Goal: Task Accomplishment & Management: Manage account settings

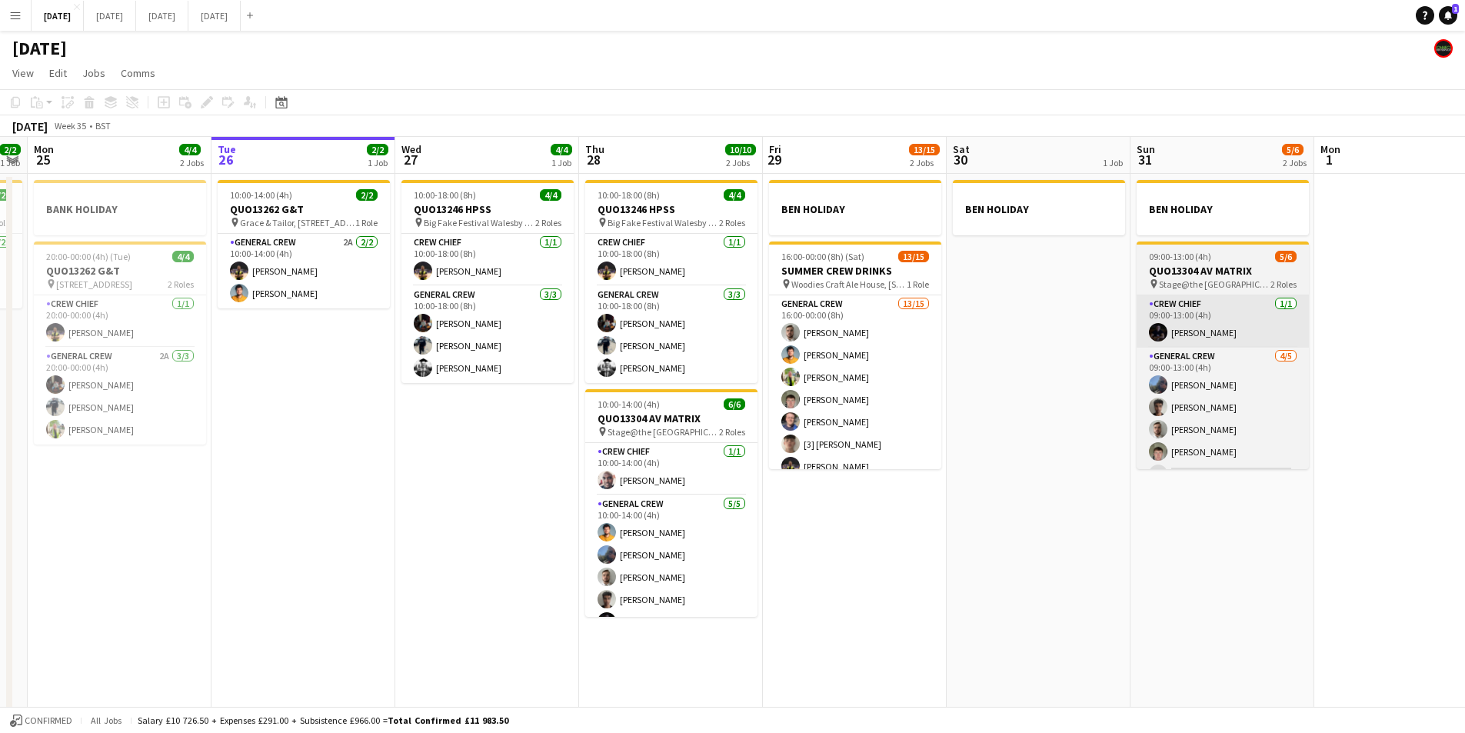
drag, startPoint x: 444, startPoint y: 274, endPoint x: 1251, endPoint y: 306, distance: 807.4
click at [444, 274] on app-card-role "Crew Chief 1/1 10:00-18:00 (8h) CALLUM HOWIE" at bounding box center [487, 260] width 172 height 52
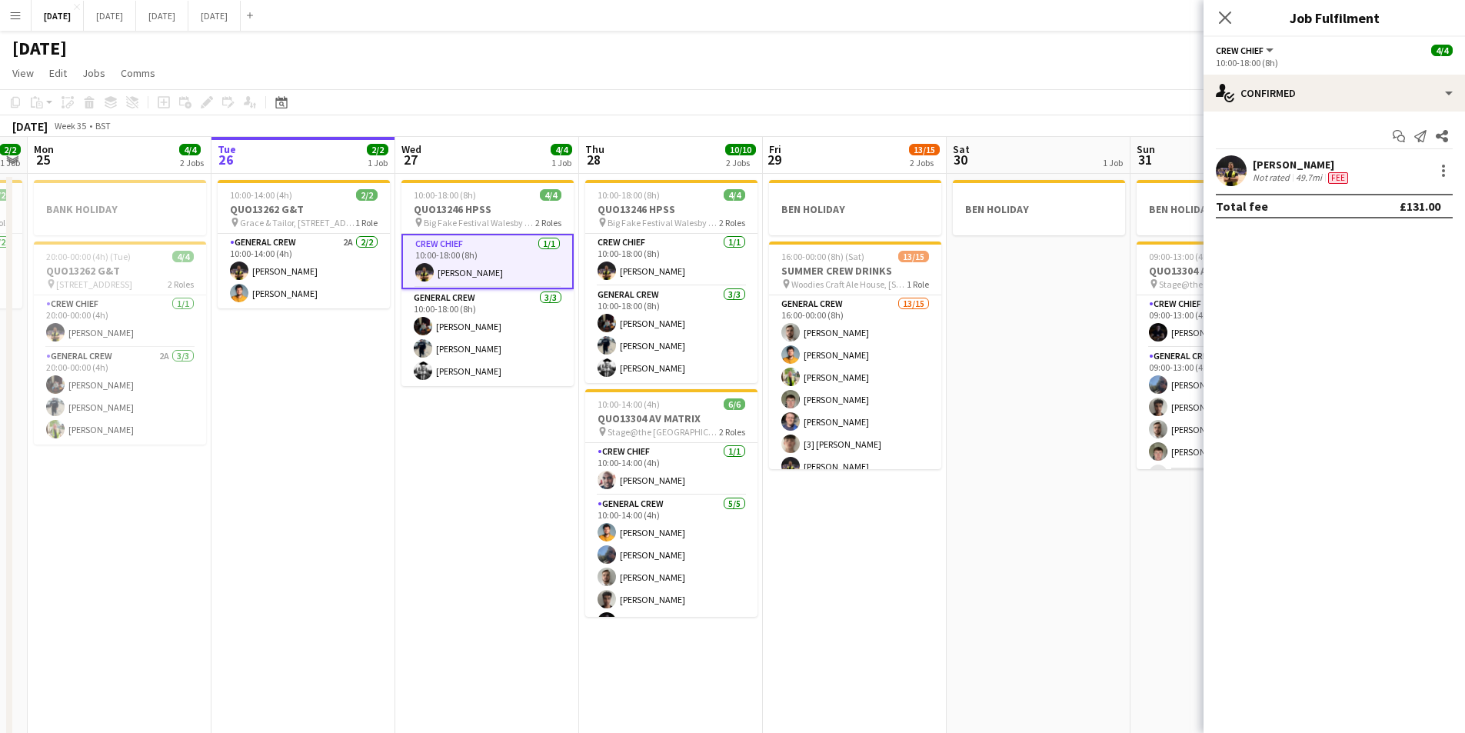
click at [1278, 164] on div "[PERSON_NAME]" at bounding box center [1302, 165] width 98 height 14
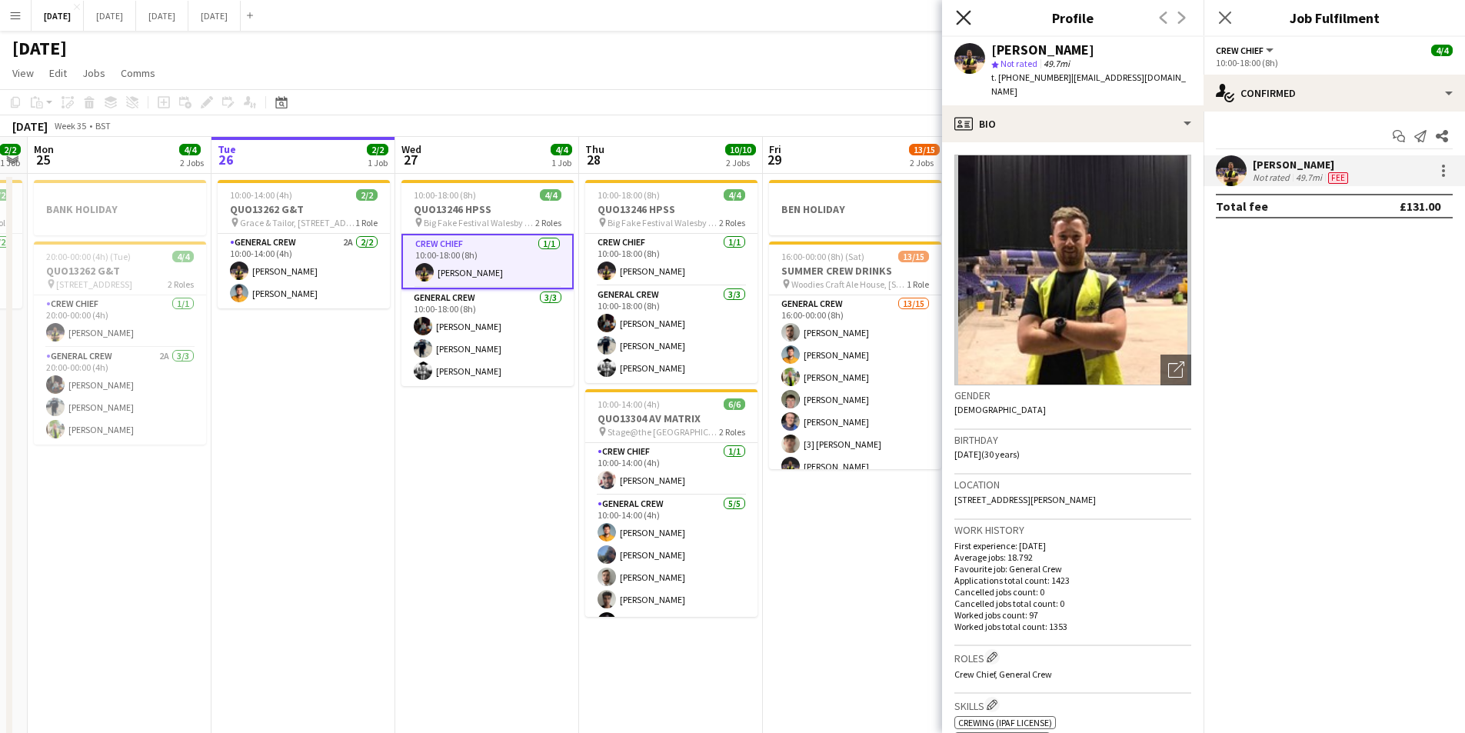
drag, startPoint x: 961, startPoint y: 15, endPoint x: 1217, endPoint y: 28, distance: 255.7
click at [970, 16] on icon "Close pop-in" at bounding box center [964, 18] width 12 height 12
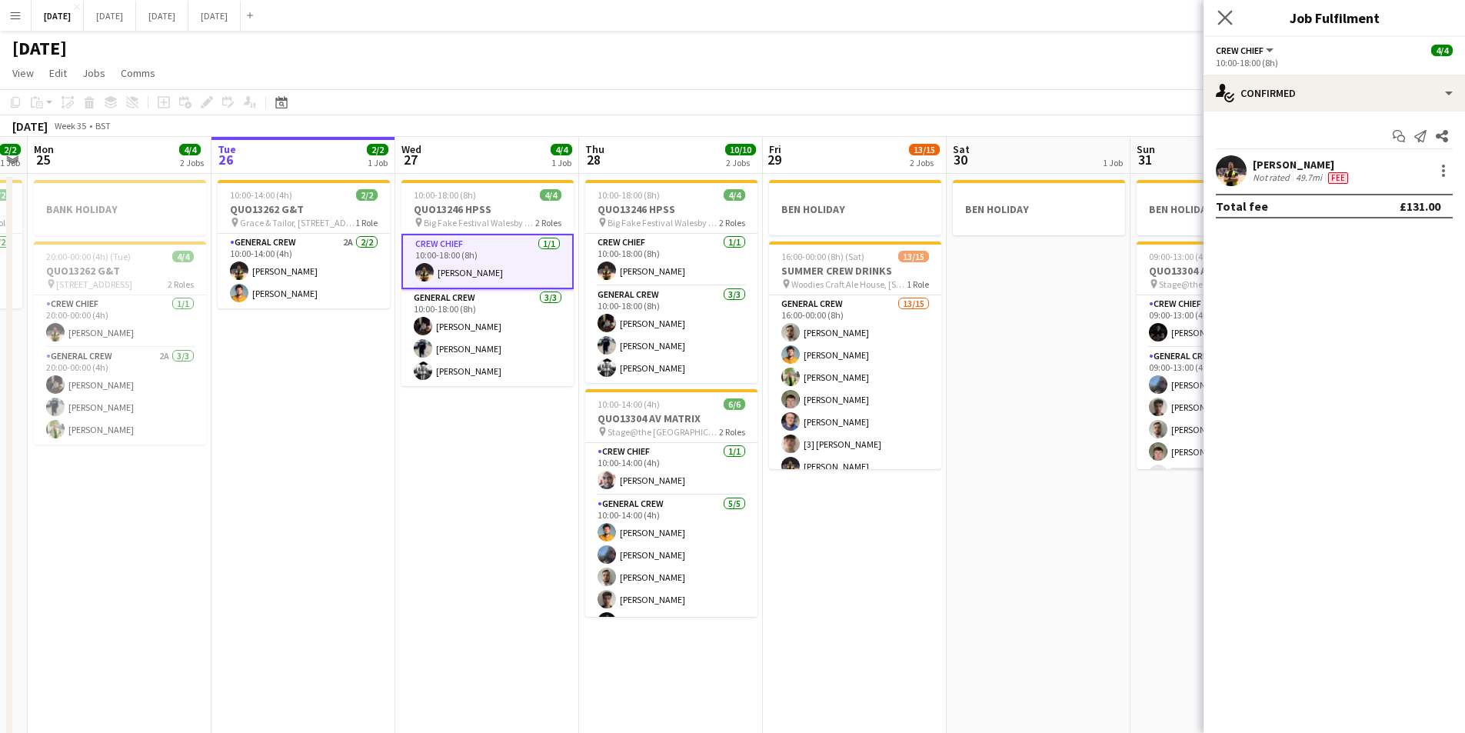
click at [1231, 16] on icon "Close pop-in" at bounding box center [1224, 17] width 15 height 15
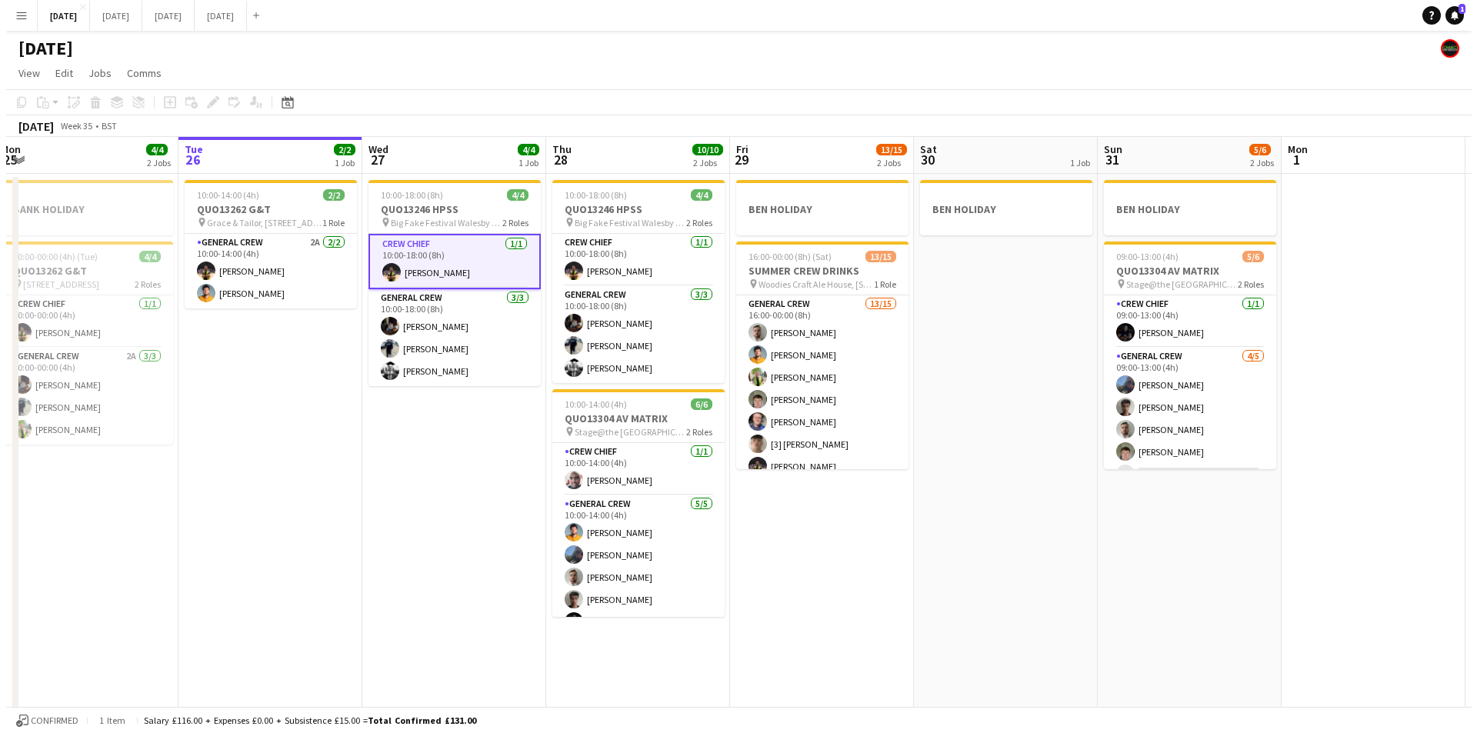
scroll to position [0, 380]
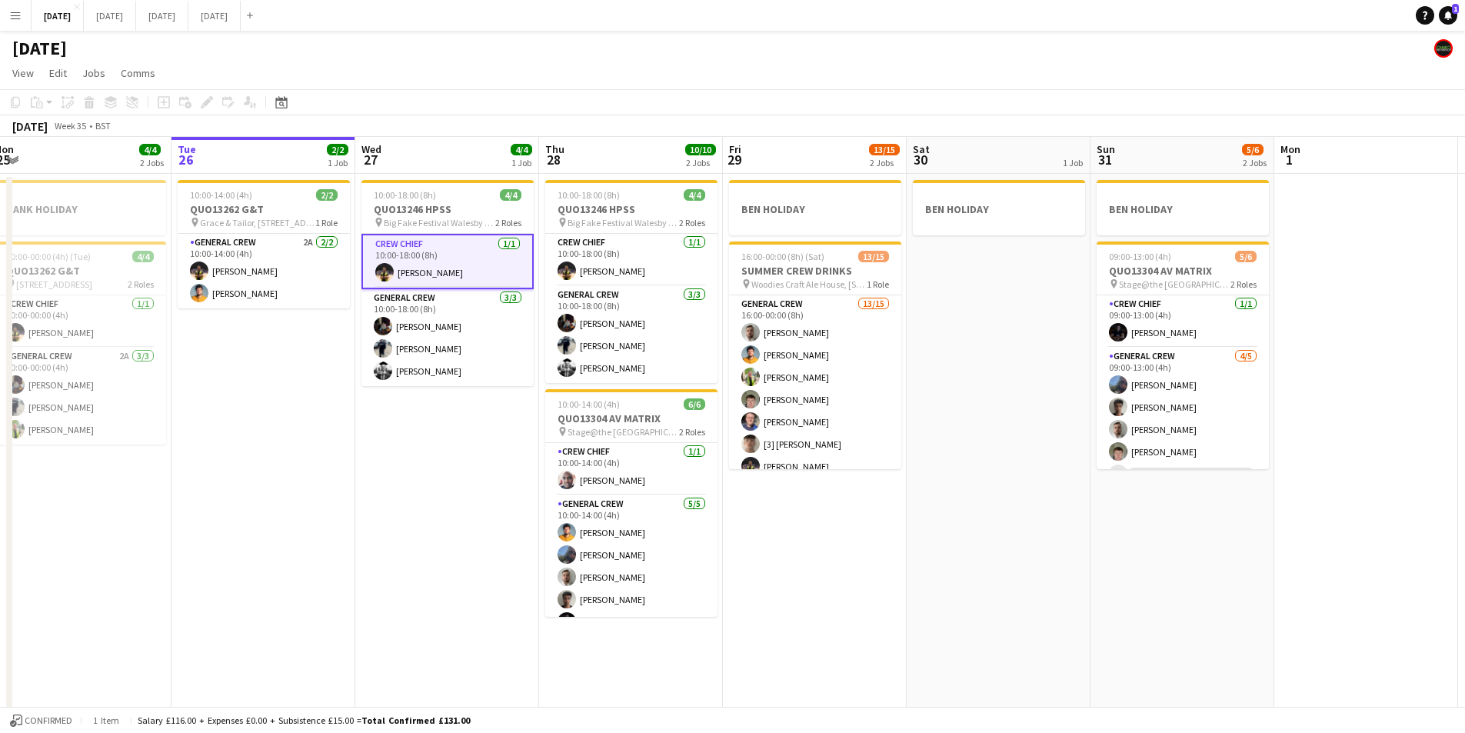
drag, startPoint x: 1049, startPoint y: 520, endPoint x: 1009, endPoint y: 514, distance: 40.5
click at [1009, 514] on app-calendar-viewport "Sat 23 8/8 4 Jobs Sun 24 2/2 1 Job Mon 25 4/4 2 Jobs Tue 26 2/2 1 Job Wed 27 4/…" at bounding box center [732, 442] width 1465 height 611
click at [136, 16] on button "[DATE] Close" at bounding box center [110, 16] width 52 height 30
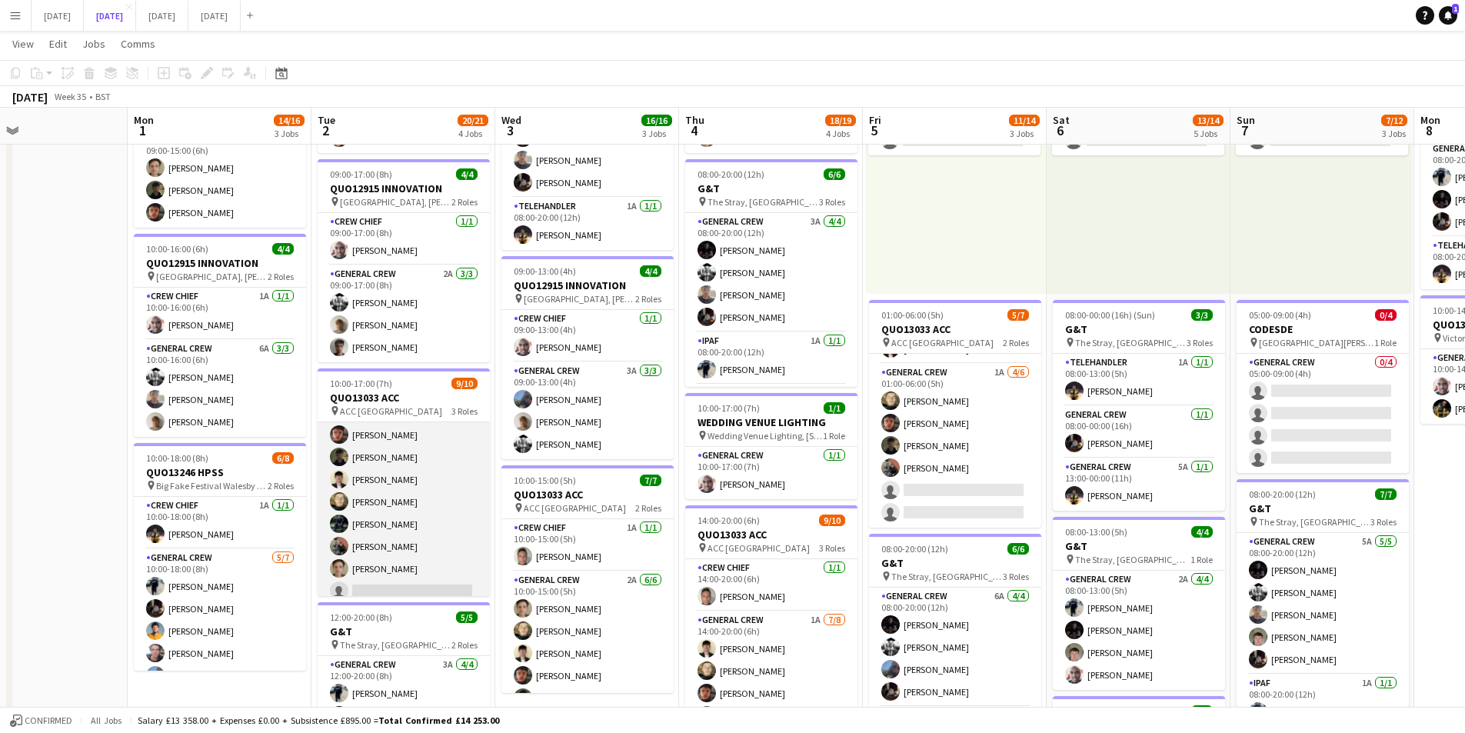
scroll to position [139, 0]
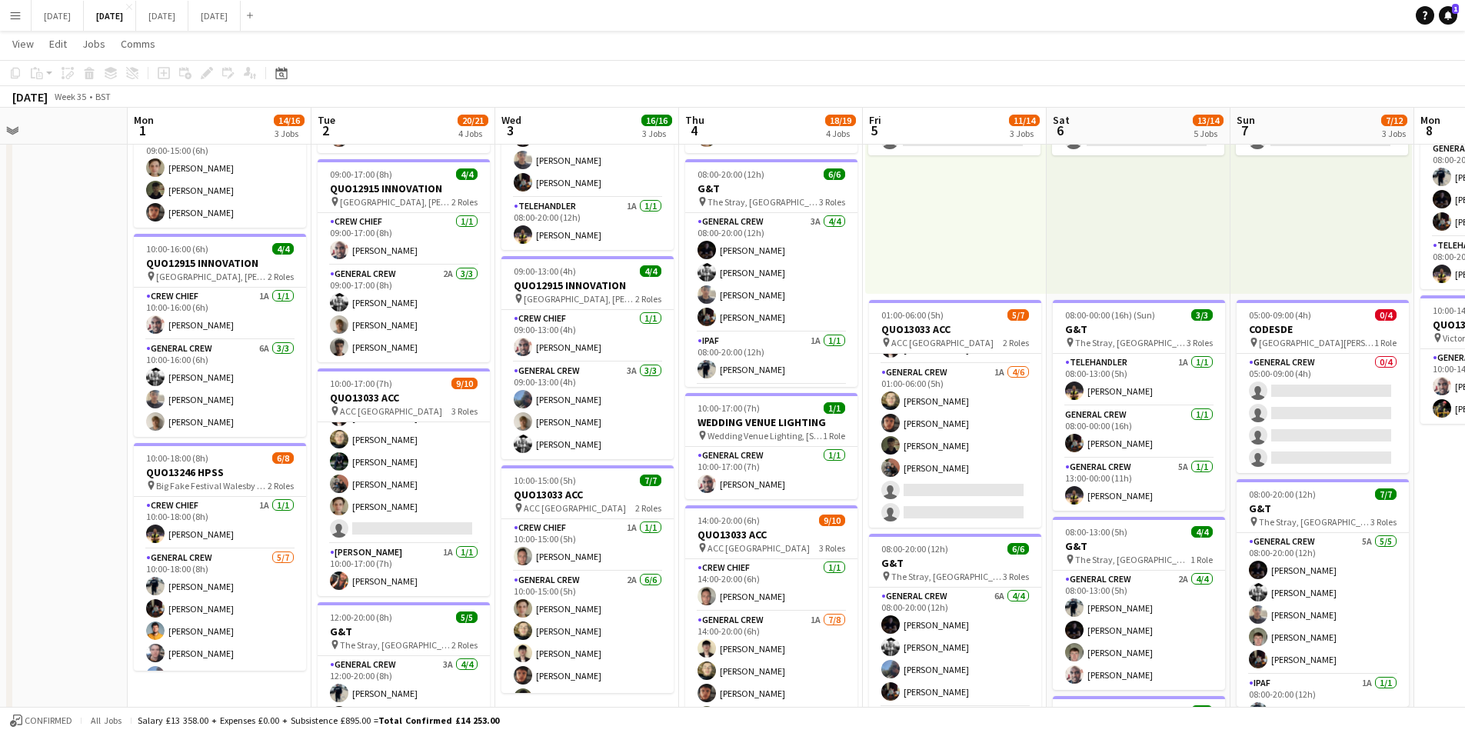
drag, startPoint x: 532, startPoint y: 474, endPoint x: 325, endPoint y: 571, distance: 229.2
click at [586, 475] on app-calendar-viewport "Fri 29 Sat 30 Sun 31 Mon 1 14/16 3 Jobs Tue 2 20/21 4 Jobs Wed 3 16/16 3 Jobs T…" at bounding box center [732, 472] width 1465 height 1133
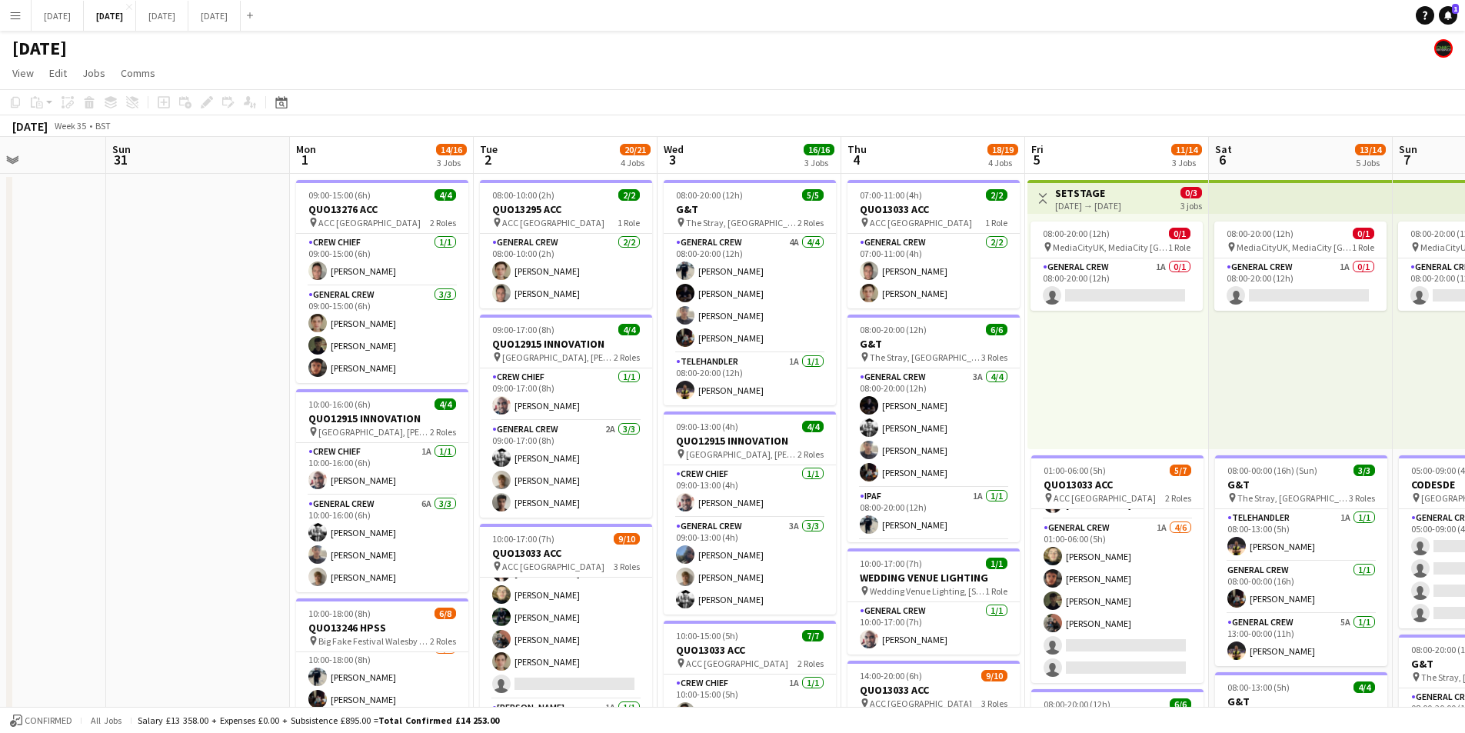
scroll to position [0, 431]
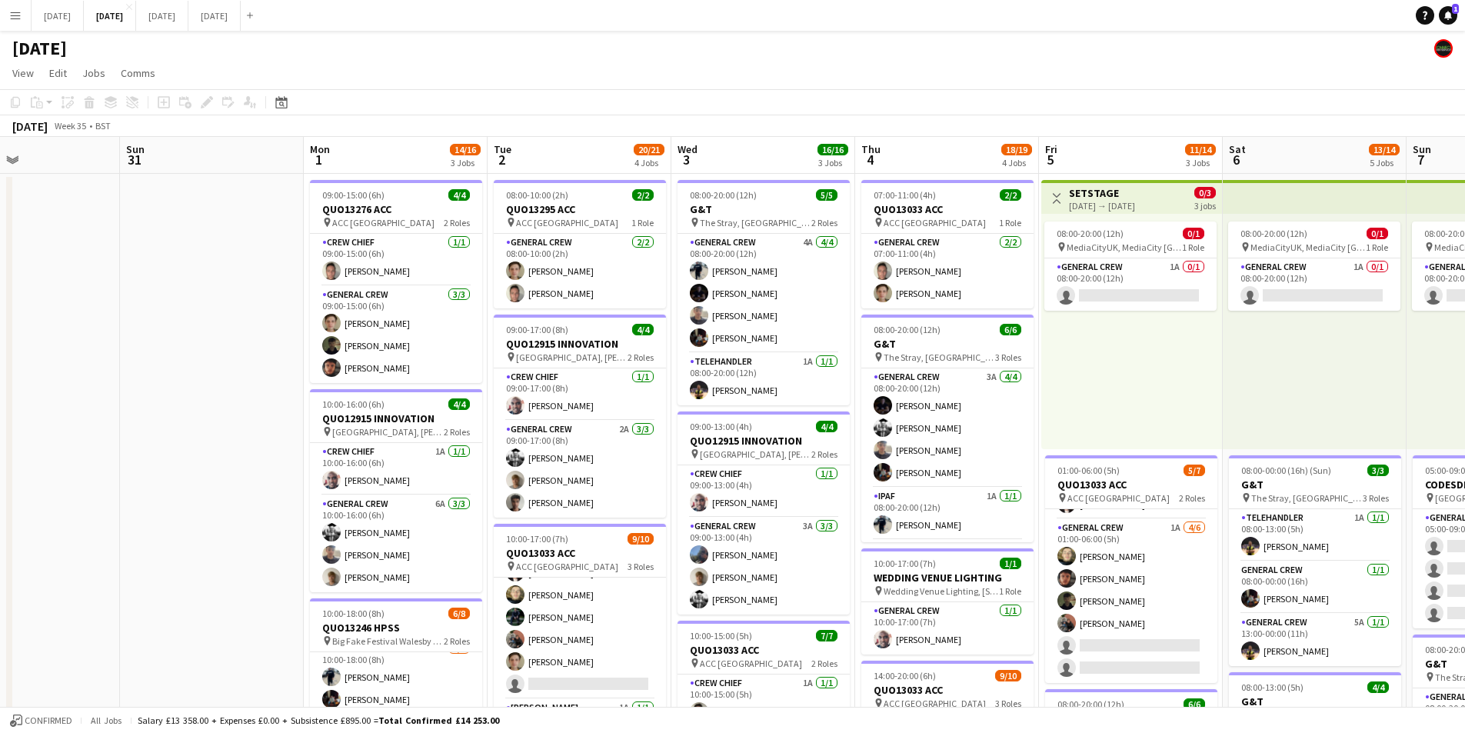
drag, startPoint x: 1109, startPoint y: 509, endPoint x: 1142, endPoint y: 505, distance: 33.3
click at [1142, 505] on app-calendar-viewport "Thu 28 Fri 29 Sat 30 Sun 31 Mon 1 14/16 3 Jobs Tue 2 20/21 4 Jobs Wed 3 16/16 3…" at bounding box center [732, 666] width 1465 height 1058
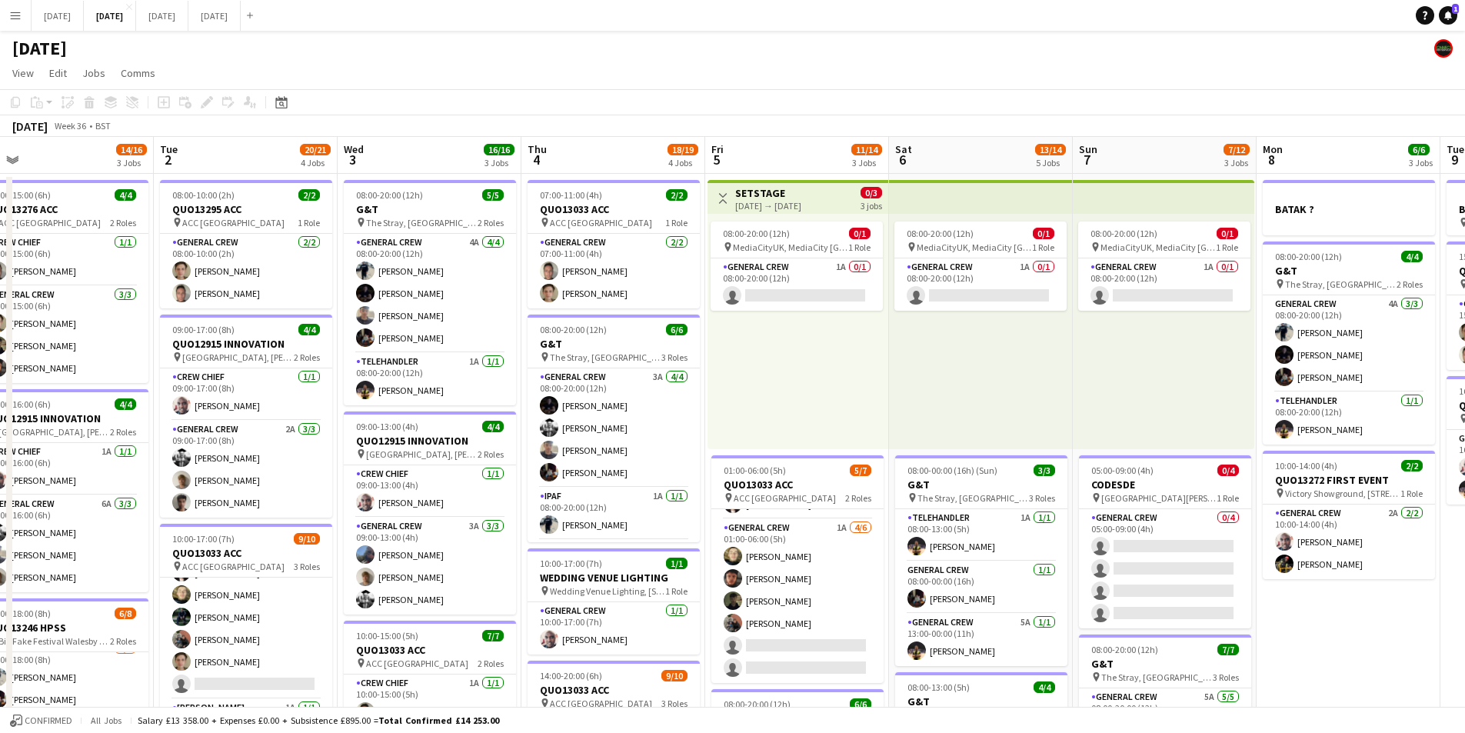
scroll to position [0, 595]
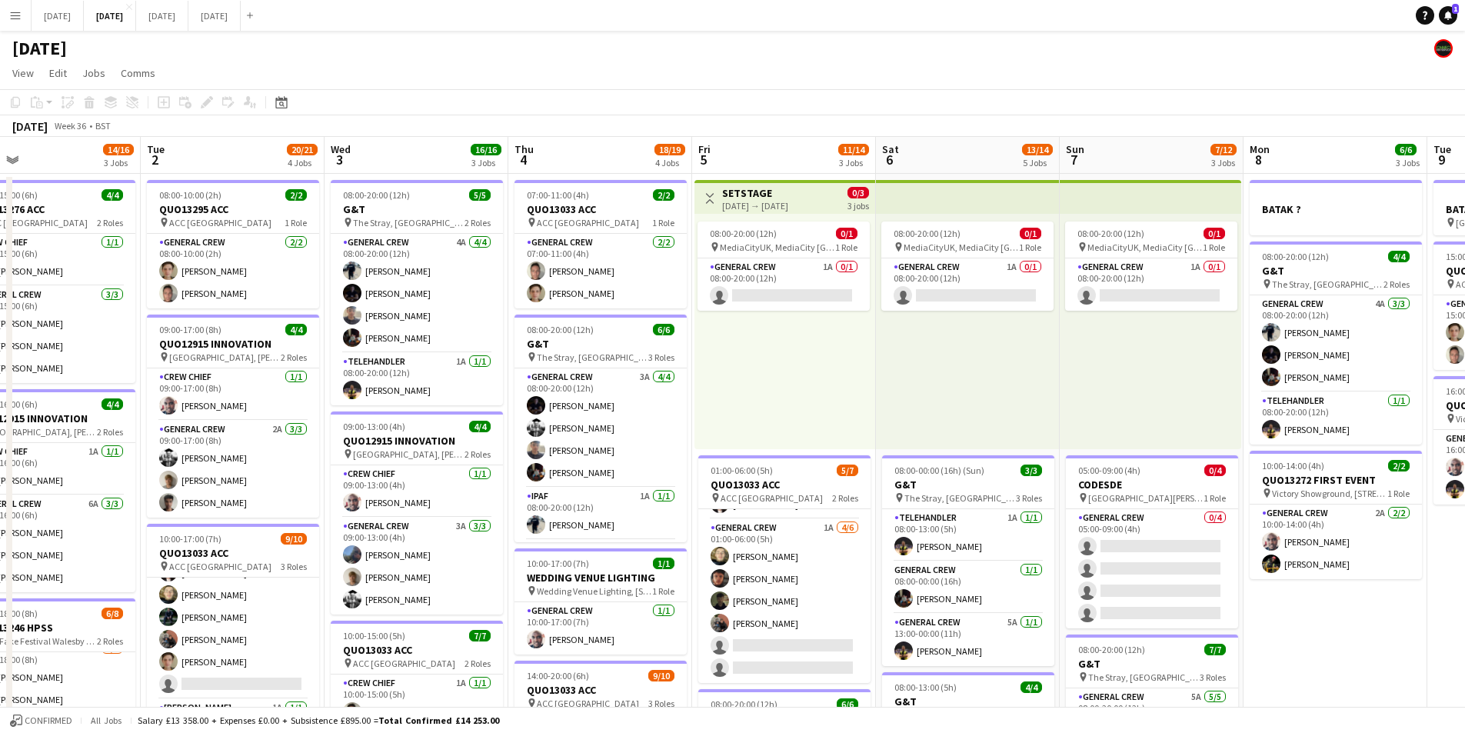
drag, startPoint x: 1238, startPoint y: 442, endPoint x: 891, endPoint y: 432, distance: 347.0
click at [891, 432] on app-calendar-viewport "Fri 29 Sat 30 Sun 31 Mon 1 14/16 3 Jobs Tue 2 20/21 4 Jobs Wed 3 16/16 3 Jobs T…" at bounding box center [732, 666] width 1465 height 1058
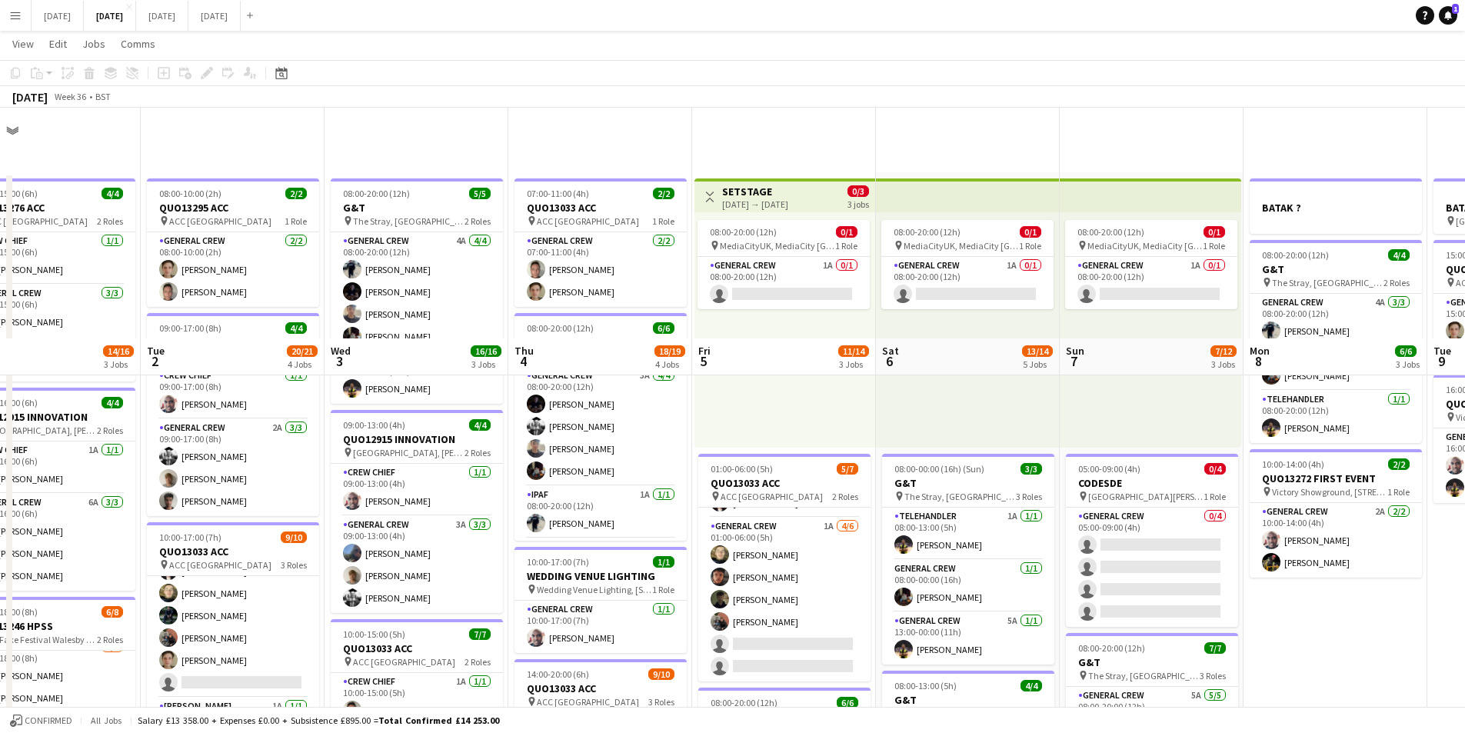
scroll to position [231, 0]
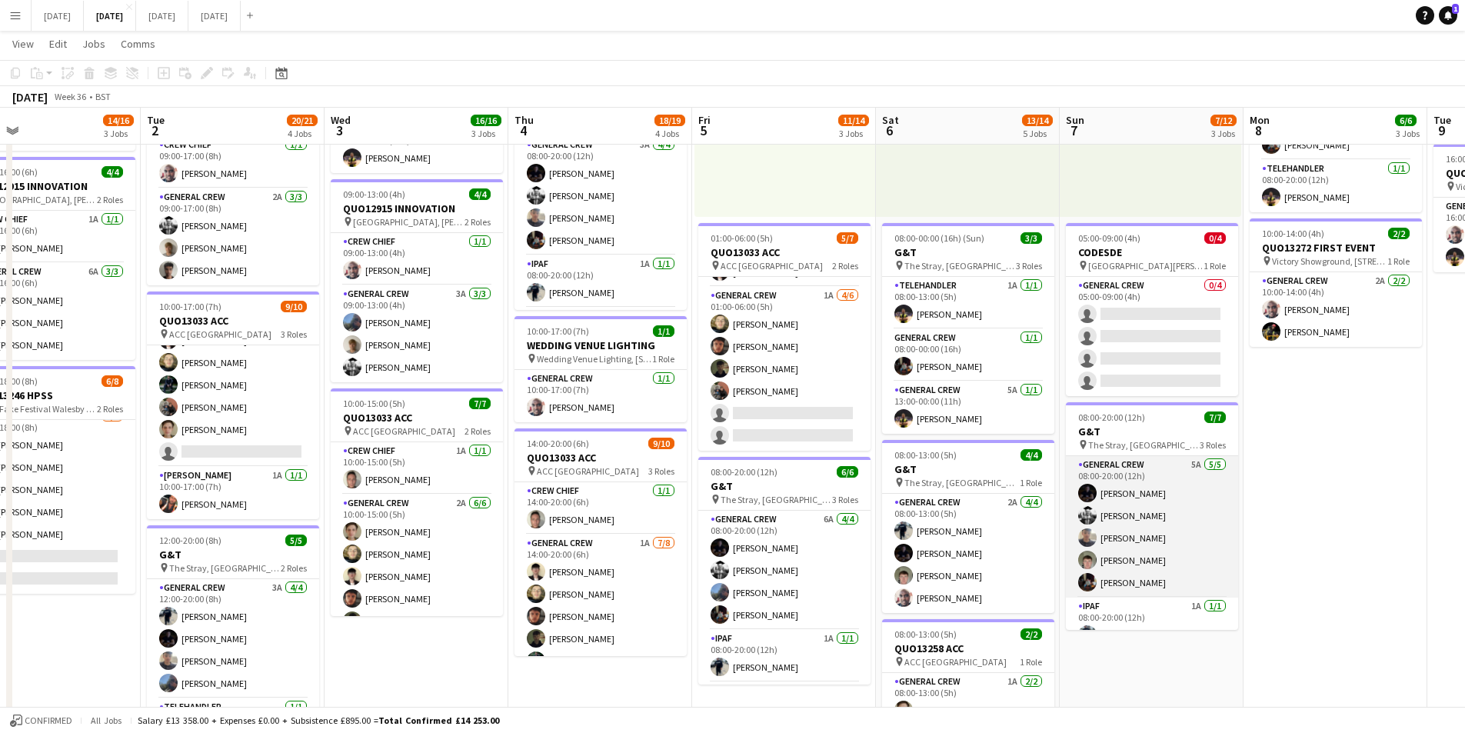
click at [1144, 536] on app-card-role "General Crew 5A 5/5 08:00-20:00 (12h) Joe Weightman Sam Langman Jack Roper Mich…" at bounding box center [1152, 527] width 172 height 142
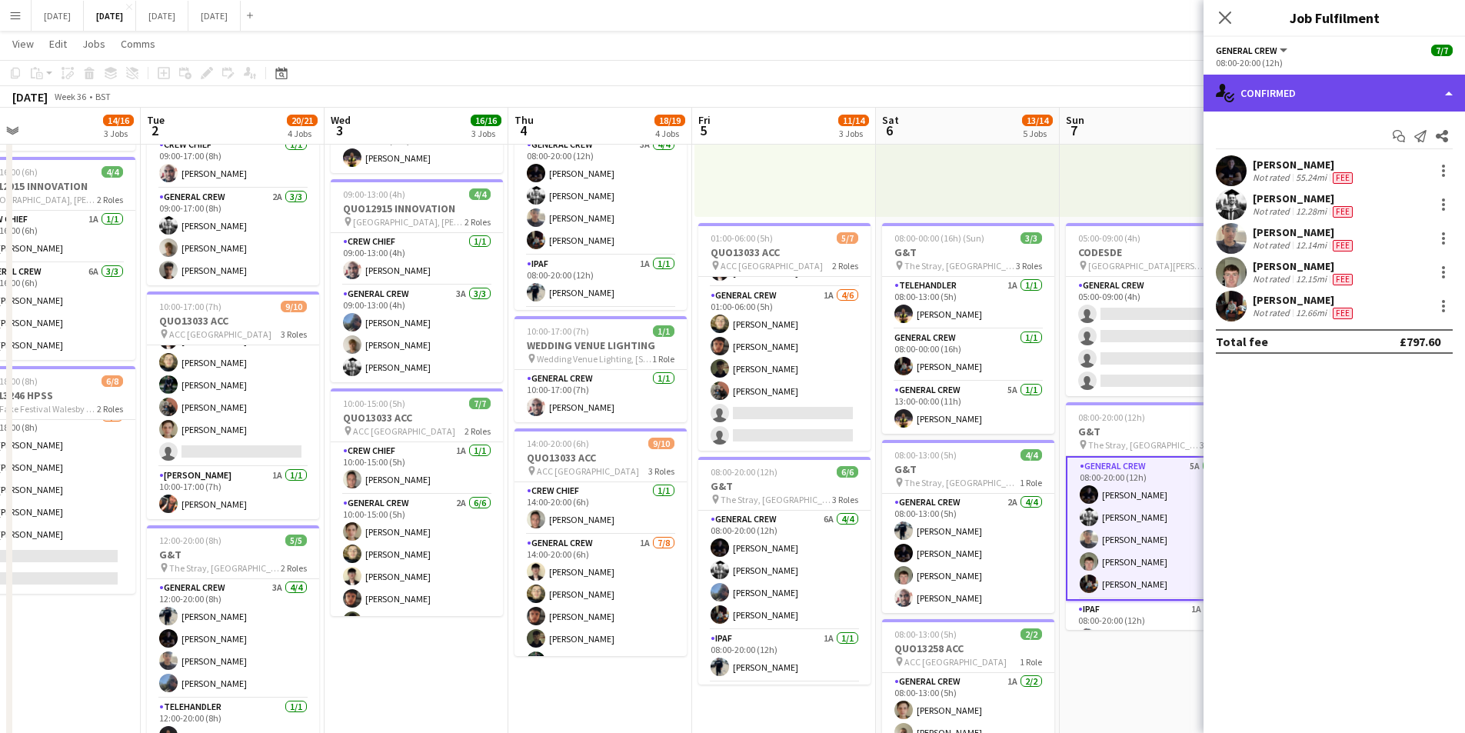
click at [1363, 96] on div "single-neutral-actions-check-2 Confirmed" at bounding box center [1334, 93] width 261 height 37
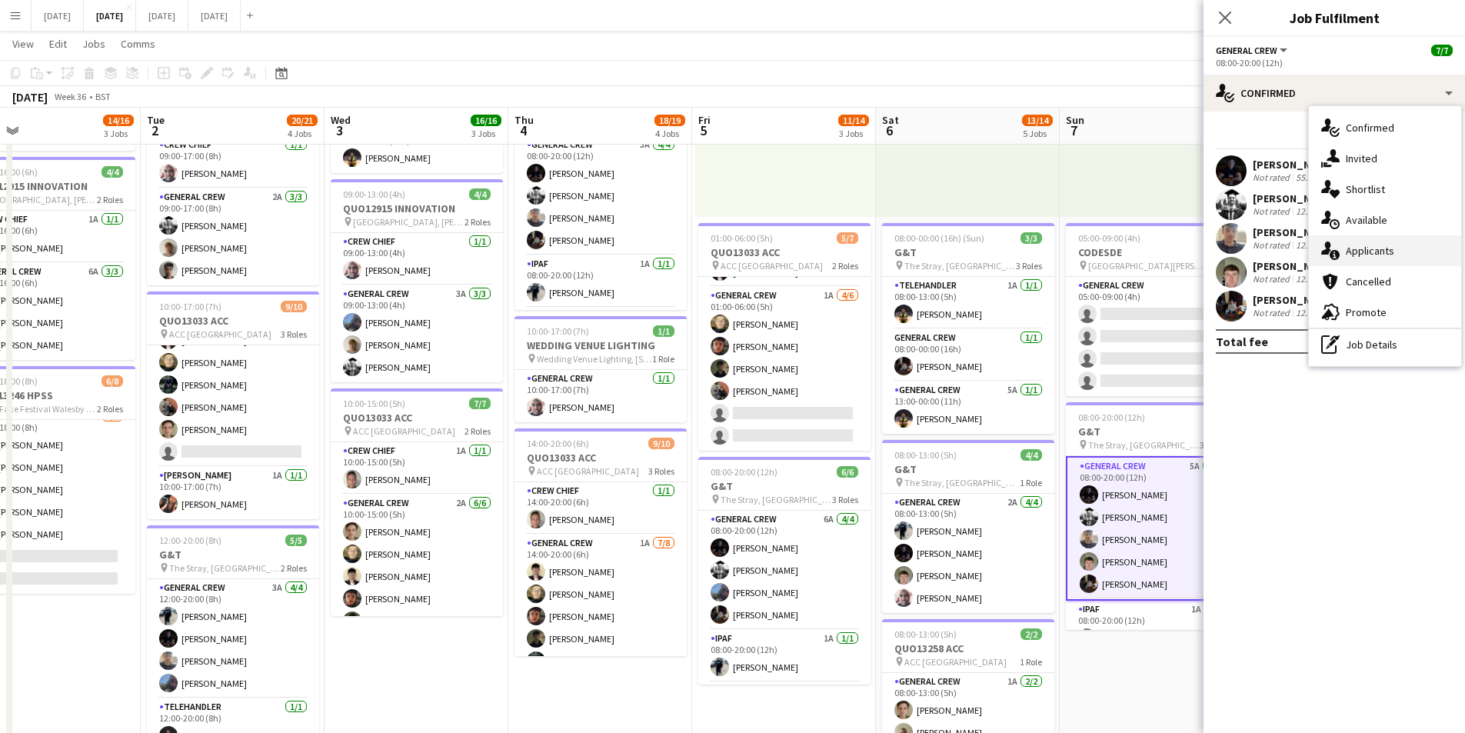
click at [1381, 247] on div "single-neutral-actions-information Applicants" at bounding box center [1385, 250] width 152 height 31
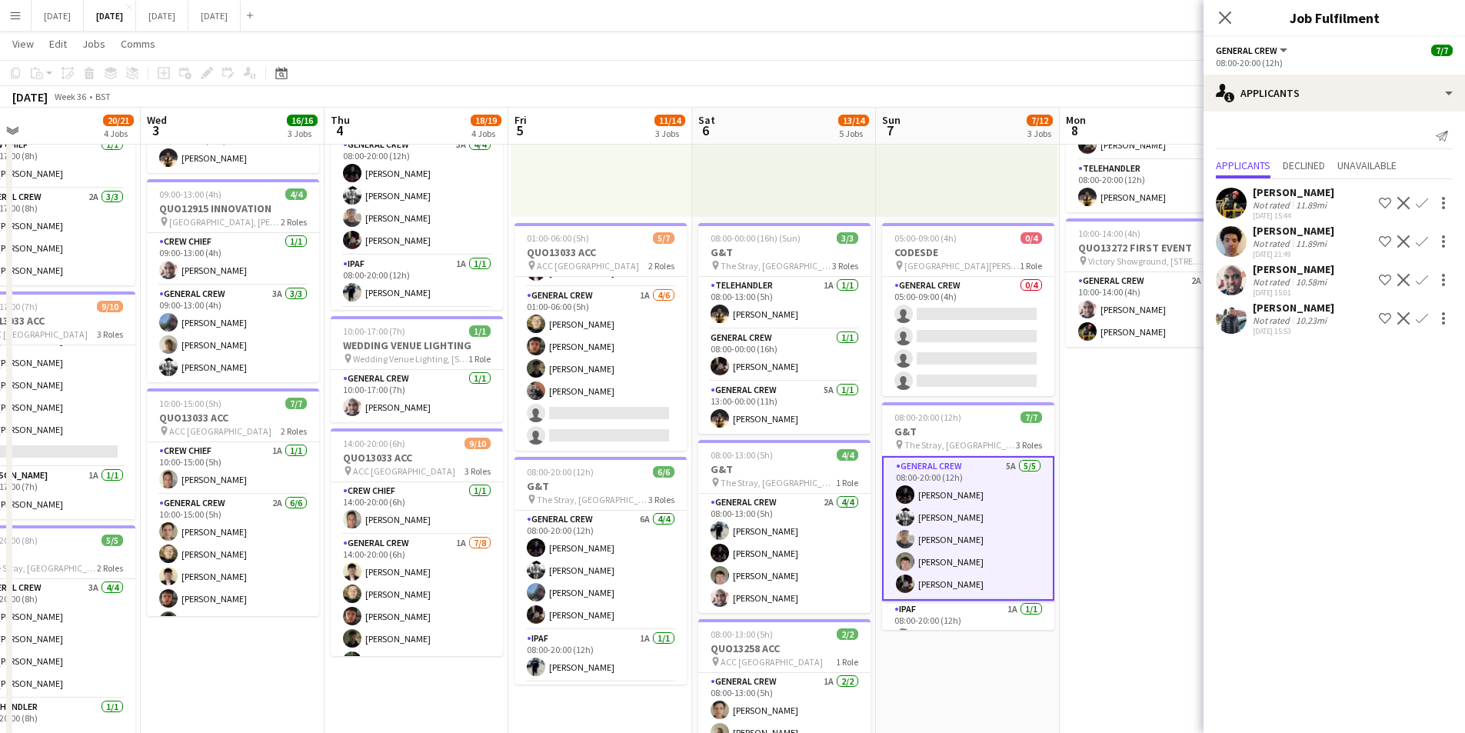
drag, startPoint x: 1125, startPoint y: 700, endPoint x: 1014, endPoint y: 680, distance: 112.5
click at [1014, 680] on app-calendar-viewport "Sat 30 Sun 31 Mon 1 14/16 3 Jobs Tue 2 20/21 4 Jobs Wed 3 16/16 3 Jobs Thu 4 18…" at bounding box center [732, 395] width 1465 height 1133
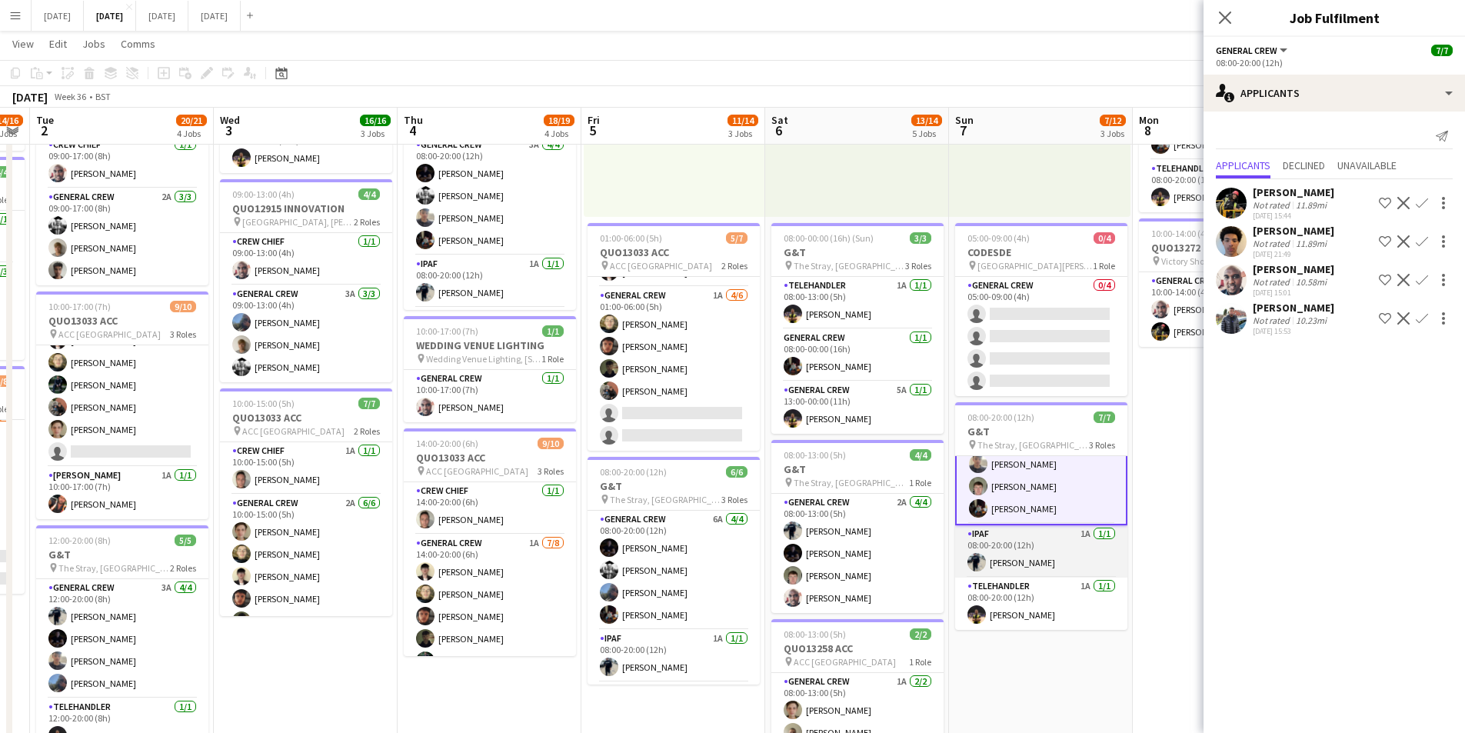
scroll to position [0, 0]
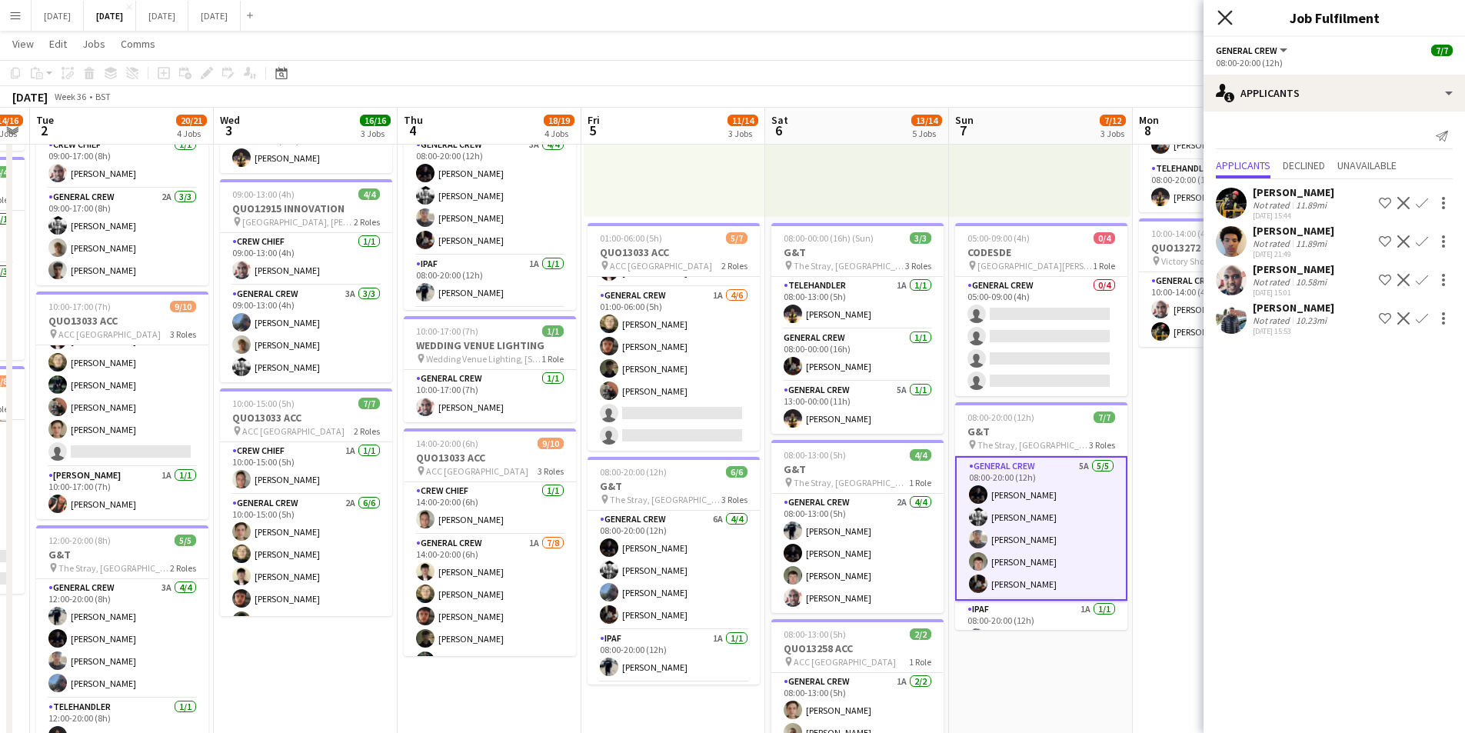
click at [1228, 19] on icon "Close pop-in" at bounding box center [1224, 17] width 15 height 15
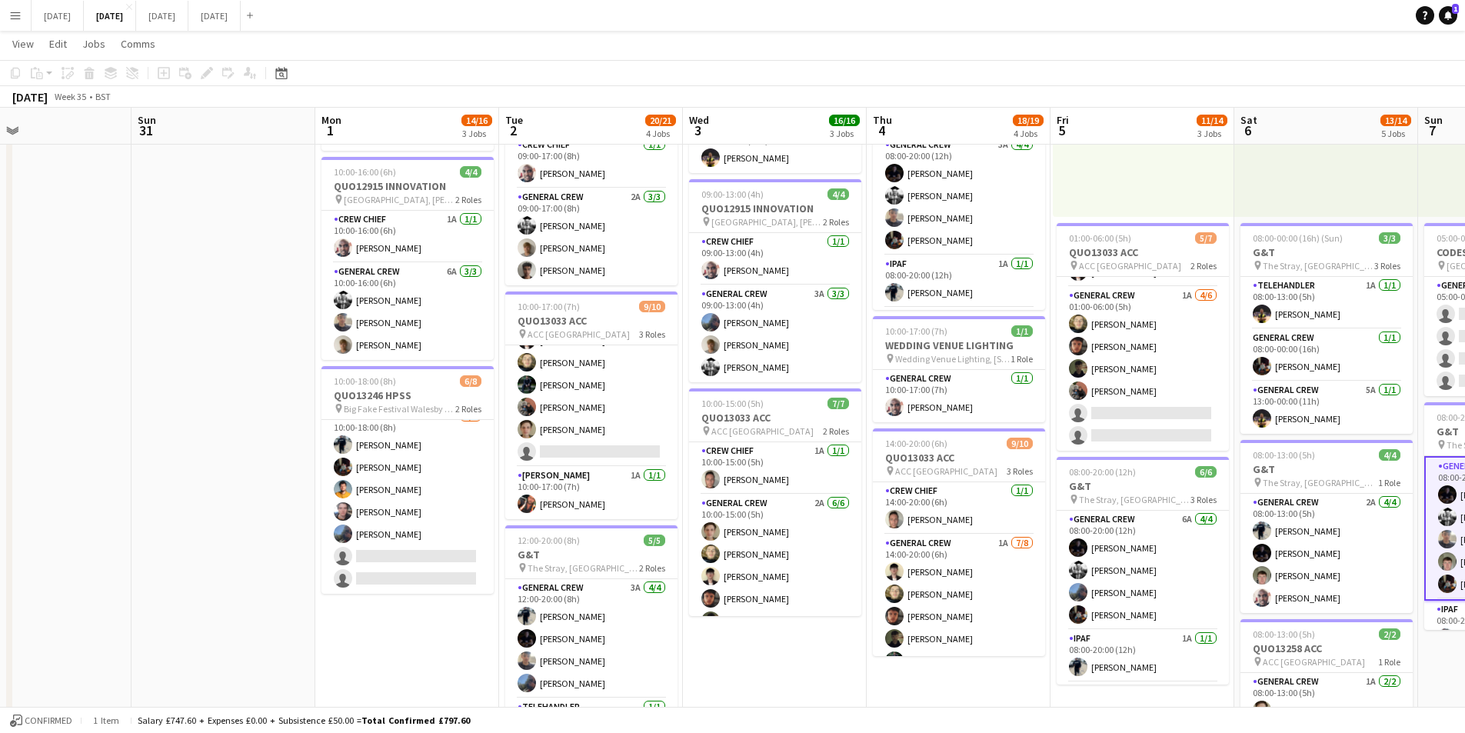
drag, startPoint x: 888, startPoint y: 544, endPoint x: 1359, endPoint y: 501, distance: 473.3
click at [1359, 501] on app-calendar-viewport "Thu 28 Fri 29 Sat 30 Sun 31 Mon 1 14/16 3 Jobs Tue 2 20/21 4 Jobs Wed 3 16/16 3…" at bounding box center [732, 395] width 1465 height 1133
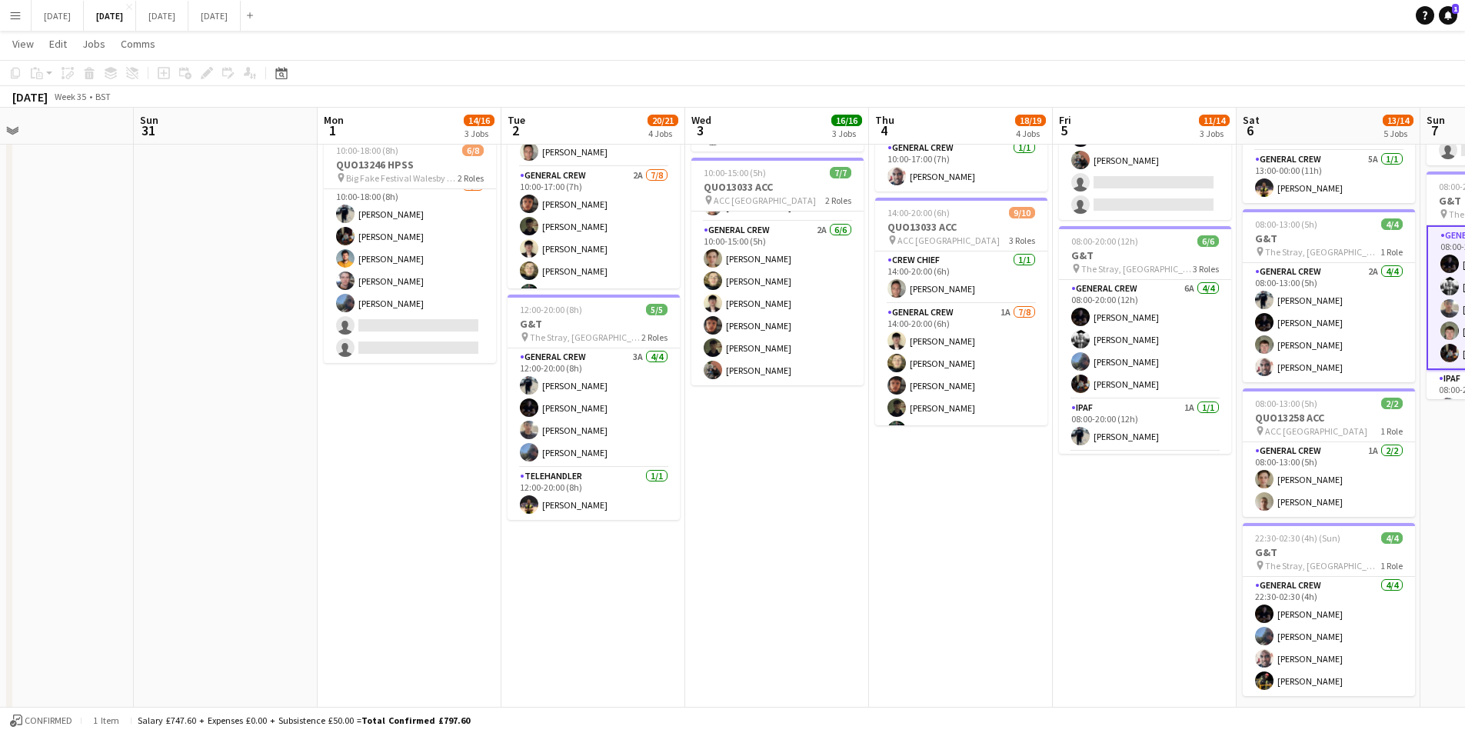
scroll to position [385, 0]
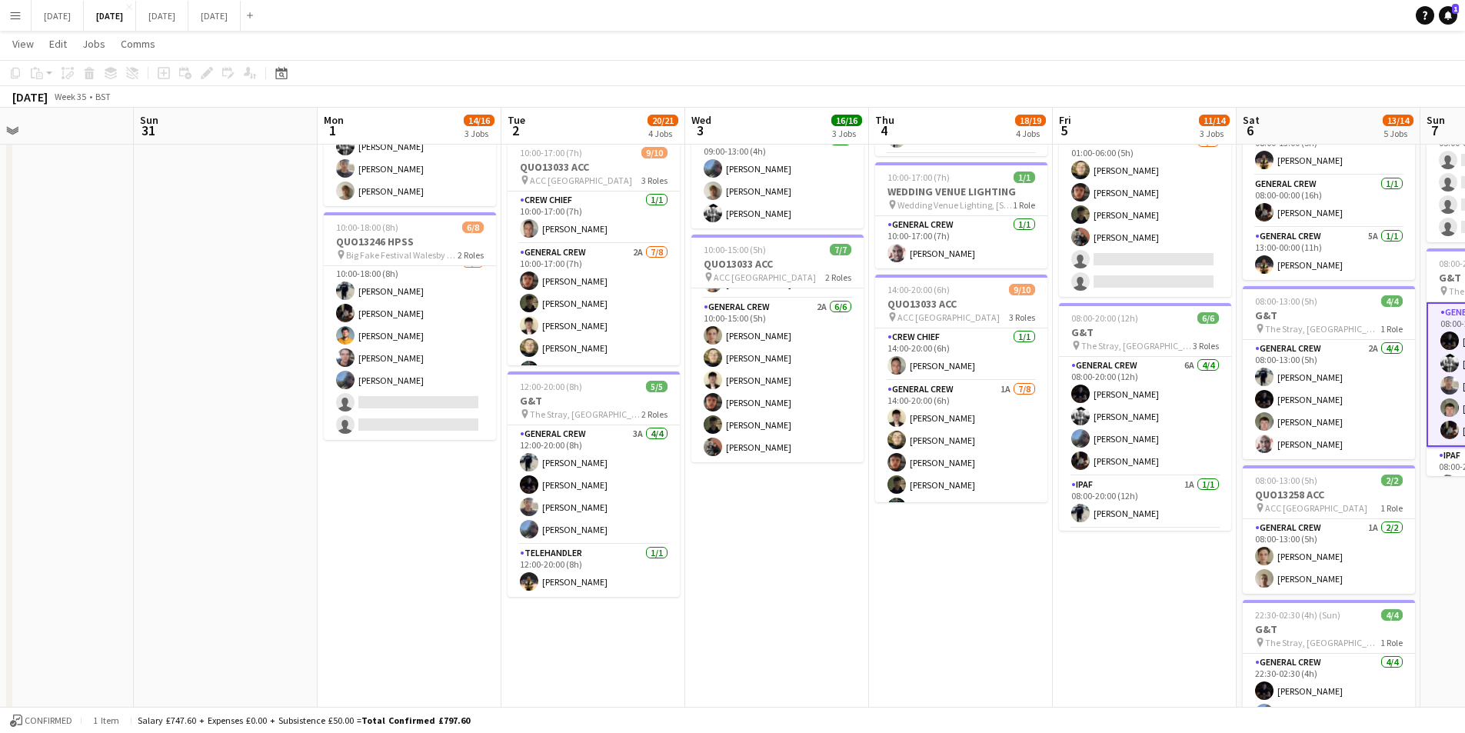
drag, startPoint x: 1041, startPoint y: 648, endPoint x: 971, endPoint y: 641, distance: 69.6
click at [971, 641] on app-calendar-viewport "Thu 28 Fri 29 Sat 30 Sun 31 Mon 1 14/16 3 Jobs Tue 2 20/21 4 Jobs Wed 3 16/16 3…" at bounding box center [732, 241] width 1465 height 1133
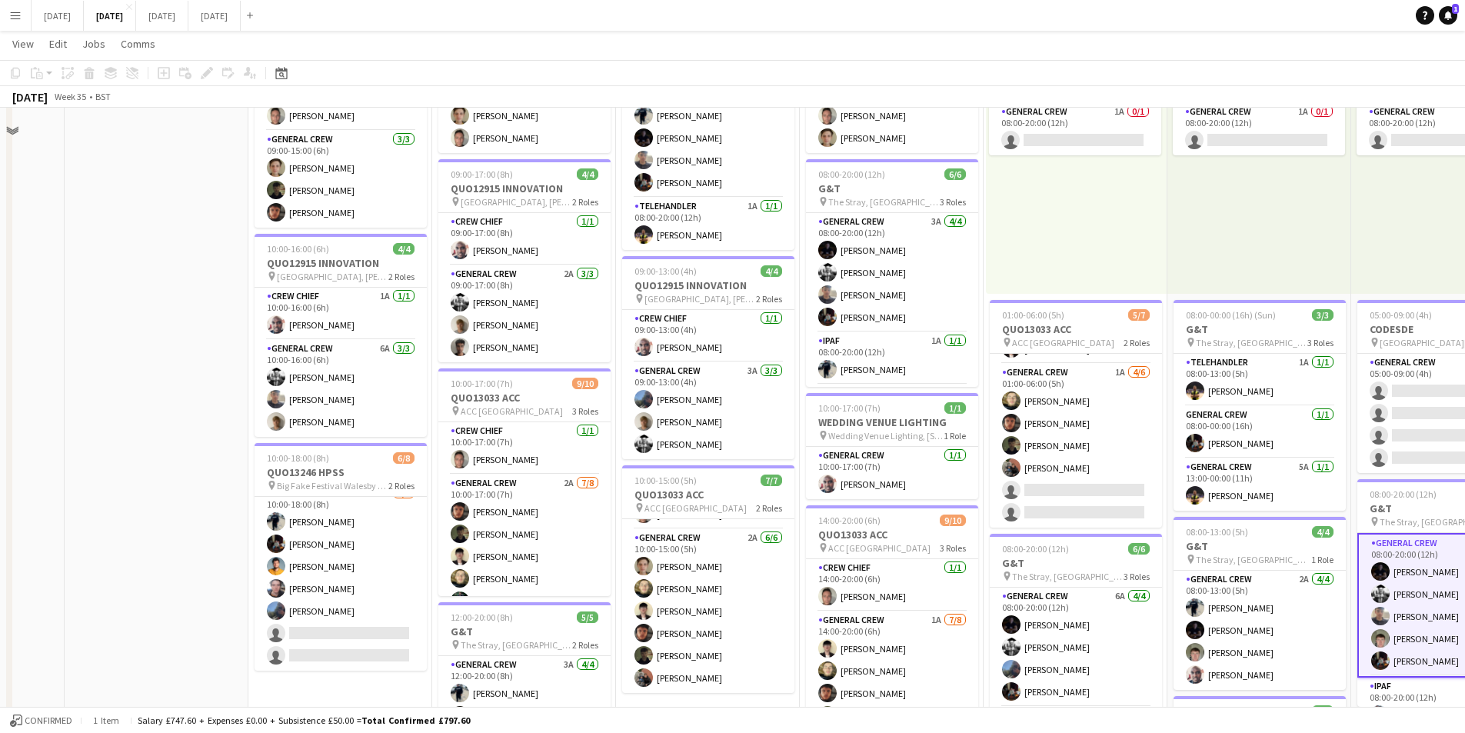
scroll to position [77, 0]
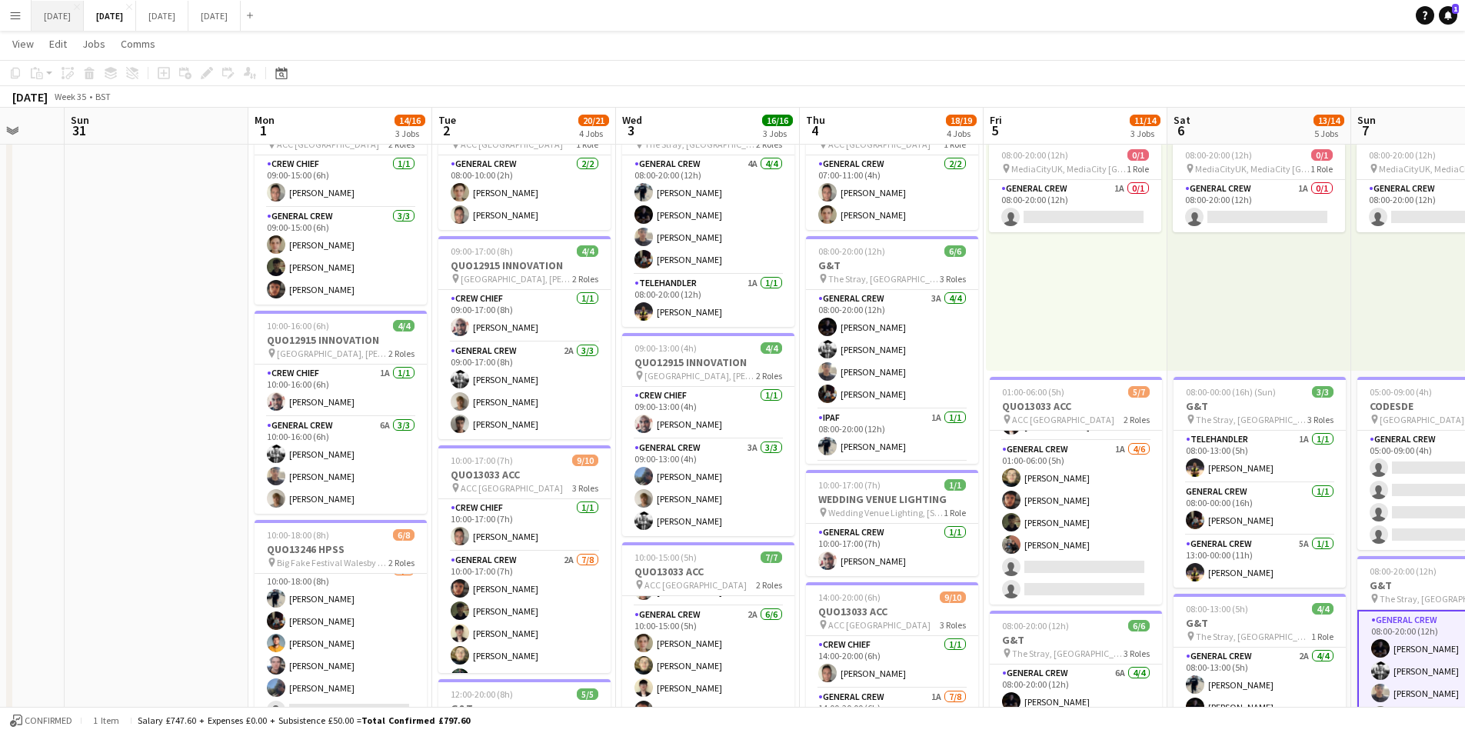
click at [84, 18] on button "[DATE] Close" at bounding box center [58, 16] width 52 height 30
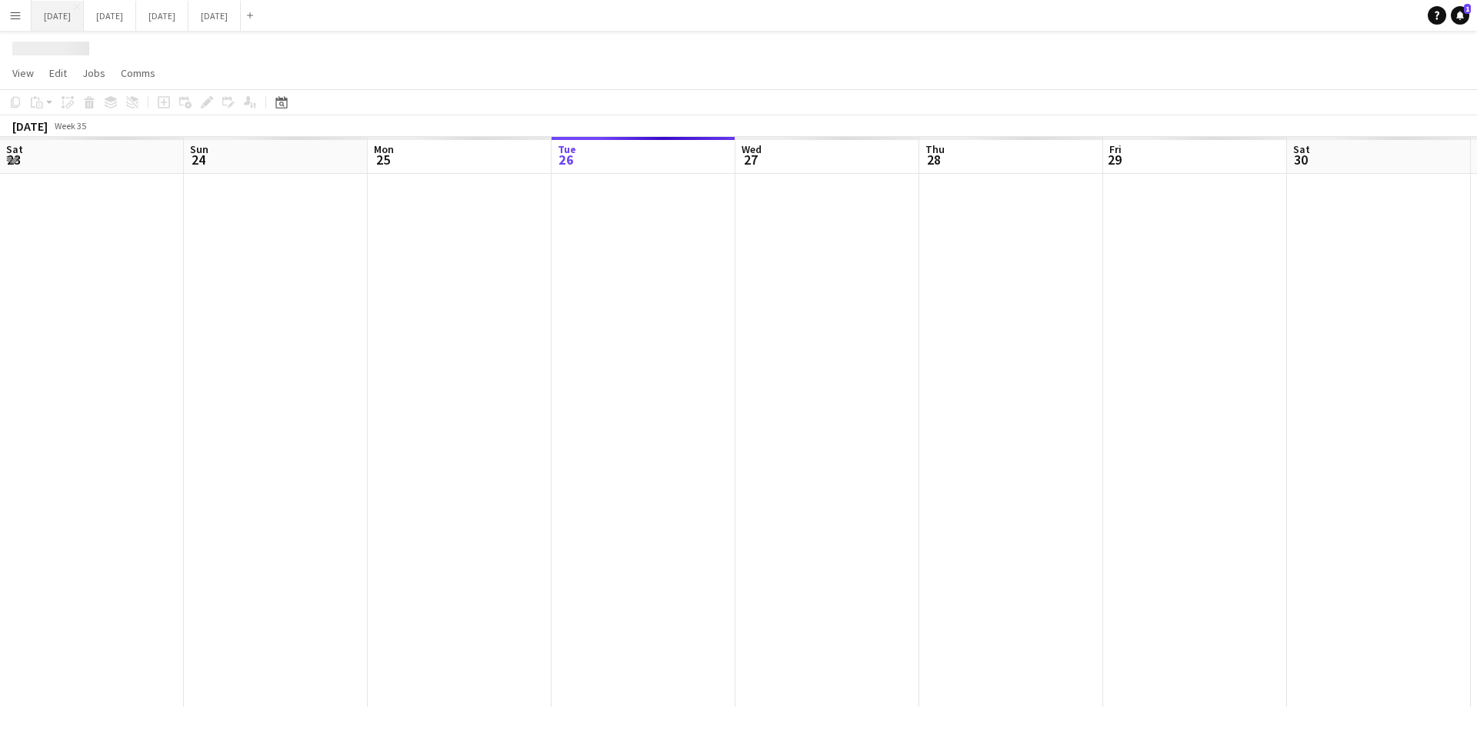
scroll to position [0, 380]
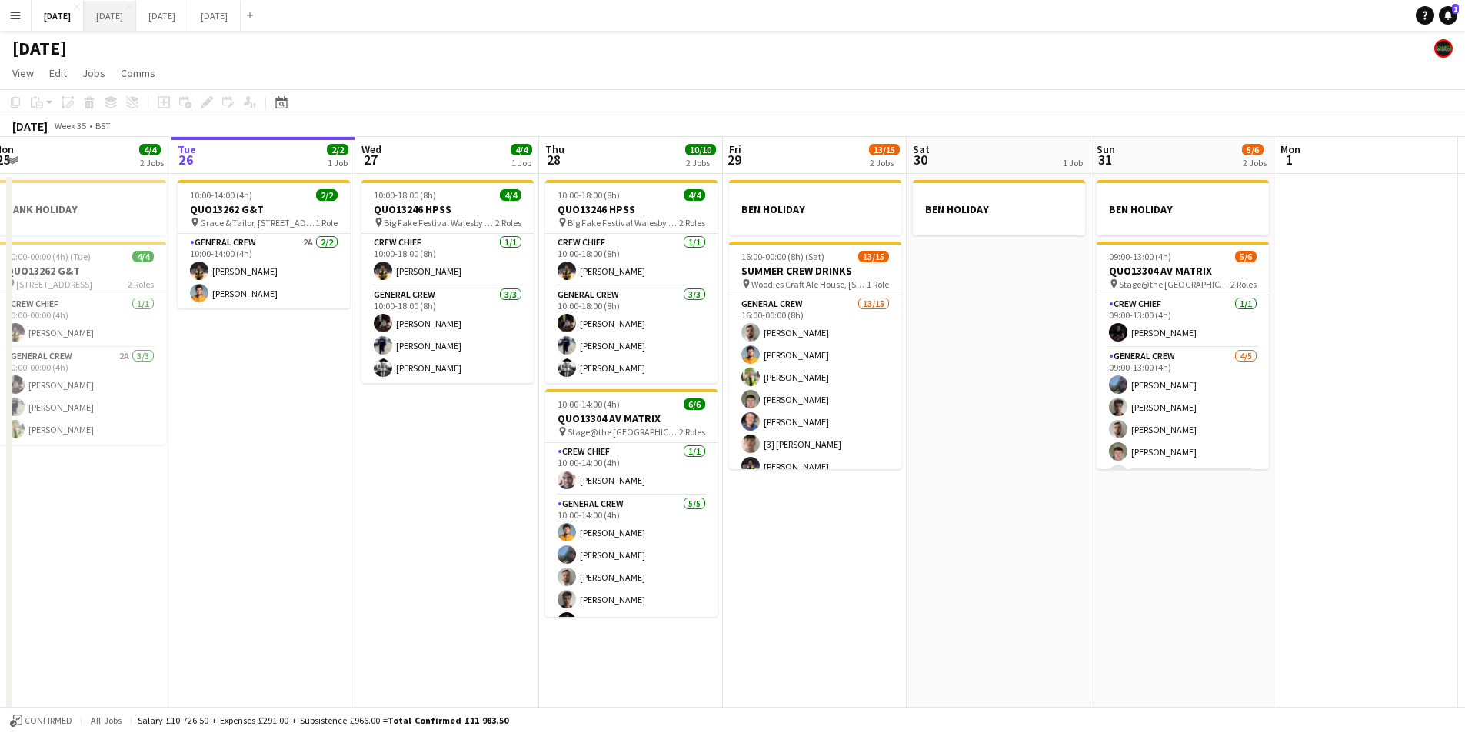
click at [136, 16] on button "[DATE] Close" at bounding box center [110, 16] width 52 height 30
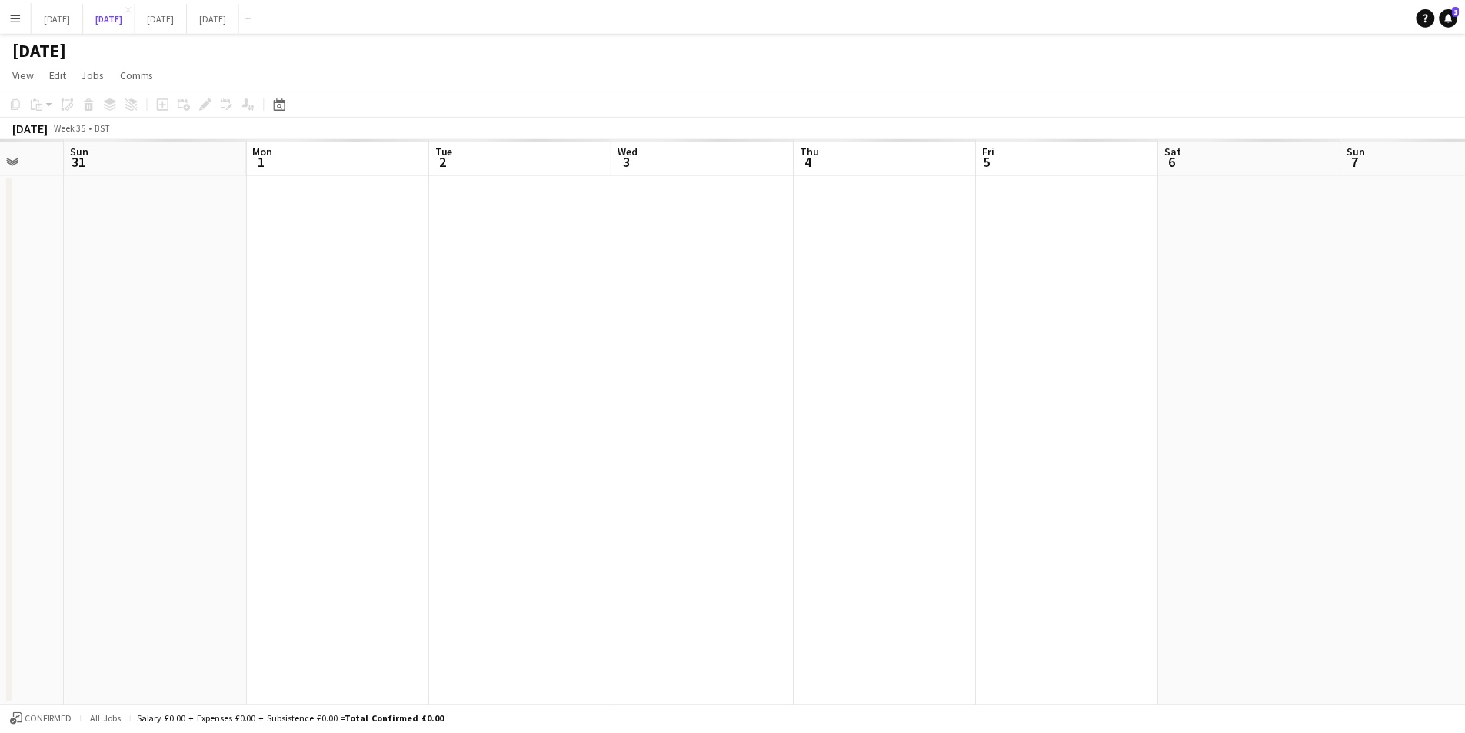
scroll to position [0, 487]
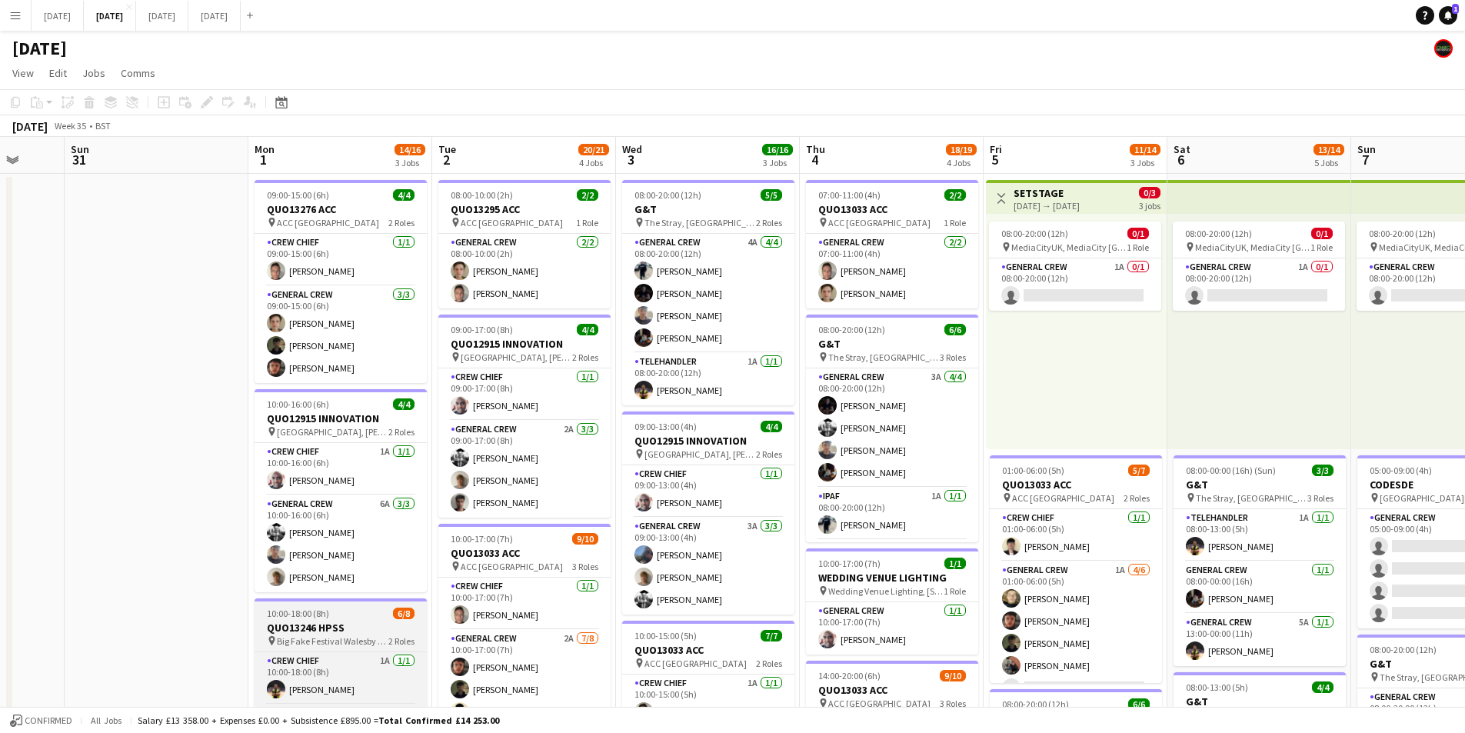
click at [371, 628] on h3 "QUO13246 HPSS" at bounding box center [341, 628] width 172 height 14
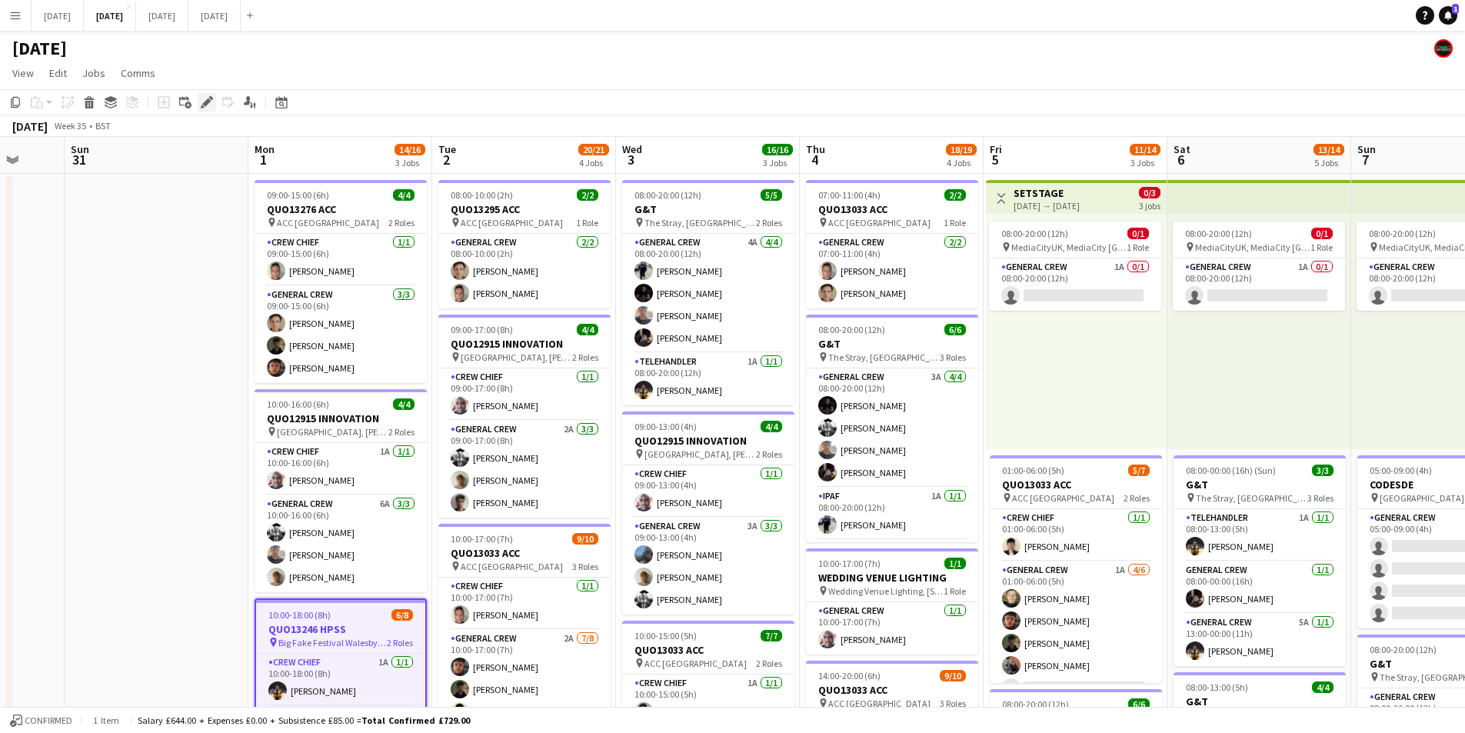
click at [205, 103] on icon at bounding box center [206, 102] width 8 height 8
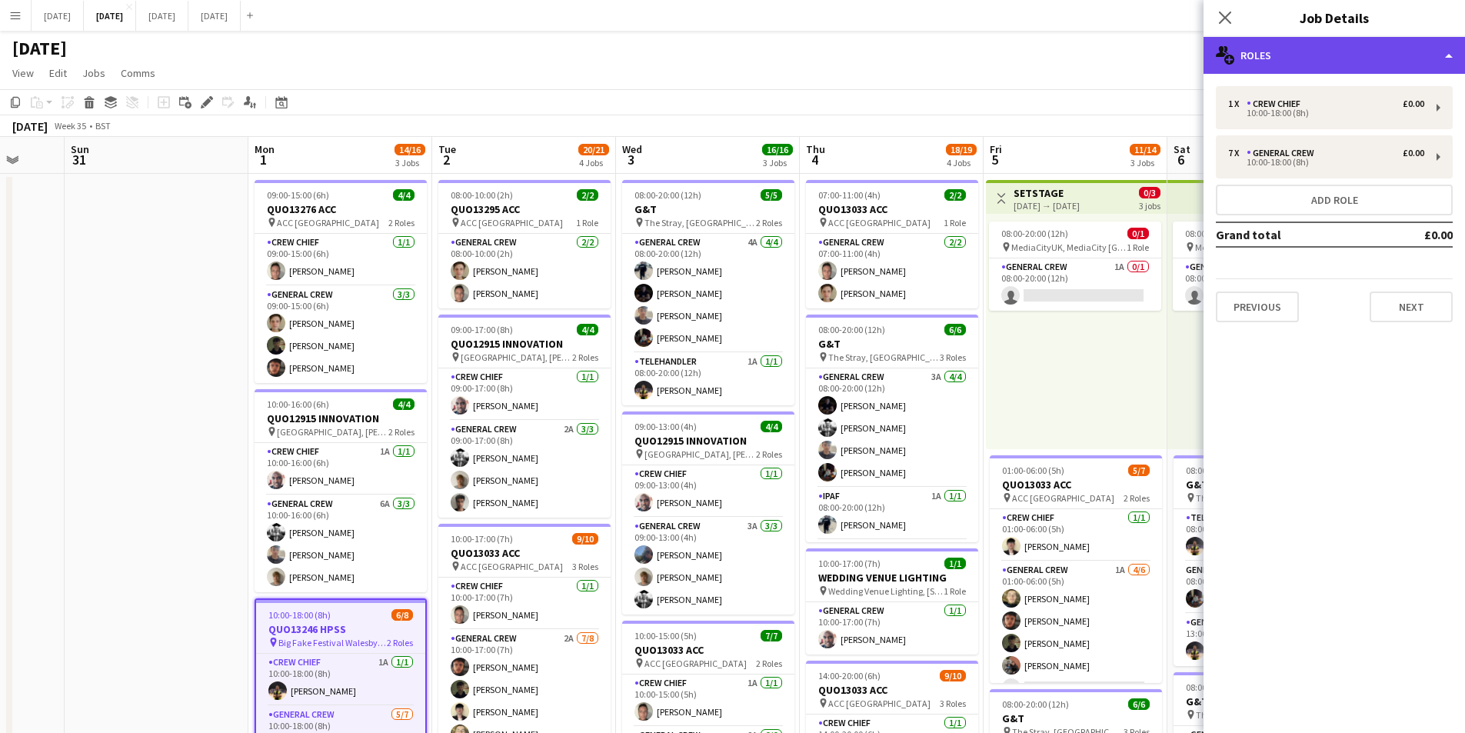
click at [1347, 52] on div "multiple-users-add Roles" at bounding box center [1334, 55] width 261 height 37
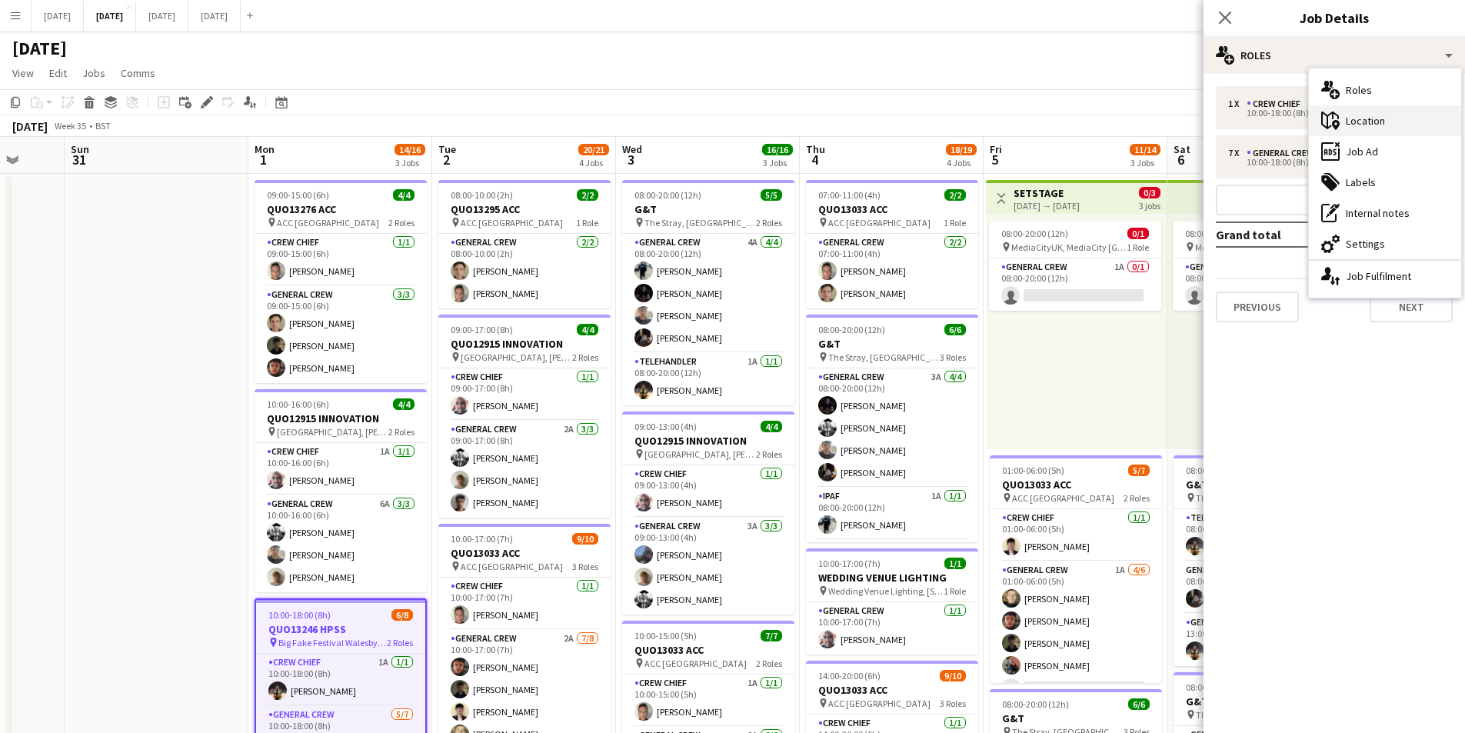
click at [1371, 127] on div "maps-pin-1 Location" at bounding box center [1385, 120] width 152 height 31
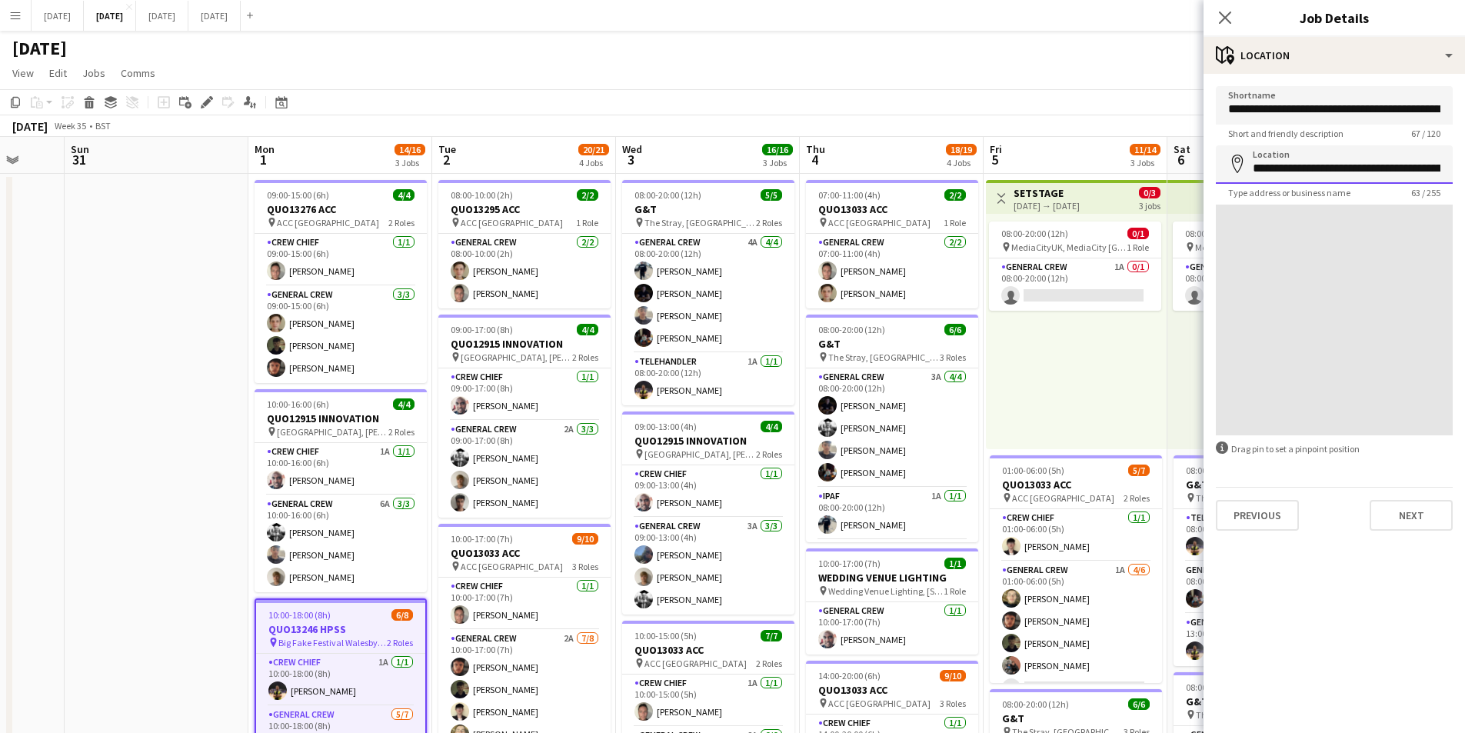
click at [1356, 168] on input "**********" at bounding box center [1334, 164] width 237 height 38
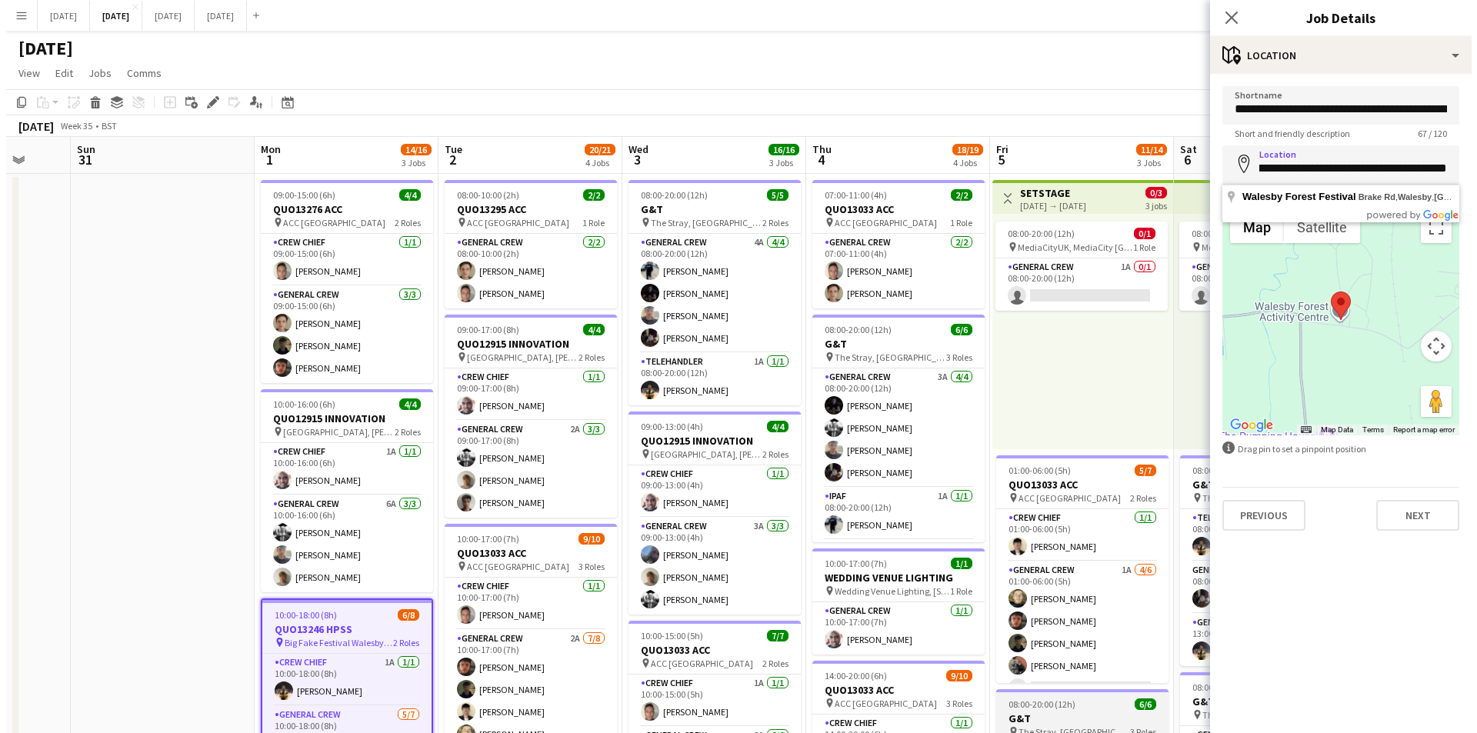
scroll to position [0, 0]
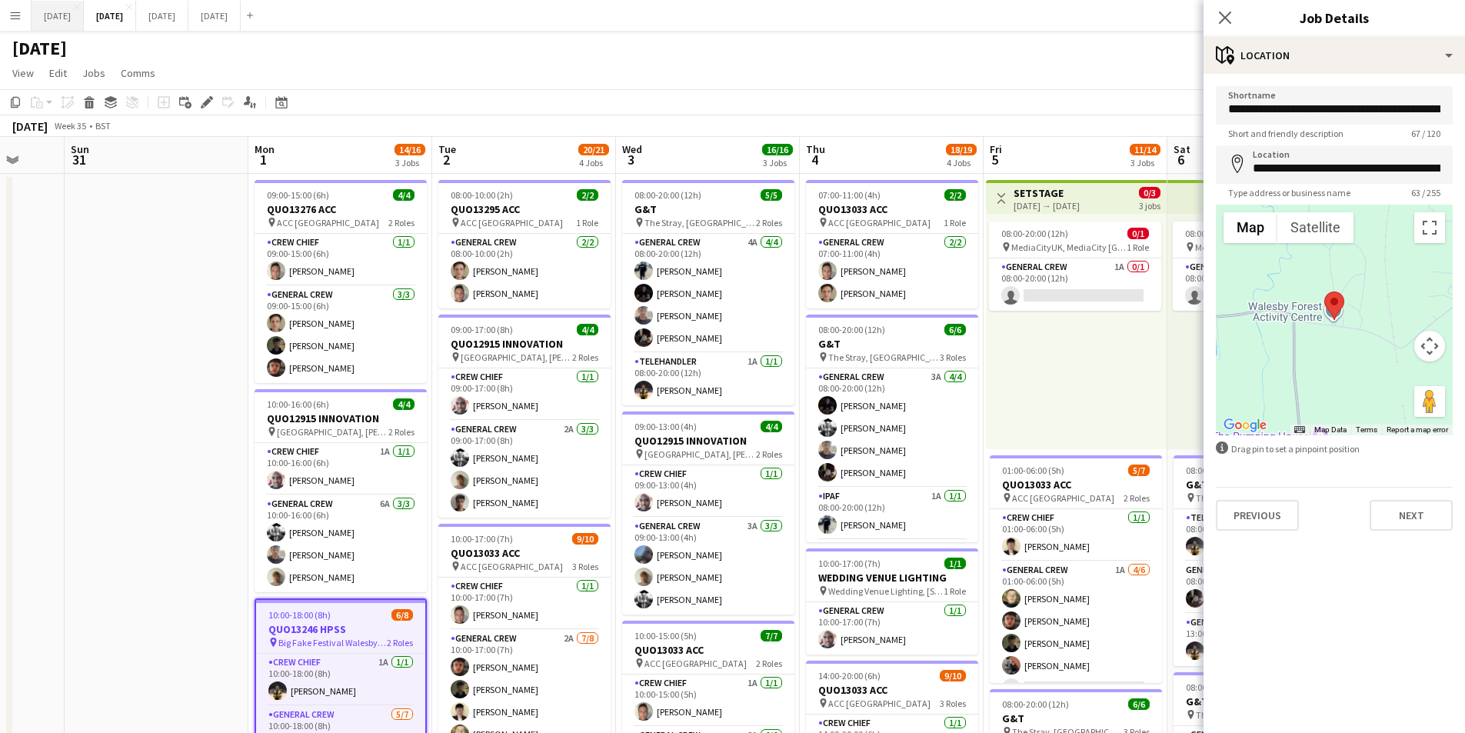
click at [49, 16] on button "[DATE] Close" at bounding box center [58, 16] width 52 height 30
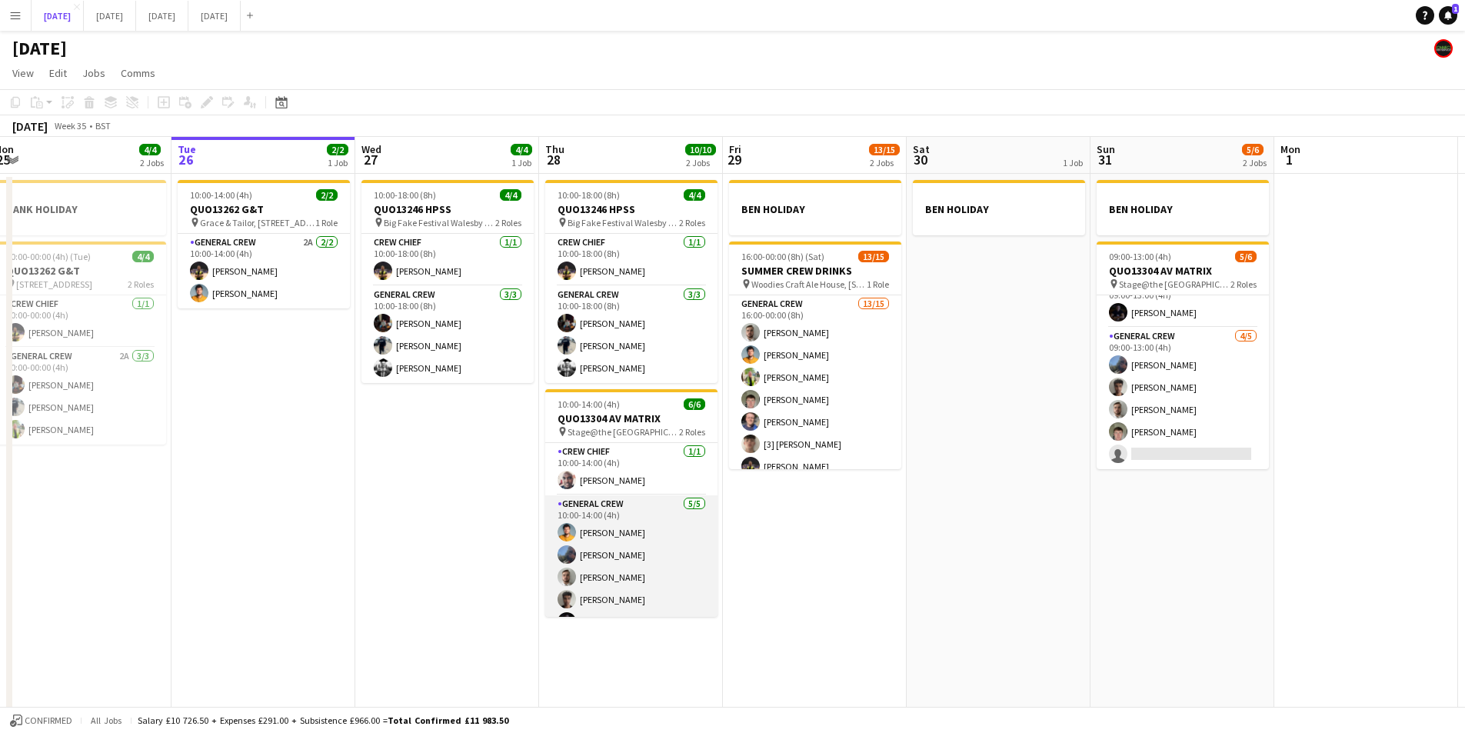
scroll to position [20, 0]
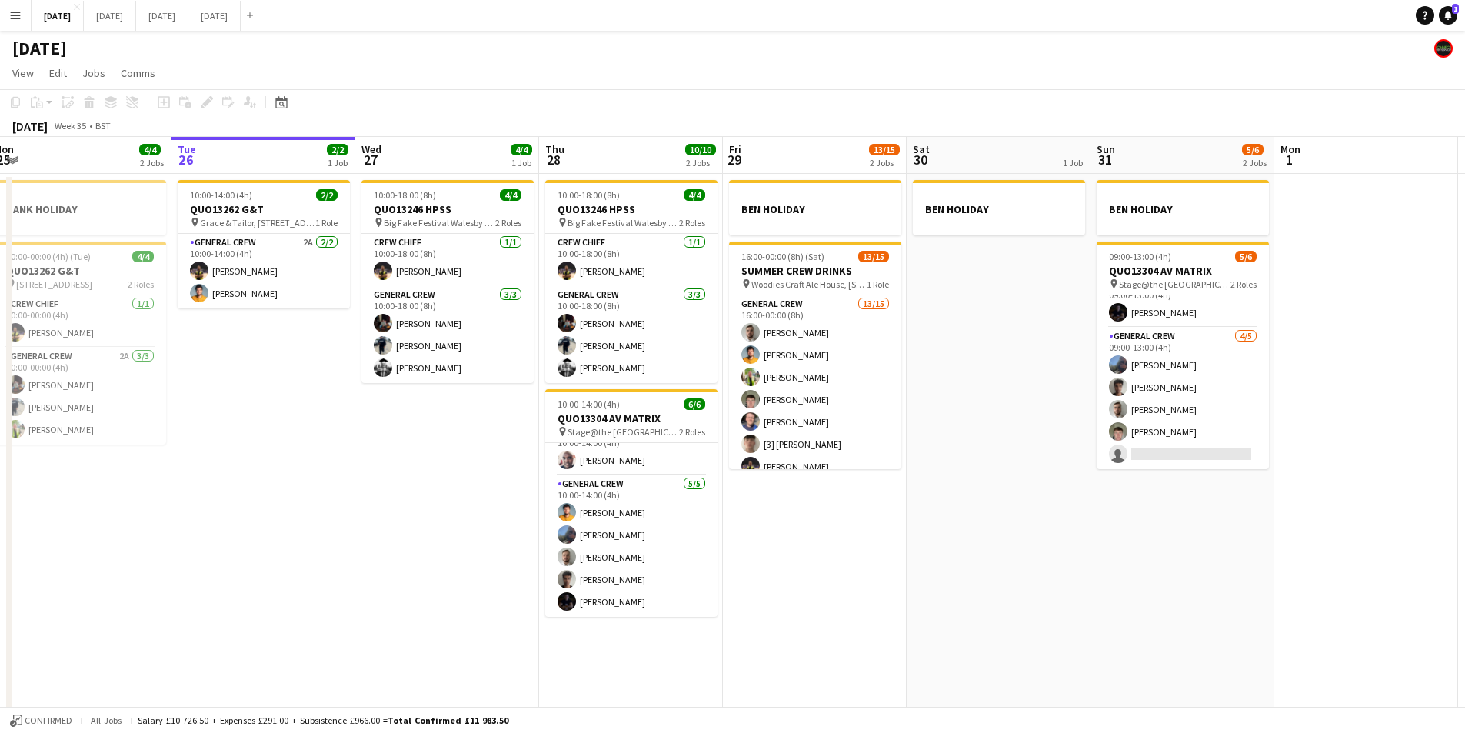
click at [8, 18] on button "Menu" at bounding box center [15, 15] width 31 height 31
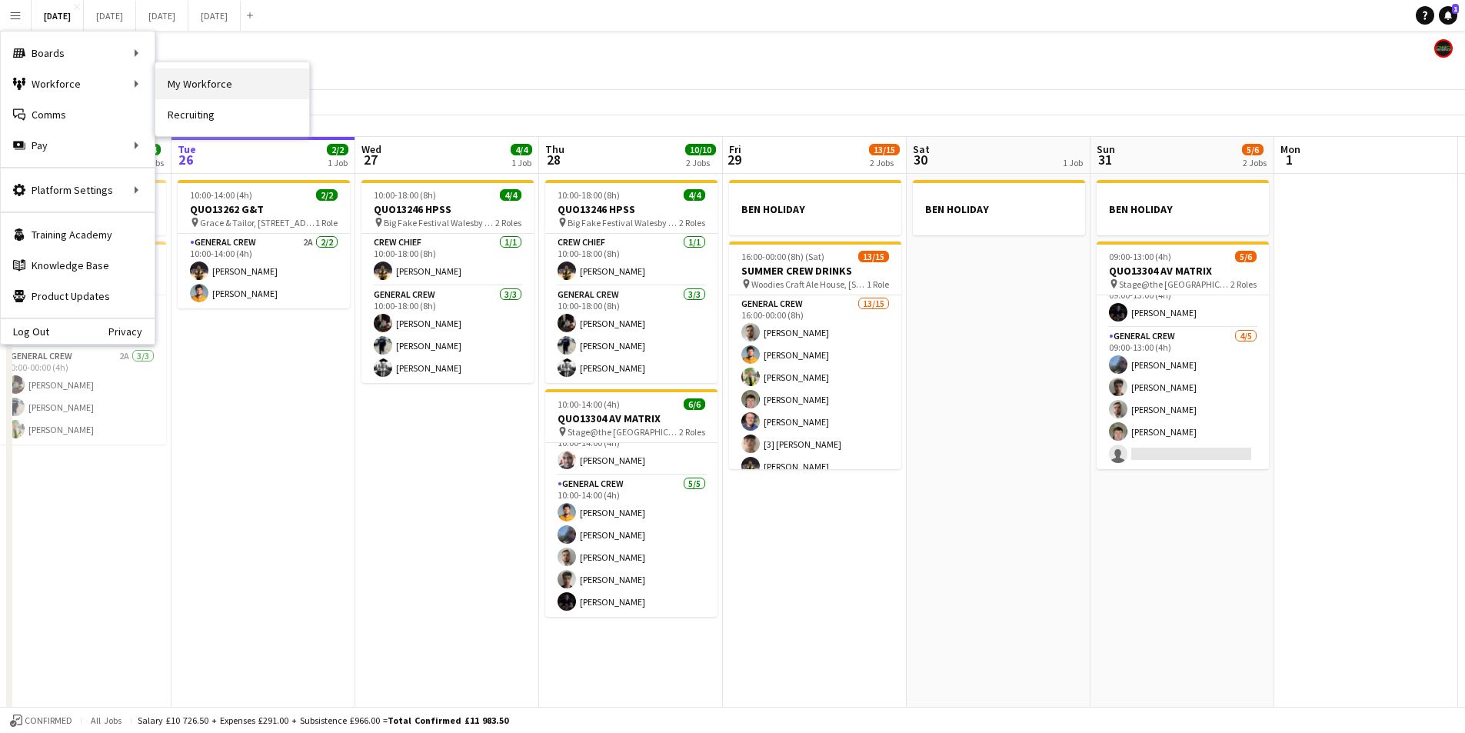
click at [208, 90] on link "My Workforce" at bounding box center [232, 83] width 154 height 31
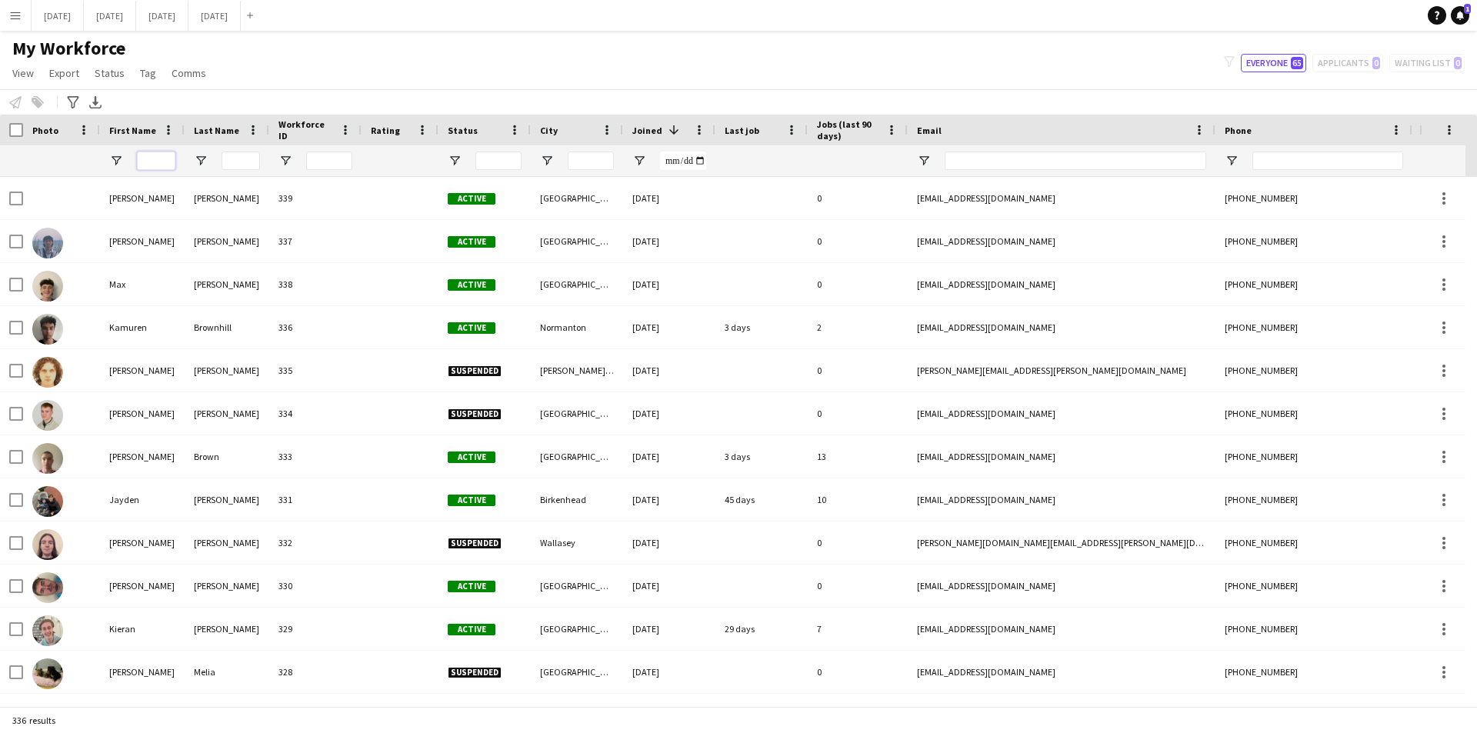
click at [158, 163] on input "First Name Filter Input" at bounding box center [156, 161] width 38 height 18
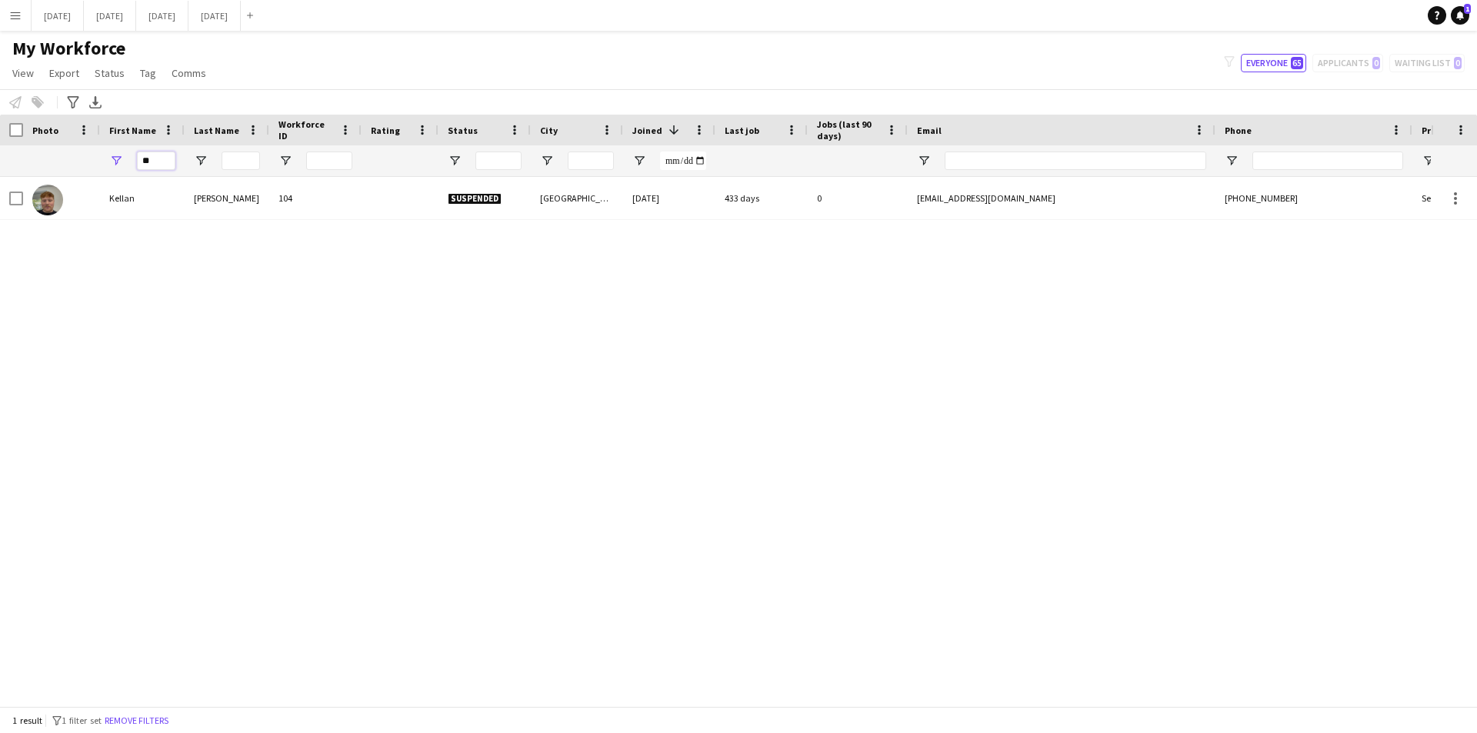
type input "*"
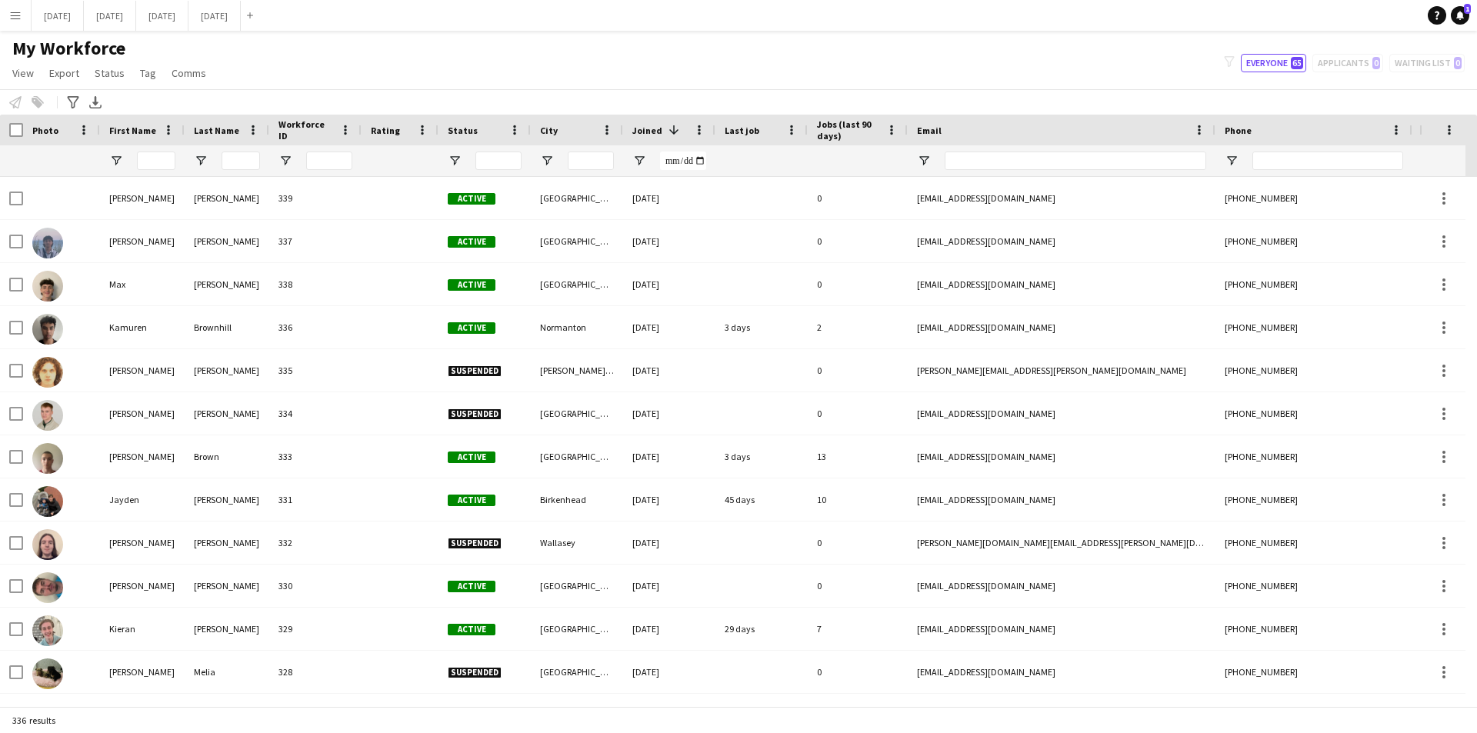
click at [671, 132] on span at bounding box center [674, 130] width 14 height 14
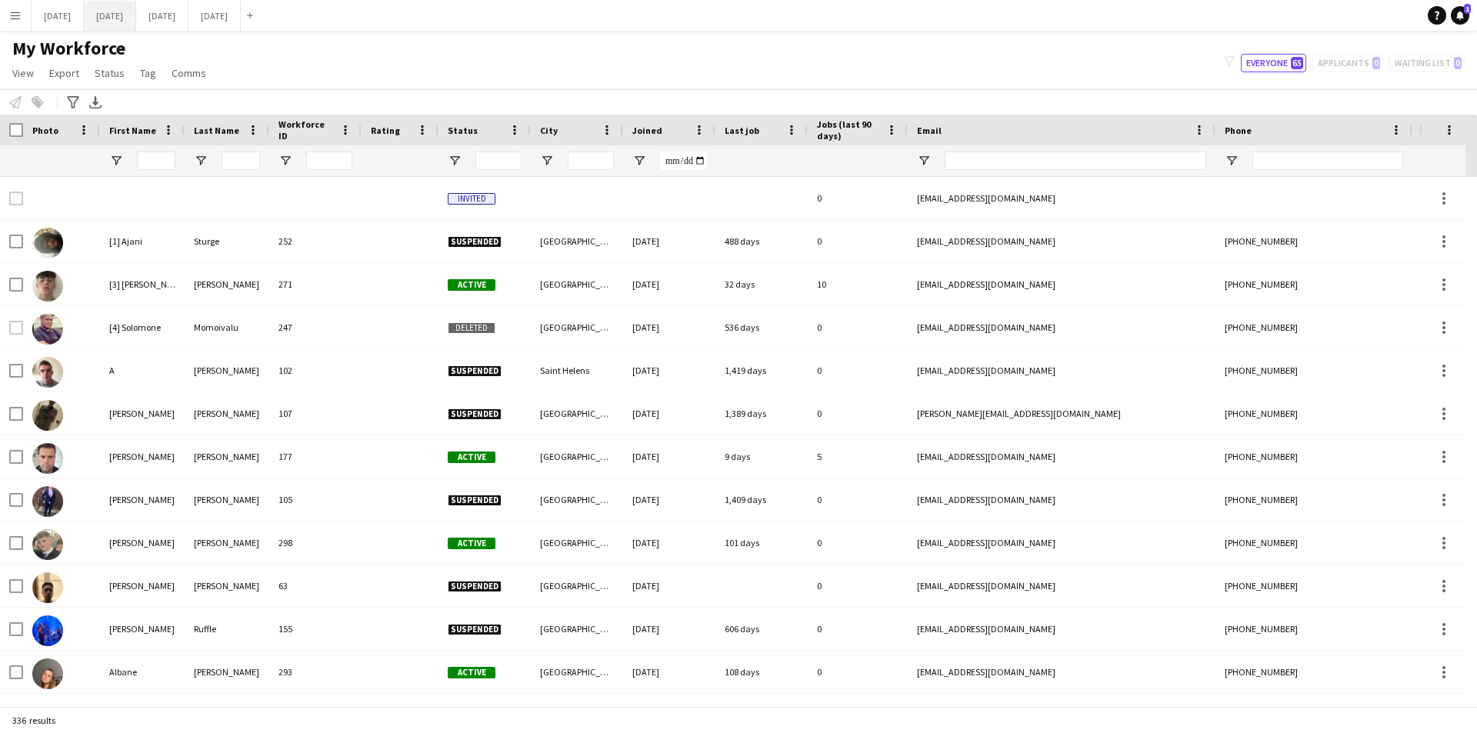
click at [136, 12] on button "[DATE] Close" at bounding box center [110, 16] width 52 height 30
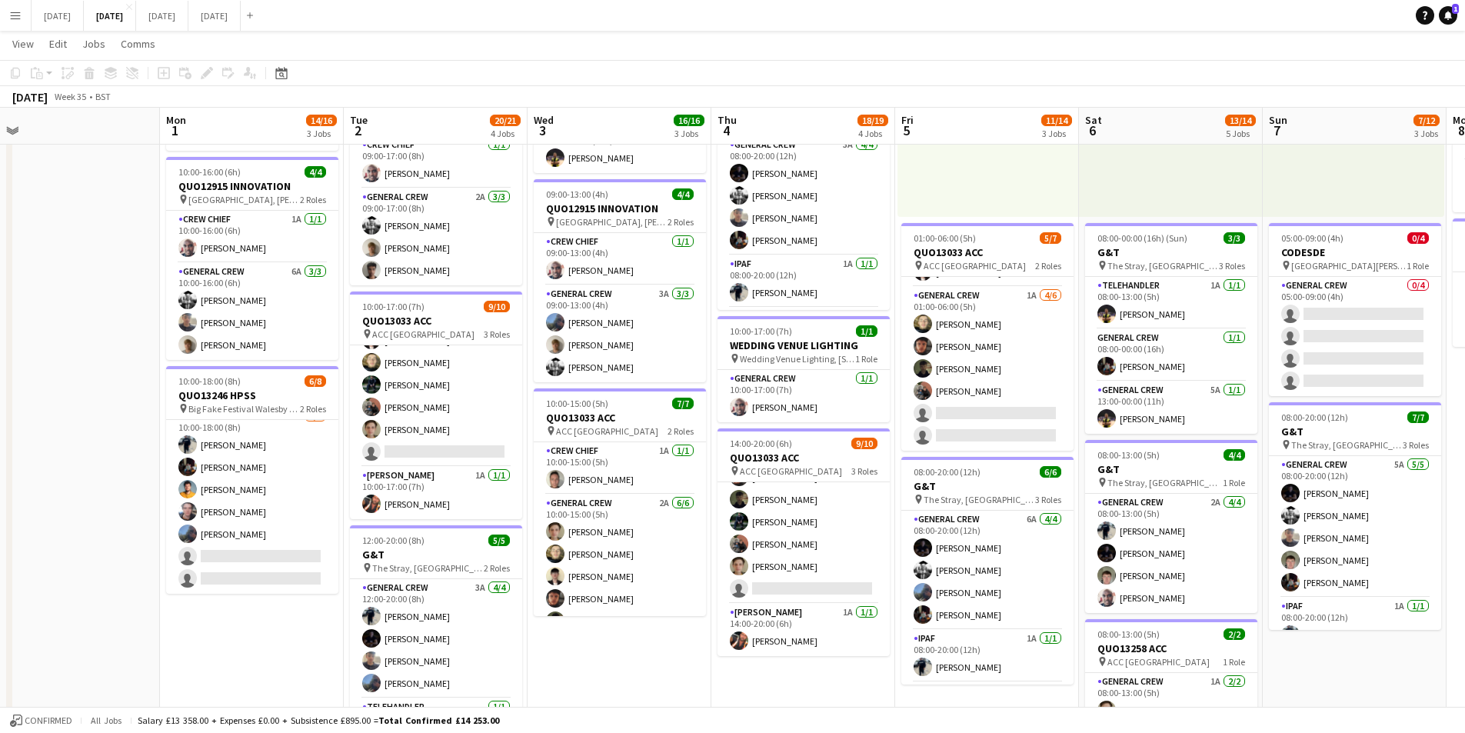
scroll to position [0, 505]
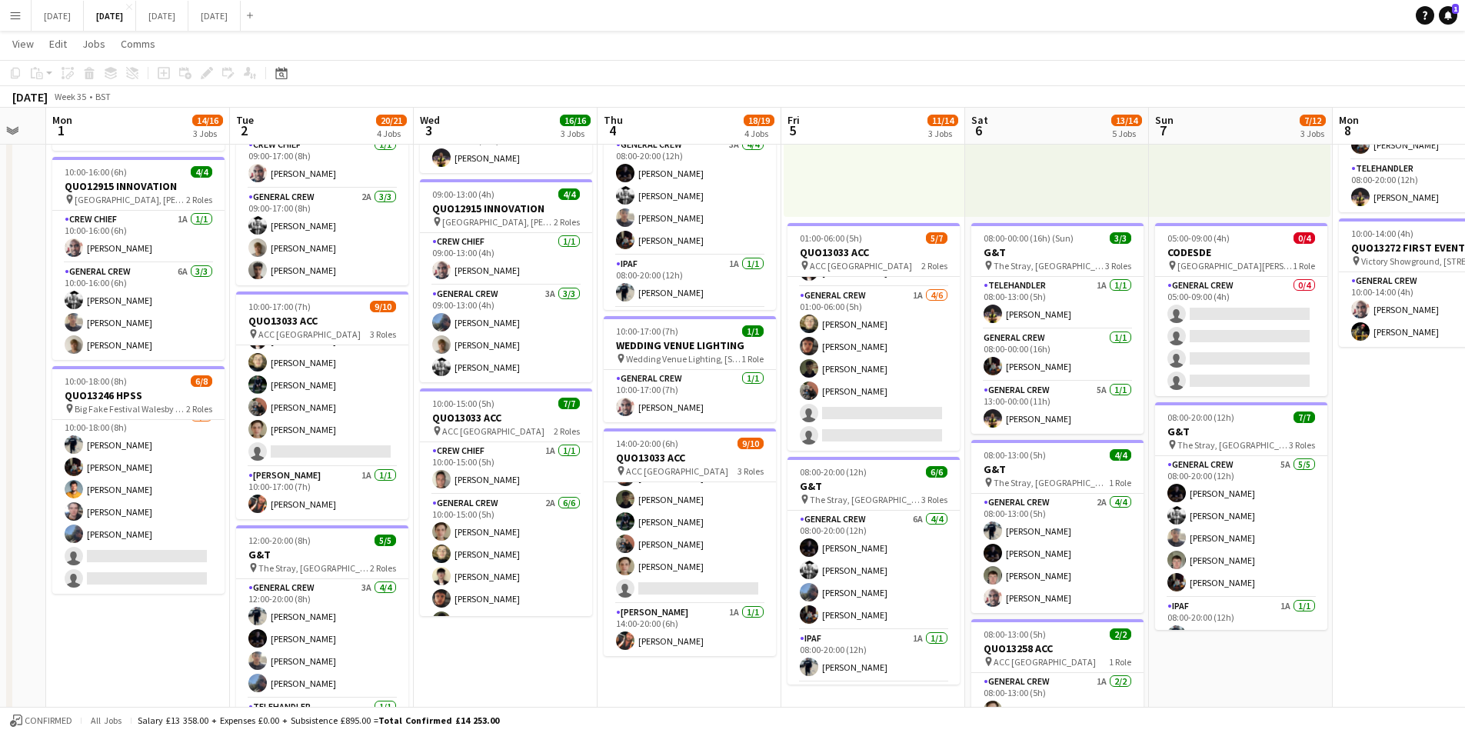
drag, startPoint x: 938, startPoint y: 679, endPoint x: 735, endPoint y: 666, distance: 202.7
click at [735, 666] on app-calendar-viewport "Fri 29 Sat 30 Sun 31 Mon 1 14/16 3 Jobs Tue 2 20/21 4 Jobs Wed 3 16/16 3 Jobs T…" at bounding box center [732, 395] width 1465 height 1133
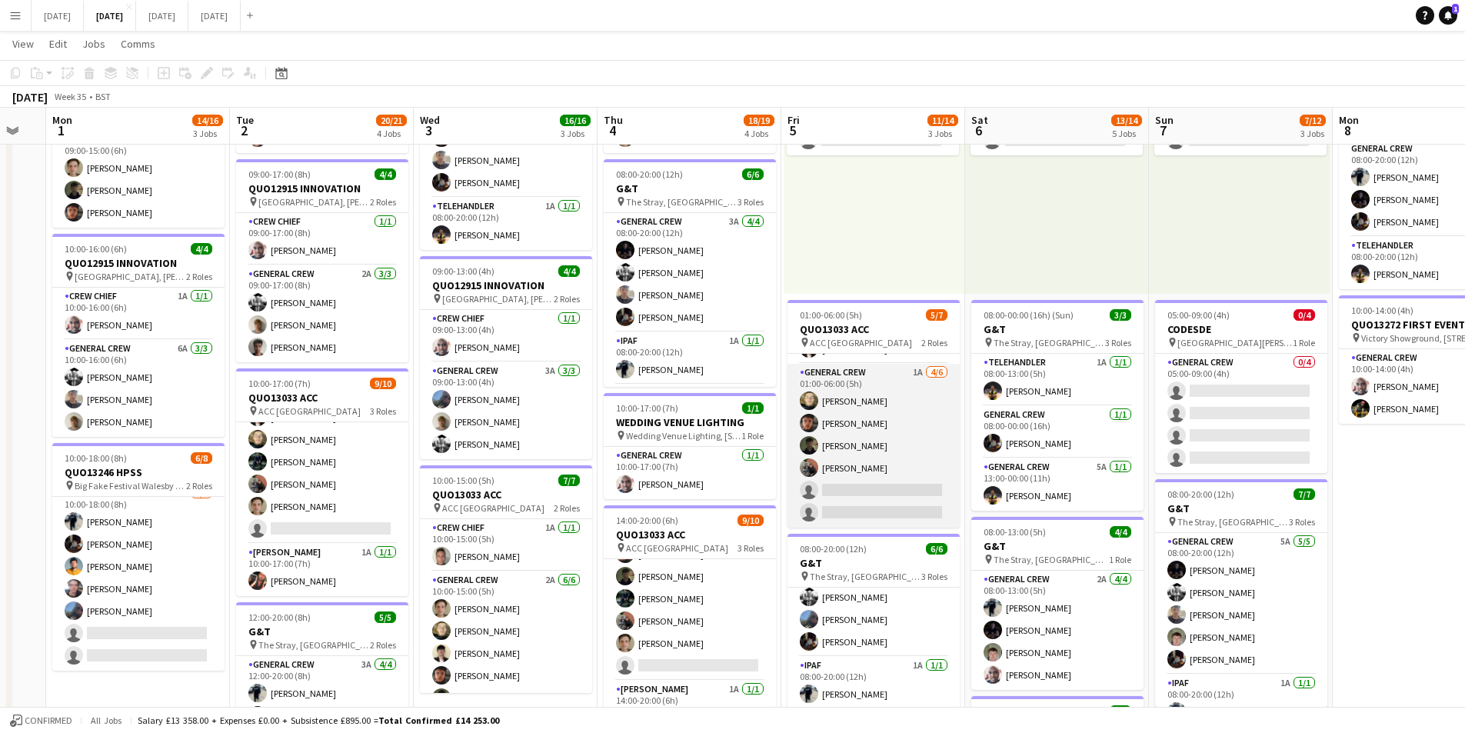
scroll to position [0, 0]
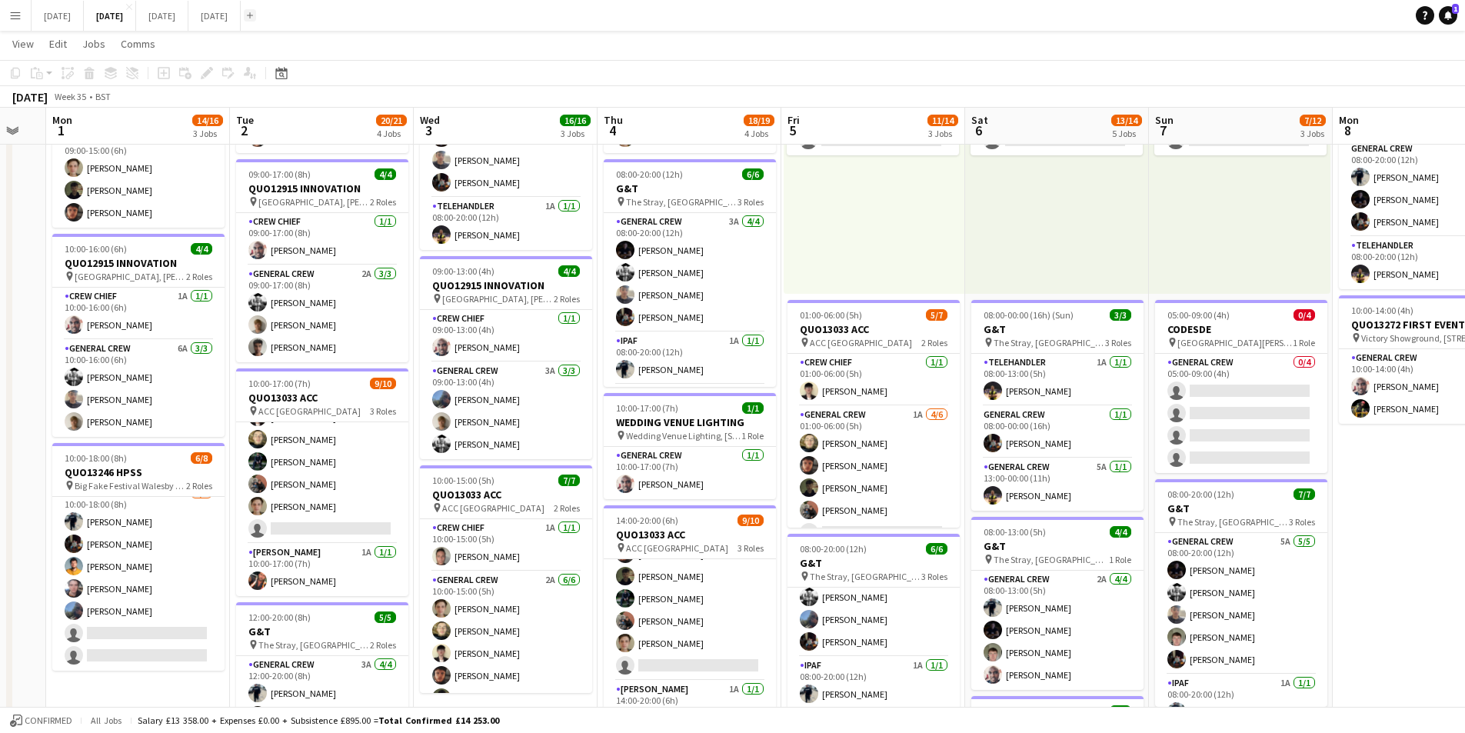
click at [256, 18] on button "Add" at bounding box center [250, 15] width 12 height 12
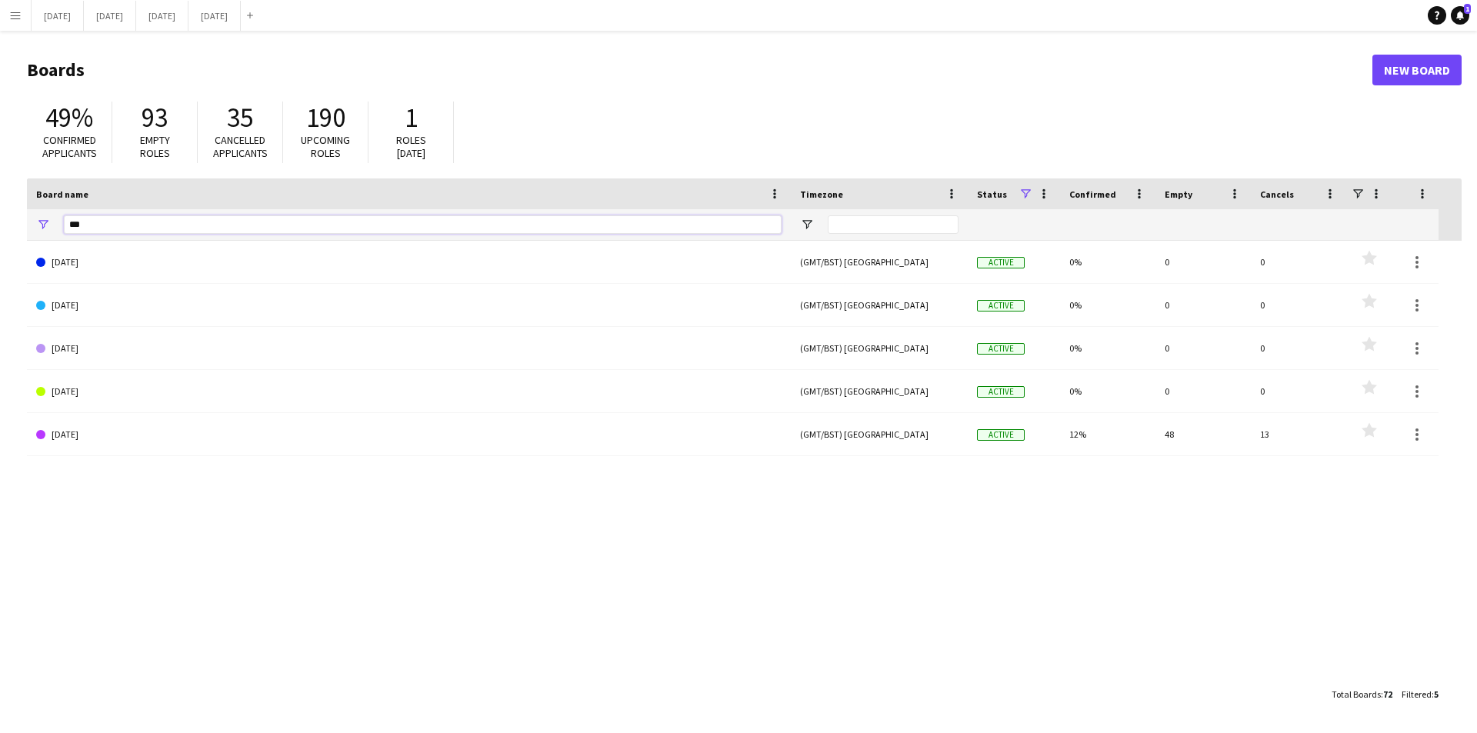
click at [112, 227] on input "***" at bounding box center [423, 224] width 718 height 18
drag, startPoint x: 108, startPoint y: 226, endPoint x: 57, endPoint y: 228, distance: 50.8
click at [57, 228] on div "***" at bounding box center [409, 224] width 764 height 31
type input "***"
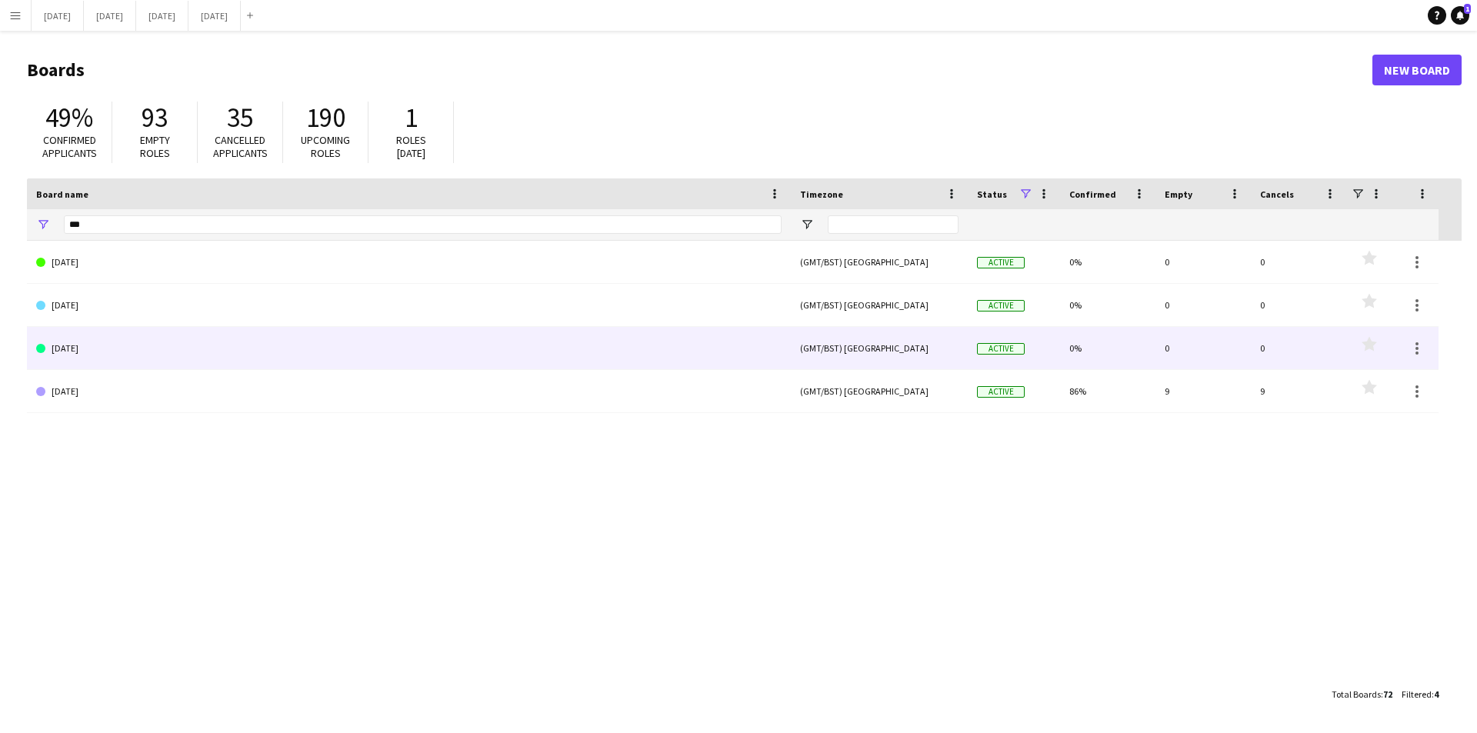
click at [139, 345] on link "SEPTEMBER 2024" at bounding box center [408, 348] width 745 height 43
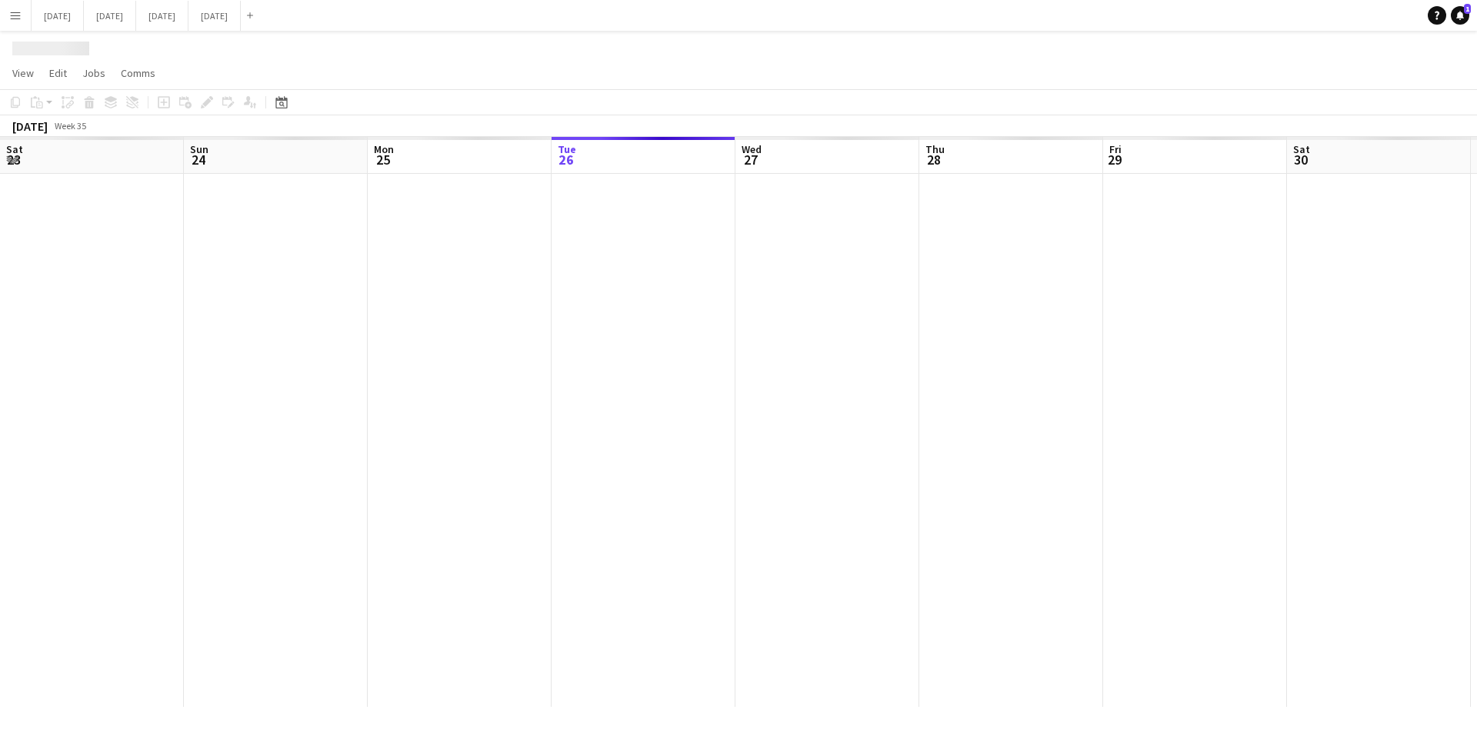
scroll to position [0, 368]
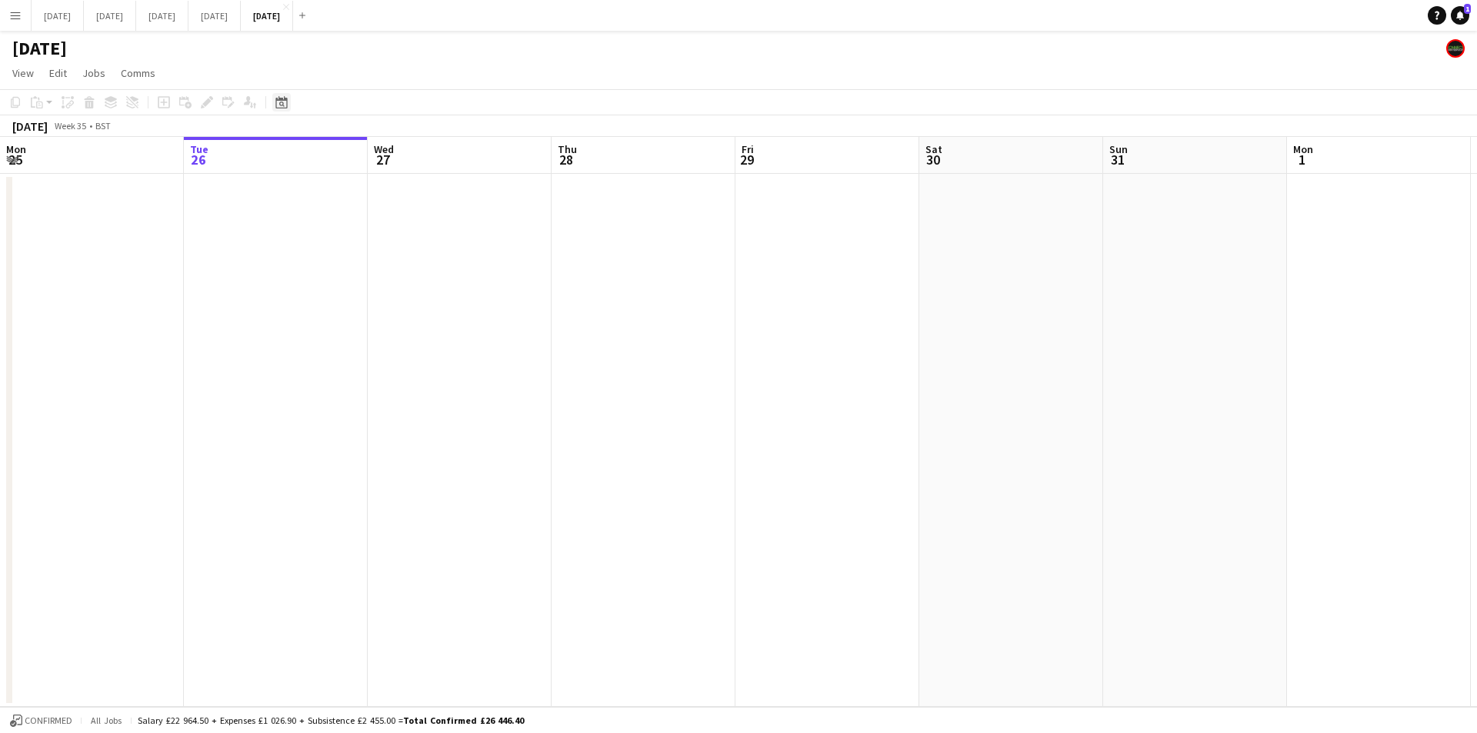
click at [281, 105] on icon "Date picker" at bounding box center [281, 102] width 12 height 12
click at [375, 152] on span "Previous month" at bounding box center [375, 155] width 31 height 31
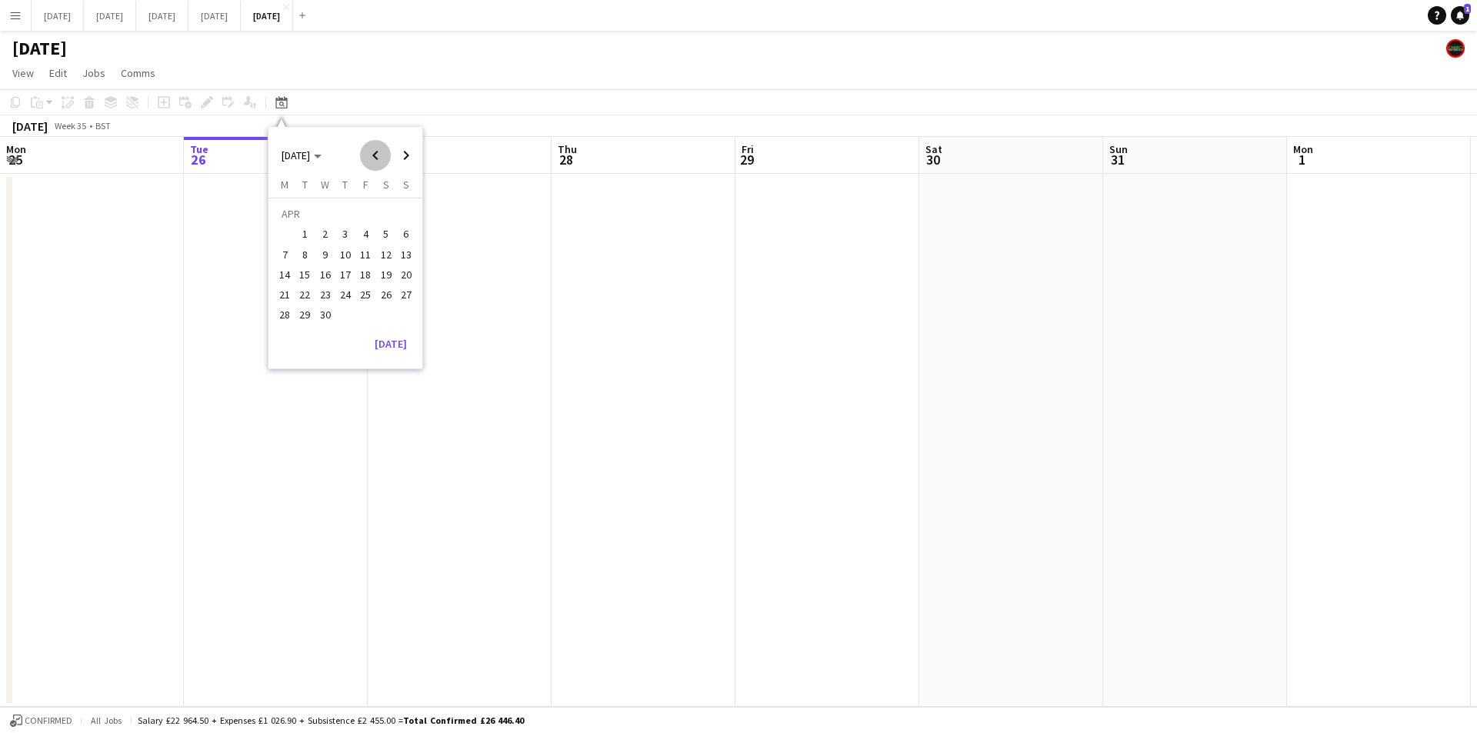
click at [375, 152] on span "Previous month" at bounding box center [375, 155] width 31 height 31
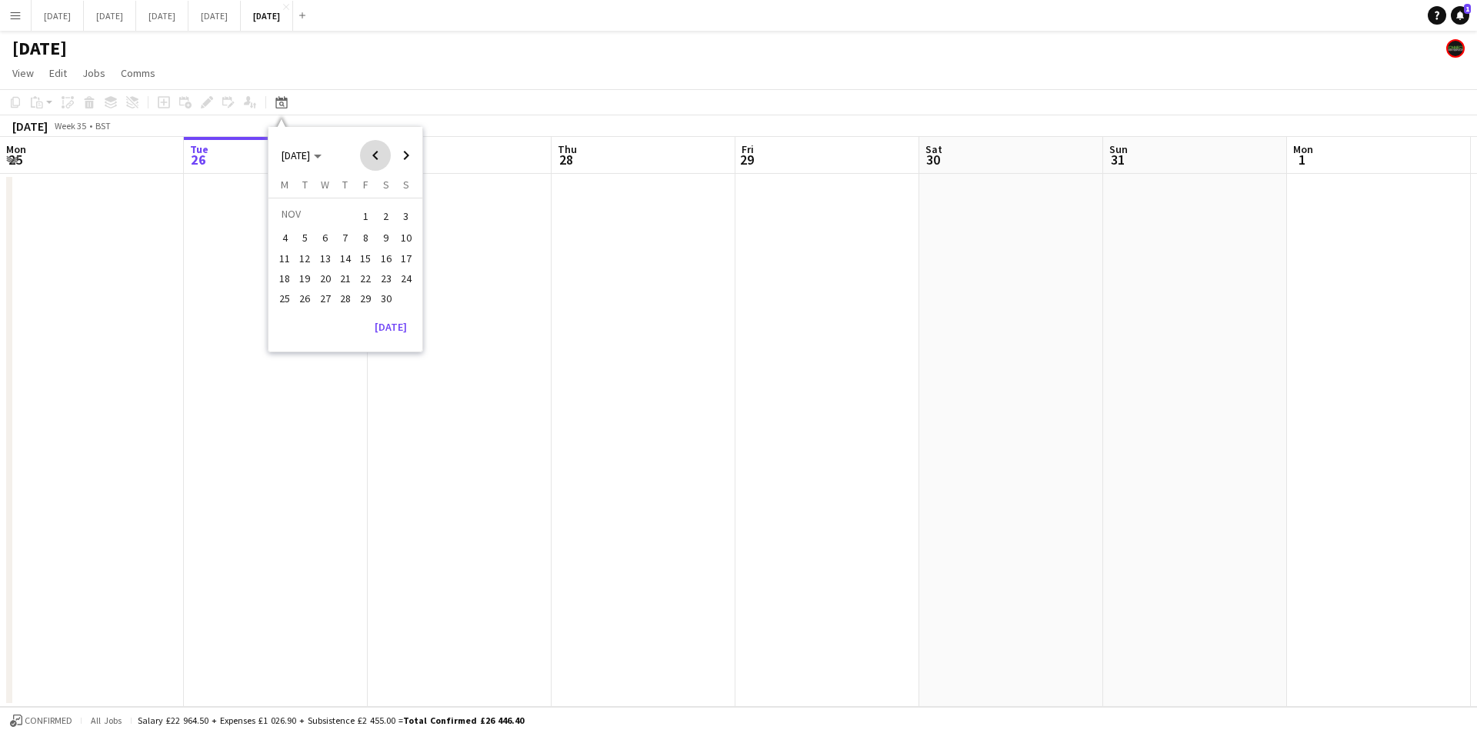
click at [375, 152] on span "Previous month" at bounding box center [375, 155] width 31 height 31
click at [371, 273] on span "20" at bounding box center [365, 278] width 18 height 18
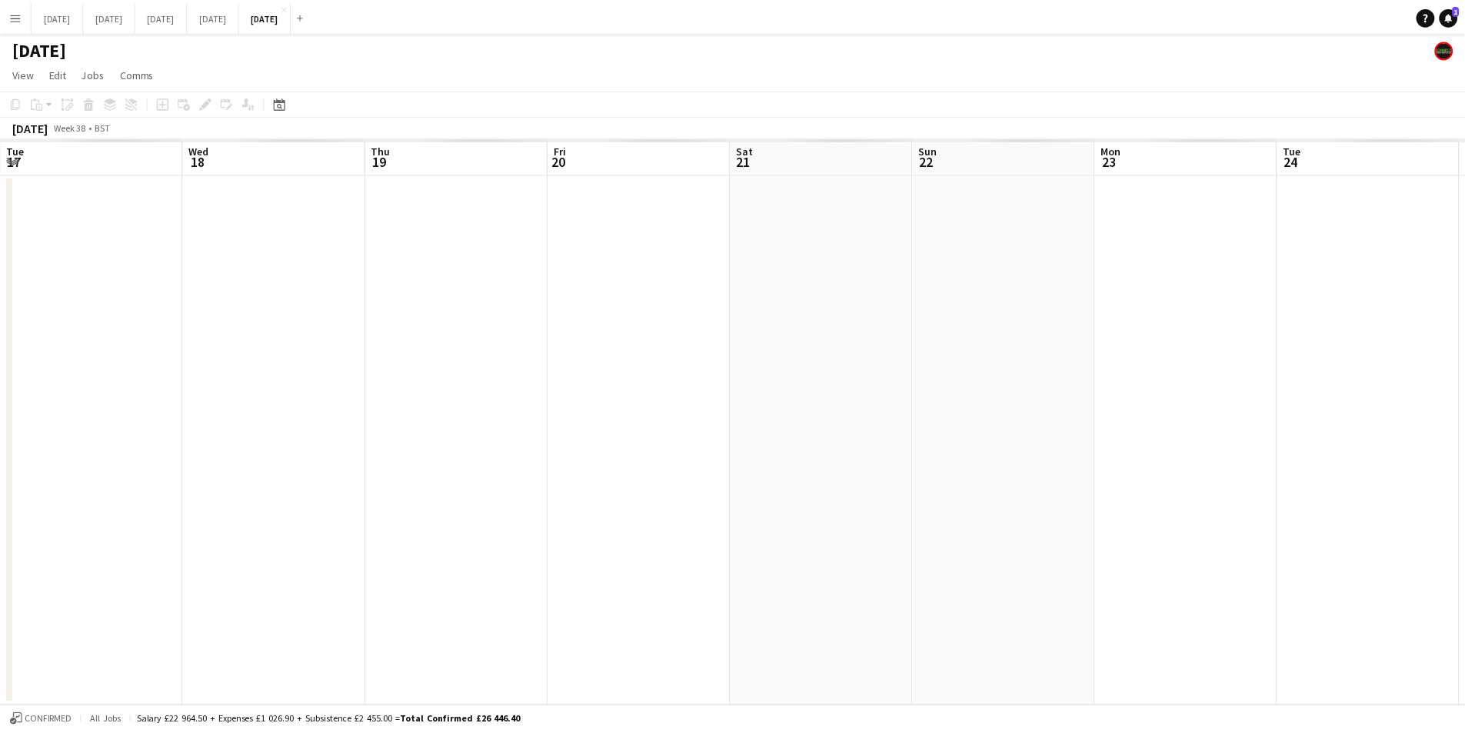
scroll to position [0, 529]
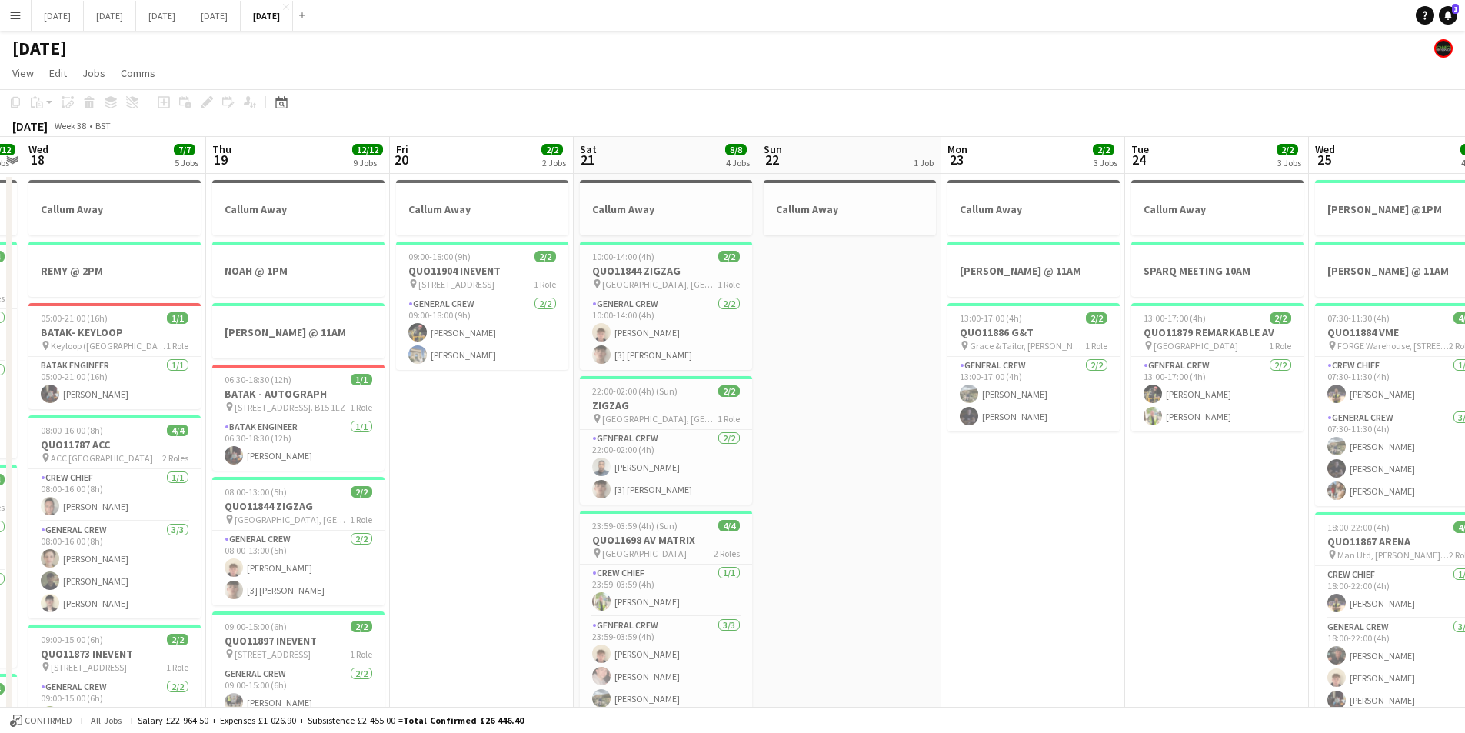
drag, startPoint x: 428, startPoint y: 491, endPoint x: 1308, endPoint y: 460, distance: 880.4
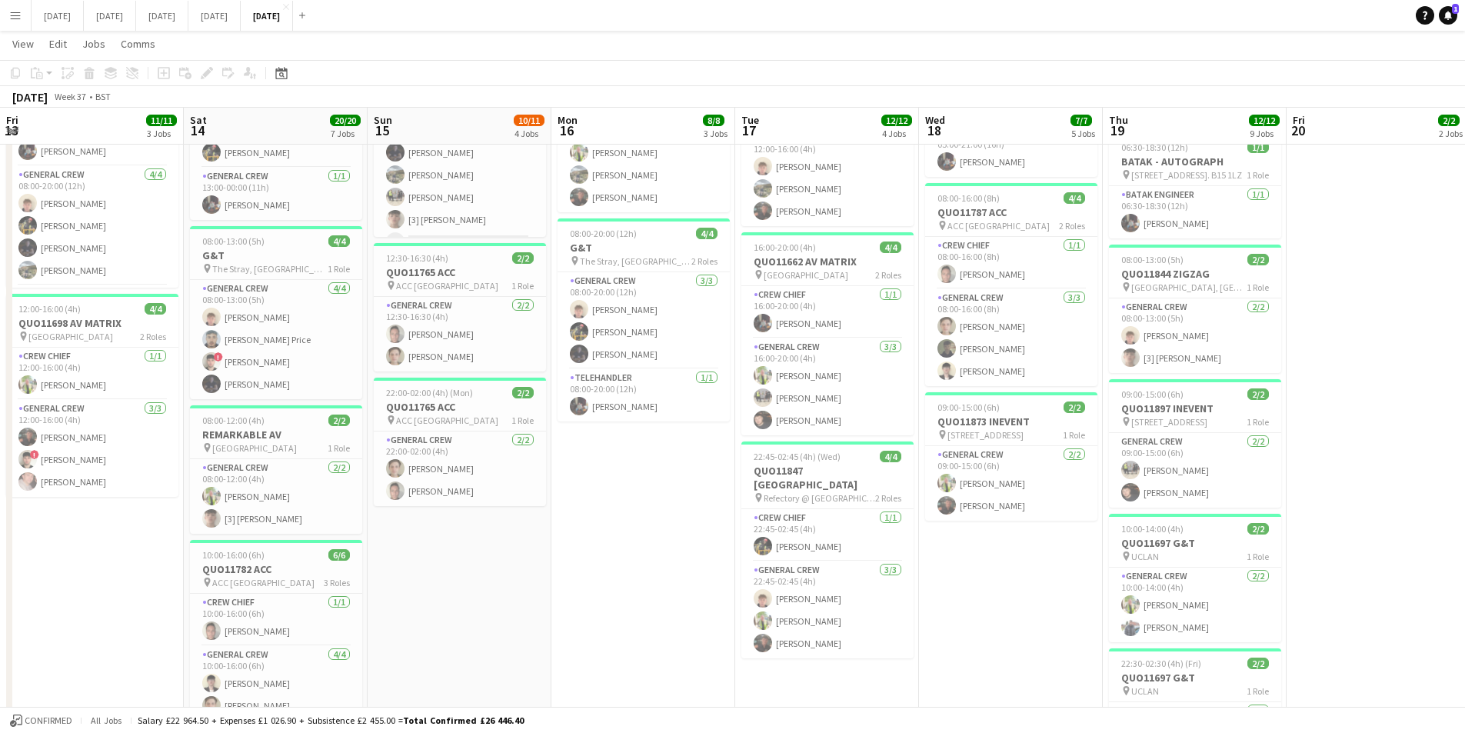
scroll to position [0, 352]
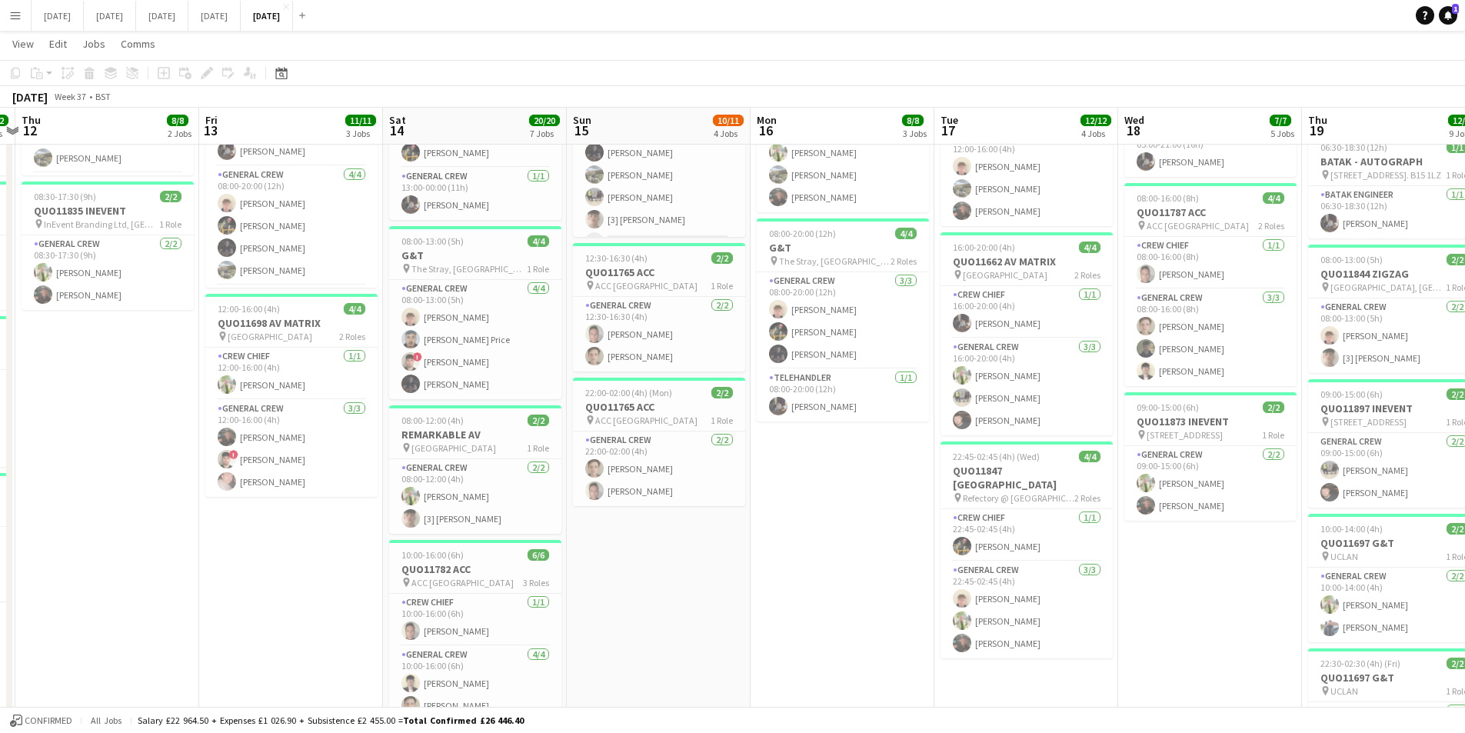
drag, startPoint x: 529, startPoint y: 543, endPoint x: 541, endPoint y: 515, distance: 30.7
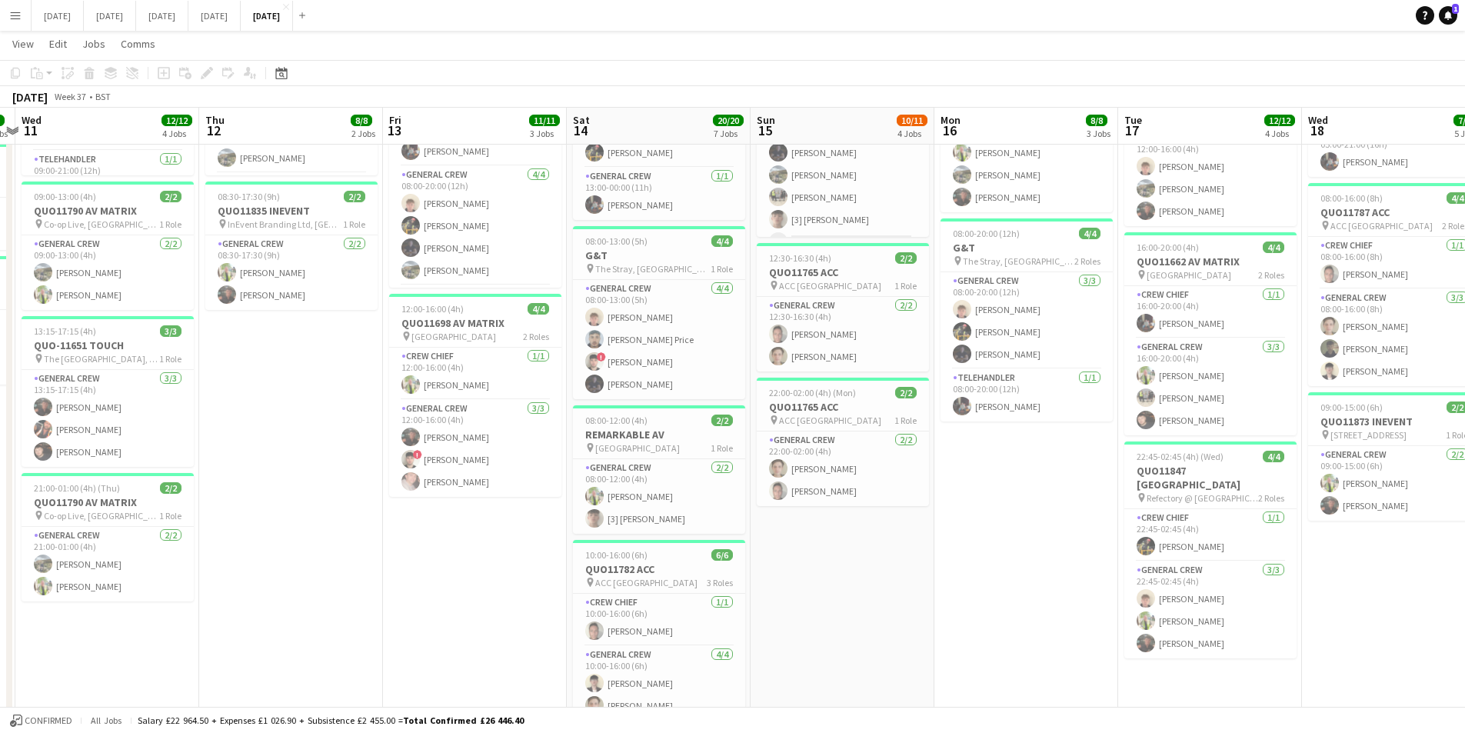
scroll to position [0, 130]
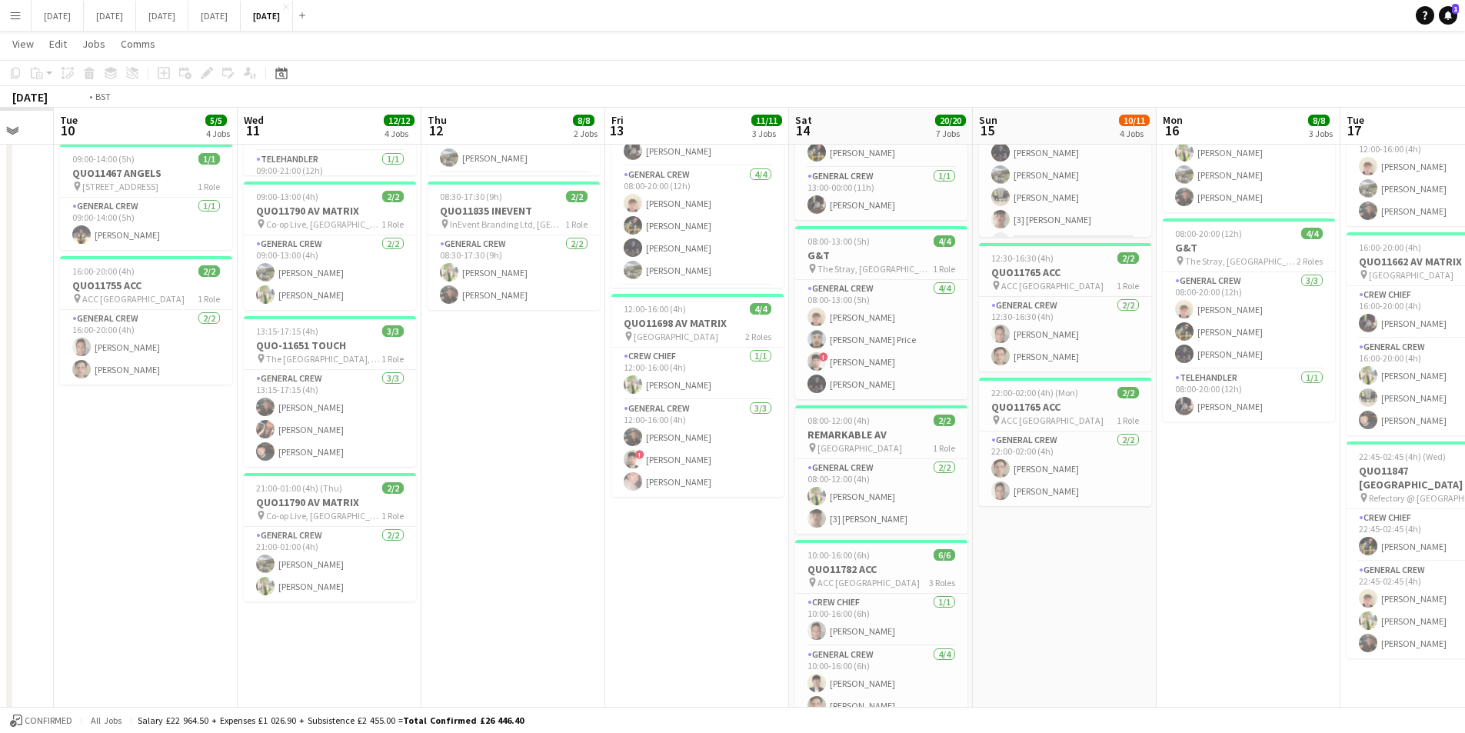
drag, startPoint x: 541, startPoint y: 515, endPoint x: 435, endPoint y: 484, distance: 110.5
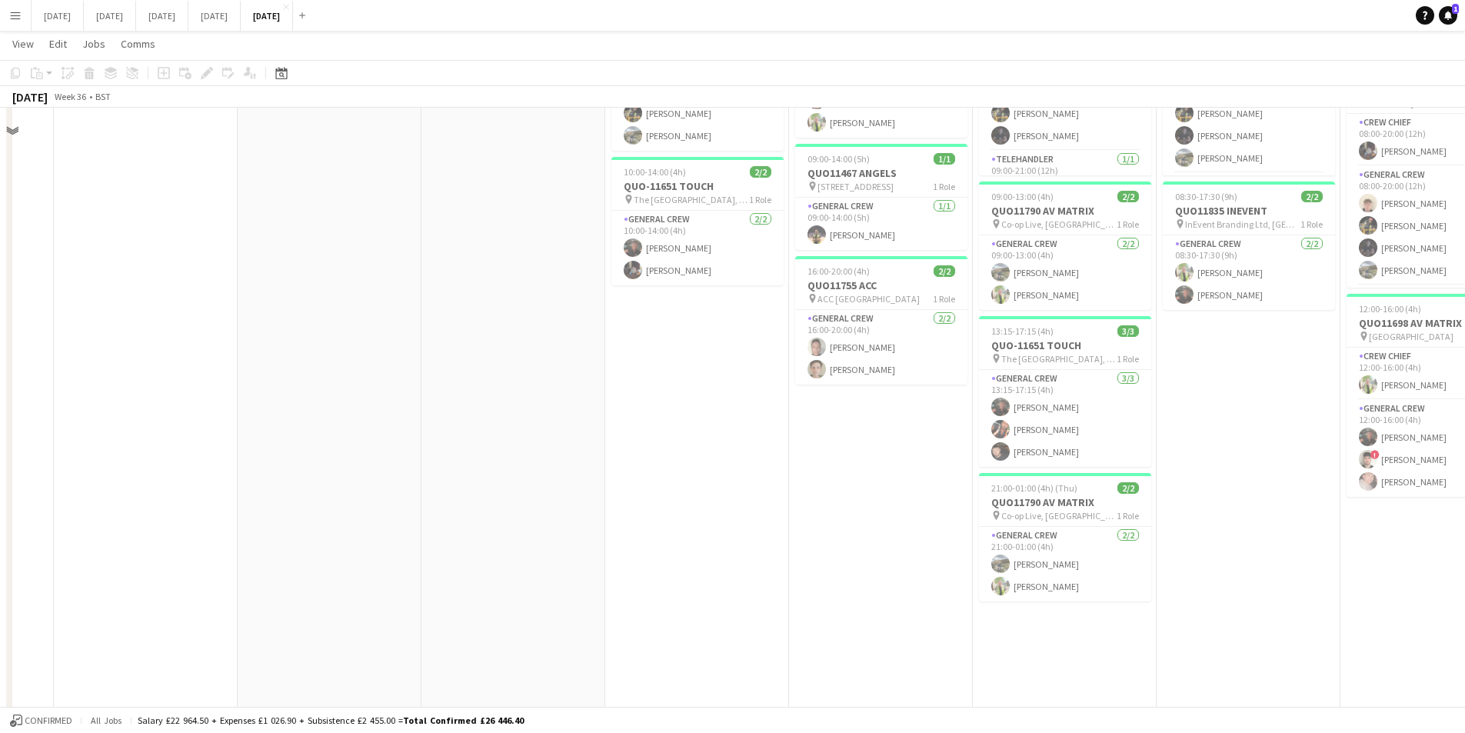
scroll to position [0, 475]
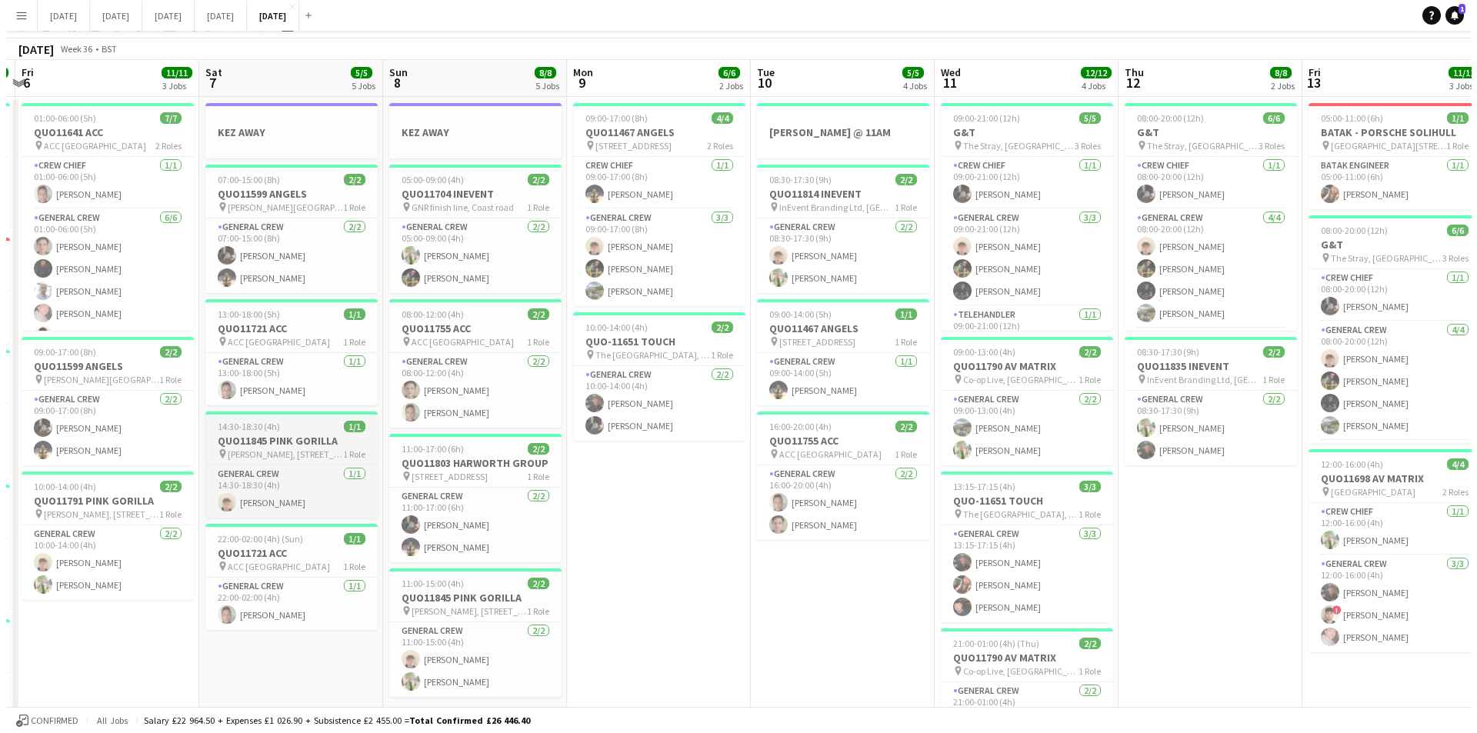
scroll to position [0, 0]
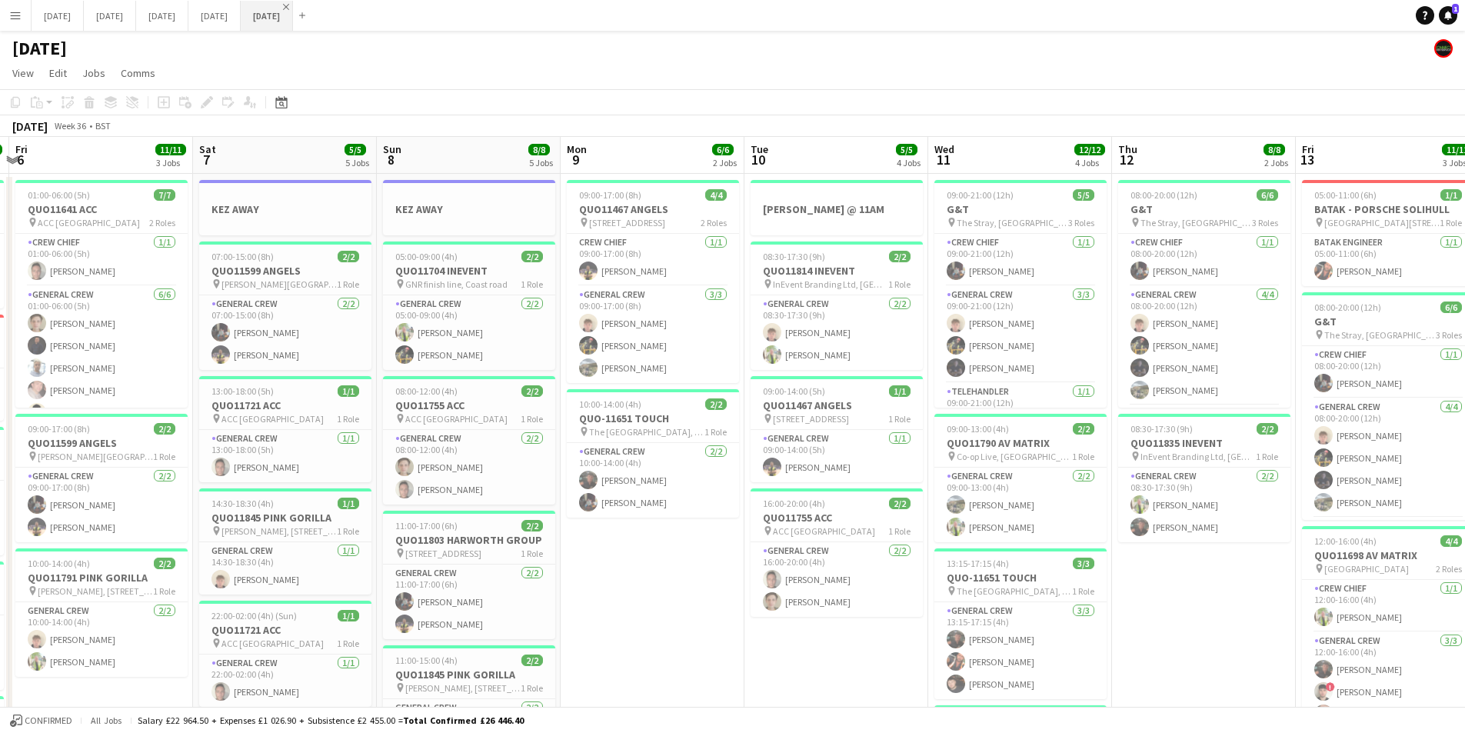
click at [289, 6] on app-icon "Close" at bounding box center [286, 7] width 6 height 6
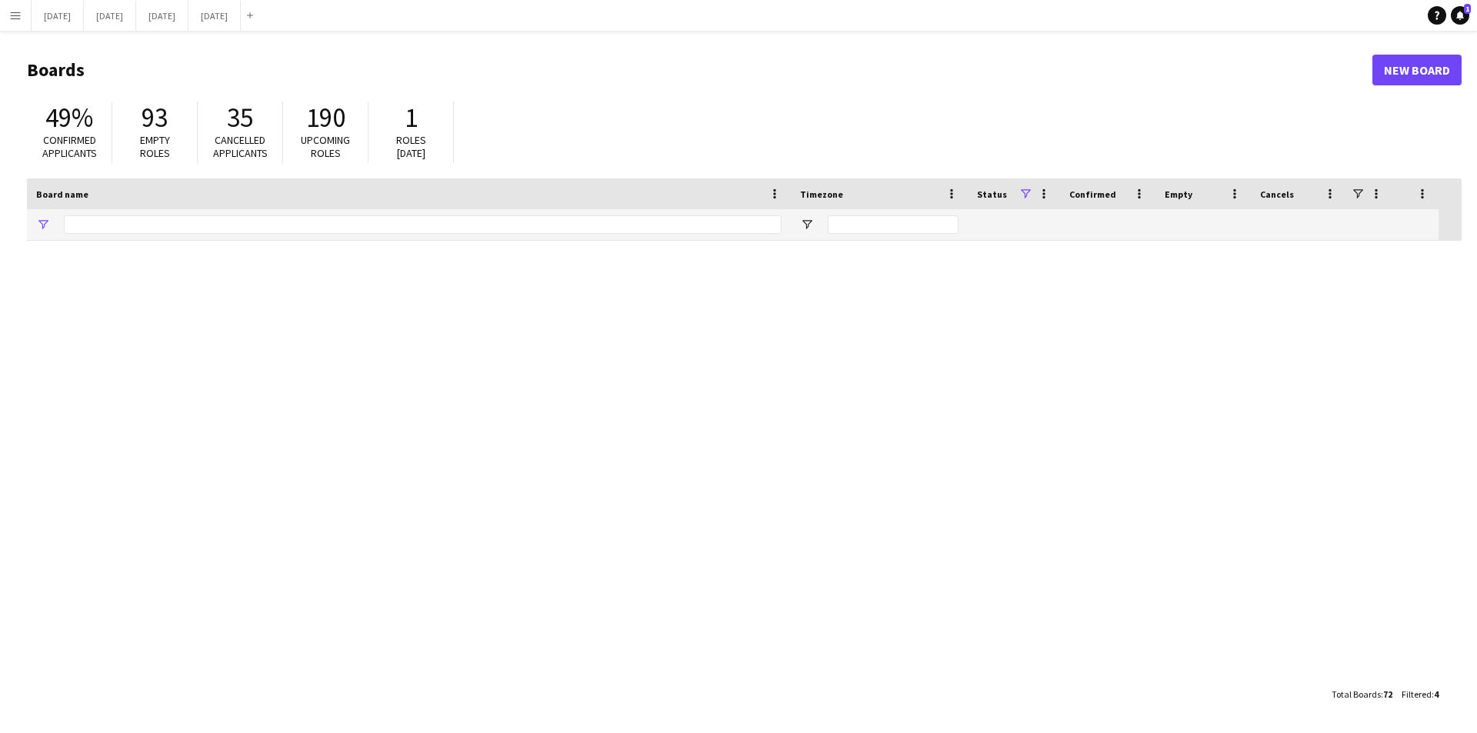
type input "***"
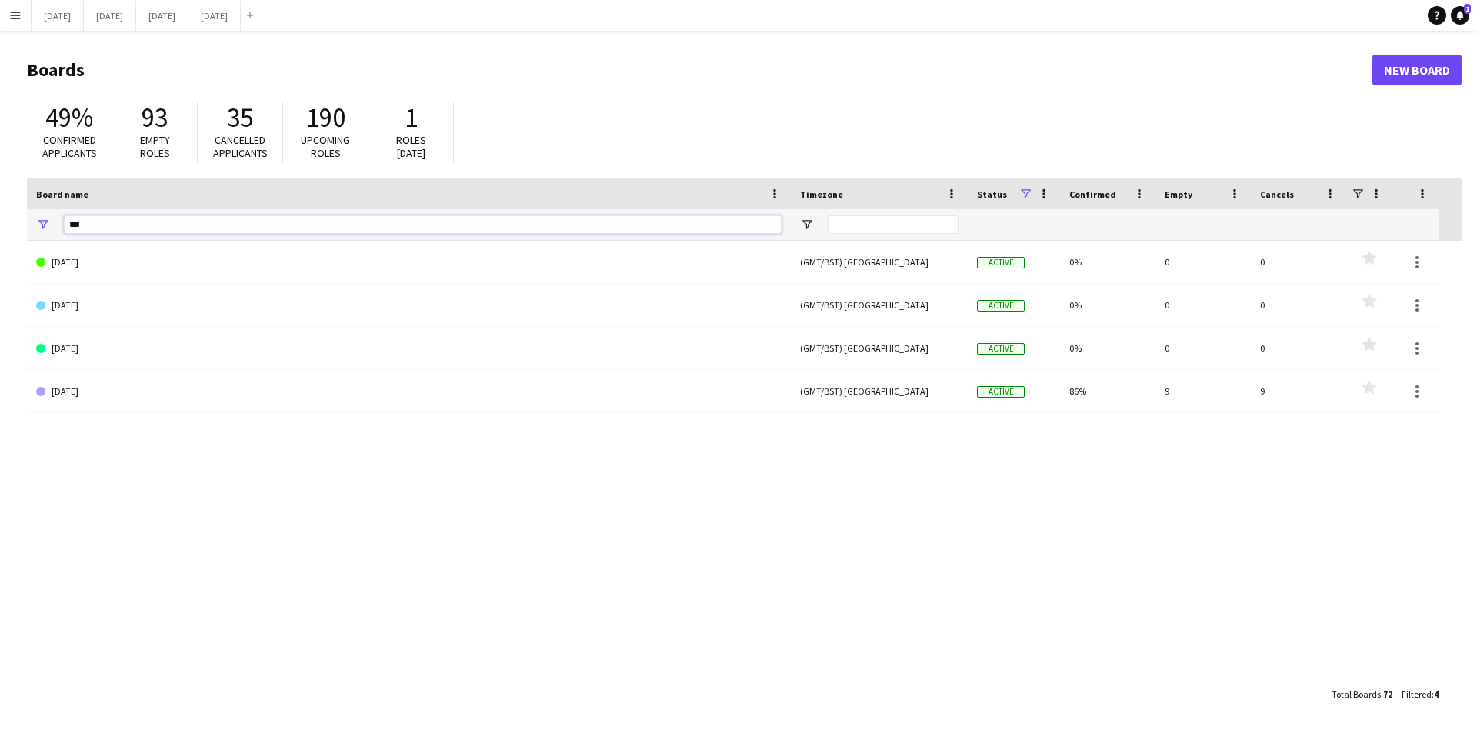
click at [58, 224] on div "***" at bounding box center [409, 224] width 764 height 31
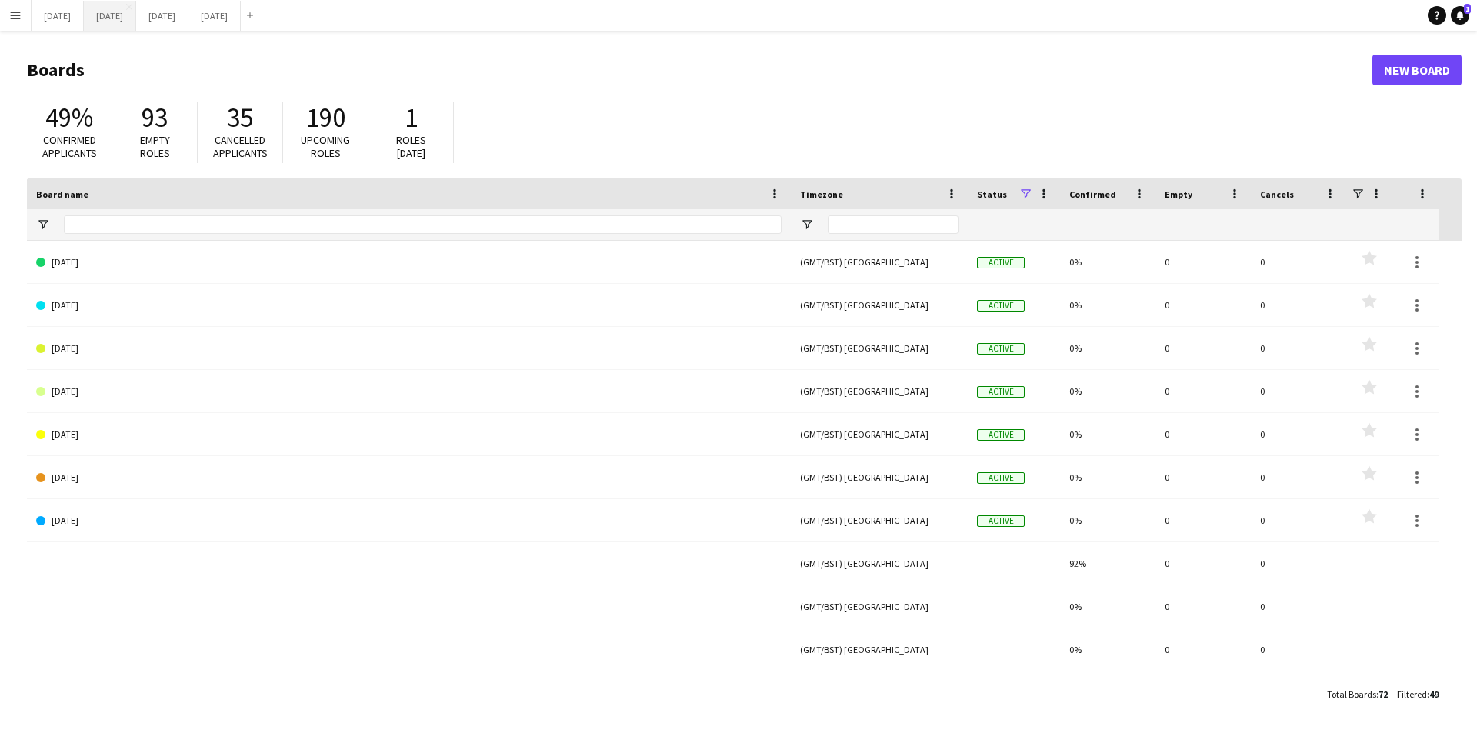
click at [136, 16] on button "[DATE] Close" at bounding box center [110, 16] width 52 height 30
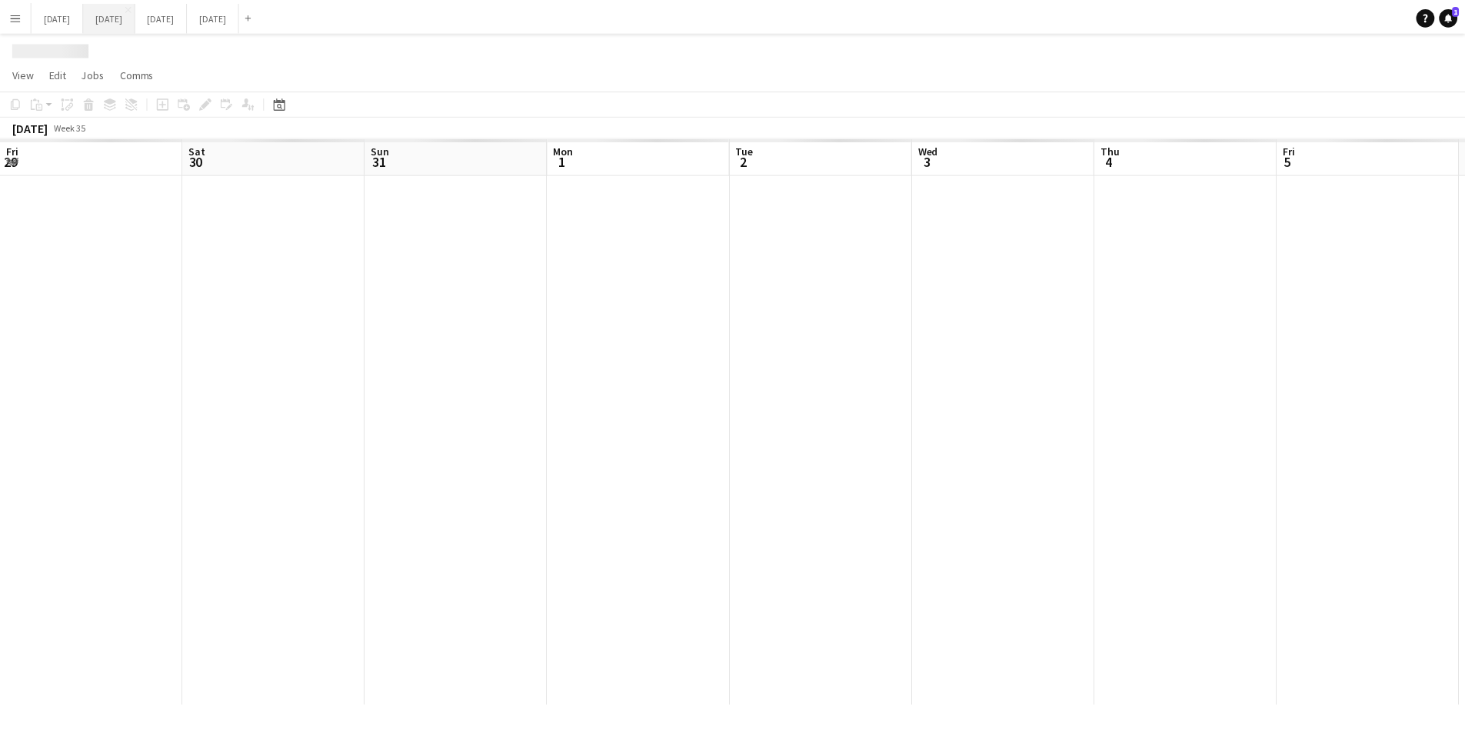
scroll to position [0, 505]
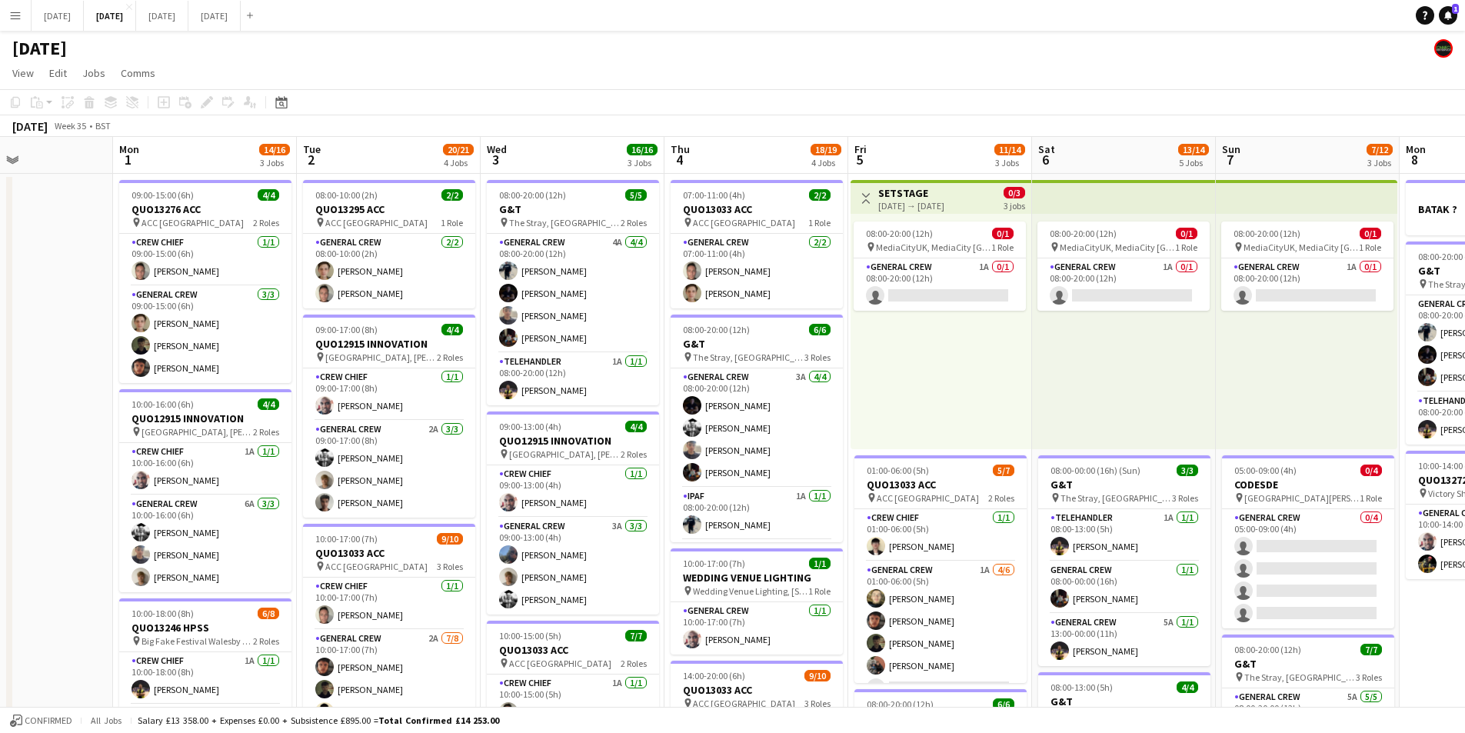
drag, startPoint x: 768, startPoint y: 440, endPoint x: 759, endPoint y: 435, distance: 9.6
click at [803, 441] on app-calendar-viewport "Fri 29 Sat 30 Sun 31 Mon 1 14/16 3 Jobs Tue 2 20/21 4 Jobs Wed 3 16/16 3 Jobs T…" at bounding box center [732, 666] width 1465 height 1058
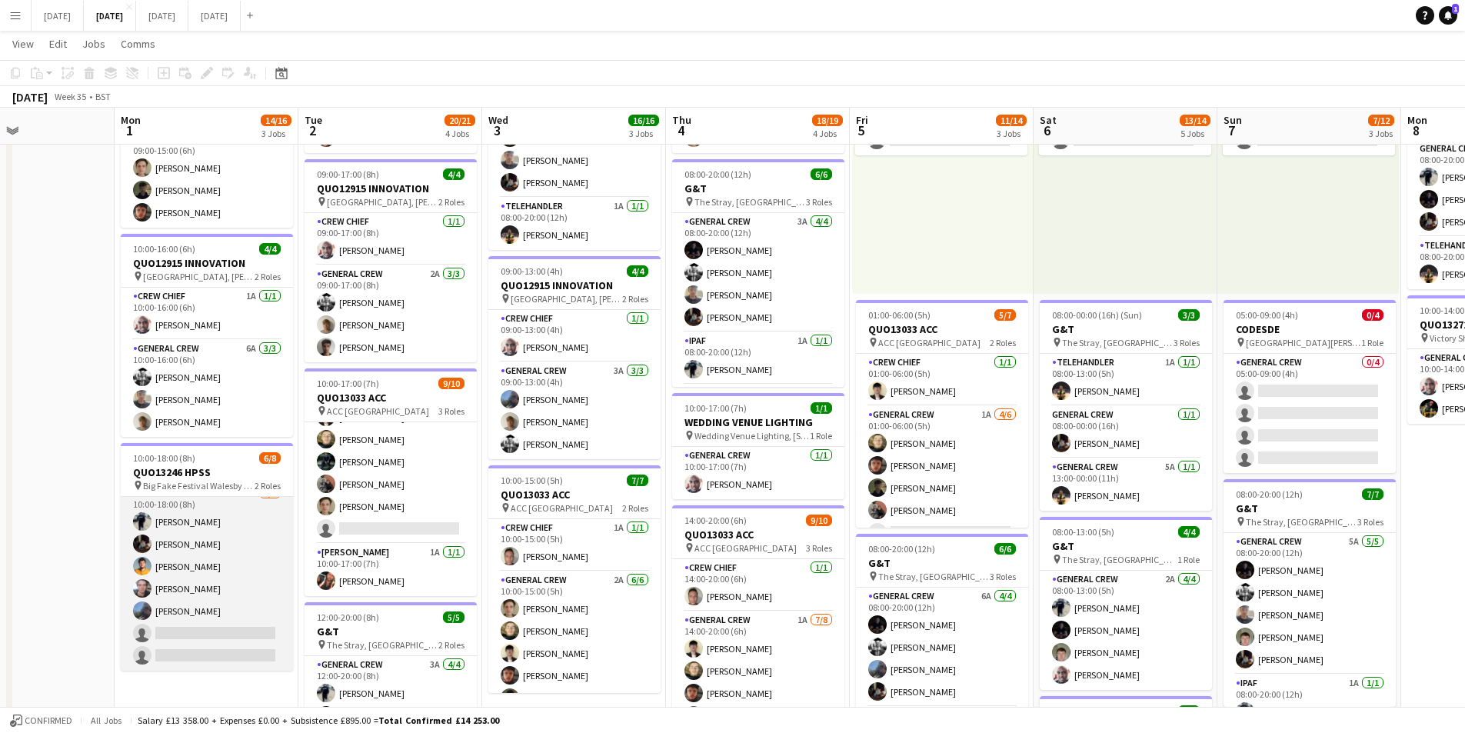
scroll to position [0, 0]
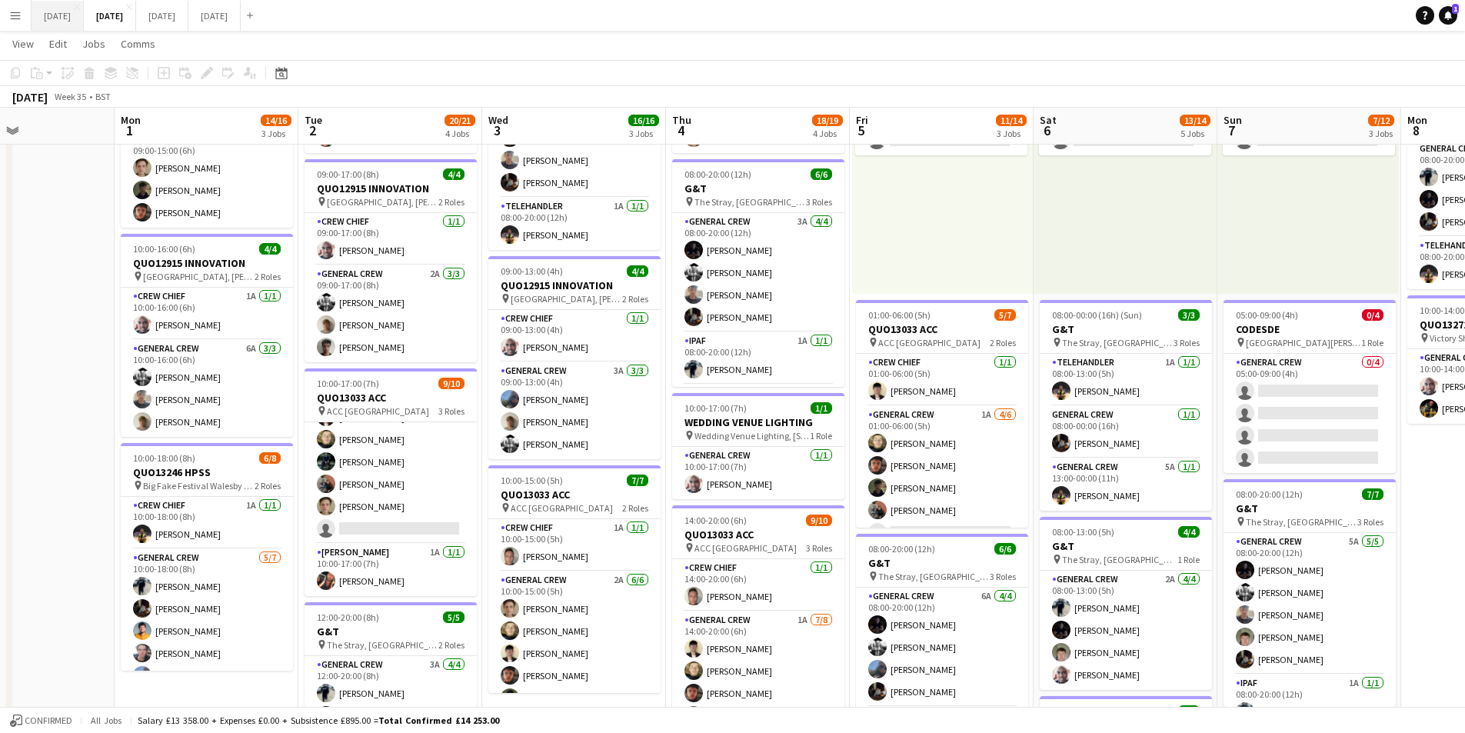
click at [64, 15] on button "[DATE] Close" at bounding box center [58, 16] width 52 height 30
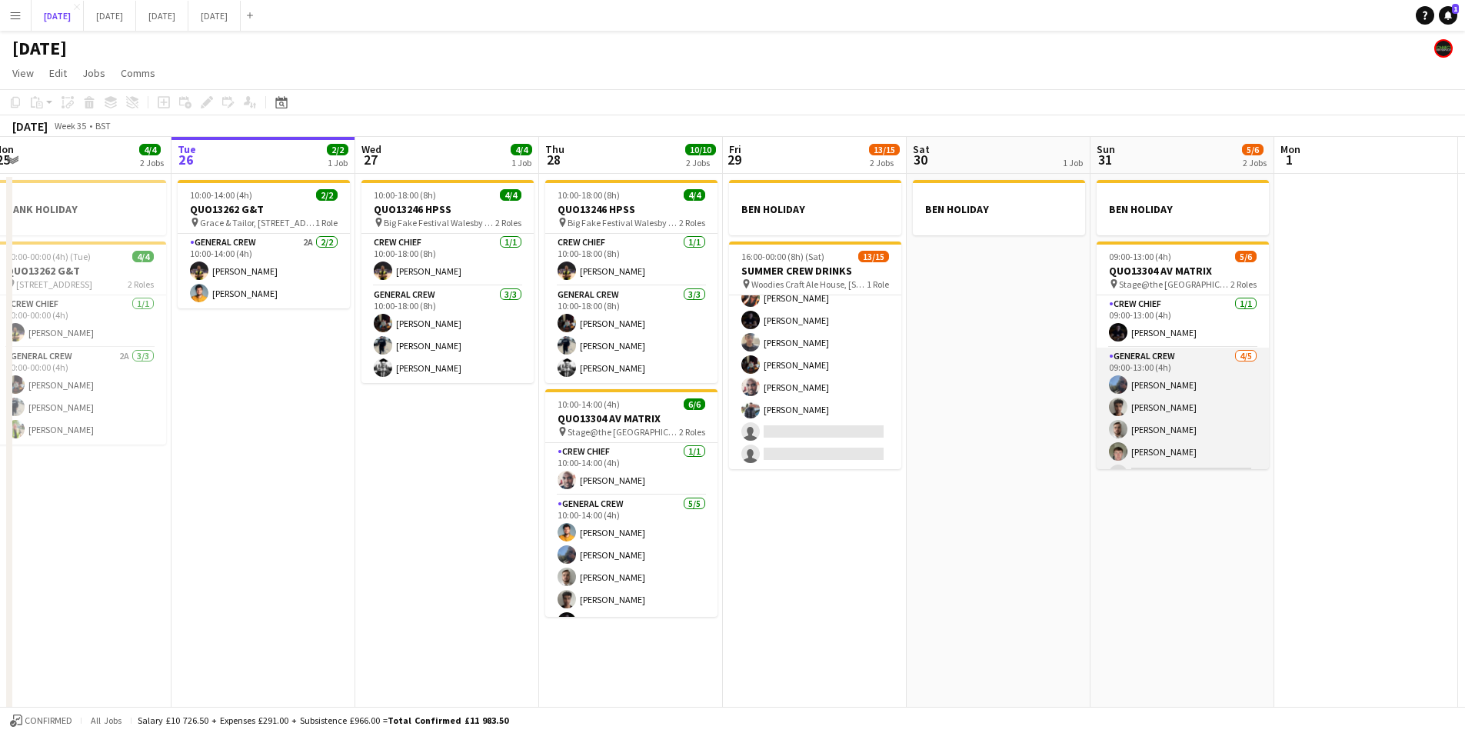
scroll to position [20, 0]
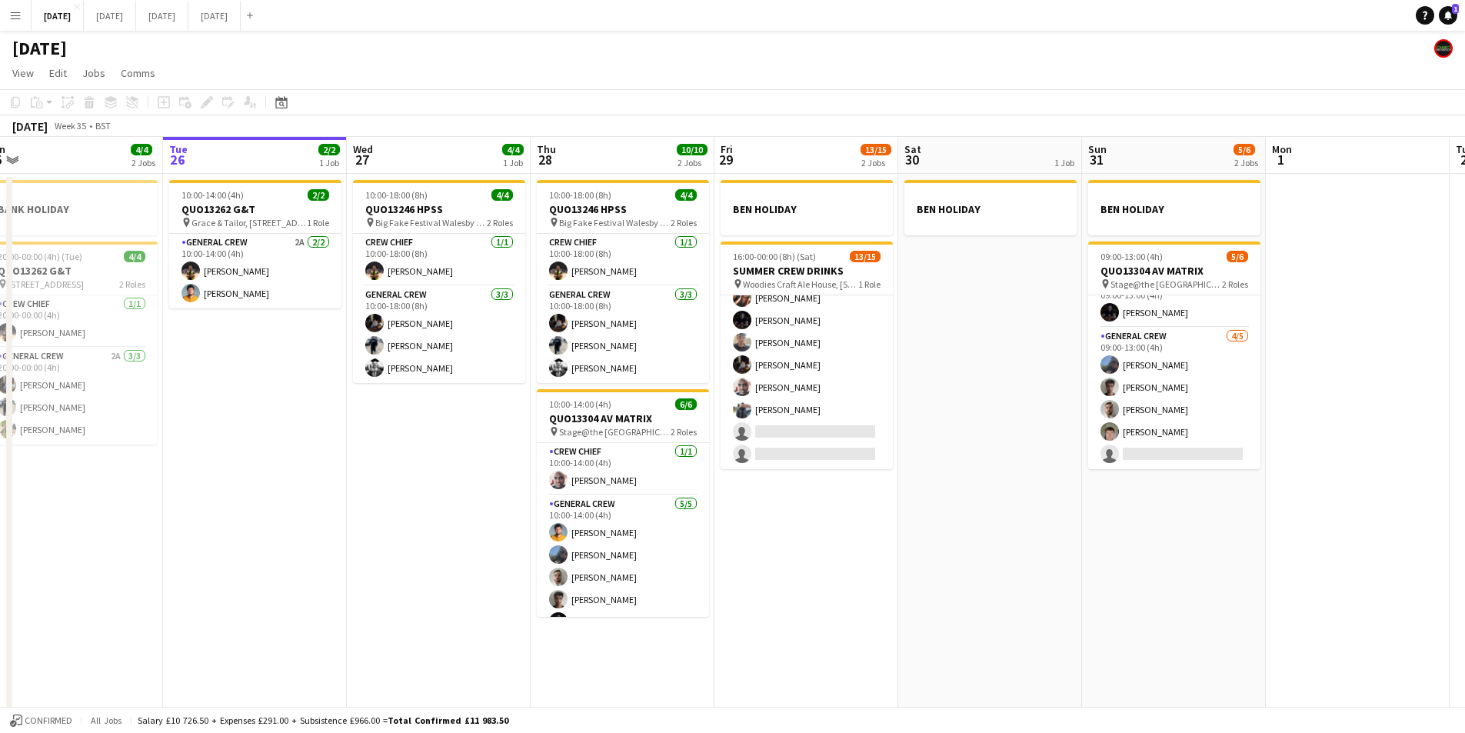
drag, startPoint x: 1167, startPoint y: 522, endPoint x: 1157, endPoint y: 523, distance: 9.3
click at [1157, 523] on app-calendar-viewport "Sat 23 8/8 4 Jobs Sun 24 2/2 1 Job Mon 25 4/4 2 Jobs Tue 26 2/2 1 Job Wed 27 4/…" at bounding box center [732, 442] width 1465 height 611
drag, startPoint x: 889, startPoint y: 538, endPoint x: 784, endPoint y: 516, distance: 107.5
click at [785, 515] on app-calendar-viewport "Sat 23 8/8 4 Jobs Sun 24 2/2 1 Job Mon 25 4/4 2 Jobs Tue 26 2/2 1 Job Wed 27 4/…" at bounding box center [732, 442] width 1465 height 611
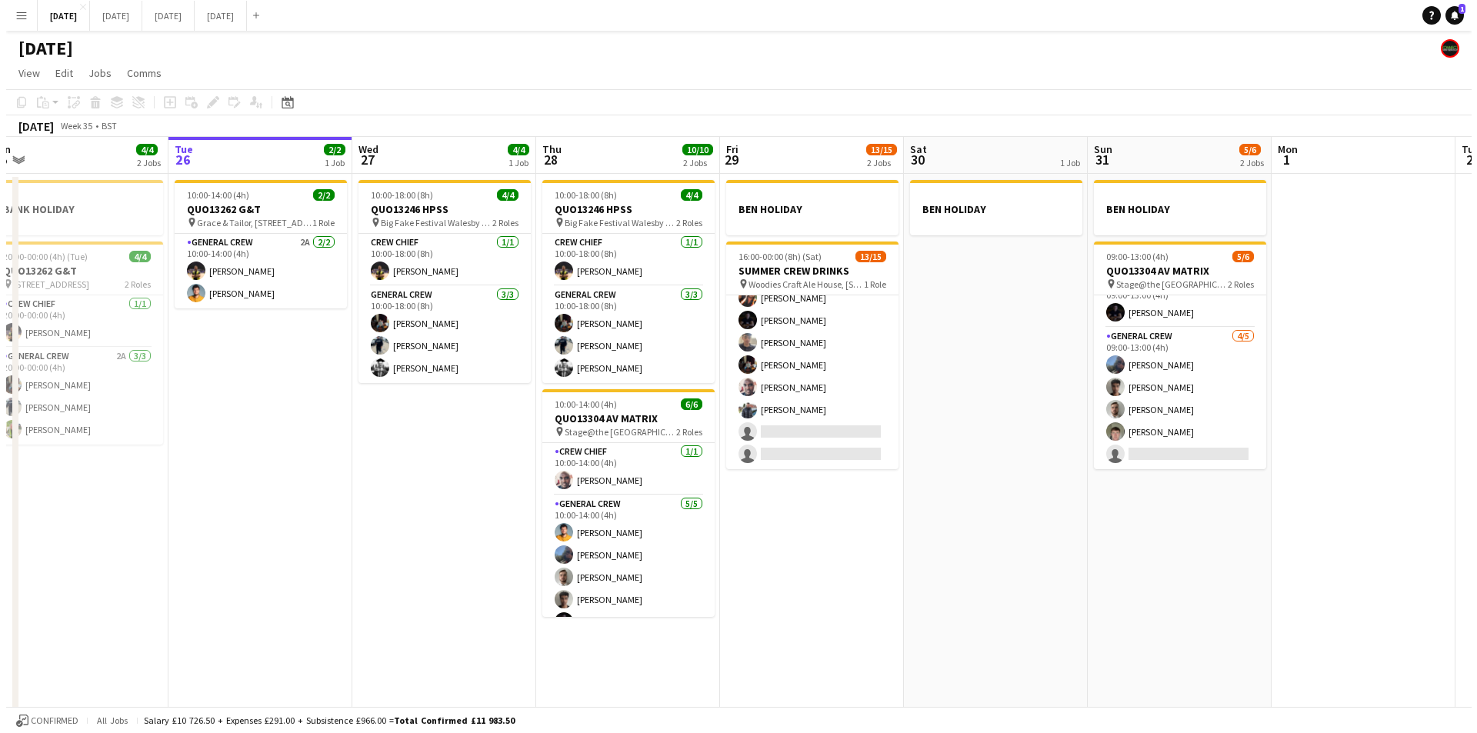
scroll to position [0, 598]
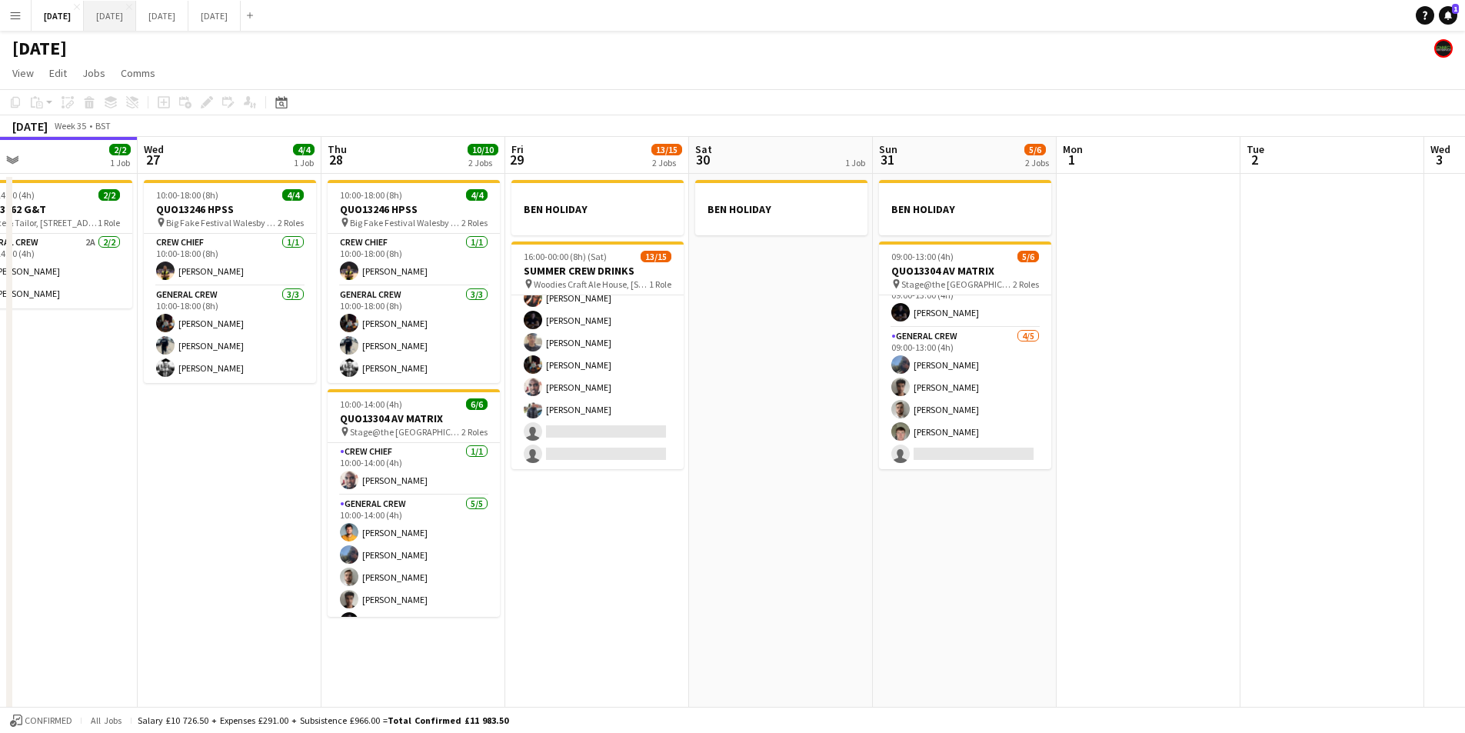
click at [136, 18] on button "[DATE] Close" at bounding box center [110, 16] width 52 height 30
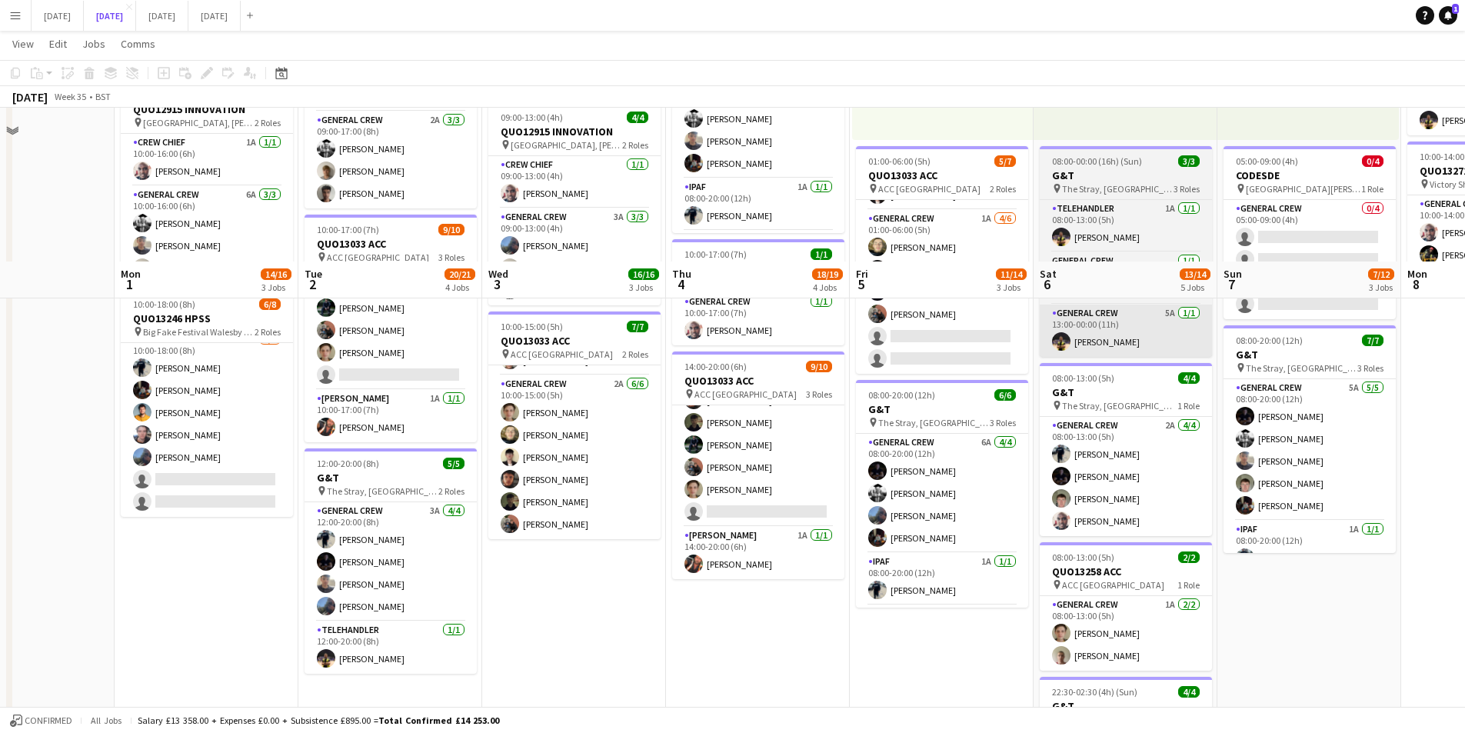
scroll to position [461, 0]
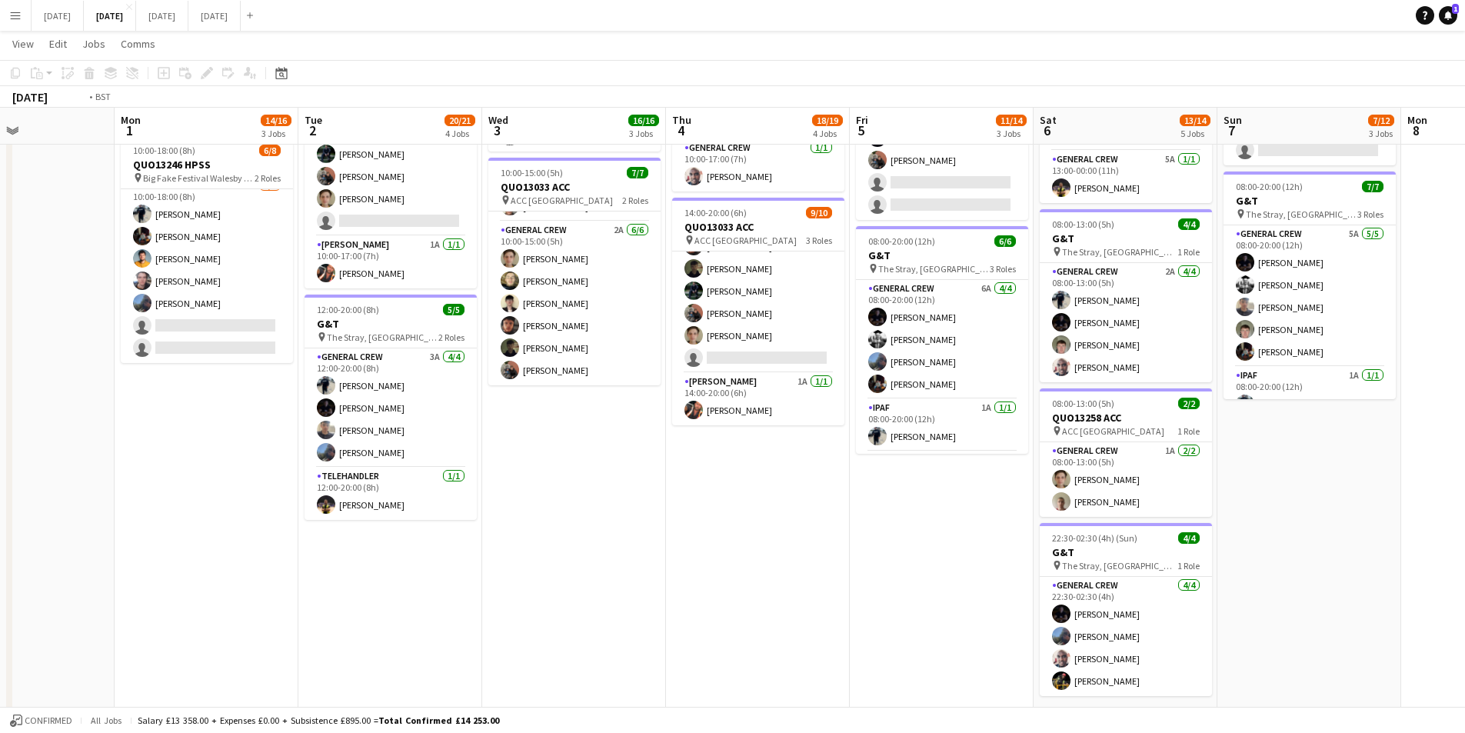
drag, startPoint x: 1345, startPoint y: 536, endPoint x: 1164, endPoint y: 500, distance: 185.1
click at [999, 511] on app-calendar-viewport "Fri 29 Sat 30 Sun 31 Mon 1 14/16 3 Jobs Tue 2 20/21 4 Jobs Wed 3 16/16 3 Jobs T…" at bounding box center [732, 165] width 1465 height 1133
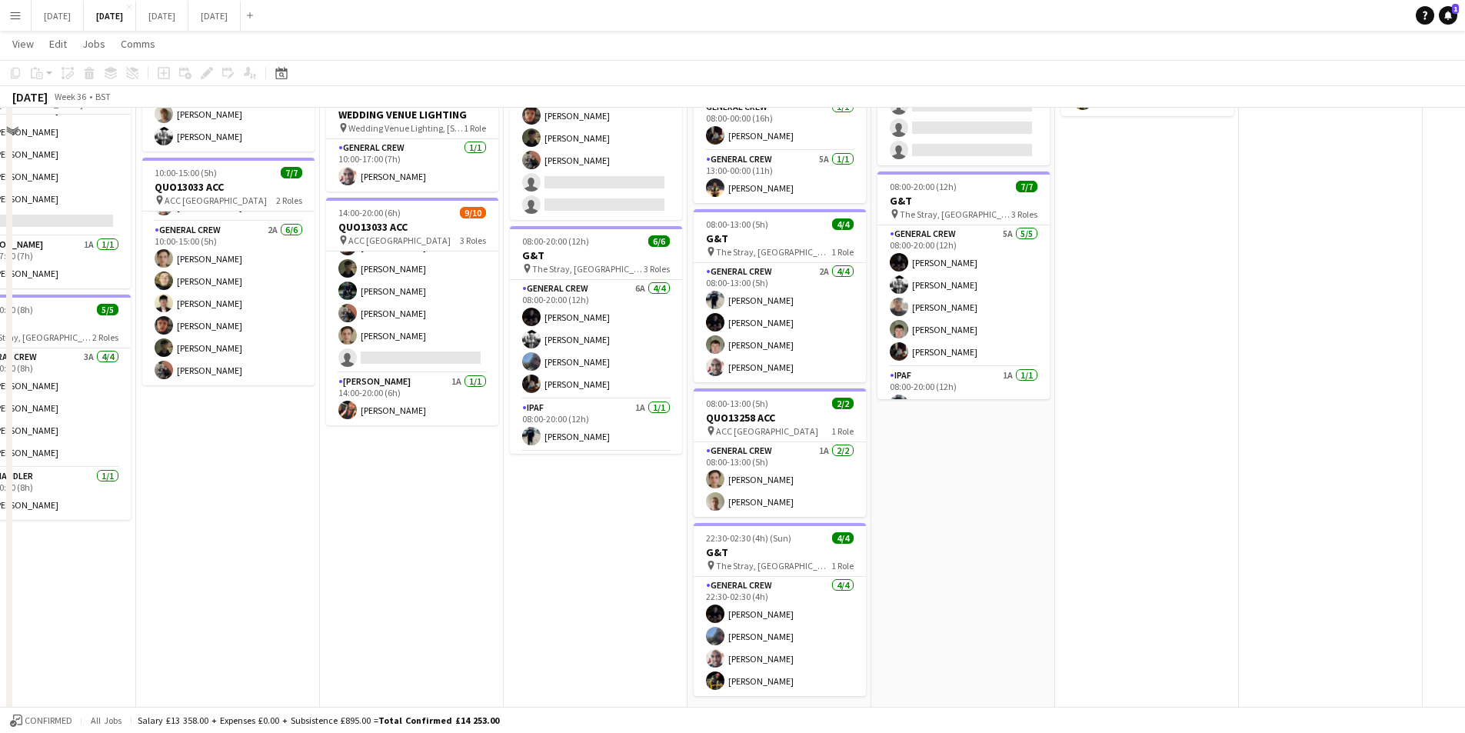
scroll to position [77, 0]
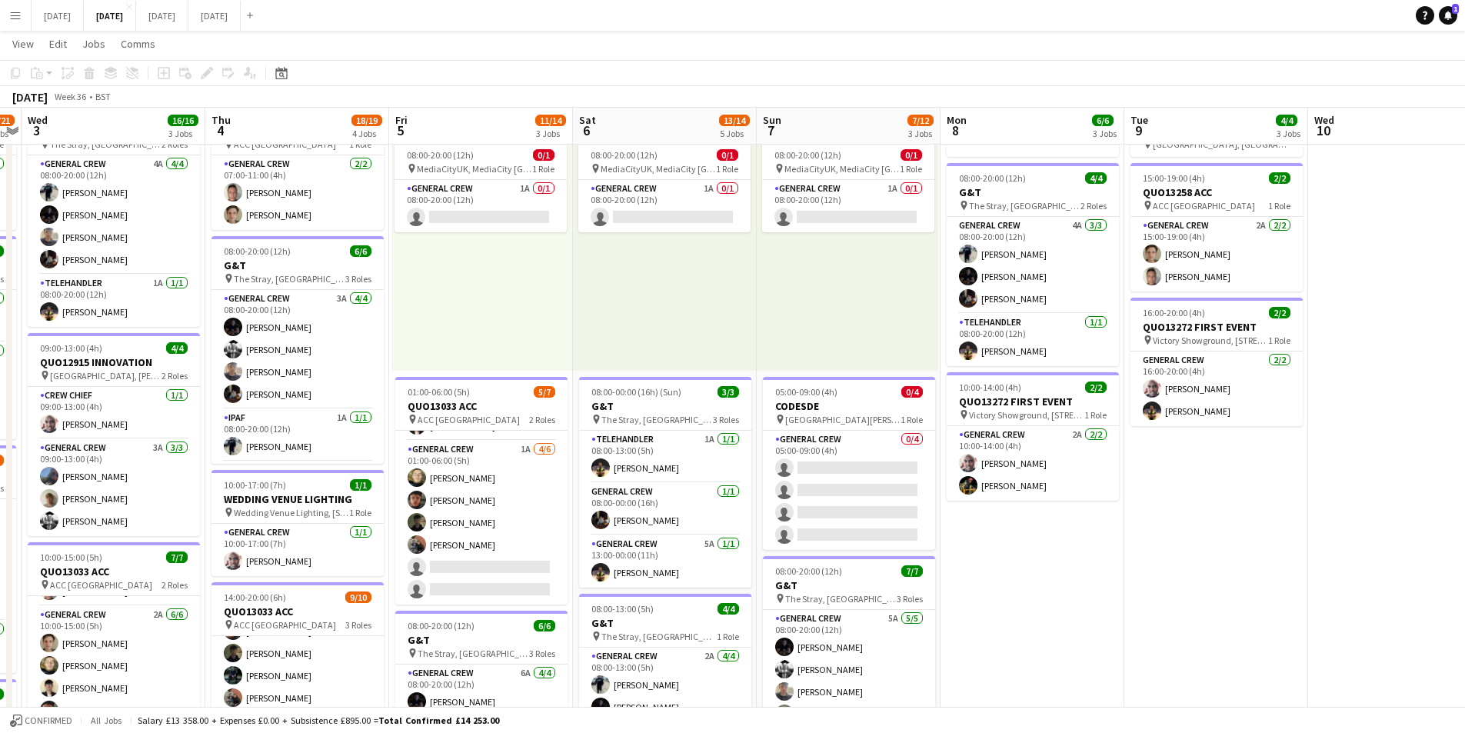
drag, startPoint x: 1301, startPoint y: 528, endPoint x: 1154, endPoint y: 495, distance: 151.3
click at [1154, 498] on app-calendar-viewport "Sun 31 Mon 1 14/16 3 Jobs Tue 2 20/21 4 Jobs Wed 3 16/16 3 Jobs Thu 4 18/19 4 J…" at bounding box center [732, 549] width 1465 height 1133
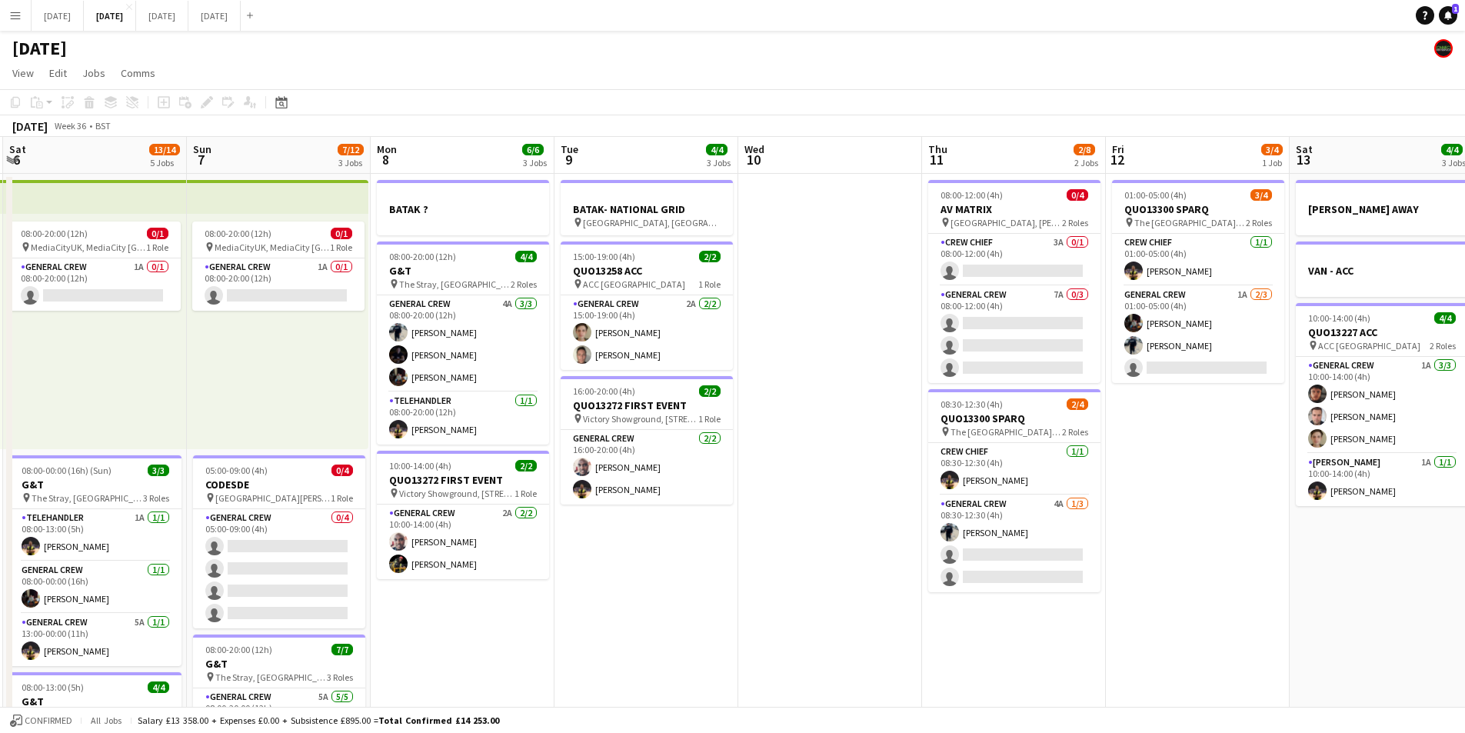
scroll to position [0, 550]
drag, startPoint x: 1321, startPoint y: 551, endPoint x: 784, endPoint y: 553, distance: 536.8
click at [784, 553] on app-calendar-viewport "Wed 3 16/16 3 Jobs Thu 4 18/19 4 Jobs Fri 5 11/14 3 Jobs Sat 6 13/14 5 Jobs Sun…" at bounding box center [732, 666] width 1465 height 1058
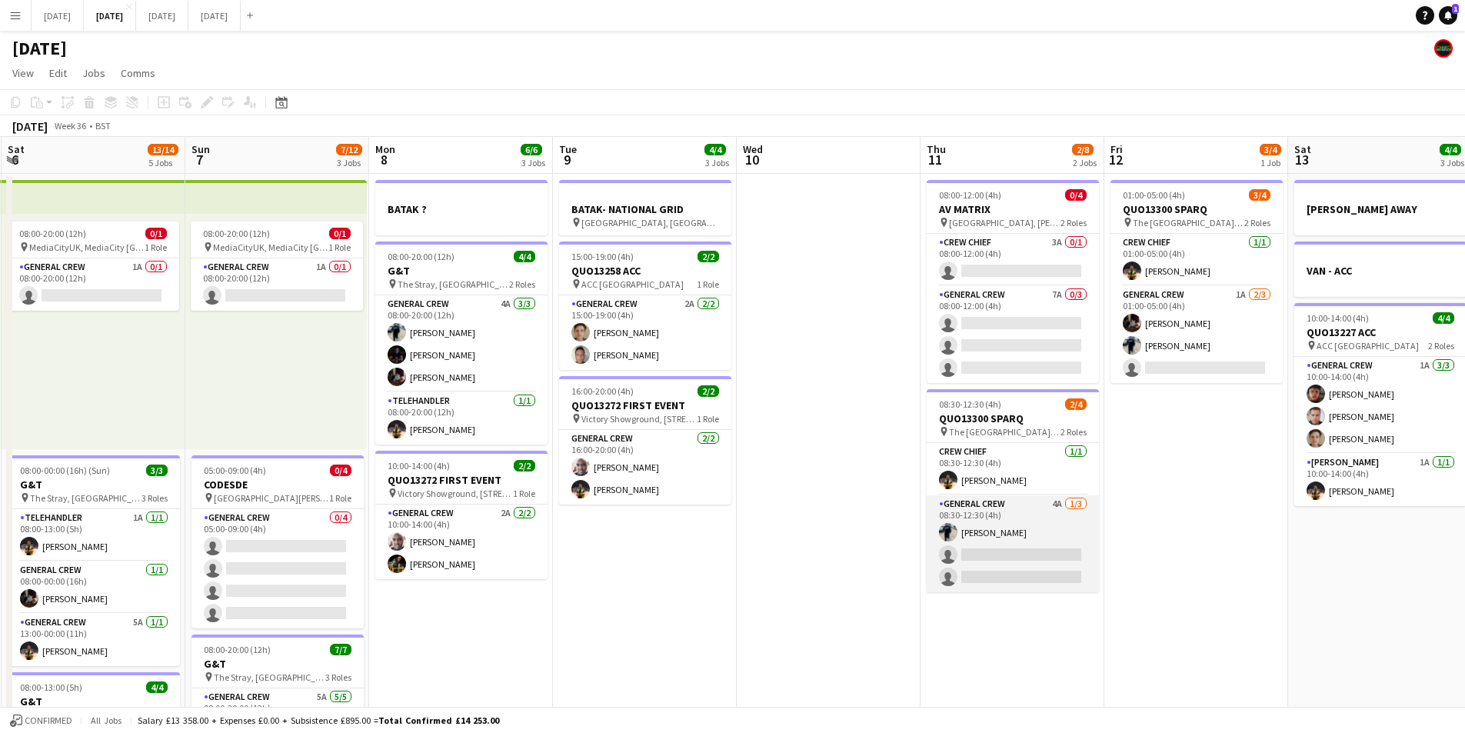
click at [1041, 542] on app-card-role "General Crew 4A 1/3 08:30-12:30 (4h) Ben Connor single-neutral-actions single-n…" at bounding box center [1013, 543] width 172 height 97
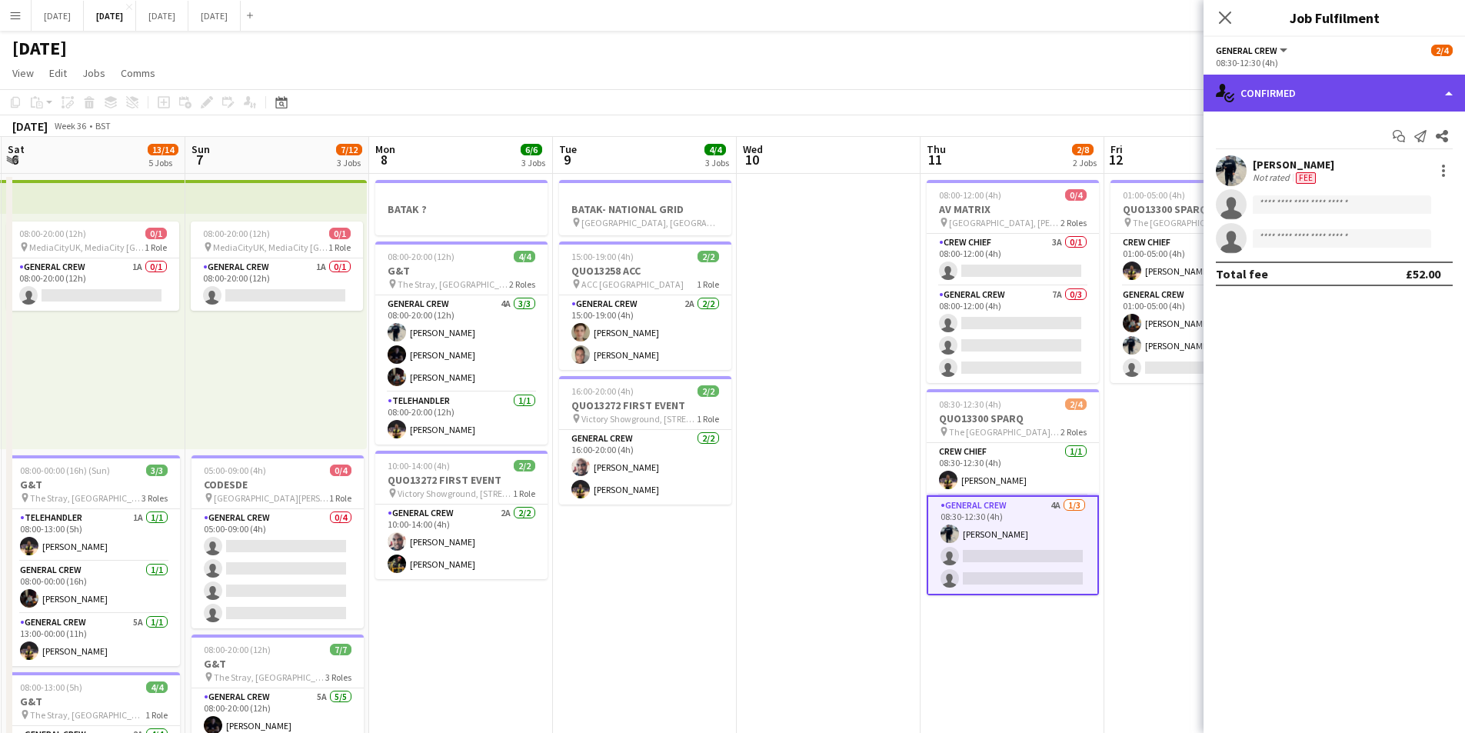
click at [1357, 88] on div "single-neutral-actions-check-2 Confirmed" at bounding box center [1334, 93] width 261 height 37
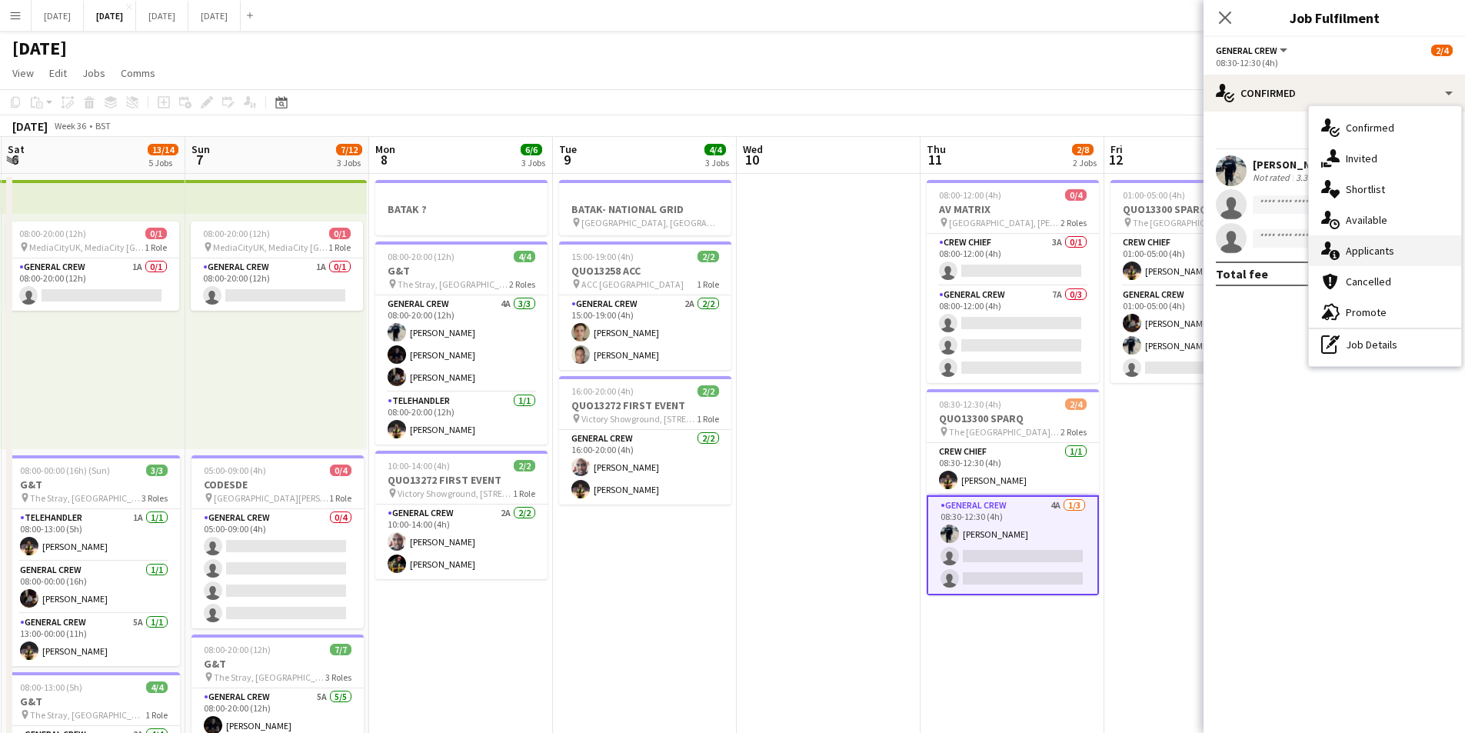
click at [1388, 245] on div "single-neutral-actions-information Applicants" at bounding box center [1385, 250] width 152 height 31
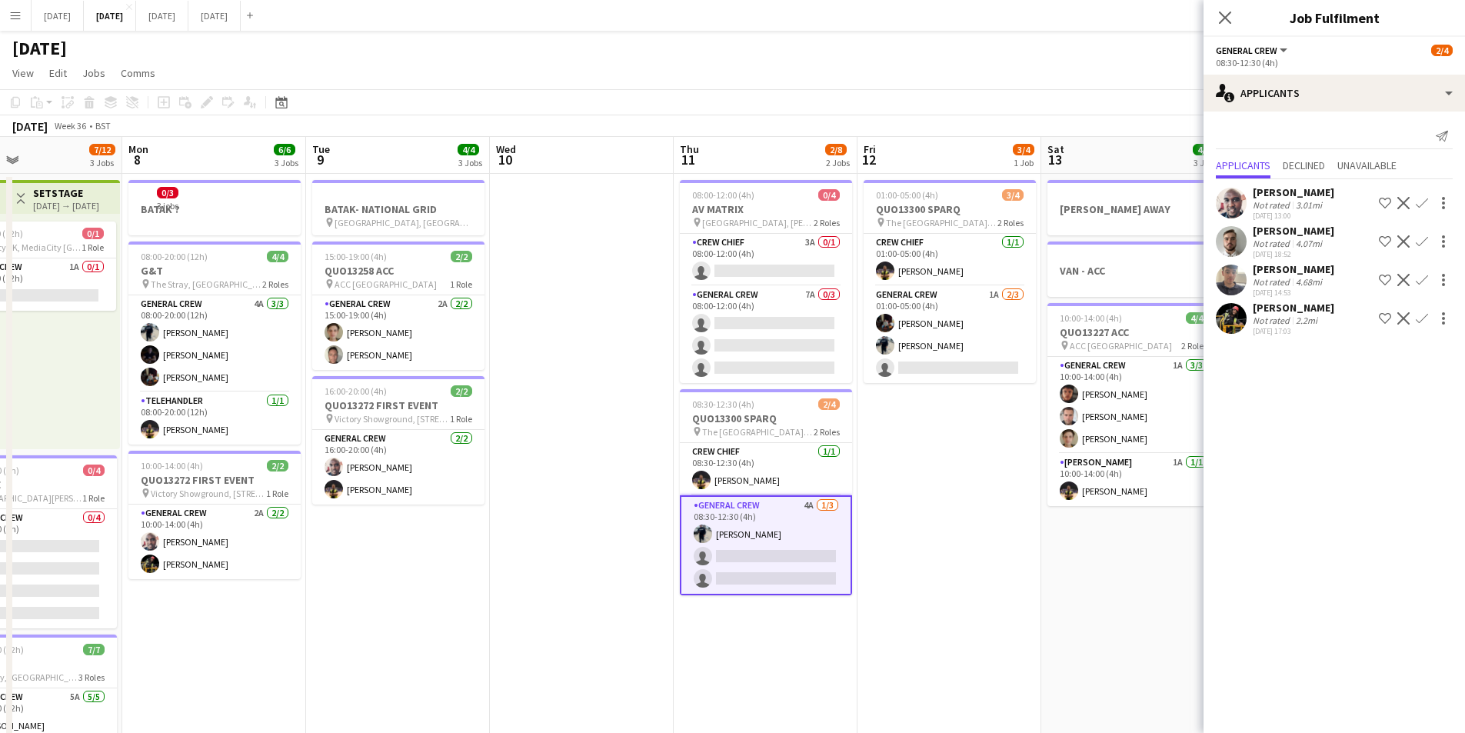
scroll to position [0, 451]
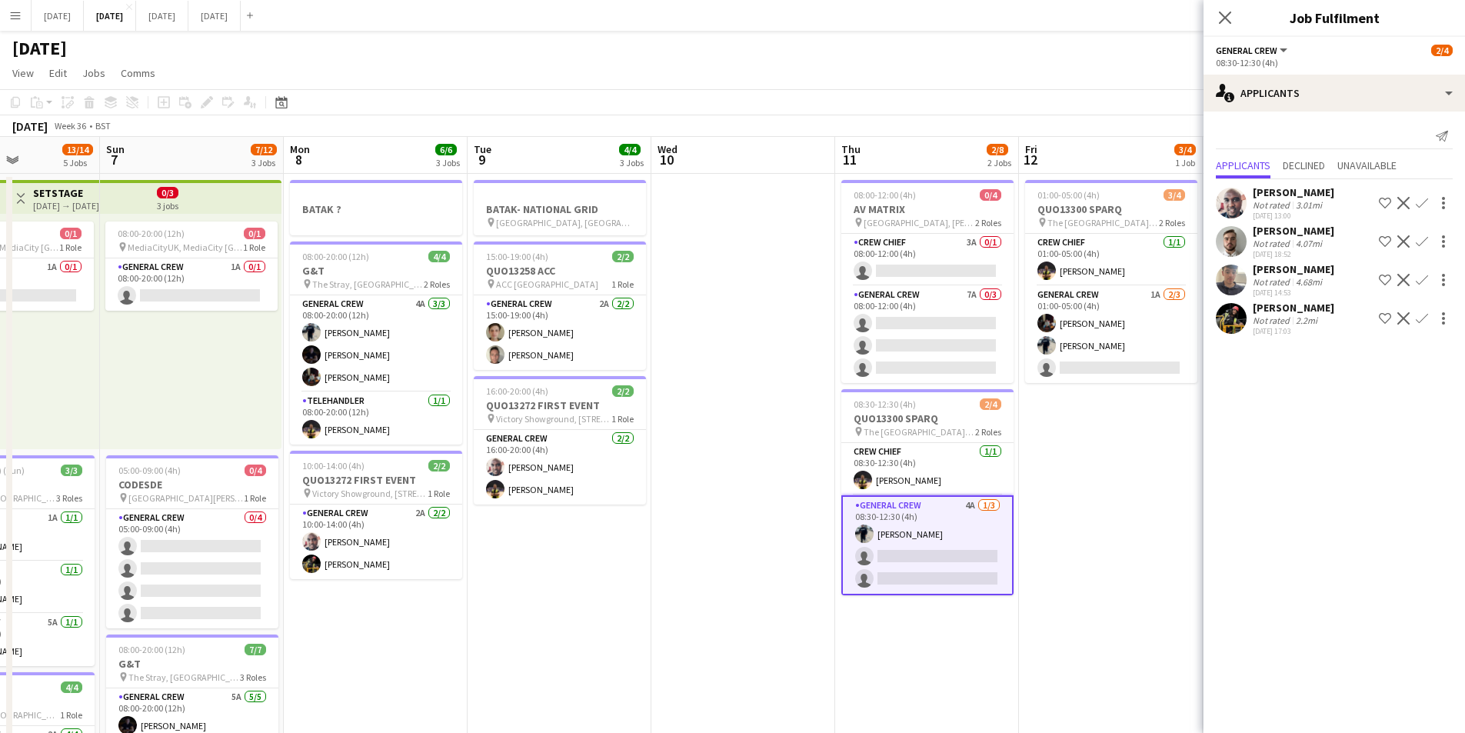
drag, startPoint x: 1141, startPoint y: 465, endPoint x: 1055, endPoint y: 457, distance: 85.8
click at [1055, 457] on app-calendar-viewport "Thu 4 18/19 4 Jobs Fri 5 11/14 3 Jobs Sat 6 13/14 5 Jobs Sun 7 7/12 3 Jobs Mon …" at bounding box center [732, 666] width 1465 height 1058
click at [1107, 356] on app-card-role "General Crew 1A 2/3 01:00-05:00 (4h) REECE MCFARLANE Ben Connor single-neutral-…" at bounding box center [1111, 334] width 172 height 97
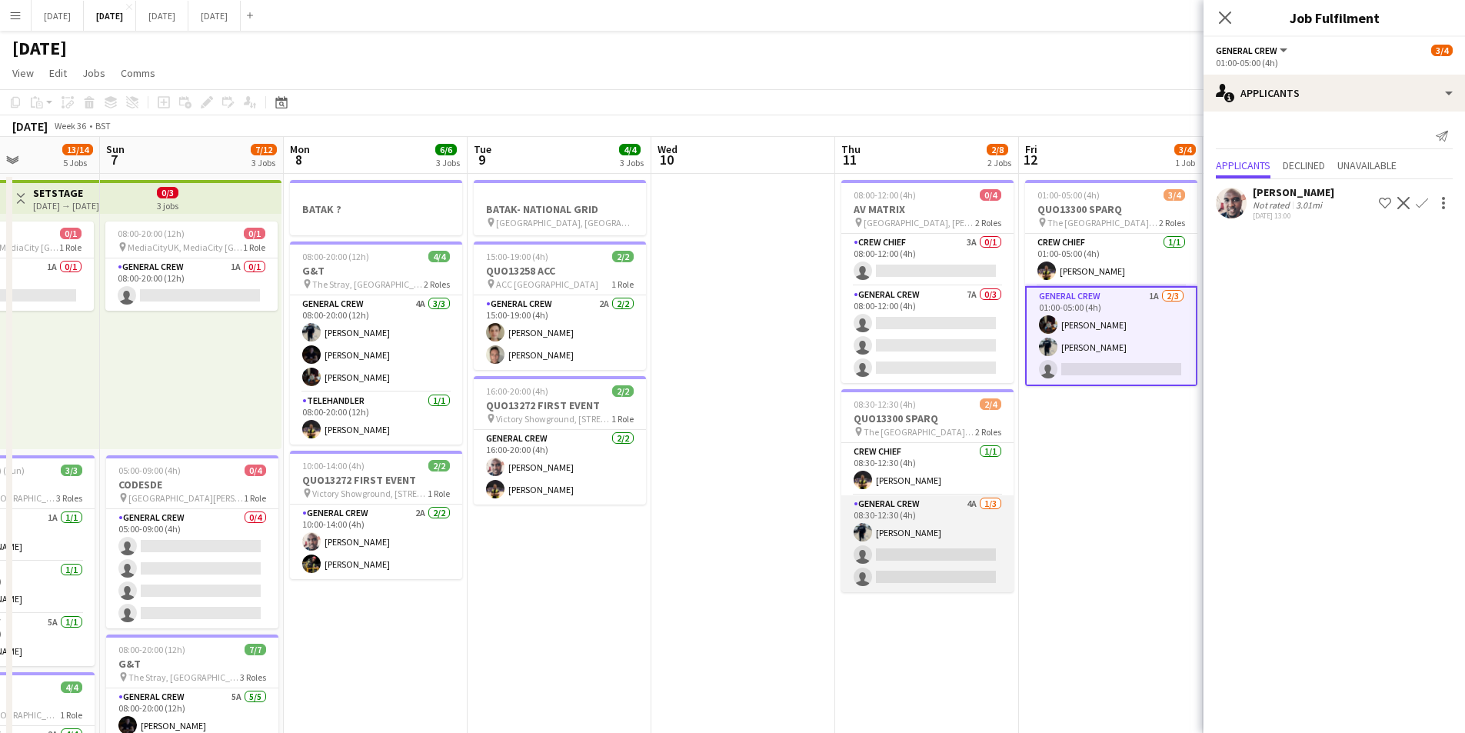
click at [932, 548] on app-card-role "General Crew 4A 1/3 08:30-12:30 (4h) Ben Connor single-neutral-actions single-n…" at bounding box center [927, 543] width 172 height 97
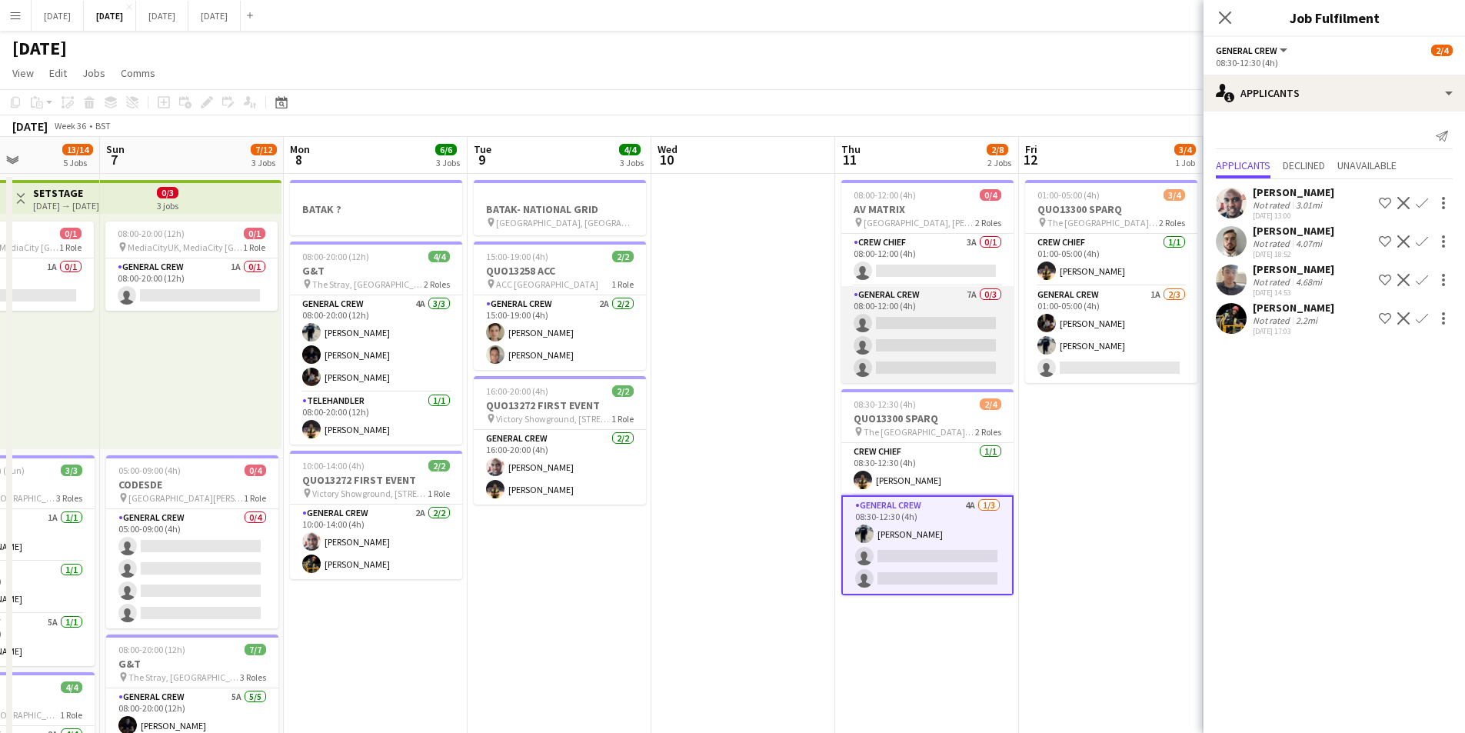
click at [941, 348] on app-card-role "General Crew 7A 0/3 08:00-12:00 (4h) single-neutral-actions single-neutral-acti…" at bounding box center [927, 334] width 172 height 97
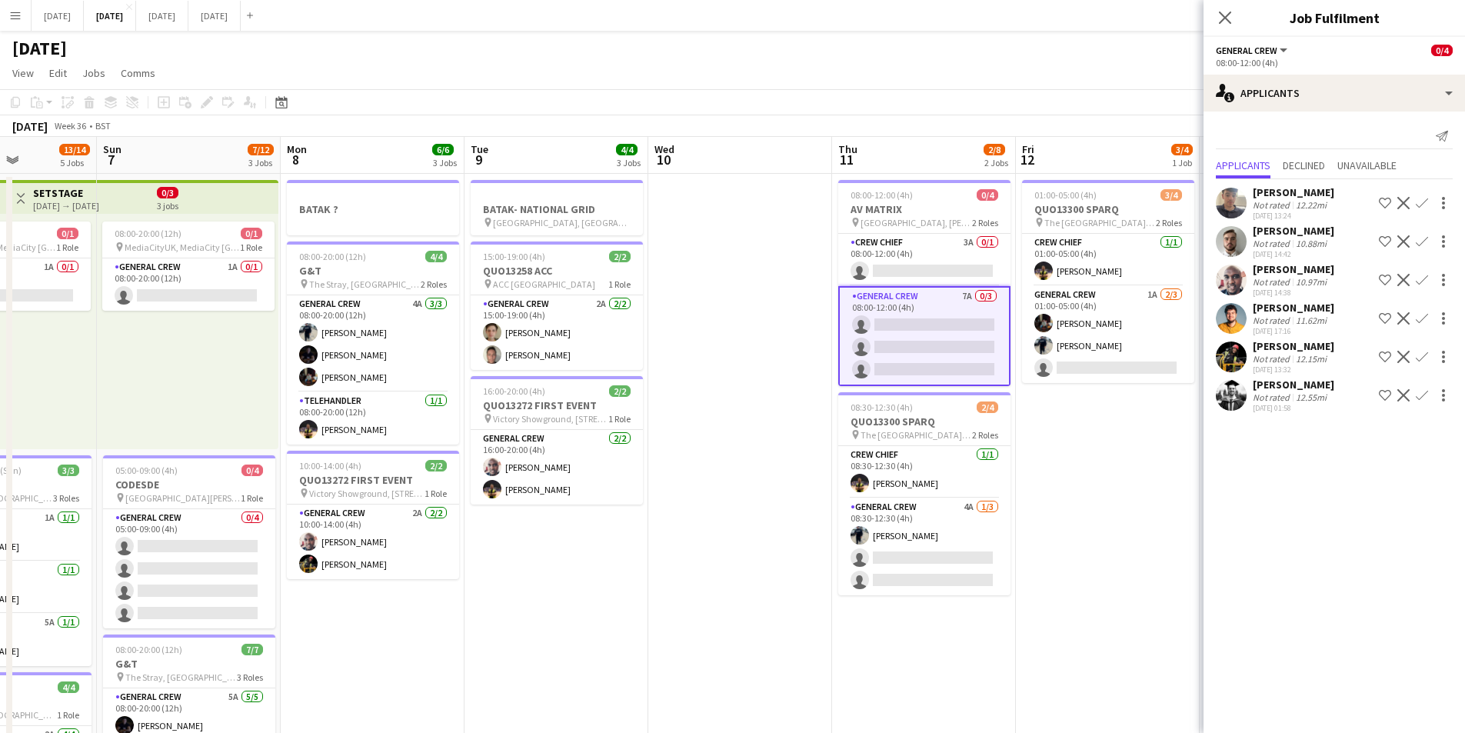
drag, startPoint x: 1061, startPoint y: 495, endPoint x: 847, endPoint y: 425, distance: 225.5
click at [847, 426] on app-calendar-viewport "Thu 4 18/19 4 Jobs Fri 5 11/14 3 Jobs Sat 6 13/14 5 Jobs Sun 7 7/12 3 Jobs Mon …" at bounding box center [732, 666] width 1465 height 1058
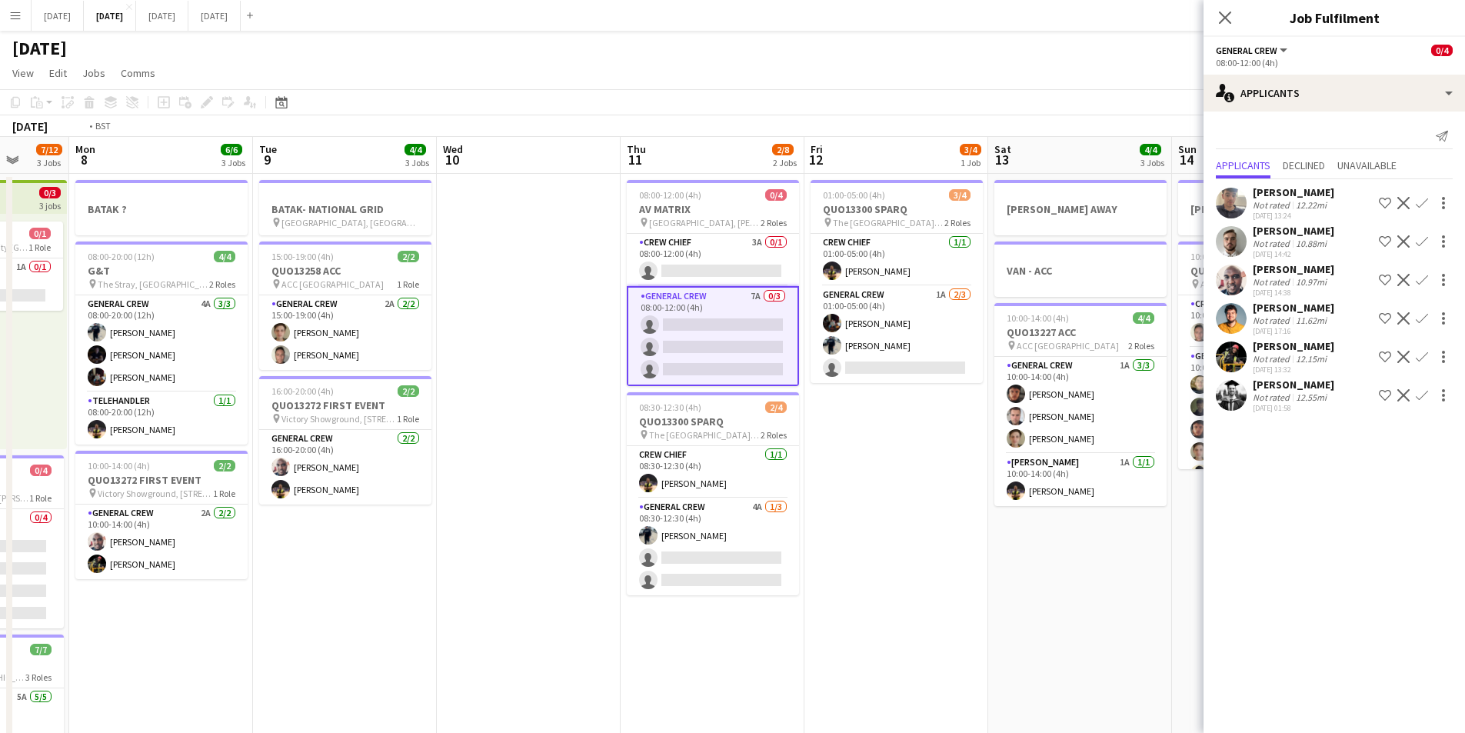
click at [751, 471] on app-calendar-viewport "Fri 5 11/14 3 Jobs Sat 6 13/14 5 Jobs Sun 7 7/12 3 Jobs Mon 8 6/6 3 Jobs Tue 9 …" at bounding box center [732, 666] width 1465 height 1058
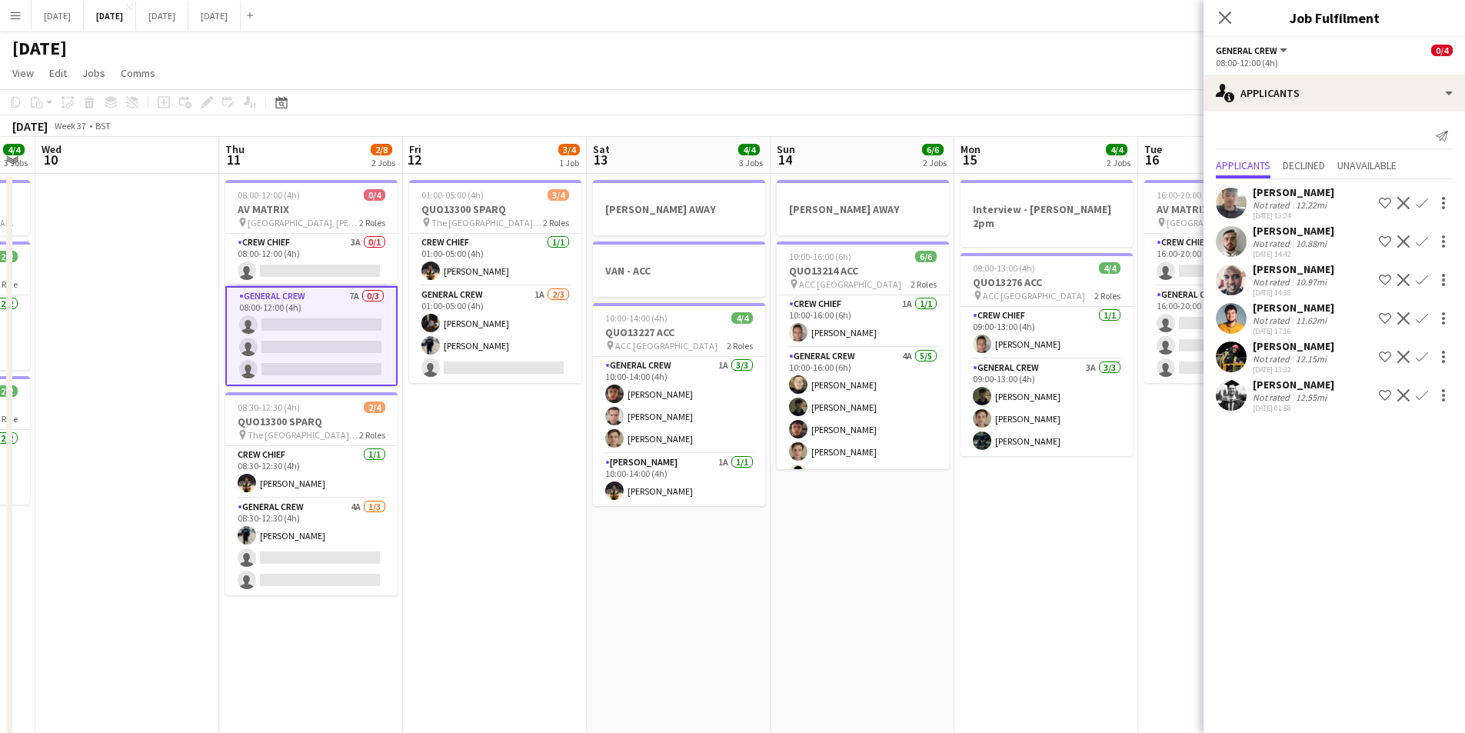
drag, startPoint x: 903, startPoint y: 551, endPoint x: 883, endPoint y: 541, distance: 22.7
click at [683, 486] on app-calendar-viewport "Sat 6 13/14 5 Jobs Sun 7 7/12 3 Jobs Mon 8 6/6 3 Jobs Tue 9 4/4 3 Jobs Wed 10 T…" at bounding box center [732, 666] width 1465 height 1058
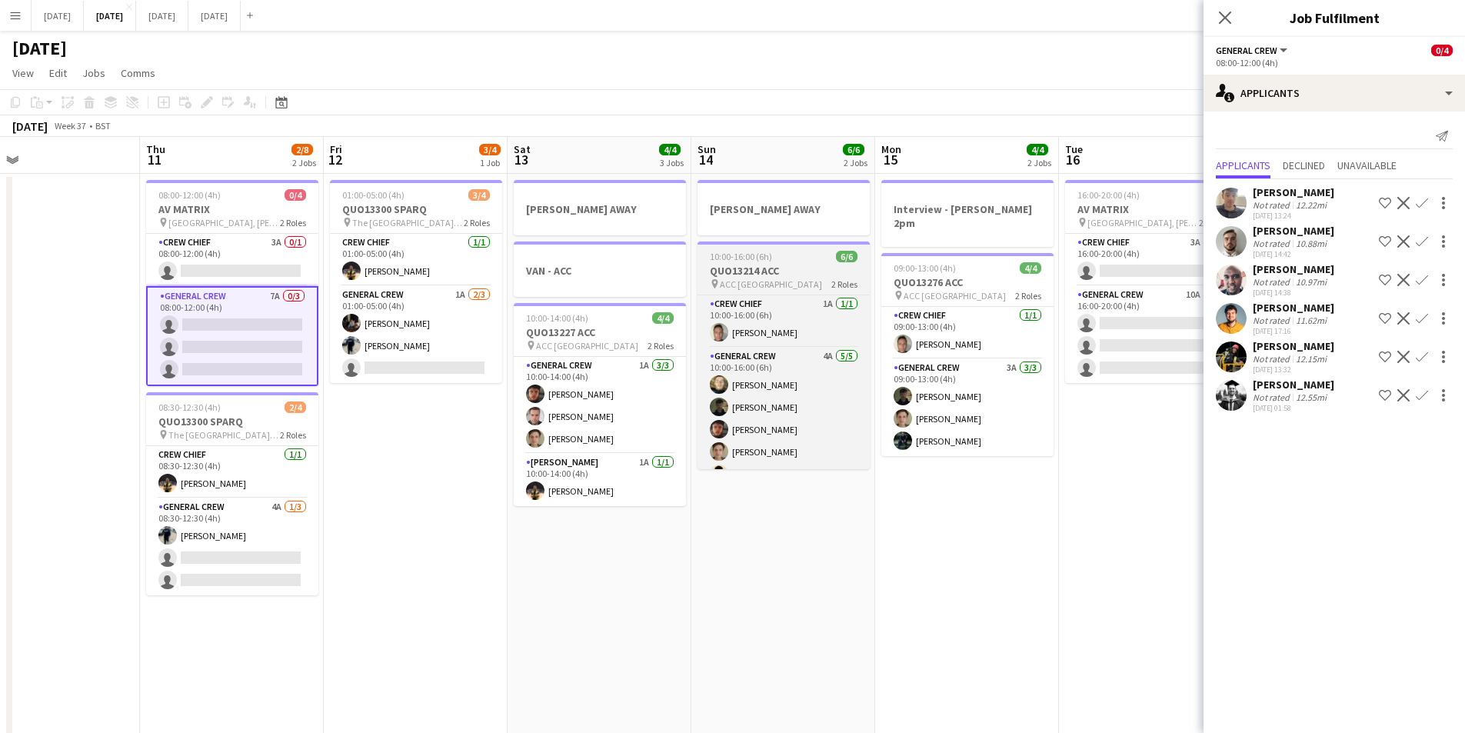
scroll to position [20, 0]
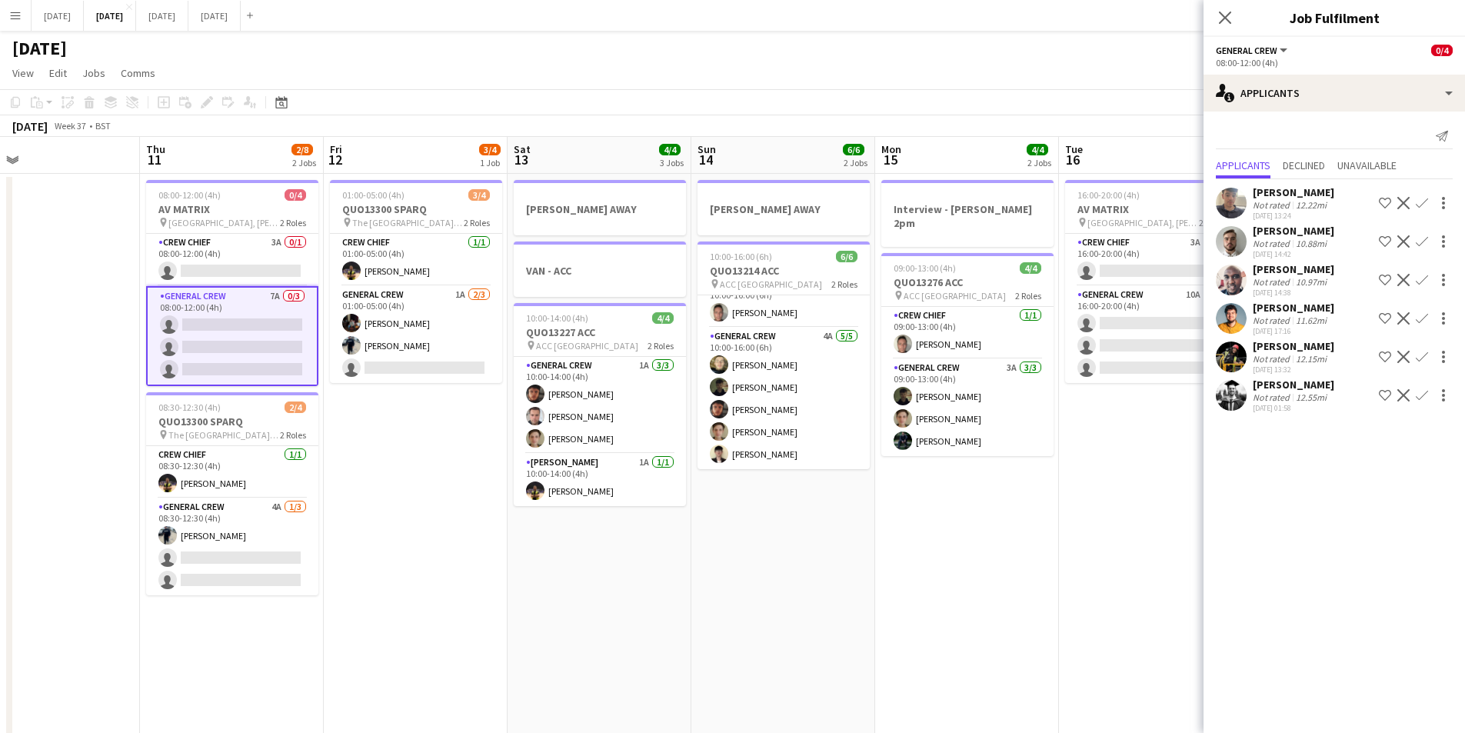
drag, startPoint x: 962, startPoint y: 509, endPoint x: 783, endPoint y: 475, distance: 182.4
click at [700, 481] on app-calendar-viewport "Mon 8 6/6 3 Jobs Tue 9 4/4 3 Jobs Wed 10 Thu 11 2/8 2 Jobs Fri 12 3/4 1 Job Sat…" at bounding box center [732, 666] width 1465 height 1058
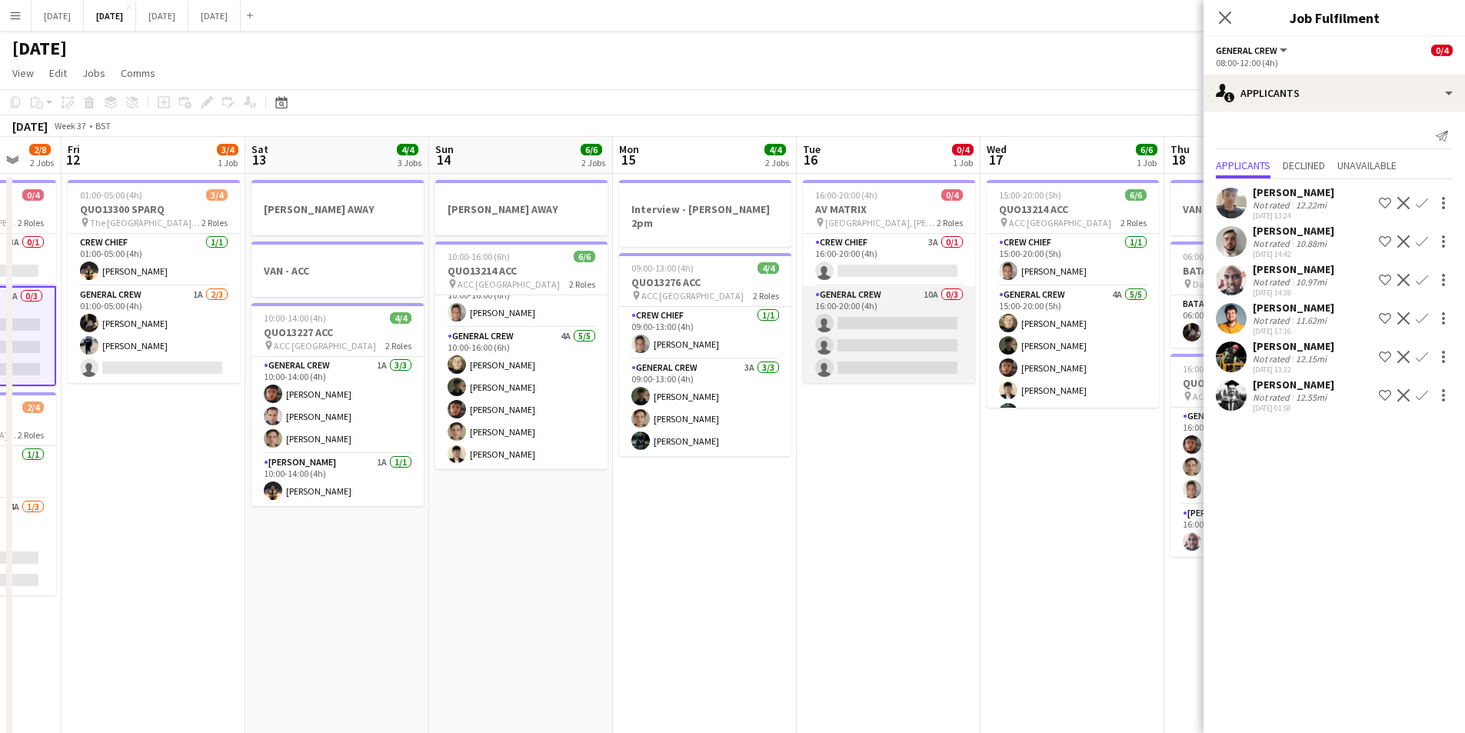
click at [898, 345] on app-card-role "General Crew 10A 0/3 16:00-20:00 (4h) single-neutral-actions single-neutral-act…" at bounding box center [889, 334] width 172 height 97
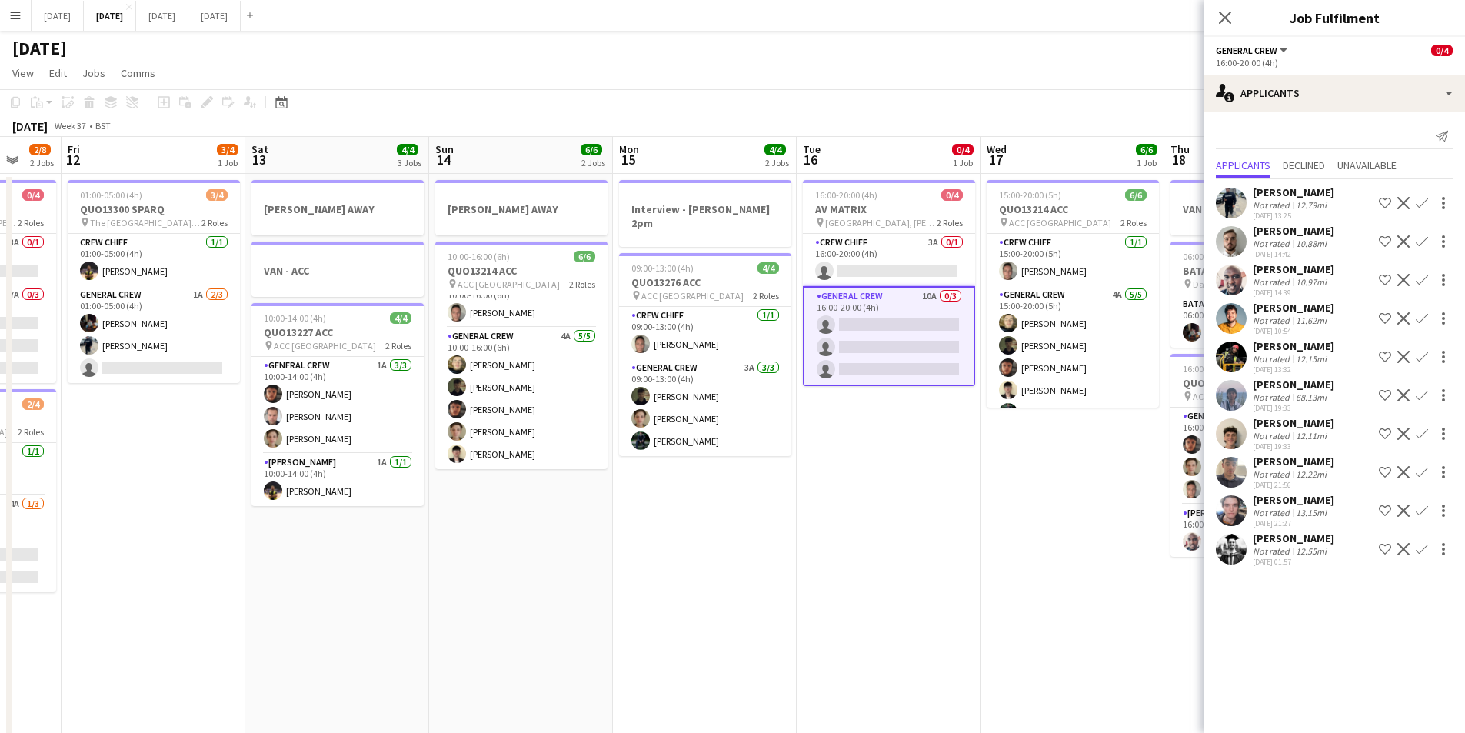
drag, startPoint x: 975, startPoint y: 502, endPoint x: 738, endPoint y: 438, distance: 245.3
click at [739, 439] on app-calendar-viewport "Tue 9 4/4 3 Jobs Wed 10 Thu 11 2/8 2 Jobs Fri 12 3/4 1 Job Sat 13 4/4 3 Jobs Su…" at bounding box center [732, 666] width 1465 height 1058
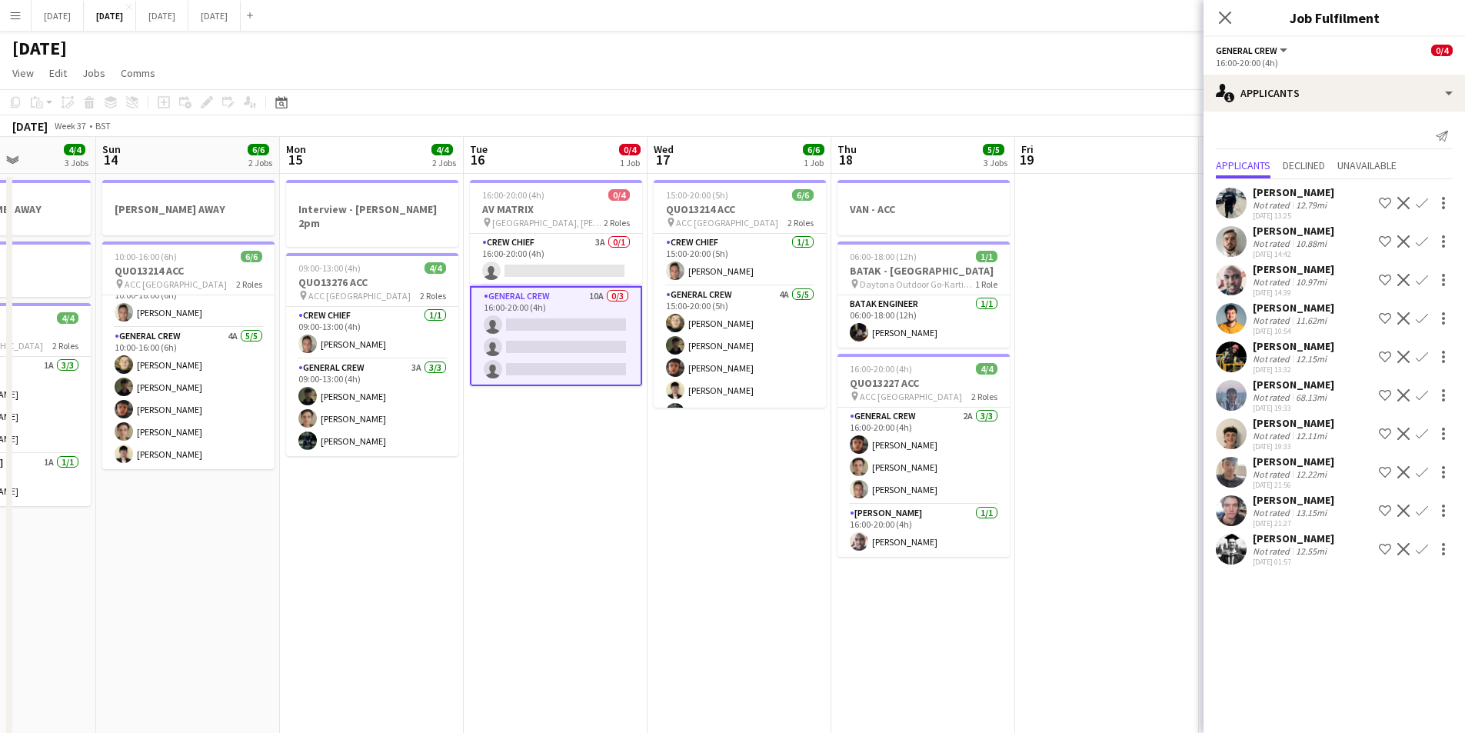
drag, startPoint x: 775, startPoint y: 477, endPoint x: 764, endPoint y: 474, distance: 11.2
click at [764, 474] on app-calendar-viewport "Thu 11 2/8 2 Jobs Fri 12 3/4 1 Job Sat 13 4/4 3 Jobs Sun 14 6/6 2 Jobs Mon 15 4…" at bounding box center [732, 666] width 1465 height 1058
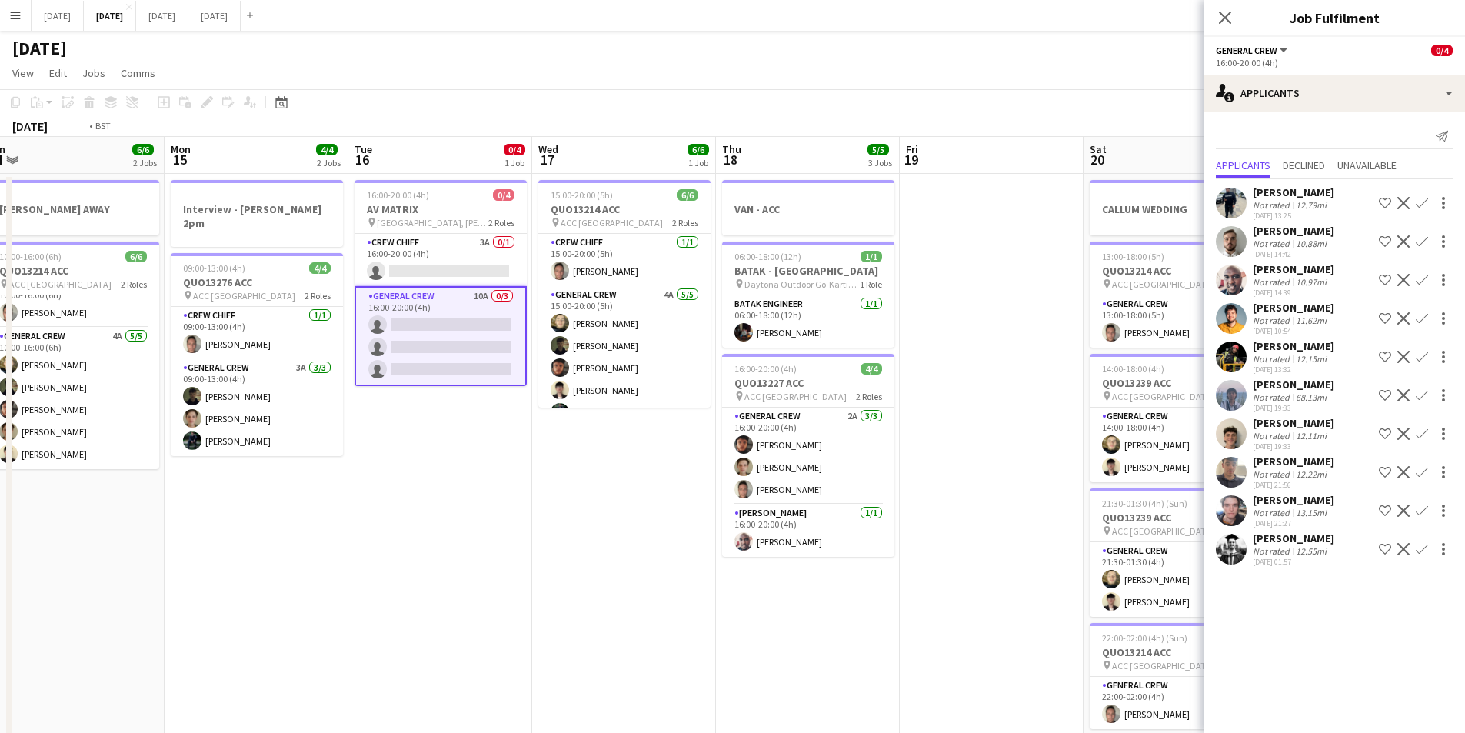
drag, startPoint x: 1031, startPoint y: 575, endPoint x: 604, endPoint y: 488, distance: 436.4
click at [604, 488] on app-calendar-viewport "Thu 11 2/8 2 Jobs Fri 12 3/4 1 Job Sat 13 4/4 3 Jobs Sun 14 6/6 2 Jobs Mon 15 4…" at bounding box center [732, 666] width 1465 height 1058
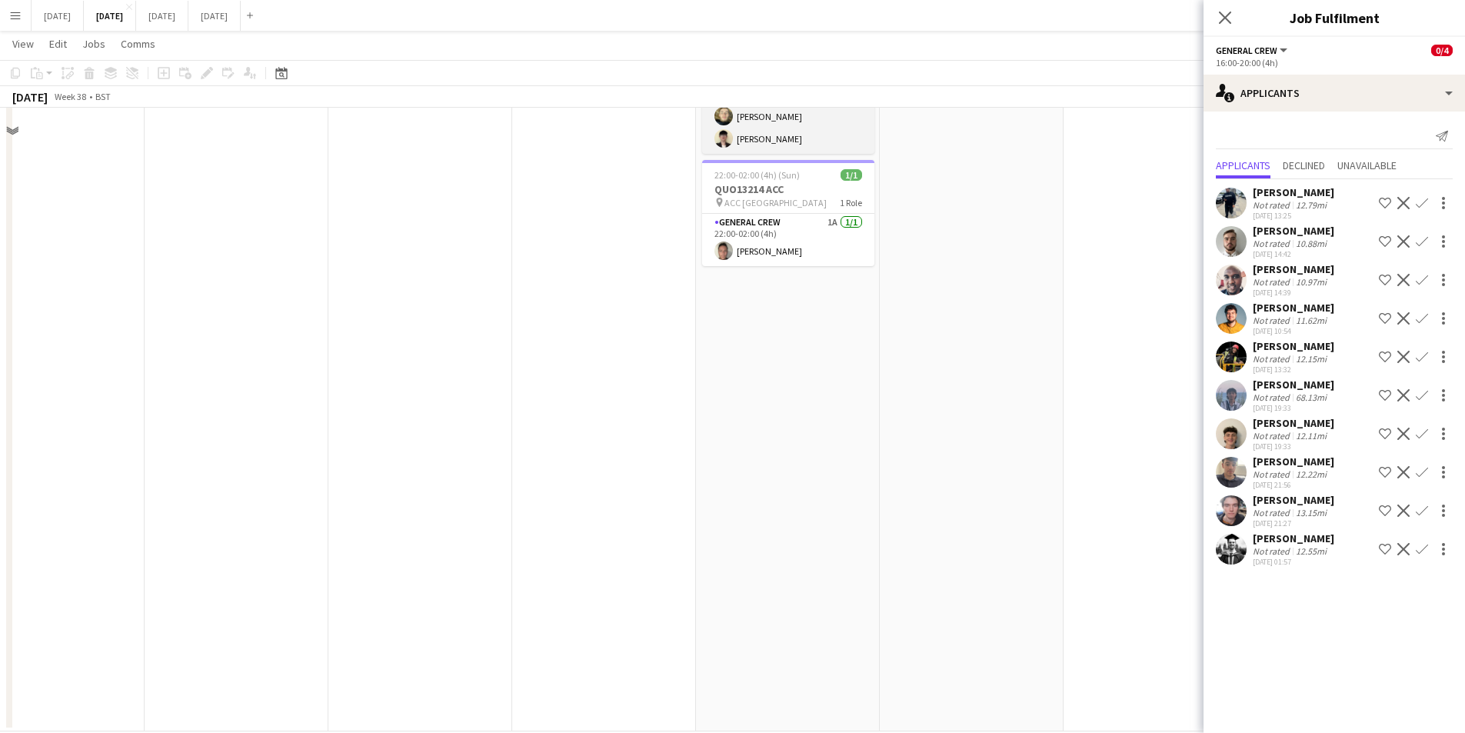
scroll to position [0, 0]
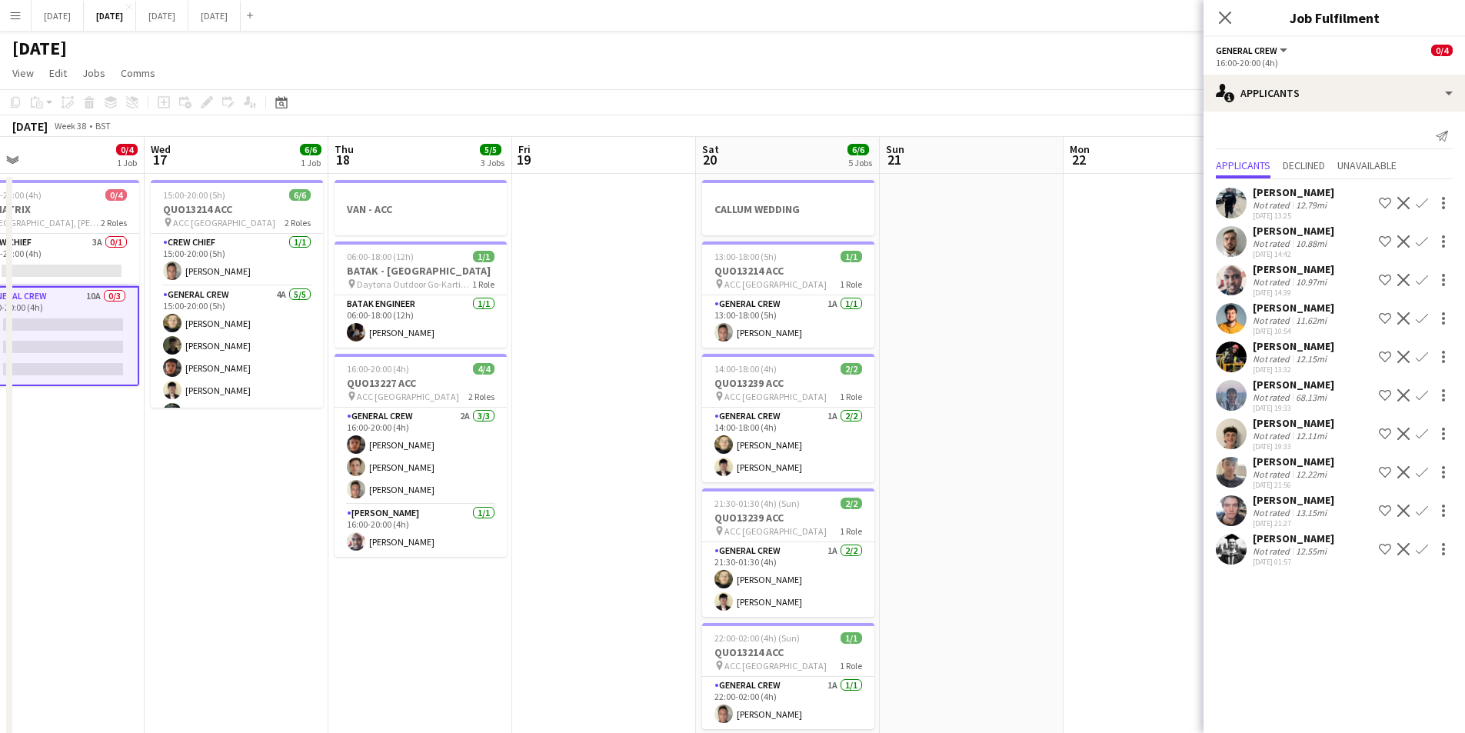
drag, startPoint x: 999, startPoint y: 545, endPoint x: 715, endPoint y: 449, distance: 299.6
click at [716, 450] on app-calendar-viewport "Sun 14 6/6 2 Jobs Mon 15 4/4 2 Jobs Tue 16 0/4 1 Job Wed 17 6/6 1 Job Thu 18 5/…" at bounding box center [732, 666] width 1465 height 1058
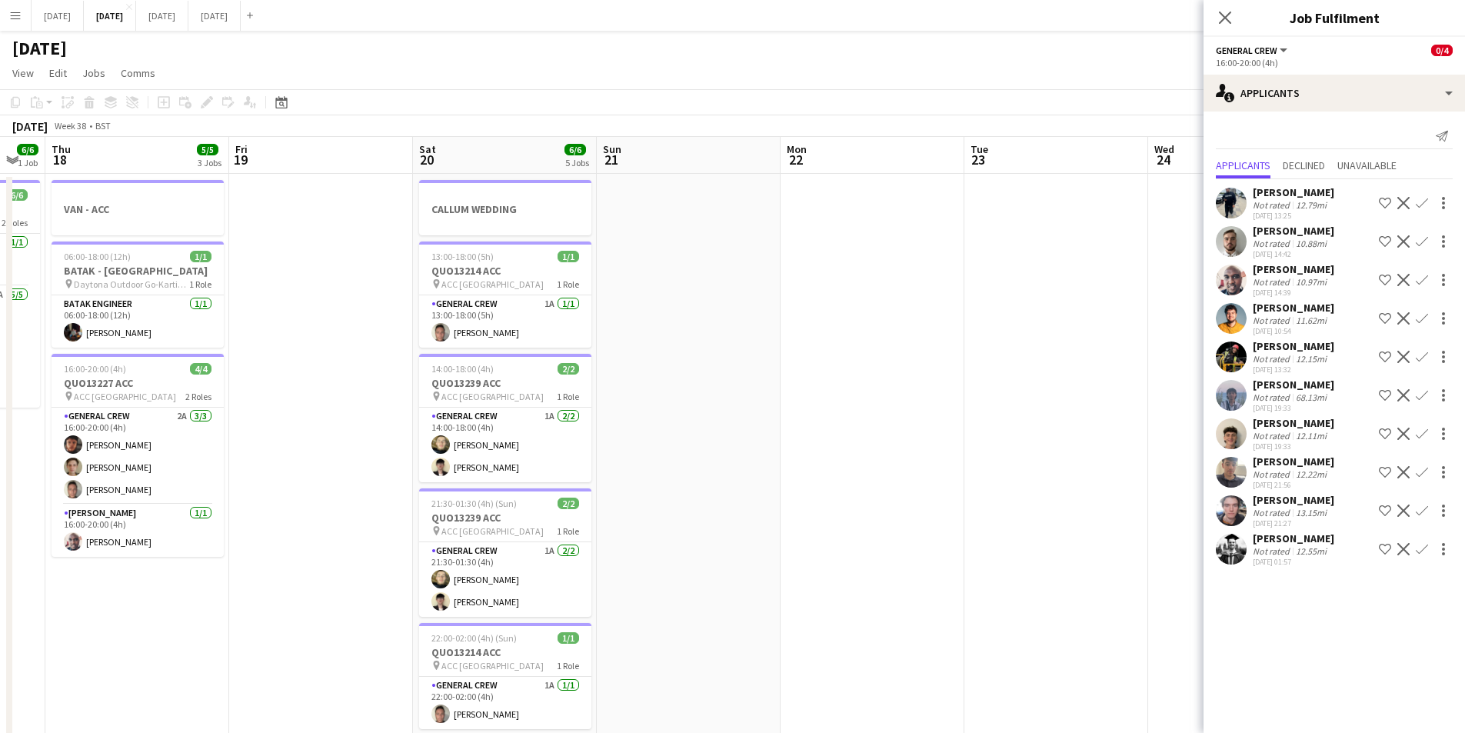
drag, startPoint x: 994, startPoint y: 532, endPoint x: 661, endPoint y: 445, distance: 345.1
click at [661, 445] on app-calendar-viewport "Mon 15 4/4 2 Jobs Tue 16 0/4 1 Job Wed 17 6/6 1 Job Thu 18 5/5 3 Jobs Fri 19 Sa…" at bounding box center [732, 666] width 1465 height 1058
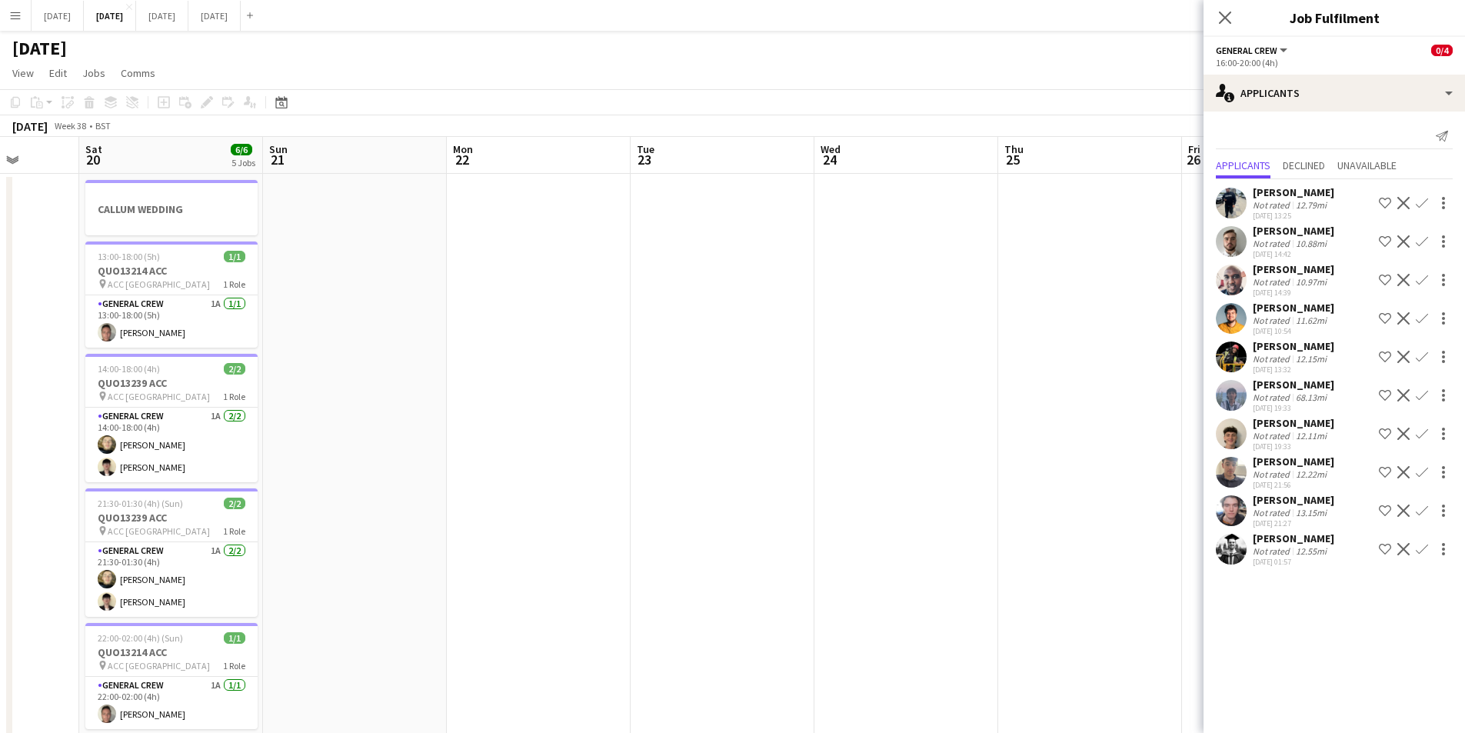
drag, startPoint x: 947, startPoint y: 527, endPoint x: 614, endPoint y: 458, distance: 340.1
click at [614, 458] on app-calendar-viewport "Wed 17 6/6 1 Job Thu 18 5/5 3 Jobs Fri 19 Sat 20 6/6 5 Jobs Sun 21 Mon 22 Tue 2…" at bounding box center [732, 666] width 1465 height 1058
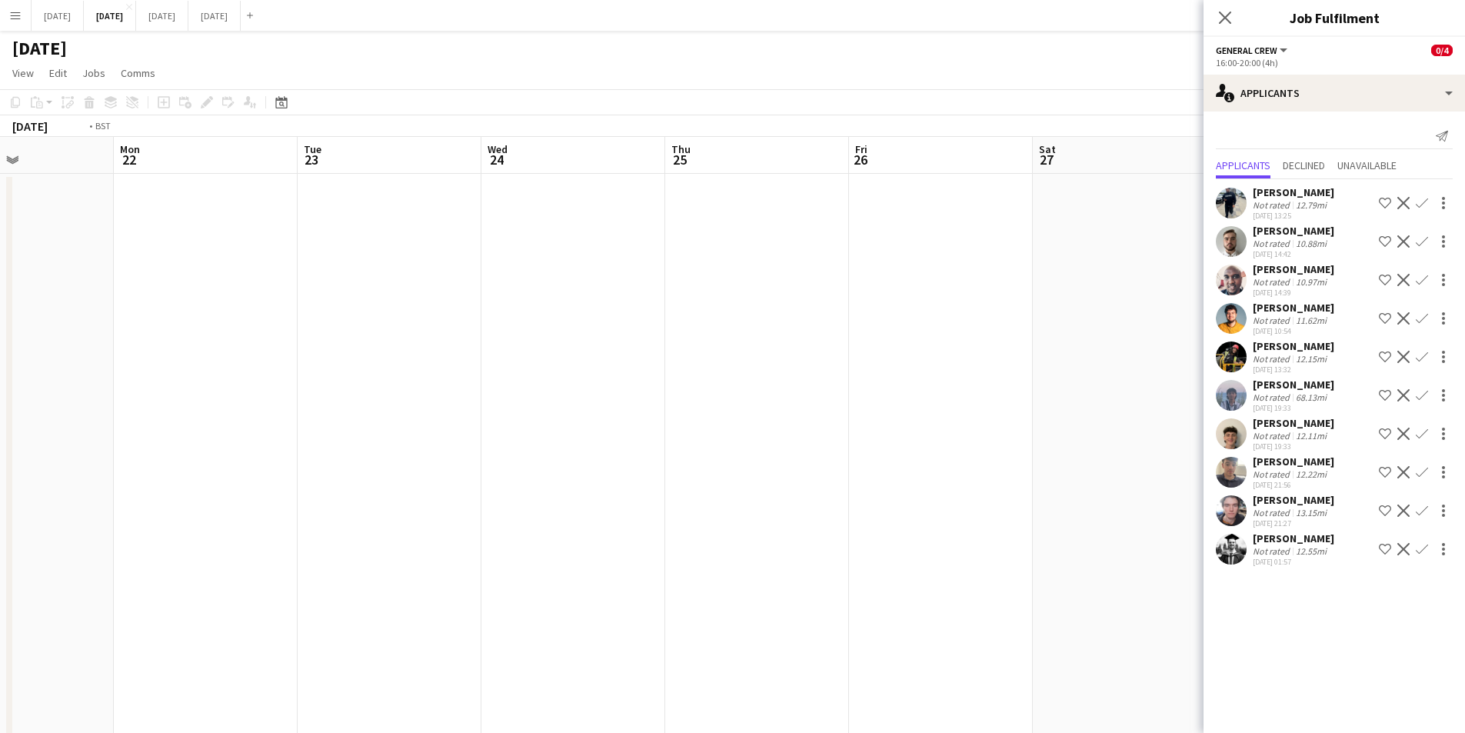
drag, startPoint x: 888, startPoint y: 530, endPoint x: 656, endPoint y: 365, distance: 284.0
click at [469, 420] on app-calendar-viewport "Fri 19 Sat 20 6/6 5 Jobs Sun 21 Mon 22 Tue 23 Wed 24 Thu 25 Fri 26 Sat 27 Sun 2…" at bounding box center [732, 666] width 1465 height 1058
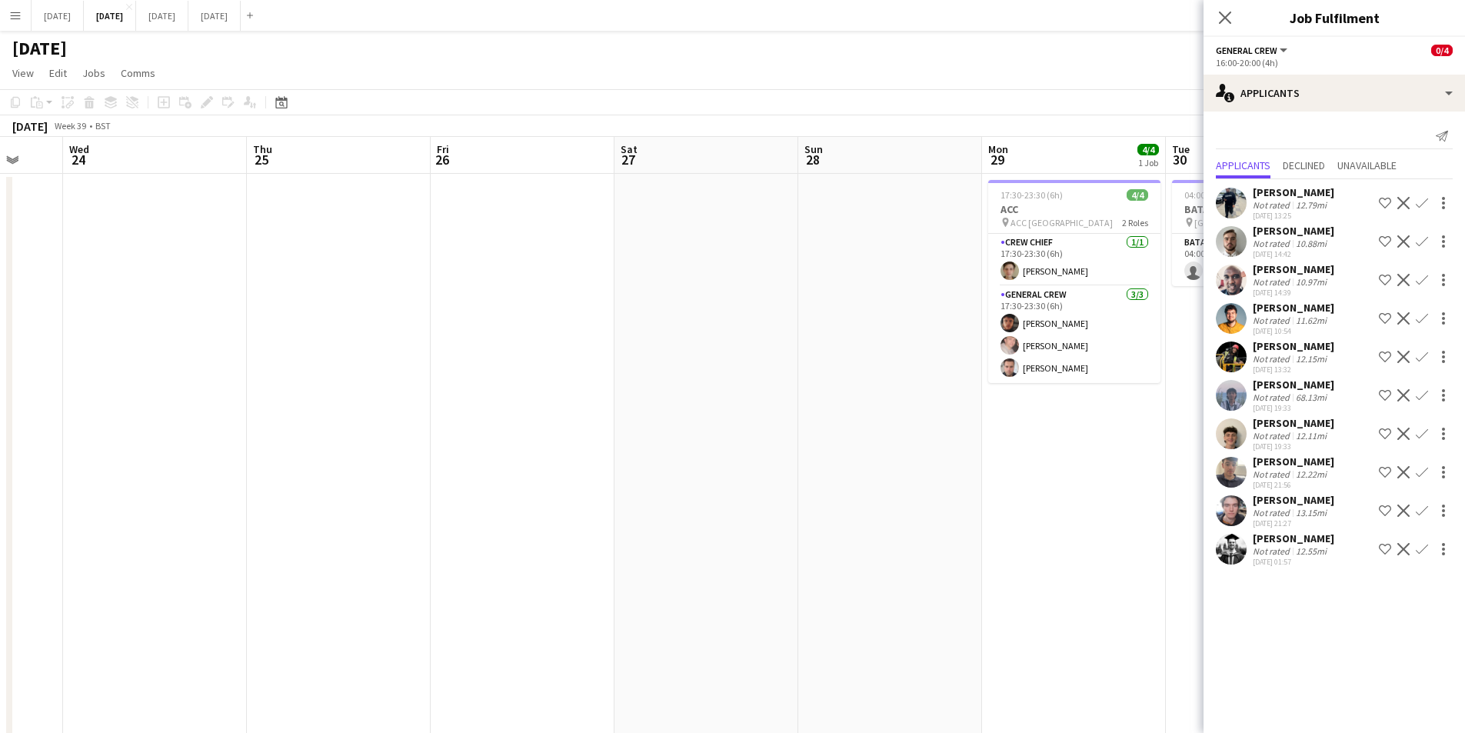
drag, startPoint x: 1028, startPoint y: 478, endPoint x: 755, endPoint y: 446, distance: 274.8
click at [755, 446] on app-calendar-viewport "Sun 21 Mon 22 Tue 23 Wed 24 Thu 25 Fri 26 Sat 27 Sun 28 Mon 29 4/4 1 Job Tue 30…" at bounding box center [732, 666] width 1465 height 1058
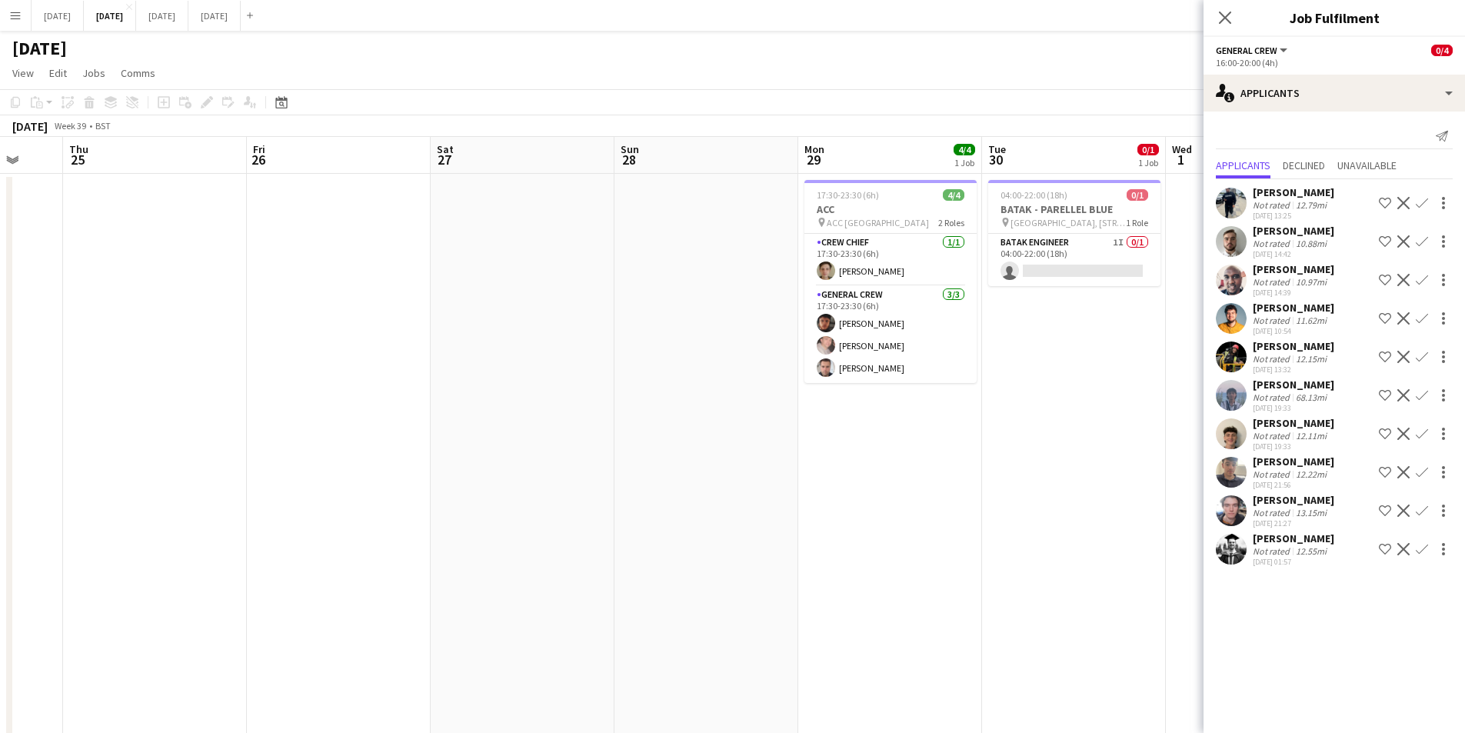
scroll to position [0, 578]
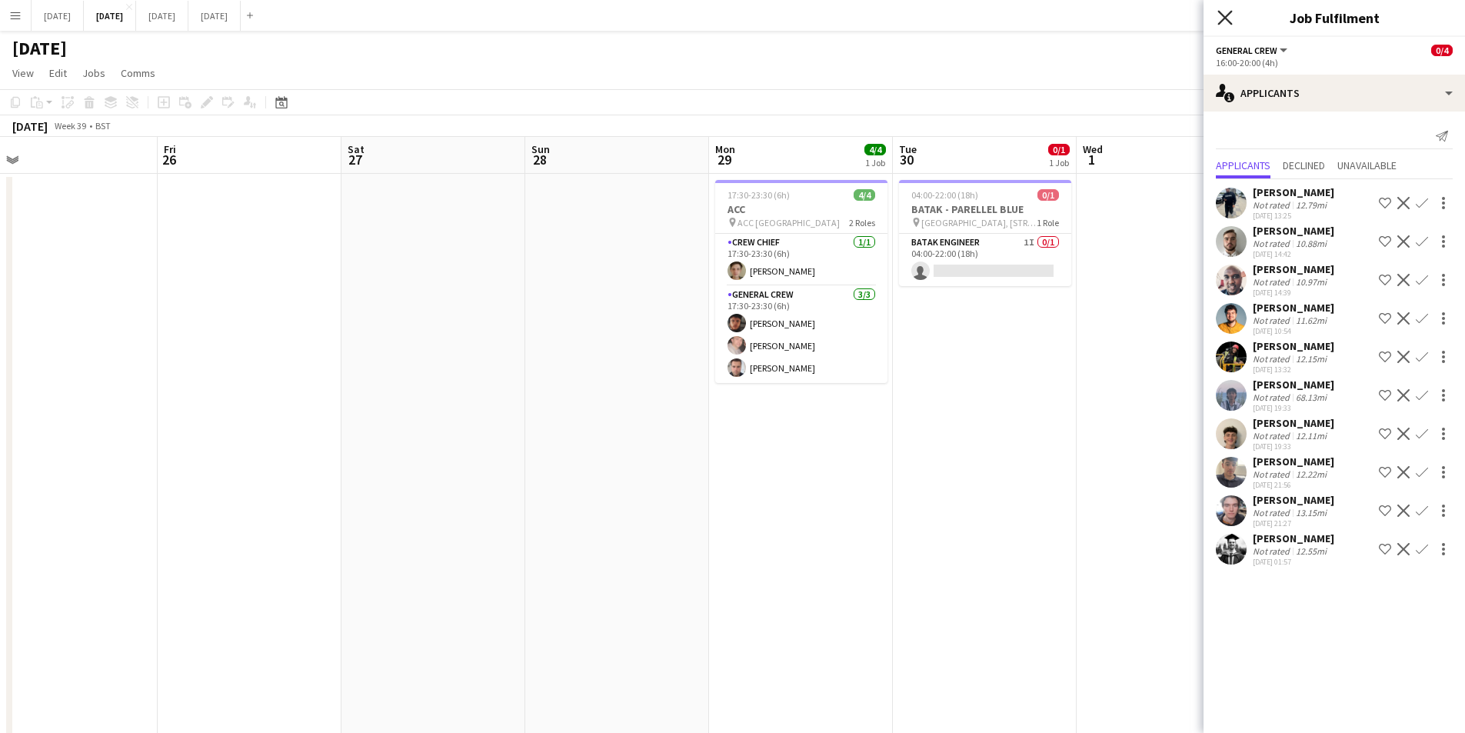
click at [1227, 15] on icon "Close pop-in" at bounding box center [1224, 17] width 15 height 15
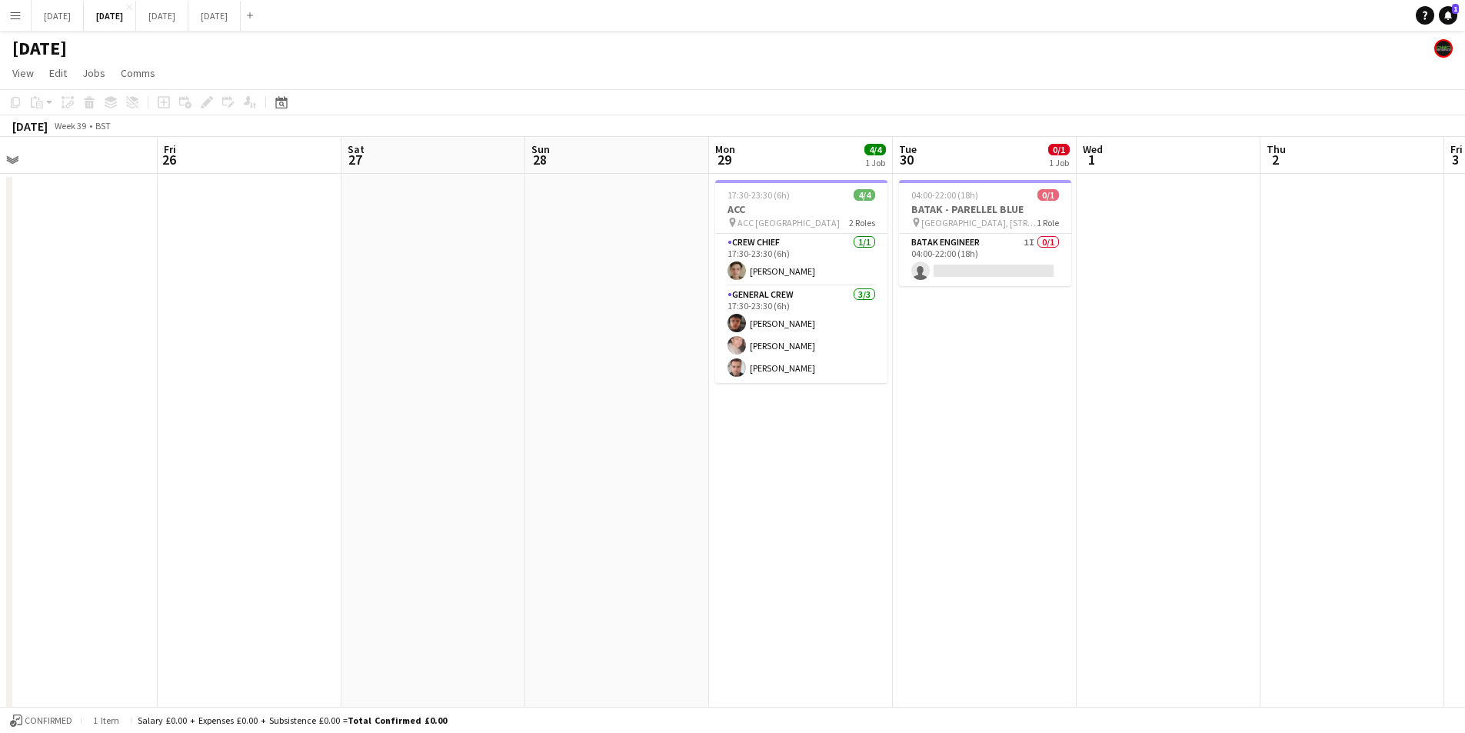
drag, startPoint x: 316, startPoint y: 611, endPoint x: 473, endPoint y: 610, distance: 156.9
click at [1060, 617] on app-calendar-viewport "Mon 22 Tue 23 Wed 24 Thu 25 Fri 26 Sat 27 Sun 28 Mon 29 4/4 1 Job Tue 30 0/1 1 …" at bounding box center [732, 666] width 1465 height 1058
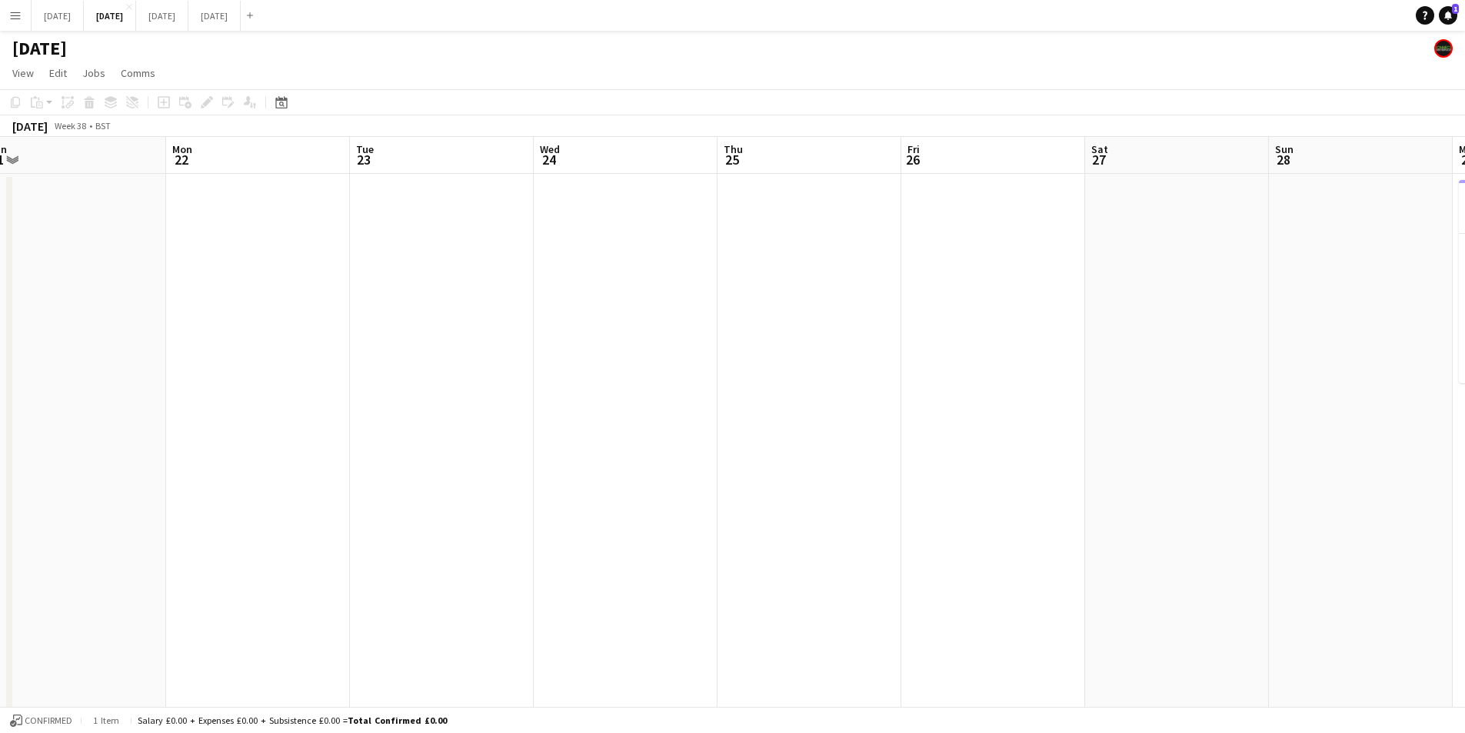
drag, startPoint x: 473, startPoint y: 610, endPoint x: 748, endPoint y: 609, distance: 275.3
click at [1070, 615] on app-calendar-viewport "Fri 19 Sat 20 6/6 5 Jobs Sun 21 Mon 22 Tue 23 Wed 24 Thu 25 Fri 26 Sat 27 Sun 2…" at bounding box center [732, 666] width 1465 height 1058
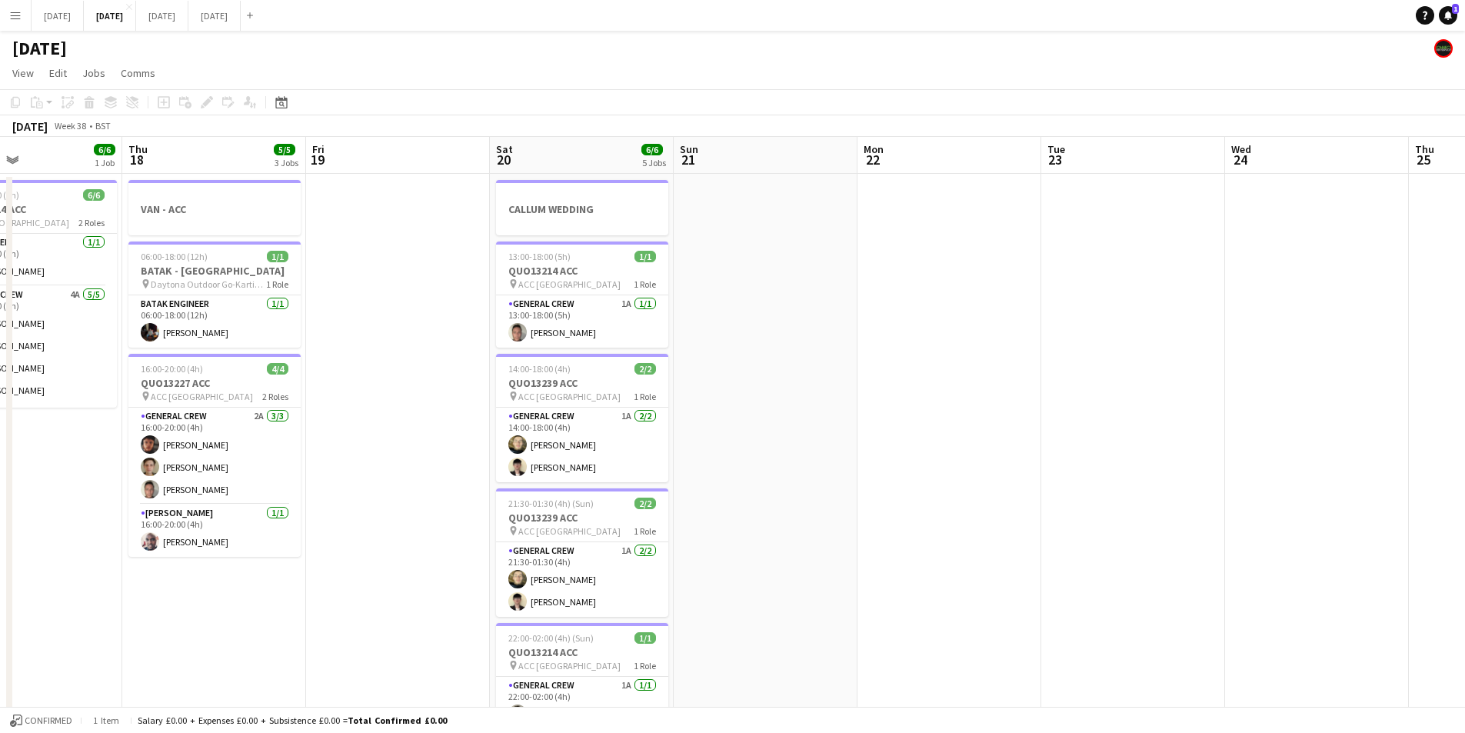
drag, startPoint x: 608, startPoint y: 644, endPoint x: 1123, endPoint y: 588, distance: 518.3
click at [1127, 618] on app-calendar-viewport "Mon 15 4/4 2 Jobs Tue 16 0/4 1 Job Wed 17 6/6 1 Job Thu 18 5/5 3 Jobs Fri 19 Sa…" at bounding box center [732, 666] width 1465 height 1058
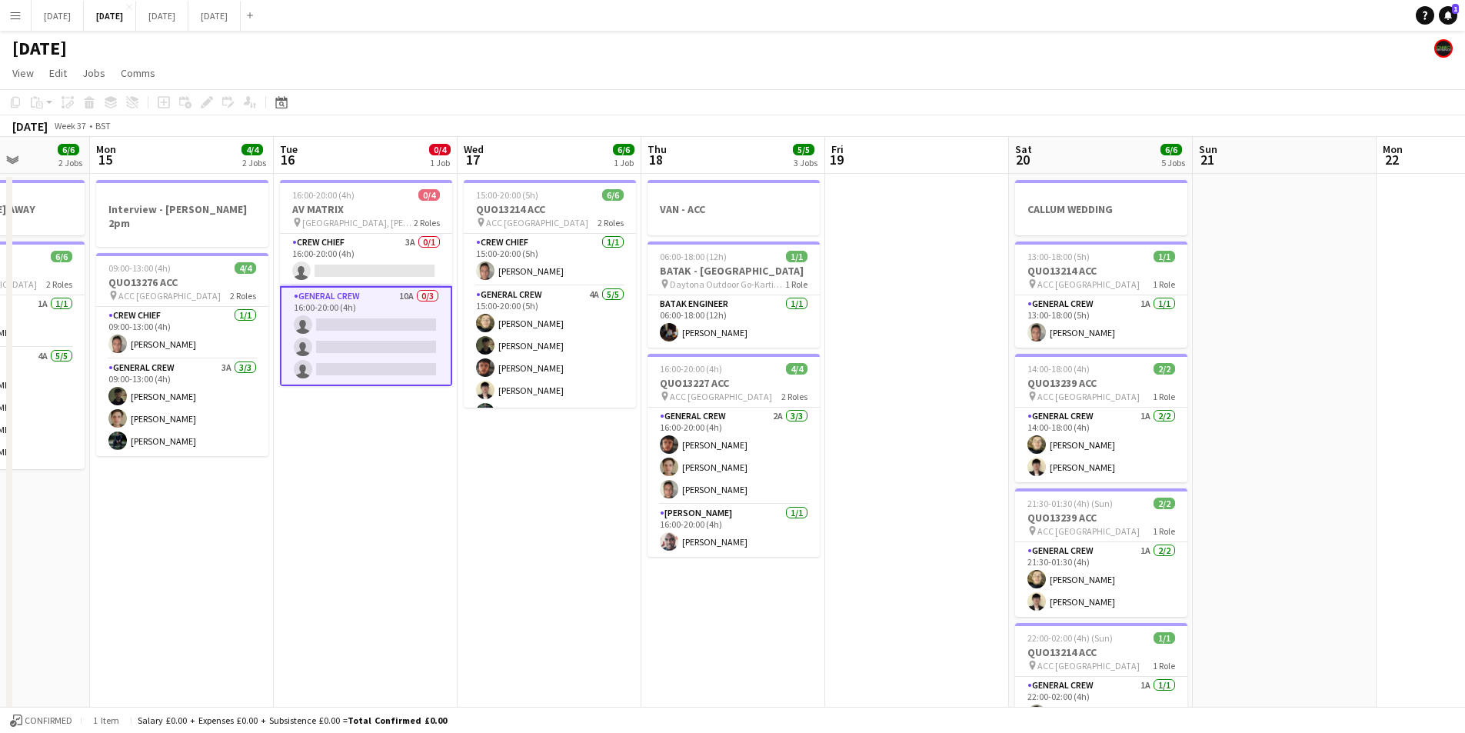
scroll to position [0, 0]
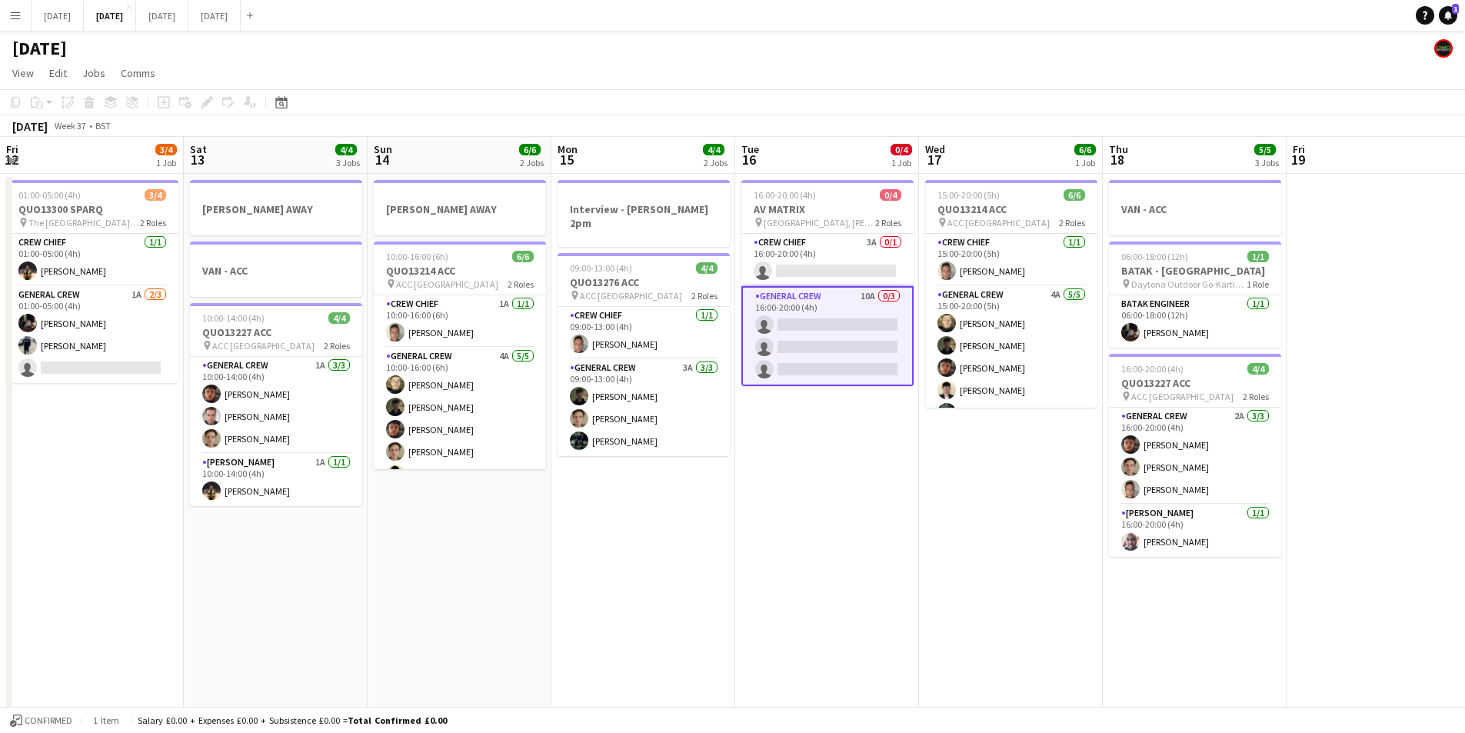
drag, startPoint x: 432, startPoint y: 606, endPoint x: 814, endPoint y: 603, distance: 382.3
click at [1085, 623] on app-calendar-viewport "Fri 12 3/4 1 Job Sat 13 4/4 3 Jobs Sun 14 6/6 2 Jobs Mon 15 4/4 2 Jobs Tue 16 0…" at bounding box center [732, 666] width 1465 height 1058
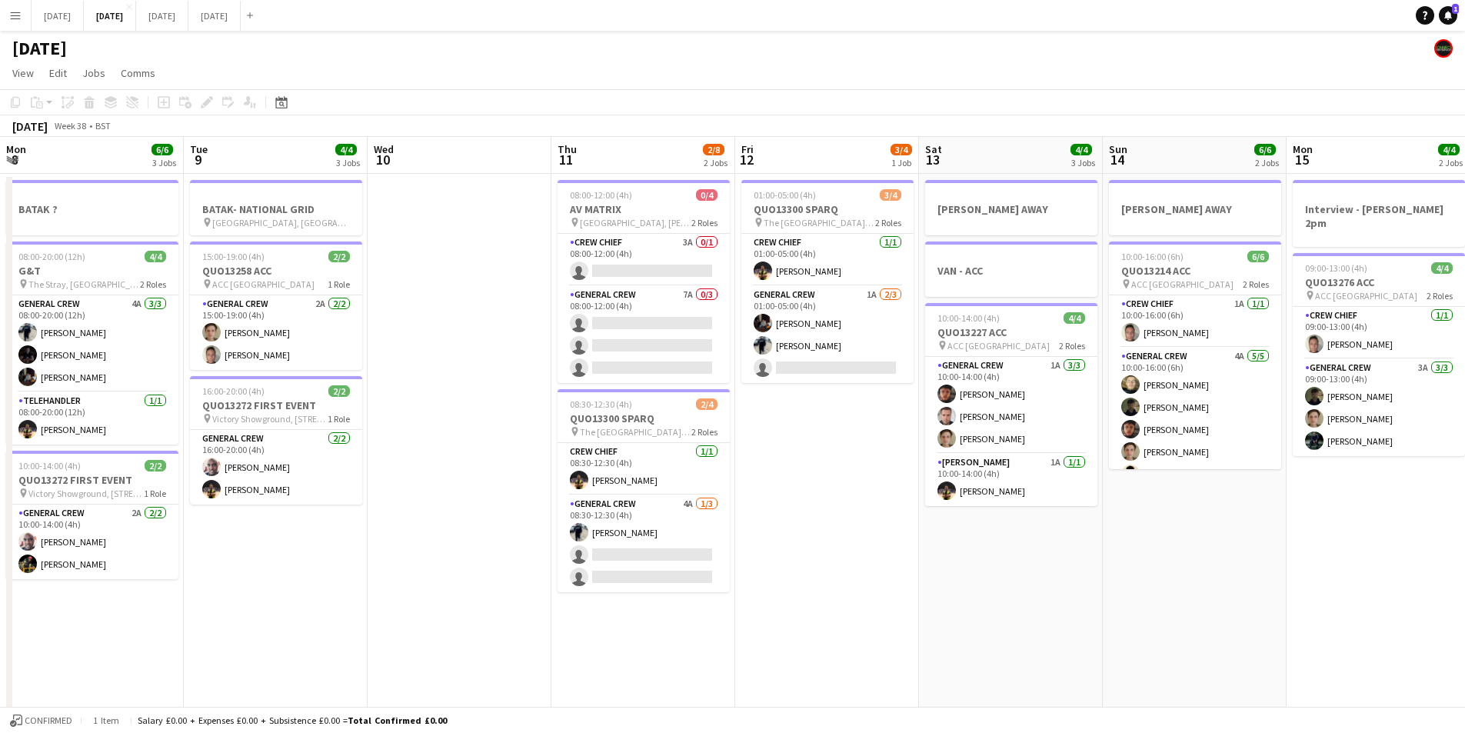
drag, startPoint x: 607, startPoint y: 634, endPoint x: 1146, endPoint y: 654, distance: 539.5
click at [1144, 655] on app-calendar-viewport "Mon 8 6/6 3 Jobs Tue 9 4/4 3 Jobs Wed 10 Thu 11 2/8 2 Jobs Fri 12 3/4 1 Job Sat…" at bounding box center [732, 666] width 1465 height 1058
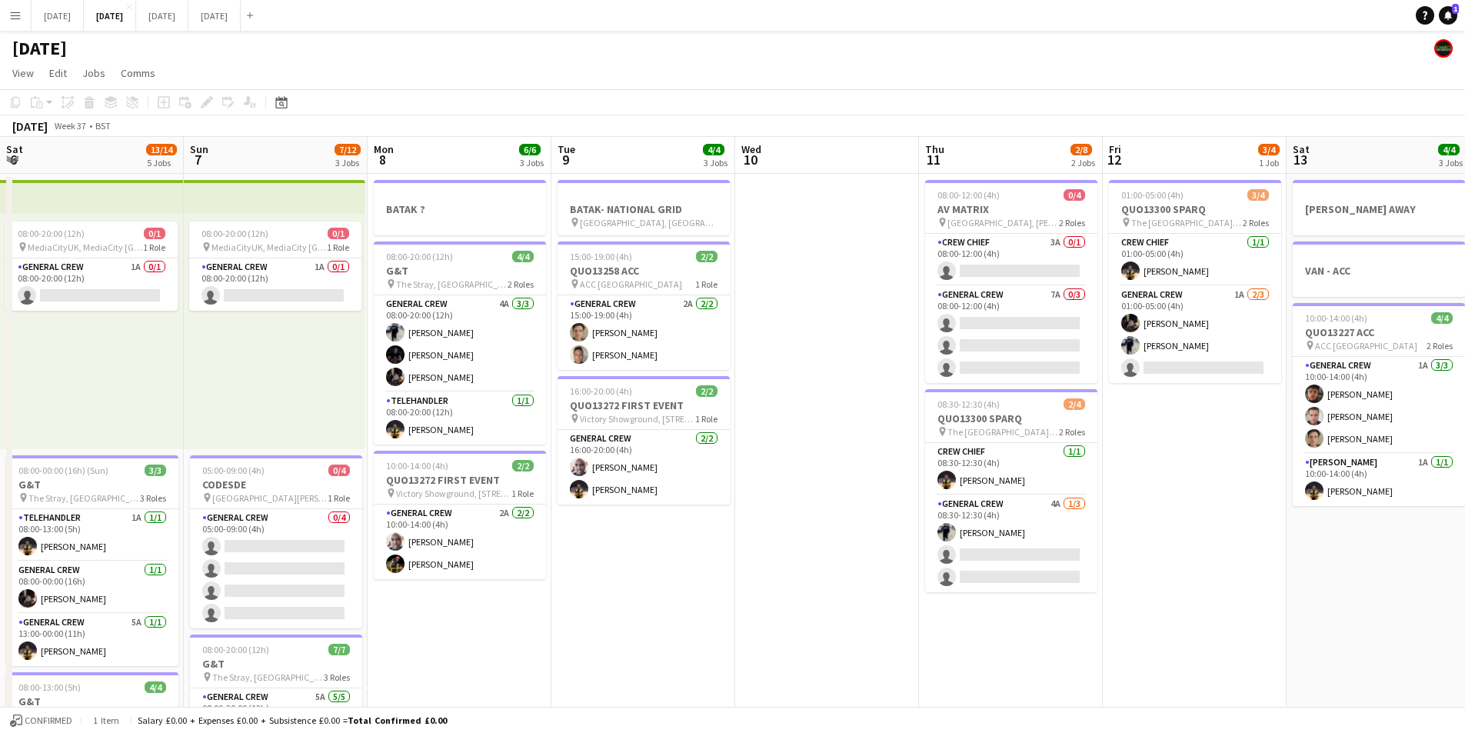
scroll to position [0, 368]
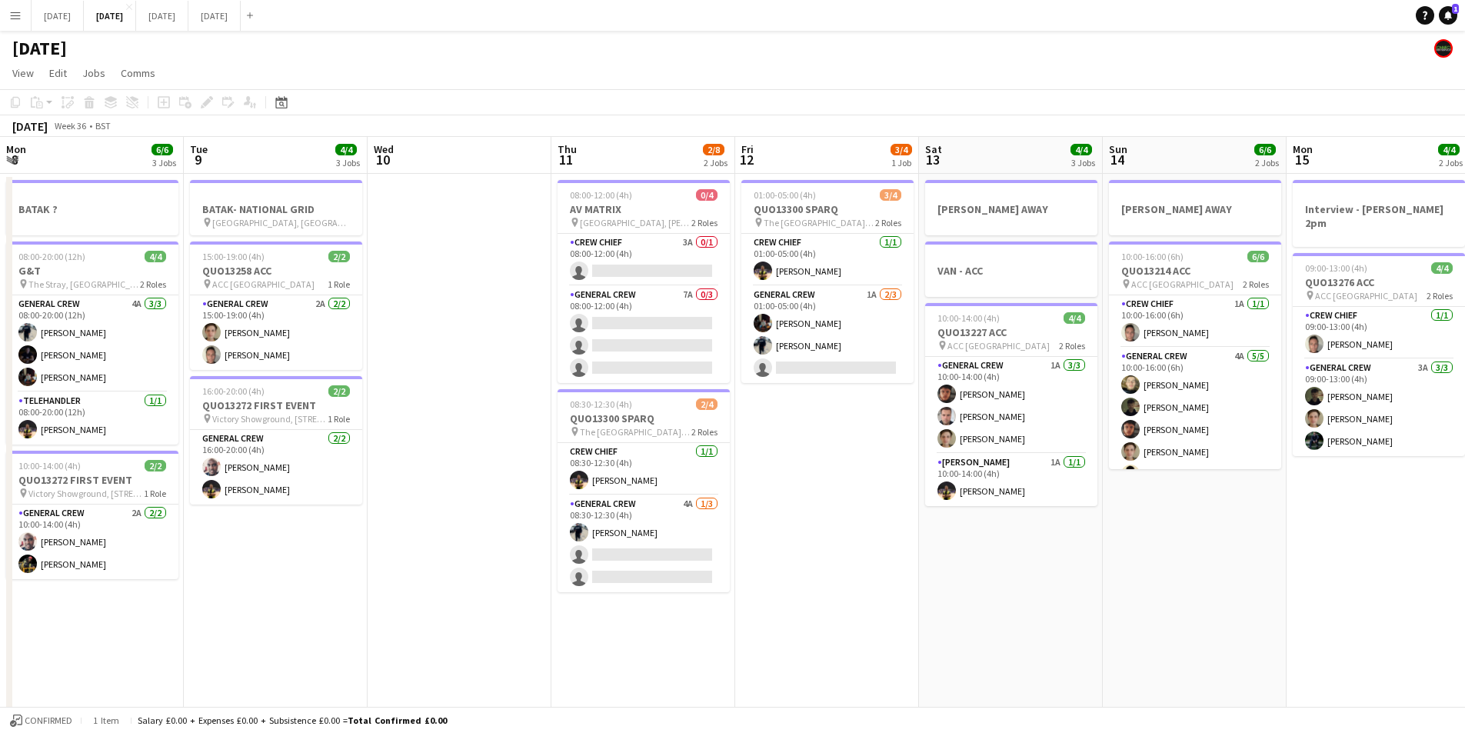
drag, startPoint x: 377, startPoint y: 614, endPoint x: 658, endPoint y: 630, distance: 281.2
click at [845, 641] on app-calendar-viewport "Sat 6 13/14 5 Jobs Sun 7 7/12 3 Jobs Mon 8 6/6 3 Jobs Tue 9 4/4 3 Jobs Wed 10 T…" at bounding box center [732, 666] width 1465 height 1058
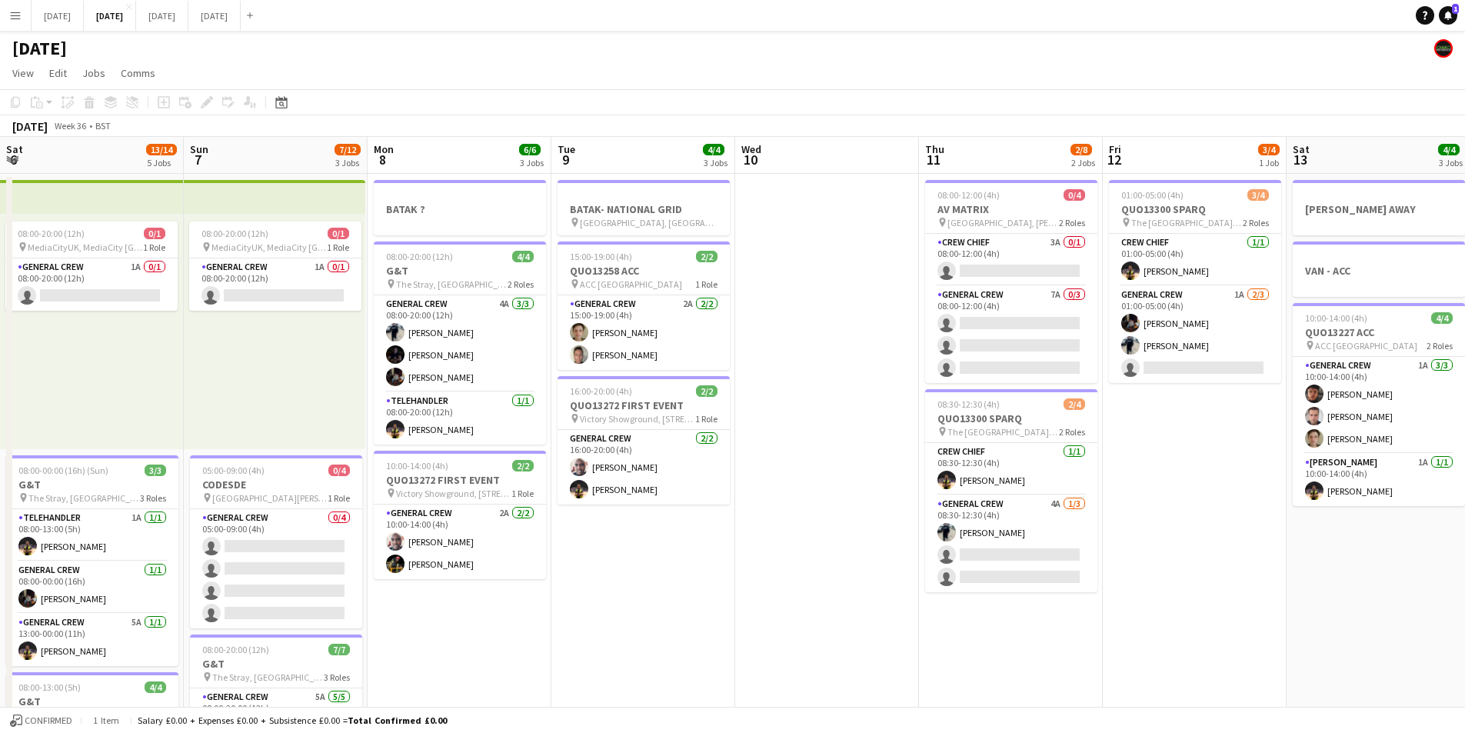
drag, startPoint x: 565, startPoint y: 641, endPoint x: 955, endPoint y: 621, distance: 390.4
click at [991, 629] on app-calendar-viewport "Thu 4 18/19 4 Jobs Fri 5 11/14 3 Jobs Sat 6 13/14 5 Jobs Sun 7 7/12 3 Jobs Mon …" at bounding box center [732, 666] width 1465 height 1058
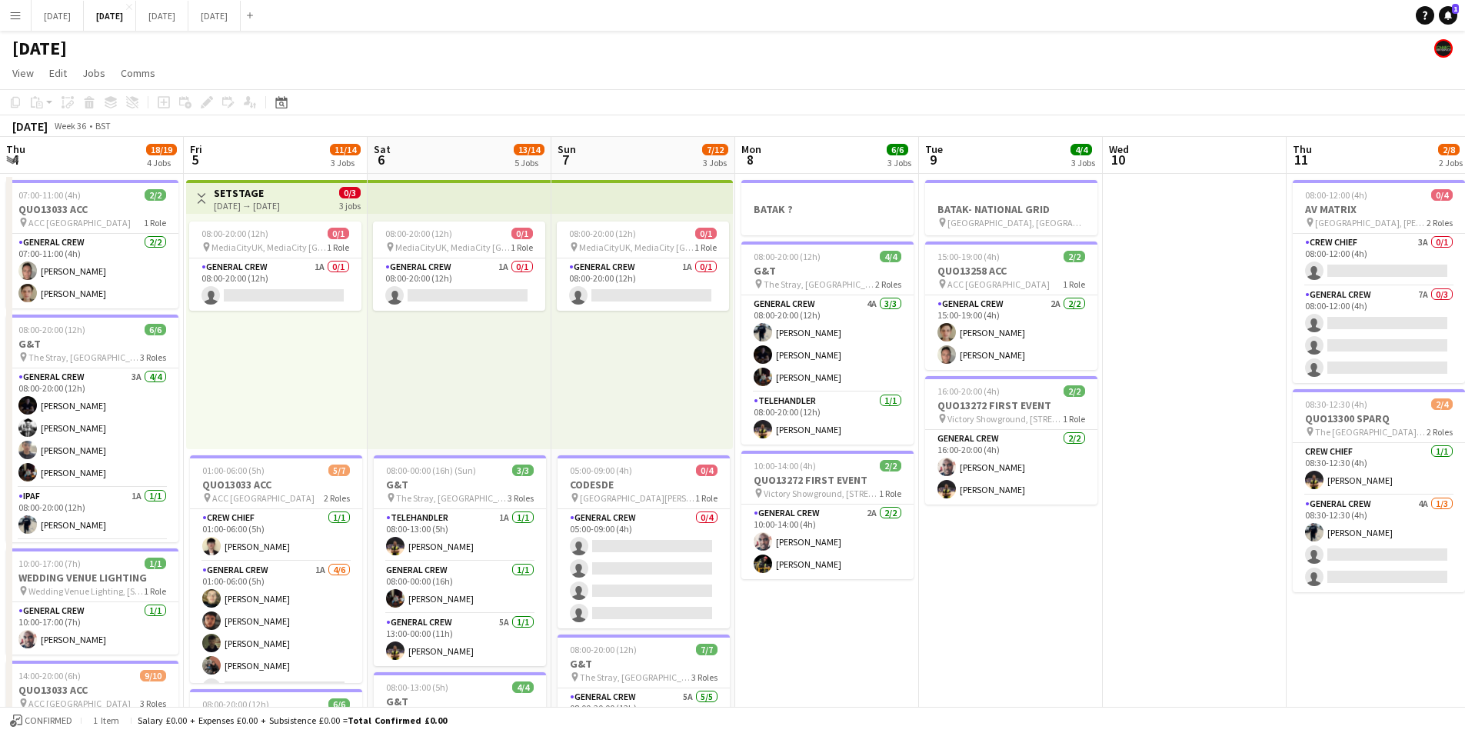
drag, startPoint x: 435, startPoint y: 618, endPoint x: 859, endPoint y: 598, distance: 424.2
click at [817, 614] on app-calendar-viewport "Tue 2 20/21 4 Jobs Wed 3 16/16 3 Jobs Thu 4 18/19 4 Jobs Fri 5 11/14 3 Jobs Sat…" at bounding box center [732, 666] width 1465 height 1058
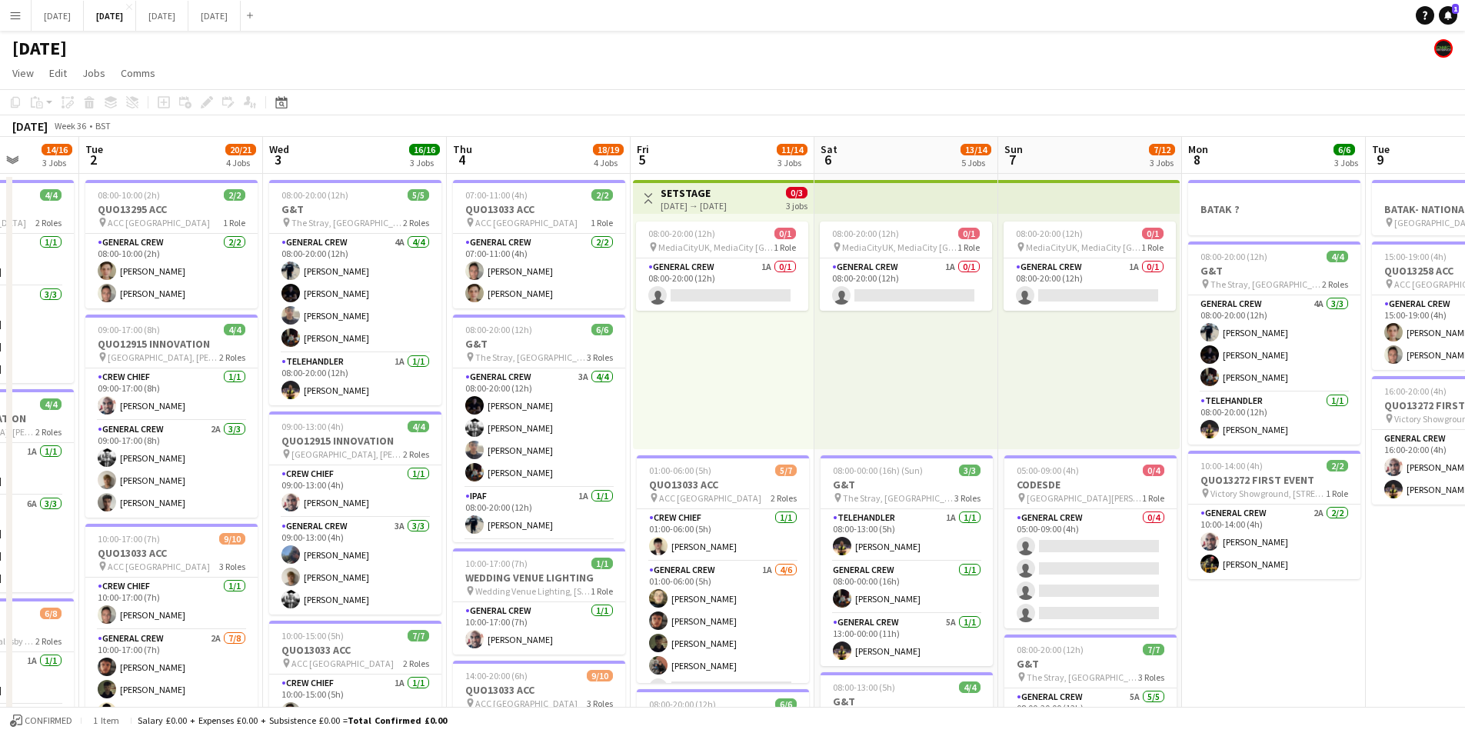
drag, startPoint x: 415, startPoint y: 542, endPoint x: 635, endPoint y: 473, distance: 230.6
click at [652, 538] on app-calendar-viewport "Sat 30 Sun 31 Mon 1 14/16 3 Jobs Tue 2 20/21 4 Jobs Wed 3 16/16 3 Jobs Thu 4 18…" at bounding box center [732, 666] width 1465 height 1058
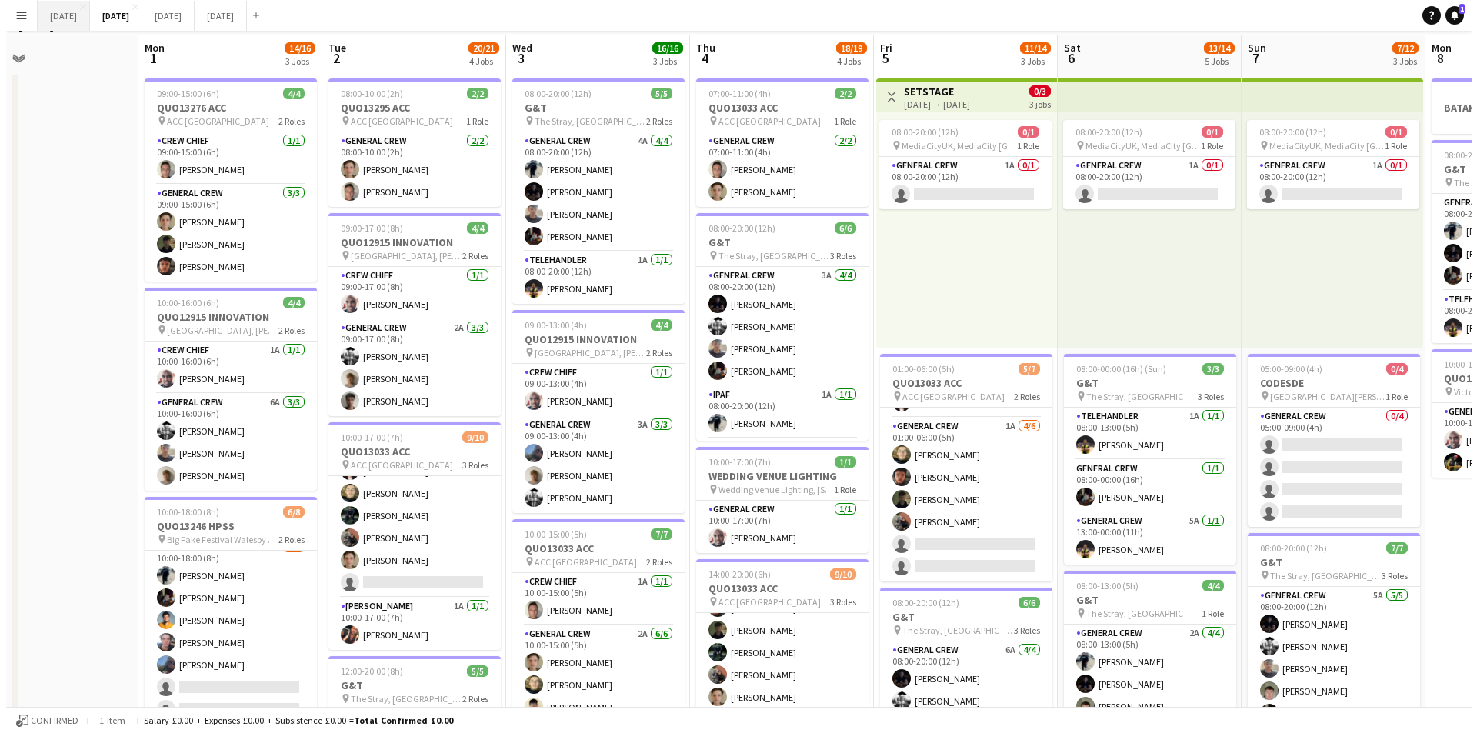
scroll to position [0, 0]
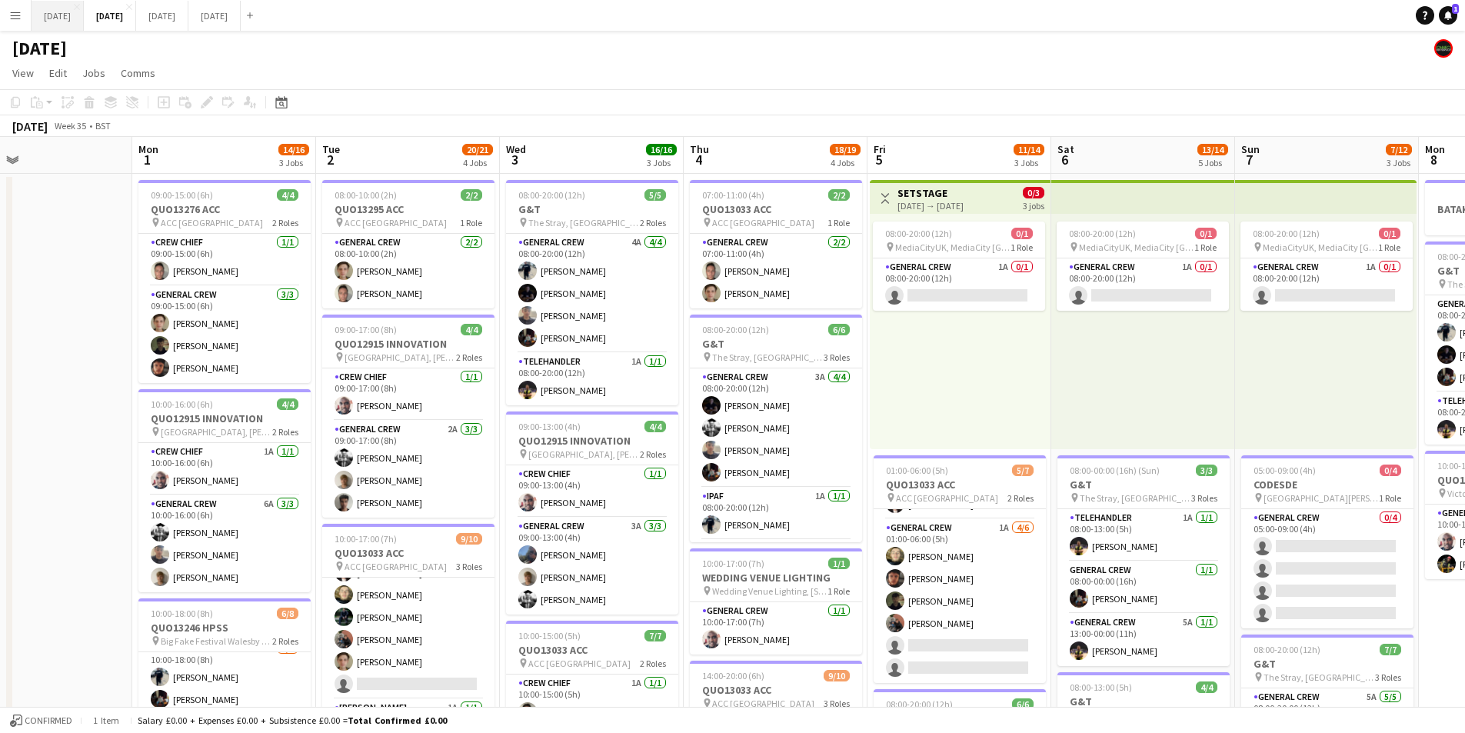
click at [52, 14] on button "[DATE] Close" at bounding box center [58, 16] width 52 height 30
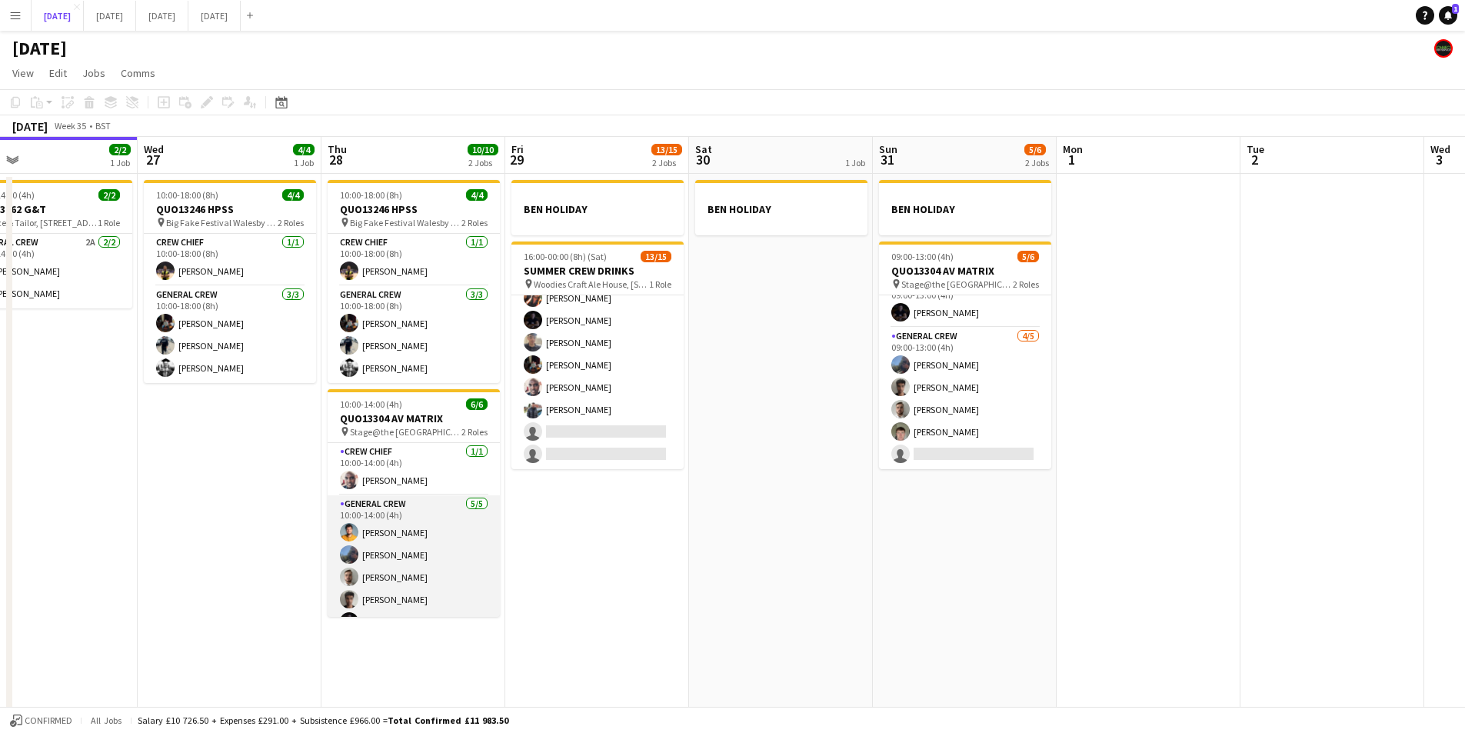
scroll to position [20, 0]
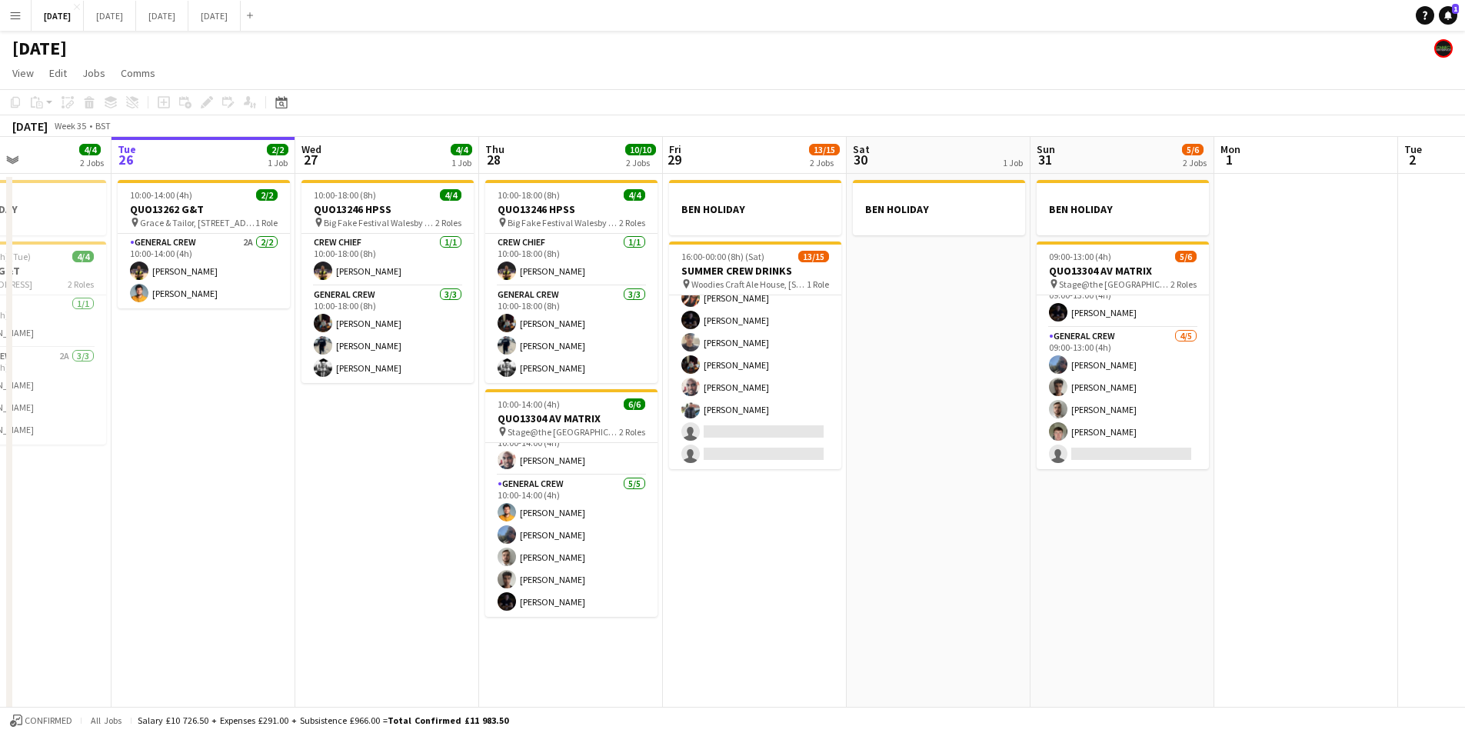
drag, startPoint x: 580, startPoint y: 576, endPoint x: 932, endPoint y: 628, distance: 356.0
click at [744, 573] on app-calendar-viewport "Sat 23 8/8 4 Jobs Sun 24 2/2 1 Job Mon 25 4/4 2 Jobs Tue 26 2/2 1 Job Wed 27 4/…" at bounding box center [732, 442] width 1465 height 611
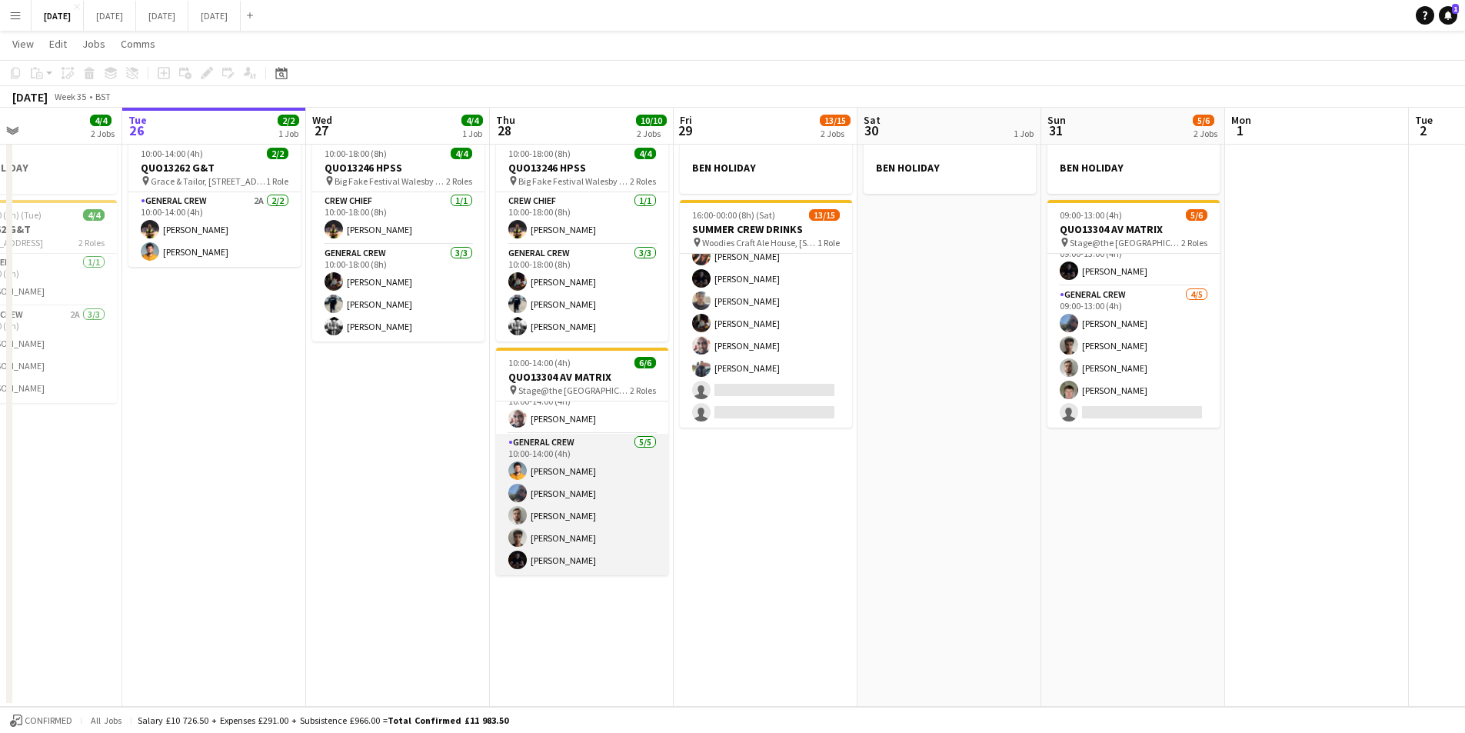
scroll to position [0, 0]
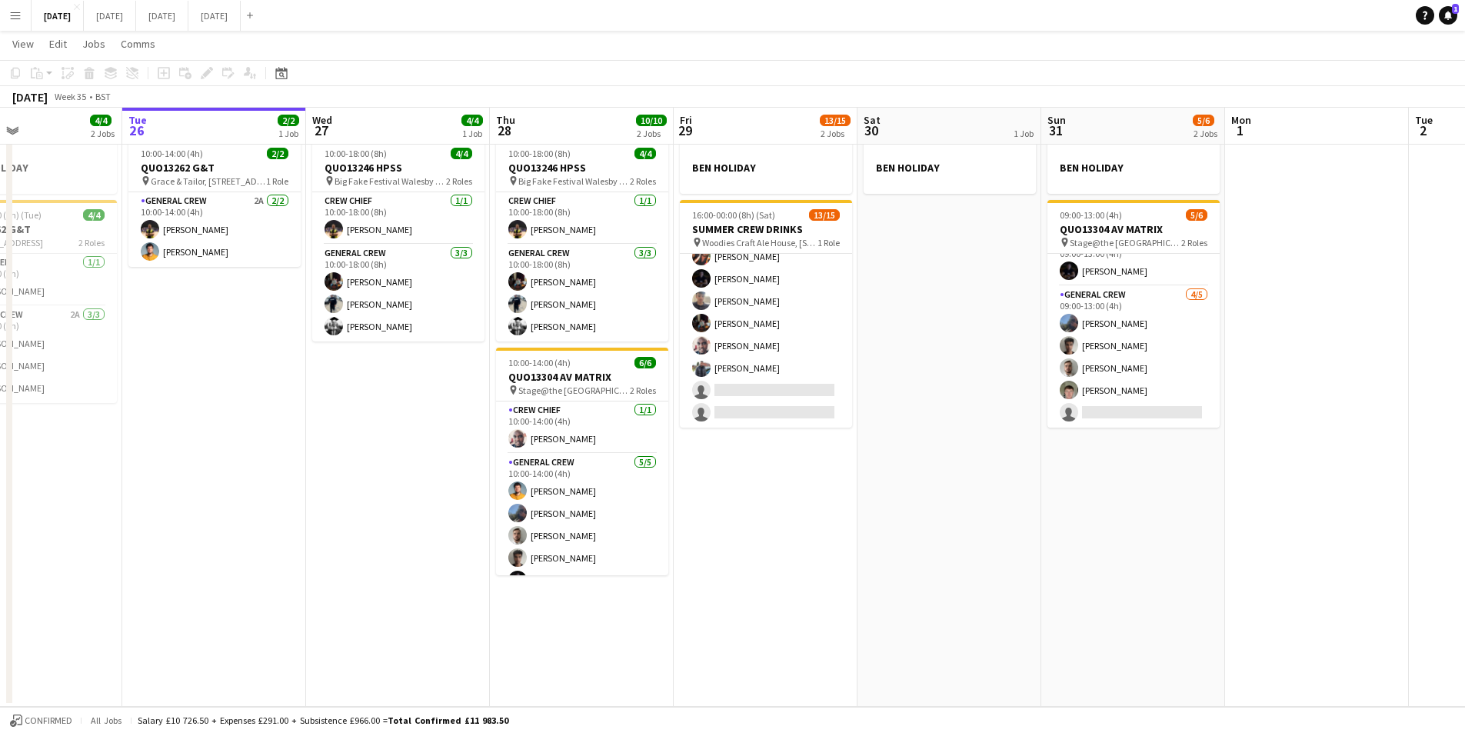
drag, startPoint x: 824, startPoint y: 564, endPoint x: 852, endPoint y: 578, distance: 31.6
click at [852, 578] on app-calendar-viewport "Sat 23 8/8 4 Jobs Sun 24 2/2 1 Job Mon 25 4/4 2 Jobs Tue 26 2/2 1 Job Wed 27 4/…" at bounding box center [732, 363] width 1465 height 687
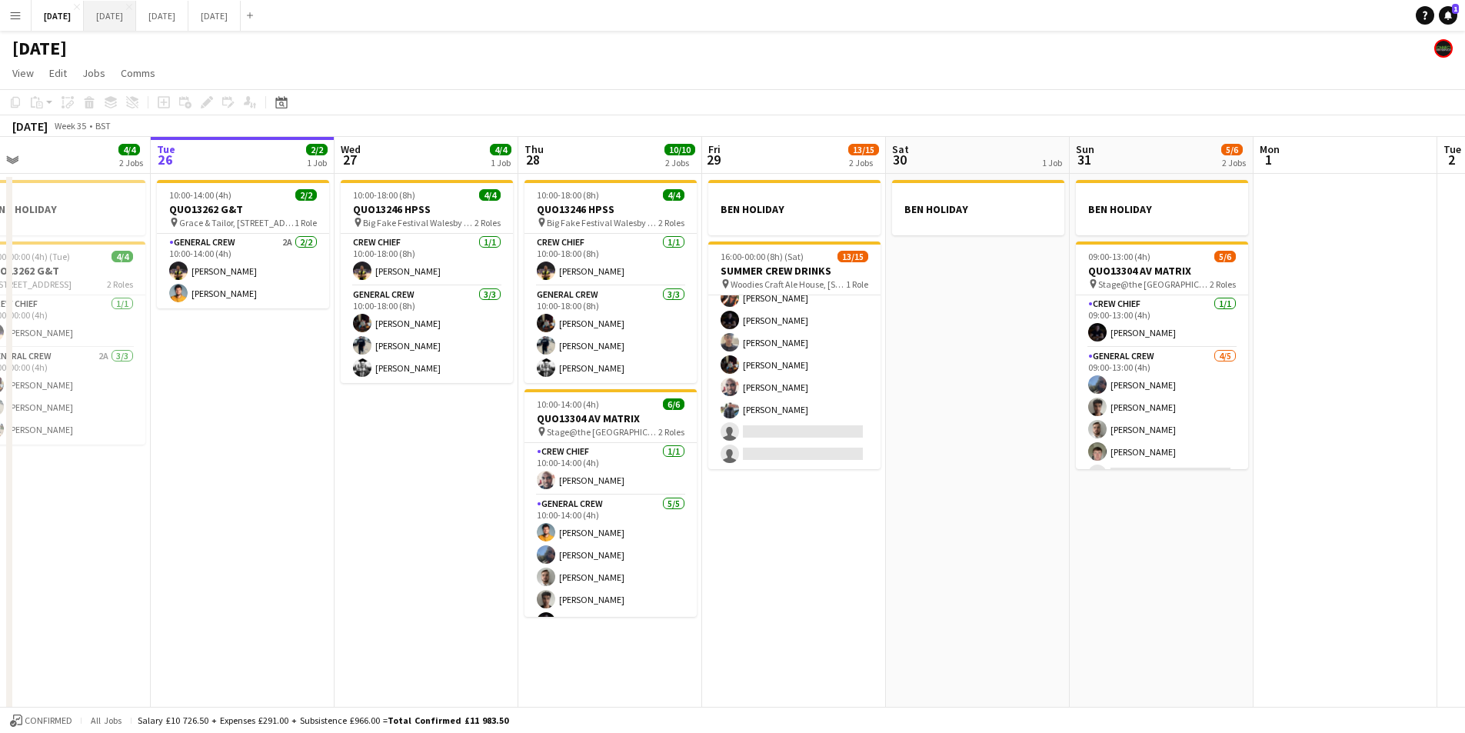
click at [136, 22] on button "[DATE] Close" at bounding box center [110, 16] width 52 height 30
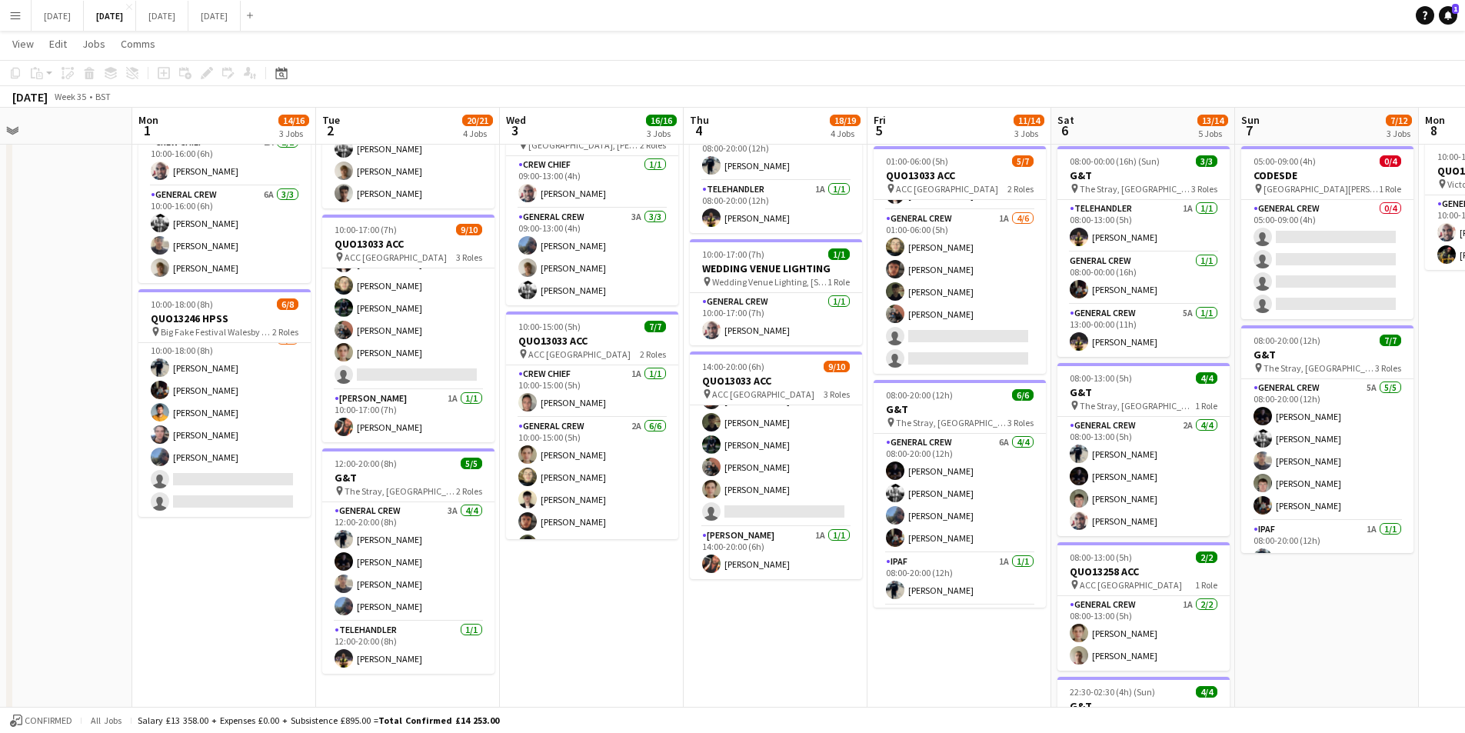
drag, startPoint x: 1335, startPoint y: 565, endPoint x: 1239, endPoint y: 570, distance: 96.3
click at [1242, 564] on app-calendar-viewport "Fri 29 Sat 30 Sun 31 Mon 1 14/16 3 Jobs Tue 2 20/21 4 Jobs Wed 3 16/16 3 Jobs T…" at bounding box center [732, 318] width 1465 height 1133
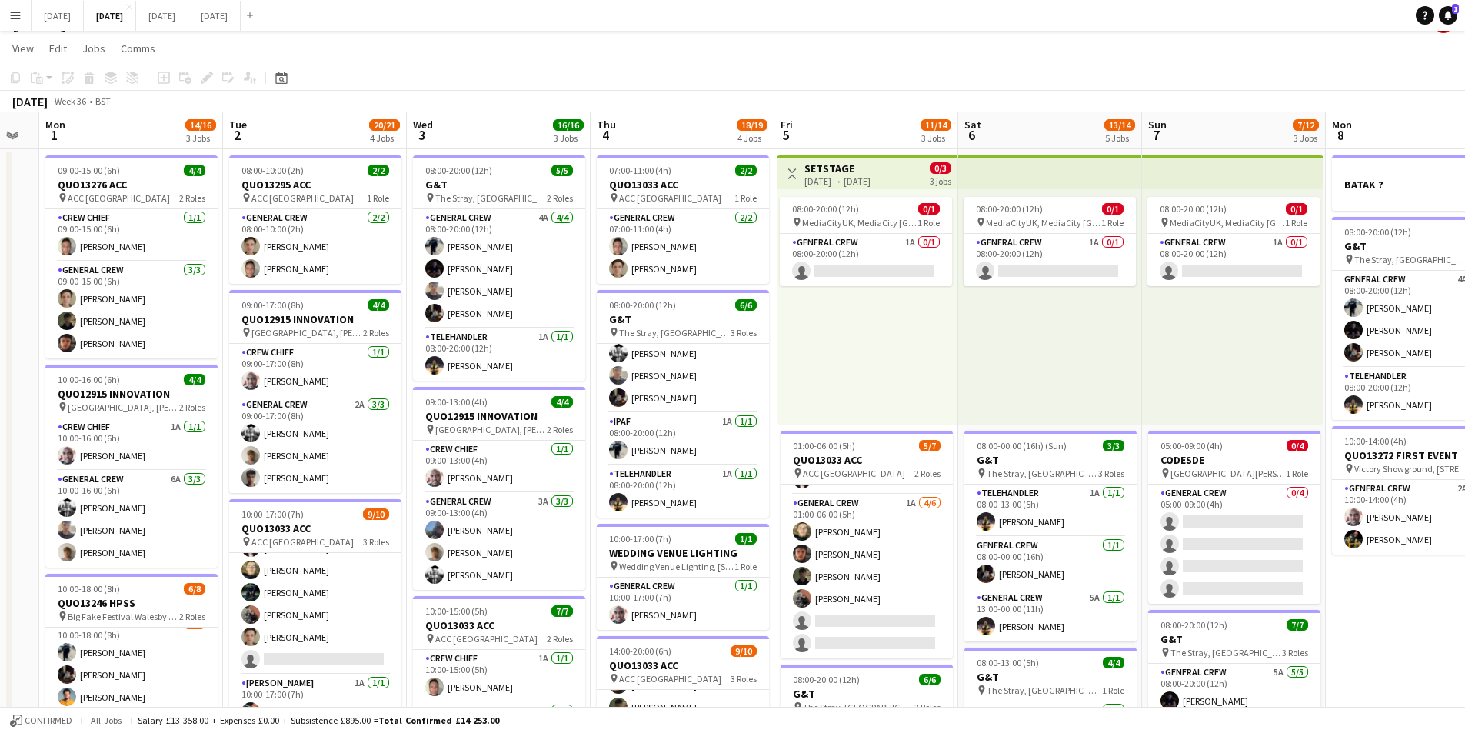
scroll to position [0, 482]
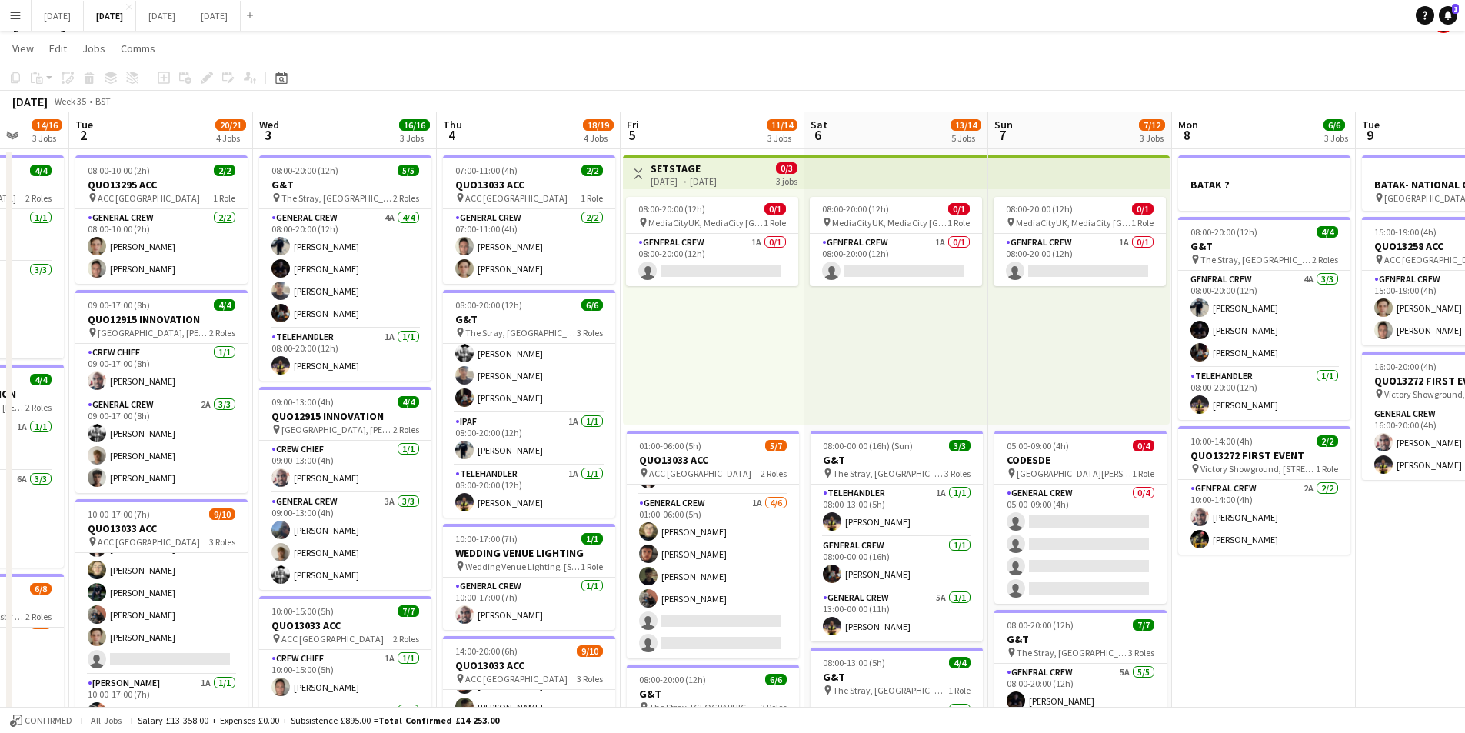
drag, startPoint x: 1362, startPoint y: 579, endPoint x: 1141, endPoint y: 528, distance: 226.5
click at [990, 521] on app-calendar-viewport "Sat 30 Sun 31 Mon 1 14/16 3 Jobs Tue 2 20/21 4 Jobs Wed 3 16/16 3 Jobs Thu 4 18…" at bounding box center [732, 641] width 1465 height 1058
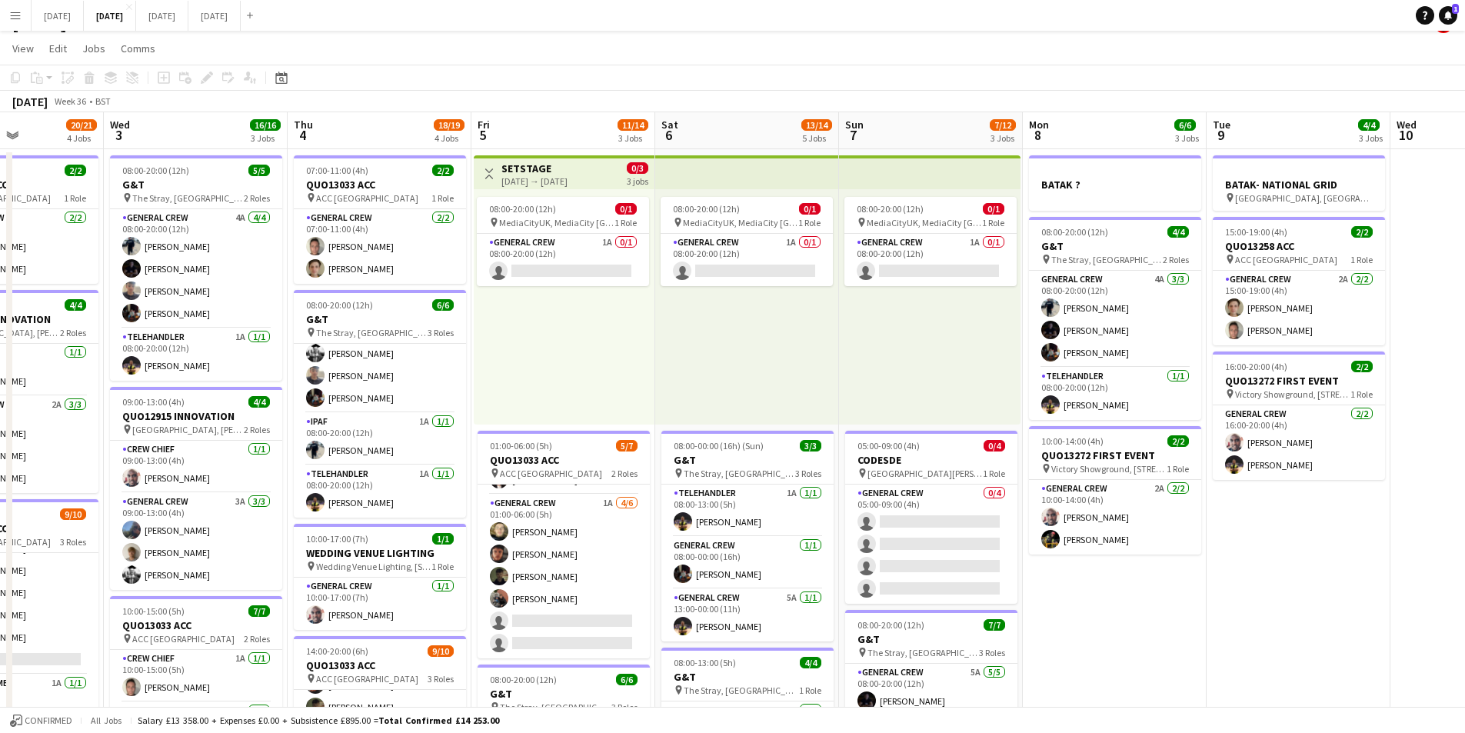
drag, startPoint x: 1203, startPoint y: 562, endPoint x: 991, endPoint y: 508, distance: 218.2
click at [991, 508] on app-calendar-viewport "Sun 31 Mon 1 14/16 3 Jobs Tue 2 20/21 4 Jobs Wed 3 16/16 3 Jobs Thu 4 18/19 4 J…" at bounding box center [732, 641] width 1465 height 1058
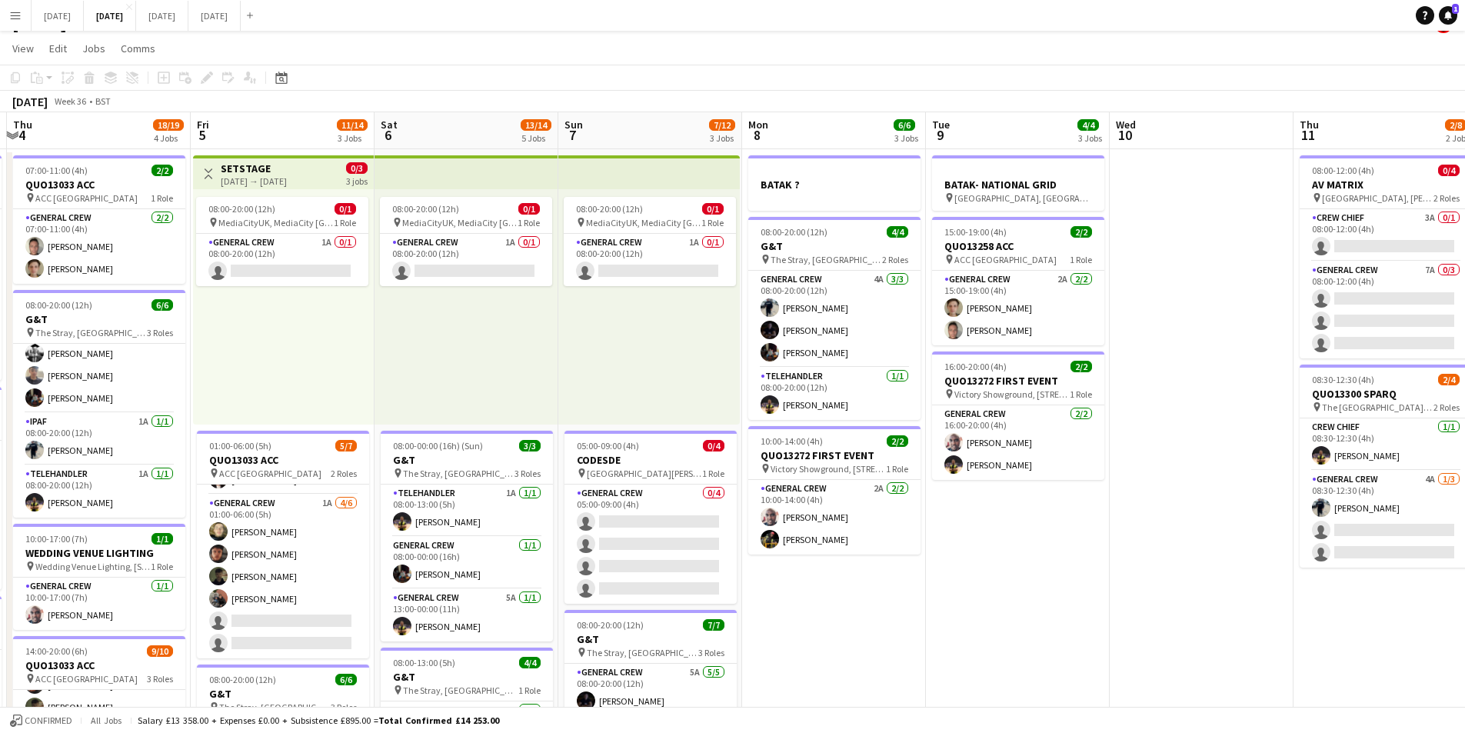
drag, startPoint x: 1079, startPoint y: 549, endPoint x: 960, endPoint y: 506, distance: 126.8
click at [946, 505] on app-calendar-viewport "Mon 1 14/16 3 Jobs Tue 2 20/21 4 Jobs Wed 3 16/16 3 Jobs Thu 4 18/19 4 Jobs Fri…" at bounding box center [732, 641] width 1465 height 1058
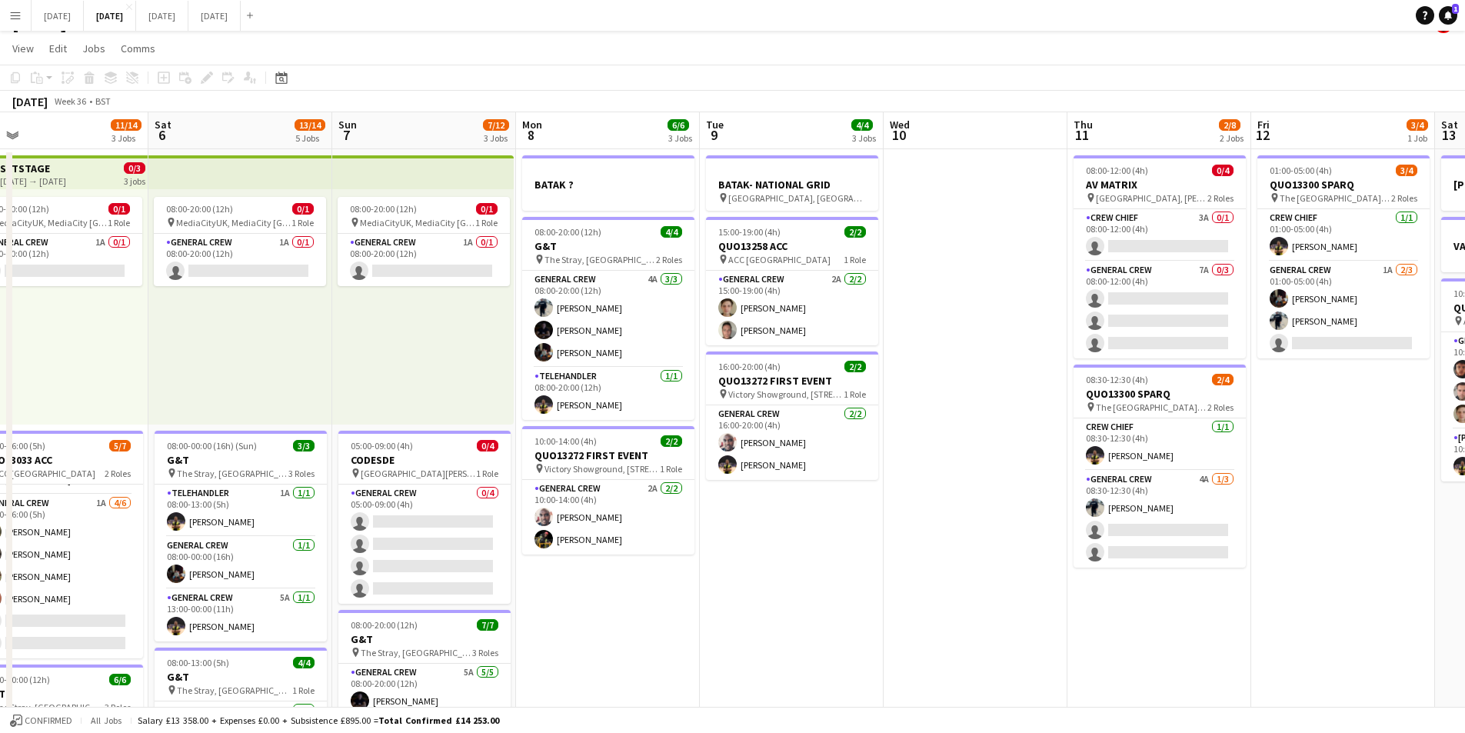
drag, startPoint x: 784, startPoint y: 574, endPoint x: 1073, endPoint y: 535, distance: 291.0
click at [1160, 549] on app-calendar-viewport "Tue 2 20/21 4 Jobs Wed 3 16/16 3 Jobs Thu 4 18/19 4 Jobs Fri 5 11/14 3 Jobs Sat…" at bounding box center [732, 641] width 1465 height 1058
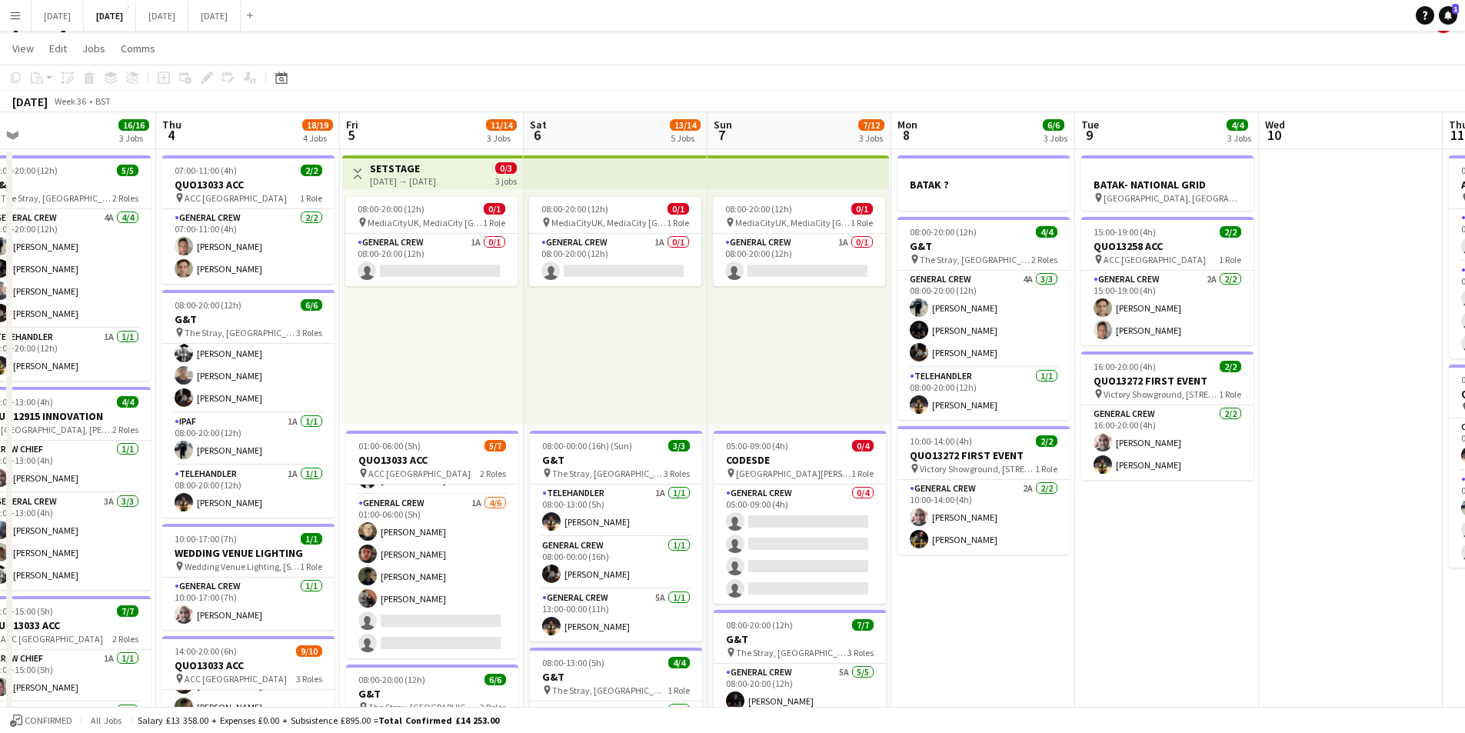
drag, startPoint x: 769, startPoint y: 526, endPoint x: 1114, endPoint y: 518, distance: 345.4
click at [1120, 523] on app-calendar-viewport "Mon 1 14/16 3 Jobs Tue 2 20/21 4 Jobs Wed 3 16/16 3 Jobs Thu 4 18/19 4 Jobs Fri…" at bounding box center [732, 641] width 1465 height 1058
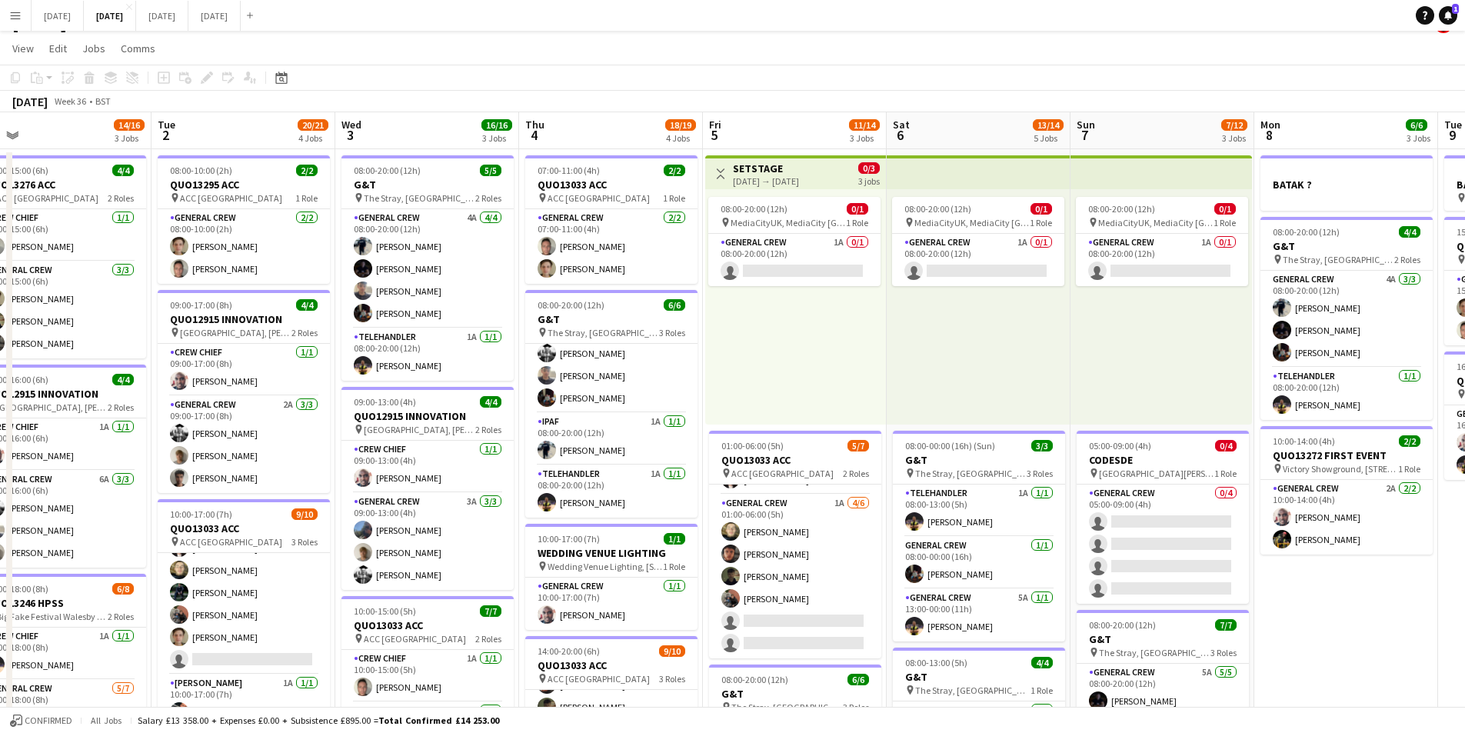
click at [868, 523] on app-calendar-viewport "Sat 30 Sun 31 Mon 1 14/16 3 Jobs Tue 2 20/21 4 Jobs Wed 3 16/16 3 Jobs Thu 4 18…" at bounding box center [732, 641] width 1465 height 1058
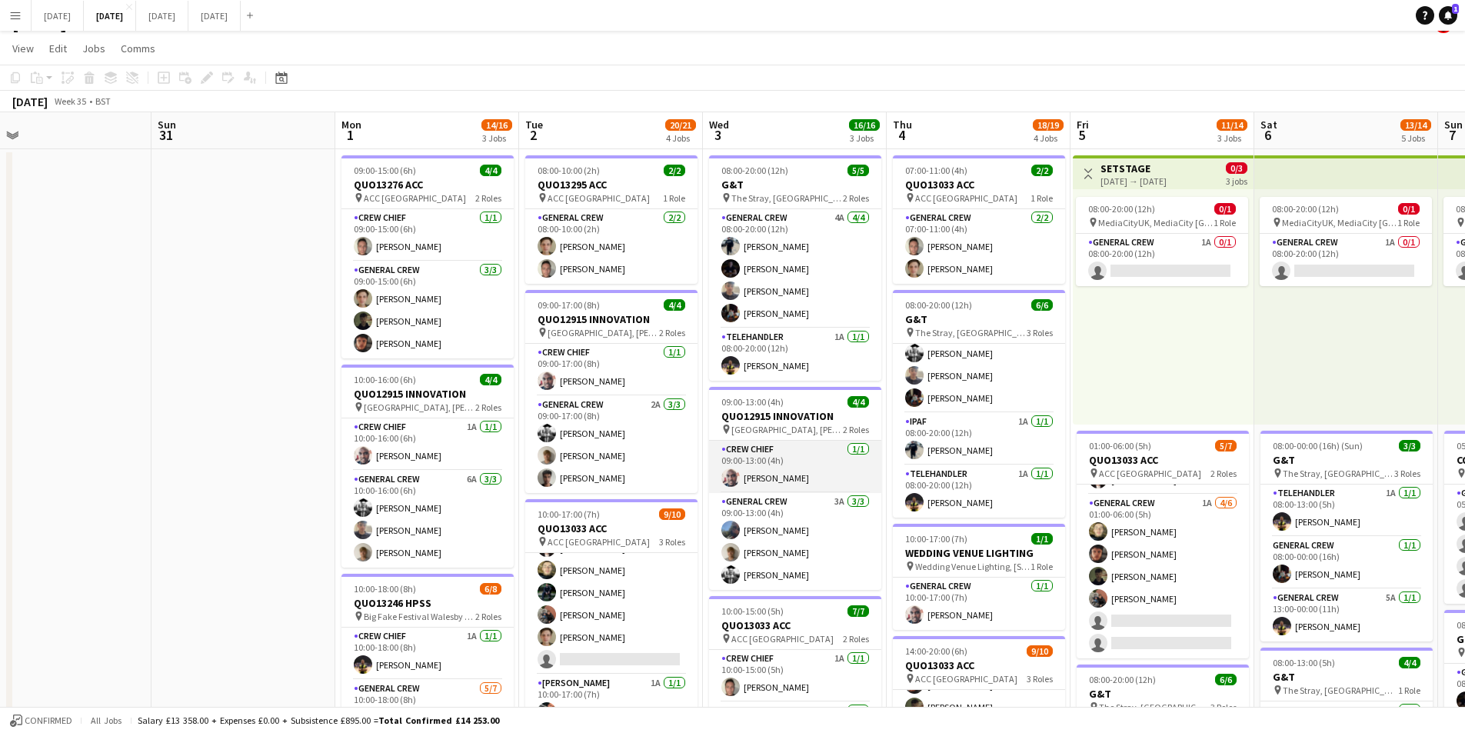
scroll to position [0, 398]
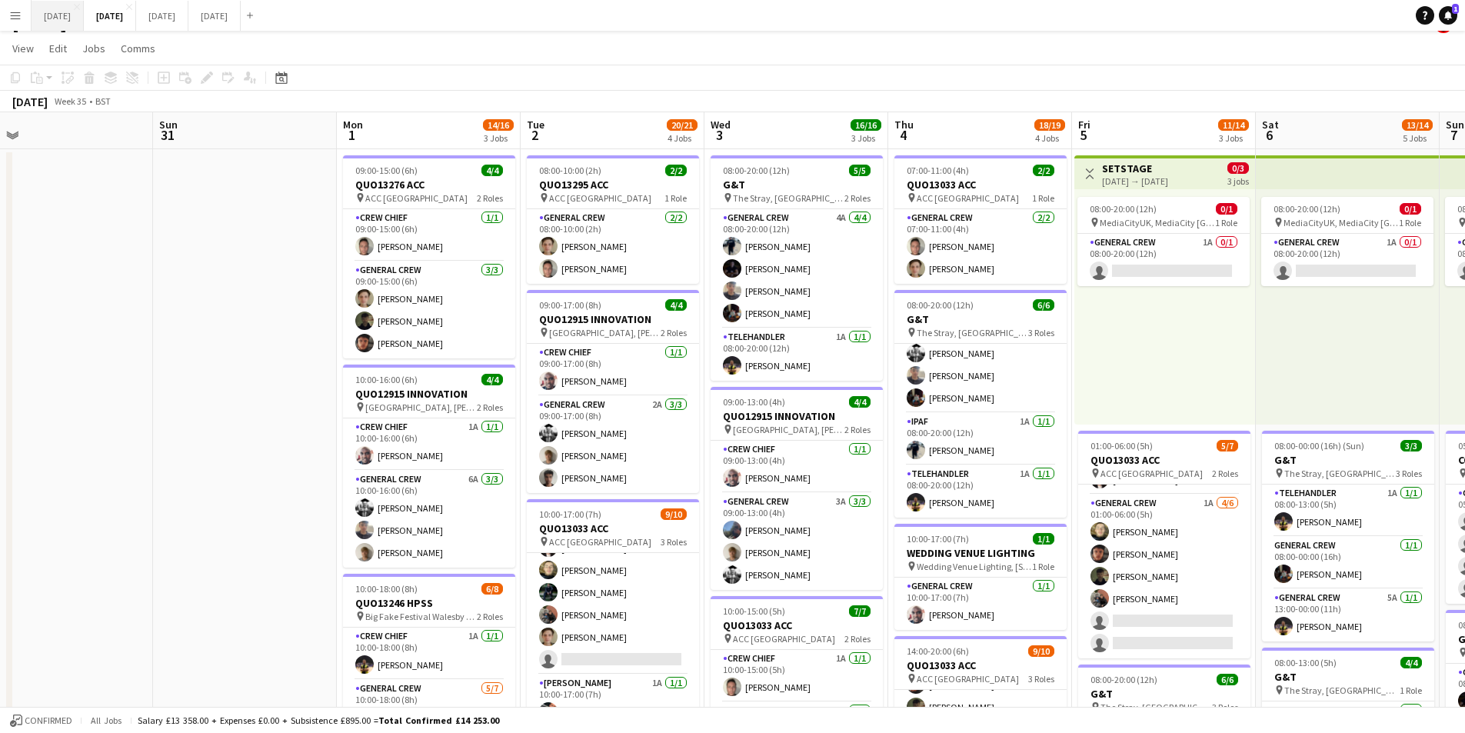
click at [58, 19] on button "[DATE] Close" at bounding box center [58, 16] width 52 height 30
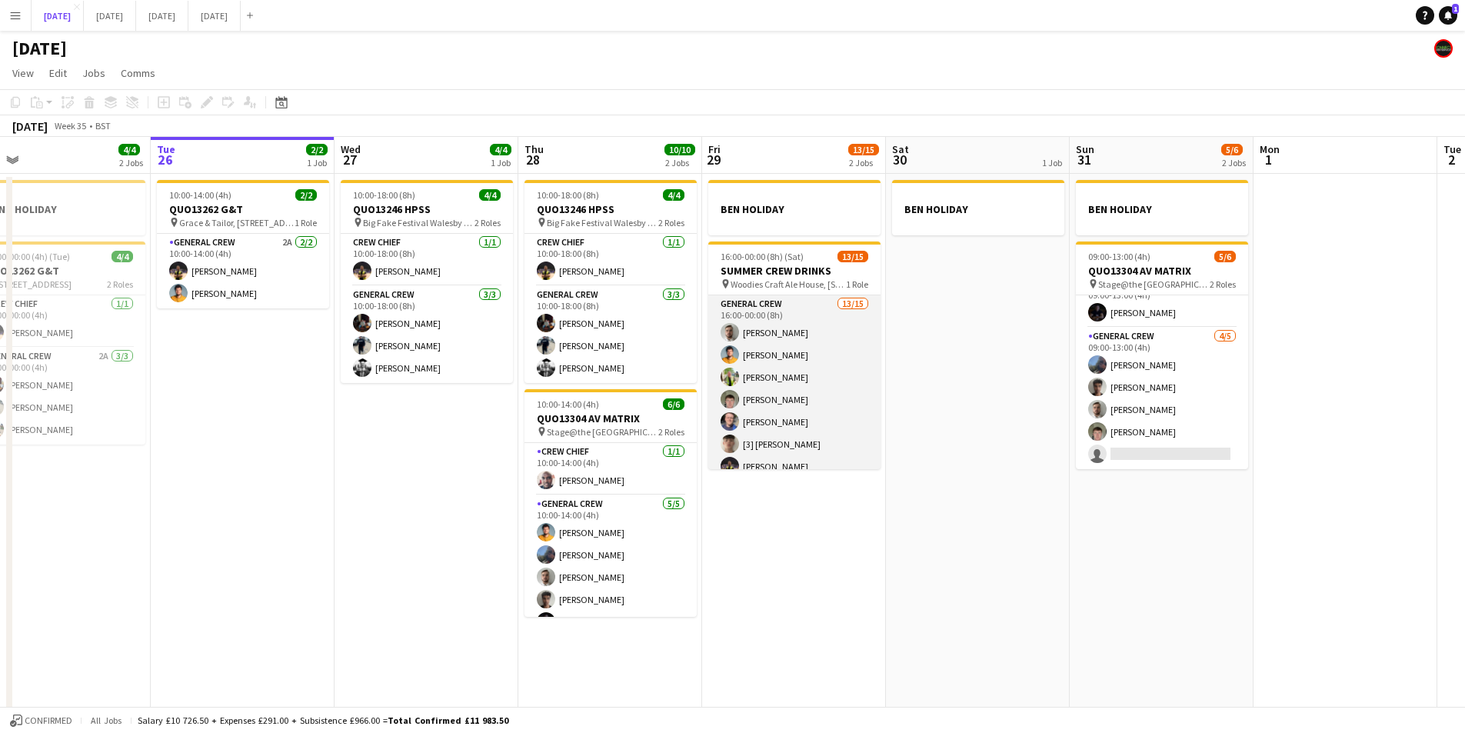
scroll to position [191, 0]
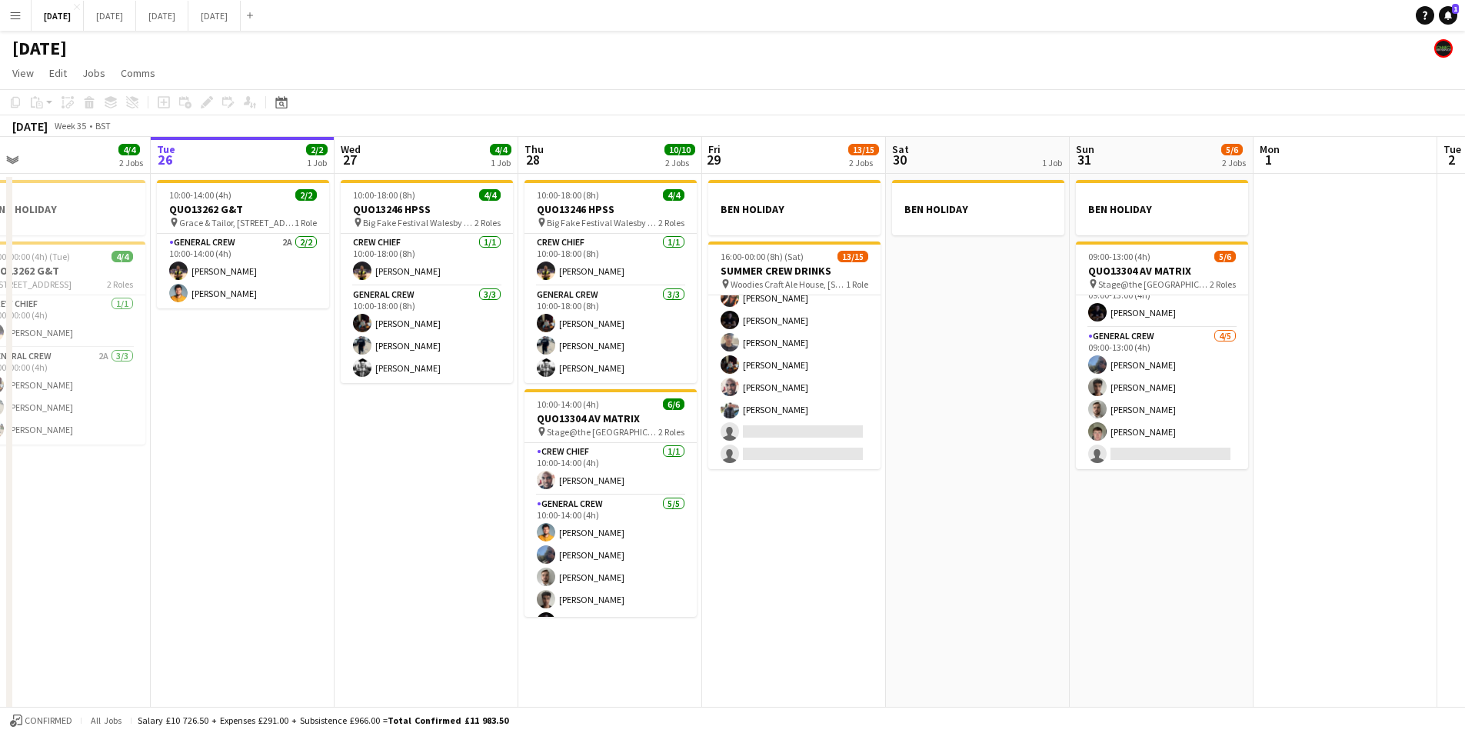
drag, startPoint x: 1125, startPoint y: 581, endPoint x: 1084, endPoint y: 573, distance: 41.6
click at [1084, 573] on app-calendar-viewport "Sat 23 8/8 4 Jobs Sun 24 2/2 1 Job Mon 25 4/4 2 Jobs Tue 26 2/2 1 Job Wed 27 4/…" at bounding box center [732, 442] width 1465 height 611
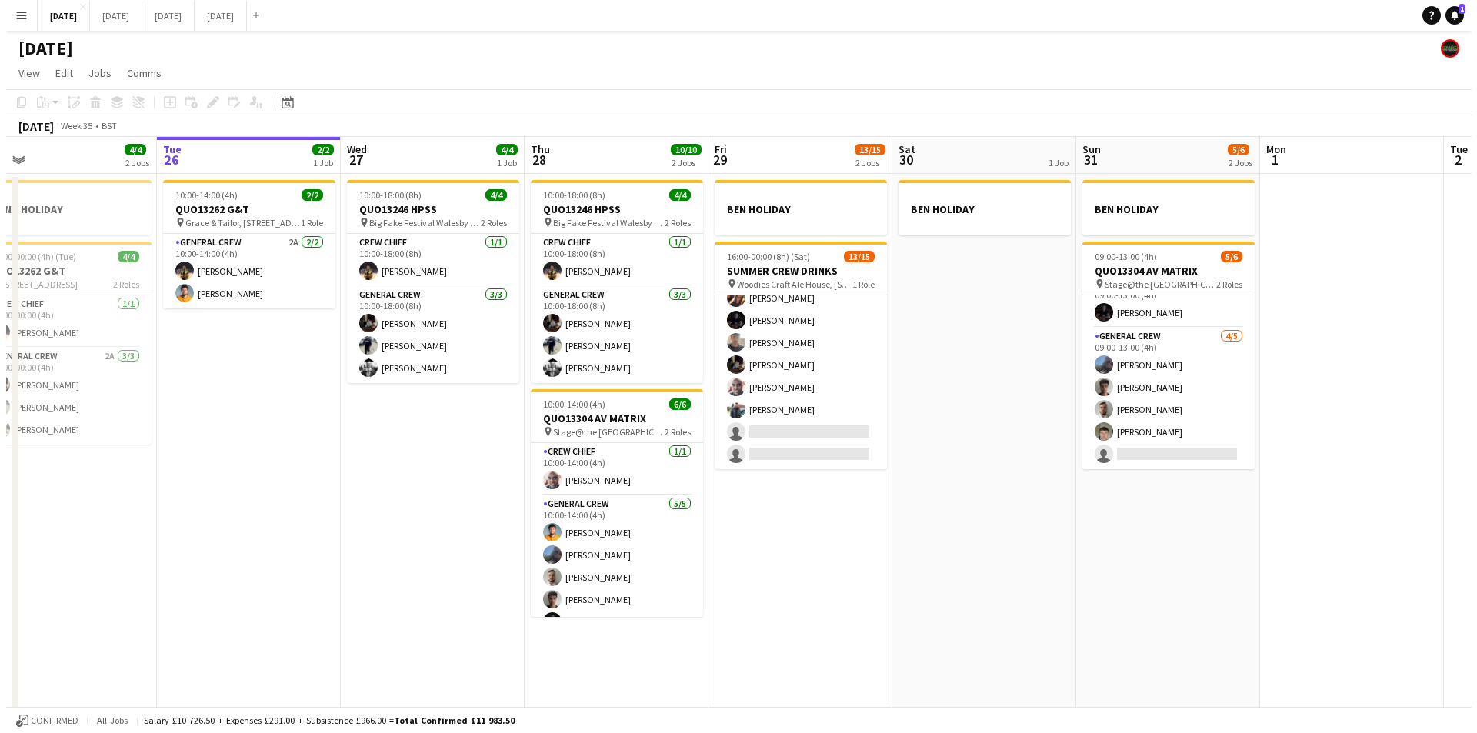
scroll to position [0, 441]
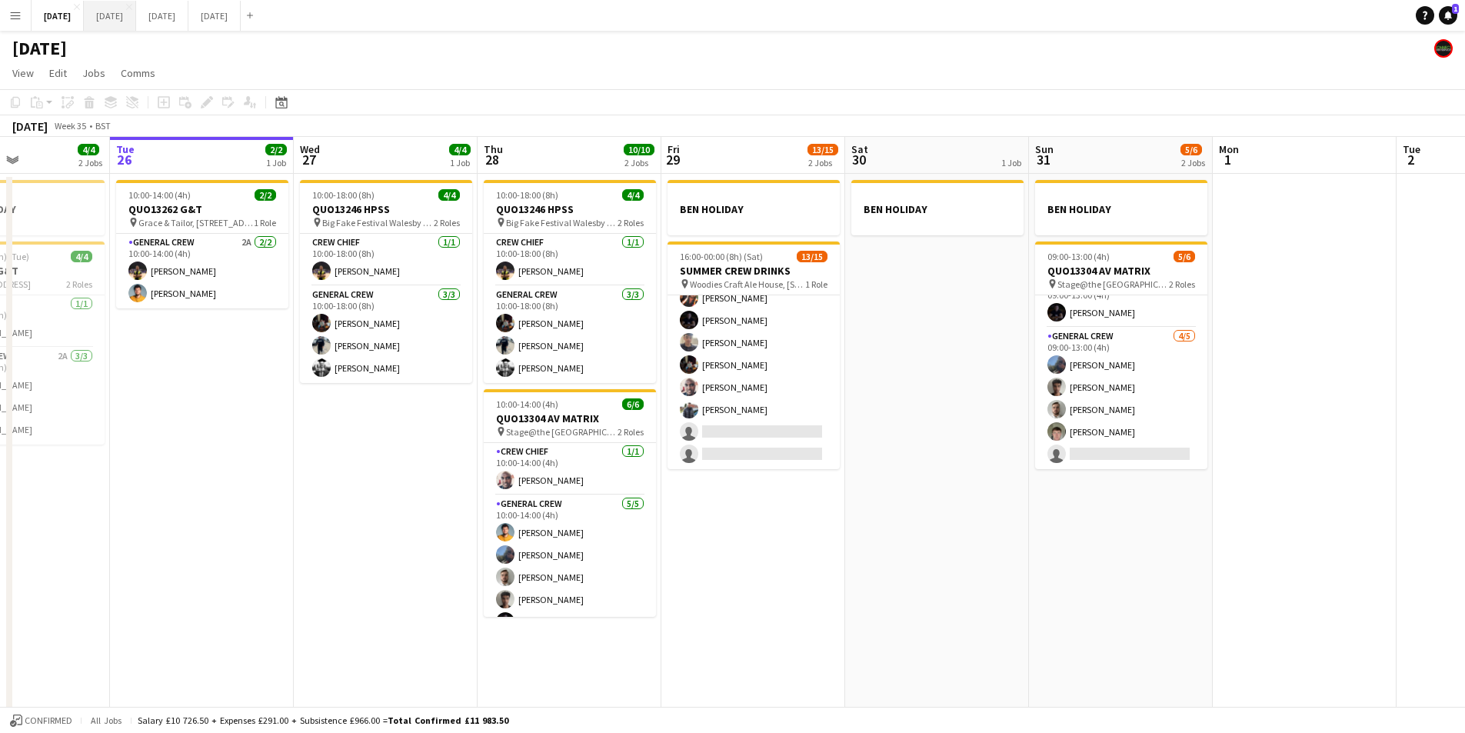
click at [136, 22] on button "[DATE] Close" at bounding box center [110, 16] width 52 height 30
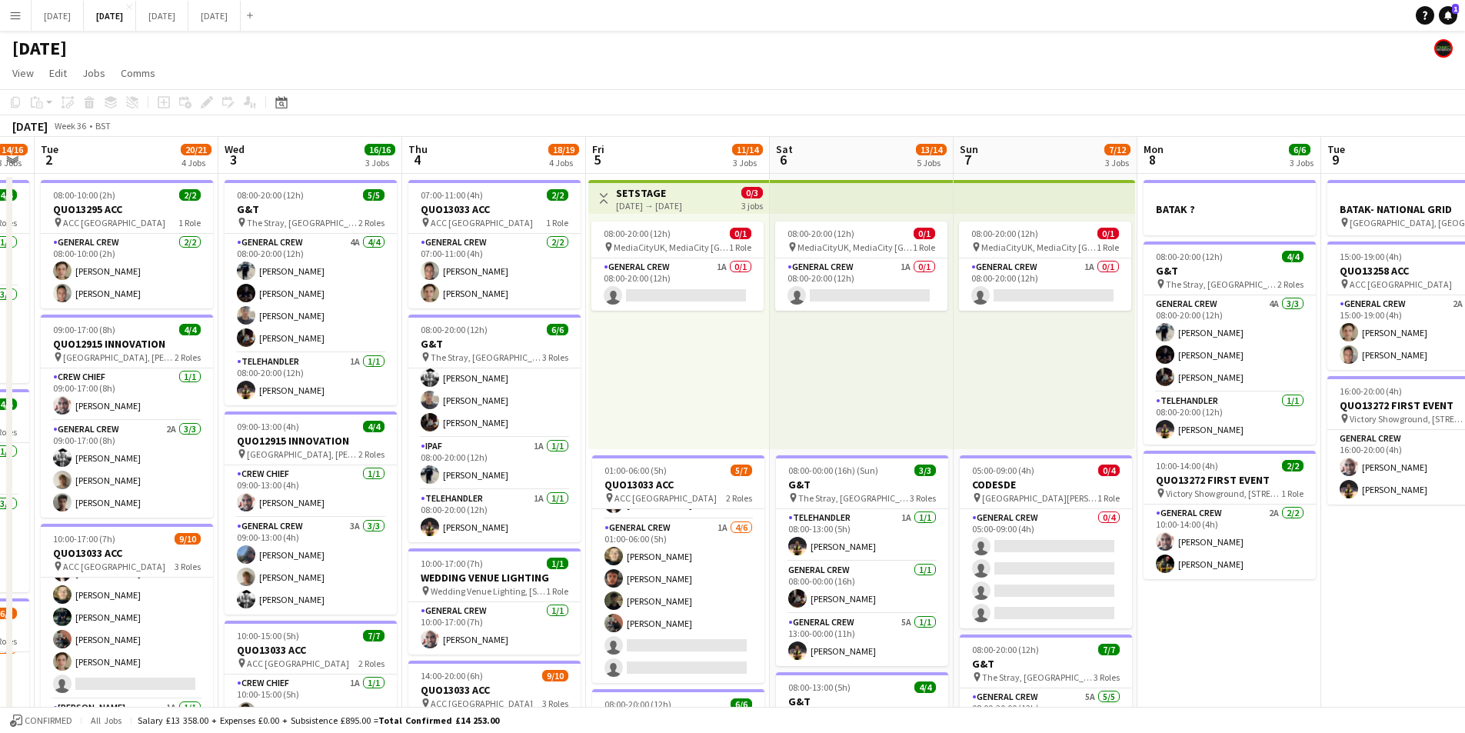
scroll to position [0, 595]
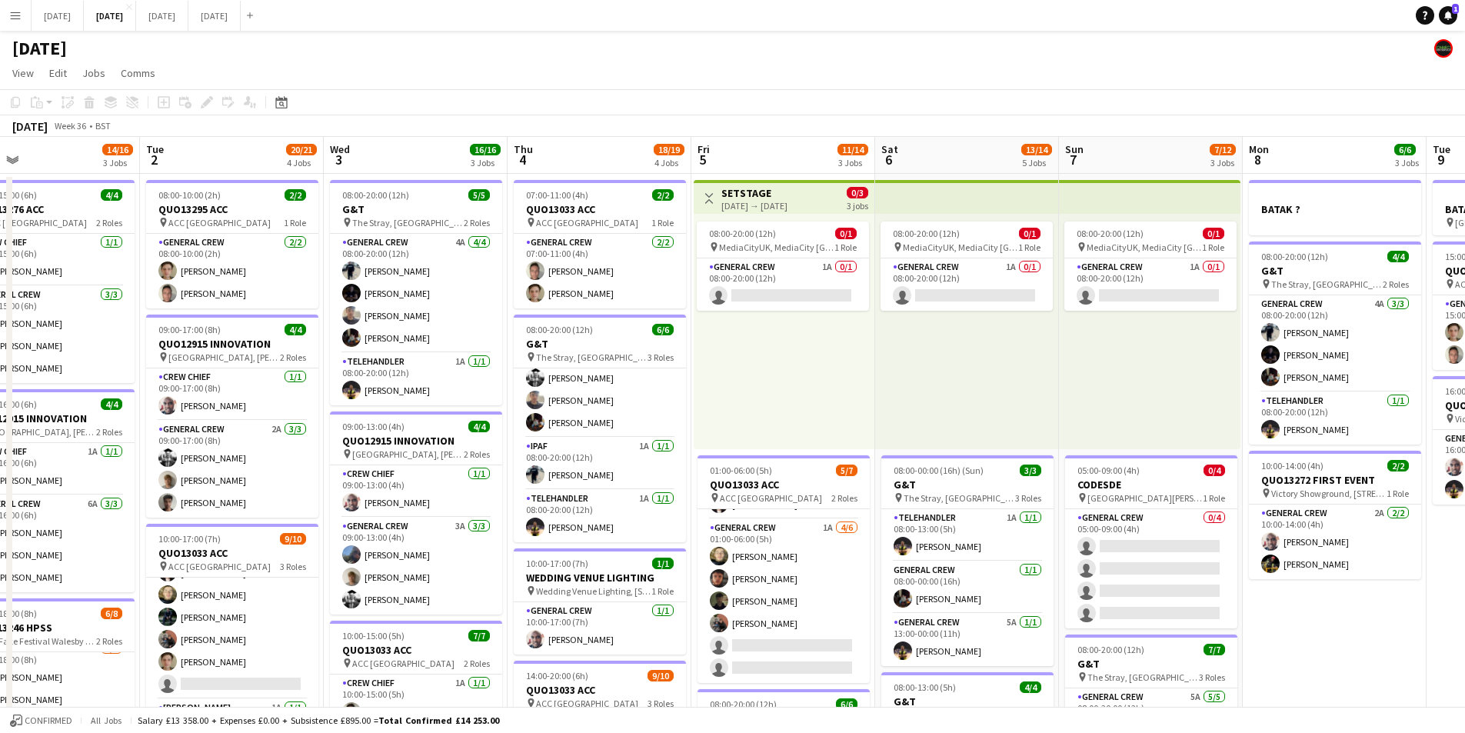
drag, startPoint x: 1164, startPoint y: 399, endPoint x: 784, endPoint y: 412, distance: 380.9
click at [784, 412] on app-calendar-viewport "Fri 29 Sat 30 Sun 31 Mon 1 14/16 3 Jobs Tue 2 20/21 4 Jobs Wed 3 16/16 3 Jobs T…" at bounding box center [732, 666] width 1465 height 1058
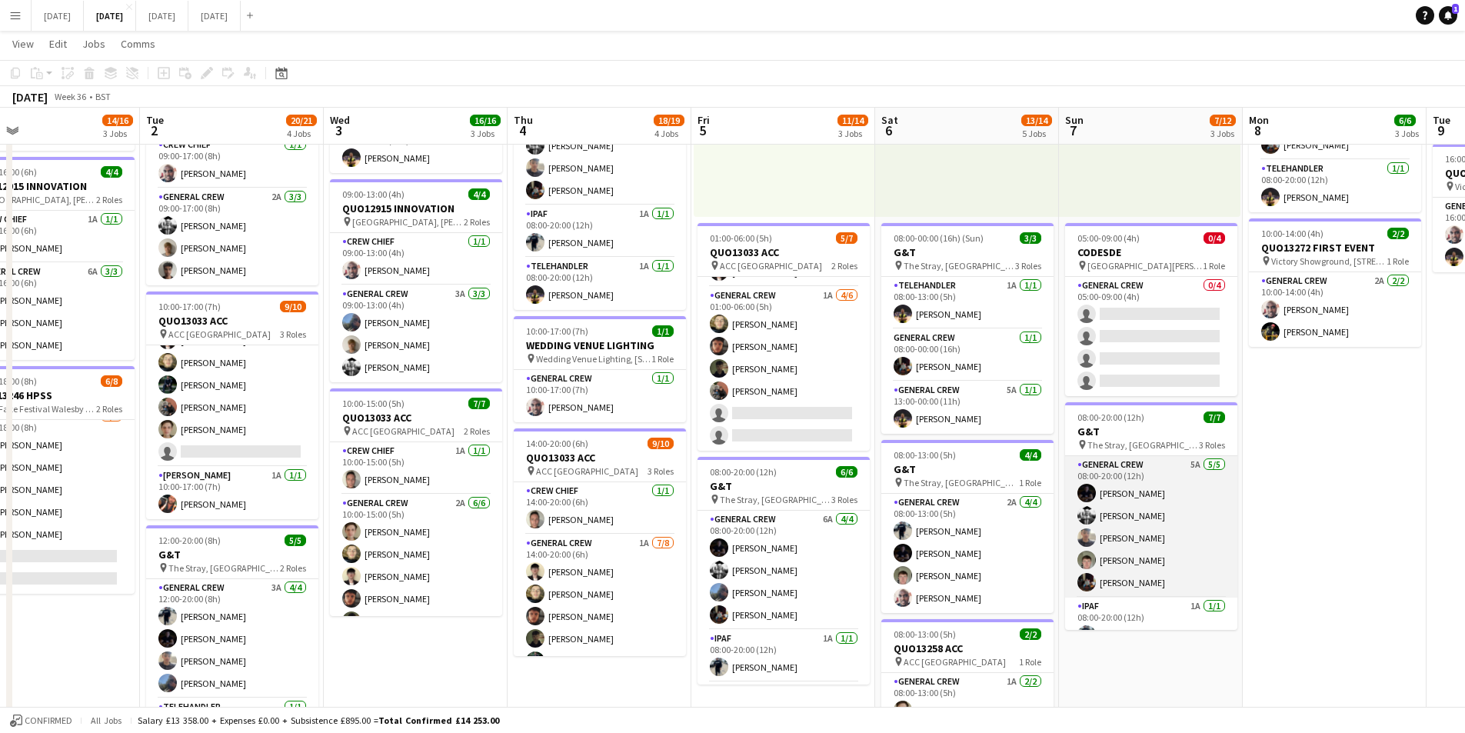
scroll to position [72, 0]
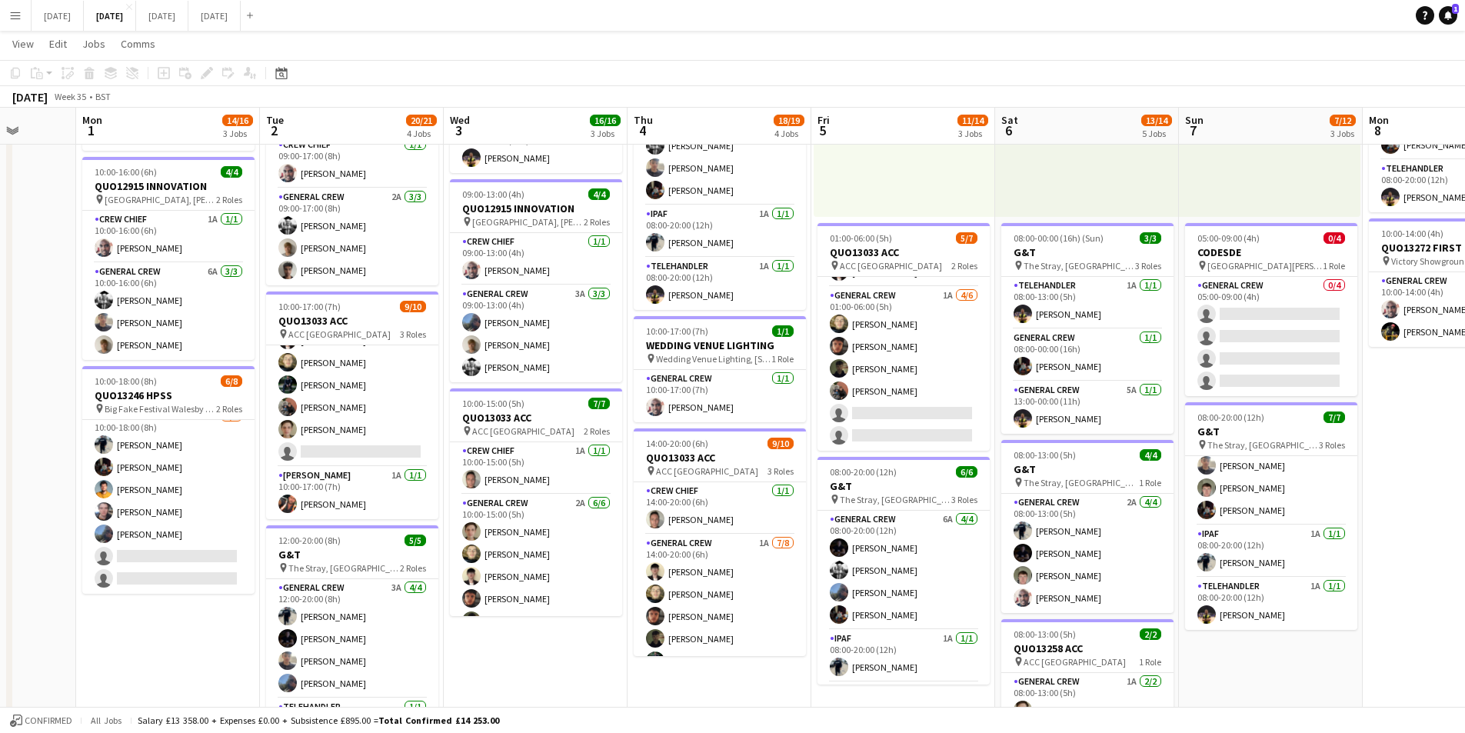
drag, startPoint x: 589, startPoint y: 484, endPoint x: 747, endPoint y: 451, distance: 161.1
click at [705, 481] on app-calendar-viewport "Fri 29 Sat 30 Sun 31 Mon 1 14/16 3 Jobs Tue 2 20/21 4 Jobs Wed 3 16/16 3 Jobs T…" at bounding box center [732, 395] width 1465 height 1133
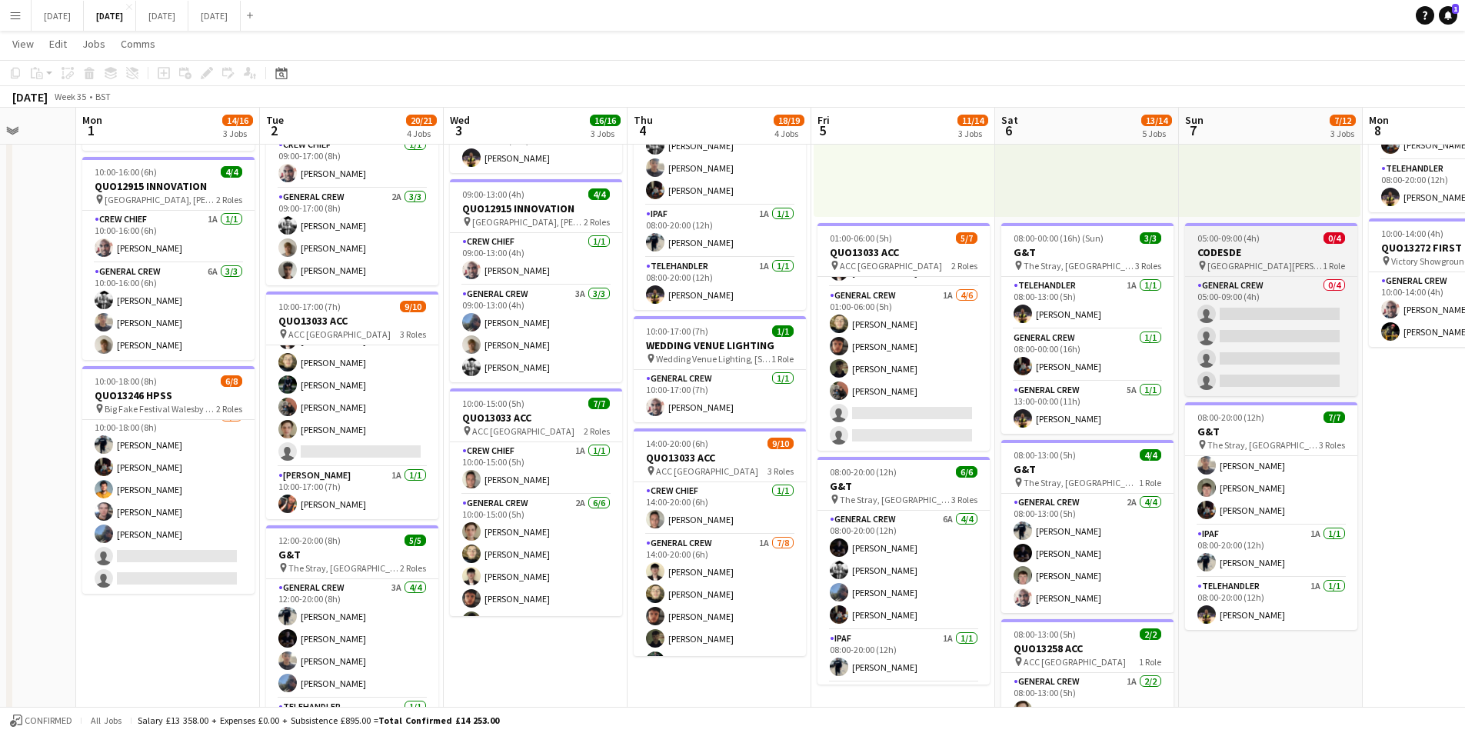
scroll to position [0, 479]
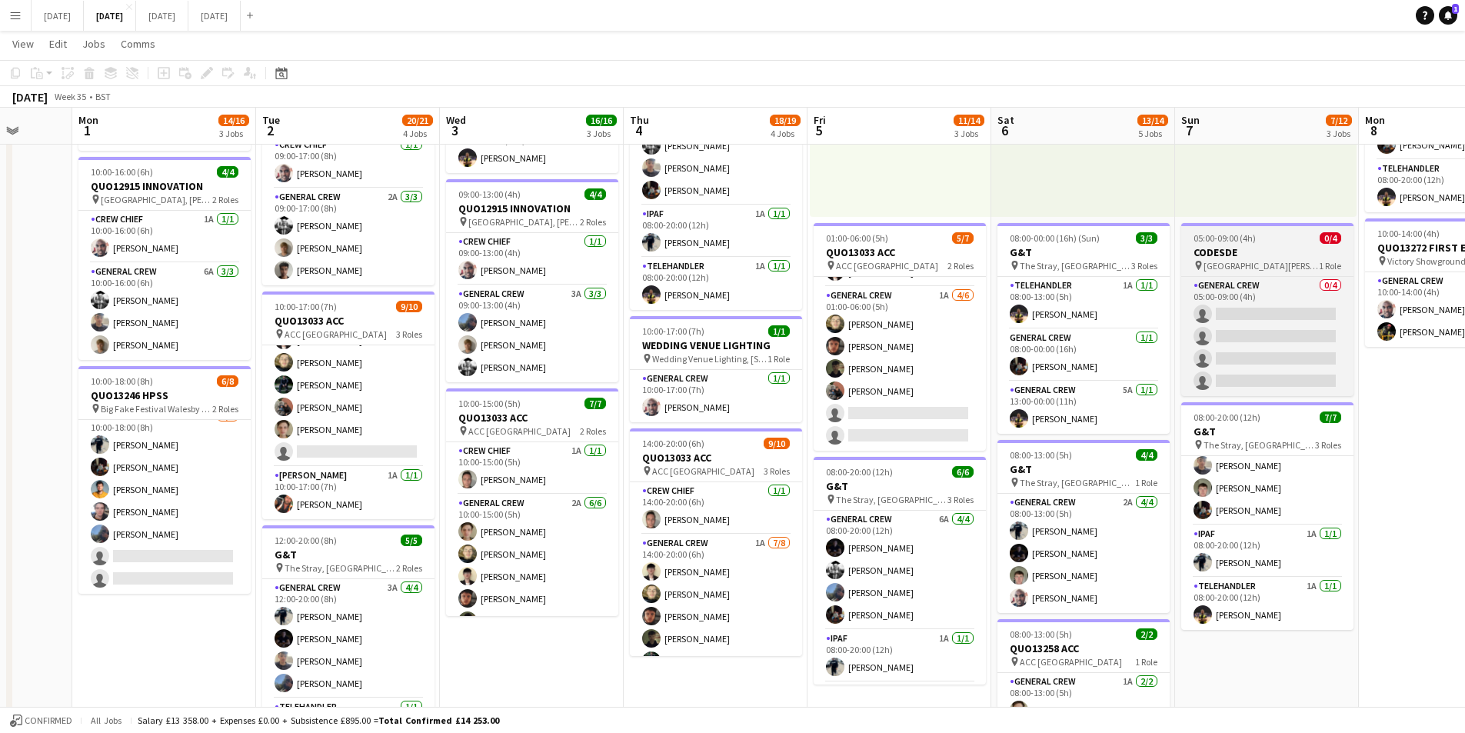
click at [1268, 242] on div "05:00-09:00 (4h) 0/4" at bounding box center [1267, 238] width 172 height 12
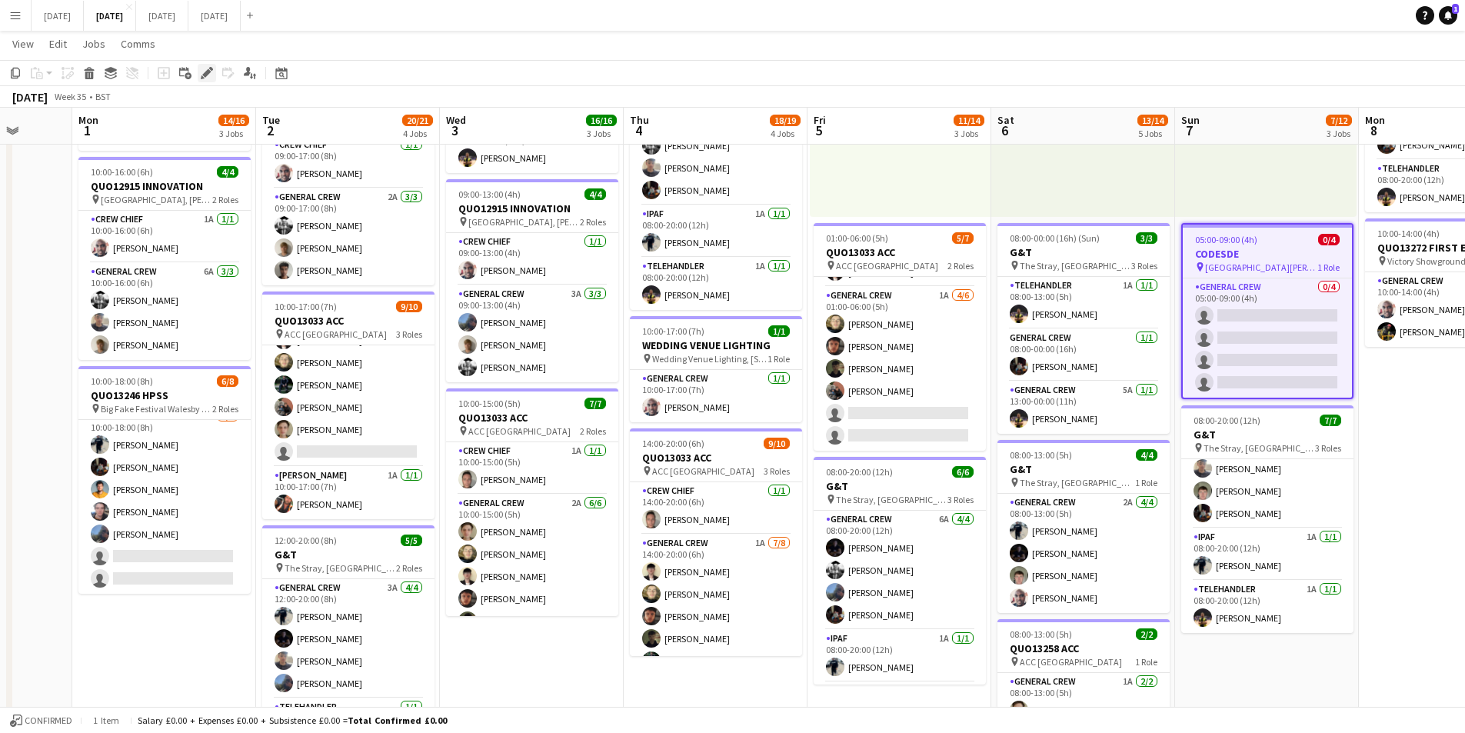
click at [207, 75] on icon at bounding box center [206, 73] width 8 height 8
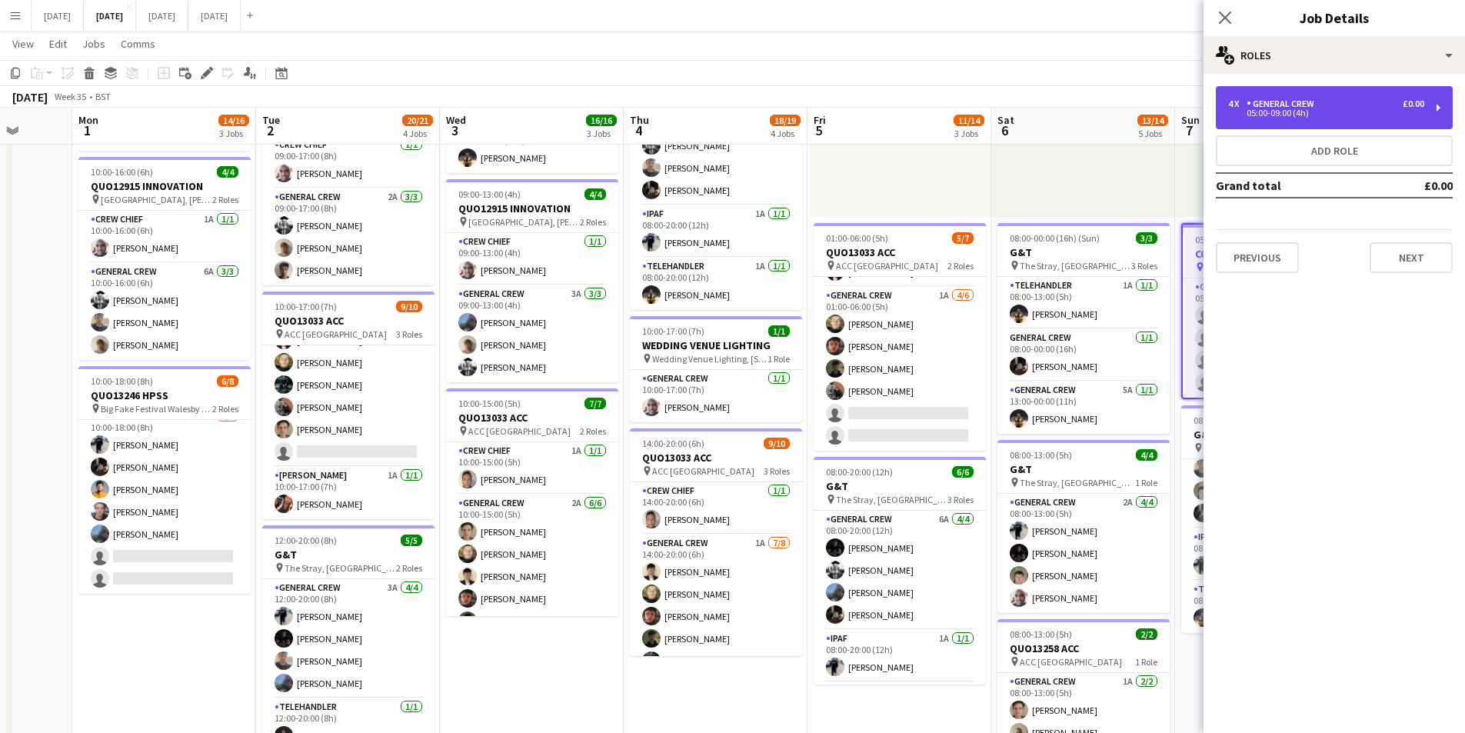
click at [1321, 112] on div "05:00-09:00 (4h)" at bounding box center [1326, 113] width 196 height 8
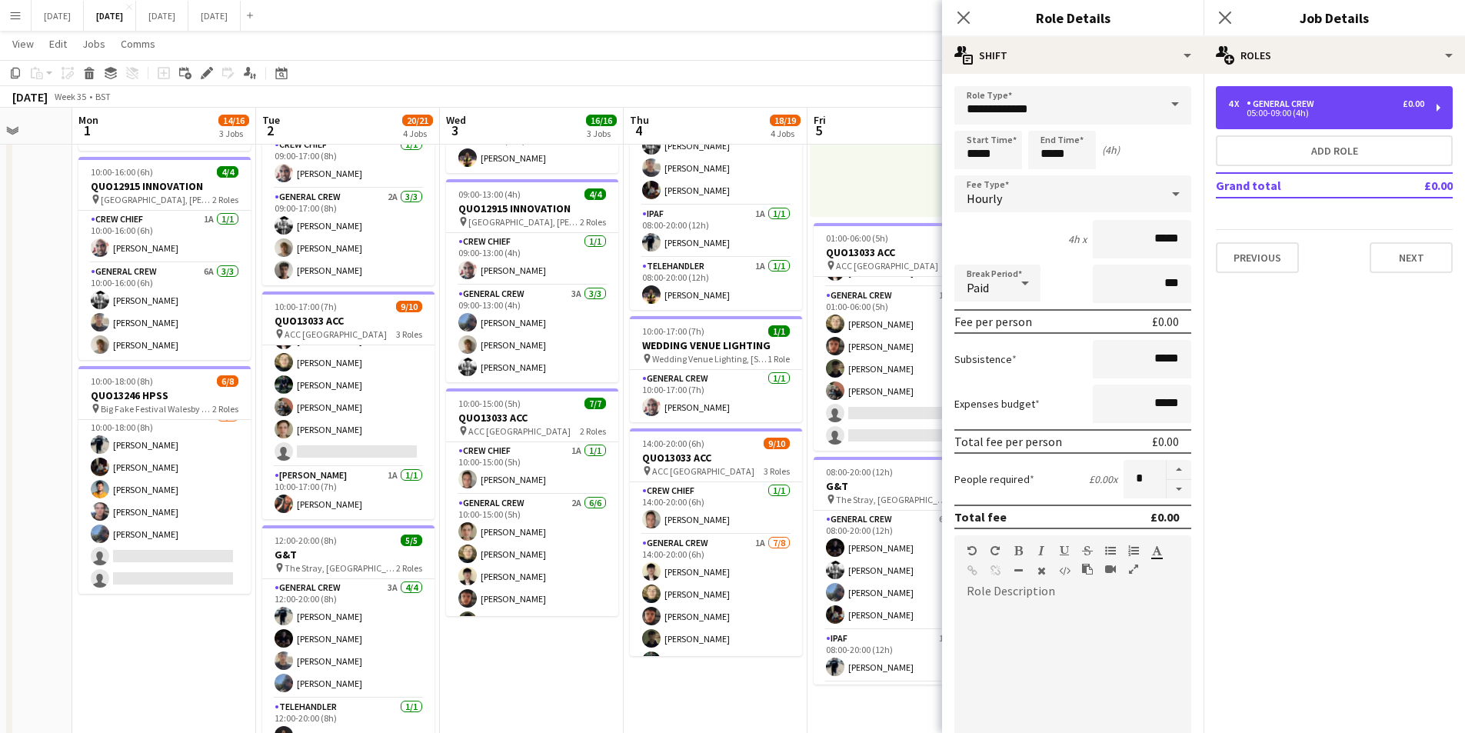
scroll to position [309, 0]
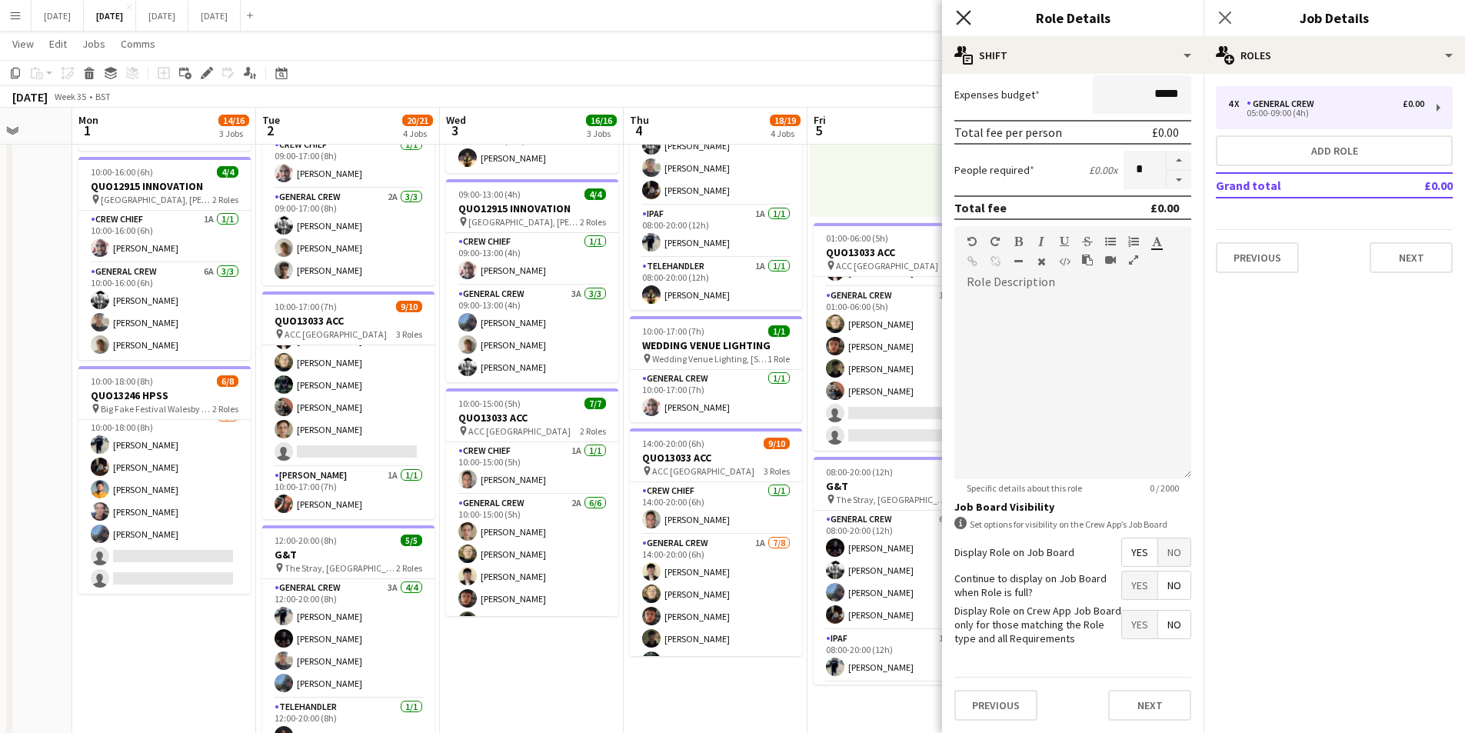
click at [967, 12] on icon "Close pop-in" at bounding box center [963, 17] width 15 height 15
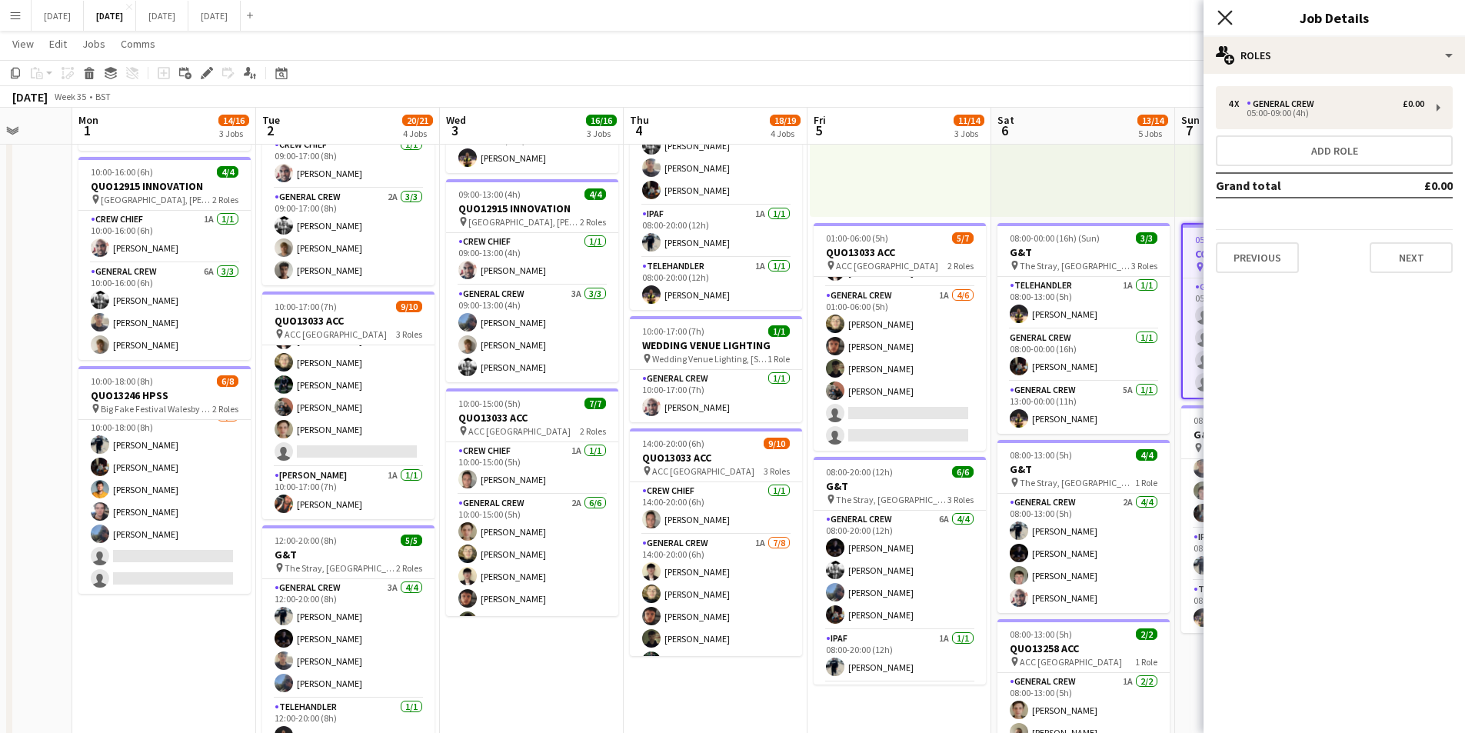
click at [1227, 19] on icon at bounding box center [1224, 17] width 15 height 15
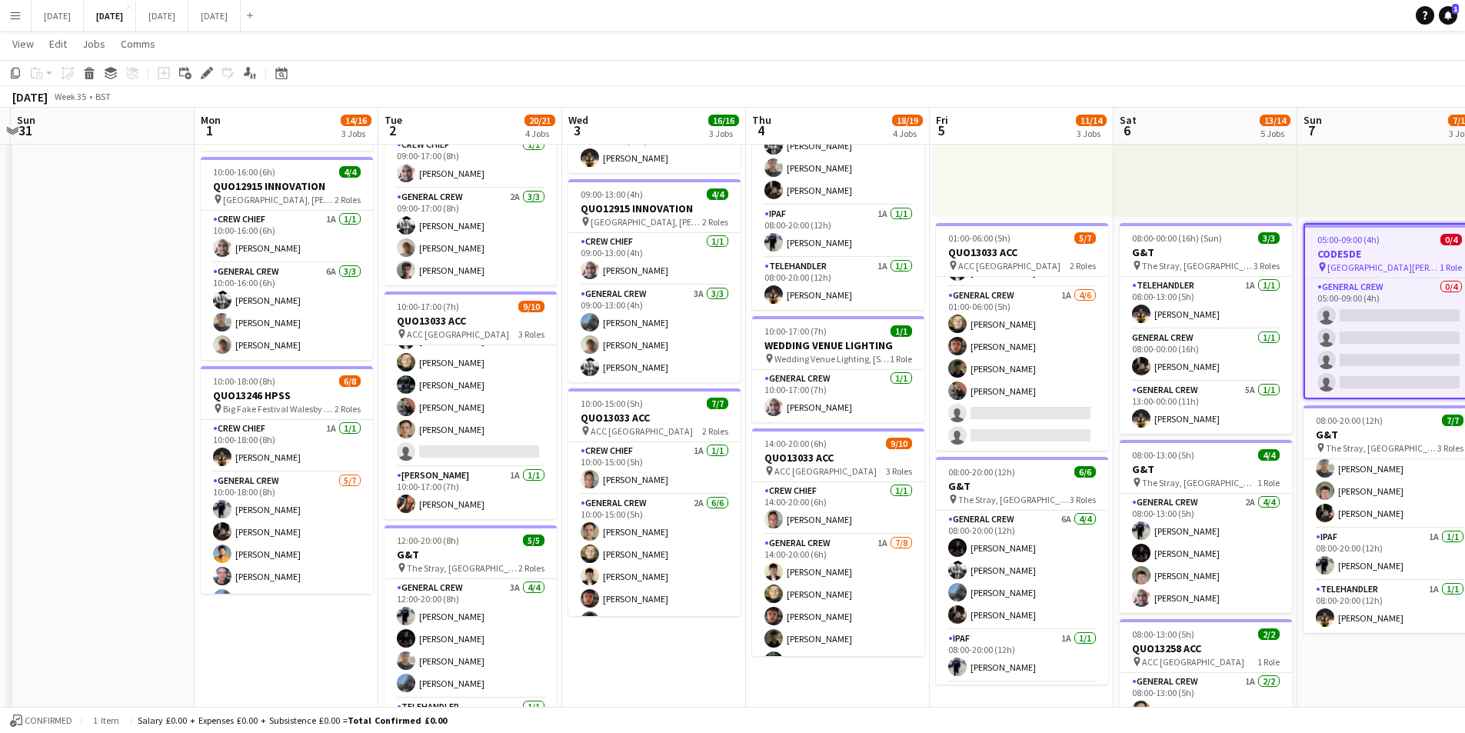
scroll to position [0, 315]
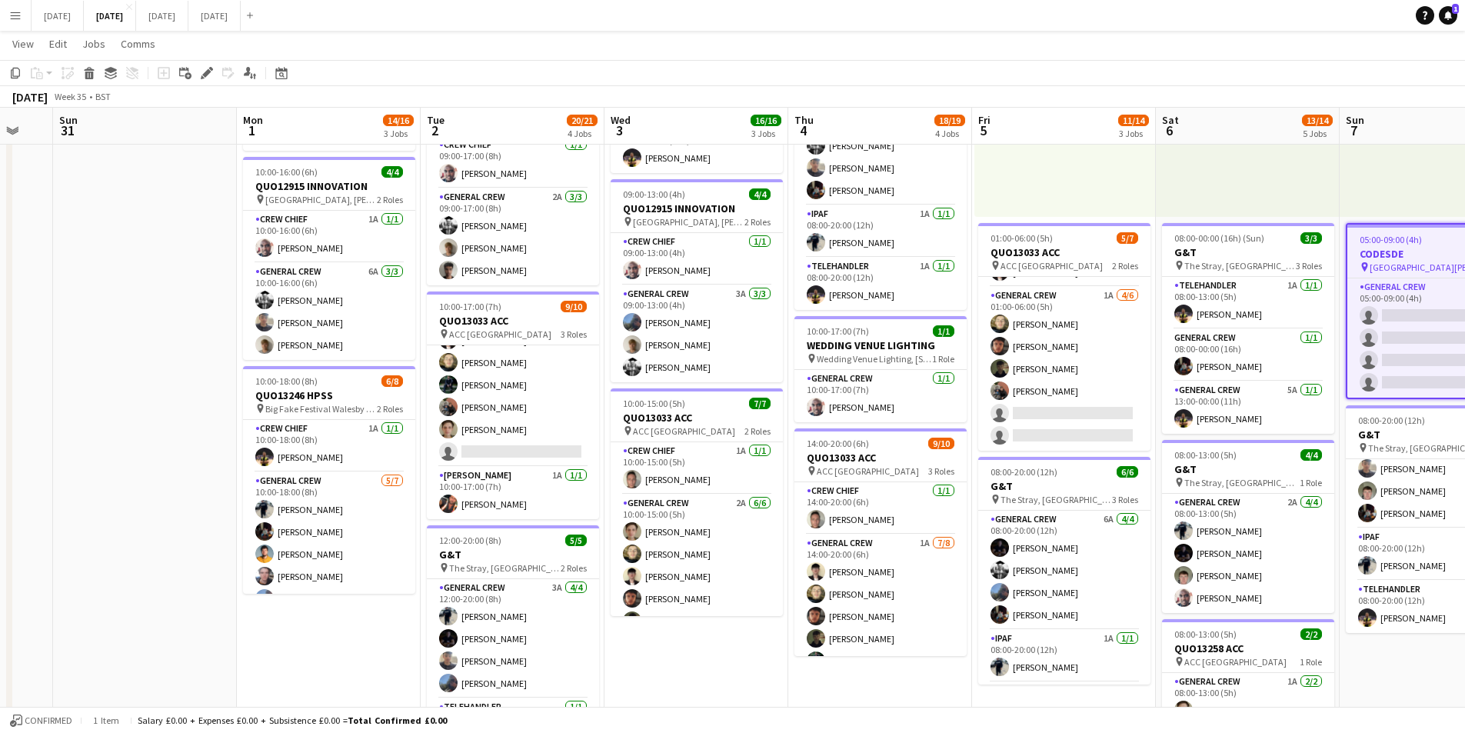
drag, startPoint x: 454, startPoint y: 443, endPoint x: 616, endPoint y: 452, distance: 162.5
click at [616, 452] on app-calendar-viewport "Fri 29 Sat 30 Sun 31 Mon 1 14/16 3 Jobs Tue 2 20/21 4 Jobs Wed 3 16/16 3 Jobs T…" at bounding box center [732, 395] width 1465 height 1133
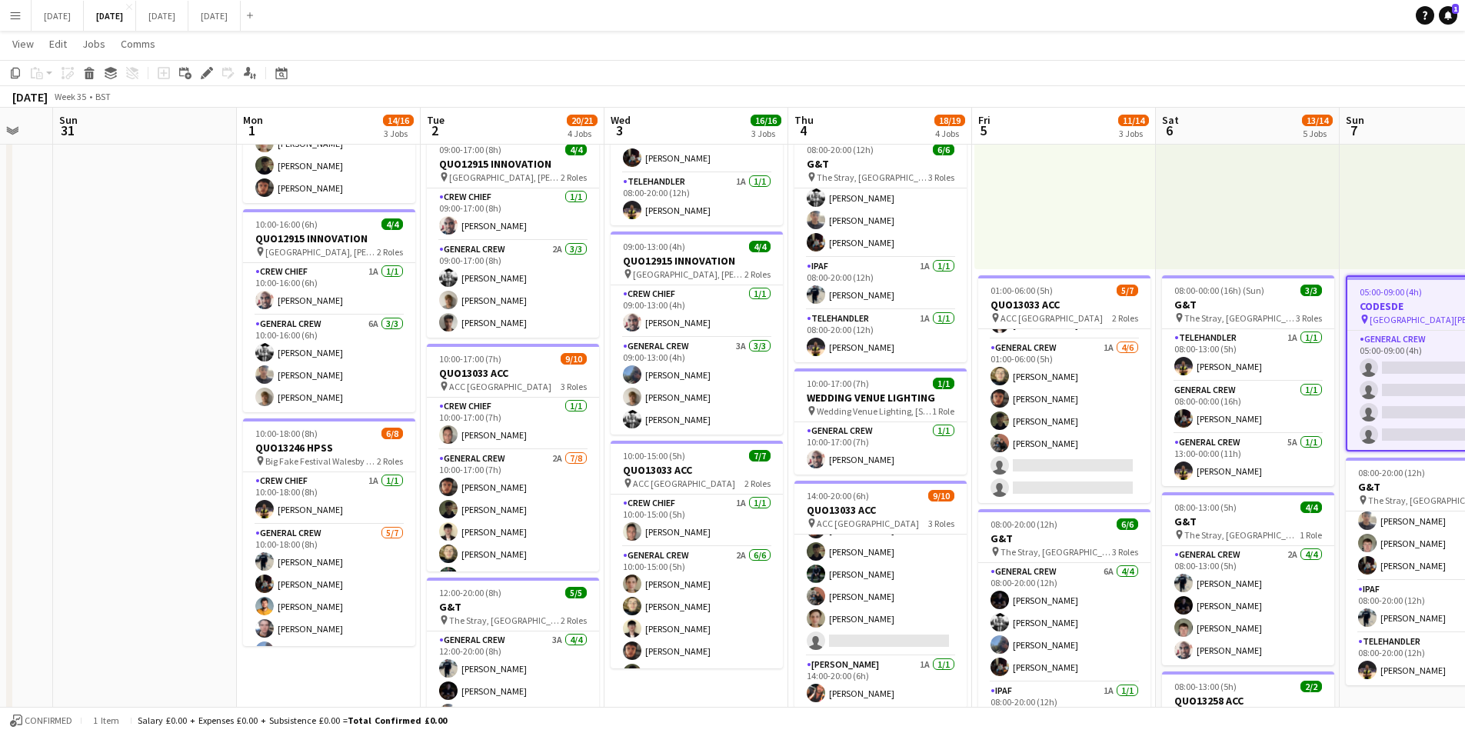
scroll to position [139, 0]
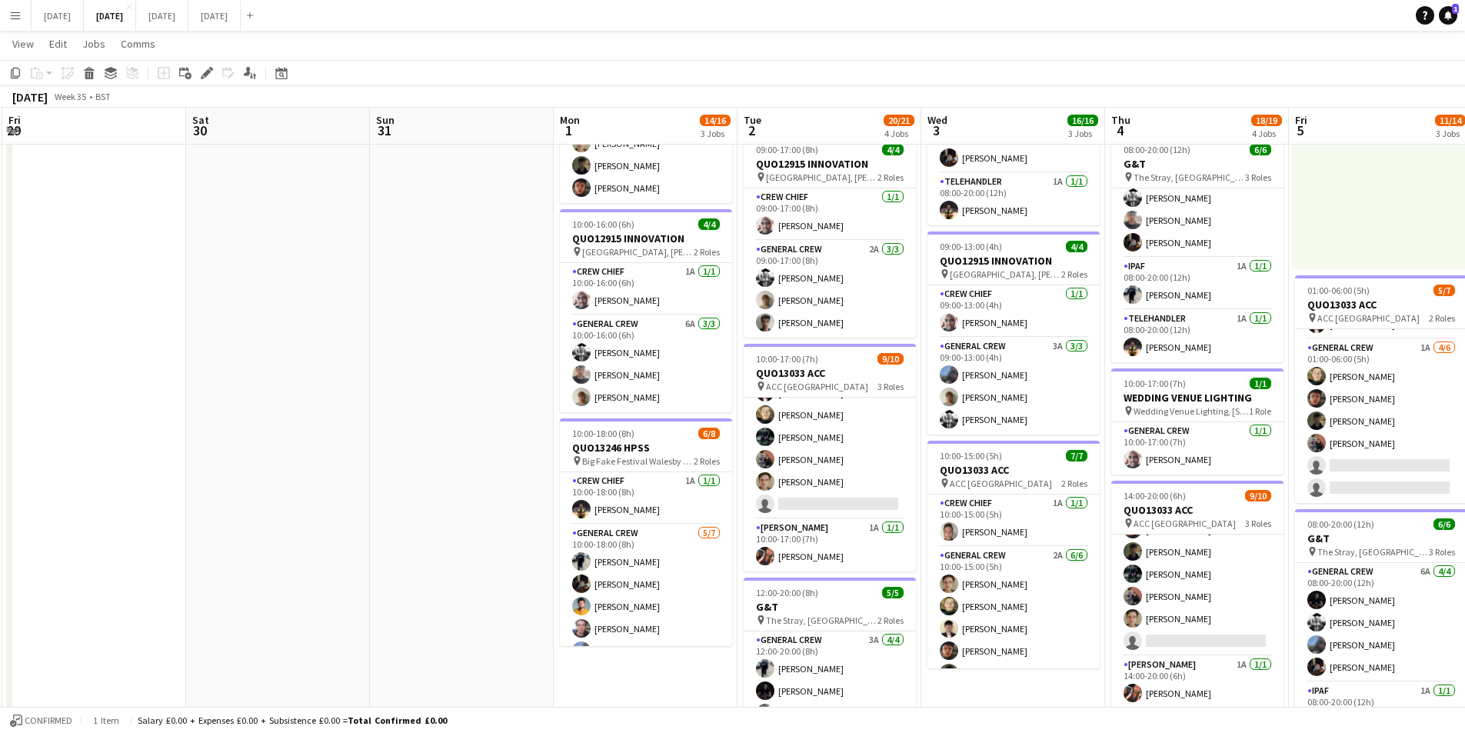
drag, startPoint x: 144, startPoint y: 454, endPoint x: 199, endPoint y: 60, distance: 397.7
click at [461, 481] on app-calendar-viewport "Wed 27 Thu 28 Fri 29 Sat 30 Sun 31 Mon 1 14/16 3 Jobs Tue 2 20/21 4 Jobs Wed 3 …" at bounding box center [732, 448] width 1465 height 1133
click at [75, 16] on button "[DATE] Close" at bounding box center [58, 16] width 52 height 30
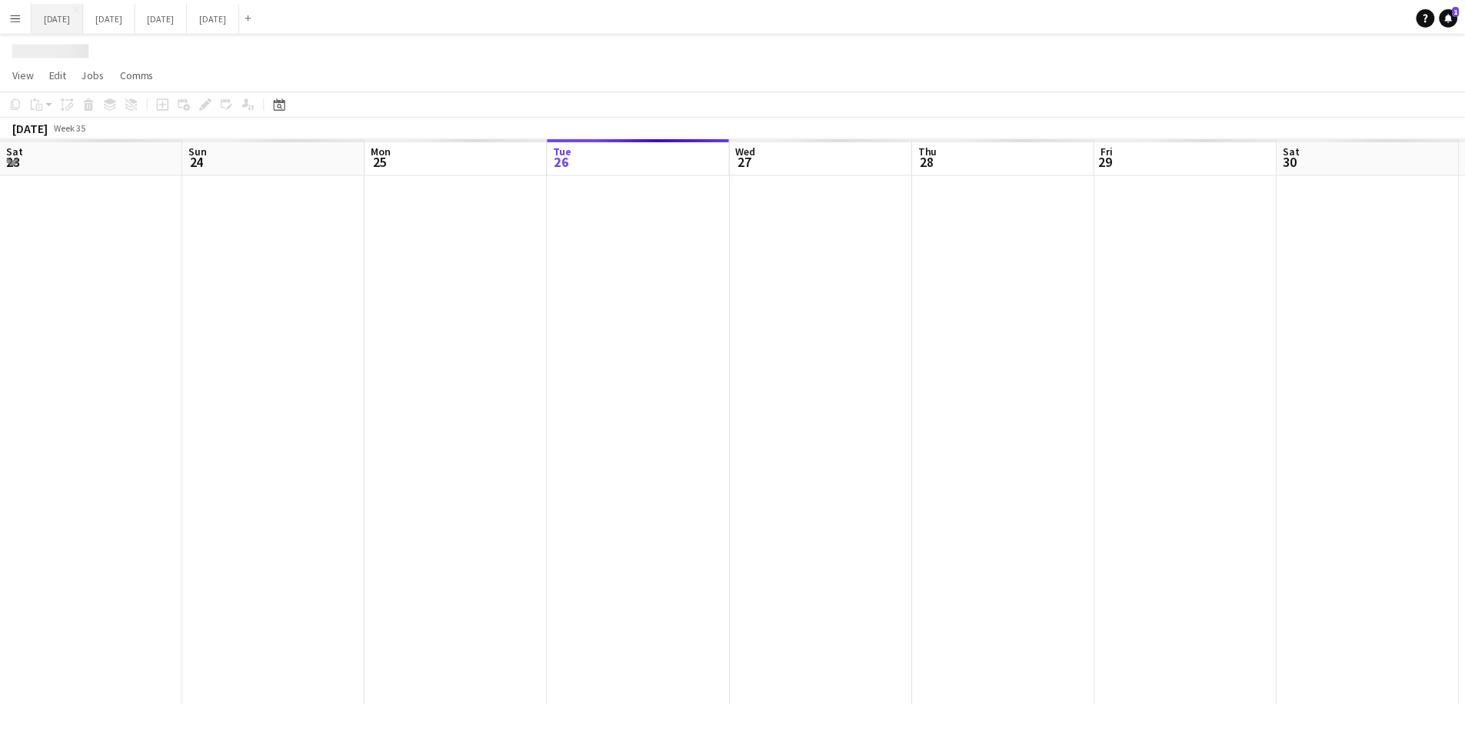
scroll to position [0, 441]
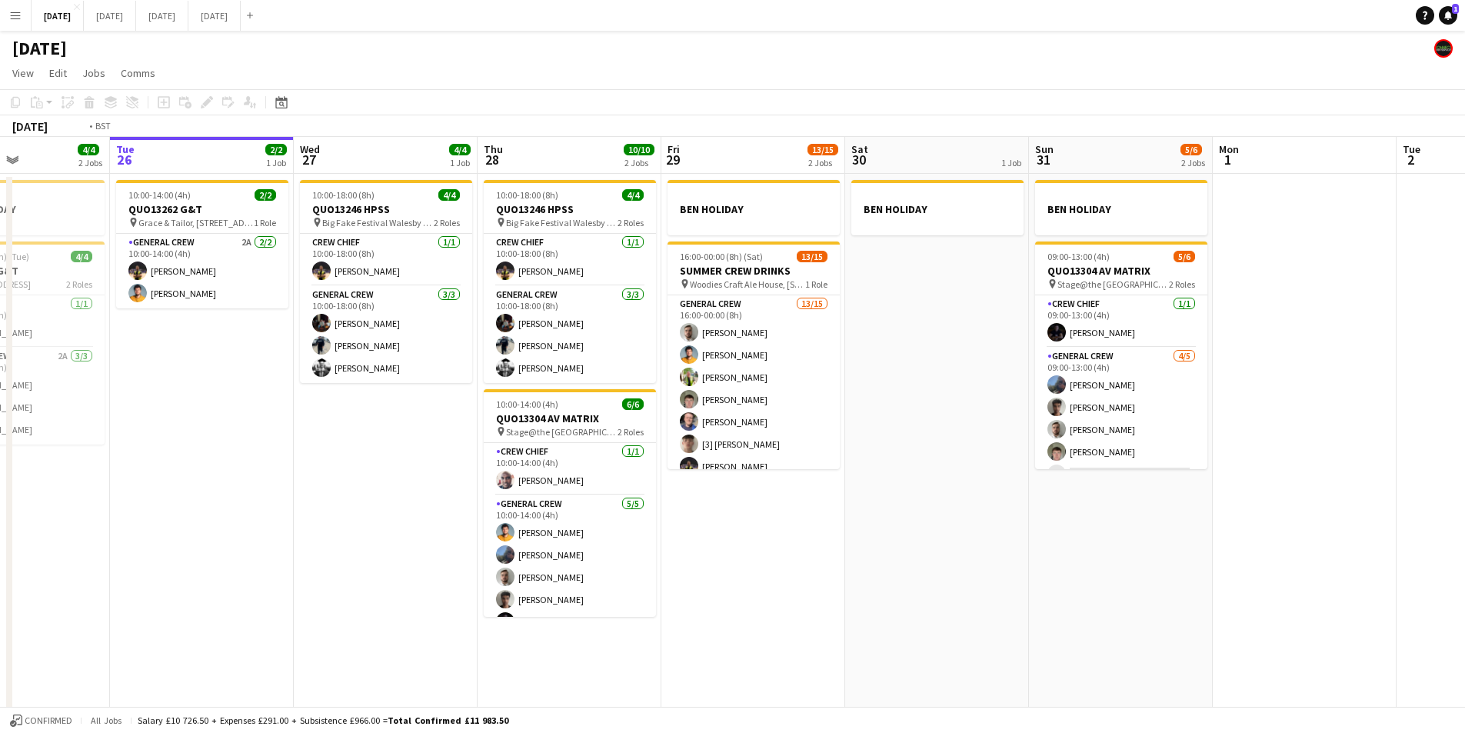
drag, startPoint x: 836, startPoint y: 607, endPoint x: 892, endPoint y: 600, distance: 56.6
click at [893, 609] on app-calendar-viewport "Sat 23 8/8 4 Jobs Sun 24 2/2 1 Job Mon 25 4/4 2 Jobs Tue 26 2/2 1 Job Wed 27 4/…" at bounding box center [732, 442] width 1465 height 611
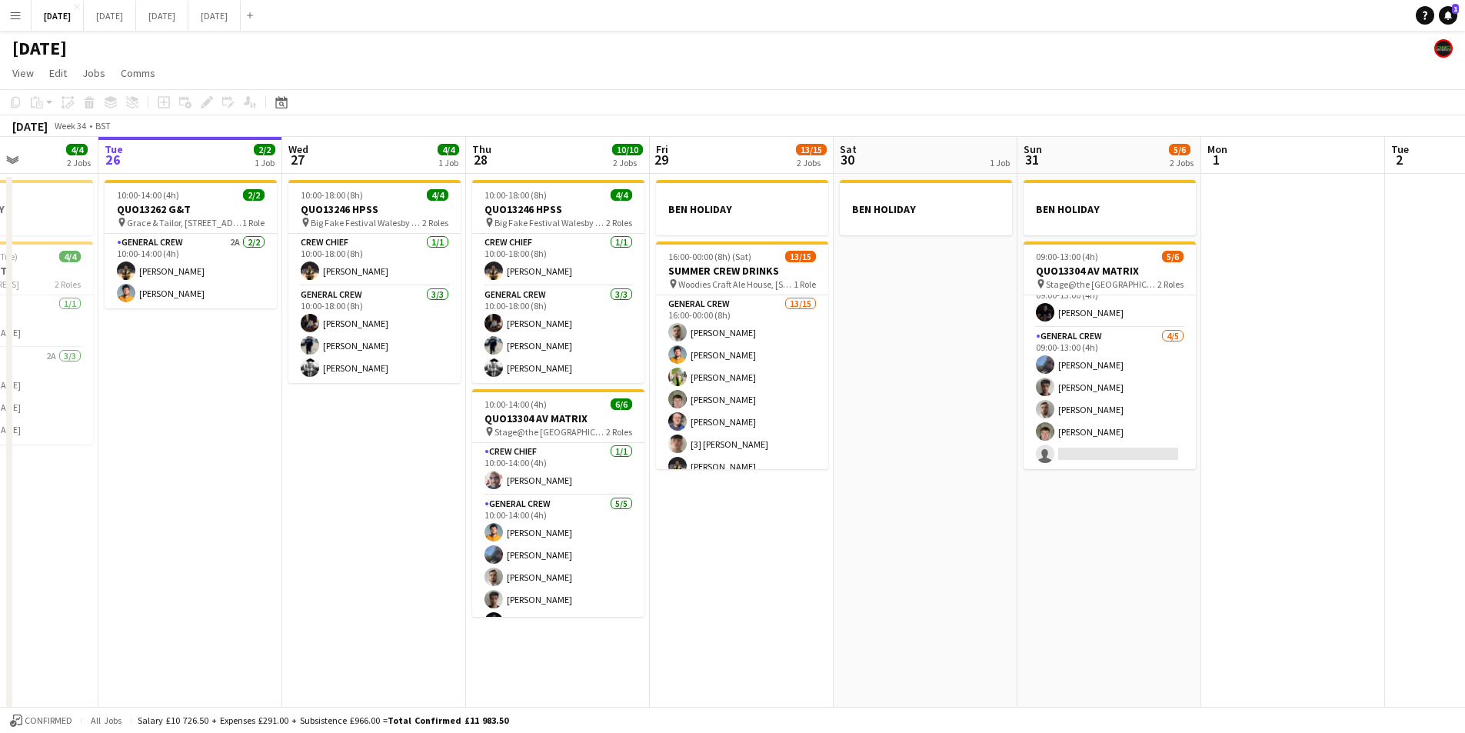
scroll to position [0, 495]
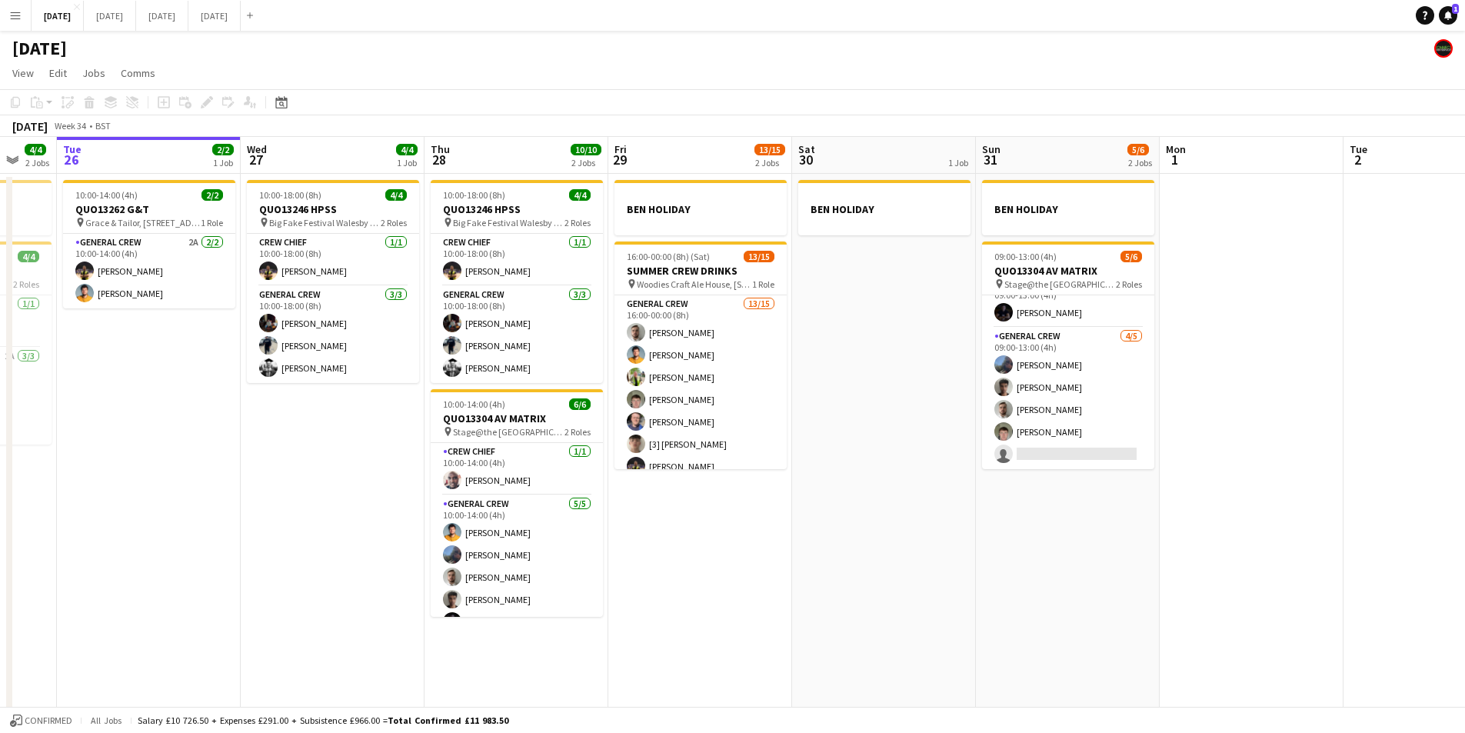
drag, startPoint x: 1242, startPoint y: 507, endPoint x: 1074, endPoint y: 511, distance: 168.5
click at [1074, 511] on app-calendar-viewport "Sat 23 8/8 4 Jobs Sun 24 2/2 1 Job Mon 25 4/4 2 Jobs Tue 26 2/2 1 Job Wed 27 4/…" at bounding box center [732, 442] width 1465 height 611
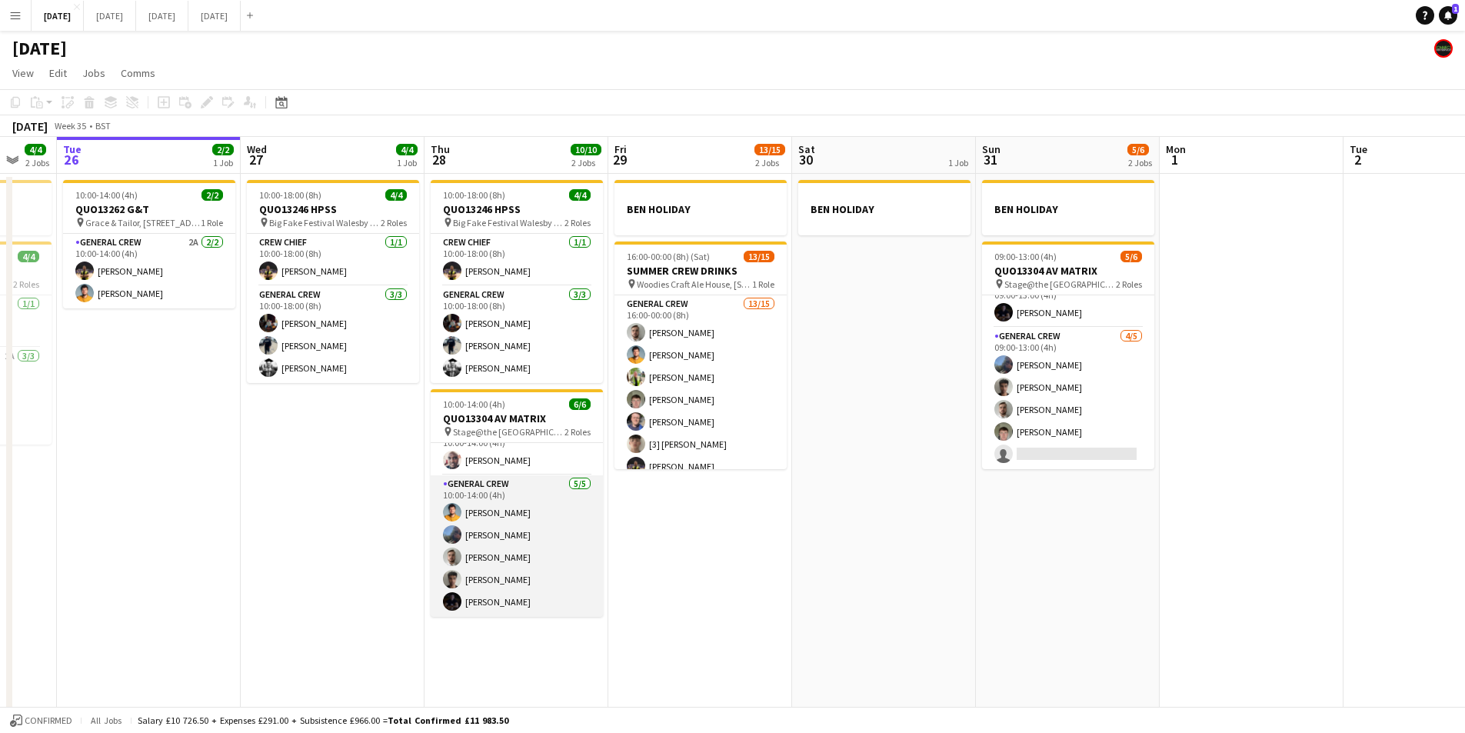
scroll to position [0, 0]
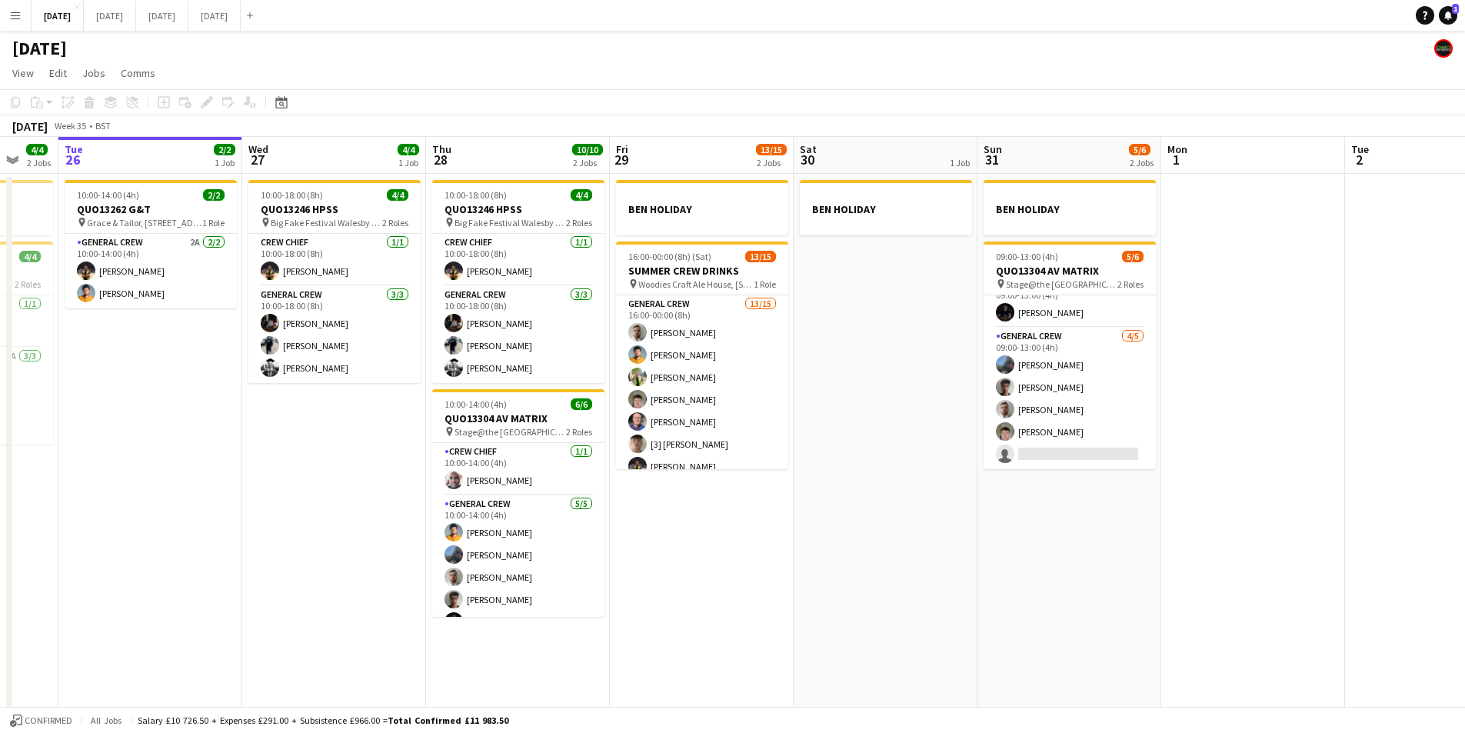
click at [684, 541] on app-date-cell "BEN HOLIDAY 16:00-00:00 (8h) (Sat) 13/15 SUMMER CREW DRINKS pin Woodies Craft A…" at bounding box center [702, 461] width 184 height 575
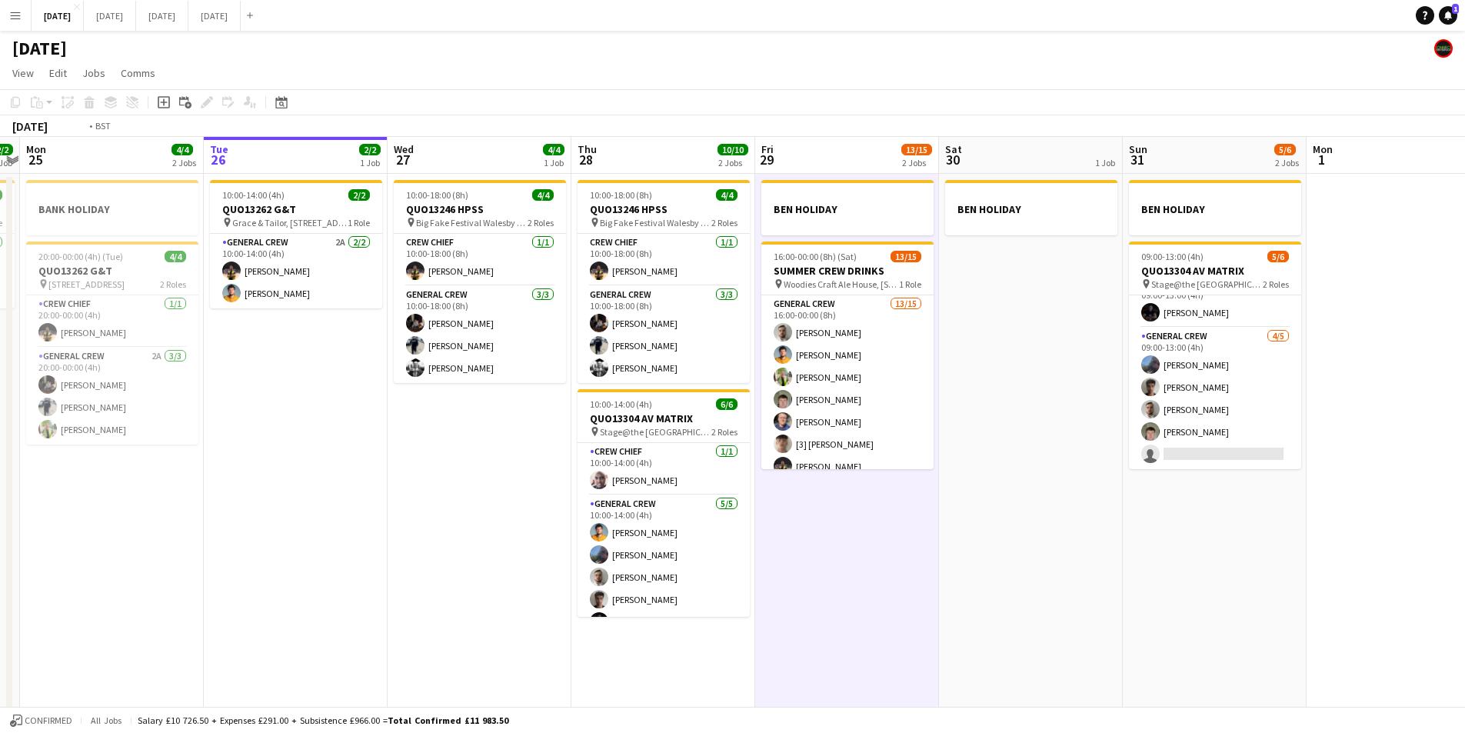
drag, startPoint x: 690, startPoint y: 548, endPoint x: 833, endPoint y: 574, distance: 145.3
click at [833, 574] on app-calendar-viewport "Sat 23 8/8 4 Jobs Sun 24 2/2 1 Job Mon 25 4/4 2 Jobs Tue 26 2/2 1 Job Wed 27 4/…" at bounding box center [732, 442] width 1465 height 611
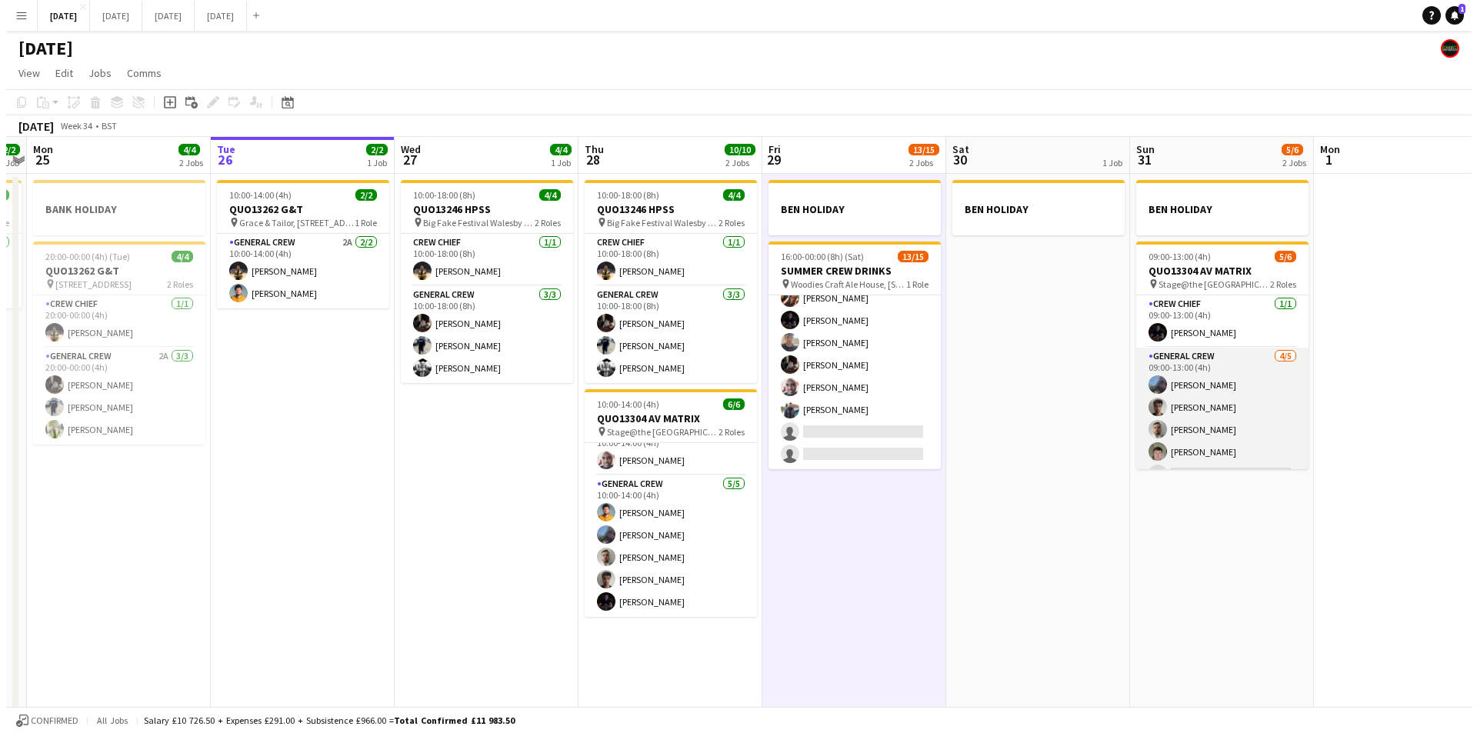
scroll to position [20, 0]
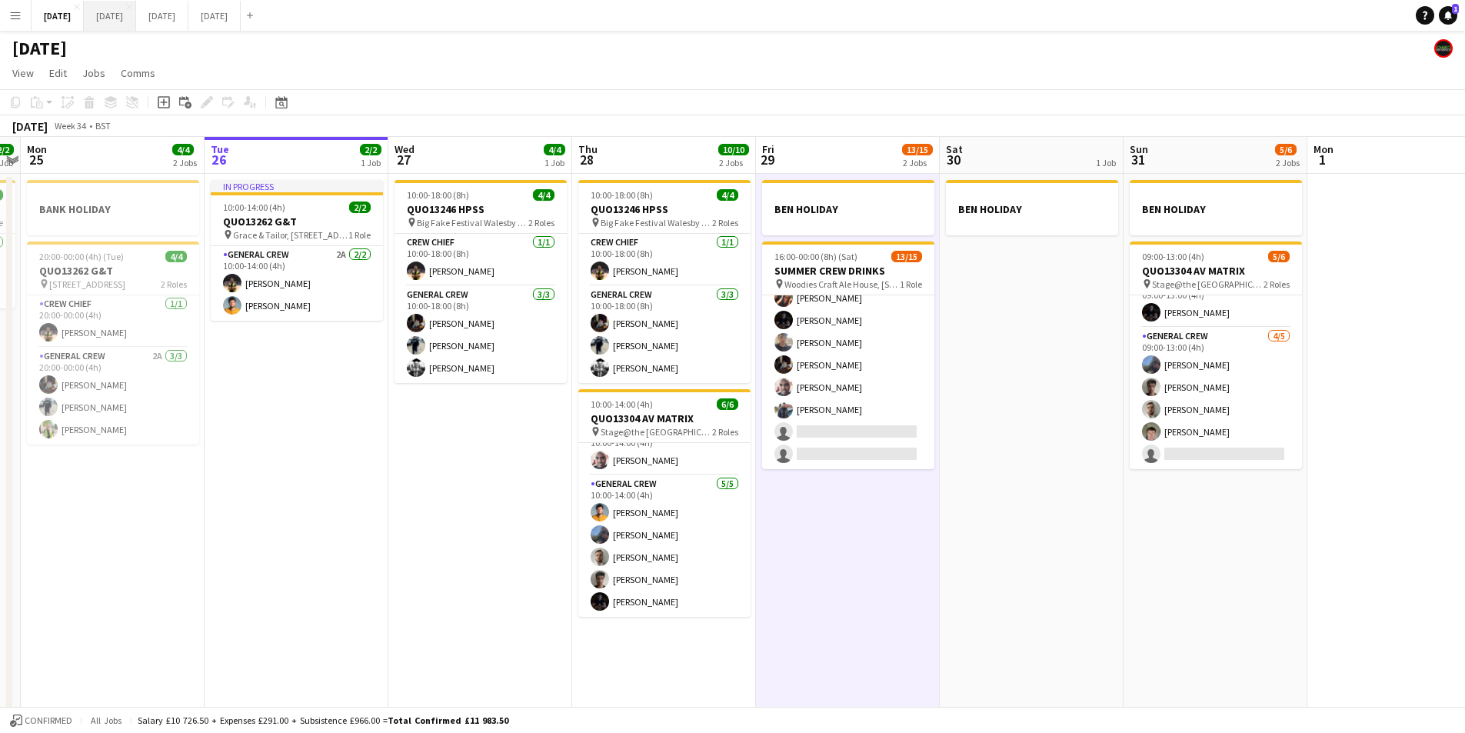
click at [136, 18] on button "[DATE] Close" at bounding box center [110, 16] width 52 height 30
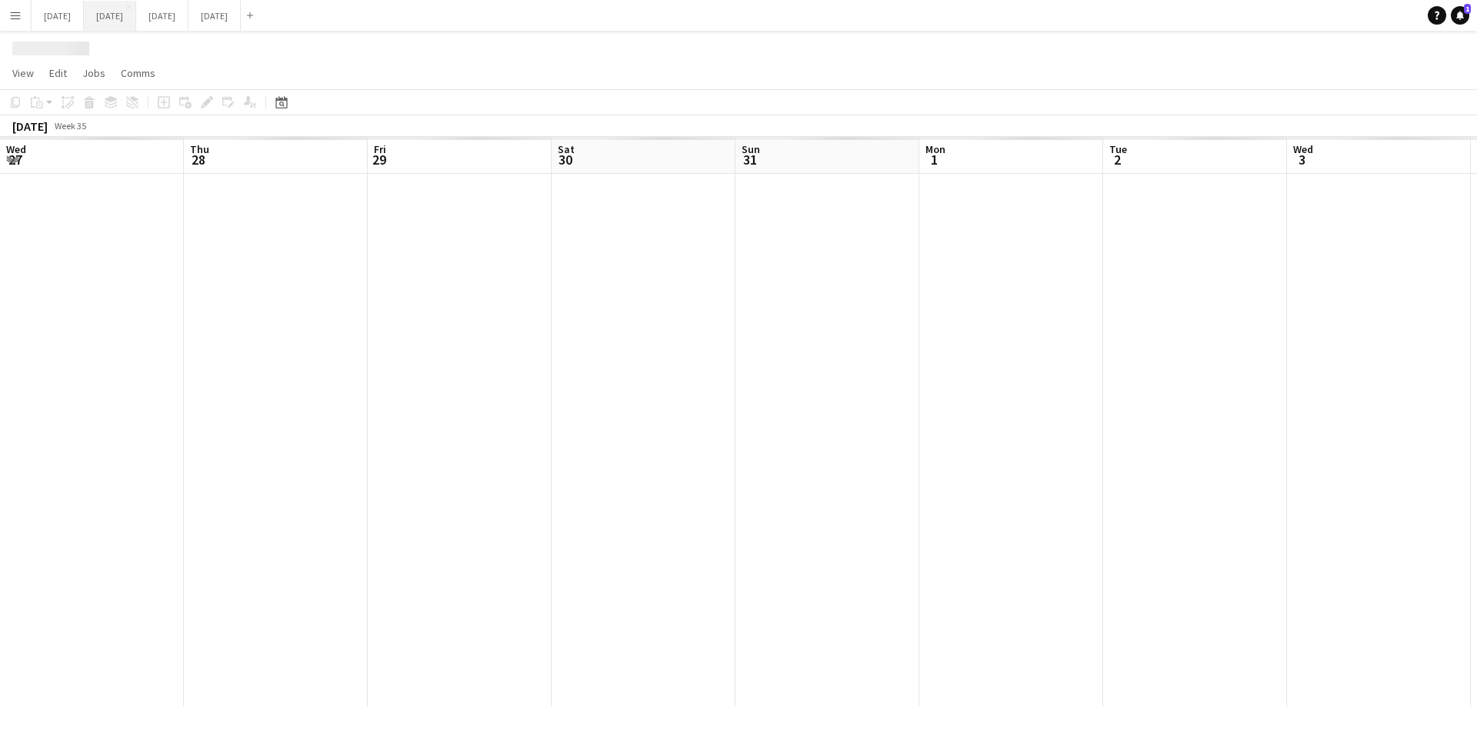
scroll to position [0, 364]
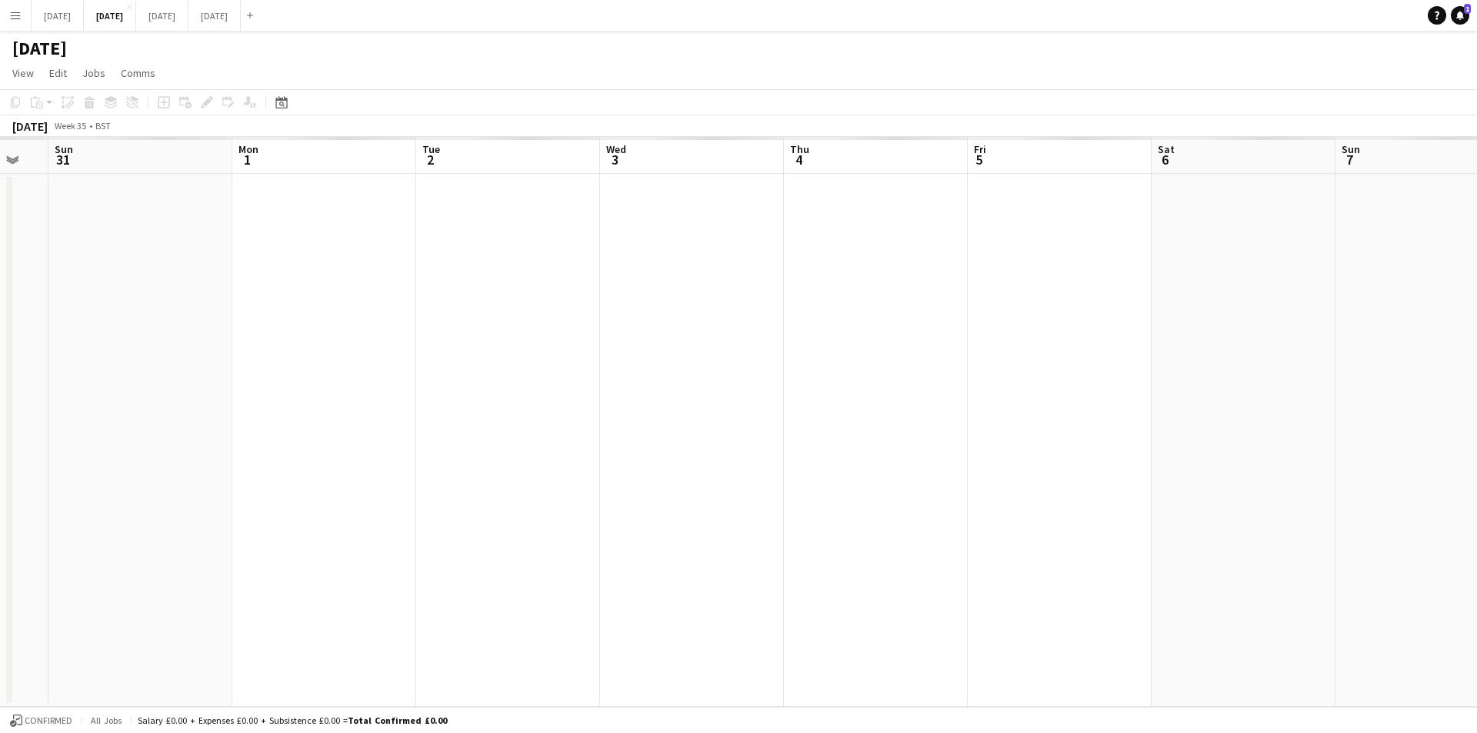
drag, startPoint x: 1053, startPoint y: 449, endPoint x: 730, endPoint y: 439, distance: 323.2
click at [730, 439] on app-calendar-viewport "Thu 28 Fri 29 Sat 30 Sun 31 Mon 1 Tue 2 Wed 3 Thu 4 Fri 5 Sat 6 Sun 7 Mon 8 Tue…" at bounding box center [738, 422] width 1477 height 570
drag, startPoint x: 814, startPoint y: 405, endPoint x: 631, endPoint y: 395, distance: 184.0
click at [631, 395] on app-calendar-viewport "Thu 28 Fri 29 Sat 30 Sun 31 Mon 1 Tue 2 Wed 3 Thu 4 Fri 5 Sat 6 Sun 7 Mon 8 Tue…" at bounding box center [738, 422] width 1477 height 570
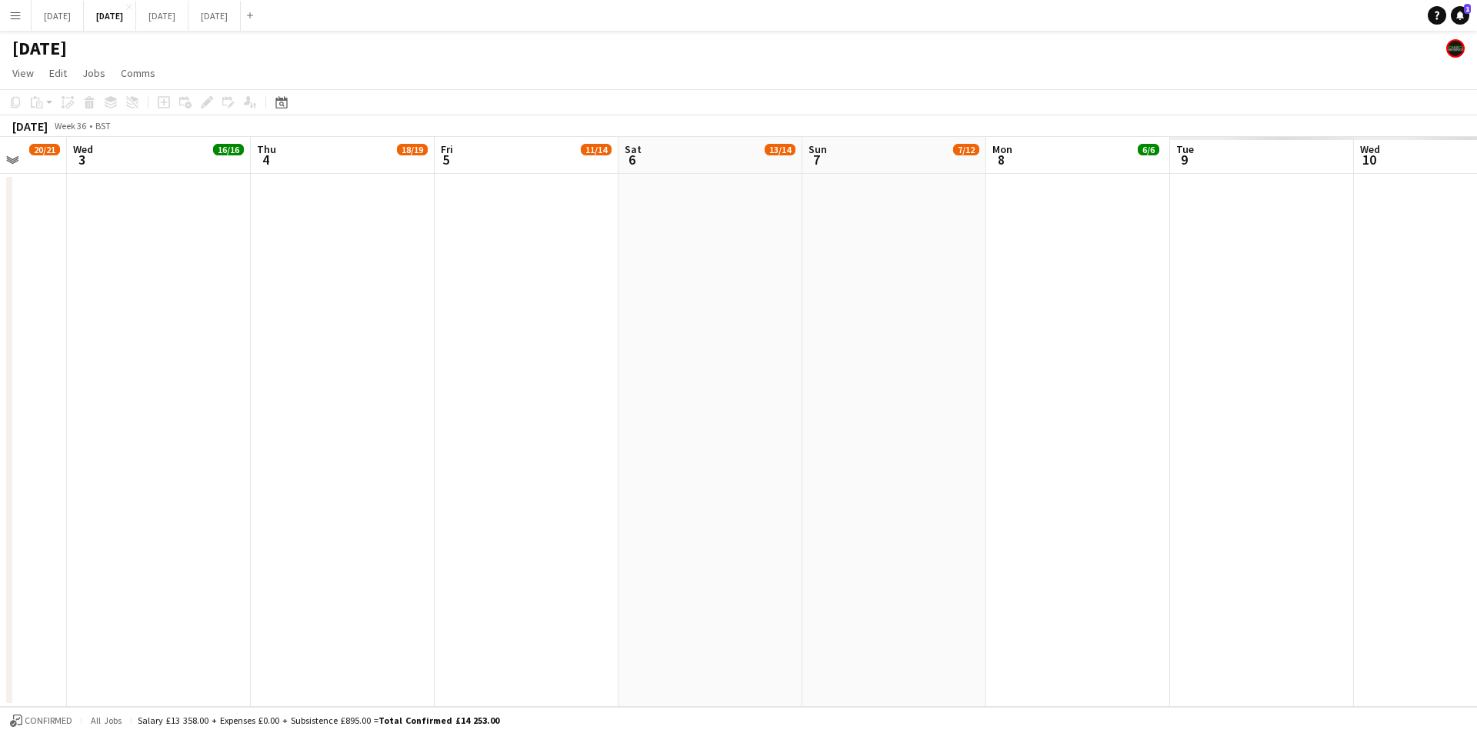
click at [610, 448] on app-calendar-viewport "Sat 30 Sun 31 Mon 1 14/16 3 Jobs Tue 2 20/21 4 Jobs Wed 3 16/16 3 Jobs Thu 4 18…" at bounding box center [738, 422] width 1477 height 570
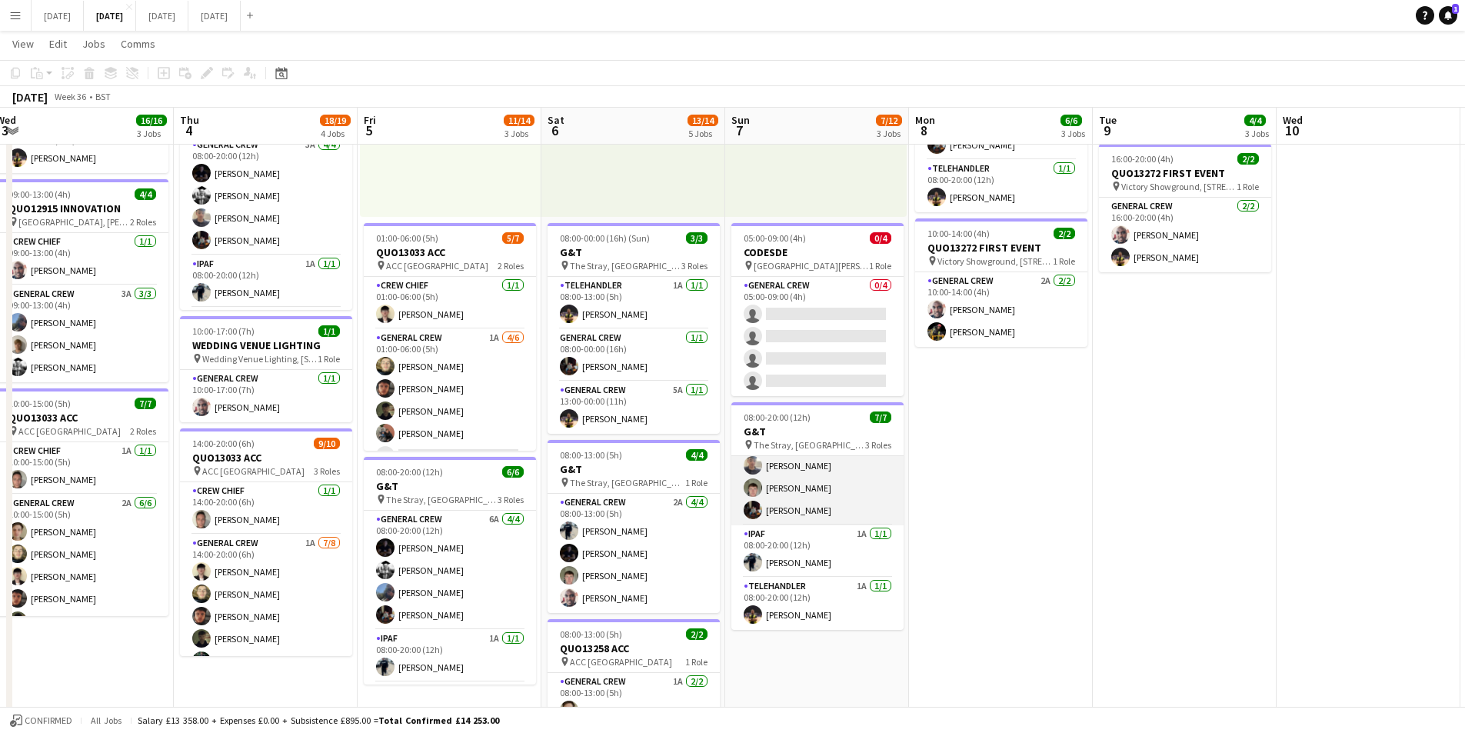
scroll to position [0, 0]
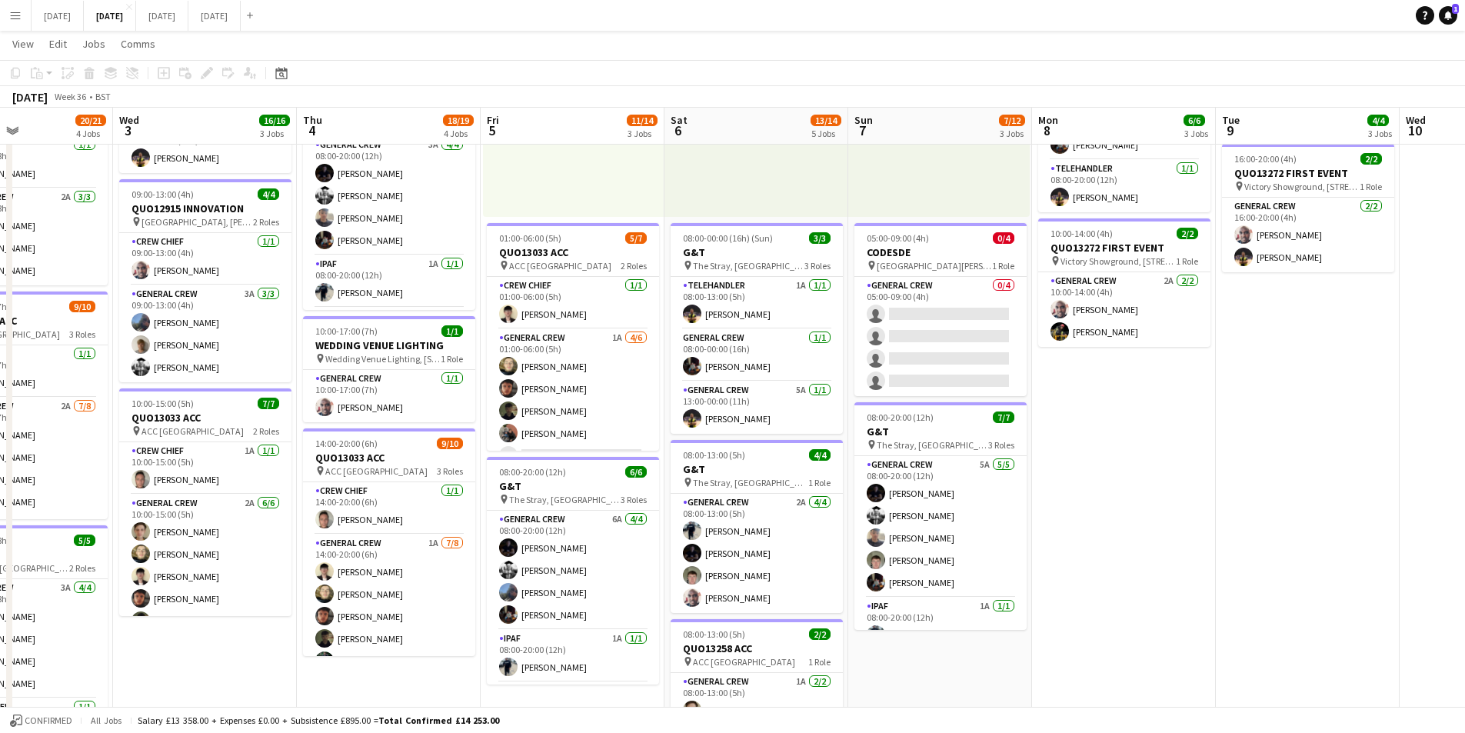
click at [1216, 499] on app-calendar-viewport "Mon 1 14/16 3 Jobs Tue 2 20/21 4 Jobs Wed 3 16/16 3 Jobs Thu 4 18/19 4 Jobs Fri…" at bounding box center [732, 395] width 1465 height 1133
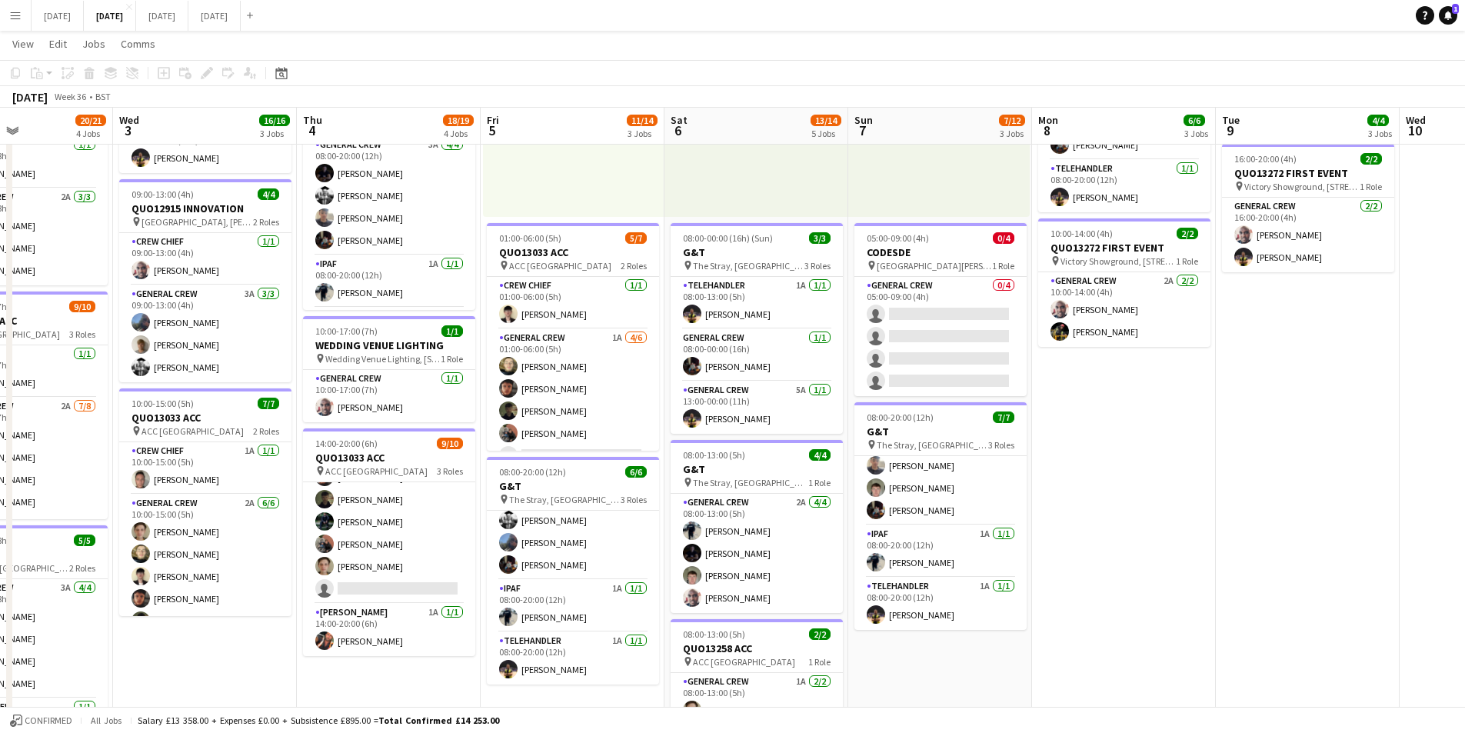
scroll to position [385, 0]
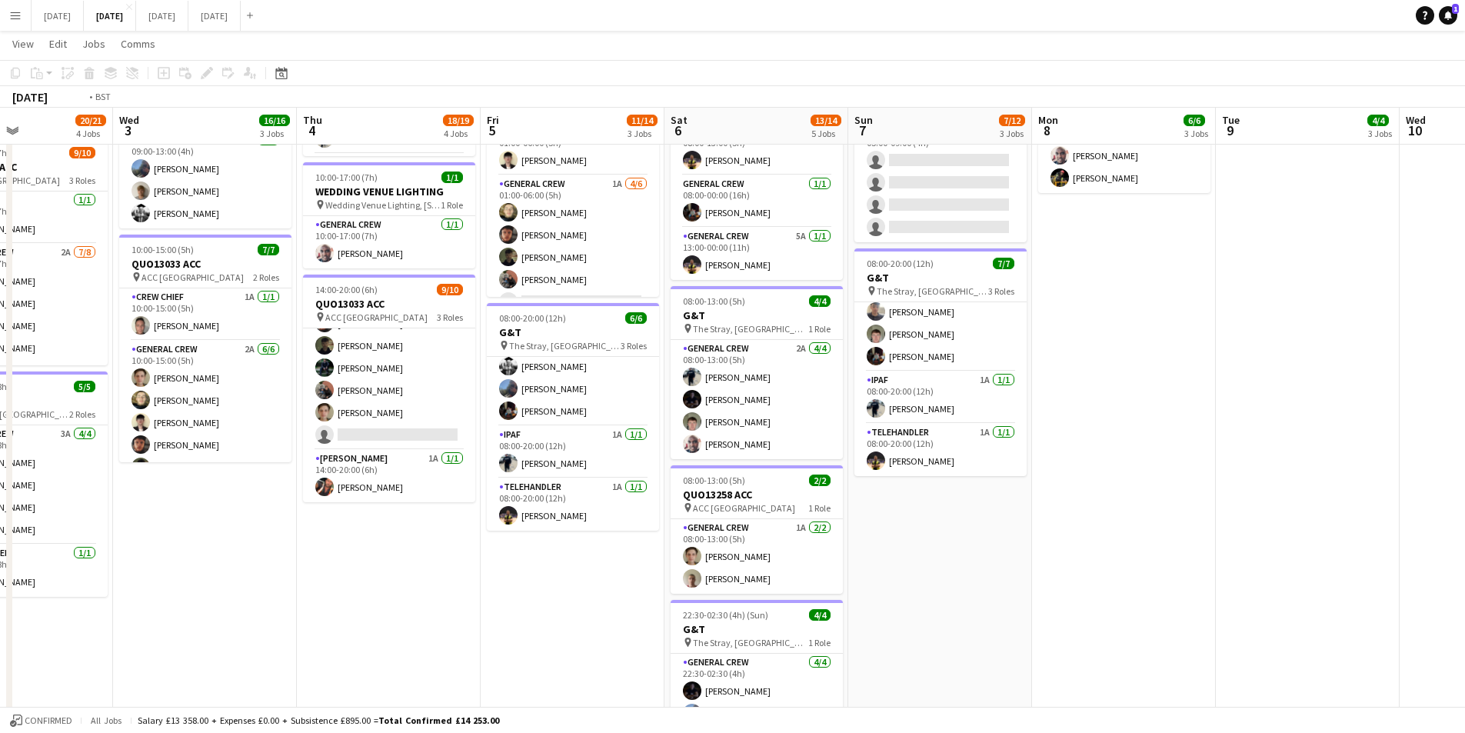
drag, startPoint x: 501, startPoint y: 621, endPoint x: 764, endPoint y: 586, distance: 266.2
click at [791, 588] on app-calendar-viewport "Sun 31 Mon 1 14/16 3 Jobs Tue 2 20/21 4 Jobs Wed 3 16/16 3 Jobs Thu 4 18/19 4 J…" at bounding box center [732, 241] width 1465 height 1133
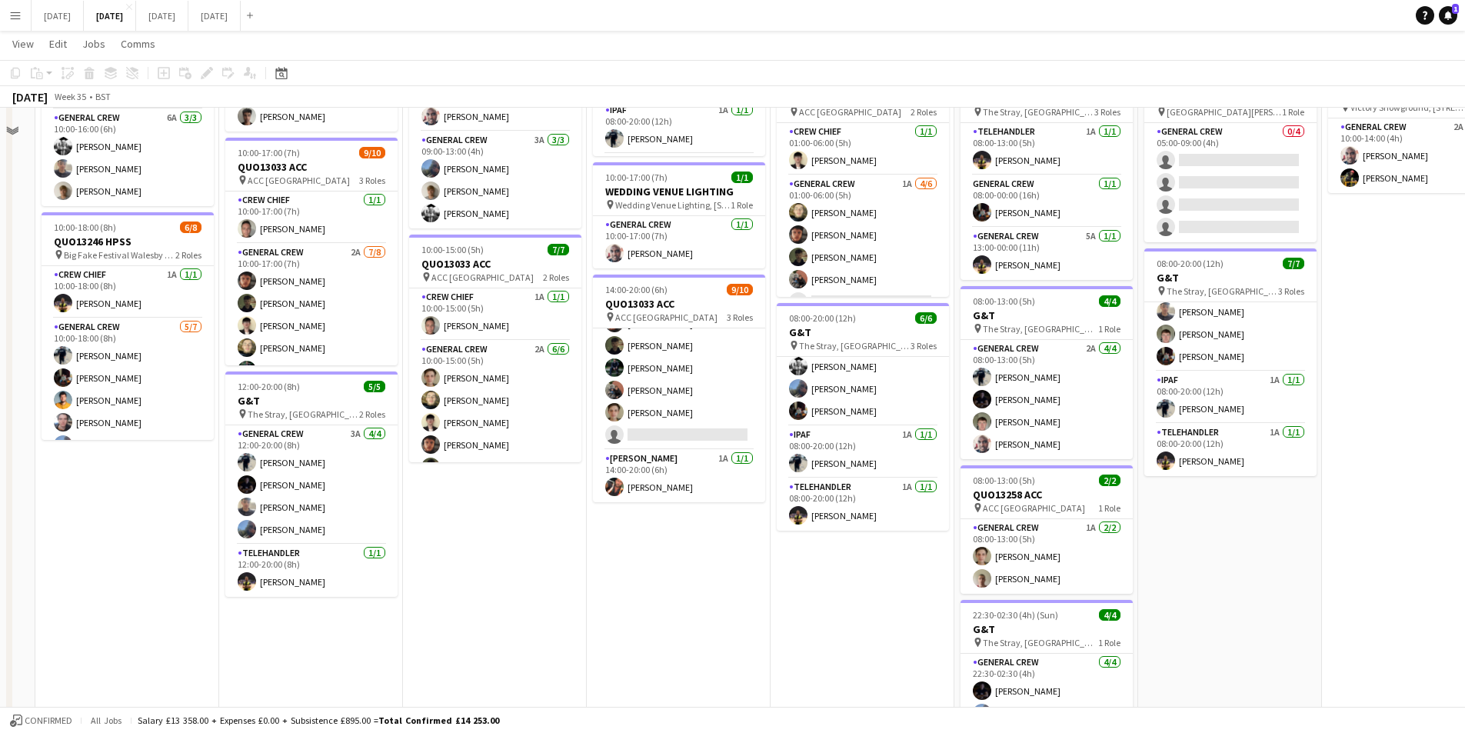
scroll to position [77, 0]
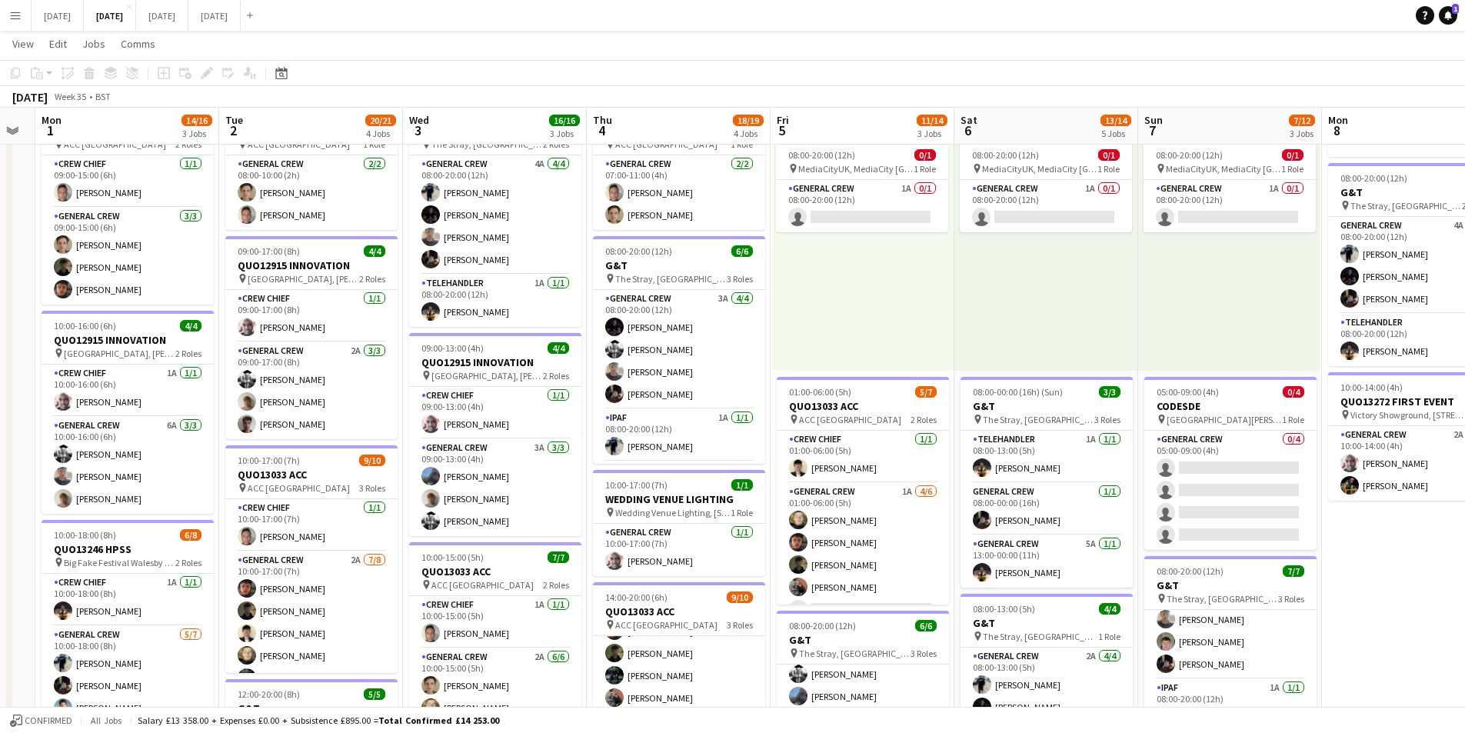
drag, startPoint x: 471, startPoint y: 569, endPoint x: 696, endPoint y: 550, distance: 225.4
click at [696, 550] on app-calendar-viewport "Fri 29 Sat 30 Sun 31 Mon 1 14/16 3 Jobs Tue 2 20/21 4 Jobs Wed 3 16/16 3 Jobs T…" at bounding box center [732, 549] width 1465 height 1133
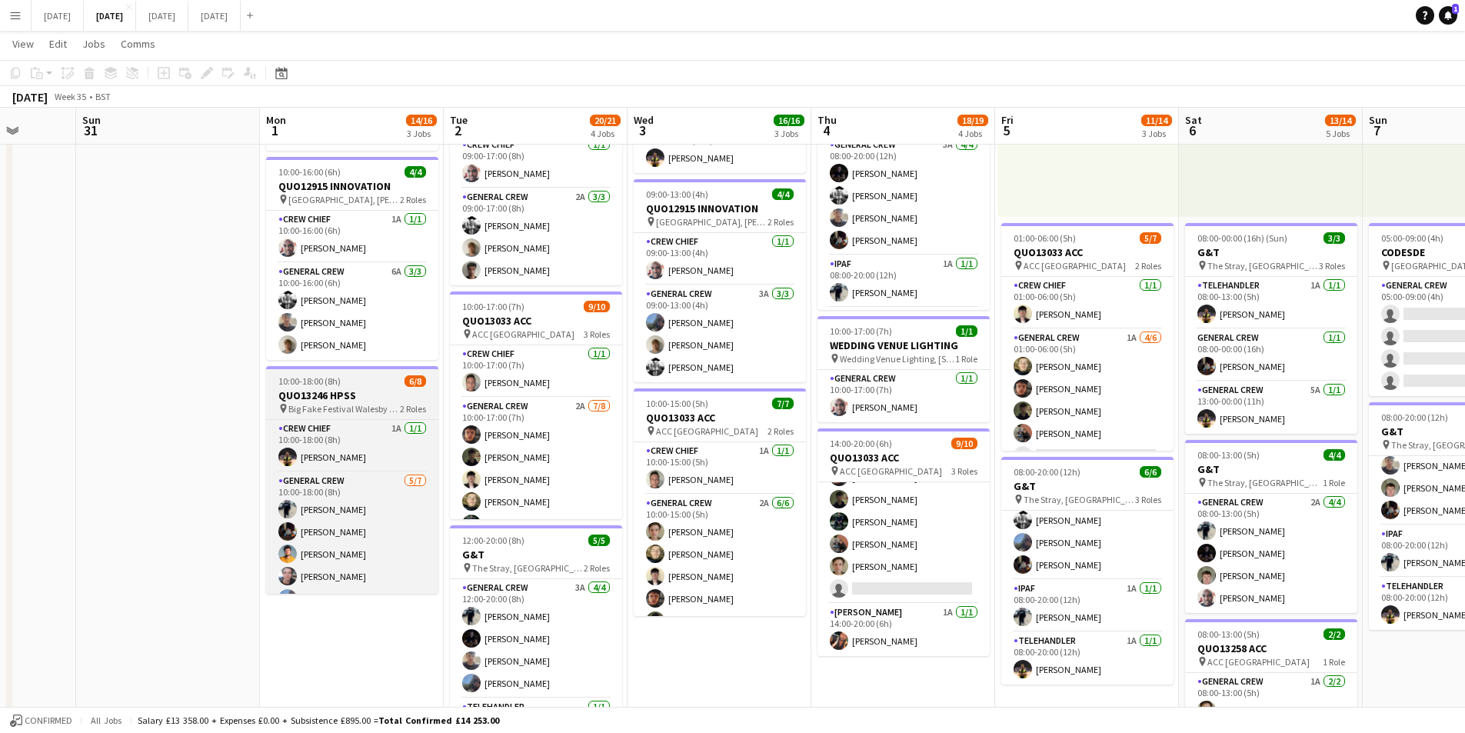
scroll to position [65, 0]
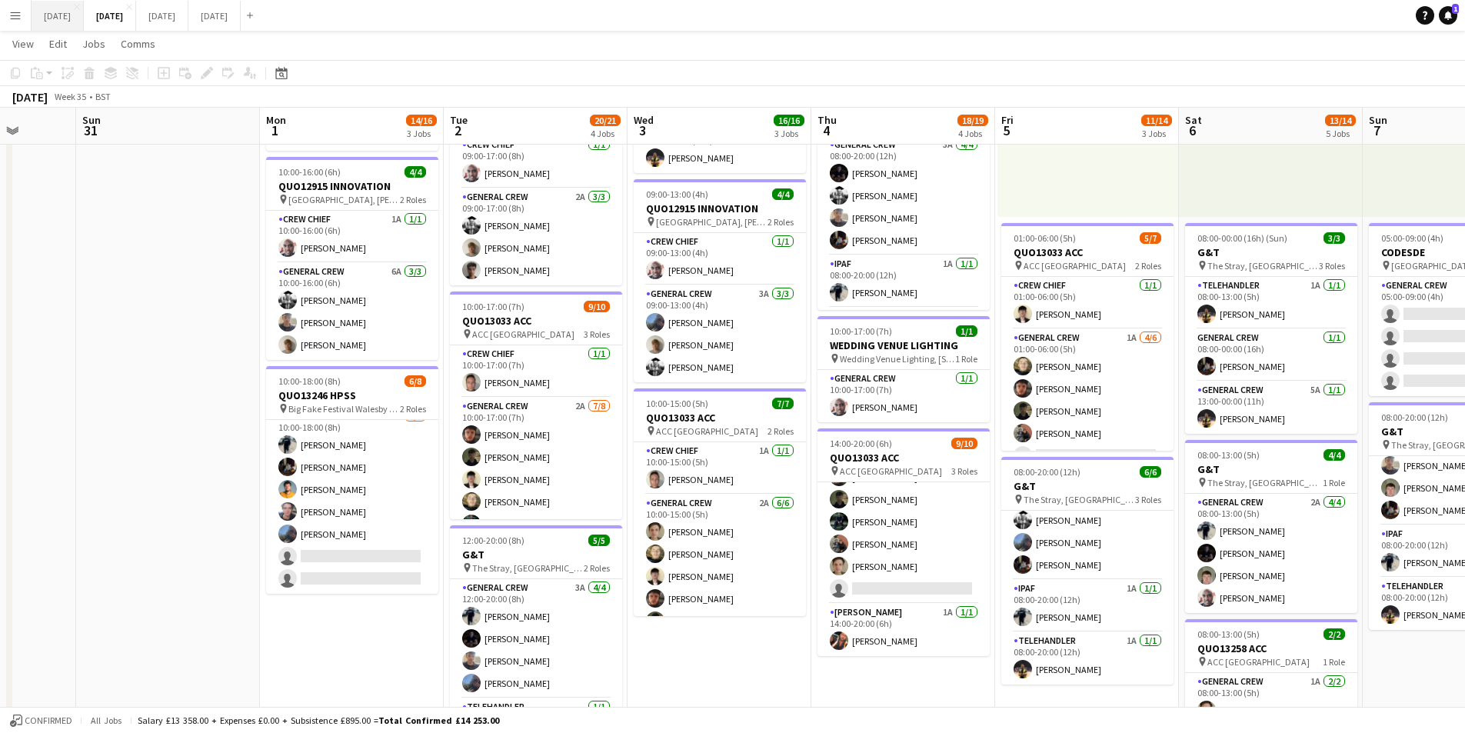
click at [68, 21] on button "[DATE] Close" at bounding box center [58, 16] width 52 height 30
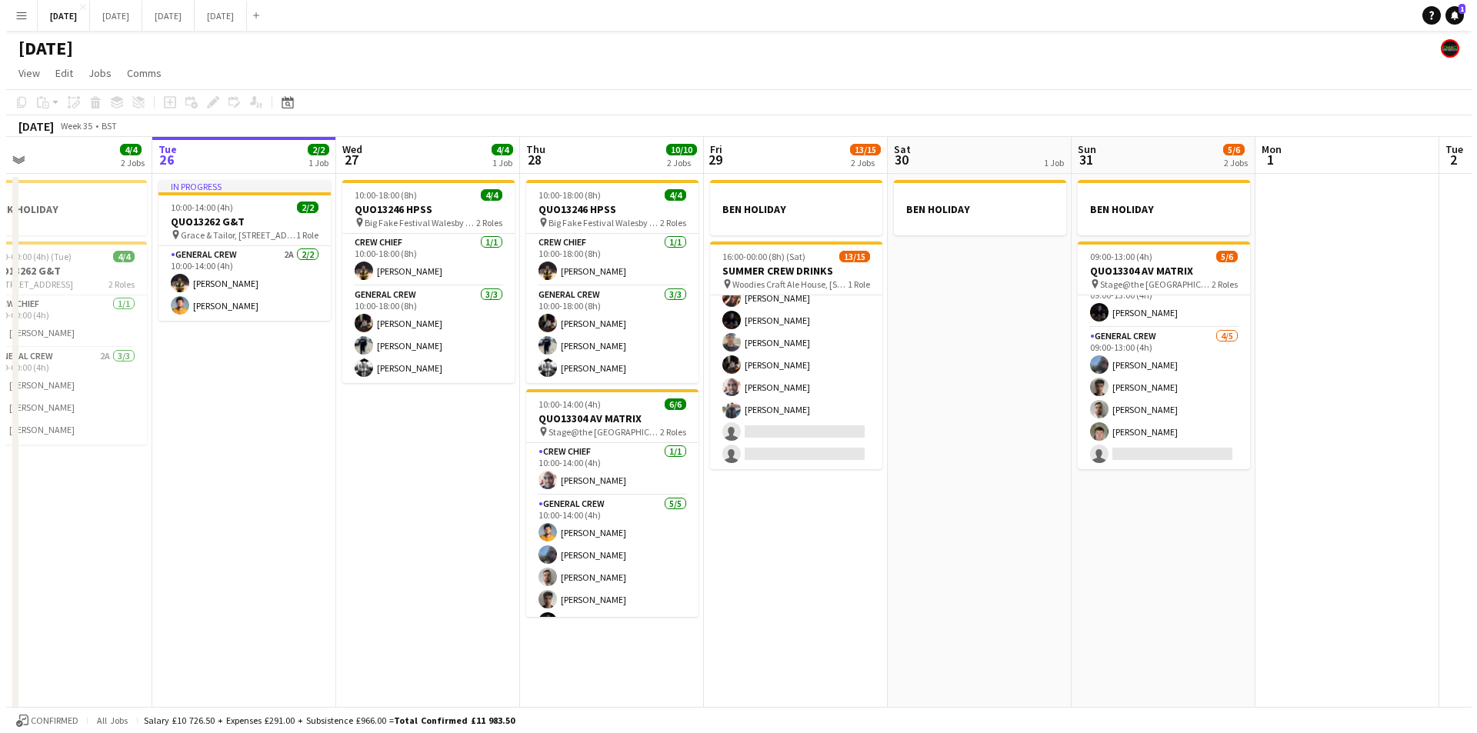
scroll to position [0, 406]
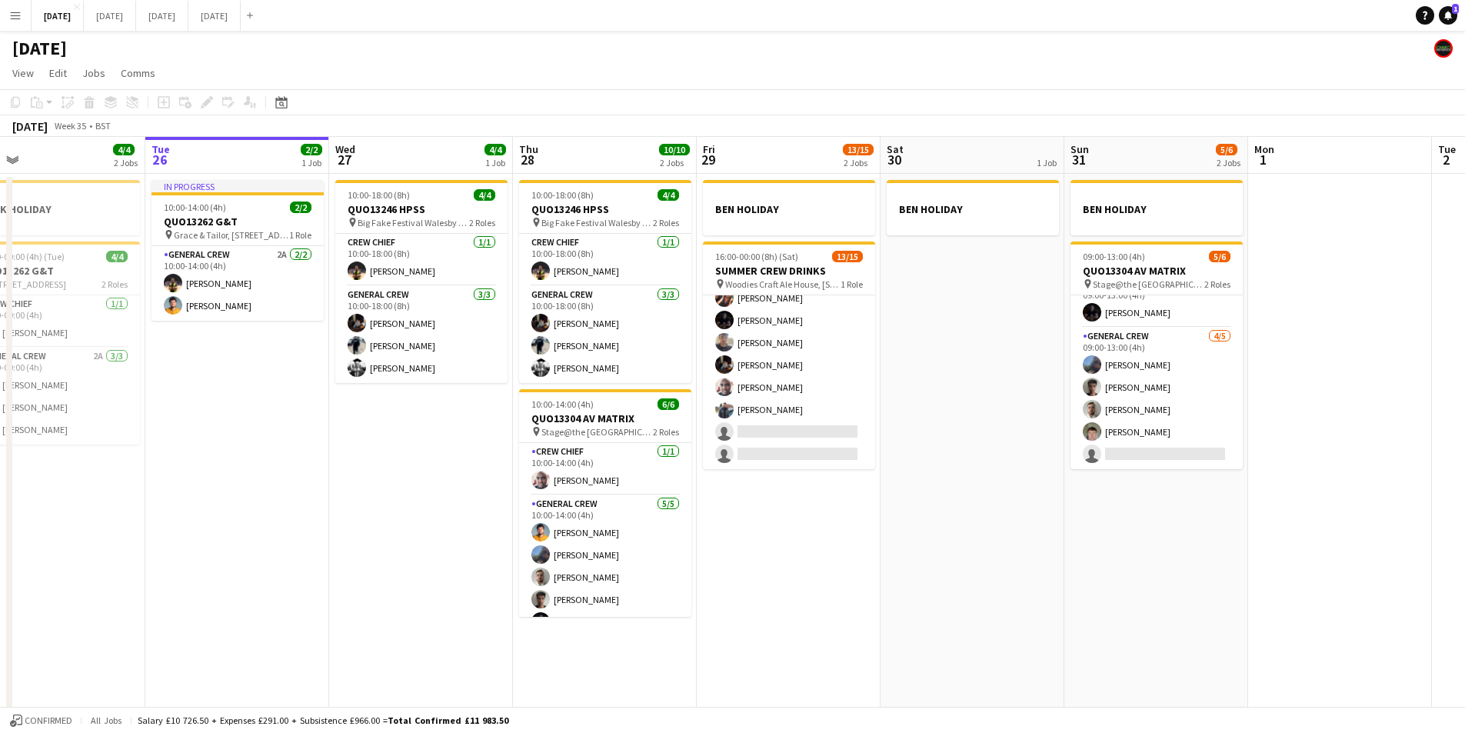
drag, startPoint x: 1221, startPoint y: 532, endPoint x: 1162, endPoint y: 522, distance: 60.1
click at [1162, 522] on app-calendar-viewport "Sat 23 8/8 4 Jobs Sun 24 2/2 1 Job Mon 25 4/4 2 Jobs Tue 26 2/2 1 Job Wed 27 4/…" at bounding box center [732, 442] width 1465 height 611
click at [136, 15] on button "[DATE] Close" at bounding box center [110, 16] width 52 height 30
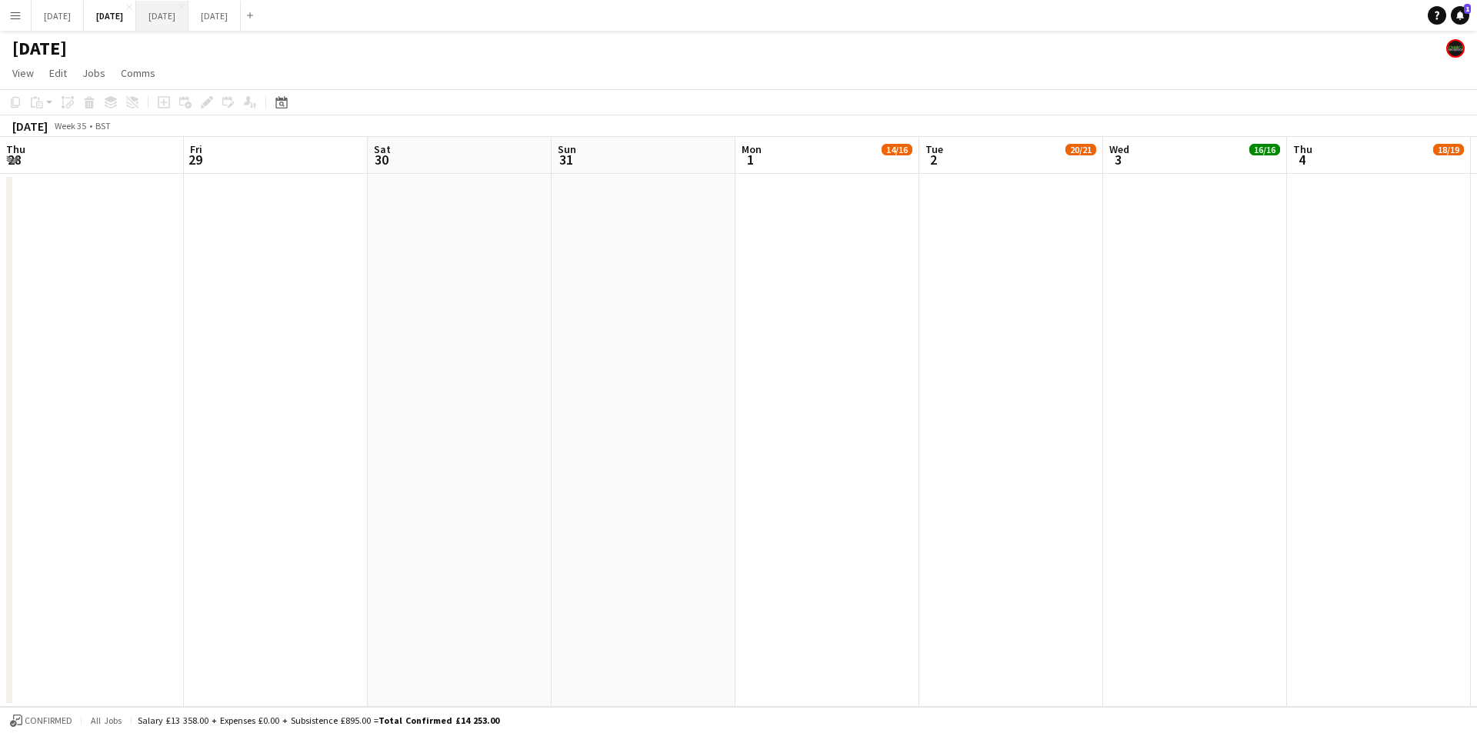
scroll to position [0, 475]
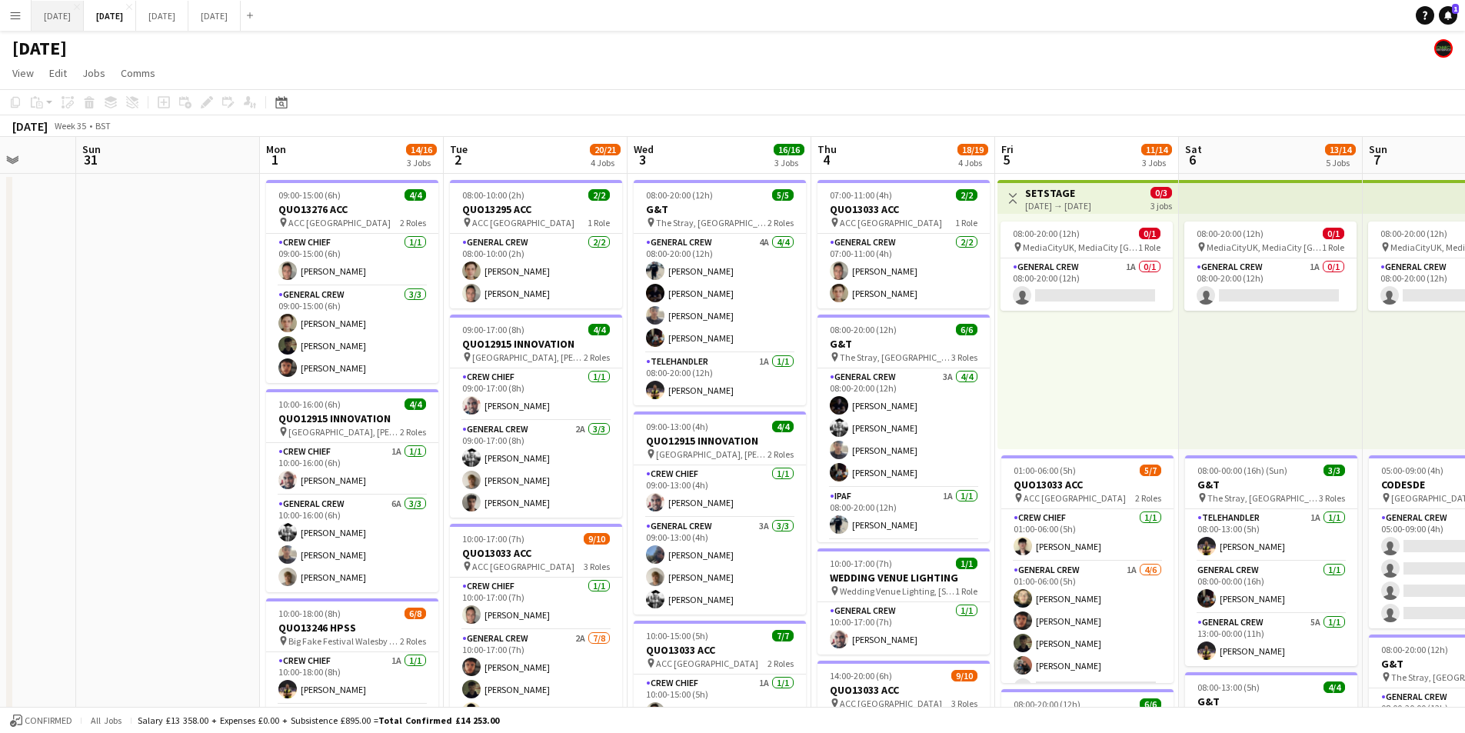
click at [49, 19] on button "[DATE] Close" at bounding box center [58, 16] width 52 height 30
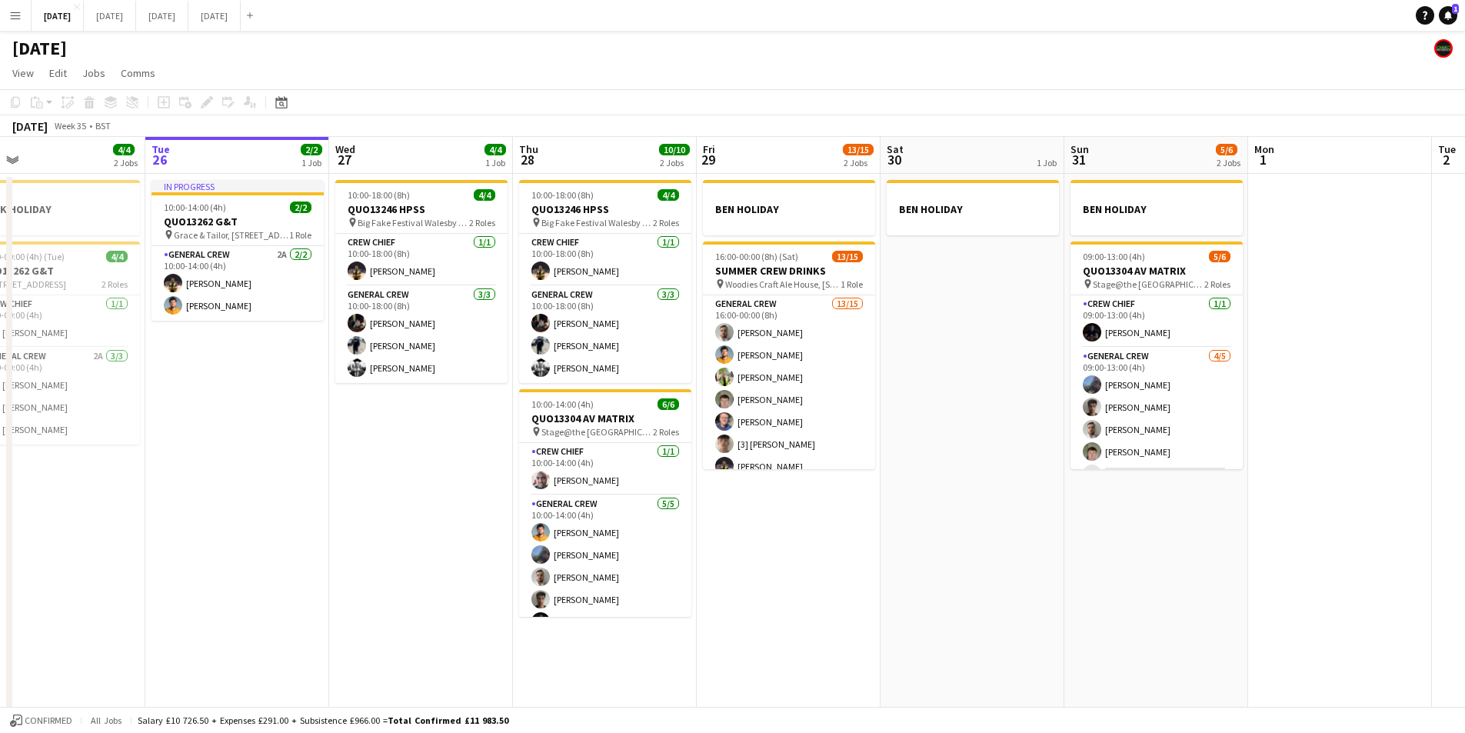
scroll to position [0, 367]
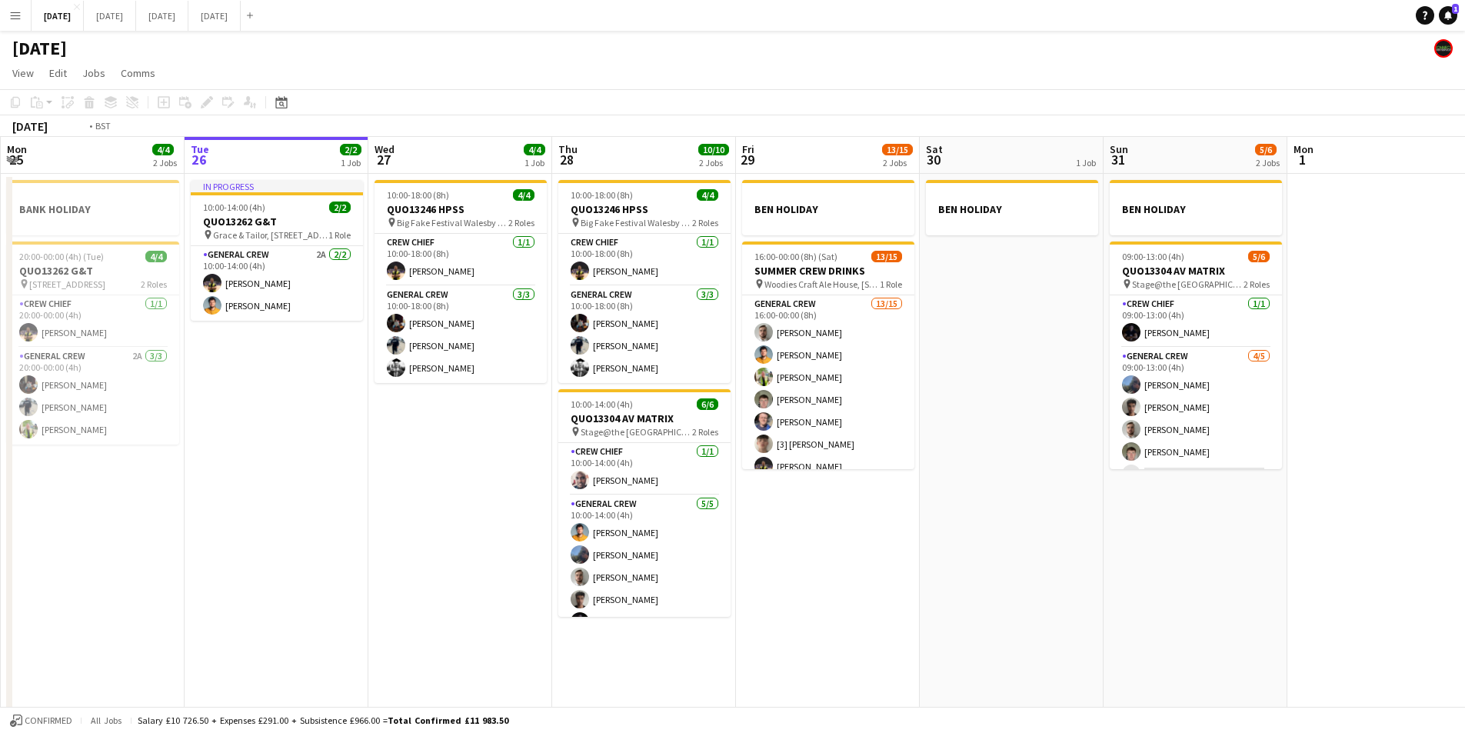
drag, startPoint x: 463, startPoint y: 503, endPoint x: 502, endPoint y: 517, distance: 41.6
click at [502, 517] on app-calendar-viewport "Sat 23 8/8 4 Jobs Sun 24 2/2 1 Job Mon 25 4/4 2 Jobs Tue 26 2/2 1 Job Wed 27 4/…" at bounding box center [732, 442] width 1465 height 611
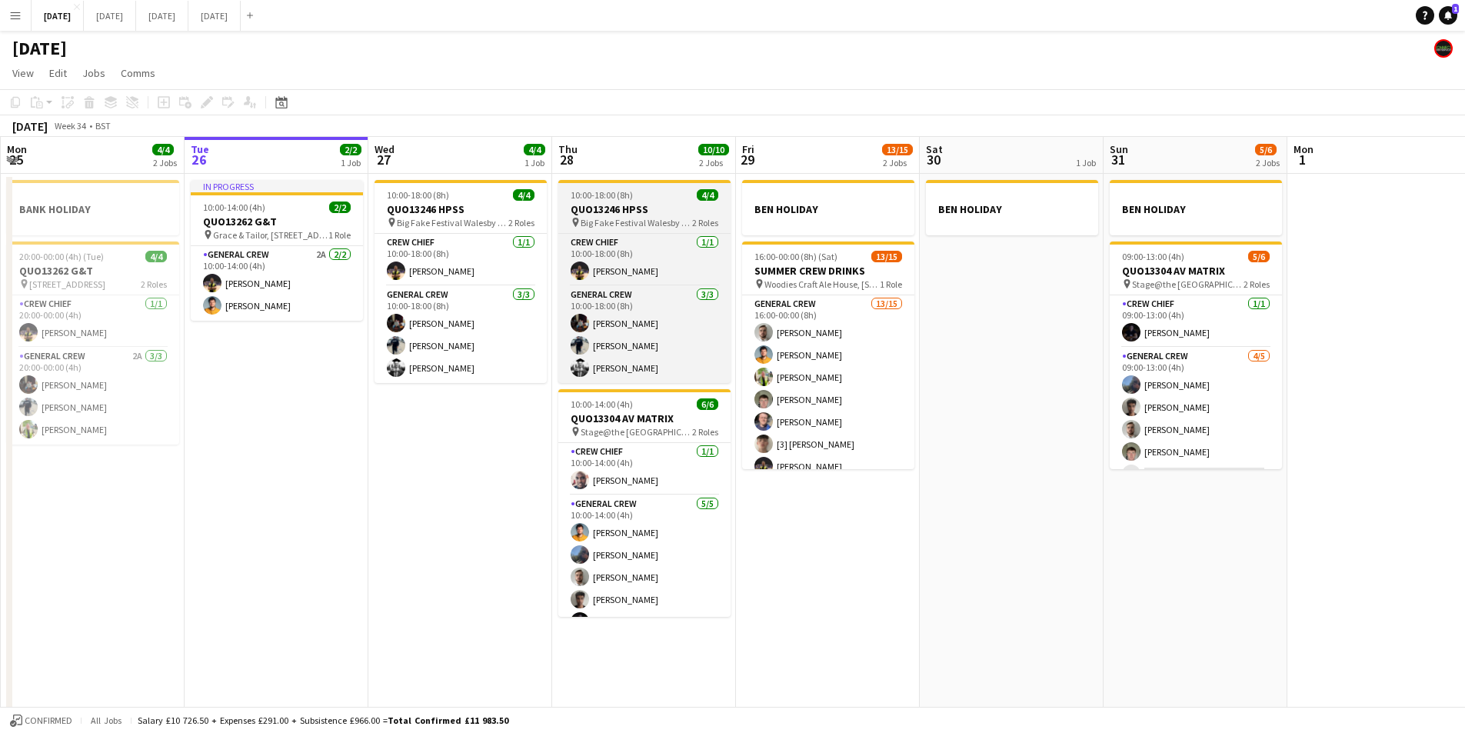
click at [632, 208] on h3 "QUO13246 HPSS" at bounding box center [644, 209] width 172 height 14
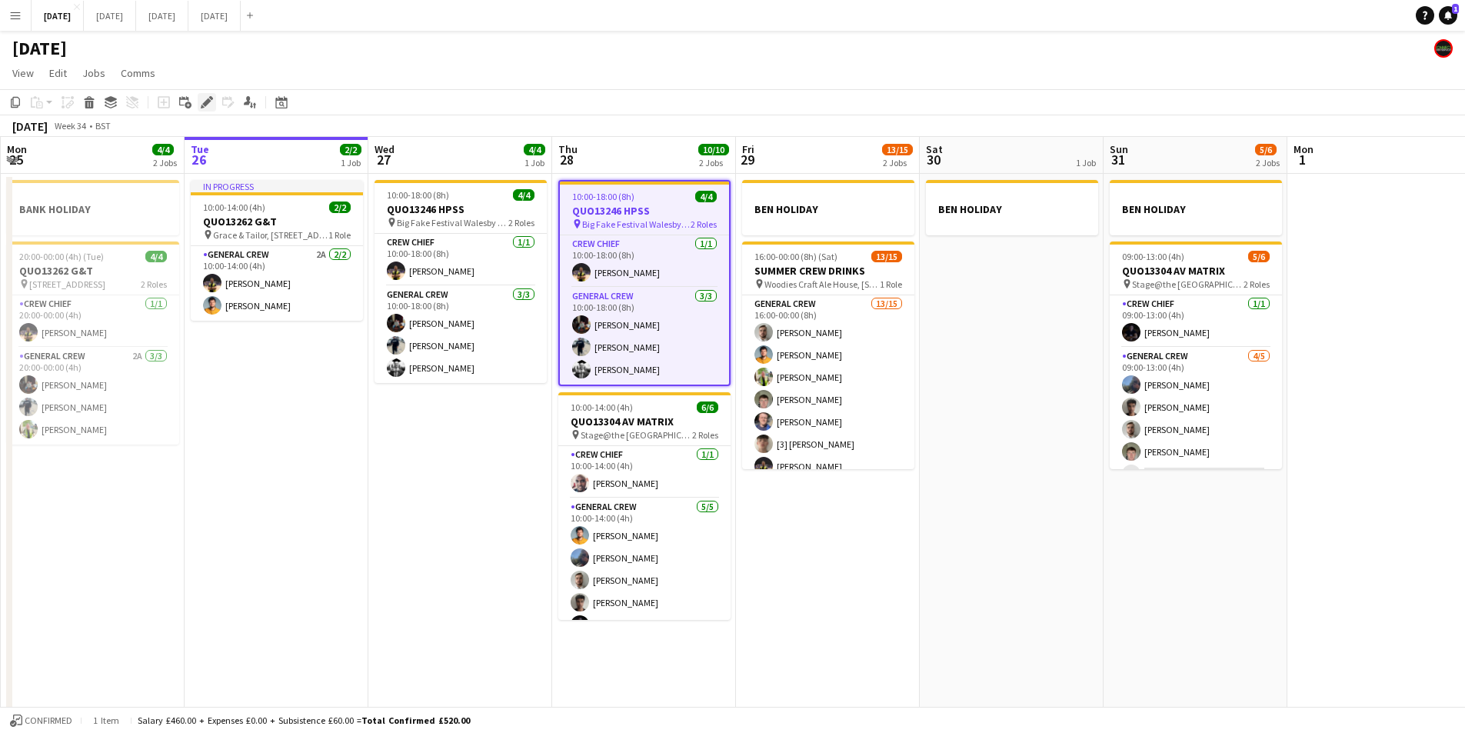
click at [204, 109] on div "Edit" at bounding box center [207, 102] width 18 height 18
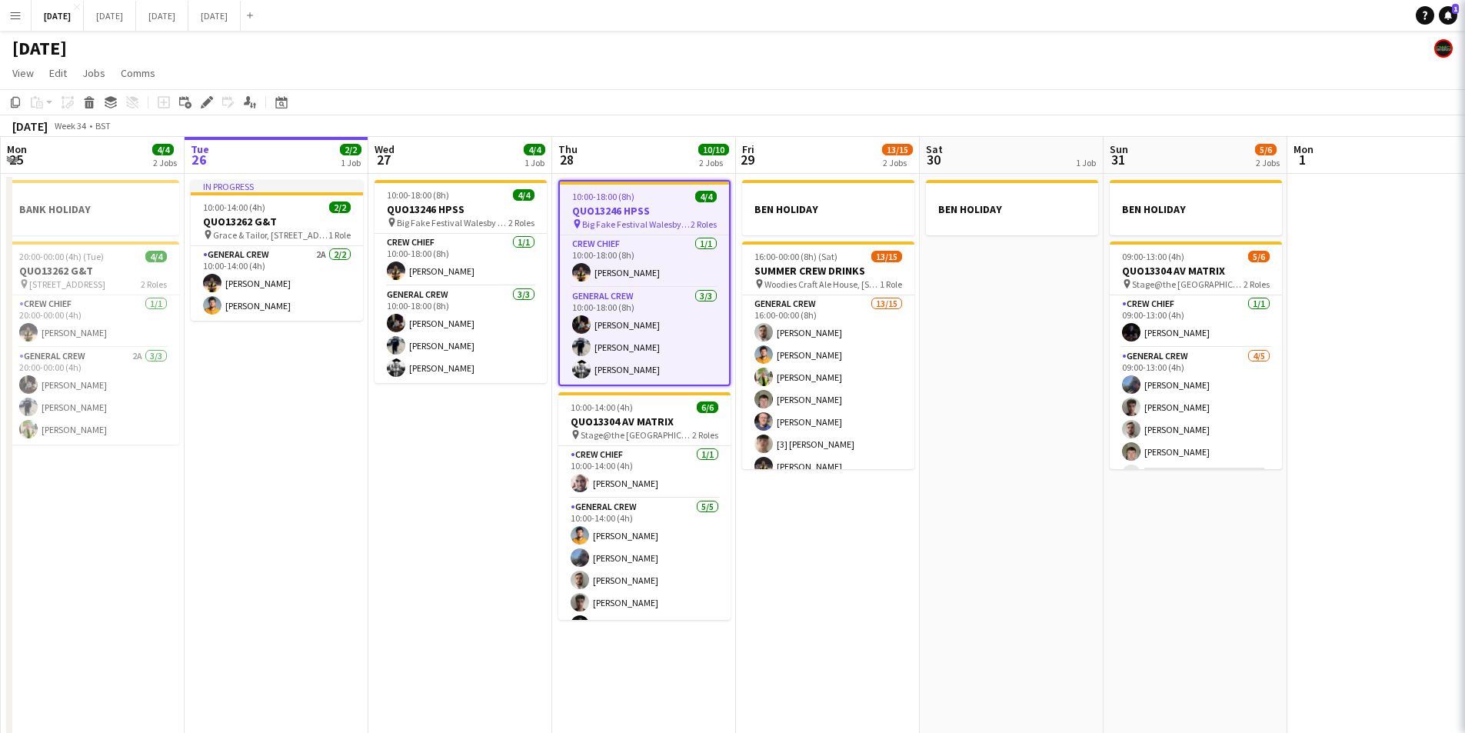
type input "**********"
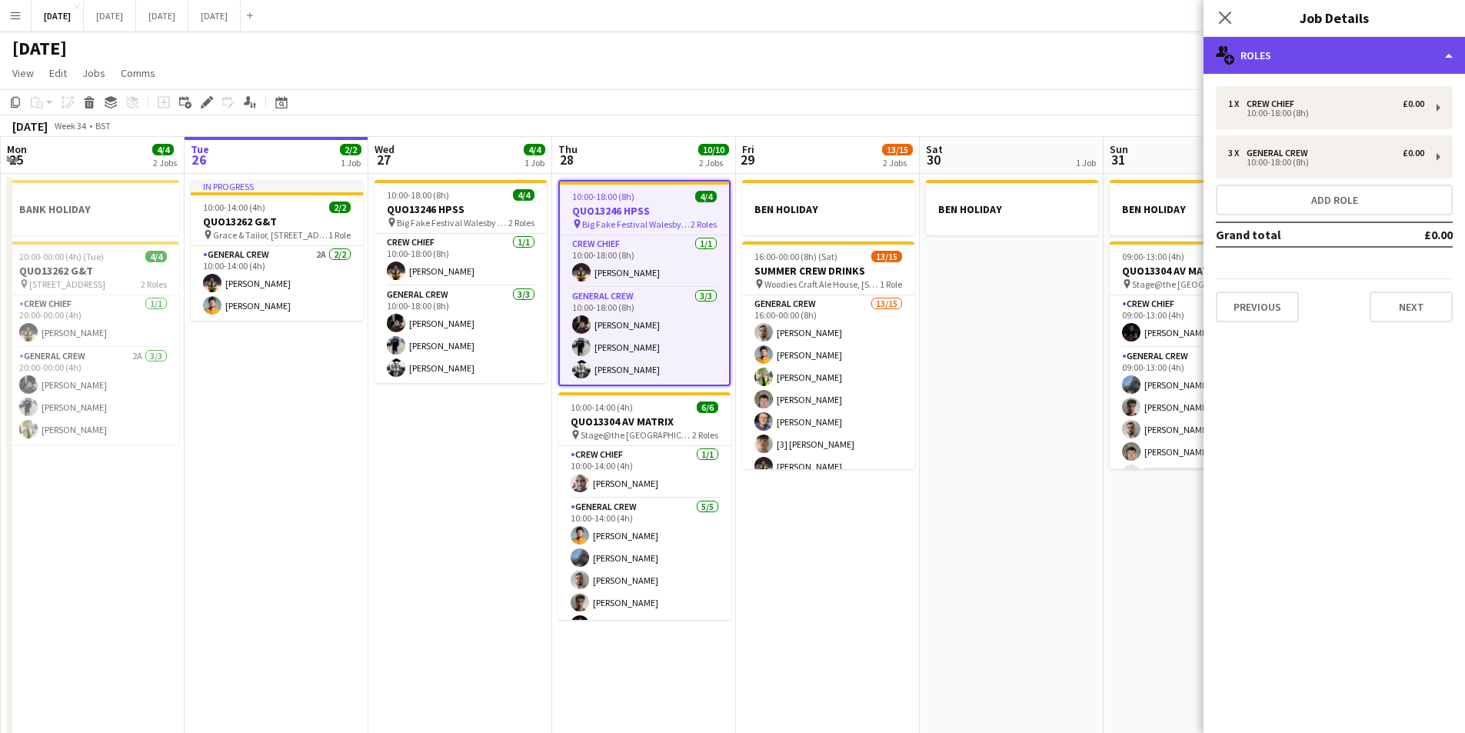
click at [1358, 56] on div "multiple-users-add Roles" at bounding box center [1334, 55] width 261 height 37
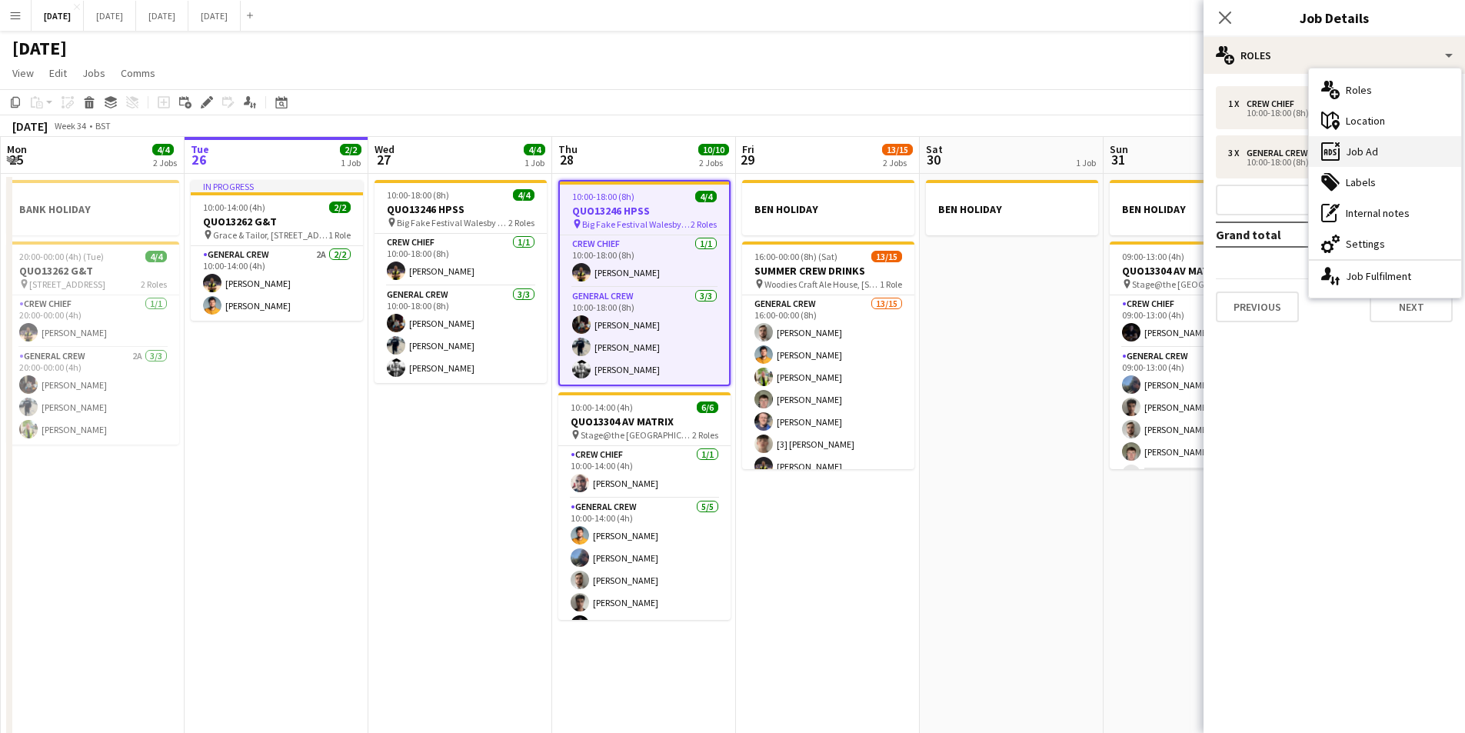
click at [1386, 146] on div "ads-window Job Ad" at bounding box center [1385, 151] width 152 height 31
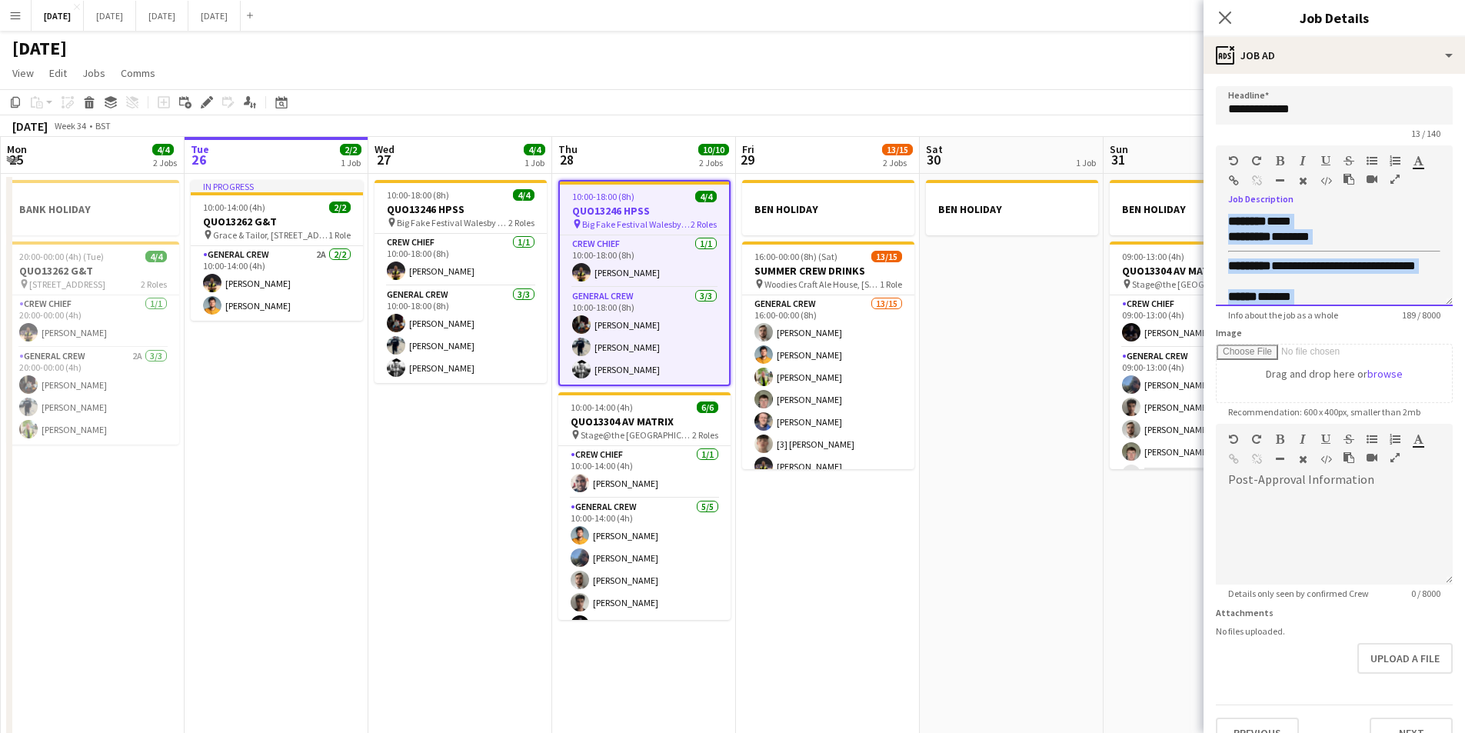
scroll to position [102, 0]
drag, startPoint x: 1227, startPoint y: 223, endPoint x: 1387, endPoint y: 343, distance: 200.0
click at [1387, 343] on form "**********" at bounding box center [1334, 417] width 261 height 662
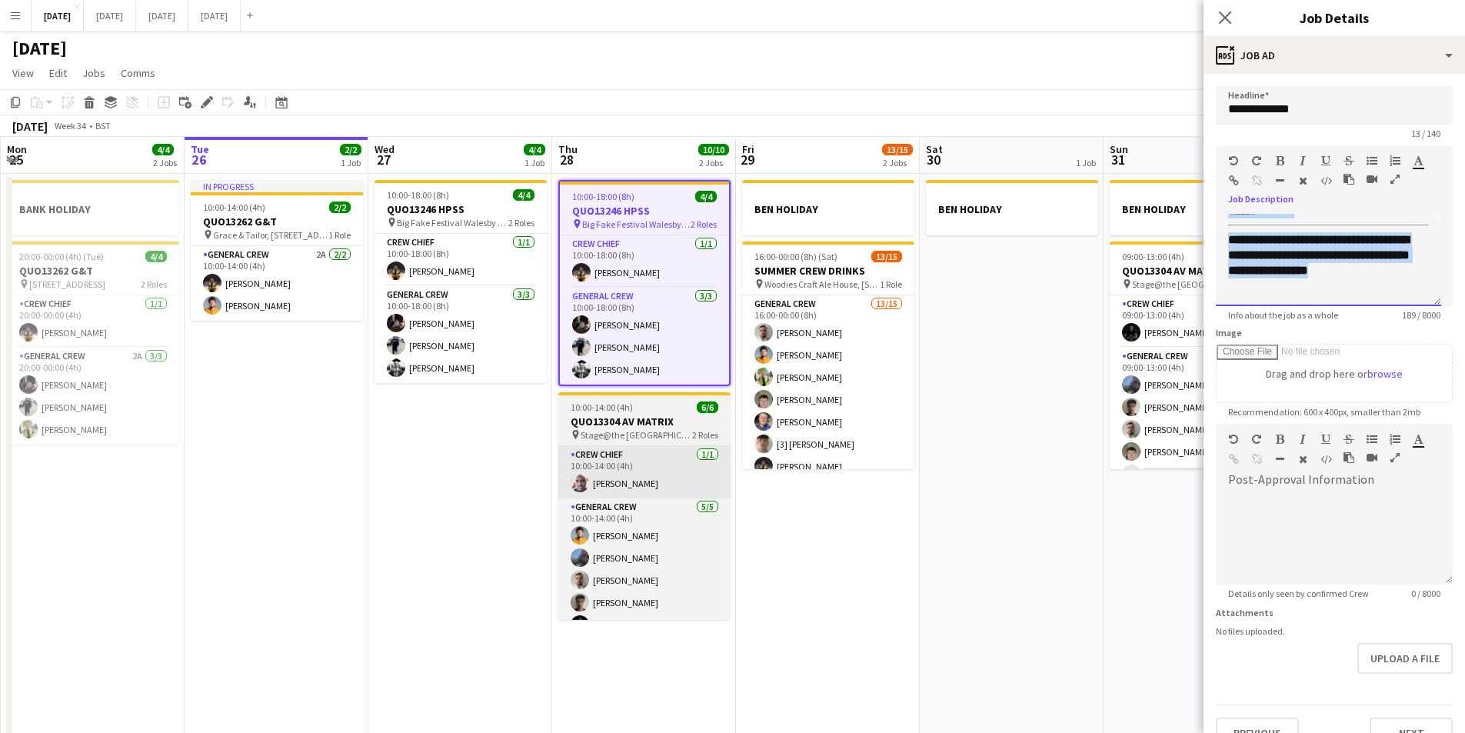
copy div "**********"
click at [641, 418] on h3 "QUO13304 AV MATRIX" at bounding box center [644, 422] width 172 height 14
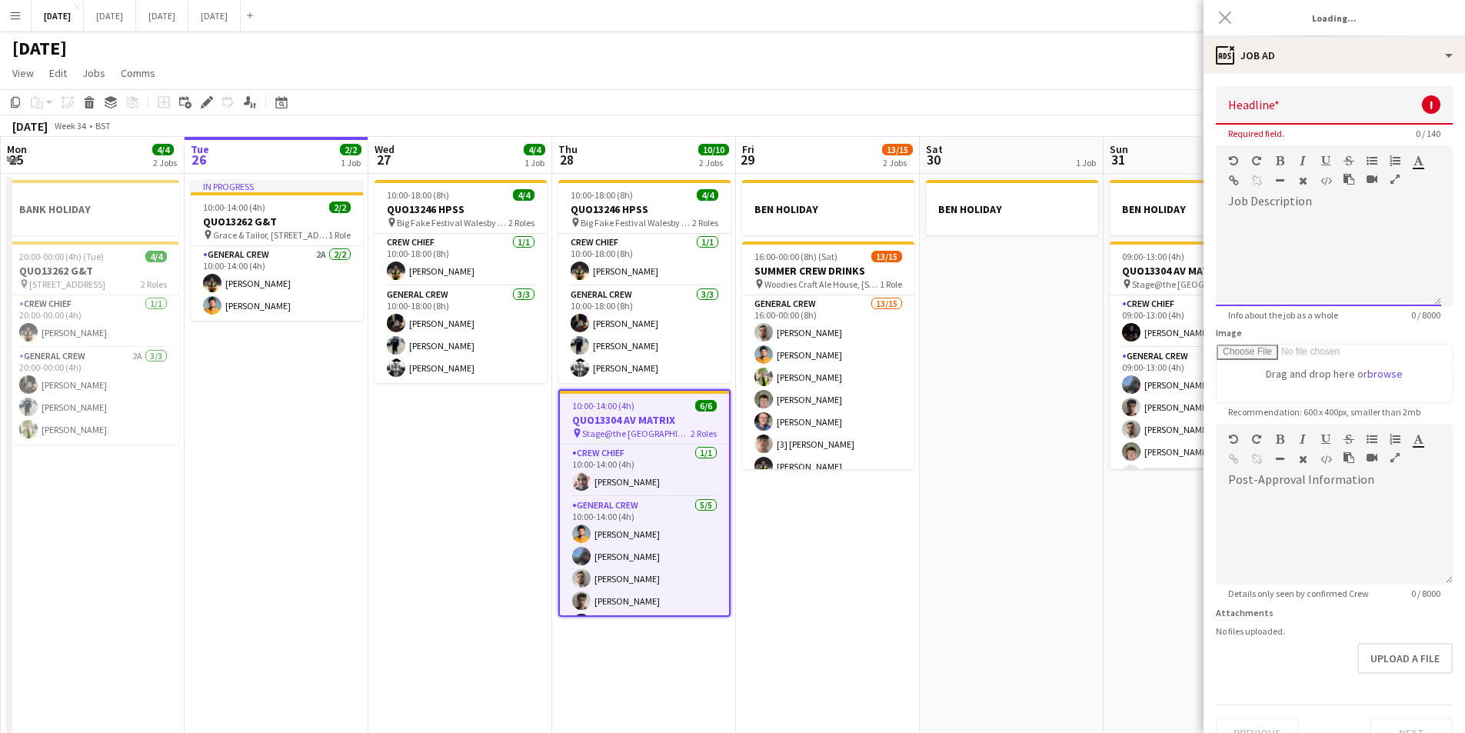
type input "**********"
click at [1261, 228] on div at bounding box center [1328, 260] width 225 height 92
paste div
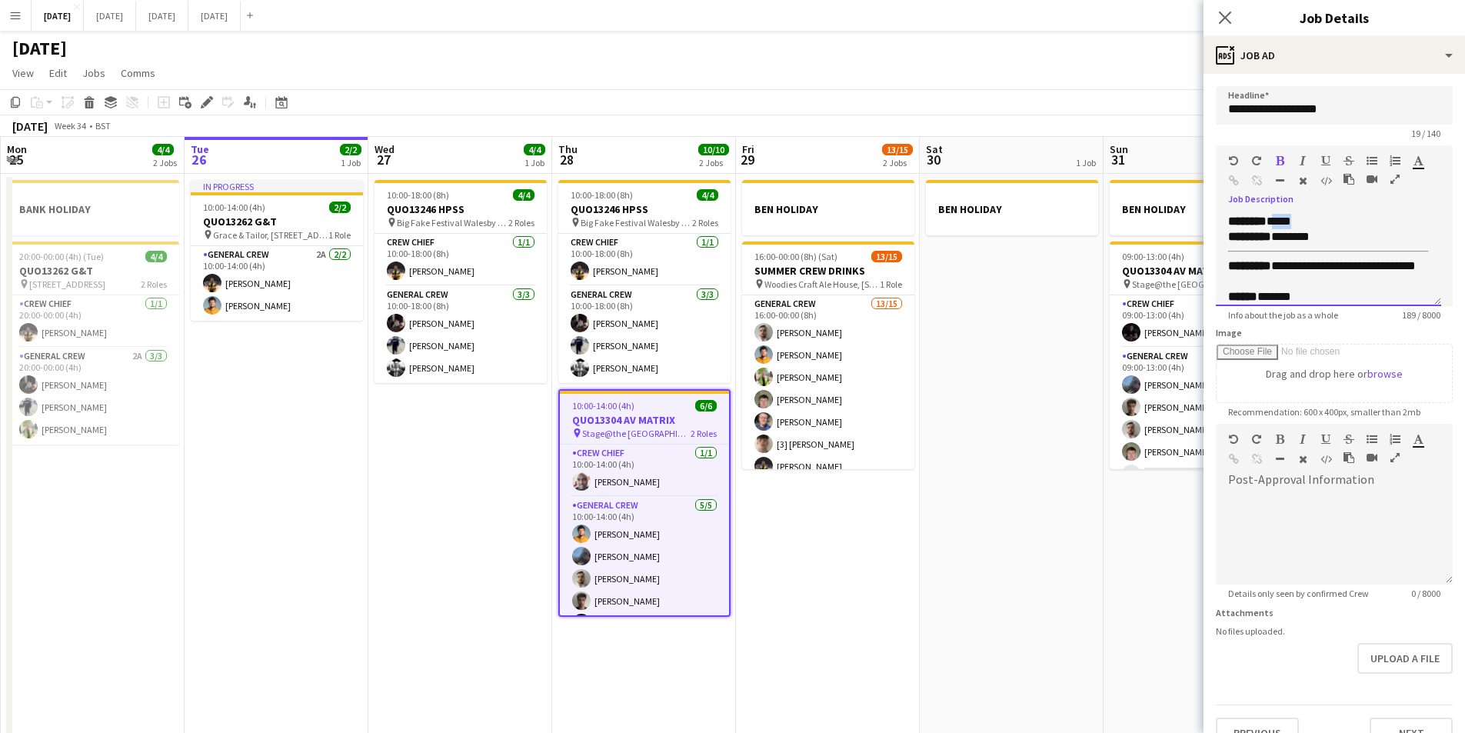
drag, startPoint x: 1317, startPoint y: 222, endPoint x: 1277, endPoint y: 218, distance: 39.5
click at [1277, 218] on div "******** ****" at bounding box center [1322, 221] width 189 height 15
click at [1309, 294] on div "****** *******" at bounding box center [1322, 296] width 189 height 15
drag, startPoint x: 1300, startPoint y: 266, endPoint x: 1207, endPoint y: 168, distance: 134.9
click at [1207, 168] on form "**********" at bounding box center [1334, 417] width 261 height 662
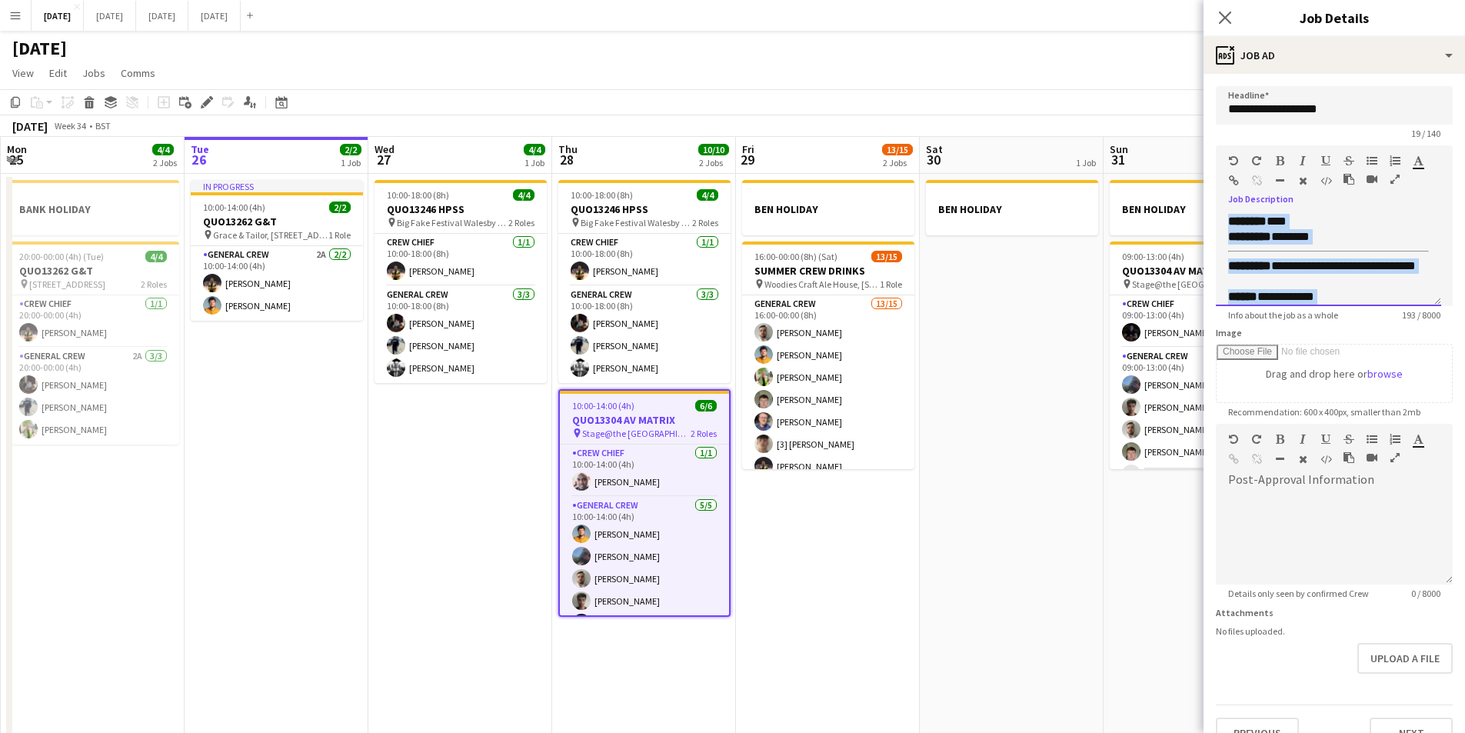
copy div "**********"
drag, startPoint x: 941, startPoint y: 525, endPoint x: 929, endPoint y: 522, distance: 11.9
click at [929, 522] on app-calendar-viewport "Sat 23 8/8 4 Jobs Sun 24 2/2 1 Job Mon 25 4/4 2 Jobs Tue 26 2/2 1 Job Wed 27 4/…" at bounding box center [732, 442] width 1465 height 611
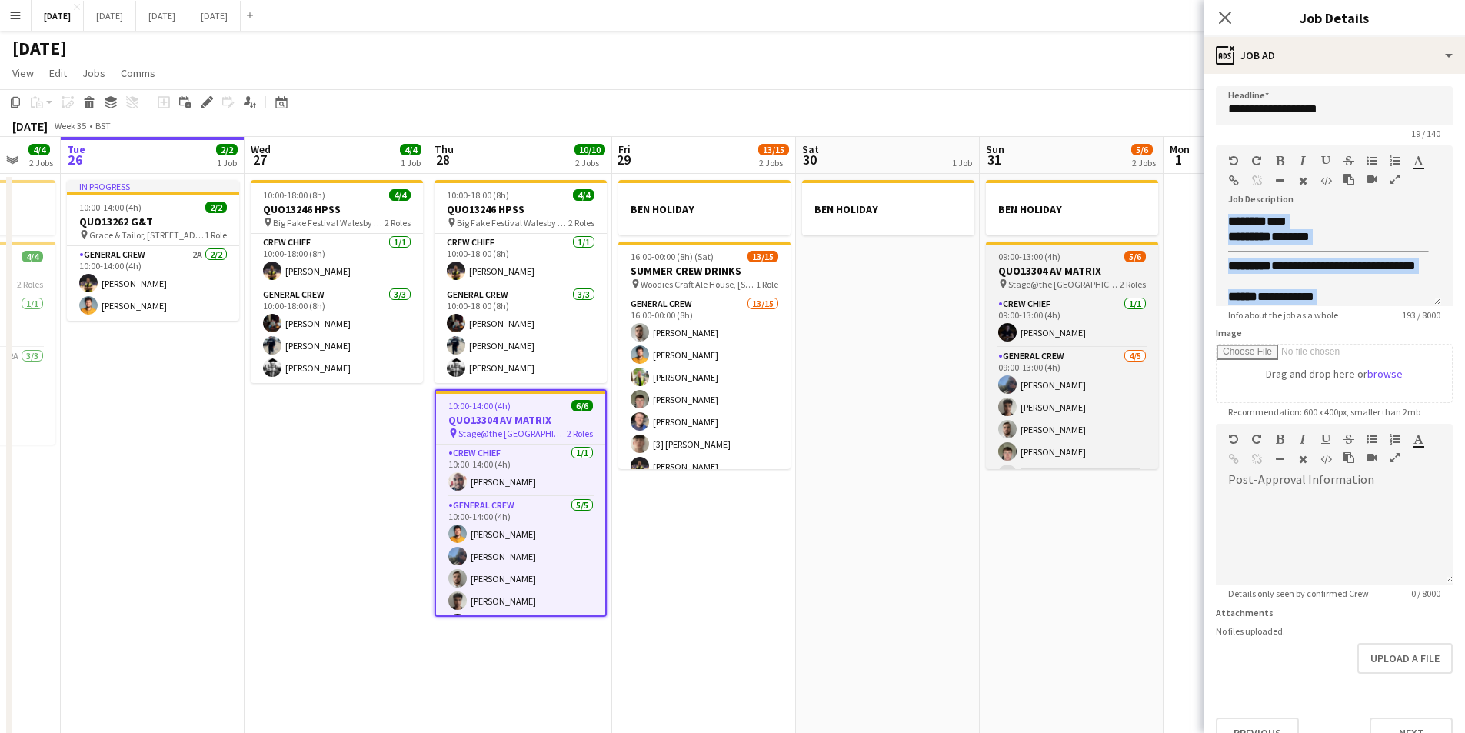
click at [1043, 264] on h3 "QUO13304 AV MATRIX" at bounding box center [1072, 271] width 172 height 14
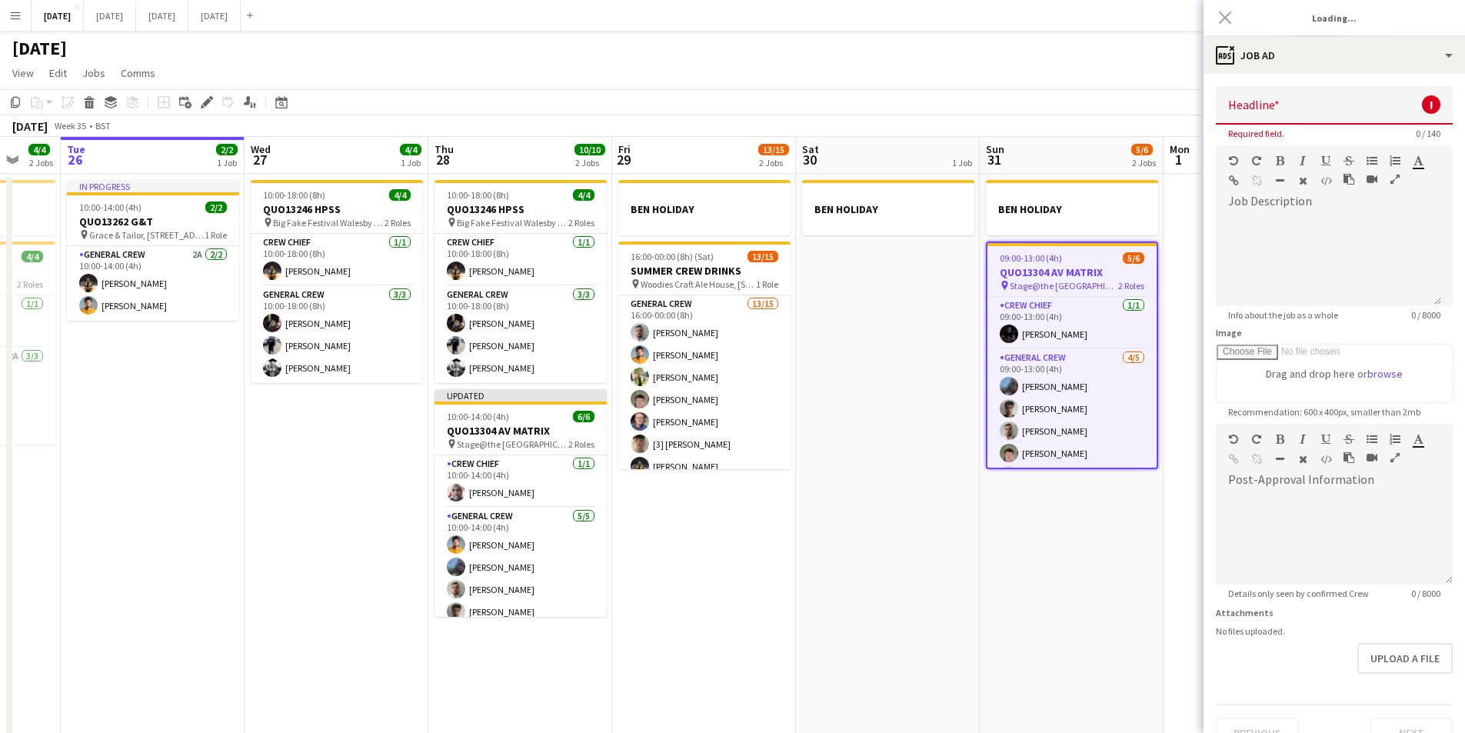
type input "**********"
click at [1296, 227] on div at bounding box center [1328, 260] width 225 height 92
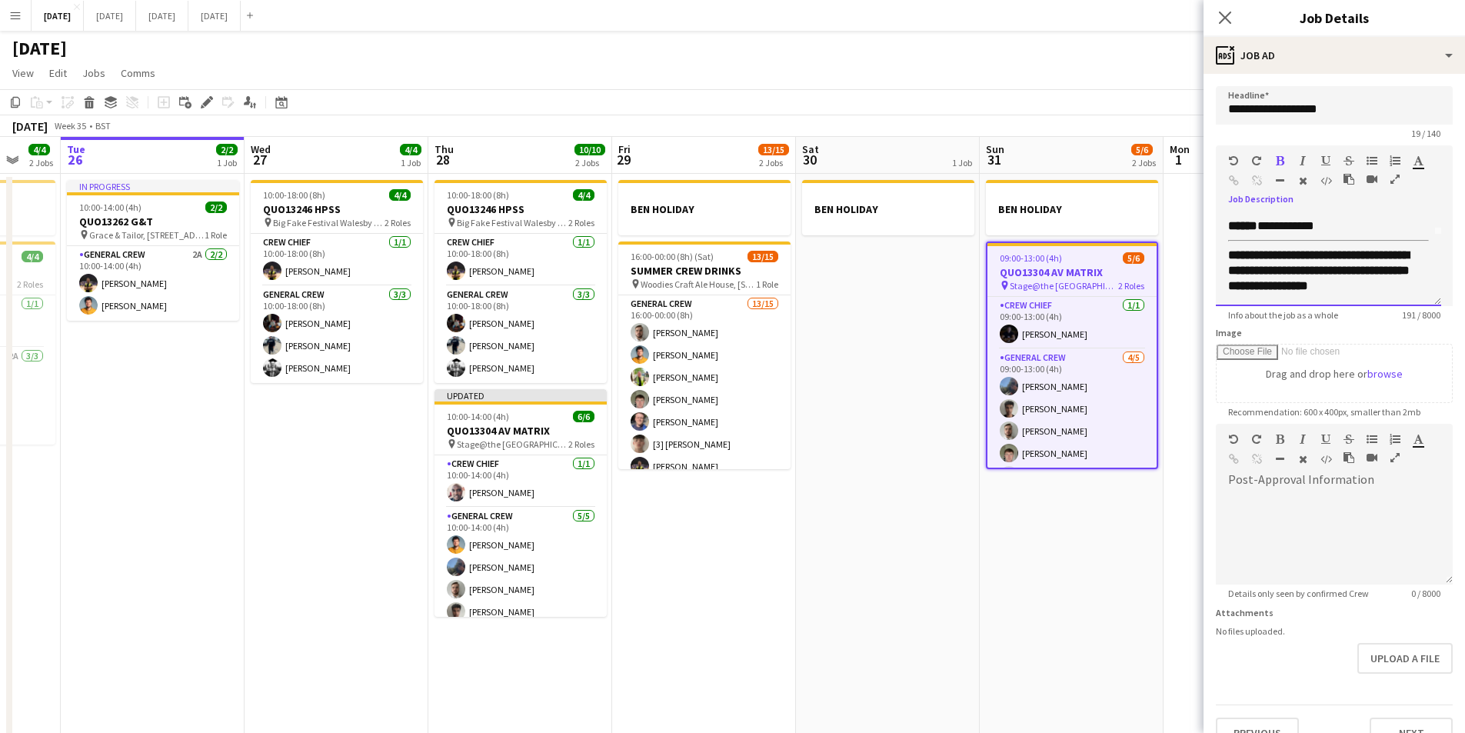
scroll to position [0, 0]
click at [1305, 295] on div "**********" at bounding box center [1322, 296] width 189 height 15
click at [1306, 295] on div "****** *****" at bounding box center [1322, 296] width 189 height 15
click at [1234, 278] on div "**********" at bounding box center [1322, 273] width 189 height 31
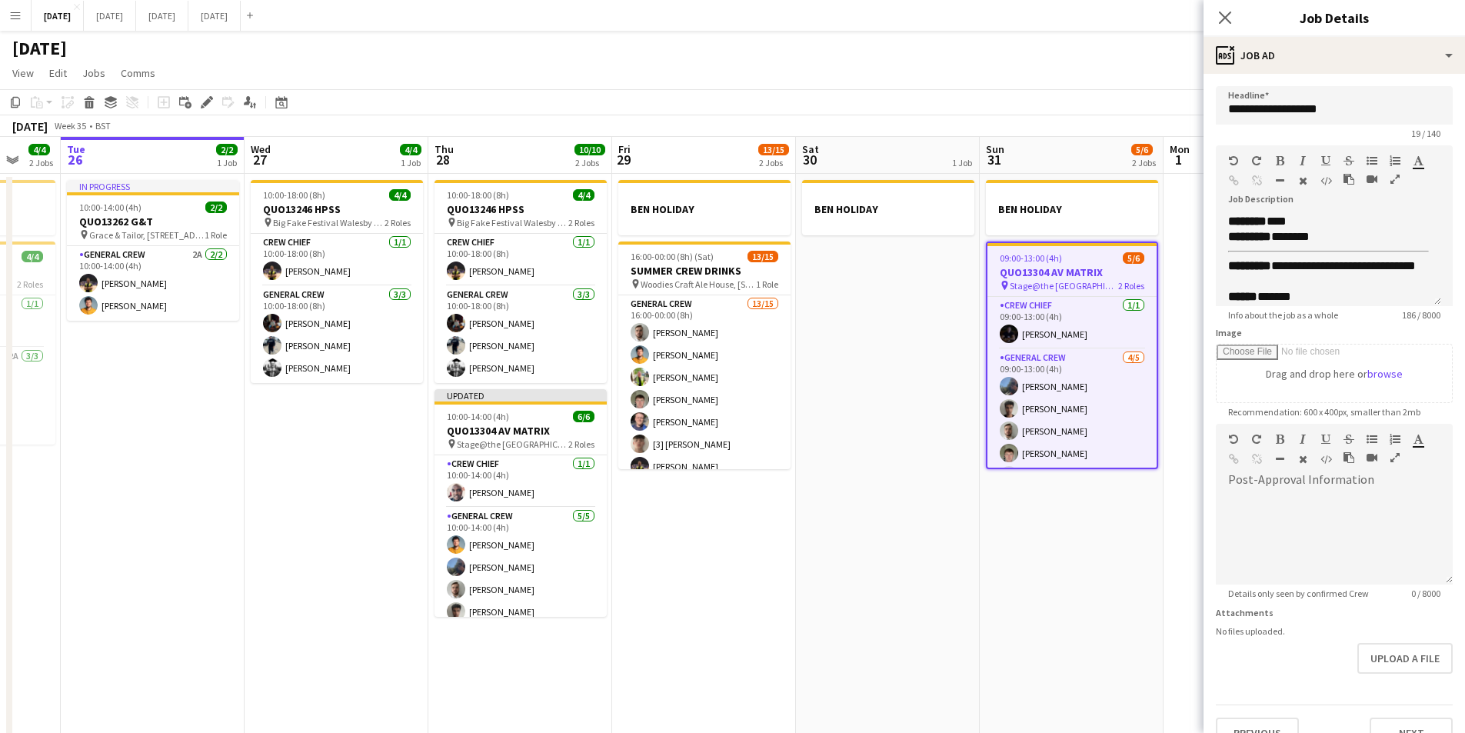
scroll to position [0, 455]
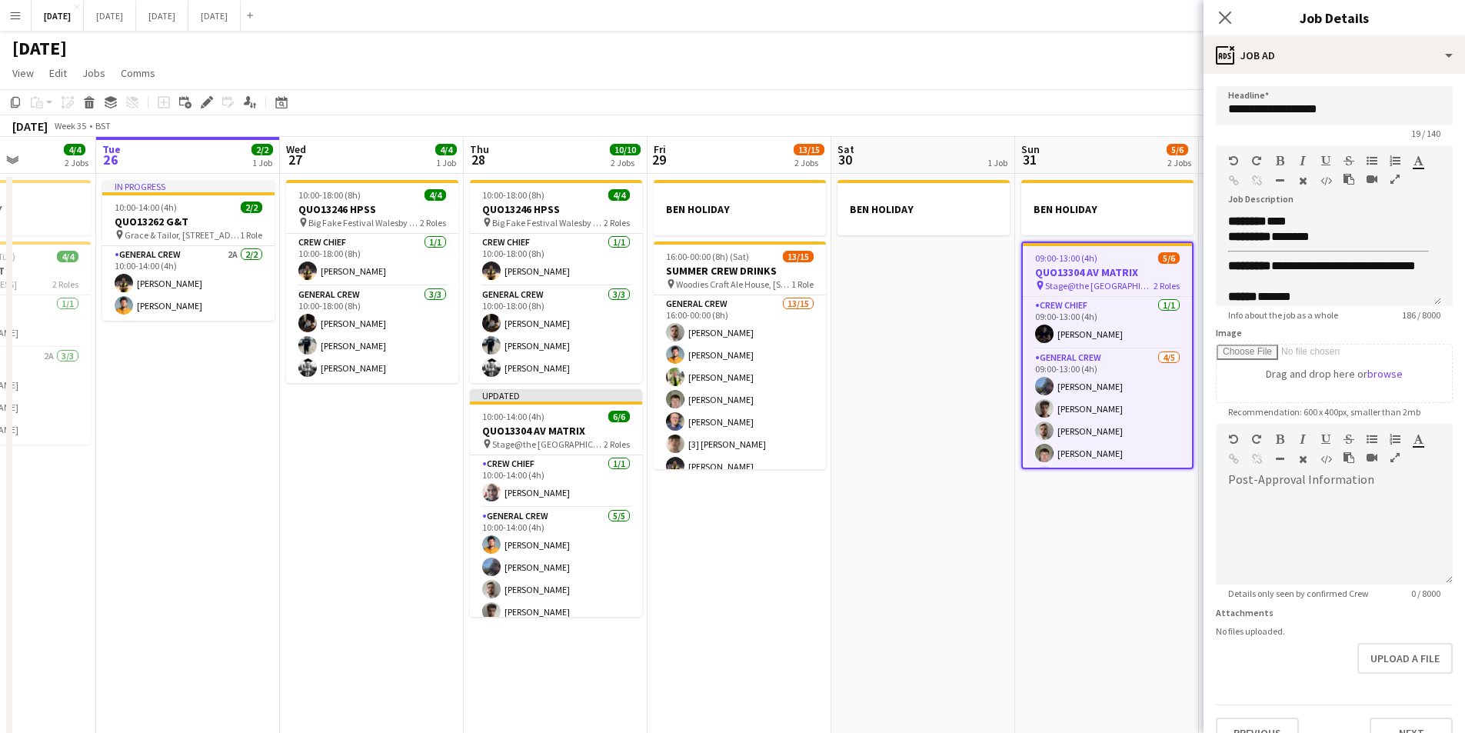
drag, startPoint x: 659, startPoint y: 555, endPoint x: 694, endPoint y: 558, distance: 35.5
click at [694, 558] on app-calendar-viewport "Sat 23 8/8 4 Jobs Sun 24 2/2 1 Job Mon 25 4/4 2 Jobs Tue 26 2/2 1 Job Wed 27 4/…" at bounding box center [732, 442] width 1465 height 611
click at [1221, 11] on icon "Close pop-in" at bounding box center [1224, 17] width 15 height 15
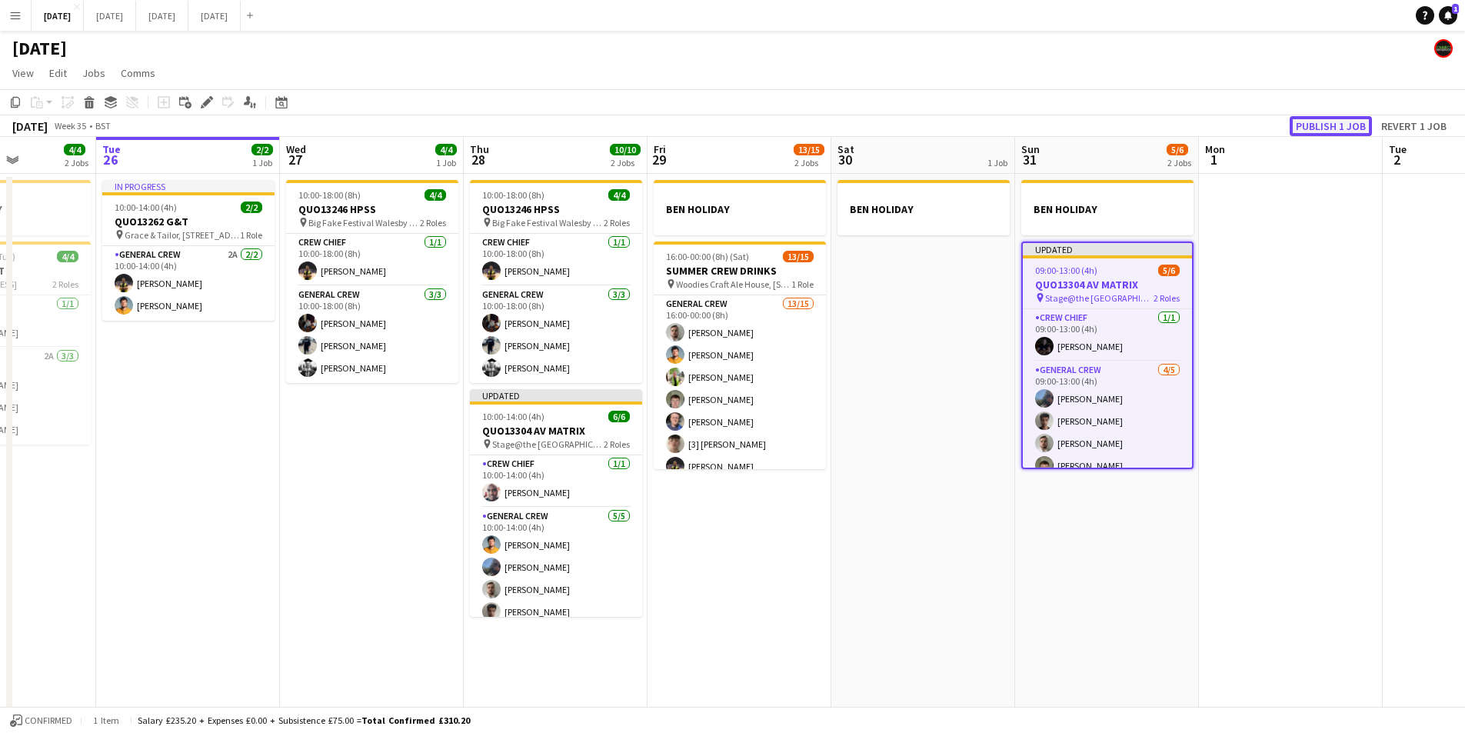
click at [1334, 126] on button "Publish 1 job" at bounding box center [1331, 126] width 82 height 20
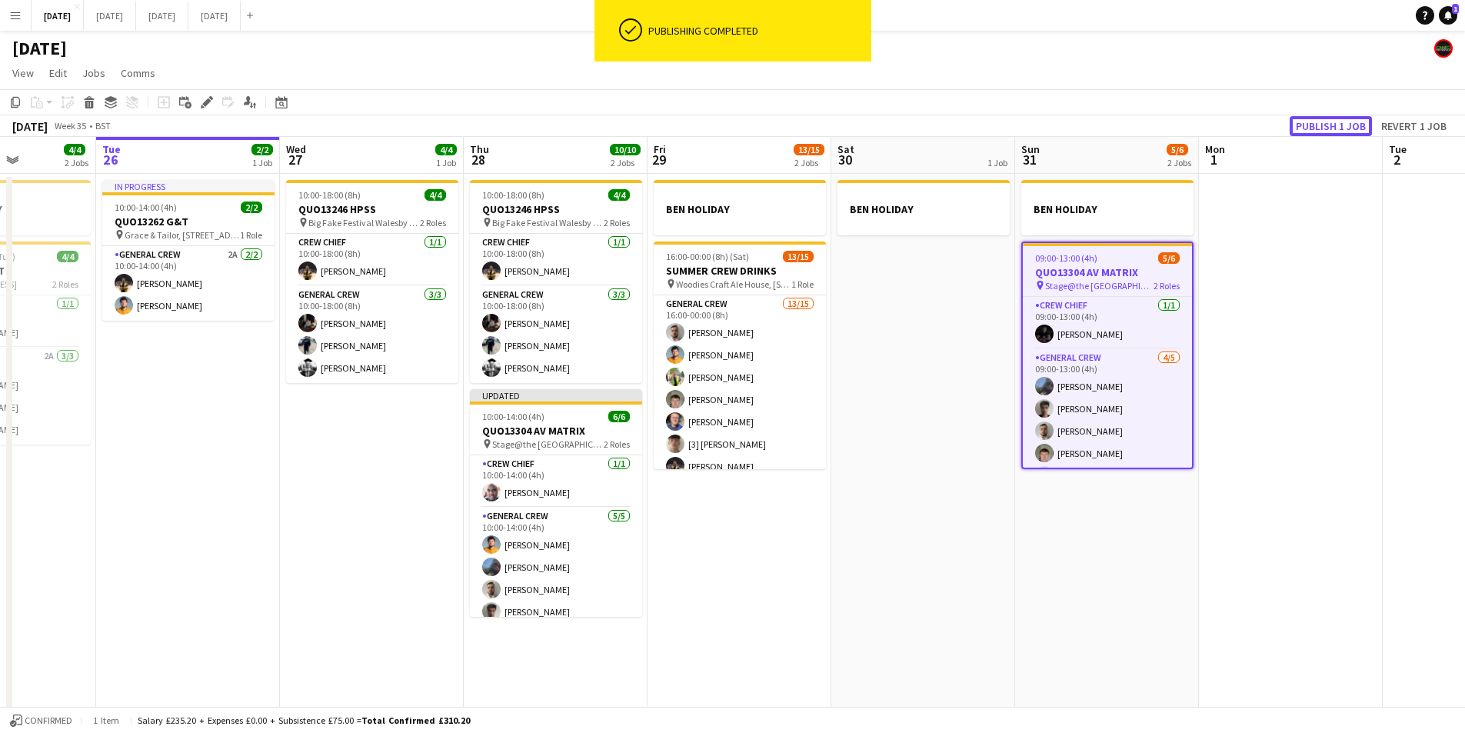
click at [1331, 124] on button "Publish 1 job" at bounding box center [1331, 126] width 82 height 20
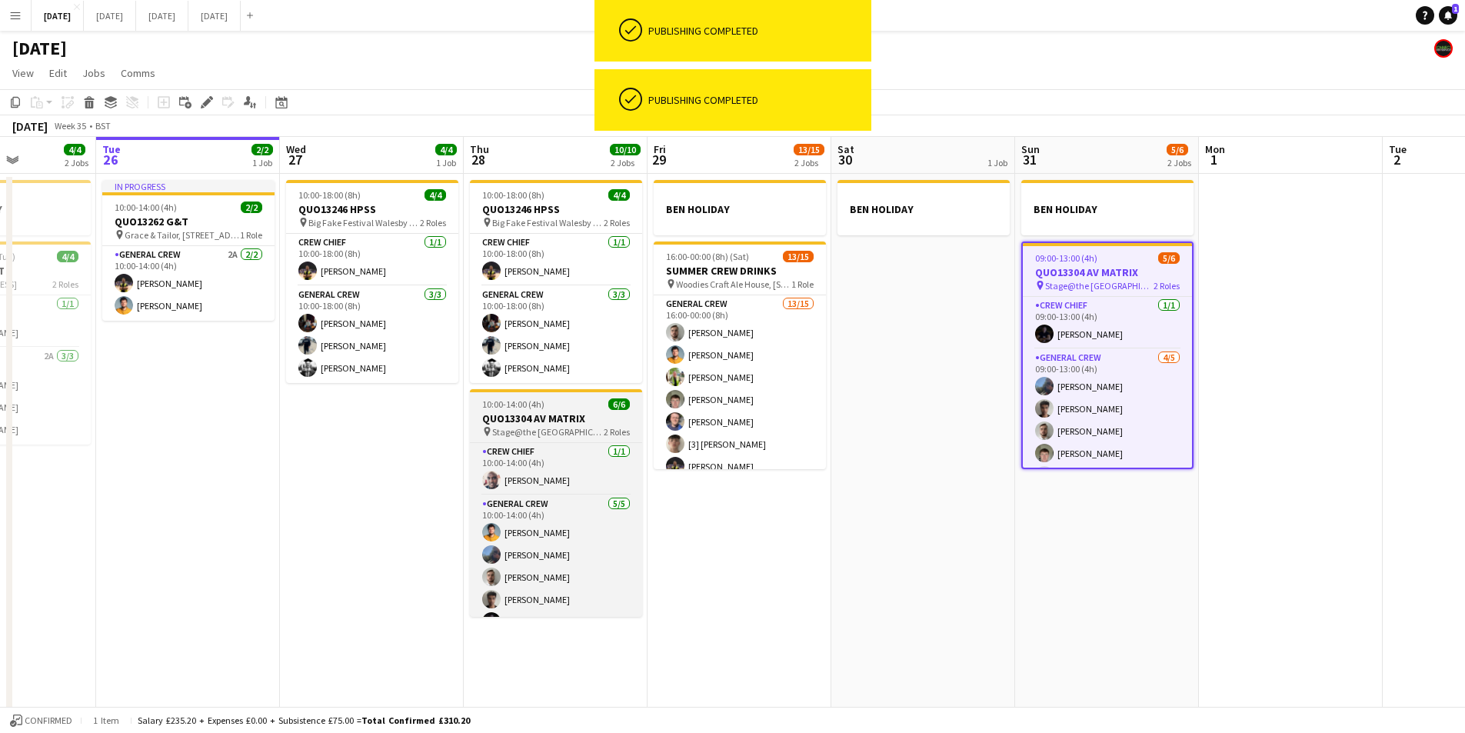
scroll to position [20, 0]
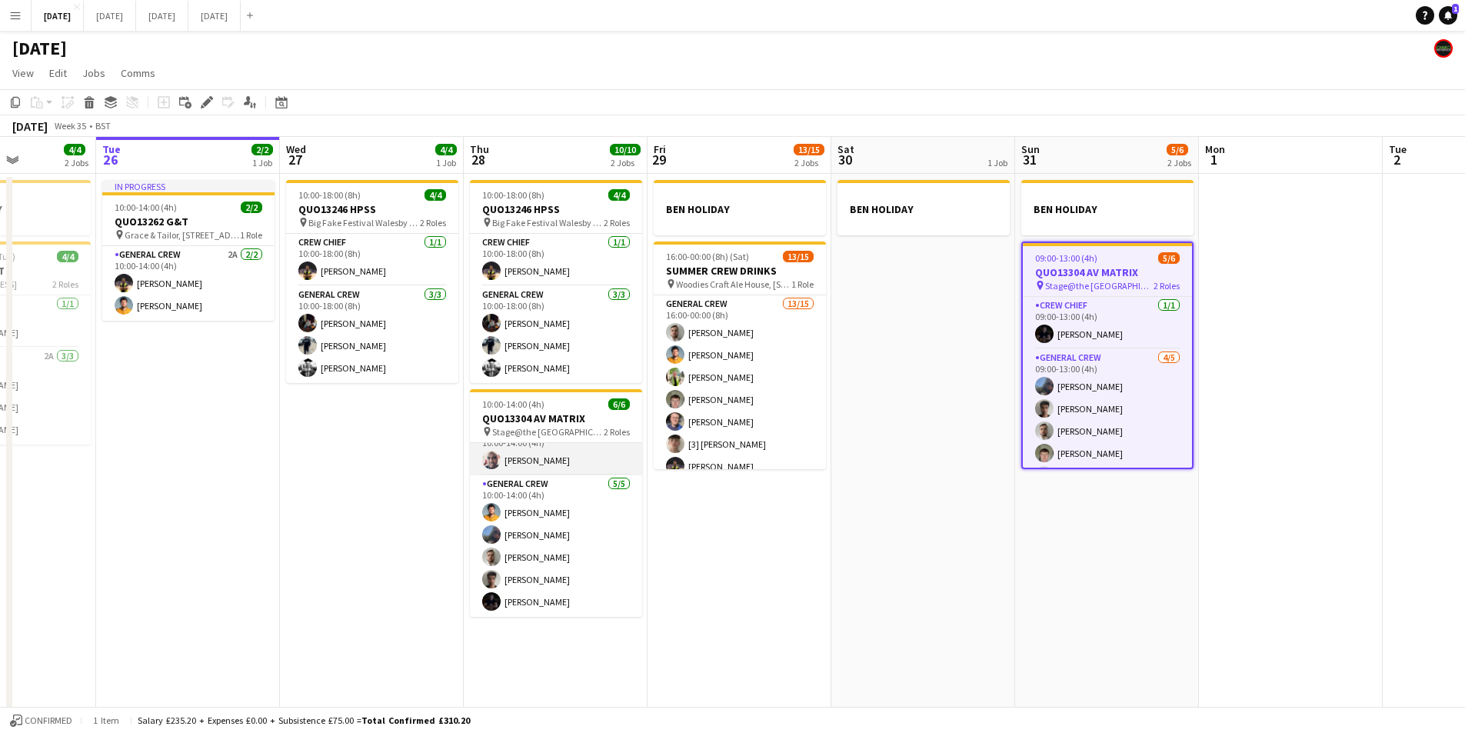
click at [557, 461] on app-card-role "Crew Chief 1/1 10:00-14:00 (4h) Michael Bartonjo" at bounding box center [556, 449] width 172 height 52
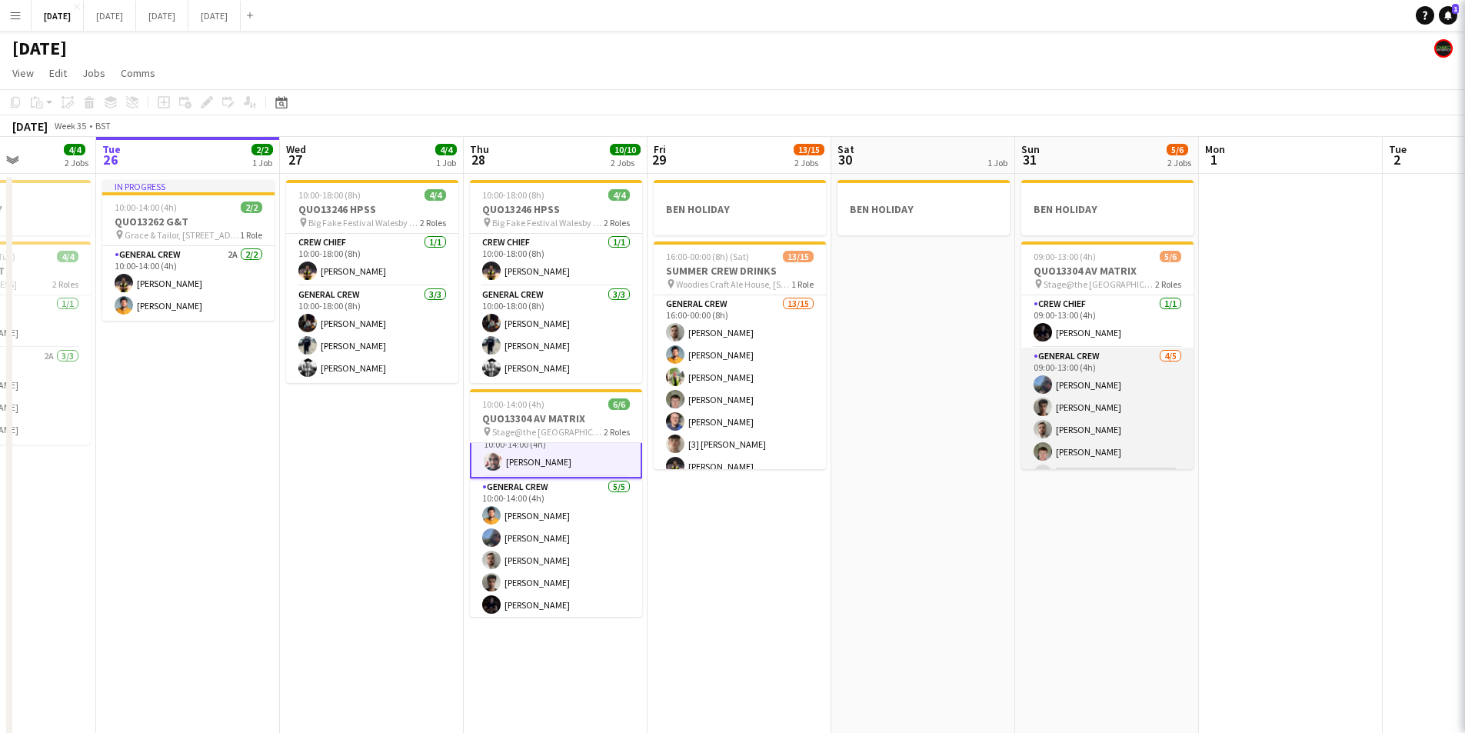
scroll to position [22, 0]
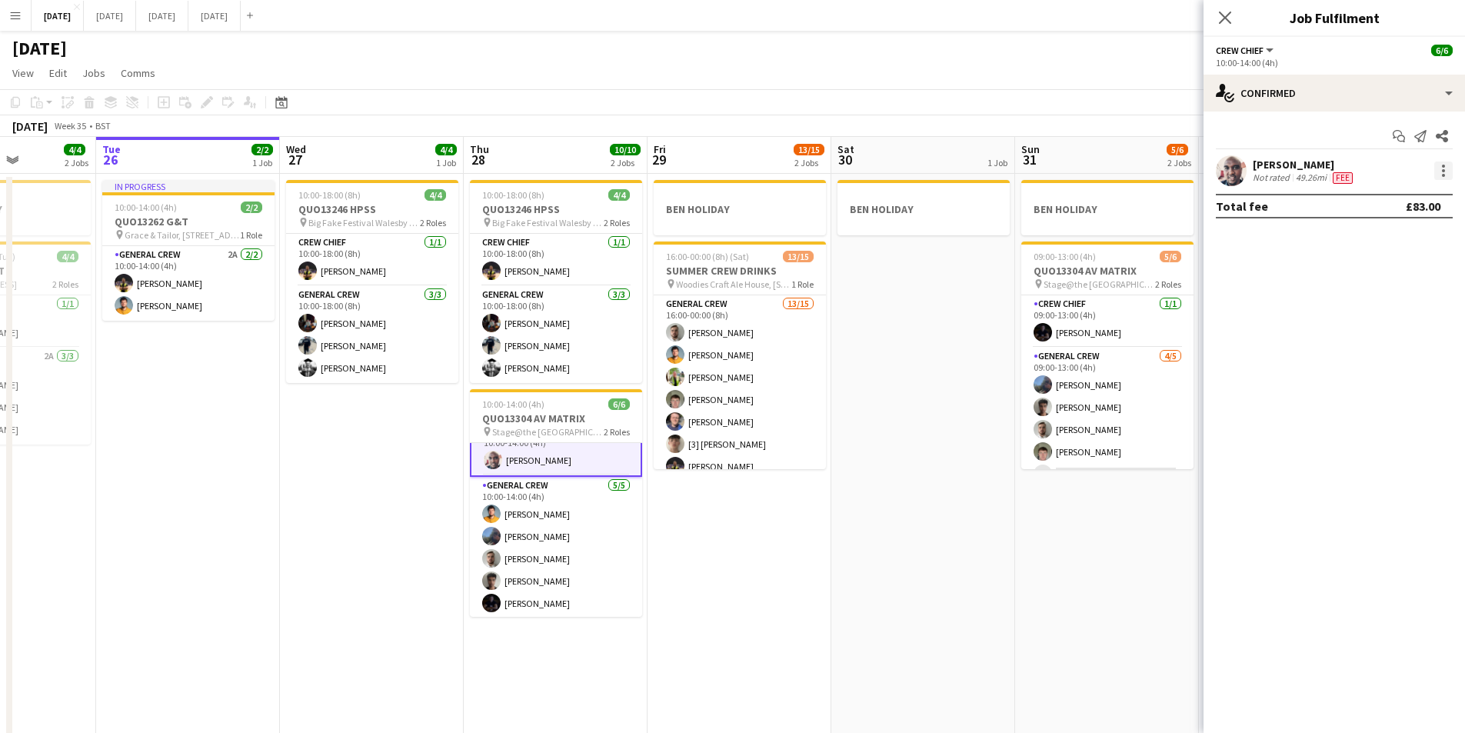
click at [1440, 173] on div at bounding box center [1443, 171] width 18 height 18
click at [1412, 190] on button "Edit fee" at bounding box center [1393, 199] width 120 height 37
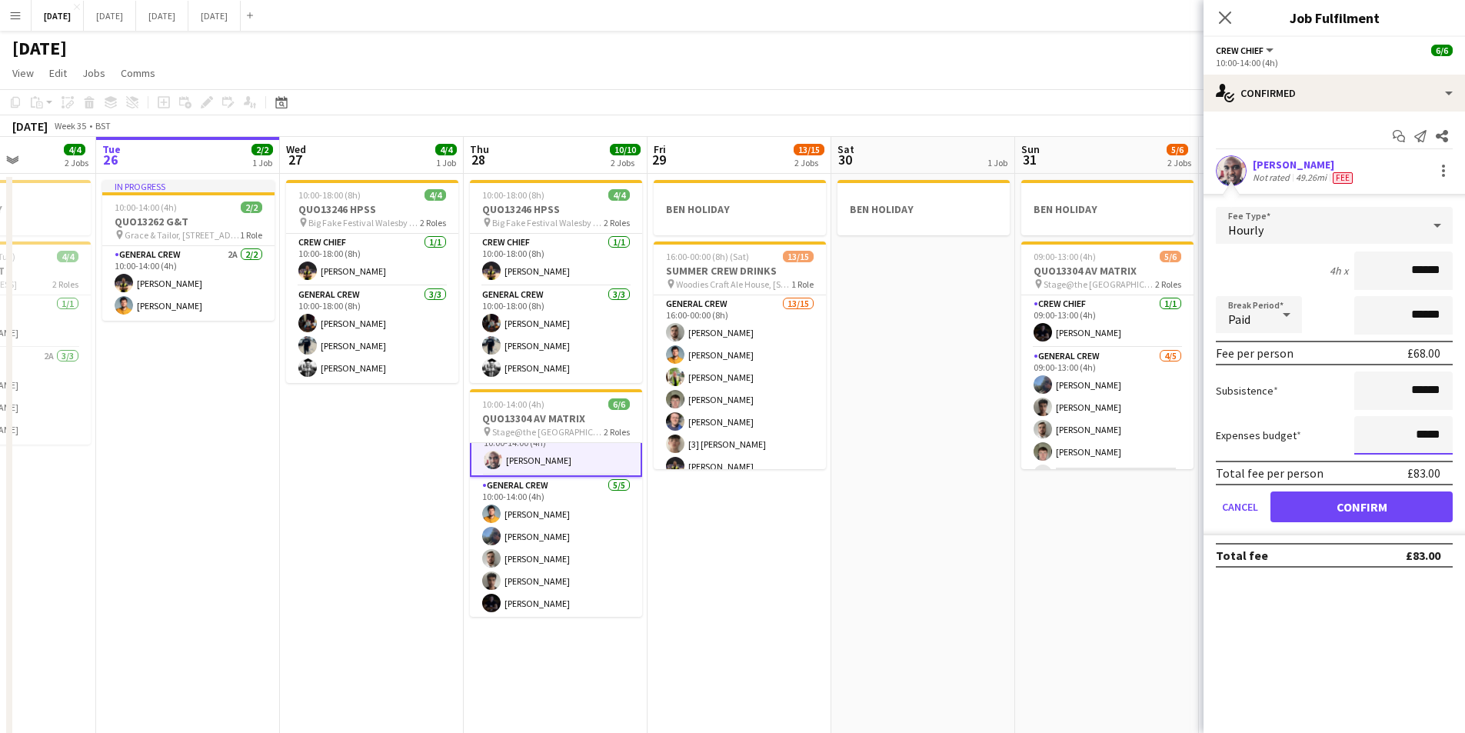
drag, startPoint x: 1417, startPoint y: 430, endPoint x: 1424, endPoint y: 435, distance: 8.3
click at [1424, 435] on input "*****" at bounding box center [1403, 435] width 98 height 38
type input "******"
click at [1348, 505] on button "Confirm" at bounding box center [1362, 506] width 182 height 31
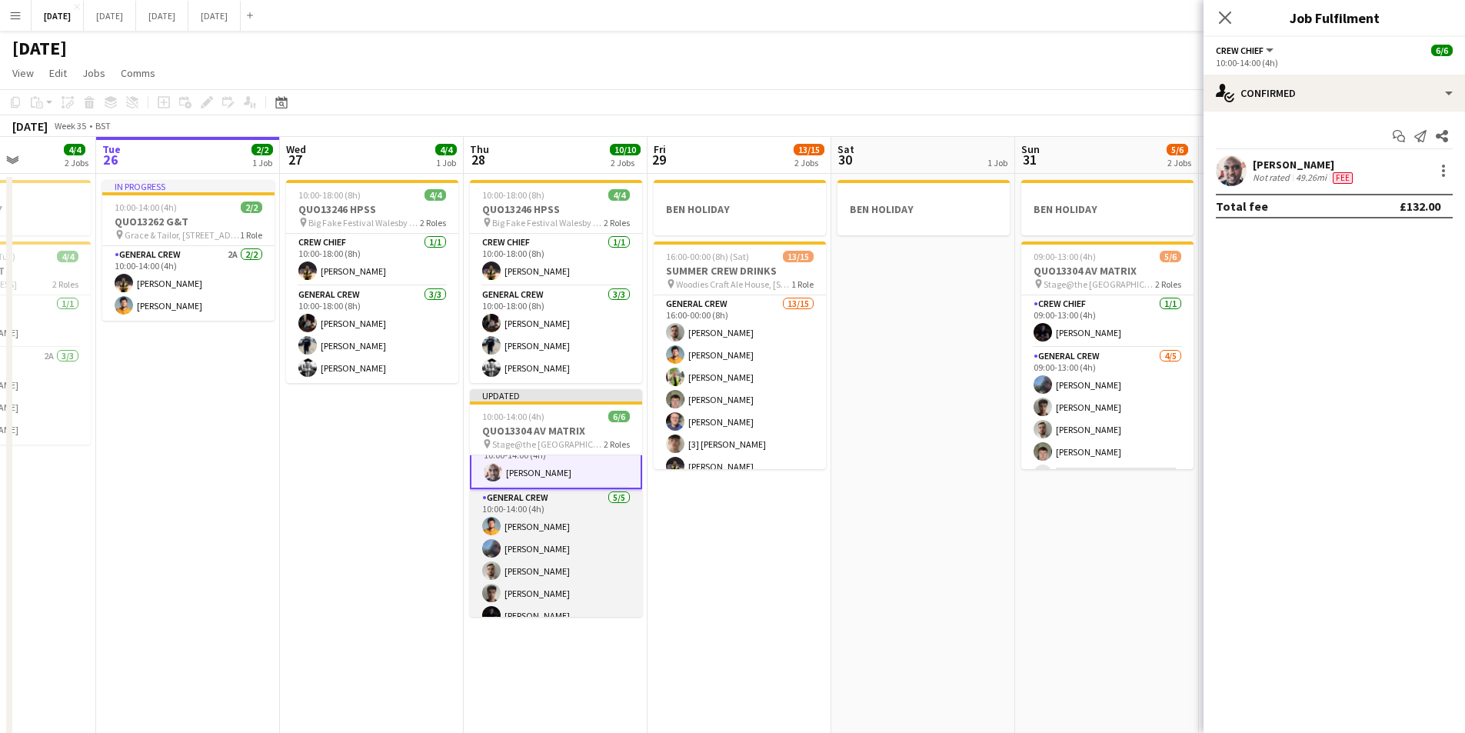
scroll to position [35, 0]
click at [548, 598] on app-card-role "General Crew 5/5 10:00-14:00 (4h) George Warren Dawson Hyde Benji Crossley Kamu…" at bounding box center [556, 546] width 172 height 142
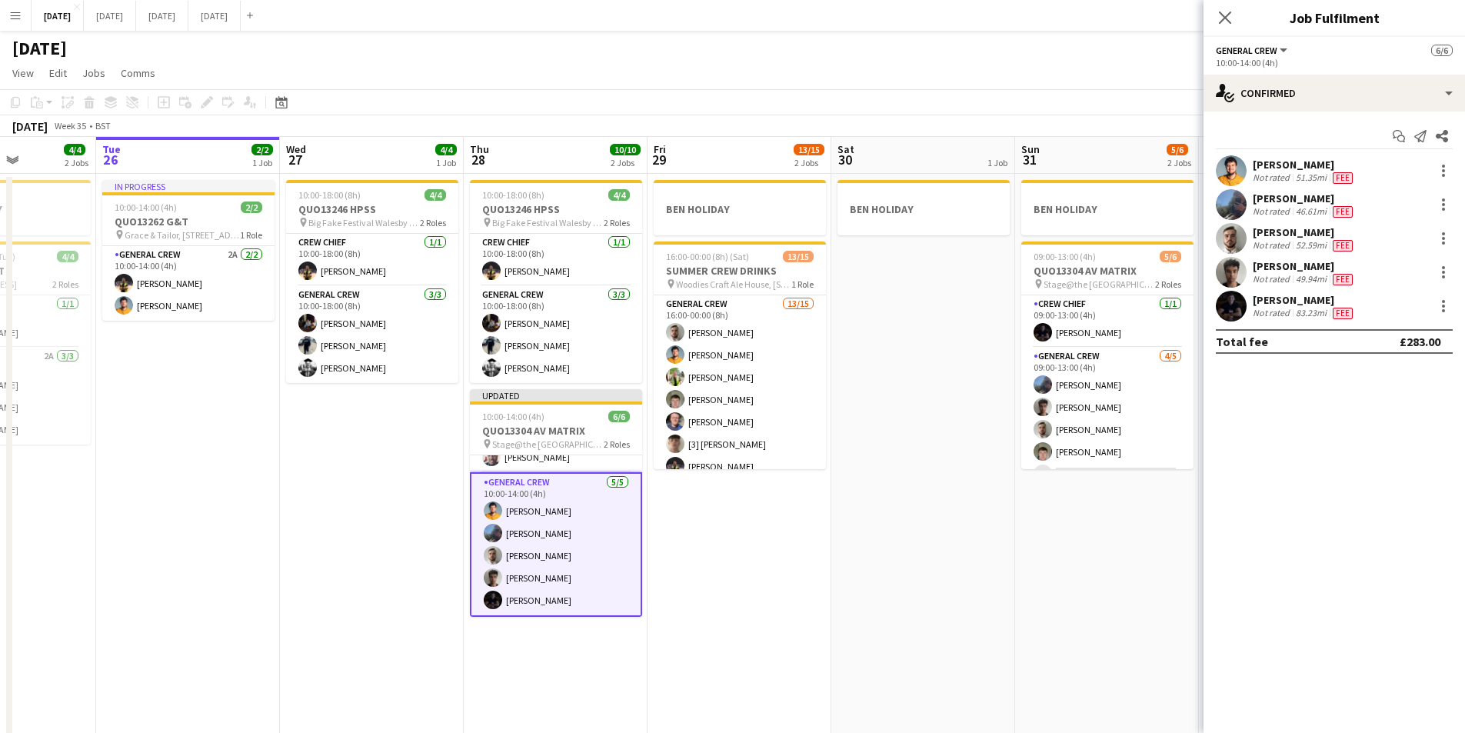
scroll to position [34, 0]
click at [1438, 304] on div at bounding box center [1443, 306] width 18 height 18
click at [1383, 341] on span "Edit fee" at bounding box center [1392, 335] width 95 height 14
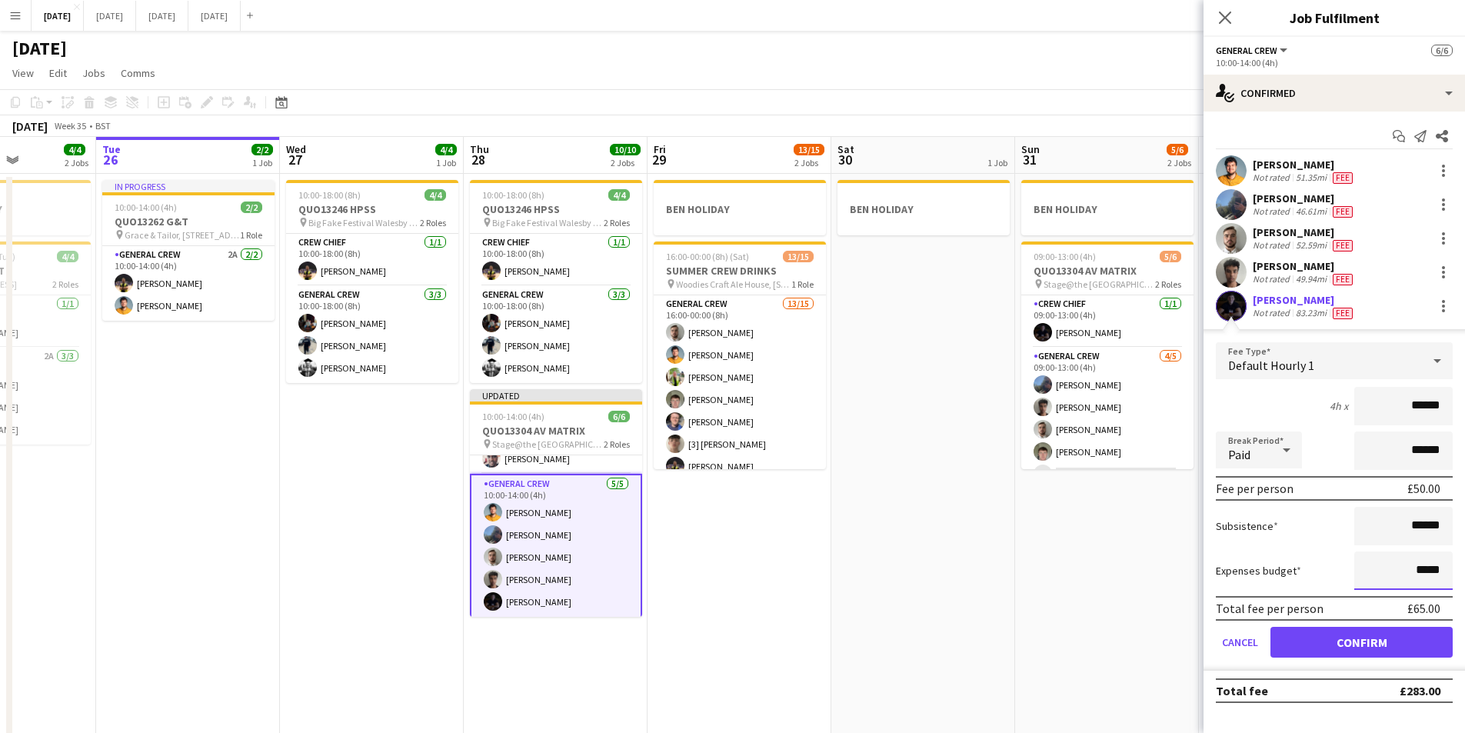
click at [1423, 569] on input "*****" at bounding box center [1403, 570] width 98 height 38
type input "******"
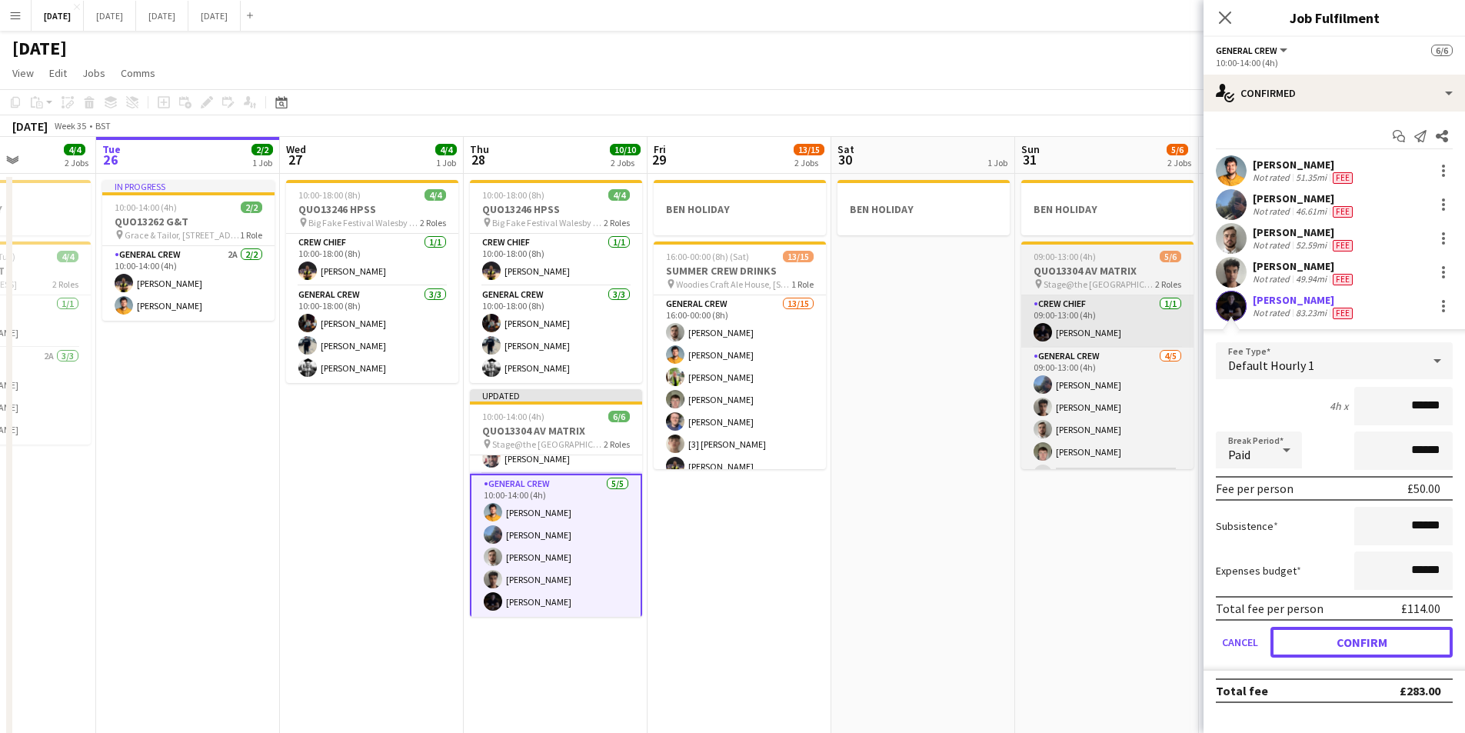
drag, startPoint x: 1394, startPoint y: 638, endPoint x: 1094, endPoint y: 345, distance: 419.3
click at [1393, 638] on button "Confirm" at bounding box center [1362, 642] width 182 height 31
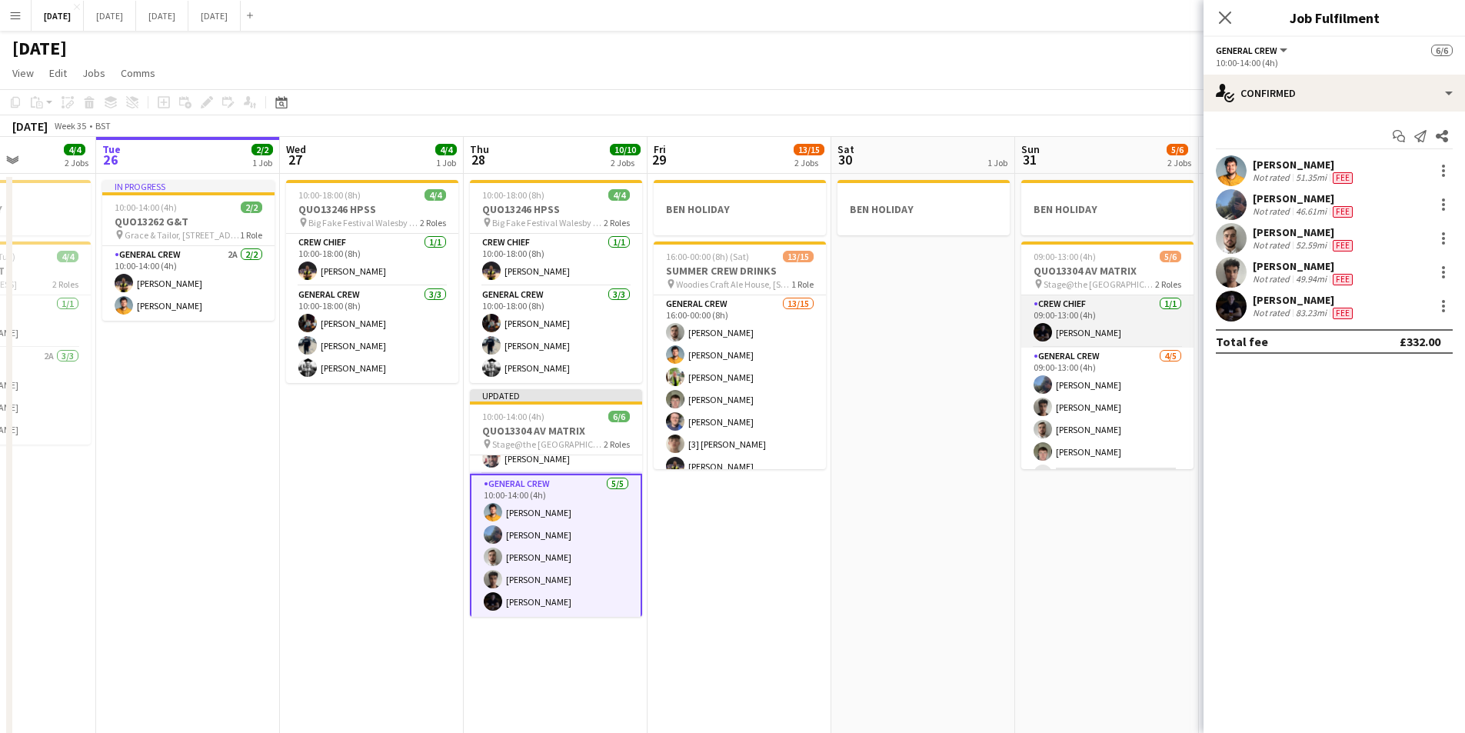
click at [1094, 337] on app-card-role "Crew Chief 1/1 09:00-13:00 (4h) Joe Weightman" at bounding box center [1107, 321] width 172 height 52
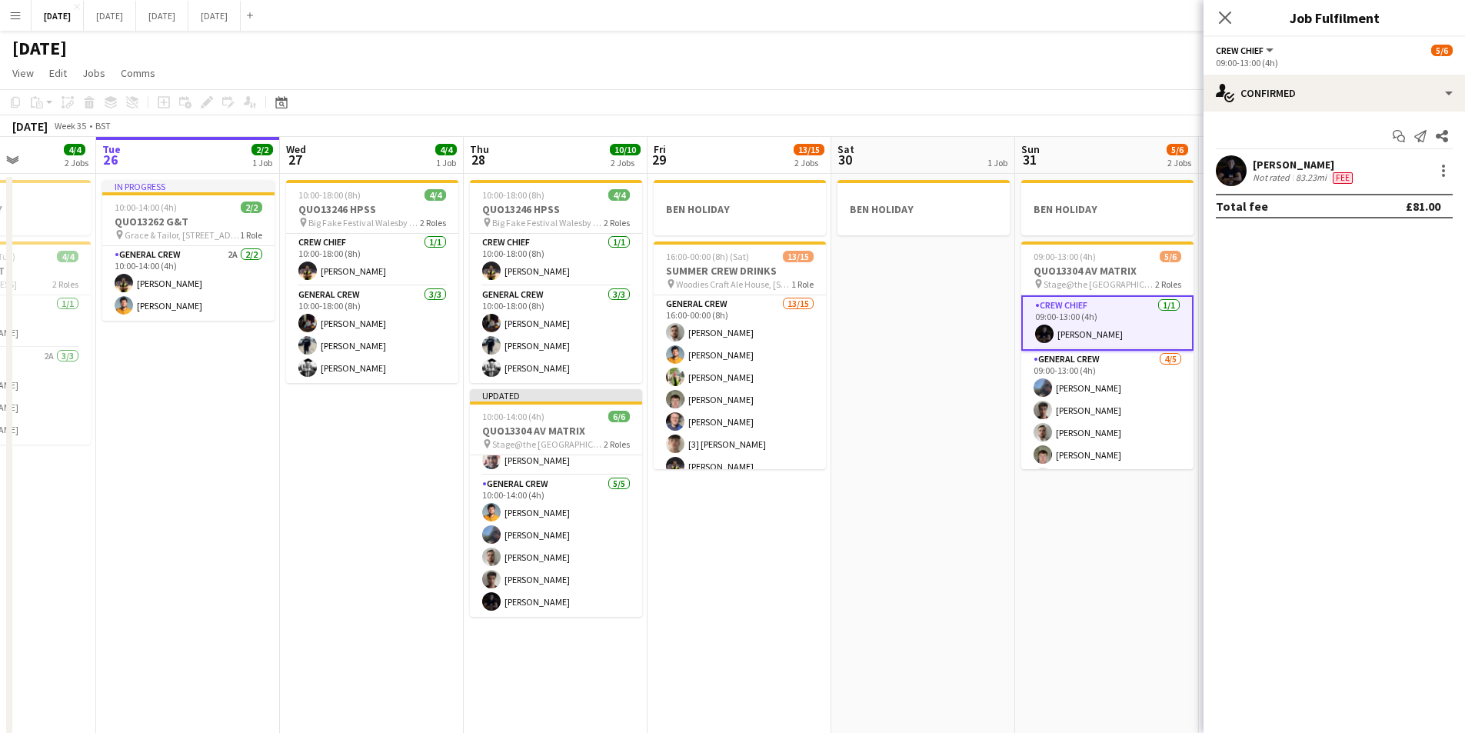
scroll to position [32, 0]
click at [1442, 168] on div at bounding box center [1443, 171] width 18 height 18
click at [1399, 196] on span "Edit fee" at bounding box center [1392, 199] width 95 height 14
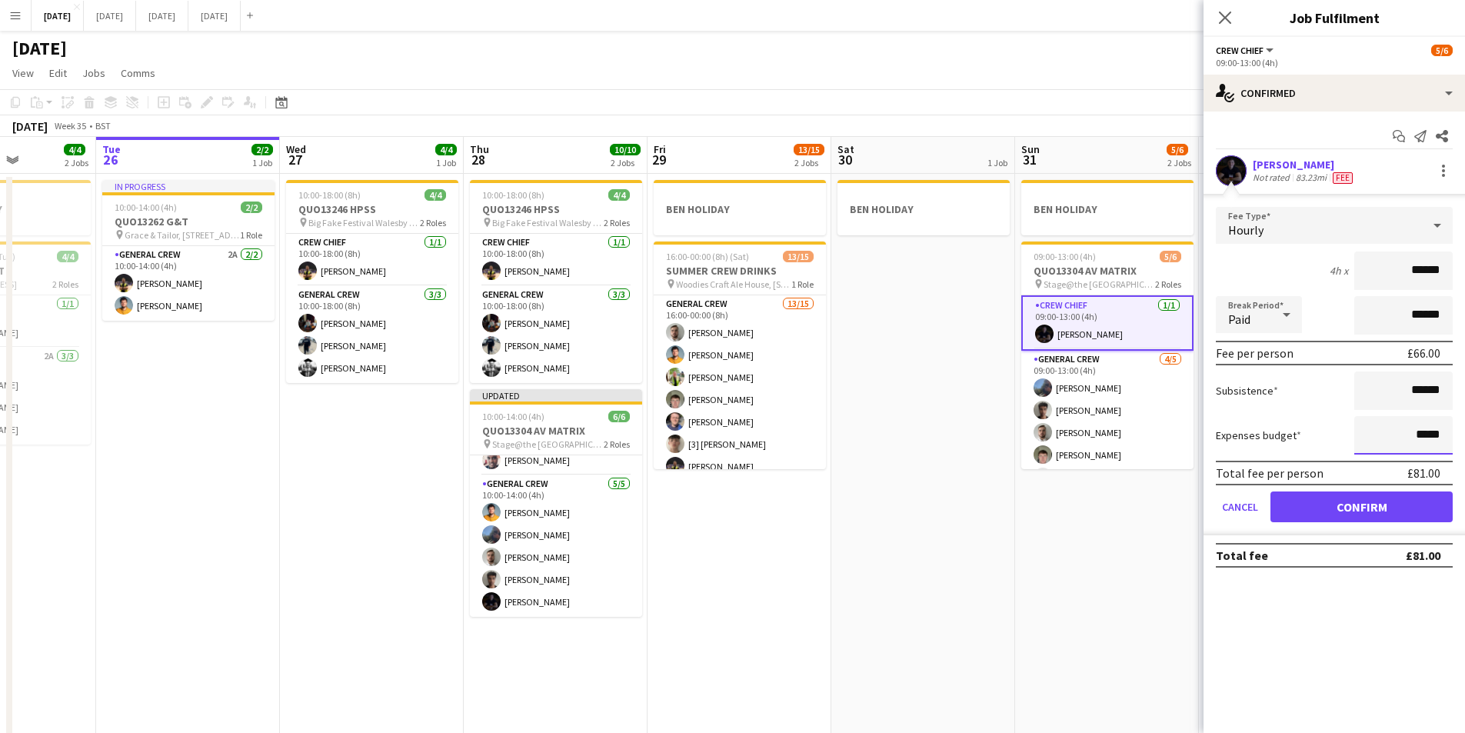
click at [1423, 435] on input "*****" at bounding box center [1403, 435] width 98 height 38
click at [1427, 437] on input "*****" at bounding box center [1403, 435] width 98 height 38
type input "******"
click at [1367, 495] on button "Confirm" at bounding box center [1362, 506] width 182 height 31
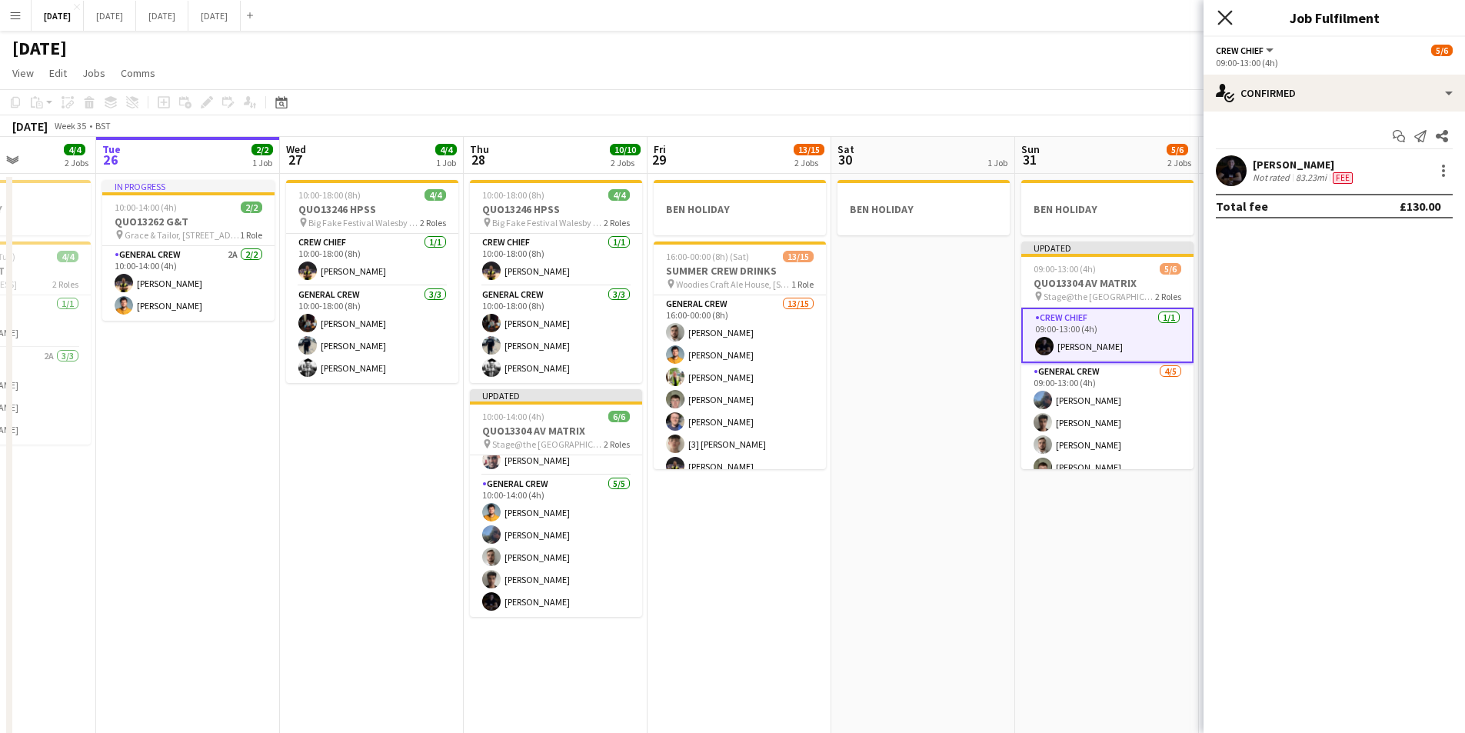
click at [1227, 24] on icon "Close pop-in" at bounding box center [1224, 17] width 15 height 15
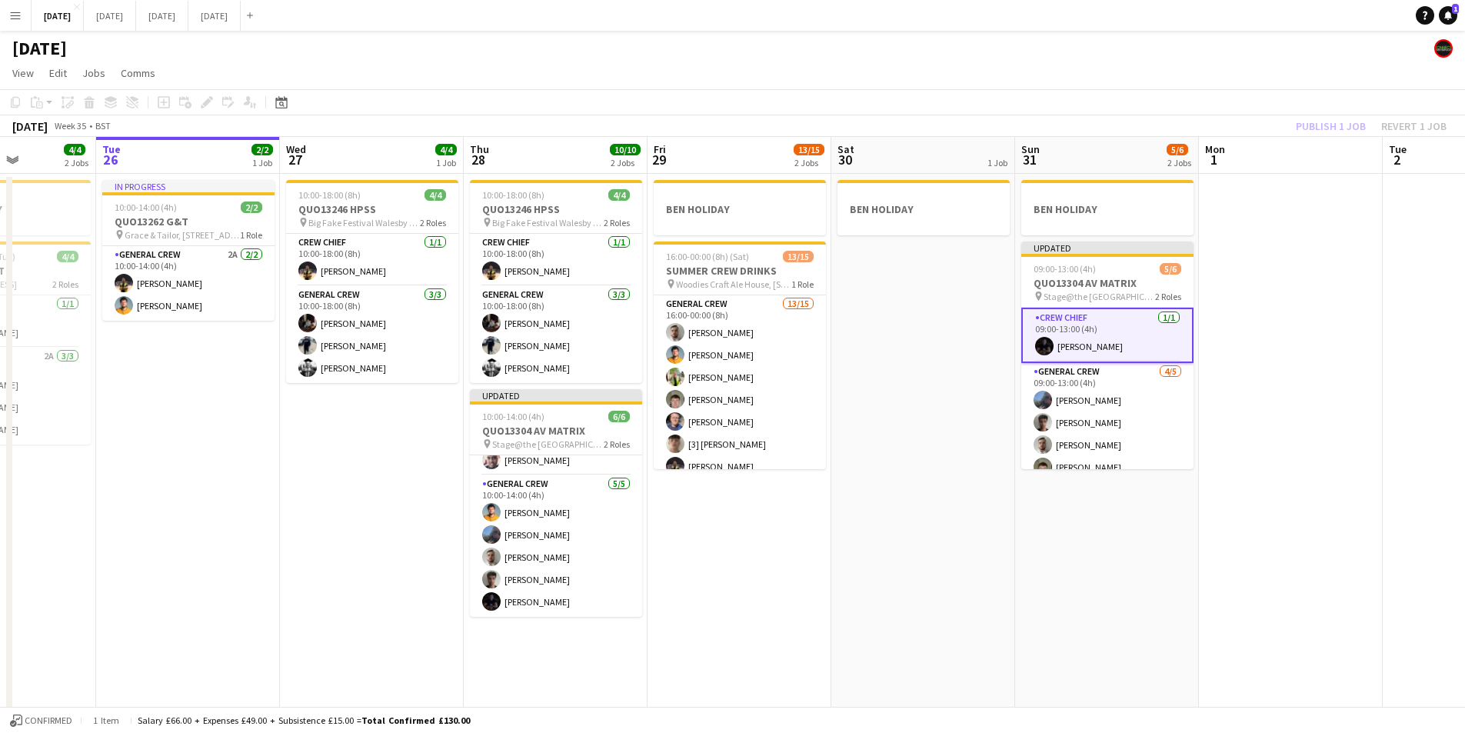
click at [1329, 118] on div "Publish 1 job Revert 1 job" at bounding box center [1371, 126] width 188 height 20
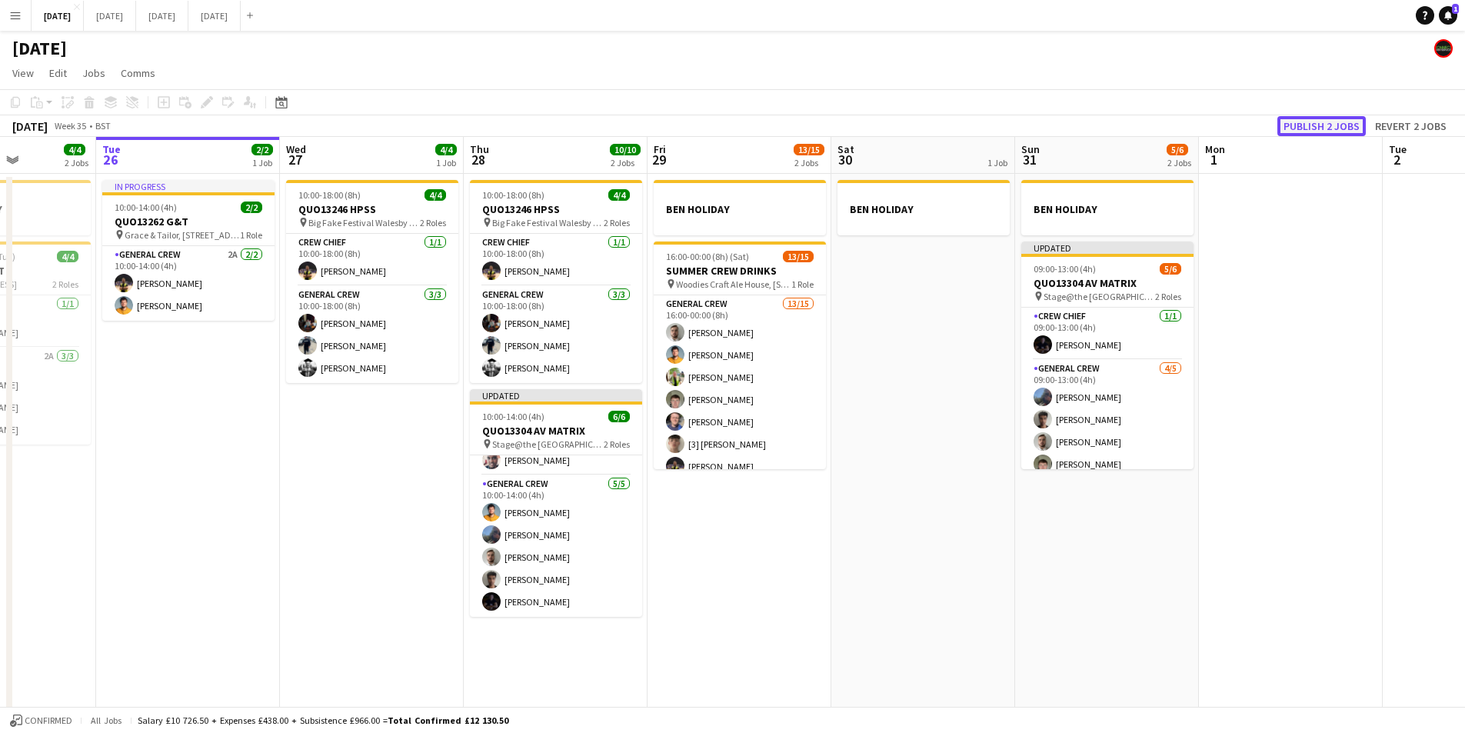
click at [1325, 125] on button "Publish 2 jobs" at bounding box center [1321, 126] width 88 height 20
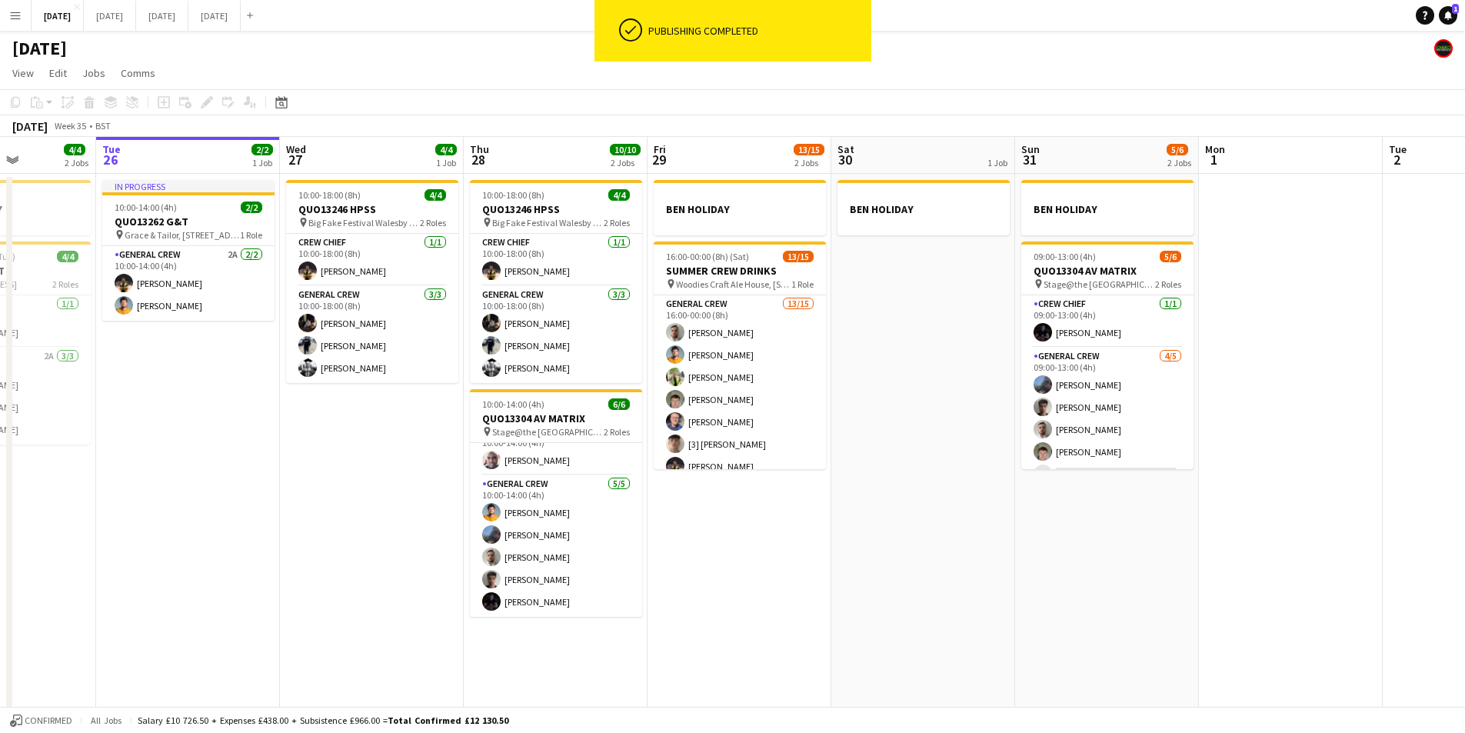
scroll to position [0, 411]
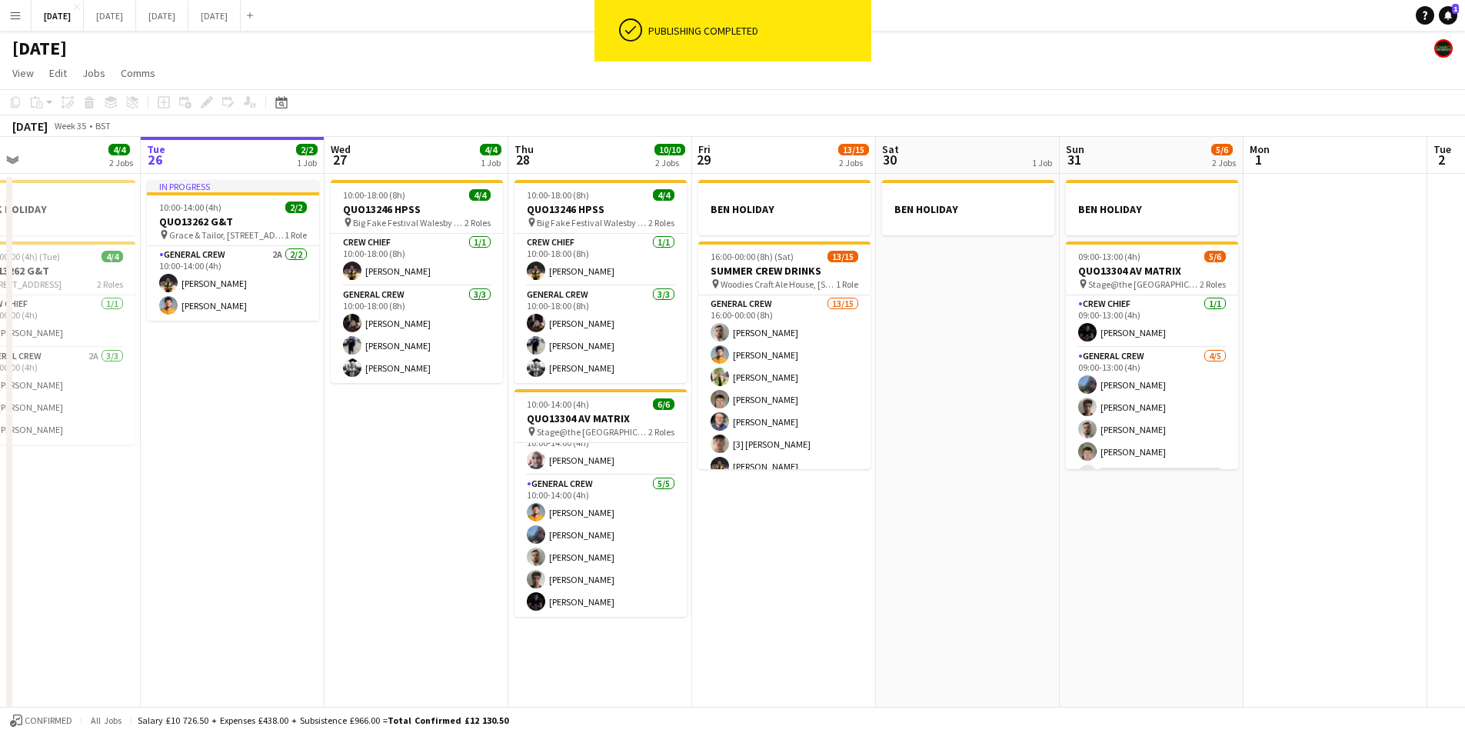
drag, startPoint x: 792, startPoint y: 545, endPoint x: 837, endPoint y: 557, distance: 46.1
click at [837, 557] on app-calendar-viewport "Sat 23 8/8 4 Jobs Sun 24 2/2 1 Job Mon 25 4/4 2 Jobs Tue 26 2/2 1 Job Wed 27 4/…" at bounding box center [732, 442] width 1465 height 611
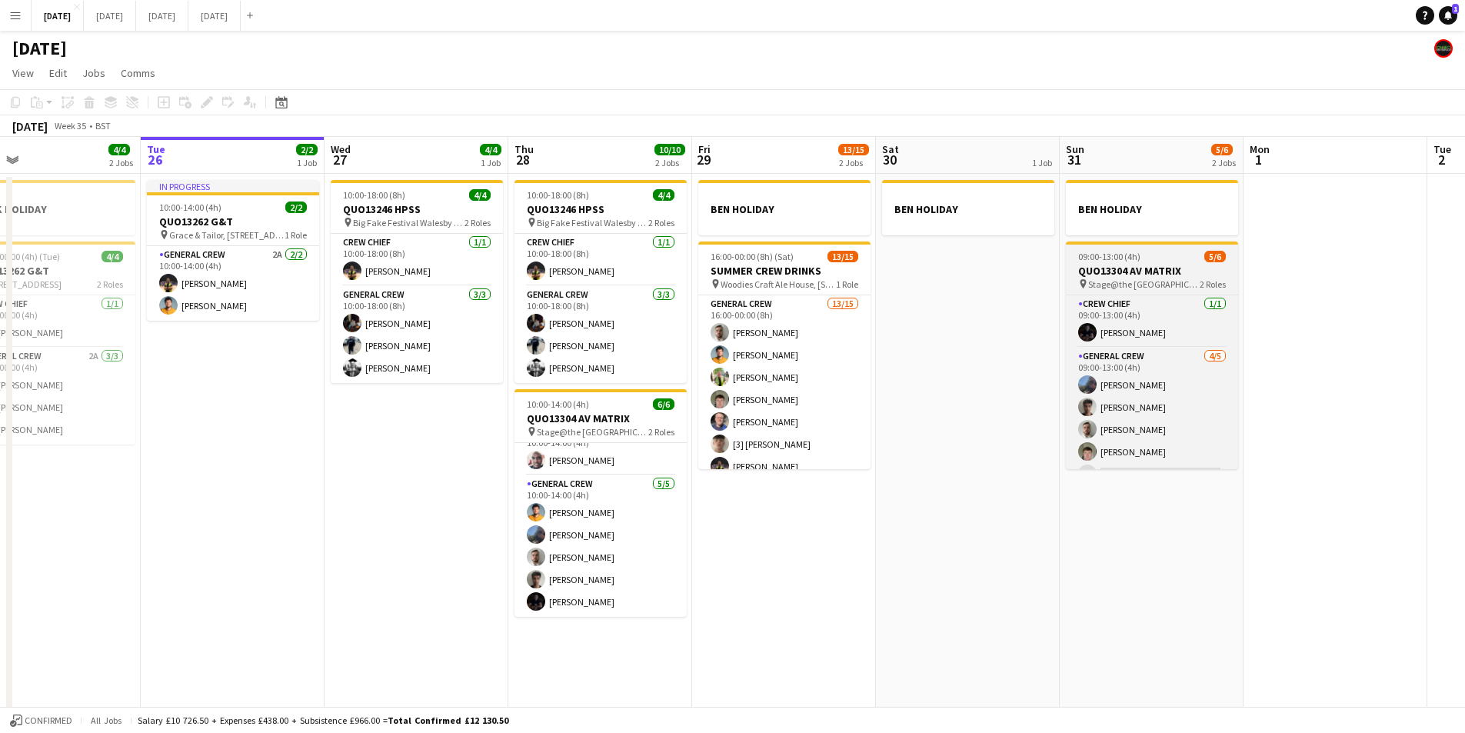
scroll to position [20, 0]
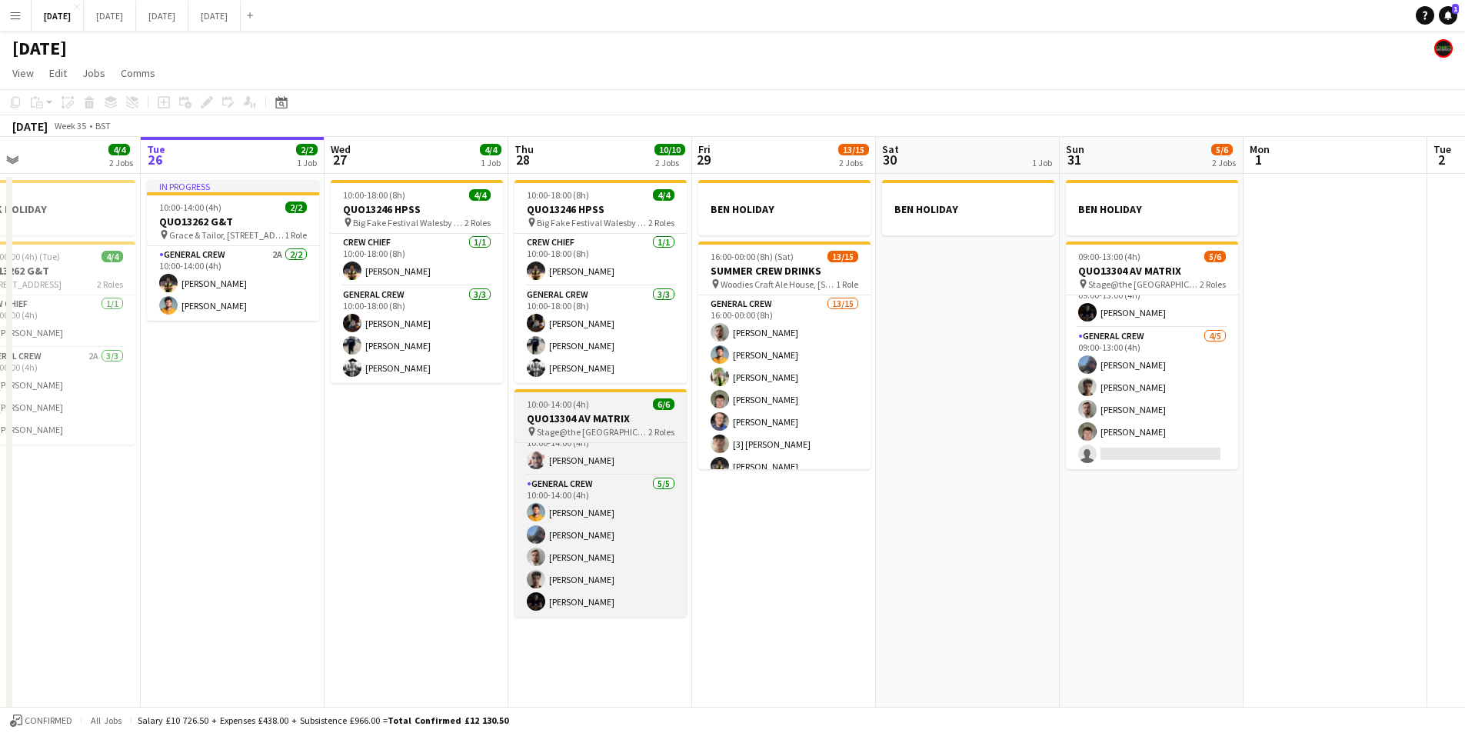
click at [611, 415] on h3 "QUO13304 AV MATRIX" at bounding box center [601, 418] width 172 height 14
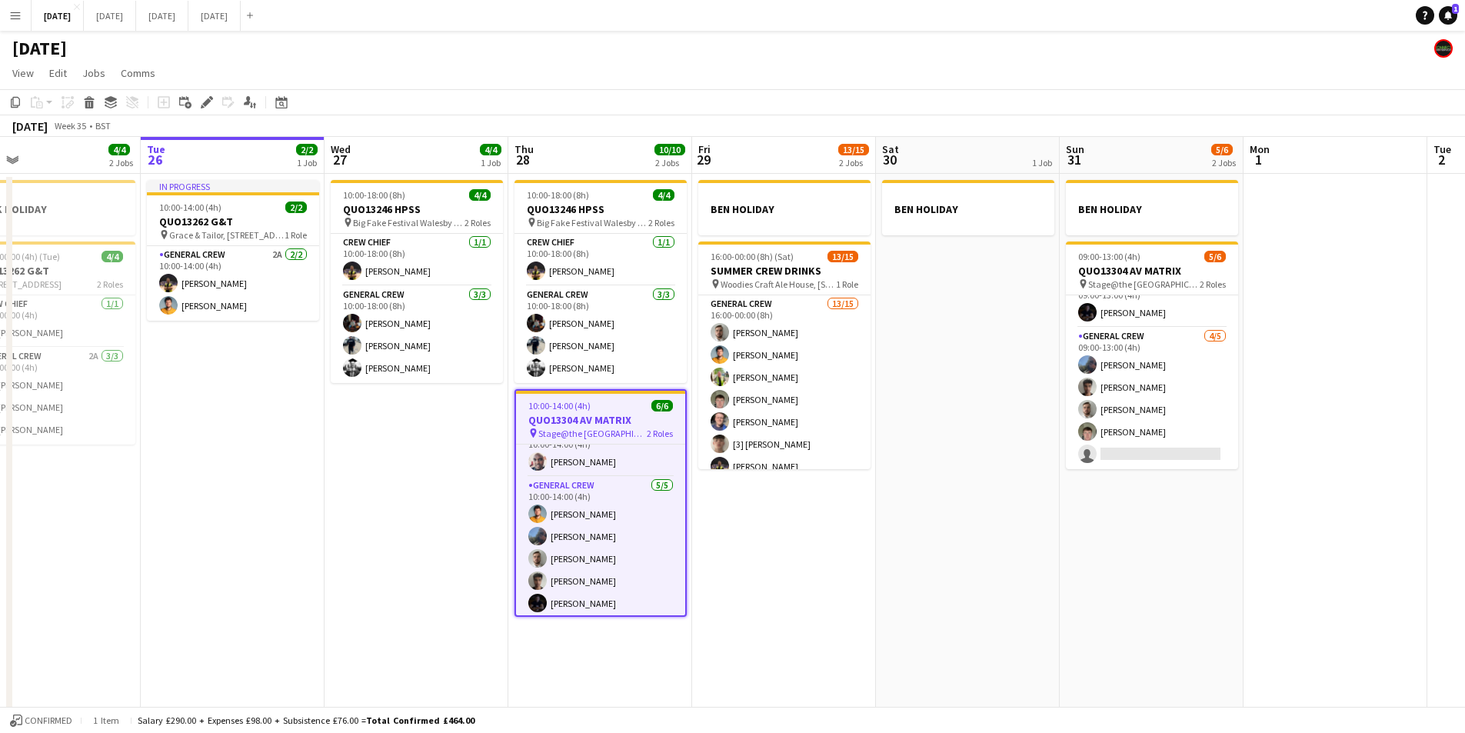
scroll to position [23, 0]
click at [210, 98] on icon at bounding box center [211, 98] width 4 height 4
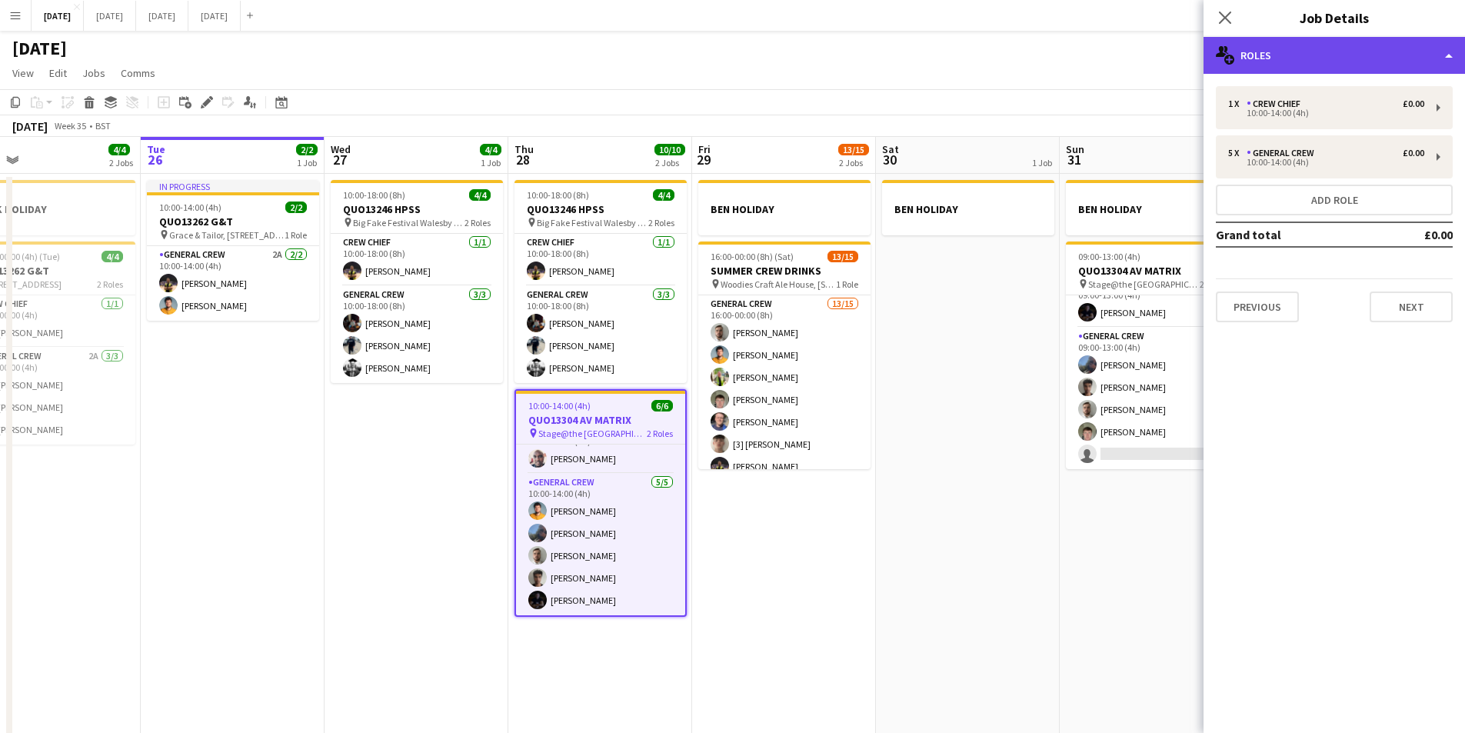
click at [1340, 56] on div "multiple-users-add Roles" at bounding box center [1334, 55] width 261 height 37
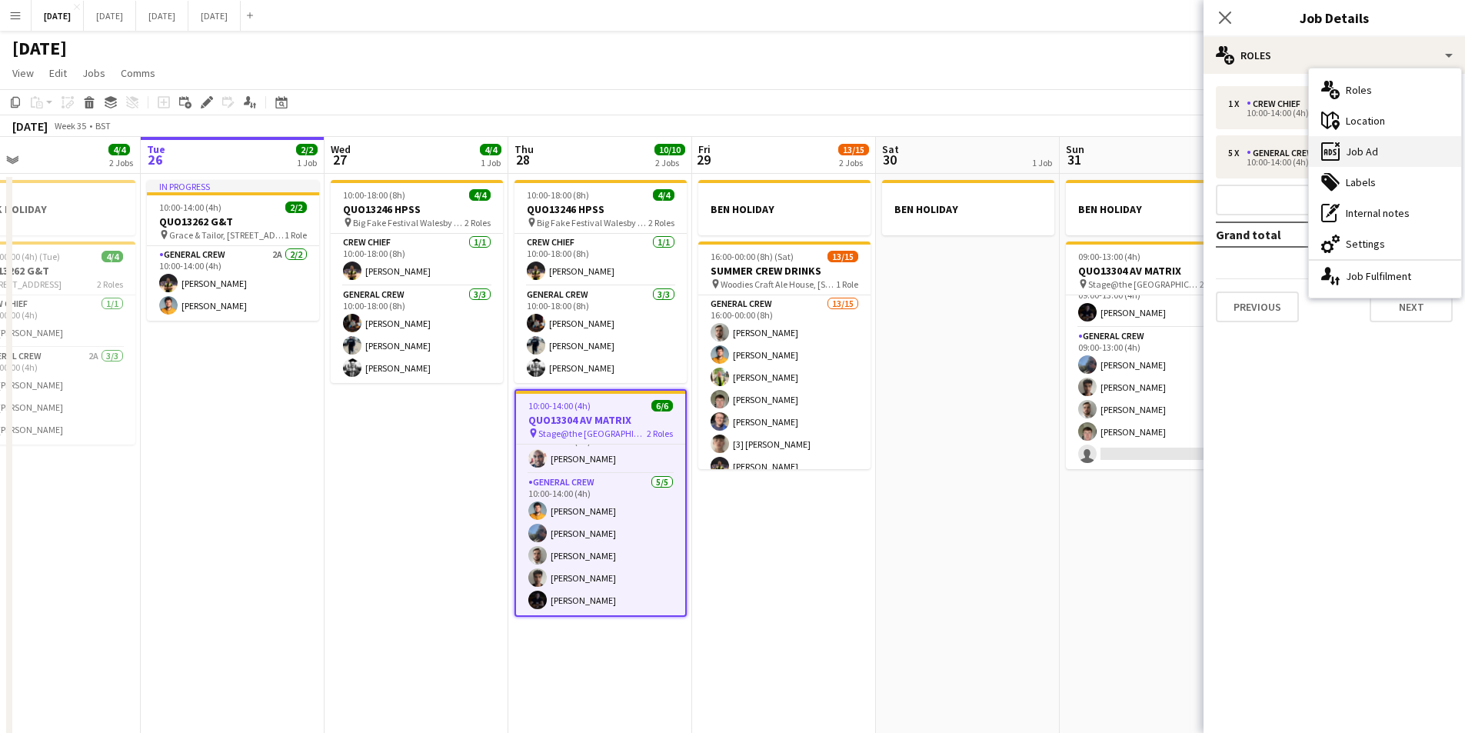
click at [1394, 153] on div "ads-window Job Ad" at bounding box center [1385, 151] width 152 height 31
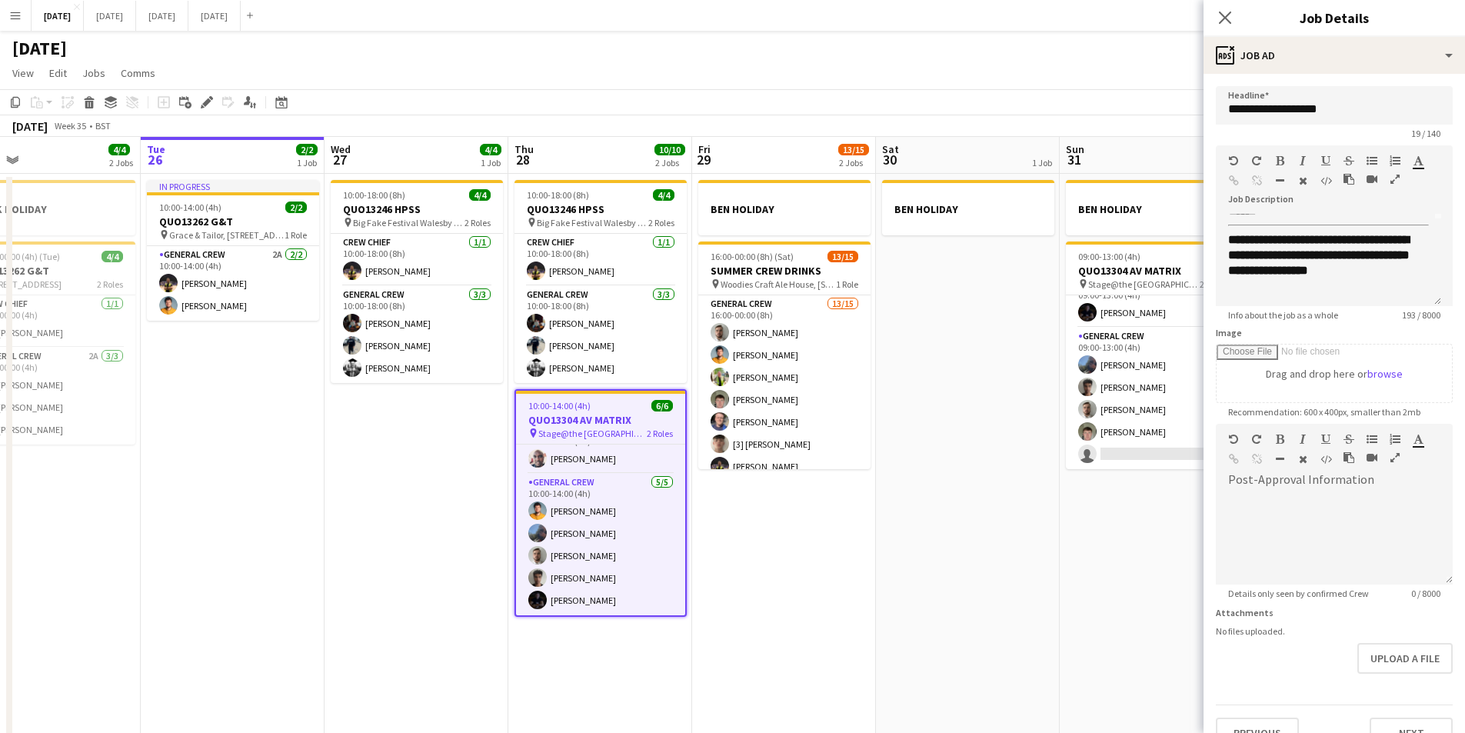
scroll to position [0, 0]
drag, startPoint x: 1229, startPoint y: 17, endPoint x: 1052, endPoint y: 429, distance: 448.6
click at [1229, 17] on icon "Close pop-in" at bounding box center [1225, 18] width 12 height 12
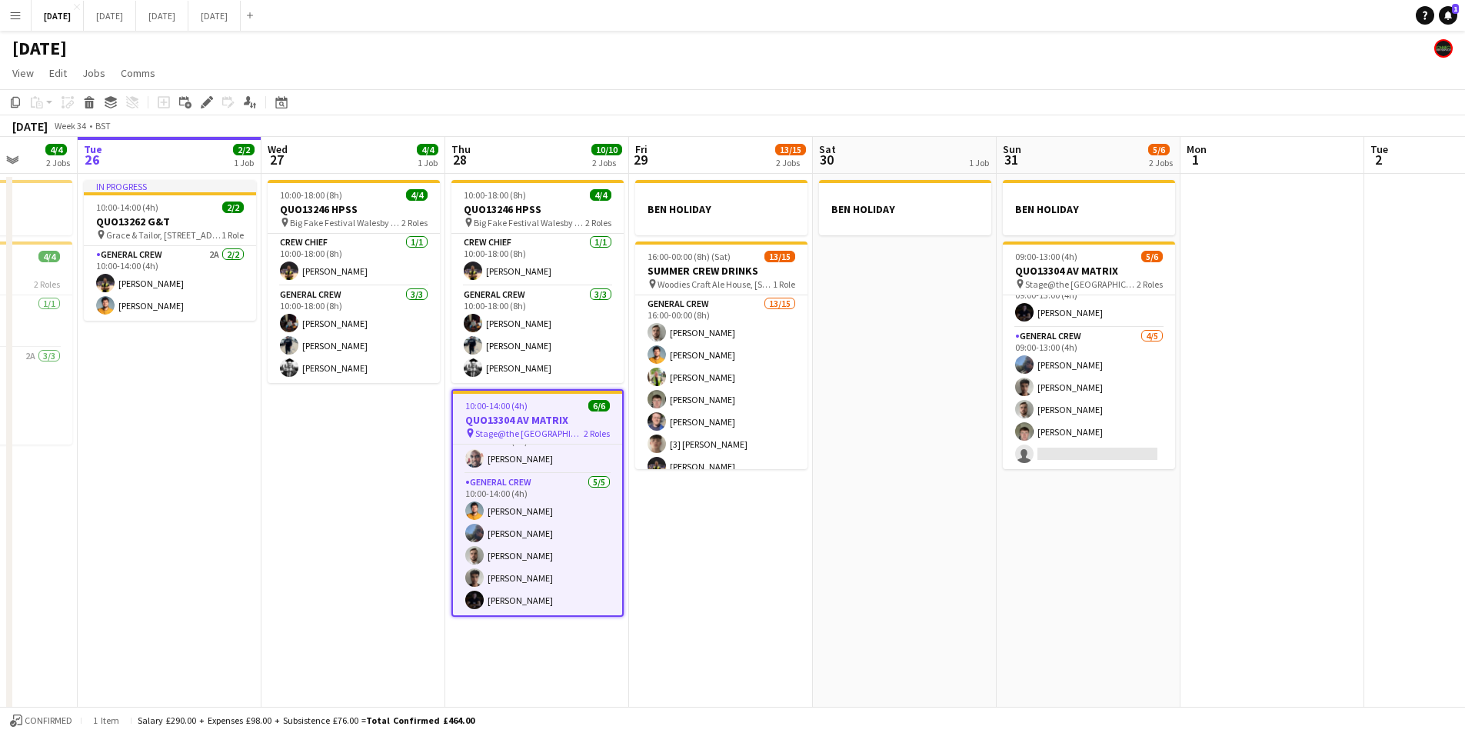
drag, startPoint x: 768, startPoint y: 538, endPoint x: 1049, endPoint y: 341, distance: 343.3
click at [941, 558] on app-calendar-viewport "Sat 23 8/8 4 Jobs Sun 24 2/2 1 Job Mon 25 4/4 2 Jobs Tue 26 2/2 1 Job Wed 27 4/…" at bounding box center [732, 442] width 1465 height 611
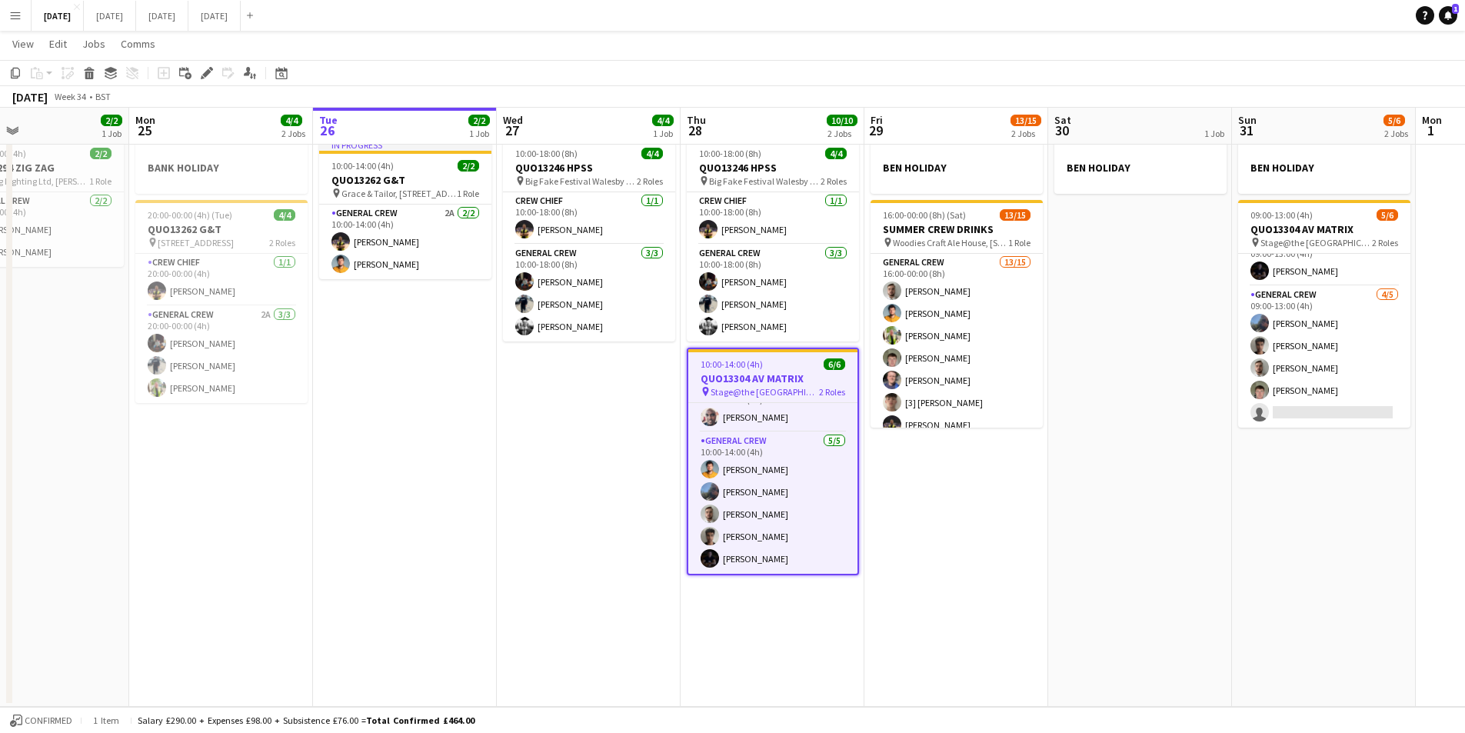
drag, startPoint x: 1111, startPoint y: 506, endPoint x: 1013, endPoint y: 494, distance: 98.4
click at [1013, 494] on app-calendar-viewport "Fri 22 4/4 3 Jobs Sat 23 8/8 4 Jobs Sun 24 2/2 1 Job Mon 25 4/4 2 Jobs Tue 26 2…" at bounding box center [732, 363] width 1465 height 687
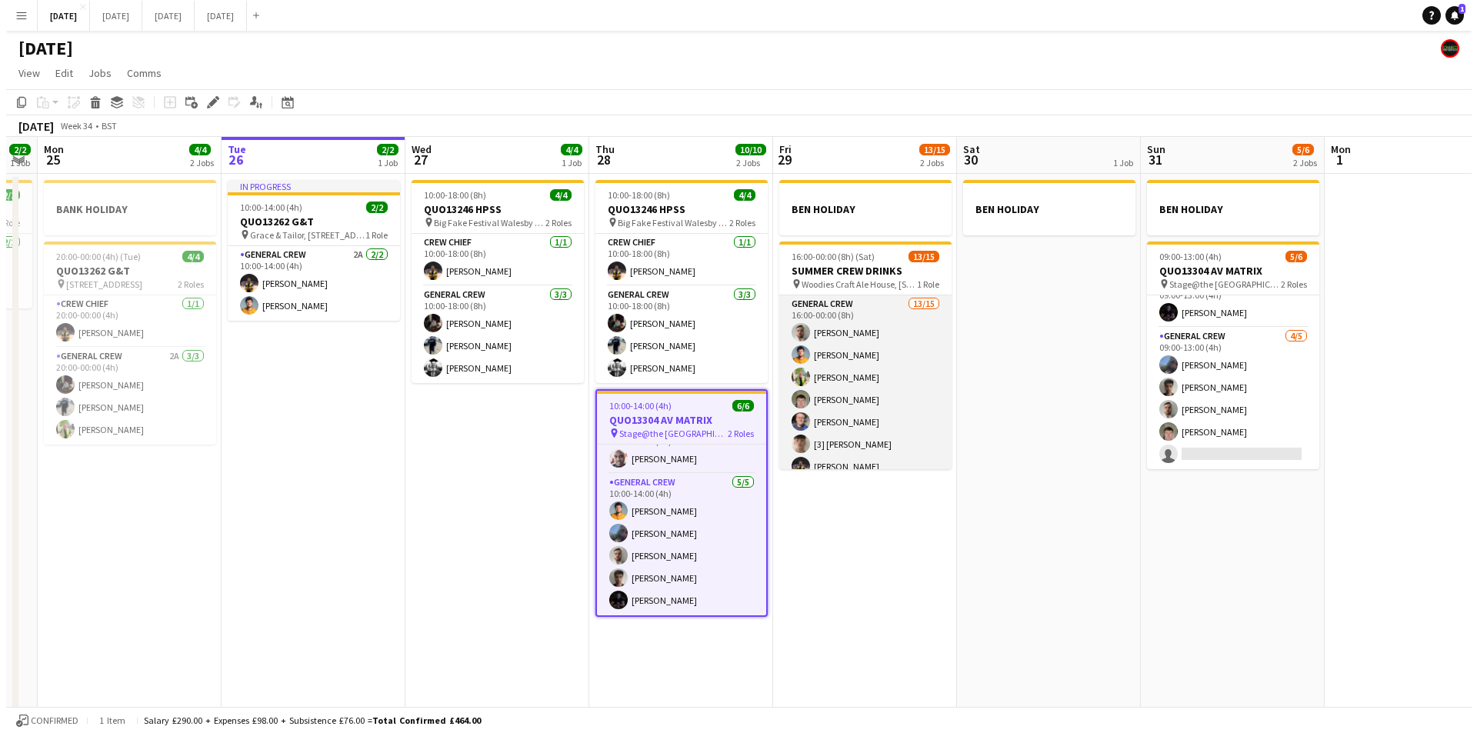
scroll to position [191, 0]
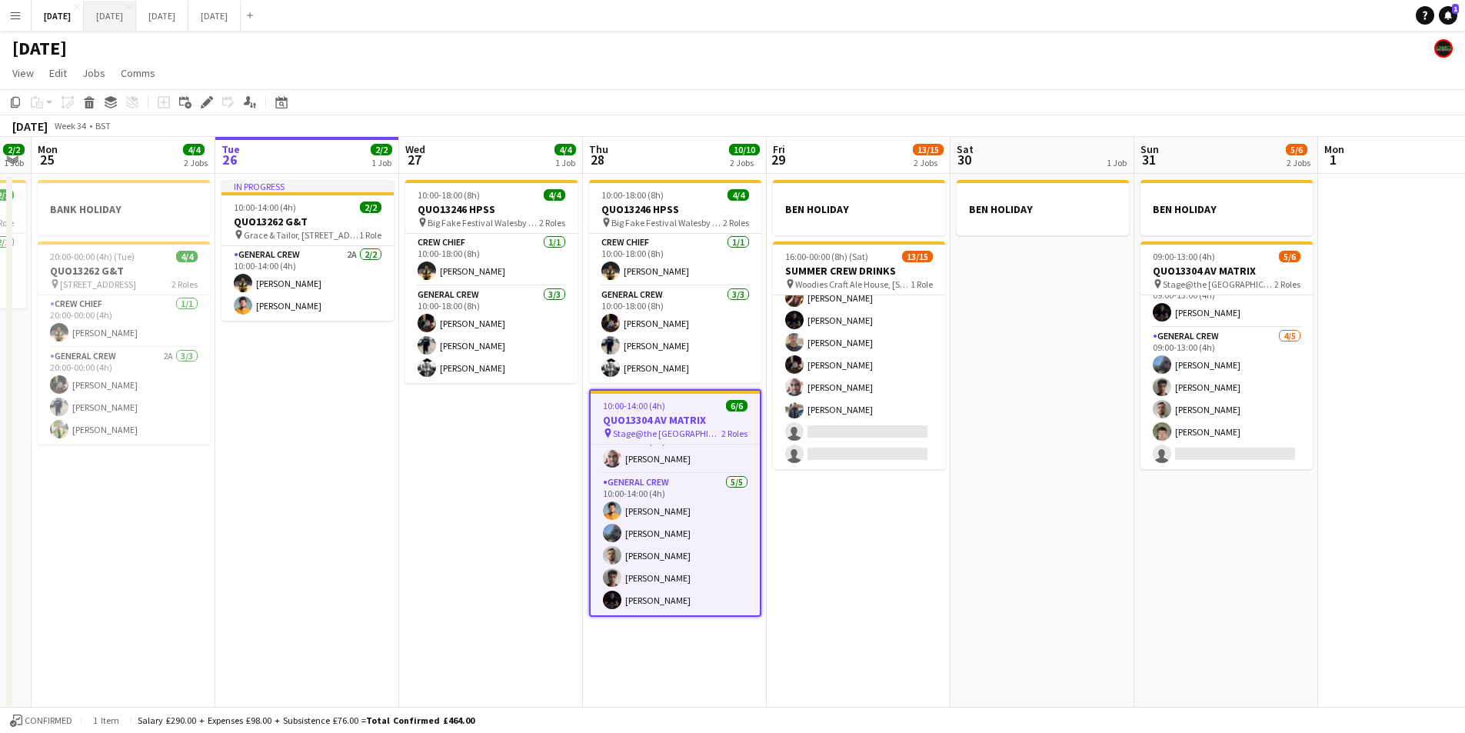
click at [136, 25] on button "[DATE] Close" at bounding box center [110, 16] width 52 height 30
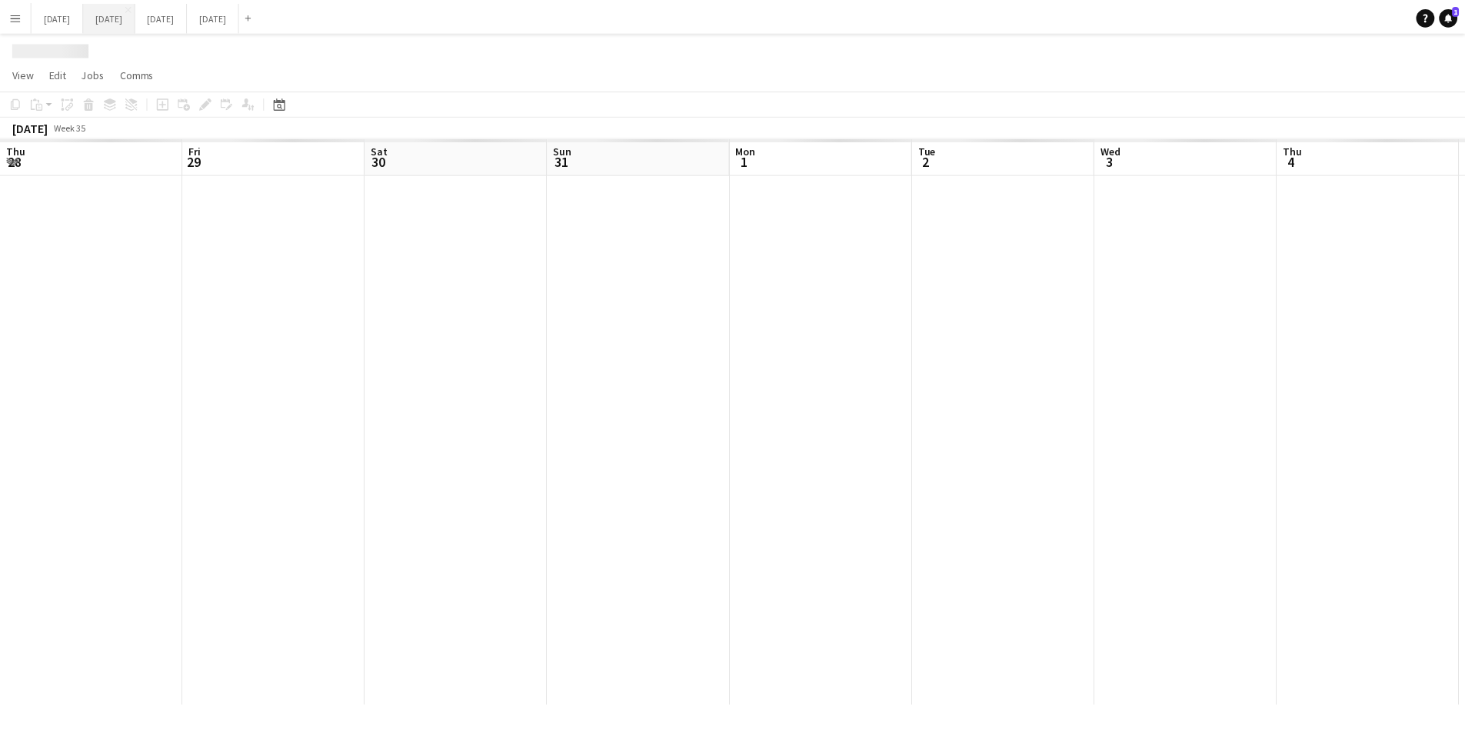
scroll to position [0, 475]
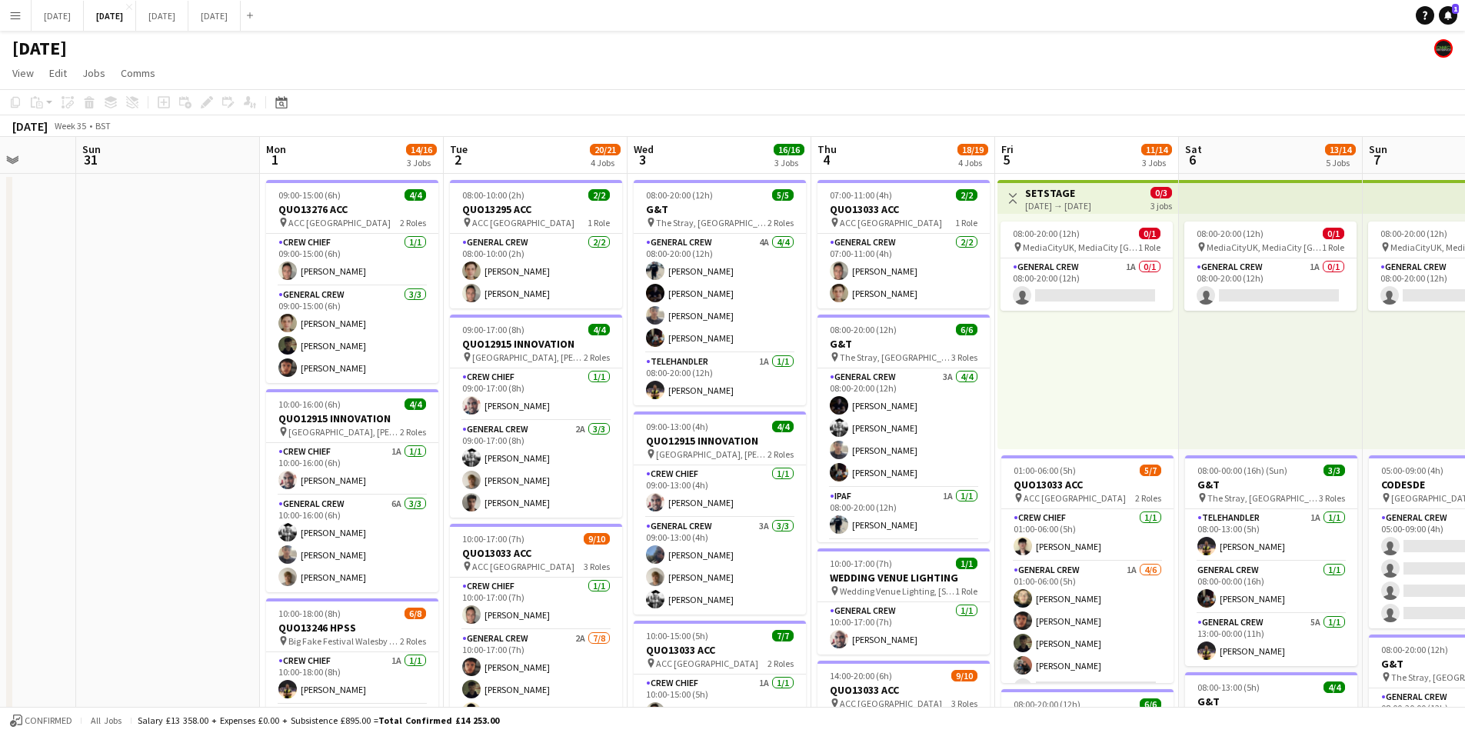
click at [25, 17] on button "Menu" at bounding box center [15, 15] width 31 height 31
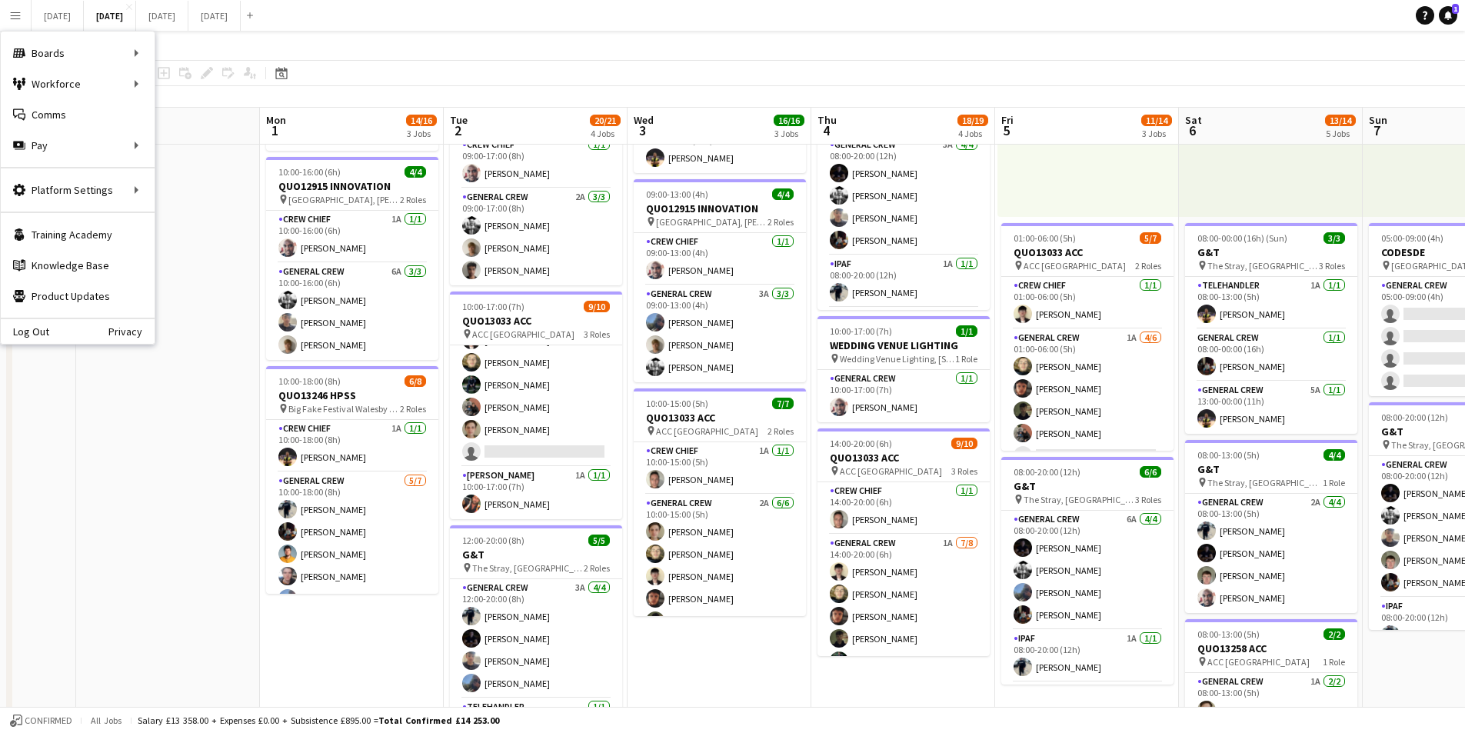
scroll to position [0, 475]
click at [754, 681] on app-date-cell "08:00-20:00 (12h) 5/5 G&T pin The Stray, W Park, Harrogate, UK 2 Roles General …" at bounding box center [720, 452] width 184 height 1021
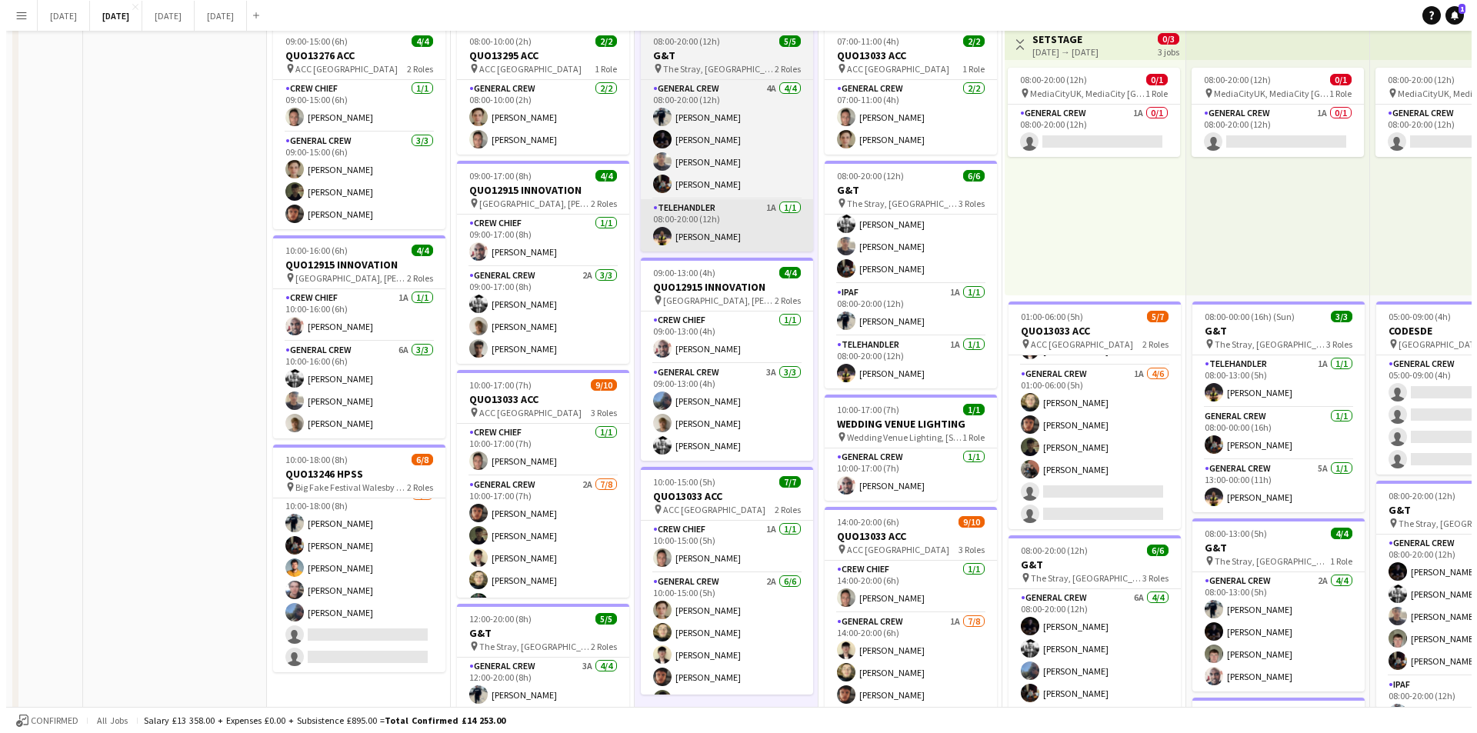
scroll to position [0, 0]
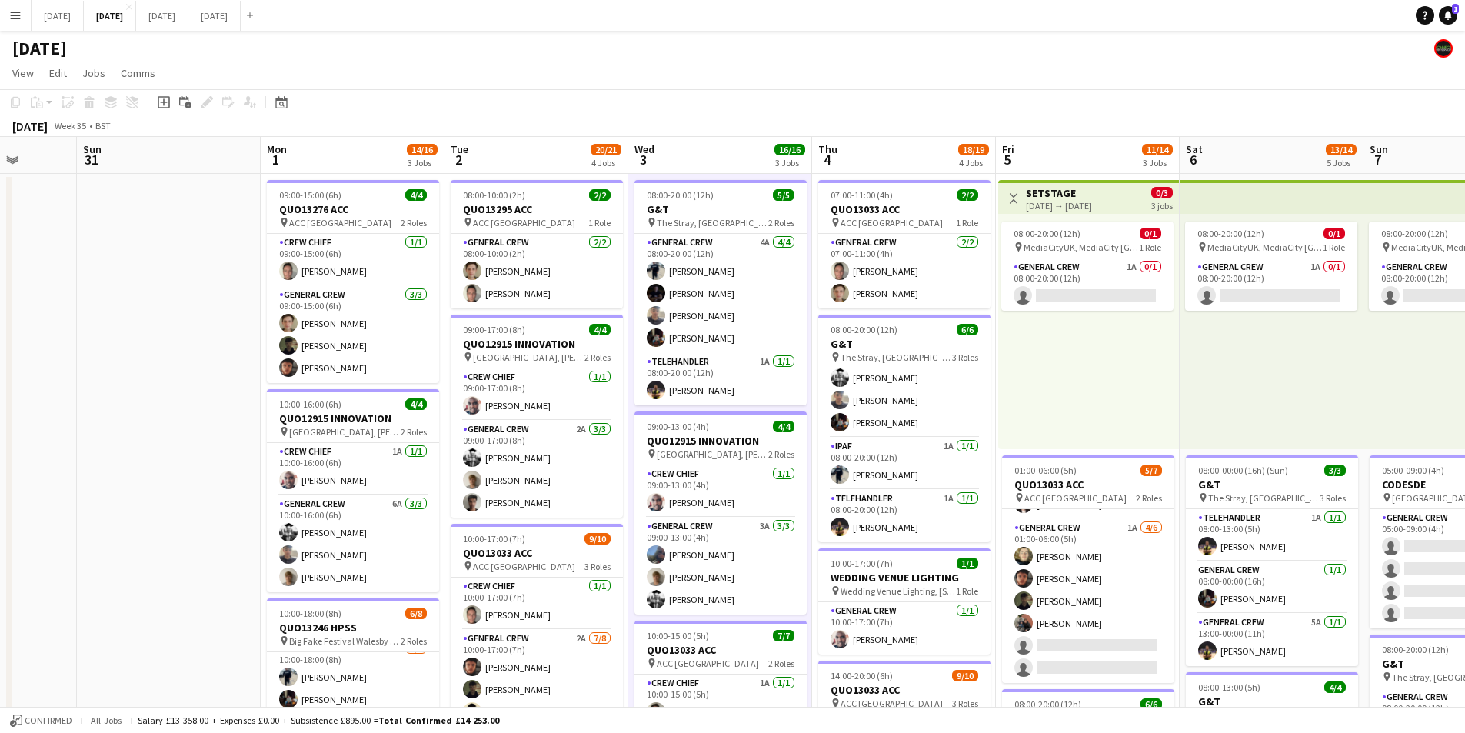
click at [14, 15] on app-icon "Menu" at bounding box center [15, 15] width 12 height 12
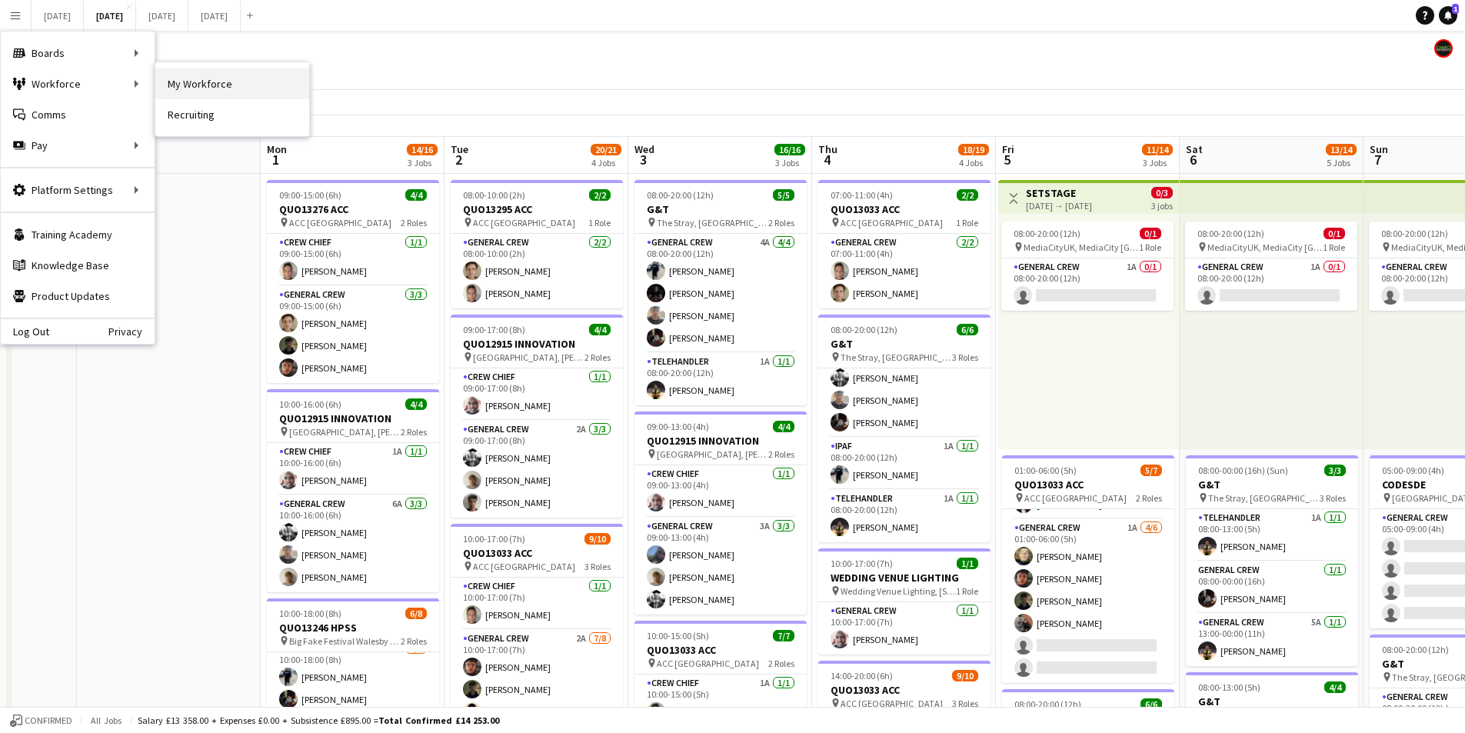
click at [201, 83] on link "My Workforce" at bounding box center [232, 83] width 154 height 31
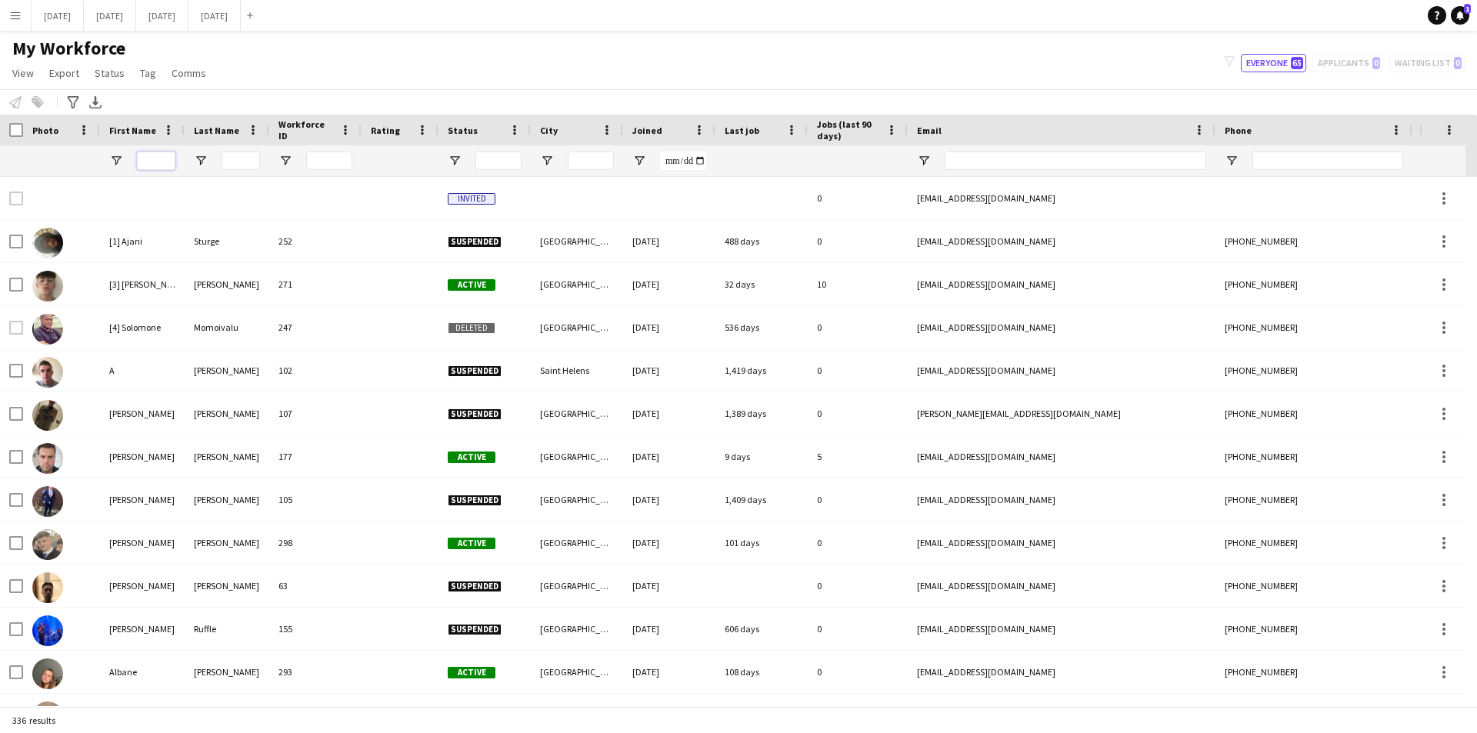
click at [154, 162] on input "First Name Filter Input" at bounding box center [156, 161] width 38 height 18
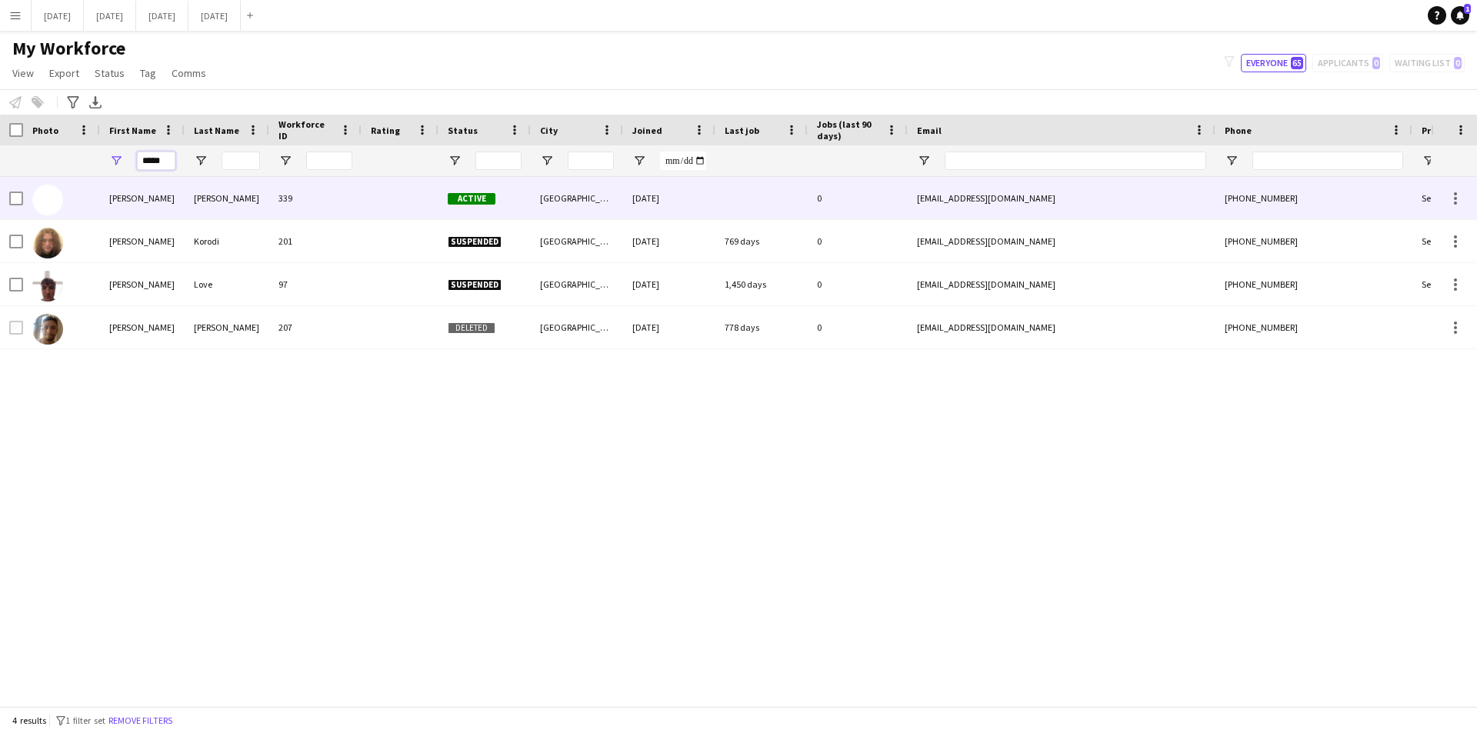
type input "*****"
click at [235, 202] on div "[PERSON_NAME]" at bounding box center [227, 198] width 85 height 42
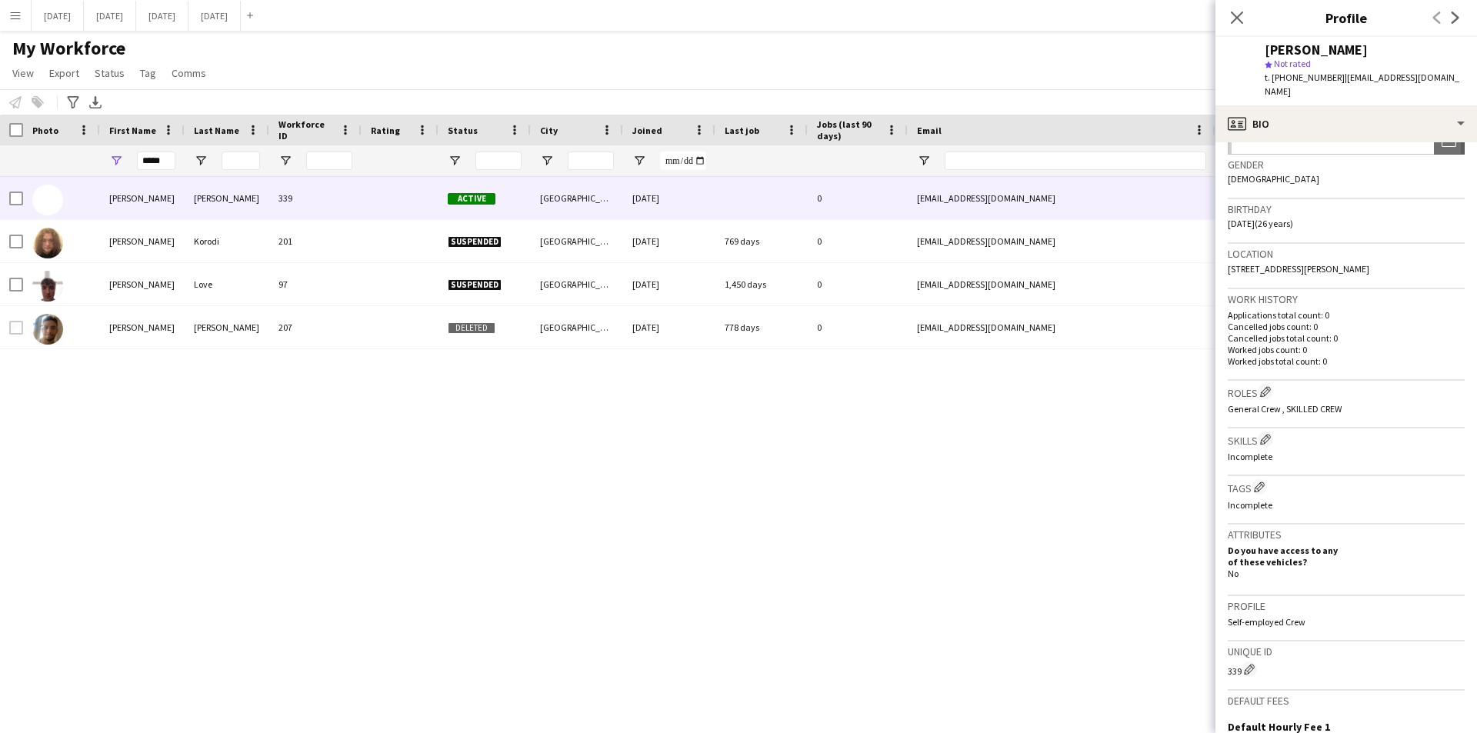
scroll to position [308, 0]
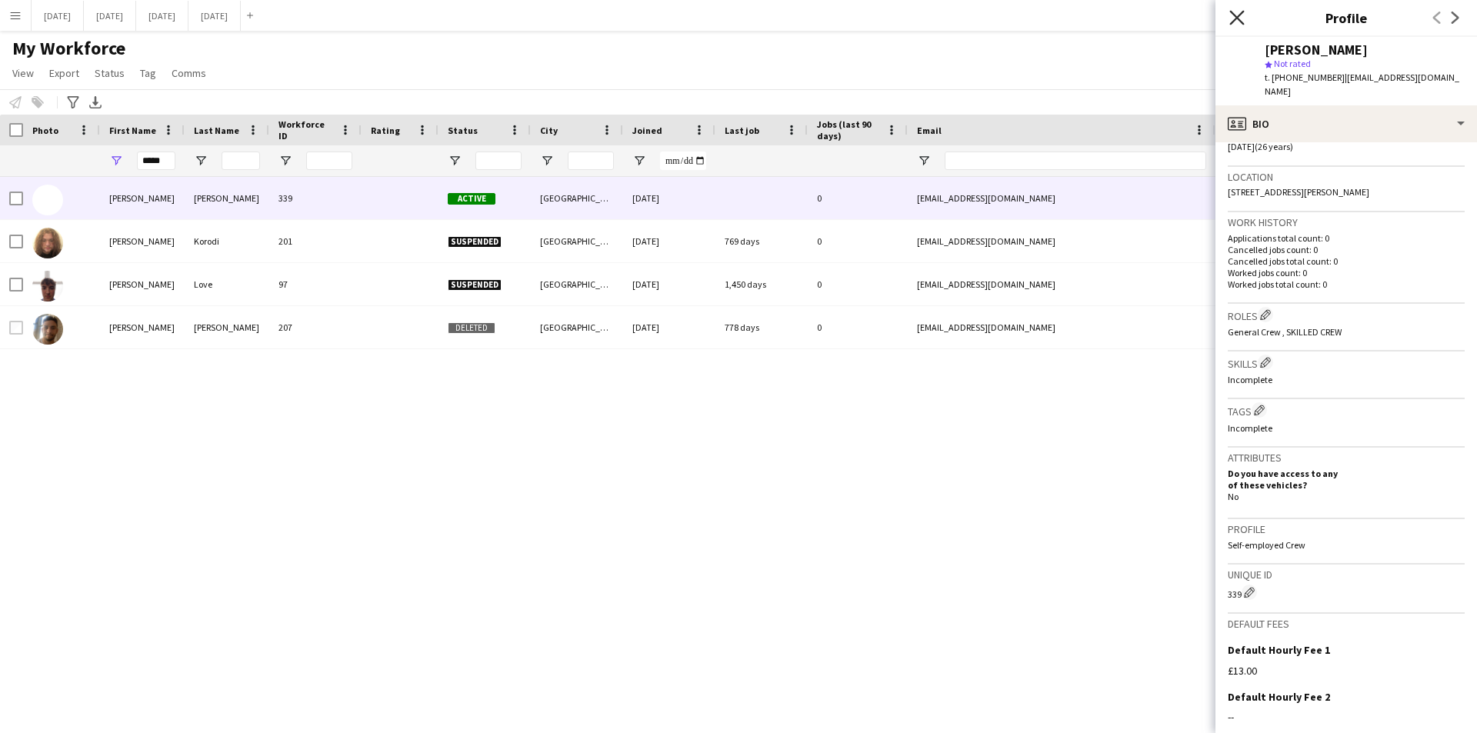
click at [1234, 19] on icon at bounding box center [1236, 17] width 15 height 15
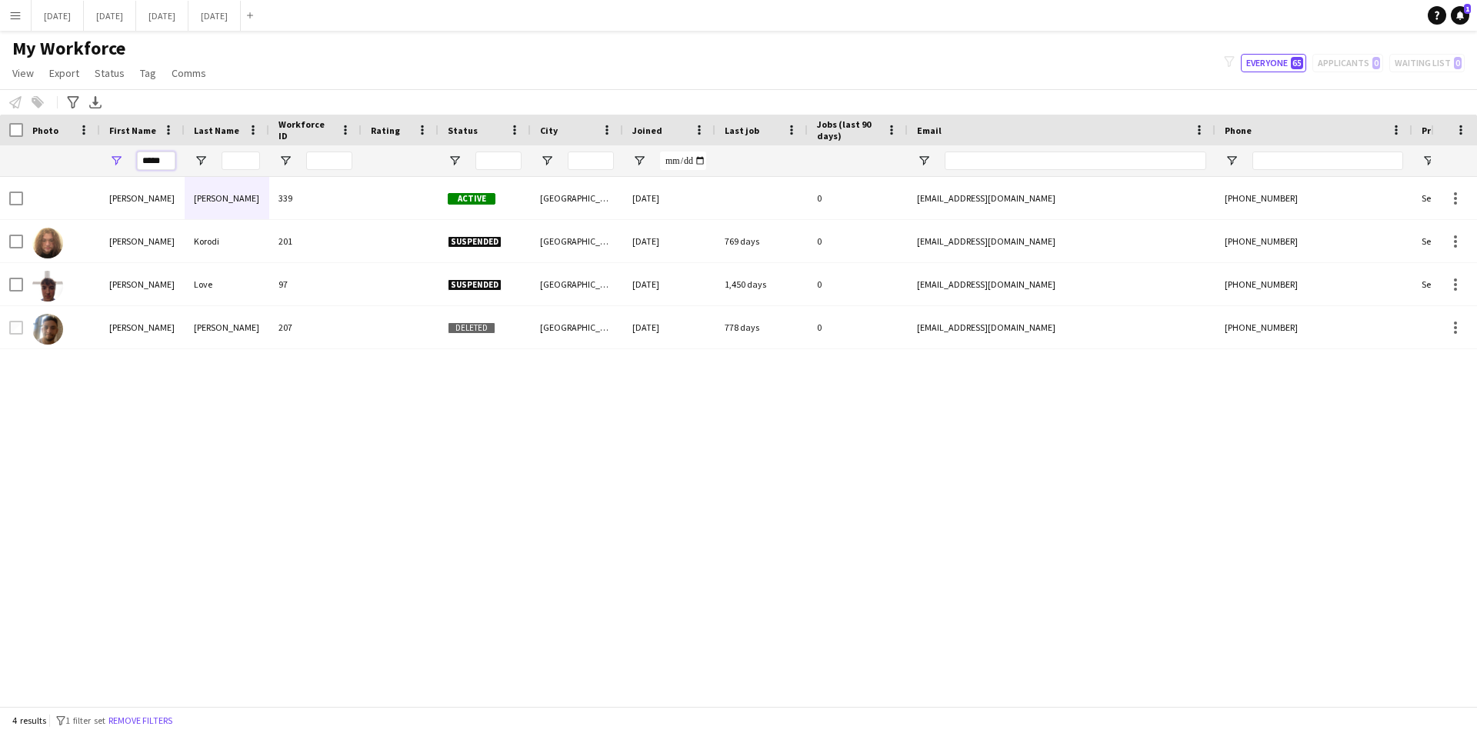
click at [116, 157] on div "*****" at bounding box center [142, 160] width 85 height 31
click at [58, 12] on button "[DATE] Close" at bounding box center [58, 16] width 52 height 30
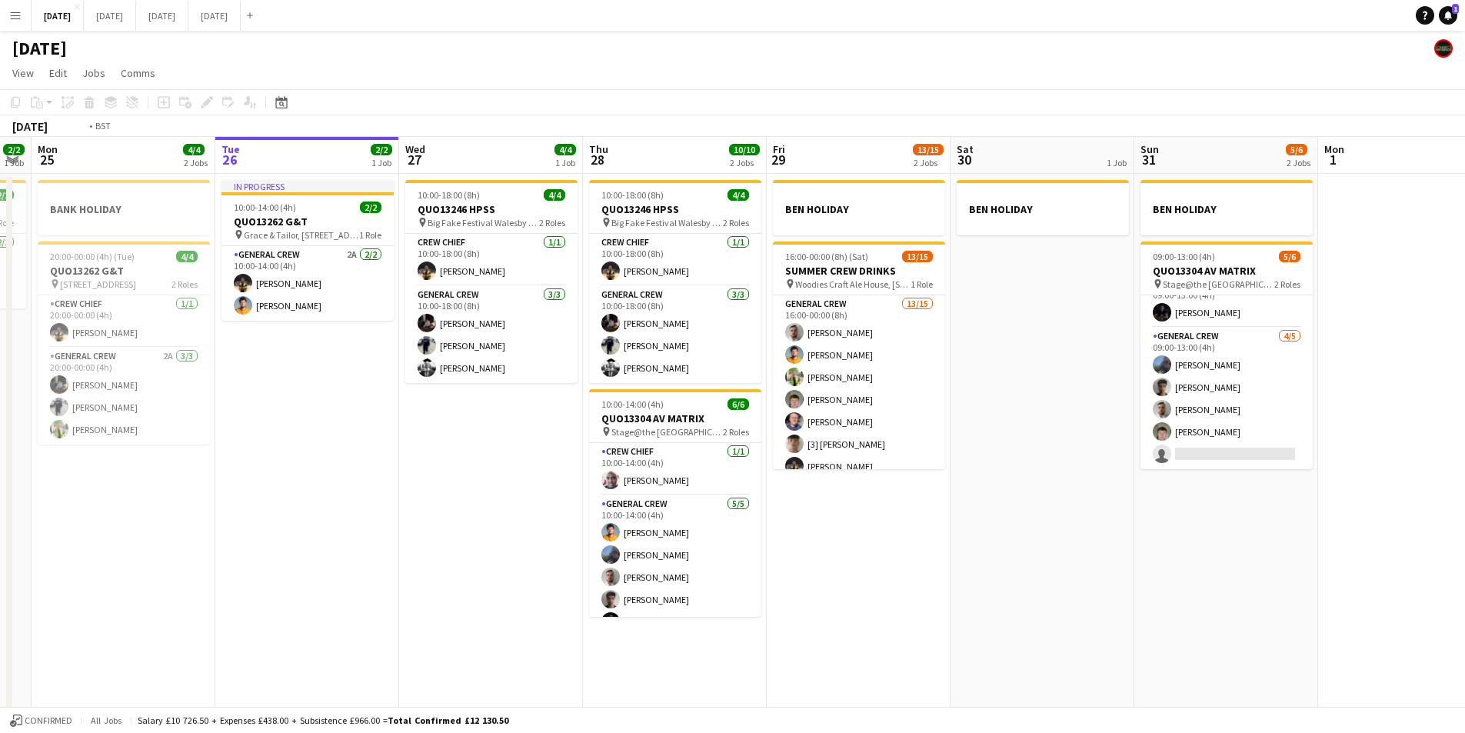
scroll to position [0, 568]
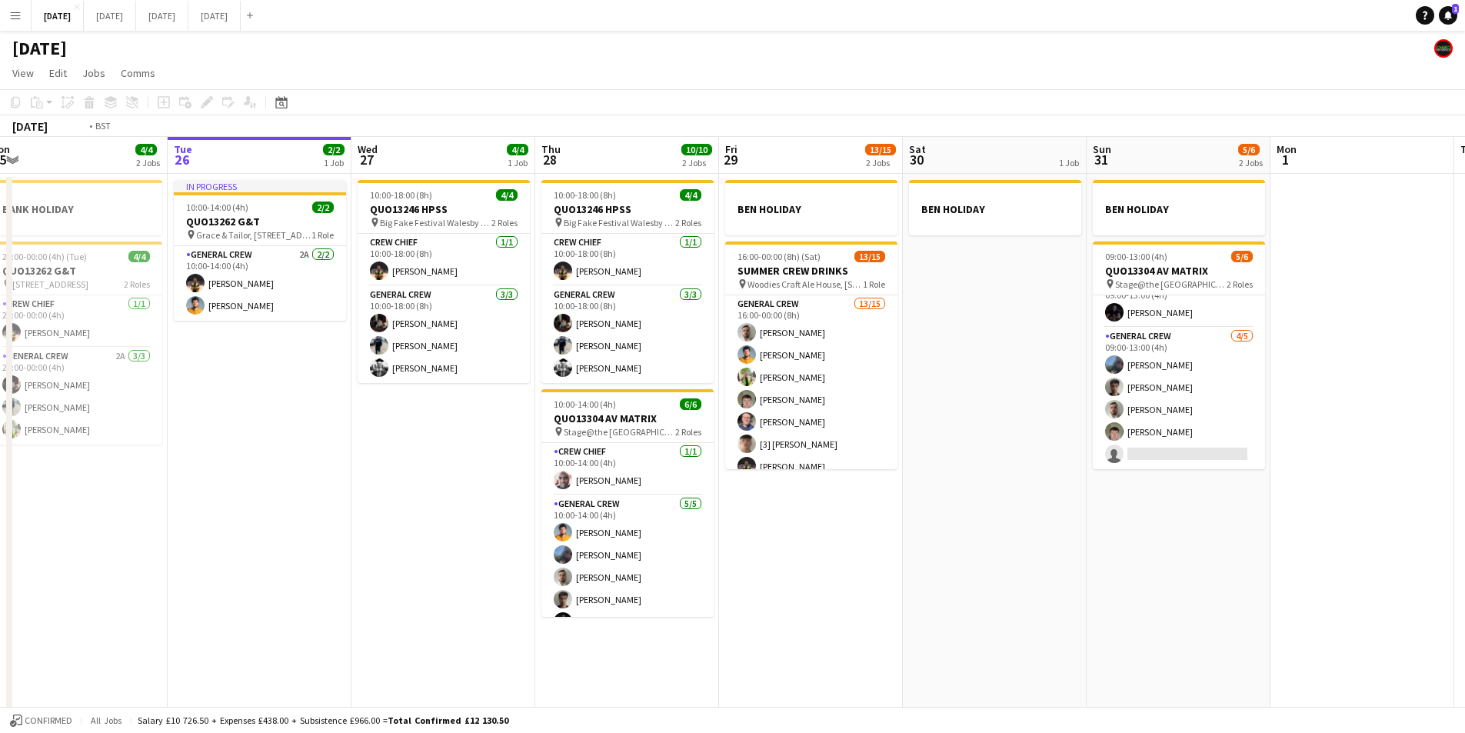
drag, startPoint x: 1024, startPoint y: 491, endPoint x: 976, endPoint y: 487, distance: 47.8
click at [976, 487] on app-calendar-viewport "Fri 22 4/4 3 Jobs Sat 23 8/8 4 Jobs Sun 24 2/2 1 Job Mon 25 4/4 2 Jobs Tue 26 2…" at bounding box center [732, 442] width 1465 height 611
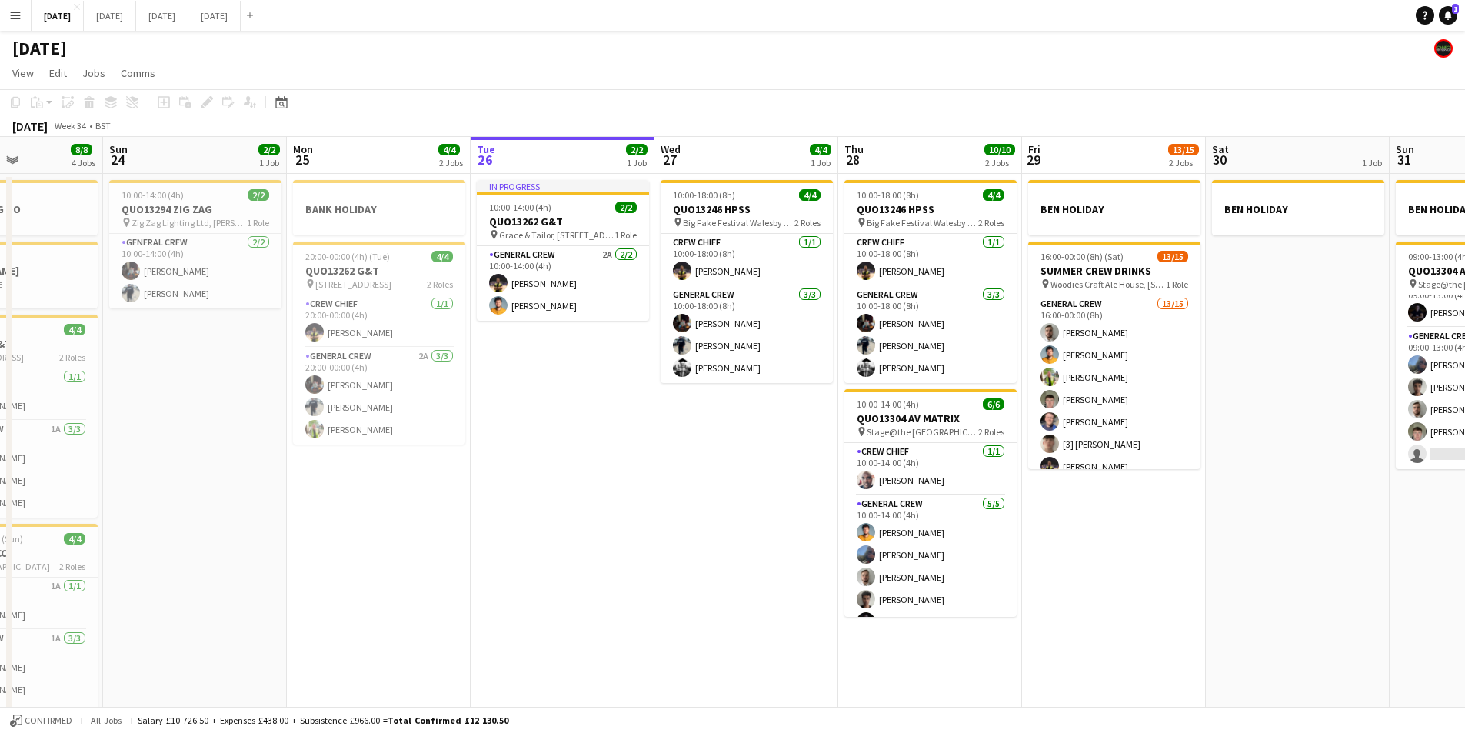
scroll to position [0, 336]
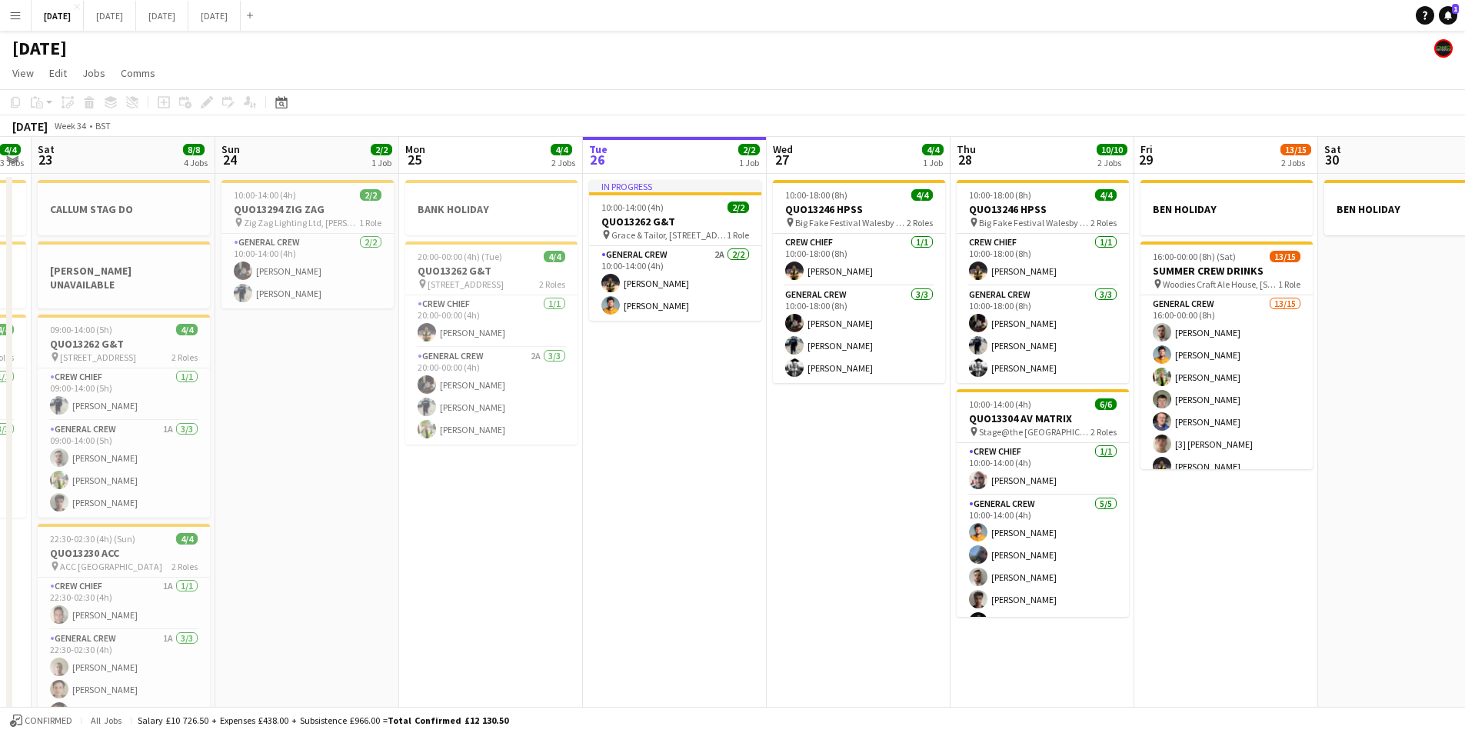
drag, startPoint x: 307, startPoint y: 391, endPoint x: 722, endPoint y: 444, distance: 418.7
click at [722, 444] on app-calendar-viewport "Thu 21 1/1 2 Jobs Fri 22 4/4 3 Jobs Sat 23 8/8 4 Jobs Sun 24 2/2 1 Job Mon 25 4…" at bounding box center [732, 442] width 1465 height 611
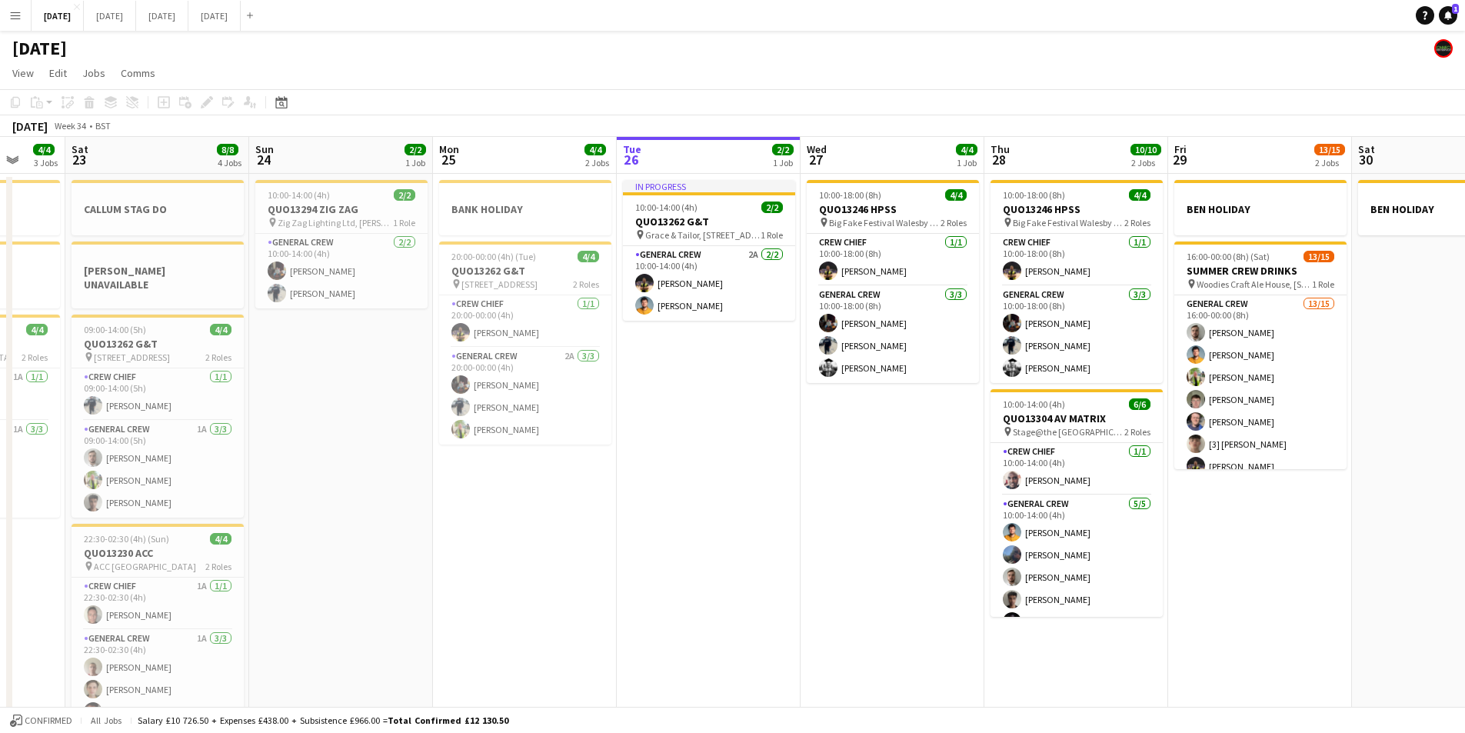
drag, startPoint x: 741, startPoint y: 499, endPoint x: 789, endPoint y: 503, distance: 47.8
click at [778, 506] on app-calendar-viewport "Wed 20 Thu 21 1/1 2 Jobs Fri 22 4/4 3 Jobs Sat 23 8/8 4 Jobs Sun 24 2/2 1 Job M…" at bounding box center [732, 442] width 1465 height 611
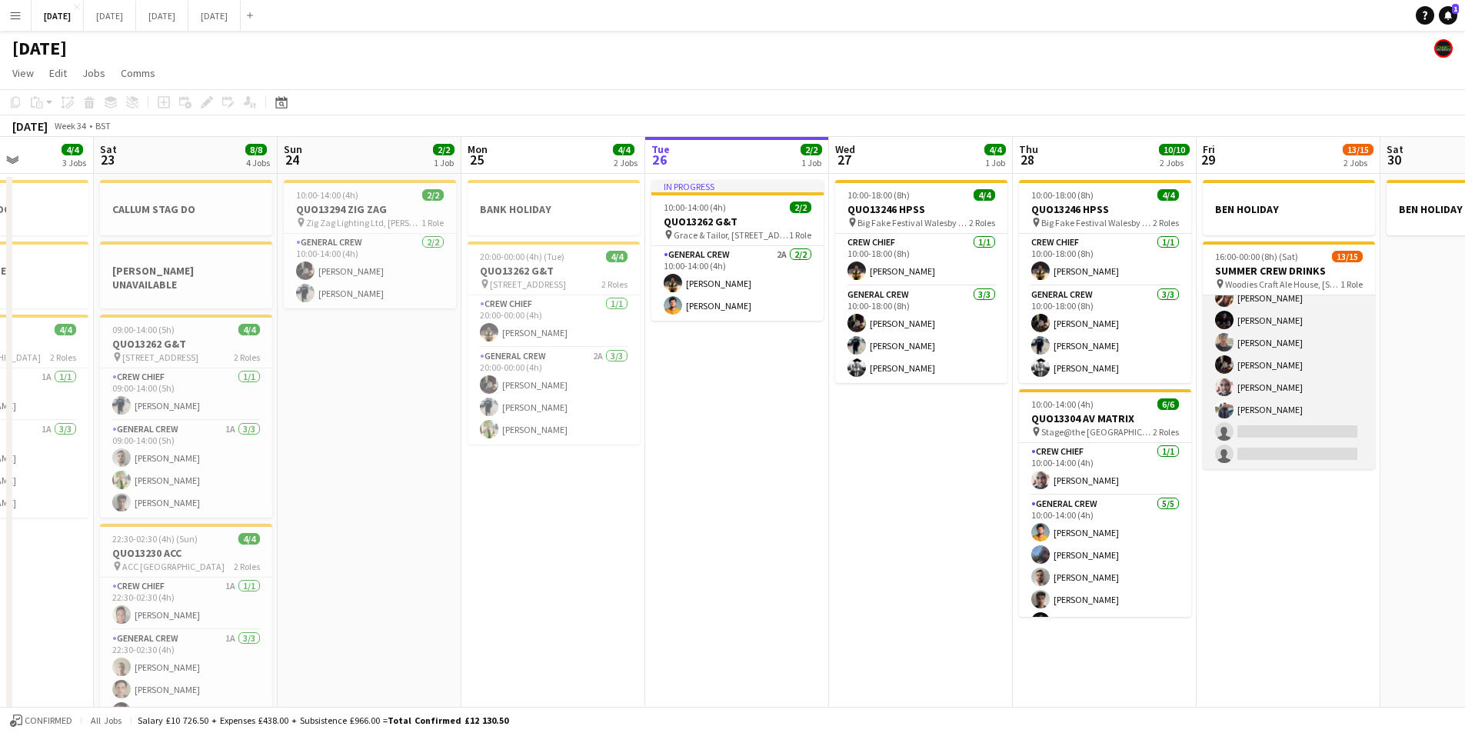
scroll to position [0, 0]
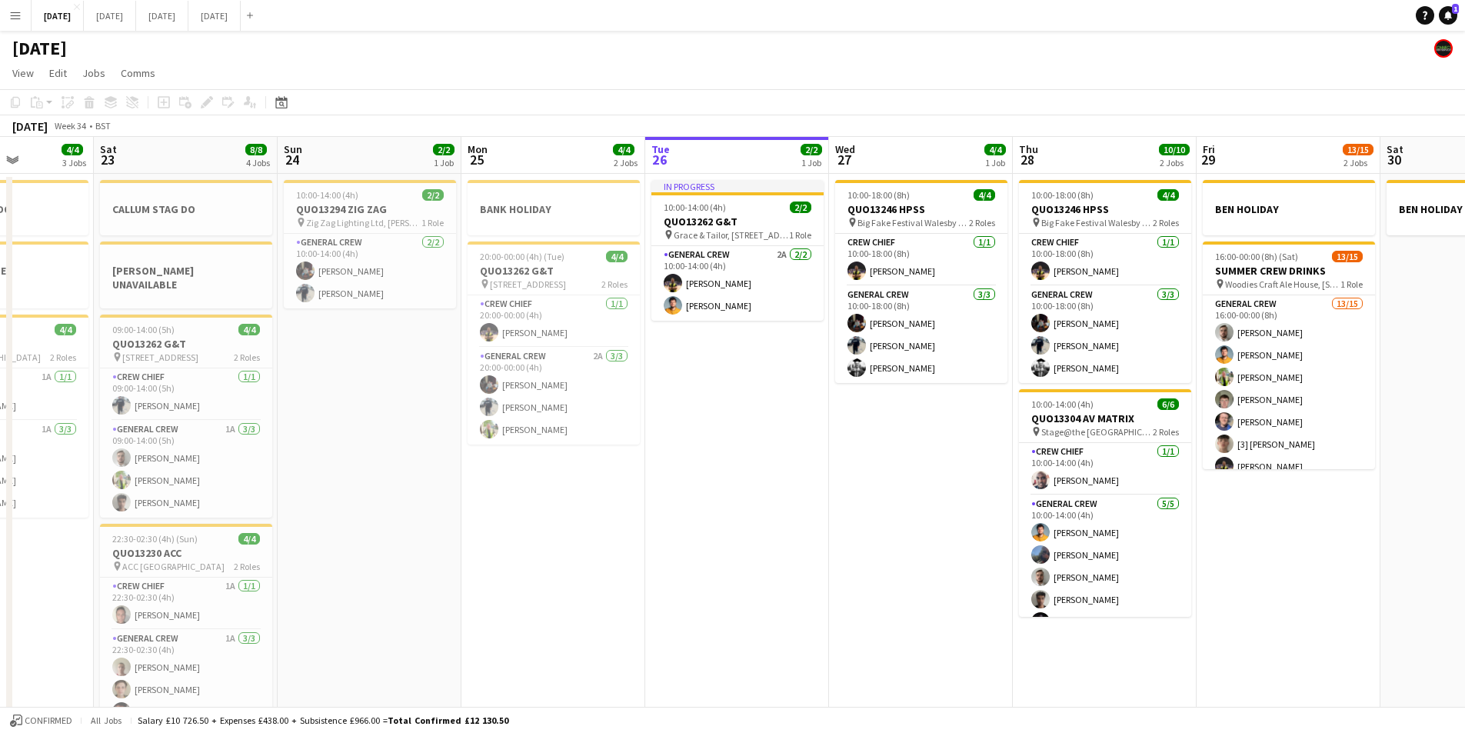
drag, startPoint x: 1276, startPoint y: 505, endPoint x: 1032, endPoint y: 448, distance: 250.2
click at [1032, 448] on app-calendar-viewport "Wed 20 Thu 21 1/1 2 Jobs Fri 22 4/4 3 Jobs Sat 23 8/8 4 Jobs Sun 24 2/2 1 Job M…" at bounding box center [732, 442] width 1465 height 611
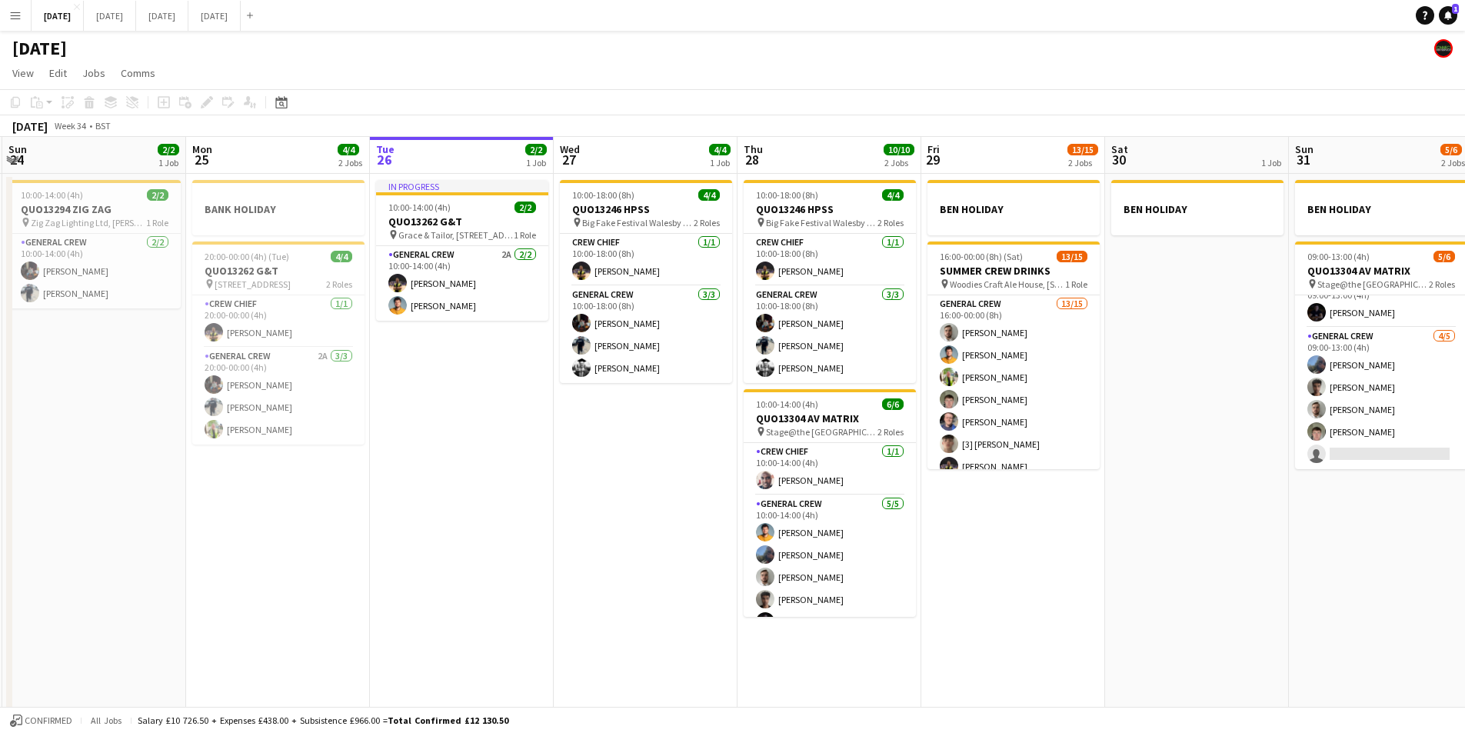
drag, startPoint x: 1135, startPoint y: 488, endPoint x: 1087, endPoint y: 429, distance: 76.0
click at [960, 458] on app-calendar-viewport "Thu 21 1/1 2 Jobs Fri 22 4/4 3 Jobs Sat 23 8/8 4 Jobs Sun 24 2/2 1 Job Mon 25 4…" at bounding box center [732, 442] width 1465 height 611
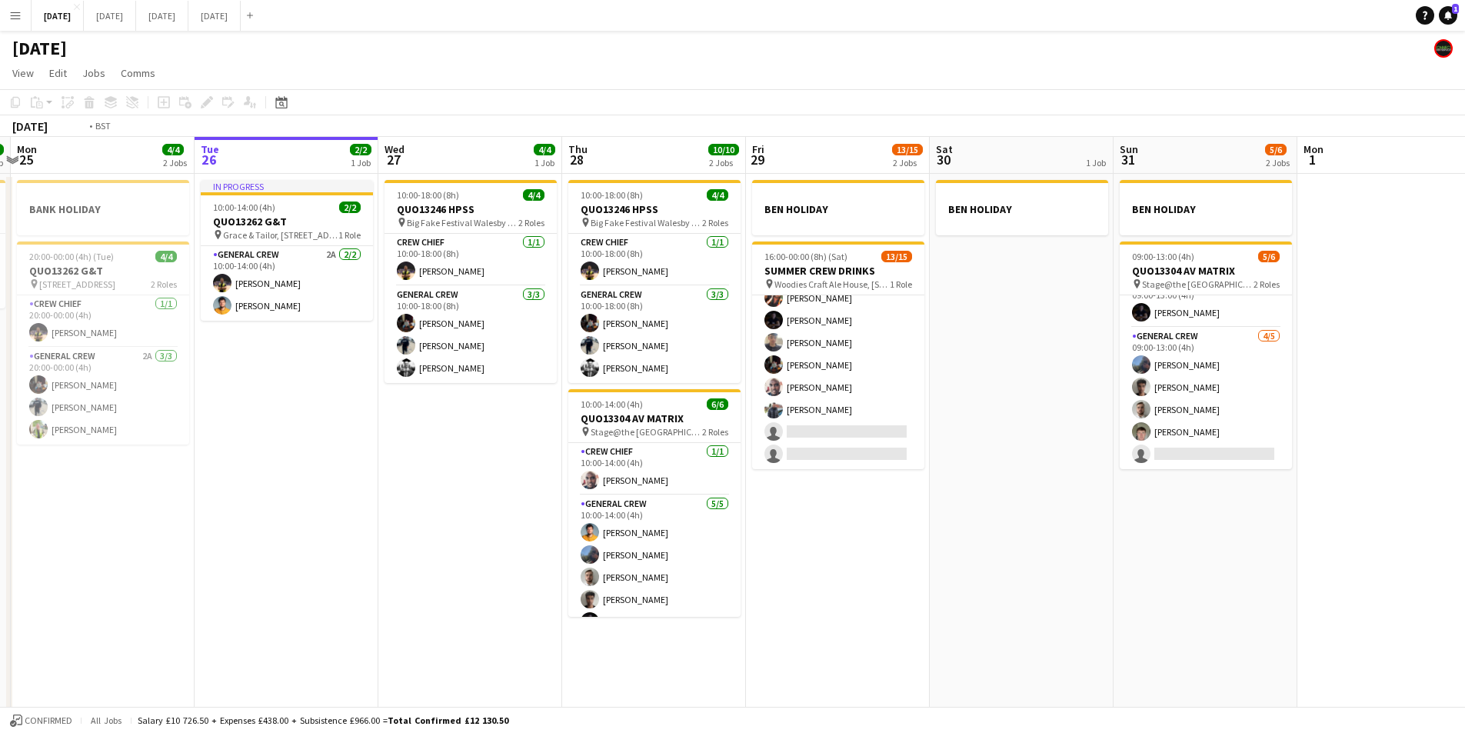
scroll to position [0, 578]
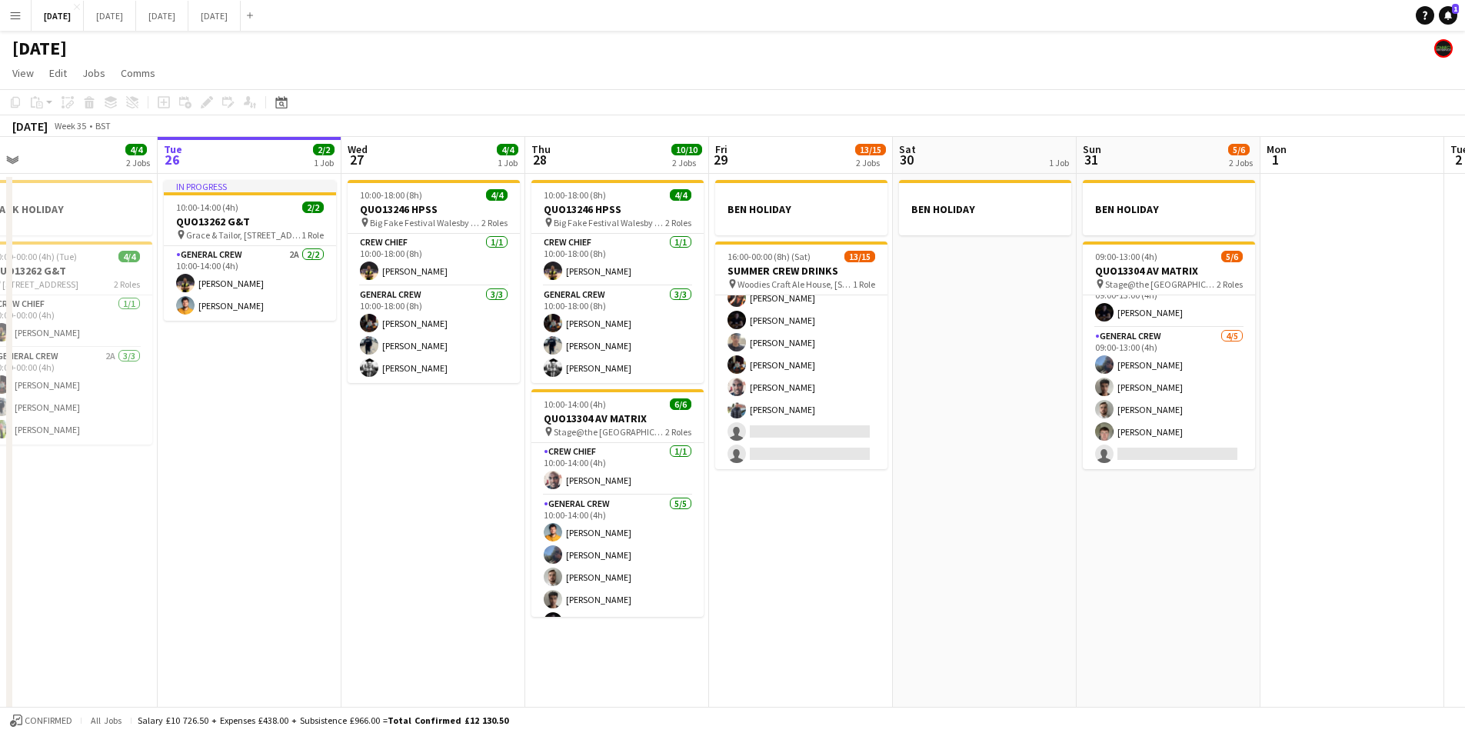
drag, startPoint x: 1182, startPoint y: 498, endPoint x: 1145, endPoint y: 497, distance: 36.9
click at [1145, 497] on app-calendar-viewport "Fri 22 4/4 3 Jobs Sat 23 8/8 4 Jobs Sun 24 2/2 1 Job Mon 25 4/4 2 Jobs Tue 26 2…" at bounding box center [732, 442] width 1465 height 611
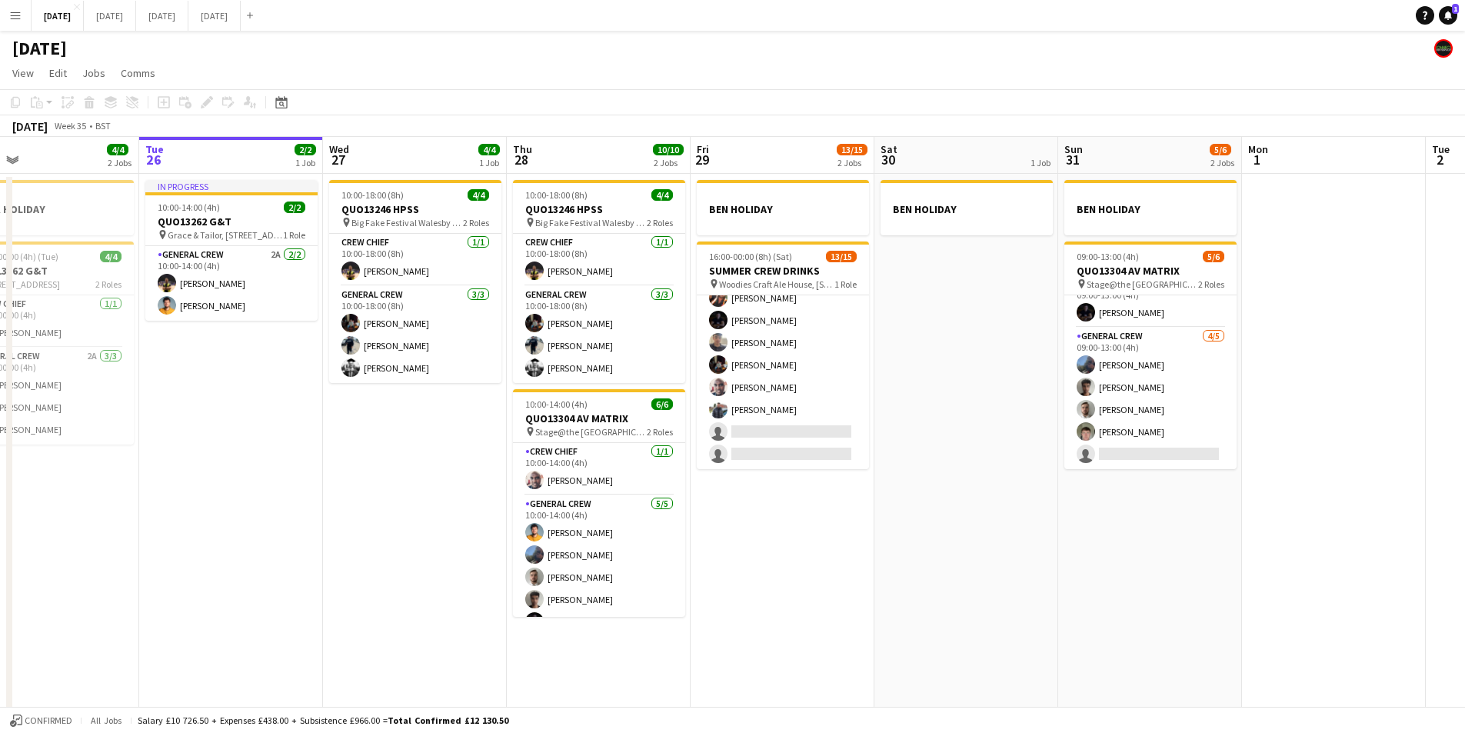
drag, startPoint x: 965, startPoint y: 557, endPoint x: 947, endPoint y: 556, distance: 18.5
click at [947, 556] on app-calendar-viewport "Fri 22 4/4 3 Jobs Sat 23 8/8 4 Jobs Sun 24 2/2 1 Job Mon 25 4/4 2 Jobs Tue 26 2…" at bounding box center [732, 442] width 1465 height 611
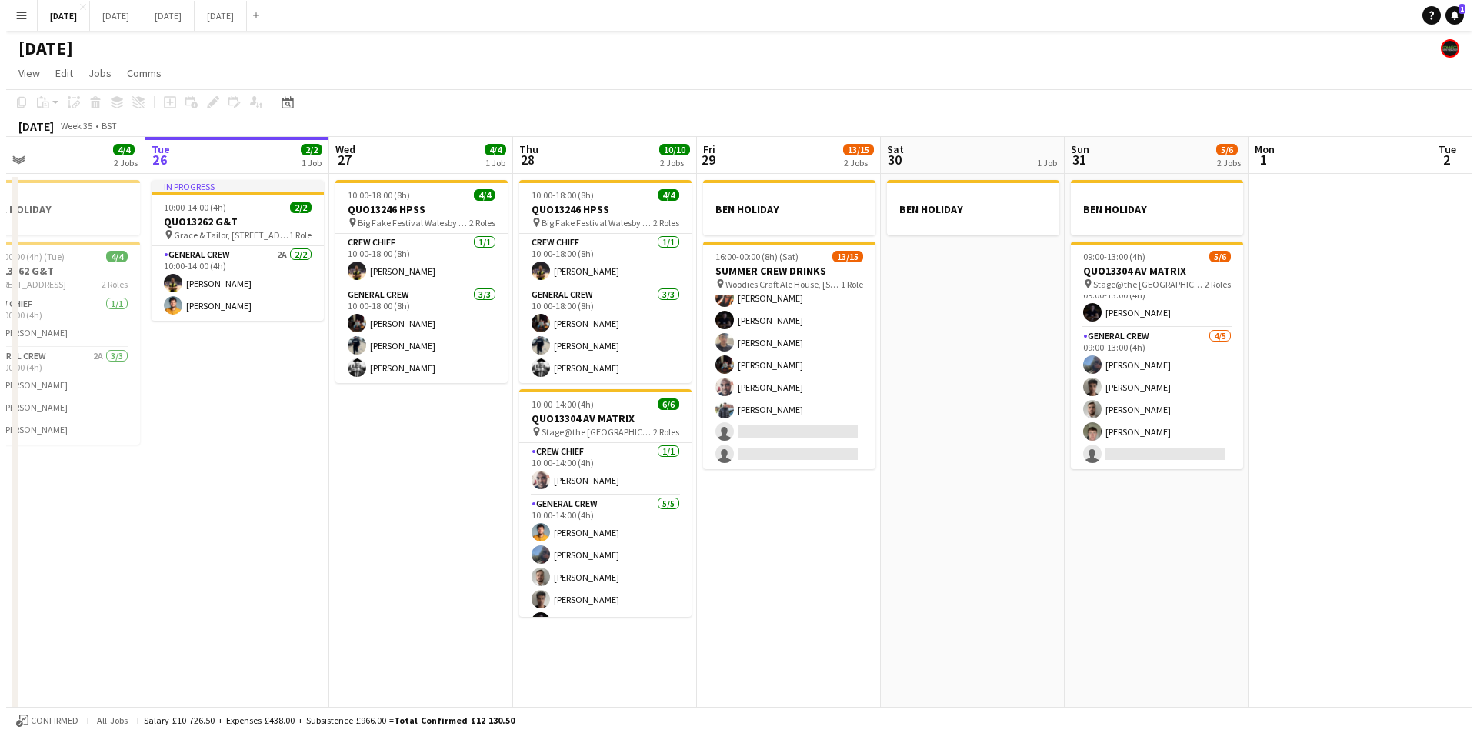
scroll to position [0, 608]
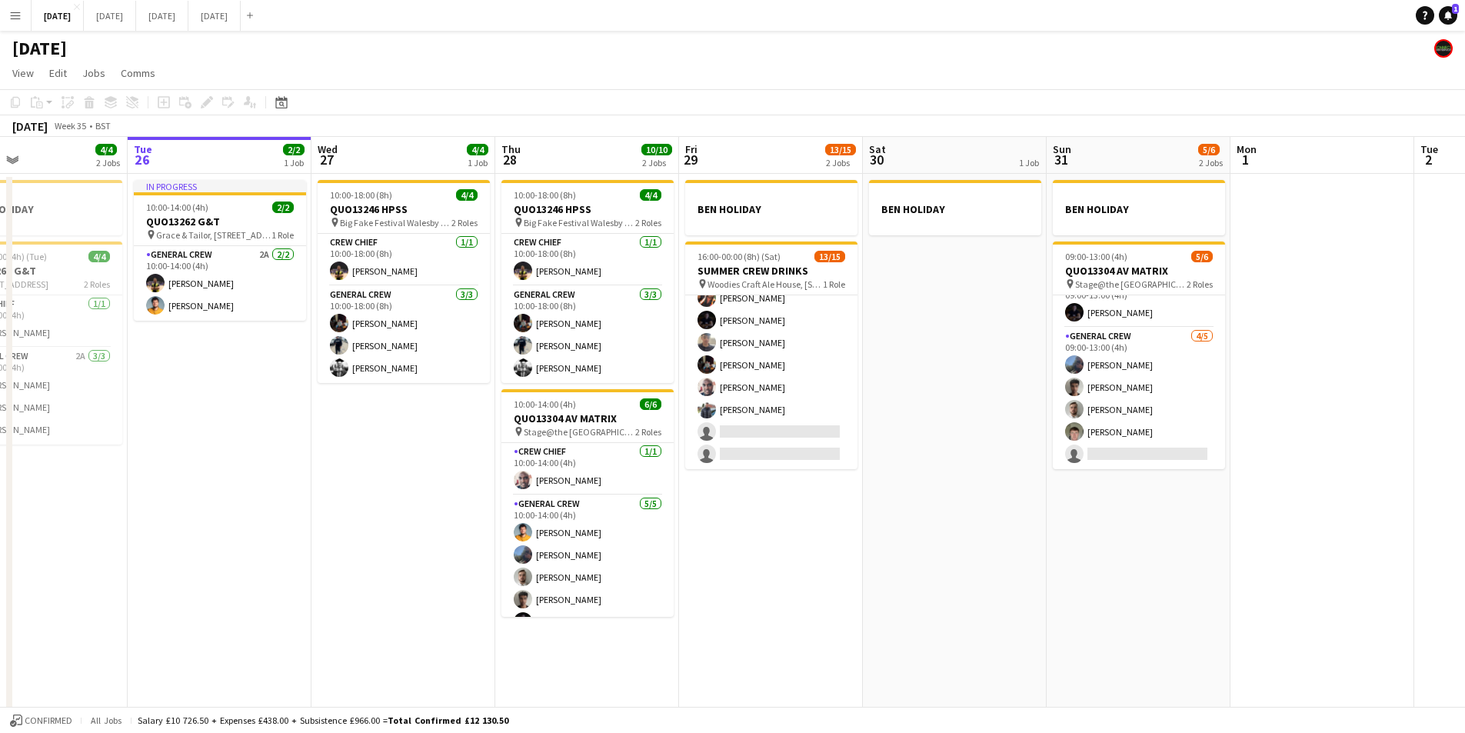
drag, startPoint x: 1051, startPoint y: 524, endPoint x: 1039, endPoint y: 524, distance: 11.5
click at [1039, 524] on app-calendar-viewport "Fri 22 4/4 3 Jobs Sat 23 8/8 4 Jobs Sun 24 2/2 1 Job Mon 25 4/4 2 Jobs Tue 26 2…" at bounding box center [732, 442] width 1465 height 611
click at [135, 19] on button "[DATE] Close" at bounding box center [110, 16] width 52 height 30
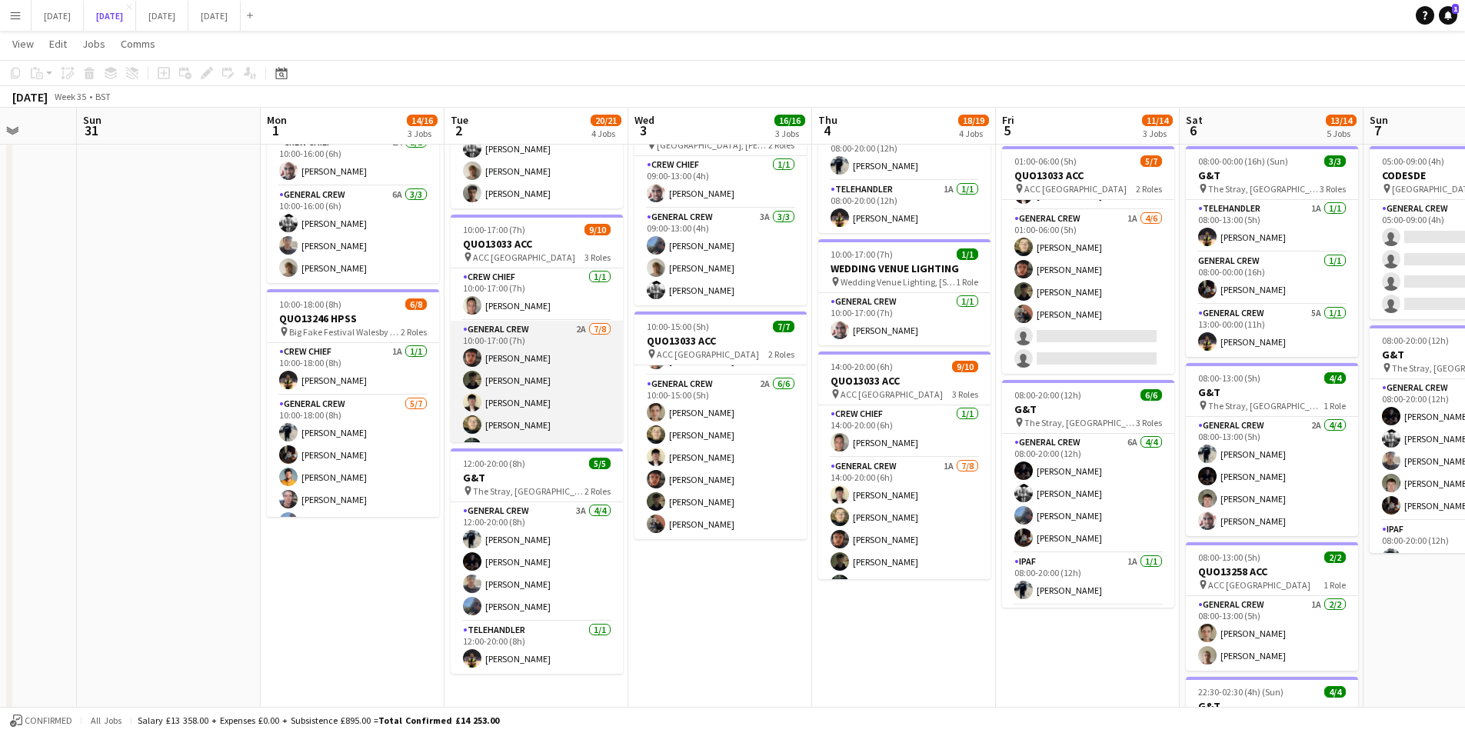
scroll to position [139, 0]
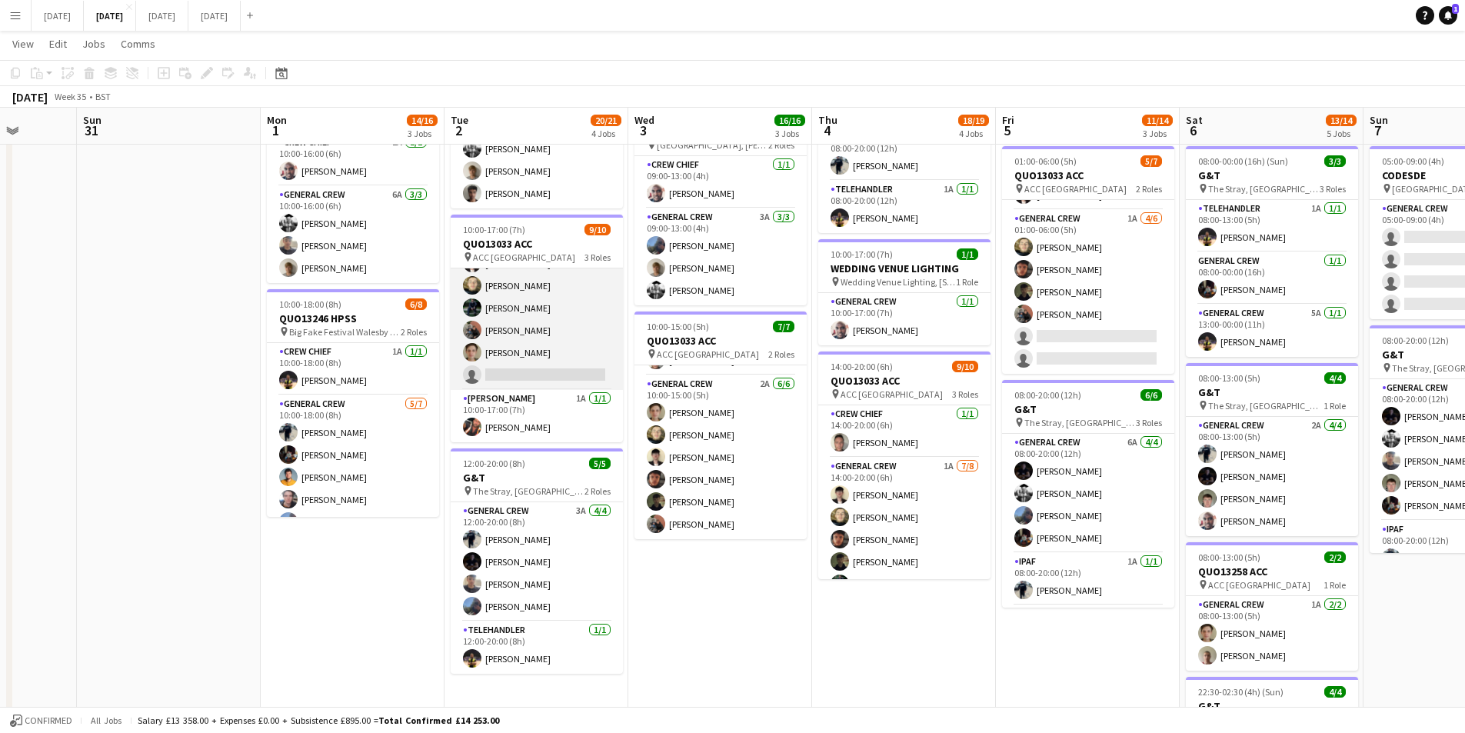
click at [561, 341] on app-card-role "General Crew 2A 7/8 10:00-17:00 (7h) Kai Gilley Tawny Gilley Sam Calderbank Fel…" at bounding box center [537, 286] width 172 height 208
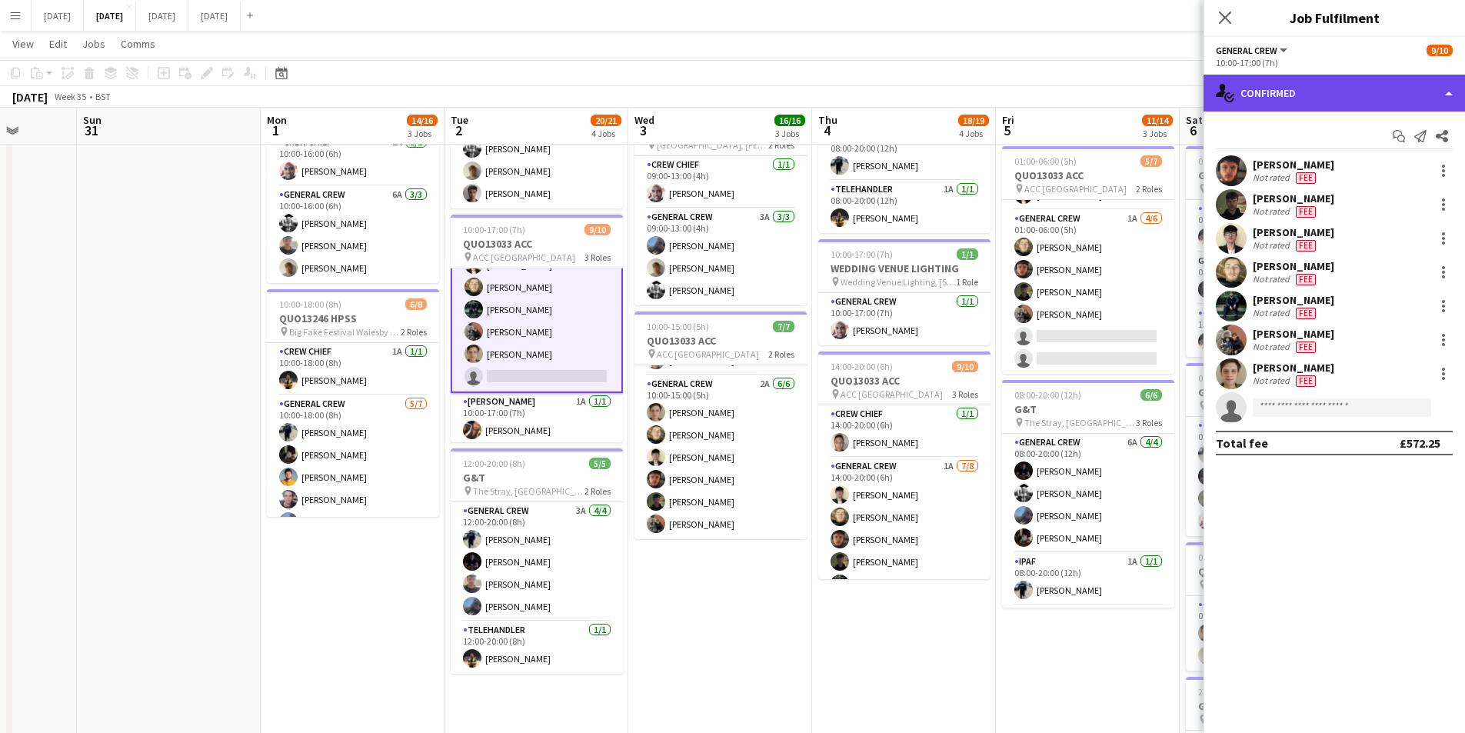
scroll to position [141, 0]
click at [1381, 94] on div "single-neutral-actions-check-2 Confirmed" at bounding box center [1334, 93] width 261 height 37
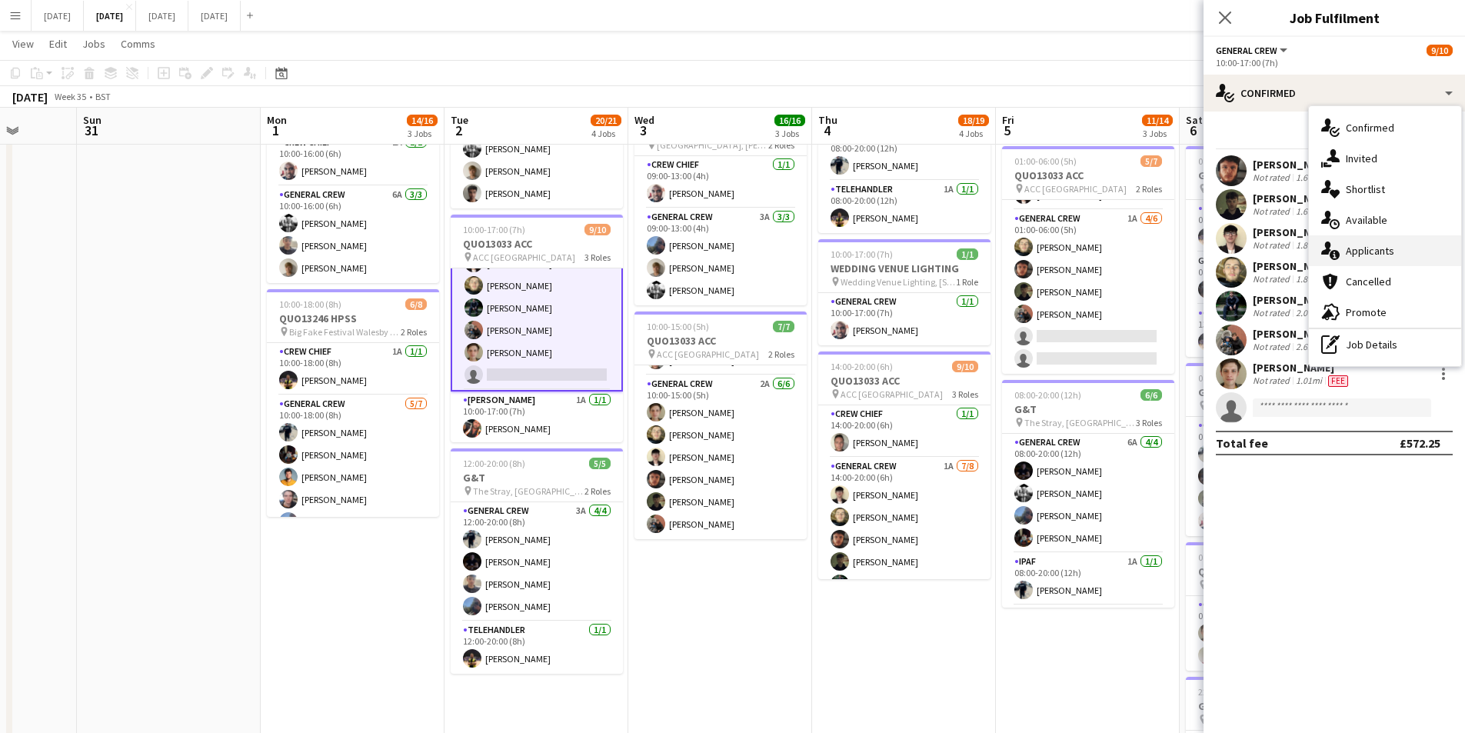
click at [1374, 245] on div "single-neutral-actions-information Applicants" at bounding box center [1385, 250] width 152 height 31
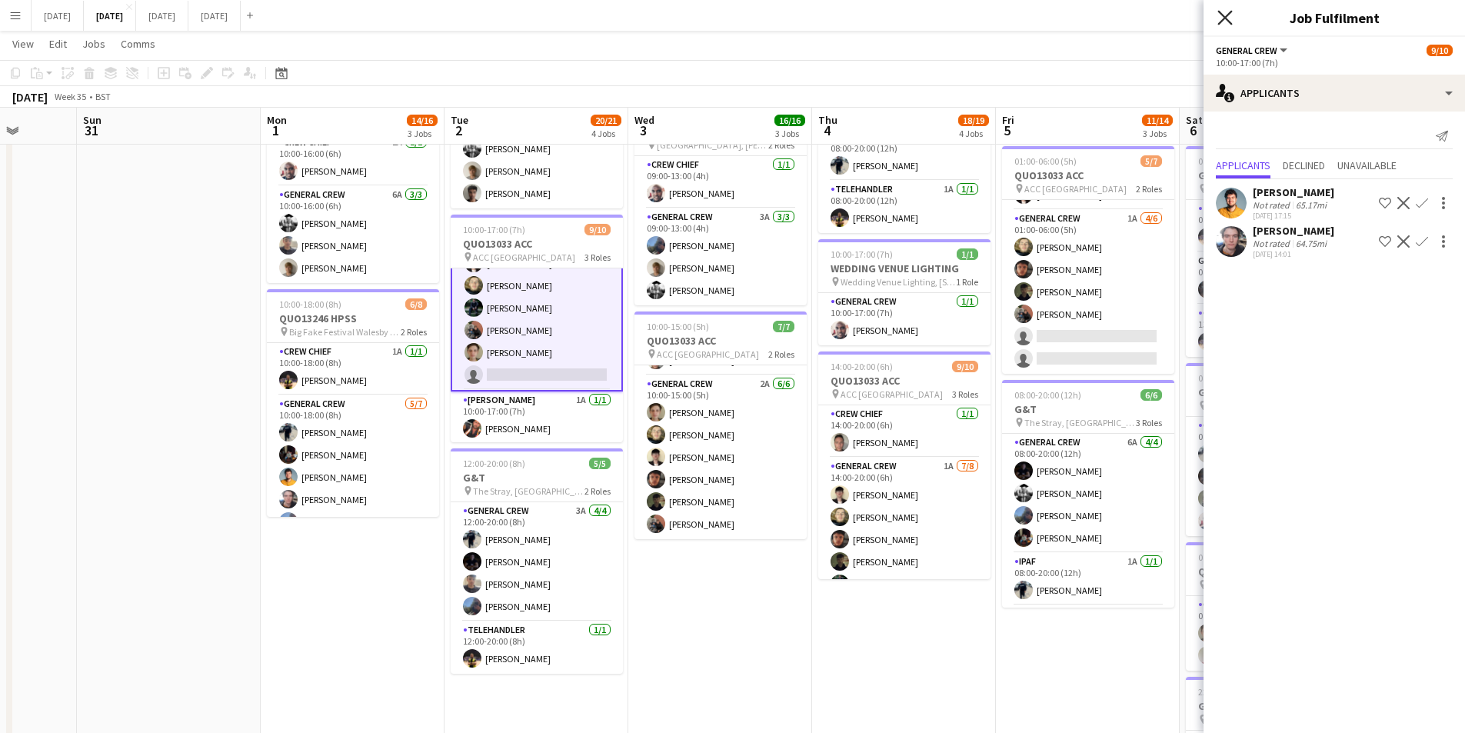
click at [1221, 12] on icon "Close pop-in" at bounding box center [1224, 17] width 15 height 15
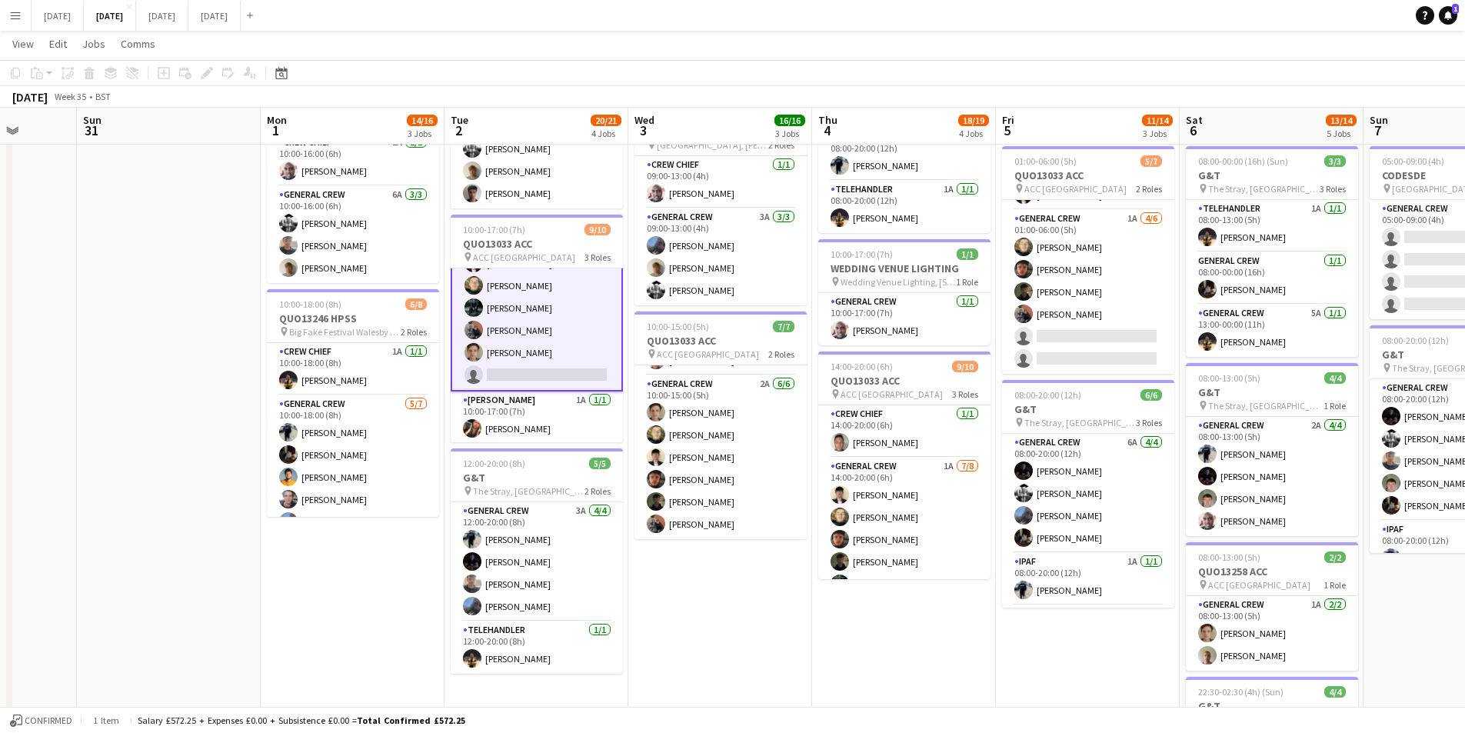
click at [963, 295] on app-calendar-viewport "Thu 28 Fri 29 Sat 30 Sun 31 Mon 1 14/16 3 Jobs Tue 2 20/21 4 Jobs Wed 3 16/16 3…" at bounding box center [732, 318] width 1465 height 1133
click at [935, 336] on app-calendar-viewport "Thu 28 Fri 29 Sat 30 Sun 31 Mon 1 14/16 3 Jobs Tue 2 20/21 4 Jobs Wed 3 16/16 3…" at bounding box center [732, 318] width 1465 height 1133
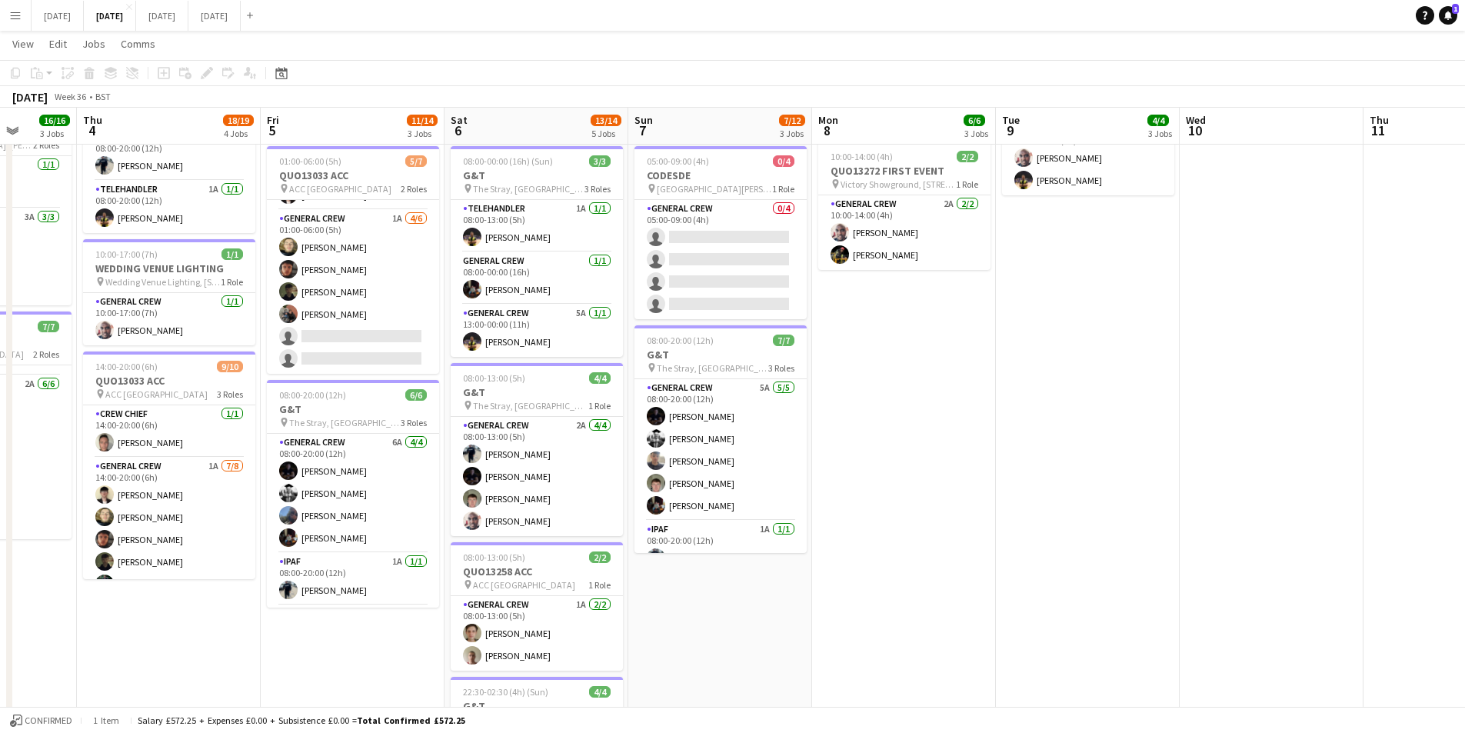
click at [893, 346] on app-calendar-viewport "Mon 1 14/16 3 Jobs Tue 2 20/21 4 Jobs Wed 3 16/16 3 Jobs Thu 4 18/19 4 Jobs Fri…" at bounding box center [732, 318] width 1465 height 1133
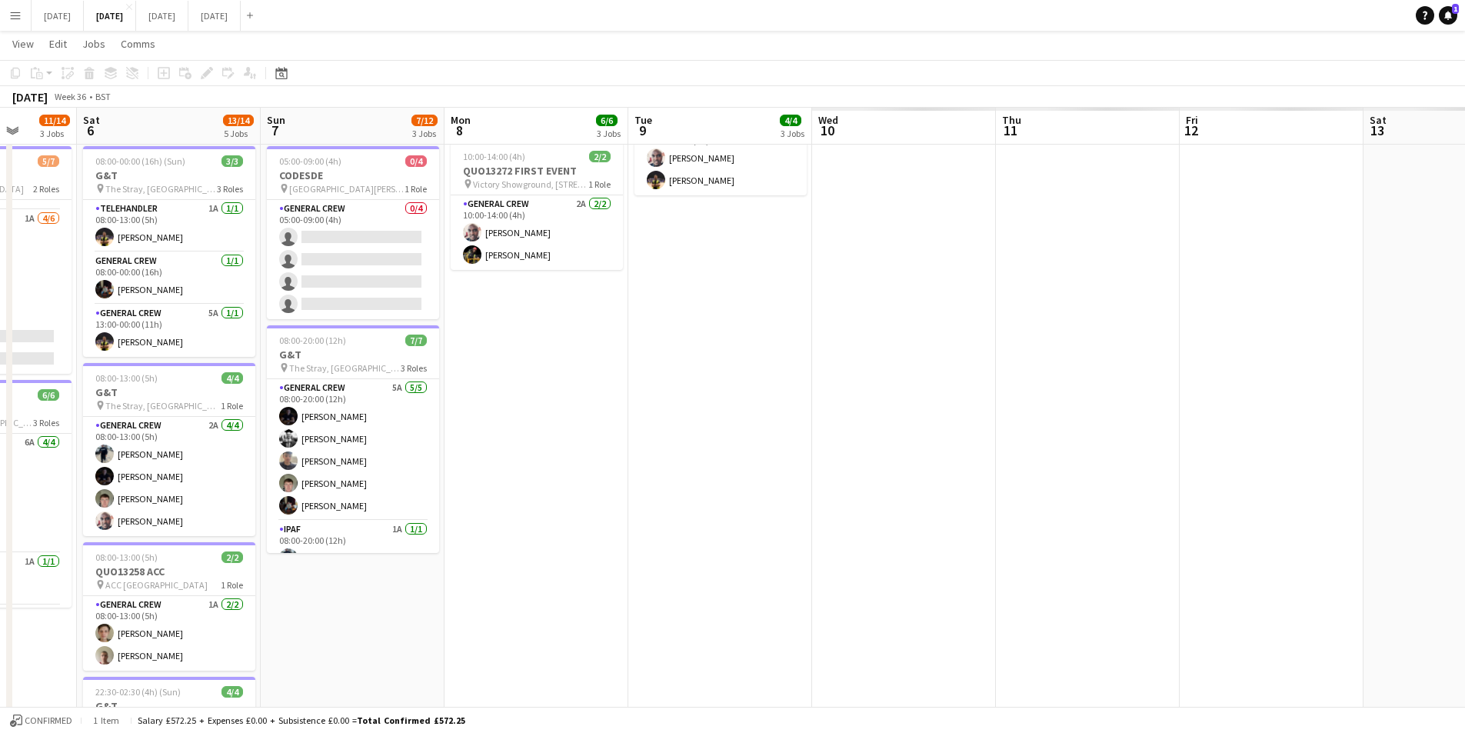
click at [988, 384] on app-calendar-viewport "Wed 3 16/16 3 Jobs Thu 4 18/19 4 Jobs Fri 5 11/14 3 Jobs Sat 6 13/14 5 Jobs Sun…" at bounding box center [732, 318] width 1465 height 1133
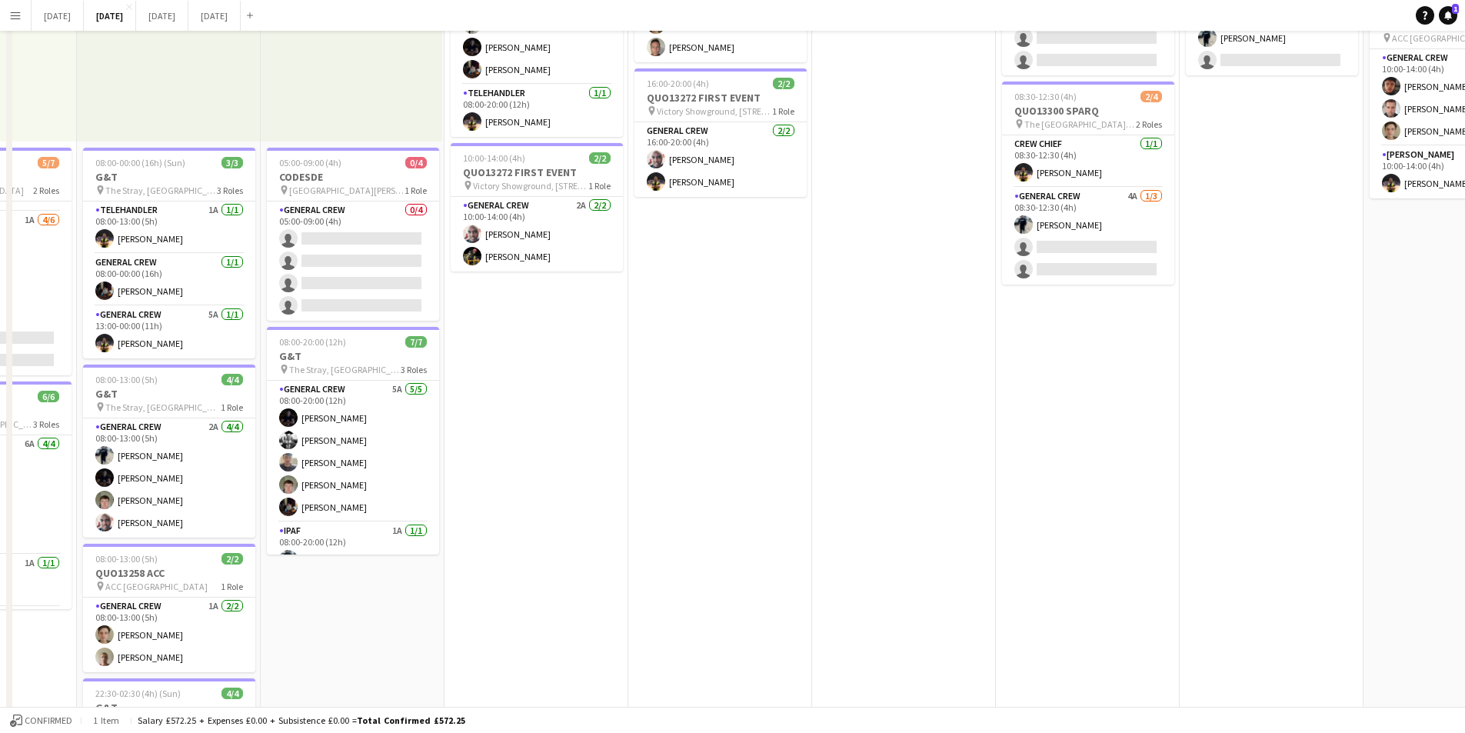
scroll to position [0, 615]
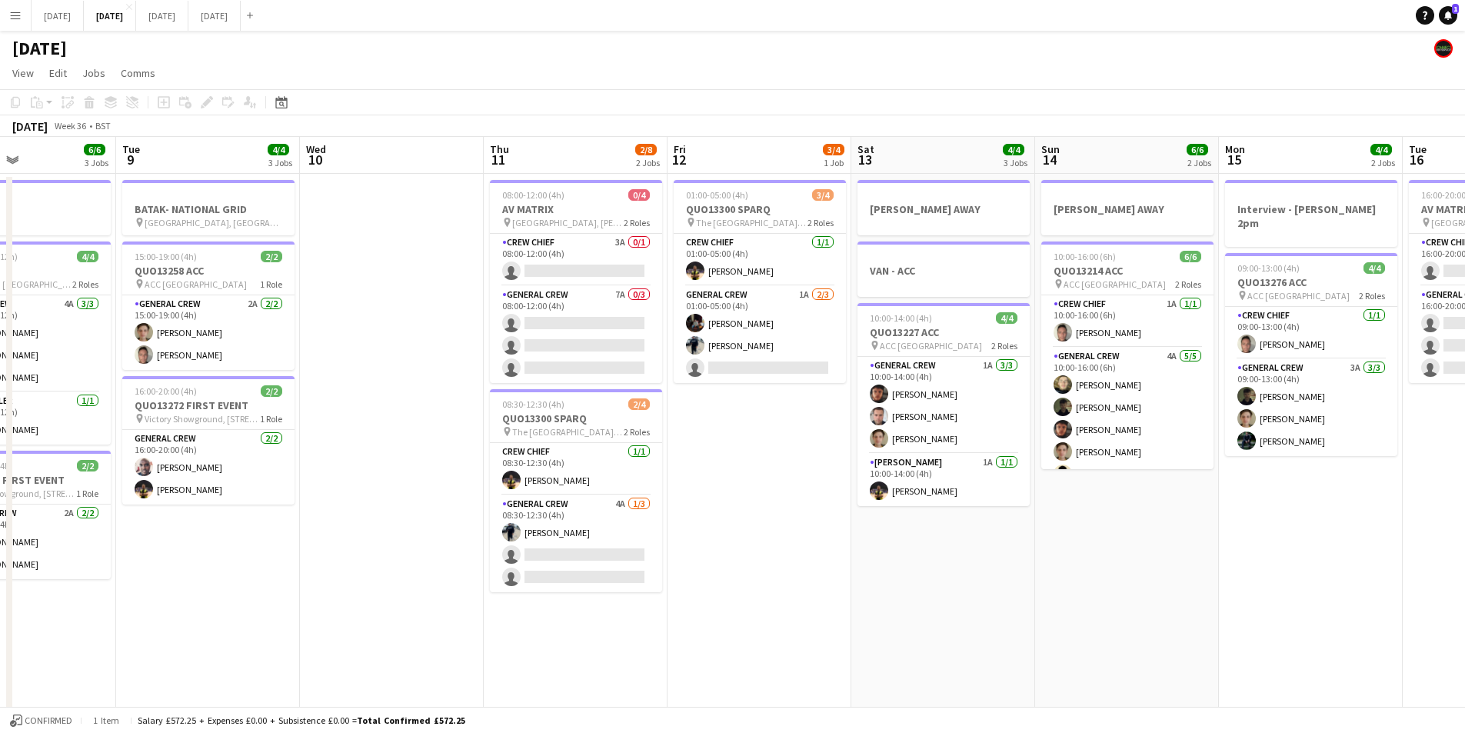
drag, startPoint x: 1143, startPoint y: 488, endPoint x: 941, endPoint y: 457, distance: 204.7
click at [941, 457] on app-calendar-viewport "Fri 5 11/14 3 Jobs Sat 6 13/14 5 Jobs Sun 7 7/12 3 Jobs Mon 8 6/6 3 Jobs Tue 9 …" at bounding box center [732, 666] width 1465 height 1058
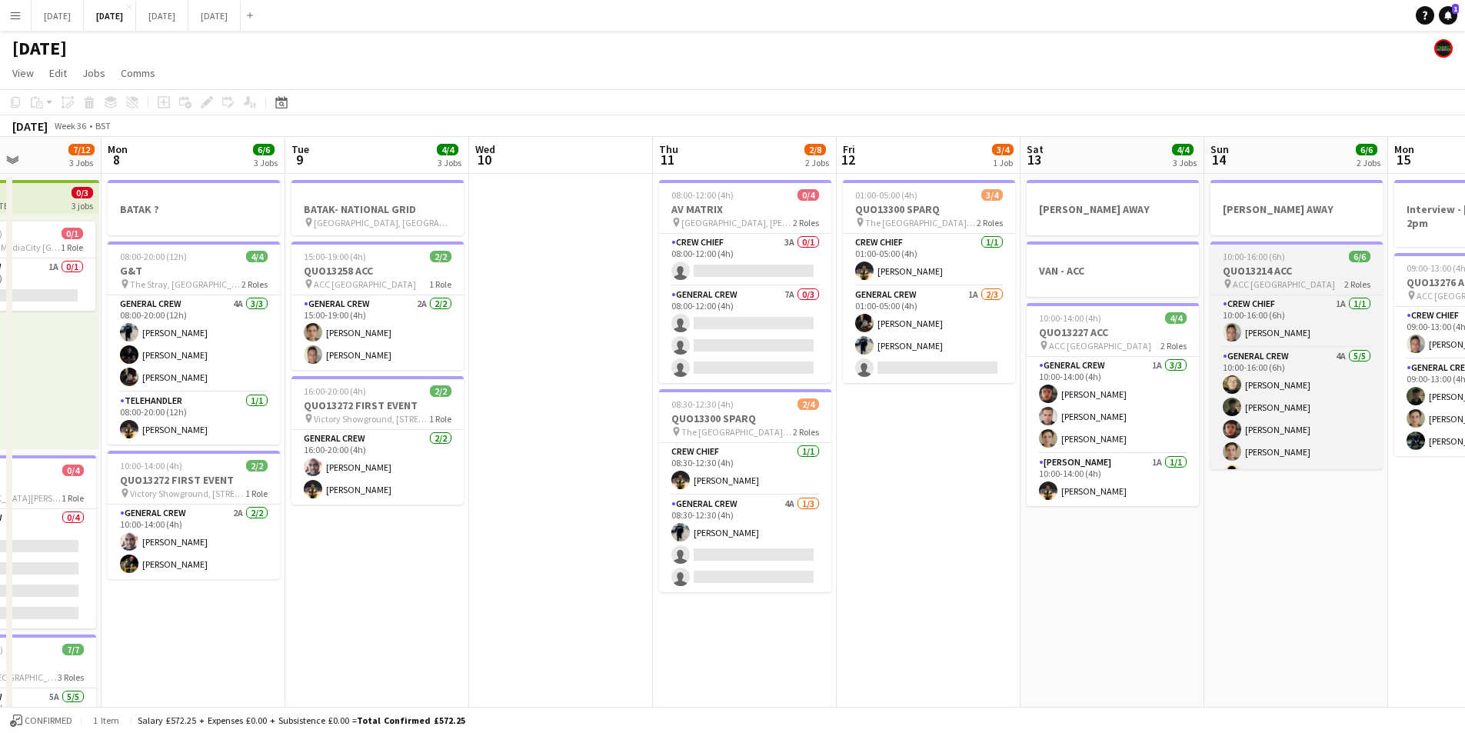
click at [1297, 277] on h3 "QUO13214 ACC" at bounding box center [1297, 271] width 172 height 14
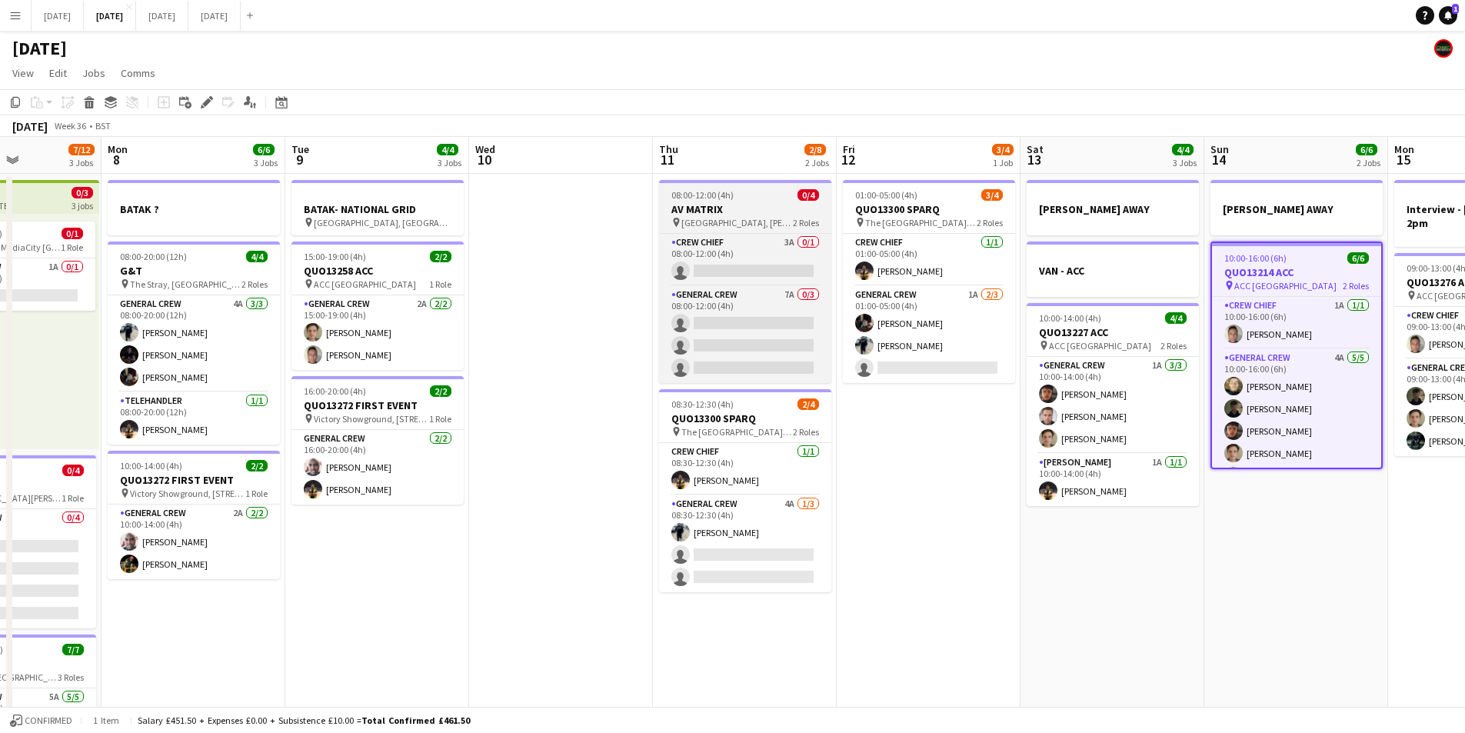
drag, startPoint x: 15, startPoint y: 105, endPoint x: 750, endPoint y: 228, distance: 744.7
click at [17, 105] on icon "Copy" at bounding box center [15, 102] width 12 height 12
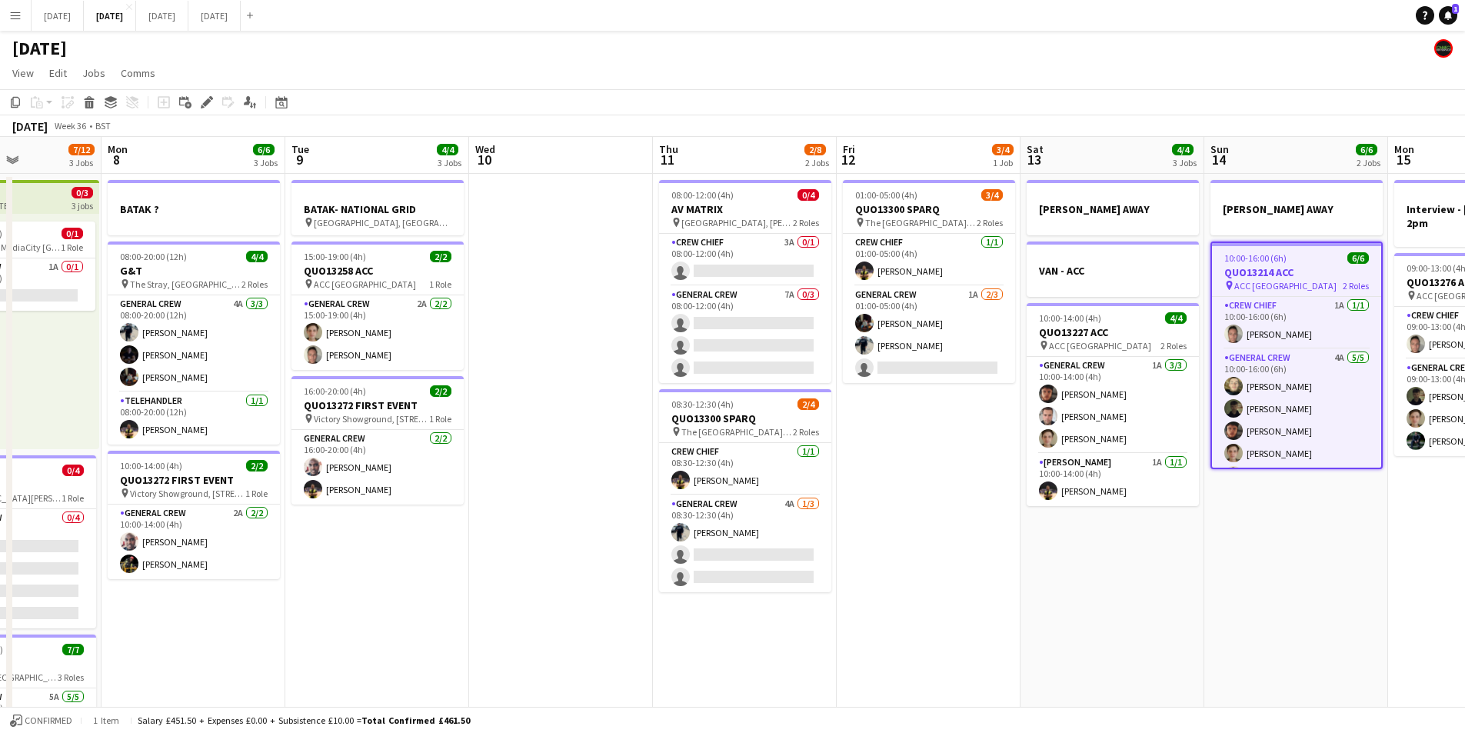
click at [927, 444] on app-date-cell "01:00-05:00 (4h) 3/4 QUO13300 SPARQ pin The Queens Hotel, New Station Street Ci…" at bounding box center [929, 684] width 184 height 1021
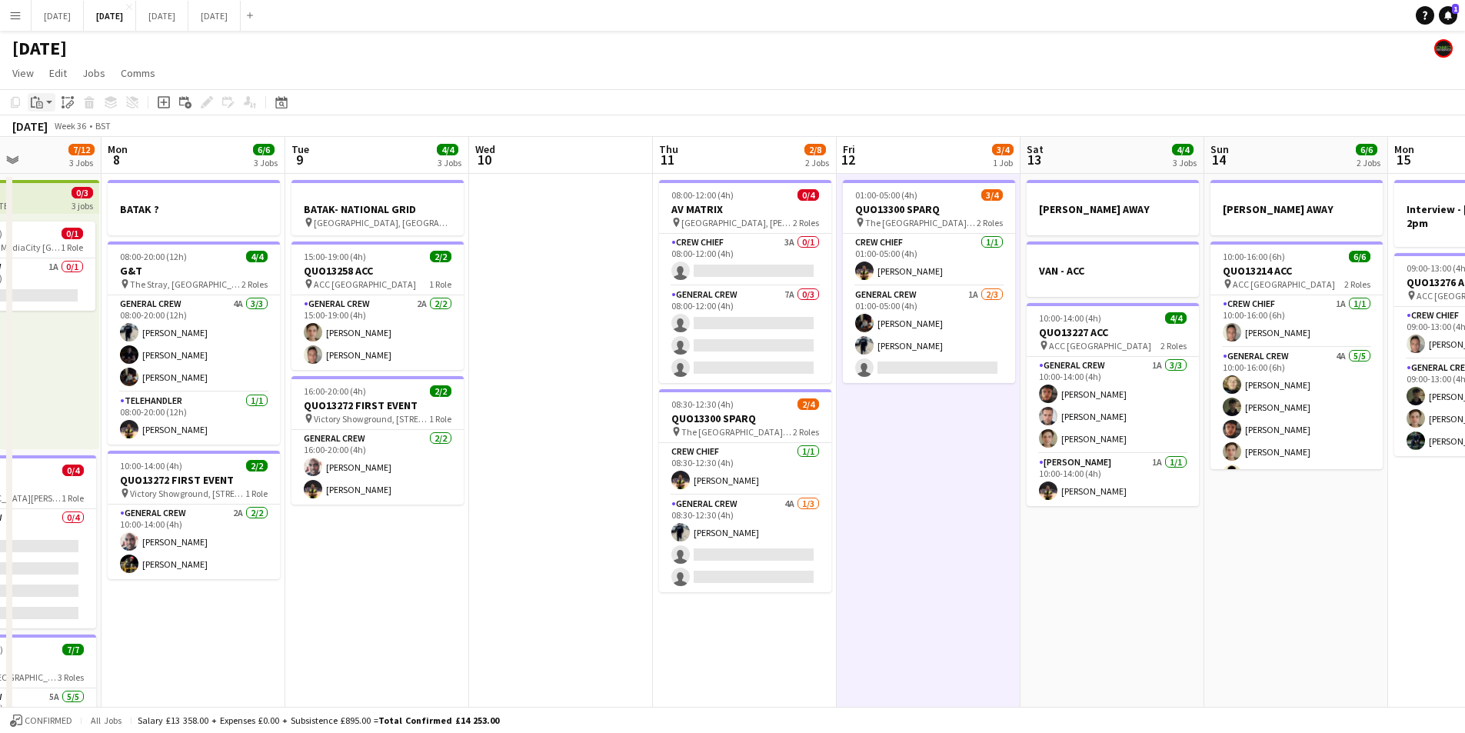
click at [42, 100] on icon "Paste" at bounding box center [37, 102] width 12 height 12
click at [48, 128] on link "Paste Ctrl+V" at bounding box center [113, 132] width 145 height 14
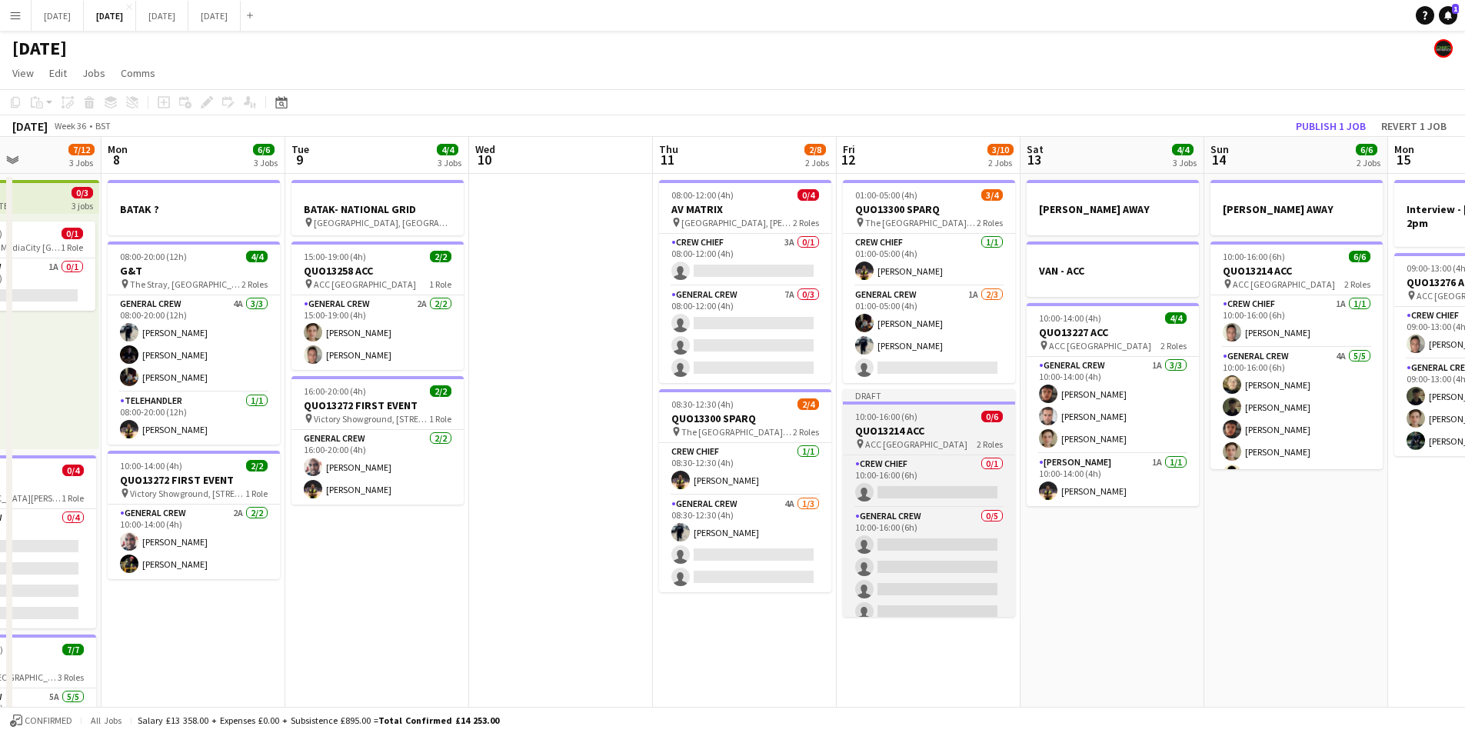
click at [956, 423] on app-job-card "Draft 10:00-16:00 (6h) 0/6 QUO13214 ACC pin ACC Liverpool 2 Roles Crew Chief 0/…" at bounding box center [929, 503] width 172 height 228
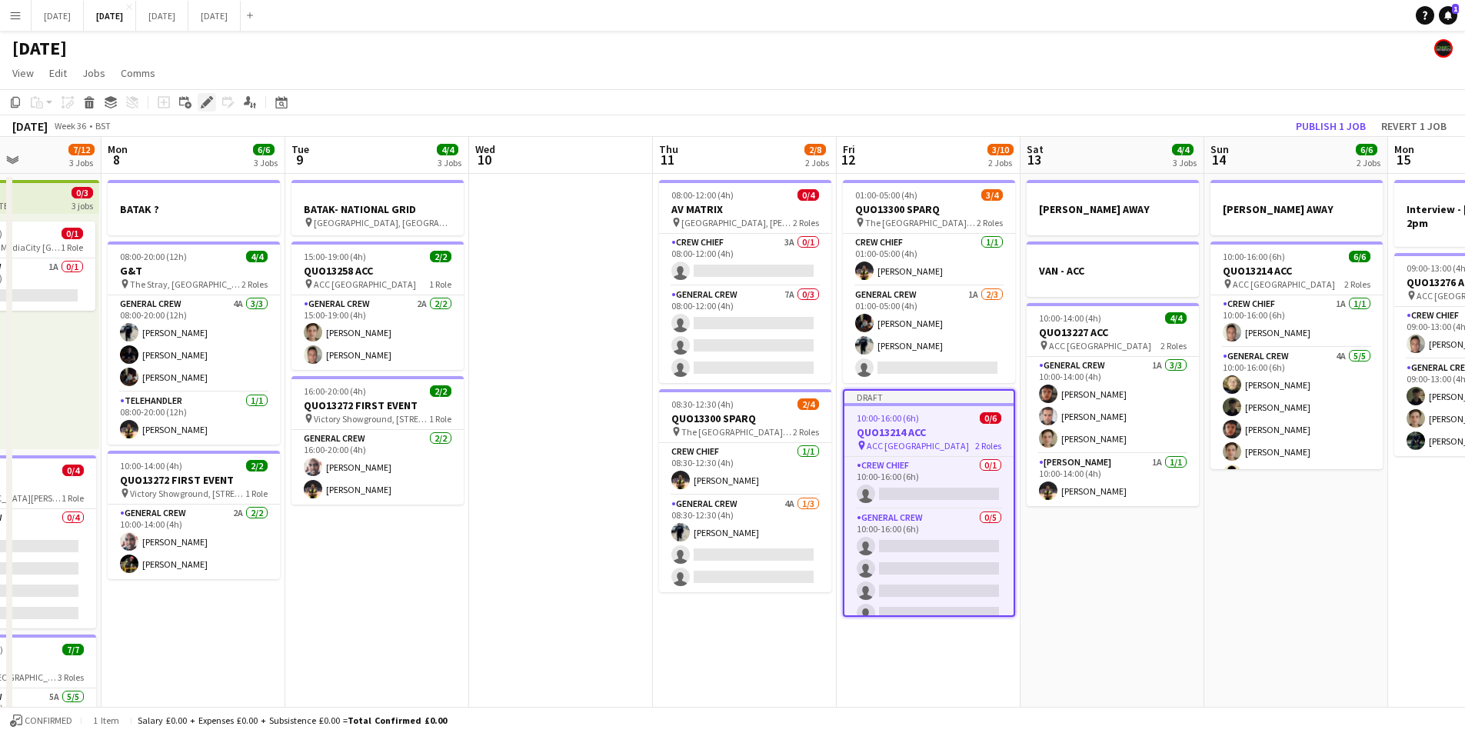
click at [212, 101] on icon "Edit" at bounding box center [207, 102] width 12 height 12
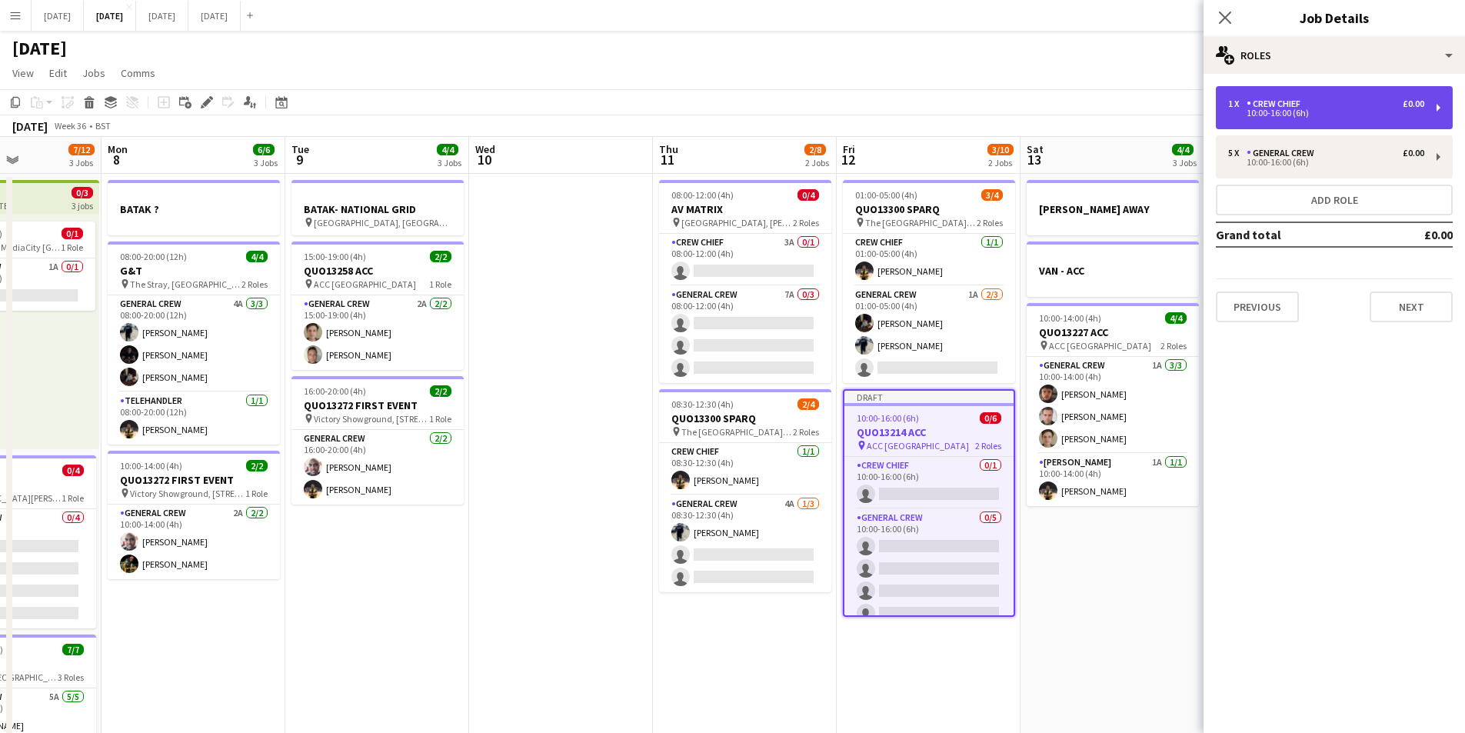
click at [1338, 115] on div "10:00-16:00 (6h)" at bounding box center [1326, 113] width 196 height 8
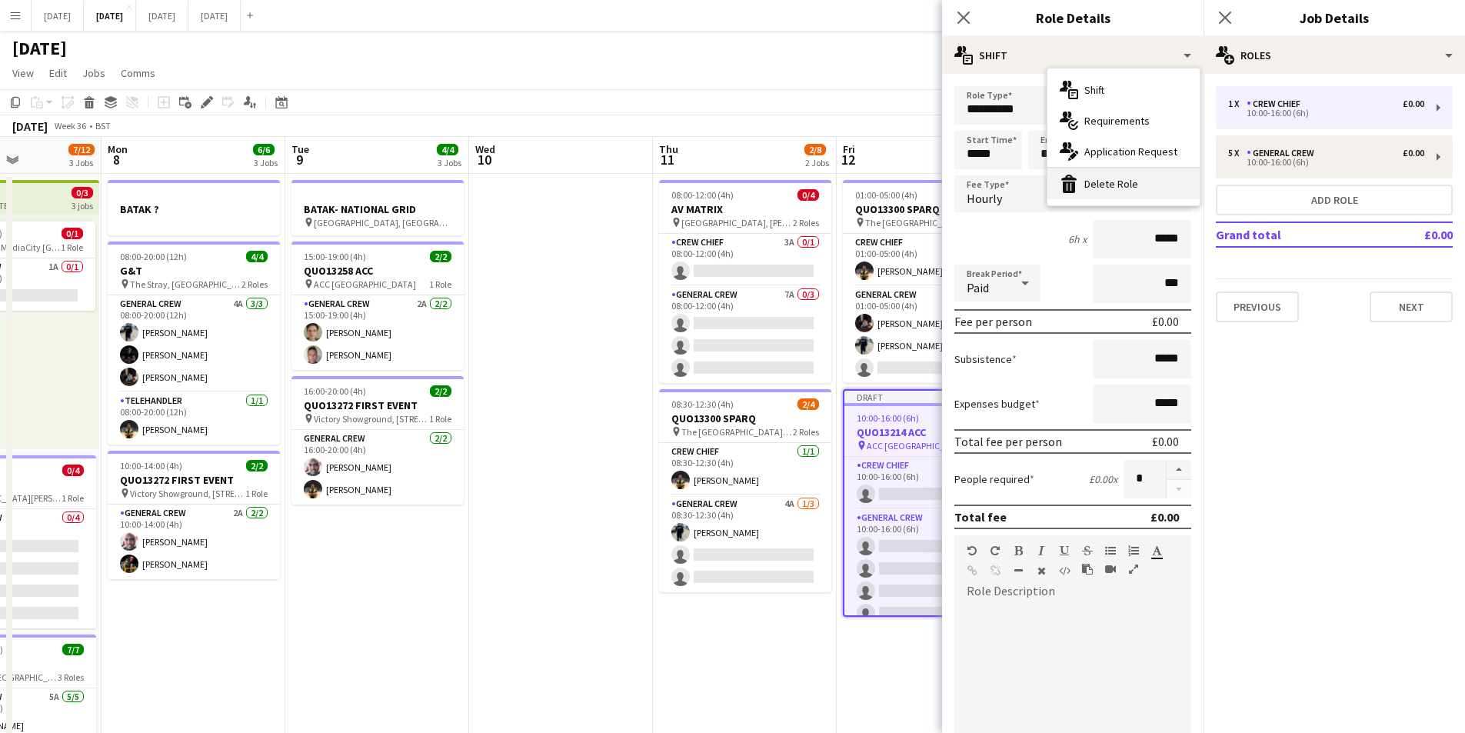
click at [1114, 185] on div "bin-2 Delete Role" at bounding box center [1124, 183] width 152 height 31
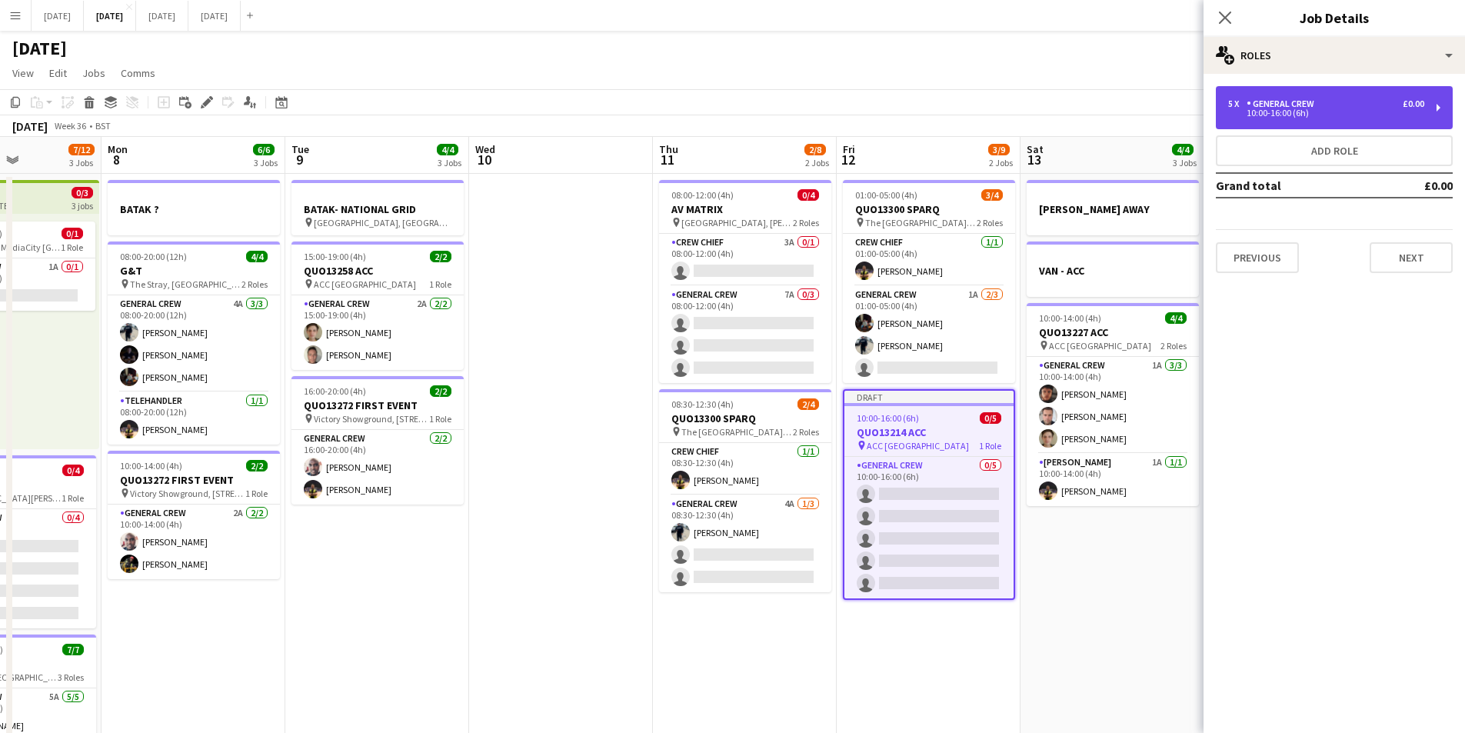
click at [1303, 111] on div "10:00-16:00 (6h)" at bounding box center [1326, 113] width 196 height 8
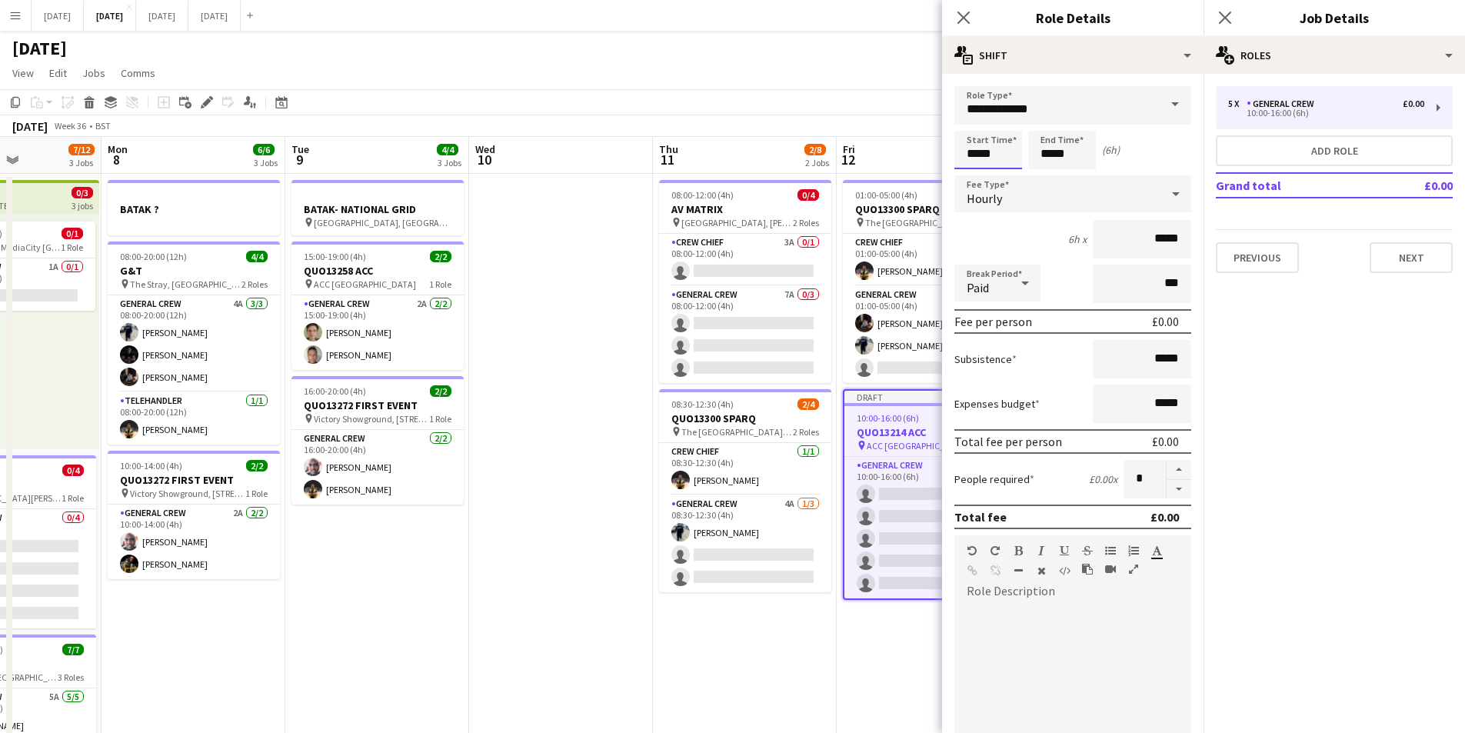
click at [978, 159] on input "*****" at bounding box center [988, 150] width 68 height 38
click at [973, 119] on div at bounding box center [973, 122] width 31 height 15
click at [1001, 125] on div at bounding box center [1003, 122] width 31 height 15
type input "*****"
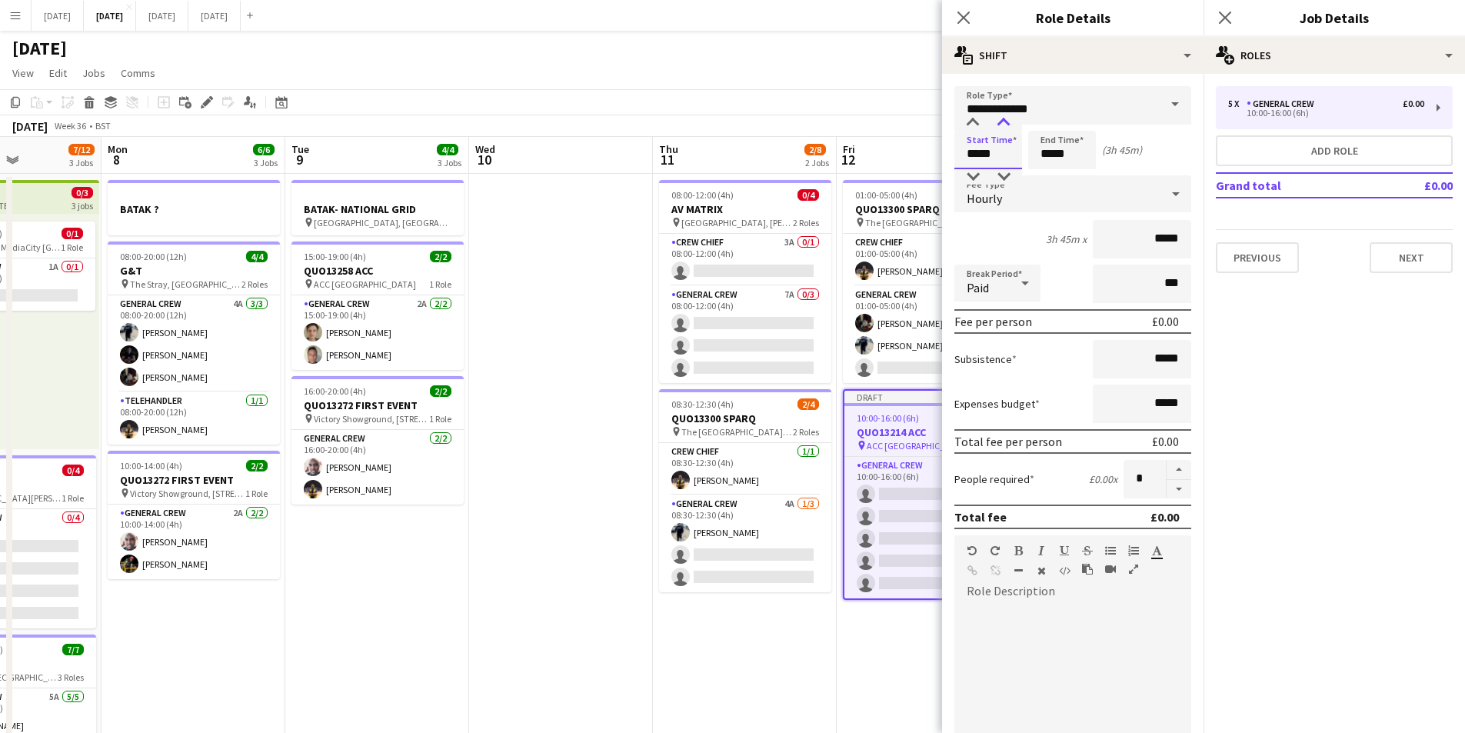
click at [1001, 125] on div at bounding box center [1003, 122] width 31 height 15
click at [1042, 142] on input "*****" at bounding box center [1062, 150] width 68 height 38
click at [1051, 125] on div at bounding box center [1046, 122] width 31 height 15
click at [1078, 121] on div at bounding box center [1077, 122] width 31 height 15
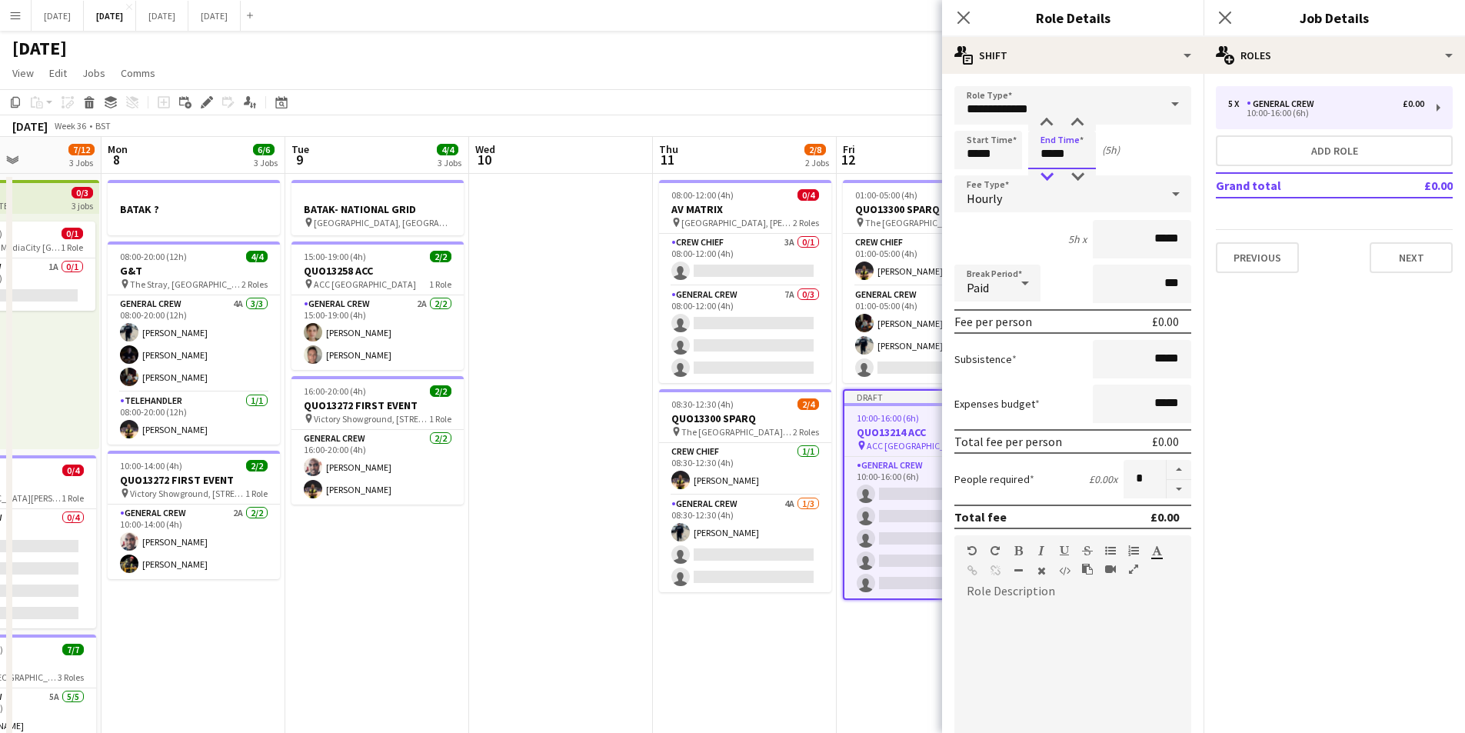
type input "*****"
click at [1045, 174] on div at bounding box center [1046, 176] width 31 height 15
click at [1167, 492] on button "button" at bounding box center [1179, 489] width 25 height 19
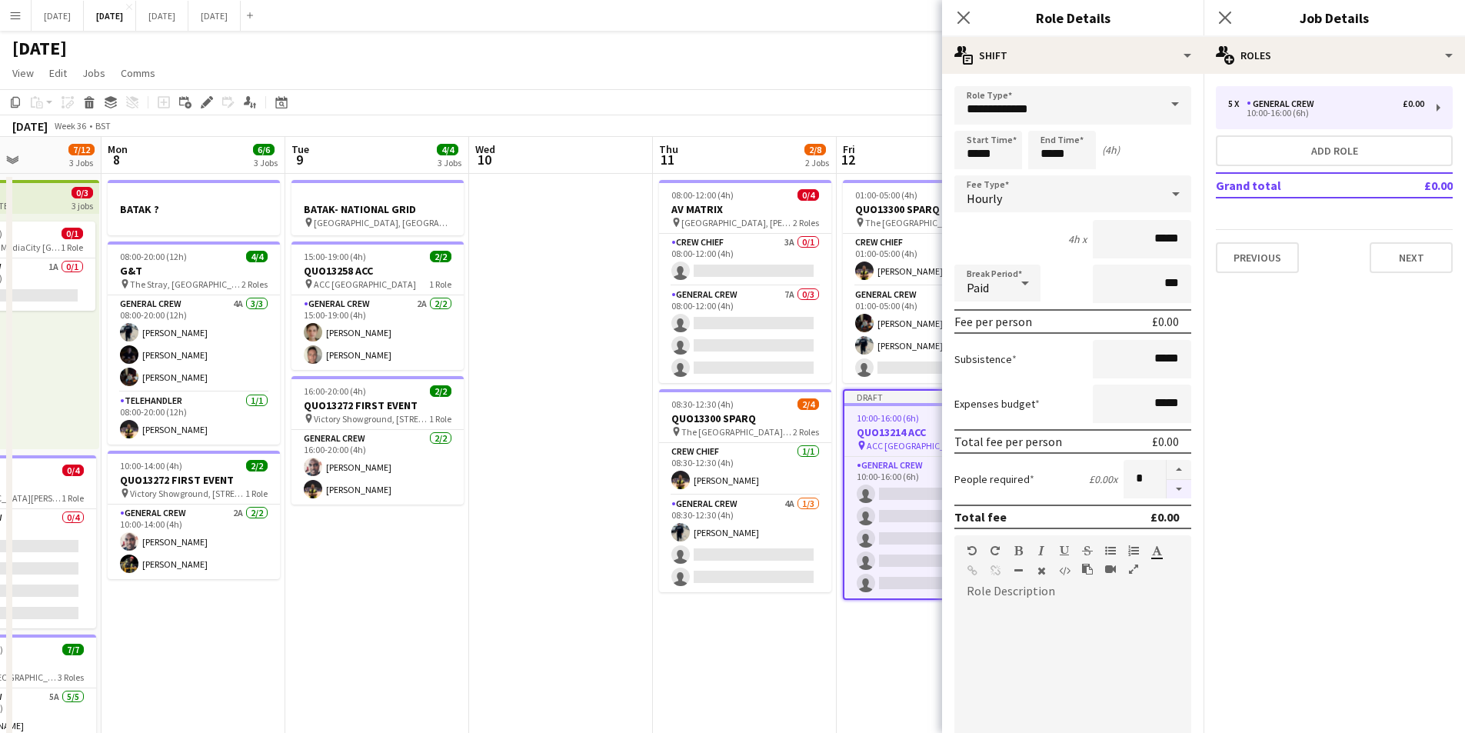
type input "*"
click at [958, 16] on icon "Close pop-in" at bounding box center [964, 18] width 12 height 12
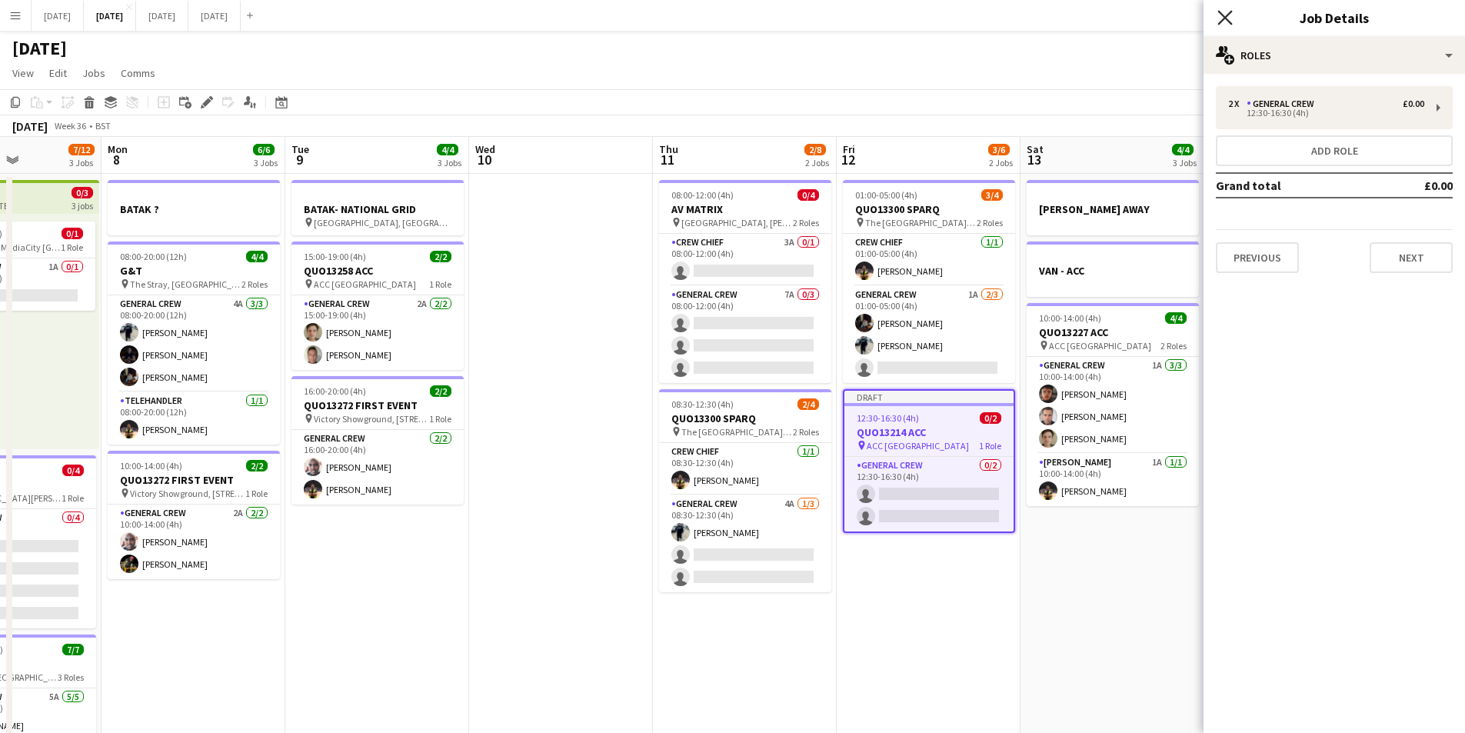
click at [1227, 16] on icon at bounding box center [1224, 17] width 15 height 15
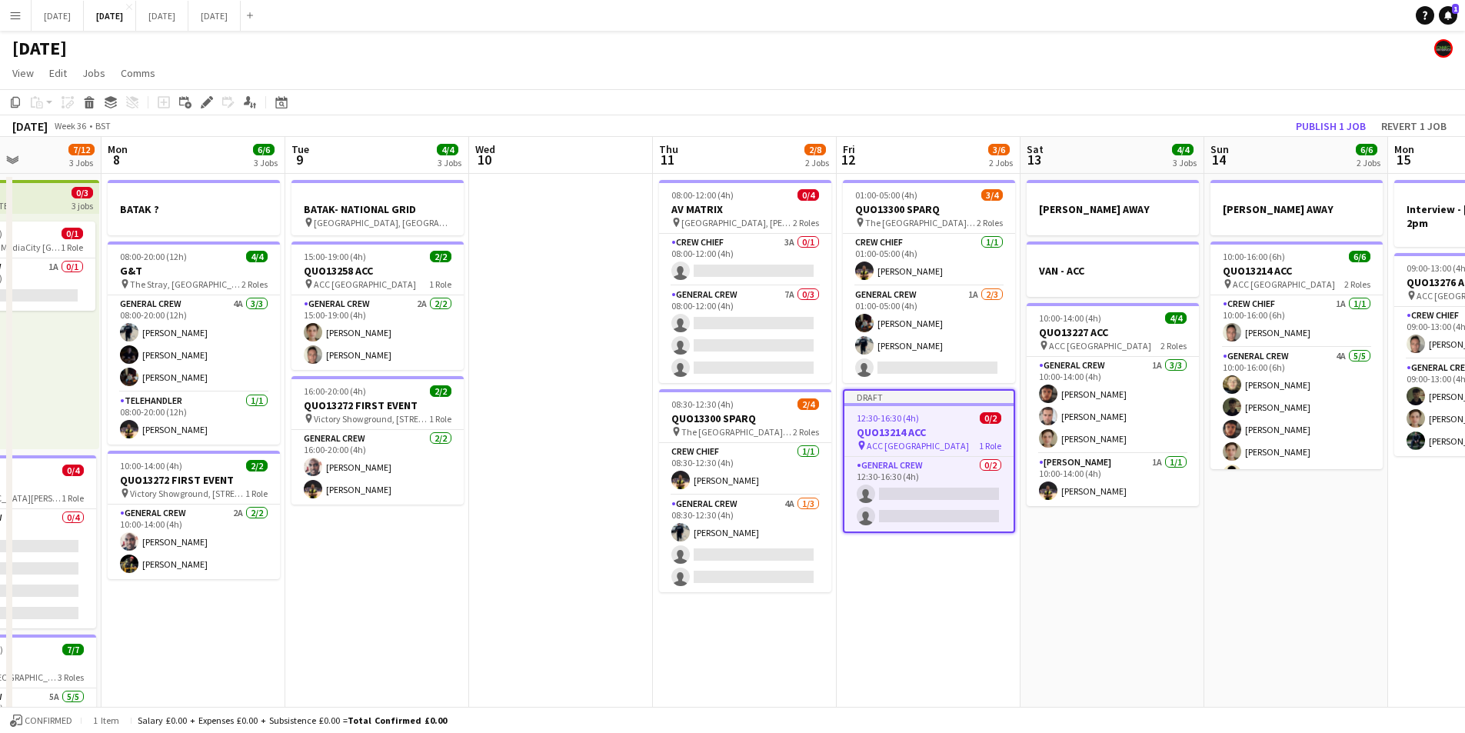
scroll to position [0, 513]
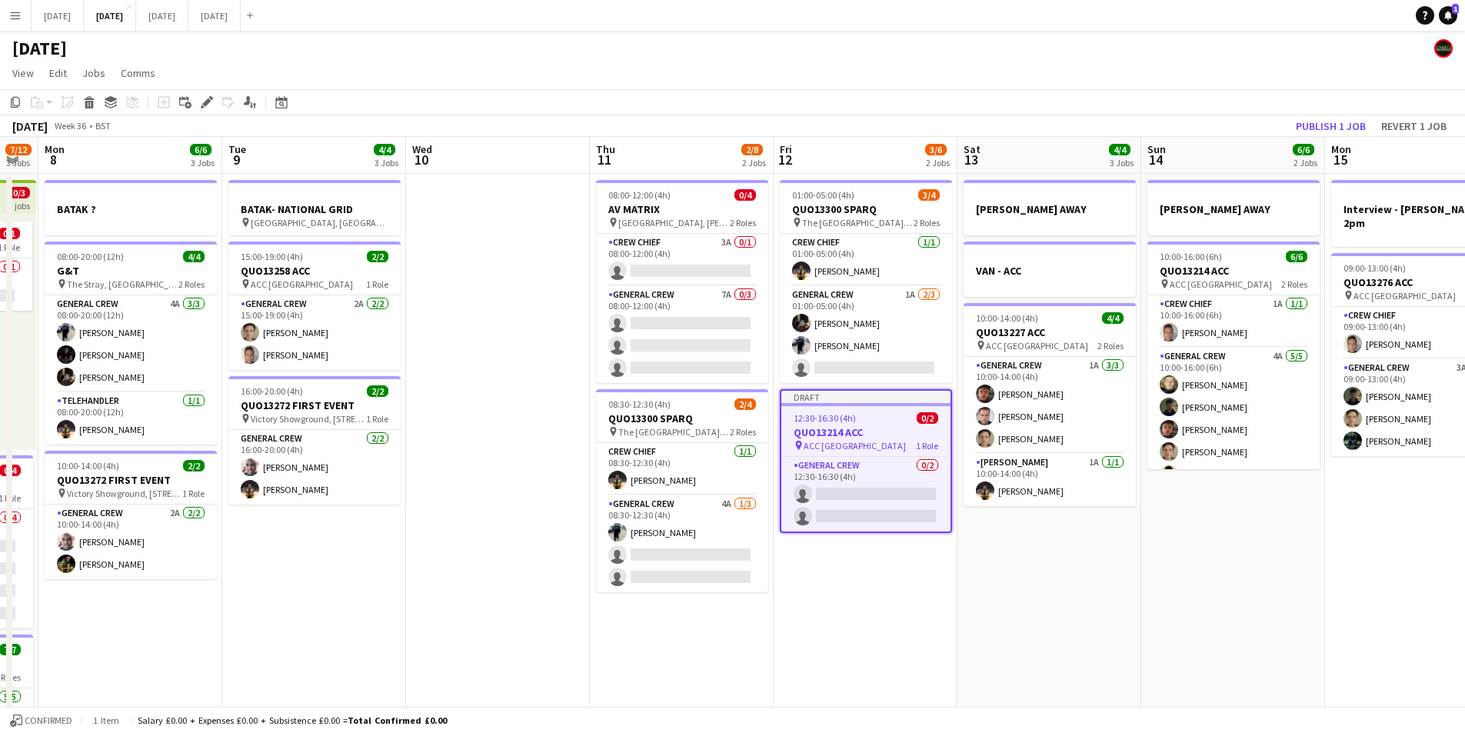
drag, startPoint x: 1187, startPoint y: 464, endPoint x: 1177, endPoint y: 463, distance: 9.3
click at [1177, 463] on app-calendar-viewport "Fri 5 11/14 3 Jobs Sat 6 13/14 5 Jobs Sun 7 7/12 3 Jobs Mon 8 6/6 3 Jobs Tue 9 …" at bounding box center [732, 666] width 1465 height 1058
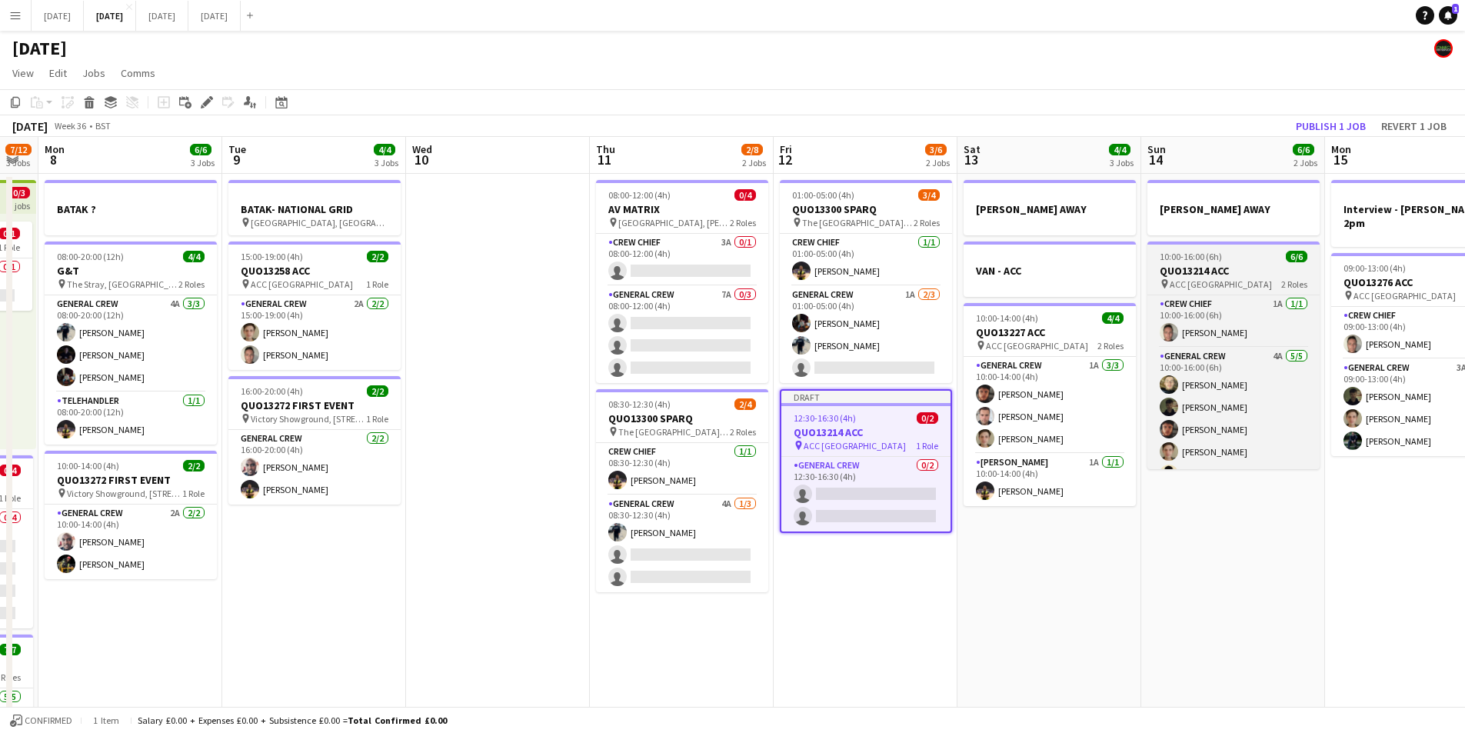
click at [1224, 280] on div "pin ACC Liverpool 2 Roles" at bounding box center [1233, 284] width 172 height 12
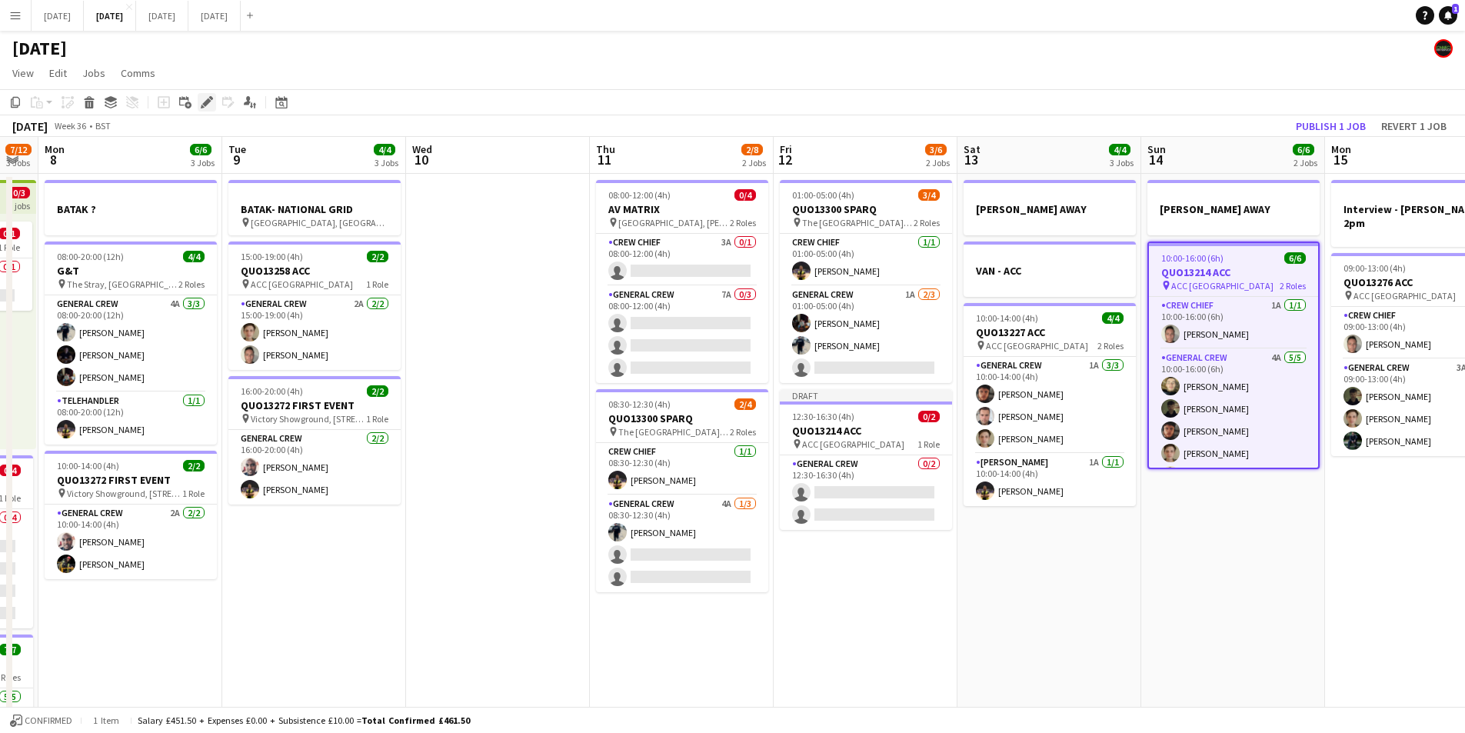
click at [206, 100] on icon "Edit" at bounding box center [207, 102] width 12 height 12
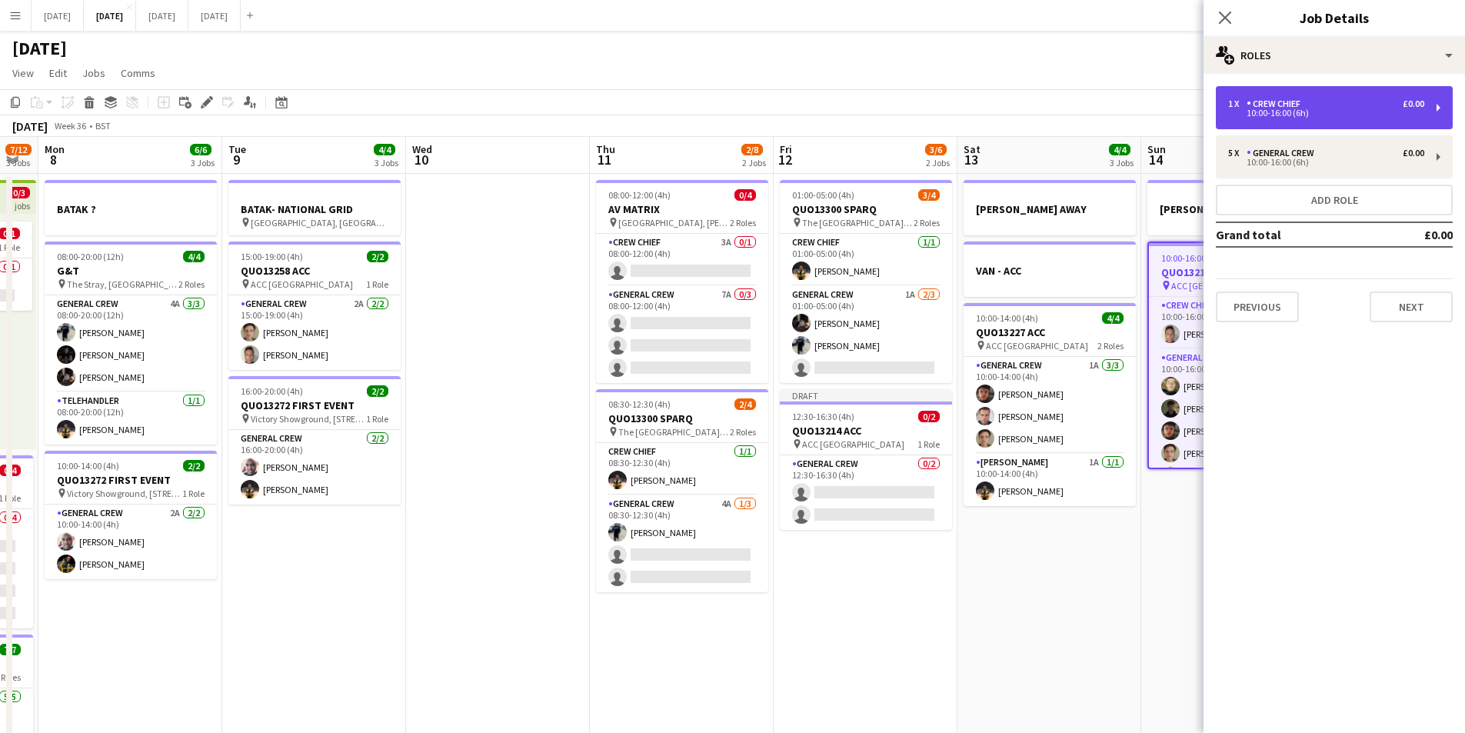
click at [1287, 95] on div "1 x Crew Chief £0.00 10:00-16:00 (6h)" at bounding box center [1334, 107] width 237 height 43
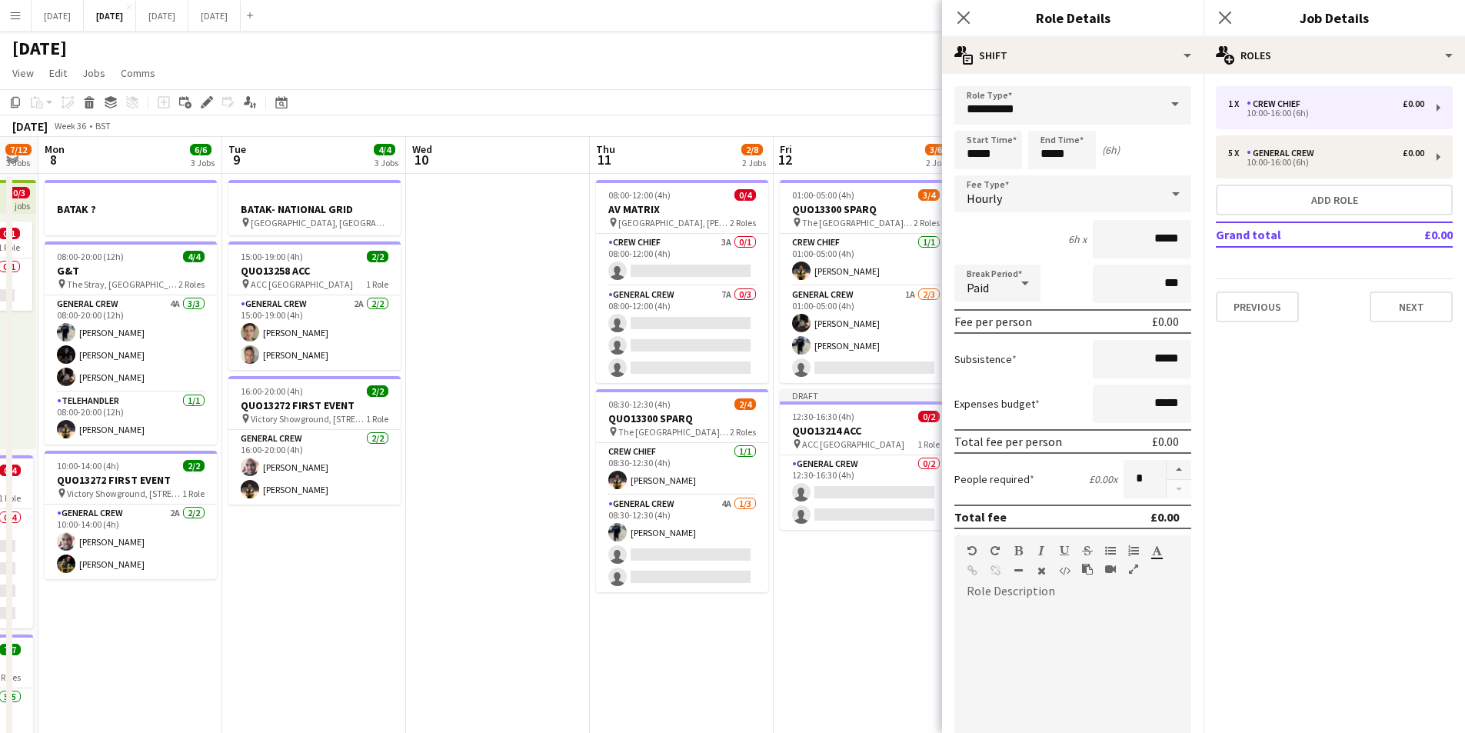
click at [831, 589] on app-date-cell "01:00-05:00 (4h) 3/4 QUO13300 SPARQ pin The Queens Hotel, New Station Street Ci…" at bounding box center [866, 684] width 184 height 1021
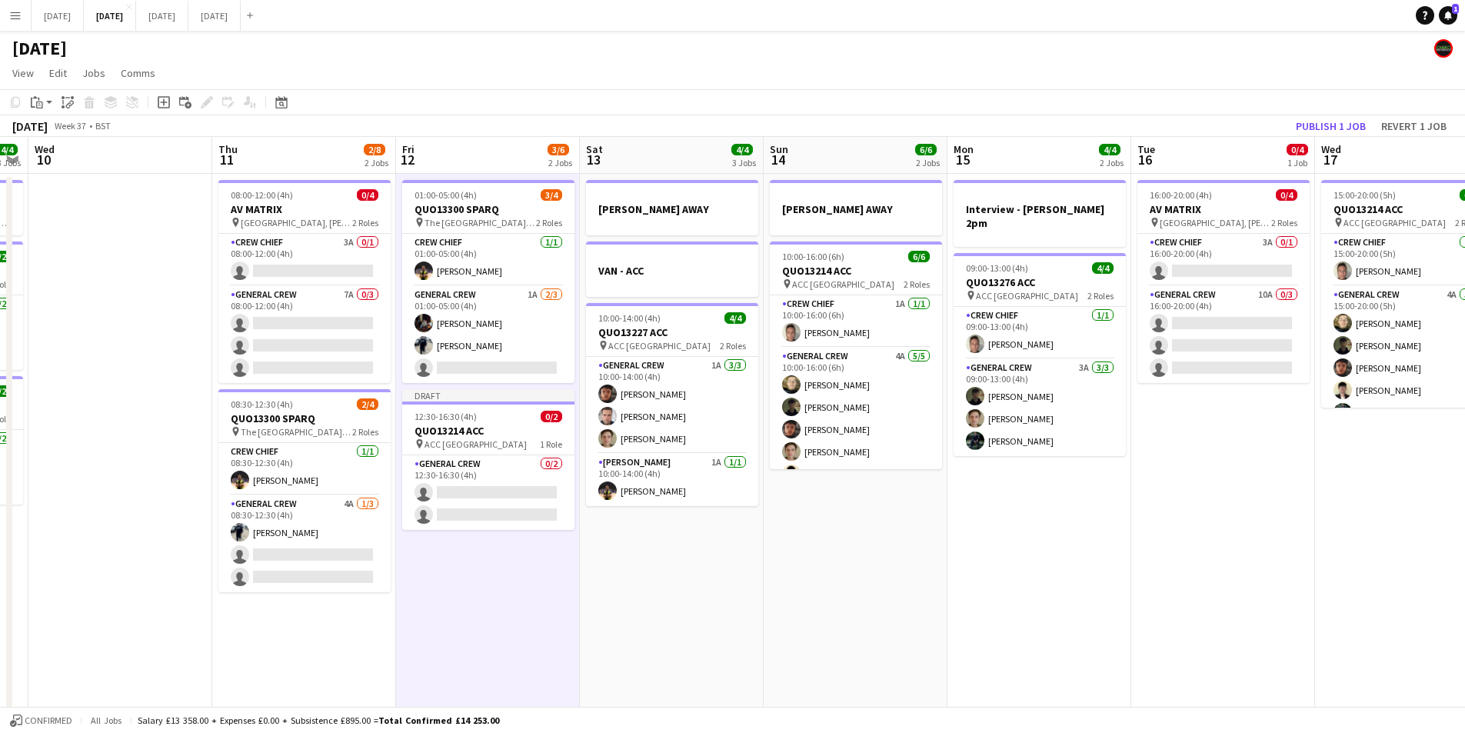
scroll to position [0, 548]
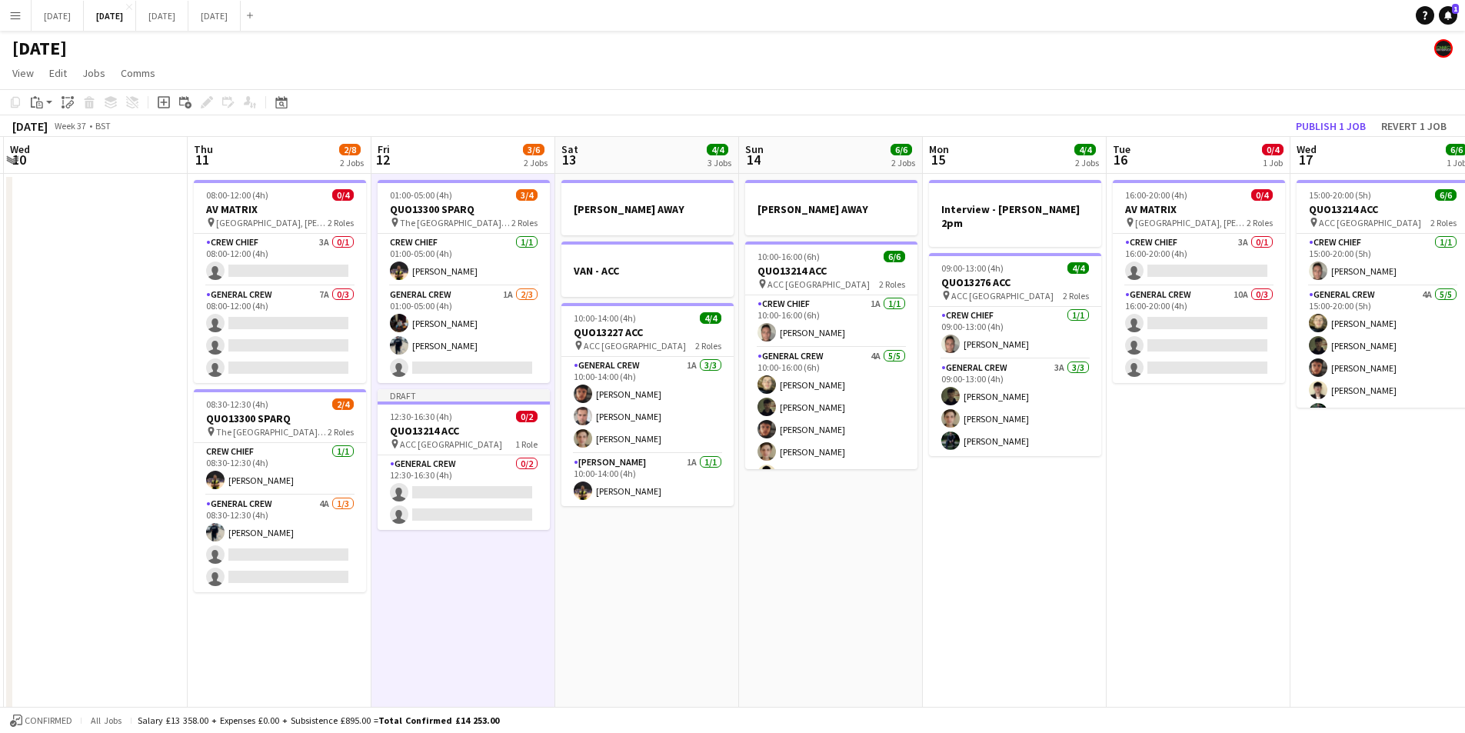
drag, startPoint x: 1260, startPoint y: 631, endPoint x: 858, endPoint y: 625, distance: 402.3
click at [858, 625] on app-calendar-viewport "Sun 7 7/12 3 Jobs Mon 8 6/6 3 Jobs Tue 9 4/4 3 Jobs Wed 10 Thu 11 2/8 2 Jobs Fr…" at bounding box center [732, 666] width 1465 height 1058
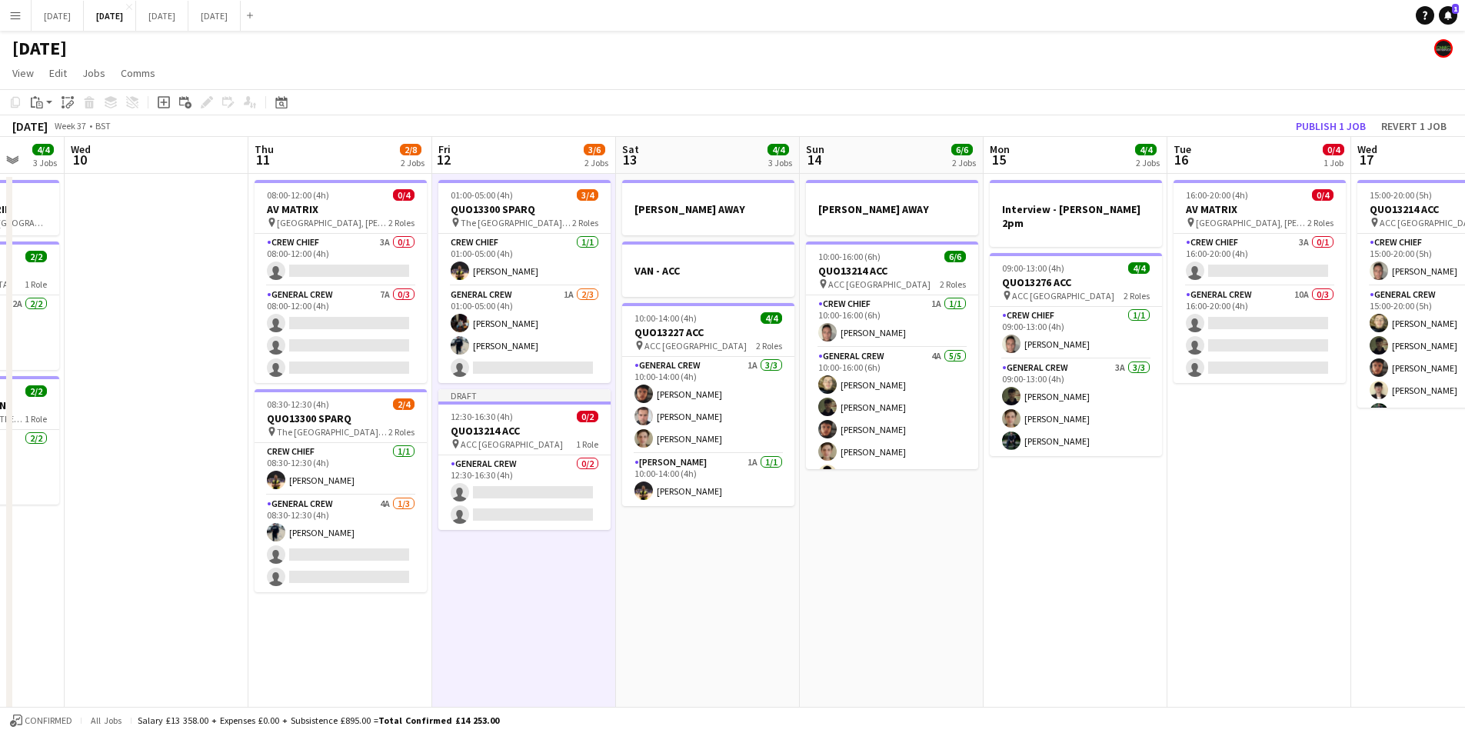
scroll to position [0, 475]
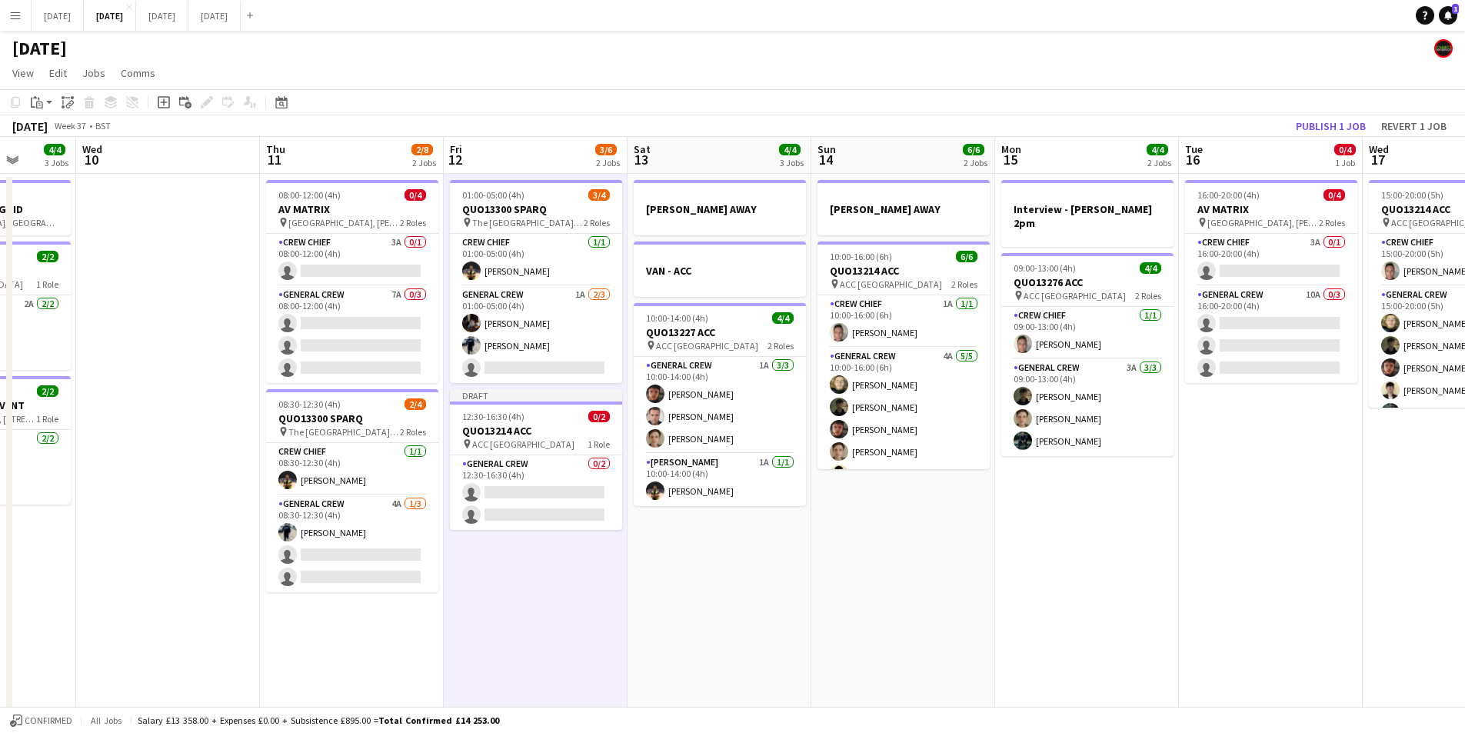
drag, startPoint x: 874, startPoint y: 632, endPoint x: 923, endPoint y: 655, distance: 53.7
click at [887, 632] on app-calendar-viewport "Sun 7 7/12 3 Jobs Mon 8 6/6 3 Jobs Tue 9 4/4 3 Jobs Wed 10 Thu 11 2/8 2 Jobs Fr…" at bounding box center [732, 666] width 1465 height 1058
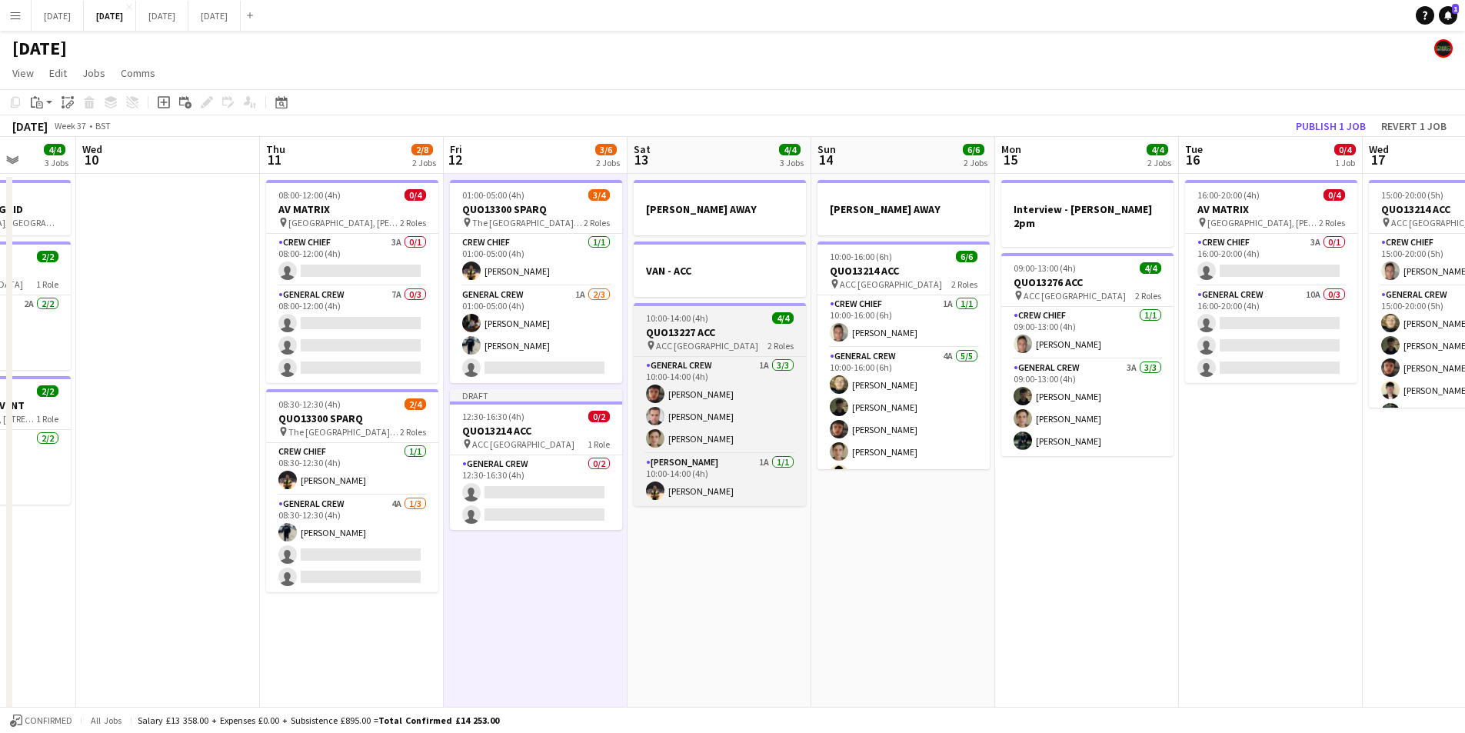
click at [708, 325] on h3 "QUO13227 ACC" at bounding box center [720, 332] width 172 height 14
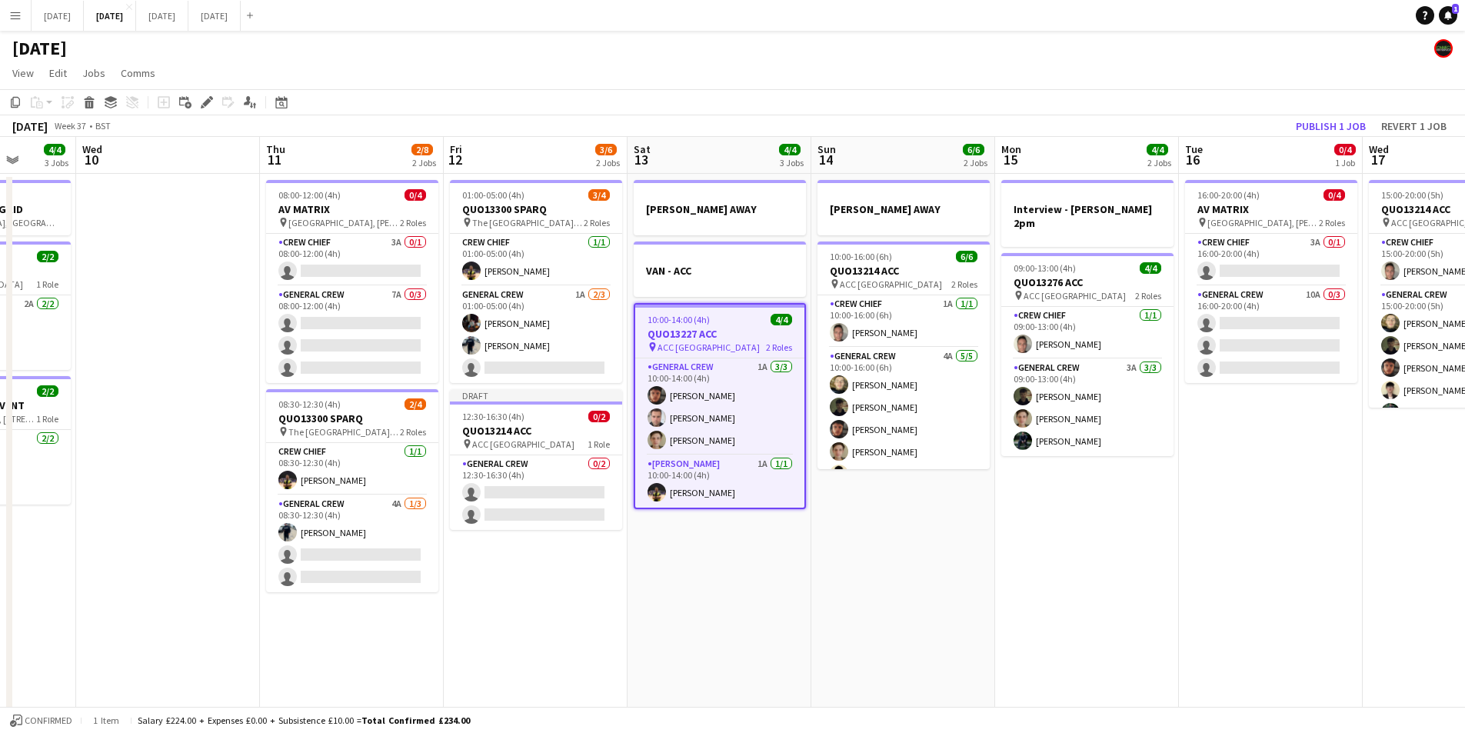
click at [708, 325] on app-job-card "10:00-14:00 (4h) 4/4 QUO13227 ACC pin ACC Liverpool 2 Roles General Crew 1A 3/3…" at bounding box center [720, 406] width 172 height 206
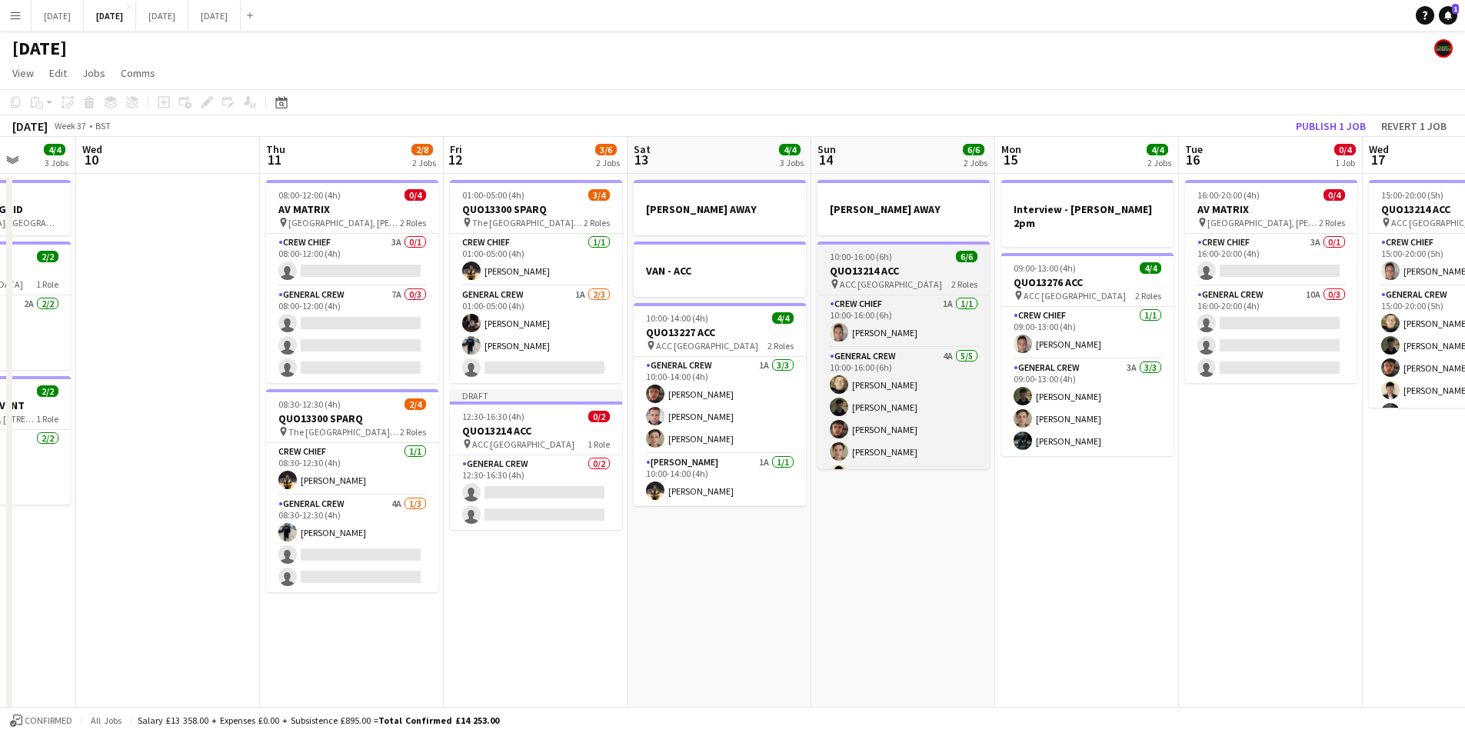
click at [895, 273] on h3 "QUO13214 ACC" at bounding box center [904, 271] width 172 height 14
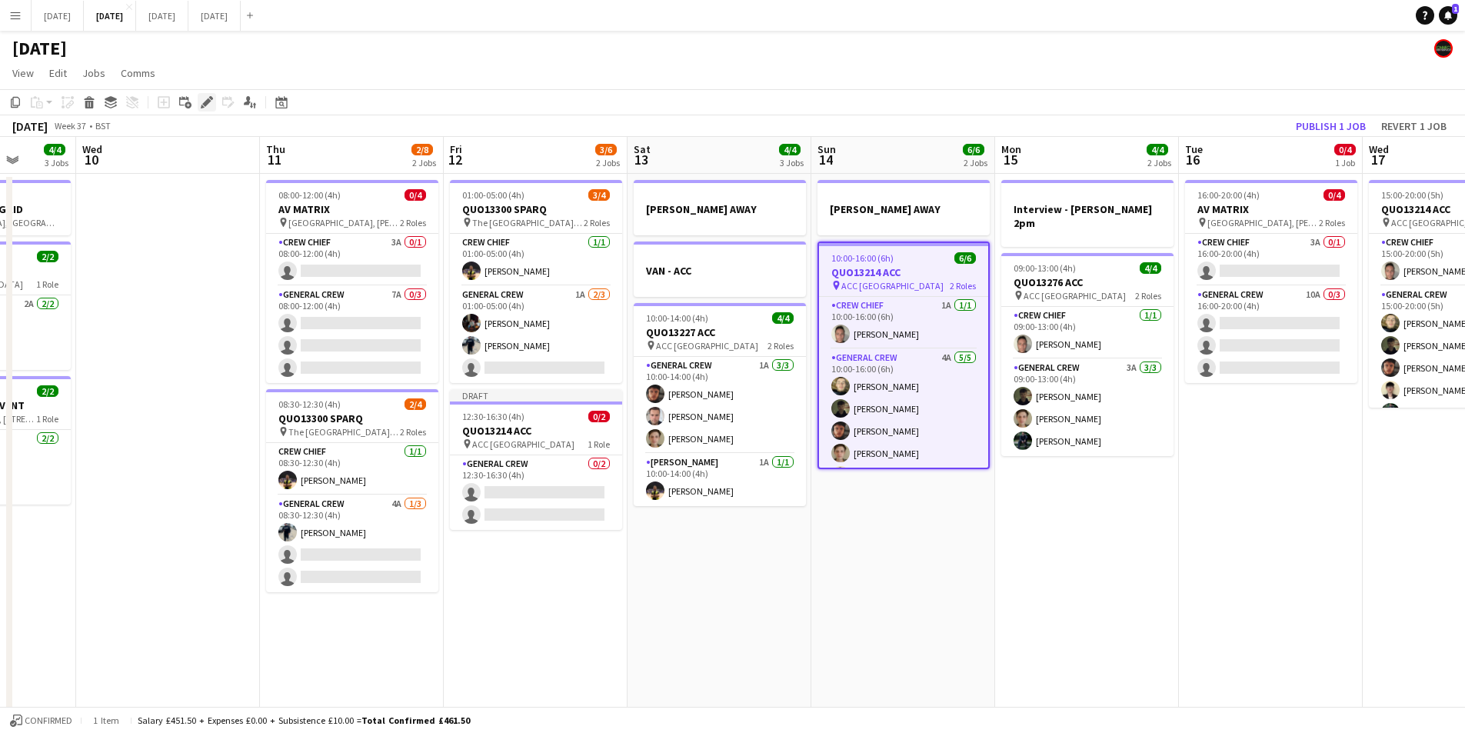
click at [202, 102] on icon "Edit" at bounding box center [207, 102] width 12 height 12
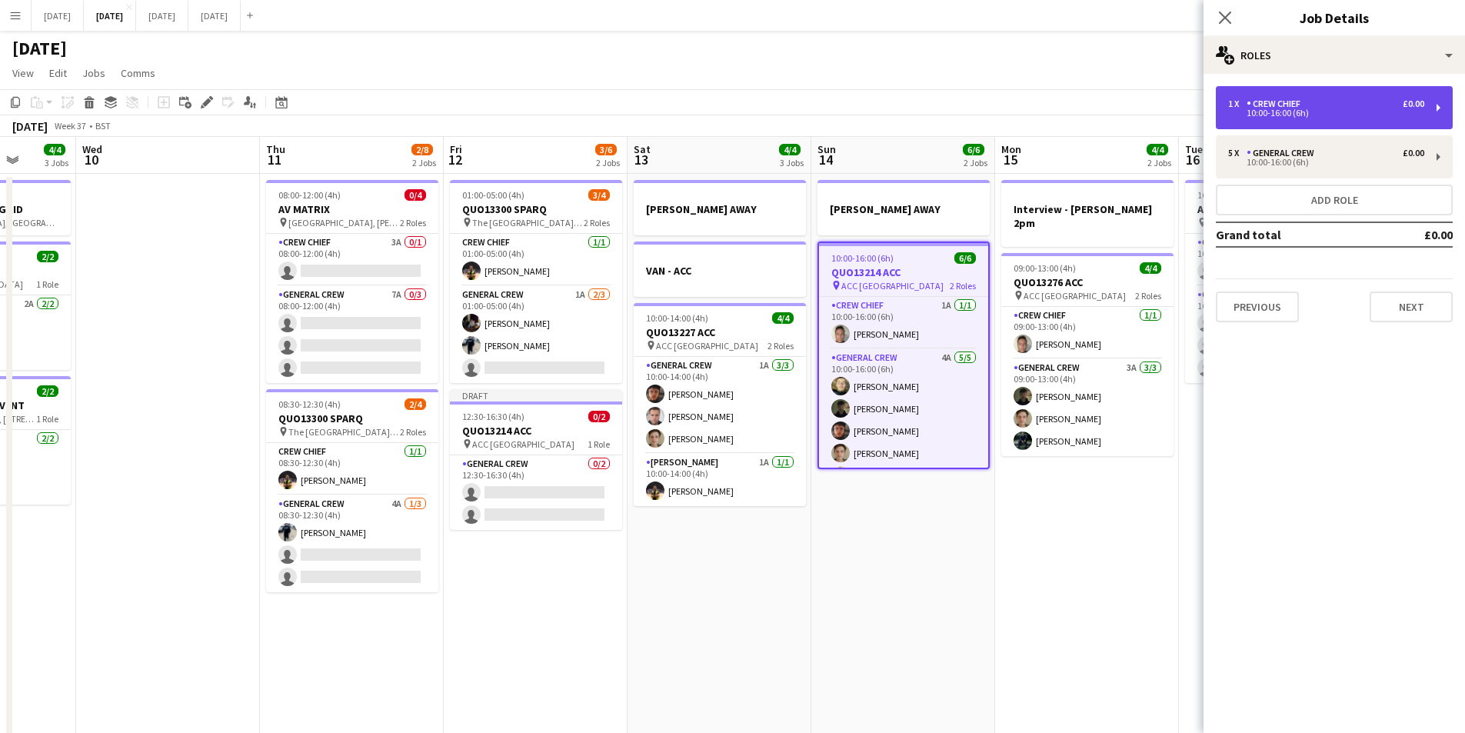
click at [1310, 100] on div "1 x Crew Chief £0.00" at bounding box center [1326, 103] width 196 height 11
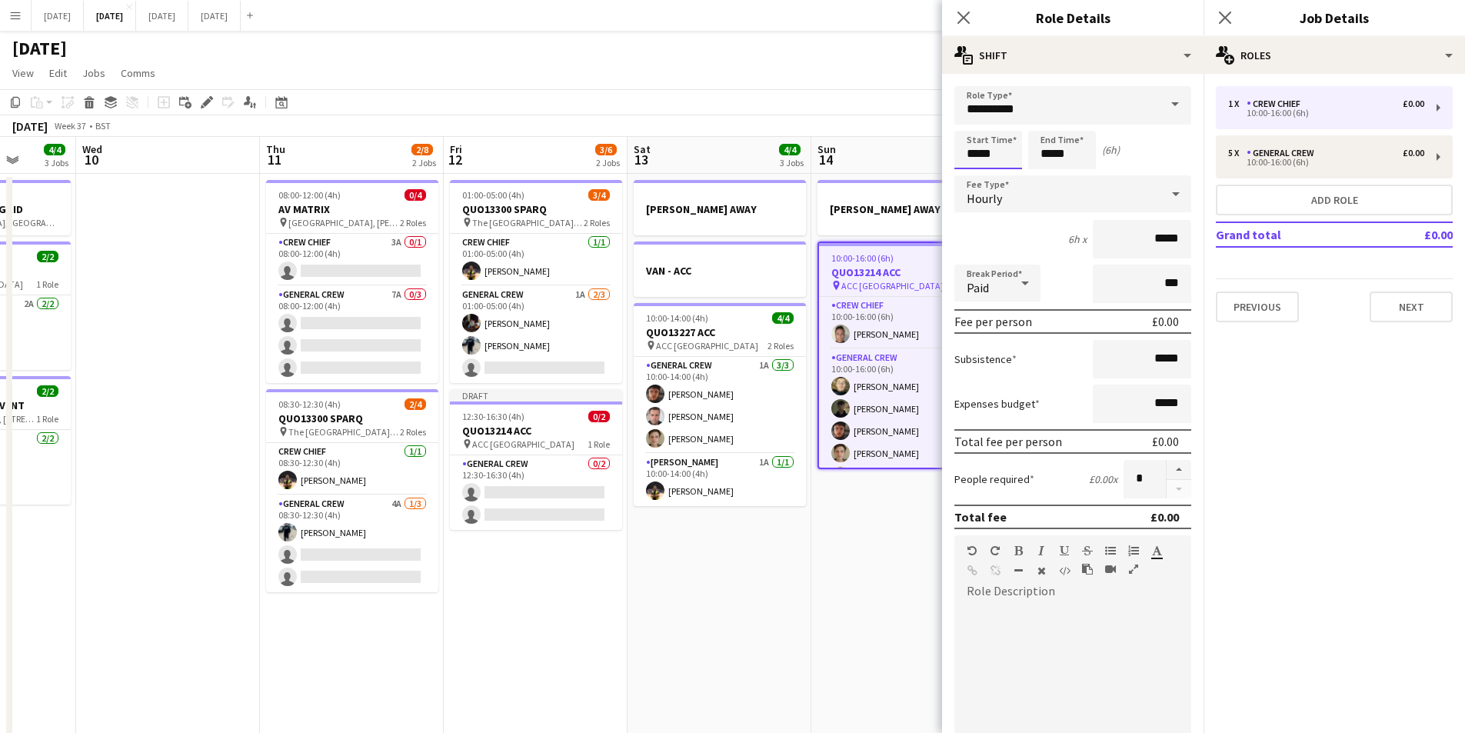
click at [972, 143] on input "*****" at bounding box center [988, 150] width 68 height 38
click at [974, 176] on div at bounding box center [973, 176] width 31 height 15
type input "*****"
click at [974, 176] on div at bounding box center [973, 176] width 31 height 15
click at [1048, 155] on input "*****" at bounding box center [1062, 150] width 68 height 38
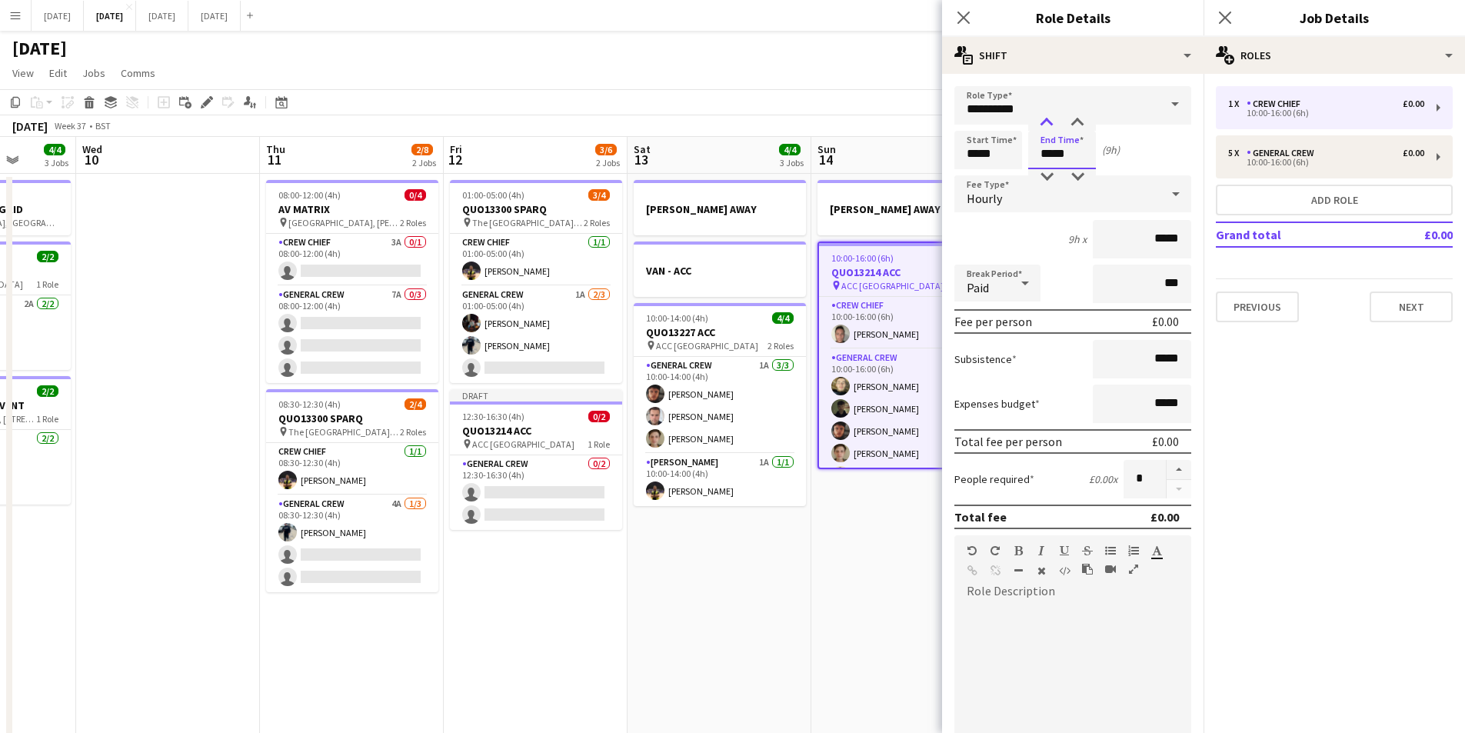
click at [1048, 125] on div at bounding box center [1046, 122] width 31 height 15
type input "*****"
click at [1048, 125] on div at bounding box center [1046, 122] width 31 height 15
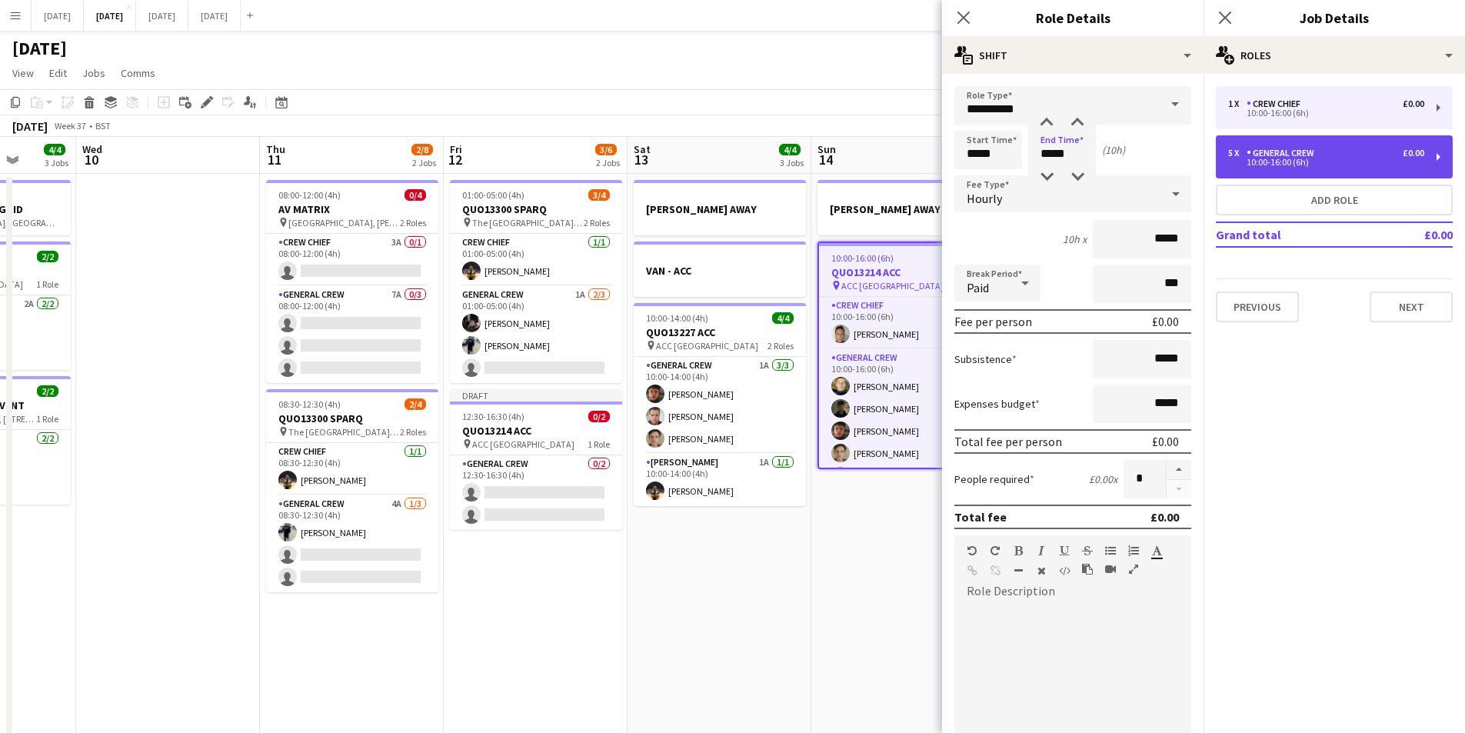
click at [1265, 152] on div "General Crew" at bounding box center [1284, 153] width 74 height 11
type input "**********"
type input "*****"
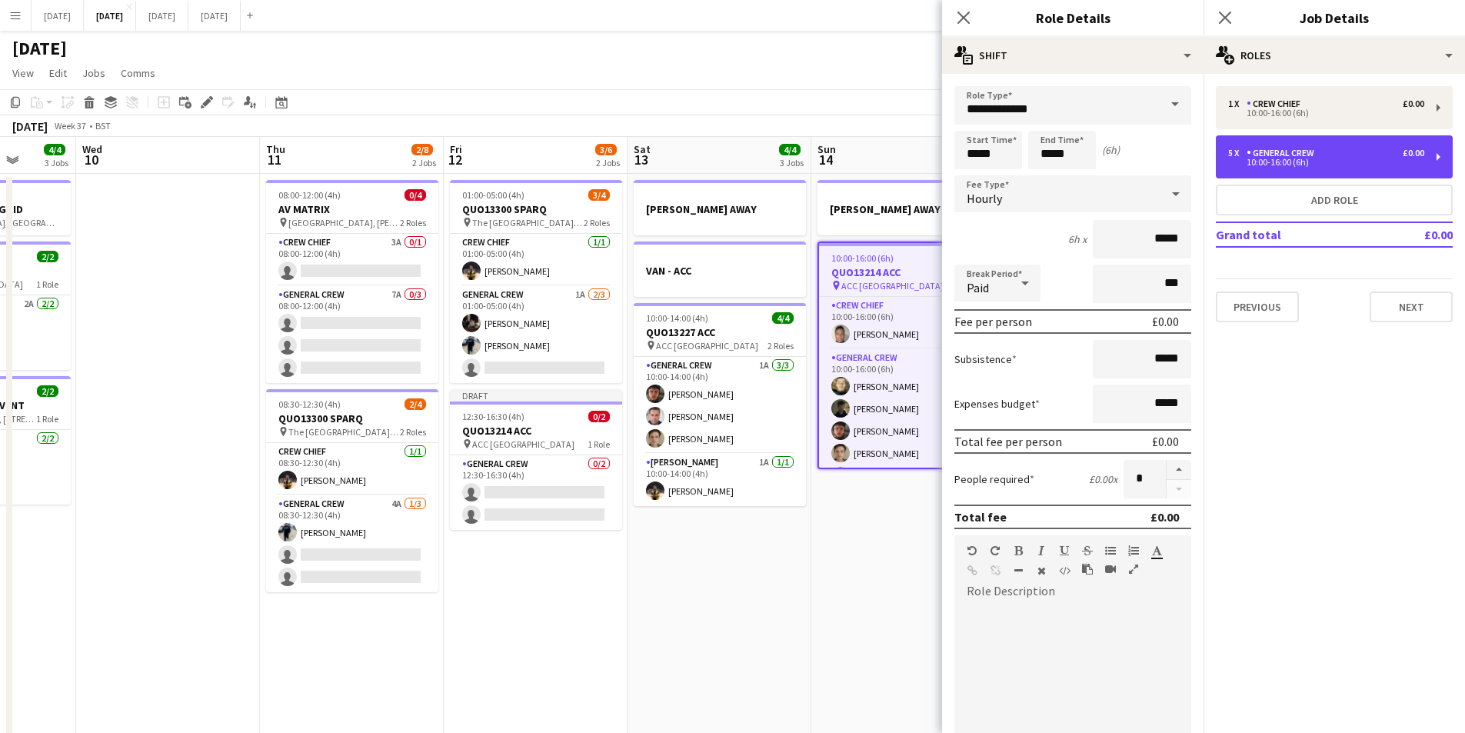
type input "*"
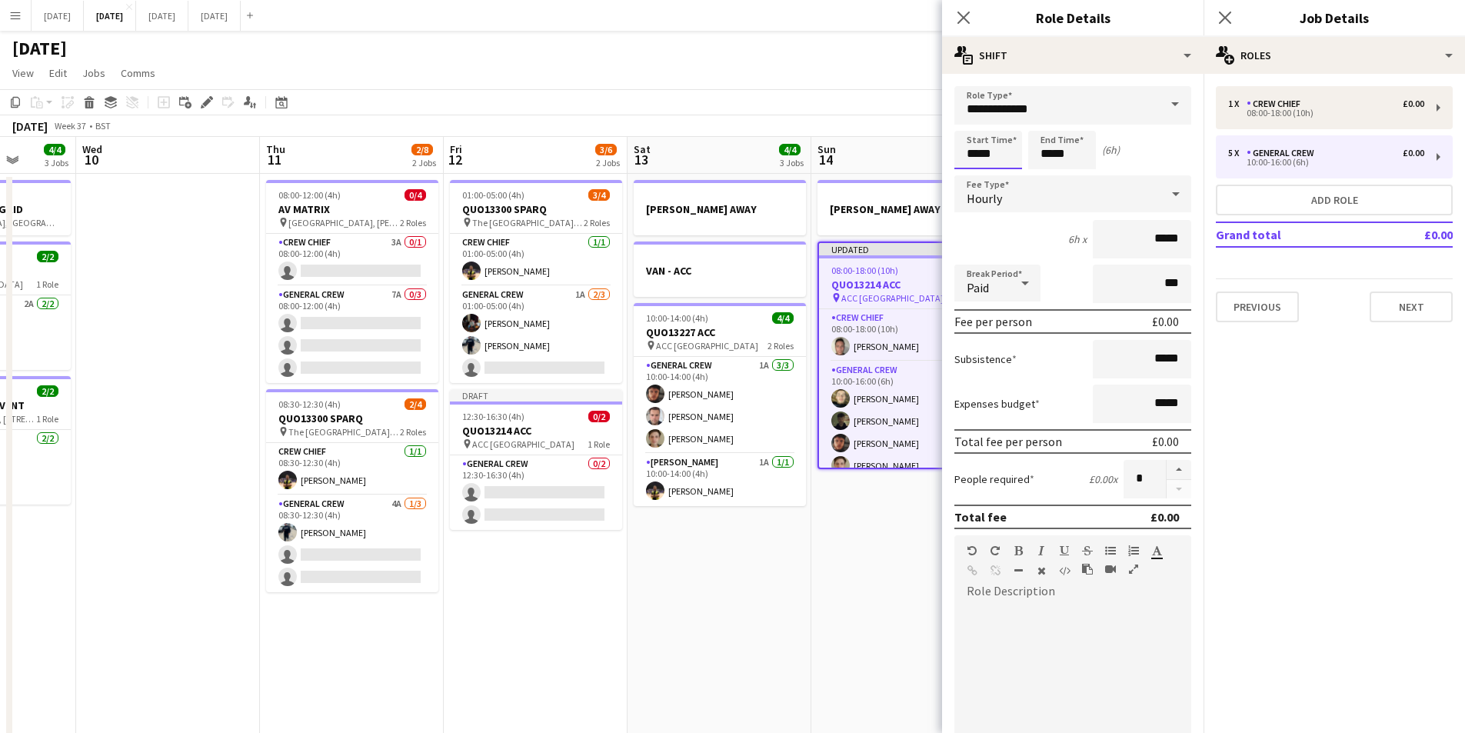
click at [978, 152] on input "*****" at bounding box center [988, 150] width 68 height 38
click at [976, 175] on div at bounding box center [973, 176] width 31 height 15
type input "*****"
click at [976, 175] on div at bounding box center [973, 176] width 31 height 15
click at [1048, 148] on input "*****" at bounding box center [1062, 150] width 68 height 38
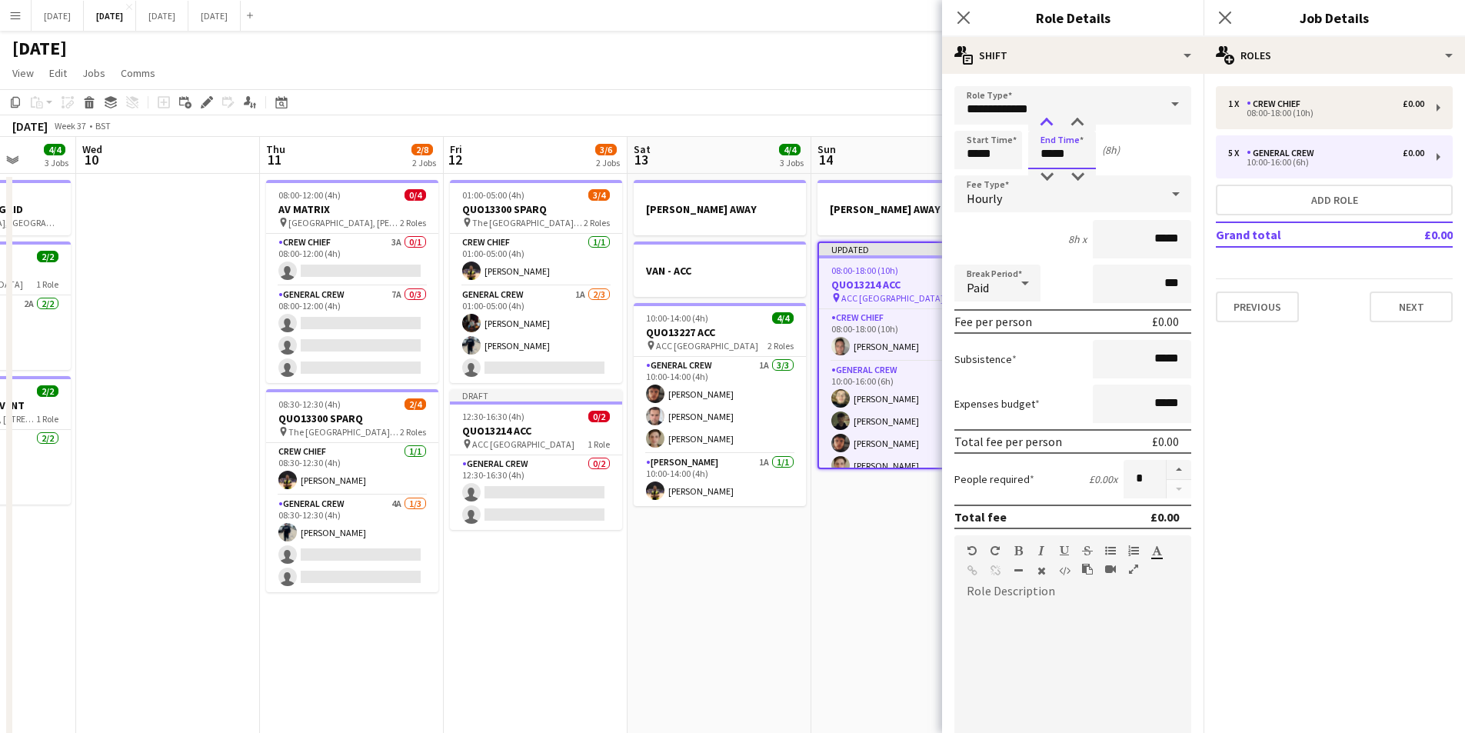
click at [1048, 128] on div at bounding box center [1046, 122] width 31 height 15
type input "*****"
click at [1048, 128] on div at bounding box center [1046, 122] width 31 height 15
drag, startPoint x: 962, startPoint y: 12, endPoint x: 1182, endPoint y: 10, distance: 220.0
click at [962, 12] on icon "Close pop-in" at bounding box center [964, 18] width 12 height 12
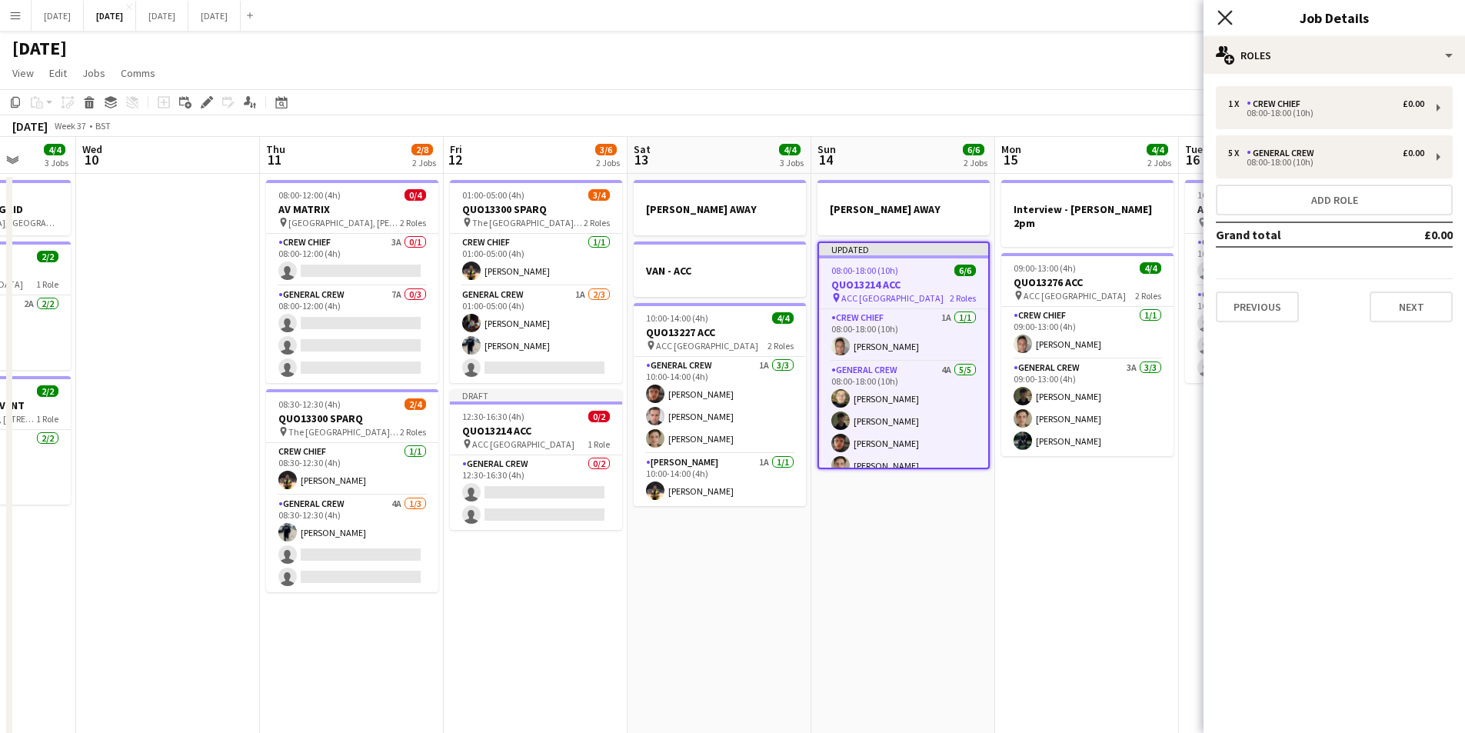
click at [1227, 15] on icon at bounding box center [1224, 17] width 15 height 15
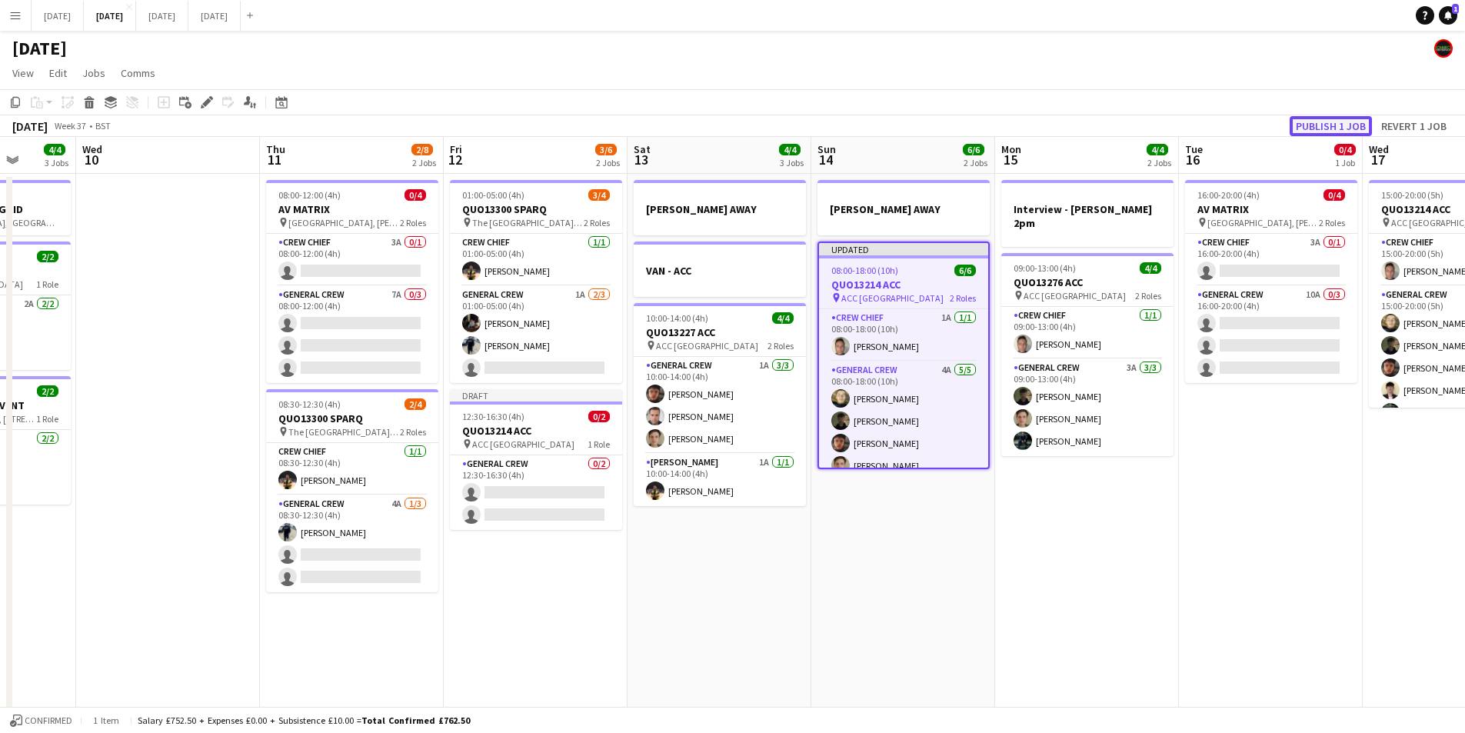
click at [1330, 130] on button "Publish 1 job" at bounding box center [1331, 126] width 82 height 20
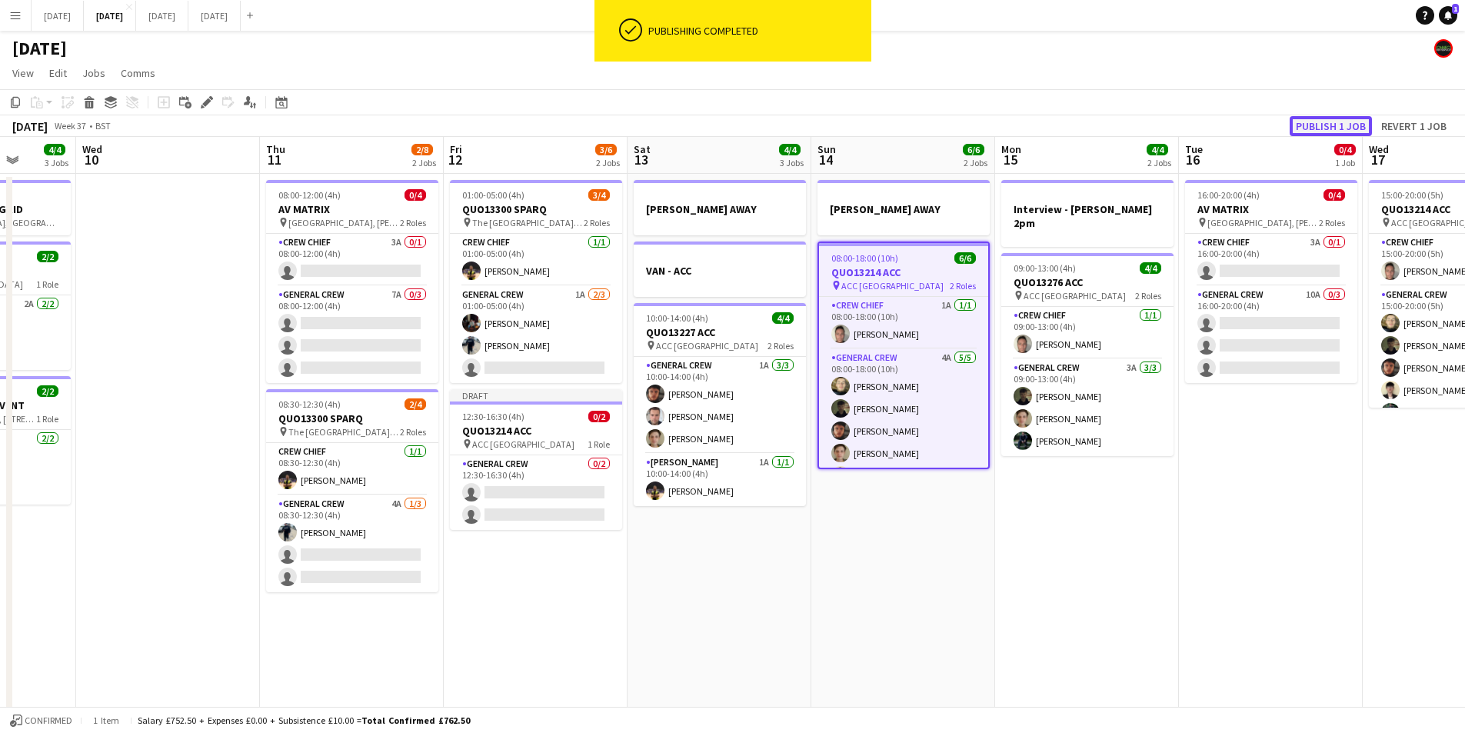
click at [1330, 130] on button "Publish 1 job" at bounding box center [1331, 126] width 82 height 20
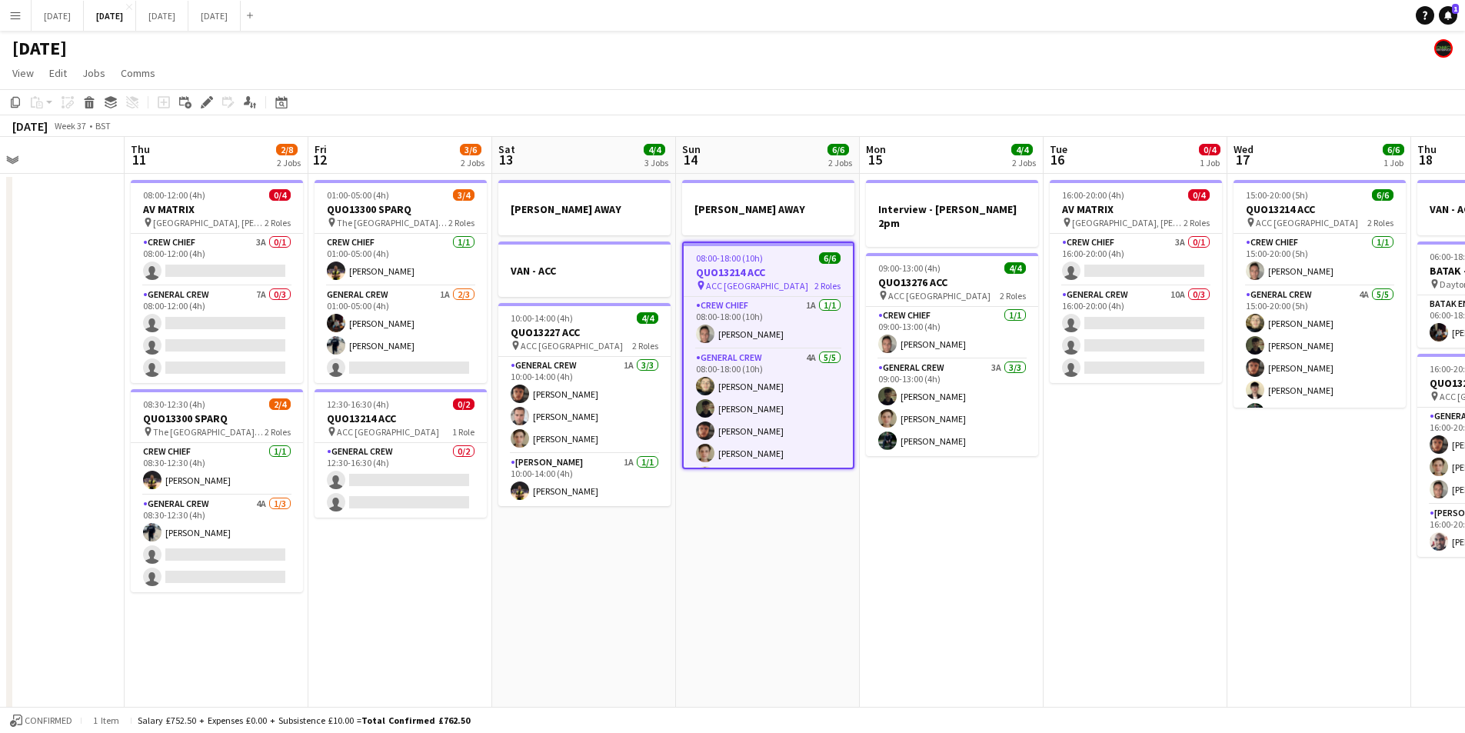
drag, startPoint x: 878, startPoint y: 550, endPoint x: 678, endPoint y: 496, distance: 207.1
click at [678, 496] on app-calendar-viewport "Sun 7 7/12 3 Jobs Mon 8 6/6 3 Jobs Tue 9 4/4 3 Jobs Wed 10 Thu 11 2/8 2 Jobs Fr…" at bounding box center [732, 666] width 1465 height 1058
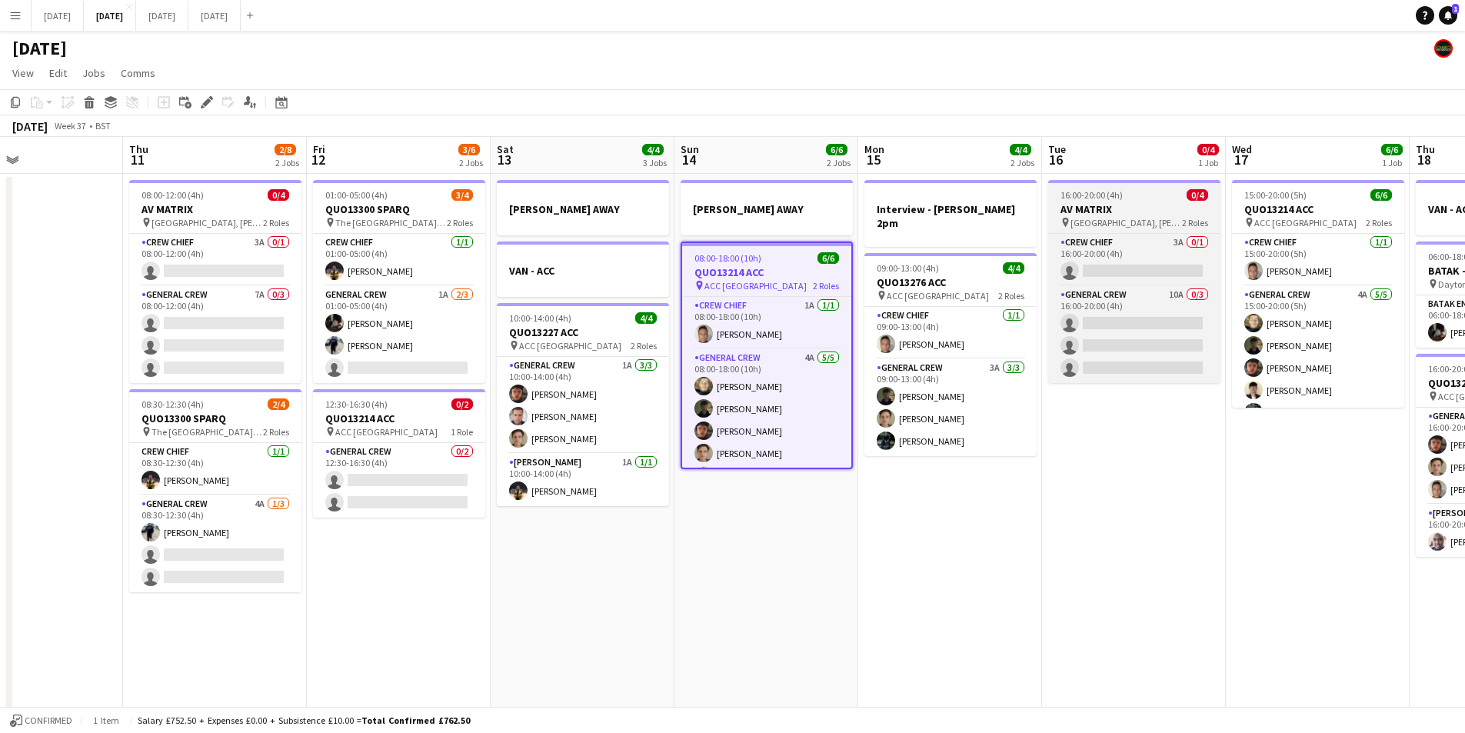
click at [1127, 210] on h3 "AV MATRIX" at bounding box center [1134, 209] width 172 height 14
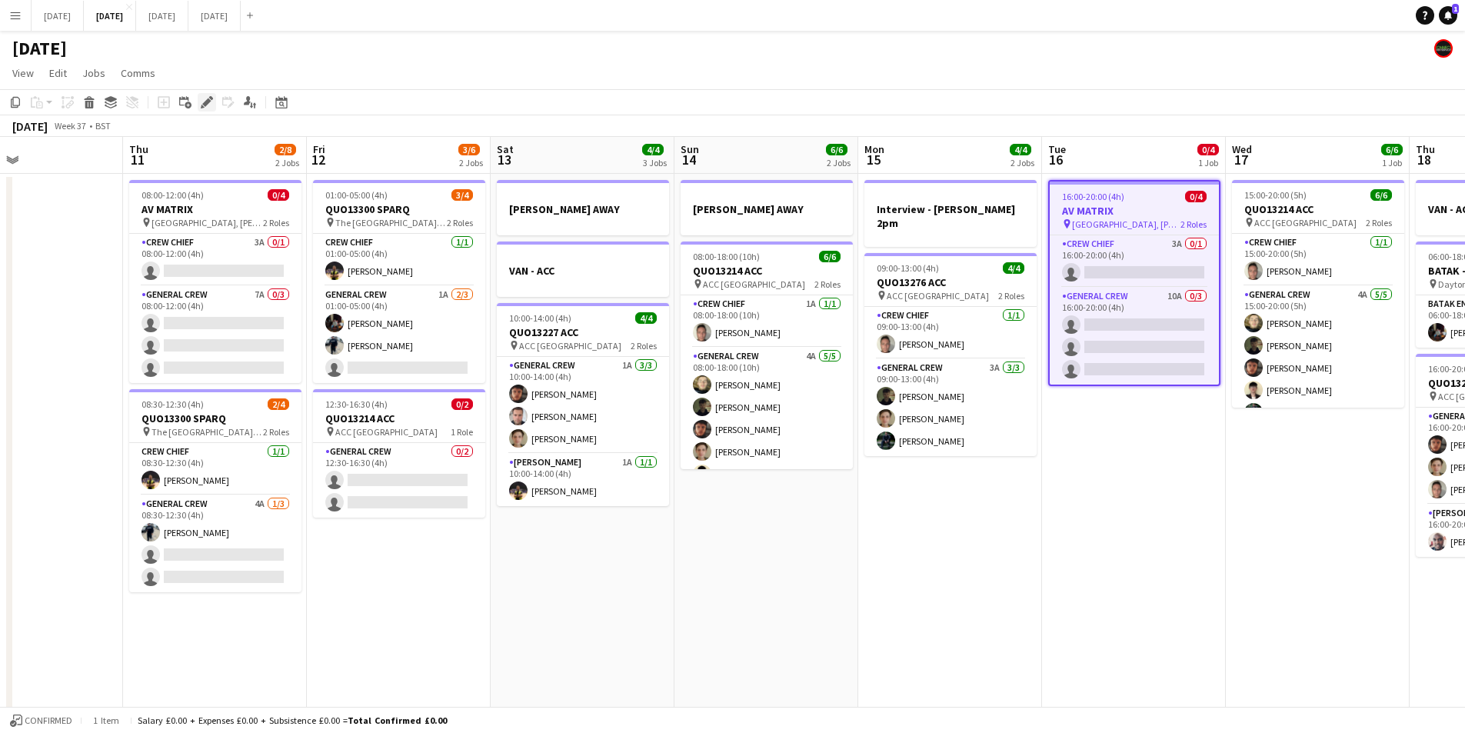
click at [207, 100] on icon at bounding box center [206, 102] width 8 height 8
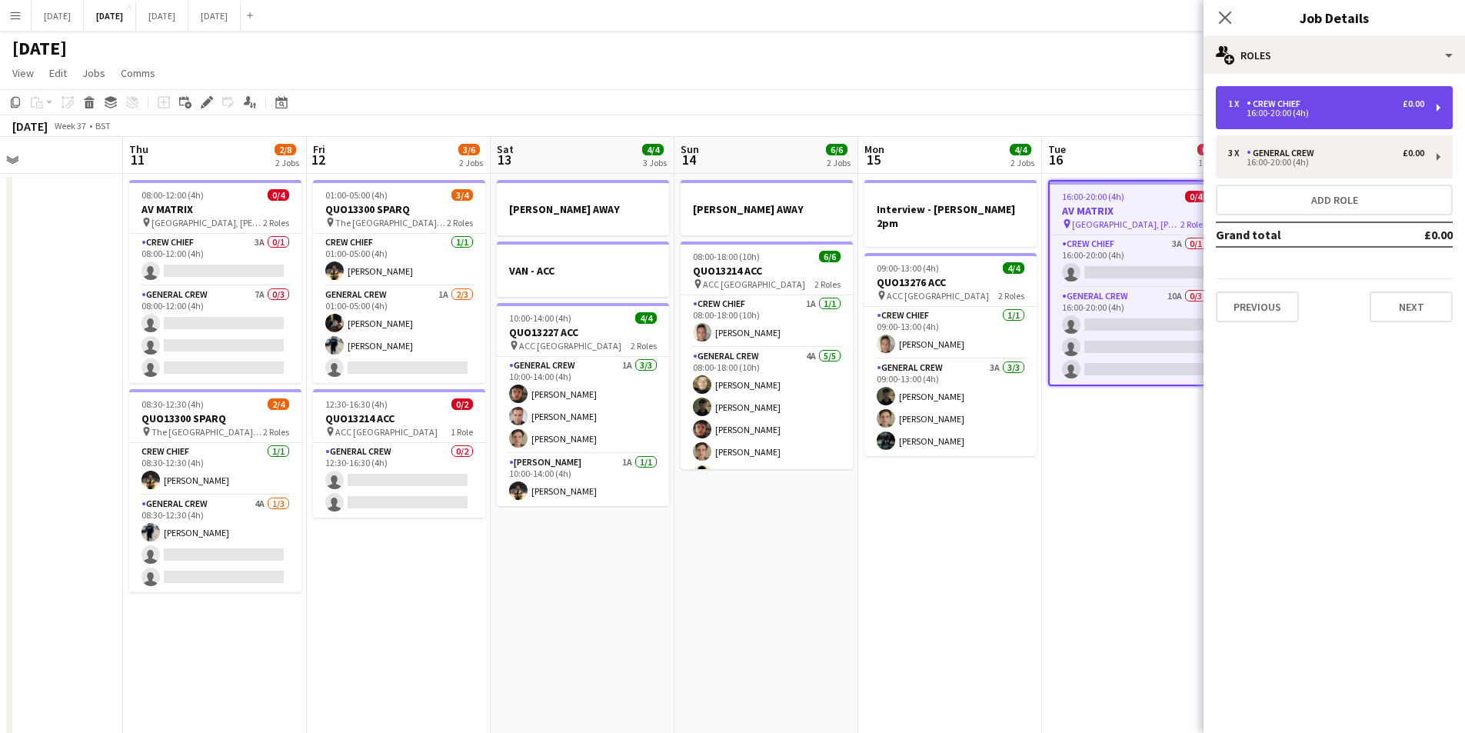
click at [1292, 102] on div "Crew Chief" at bounding box center [1277, 103] width 60 height 11
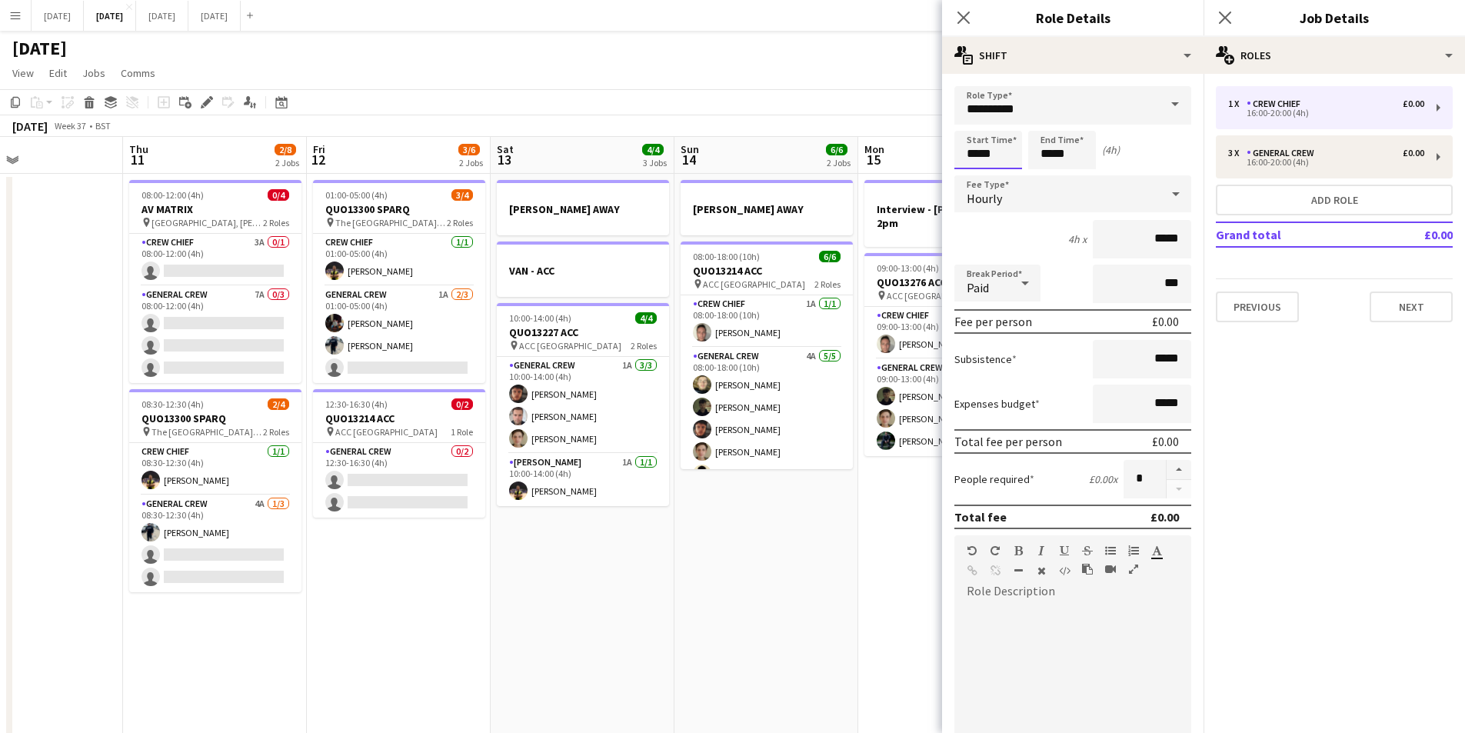
click at [969, 150] on input "*****" at bounding box center [988, 150] width 68 height 38
click at [971, 121] on div at bounding box center [973, 122] width 31 height 15
type input "*****"
click at [1049, 151] on input "*****" at bounding box center [1062, 150] width 68 height 38
click at [1048, 118] on div at bounding box center [1046, 122] width 31 height 15
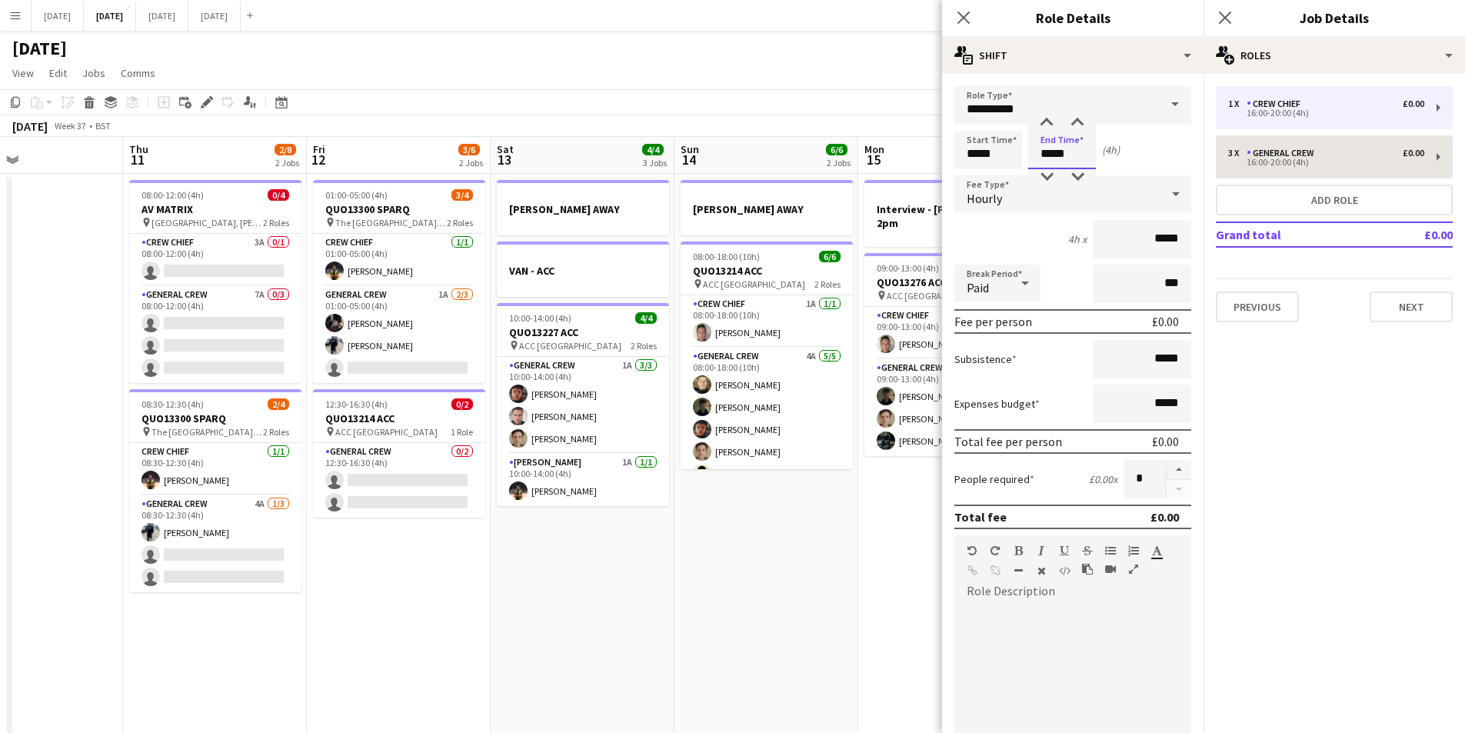
type input "*****"
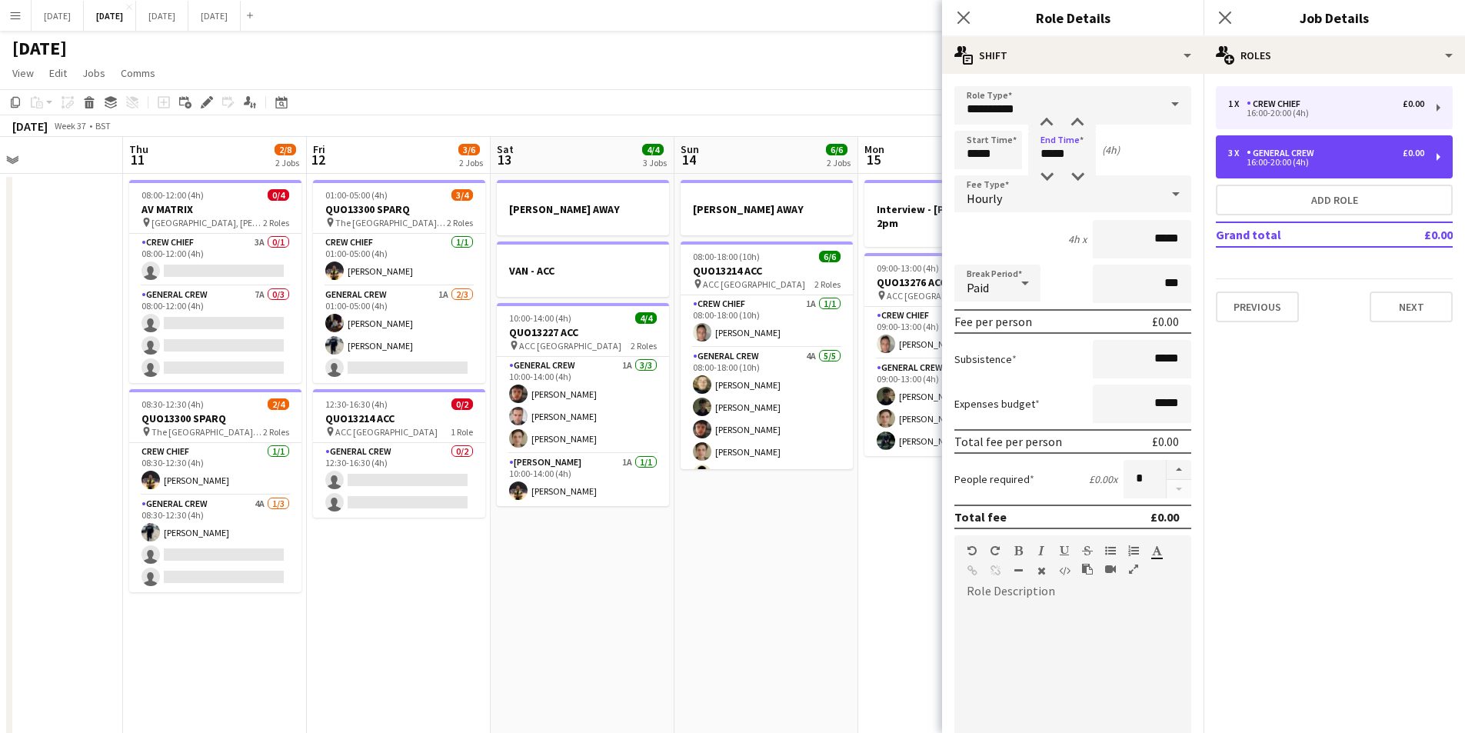
click at [1274, 148] on div "General Crew" at bounding box center [1284, 153] width 74 height 11
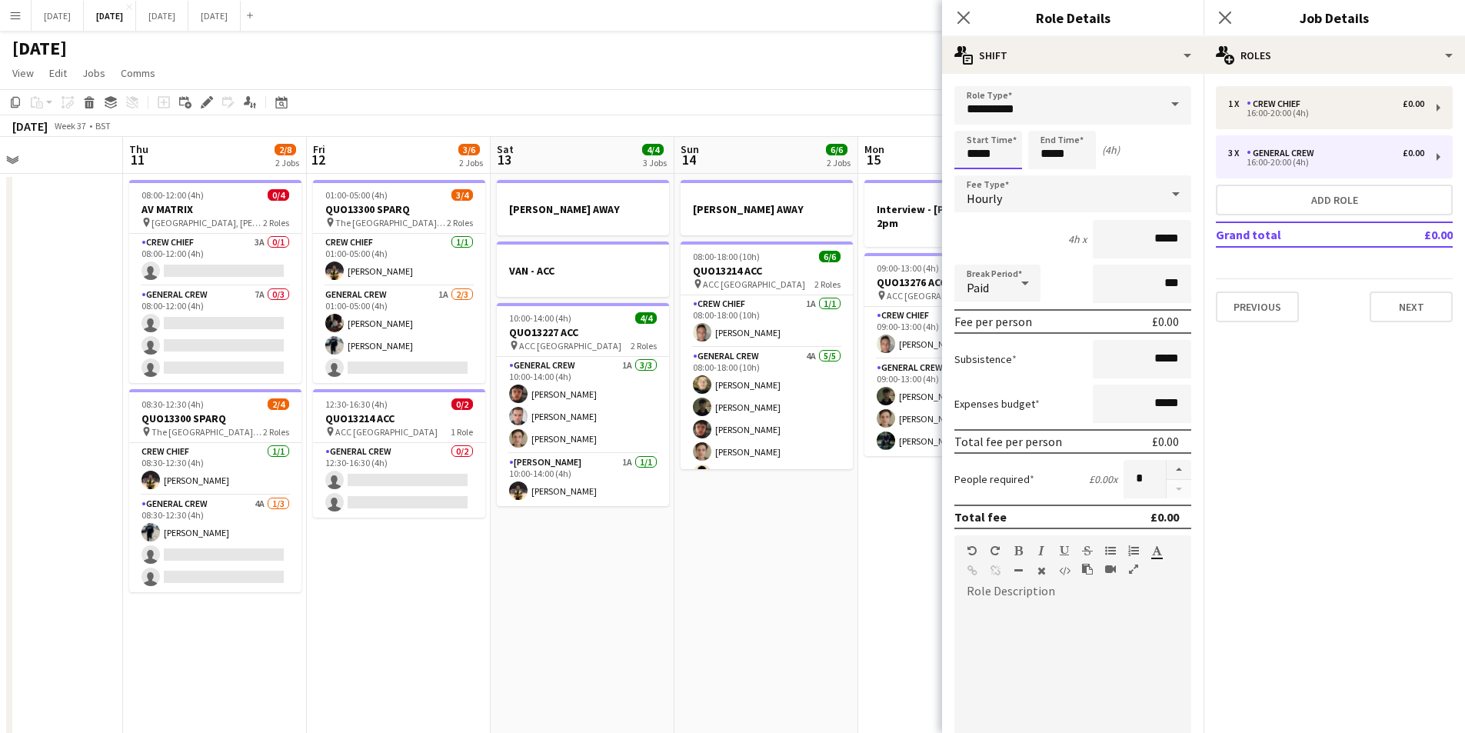
click at [974, 148] on input "*****" at bounding box center [988, 150] width 68 height 38
type input "**********"
type input "*****"
type input "*"
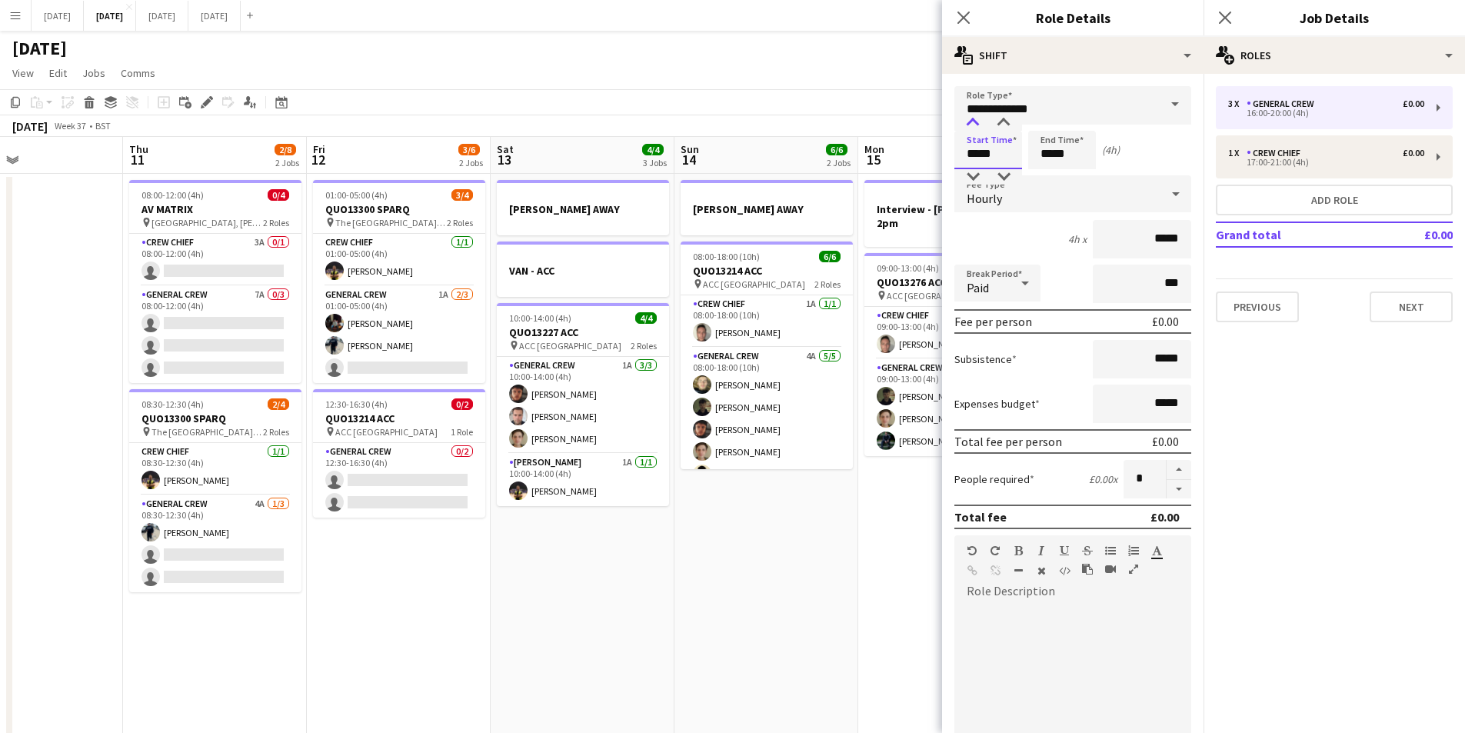
type input "*****"
click at [975, 122] on div at bounding box center [973, 122] width 31 height 15
click at [1052, 151] on input "*****" at bounding box center [1062, 150] width 68 height 38
type input "*****"
click at [1046, 125] on div at bounding box center [1046, 122] width 31 height 15
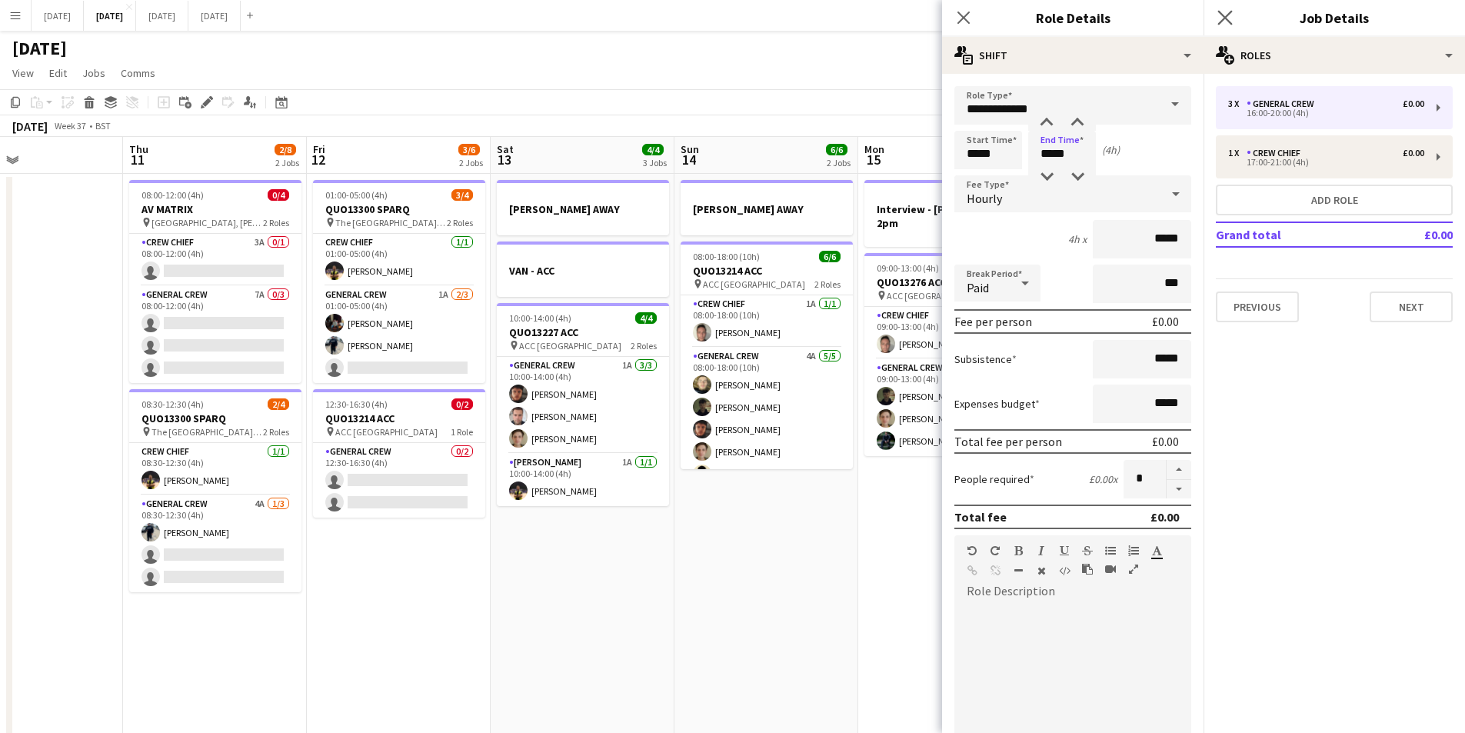
drag, startPoint x: 961, startPoint y: 18, endPoint x: 1218, endPoint y: 12, distance: 257.0
click at [970, 20] on icon "Close pop-in" at bounding box center [964, 18] width 12 height 12
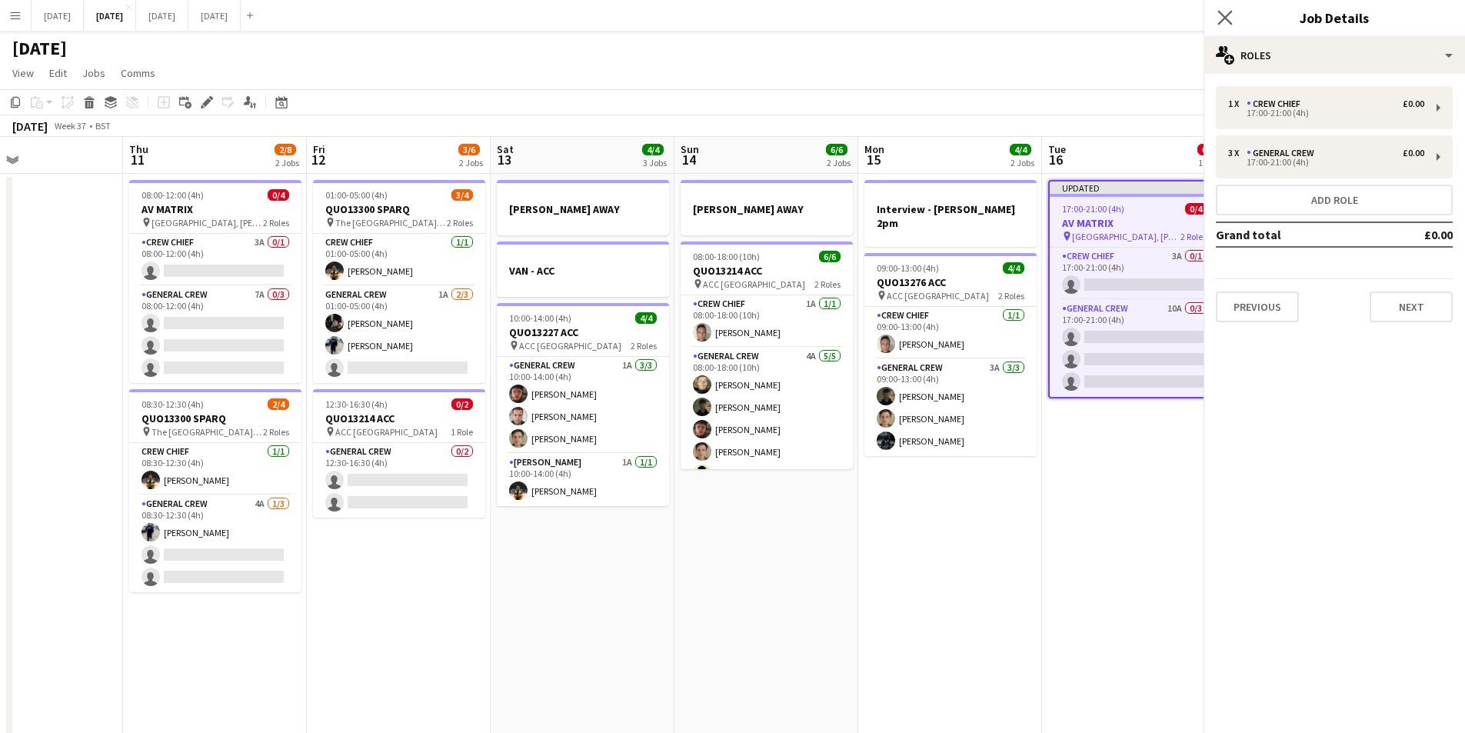
click at [1218, 12] on icon "Close pop-in" at bounding box center [1224, 17] width 15 height 15
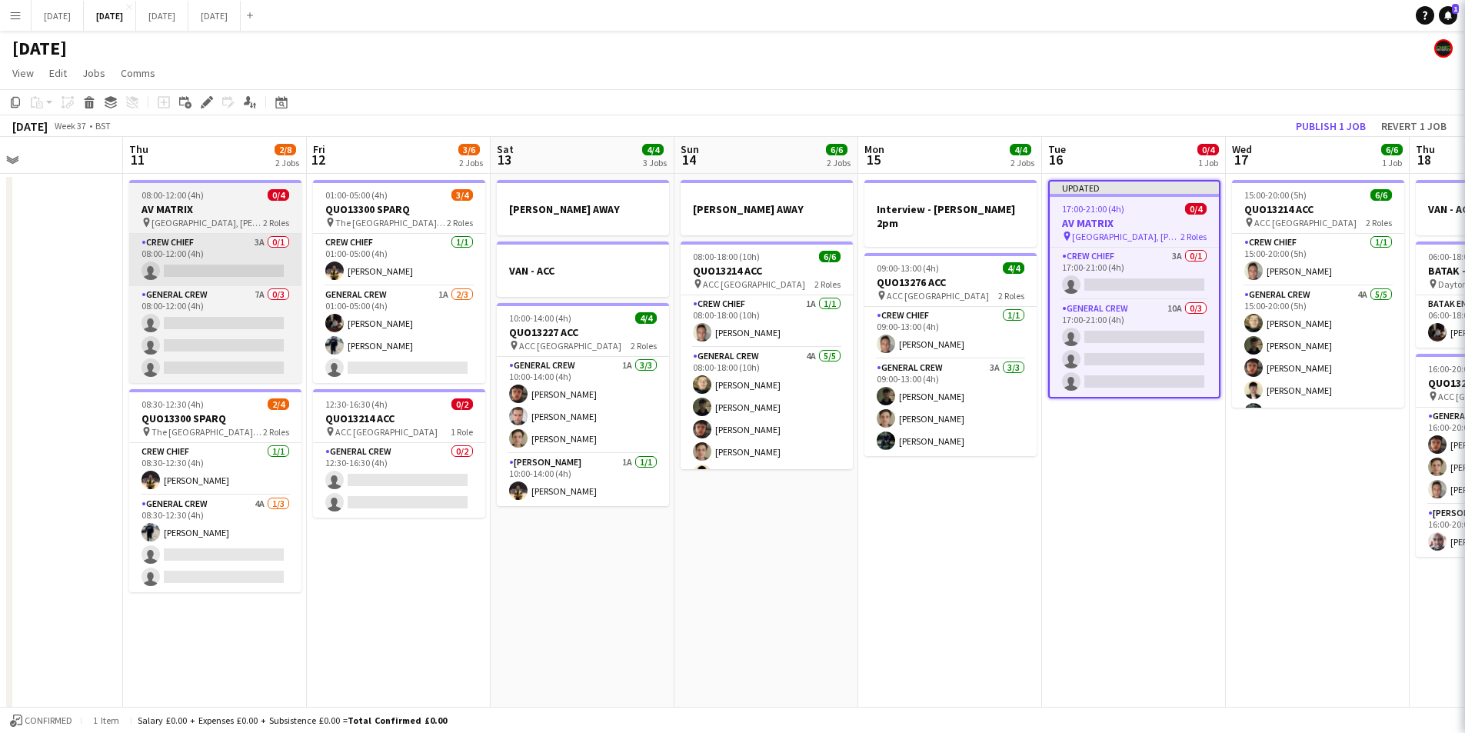
click at [234, 259] on app-card-role "Crew Chief 3A 0/1 08:00-12:00 (4h) single-neutral-actions" at bounding box center [215, 260] width 172 height 52
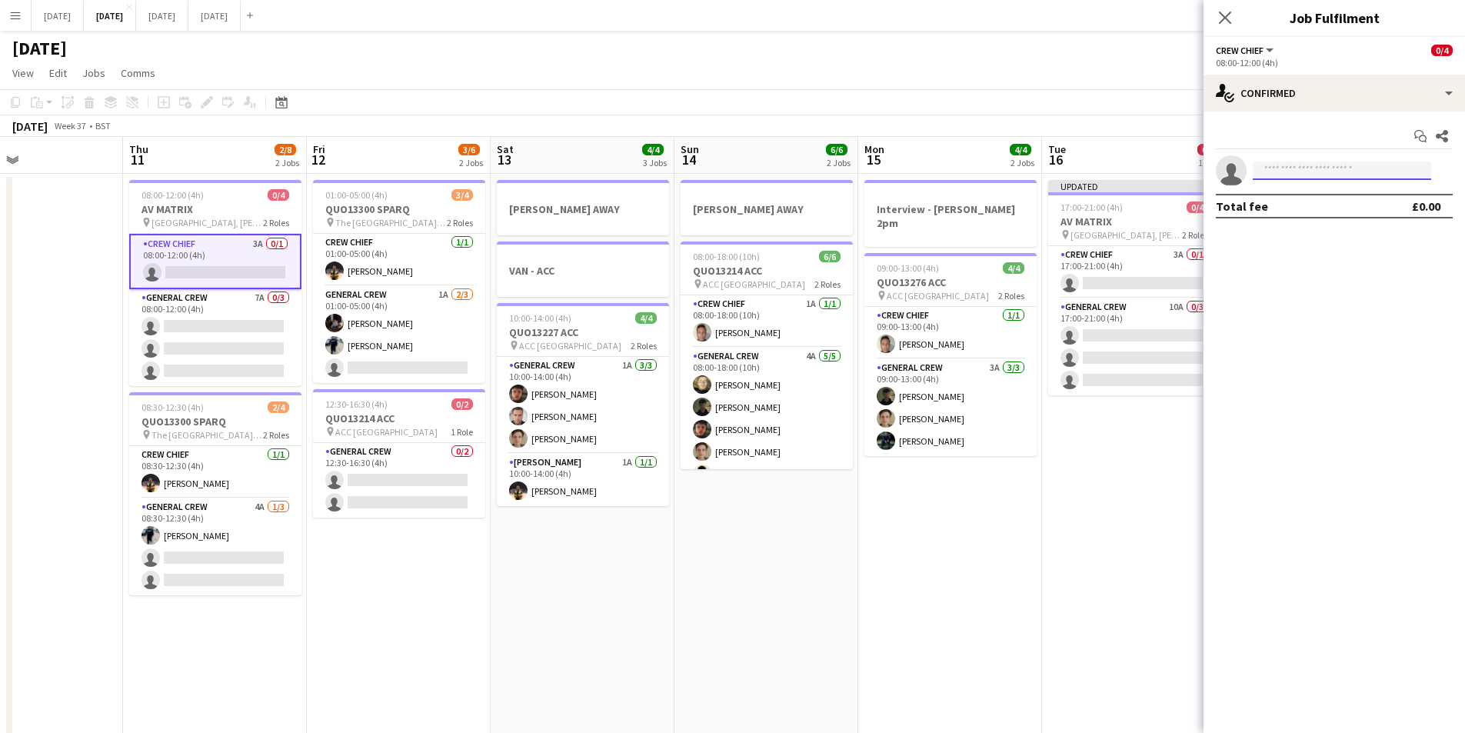
click at [1295, 169] on input at bounding box center [1342, 171] width 178 height 18
type input "***"
click at [1307, 198] on span "[PERSON_NAME]" at bounding box center [1309, 192] width 88 height 13
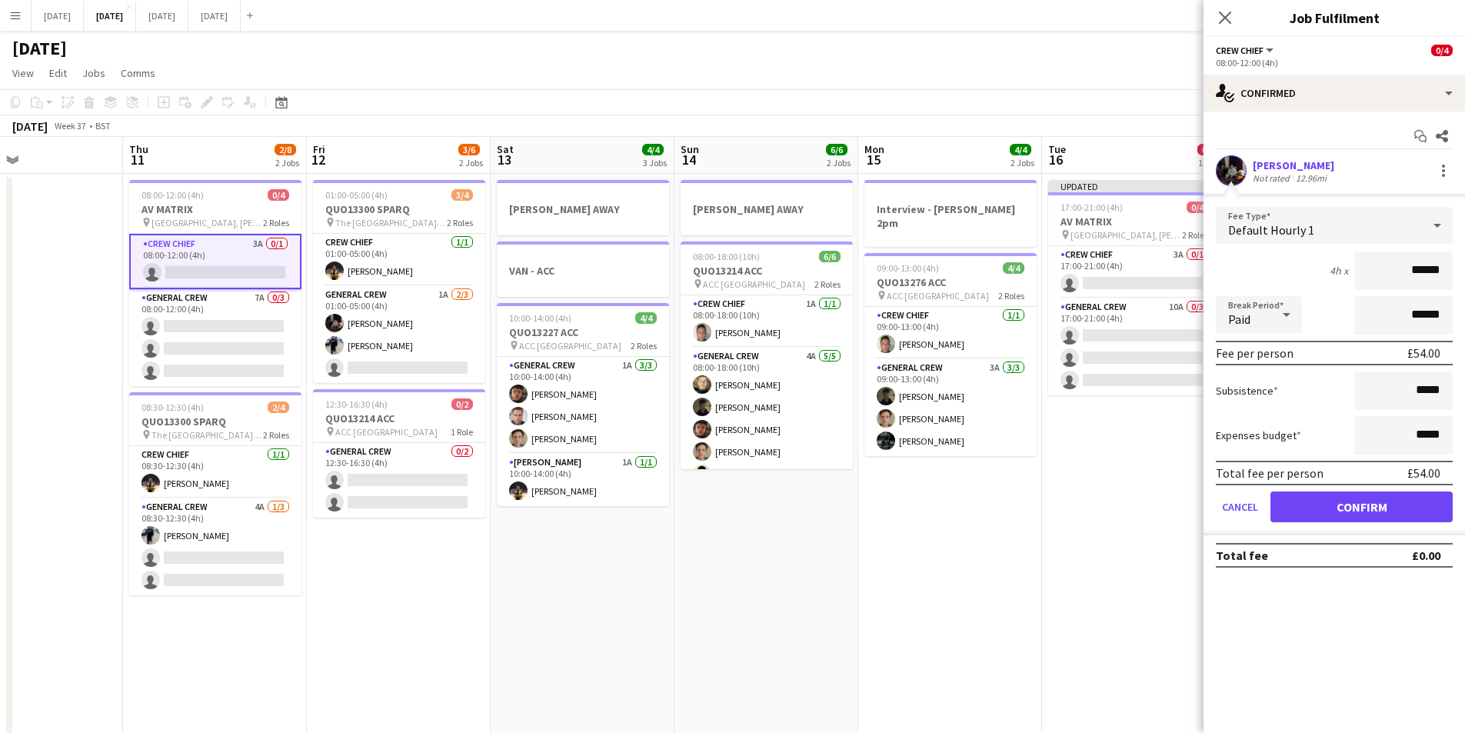
click at [1409, 238] on div "Default Hourly 1" at bounding box center [1319, 225] width 206 height 37
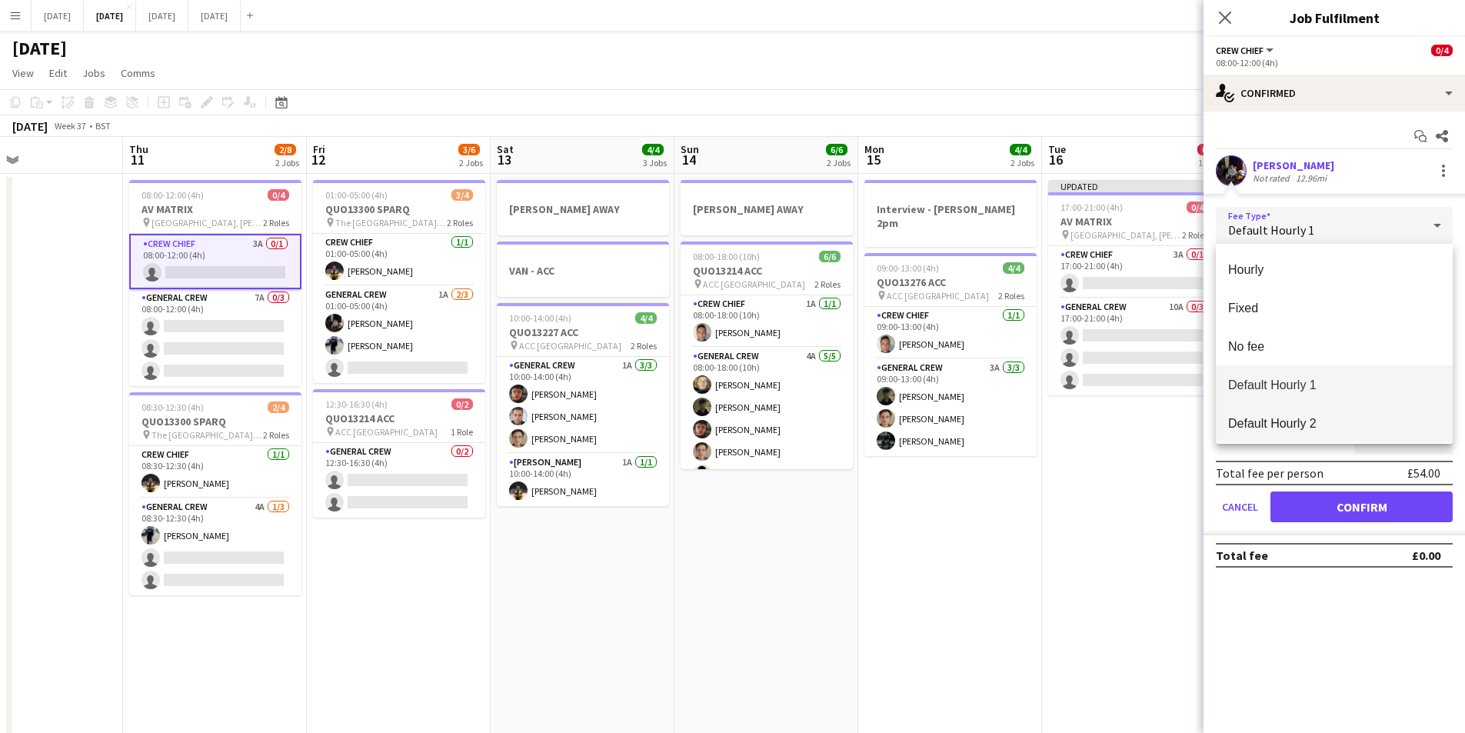
click at [1303, 417] on span "Default Hourly 2" at bounding box center [1334, 423] width 212 height 15
type input "******"
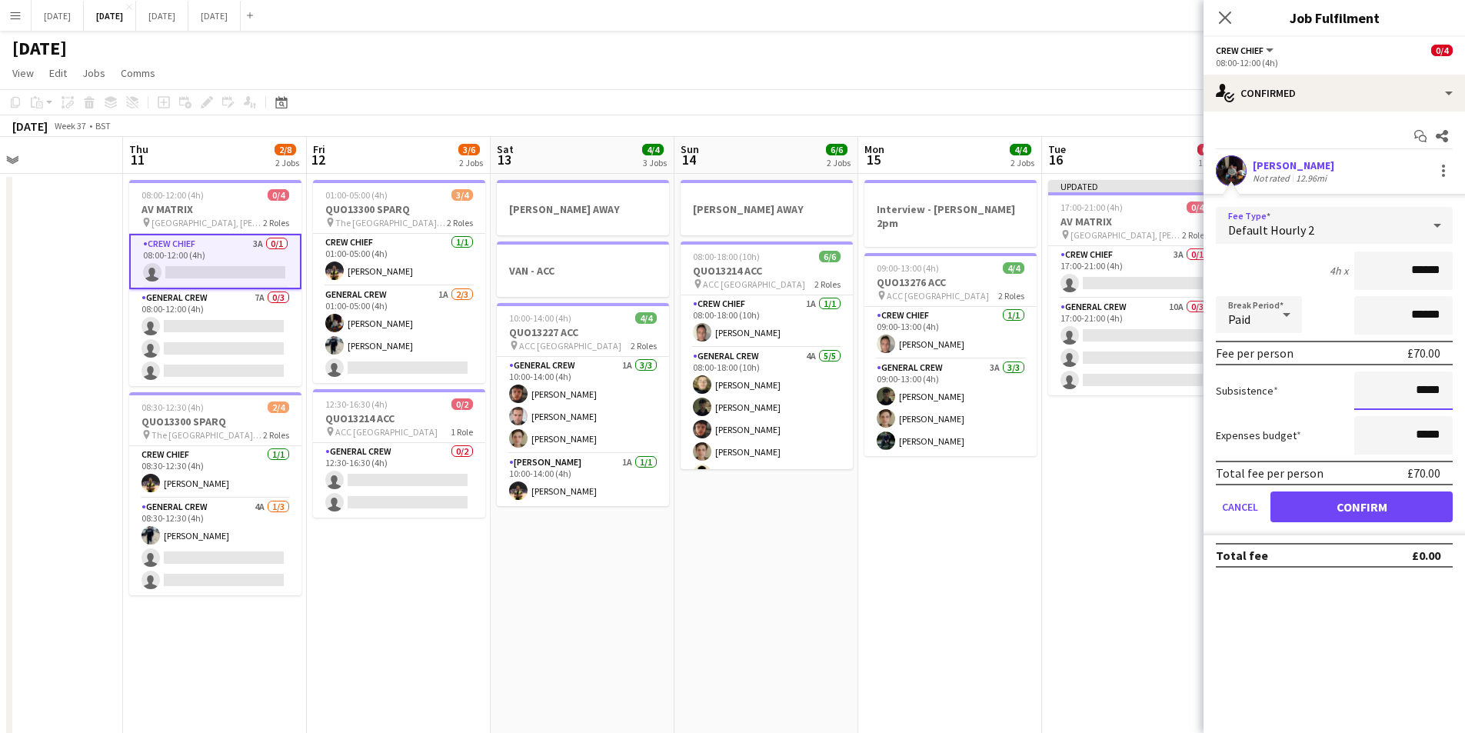
click at [1417, 387] on input "*****" at bounding box center [1403, 390] width 98 height 38
type input "******"
click at [1371, 505] on button "Confirm" at bounding box center [1362, 506] width 182 height 31
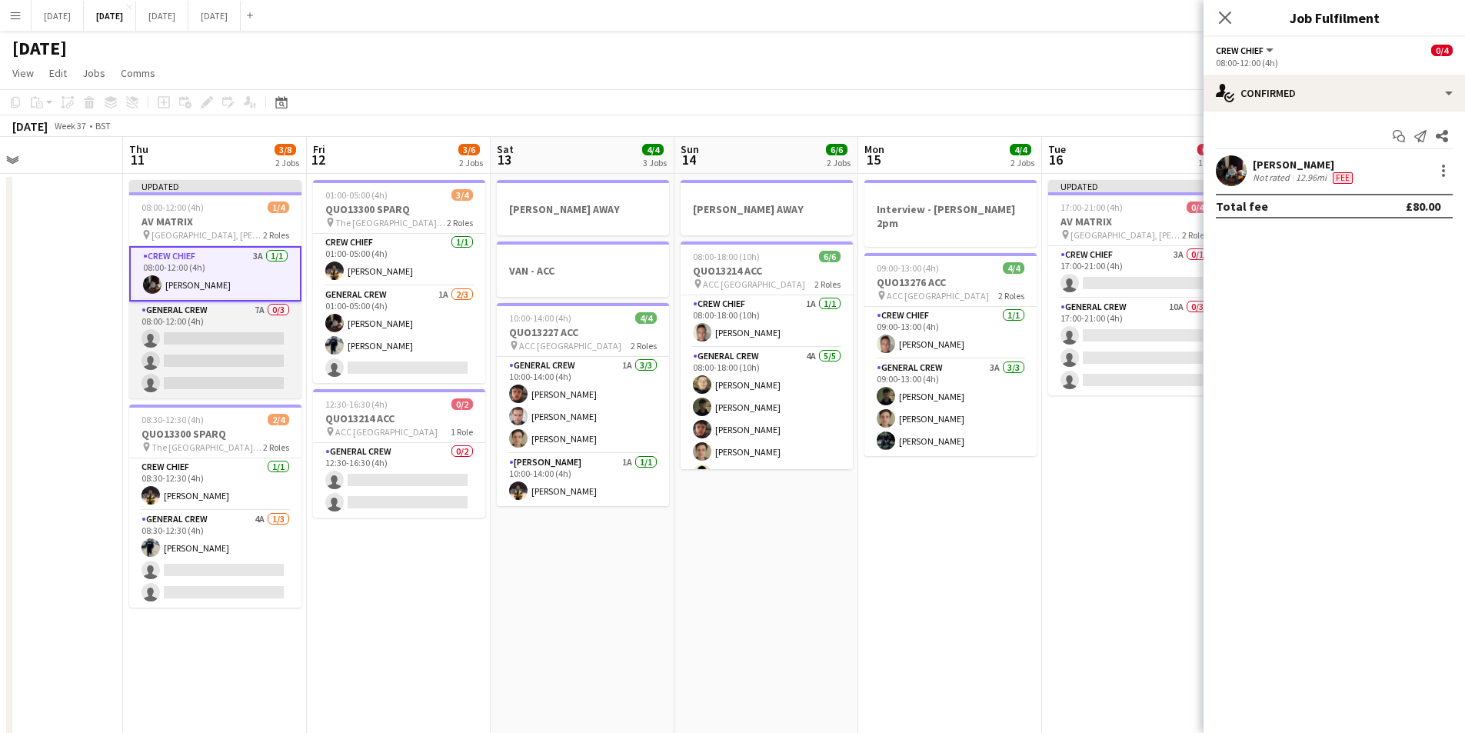
click at [241, 344] on app-card-role "General Crew 7A 0/3 08:00-12:00 (4h) single-neutral-actions single-neutral-acti…" at bounding box center [215, 349] width 172 height 97
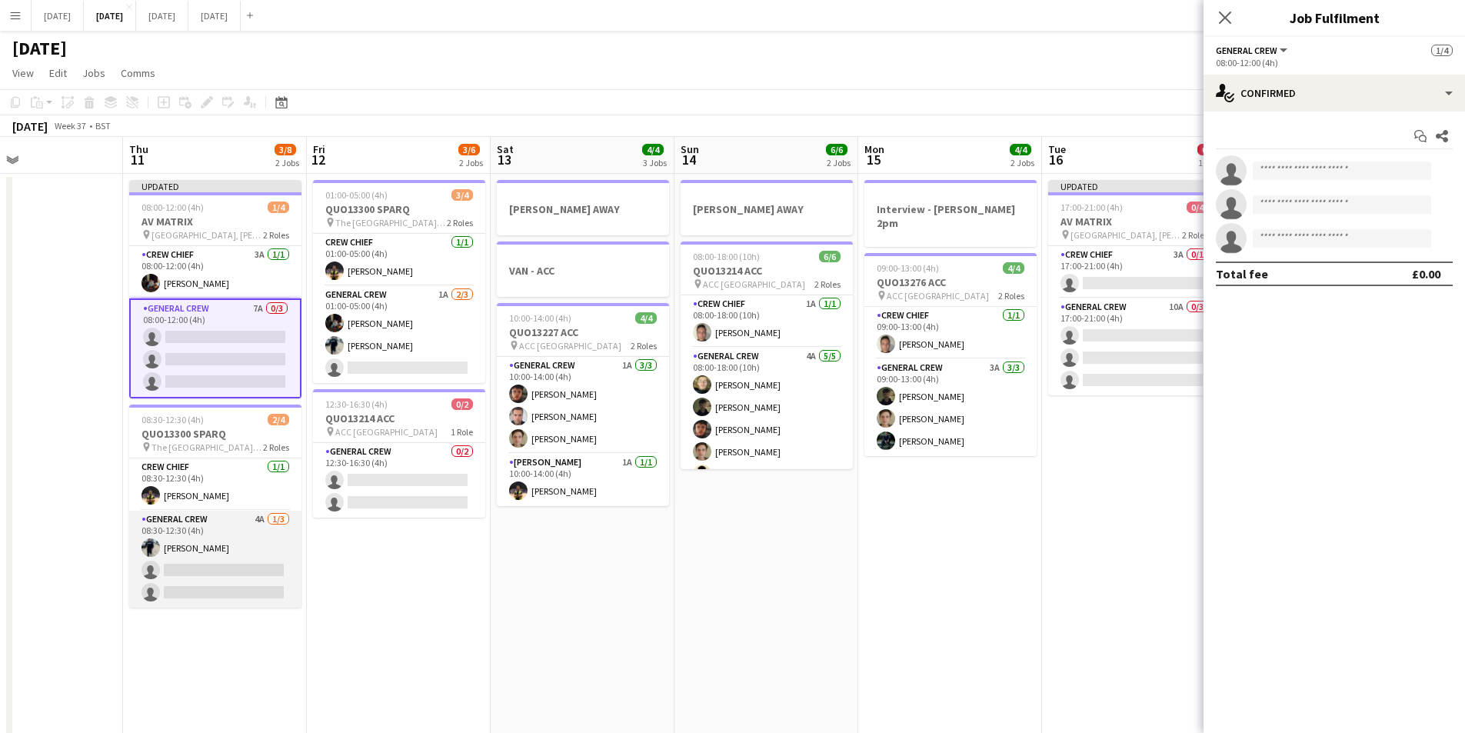
click at [235, 565] on app-card-role "General Crew 4A 1/3 08:30-12:30 (4h) Ben Connor single-neutral-actions single-n…" at bounding box center [215, 559] width 172 height 97
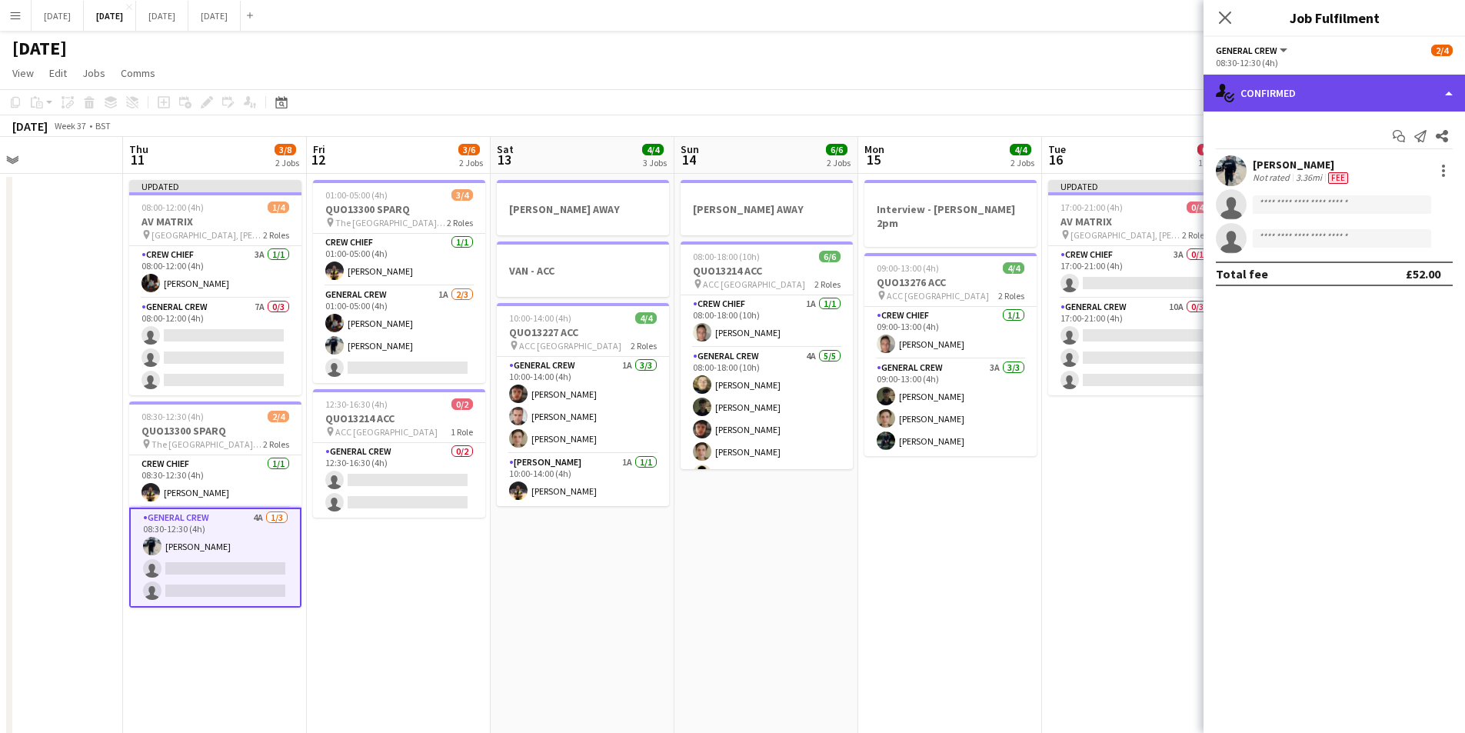
click at [1304, 98] on div "single-neutral-actions-check-2 Confirmed" at bounding box center [1334, 93] width 261 height 37
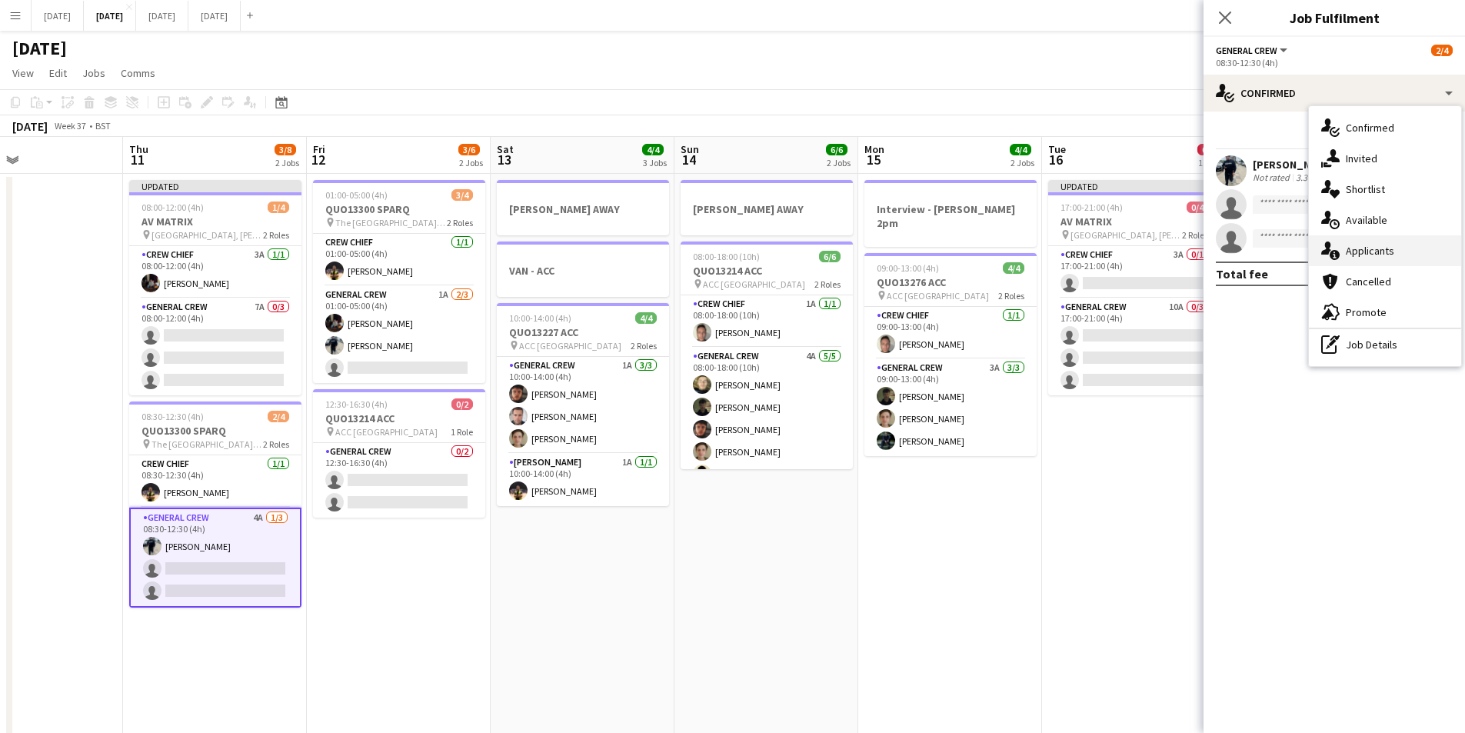
click at [1377, 260] on div "single-neutral-actions-information Applicants" at bounding box center [1385, 250] width 152 height 31
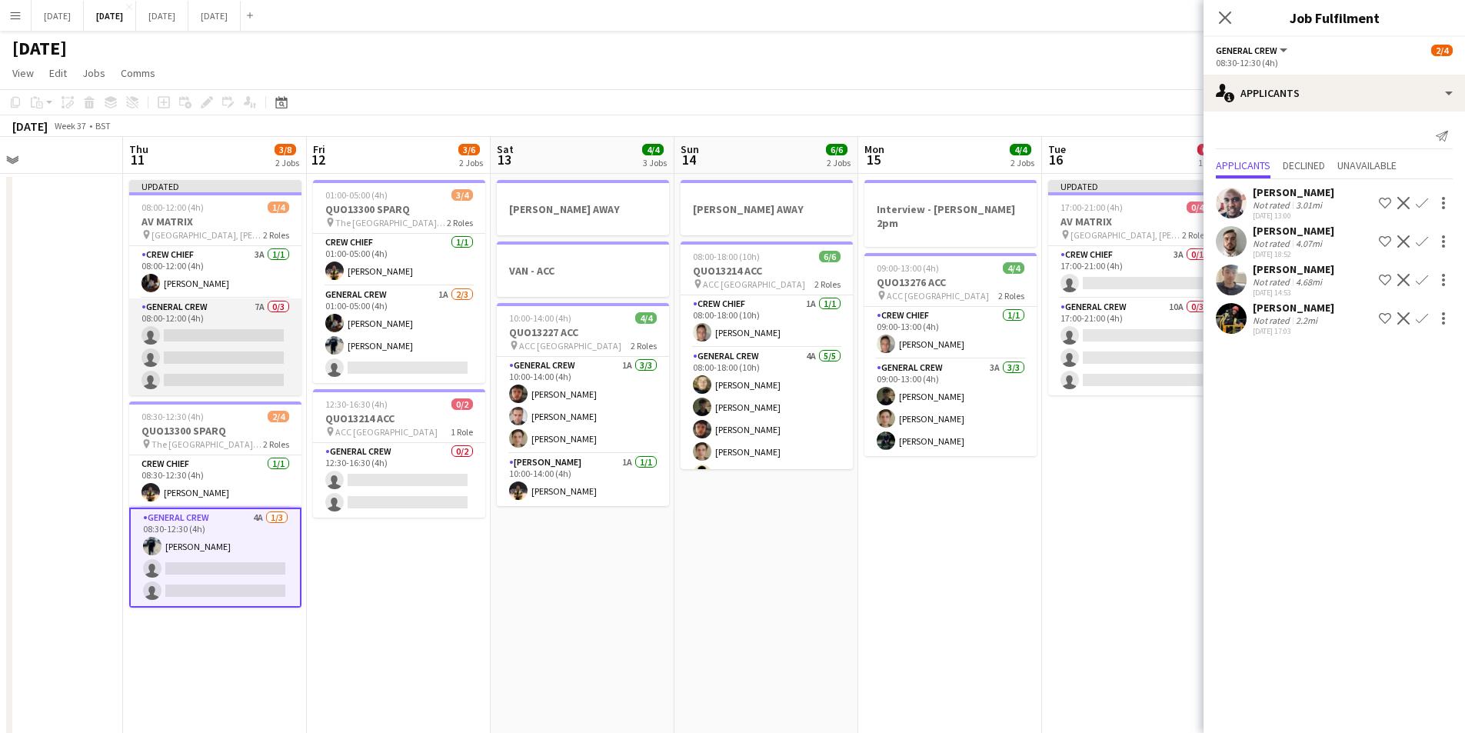
click at [243, 345] on app-card-role "General Crew 7A 0/3 08:00-12:00 (4h) single-neutral-actions single-neutral-acti…" at bounding box center [215, 346] width 172 height 97
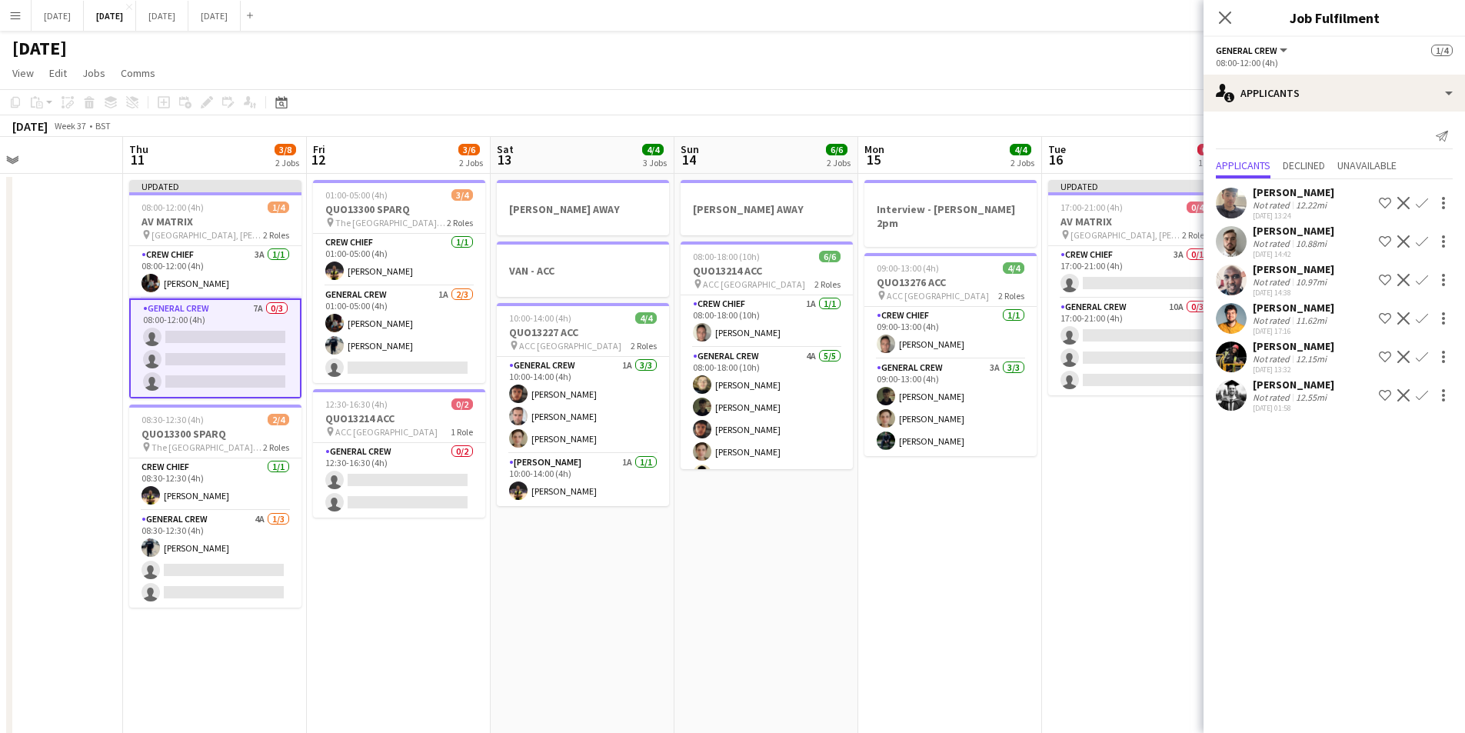
click at [1423, 395] on app-icon "Confirm" at bounding box center [1422, 395] width 12 height 12
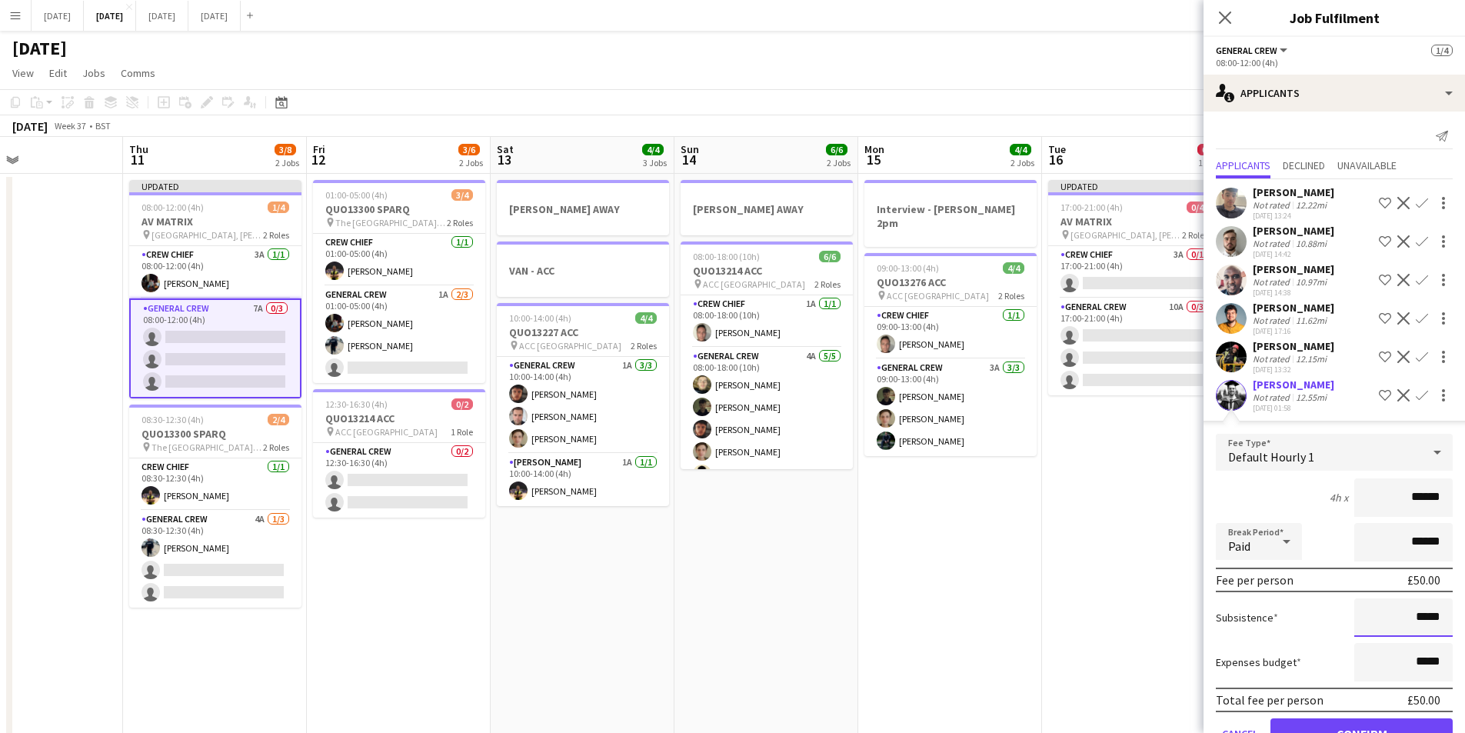
click at [1408, 619] on input "*****" at bounding box center [1403, 617] width 98 height 38
type input "******"
click at [1321, 725] on button "Confirm" at bounding box center [1362, 733] width 182 height 31
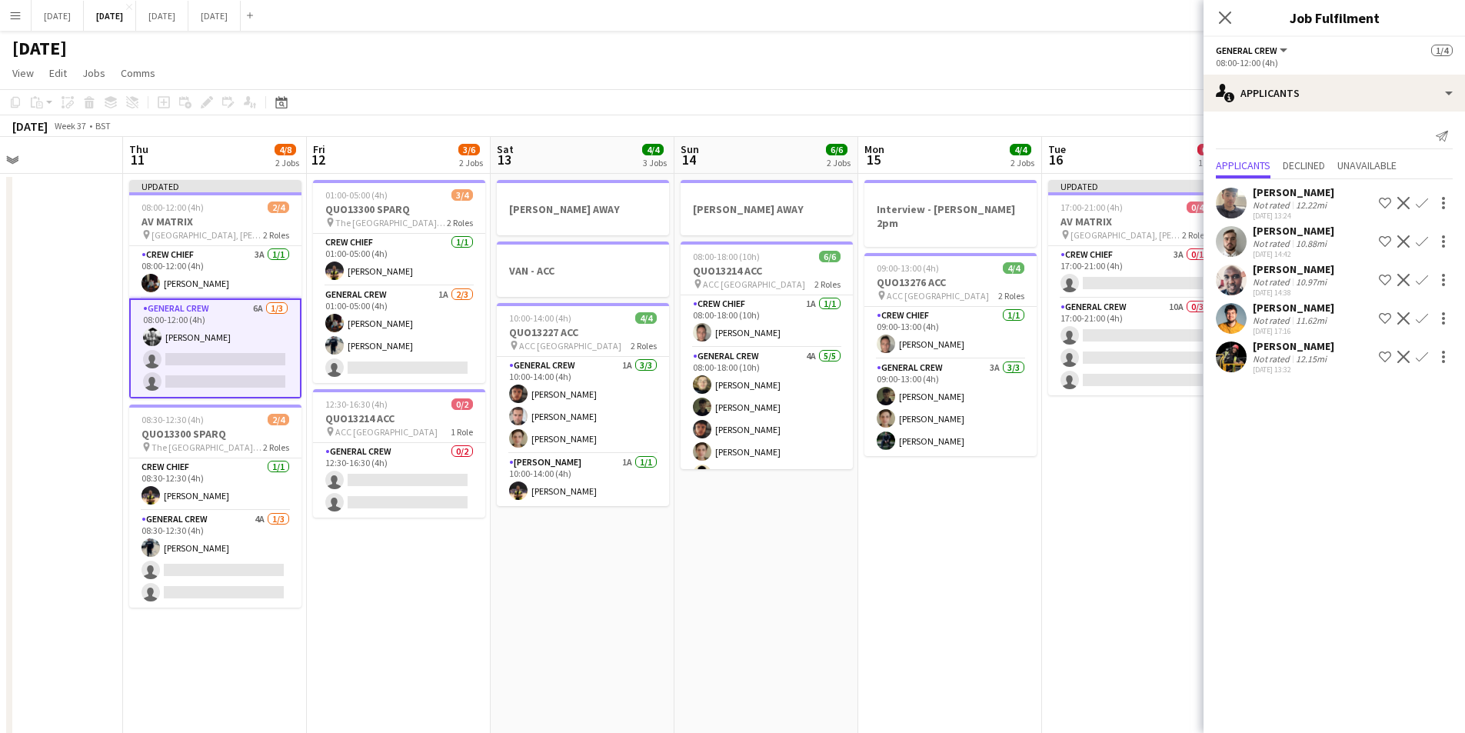
click at [1422, 356] on app-icon "Confirm" at bounding box center [1422, 357] width 12 height 12
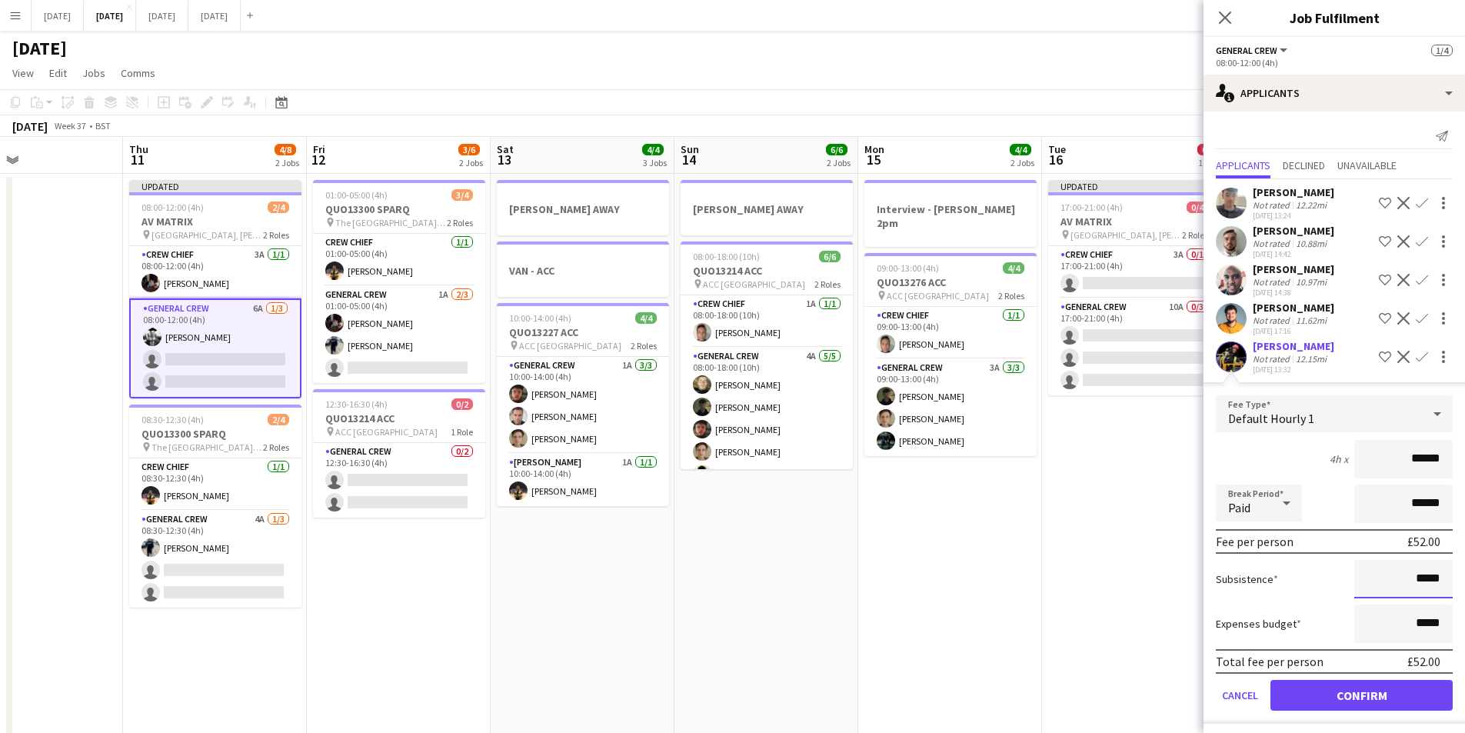
click at [1407, 575] on input "*****" at bounding box center [1403, 579] width 98 height 38
type input "******"
click at [1357, 697] on button "Confirm" at bounding box center [1362, 695] width 182 height 31
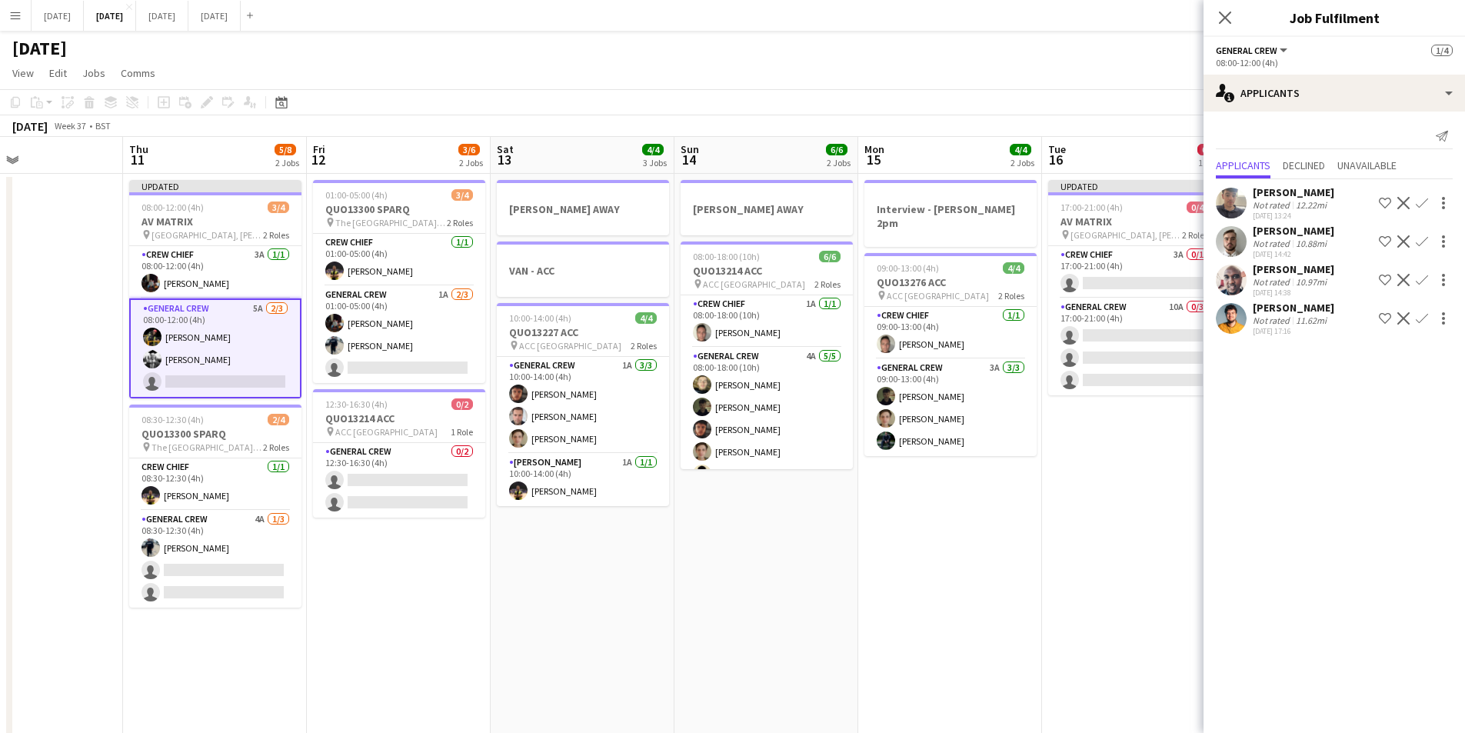
click at [1422, 316] on app-icon "Confirm" at bounding box center [1422, 318] width 12 height 12
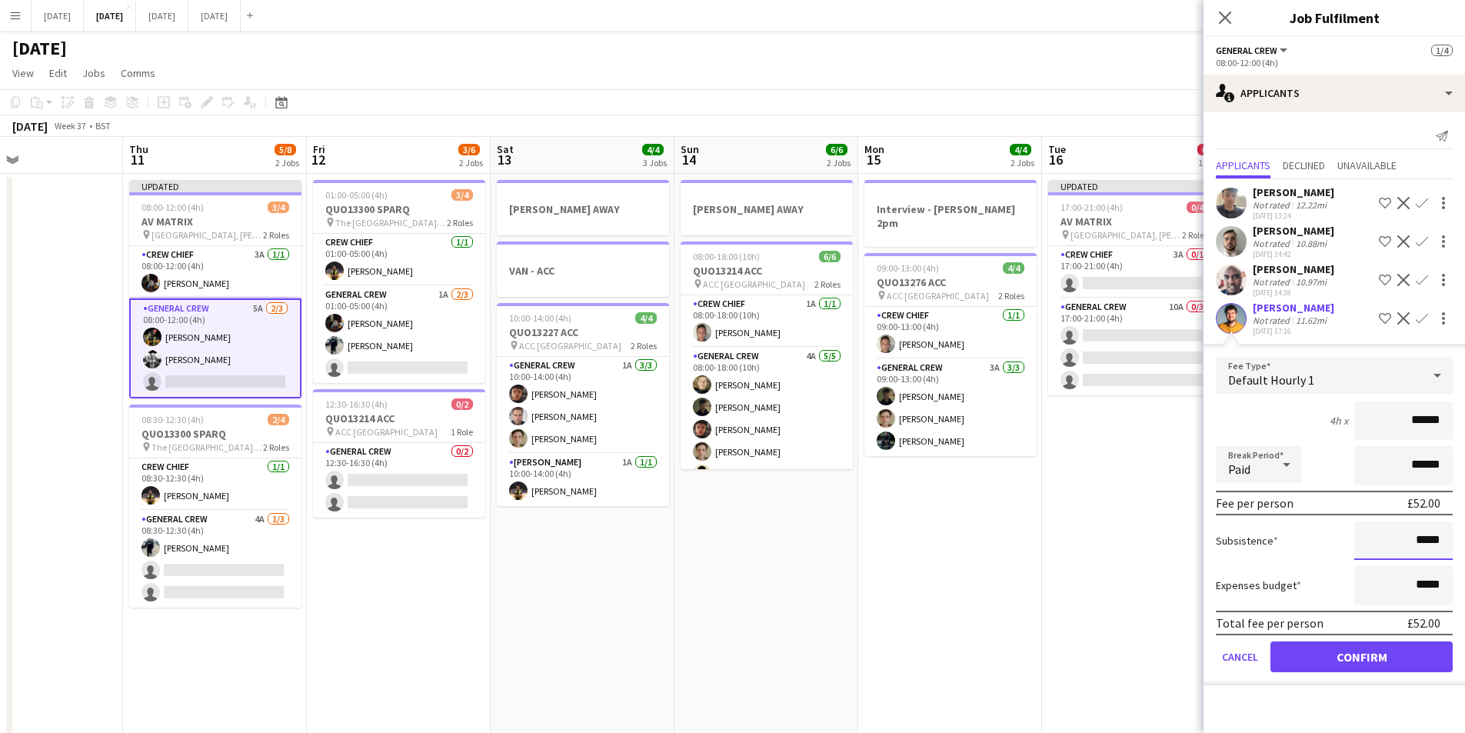
click at [1419, 537] on input "*****" at bounding box center [1403, 540] width 98 height 38
type input "******"
click at [1346, 660] on button "Confirm" at bounding box center [1362, 656] width 182 height 31
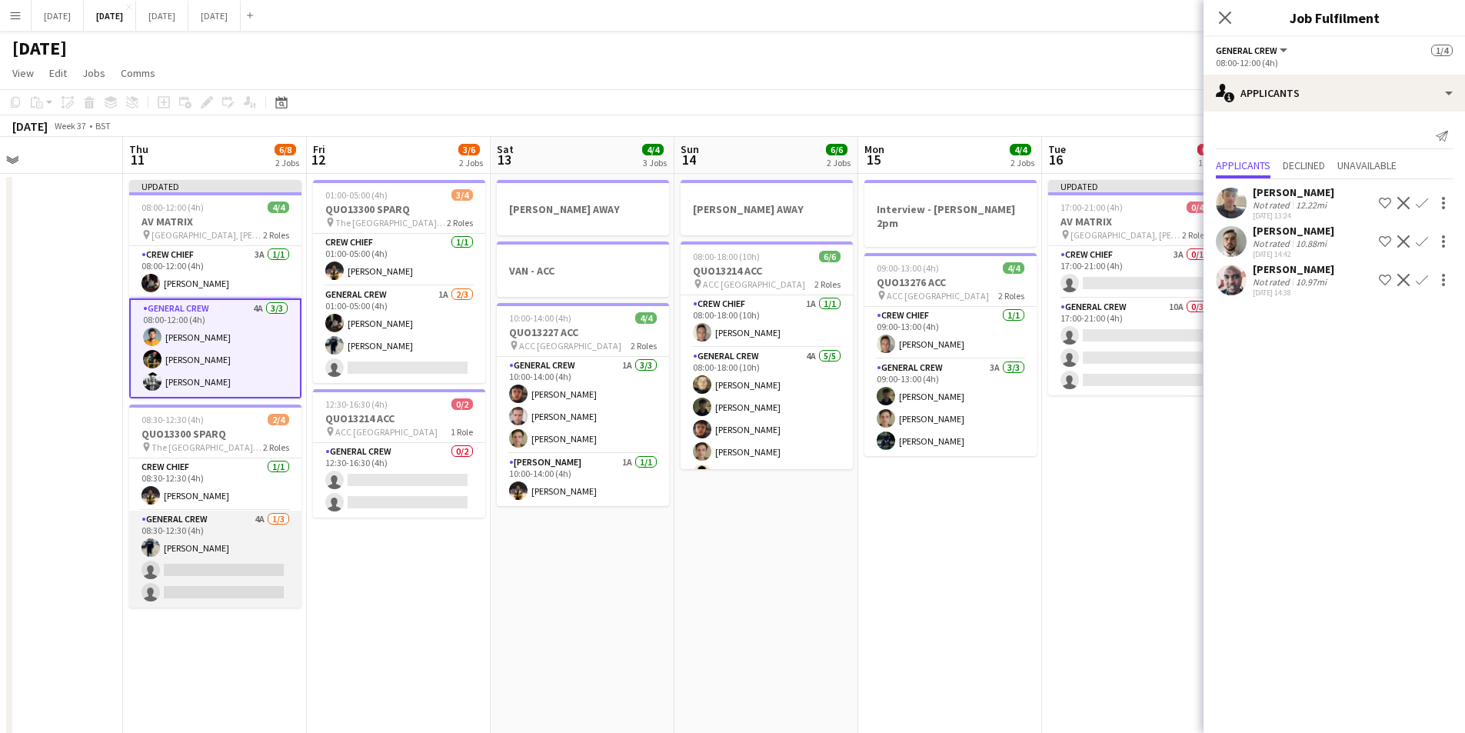
click at [205, 576] on app-card-role "General Crew 4A 1/3 08:30-12:30 (4h) Ben Connor single-neutral-actions single-n…" at bounding box center [215, 559] width 172 height 97
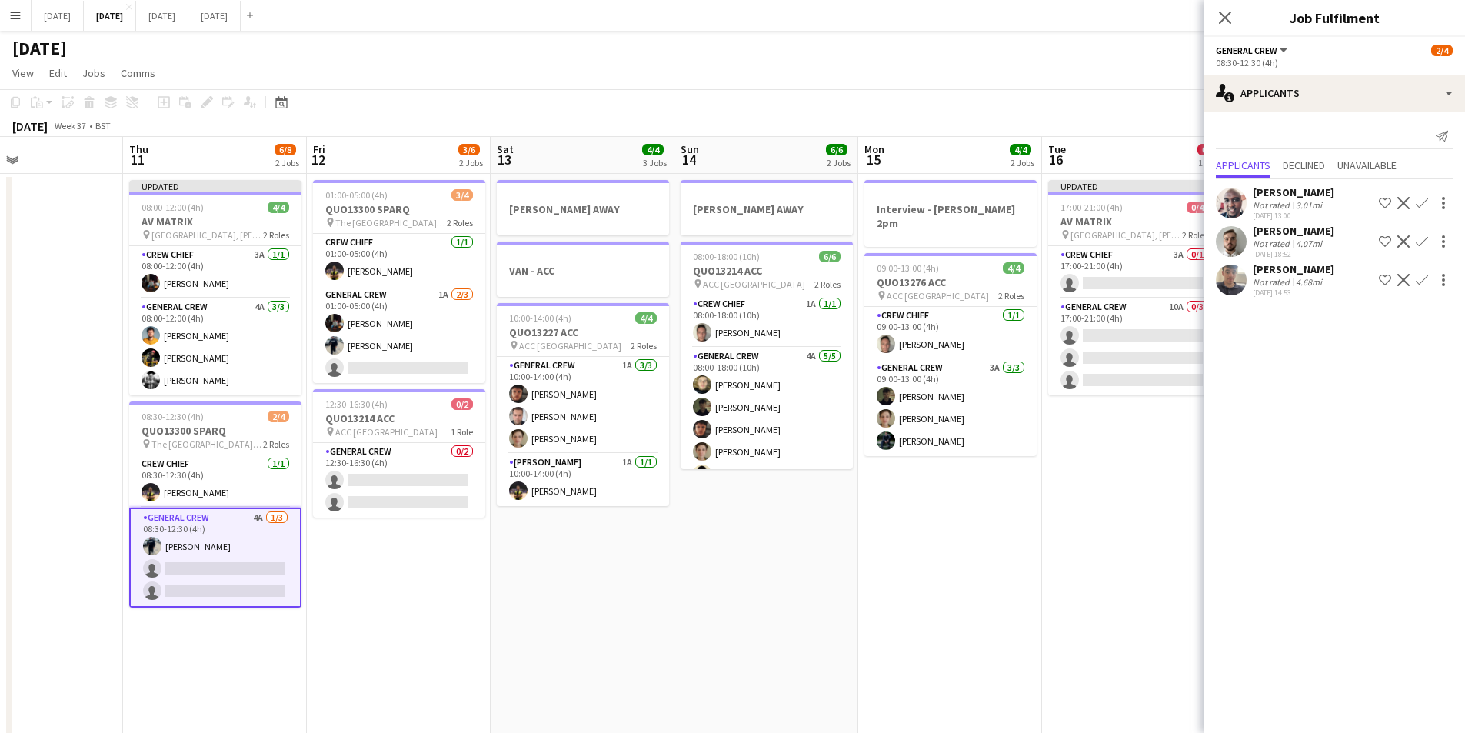
click at [1424, 278] on app-icon "Confirm" at bounding box center [1422, 280] width 12 height 12
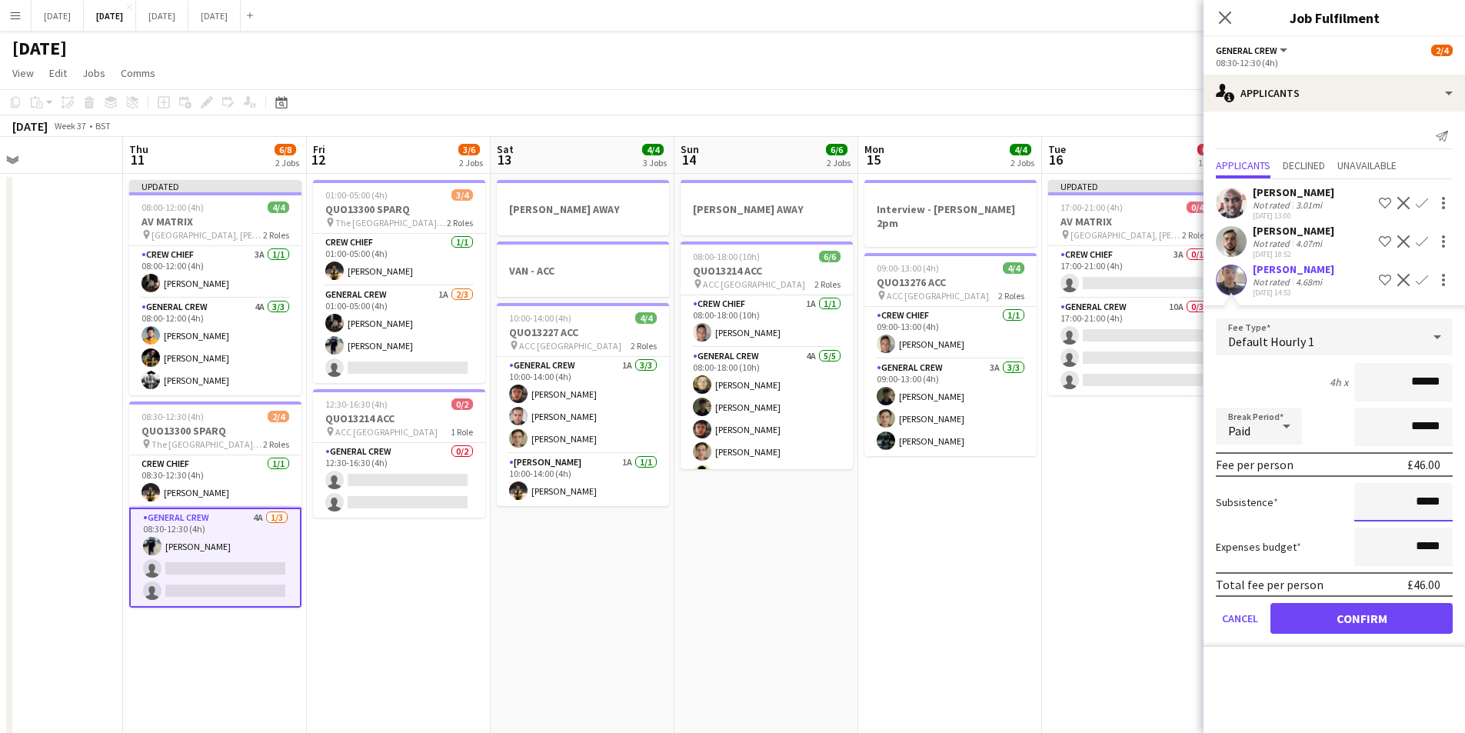
click at [1417, 500] on input "*****" at bounding box center [1403, 502] width 98 height 38
type input "*****"
click at [1354, 618] on button "Confirm" at bounding box center [1362, 618] width 182 height 31
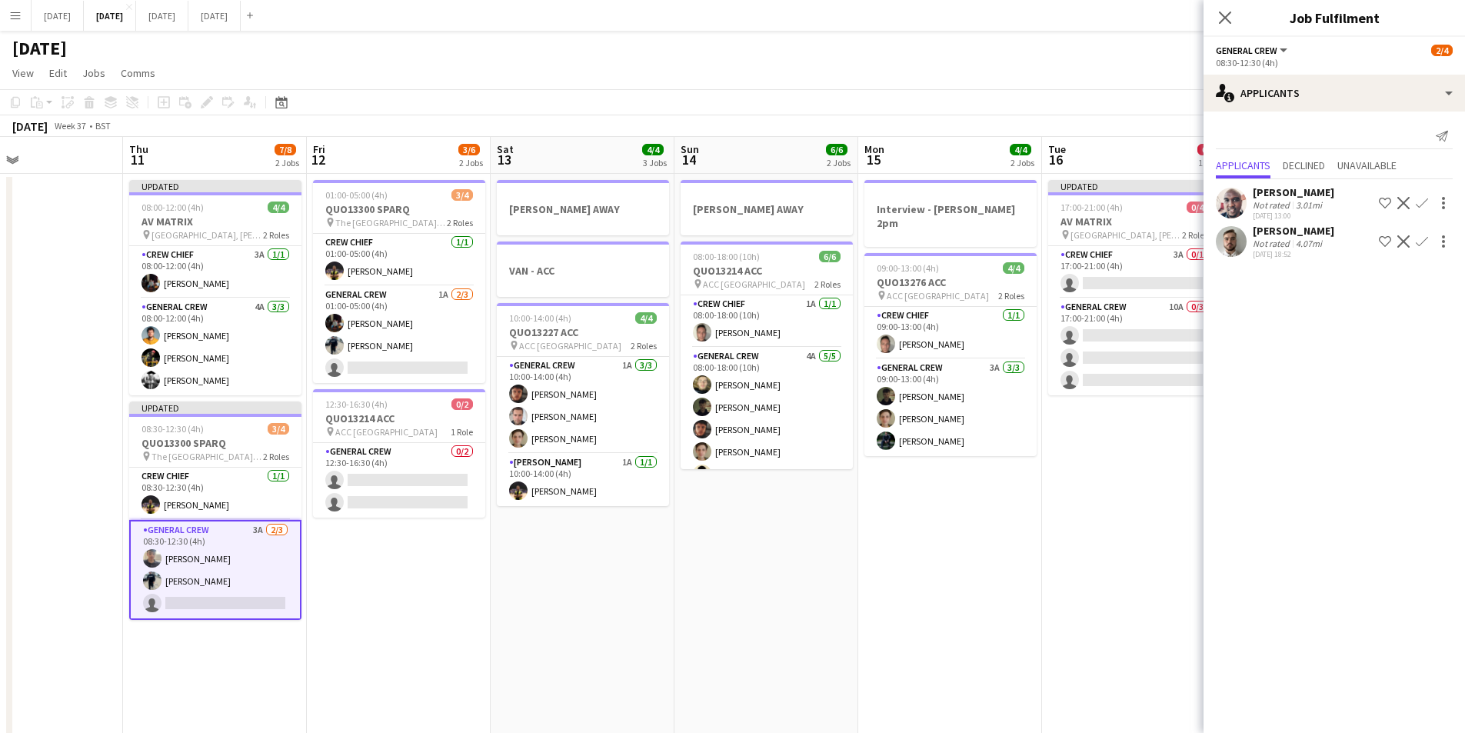
click at [1421, 198] on app-icon "Confirm" at bounding box center [1422, 203] width 12 height 12
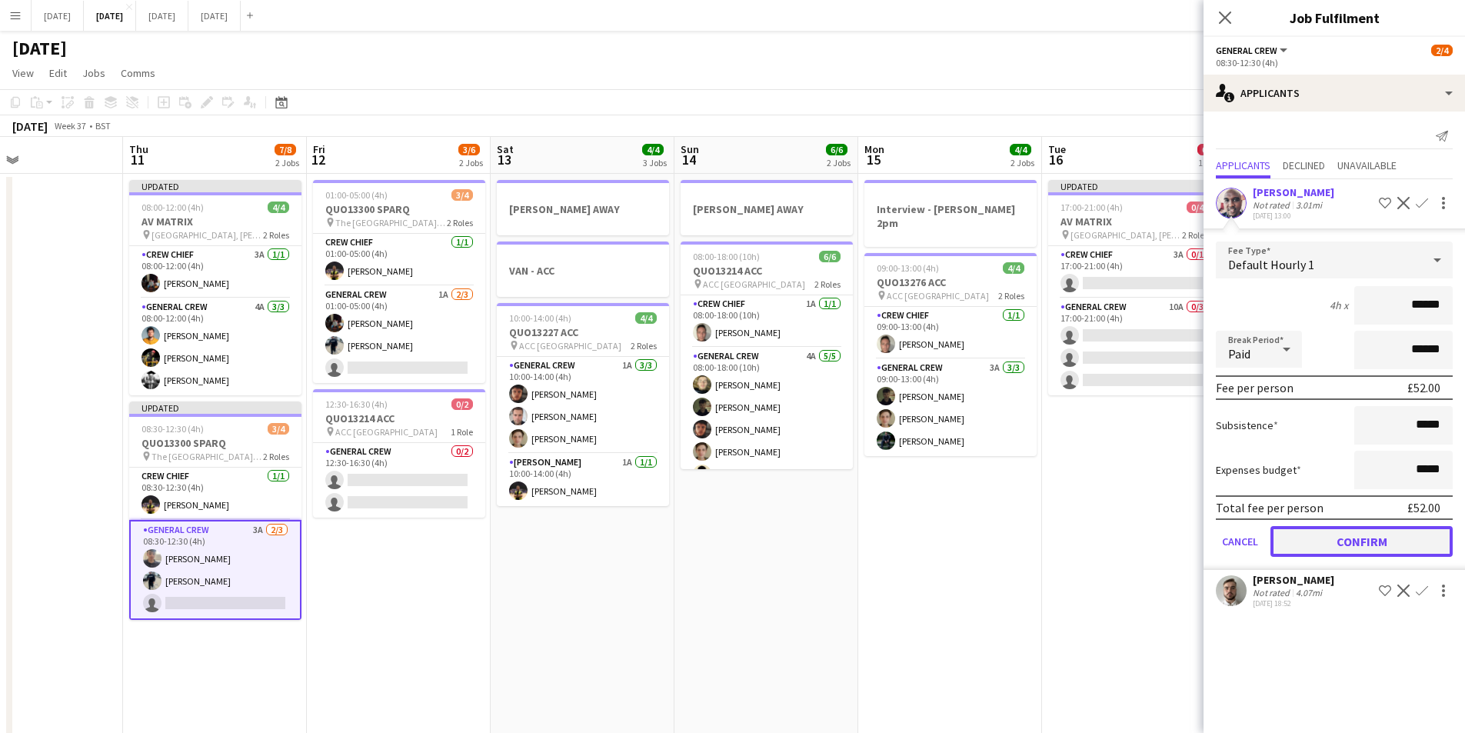
click at [1361, 534] on button "Confirm" at bounding box center [1362, 541] width 182 height 31
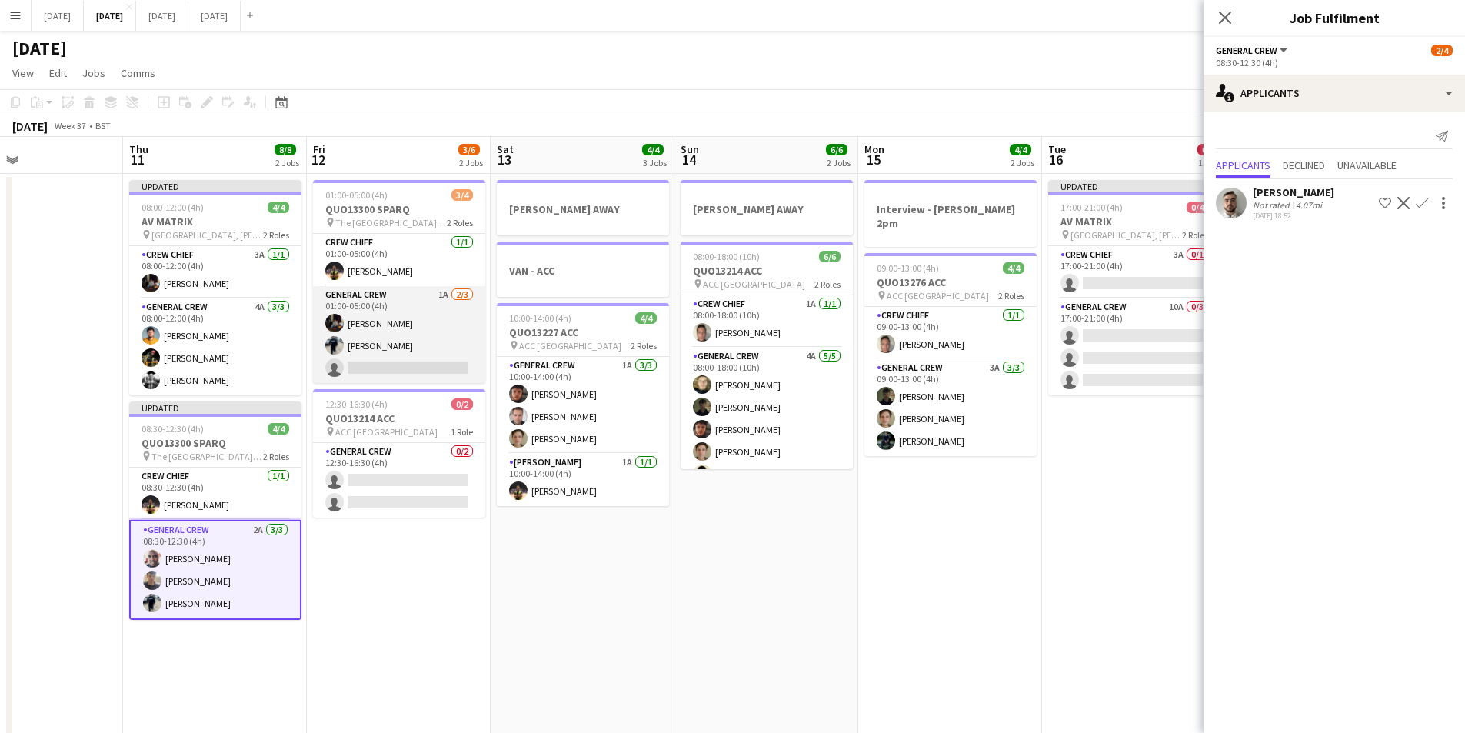
click at [381, 353] on app-card-role "General Crew 1A 2/3 01:00-05:00 (4h) REECE MCFARLANE Ben Connor single-neutral-…" at bounding box center [399, 334] width 172 height 97
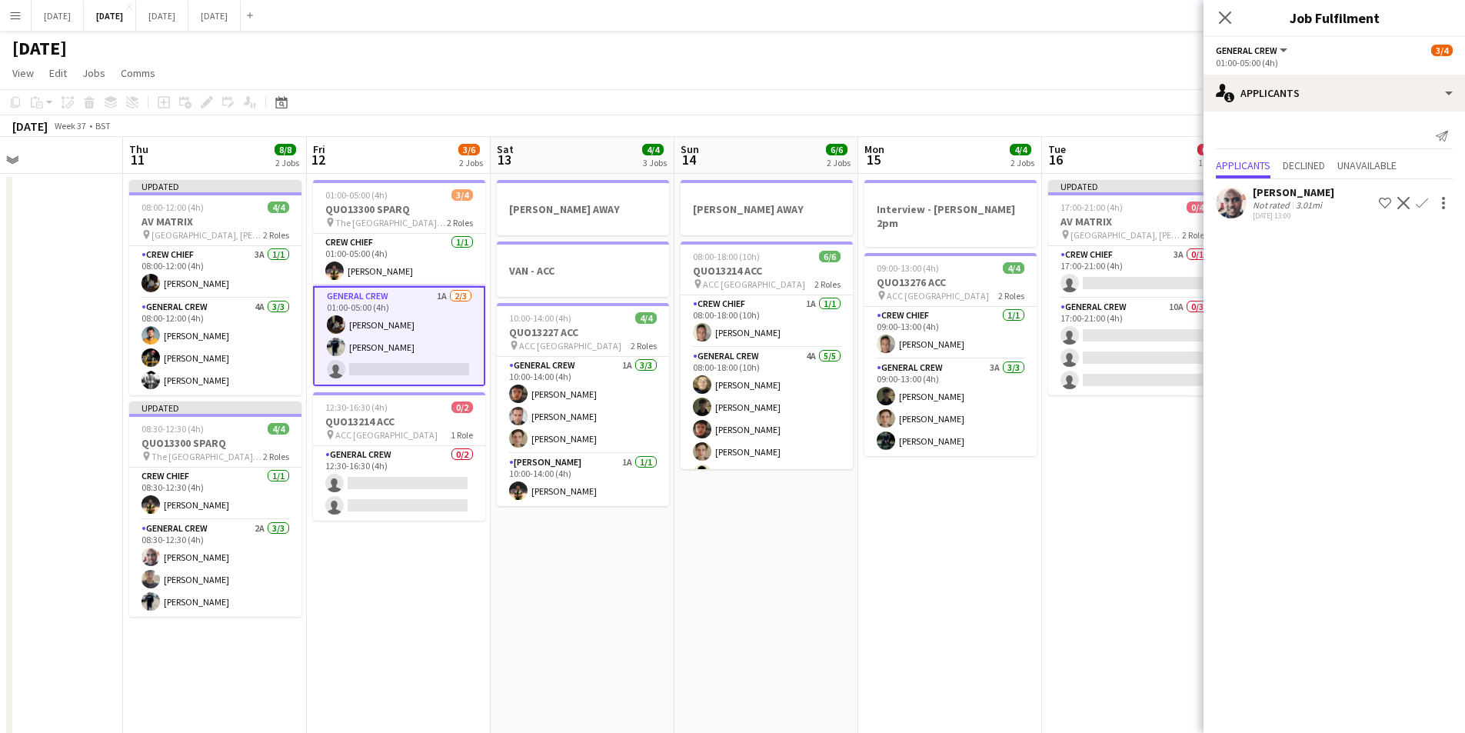
click at [1419, 200] on app-icon "Confirm" at bounding box center [1422, 203] width 12 height 12
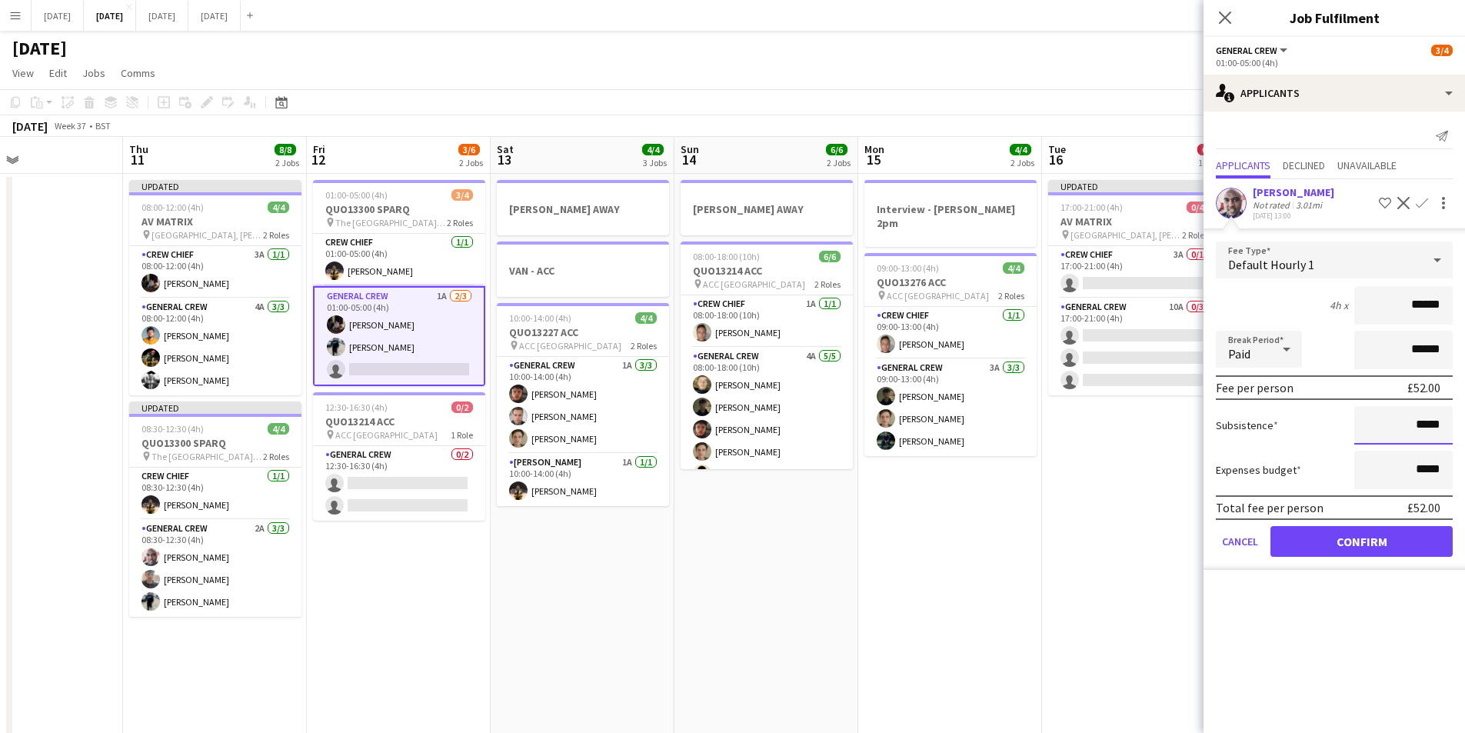
drag, startPoint x: 1419, startPoint y: 421, endPoint x: 1419, endPoint y: 444, distance: 23.1
click at [1419, 421] on input "*****" at bounding box center [1403, 425] width 98 height 38
type input "******"
click at [1357, 541] on button "Confirm" at bounding box center [1362, 541] width 182 height 31
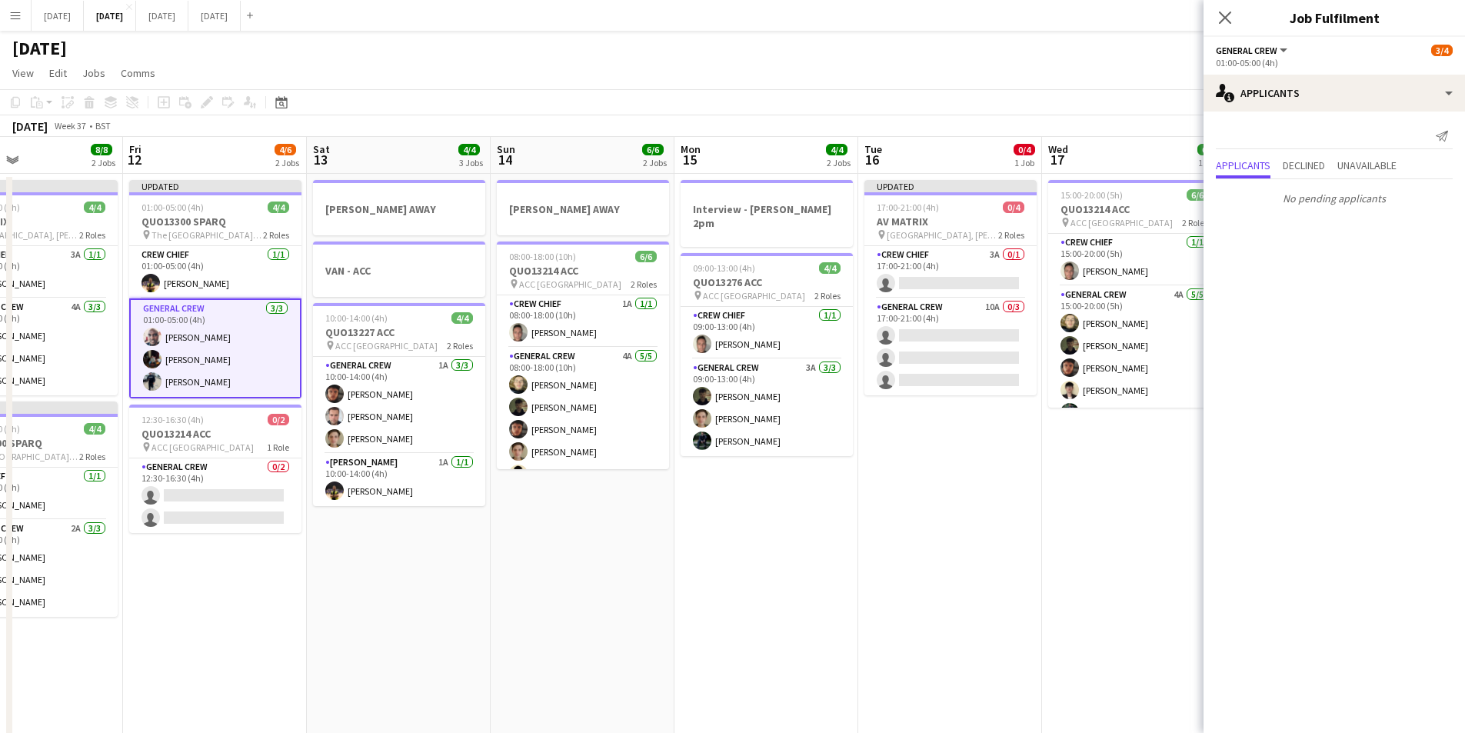
drag, startPoint x: 1068, startPoint y: 516, endPoint x: 857, endPoint y: 502, distance: 212.0
click at [850, 504] on app-calendar-viewport "Mon 8 6/6 3 Jobs Tue 9 4/4 3 Jobs Wed 10 Thu 11 8/8 2 Jobs Fri 12 4/6 2 Jobs Sa…" at bounding box center [732, 666] width 1465 height 1058
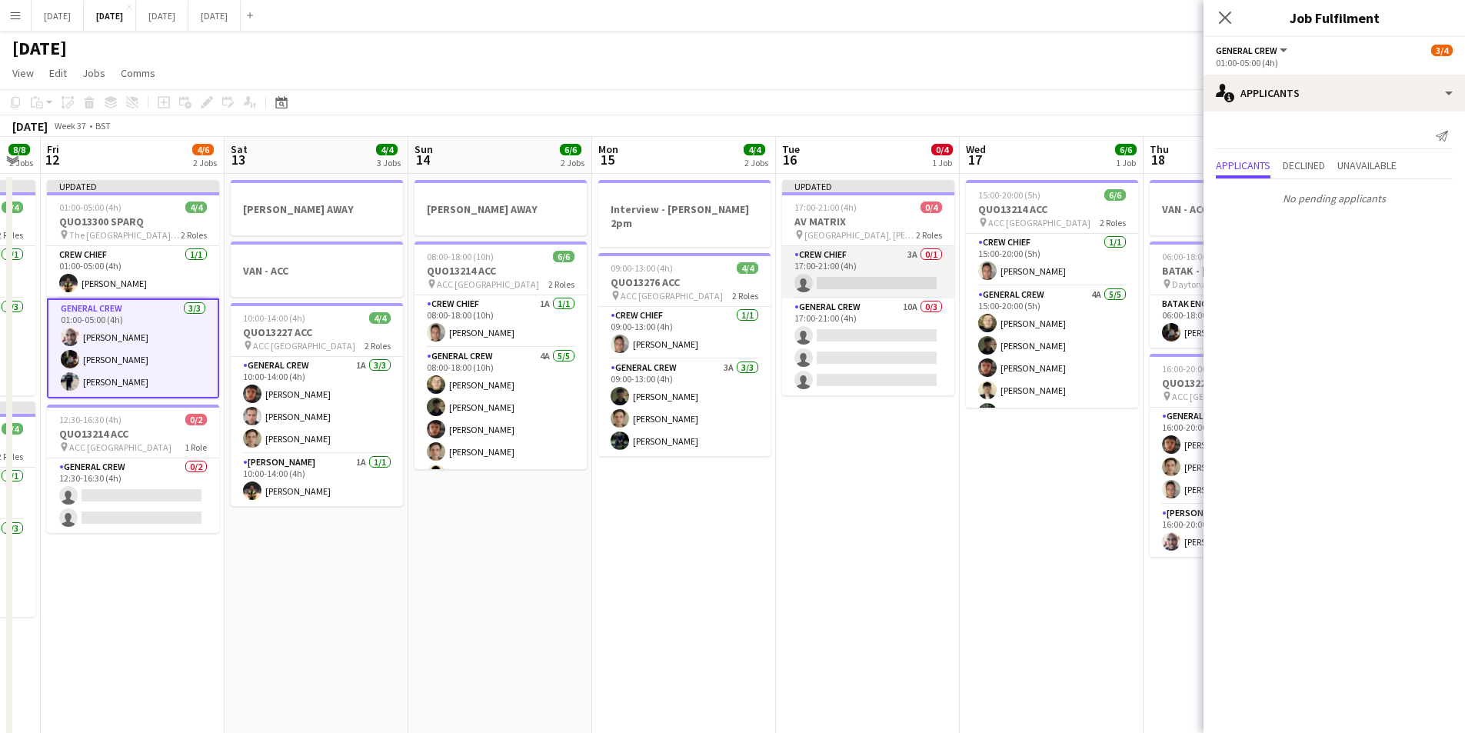
click at [837, 274] on app-card-role "Crew Chief 3A 0/1 17:00-21:00 (4h) single-neutral-actions" at bounding box center [868, 272] width 172 height 52
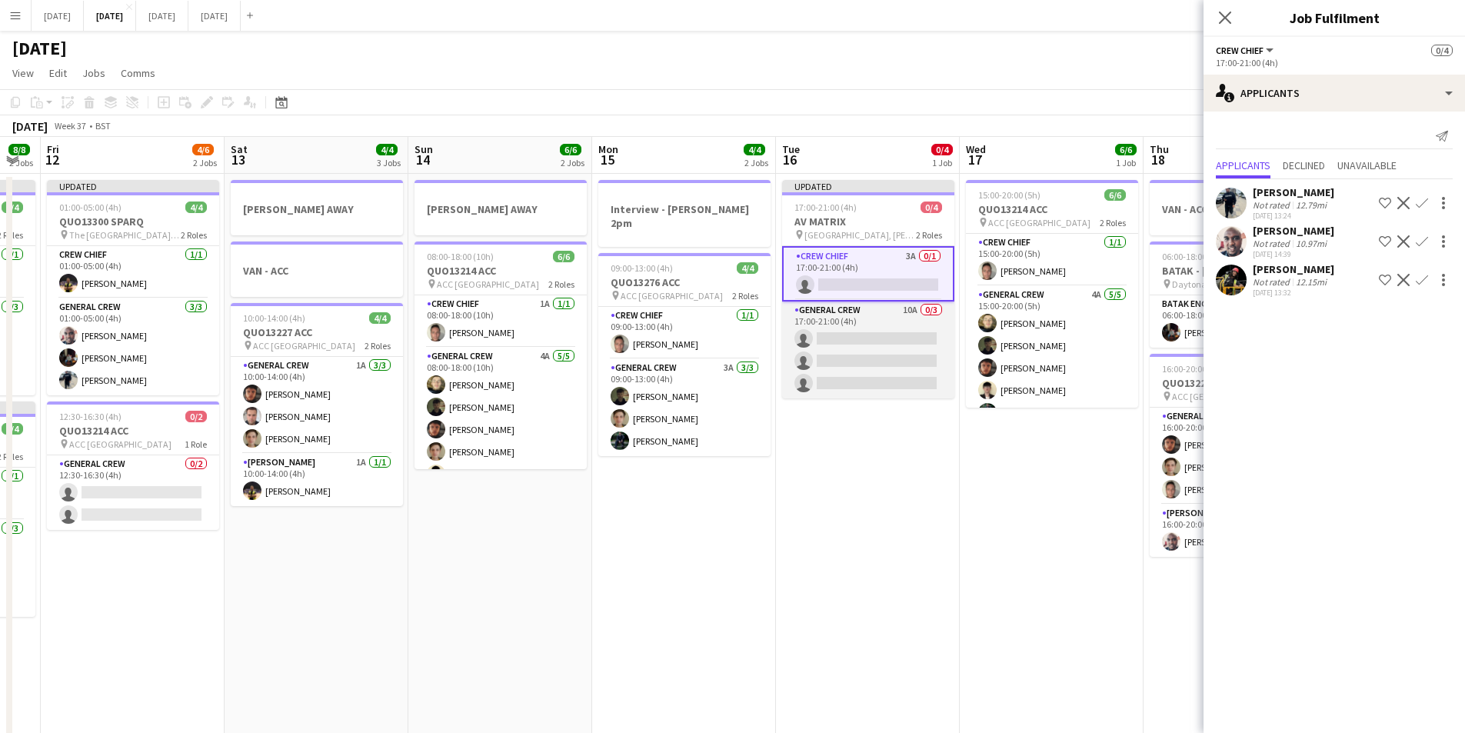
click at [854, 342] on app-card-role "General Crew 10A 0/3 17:00-21:00 (4h) single-neutral-actions single-neutral-act…" at bounding box center [868, 349] width 172 height 97
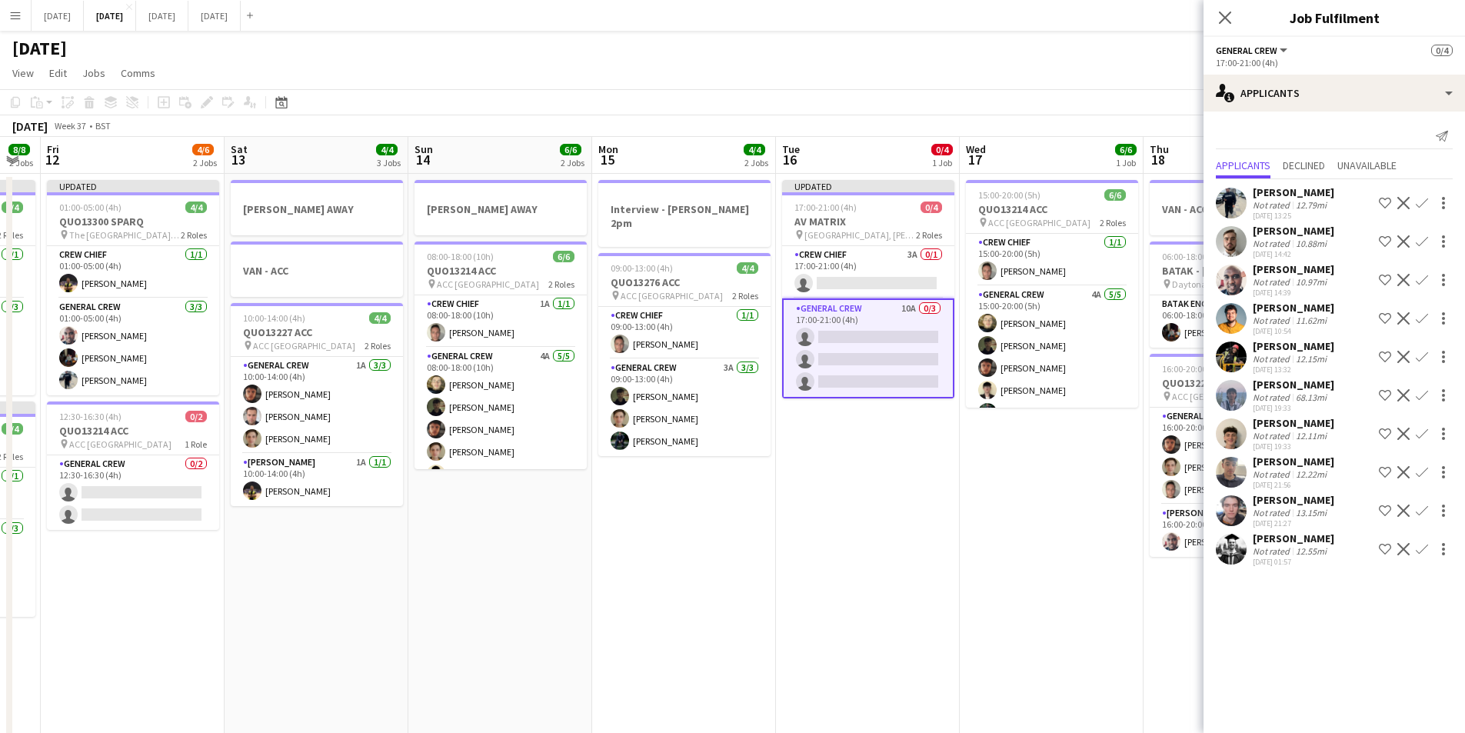
click at [1423, 355] on app-icon "Confirm" at bounding box center [1422, 357] width 12 height 12
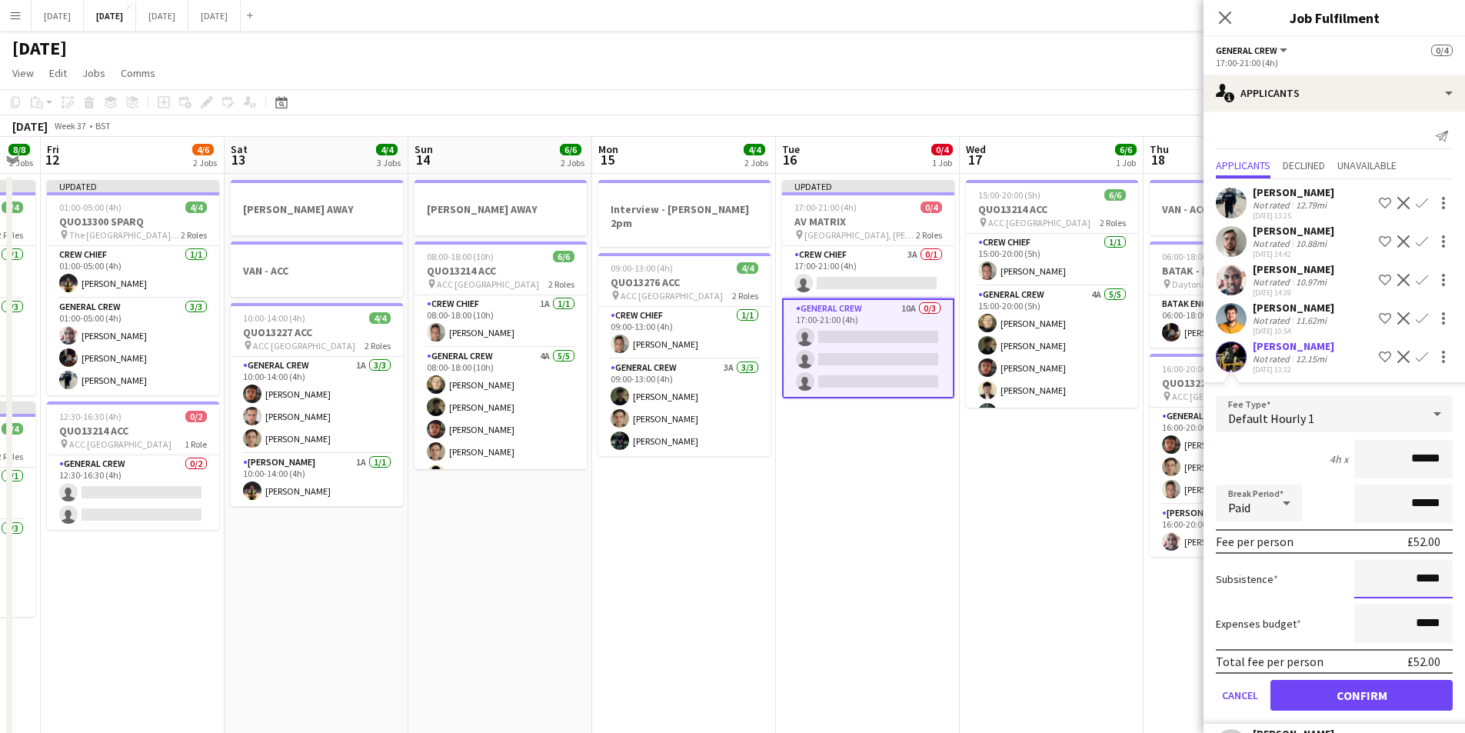
click at [1407, 574] on input "*****" at bounding box center [1403, 579] width 98 height 38
type input "******"
click at [1362, 689] on button "Confirm" at bounding box center [1362, 695] width 182 height 31
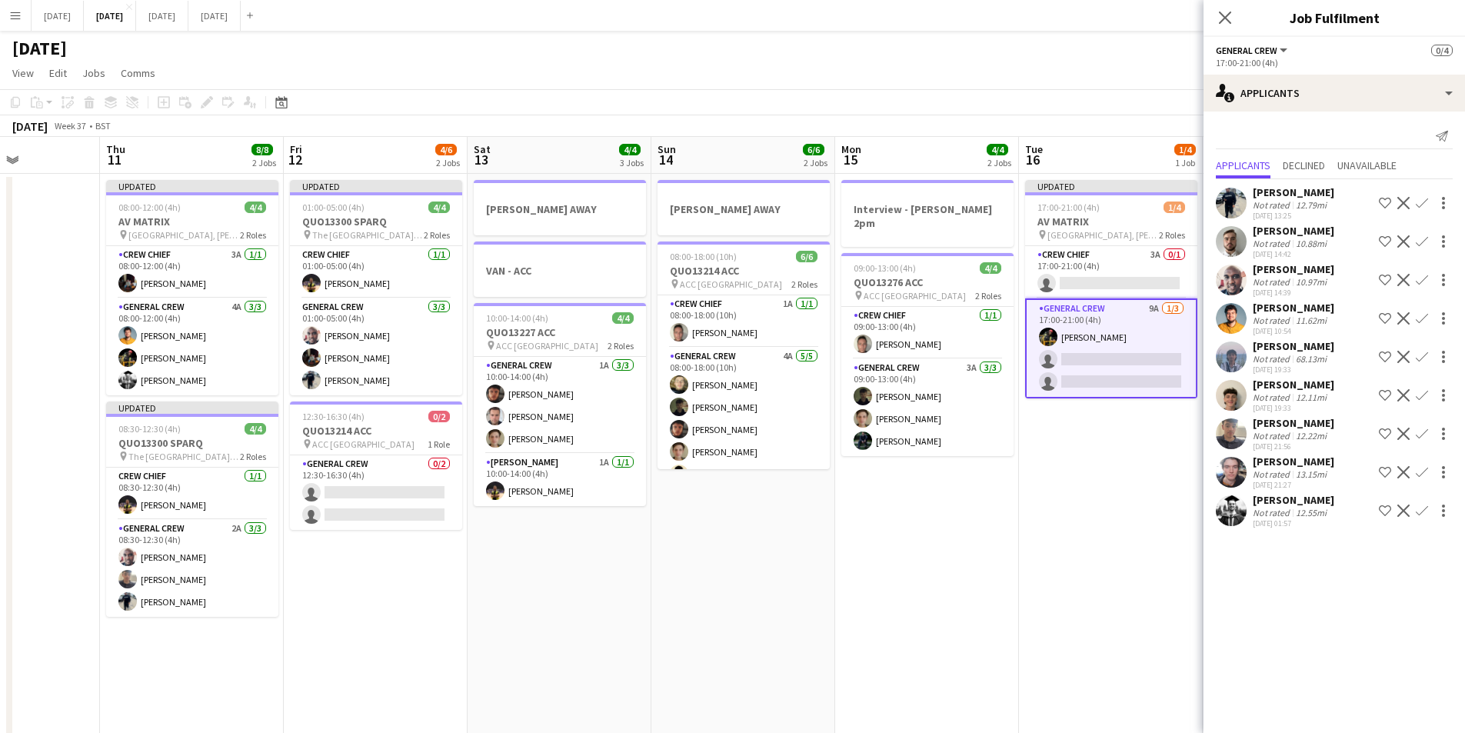
scroll to position [0, 475]
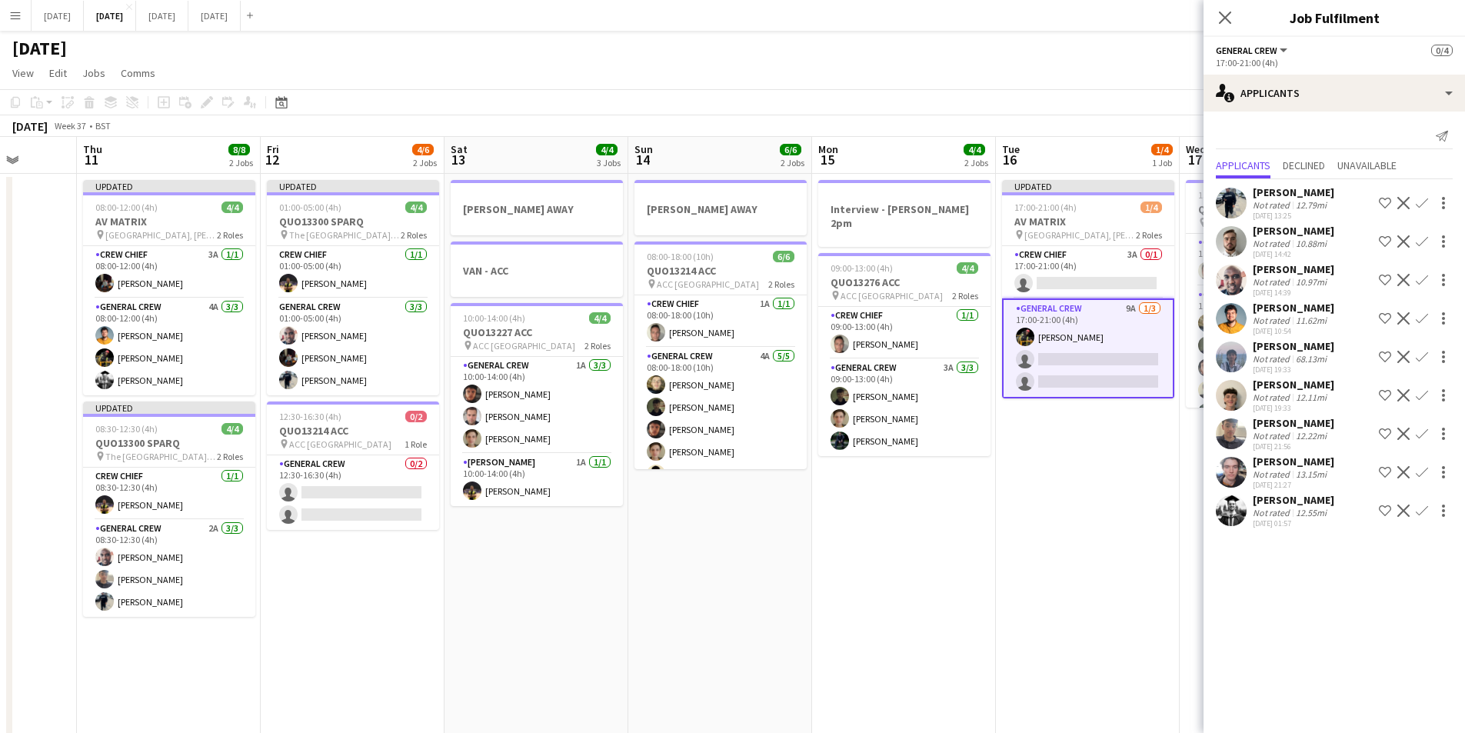
drag, startPoint x: 401, startPoint y: 514, endPoint x: 619, endPoint y: 528, distance: 218.9
click at [619, 528] on app-calendar-viewport "Mon 8 6/6 3 Jobs Tue 9 4/4 3 Jobs Wed 10 Thu 11 8/8 2 Jobs Fri 12 4/6 2 Jobs Sa…" at bounding box center [732, 666] width 1465 height 1058
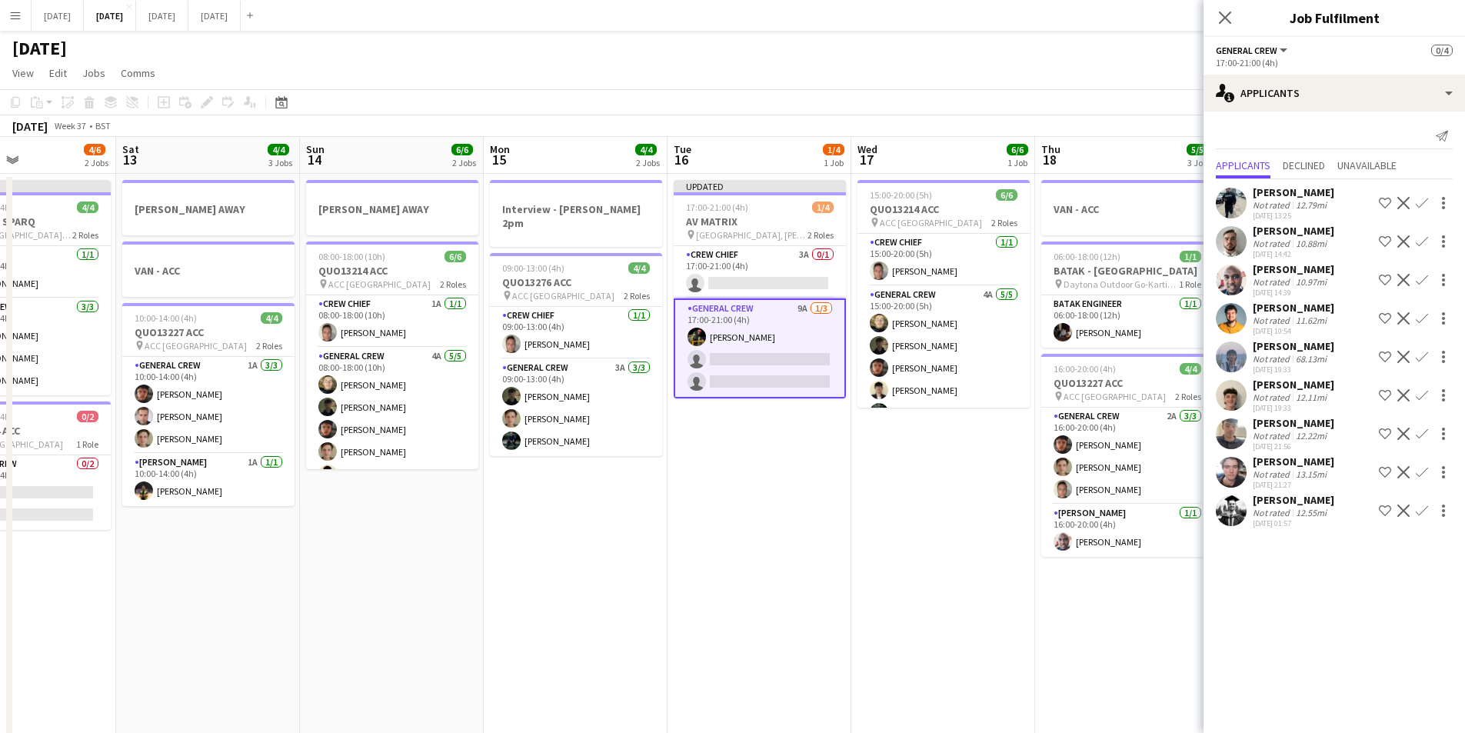
scroll to position [0, 437]
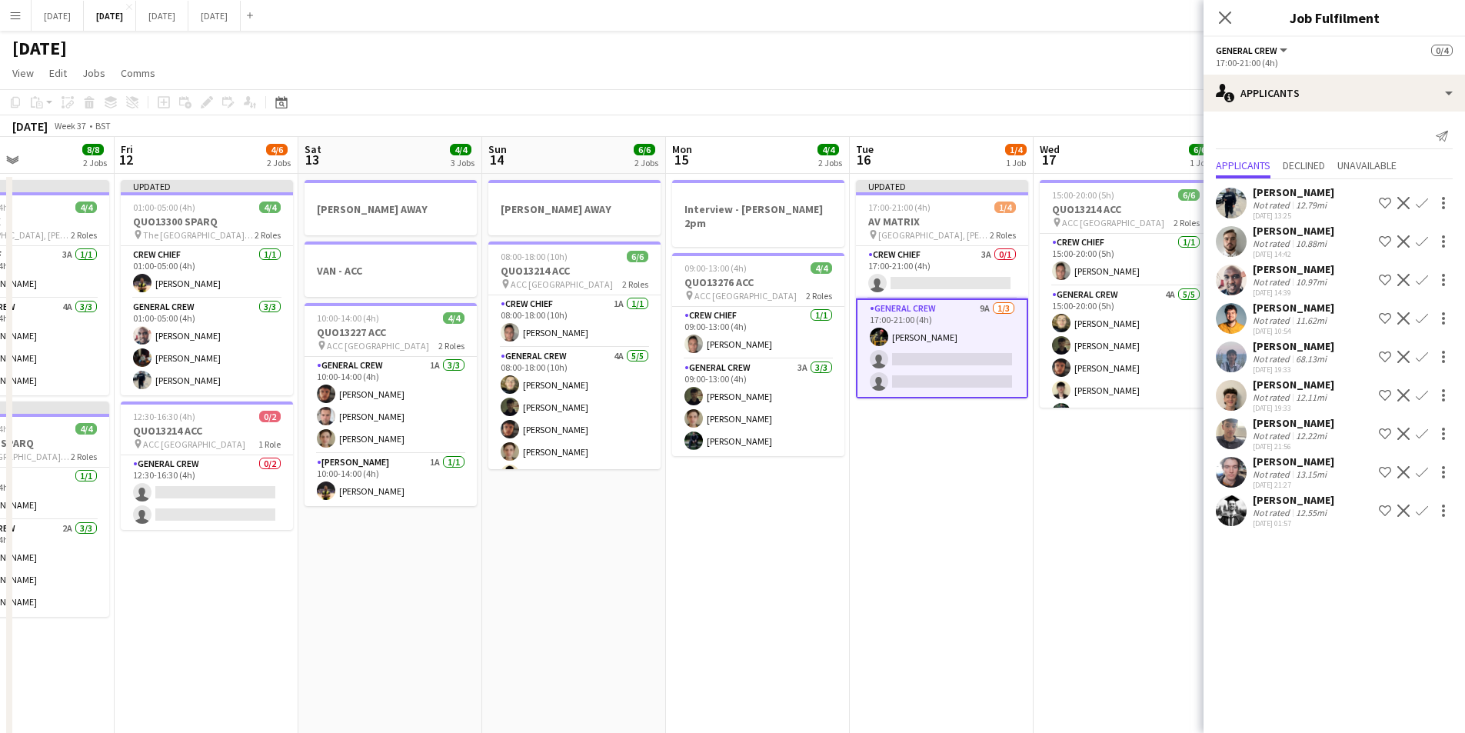
drag, startPoint x: 1097, startPoint y: 453, endPoint x: 951, endPoint y: 448, distance: 146.2
click at [951, 448] on app-calendar-viewport "Tue 9 4/4 3 Jobs Wed 10 Thu 11 8/8 2 Jobs Fri 12 4/6 2 Jobs Sat 13 4/4 3 Jobs S…" at bounding box center [732, 666] width 1465 height 1058
click at [1419, 199] on app-icon "Confirm" at bounding box center [1422, 203] width 12 height 12
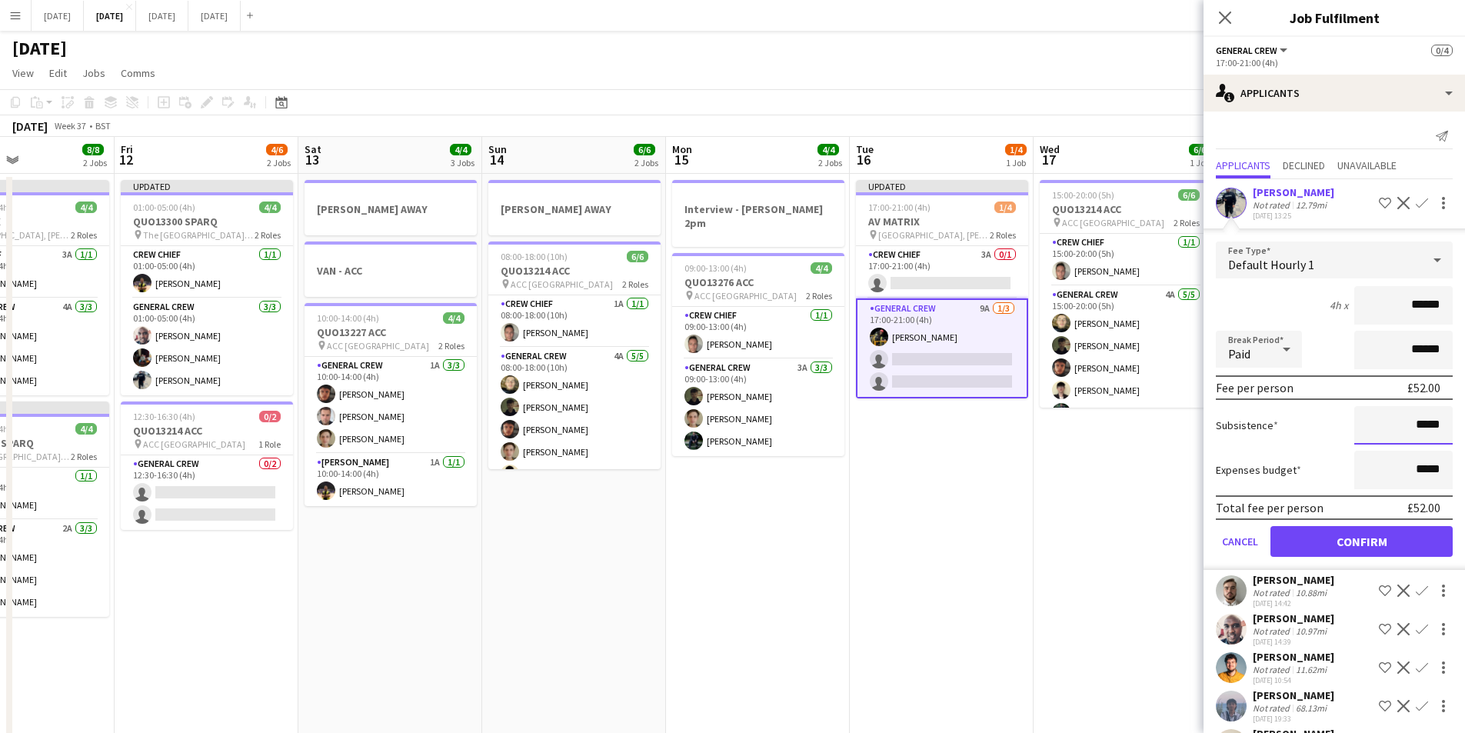
click at [1406, 423] on input "*****" at bounding box center [1403, 425] width 98 height 38
type input "******"
click at [1351, 544] on button "Confirm" at bounding box center [1362, 541] width 182 height 31
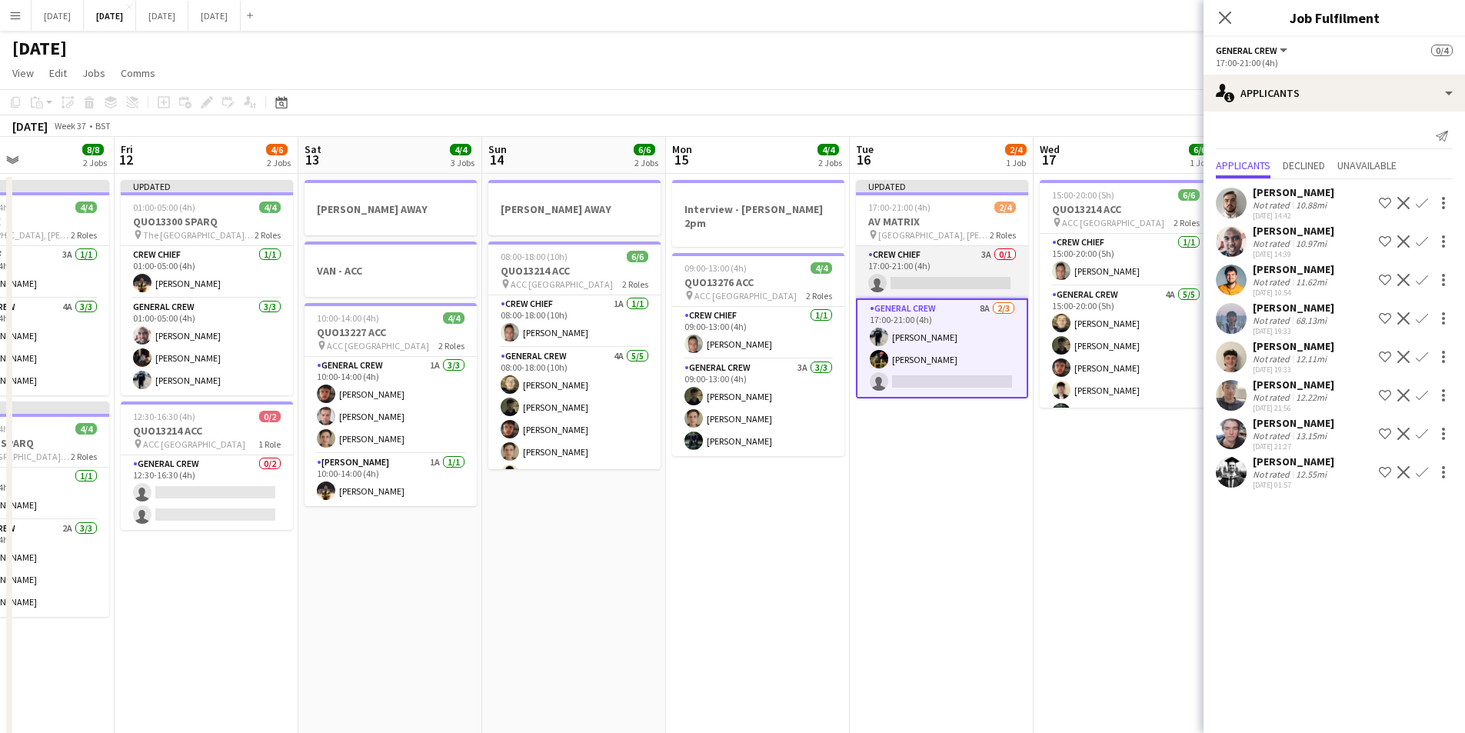
click at [938, 266] on app-card-role "Crew Chief 3A 0/1 17:00-21:00 (4h) single-neutral-actions" at bounding box center [942, 272] width 172 height 52
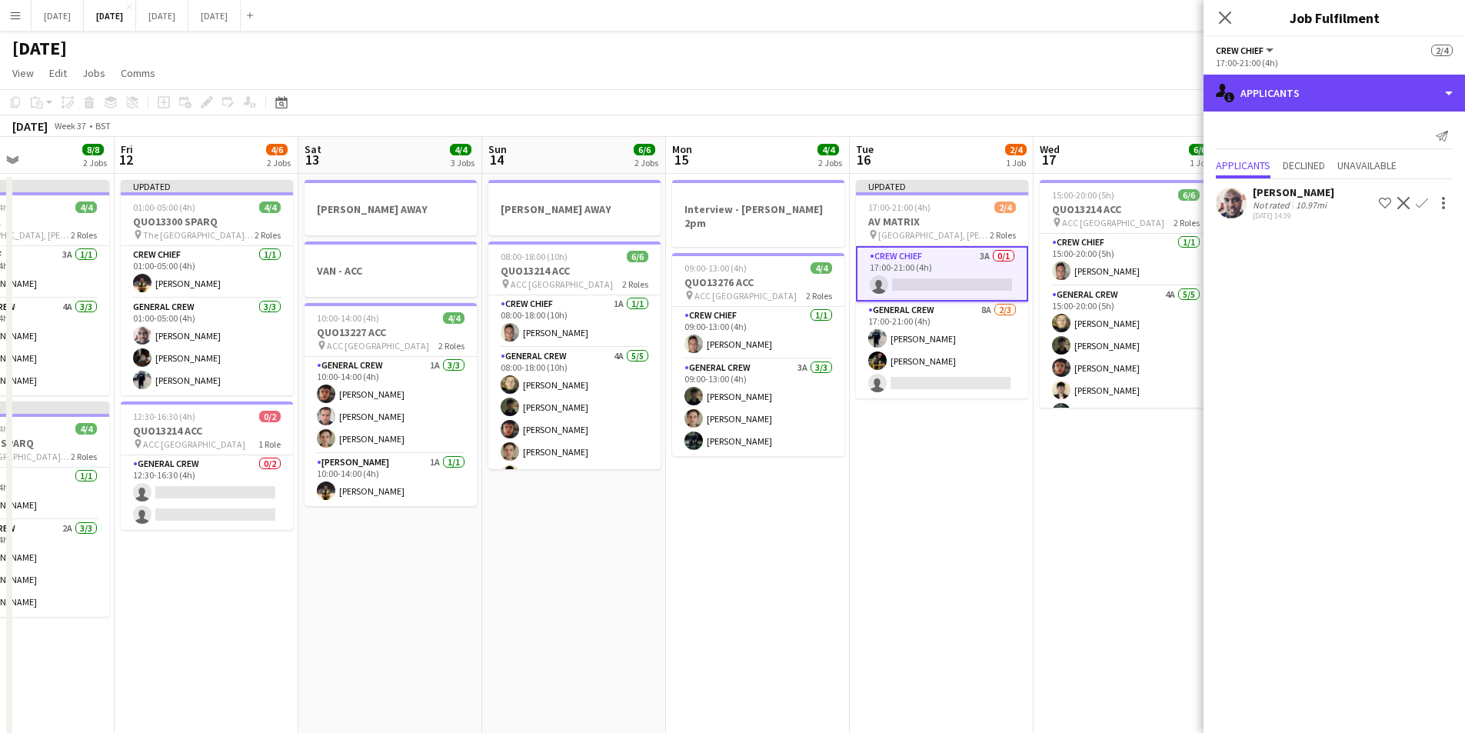
click at [1341, 109] on div "single-neutral-actions-information Applicants" at bounding box center [1334, 93] width 261 height 37
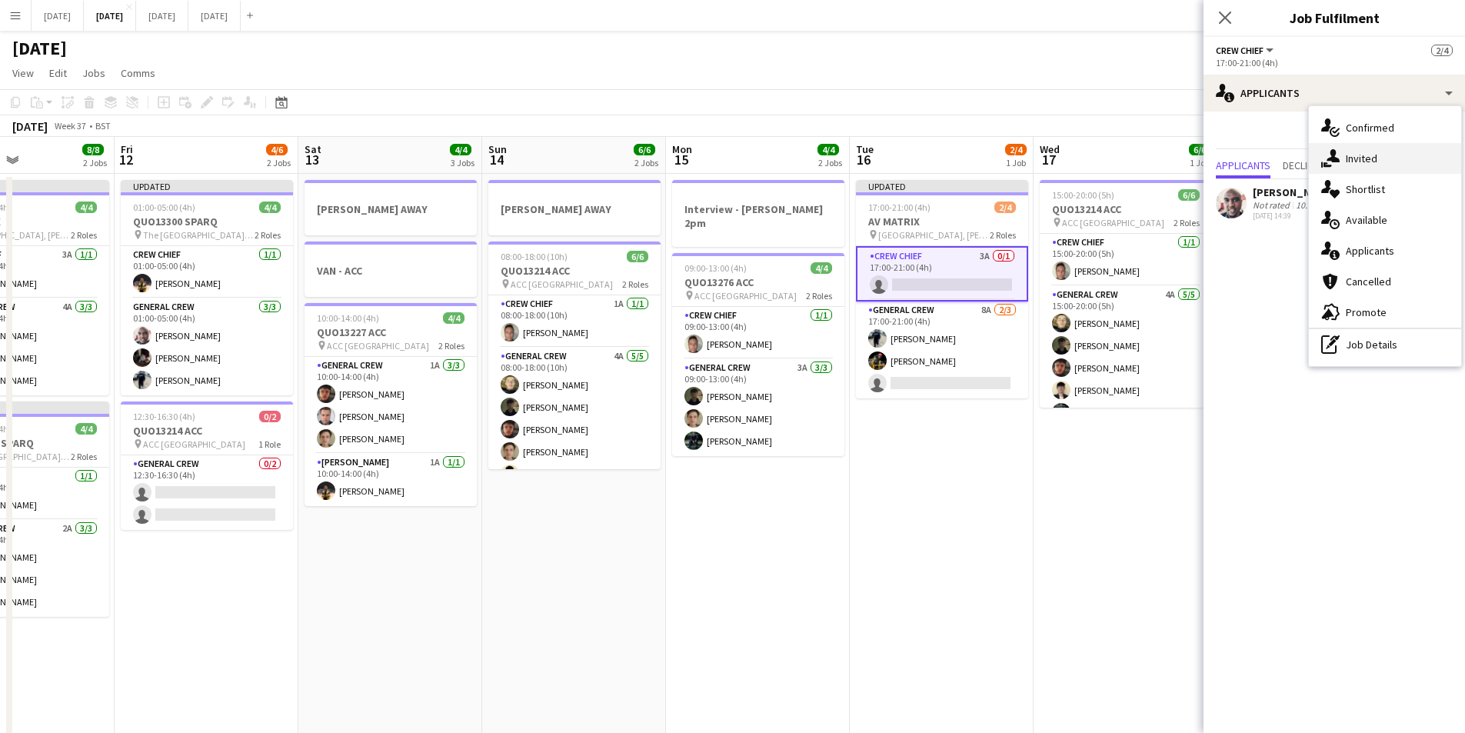
click at [1371, 159] on div "single-neutral-actions-share-1 Invited" at bounding box center [1385, 158] width 152 height 31
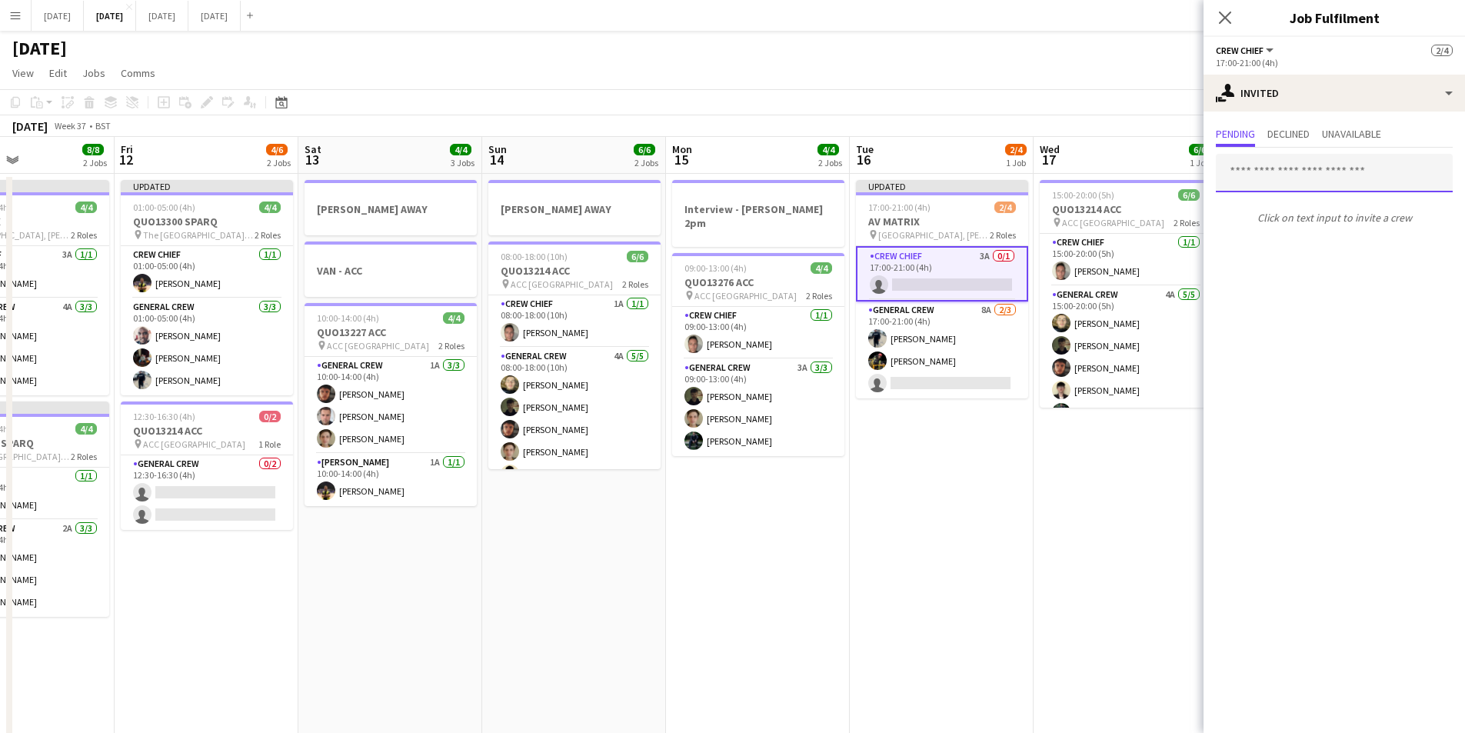
click at [1329, 178] on input "text" at bounding box center [1334, 173] width 237 height 38
type input "****"
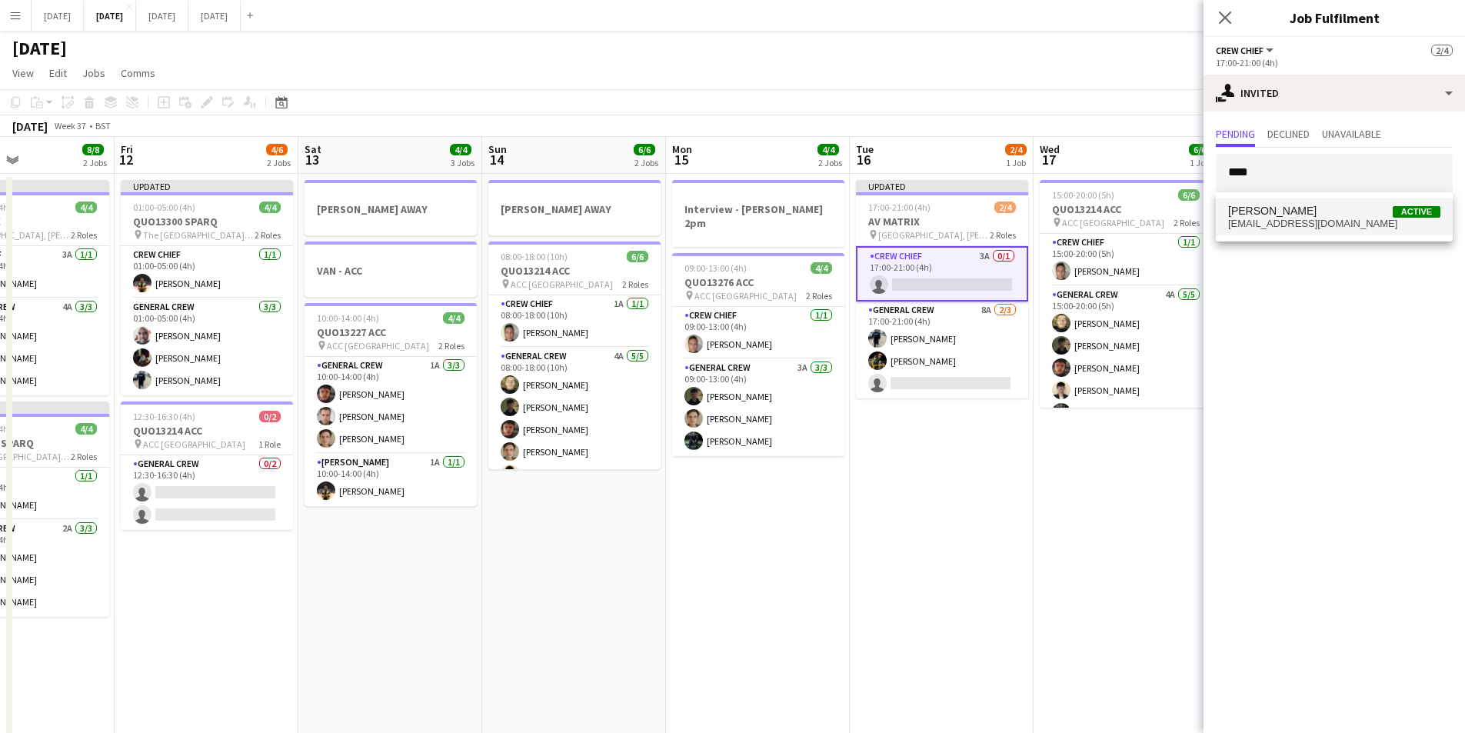
click at [1314, 205] on span "CALLUM HOWIE Active" at bounding box center [1334, 211] width 212 height 13
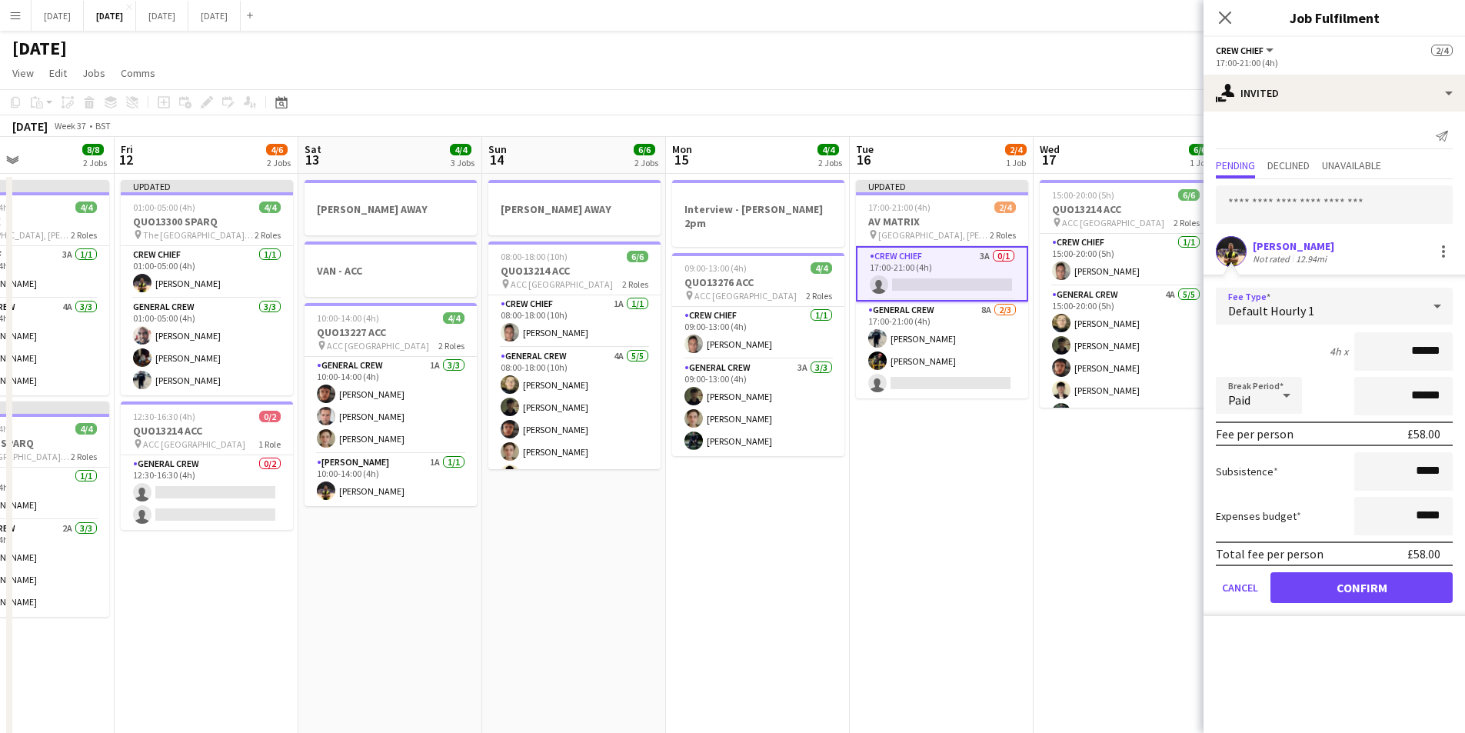
click at [1407, 319] on div "Default Hourly 1" at bounding box center [1319, 306] width 206 height 37
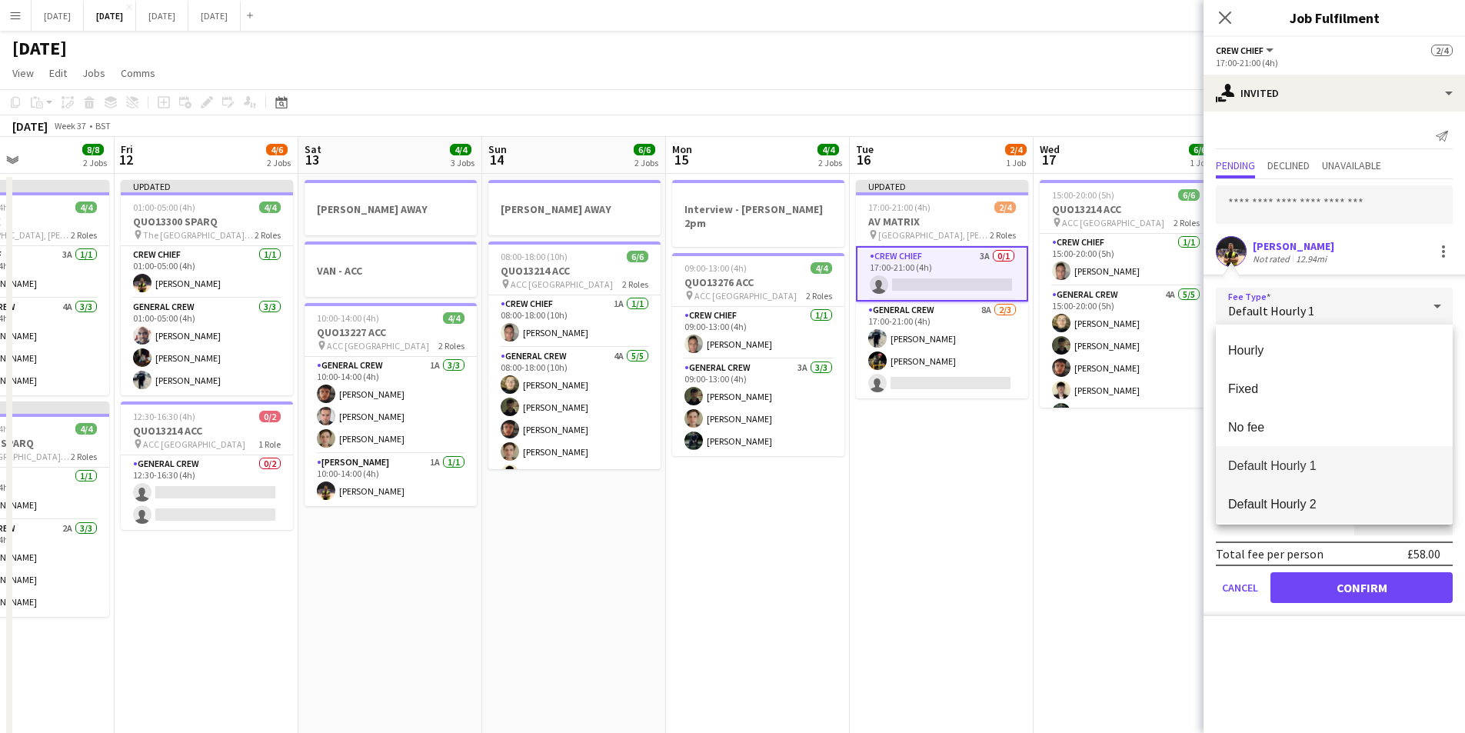
click at [1299, 492] on mat-option "Default Hourly 2" at bounding box center [1334, 504] width 237 height 38
type input "******"
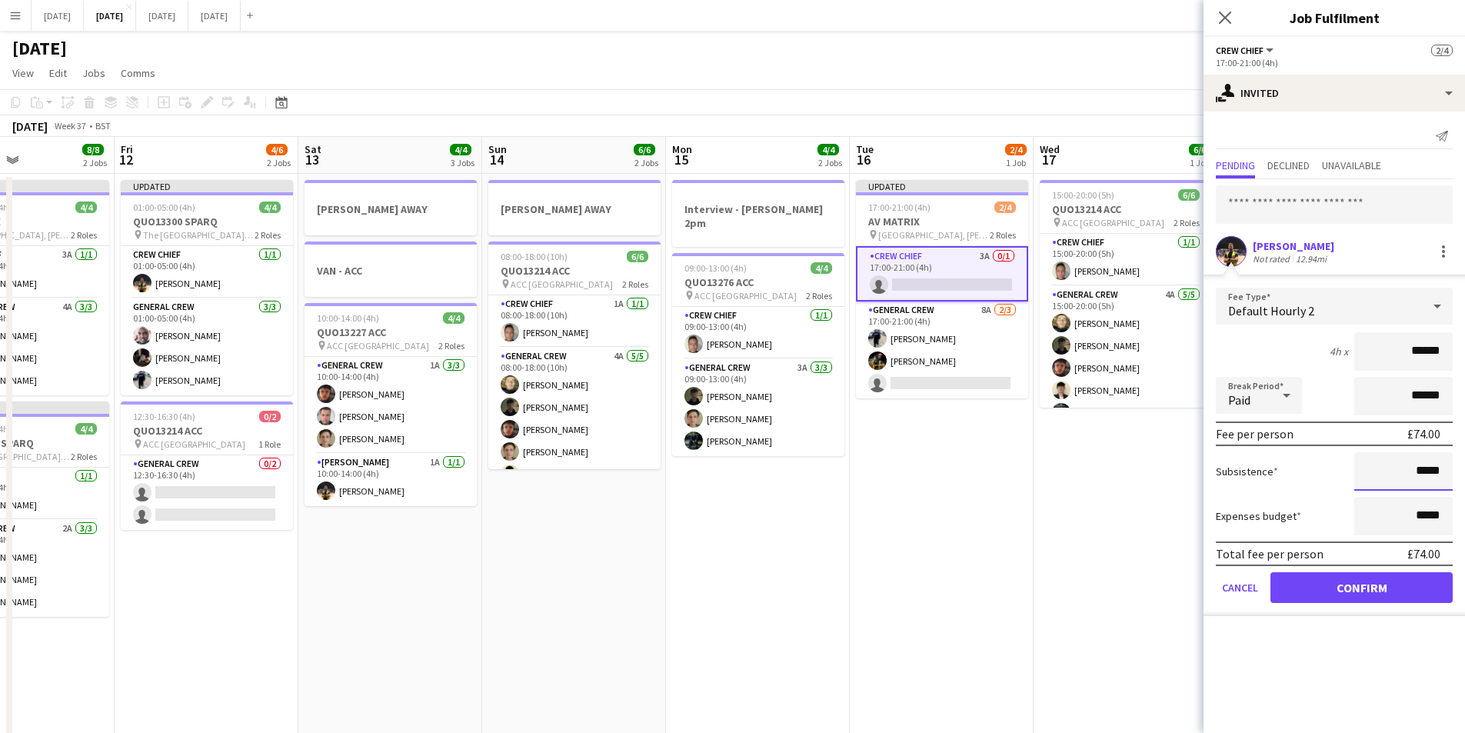
click at [1417, 471] on input "*****" at bounding box center [1403, 471] width 98 height 38
type input "******"
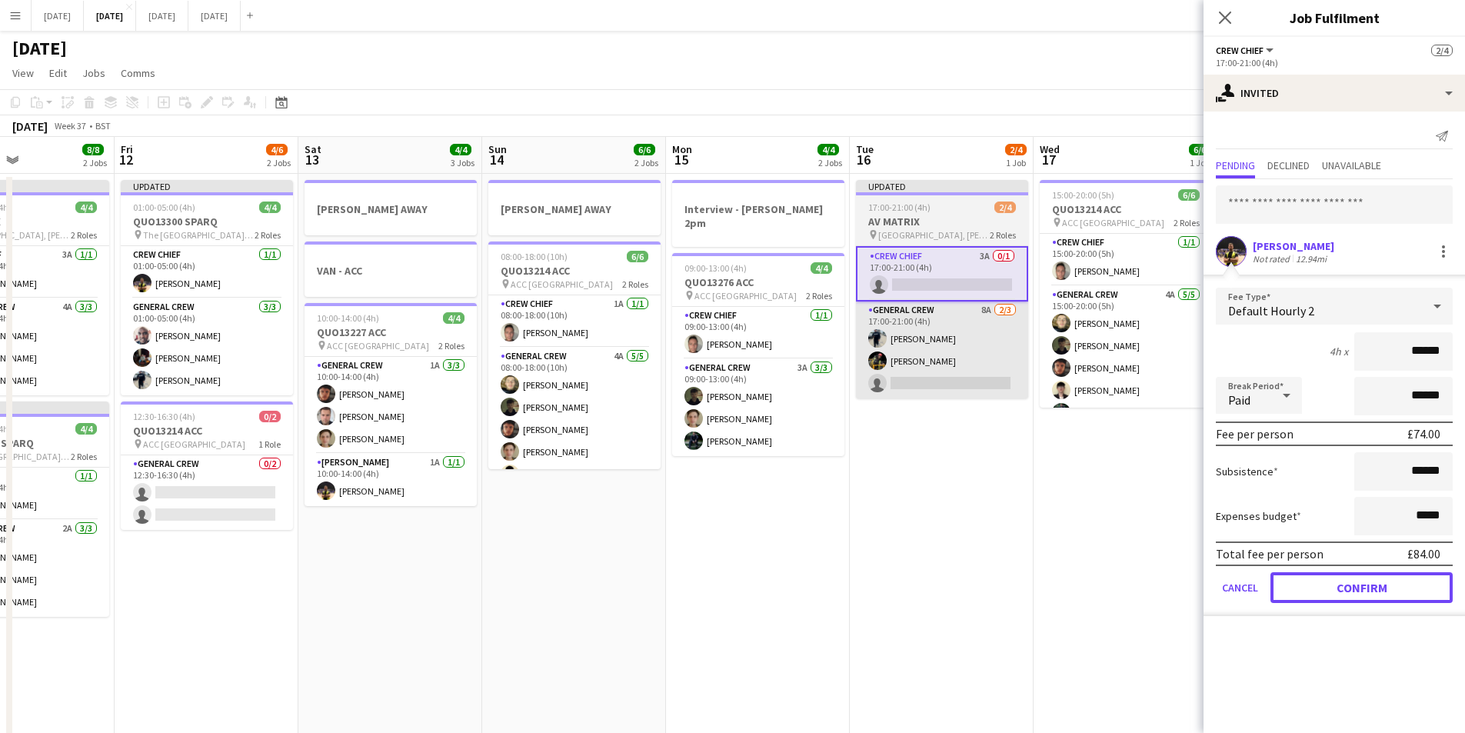
drag, startPoint x: 1365, startPoint y: 581, endPoint x: 934, endPoint y: 371, distance: 479.1
click at [1362, 578] on button "Confirm" at bounding box center [1362, 587] width 182 height 31
click at [935, 370] on app-card-role "General Crew 8A 2/3 17:00-21:00 (4h) Ben Connor ISAIAH GLYNN single-neutral-act…" at bounding box center [942, 349] width 172 height 97
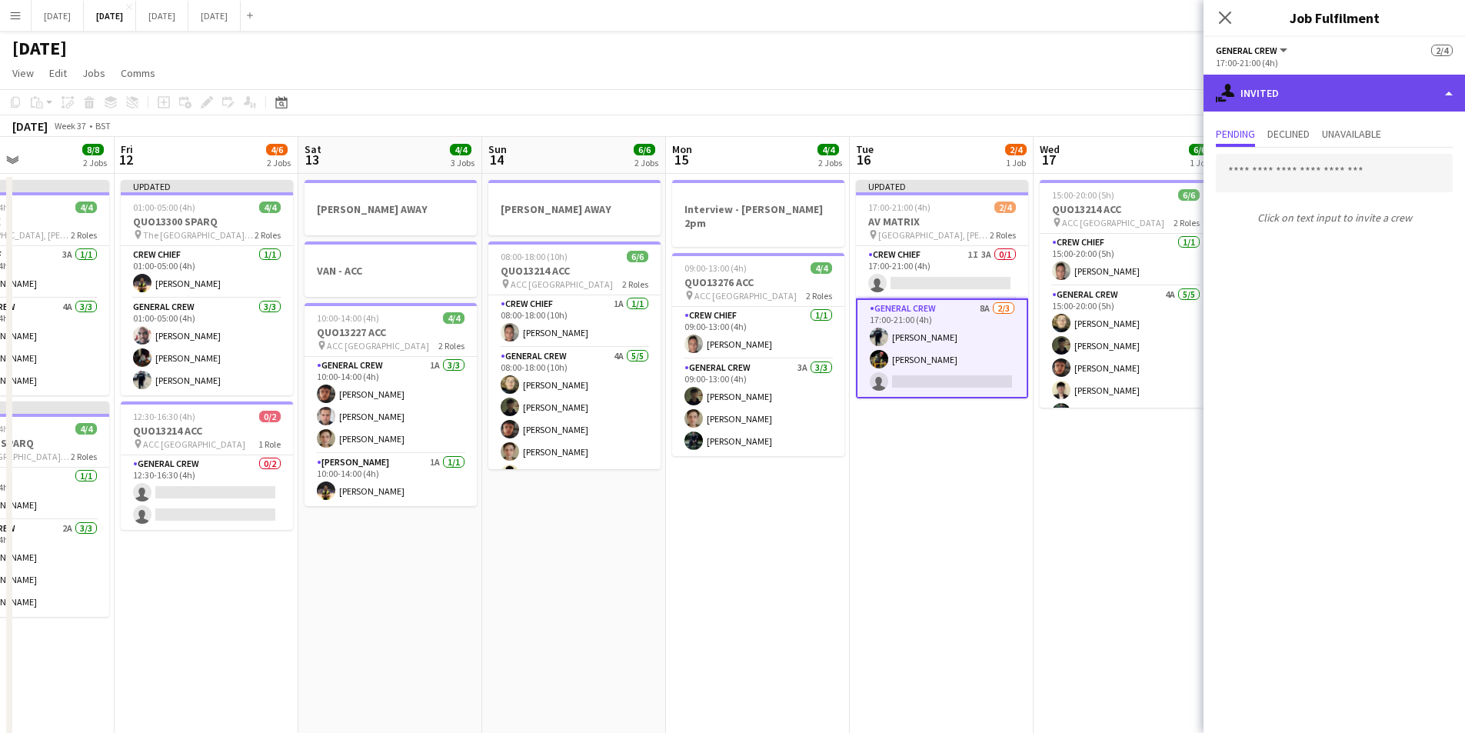
click at [1328, 78] on div "single-neutral-actions-share-1 Invited" at bounding box center [1334, 93] width 261 height 37
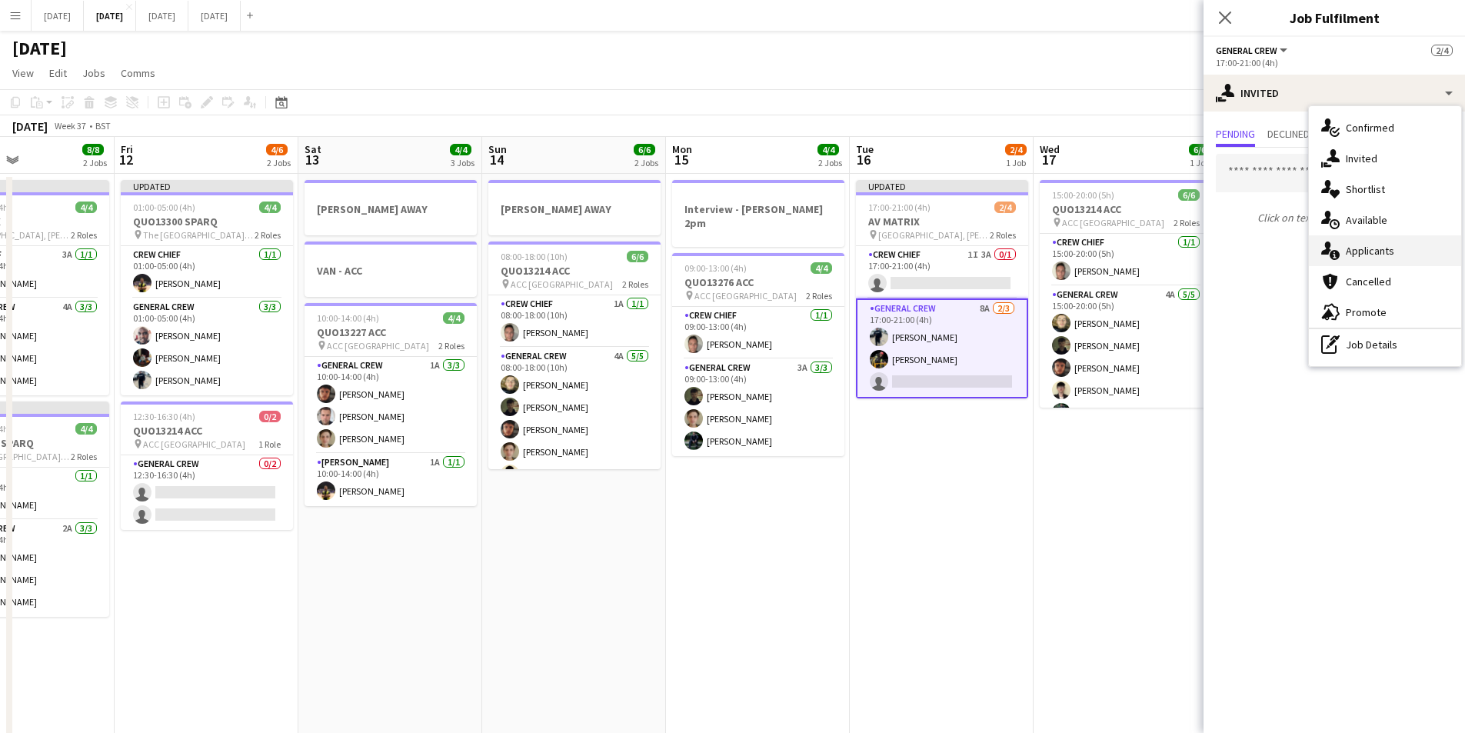
click at [1375, 251] on div "single-neutral-actions-information Applicants" at bounding box center [1385, 250] width 152 height 31
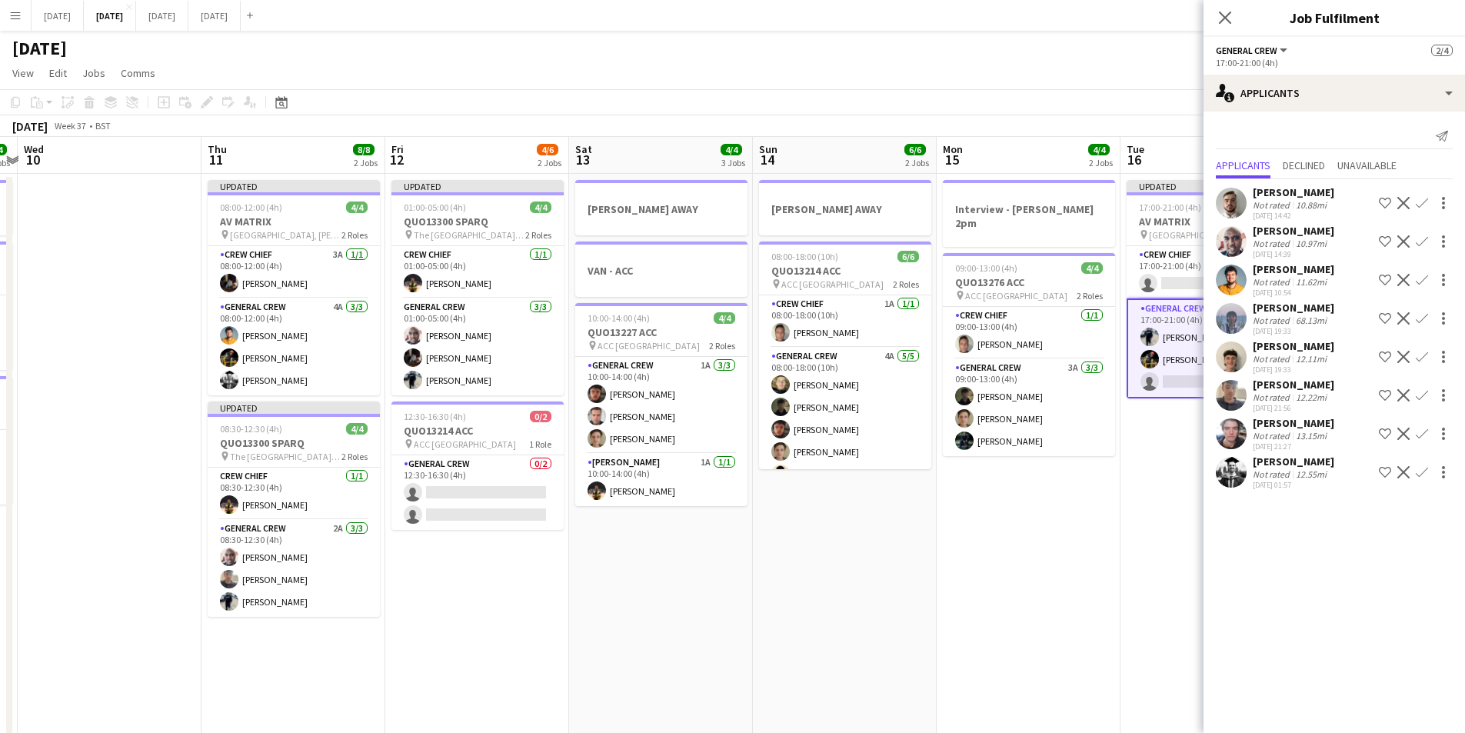
scroll to position [0, 491]
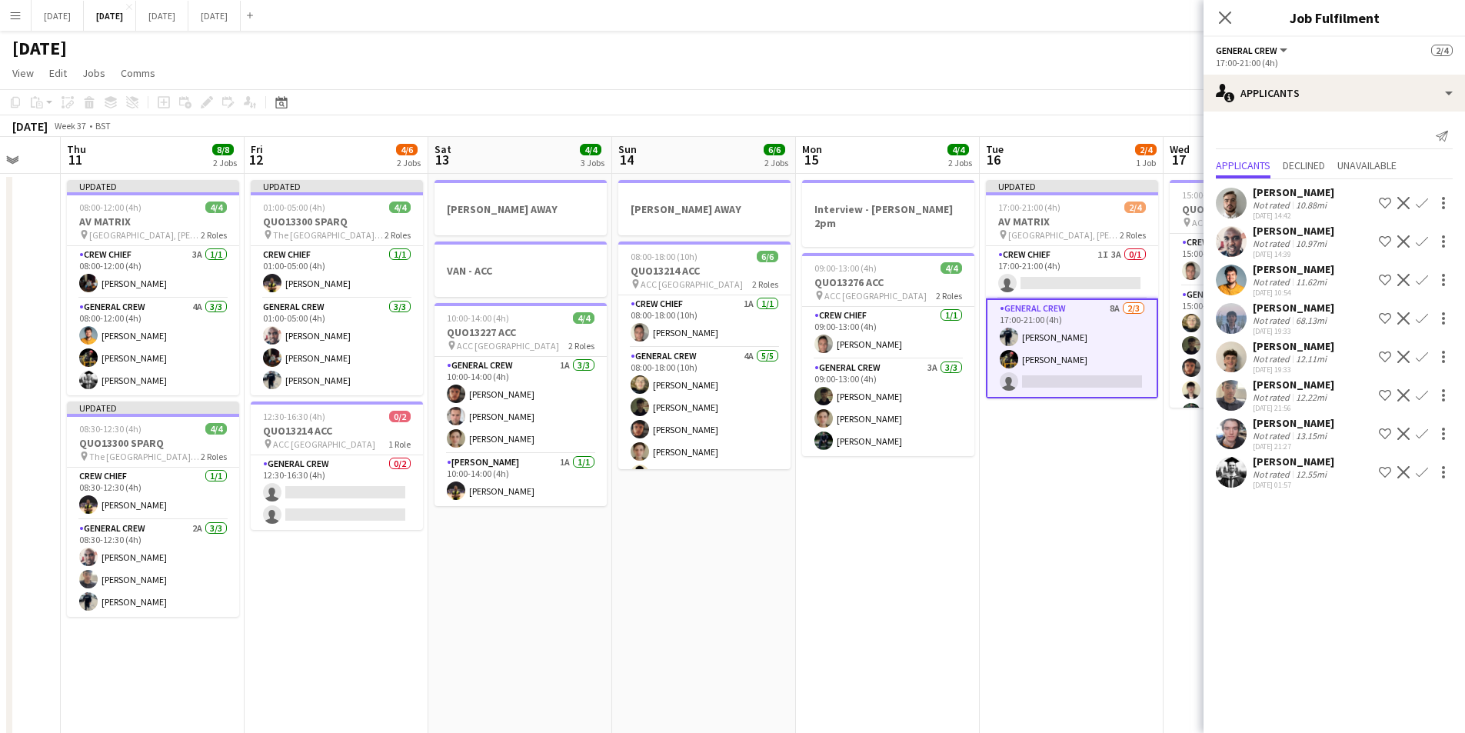
drag, startPoint x: 930, startPoint y: 534, endPoint x: 1060, endPoint y: 538, distance: 130.1
click at [1060, 538] on app-calendar-viewport "Mon 8 6/6 3 Jobs Tue 9 4/4 3 Jobs Wed 10 Thu 11 8/8 2 Jobs Fri 12 4/6 2 Jobs Sa…" at bounding box center [732, 666] width 1465 height 1058
click at [1423, 391] on app-icon "Confirm" at bounding box center [1422, 395] width 12 height 12
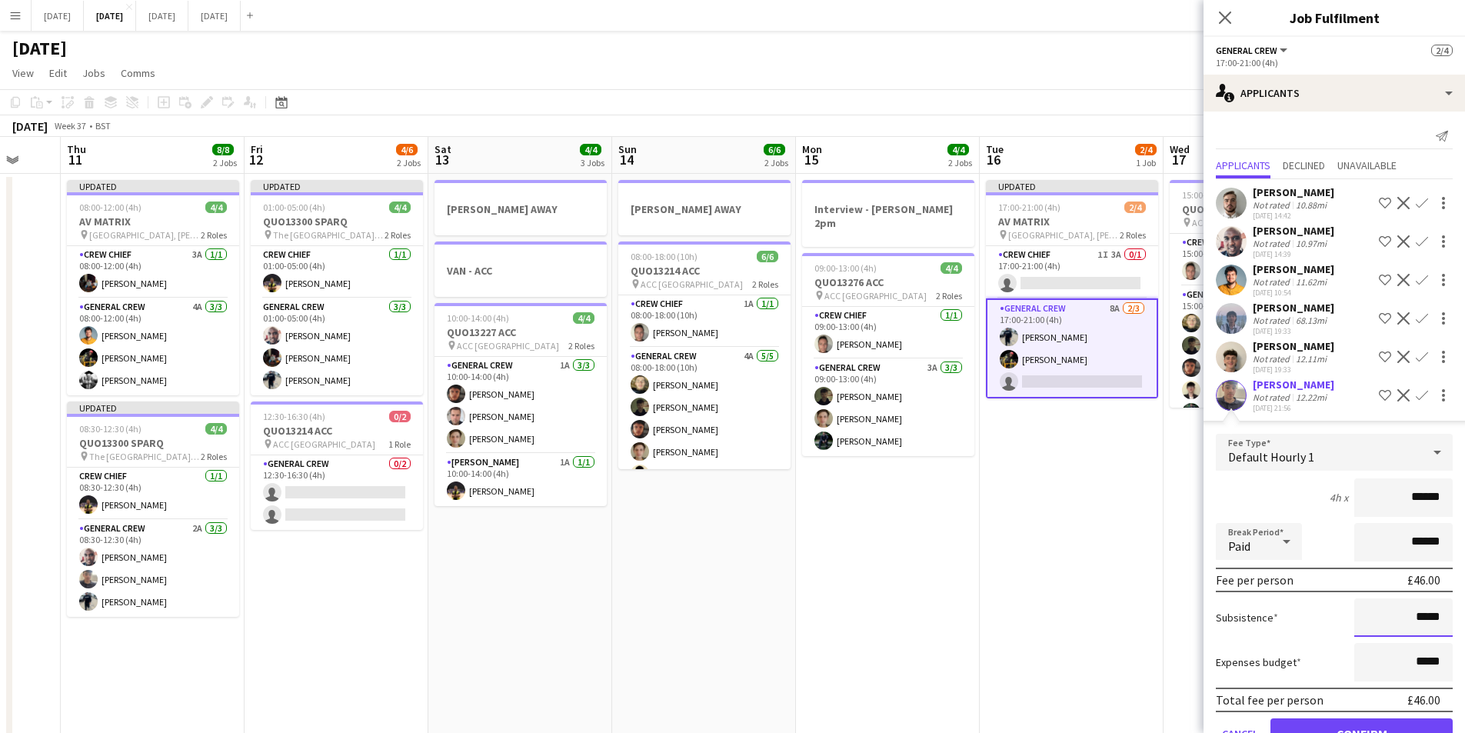
drag, startPoint x: 1407, startPoint y: 615, endPoint x: 1411, endPoint y: 631, distance: 16.6
click at [1407, 615] on input "*****" at bounding box center [1403, 617] width 98 height 38
type input "******"
click at [1351, 725] on button "Confirm" at bounding box center [1362, 733] width 182 height 31
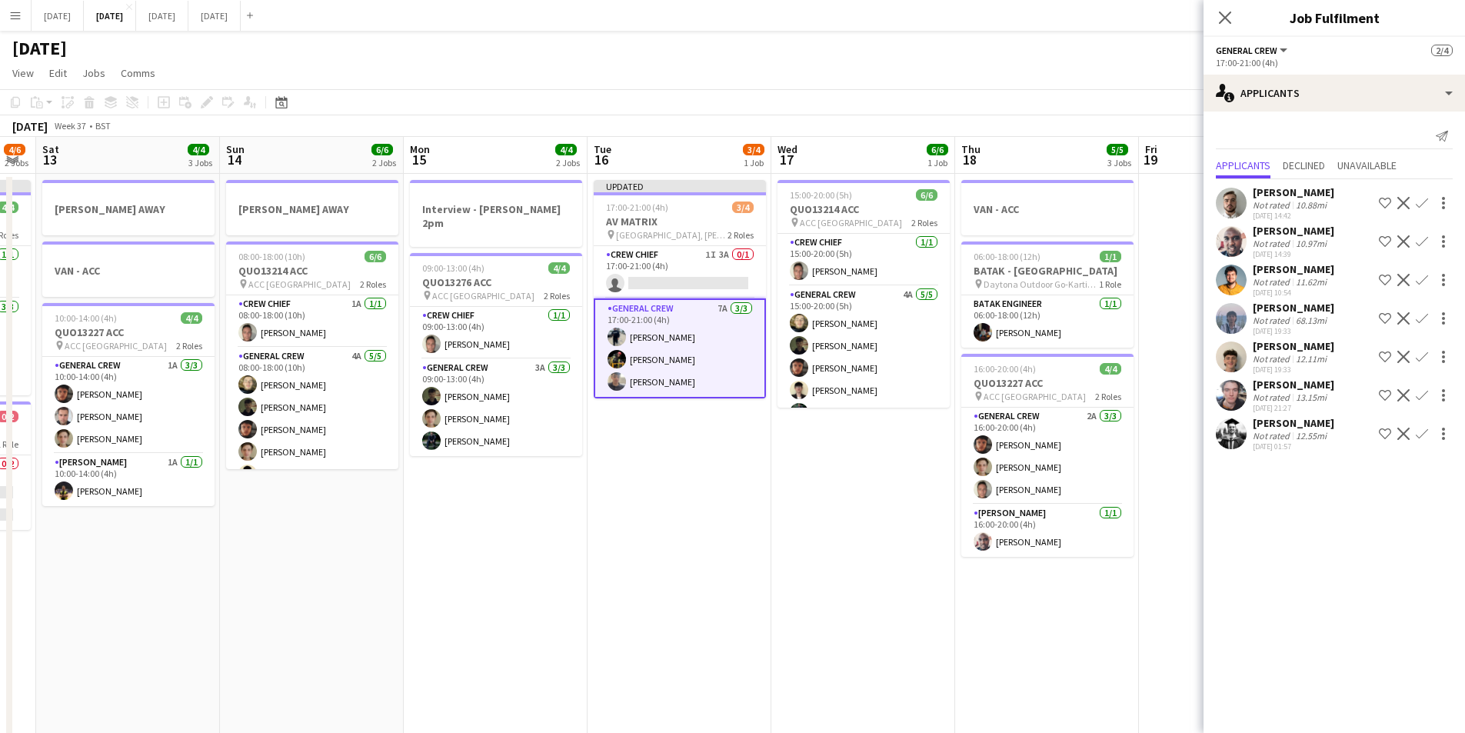
drag, startPoint x: 935, startPoint y: 555, endPoint x: 1208, endPoint y: 535, distance: 273.8
click at [1253, 538] on body "Menu Boards Boards Boards All jobs Status Workforce Workforce My Workforce Recr…" at bounding box center [732, 610] width 1465 height 1221
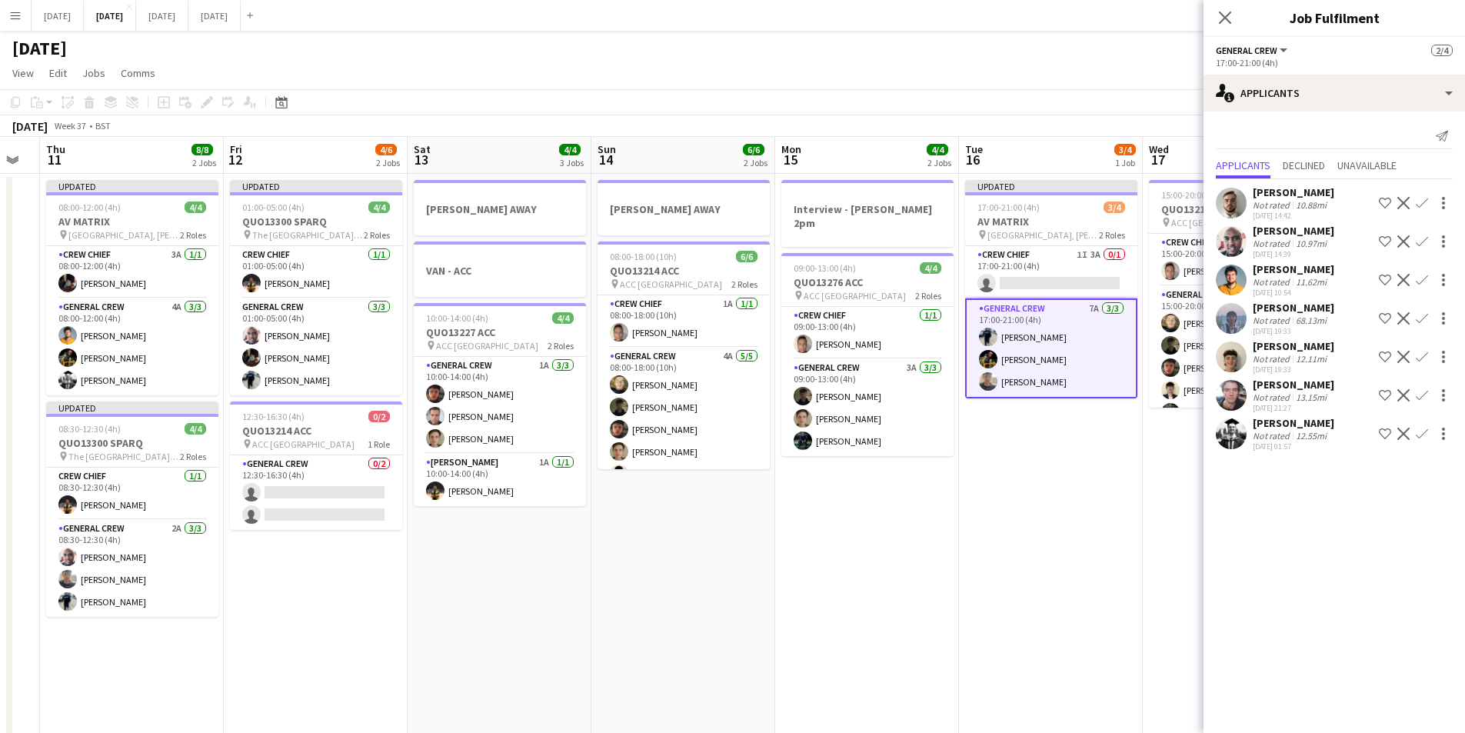
drag, startPoint x: 680, startPoint y: 601, endPoint x: 751, endPoint y: 586, distance: 72.4
click at [1053, 568] on app-calendar-viewport "Mon 8 6/6 3 Jobs Tue 9 4/4 3 Jobs Wed 10 Thu 11 8/8 2 Jobs Fri 12 4/6 2 Jobs Sa…" at bounding box center [732, 666] width 1465 height 1058
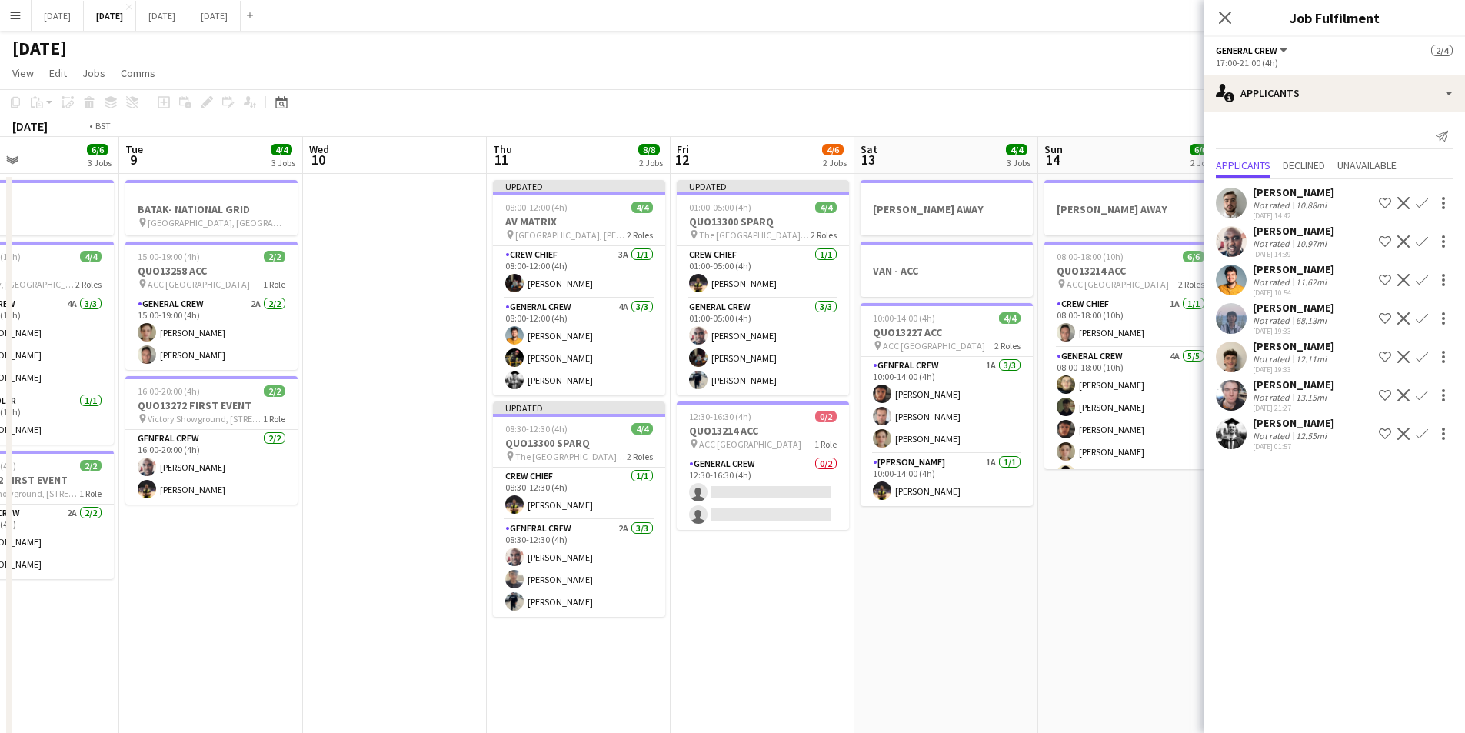
scroll to position [0, 127]
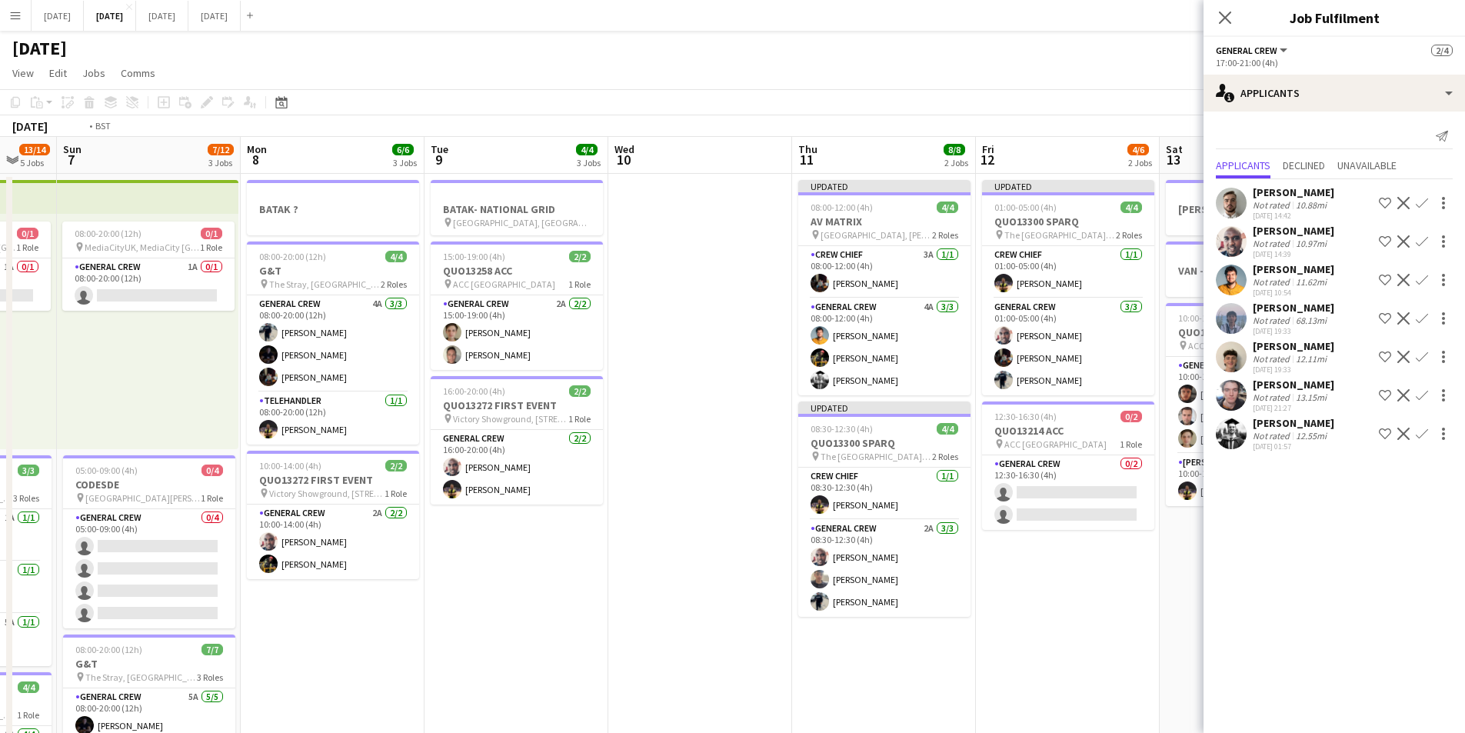
drag, startPoint x: 792, startPoint y: 608, endPoint x: 754, endPoint y: 594, distance: 40.4
click at [1117, 598] on app-calendar-viewport "Sat 6 13/14 5 Jobs Sun 7 7/12 3 Jobs Mon 8 6/6 3 Jobs Tue 9 4/4 3 Jobs Wed 10 T…" at bounding box center [732, 666] width 1465 height 1058
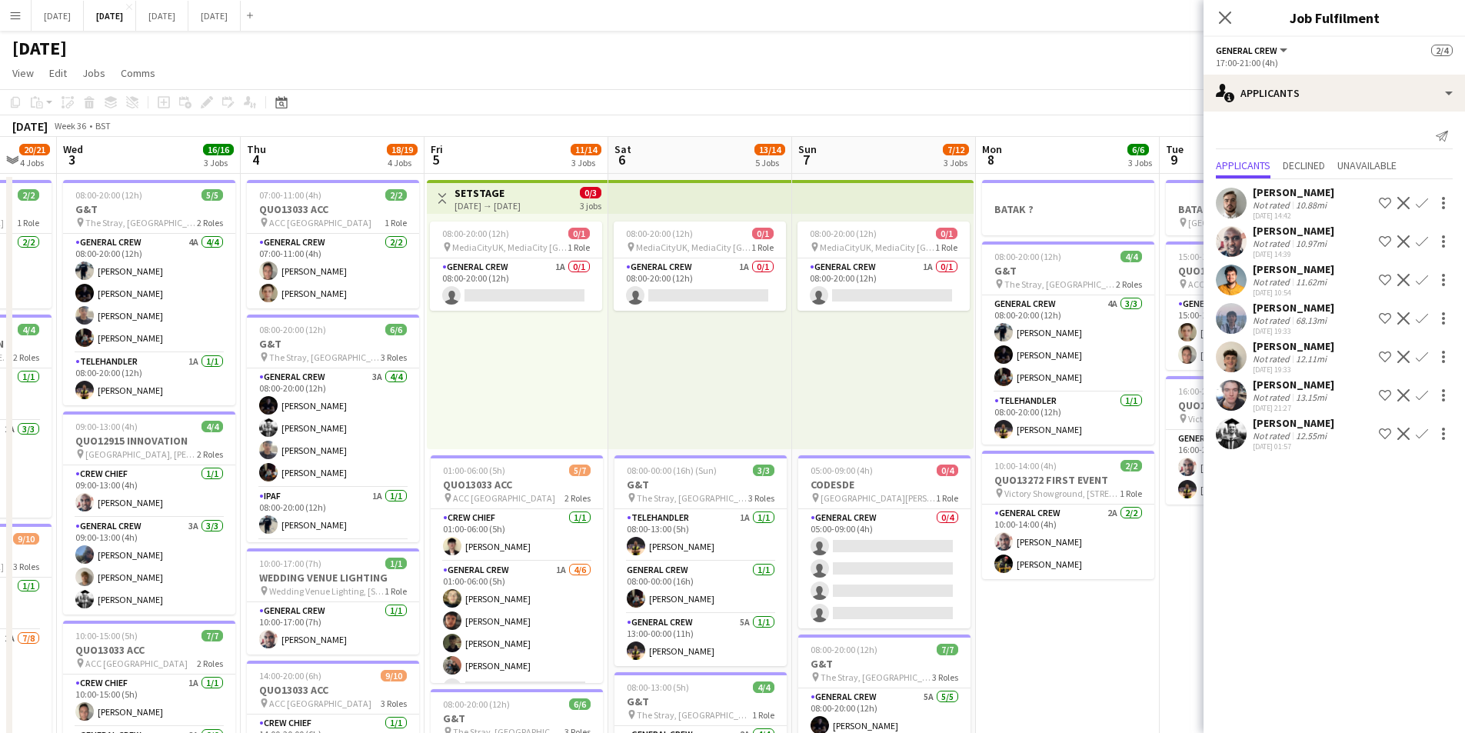
drag, startPoint x: 754, startPoint y: 594, endPoint x: 916, endPoint y: 563, distance: 164.4
click at [1043, 578] on app-calendar-viewport "Tue 2 20/21 4 Jobs Wed 3 16/16 3 Jobs Thu 4 18/19 4 Jobs Fri 5 11/14 3 Jobs Sat…" at bounding box center [732, 666] width 1465 height 1058
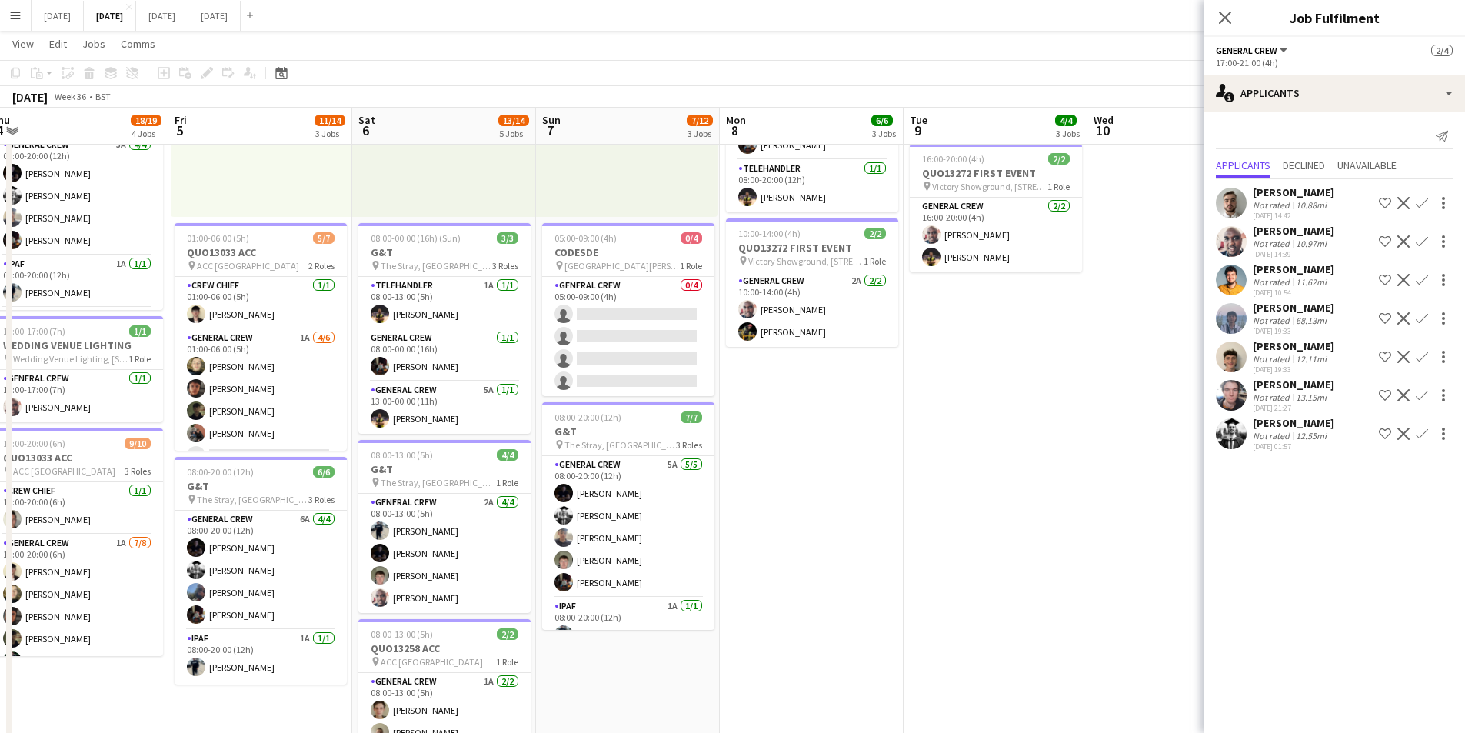
scroll to position [72, 0]
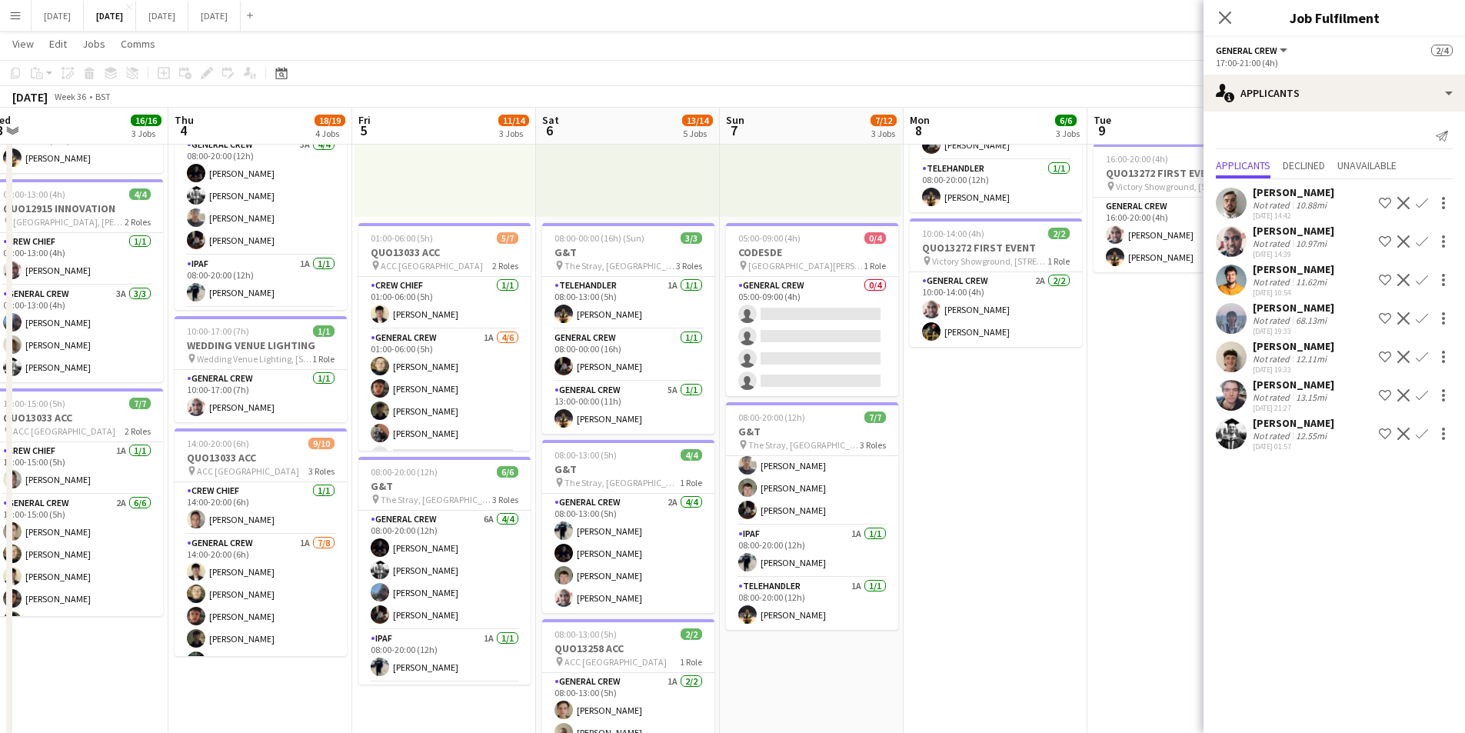
drag, startPoint x: 840, startPoint y: 542, endPoint x: 982, endPoint y: 498, distance: 148.9
click at [1058, 518] on app-calendar-viewport "Mon 1 14/16 3 Jobs Tue 2 20/21 4 Jobs Wed 3 16/16 3 Jobs Thu 4 18/19 4 Jobs Fri…" at bounding box center [732, 395] width 1465 height 1133
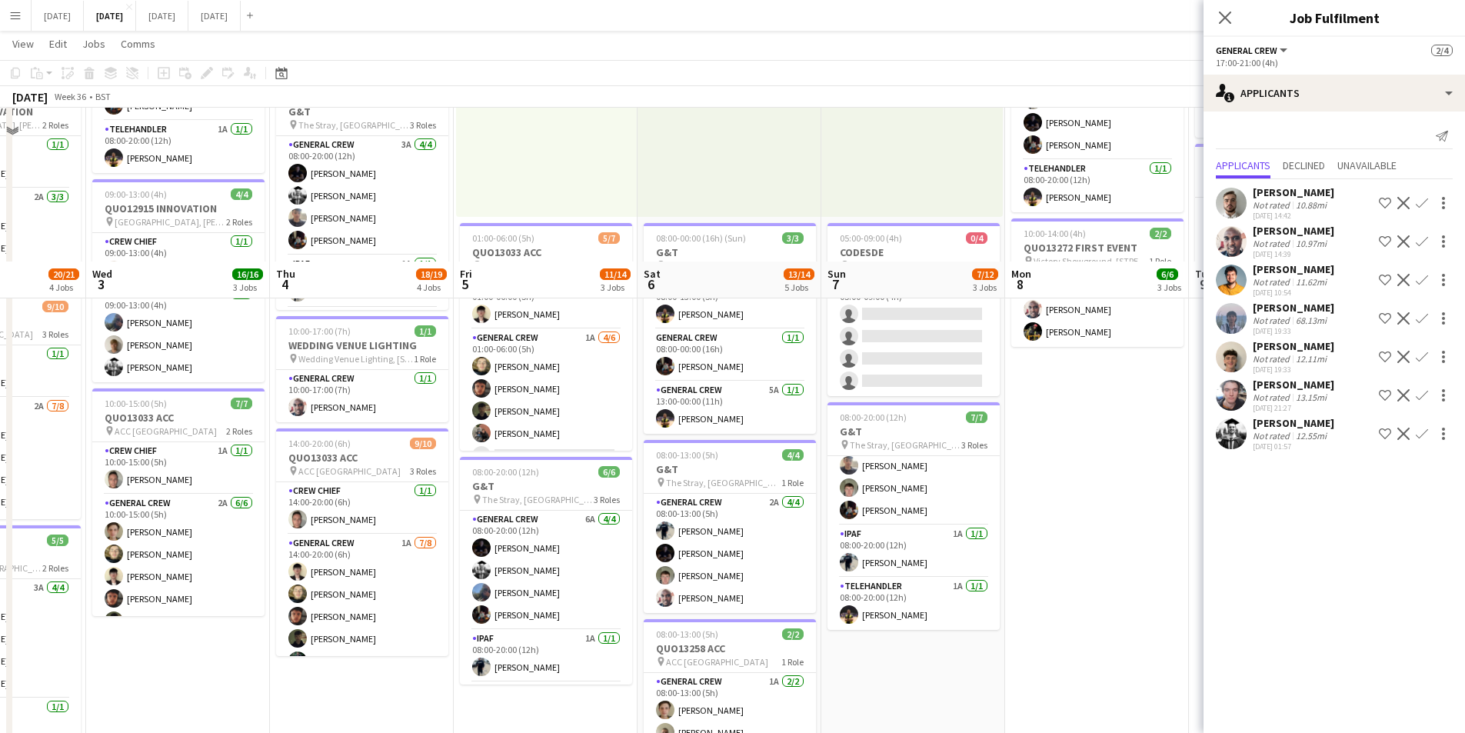
scroll to position [461, 0]
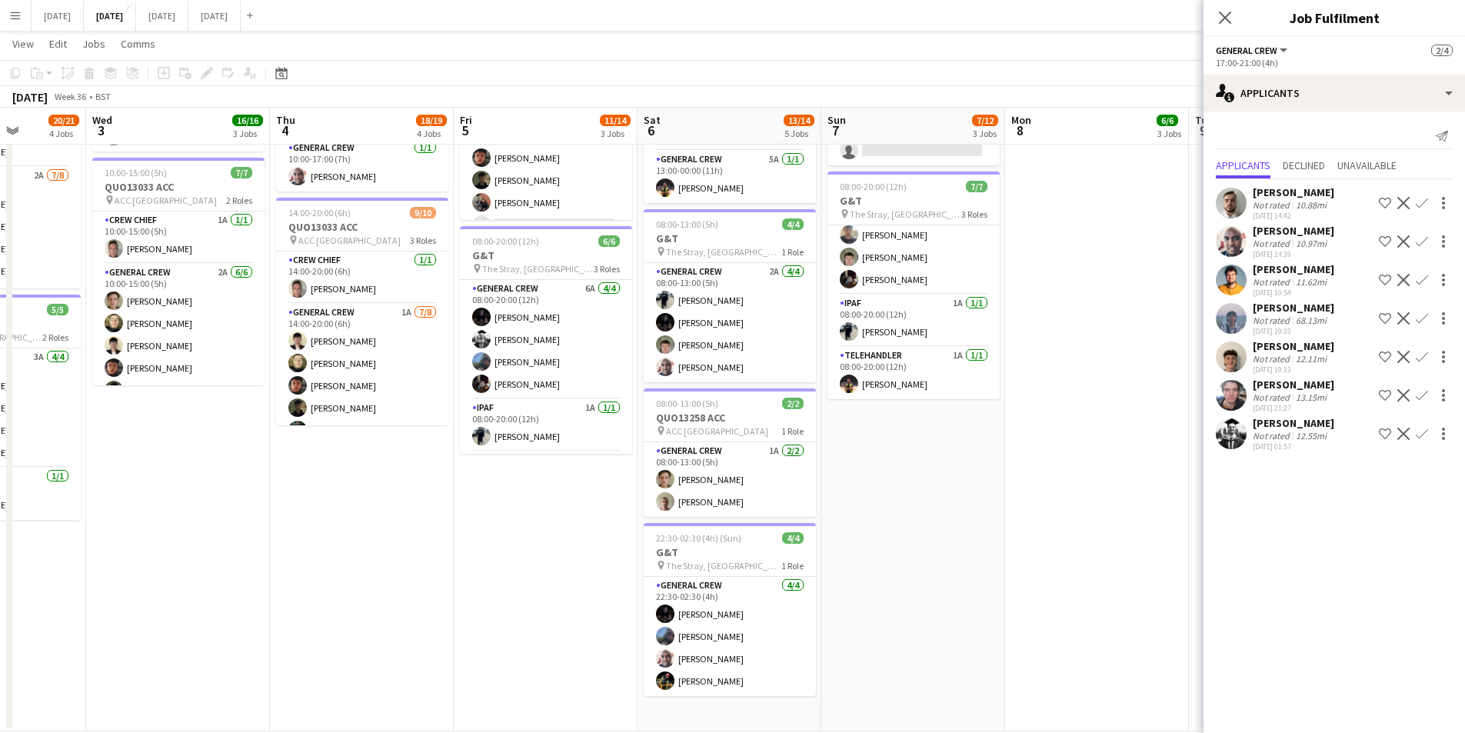
drag, startPoint x: 1109, startPoint y: 610, endPoint x: 1128, endPoint y: 622, distance: 22.8
click at [764, 578] on app-calendar-viewport "Sun 31 Mon 1 14/16 3 Jobs Tue 2 20/21 4 Jobs Wed 3 16/16 3 Jobs Thu 4 18/19 4 J…" at bounding box center [732, 165] width 1465 height 1133
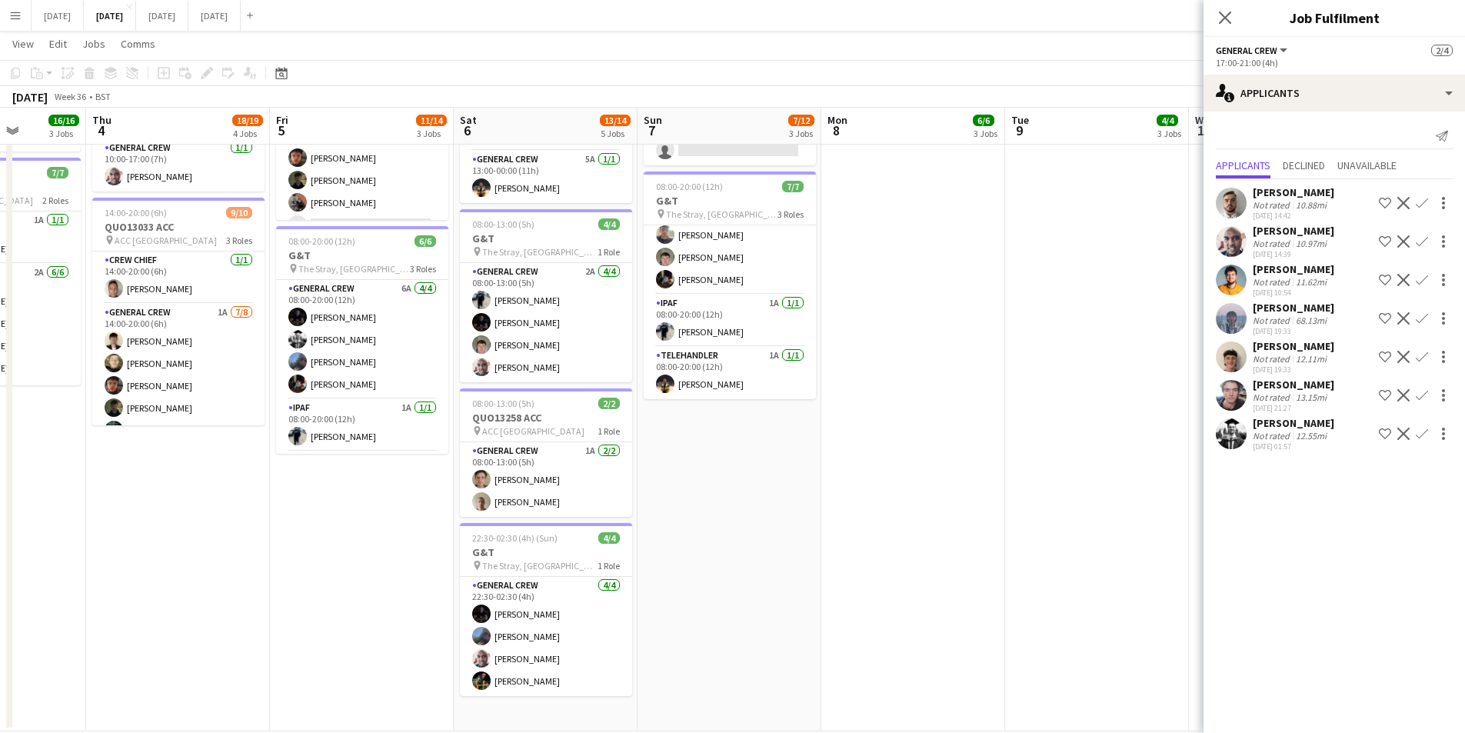
click at [867, 597] on app-calendar-viewport "Mon 1 14/16 3 Jobs Tue 2 20/21 4 Jobs Wed 3 16/16 3 Jobs Thu 4 18/19 4 Jobs Fri…" at bounding box center [732, 165] width 1465 height 1133
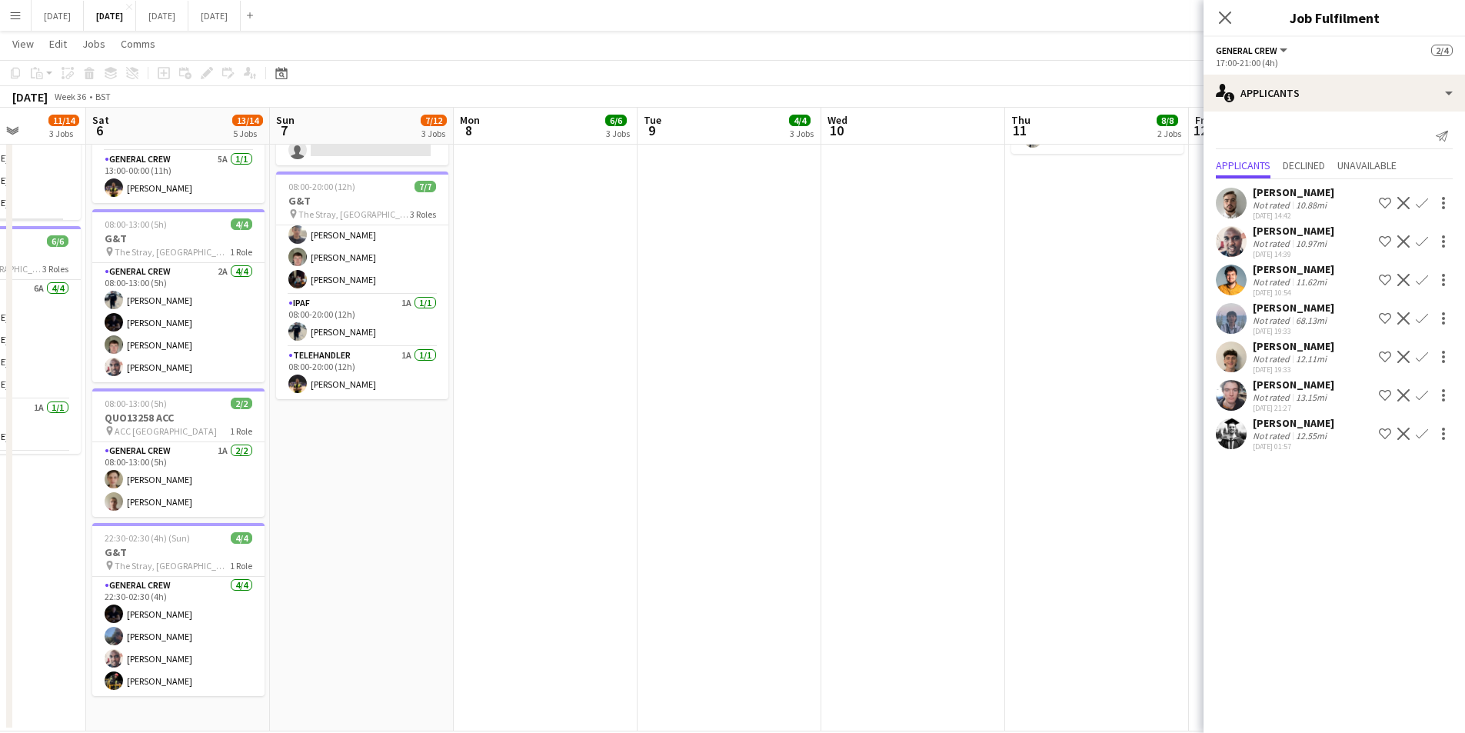
scroll to position [0, 518]
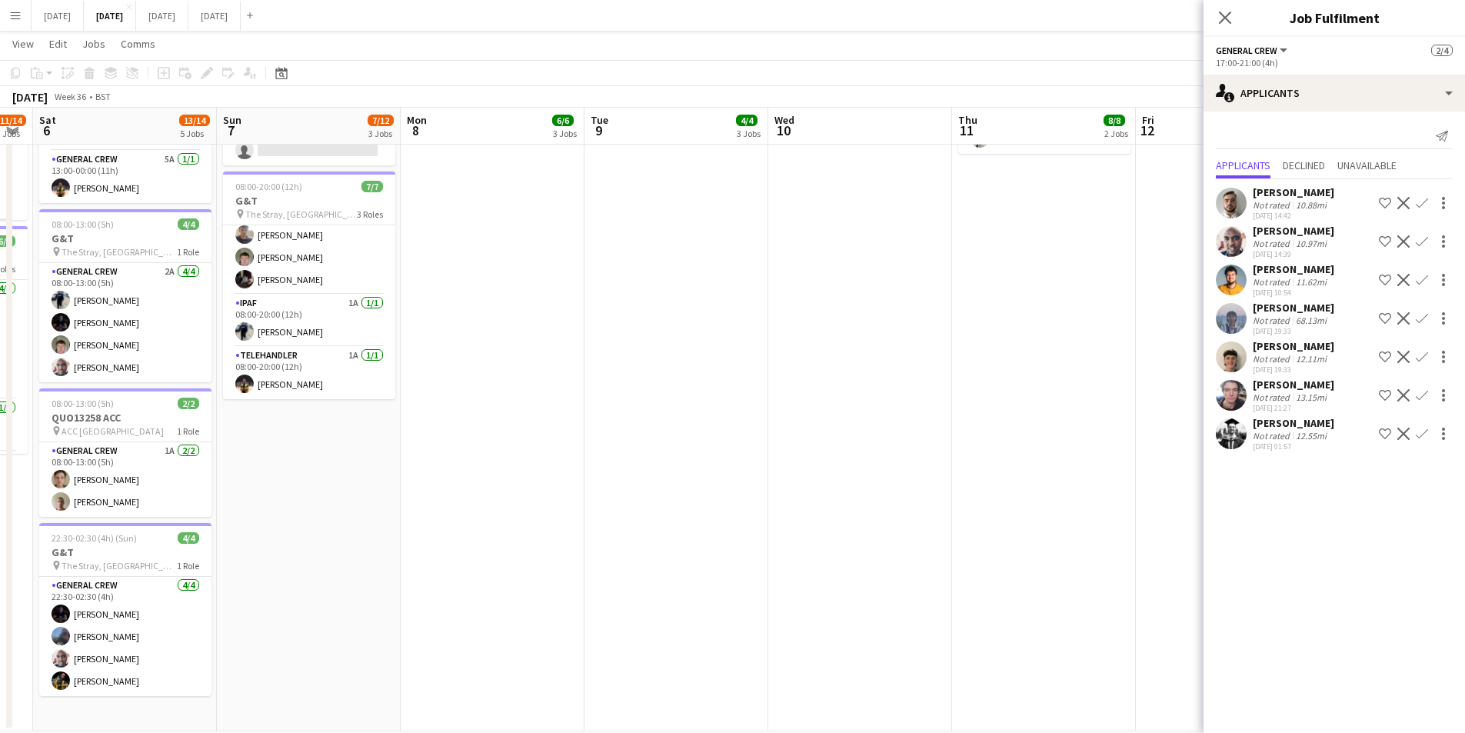
drag, startPoint x: 1004, startPoint y: 605, endPoint x: 975, endPoint y: 579, distance: 38.1
click at [634, 568] on app-calendar-viewport "Wed 3 16/16 3 Jobs Thu 4 18/19 4 Jobs Fri 5 11/14 3 Jobs Sat 6 13/14 5 Jobs Sun…" at bounding box center [732, 165] width 1465 height 1133
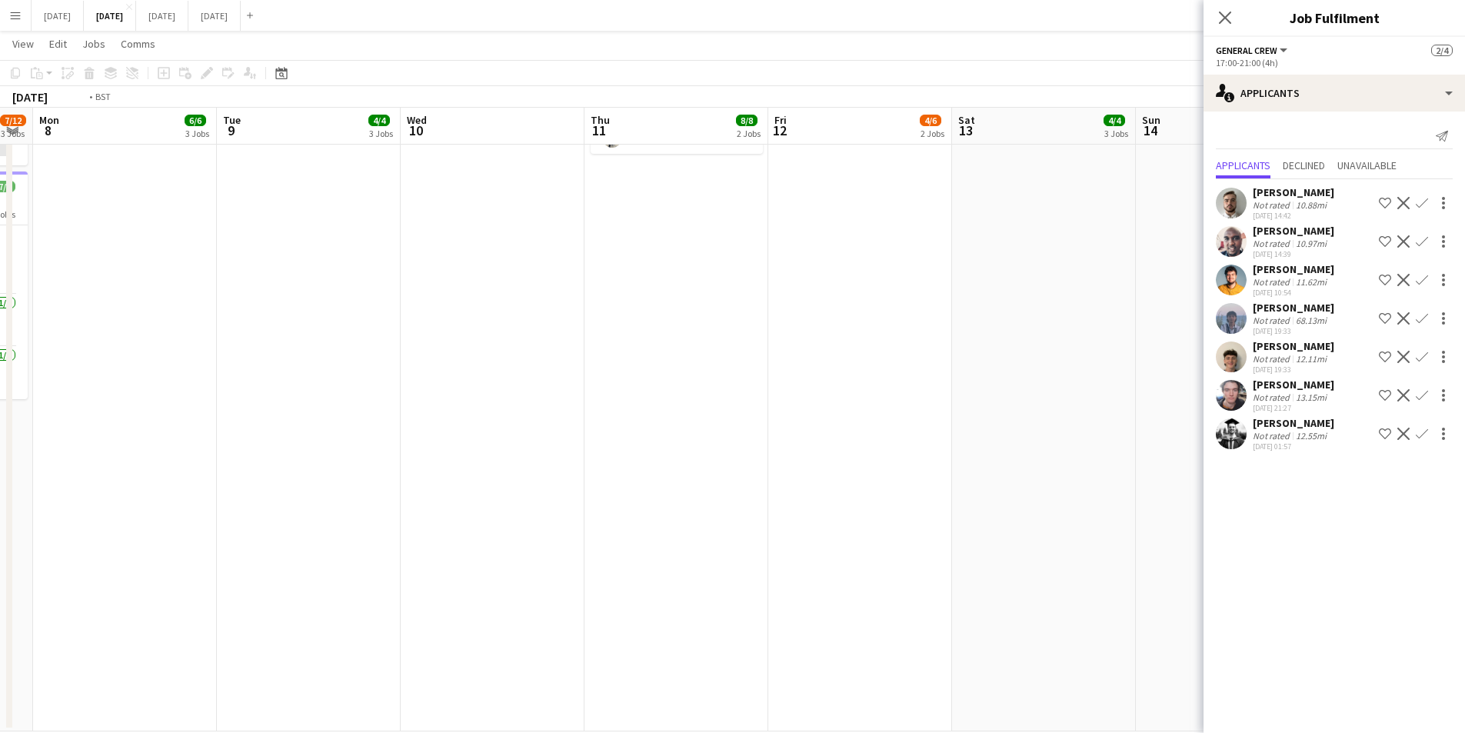
drag, startPoint x: 975, startPoint y: 579, endPoint x: 853, endPoint y: 565, distance: 123.1
click at [799, 564] on app-calendar-viewport "Fri 5 11/14 3 Jobs Sat 6 13/14 5 Jobs Sun 7 7/12 3 Jobs Mon 8 6/6 3 Jobs Tue 9 …" at bounding box center [732, 165] width 1465 height 1133
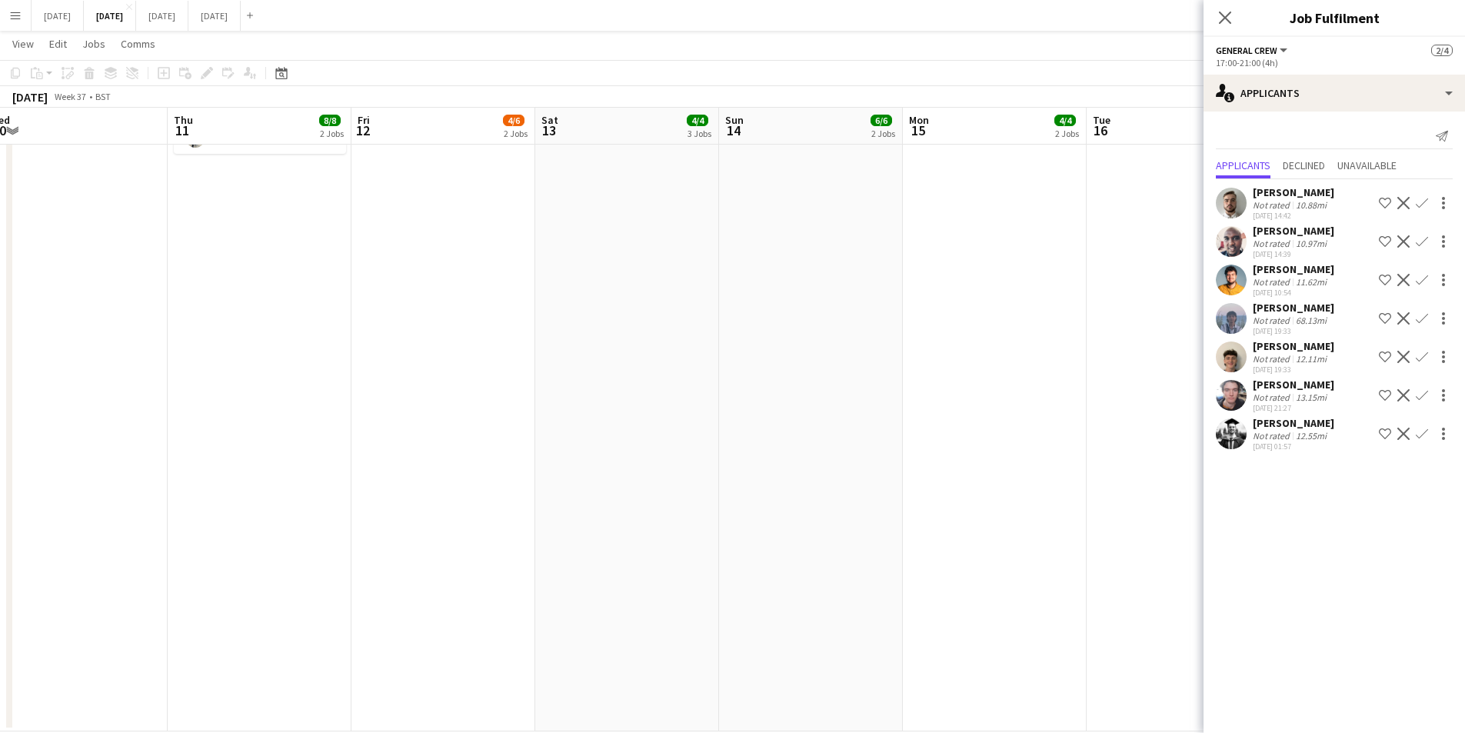
drag, startPoint x: 1024, startPoint y: 580, endPoint x: 670, endPoint y: 556, distance: 355.4
click at [670, 556] on app-calendar-viewport "Sun 7 7/12 3 Jobs Mon 8 6/6 3 Jobs Tue 9 4/4 3 Jobs Wed 10 Thu 11 8/8 2 Jobs Fr…" at bounding box center [732, 165] width 1465 height 1133
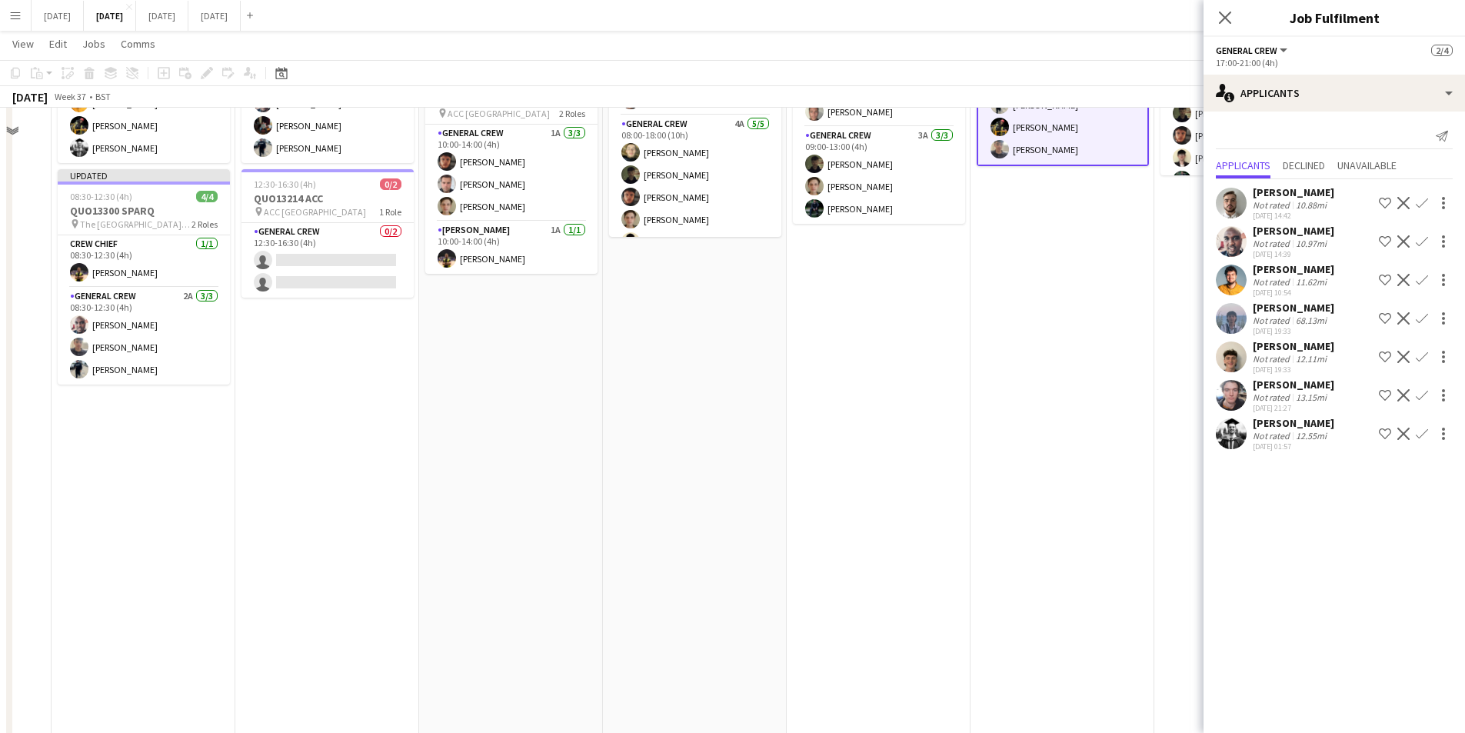
scroll to position [77, 0]
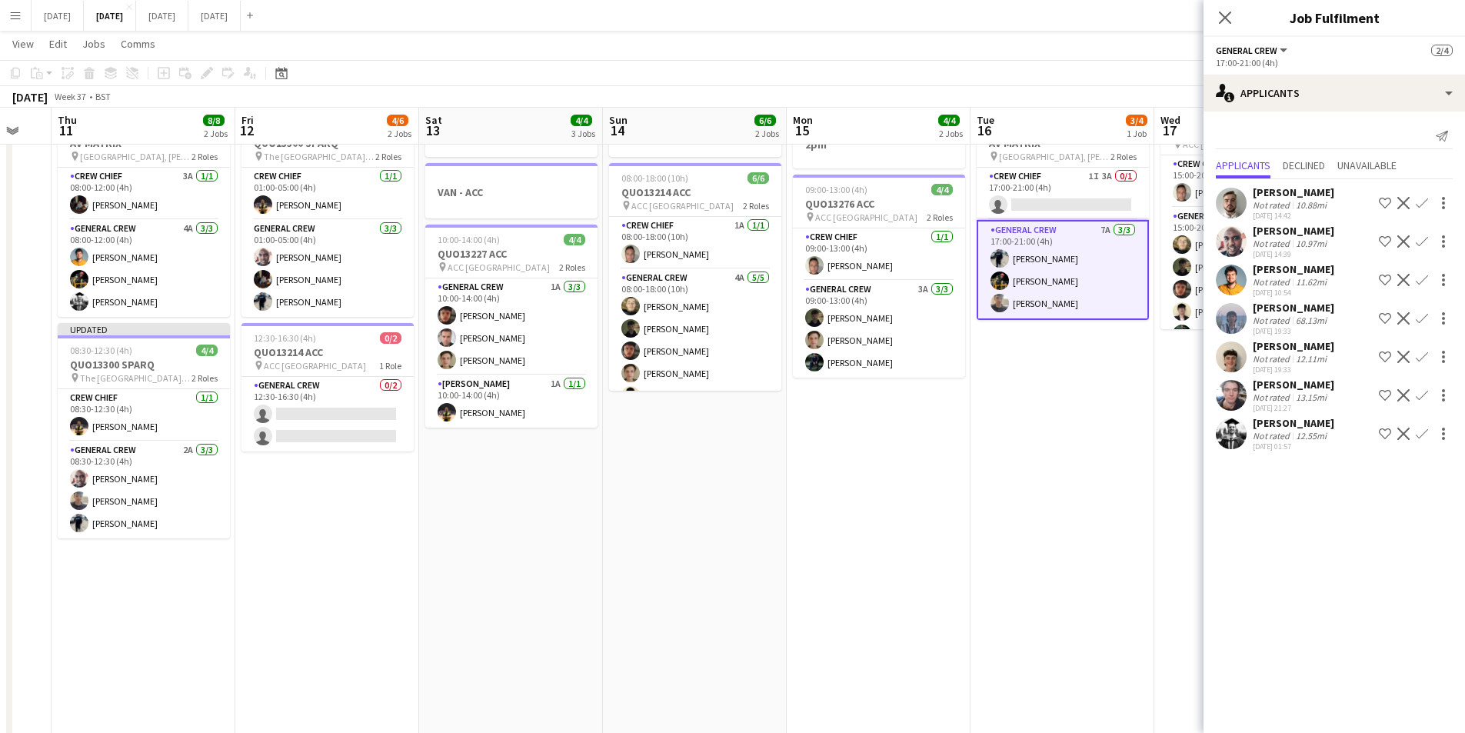
drag, startPoint x: 528, startPoint y: 628, endPoint x: 964, endPoint y: 610, distance: 436.4
click at [905, 637] on app-calendar-viewport "Mon 8 6/6 3 Jobs Tue 9 4/4 3 Jobs Wed 10 Thu 11 8/8 2 Jobs Fri 12 4/6 2 Jobs Sa…" at bounding box center [732, 549] width 1465 height 1133
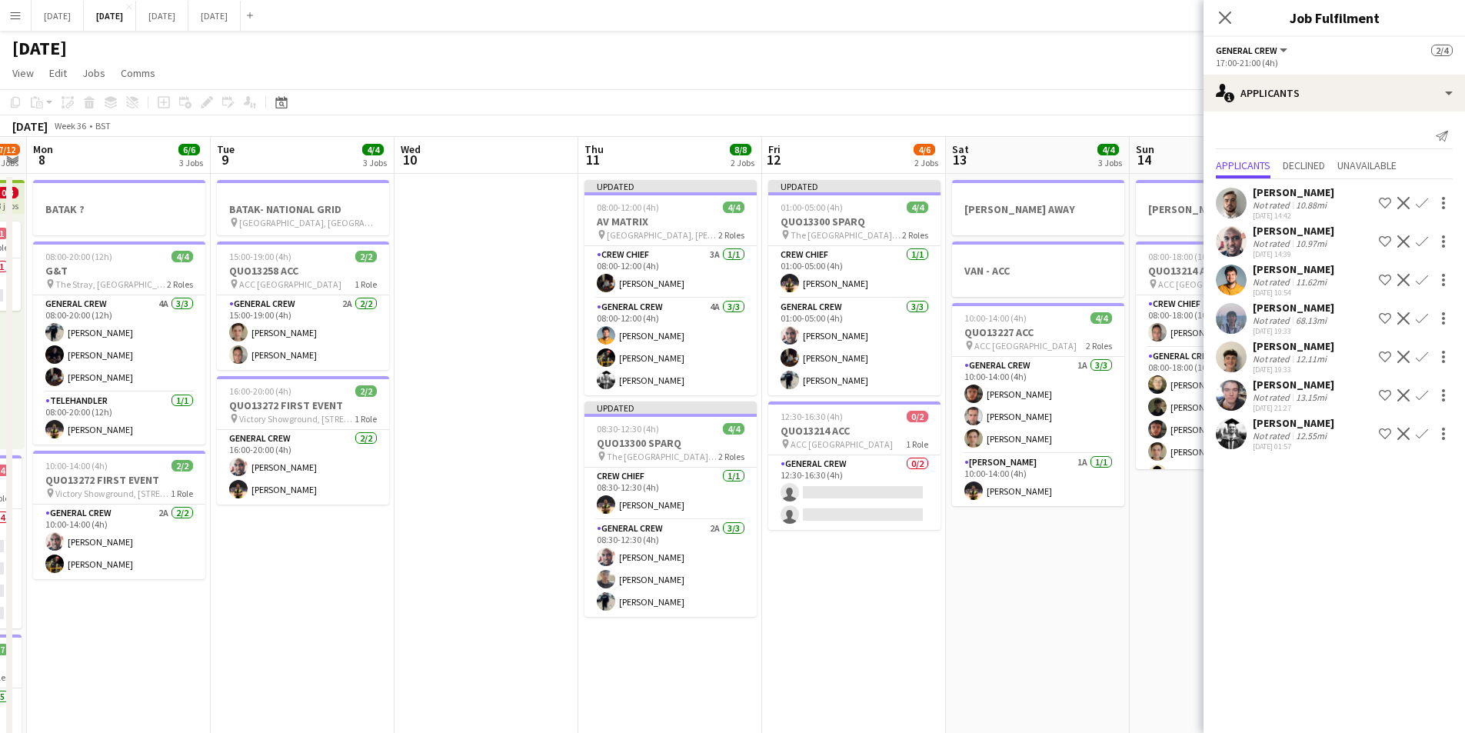
scroll to position [0, 356]
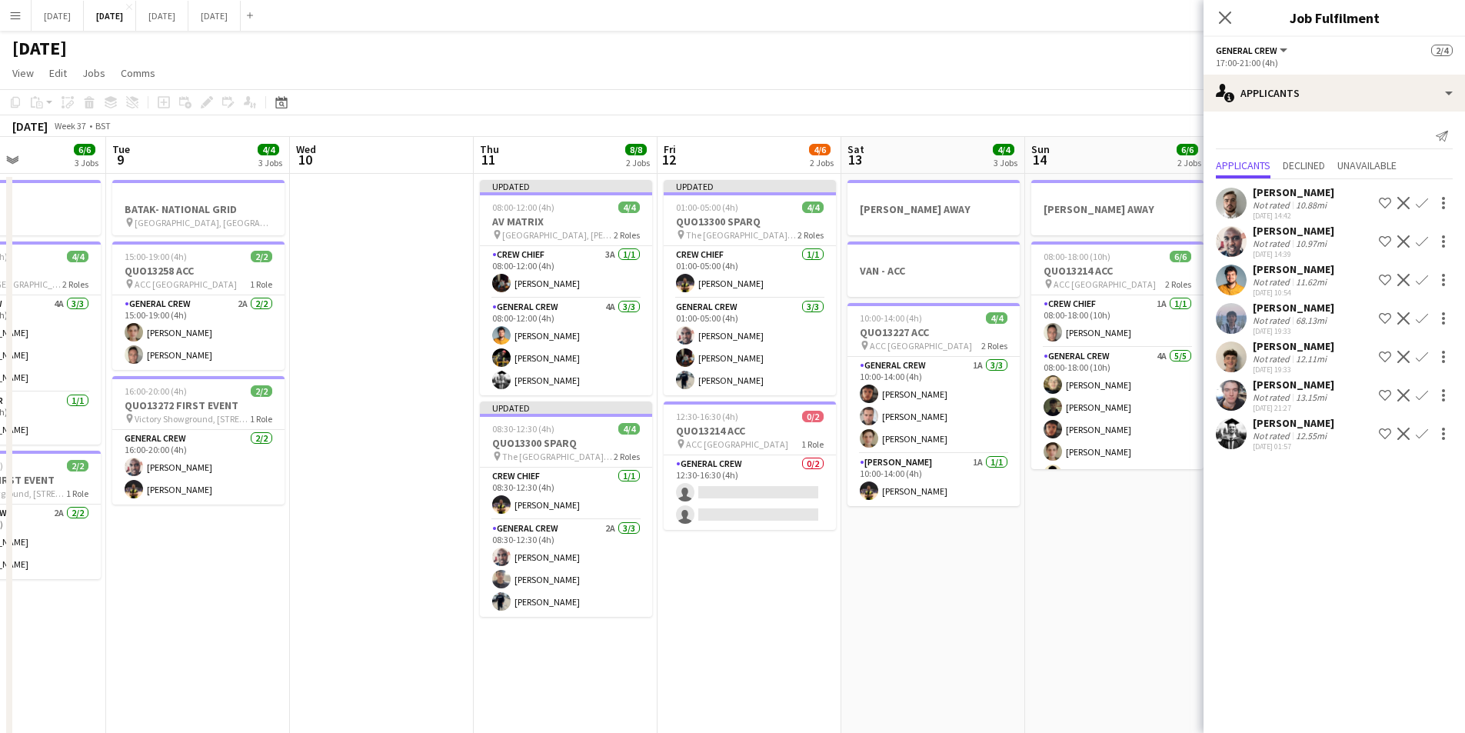
drag, startPoint x: 724, startPoint y: 631, endPoint x: 767, endPoint y: 619, distance: 44.1
click at [769, 638] on app-calendar-viewport "Sat 6 13/14 5 Jobs Sun 7 7/12 3 Jobs Mon 8 6/6 3 Jobs Tue 9 4/4 3 Jobs Wed 10 T…" at bounding box center [732, 666] width 1465 height 1058
click at [756, 508] on app-card-role "General Crew 0/2 12:30-16:30 (4h) single-neutral-actions single-neutral-actions" at bounding box center [749, 492] width 172 height 75
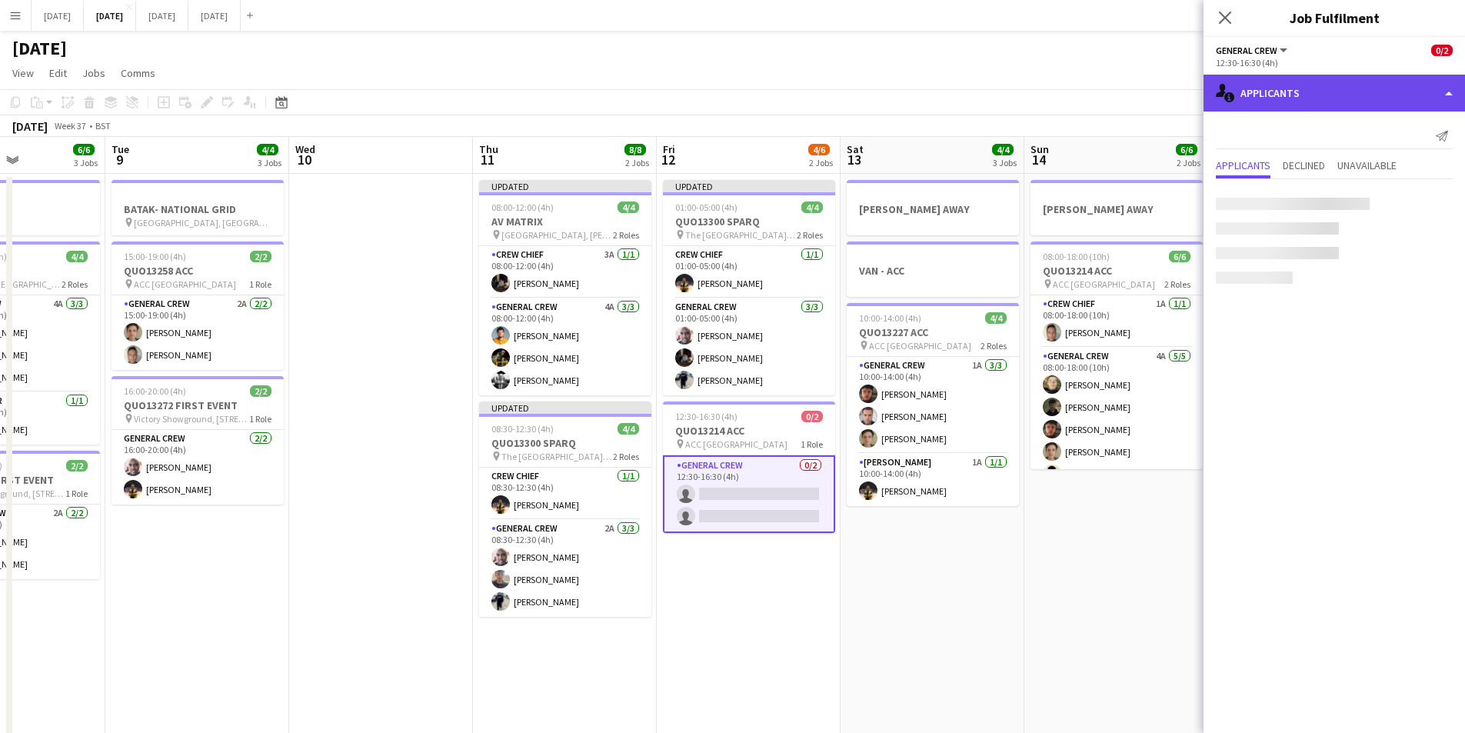
click at [1301, 90] on div "single-neutral-actions-information Applicants" at bounding box center [1334, 93] width 261 height 37
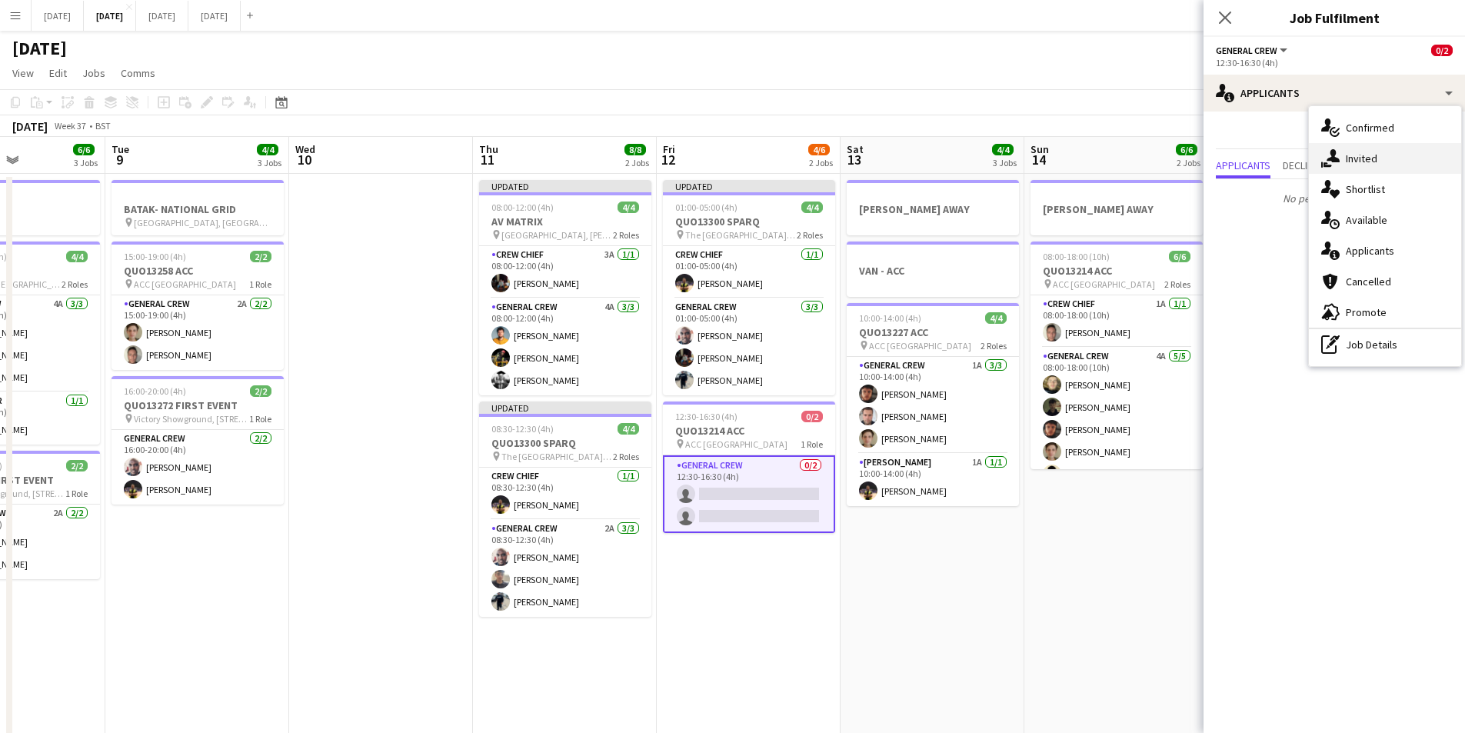
click at [1356, 161] on div "single-neutral-actions-share-1 Invited" at bounding box center [1385, 158] width 152 height 31
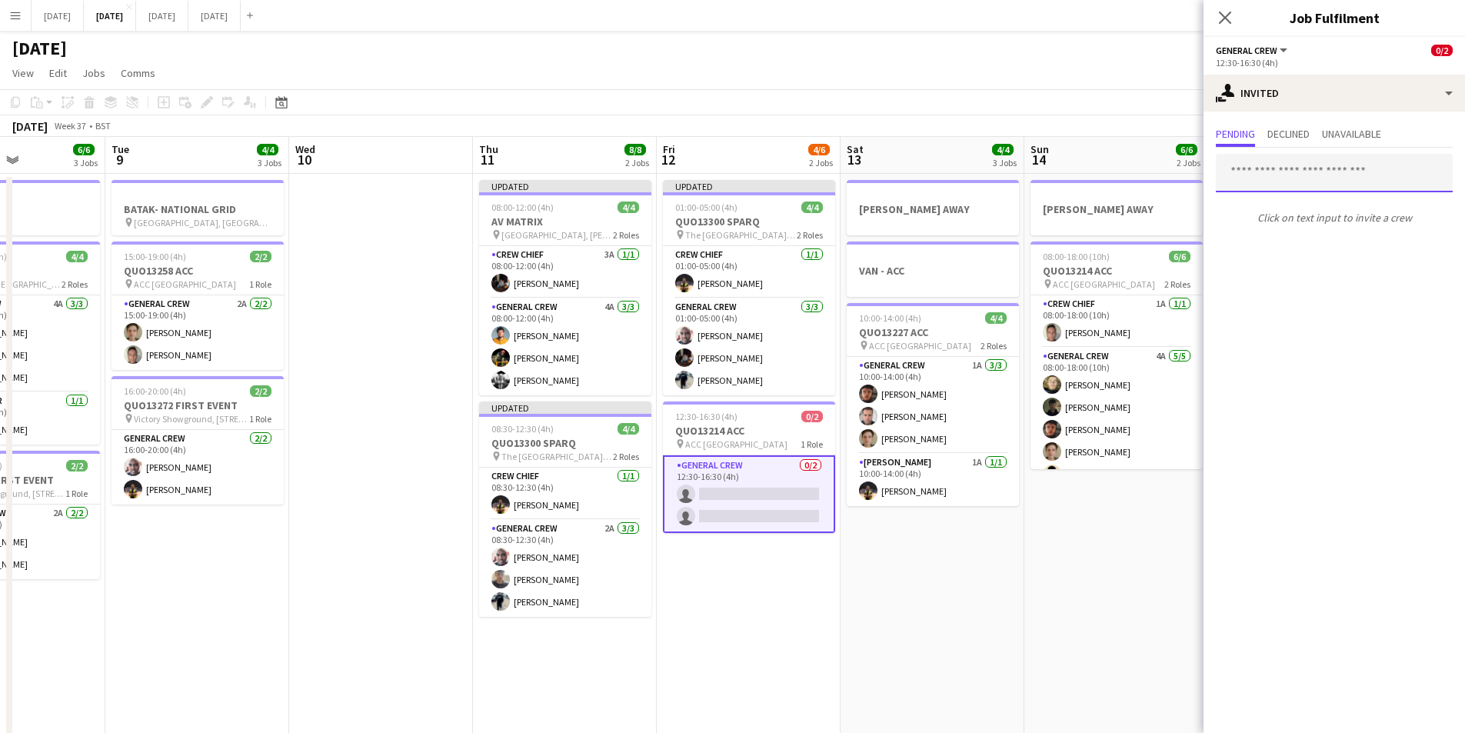
click at [1318, 179] on input "text" at bounding box center [1334, 173] width 237 height 38
type input "****"
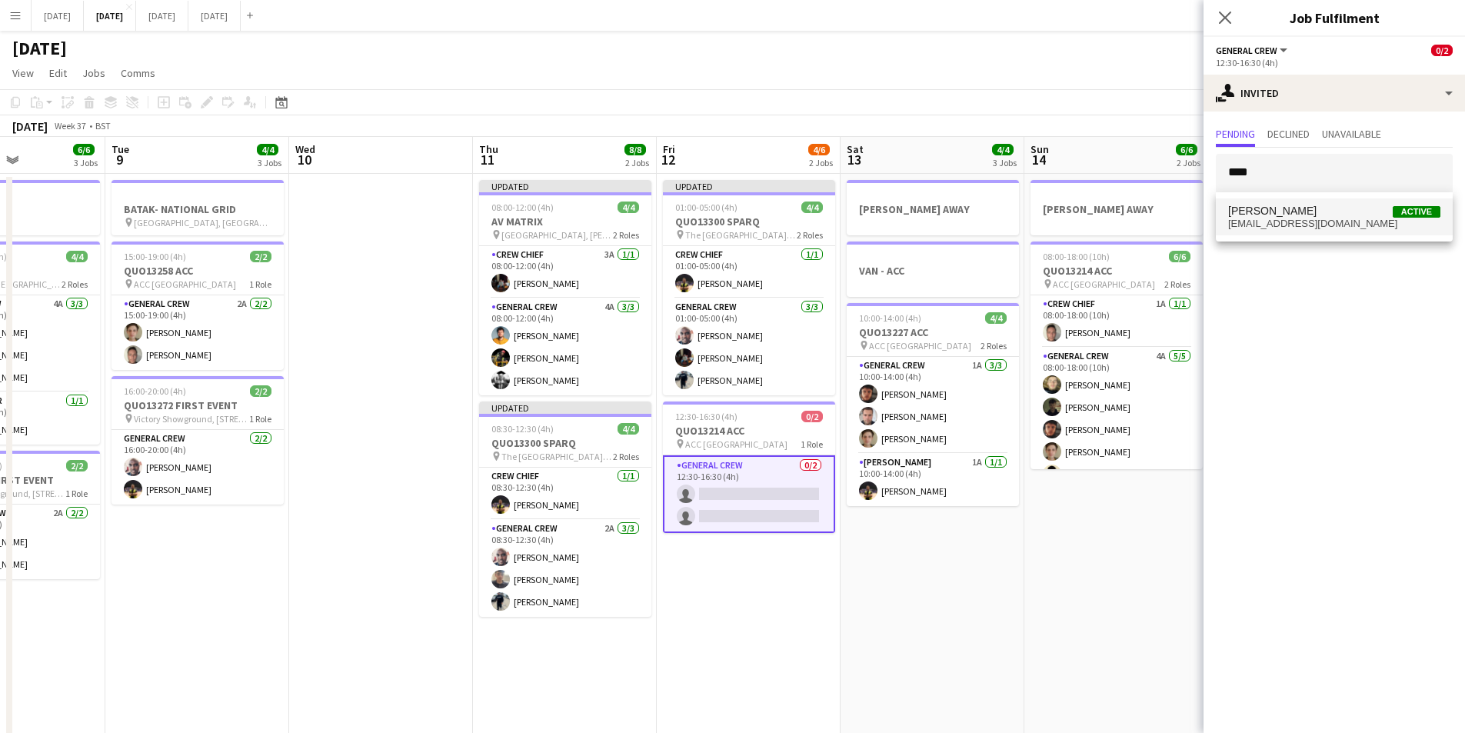
click at [1311, 218] on span "[EMAIL_ADDRESS][DOMAIN_NAME]" at bounding box center [1334, 224] width 212 height 12
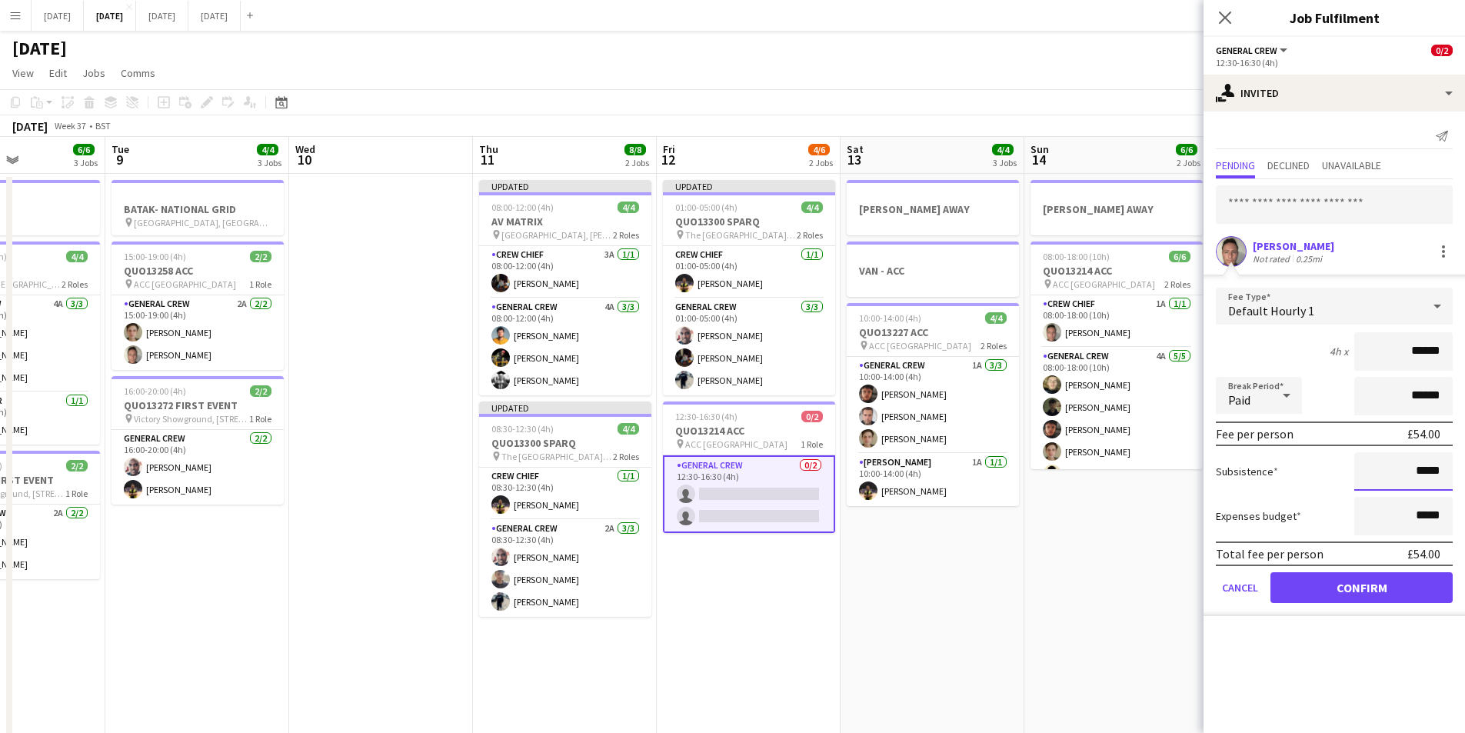
click at [1419, 468] on input "*****" at bounding box center [1403, 471] width 98 height 38
type input "******"
click at [1367, 588] on button "Confirm" at bounding box center [1362, 587] width 182 height 31
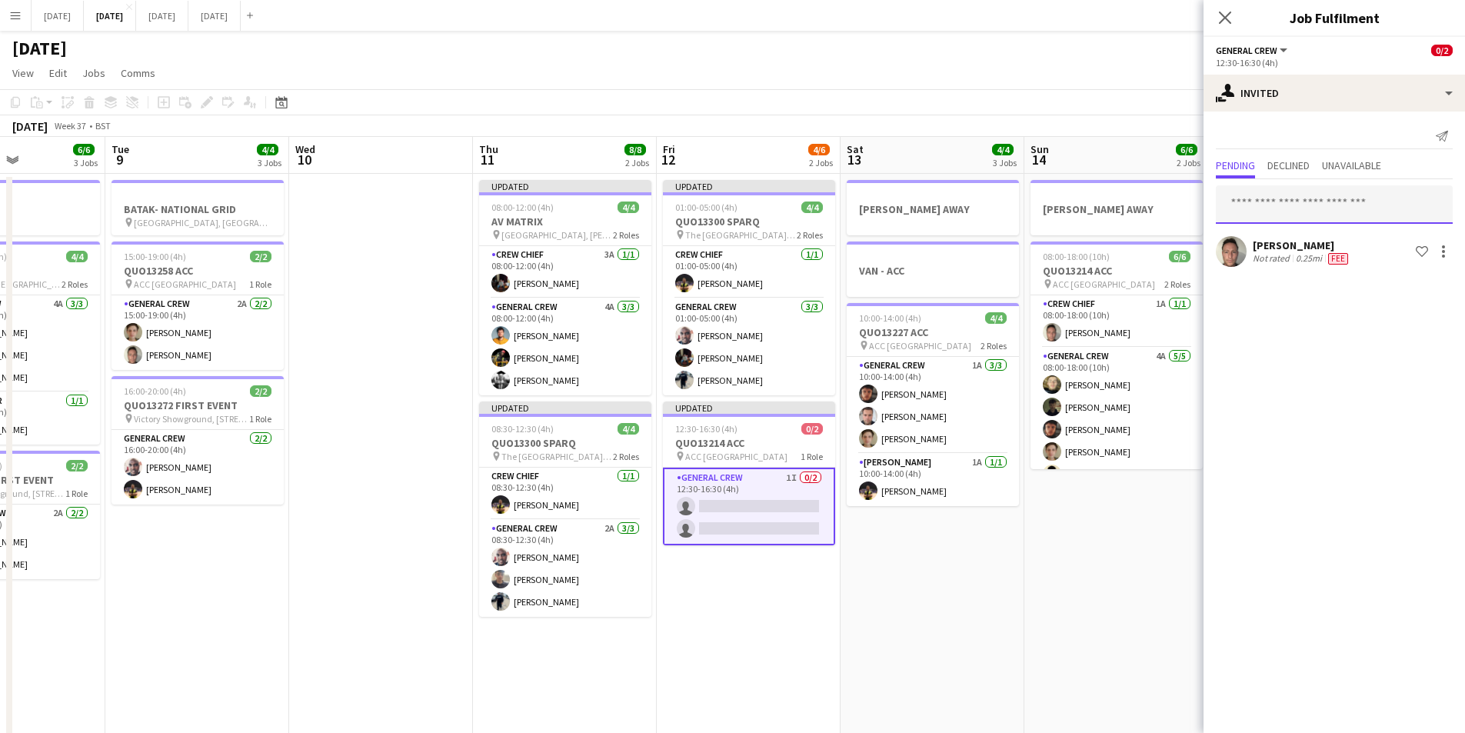
click at [1321, 205] on input "text" at bounding box center [1334, 204] width 237 height 38
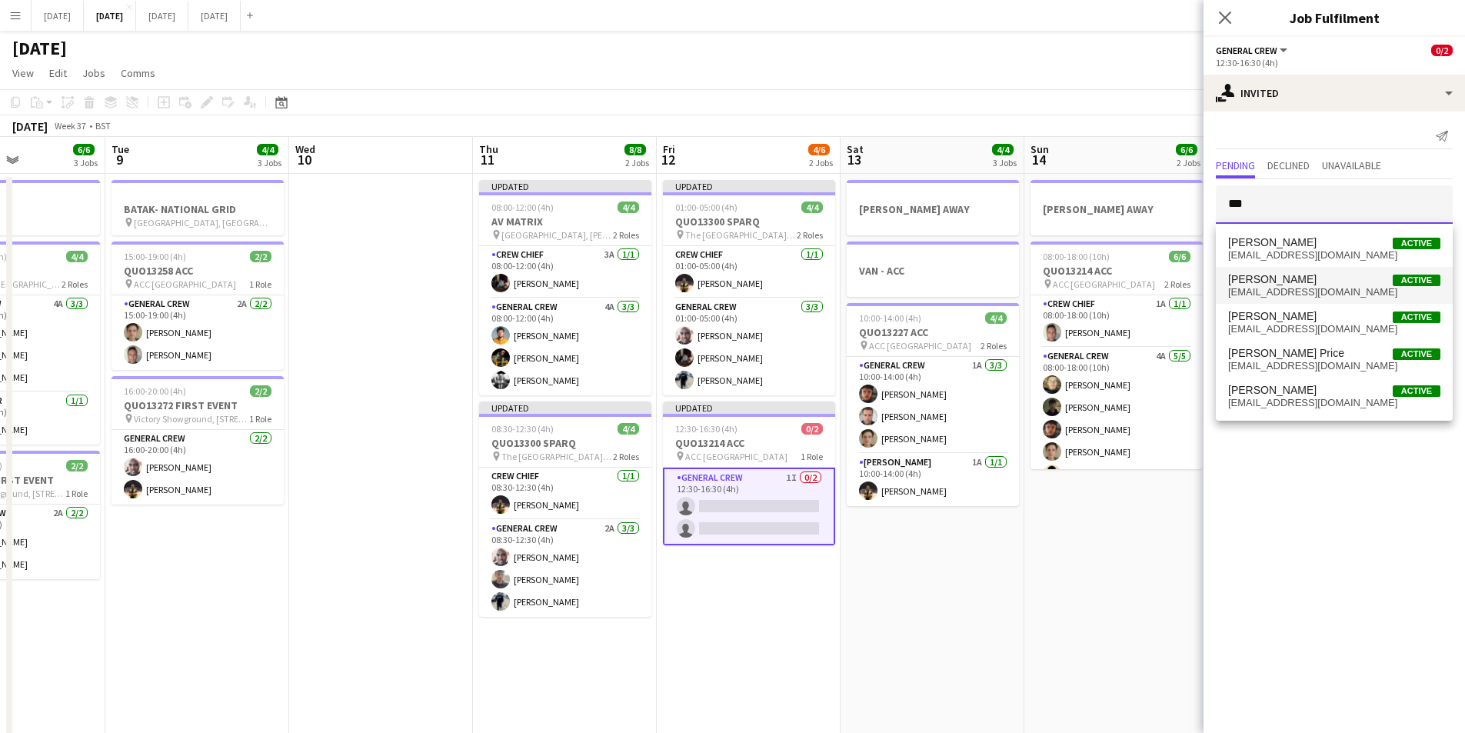
type input "***"
click at [1307, 286] on span "sam_gret@hotmail.co.uk" at bounding box center [1334, 292] width 212 height 12
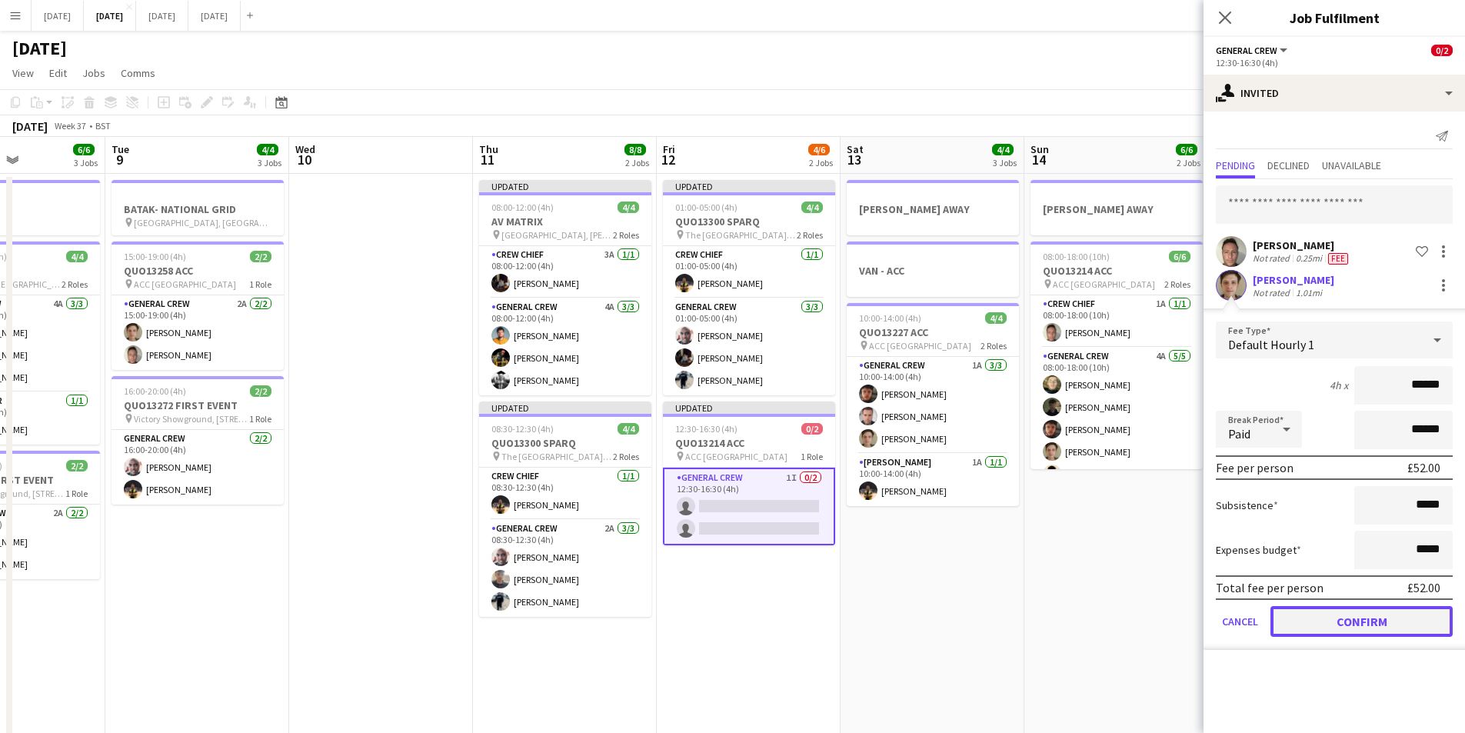
click at [1356, 627] on button "Confirm" at bounding box center [1362, 621] width 182 height 31
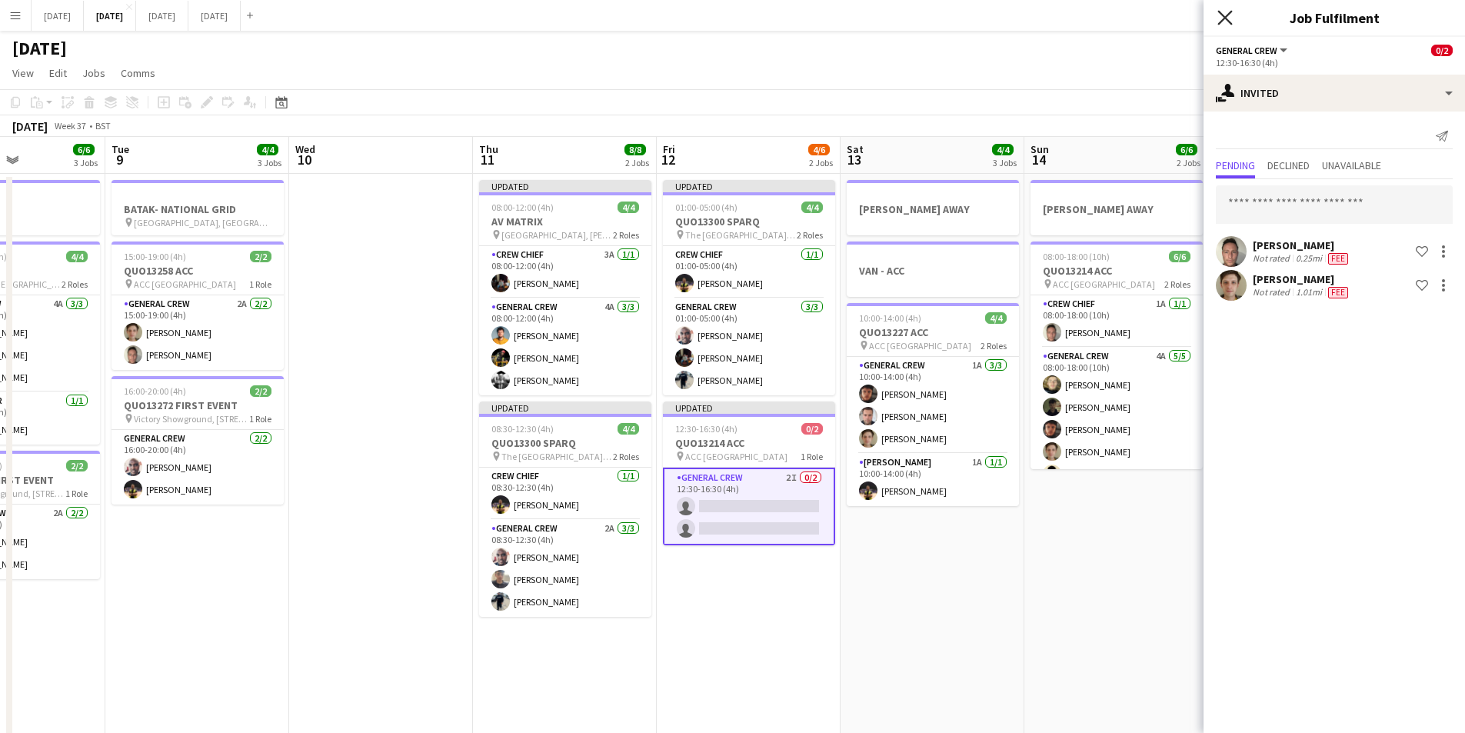
click at [1227, 12] on icon "Close pop-in" at bounding box center [1224, 17] width 15 height 15
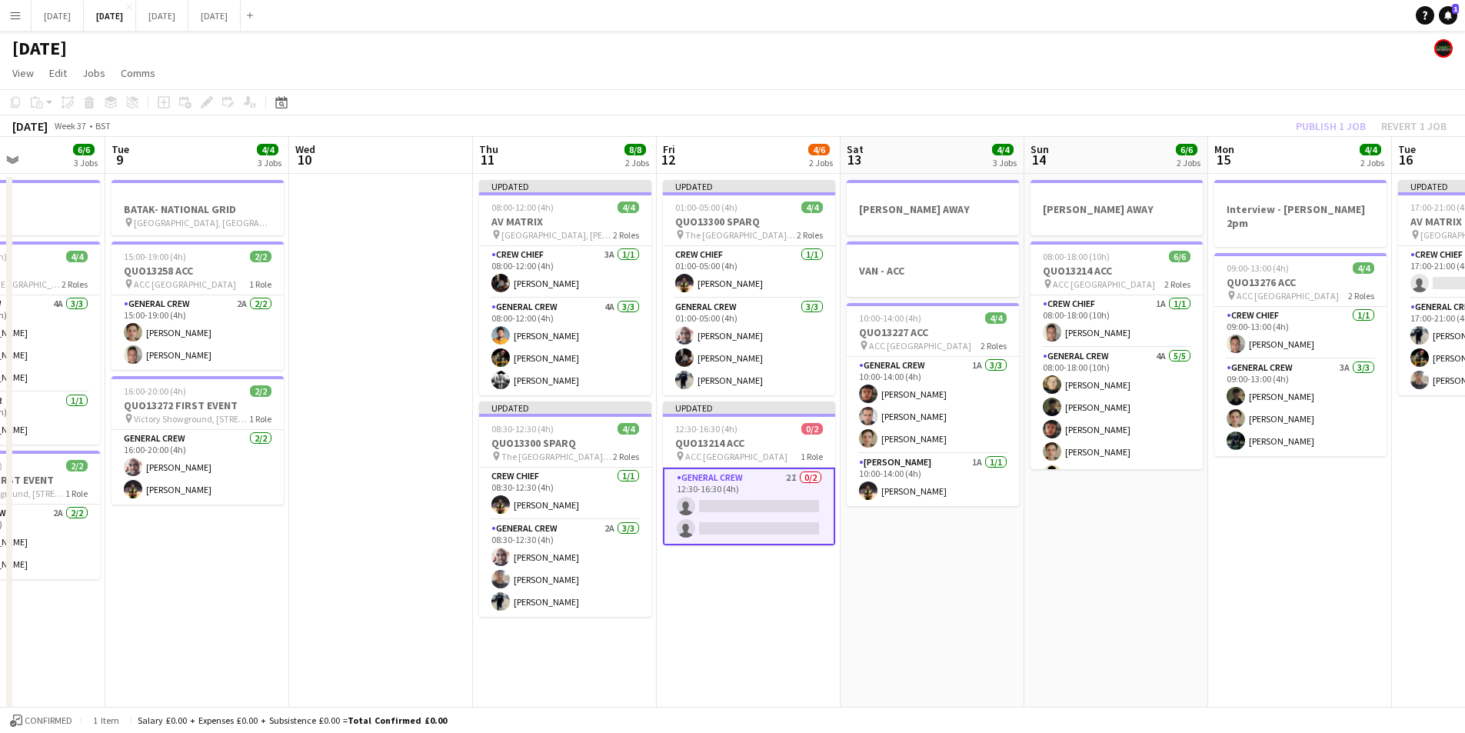
drag, startPoint x: 1275, startPoint y: 500, endPoint x: 1336, endPoint y: 218, distance: 288.0
click at [1084, 448] on app-calendar-viewport "Sat 6 13/14 5 Jobs Sun 7 7/12 3 Jobs Mon 8 6/6 3 Jobs Tue 9 4/4 3 Jobs Wed 10 T…" at bounding box center [732, 666] width 1465 height 1058
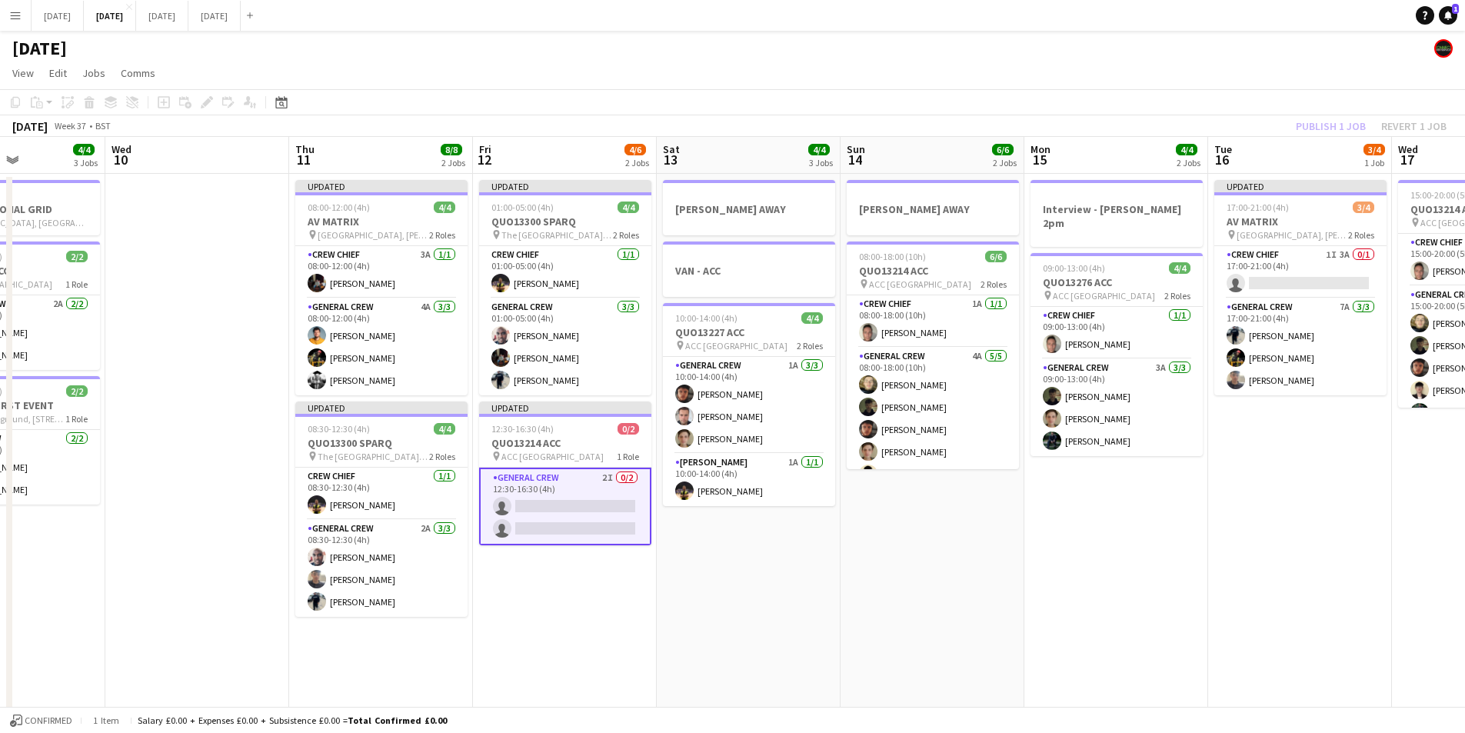
scroll to position [0, 454]
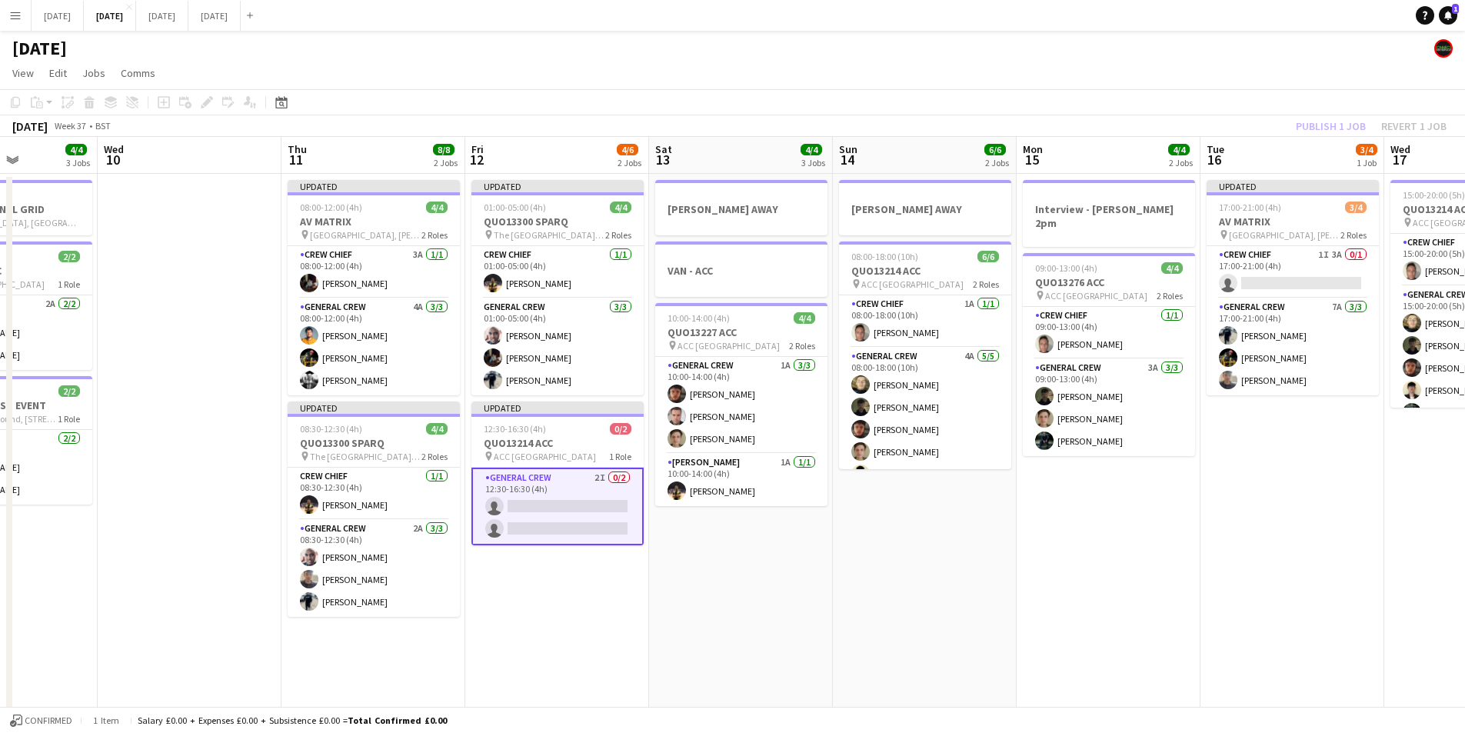
click at [1336, 135] on div "Publish 1 job Revert 1 job" at bounding box center [1371, 126] width 188 height 20
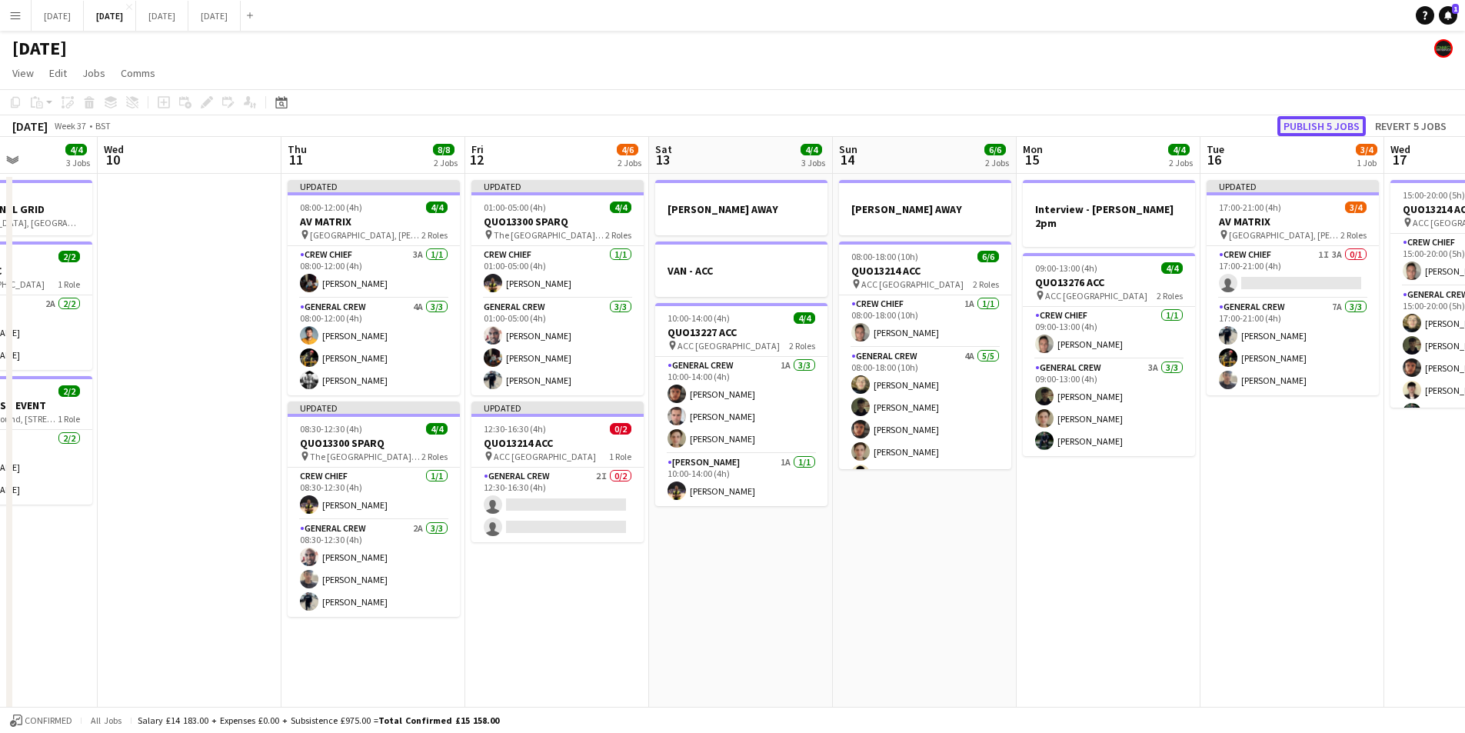
click at [1331, 128] on button "Publish 5 jobs" at bounding box center [1321, 126] width 88 height 20
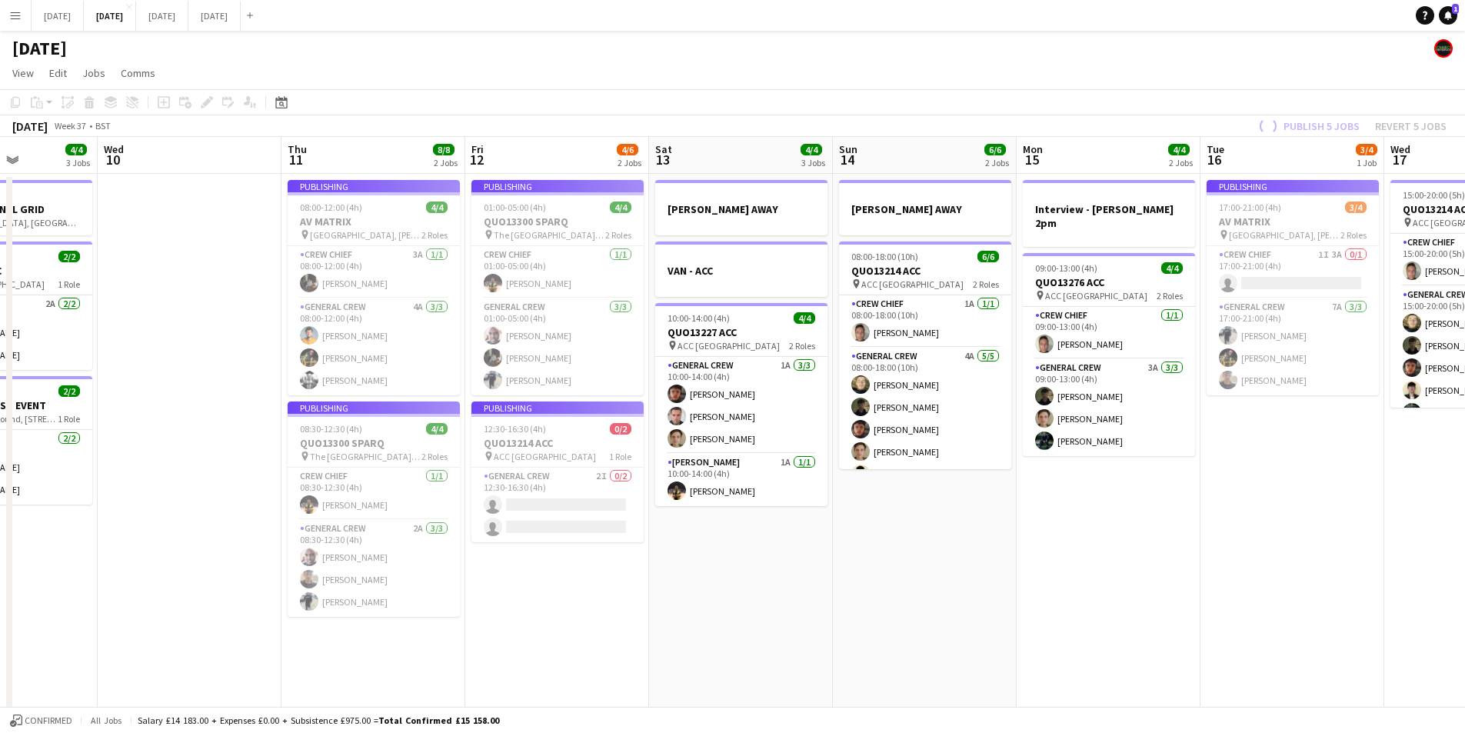
drag, startPoint x: 818, startPoint y: 548, endPoint x: 1127, endPoint y: 532, distance: 309.6
click at [1127, 532] on app-calendar-viewport "Sun 7 7/12 3 Jobs Mon 8 6/6 3 Jobs Tue 9 4/4 3 Jobs Wed 10 Thu 11 8/8 2 Jobs Fr…" at bounding box center [732, 666] width 1465 height 1058
click at [861, 591] on app-calendar-viewport "Sun 7 7/12 3 Jobs Mon 8 6/6 3 Jobs Tue 9 4/4 3 Jobs Wed 10 Thu 11 8/8 2 Jobs Fr…" at bounding box center [732, 666] width 1465 height 1058
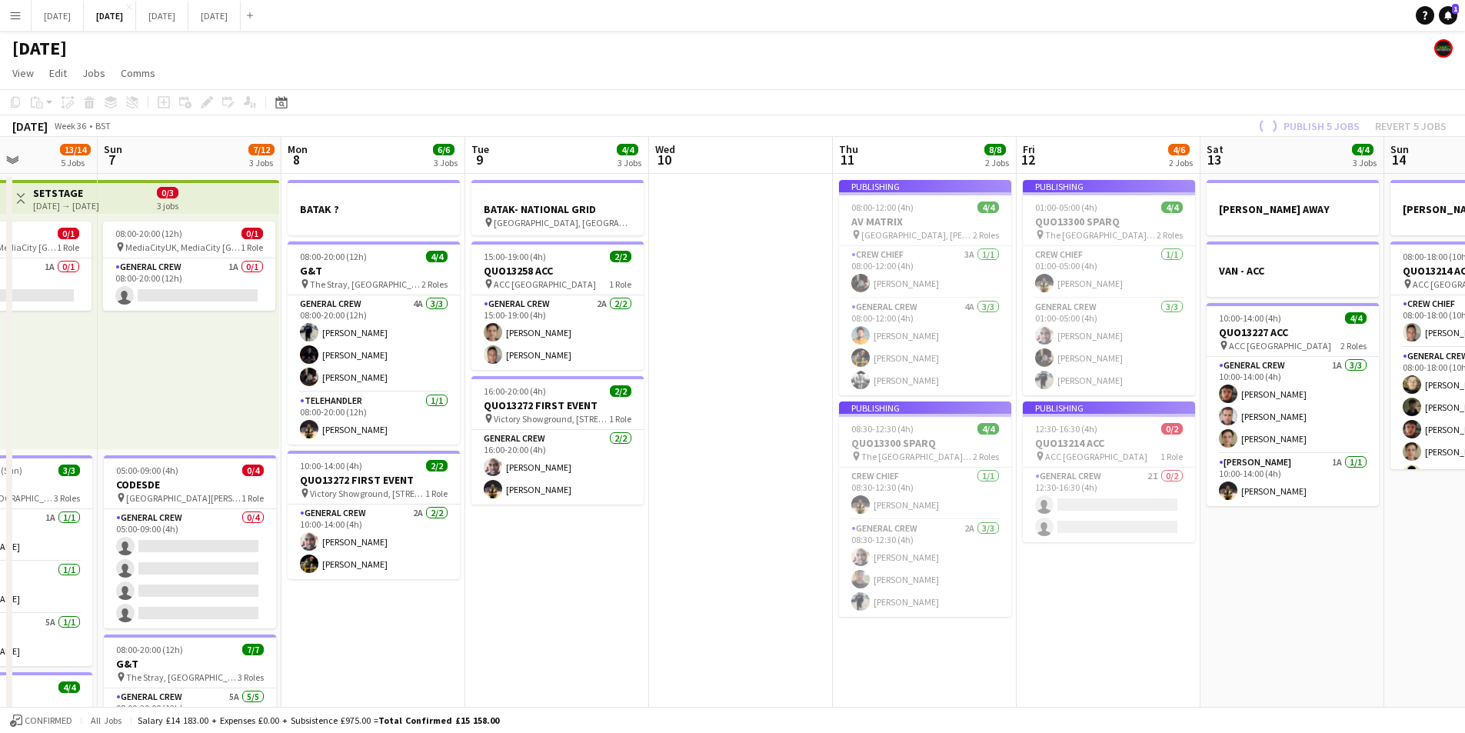
drag, startPoint x: 466, startPoint y: 603, endPoint x: 953, endPoint y: 623, distance: 487.2
click at [804, 592] on app-calendar-viewport "Thu 4 18/19 4 Jobs Fri 5 11/14 3 Jobs Sat 6 13/14 5 Jobs Sun 7 7/12 3 Jobs Mon …" at bounding box center [732, 666] width 1465 height 1058
click at [949, 625] on app-calendar-viewport "Thu 4 18/19 4 Jobs Fri 5 11/14 3 Jobs Sat 6 13/14 5 Jobs Sun 7 7/12 3 Jobs Mon …" at bounding box center [732, 666] width 1465 height 1058
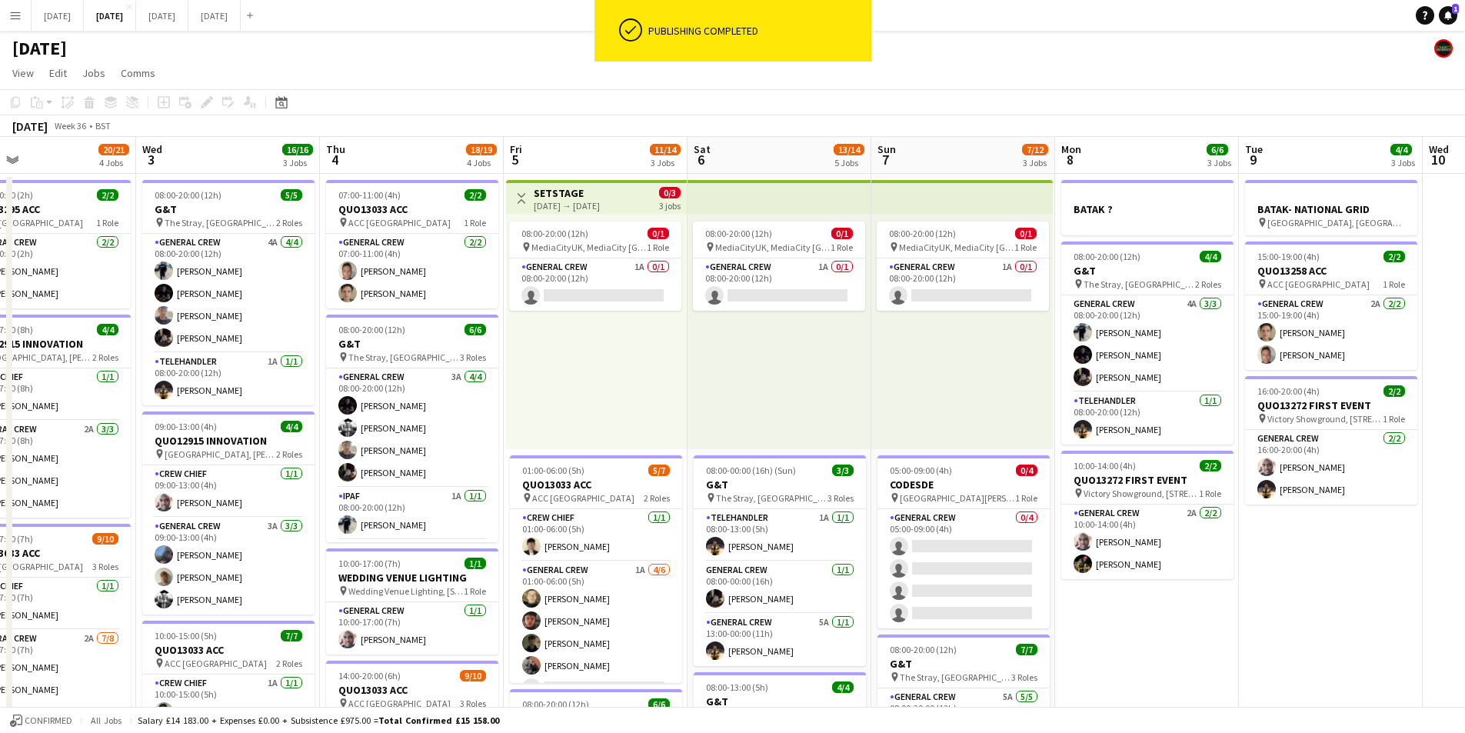
drag, startPoint x: 543, startPoint y: 515, endPoint x: 694, endPoint y: 510, distance: 151.6
click at [657, 532] on app-calendar-viewport "Sun 31 Mon 1 14/16 3 Jobs Tue 2 20/21 4 Jobs Wed 3 16/16 3 Jobs Thu 4 18/19 4 J…" at bounding box center [732, 666] width 1465 height 1058
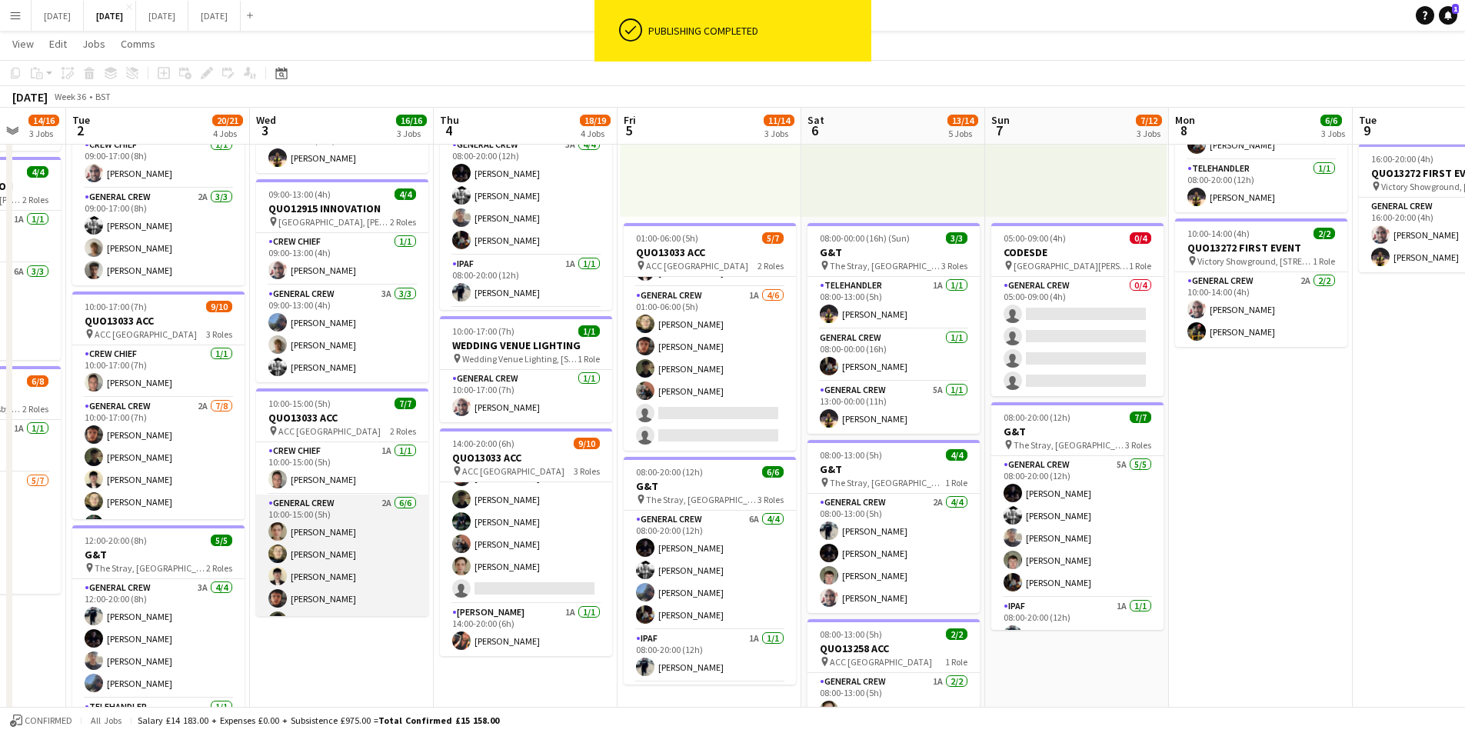
scroll to position [42, 0]
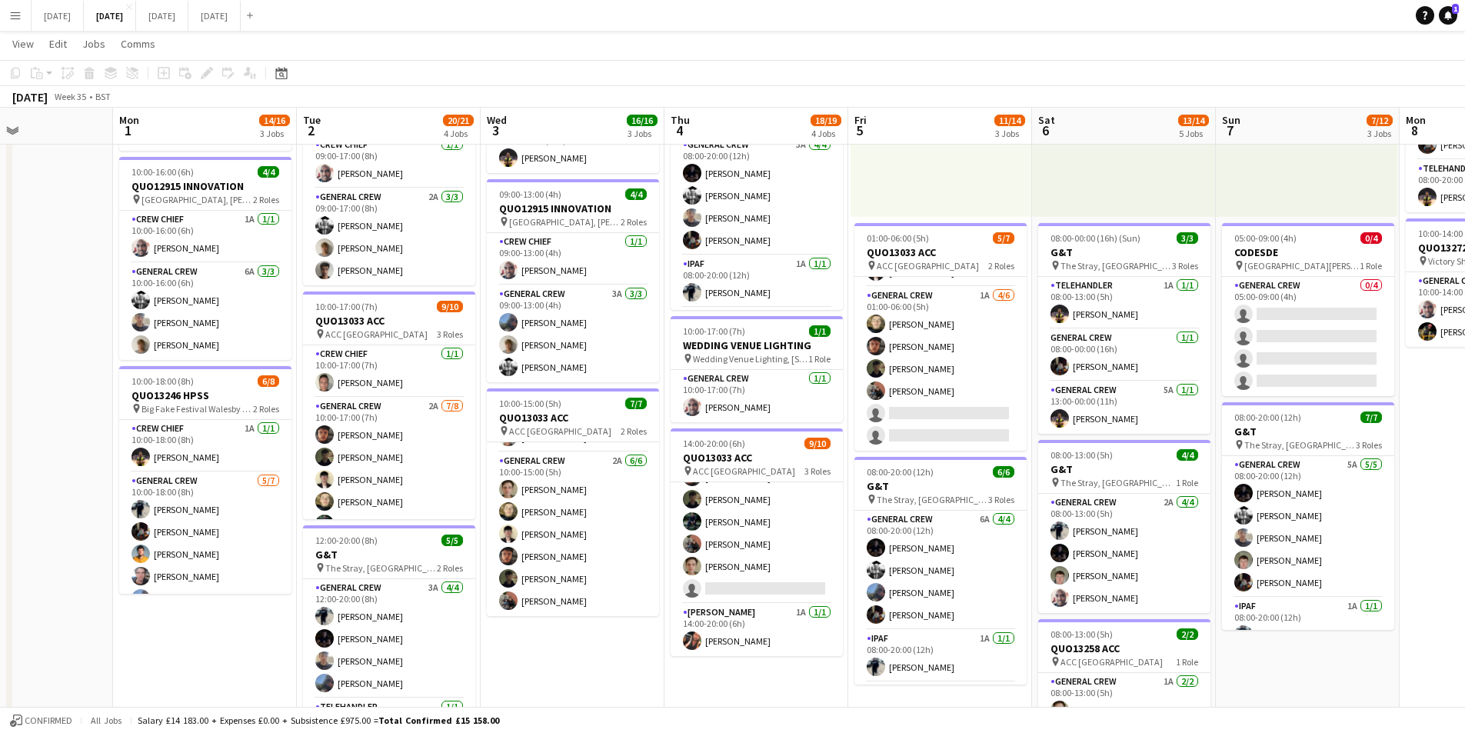
drag, startPoint x: 411, startPoint y: 634, endPoint x: 412, endPoint y: 545, distance: 89.2
click at [549, 617] on app-calendar-viewport "Fri 29 Sat 30 Sun 31 Mon 1 14/16 3 Jobs Tue 2 20/21 4 Jobs Wed 3 16/16 3 Jobs T…" at bounding box center [732, 395] width 1465 height 1133
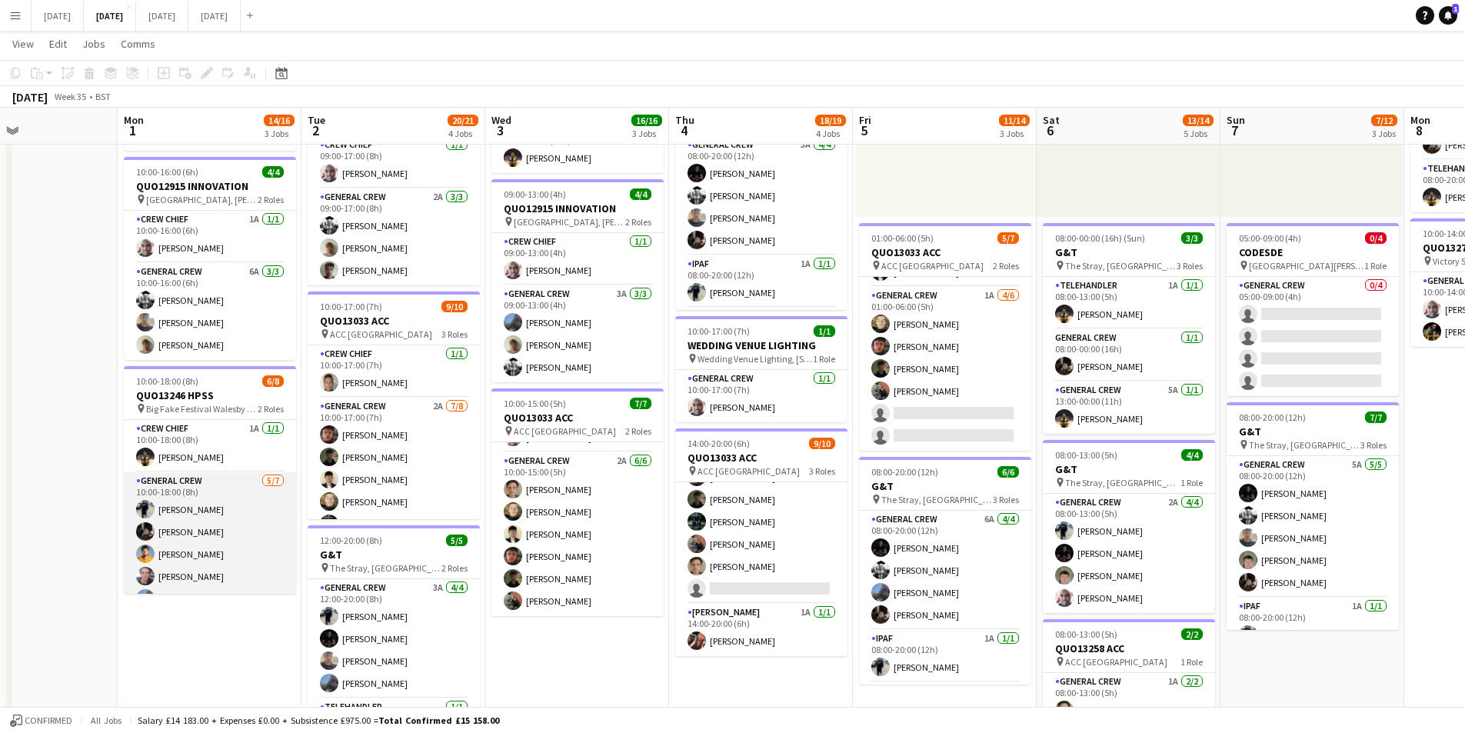
scroll to position [65, 0]
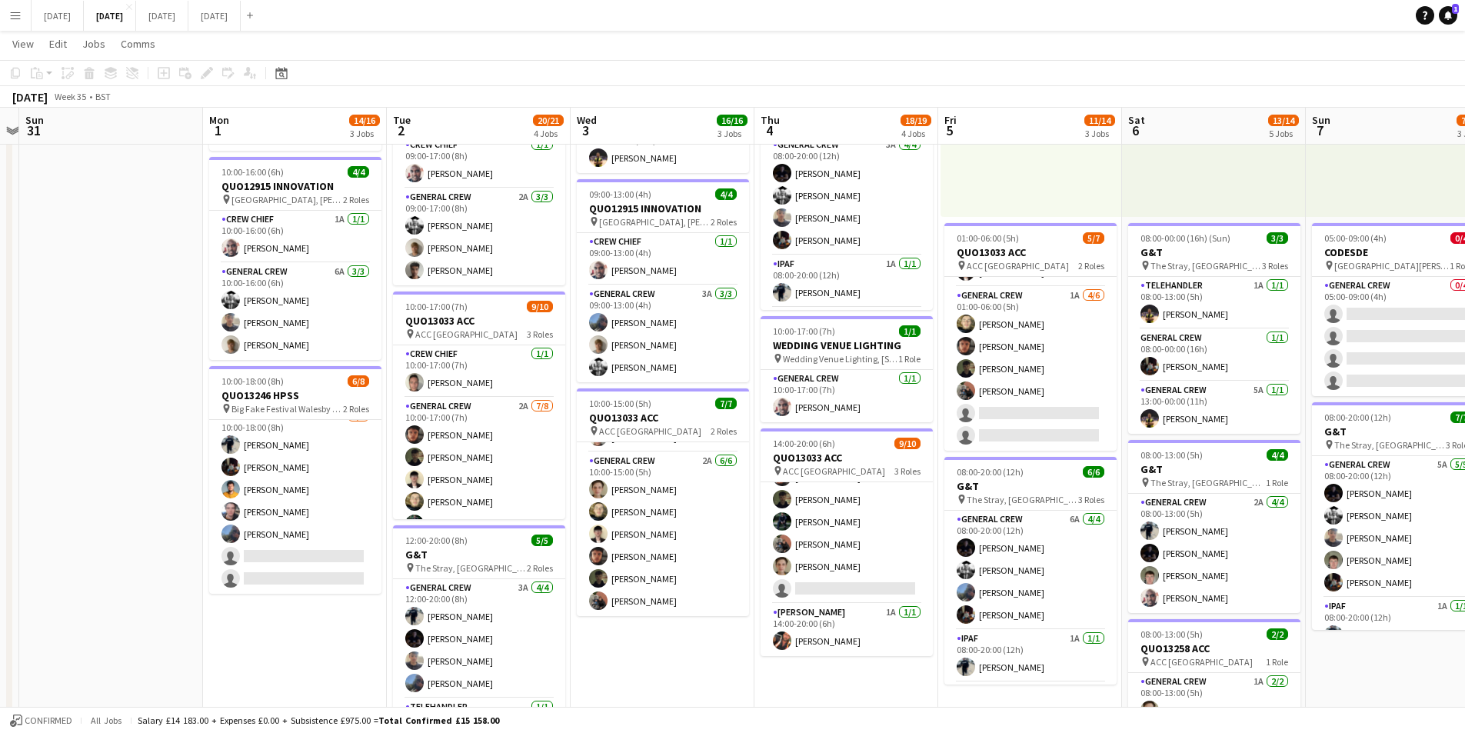
drag, startPoint x: 301, startPoint y: 596, endPoint x: 704, endPoint y: 720, distance: 420.9
click at [329, 598] on app-calendar-viewport "Fri 29 Sat 30 Sun 31 Mon 1 14/16 3 Jobs Tue 2 20/21 4 Jobs Wed 3 16/16 3 Jobs T…" at bounding box center [732, 395] width 1465 height 1133
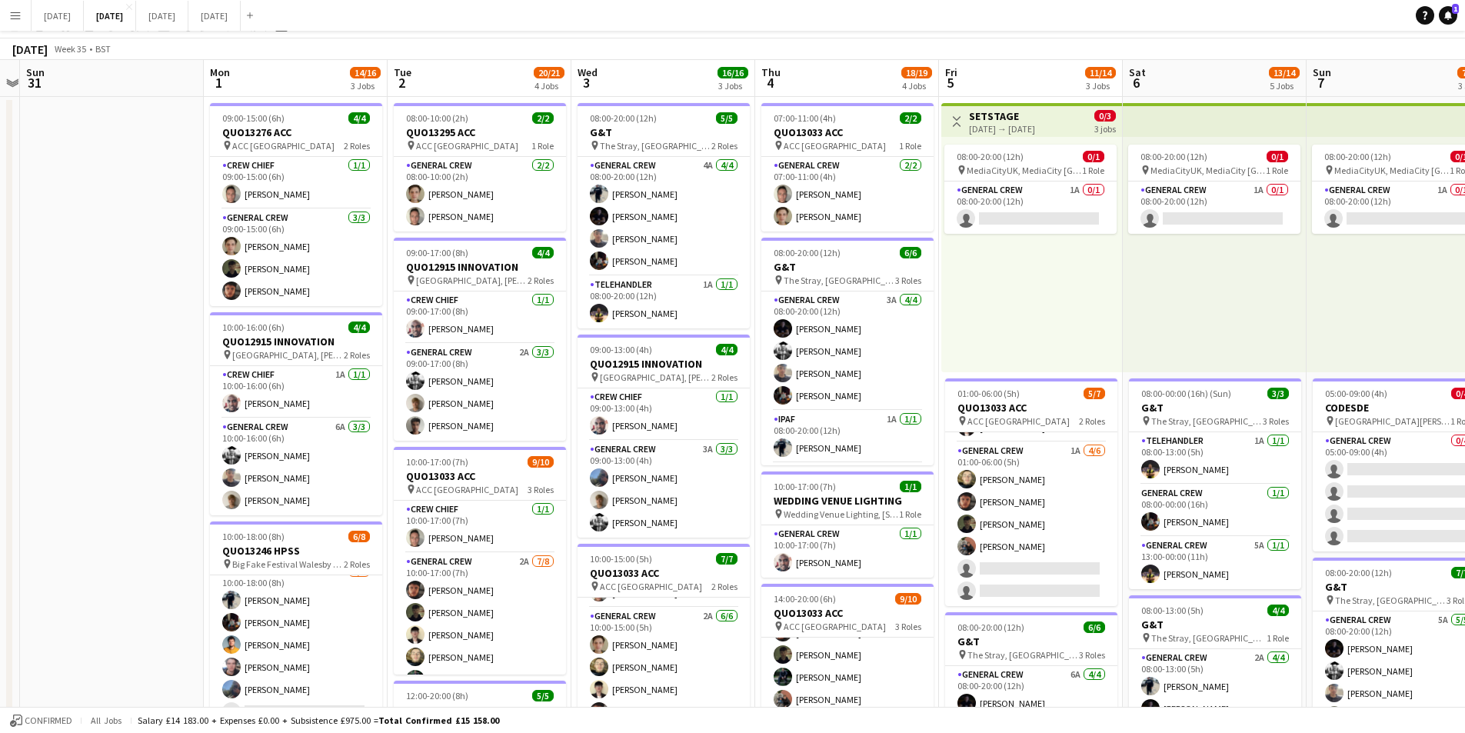
scroll to position [0, 0]
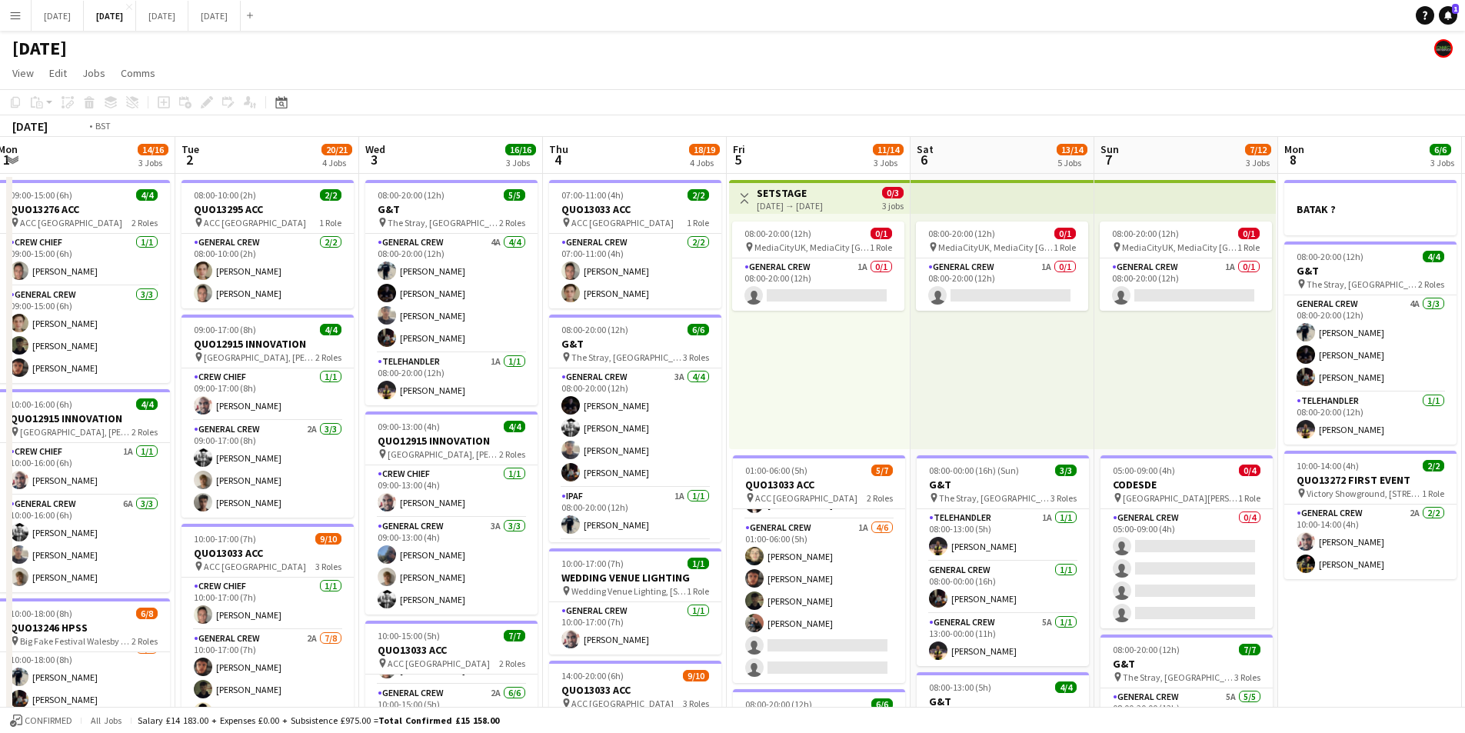
drag, startPoint x: 1088, startPoint y: 522, endPoint x: 948, endPoint y: 491, distance: 144.1
click at [704, 469] on app-calendar-viewport "Fri 29 Sat 30 Sun 31 Mon 1 14/16 3 Jobs Tue 2 20/21 4 Jobs Wed 3 16/16 3 Jobs T…" at bounding box center [732, 666] width 1465 height 1058
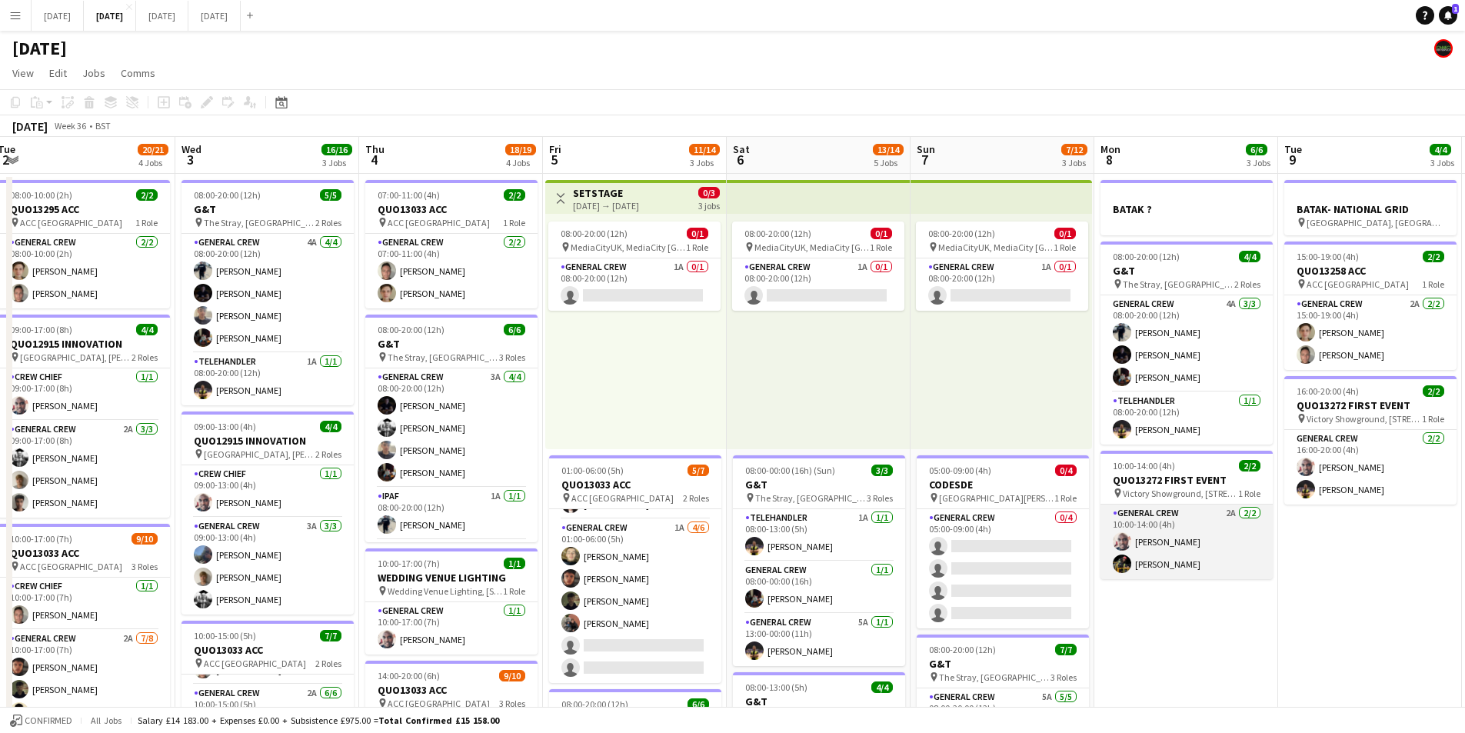
scroll to position [0, 582]
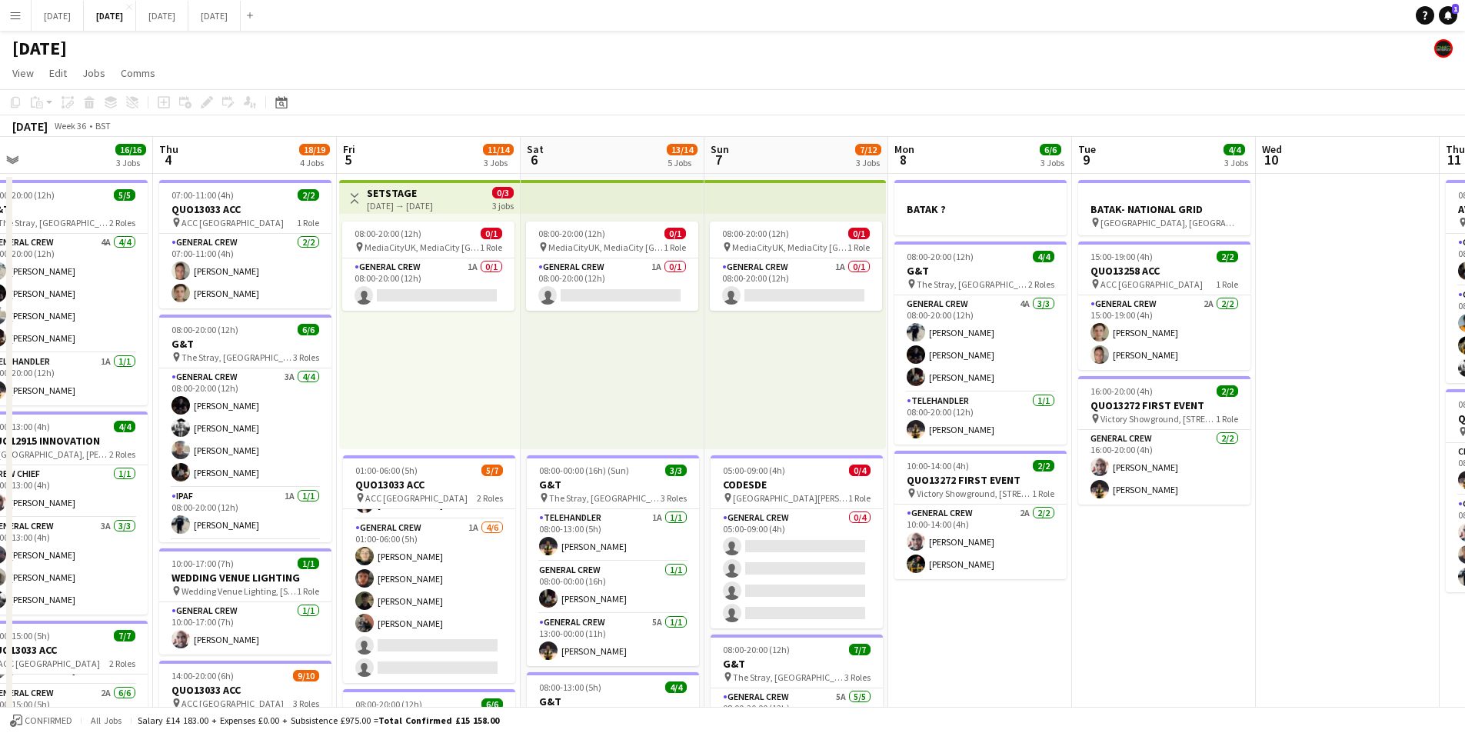
drag, startPoint x: 1046, startPoint y: 525, endPoint x: 981, endPoint y: 494, distance: 71.6
click at [787, 494] on app-calendar-viewport "Sun 31 Mon 1 14/16 3 Jobs Tue 2 20/21 4 Jobs Wed 3 16/16 3 Jobs Thu 4 18/19 4 J…" at bounding box center [732, 666] width 1465 height 1058
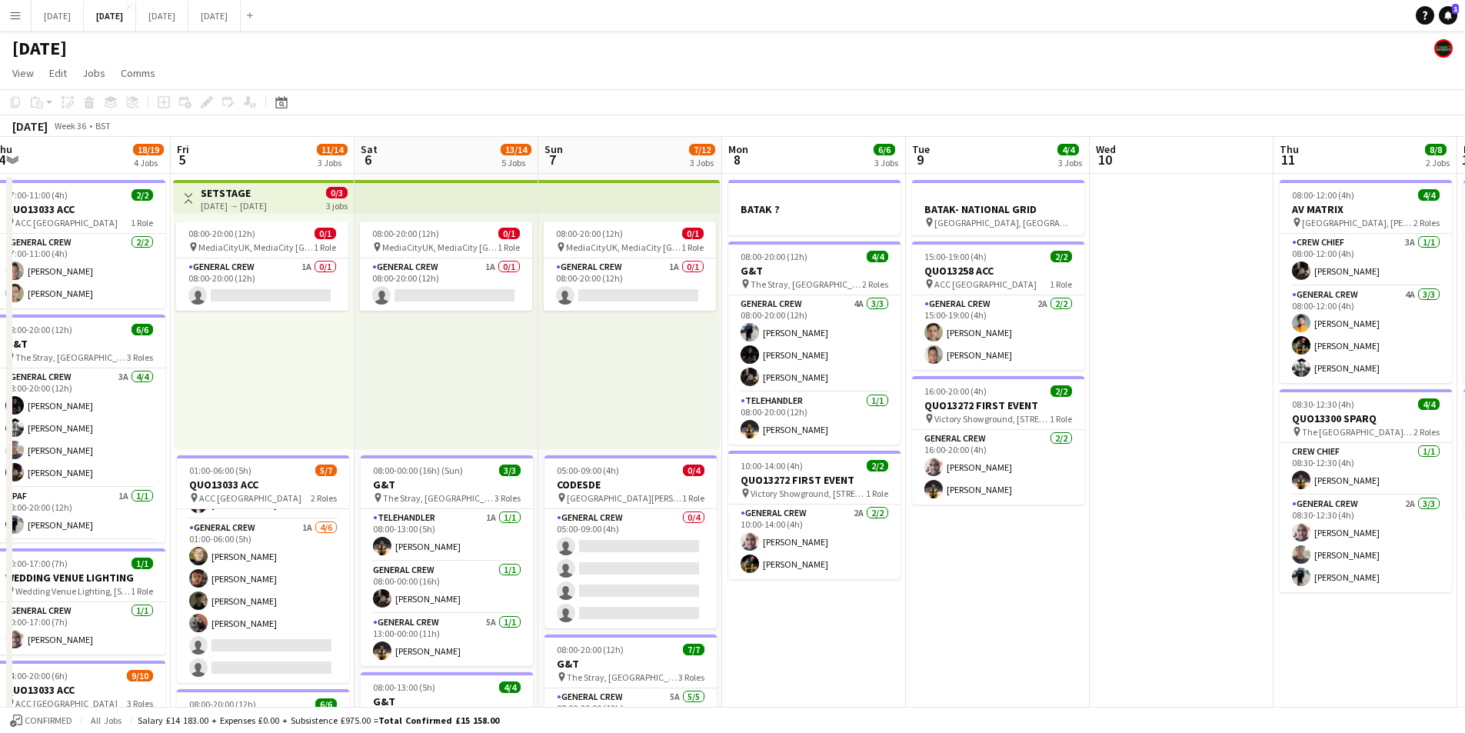
drag, startPoint x: 940, startPoint y: 501, endPoint x: 838, endPoint y: 488, distance: 103.1
click at [842, 489] on app-calendar-viewport "Mon 1 14/16 3 Jobs Tue 2 20/21 4 Jobs Wed 3 16/16 3 Jobs Thu 4 18/19 4 Jobs Fri…" at bounding box center [732, 666] width 1465 height 1058
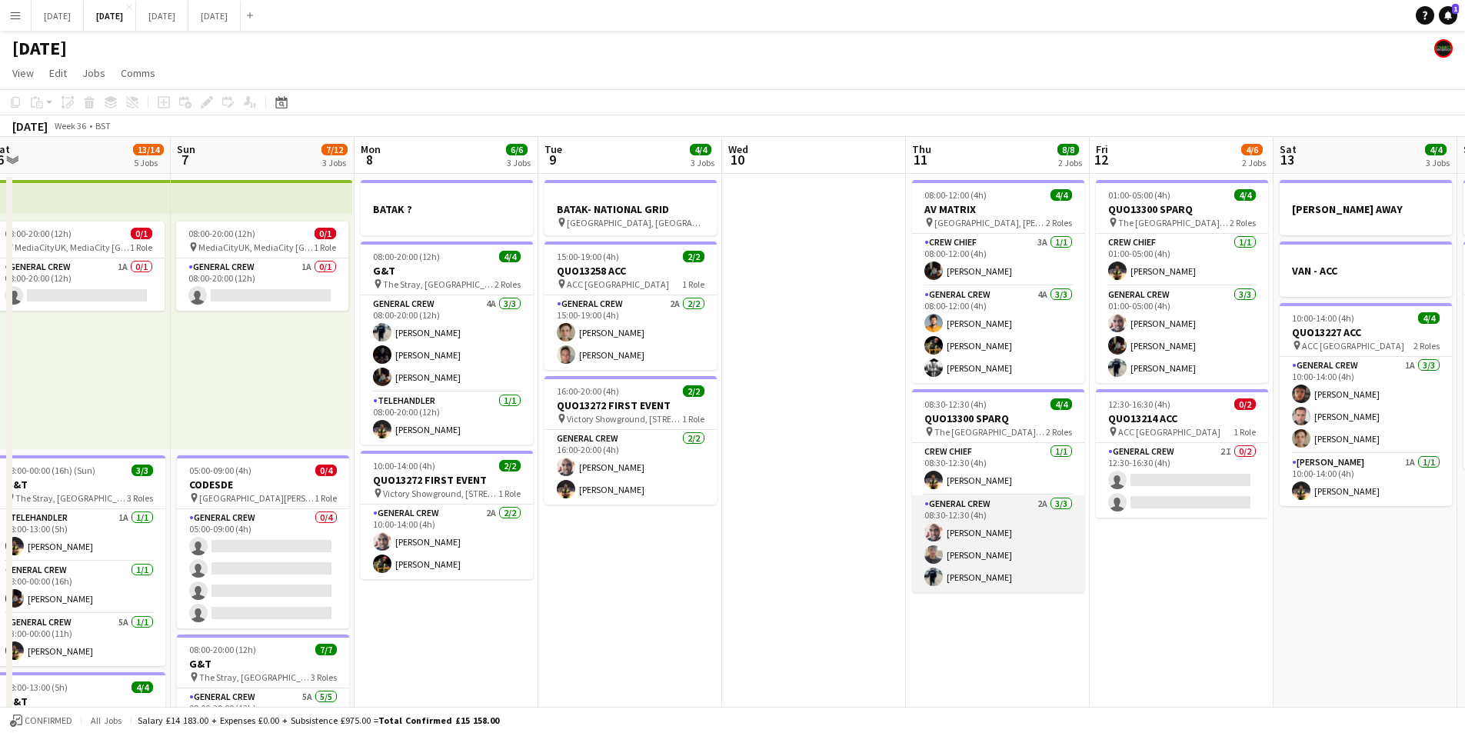
scroll to position [0, 499]
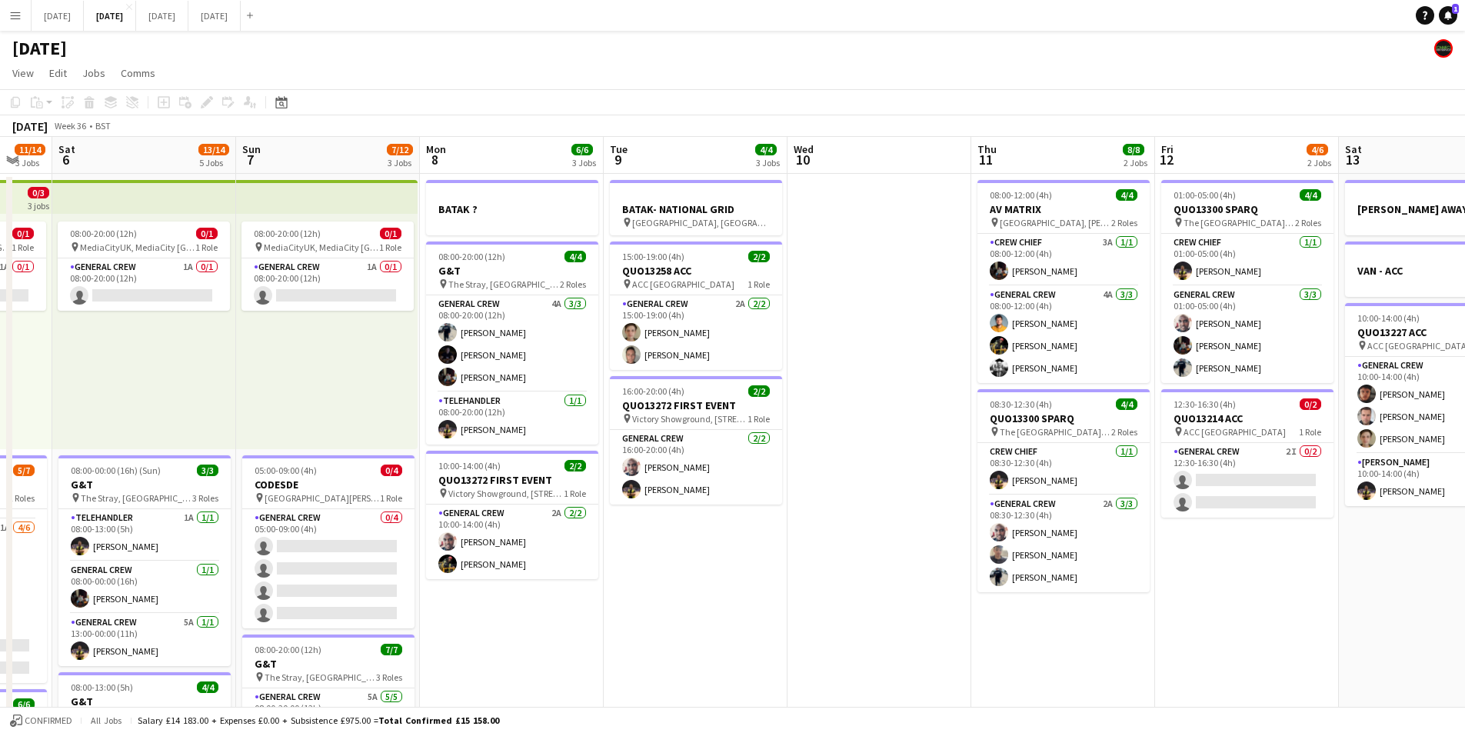
drag, startPoint x: 999, startPoint y: 570, endPoint x: 838, endPoint y: 532, distance: 165.1
click at [839, 532] on app-calendar-viewport "Wed 3 16/16 3 Jobs Thu 4 18/19 4 Jobs Fri 5 11/14 3 Jobs Sat 6 13/14 5 Jobs Sun…" at bounding box center [732, 666] width 1465 height 1058
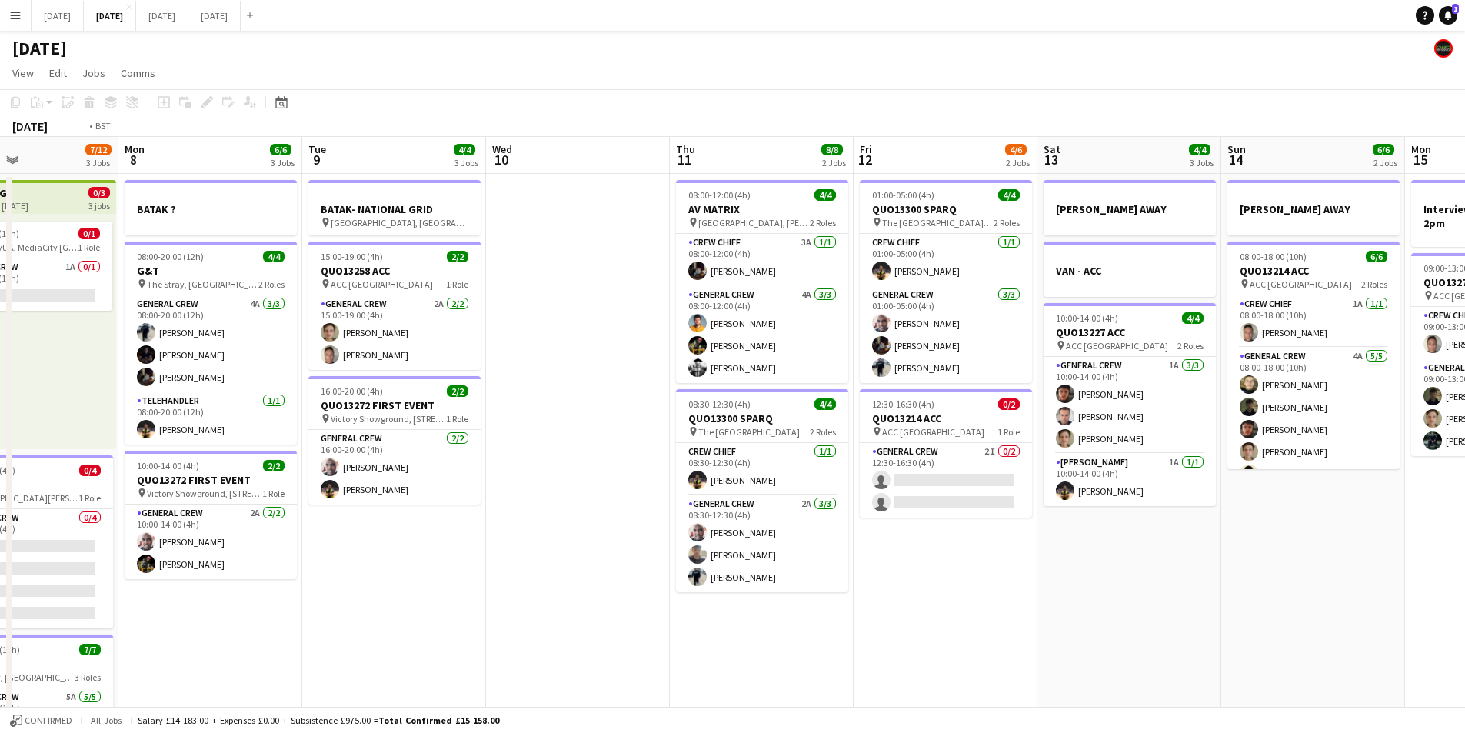
drag, startPoint x: 920, startPoint y: 558, endPoint x: 871, endPoint y: 544, distance: 51.1
click at [871, 544] on app-calendar-viewport "Fri 5 11/14 3 Jobs Sat 6 13/14 5 Jobs Sun 7 7/12 3 Jobs Mon 8 6/6 3 Jobs Tue 9 …" at bounding box center [732, 666] width 1465 height 1058
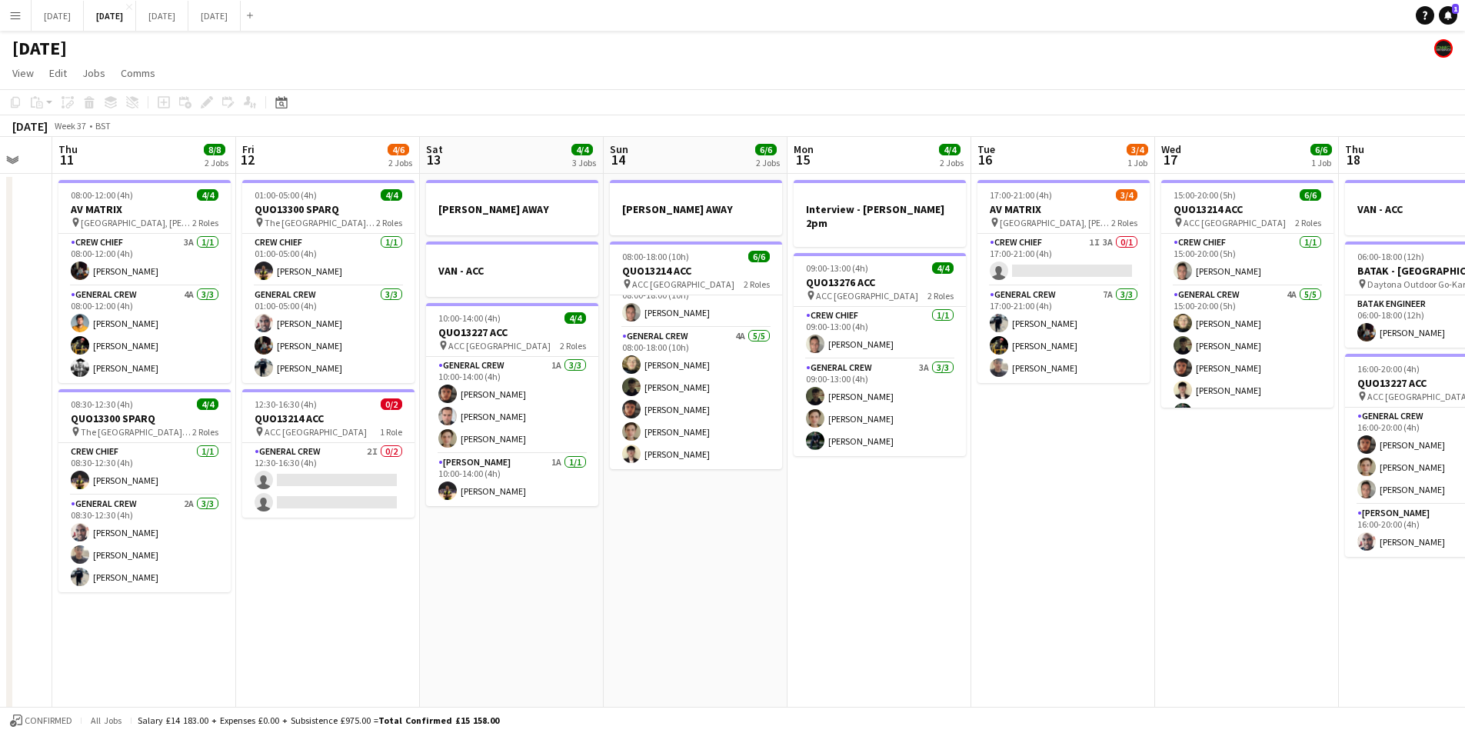
scroll to position [0, 512]
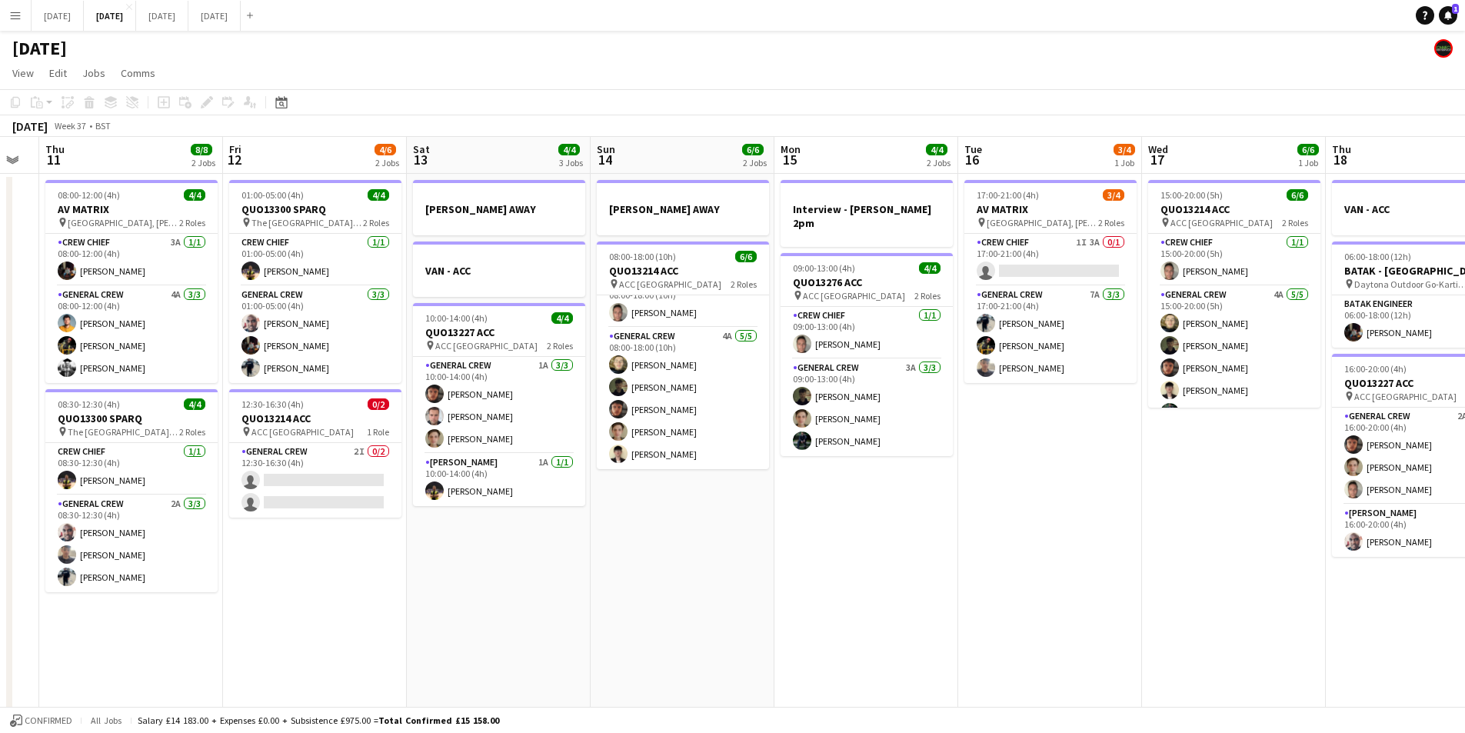
drag, startPoint x: 1198, startPoint y: 555, endPoint x: 741, endPoint y: 555, distance: 457.6
click at [746, 555] on app-calendar-viewport "Mon 8 6/6 3 Jobs Tue 9 4/4 3 Jobs Wed 10 Thu 11 8/8 2 Jobs Fri 12 4/6 2 Jobs Sa…" at bounding box center [732, 666] width 1465 height 1058
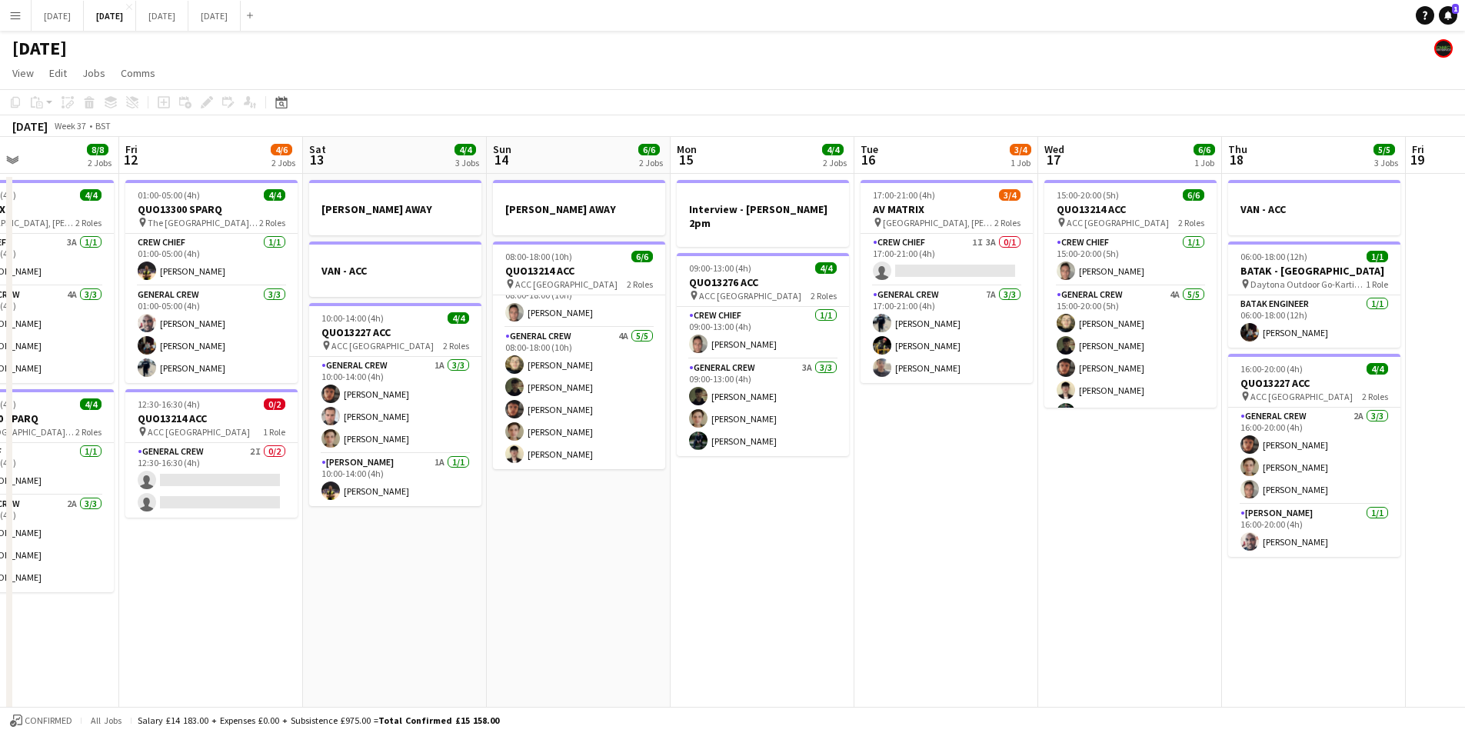
drag, startPoint x: 1104, startPoint y: 473, endPoint x: 960, endPoint y: 434, distance: 149.1
click at [970, 451] on app-calendar-viewport "Mon 8 6/6 3 Jobs Tue 9 4/4 3 Jobs Wed 10 Thu 11 8/8 2 Jobs Fri 12 4/6 2 Jobs Sa…" at bounding box center [732, 666] width 1465 height 1058
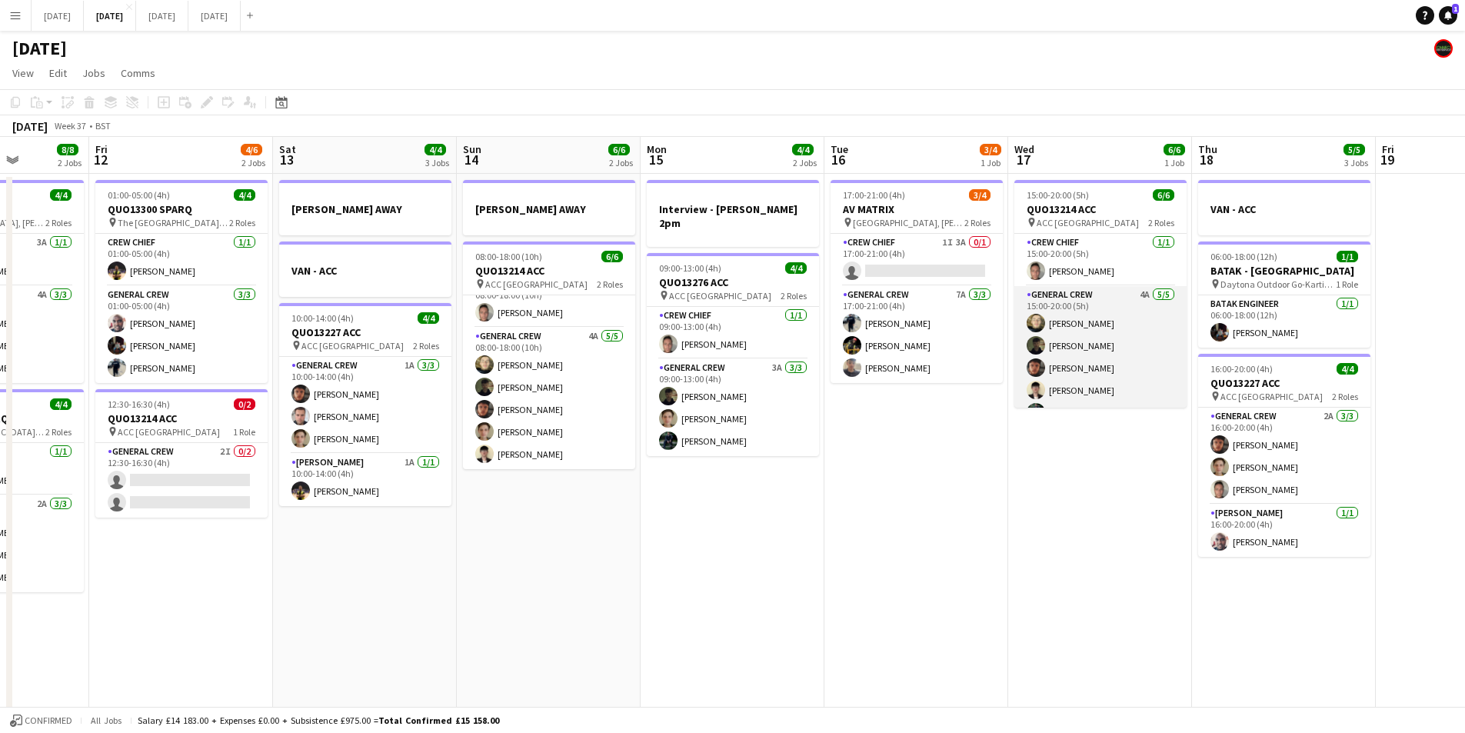
scroll to position [20, 0]
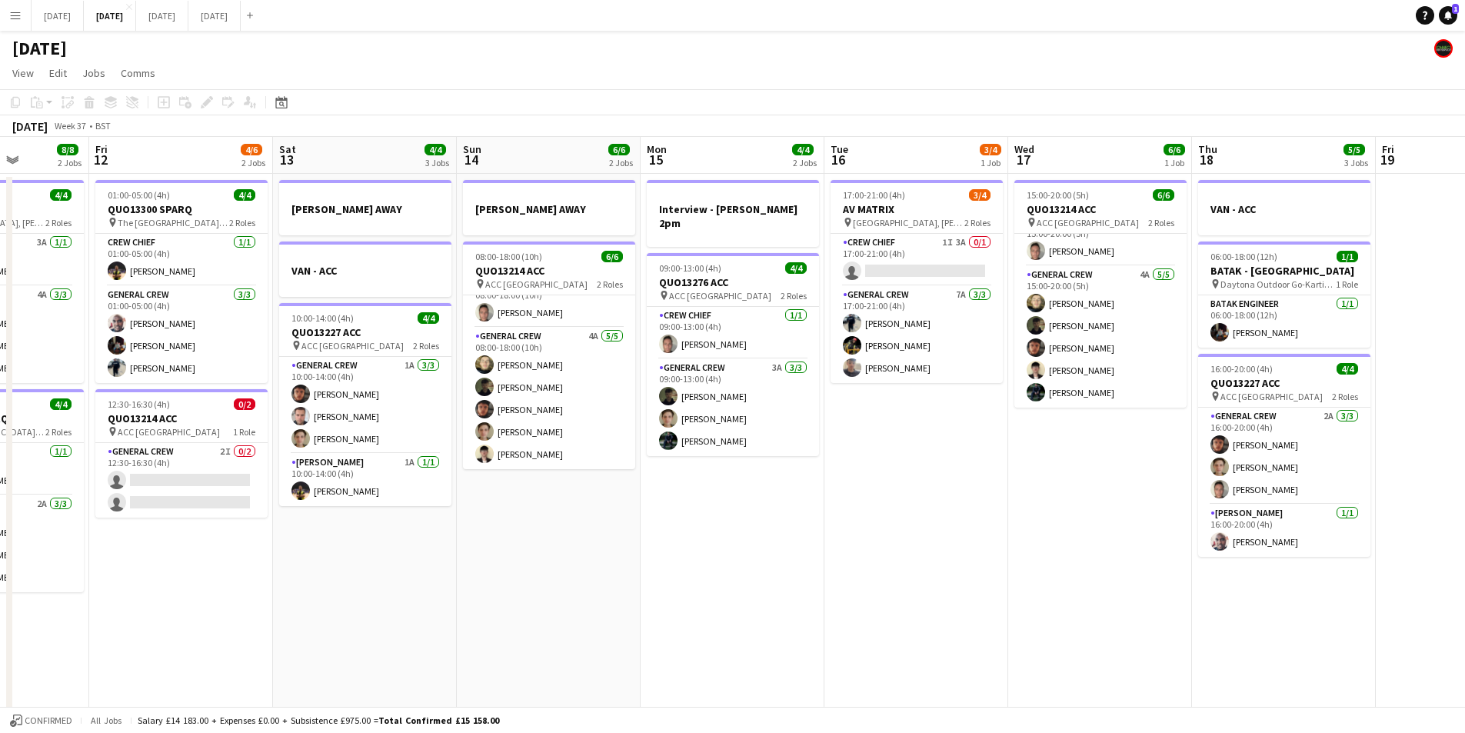
drag, startPoint x: 854, startPoint y: 571, endPoint x: 971, endPoint y: 555, distance: 118.9
click at [1021, 582] on app-calendar-viewport "Tue 9 4/4 3 Jobs Wed 10 Thu 11 8/8 2 Jobs Fri 12 4/6 2 Jobs Sat 13 4/4 3 Jobs S…" at bounding box center [732, 666] width 1465 height 1058
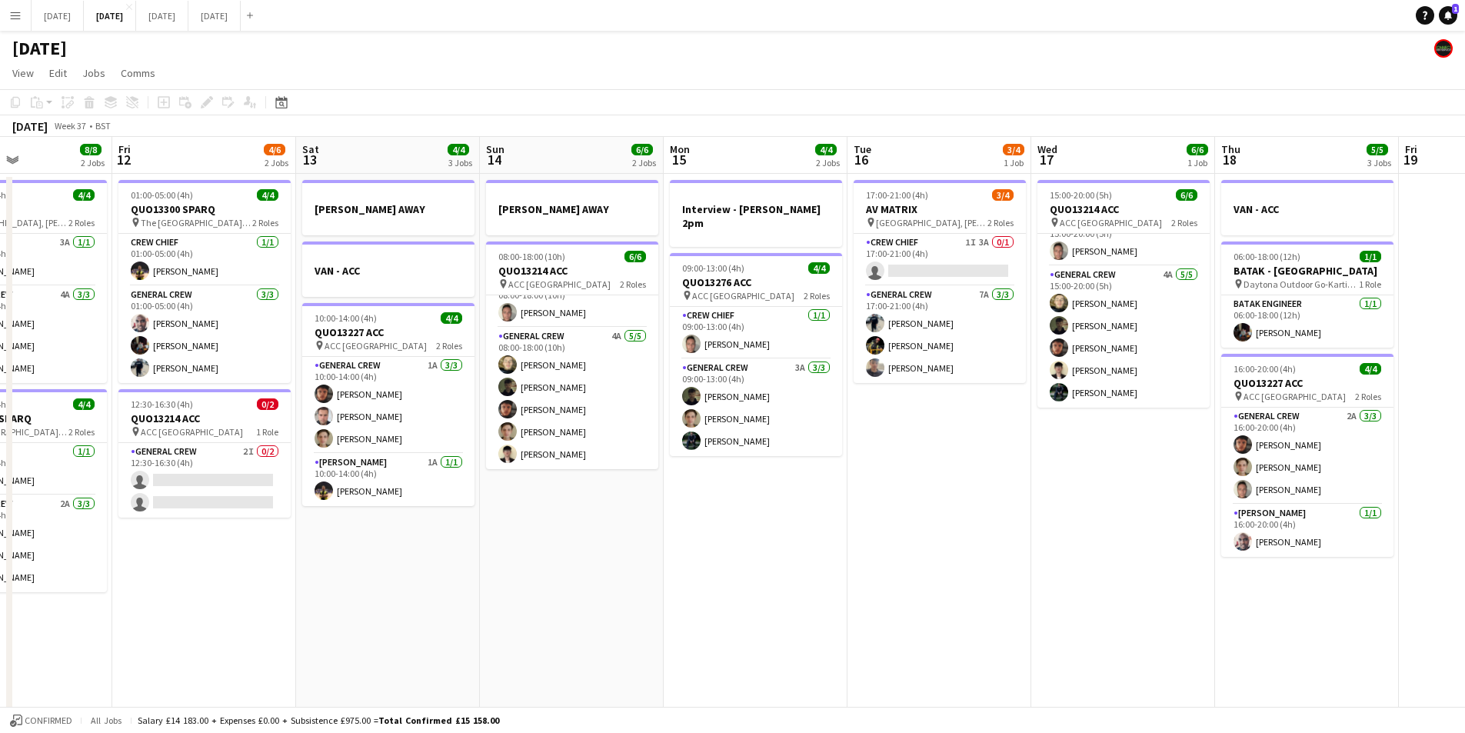
scroll to position [0, 441]
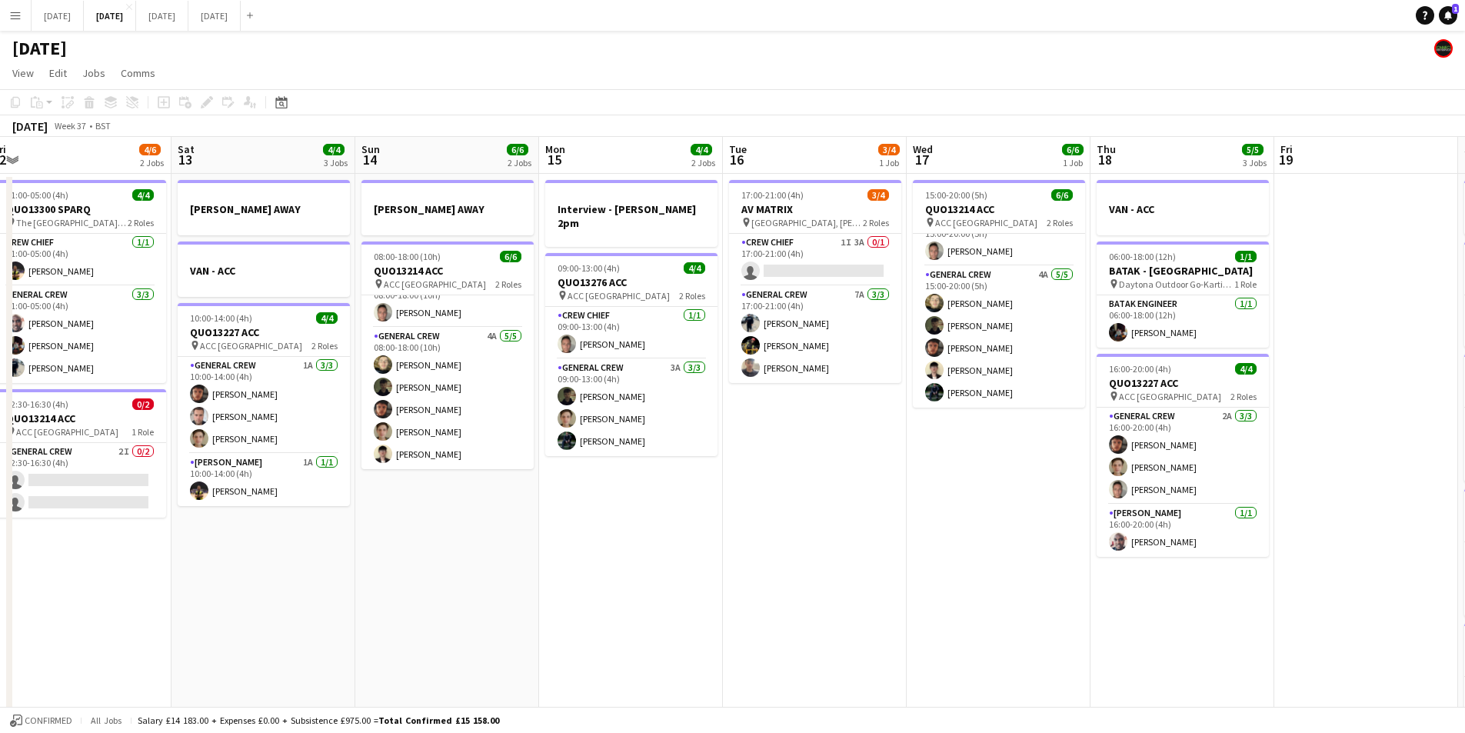
drag, startPoint x: 1091, startPoint y: 547, endPoint x: 781, endPoint y: 511, distance: 312.0
click at [783, 511] on app-calendar-viewport "Tue 9 4/4 3 Jobs Wed 10 Thu 11 8/8 2 Jobs Fri 12 4/6 2 Jobs Sat 13 4/4 3 Jobs S…" at bounding box center [732, 666] width 1465 height 1058
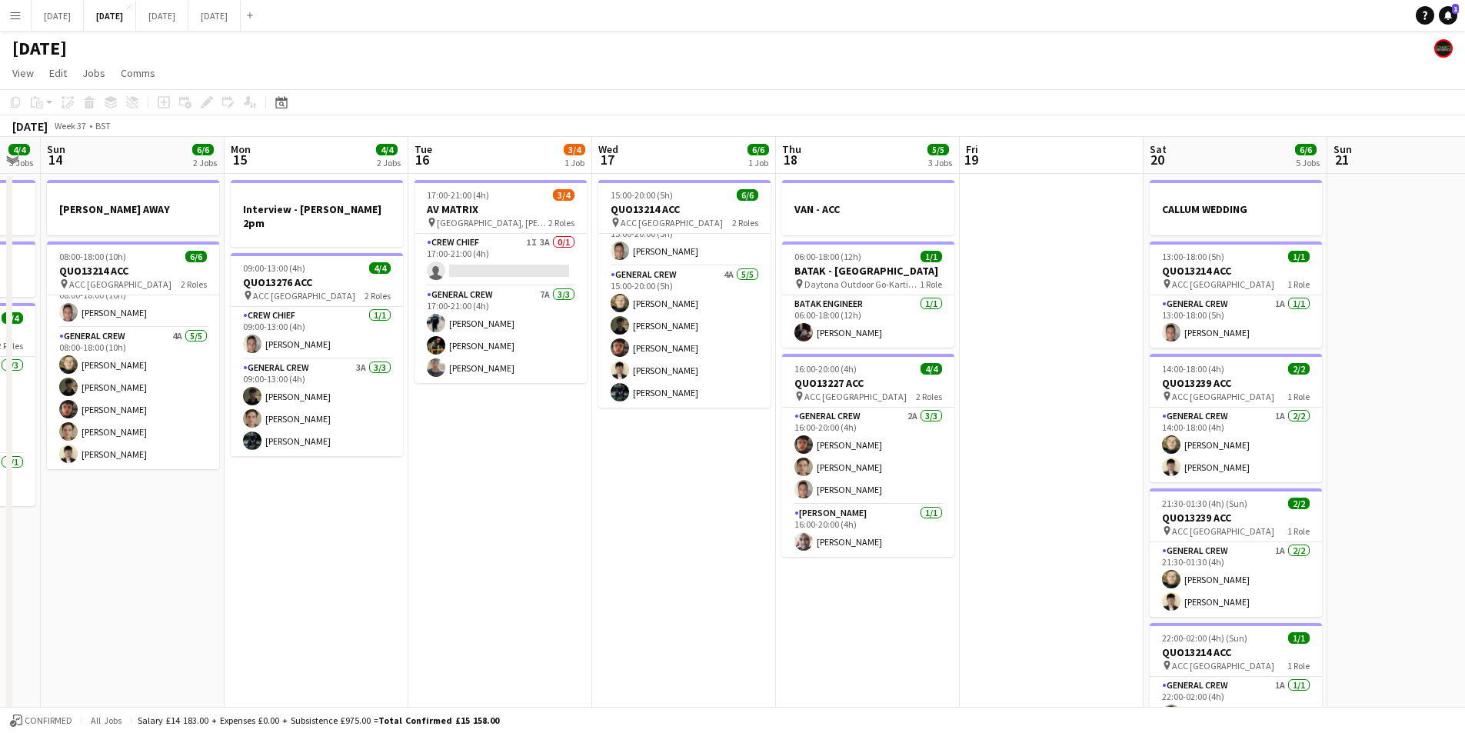
drag, startPoint x: 979, startPoint y: 535, endPoint x: 686, endPoint y: 463, distance: 301.8
click at [686, 463] on app-calendar-viewport "Thu 11 8/8 2 Jobs Fri 12 4/6 2 Jobs Sat 13 4/4 3 Jobs Sun 14 6/6 2 Jobs Mon 15 …" at bounding box center [732, 666] width 1465 height 1058
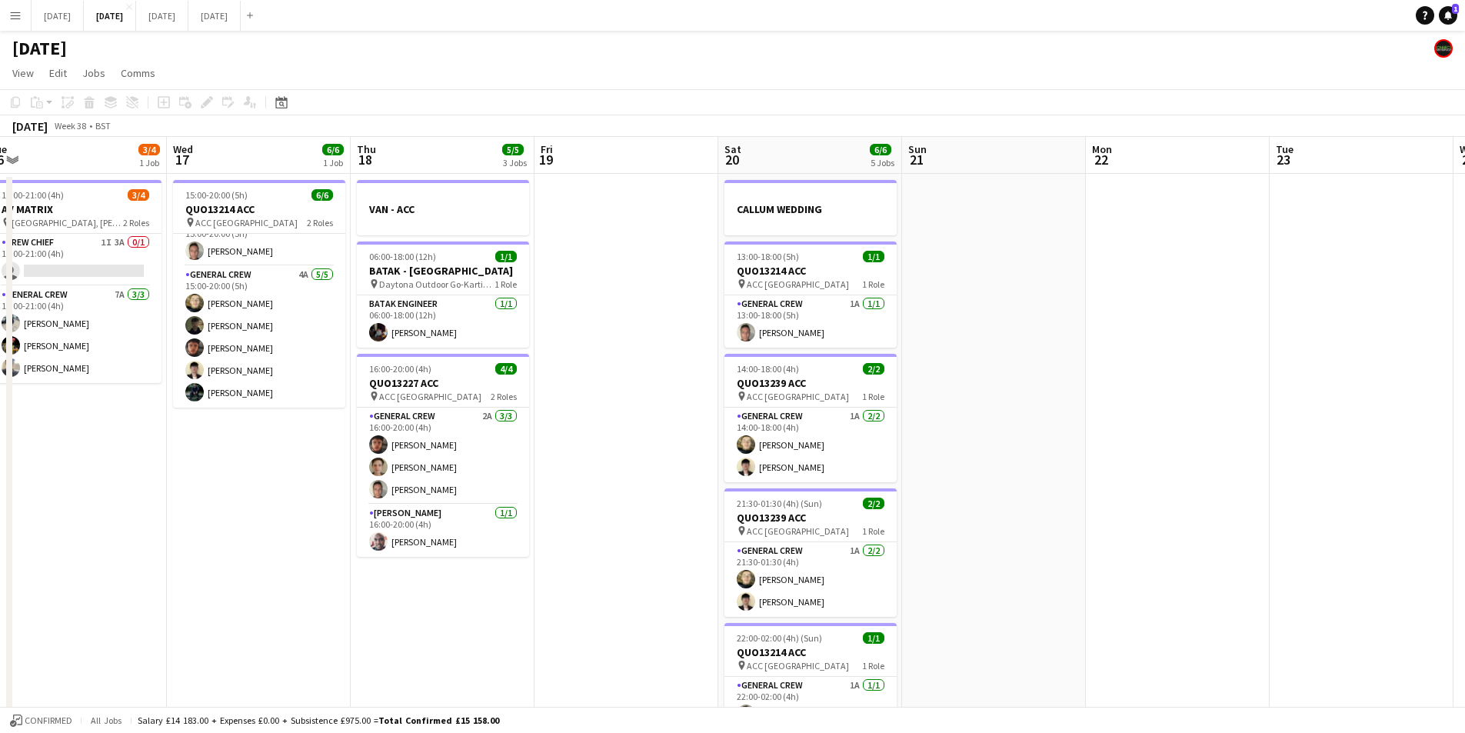
scroll to position [0, 570]
drag, startPoint x: 1019, startPoint y: 563, endPoint x: 506, endPoint y: 515, distance: 515.3
click at [486, 508] on app-calendar-viewport "Sat 13 4/4 3 Jobs Sun 14 6/6 2 Jobs Mon 15 4/4 2 Jobs Tue 16 3/4 1 Job Wed 17 6…" at bounding box center [732, 666] width 1465 height 1058
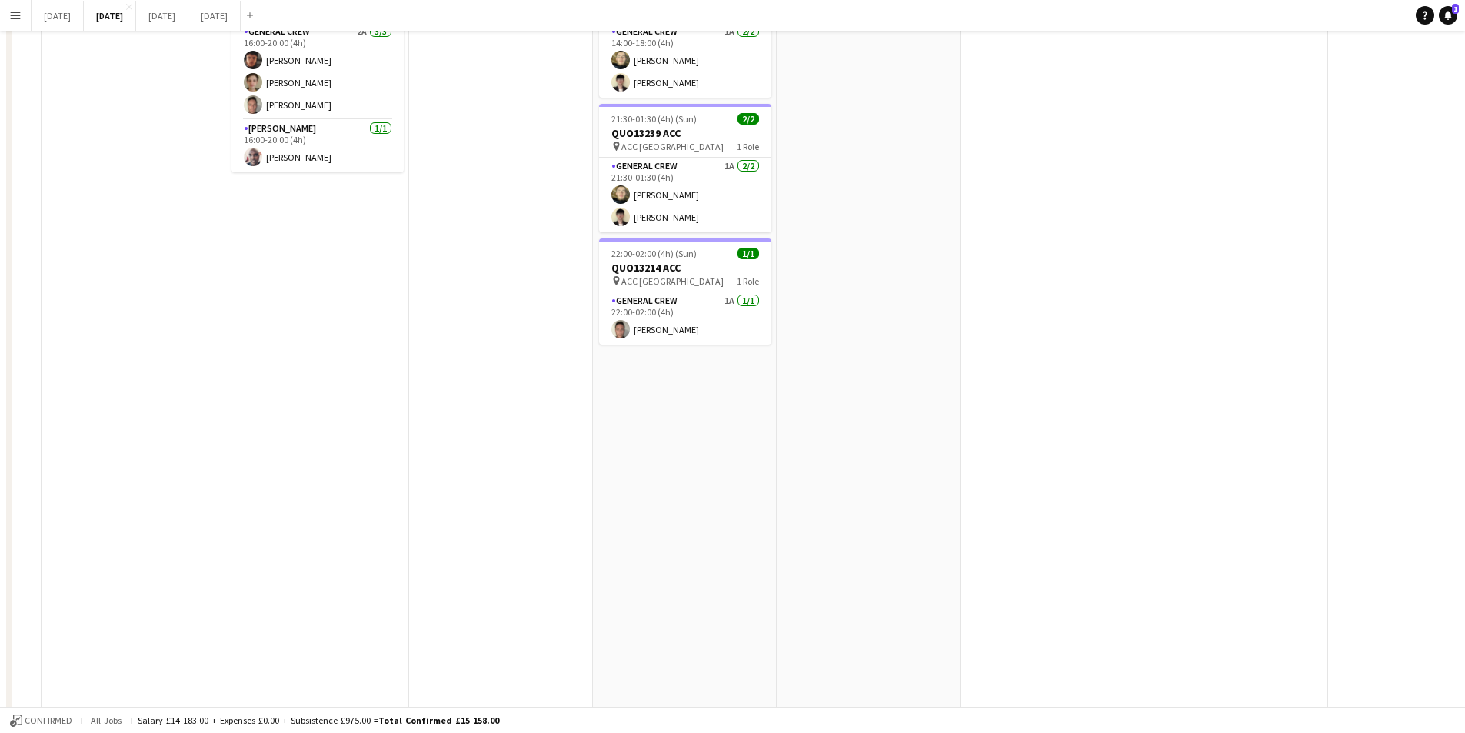
scroll to position [0, 0]
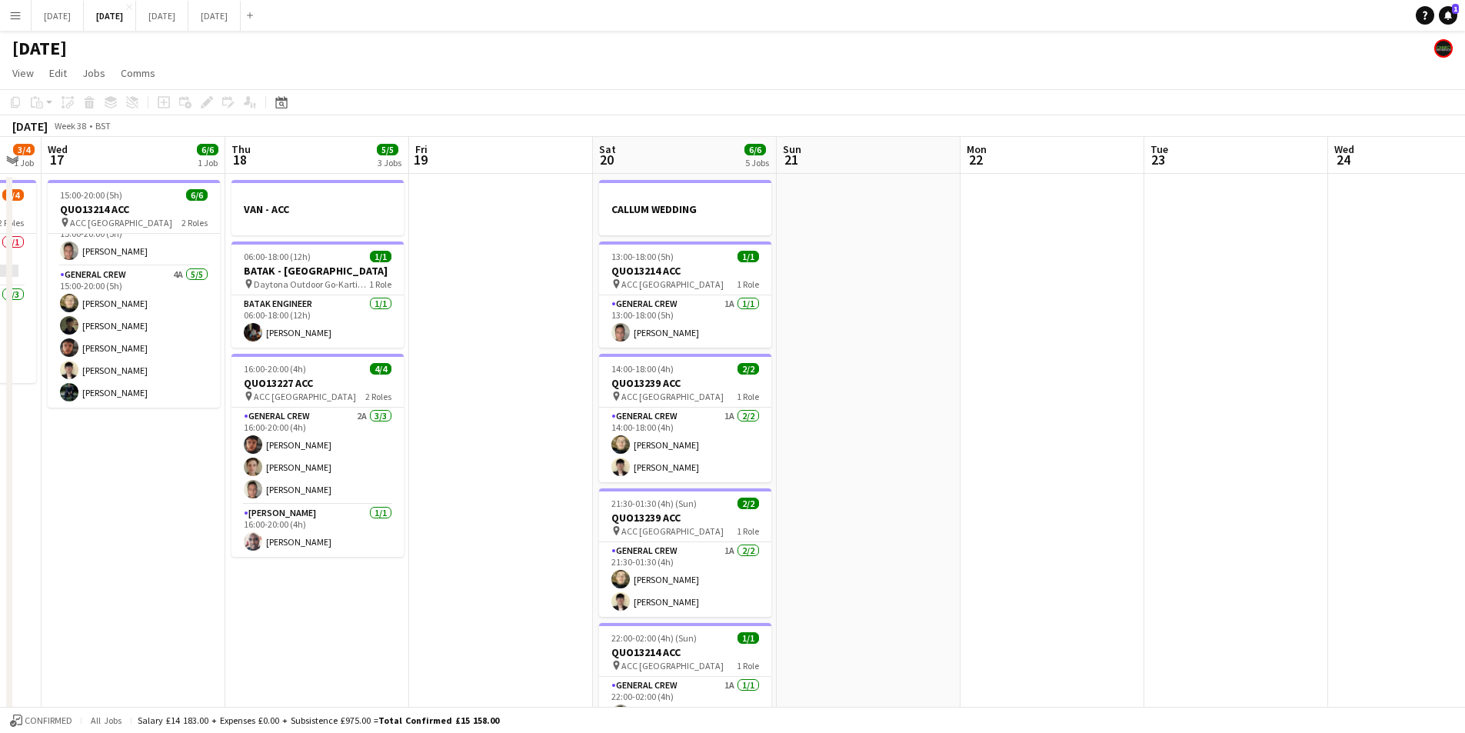
drag, startPoint x: 1130, startPoint y: 535, endPoint x: 871, endPoint y: 477, distance: 264.8
click at [882, 481] on app-calendar-viewport "Sun 14 6/6 2 Jobs Mon 15 4/4 2 Jobs Tue 16 3/4 1 Job Wed 17 6/6 1 Job Thu 18 5/…" at bounding box center [732, 666] width 1465 height 1058
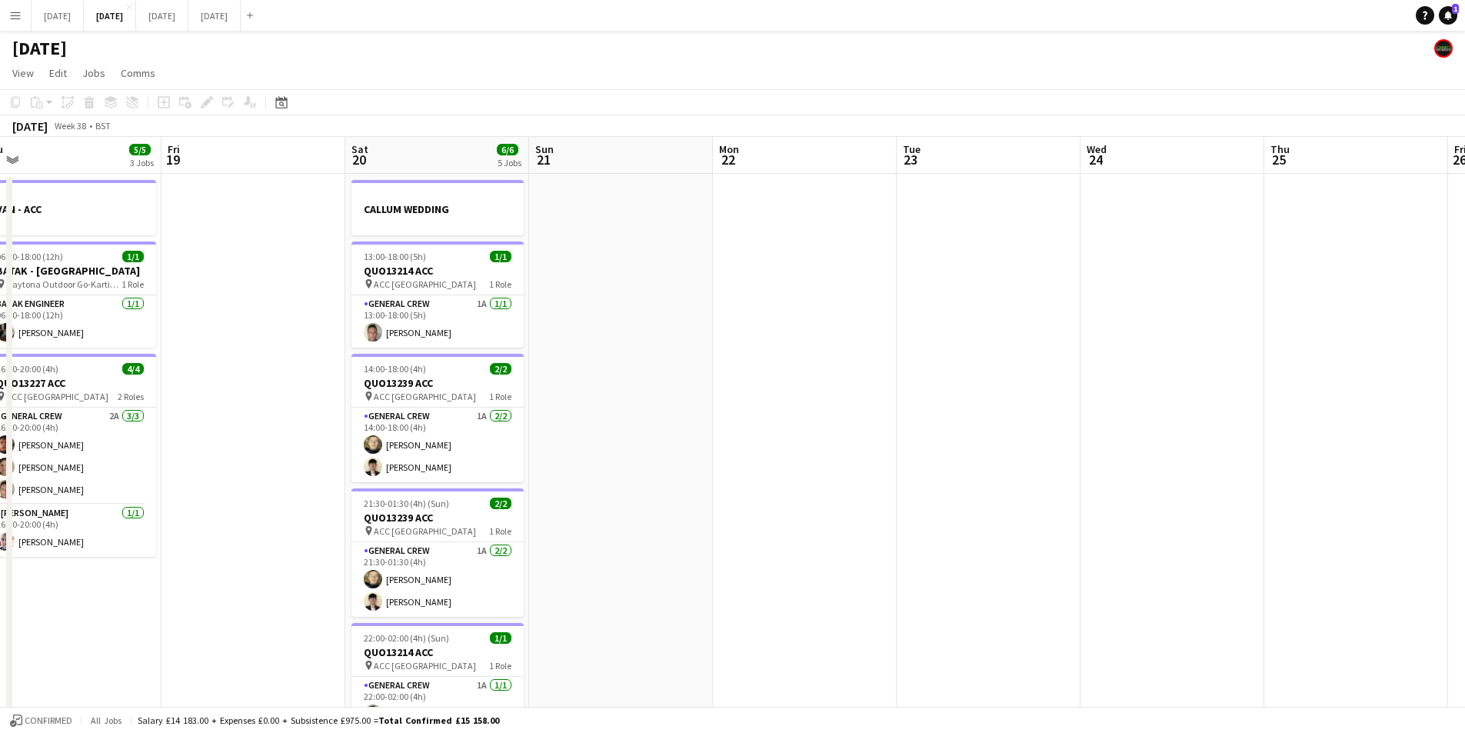
click at [881, 523] on app-calendar-viewport "Mon 15 4/4 2 Jobs Tue 16 3/4 1 Job Wed 17 6/6 1 Job Thu 18 5/5 3 Jobs Fri 19 Sa…" at bounding box center [732, 666] width 1465 height 1058
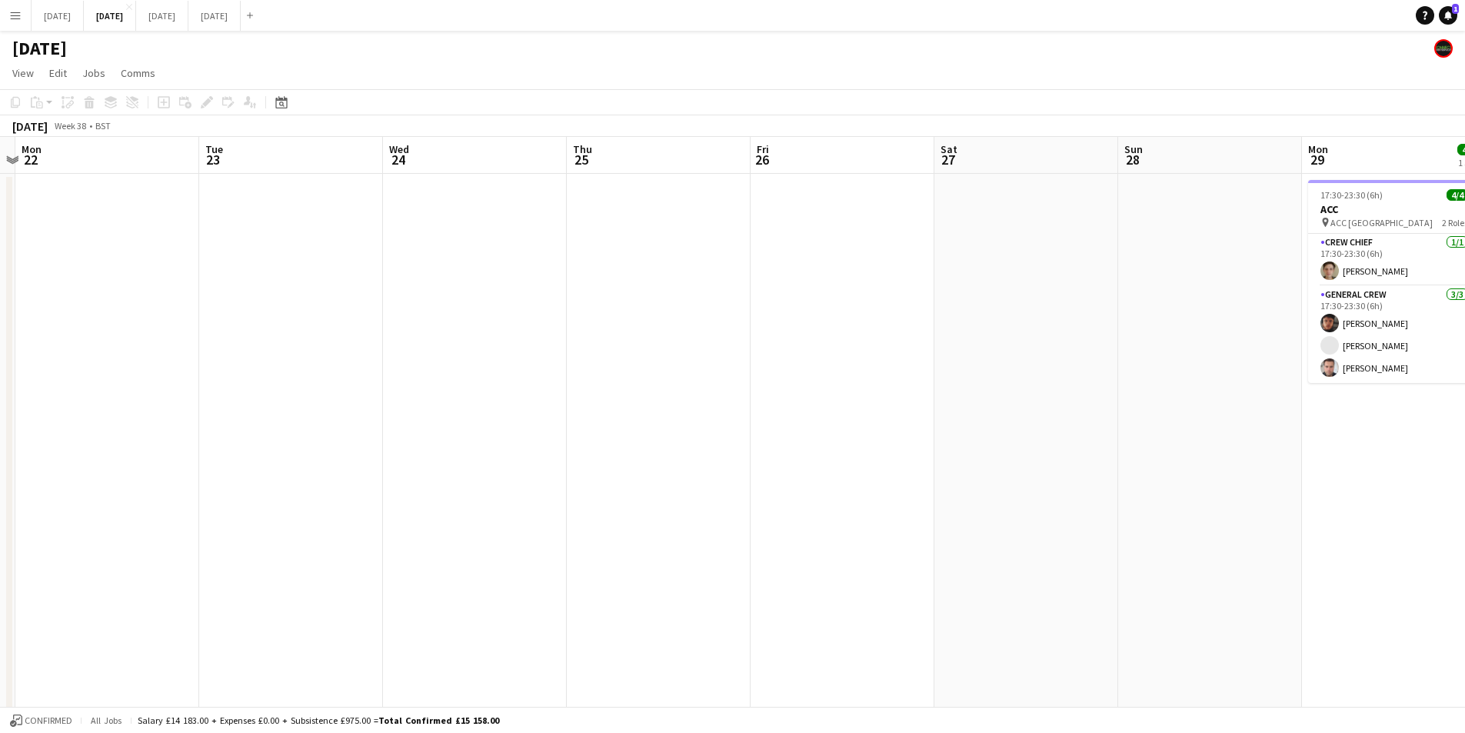
drag, startPoint x: 1129, startPoint y: 571, endPoint x: 700, endPoint y: 509, distance: 433.5
click at [709, 513] on app-calendar-viewport "Wed 17 6/6 1 Job Thu 18 5/5 3 Jobs Fri 19 Sat 20 6/6 5 Jobs Sun 21 Mon 22 Tue 2…" at bounding box center [732, 666] width 1465 height 1058
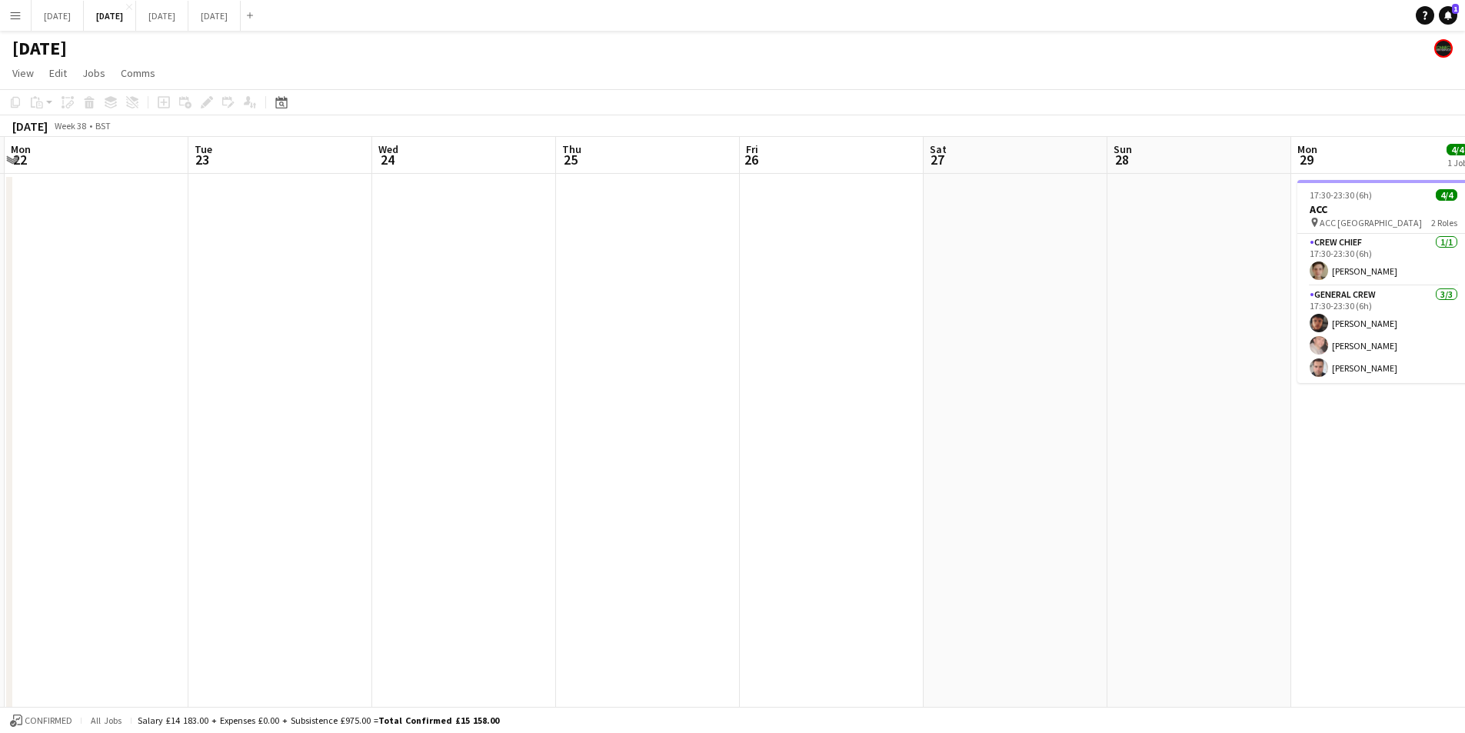
click at [1171, 547] on app-calendar-viewport "Fri 19 Sat 20 6/6 5 Jobs Sun 21 Mon 22 Tue 23 Wed 24 Thu 25 Fri 26 Sat 27 Sun 2…" at bounding box center [732, 666] width 1465 height 1058
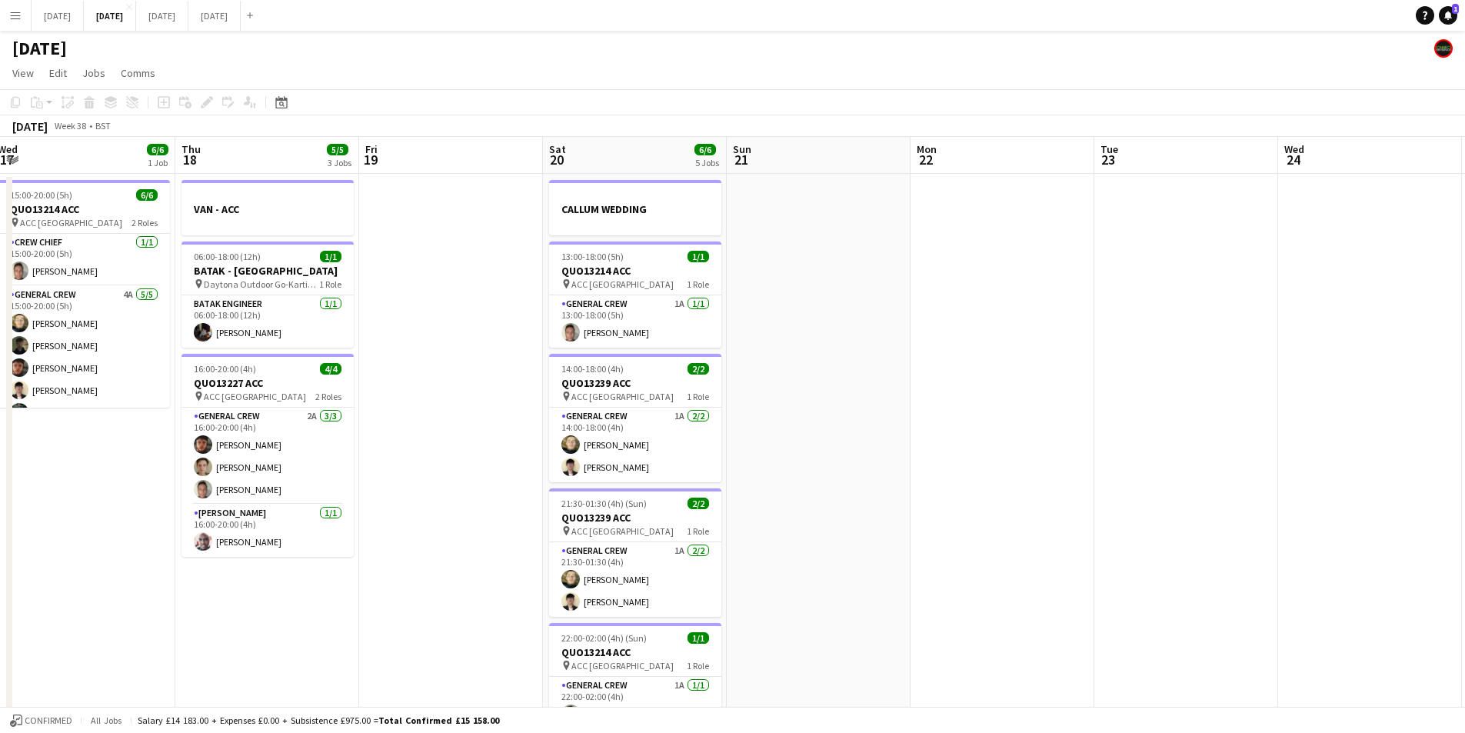
drag, startPoint x: 788, startPoint y: 604, endPoint x: 1084, endPoint y: 568, distance: 299.1
click at [1077, 574] on app-calendar-viewport "Wed 17 6/6 1 Job Thu 18 5/5 3 Jobs Fri 19 Sat 20 6/6 5 Jobs Sun 21 Mon 22 Tue 2…" at bounding box center [732, 666] width 1465 height 1058
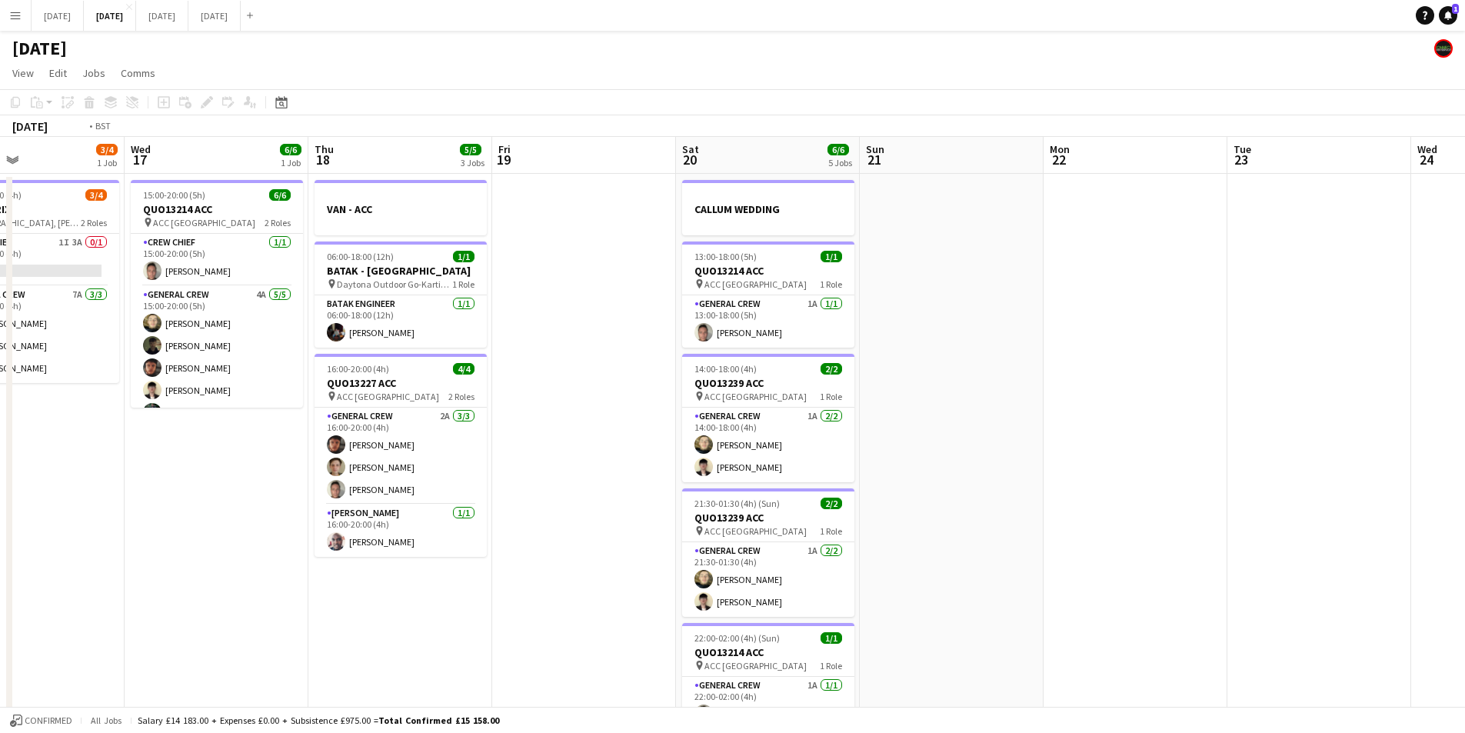
drag, startPoint x: 448, startPoint y: 627, endPoint x: 701, endPoint y: 613, distance: 254.2
click at [687, 625] on app-calendar-viewport "Sun 14 6/6 2 Jobs Mon 15 4/4 2 Jobs Tue 16 3/4 1 Job Wed 17 6/6 1 Job Thu 18 5/…" at bounding box center [732, 666] width 1465 height 1058
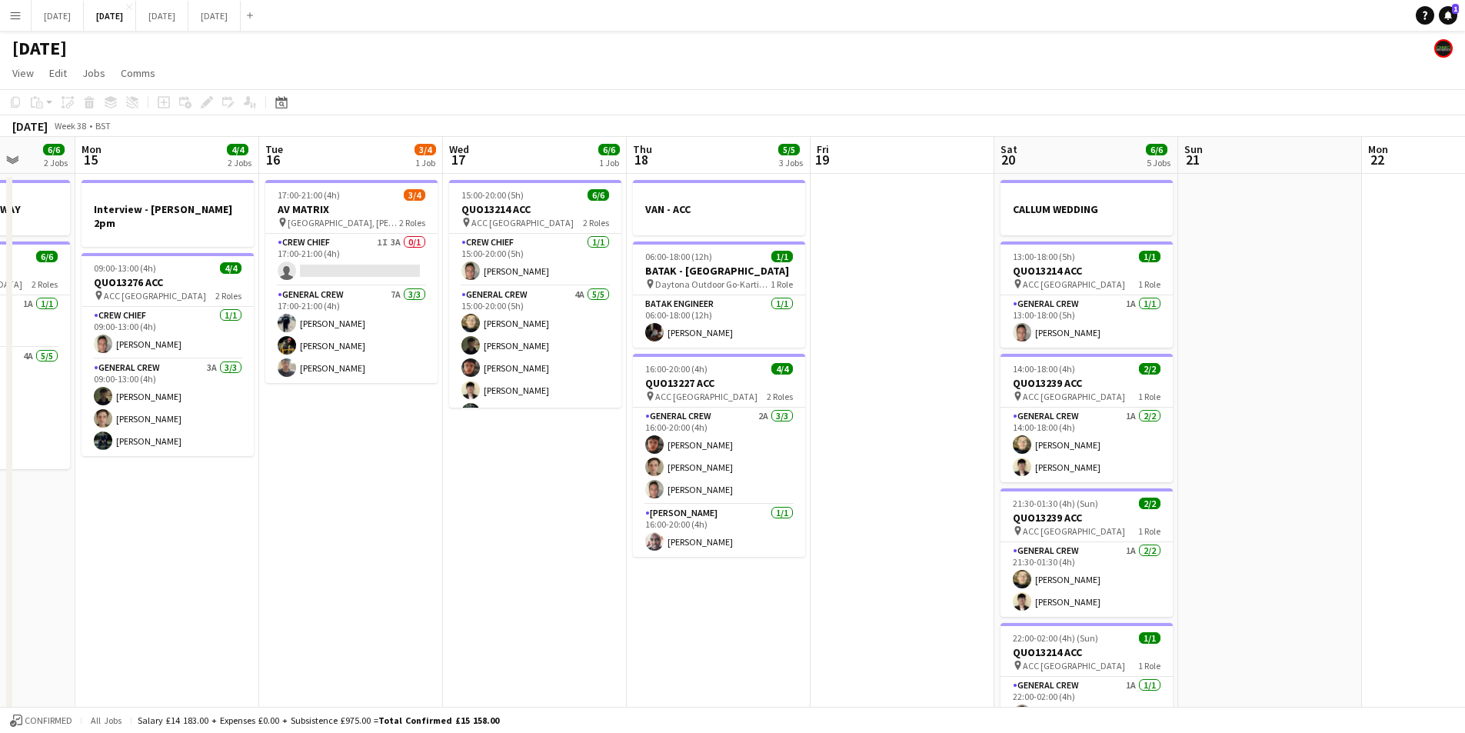
drag, startPoint x: 354, startPoint y: 561, endPoint x: 741, endPoint y: 569, distance: 386.9
click at [731, 571] on app-calendar-viewport "Fri 12 4/6 2 Jobs Sat 13 4/4 3 Jobs Sun 14 6/6 2 Jobs Mon 15 4/4 2 Jobs Tue 16 …" at bounding box center [732, 666] width 1465 height 1058
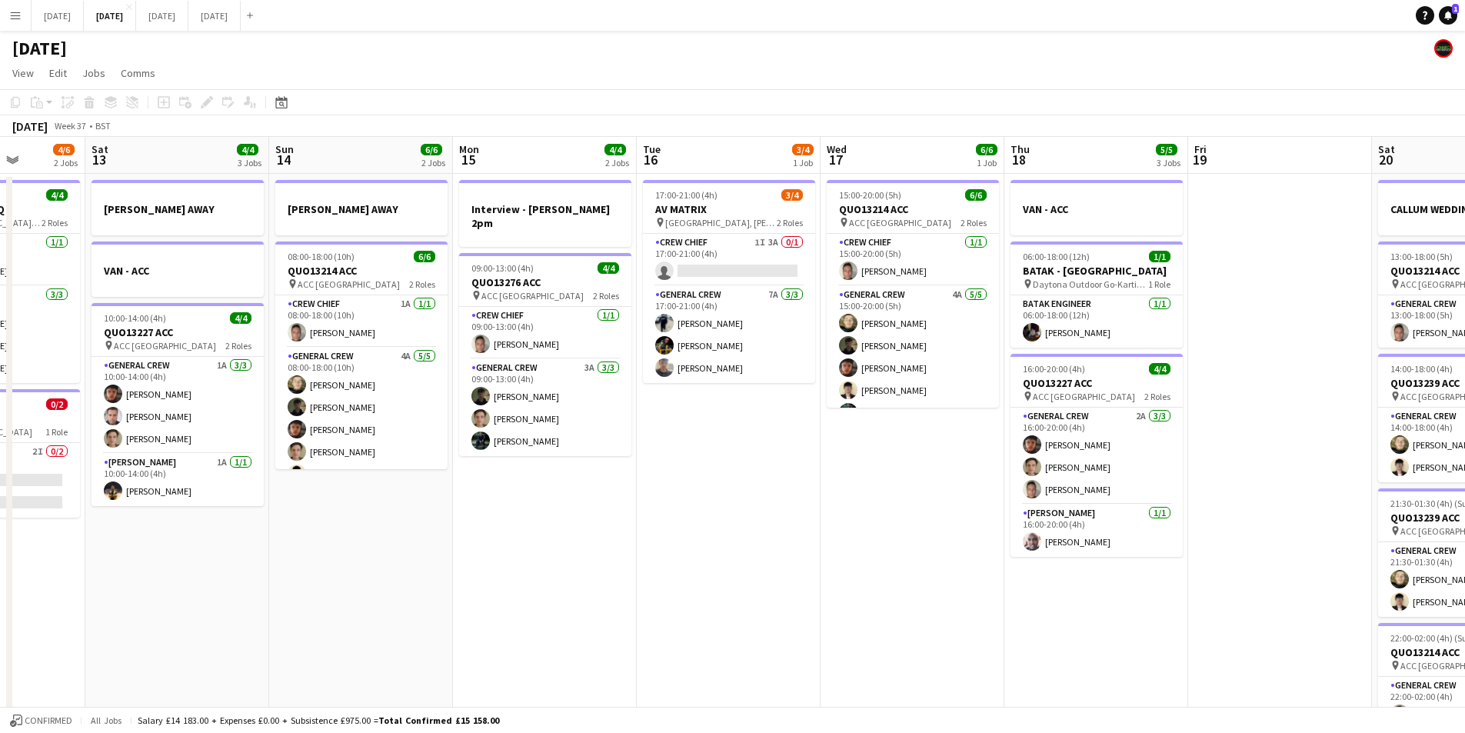
drag, startPoint x: 710, startPoint y: 569, endPoint x: 819, endPoint y: 578, distance: 109.5
click at [857, 571] on app-calendar-viewport "Wed 10 Thu 11 8/8 2 Jobs Fri 12 4/6 2 Jobs Sat 13 4/4 3 Jobs Sun 14 6/6 2 Jobs …" at bounding box center [732, 666] width 1465 height 1058
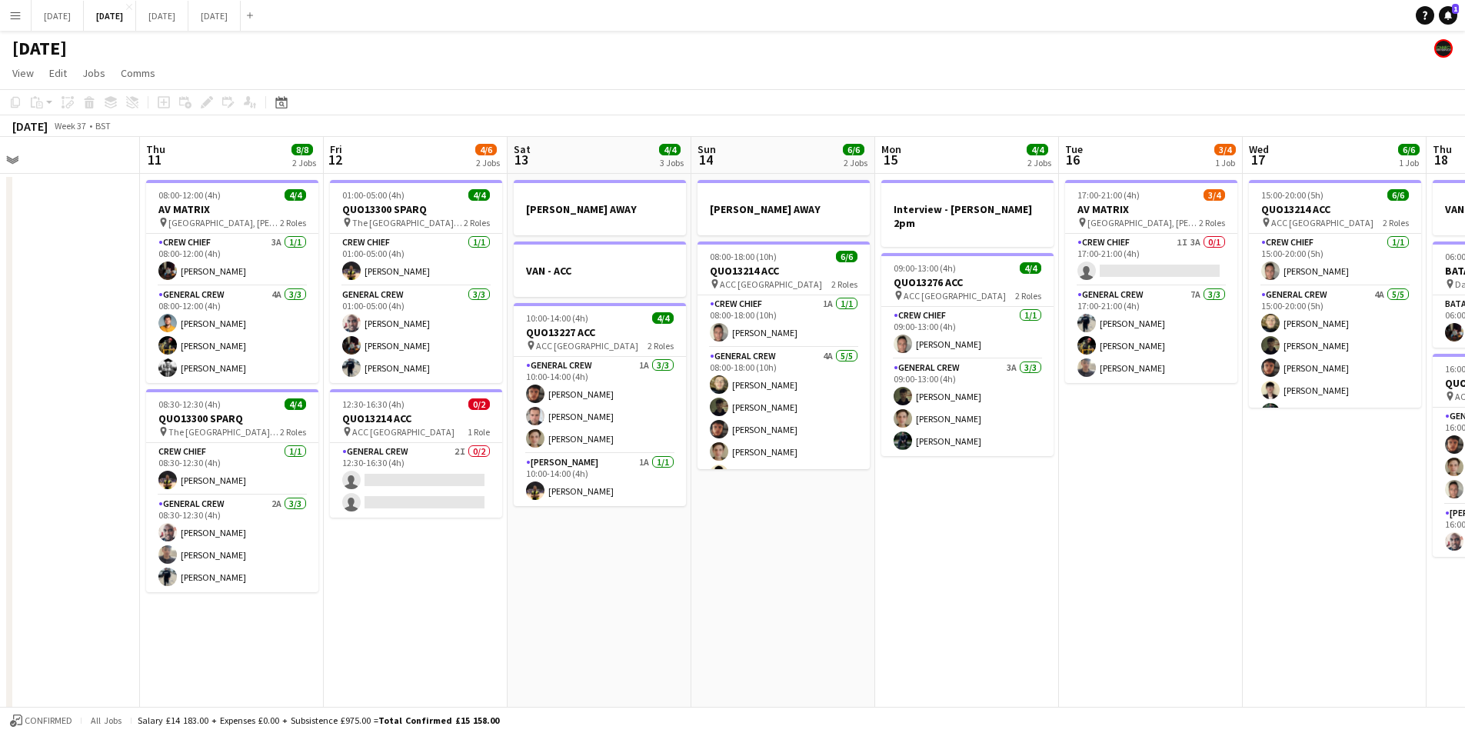
drag, startPoint x: 903, startPoint y: 615, endPoint x: 1025, endPoint y: 580, distance: 127.3
click at [1001, 602] on app-calendar-viewport "Mon 8 6/6 3 Jobs Tue 9 4/4 3 Jobs Wed 10 Thu 11 8/8 2 Jobs Fri 12 4/6 2 Jobs Sa…" at bounding box center [732, 666] width 1465 height 1058
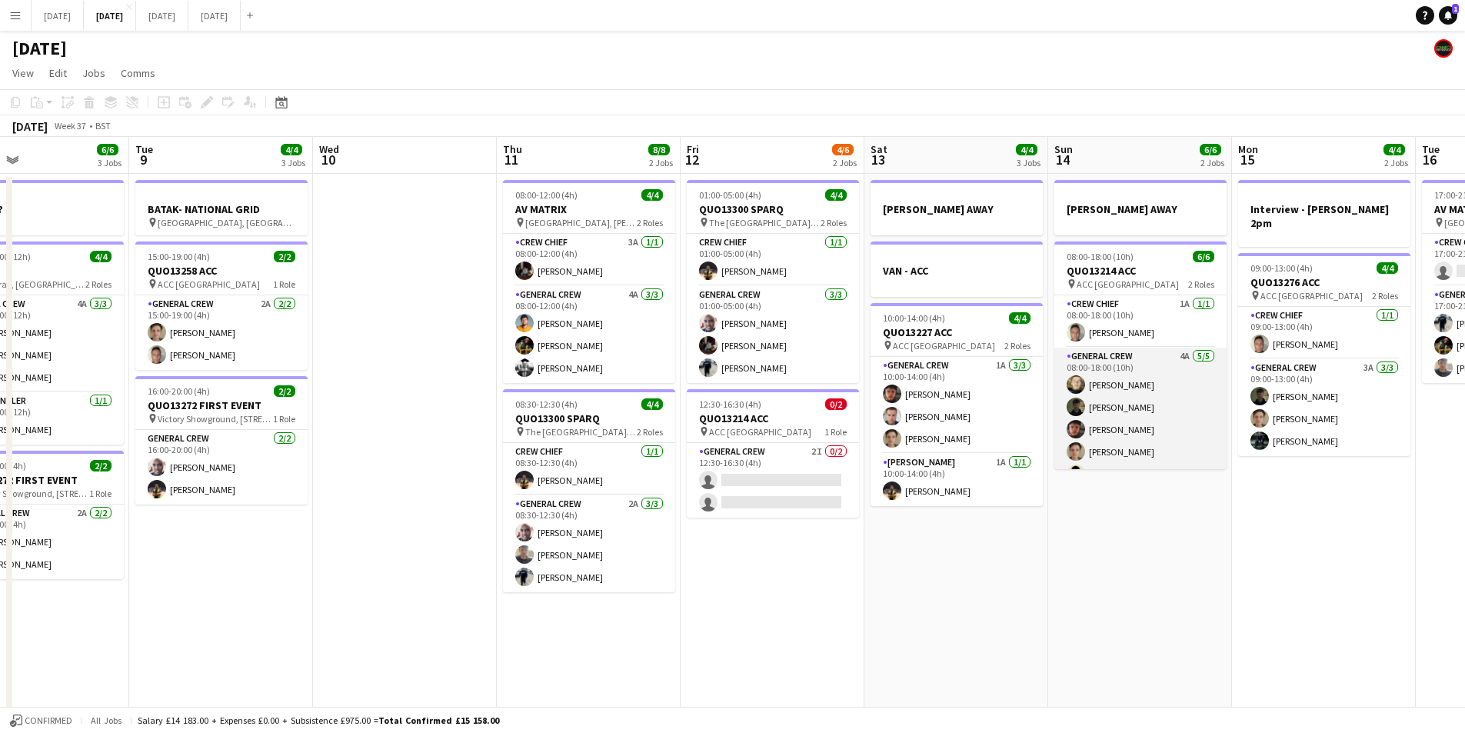
scroll to position [0, 0]
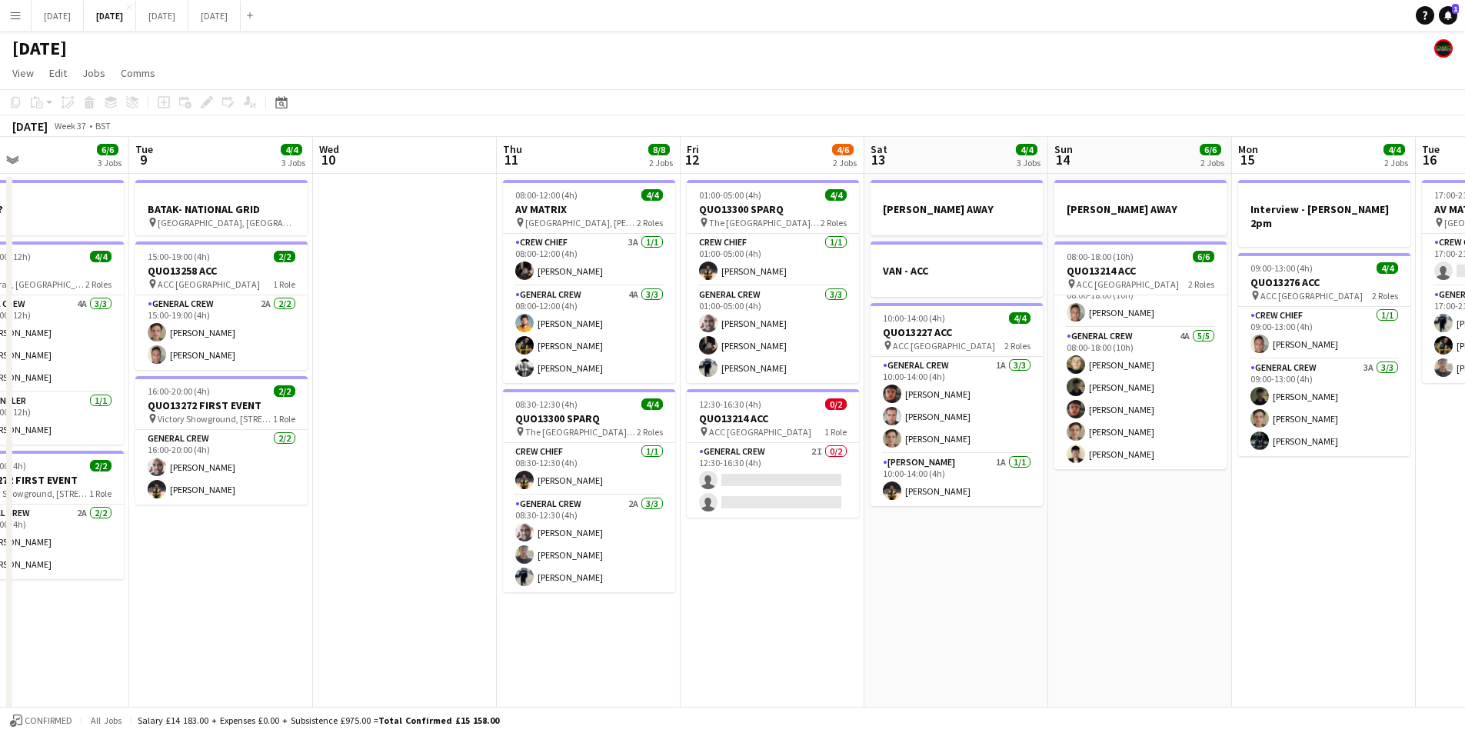
click at [1109, 614] on app-calendar-viewport "Sat 6 13/14 5 Jobs Sun 7 7/12 3 Jobs Mon 8 6/6 3 Jobs Tue 9 4/4 3 Jobs Wed 10 T…" at bounding box center [732, 666] width 1465 height 1058
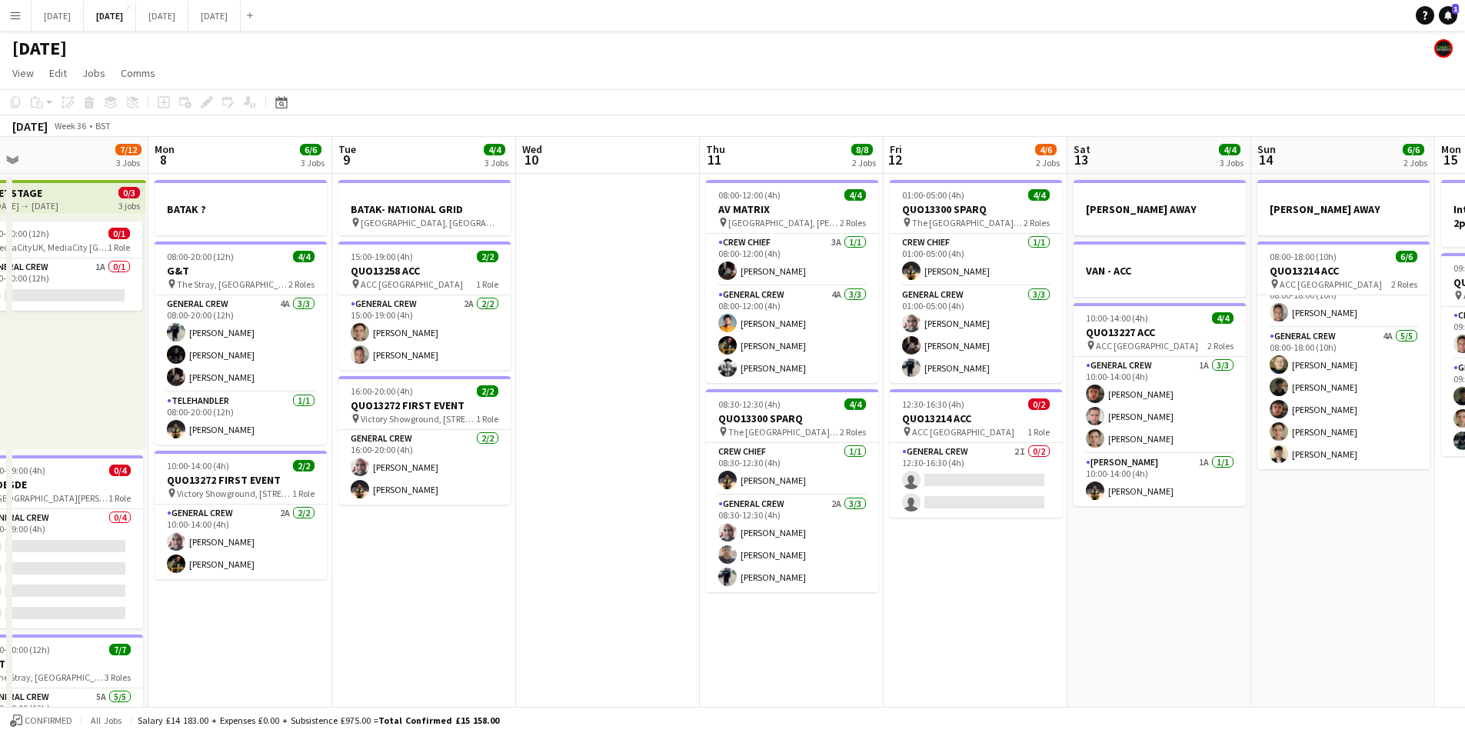
drag, startPoint x: 476, startPoint y: 578, endPoint x: 654, endPoint y: 605, distance: 179.8
click at [753, 607] on app-calendar-viewport "Fri 5 11/14 3 Jobs Sat 6 13/14 5 Jobs Sun 7 7/12 3 Jobs Mon 8 6/6 3 Jobs Tue 9 …" at bounding box center [732, 666] width 1465 height 1058
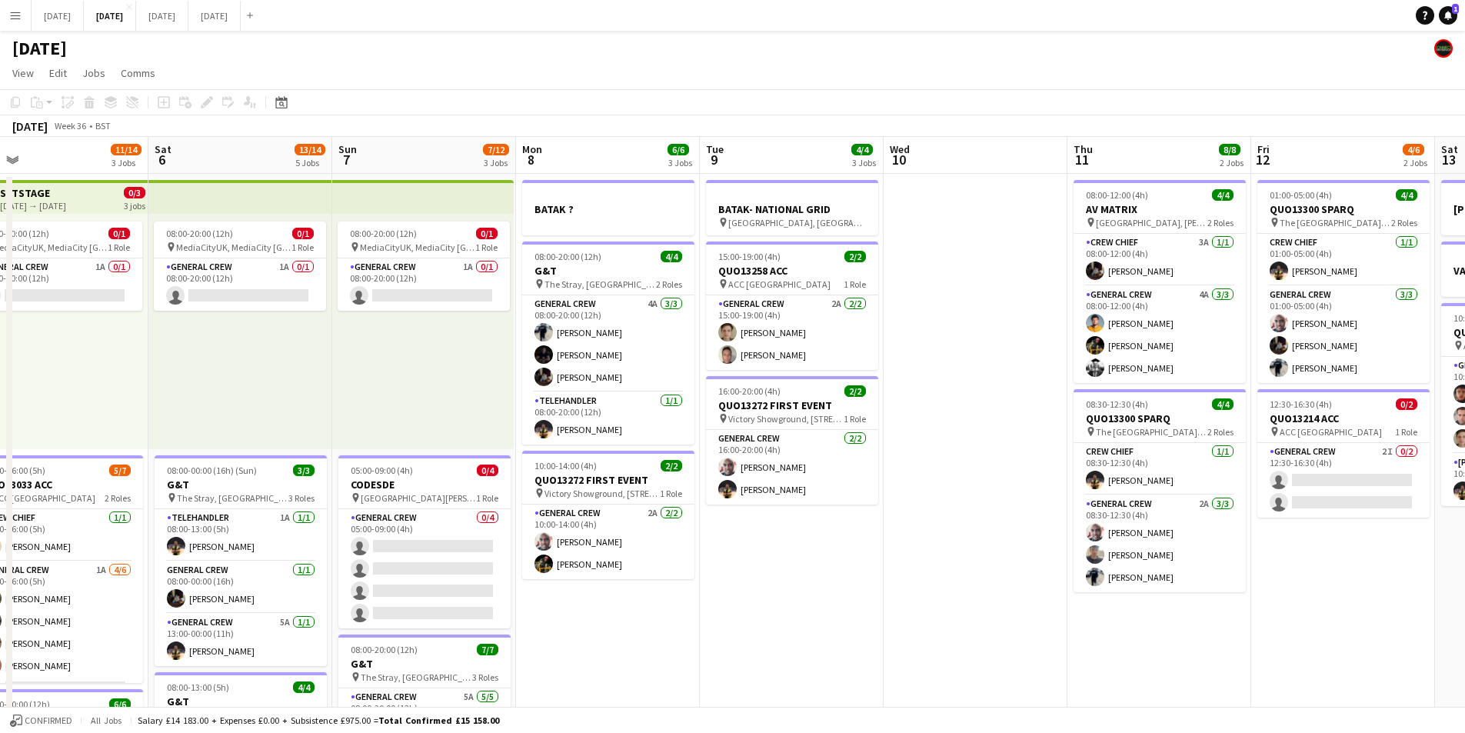
drag, startPoint x: 658, startPoint y: 642, endPoint x: 858, endPoint y: 627, distance: 200.6
click at [847, 640] on app-calendar-viewport "Wed 3 16/16 3 Jobs Thu 4 18/19 4 Jobs Fri 5 11/14 3 Jobs Sat 6 13/14 5 Jobs Sun…" at bounding box center [732, 666] width 1465 height 1058
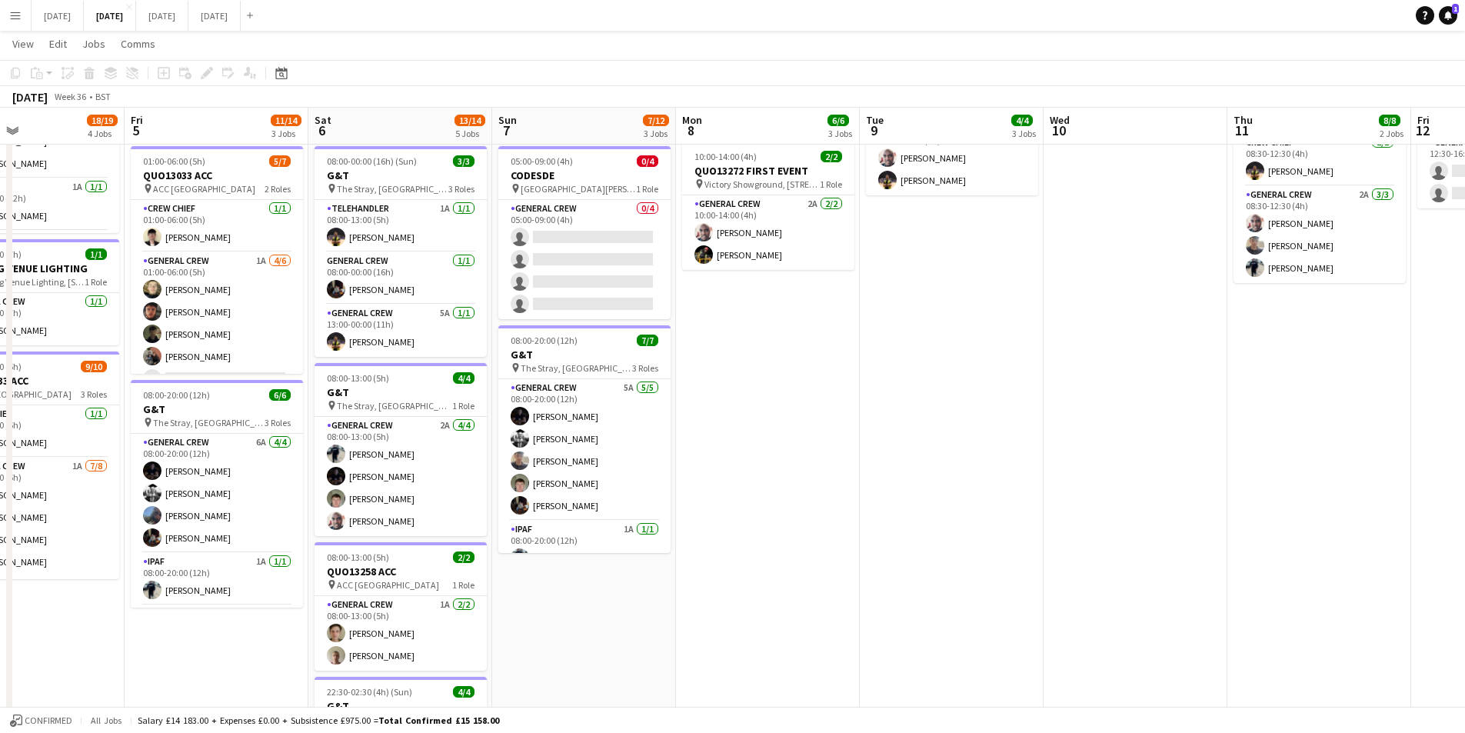
drag, startPoint x: 748, startPoint y: 553, endPoint x: 944, endPoint y: 510, distance: 200.0
click at [1059, 518] on app-calendar-viewport "Tue 2 20/21 4 Jobs Wed 3 16/16 3 Jobs Thu 4 18/19 4 Jobs Fri 5 11/14 3 Jobs Sat…" at bounding box center [732, 318] width 1465 height 1133
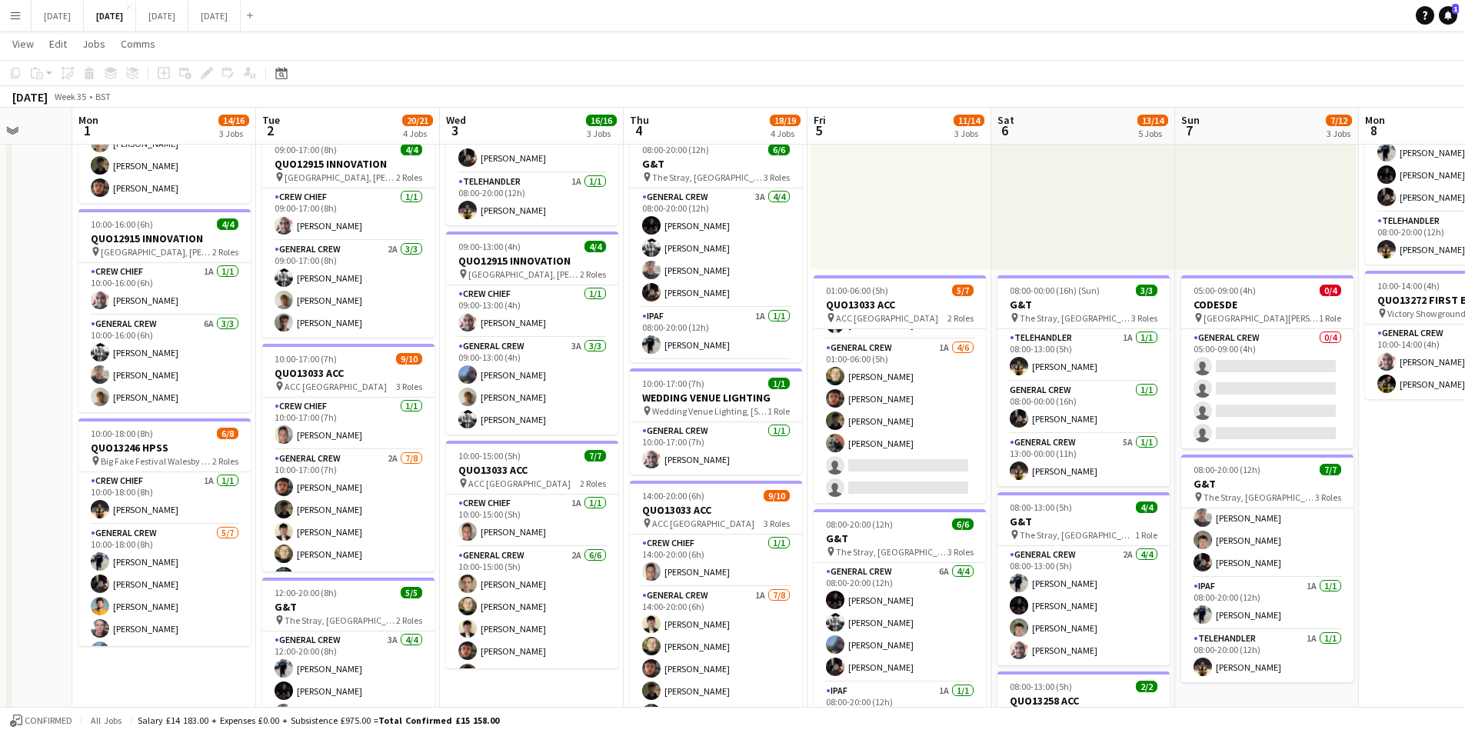
drag, startPoint x: 551, startPoint y: 560, endPoint x: 866, endPoint y: 508, distance: 318.9
click at [1025, 554] on app-calendar-viewport "Fri 29 Sat 30 Sun 31 Mon 1 14/16 3 Jobs Tue 2 20/21 4 Jobs Wed 3 16/16 3 Jobs T…" at bounding box center [732, 448] width 1465 height 1133
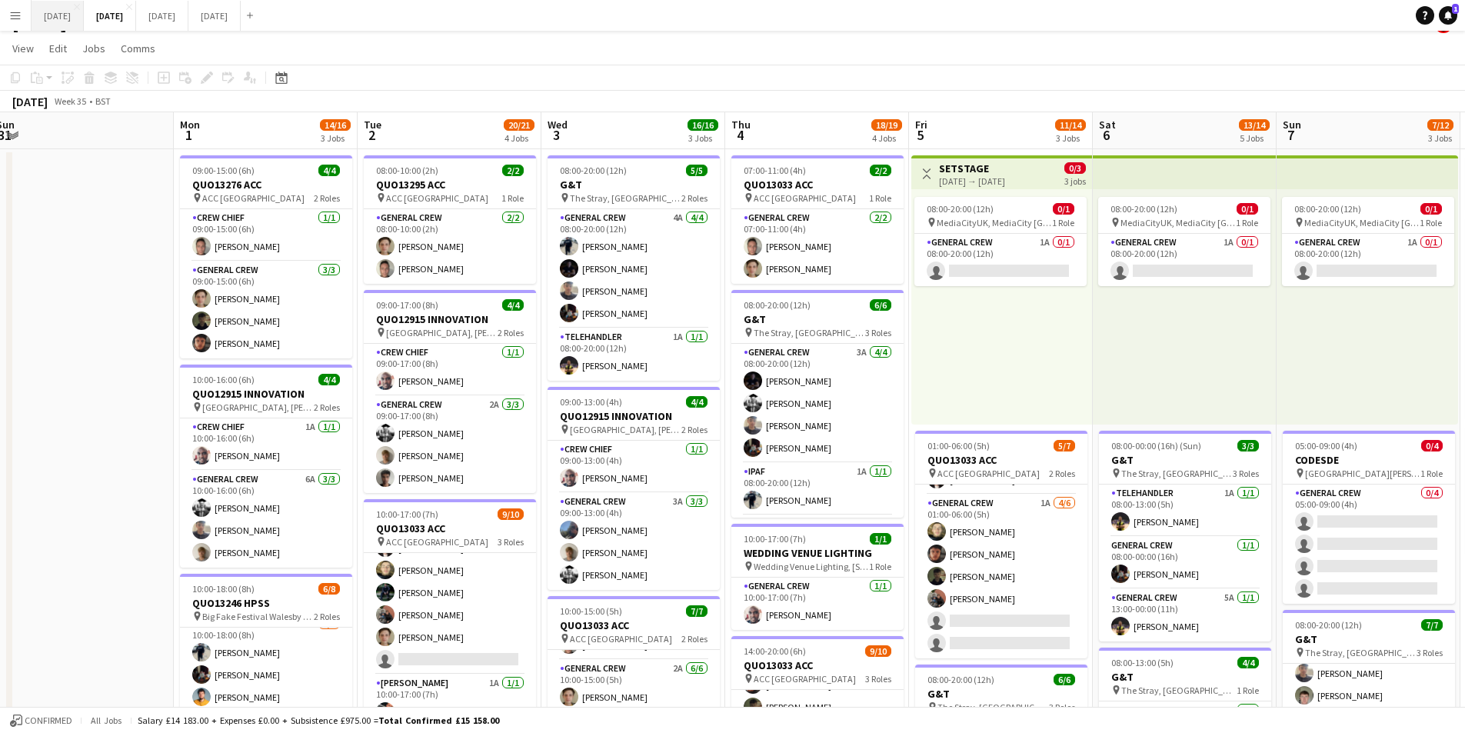
click at [62, 15] on button "[DATE] Close" at bounding box center [58, 16] width 52 height 30
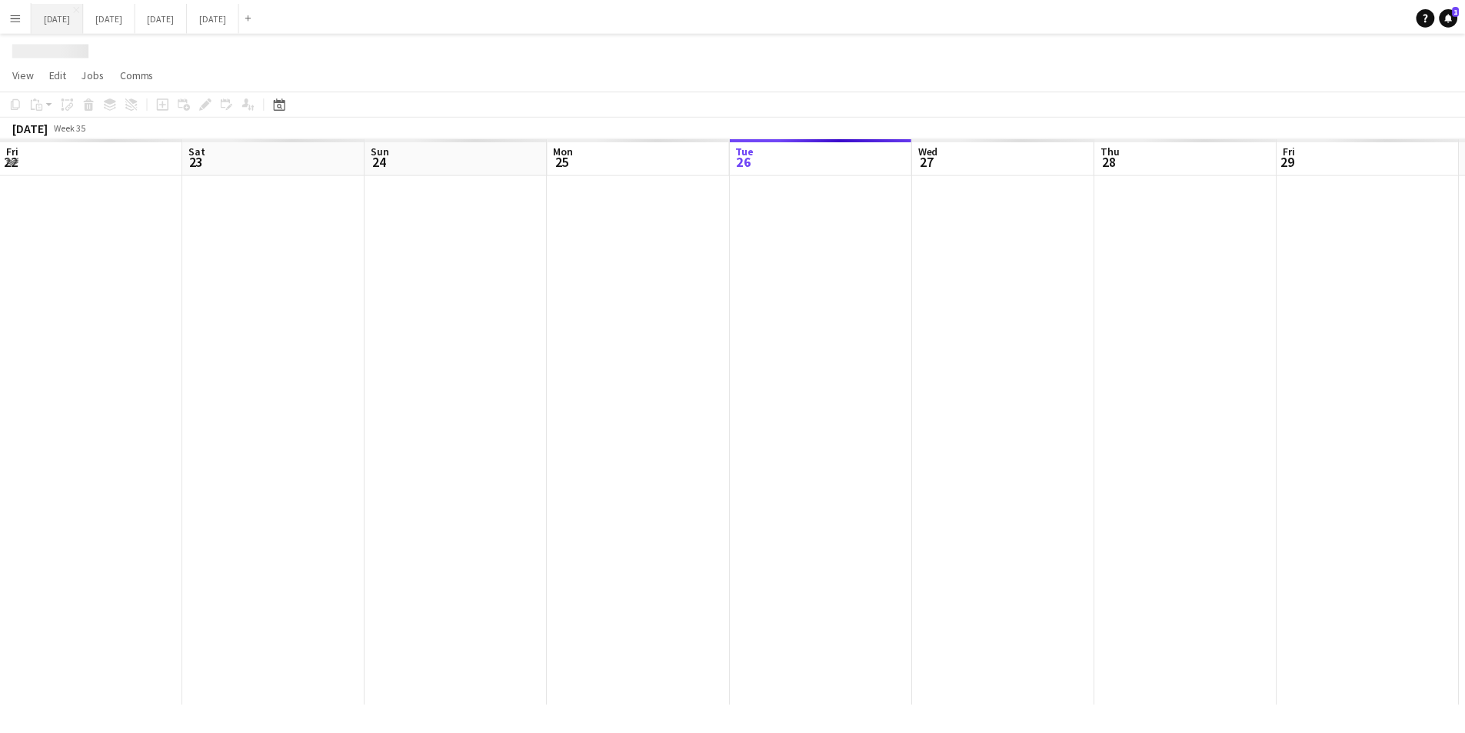
scroll to position [0, 608]
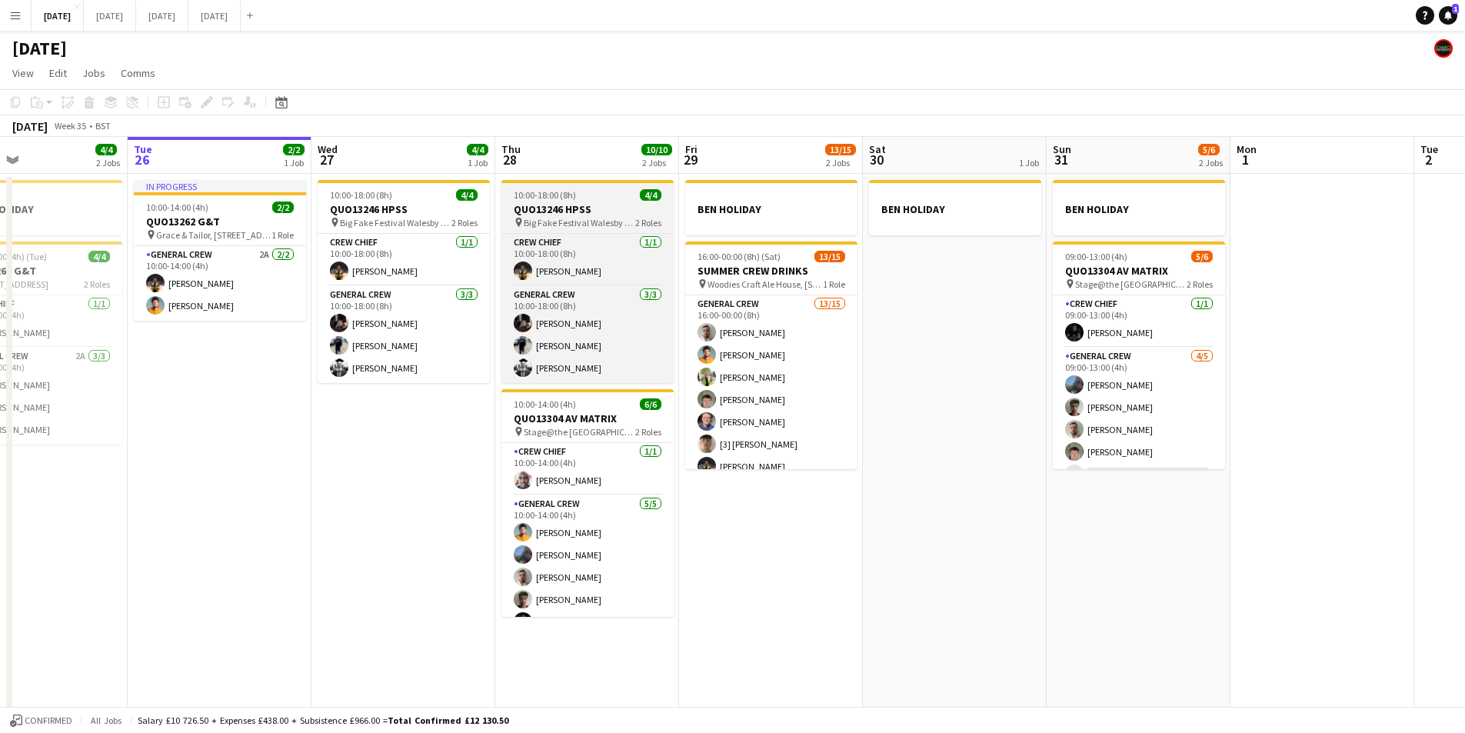
click at [598, 212] on h3 "QUO13246 HPSS" at bounding box center [587, 209] width 172 height 14
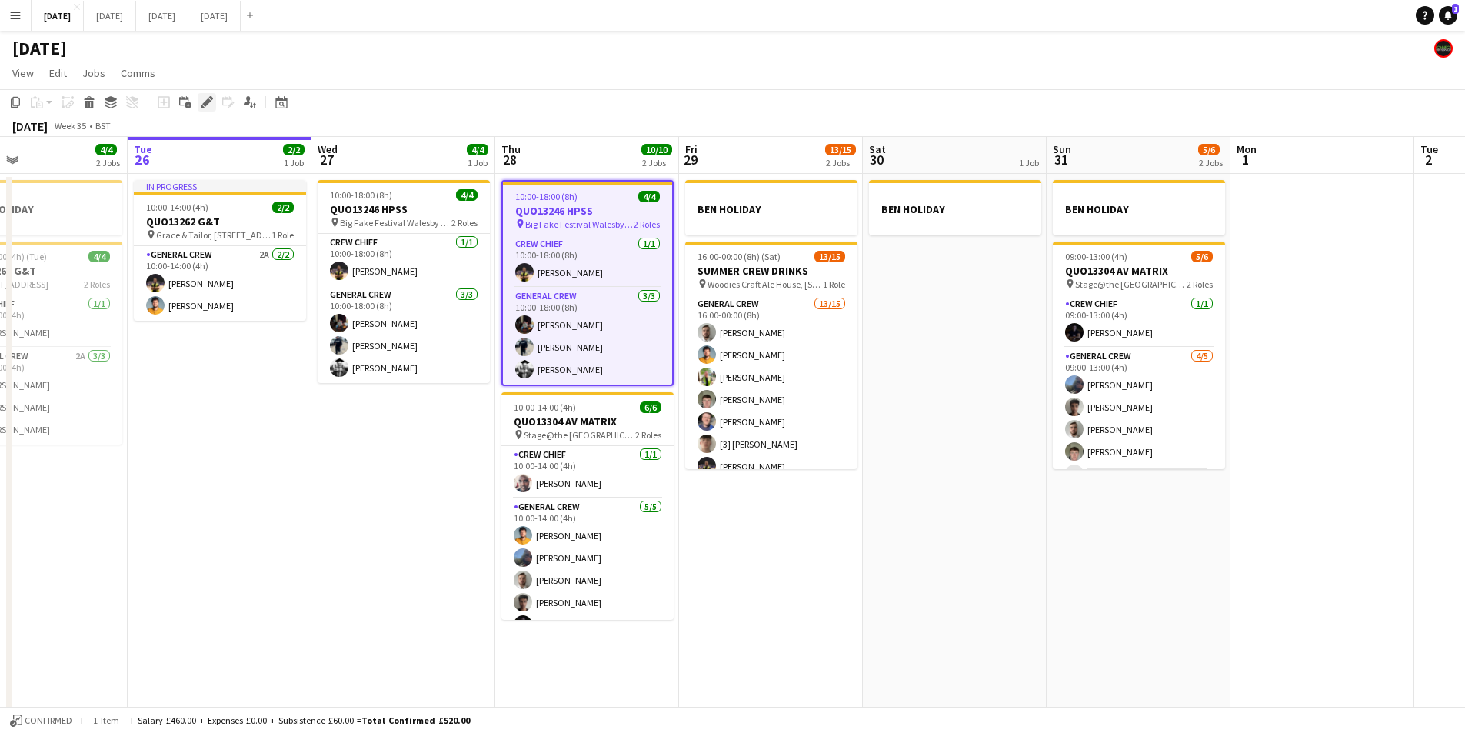
click at [205, 98] on icon "Edit" at bounding box center [207, 102] width 12 height 12
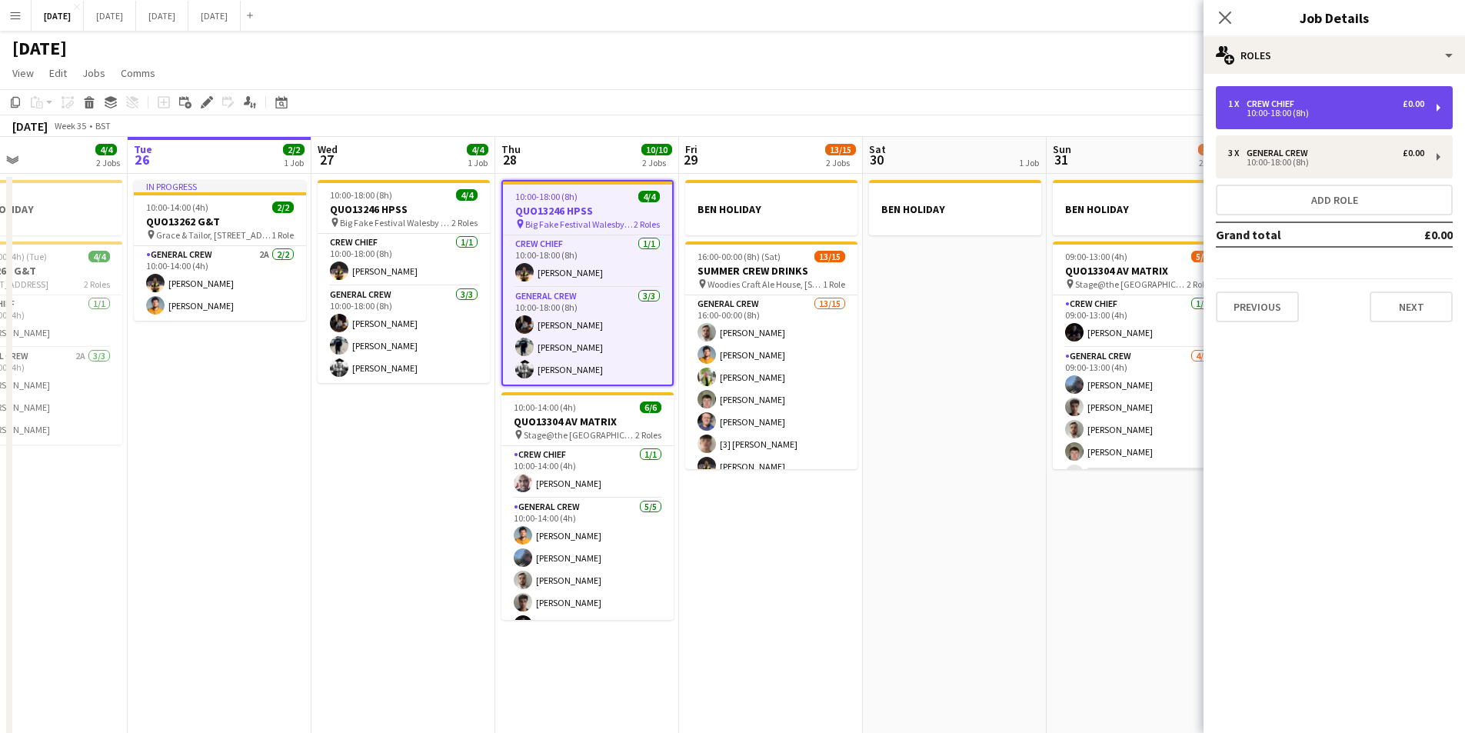
click at [1290, 109] on div "10:00-18:00 (8h)" at bounding box center [1326, 113] width 196 height 8
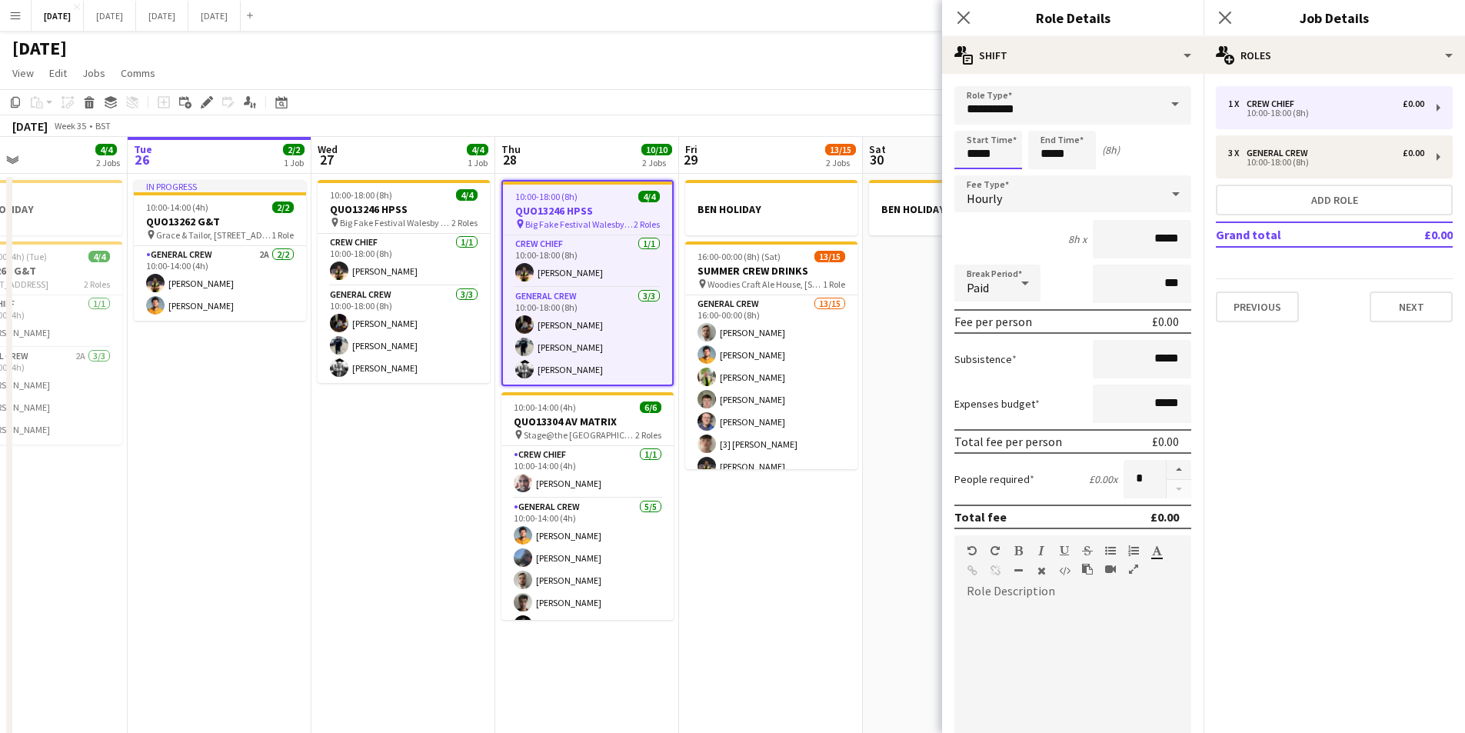
click at [969, 149] on input "*****" at bounding box center [988, 150] width 68 height 38
type input "*****"
click at [970, 172] on div at bounding box center [973, 176] width 31 height 15
click at [1053, 152] on input "*****" at bounding box center [1062, 150] width 68 height 38
type input "*****"
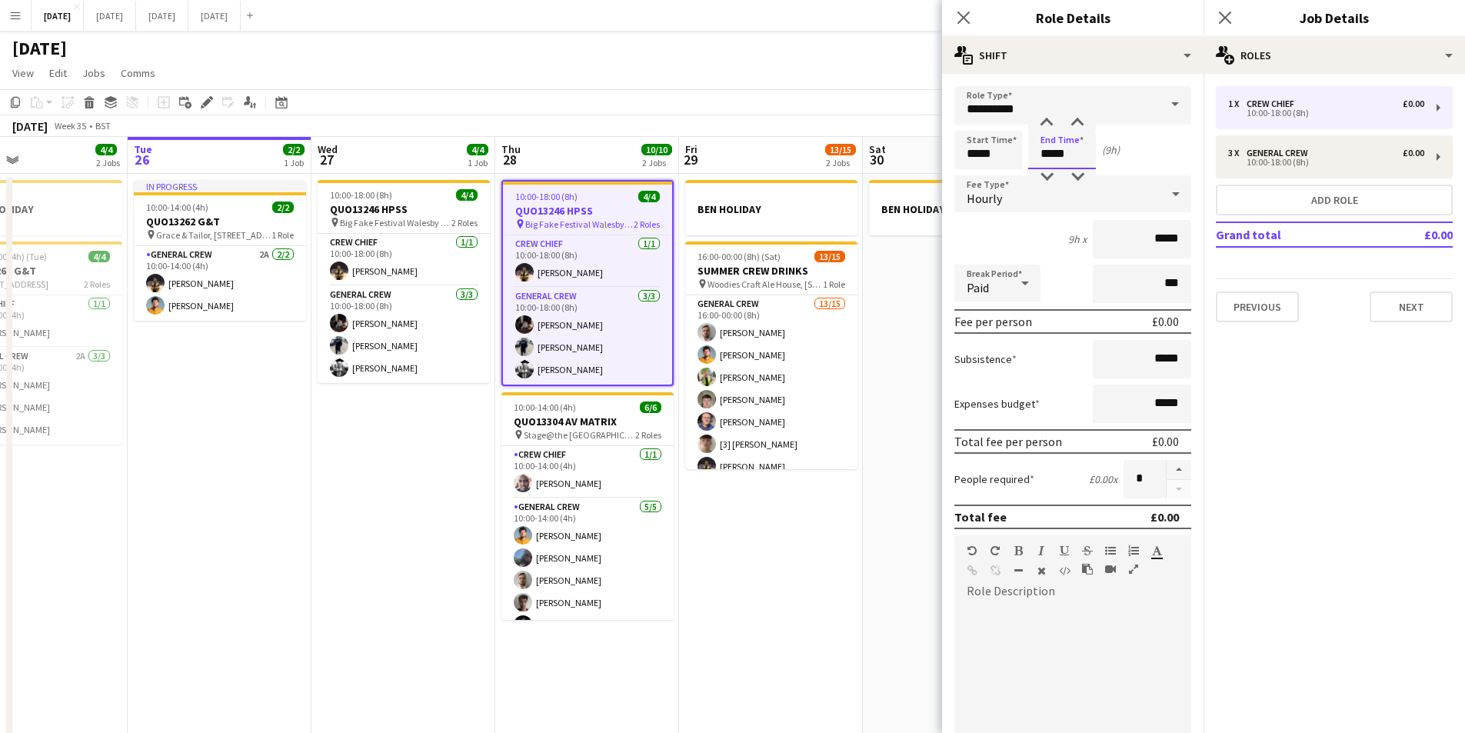
drag, startPoint x: 1046, startPoint y: 177, endPoint x: 1114, endPoint y: 169, distance: 68.9
click at [1047, 177] on div at bounding box center [1046, 176] width 31 height 15
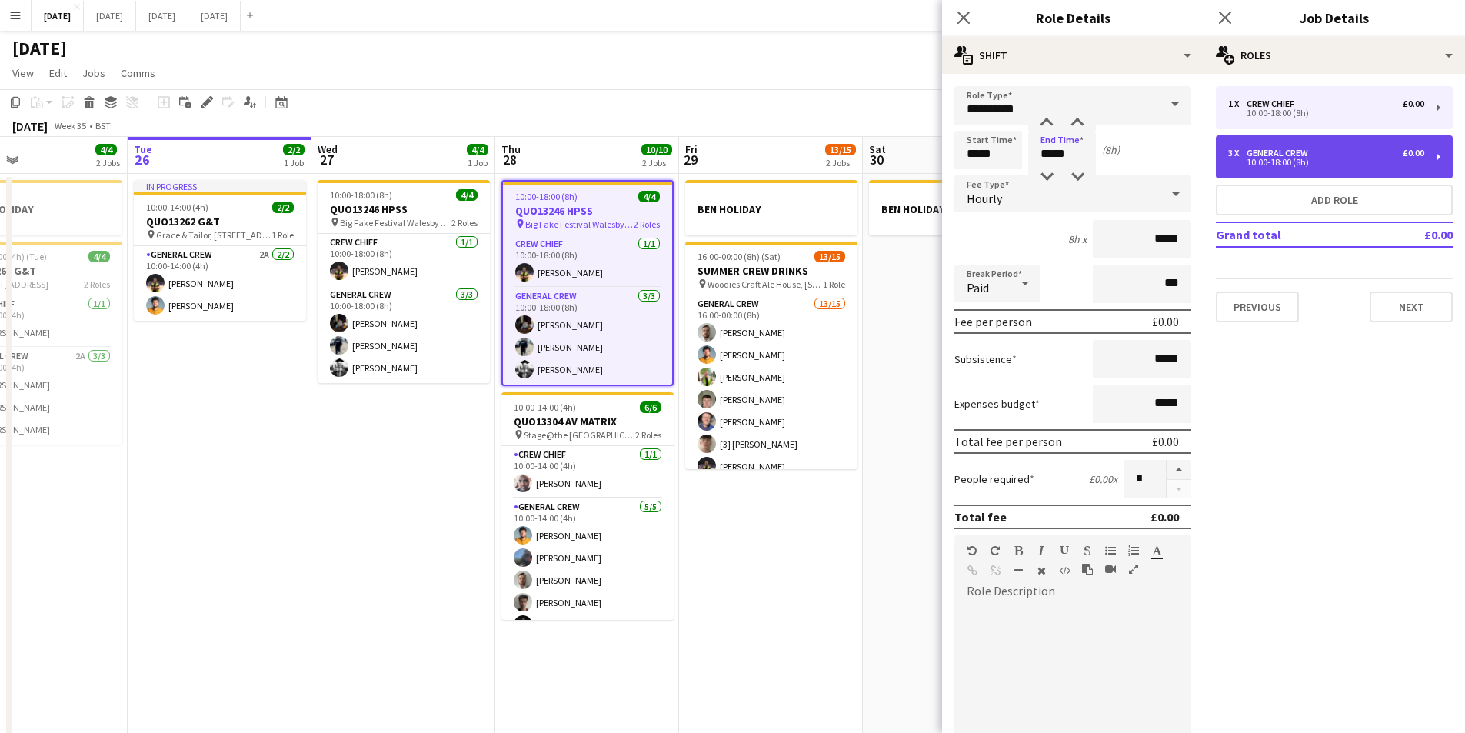
click at [1251, 143] on div "3 x General Crew £0.00 10:00-18:00 (8h)" at bounding box center [1334, 156] width 237 height 43
type input "**********"
type input "*****"
type input "*"
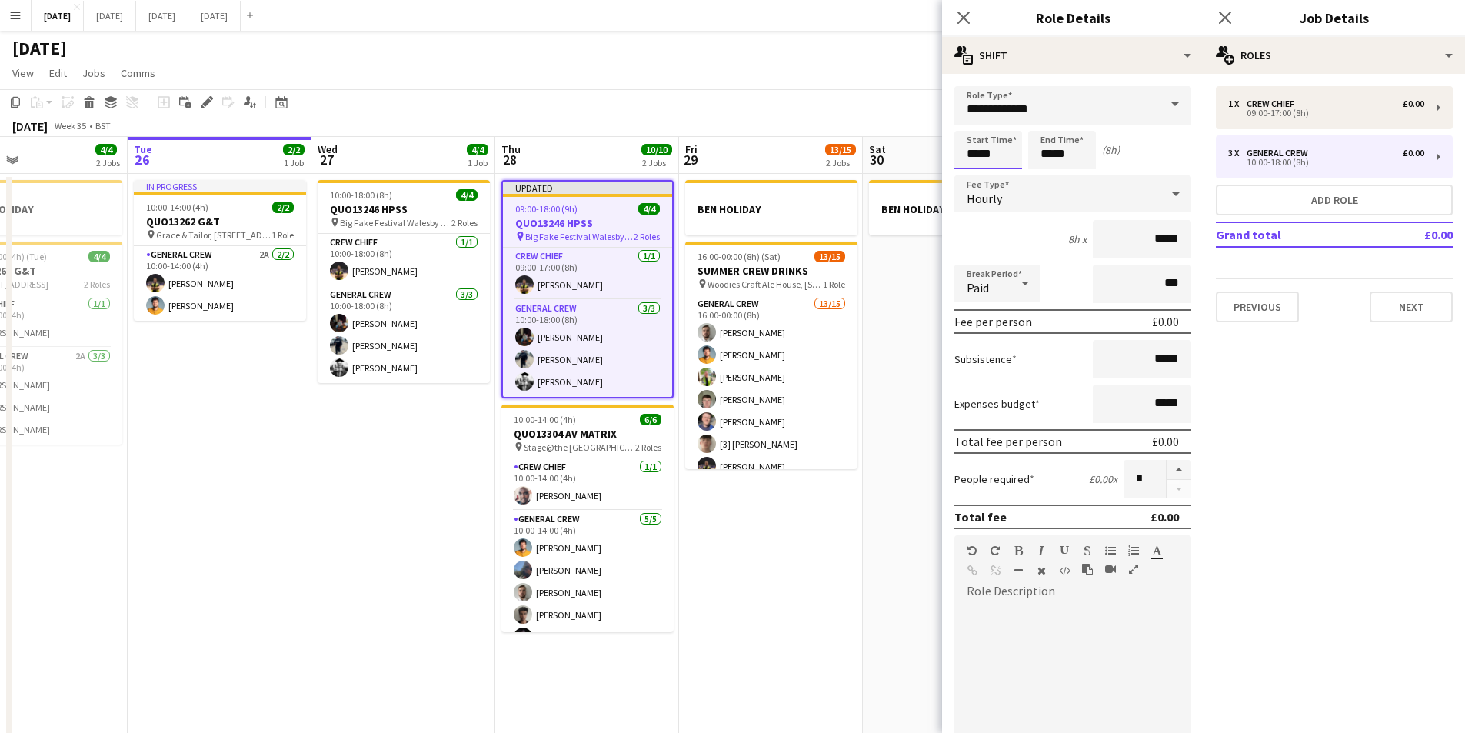
click at [977, 148] on input "*****" at bounding box center [988, 150] width 68 height 38
type input "*****"
click at [972, 175] on div at bounding box center [973, 176] width 31 height 15
drag, startPoint x: 1042, startPoint y: 148, endPoint x: 1047, endPoint y: 172, distance: 24.3
click at [1044, 148] on input "*****" at bounding box center [1062, 150] width 68 height 38
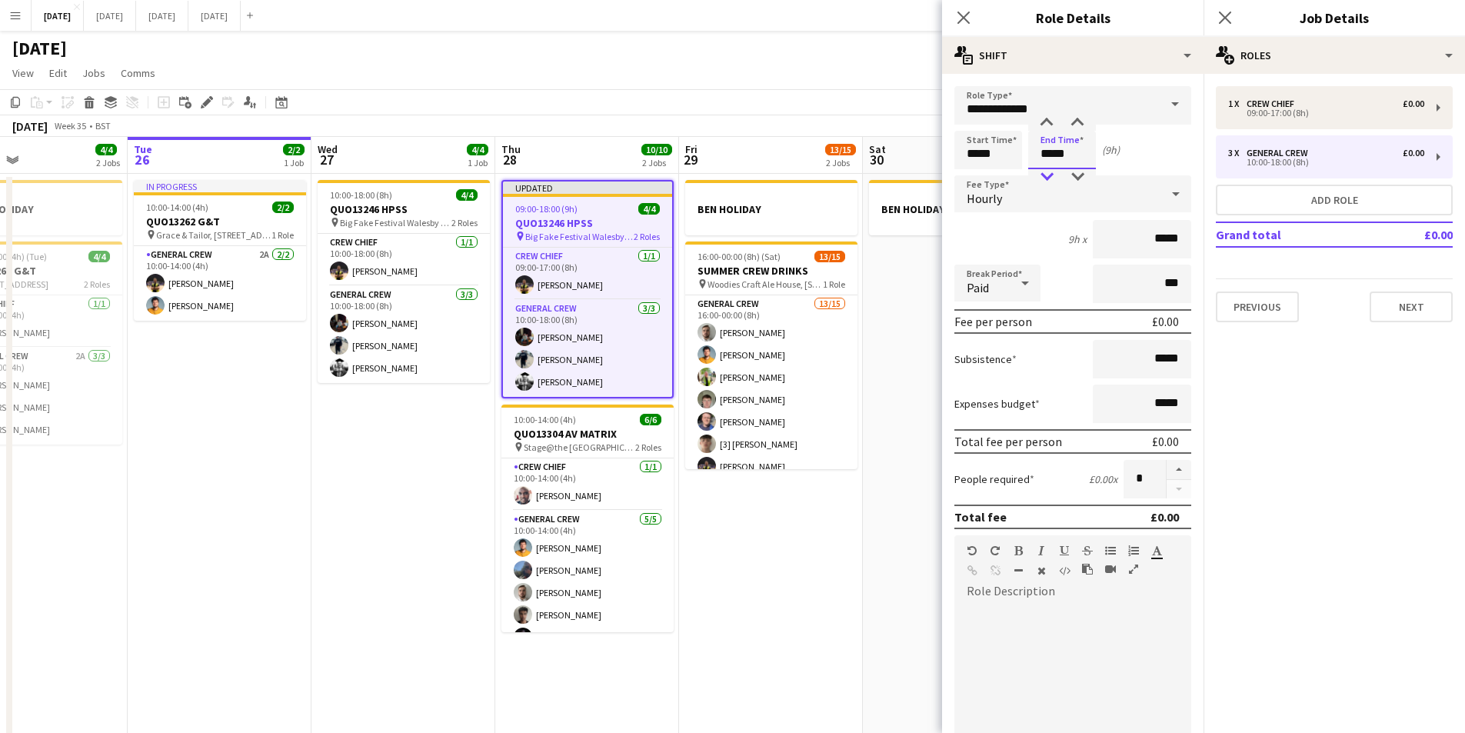
type input "*****"
click at [1045, 173] on div at bounding box center [1046, 176] width 31 height 15
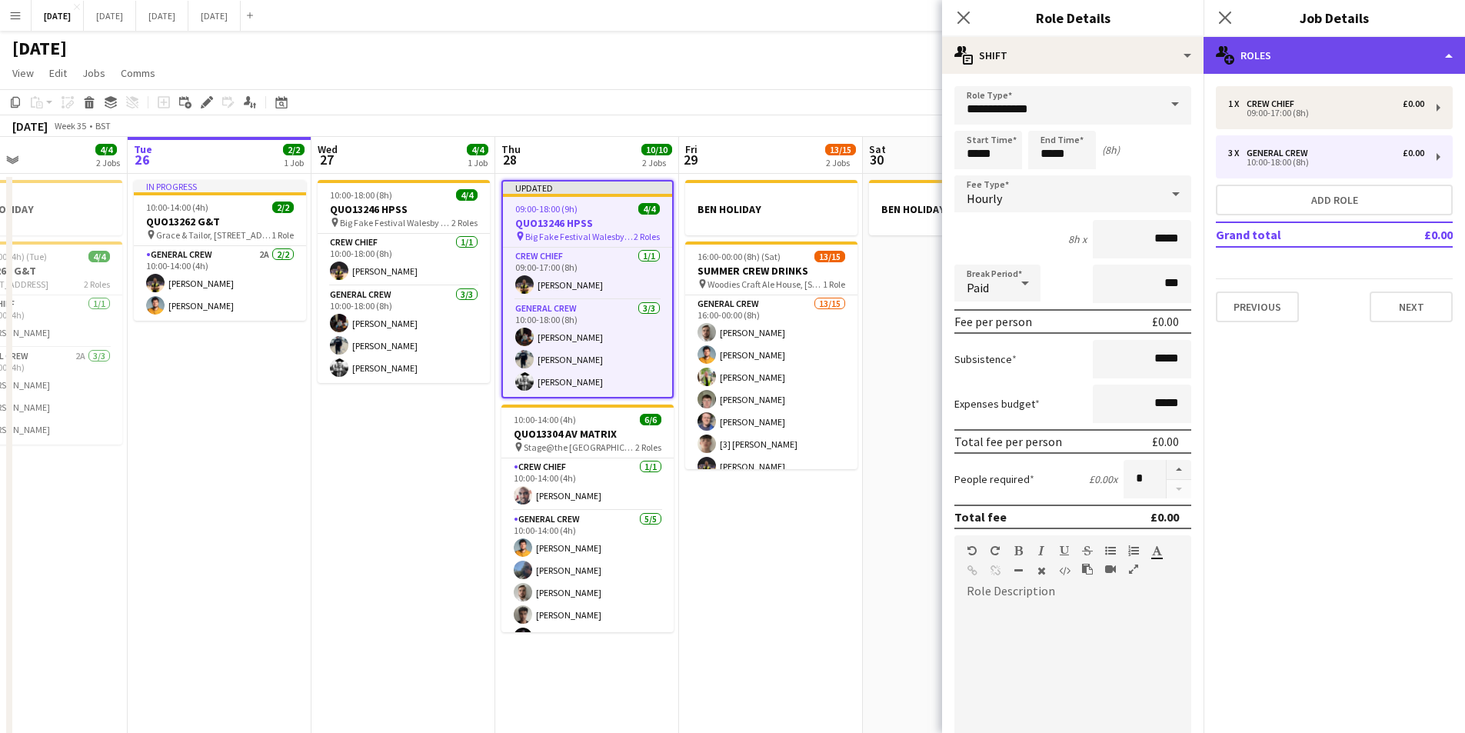
click at [1331, 58] on div "multiple-users-add Roles" at bounding box center [1334, 55] width 261 height 37
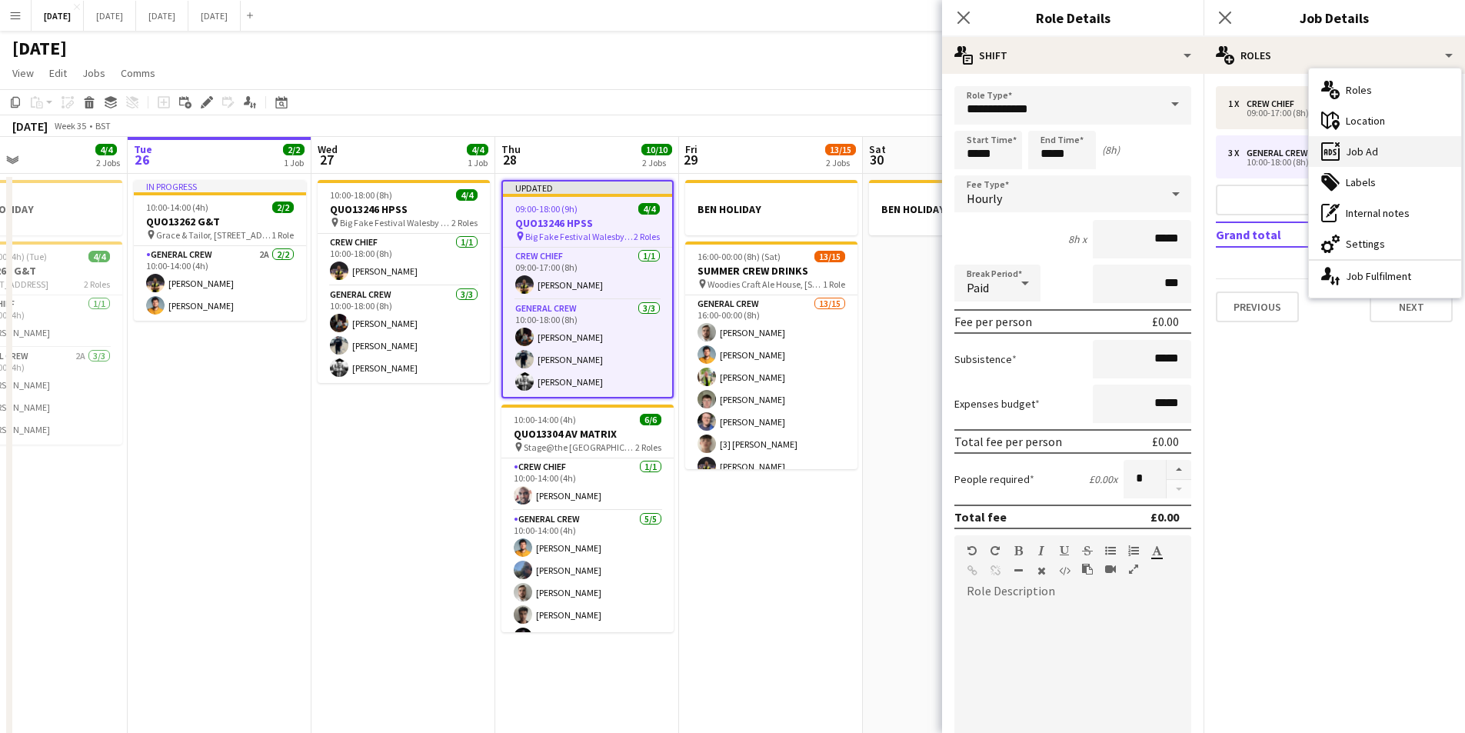
click at [1382, 155] on div "ads-window Job Ad" at bounding box center [1385, 151] width 152 height 31
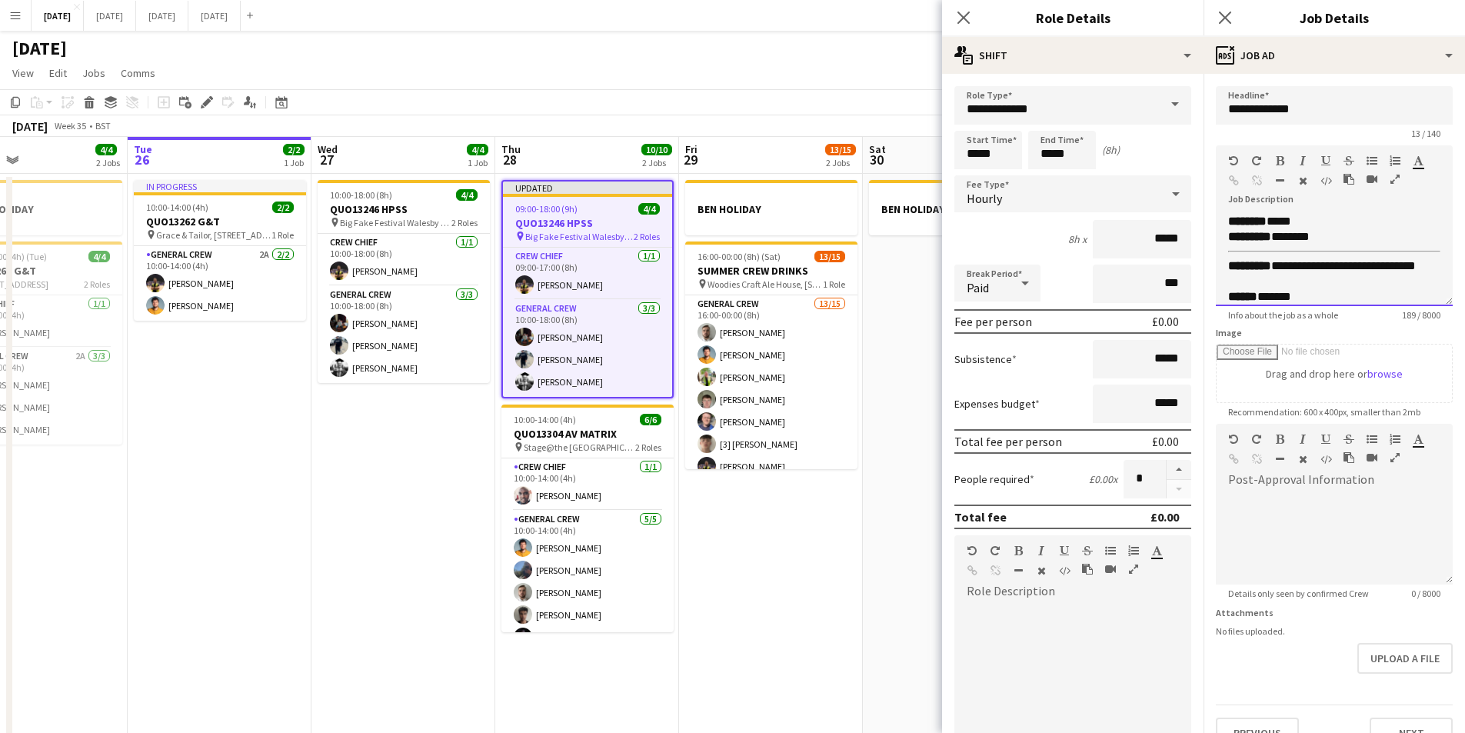
click at [1233, 281] on div "**********" at bounding box center [1322, 273] width 189 height 31
click at [963, 21] on icon "Close pop-in" at bounding box center [963, 17] width 15 height 15
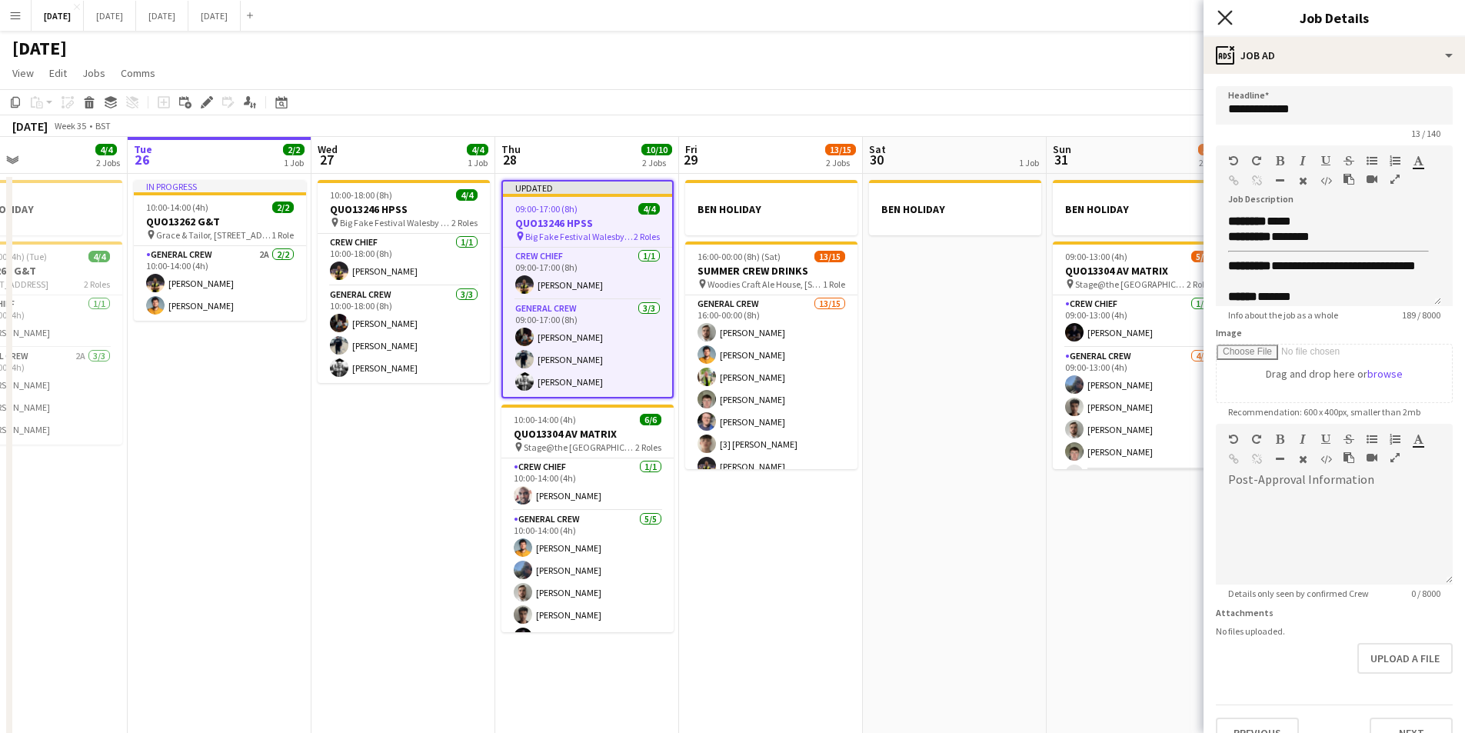
click at [1227, 15] on icon at bounding box center [1224, 17] width 15 height 15
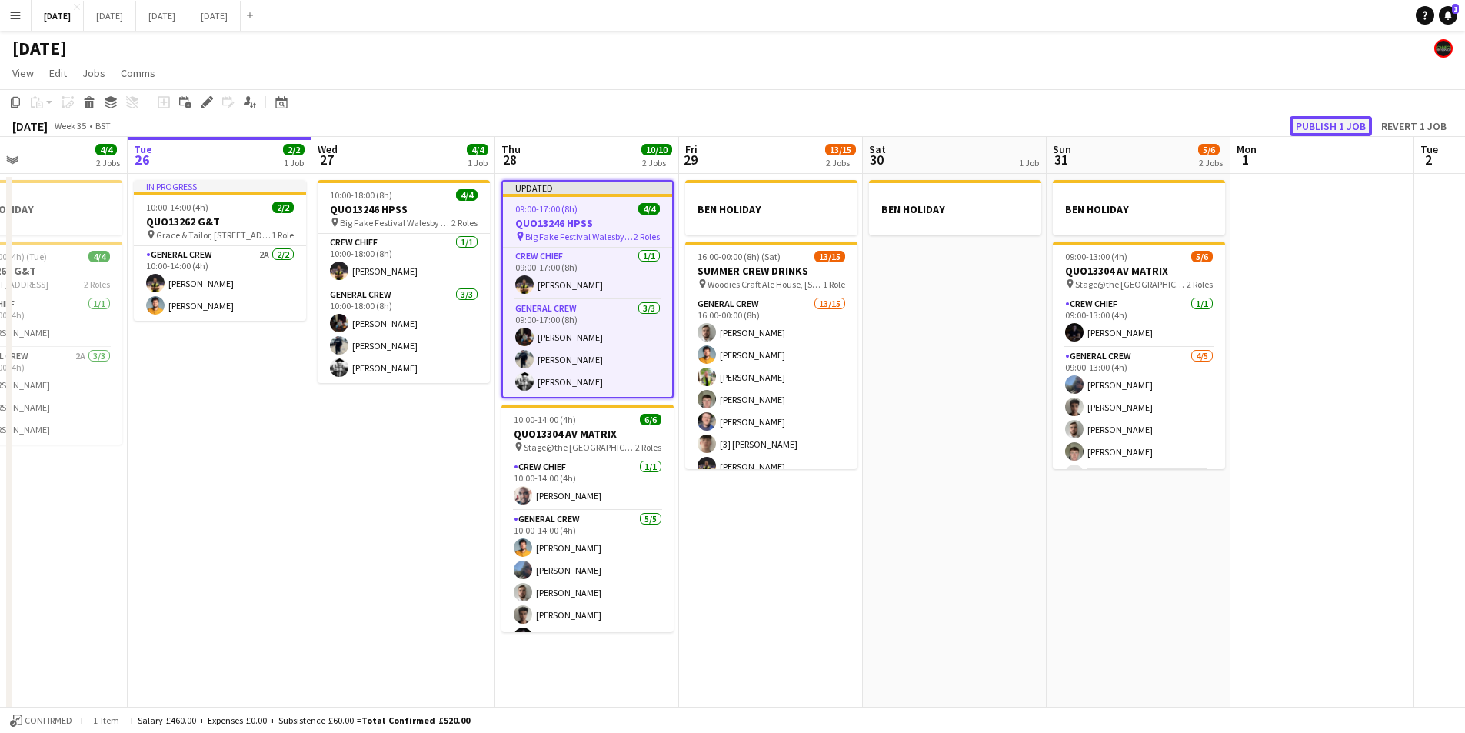
click at [1309, 127] on button "Publish 1 job" at bounding box center [1331, 126] width 82 height 20
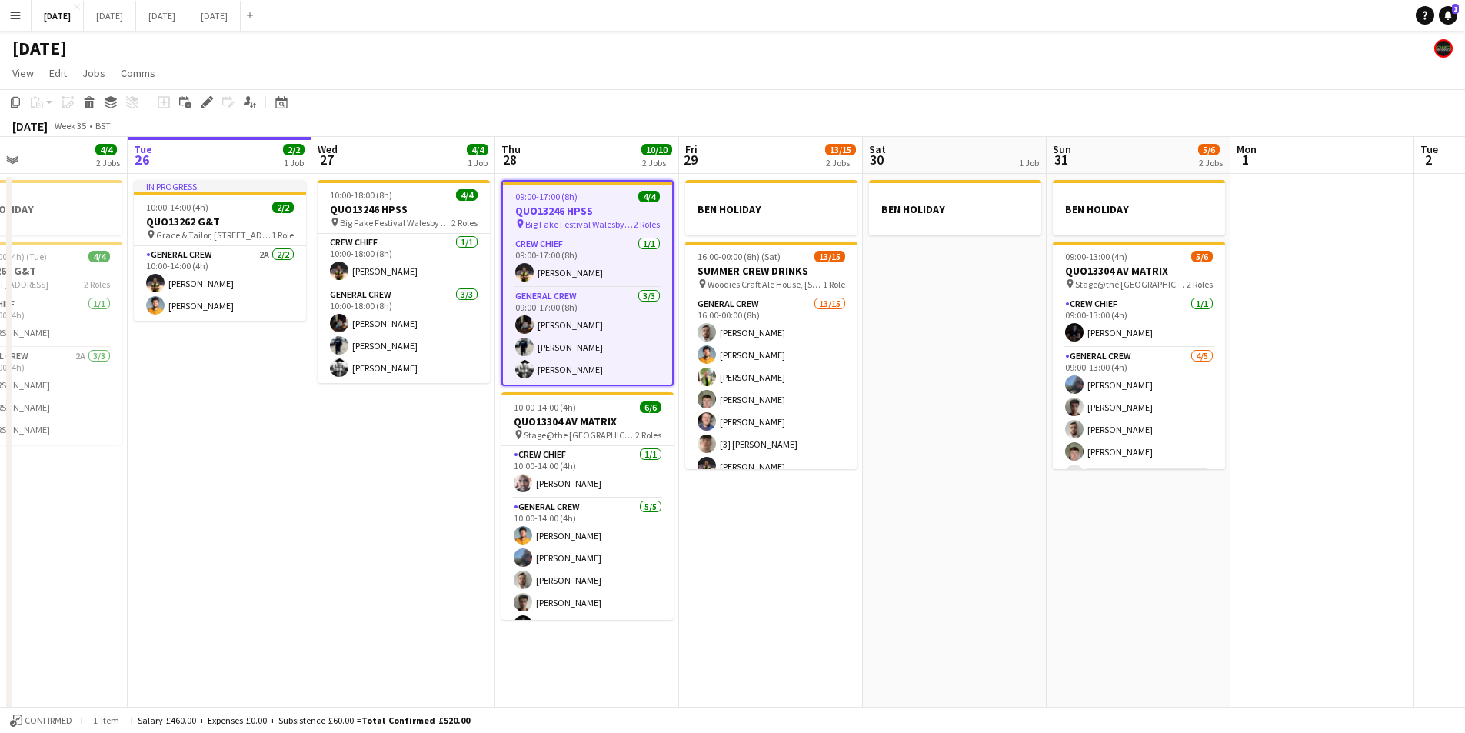
click at [820, 584] on app-date-cell "BEN HOLIDAY 16:00-00:00 (8h) (Sat) 13/15 SUMMER CREW DRINKS pin Woodies Craft A…" at bounding box center [771, 461] width 184 height 575
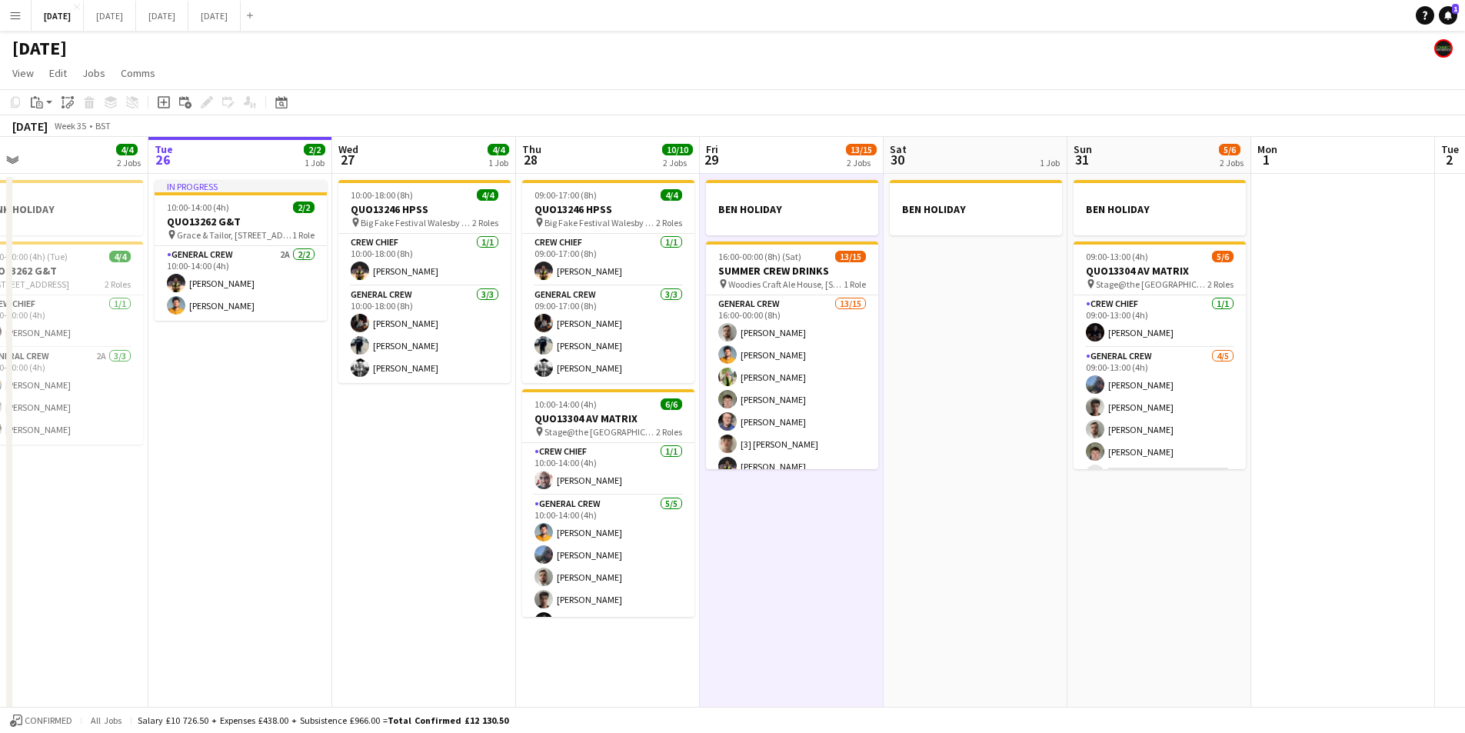
drag, startPoint x: 988, startPoint y: 563, endPoint x: 1067, endPoint y: 525, distance: 87.4
click at [1010, 562] on app-calendar-viewport "Fri 22 4/4 3 Jobs Sat 23 8/8 4 Jobs Sun 24 2/2 1 Job Mon 25 4/4 2 Jobs Tue 26 2…" at bounding box center [732, 442] width 1465 height 611
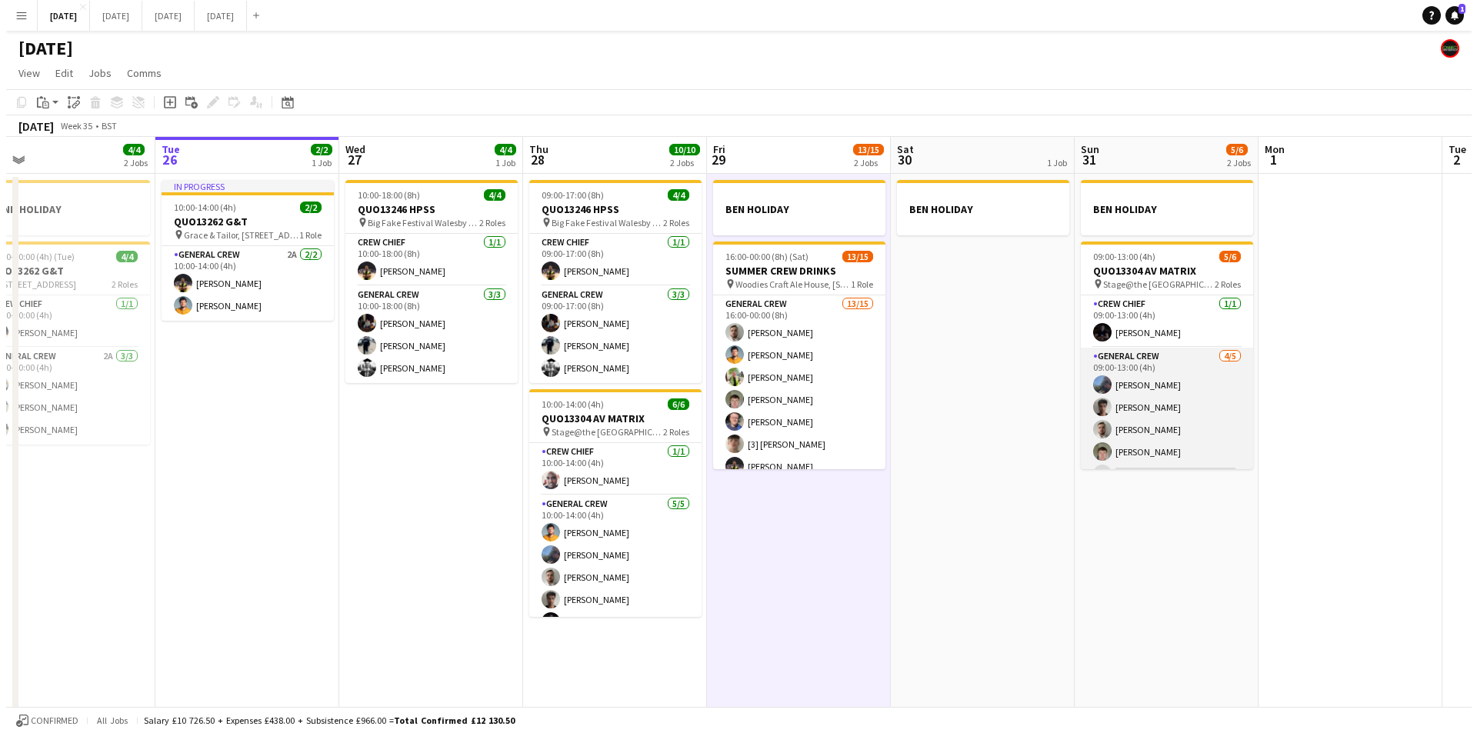
scroll to position [20, 0]
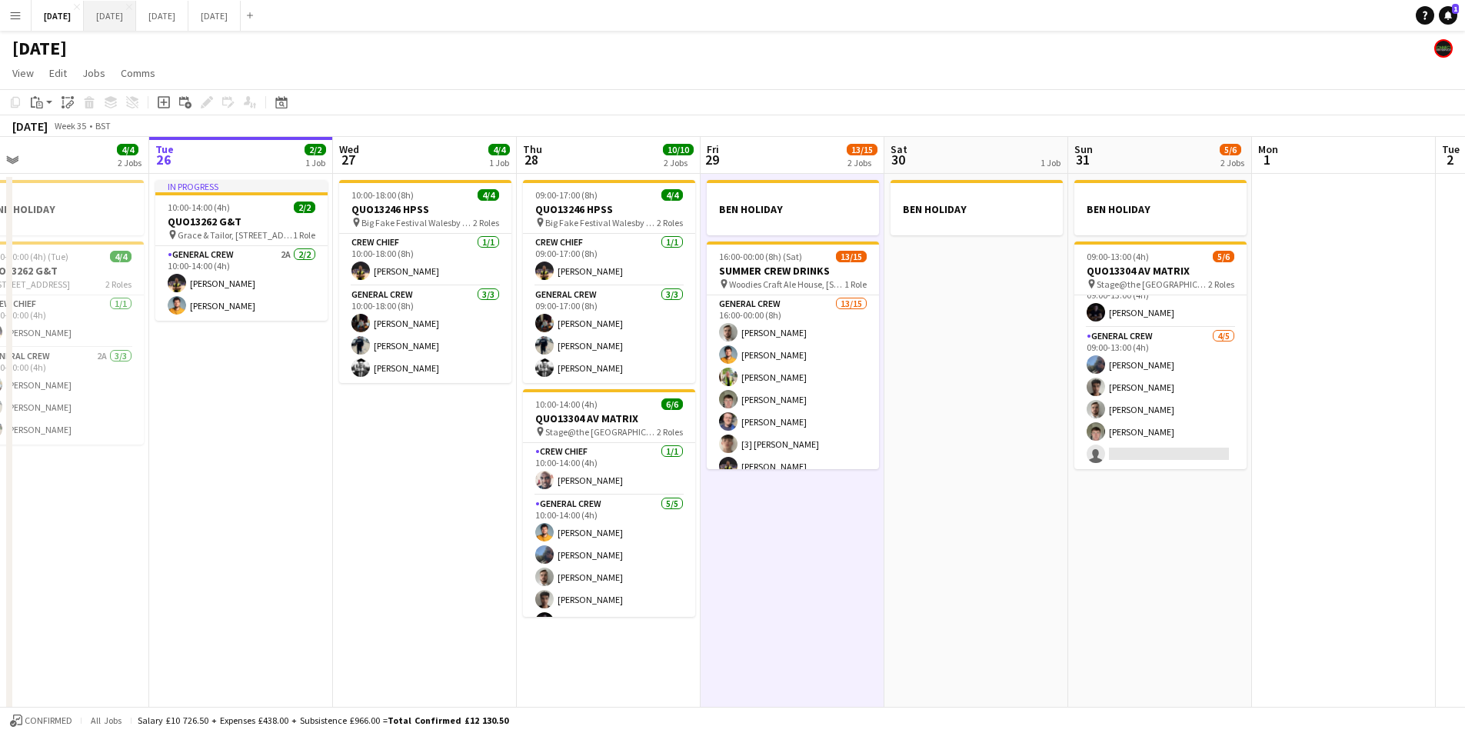
click at [136, 22] on button "[DATE] Close" at bounding box center [110, 16] width 52 height 30
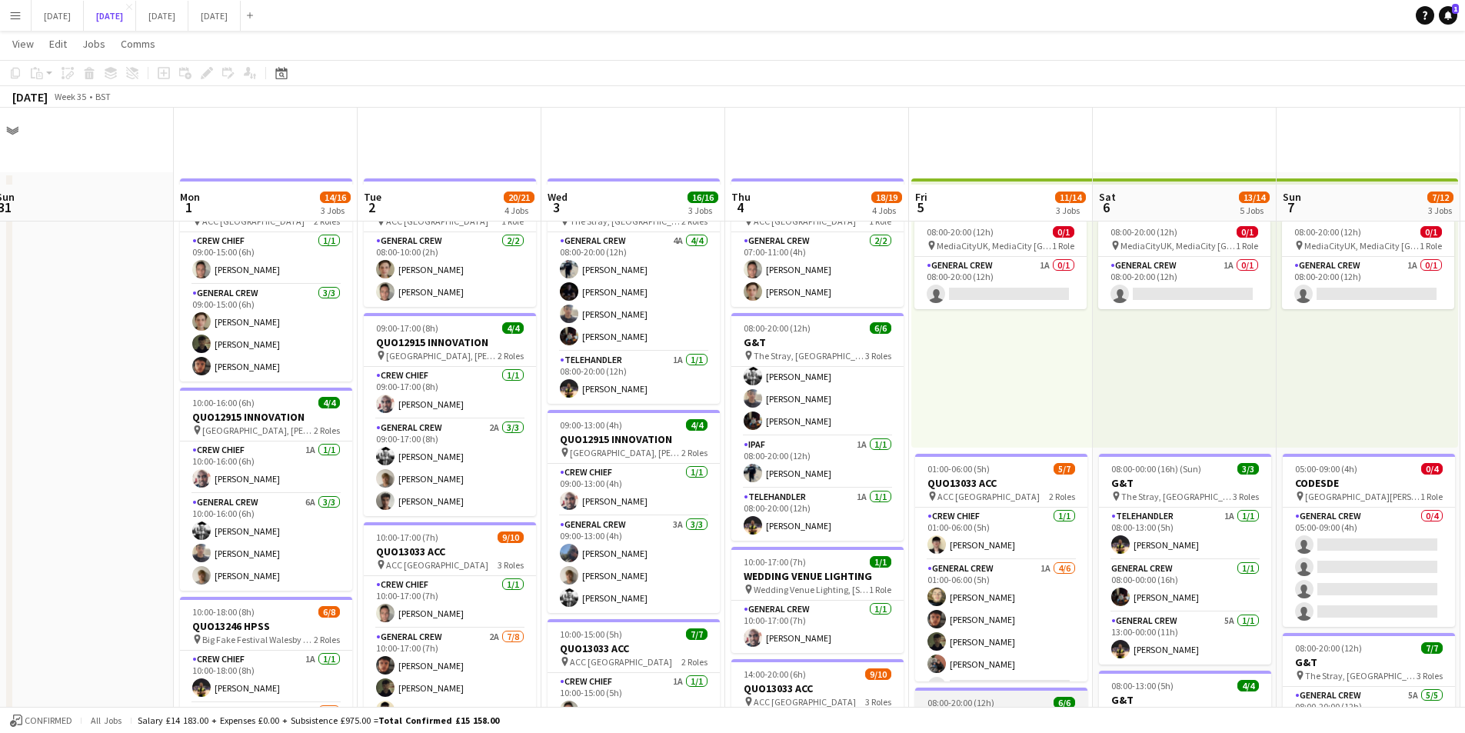
scroll to position [231, 0]
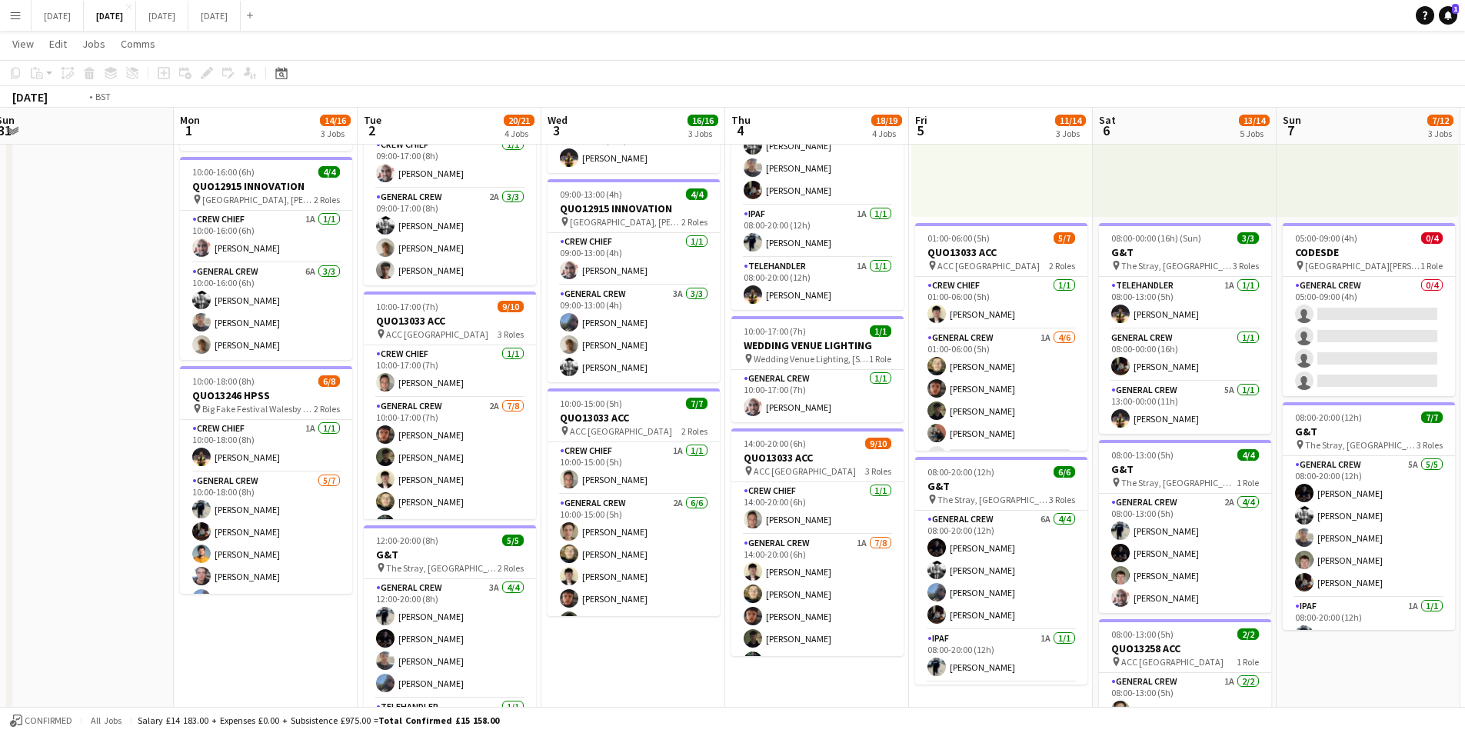
drag, startPoint x: 906, startPoint y: 507, endPoint x: 945, endPoint y: 517, distance: 40.5
click at [760, 475] on app-calendar-viewport "Fri 29 Sat 30 Sun 31 Mon 1 14/16 3 Jobs Tue 2 20/21 4 Jobs Wed 3 16/16 3 Jobs T…" at bounding box center [732, 395] width 1465 height 1133
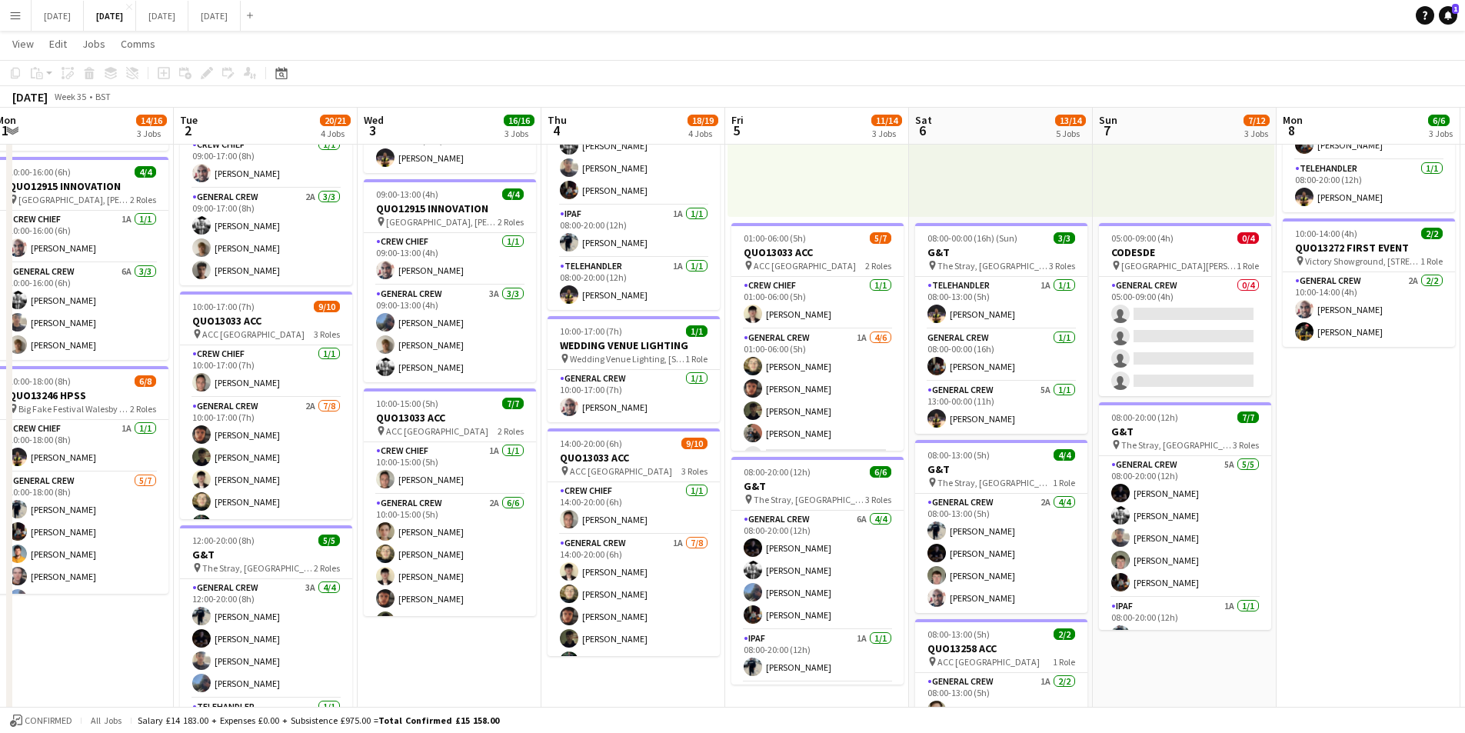
click at [780, 465] on app-calendar-viewport "Sat 30 Sun 31 Mon 1 14/16 3 Jobs Tue 2 20/21 4 Jobs Wed 3 16/16 3 Jobs Thu 4 18…" at bounding box center [732, 395] width 1465 height 1133
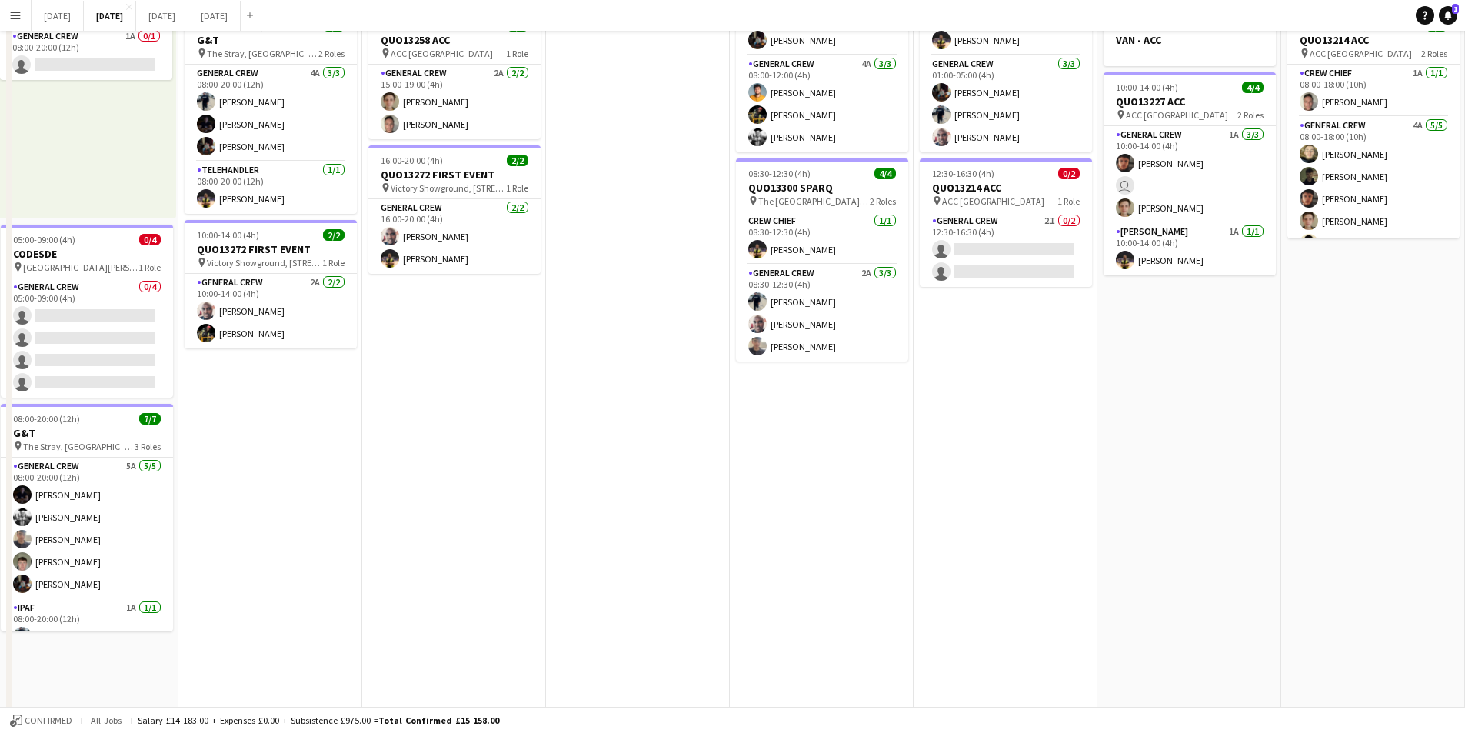
scroll to position [0, 373]
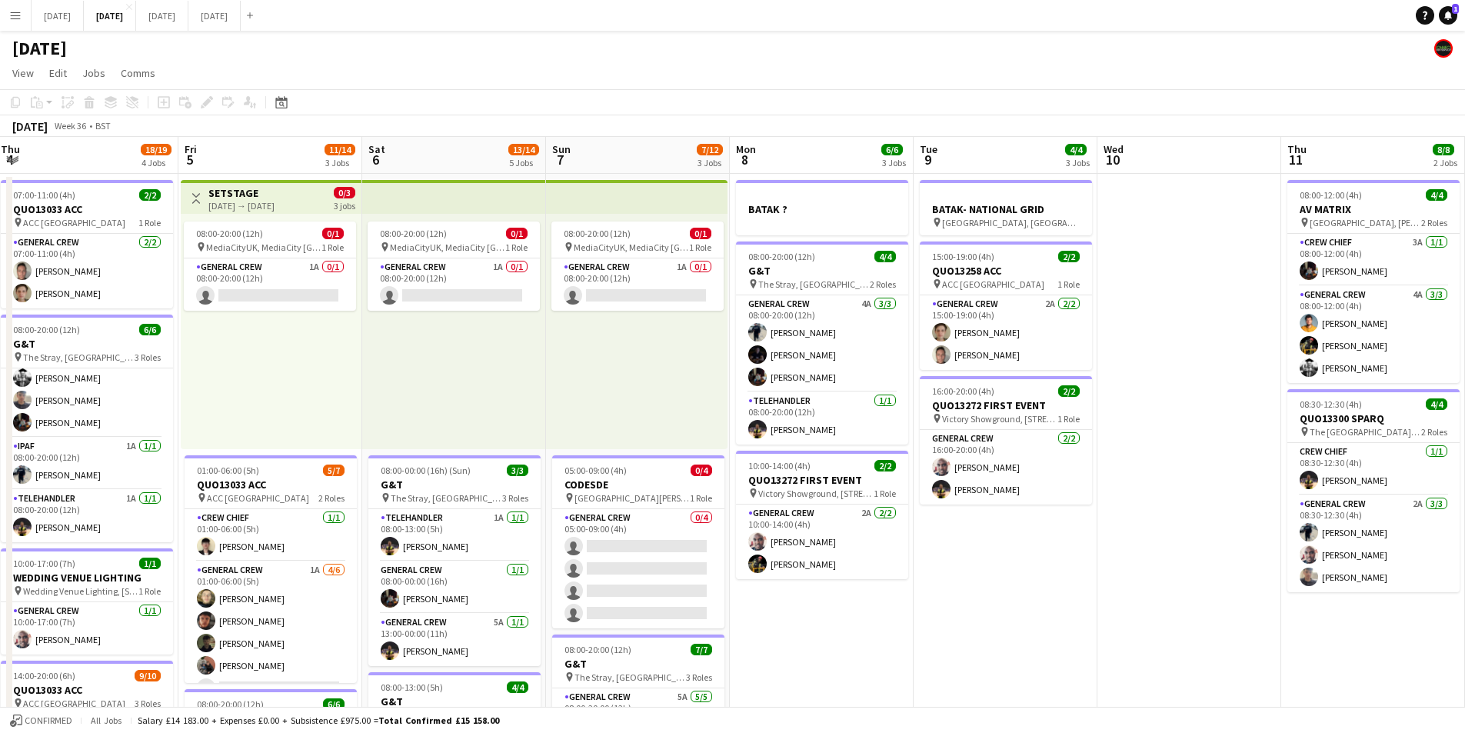
click at [739, 461] on app-calendar-viewport "Tue 2 20/21 4 Jobs Wed 3 16/16 3 Jobs Thu 4 18/19 4 Jobs Fri 5 11/14 3 Jobs Sat…" at bounding box center [732, 666] width 1465 height 1058
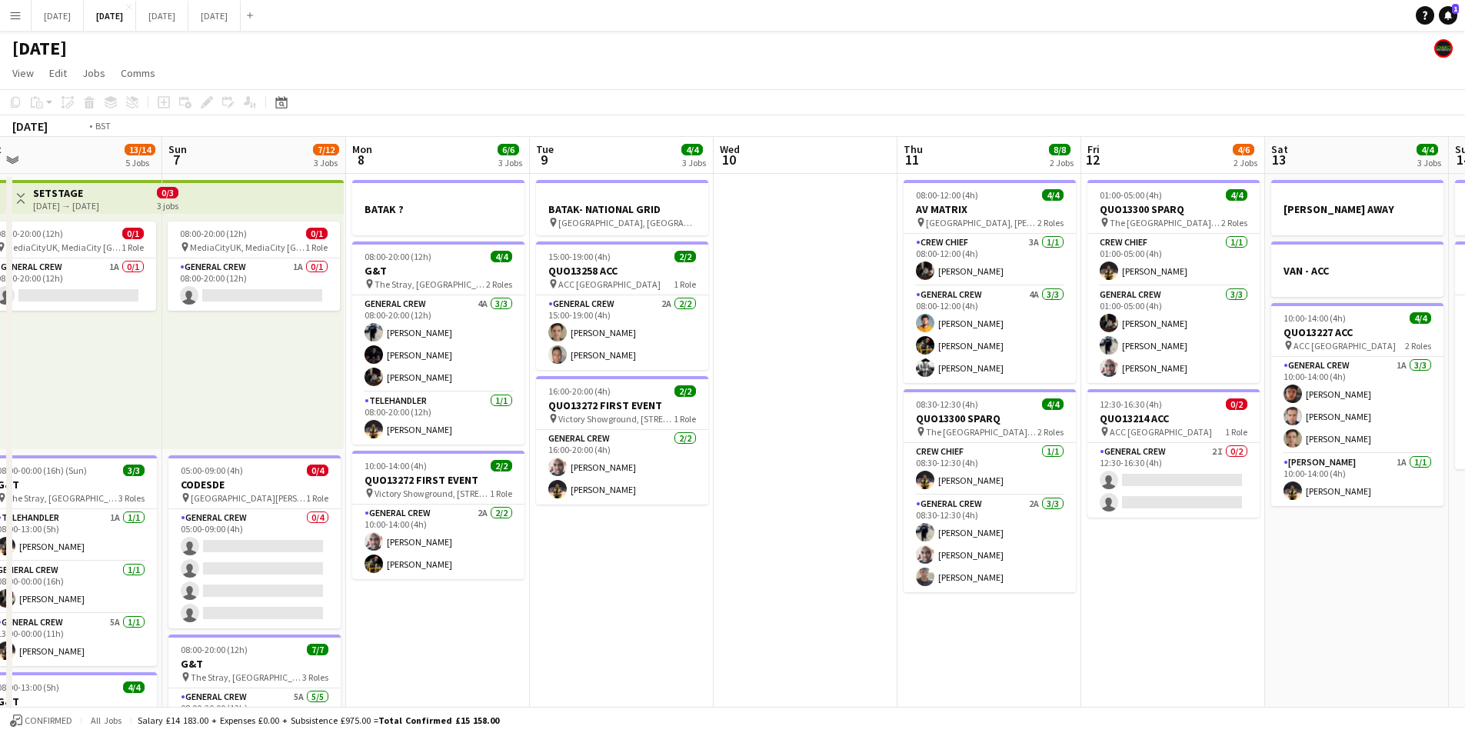
drag, startPoint x: 1039, startPoint y: 554, endPoint x: 754, endPoint y: 500, distance: 289.6
click at [754, 500] on app-calendar-viewport "Thu 4 18/19 4 Jobs Fri 5 11/14 3 Jobs Sat 6 13/14 5 Jobs Sun 7 7/12 3 Jobs Mon …" at bounding box center [732, 666] width 1465 height 1058
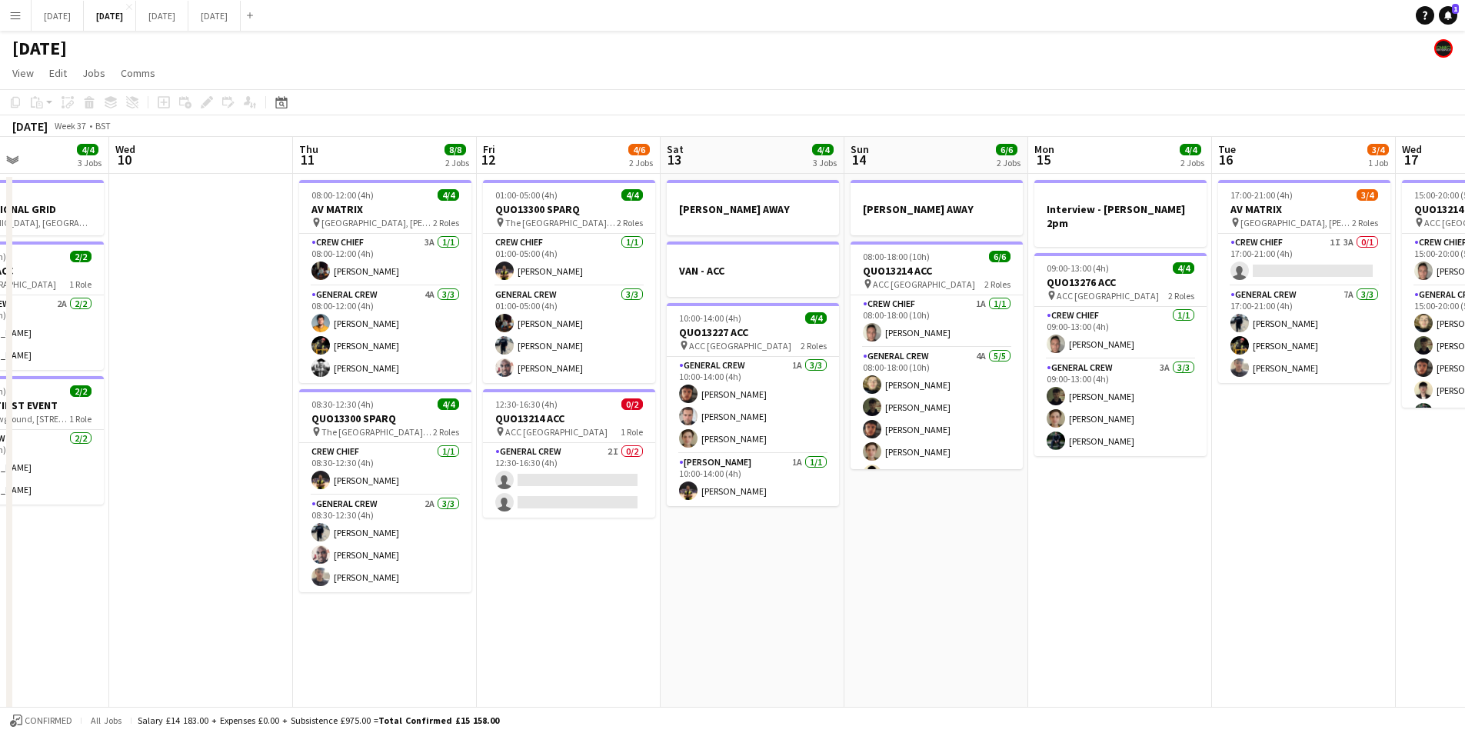
drag, startPoint x: 1101, startPoint y: 565, endPoint x: 959, endPoint y: 418, distance: 204.0
click at [884, 521] on app-calendar-viewport "Sat 6 13/14 5 Jobs Sun 7 7/12 3 Jobs Mon 8 6/6 3 Jobs Tue 9 4/4 3 Jobs Wed 10 T…" at bounding box center [732, 666] width 1465 height 1058
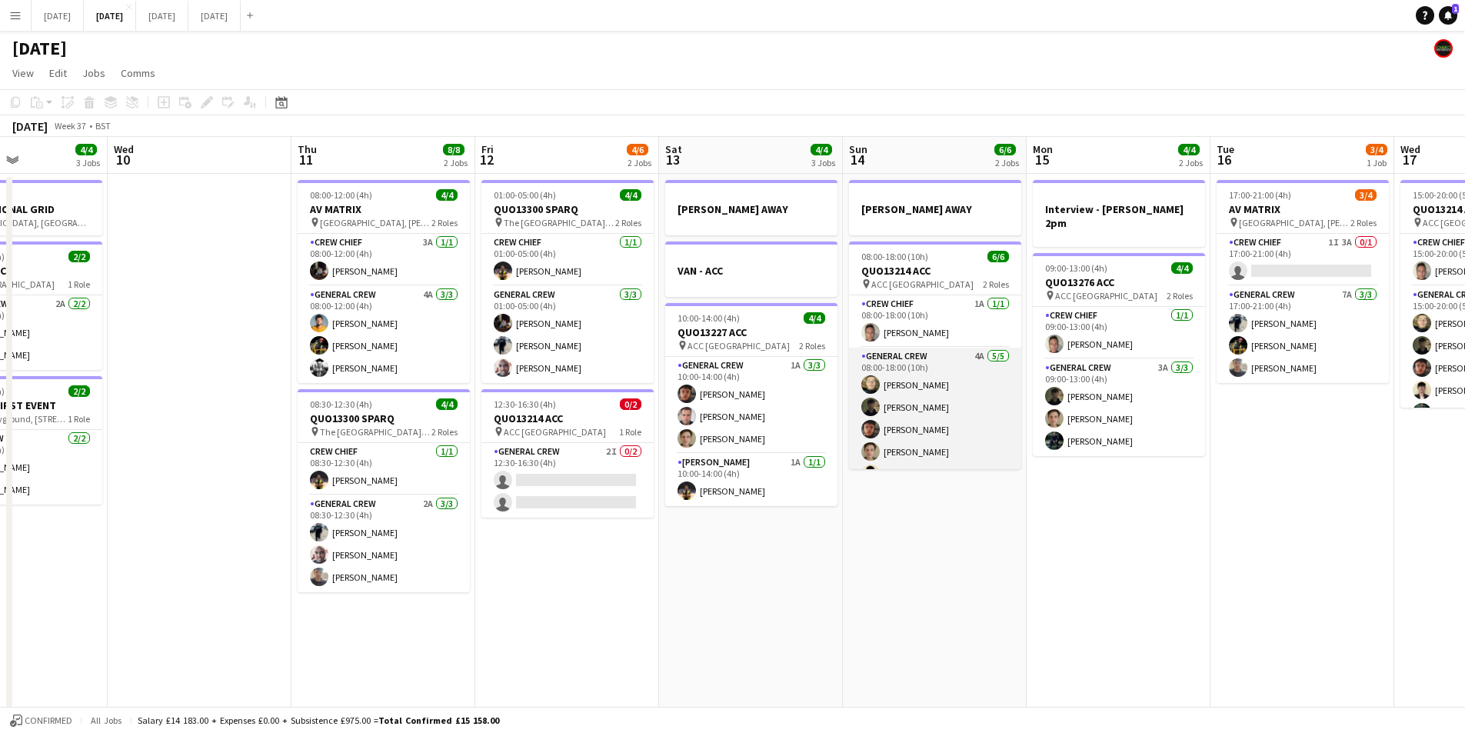
scroll to position [20, 0]
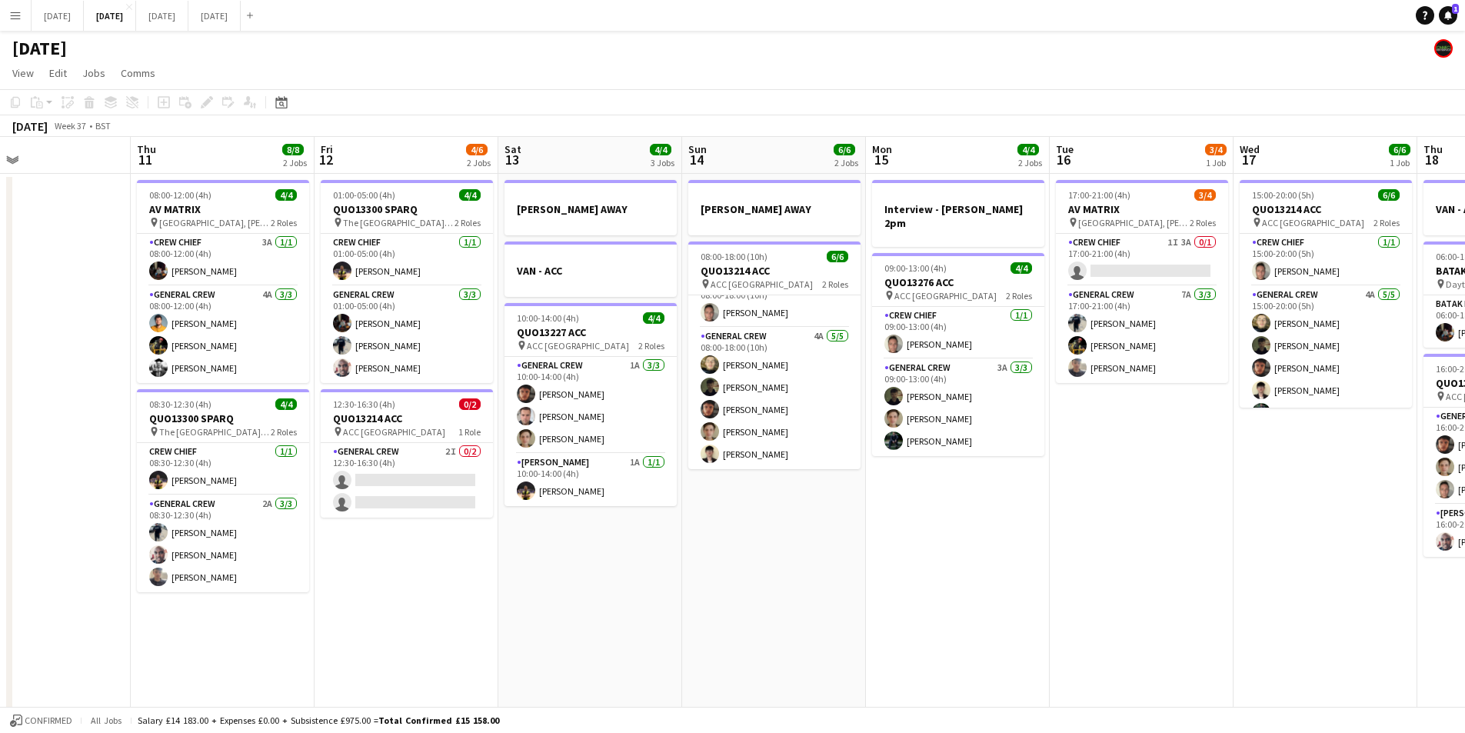
drag, startPoint x: 1104, startPoint y: 509, endPoint x: 858, endPoint y: 473, distance: 248.8
click at [861, 473] on app-calendar-viewport "Sun 7 7/12 3 Jobs Mon 8 6/6 3 Jobs Tue 9 4/4 3 Jobs Wed 10 Thu 11 8/8 2 Jobs Fr…" at bounding box center [732, 666] width 1465 height 1058
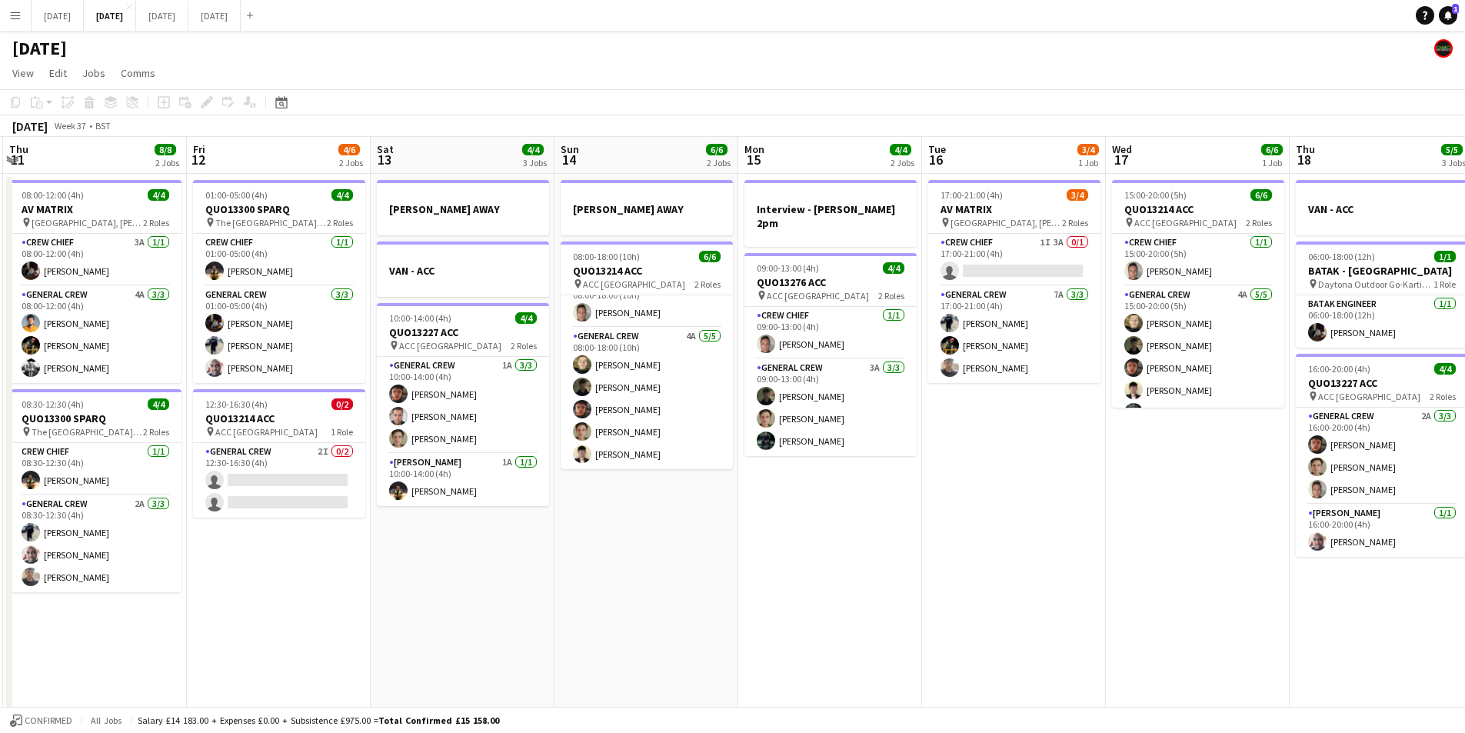
drag, startPoint x: 1123, startPoint y: 531, endPoint x: 835, endPoint y: 496, distance: 289.8
click at [835, 496] on app-calendar-viewport "Mon 8 6/6 3 Jobs Tue 9 4/4 3 Jobs Wed 10 Thu 11 8/8 2 Jobs Fri 12 4/6 2 Jobs Sa…" at bounding box center [732, 666] width 1465 height 1058
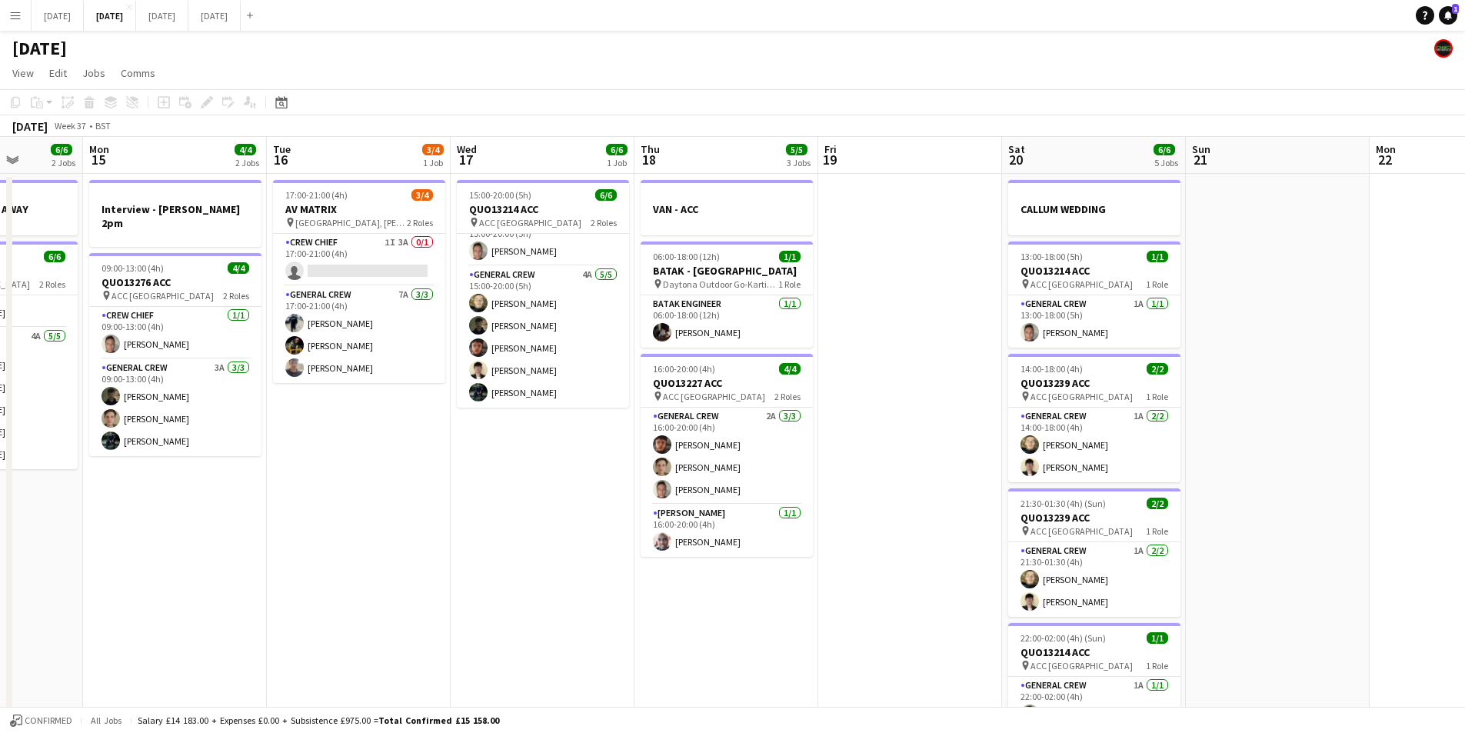
drag, startPoint x: 731, startPoint y: 508, endPoint x: 545, endPoint y: 461, distance: 191.4
click at [545, 461] on app-calendar-viewport "Fri 12 4/6 2 Jobs Sat 13 4/4 3 Jobs Sun 14 6/6 2 Jobs Mon 15 4/4 2 Jobs Tue 16 …" at bounding box center [732, 666] width 1465 height 1058
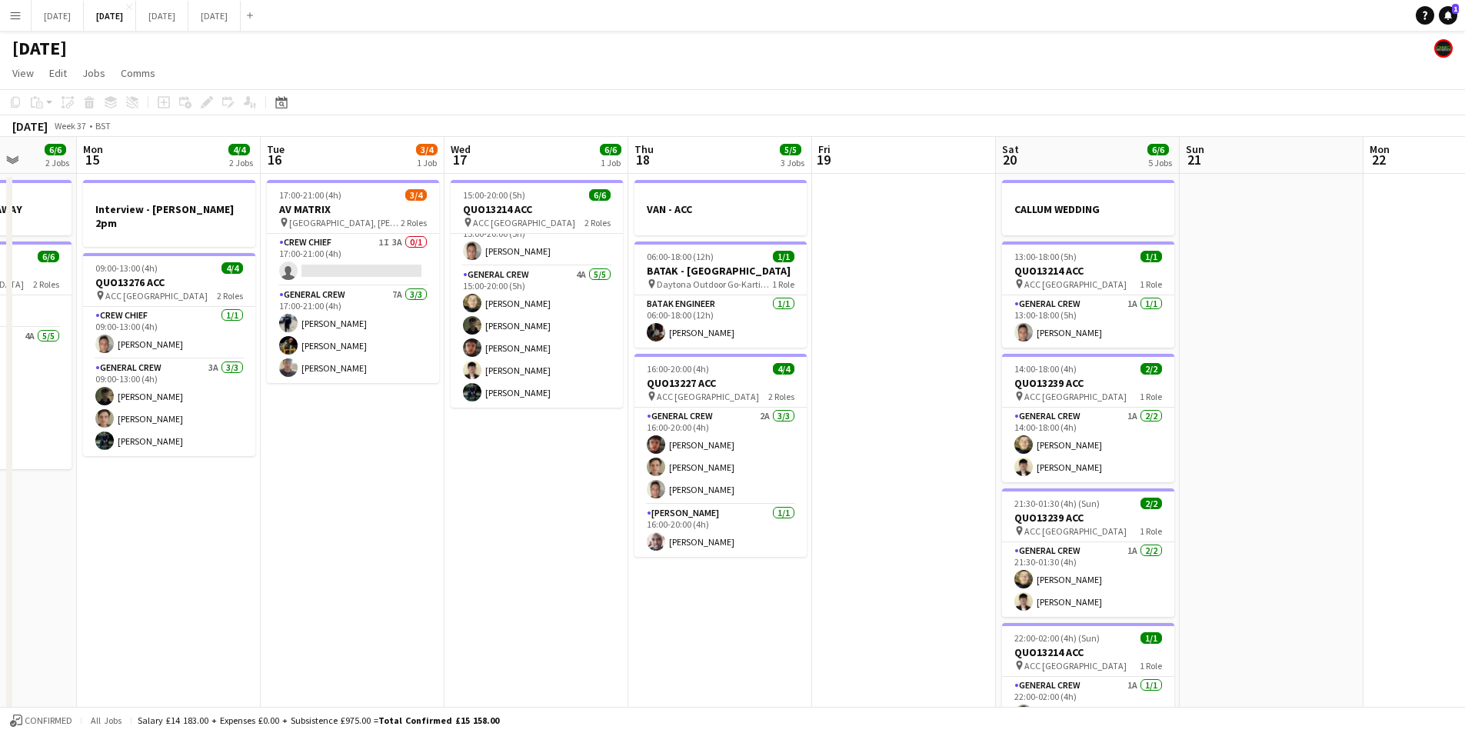
drag, startPoint x: 570, startPoint y: 487, endPoint x: 1047, endPoint y: 469, distance: 477.2
click at [1104, 470] on app-calendar-viewport "Fri 12 4/6 2 Jobs Sat 13 4/4 3 Jobs Sun 14 6/6 2 Jobs Mon 15 4/4 2 Jobs Tue 16 …" at bounding box center [732, 666] width 1465 height 1058
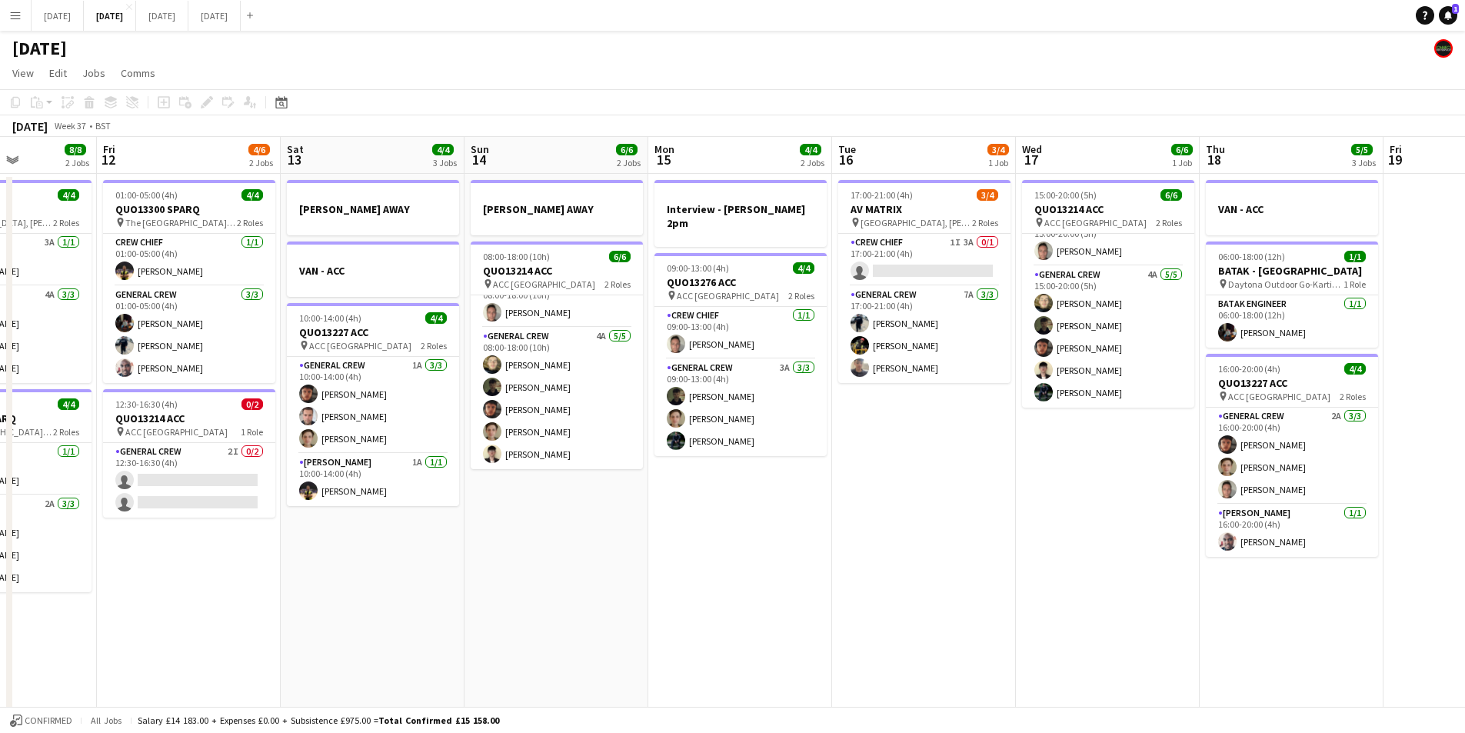
drag, startPoint x: 617, startPoint y: 505, endPoint x: 1055, endPoint y: 537, distance: 439.5
click at [1121, 532] on app-calendar-viewport "Tue 9 4/4 3 Jobs Wed 10 Thu 11 8/8 2 Jobs Fri 12 4/6 2 Jobs Sat 13 4/4 3 Jobs S…" at bounding box center [732, 666] width 1465 height 1058
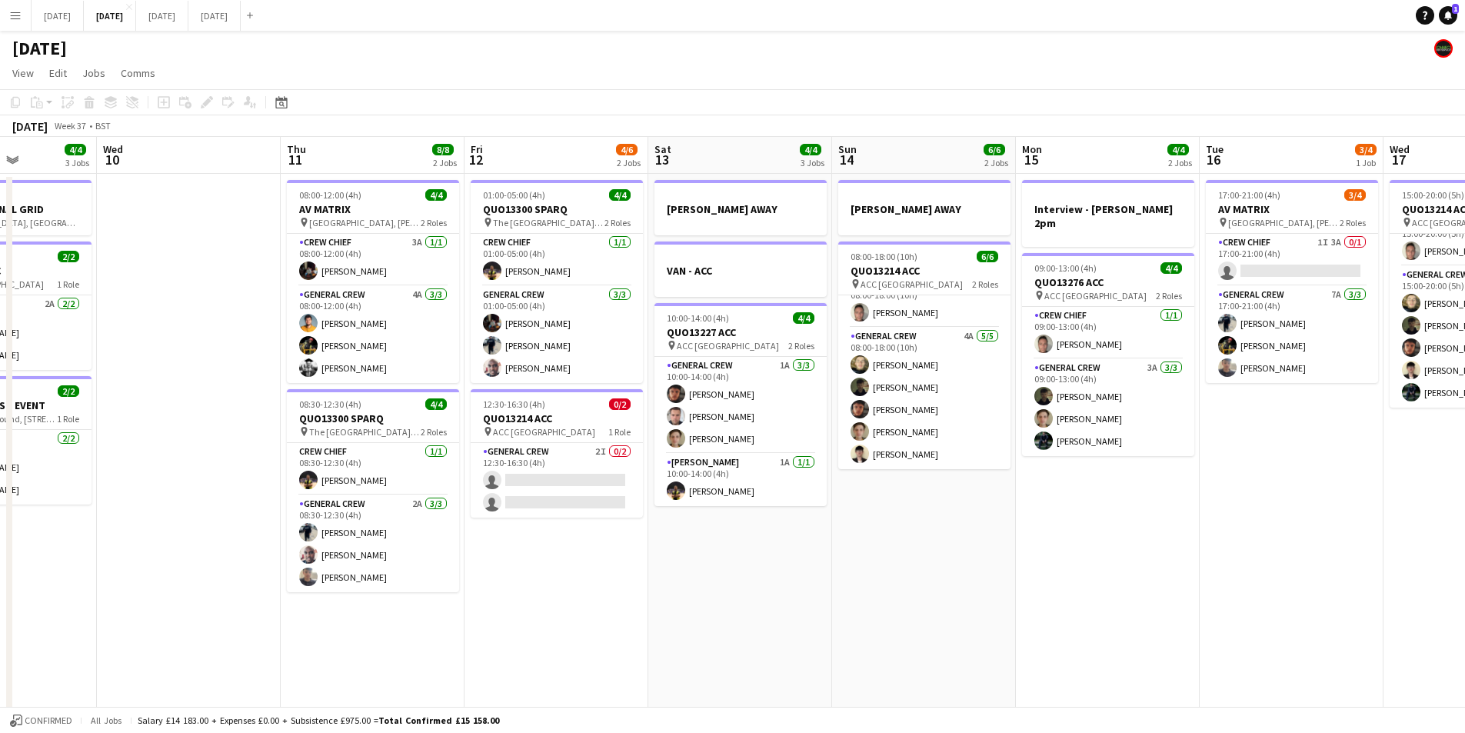
scroll to position [0, 314]
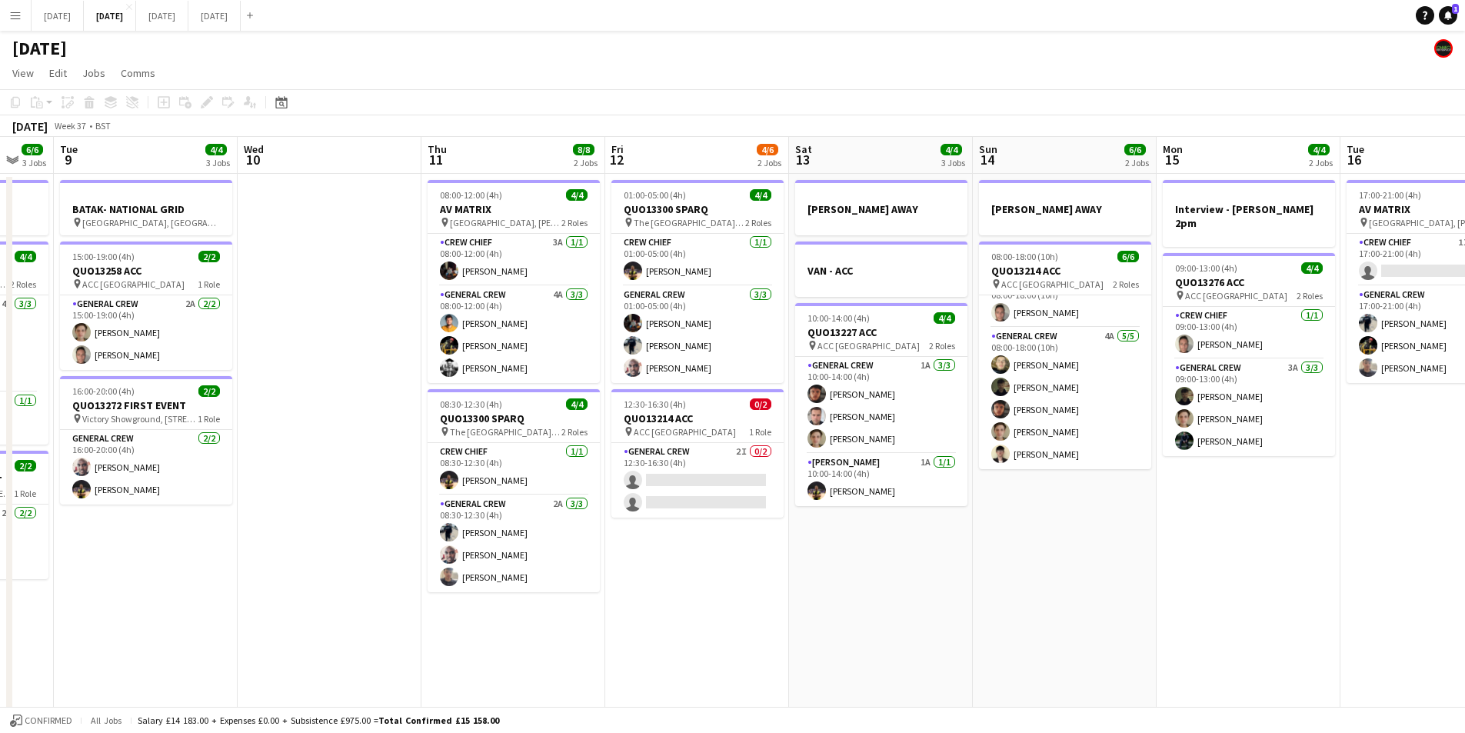
drag, startPoint x: 651, startPoint y: 558, endPoint x: 713, endPoint y: 517, distance: 74.2
click at [1145, 550] on app-calendar-viewport "Sun 7 7/12 3 Jobs Mon 8 6/6 3 Jobs Tue 9 4/4 3 Jobs Wed 10 Thu 11 8/8 2 Jobs Fr…" at bounding box center [732, 666] width 1465 height 1058
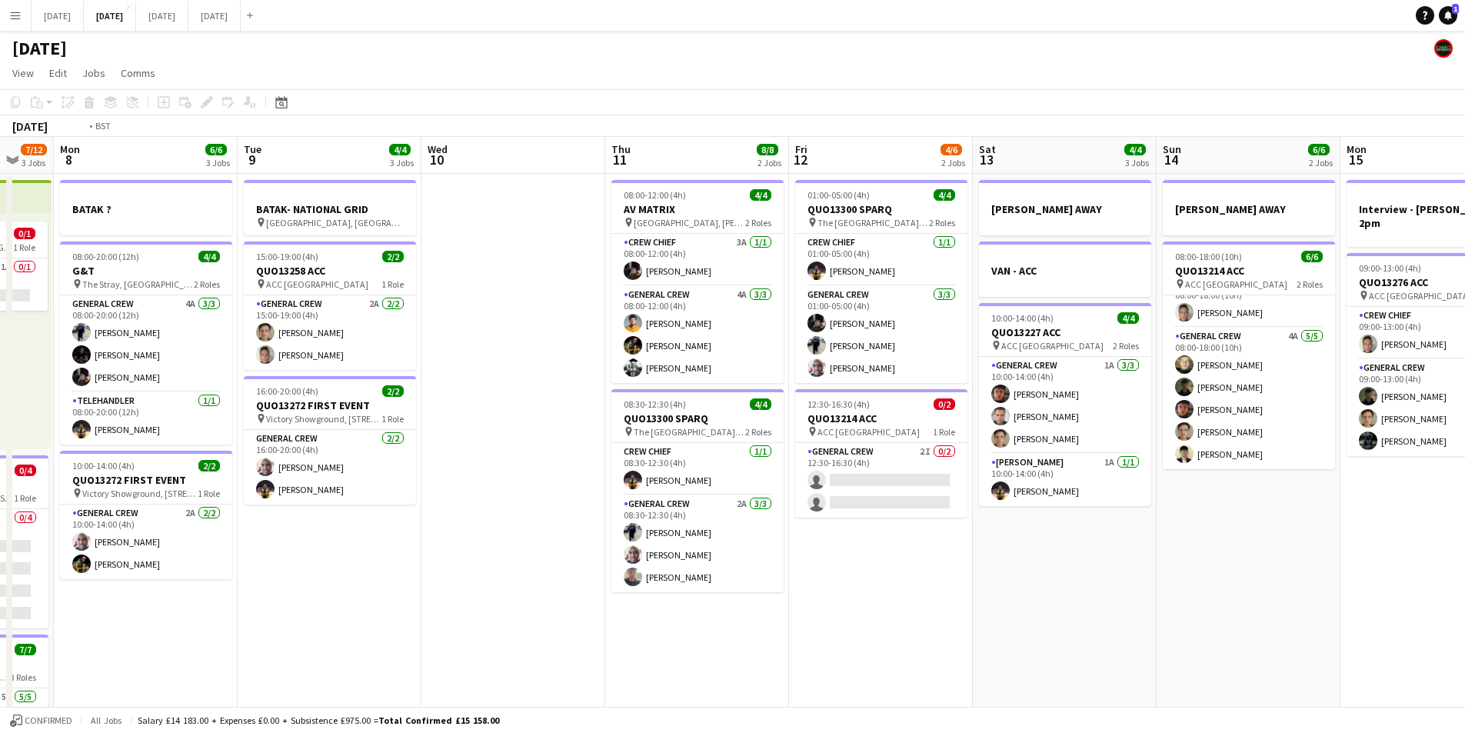
click at [708, 461] on app-calendar-viewport "Sat 6 13/14 5 Jobs Sun 7 7/12 3 Jobs Mon 8 6/6 3 Jobs Tue 9 4/4 3 Jobs Wed 10 T…" at bounding box center [732, 666] width 1465 height 1058
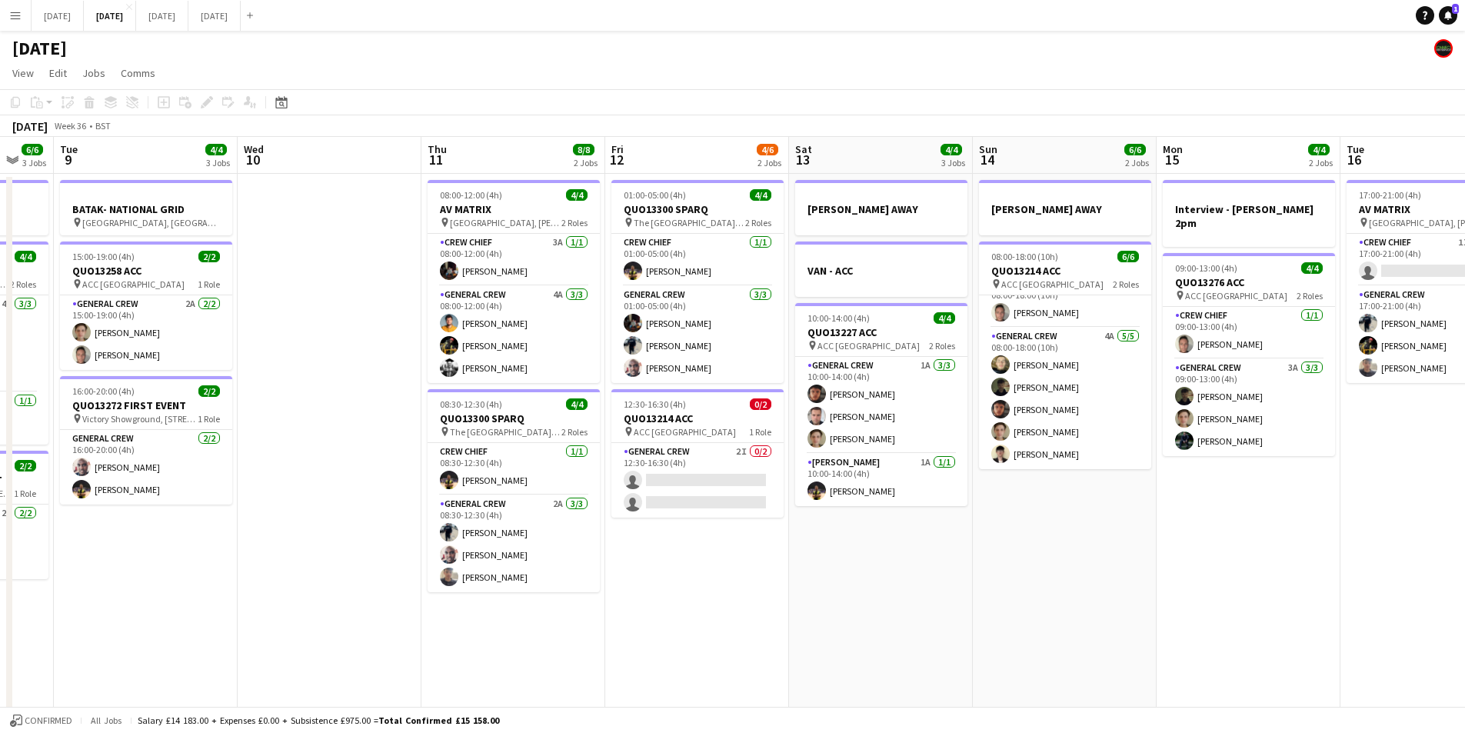
scroll to position [0, 373]
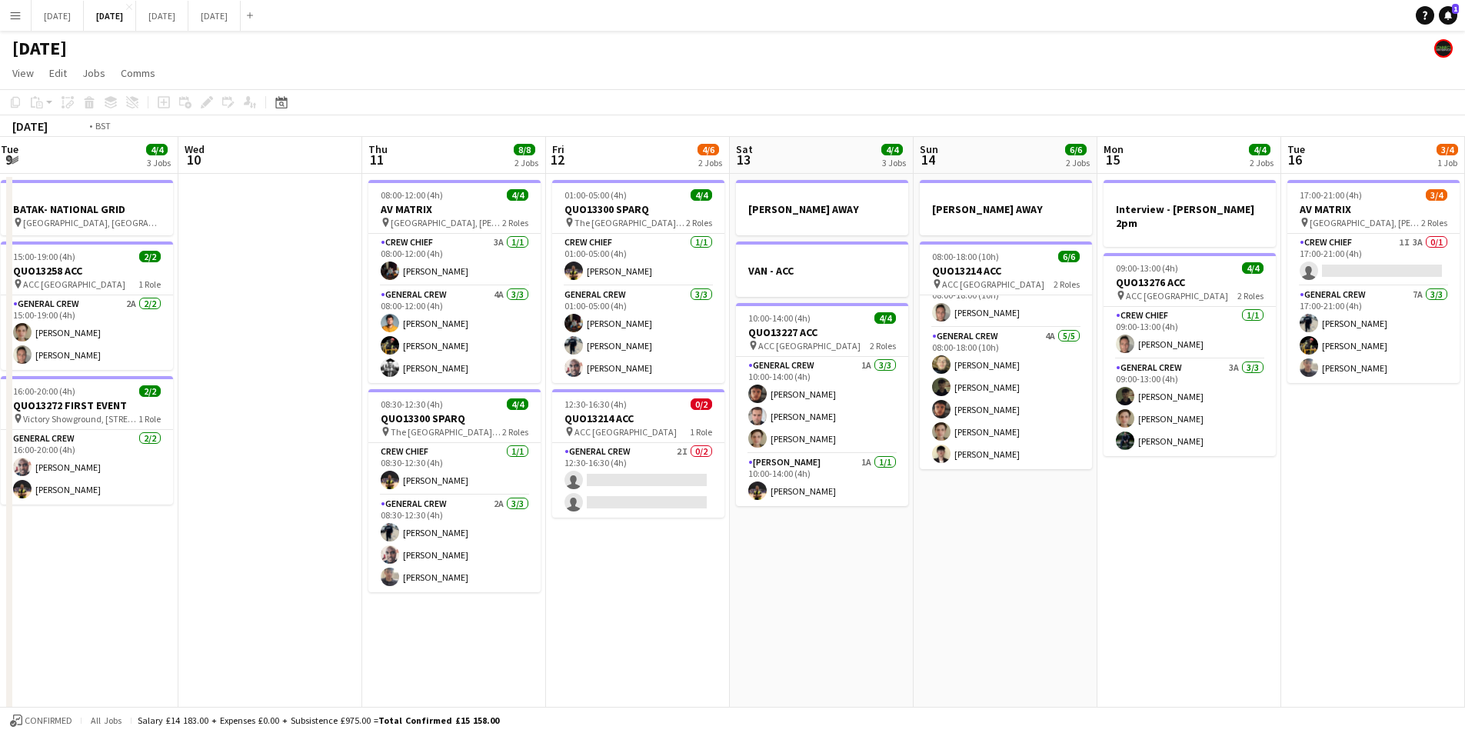
drag, startPoint x: 740, startPoint y: 558, endPoint x: 565, endPoint y: 473, distance: 194.7
click at [1219, 528] on app-calendar-viewport "Sun 7 7/12 3 Jobs Mon 8 6/6 3 Jobs Tue 9 4/4 3 Jobs Wed 10 Thu 11 8/8 2 Jobs Fr…" at bounding box center [732, 666] width 1465 height 1058
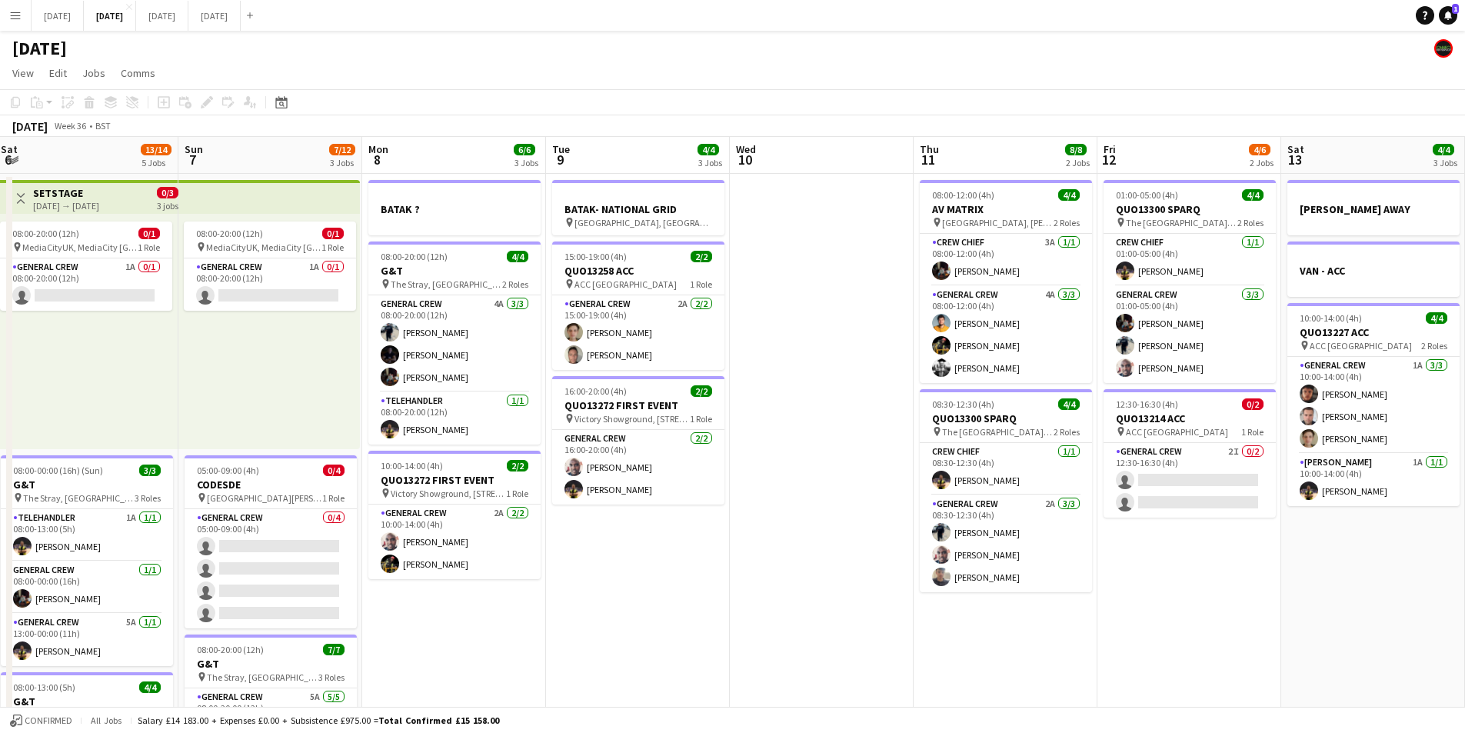
click at [908, 501] on app-calendar-viewport "Thu 4 18/19 4 Jobs Fri 5 11/14 3 Jobs Sat 6 13/14 5 Jobs Sun 7 7/12 3 Jobs Mon …" at bounding box center [732, 666] width 1465 height 1058
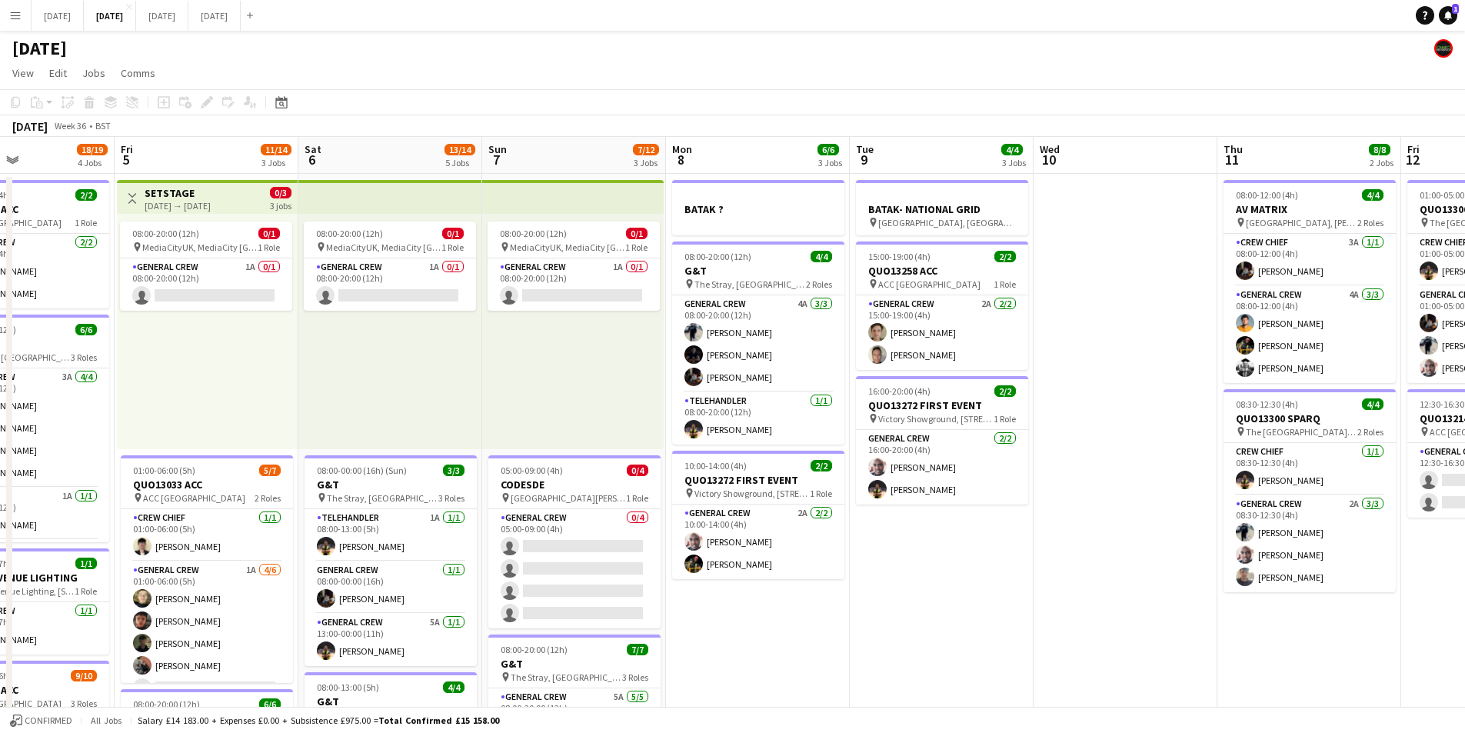
drag, startPoint x: 557, startPoint y: 515, endPoint x: 1024, endPoint y: 513, distance: 467.6
click at [1010, 521] on app-calendar-viewport "Tue 2 20/21 4 Jobs Wed 3 16/16 3 Jobs Thu 4 18/19 4 Jobs Fri 5 11/14 3 Jobs Sat…" at bounding box center [732, 666] width 1465 height 1058
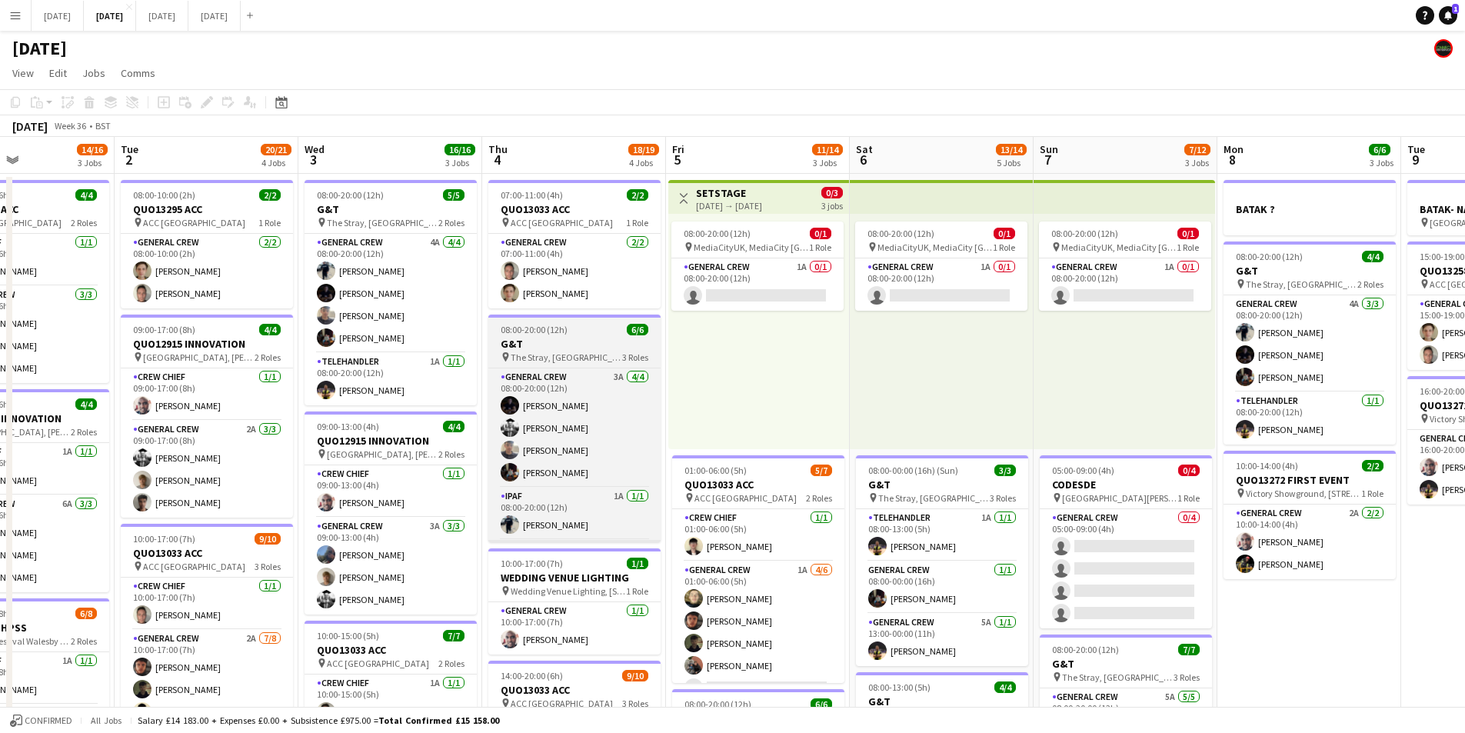
scroll to position [0, 458]
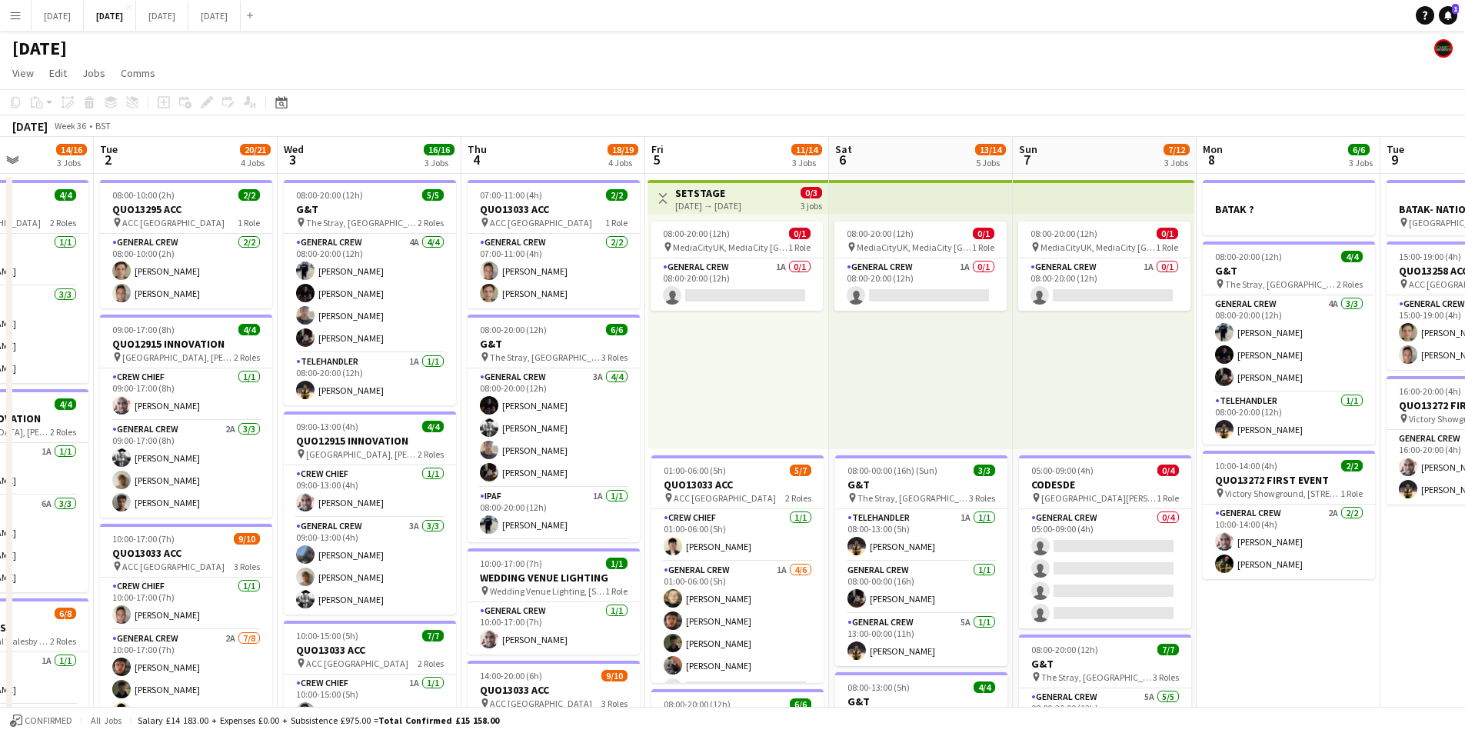
click at [907, 518] on app-calendar-viewport "Sat 30 Sun 31 Mon 1 14/16 3 Jobs Tue 2 20/21 4 Jobs Wed 3 16/16 3 Jobs Thu 4 18…" at bounding box center [732, 666] width 1465 height 1058
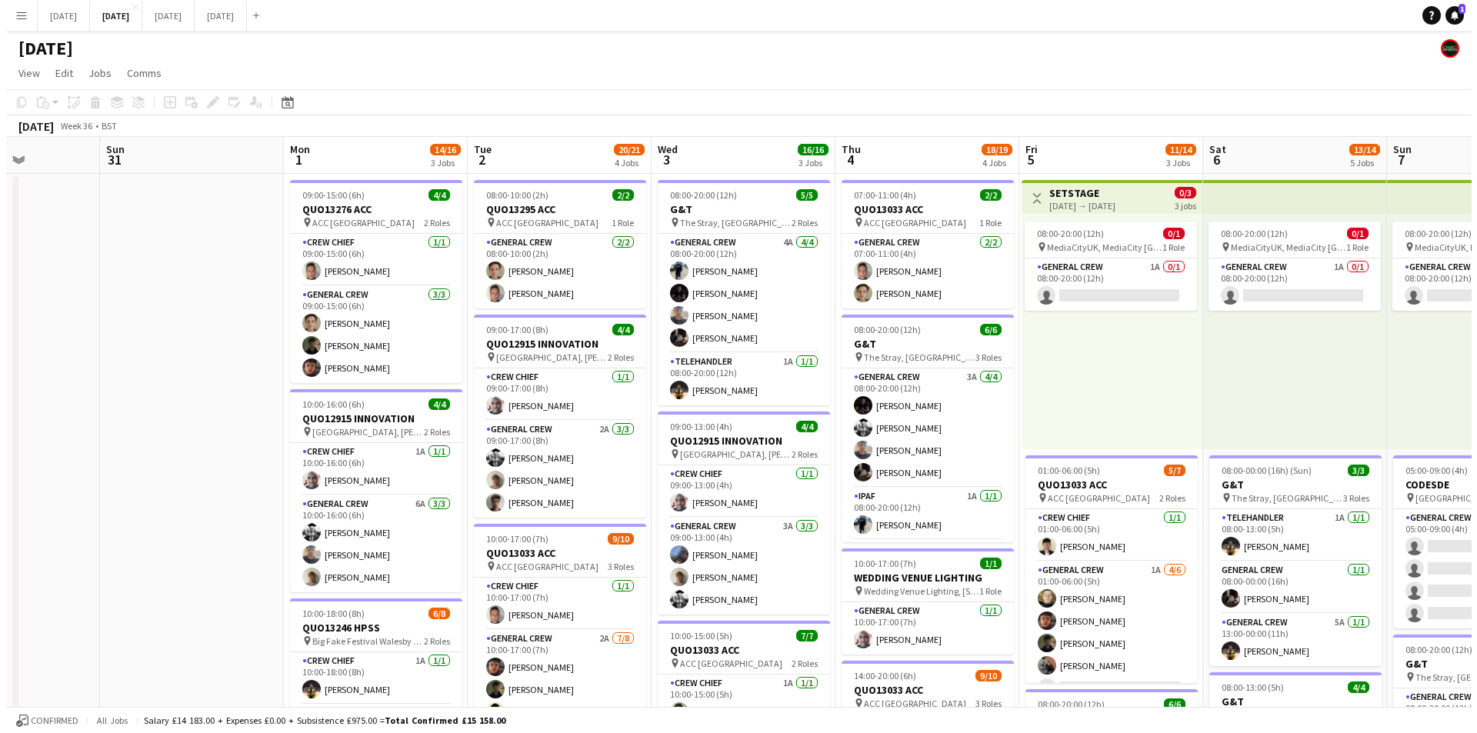
scroll to position [0, 472]
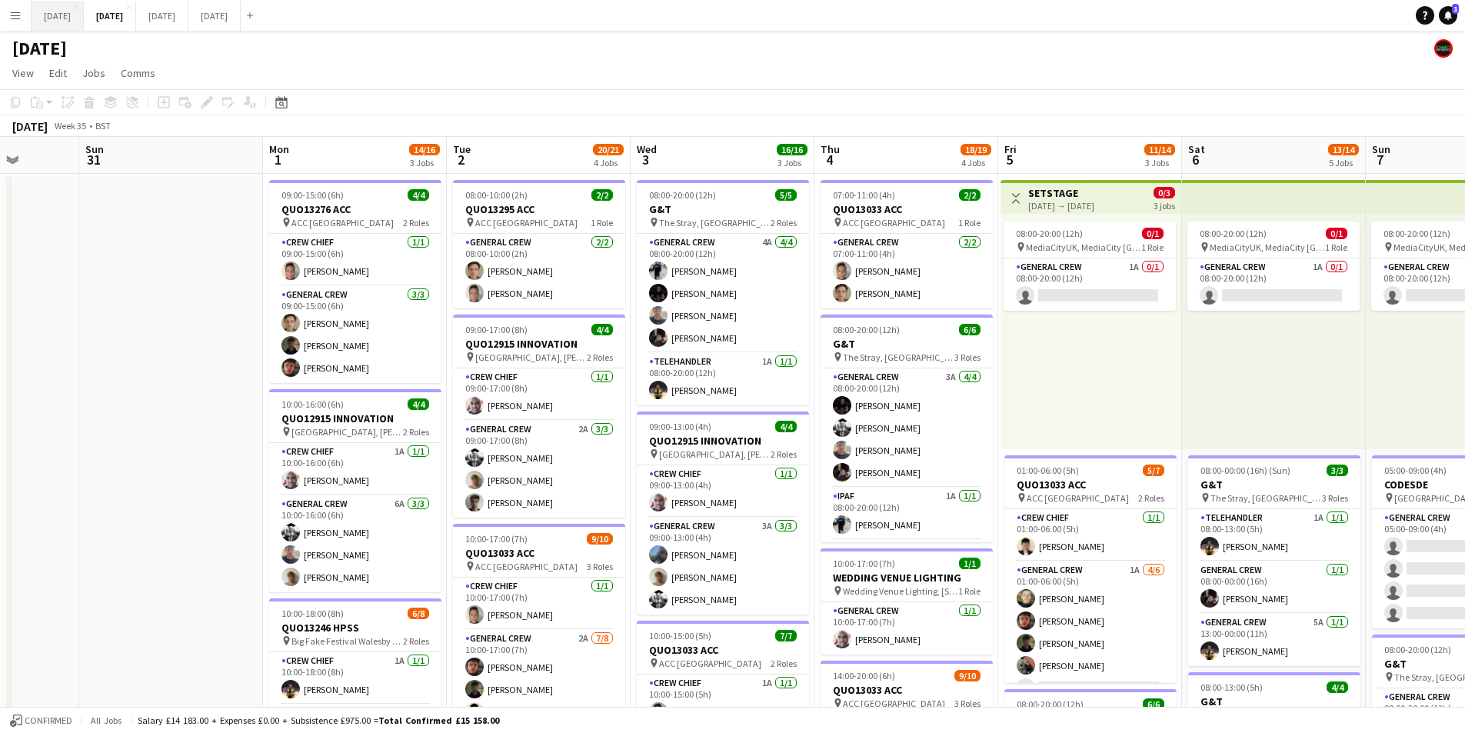
click at [68, 18] on button "[DATE] Close" at bounding box center [58, 16] width 52 height 30
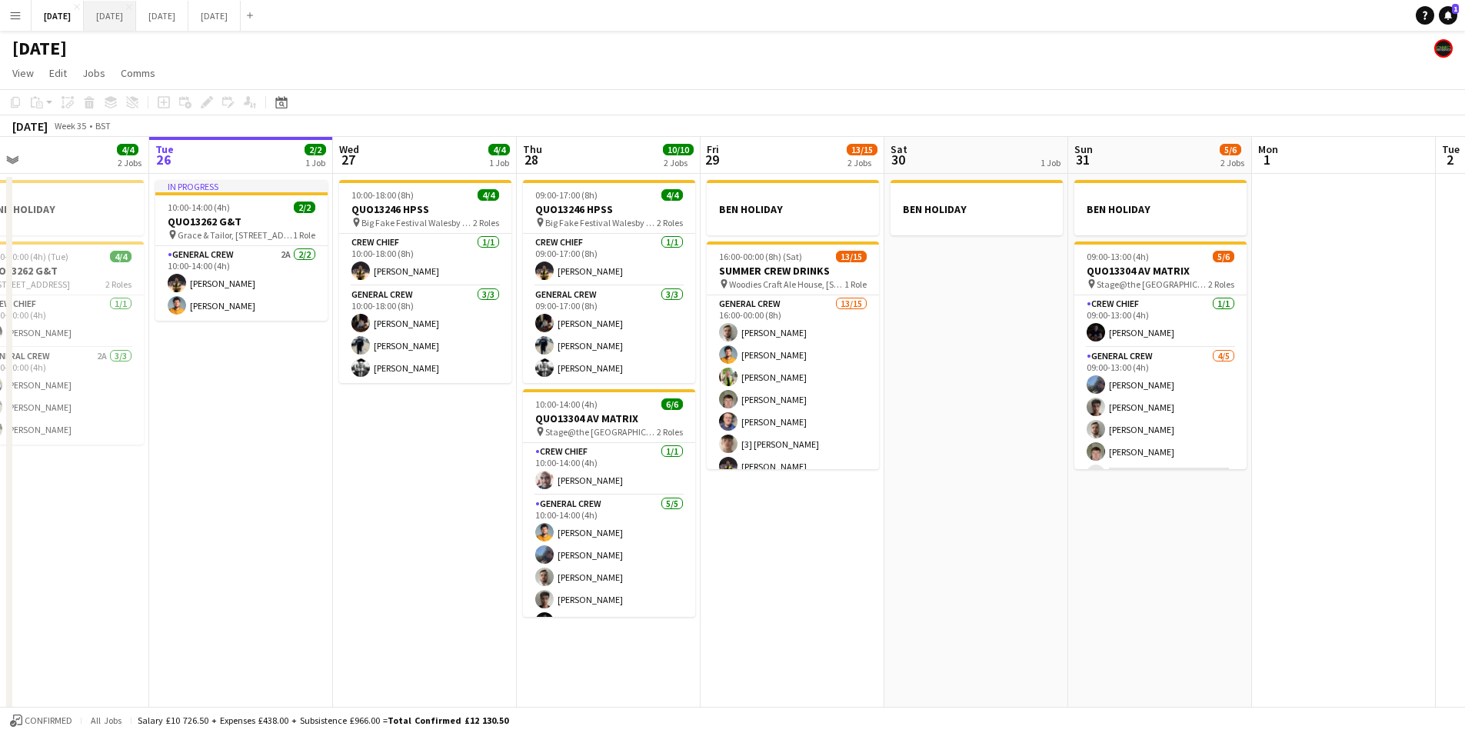
click at [128, 12] on button "[DATE] Close" at bounding box center [110, 16] width 52 height 30
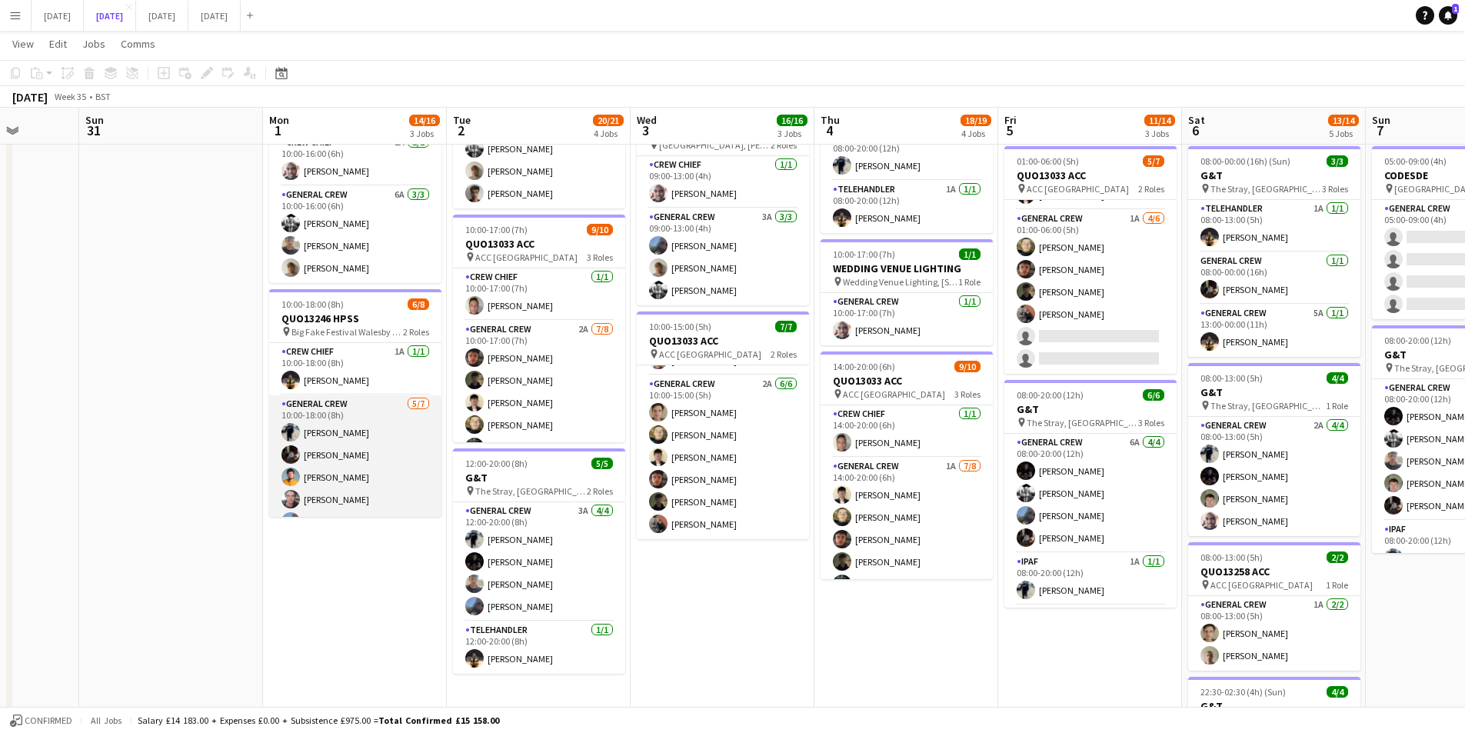
scroll to position [65, 0]
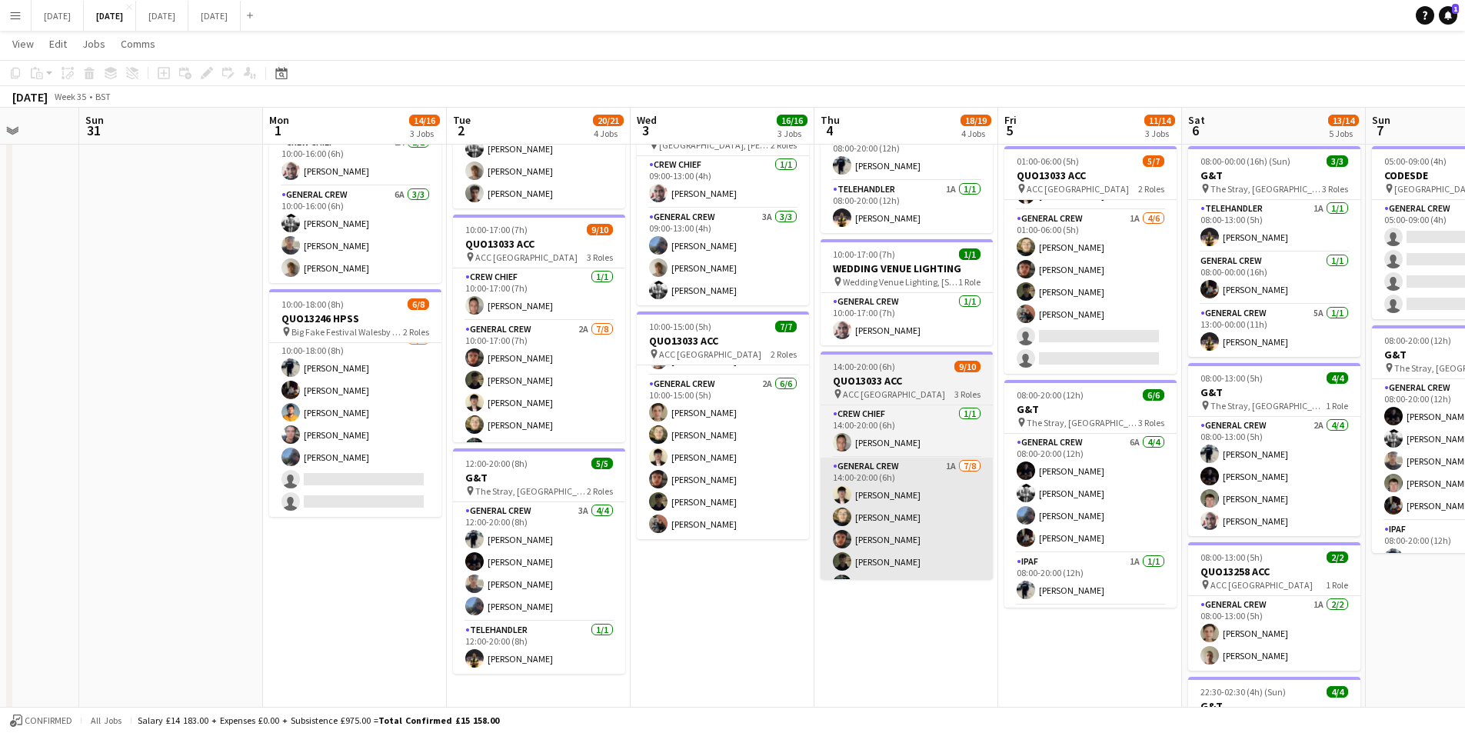
drag, startPoint x: 860, startPoint y: 583, endPoint x: 767, endPoint y: 566, distance: 94.6
click at [768, 571] on app-calendar-viewport "Thu 28 Fri 29 Sat 30 Sun 31 Mon 1 14/16 3 Jobs Tue 2 20/21 4 Jobs Wed 3 16/16 3…" at bounding box center [732, 318] width 1465 height 1133
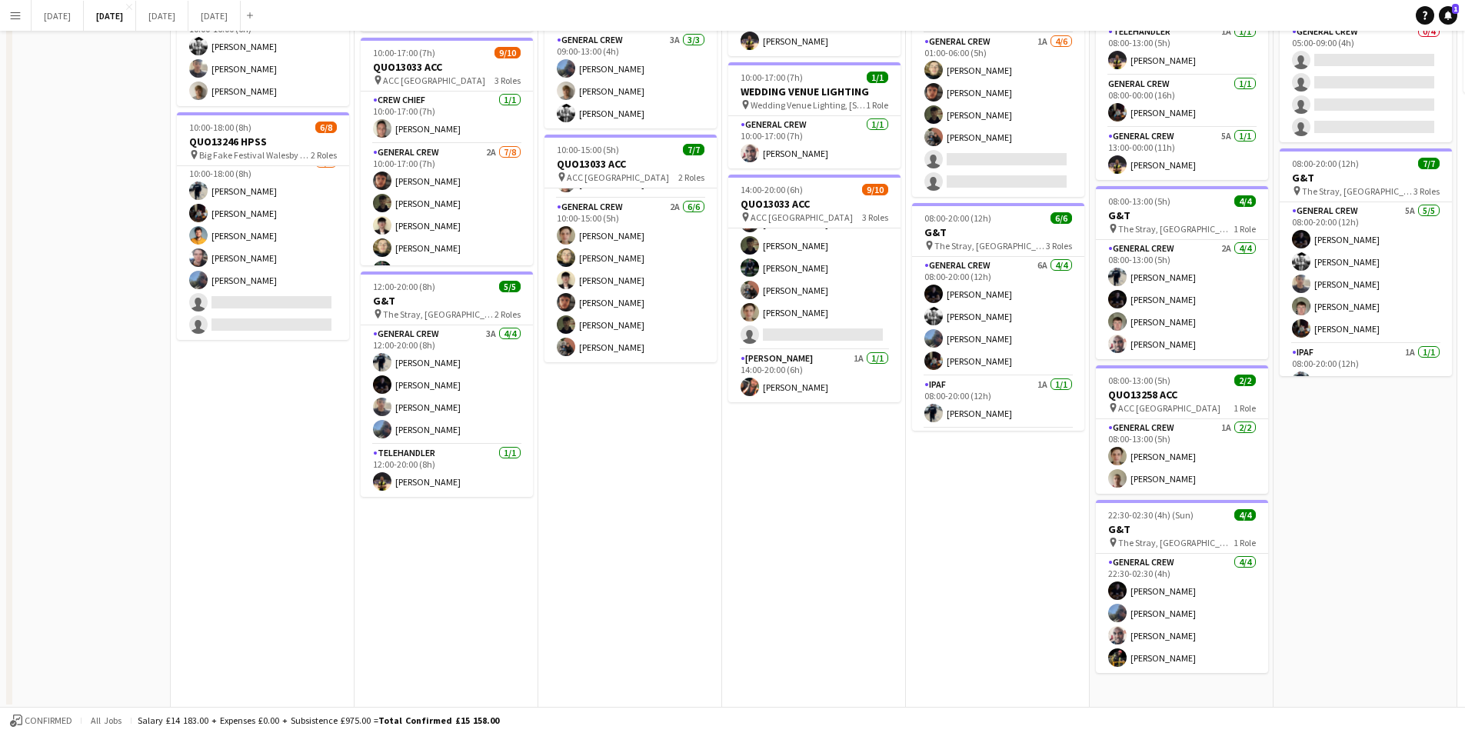
scroll to position [25, 0]
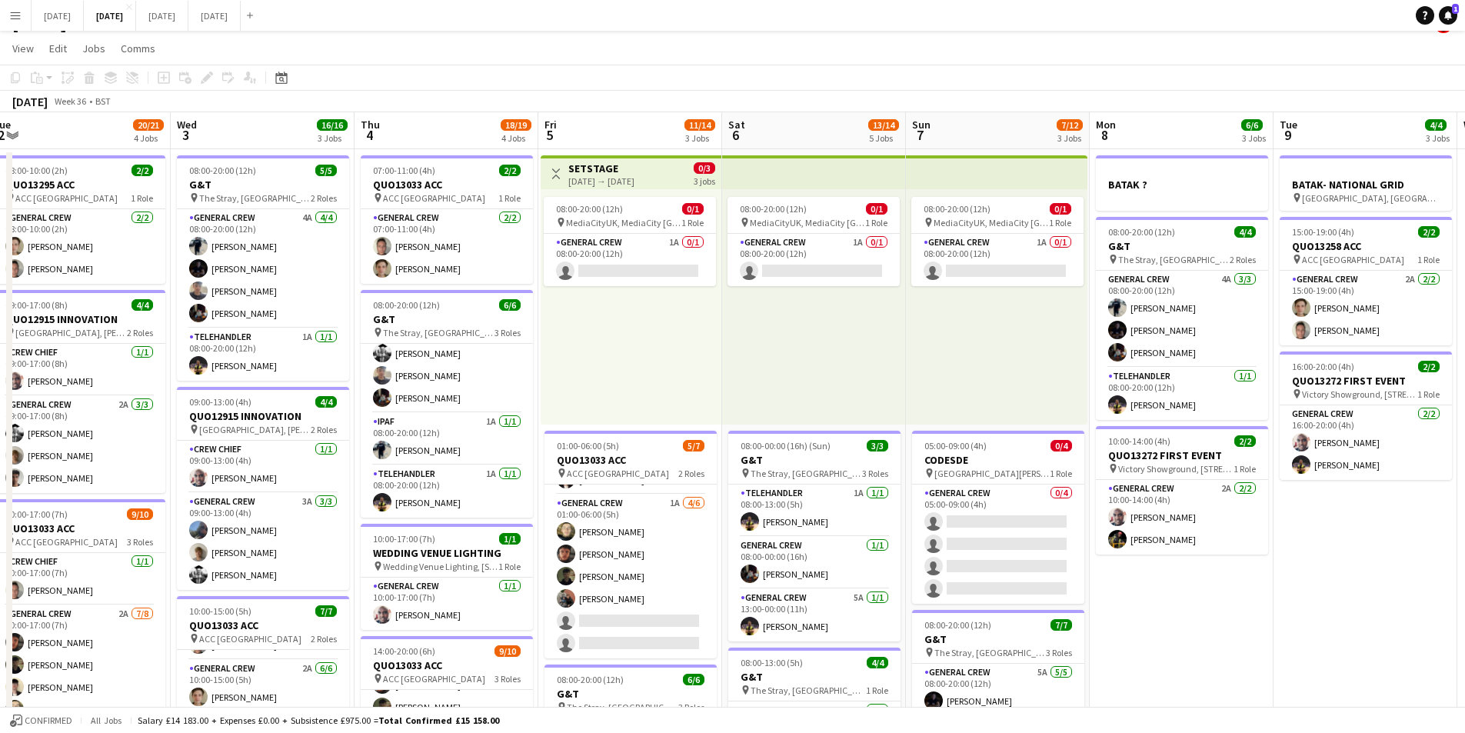
drag, startPoint x: 1030, startPoint y: 503, endPoint x: 1066, endPoint y: 487, distance: 39.6
click at [796, 477] on app-calendar-viewport "Sat 30 Sun 31 Mon 1 14/16 3 Jobs Tue 2 20/21 4 Jobs Wed 3 16/16 3 Jobs Thu 4 18…" at bounding box center [732, 641] width 1465 height 1058
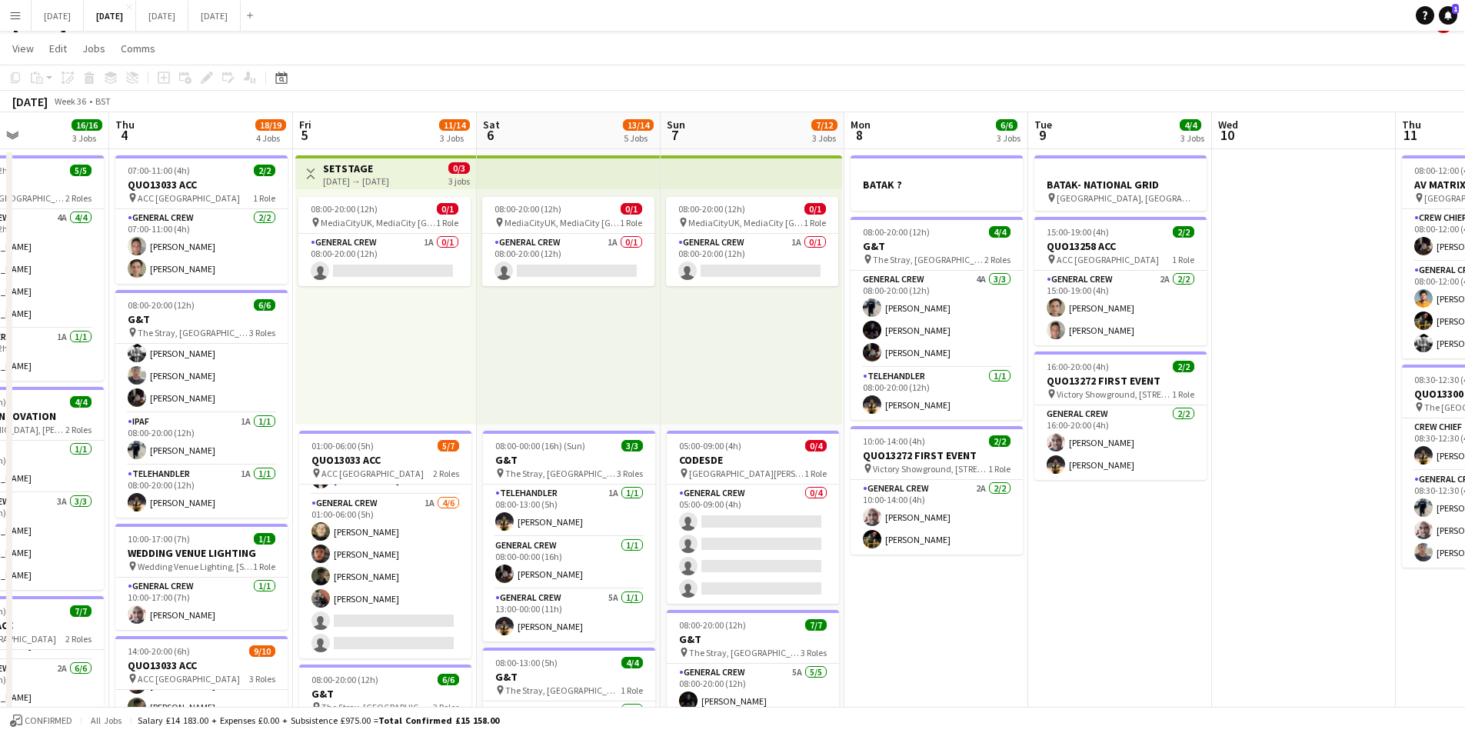
scroll to position [0, 442]
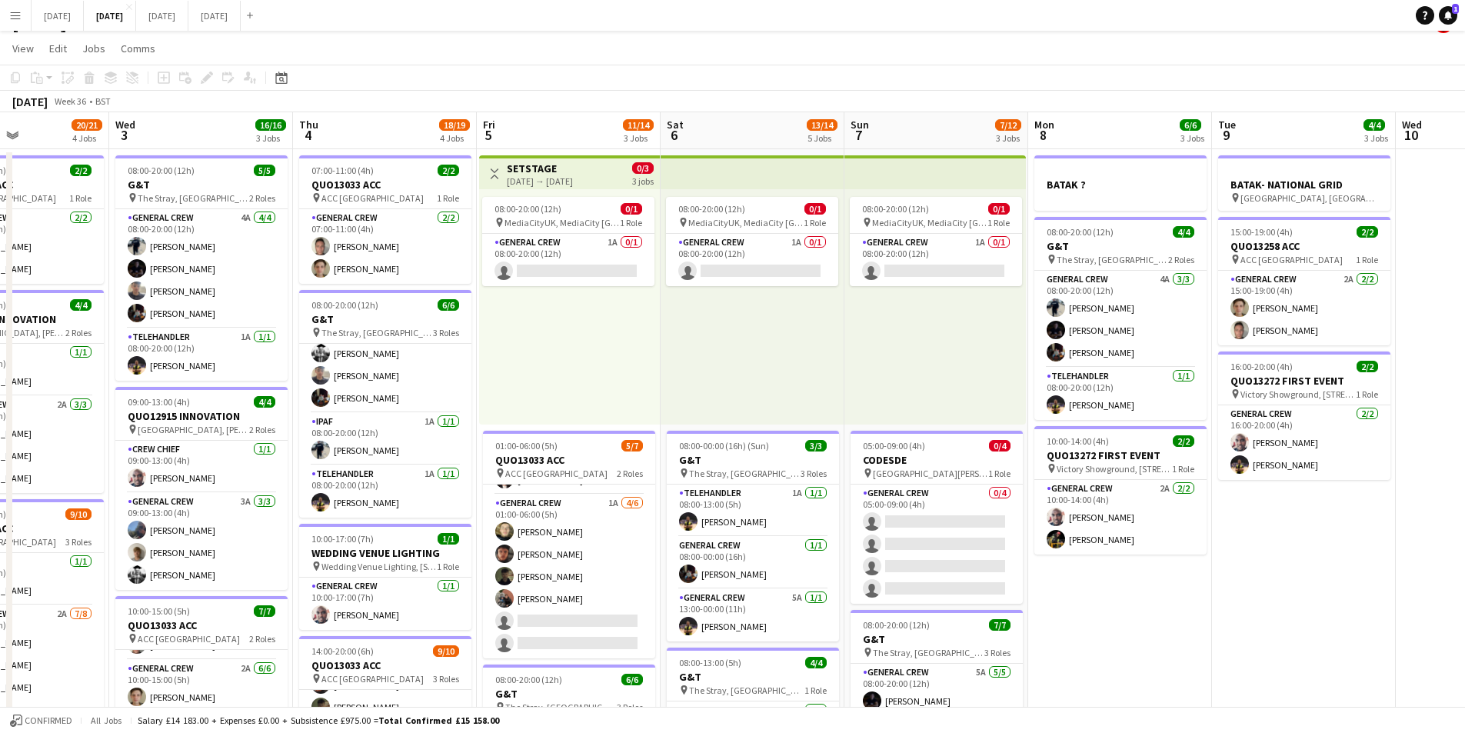
drag, startPoint x: 1383, startPoint y: 695, endPoint x: 1208, endPoint y: 617, distance: 191.4
click at [1178, 652] on app-calendar-viewport "Sun 31 Mon 1 14/16 3 Jobs Tue 2 20/21 4 Jobs Wed 3 16/16 3 Jobs Thu 4 18/19 4 J…" at bounding box center [732, 641] width 1465 height 1058
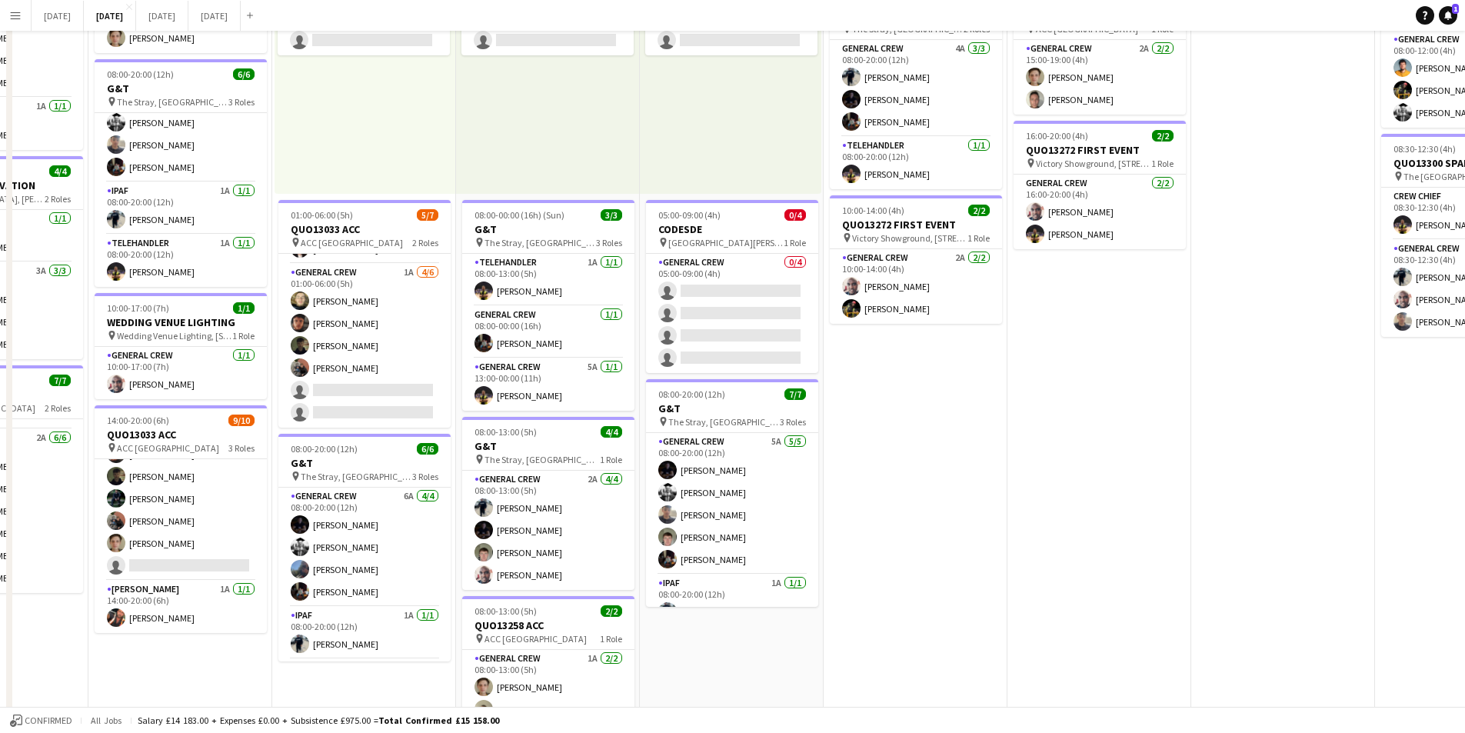
scroll to position [0, 0]
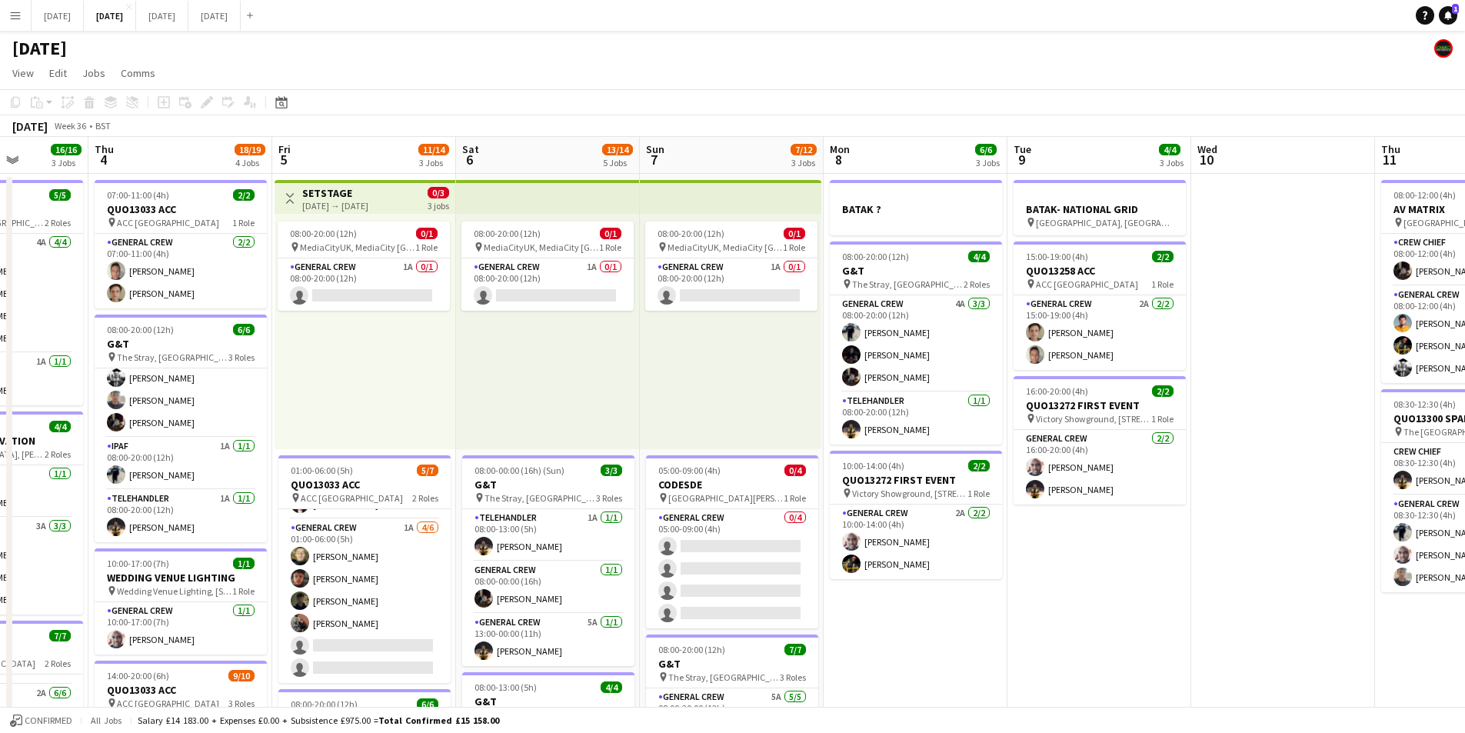
drag, startPoint x: 1339, startPoint y: 615, endPoint x: 1024, endPoint y: 571, distance: 318.4
click at [1025, 571] on app-calendar-viewport "Mon 1 14/16 3 Jobs Tue 2 20/21 4 Jobs Wed 3 16/16 3 Jobs Thu 4 18/19 4 Jobs Fri…" at bounding box center [732, 666] width 1465 height 1058
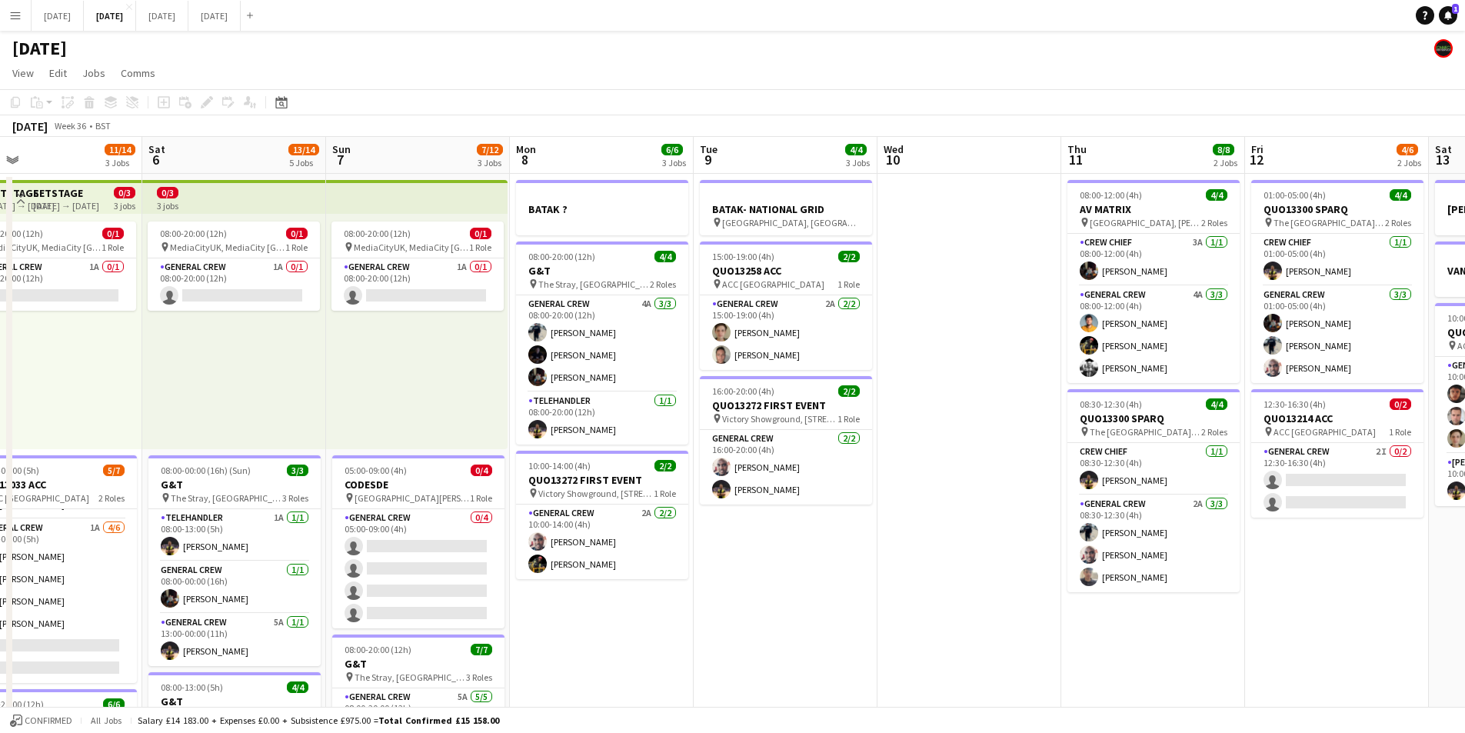
drag, startPoint x: 1074, startPoint y: 626, endPoint x: 1104, endPoint y: 597, distance: 41.3
click at [993, 603] on app-calendar-viewport "Wed 3 16/16 3 Jobs Thu 4 18/19 4 Jobs Fri 5 11/14 3 Jobs Sat 6 13/14 5 Jobs Sun…" at bounding box center [732, 666] width 1465 height 1058
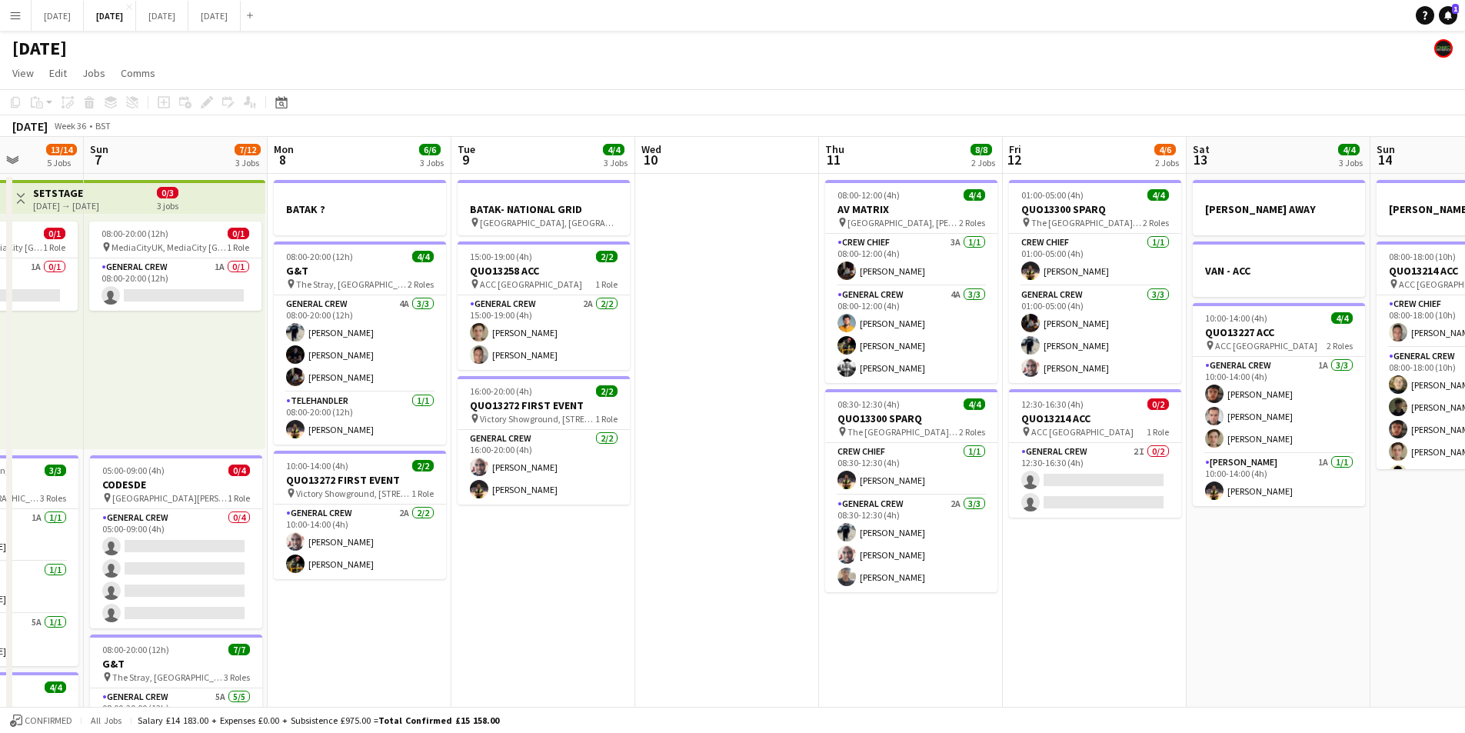
scroll to position [0, 468]
drag, startPoint x: 1130, startPoint y: 608, endPoint x: 879, endPoint y: 551, distance: 257.1
click at [879, 551] on app-calendar-viewport "Thu 4 18/19 4 Jobs Fri 5 11/14 3 Jobs Sat 6 13/14 5 Jobs Sun 7 7/12 3 Jobs Mon …" at bounding box center [732, 666] width 1465 height 1058
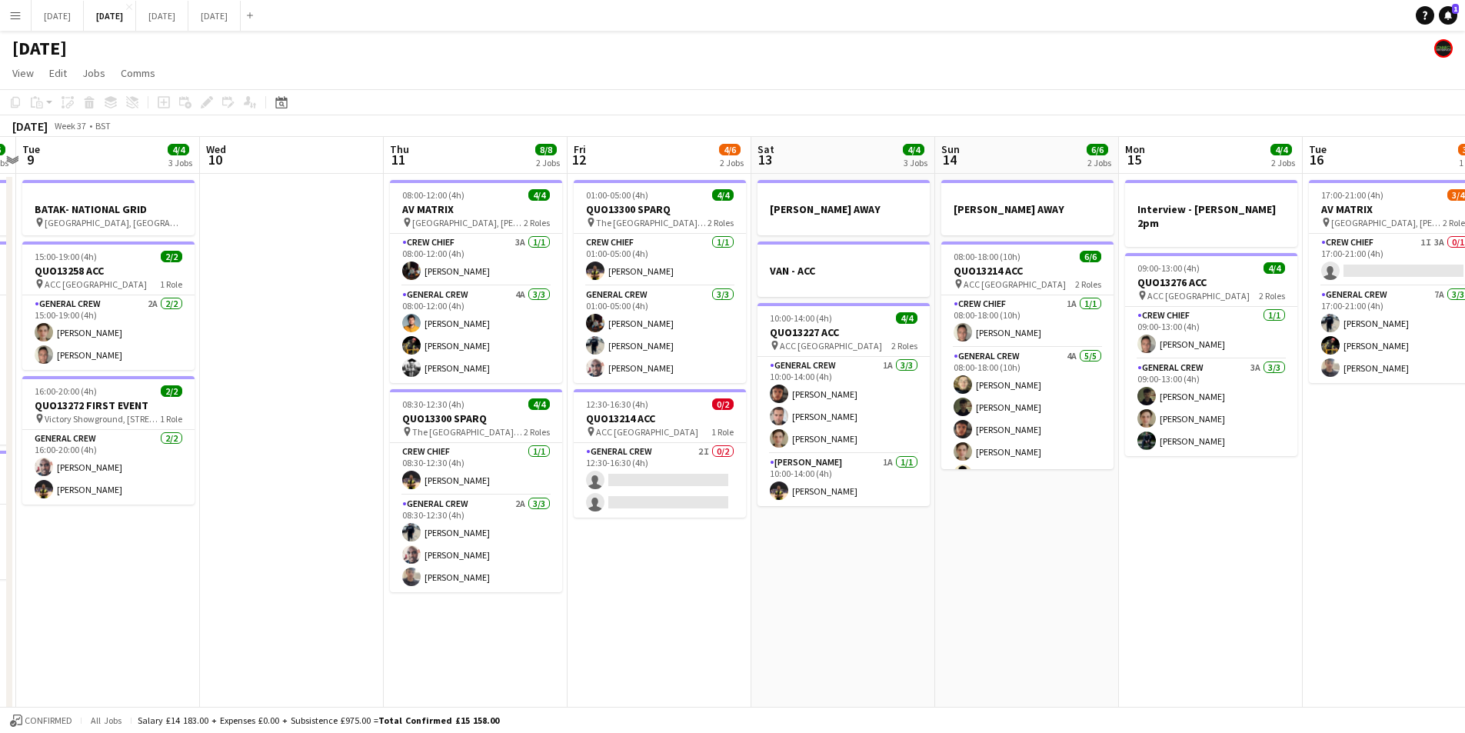
drag, startPoint x: 1077, startPoint y: 588, endPoint x: 951, endPoint y: 570, distance: 126.7
click at [951, 570] on app-calendar-viewport "Sat 6 13/14 5 Jobs Sun 7 7/12 3 Jobs Mon 8 6/6 3 Jobs Tue 9 4/4 3 Jobs Wed 10 T…" at bounding box center [732, 666] width 1465 height 1058
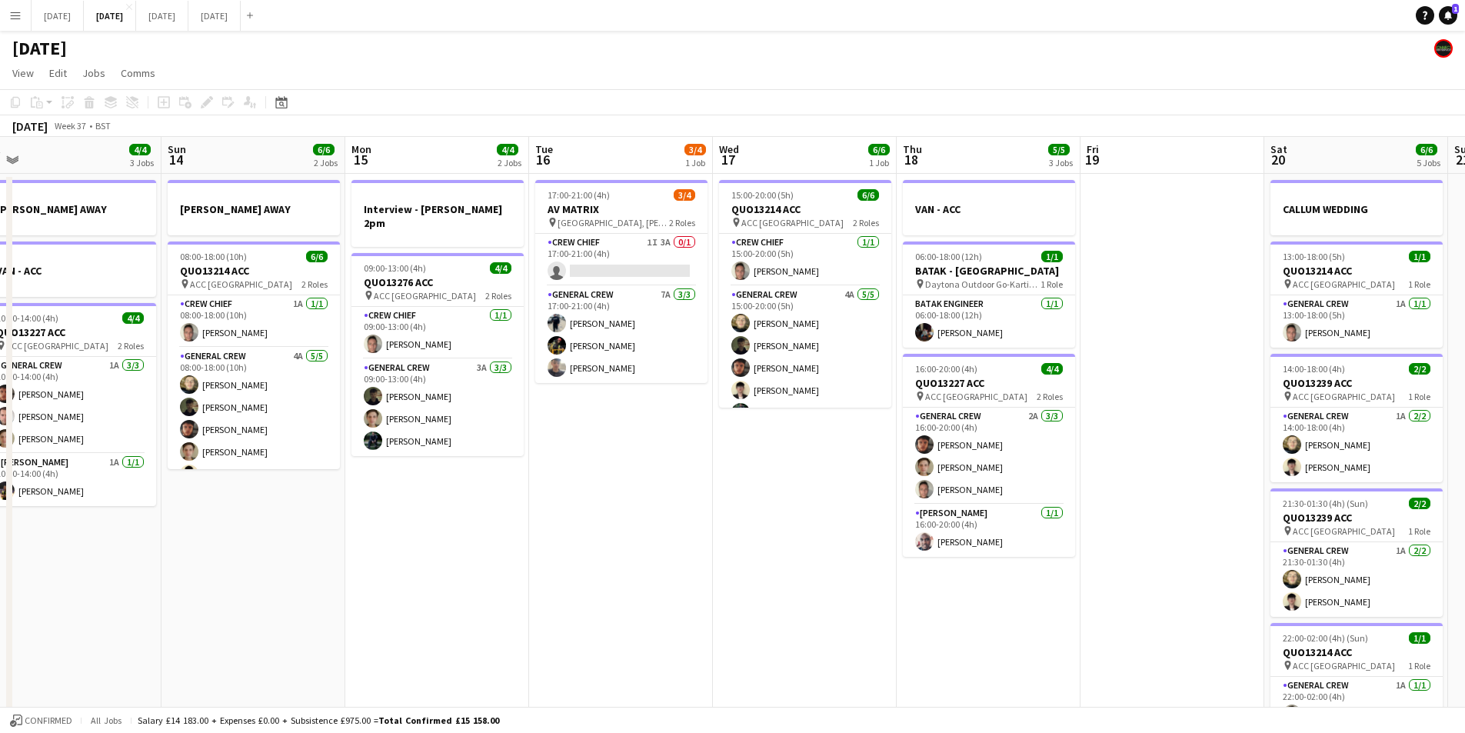
scroll to position [0, 575]
drag, startPoint x: 1188, startPoint y: 598, endPoint x: 355, endPoint y: 553, distance: 834.9
click at [355, 553] on app-calendar-viewport "Wed 10 Thu 11 8/8 2 Jobs Fri 12 4/6 2 Jobs Sat 13 4/4 3 Jobs Sun 14 6/6 2 Jobs …" at bounding box center [732, 666] width 1465 height 1058
drag, startPoint x: 797, startPoint y: 641, endPoint x: 476, endPoint y: 556, distance: 331.9
click at [504, 565] on app-calendar-viewport "Wed 10 Thu 11 8/8 2 Jobs Fri 12 4/6 2 Jobs Sat 13 4/4 3 Jobs Sun 14 6/6 2 Jobs …" at bounding box center [732, 666] width 1465 height 1058
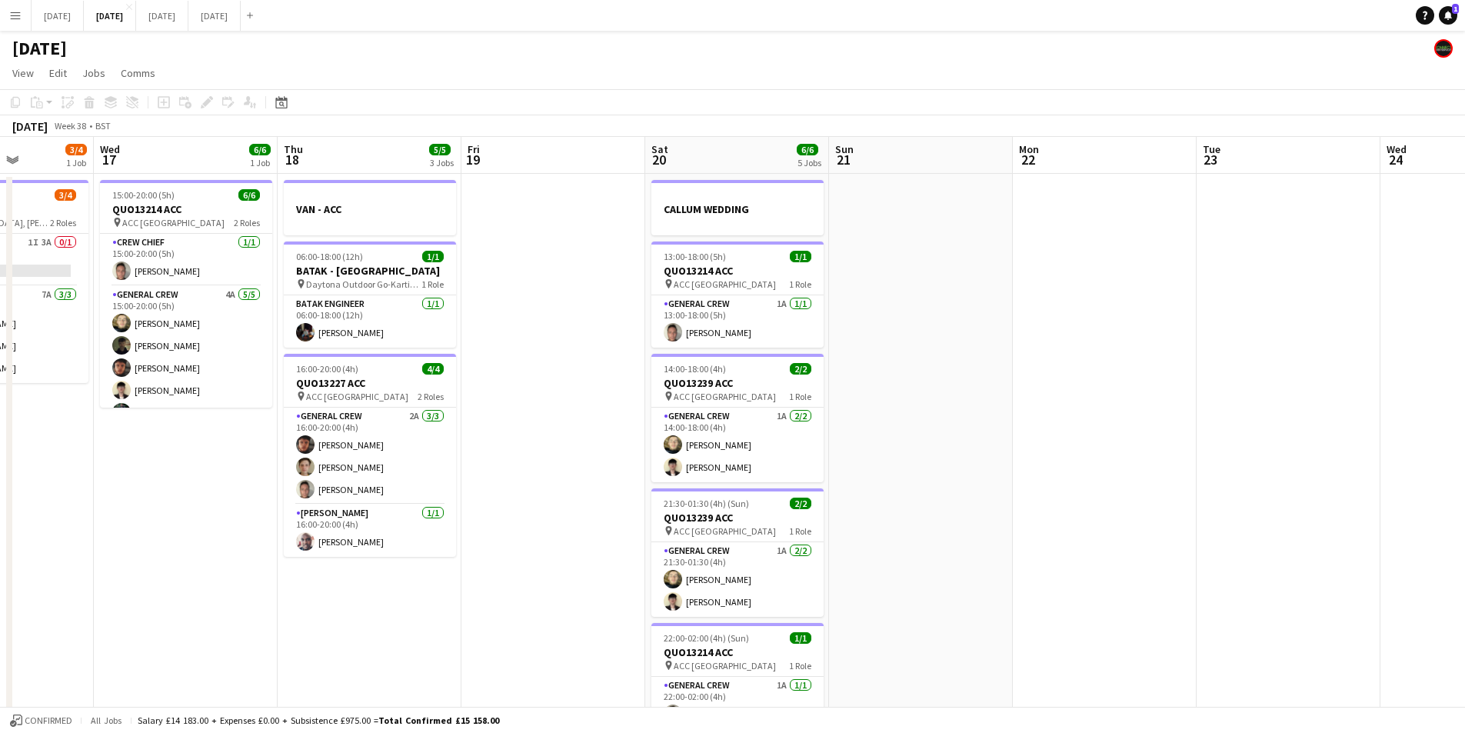
drag, startPoint x: 1223, startPoint y: 538, endPoint x: 722, endPoint y: 517, distance: 501.1
click at [728, 518] on app-calendar-viewport "Sun 14 6/6 2 Jobs Mon 15 4/4 2 Jobs Tue 16 3/4 1 Job Wed 17 6/6 1 Job Thu 18 5/…" at bounding box center [732, 666] width 1465 height 1058
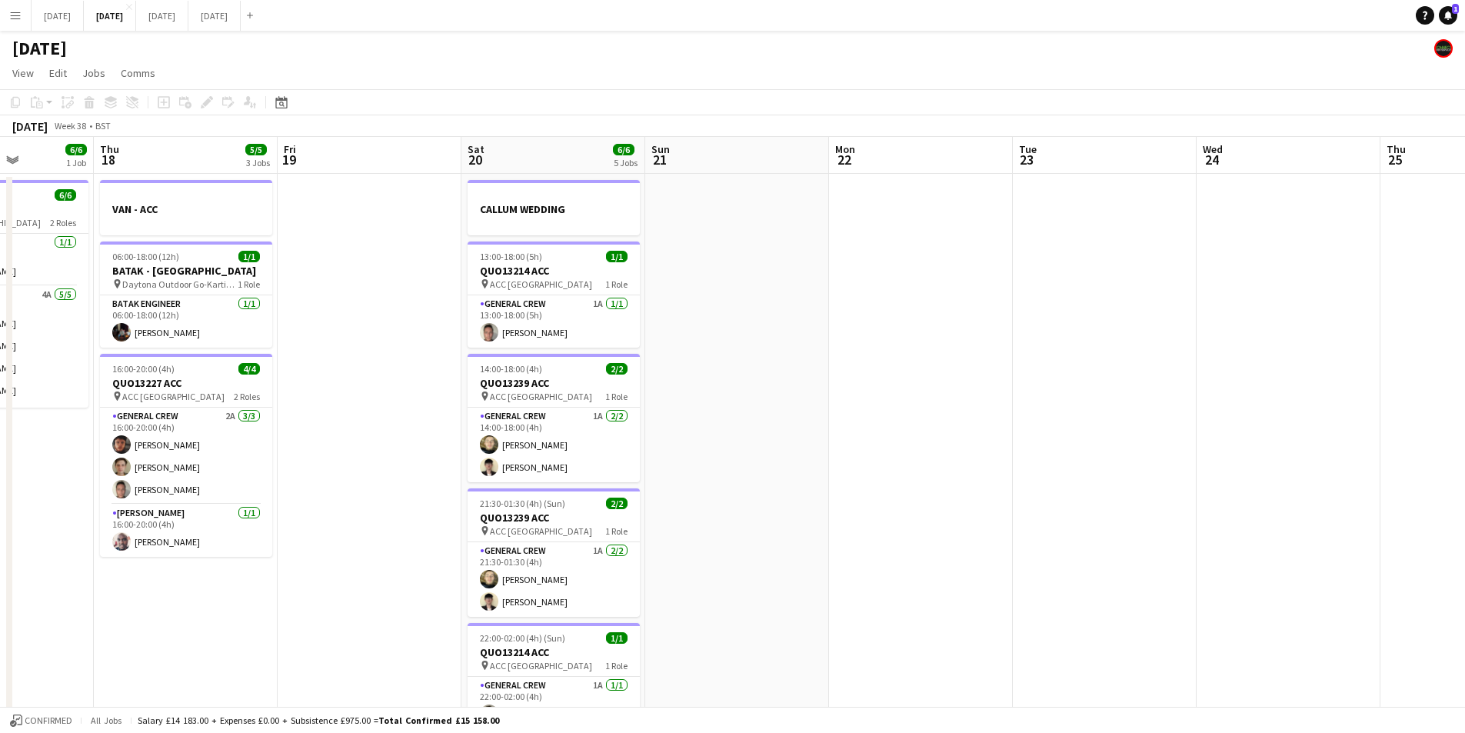
scroll to position [0, 585]
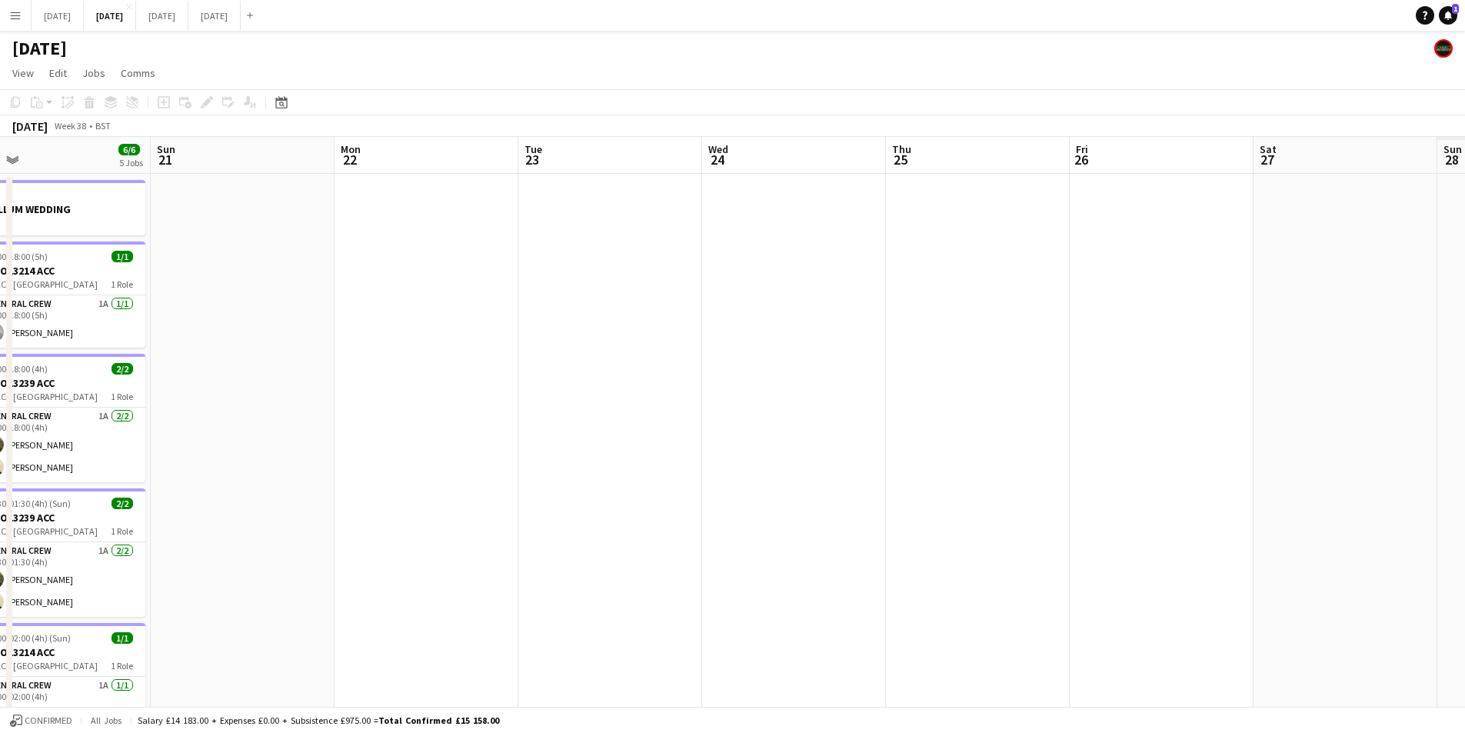
drag, startPoint x: 1214, startPoint y: 557, endPoint x: 632, endPoint y: 516, distance: 582.9
click at [648, 517] on app-calendar-viewport "Wed 17 6/6 1 Job Thu 18 5/5 3 Jobs Fri 19 Sat 20 6/6 5 Jobs Sun 21 Mon 22 Tue 2…" at bounding box center [732, 666] width 1465 height 1058
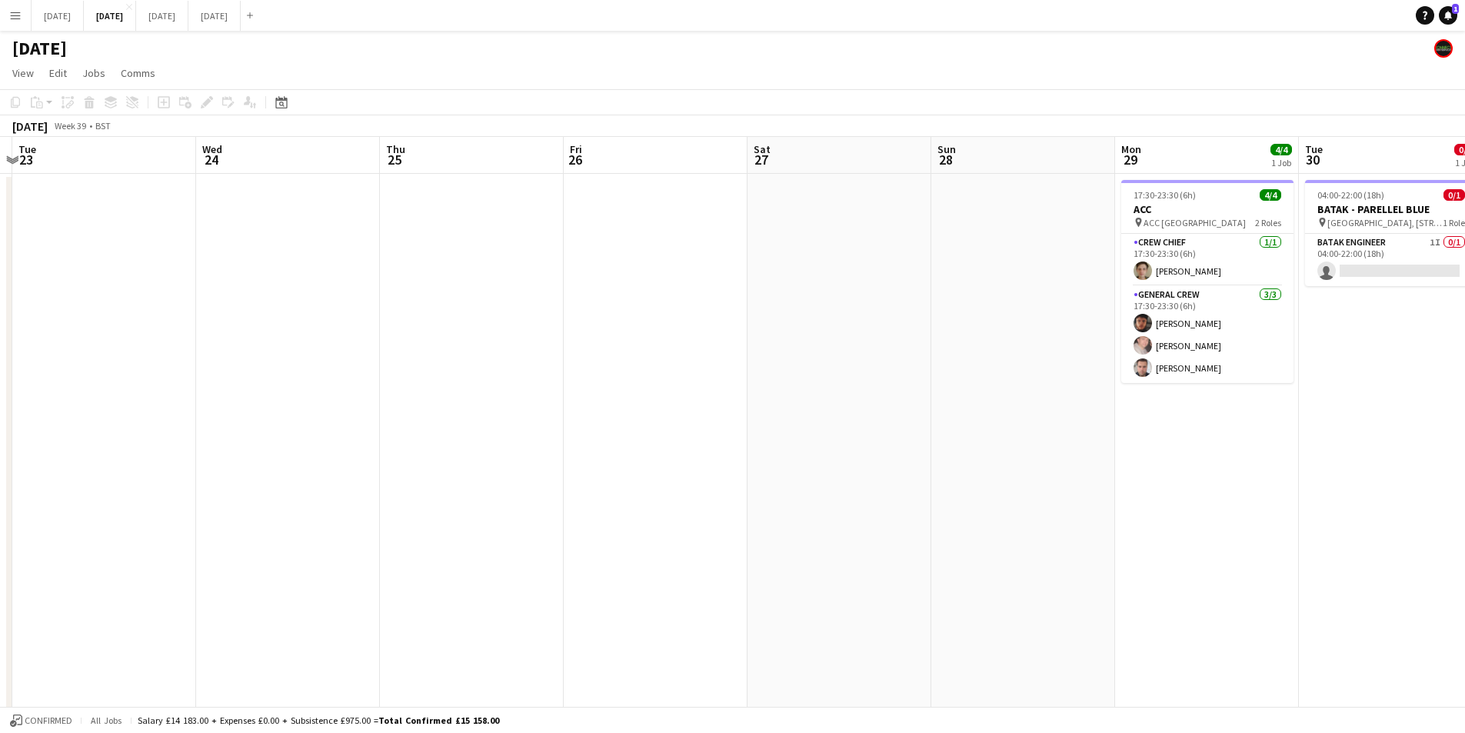
drag, startPoint x: 919, startPoint y: 571, endPoint x: 611, endPoint y: 528, distance: 311.4
click at [611, 528] on app-calendar-viewport "Sat 20 6/6 5 Jobs Sun 21 Mon 22 Tue 23 Wed 24 Thu 25 Fri 26 Sat 27 Sun 28 Mon 2…" at bounding box center [732, 666] width 1465 height 1058
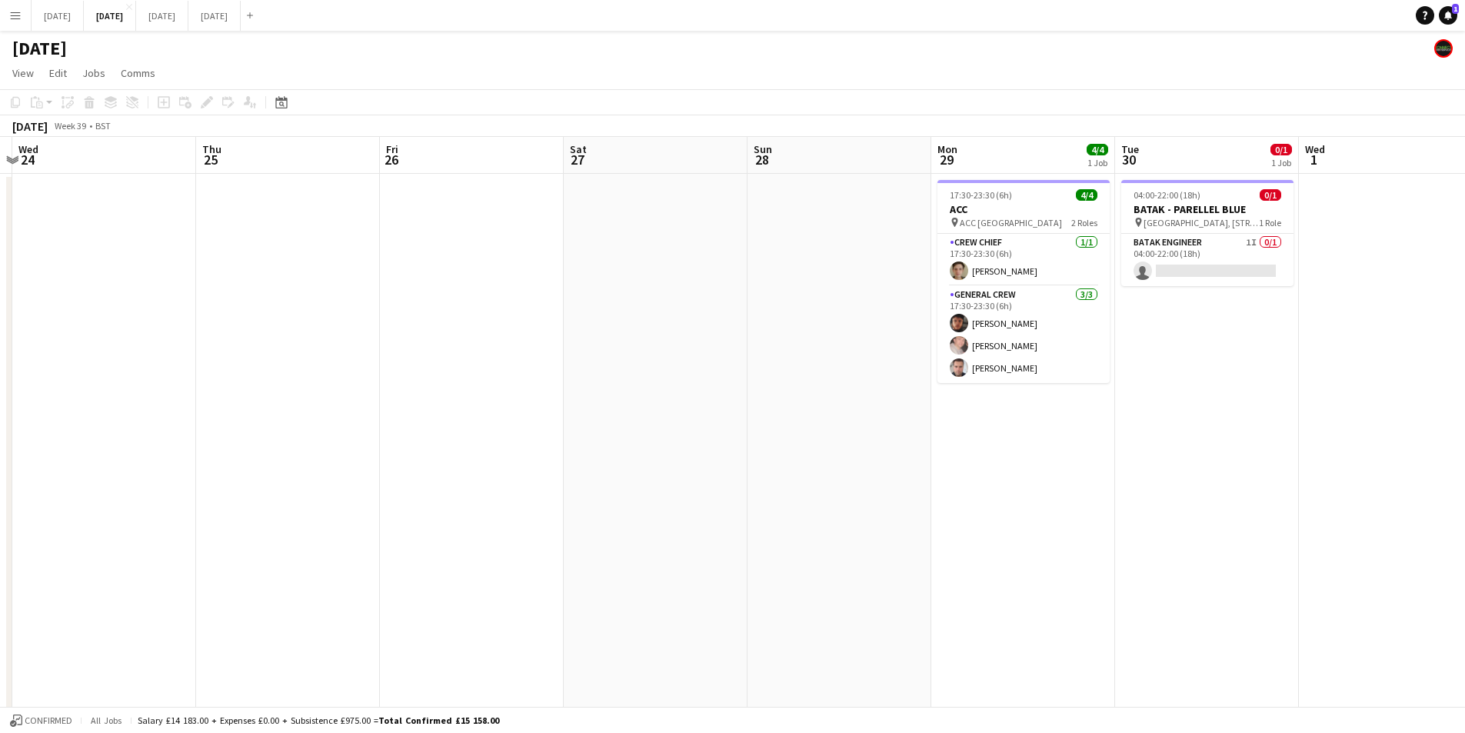
scroll to position [0, 515]
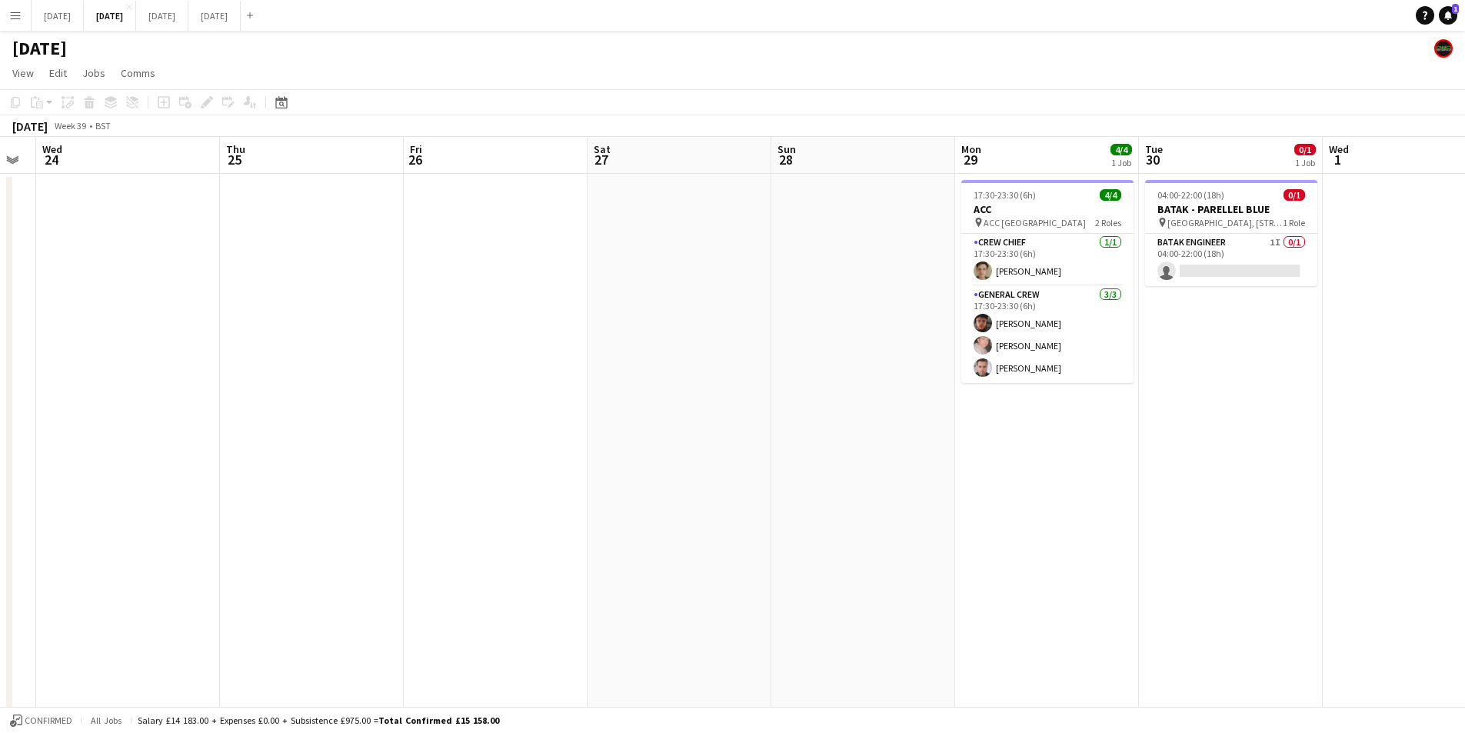
drag, startPoint x: 915, startPoint y: 542, endPoint x: 755, endPoint y: 535, distance: 160.1
click at [755, 535] on app-calendar-viewport "Sun 21 Mon 22 Tue 23 Wed 24 Thu 25 Fri 26 Sat 27 Sun 28 Mon 29 4/4 1 Job Tue 30…" at bounding box center [732, 666] width 1465 height 1058
drag, startPoint x: 507, startPoint y: 550, endPoint x: 879, endPoint y: 517, distance: 373.7
click at [893, 524] on app-calendar-viewport "Sun 21 Mon 22 Tue 23 Wed 24 Thu 25 Fri 26 Sat 27 Sun 28 Mon 29 4/4 1 Job Tue 30…" at bounding box center [732, 666] width 1465 height 1058
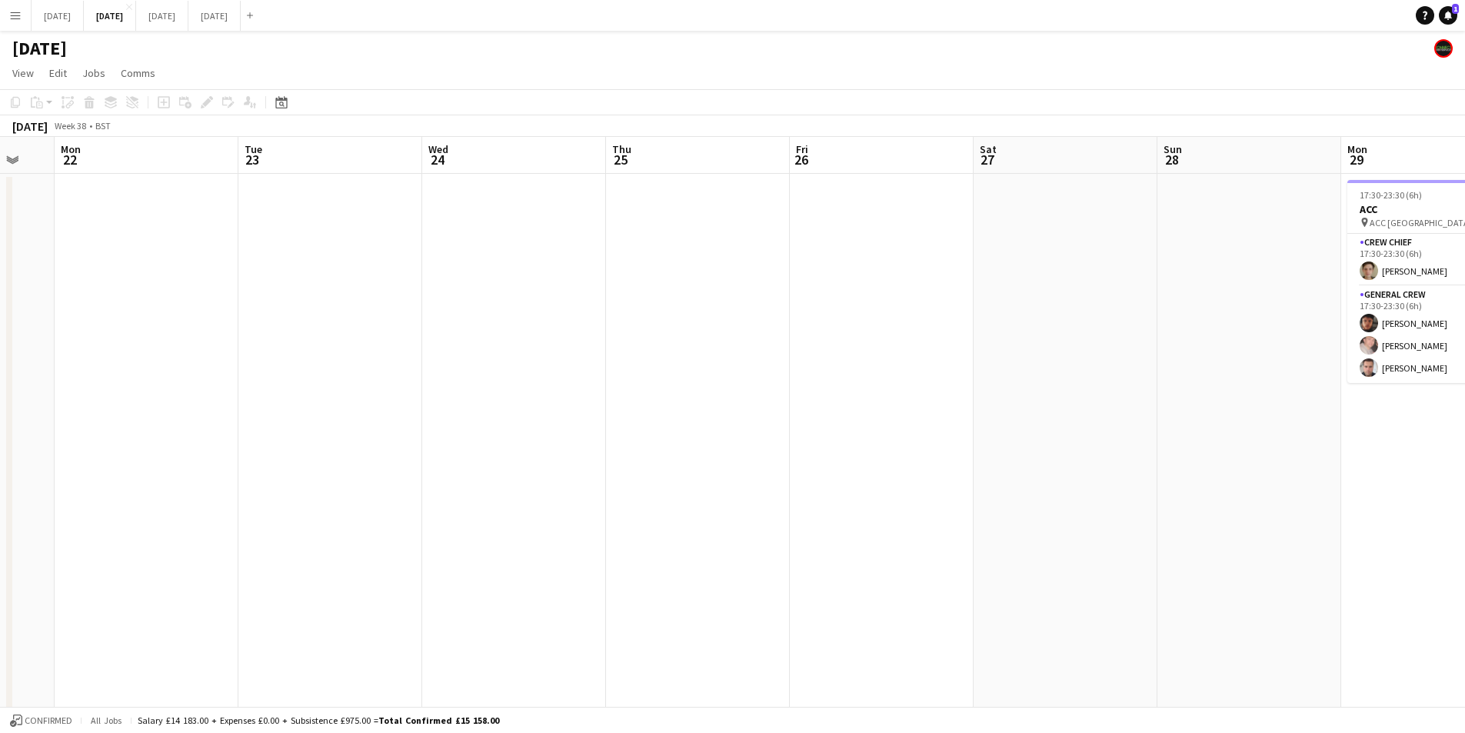
drag, startPoint x: 488, startPoint y: 535, endPoint x: 579, endPoint y: 506, distance: 95.1
click at [978, 571] on app-calendar-viewport "Sat 20 6/6 5 Jobs Sun 21 Mon 22 Tue 23 Wed 24 Thu 25 Fri 26 Sat 27 Sun 28 Mon 2…" at bounding box center [732, 666] width 1465 height 1058
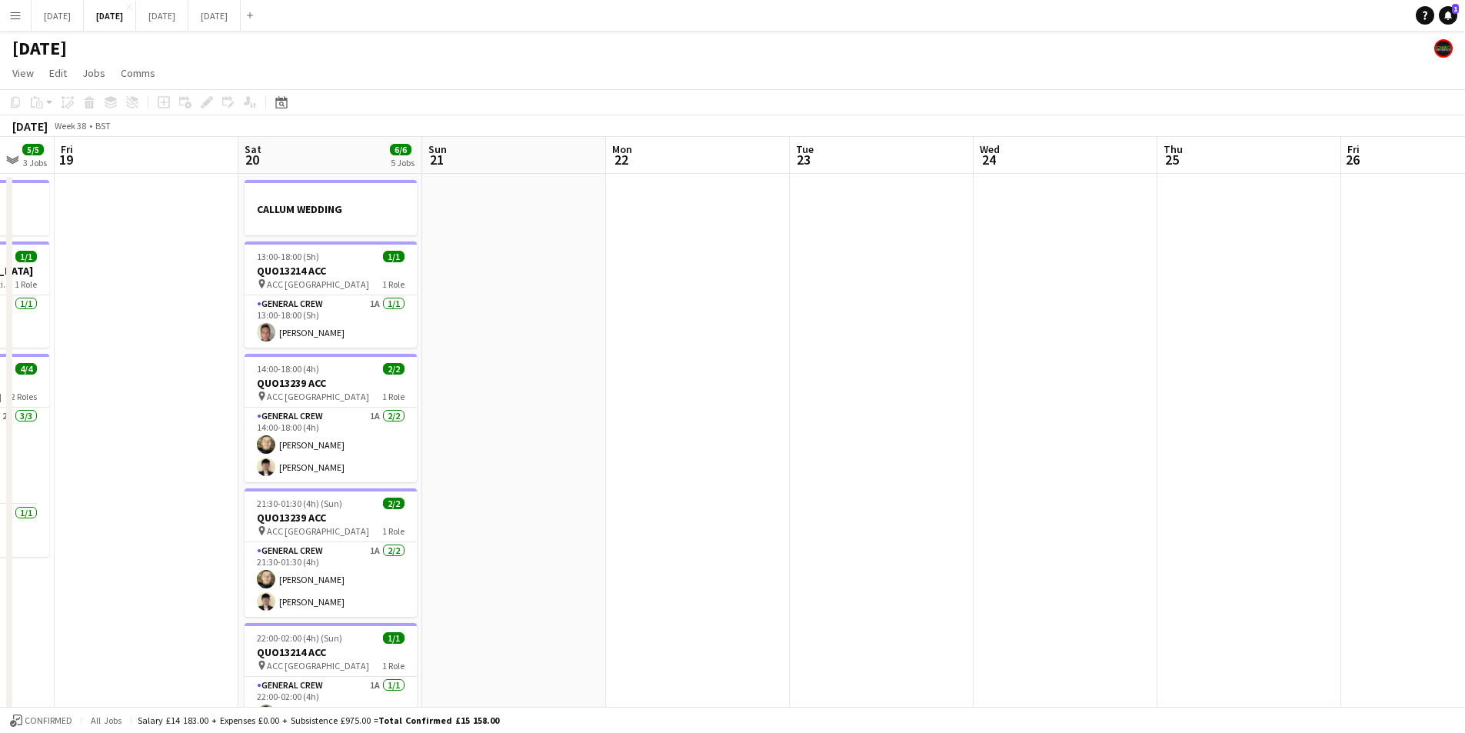
drag, startPoint x: 579, startPoint y: 506, endPoint x: 883, endPoint y: 452, distance: 308.5
click at [991, 509] on app-calendar-viewport "Wed 17 6/6 1 Job Thu 18 5/5 3 Jobs Fri 19 Sat 20 6/6 5 Jobs Sun 21 Mon 22 Tue 2…" at bounding box center [732, 666] width 1465 height 1058
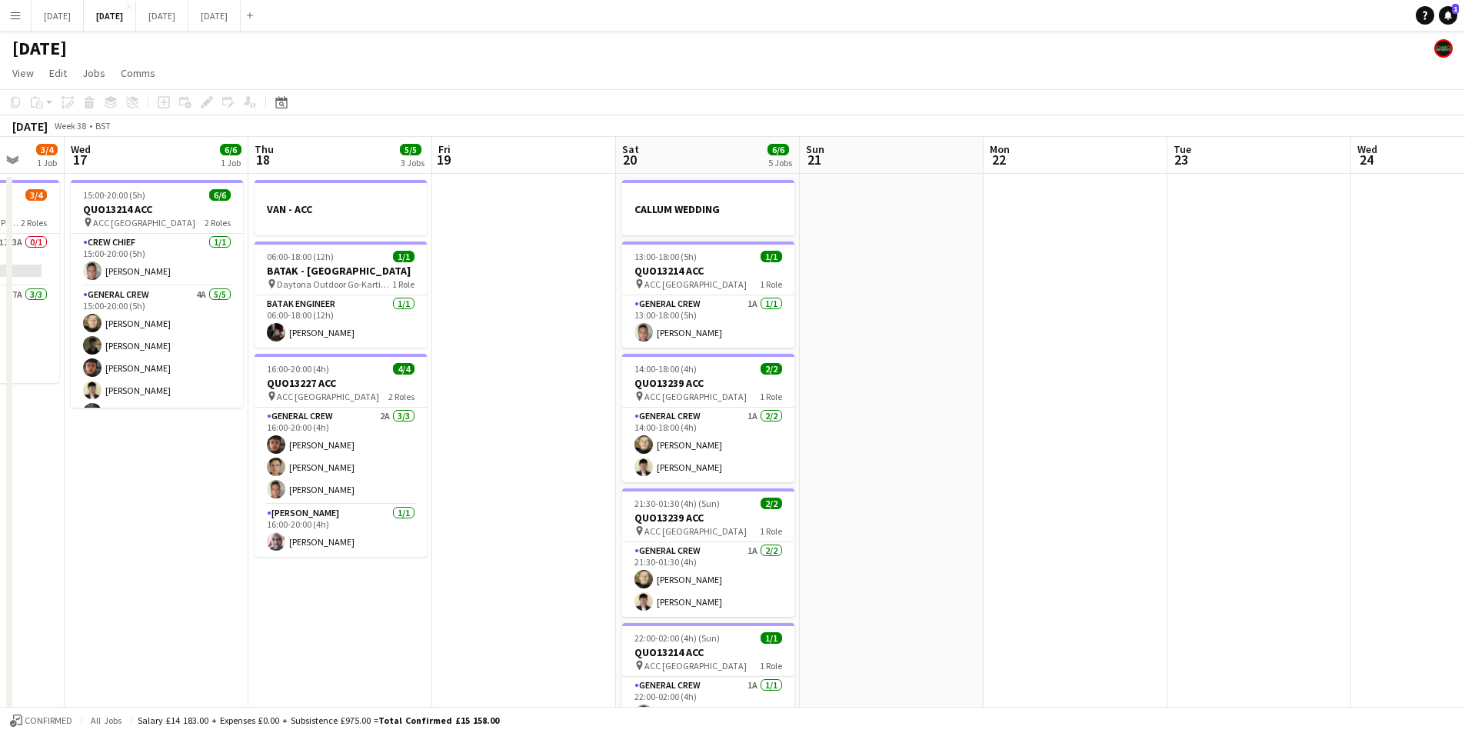
click at [972, 448] on app-calendar-viewport "Sun 14 6/6 2 Jobs Mon 15 4/4 2 Jobs Tue 16 3/4 1 Job Wed 17 6/6 1 Job Thu 18 5/…" at bounding box center [732, 666] width 1465 height 1058
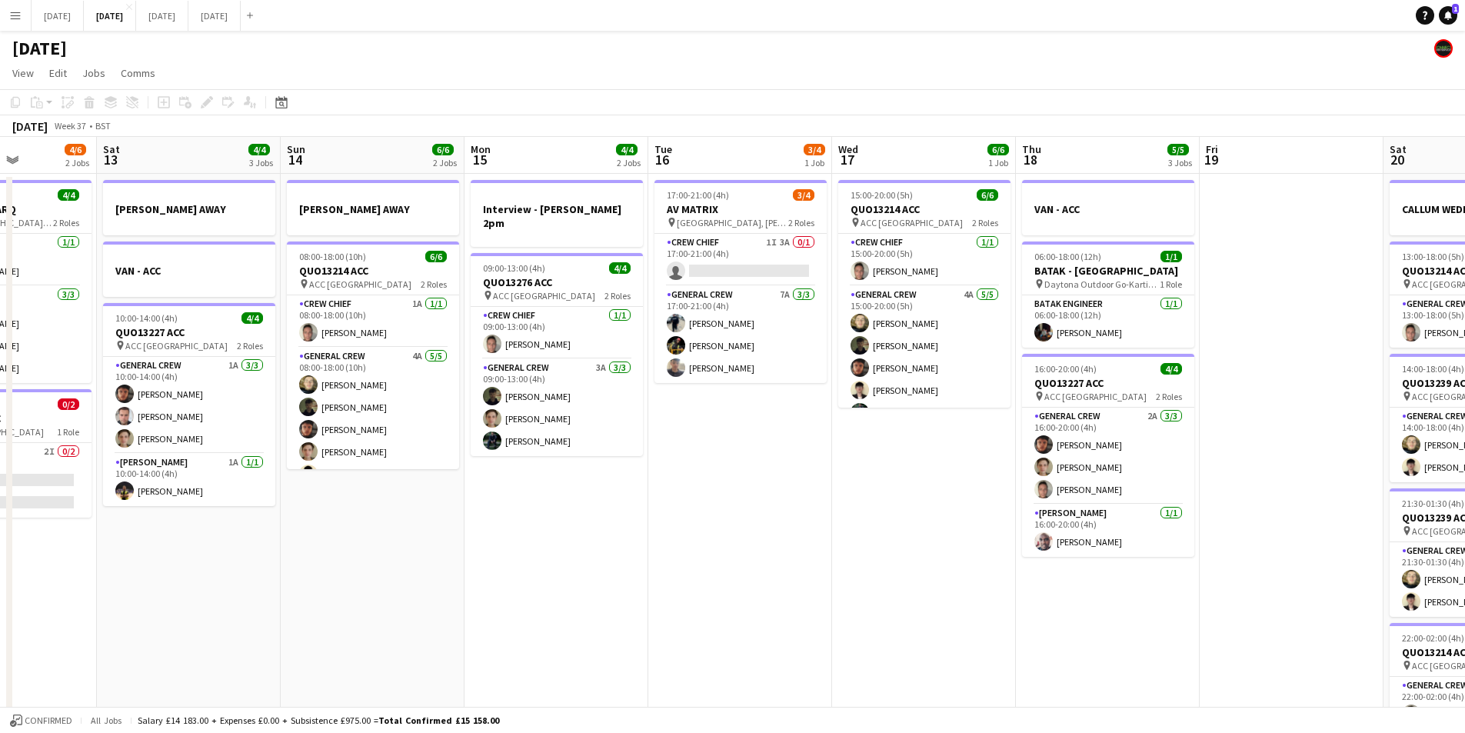
drag, startPoint x: 516, startPoint y: 446, endPoint x: 405, endPoint y: 450, distance: 111.6
click at [919, 457] on app-calendar-viewport "Fri 12 4/6 2 Jobs Sat 13 4/4 3 Jobs Sun 14 6/6 2 Jobs Mon 15 4/4 2 Jobs Tue 16 …" at bounding box center [732, 666] width 1465 height 1058
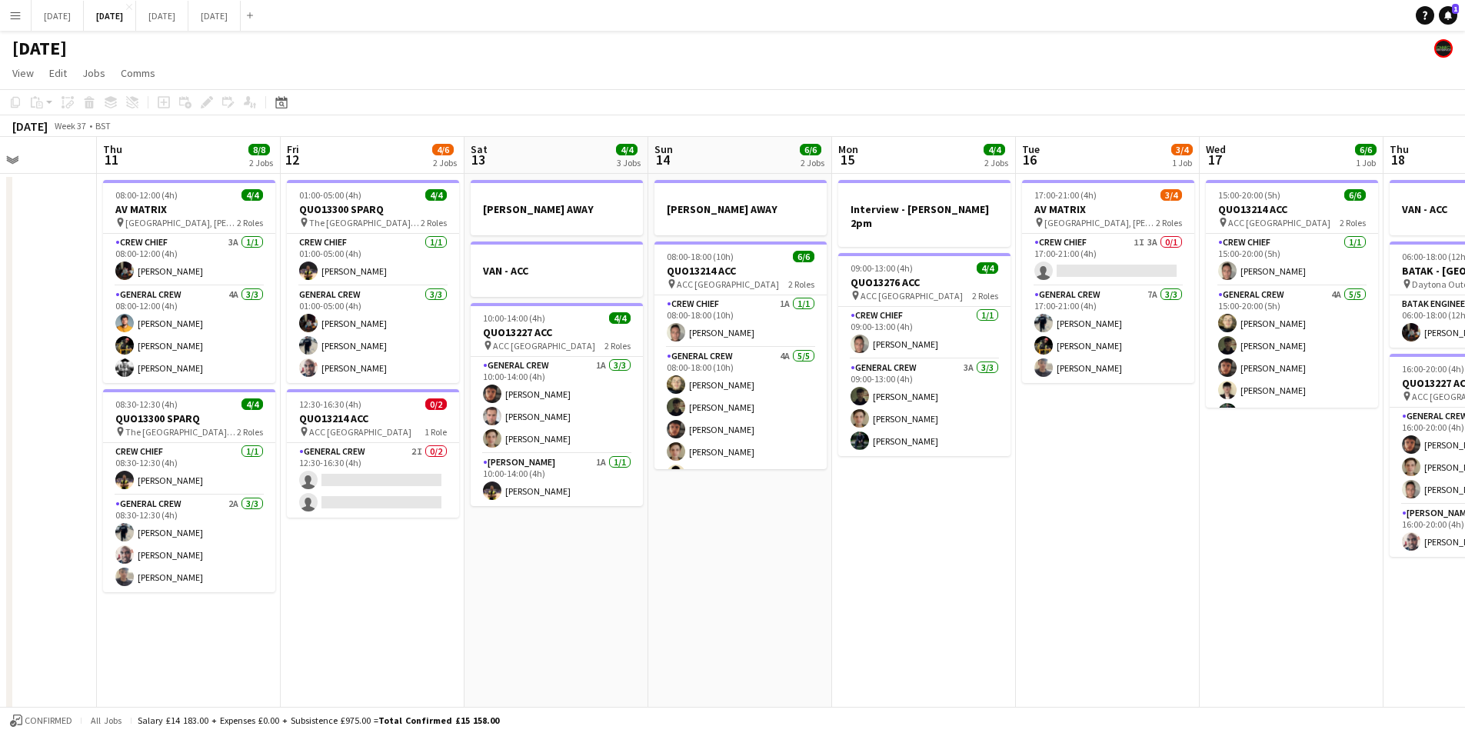
click at [955, 449] on app-calendar-viewport "Wed 10 Thu 11 8/8 2 Jobs Fri 12 4/6 2 Jobs Sat 13 4/4 3 Jobs Sun 14 6/6 2 Jobs …" at bounding box center [732, 666] width 1465 height 1058
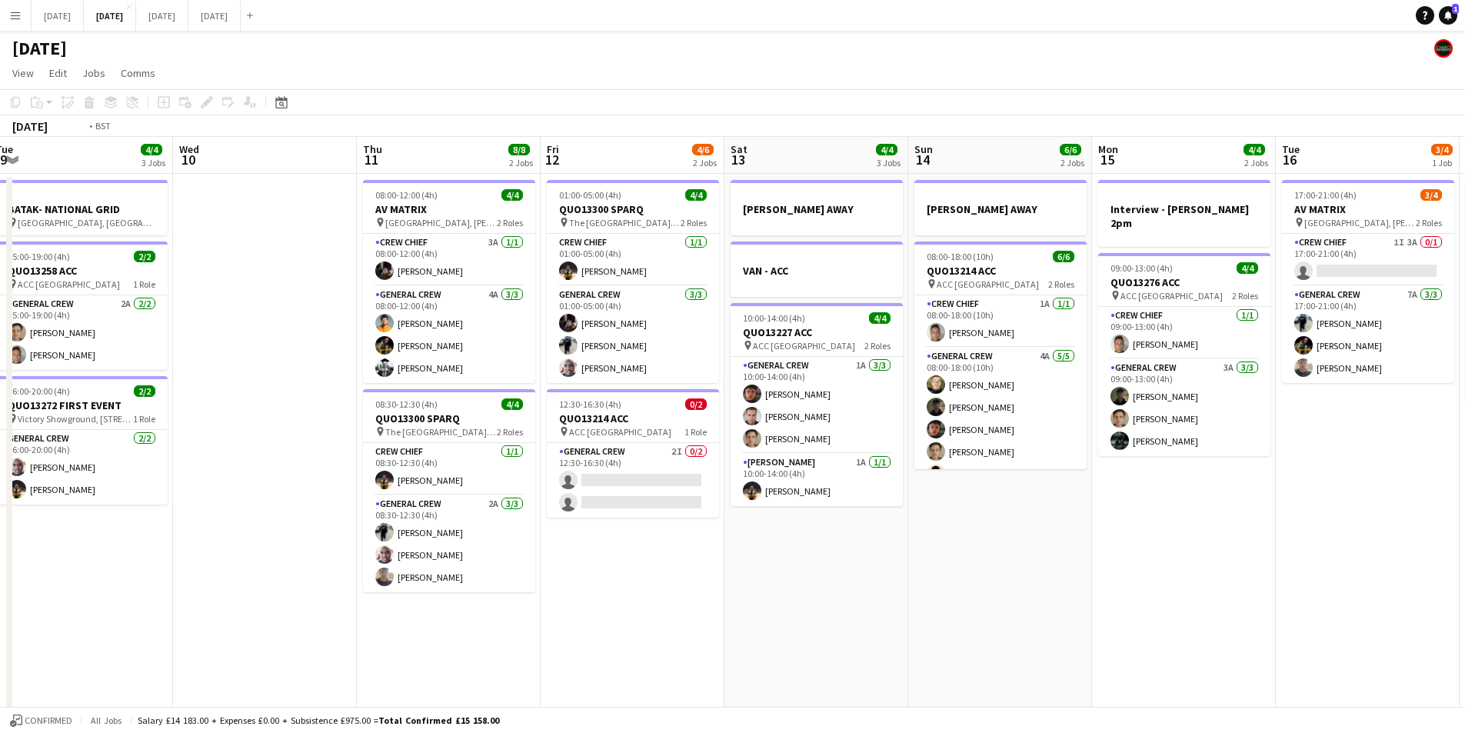
click at [907, 487] on app-calendar-viewport "Tue 9 4/4 3 Jobs Wed 10 Thu 11 8/8 2 Jobs Fri 12 4/6 2 Jobs Sat 13 4/4 3 Jobs S…" at bounding box center [732, 666] width 1465 height 1058
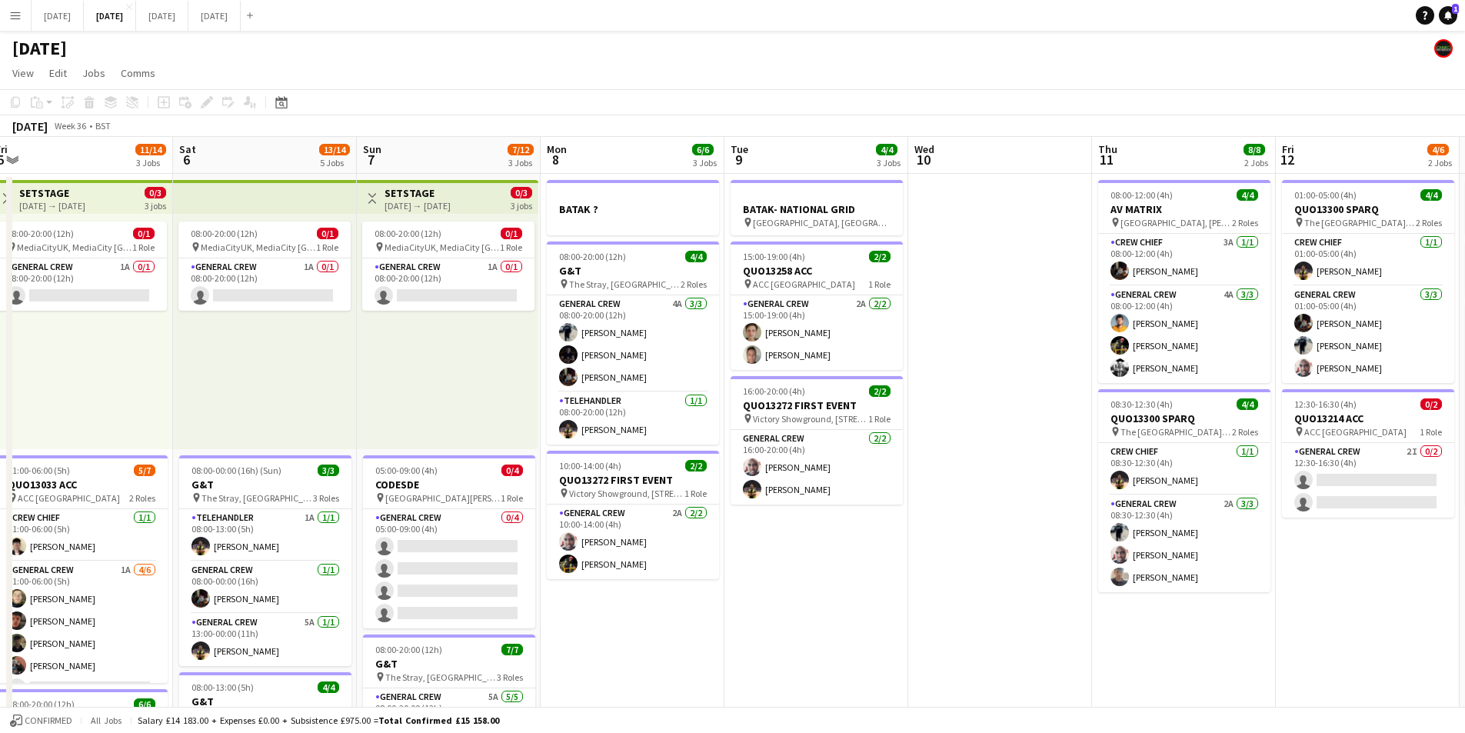
drag, startPoint x: 455, startPoint y: 483, endPoint x: 938, endPoint y: 478, distance: 483.8
click at [801, 488] on app-calendar-viewport "Fri 5 11/14 3 Jobs Sat 6 13/14 5 Jobs Sun 7 7/12 3 Jobs Mon 8 6/6 3 Jobs Tue 9 …" at bounding box center [732, 666] width 1465 height 1058
click at [892, 493] on app-calendar-viewport "Fri 5 11/14 3 Jobs Sat 6 13/14 5 Jobs Sun 7 7/12 3 Jobs Mon 8 6/6 3 Jobs Tue 9 …" at bounding box center [732, 666] width 1465 height 1058
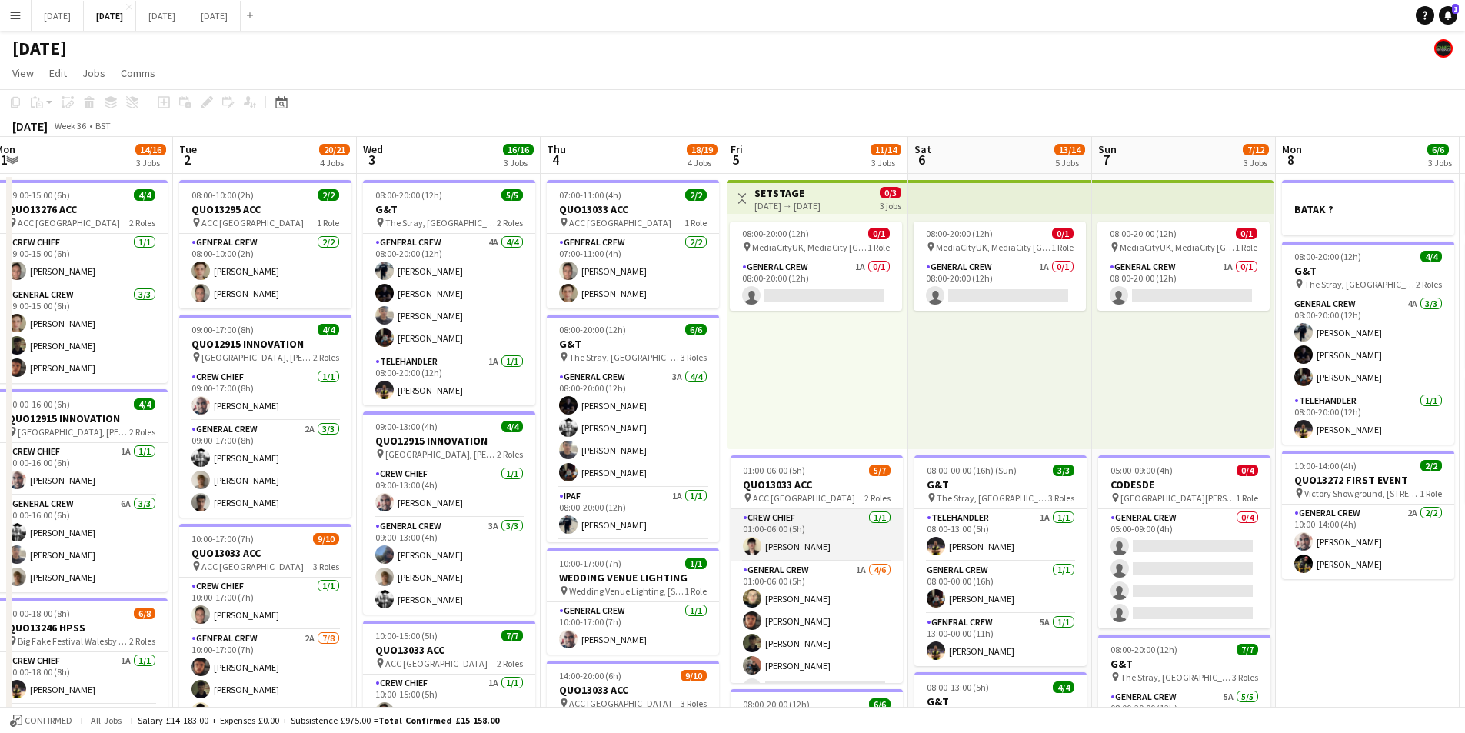
scroll to position [0, 368]
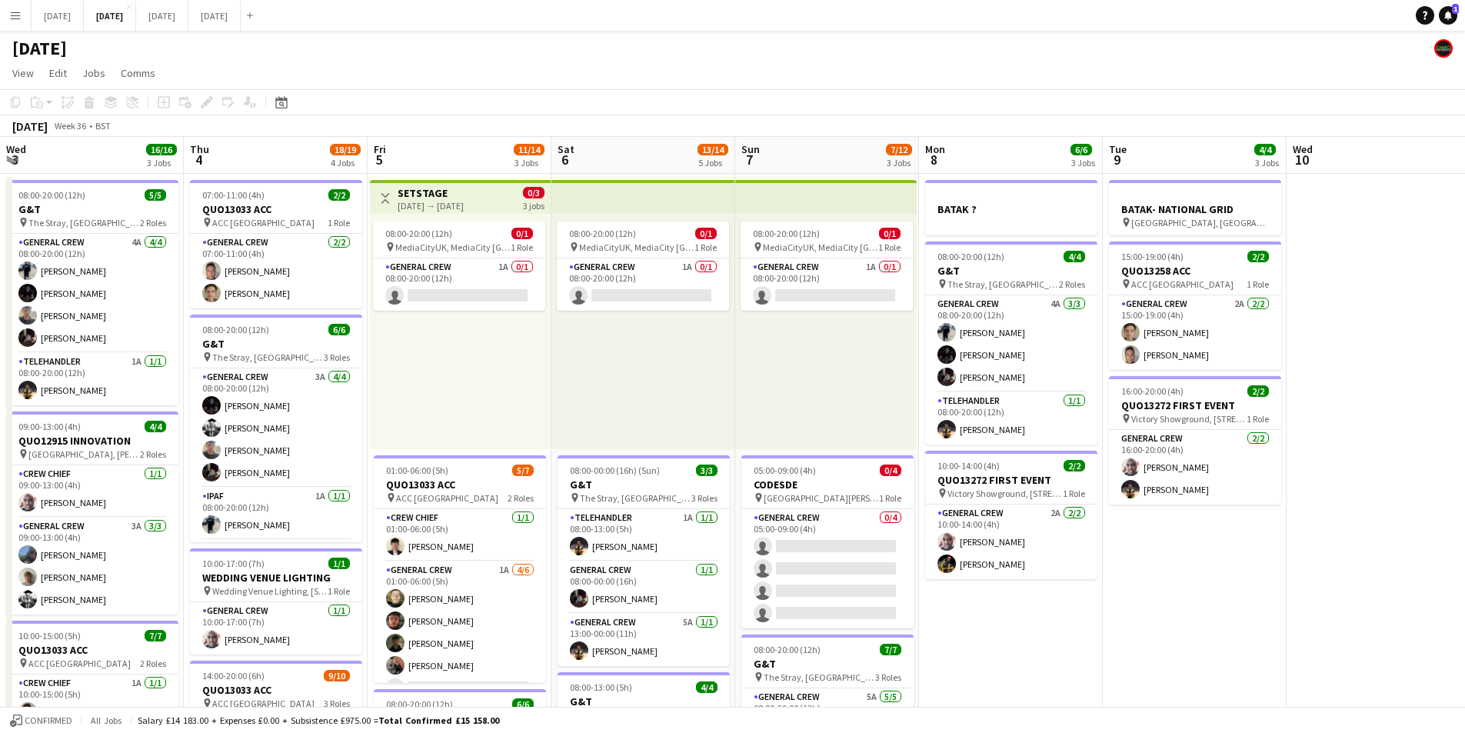
drag, startPoint x: 434, startPoint y: 529, endPoint x: 715, endPoint y: 502, distance: 282.8
click at [887, 538] on app-calendar-viewport "Mon 1 14/16 3 Jobs Tue 2 20/21 4 Jobs Wed 3 16/16 3 Jobs Thu 4 18/19 4 Jobs Fri…" at bounding box center [732, 666] width 1465 height 1058
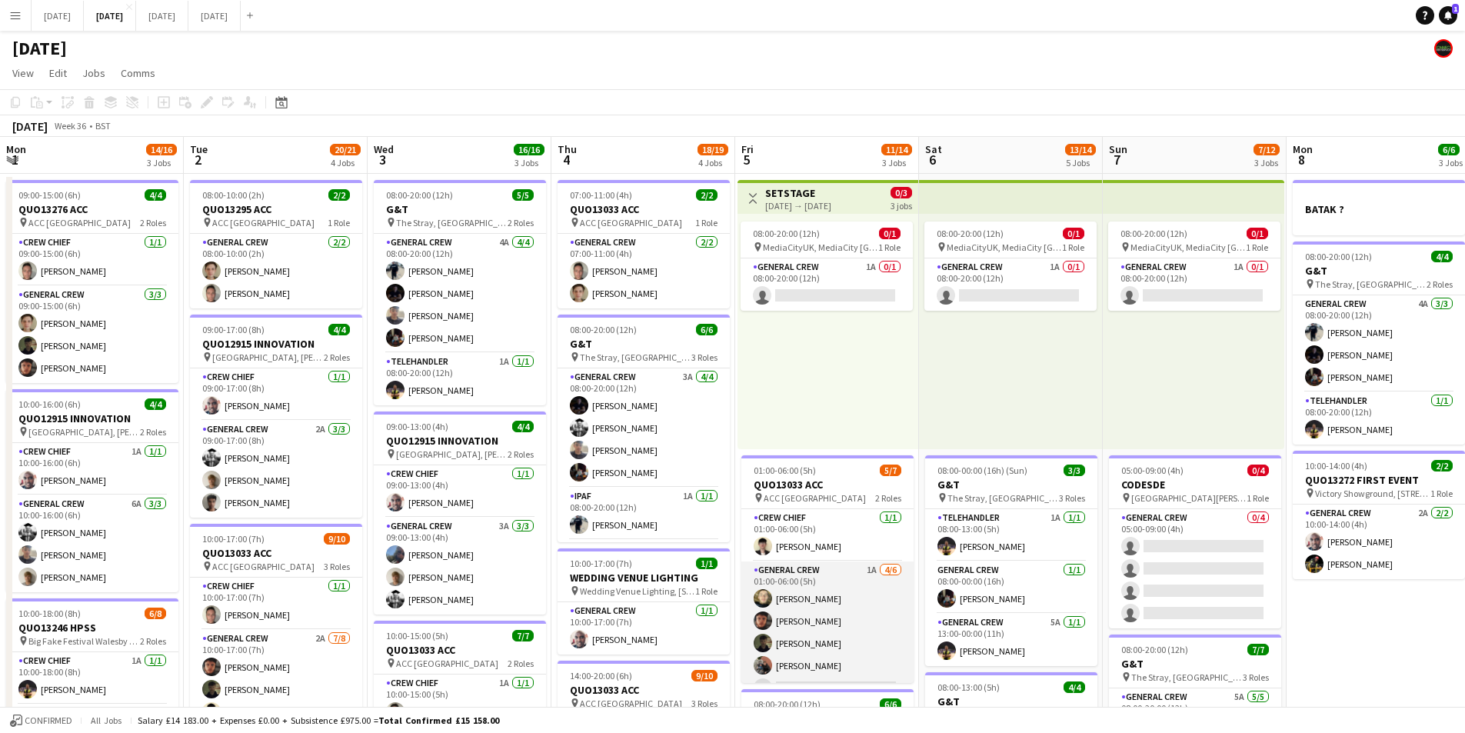
scroll to position [42, 0]
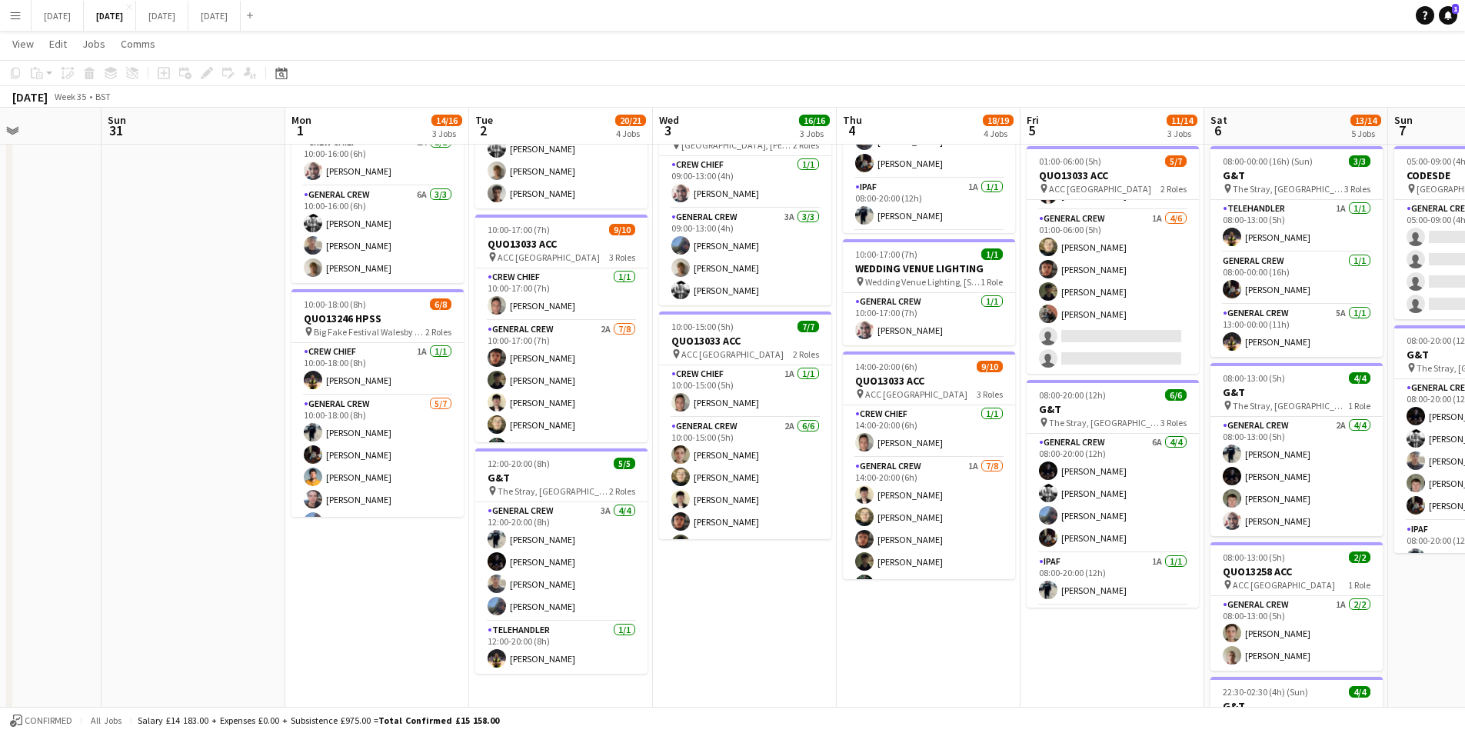
drag, startPoint x: 582, startPoint y: 636, endPoint x: 864, endPoint y: 591, distance: 285.1
click at [903, 623] on app-calendar-viewport "Sat 30 Sun 31 Mon 1 14/16 3 Jobs Tue 2 20/21 4 Jobs Wed 3 16/16 3 Jobs Thu 4 18…" at bounding box center [732, 318] width 1465 height 1133
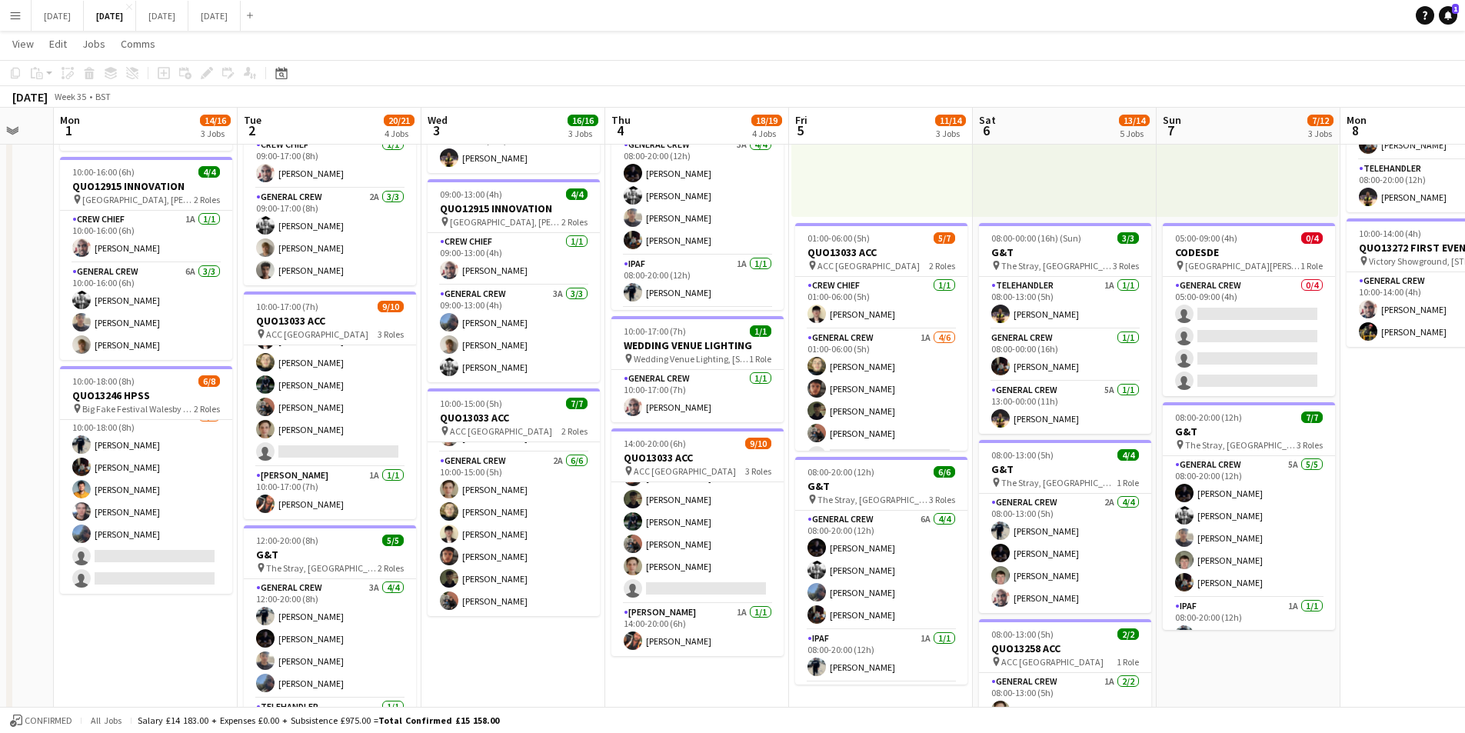
scroll to position [0, 530]
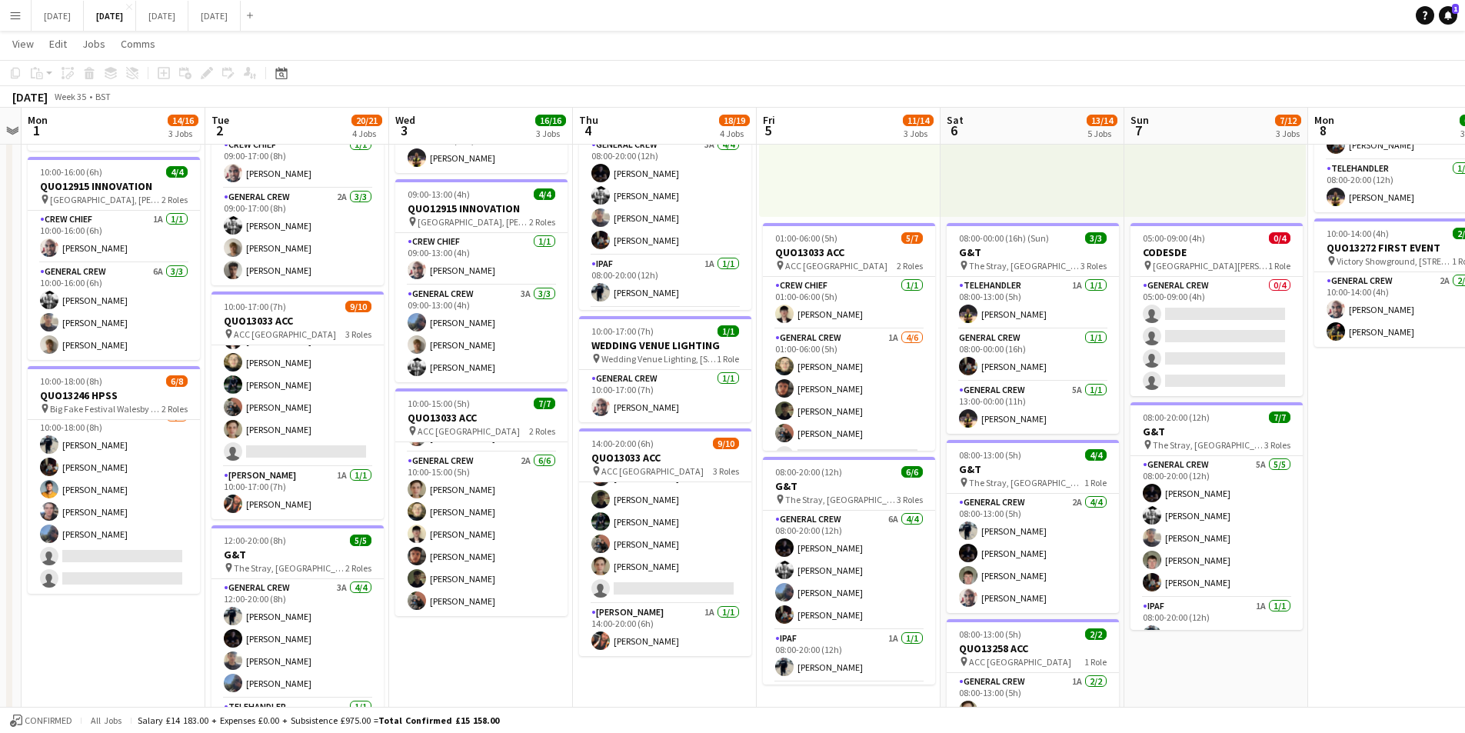
drag, startPoint x: 1008, startPoint y: 671, endPoint x: 709, endPoint y: 616, distance: 304.3
click at [709, 616] on app-calendar-viewport "Fri 29 Sat 30 Sun 31 Mon 1 14/16 3 Jobs Tue 2 20/21 4 Jobs Wed 3 16/16 3 Jobs T…" at bounding box center [732, 395] width 1465 height 1133
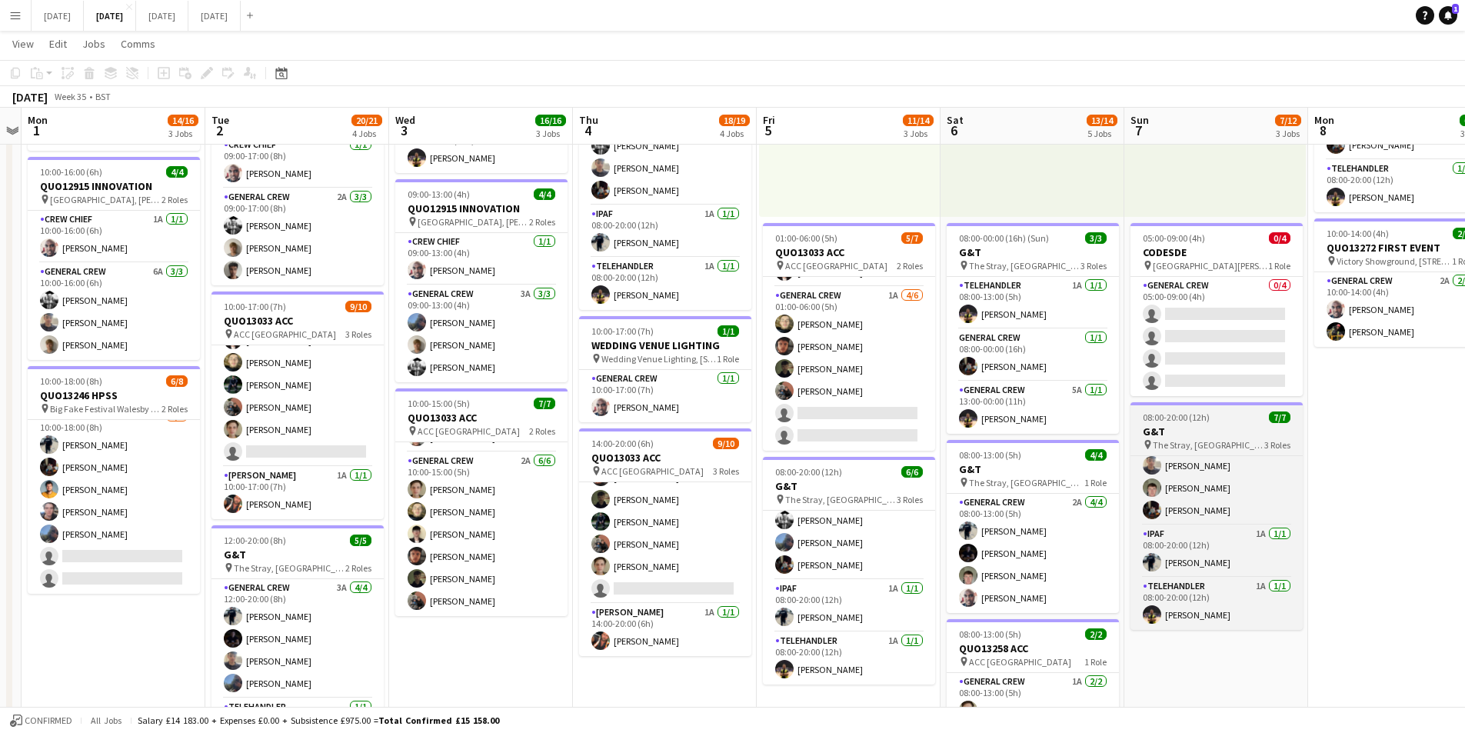
scroll to position [0, 0]
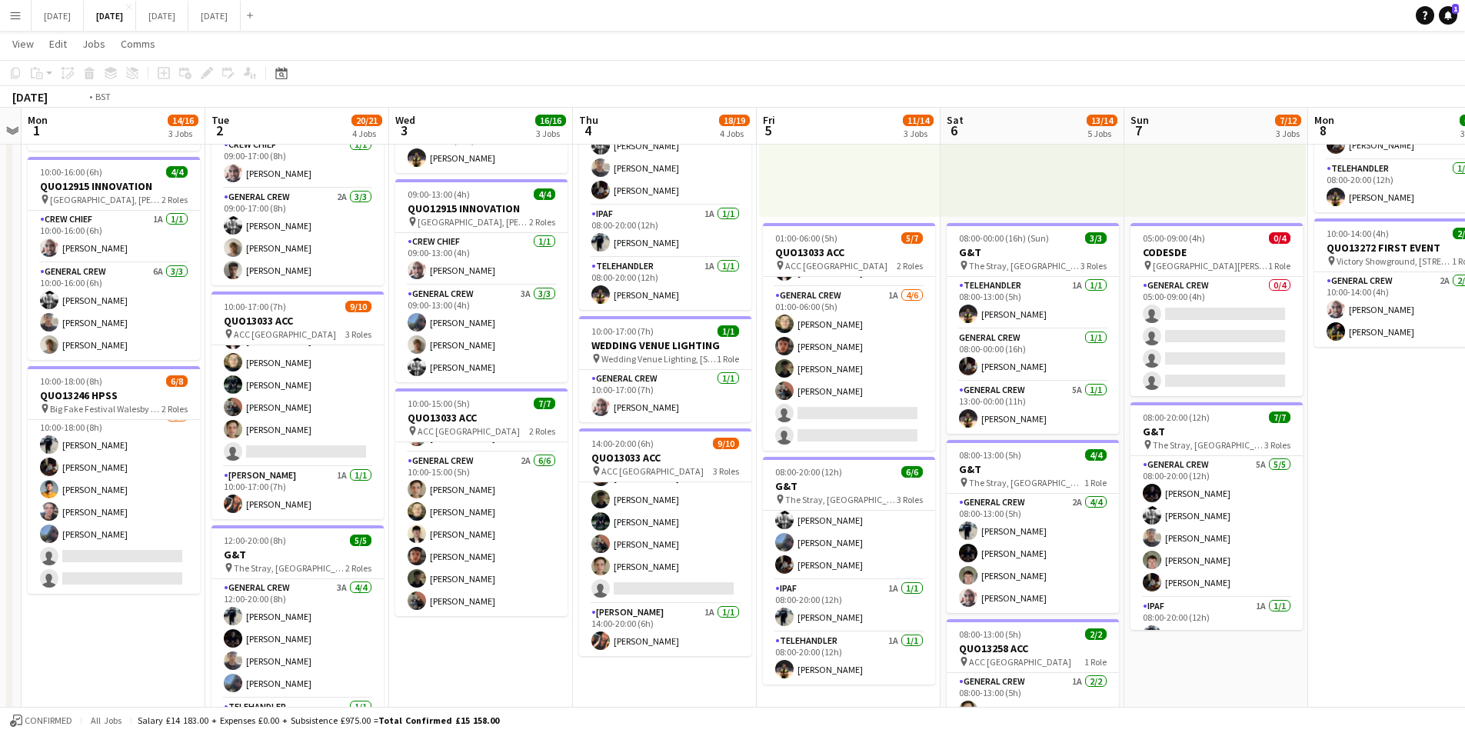
drag, startPoint x: 1353, startPoint y: 526, endPoint x: 984, endPoint y: 495, distance: 370.5
click at [982, 495] on app-calendar-viewport "Fri 29 Sat 30 Sun 31 Mon 1 14/16 3 Jobs Tue 2 20/21 4 Jobs Wed 3 16/16 3 Jobs T…" at bounding box center [732, 395] width 1465 height 1133
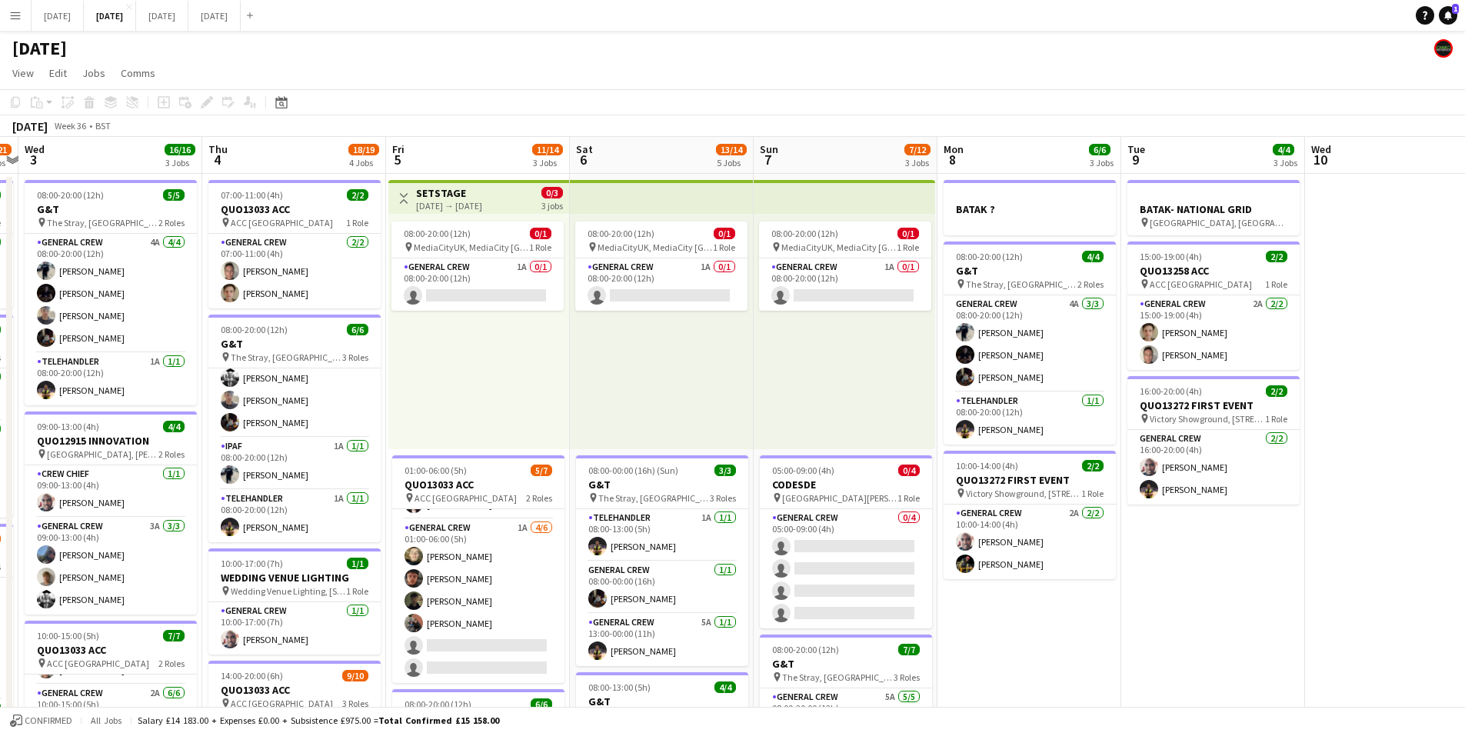
drag, startPoint x: 1277, startPoint y: 548, endPoint x: 950, endPoint y: 530, distance: 327.3
click at [927, 516] on app-calendar-viewport "Sun 31 Mon 1 14/16 3 Jobs Tue 2 20/21 4 Jobs Wed 3 16/16 3 Jobs Thu 4 18/19 4 J…" at bounding box center [732, 666] width 1465 height 1058
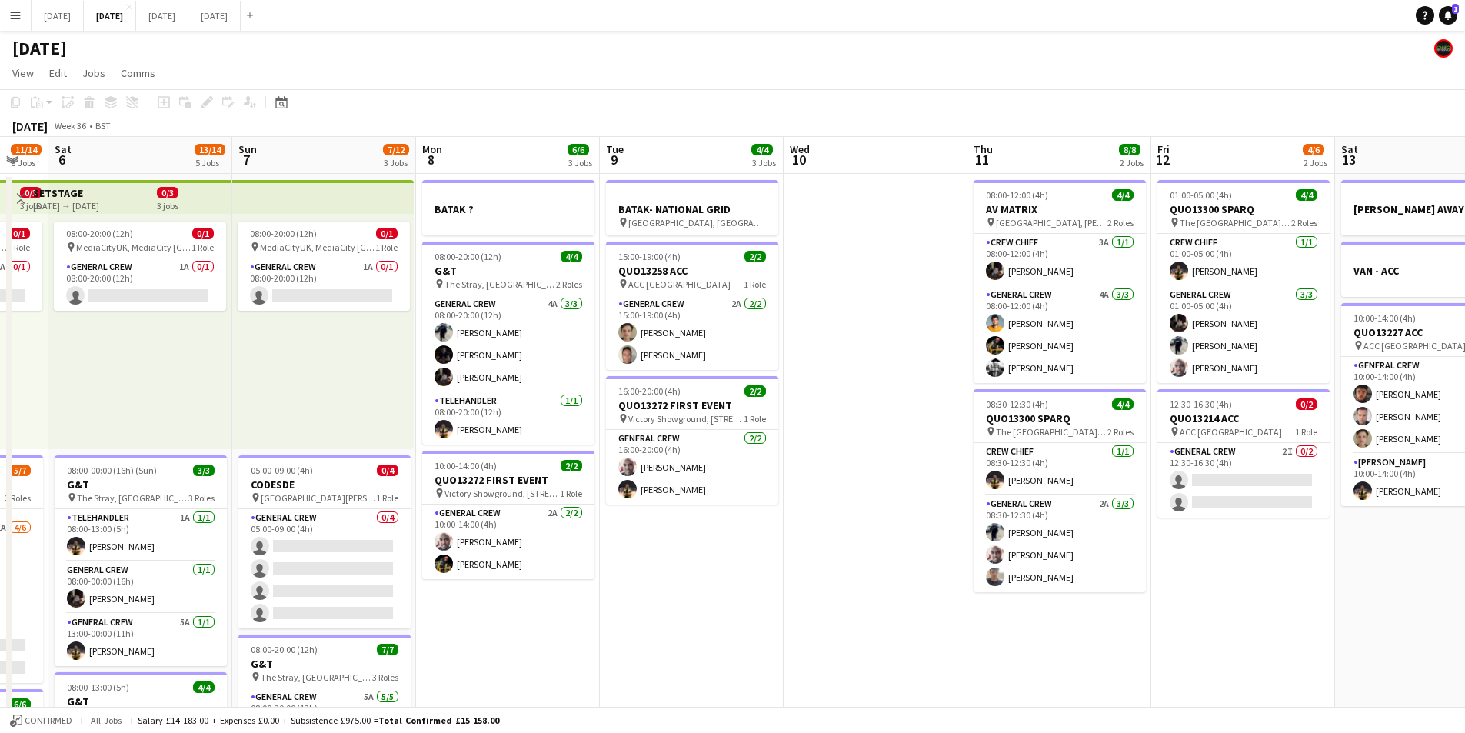
scroll to position [0, 600]
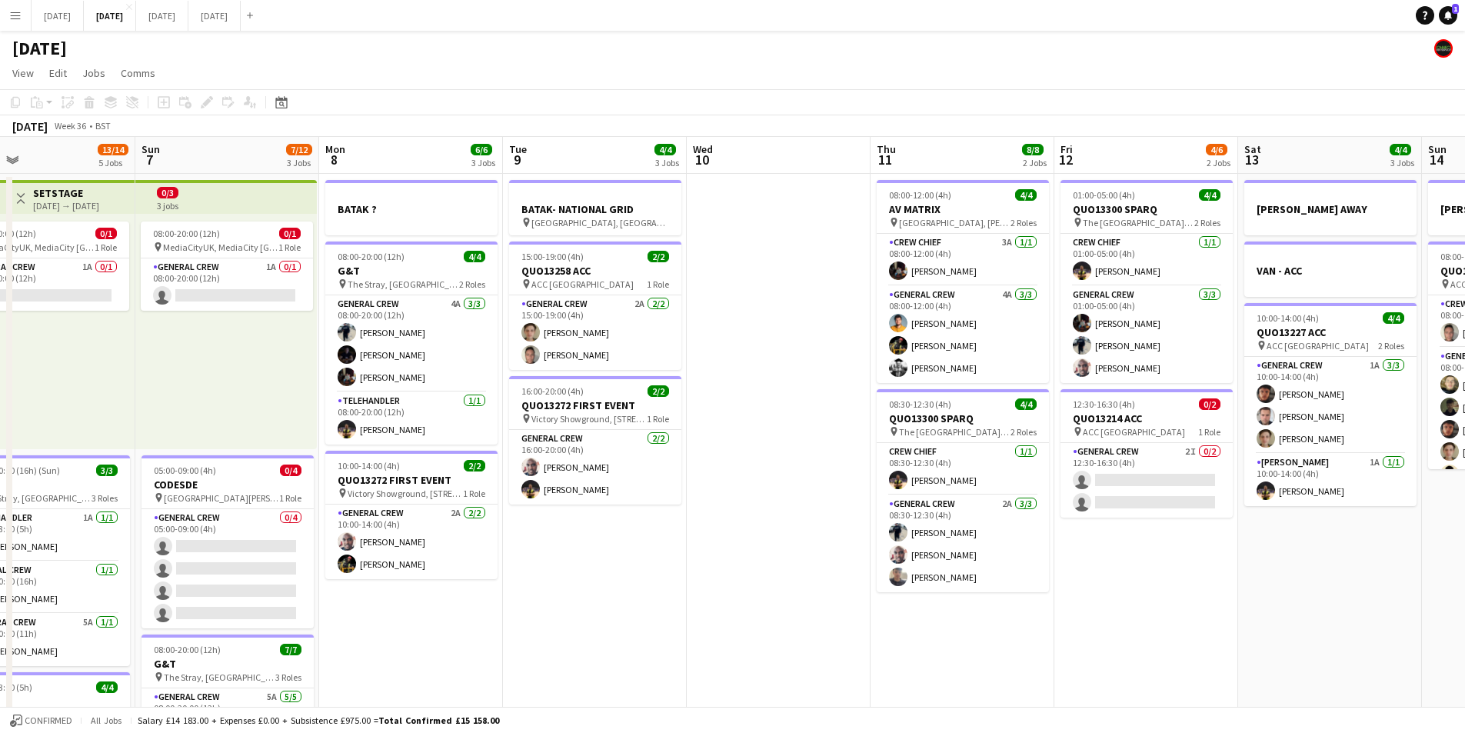
drag, startPoint x: 1028, startPoint y: 567, endPoint x: 787, endPoint y: 570, distance: 240.7
click at [1093, 538] on app-calendar-viewport "Wed 3 16/16 3 Jobs Thu 4 18/19 4 Jobs Fri 5 11/14 3 Jobs Sat 6 13/14 5 Jobs Sun…" at bounding box center [732, 666] width 1465 height 1058
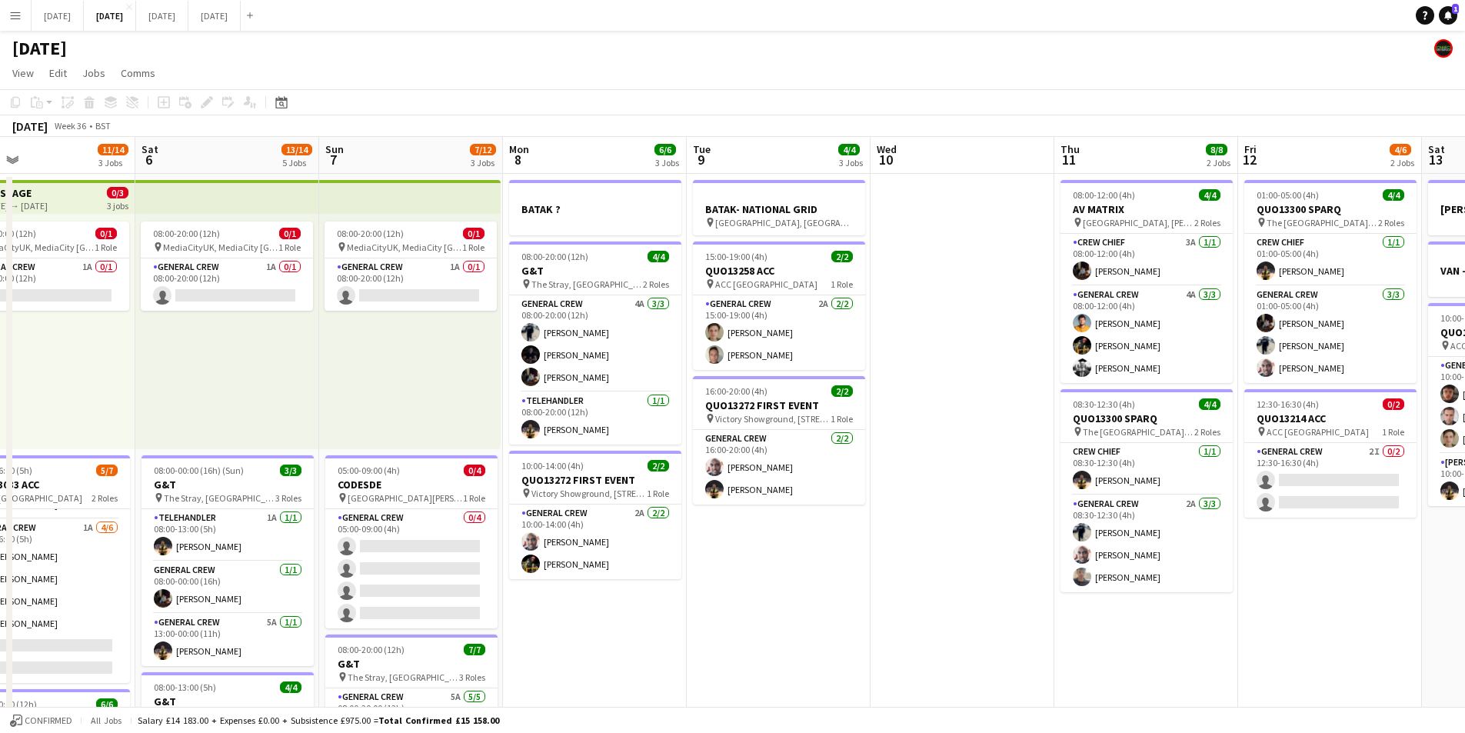
drag, startPoint x: 787, startPoint y: 570, endPoint x: 903, endPoint y: 554, distance: 117.3
click at [1115, 580] on app-calendar-viewport "Tue 2 20/21 4 Jobs Wed 3 16/16 3 Jobs Thu 4 18/19 4 Jobs Fri 5 11/14 3 Jobs Sat…" at bounding box center [732, 666] width 1465 height 1058
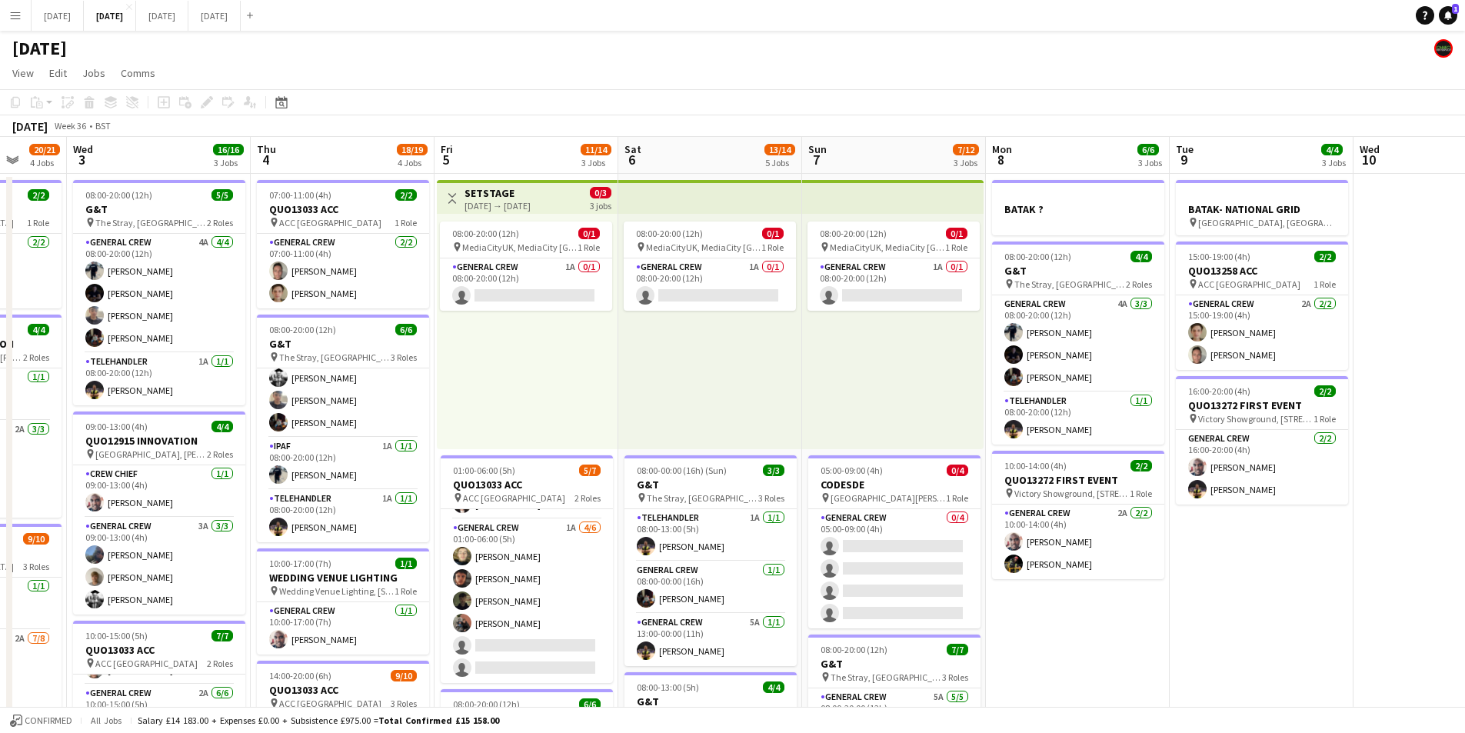
drag, startPoint x: 631, startPoint y: 535, endPoint x: 739, endPoint y: 532, distance: 107.7
click at [734, 535] on app-calendar-viewport "Sun 31 Mon 1 14/16 3 Jobs Tue 2 20/21 4 Jobs Wed 3 16/16 3 Jobs Thu 4 18/19 4 J…" at bounding box center [732, 666] width 1465 height 1058
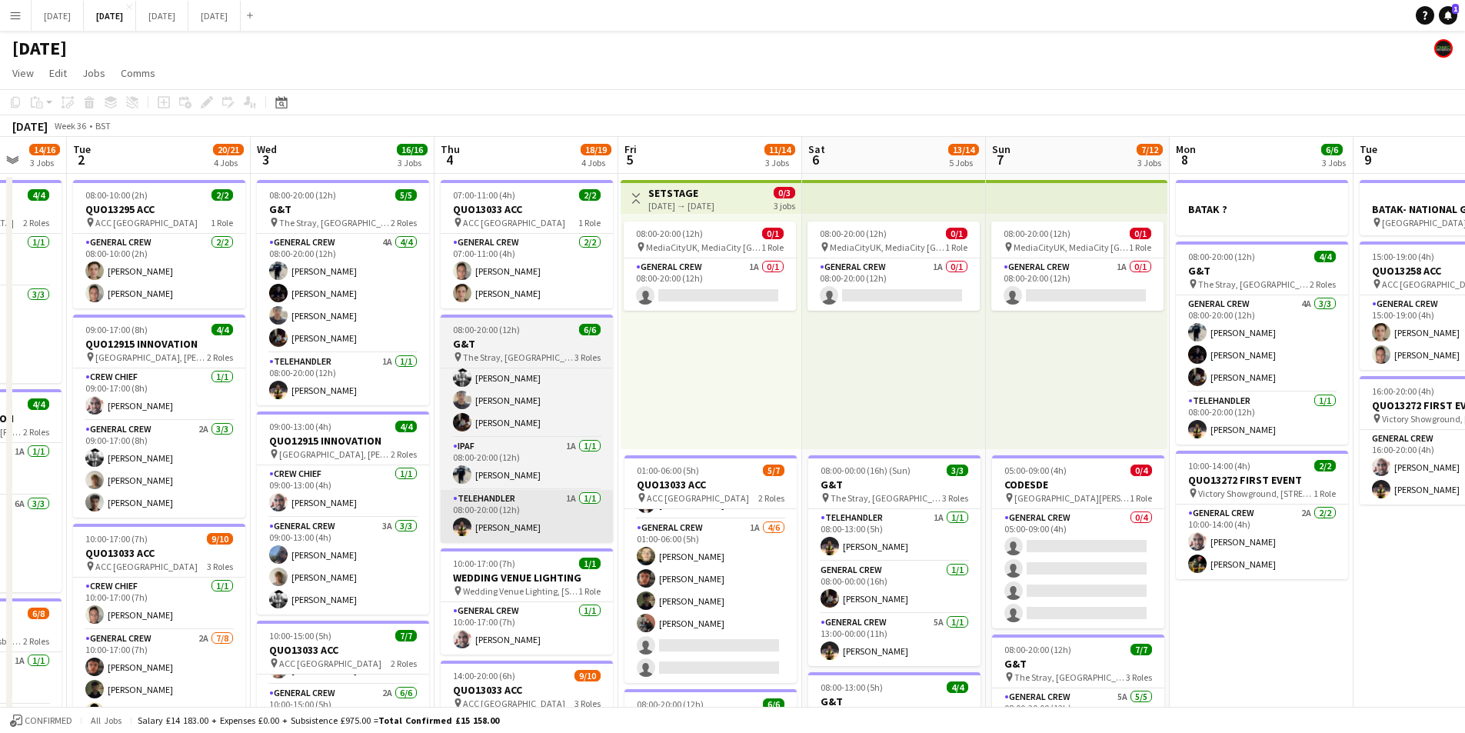
scroll to position [0, 381]
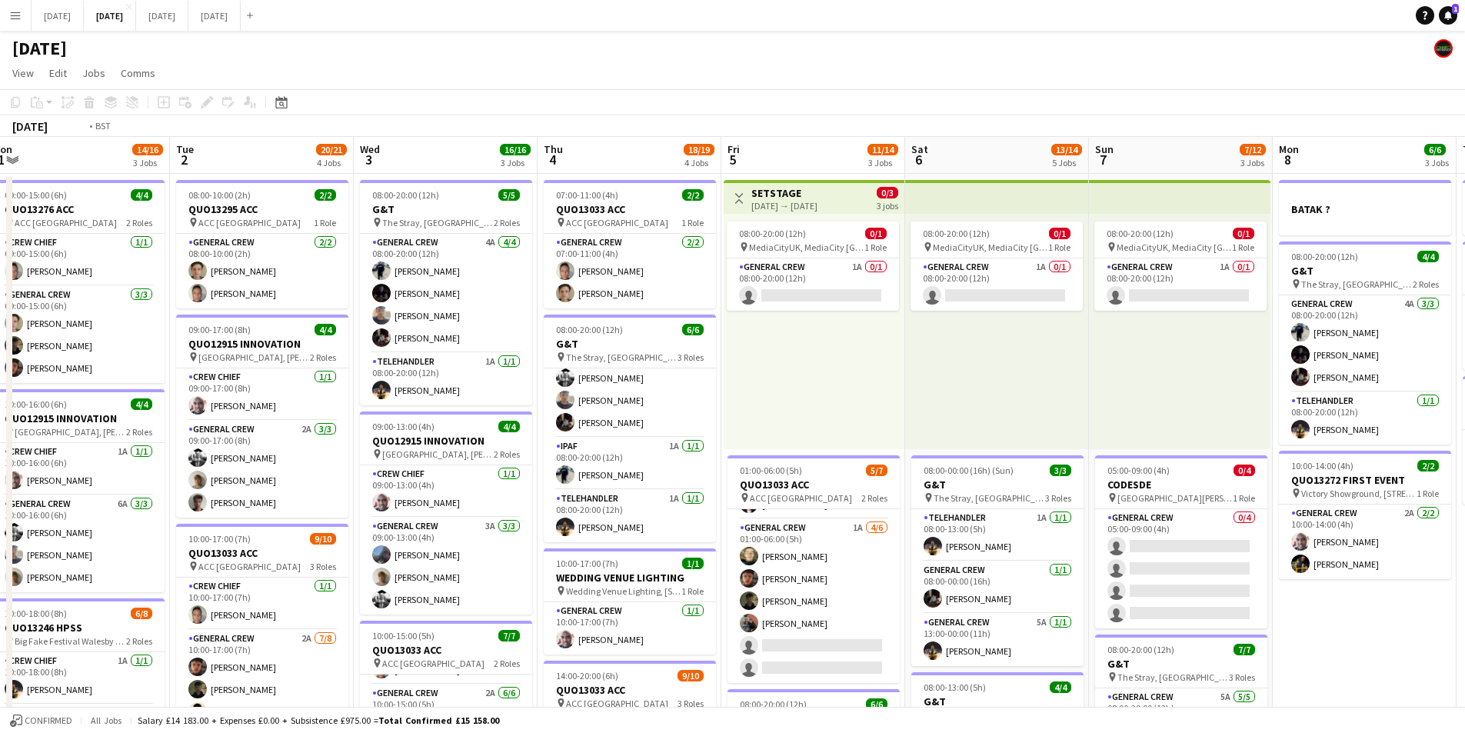
click at [653, 535] on app-calendar-viewport "Sat 30 Sun 31 Mon 1 14/16 3 Jobs Tue 2 20/21 4 Jobs Wed 3 16/16 3 Jobs Thu 4 18…" at bounding box center [732, 666] width 1465 height 1058
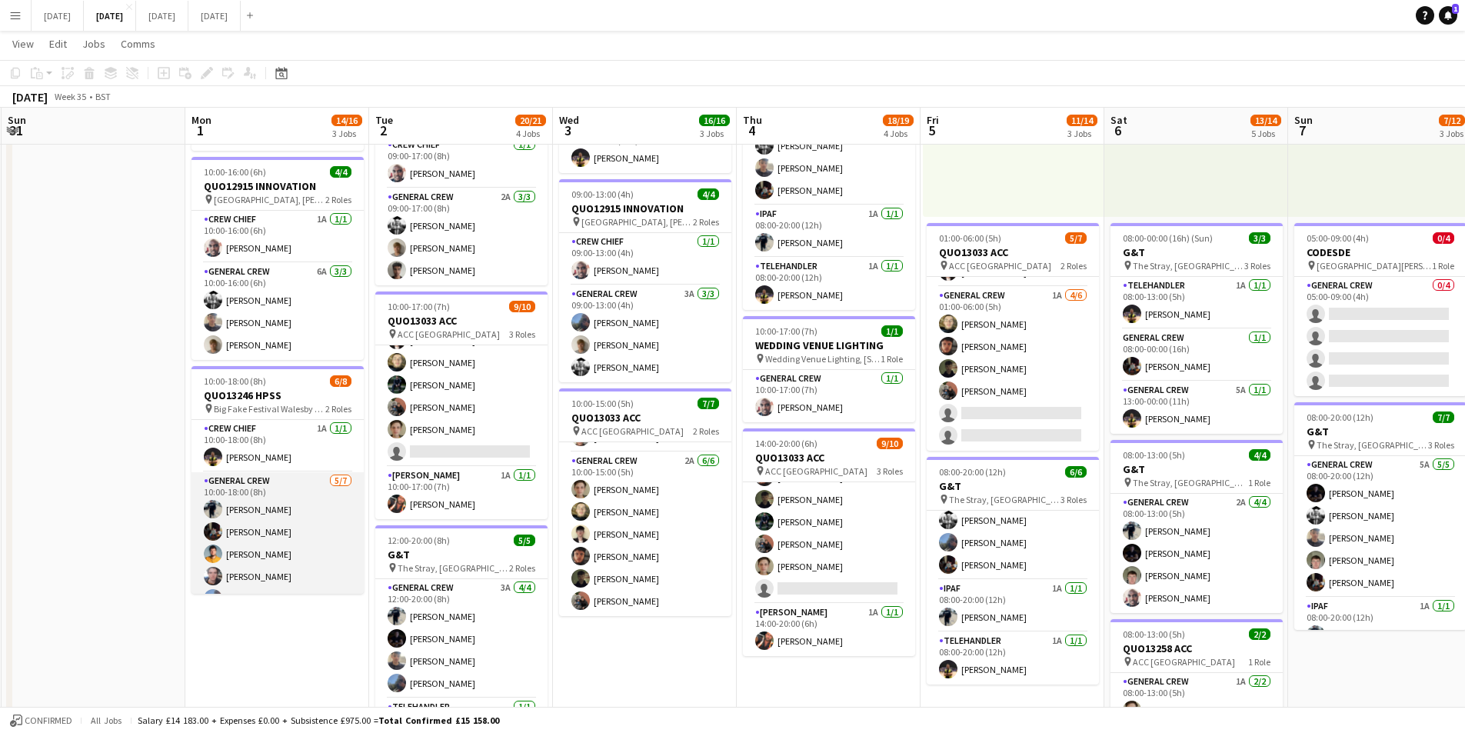
scroll to position [65, 0]
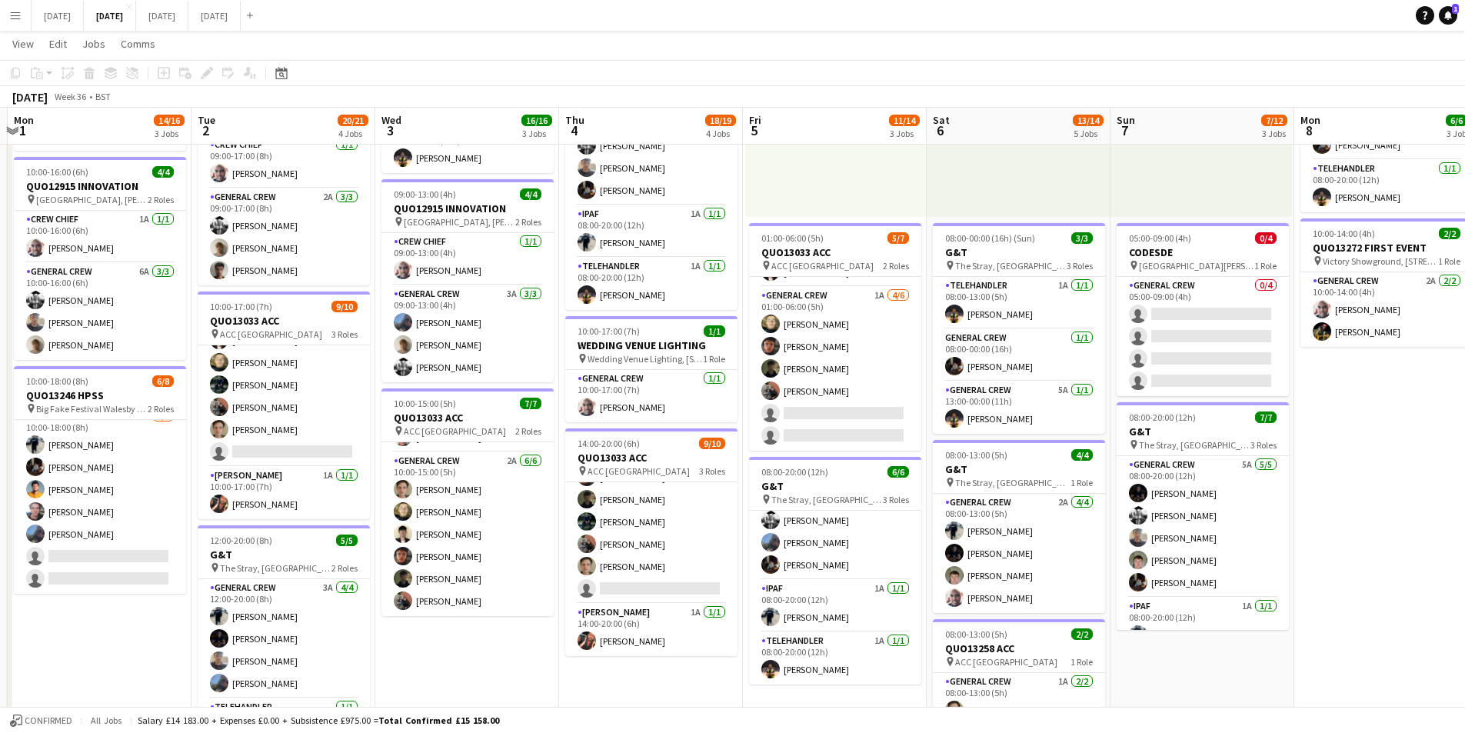
drag, startPoint x: 1120, startPoint y: 445, endPoint x: 775, endPoint y: 405, distance: 346.9
click at [664, 400] on app-calendar-viewport "Fri 29 Sat 30 Sun 31 Mon 1 14/16 3 Jobs Tue 2 20/21 4 Jobs Wed 3 16/16 3 Jobs T…" at bounding box center [732, 395] width 1465 height 1133
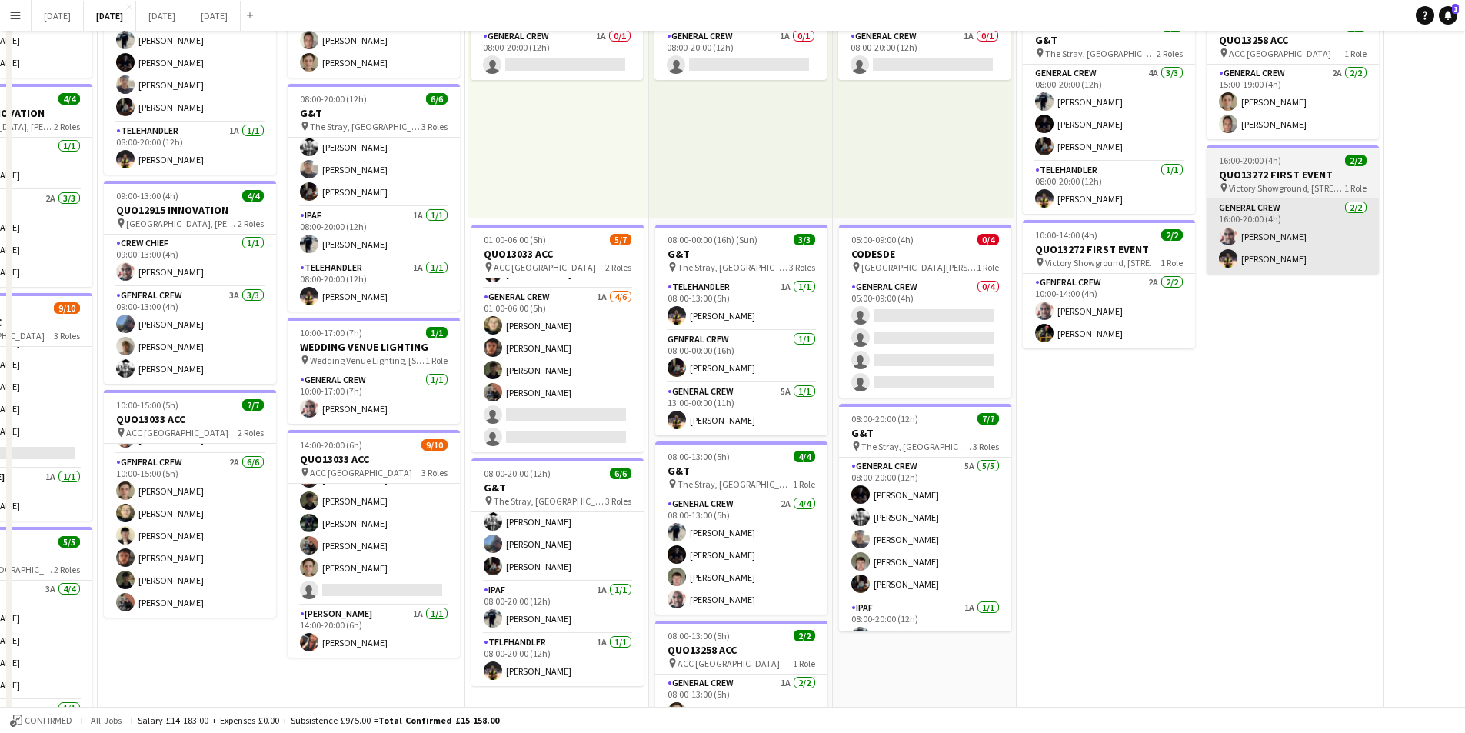
scroll to position [0, 0]
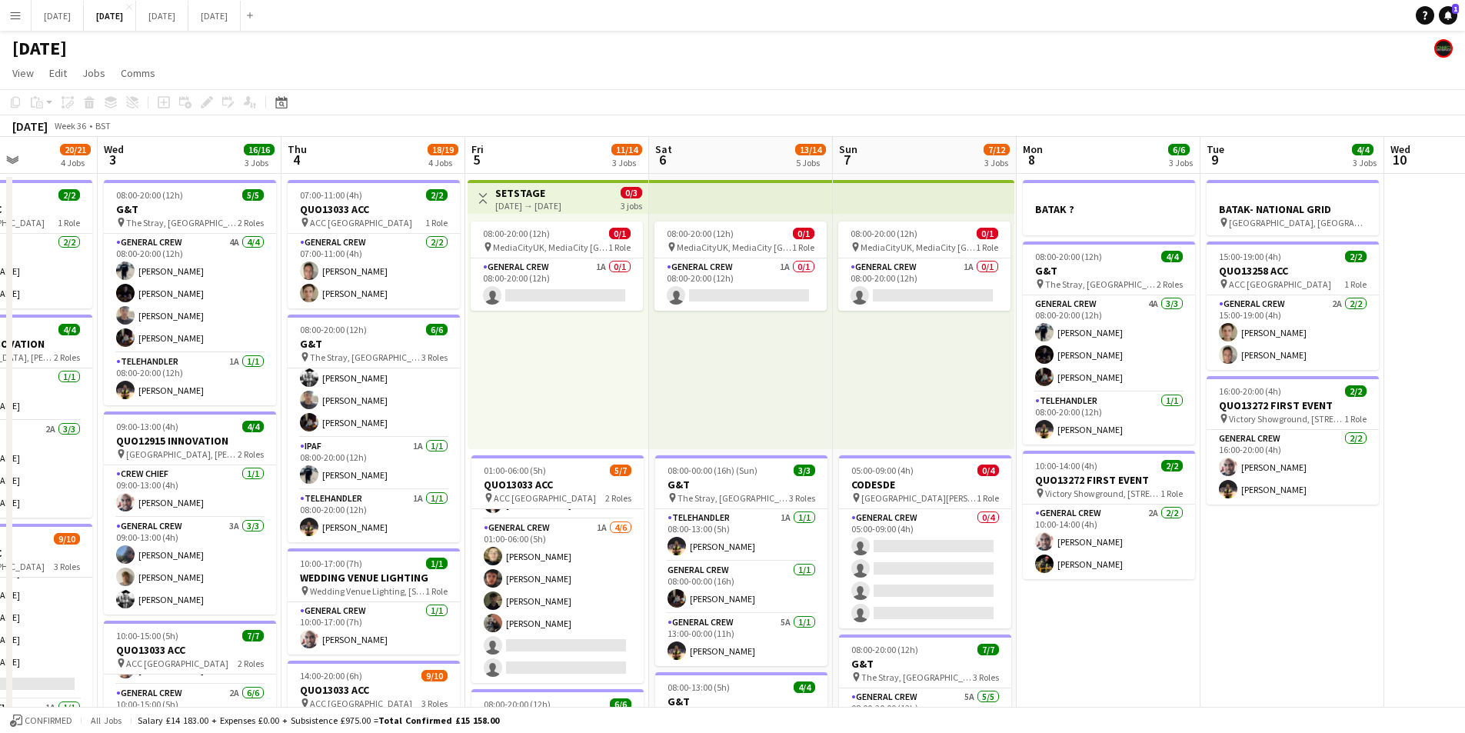
drag, startPoint x: 1335, startPoint y: 538, endPoint x: 1020, endPoint y: 507, distance: 316.9
click at [940, 497] on app-calendar-viewport "Sun 31 Mon 1 14/16 3 Jobs Tue 2 20/21 4 Jobs Wed 3 16/16 3 Jobs Thu 4 18/19 4 J…" at bounding box center [732, 666] width 1465 height 1058
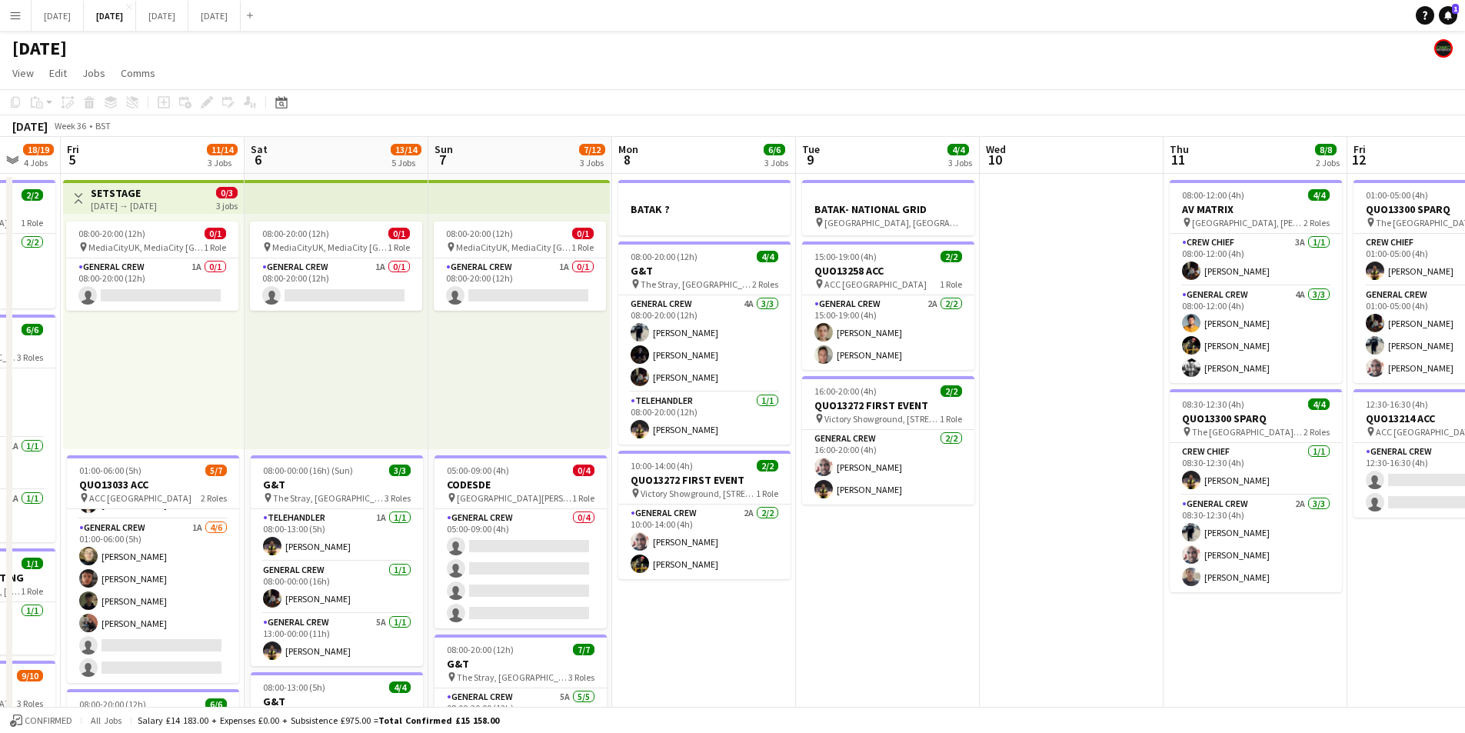
drag, startPoint x: 1061, startPoint y: 534, endPoint x: 766, endPoint y: 492, distance: 298.2
click at [724, 487] on app-calendar-viewport "Tue 2 20/21 4 Jobs Wed 3 16/16 3 Jobs Thu 4 18/19 4 Jobs Fri 5 11/14 3 Jobs Sat…" at bounding box center [732, 666] width 1465 height 1058
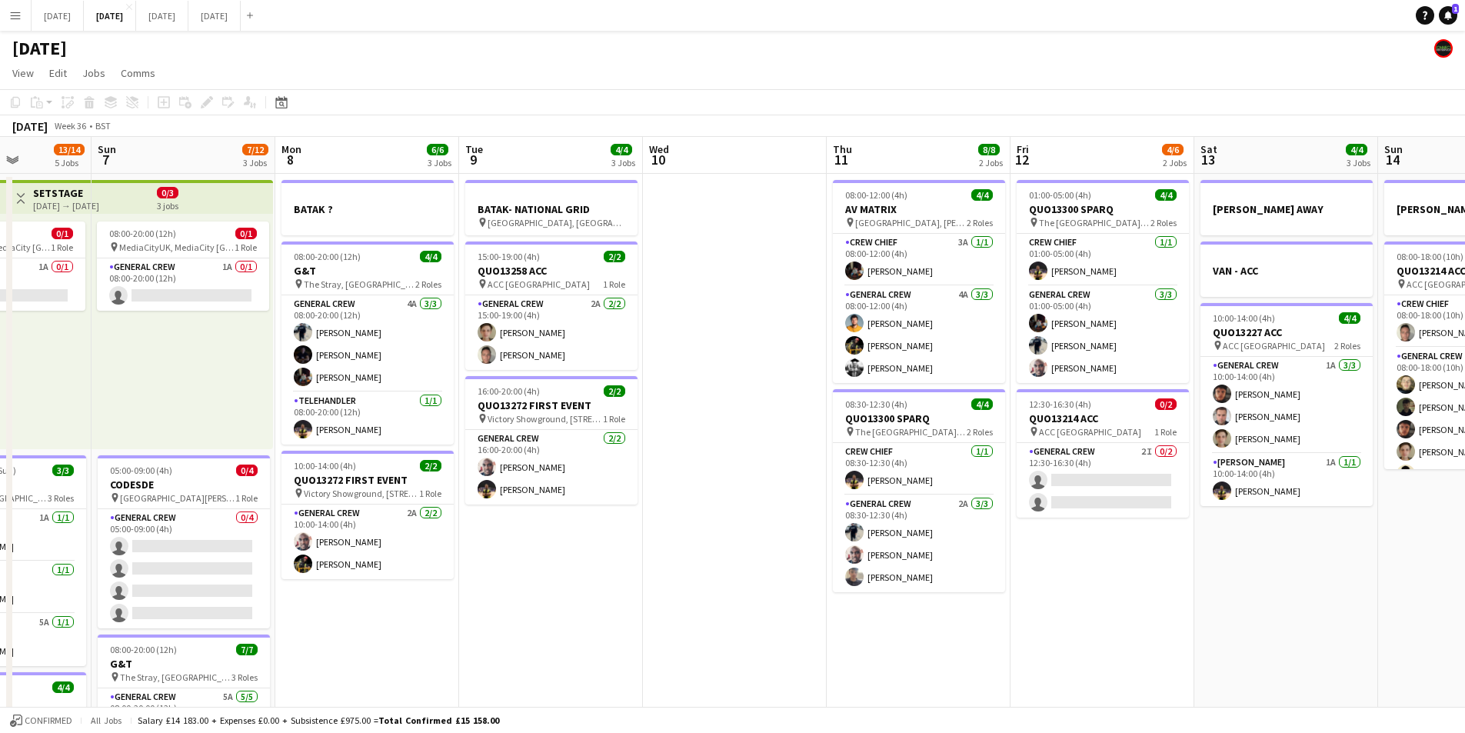
scroll to position [0, 494]
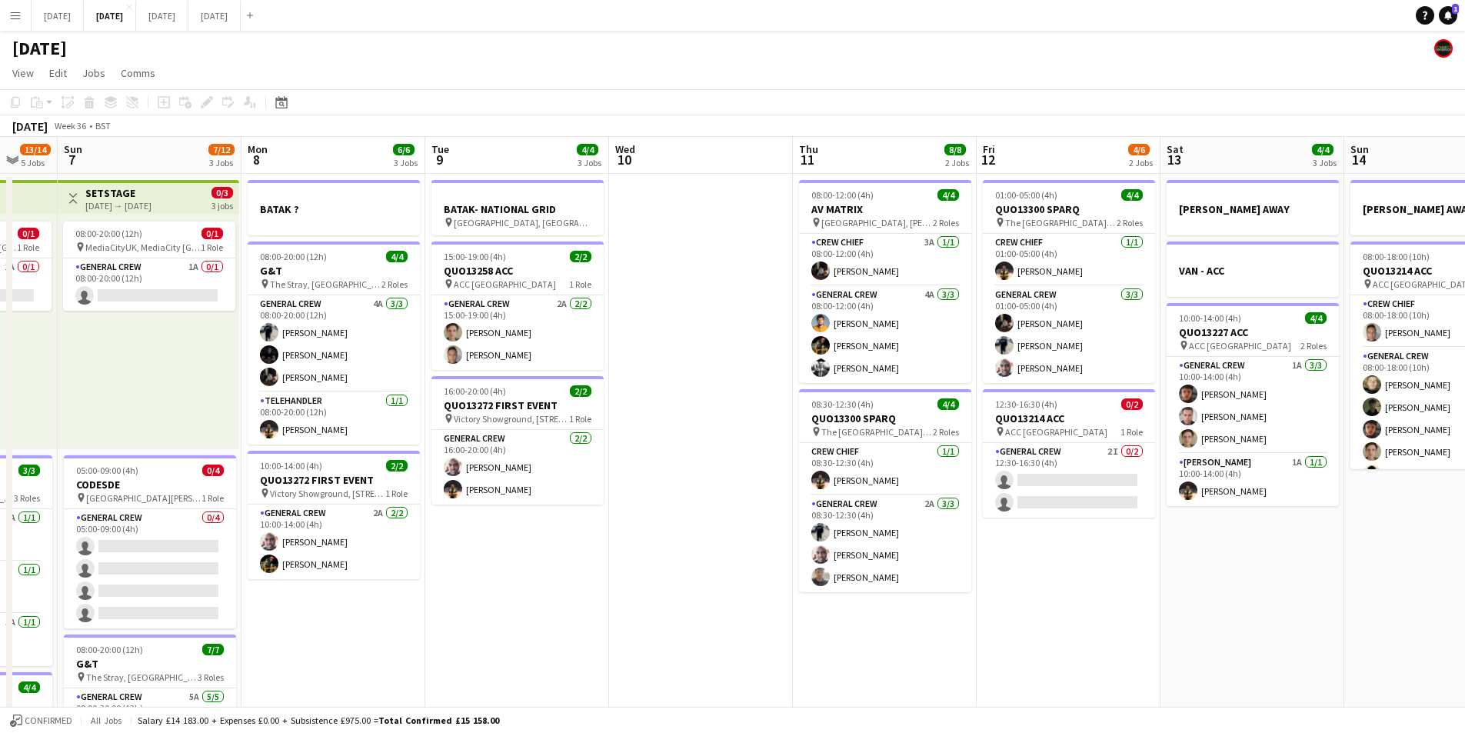
drag, startPoint x: 1166, startPoint y: 570, endPoint x: 928, endPoint y: 537, distance: 240.7
click at [929, 536] on app-calendar-viewport "Thu 4 18/19 4 Jobs Fri 5 11/14 3 Jobs Sat 6 13/14 5 Jobs Sun 7 7/12 3 Jobs Mon …" at bounding box center [732, 666] width 1465 height 1058
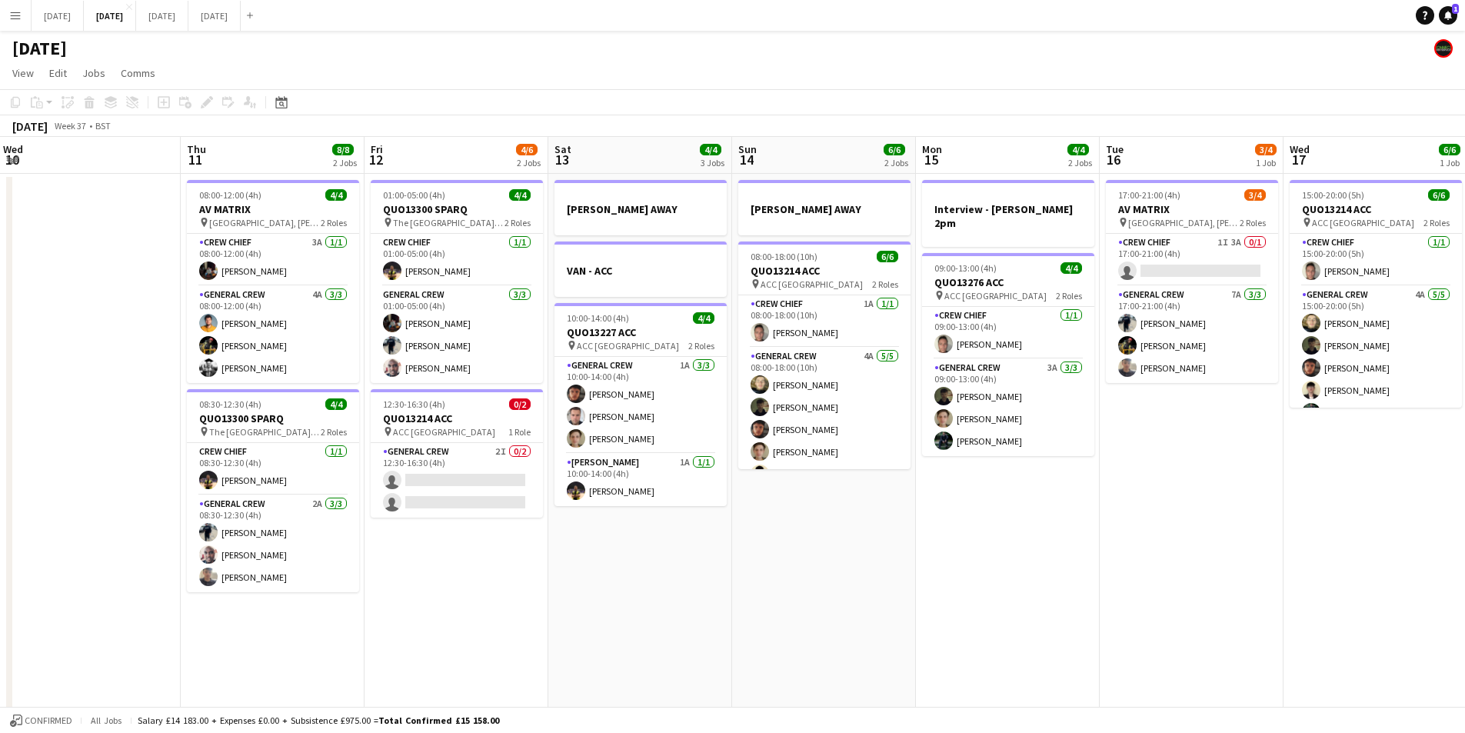
scroll to position [0, 601]
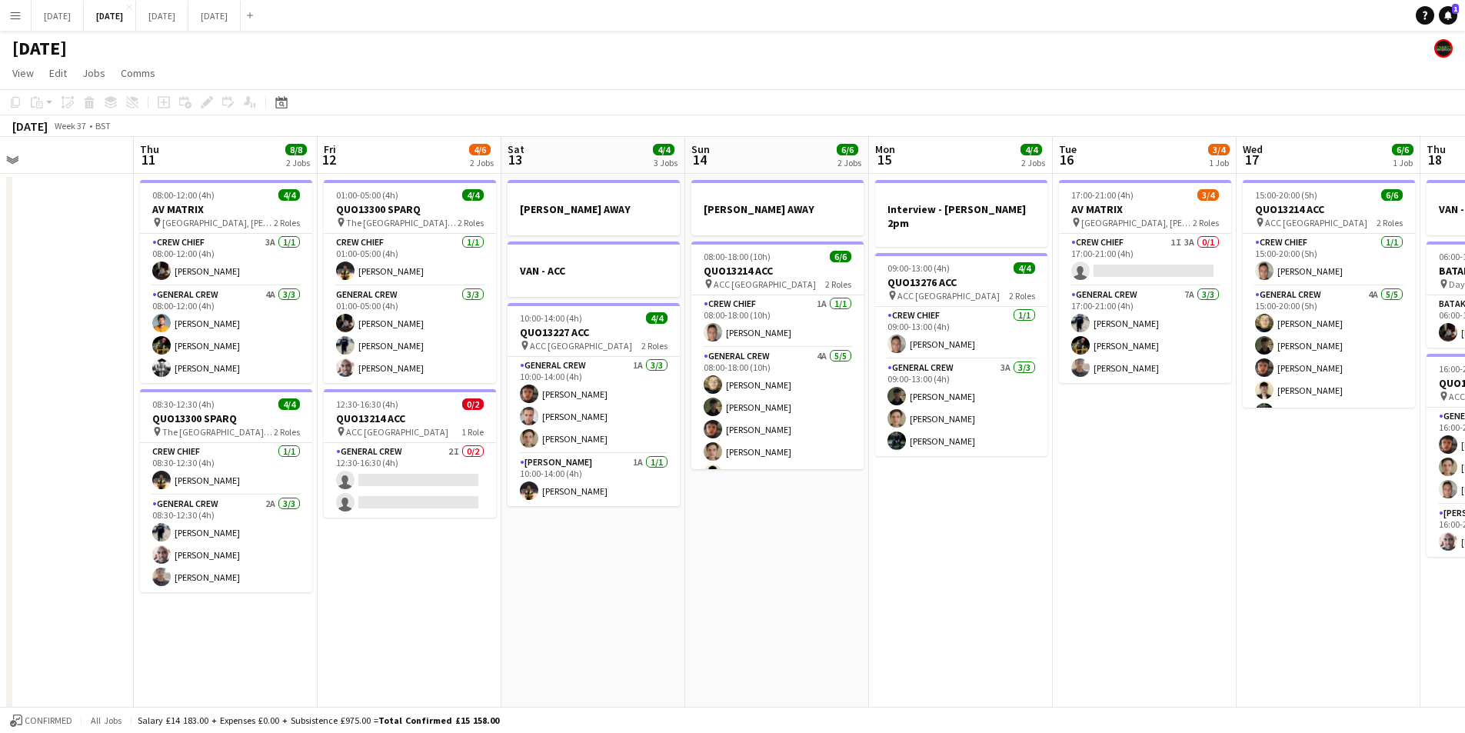
drag, startPoint x: 1185, startPoint y: 580, endPoint x: 729, endPoint y: 552, distance: 456.9
click at [729, 552] on app-calendar-viewport "Sun 7 7/12 3 Jobs Mon 8 6/6 3 Jobs Tue 9 4/4 3 Jobs Wed 10 Thu 11 8/8 2 Jobs Fr…" at bounding box center [732, 666] width 1465 height 1058
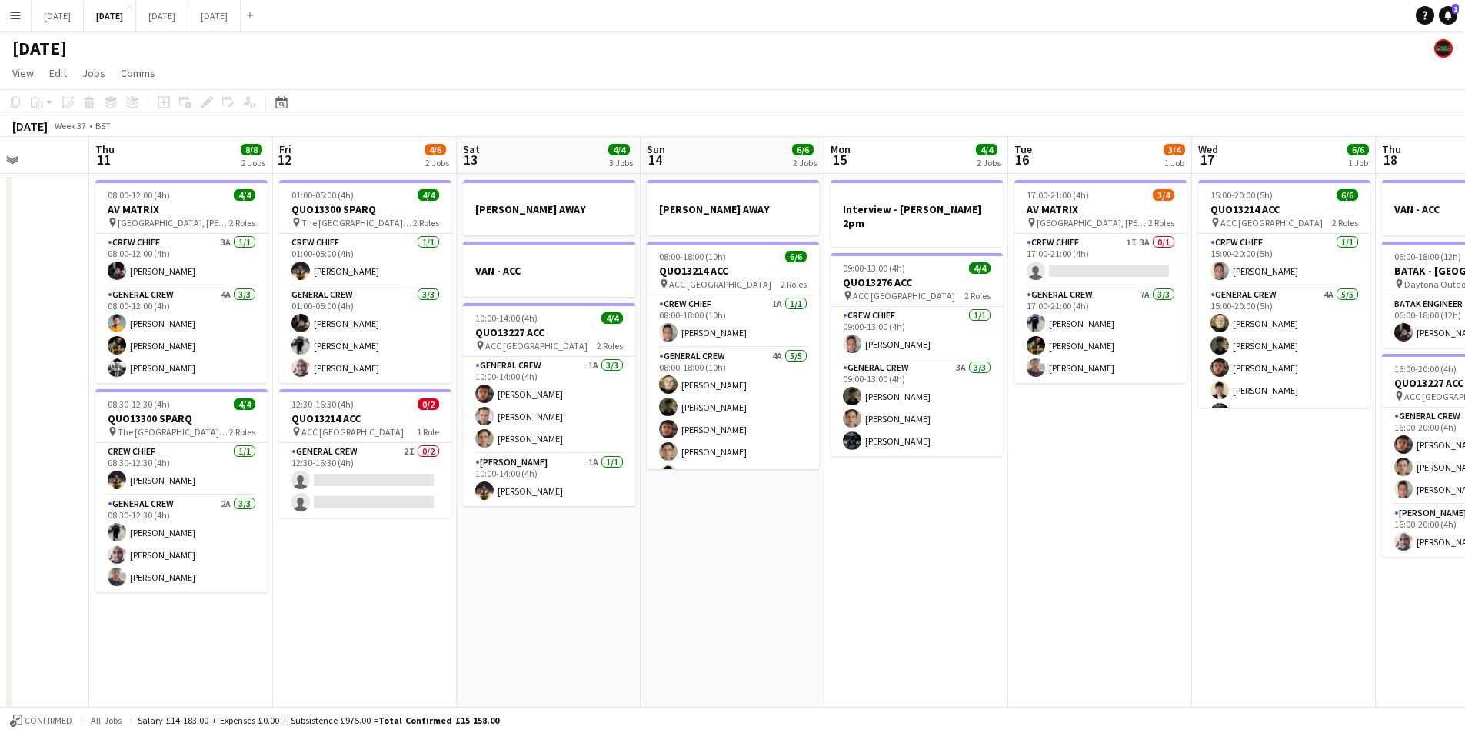
drag, startPoint x: 1116, startPoint y: 540, endPoint x: 1097, endPoint y: 520, distance: 27.7
click at [1074, 541] on app-calendar-viewport "Mon 8 6/6 3 Jobs Tue 9 4/4 3 Jobs Wed 10 Thu 11 8/8 2 Jobs Fri 12 4/6 2 Jobs Sa…" at bounding box center [732, 666] width 1465 height 1058
drag, startPoint x: 645, startPoint y: 523, endPoint x: 943, endPoint y: 537, distance: 298.0
click at [991, 538] on app-calendar-viewport "Mon 8 6/6 3 Jobs Tue 9 4/4 3 Jobs Wed 10 Thu 11 8/8 2 Jobs Fri 12 4/6 2 Jobs Sa…" at bounding box center [732, 666] width 1465 height 1058
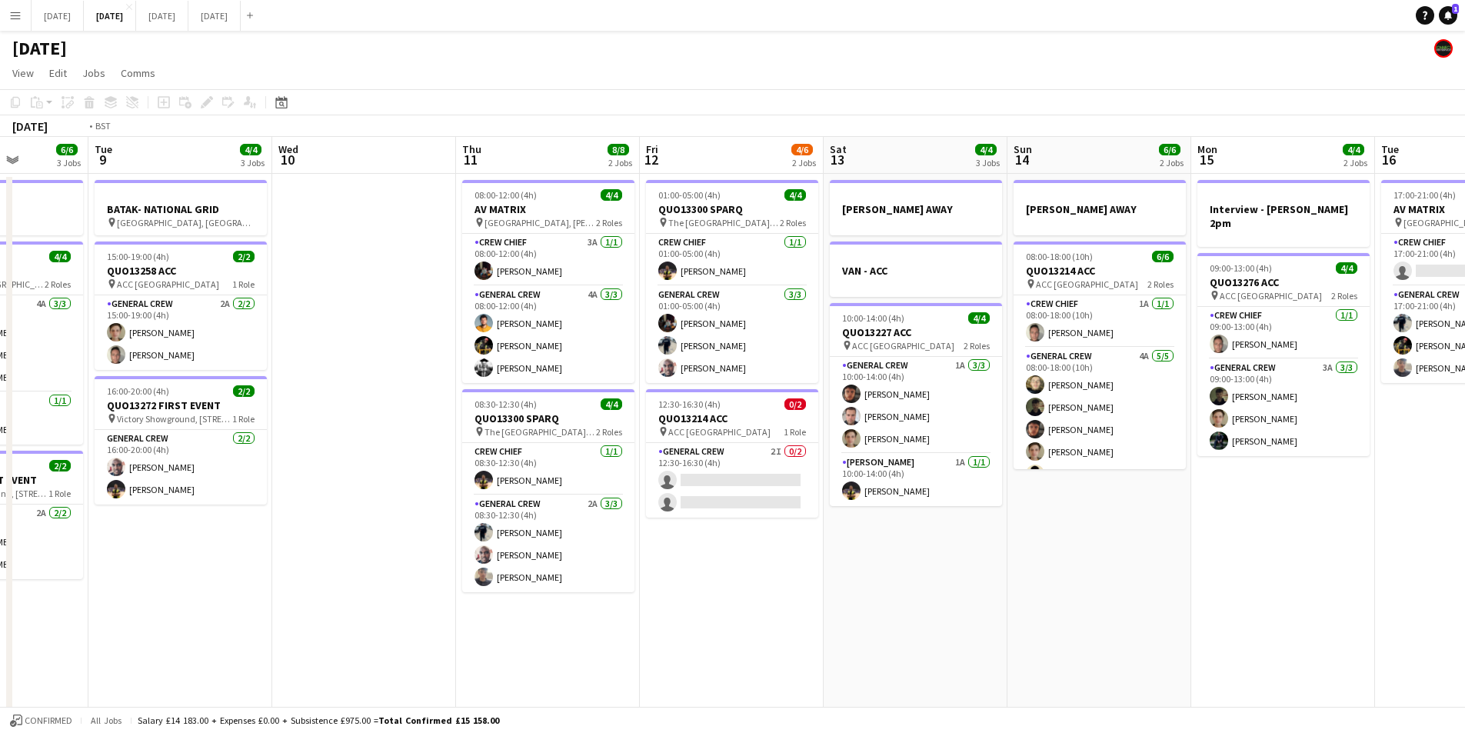
drag, startPoint x: 796, startPoint y: 575, endPoint x: 931, endPoint y: 579, distance: 134.6
click at [919, 579] on app-calendar-viewport "Sat 6 13/14 5 Jobs Sun 7 7/12 3 Jobs Mon 8 6/6 3 Jobs Tue 9 4/4 3 Jobs Wed 10 T…" at bounding box center [732, 666] width 1465 height 1058
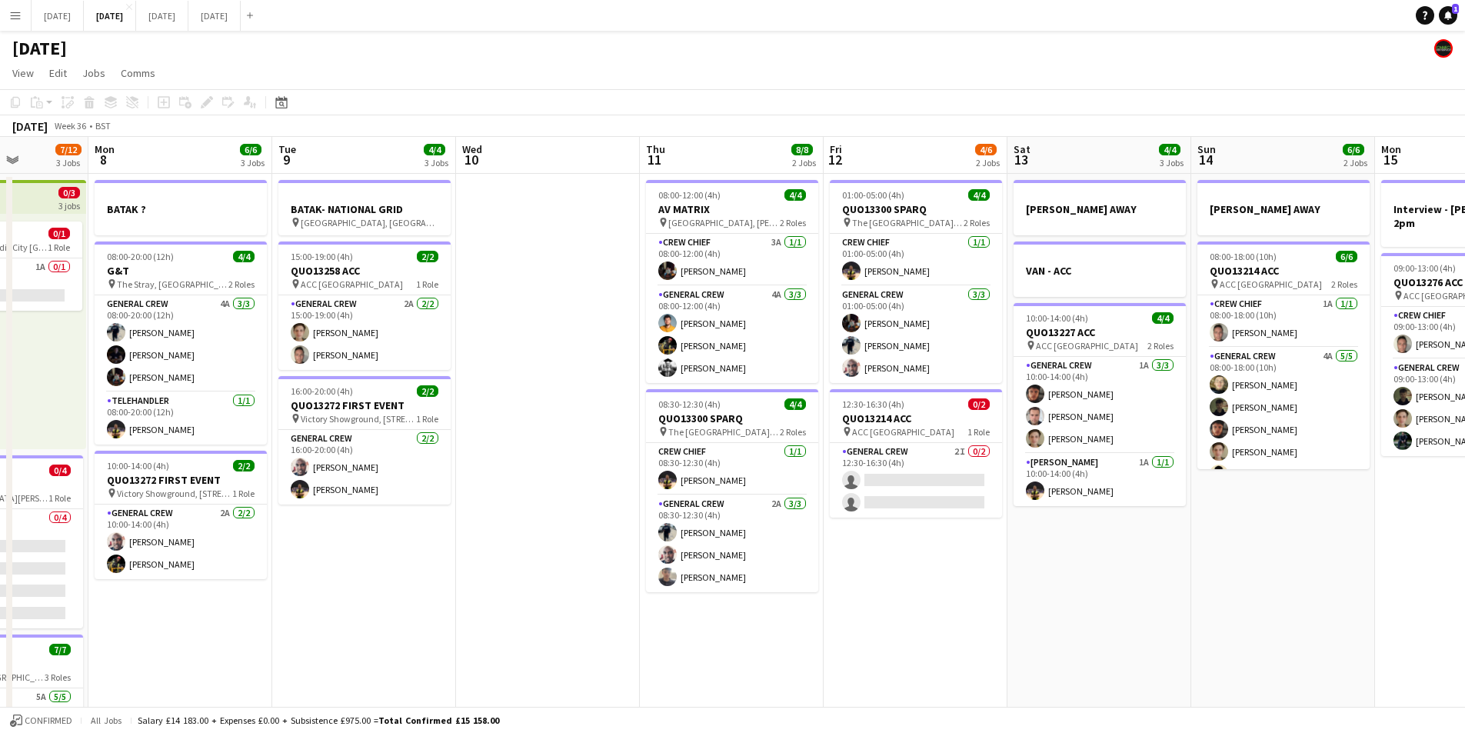
scroll to position [0, 372]
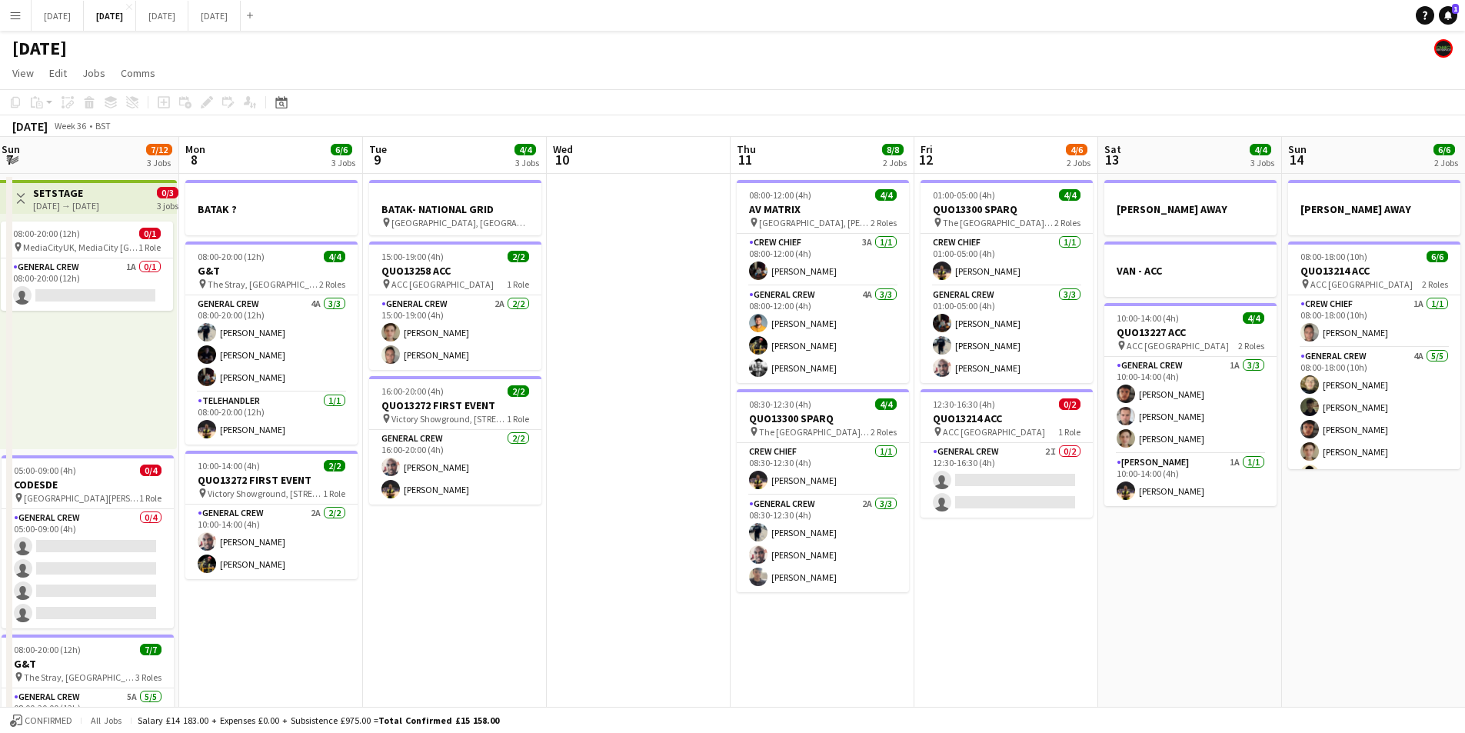
drag, startPoint x: 621, startPoint y: 570, endPoint x: 877, endPoint y: 538, distance: 257.4
click at [968, 559] on app-calendar-viewport "Fri 5 11/14 3 Jobs Sat 6 13/14 5 Jobs Sun 7 7/12 3 Jobs Mon 8 6/6 3 Jobs Tue 9 …" at bounding box center [732, 666] width 1465 height 1058
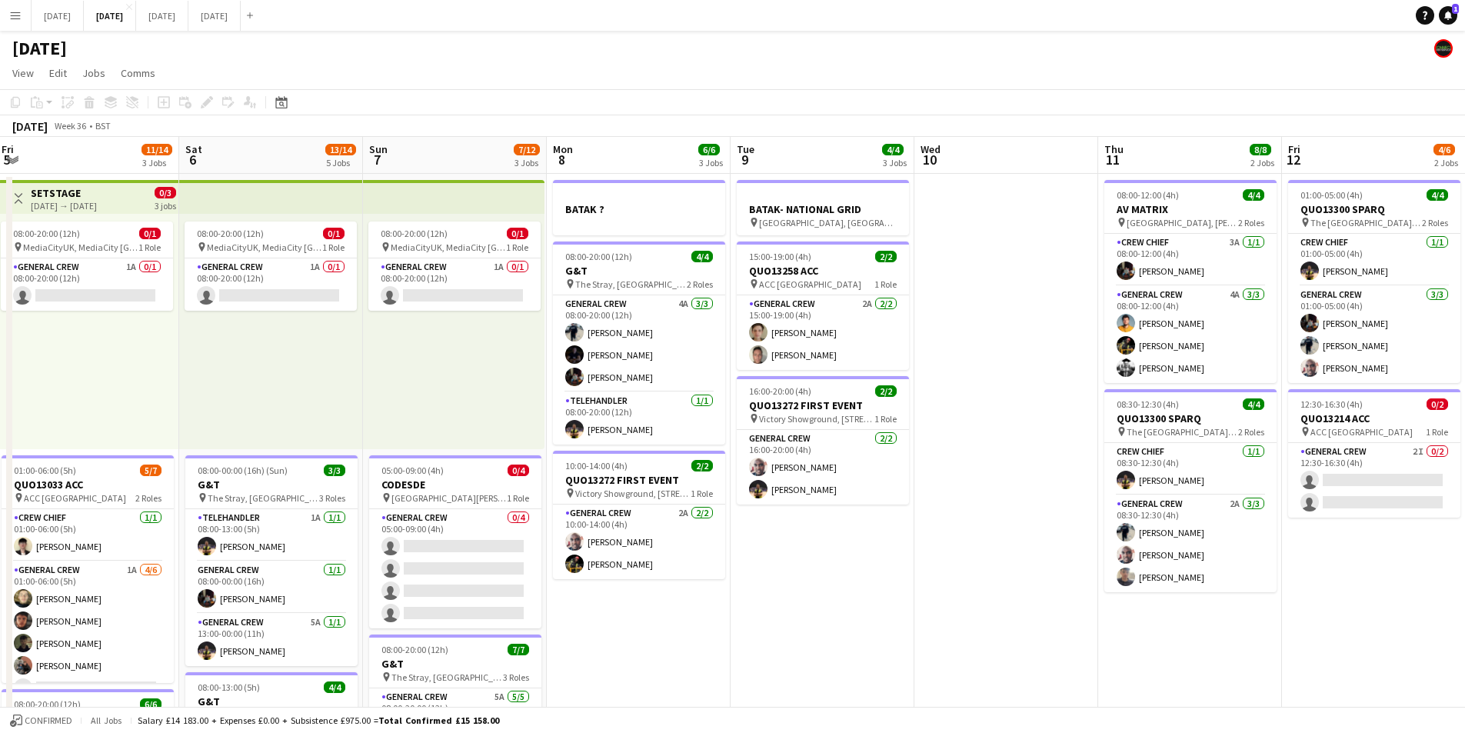
scroll to position [0, 381]
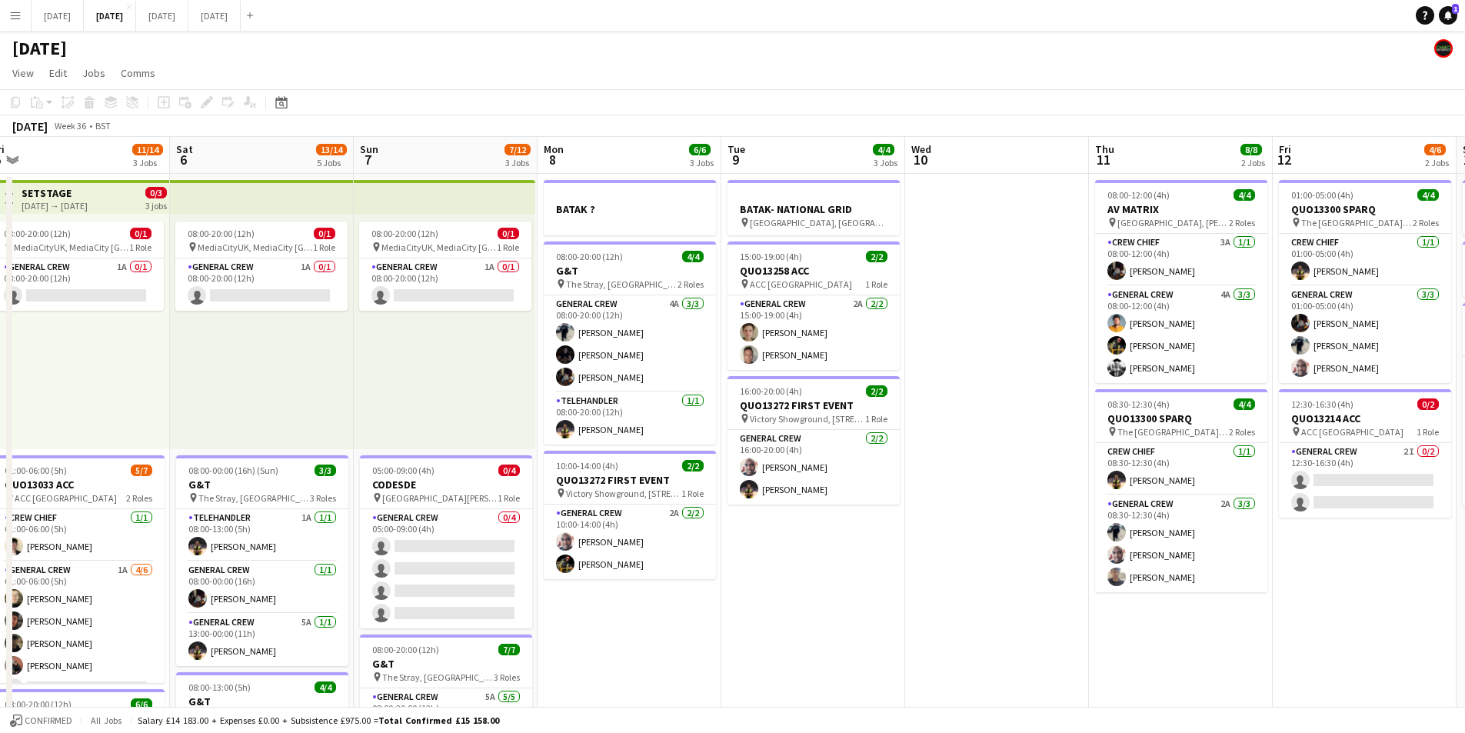
drag, startPoint x: 721, startPoint y: 576, endPoint x: 1171, endPoint y: 591, distance: 449.4
click at [1170, 591] on app-calendar-viewport "Wed 3 16/16 3 Jobs Thu 4 18/19 4 Jobs Fri 5 11/14 3 Jobs Sat 6 13/14 5 Jobs Sun…" at bounding box center [732, 666] width 1465 height 1058
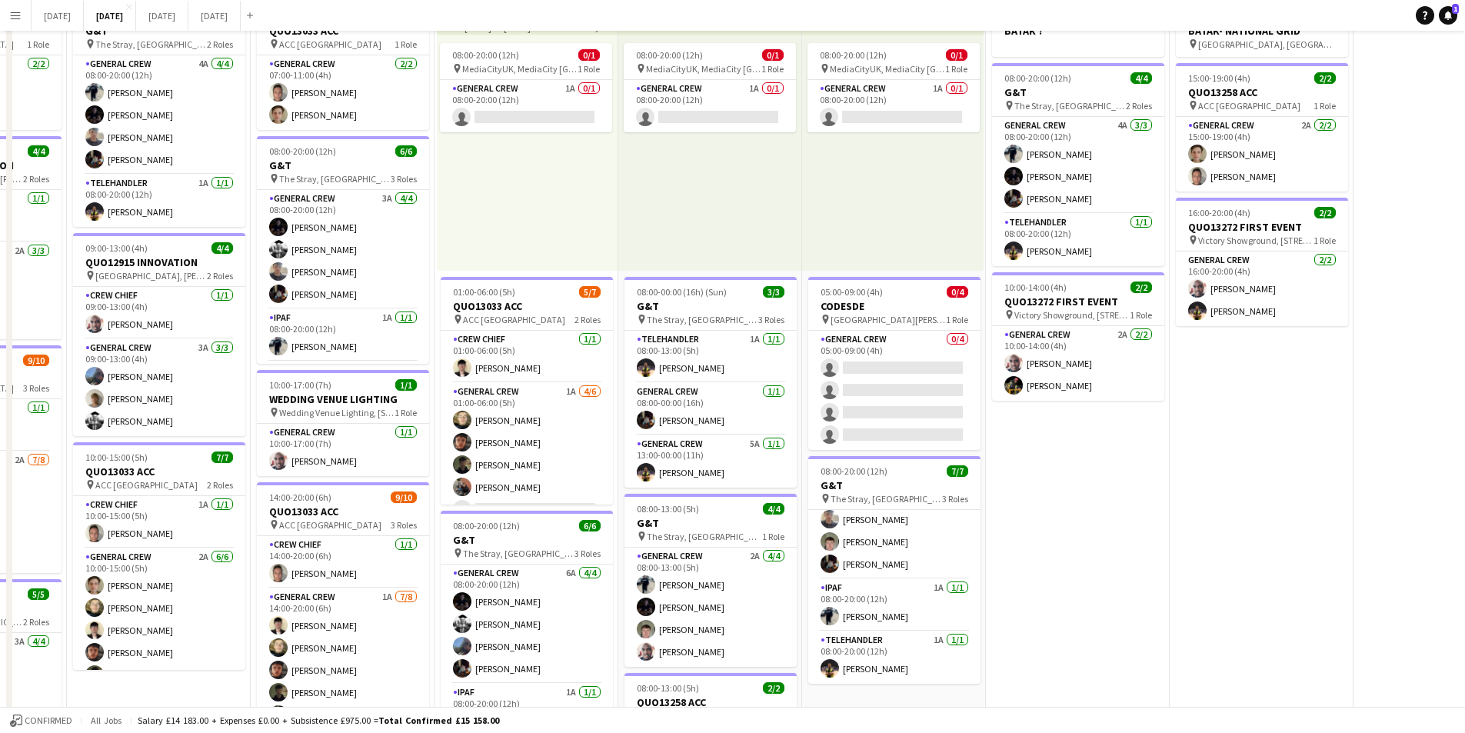
scroll to position [0, 0]
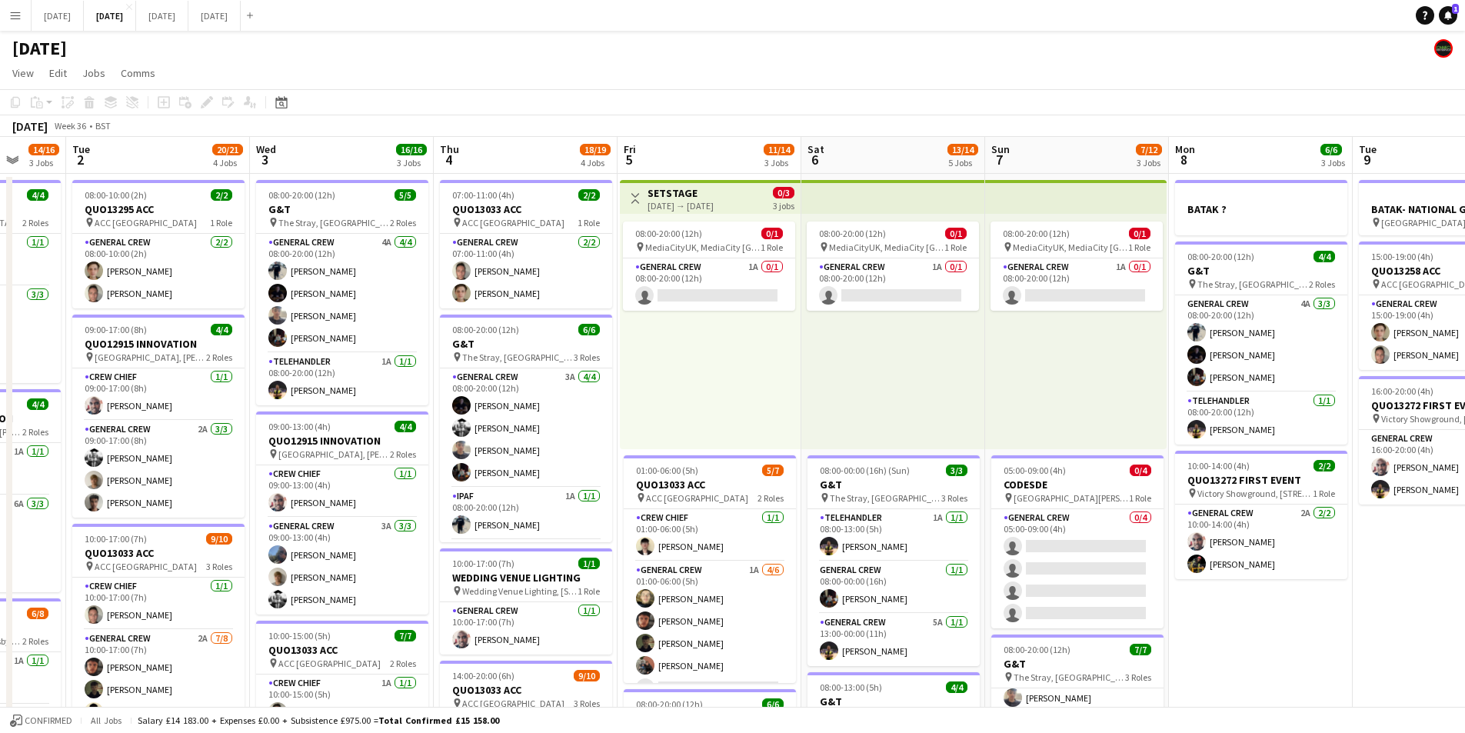
drag, startPoint x: 1026, startPoint y: 609, endPoint x: 1268, endPoint y: 598, distance: 242.5
click at [1260, 603] on app-calendar-viewport "Sun 31 Mon 1 14/16 3 Jobs Tue 2 20/21 4 Jobs Wed 3 16/16 3 Jobs Thu 4 18/19 4 J…" at bounding box center [732, 666] width 1465 height 1058
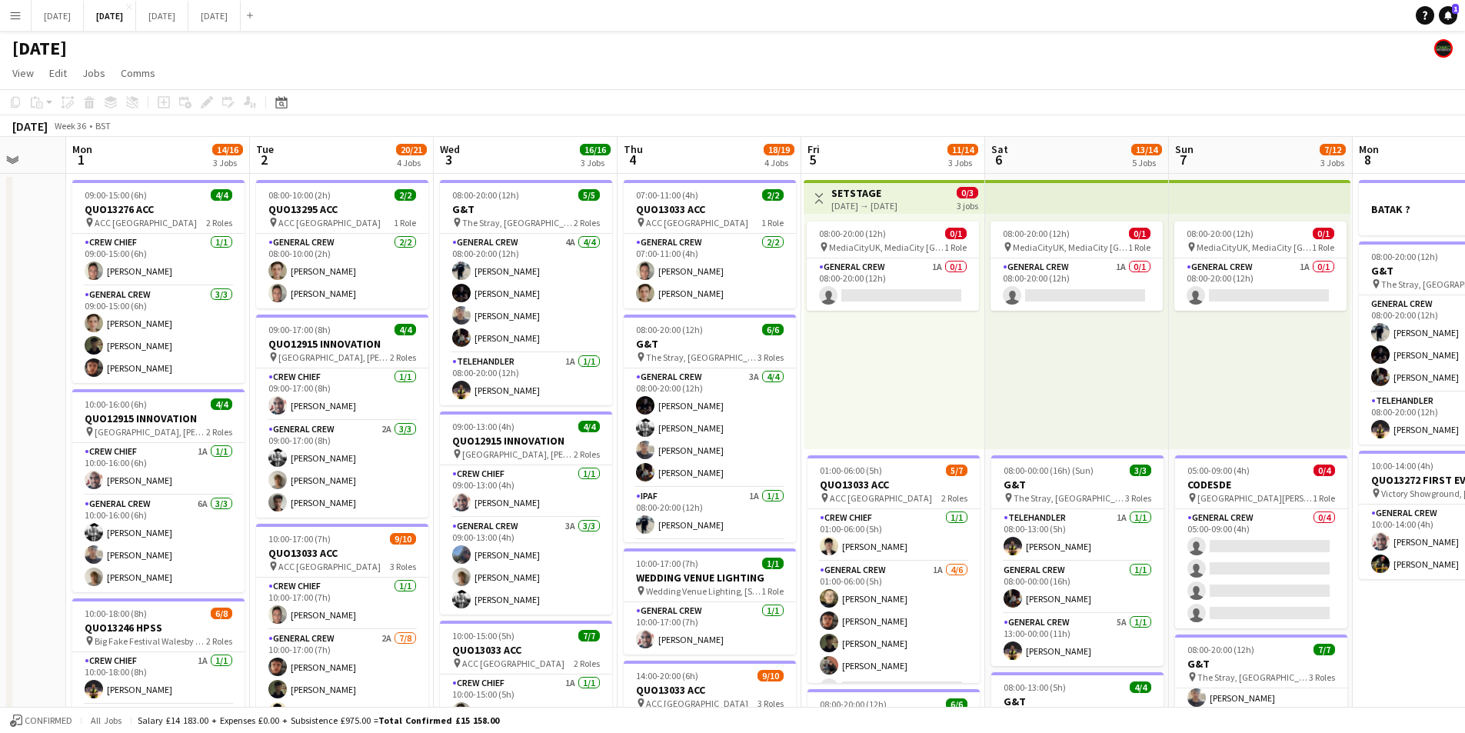
scroll to position [0, 435]
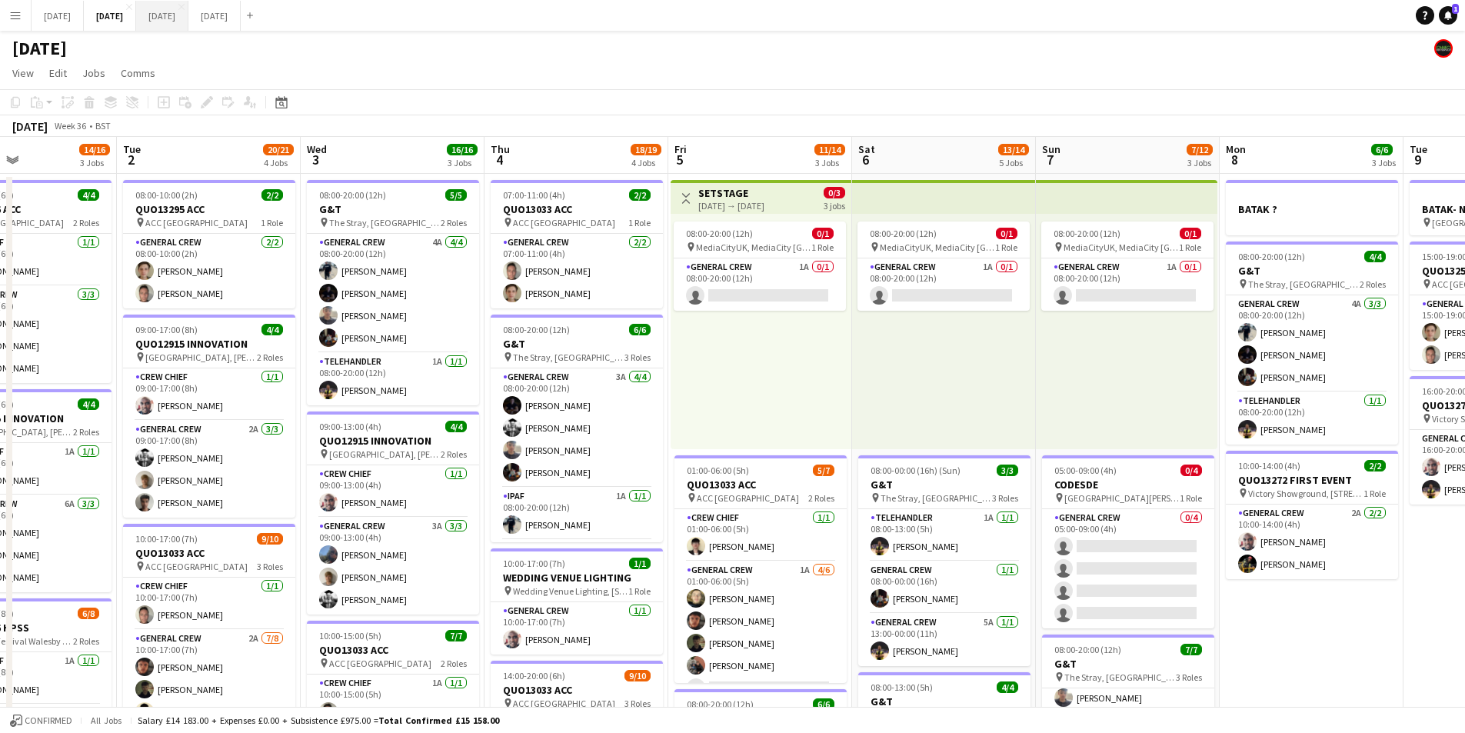
drag, startPoint x: 1127, startPoint y: 479, endPoint x: 227, endPoint y: 16, distance: 1012.0
click at [1127, 479] on h3 "CODESDE" at bounding box center [1128, 485] width 172 height 14
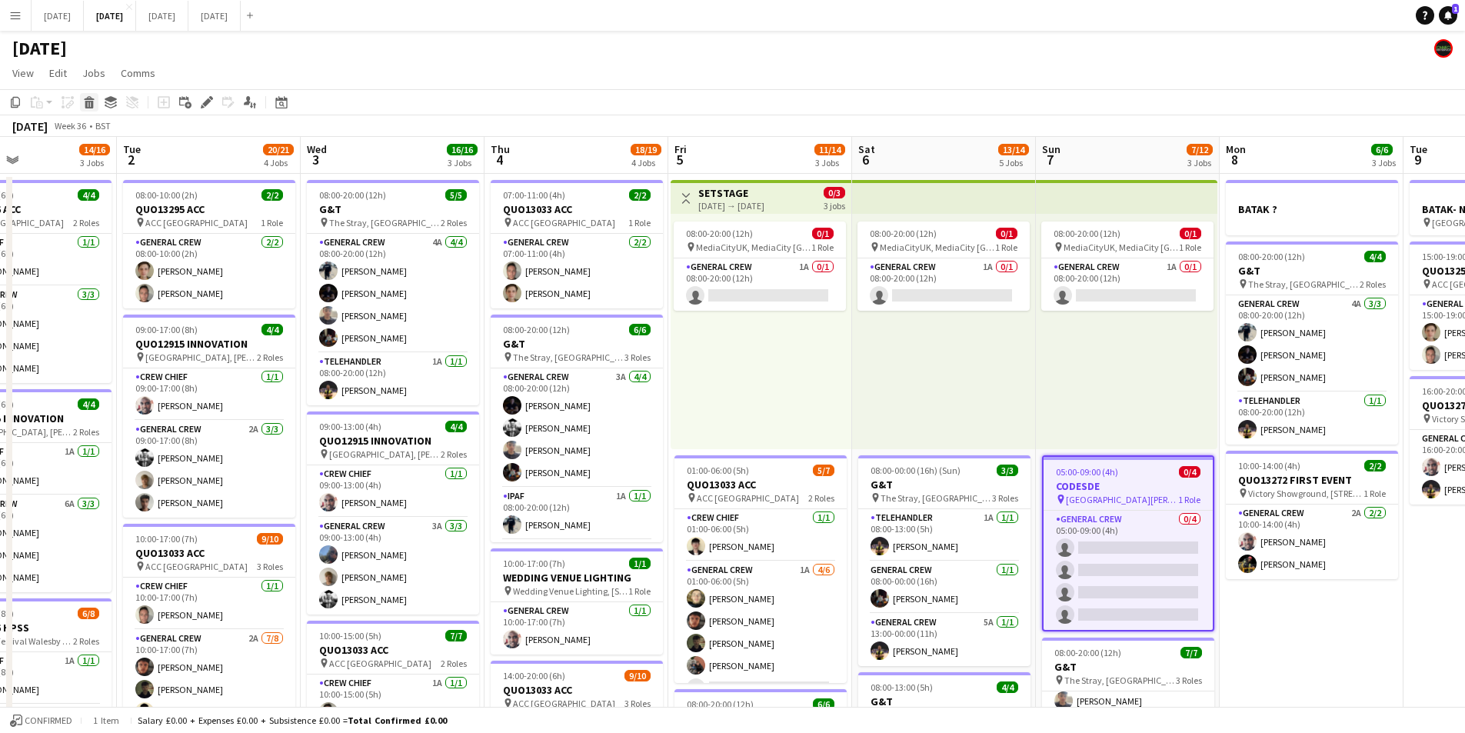
click at [88, 102] on icon "Delete" at bounding box center [89, 102] width 12 height 12
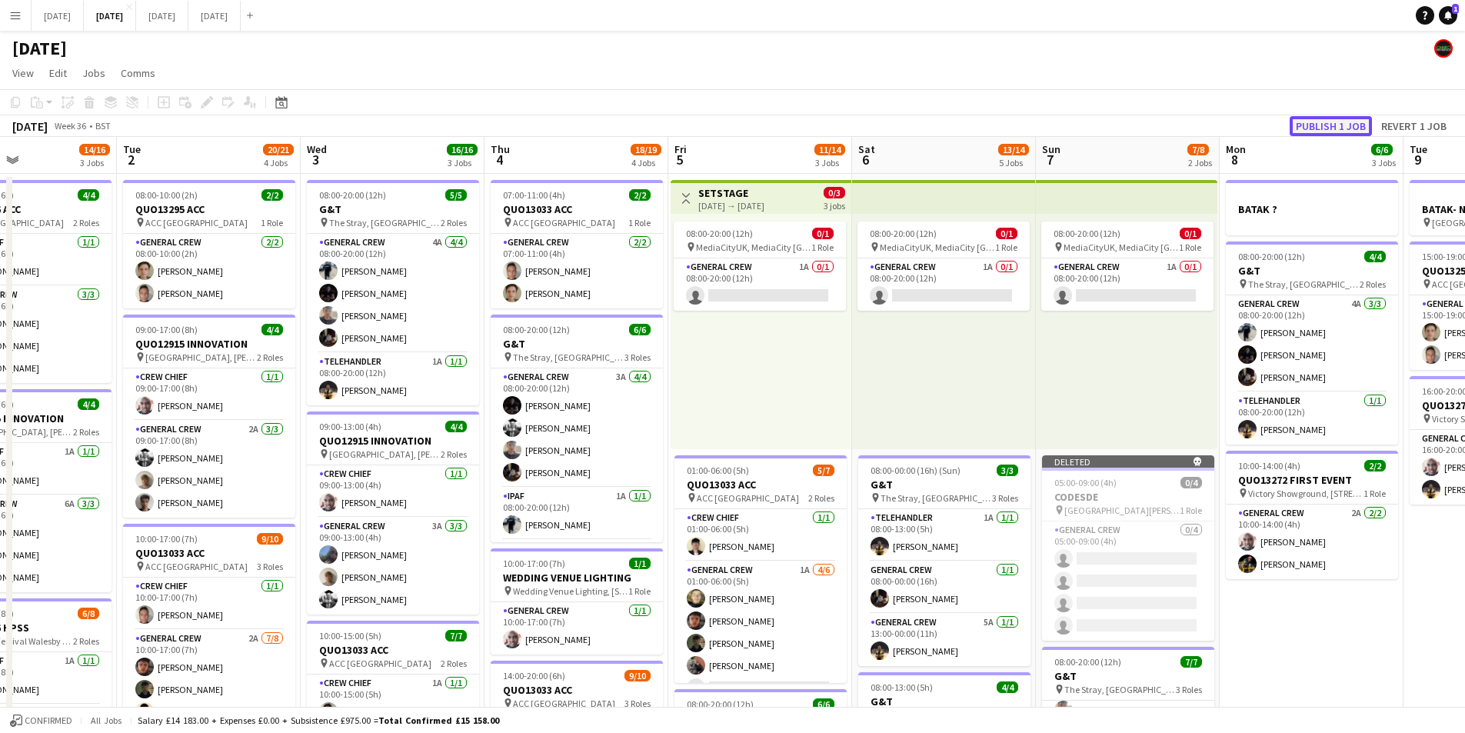
click at [1331, 120] on button "Publish 1 job" at bounding box center [1331, 126] width 82 height 20
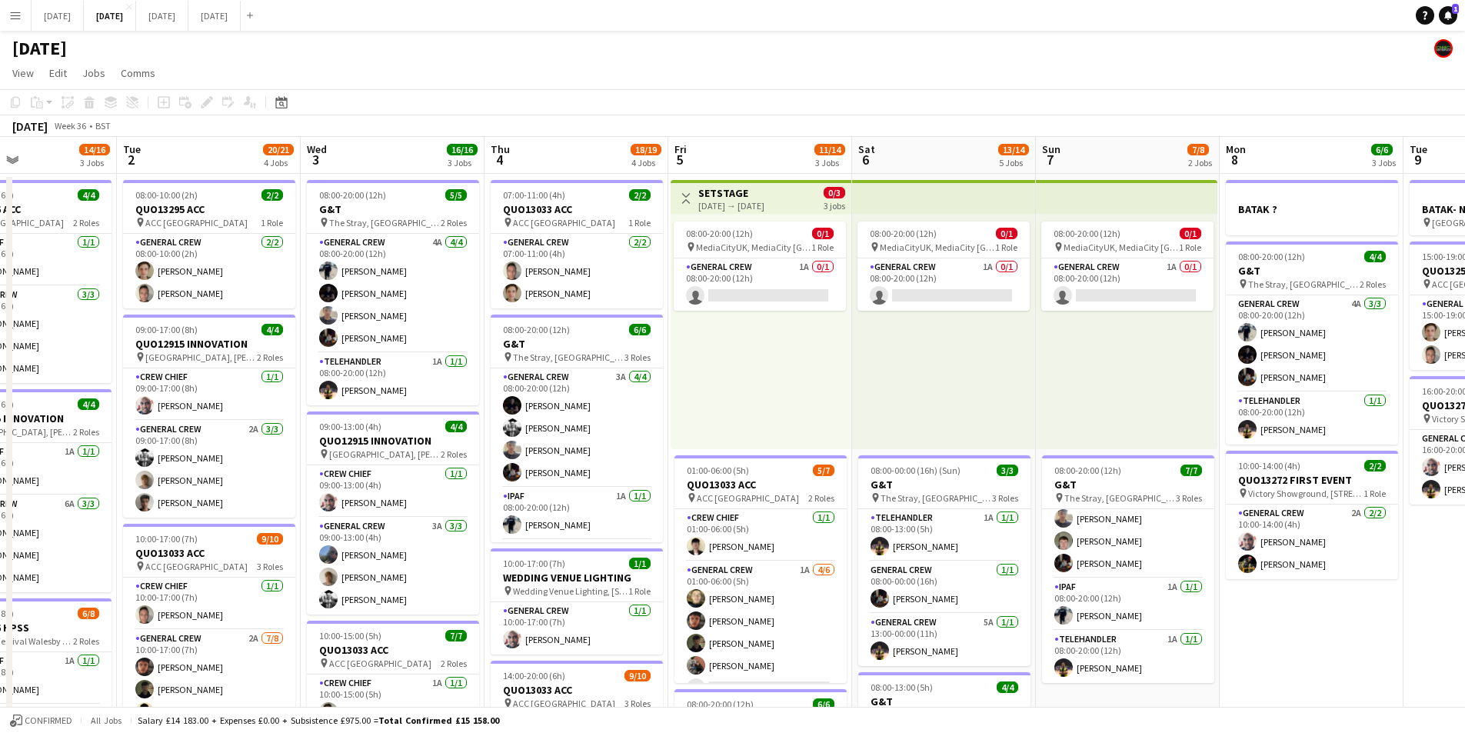
drag, startPoint x: 584, startPoint y: 396, endPoint x: 498, endPoint y: 394, distance: 85.4
click at [568, 395] on app-calendar-viewport "Sat 30 Sun 31 Mon 1 14/16 3 Jobs Tue 2 20/21 4 Jobs Wed 3 16/16 3 Jobs Thu 4 18…" at bounding box center [732, 666] width 1465 height 1058
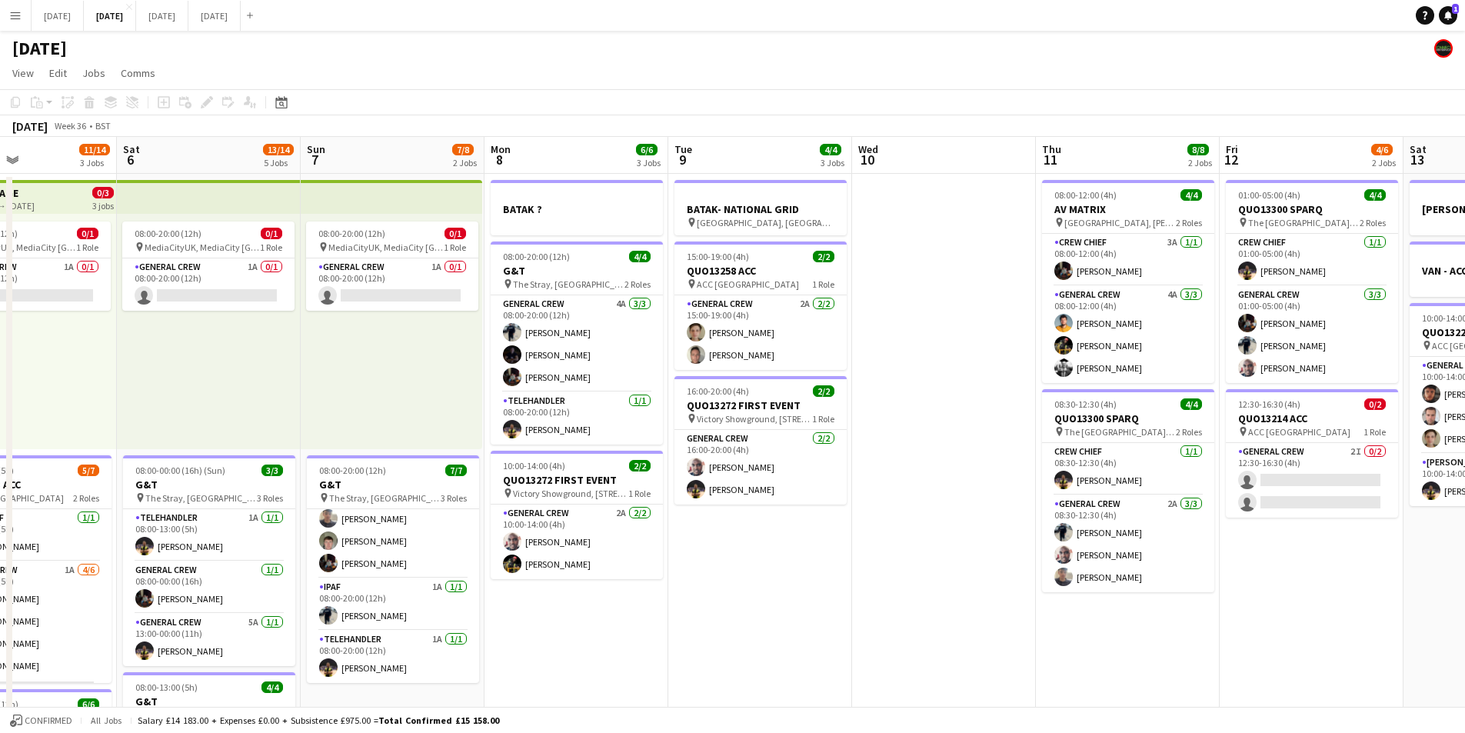
drag, startPoint x: 498, startPoint y: 394, endPoint x: 442, endPoint y: 383, distance: 57.2
click at [428, 385] on app-calendar-viewport "Wed 3 16/16 3 Jobs Thu 4 18/19 4 Jobs Fri 5 11/14 3 Jobs Sat 6 13/14 5 Jobs Sun…" at bounding box center [732, 666] width 1465 height 1058
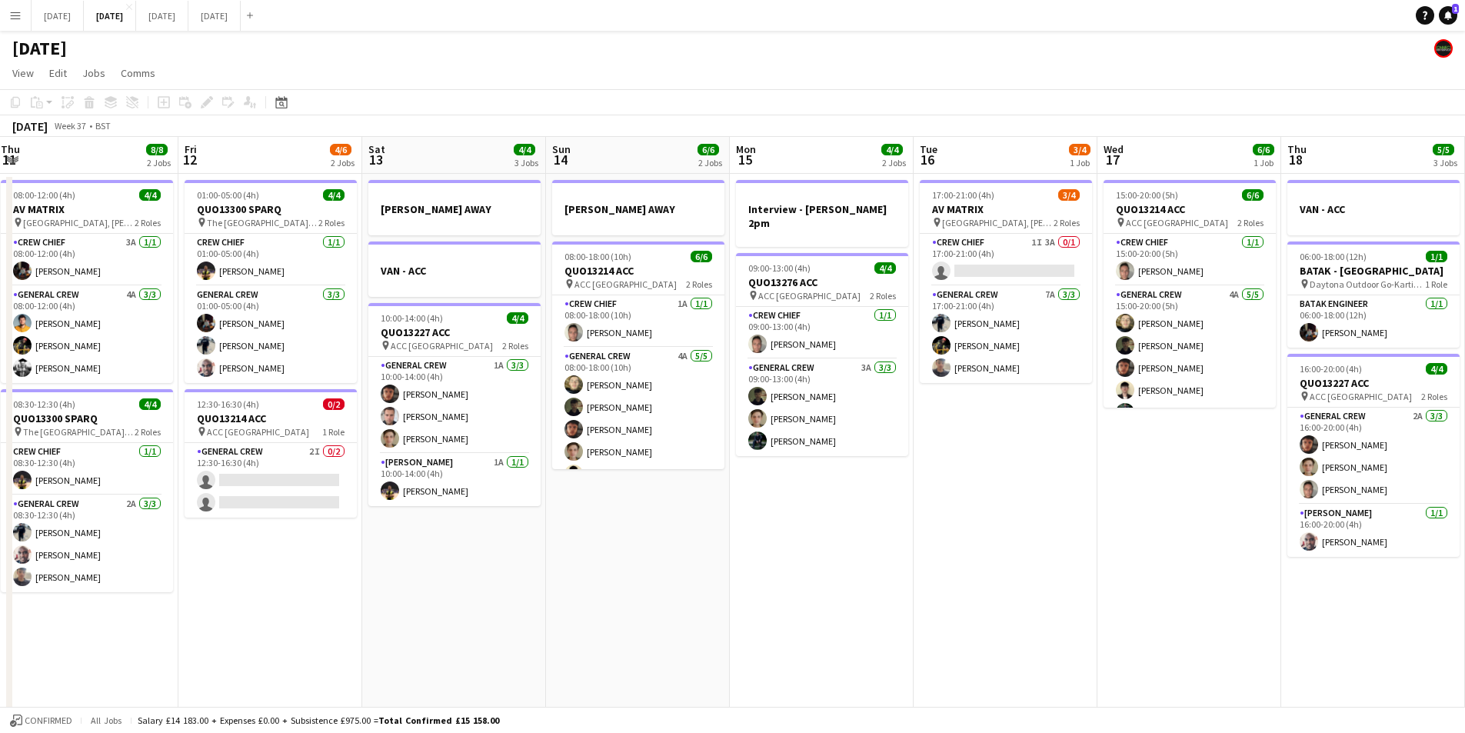
scroll to position [0, 611]
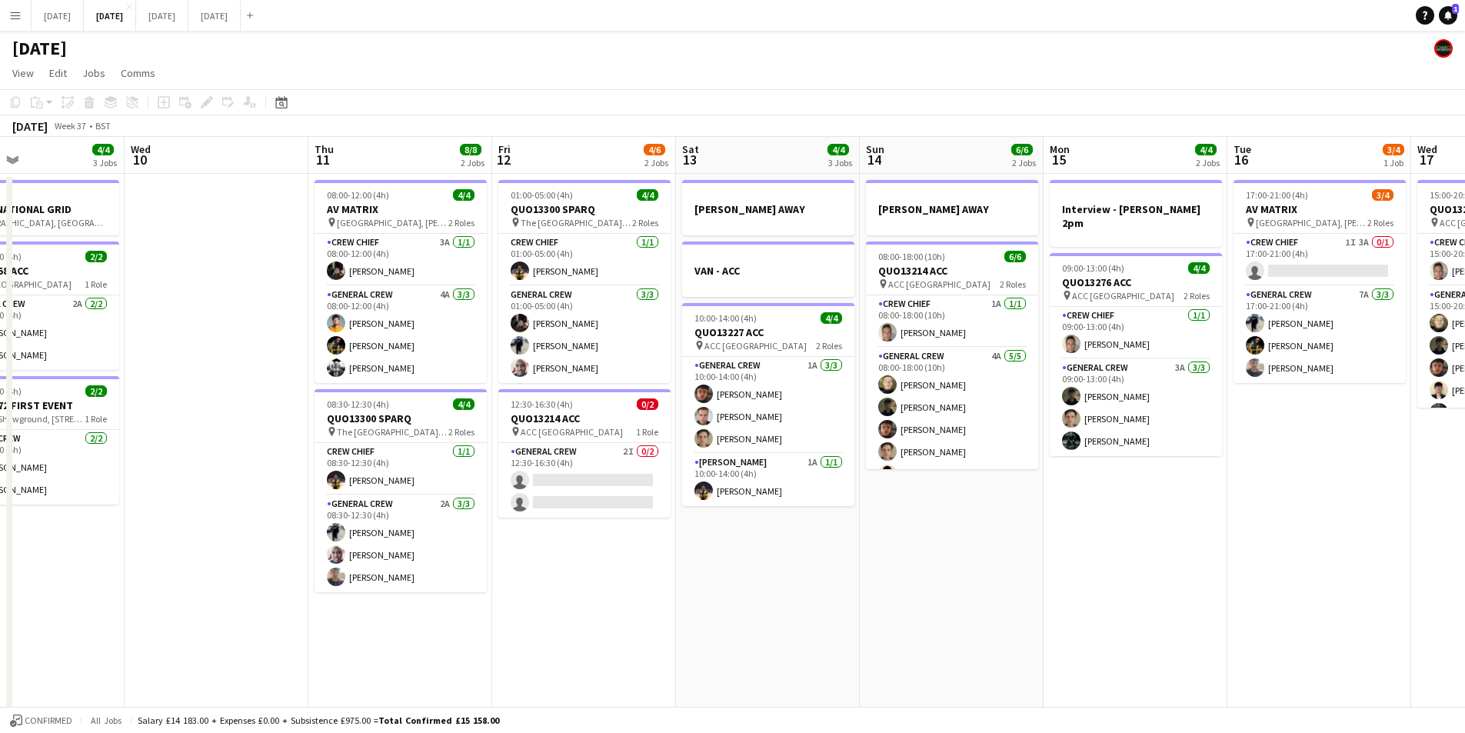
drag, startPoint x: 765, startPoint y: 427, endPoint x: 752, endPoint y: 425, distance: 13.3
click at [752, 425] on app-calendar-viewport "Sat 6 13/14 5 Jobs Sun 7 7/8 2 Jobs Mon 8 6/6 3 Jobs Tue 9 4/4 3 Jobs Wed 10 Th…" at bounding box center [732, 666] width 1465 height 1058
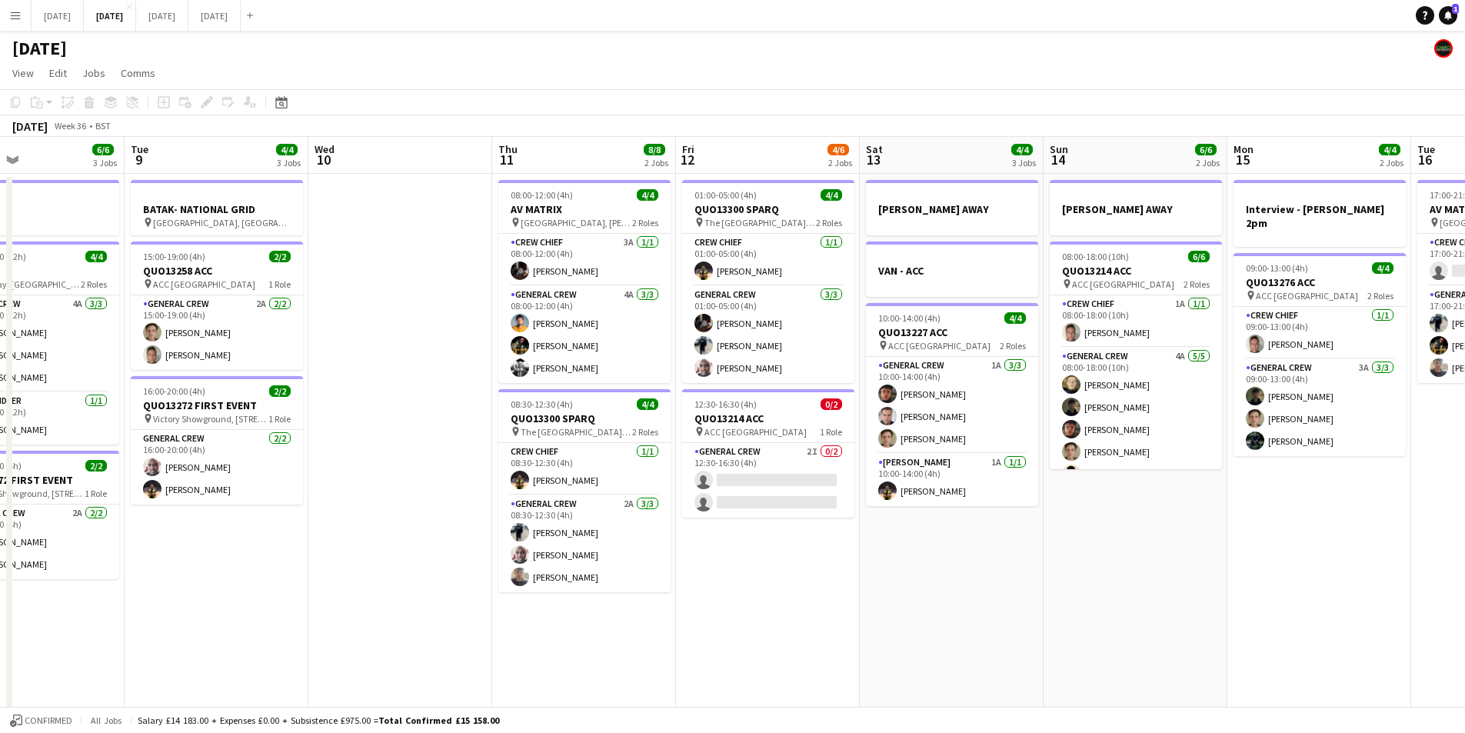
drag, startPoint x: 1187, startPoint y: 547, endPoint x: 1117, endPoint y: 554, distance: 70.3
click at [1231, 531] on app-calendar-viewport "Fri 5 11/14 3 Jobs Sat 6 13/14 5 Jobs Sun 7 7/8 2 Jobs Mon 8 6/6 3 Jobs Tue 9 4…" at bounding box center [732, 666] width 1465 height 1058
click at [1101, 563] on app-calendar-viewport "Fri 5 11/14 3 Jobs Sat 6 13/14 5 Jobs Sun 7 7/8 2 Jobs Mon 8 6/6 3 Jobs Tue 9 4…" at bounding box center [732, 666] width 1465 height 1058
click at [1088, 547] on app-calendar-viewport "Fri 5 11/14 3 Jobs Sat 6 13/14 5 Jobs Sun 7 7/8 2 Jobs Mon 8 6/6 3 Jobs Tue 9 4…" at bounding box center [732, 666] width 1465 height 1058
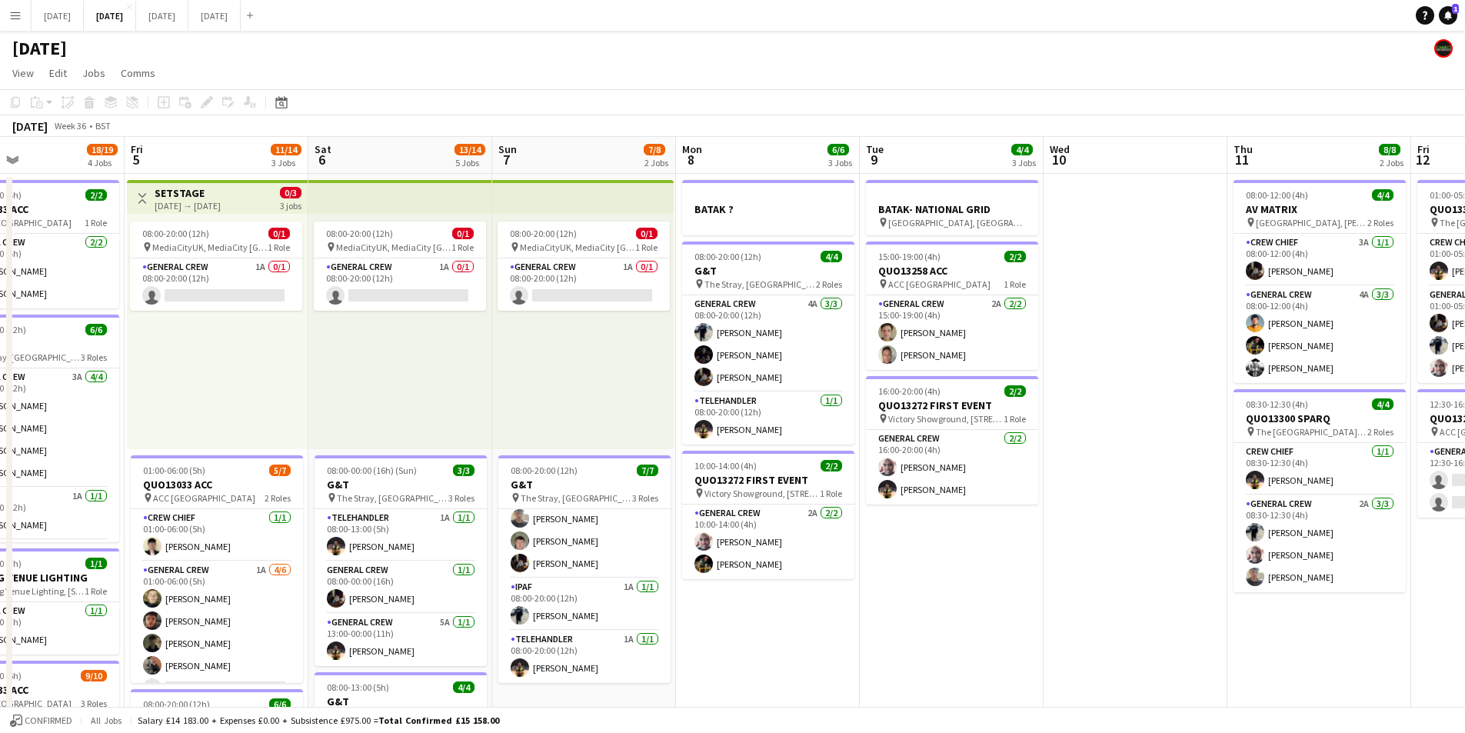
click at [982, 496] on app-calendar-viewport "Mon 1 14/16 3 Jobs Tue 2 20/21 4 Jobs Wed 3 16/16 3 Jobs Thu 4 18/19 4 Jobs Fri…" at bounding box center [732, 666] width 1465 height 1058
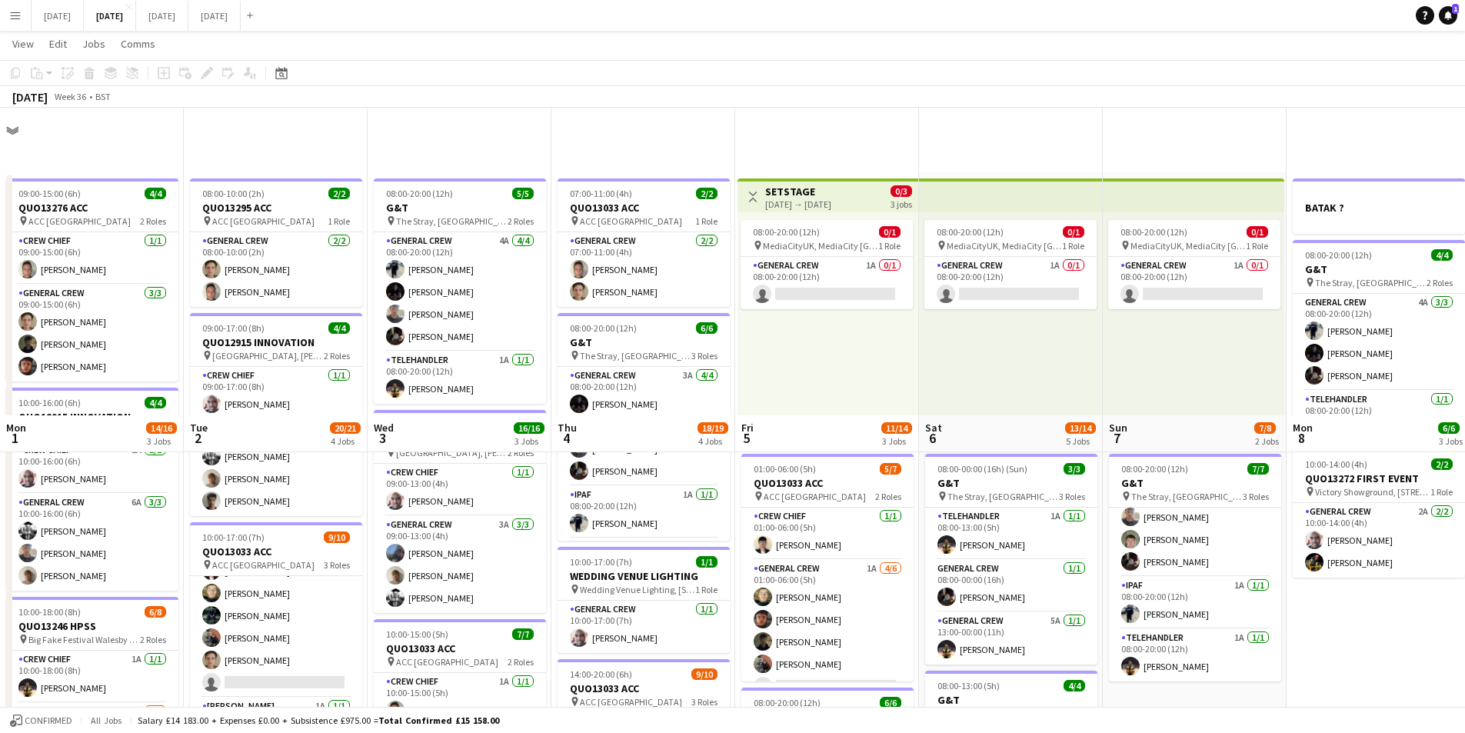
scroll to position [308, 0]
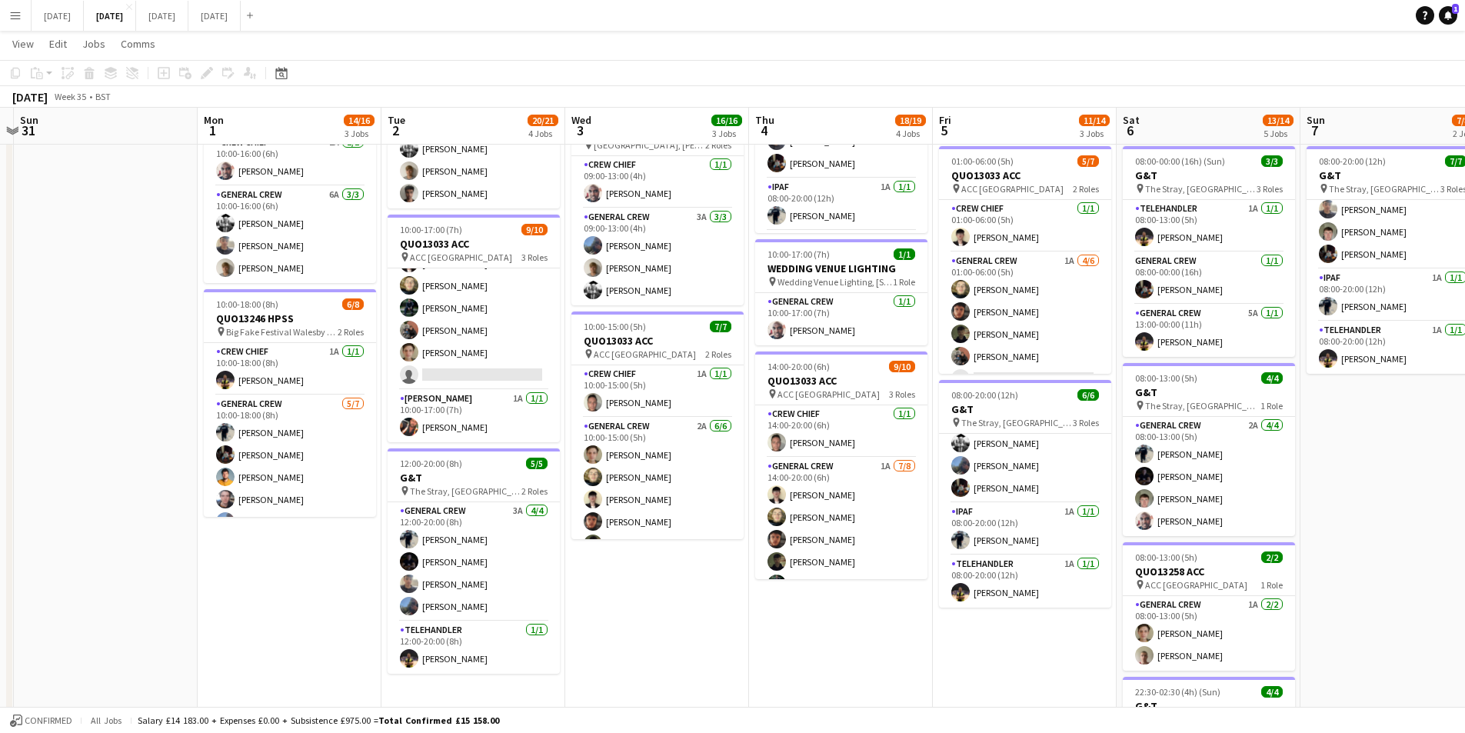
drag, startPoint x: 479, startPoint y: 687, endPoint x: 541, endPoint y: 545, distance: 154.6
click at [571, 698] on app-calendar-viewport "Fri 29 Sat 30 Sun 31 Mon 1 14/16 3 Jobs Tue 2 20/21 4 Jobs Wed 3 16/16 3 Jobs T…" at bounding box center [732, 318] width 1465 height 1133
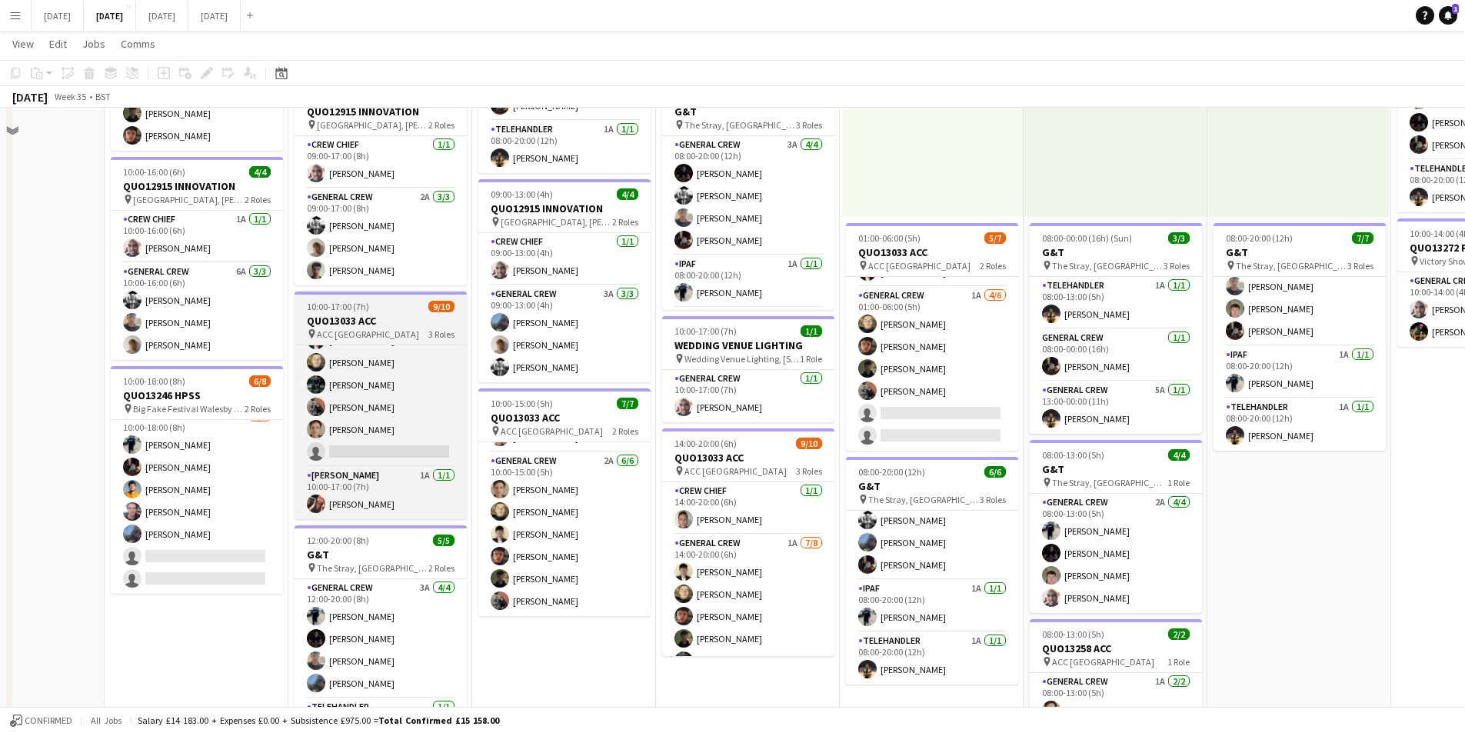
scroll to position [77, 0]
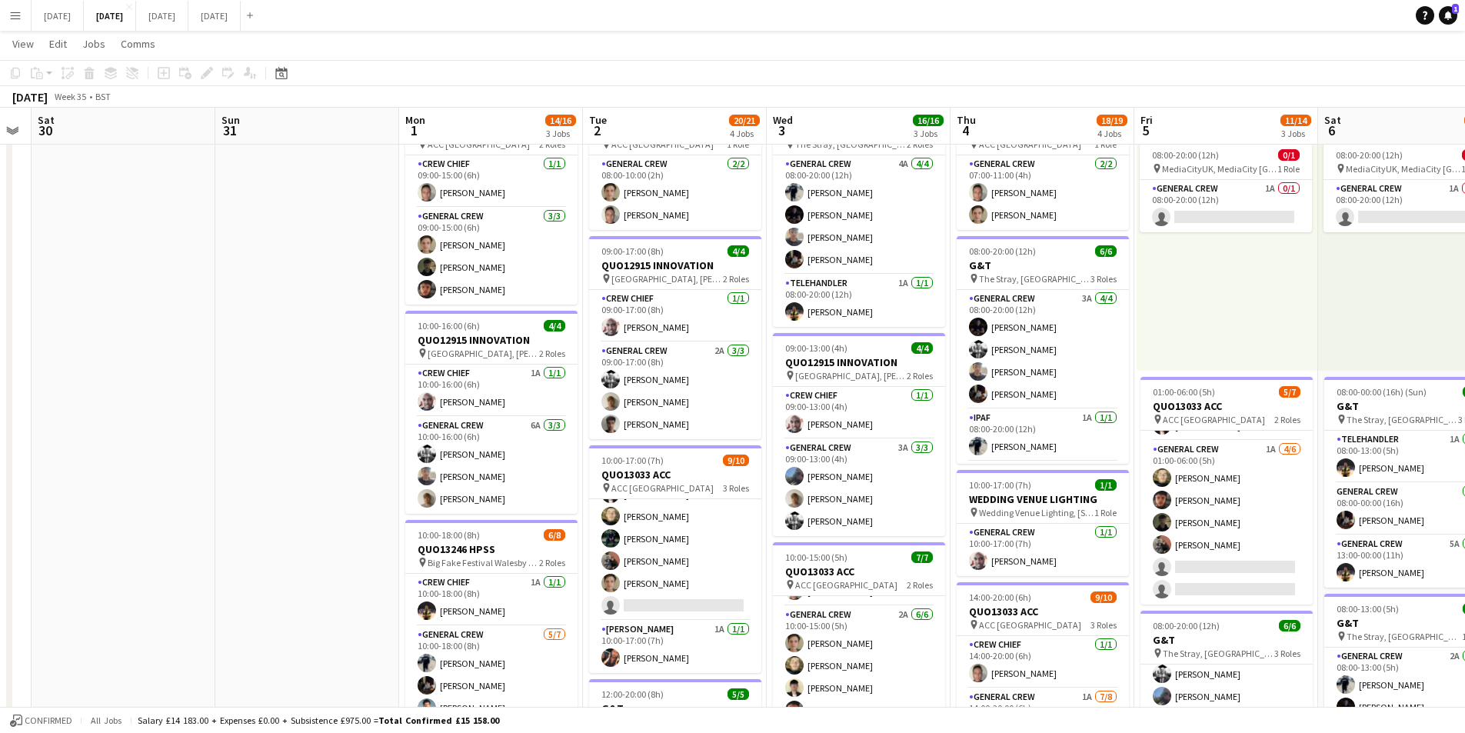
drag, startPoint x: 308, startPoint y: 481, endPoint x: 551, endPoint y: 468, distance: 244.2
click at [555, 463] on app-calendar-viewport "Thu 28 Fri 29 Sat 30 Sun 31 Mon 1 14/16 3 Jobs Tue 2 20/21 4 Jobs Wed 3 16/16 3…" at bounding box center [732, 549] width 1465 height 1133
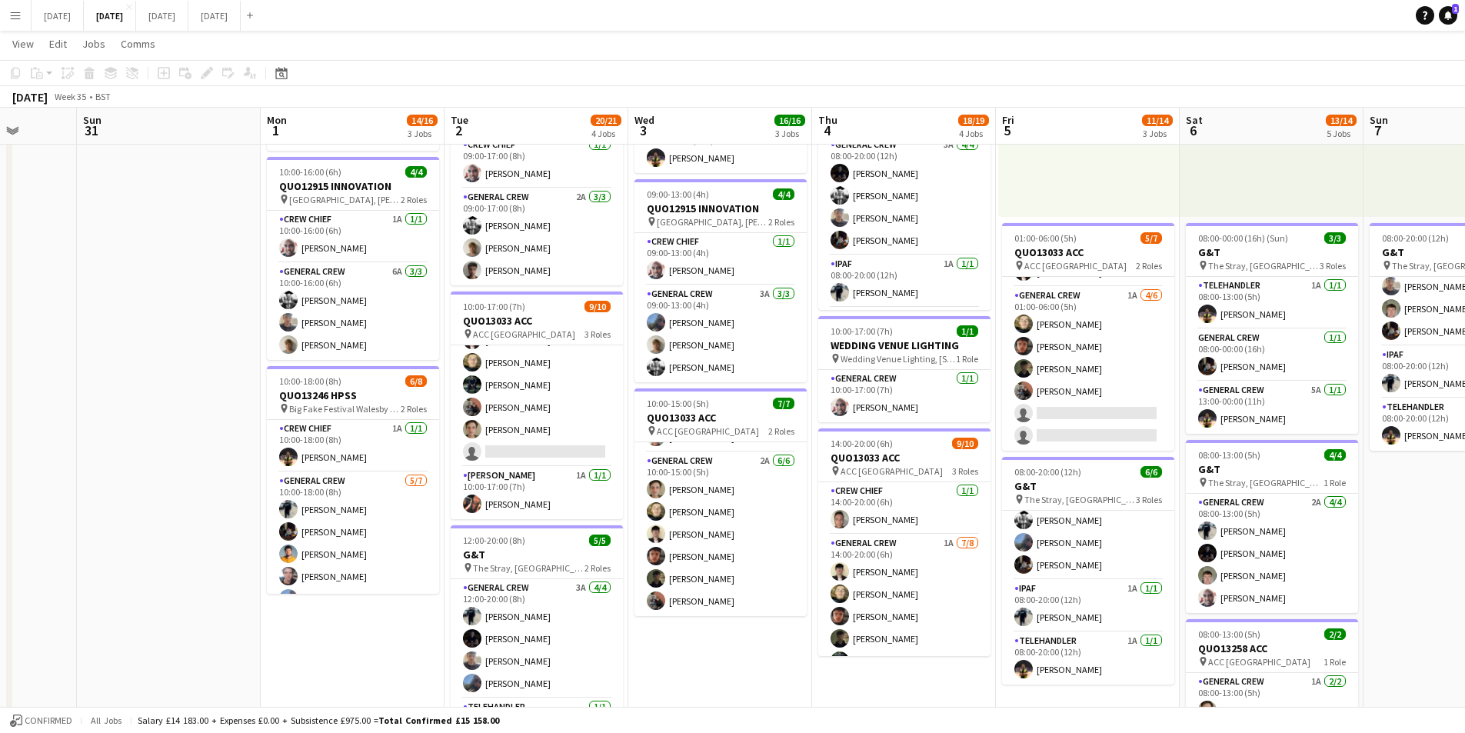
scroll to position [0, 492]
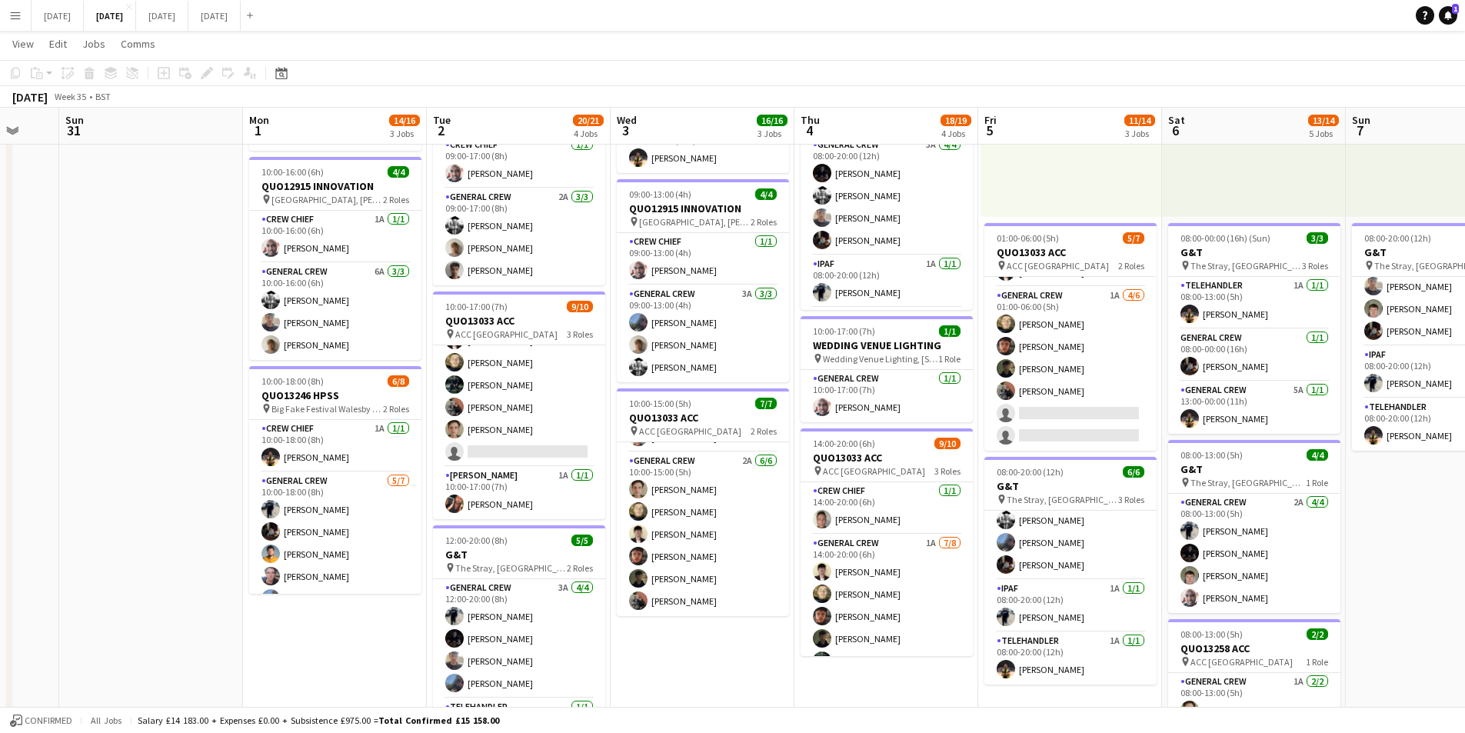
drag, startPoint x: 1024, startPoint y: 681, endPoint x: 921, endPoint y: 671, distance: 104.3
click at [921, 671] on app-calendar-viewport "Thu 28 Fri 29 Sat 30 Sun 31 Mon 1 14/16 3 Jobs Tue 2 20/21 4 Jobs Wed 3 16/16 3…" at bounding box center [732, 395] width 1465 height 1133
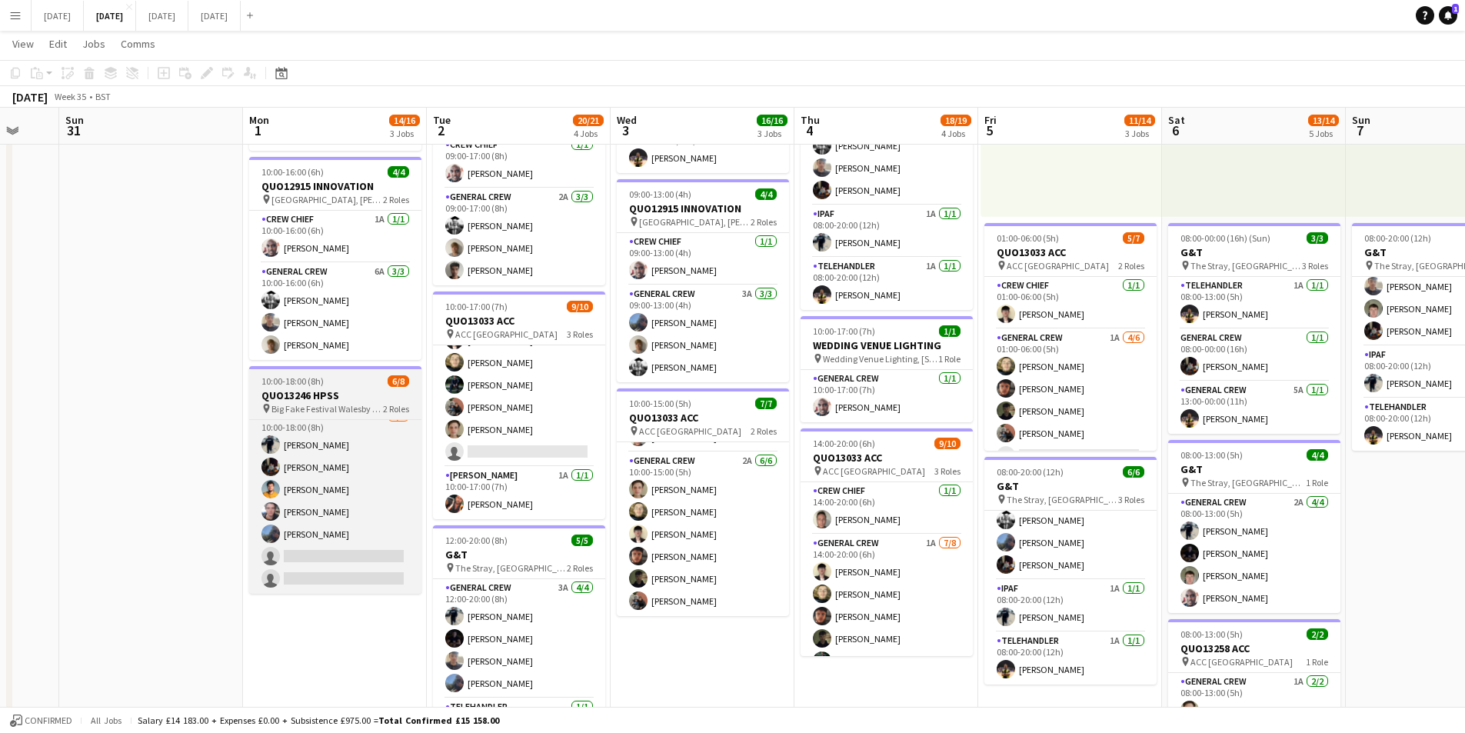
scroll to position [0, 0]
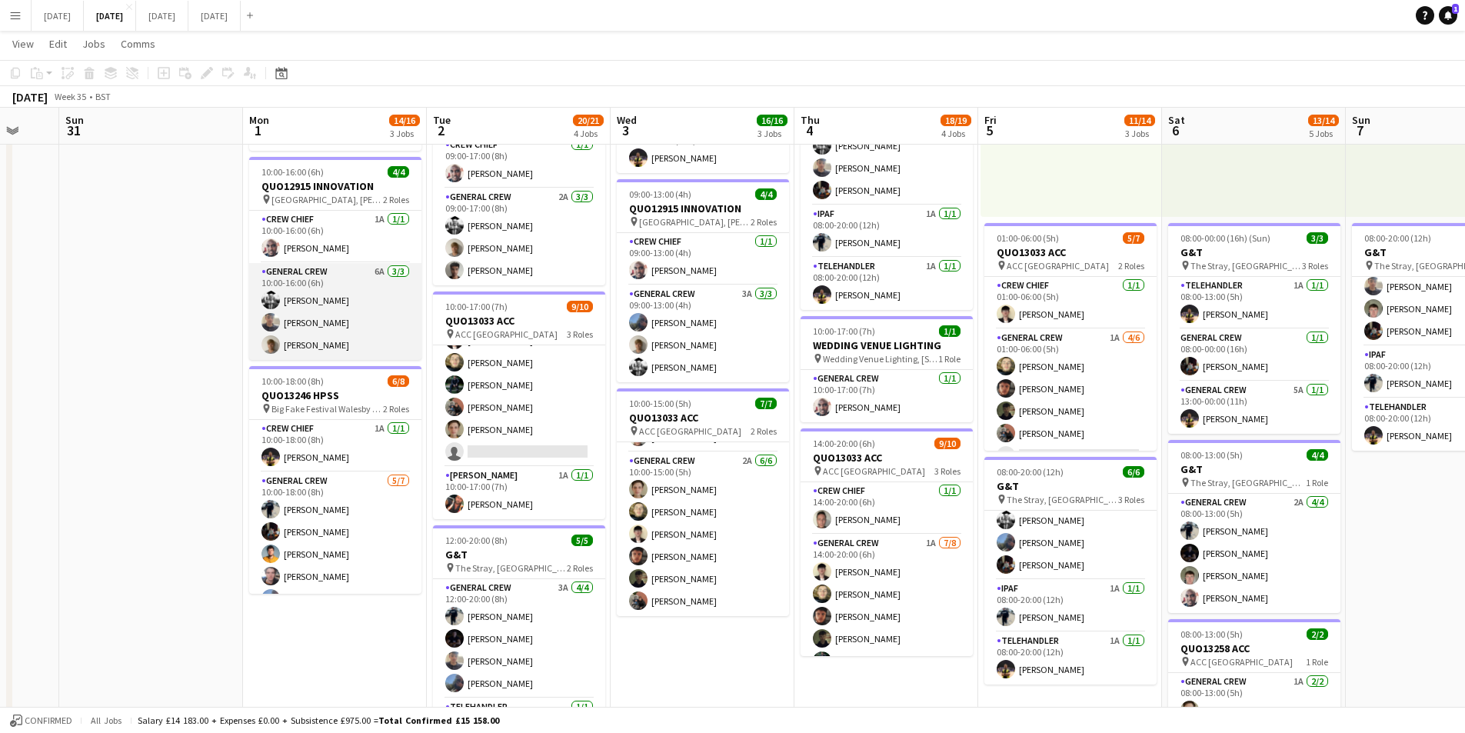
click at [367, 306] on app-card-role "General Crew 6A 3/3 10:00-16:00 (6h) Sam Langman Jack Roper Joe Cotterill" at bounding box center [335, 311] width 172 height 97
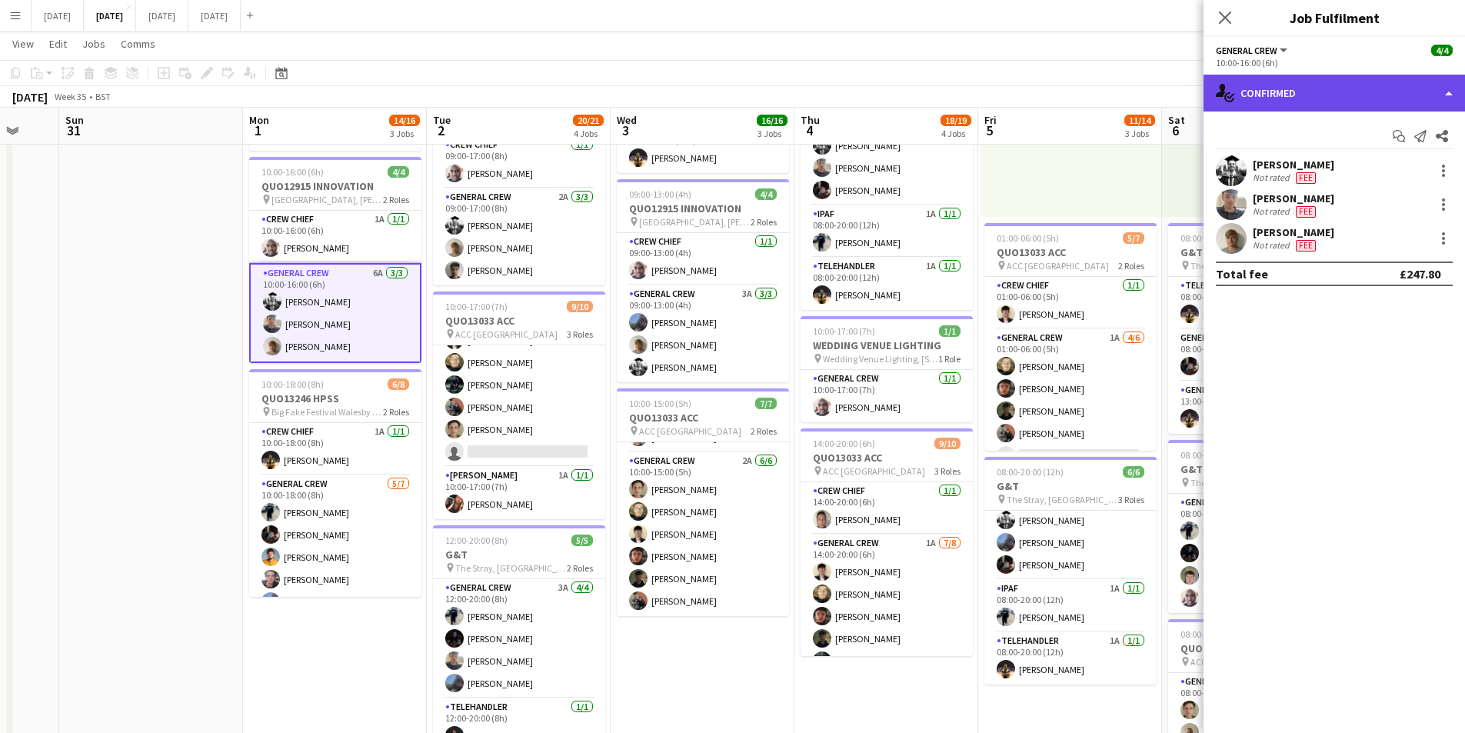
click at [1371, 88] on div "single-neutral-actions-check-2 Confirmed" at bounding box center [1334, 93] width 261 height 37
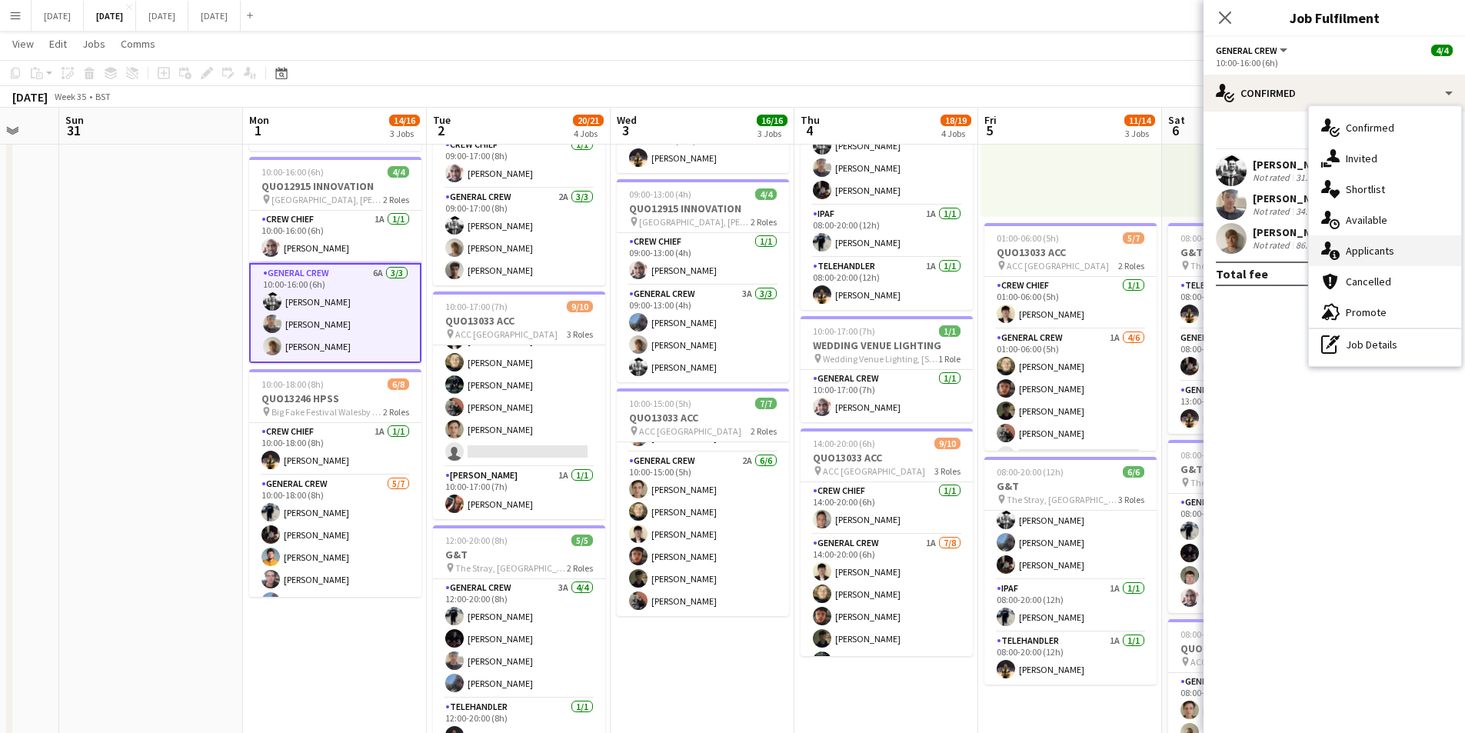
click at [1382, 251] on div "single-neutral-actions-information Applicants" at bounding box center [1385, 250] width 152 height 31
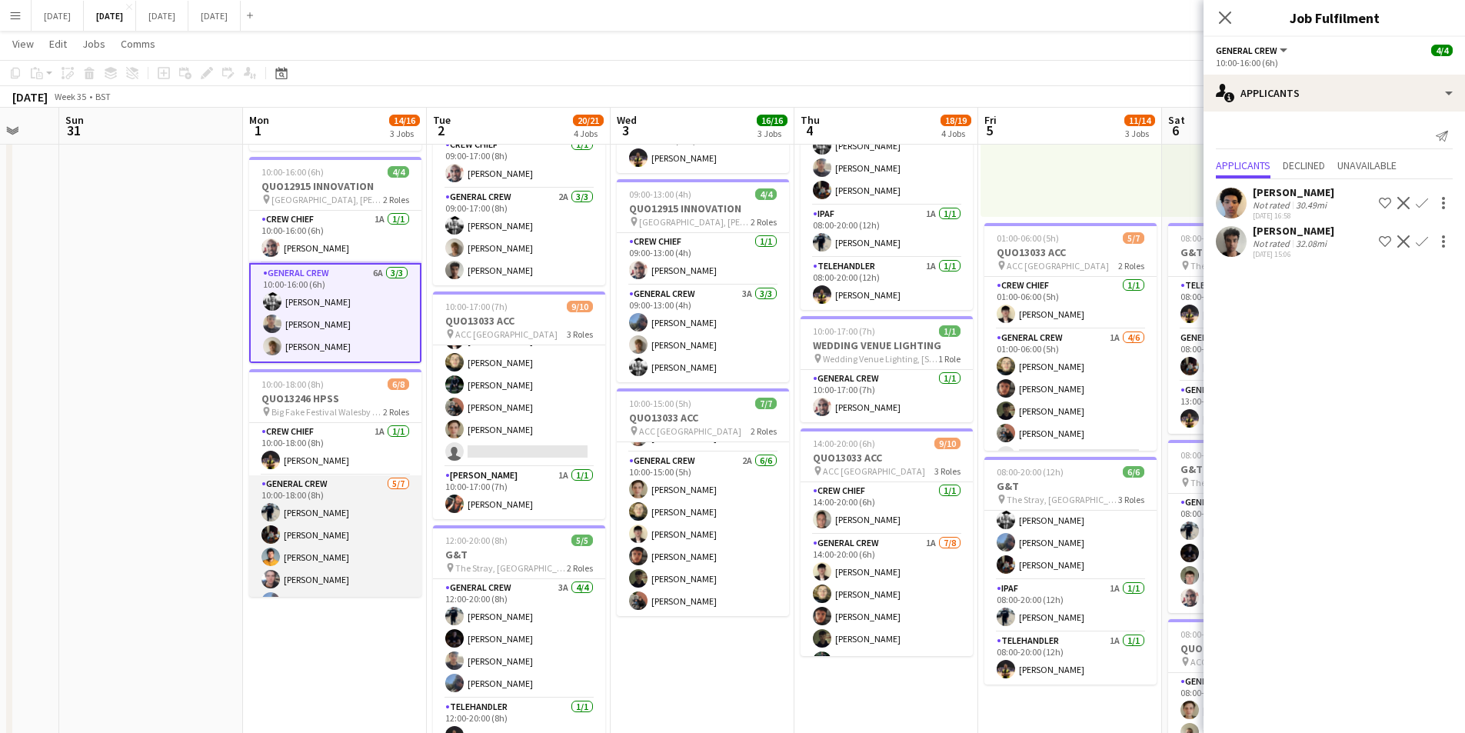
scroll to position [65, 0]
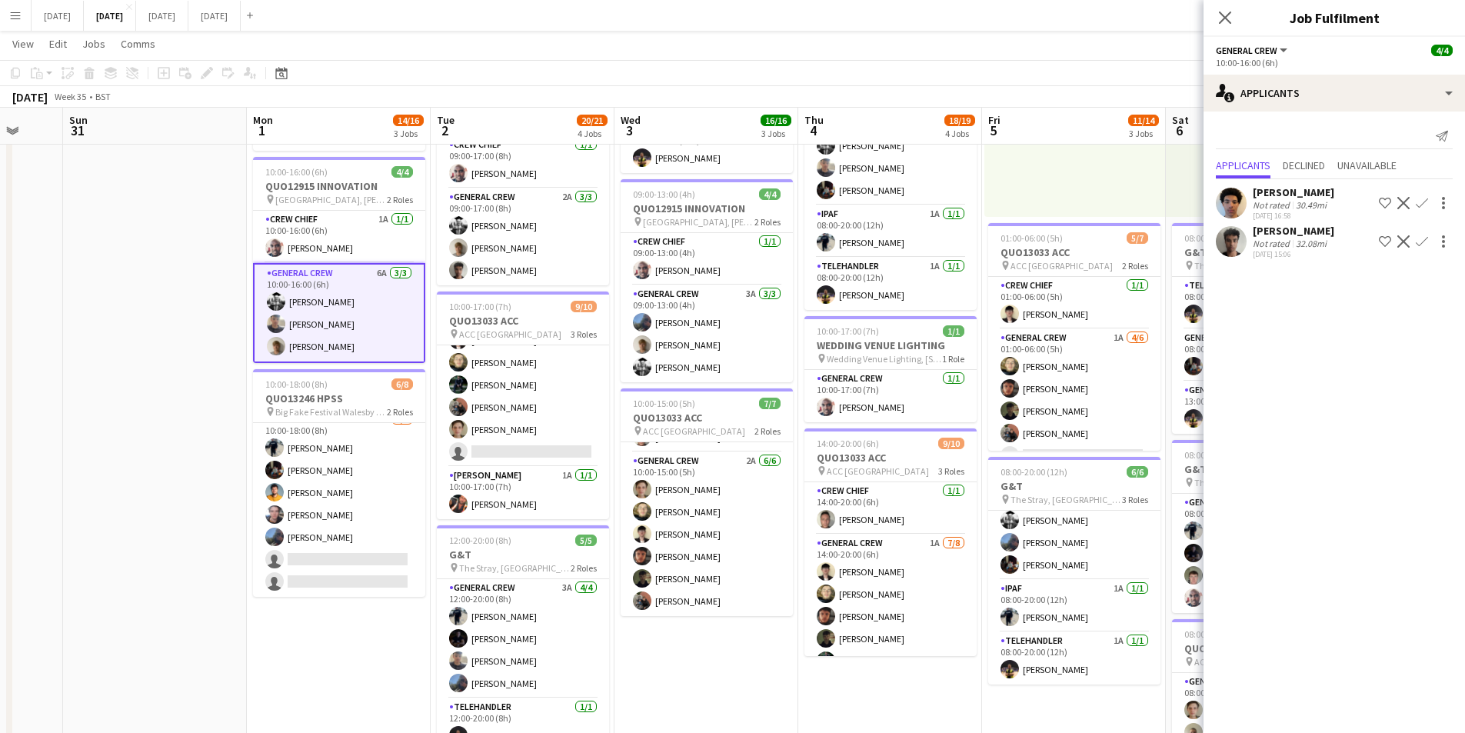
drag, startPoint x: 413, startPoint y: 495, endPoint x: 425, endPoint y: 506, distance: 16.3
click at [415, 486] on app-calendar-viewport "Thu 28 Fri 29 Sat 30 Sun 31 Mon 1 14/16 3 Jobs Tue 2 20/21 4 Jobs Wed 3 16/16 3…" at bounding box center [732, 395] width 1465 height 1133
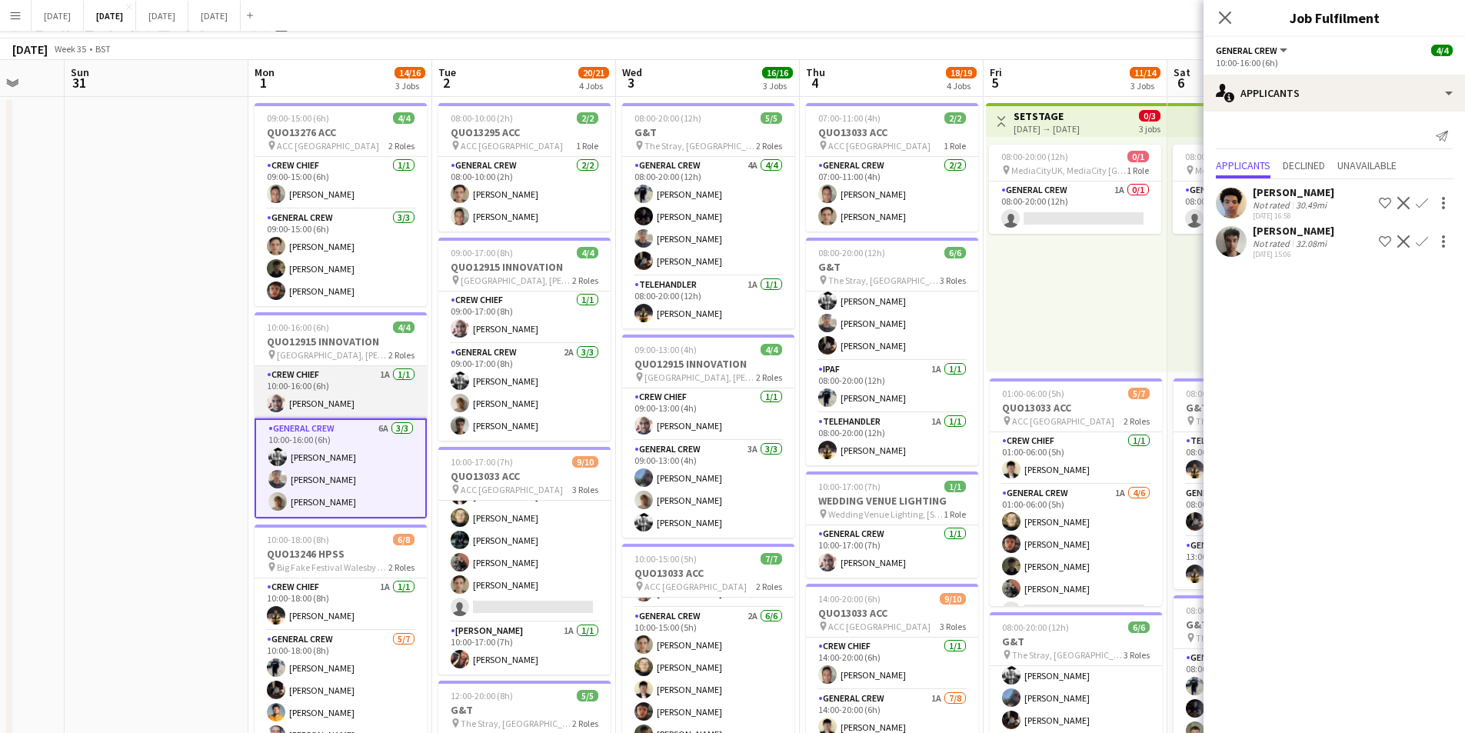
scroll to position [0, 0]
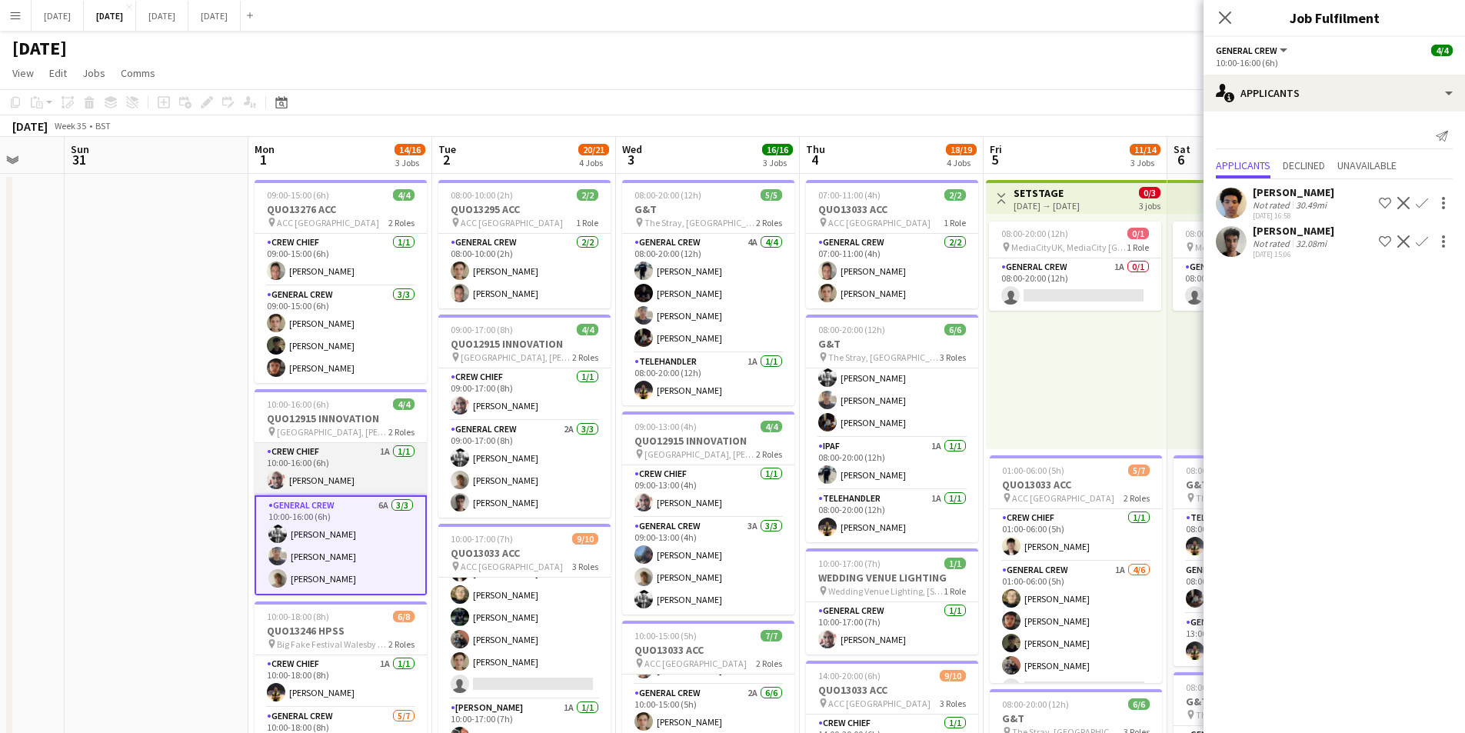
click at [343, 478] on app-card-role "Crew Chief 1A 1/1 10:00-16:00 (6h) Michael Bartonjo" at bounding box center [341, 469] width 172 height 52
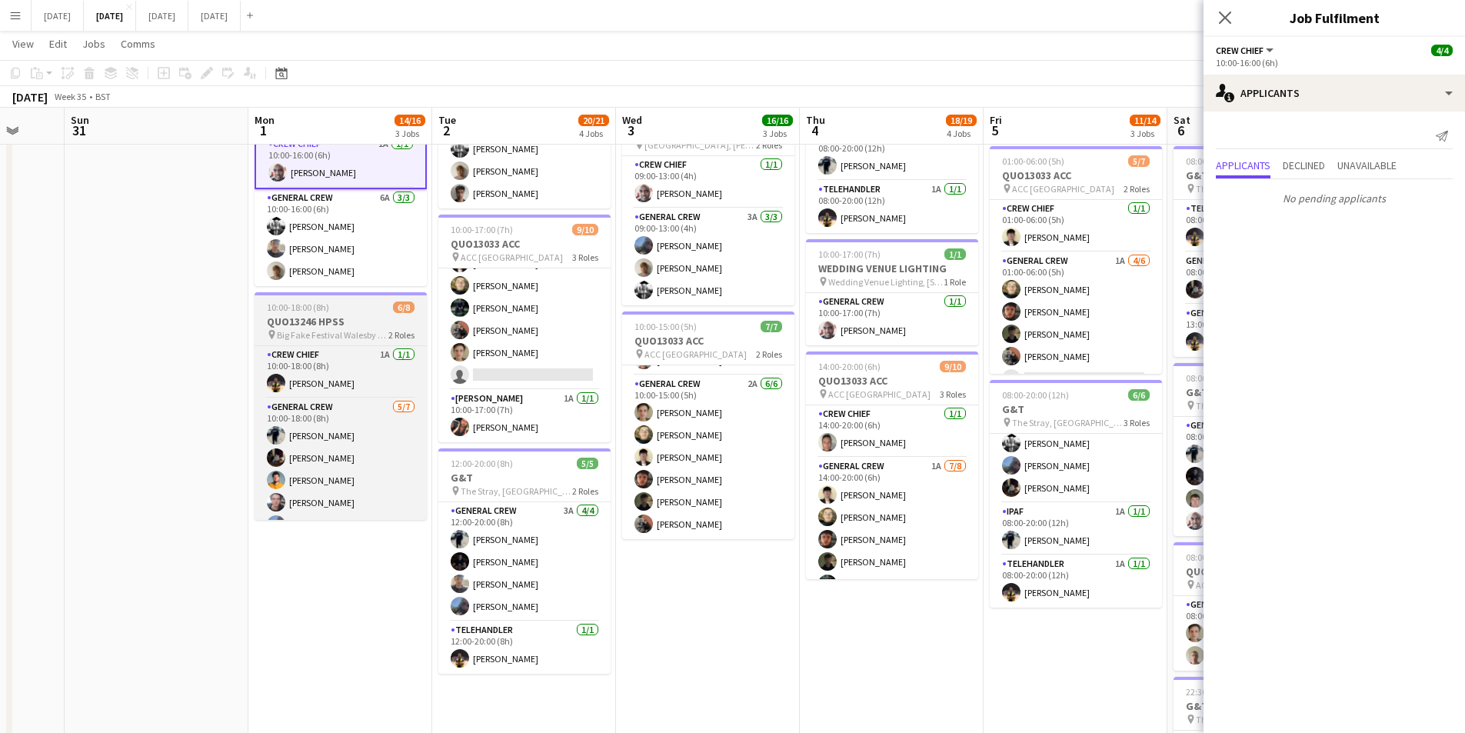
scroll to position [65, 0]
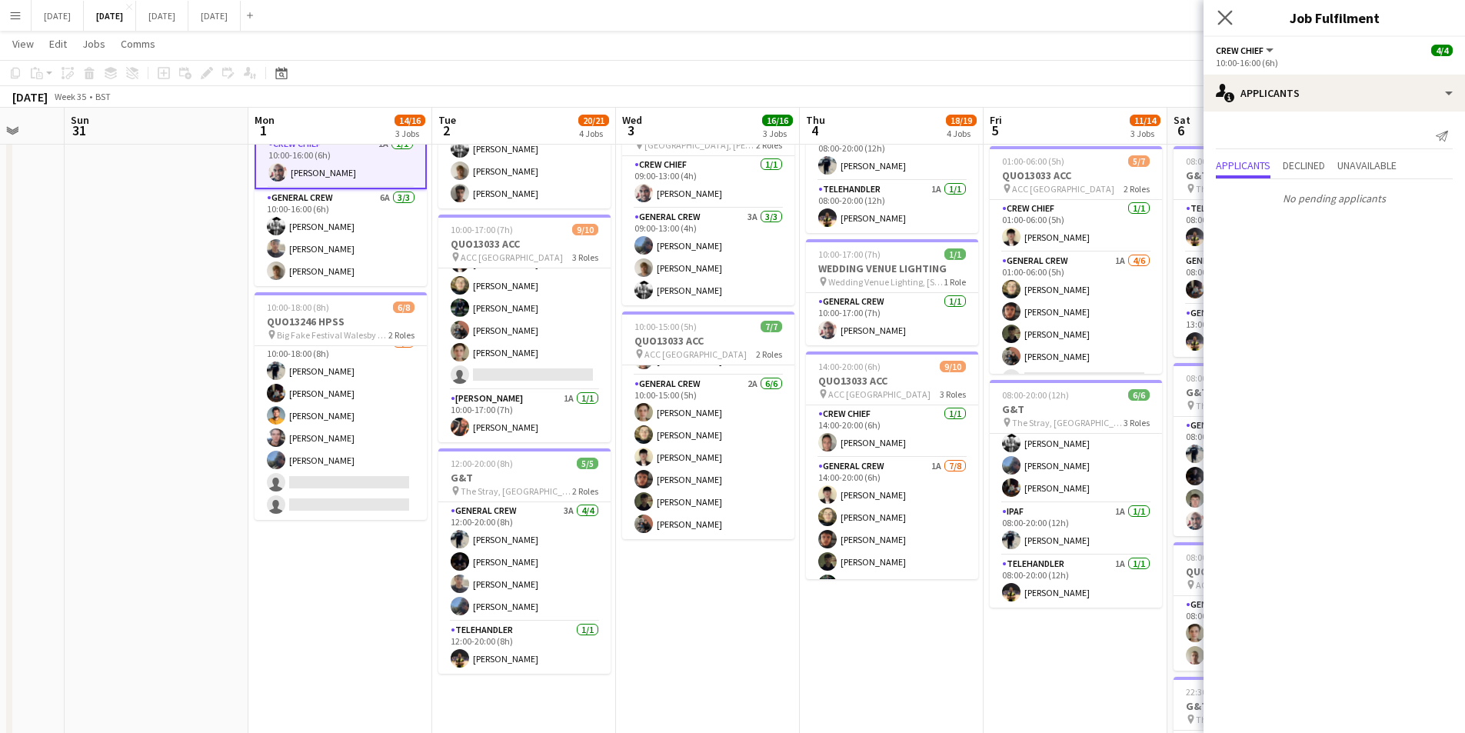
click at [1224, 8] on app-icon "Close pop-in" at bounding box center [1225, 18] width 22 height 22
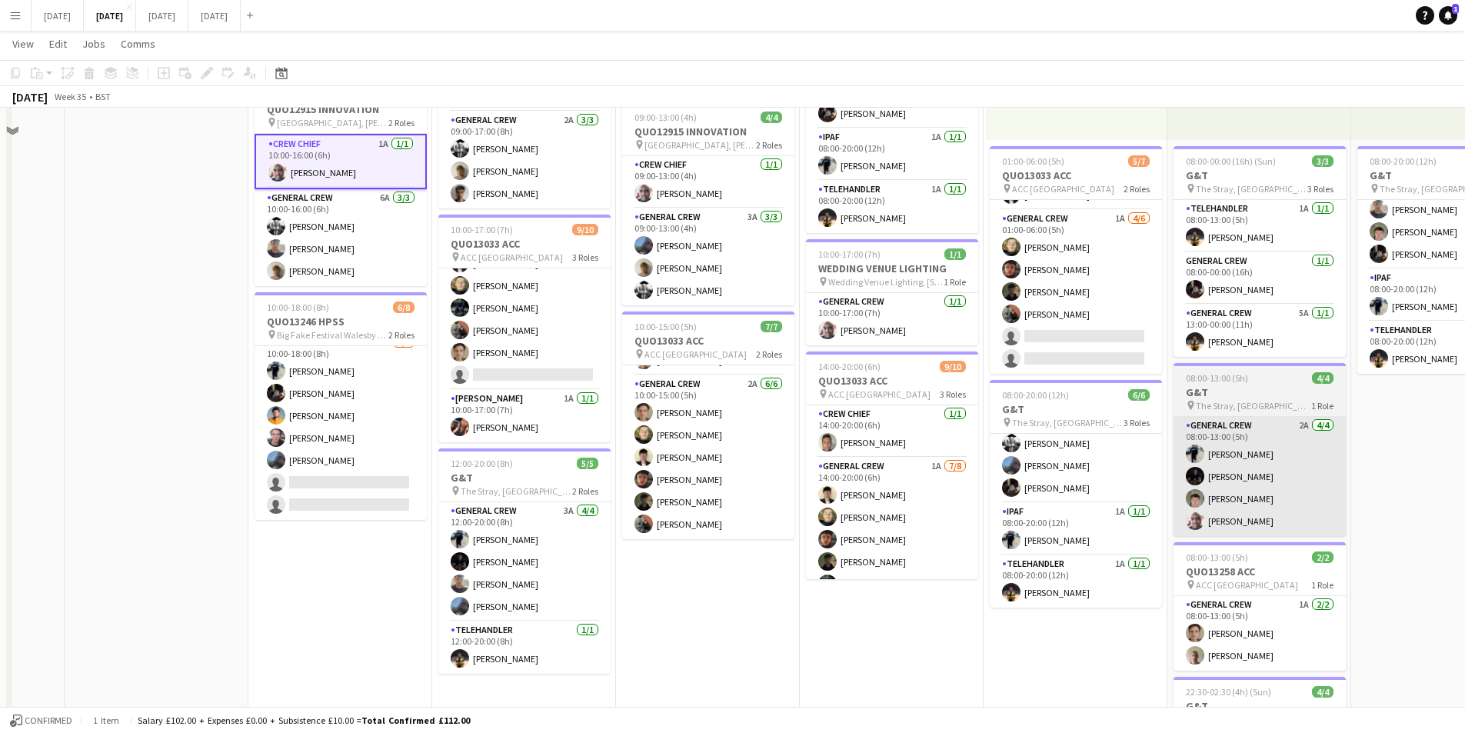
scroll to position [154, 0]
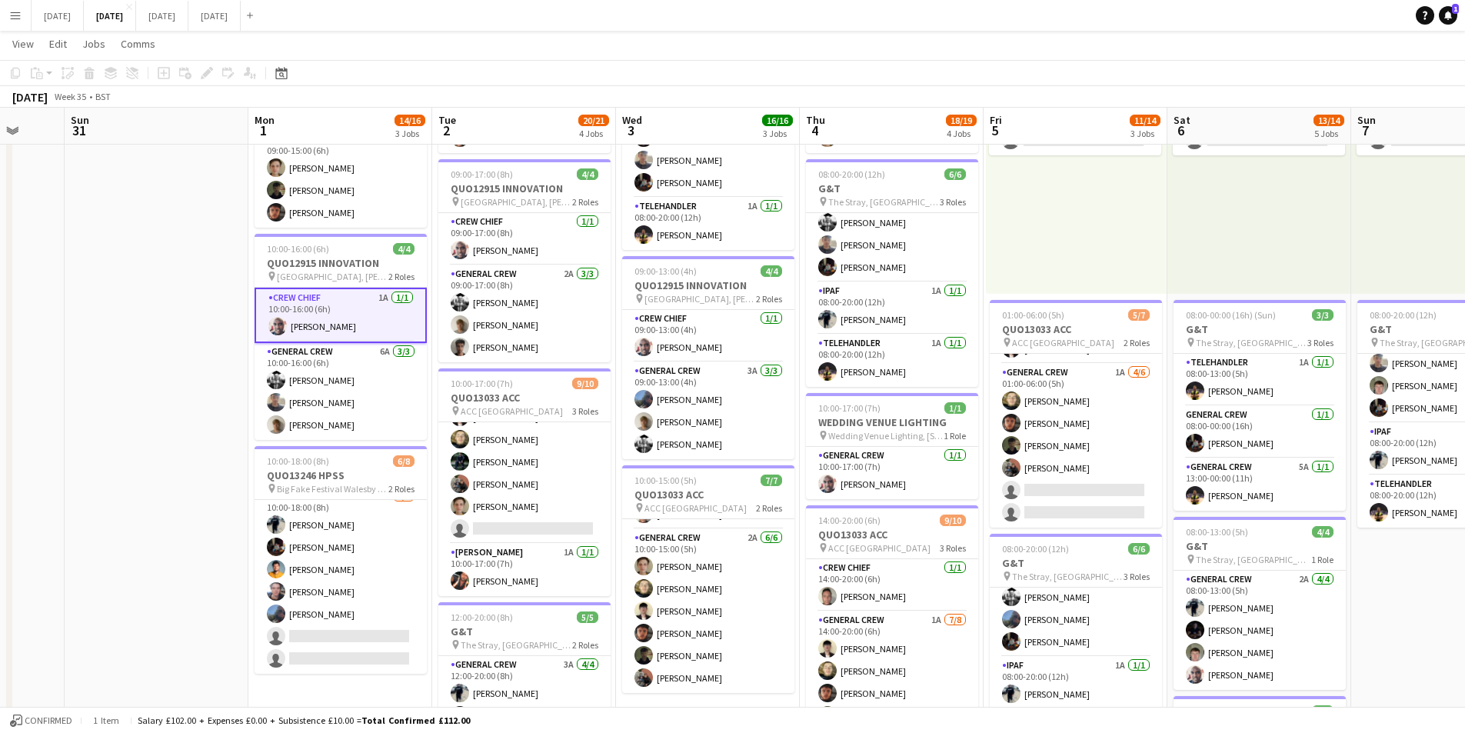
click at [12, 15] on app-icon "Menu" at bounding box center [15, 15] width 12 height 12
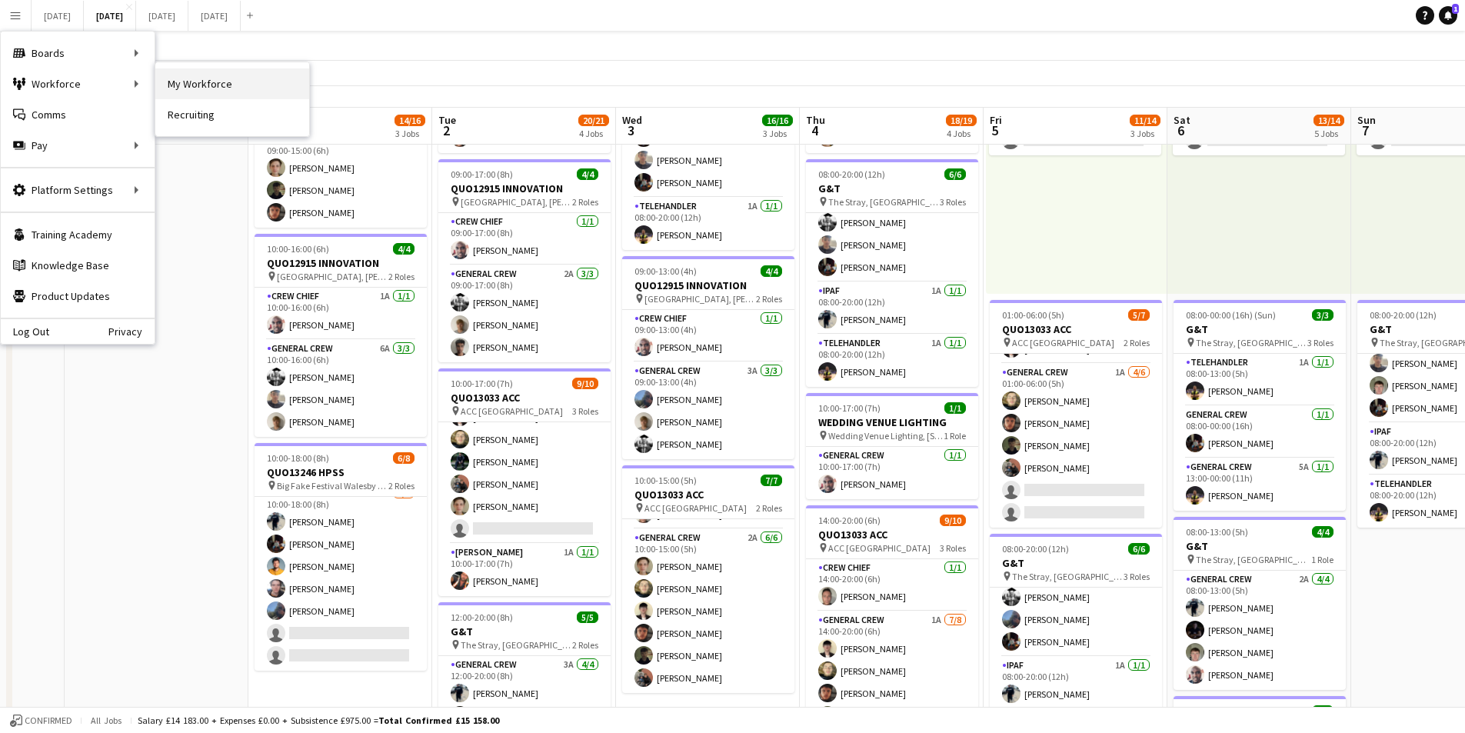
click at [176, 88] on link "My Workforce" at bounding box center [232, 83] width 154 height 31
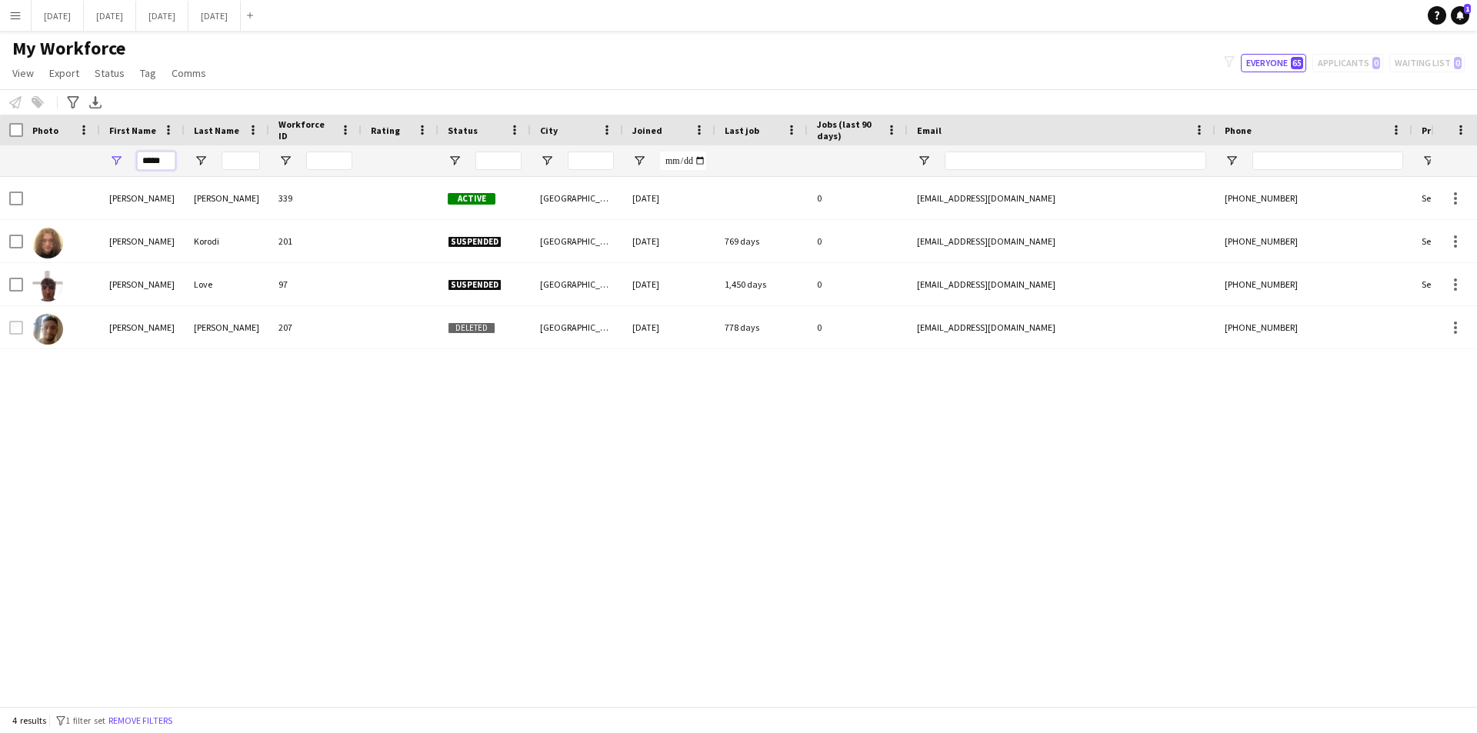
drag, startPoint x: 172, startPoint y: 158, endPoint x: 132, endPoint y: 152, distance: 41.3
click at [132, 152] on div "*****" at bounding box center [142, 160] width 85 height 31
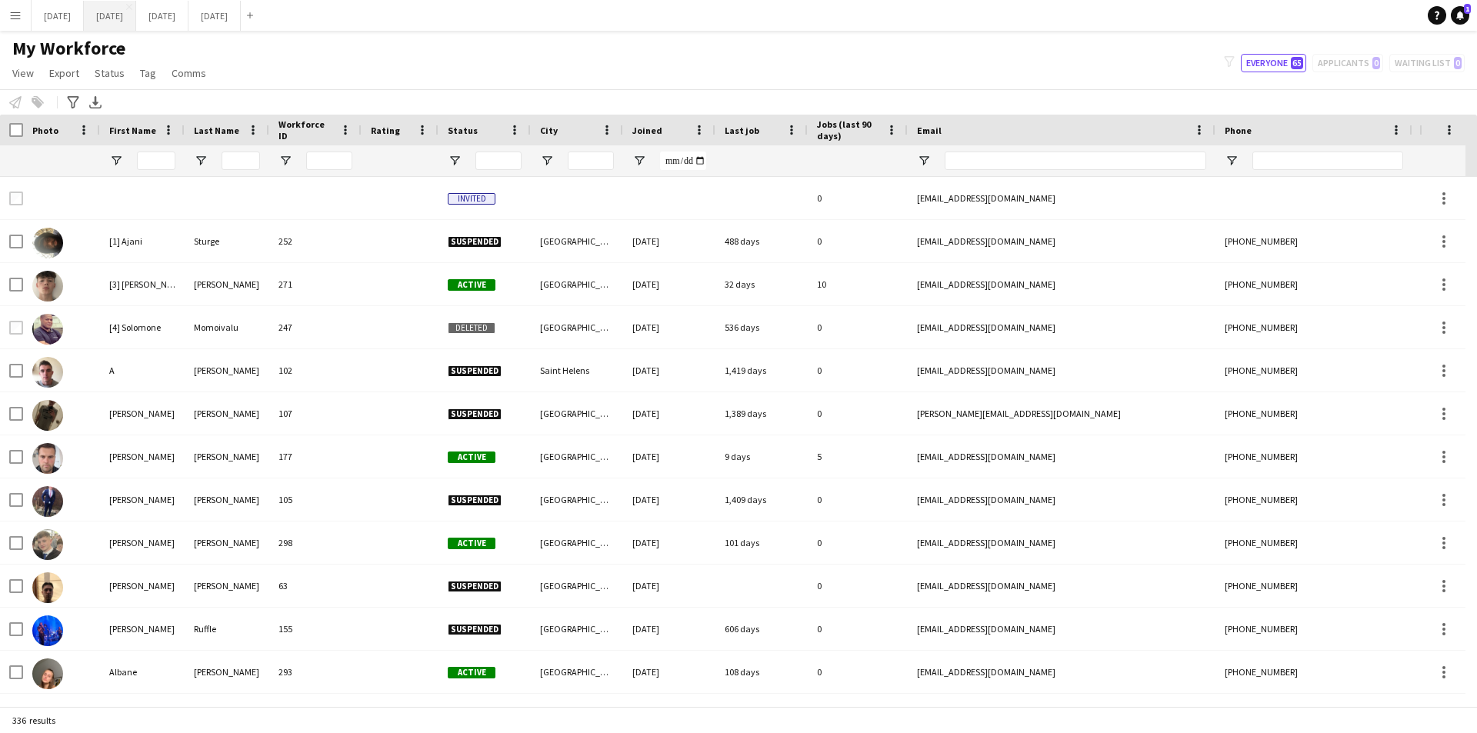
click at [136, 20] on button "[DATE] Close" at bounding box center [110, 16] width 52 height 30
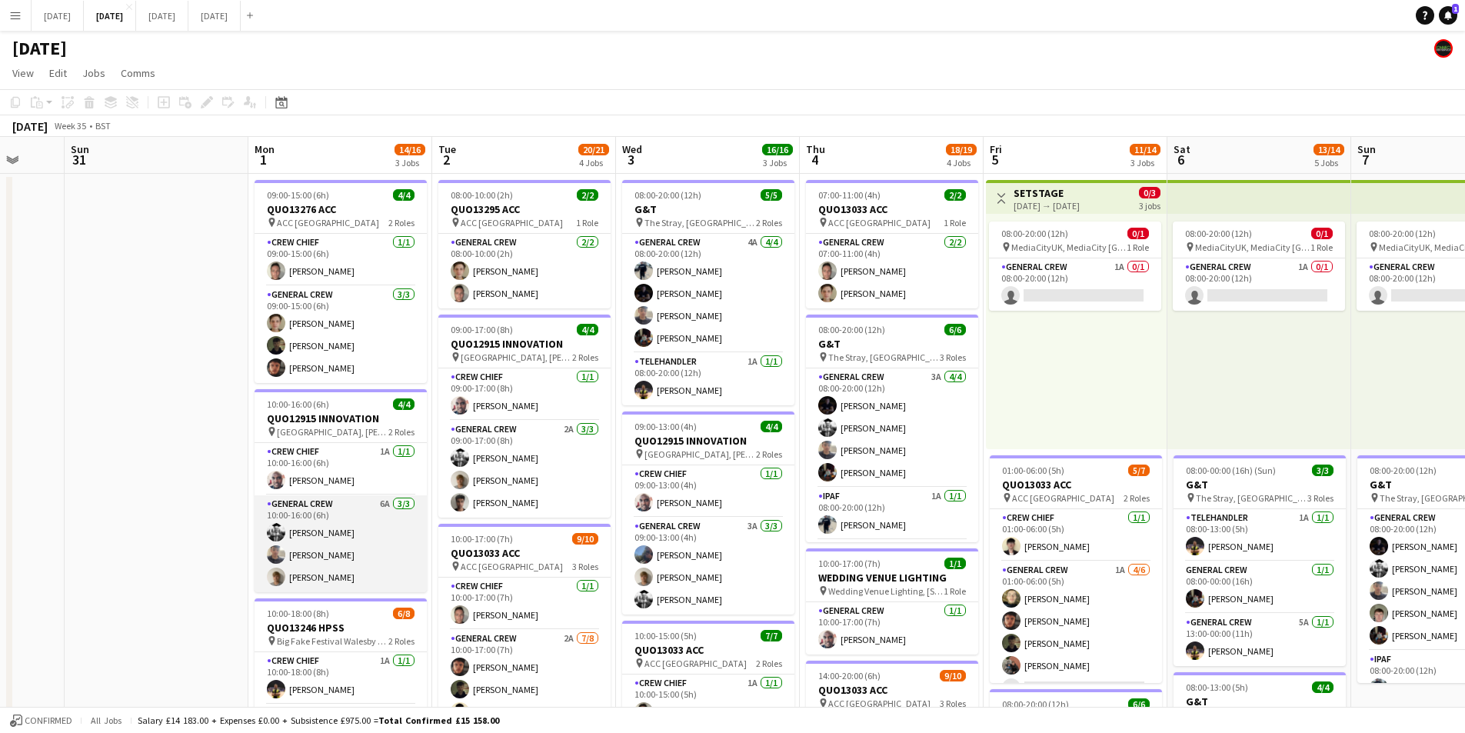
click at [321, 562] on app-card-role "General Crew 6A 3/3 10:00-16:00 (6h) Sam Langman Jack Roper Joe Cotterill" at bounding box center [341, 543] width 172 height 97
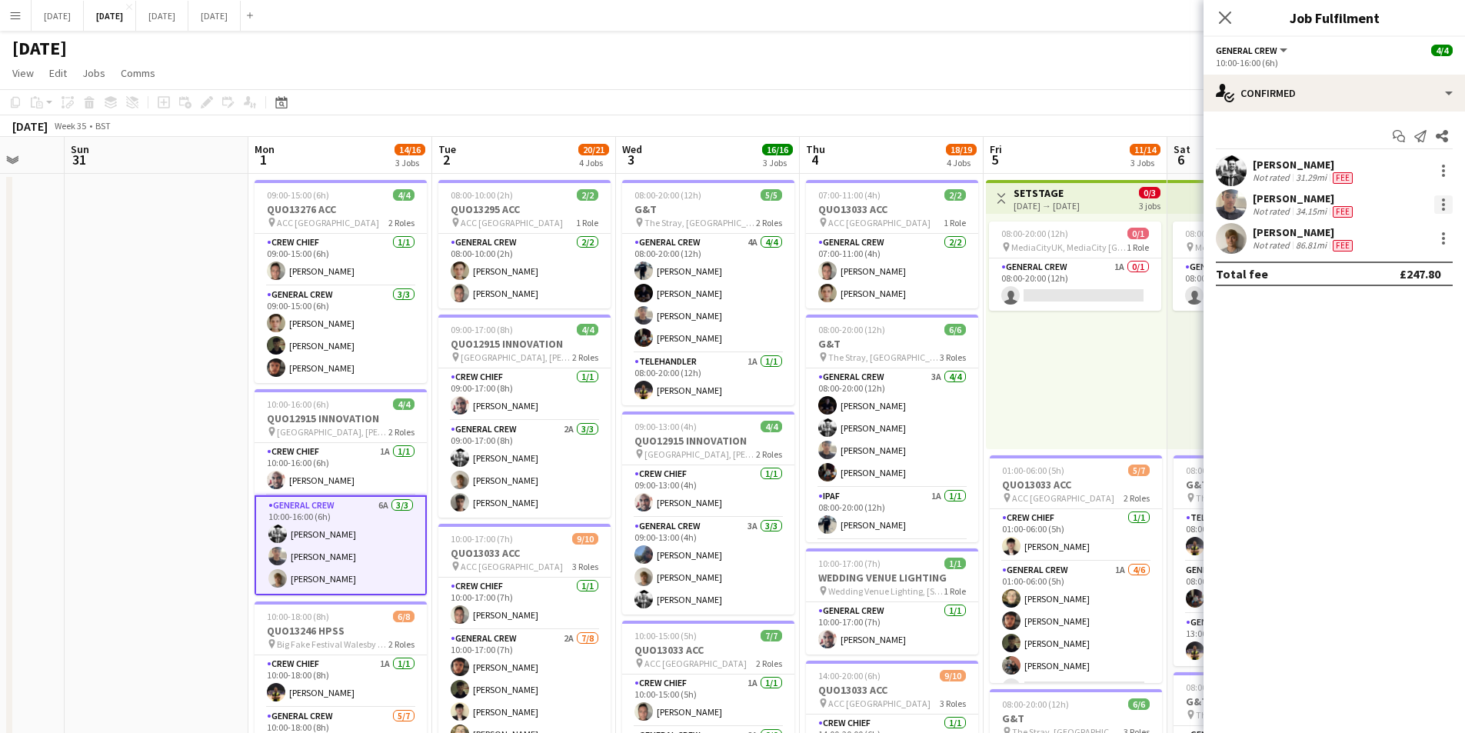
click at [1441, 199] on div at bounding box center [1443, 204] width 18 height 18
click at [1396, 273] on span "Switch crew" at bounding box center [1377, 269] width 65 height 13
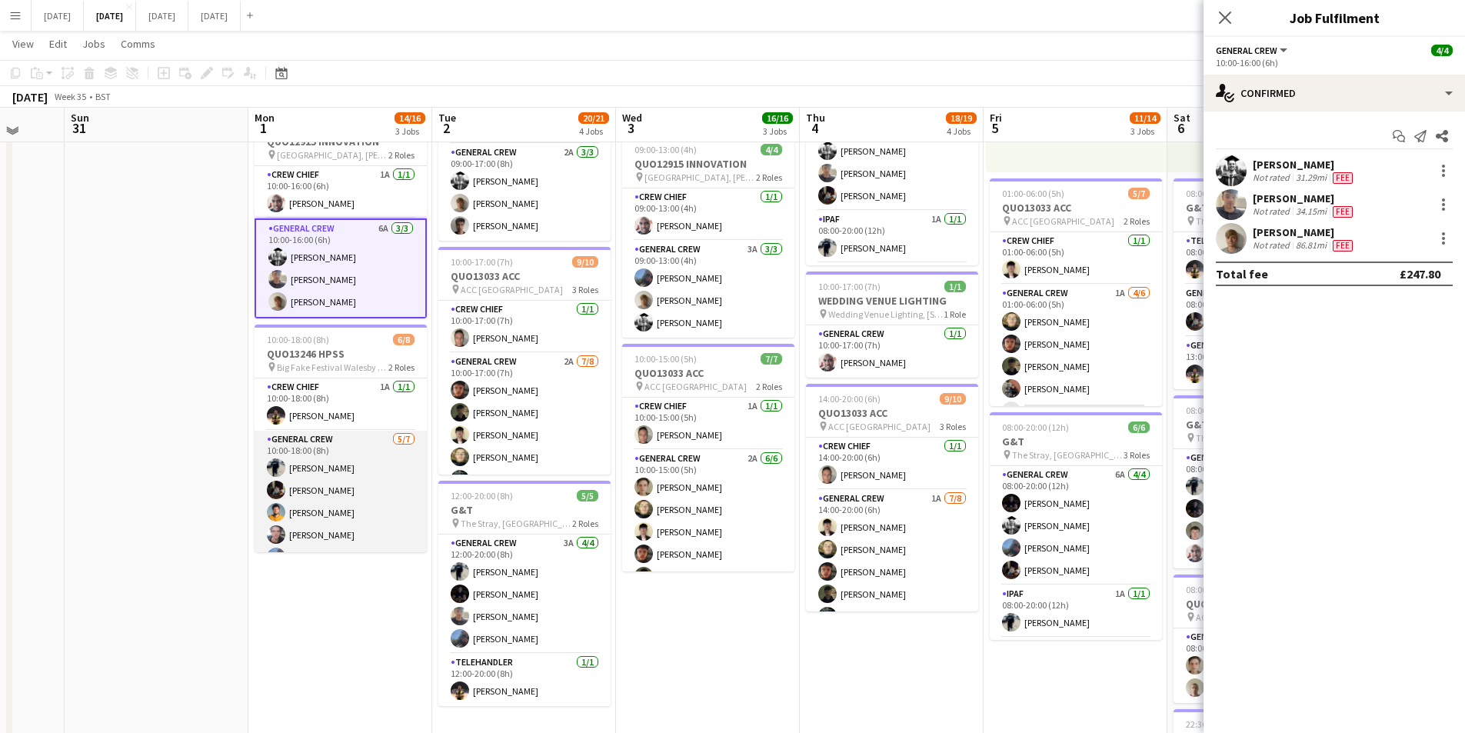
scroll to position [65, 0]
click at [374, 491] on app-card-role "General Crew 5/7 10:00-18:00 (8h) Ben Connor REECE MCFARLANE George Warren Eddi…" at bounding box center [341, 459] width 172 height 186
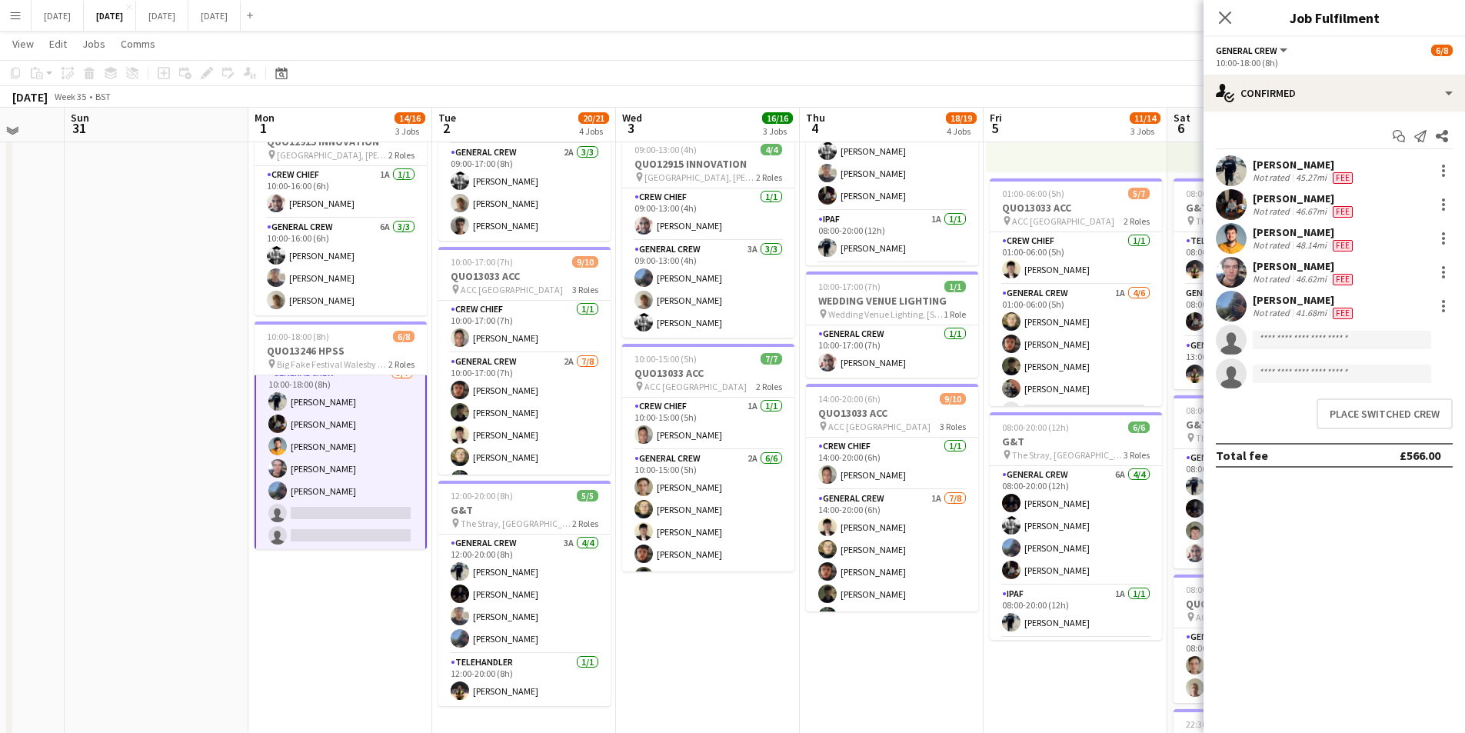
scroll to position [66, 0]
click at [1367, 405] on button "Place switched crew" at bounding box center [1385, 413] width 136 height 31
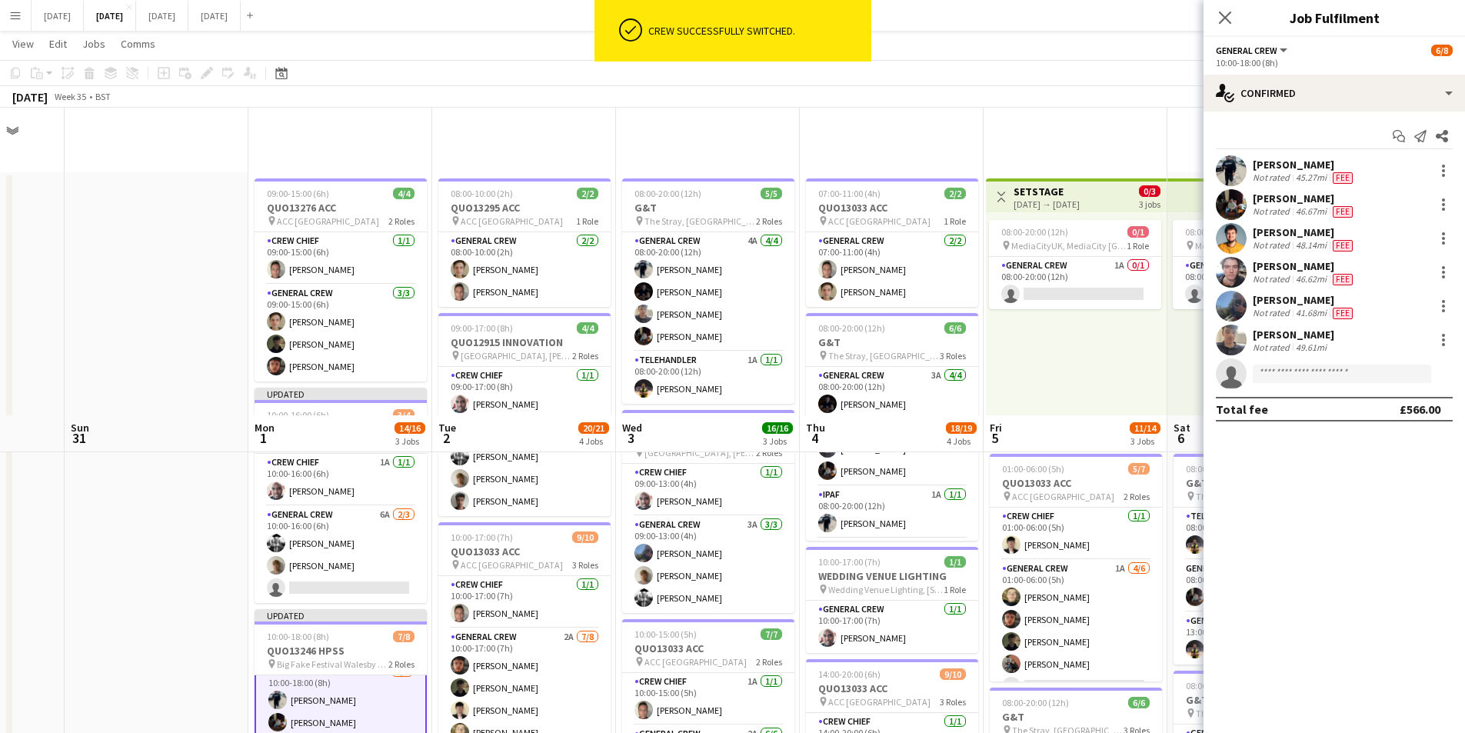
scroll to position [308, 0]
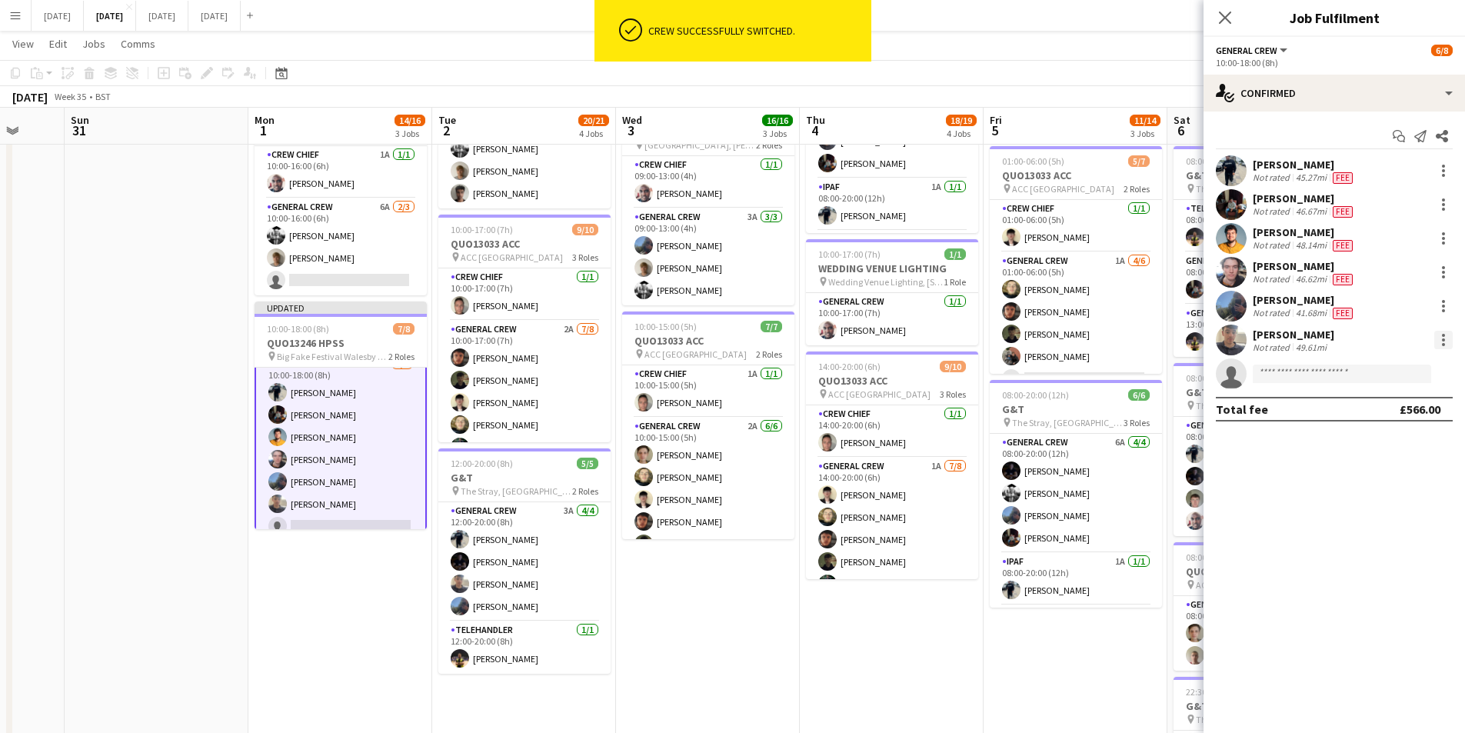
click at [1437, 339] on div at bounding box center [1443, 340] width 18 height 18
click at [1387, 370] on span "Edit fee" at bounding box center [1392, 368] width 95 height 14
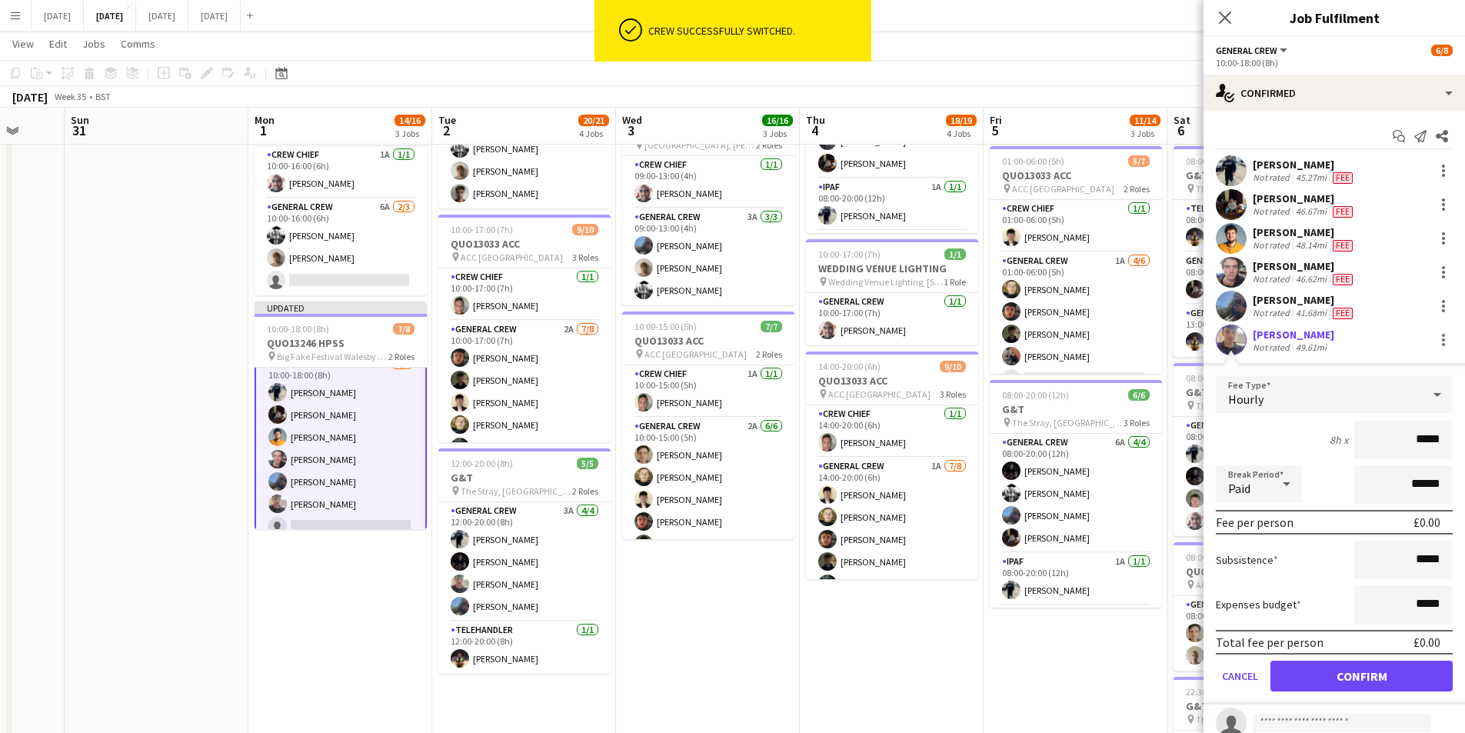
click at [1394, 394] on div "Hourly" at bounding box center [1319, 394] width 206 height 37
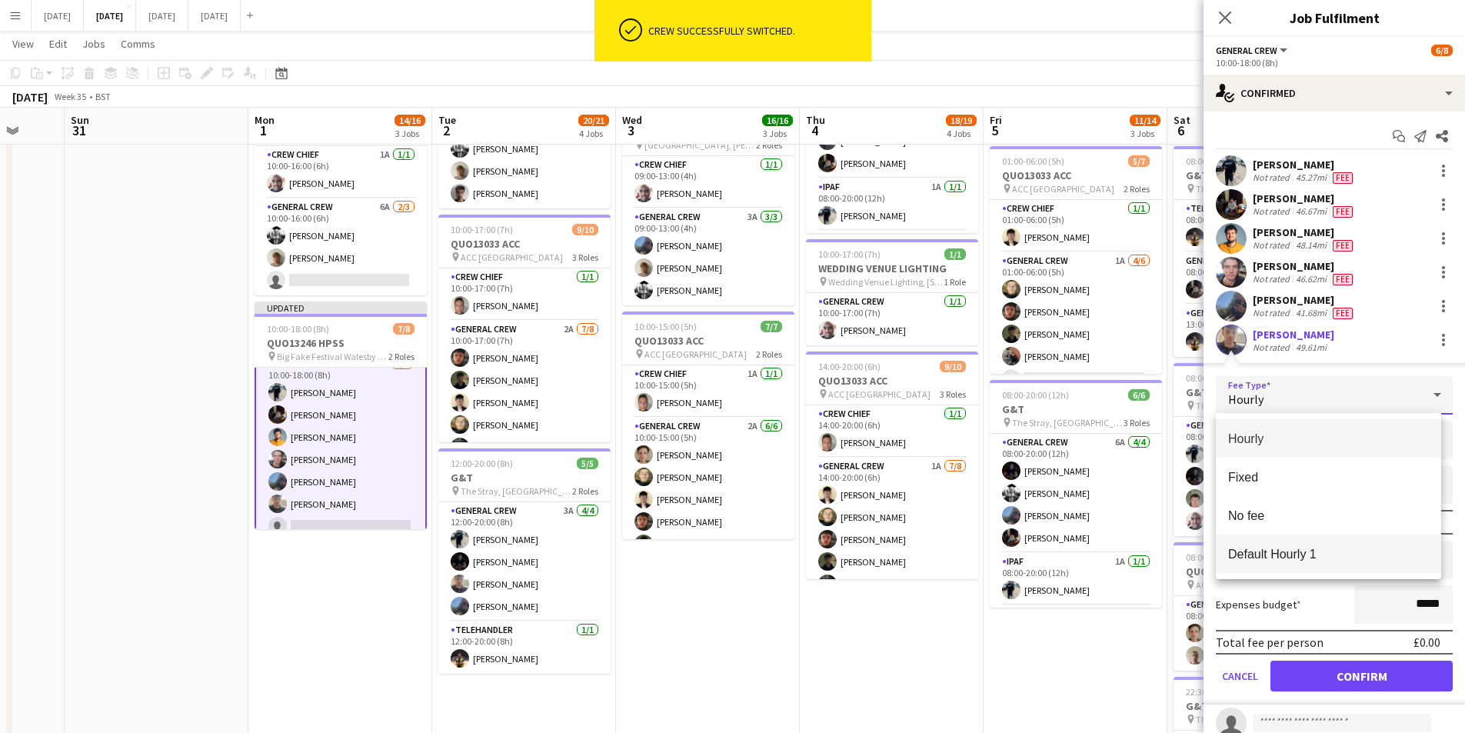
drag, startPoint x: 1279, startPoint y: 548, endPoint x: 1385, endPoint y: 540, distance: 106.5
click at [1280, 548] on span "Default Hourly 1" at bounding box center [1328, 554] width 201 height 15
type input "******"
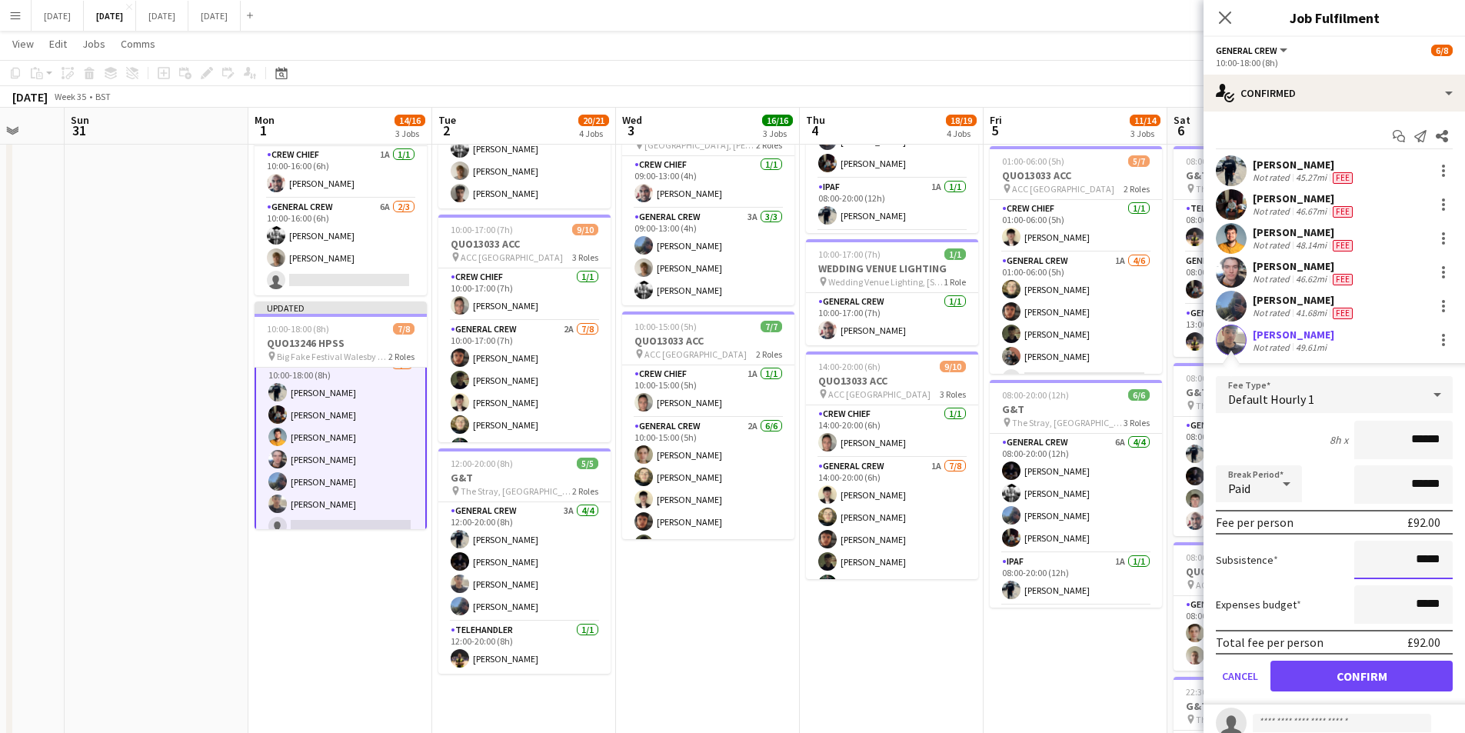
click at [1412, 561] on input "*****" at bounding box center [1403, 560] width 98 height 38
type input "******"
click at [1364, 671] on button "Confirm" at bounding box center [1362, 676] width 182 height 31
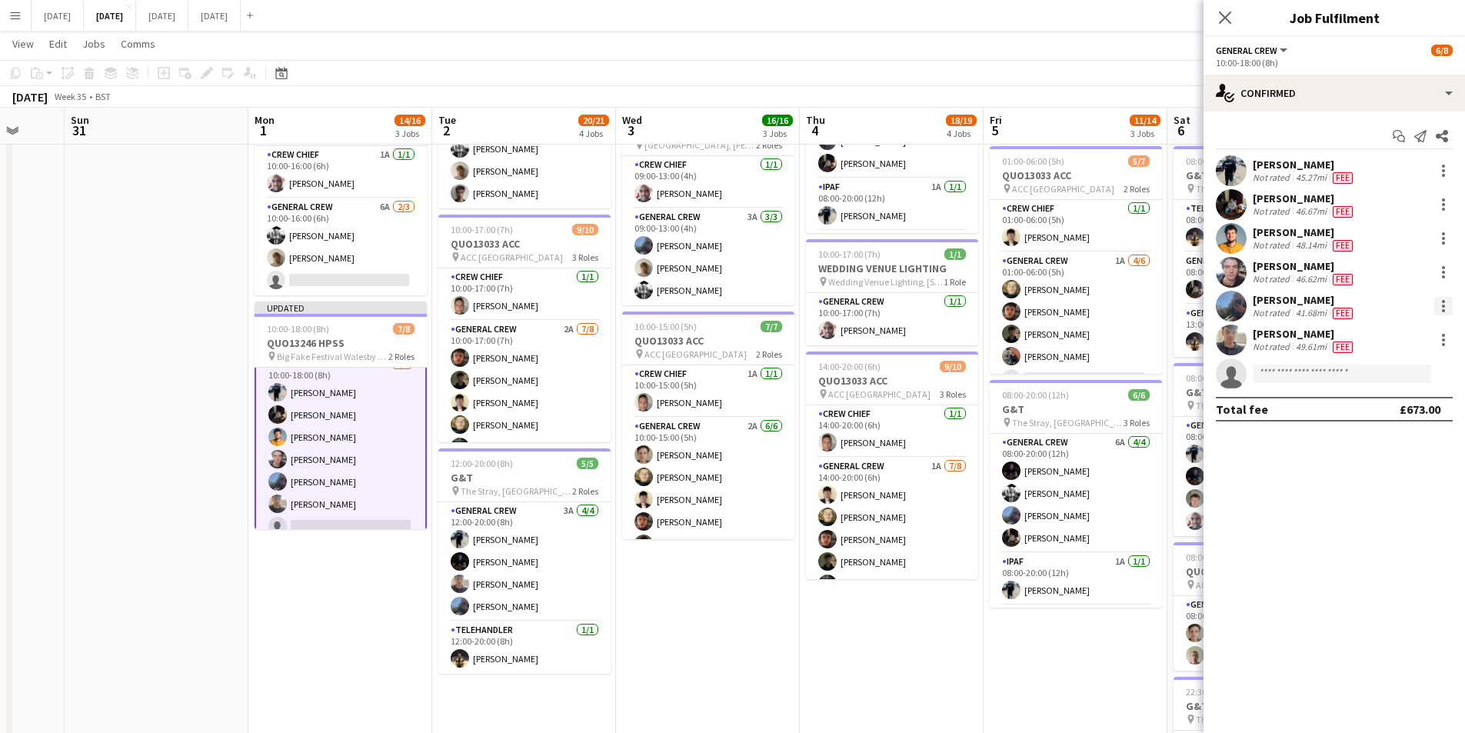
click at [1443, 307] on div at bounding box center [1443, 306] width 3 height 3
click at [1387, 331] on span "Edit fee" at bounding box center [1366, 334] width 42 height 13
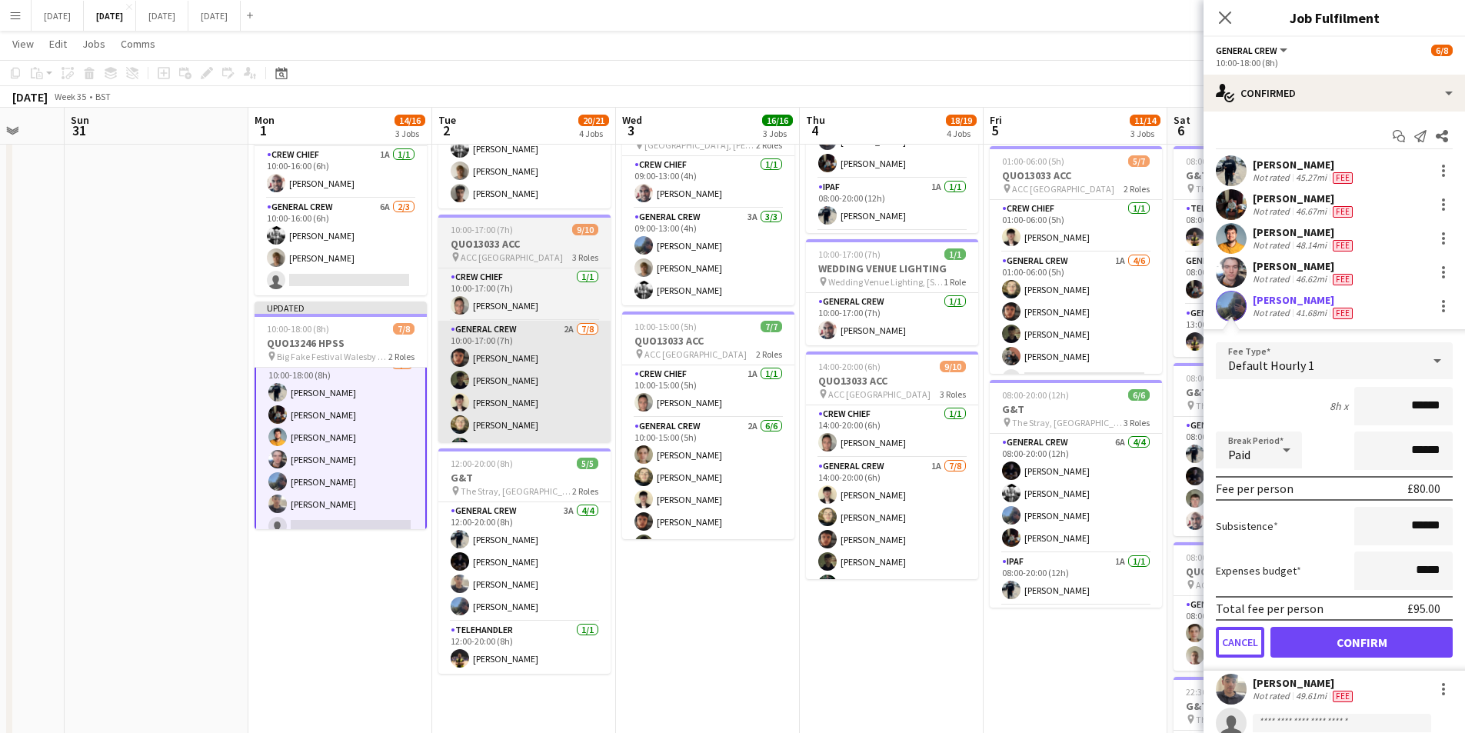
drag, startPoint x: 1244, startPoint y: 641, endPoint x: 454, endPoint y: 330, distance: 849.1
click at [1243, 641] on button "Cancel" at bounding box center [1240, 642] width 48 height 31
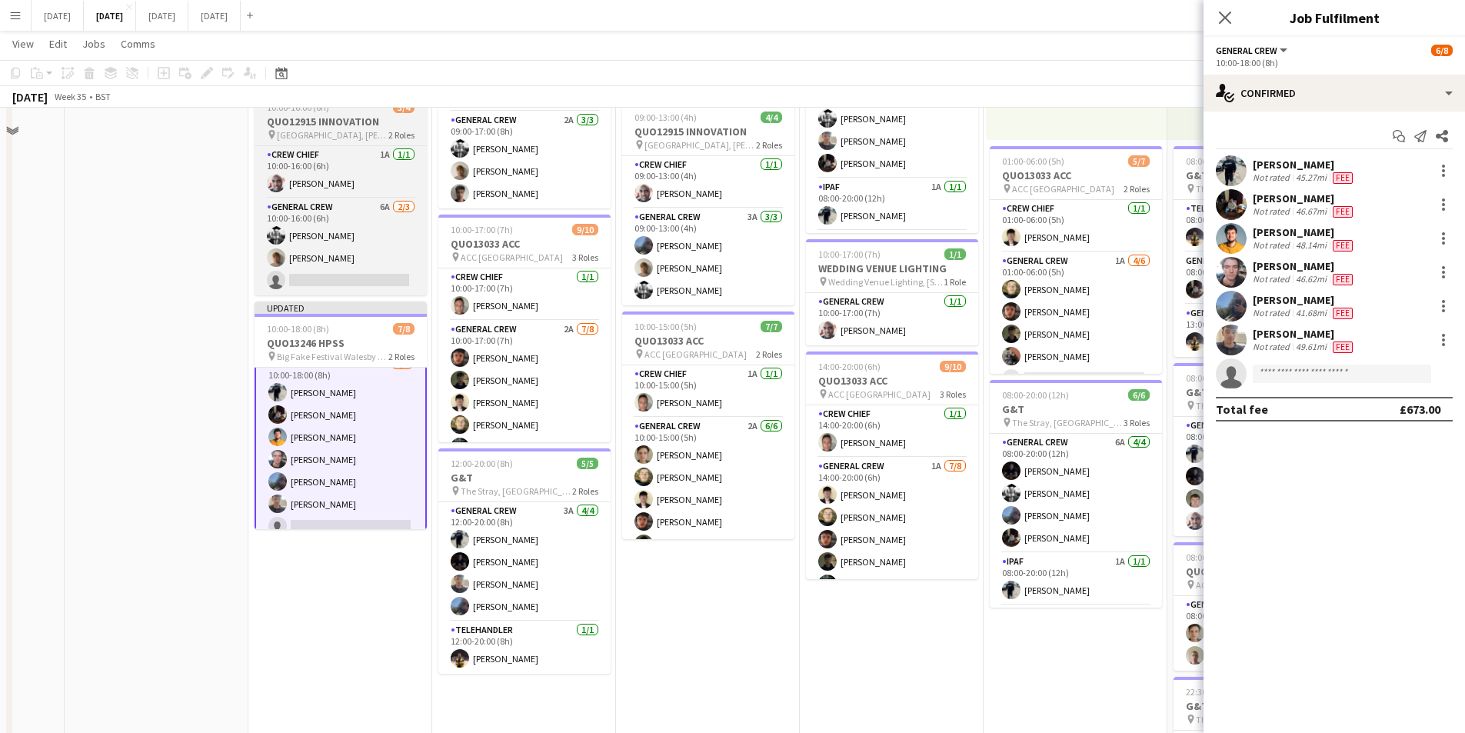
scroll to position [77, 0]
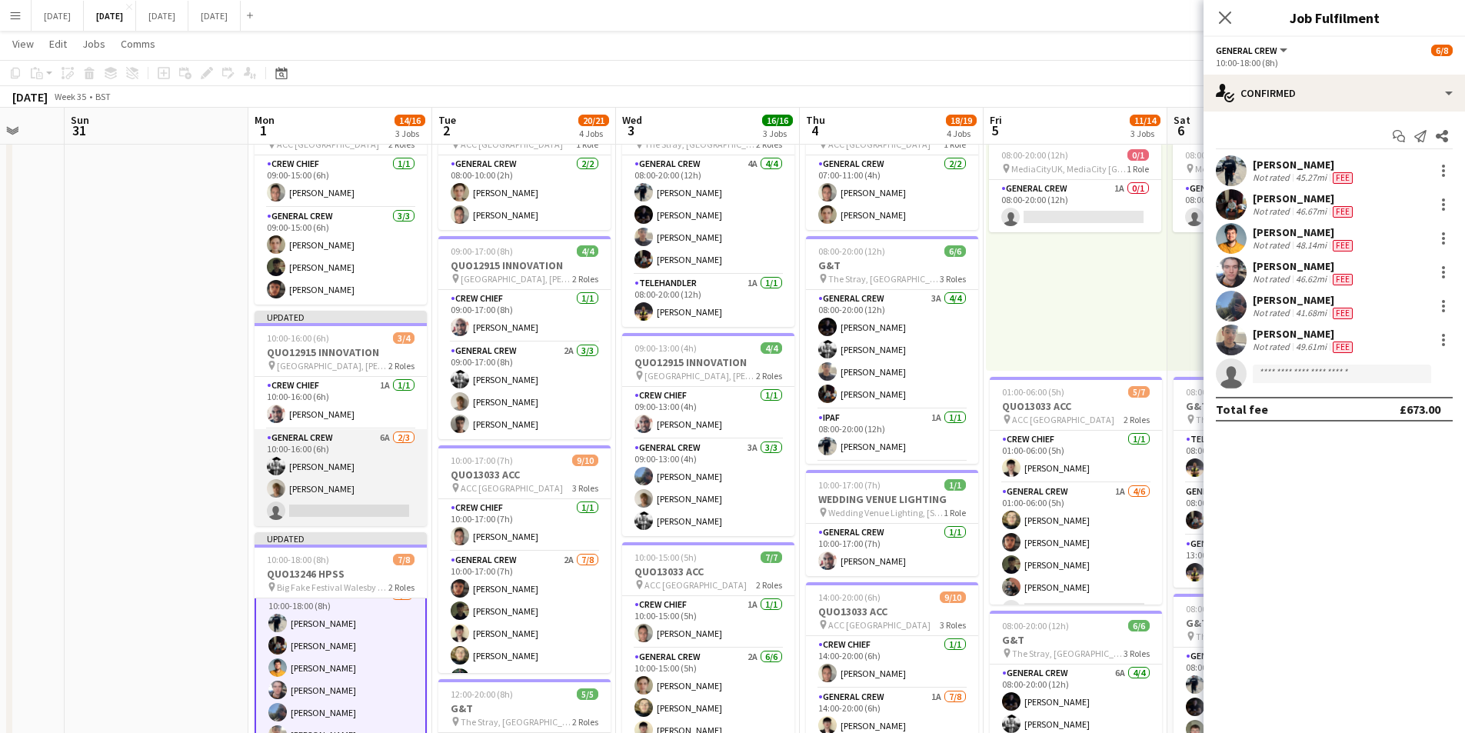
click at [355, 502] on app-card-role "General Crew 6A 2/3 10:00-16:00 (6h) Sam Langman Joe Cotterill single-neutral-a…" at bounding box center [341, 477] width 172 height 97
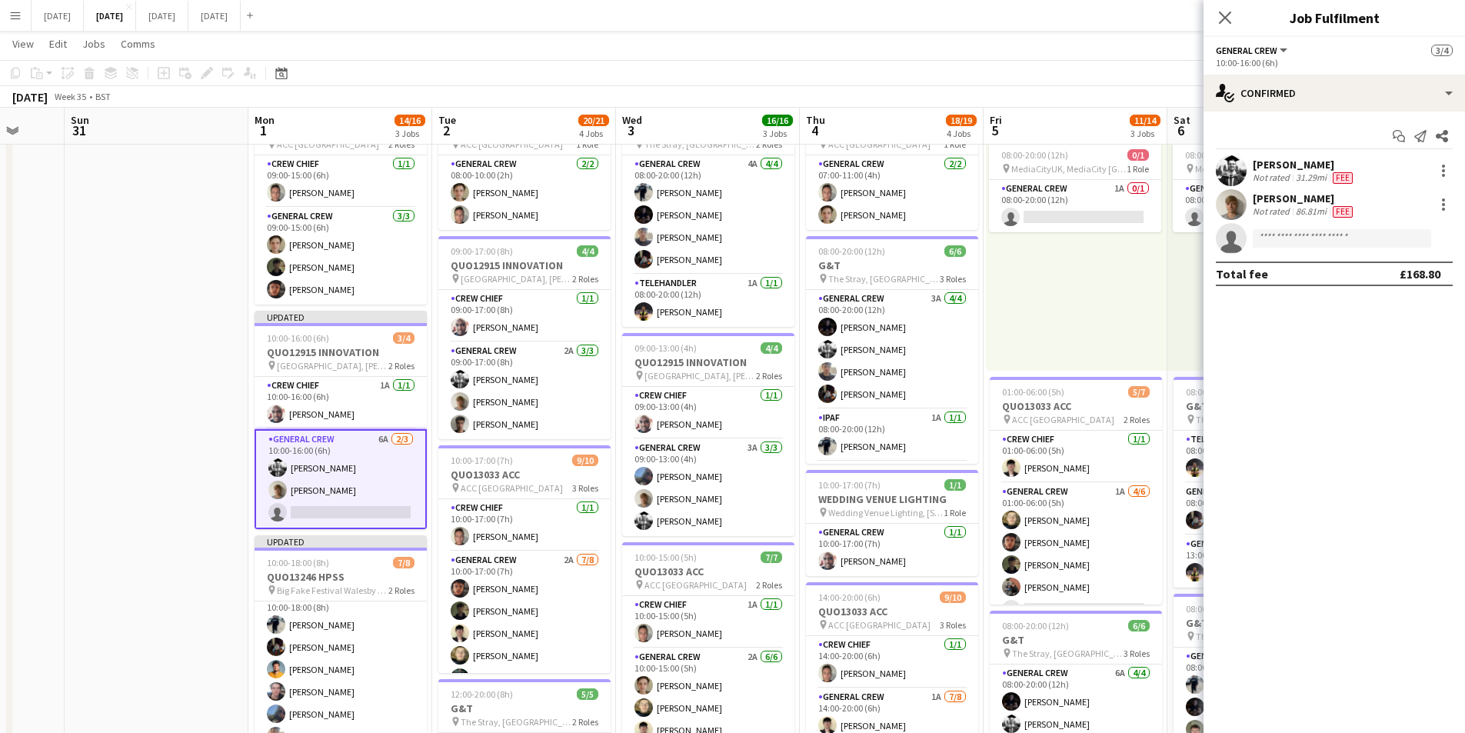
scroll to position [65, 0]
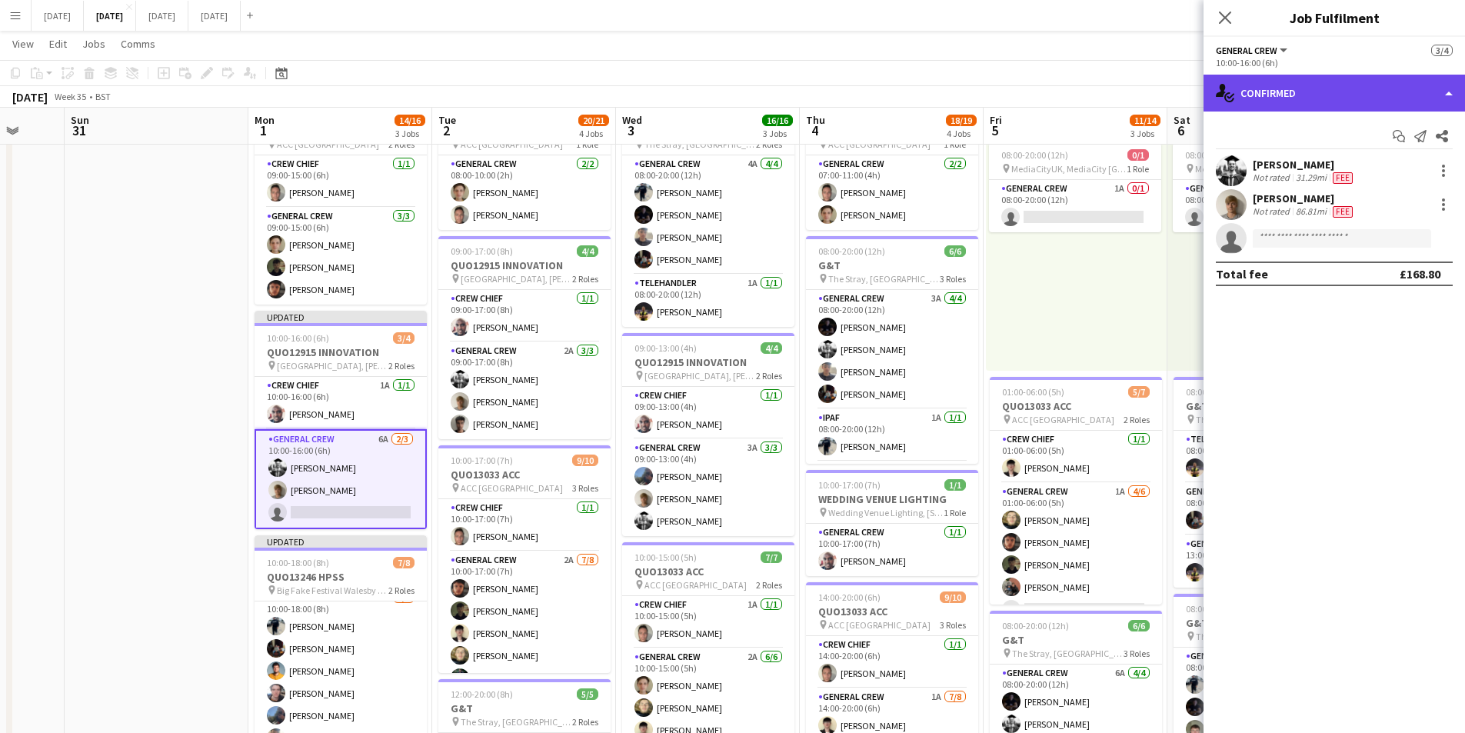
click at [1384, 95] on div "single-neutral-actions-check-2 Confirmed" at bounding box center [1334, 93] width 261 height 37
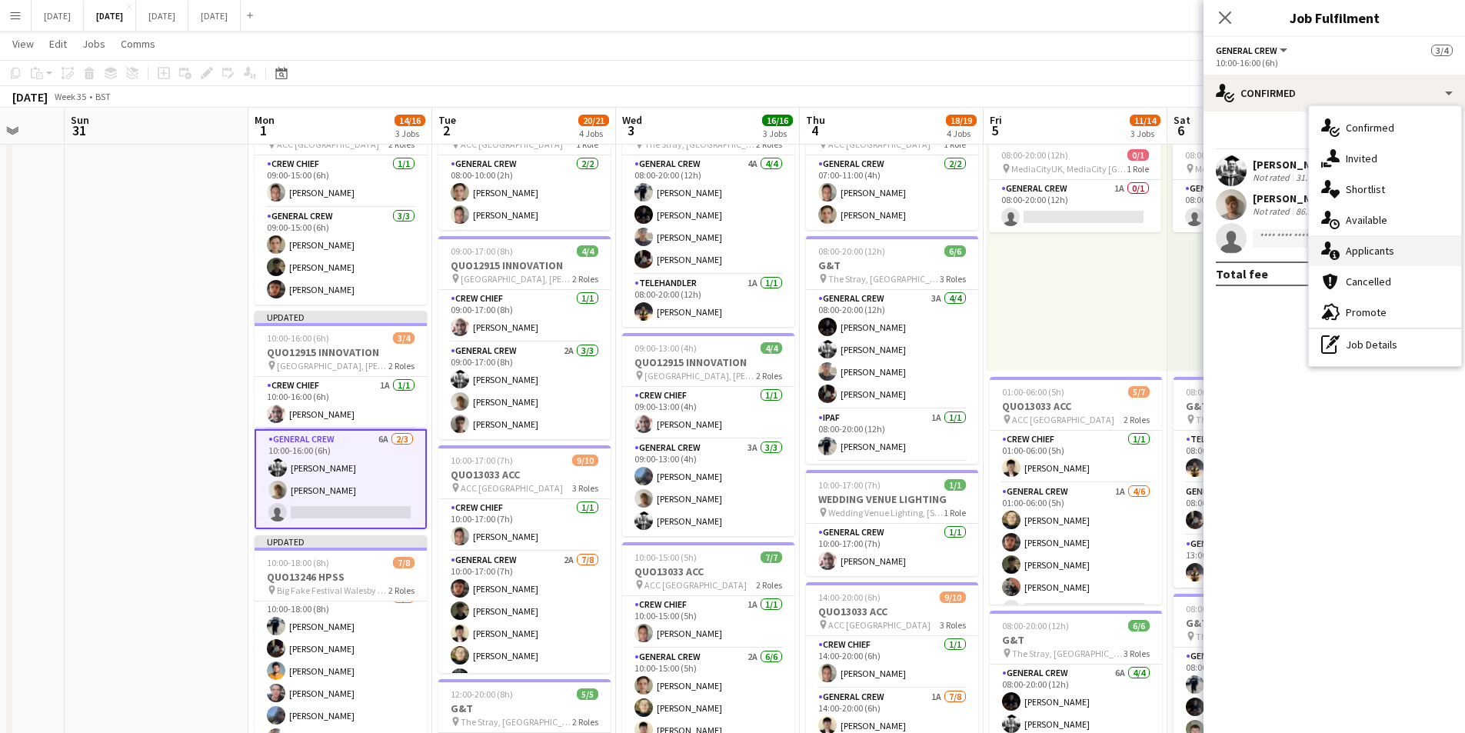
click at [1385, 245] on div "single-neutral-actions-information Applicants" at bounding box center [1385, 250] width 152 height 31
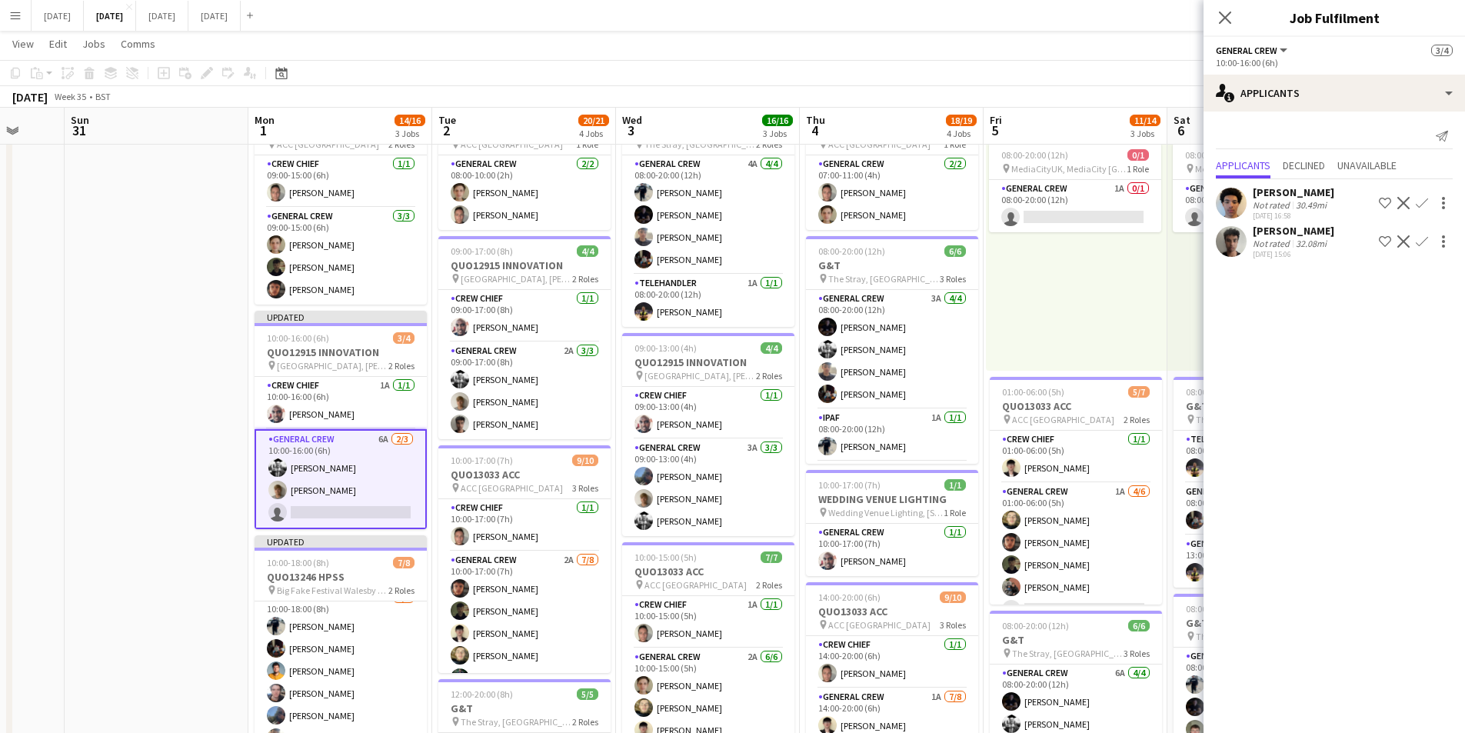
click at [1421, 238] on app-icon "Confirm" at bounding box center [1422, 241] width 12 height 12
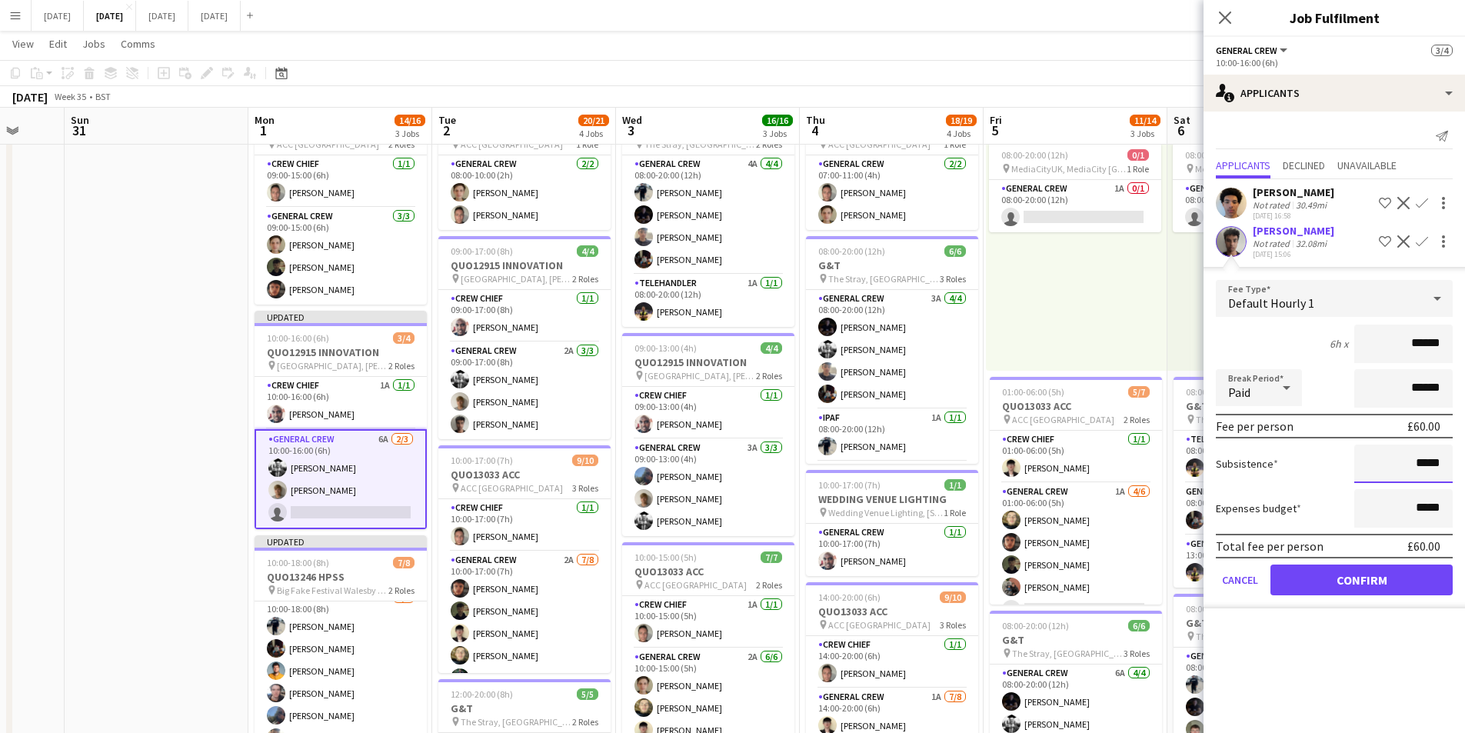
click at [1418, 463] on input "*****" at bounding box center [1403, 464] width 98 height 38
type input "******"
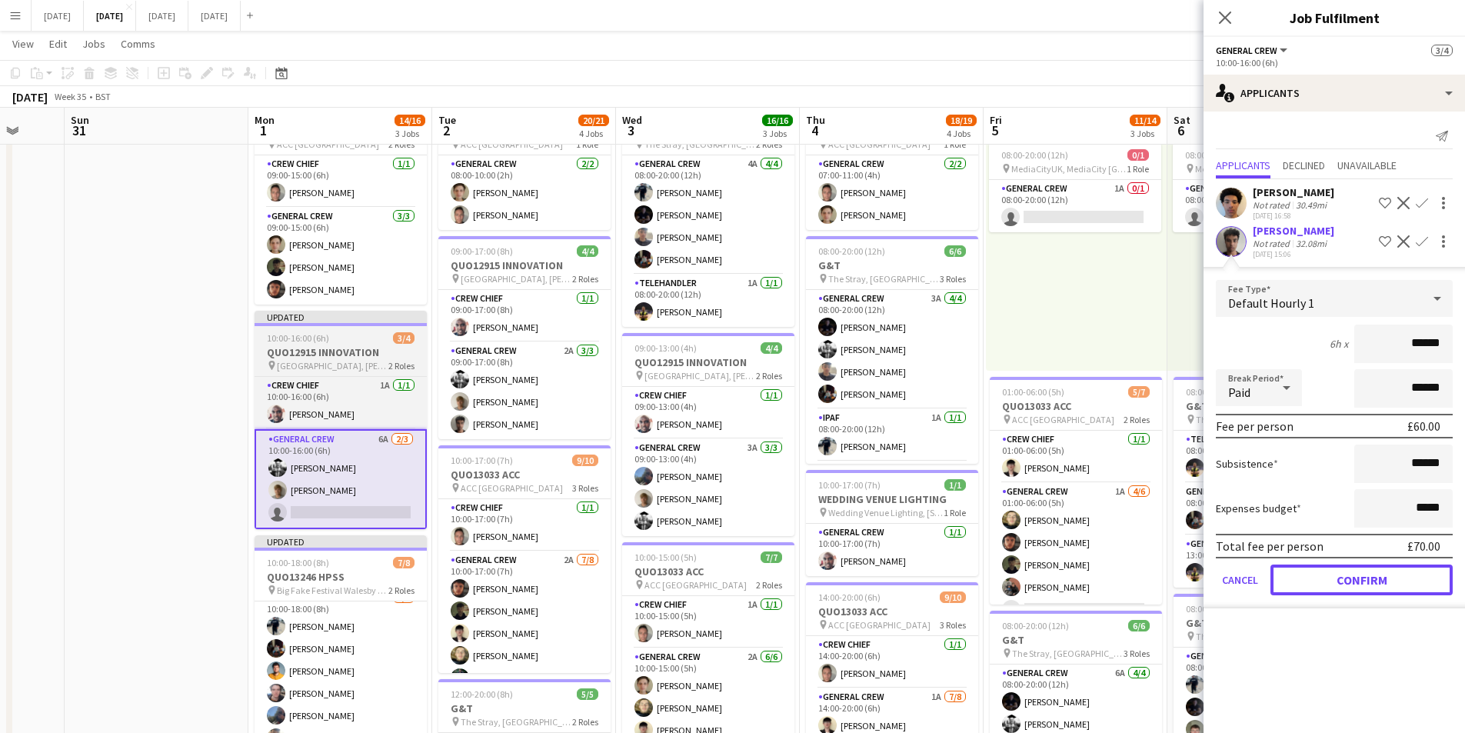
drag, startPoint x: 1358, startPoint y: 578, endPoint x: 301, endPoint y: 484, distance: 1061.7
click at [1357, 578] on button "Confirm" at bounding box center [1362, 580] width 182 height 31
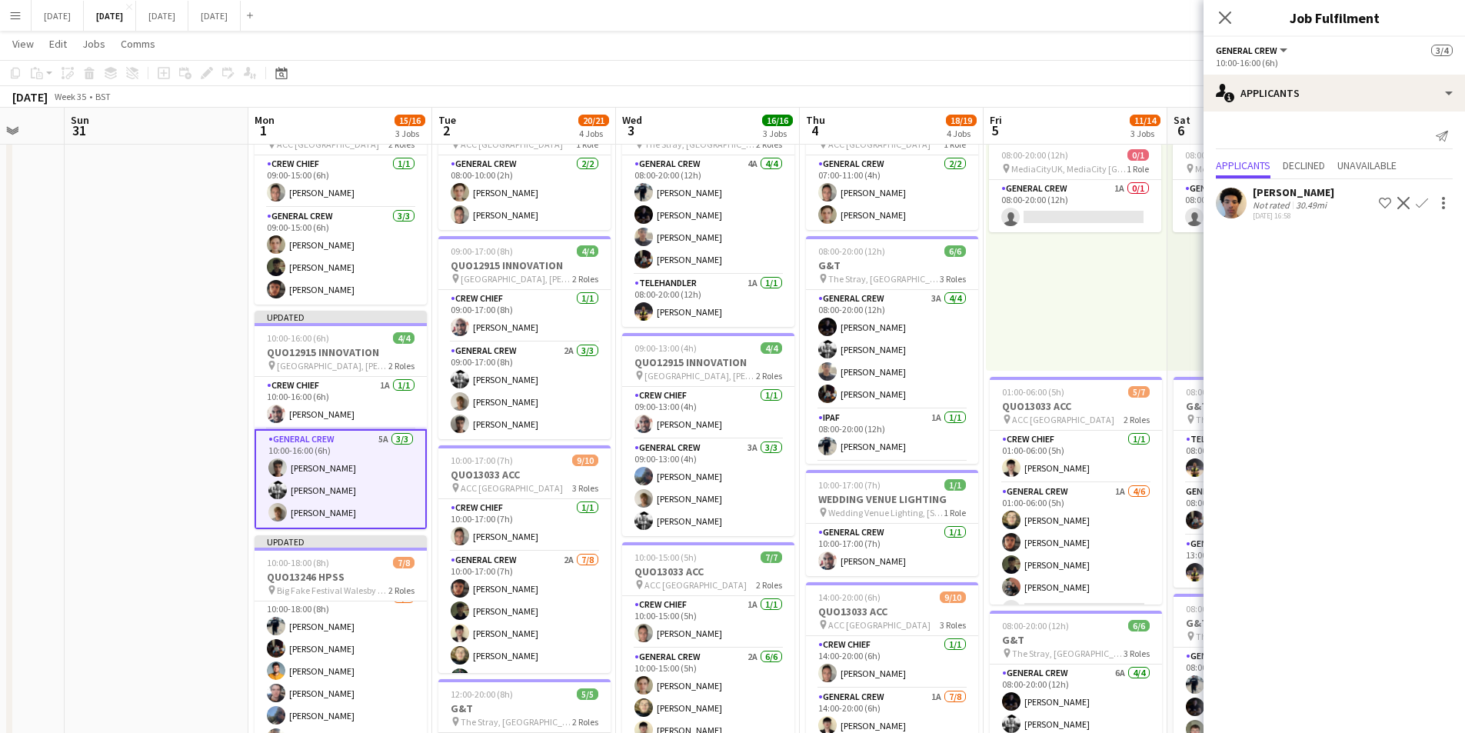
click at [319, 487] on app-card-role "General Crew 5A 3/3 10:00-16:00 (6h) Kamuren Brownhill Sam Langman Joe Cotterill" at bounding box center [341, 479] width 172 height 100
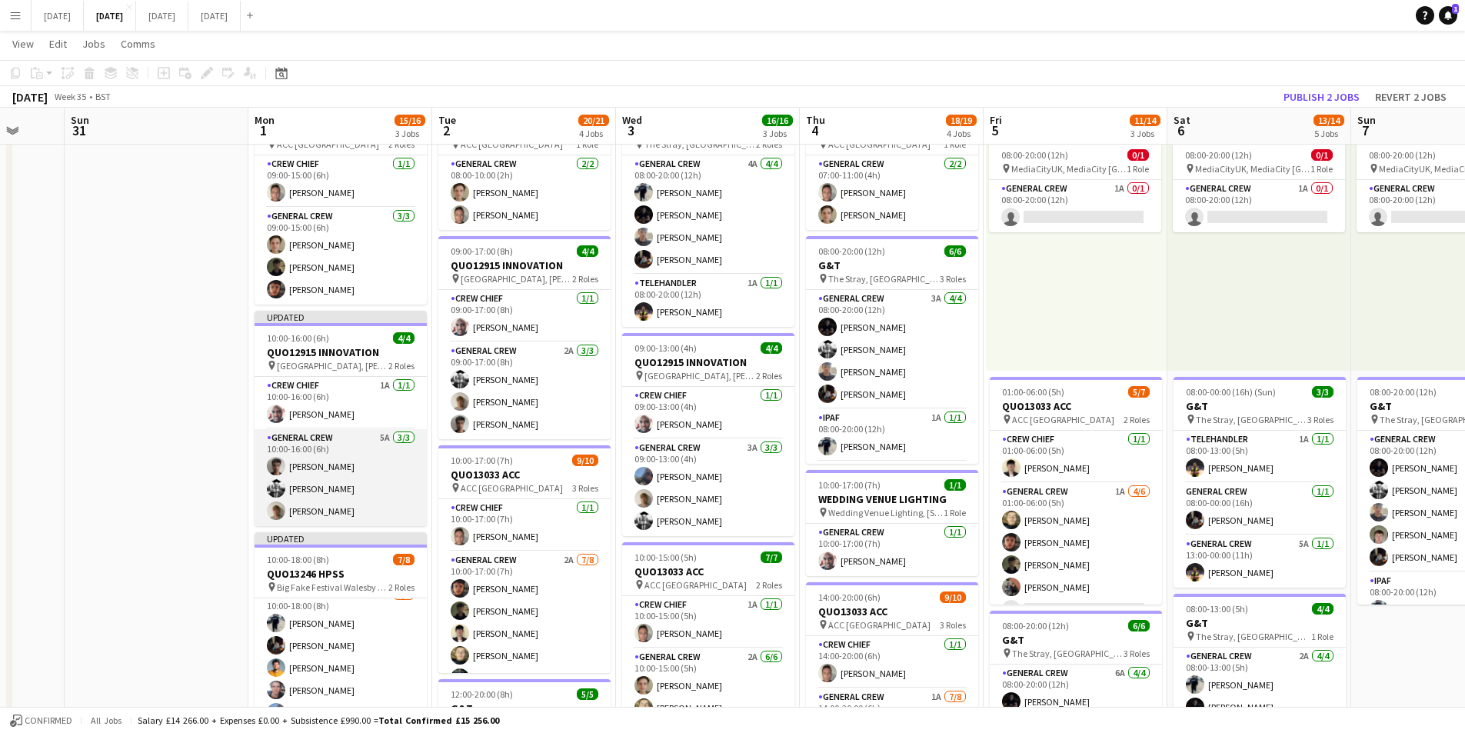
click at [320, 511] on app-card-role "General Crew 5A 3/3 10:00-16:00 (6h) Kamuren Brownhill Sam Langman Joe Cotterill" at bounding box center [341, 477] width 172 height 97
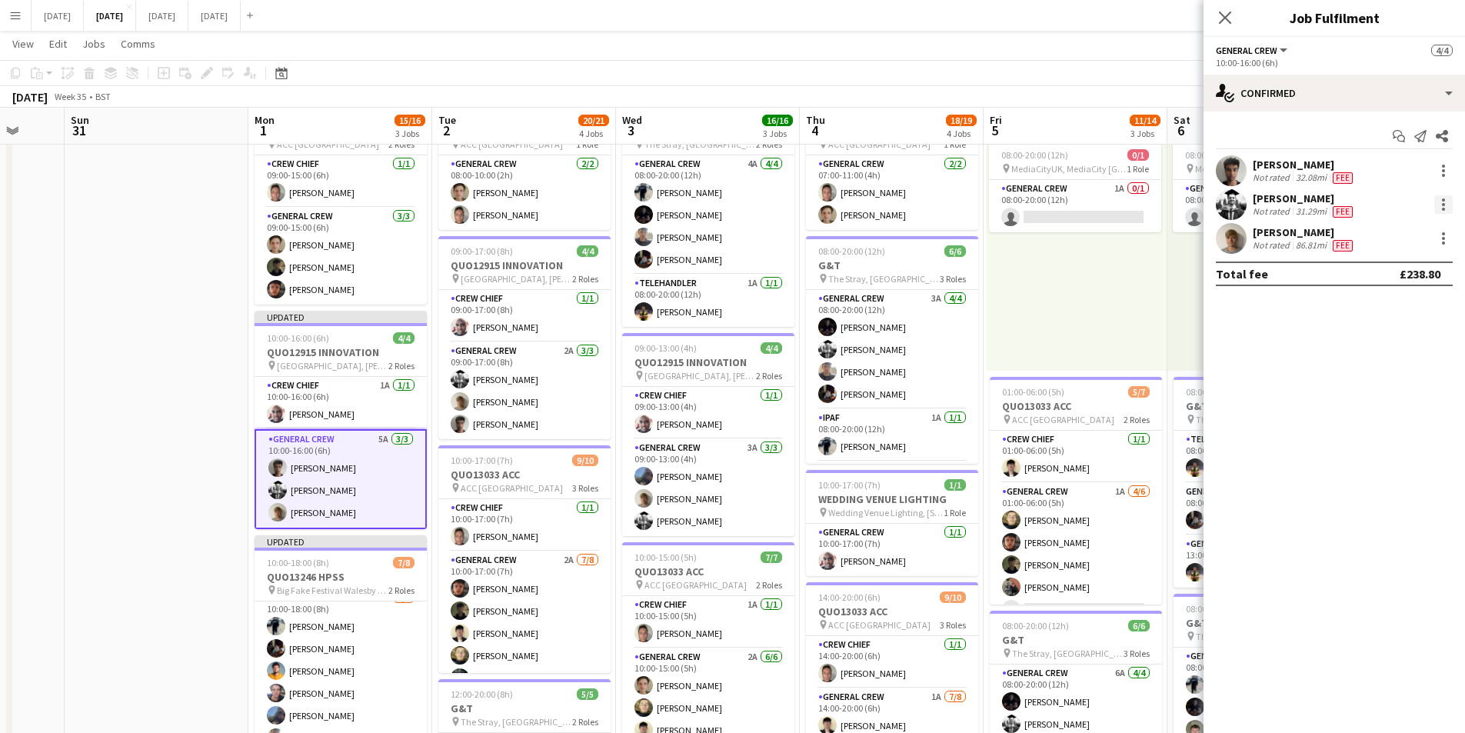
click at [1442, 208] on div at bounding box center [1443, 209] width 3 height 3
click at [1414, 235] on span "Edit fee" at bounding box center [1392, 233] width 95 height 14
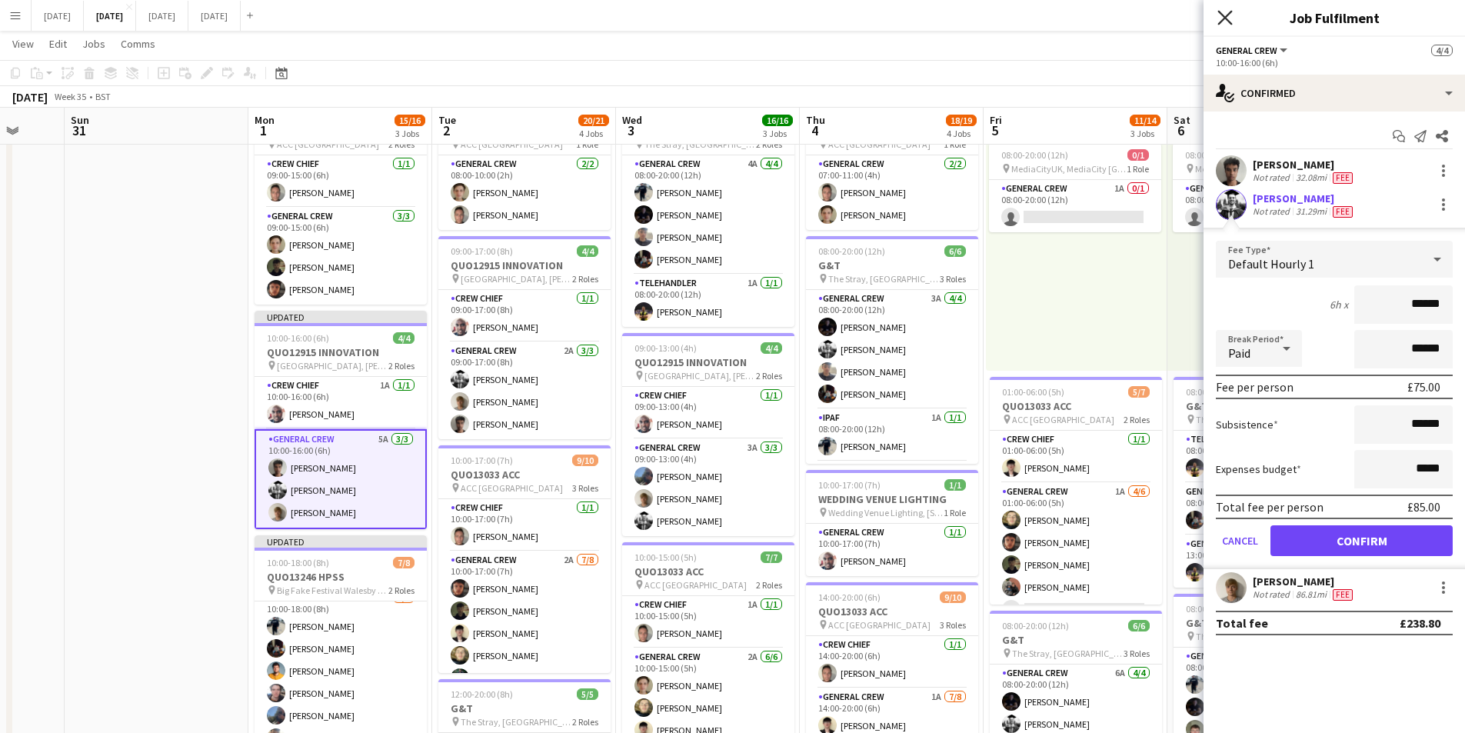
click at [1228, 18] on icon "Close pop-in" at bounding box center [1224, 17] width 15 height 15
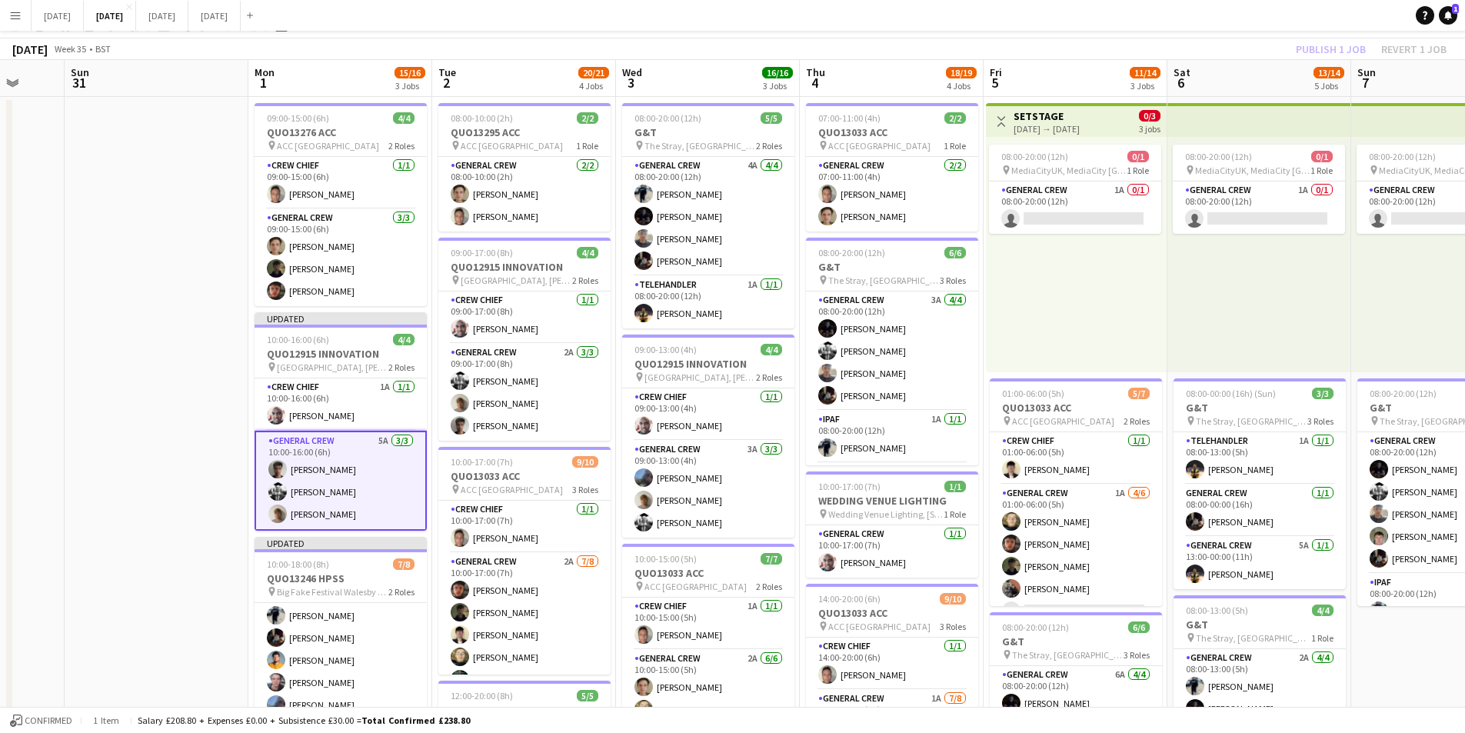
scroll to position [0, 0]
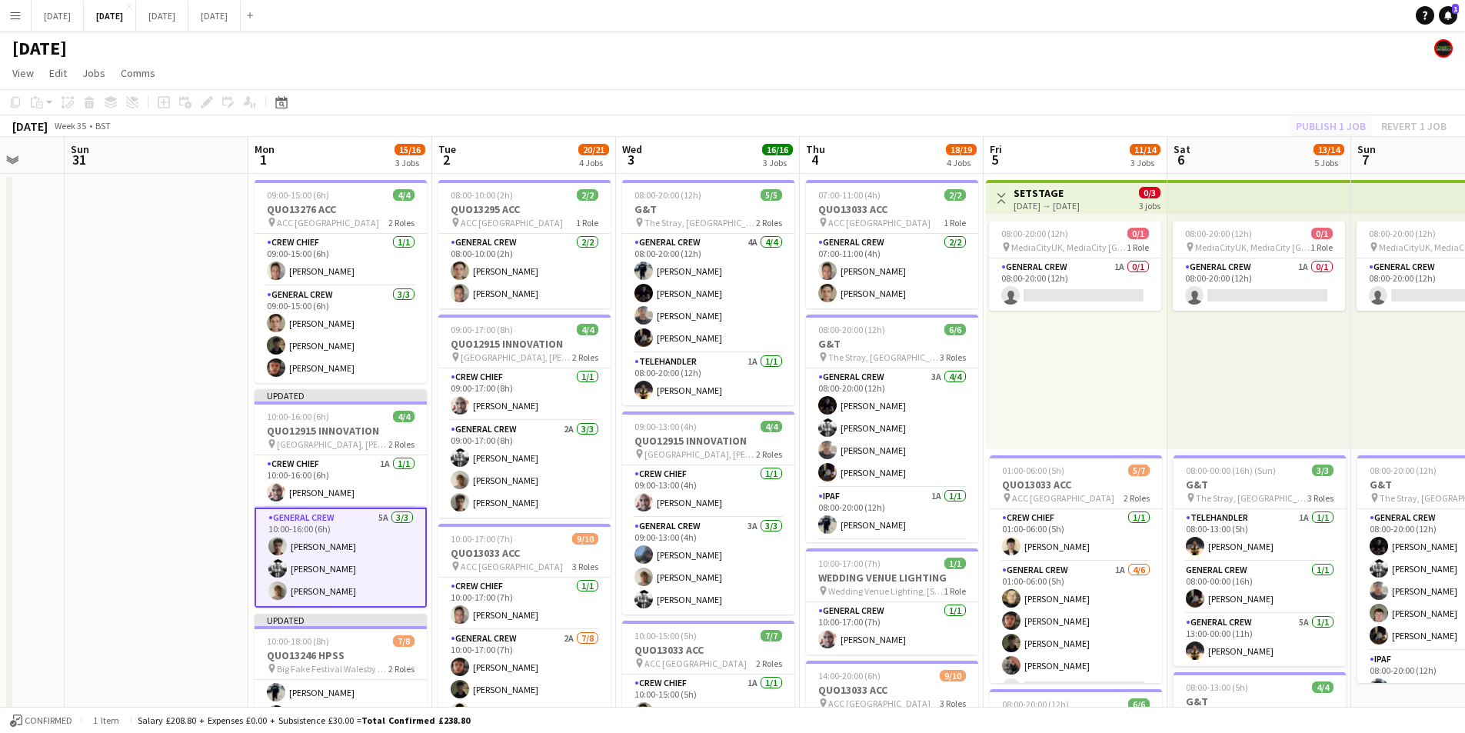
drag, startPoint x: 1332, startPoint y: 132, endPoint x: 1319, endPoint y: 121, distance: 17.4
click at [1331, 132] on div "Publish 1 job Revert 1 job" at bounding box center [1371, 126] width 188 height 20
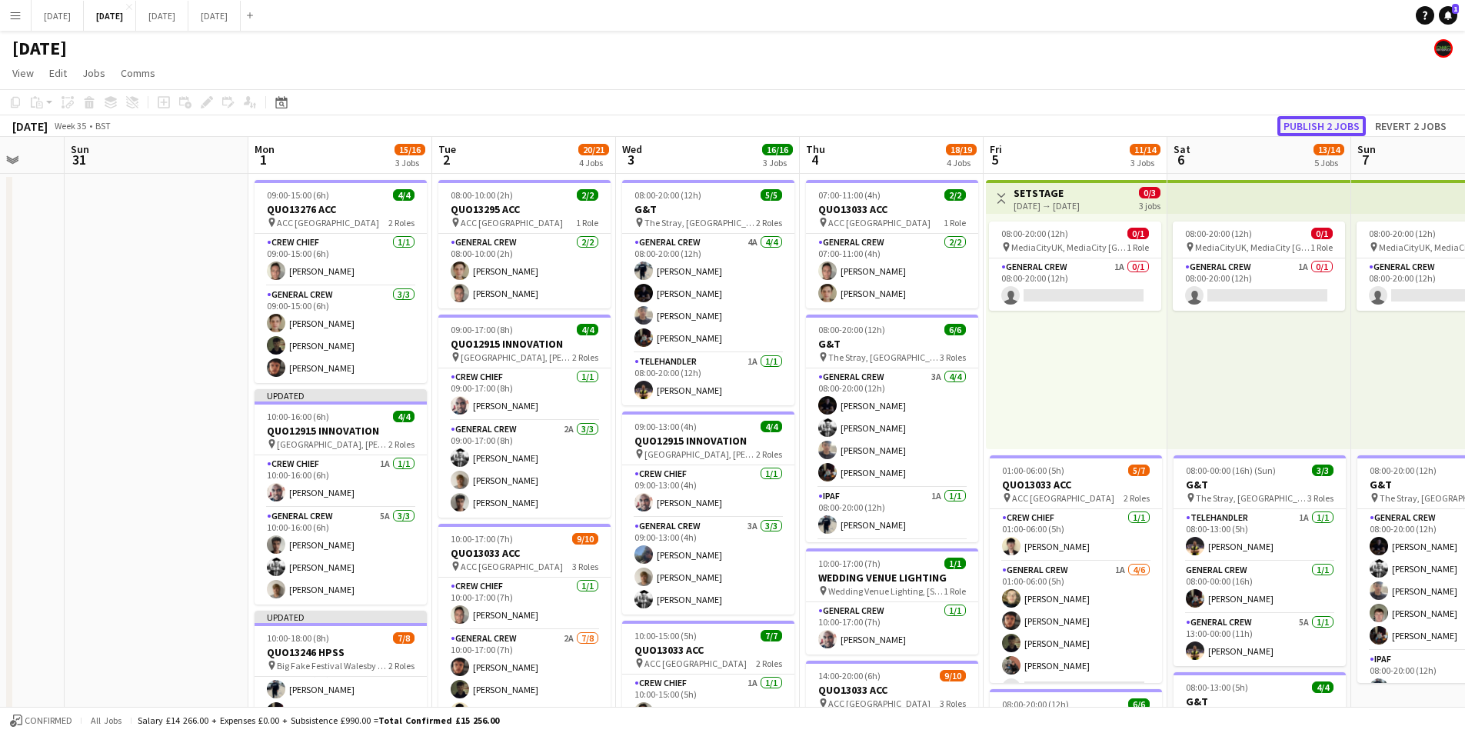
click at [1319, 121] on button "Publish 2 jobs" at bounding box center [1321, 126] width 88 height 20
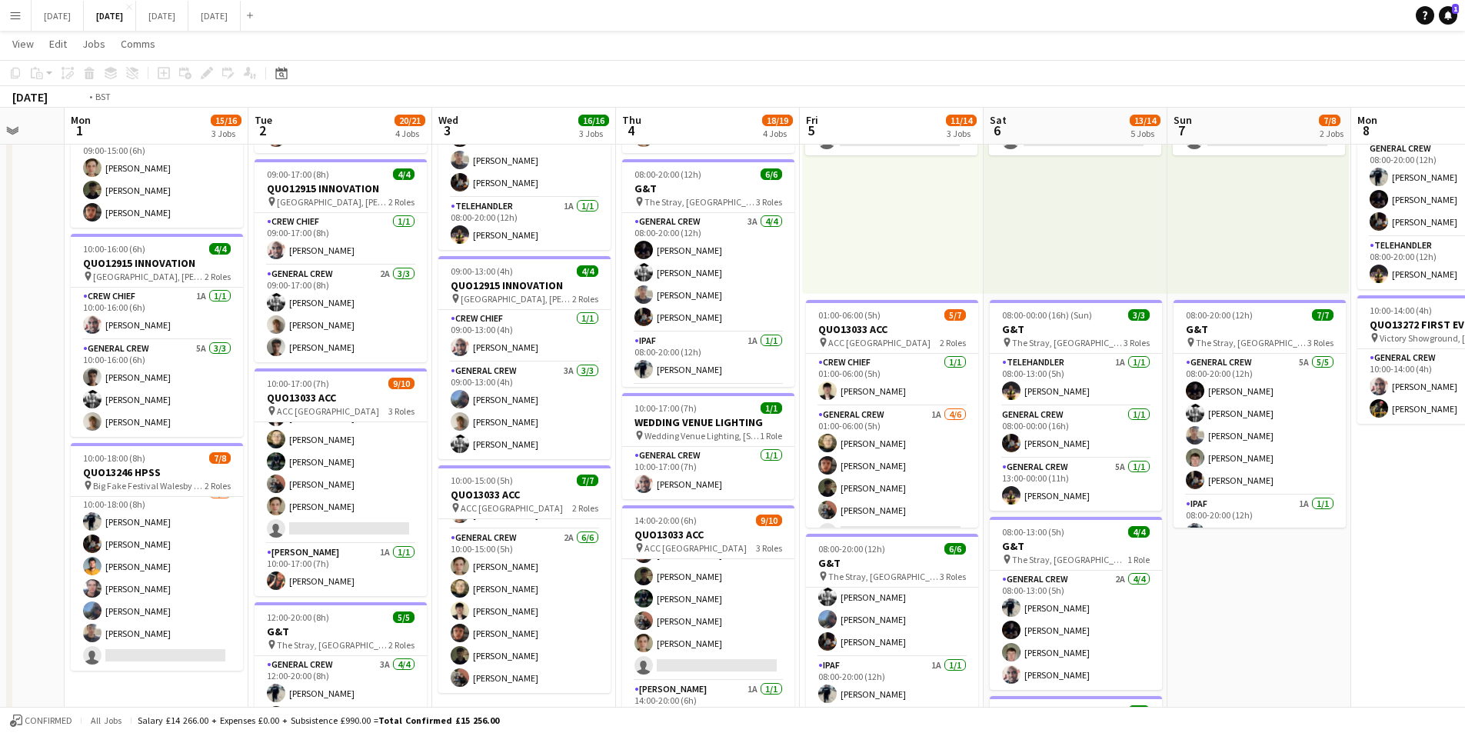
drag, startPoint x: 1204, startPoint y: 396, endPoint x: 859, endPoint y: 408, distance: 344.7
click at [854, 407] on app-calendar-viewport "Fri 29 Sat 30 Sun 31 Mon 1 15/16 3 Jobs Tue 2 20/21 4 Jobs Wed 3 16/16 3 Jobs T…" at bounding box center [732, 472] width 1465 height 1133
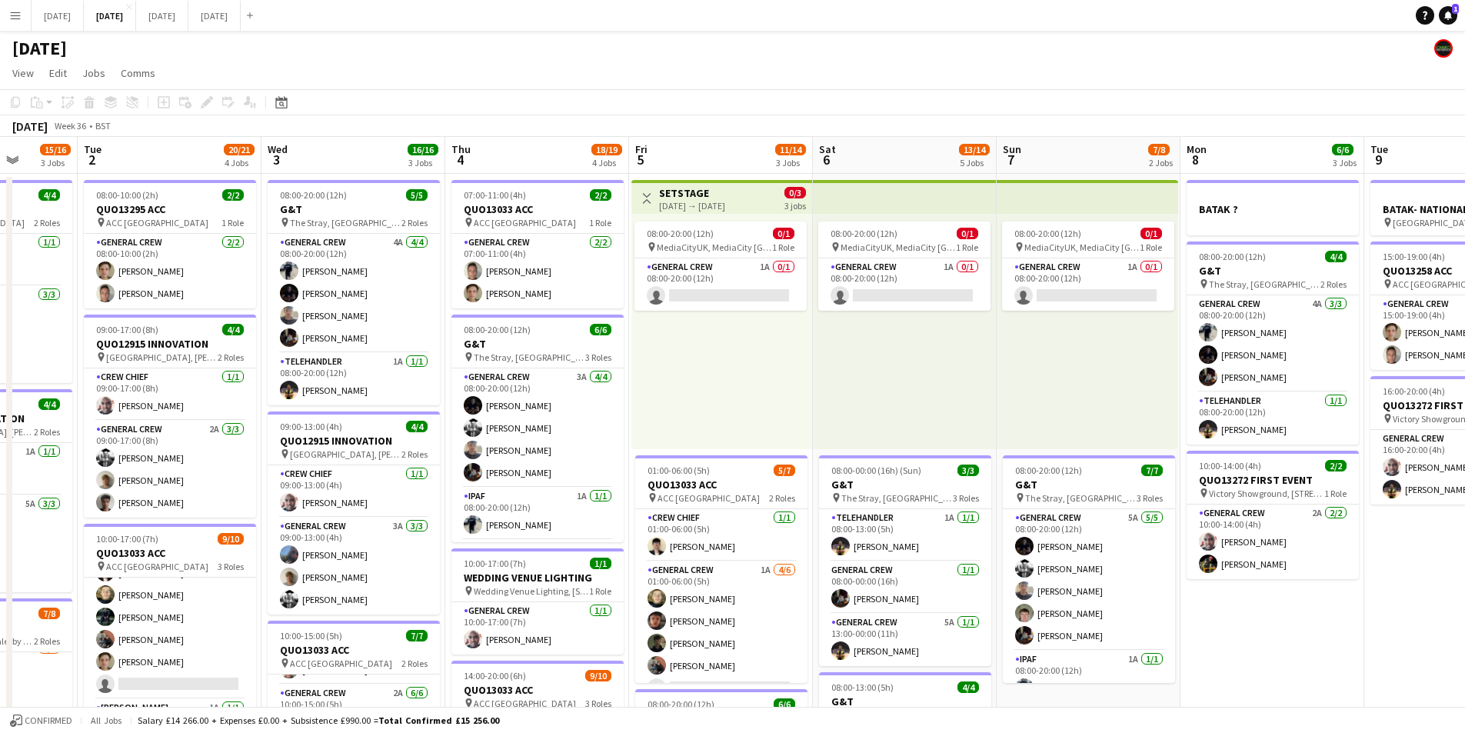
scroll to position [0, 603]
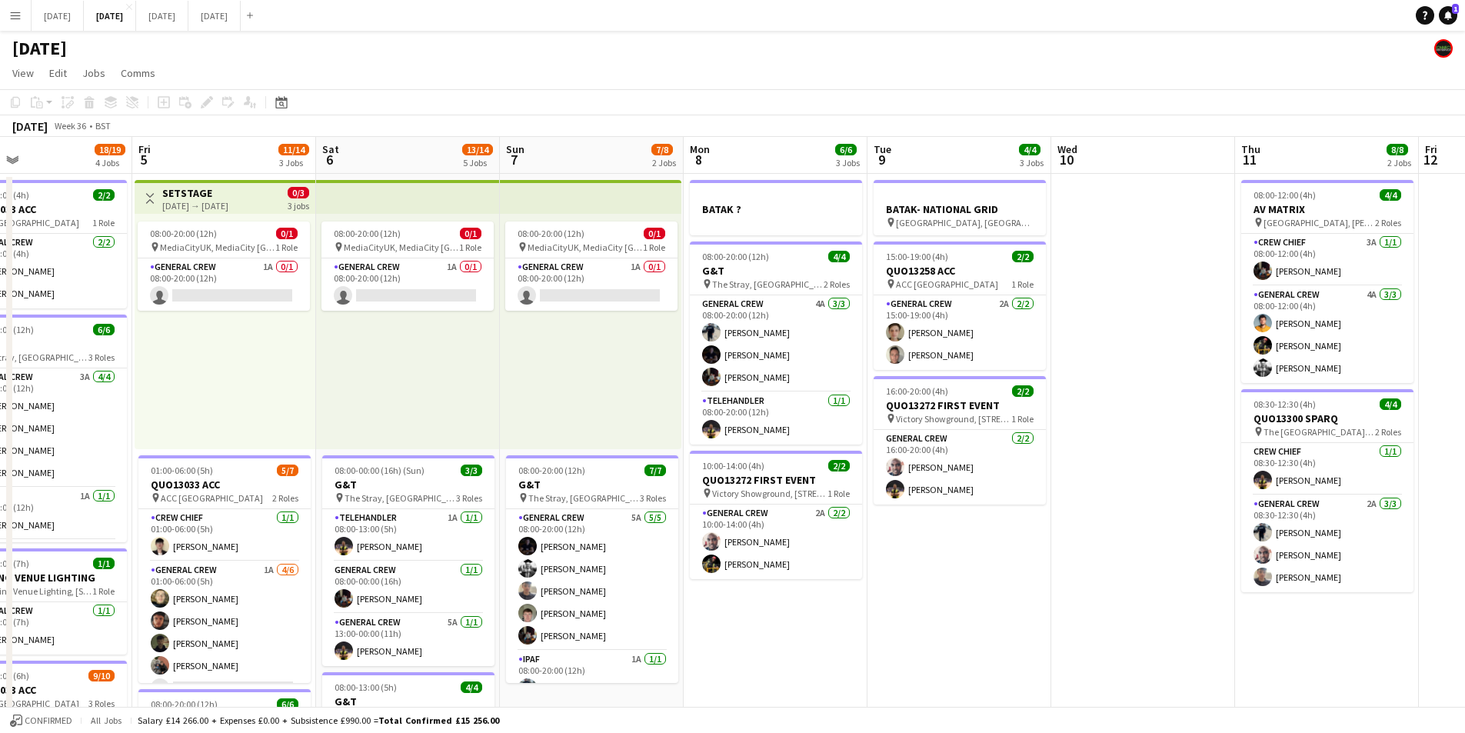
drag, startPoint x: 1187, startPoint y: 472, endPoint x: 858, endPoint y: 501, distance: 331.2
click at [826, 465] on app-calendar-viewport "Mon 1 15/16 3 Jobs Tue 2 20/21 4 Jobs Wed 3 16/16 3 Jobs Thu 4 18/19 4 Jobs Fri…" at bounding box center [732, 666] width 1465 height 1058
click at [1337, 487] on app-calendar-viewport "Mon 1 15/16 3 Jobs Tue 2 20/21 4 Jobs Wed 3 16/16 3 Jobs Thu 4 18/19 4 Jobs Fri…" at bounding box center [732, 666] width 1465 height 1058
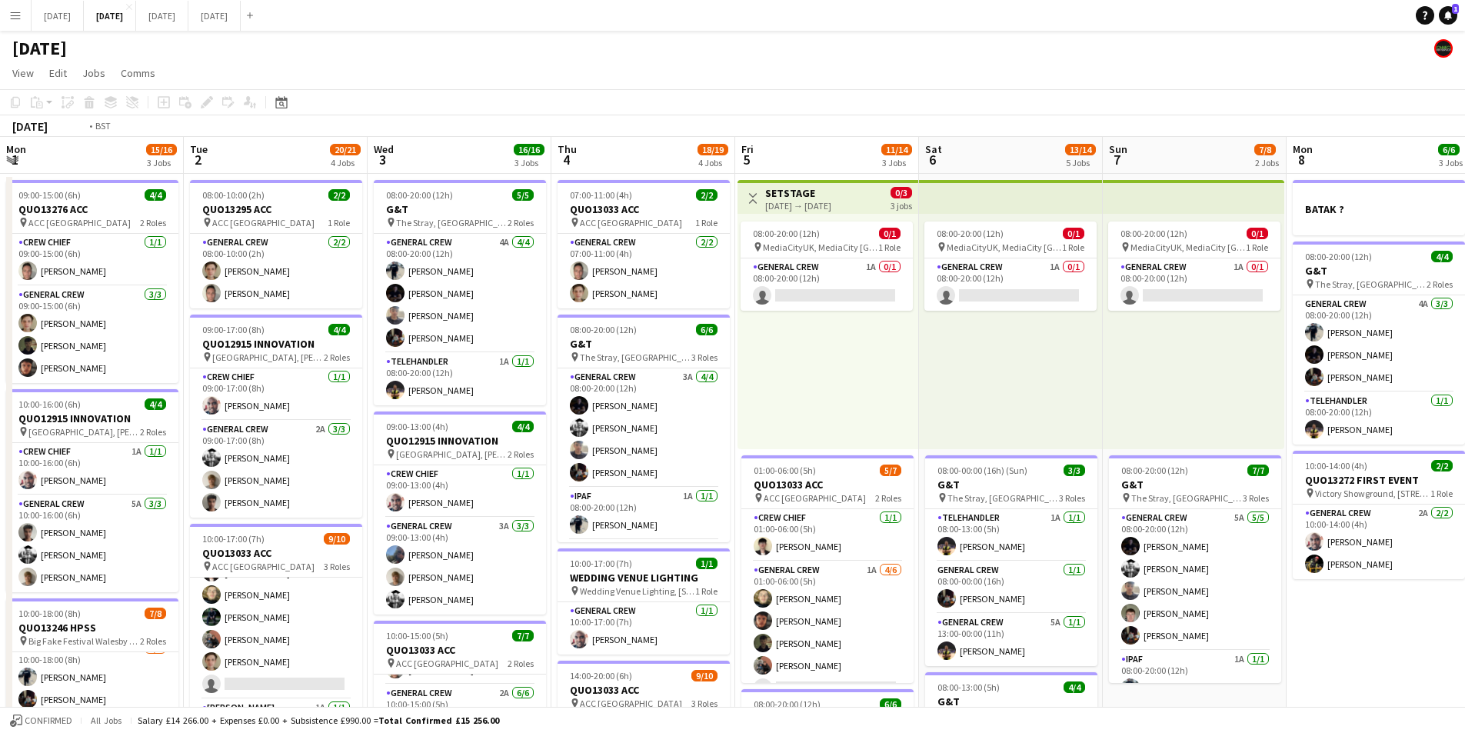
click at [937, 483] on app-calendar-viewport "Mon 1 15/16 3 Jobs Tue 2 20/21 4 Jobs Wed 3 16/16 3 Jobs Thu 4 18/19 4 Jobs Fri…" at bounding box center [732, 666] width 1465 height 1058
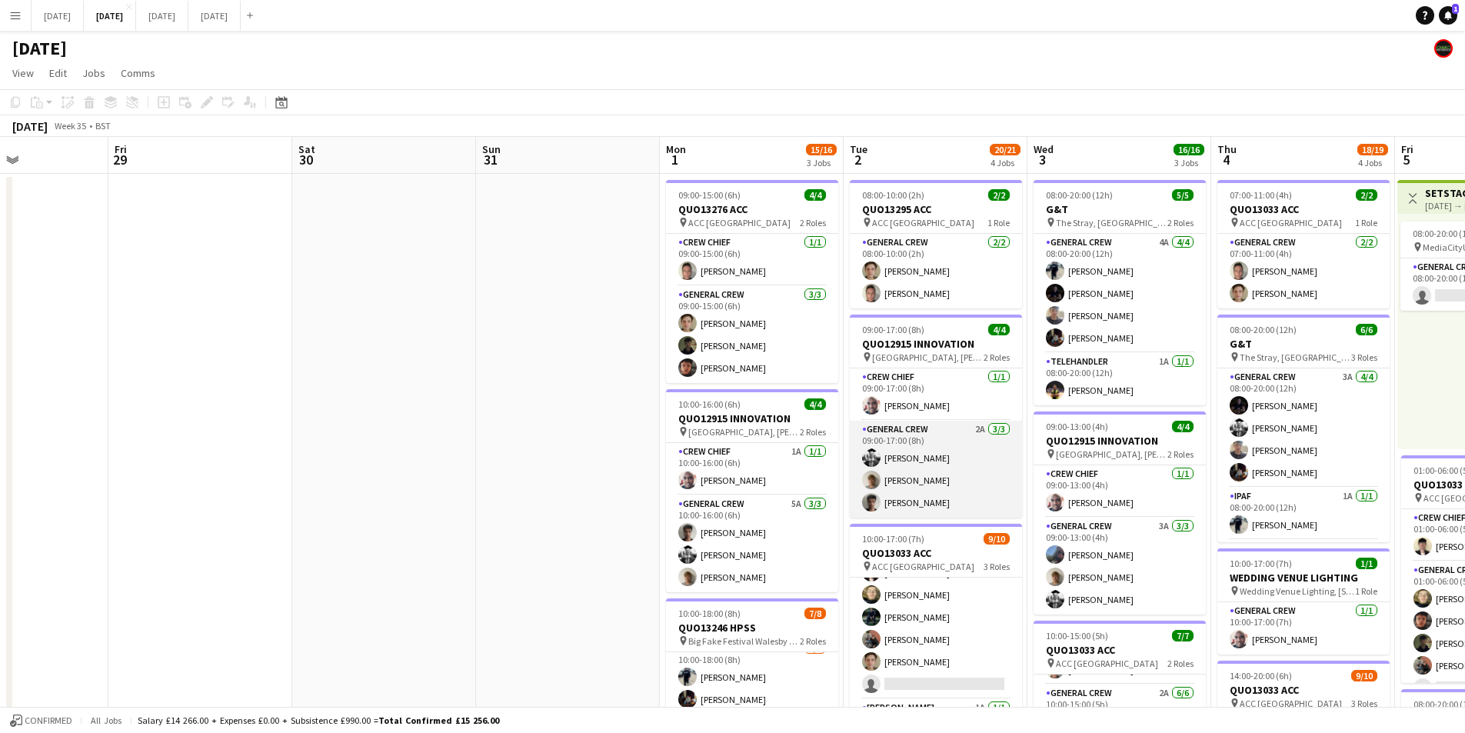
scroll to position [0, 443]
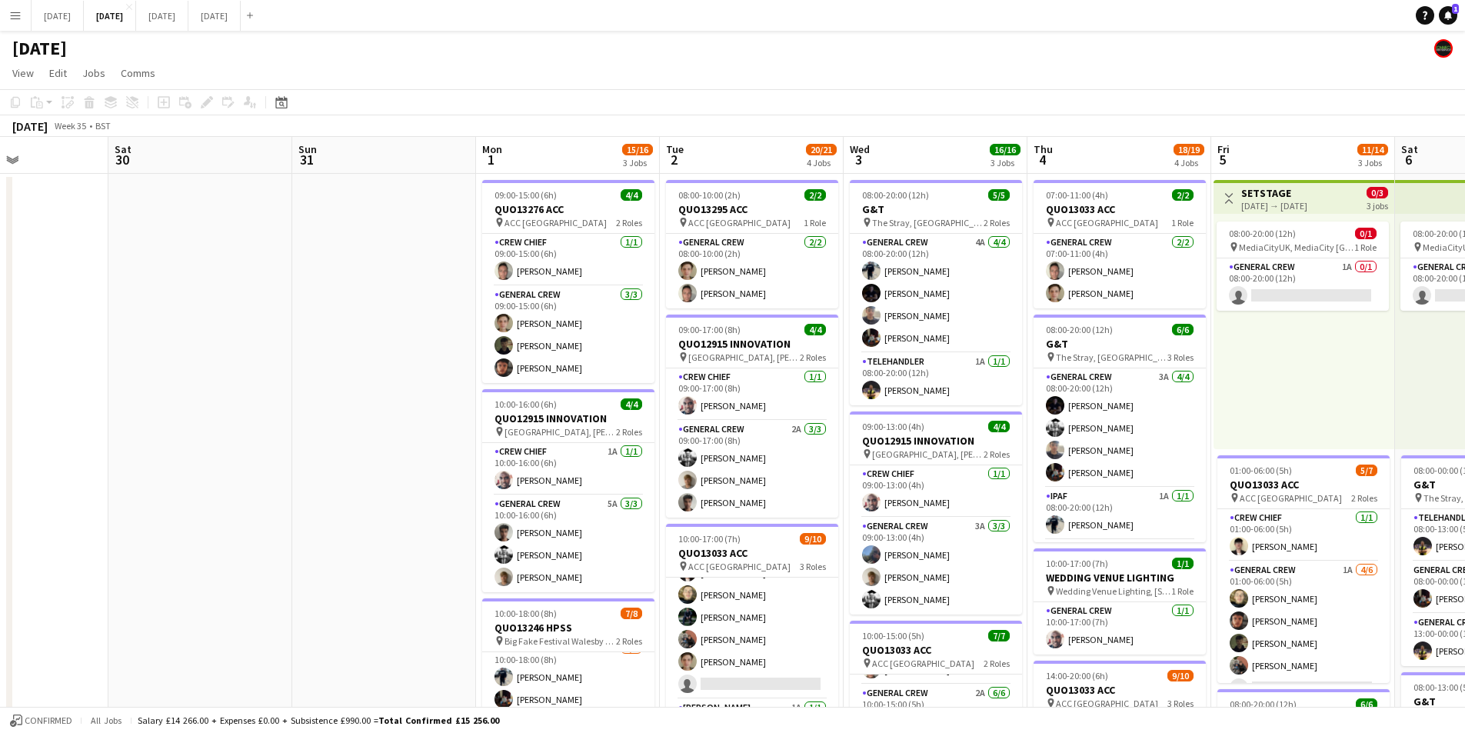
drag, startPoint x: 562, startPoint y: 385, endPoint x: 671, endPoint y: 332, distance: 120.7
click at [533, 373] on app-calendar-viewport "Wed 27 Thu 28 Fri 29 Sat 30 Sun 31 Mon 1 15/16 3 Jobs Tue 2 20/21 4 Jobs Wed 3 …" at bounding box center [732, 666] width 1465 height 1058
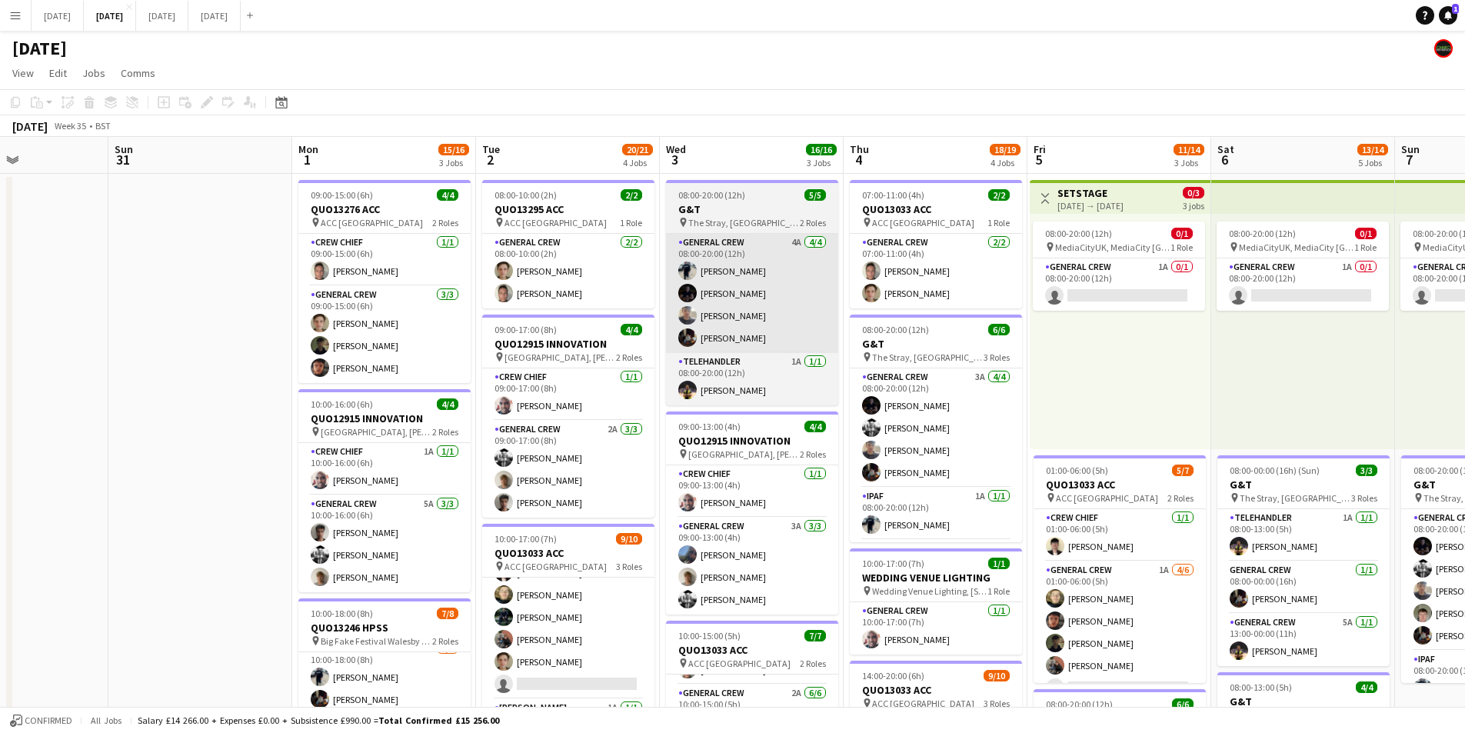
scroll to position [0, 438]
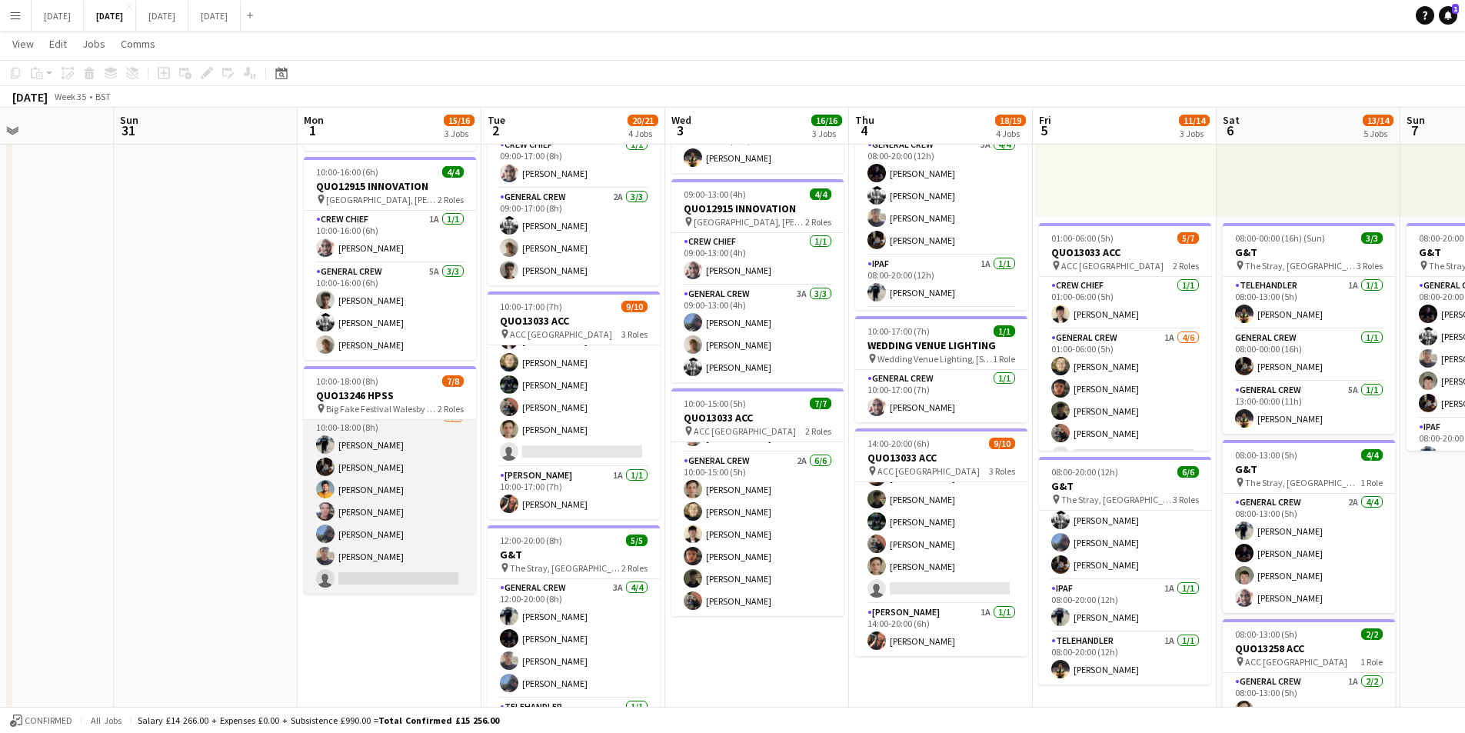
click at [414, 525] on app-card-role "General Crew 6/7 10:00-18:00 (8h) Ben Connor REECE MCFARLANE George Warren Eddi…" at bounding box center [390, 501] width 172 height 186
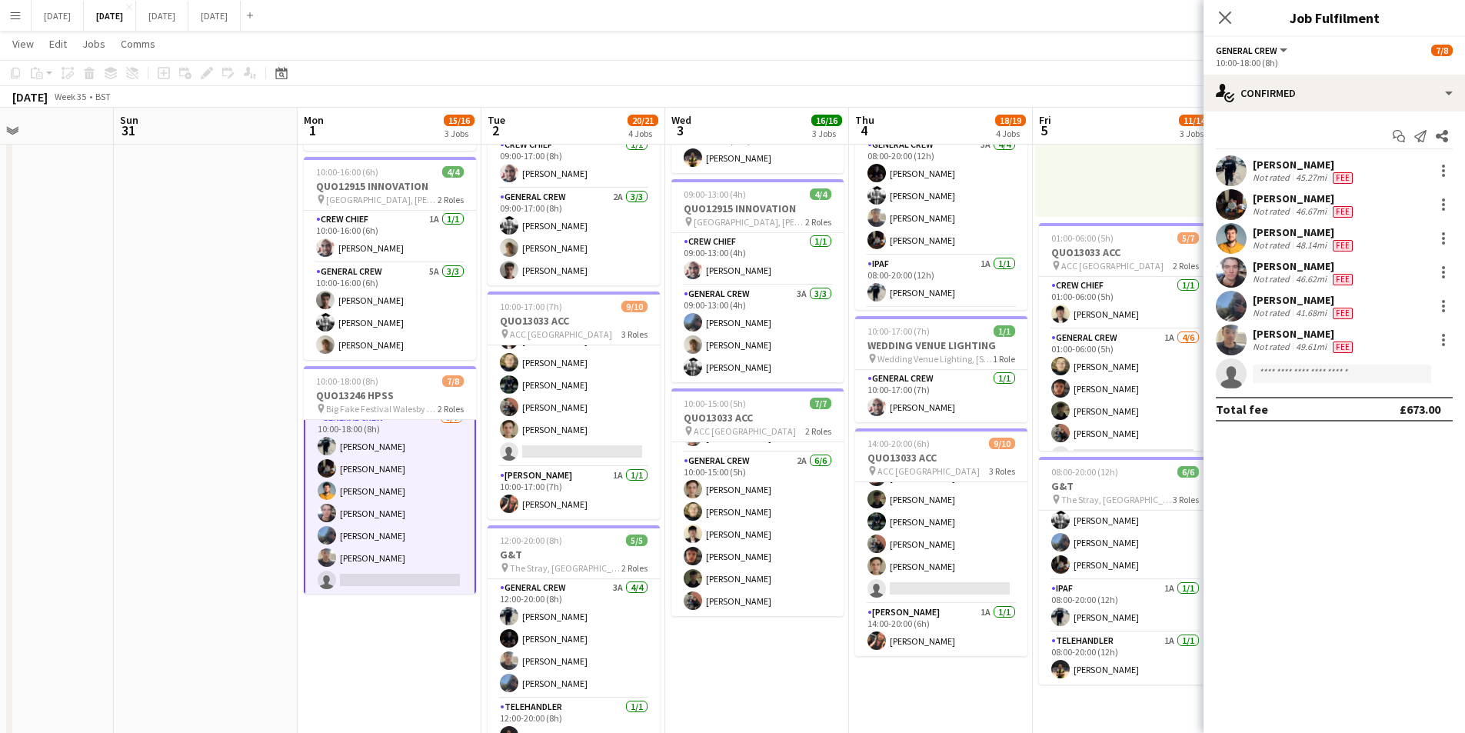
scroll to position [66, 0]
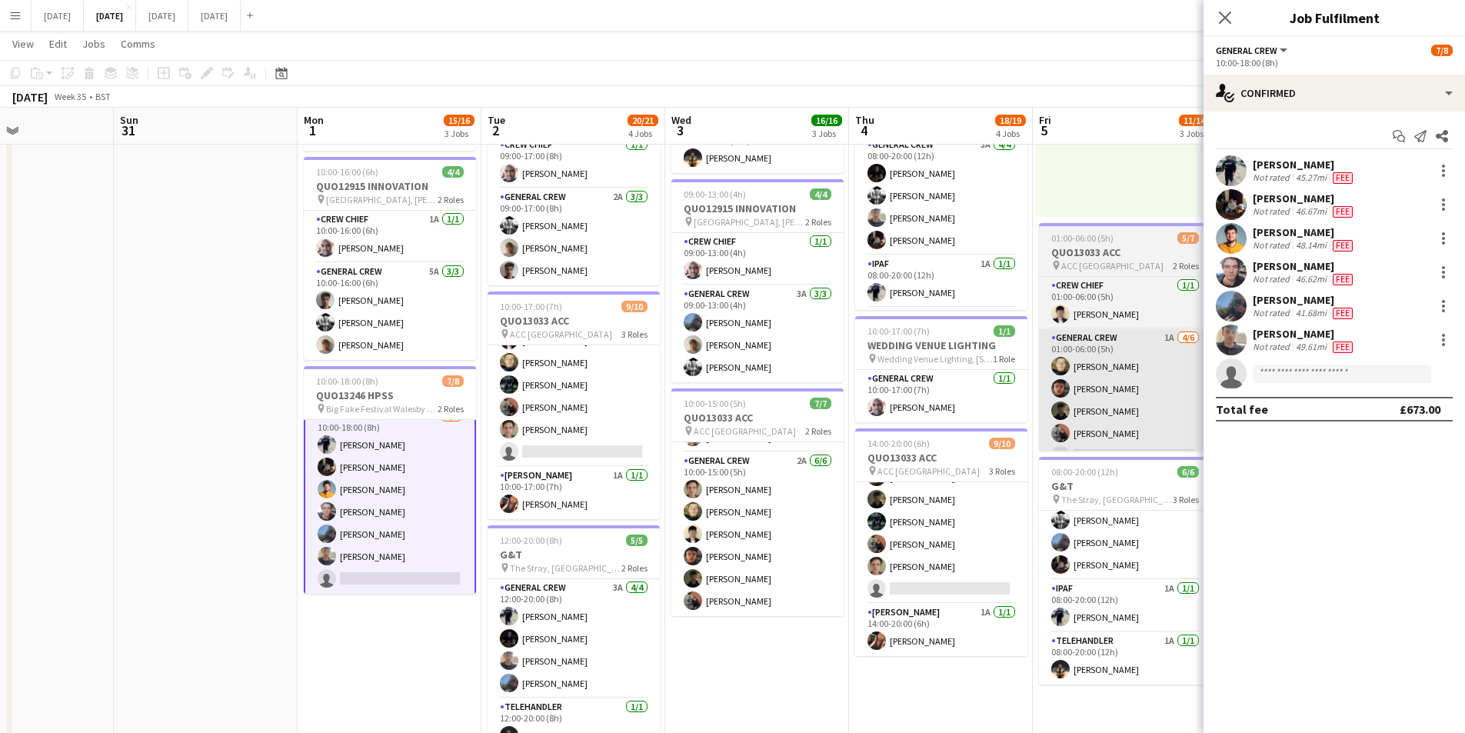
click at [388, 519] on app-card-role "General Crew 6/7 10:00-18:00 (8h) Ben Connor REECE MCFARLANE George Warren Eddi…" at bounding box center [390, 500] width 172 height 189
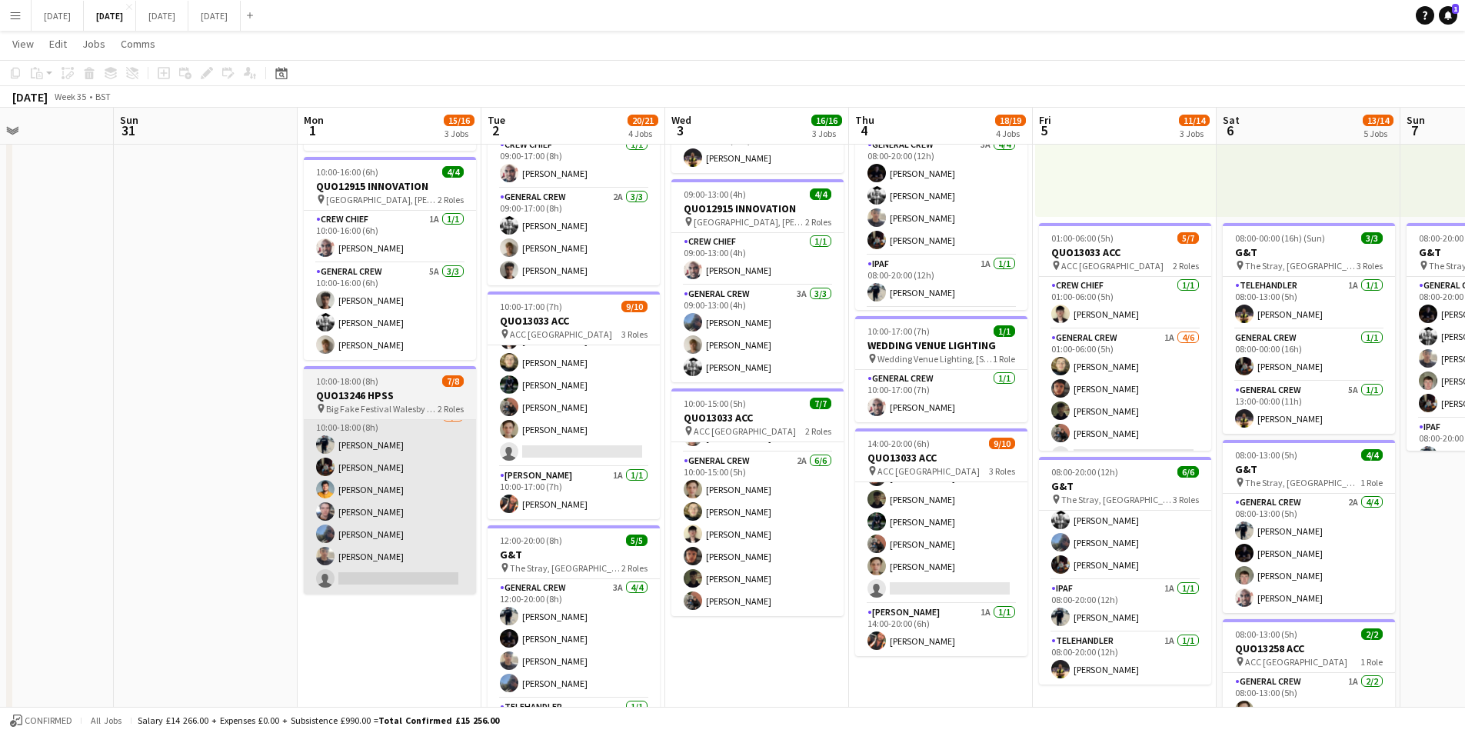
scroll to position [65, 0]
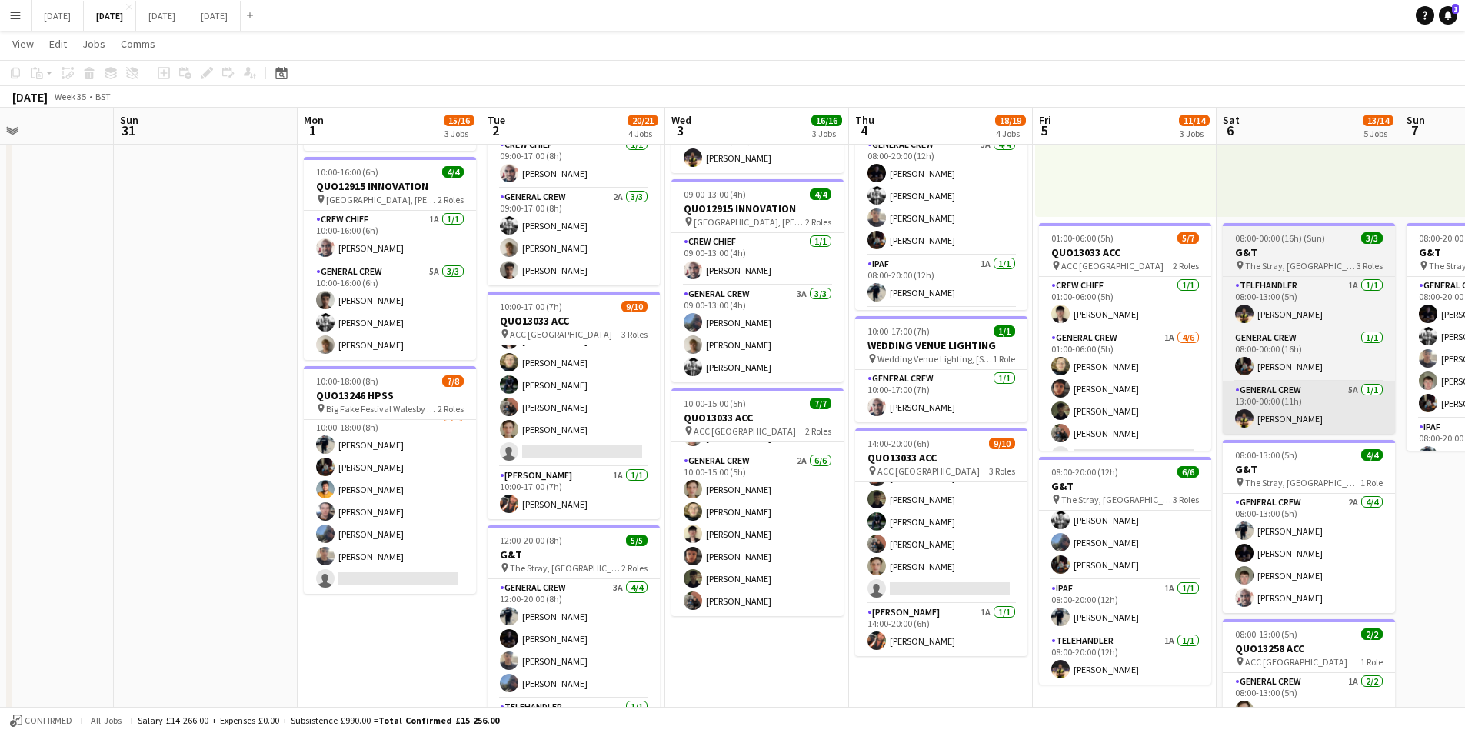
click at [375, 536] on app-card-role "General Crew 6/7 10:00-18:00 (8h) Ben Connor REECE MCFARLANE George Warren Eddi…" at bounding box center [390, 501] width 172 height 186
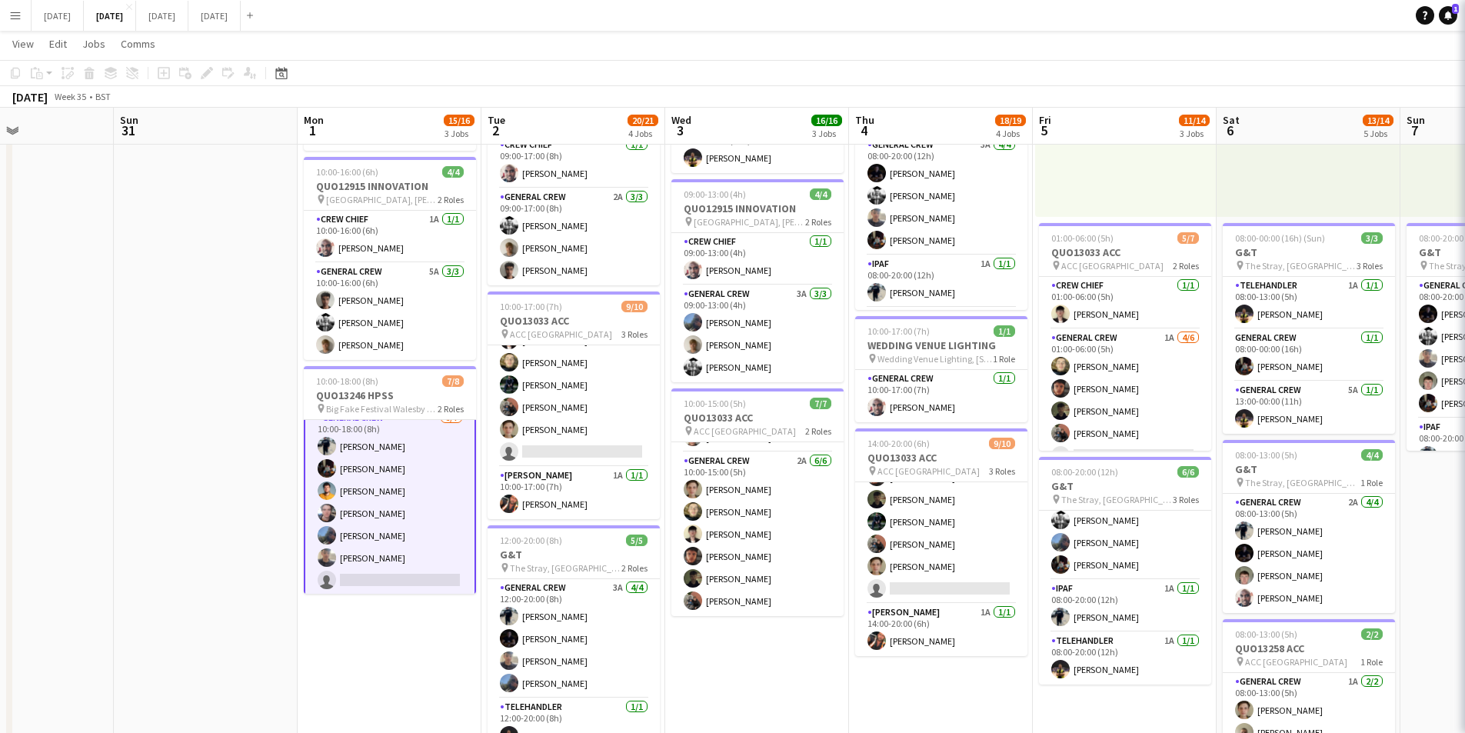
scroll to position [66, 0]
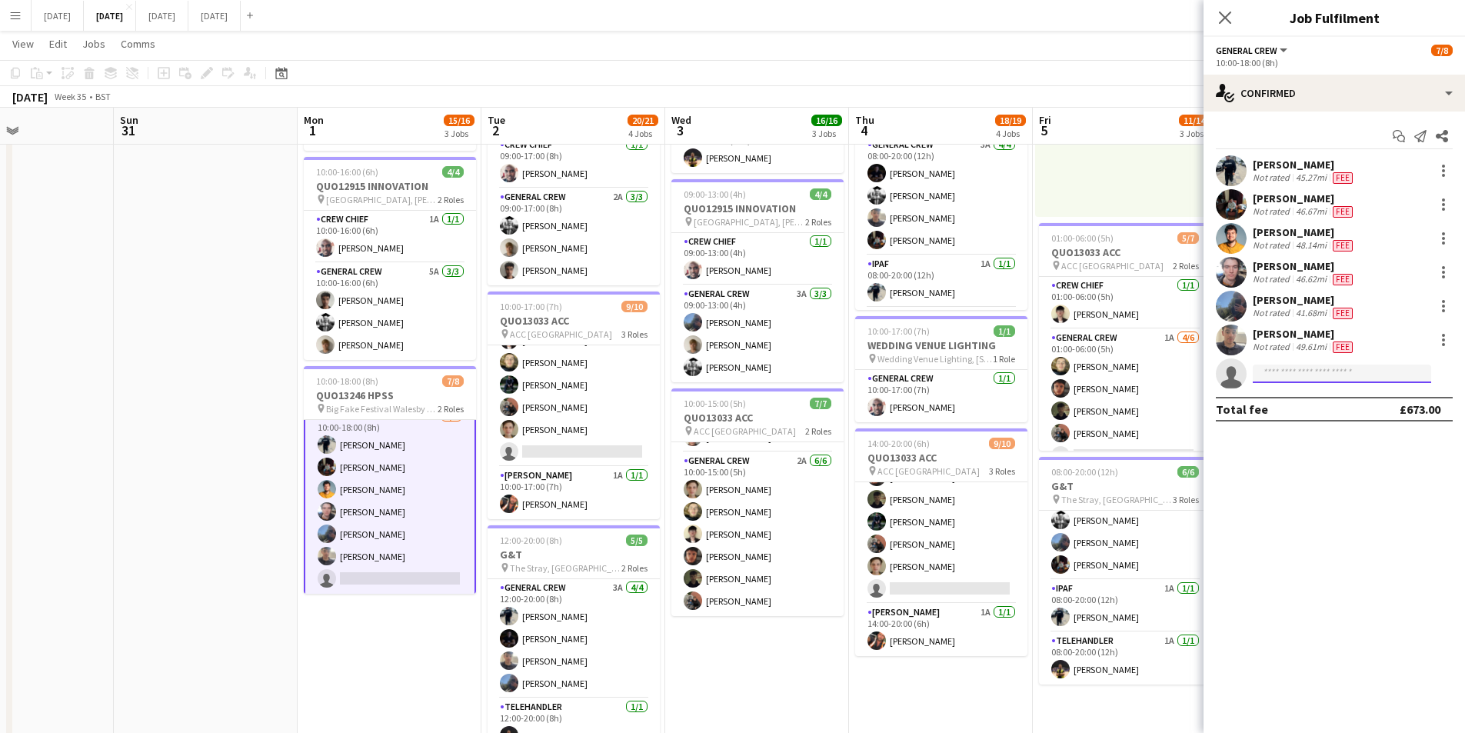
click at [1335, 376] on input at bounding box center [1342, 374] width 178 height 18
type input "****"
click at [1323, 397] on span "[PERSON_NAME]" at bounding box center [1309, 395] width 88 height 13
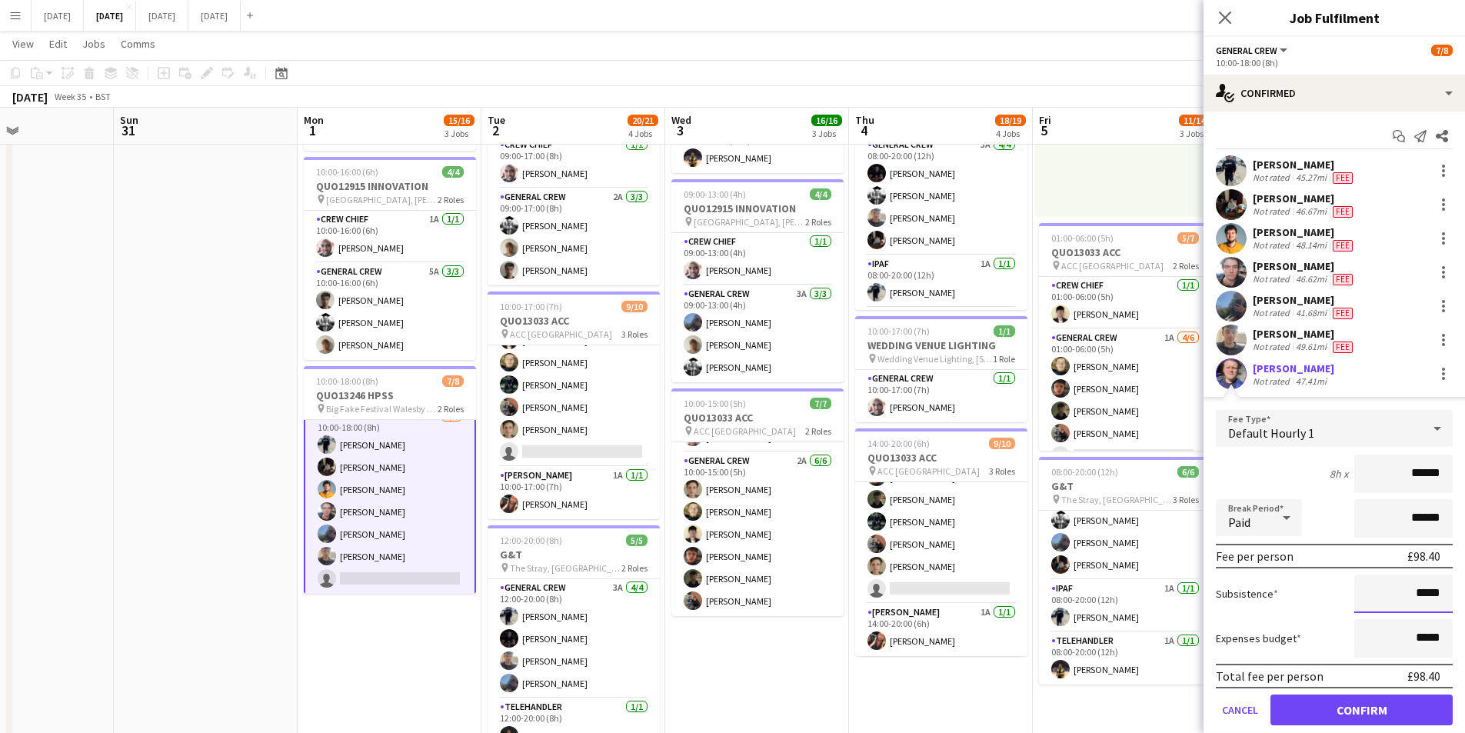
click at [1412, 595] on input "*****" at bounding box center [1403, 594] width 98 height 38
type input "******"
click at [1357, 712] on button "Confirm" at bounding box center [1362, 709] width 182 height 31
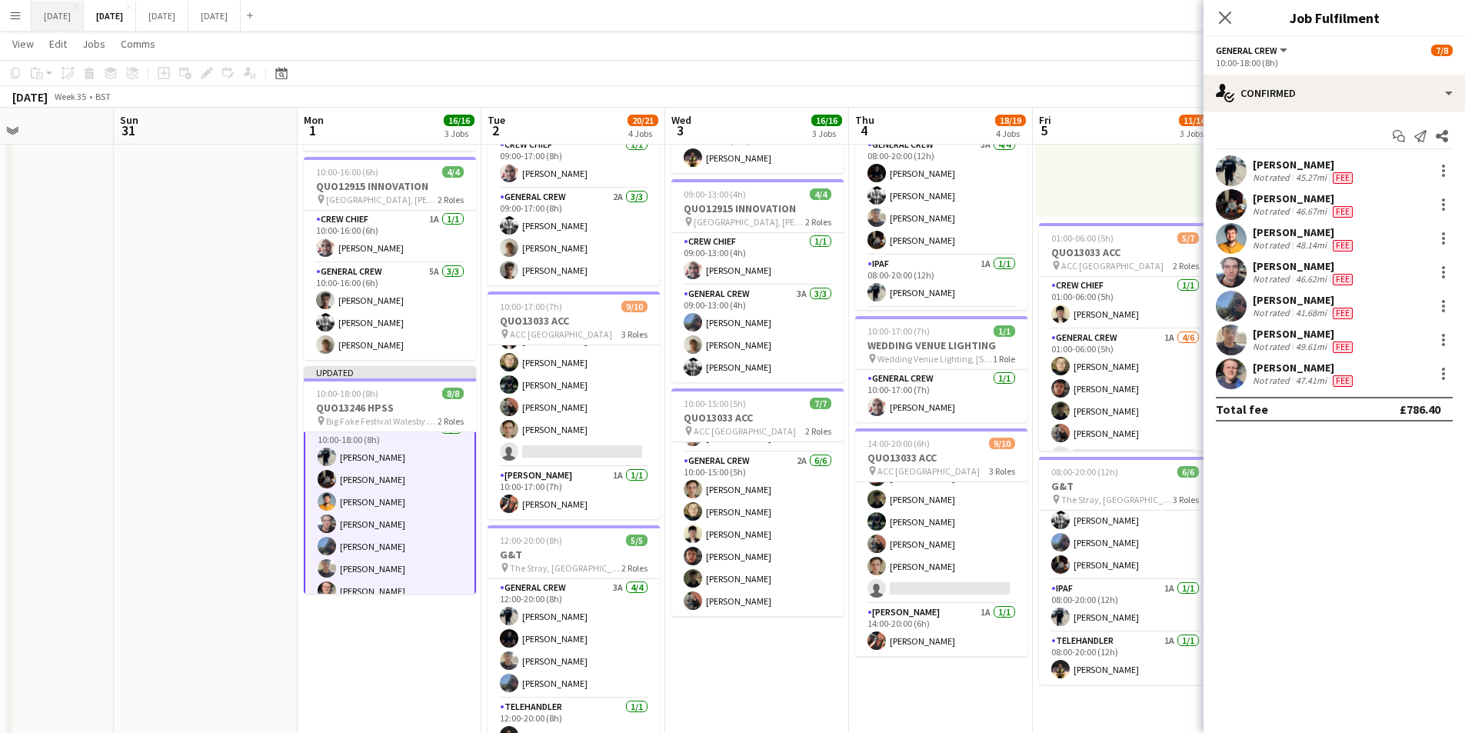
click at [58, 14] on button "[DATE] Close" at bounding box center [58, 16] width 52 height 30
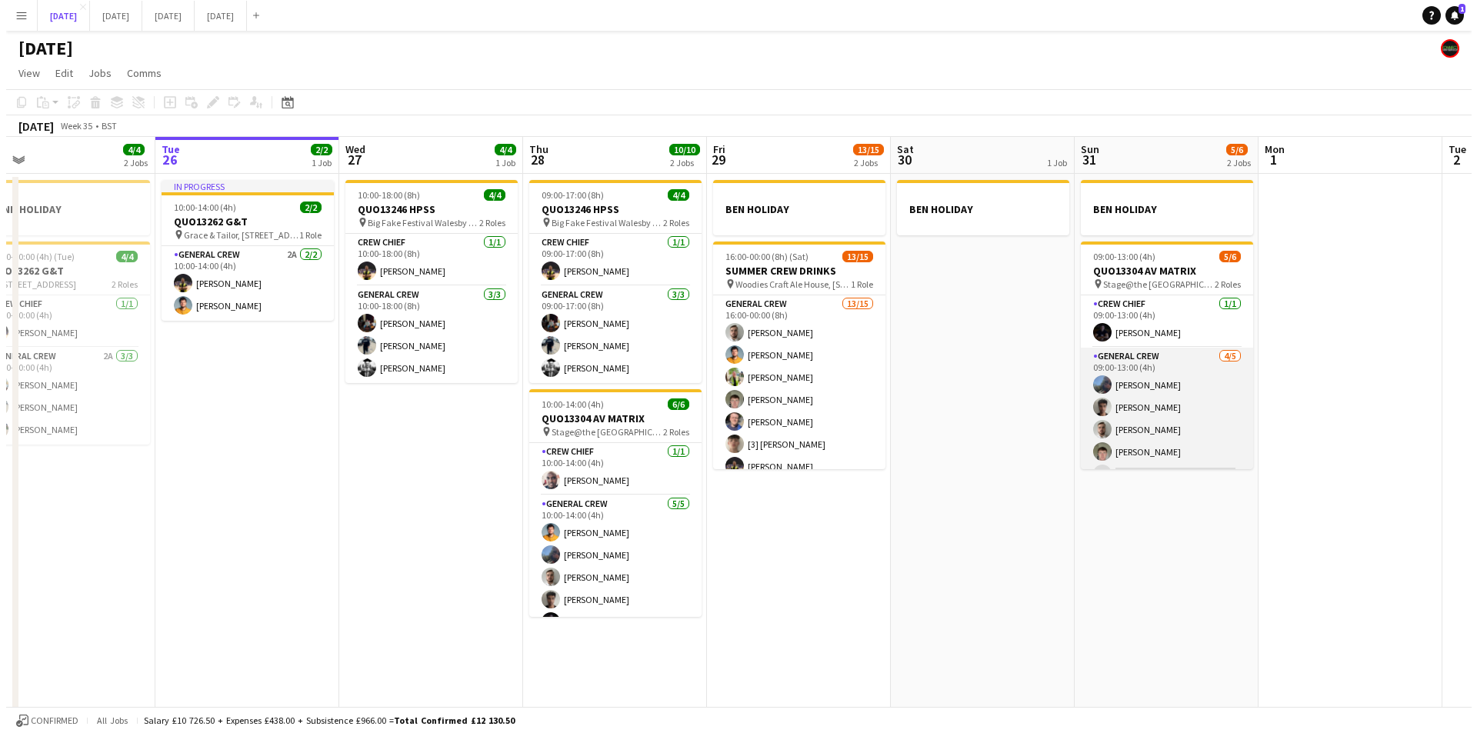
scroll to position [20, 0]
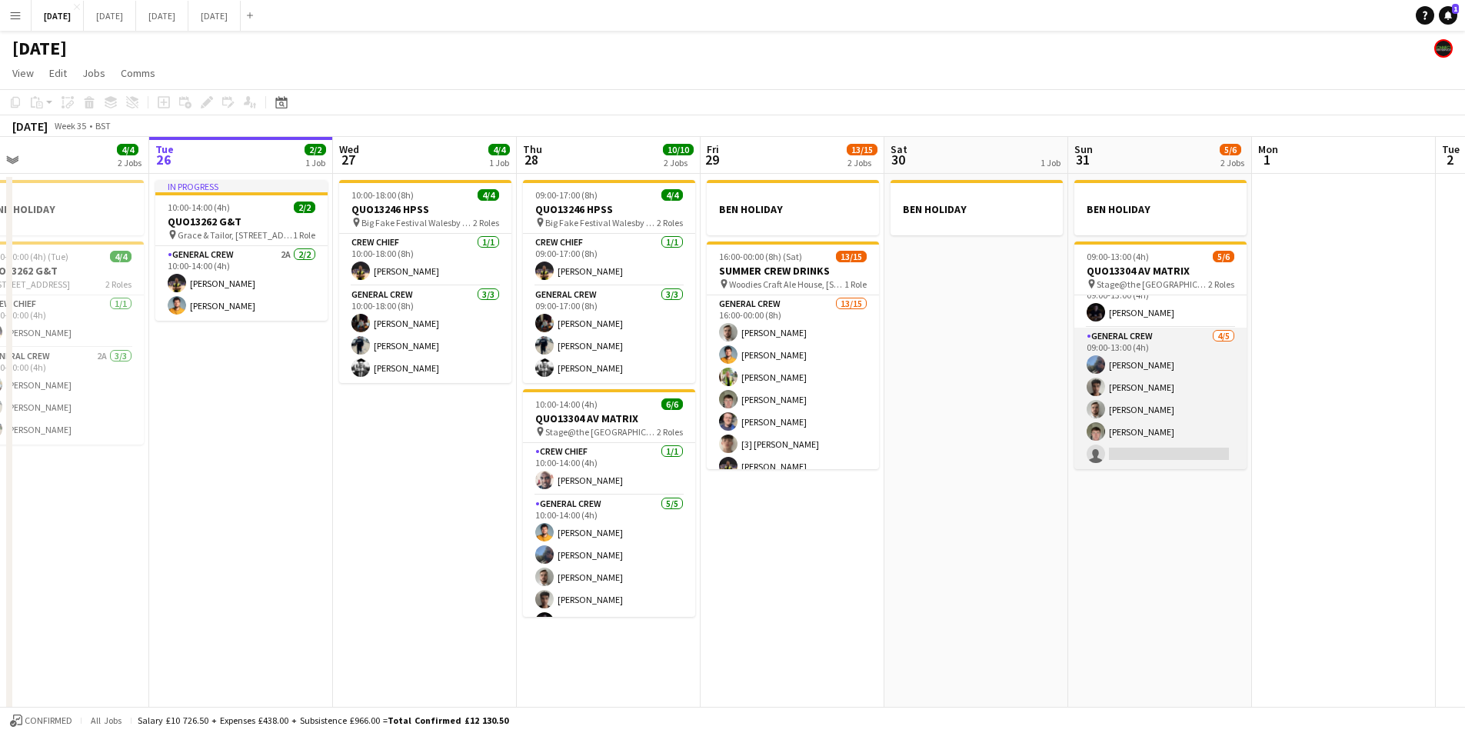
click at [1162, 398] on app-card-role "General Crew 4/5 09:00-13:00 (4h) Dawson Hyde Kamuren Brownhill Benji Crossley …" at bounding box center [1160, 399] width 172 height 142
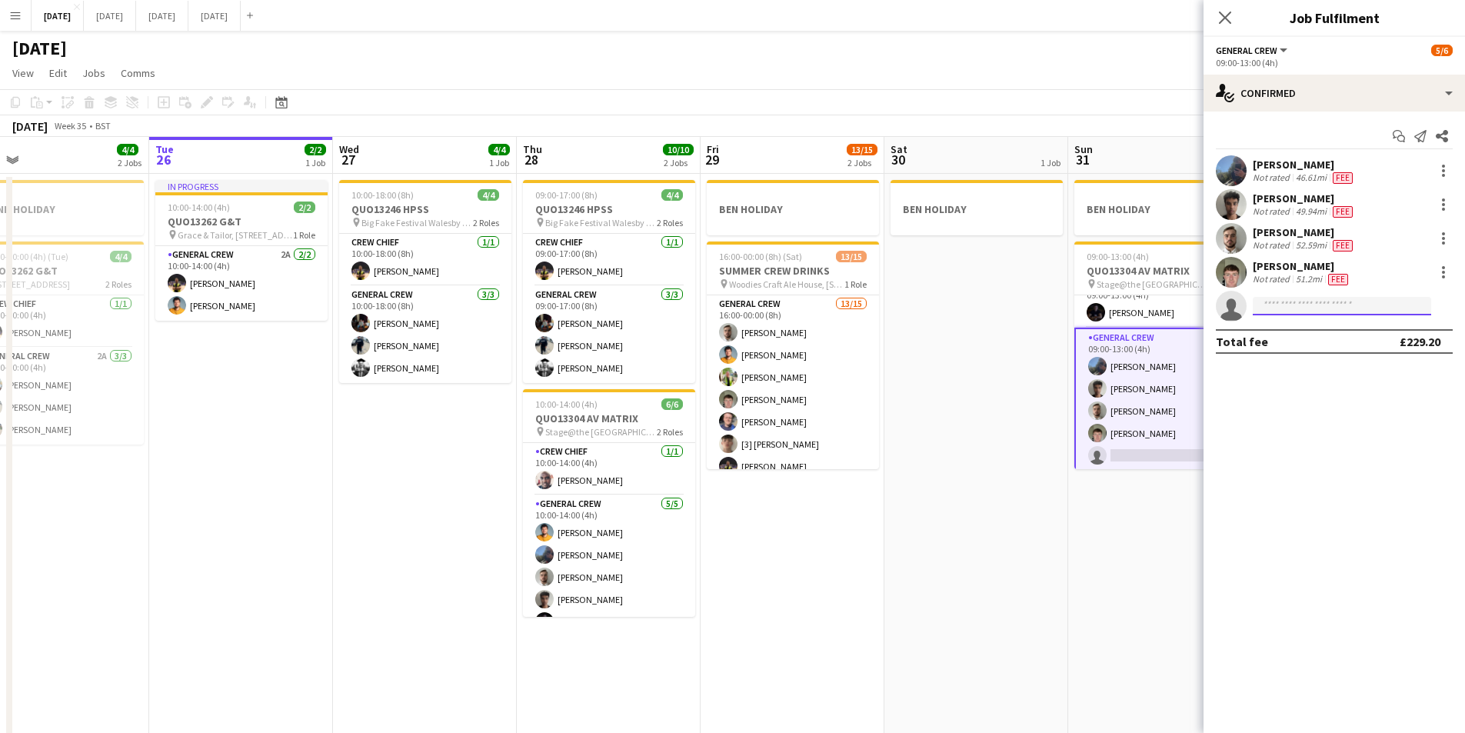
click at [1327, 306] on input at bounding box center [1342, 306] width 178 height 18
click at [1299, 311] on input "****" at bounding box center [1342, 306] width 178 height 18
type input "****"
click at [1302, 341] on span "orry.mcclean@gmail.com" at bounding box center [1342, 341] width 154 height 12
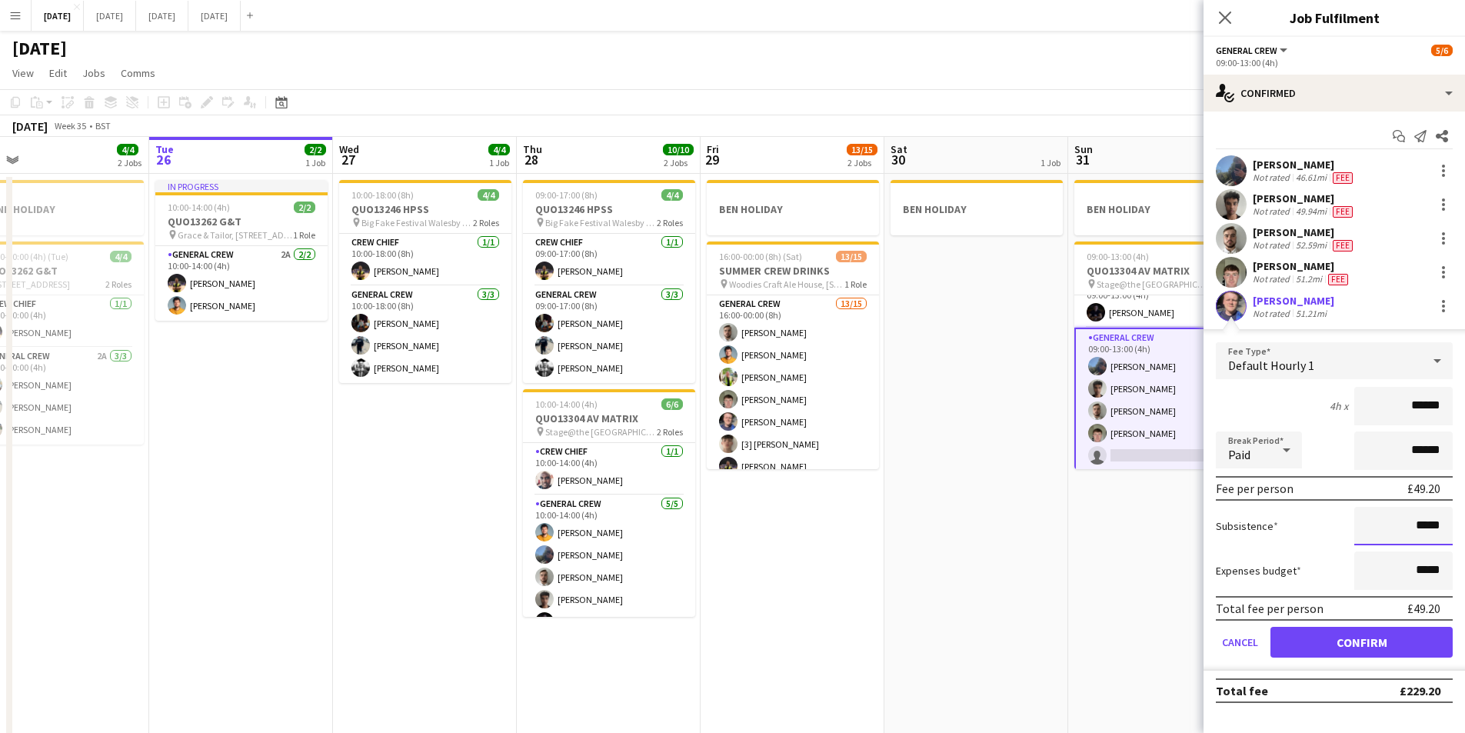
click at [1423, 524] on input "*****" at bounding box center [1403, 526] width 98 height 38
type input "******"
click at [1383, 635] on button "Confirm" at bounding box center [1362, 642] width 182 height 31
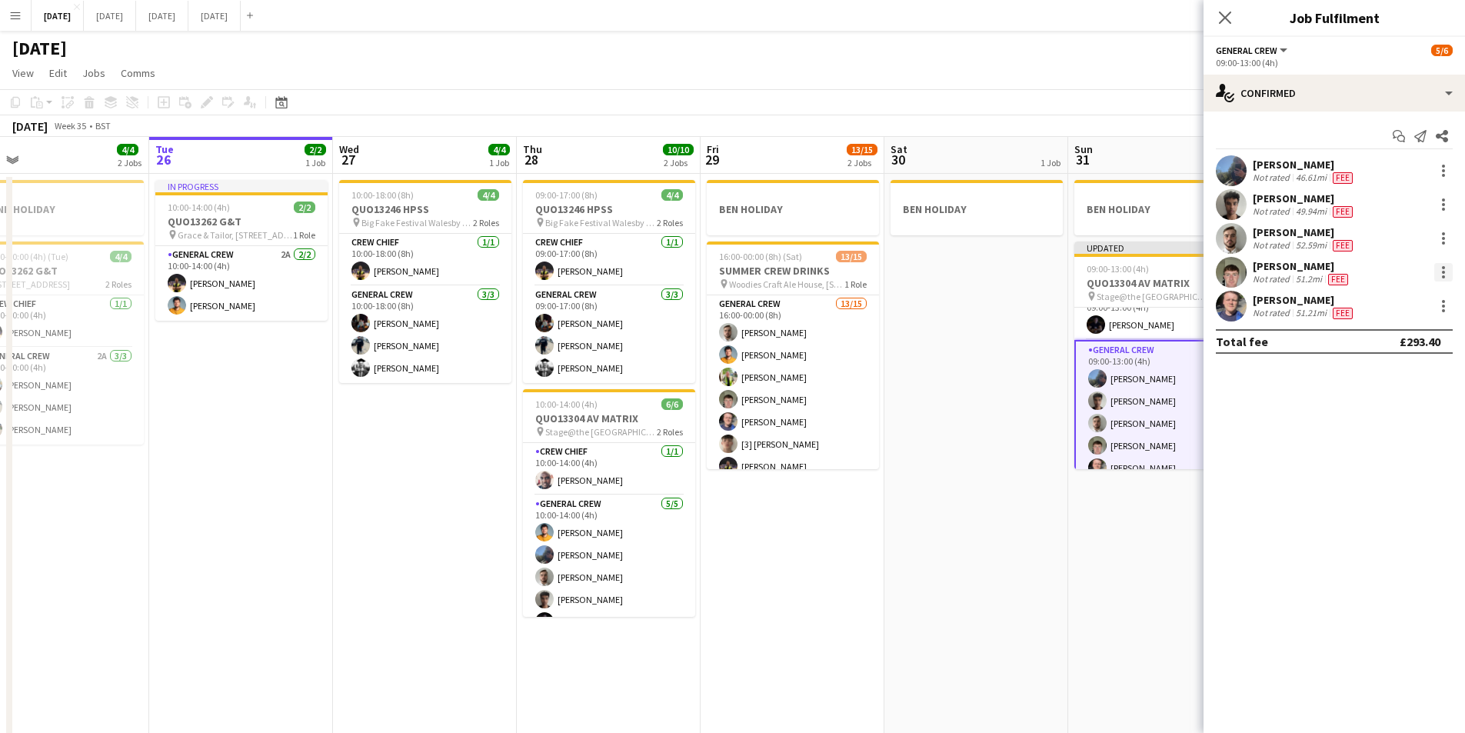
click at [1444, 272] on div at bounding box center [1443, 272] width 3 height 3
click at [1383, 308] on button "Edit fee" at bounding box center [1393, 300] width 120 height 37
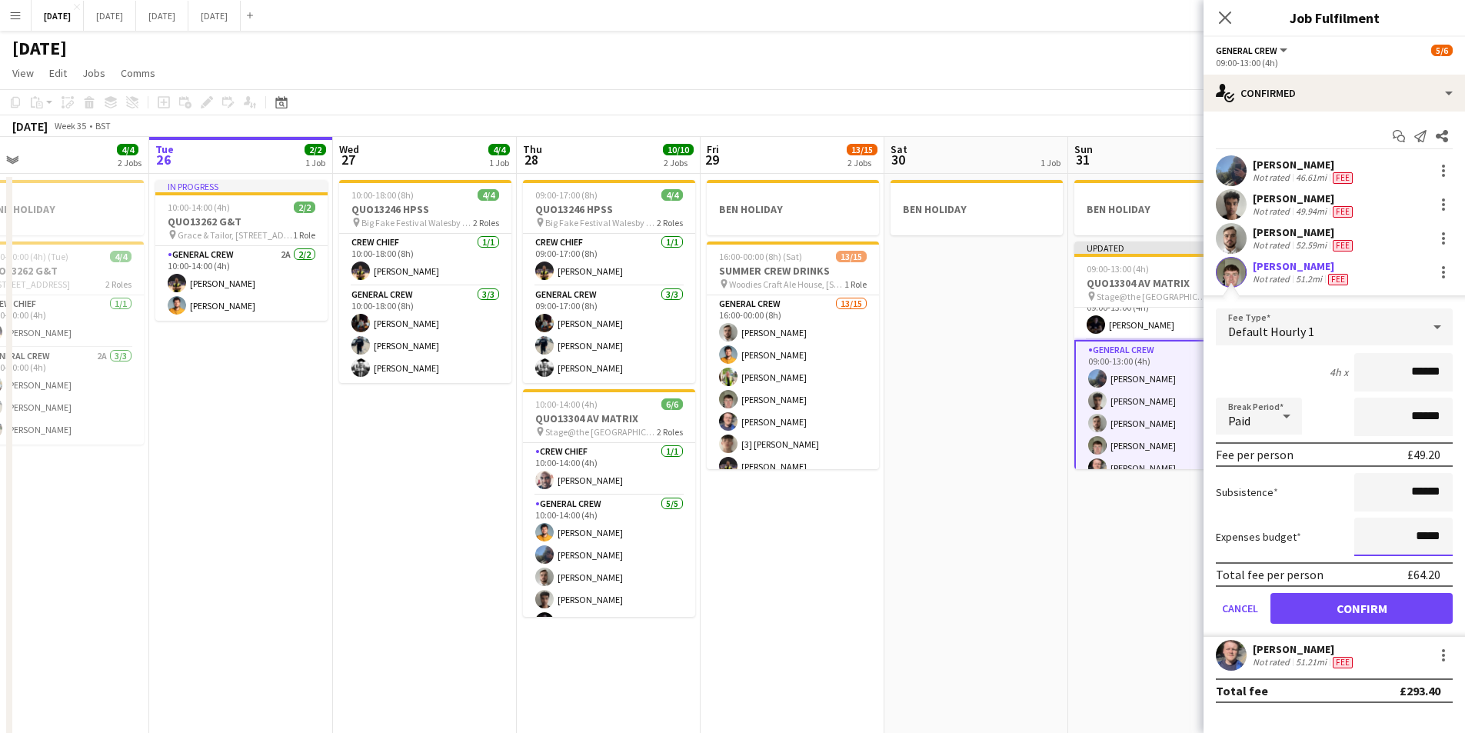
click at [1423, 538] on input "*****" at bounding box center [1403, 537] width 98 height 38
type input "******"
click at [1357, 601] on button "Confirm" at bounding box center [1362, 608] width 182 height 31
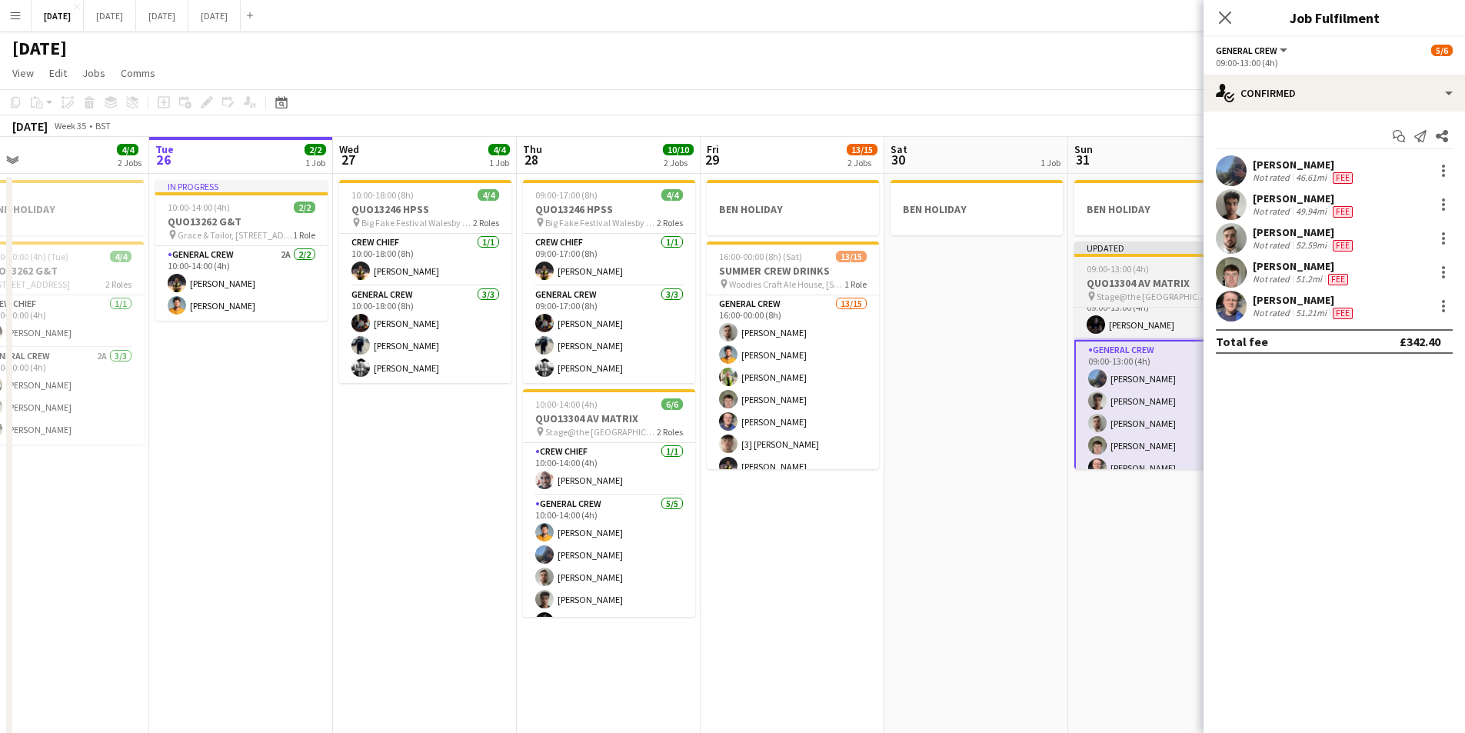
click at [1153, 278] on h3 "QUO13304 AV MATRIX" at bounding box center [1160, 283] width 172 height 14
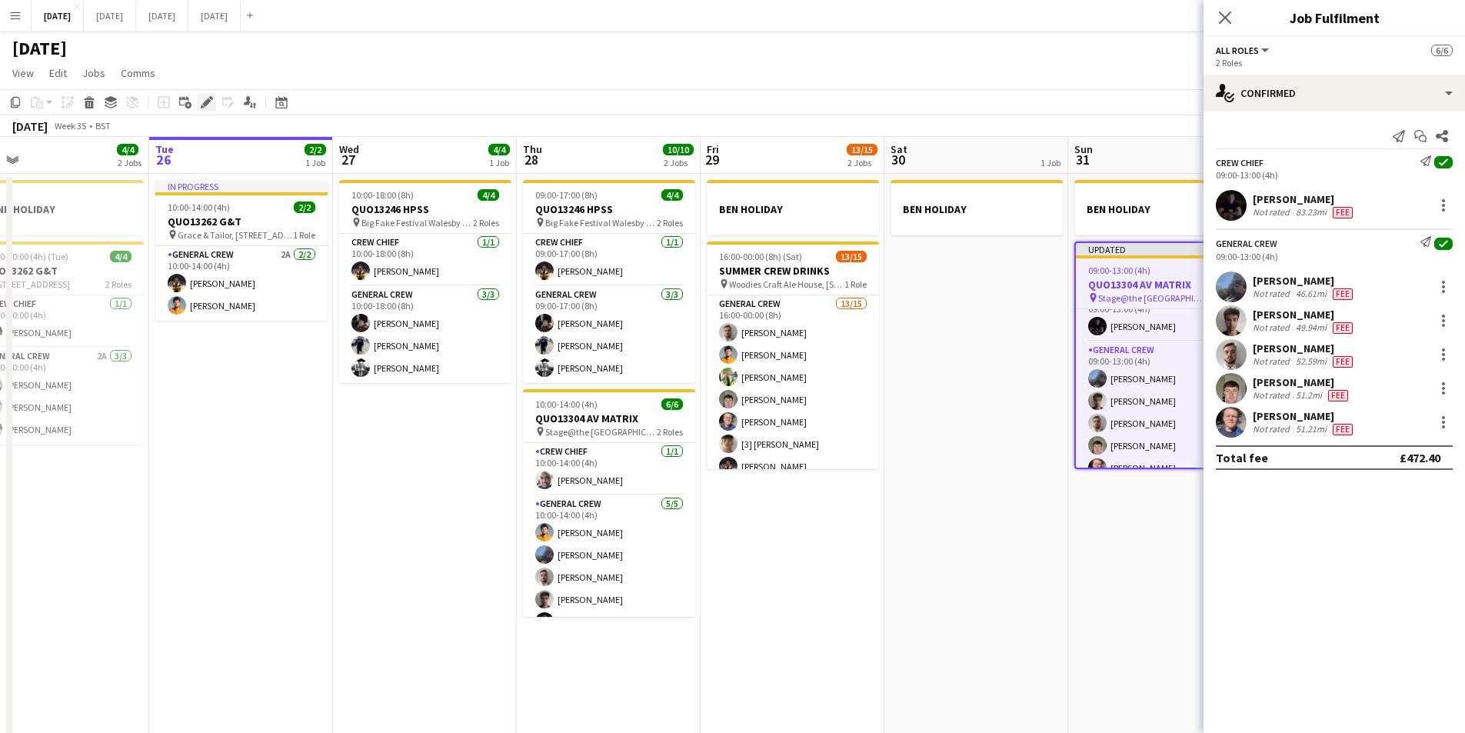
click at [203, 98] on icon "Edit" at bounding box center [207, 102] width 12 height 12
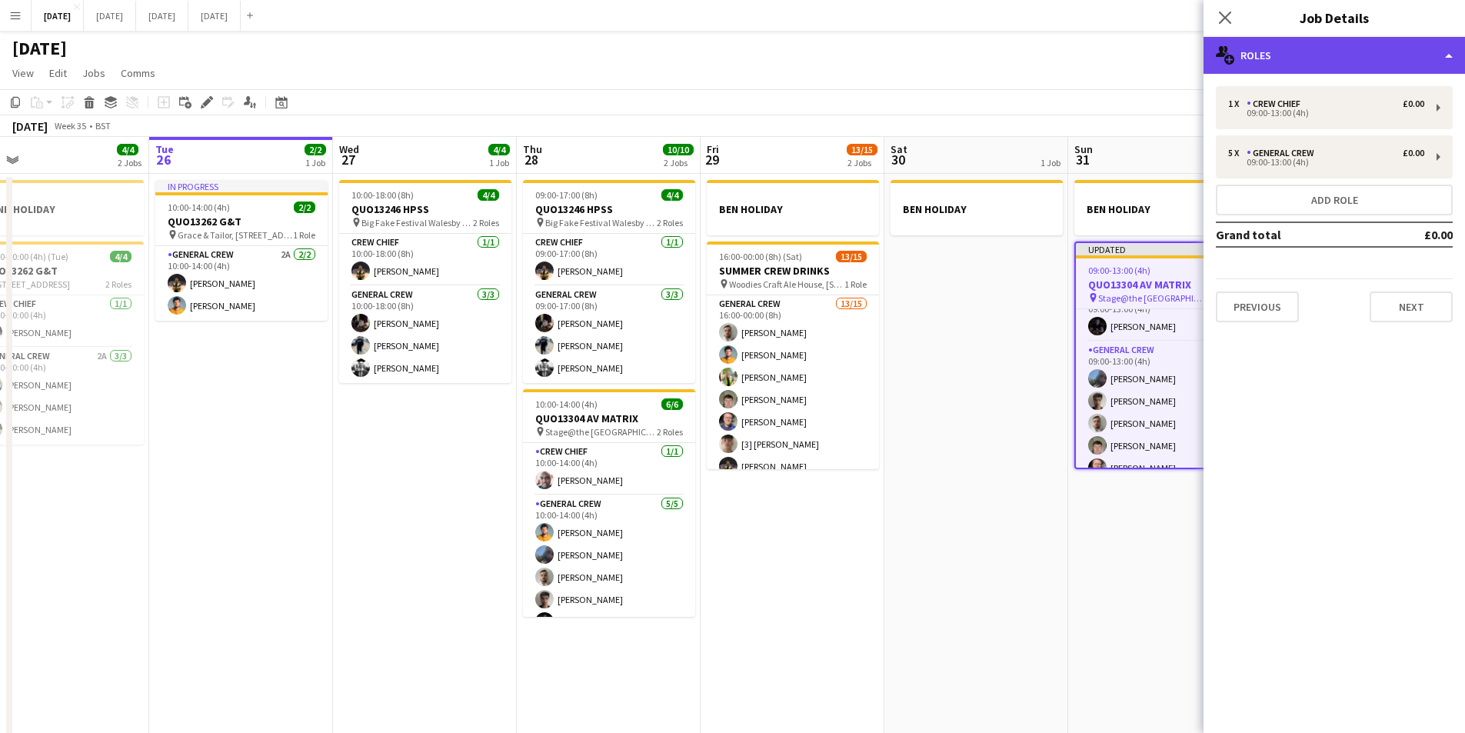
click at [1335, 50] on div "multiple-users-add Roles" at bounding box center [1334, 55] width 261 height 37
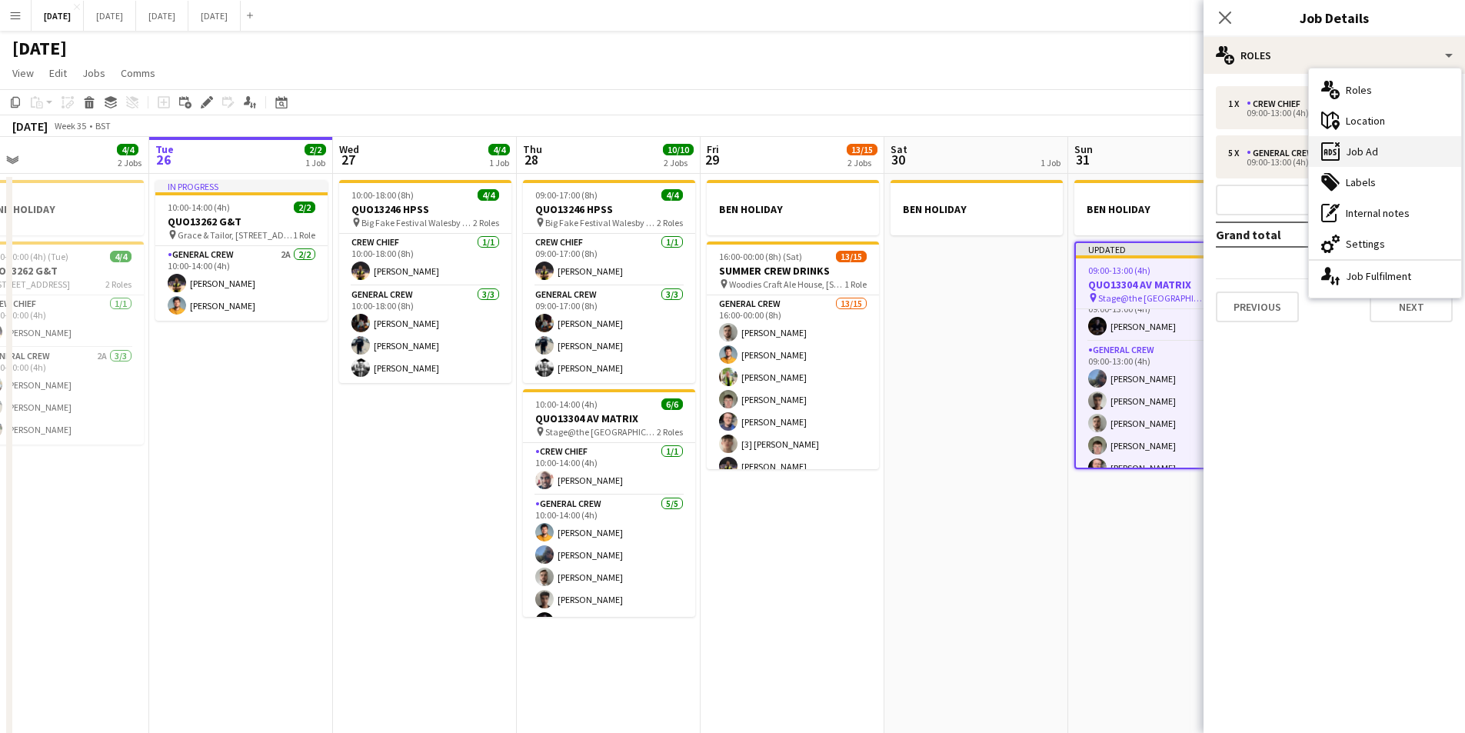
click at [1380, 143] on div "ads-window Job Ad" at bounding box center [1385, 151] width 152 height 31
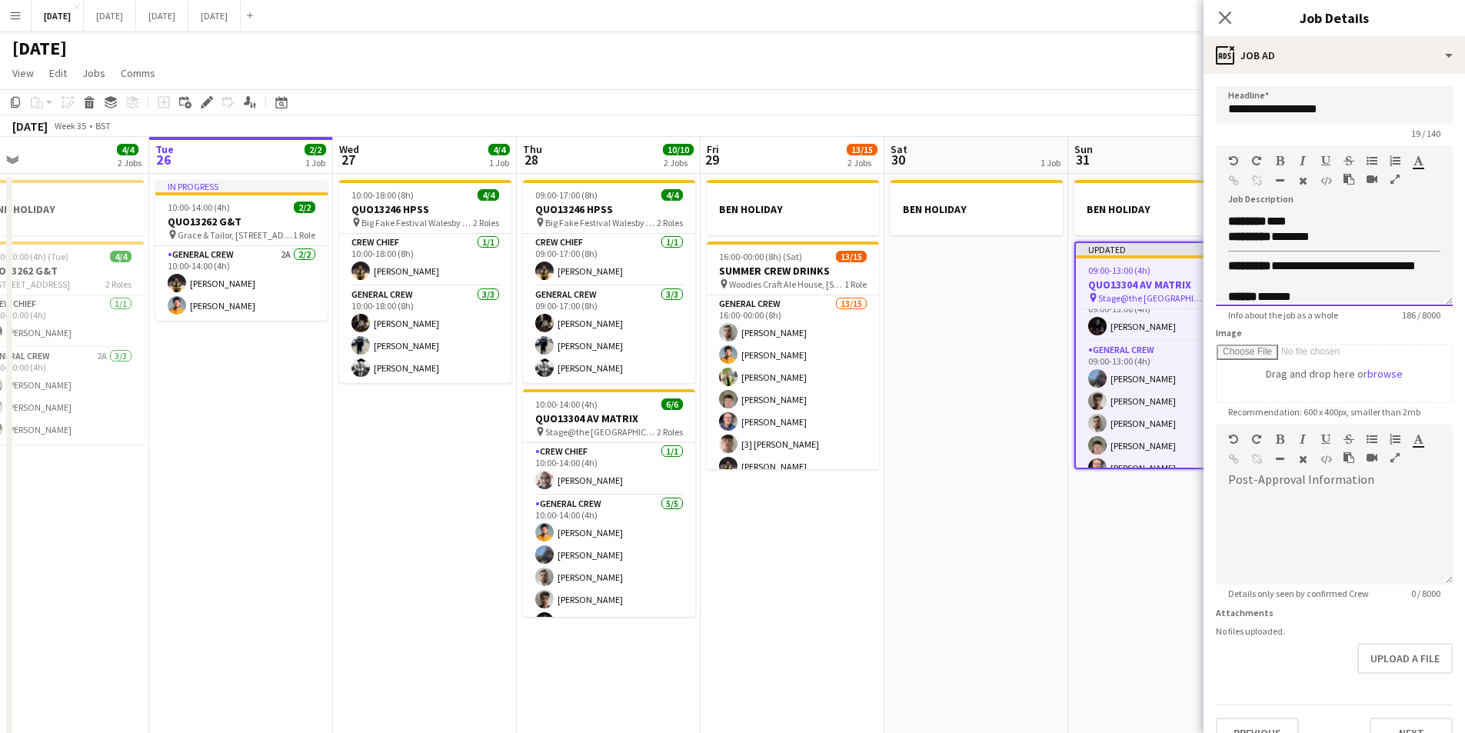
click at [1315, 291] on div "****** *******" at bounding box center [1322, 296] width 189 height 15
click at [1224, 13] on icon "Close pop-in" at bounding box center [1224, 17] width 15 height 15
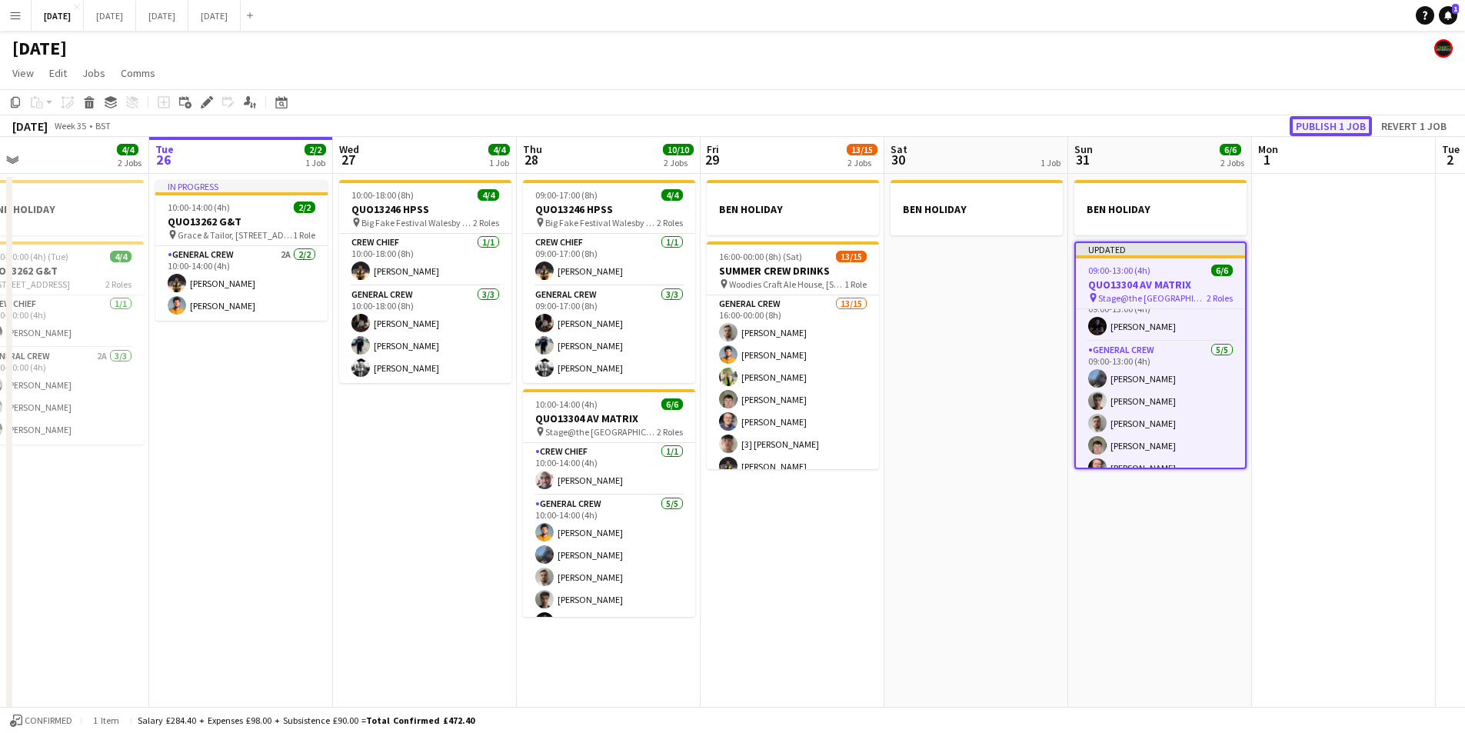
click at [1328, 132] on button "Publish 1 job" at bounding box center [1331, 126] width 82 height 20
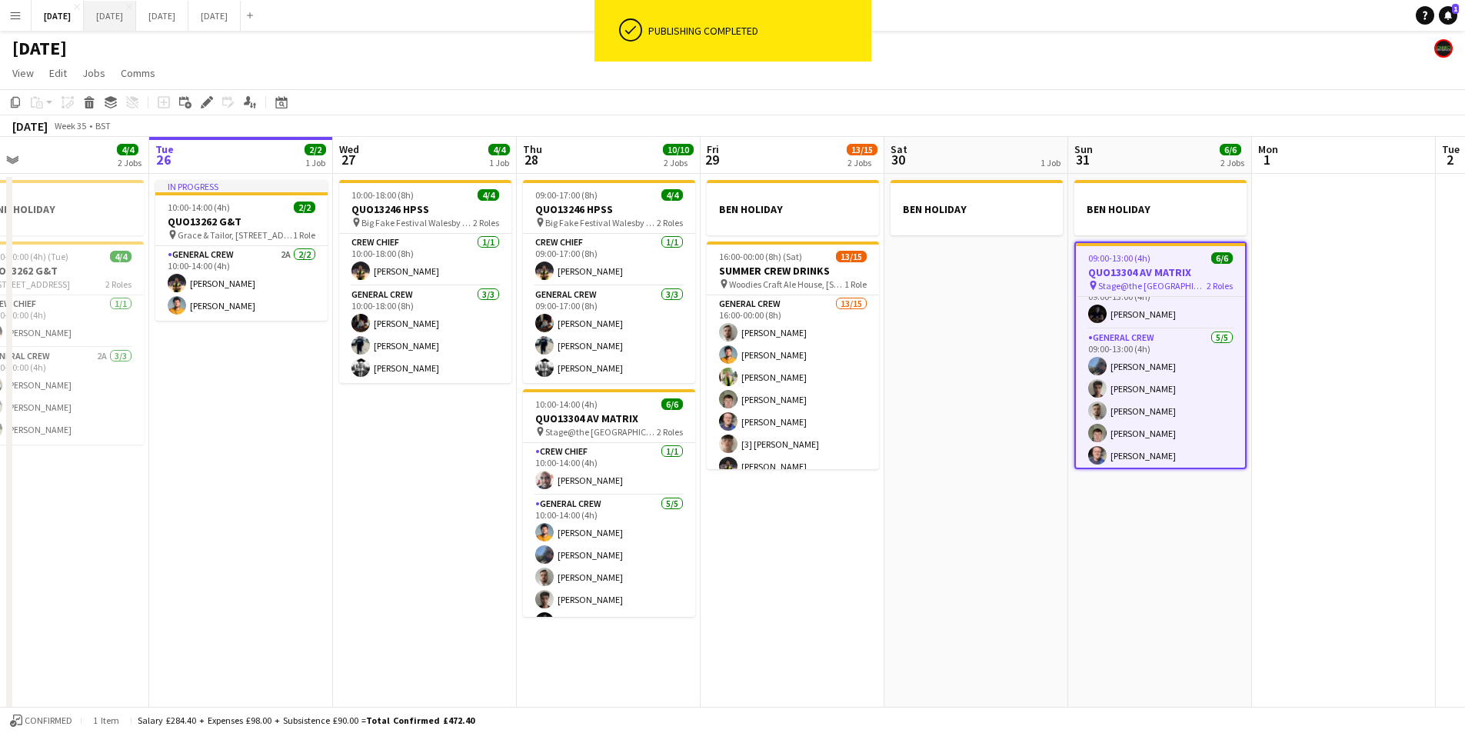
click at [136, 18] on button "[DATE] Close" at bounding box center [110, 16] width 52 height 30
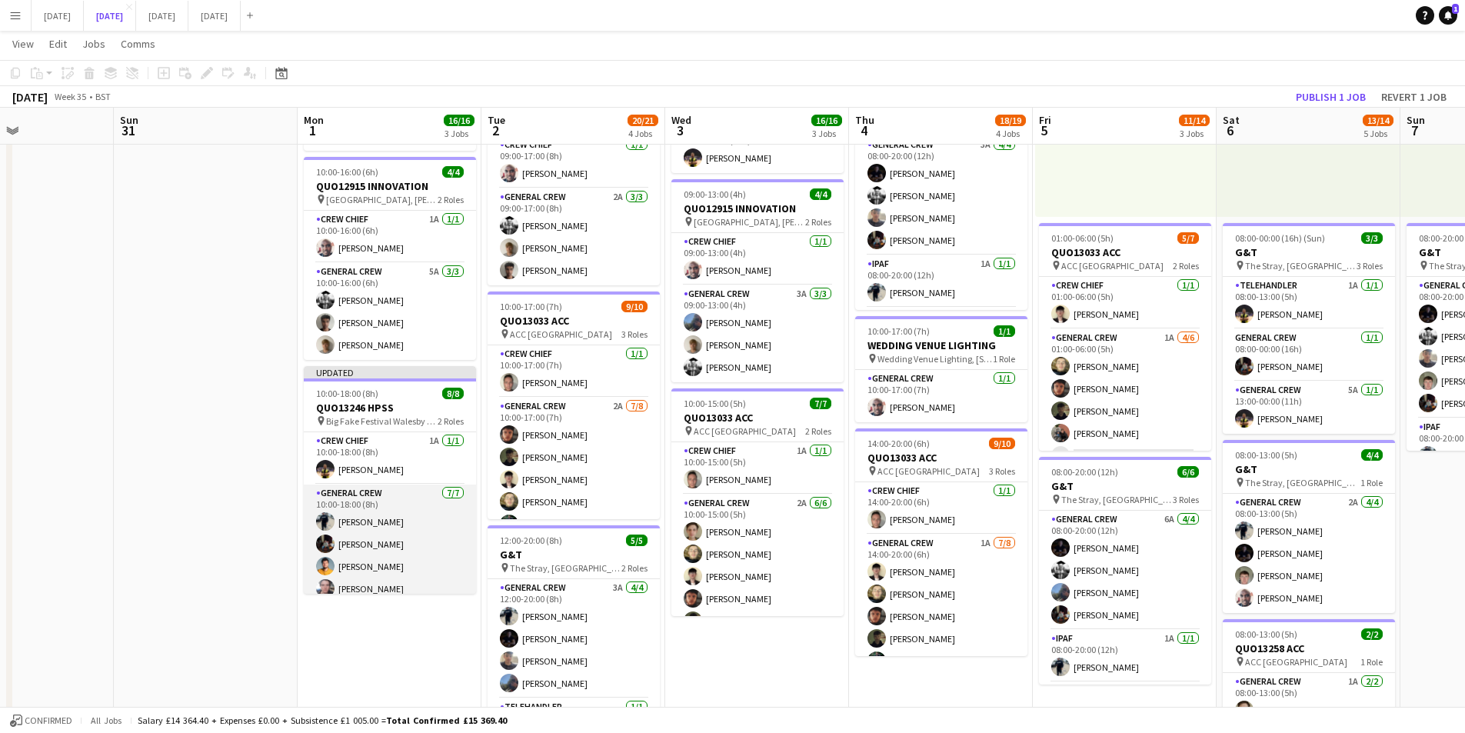
scroll to position [77, 0]
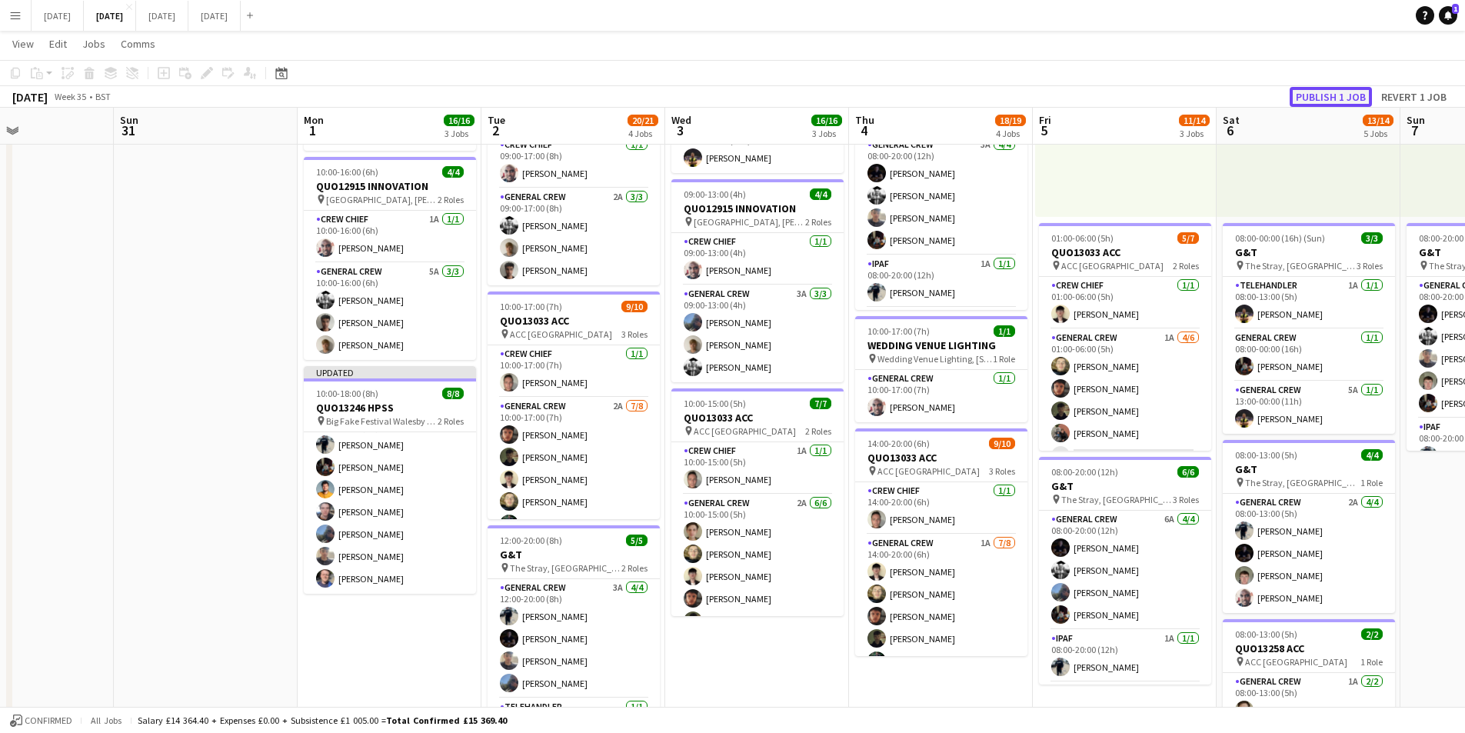
click at [1336, 96] on button "Publish 1 job" at bounding box center [1331, 97] width 82 height 20
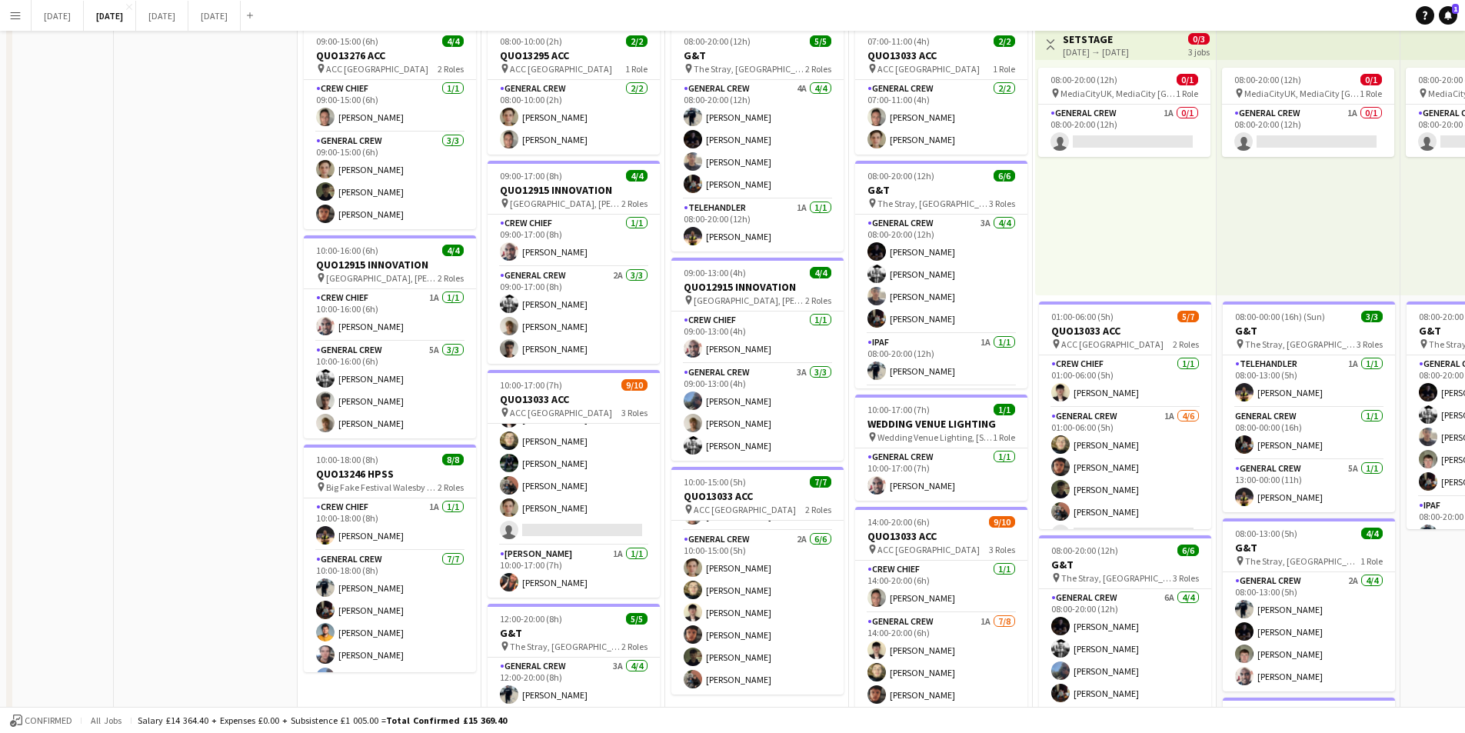
scroll to position [0, 0]
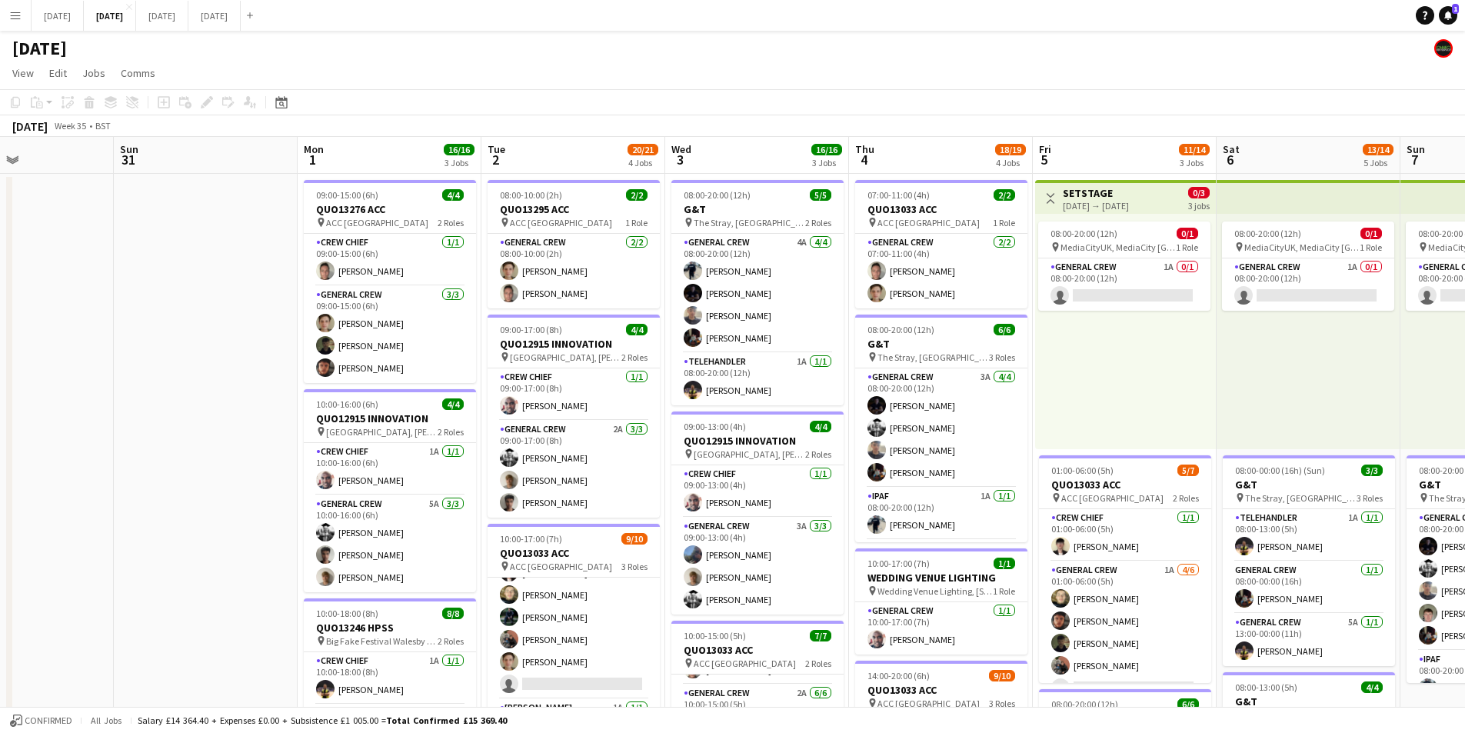
drag, startPoint x: 1139, startPoint y: 577, endPoint x: 1016, endPoint y: 547, distance: 126.7
click at [1042, 561] on app-calendar-viewport "Thu 28 Fri 29 Sat 30 Sun 31 Mon 1 16/16 3 Jobs Tue 2 20/21 4 Jobs Wed 3 16/16 3…" at bounding box center [732, 666] width 1465 height 1058
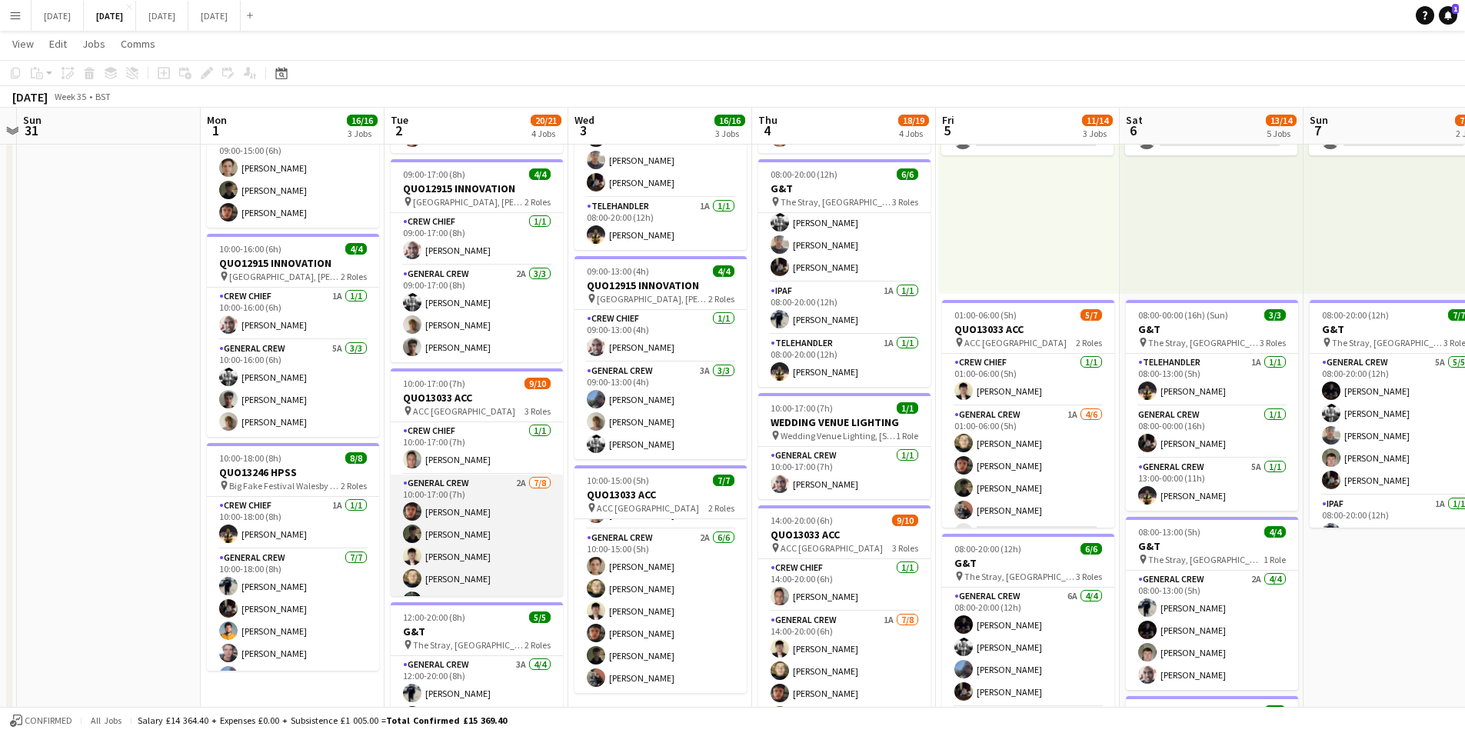
scroll to position [139, 0]
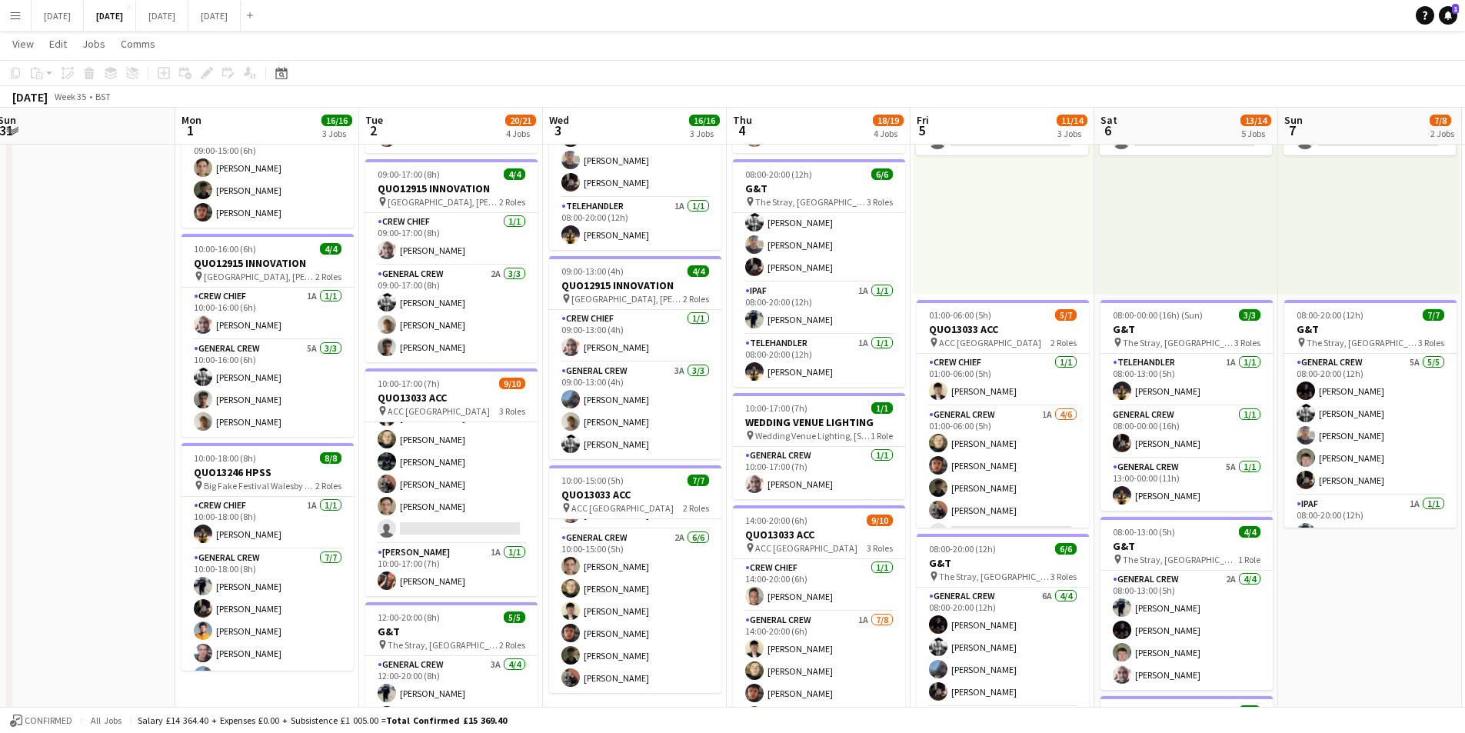
drag, startPoint x: 974, startPoint y: 514, endPoint x: 628, endPoint y: 455, distance: 351.9
click at [646, 460] on app-calendar-viewport "Thu 28 Fri 29 Sat 30 Sun 31 Mon 1 16/16 3 Jobs Tue 2 20/21 4 Jobs Wed 3 16/16 3…" at bounding box center [732, 472] width 1465 height 1133
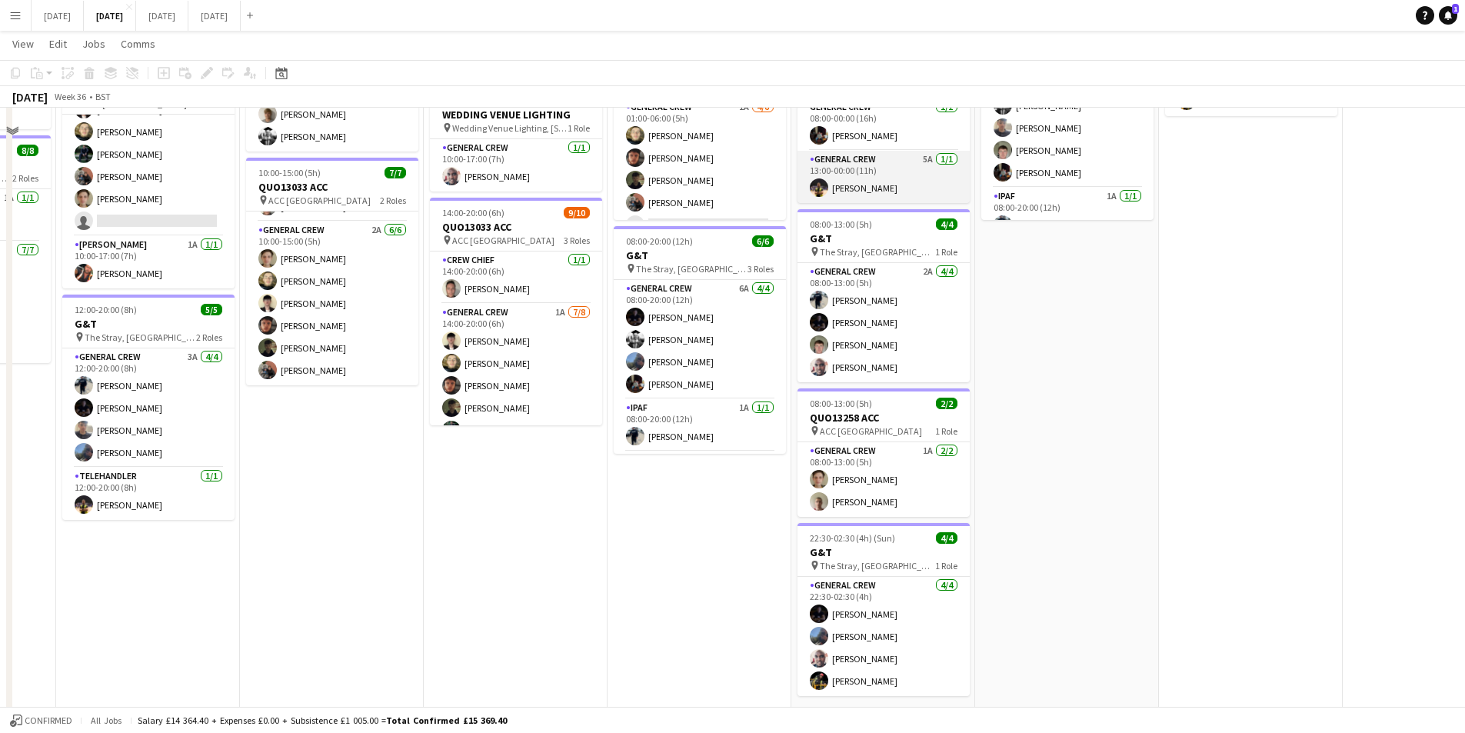
scroll to position [77, 0]
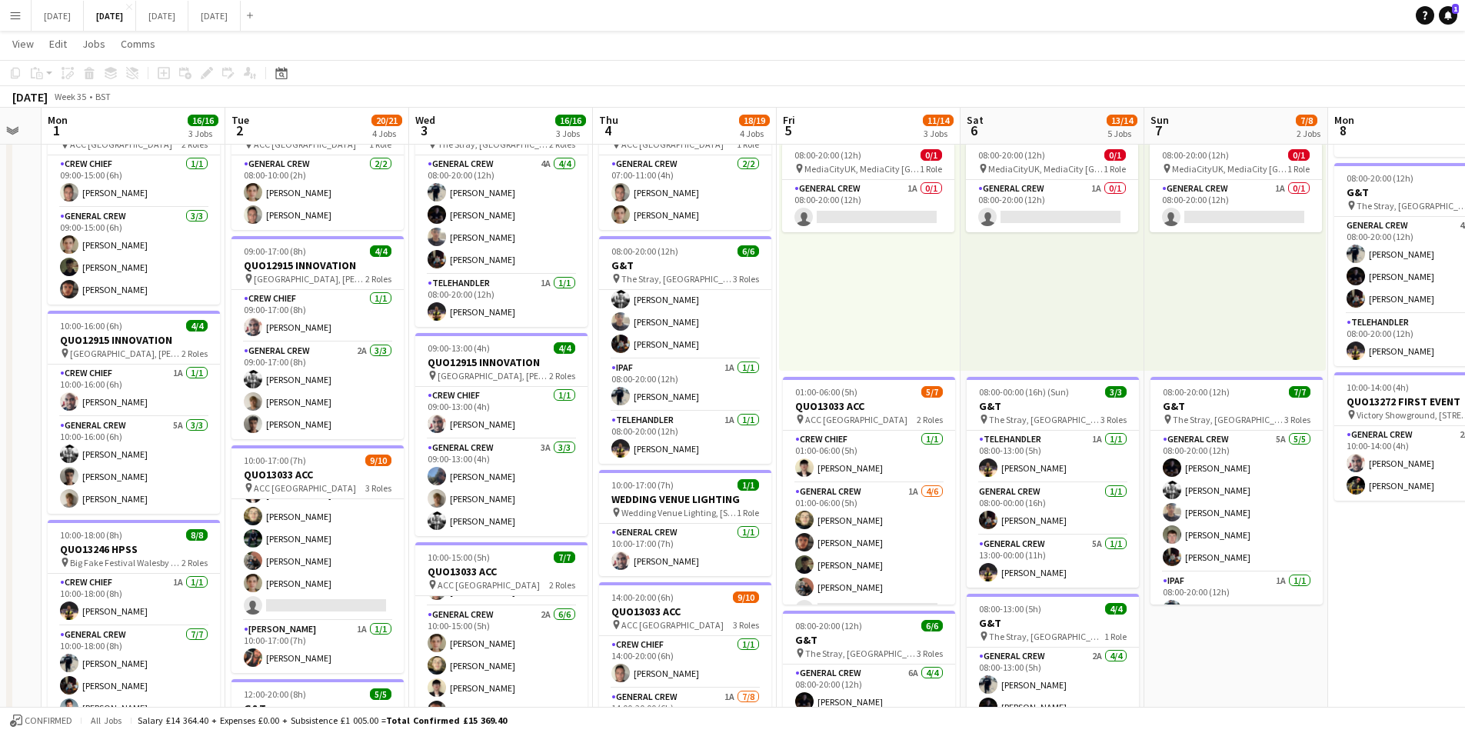
drag, startPoint x: 616, startPoint y: 554, endPoint x: 817, endPoint y: 555, distance: 200.7
click at [816, 555] on app-calendar-viewport "Sat 30 Sun 31 Mon 1 16/16 3 Jobs Tue 2 20/21 4 Jobs Wed 3 16/16 3 Jobs Thu 4 18…" at bounding box center [732, 549] width 1465 height 1133
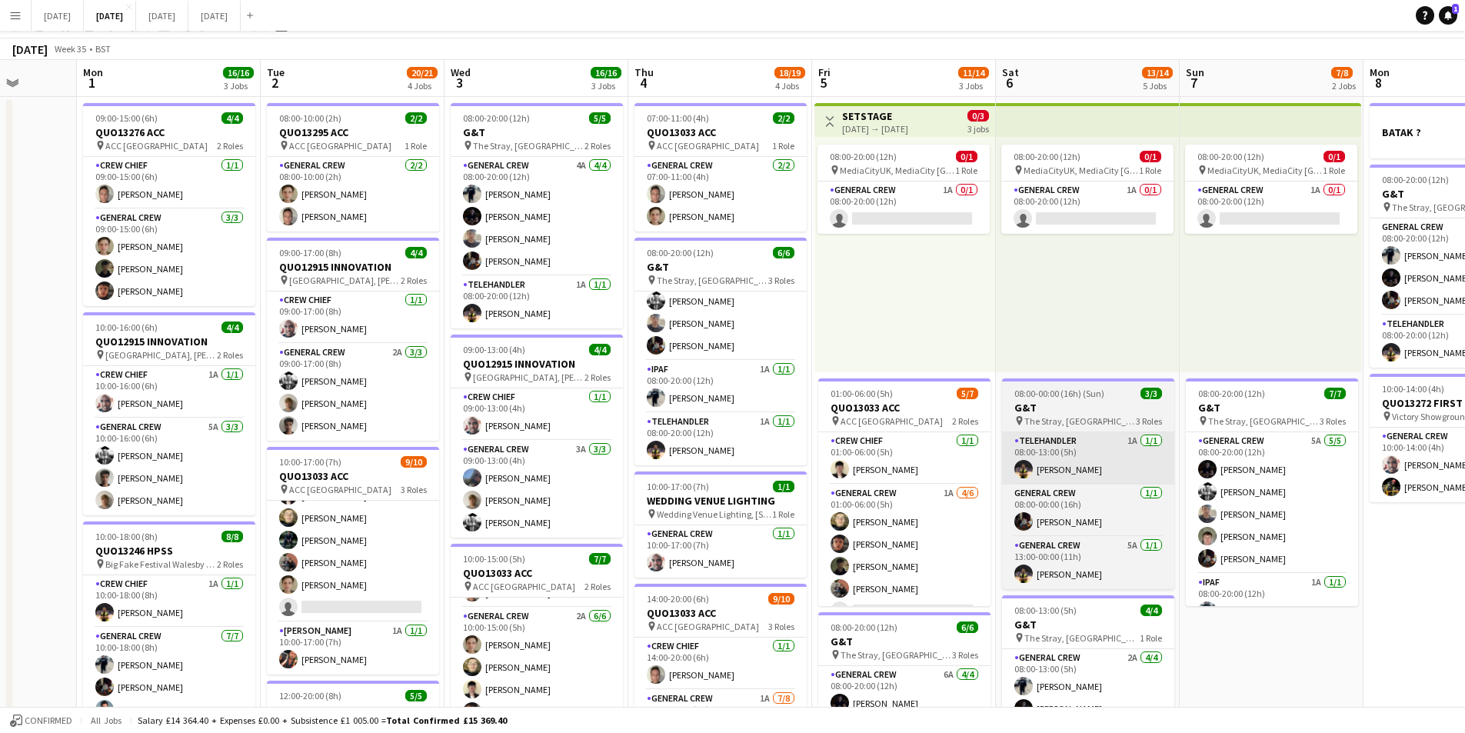
scroll to position [0, 0]
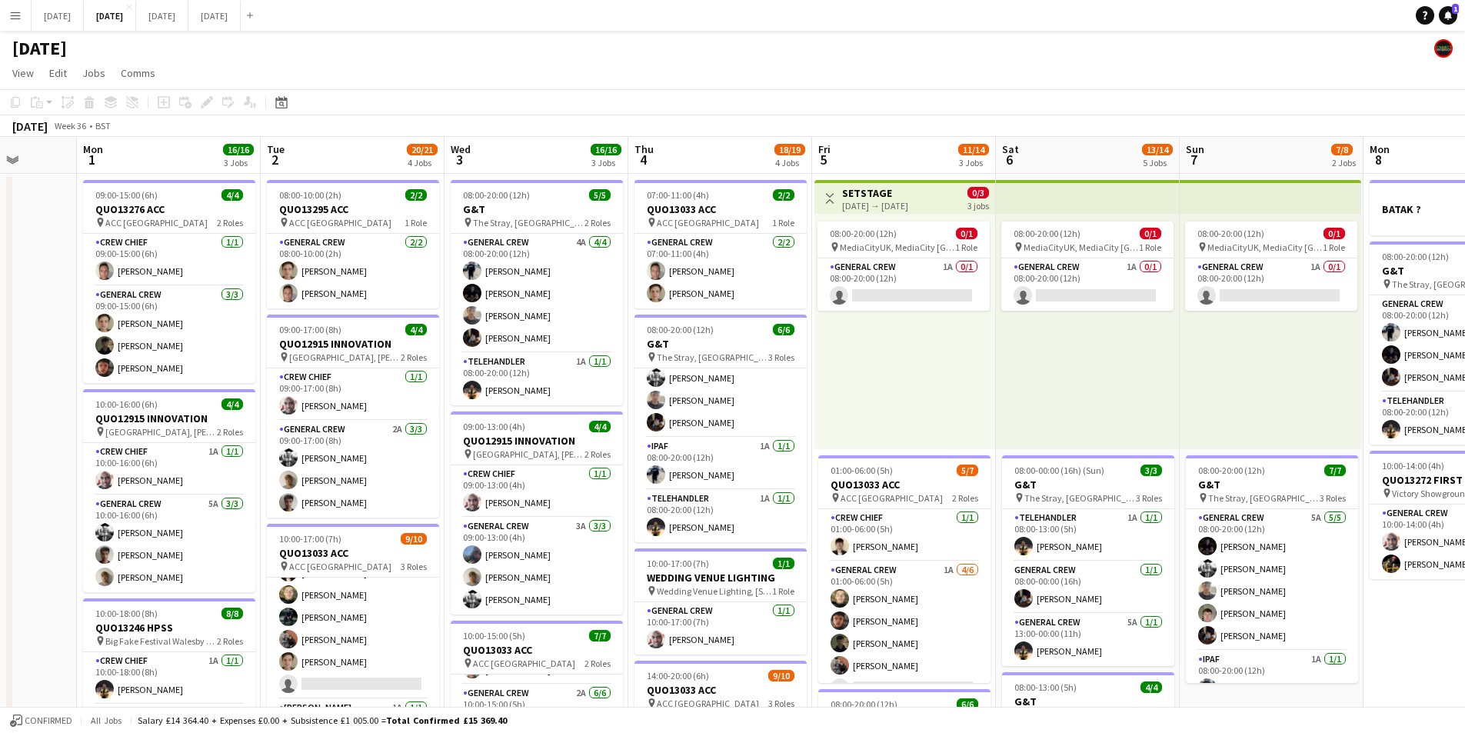
drag, startPoint x: 1101, startPoint y: 555, endPoint x: 909, endPoint y: 574, distance: 192.5
click at [695, 539] on app-calendar-viewport "Fri 29 Sat 30 Sun 31 Mon 1 16/16 3 Jobs Tue 2 20/21 4 Jobs Wed 3 16/16 3 Jobs T…" at bounding box center [732, 666] width 1465 height 1058
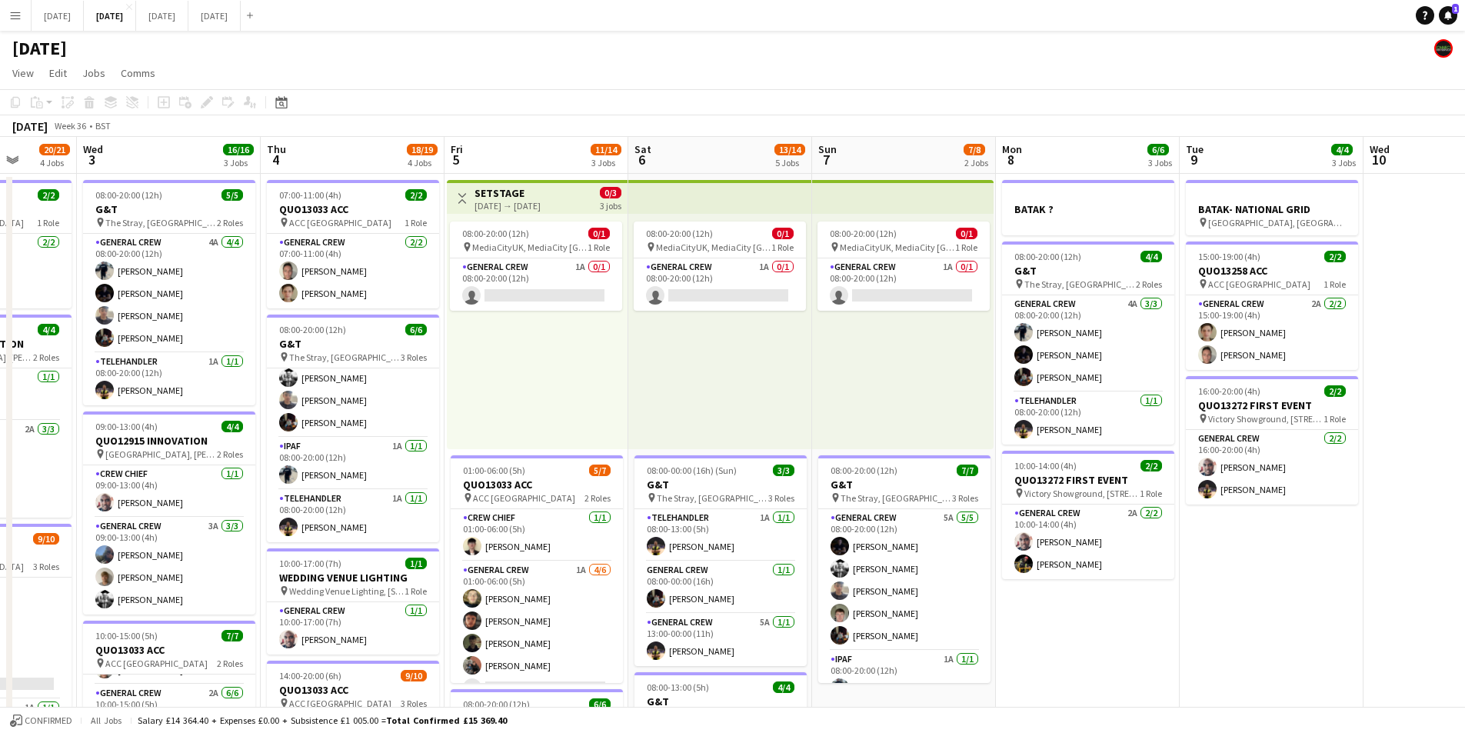
scroll to position [0, 527]
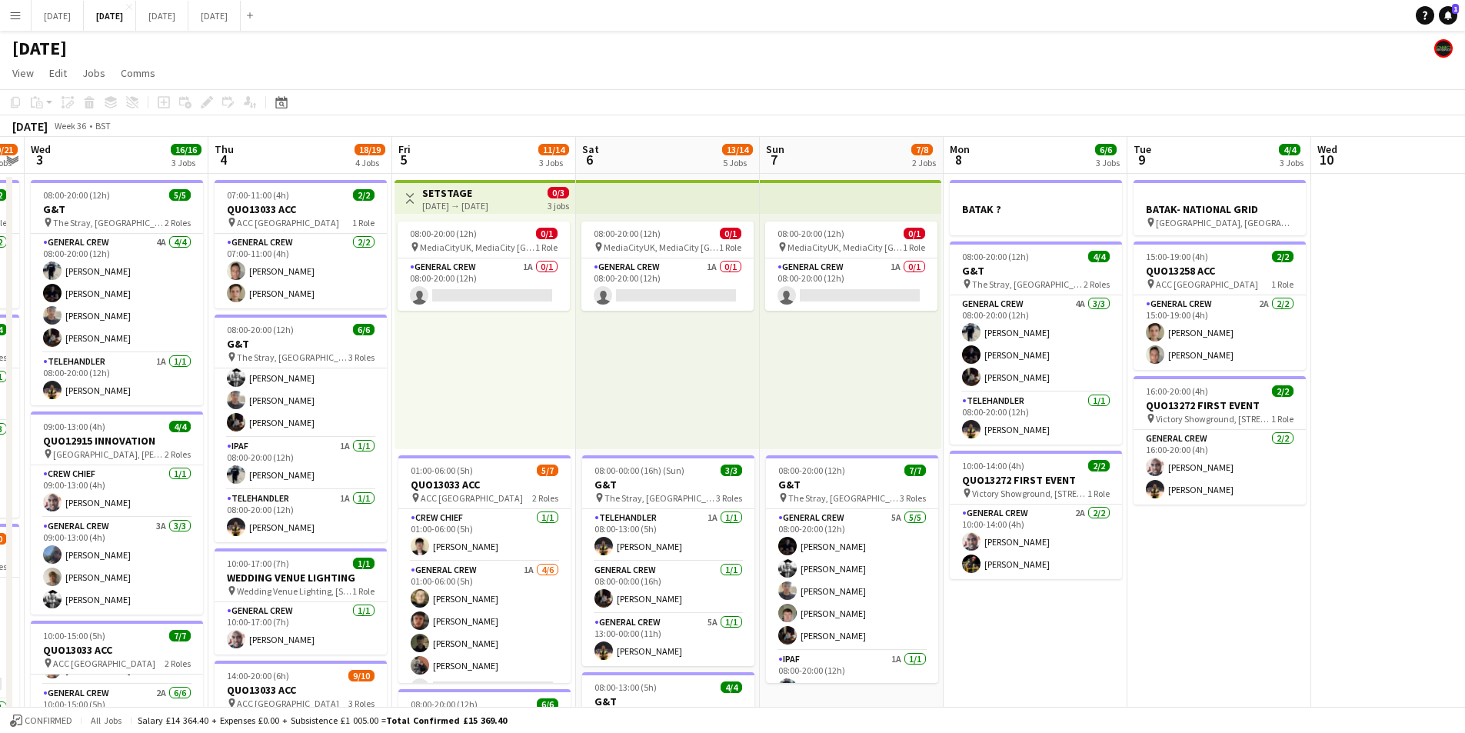
drag, startPoint x: 852, startPoint y: 551, endPoint x: 1131, endPoint y: 573, distance: 279.3
click at [811, 542] on app-calendar-viewport "Sun 31 Mon 1 16/16 3 Jobs Tue 2 20/21 4 Jobs Wed 3 16/16 3 Jobs Thu 4 18/19 4 J…" at bounding box center [732, 666] width 1465 height 1058
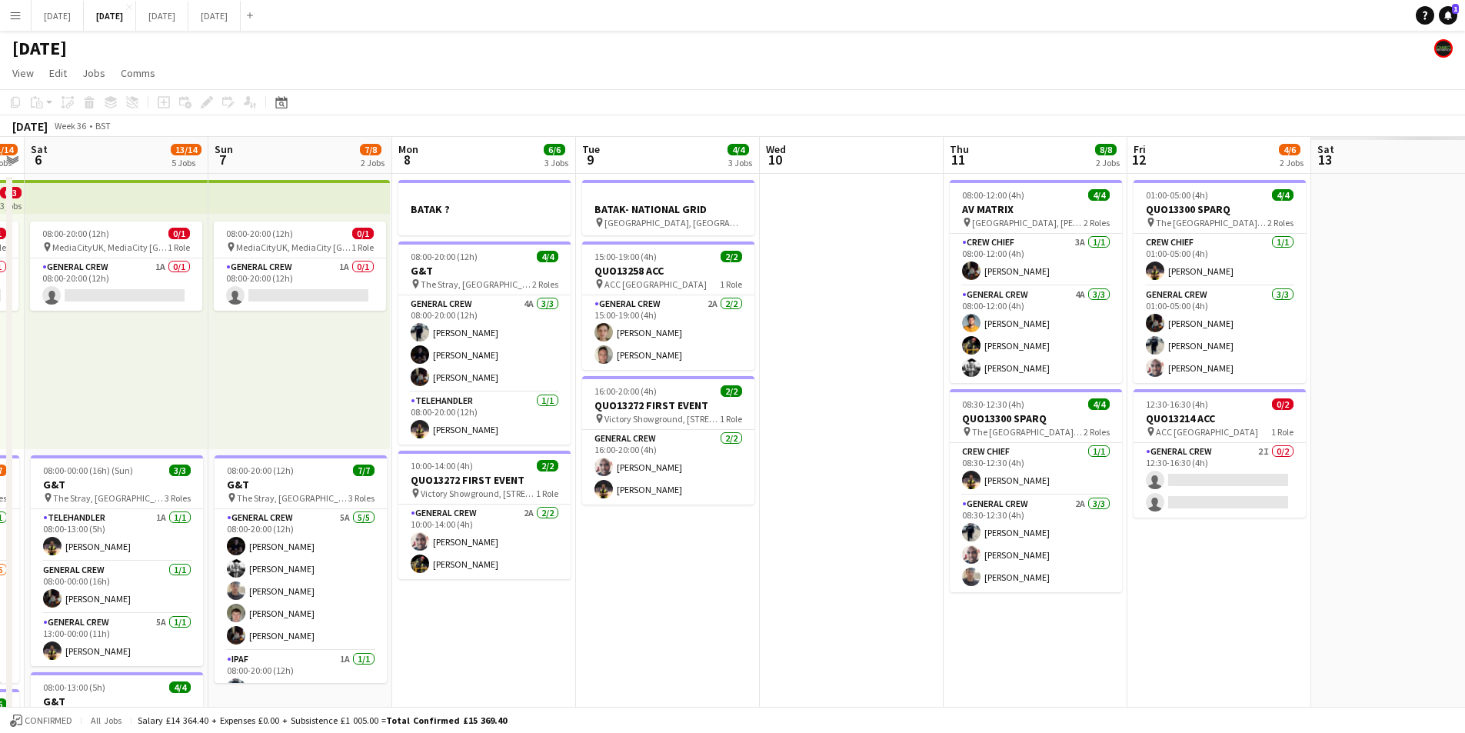
click at [784, 555] on app-calendar-viewport "Wed 3 16/16 3 Jobs Thu 4 18/19 4 Jobs Fri 5 11/14 3 Jobs Sat 6 13/14 5 Jobs Sun…" at bounding box center [732, 666] width 1465 height 1058
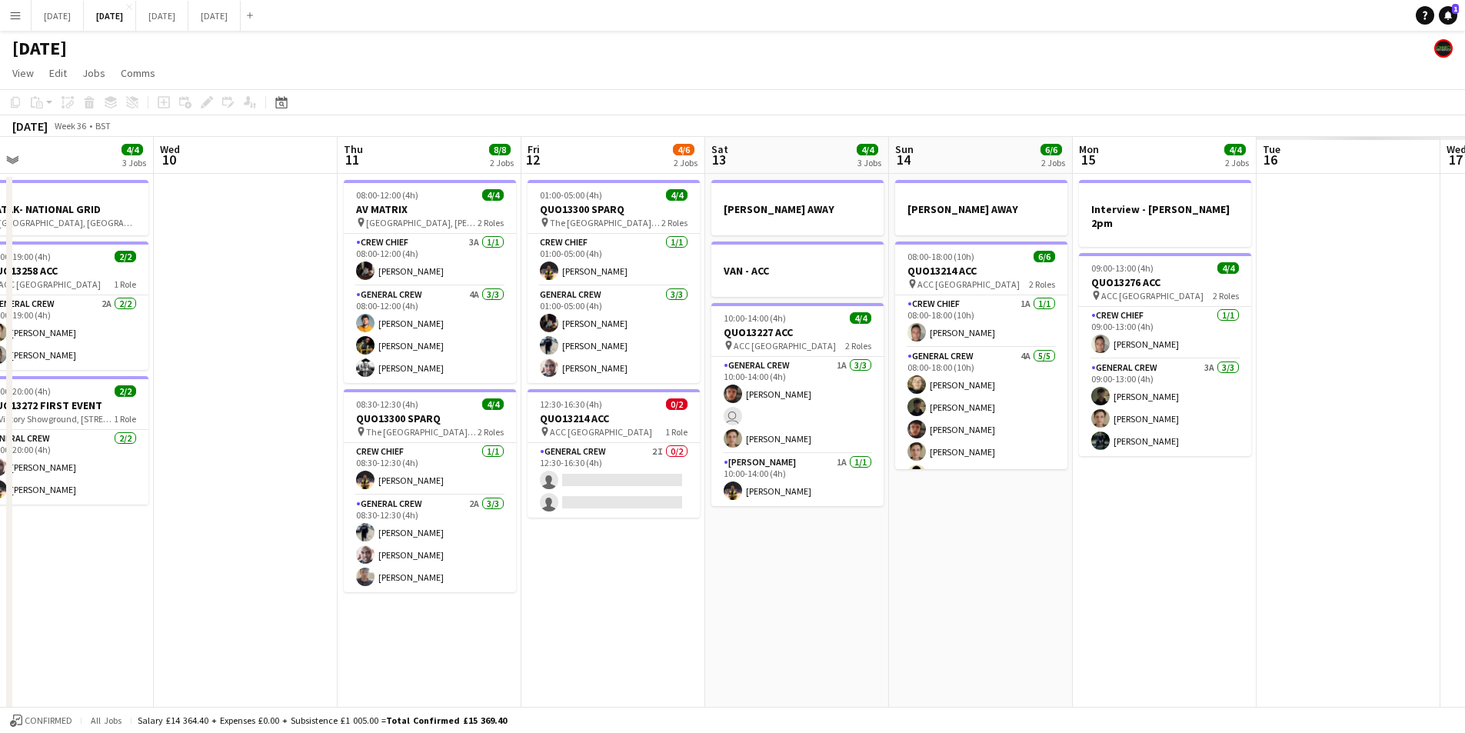
drag, startPoint x: 1050, startPoint y: 581, endPoint x: 665, endPoint y: 555, distance: 385.4
click at [665, 555] on app-calendar-viewport "Fri 5 11/14 3 Jobs Sat 6 13/14 5 Jobs Sun 7 7/8 2 Jobs Mon 8 6/6 3 Jobs Tue 9 4…" at bounding box center [732, 666] width 1465 height 1058
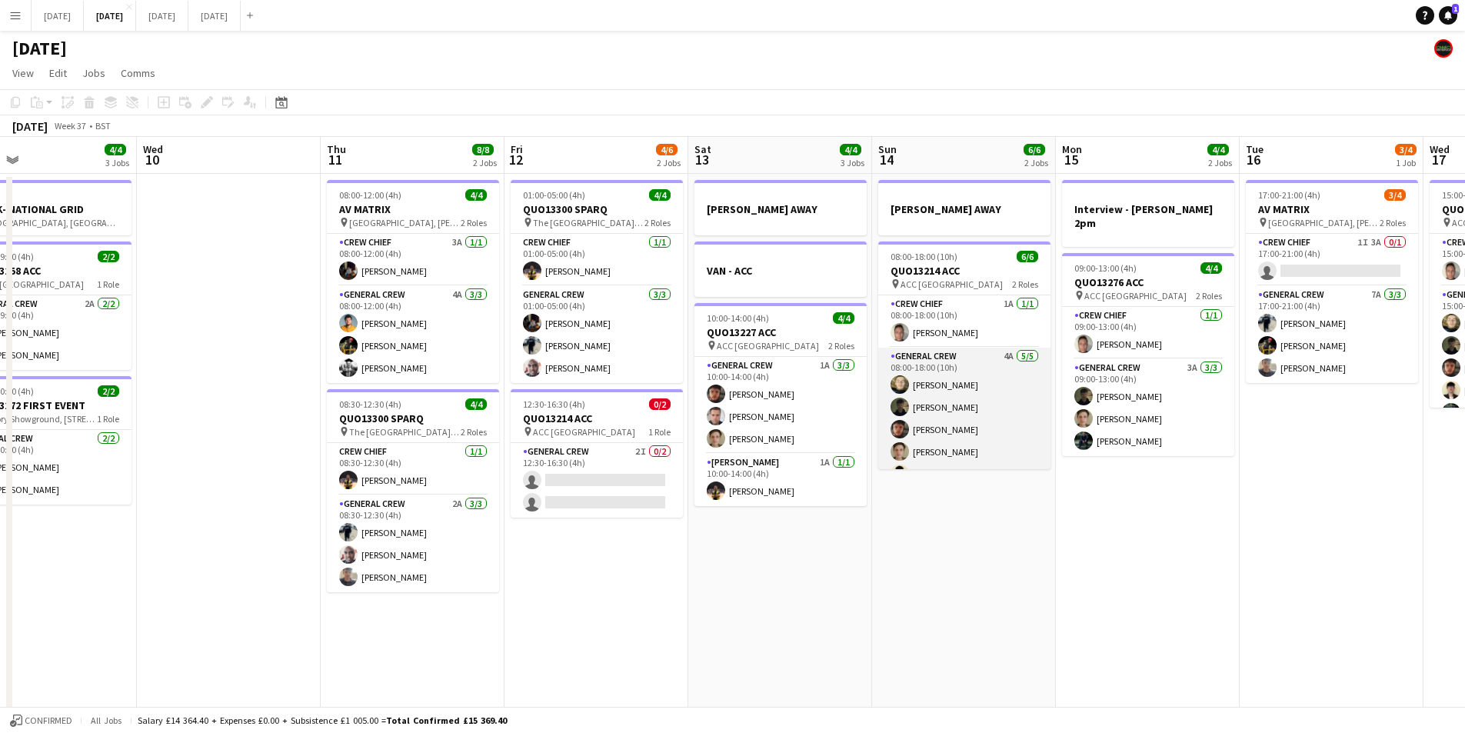
scroll to position [20, 0]
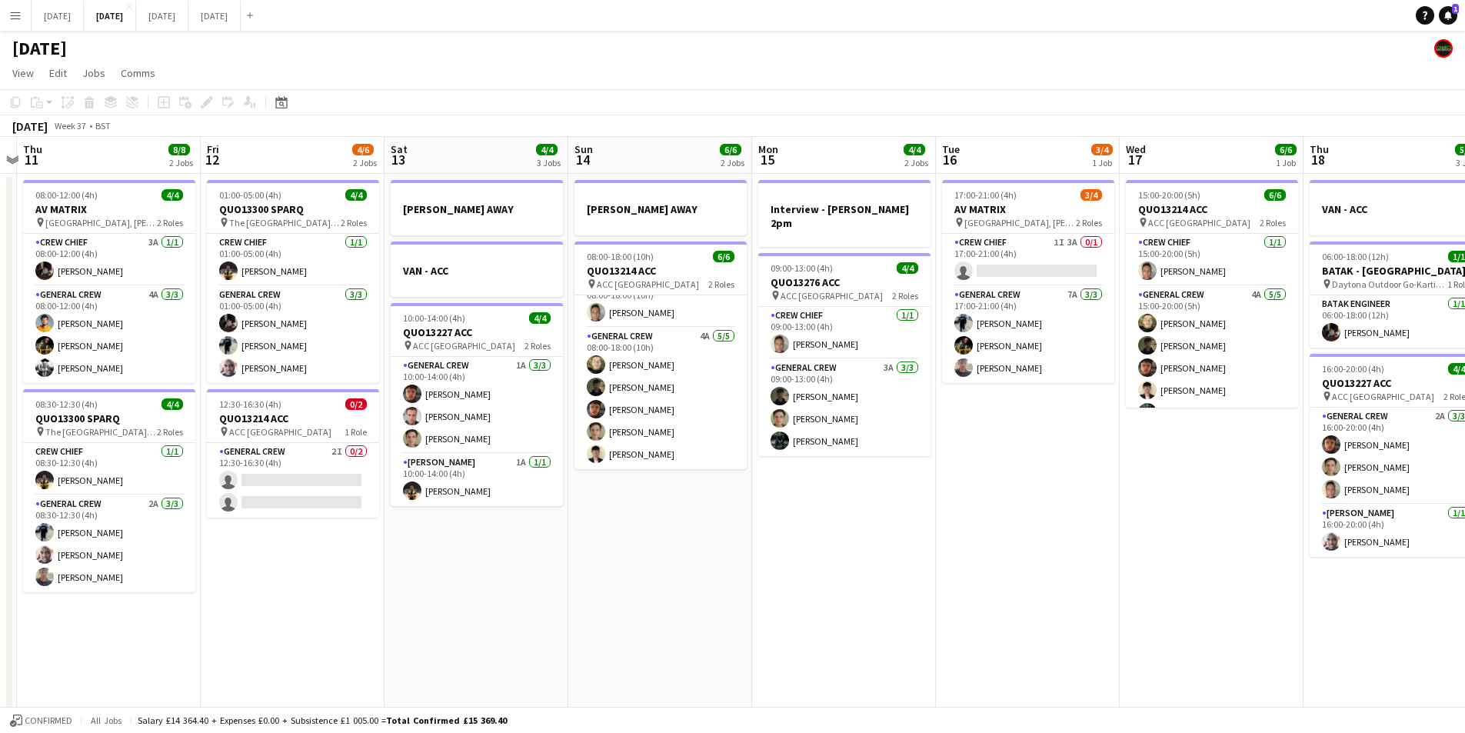
drag, startPoint x: 1051, startPoint y: 516, endPoint x: 848, endPoint y: 516, distance: 203.0
click at [848, 516] on app-calendar-viewport "Mon 8 6/6 3 Jobs Tue 9 4/4 3 Jobs Wed 10 Thu 11 8/8 2 Jobs Fri 12 4/6 2 Jobs Sa…" at bounding box center [732, 666] width 1465 height 1058
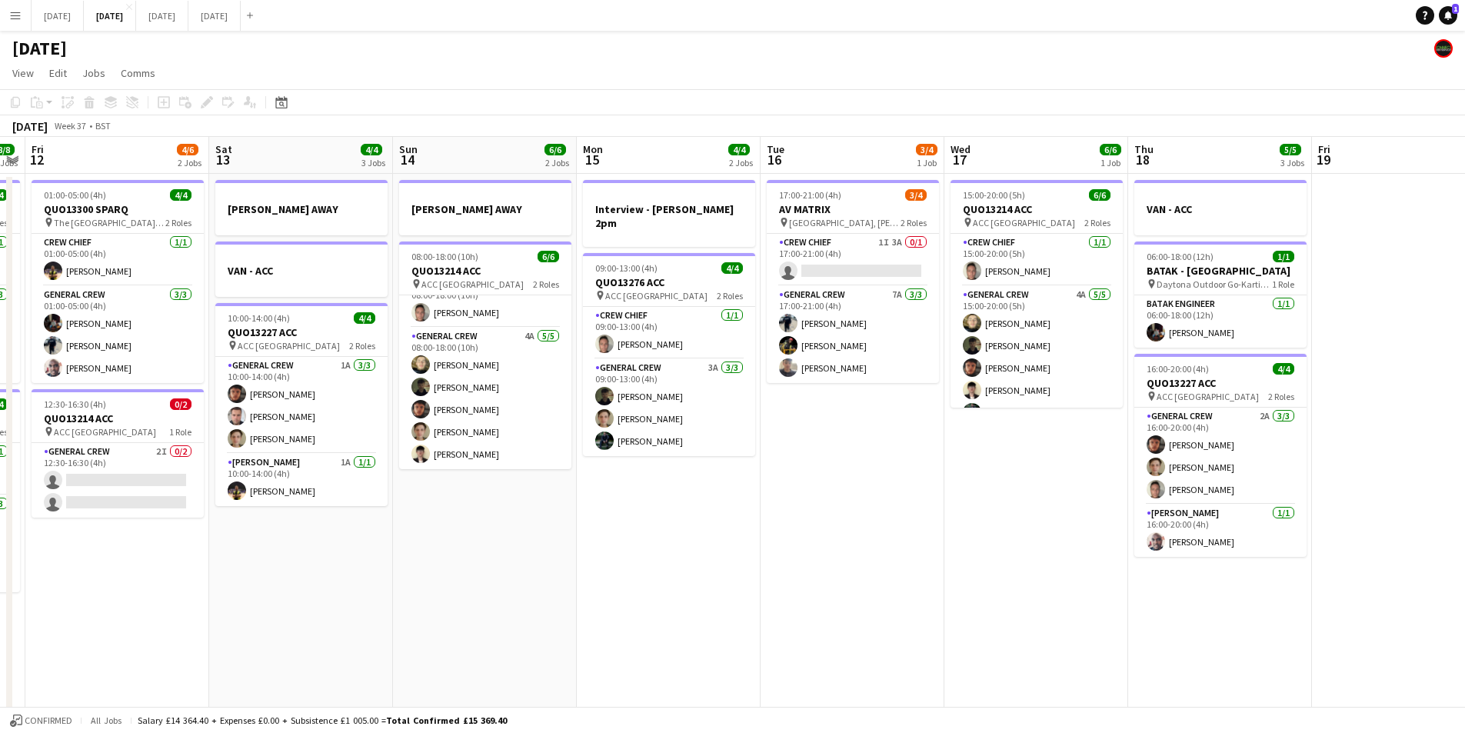
drag, startPoint x: 1094, startPoint y: 509, endPoint x: 1282, endPoint y: 475, distance: 191.4
click at [1282, 475] on app-calendar-viewport "Tue 9 4/4 3 Jobs Wed 10 Thu 11 8/8 2 Jobs Fri 12 4/6 2 Jobs Sat 13 4/4 3 Jobs S…" at bounding box center [732, 666] width 1465 height 1058
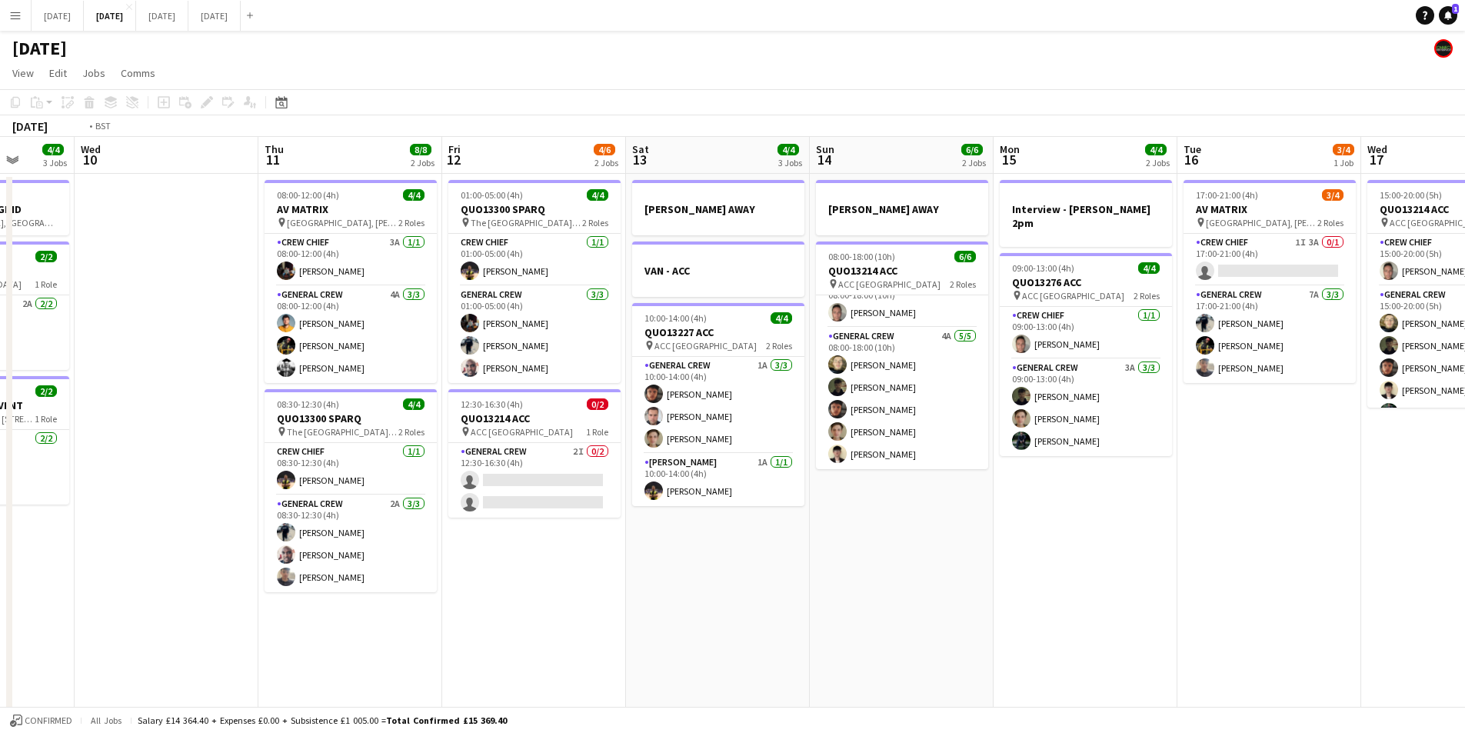
drag, startPoint x: 666, startPoint y: 574, endPoint x: 774, endPoint y: 585, distance: 109.1
click at [1100, 593] on app-calendar-viewport "Sun 7 7/8 2 Jobs Mon 8 6/6 3 Jobs Tue 9 4/4 3 Jobs Wed 10 Thu 11 8/8 2 Jobs Fri…" at bounding box center [732, 666] width 1465 height 1058
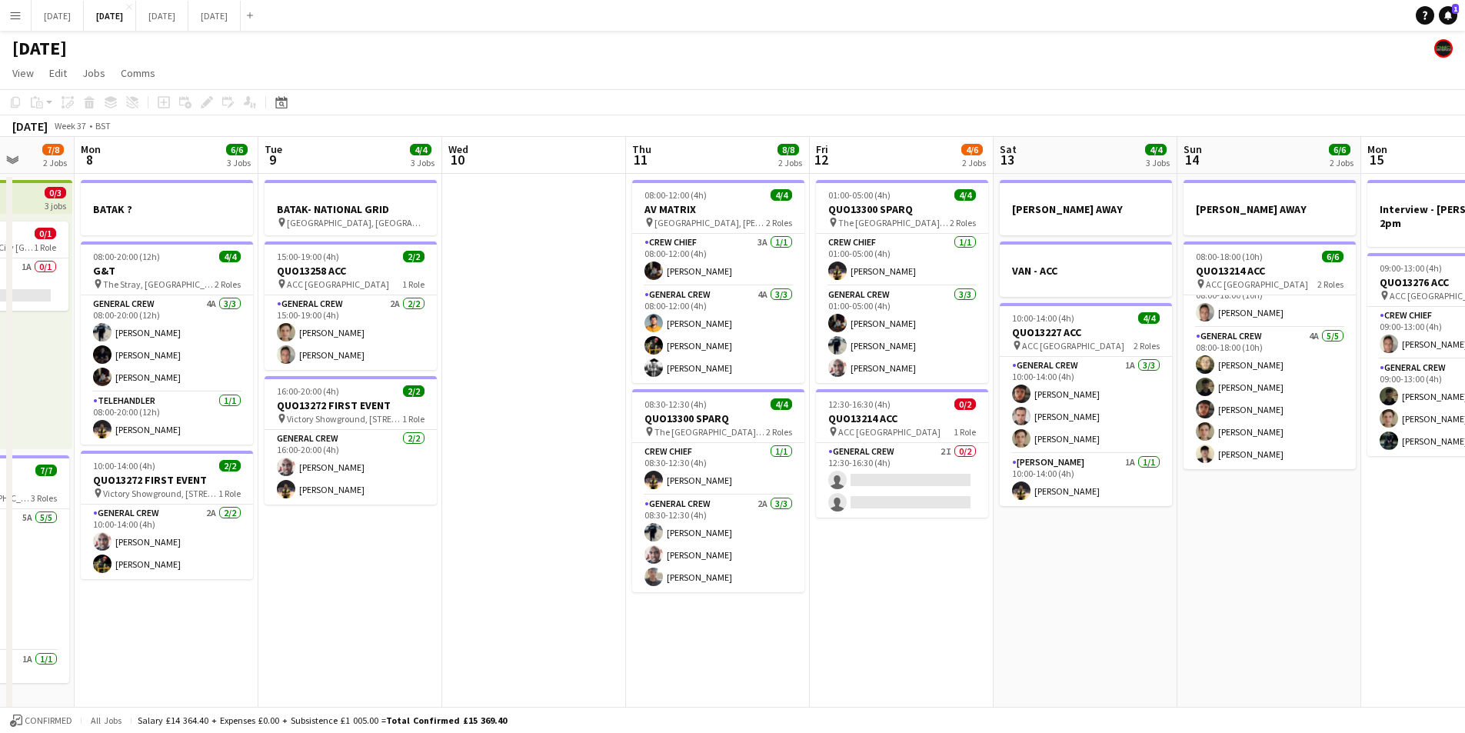
click at [1231, 548] on app-calendar-viewport "Fri 5 11/14 3 Jobs Sat 6 13/14 5 Jobs Sun 7 7/8 2 Jobs Mon 8 6/6 3 Jobs Tue 9 4…" at bounding box center [732, 666] width 1465 height 1058
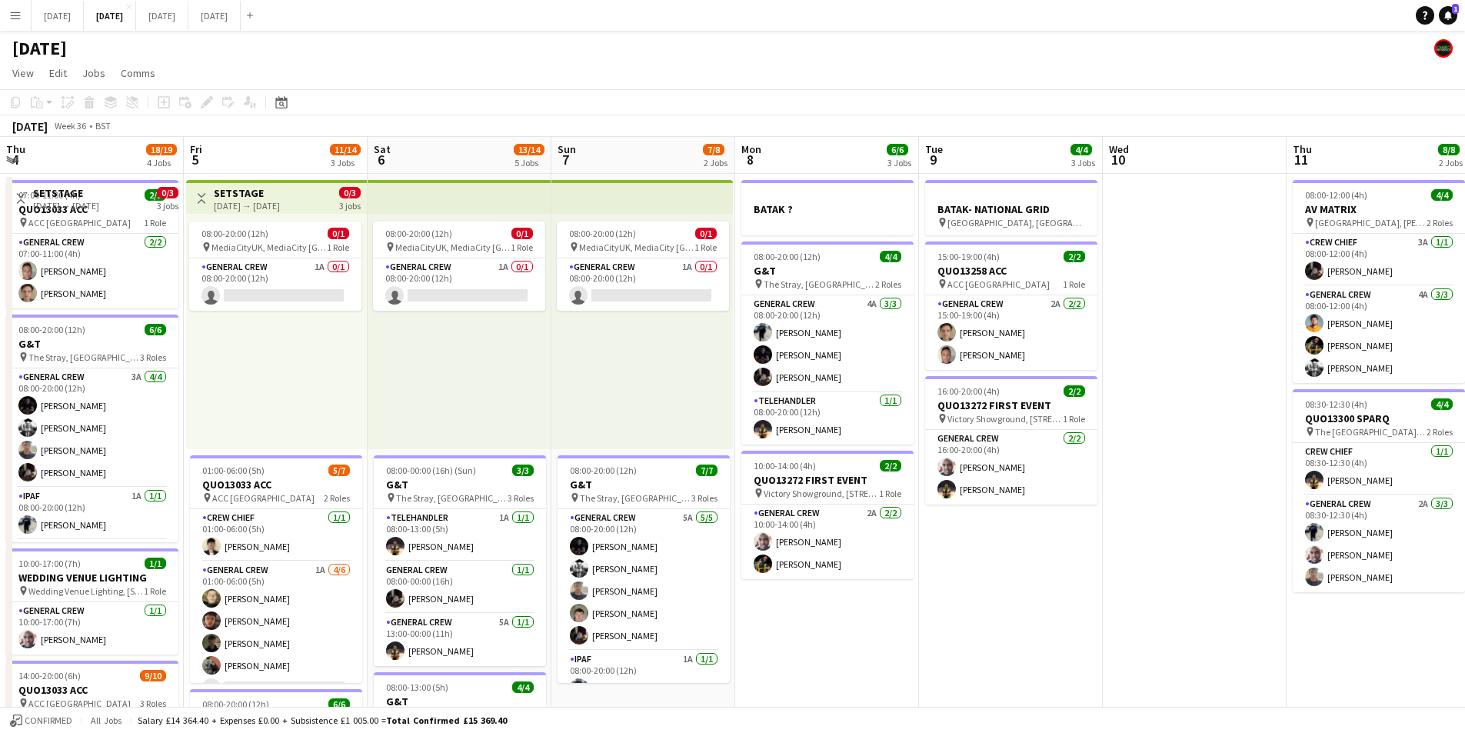
click at [1201, 585] on app-calendar-viewport "Thu 4 18/19 4 Jobs Fri 5 11/14 3 Jobs Sat 6 13/14 5 Jobs Sun 7 7/8 2 Jobs Mon 8…" at bounding box center [732, 666] width 1465 height 1058
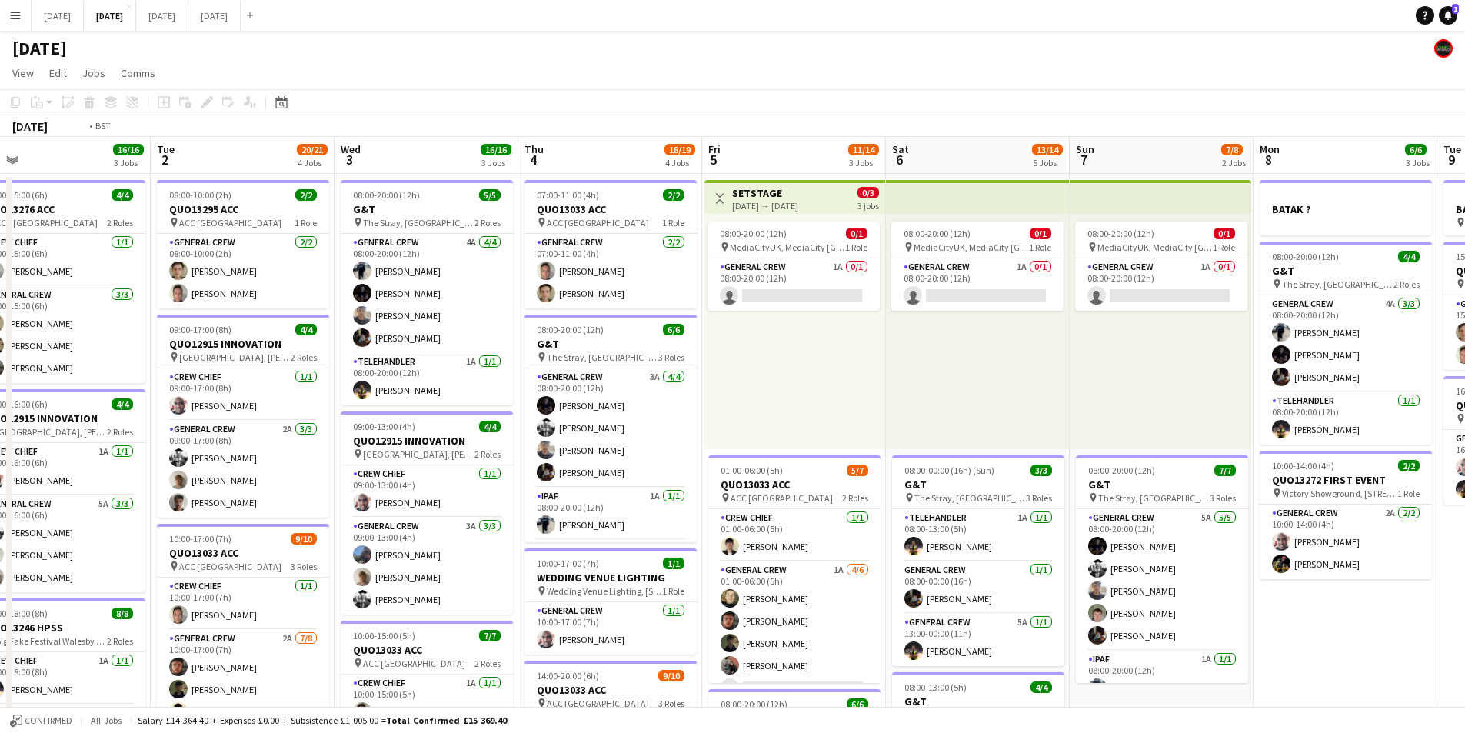
click at [811, 545] on app-calendar-viewport "Sat 30 Sun 31 Mon 1 16/16 3 Jobs Tue 2 20/21 4 Jobs Wed 3 16/16 3 Jobs Thu 4 18…" at bounding box center [732, 666] width 1465 height 1058
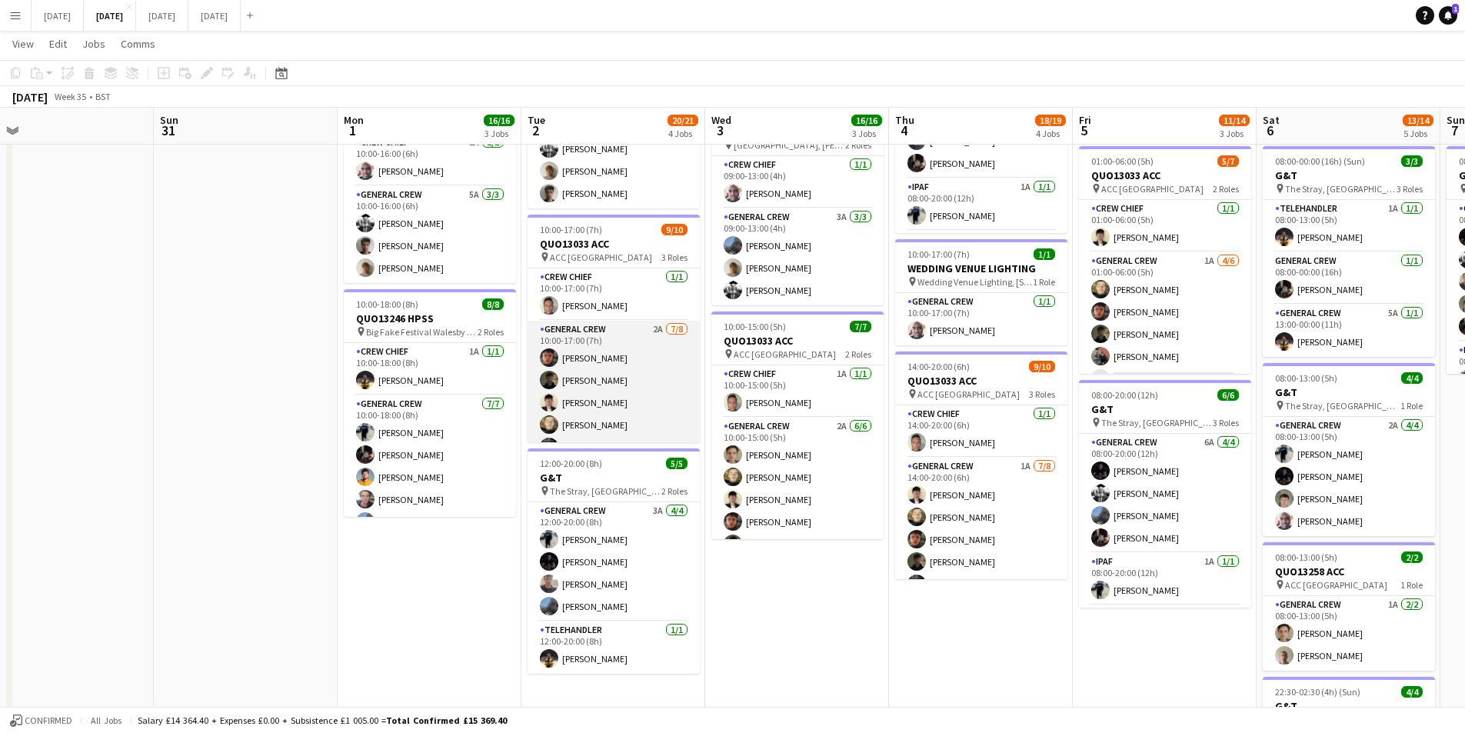
scroll to position [139, 0]
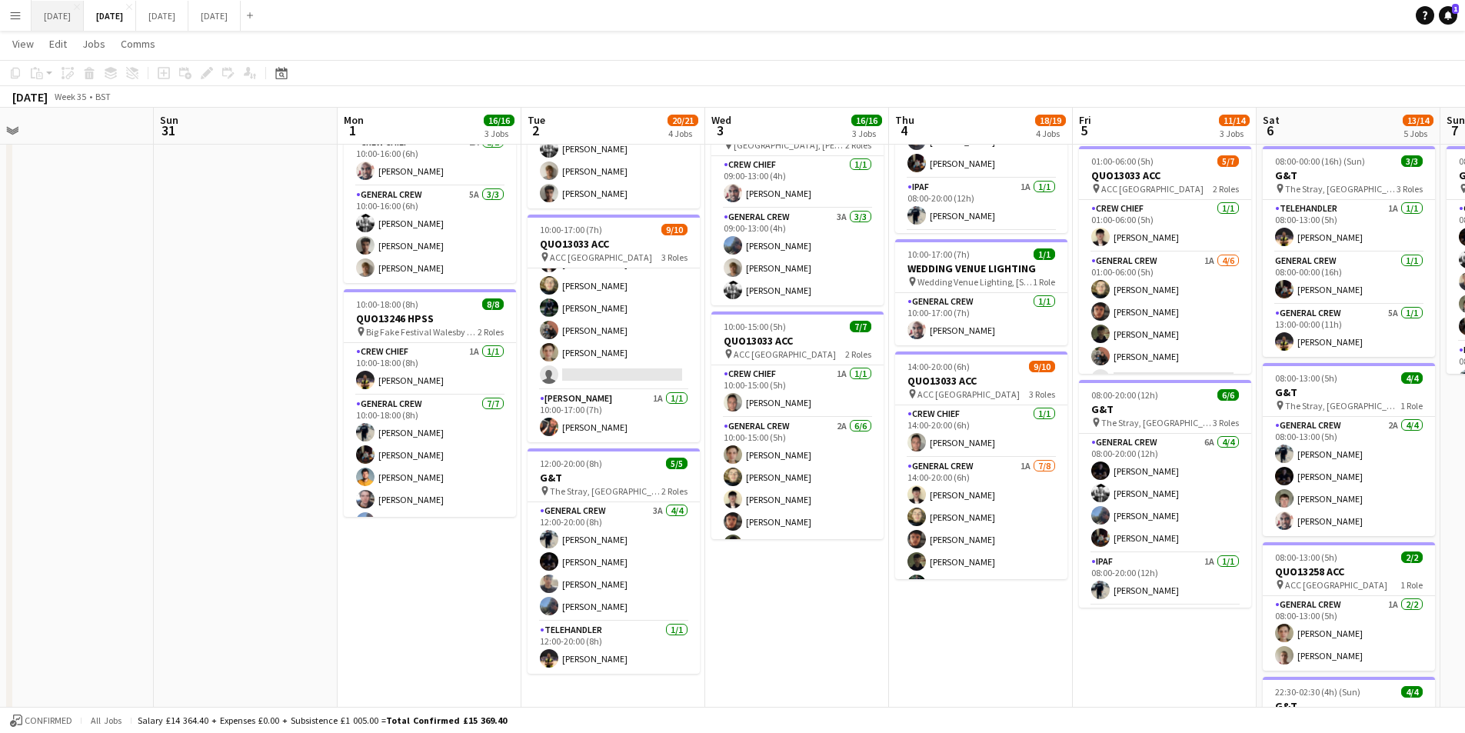
click at [60, 21] on button "[DATE] Close" at bounding box center [58, 16] width 52 height 30
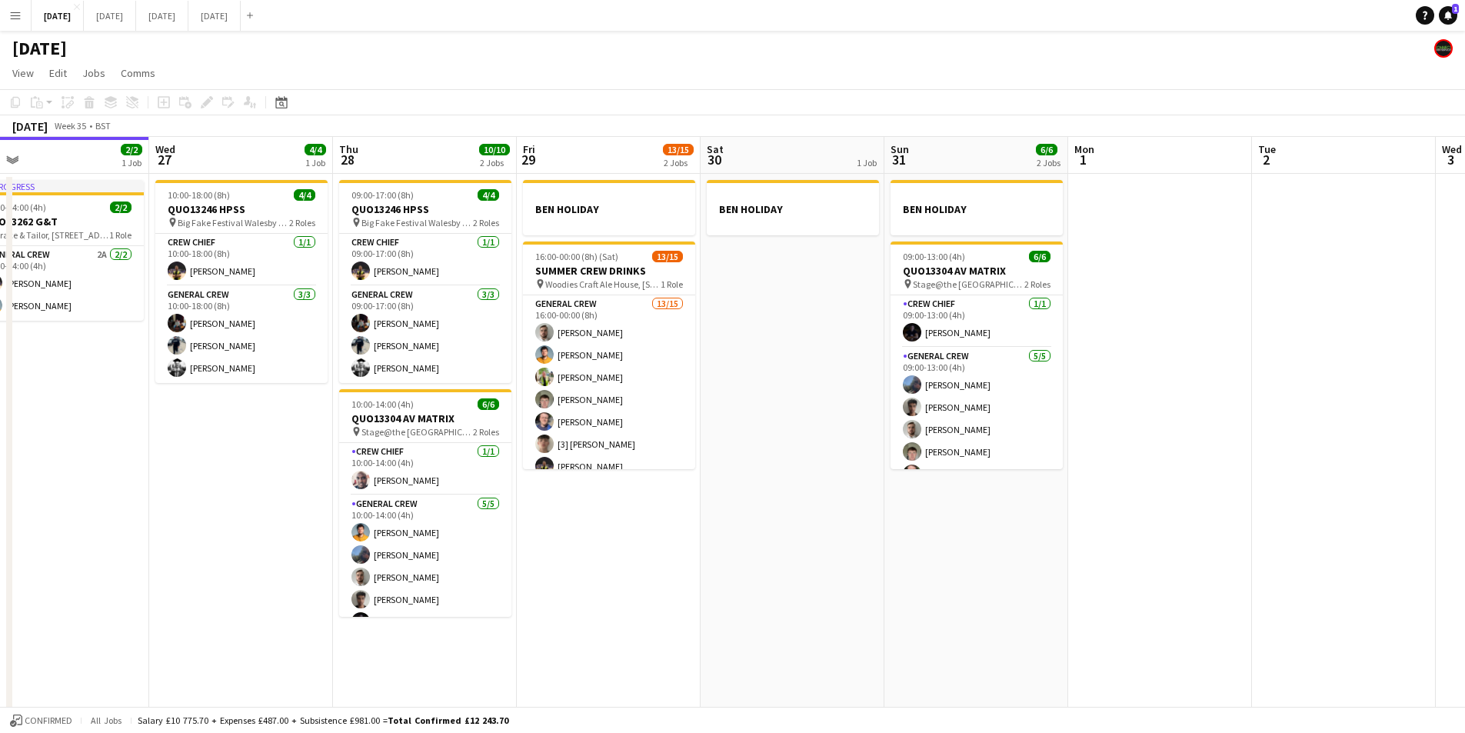
drag, startPoint x: 1031, startPoint y: 578, endPoint x: 874, endPoint y: 548, distance: 158.8
click at [874, 550] on app-calendar-viewport "Sat 23 8/8 4 Jobs Sun 24 2/2 1 Job Mon 25 4/4 2 Jobs Tue 26 2/2 1 Job Wed 27 4/…" at bounding box center [732, 442] width 1465 height 611
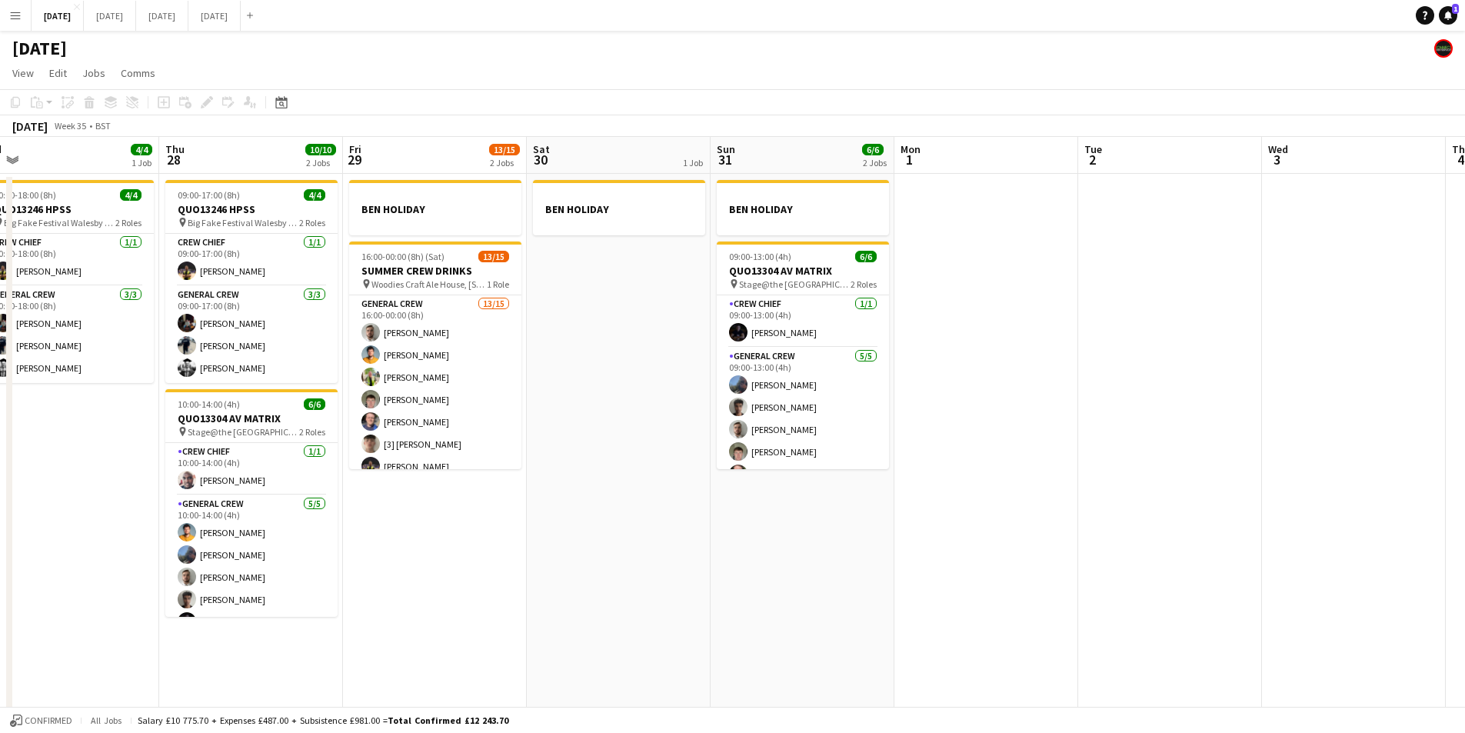
drag, startPoint x: 996, startPoint y: 496, endPoint x: 742, endPoint y: 467, distance: 255.5
click at [814, 473] on app-calendar-viewport "Sun 24 2/2 1 Job Mon 25 4/4 2 Jobs Tue 26 2/2 1 Job Wed 27 4/4 1 Job Thu 28 10/…" at bounding box center [732, 442] width 1465 height 611
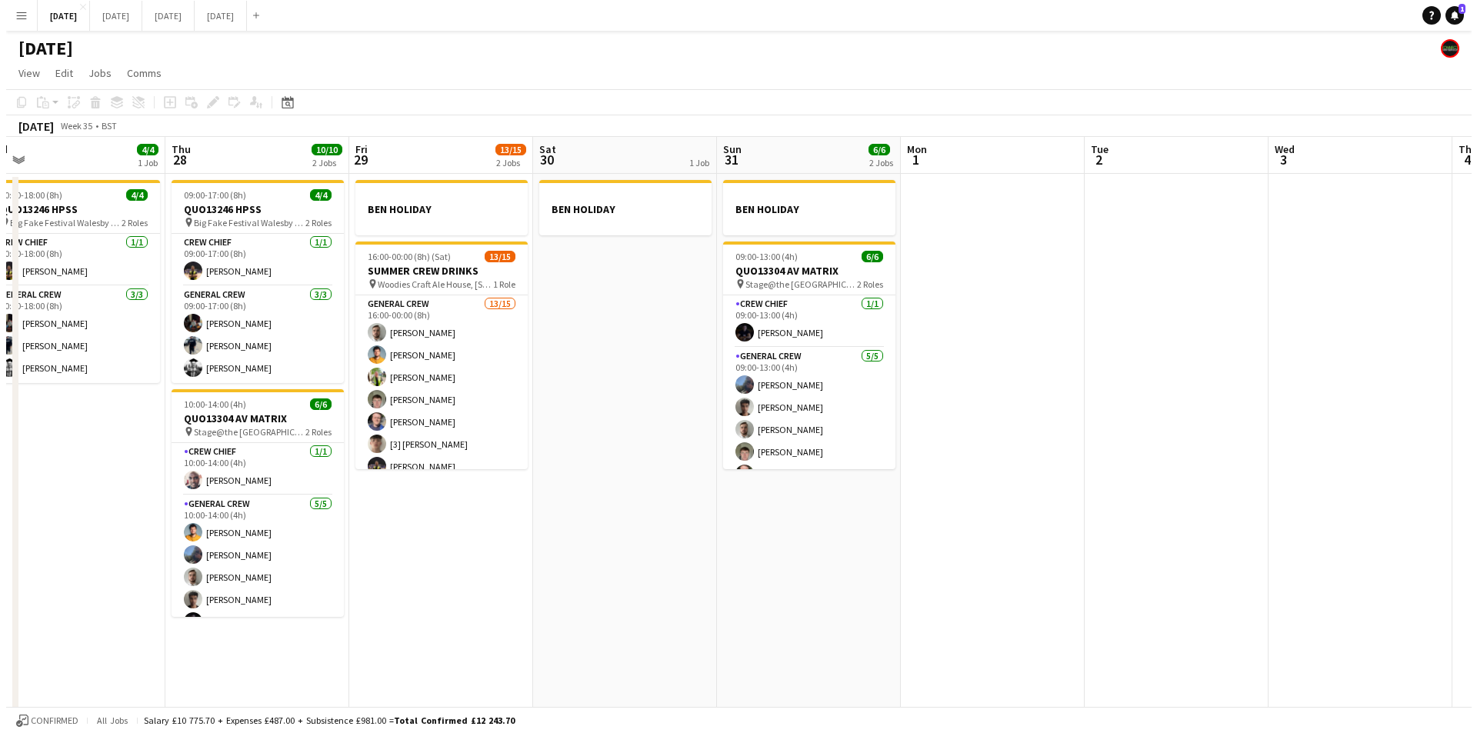
scroll to position [0, 605]
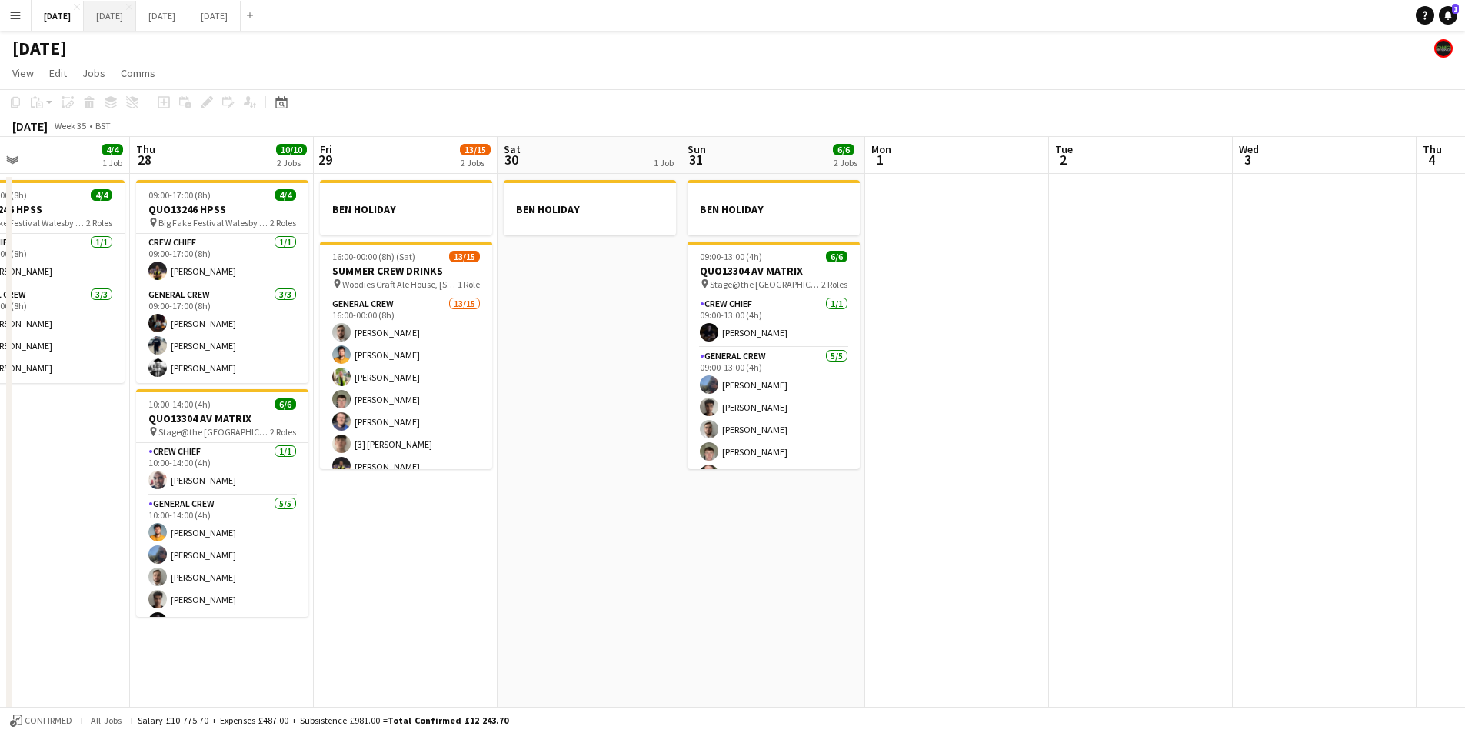
click at [136, 18] on button "[DATE] Close" at bounding box center [110, 16] width 52 height 30
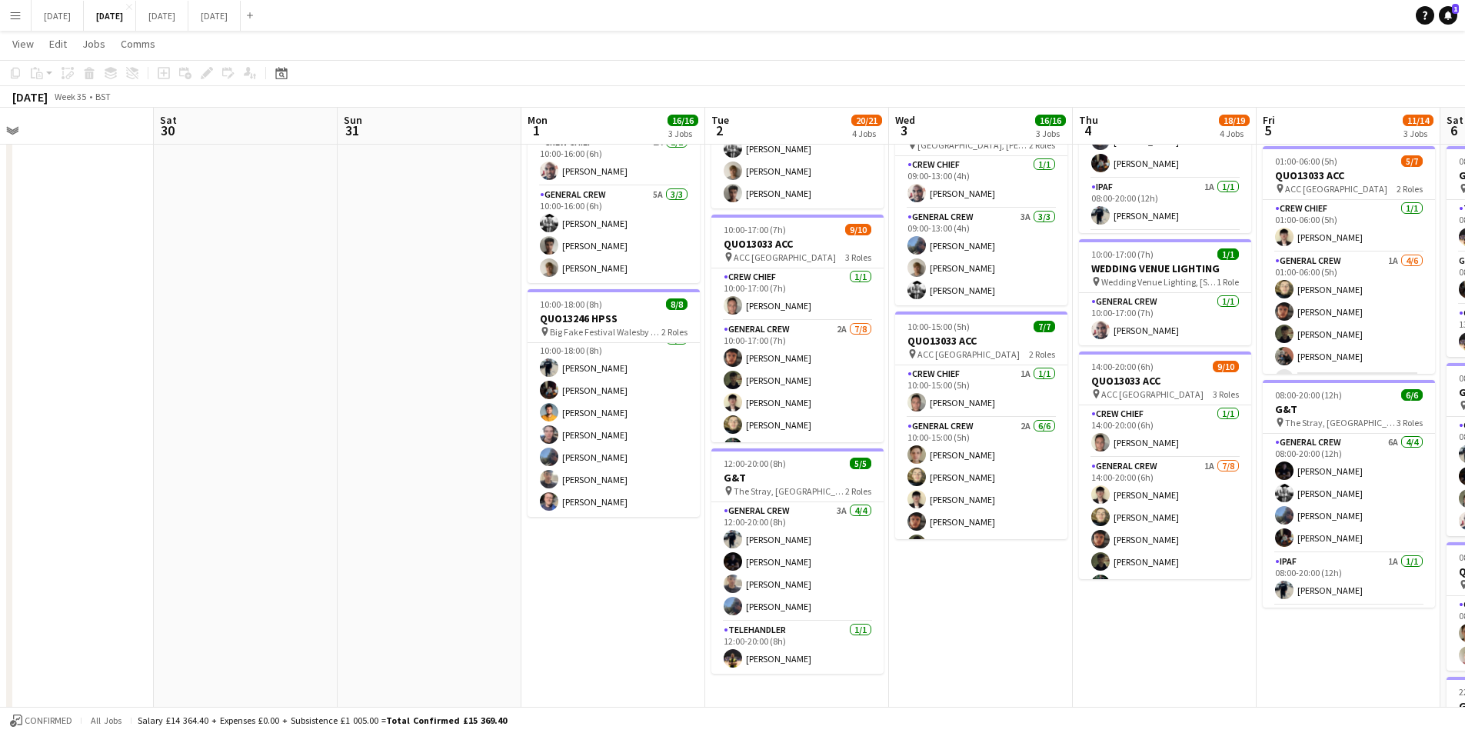
scroll to position [0, 339]
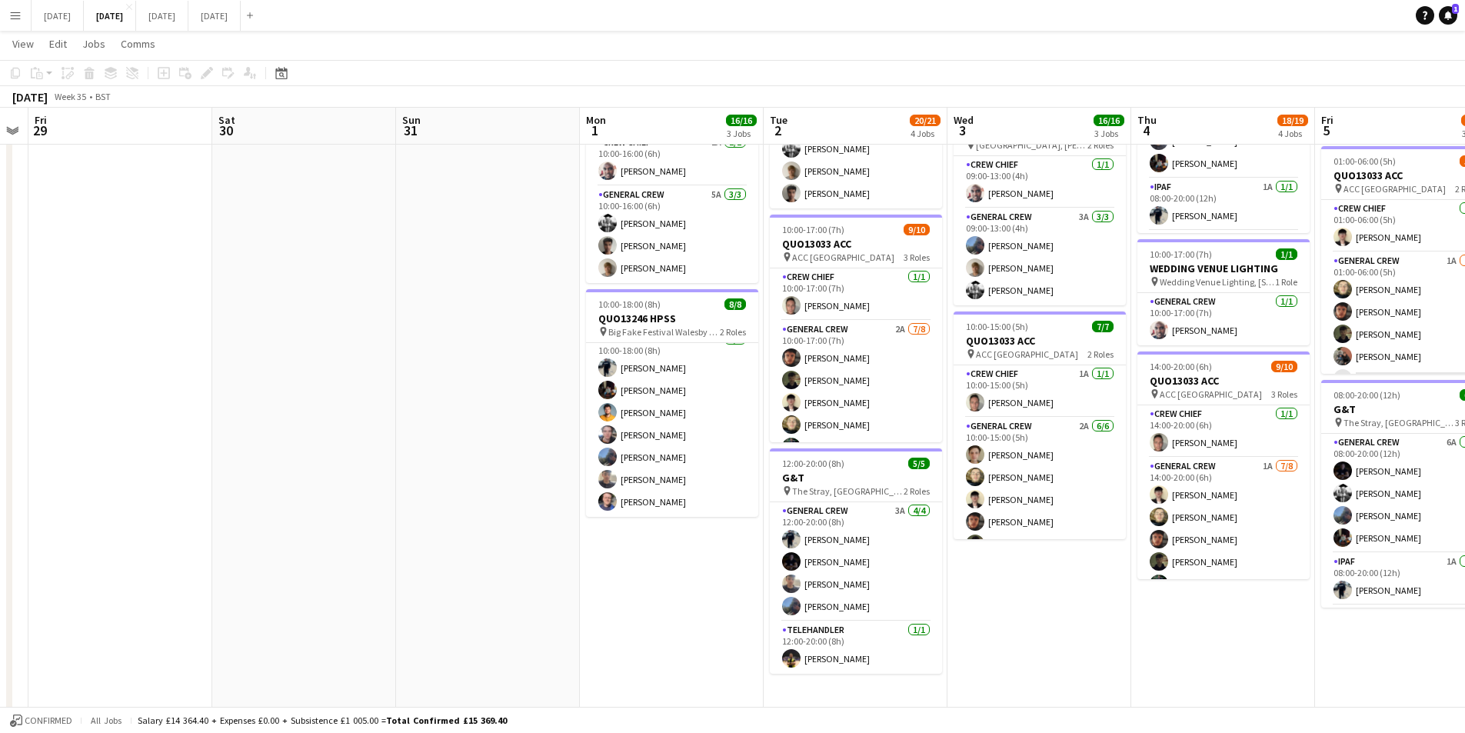
drag, startPoint x: 408, startPoint y: 587, endPoint x: 587, endPoint y: 593, distance: 179.3
click at [587, 593] on app-calendar-viewport "Wed 27 Thu 28 Fri 29 Sat 30 Sun 31 Mon 1 16/16 3 Jobs Tue 2 20/21 4 Jobs Wed 3 …" at bounding box center [732, 318] width 1465 height 1133
drag, startPoint x: 545, startPoint y: 565, endPoint x: 514, endPoint y: 558, distance: 31.5
click at [514, 559] on app-calendar-viewport "Wed 27 Thu 28 Fri 29 Sat 30 Sun 31 Mon 1 16/16 3 Jobs Tue 2 20/21 4 Jobs Wed 3 …" at bounding box center [732, 318] width 1465 height 1133
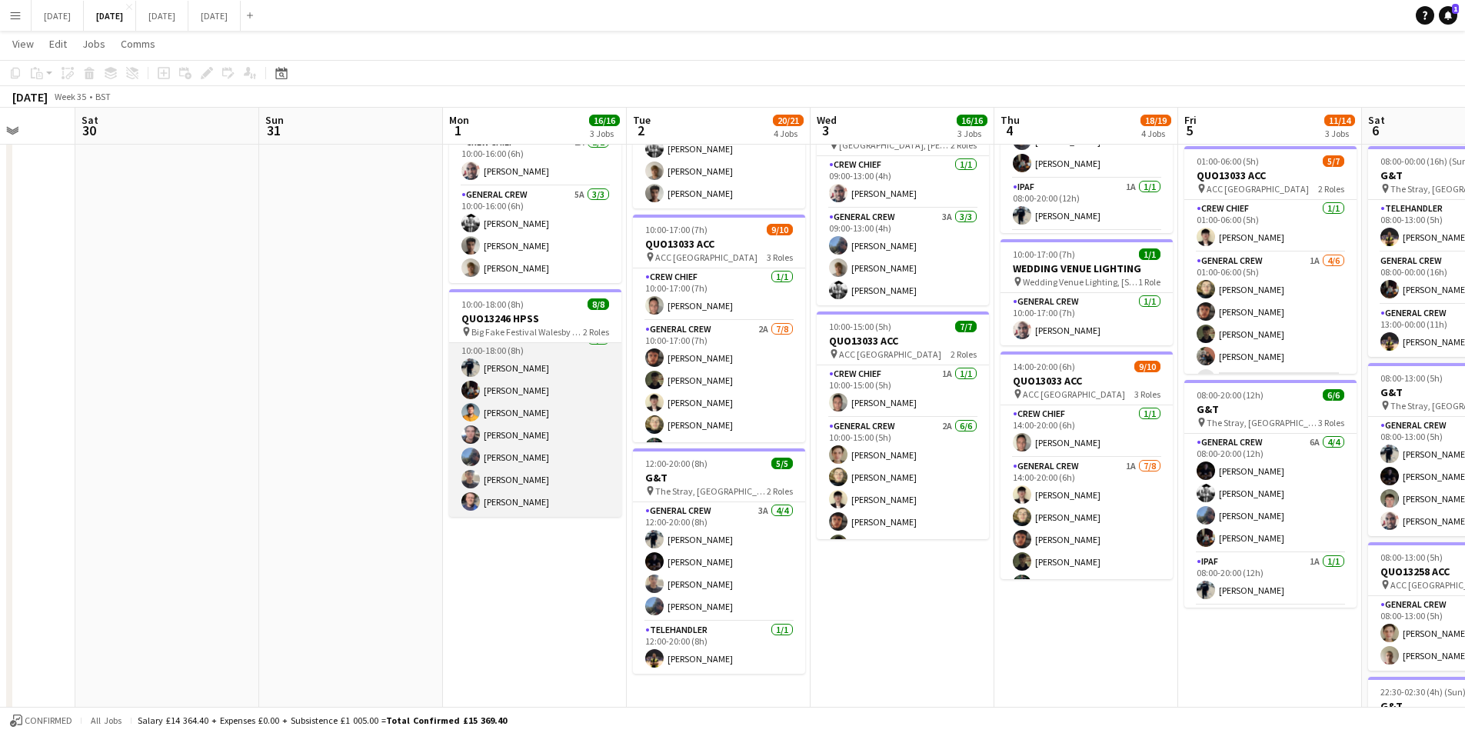
scroll to position [0, 0]
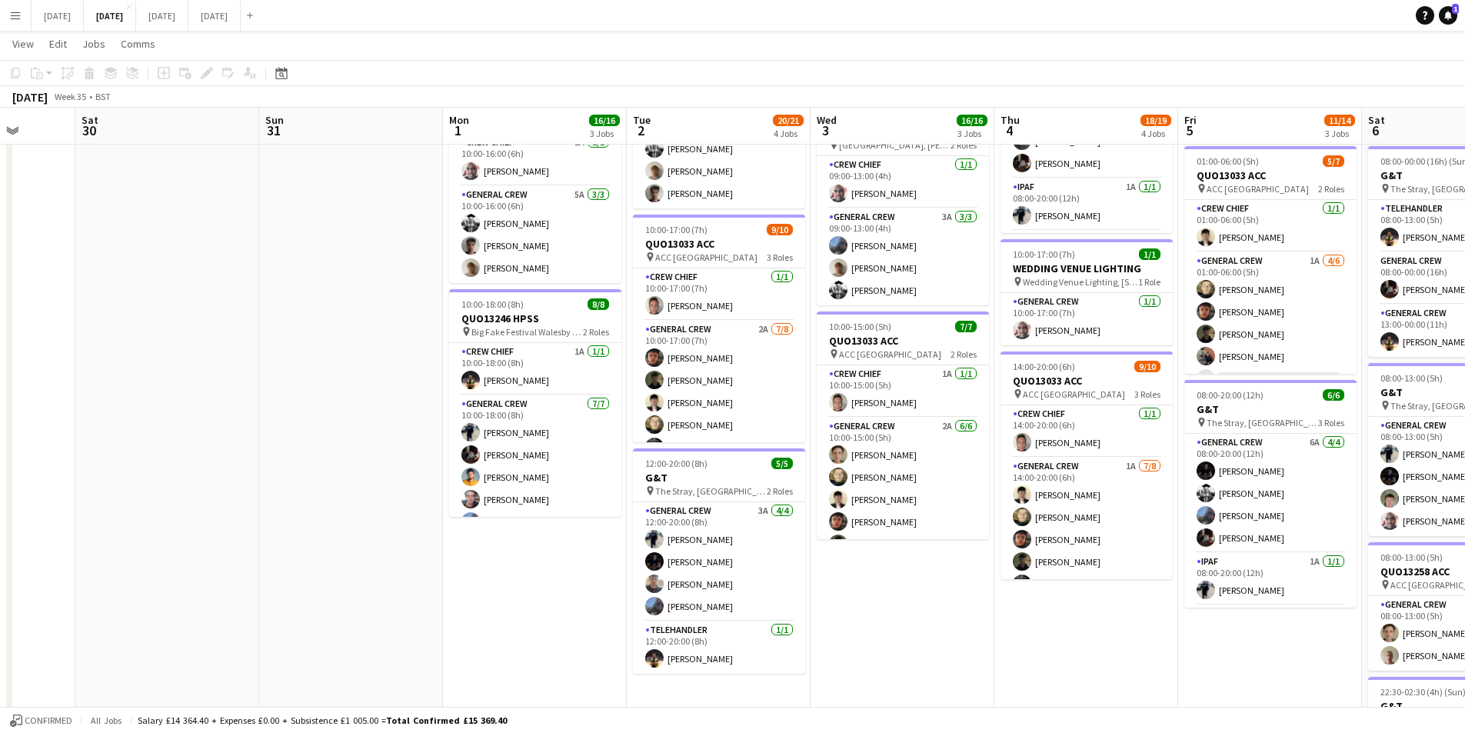
drag, startPoint x: 556, startPoint y: 571, endPoint x: 468, endPoint y: 568, distance: 88.5
click at [476, 572] on app-calendar-viewport "Wed 27 Thu 28 Fri 29 Sat 30 Sun 31 Mon 1 16/16 3 Jobs Tue 2 20/21 4 Jobs Wed 3 …" at bounding box center [732, 318] width 1465 height 1133
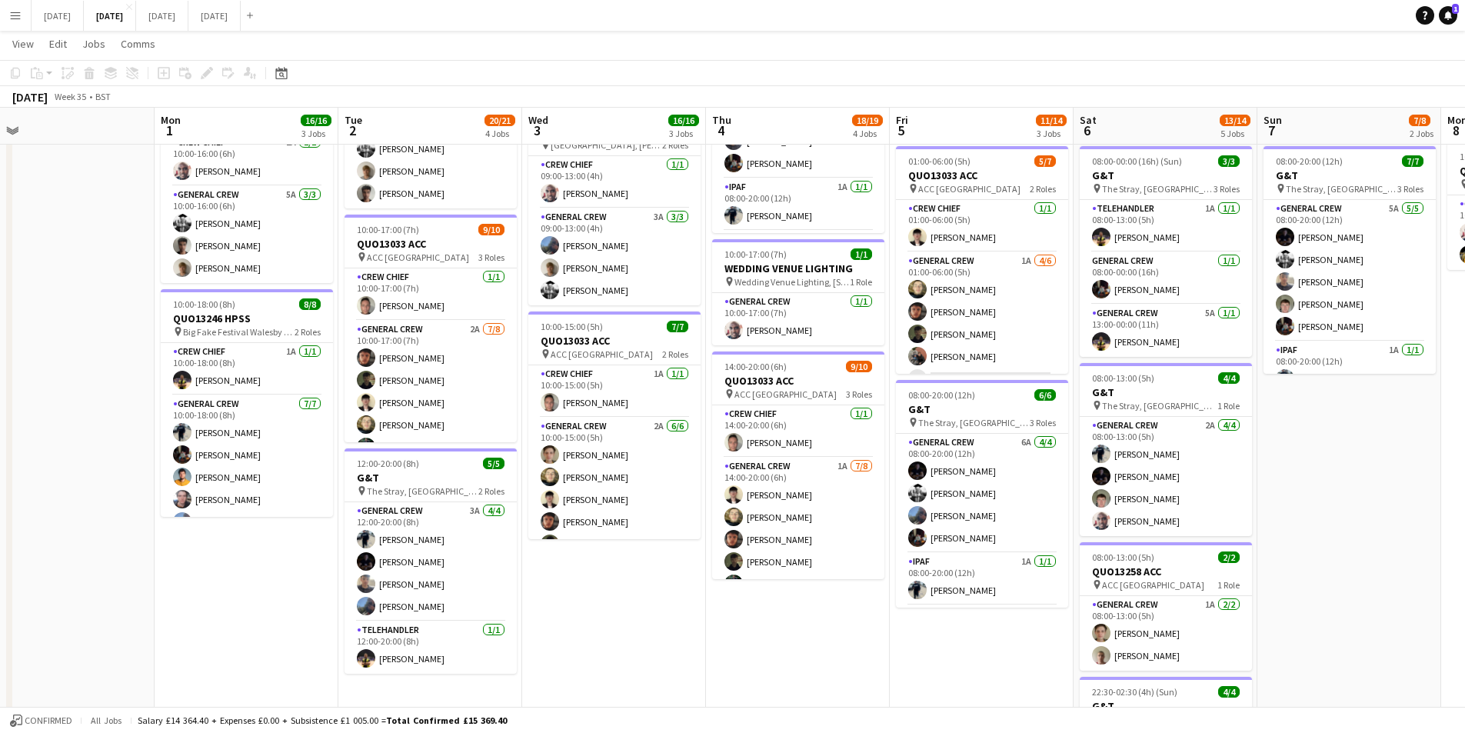
drag, startPoint x: 833, startPoint y: 582, endPoint x: 609, endPoint y: 533, distance: 229.2
click at [615, 536] on app-calendar-viewport "Thu 28 Fri 29 Sat 30 Sun 31 Mon 1 16/16 3 Jobs Tue 2 20/21 4 Jobs Wed 3 16/16 3…" at bounding box center [732, 318] width 1465 height 1133
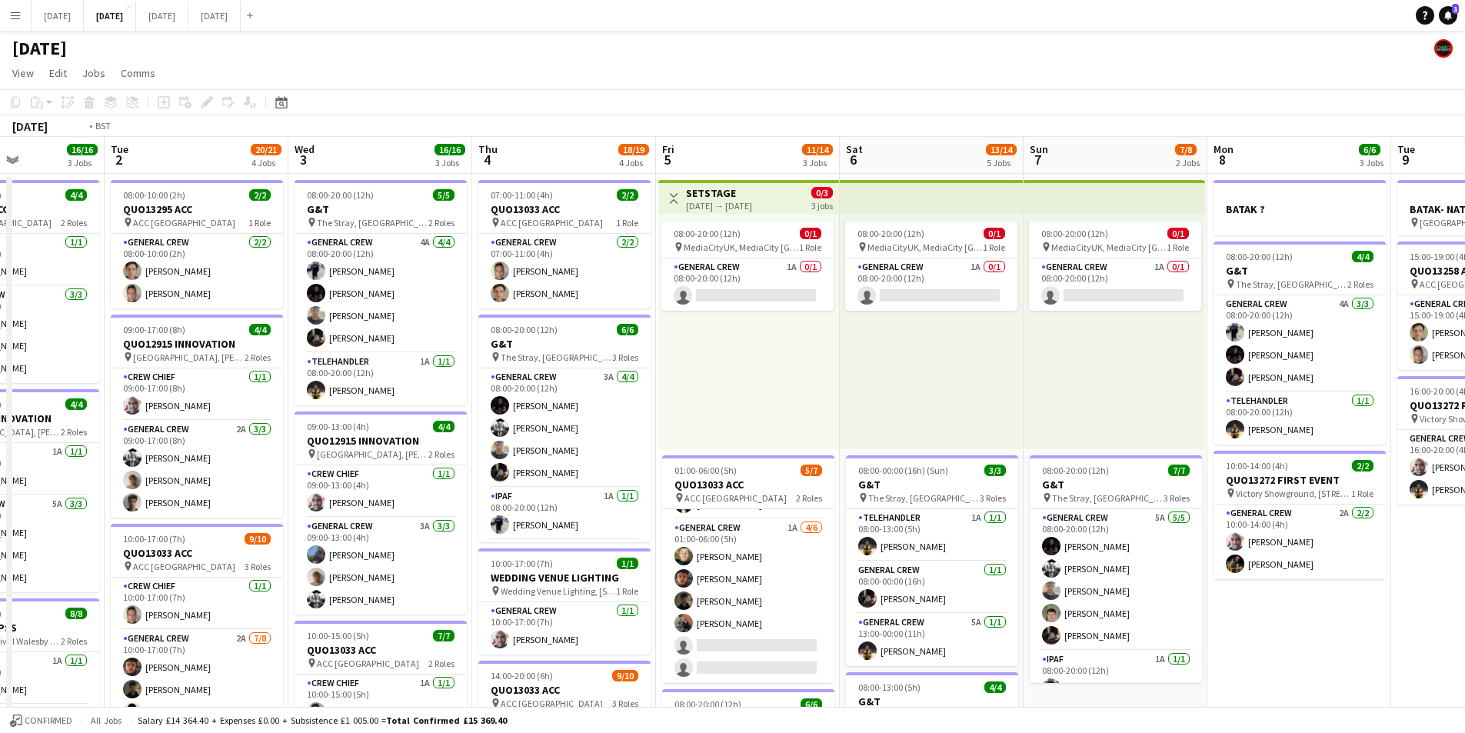
drag, startPoint x: 1181, startPoint y: 497, endPoint x: 957, endPoint y: 524, distance: 226.2
click at [873, 473] on app-calendar-viewport "Fri 29 Sat 30 Sun 31 Mon 1 16/16 3 Jobs Tue 2 20/21 4 Jobs Wed 3 16/16 3 Jobs T…" at bounding box center [732, 666] width 1465 height 1058
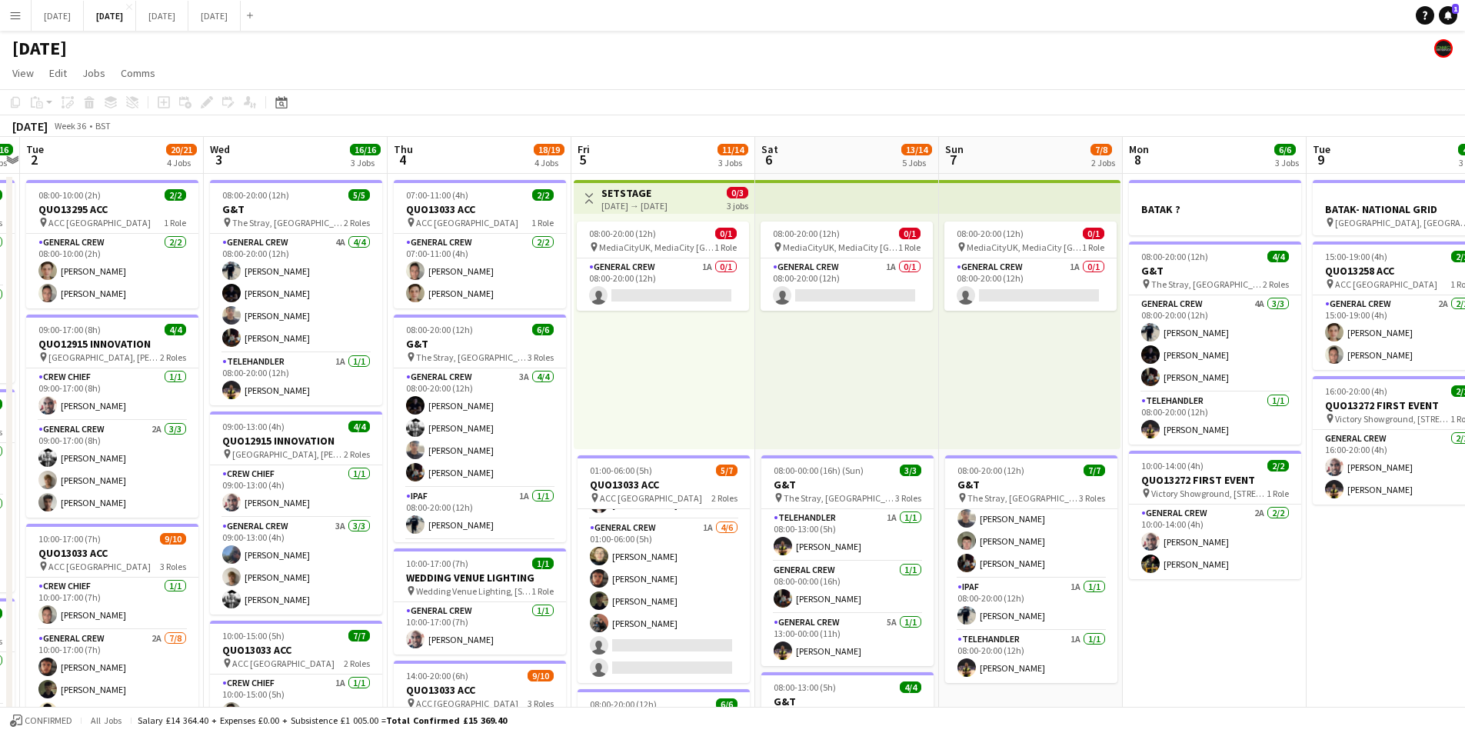
click at [974, 576] on app-calendar-viewport "Sat 30 Sun 31 Mon 1 16/16 3 Jobs Tue 2 20/21 4 Jobs Wed 3 16/16 3 Jobs Thu 4 18…" at bounding box center [732, 666] width 1465 height 1058
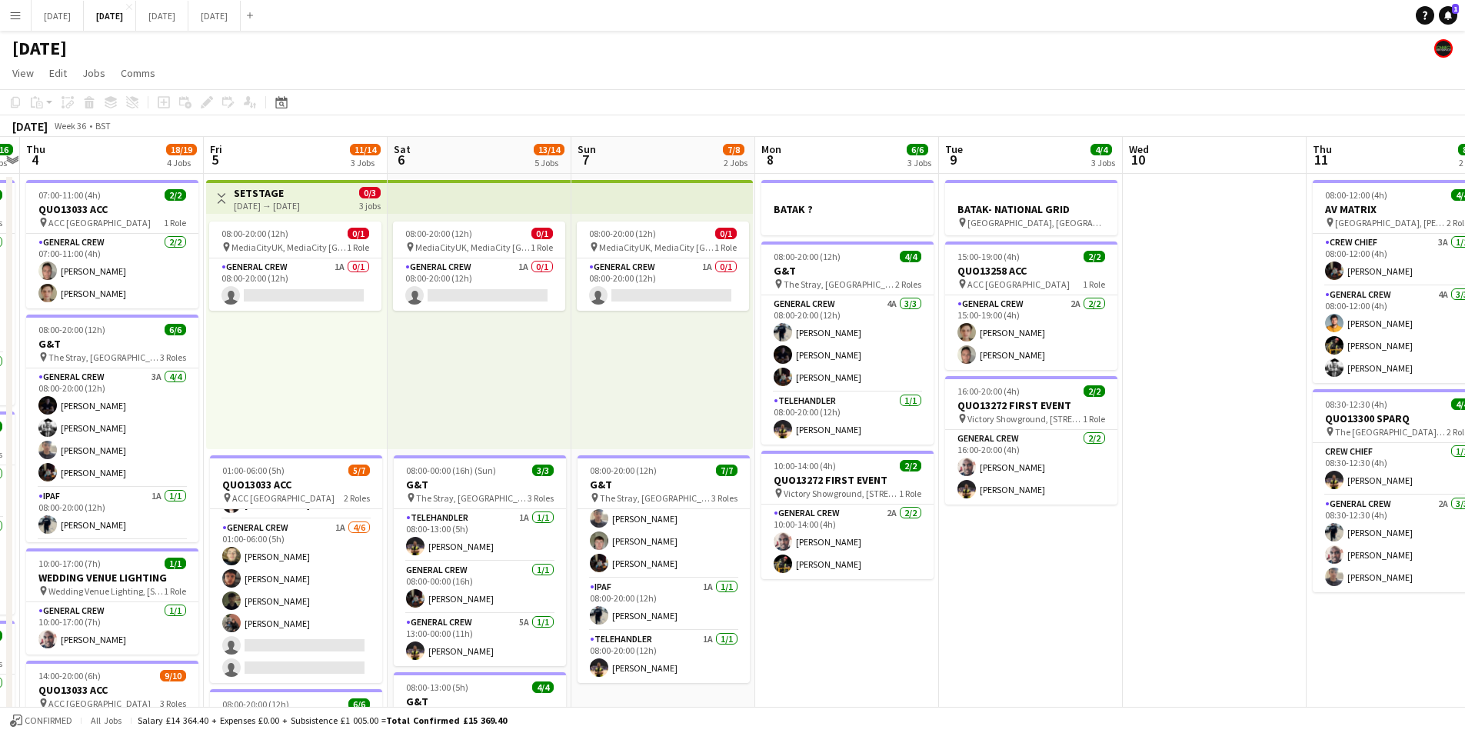
scroll to position [0, 512]
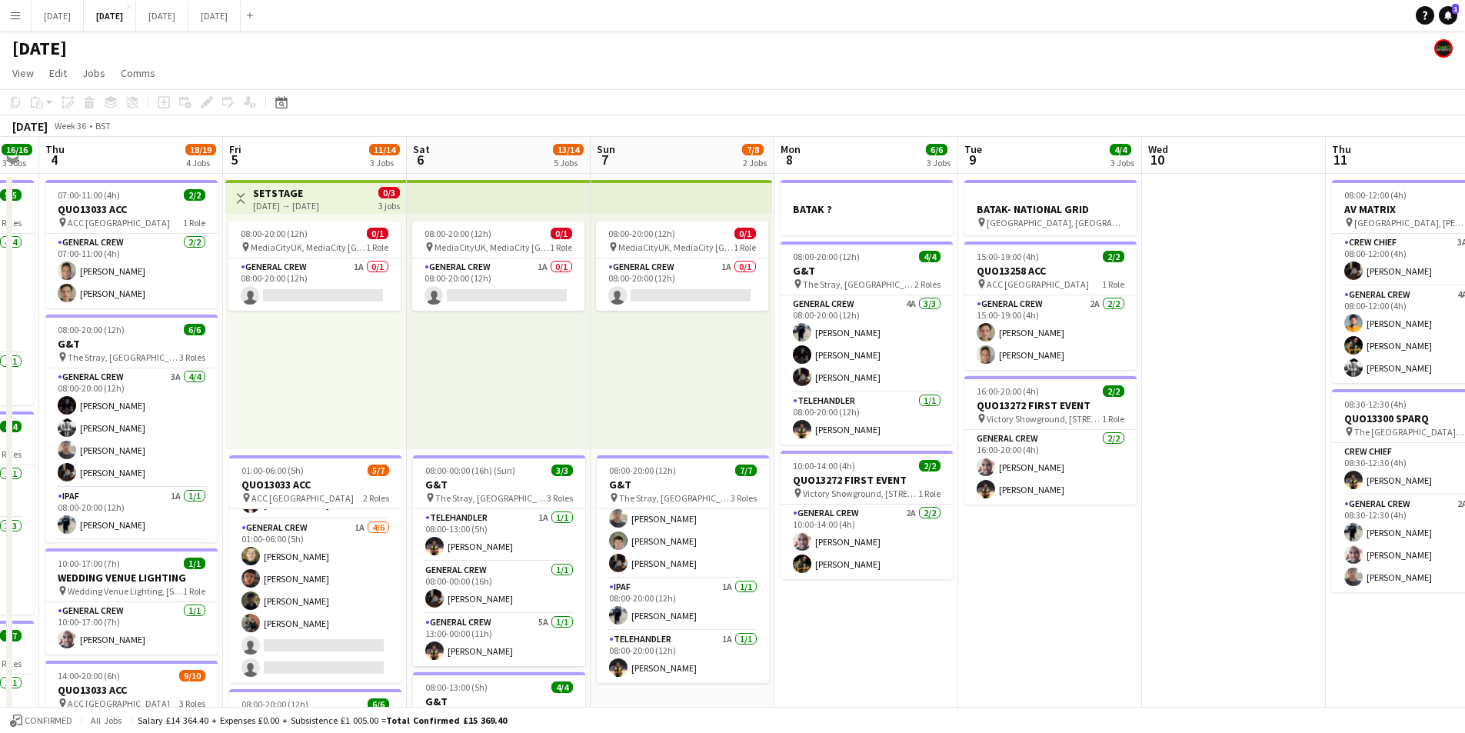
click at [774, 548] on app-calendar-viewport "Mon 1 16/16 3 Jobs Tue 2 20/21 4 Jobs Wed 3 16/16 3 Jobs Thu 4 18/19 4 Jobs Fri…" at bounding box center [732, 666] width 1465 height 1058
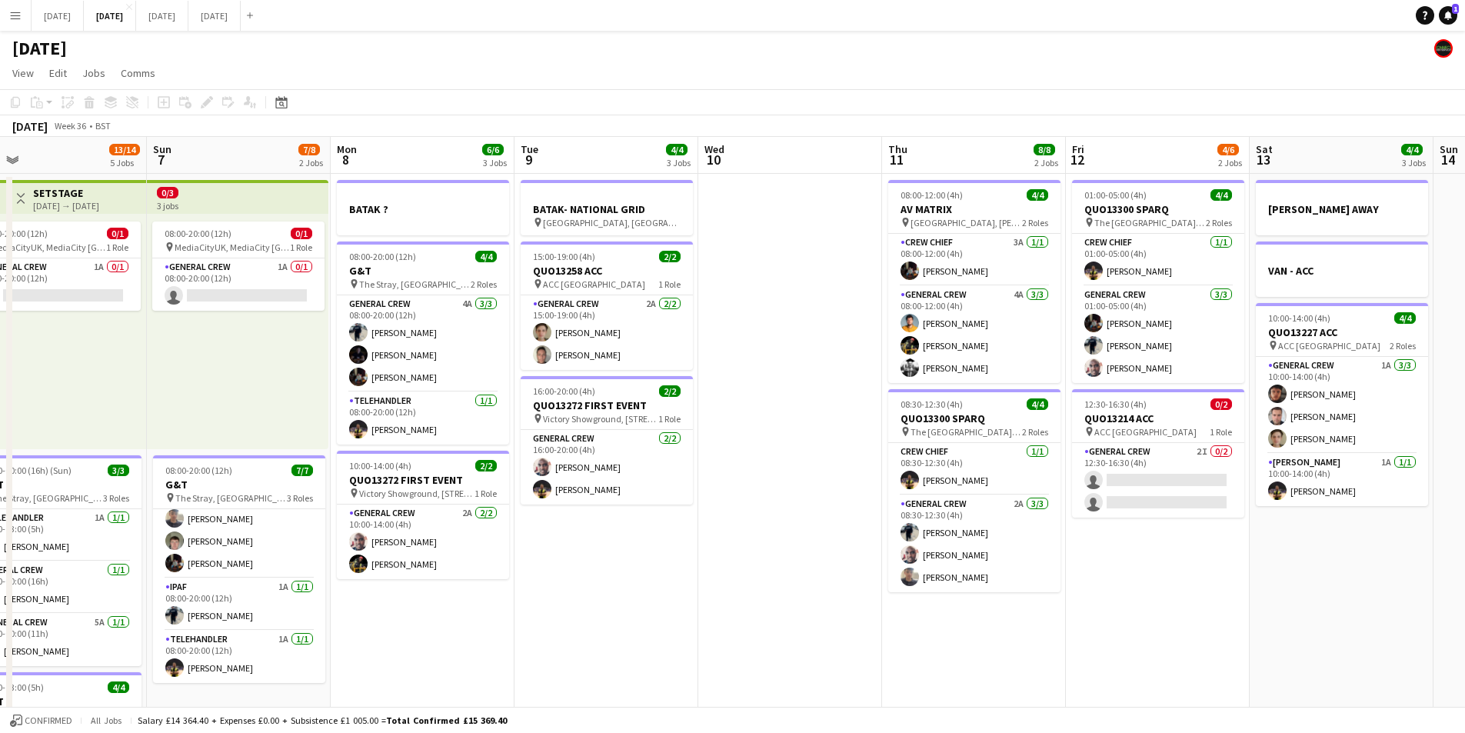
drag, startPoint x: 1144, startPoint y: 611, endPoint x: 851, endPoint y: 570, distance: 295.8
click at [852, 570] on app-calendar-viewport "Thu 4 18/19 4 Jobs Fri 5 11/14 3 Jobs Sat 6 13/14 5 Jobs Sun 7 7/8 2 Jobs Mon 8…" at bounding box center [732, 666] width 1465 height 1058
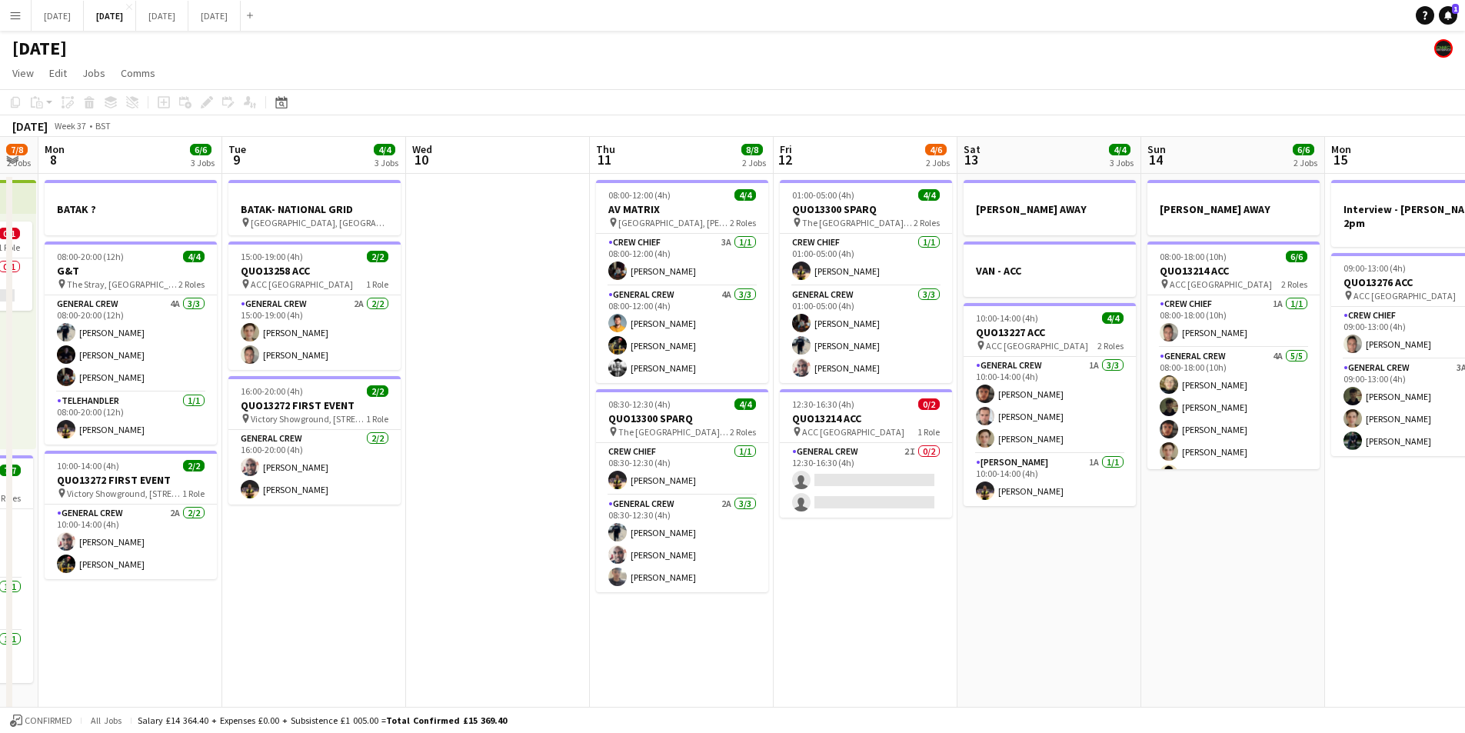
drag, startPoint x: 975, startPoint y: 588, endPoint x: 720, endPoint y: 551, distance: 258.1
click at [724, 551] on app-calendar-viewport "Fri 5 11/14 3 Jobs Sat 6 13/14 5 Jobs Sun 7 7/8 2 Jobs Mon 8 6/6 3 Jobs Tue 9 4…" at bounding box center [732, 666] width 1465 height 1058
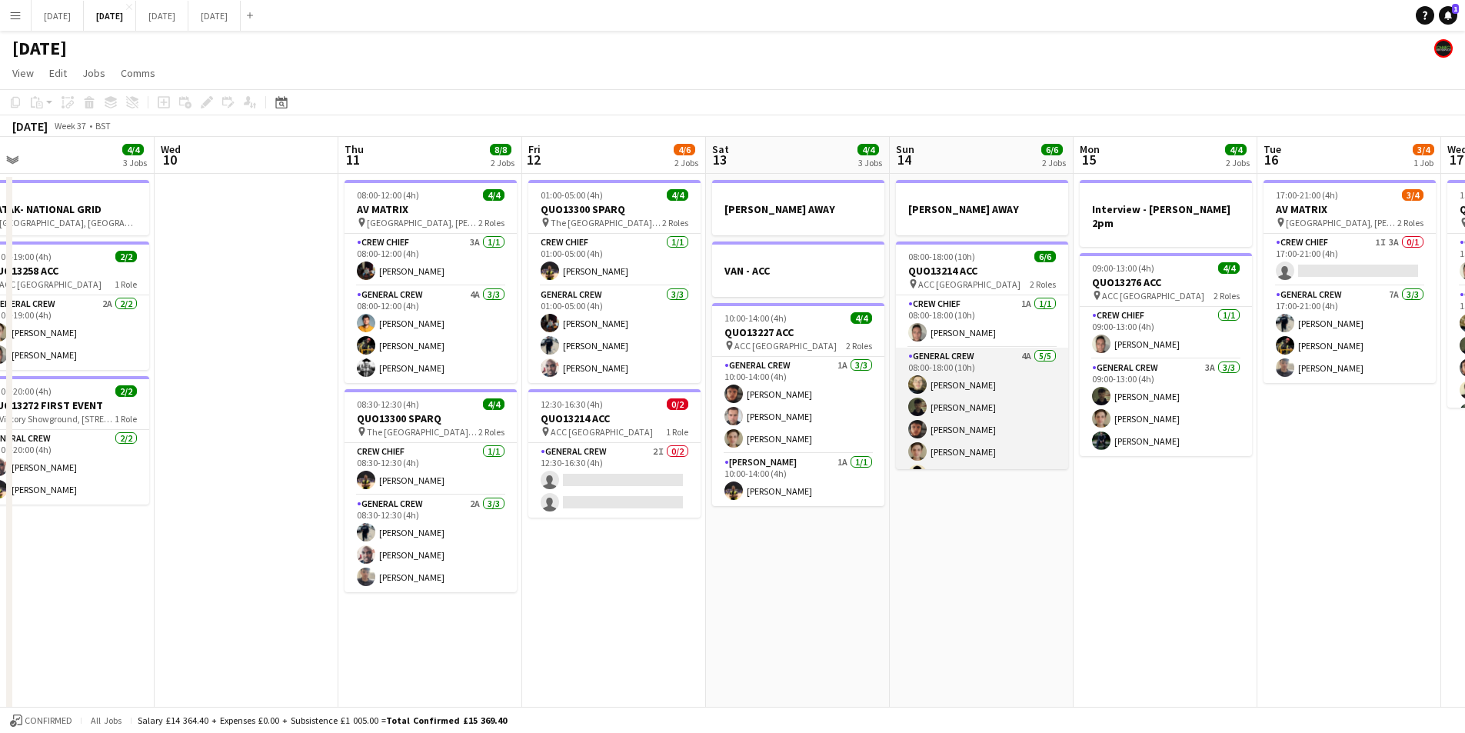
scroll to position [20, 0]
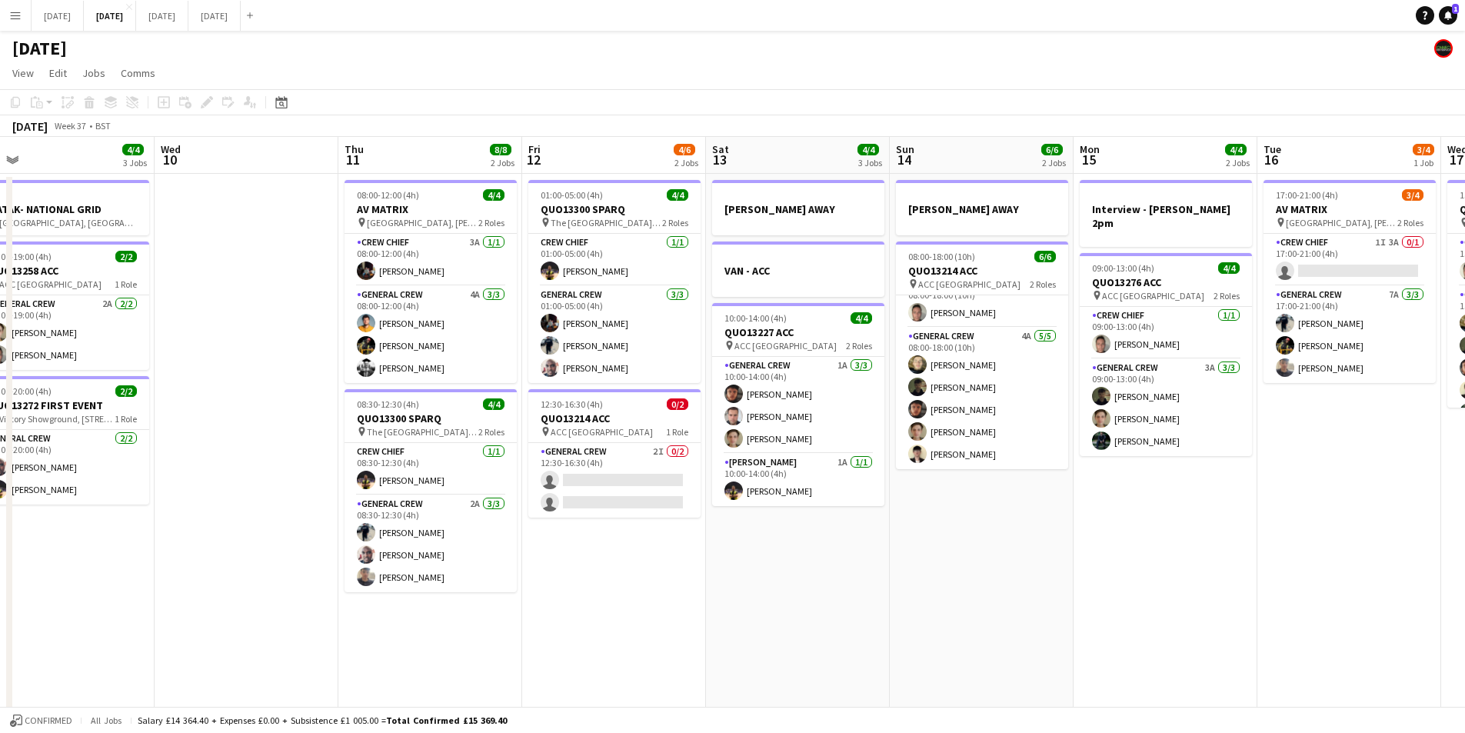
drag, startPoint x: 1027, startPoint y: 504, endPoint x: 952, endPoint y: 494, distance: 75.3
click at [954, 495] on app-calendar-viewport "Sun 7 7/8 2 Jobs Mon 8 6/6 3 Jobs Tue 9 4/4 3 Jobs Wed 10 Thu 11 8/8 2 Jobs Fri…" at bounding box center [732, 666] width 1465 height 1058
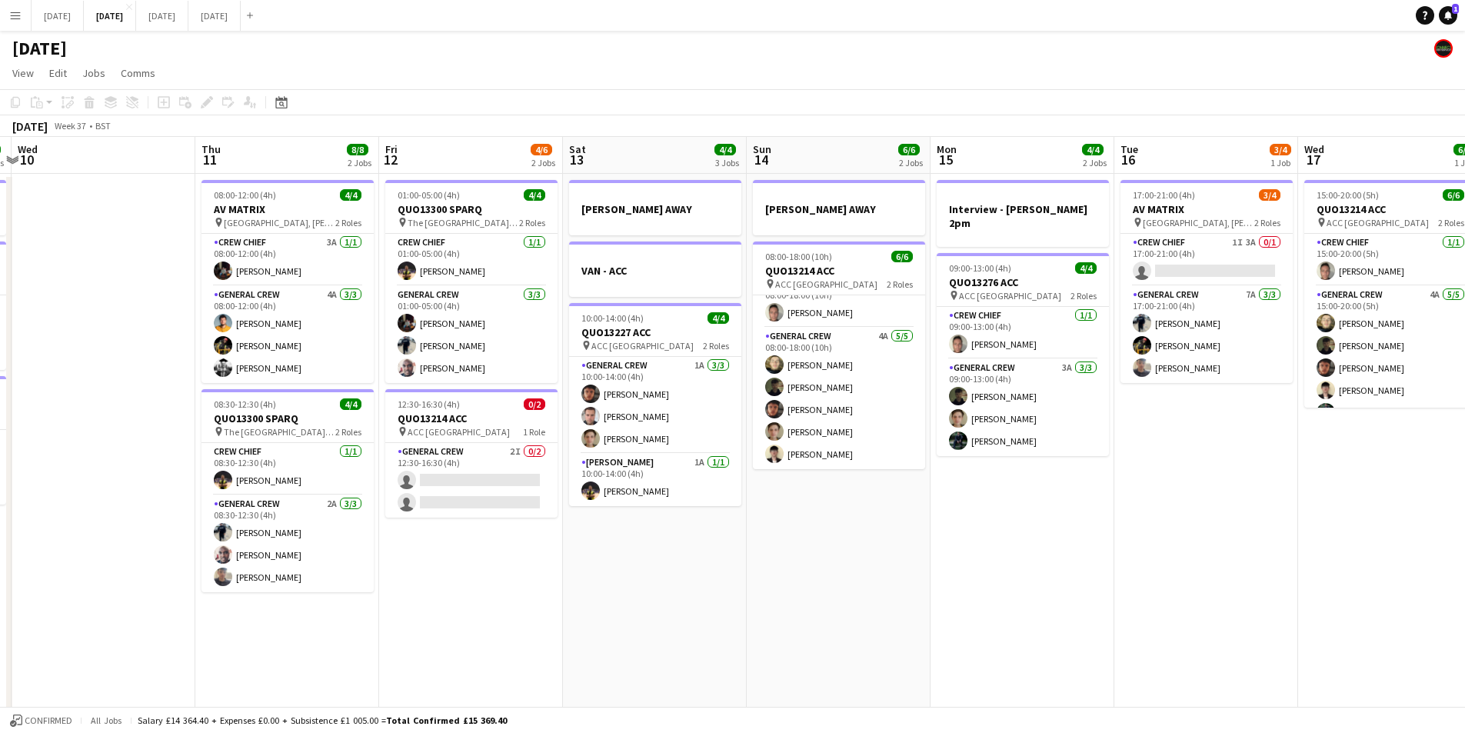
drag, startPoint x: 1119, startPoint y: 564, endPoint x: 819, endPoint y: 518, distance: 303.4
click at [819, 518] on app-calendar-viewport "Sun 7 7/8 2 Jobs Mon 8 6/6 3 Jobs Tue 9 4/4 3 Jobs Wed 10 Thu 11 8/8 2 Jobs Fri…" at bounding box center [732, 666] width 1465 height 1058
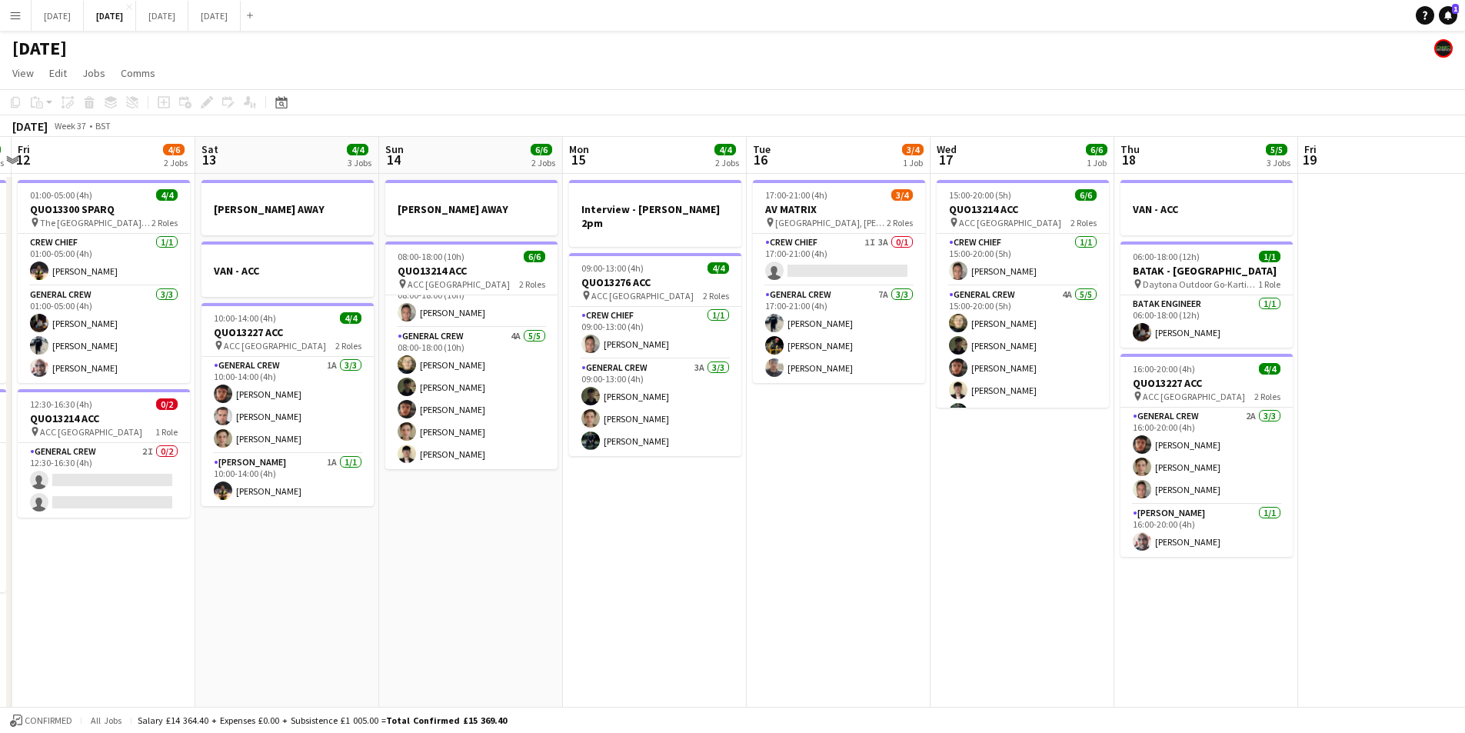
scroll to position [0, 472]
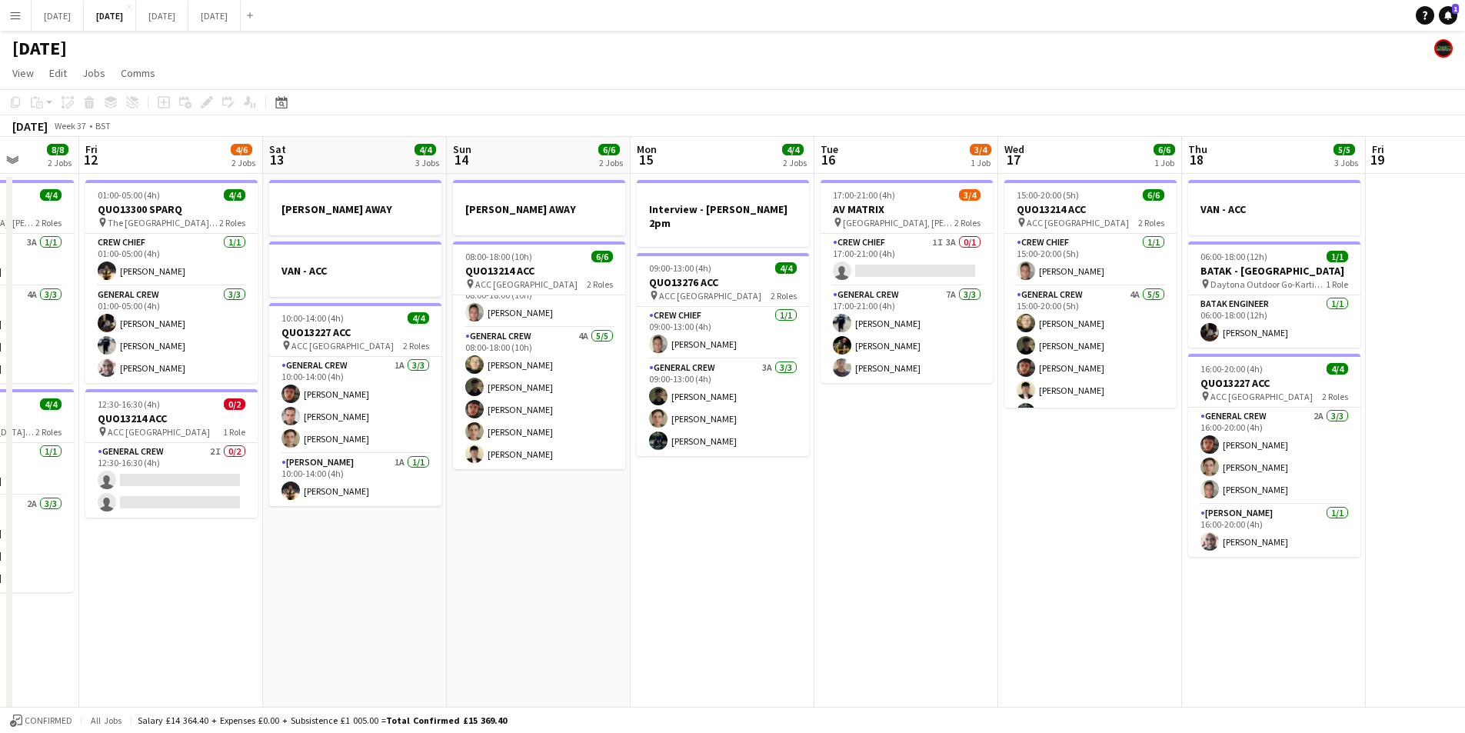
click at [748, 569] on app-date-cell "Interview - Gus 2pm 09:00-13:00 (4h) 4/4 QUO13276 ACC pin ACC Liverpool 2 Roles…" at bounding box center [723, 684] width 184 height 1021
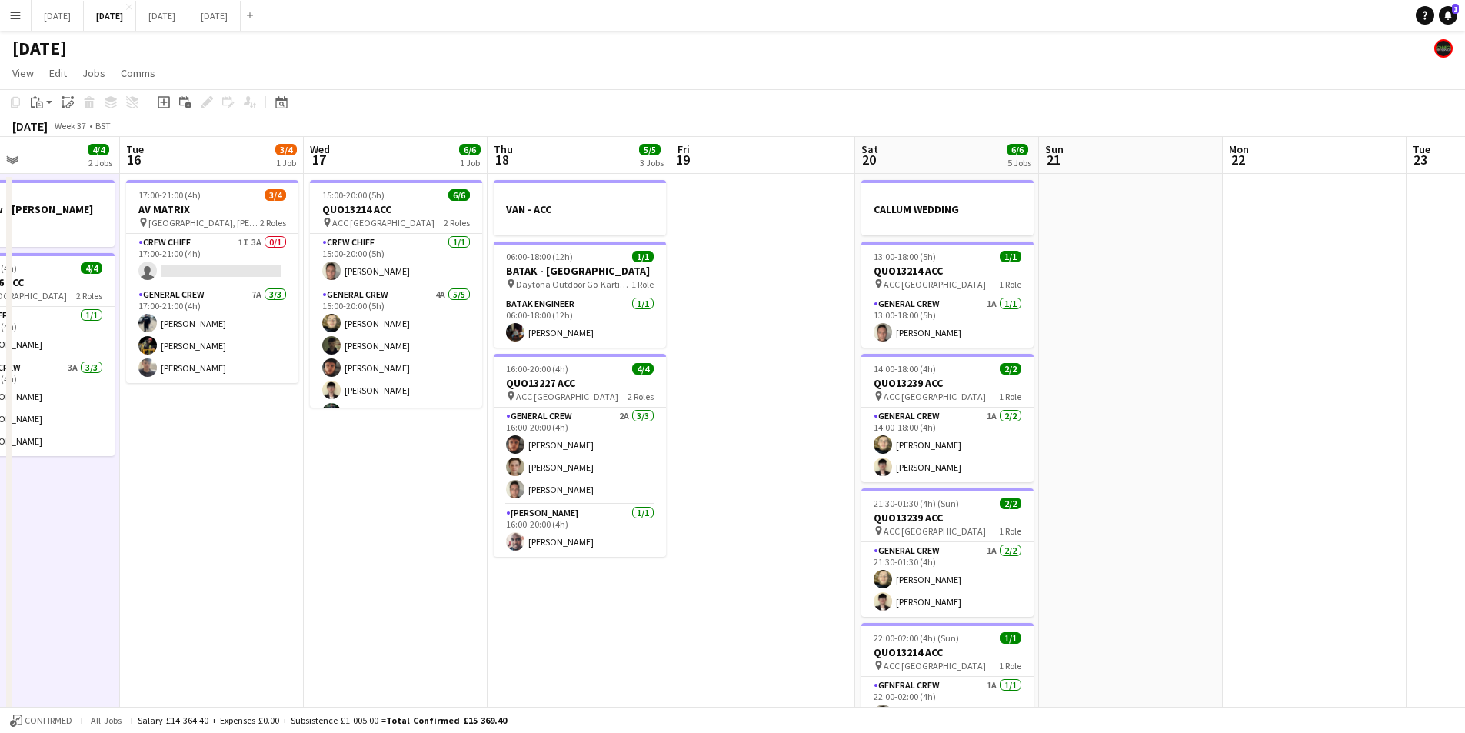
drag, startPoint x: 877, startPoint y: 551, endPoint x: 400, endPoint y: 499, distance: 479.7
click at [400, 499] on app-calendar-viewport "Fri 12 4/6 2 Jobs Sat 13 4/4 3 Jobs Sun 14 6/6 2 Jobs Mon 15 4/4 2 Jobs Tue 16 …" at bounding box center [732, 666] width 1465 height 1058
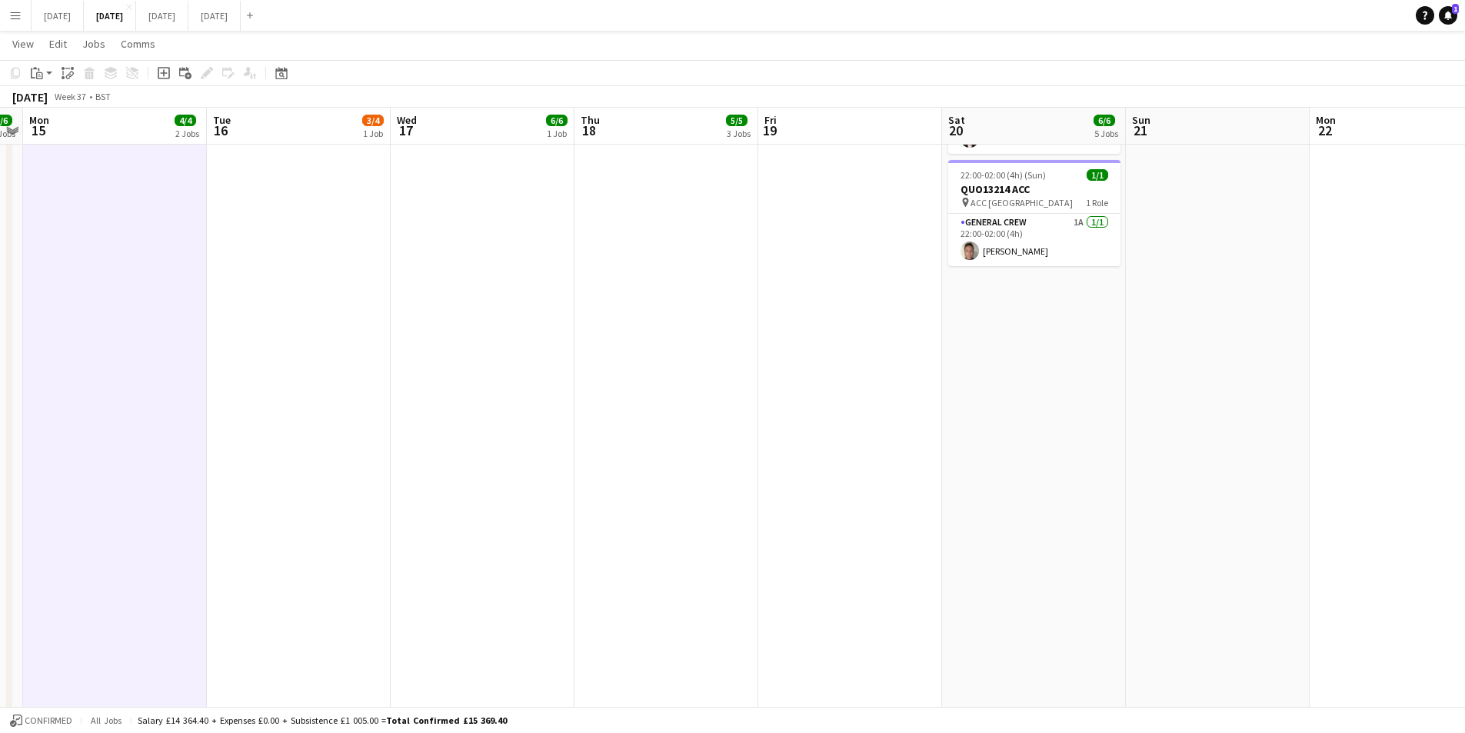
scroll to position [0, 0]
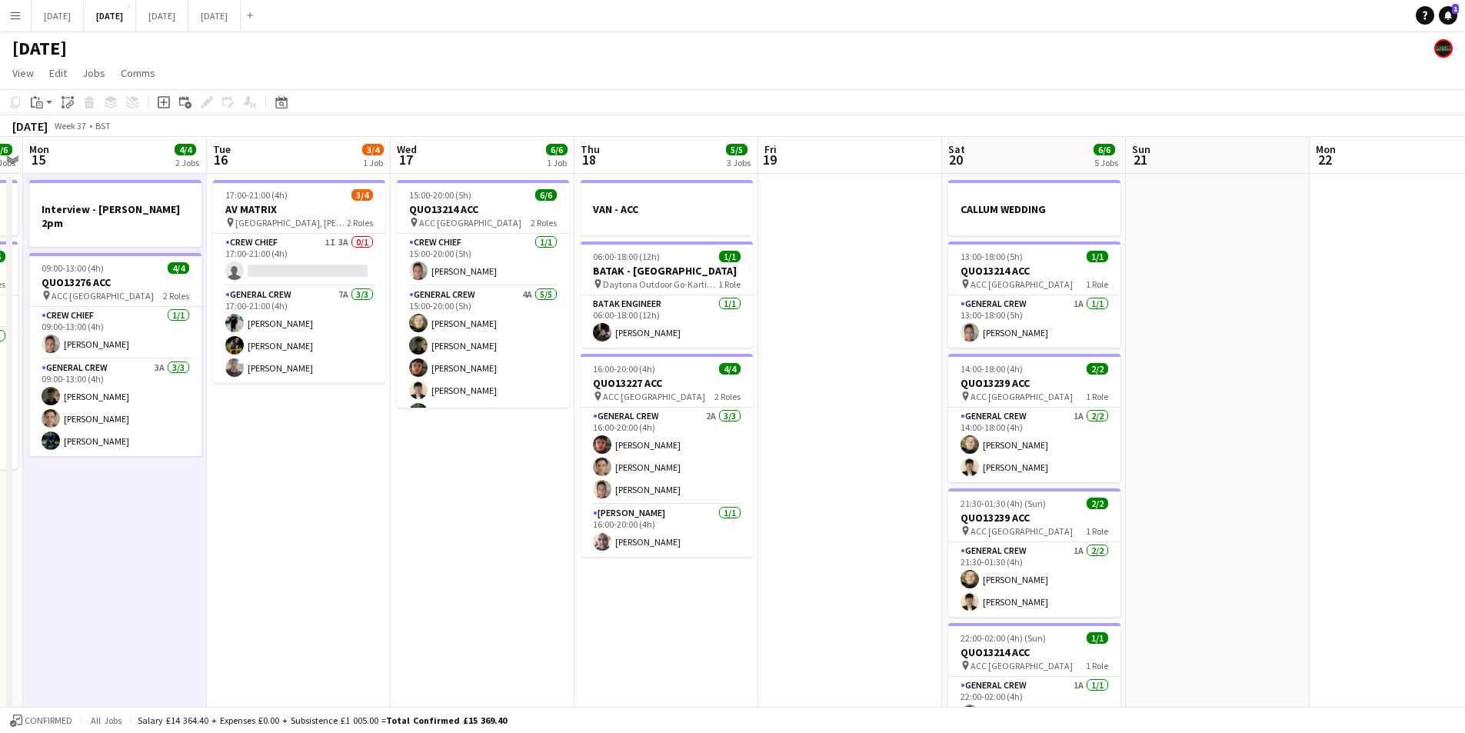
drag, startPoint x: 369, startPoint y: 613, endPoint x: 874, endPoint y: 555, distance: 508.6
click at [855, 564] on app-calendar-viewport "Fri 12 4/6 2 Jobs Sat 13 4/4 3 Jobs Sun 14 6/6 2 Jobs Mon 15 4/4 2 Jobs Tue 16 …" at bounding box center [732, 666] width 1465 height 1058
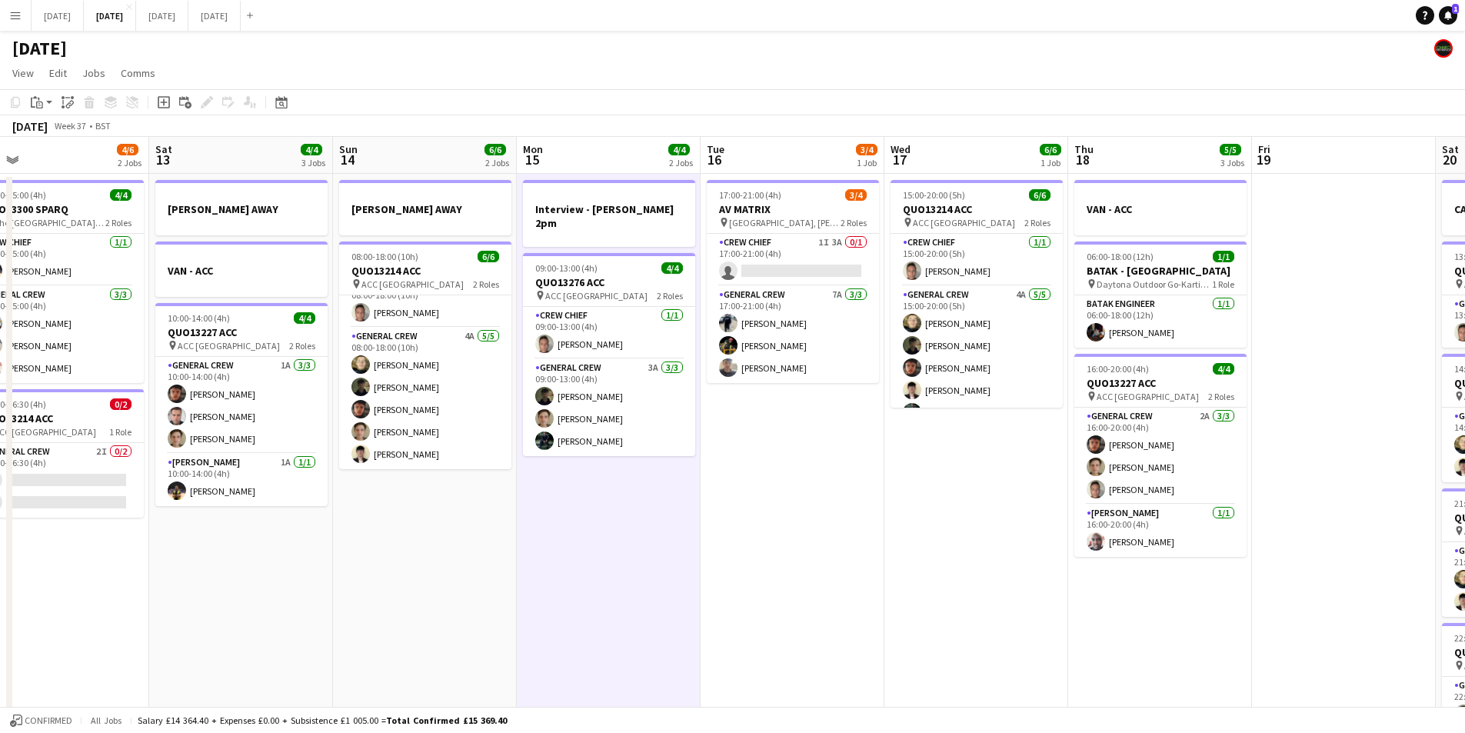
drag, startPoint x: 507, startPoint y: 588, endPoint x: 1097, endPoint y: 531, distance: 592.6
click at [1075, 575] on app-calendar-viewport "Wed 10 Thu 11 8/8 2 Jobs Fri 12 4/6 2 Jobs Sat 13 4/4 3 Jobs Sun 14 6/6 2 Jobs …" at bounding box center [732, 666] width 1465 height 1058
click at [1132, 497] on app-calendar-viewport "Wed 10 Thu 11 8/8 2 Jobs Fri 12 4/6 2 Jobs Sat 13 4/4 3 Jobs Sun 14 6/6 2 Jobs …" at bounding box center [732, 666] width 1465 height 1058
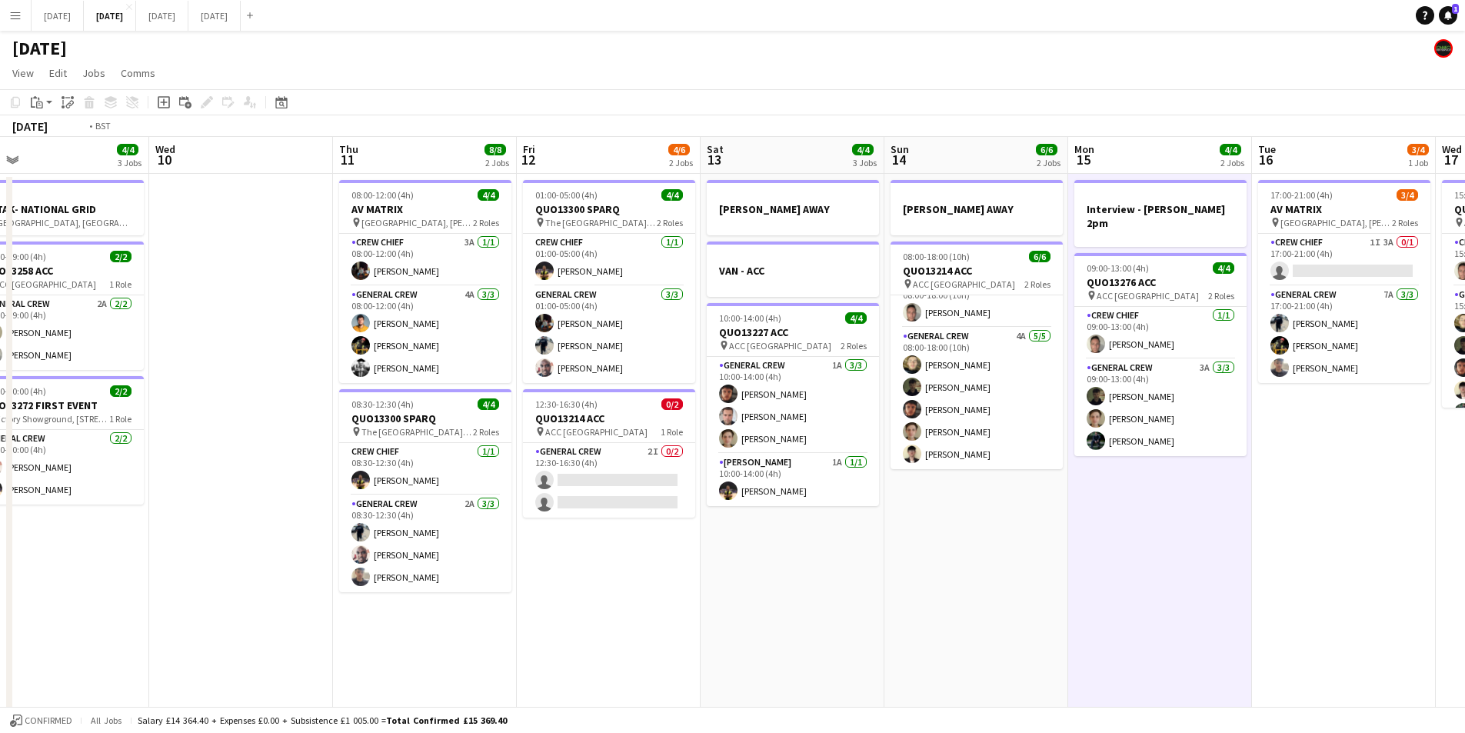
click at [1056, 490] on app-calendar-viewport "Sun 7 7/8 2 Jobs Mon 8 6/6 3 Jobs Tue 9 4/4 3 Jobs Wed 10 Thu 11 8/8 2 Jobs Fri…" at bounding box center [732, 666] width 1465 height 1058
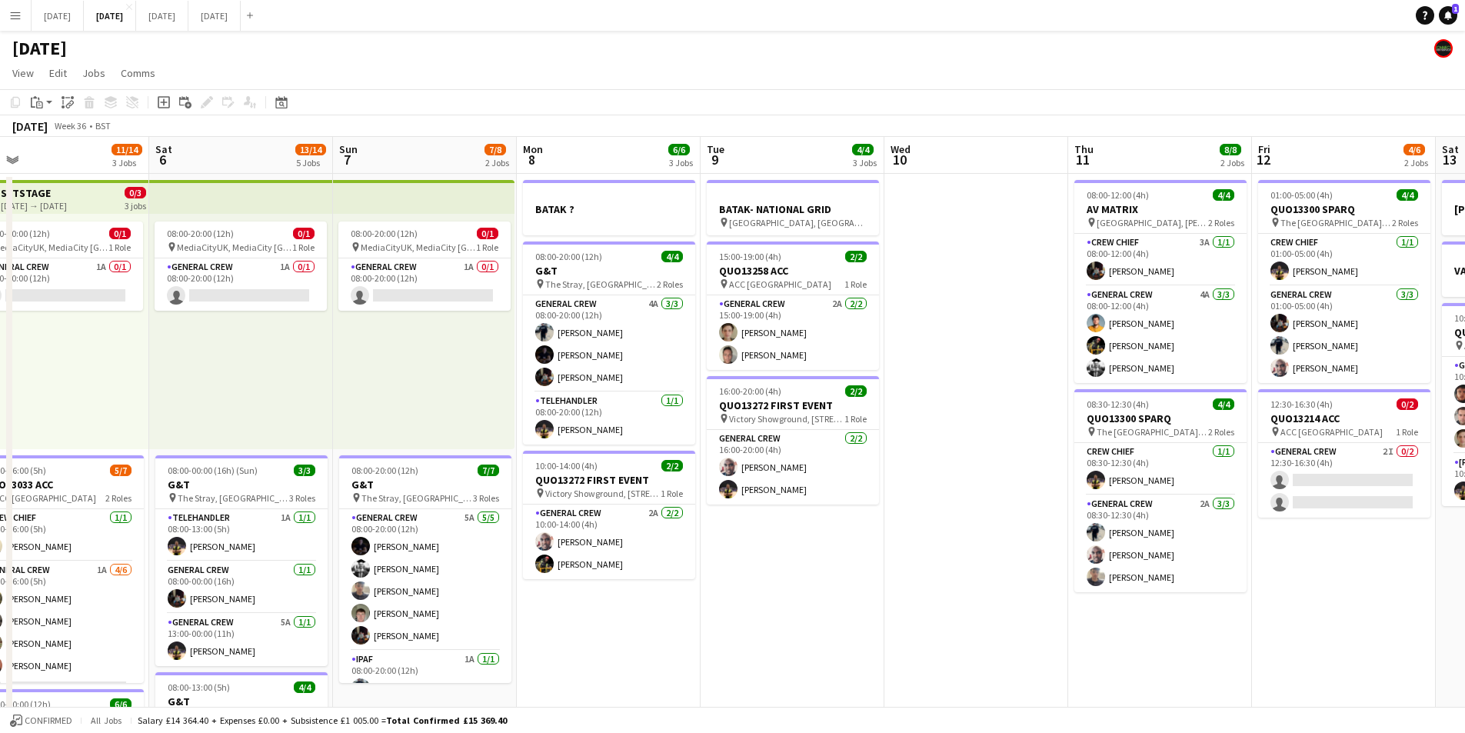
drag, startPoint x: 590, startPoint y: 522, endPoint x: 936, endPoint y: 457, distance: 352.2
click at [935, 491] on app-calendar-viewport "Wed 3 16/16 3 Jobs Thu 4 18/19 4 Jobs Fri 5 11/14 3 Jobs Sat 6 13/14 5 Jobs Sun…" at bounding box center [732, 666] width 1465 height 1058
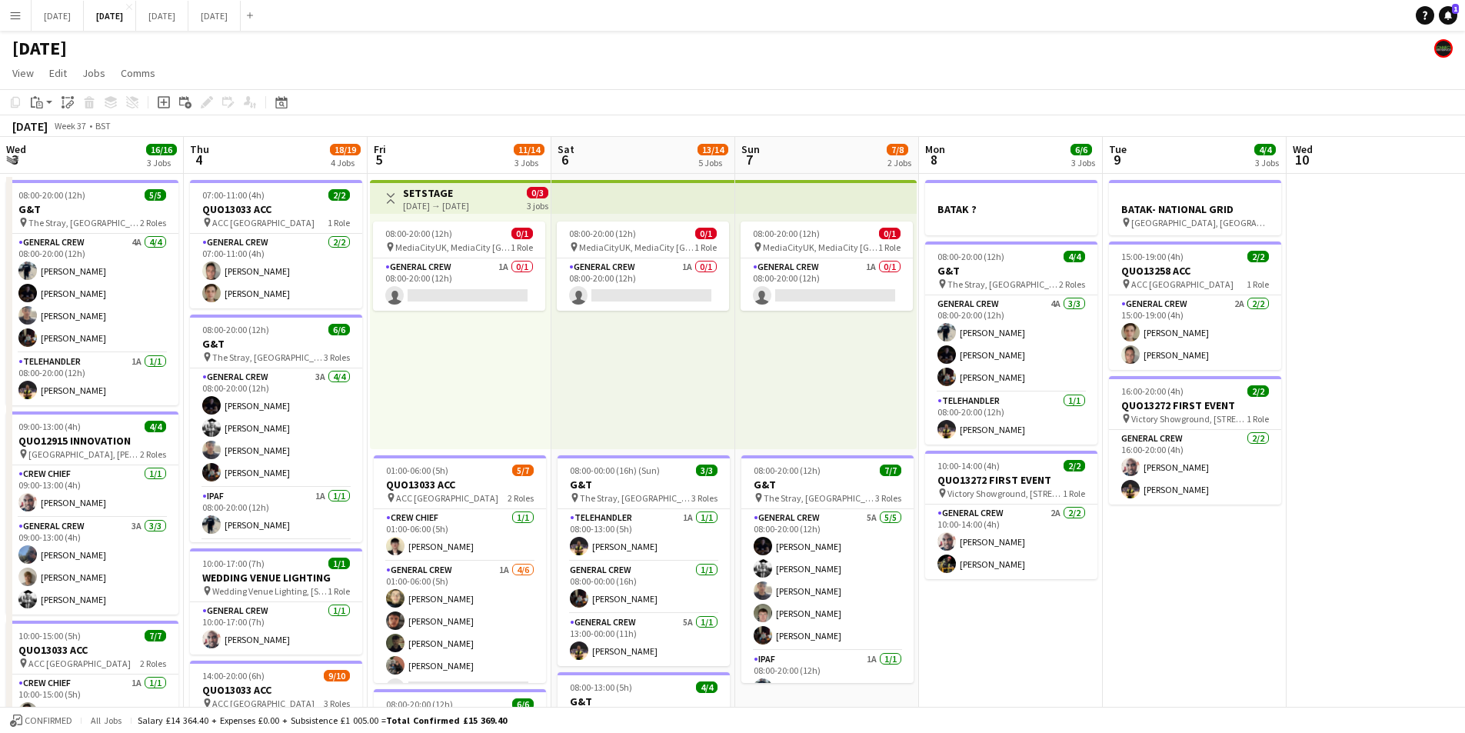
click at [986, 482] on app-calendar-viewport "Wed 3 16/16 3 Jobs Thu 4 18/19 4 Jobs Fri 5 11/14 3 Jobs Sat 6 13/14 5 Jobs Sun…" at bounding box center [732, 666] width 1465 height 1058
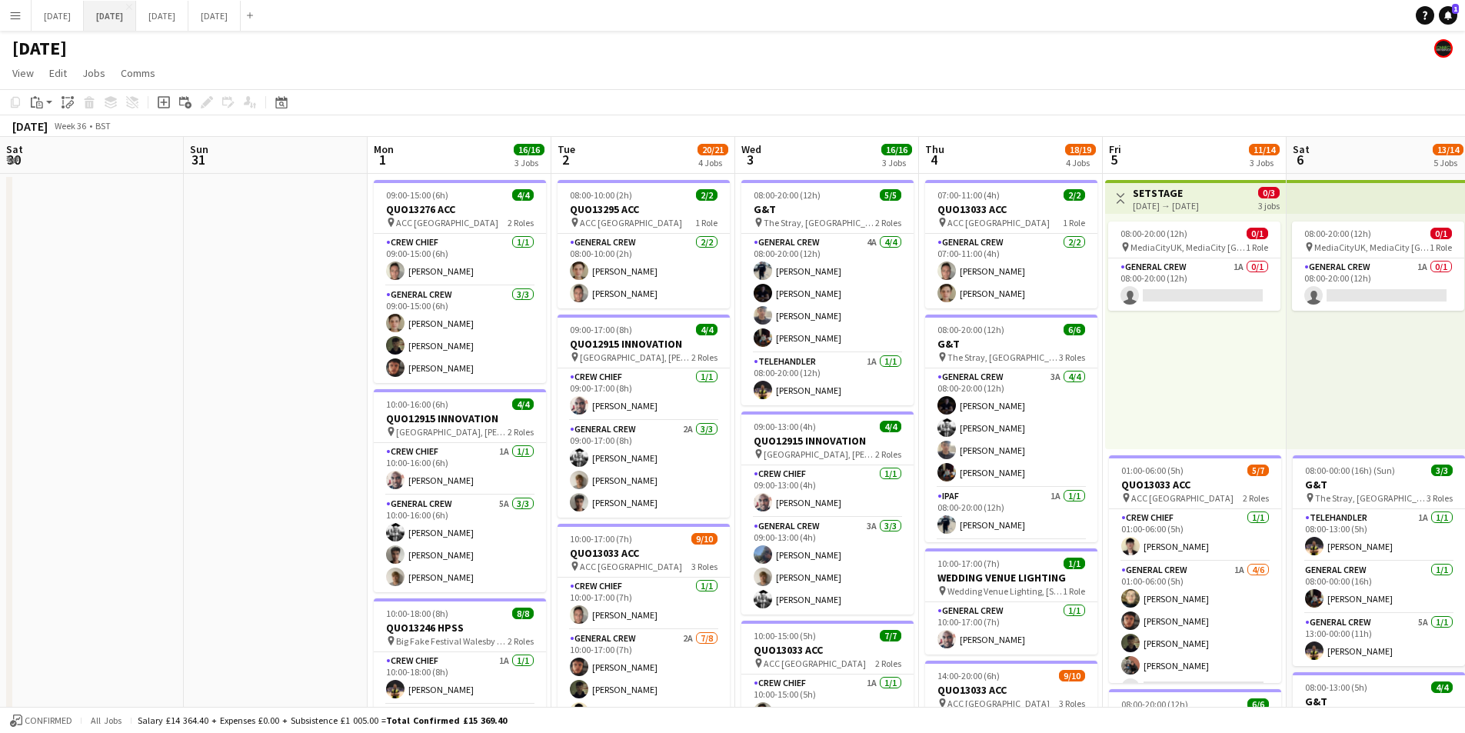
scroll to position [0, 368]
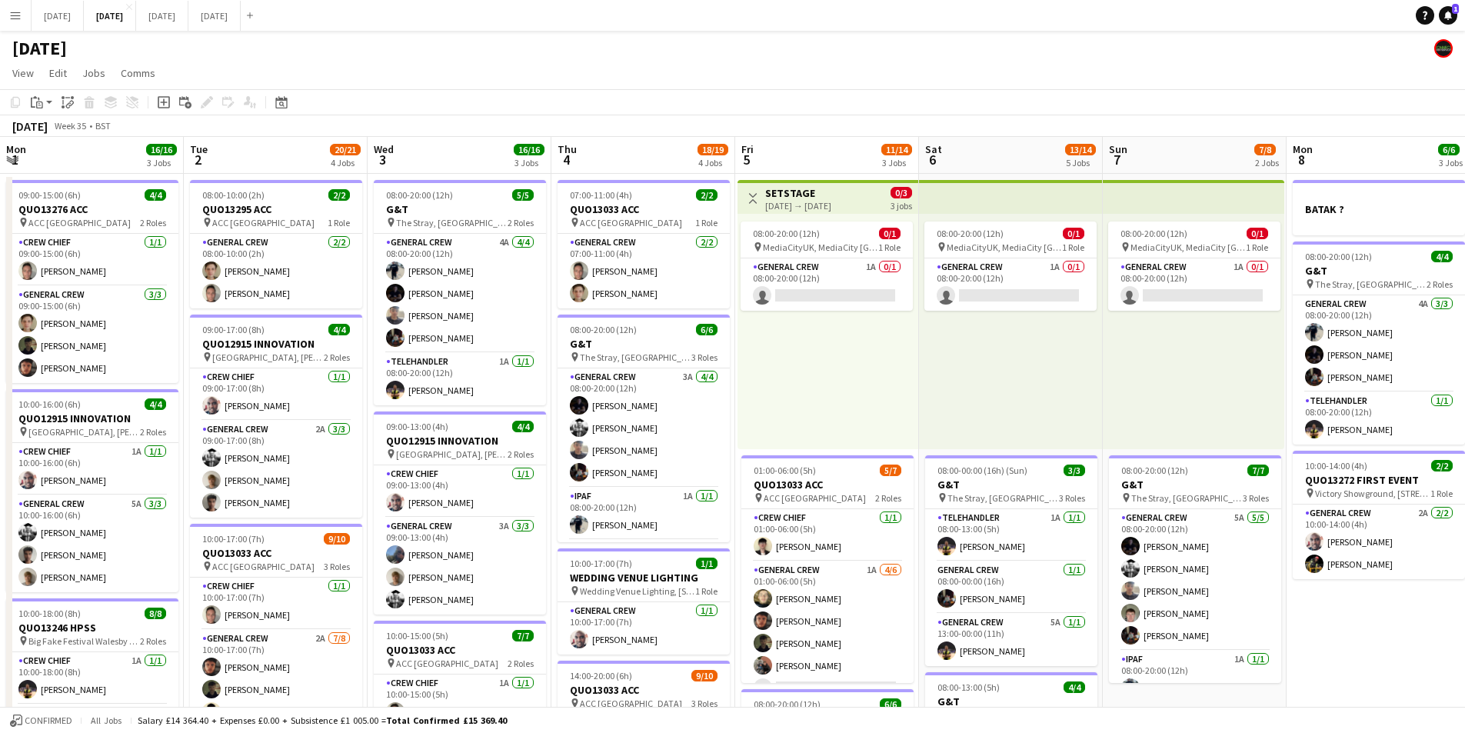
drag, startPoint x: 271, startPoint y: 320, endPoint x: 385, endPoint y: 65, distance: 278.9
click at [569, 315] on app-calendar-viewport "Sat 30 Sun 31 Mon 1 16/16 3 Jobs Tue 2 20/21 4 Jobs Wed 3 16/16 3 Jobs Thu 4 18…" at bounding box center [732, 666] width 1465 height 1058
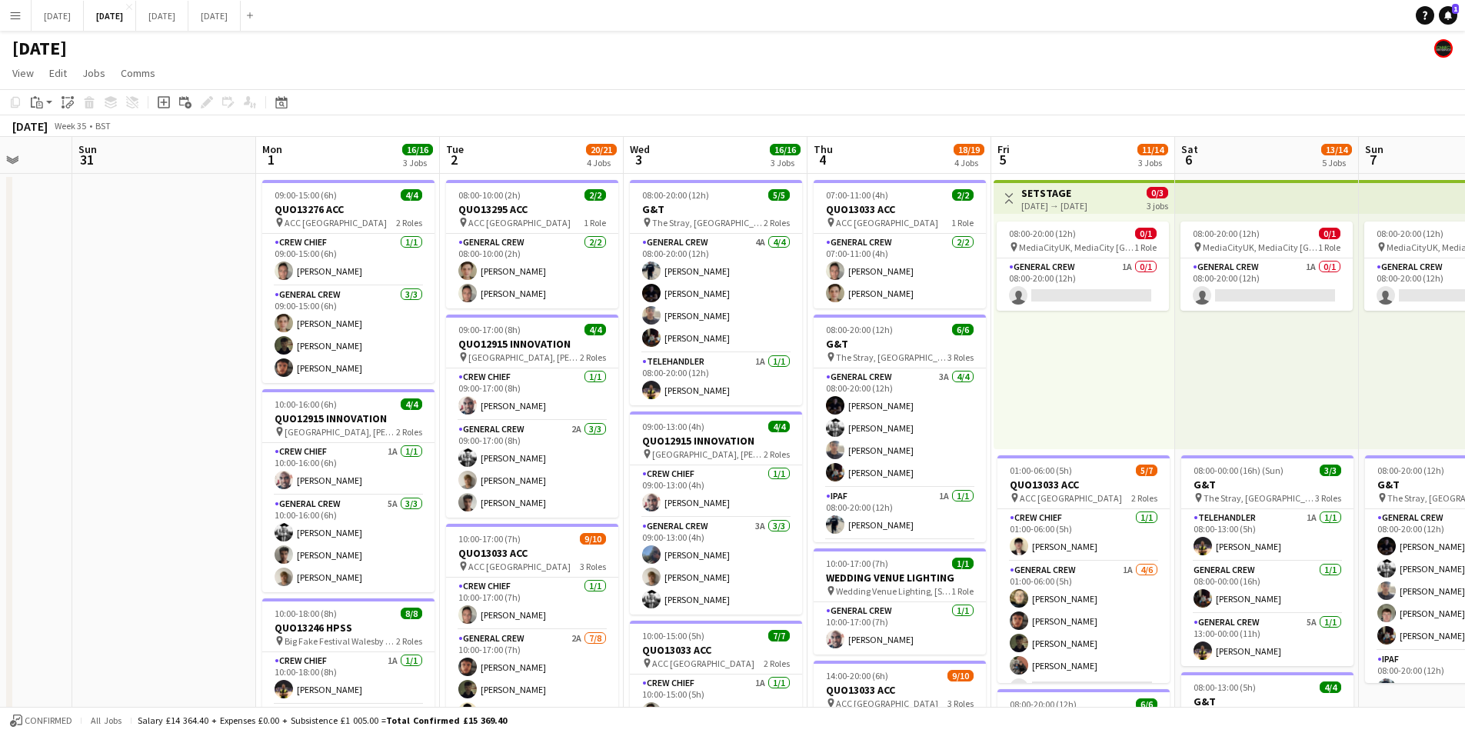
scroll to position [0, 481]
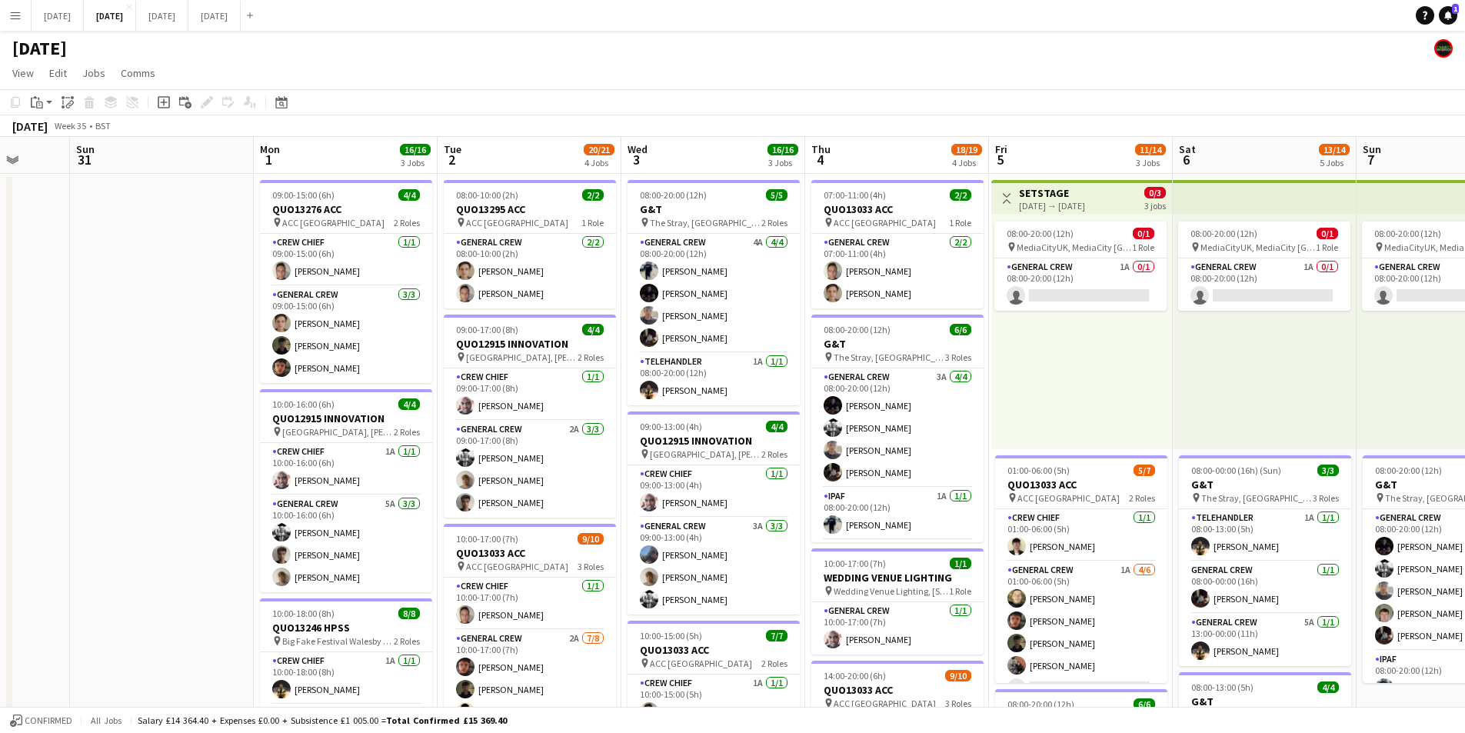
drag, startPoint x: 293, startPoint y: 476, endPoint x: 230, endPoint y: 468, distance: 63.6
click at [230, 468] on app-calendar-viewport "Thu 28 Fri 29 Sat 30 Sun 31 Mon 1 16/16 3 Jobs Tue 2 20/21 4 Jobs Wed 3 16/16 3…" at bounding box center [732, 666] width 1465 height 1058
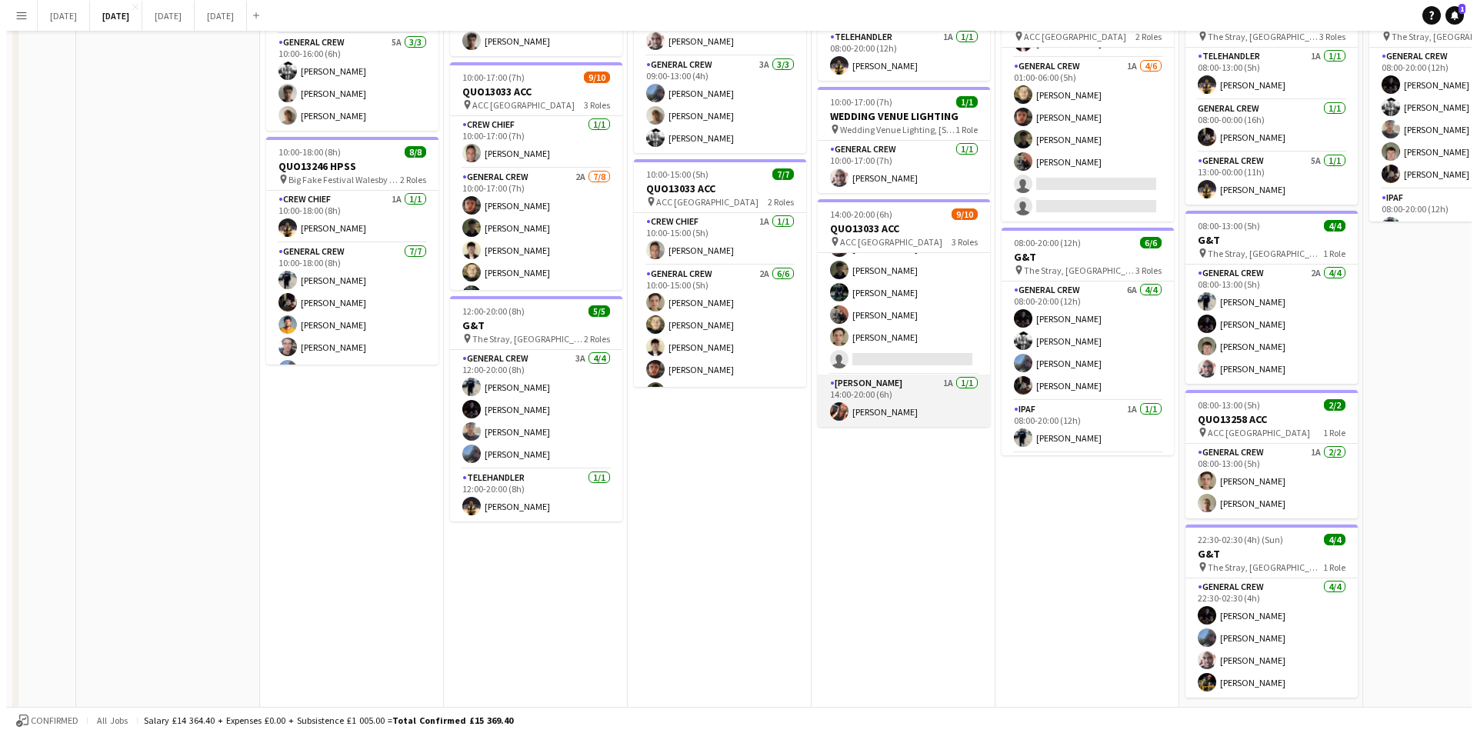
scroll to position [0, 0]
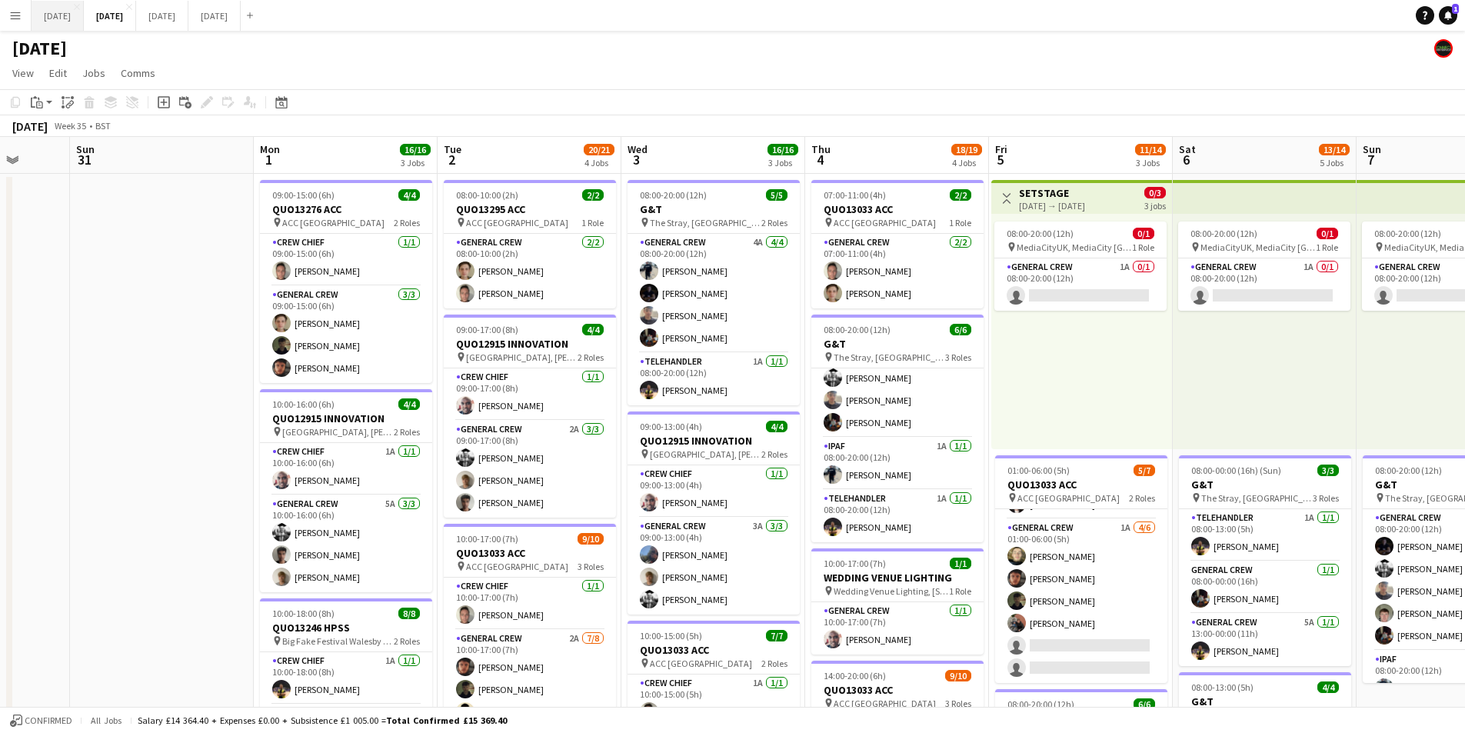
click at [69, 11] on button "[DATE] Close" at bounding box center [58, 16] width 52 height 30
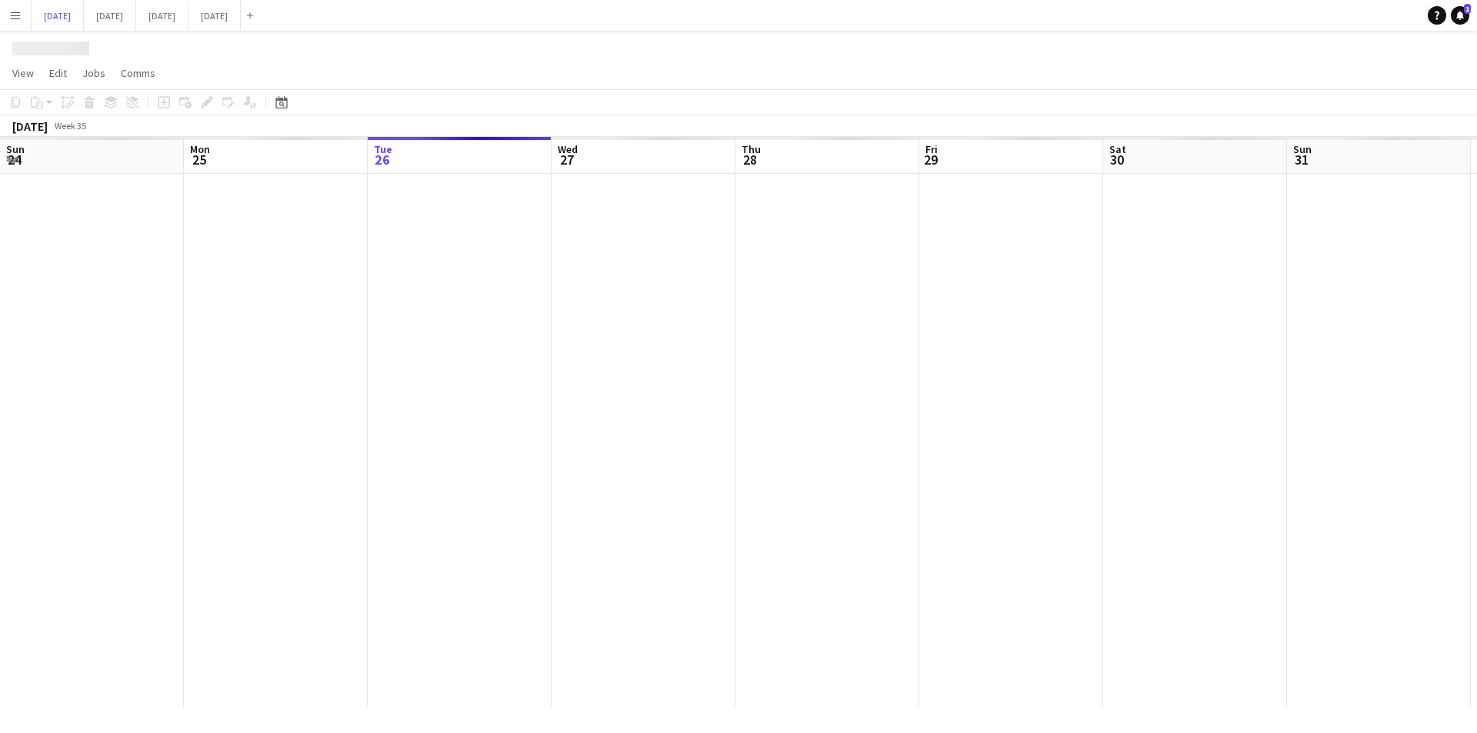
scroll to position [0, 605]
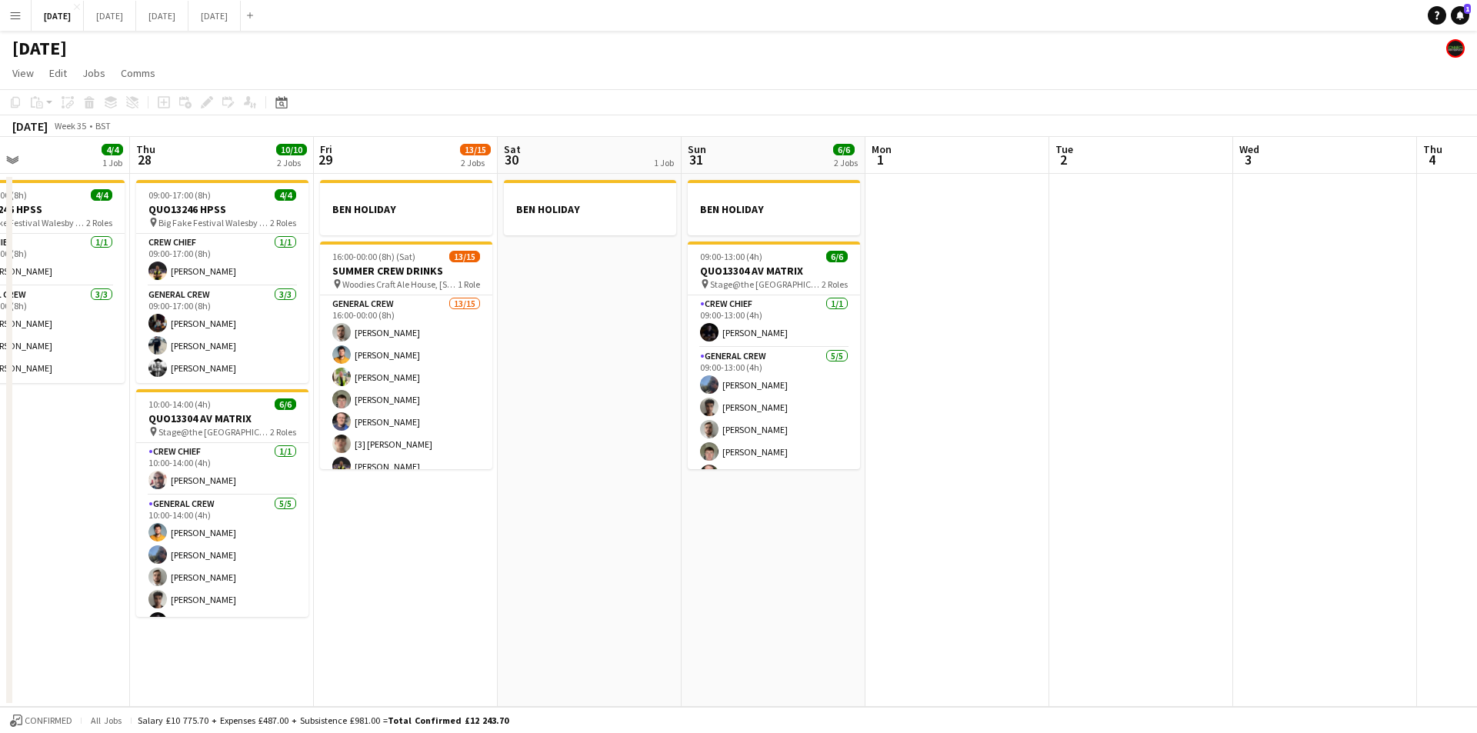
click at [401, 541] on app-date-cell "BEN HOLIDAY 16:00-00:00 (8h) (Sat) 13/15 SUMMER CREW DRINKS pin Woodies Craft A…" at bounding box center [406, 440] width 184 height 533
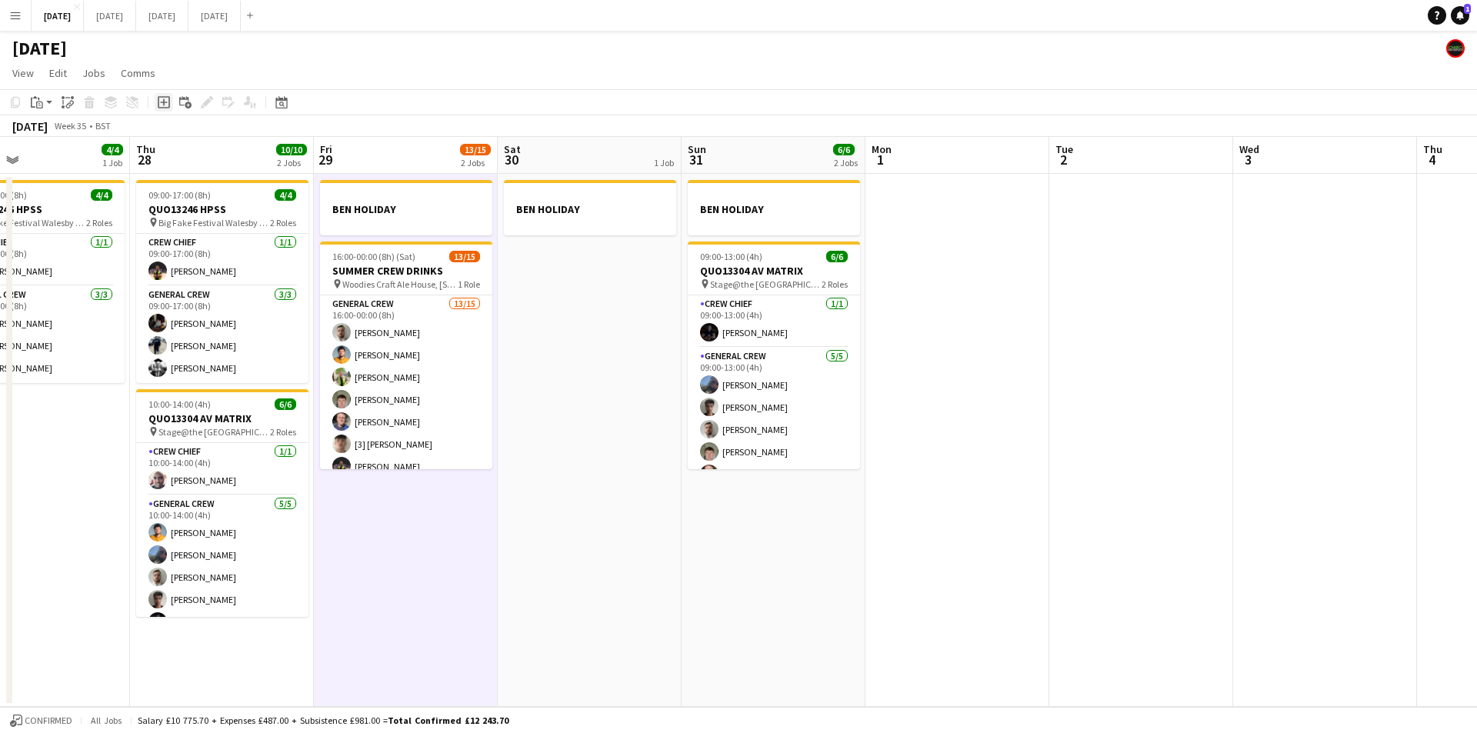
click at [161, 101] on icon "Add job" at bounding box center [164, 102] width 12 height 12
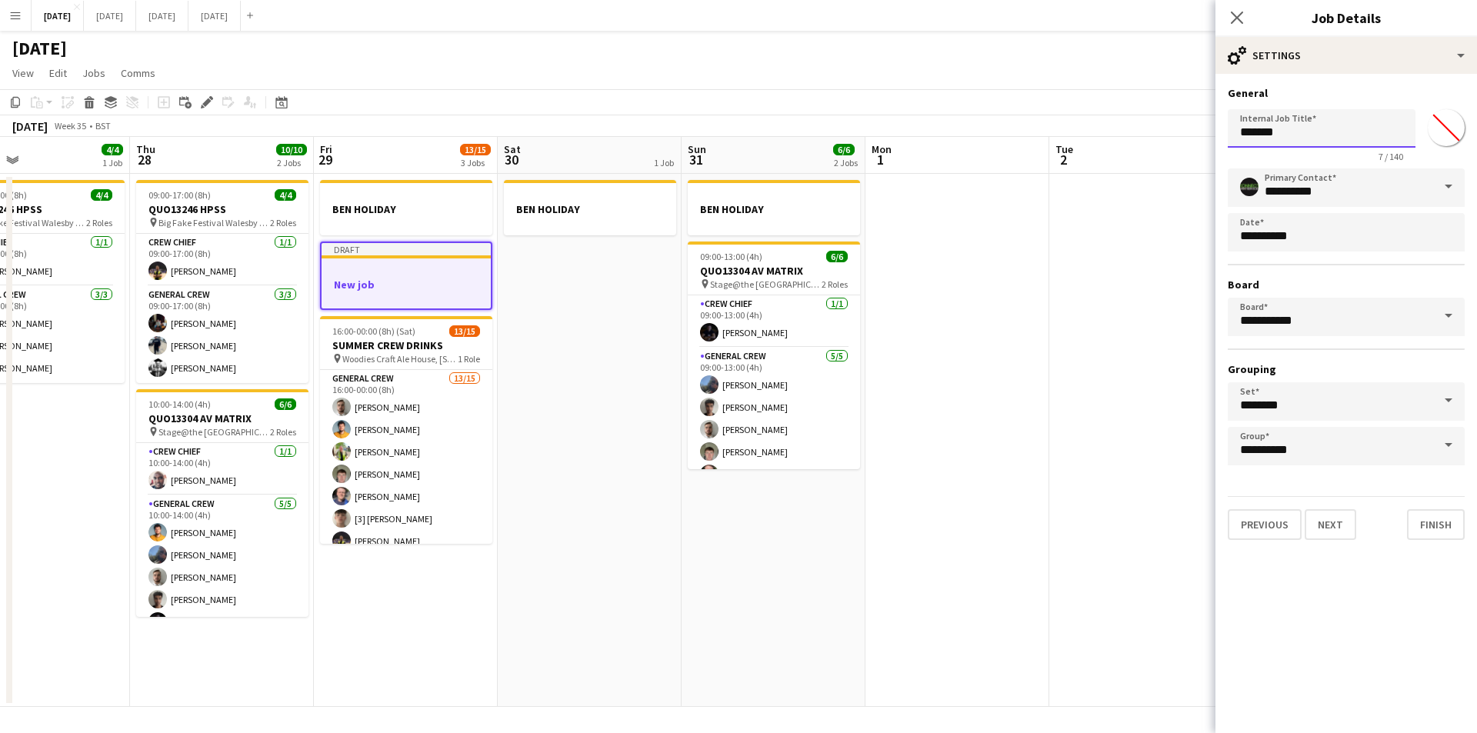
click at [1288, 125] on input "*******" at bounding box center [1321, 128] width 188 height 38
drag, startPoint x: 1291, startPoint y: 133, endPoint x: 1221, endPoint y: 139, distance: 70.3
click at [1221, 139] on form "**********" at bounding box center [1345, 313] width 261 height 454
click at [1305, 132] on input "**********" at bounding box center [1321, 128] width 188 height 38
type input "**********"
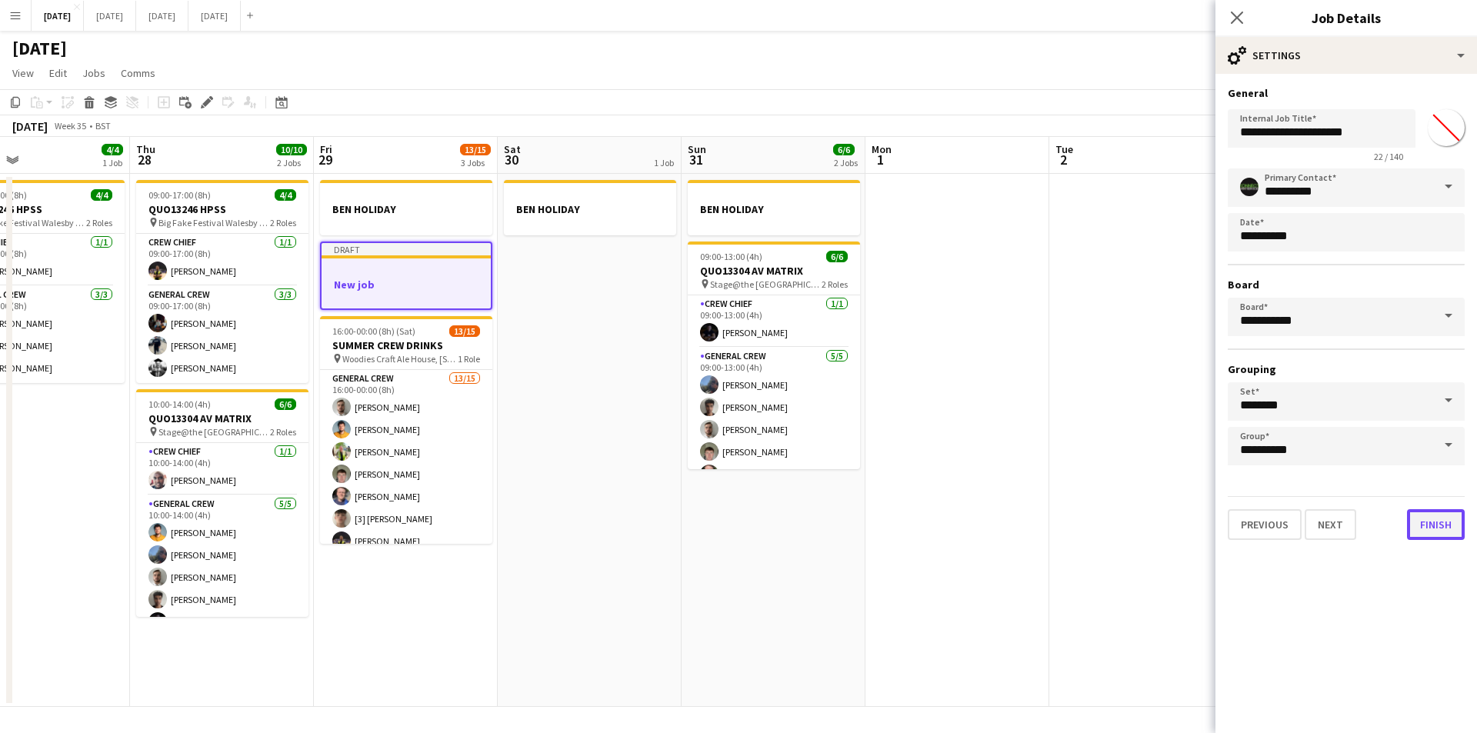
click at [1422, 525] on button "Finish" at bounding box center [1436, 524] width 58 height 31
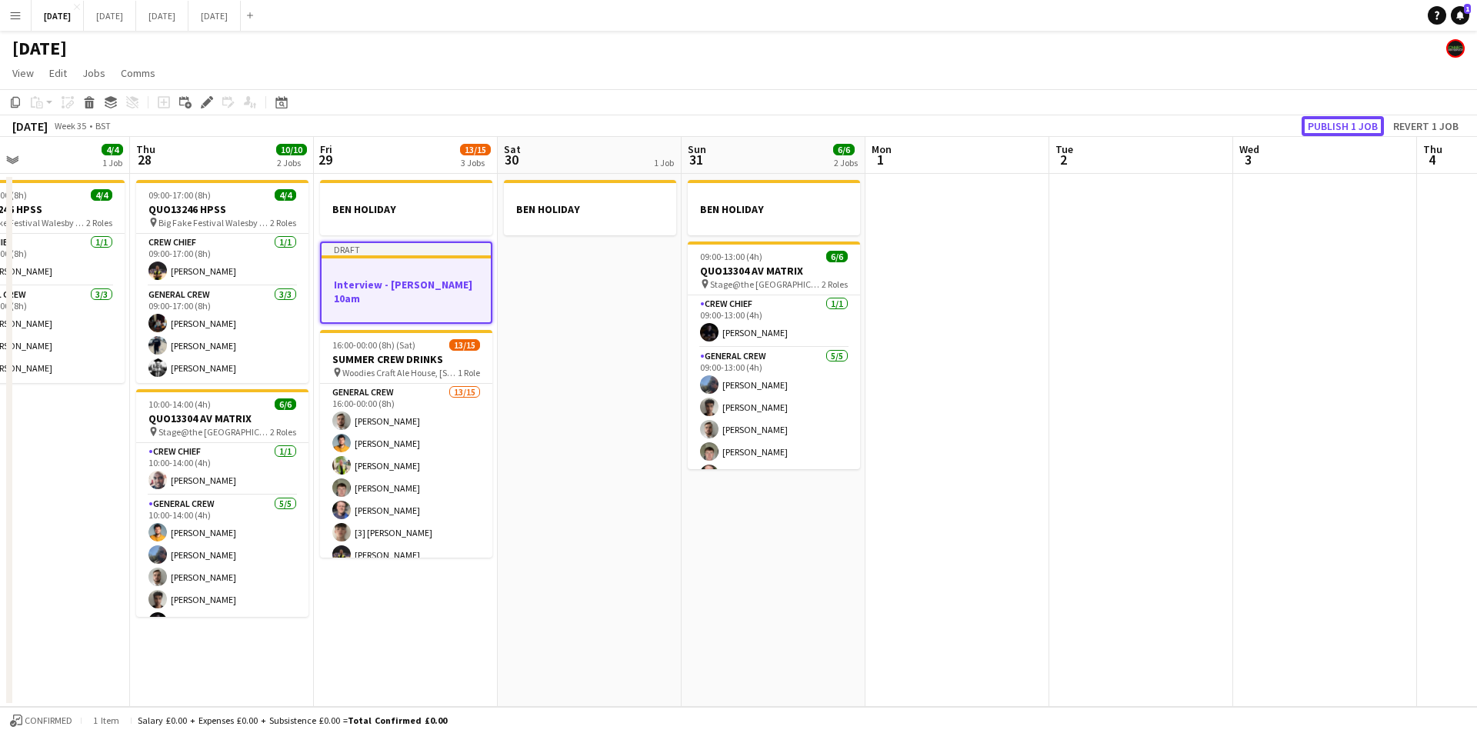
drag, startPoint x: 1318, startPoint y: 123, endPoint x: 1055, endPoint y: 393, distance: 376.9
click at [1319, 125] on button "Publish 1 job" at bounding box center [1342, 126] width 82 height 20
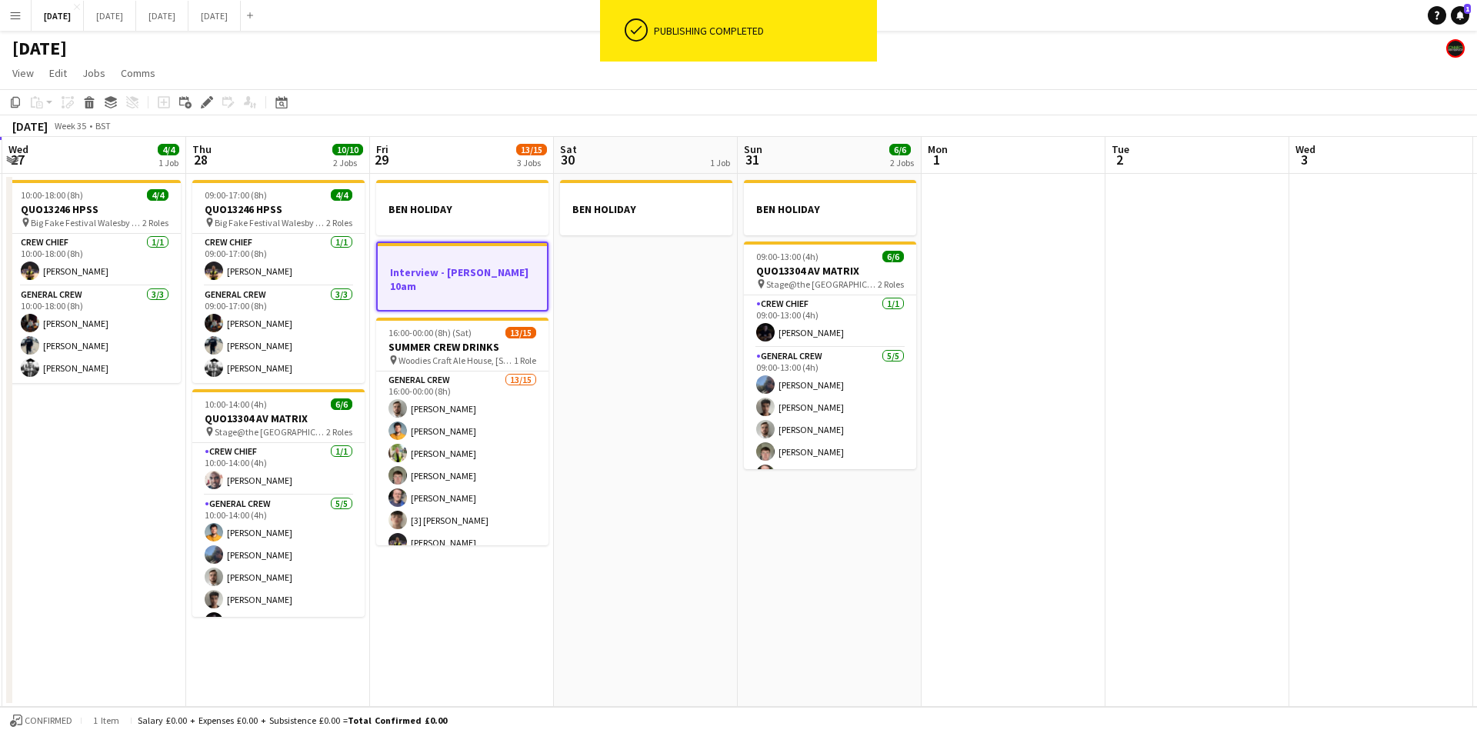
drag, startPoint x: 1016, startPoint y: 444, endPoint x: 984, endPoint y: 446, distance: 31.6
click at [1111, 460] on app-calendar-viewport "Sun 24 2/2 1 Job Mon 25 4/4 2 Jobs Tue 26 2/2 1 Job Wed 27 4/4 1 Job Thu 28 10/…" at bounding box center [738, 422] width 1477 height 570
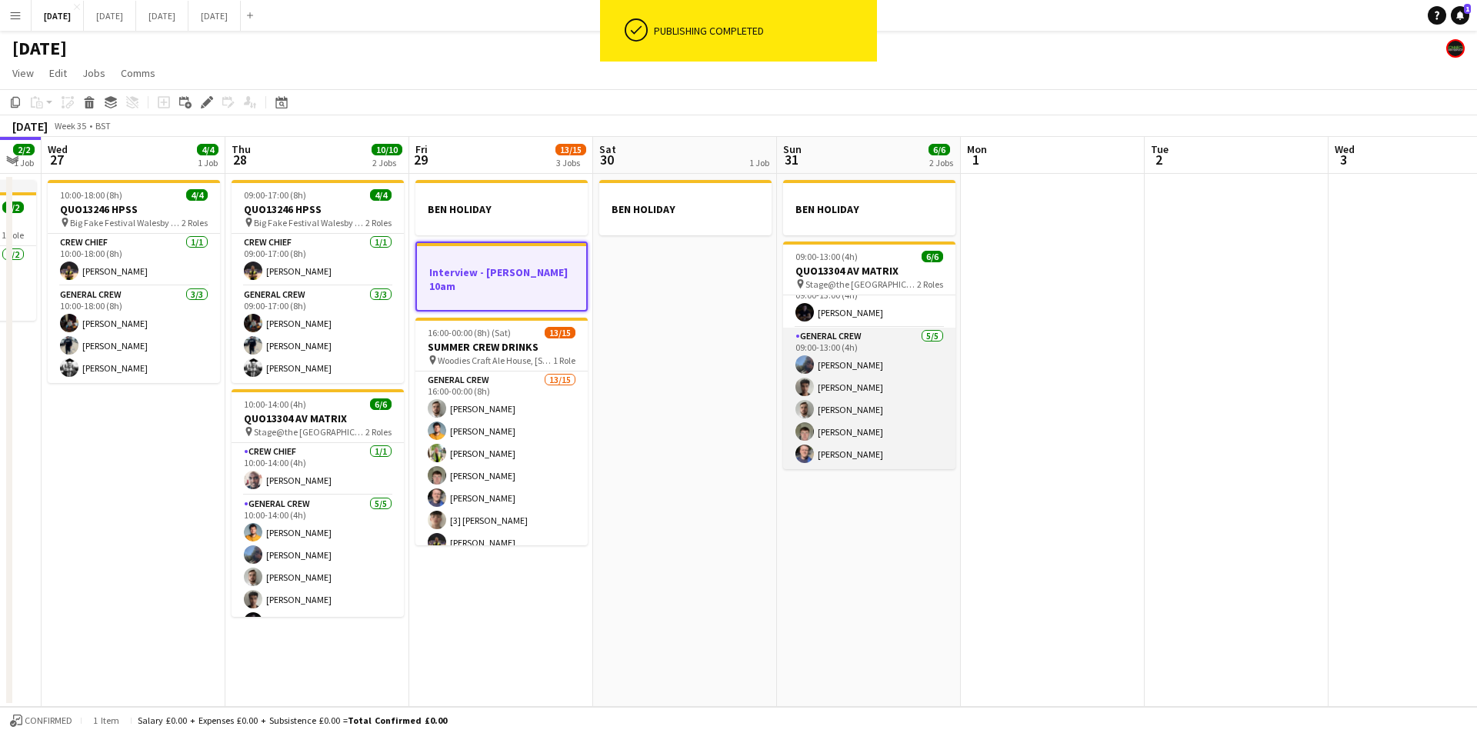
scroll to position [0, 0]
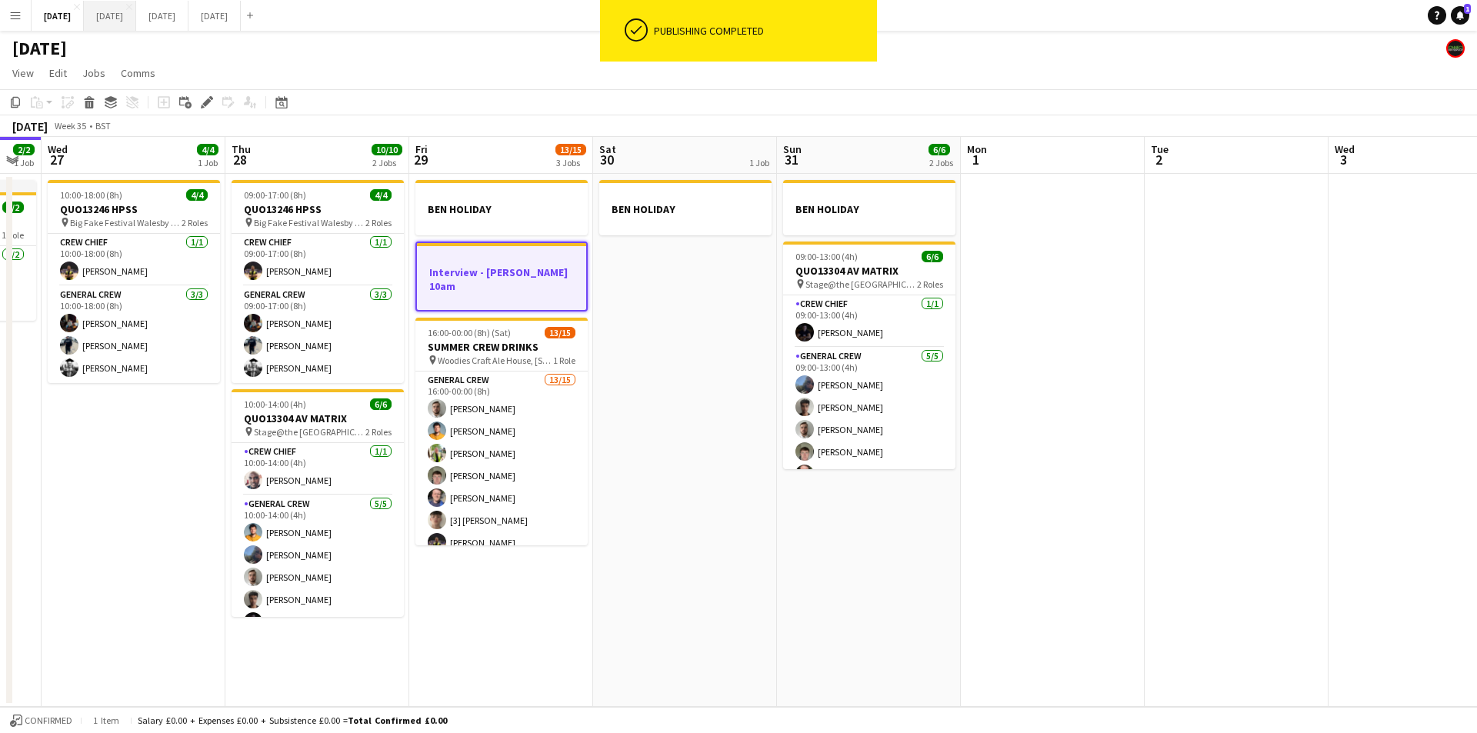
click at [136, 12] on button "[DATE] Close" at bounding box center [110, 16] width 52 height 30
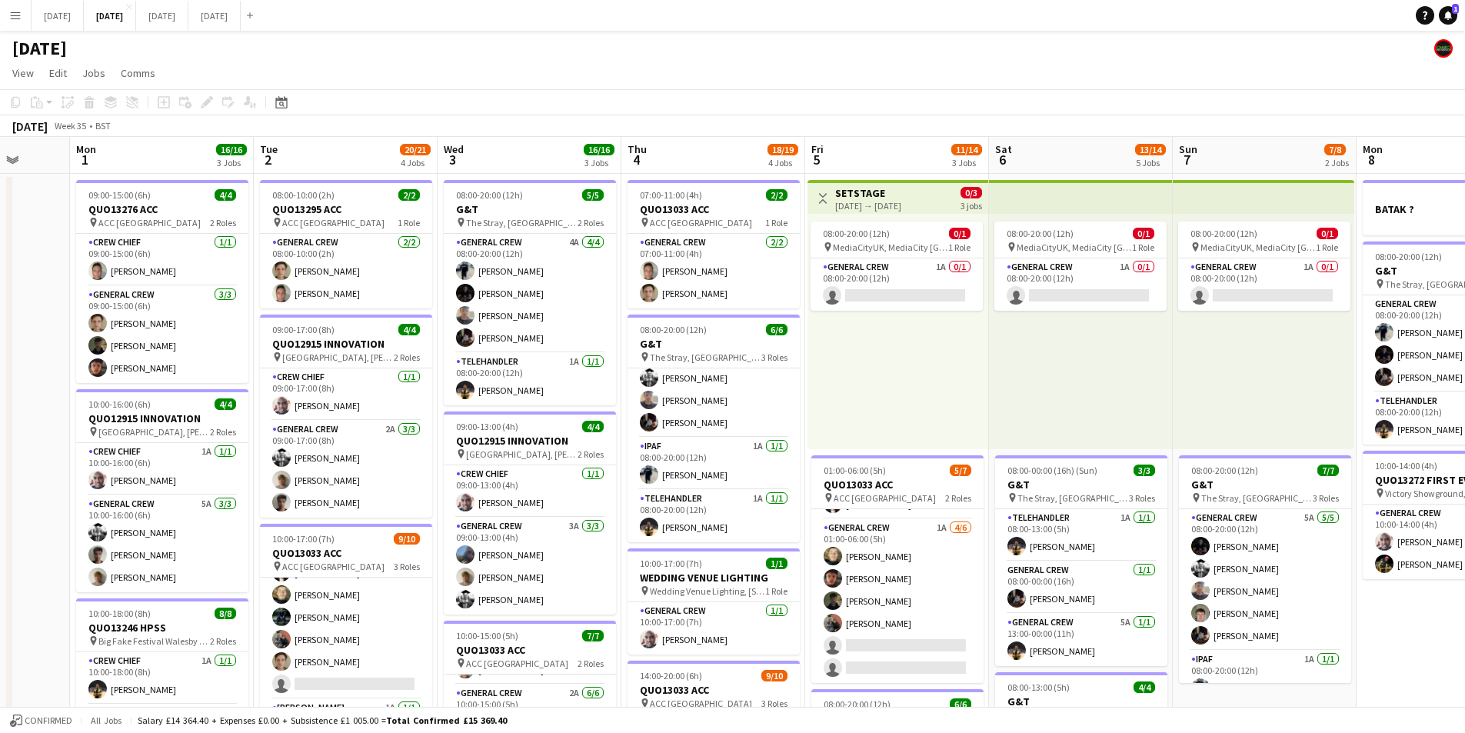
drag, startPoint x: 1202, startPoint y: 523, endPoint x: 792, endPoint y: 491, distance: 411.1
click at [794, 492] on app-calendar-viewport "Fri 29 Sat 30 Sun 31 Mon 1 16/16 3 Jobs Tue 2 20/21 4 Jobs Wed 3 16/16 3 Jobs T…" at bounding box center [732, 666] width 1465 height 1058
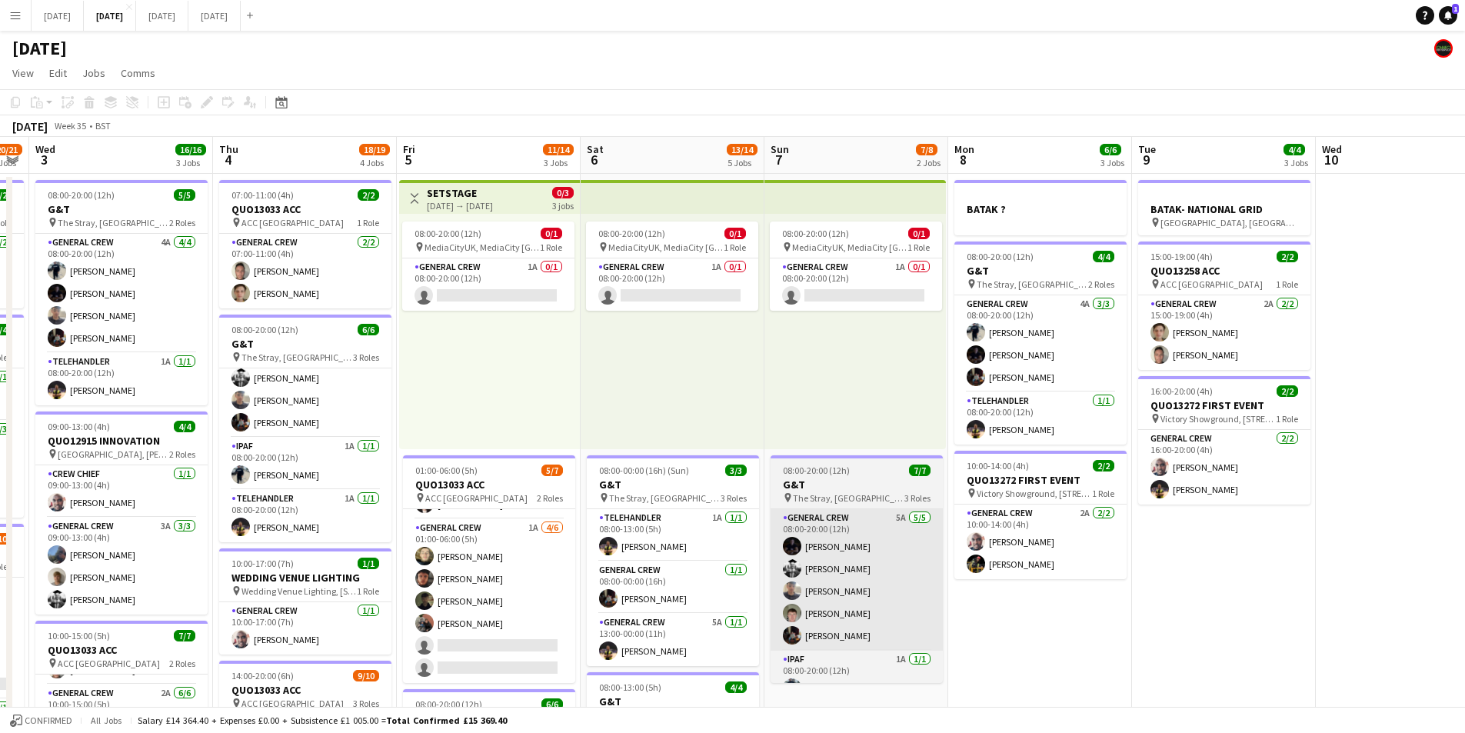
scroll to position [0, 711]
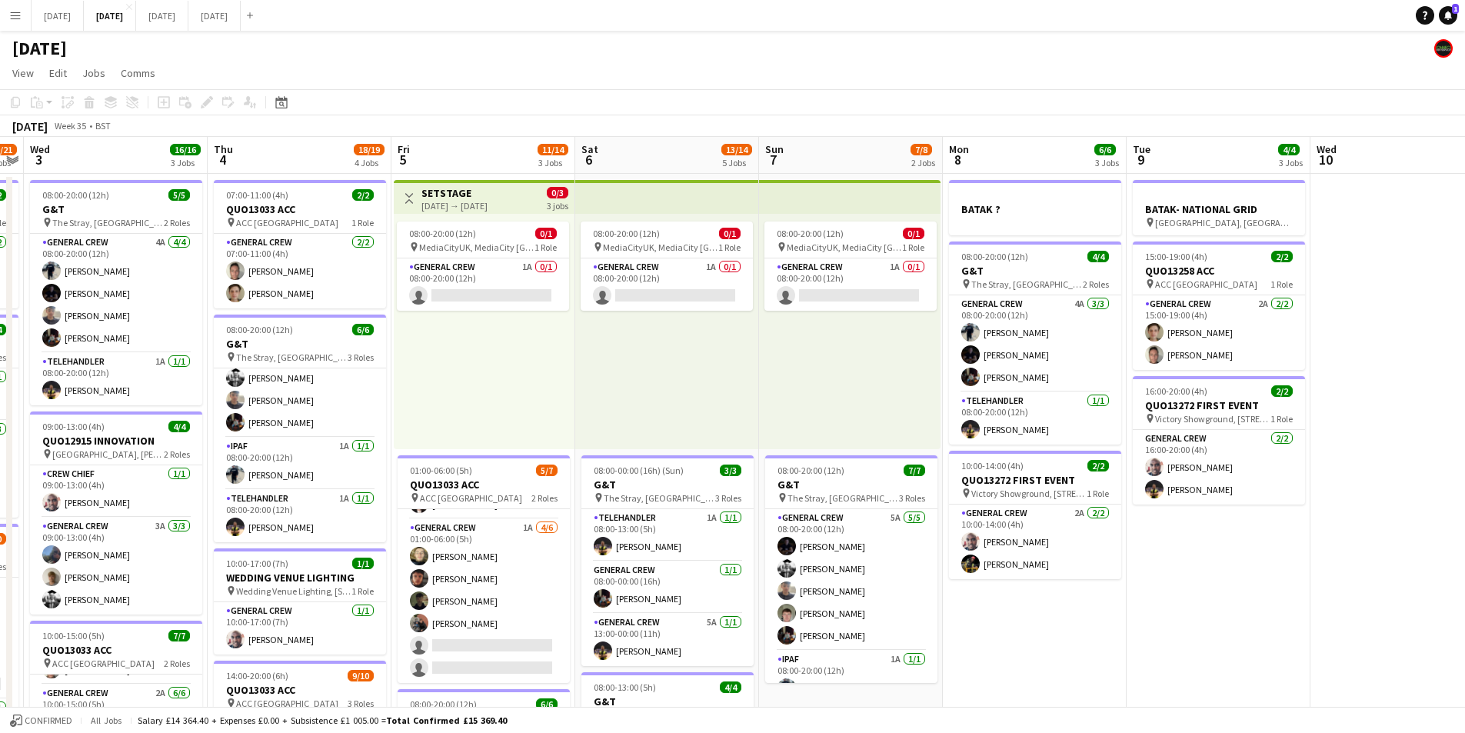
drag, startPoint x: 1215, startPoint y: 558, endPoint x: 824, endPoint y: 518, distance: 392.8
click at [824, 518] on app-calendar-viewport "Sat 30 Sun 31 Mon 1 16/16 3 Jobs Tue 2 20/21 4 Jobs Wed 3 16/16 3 Jobs Thu 4 18…" at bounding box center [732, 666] width 1465 height 1058
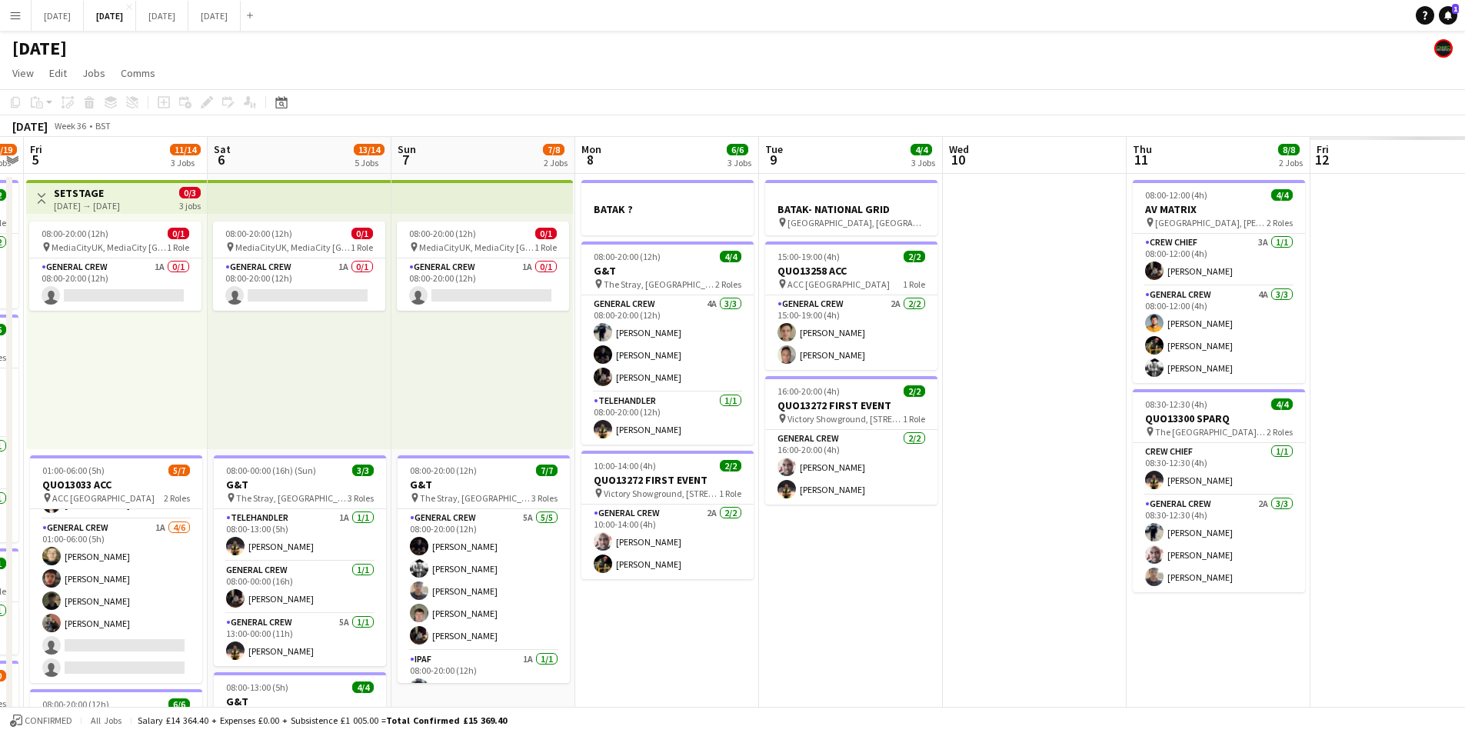
drag, startPoint x: 1140, startPoint y: 552, endPoint x: 895, endPoint y: 528, distance: 245.8
click at [895, 528] on app-calendar-viewport "Mon 1 16/16 3 Jobs Tue 2 20/21 4 Jobs Wed 3 16/16 3 Jobs Thu 4 18/19 4 Jobs Fri…" at bounding box center [732, 666] width 1465 height 1058
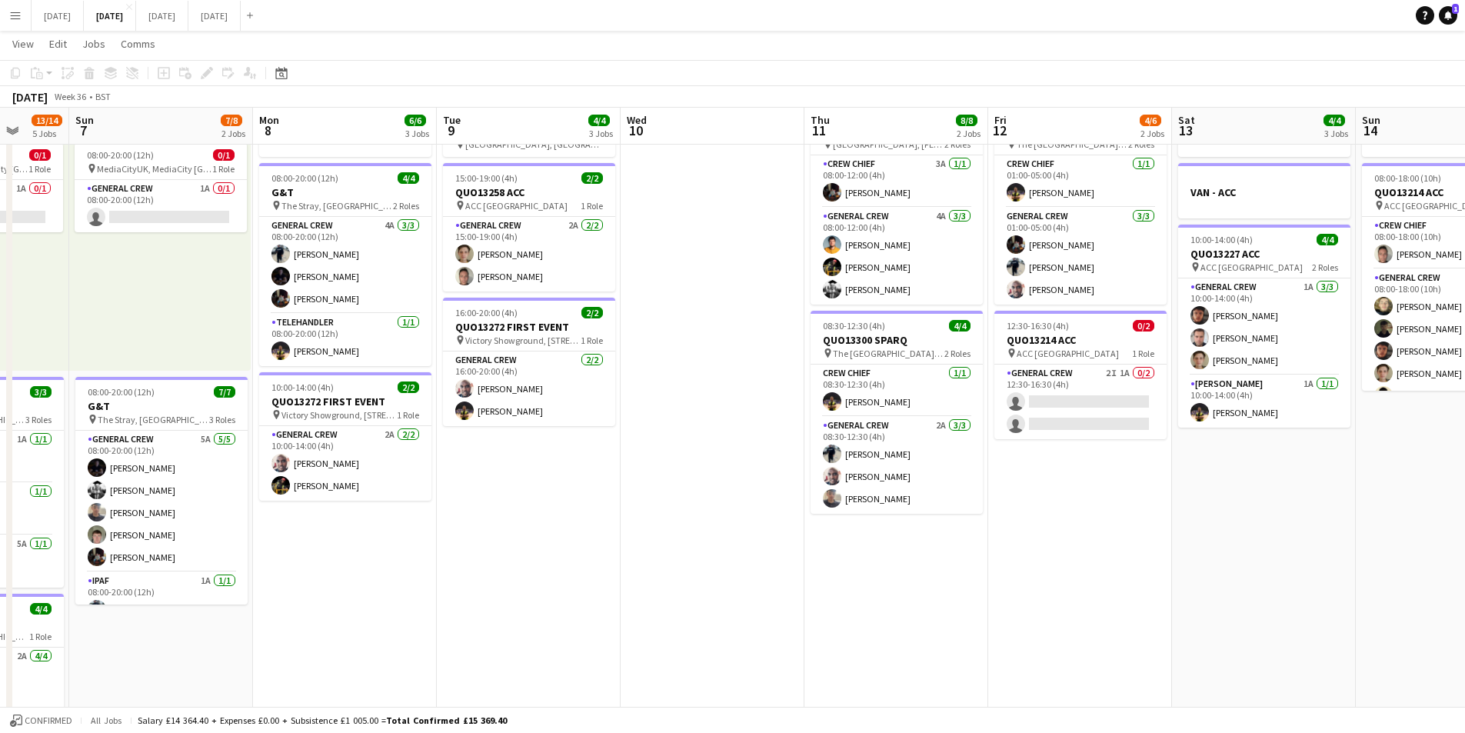
scroll to position [0, 611]
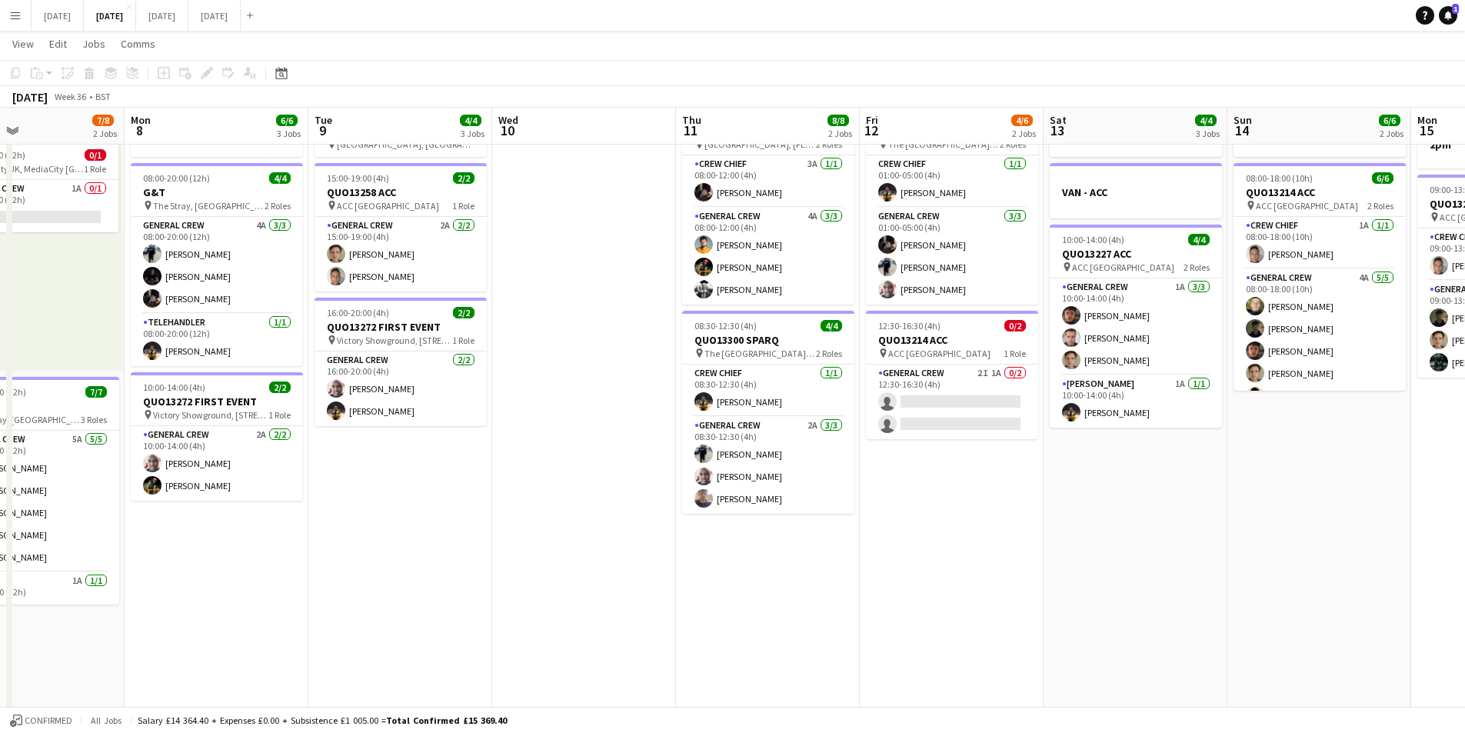
drag, startPoint x: 1364, startPoint y: 559, endPoint x: 995, endPoint y: 551, distance: 369.3
click at [995, 551] on app-calendar-viewport "Thu 4 18/19 4 Jobs Fri 5 11/14 3 Jobs Sat 6 13/14 5 Jobs Sun 7 7/8 2 Jobs Mon 8…" at bounding box center [732, 549] width 1465 height 1133
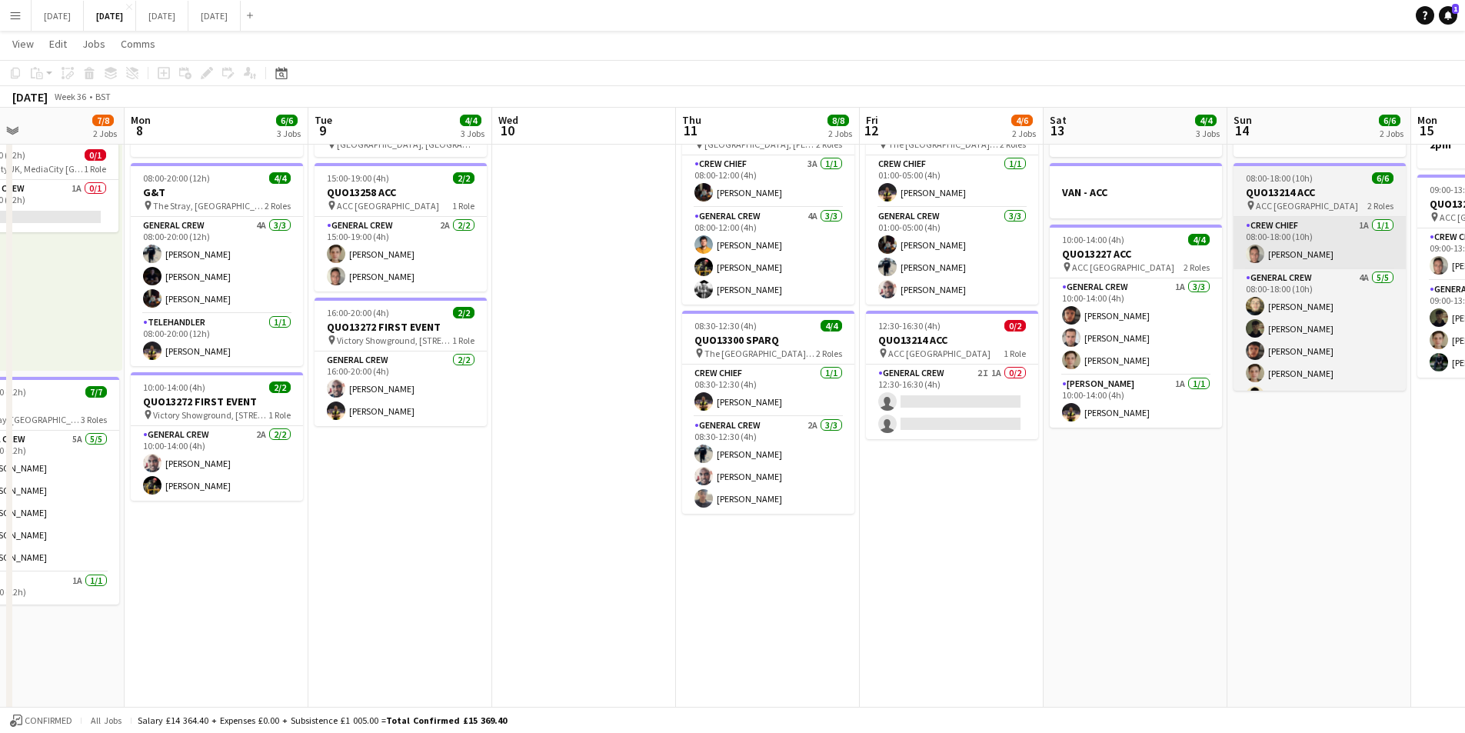
click at [988, 403] on app-card-role "General Crew 2I 1A 0/2 12:30-16:30 (4h) single-neutral-actions single-neutral-a…" at bounding box center [952, 402] width 172 height 75
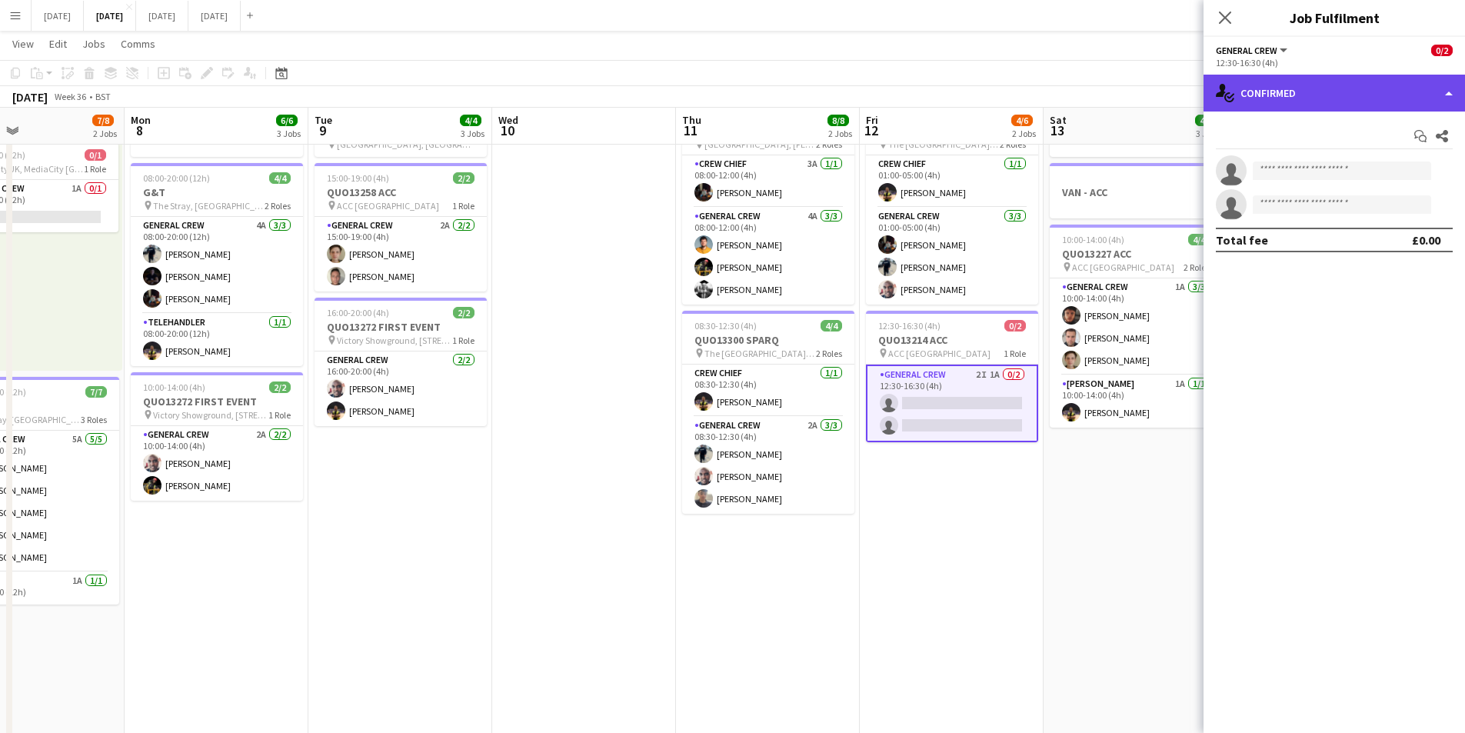
click at [1350, 105] on div "single-neutral-actions-check-2 Confirmed" at bounding box center [1334, 93] width 261 height 37
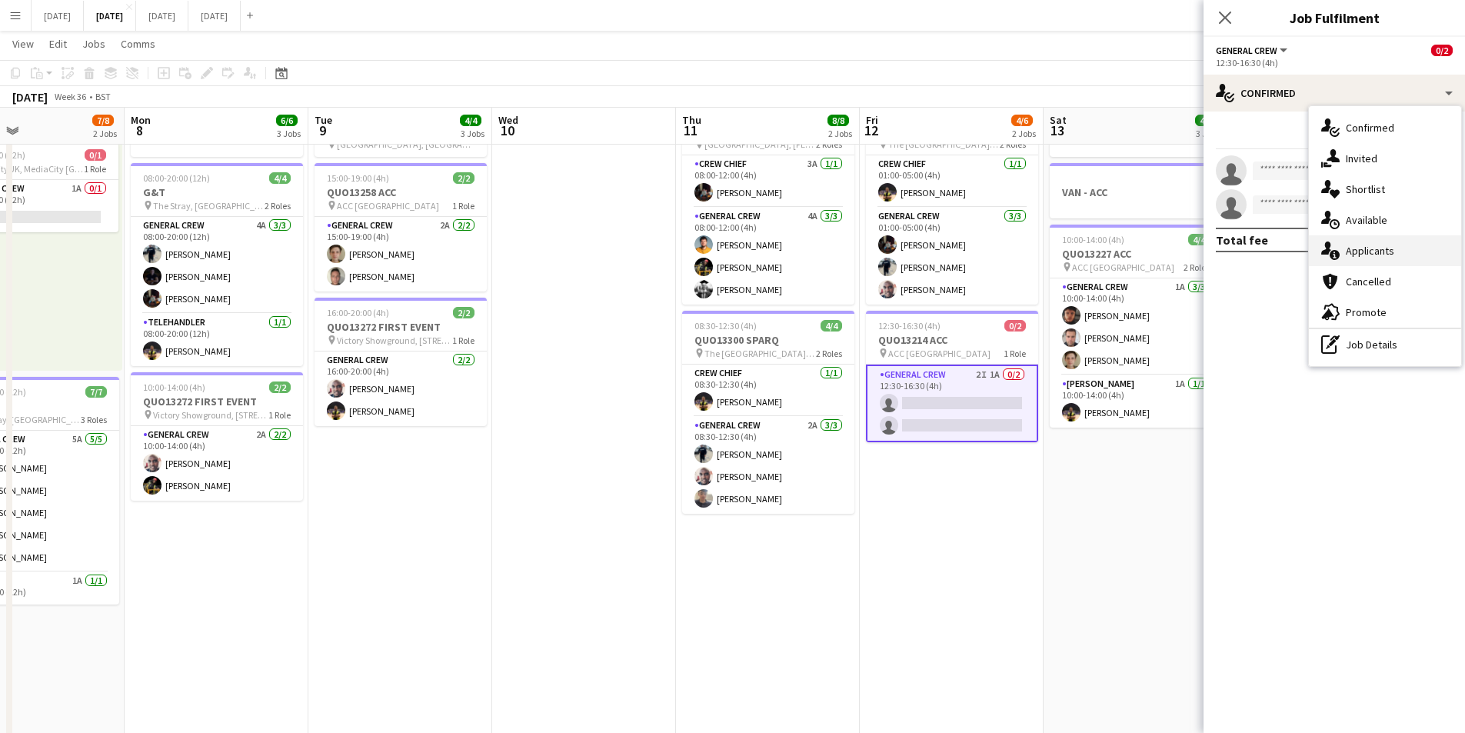
click at [1392, 251] on div "single-neutral-actions-information Applicants" at bounding box center [1385, 250] width 152 height 31
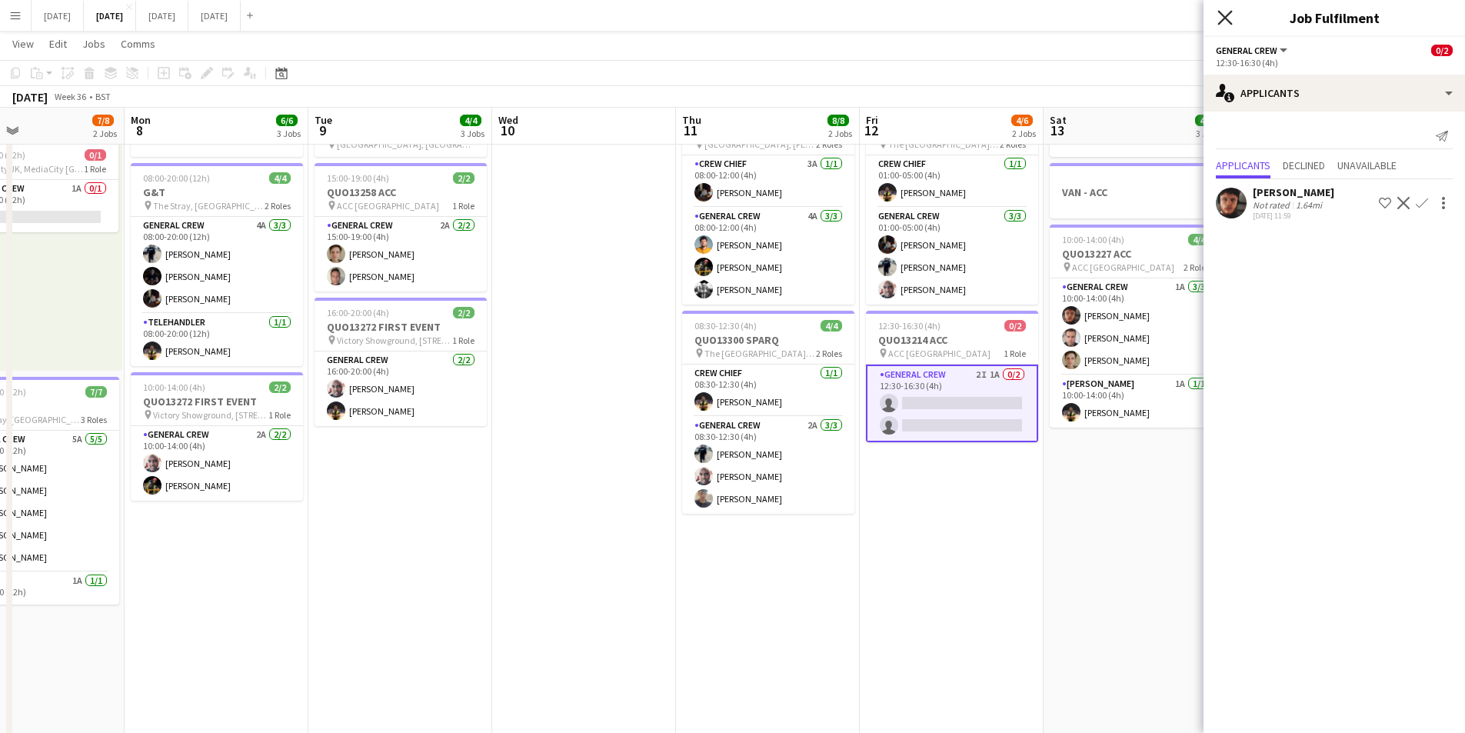
click at [1227, 18] on icon "Close pop-in" at bounding box center [1224, 17] width 15 height 15
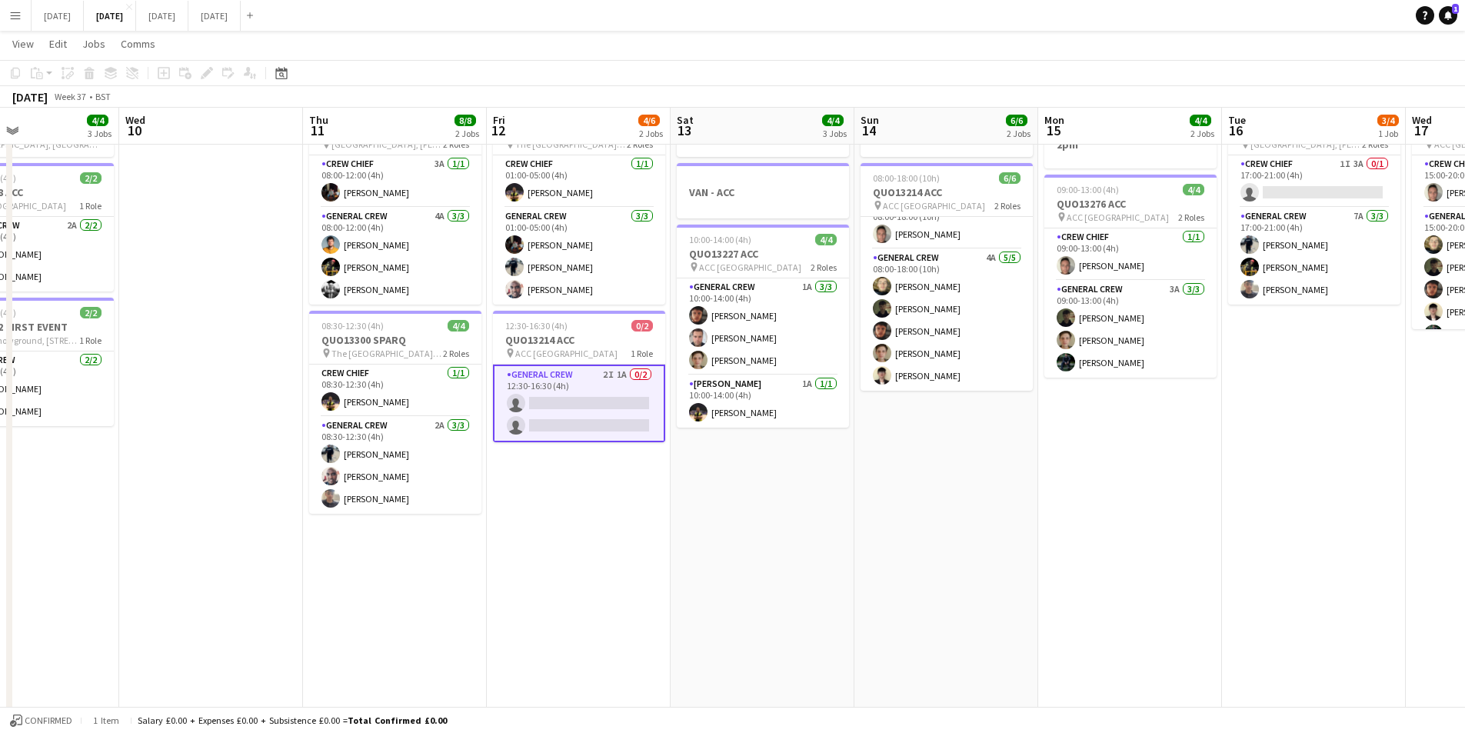
scroll to position [0, 566]
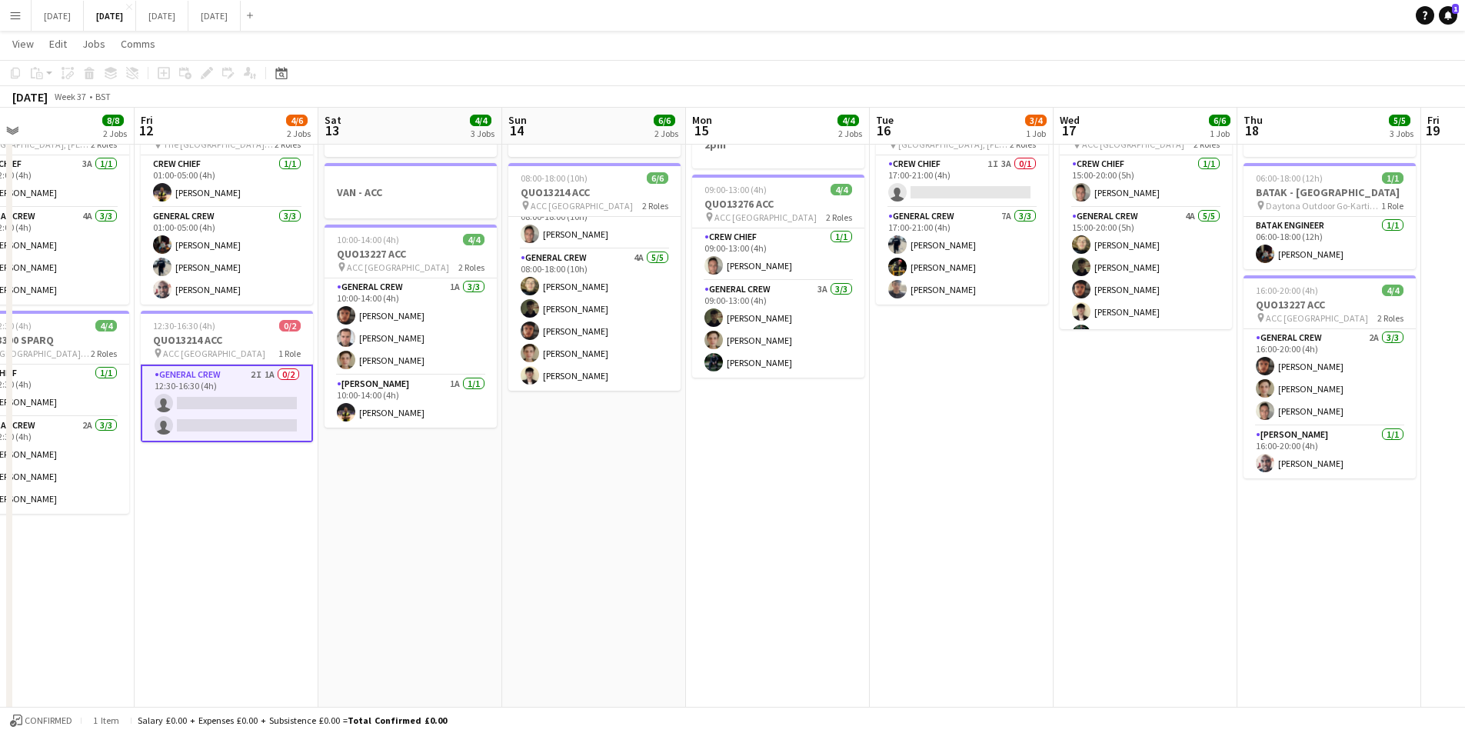
drag, startPoint x: 1344, startPoint y: 468, endPoint x: 981, endPoint y: 514, distance: 366.6
click at [715, 506] on app-calendar-viewport "Mon 8 6/6 3 Jobs Tue 9 4/4 3 Jobs Wed 10 Thu 11 8/8 2 Jobs Fri 12 4/6 2 Jobs Sa…" at bounding box center [732, 549] width 1465 height 1133
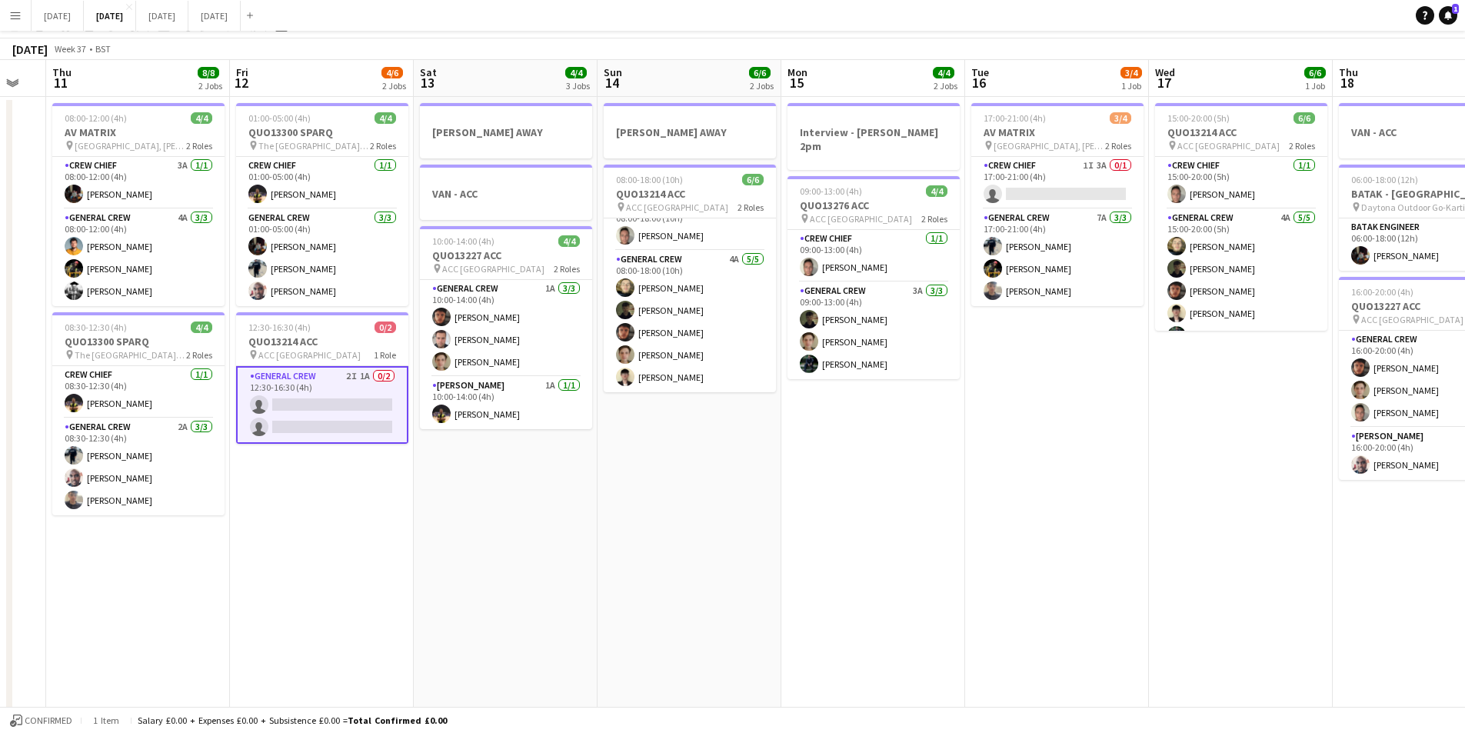
scroll to position [0, 0]
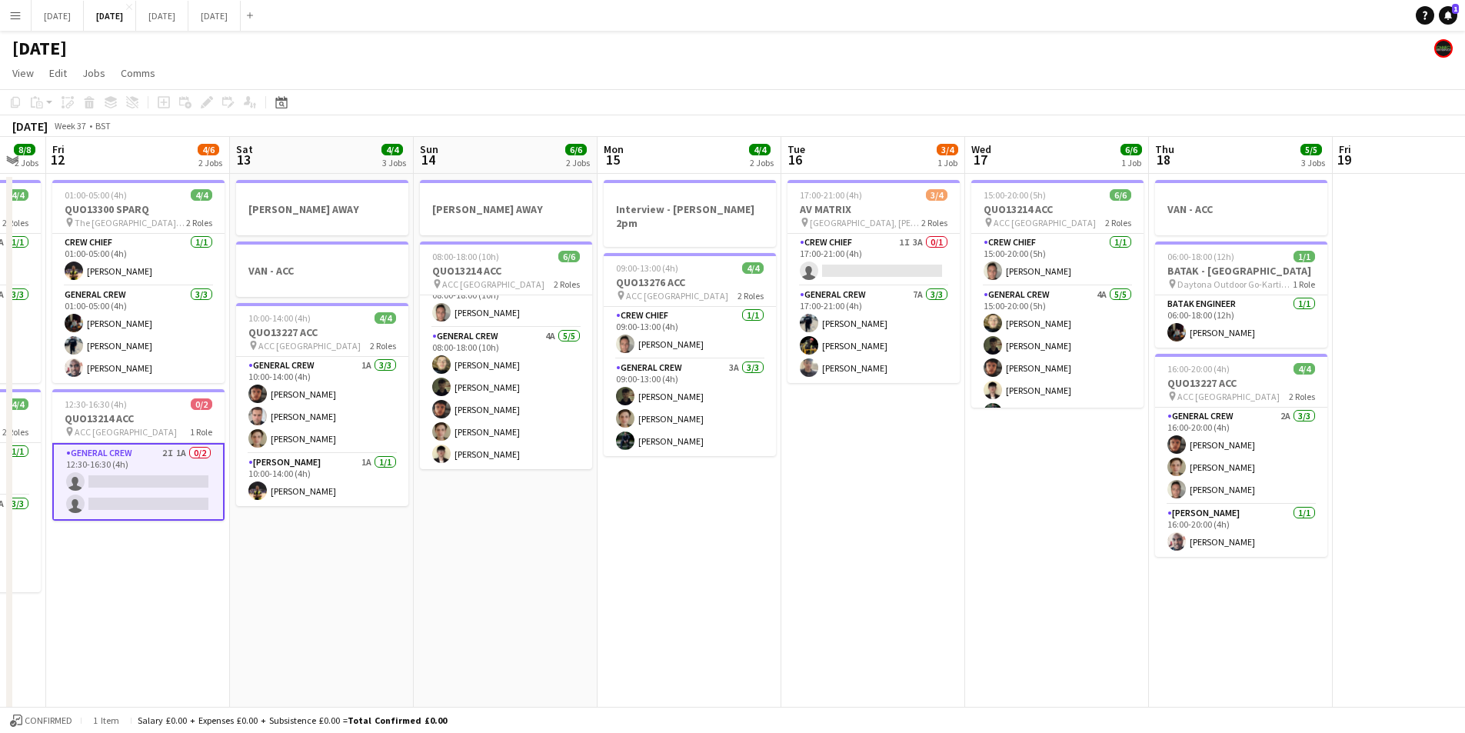
drag, startPoint x: 1197, startPoint y: 571, endPoint x: 731, endPoint y: 545, distance: 466.8
click at [739, 544] on app-calendar-viewport "Tue 9 4/4 3 Jobs Wed 10 Thu 11 8/8 2 Jobs Fri 12 4/6 2 Jobs Sat 13 4/4 3 Jobs S…" at bounding box center [732, 666] width 1465 height 1058
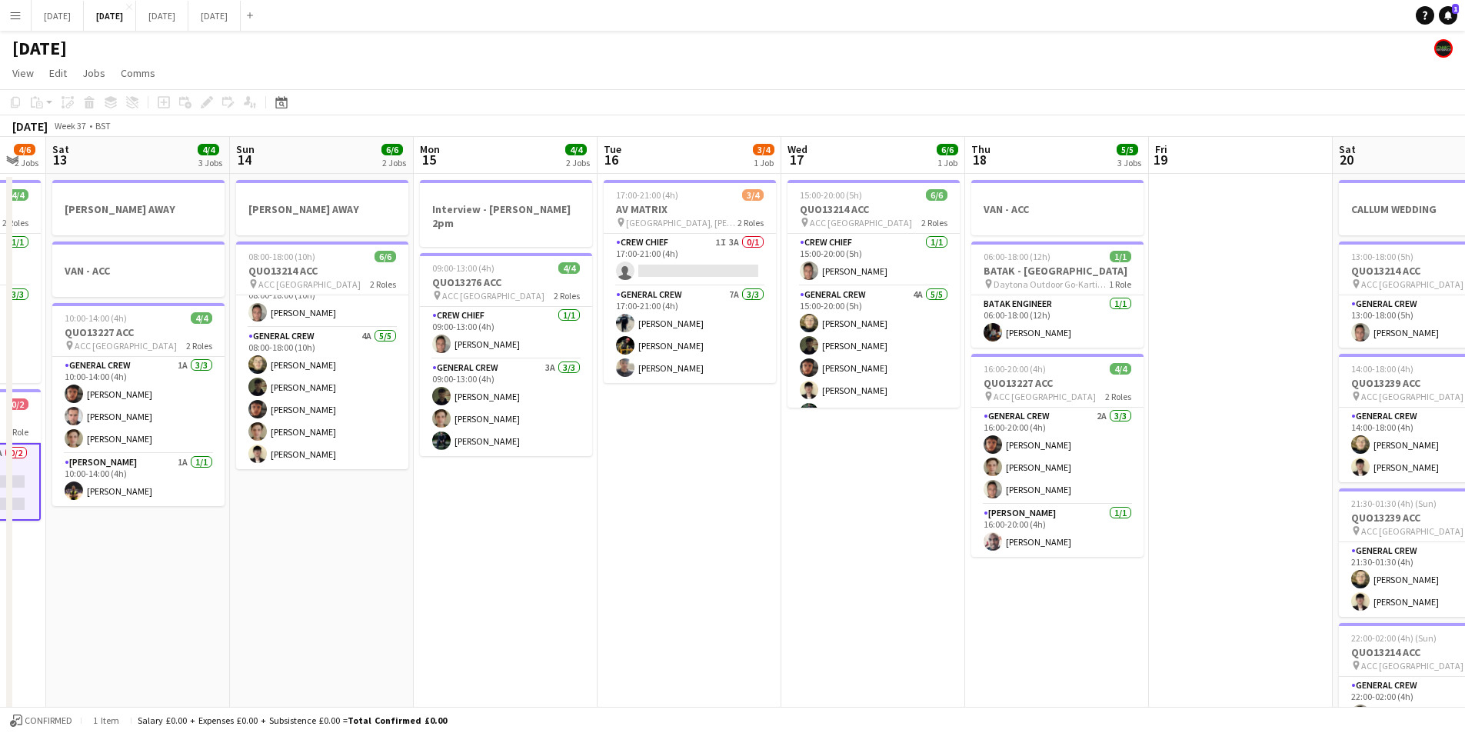
scroll to position [0, 595]
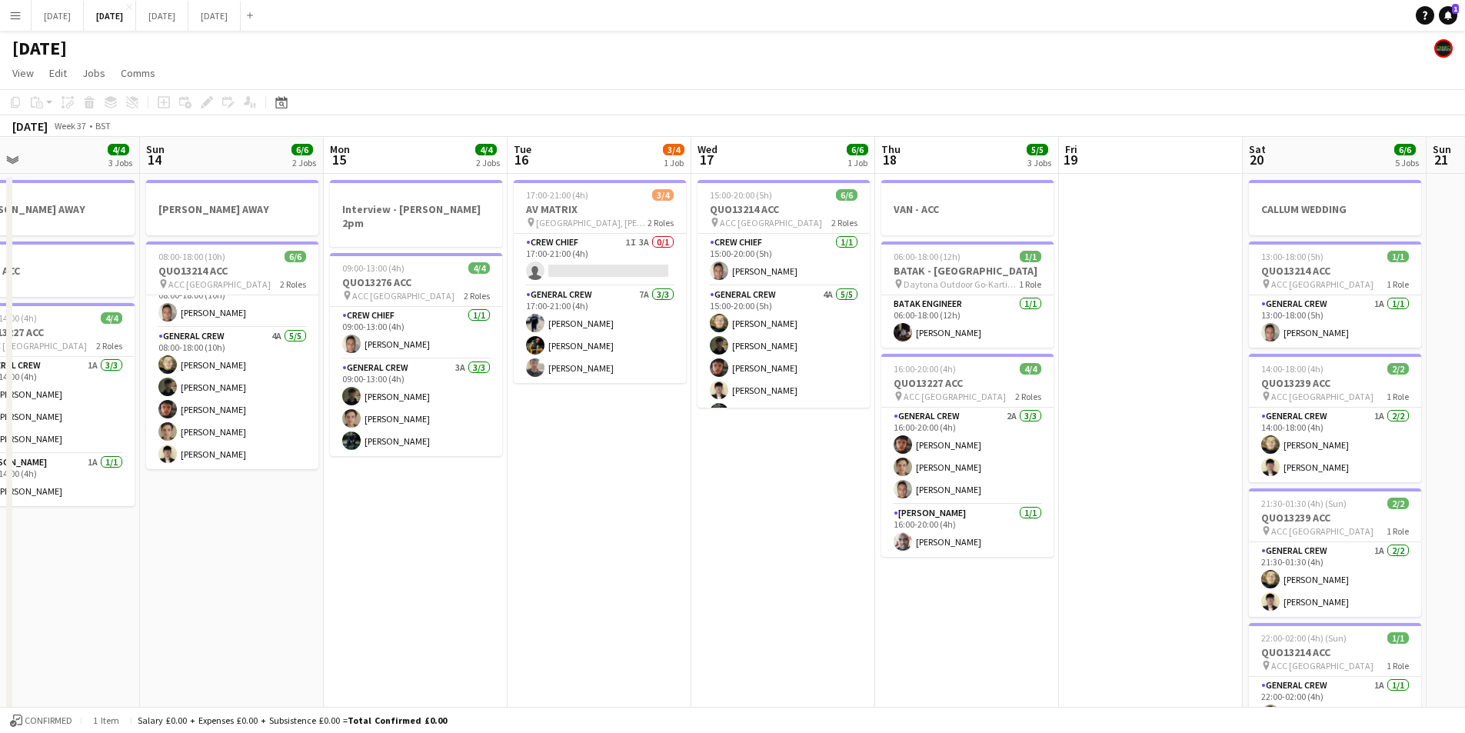
drag, startPoint x: 1043, startPoint y: 585, endPoint x: 1147, endPoint y: 558, distance: 108.0
click at [1233, 559] on app-calendar-viewport "Wed 10 Thu 11 8/8 2 Jobs Fri 12 4/6 2 Jobs Sat 13 4/4 3 Jobs Sun 14 6/6 2 Jobs …" at bounding box center [732, 666] width 1465 height 1058
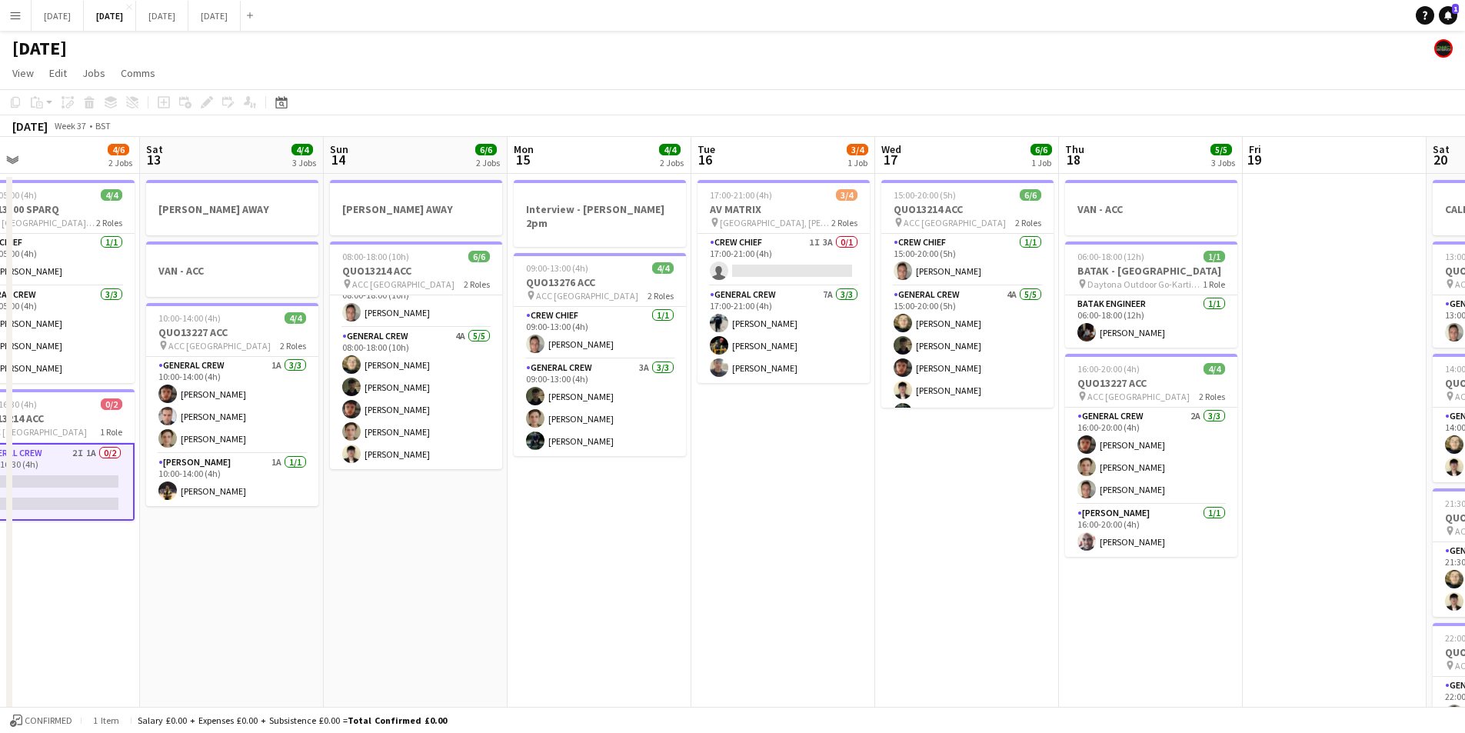
click at [1107, 598] on app-calendar-viewport "Tue 9 4/4 3 Jobs Wed 10 Thu 11 8/8 2 Jobs Fri 12 4/6 2 Jobs Sat 13 4/4 3 Jobs S…" at bounding box center [732, 666] width 1465 height 1058
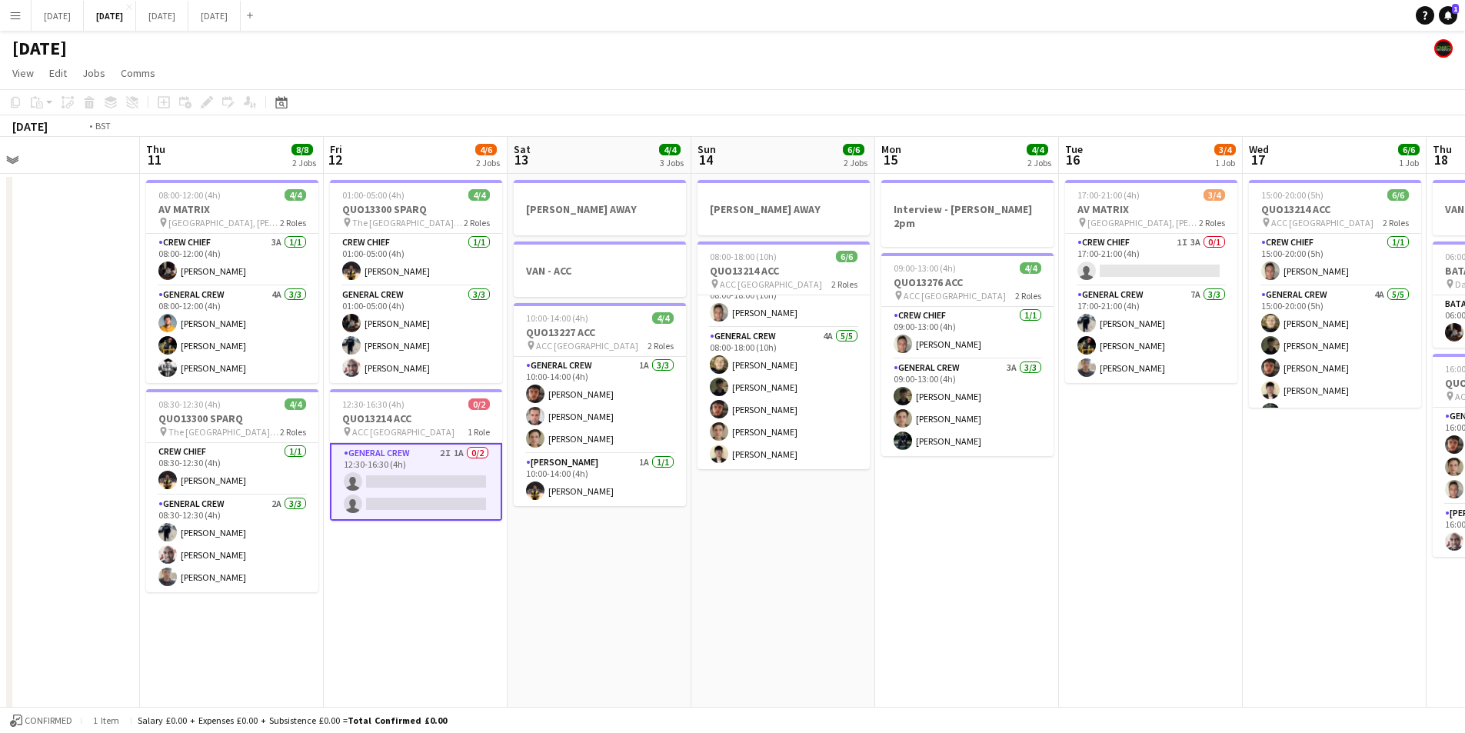
click at [1182, 609] on app-calendar-viewport "Sun 7 7/8 2 Jobs Mon 8 6/6 3 Jobs Tue 9 4/4 3 Jobs Wed 10 Thu 11 8/8 2 Jobs Fri…" at bounding box center [732, 666] width 1465 height 1058
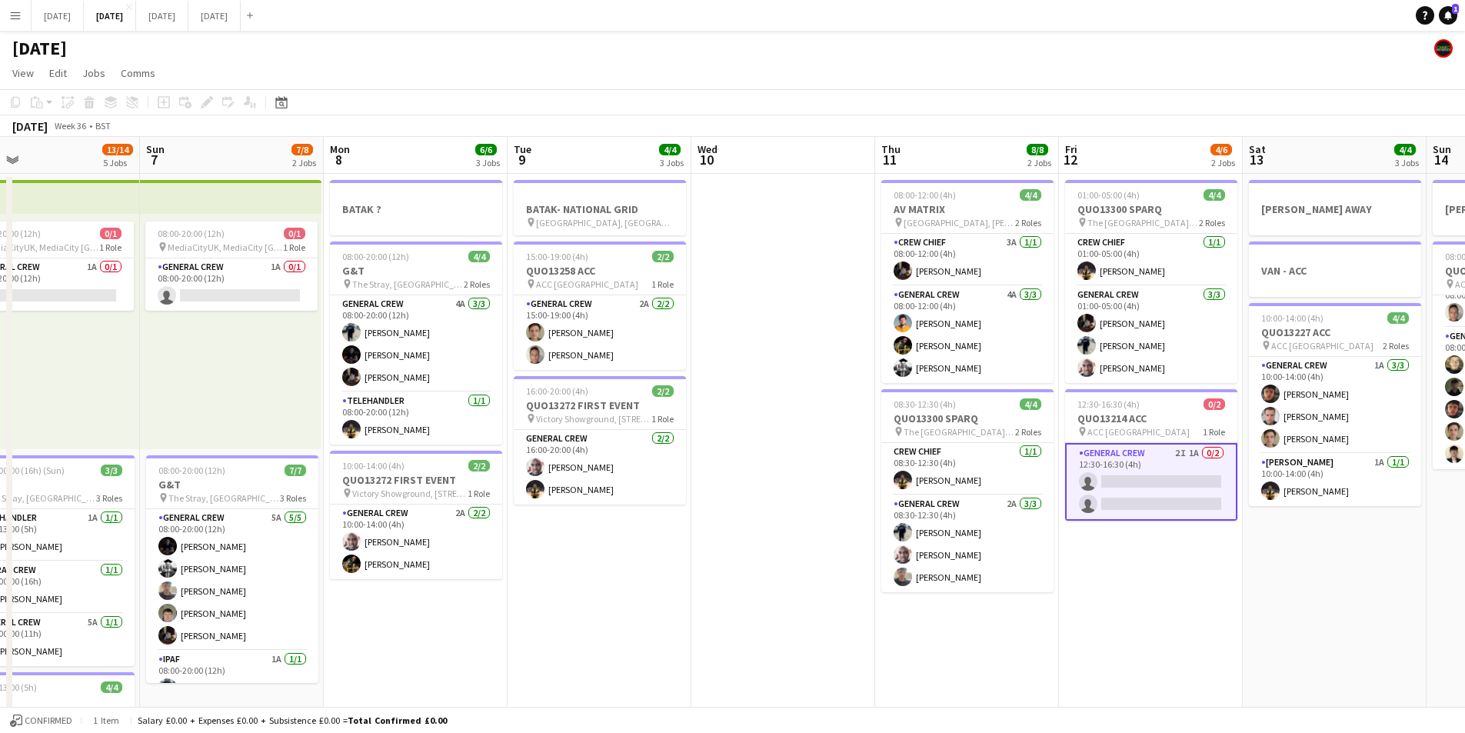
drag, startPoint x: 1024, startPoint y: 591, endPoint x: 1237, endPoint y: 552, distance: 216.6
click at [1034, 590] on app-calendar-viewport "Wed 3 16/16 3 Jobs Thu 4 18/19 4 Jobs Fri 5 11/14 3 Jobs Sat 6 13/14 5 Jobs Sun…" at bounding box center [732, 666] width 1465 height 1058
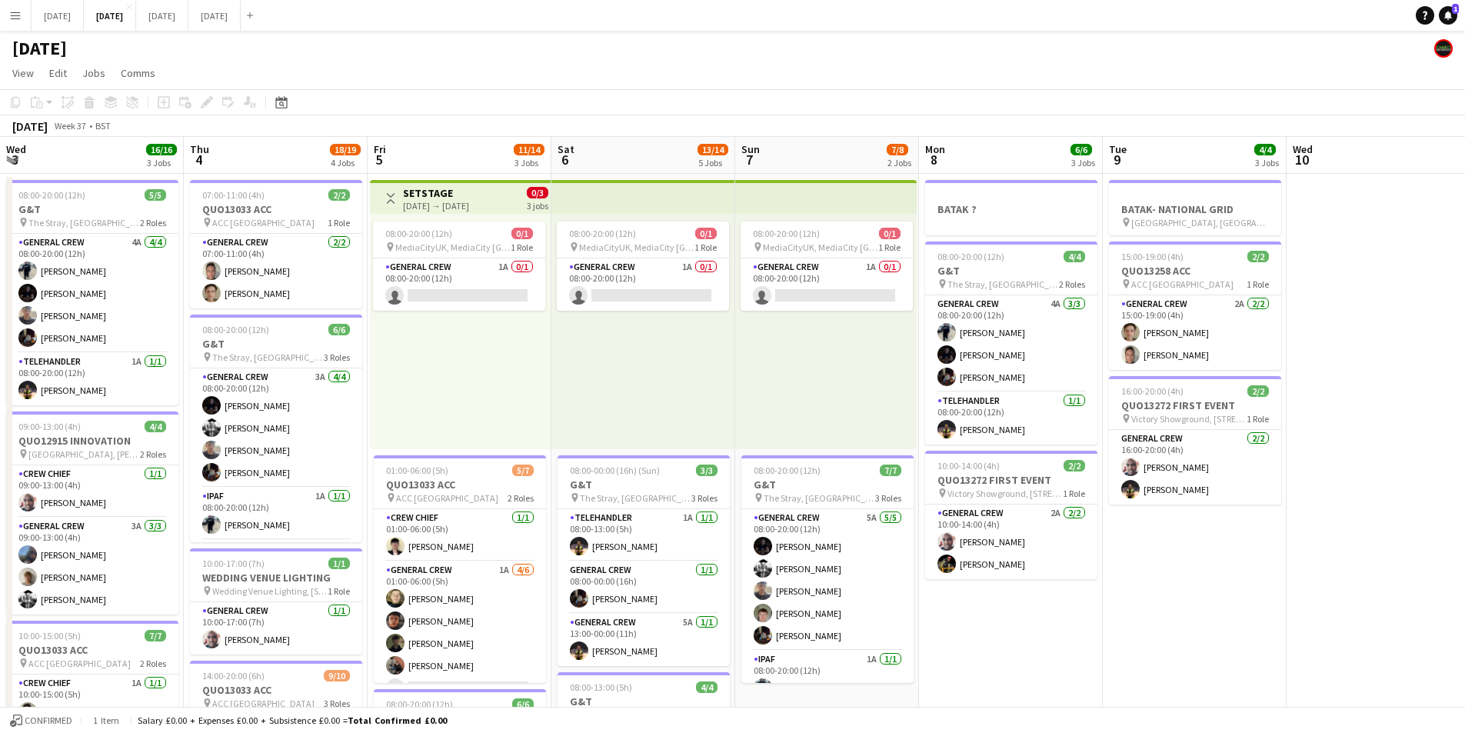
click at [1244, 555] on app-calendar-viewport "Wed 3 16/16 3 Jobs Thu 4 18/19 4 Jobs Fri 5 11/14 3 Jobs Sat 6 13/14 5 Jobs Sun…" at bounding box center [732, 666] width 1465 height 1058
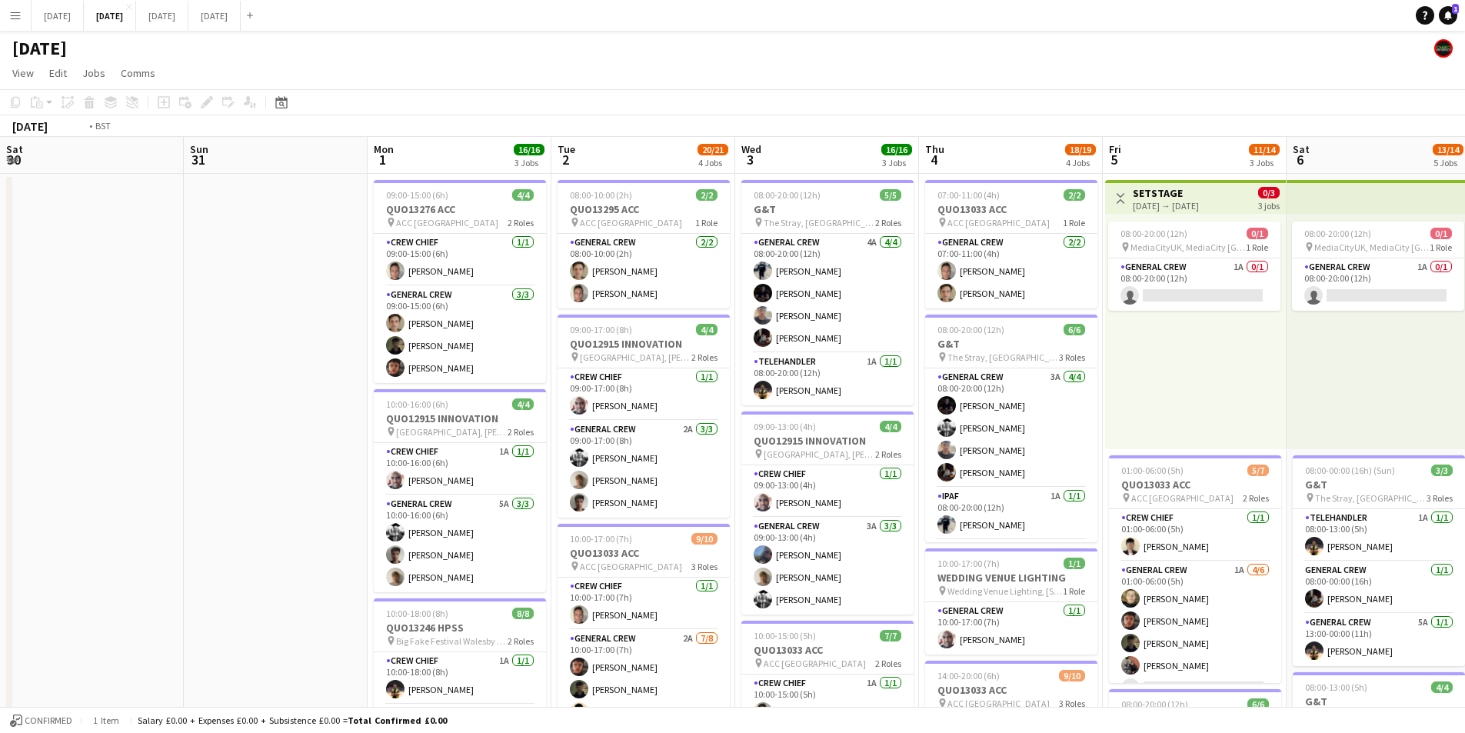
click at [1017, 544] on app-calendar-viewport "Sat 30 Sun 31 Mon 1 16/16 3 Jobs Tue 2 20/21 4 Jobs Wed 3 16/16 3 Jobs Thu 4 18…" at bounding box center [732, 666] width 1465 height 1058
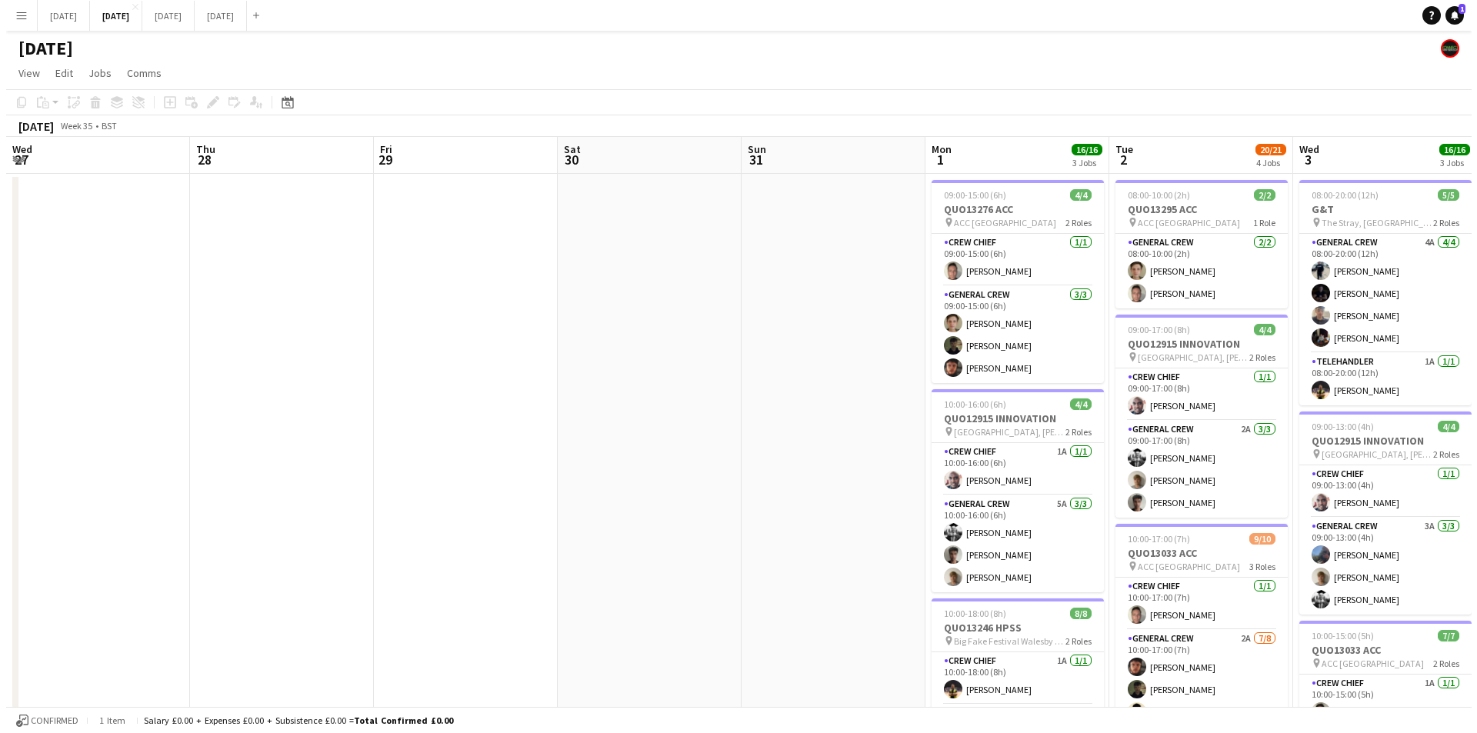
scroll to position [0, 337]
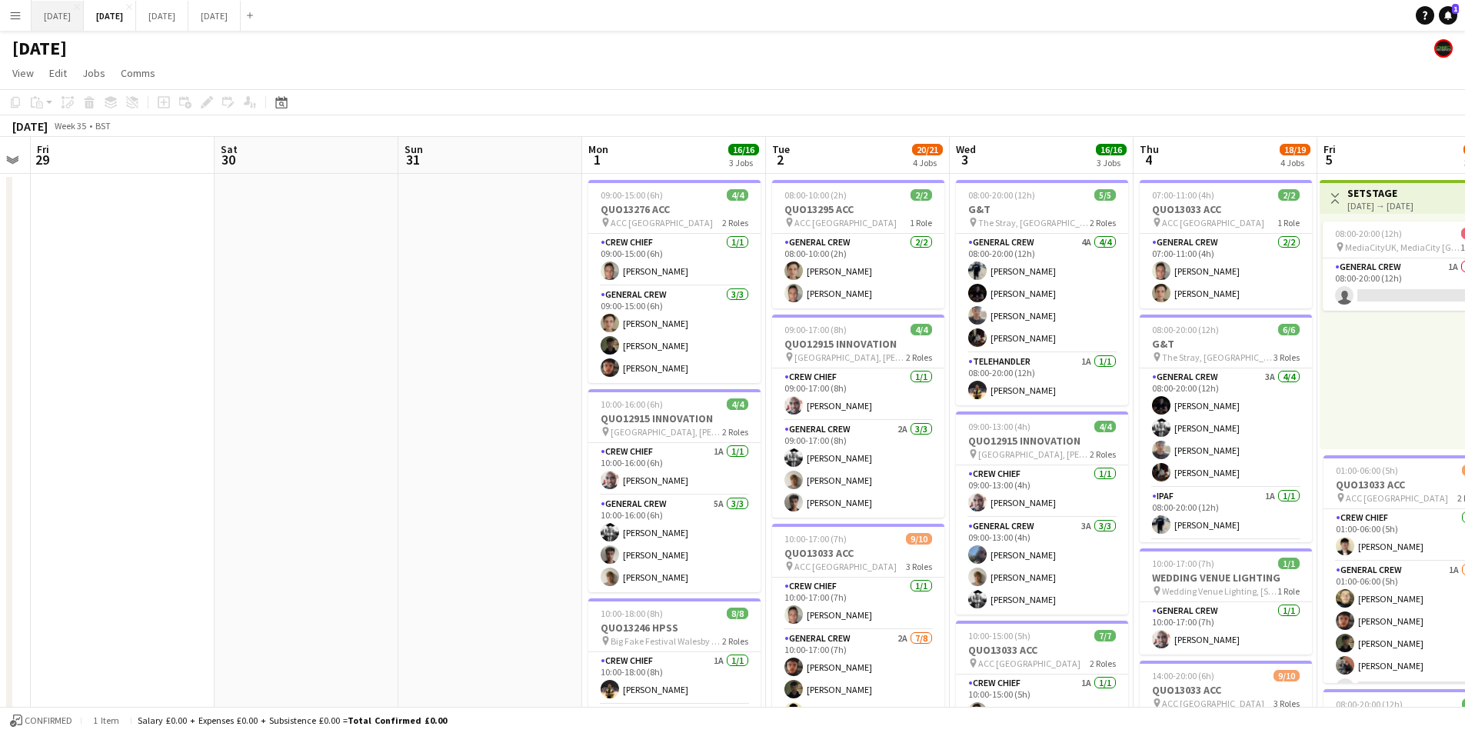
click at [78, 14] on button "[DATE] Close" at bounding box center [58, 16] width 52 height 30
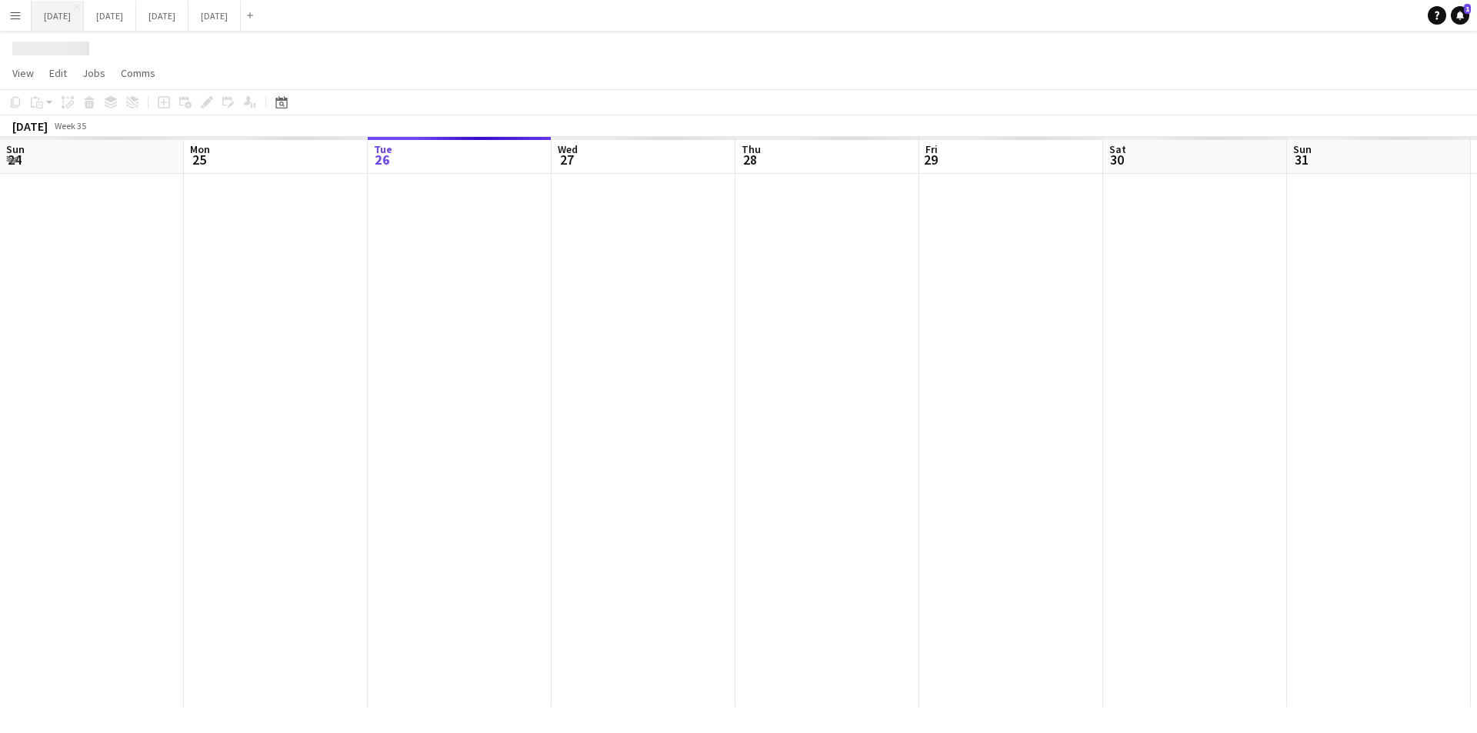
scroll to position [0, 510]
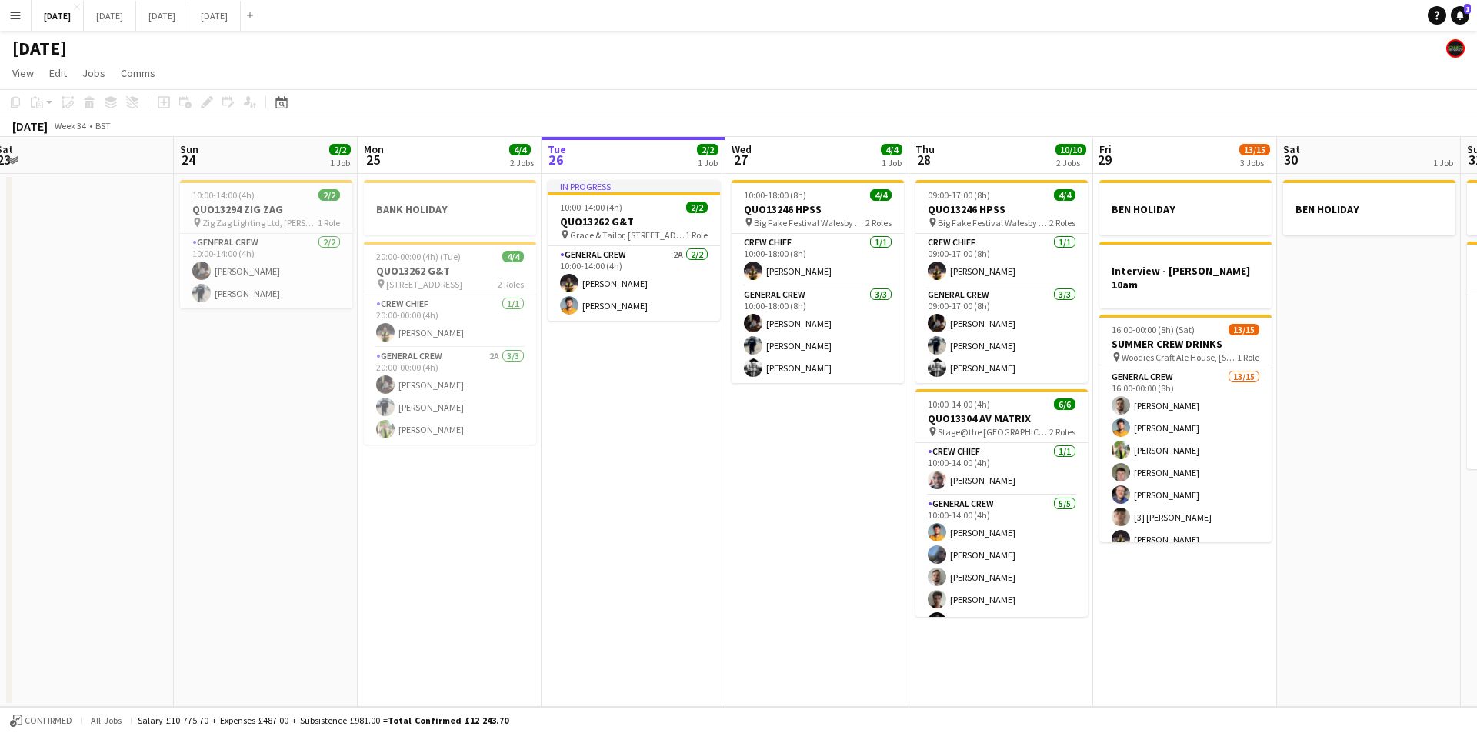
drag, startPoint x: 228, startPoint y: 535, endPoint x: 551, endPoint y: 517, distance: 323.5
click at [548, 516] on app-calendar-viewport "Fri 22 Sat 23 Sun 24 2/2 1 Job Mon 25 4/4 2 Jobs Tue 26 2/2 1 Job Wed 27 4/4 1 …" at bounding box center [738, 422] width 1477 height 570
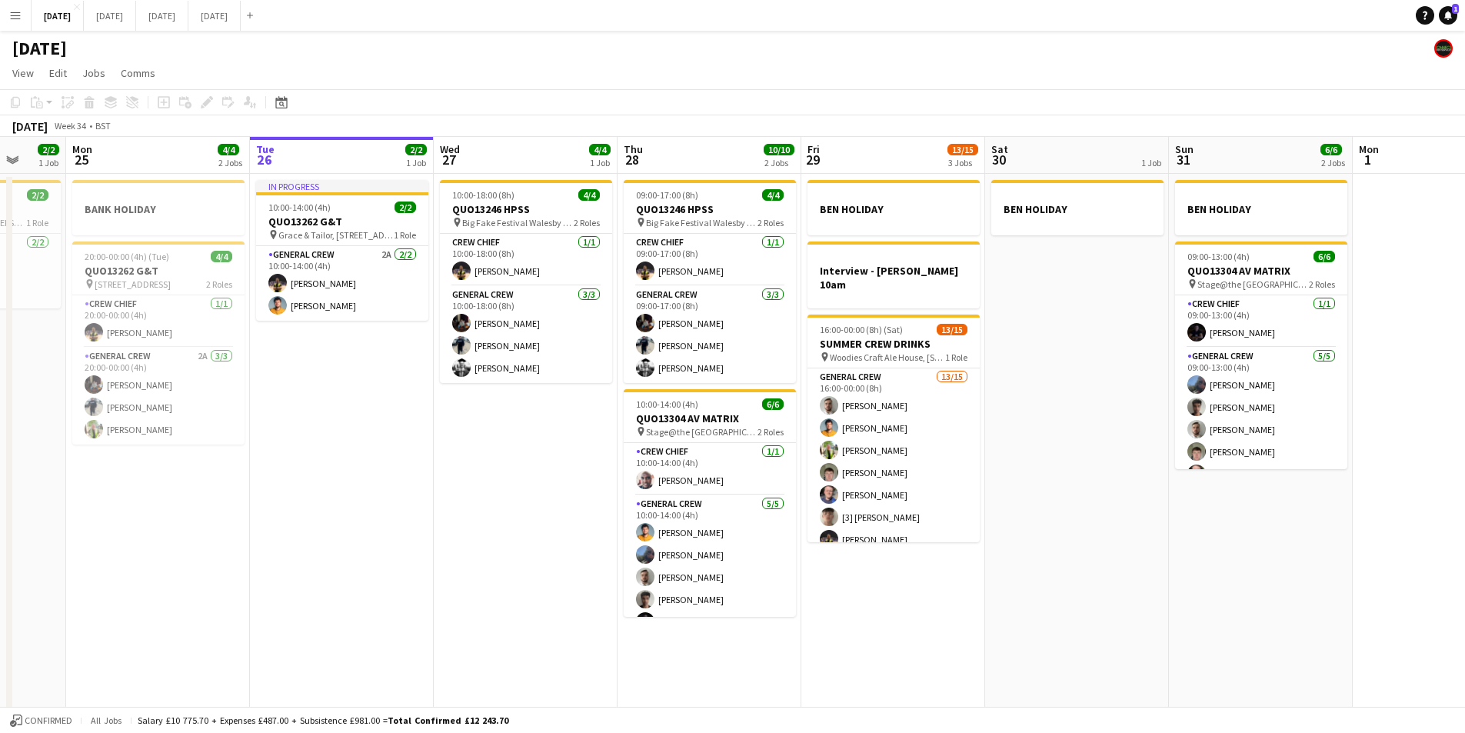
click at [307, 405] on app-date-cell "In progress 10:00-14:00 (4h) 2/2 QUO13262 G&T pin Grace & Tailor, The Courtyard…" at bounding box center [342, 461] width 184 height 575
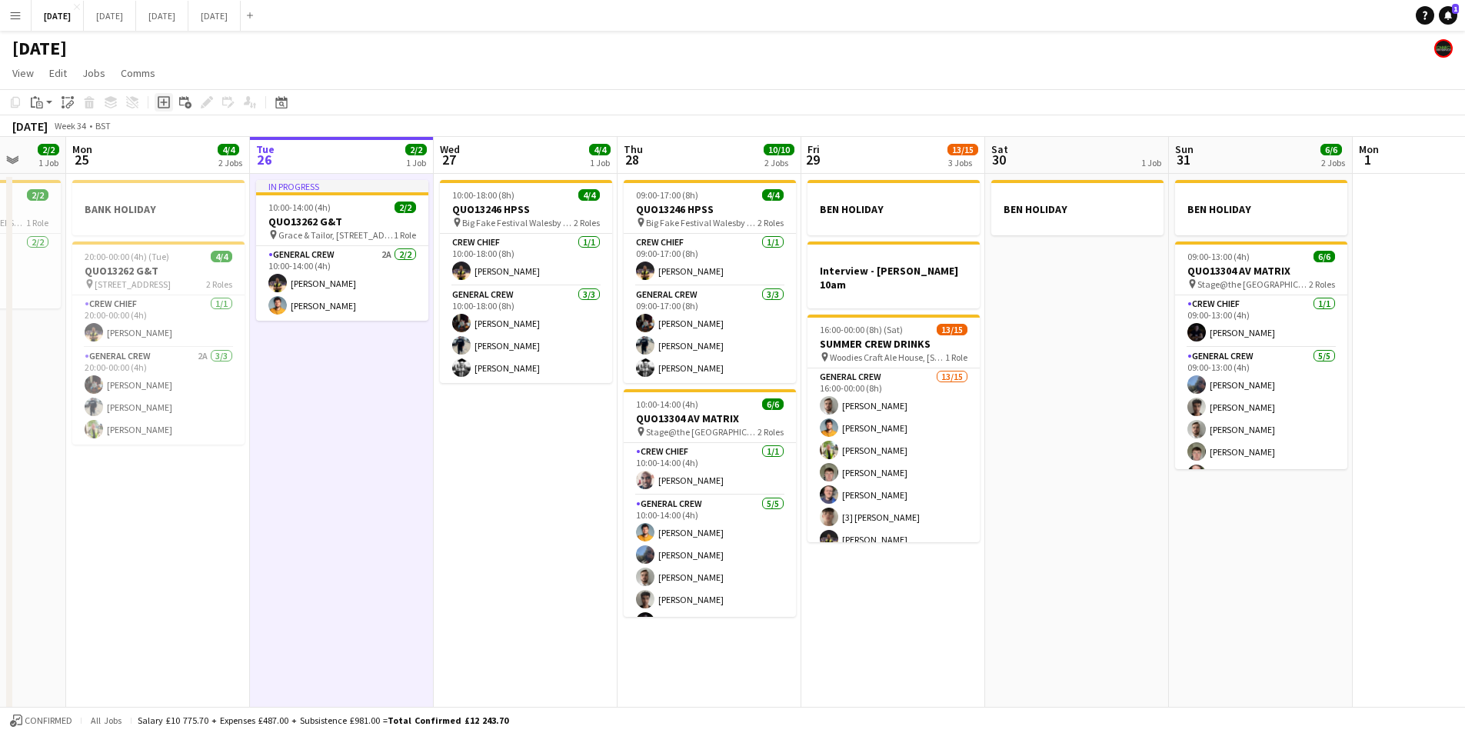
click at [162, 102] on icon at bounding box center [163, 102] width 7 height 7
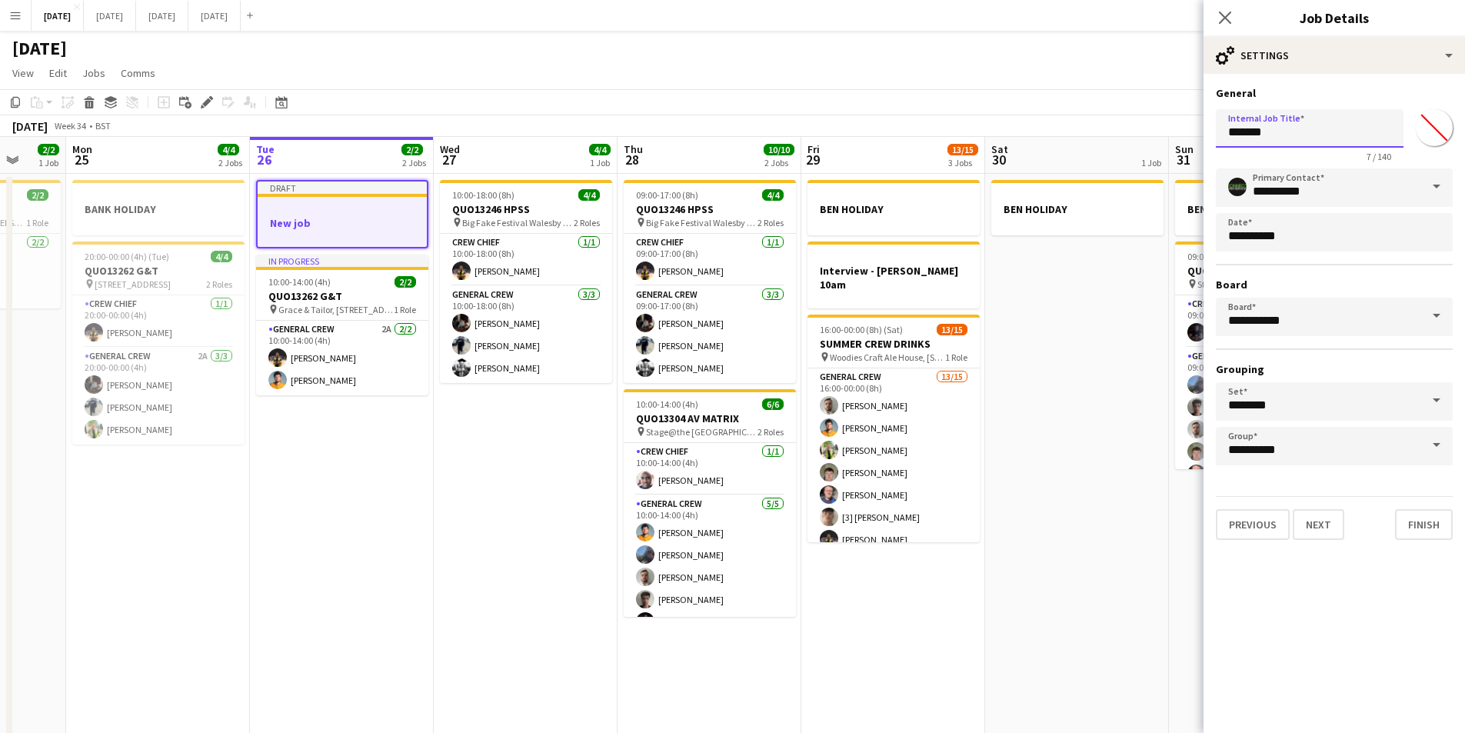
drag, startPoint x: 1291, startPoint y: 133, endPoint x: 1166, endPoint y: 132, distance: 125.4
click at [1166, 132] on body "Menu Boards Boards Boards All jobs Status Workforce Workforce My Workforce Recr…" at bounding box center [732, 387] width 1465 height 774
type input "**********"
click at [1425, 515] on button "Finish" at bounding box center [1424, 524] width 58 height 31
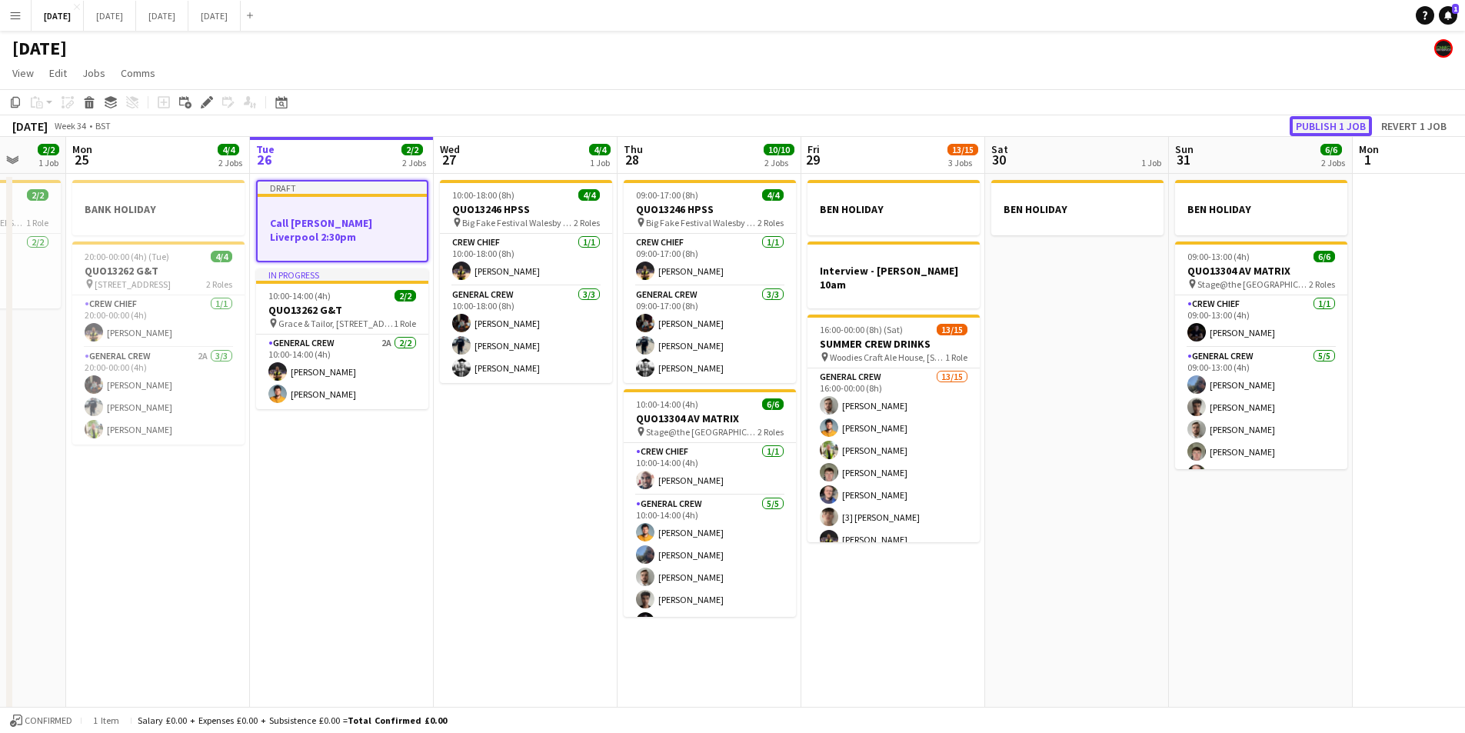
click at [1334, 125] on button "Publish 1 job" at bounding box center [1331, 126] width 82 height 20
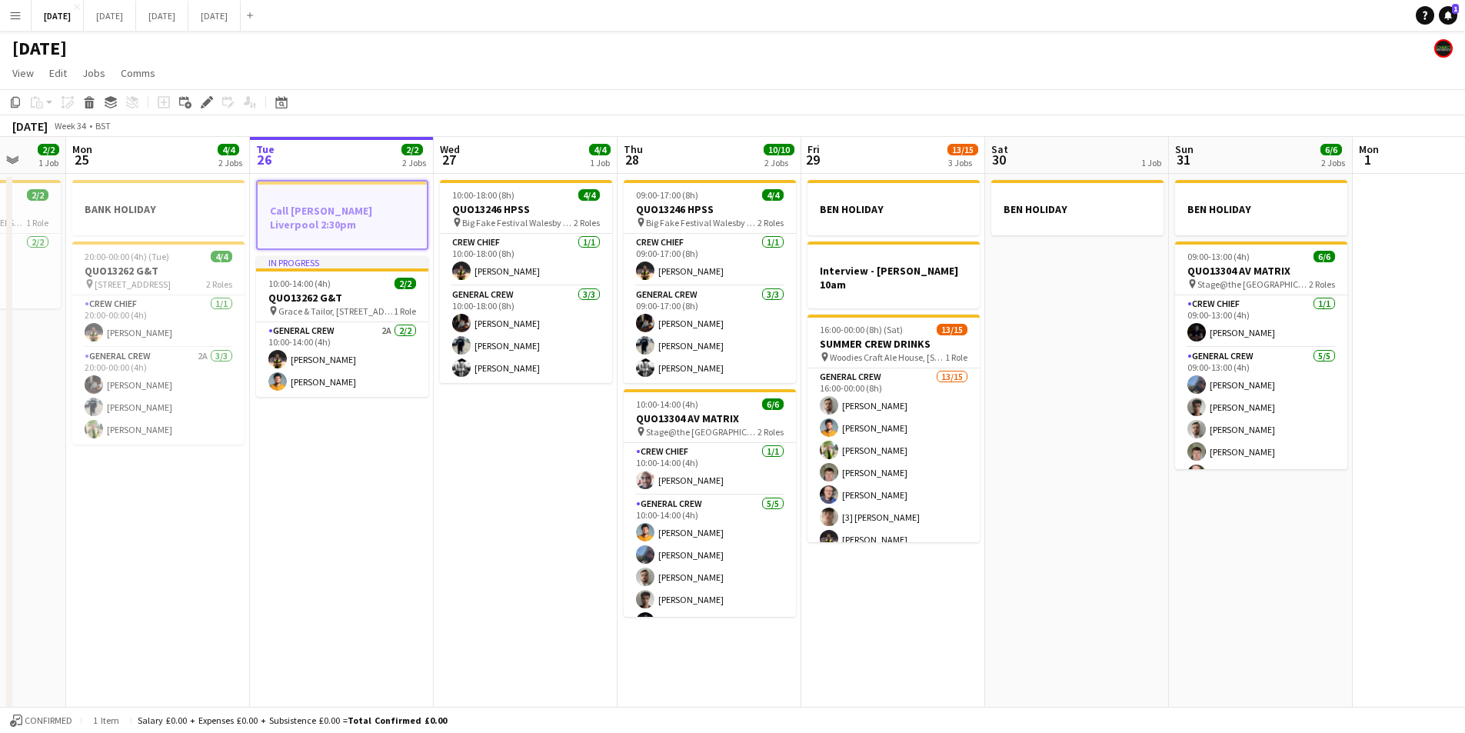
click at [501, 530] on app-date-cell "10:00-18:00 (8h) 4/4 QUO13246 HPSS pin Big Fake Festival Walesby Forest Brake R…" at bounding box center [526, 461] width 184 height 575
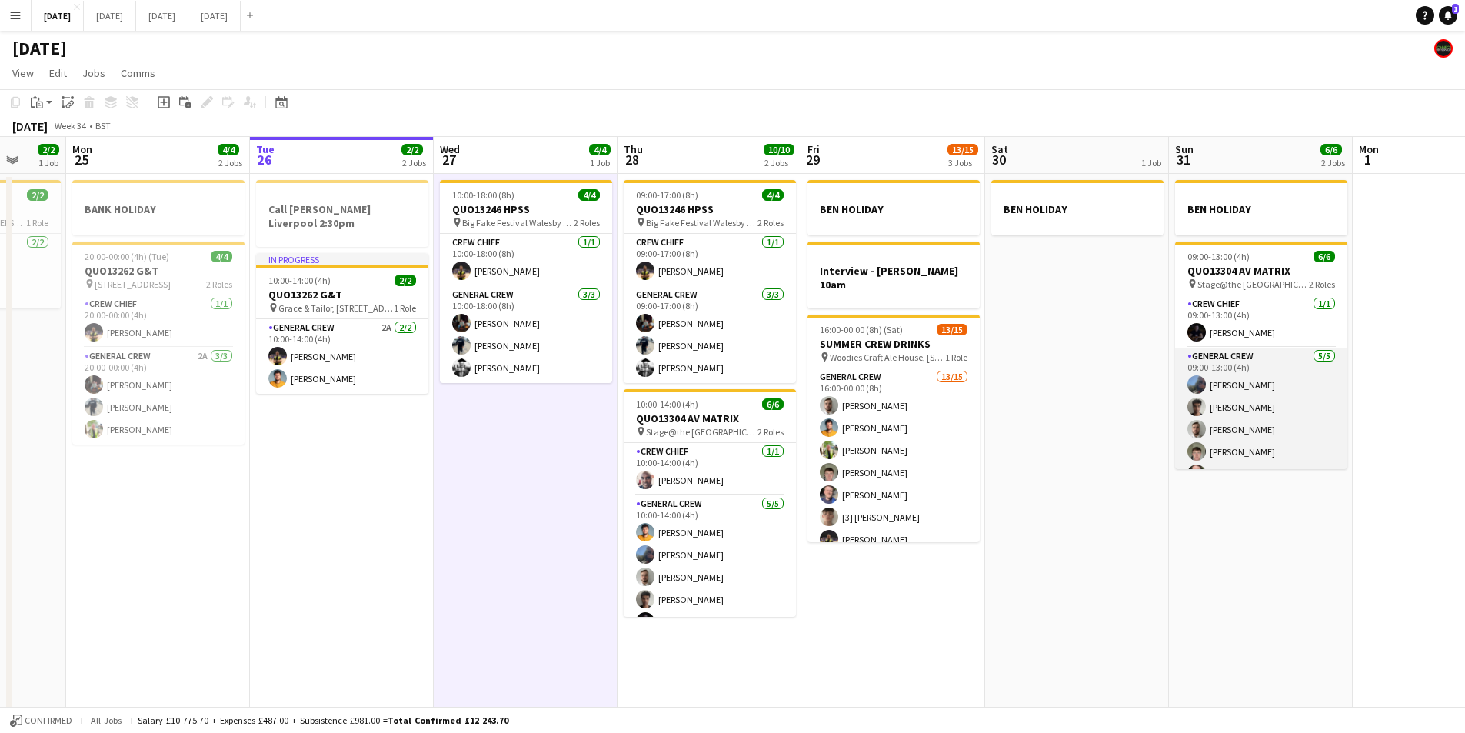
scroll to position [20, 0]
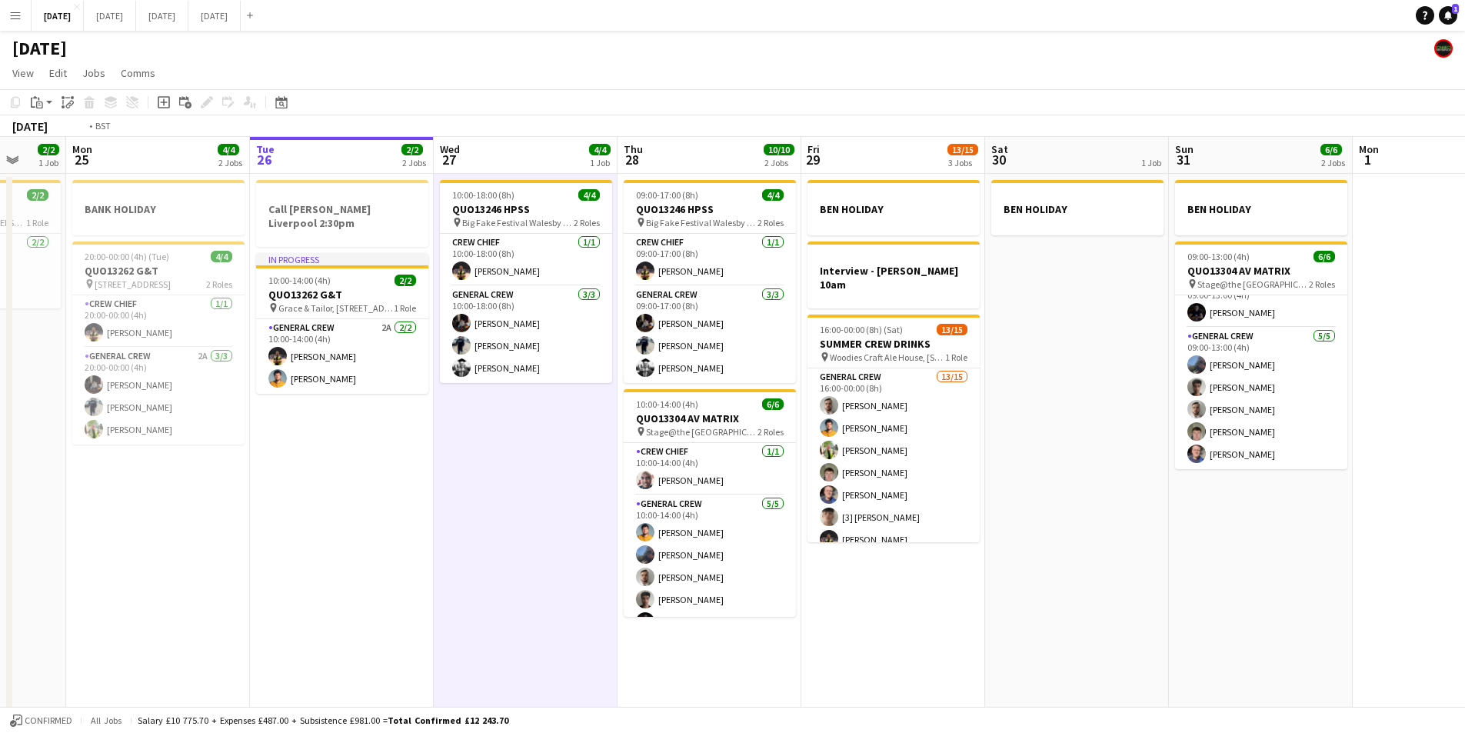
drag, startPoint x: 1204, startPoint y: 572, endPoint x: 1120, endPoint y: 543, distance: 89.5
click at [1125, 544] on app-calendar-viewport "Fri 22 4/4 3 Jobs Sat 23 8/8 4 Jobs Sun 24 2/2 1 Job Mon 25 4/4 2 Jobs Tue 26 2…" at bounding box center [732, 442] width 1465 height 611
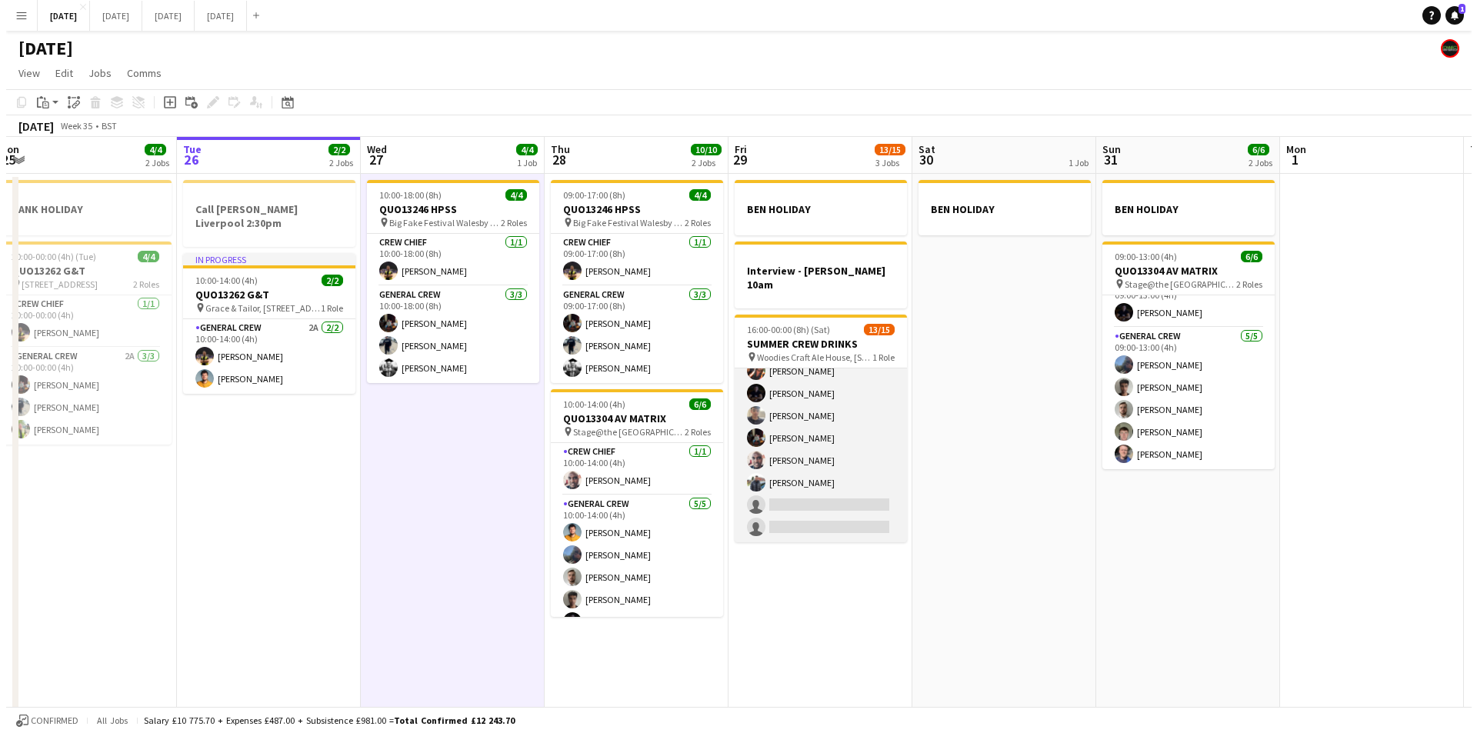
scroll to position [0, 0]
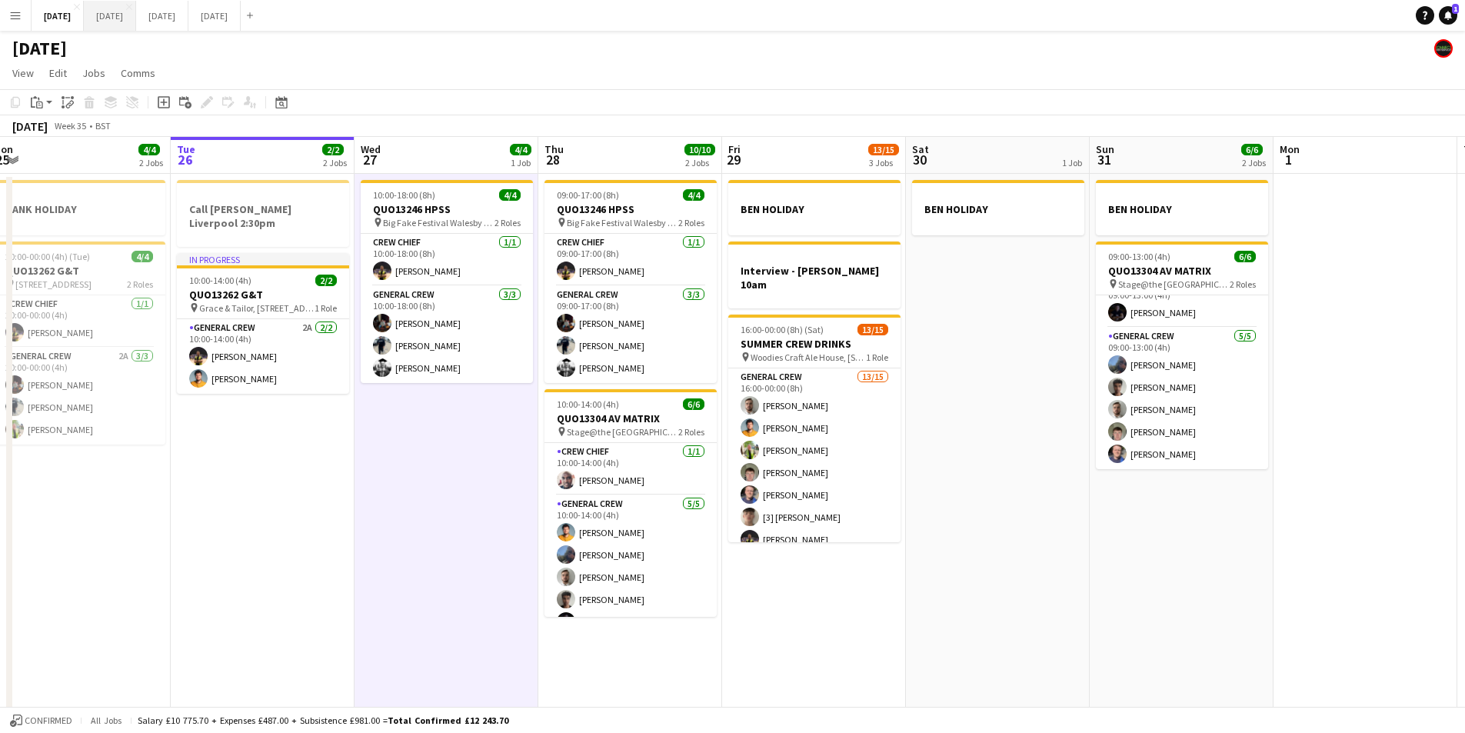
click at [136, 15] on button "[DATE] Close" at bounding box center [110, 16] width 52 height 30
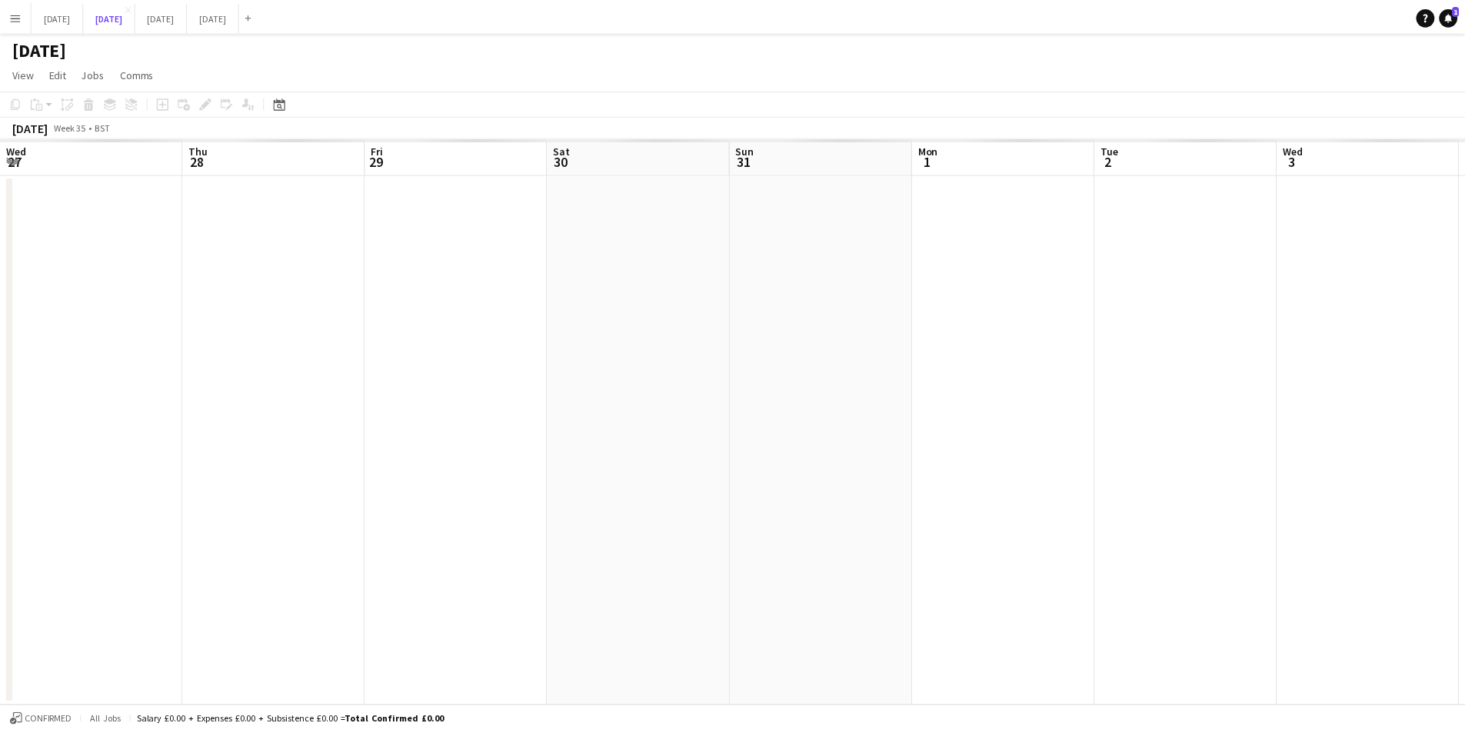
scroll to position [0, 337]
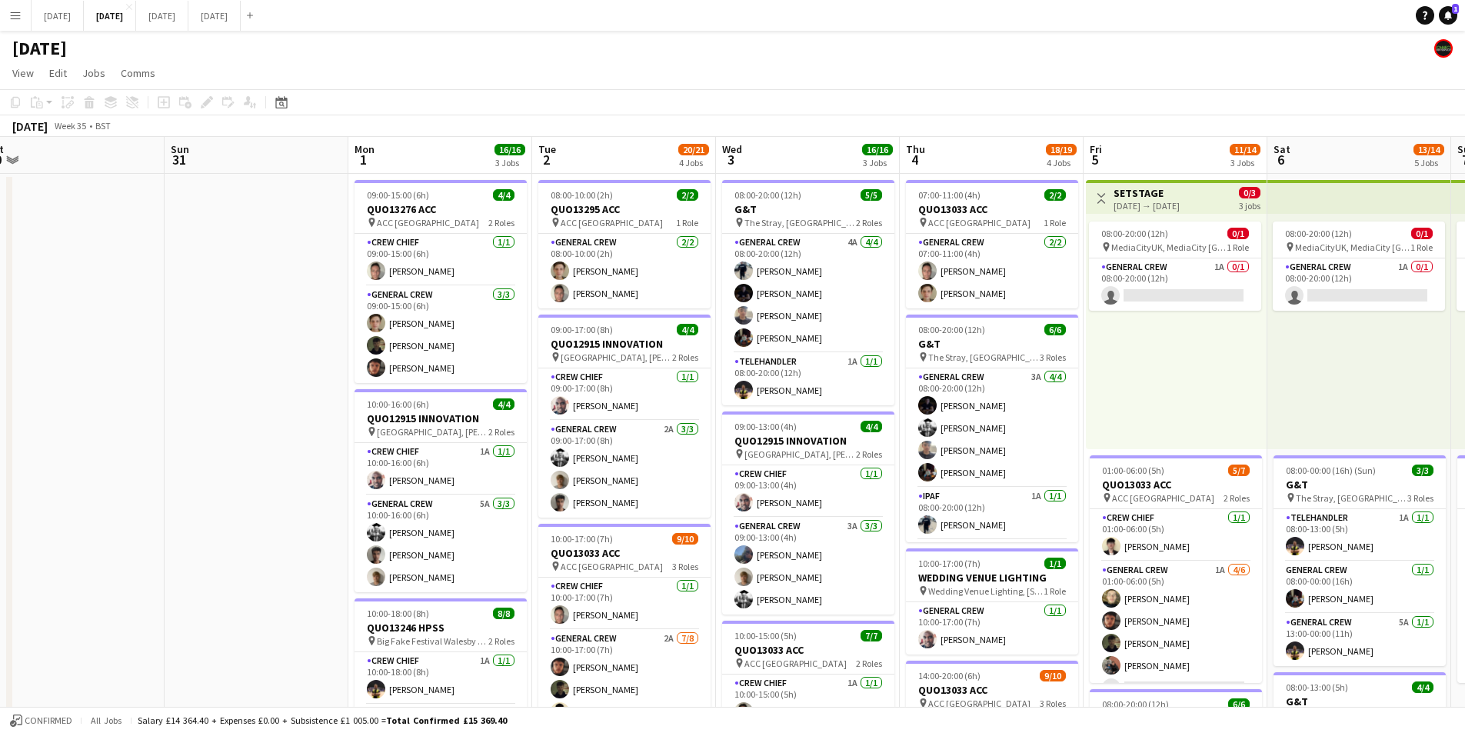
drag, startPoint x: 525, startPoint y: 354, endPoint x: 261, endPoint y: 335, distance: 264.5
click at [261, 338] on app-calendar-viewport "Wed 27 Thu 28 Fri 29 Sat 30 Sun 31 Mon 1 16/16 3 Jobs Tue 2 20/21 4 Jobs Wed 3 …" at bounding box center [732, 666] width 1465 height 1058
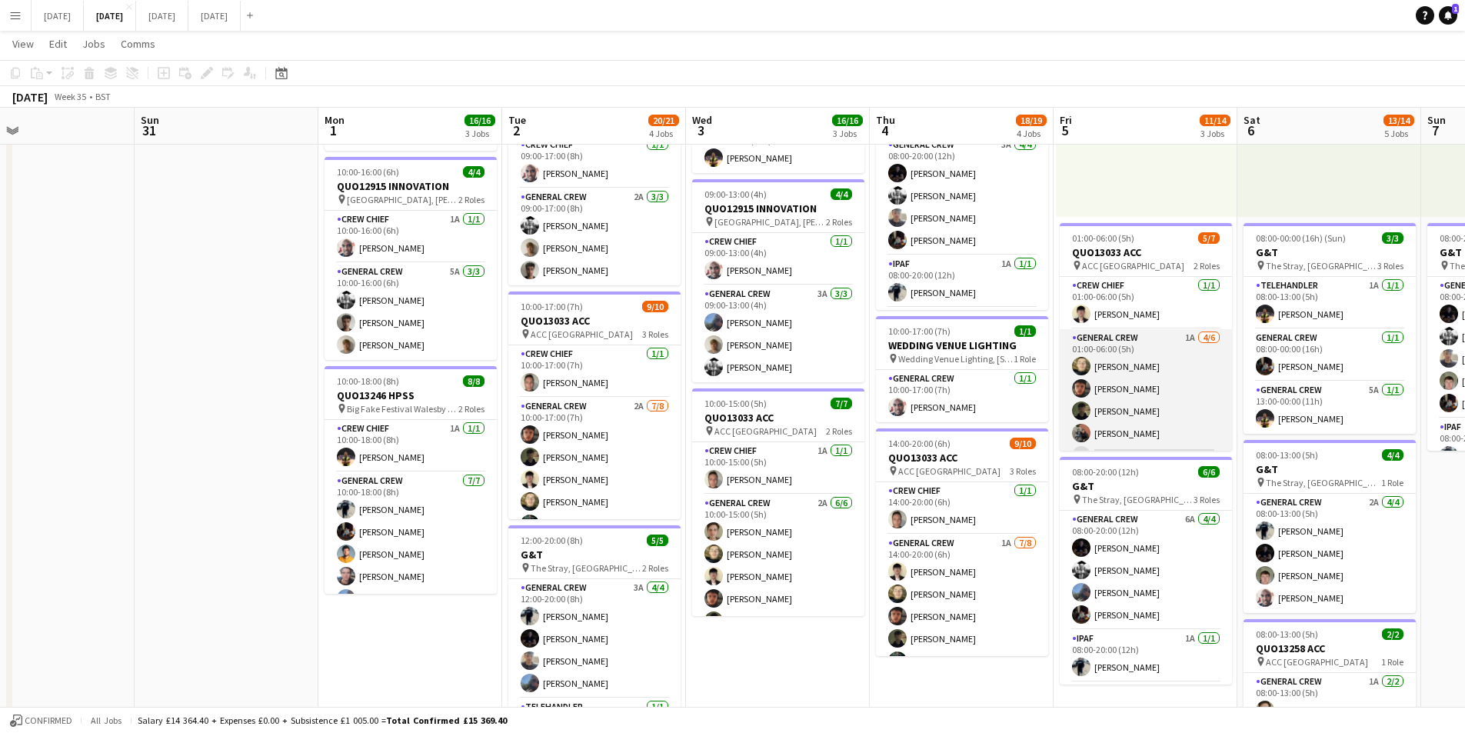
scroll to position [42, 0]
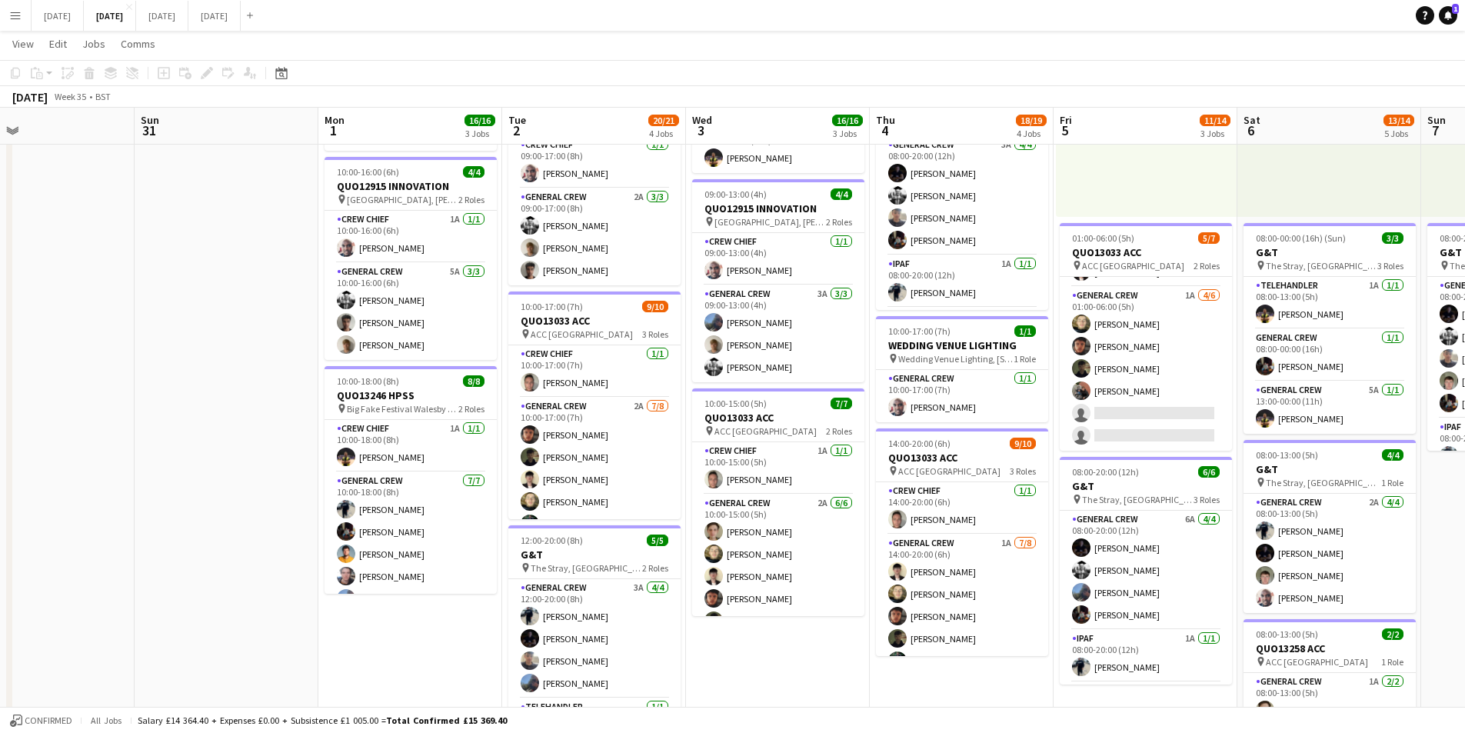
drag, startPoint x: 1211, startPoint y: 468, endPoint x: 742, endPoint y: 400, distance: 473.2
click at [763, 400] on app-calendar-viewport "Wed 27 Thu 28 Fri 29 Sat 30 Sun 31 Mon 1 16/16 3 Jobs Tue 2 20/21 4 Jobs Wed 3 …" at bounding box center [732, 395] width 1465 height 1133
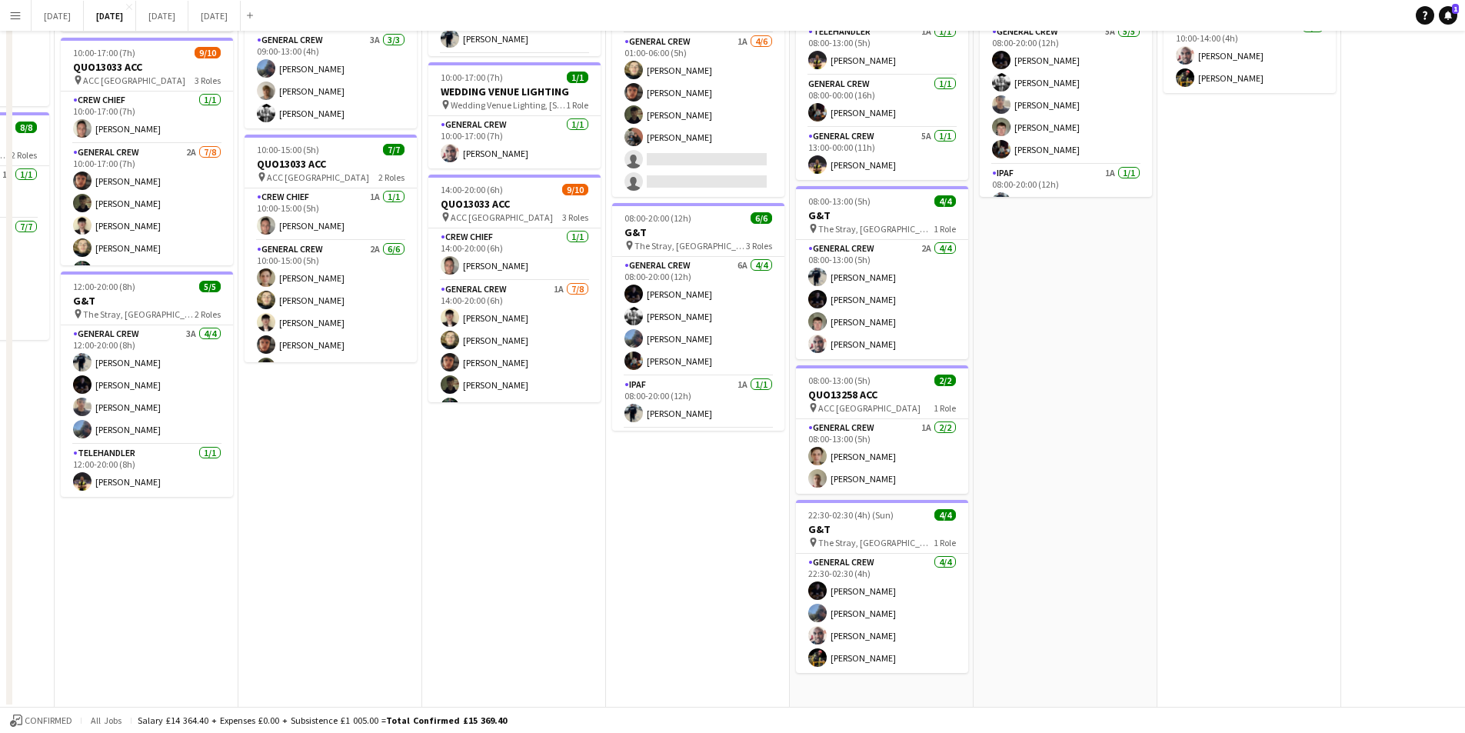
scroll to position [0, 0]
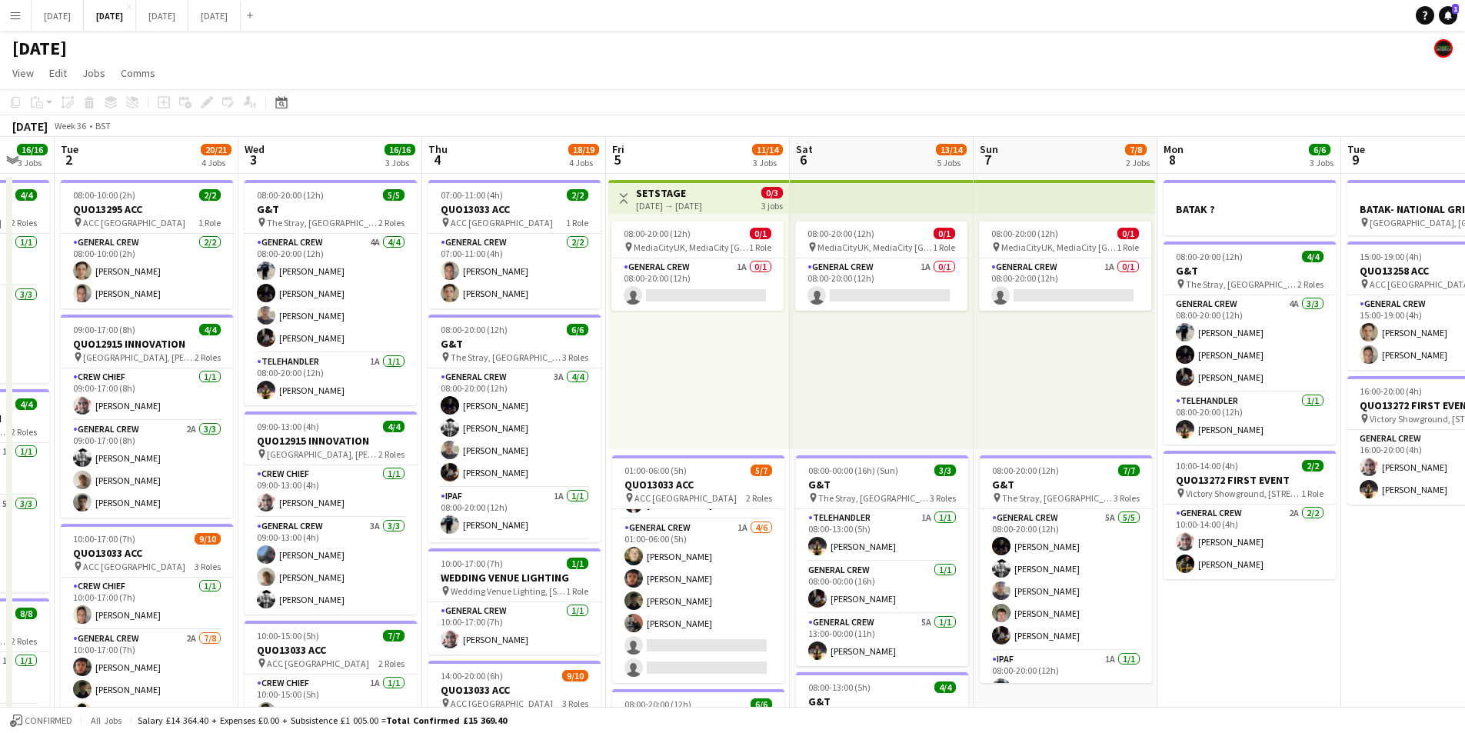
drag, startPoint x: 1402, startPoint y: 533, endPoint x: 1036, endPoint y: 458, distance: 373.6
click at [1031, 464] on app-calendar-viewport "Sat 30 Sun 31 Mon 1 16/16 3 Jobs Tue 2 20/21 4 Jobs Wed 3 16/16 3 Jobs Thu 4 18…" at bounding box center [732, 666] width 1465 height 1058
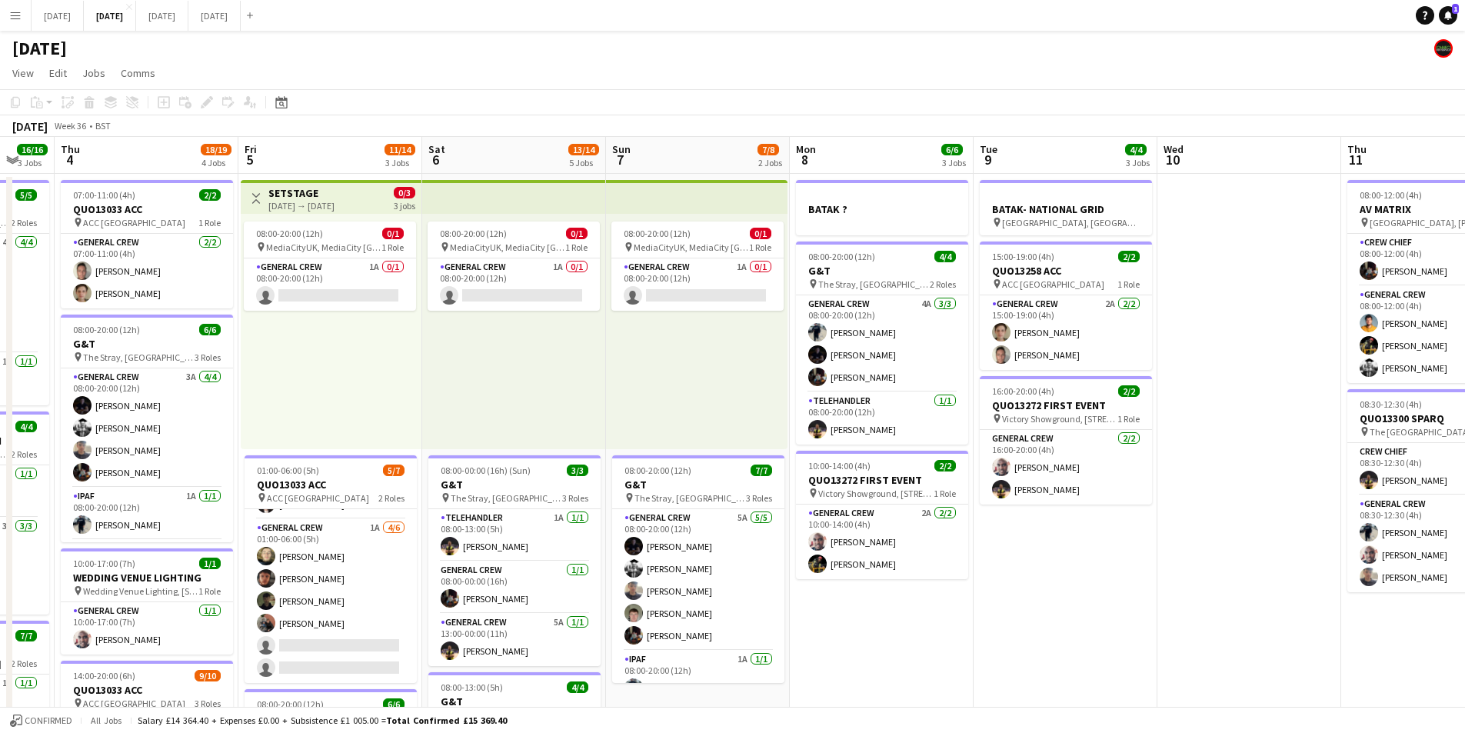
click at [878, 454] on app-calendar-viewport "Mon 1 16/16 3 Jobs Tue 2 20/21 4 Jobs Wed 3 16/16 3 Jobs Thu 4 18/19 4 Jobs Fri…" at bounding box center [732, 666] width 1465 height 1058
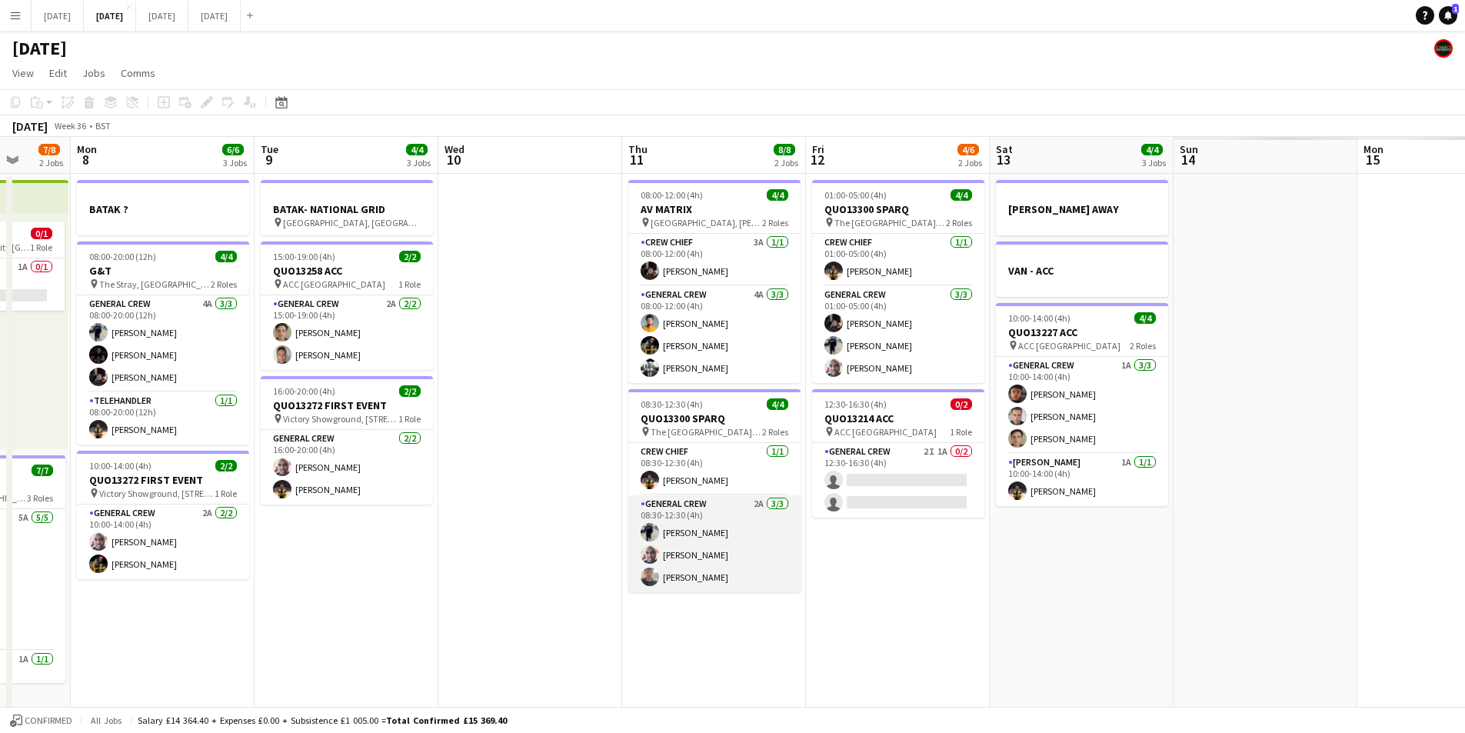
scroll to position [0, 481]
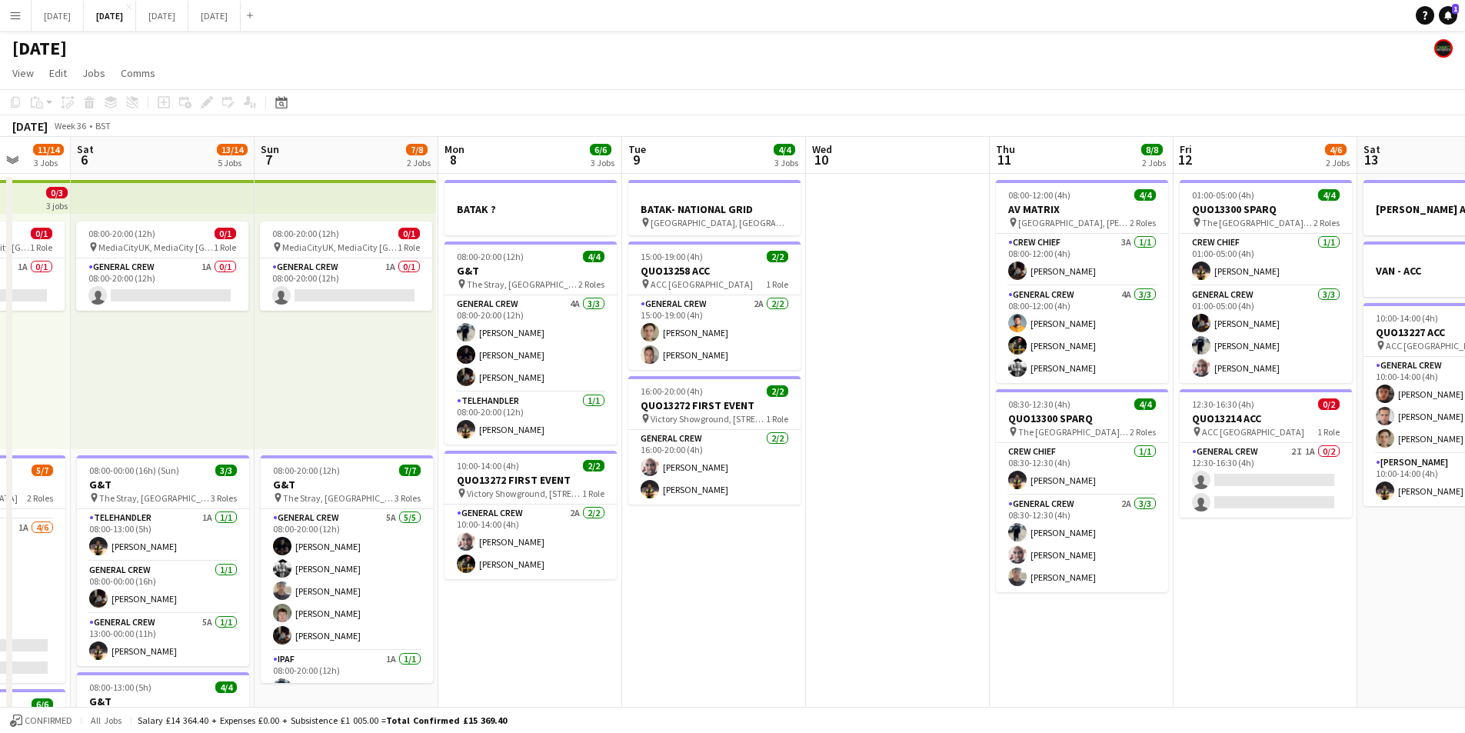
drag, startPoint x: 1034, startPoint y: 521, endPoint x: 865, endPoint y: 470, distance: 176.9
click at [687, 465] on app-calendar-viewport "Wed 3 16/16 3 Jobs Thu 4 18/19 4 Jobs Fri 5 11/14 3 Jobs Sat 6 13/14 5 Jobs Sun…" at bounding box center [732, 666] width 1465 height 1058
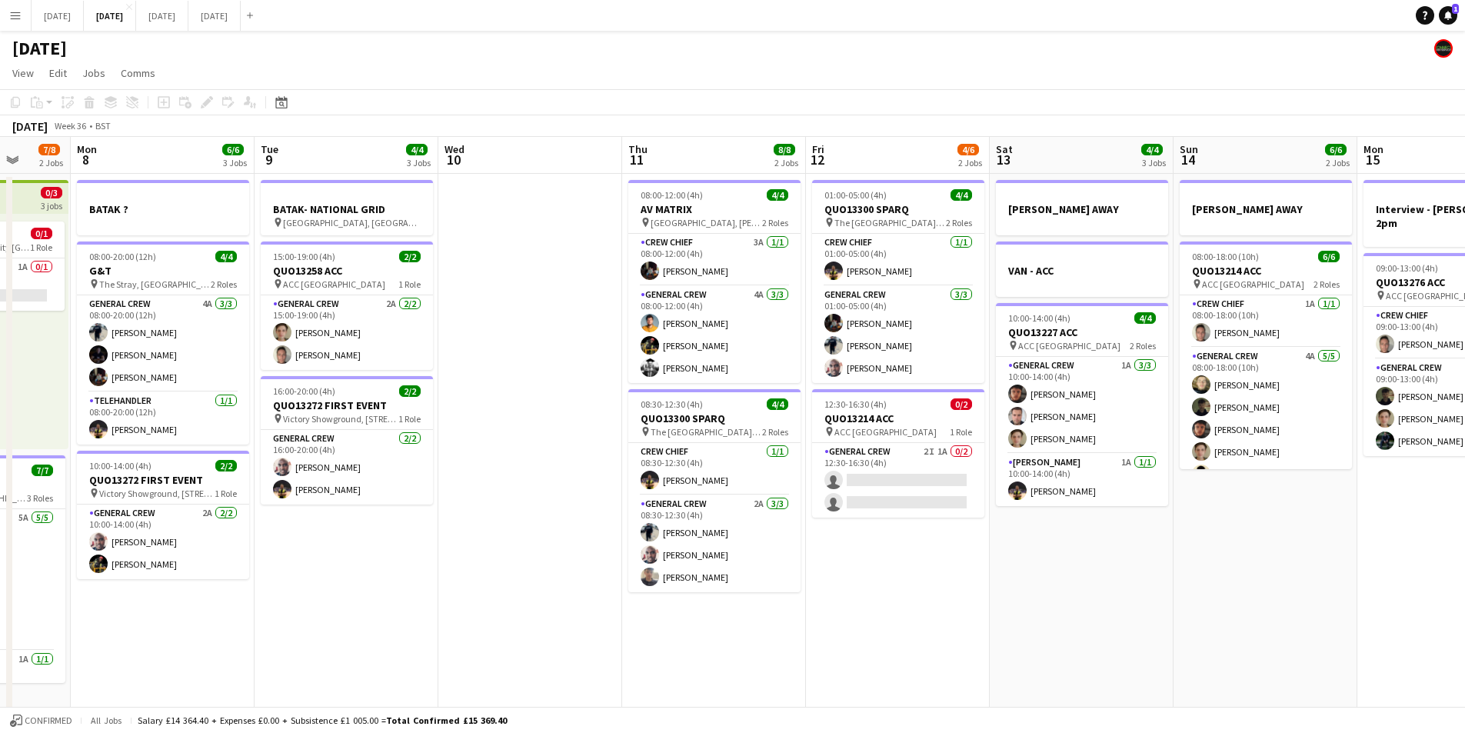
scroll to position [0, 461]
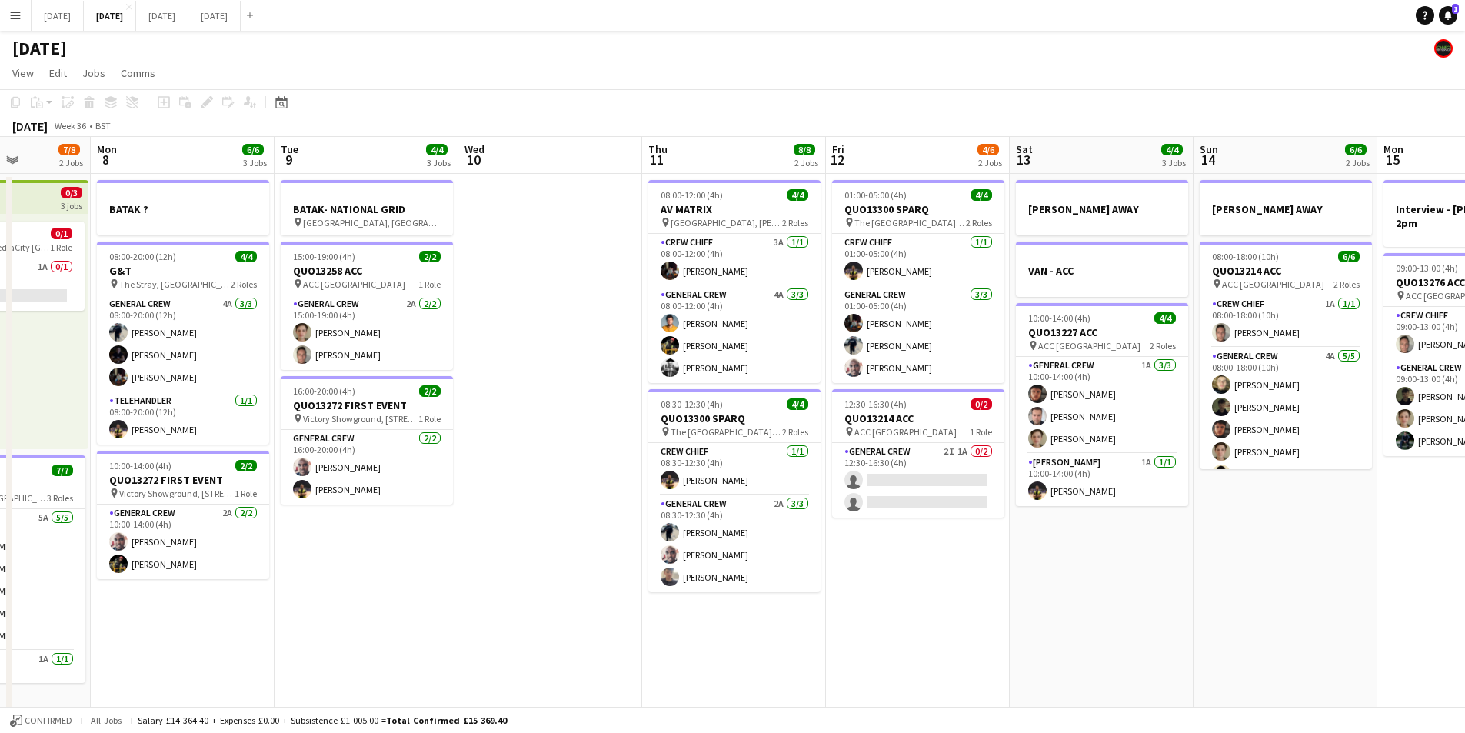
drag, startPoint x: 912, startPoint y: 480, endPoint x: 1211, endPoint y: 159, distance: 438.6
click at [913, 480] on app-card-role "General Crew 2I 1A 0/2 12:30-16:30 (4h) single-neutral-actions single-neutral-a…" at bounding box center [918, 480] width 172 height 75
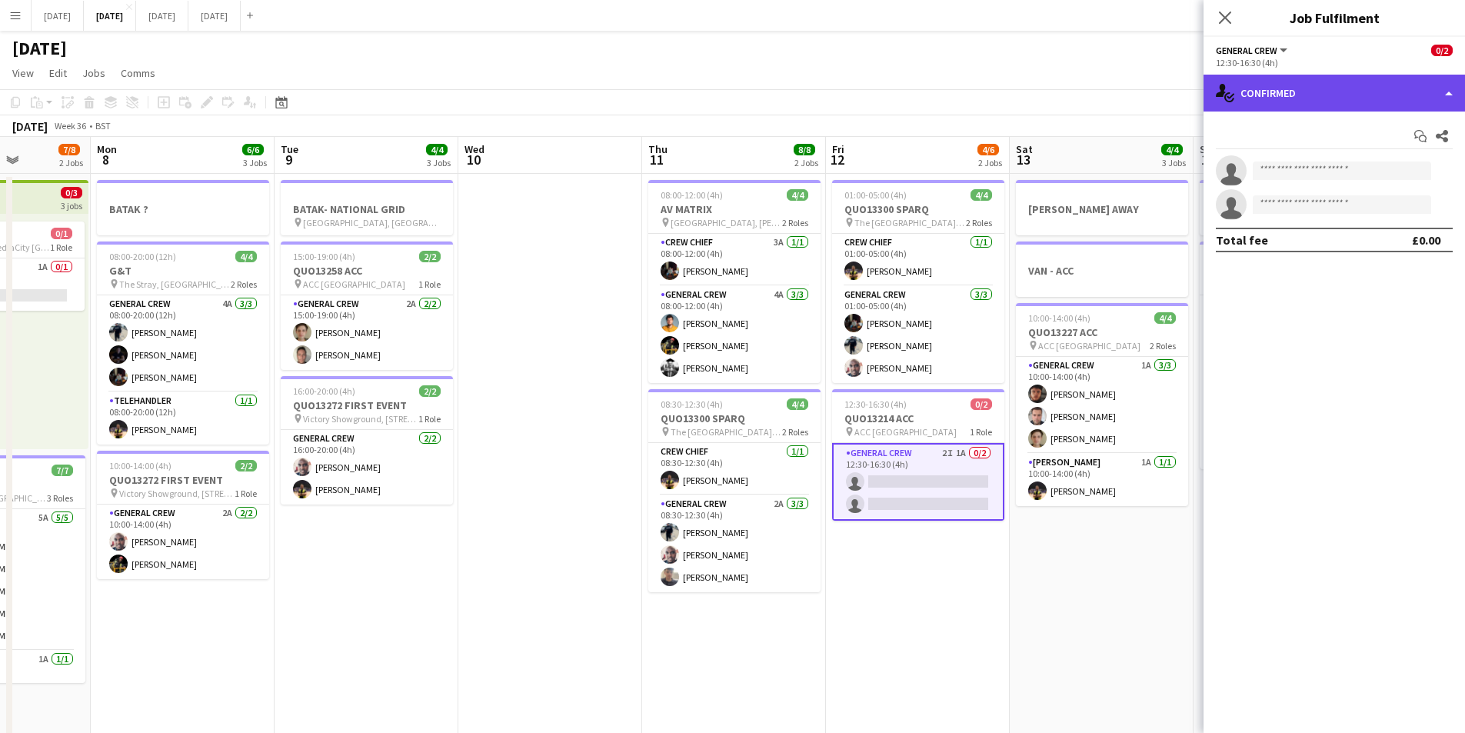
scroll to position [0, 460]
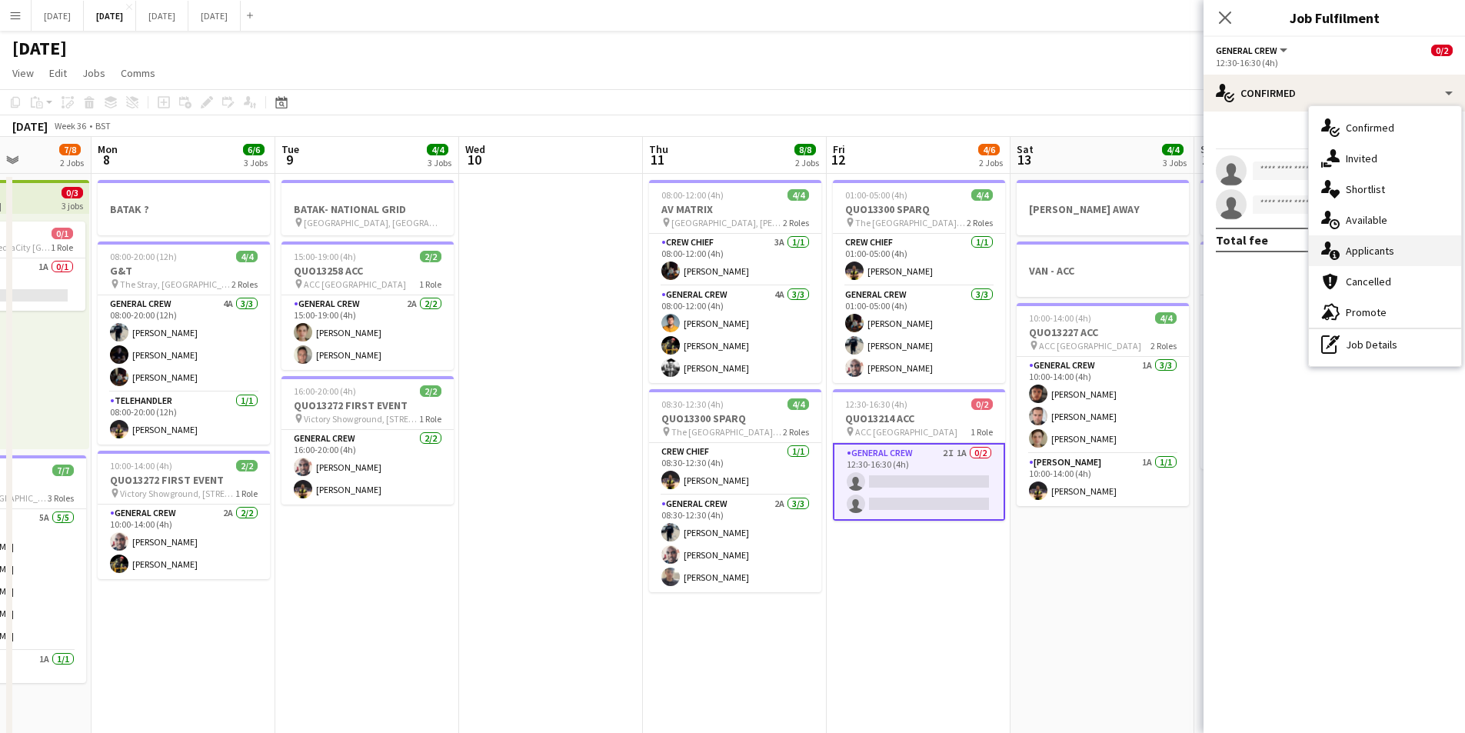
click at [1374, 241] on div "single-neutral-actions-information Applicants" at bounding box center [1385, 250] width 152 height 31
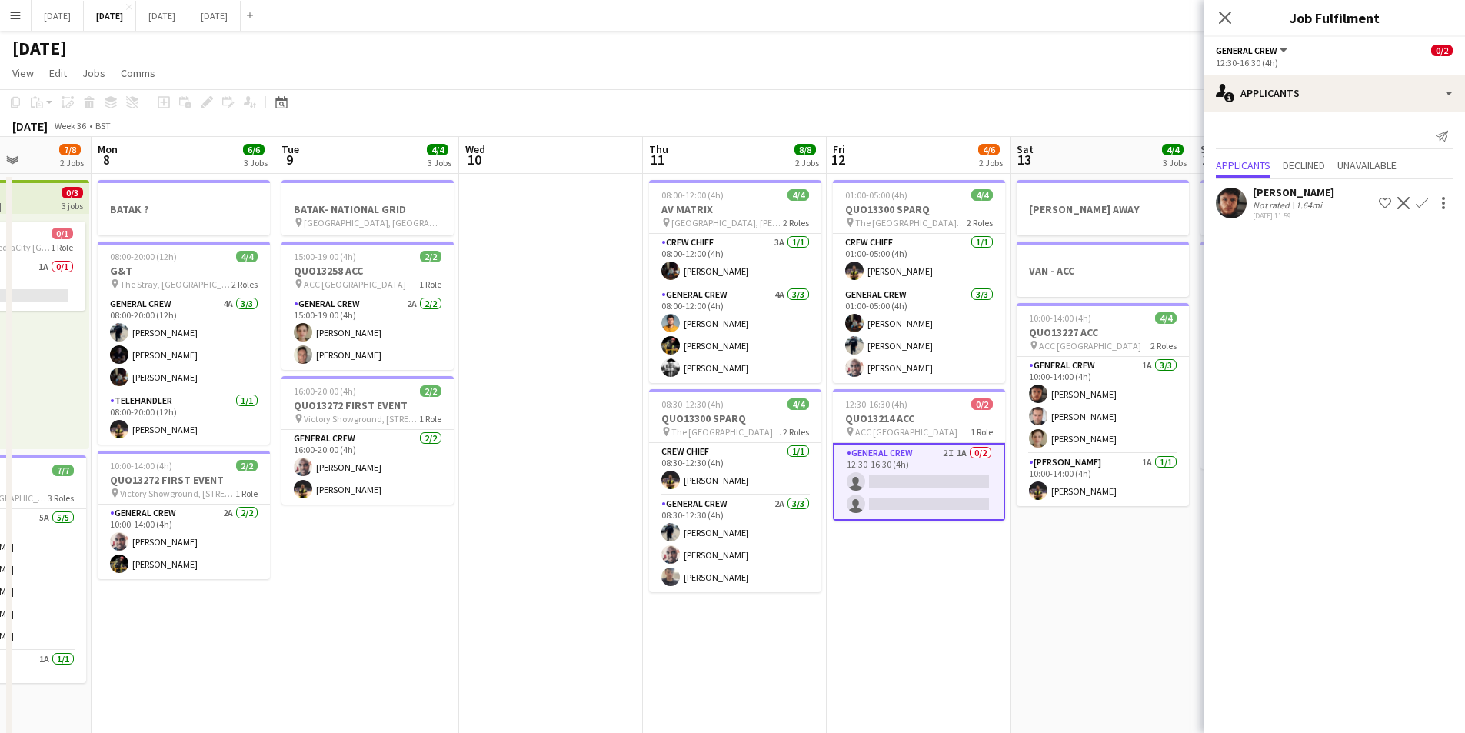
click at [1420, 205] on app-icon "Confirm" at bounding box center [1422, 203] width 12 height 12
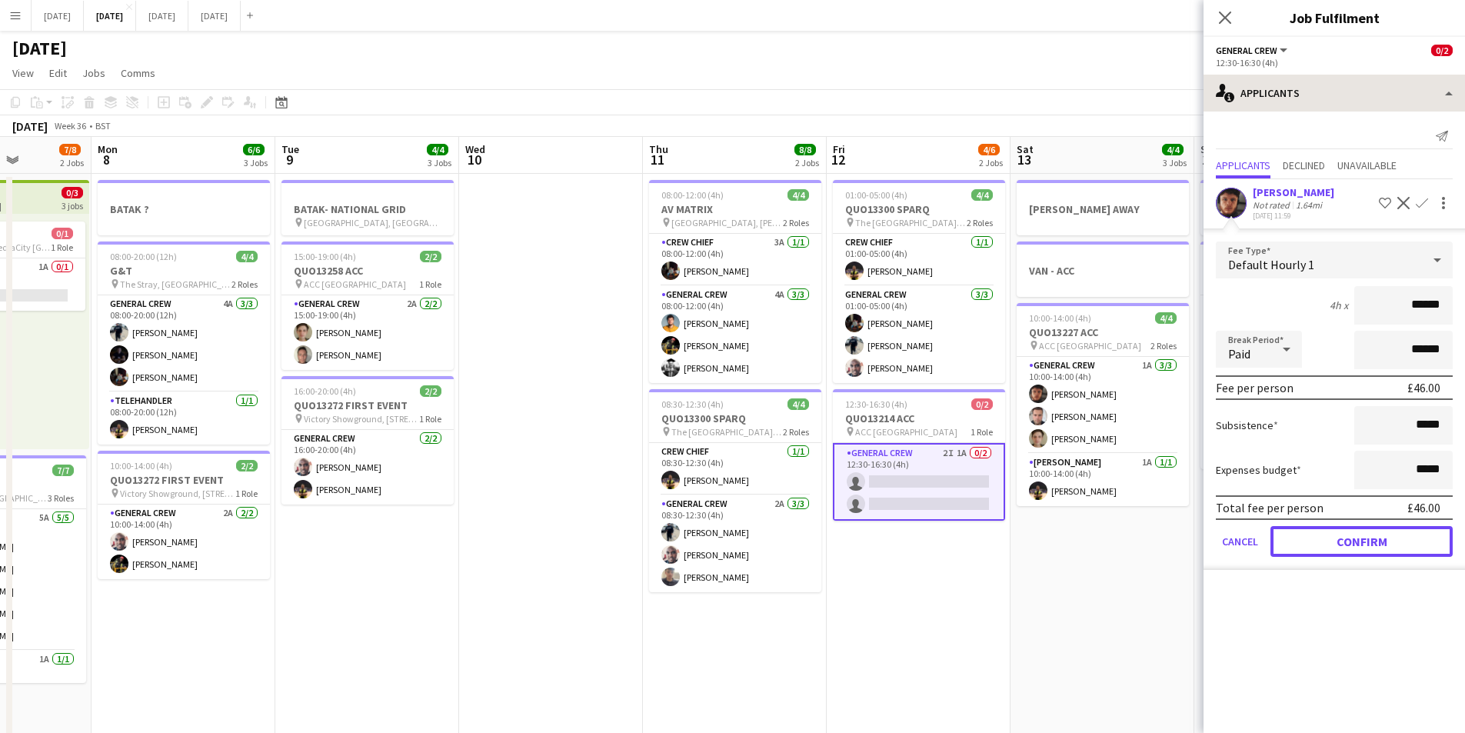
click at [1345, 538] on button "Confirm" at bounding box center [1362, 541] width 182 height 31
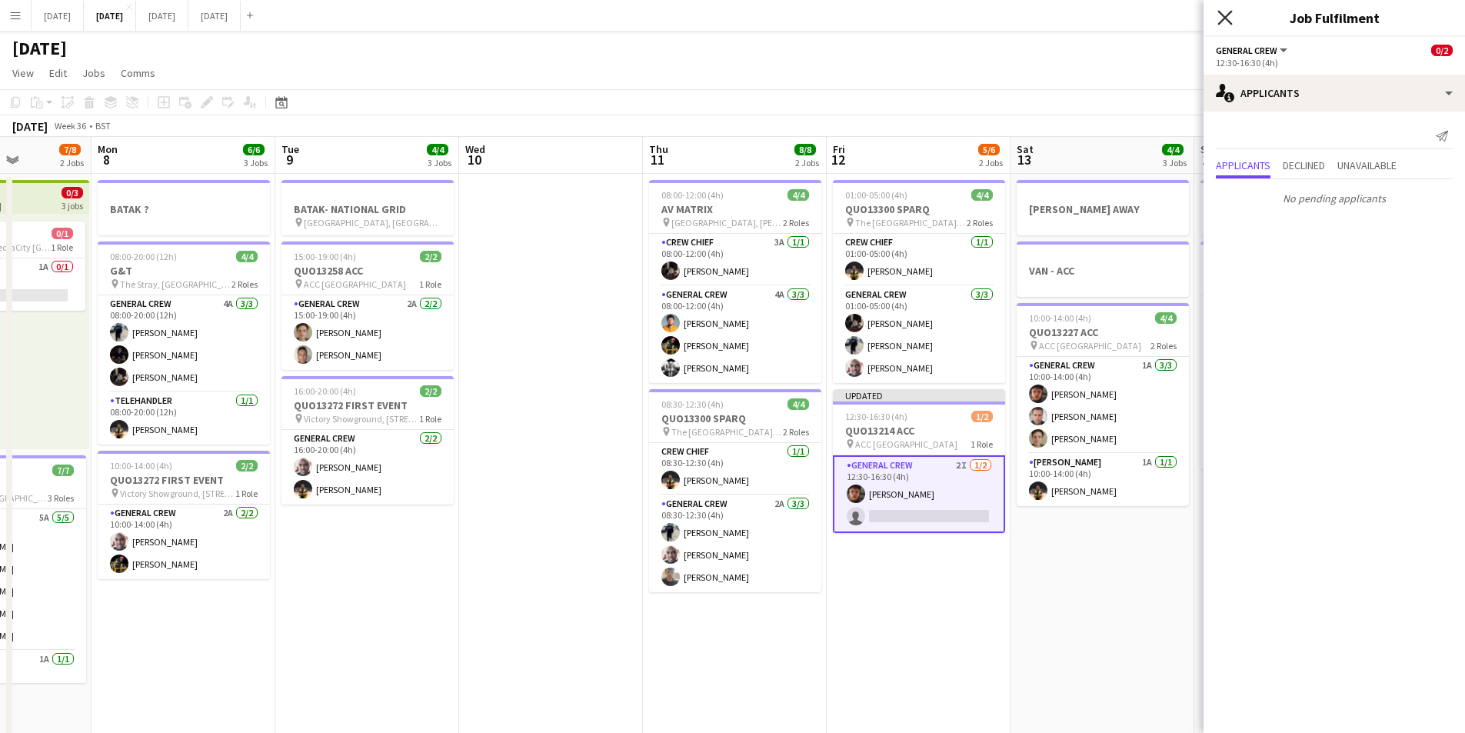
click at [1223, 12] on icon "Close pop-in" at bounding box center [1224, 17] width 15 height 15
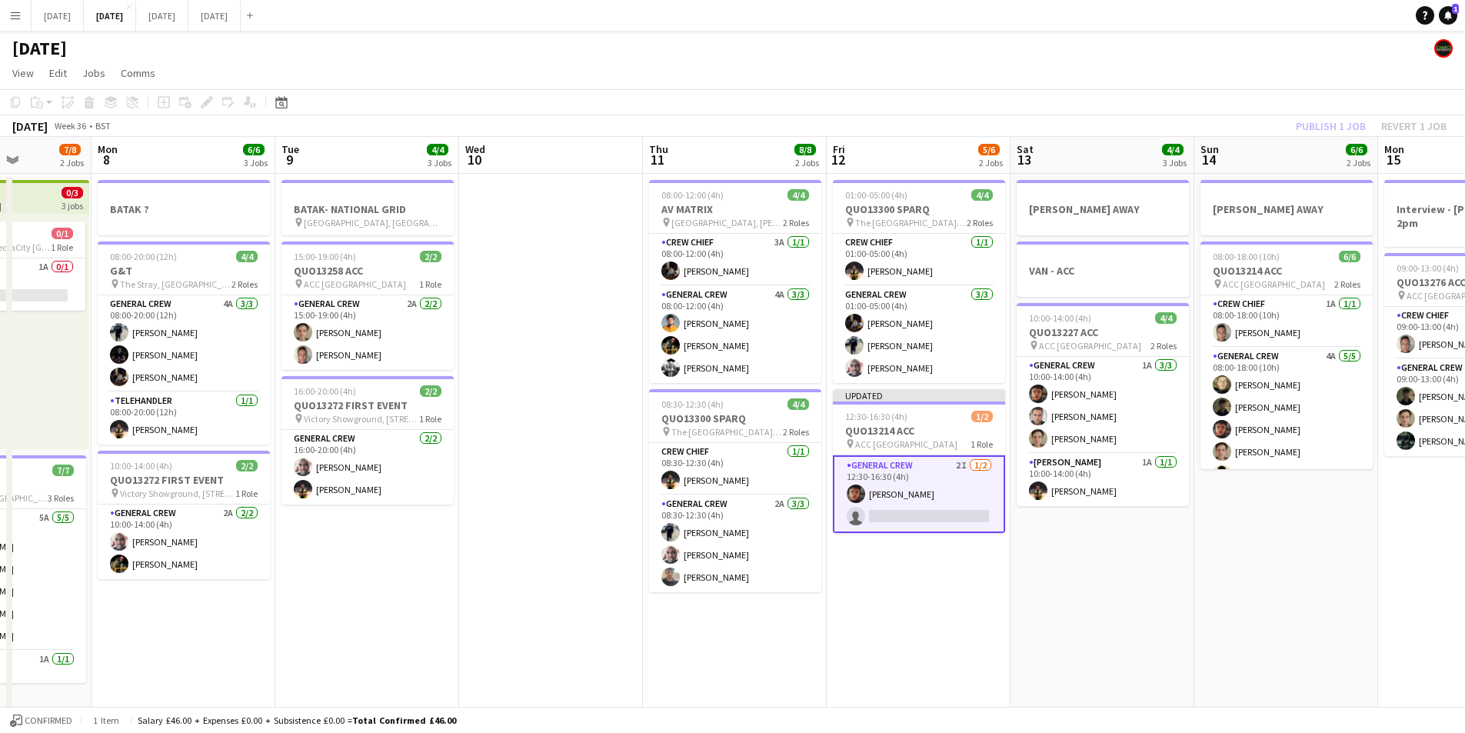
click at [1318, 132] on div "Publish 1 job Revert 1 job" at bounding box center [1371, 126] width 188 height 20
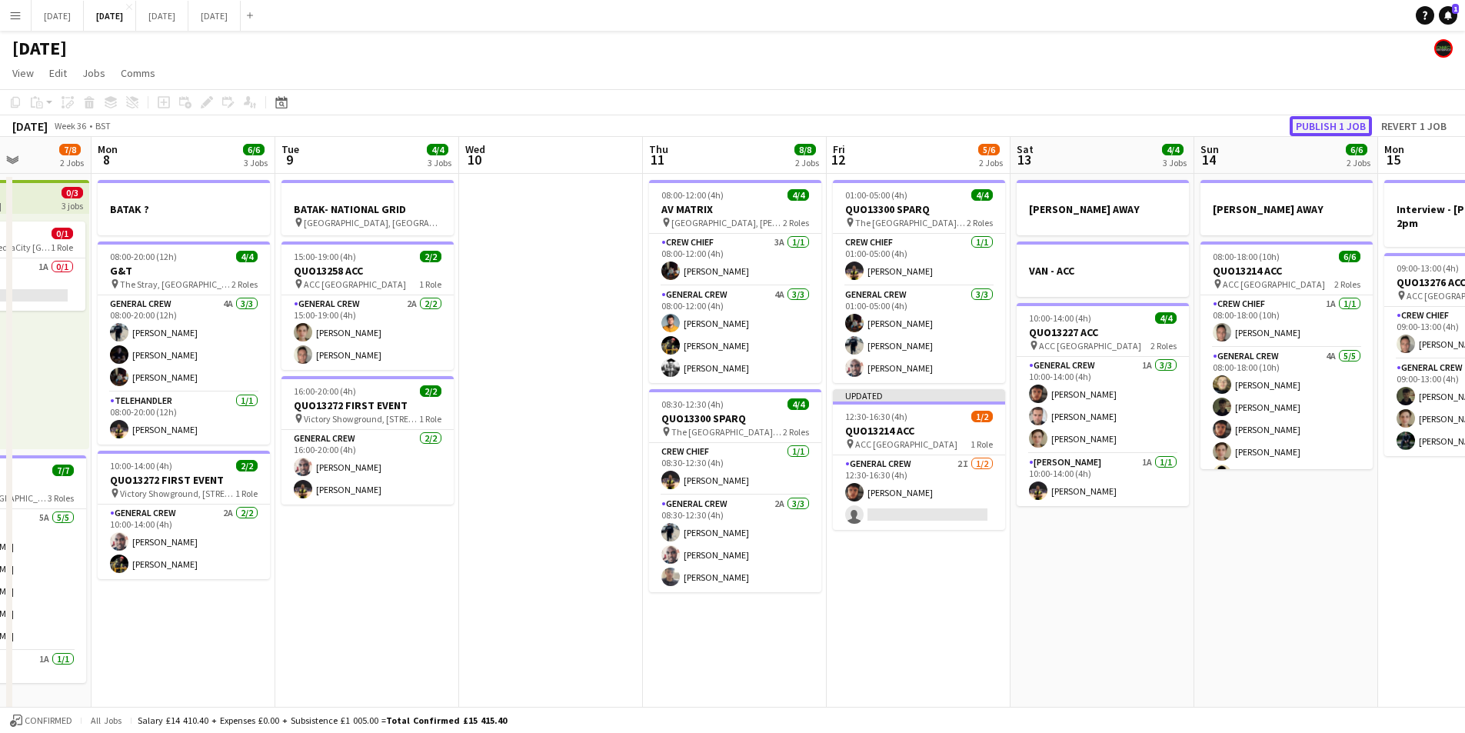
click at [1318, 126] on button "Publish 1 job" at bounding box center [1331, 126] width 82 height 20
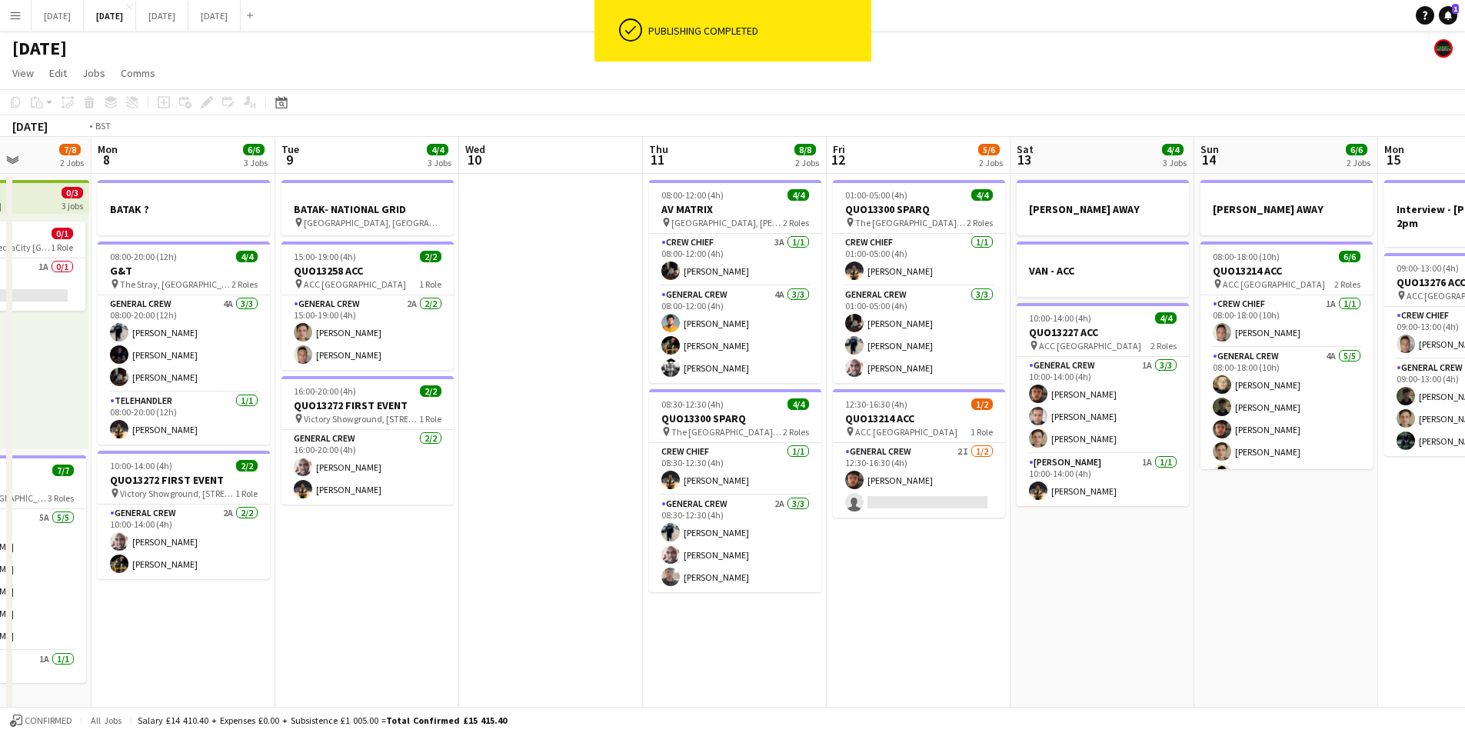
drag, startPoint x: 931, startPoint y: 561, endPoint x: 1010, endPoint y: 609, distance: 92.5
click at [894, 551] on app-calendar-viewport "Fri 5 11/14 3 Jobs Sat 6 13/14 5 Jobs Sun 7 7/8 2 Jobs Mon 8 6/6 3 Jobs Tue 9 4…" at bounding box center [732, 666] width 1465 height 1058
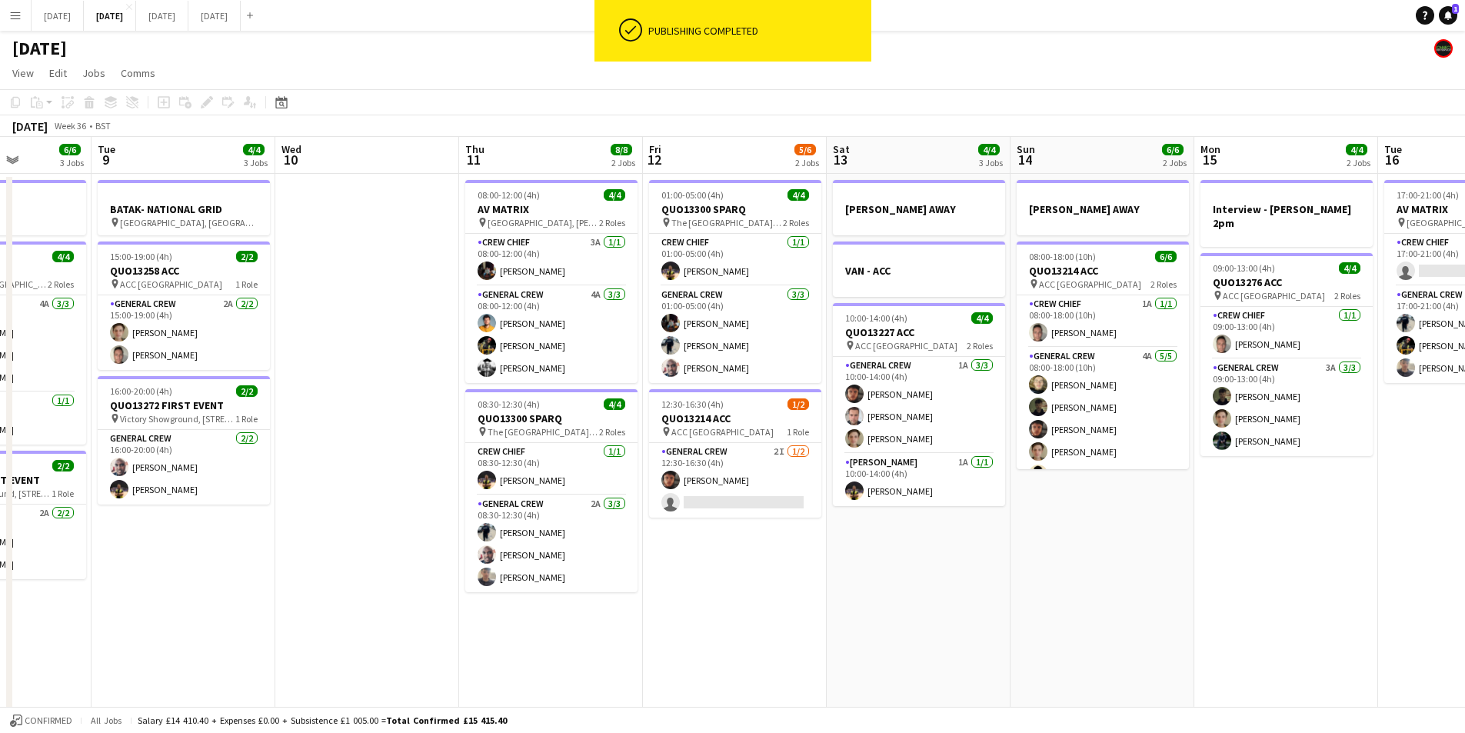
click at [884, 595] on app-calendar-viewport "Sat 6 13/14 5 Jobs Sun 7 7/8 2 Jobs Mon 8 6/6 3 Jobs Tue 9 4/4 3 Jobs Wed 10 Th…" at bounding box center [732, 666] width 1465 height 1058
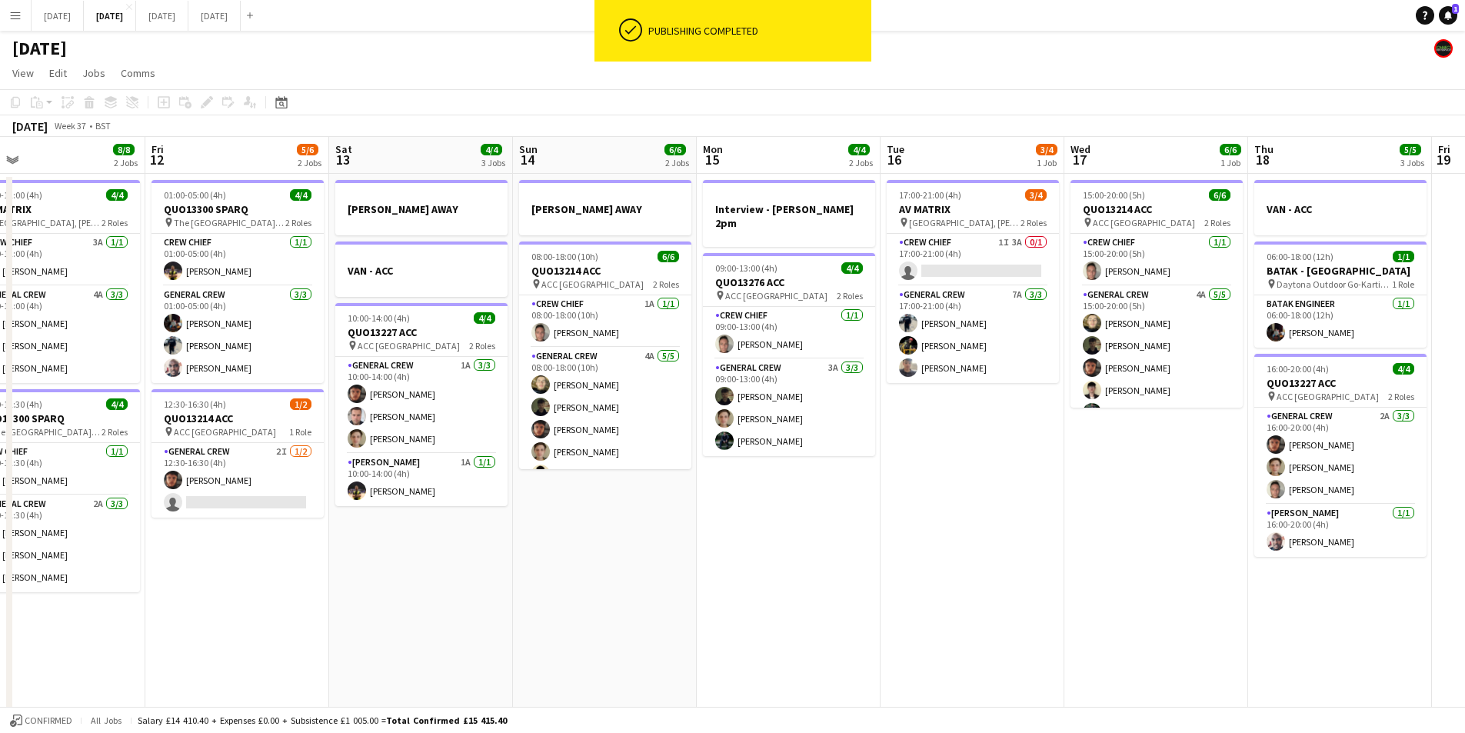
drag, startPoint x: 1044, startPoint y: 592, endPoint x: 701, endPoint y: 538, distance: 348.1
click at [763, 552] on app-calendar-viewport "Mon 8 6/6 3 Jobs Tue 9 4/4 3 Jobs Wed 10 Thu 11 8/8 2 Jobs Fri 12 5/6 2 Jobs Sa…" at bounding box center [732, 666] width 1465 height 1058
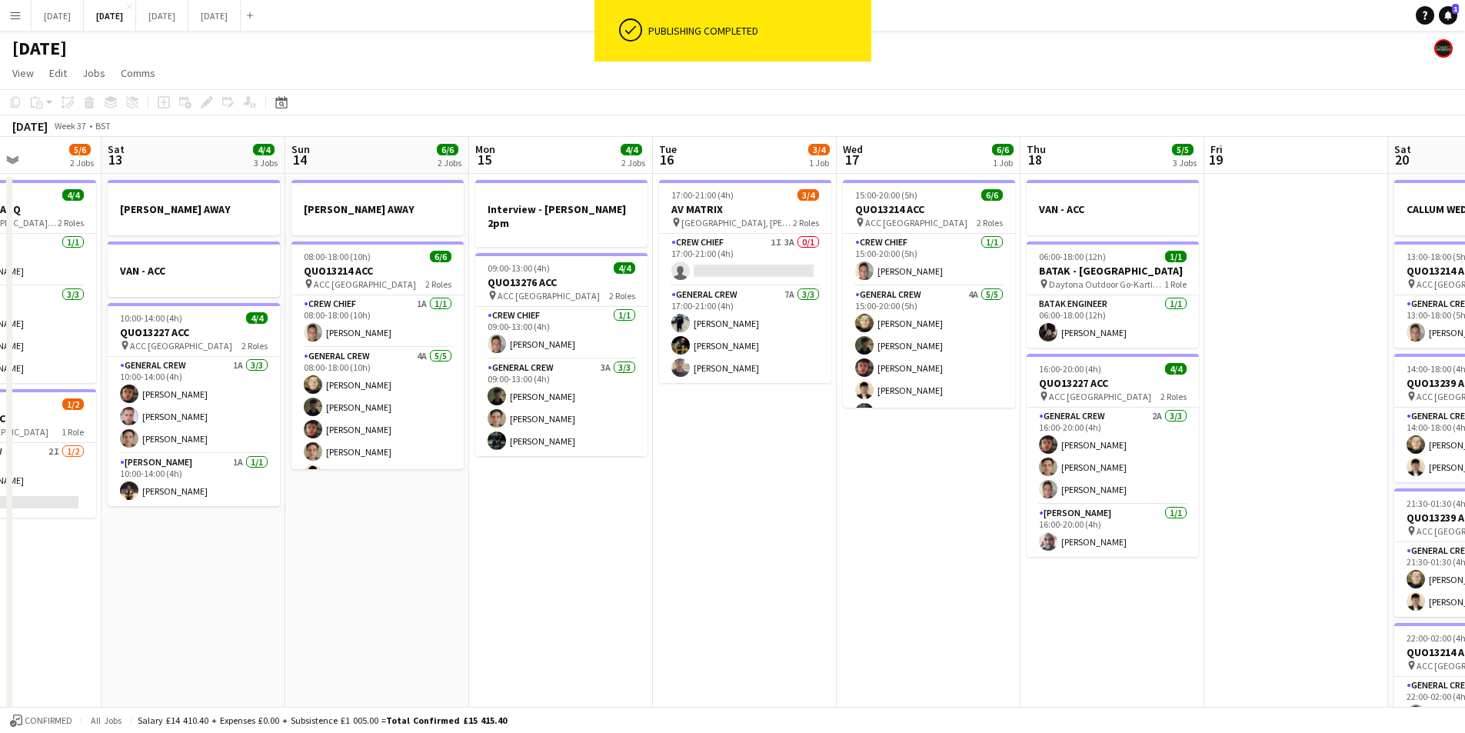
drag, startPoint x: 960, startPoint y: 587, endPoint x: 793, endPoint y: 545, distance: 172.0
click at [793, 545] on app-calendar-viewport "Tue 9 4/4 3 Jobs Wed 10 Thu 11 8/8 2 Jobs Fri 12 5/6 2 Jobs Sat 13 4/4 3 Jobs S…" at bounding box center [732, 666] width 1465 height 1058
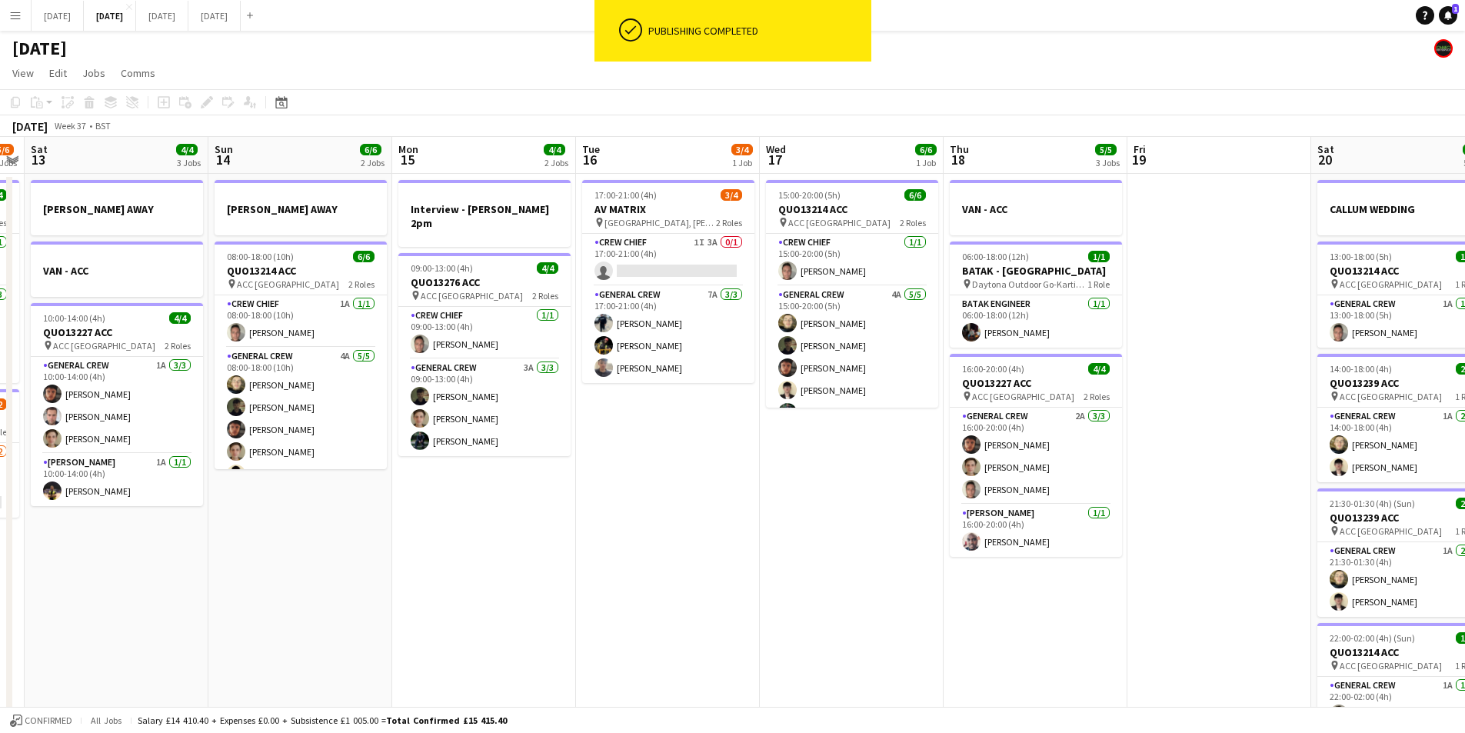
drag, startPoint x: 924, startPoint y: 565, endPoint x: 848, endPoint y: 549, distance: 76.9
click at [848, 549] on app-calendar-viewport "Wed 10 Thu 11 8/8 2 Jobs Fri 12 5/6 2 Jobs Sat 13 4/4 3 Jobs Sun 14 6/6 2 Jobs …" at bounding box center [732, 666] width 1465 height 1058
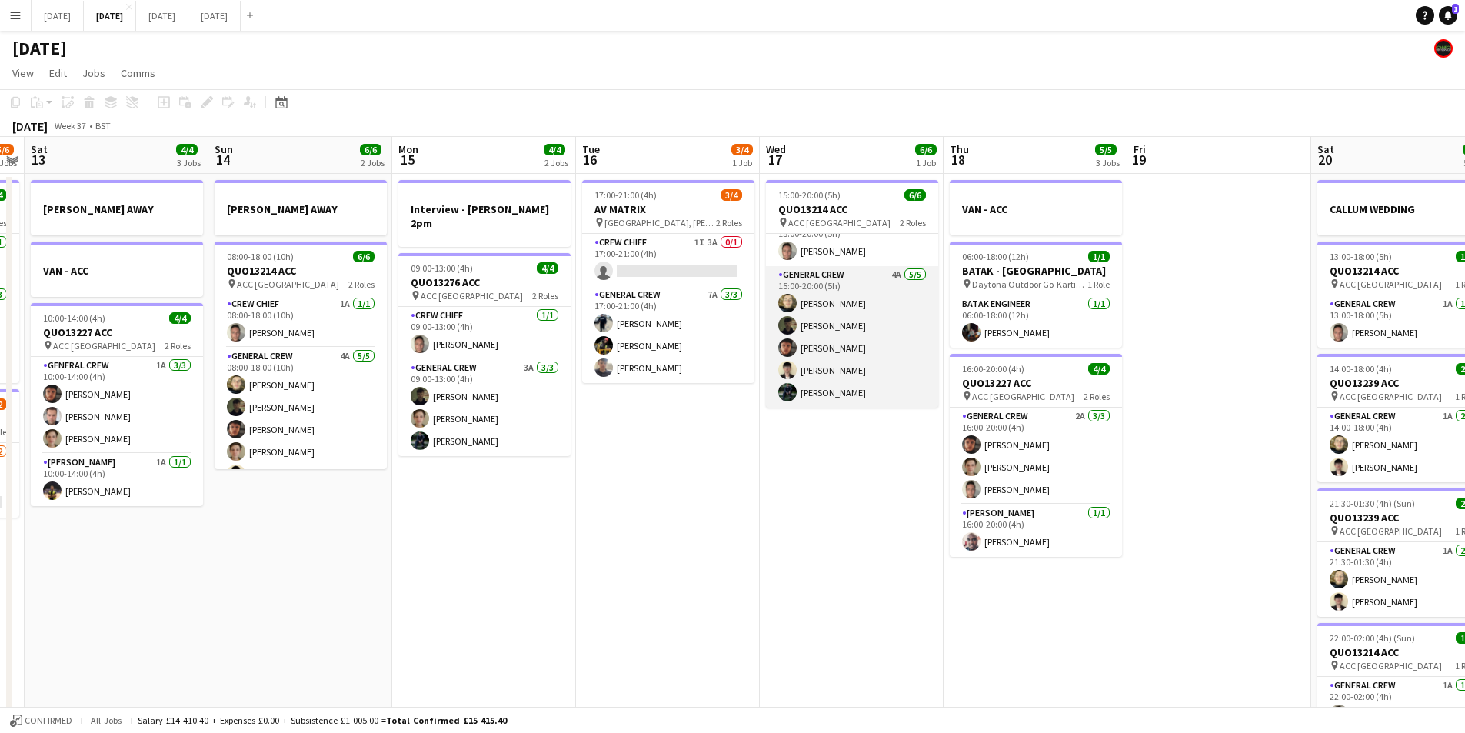
scroll to position [0, 0]
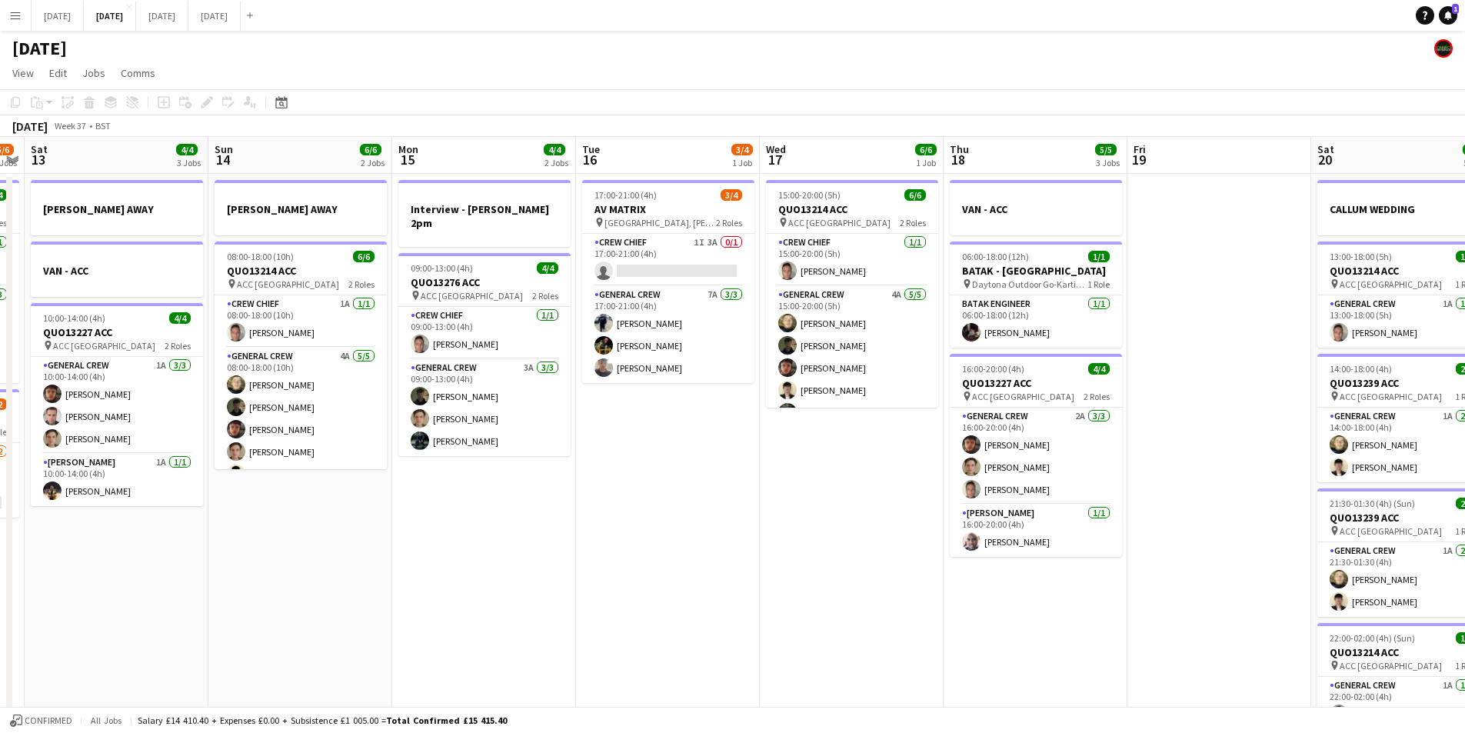
drag, startPoint x: 728, startPoint y: 552, endPoint x: 652, endPoint y: 578, distance: 79.5
click at [1163, 551] on app-calendar-viewport "Wed 10 Thu 11 8/8 2 Jobs Fri 12 5/6 2 Jobs Sat 13 4/4 3 Jobs Sun 14 6/6 2 Jobs …" at bounding box center [732, 666] width 1465 height 1058
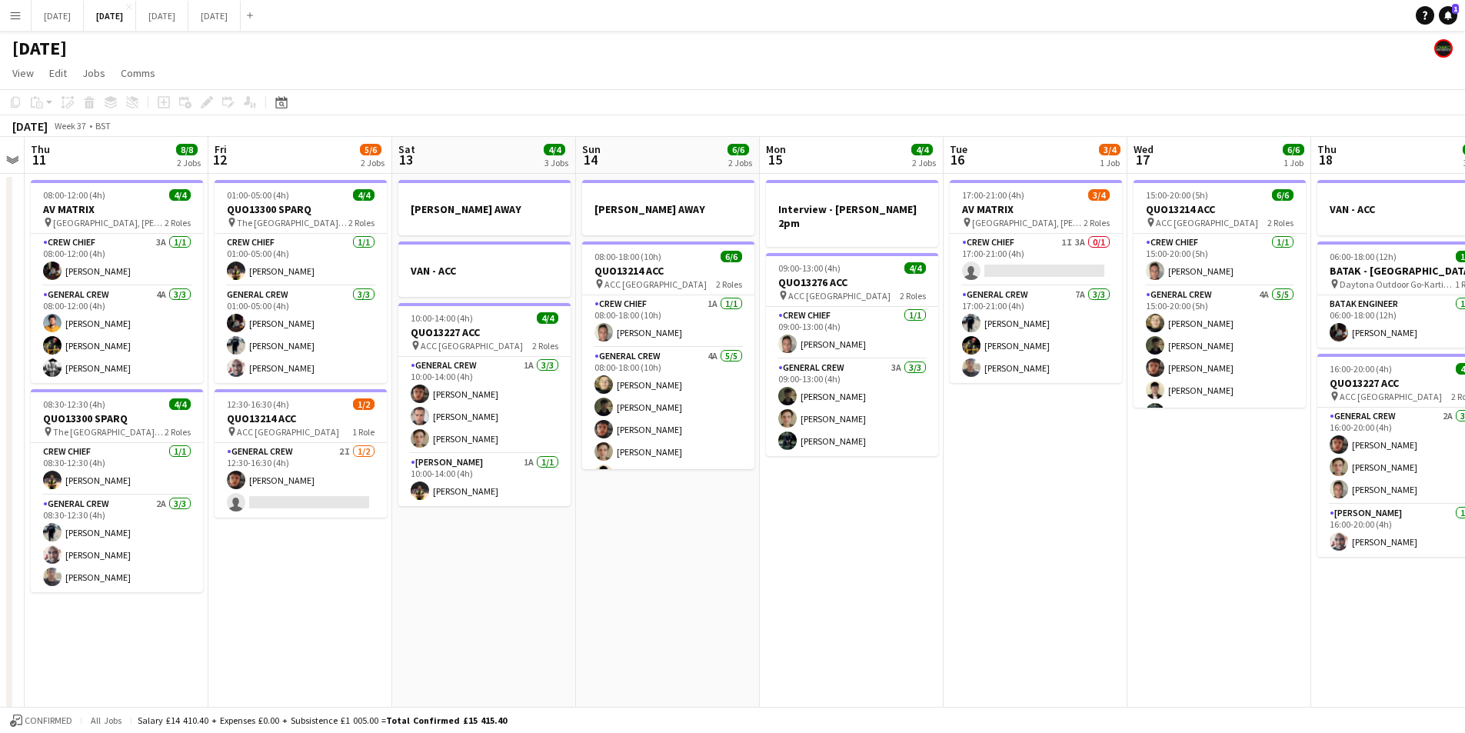
drag, startPoint x: 652, startPoint y: 578, endPoint x: 1121, endPoint y: 567, distance: 468.5
click at [1190, 551] on app-calendar-viewport "Mon 8 6/6 3 Jobs Tue 9 4/4 3 Jobs Wed 10 Thu 11 8/8 2 Jobs Fri 12 5/6 2 Jobs Sa…" at bounding box center [732, 666] width 1465 height 1058
click at [1134, 585] on app-calendar-viewport "Mon 8 6/6 3 Jobs Tue 9 4/4 3 Jobs Wed 10 Thu 11 8/8 2 Jobs Fri 12 5/6 2 Jobs Sa…" at bounding box center [732, 666] width 1465 height 1058
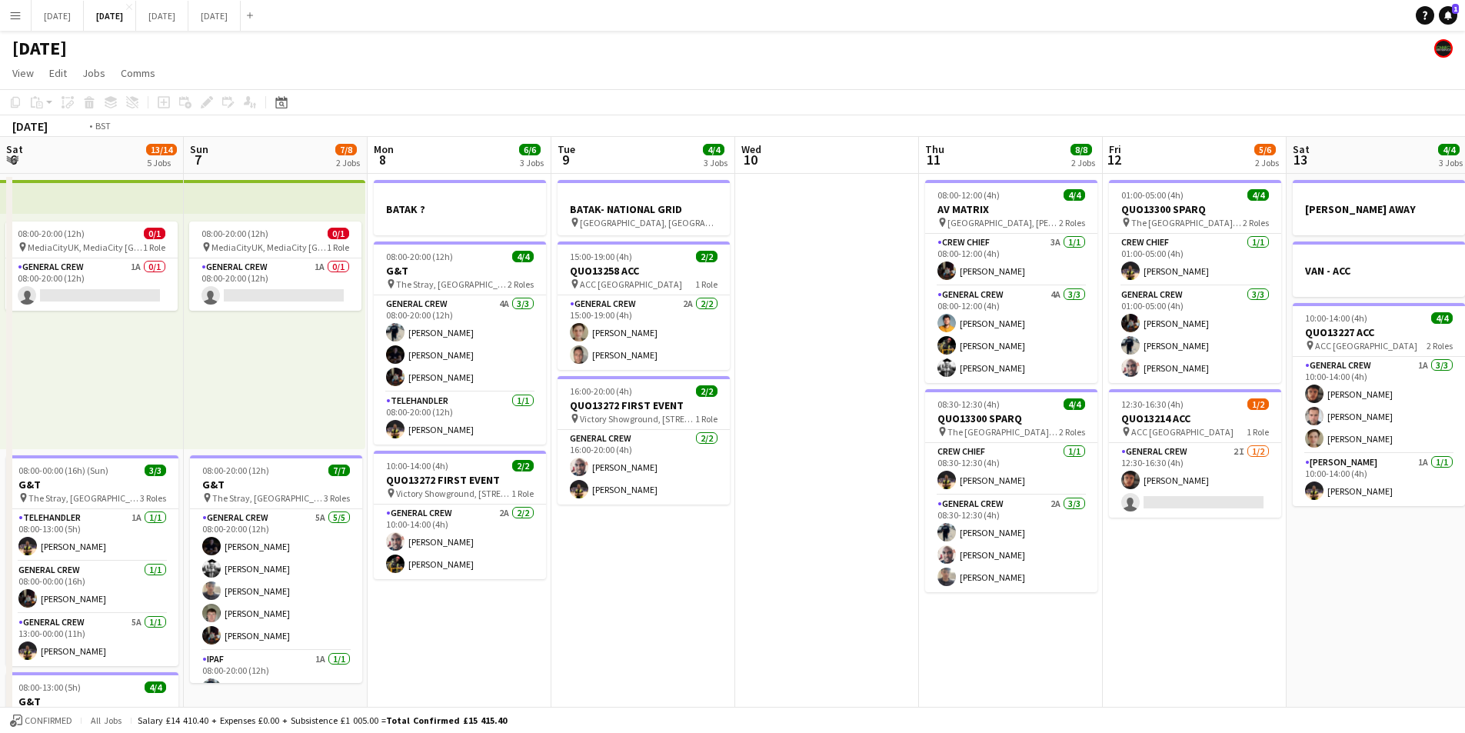
click at [1134, 569] on app-calendar-viewport "Sat 6 13/14 5 Jobs Sun 7 7/8 2 Jobs Mon 8 6/6 3 Jobs Tue 9 4/4 3 Jobs Wed 10 Th…" at bounding box center [732, 666] width 1465 height 1058
click at [877, 569] on app-calendar-viewport "Sat 6 13/14 5 Jobs Sun 7 7/8 2 Jobs Mon 8 6/6 3 Jobs Tue 9 4/4 3 Jobs Wed 10 Th…" at bounding box center [732, 666] width 1465 height 1058
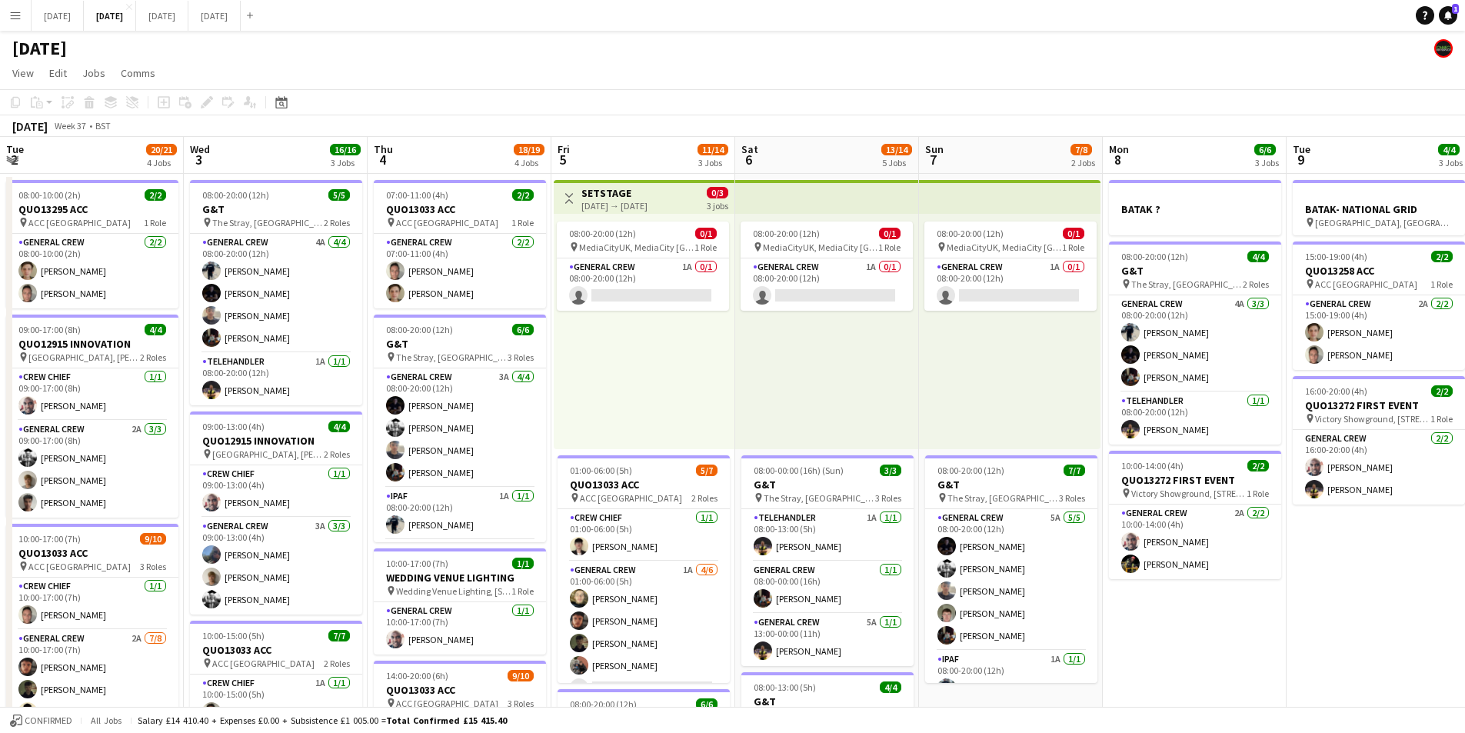
click at [632, 455] on app-calendar-viewport "Tue 2 20/21 4 Jobs Wed 3 16/16 3 Jobs Thu 4 18/19 4 Jobs Fri 5 11/14 3 Jobs Sat…" at bounding box center [732, 666] width 1465 height 1058
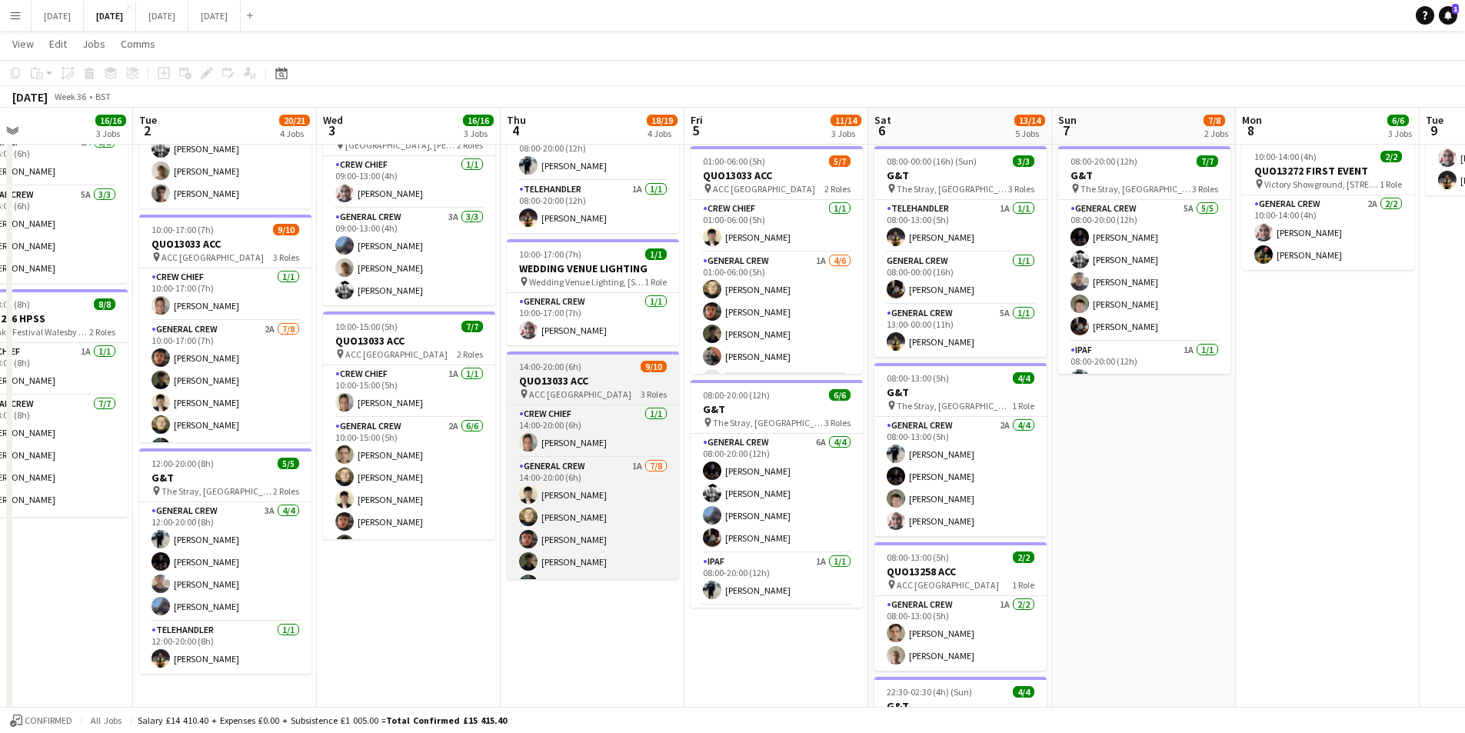
scroll to position [139, 0]
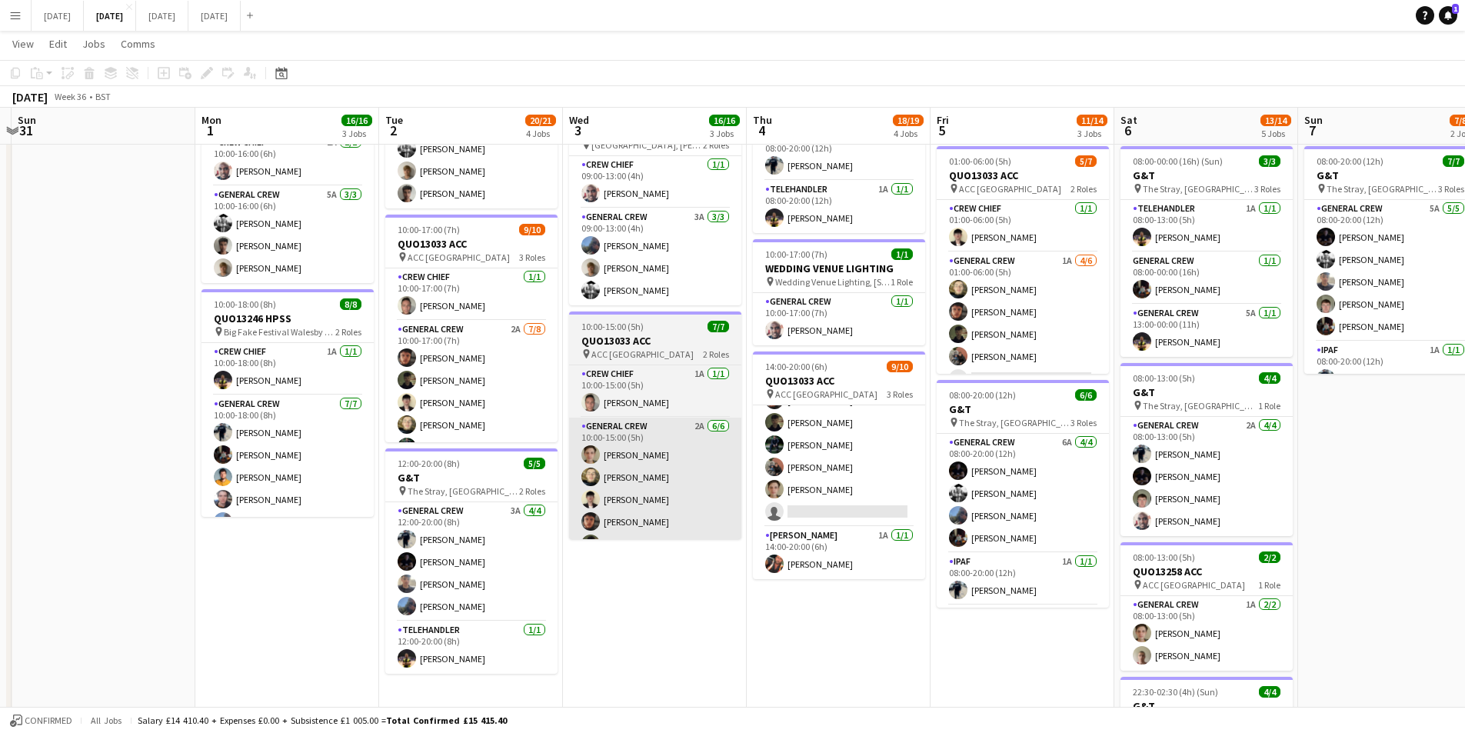
drag, startPoint x: 634, startPoint y: 587, endPoint x: 668, endPoint y: 474, distance: 118.0
click at [894, 607] on app-calendar-viewport "Fri 29 Sat 30 Sun 31 Mon 1 16/16 3 Jobs Tue 2 20/21 4 Jobs Wed 3 16/16 3 Jobs T…" at bounding box center [732, 318] width 1465 height 1133
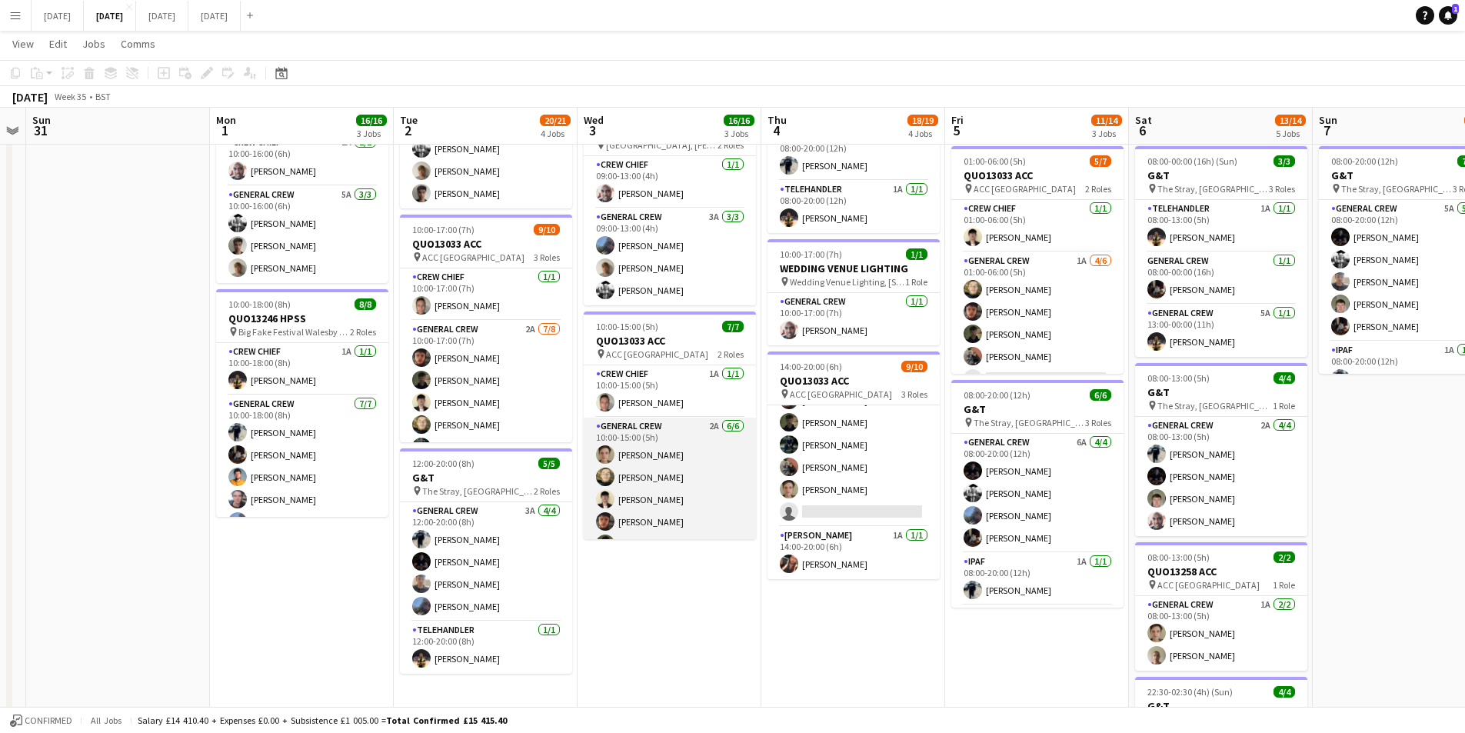
scroll to position [42, 0]
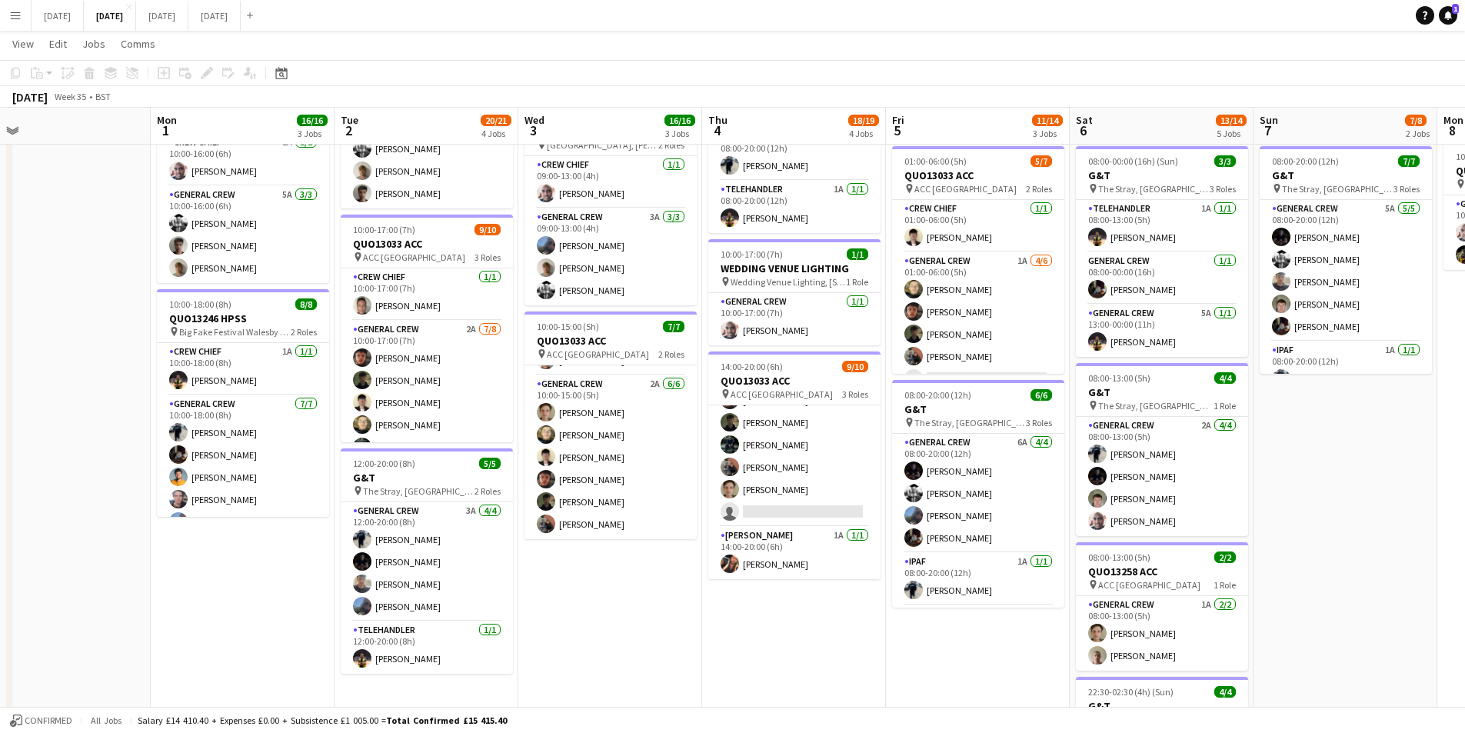
drag, startPoint x: 728, startPoint y: 592, endPoint x: 704, endPoint y: 552, distance: 46.6
click at [648, 581] on app-calendar-viewport "Fri 29 Sat 30 Sun 31 Mon 1 16/16 3 Jobs Tue 2 20/21 4 Jobs Wed 3 16/16 3 Jobs T…" at bounding box center [732, 318] width 1465 height 1133
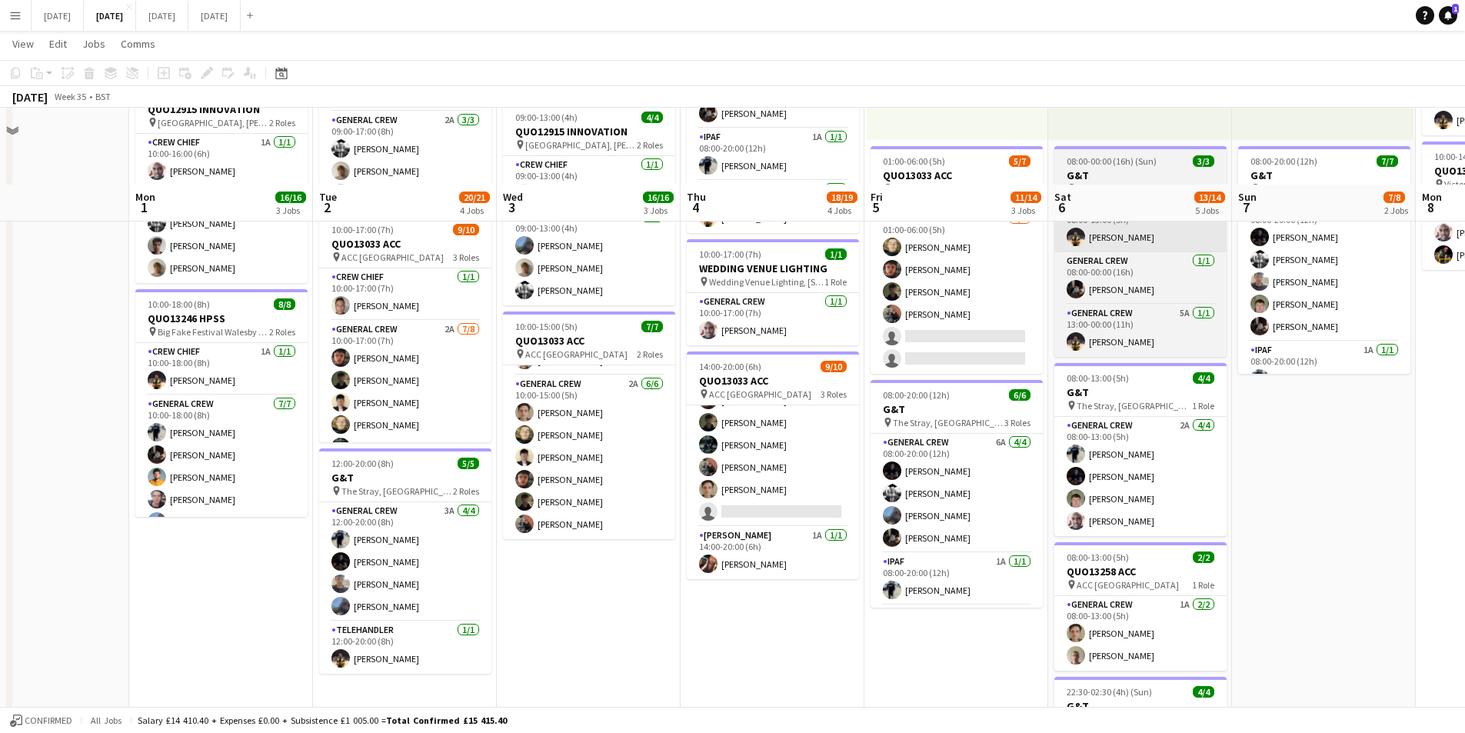
scroll to position [461, 0]
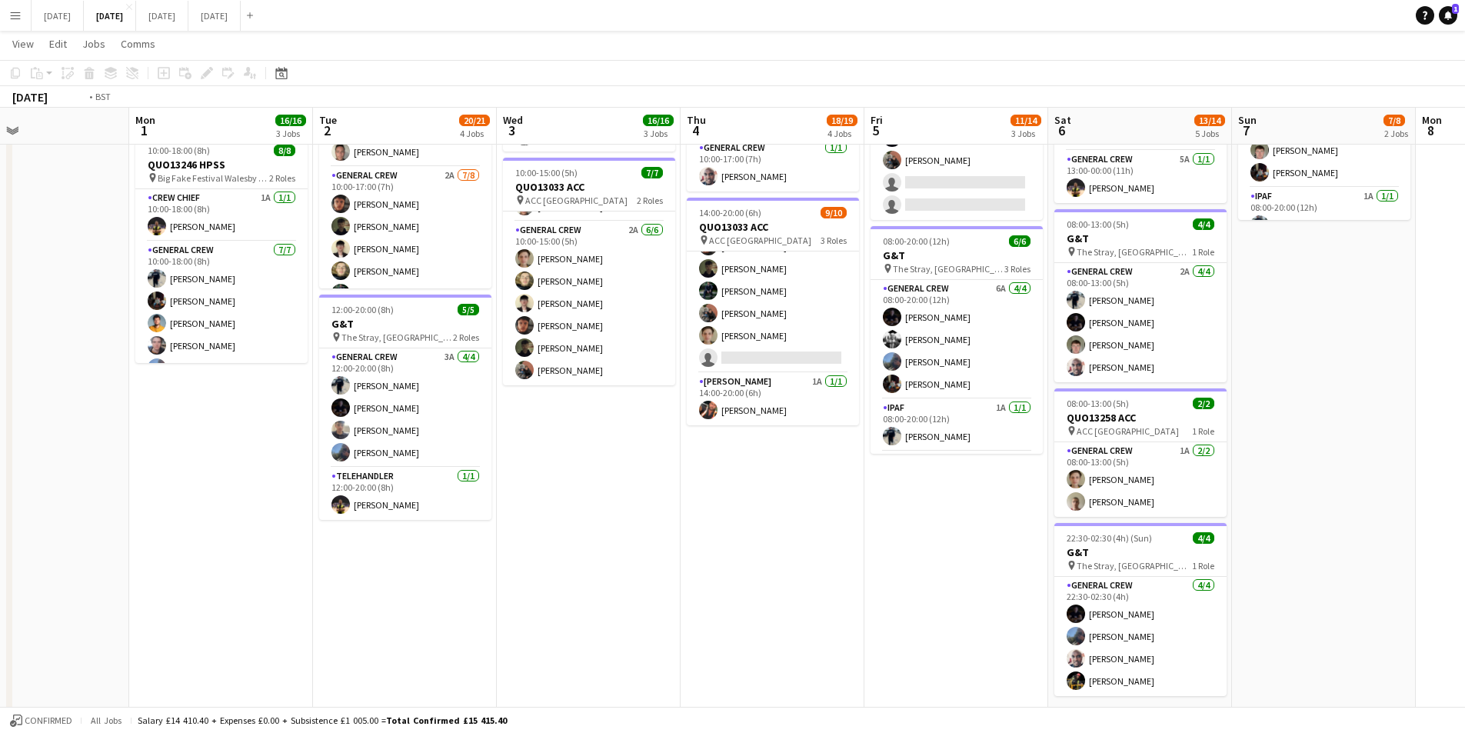
drag, startPoint x: 1287, startPoint y: 515, endPoint x: 995, endPoint y: 487, distance: 292.8
click at [995, 487] on app-calendar-viewport "Fri 29 Sat 30 Sun 31 Mon 1 16/16 3 Jobs Tue 2 20/21 4 Jobs Wed 3 16/16 3 Jobs T…" at bounding box center [732, 165] width 1465 height 1133
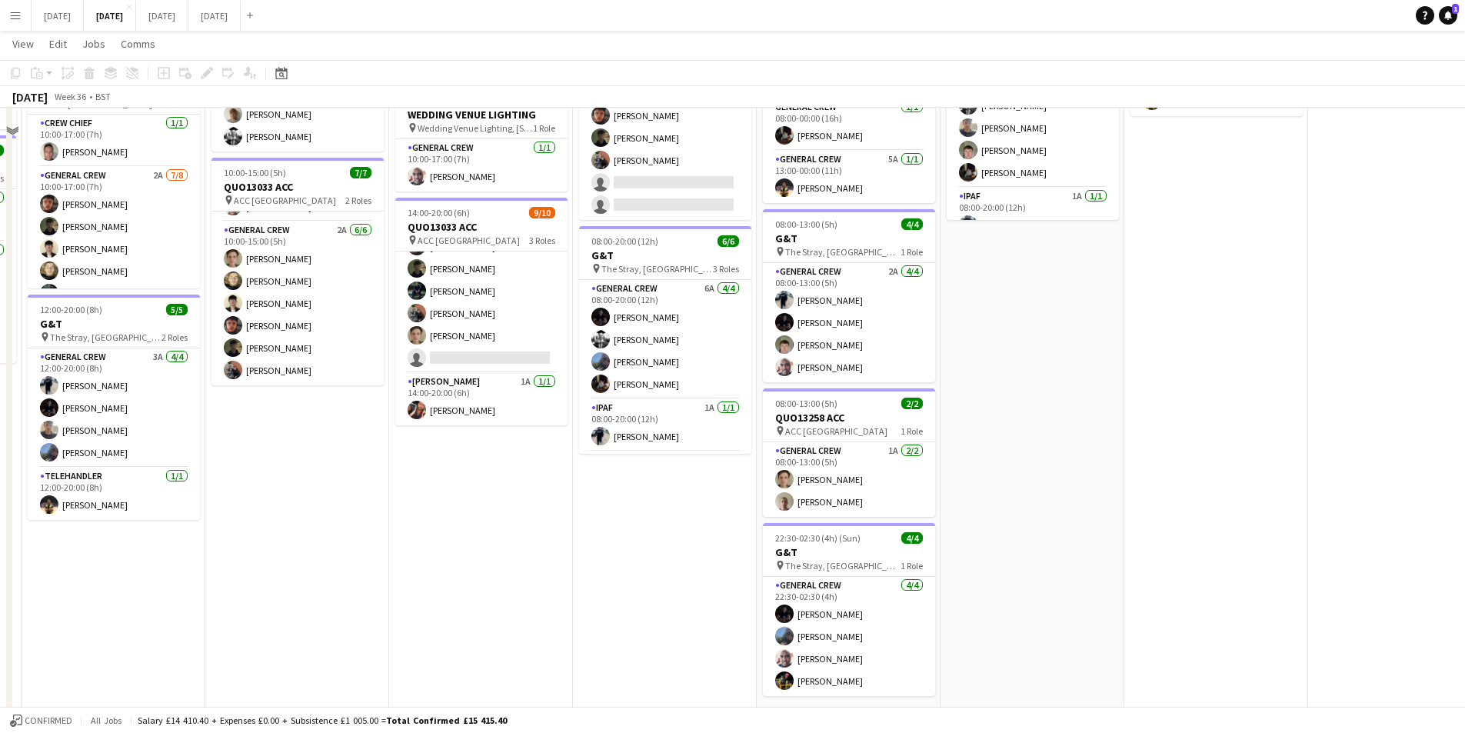
scroll to position [77, 0]
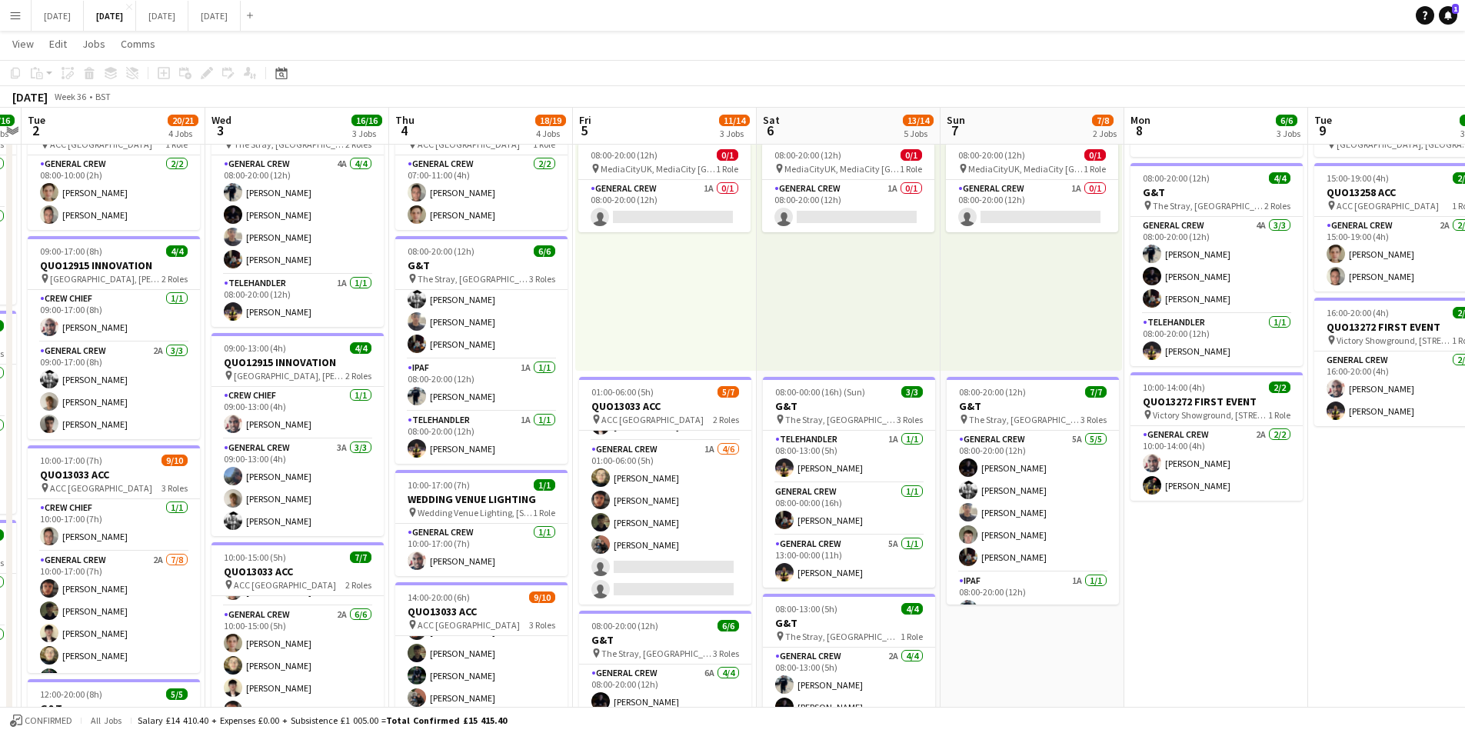
drag, startPoint x: 1074, startPoint y: 560, endPoint x: 1134, endPoint y: 585, distance: 65.6
click at [901, 535] on app-calendar-viewport "Sat 30 Sun 31 Mon 1 16/16 3 Jobs Tue 2 20/21 4 Jobs Wed 3 16/16 3 Jobs Thu 4 18…" at bounding box center [732, 549] width 1465 height 1133
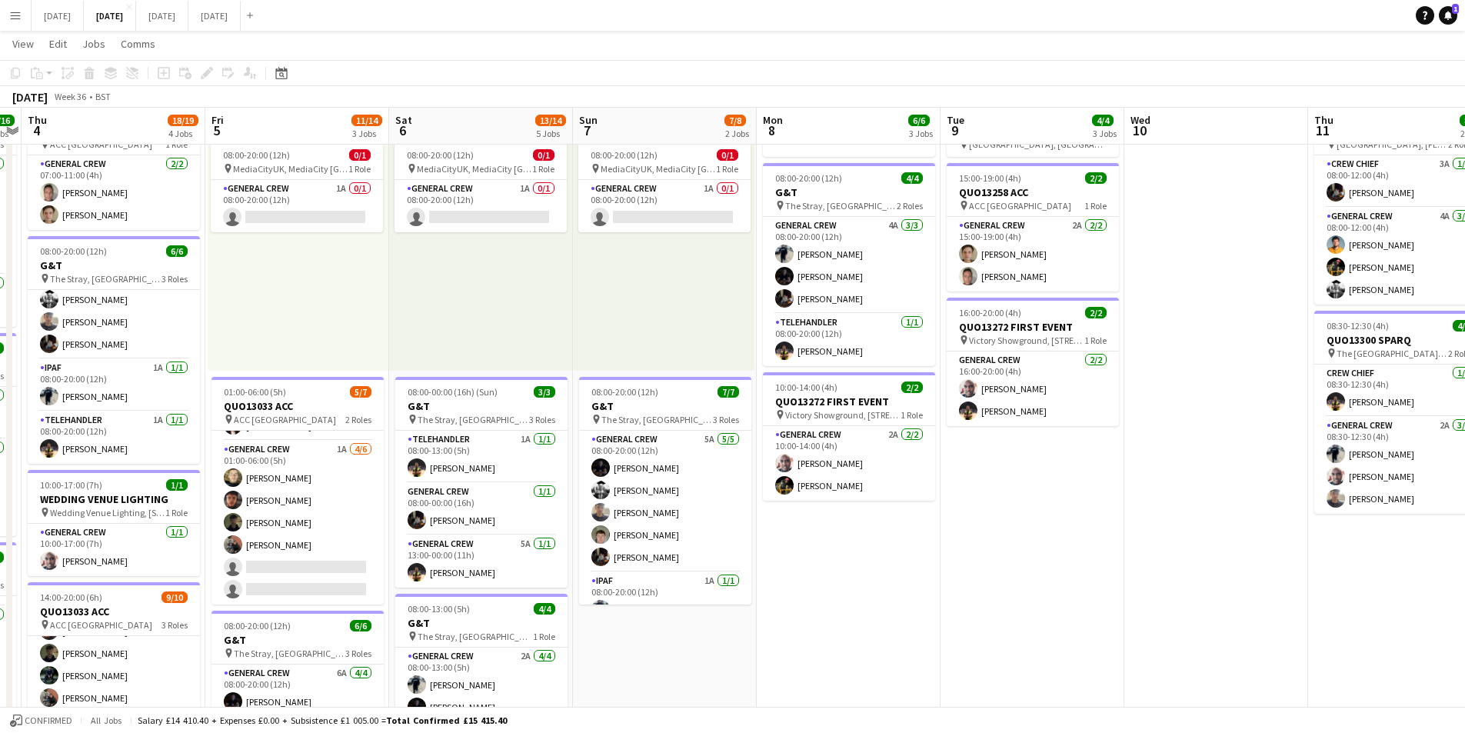
click at [771, 531] on app-calendar-viewport "Mon 1 16/16 3 Jobs Tue 2 20/21 4 Jobs Wed 3 16/16 3 Jobs Thu 4 18/19 4 Jobs Fri…" at bounding box center [732, 549] width 1465 height 1133
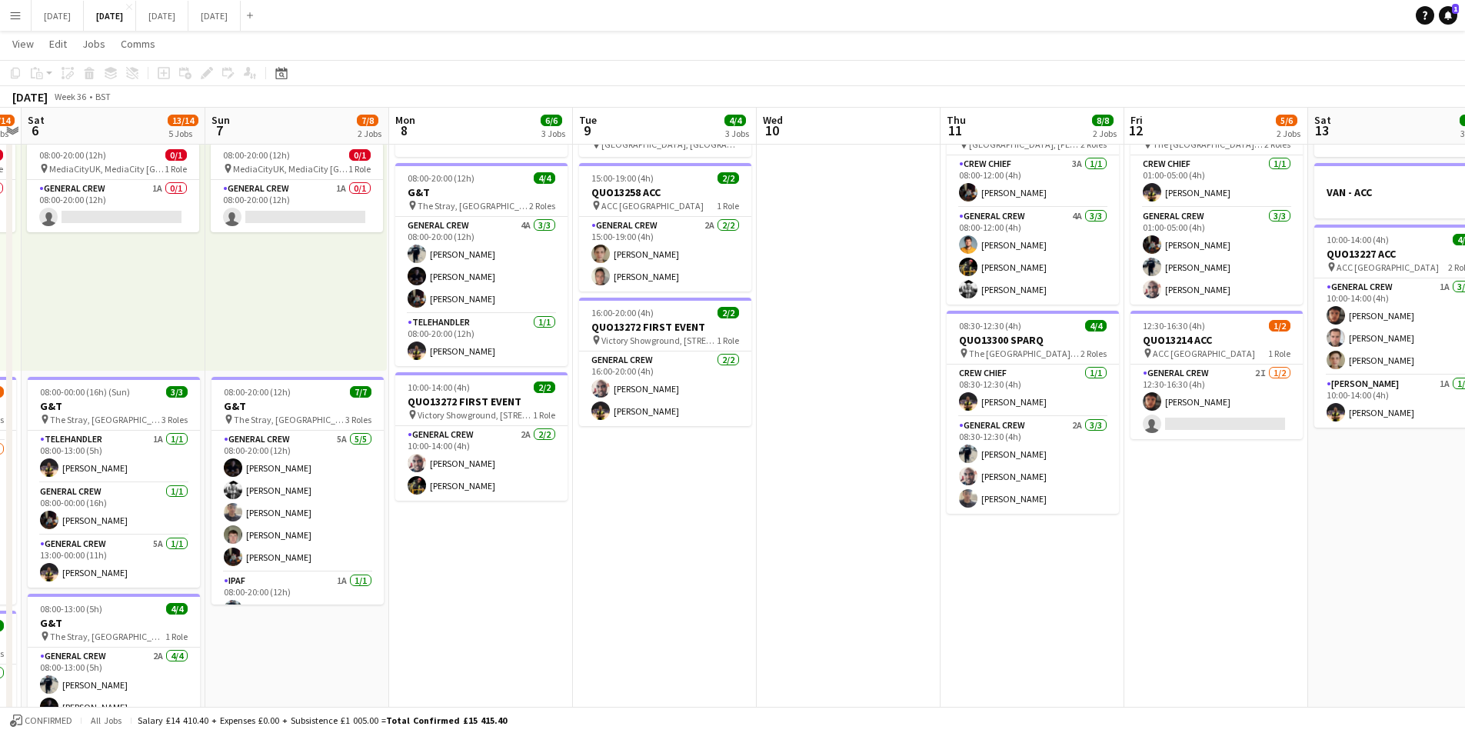
scroll to position [0, 610]
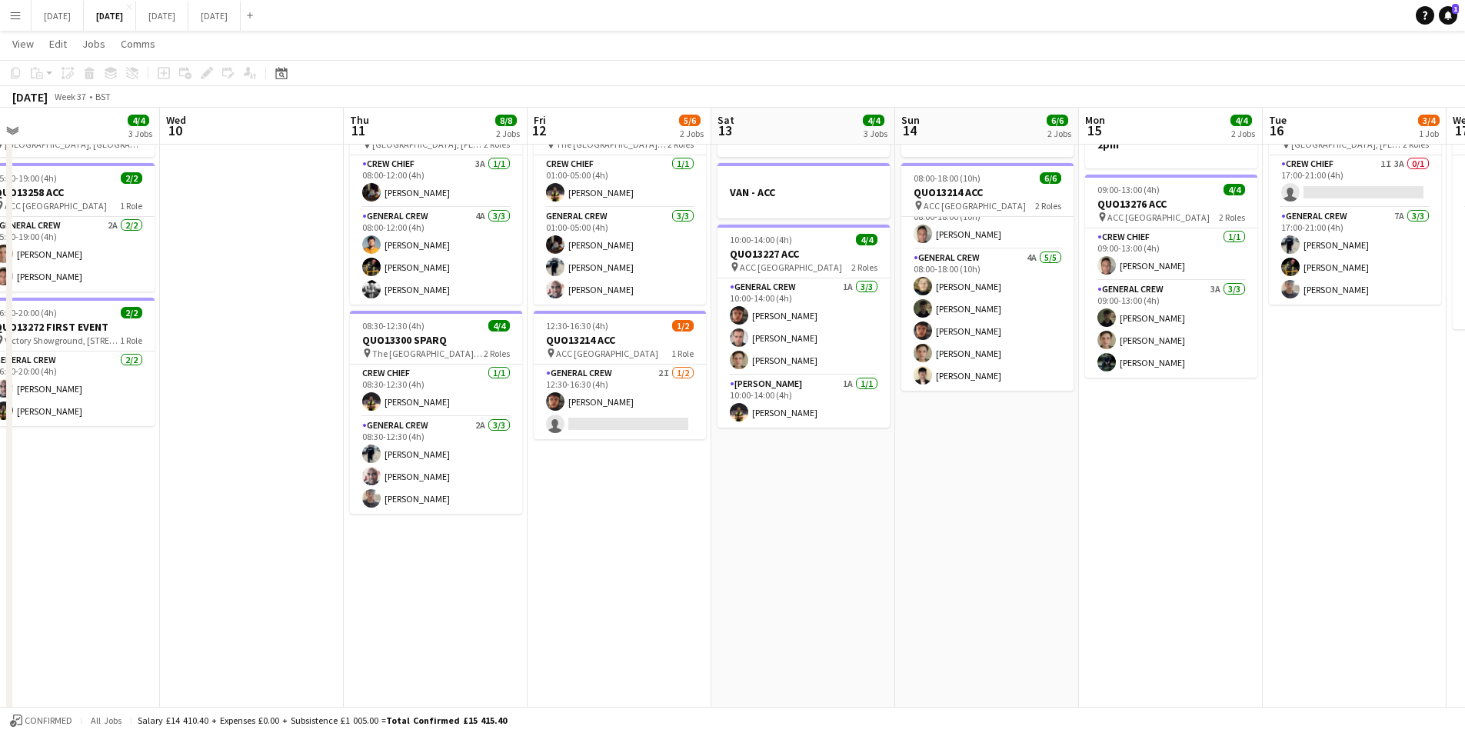
drag, startPoint x: 1141, startPoint y: 451, endPoint x: 1013, endPoint y: 459, distance: 128.7
click at [836, 422] on app-calendar-viewport "Sun 7 7/8 2 Jobs Mon 8 6/6 3 Jobs Tue 9 4/4 3 Jobs Wed 10 Thu 11 8/8 2 Jobs Fri…" at bounding box center [732, 549] width 1465 height 1133
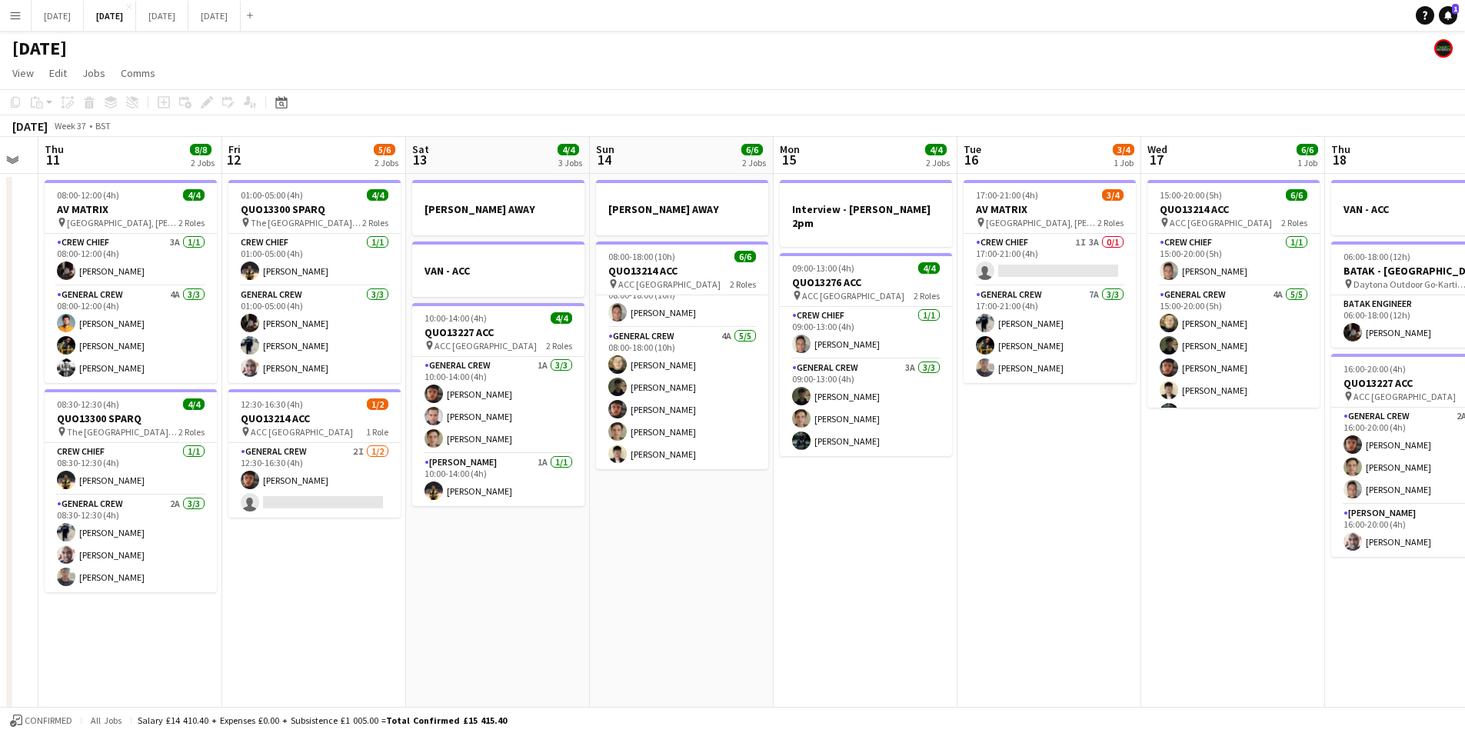
click at [1205, 498] on app-calendar-viewport "Mon 8 6/6 3 Jobs Tue 9 4/4 3 Jobs Wed 10 Thu 11 8/8 2 Jobs Fri 12 5/6 2 Jobs Sa…" at bounding box center [732, 666] width 1465 height 1058
click at [995, 507] on app-calendar-viewport "Mon 8 6/6 3 Jobs Tue 9 4/4 3 Jobs Wed 10 Thu 11 8/8 2 Jobs Fri 12 5/6 2 Jobs Sa…" at bounding box center [732, 666] width 1465 height 1058
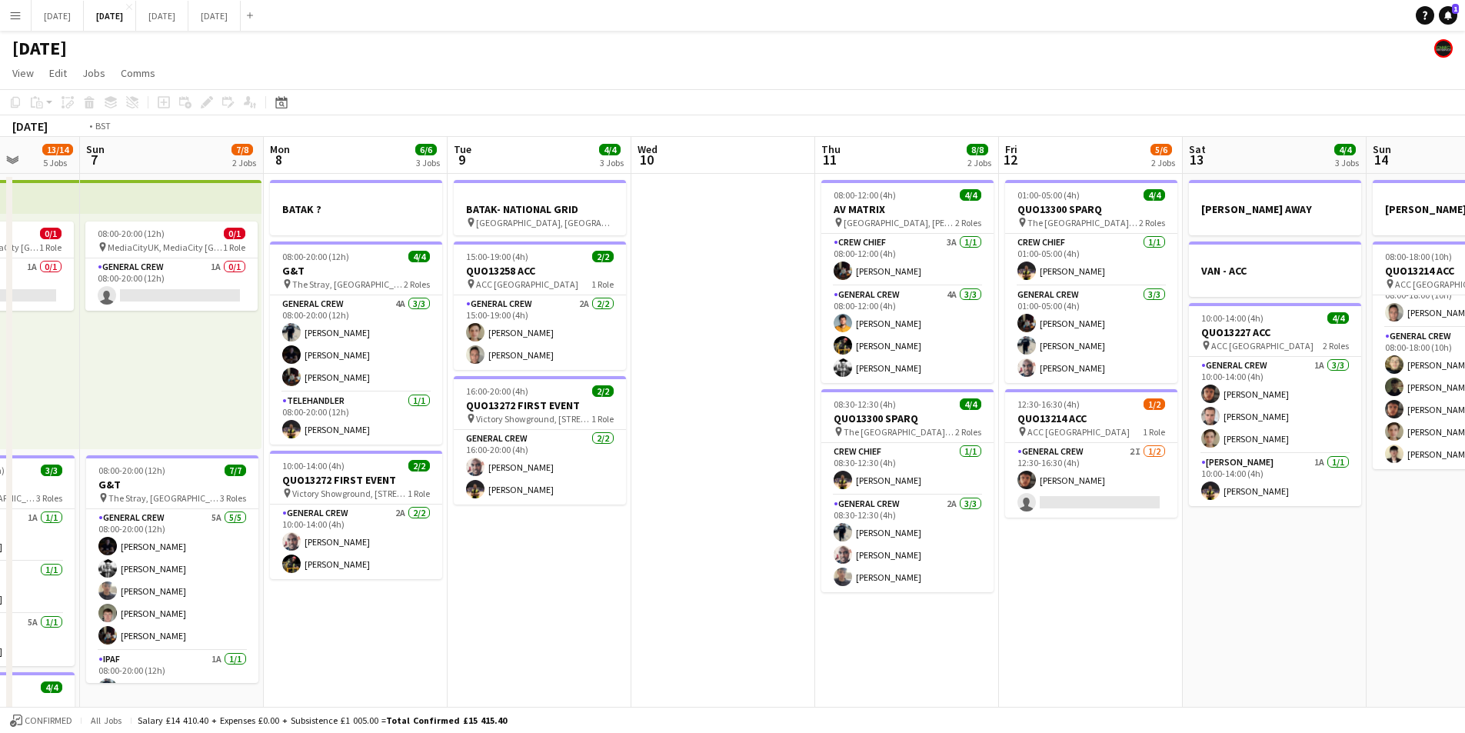
click at [778, 504] on app-calendar-viewport "Sat 6 13/14 5 Jobs Sun 7 7/8 2 Jobs Mon 8 6/6 3 Jobs Tue 9 4/4 3 Jobs Wed 10 Th…" at bounding box center [732, 666] width 1465 height 1058
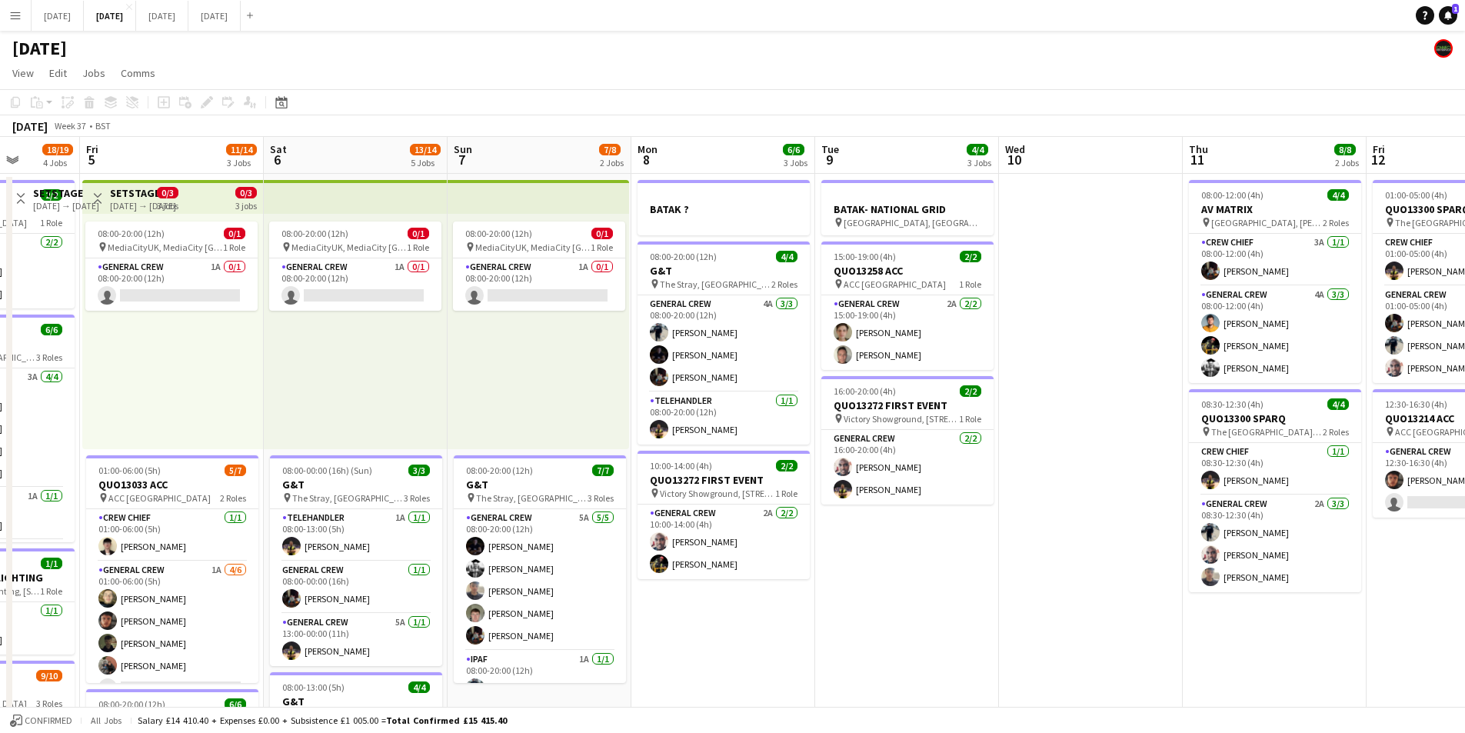
click at [692, 529] on app-calendar-viewport "Thu 4 18/19 4 Jobs Fri 5 11/14 3 Jobs Sat 6 13/14 5 Jobs Sun 7 7/8 2 Jobs Mon 8…" at bounding box center [732, 666] width 1465 height 1058
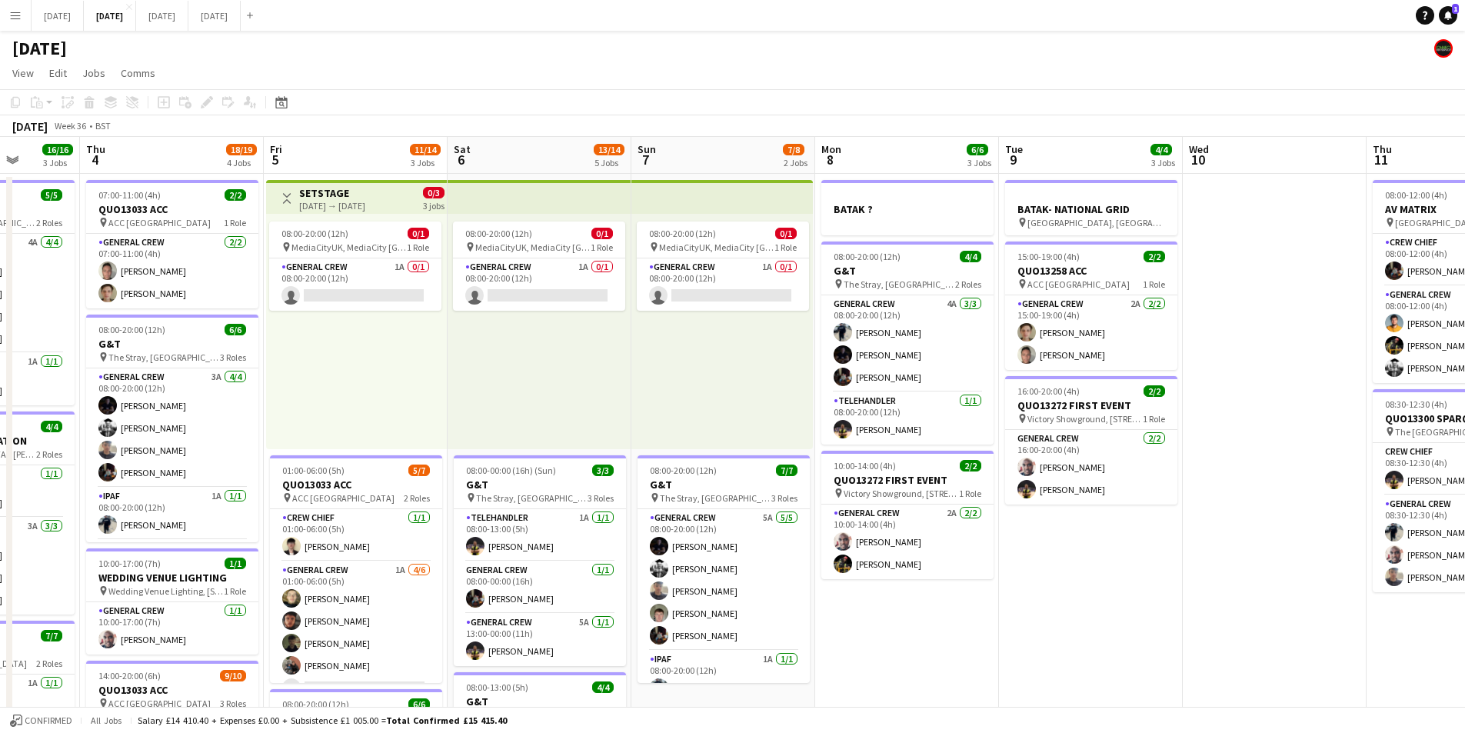
drag, startPoint x: 698, startPoint y: 512, endPoint x: 730, endPoint y: 511, distance: 31.5
click at [730, 511] on app-calendar-viewport "Wed 3 16/16 3 Jobs Thu 4 18/19 4 Jobs Fri 5 11/14 3 Jobs Sat 6 13/14 5 Jobs Sun…" at bounding box center [732, 666] width 1465 height 1058
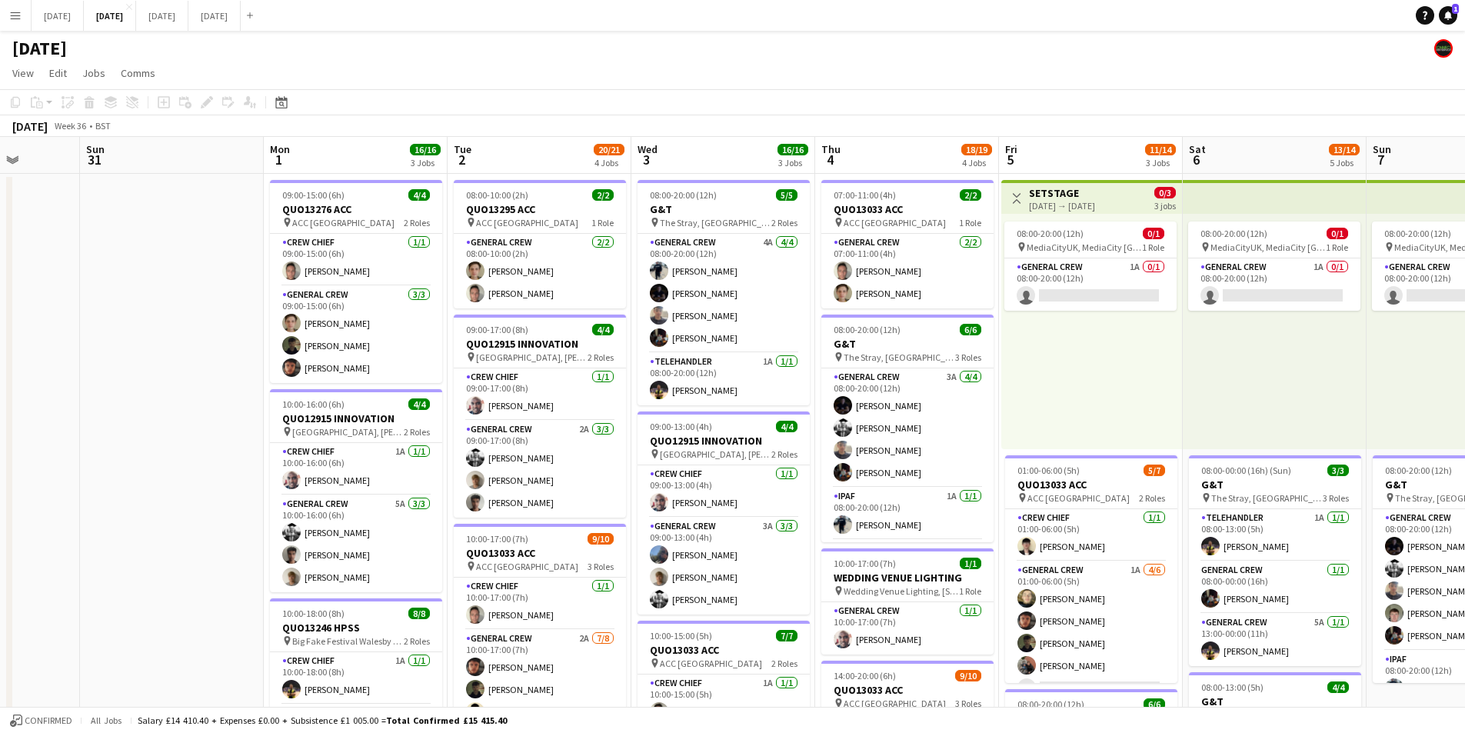
scroll to position [0, 426]
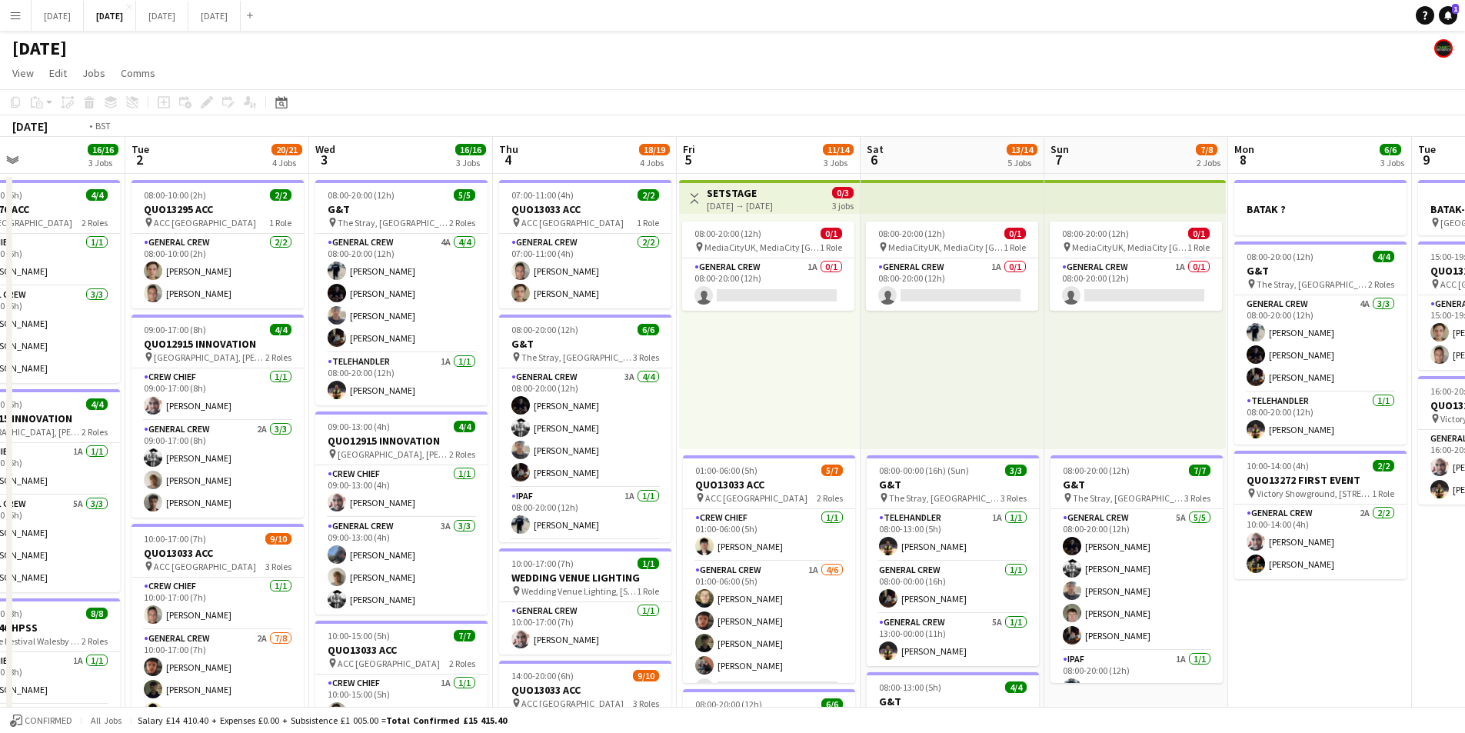
drag, startPoint x: 425, startPoint y: 518, endPoint x: 577, endPoint y: 533, distance: 152.2
click at [577, 532] on app-calendar-viewport "Sat 30 Sun 31 Mon 1 16/16 3 Jobs Tue 2 20/21 4 Jobs Wed 3 16/16 3 Jobs Thu 4 18…" at bounding box center [732, 666] width 1465 height 1058
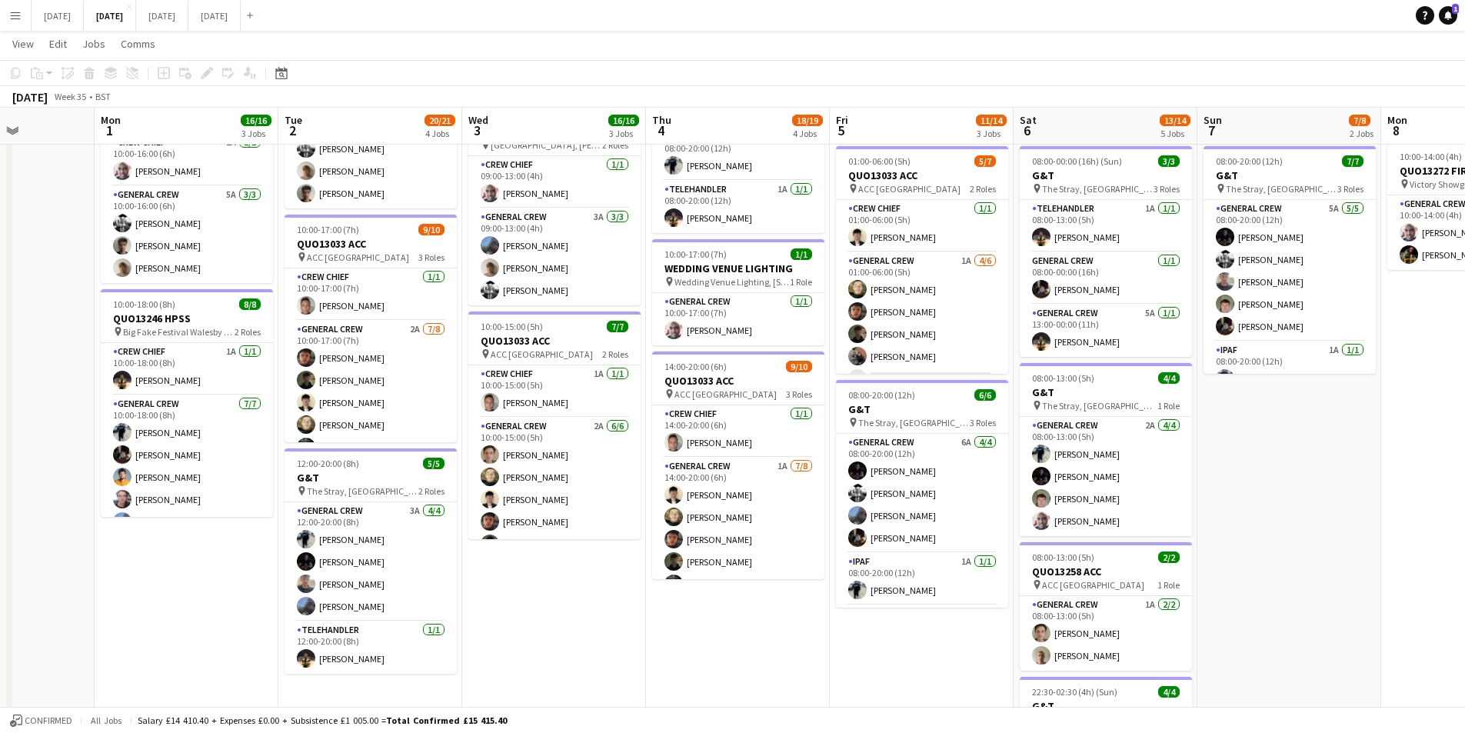
scroll to position [0, 317]
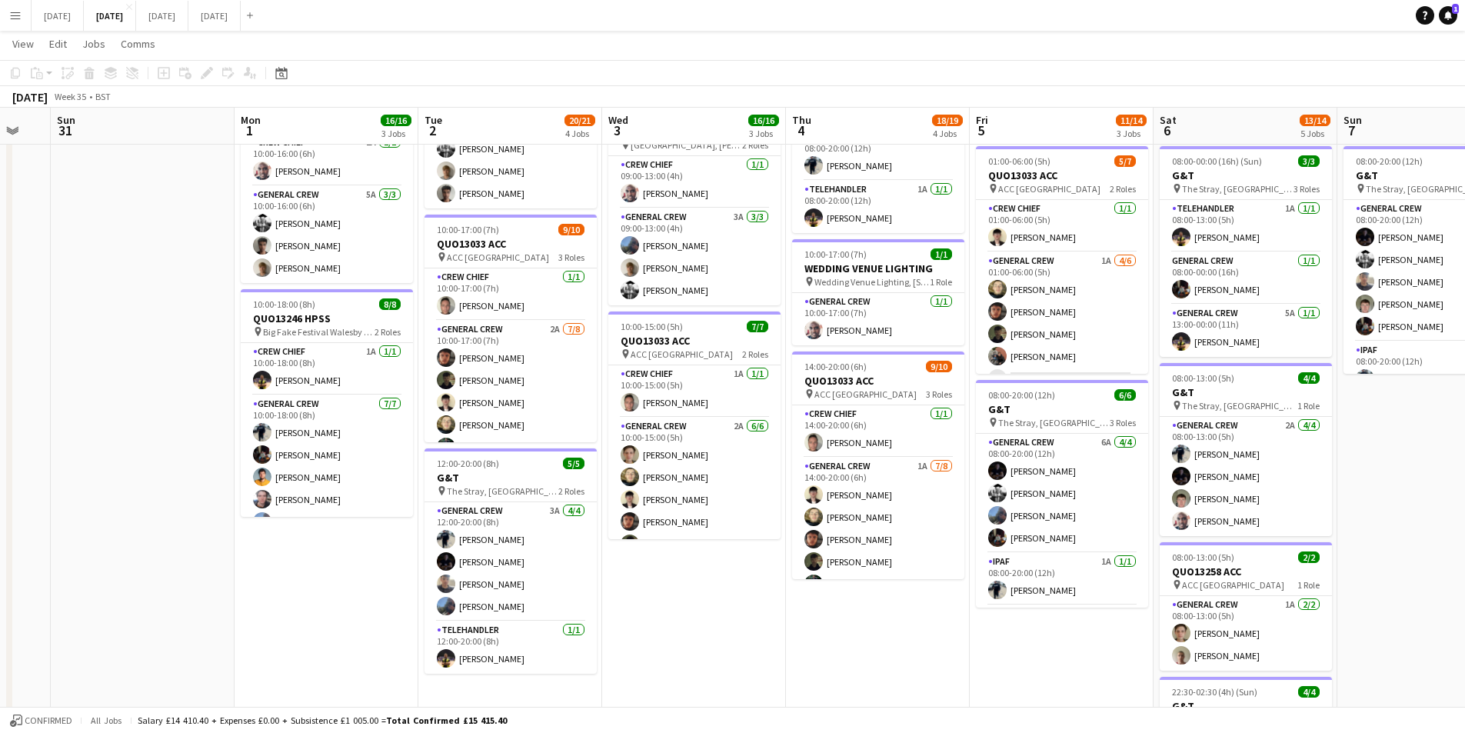
drag, startPoint x: 648, startPoint y: 614, endPoint x: 693, endPoint y: 620, distance: 45.8
click at [693, 620] on app-calendar-viewport "Fri 29 Sat 30 Sun 31 Mon 1 16/16 3 Jobs Tue 2 20/21 4 Jobs Wed 3 16/16 3 Jobs T…" at bounding box center [732, 318] width 1465 height 1133
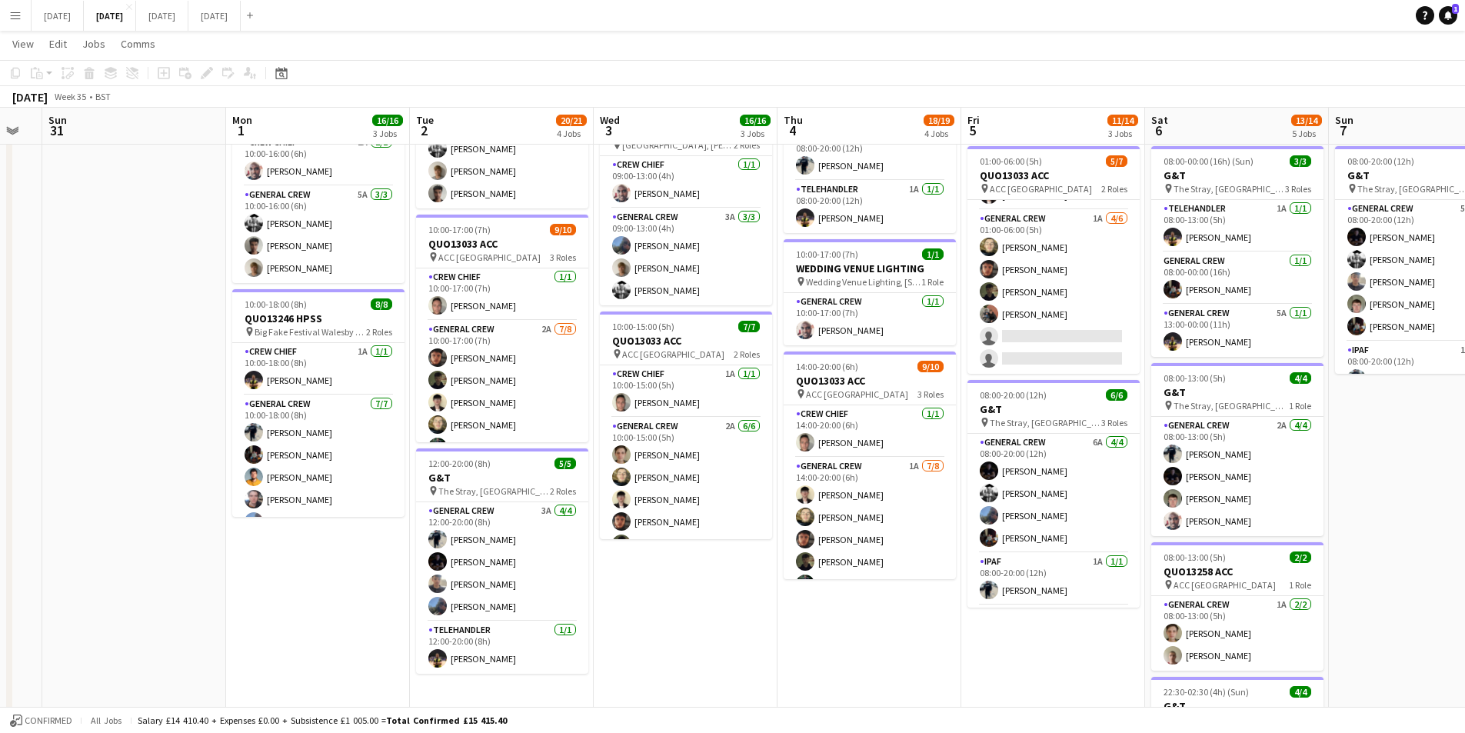
scroll to position [0, 331]
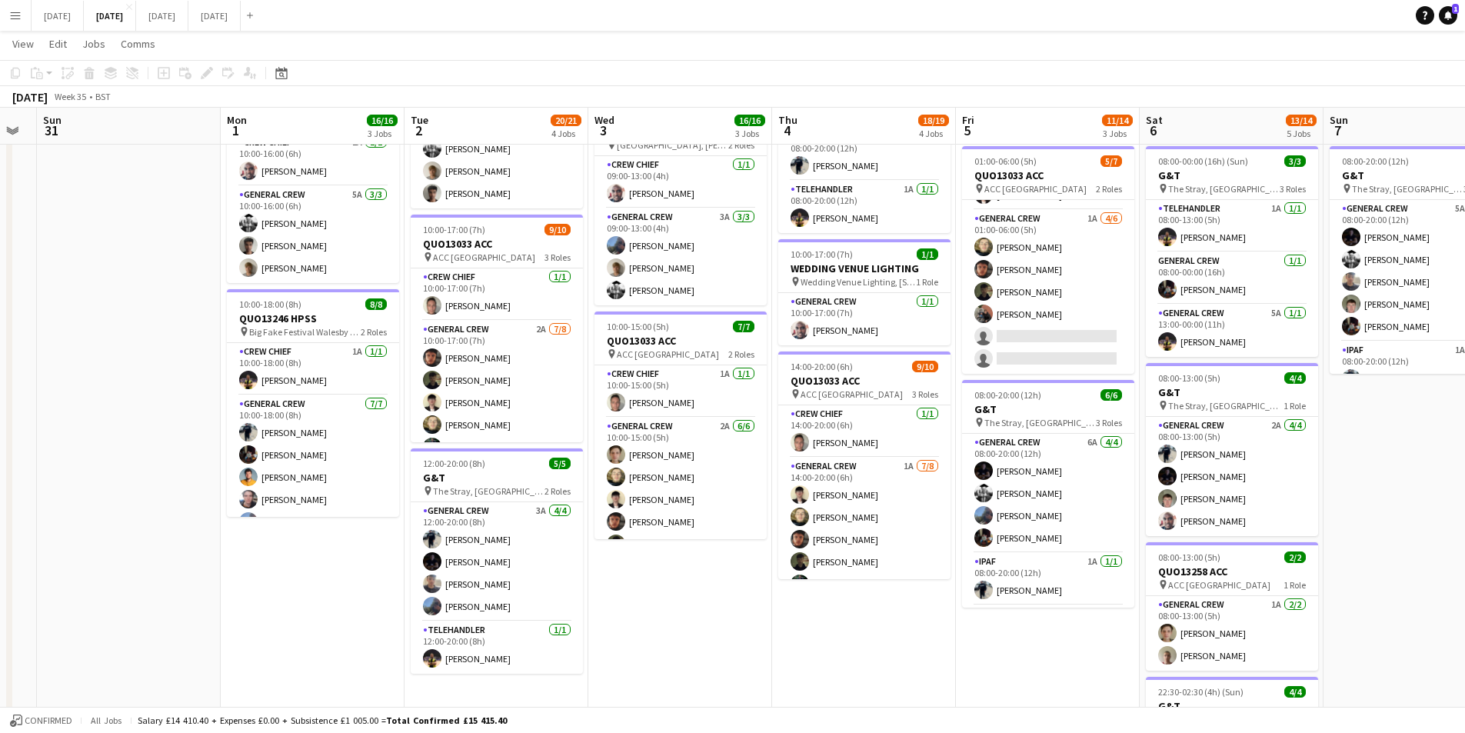
drag, startPoint x: 946, startPoint y: 615, endPoint x: 932, endPoint y: 615, distance: 13.8
click at [932, 615] on app-calendar-viewport "Fri 29 Sat 30 Sun 31 Mon 1 16/16 3 Jobs Tue 2 20/21 4 Jobs Wed 3 16/16 3 Jobs T…" at bounding box center [732, 318] width 1465 height 1133
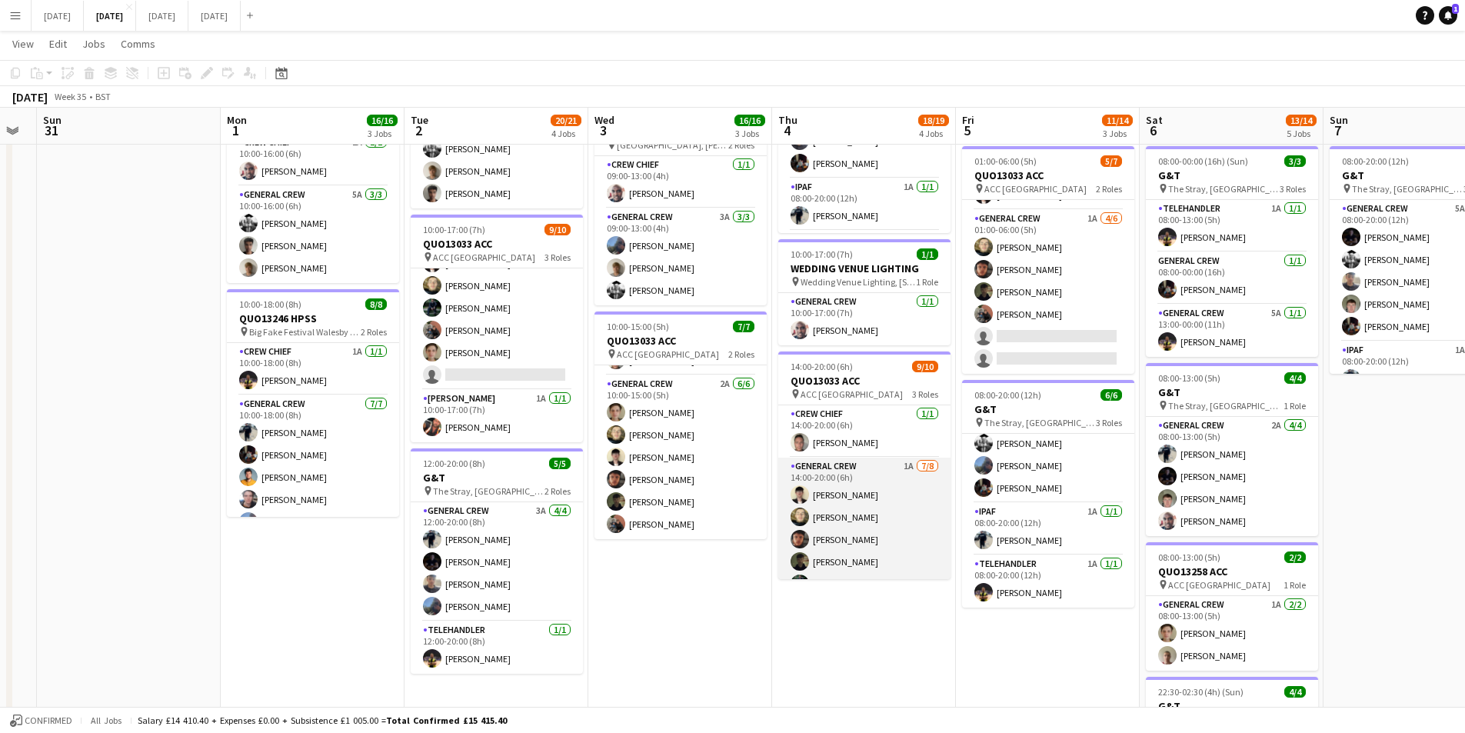
scroll to position [139, 0]
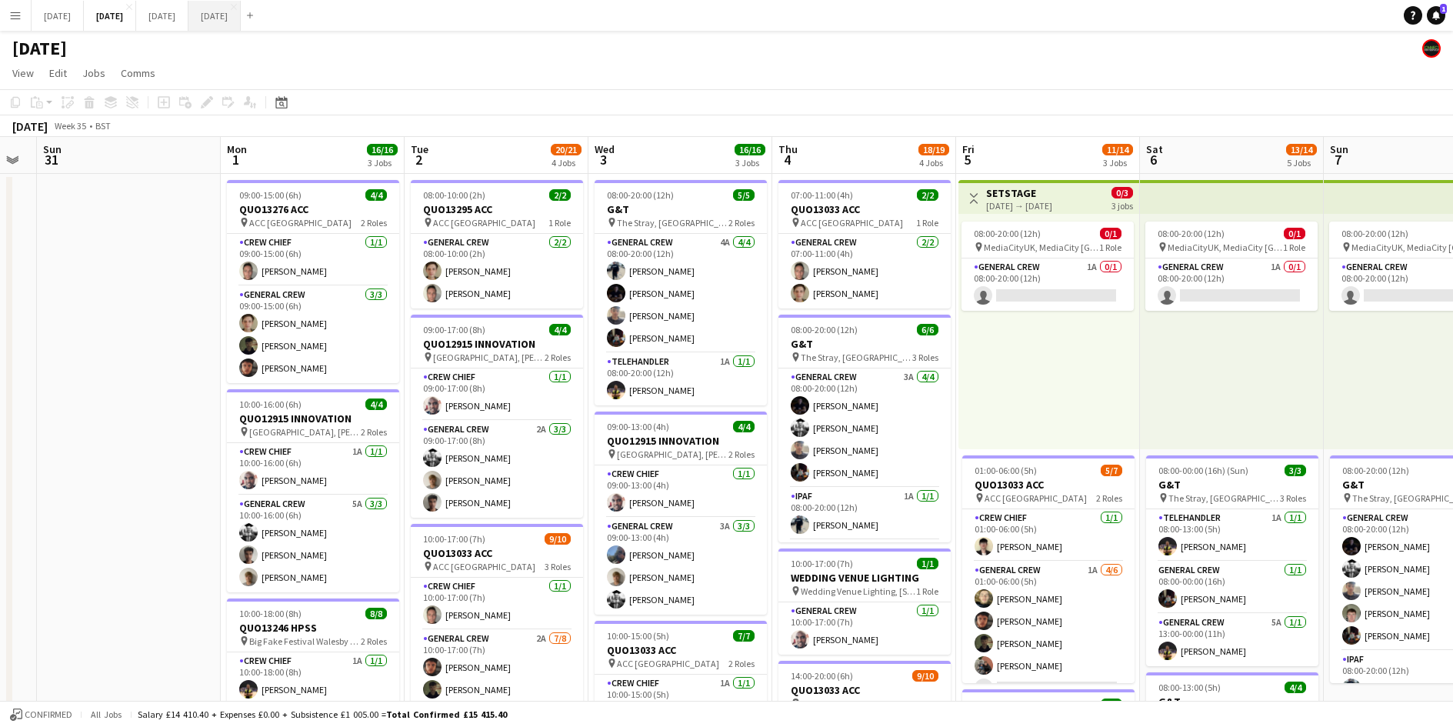
click at [241, 15] on button "NOVEMBER 2025 Close" at bounding box center [214, 16] width 52 height 30
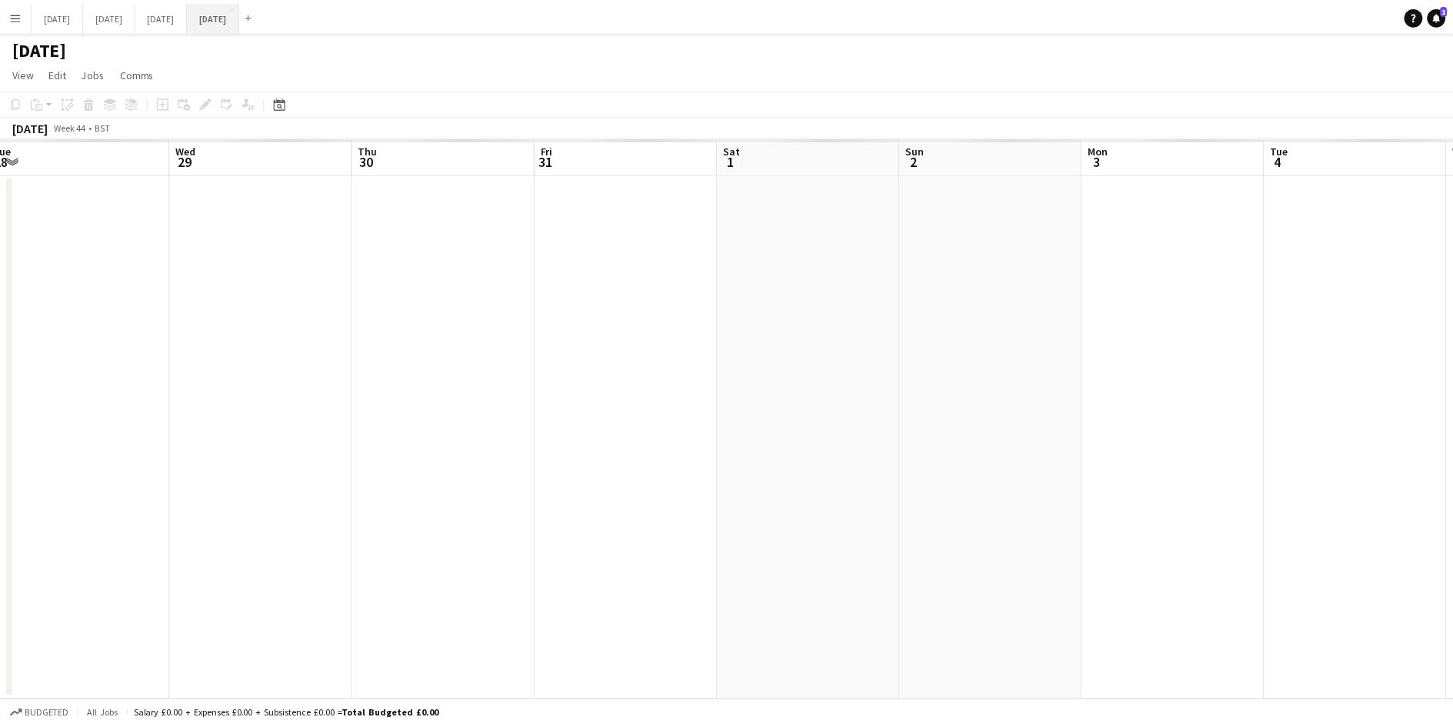
scroll to position [0, 381]
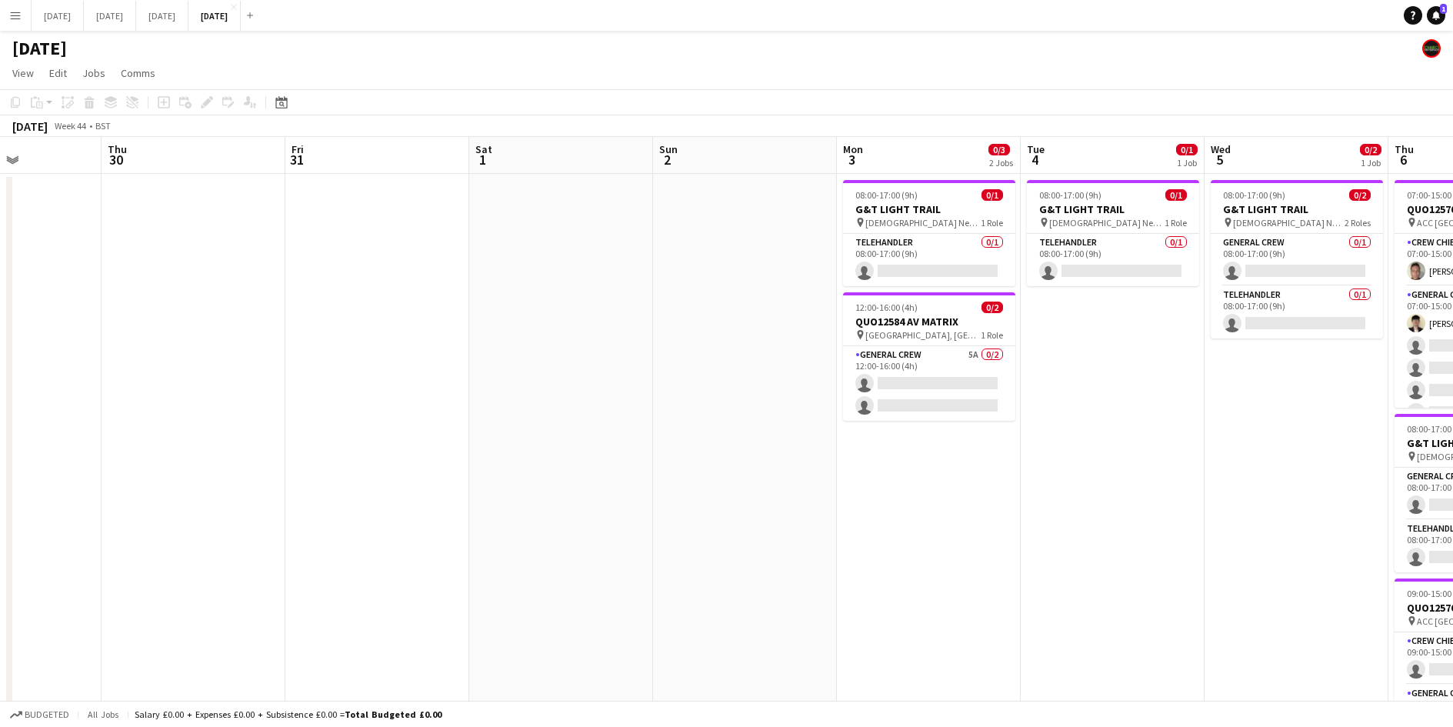
drag, startPoint x: 1194, startPoint y: 425, endPoint x: 1144, endPoint y: 460, distance: 60.2
click at [879, 427] on app-calendar-viewport "Sun 26 Mon 27 Tue 28 Wed 29 Thu 30 Fri 31 Sat 1 Sun 2 Mon 3 0/3 2 Jobs Tue 4 0/…" at bounding box center [726, 592] width 1453 height 911
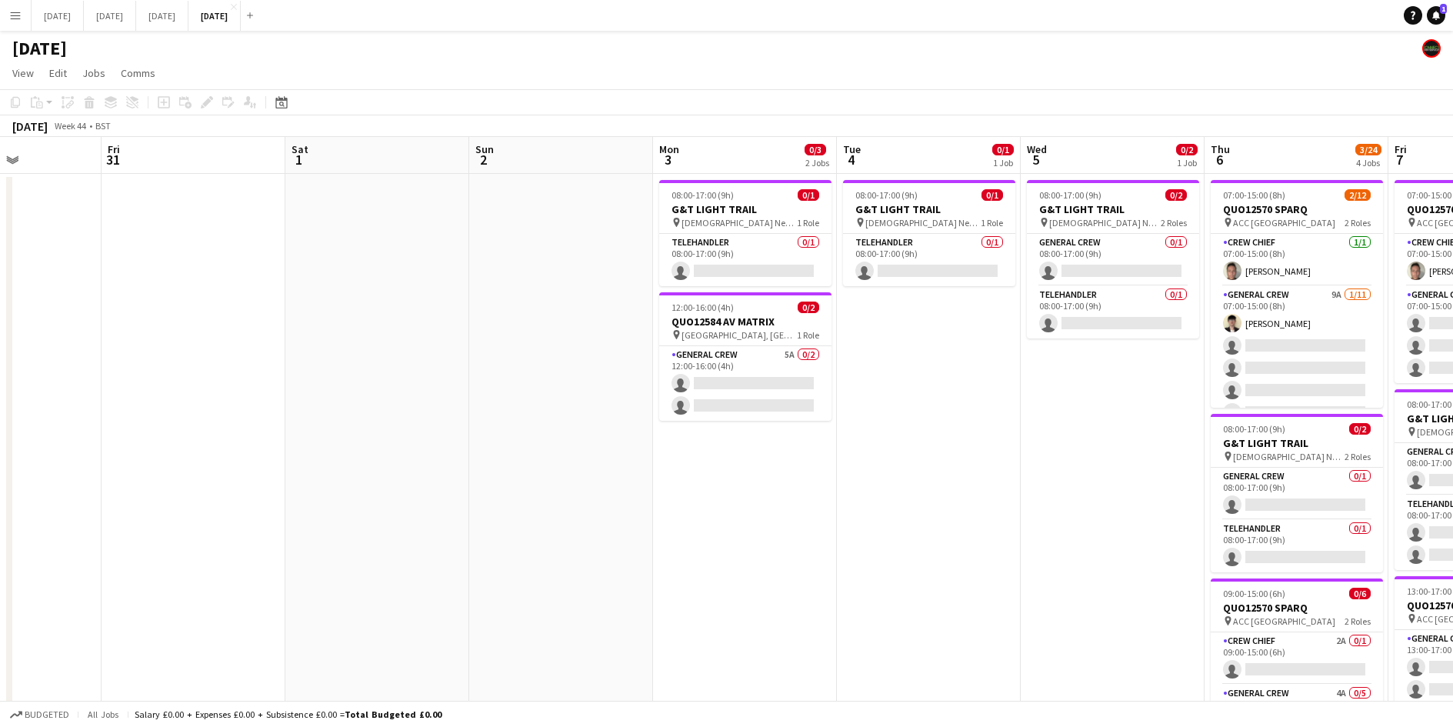
scroll to position [0, 511]
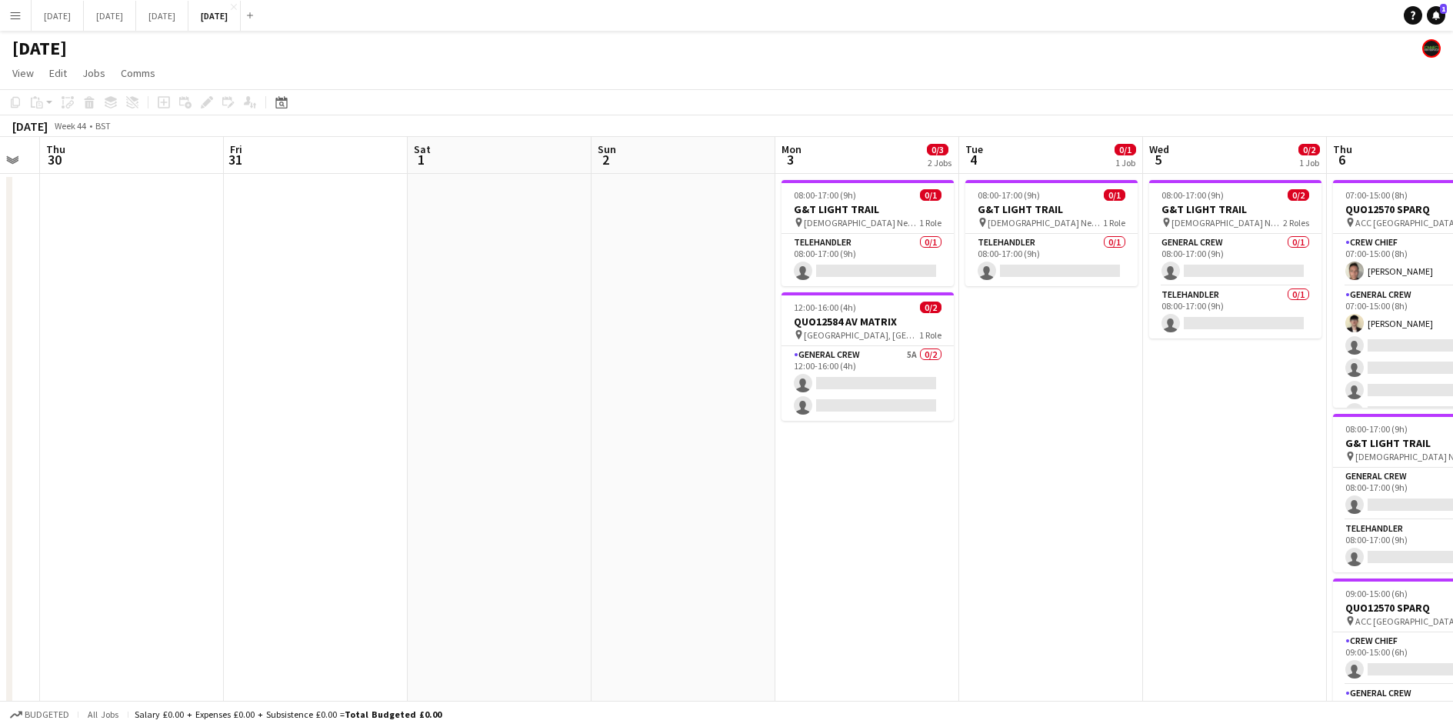
drag, startPoint x: 1149, startPoint y: 461, endPoint x: 1021, endPoint y: 451, distance: 128.1
click at [901, 443] on app-calendar-viewport "Mon 27 Tue 28 Wed 29 Thu 30 Fri 31 Sat 1 Sun 2 Mon 3 0/3 2 Jobs Tue 4 0/1 1 Job…" at bounding box center [726, 592] width 1453 height 911
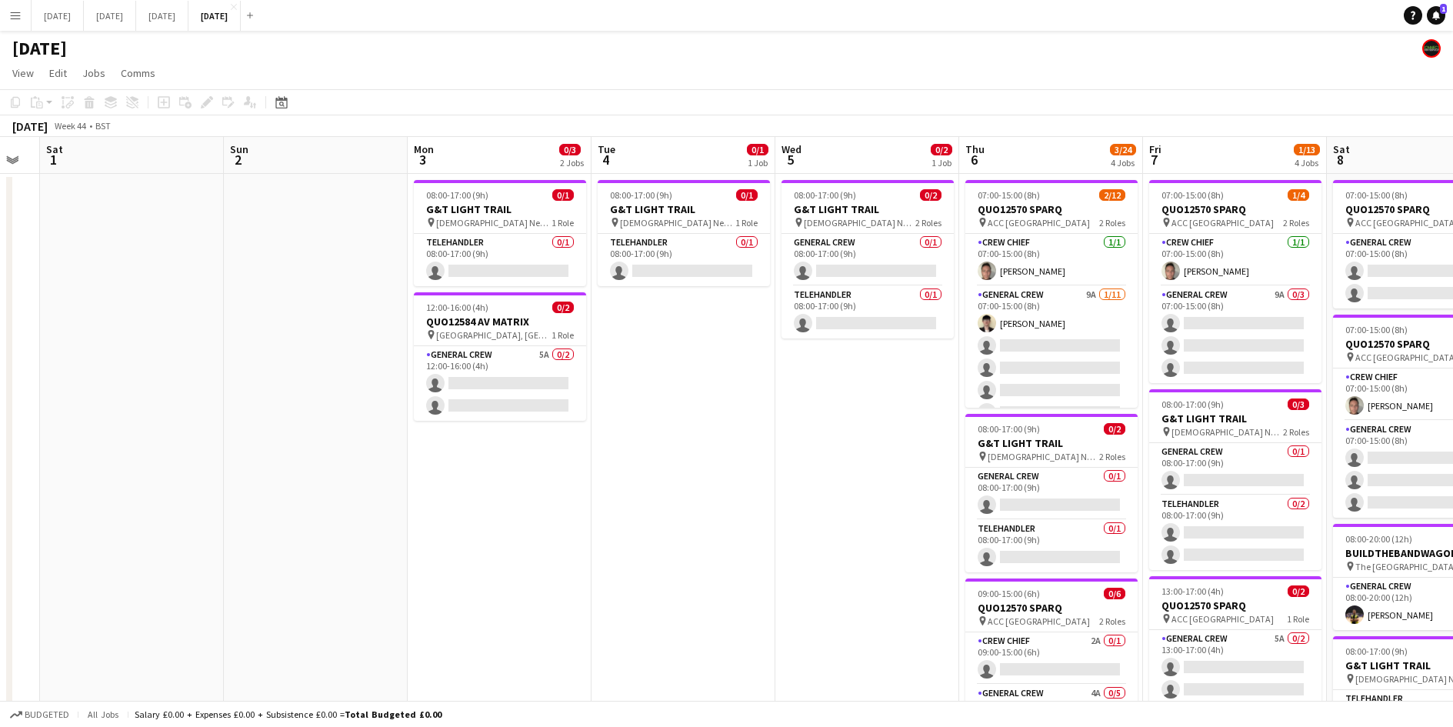
scroll to position [0, 578]
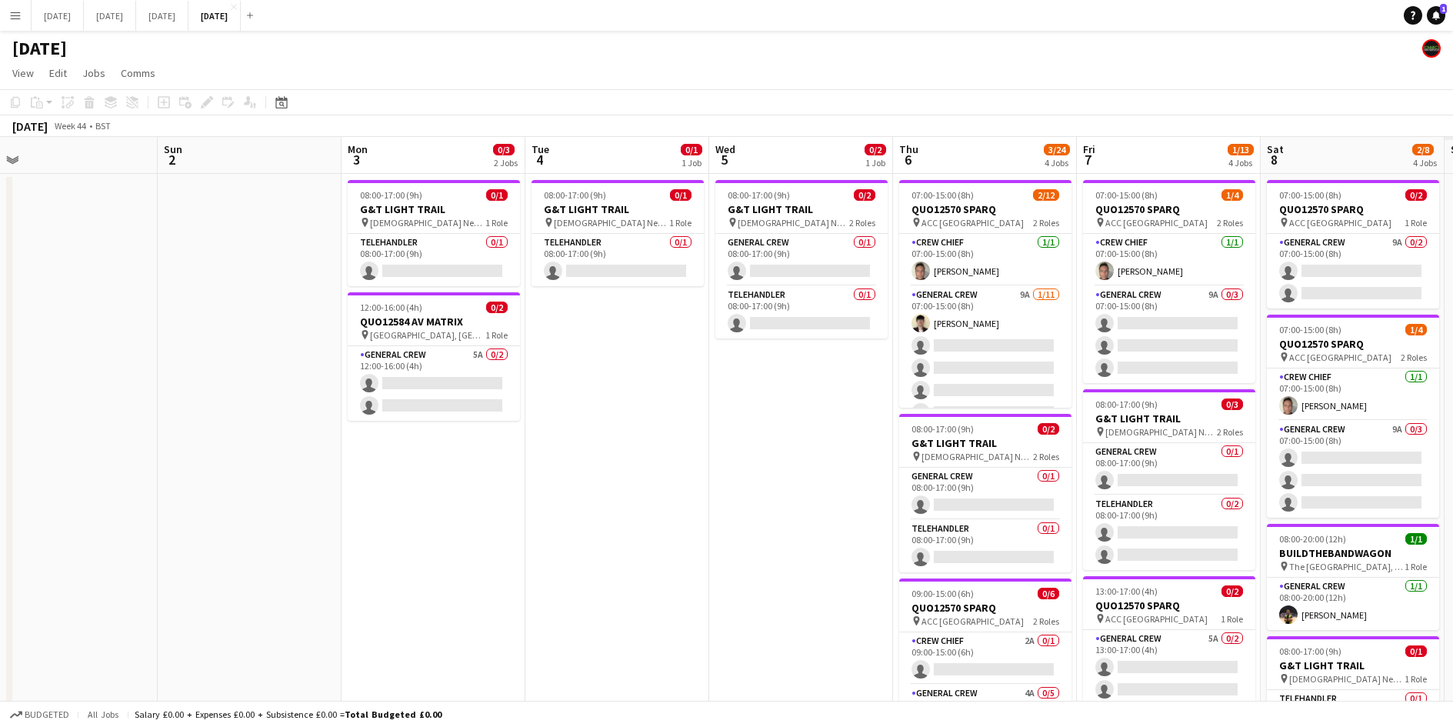
drag, startPoint x: 987, startPoint y: 467, endPoint x: 696, endPoint y: 451, distance: 291.2
click at [677, 452] on app-calendar-viewport "Wed 29 Thu 30 Fri 31 Sat 1 Sun 2 Mon 3 0/3 2 Jobs Tue 4 0/1 1 Job Wed 5 0/2 1 J…" at bounding box center [726, 592] width 1453 height 911
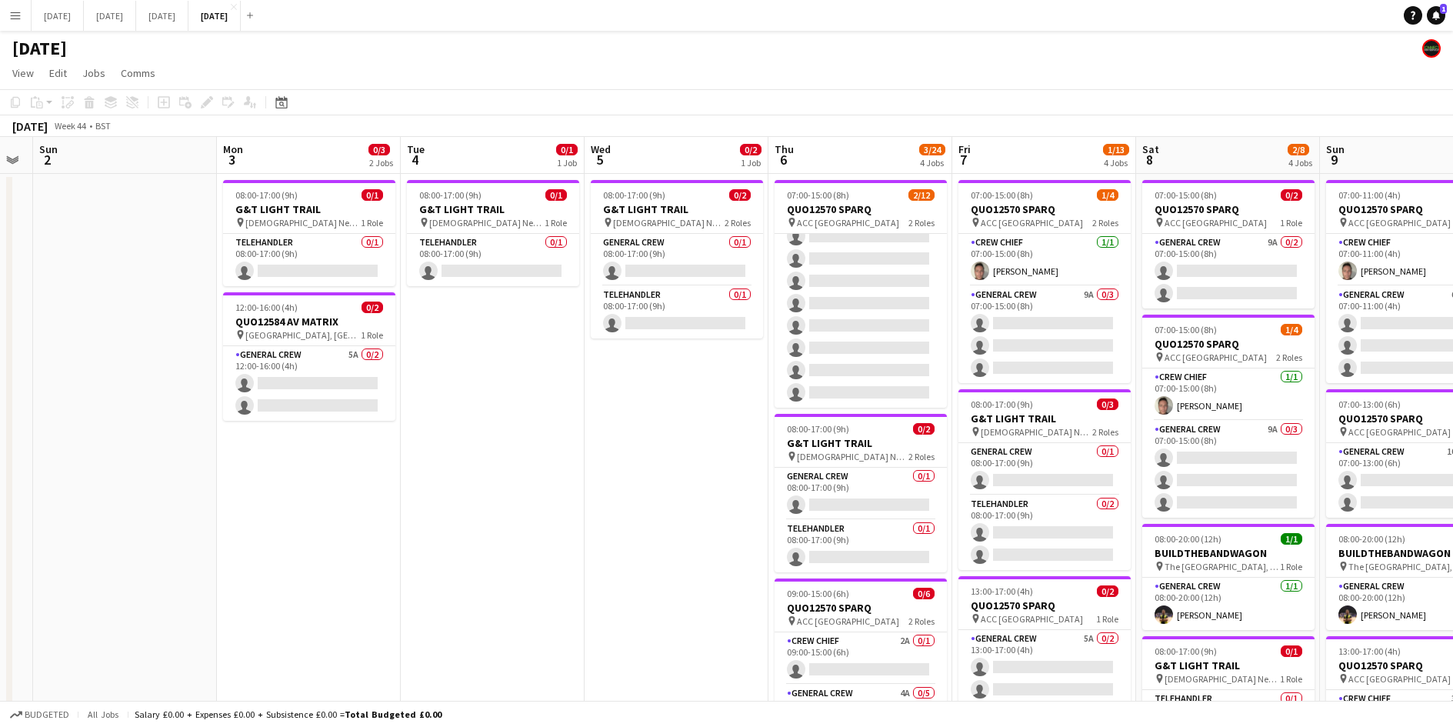
scroll to position [0, 0]
click at [256, 351] on app-calendar-viewport "Thu 30 Fri 31 Sat 1 Sun 2 Mon 3 0/3 2 Jobs Tue 4 0/1 1 Job Wed 5 0/2 1 Job Thu …" at bounding box center [726, 634] width 1453 height 995
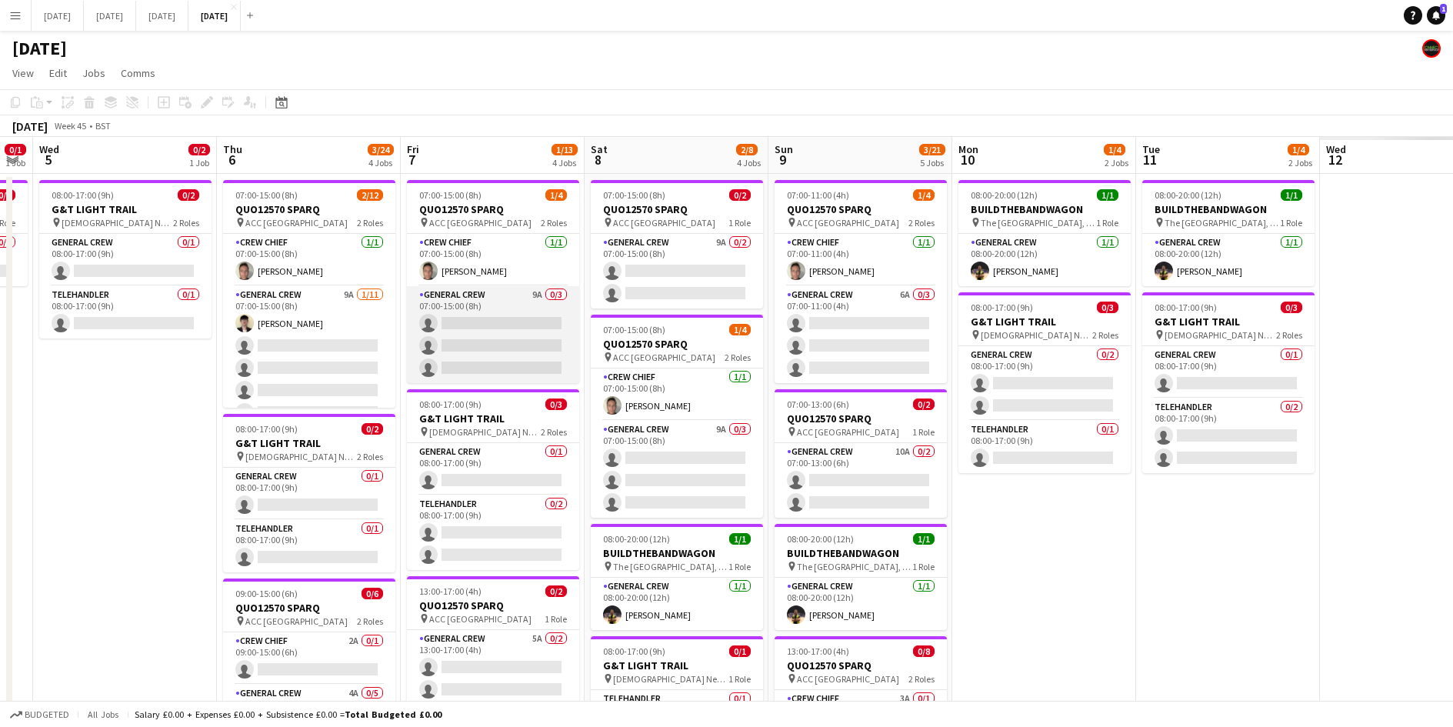
scroll to position [0, 382]
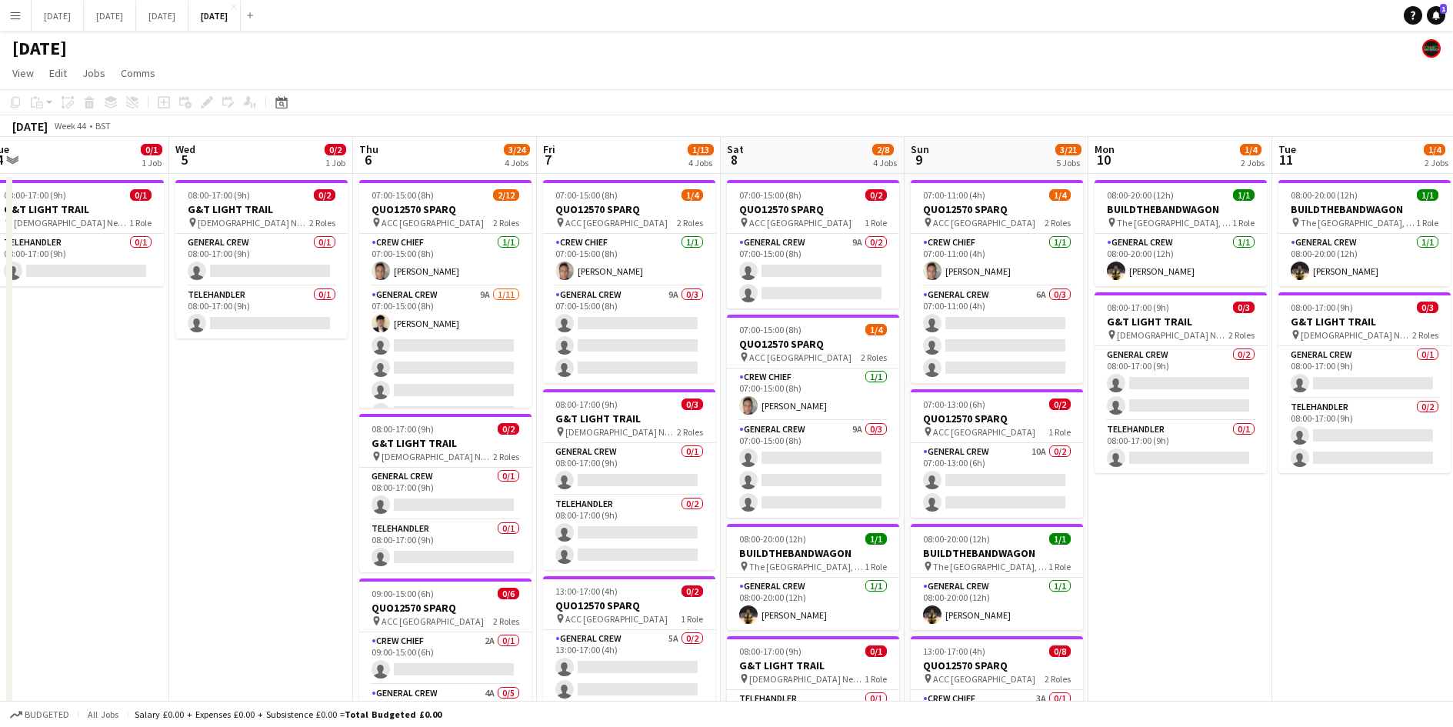
drag, startPoint x: 861, startPoint y: 434, endPoint x: 1120, endPoint y: 437, distance: 258.4
click at [601, 406] on app-calendar-viewport "Sun 2 Mon 3 0/3 2 Jobs Tue 4 0/1 1 Job Wed 5 0/2 1 Job Thu 6 3/24 4 Jobs Fri 7 …" at bounding box center [726, 634] width 1453 height 995
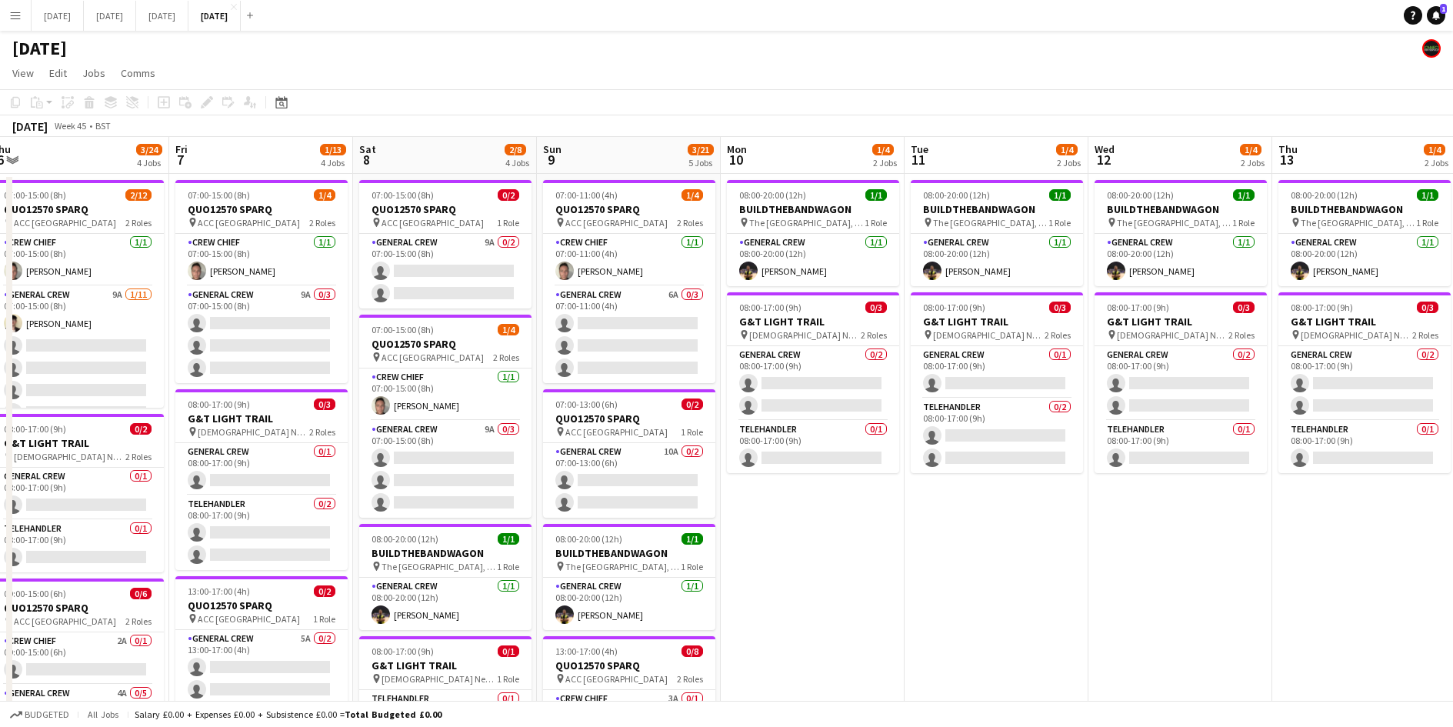
click at [761, 501] on app-calendar-viewport "Tue 4 0/1 1 Job Wed 5 0/2 1 Job Thu 6 3/24 4 Jobs Fri 7 1/13 4 Jobs Sat 8 2/8 4…" at bounding box center [726, 634] width 1453 height 995
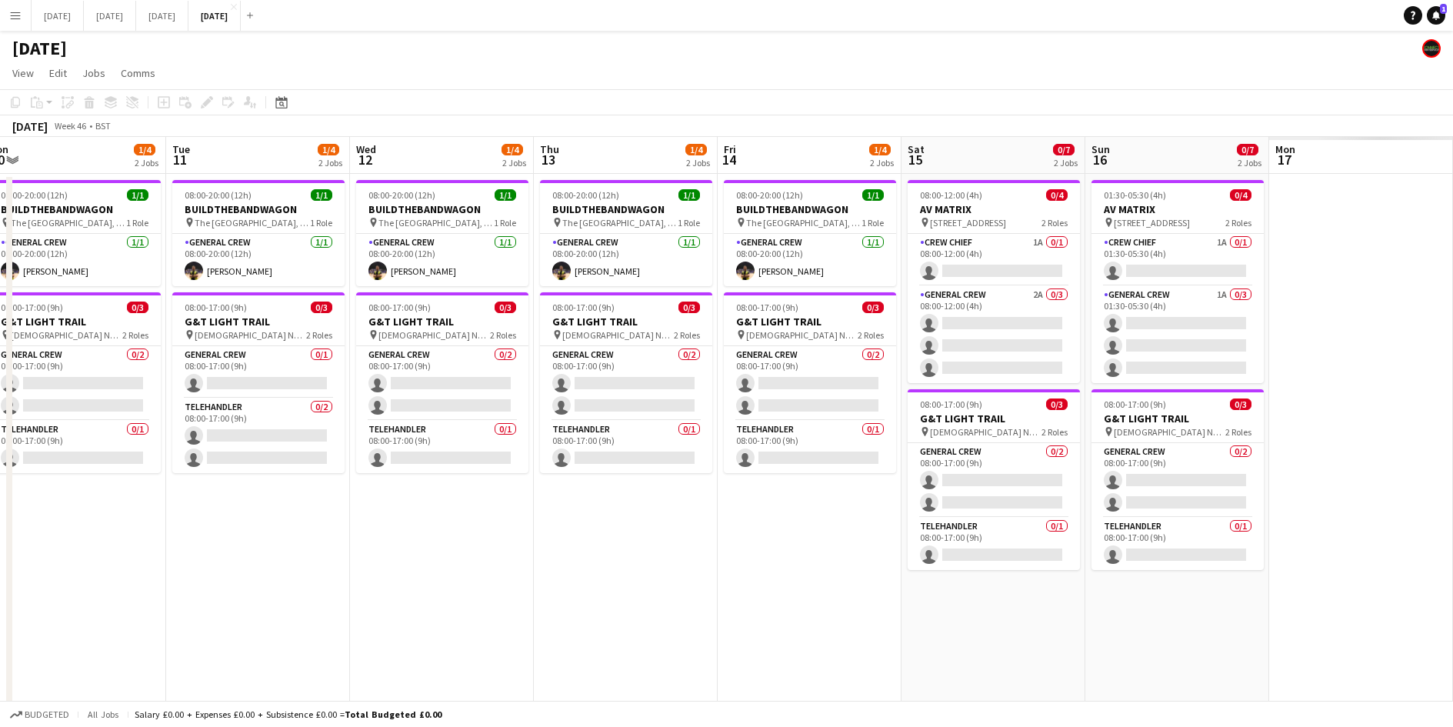
click at [884, 491] on app-calendar-viewport "Sat 8 2/8 4 Jobs Sun 9 3/21 5 Jobs Mon 10 1/4 2 Jobs Tue 11 1/4 2 Jobs Wed 12 1…" at bounding box center [726, 634] width 1453 height 995
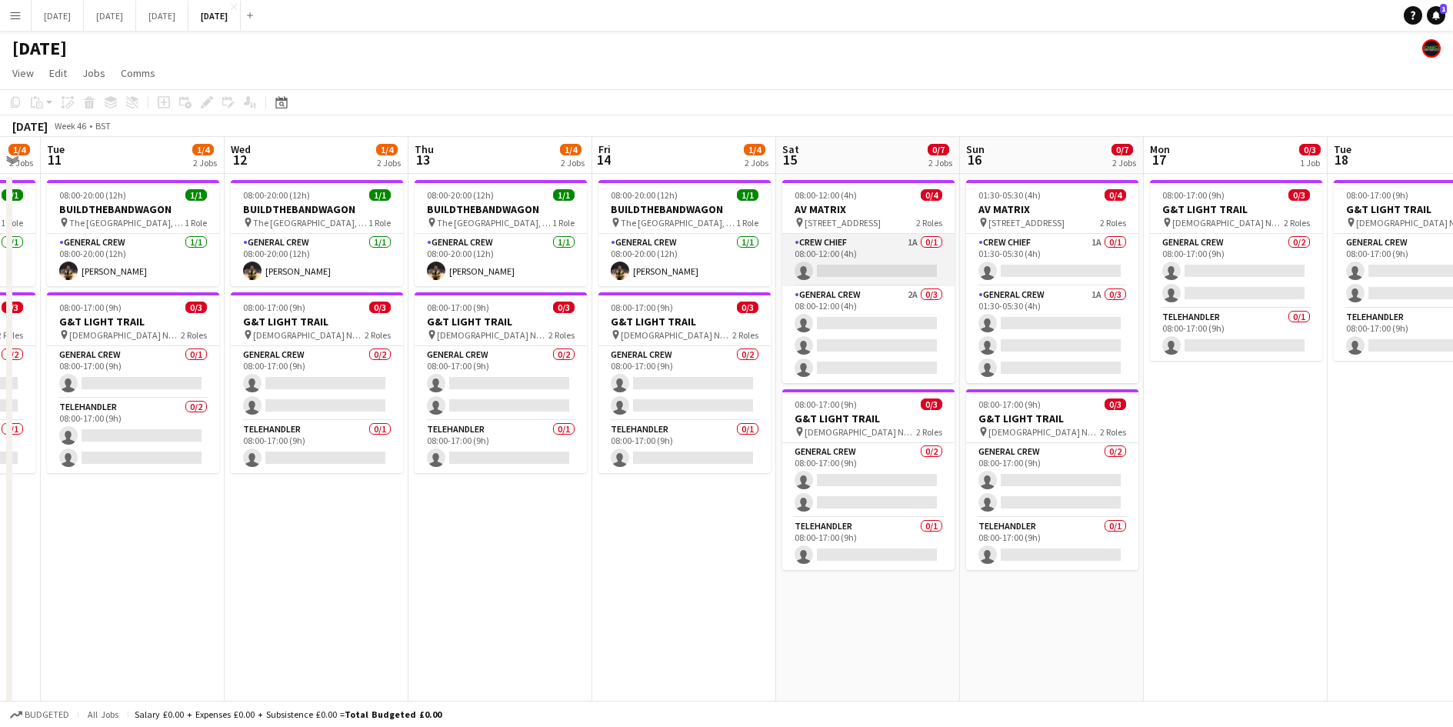
click at [887, 264] on app-card-role "Crew Chief 1A 0/1 08:00-12:00 (4h) single-neutral-actions" at bounding box center [868, 260] width 172 height 52
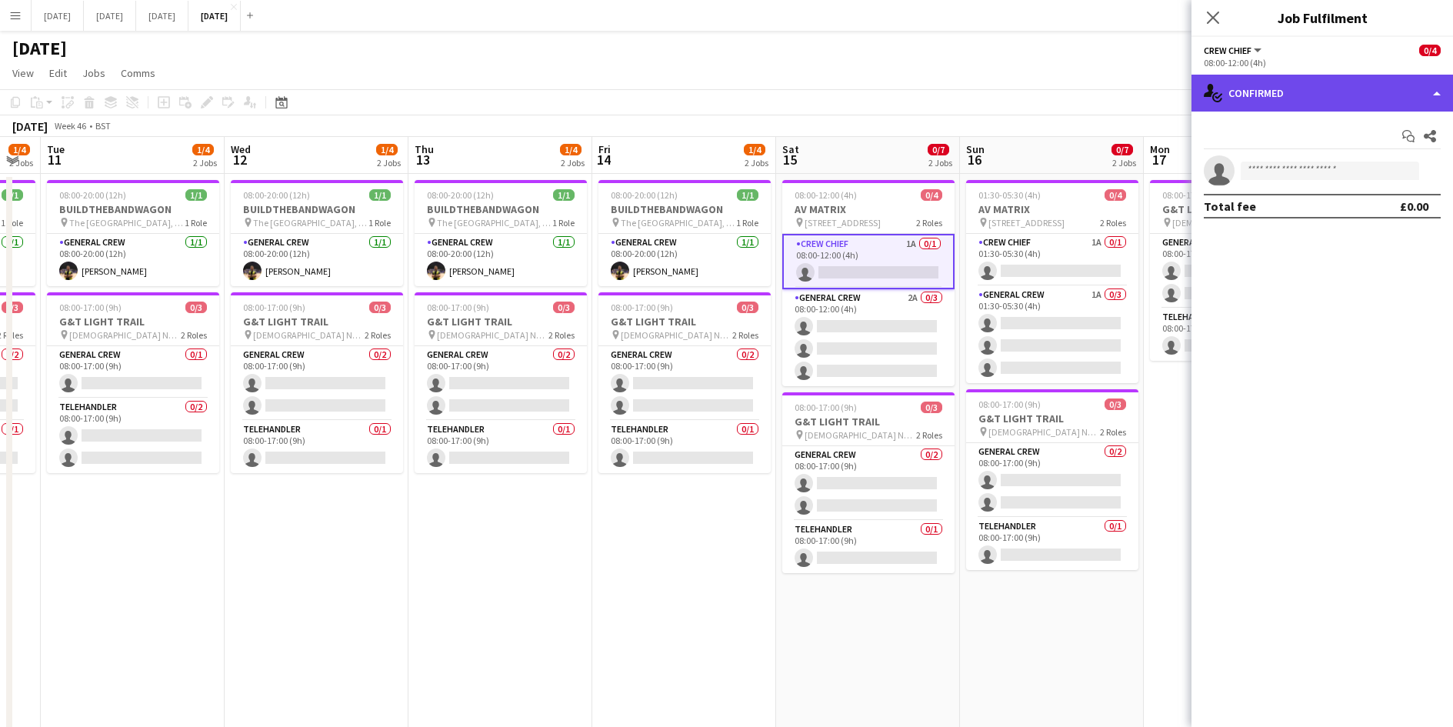
click at [1318, 97] on div "single-neutral-actions-check-2 Confirmed" at bounding box center [1321, 93] width 261 height 37
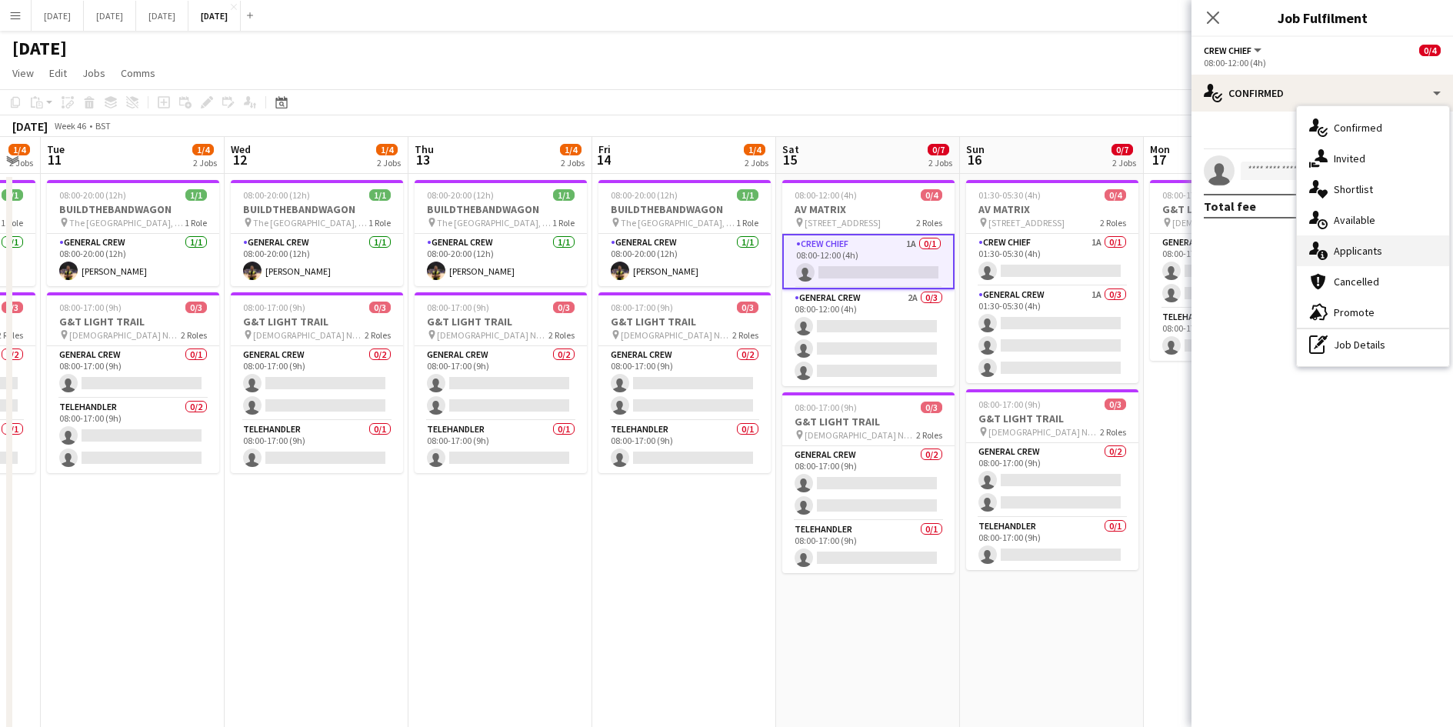
click at [1361, 238] on div "single-neutral-actions-information Applicants" at bounding box center [1373, 250] width 152 height 31
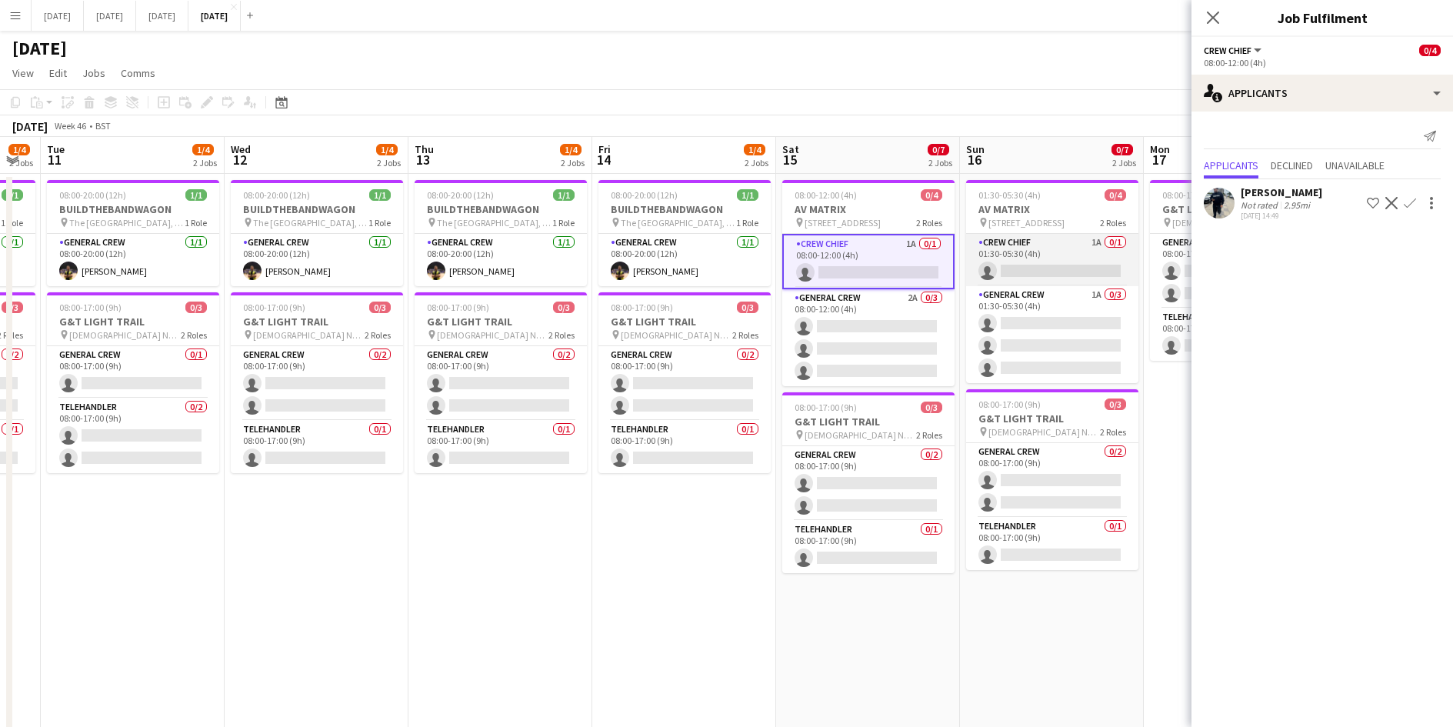
click at [1074, 254] on app-card-role "Crew Chief 1A 0/1 01:30-05:30 (4h) single-neutral-actions" at bounding box center [1052, 260] width 172 height 52
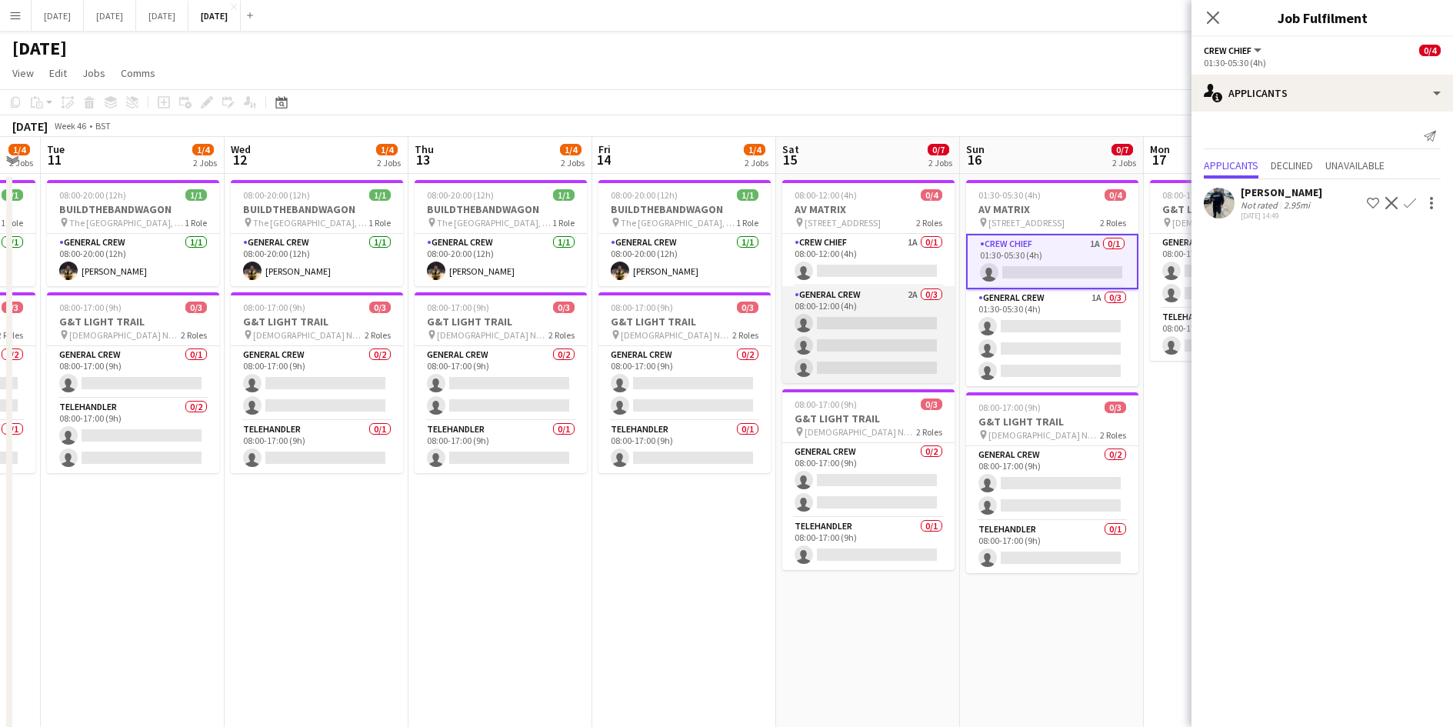
click at [894, 330] on app-card-role "General Crew 2A 0/3 08:00-12:00 (4h) single-neutral-actions single-neutral-acti…" at bounding box center [868, 334] width 172 height 97
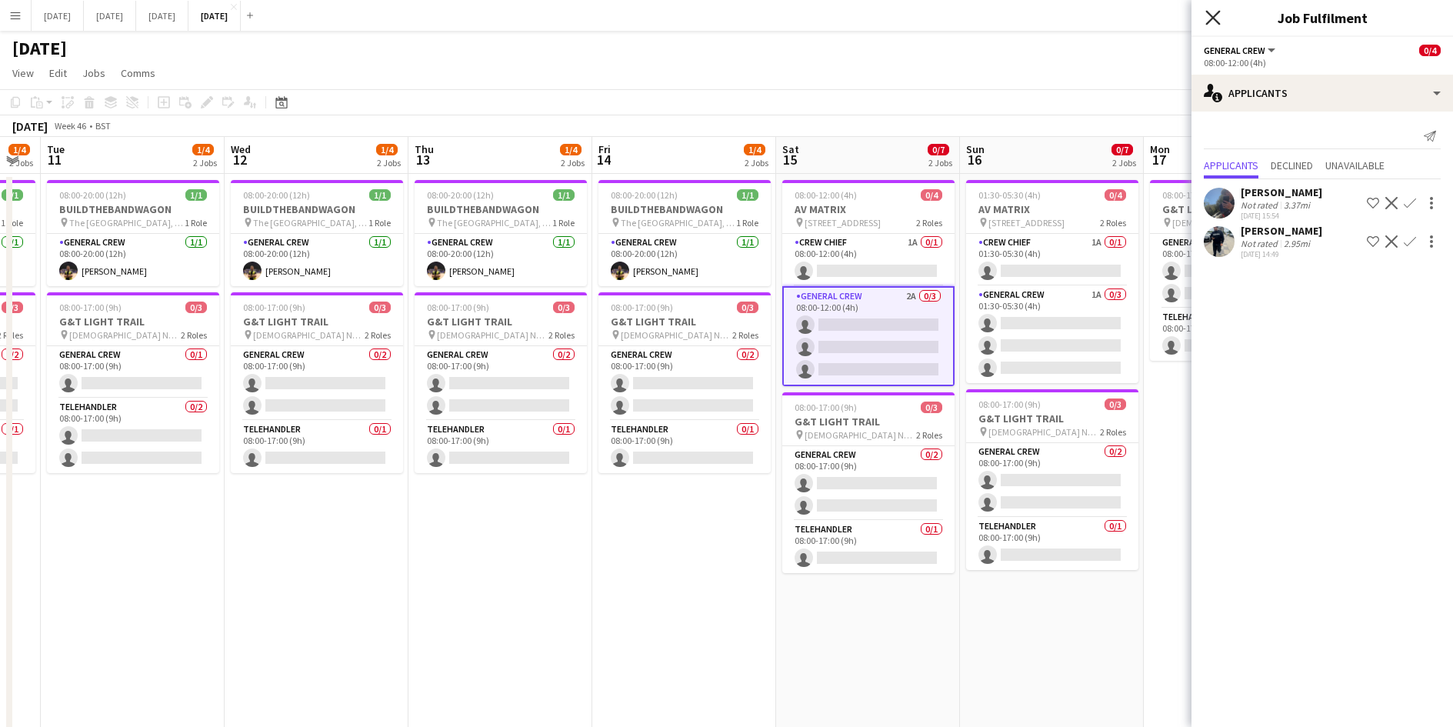
click at [1213, 16] on icon "Close pop-in" at bounding box center [1212, 17] width 15 height 15
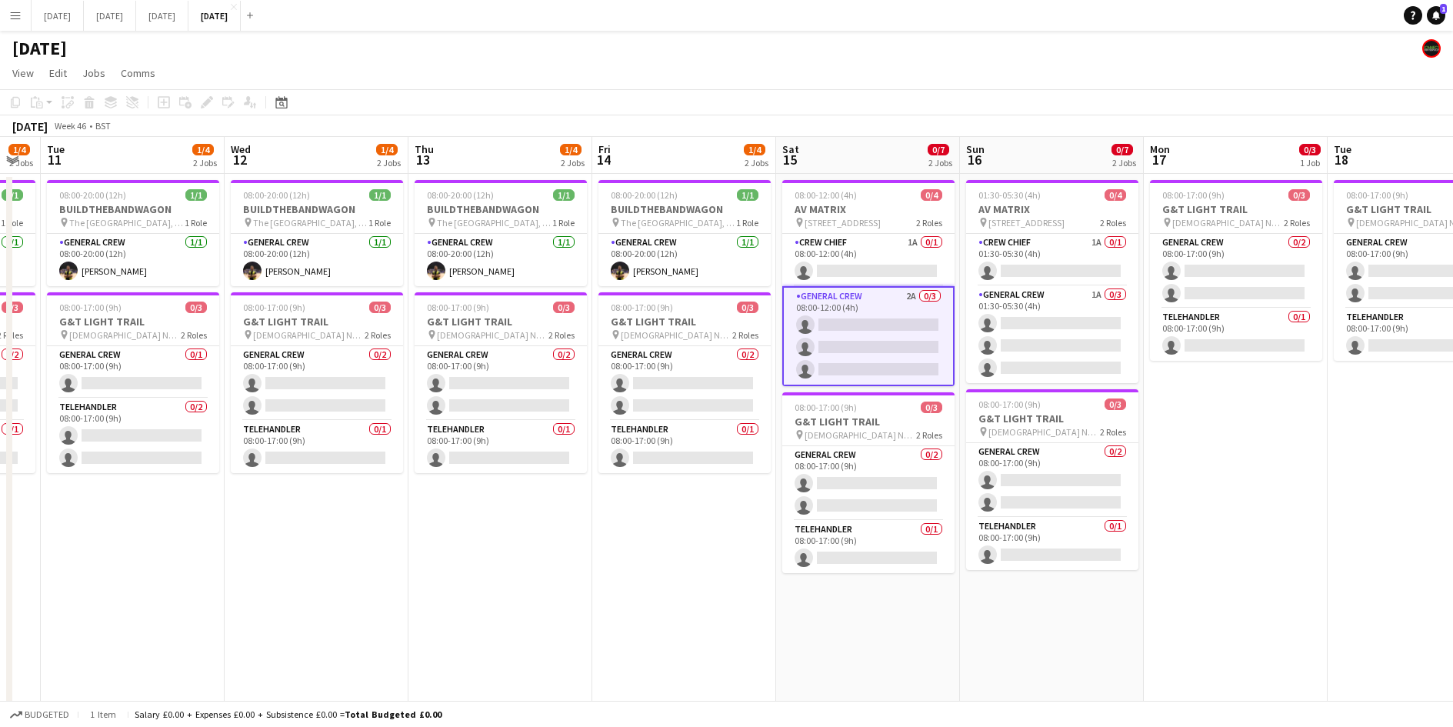
click at [1114, 499] on app-calendar-viewport "Sat 8 2/8 4 Jobs Sun 9 3/21 5 Jobs Mon 10 1/4 2 Jobs Tue 11 1/4 2 Jobs Wed 12 1…" at bounding box center [726, 634] width 1453 height 995
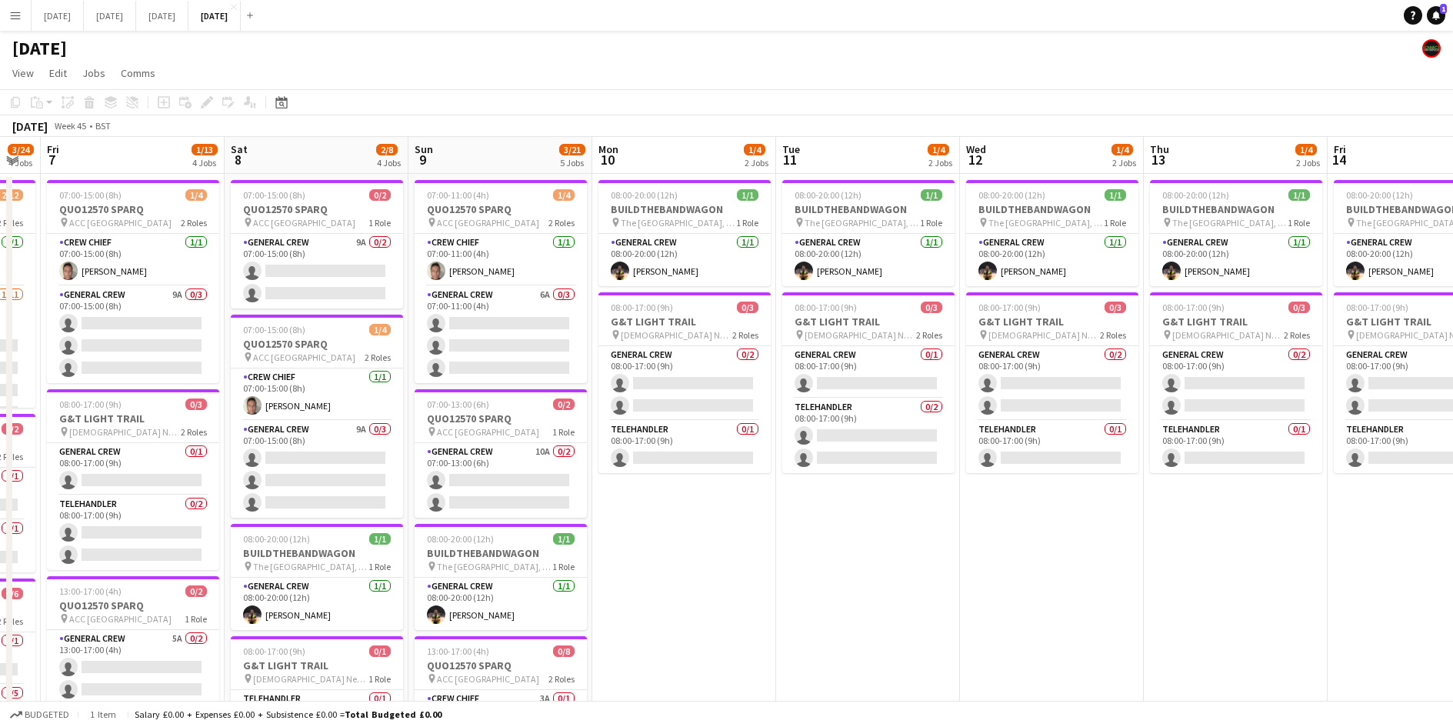
drag, startPoint x: 852, startPoint y: 543, endPoint x: 647, endPoint y: 543, distance: 205.3
click at [885, 539] on app-calendar-viewport "Tue 4 0/1 1 Job Wed 5 0/2 1 Job Thu 6 3/24 4 Jobs Fri 7 1/13 4 Jobs Sat 8 2/8 4…" at bounding box center [726, 634] width 1453 height 995
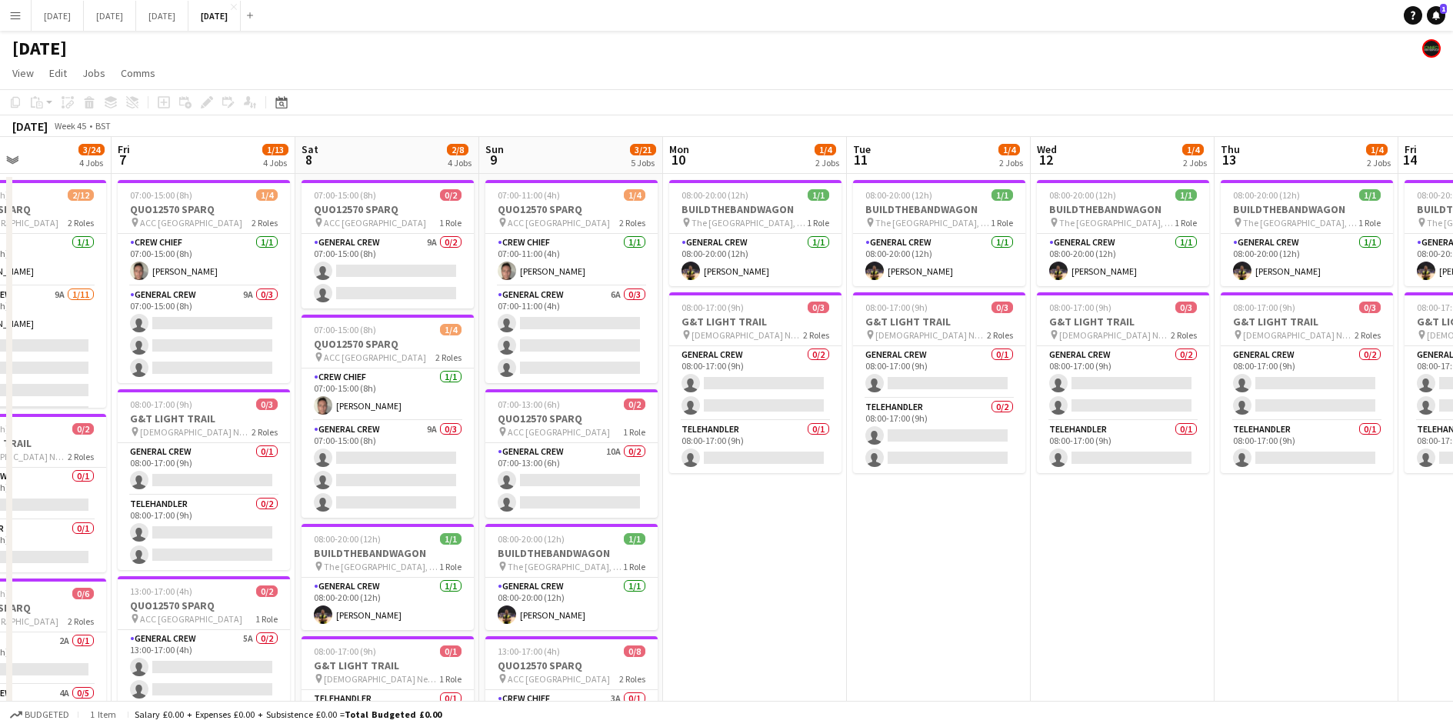
drag, startPoint x: 502, startPoint y: 519, endPoint x: 969, endPoint y: 474, distance: 469.0
click at [969, 475] on app-calendar-viewport "Tue 4 0/1 1 Job Wed 5 0/2 1 Job Thu 6 3/24 4 Jobs Fri 7 1/13 4 Jobs Sat 8 2/8 4…" at bounding box center [726, 634] width 1453 height 995
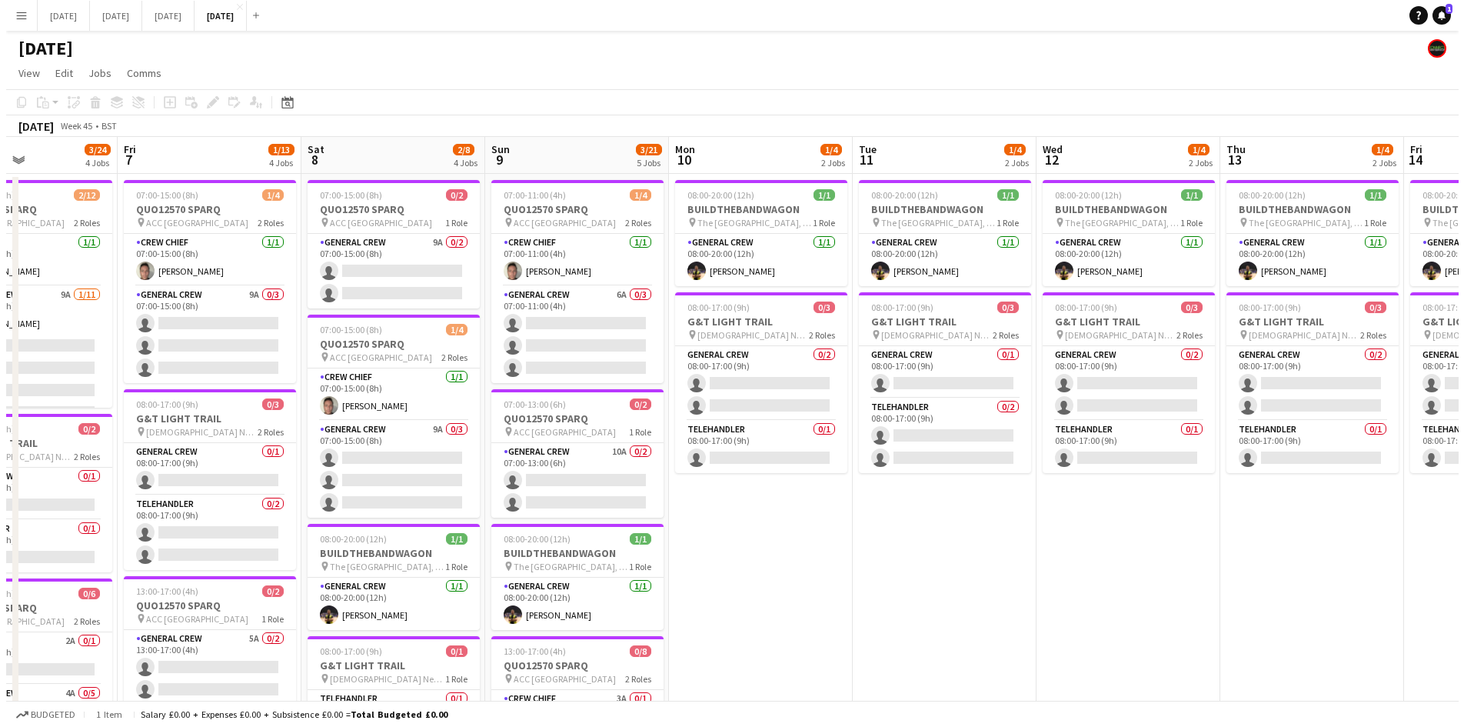
scroll to position [0, 368]
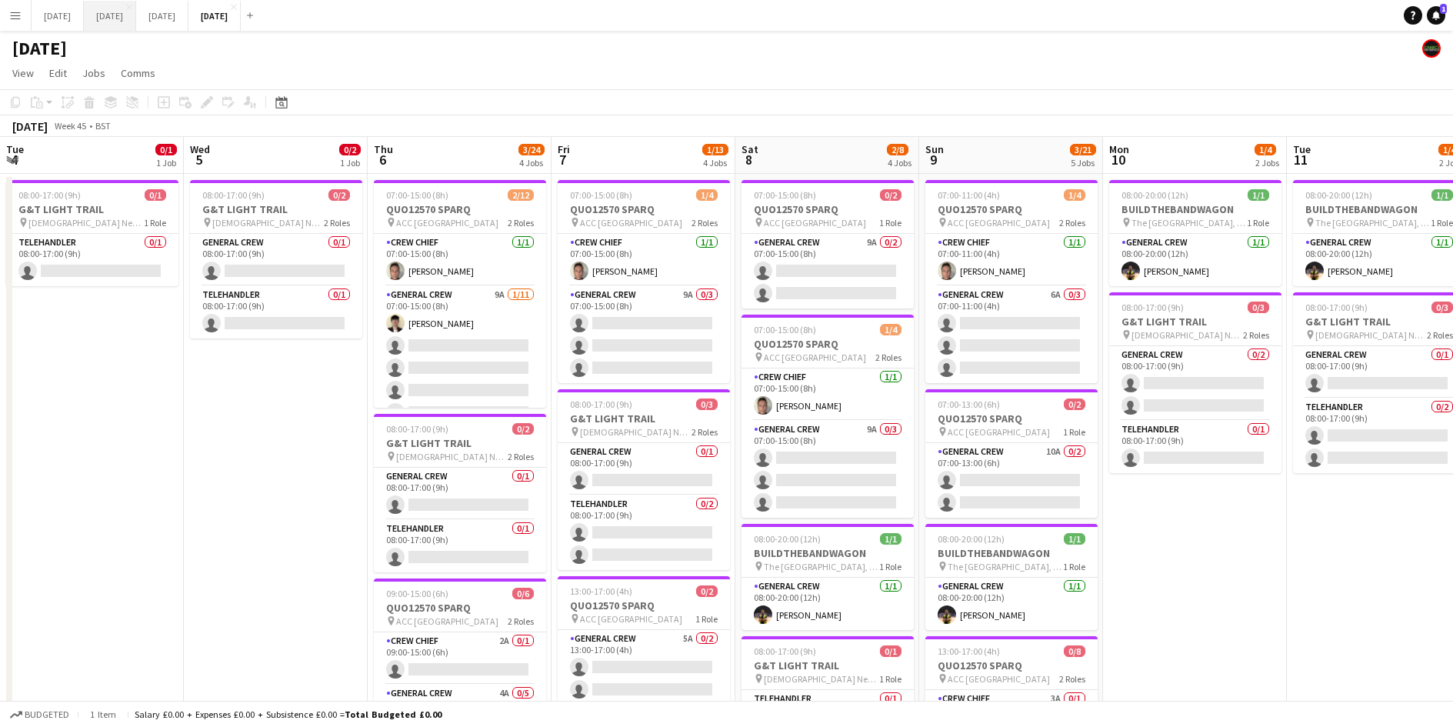
click at [136, 15] on button "[DATE] Close" at bounding box center [110, 16] width 52 height 30
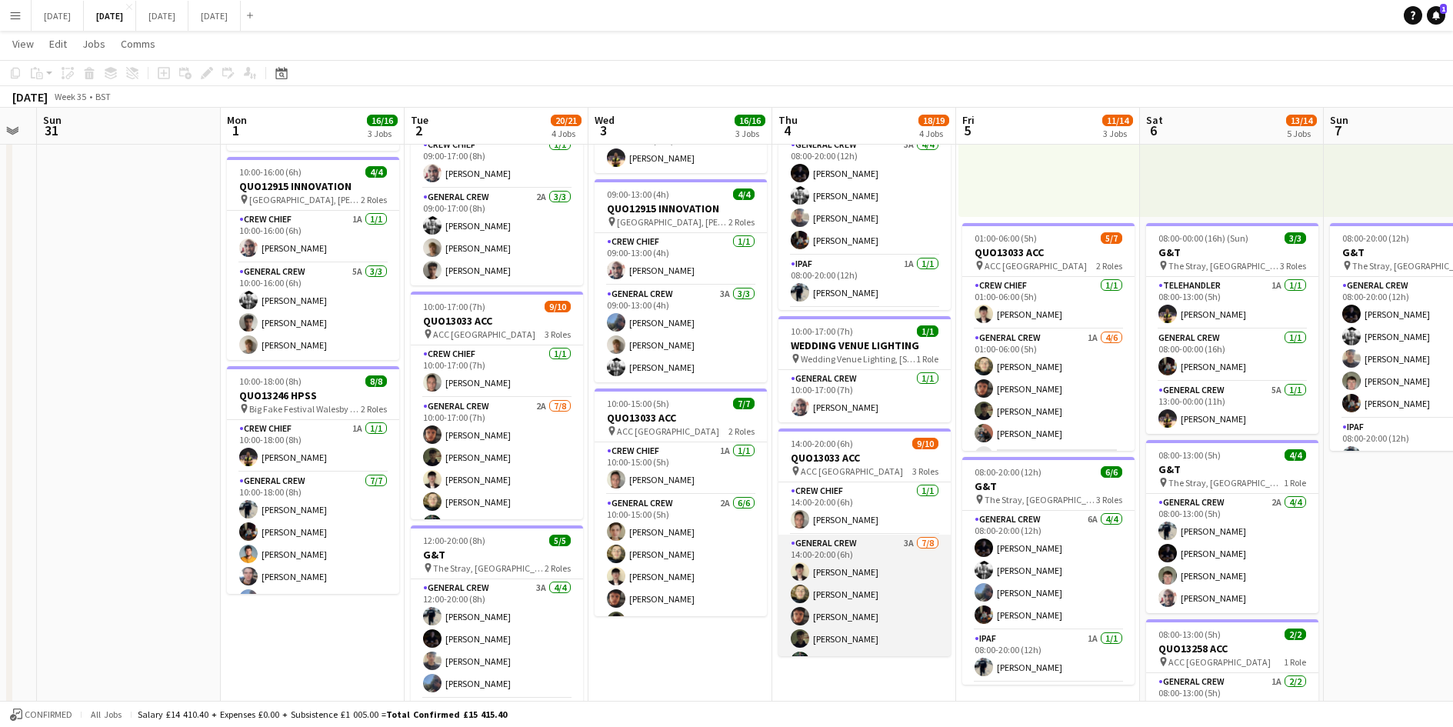
scroll to position [139, 0]
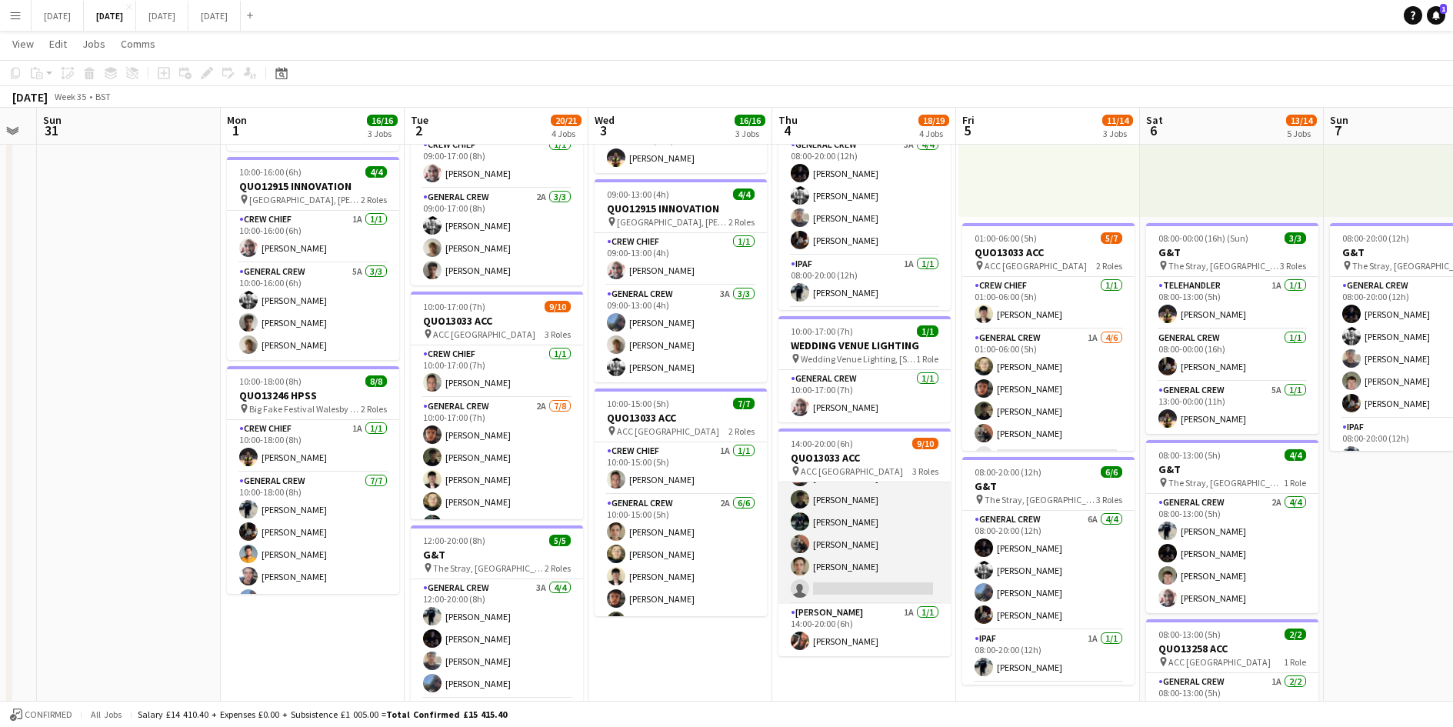
click at [887, 537] on app-card-role "General Crew 3A 7/8 14:00-20:00 (6h) Sam Calderbank Felix Taylor black Kai Gill…" at bounding box center [864, 499] width 172 height 208
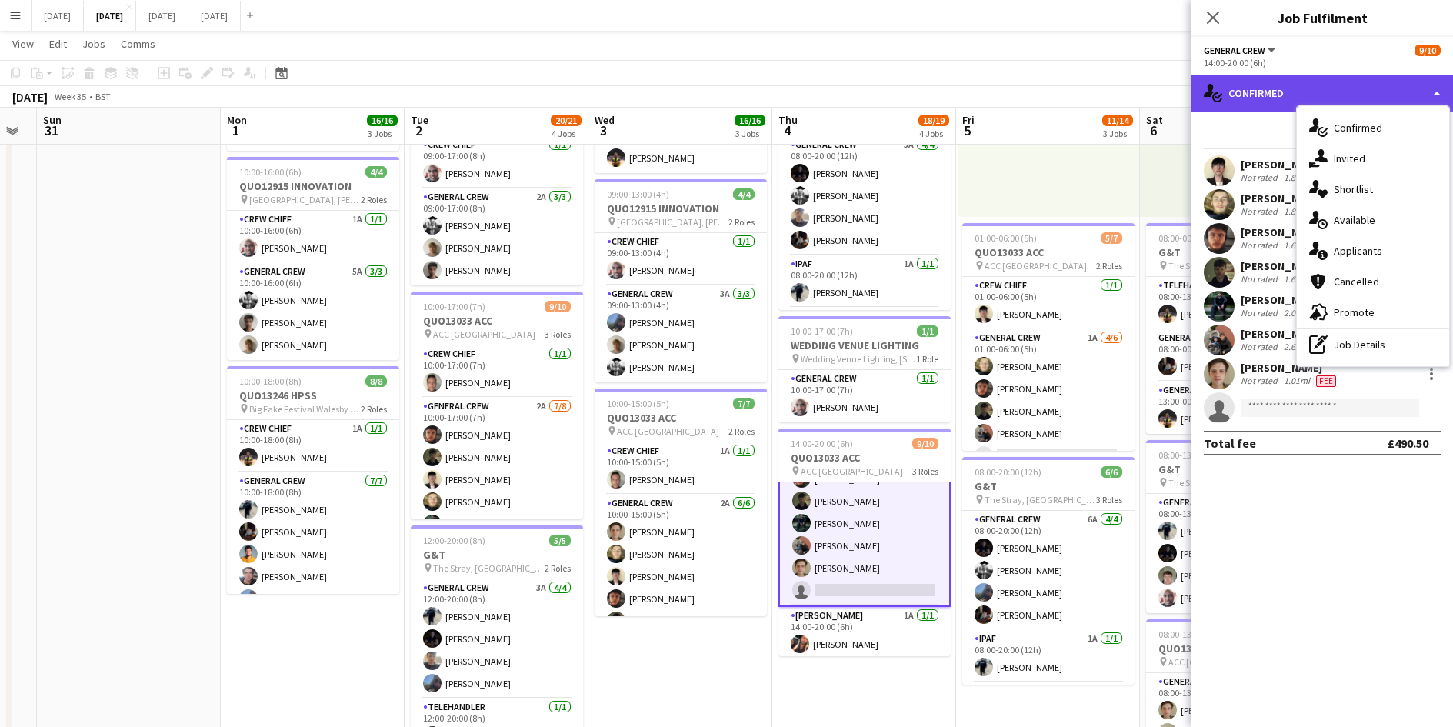
scroll to position [141, 0]
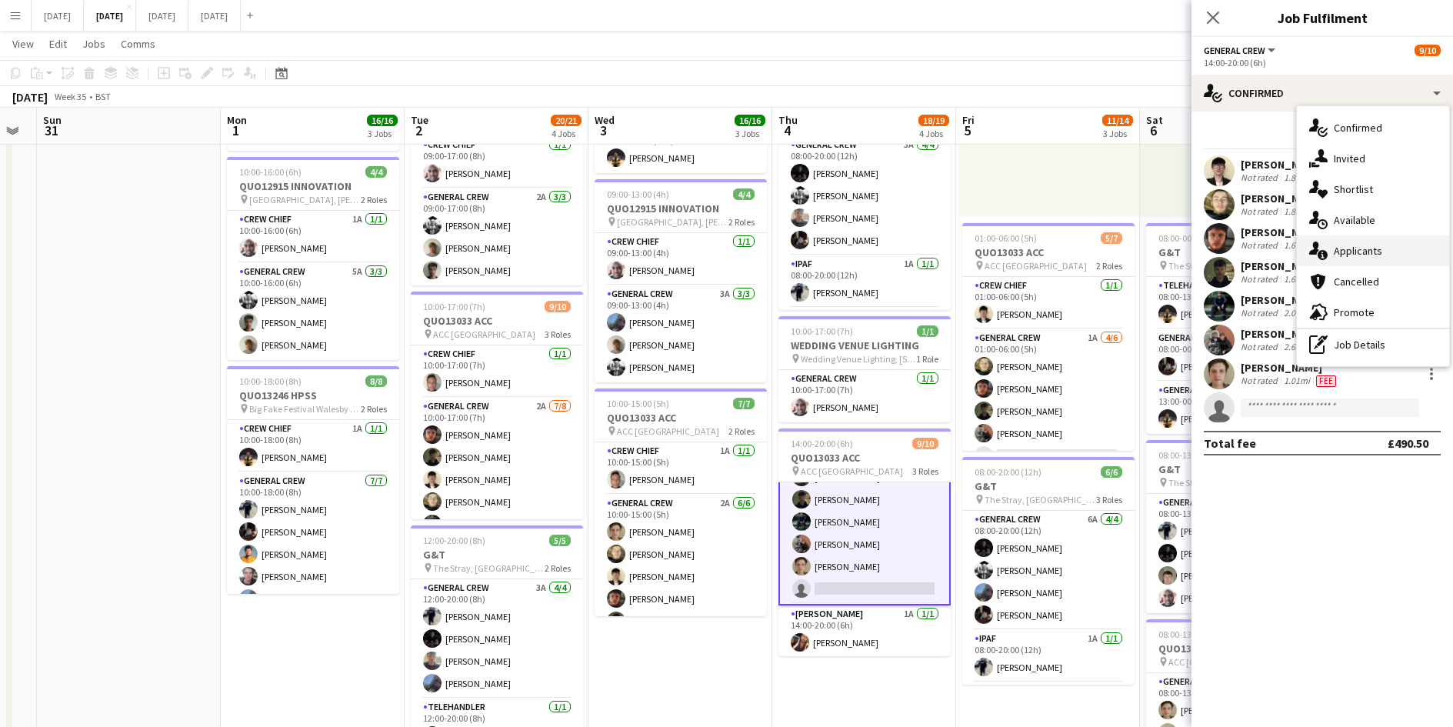
click at [1372, 244] on div "single-neutral-actions-information Applicants" at bounding box center [1373, 250] width 152 height 31
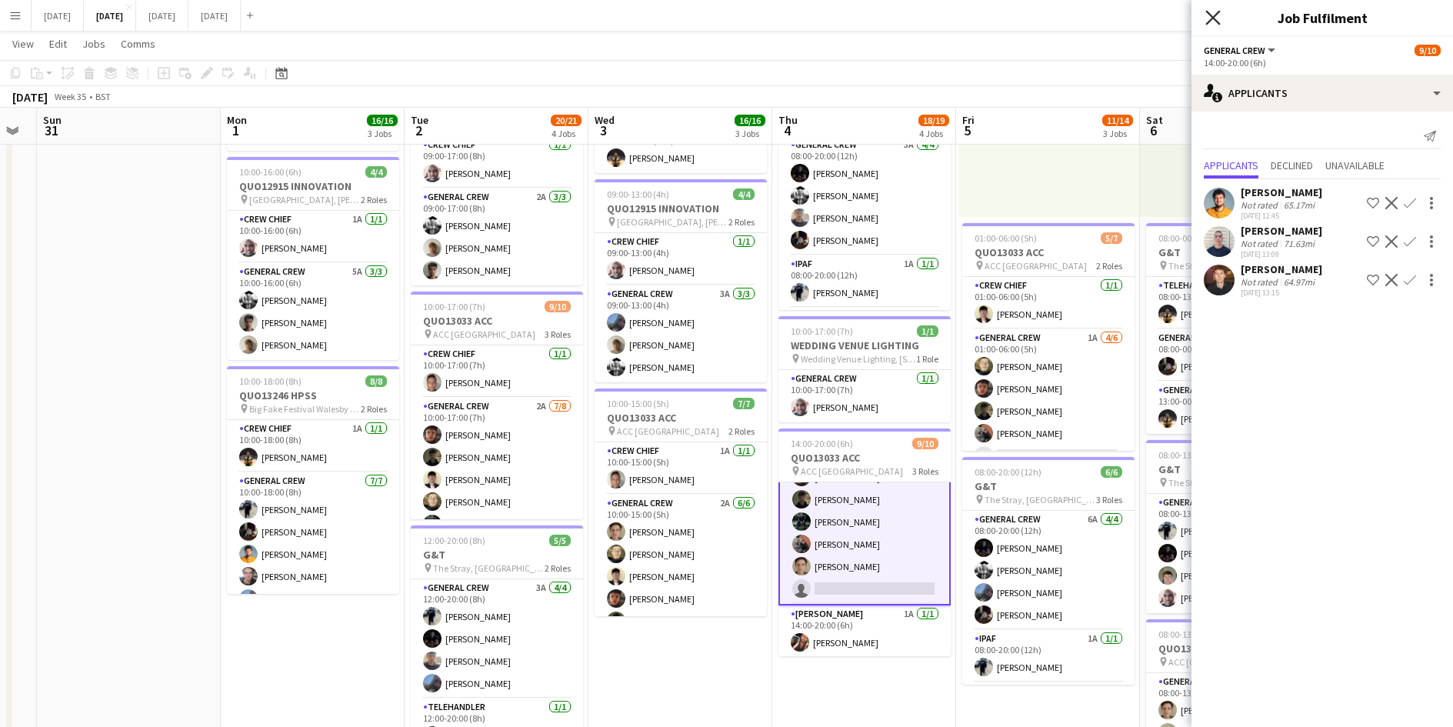
click at [1215, 17] on icon "Close pop-in" at bounding box center [1212, 17] width 15 height 15
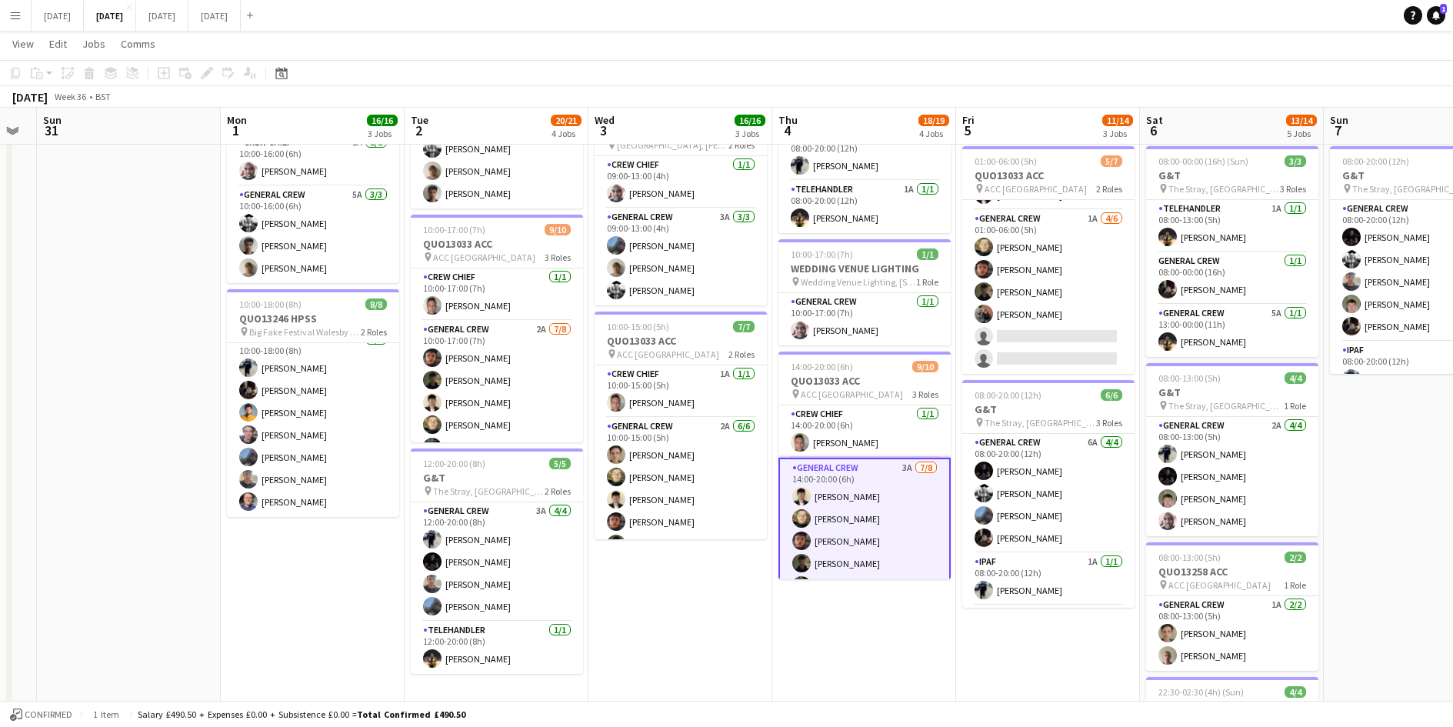
scroll to position [0, 488]
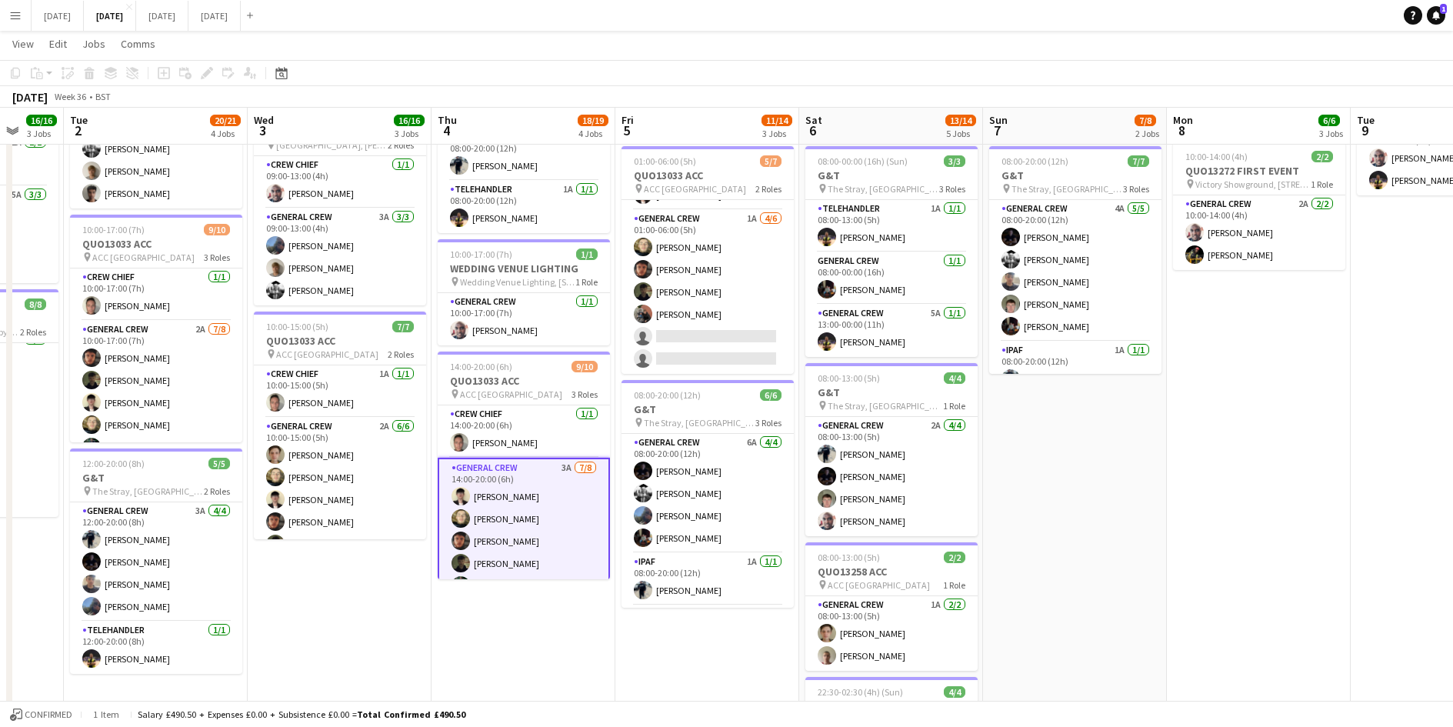
drag, startPoint x: 1068, startPoint y: 480, endPoint x: 714, endPoint y: 458, distance: 354.4
click at [714, 458] on app-calendar-viewport "Sat 30 Sun 31 Mon 1 16/16 3 Jobs Tue 2 20/21 4 Jobs Wed 3 16/16 3 Jobs Thu 4 18…" at bounding box center [726, 318] width 1453 height 1133
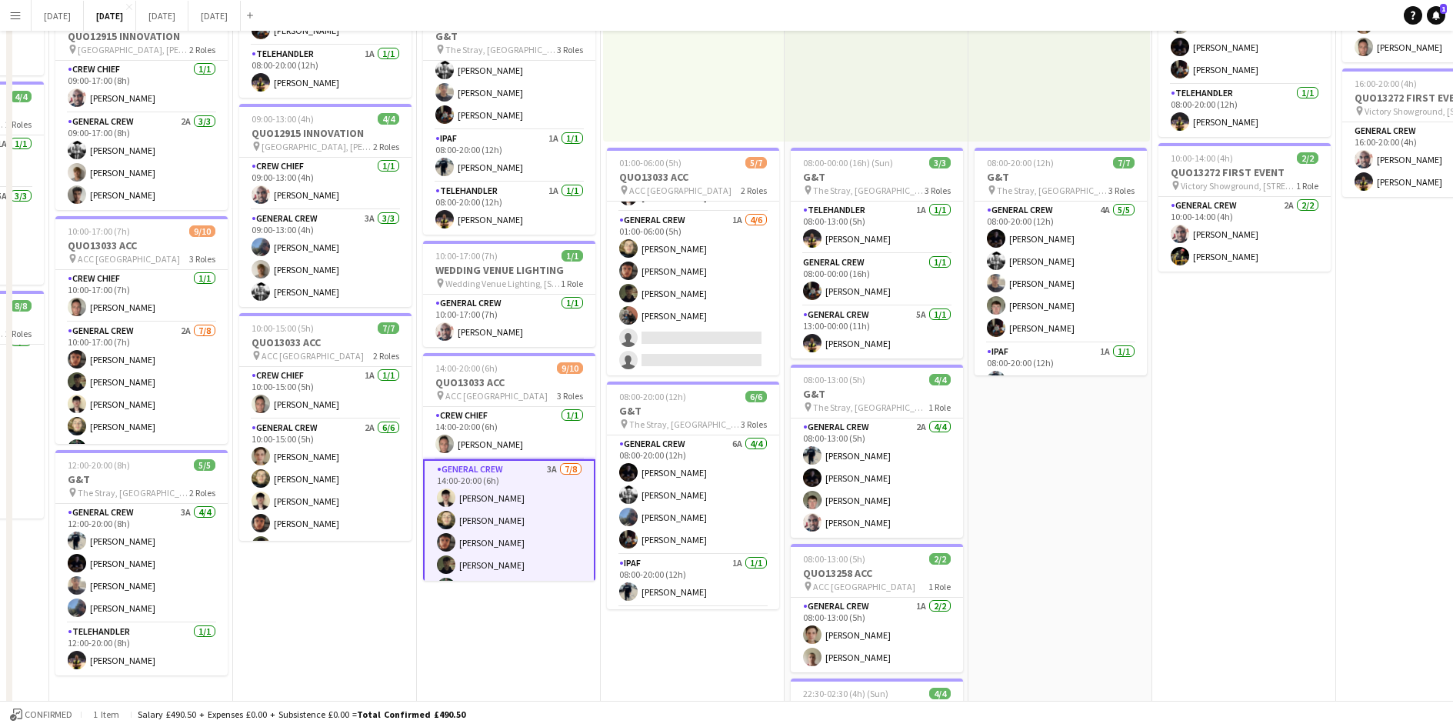
scroll to position [0, 0]
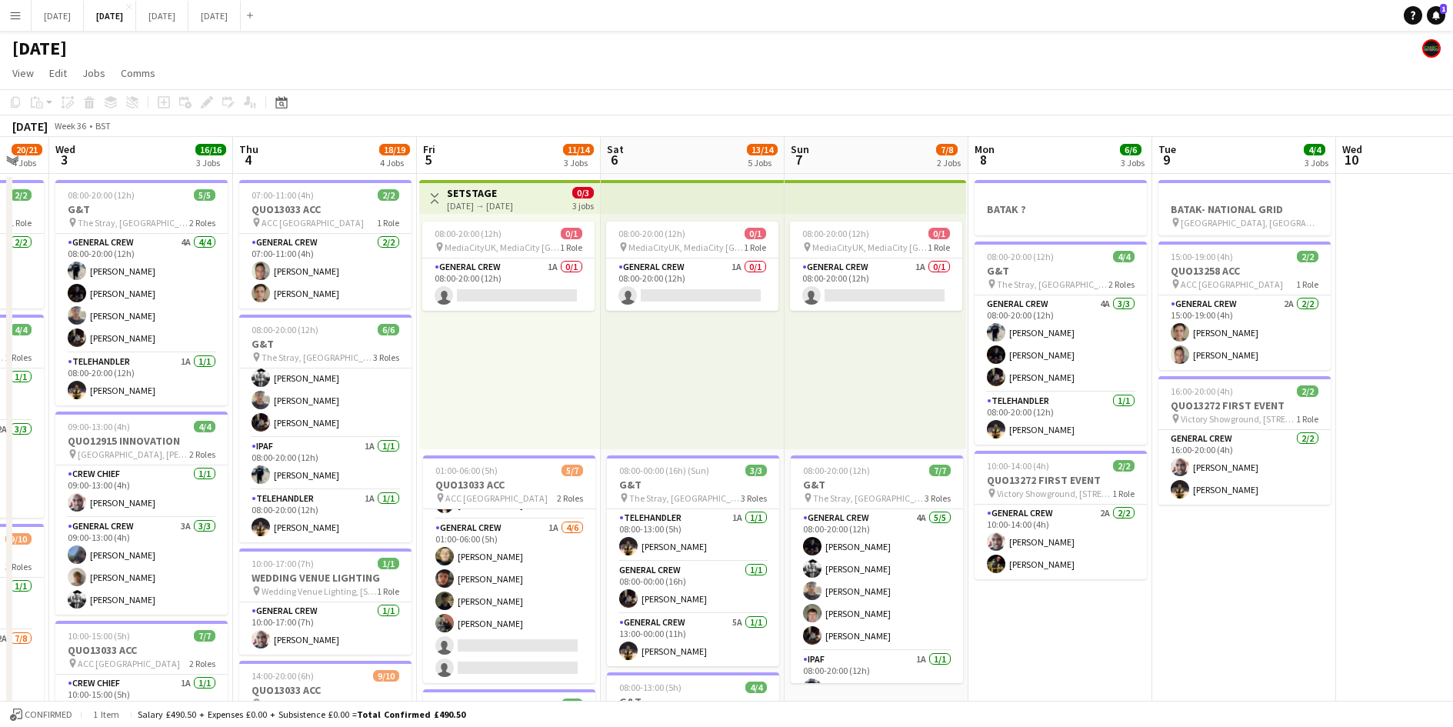
drag, startPoint x: 1327, startPoint y: 528, endPoint x: 1259, endPoint y: 555, distance: 73.1
click at [1014, 528] on app-calendar-viewport "Sun 31 Mon 1 16/16 3 Jobs Tue 2 20/21 4 Jobs Wed 3 16/16 3 Jobs Thu 4 18/19 4 J…" at bounding box center [726, 666] width 1453 height 1058
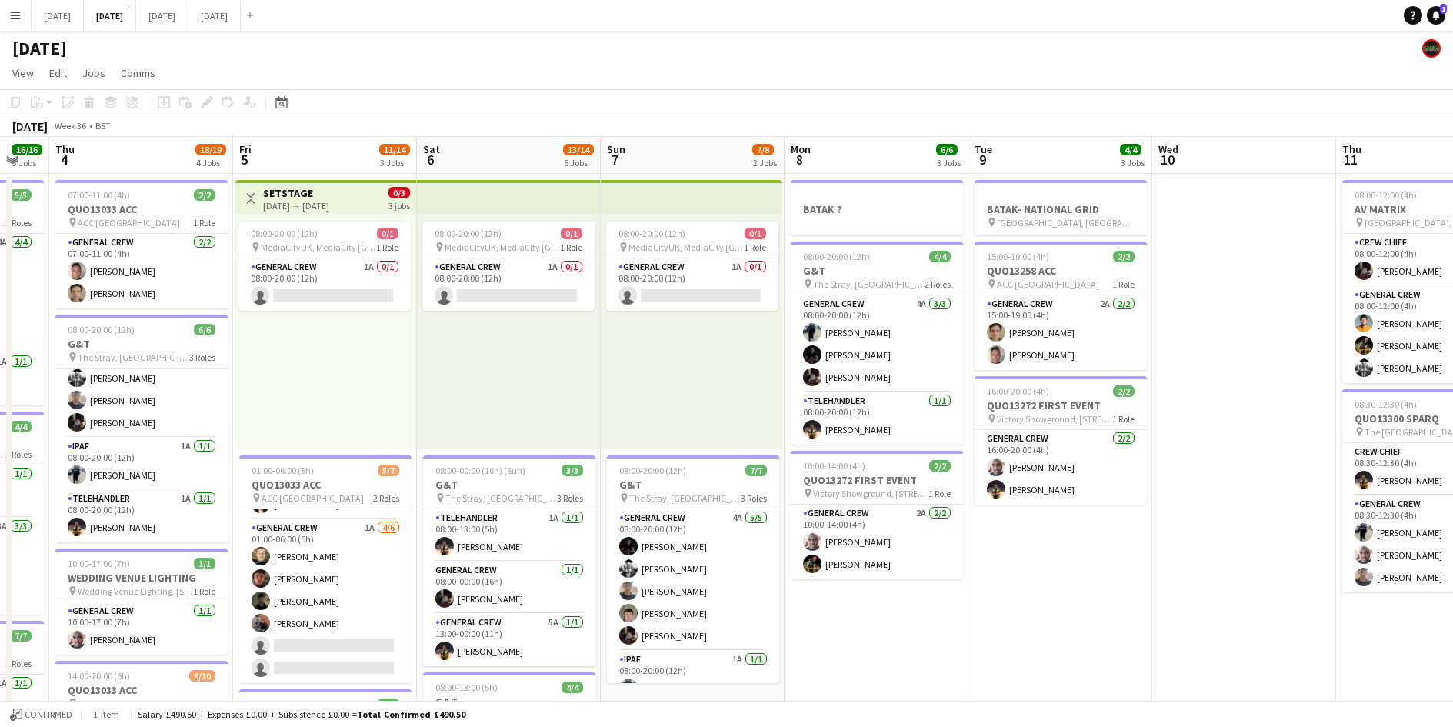
scroll to position [0, 454]
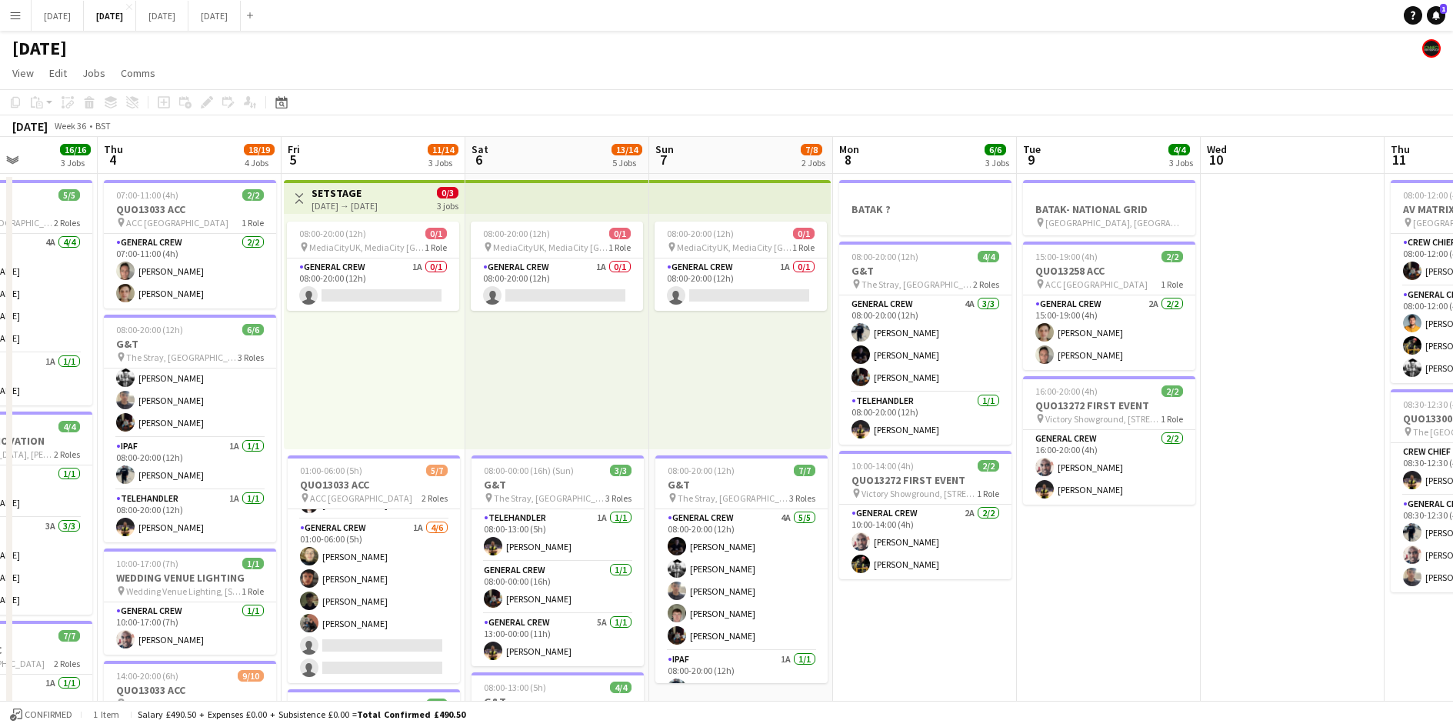
drag, startPoint x: 1252, startPoint y: 558, endPoint x: 1102, endPoint y: 547, distance: 150.4
click at [1058, 541] on app-calendar-viewport "Mon 1 16/16 3 Jobs Tue 2 20/21 4 Jobs Wed 3 16/16 3 Jobs Thu 4 18/19 4 Jobs Fri…" at bounding box center [726, 666] width 1453 height 1058
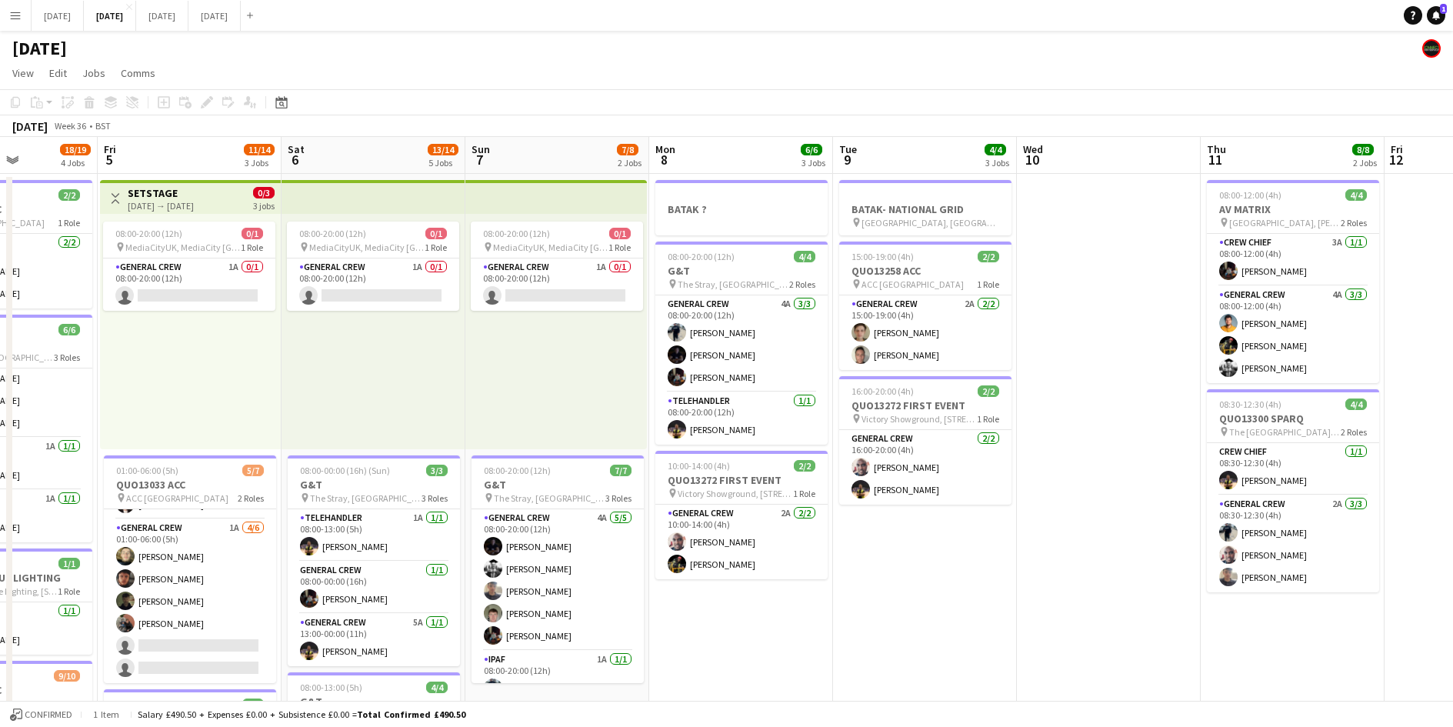
drag, startPoint x: 1008, startPoint y: 540, endPoint x: 942, endPoint y: 512, distance: 71.7
click at [788, 516] on app-calendar-viewport "Tue 2 20/21 4 Jobs Wed 3 16/16 3 Jobs Thu 4 18/19 4 Jobs Fri 5 11/14 3 Jobs Sat…" at bounding box center [726, 666] width 1453 height 1058
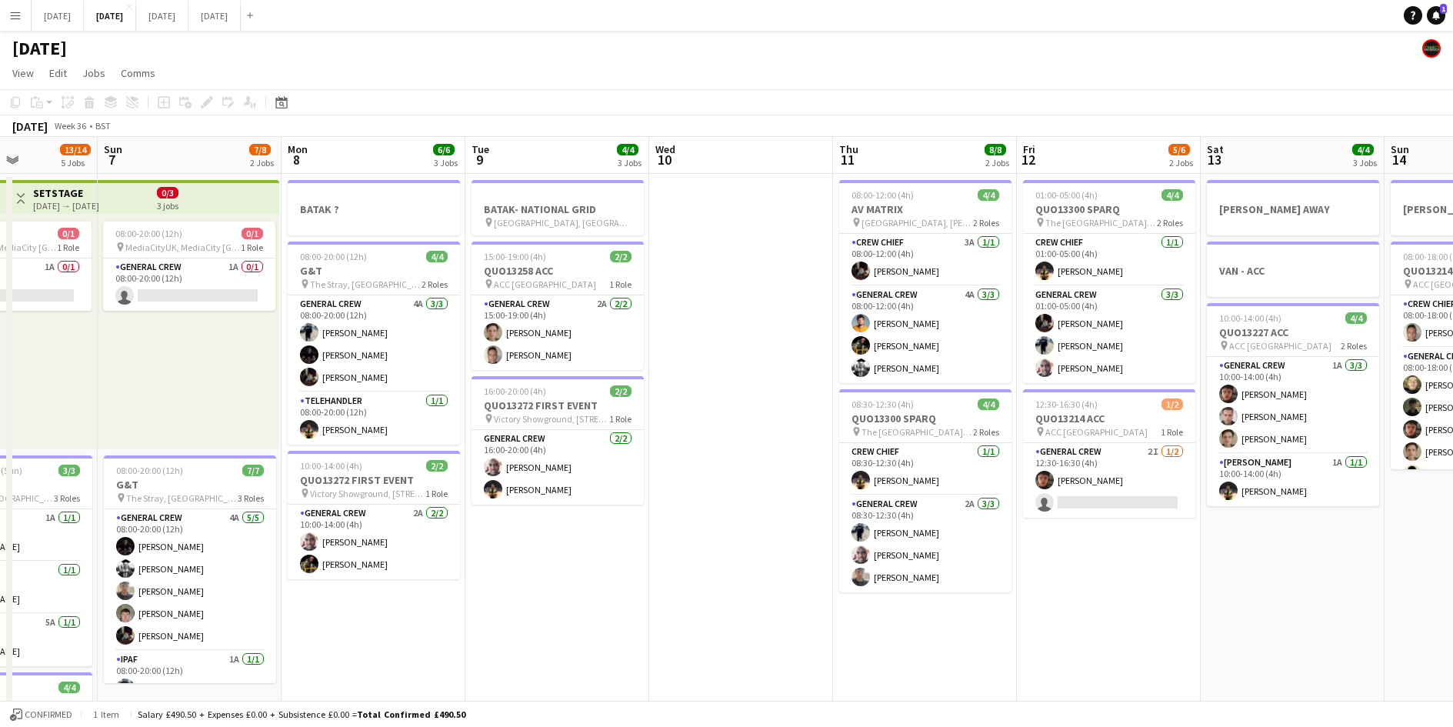
drag, startPoint x: 1171, startPoint y: 578, endPoint x: 980, endPoint y: 573, distance: 191.6
click at [828, 570] on app-calendar-viewport "Thu 4 18/19 4 Jobs Fri 5 11/14 3 Jobs Sat 6 13/14 5 Jobs Sun 7 7/8 2 Jobs Mon 8…" at bounding box center [726, 666] width 1453 height 1058
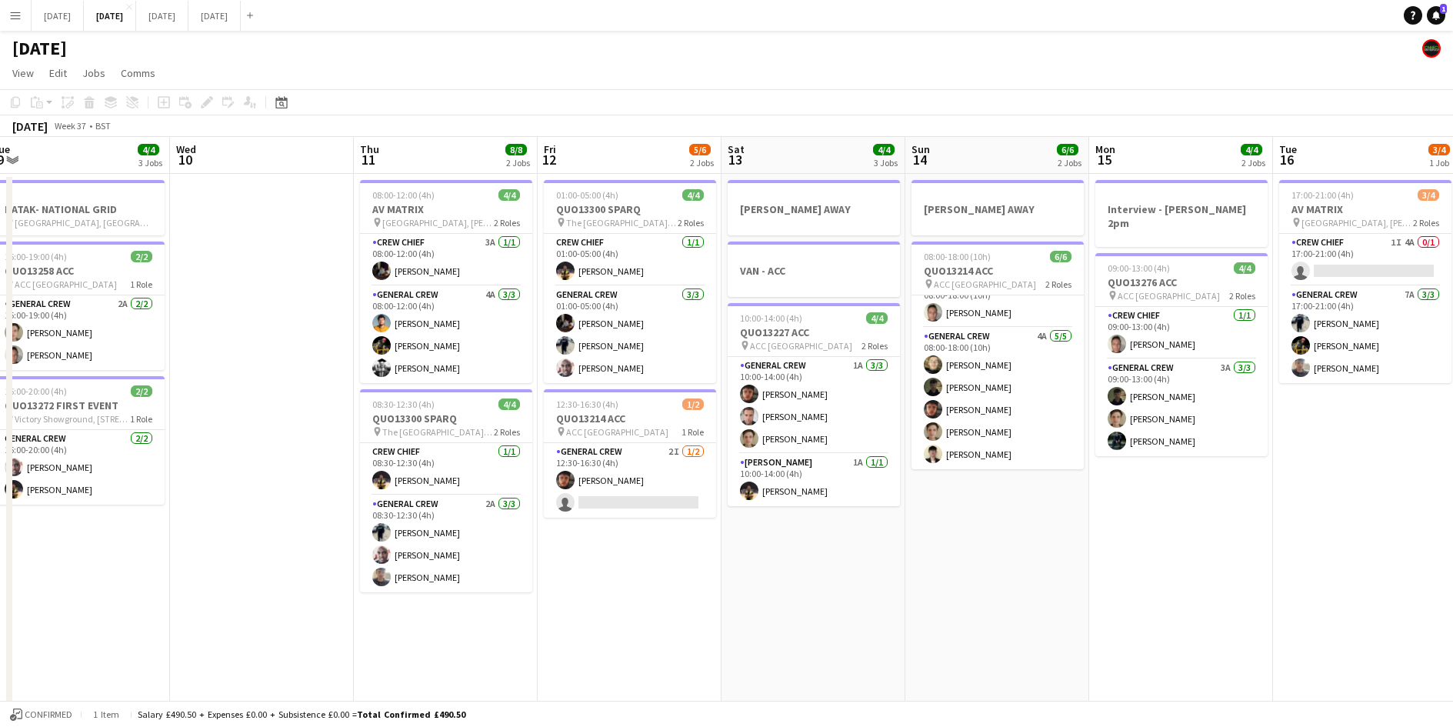
scroll to position [0, 531]
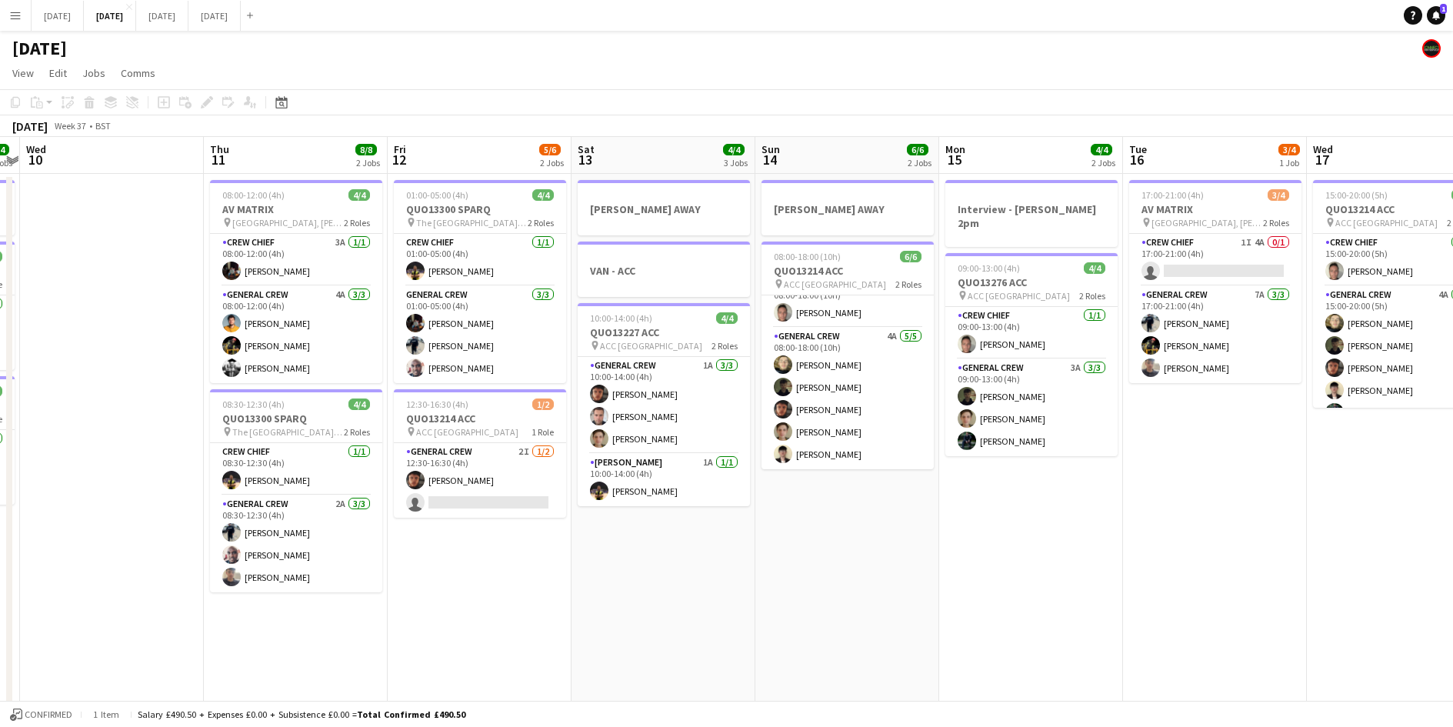
drag, startPoint x: 1185, startPoint y: 543, endPoint x: 754, endPoint y: 546, distance: 431.5
click at [754, 546] on app-calendar-viewport "Sun 7 7/8 2 Jobs Mon 8 6/6 3 Jobs Tue 9 4/4 3 Jobs Wed 10 Thu 11 8/8 2 Jobs Fri…" at bounding box center [726, 666] width 1453 height 1058
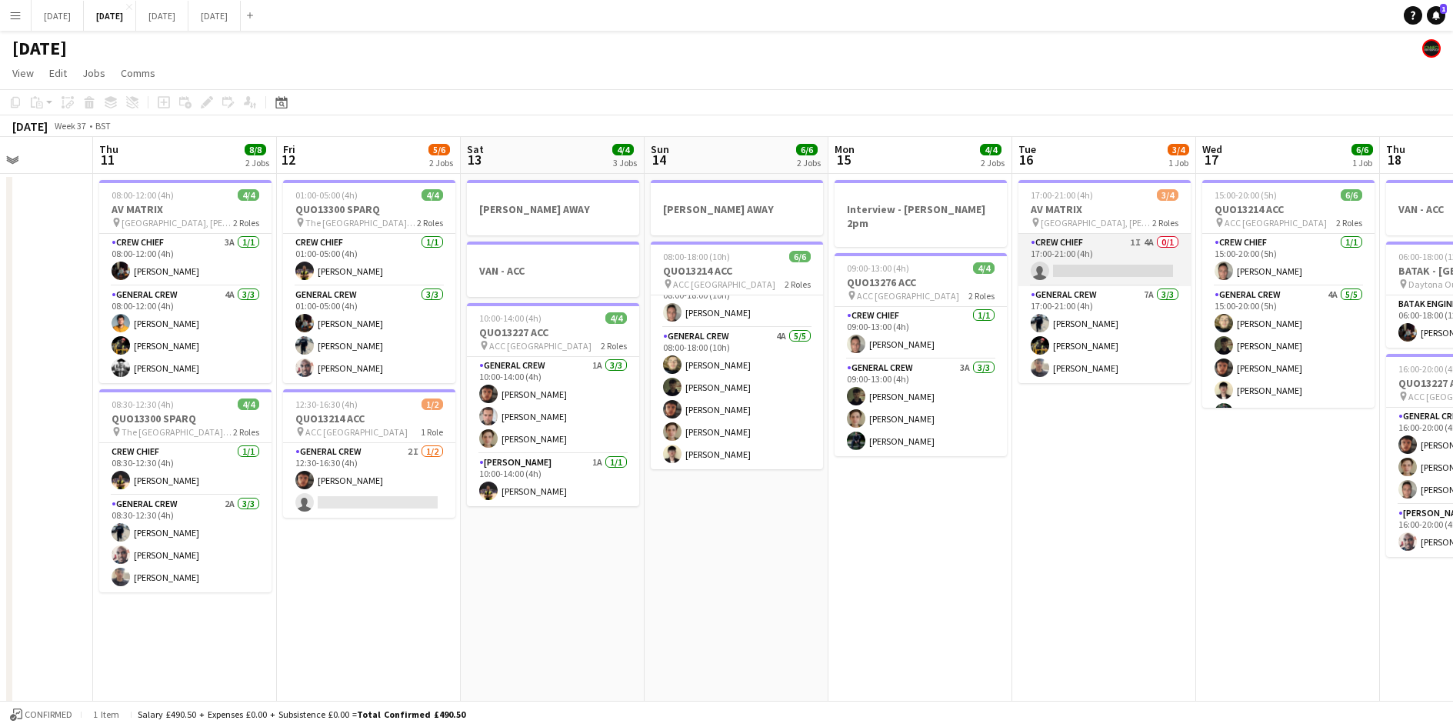
click at [1090, 269] on app-card-role "Crew Chief 1I 4A 0/1 17:00-21:00 (4h) single-neutral-actions" at bounding box center [1104, 260] width 172 height 52
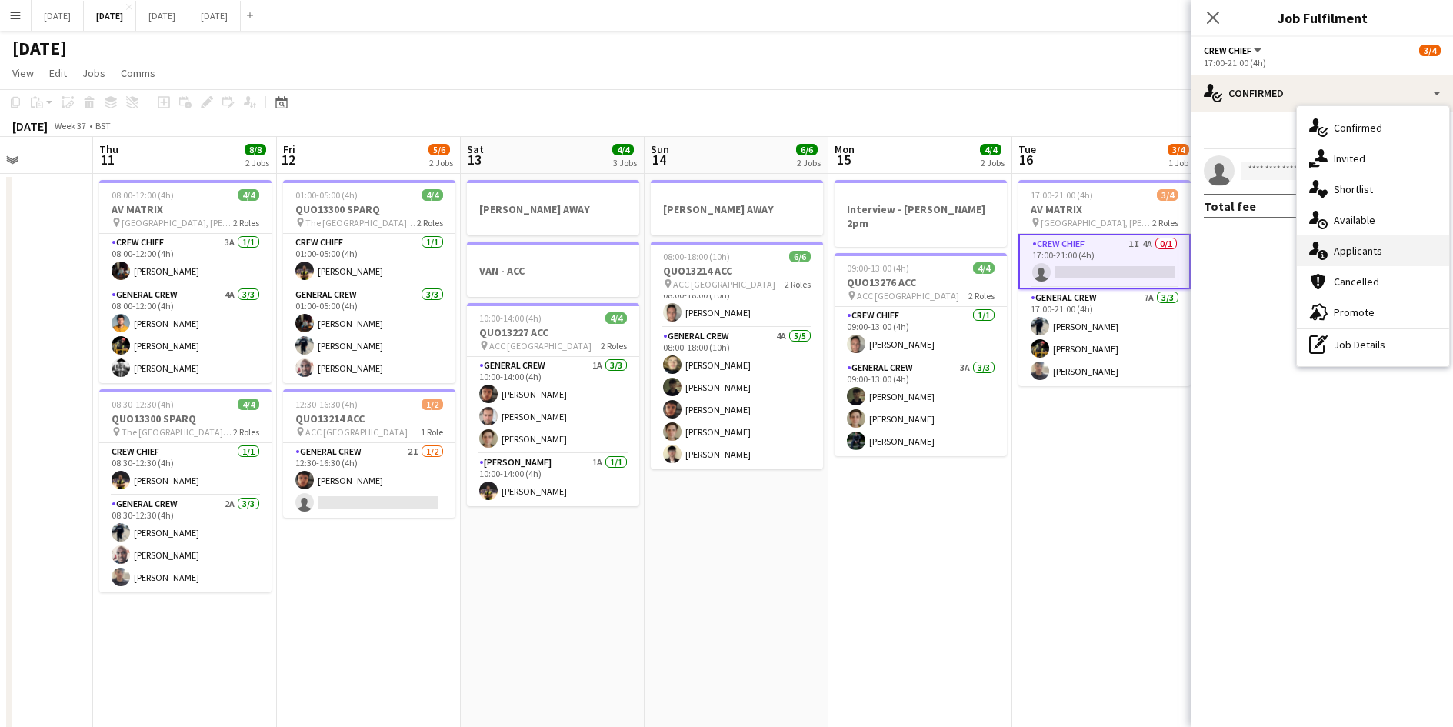
click at [1387, 255] on div "single-neutral-actions-information Applicants" at bounding box center [1373, 250] width 152 height 31
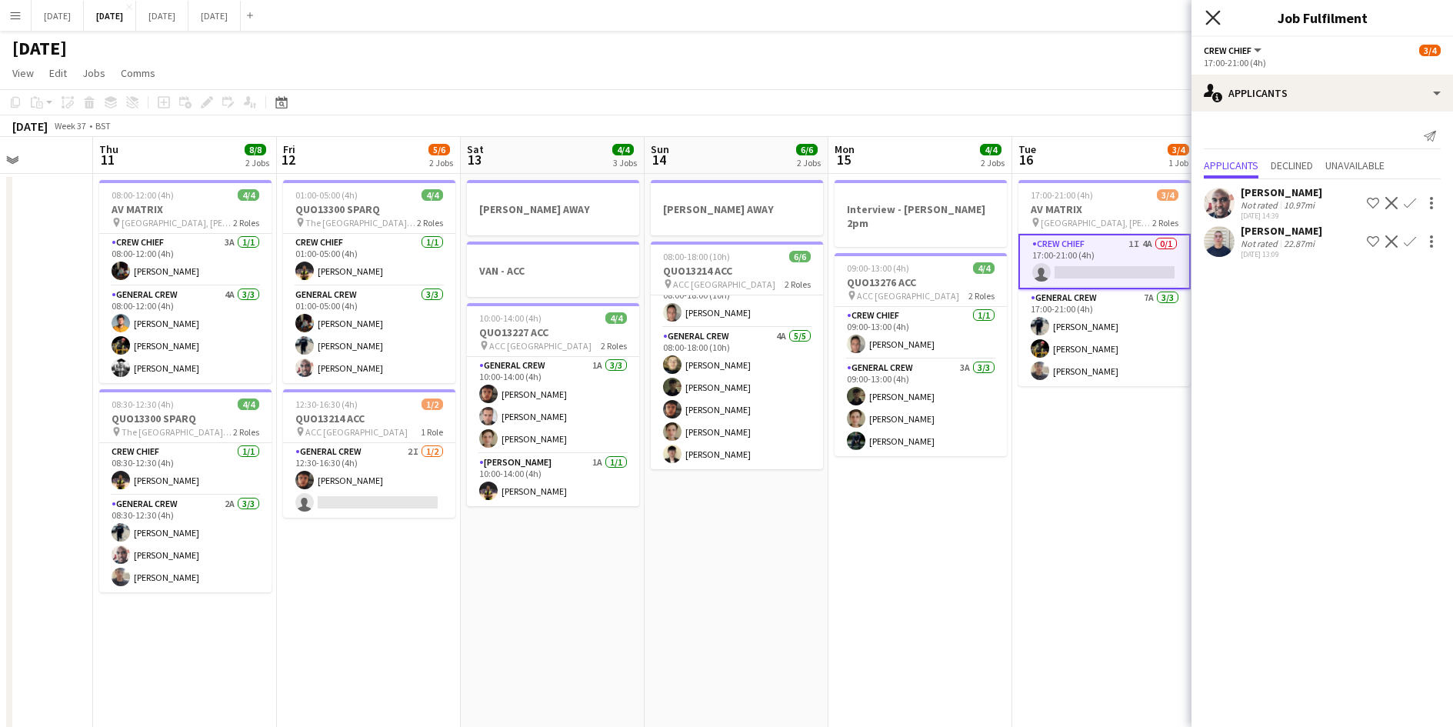
click at [1213, 18] on icon at bounding box center [1212, 17] width 15 height 15
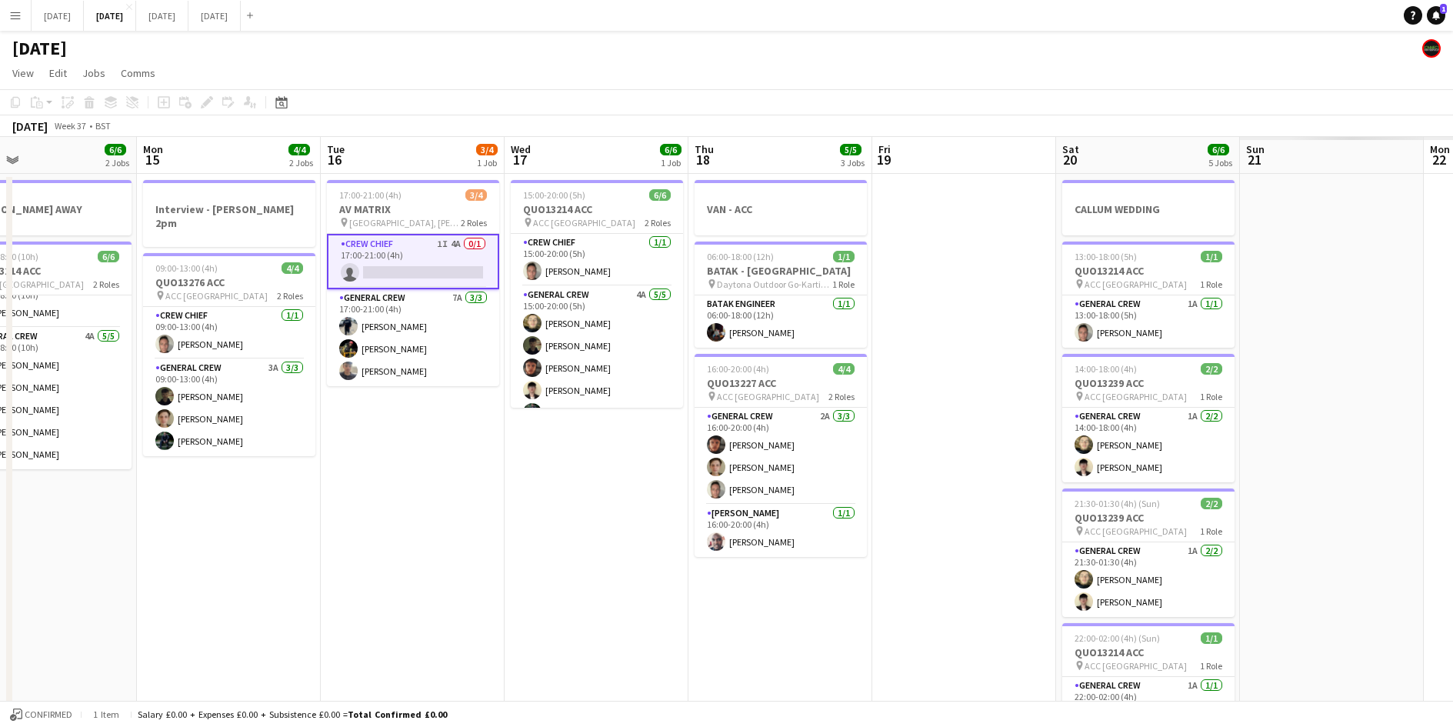
drag, startPoint x: 1229, startPoint y: 505, endPoint x: 515, endPoint y: 522, distance: 713.9
click at [515, 522] on app-calendar-viewport "Thu 11 8/8 2 Jobs Fri 12 5/6 2 Jobs Sat 13 4/4 3 Jobs Sun 14 6/6 2 Jobs Mon 15 …" at bounding box center [726, 666] width 1453 height 1058
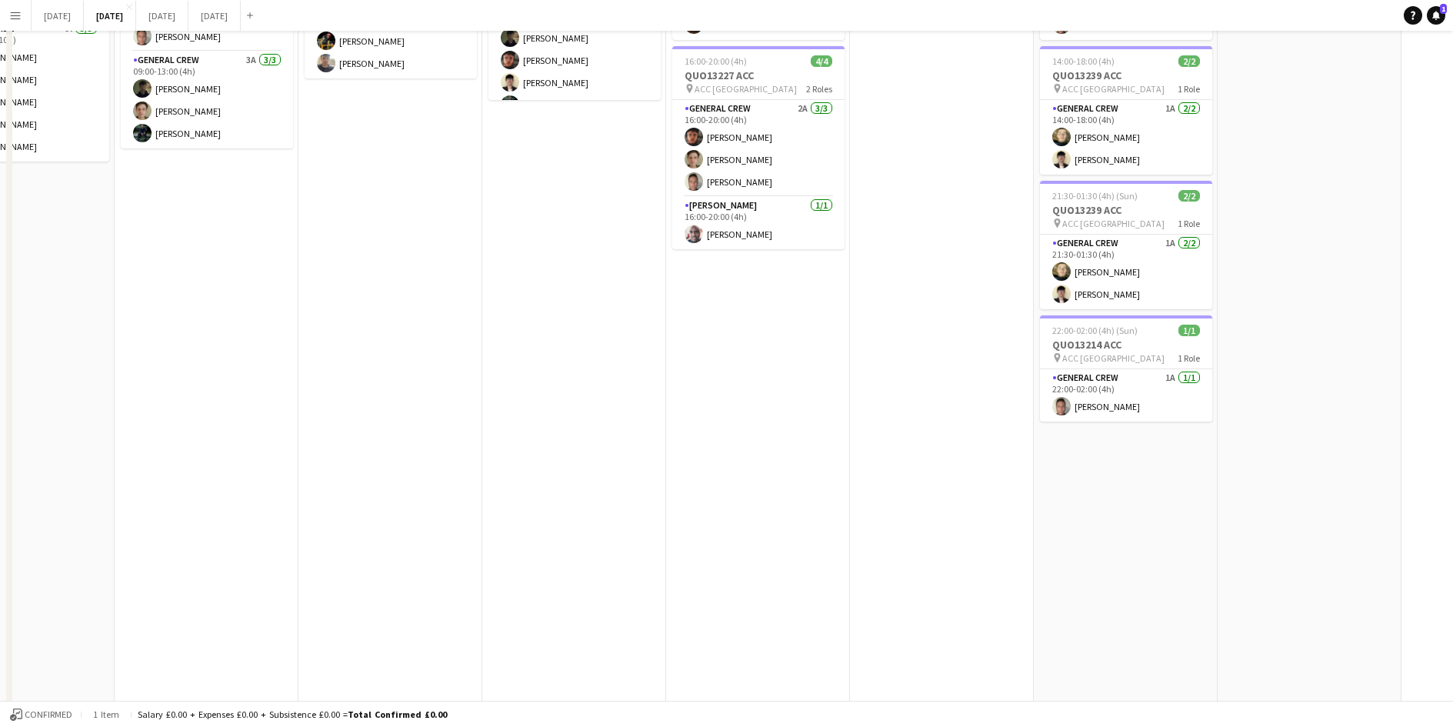
scroll to position [0, 0]
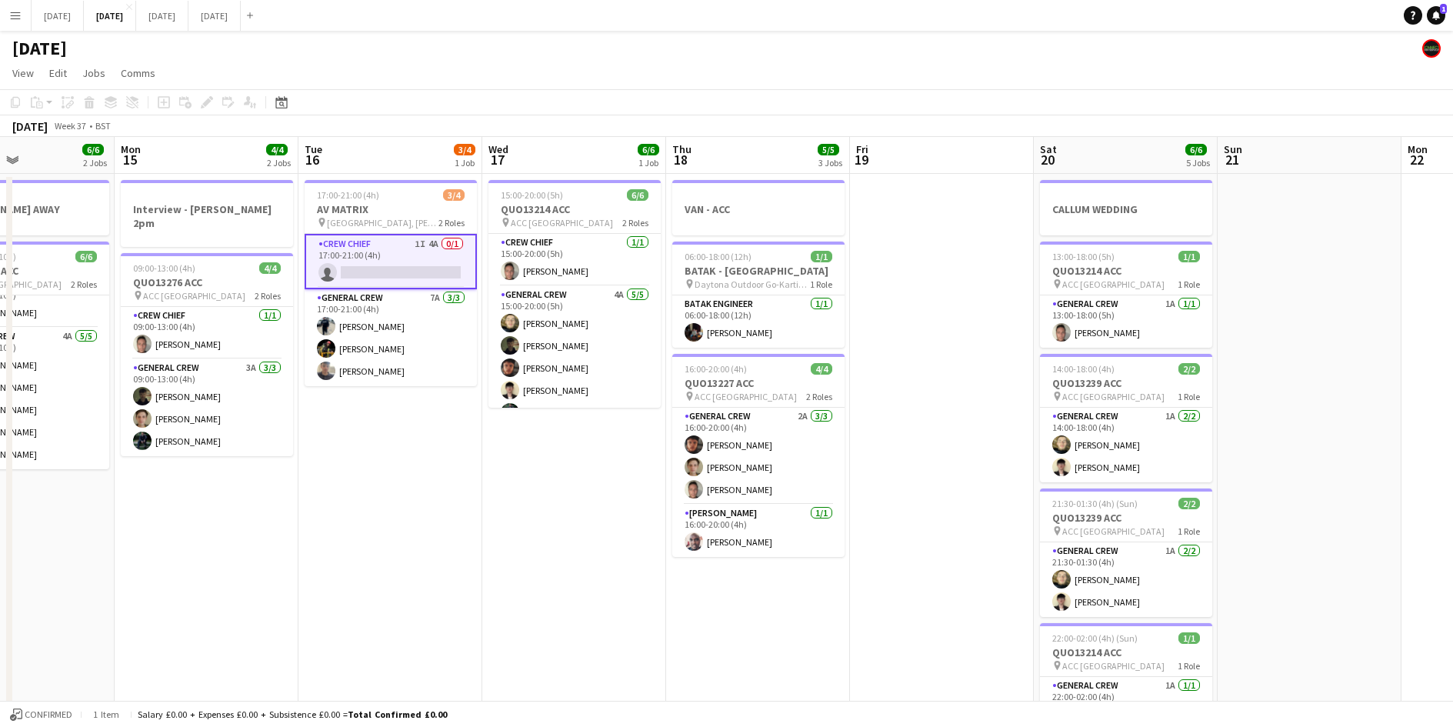
click at [958, 524] on app-calendar-viewport "Thu 11 8/8 2 Jobs Fri 12 5/6 2 Jobs Sat 13 4/4 3 Jobs Sun 14 6/6 2 Jobs Mon 15 …" at bounding box center [726, 666] width 1453 height 1058
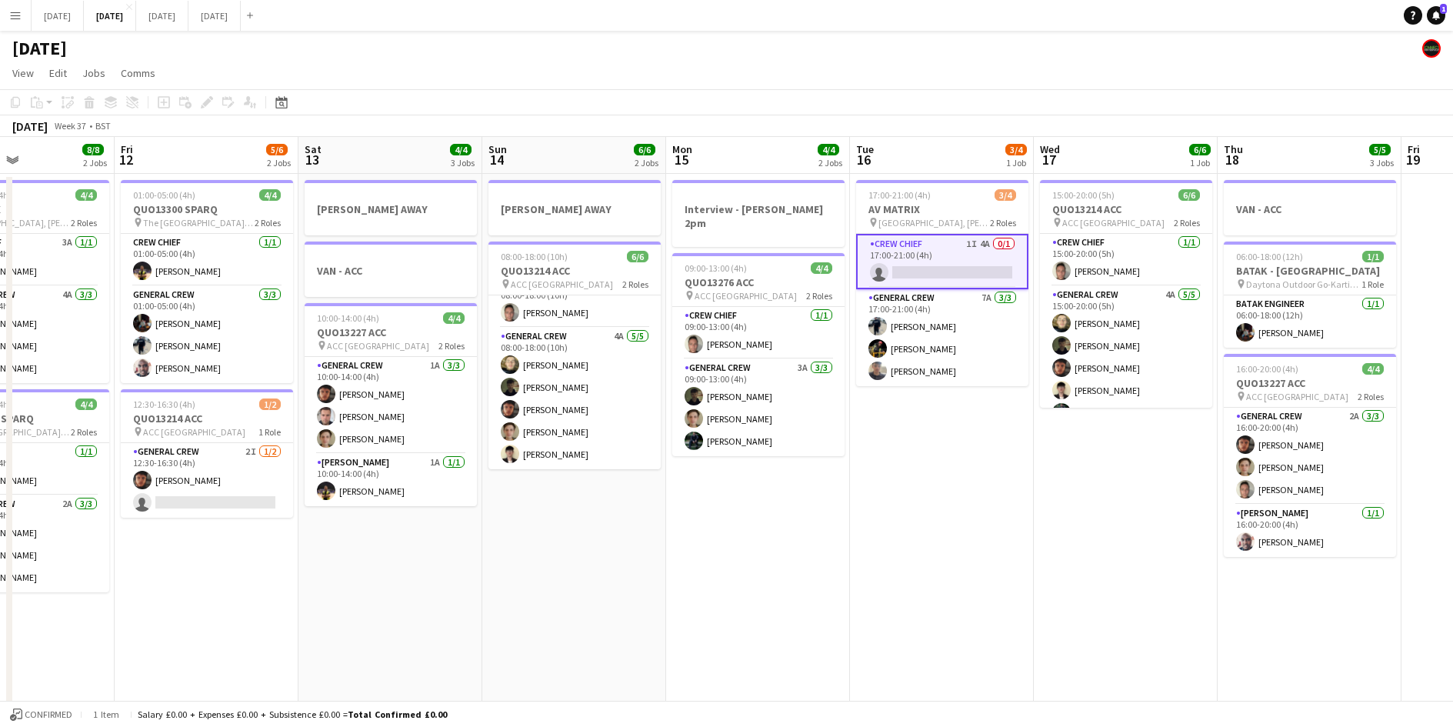
drag, startPoint x: 660, startPoint y: 604, endPoint x: 1202, endPoint y: 504, distance: 551.4
click at [1203, 527] on app-calendar-viewport "Mon 8 6/6 3 Jobs Tue 9 4/4 3 Jobs Wed 10 Thu 11 8/8 2 Jobs Fri 12 5/6 2 Jobs Sa…" at bounding box center [726, 666] width 1453 height 1058
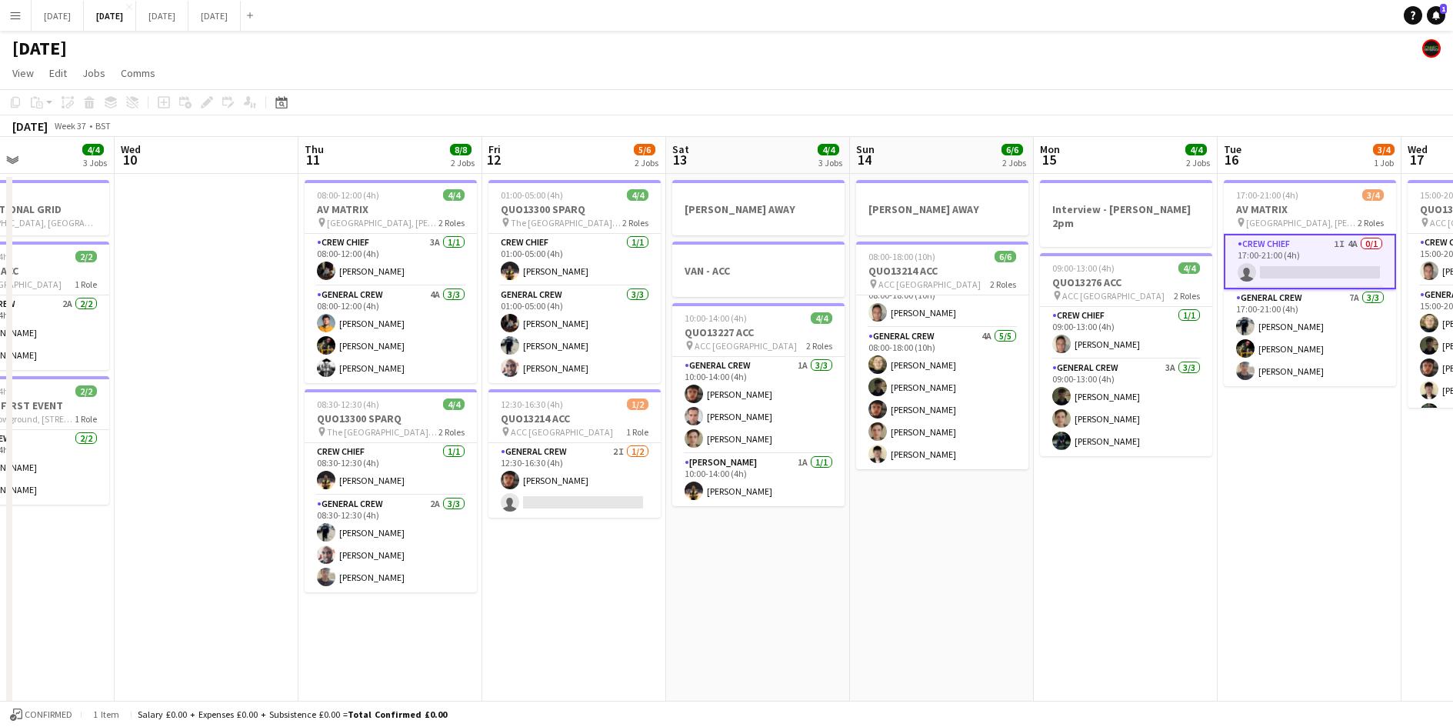
drag, startPoint x: 526, startPoint y: 561, endPoint x: 441, endPoint y: 569, distance: 85.7
click at [1126, 553] on app-calendar-viewport "Sat 6 13/14 5 Jobs Sun 7 7/8 2 Jobs Mon 8 6/6 3 Jobs Tue 9 4/4 3 Jobs Wed 10 Th…" at bounding box center [726, 666] width 1453 height 1058
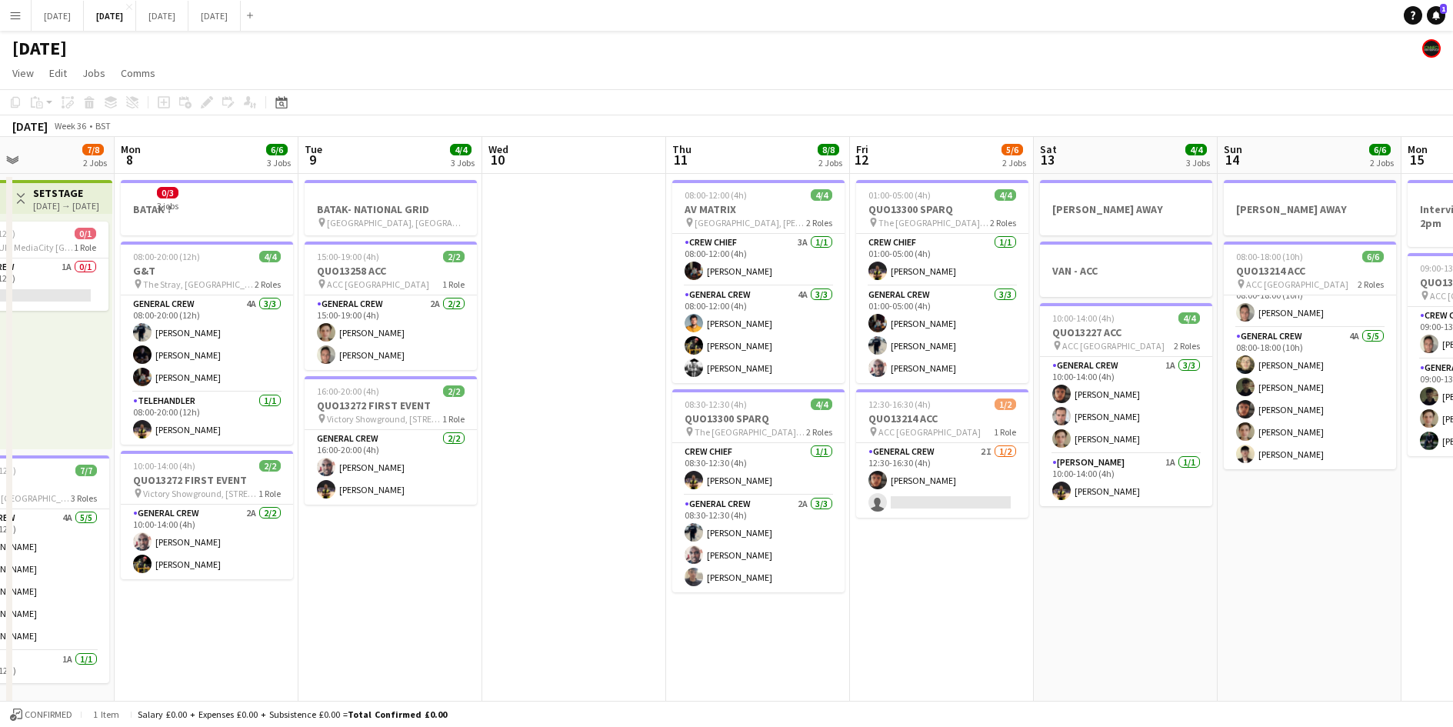
drag, startPoint x: 441, startPoint y: 569, endPoint x: 989, endPoint y: 505, distance: 552.2
click at [977, 523] on app-calendar-viewport "Thu 4 18/19 4 Jobs Fri 5 11/14 3 Jobs Sat 6 13/14 5 Jobs Sun 7 7/8 2 Jobs Mon 8…" at bounding box center [726, 666] width 1453 height 1058
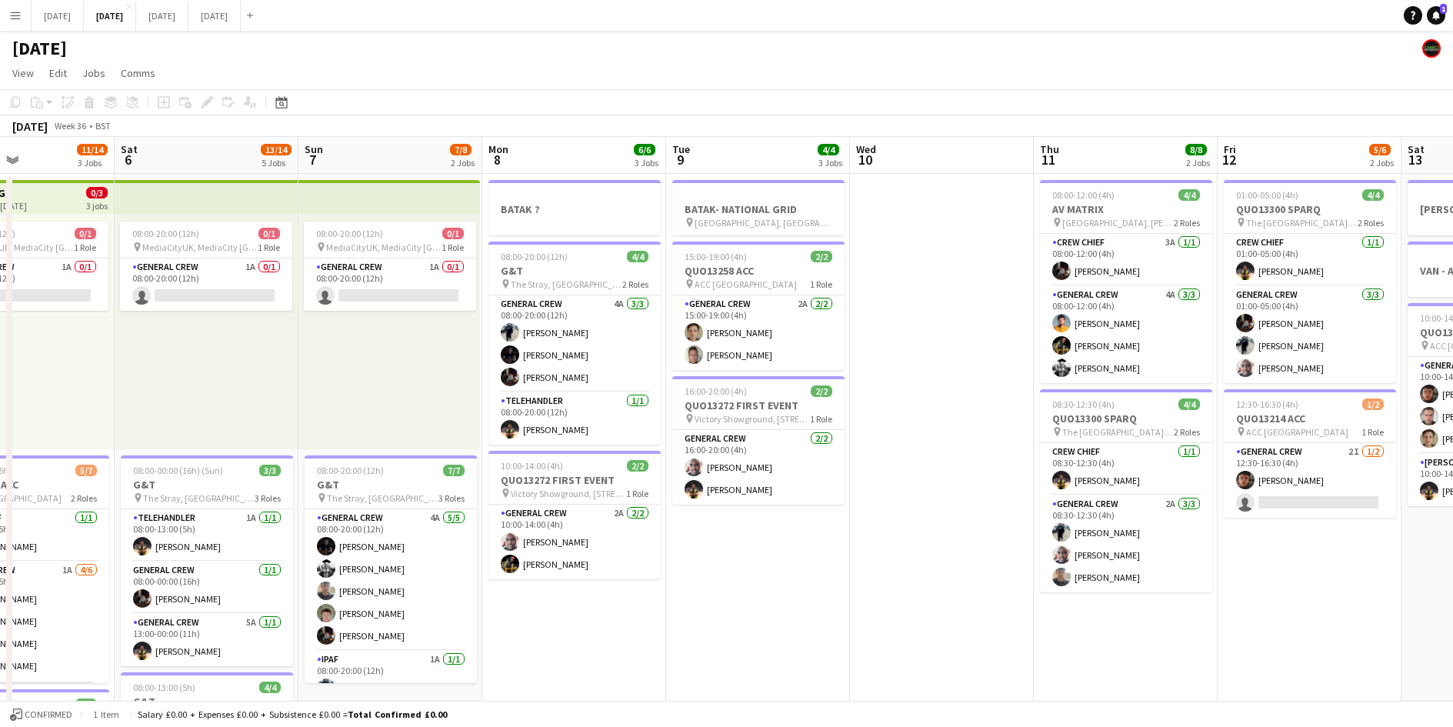
scroll to position [0, 199]
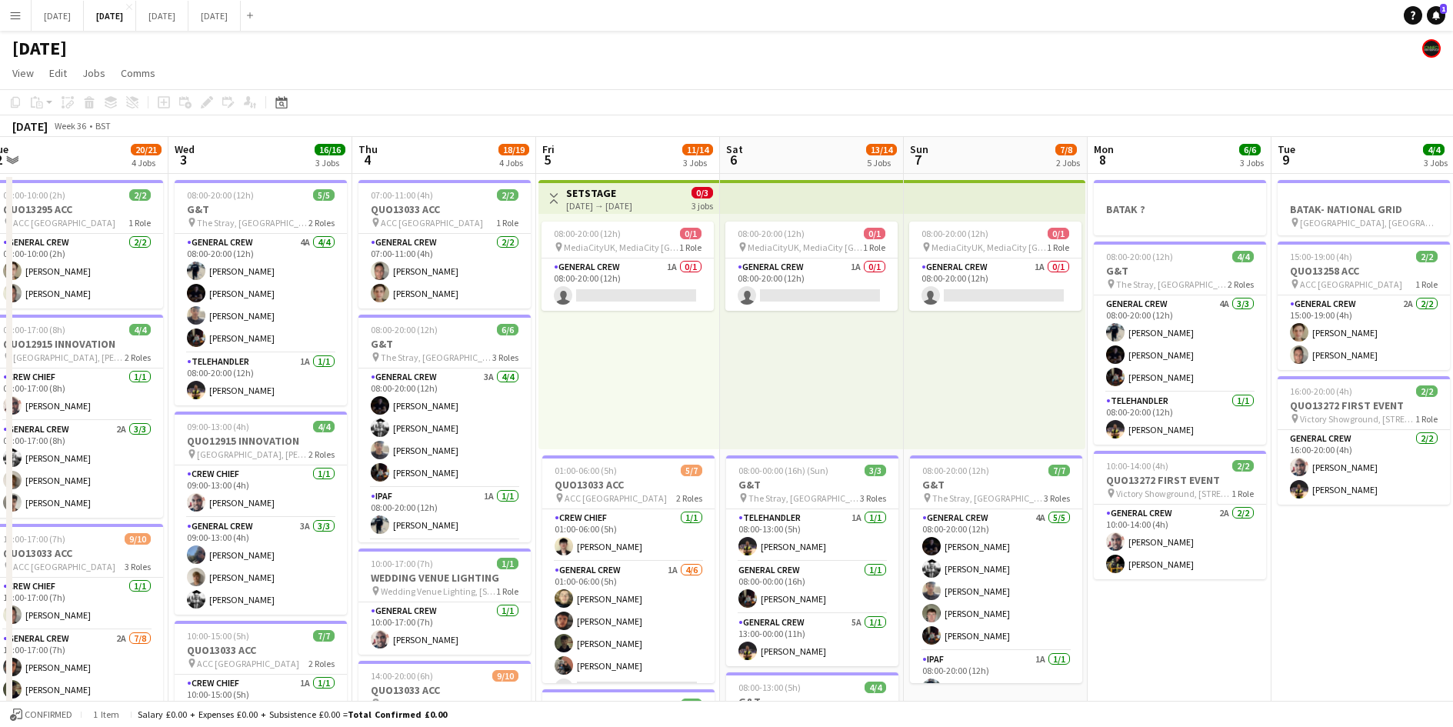
drag, startPoint x: 385, startPoint y: 547, endPoint x: 880, endPoint y: 518, distance: 495.4
click at [875, 528] on app-calendar-viewport "Mon 1 16/16 3 Jobs Tue 2 20/21 4 Jobs Wed 3 16/16 3 Jobs Thu 4 18/19 4 Jobs Fri…" at bounding box center [726, 666] width 1453 height 1058
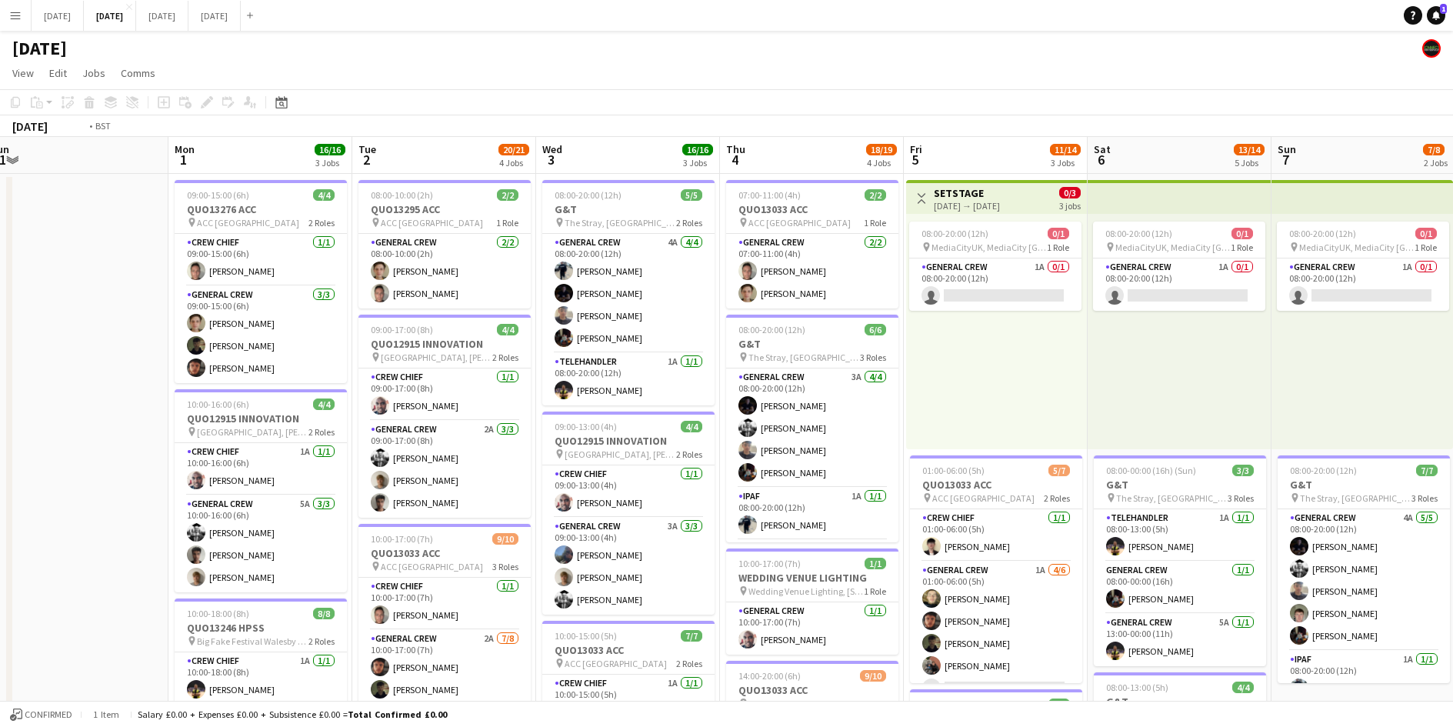
drag, startPoint x: 458, startPoint y: 523, endPoint x: 160, endPoint y: 110, distance: 509.1
click at [709, 511] on app-calendar-viewport "Sat 30 Sun 31 Mon 1 16/16 3 Jobs Tue 2 20/21 4 Jobs Wed 3 16/16 3 Jobs Thu 4 18…" at bounding box center [726, 666] width 1453 height 1058
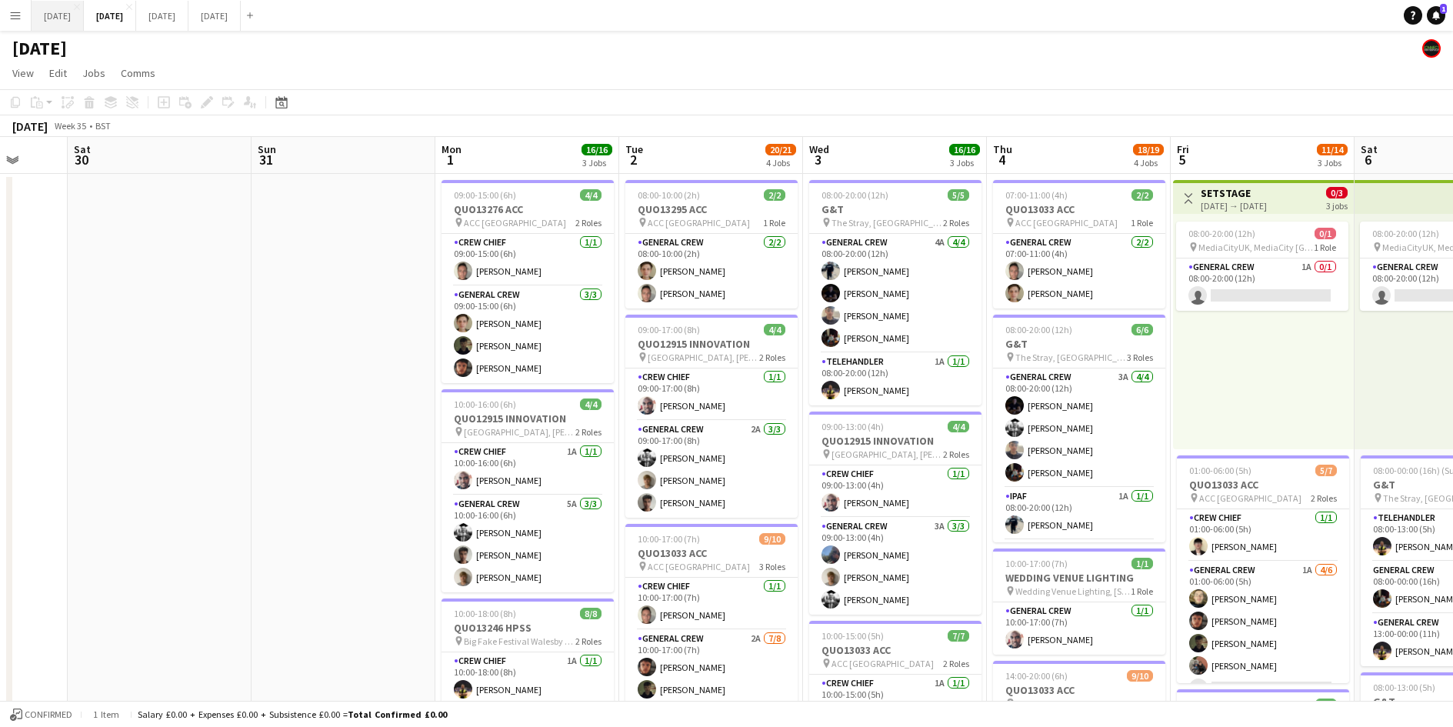
scroll to position [0, 484]
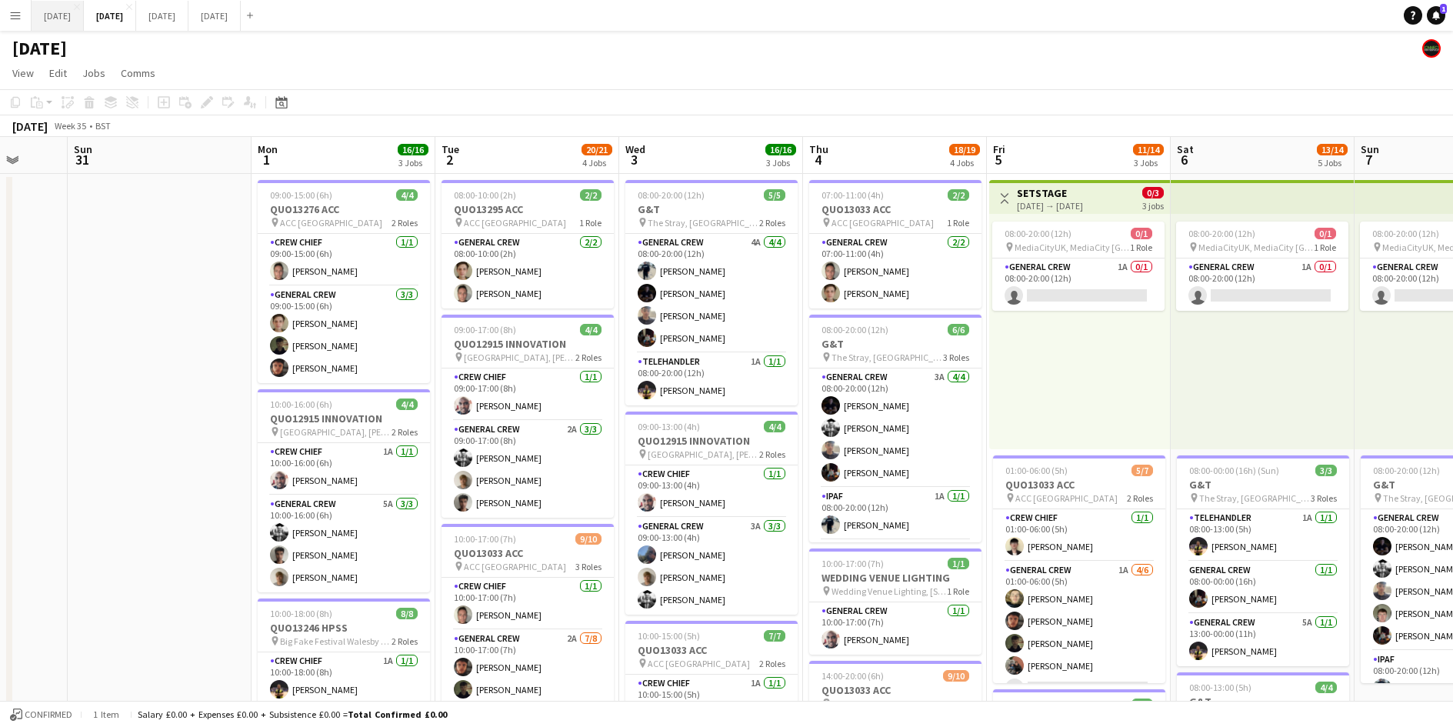
click at [62, 18] on button "[DATE] Close" at bounding box center [58, 16] width 52 height 30
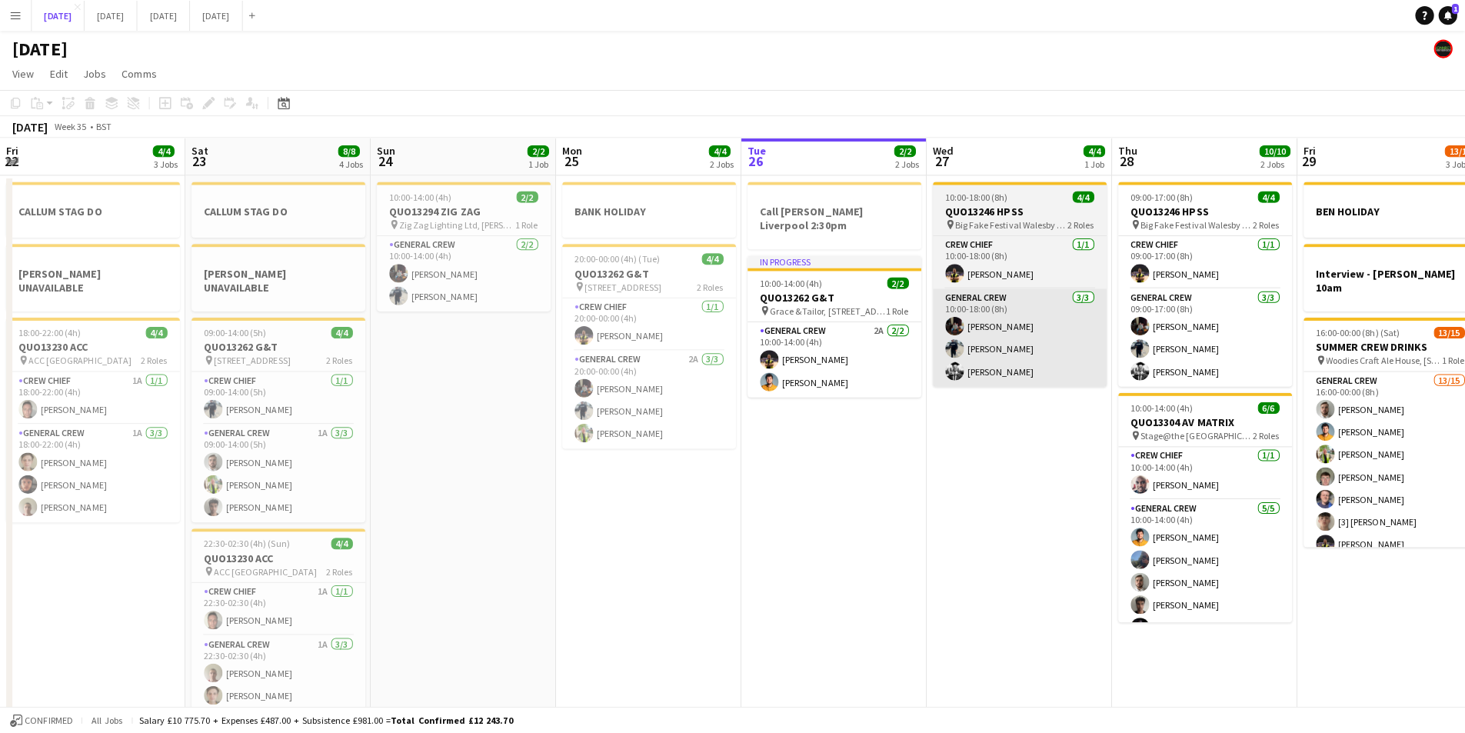
scroll to position [0, 565]
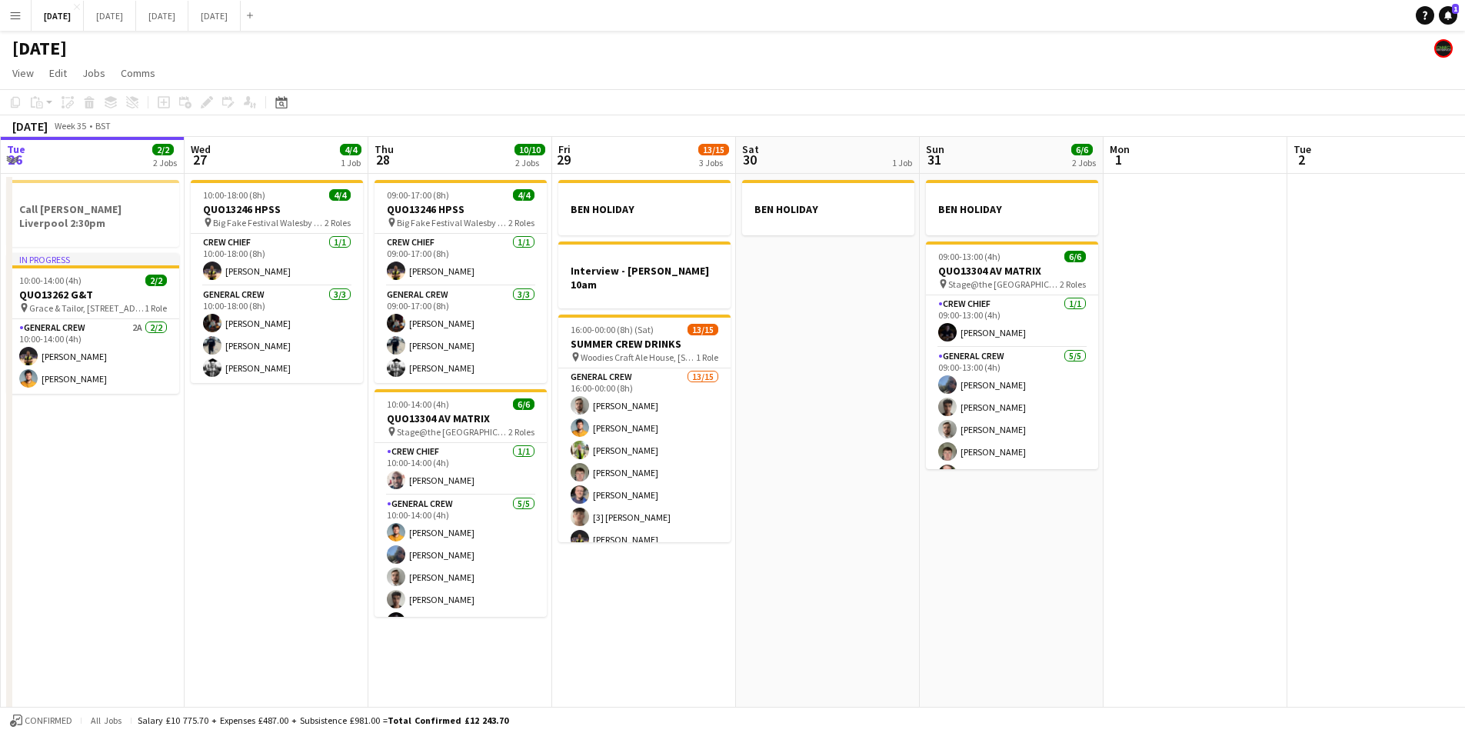
drag, startPoint x: 262, startPoint y: 501, endPoint x: 480, endPoint y: 426, distance: 230.3
click at [158, 480] on app-calendar-viewport "Sat 23 8/8 4 Jobs Sun 24 2/2 1 Job Mon 25 4/4 2 Jobs Tue 26 2/2 2 Jobs Wed 27 4…" at bounding box center [732, 442] width 1465 height 611
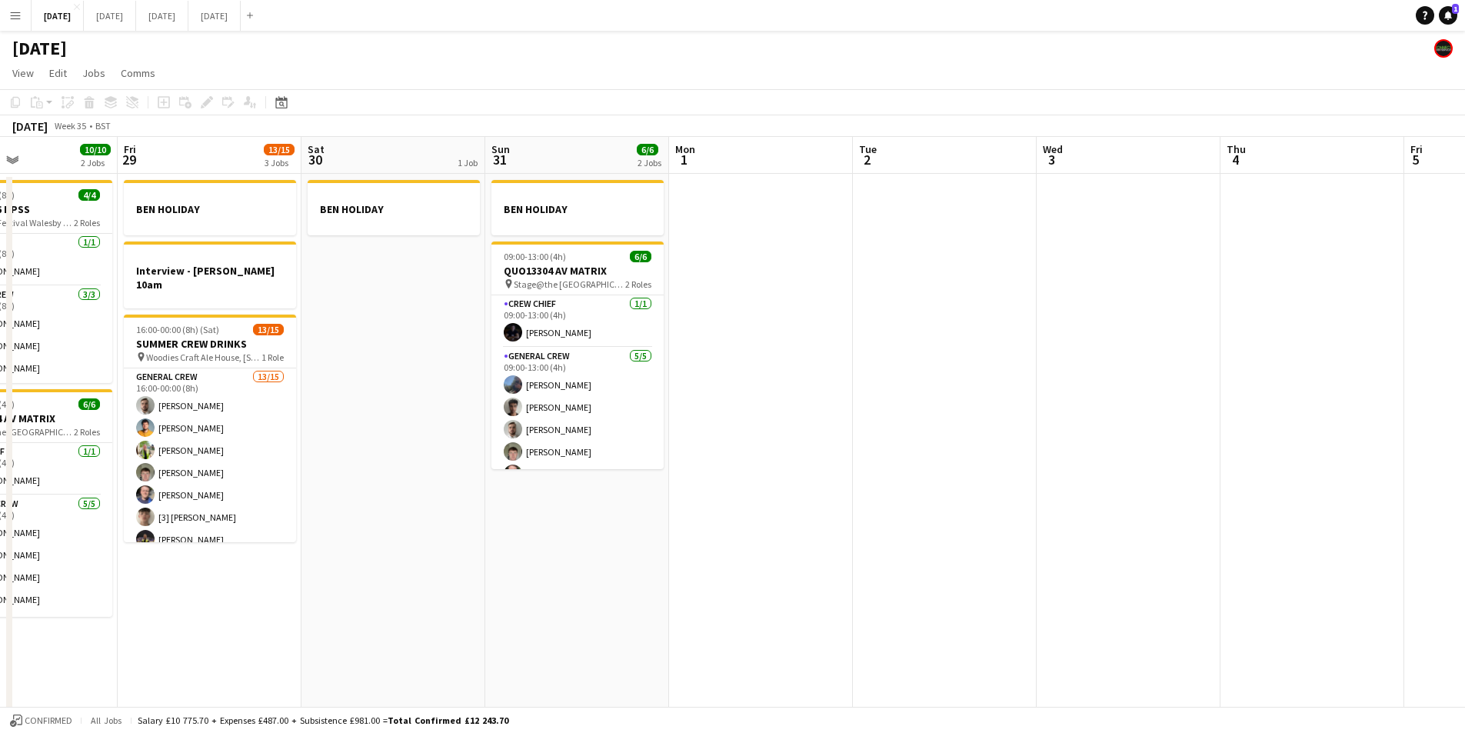
drag, startPoint x: 667, startPoint y: 434, endPoint x: 407, endPoint y: 439, distance: 260.0
click at [407, 439] on app-calendar-viewport "Mon 25 4/4 2 Jobs Tue 26 2/2 2 Jobs Wed 27 4/4 1 Job Thu 28 10/10 2 Jobs Fri 29…" at bounding box center [732, 442] width 1465 height 611
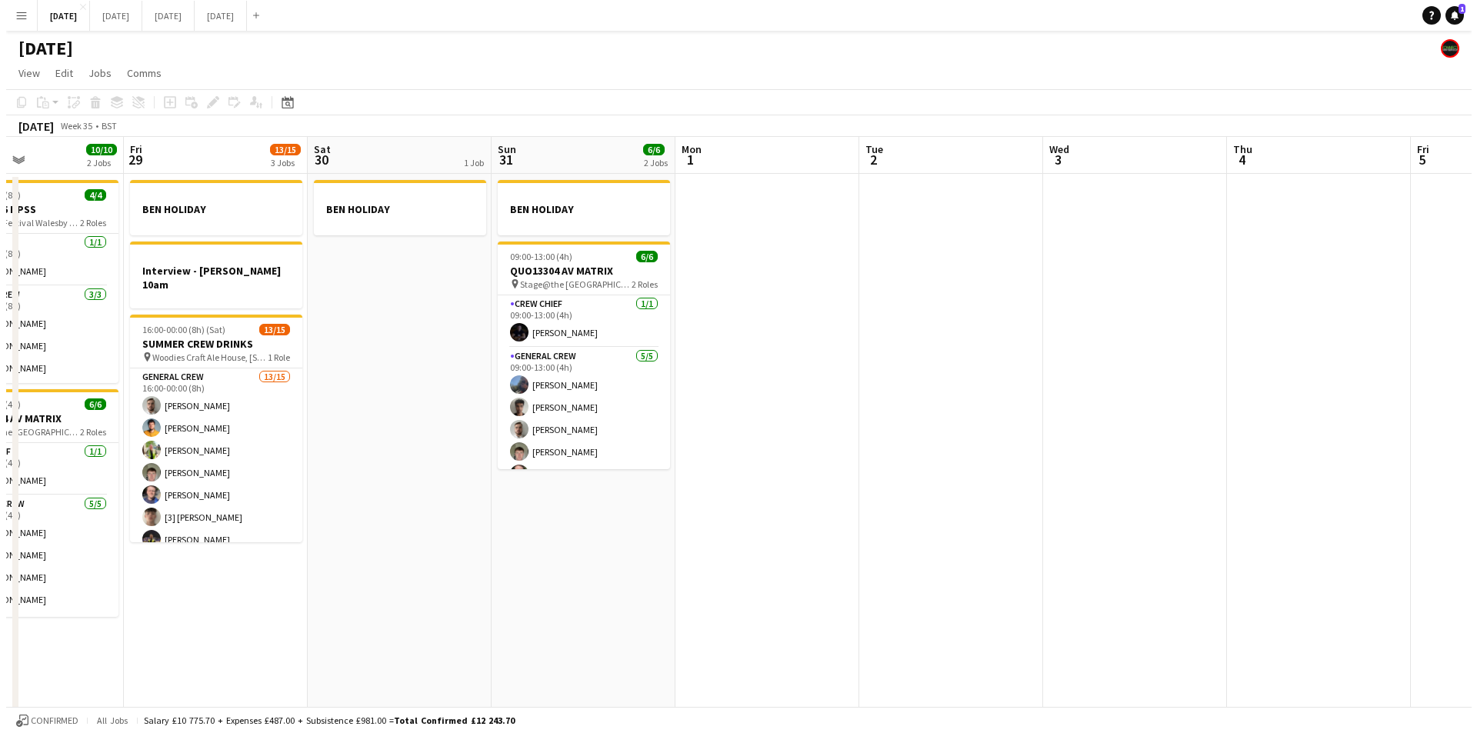
scroll to position [0, 561]
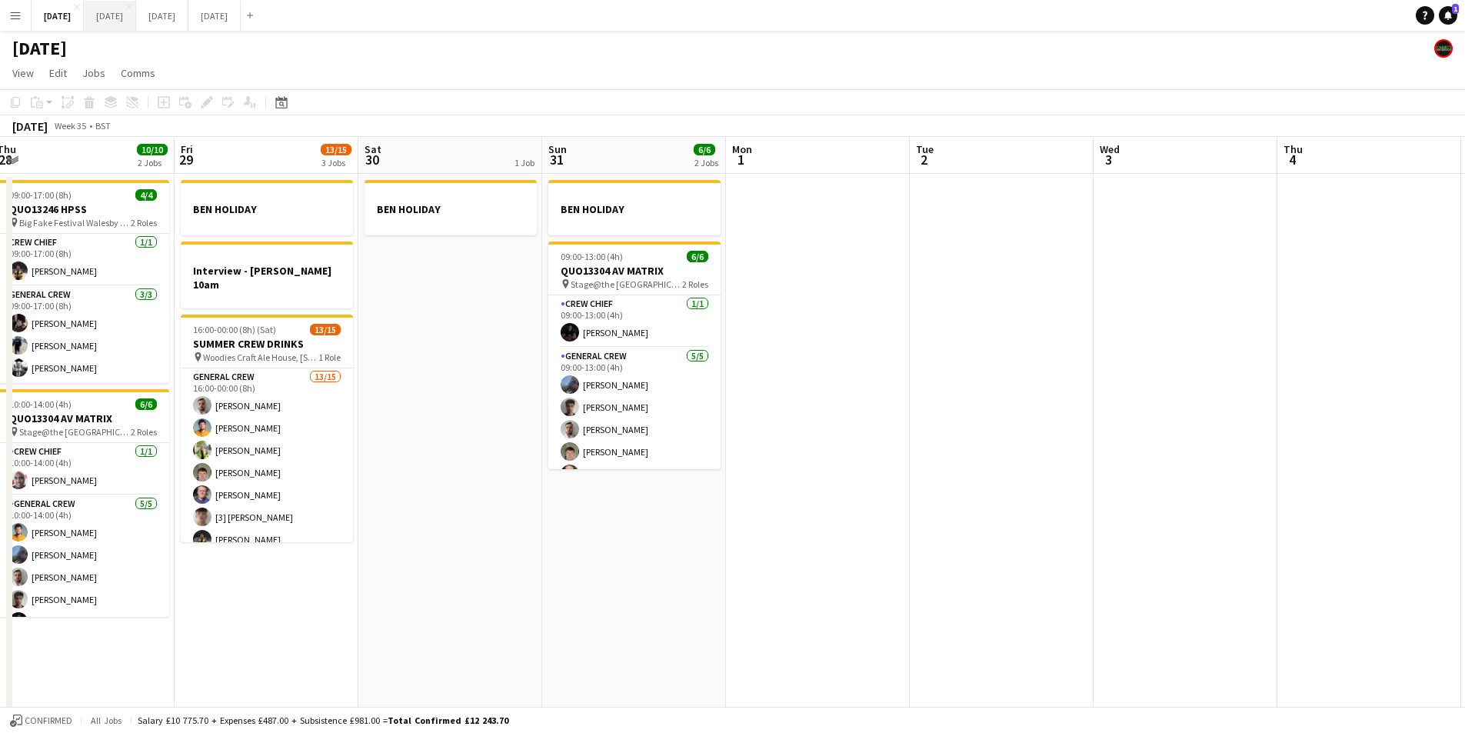
click at [136, 15] on button "[DATE] Close" at bounding box center [110, 16] width 52 height 30
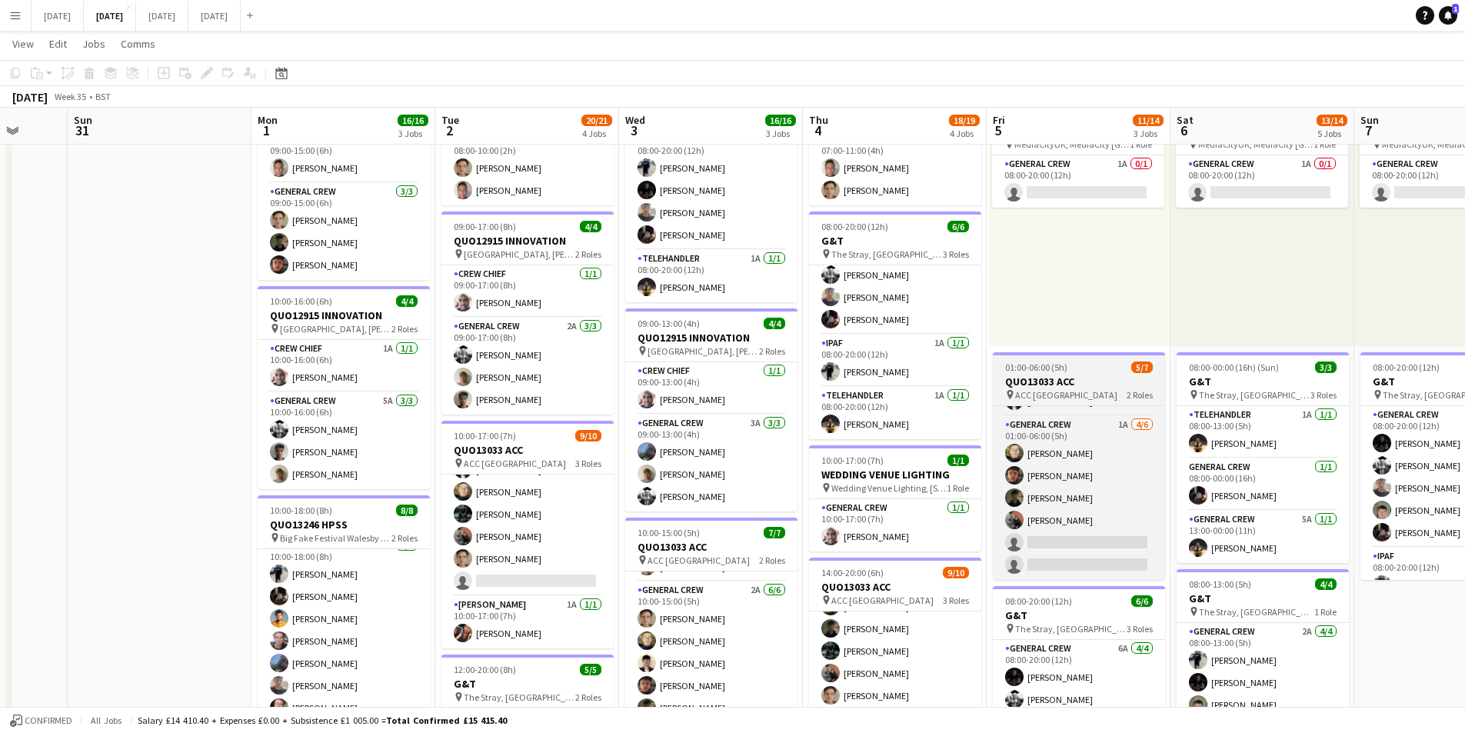
scroll to position [42, 0]
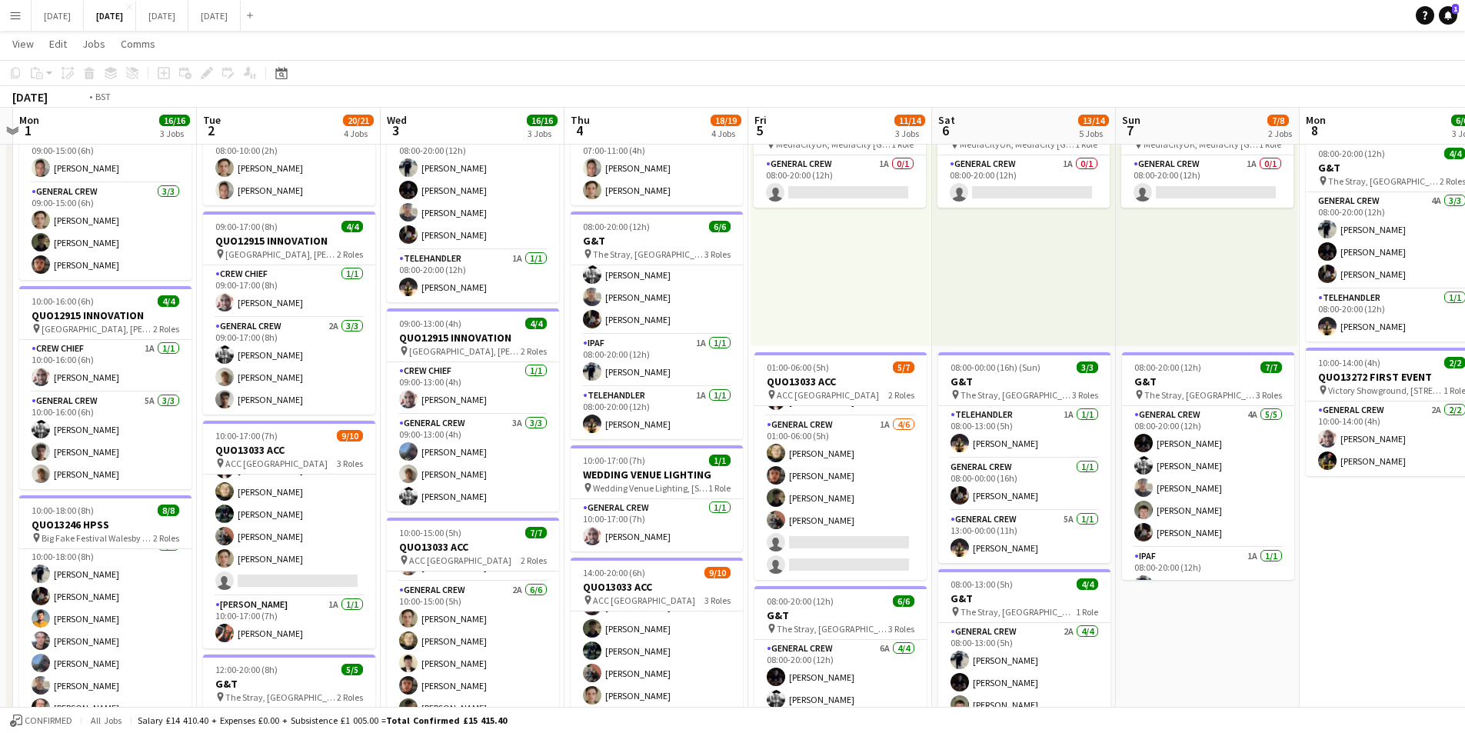
drag, startPoint x: 927, startPoint y: 518, endPoint x: 781, endPoint y: 496, distance: 146.9
click at [781, 496] on app-calendar-viewport "Fri 29 Sat 30 Sun 31 Mon 1 16/16 3 Jobs Tue 2 20/21 4 Jobs Wed 3 16/16 3 Jobs T…" at bounding box center [732, 524] width 1465 height 1133
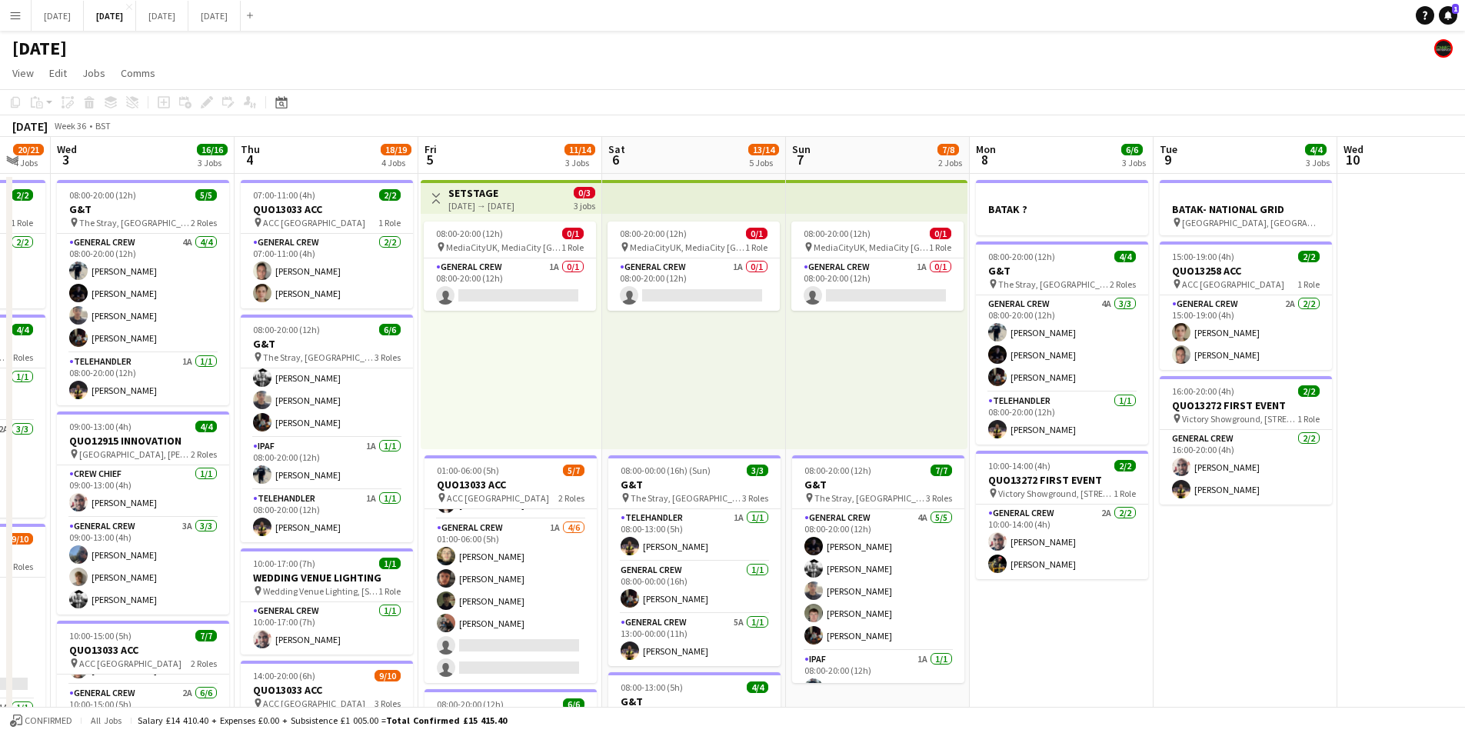
scroll to position [0, 585]
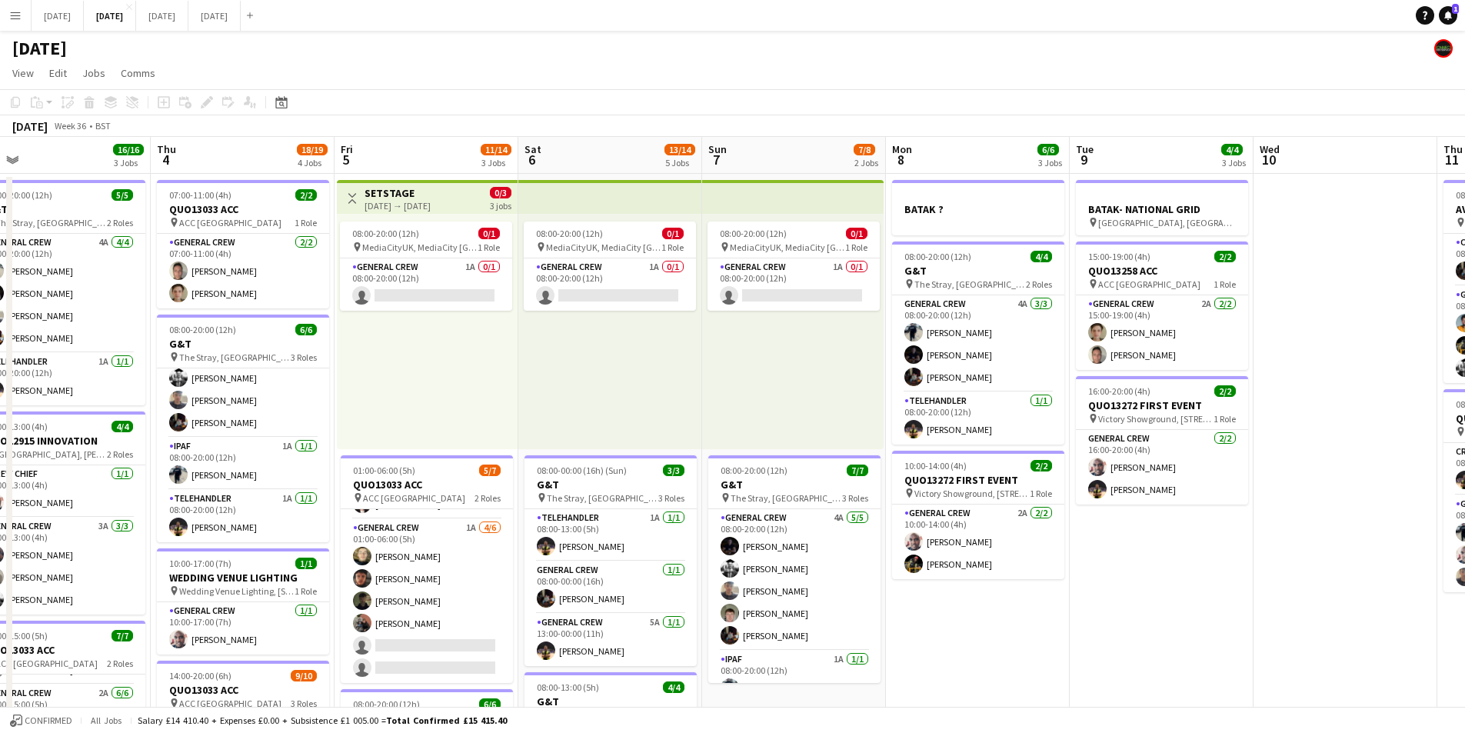
drag, startPoint x: 1387, startPoint y: 637, endPoint x: 851, endPoint y: 600, distance: 536.6
click at [830, 595] on app-calendar-viewport "Sun 31 Mon 1 16/16 3 Jobs Tue 2 20/21 4 Jobs Wed 3 16/16 3 Jobs Thu 4 18/19 4 J…" at bounding box center [732, 666] width 1465 height 1058
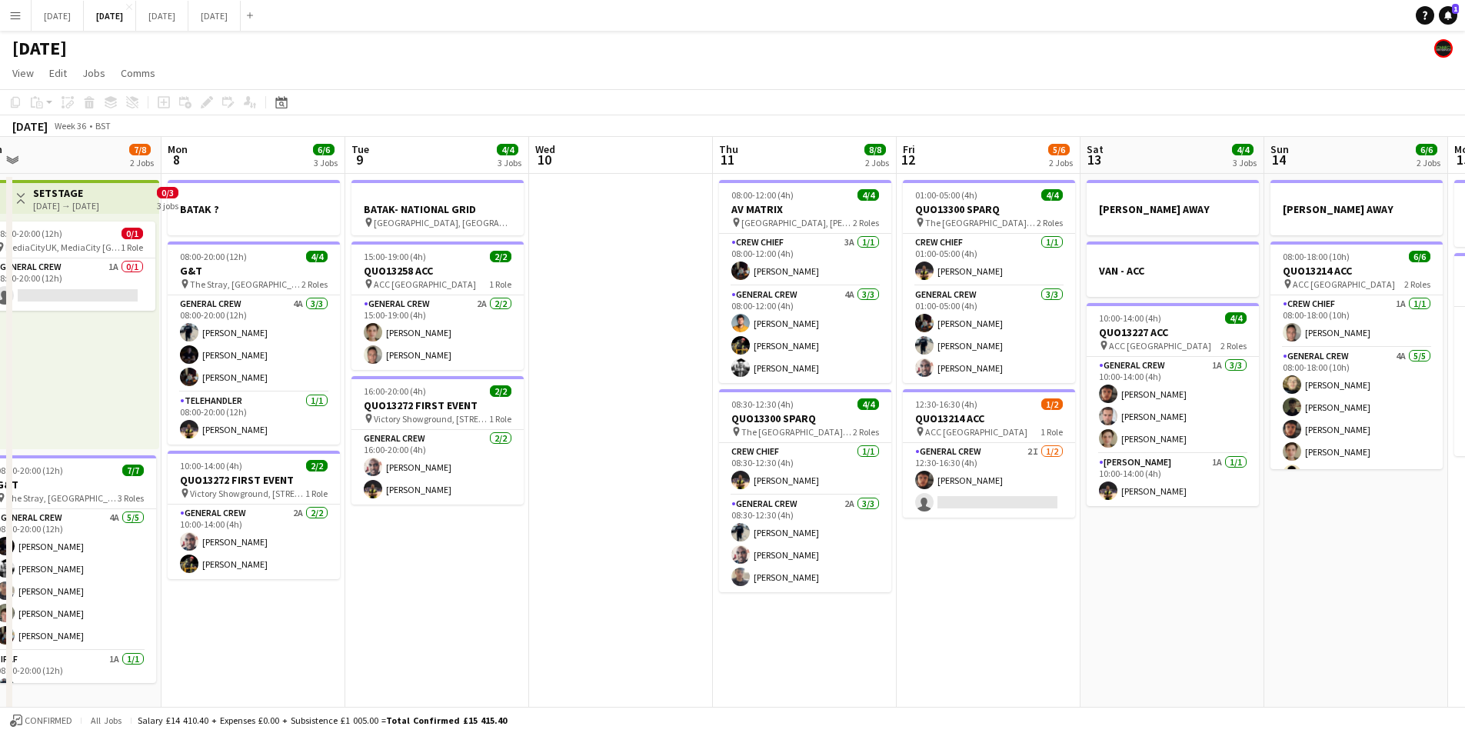
scroll to position [0, 505]
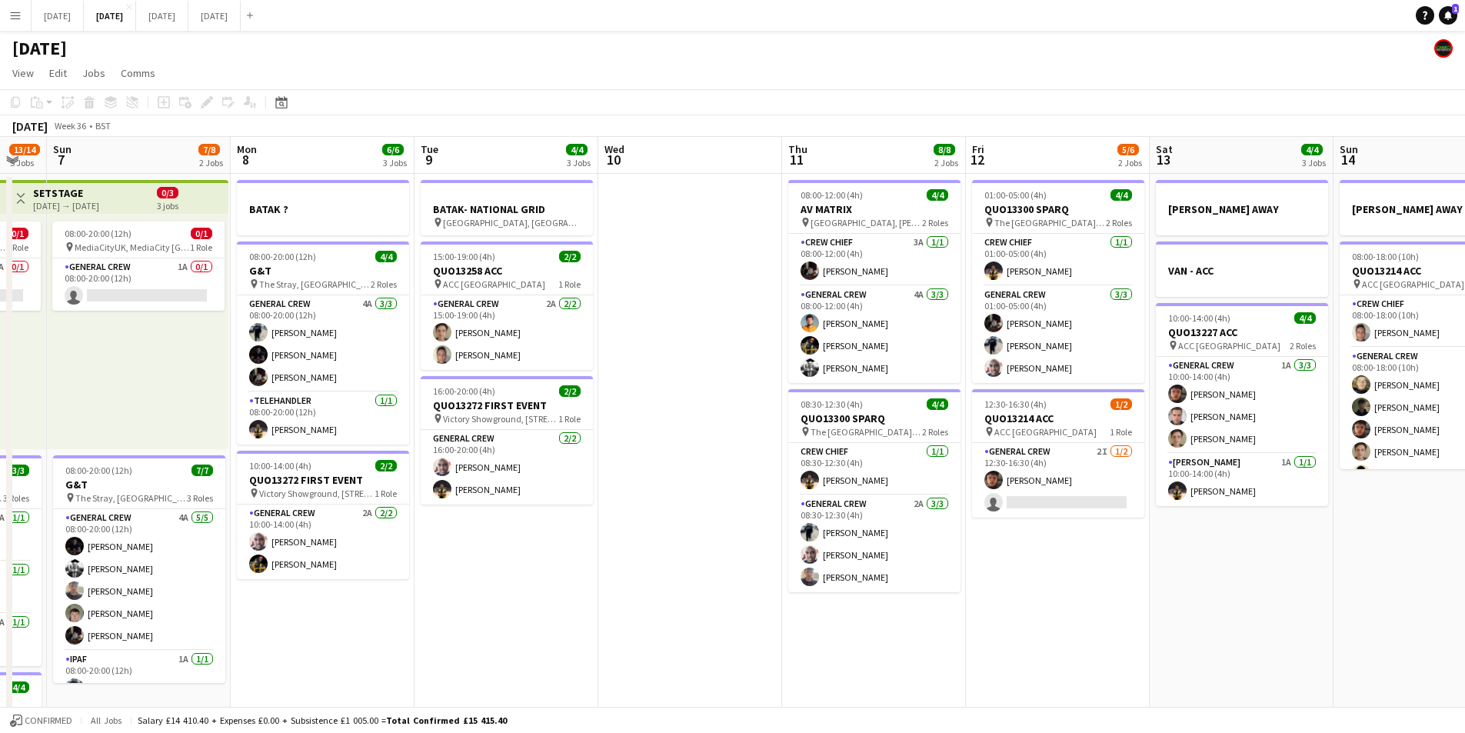
drag, startPoint x: 1135, startPoint y: 625, endPoint x: 977, endPoint y: 595, distance: 161.2
click at [1404, 635] on app-calendar-viewport "Thu 4 18/19 4 Jobs Fri 5 11/14 3 Jobs Sat 6 13/14 5 Jobs Sun 7 7/8 2 Jobs Mon 8…" at bounding box center [732, 666] width 1465 height 1058
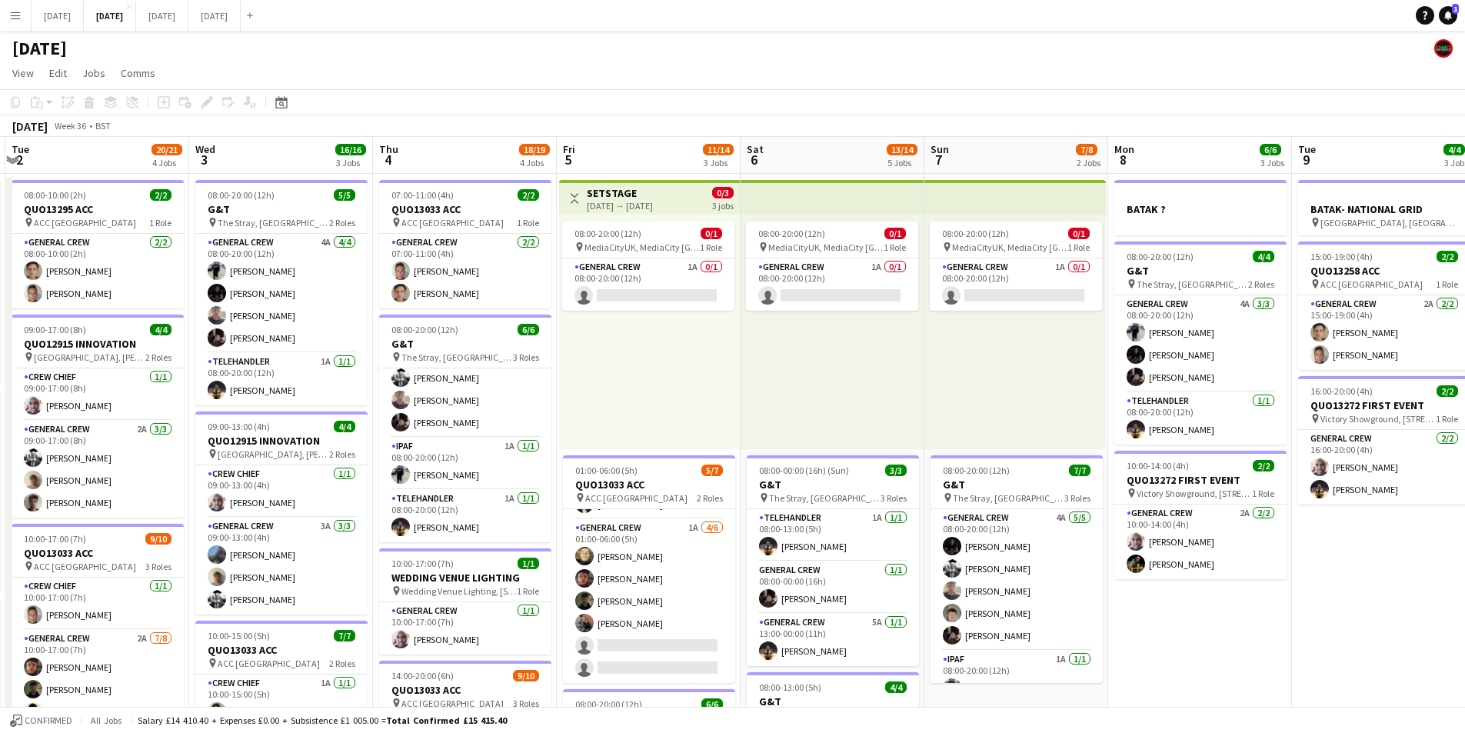
scroll to position [0, 359]
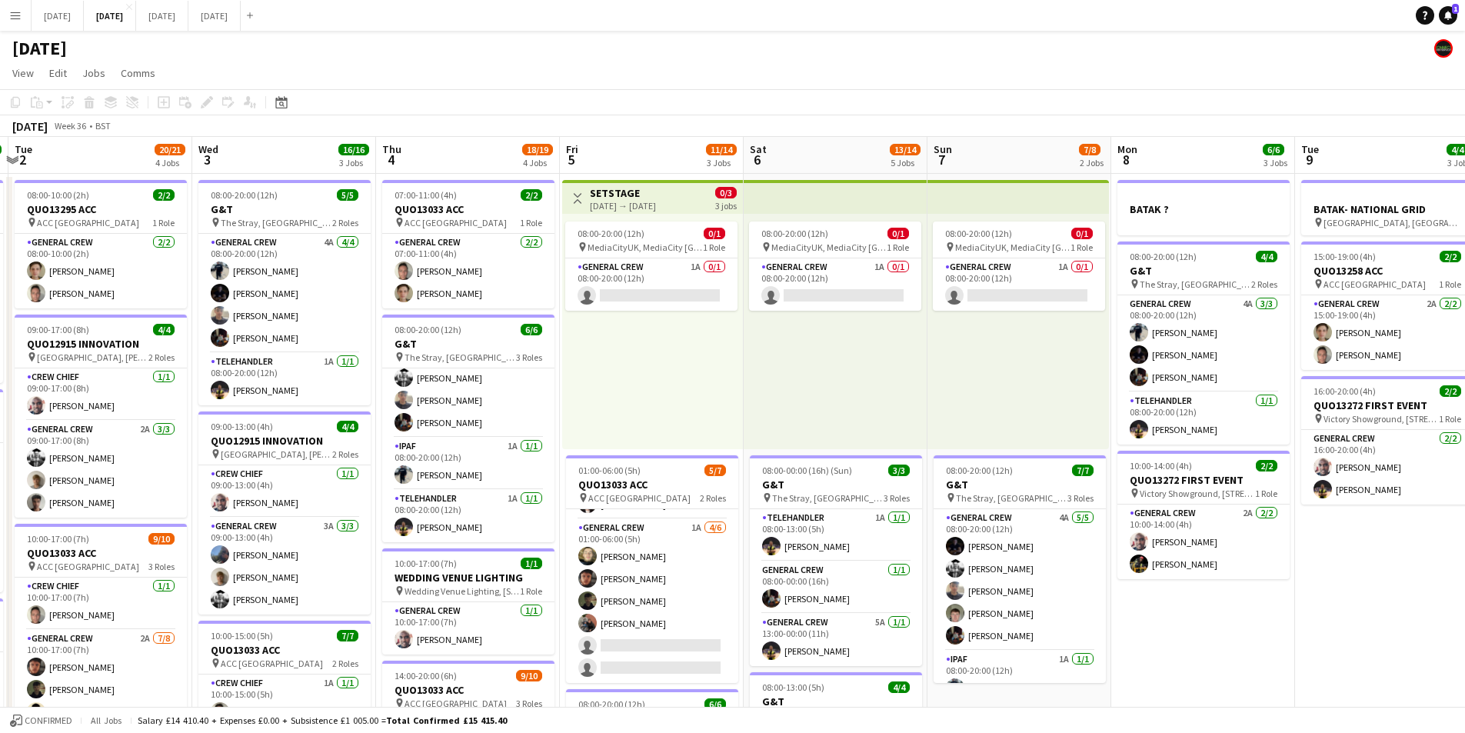
drag, startPoint x: 331, startPoint y: 547, endPoint x: 559, endPoint y: 552, distance: 228.5
click at [559, 552] on app-calendar-viewport "Sun 31 Mon 1 16/16 3 Jobs Tue 2 20/21 4 Jobs Wed 3 16/16 3 Jobs Thu 4 18/19 4 J…" at bounding box center [732, 666] width 1465 height 1058
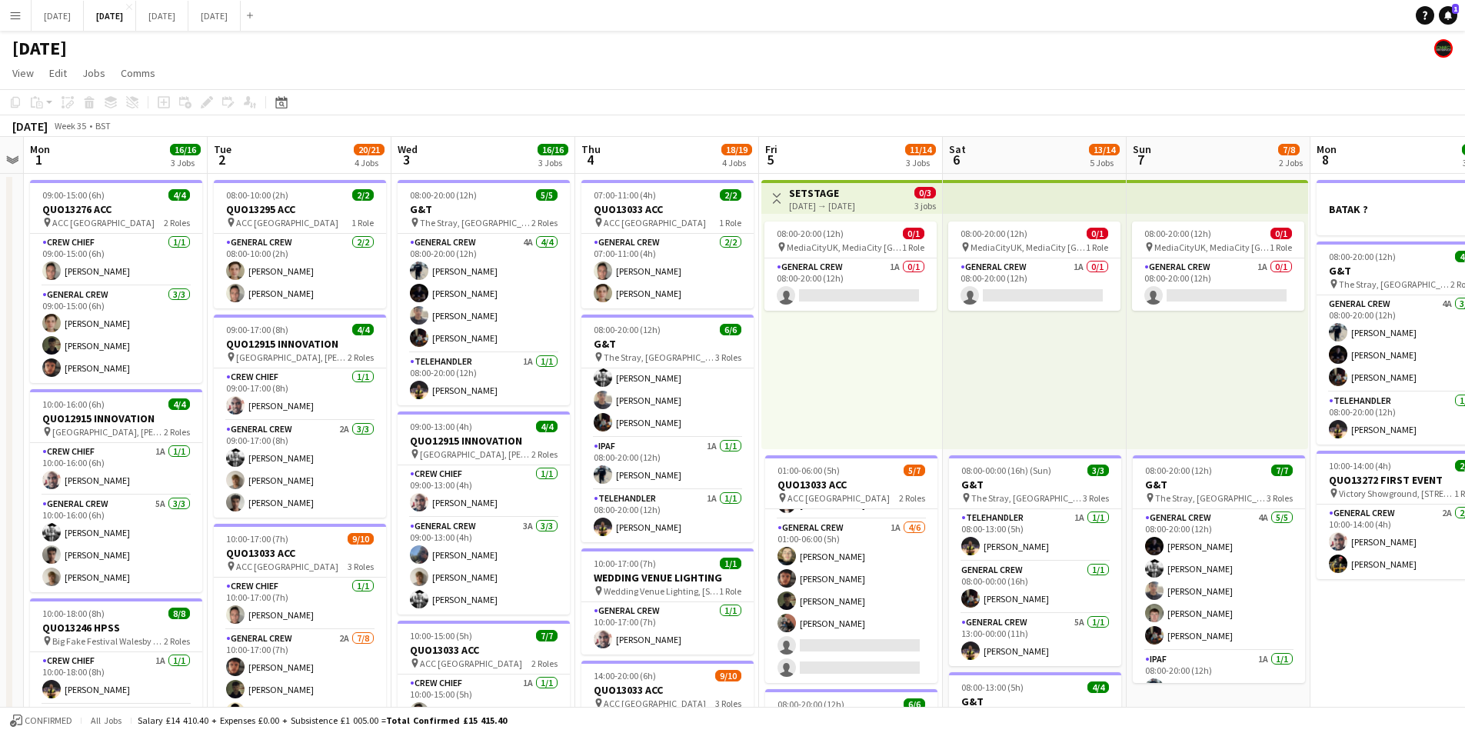
scroll to position [0, 325]
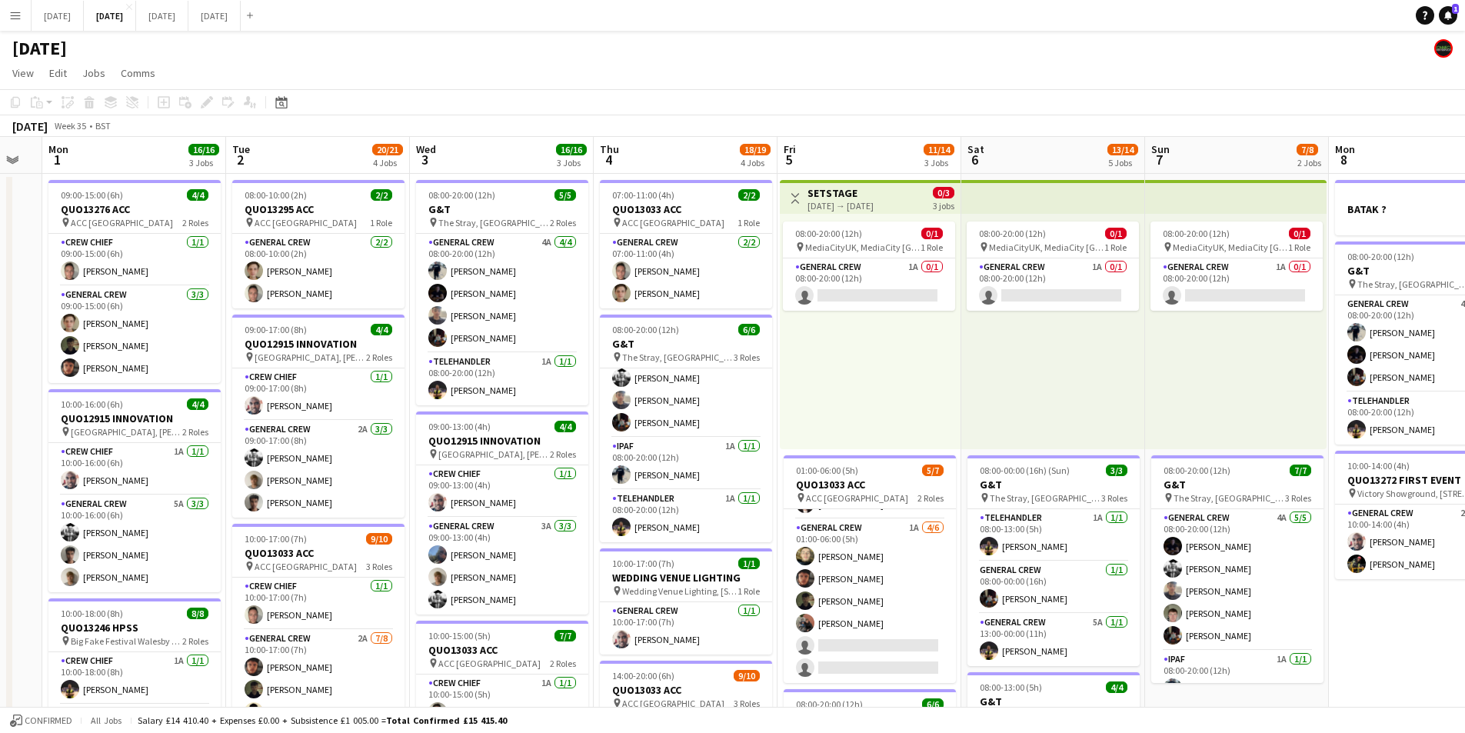
drag, startPoint x: 560, startPoint y: 565, endPoint x: 778, endPoint y: 586, distance: 218.6
click at [778, 586] on app-calendar-viewport "Sat 30 Sun 31 Mon 1 16/16 3 Jobs Tue 2 20/21 4 Jobs Wed 3 16/16 3 Jobs Thu 4 18…" at bounding box center [732, 666] width 1465 height 1058
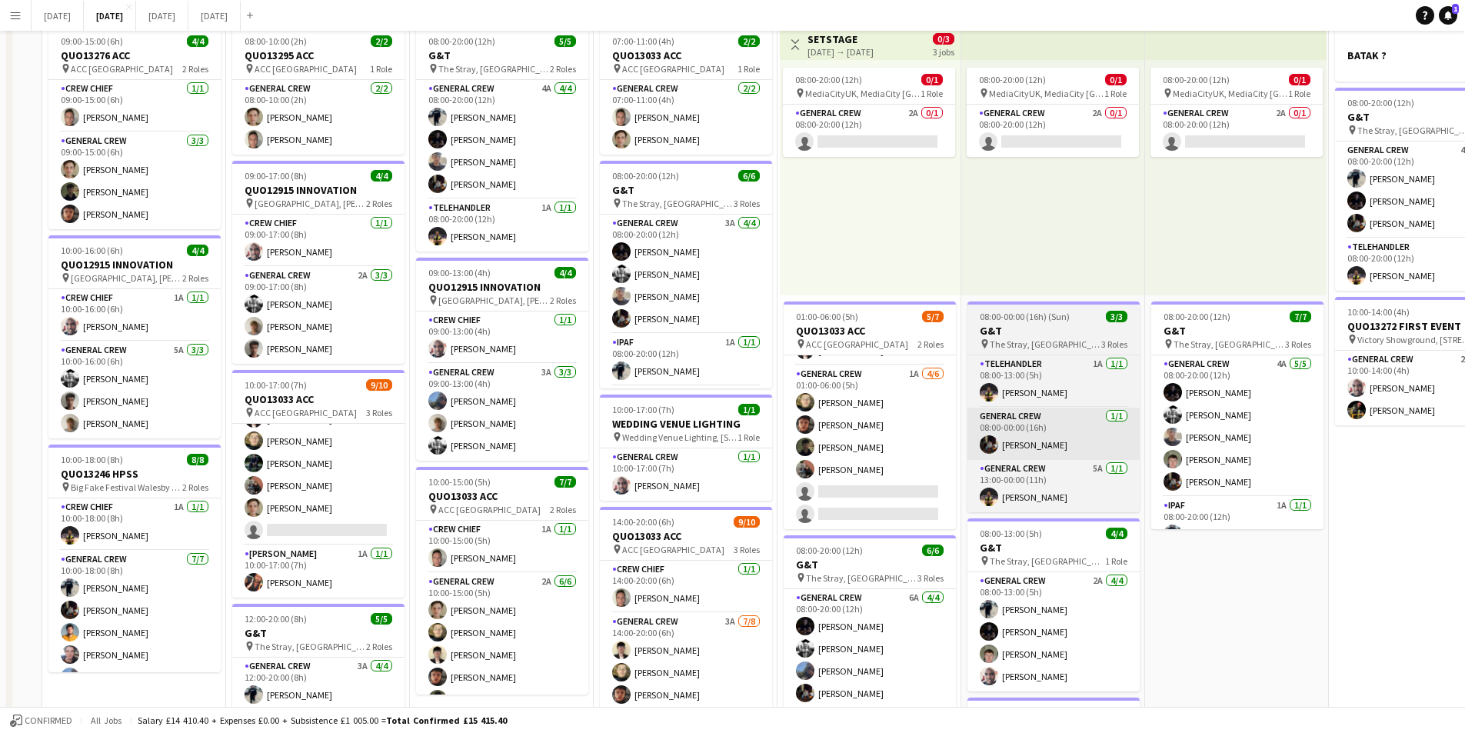
scroll to position [0, 0]
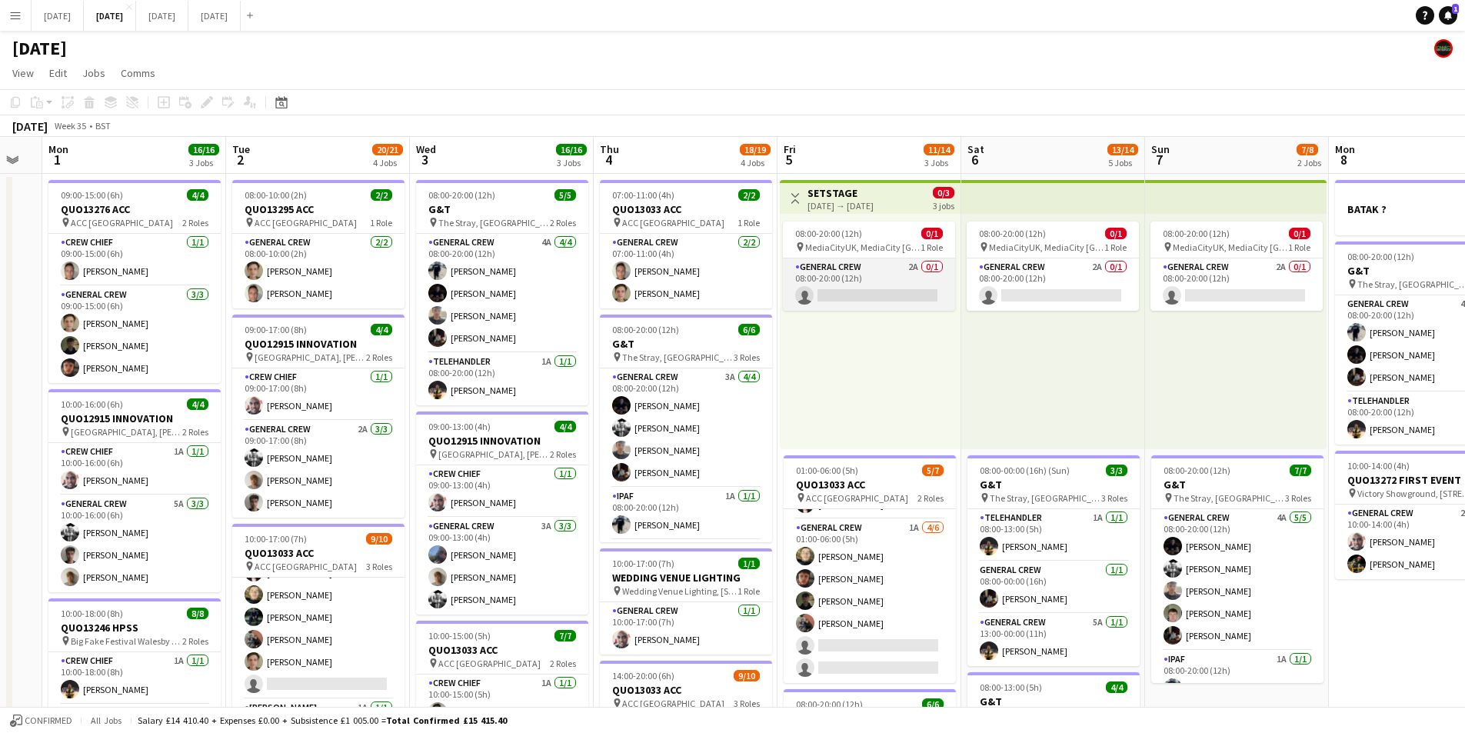
click at [881, 295] on app-card-role "General Crew 2A 0/1 08:00-20:00 (12h) single-neutral-actions" at bounding box center [869, 284] width 172 height 52
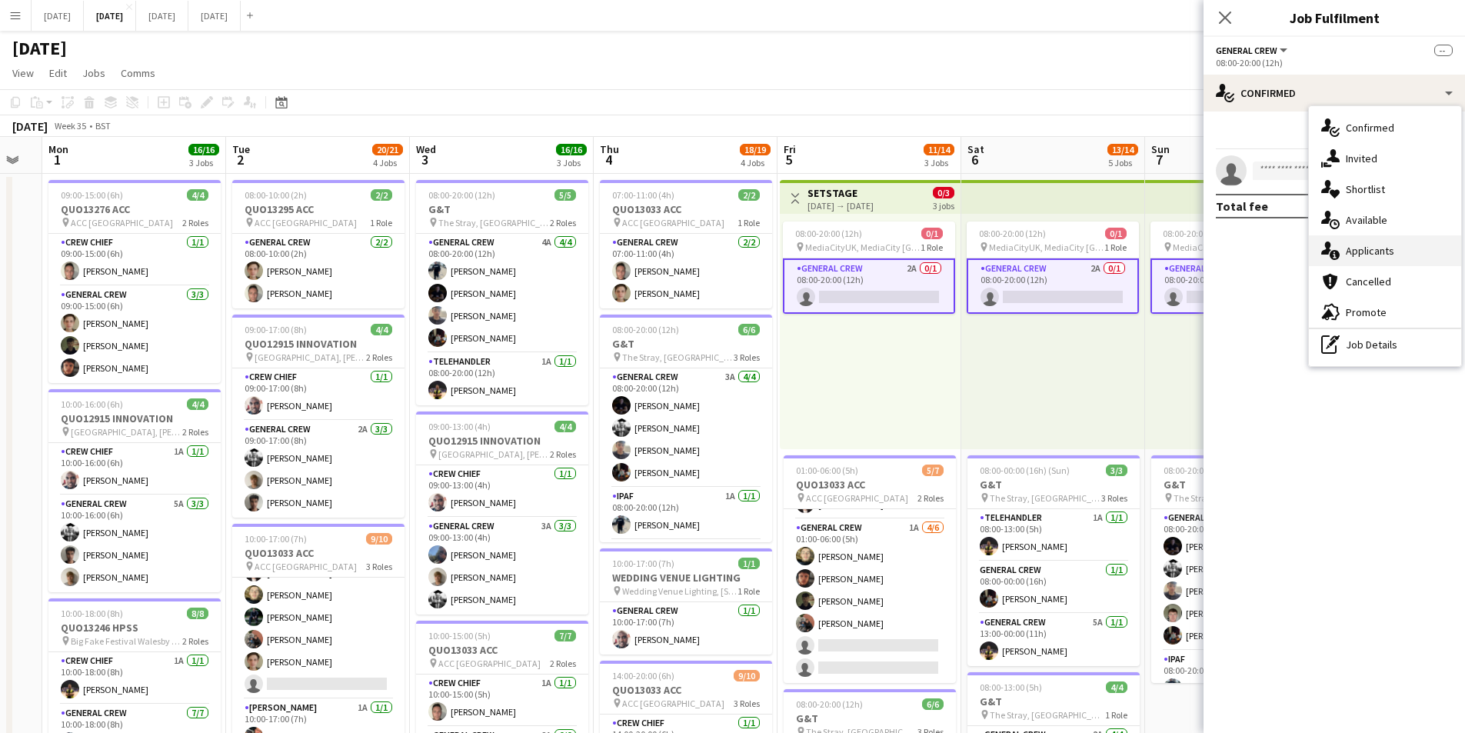
click at [1384, 251] on div "single-neutral-actions-information Applicants" at bounding box center [1385, 250] width 152 height 31
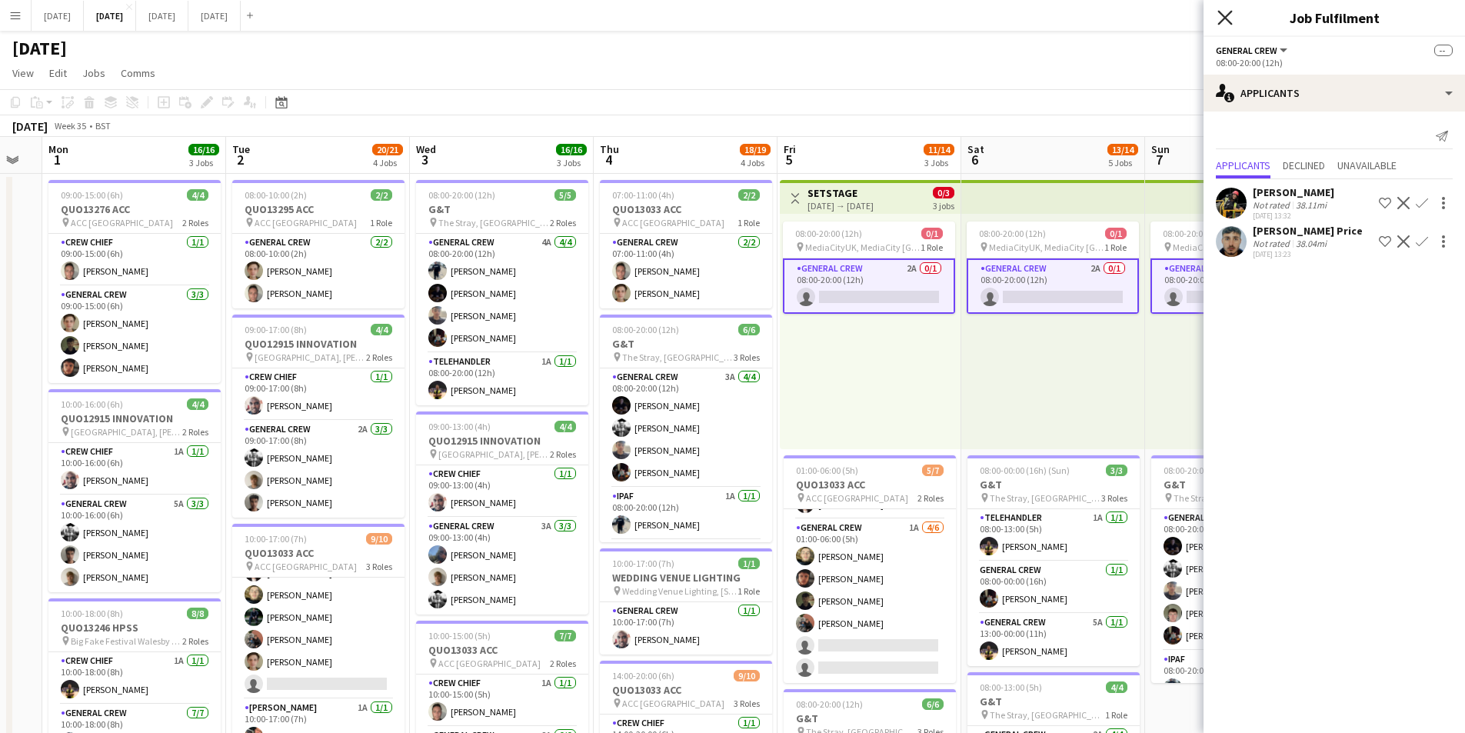
click at [1226, 15] on icon "Close pop-in" at bounding box center [1224, 17] width 15 height 15
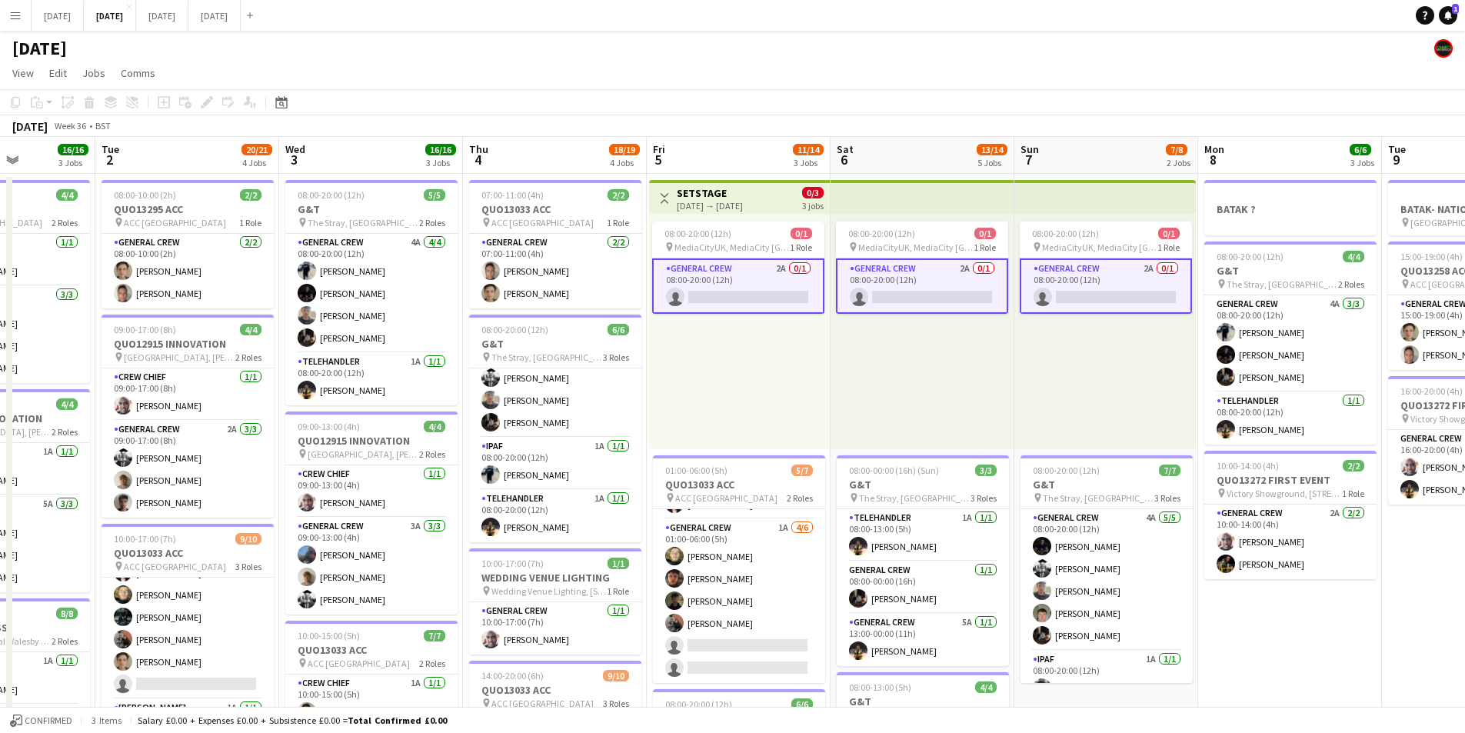
drag, startPoint x: 1368, startPoint y: 608, endPoint x: 1171, endPoint y: 548, distance: 206.8
click at [954, 470] on app-calendar-viewport "Sat 30 Sun 31 Mon 1 16/16 3 Jobs Tue 2 20/21 4 Jobs Wed 3 16/16 3 Jobs Thu 4 18…" at bounding box center [732, 666] width 1465 height 1058
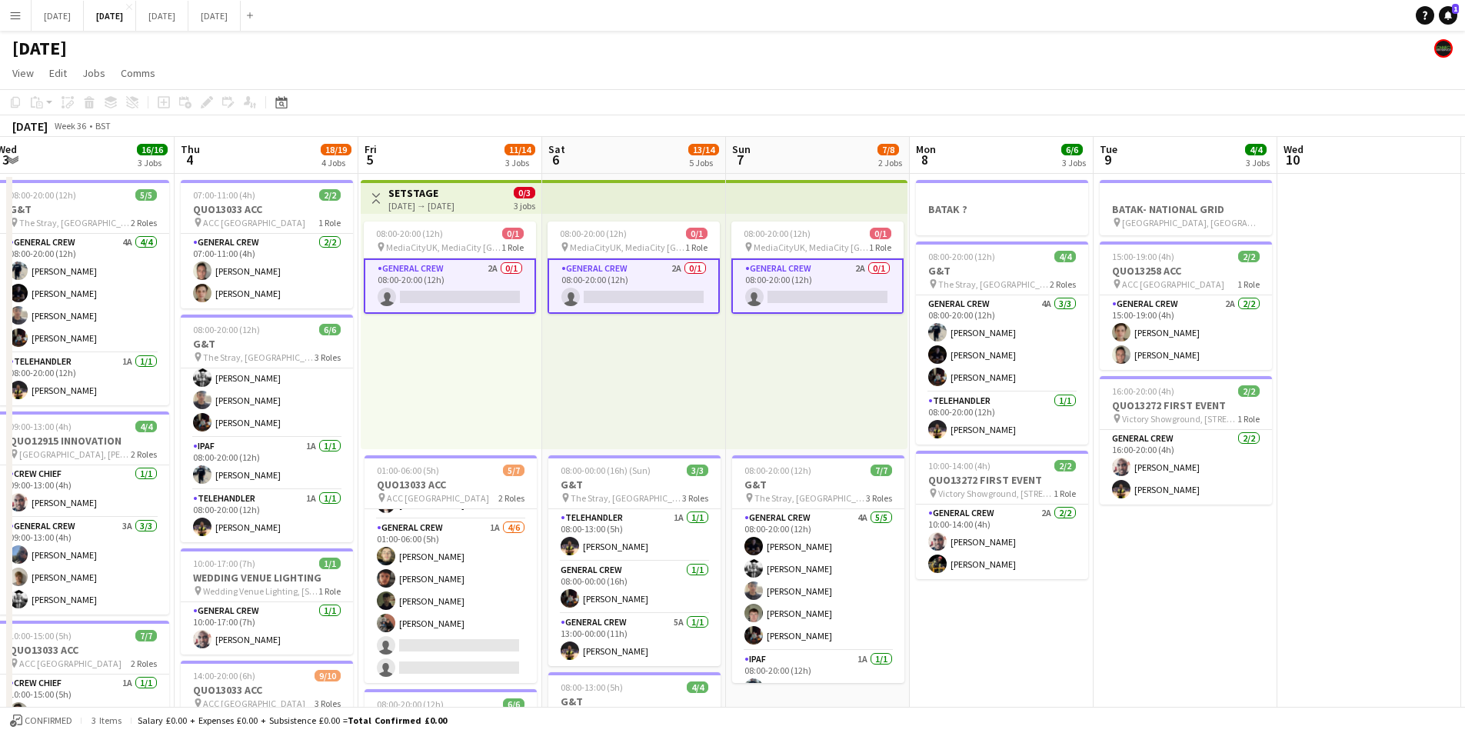
drag, startPoint x: 925, startPoint y: 541, endPoint x: 1077, endPoint y: 574, distance: 155.7
click at [924, 540] on app-calendar-viewport "Mon 1 16/16 3 Jobs Tue 2 20/21 4 Jobs Wed 3 16/16 3 Jobs Thu 4 18/19 4 Jobs Fri…" at bounding box center [732, 666] width 1465 height 1058
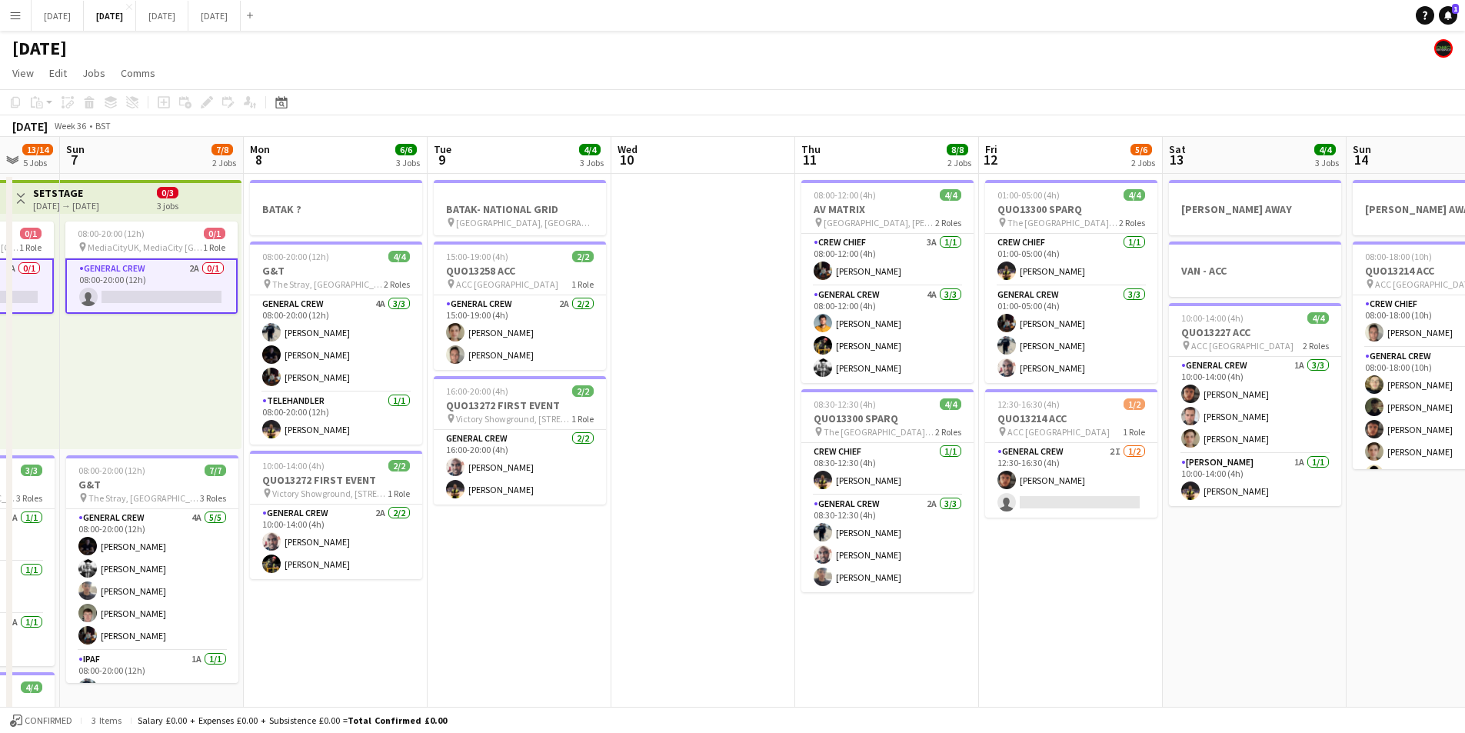
scroll to position [0, 612]
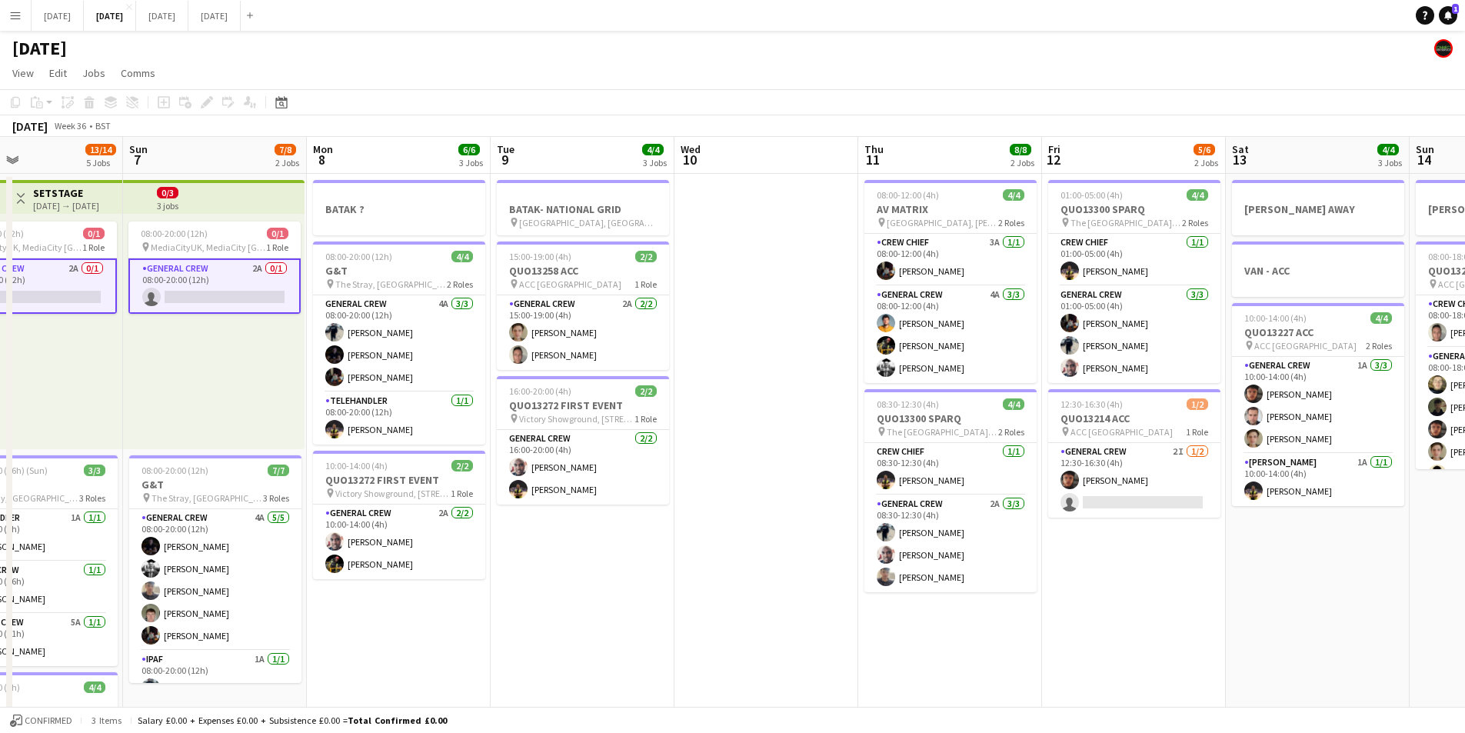
drag, startPoint x: 1079, startPoint y: 580, endPoint x: 980, endPoint y: 609, distance: 103.4
click at [1344, 567] on app-calendar-viewport "Wed 3 16/16 3 Jobs Thu 4 18/19 4 Jobs Fri 5 11/14 3 Jobs Sat 6 13/14 5 Jobs Sun…" at bounding box center [732, 666] width 1465 height 1058
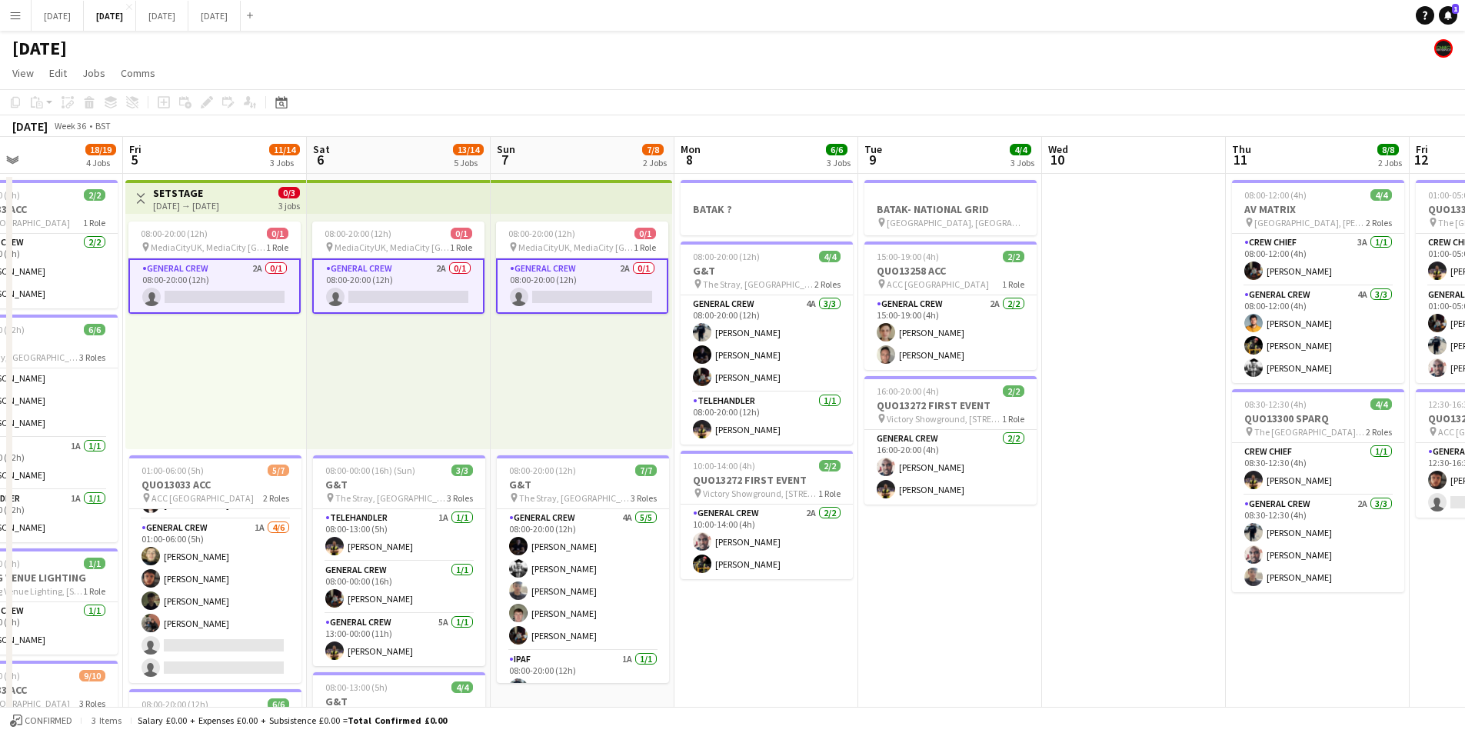
drag, startPoint x: 980, startPoint y: 609, endPoint x: 1300, endPoint y: 589, distance: 320.6
click at [1327, 601] on app-calendar-viewport "Mon 1 16/16 3 Jobs Tue 2 20/21 4 Jobs Wed 3 16/16 3 Jobs Thu 4 18/19 4 Jobs Fri…" at bounding box center [732, 666] width 1465 height 1058
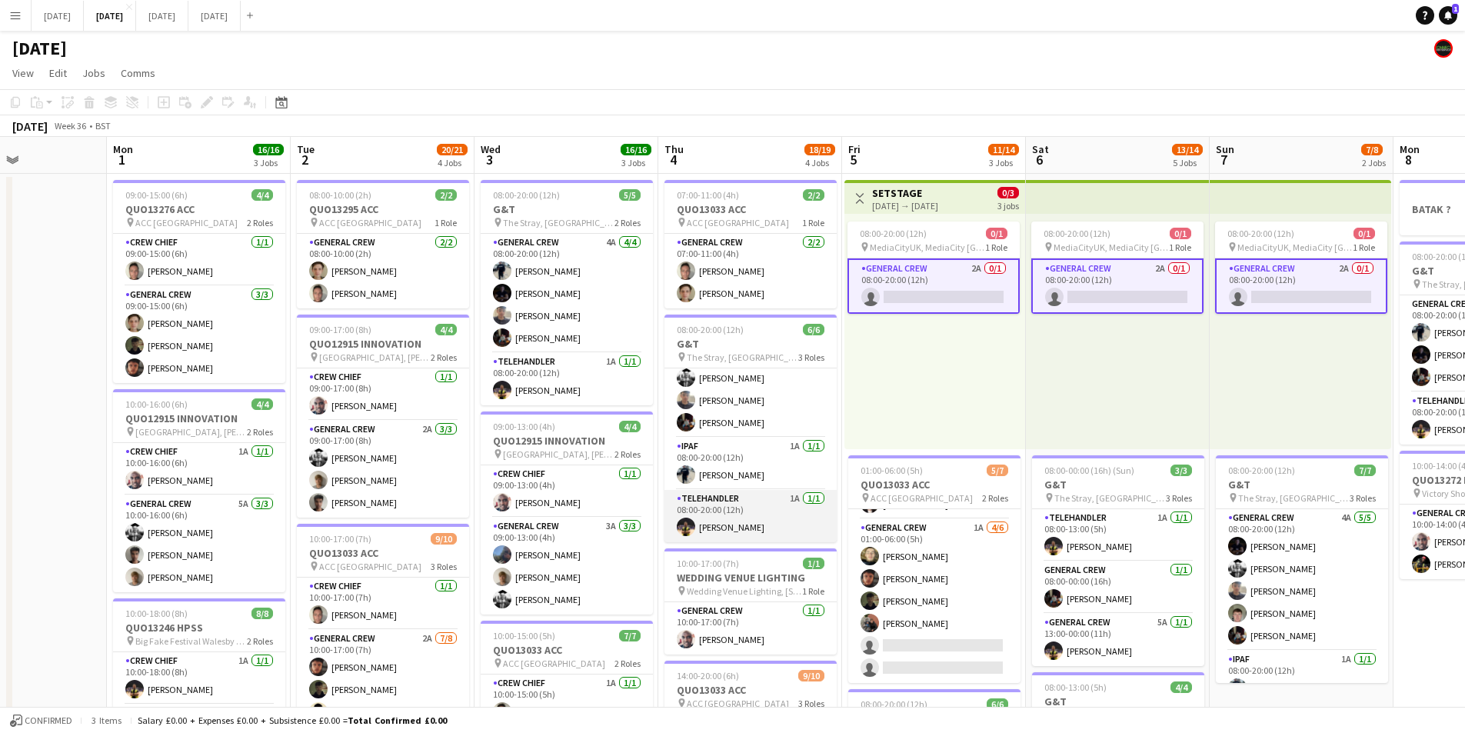
scroll to position [0, 445]
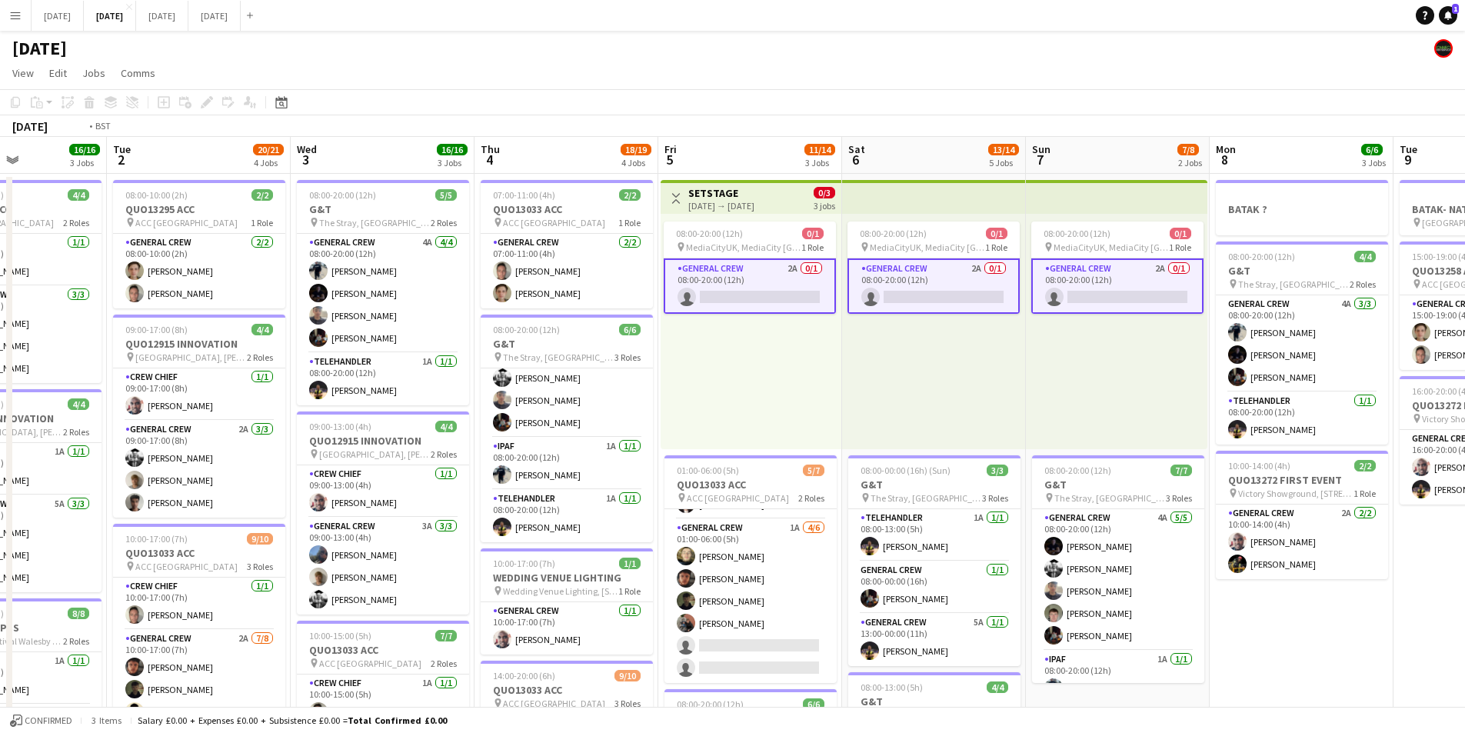
drag, startPoint x: 748, startPoint y: 557, endPoint x: 758, endPoint y: 544, distance: 16.5
click at [768, 558] on app-calendar-viewport "Sat 30 Sun 31 Mon 1 16/16 3 Jobs Tue 2 20/21 4 Jobs Wed 3 16/16 3 Jobs Thu 4 18…" at bounding box center [732, 666] width 1465 height 1058
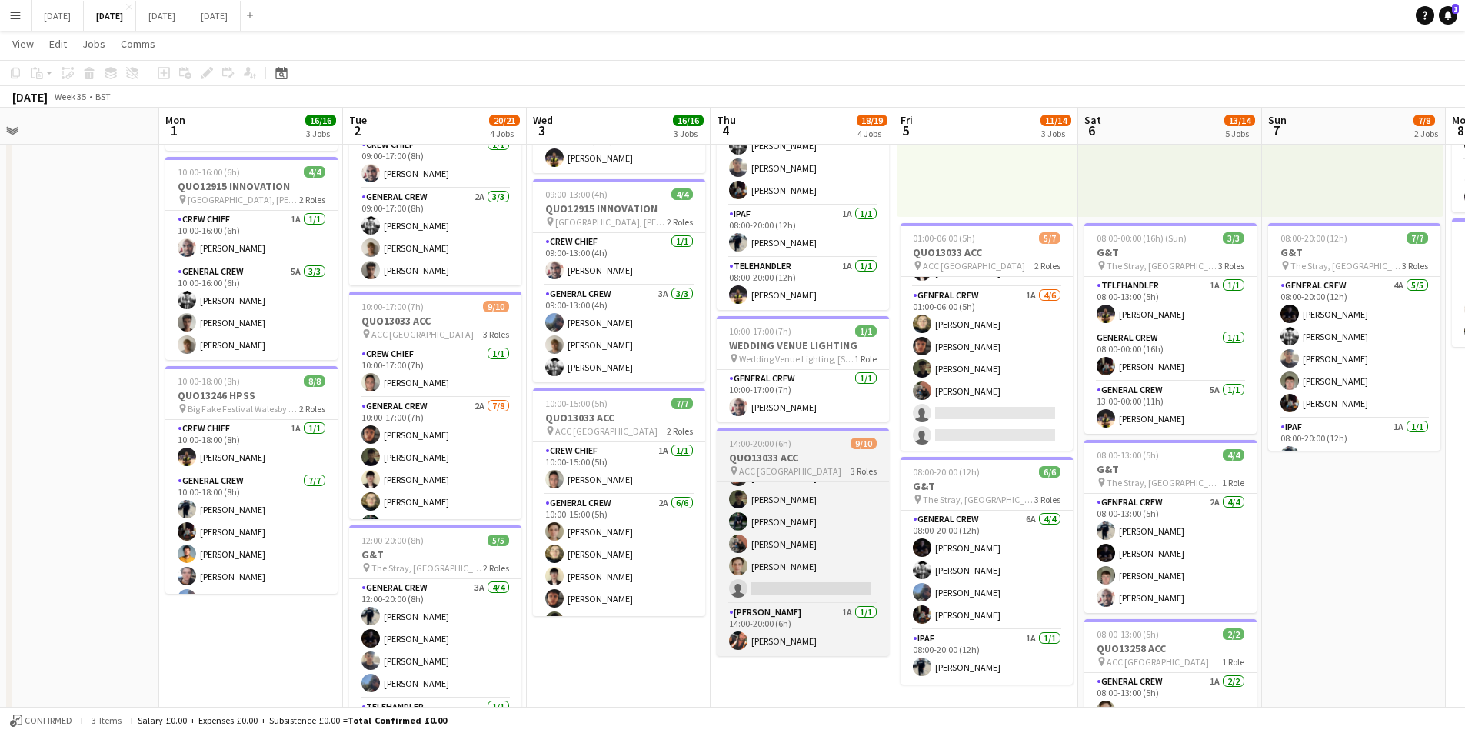
scroll to position [0, 0]
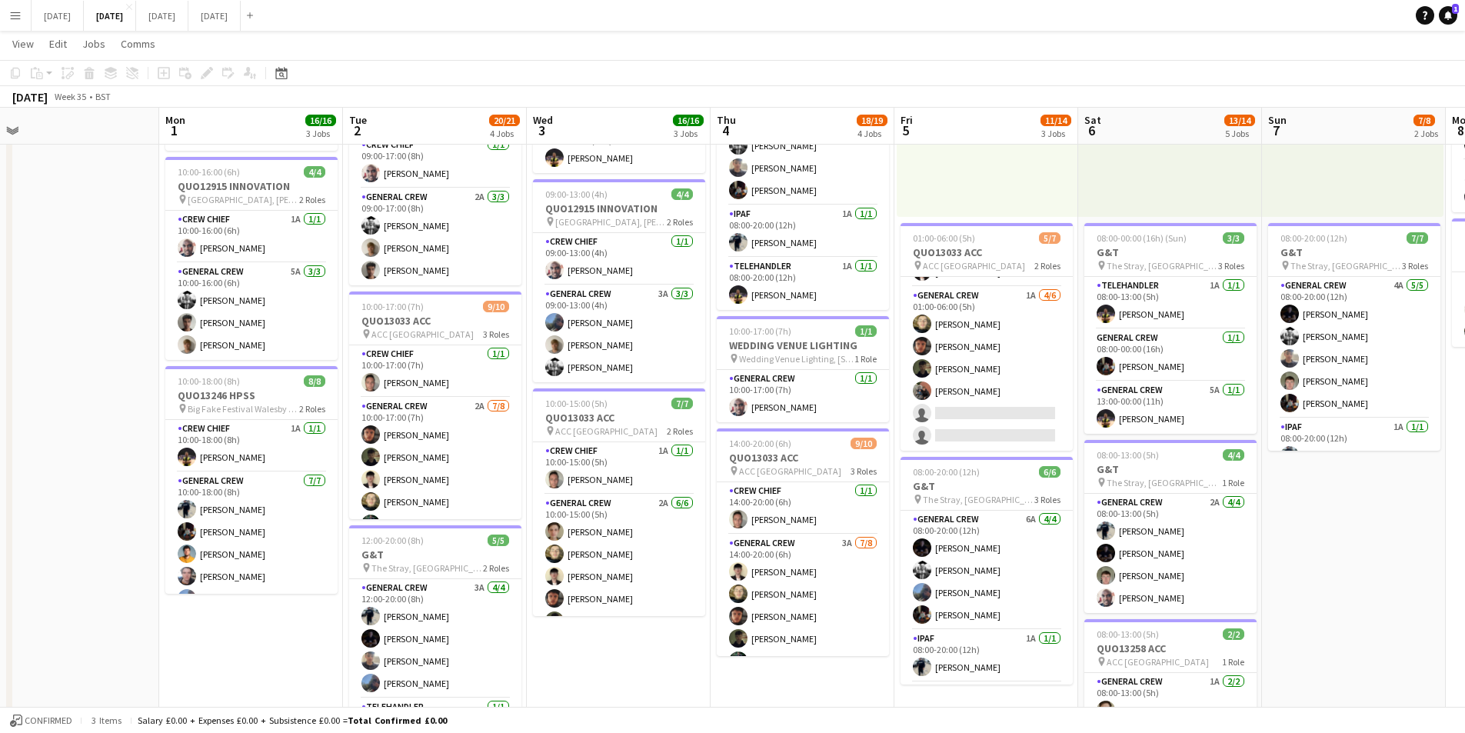
drag, startPoint x: 638, startPoint y: 643, endPoint x: 703, endPoint y: 556, distance: 108.7
click at [702, 639] on app-calendar-viewport "Fri 29 Sat 30 Sun 31 Mon 1 16/16 3 Jobs Tue 2 20/21 4 Jobs Wed 3 16/16 3 Jobs T…" at bounding box center [732, 395] width 1465 height 1133
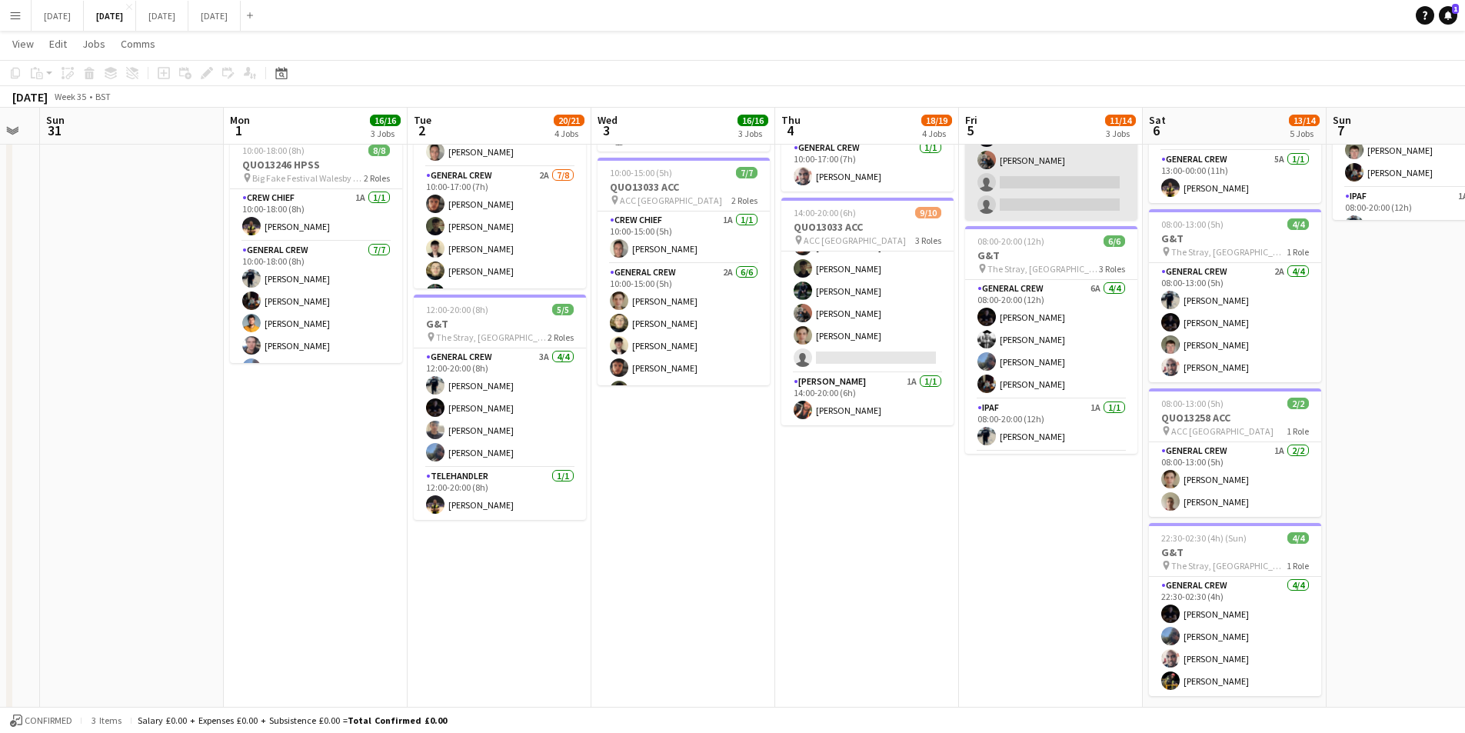
scroll to position [231, 0]
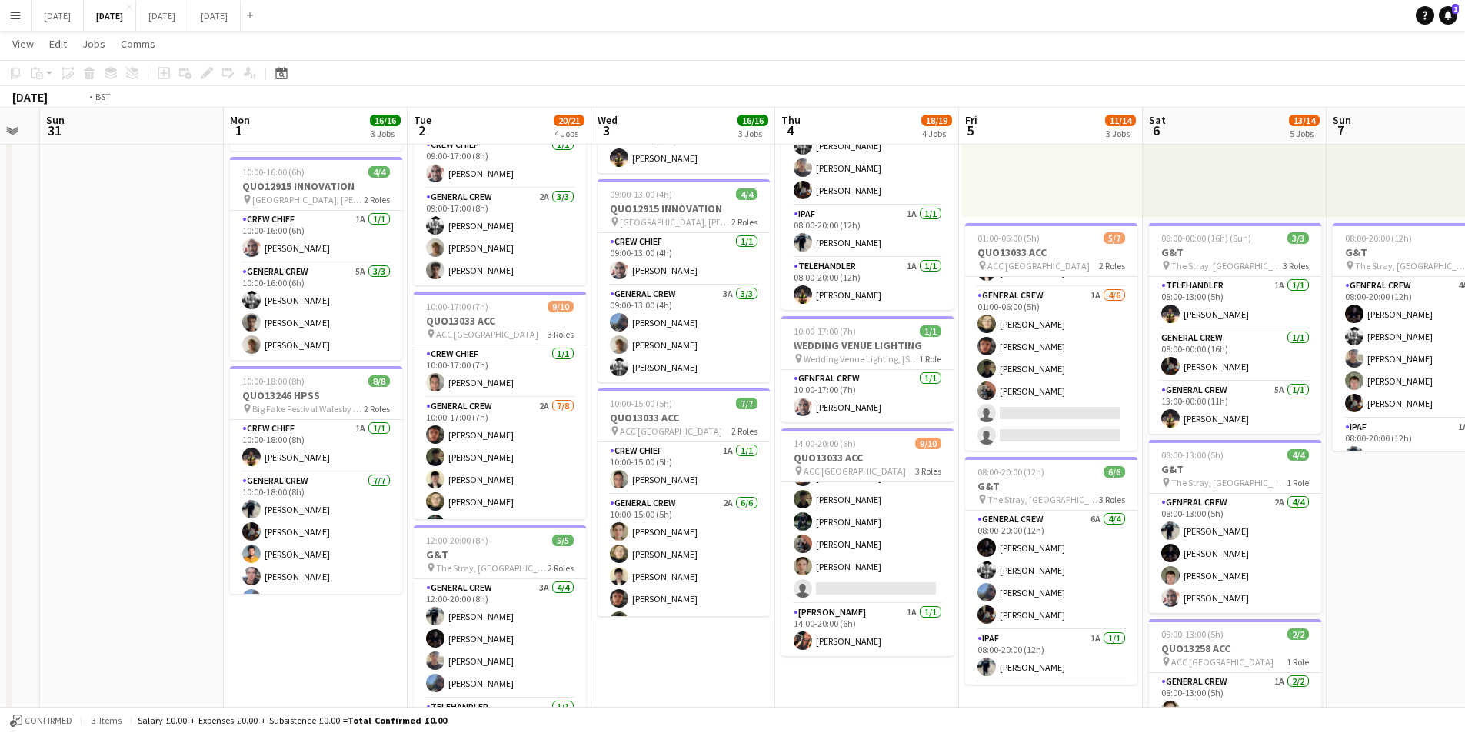
drag, startPoint x: 1390, startPoint y: 480, endPoint x: 1204, endPoint y: 493, distance: 186.6
click at [1137, 463] on app-calendar-viewport "Fri 29 Sat 30 Sun 31 Mon 1 16/16 3 Jobs Tue 2 20/21 4 Jobs Wed 3 16/16 3 Jobs T…" at bounding box center [732, 395] width 1465 height 1133
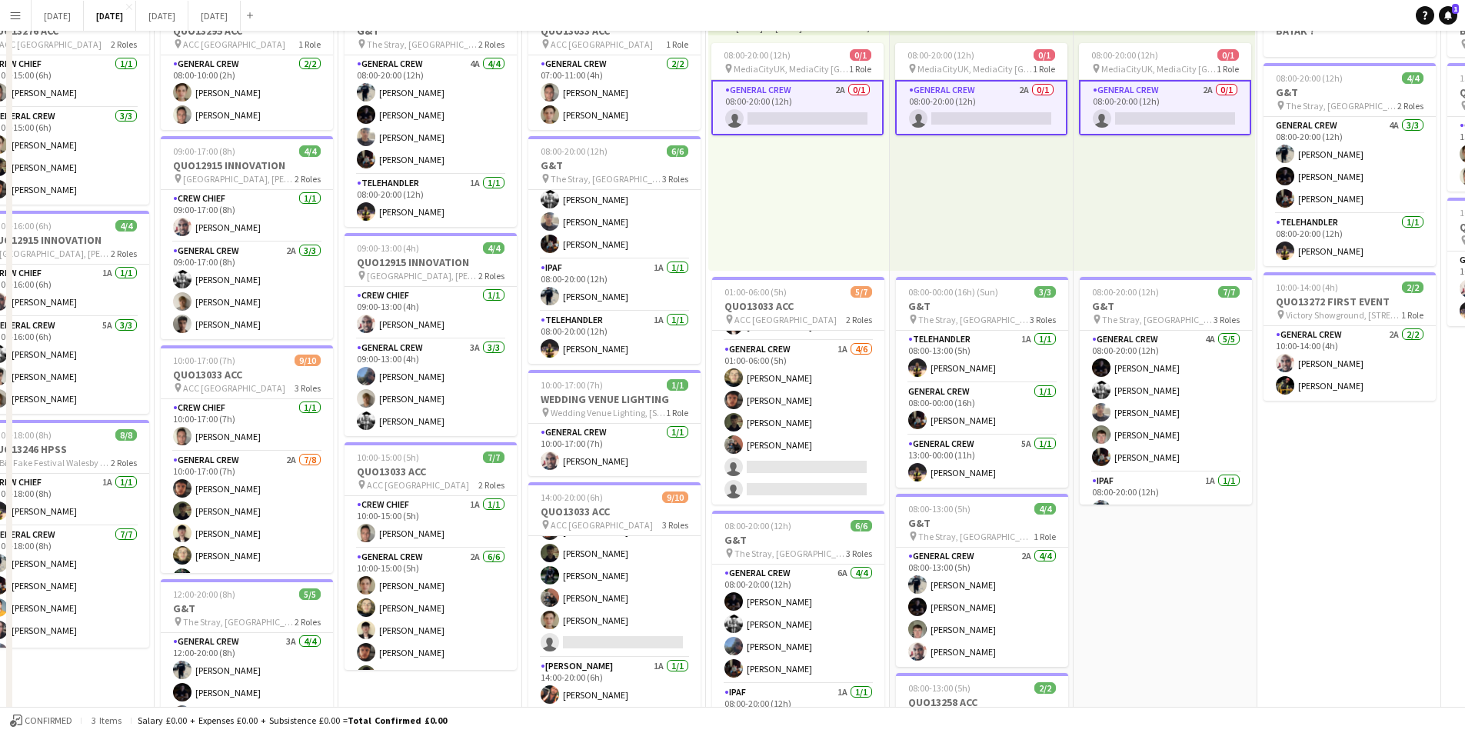
scroll to position [0, 0]
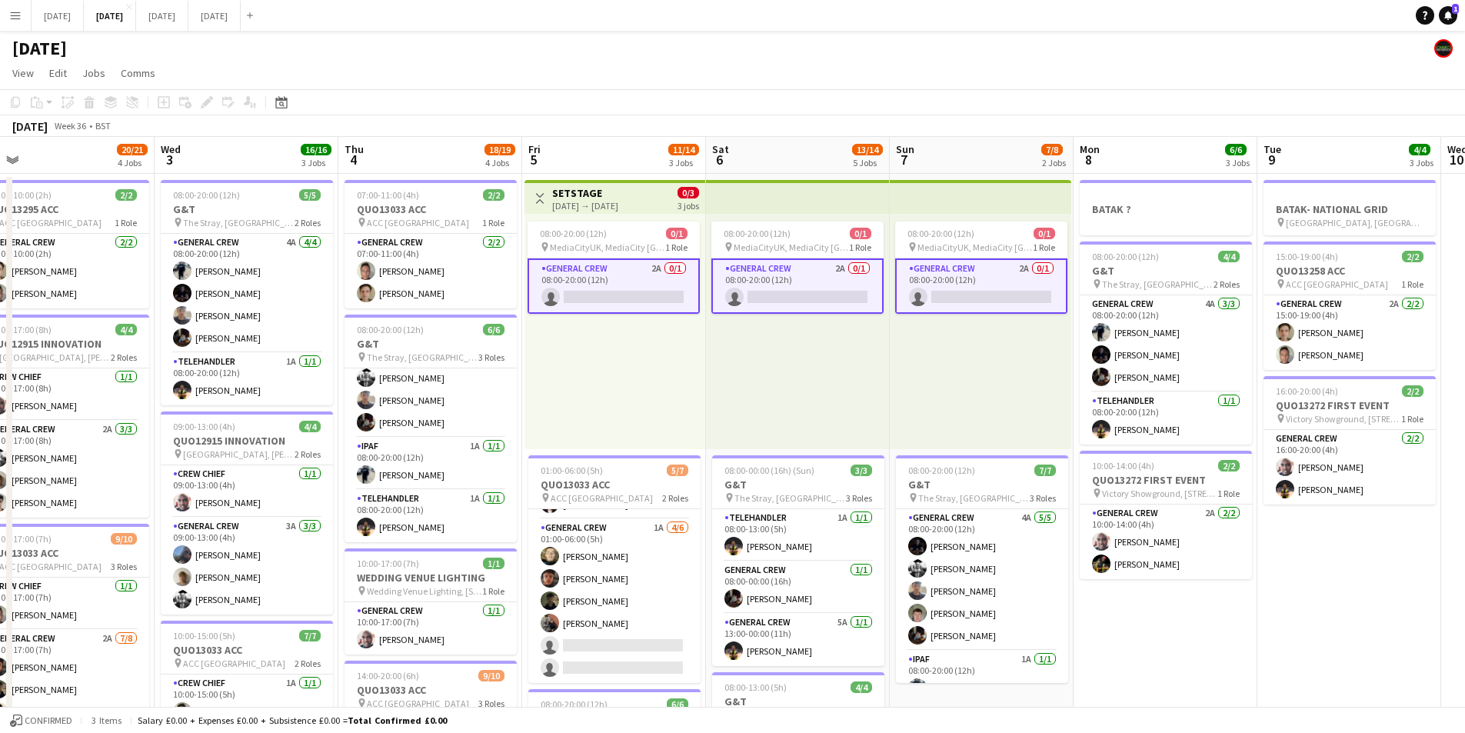
drag, startPoint x: 1384, startPoint y: 574, endPoint x: 1127, endPoint y: 555, distance: 257.6
click at [1127, 555] on app-calendar-viewport "Sat 30 Sun 31 Mon 1 16/16 3 Jobs Tue 2 20/21 4 Jobs Wed 3 16/16 3 Jobs Thu 4 18…" at bounding box center [732, 666] width 1465 height 1058
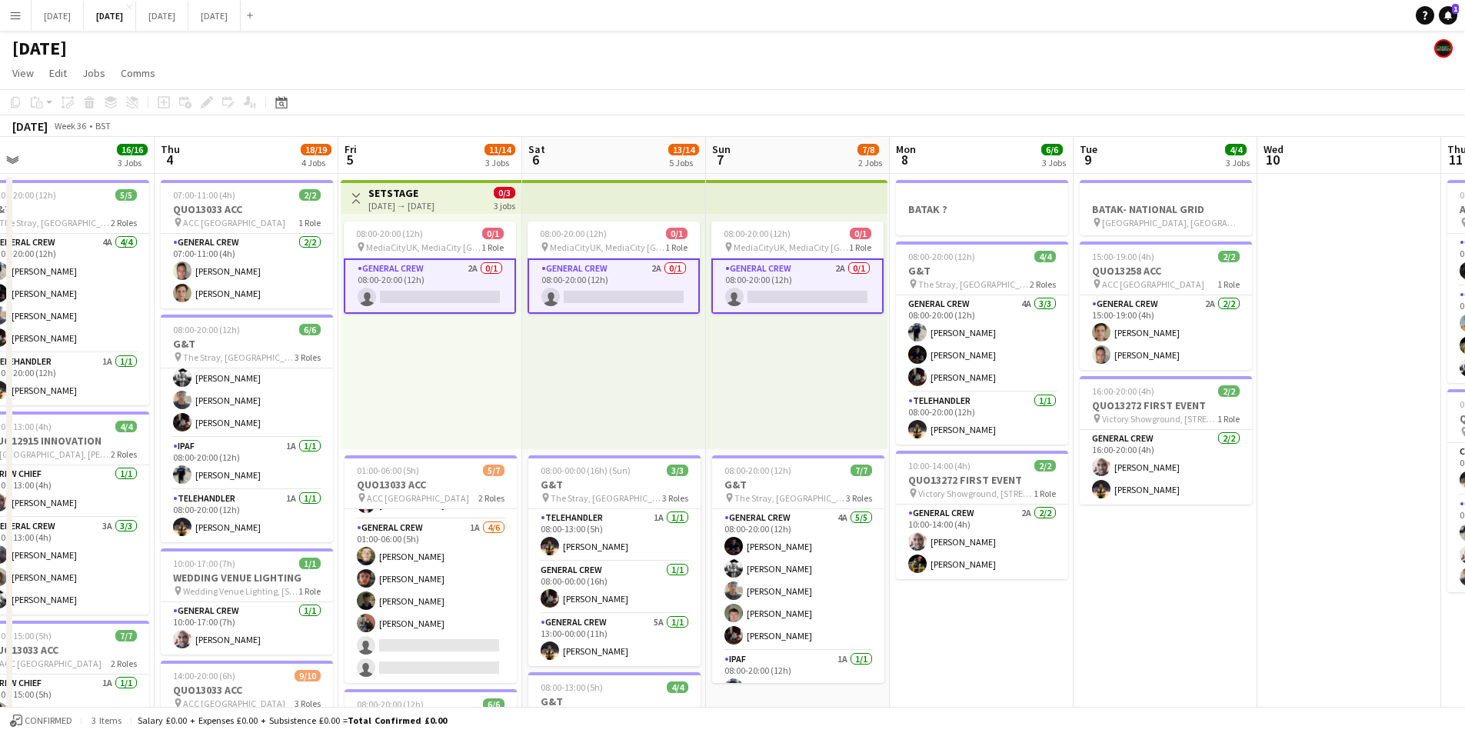
scroll to position [0, 470]
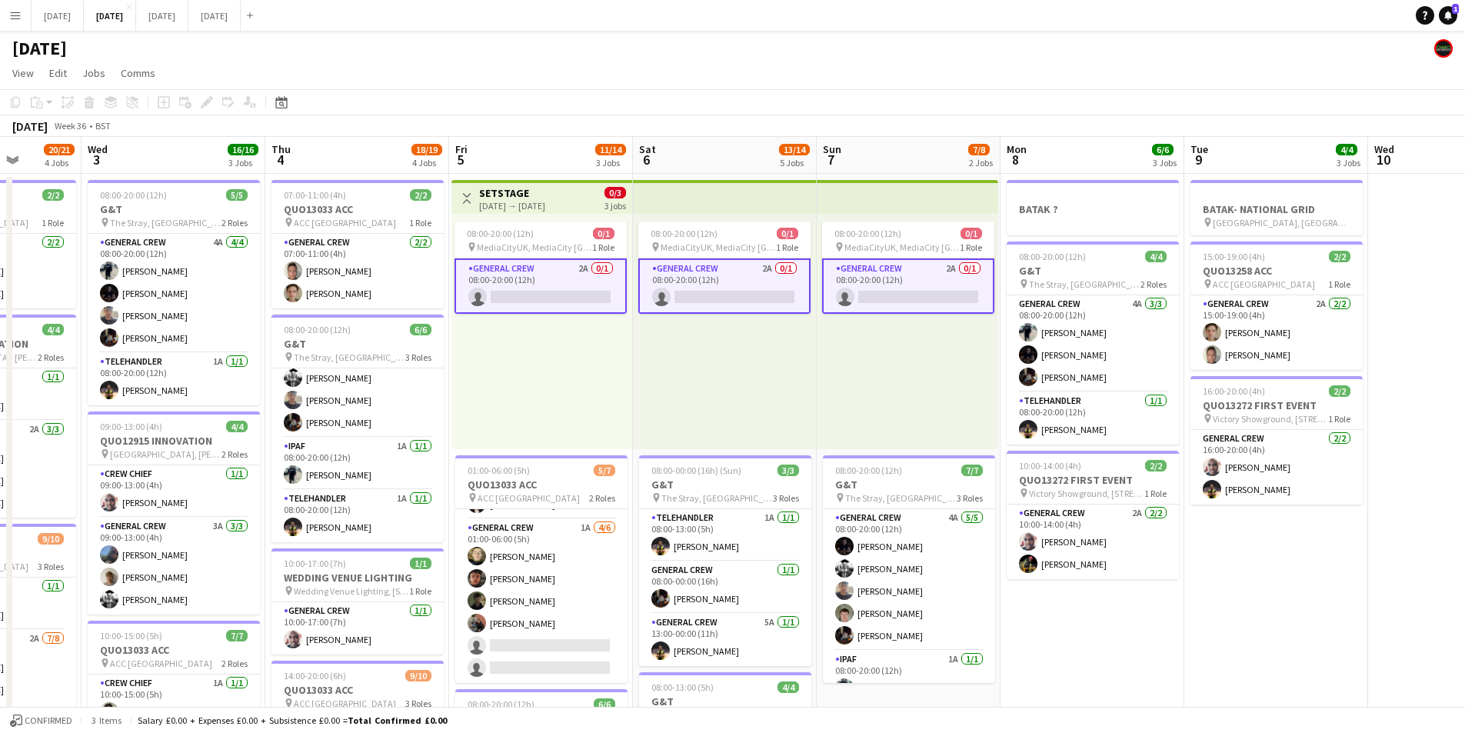
drag, startPoint x: 1077, startPoint y: 543, endPoint x: 1139, endPoint y: 542, distance: 62.3
click at [945, 526] on app-calendar-viewport "Sun 31 Mon 1 16/16 3 Jobs Tue 2 20/21 4 Jobs Wed 3 16/16 3 Jobs Thu 4 18/19 4 J…" at bounding box center [732, 666] width 1465 height 1058
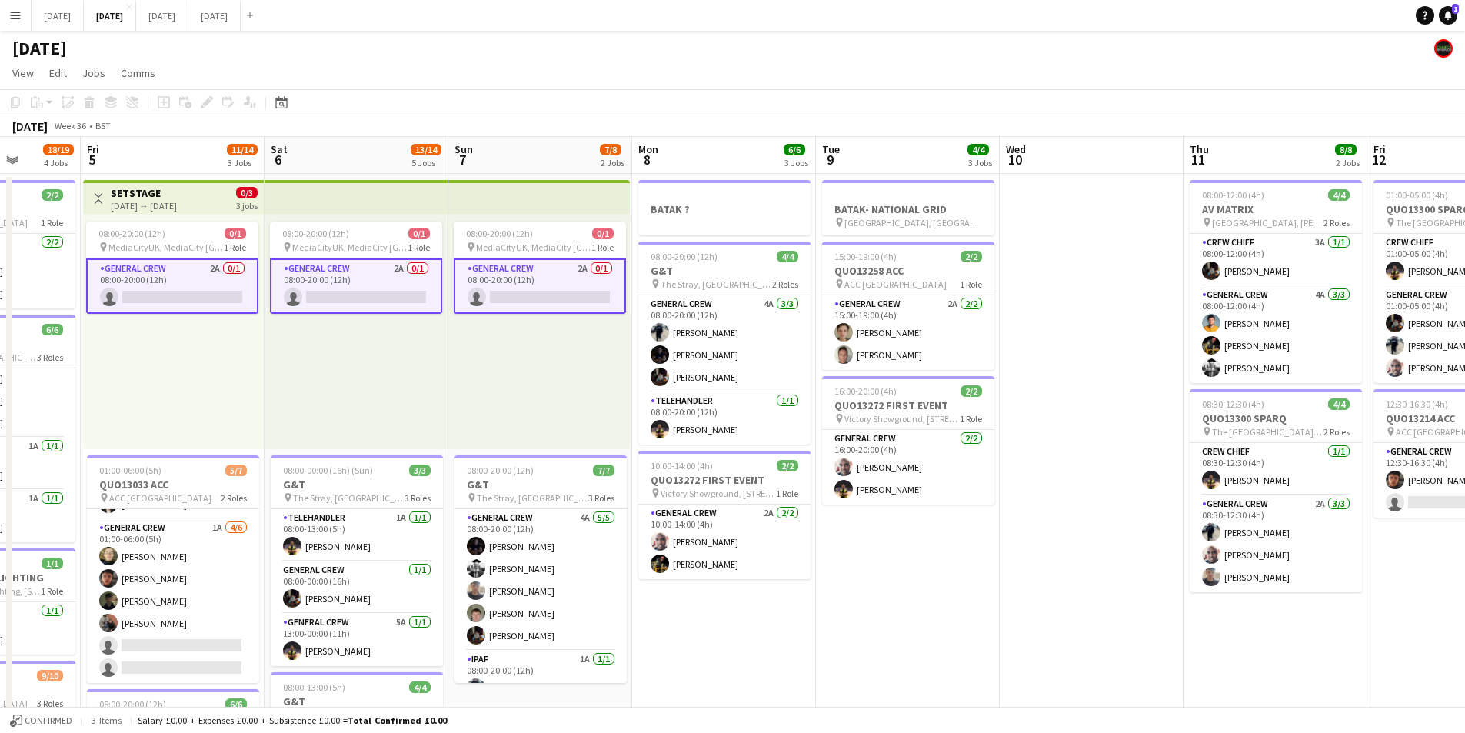
click at [872, 507] on app-calendar-viewport "Tue 2 20/21 4 Jobs Wed 3 16/16 3 Jobs Thu 4 18/19 4 Jobs Fri 5 11/14 3 Jobs Sat…" at bounding box center [732, 666] width 1465 height 1058
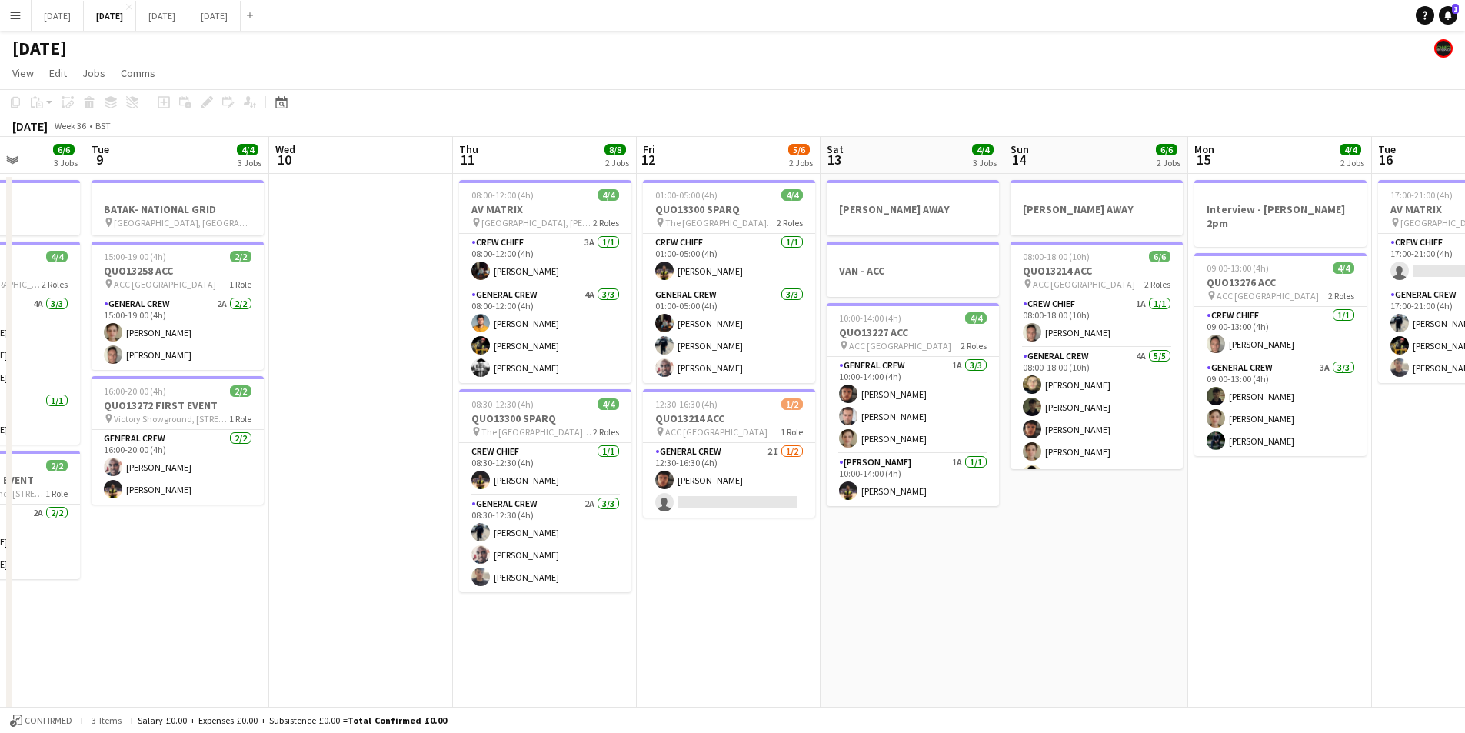
drag, startPoint x: 789, startPoint y: 525, endPoint x: 763, endPoint y: 528, distance: 26.3
click at [571, 525] on app-calendar-viewport "Fri 5 11/14 3 Jobs Sat 6 13/14 5 Jobs Sun 7 7/8 2 Jobs Mon 8 6/6 3 Jobs Tue 9 4…" at bounding box center [732, 666] width 1465 height 1058
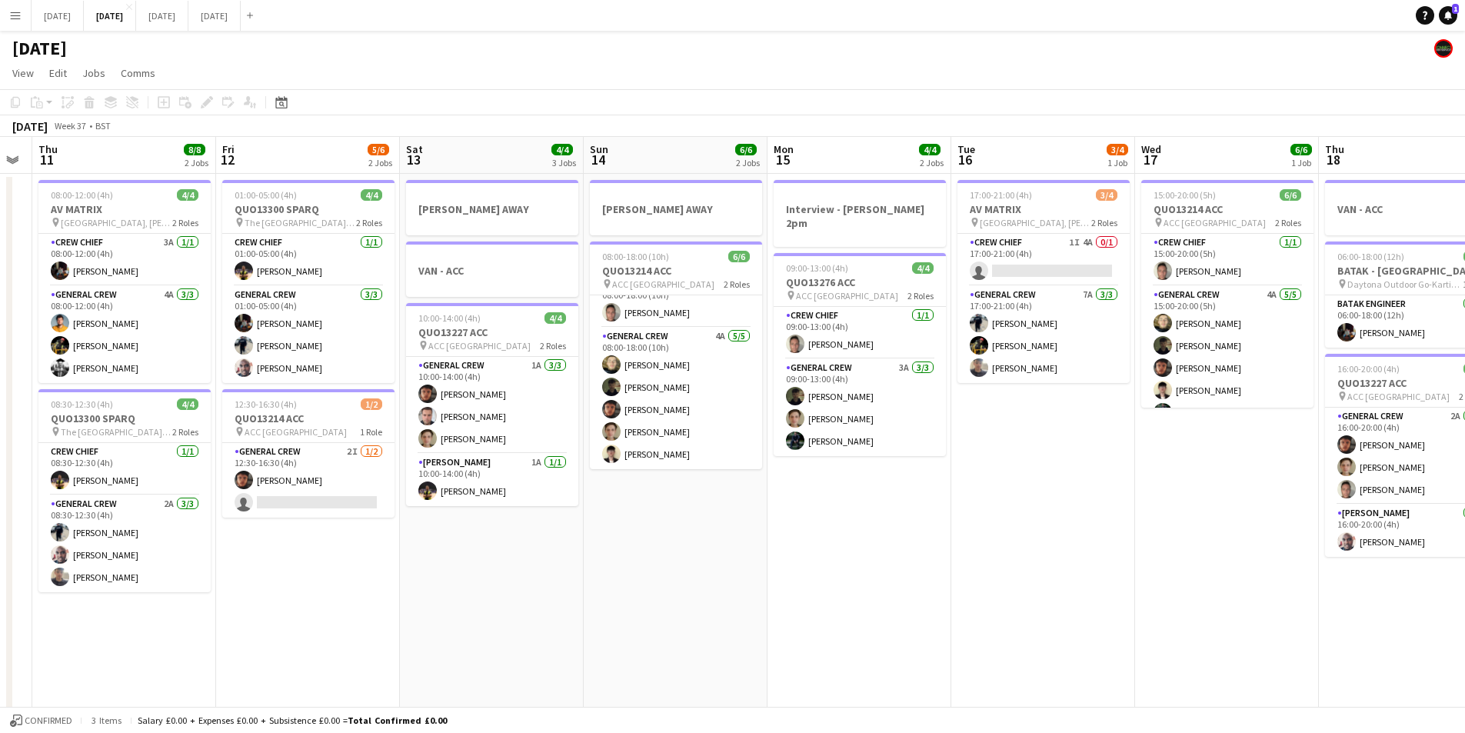
scroll to position [0, 471]
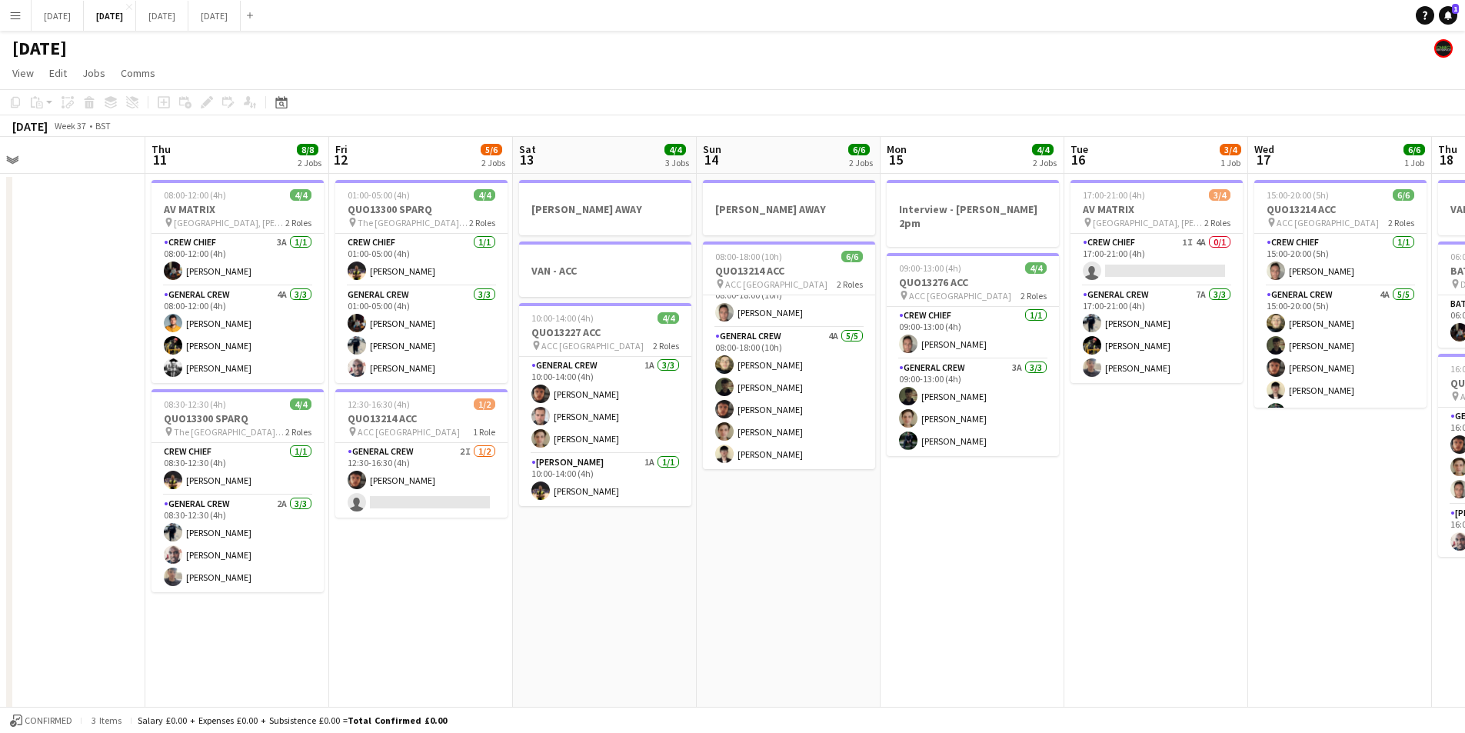
drag, startPoint x: 1064, startPoint y: 543, endPoint x: 1020, endPoint y: 547, distance: 44.0
click at [1099, 541] on app-calendar-viewport "Mon 8 6/6 3 Jobs Tue 9 4/4 3 Jobs Wed 10 Thu 11 8/8 2 Jobs Fri 12 5/6 2 Jobs Sa…" at bounding box center [732, 666] width 1465 height 1058
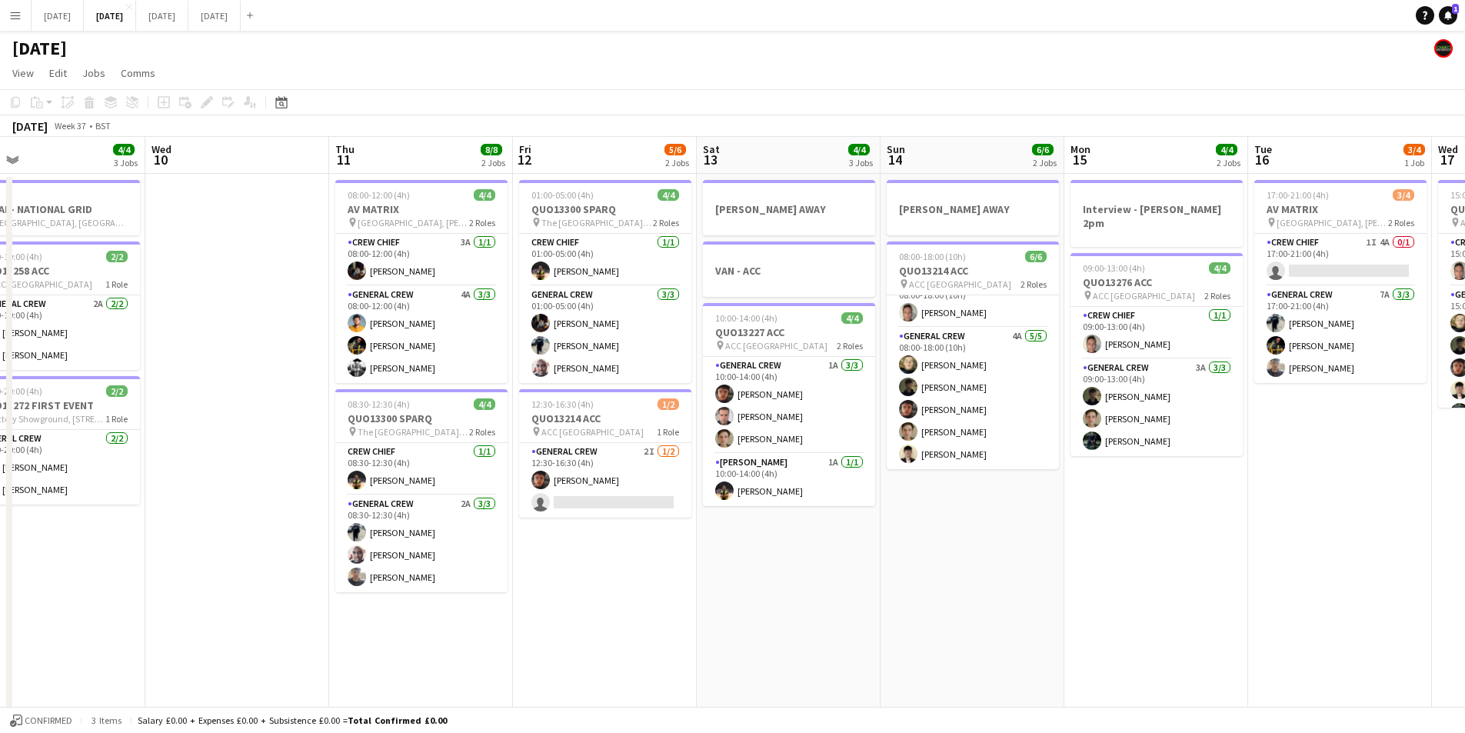
scroll to position [0, 361]
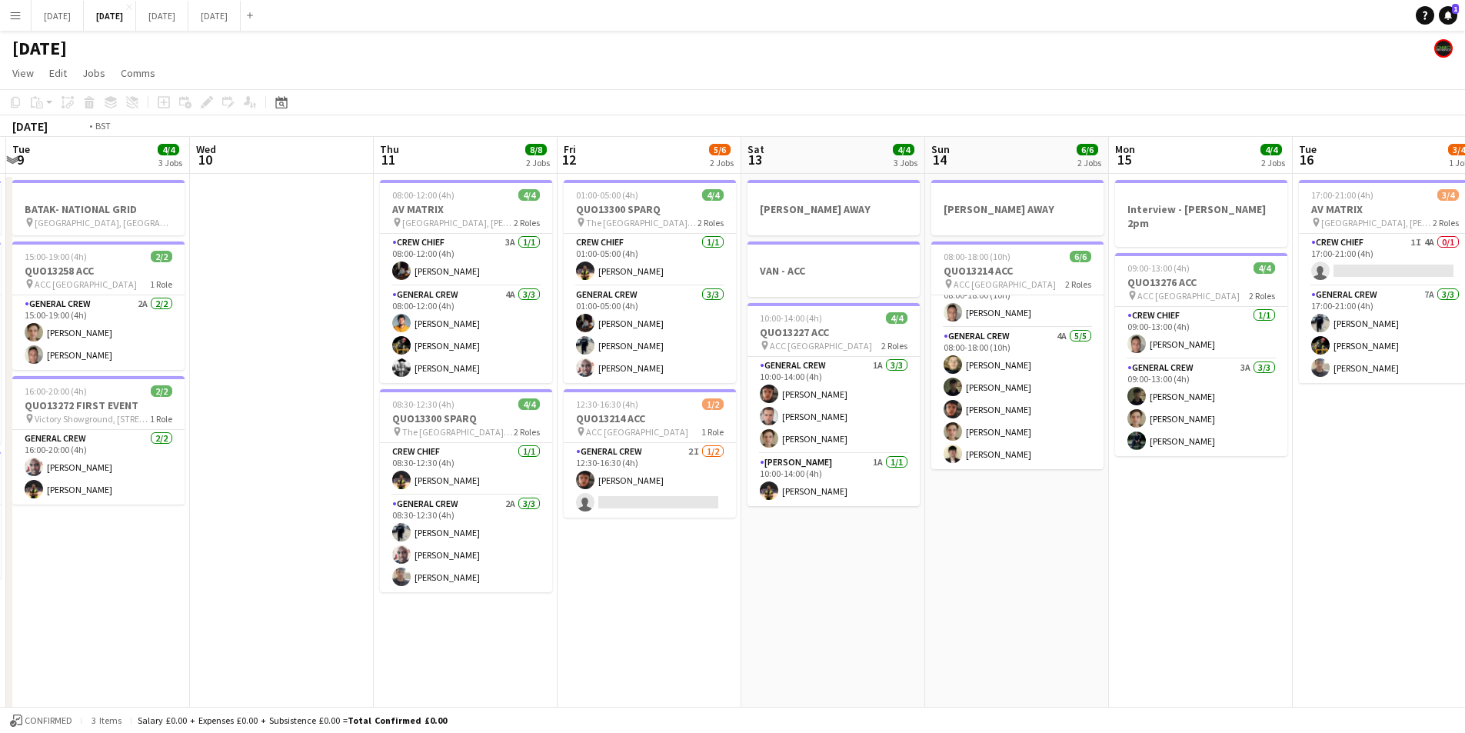
drag, startPoint x: 804, startPoint y: 632, endPoint x: 365, endPoint y: 623, distance: 439.2
click at [902, 615] on app-calendar-viewport "Sun 7 7/8 2 Jobs Mon 8 6/6 3 Jobs Tue 9 4/4 3 Jobs Wed 10 Thu 11 8/8 2 Jobs Fri…" at bounding box center [732, 666] width 1465 height 1058
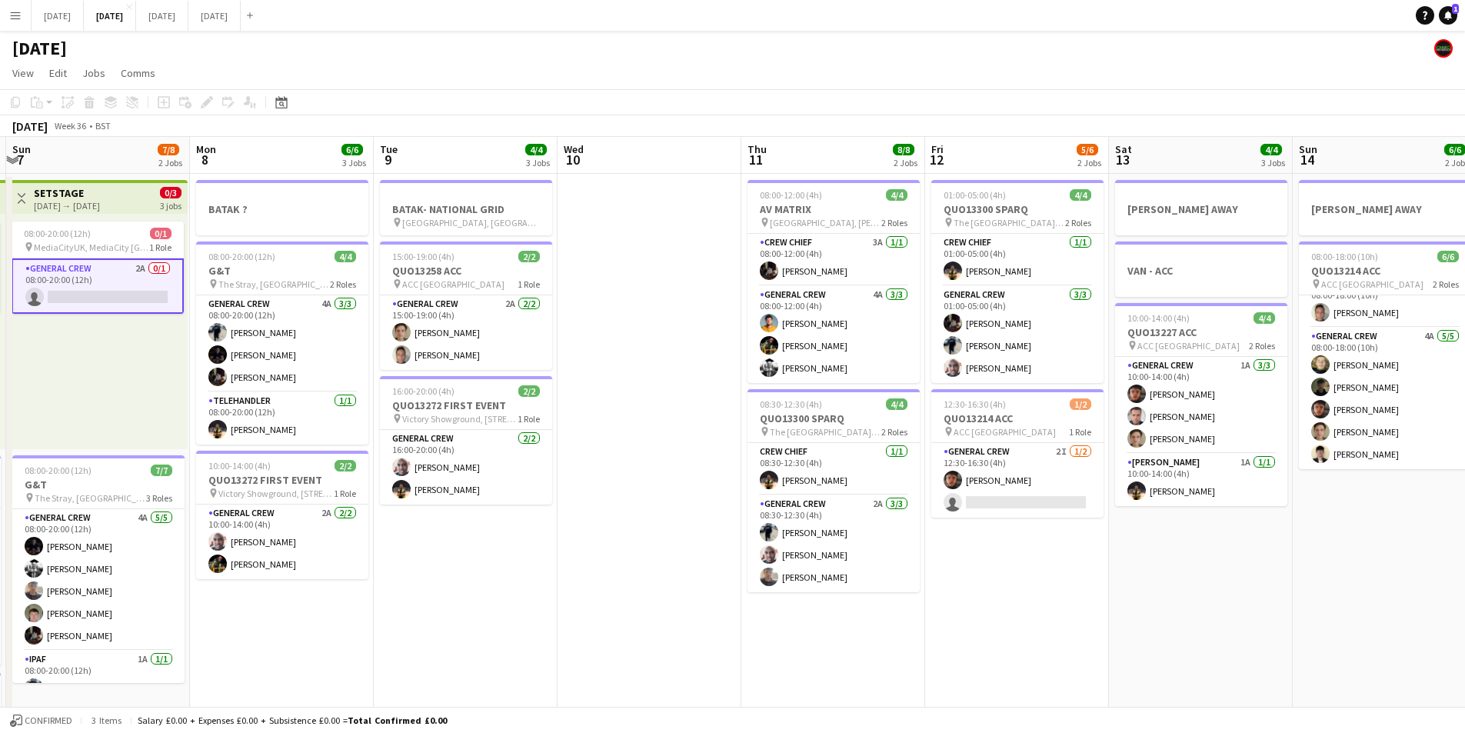
click at [791, 595] on app-calendar-viewport "Fri 5 11/14 3 Jobs Sat 6 13/14 5 Jobs Sun 7 7/8 2 Jobs Mon 8 6/6 3 Jobs Tue 9 4…" at bounding box center [732, 666] width 1465 height 1058
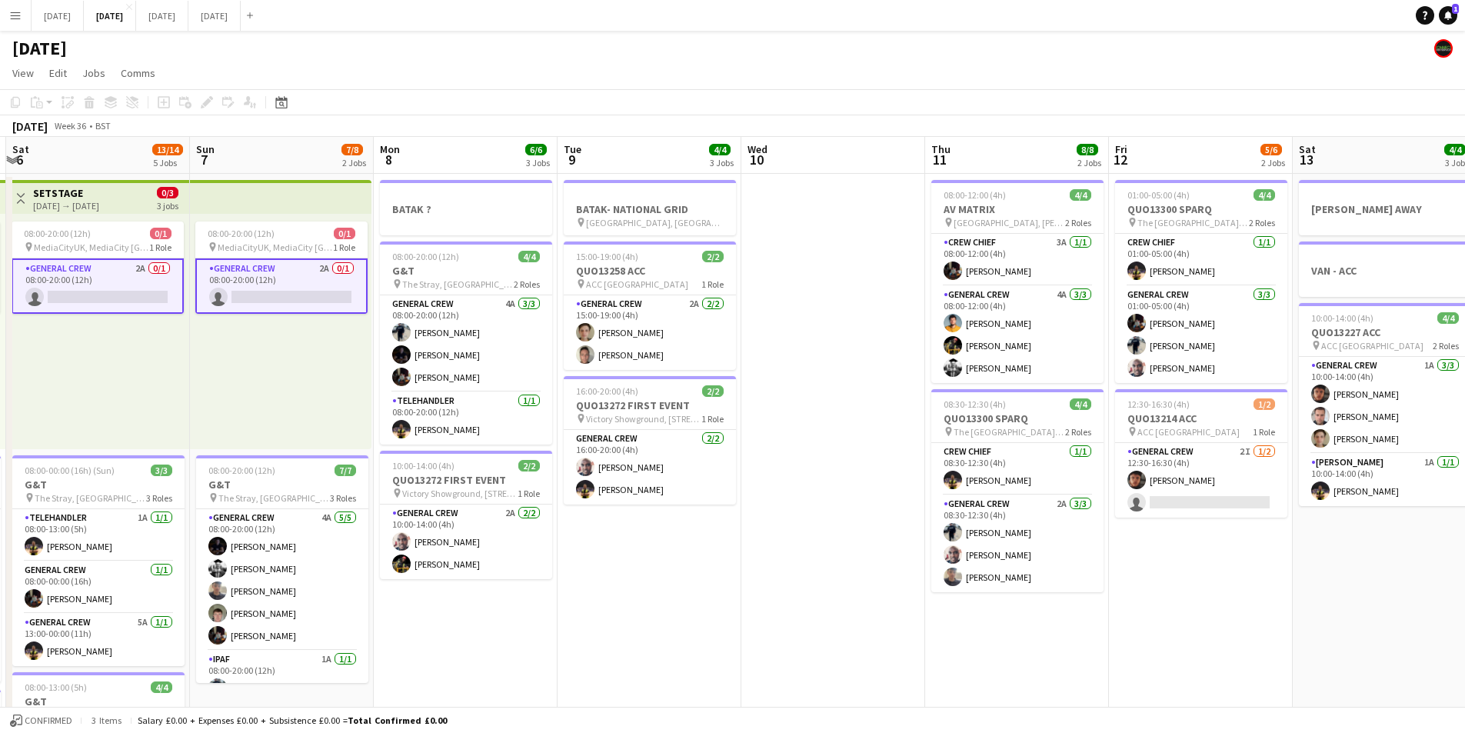
click at [768, 577] on app-calendar-viewport "Thu 4 18/19 4 Jobs Fri 5 11/14 3 Jobs Sat 6 13/14 5 Jobs Sun 7 7/8 2 Jobs Mon 8…" at bounding box center [732, 666] width 1465 height 1058
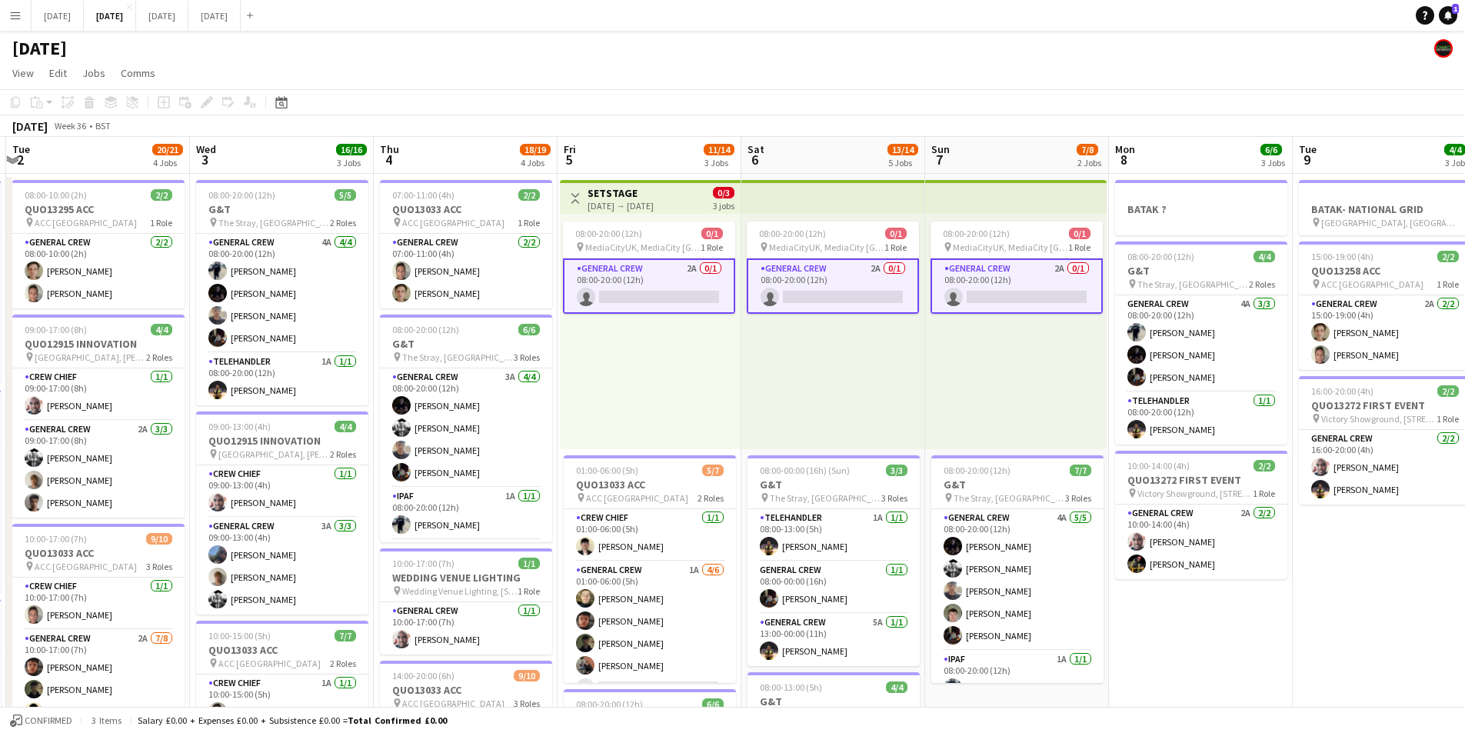
scroll to position [0, 481]
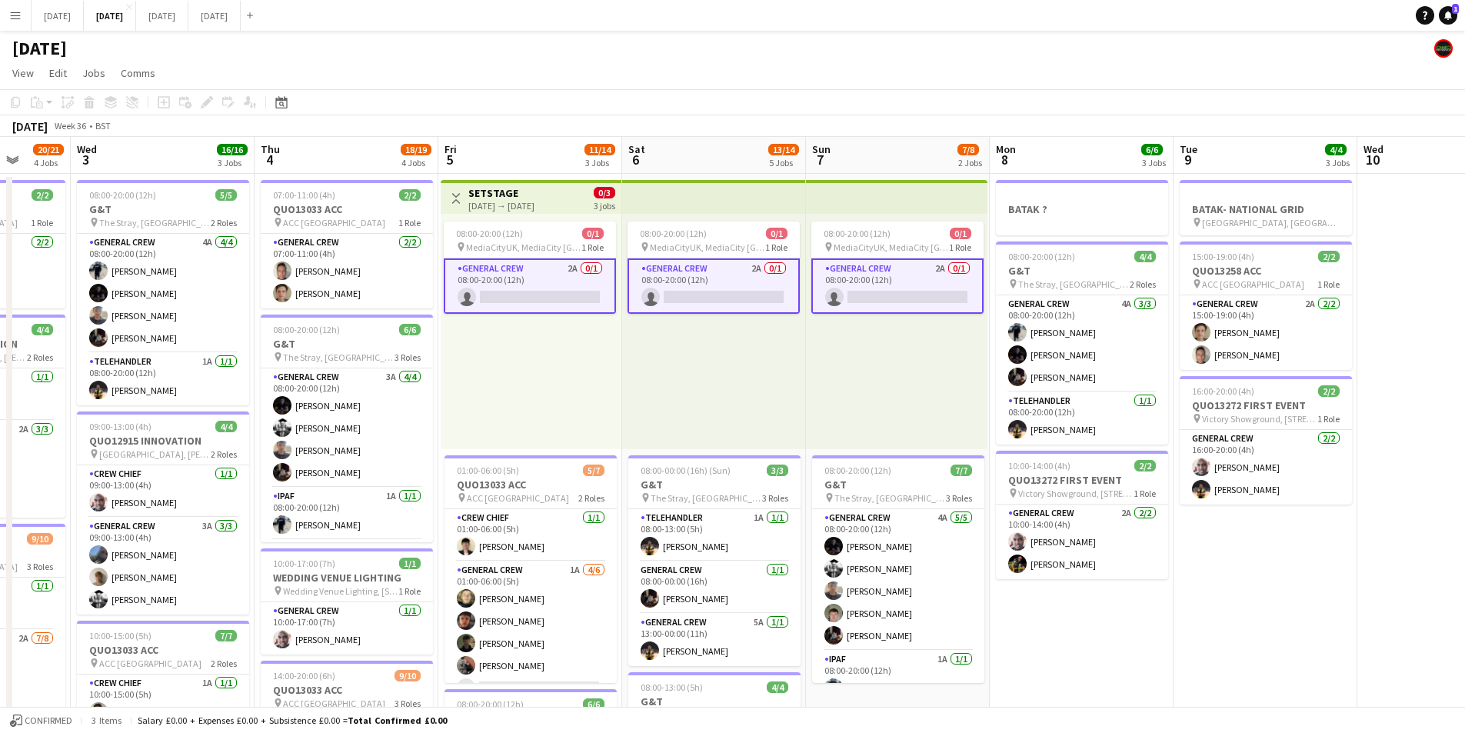
drag, startPoint x: 268, startPoint y: 520, endPoint x: 794, endPoint y: 5, distance: 736.9
click at [550, 506] on app-calendar-viewport "Sun 31 Mon 1 16/16 3 Jobs Tue 2 20/21 4 Jobs Wed 3 16/16 3 Jobs Thu 4 18/19 4 J…" at bounding box center [732, 666] width 1465 height 1058
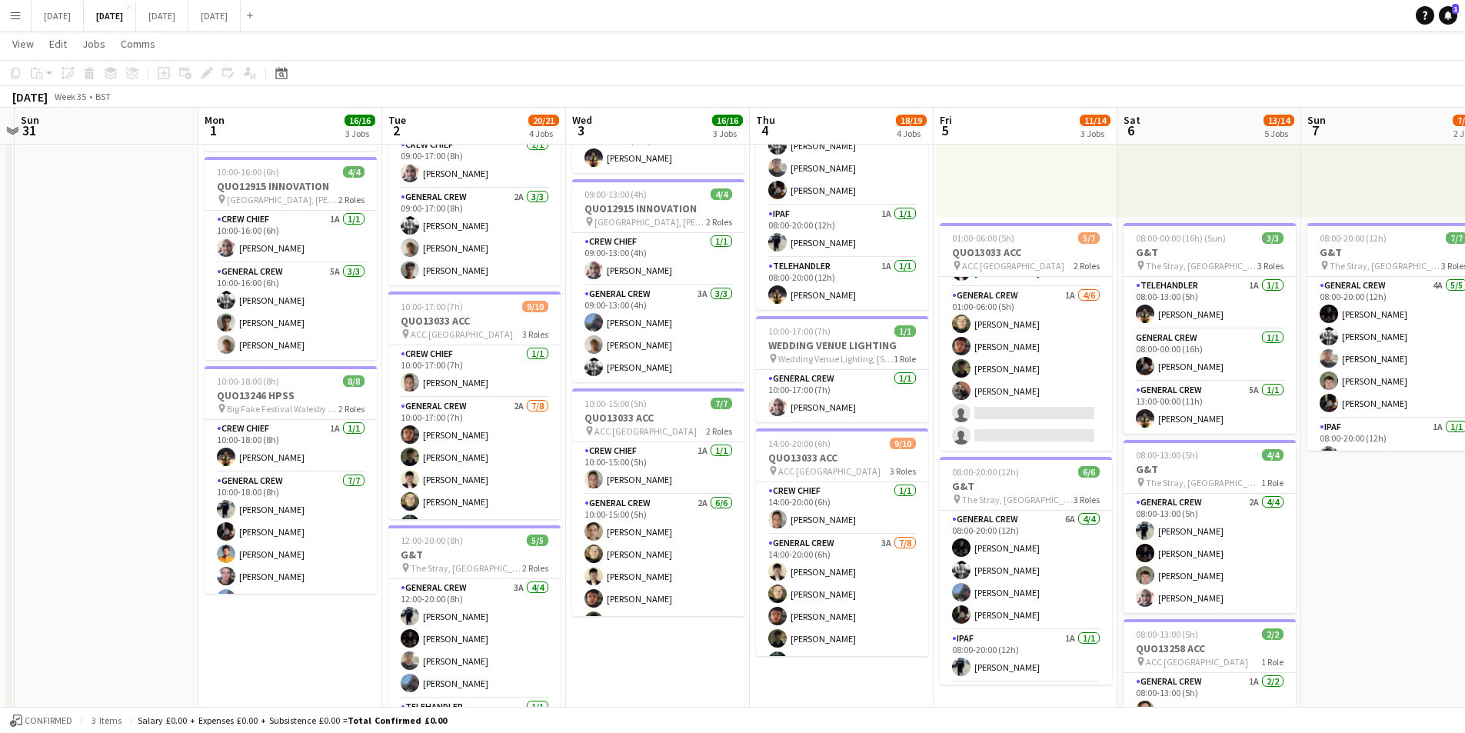
scroll to position [0, 352]
drag, startPoint x: 538, startPoint y: 523, endPoint x: 748, endPoint y: 526, distance: 209.2
click at [748, 526] on app-calendar-viewport "Fri 29 Sat 30 Sun 31 Mon 1 16/16 3 Jobs Tue 2 20/21 4 Jobs Wed 3 16/16 3 Jobs T…" at bounding box center [732, 395] width 1465 height 1133
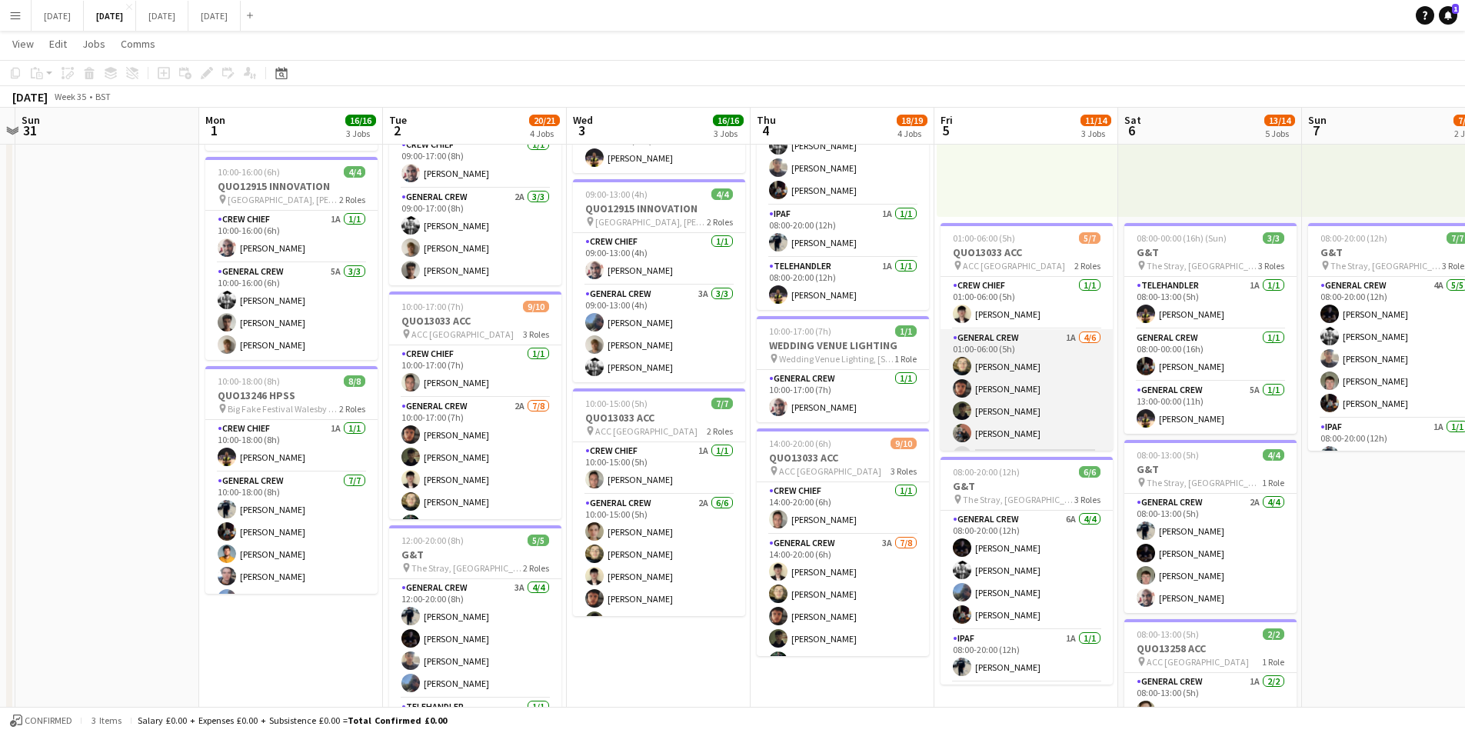
scroll to position [42, 0]
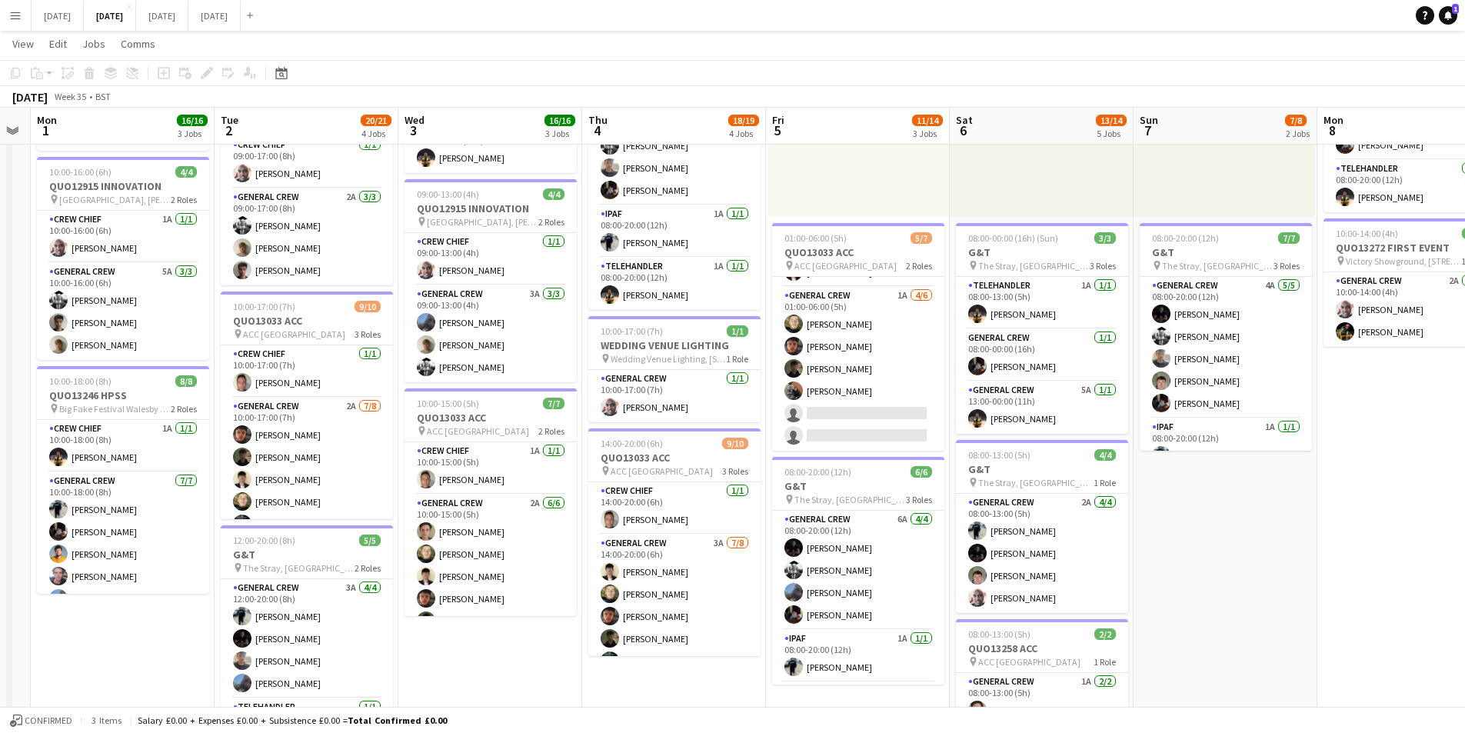
drag, startPoint x: 1341, startPoint y: 547, endPoint x: 1171, endPoint y: 531, distance: 171.5
click at [1174, 535] on app-calendar-viewport "Fri 29 Sat 30 Sun 31 Mon 1 16/16 3 Jobs Tue 2 20/21 4 Jobs Wed 3 16/16 3 Jobs T…" at bounding box center [732, 395] width 1465 height 1133
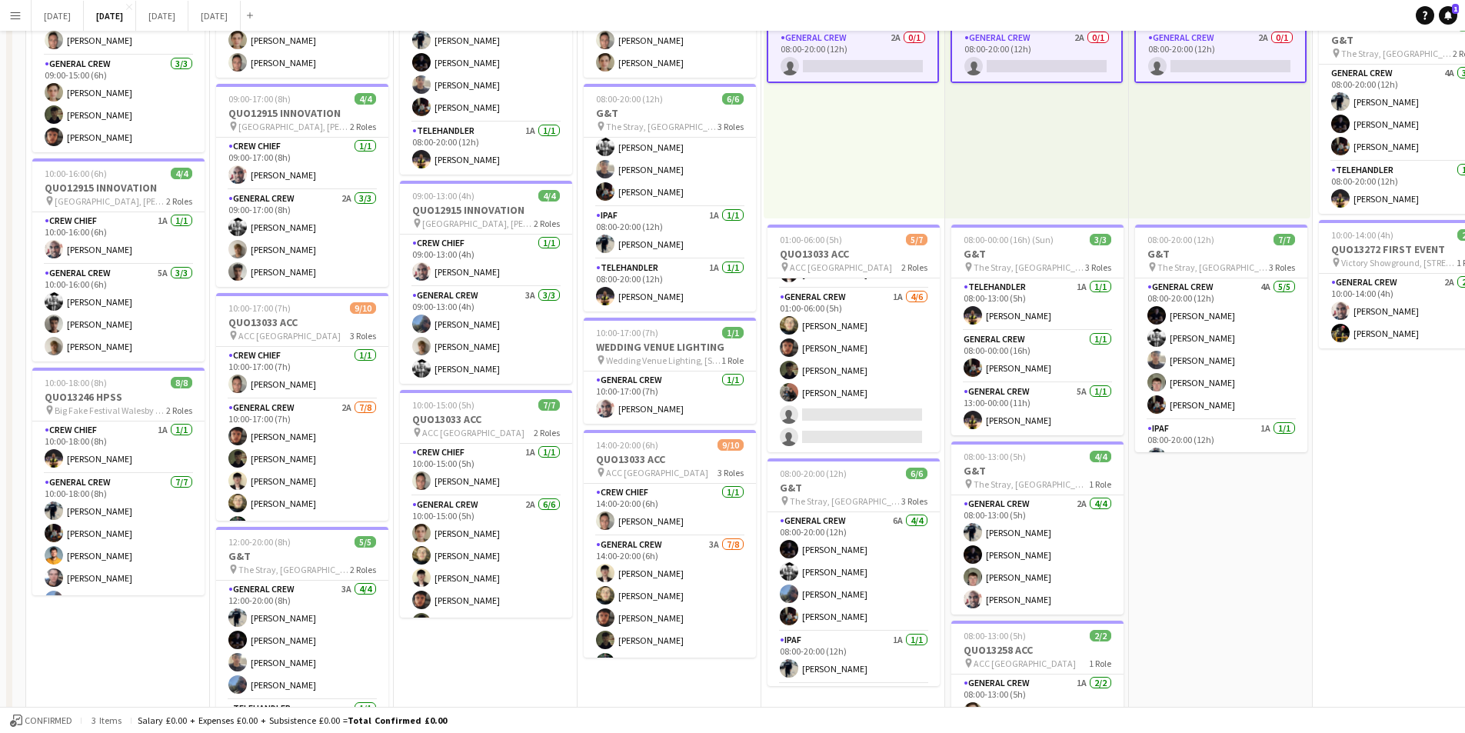
scroll to position [0, 0]
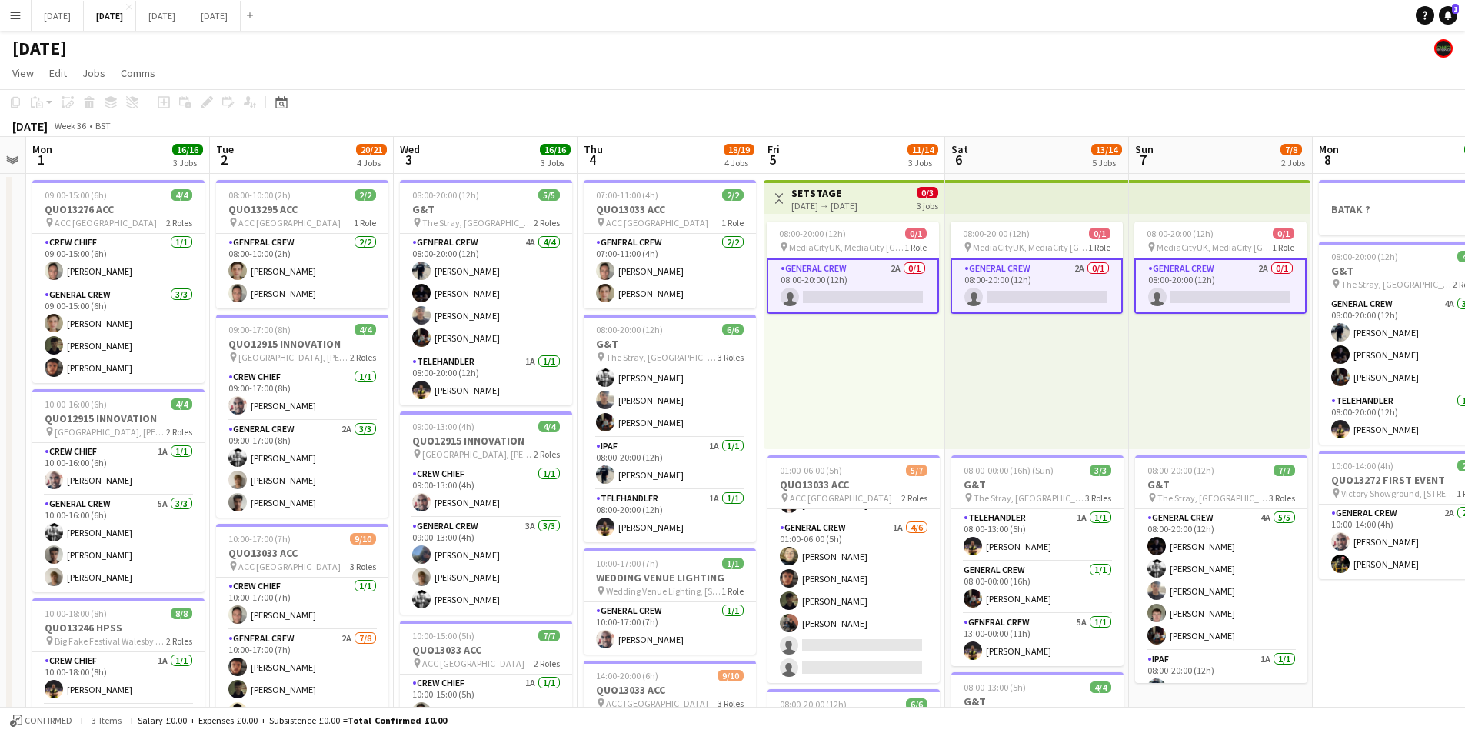
drag, startPoint x: 1331, startPoint y: 615, endPoint x: 1181, endPoint y: 578, distance: 153.5
click at [1013, 548] on app-calendar-viewport "Fri 29 Sat 30 Sun 31 Mon 1 16/16 3 Jobs Tue 2 20/21 4 Jobs Wed 3 16/16 3 Jobs T…" at bounding box center [732, 666] width 1465 height 1058
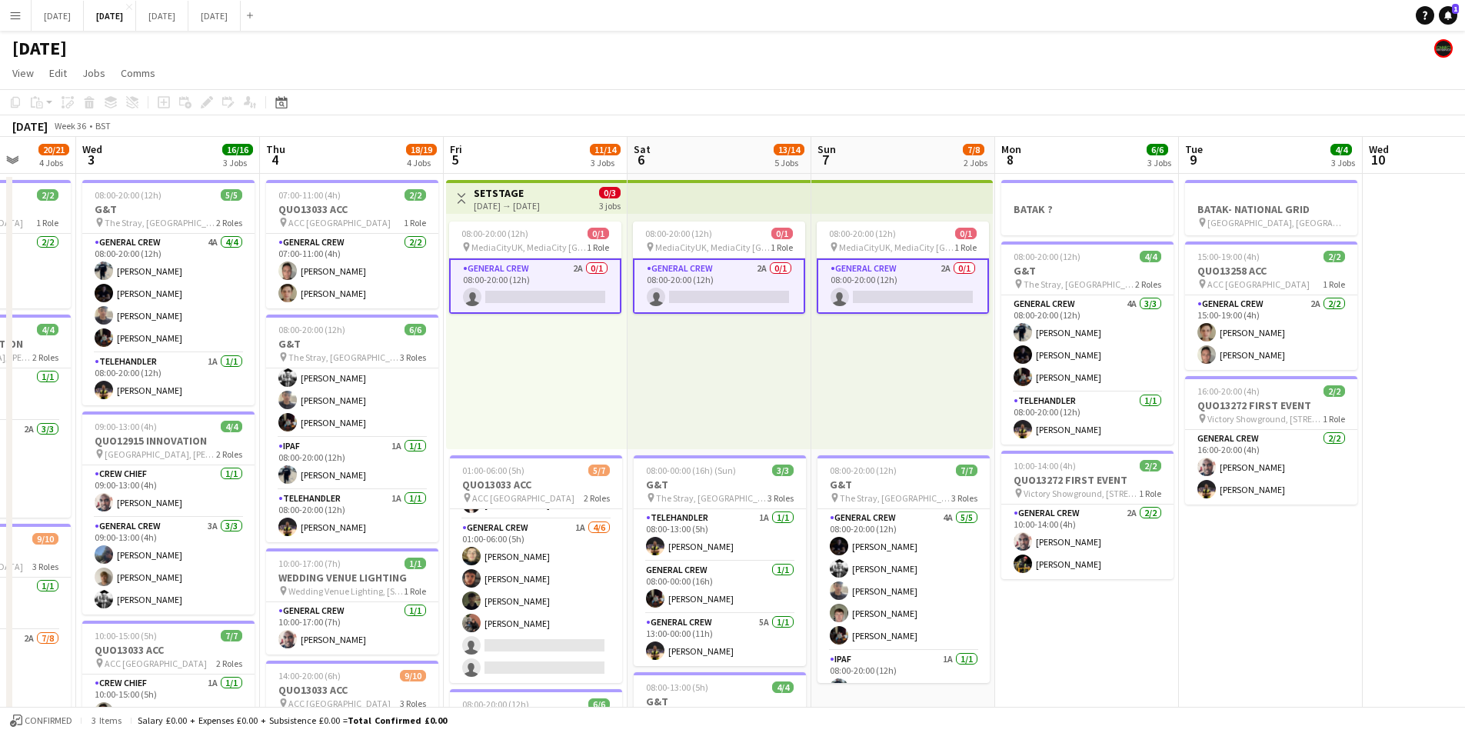
drag, startPoint x: 1184, startPoint y: 616, endPoint x: 978, endPoint y: 579, distance: 209.4
click at [922, 574] on app-calendar-viewport "Sun 31 Mon 1 16/16 3 Jobs Tue 2 20/21 4 Jobs Wed 3 16/16 3 Jobs Thu 4 18/19 4 J…" at bounding box center [732, 666] width 1465 height 1058
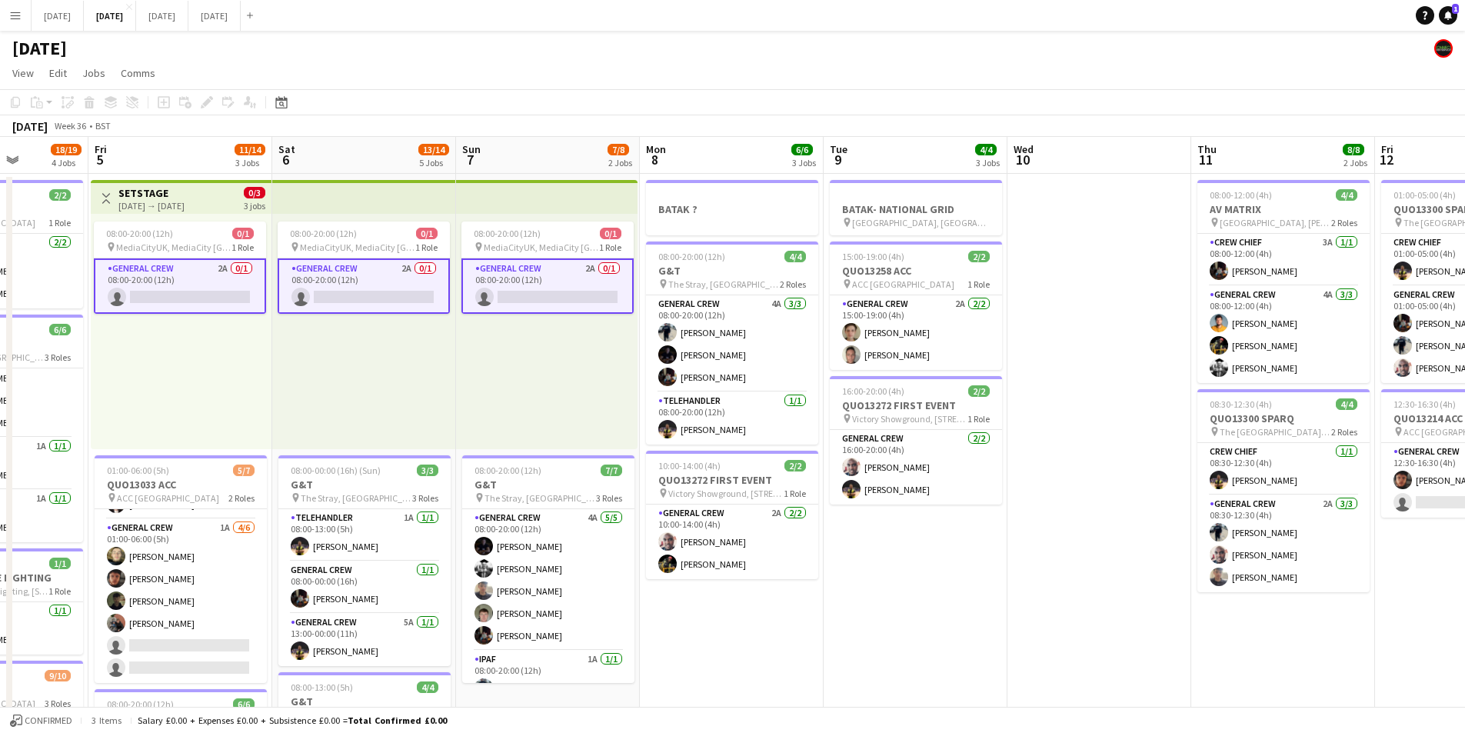
drag, startPoint x: 944, startPoint y: 566, endPoint x: 811, endPoint y: 559, distance: 134.0
click at [818, 557] on app-calendar-viewport "Tue 2 20/21 4 Jobs Wed 3 16/16 3 Jobs Thu 4 18/19 4 Jobs Fri 5 11/14 3 Jobs Sat…" at bounding box center [732, 666] width 1465 height 1058
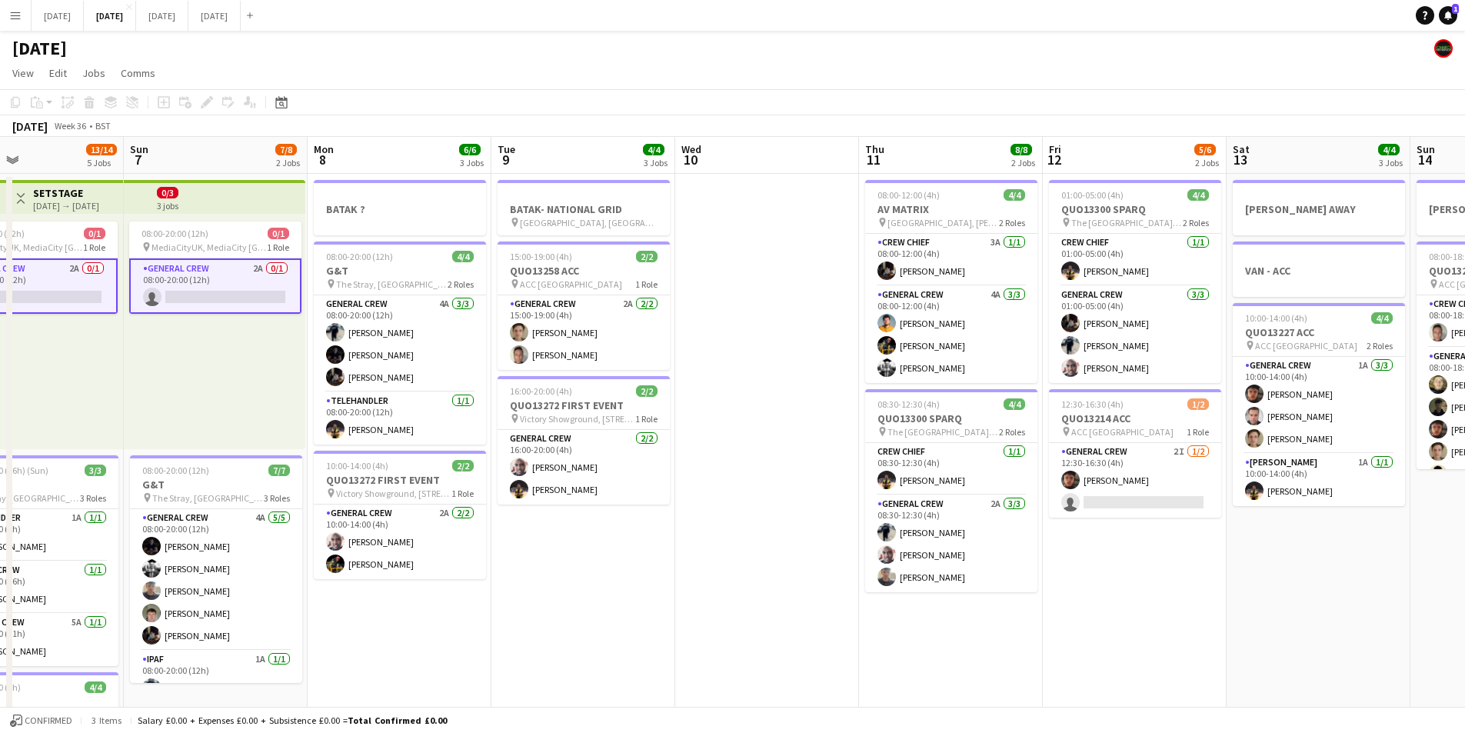
drag, startPoint x: 1093, startPoint y: 605, endPoint x: 968, endPoint y: 513, distance: 154.6
click at [1369, 589] on app-calendar-viewport "Wed 3 16/16 3 Jobs Thu 4 18/19 4 Jobs Fri 5 11/14 3 Jobs Sat 6 13/14 5 Jobs Sun…" at bounding box center [732, 666] width 1465 height 1058
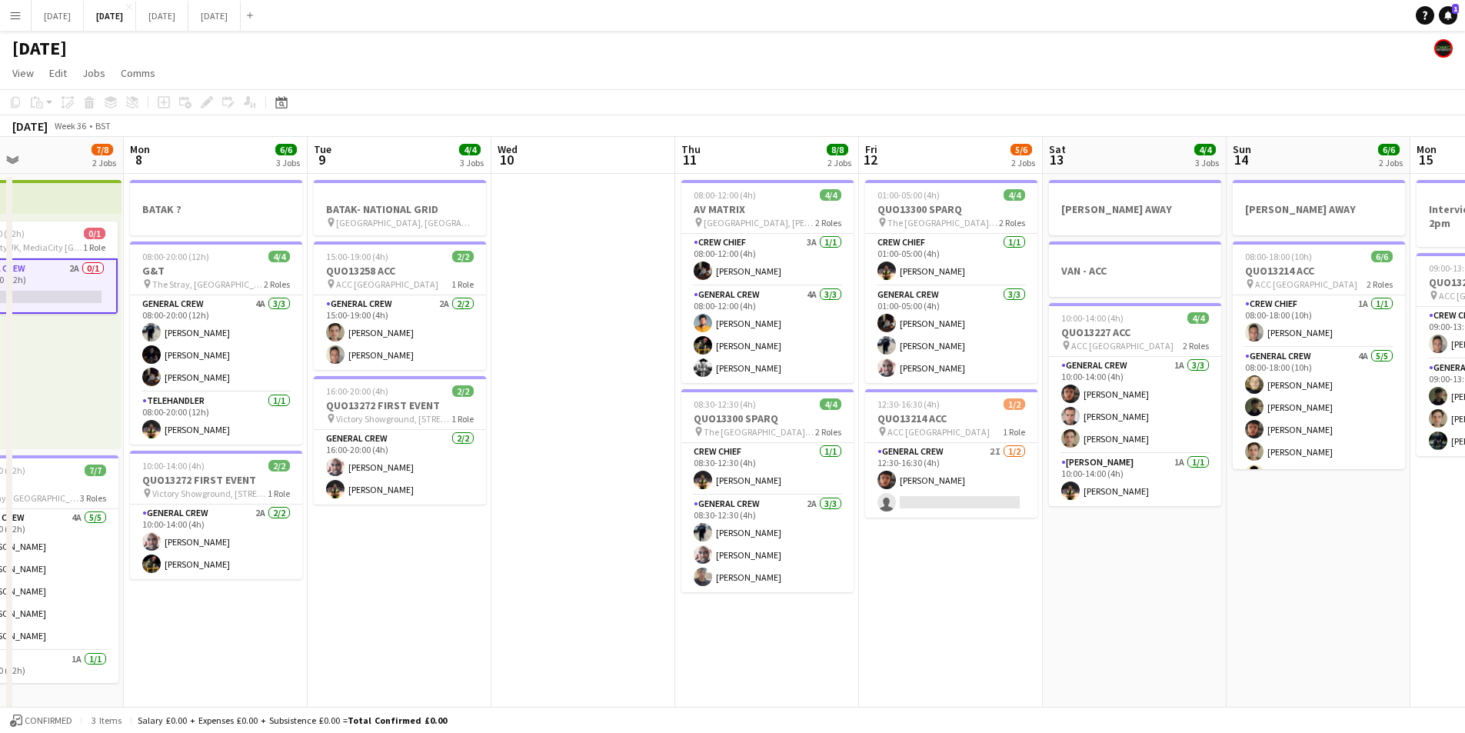
scroll to position [0, 152]
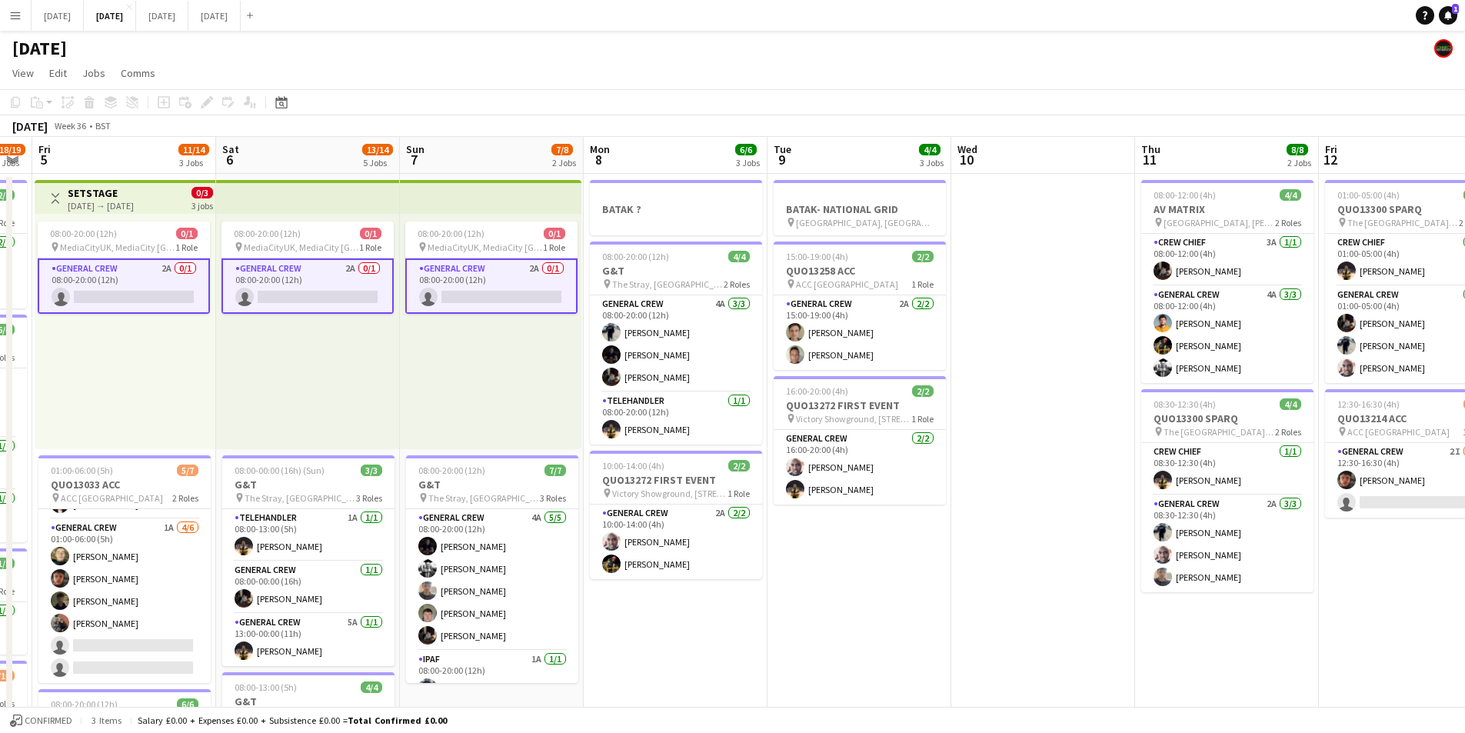
click at [872, 550] on app-calendar-viewport "Thu 4 18/19 4 Jobs Fri 5 11/14 3 Jobs Sat 6 13/14 5 Jobs Sun 7 7/8 2 Jobs Mon 8…" at bounding box center [732, 666] width 1465 height 1058
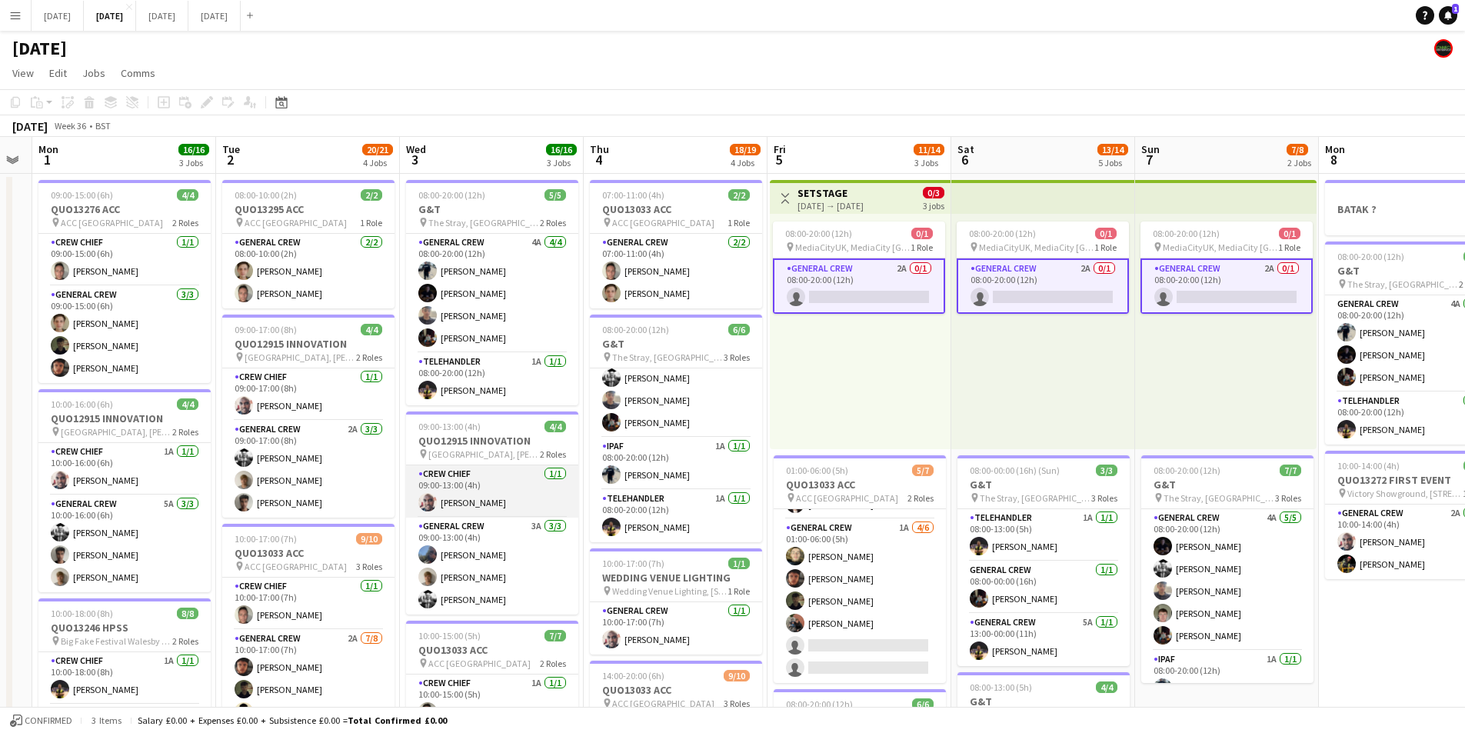
scroll to position [0, 408]
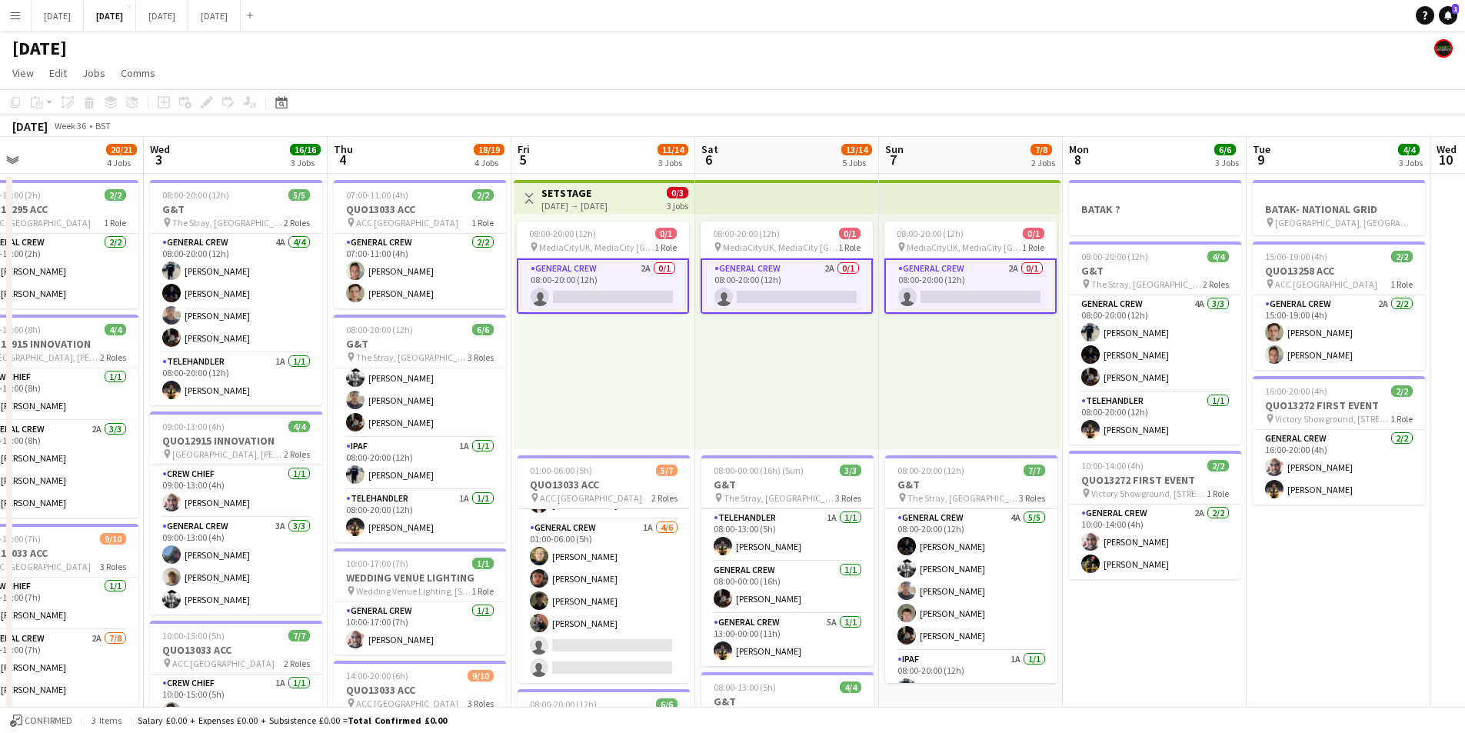
click at [653, 507] on app-calendar-viewport "Sun 31 Mon 1 16/16 3 Jobs Tue 2 20/21 4 Jobs Wed 3 16/16 3 Jobs Thu 4 18/19 4 J…" at bounding box center [732, 666] width 1465 height 1058
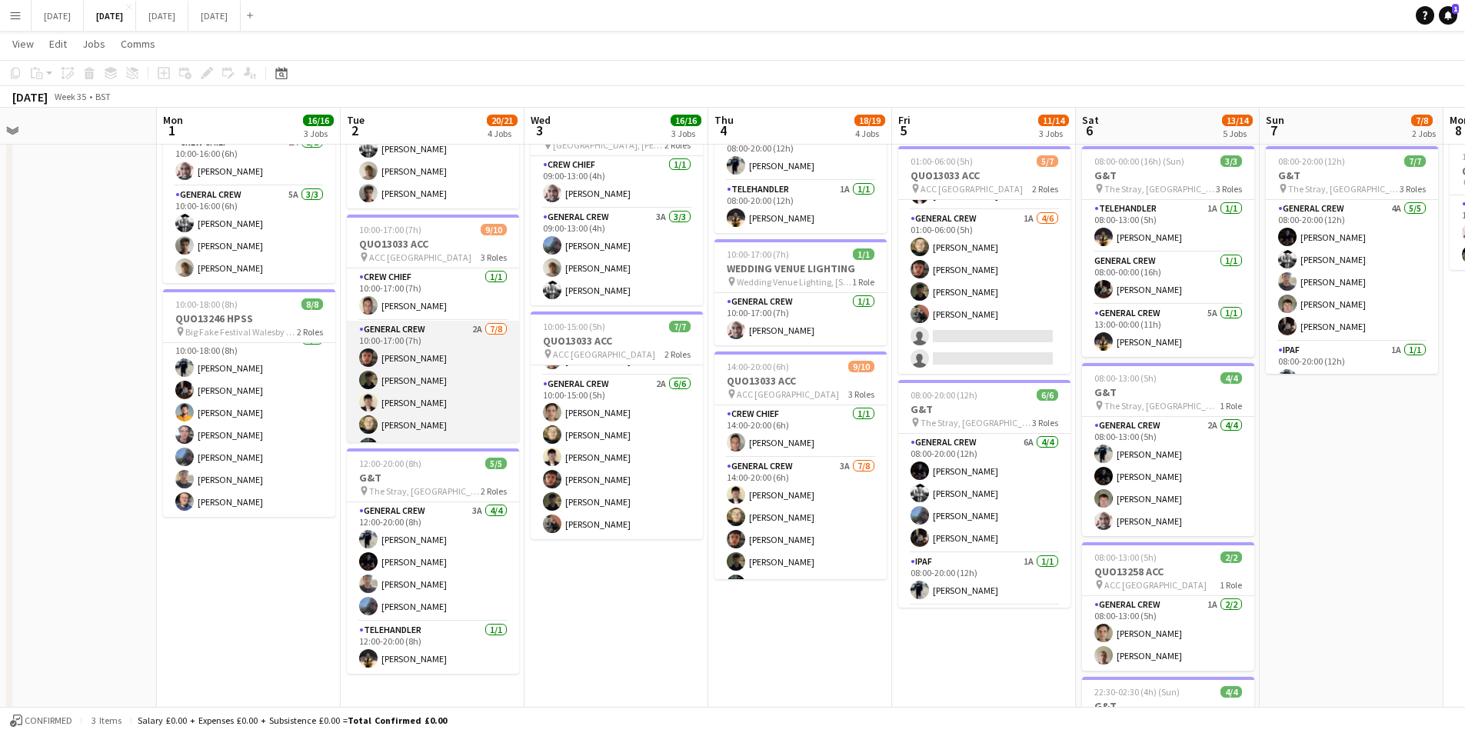
scroll to position [139, 0]
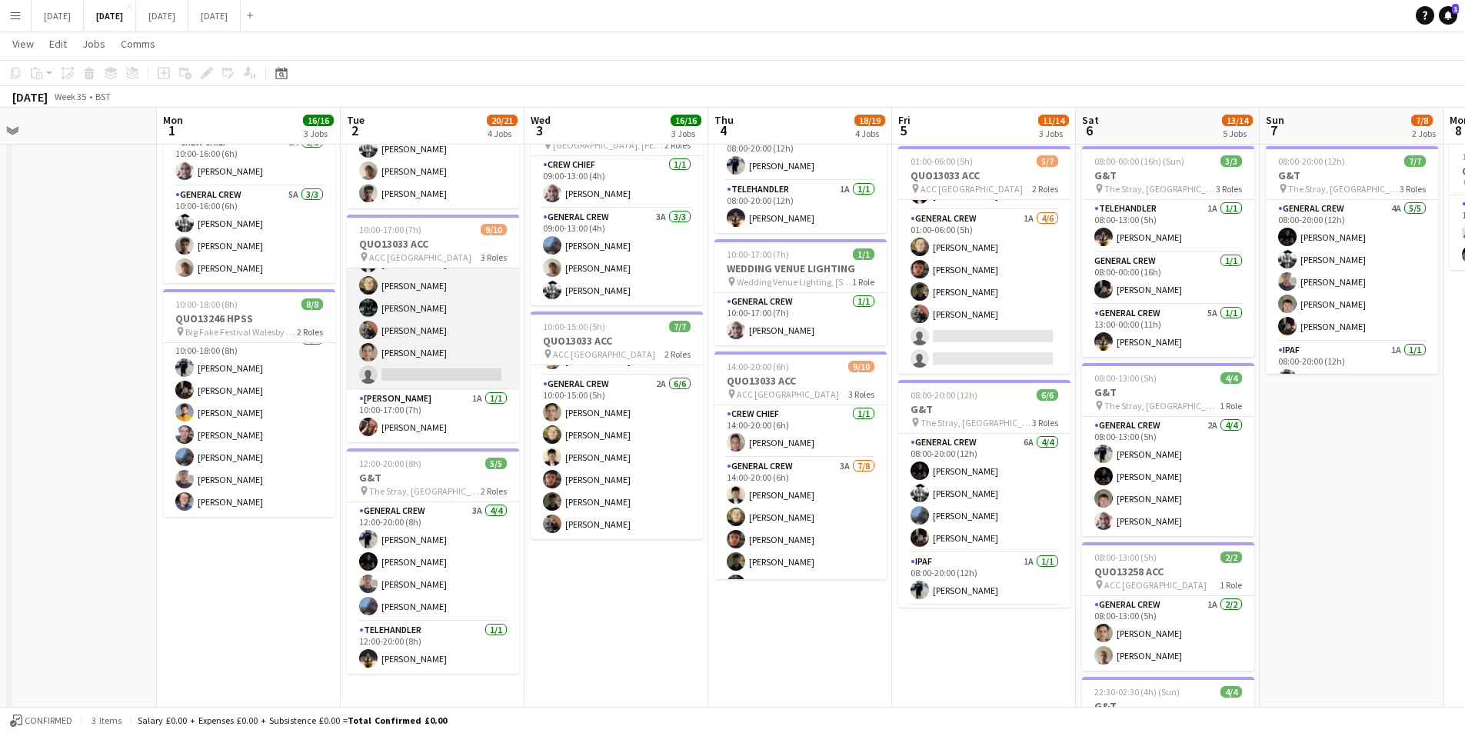
click at [448, 351] on app-card-role "General Crew 2A 7/8 10:00-17:00 (7h) Kai Gilley Tawny Gilley Sam Calderbank Fel…" at bounding box center [433, 286] width 172 height 208
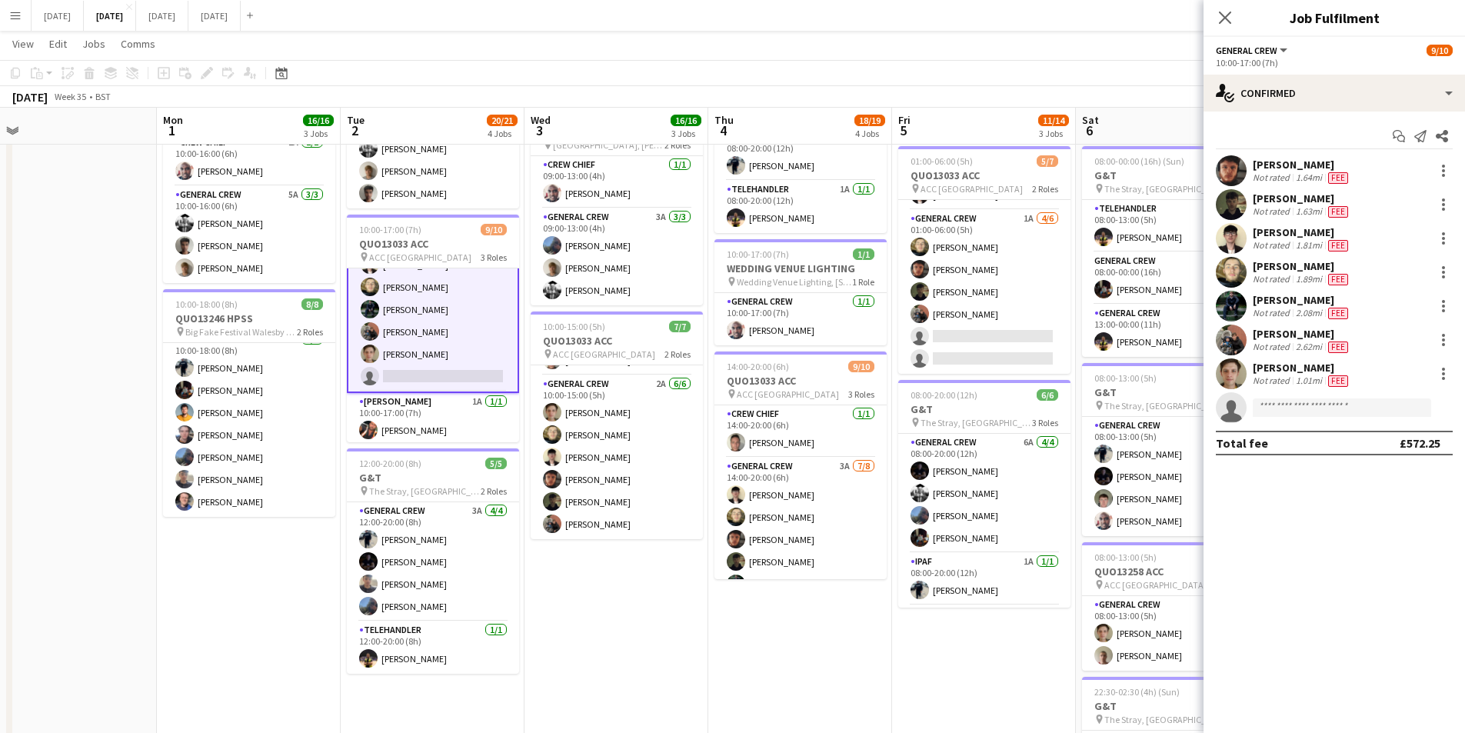
scroll to position [141, 0]
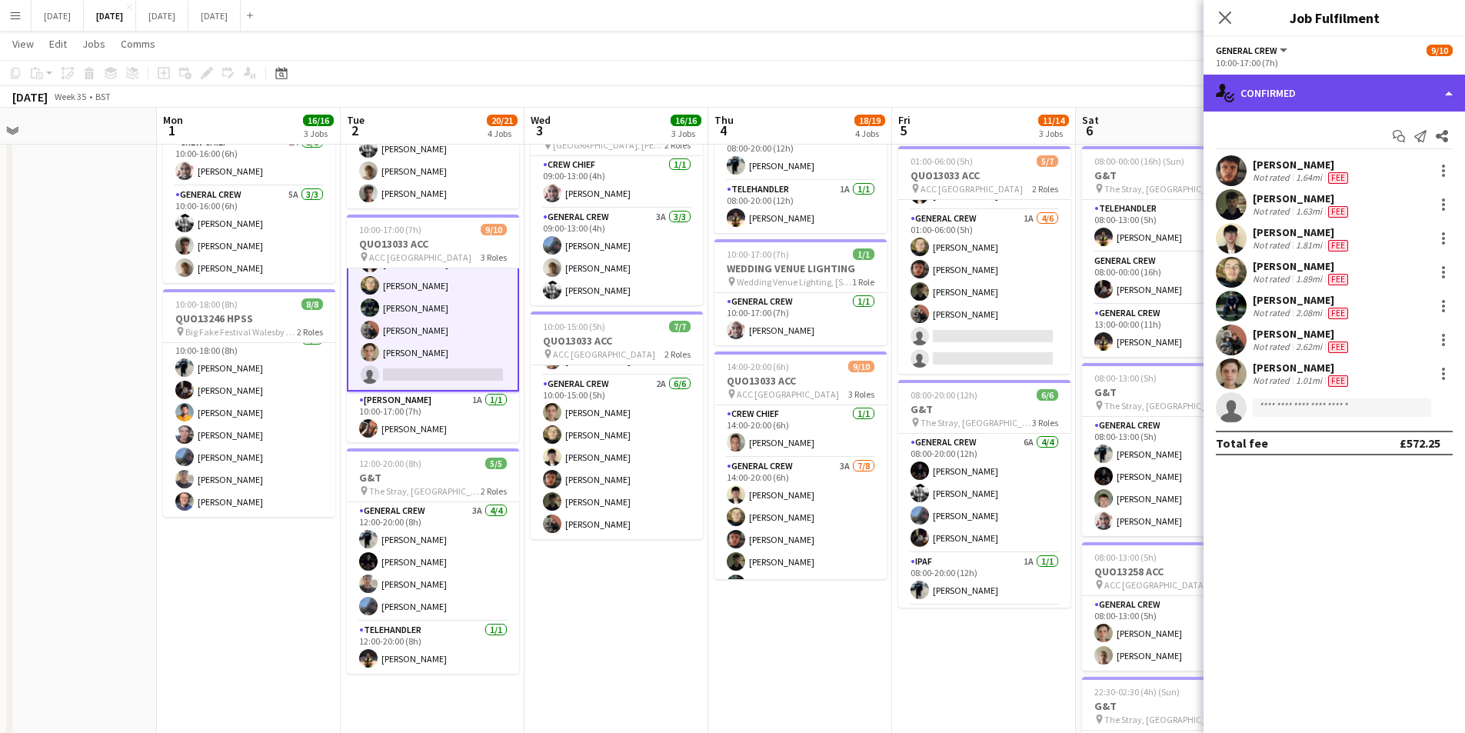
click at [1351, 97] on div "single-neutral-actions-check-2 Confirmed" at bounding box center [1334, 93] width 261 height 37
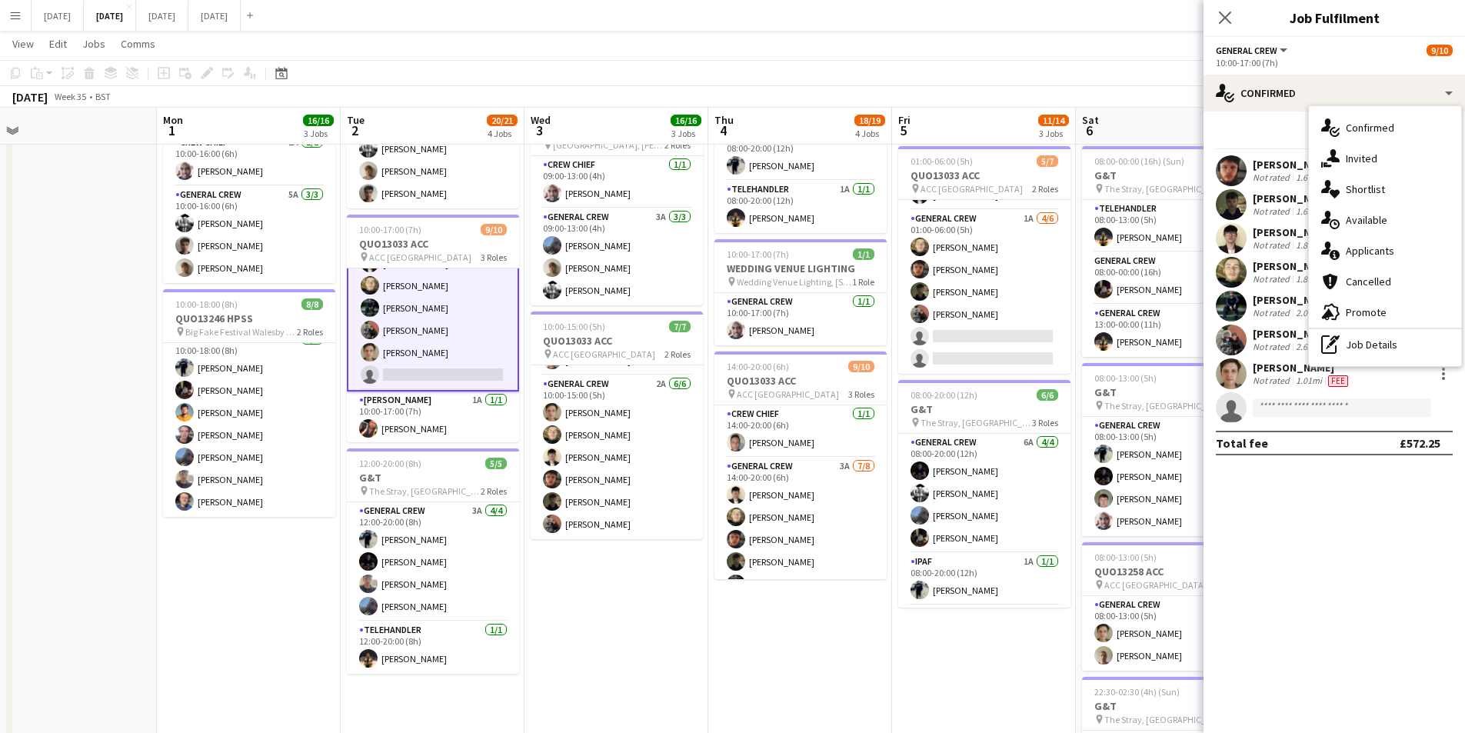
click at [1392, 238] on div "single-neutral-actions-information Applicants" at bounding box center [1385, 250] width 152 height 31
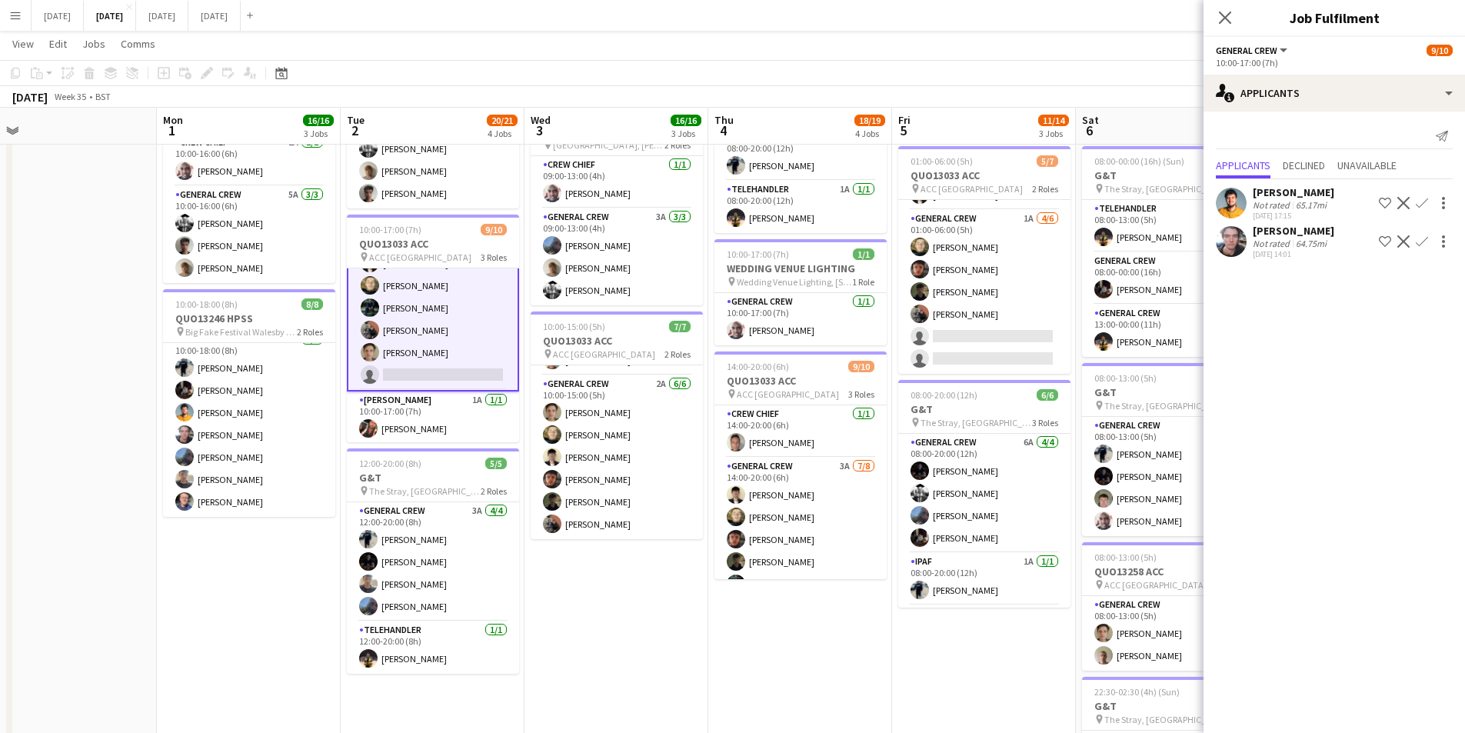
click at [1287, 190] on div "[PERSON_NAME]" at bounding box center [1294, 192] width 82 height 14
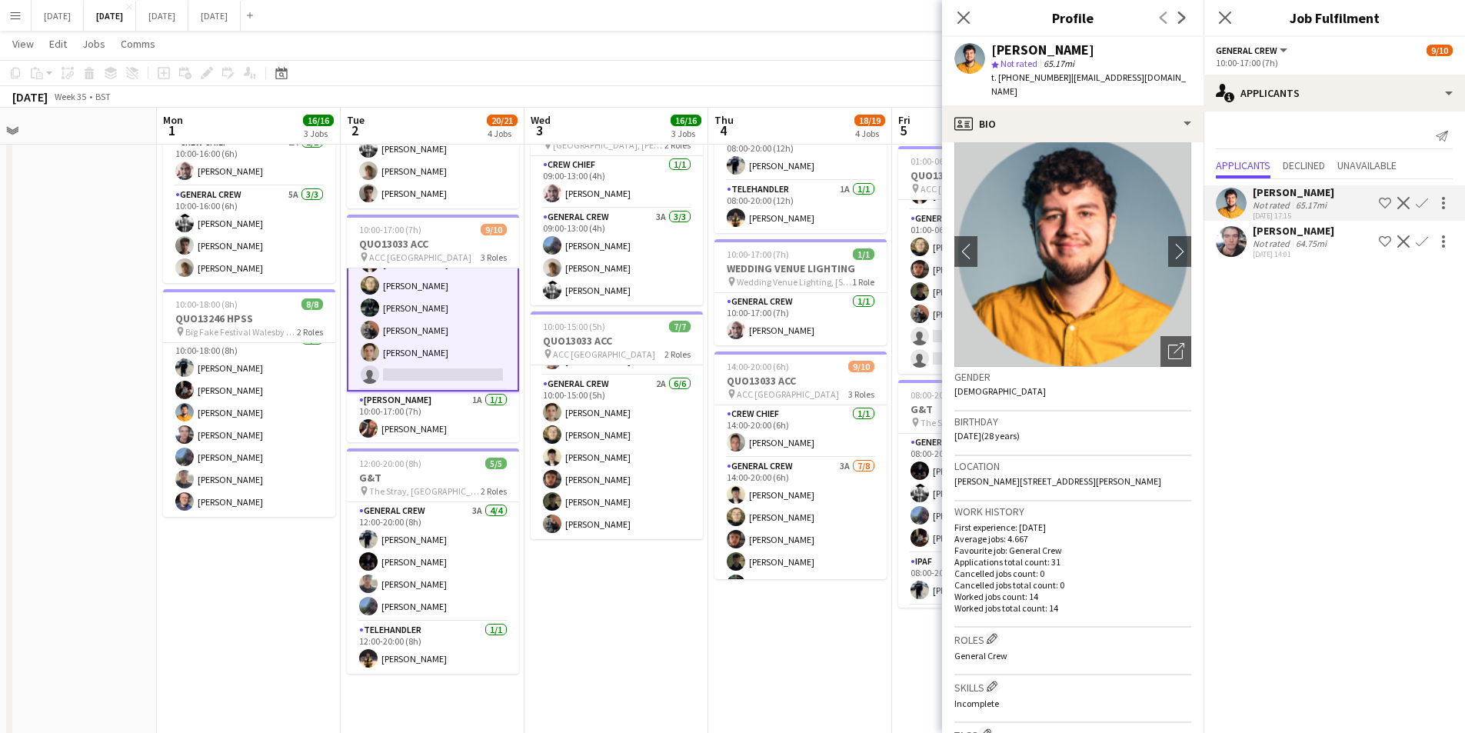
scroll to position [0, 0]
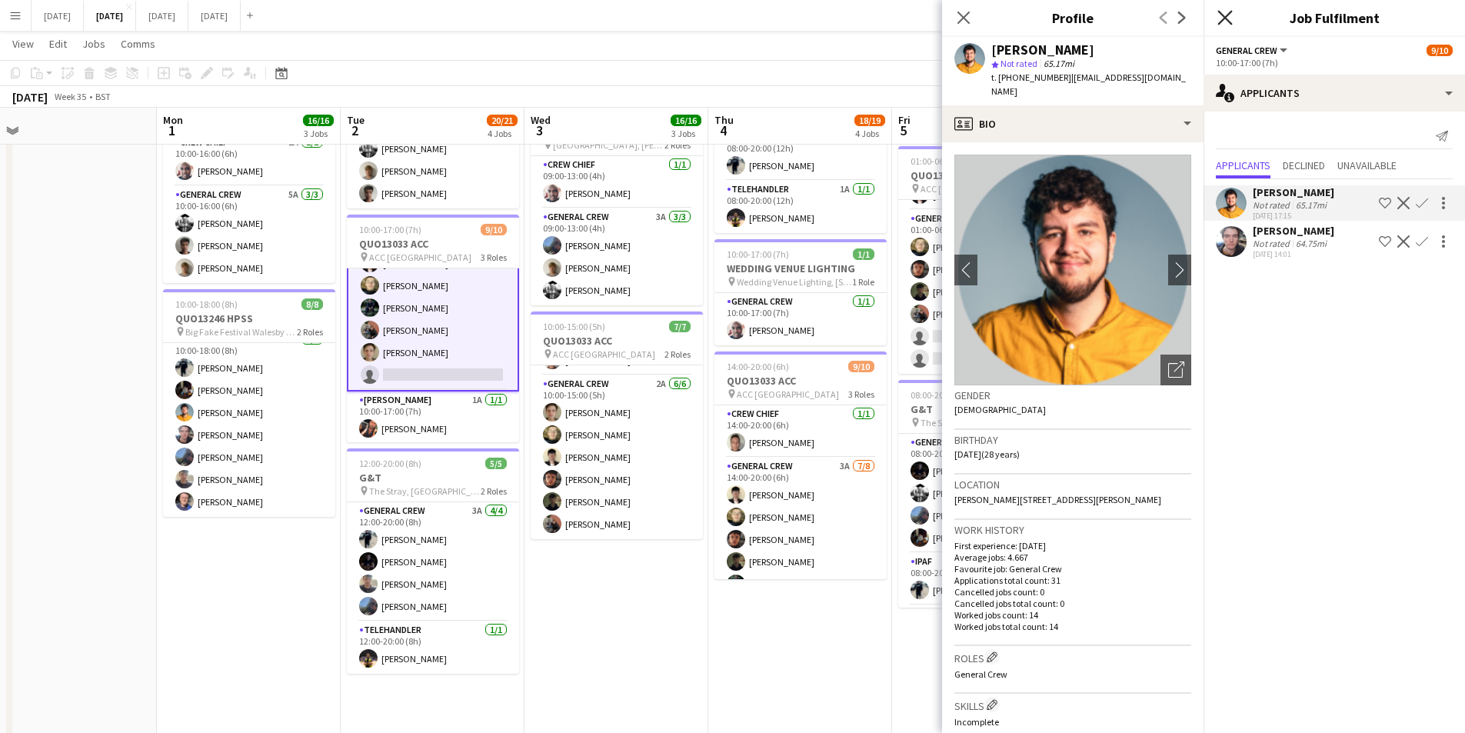
click at [1226, 13] on icon "Close pop-in" at bounding box center [1224, 17] width 15 height 15
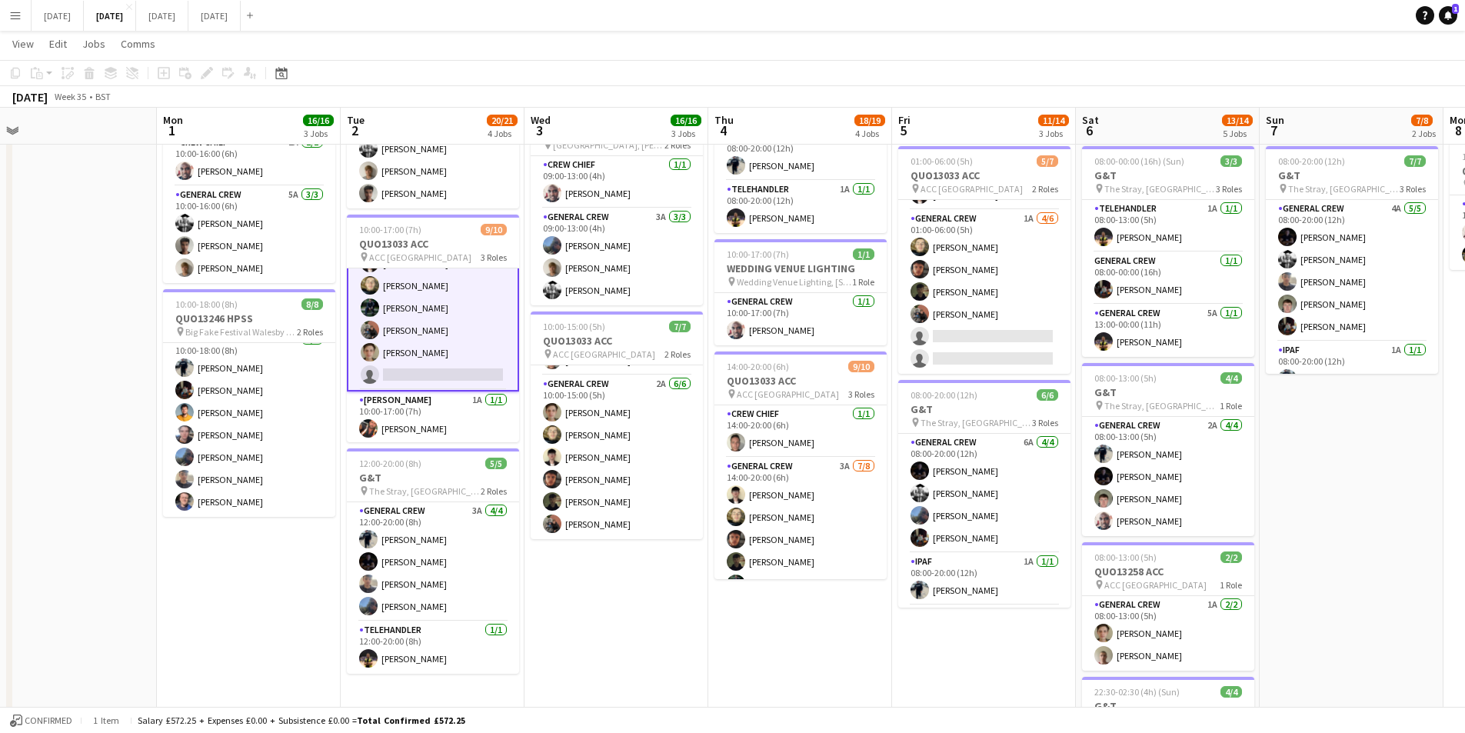
scroll to position [0, 495]
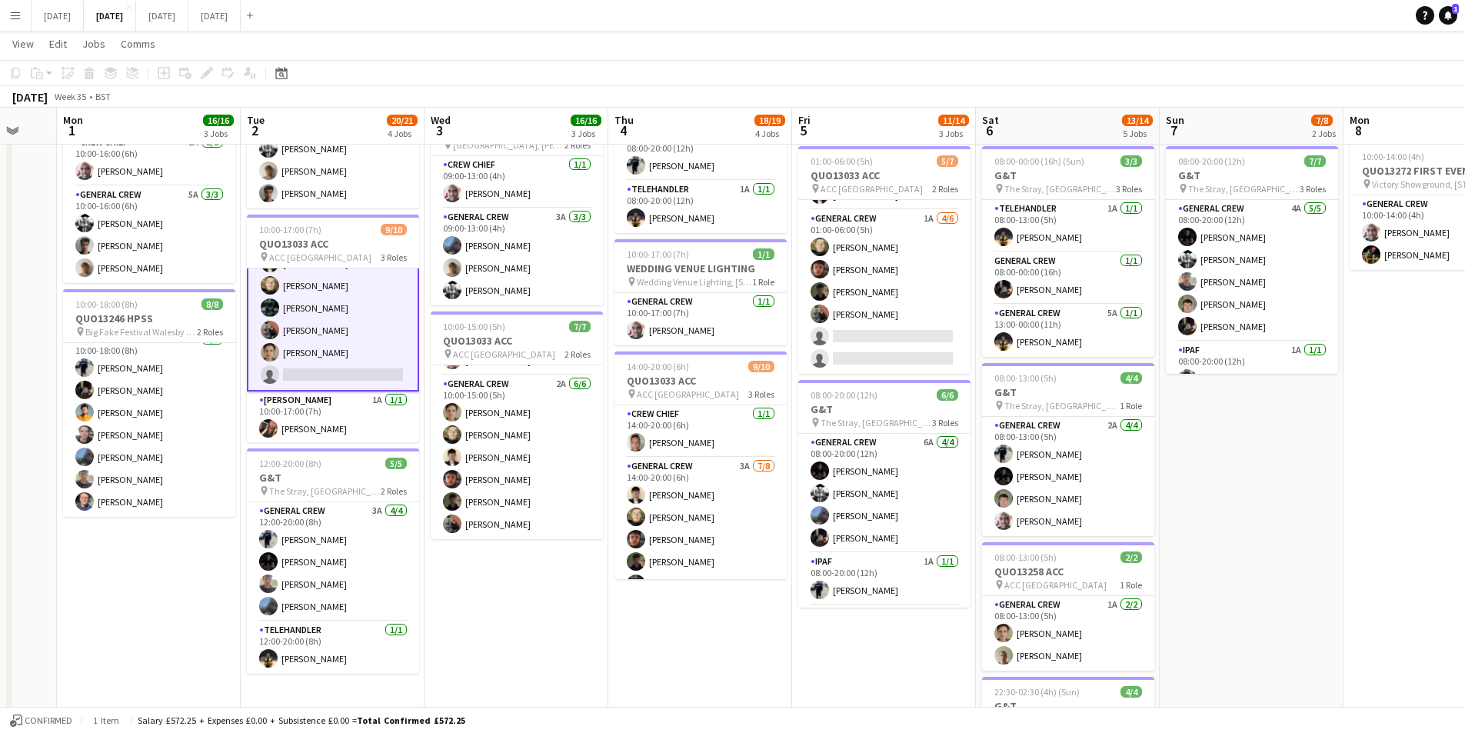
drag, startPoint x: 1360, startPoint y: 474, endPoint x: 1260, endPoint y: 473, distance: 100.0
click at [1260, 473] on app-calendar-viewport "Fri 29 Sat 30 Sun 31 Mon 1 16/16 3 Jobs Tue 2 20/21 4 Jobs Wed 3 16/16 3 Jobs T…" at bounding box center [732, 318] width 1465 height 1133
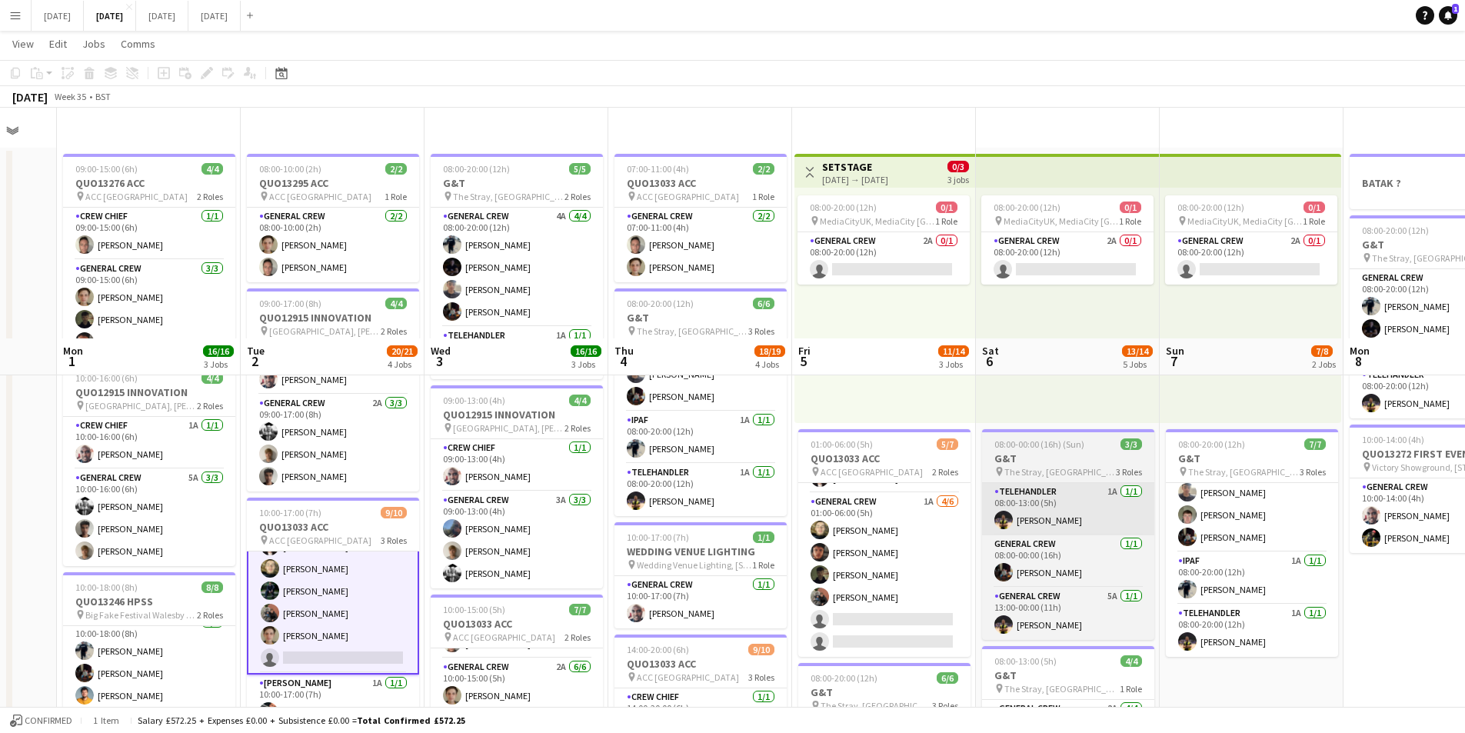
scroll to position [255, 0]
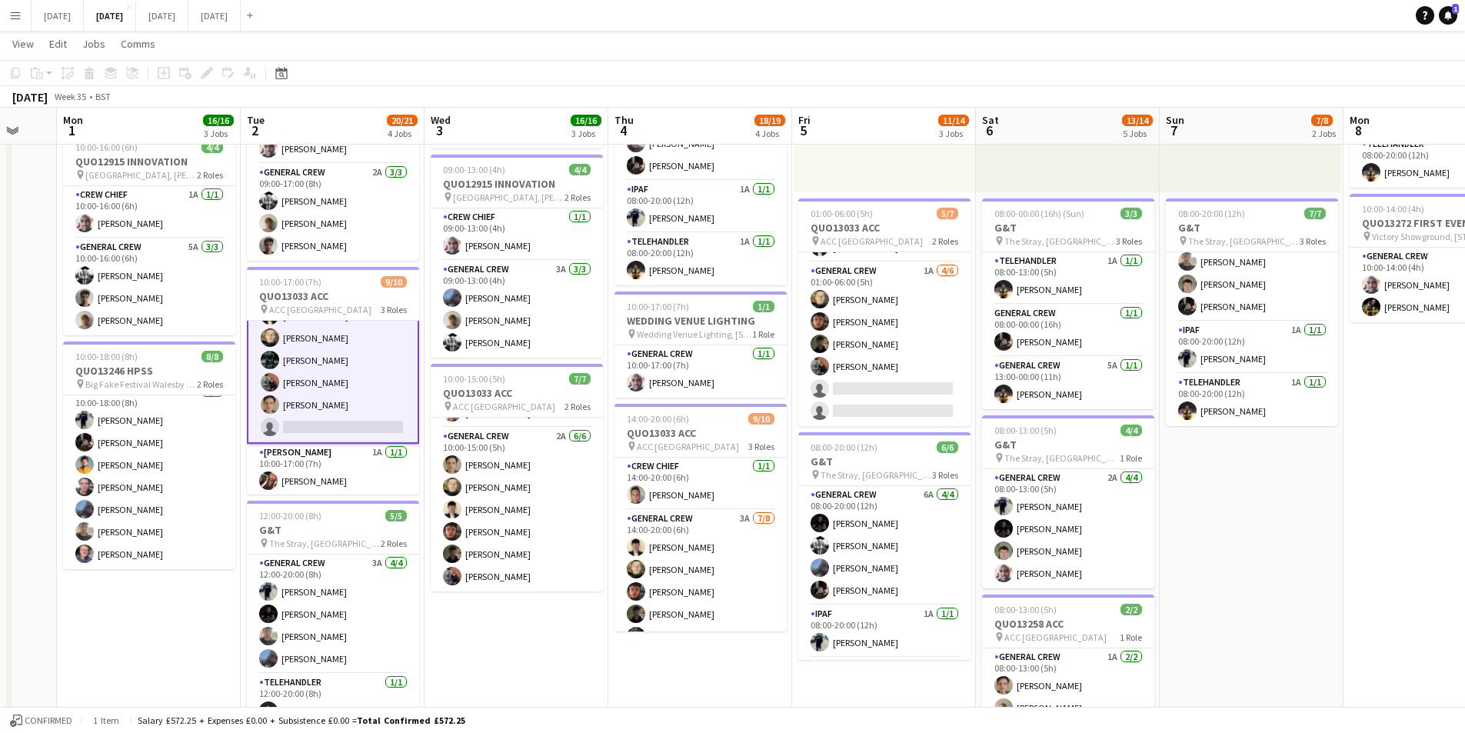
click at [535, 637] on app-date-cell "08:00-20:00 (12h) 5/5 G&T pin The Stray, W Park, Harrogate, UK 2 Roles General …" at bounding box center [517, 427] width 184 height 1021
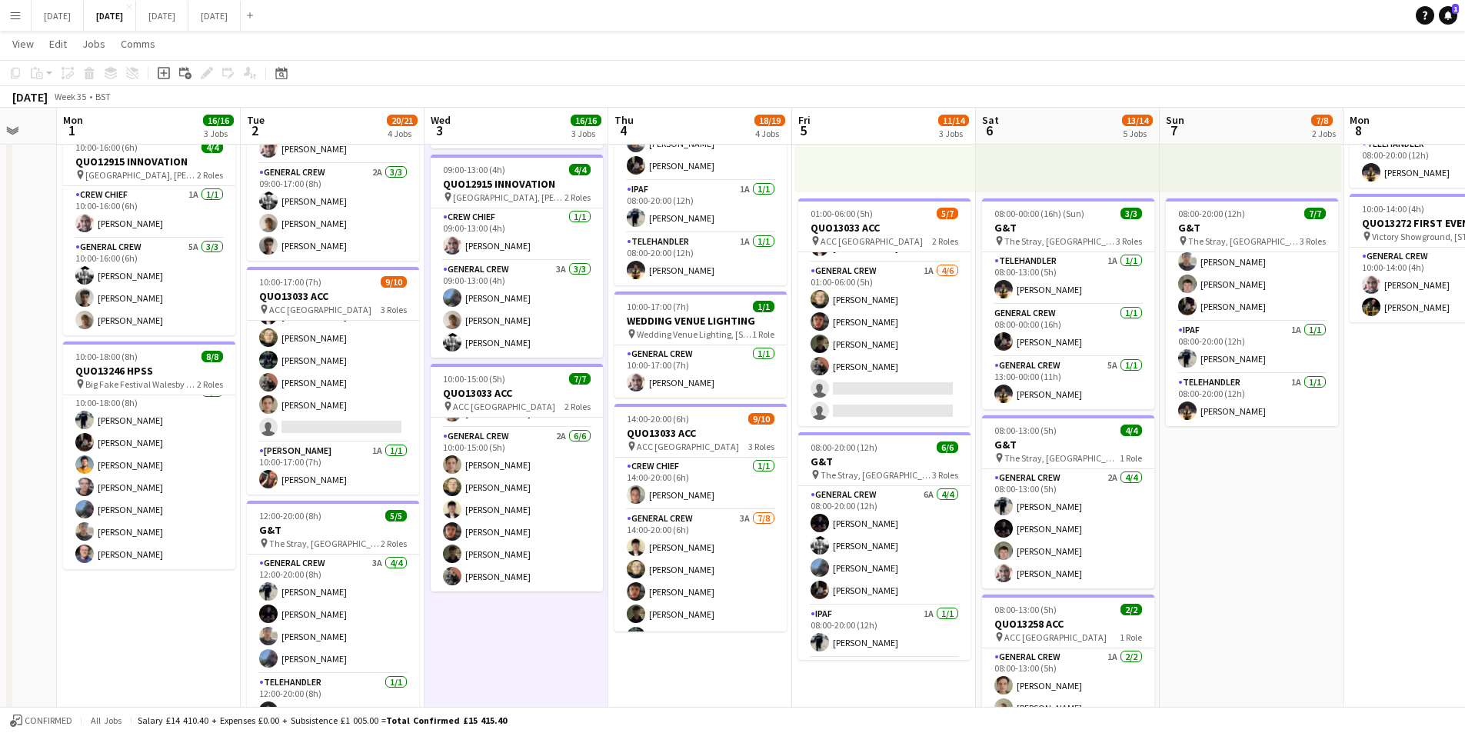
scroll to position [139, 0]
click at [68, 9] on button "[DATE] Close" at bounding box center [58, 16] width 52 height 30
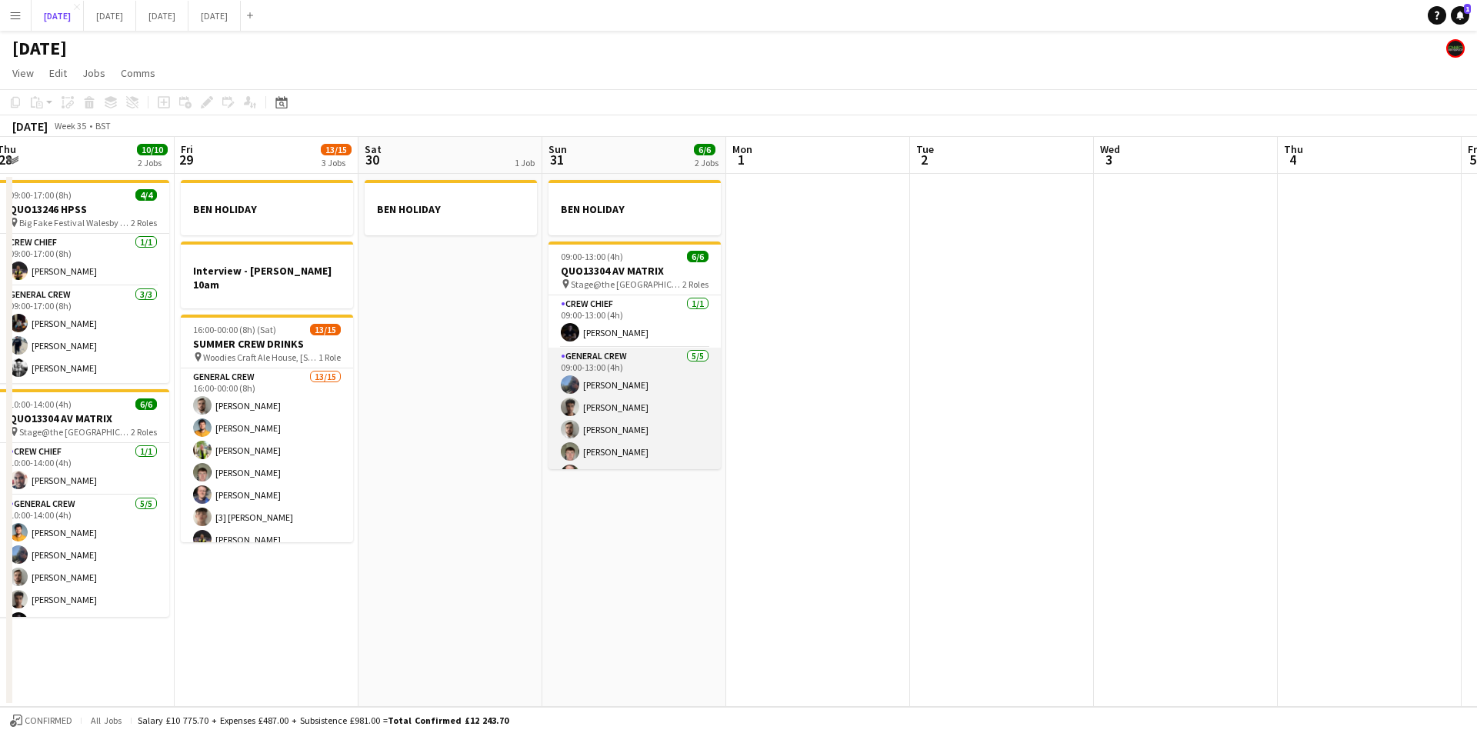
scroll to position [20, 0]
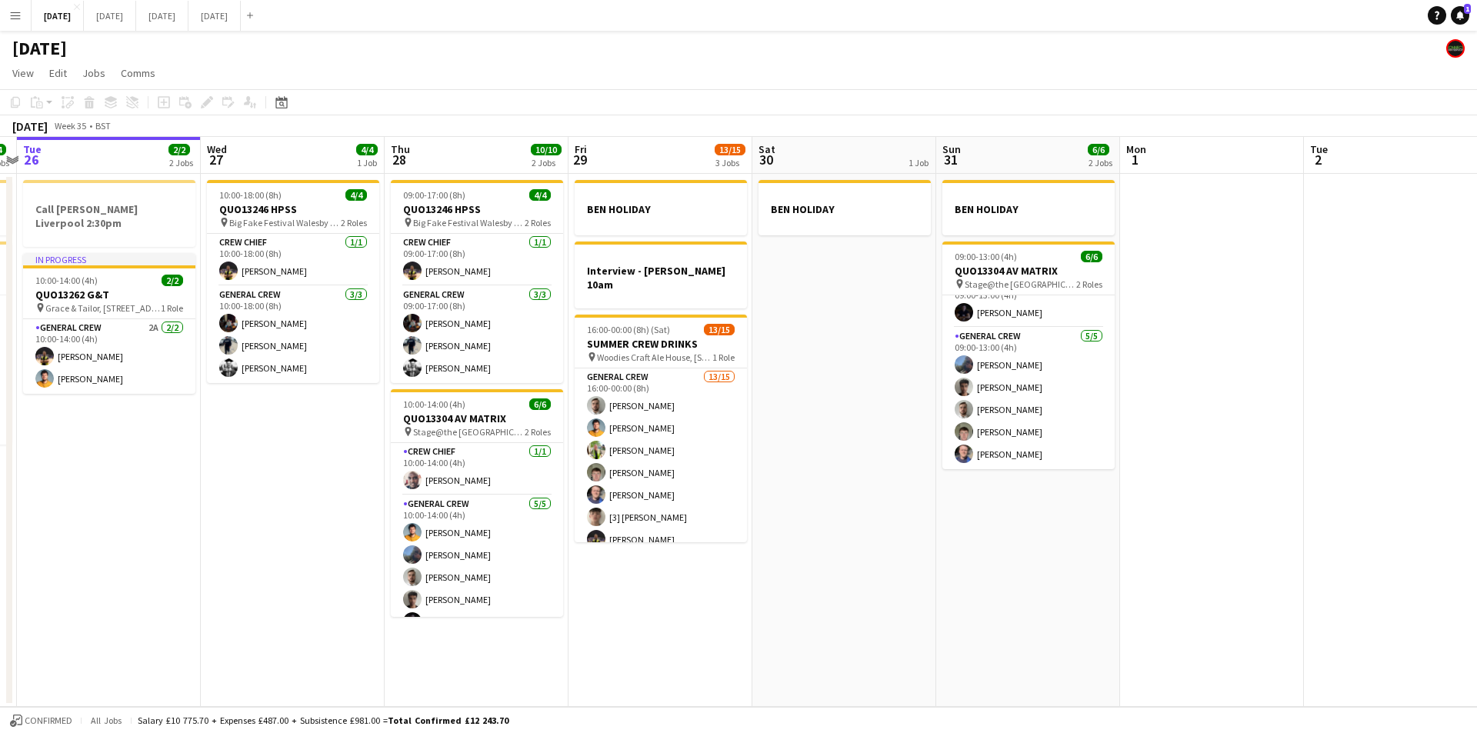
drag, startPoint x: 561, startPoint y: 560, endPoint x: 931, endPoint y: 524, distance: 370.9
click at [967, 534] on app-calendar-viewport "Sun 24 Mon 25 4/4 2 Jobs Tue 26 2/2 2 Jobs Wed 27 4/4 1 Job Thu 28 10/10 2 Jobs…" at bounding box center [738, 422] width 1477 height 570
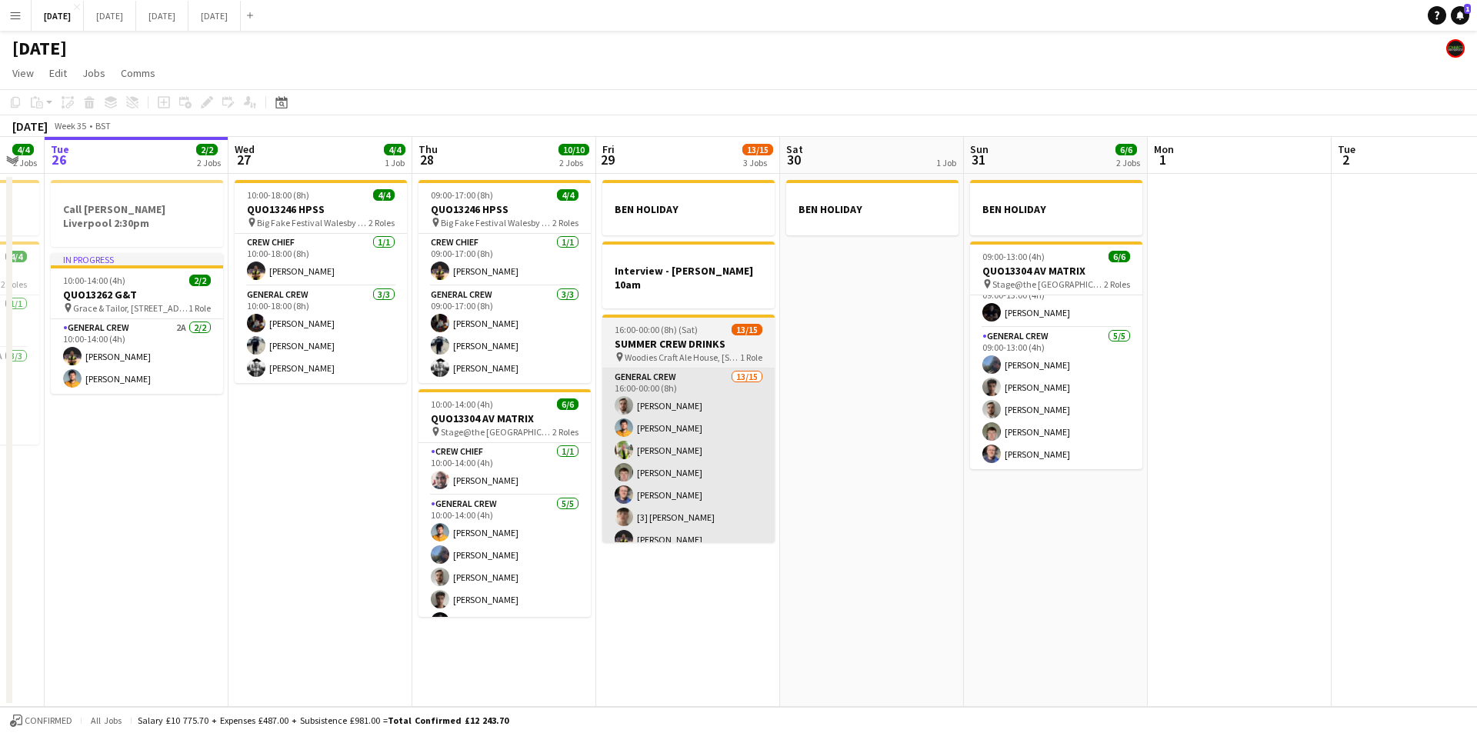
scroll to position [0, 0]
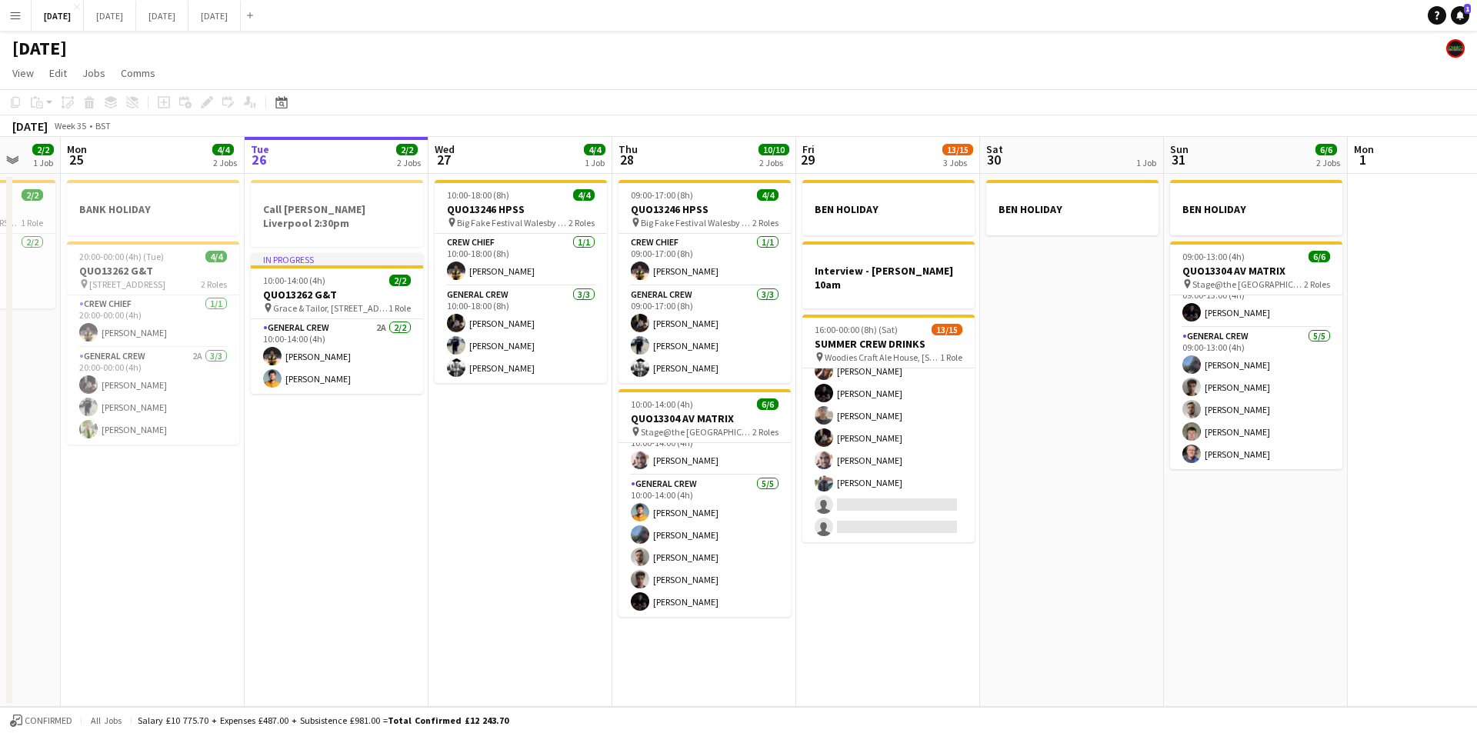
drag, startPoint x: 675, startPoint y: 600, endPoint x: 405, endPoint y: 554, distance: 274.6
click at [715, 603] on app-calendar-viewport "Sat 23 Sun 24 2/2 1 Job Mon 25 4/4 2 Jobs Tue 26 2/2 2 Jobs Wed 27 4/4 1 Job Th…" at bounding box center [738, 422] width 1477 height 570
click at [428, 553] on app-date-cell "10:00-18:00 (8h) 4/4 QUO13246 HPSS pin Big Fake Festival Walesby Forest Brake R…" at bounding box center [520, 461] width 184 height 575
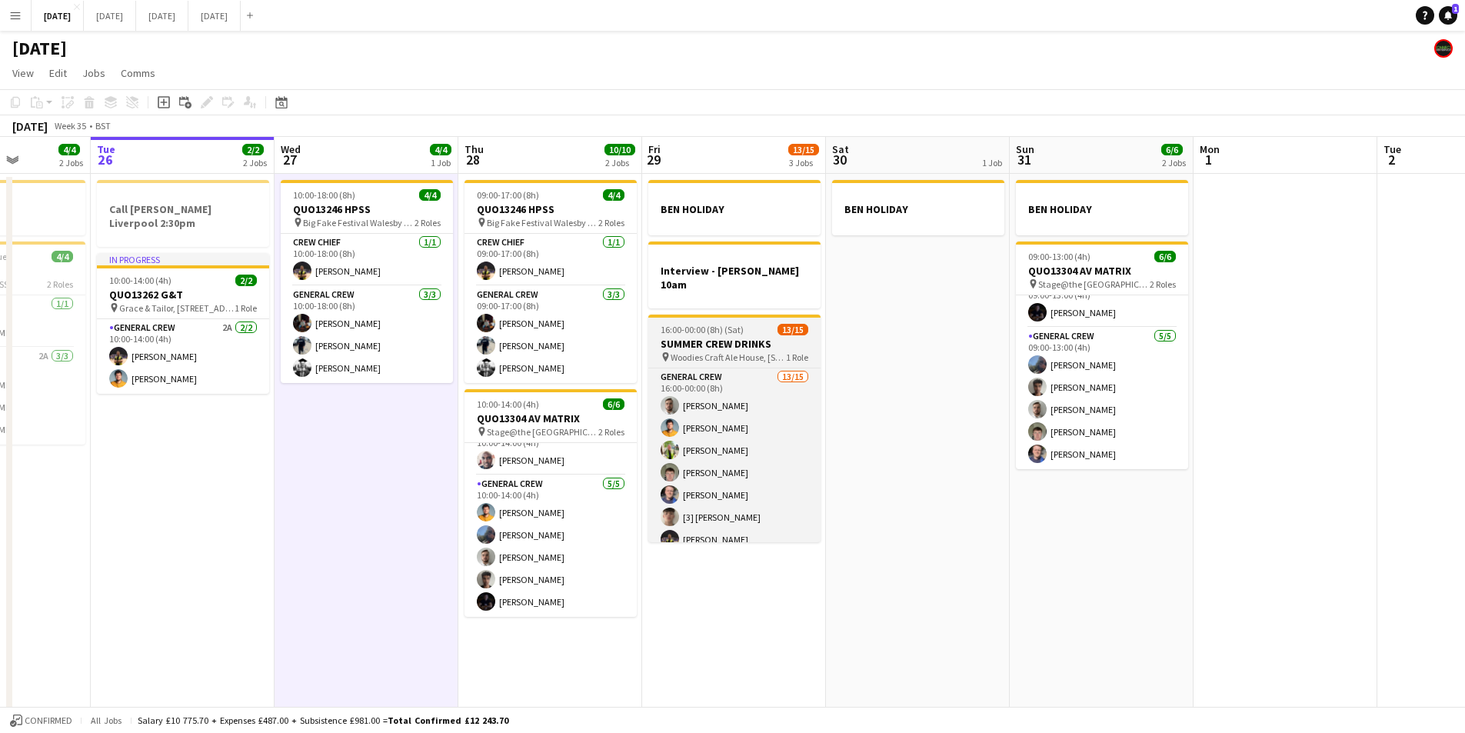
click at [735, 324] on span "16:00-00:00 (8h) (Sat)" at bounding box center [702, 330] width 83 height 12
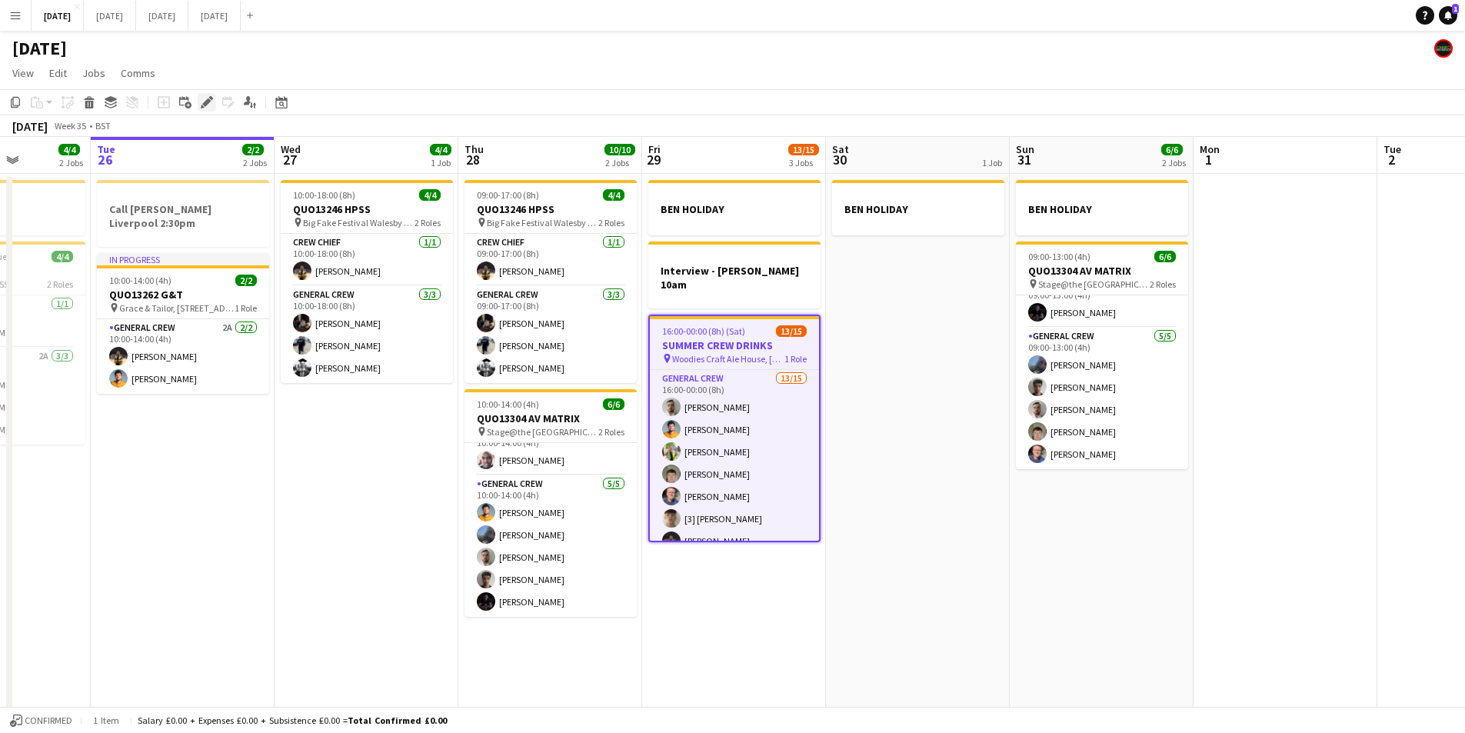
click at [209, 105] on icon "Edit" at bounding box center [207, 102] width 12 height 12
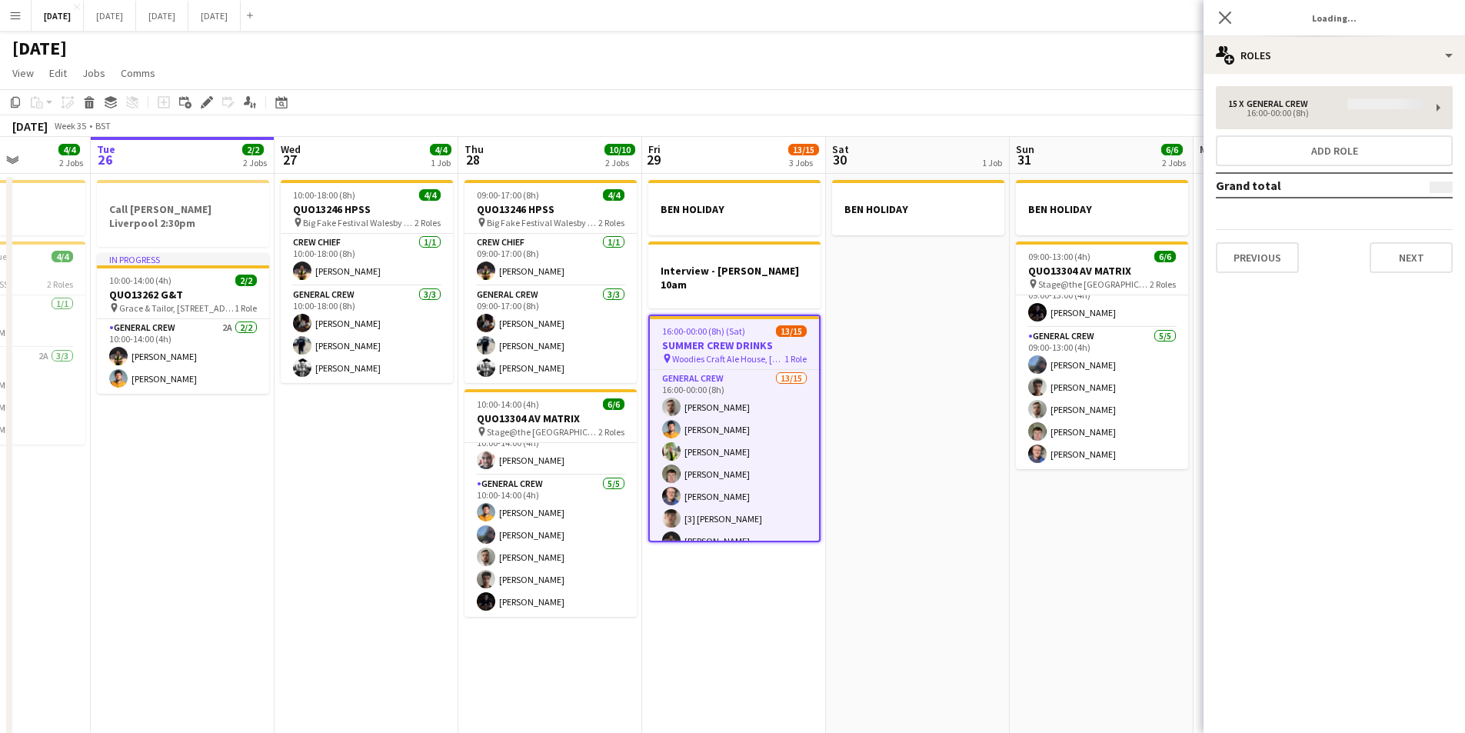
type input "**********"
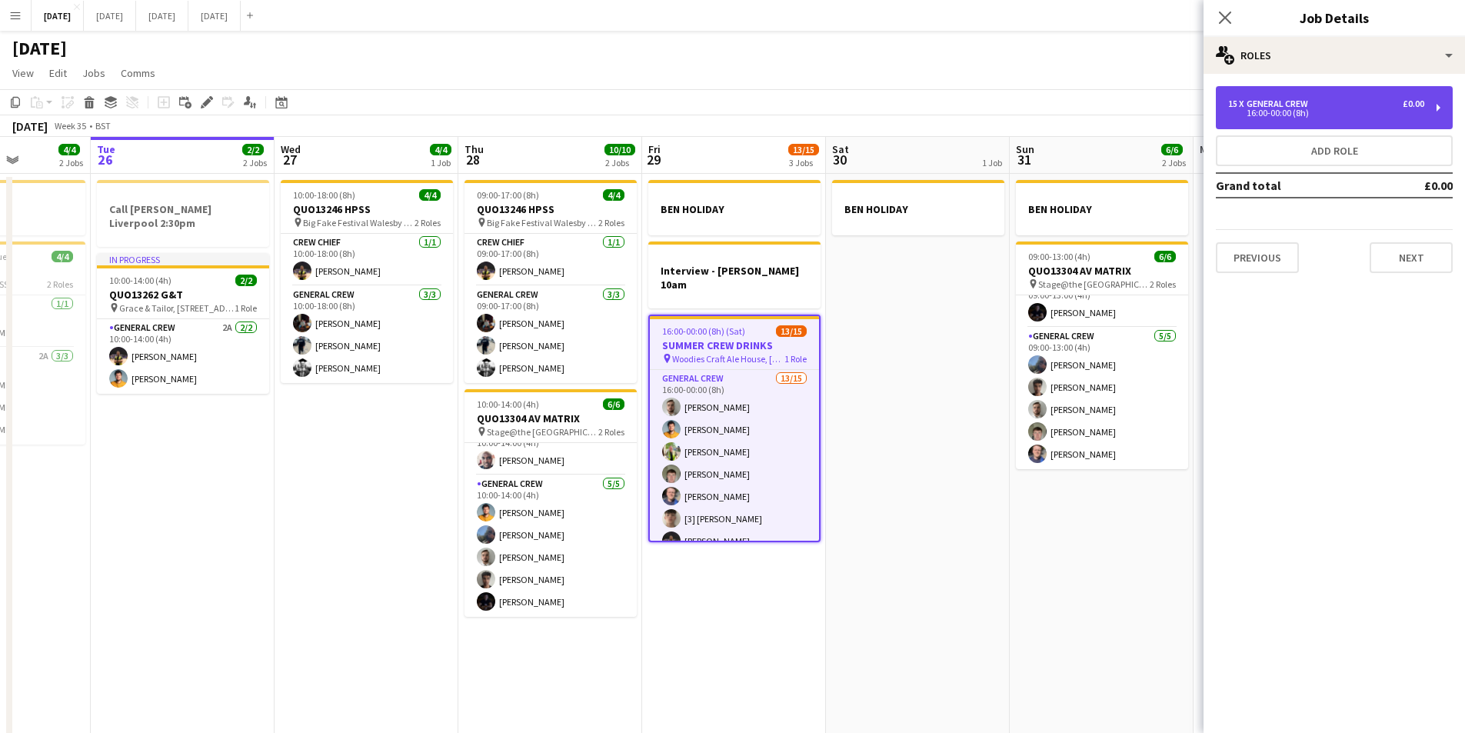
click at [1363, 106] on div "15 x General Crew £0.00" at bounding box center [1326, 103] width 196 height 11
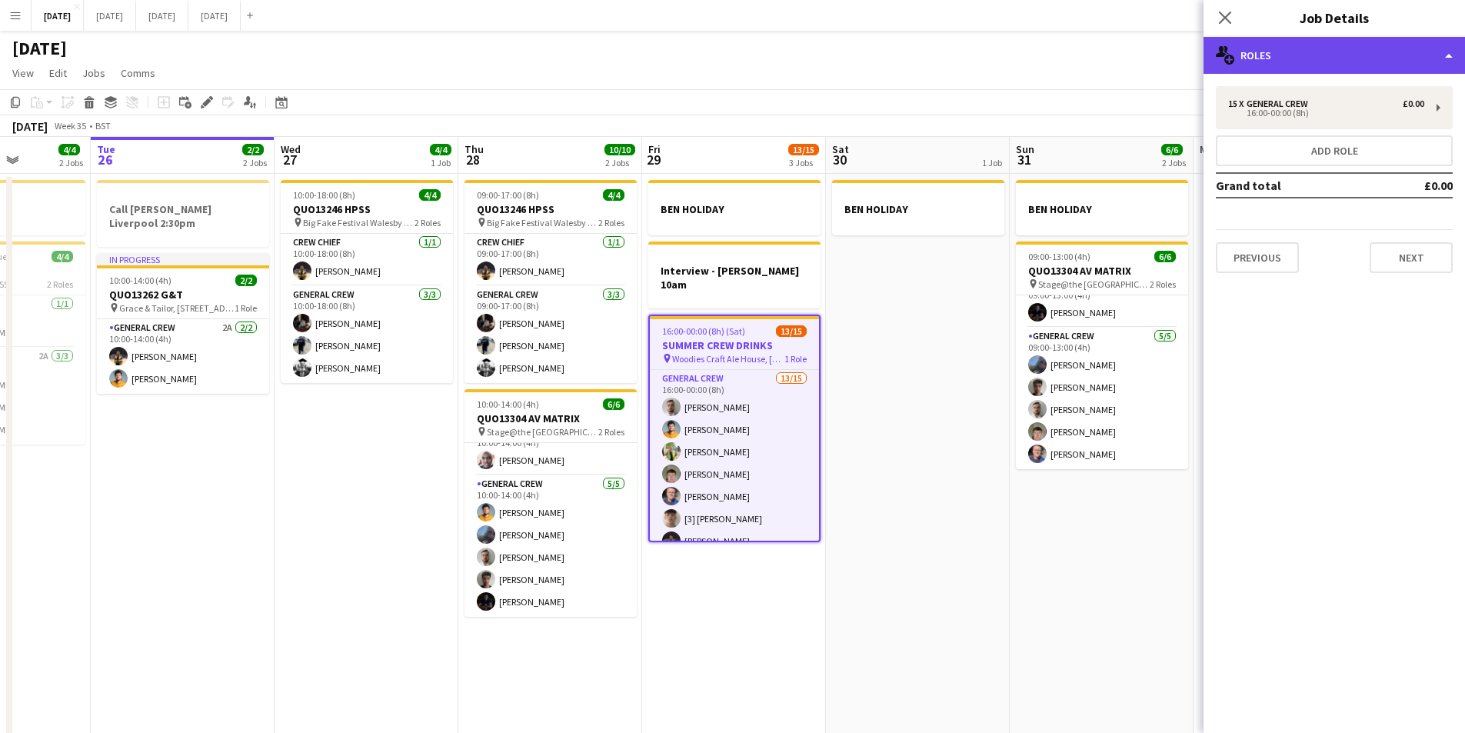
click at [1378, 50] on div "multiple-users-add Roles" at bounding box center [1334, 55] width 261 height 37
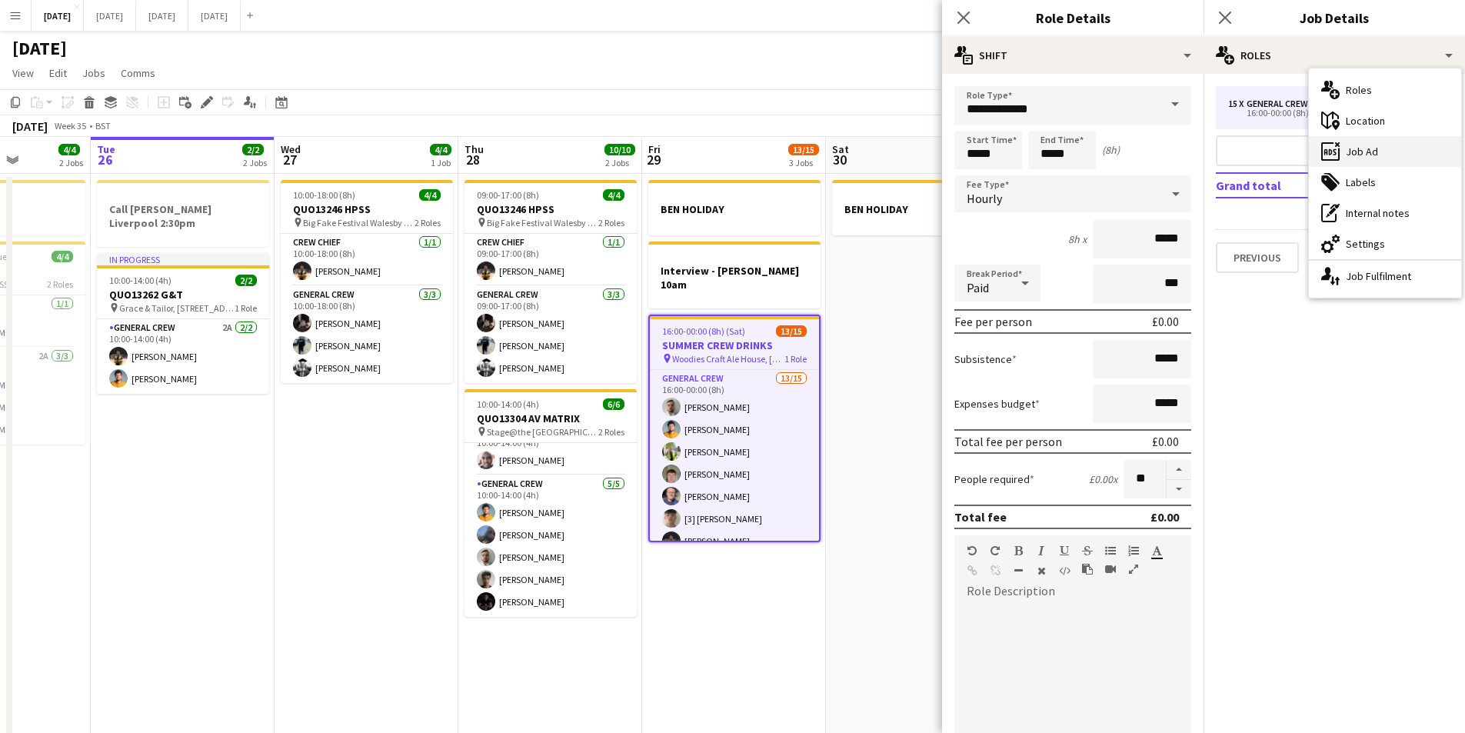
click at [1370, 148] on div "ads-window Job Ad" at bounding box center [1385, 151] width 152 height 31
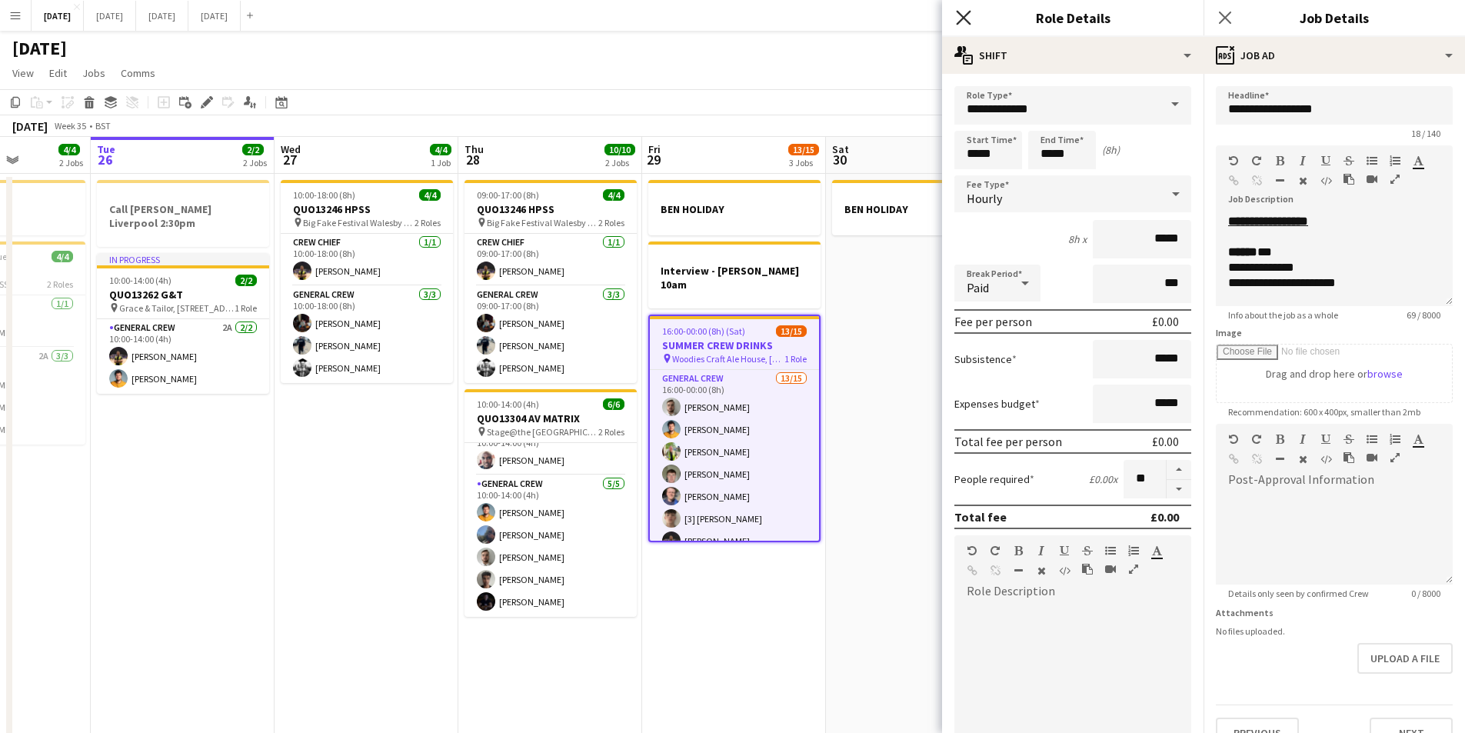
click at [963, 14] on icon "Close pop-in" at bounding box center [963, 17] width 15 height 15
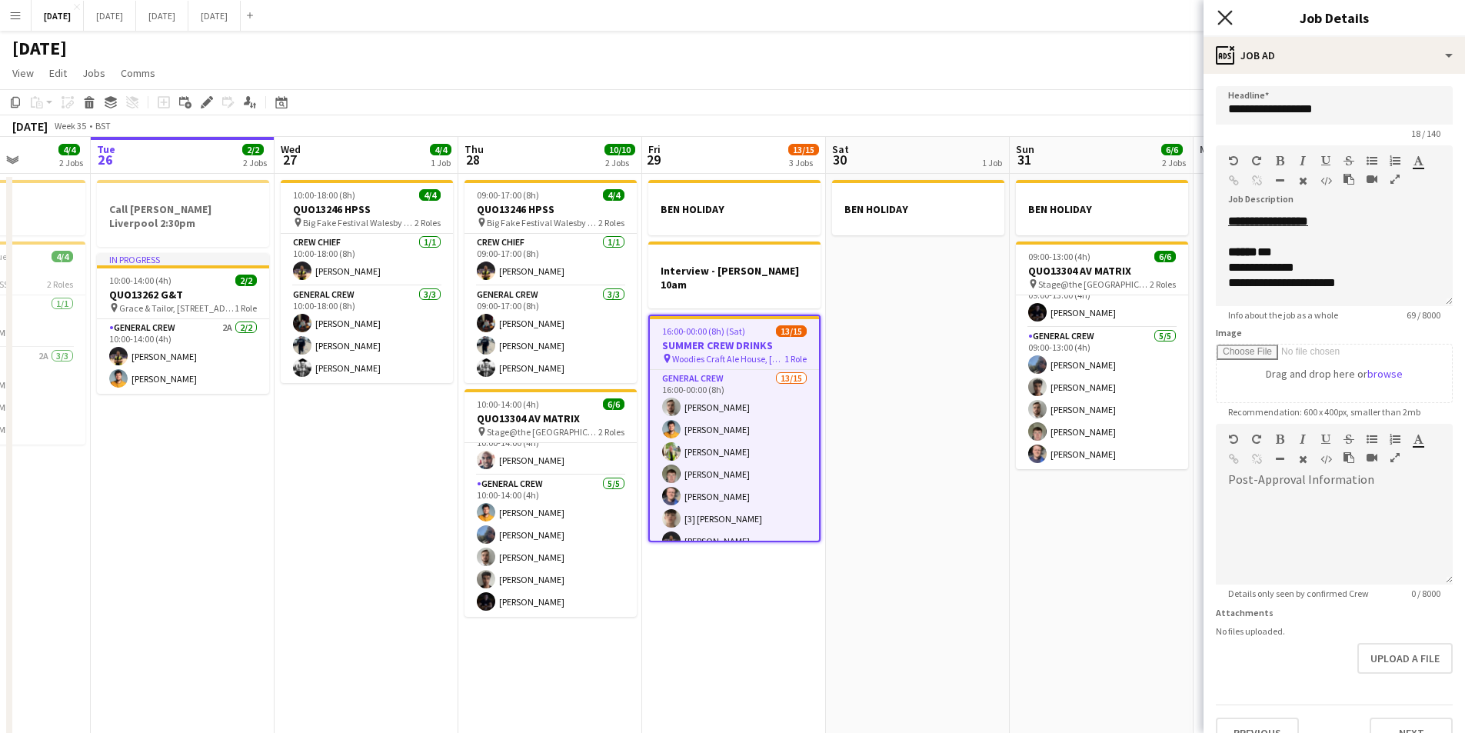
click at [1219, 15] on icon "Close pop-in" at bounding box center [1224, 17] width 15 height 15
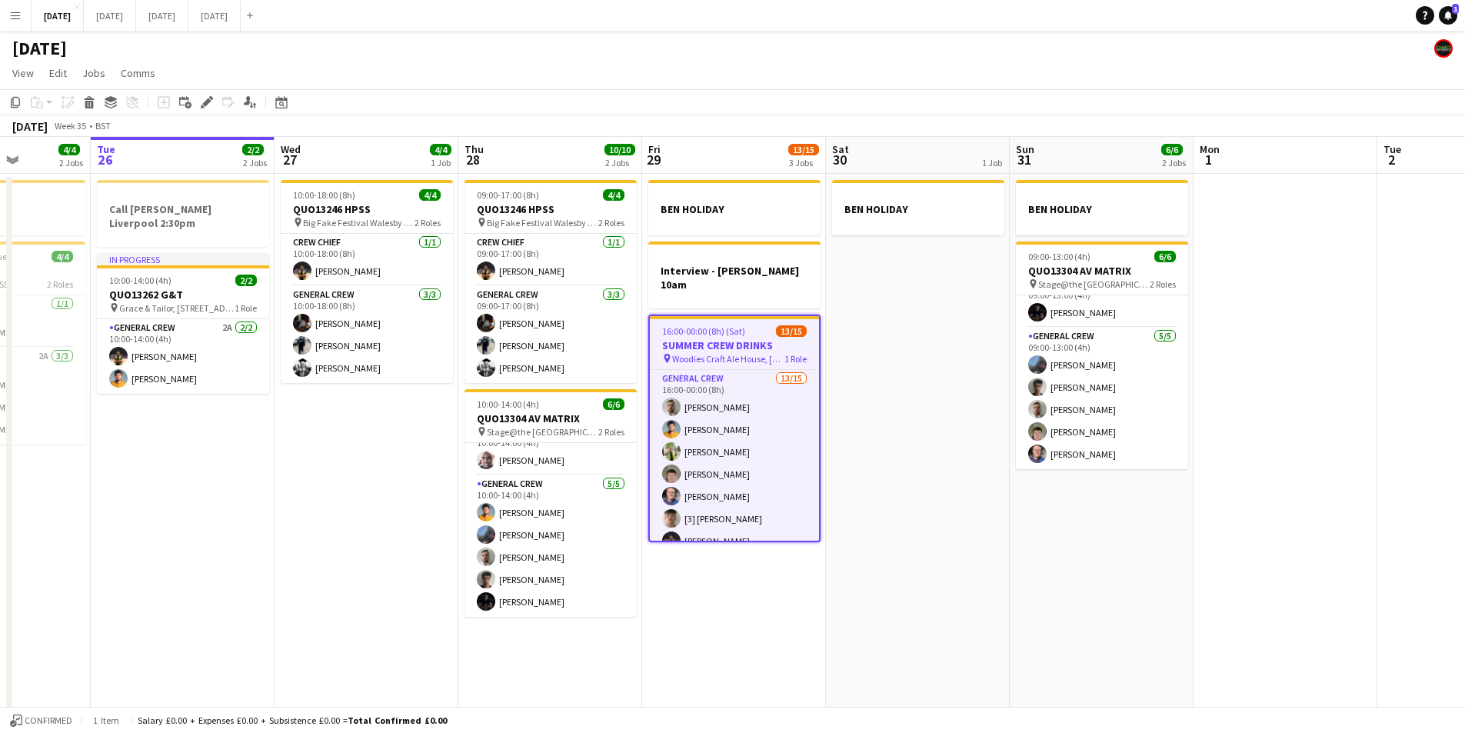
drag, startPoint x: 997, startPoint y: 509, endPoint x: 693, endPoint y: 478, distance: 305.3
click at [692, 478] on app-calendar-viewport "Sat 23 8/8 4 Jobs Sun 24 2/2 1 Job Mon 25 4/4 2 Jobs Tue 26 2/2 2 Jobs Wed 27 4…" at bounding box center [732, 442] width 1465 height 611
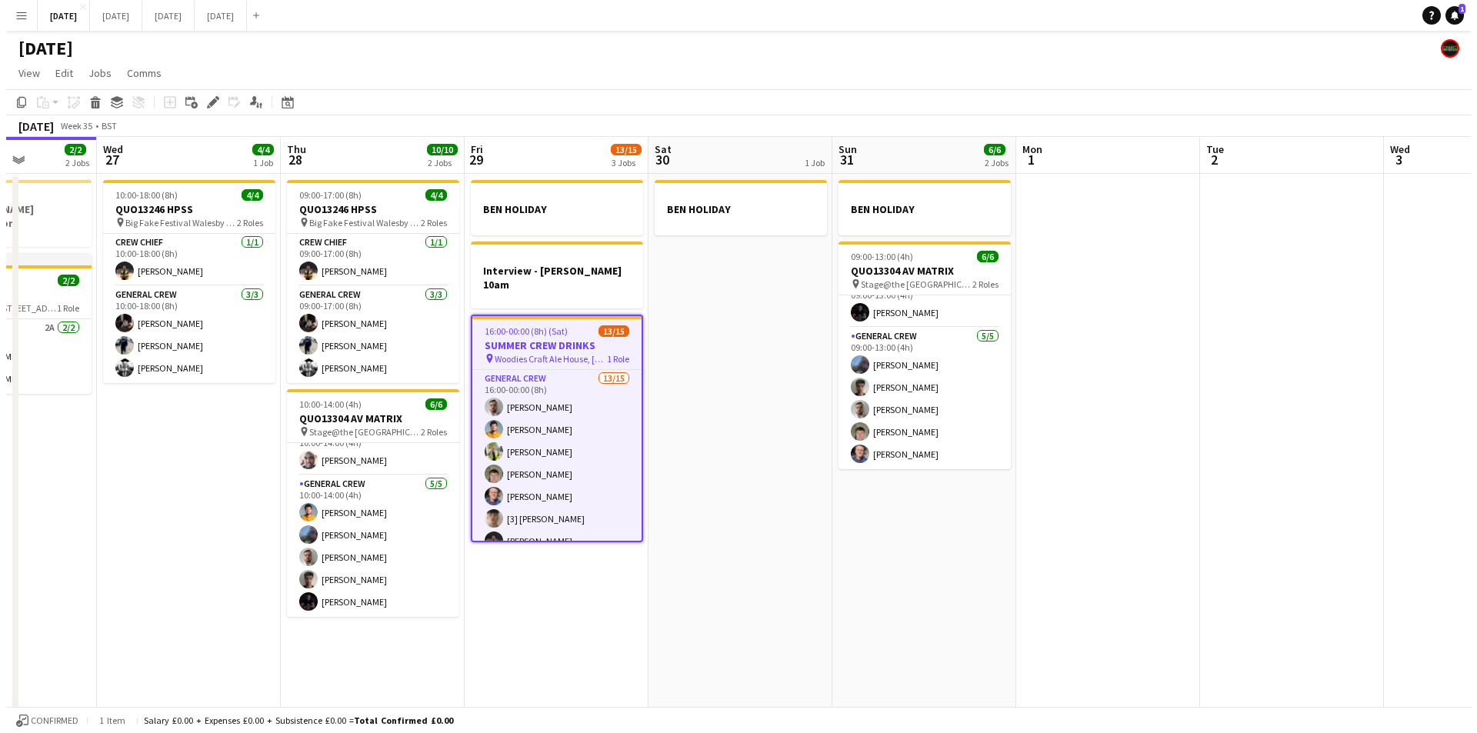
scroll to position [0, 581]
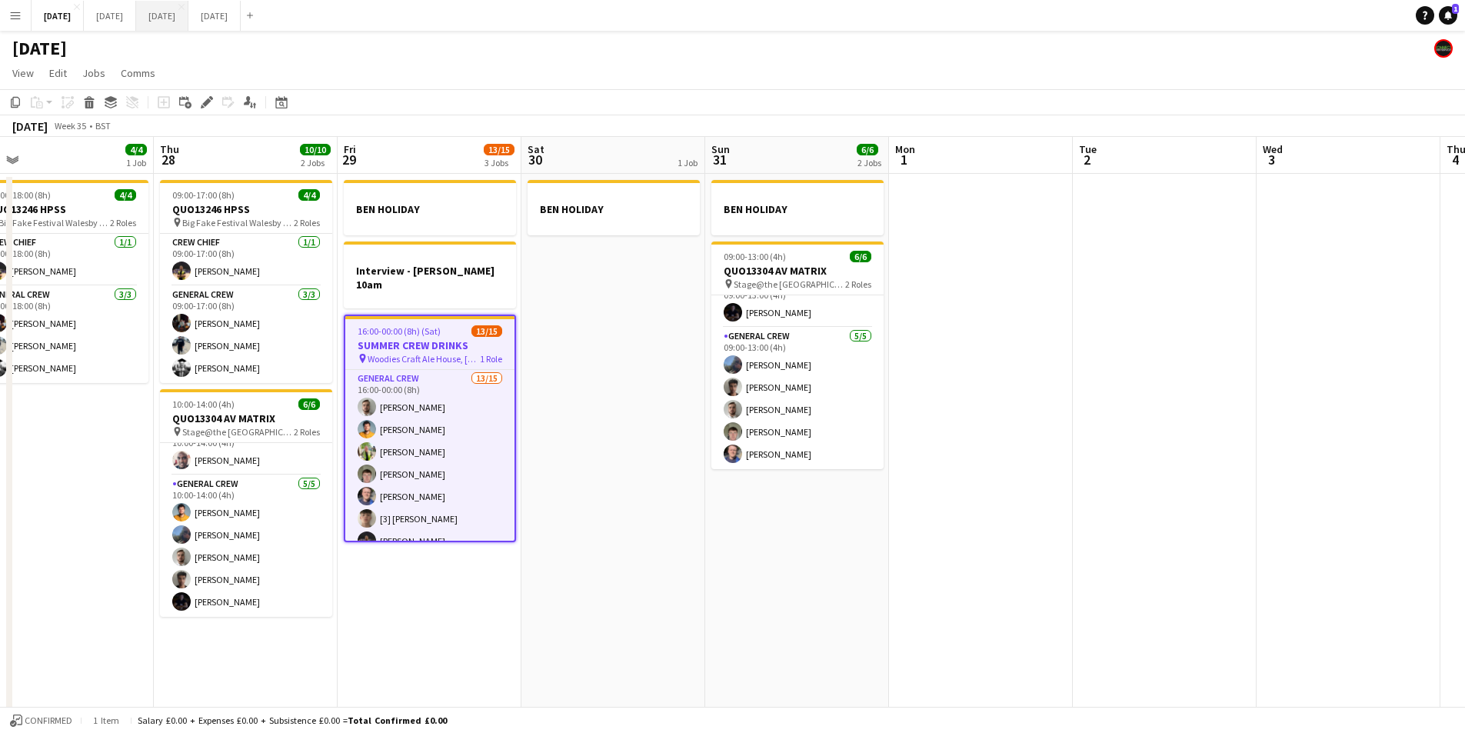
click at [188, 19] on button "OCTOBER 2025 Close" at bounding box center [162, 16] width 52 height 30
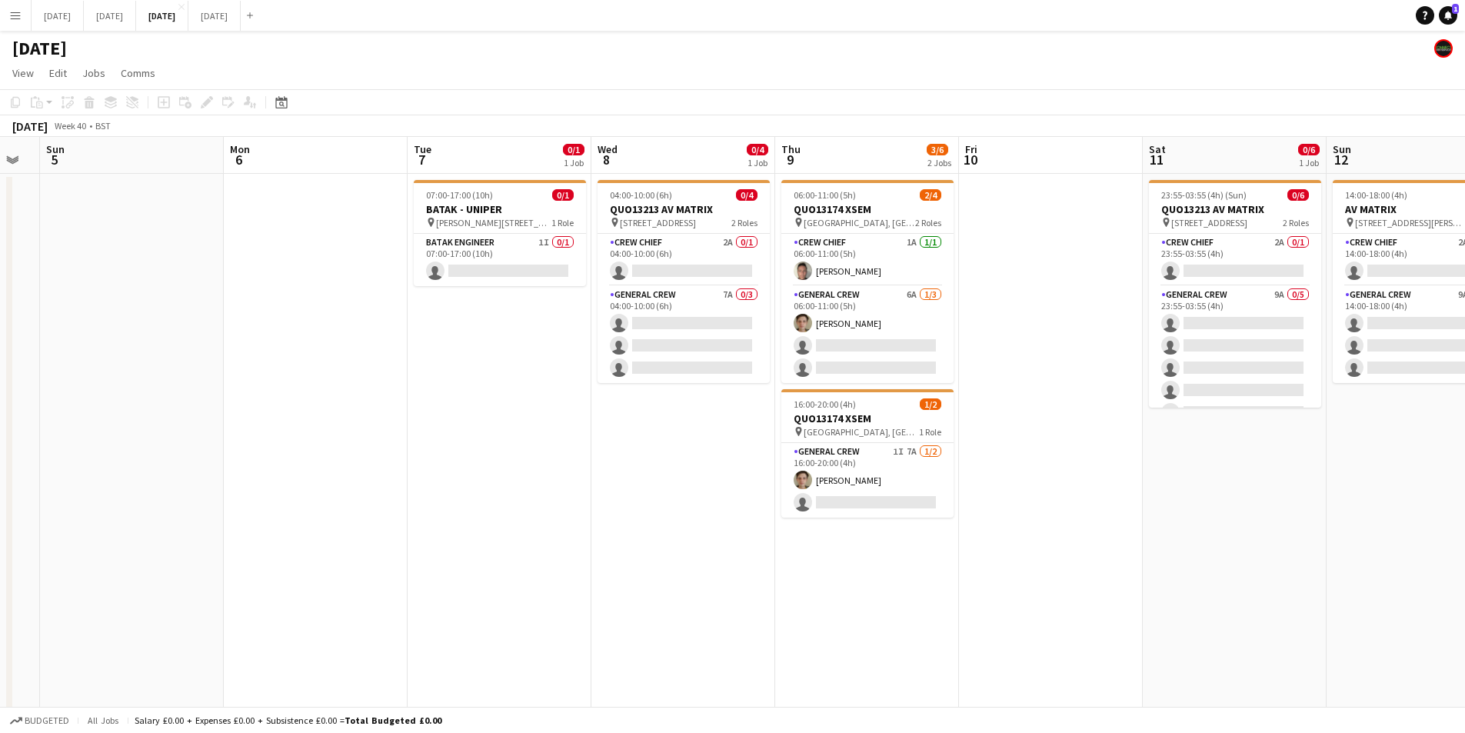
scroll to position [0, 543]
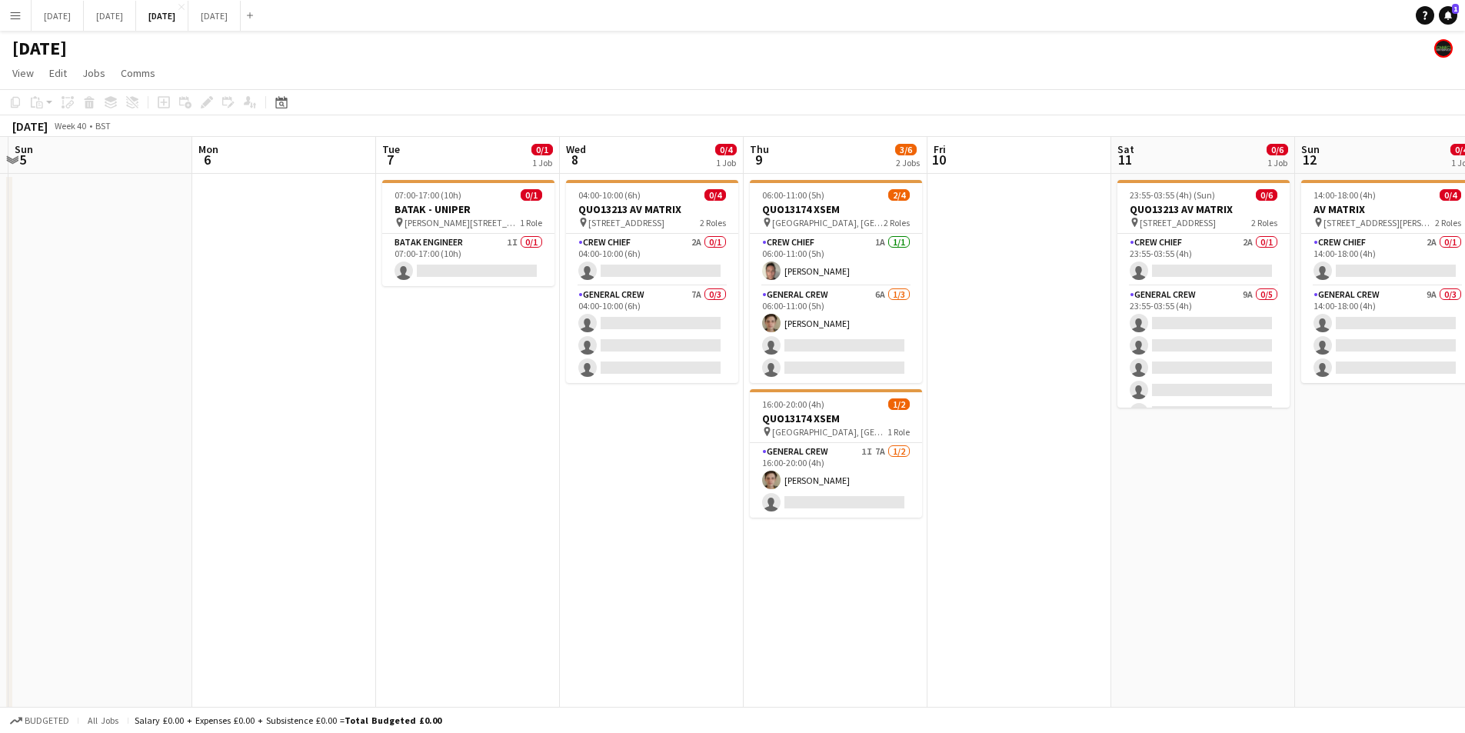
drag, startPoint x: 774, startPoint y: 477, endPoint x: 653, endPoint y: 481, distance: 120.8
click at [653, 481] on app-calendar-viewport "Thu 2 0/6 2 Jobs Fri 3 2/2 2 Jobs Sat 4 Sun 5 Mon 6 Tue 7 0/1 1 Job Wed 8 0/4 1…" at bounding box center [732, 449] width 1465 height 625
click at [830, 349] on app-card-role "General Crew 6A 1/3 06:00-11:00 (5h) Sam Greatorex single-neutral-actions singl…" at bounding box center [836, 334] width 172 height 97
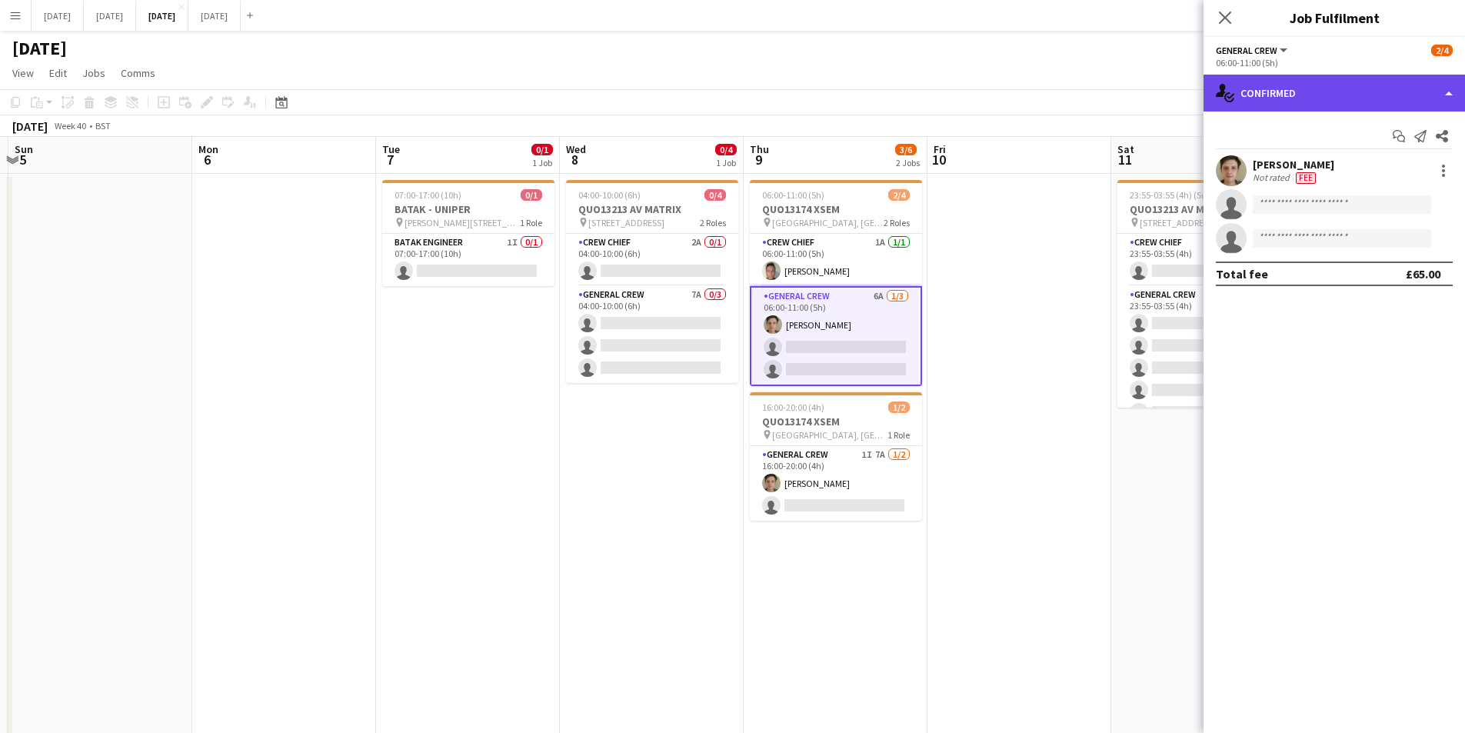
click at [1357, 97] on div "single-neutral-actions-check-2 Confirmed" at bounding box center [1334, 93] width 261 height 37
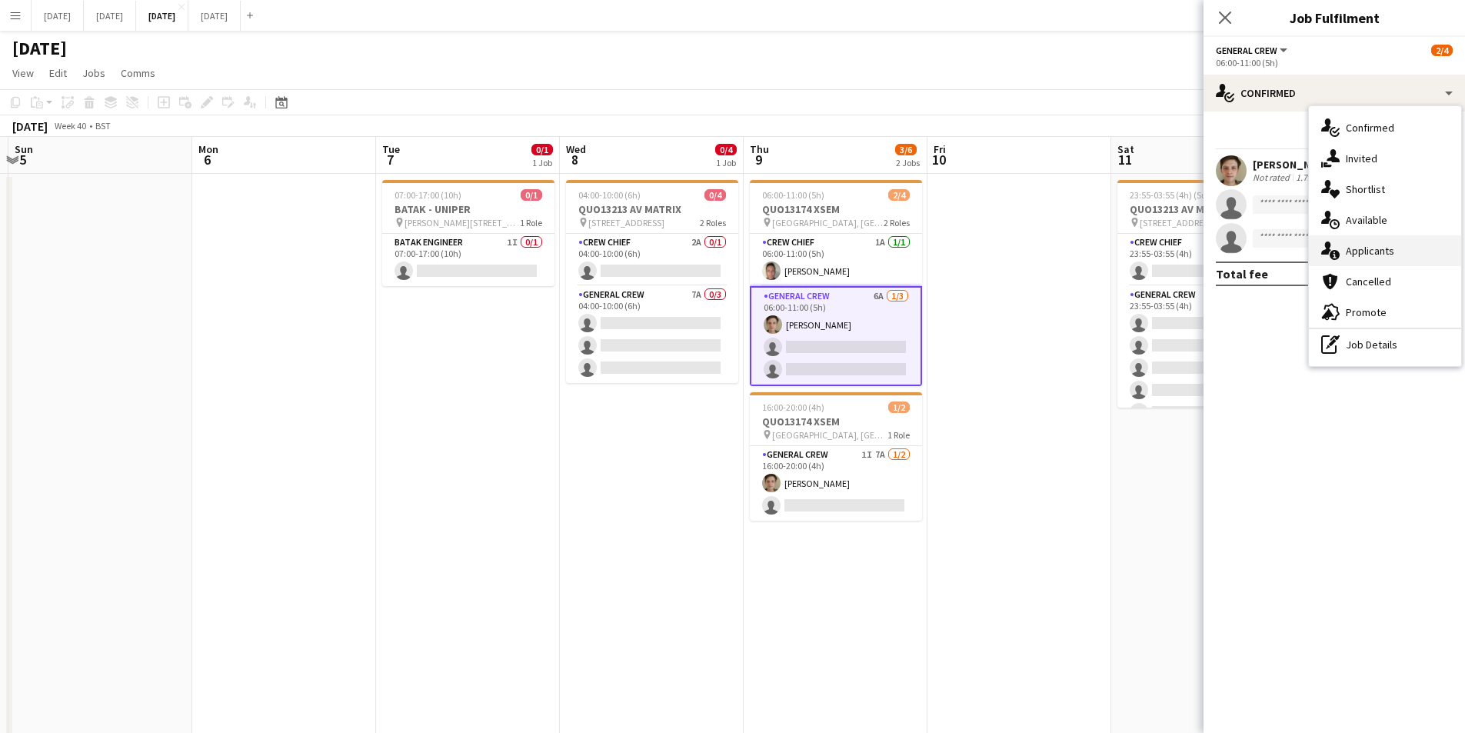
click at [1384, 244] on div "single-neutral-actions-information Applicants" at bounding box center [1385, 250] width 152 height 31
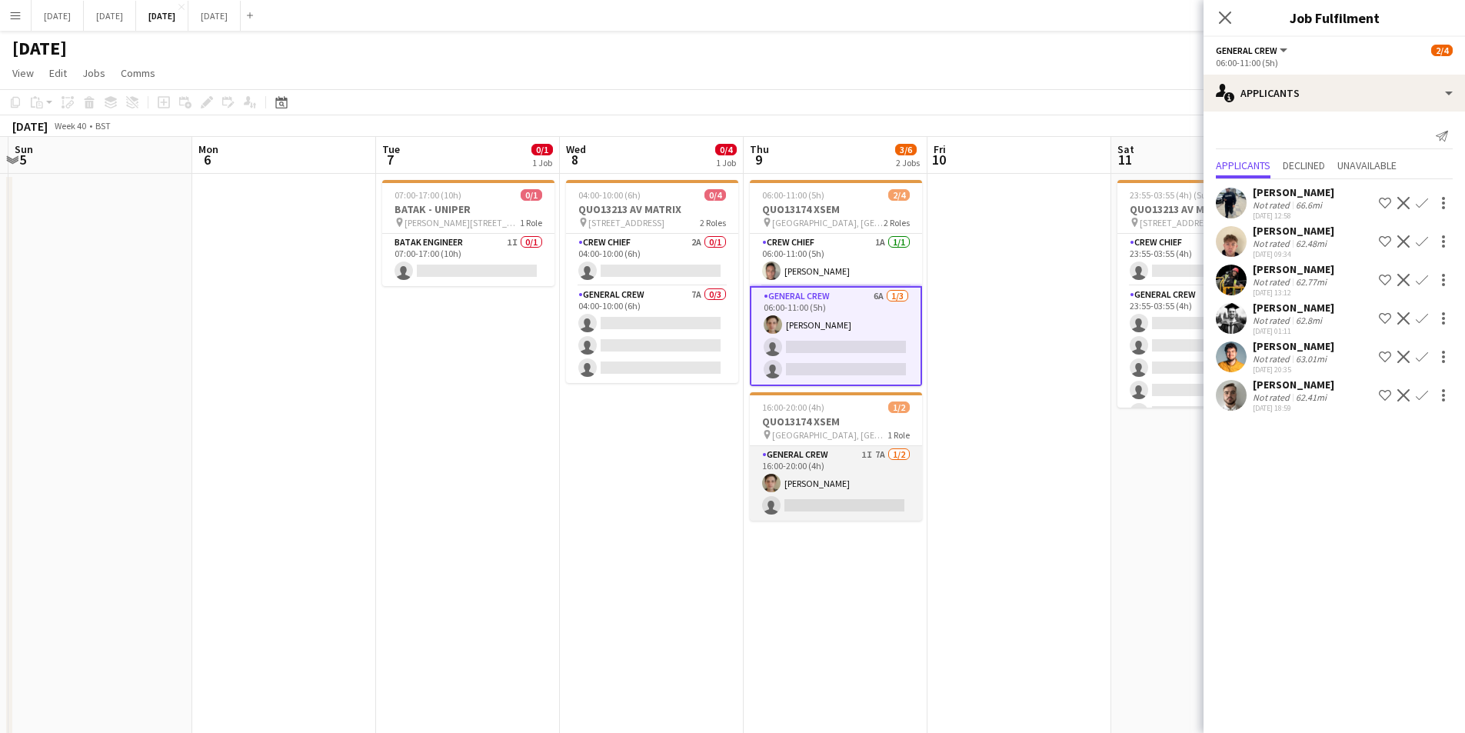
click at [870, 491] on app-card-role "General Crew 1I 7A 1/2 16:00-20:00 (4h) Sam Greatorex single-neutral-actions" at bounding box center [836, 483] width 172 height 75
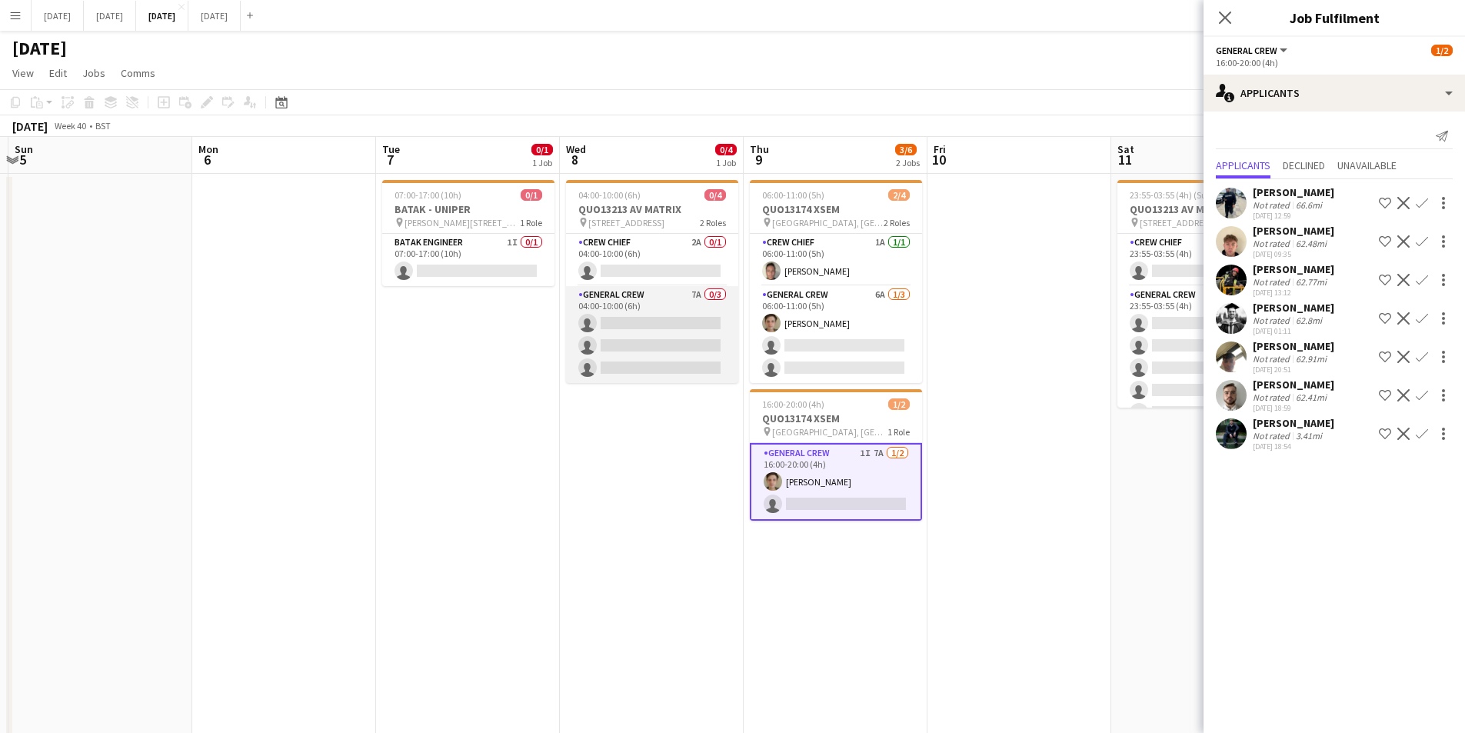
click at [645, 357] on app-card-role "General Crew 7A 0/3 04:00-10:00 (6h) single-neutral-actions single-neutral-acti…" at bounding box center [652, 334] width 172 height 97
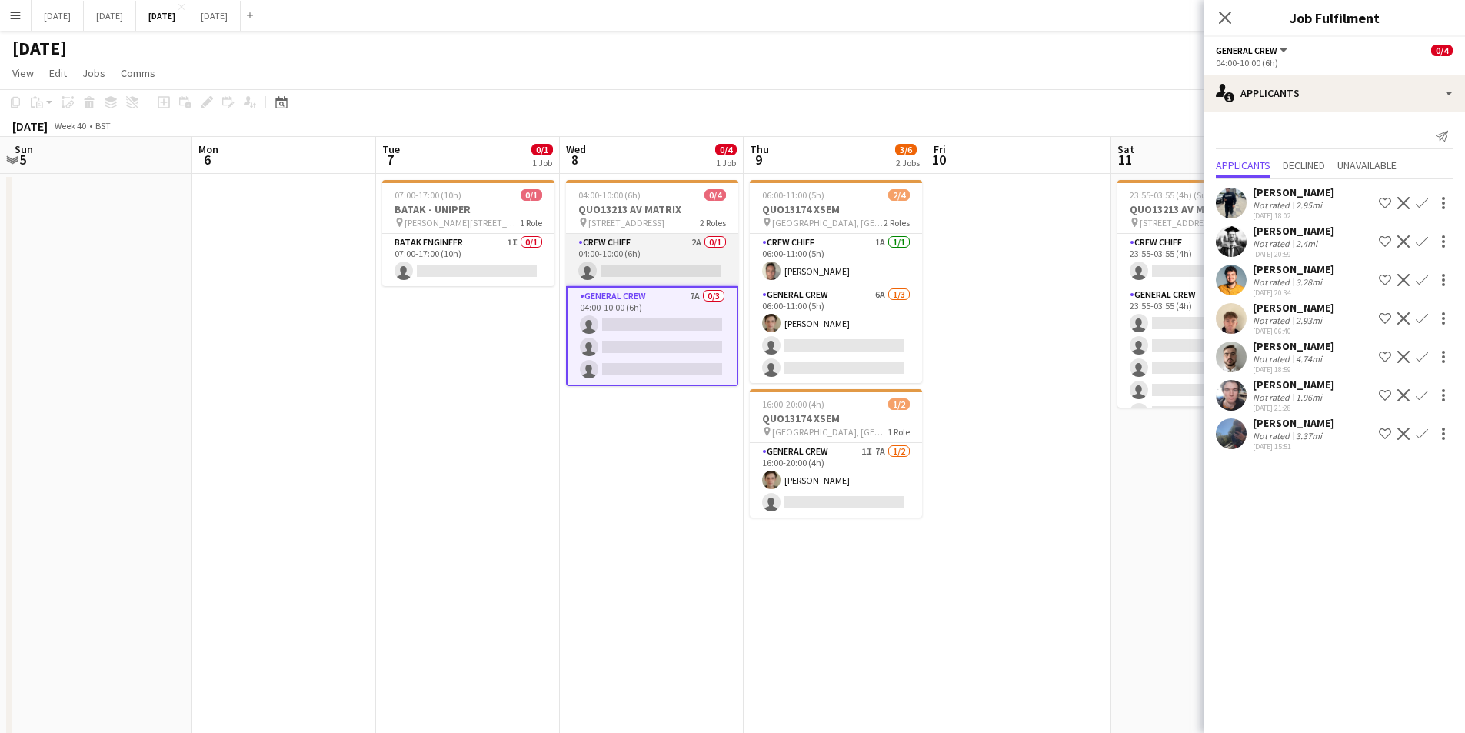
click at [645, 255] on app-card-role "Crew Chief 2A 0/1 04:00-10:00 (6h) single-neutral-actions" at bounding box center [652, 260] width 172 height 52
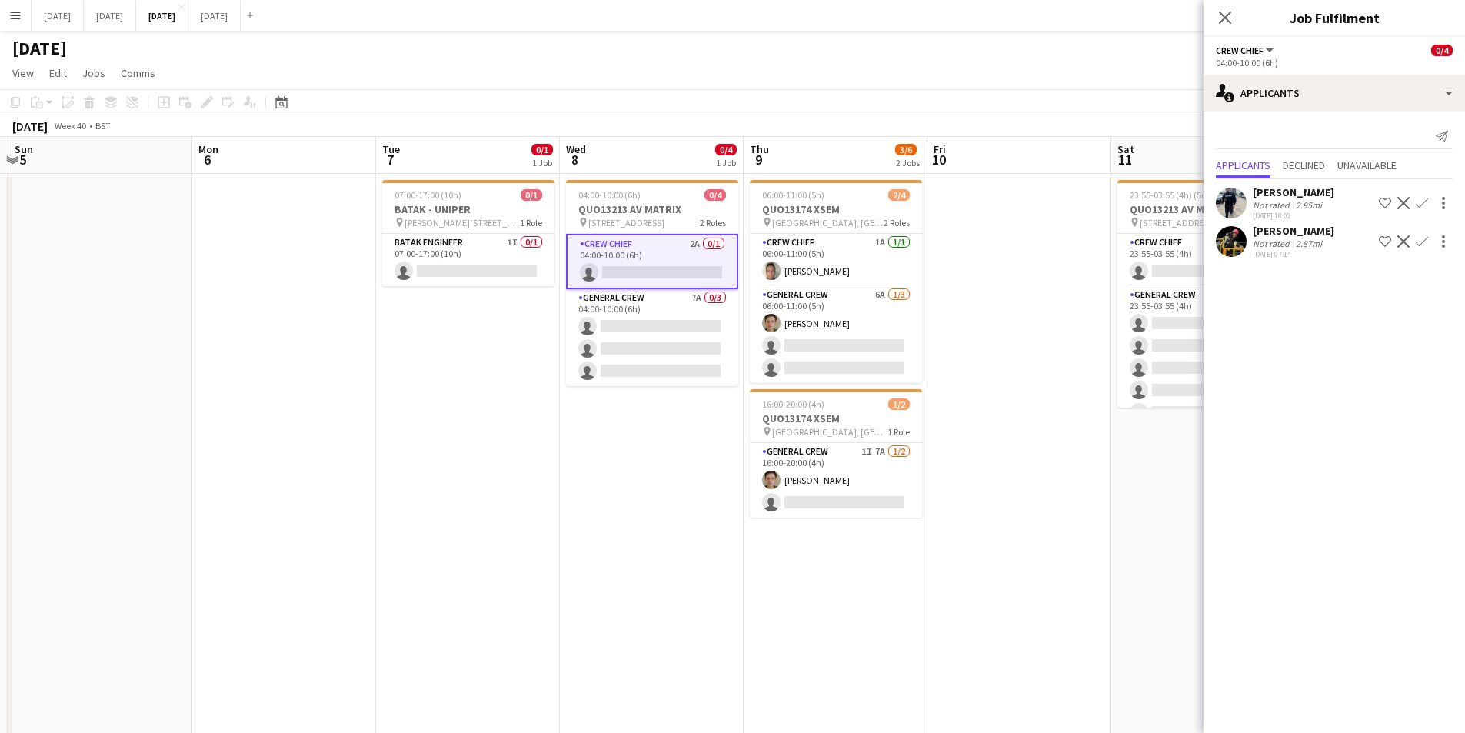
scroll to position [0, 704]
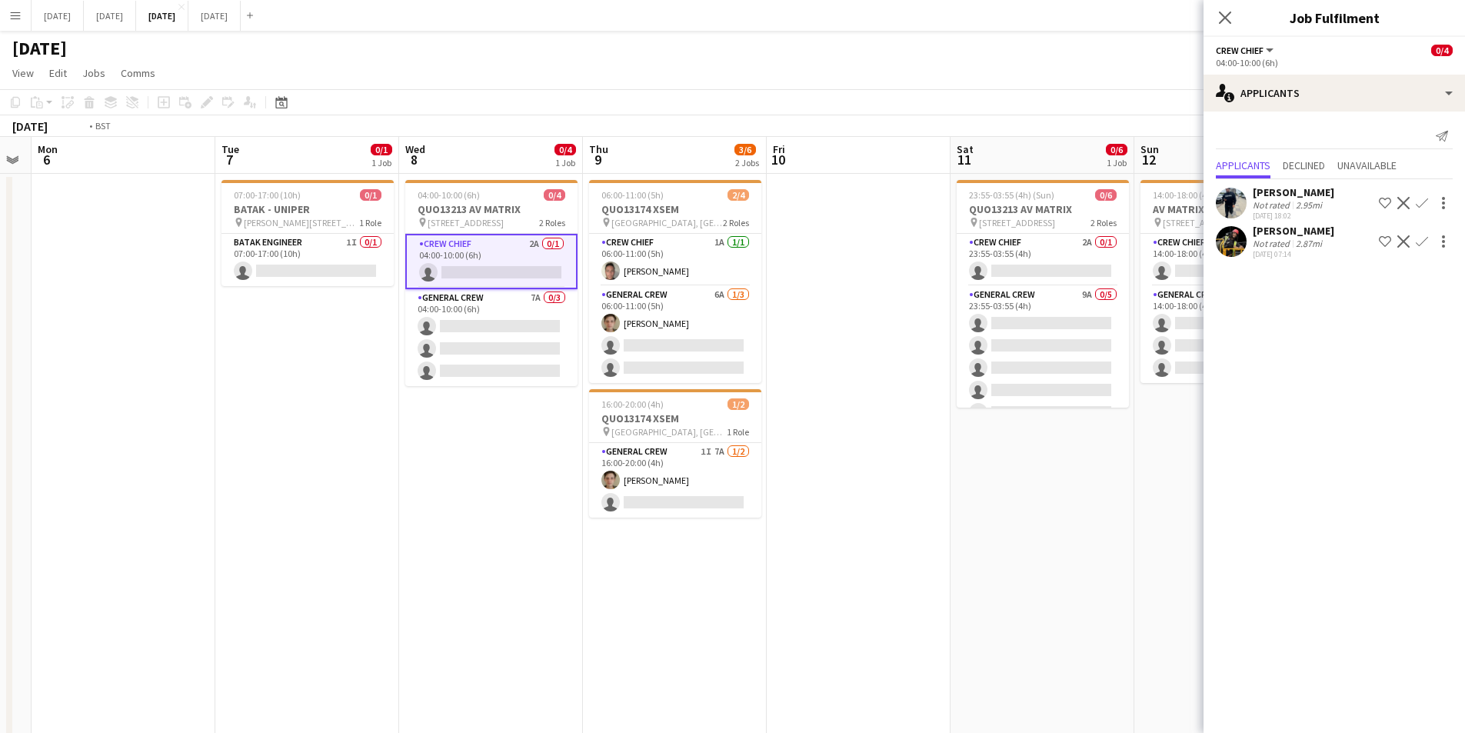
drag, startPoint x: 658, startPoint y: 458, endPoint x: 427, endPoint y: 458, distance: 230.7
click at [427, 458] on app-calendar-viewport "Thu 2 0/6 2 Jobs Fri 3 2/2 2 Jobs Sat 4 Sun 5 Mon 6 Tue 7 0/1 1 Job Wed 8 0/4 1…" at bounding box center [732, 449] width 1465 height 625
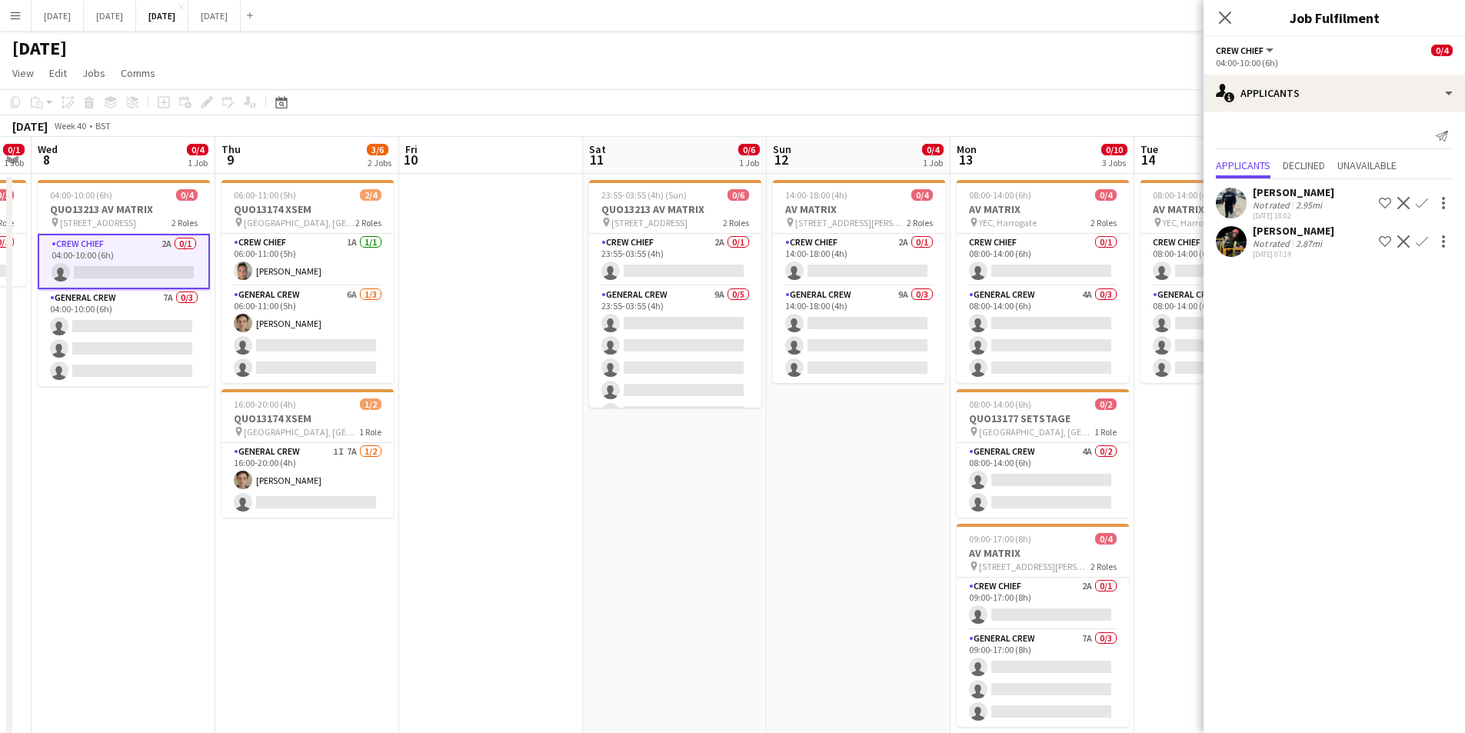
drag, startPoint x: 697, startPoint y: 437, endPoint x: 794, endPoint y: 354, distance: 128.2
click at [694, 437] on app-calendar-viewport "Sat 4 Sun 5 Mon 6 Tue 7 0/1 1 Job Wed 8 0/4 1 Job Thu 9 3/6 2 Jobs Fri 10 Sat 1…" at bounding box center [732, 449] width 1465 height 625
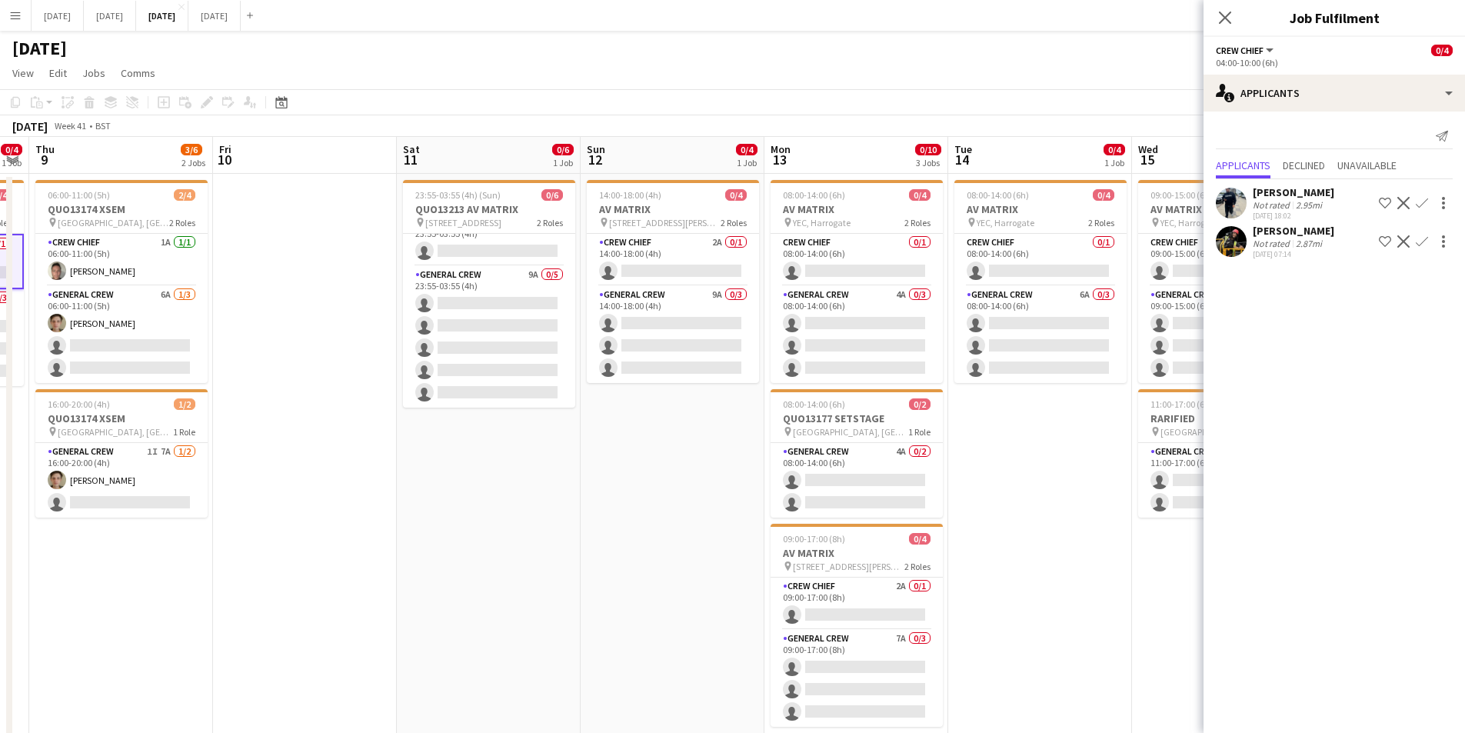
scroll to position [0, 606]
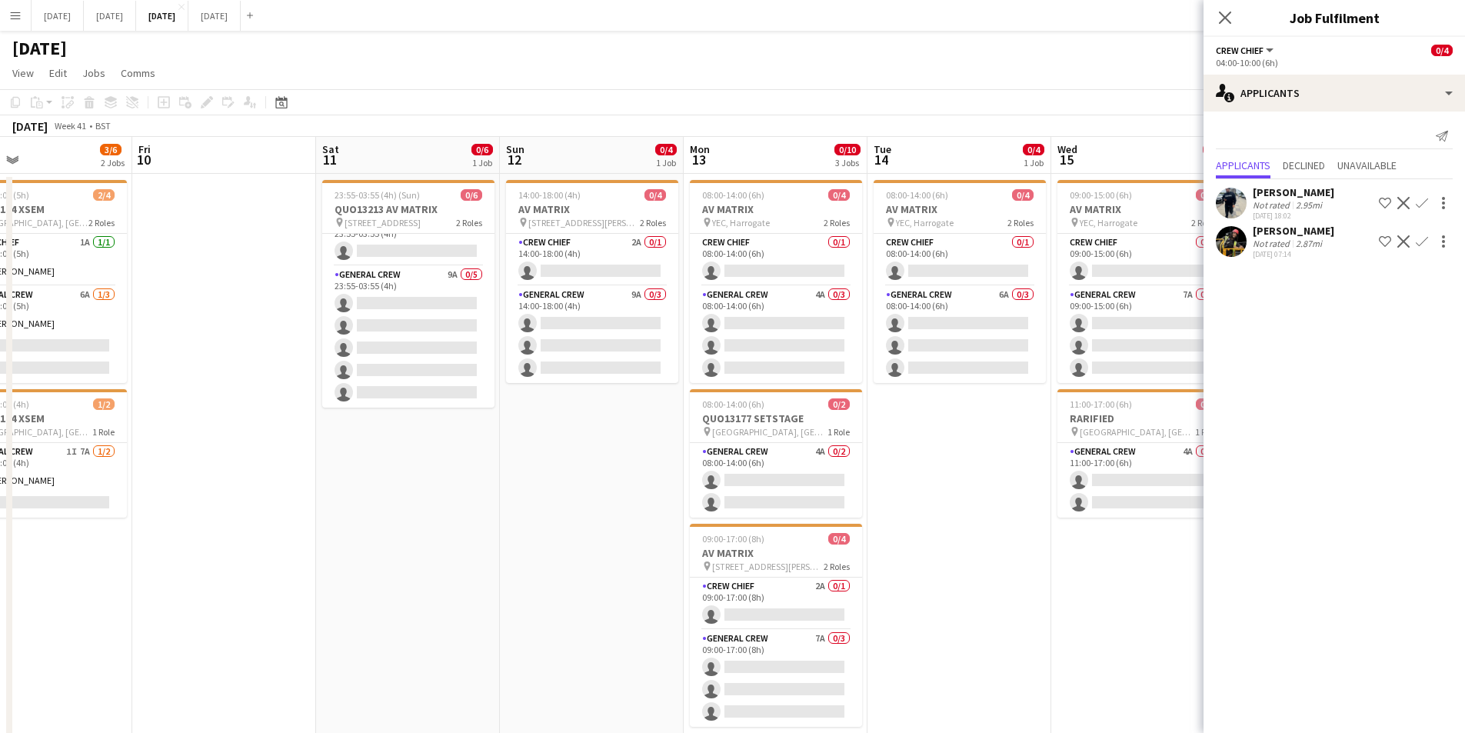
drag, startPoint x: 854, startPoint y: 474, endPoint x: 641, endPoint y: 444, distance: 215.1
click at [641, 444] on app-calendar-viewport "Mon 6 Tue 7 0/1 1 Job Wed 8 0/4 1 Job Thu 9 3/6 2 Jobs Fri 10 Sat 11 0/6 1 Job …" at bounding box center [732, 585] width 1465 height 896
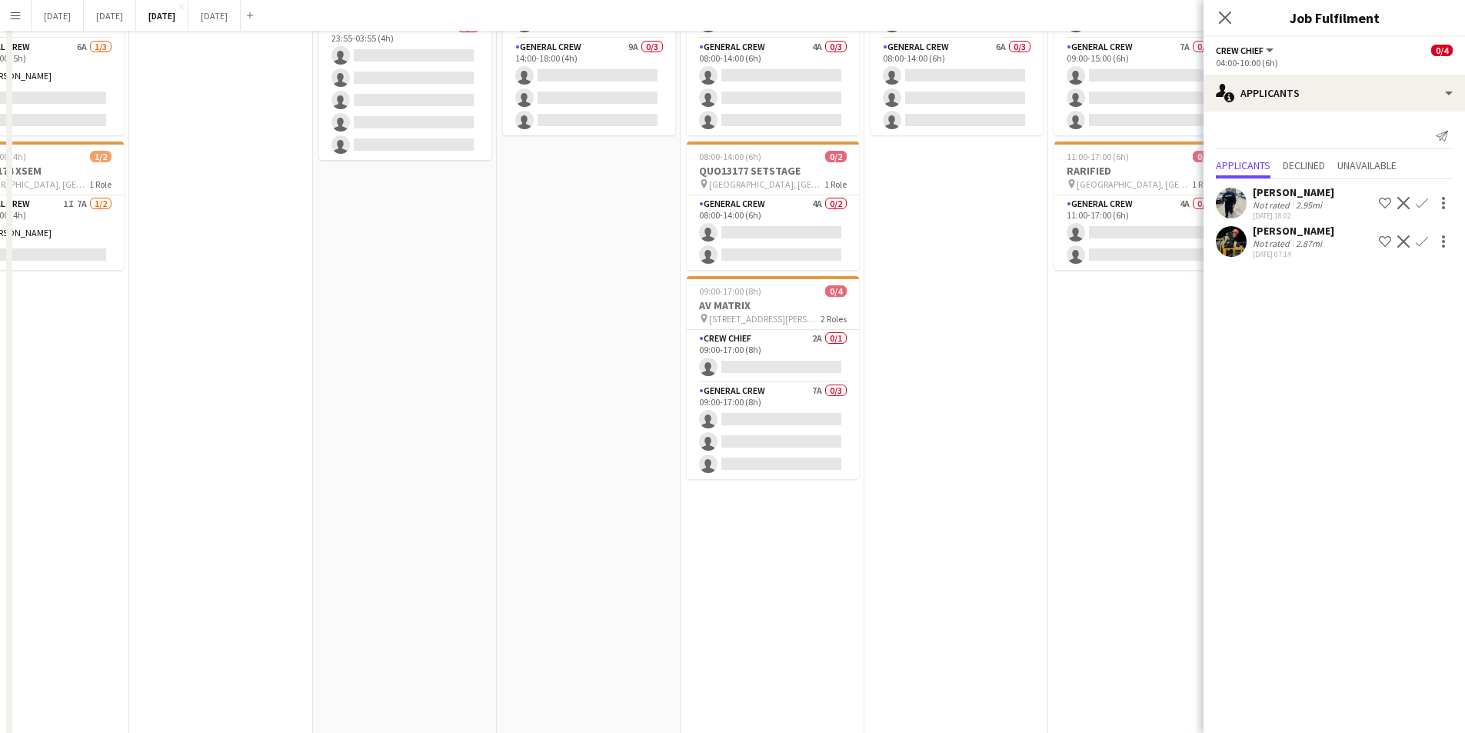
scroll to position [0, 0]
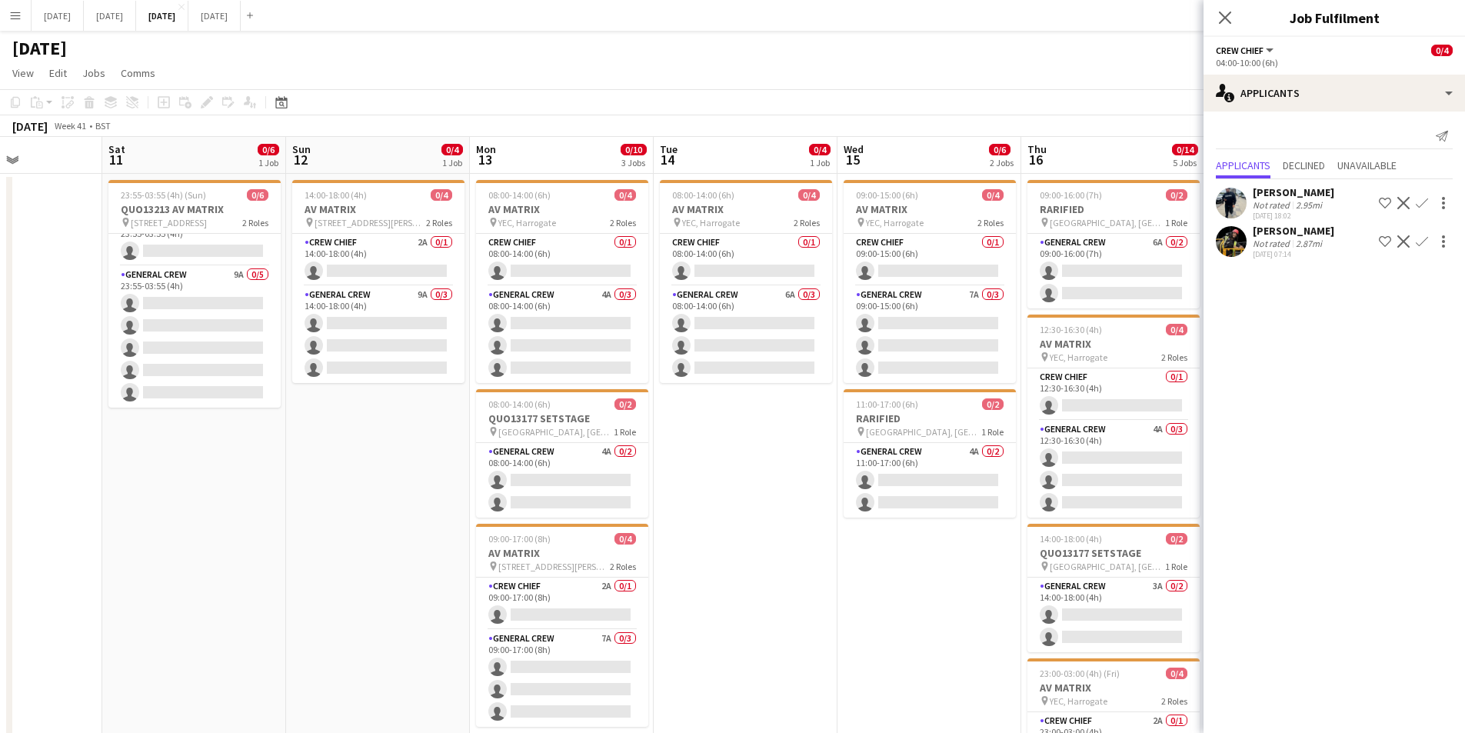
drag, startPoint x: 971, startPoint y: 501, endPoint x: 578, endPoint y: 456, distance: 394.8
click at [578, 456] on app-calendar-viewport "Wed 8 0/4 1 Job Thu 9 3/6 2 Jobs Fri 10 Sat 11 0/6 1 Job Sun 12 0/4 1 Job Mon 1…" at bounding box center [732, 585] width 1465 height 896
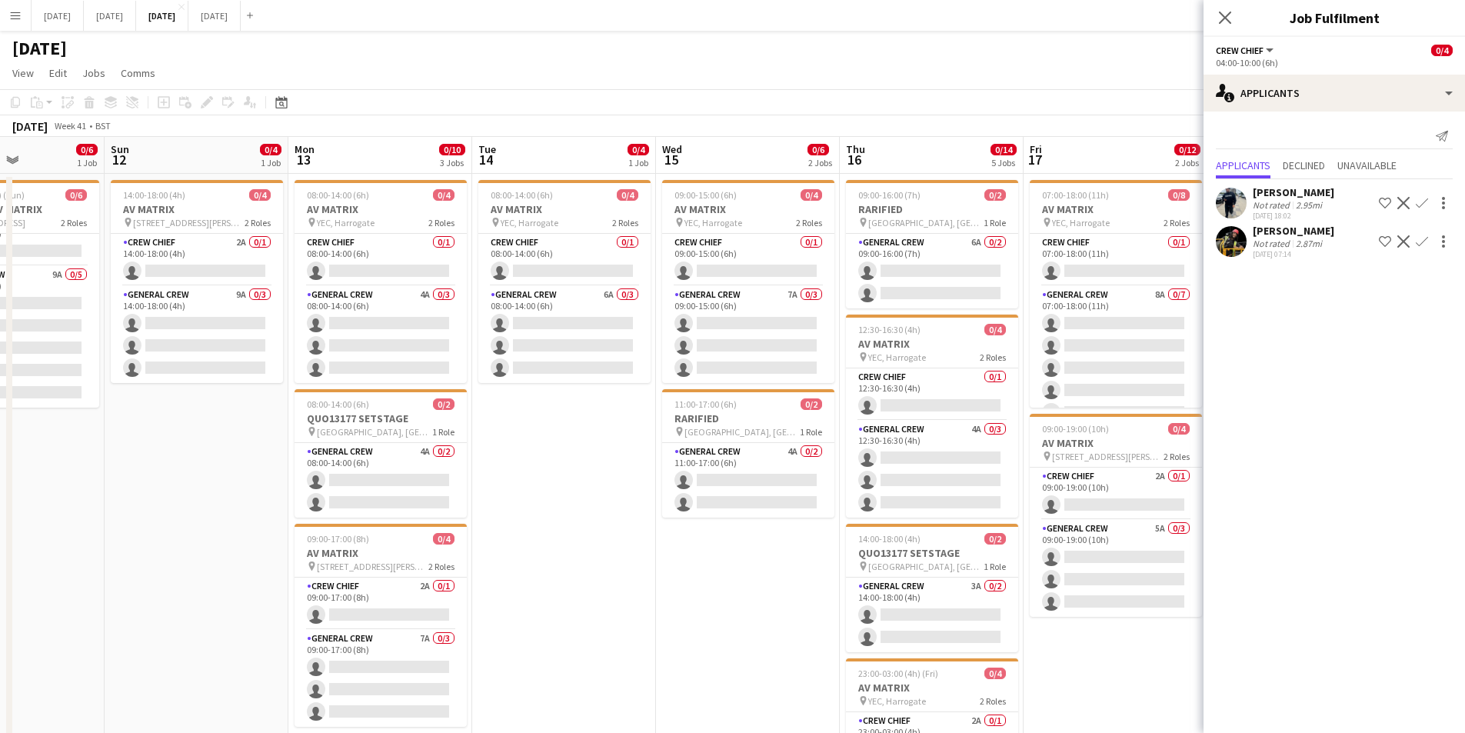
scroll to position [0, 623]
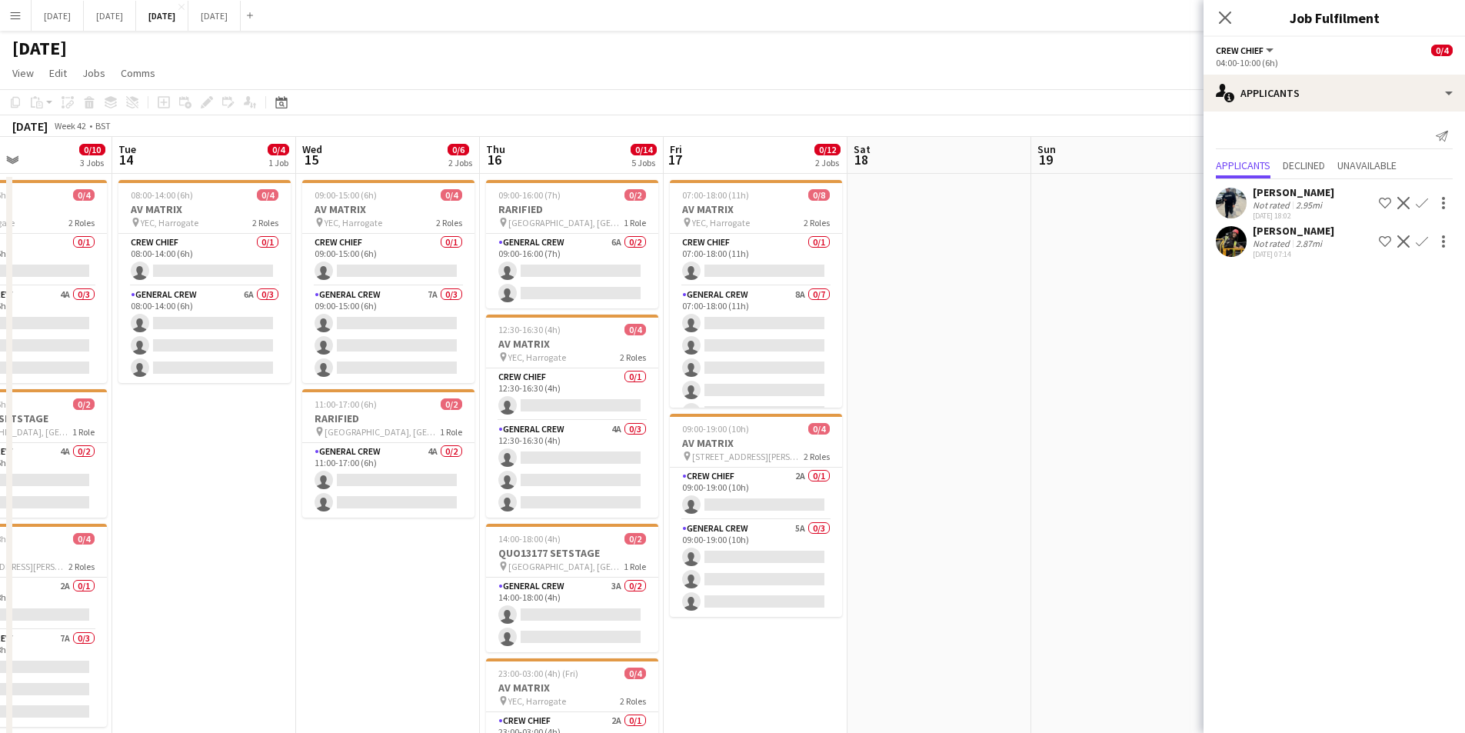
drag, startPoint x: 799, startPoint y: 558, endPoint x: 398, endPoint y: 458, distance: 413.2
click at [398, 458] on app-calendar-viewport "Fri 10 Sat 11 0/6 1 Job Sun 12 0/4 1 Job Mon 13 0/10 3 Jobs Tue 14 0/4 1 Job We…" at bounding box center [732, 585] width 1465 height 896
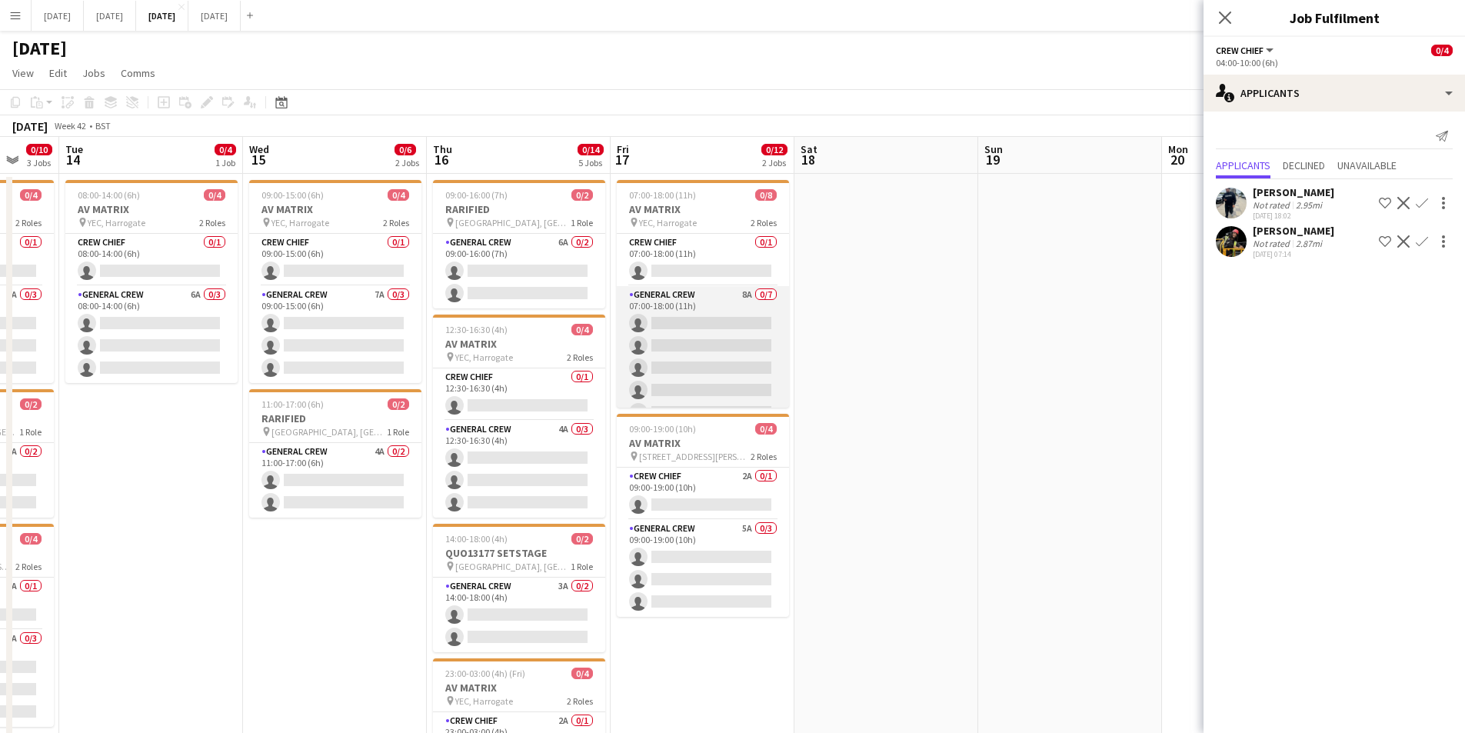
scroll to position [65, 0]
click at [734, 325] on app-card-role "General Crew 8A 0/7 07:00-18:00 (11h) single-neutral-actions single-neutral-act…" at bounding box center [703, 314] width 172 height 186
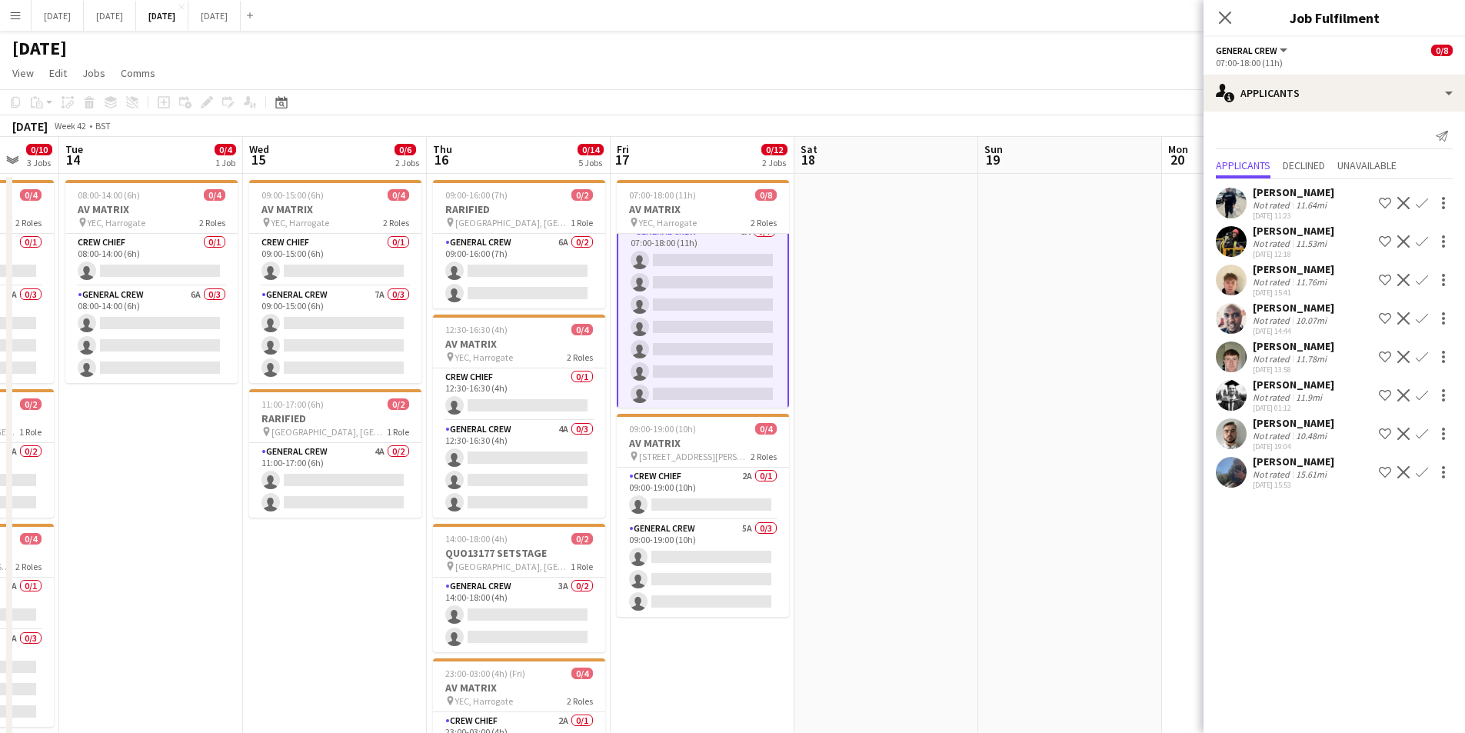
scroll to position [66, 0]
click at [707, 574] on app-card-role "General Crew 5A 0/3 09:00-19:00 (10h) single-neutral-actions single-neutral-act…" at bounding box center [703, 568] width 172 height 97
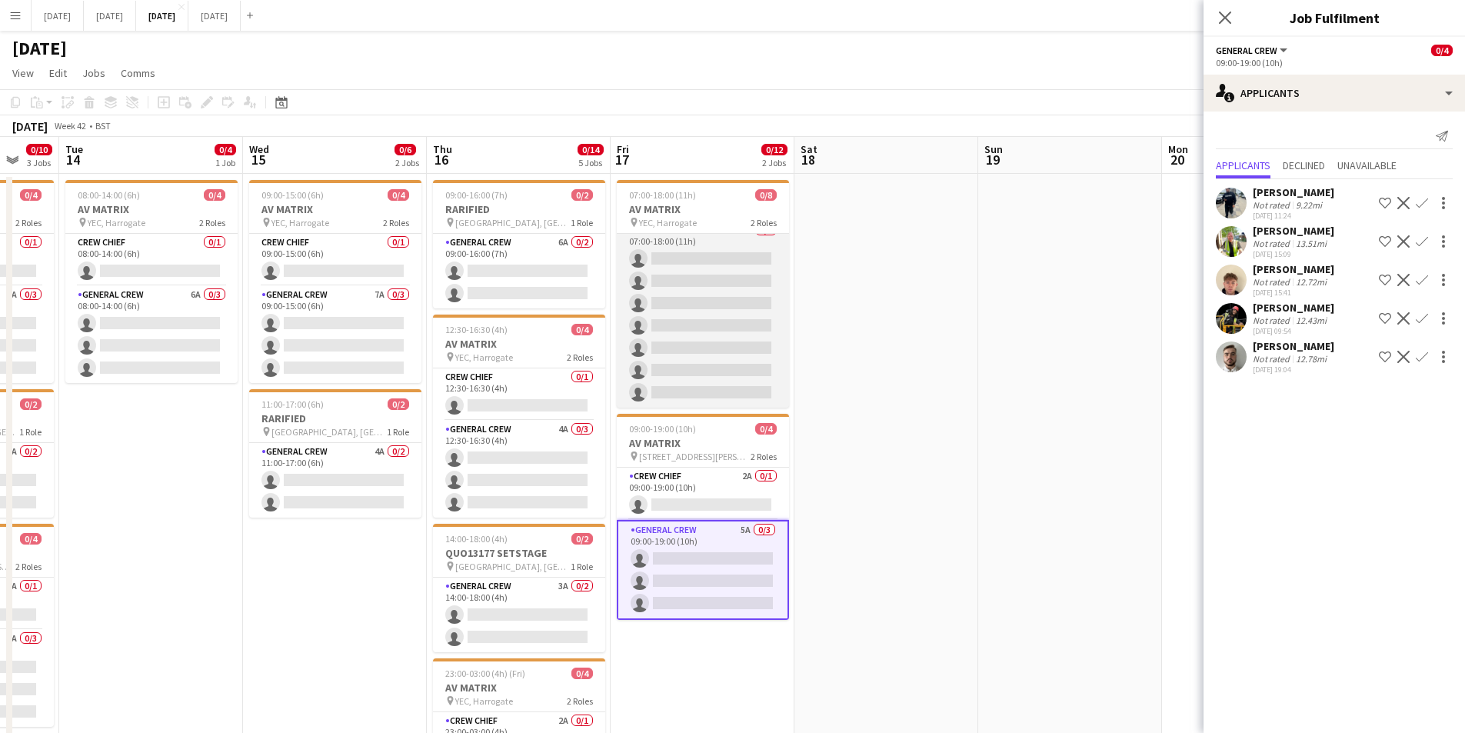
scroll to position [0, 0]
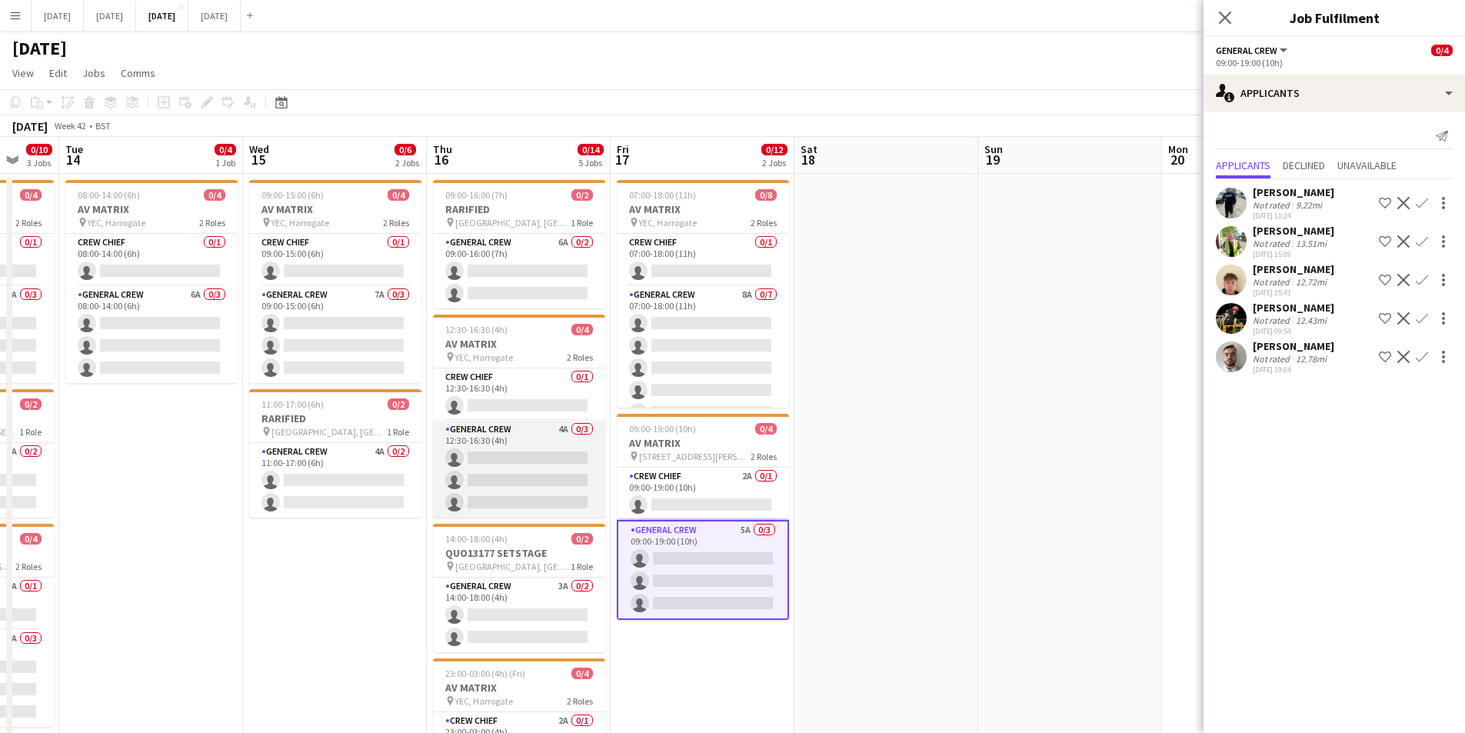
click at [541, 475] on app-card-role "General Crew 4A 0/3 12:30-16:30 (4h) single-neutral-actions single-neutral-acti…" at bounding box center [519, 469] width 172 height 97
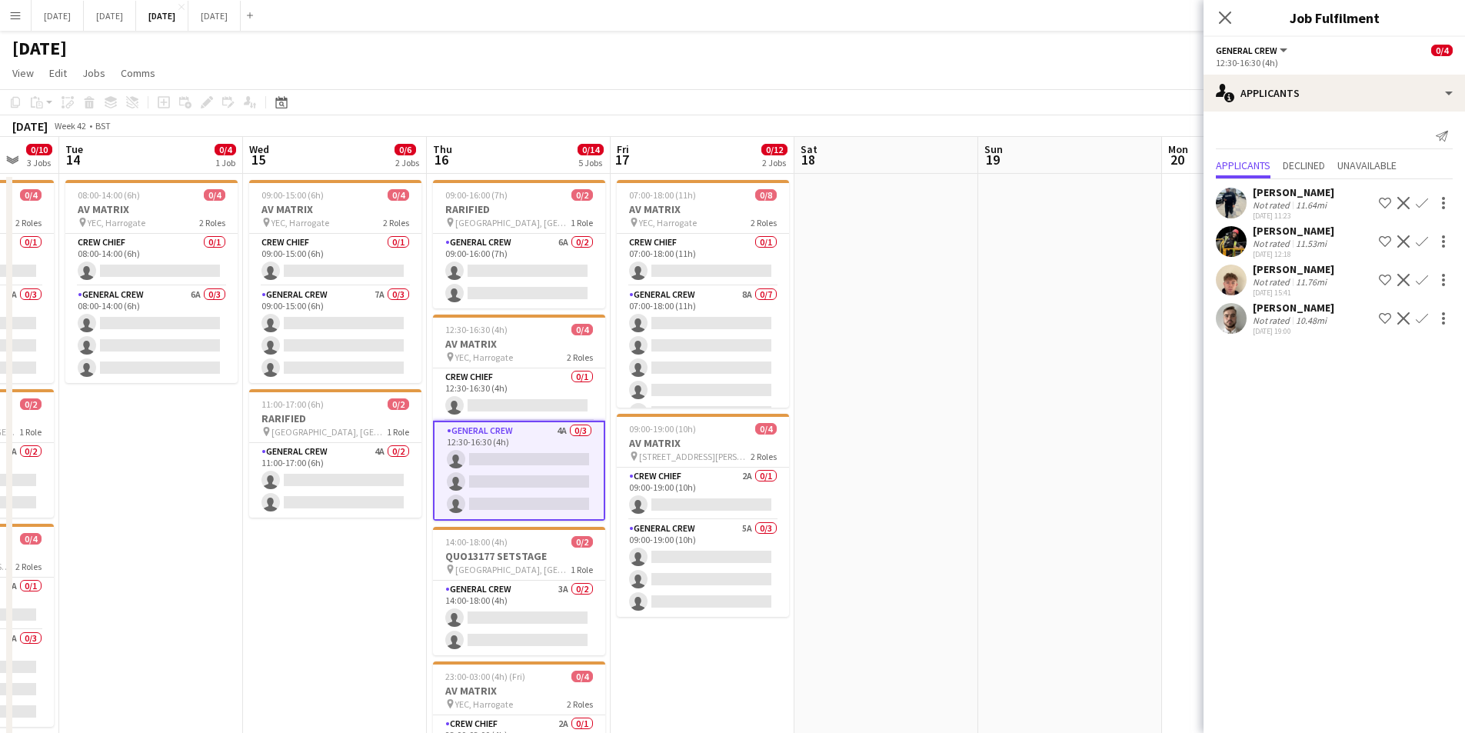
scroll to position [0, 491]
click at [385, 332] on app-card-role "General Crew 7A 0/3 09:00-15:00 (6h) single-neutral-actions single-neutral-acti…" at bounding box center [337, 334] width 172 height 97
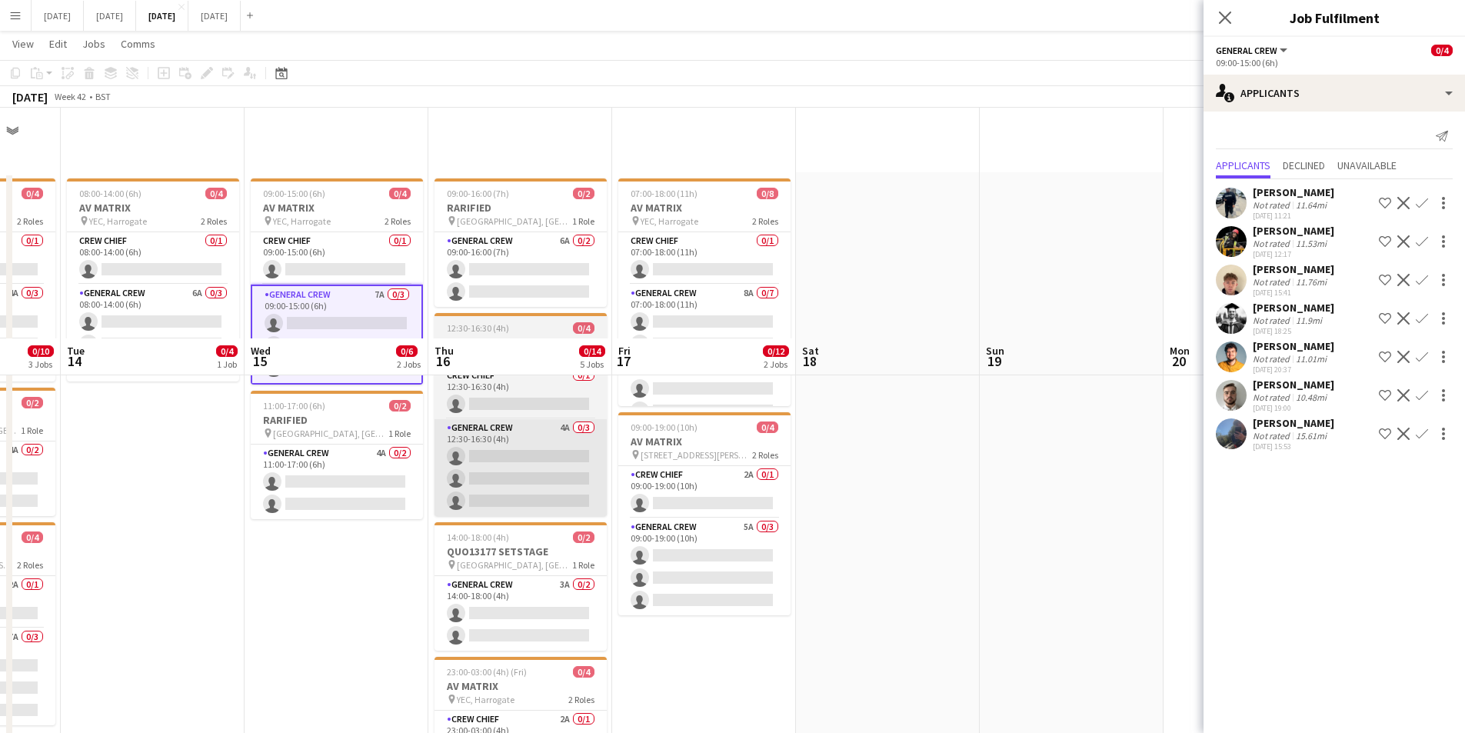
scroll to position [231, 0]
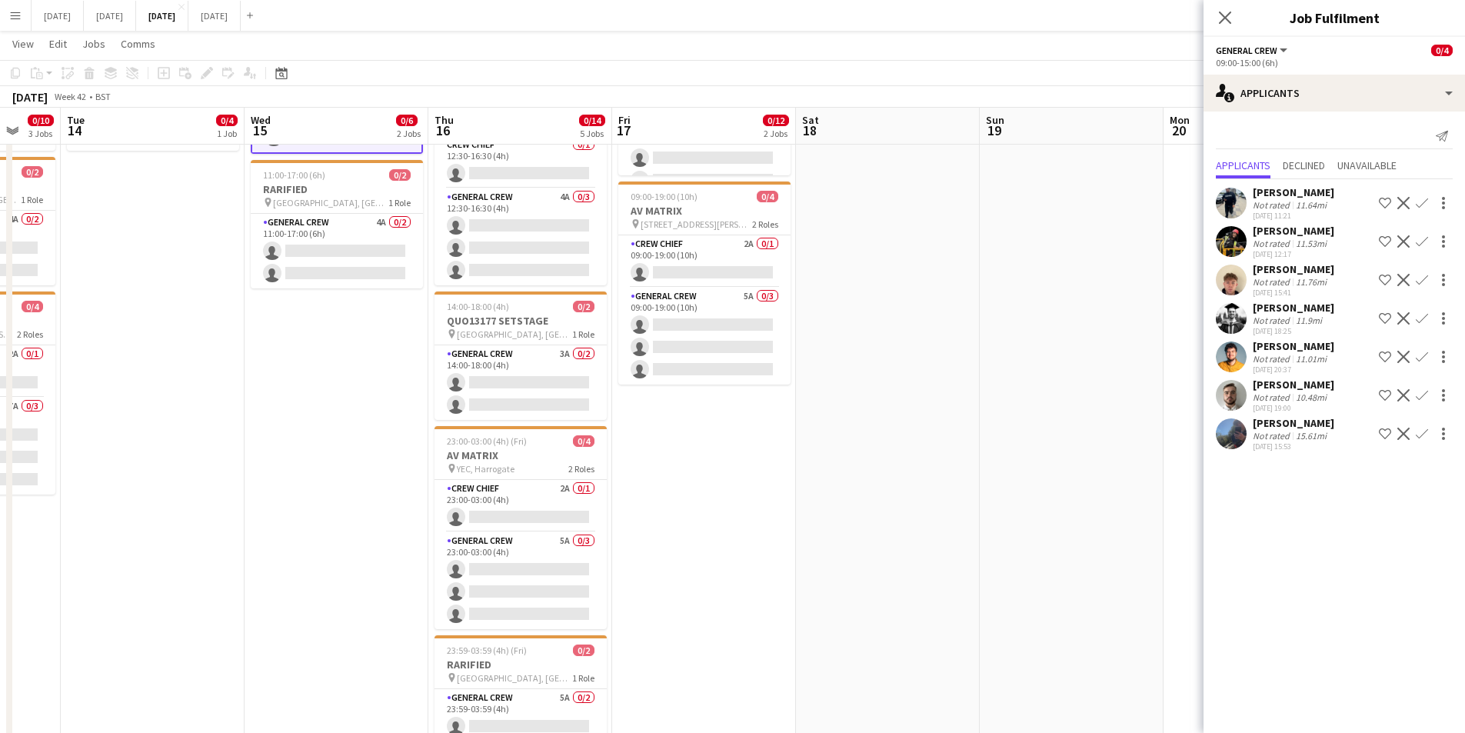
click at [531, 385] on app-calendar-viewport "Sat 11 0/6 1 Job Sun 12 0/4 1 Job Mon 13 0/10 3 Jobs Tue 14 0/4 1 Job Wed 15 0/…" at bounding box center [732, 314] width 1465 height 971
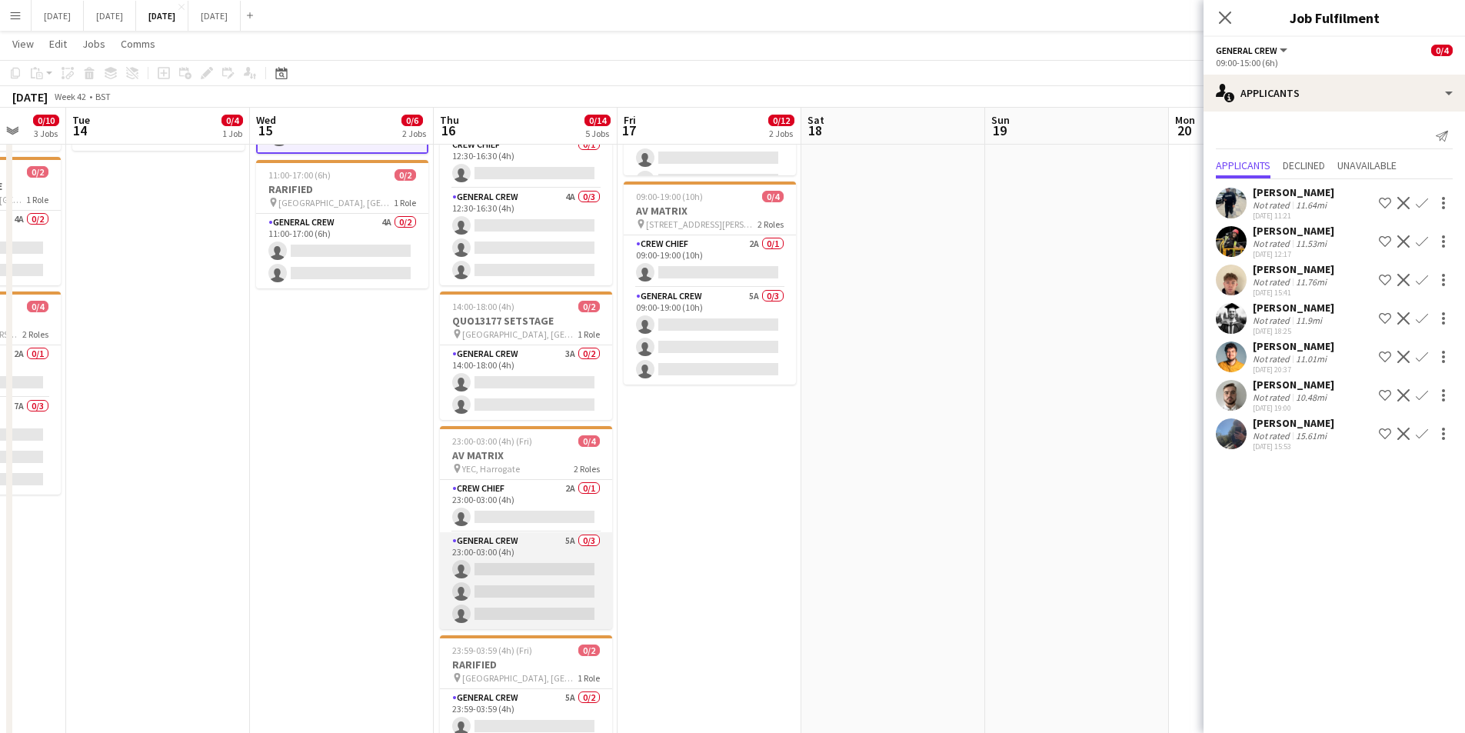
click at [529, 572] on app-card-role "General Crew 5A 0/3 23:00-03:00 (4h) single-neutral-actions single-neutral-acti…" at bounding box center [526, 580] width 172 height 97
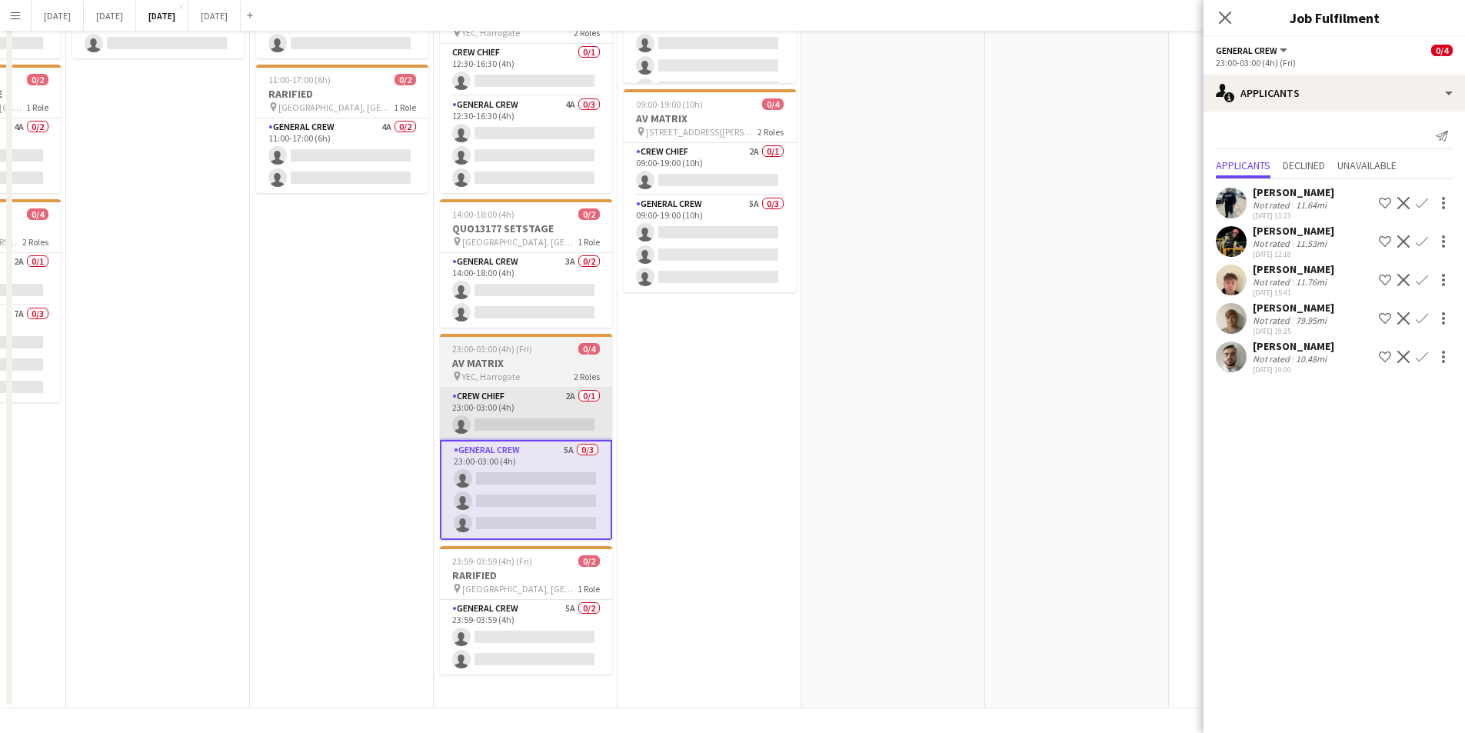
scroll to position [0, 0]
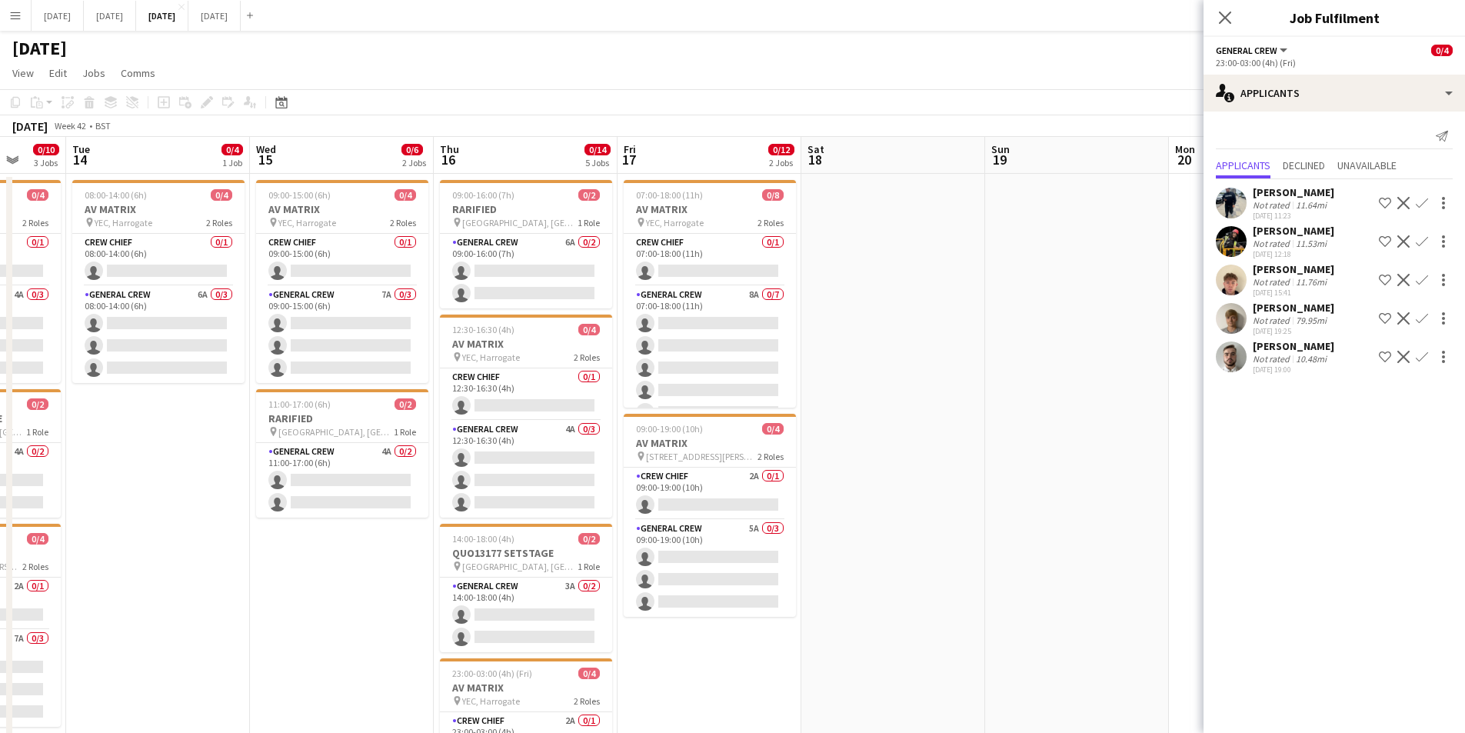
drag, startPoint x: 840, startPoint y: 496, endPoint x: 548, endPoint y: 451, distance: 295.0
click at [551, 451] on app-calendar-viewport "Sat 11 0/6 1 Job Sun 12 0/4 1 Job Mon 13 0/10 3 Jobs Tue 14 0/4 1 Job Wed 15 0/…" at bounding box center [732, 585] width 1465 height 896
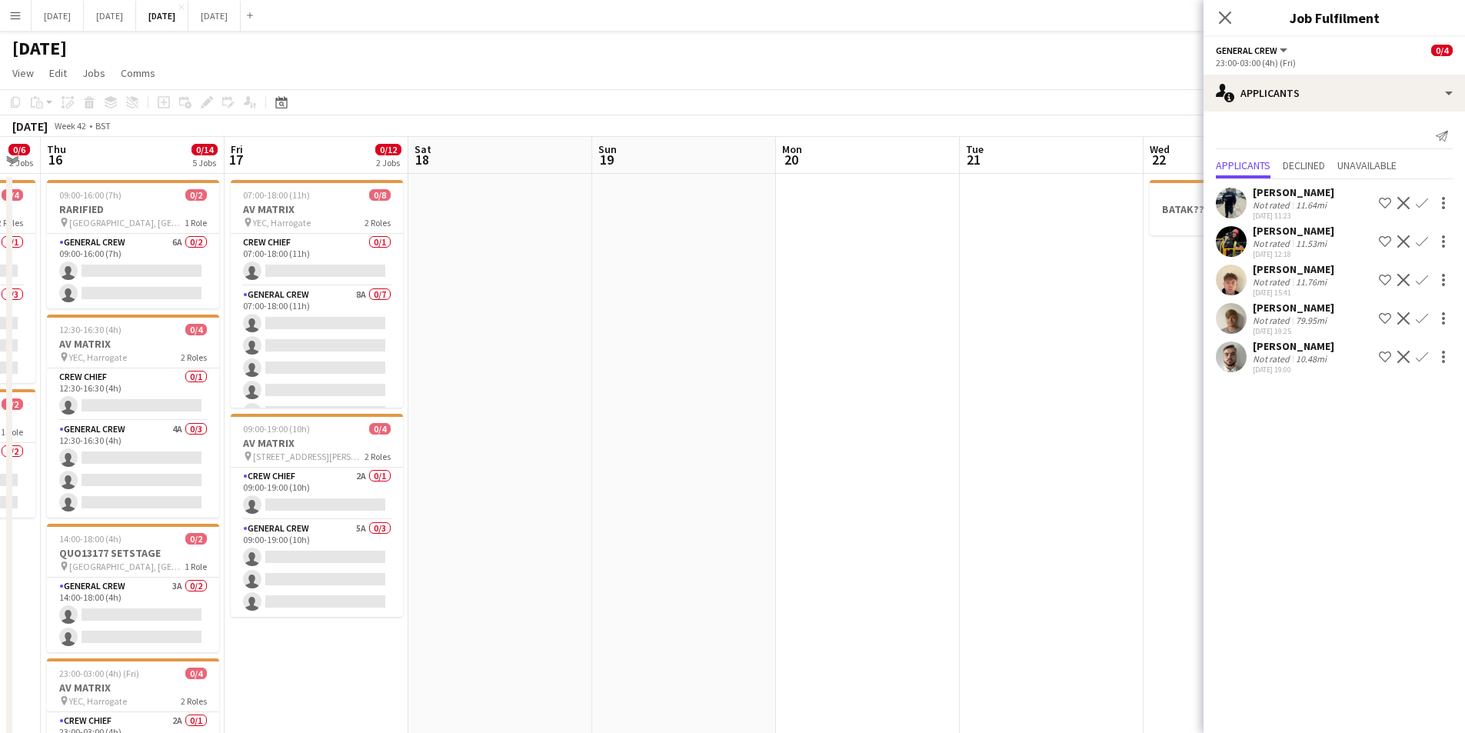
click at [486, 425] on app-calendar-viewport "Mon 13 0/10 3 Jobs Tue 14 0/4 1 Job Wed 15 0/6 2 Jobs Thu 16 0/14 5 Jobs Fri 17…" at bounding box center [732, 585] width 1465 height 896
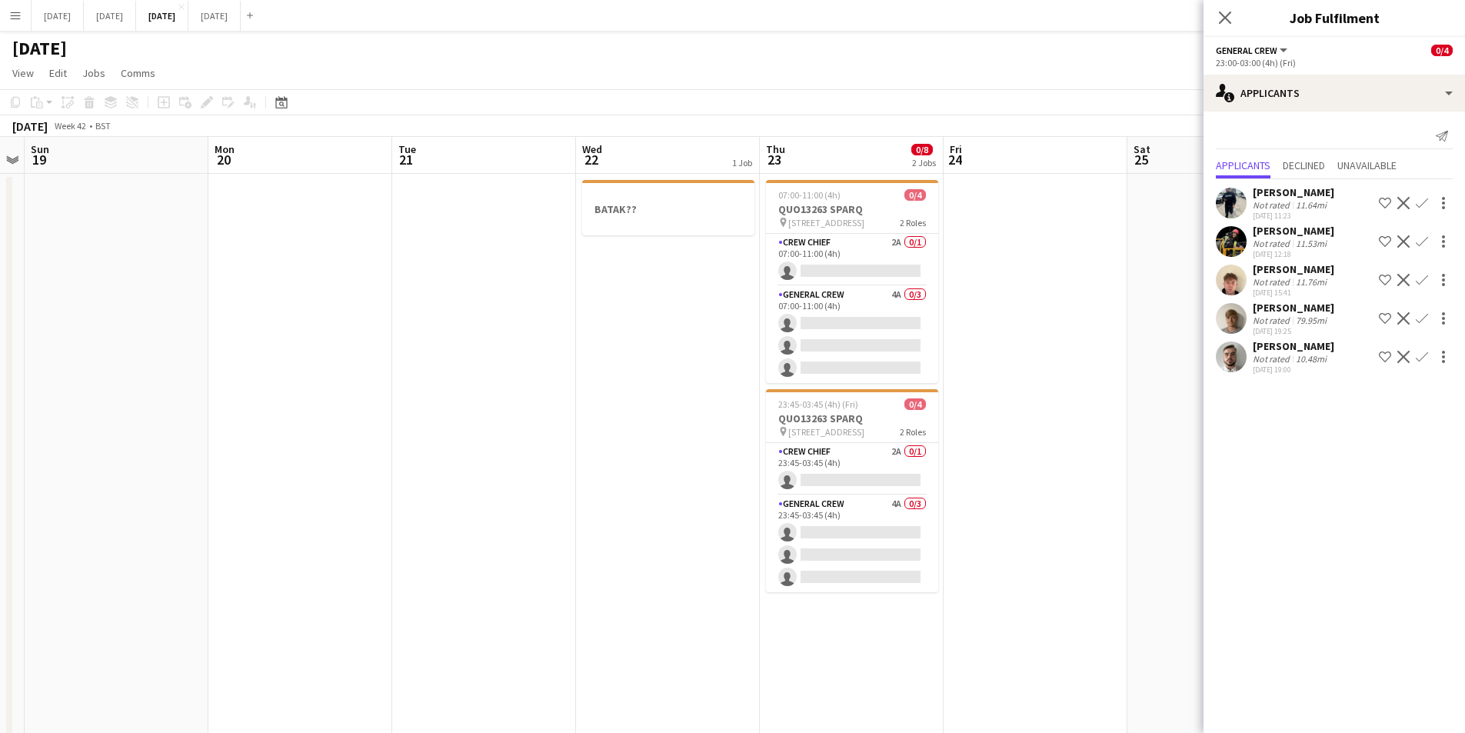
drag, startPoint x: 843, startPoint y: 466, endPoint x: 705, endPoint y: 455, distance: 138.1
click at [705, 455] on app-calendar-viewport "Thu 16 0/14 5 Jobs Fri 17 0/12 2 Jobs Sat 18 Sun 19 Mon 20 Tue 21 Wed 22 1 Job …" at bounding box center [732, 585] width 1465 height 896
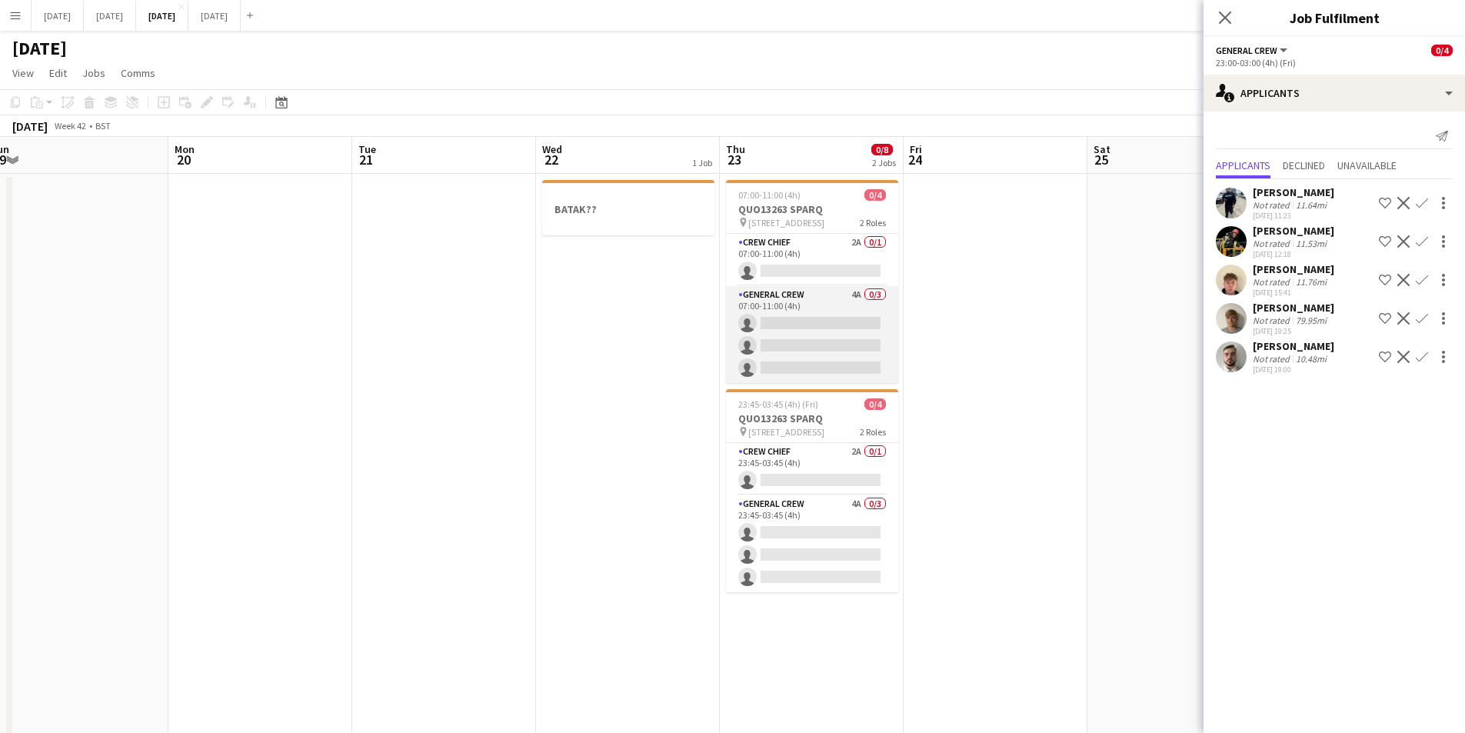
click at [817, 350] on app-card-role "General Crew 4A 0/3 07:00-11:00 (4h) single-neutral-actions single-neutral-acti…" at bounding box center [812, 334] width 172 height 97
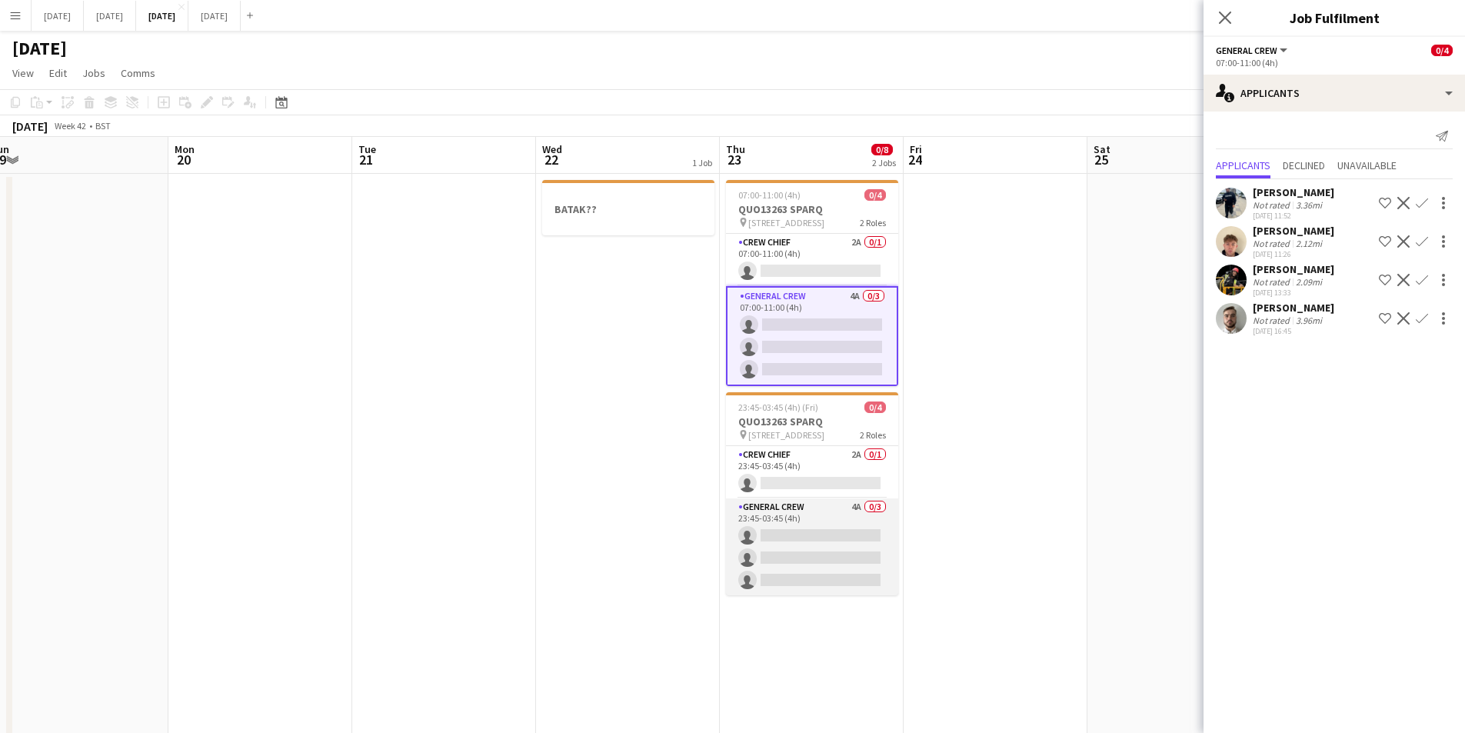
click at [824, 560] on app-card-role "General Crew 4A 0/3 23:45-03:45 (4h) single-neutral-actions single-neutral-acti…" at bounding box center [812, 546] width 172 height 97
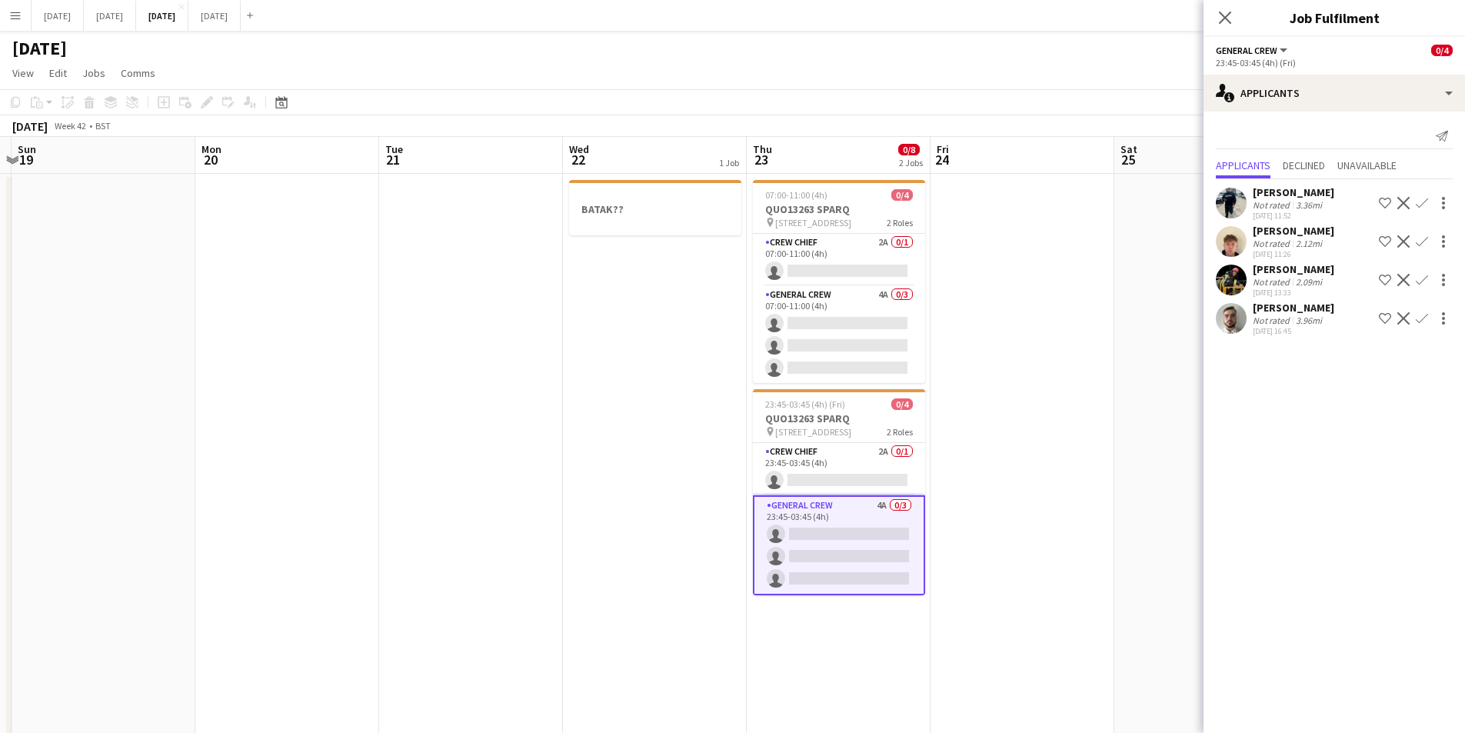
drag, startPoint x: 575, startPoint y: 445, endPoint x: 658, endPoint y: 395, distance: 96.9
click at [588, 447] on app-calendar-viewport "Thu 16 0/14 5 Jobs Fri 17 0/12 2 Jobs Sat 18 Sun 19 Mon 20 Tue 21 Wed 22 1 Job …" at bounding box center [732, 585] width 1465 height 896
click at [1223, 15] on icon "Close pop-in" at bounding box center [1225, 18] width 12 height 12
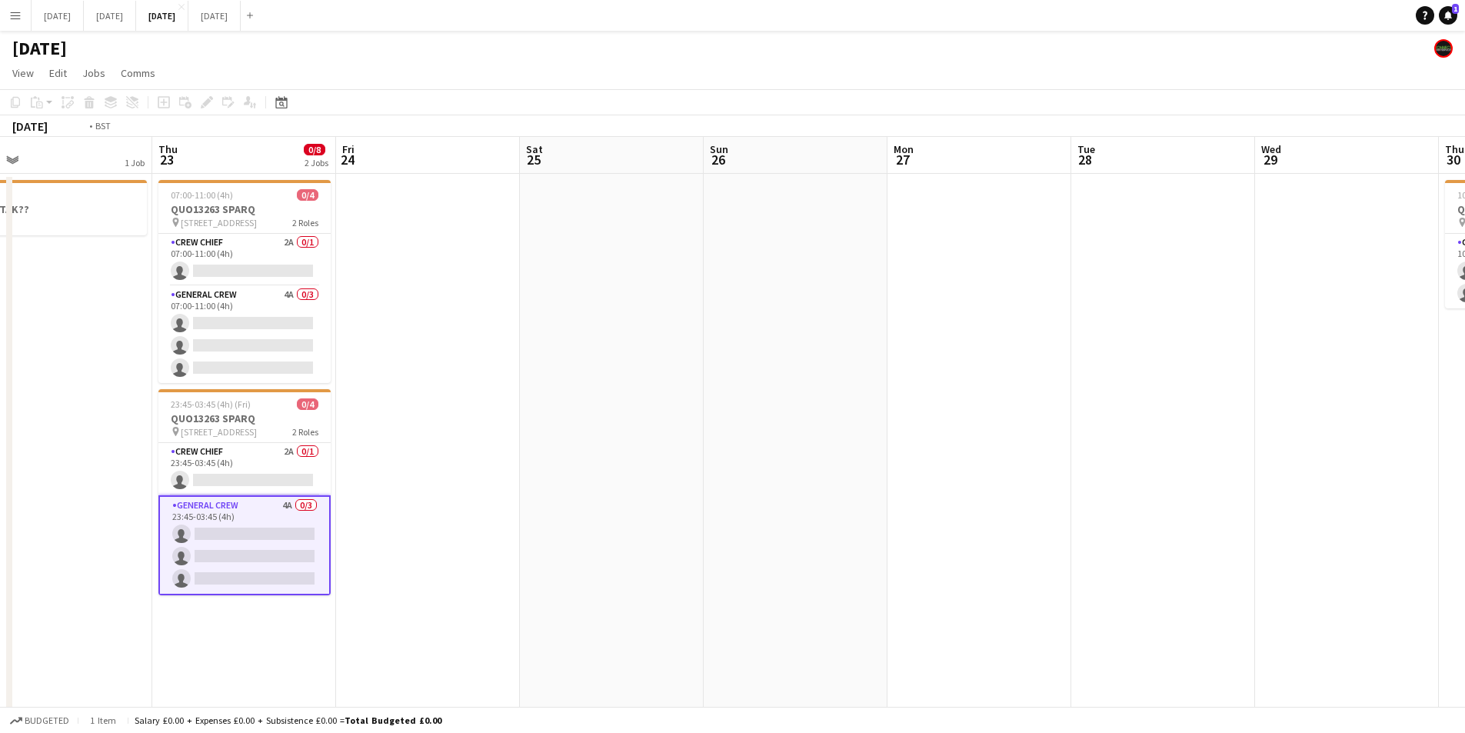
drag, startPoint x: 966, startPoint y: 304, endPoint x: 811, endPoint y: 321, distance: 155.5
click at [1141, 313] on app-calendar-viewport "Mon 20 Tue 21 Wed 22 1 Job Thu 23 0/8 2 Jobs Fri 24 Sat 25 Sun 26 Mon 27 Tue 28…" at bounding box center [732, 585] width 1465 height 896
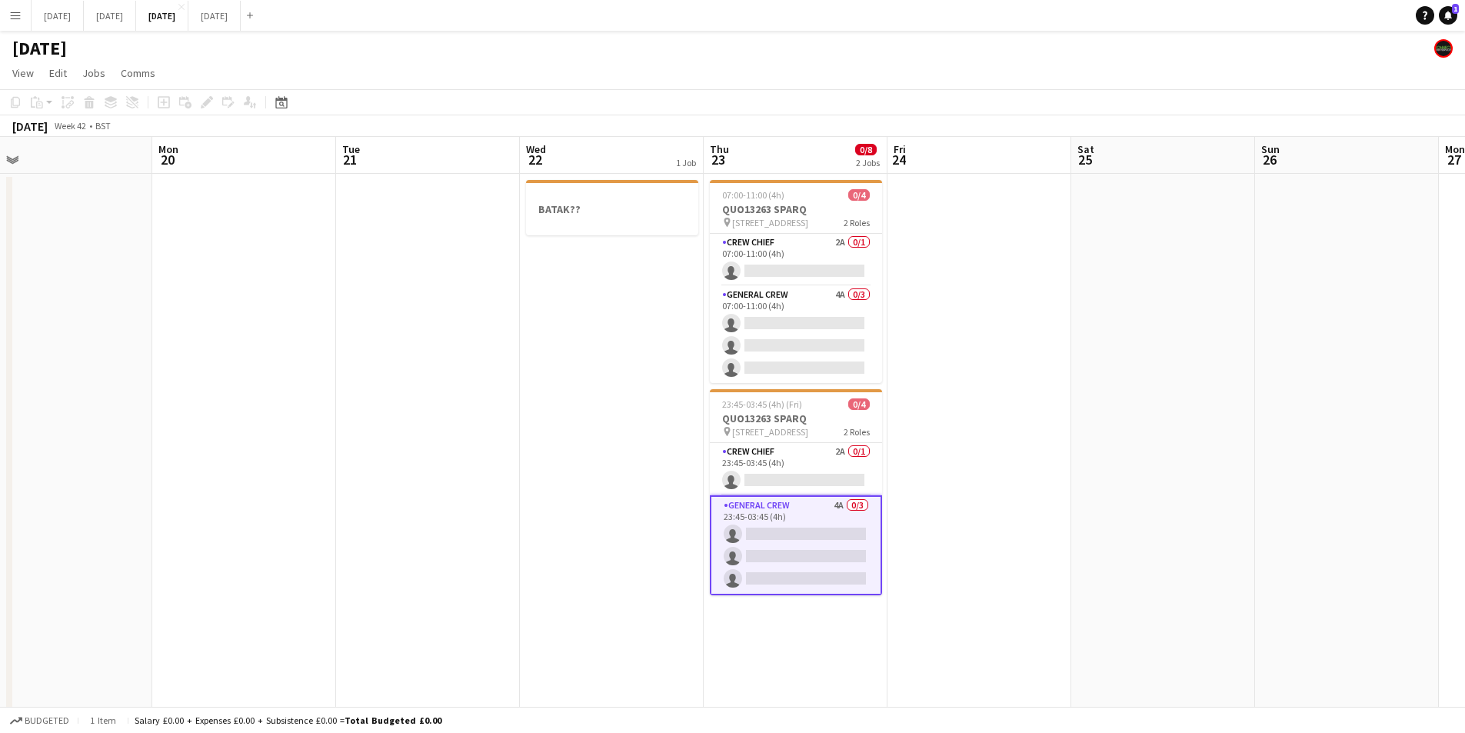
scroll to position [0, 449]
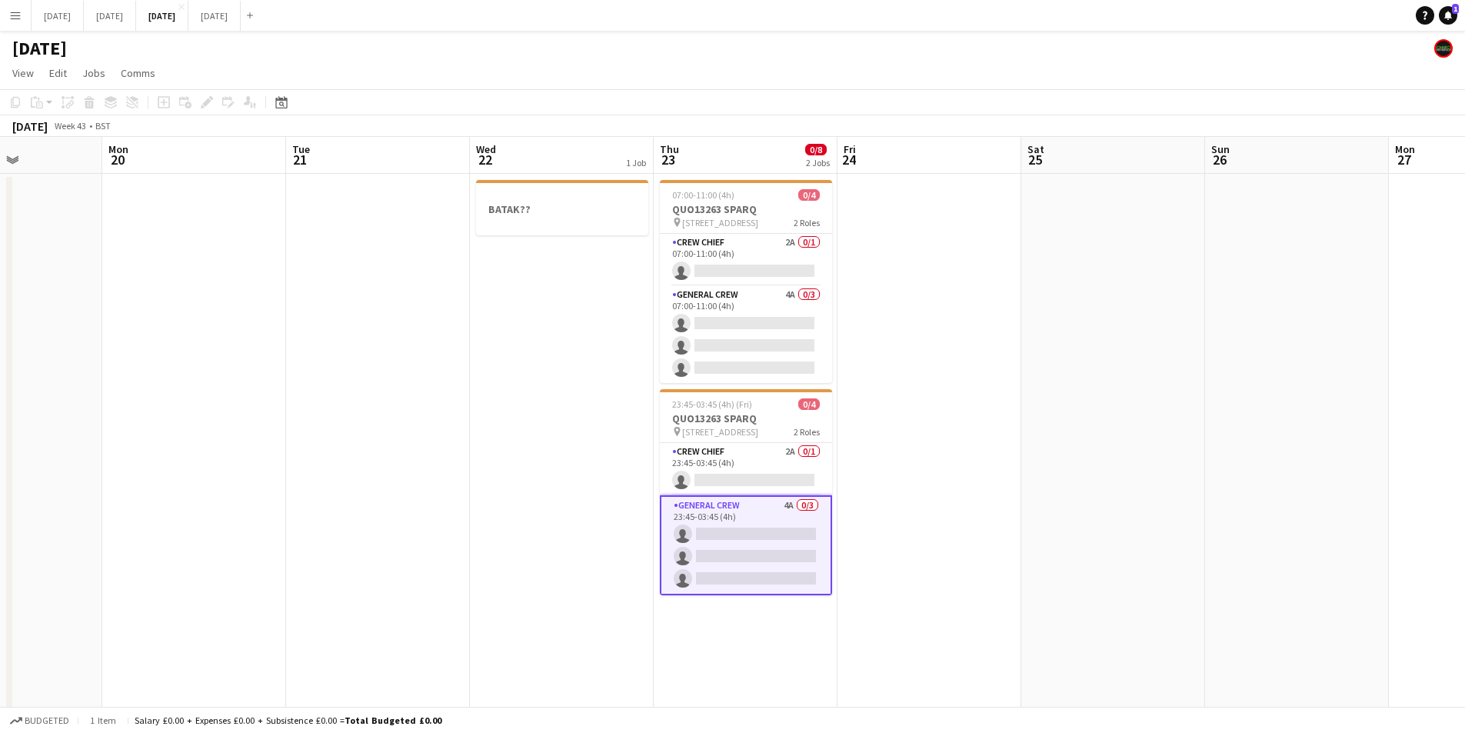
drag, startPoint x: 345, startPoint y: 368, endPoint x: 333, endPoint y: 395, distance: 30.0
click at [993, 361] on app-calendar-viewport "Fri 17 0/12 2 Jobs Sat 18 Sun 19 Mon 20 Tue 21 Wed 22 1 Job Thu 23 0/8 2 Jobs F…" at bounding box center [732, 585] width 1465 height 896
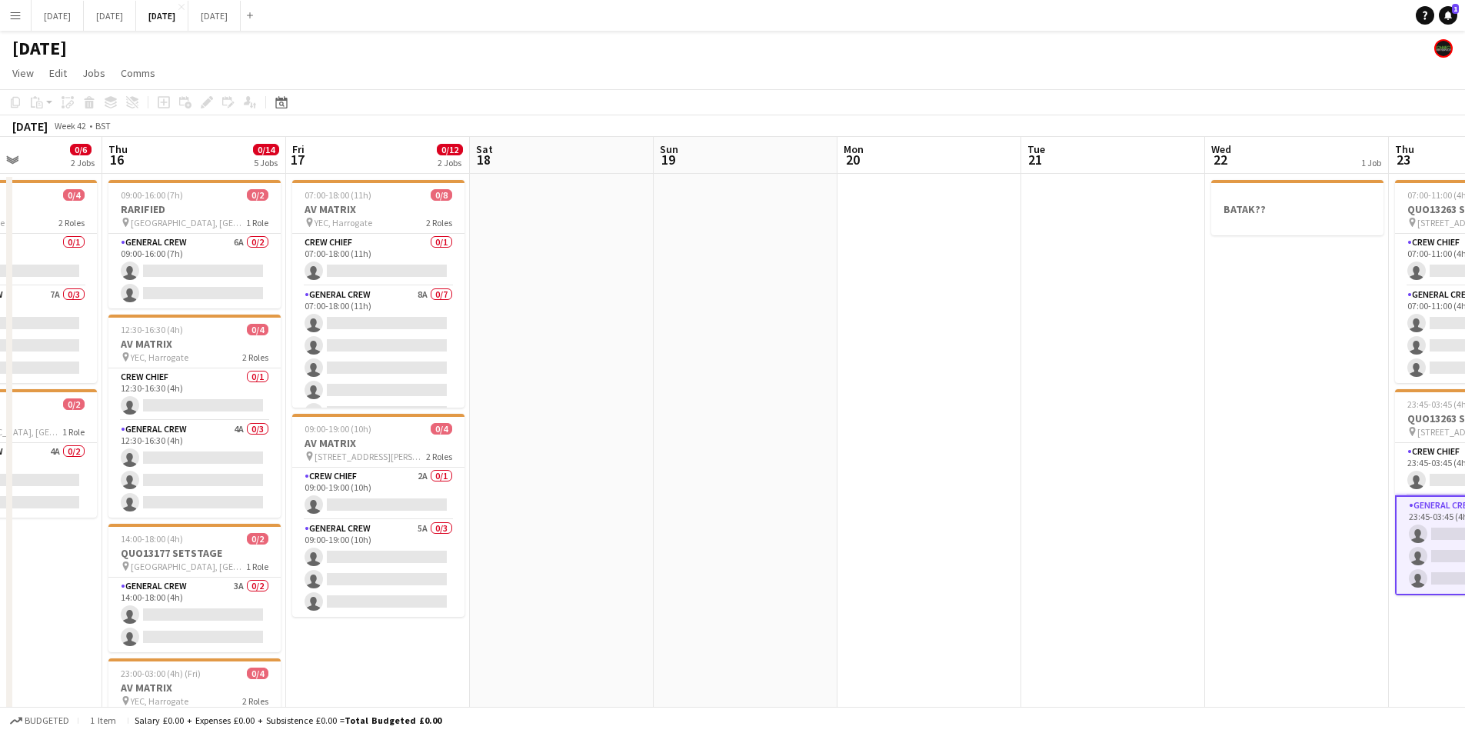
scroll to position [0, 0]
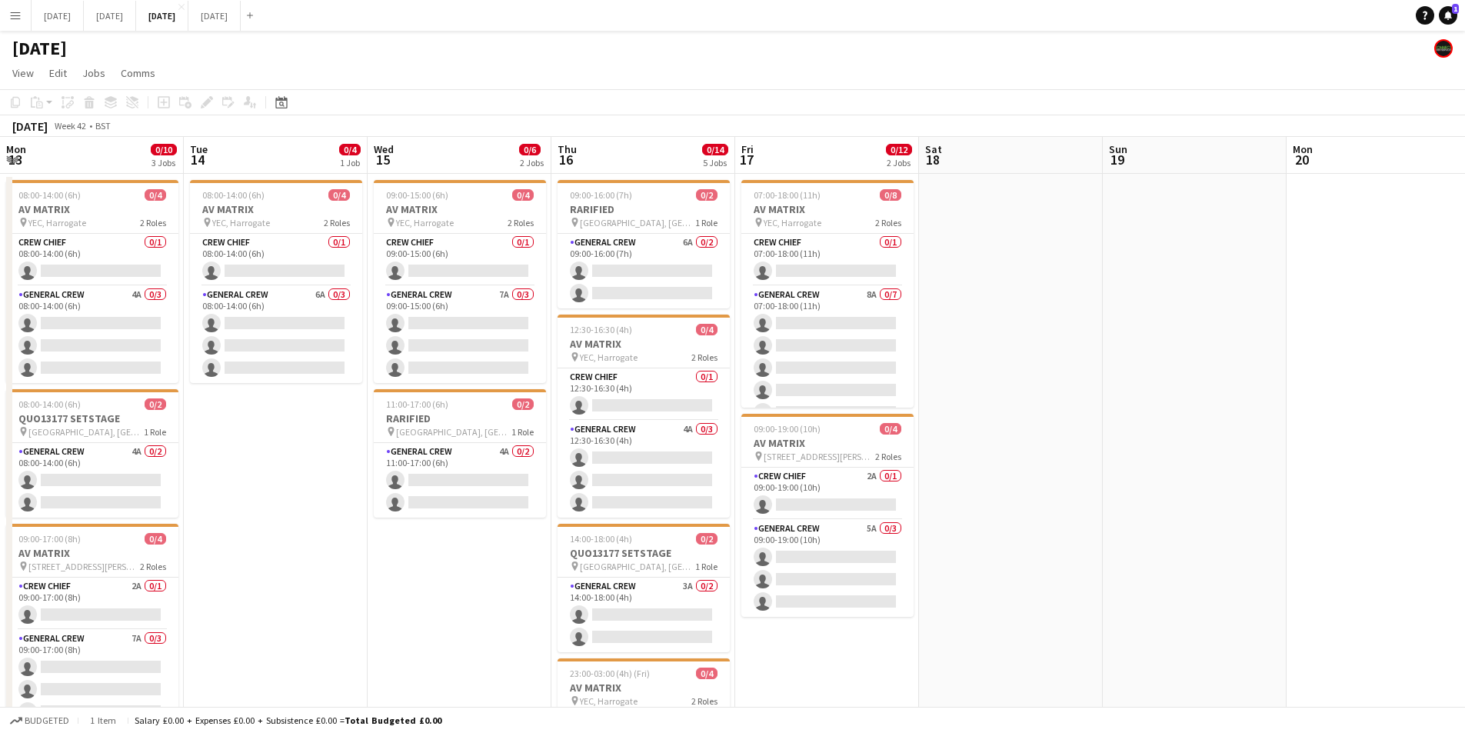
drag, startPoint x: 333, startPoint y: 395, endPoint x: 882, endPoint y: 371, distance: 549.6
click at [897, 379] on app-calendar-viewport "Mon 13 0/10 3 Jobs Tue 14 0/4 1 Job Wed 15 0/6 2 Jobs Thu 16 0/14 5 Jobs Fri 17…" at bounding box center [732, 585] width 1465 height 896
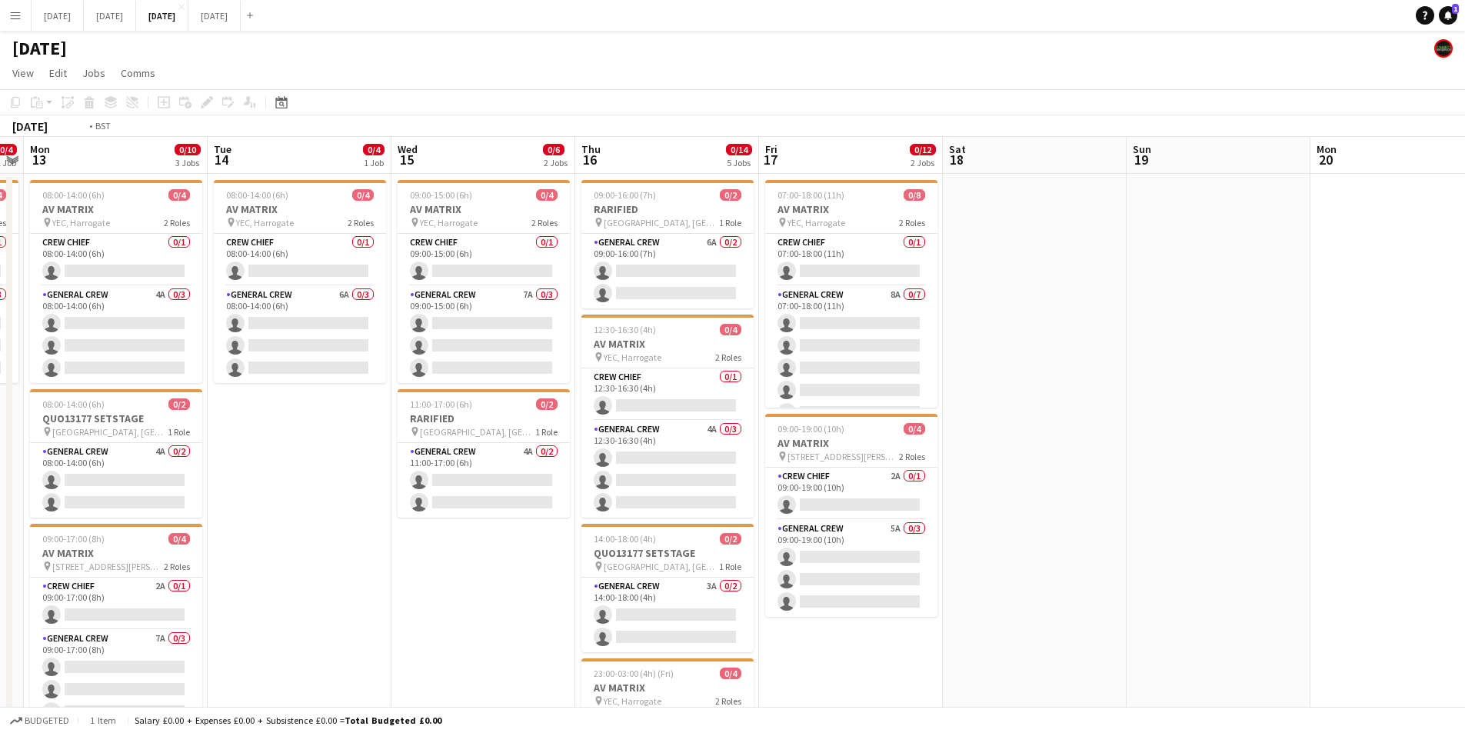
drag, startPoint x: 168, startPoint y: 392, endPoint x: 783, endPoint y: 402, distance: 615.4
click at [783, 403] on app-calendar-viewport "Sat 11 0/6 1 Job Sun 12 0/4 1 Job Mon 13 0/10 3 Jobs Tue 14 0/4 1 Job Wed 15 0/…" at bounding box center [732, 585] width 1465 height 896
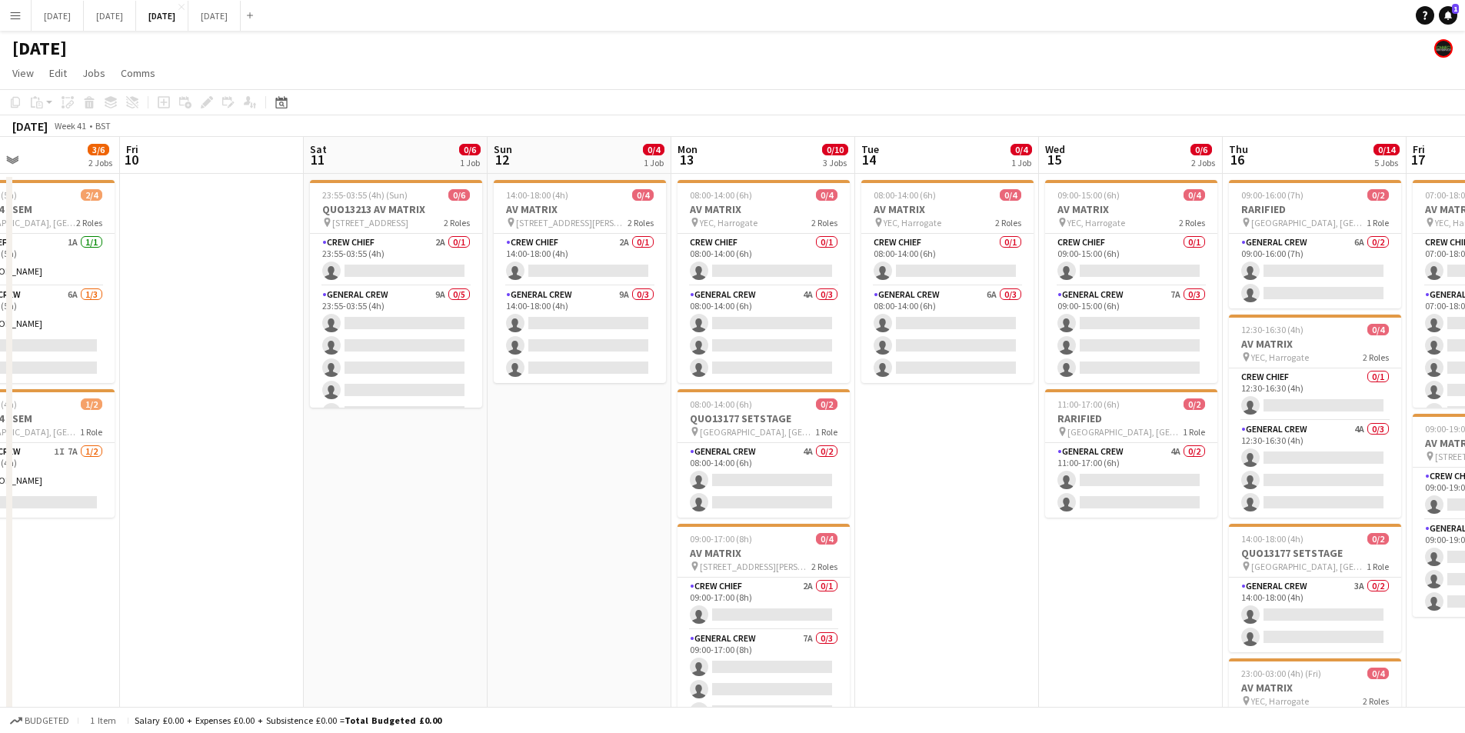
drag, startPoint x: 535, startPoint y: 365, endPoint x: 175, endPoint y: 51, distance: 476.9
click at [574, 333] on app-calendar-viewport "Tue 7 0/1 1 Job Wed 8 0/4 1 Job Thu 9 3/6 2 Jobs Fri 10 Sat 11 0/6 1 Job Sun 12…" at bounding box center [732, 585] width 1465 height 896
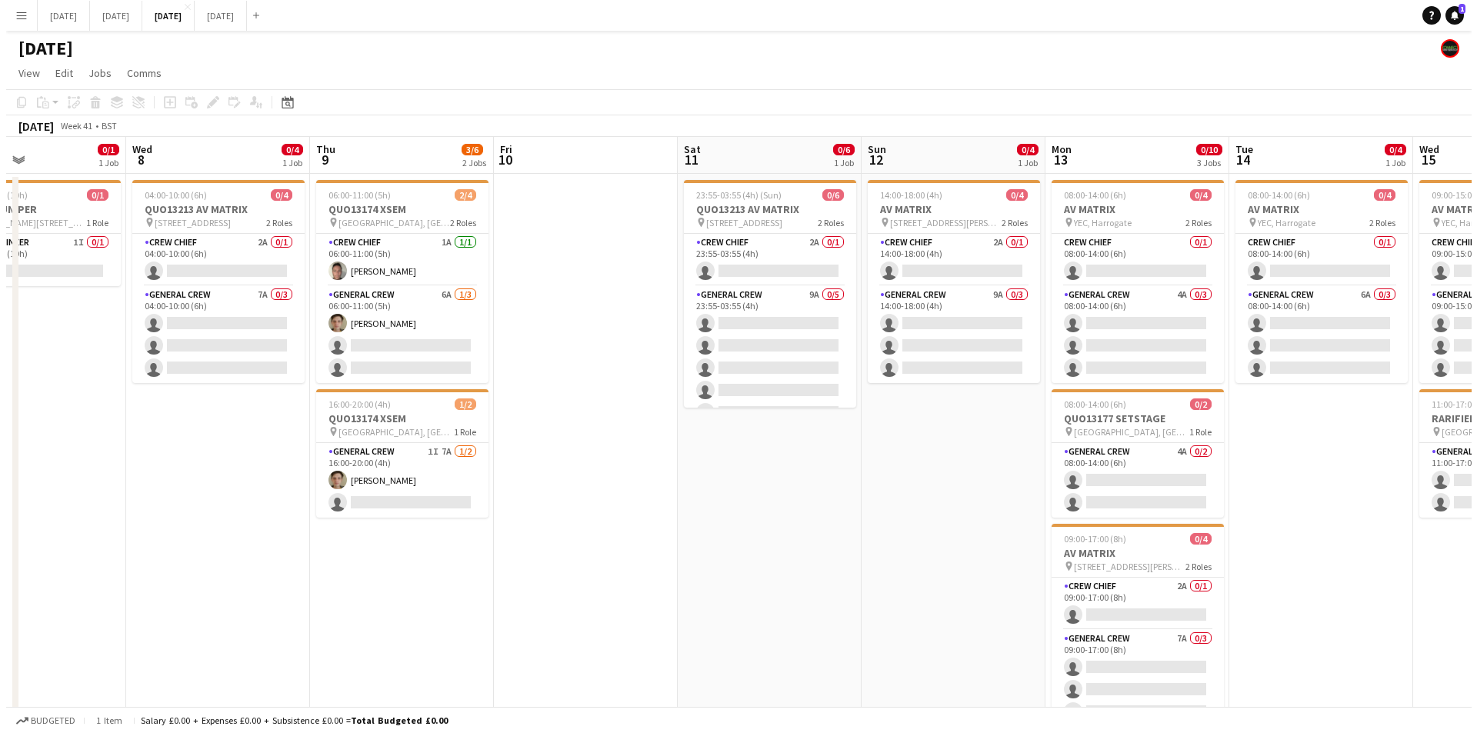
scroll to position [0, 395]
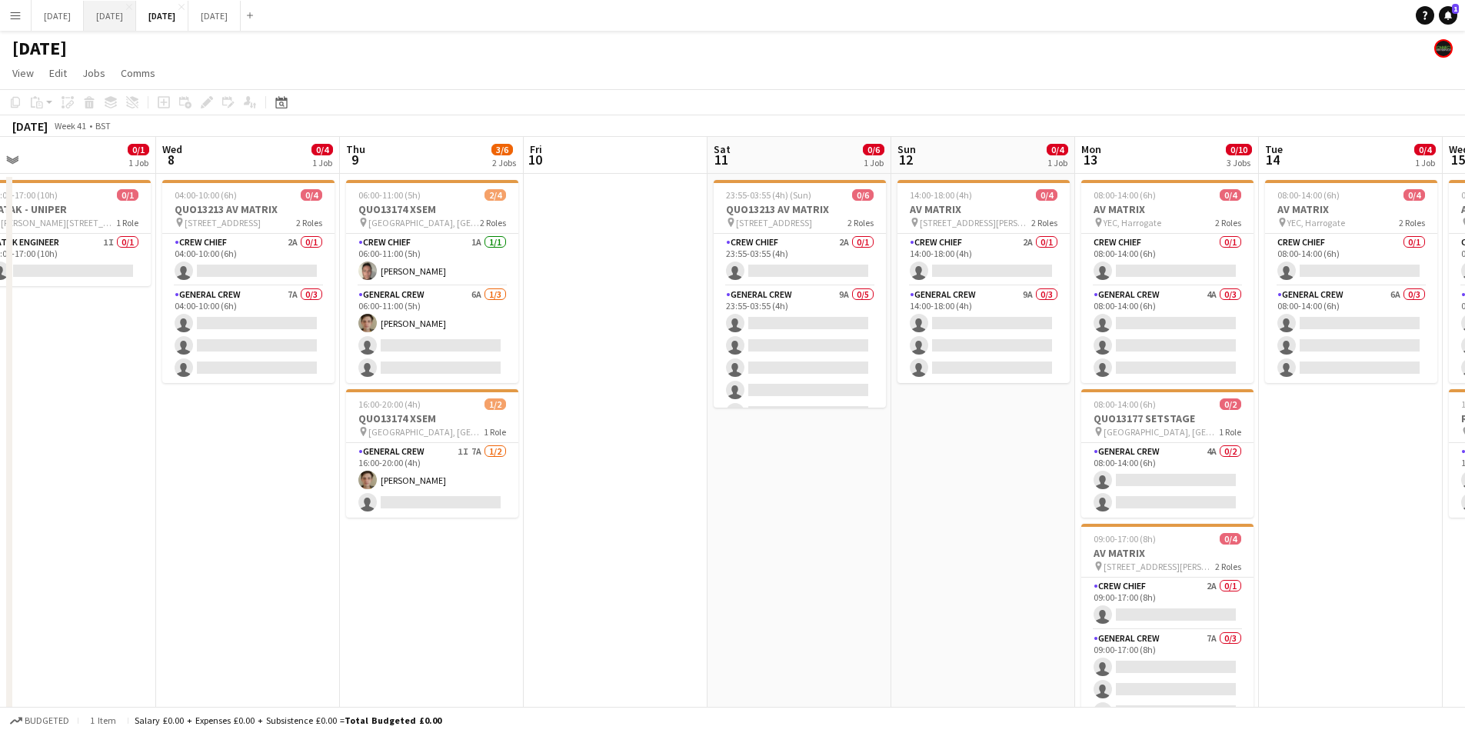
click at [136, 11] on button "[DATE] Close" at bounding box center [110, 16] width 52 height 30
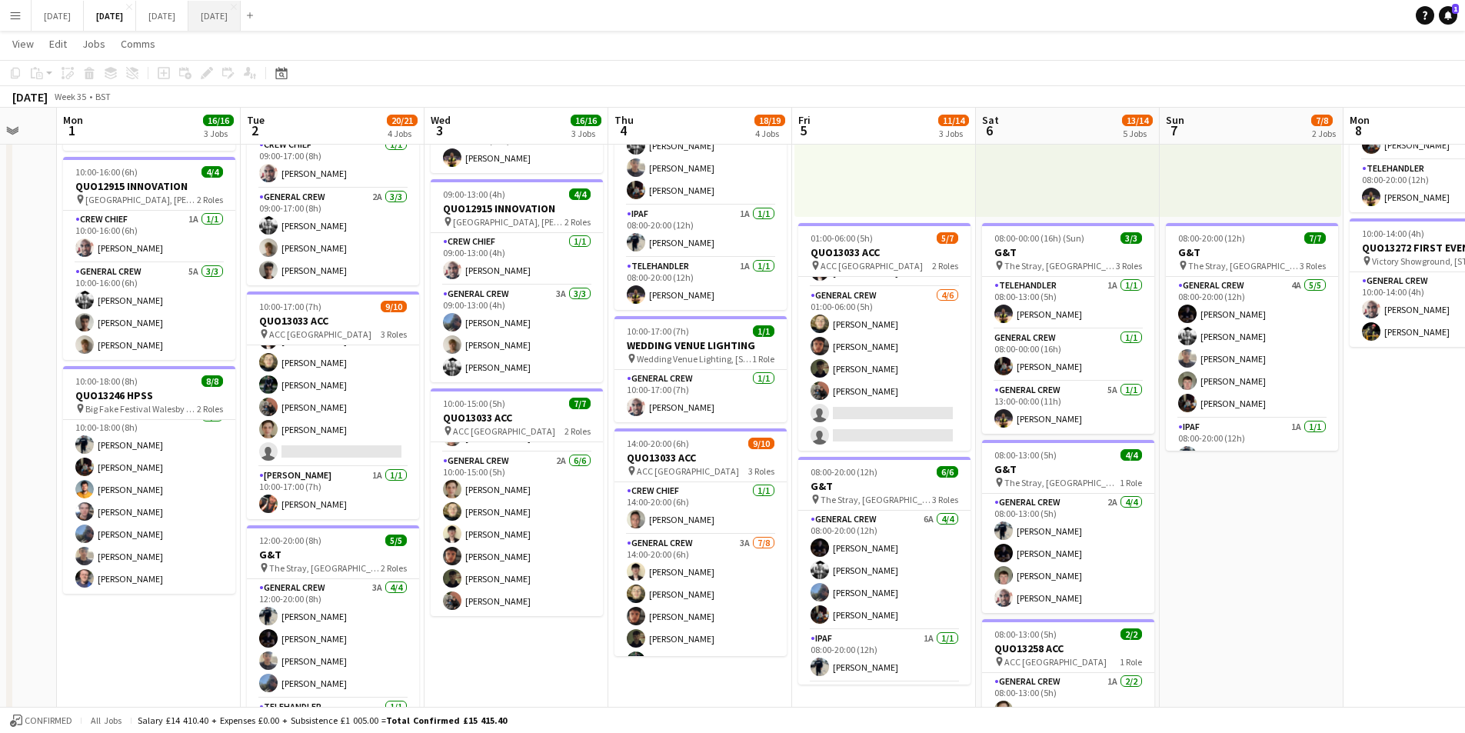
click at [241, 17] on button "NOVEMBER 2025 Close" at bounding box center [214, 16] width 52 height 30
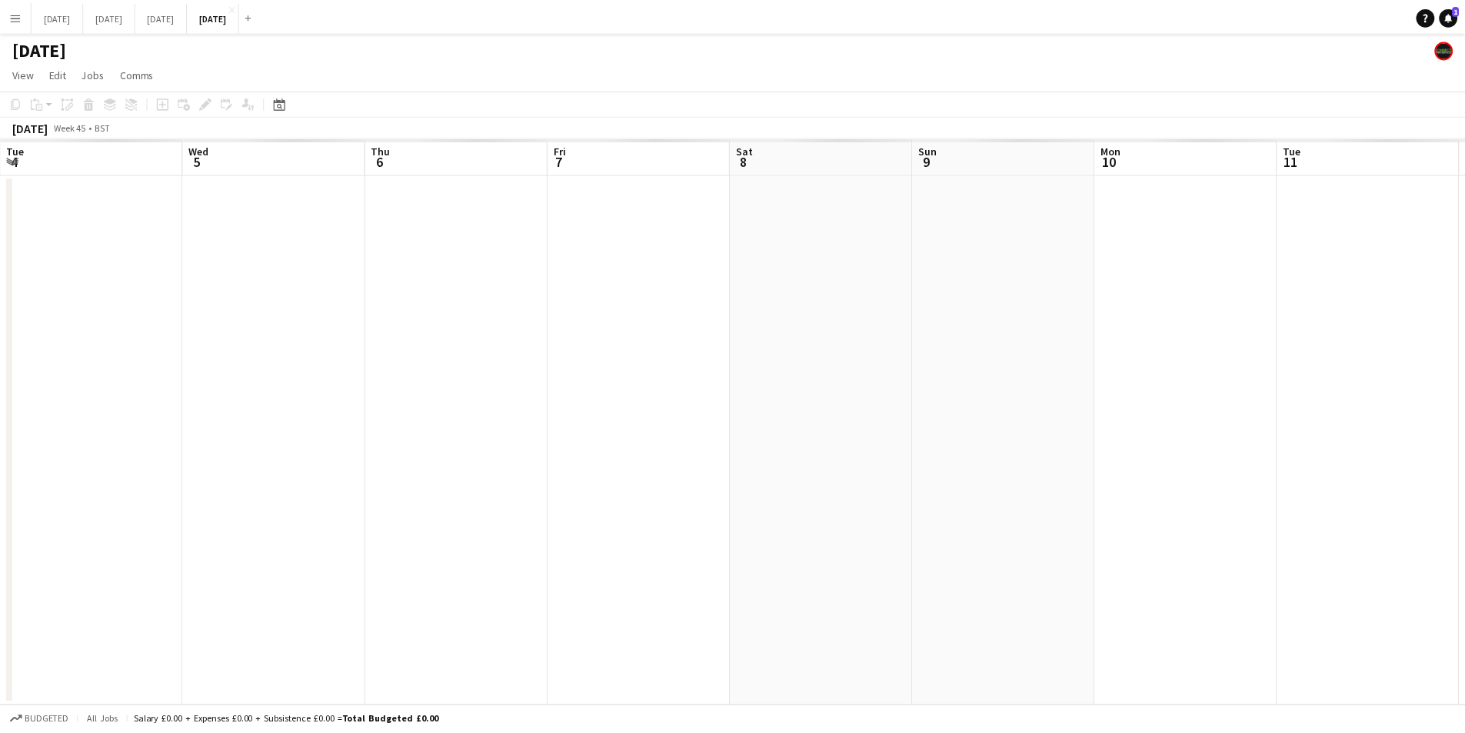
scroll to position [0, 368]
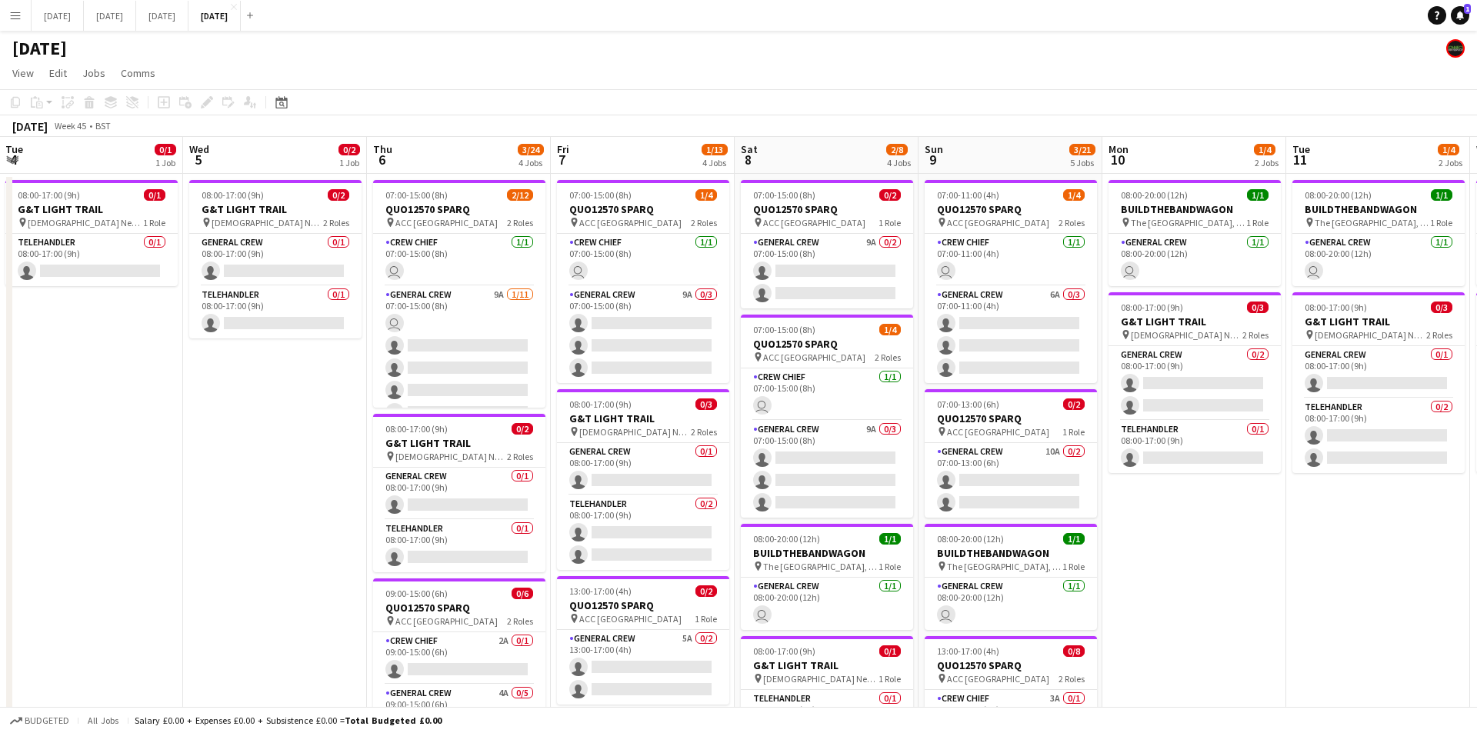
drag, startPoint x: 1222, startPoint y: 378, endPoint x: 691, endPoint y: 391, distance: 531.6
click at [650, 389] on app-calendar-viewport "Sun 2 Mon 3 0/3 2 Jobs Tue 4 0/1 1 Job Wed 5 0/2 1 Job Thu 6 3/24 4 Jobs Fri 7 …" at bounding box center [738, 634] width 1477 height 995
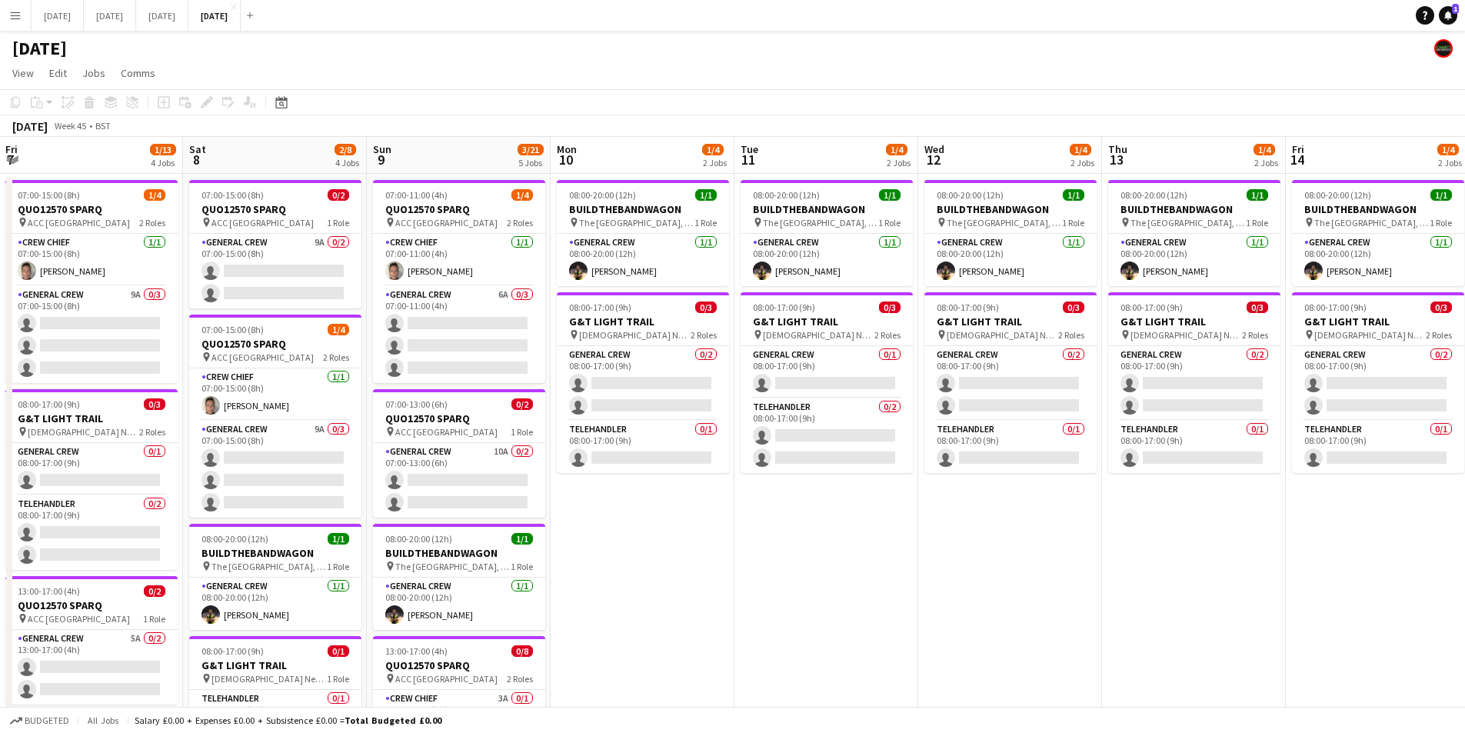
drag, startPoint x: 1205, startPoint y: 450, endPoint x: 1234, endPoint y: 443, distance: 29.3
click at [650, 428] on app-calendar-viewport "Wed 5 0/2 1 Job Thu 6 3/24 4 Jobs Fri 7 1/13 4 Jobs Sat 8 2/8 4 Jobs Sun 9 3/21…" at bounding box center [732, 634] width 1465 height 995
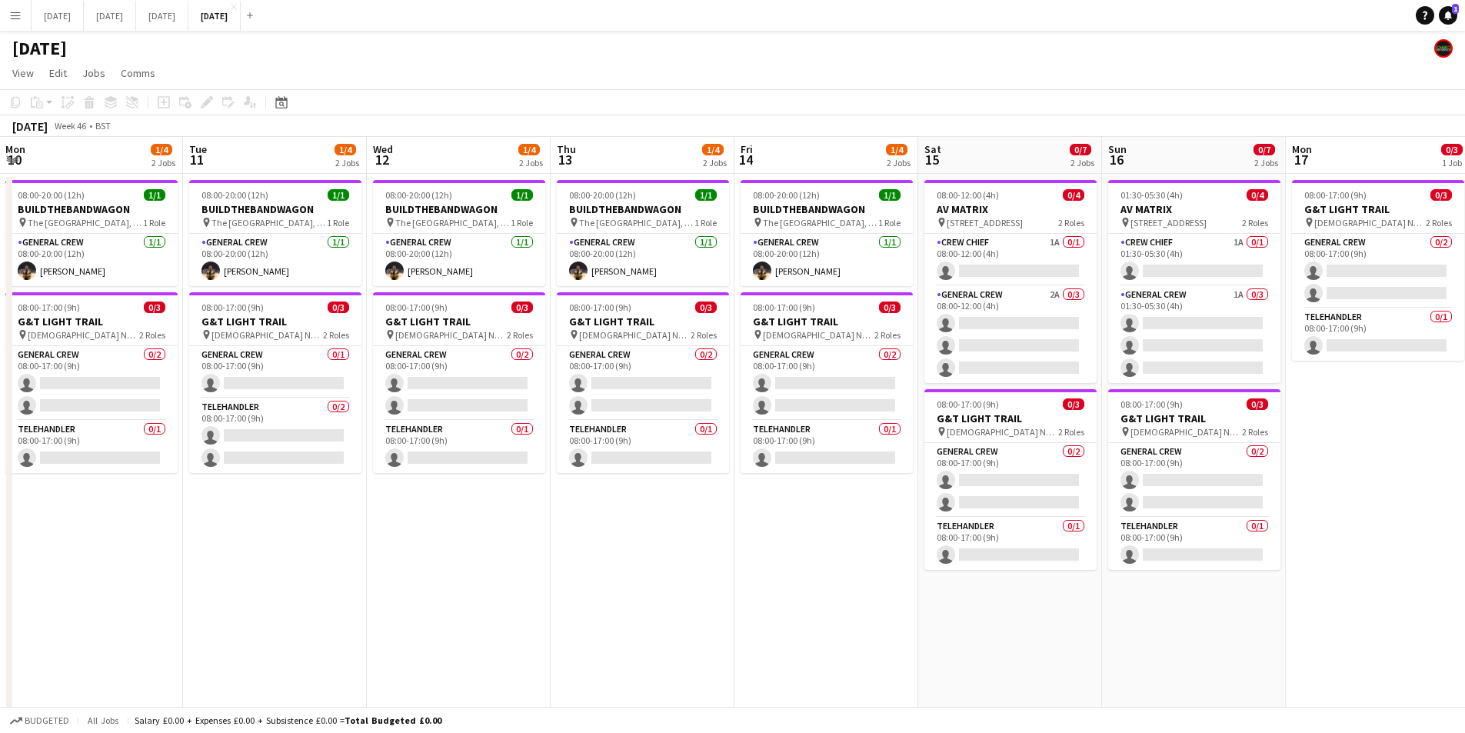
drag, startPoint x: 984, startPoint y: 442, endPoint x: 894, endPoint y: 414, distance: 94.4
click at [839, 438] on app-calendar-viewport "Sat 8 2/8 4 Jobs Sun 9 3/21 5 Jobs Mon 10 1/4 2 Jobs Tue 11 1/4 2 Jobs Wed 12 1…" at bounding box center [732, 634] width 1465 height 995
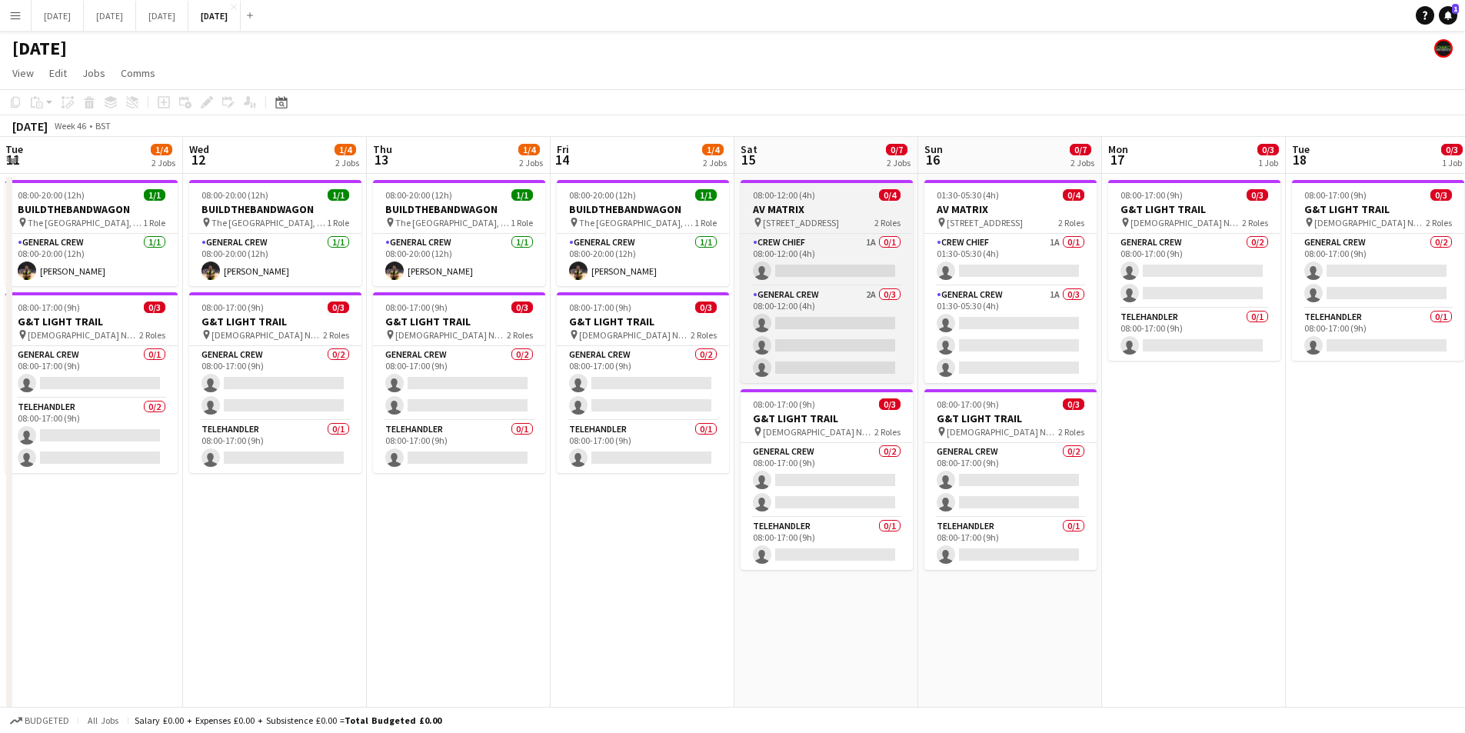
scroll to position [0, 584]
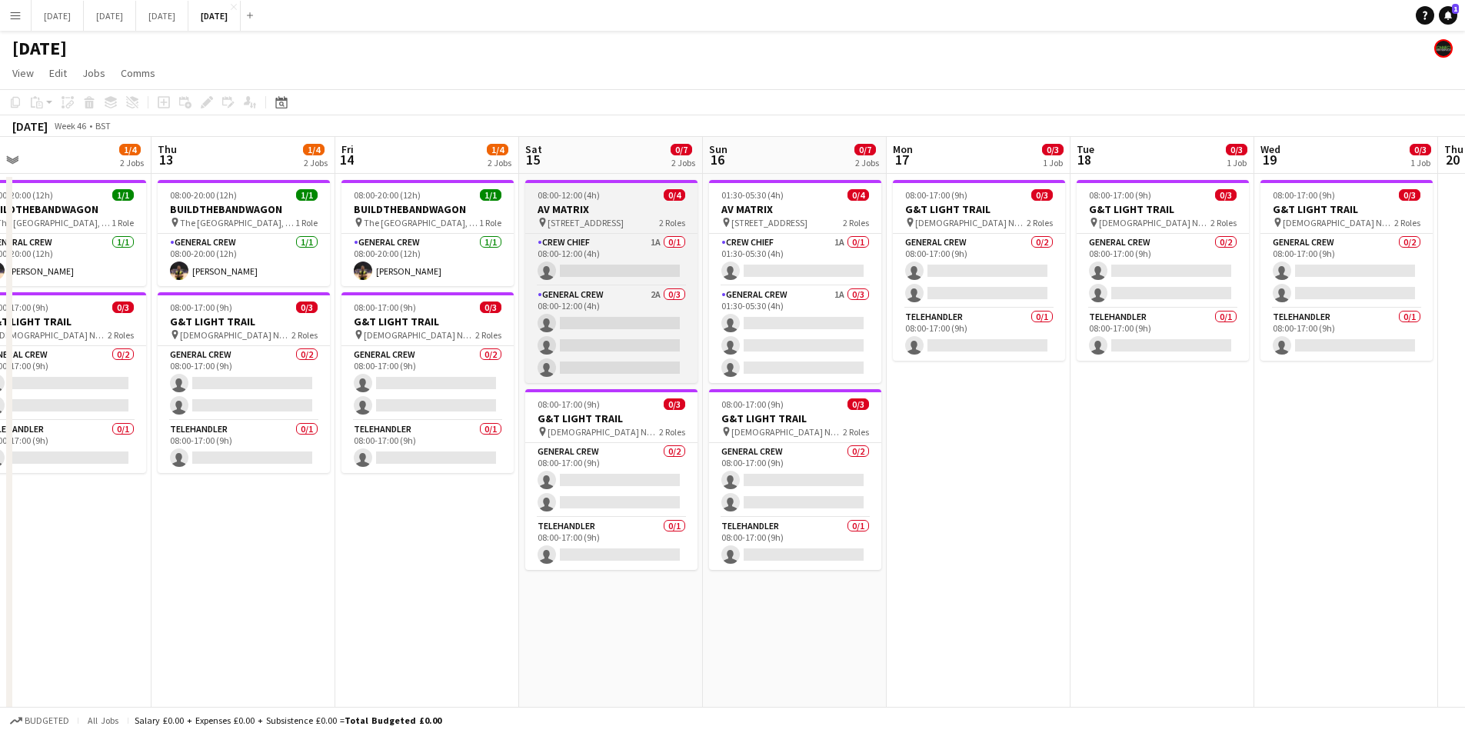
click at [596, 214] on h3 "AV MATRIX" at bounding box center [611, 209] width 172 height 14
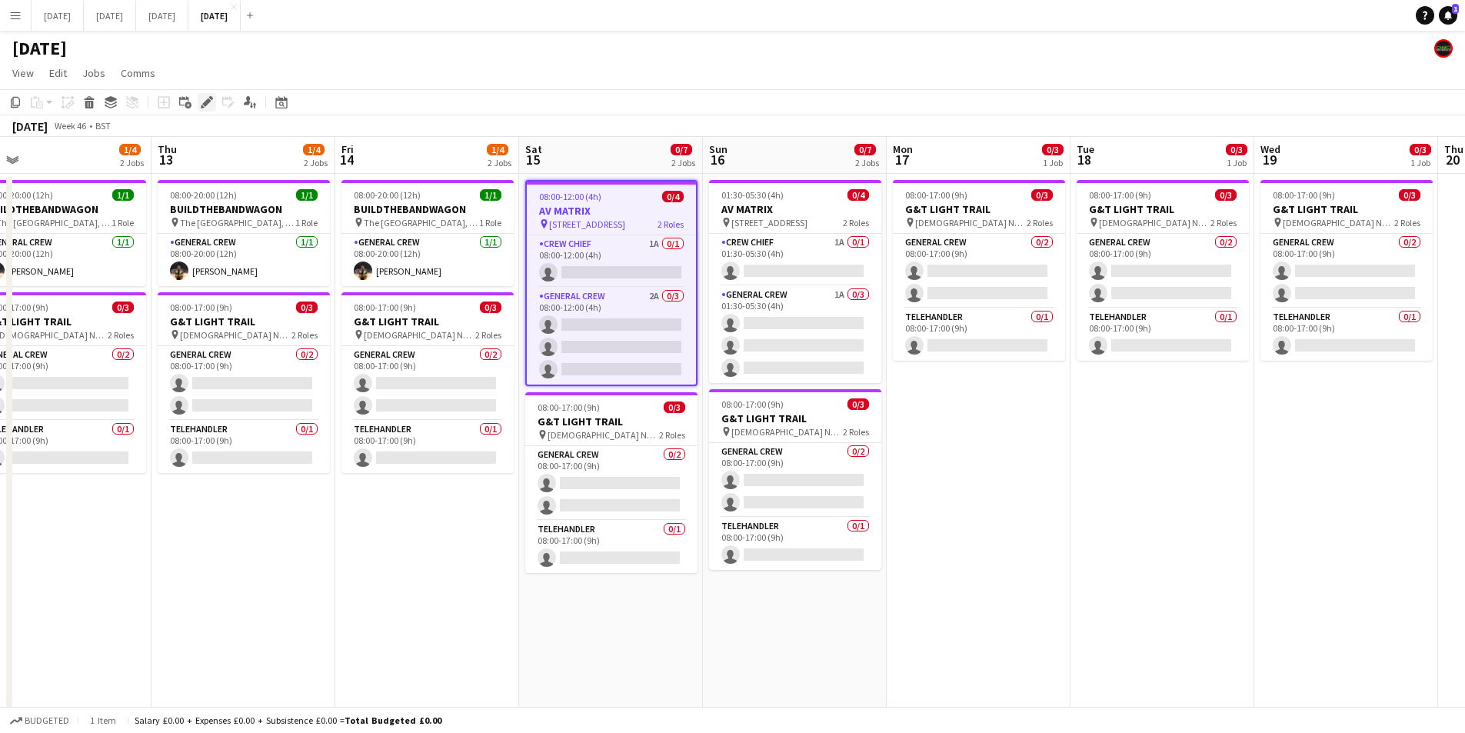
click at [205, 100] on icon "Edit" at bounding box center [207, 102] width 12 height 12
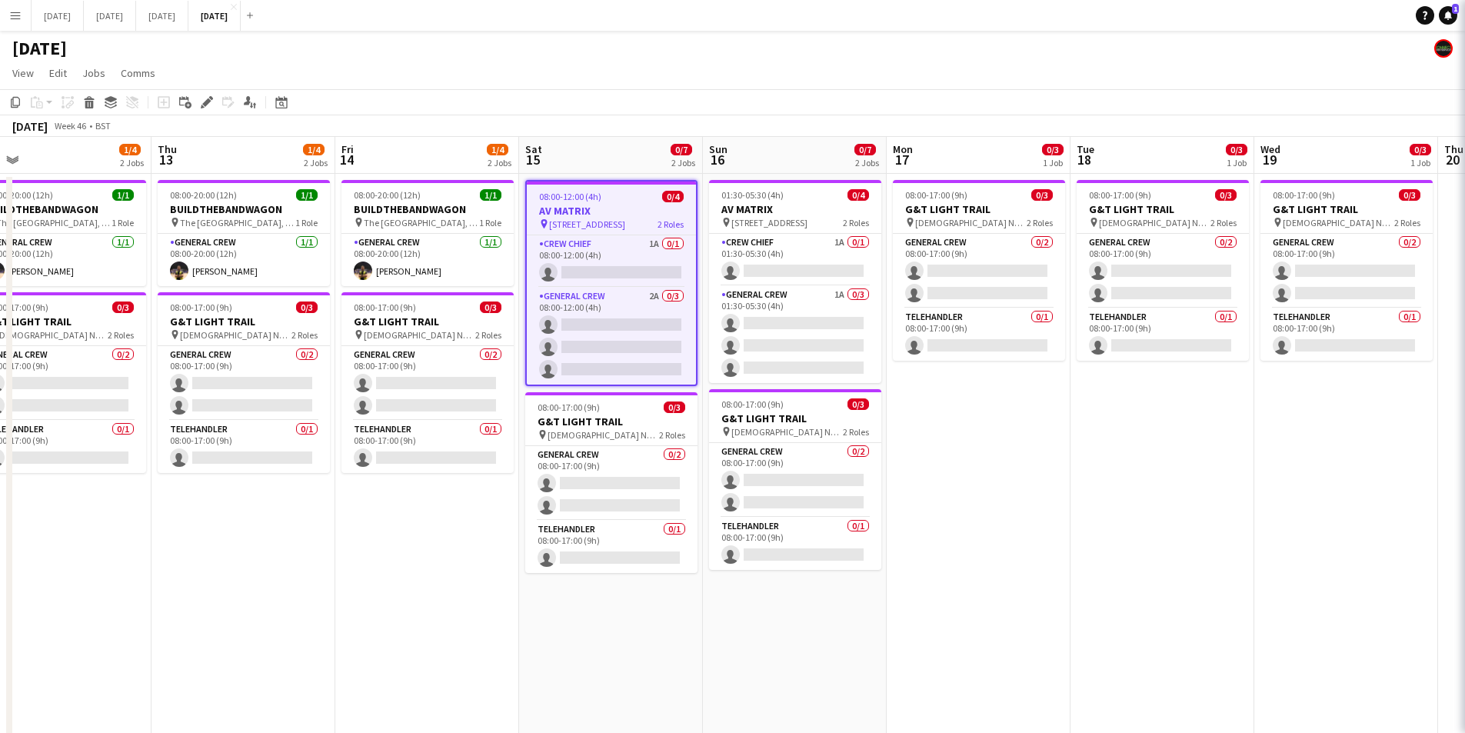
type input "*******"
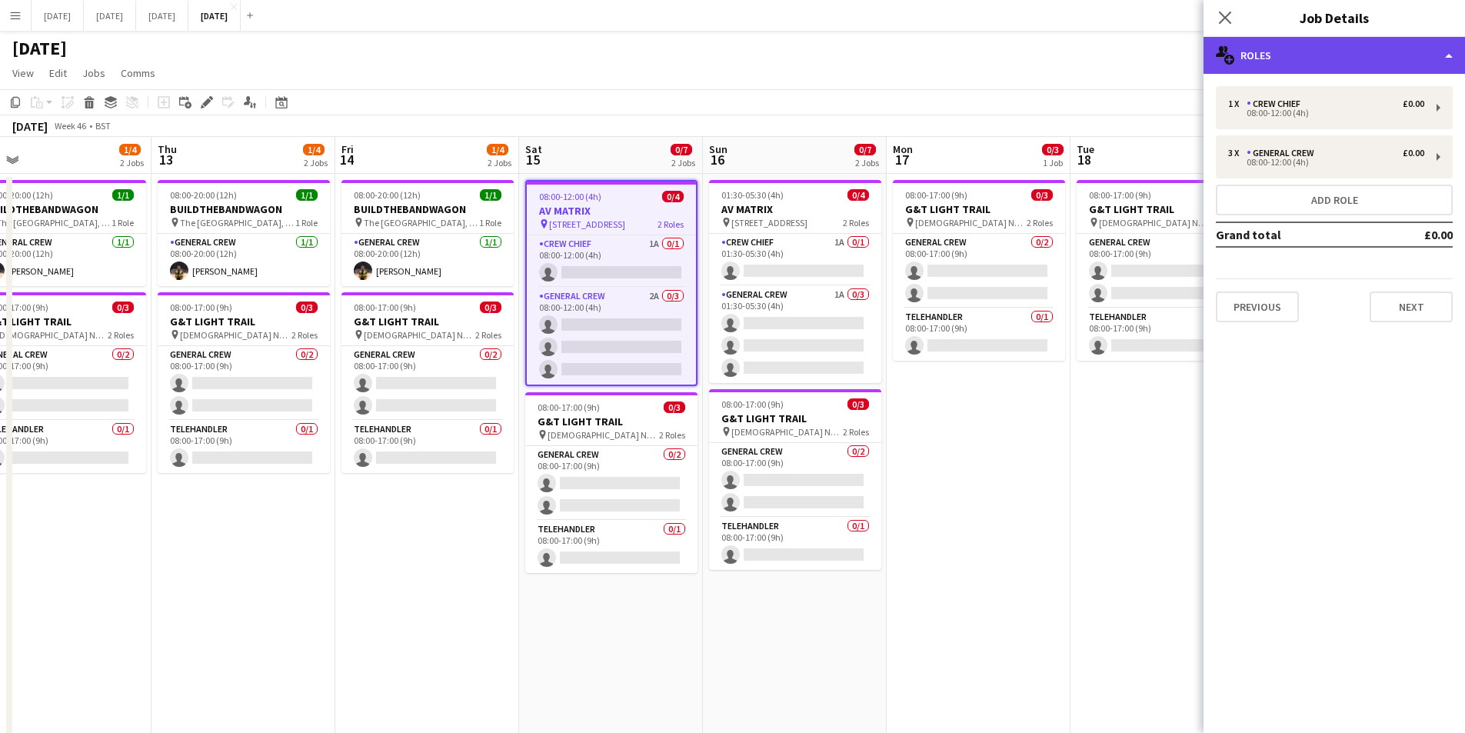
click at [1341, 61] on div "multiple-users-add Roles" at bounding box center [1334, 55] width 261 height 37
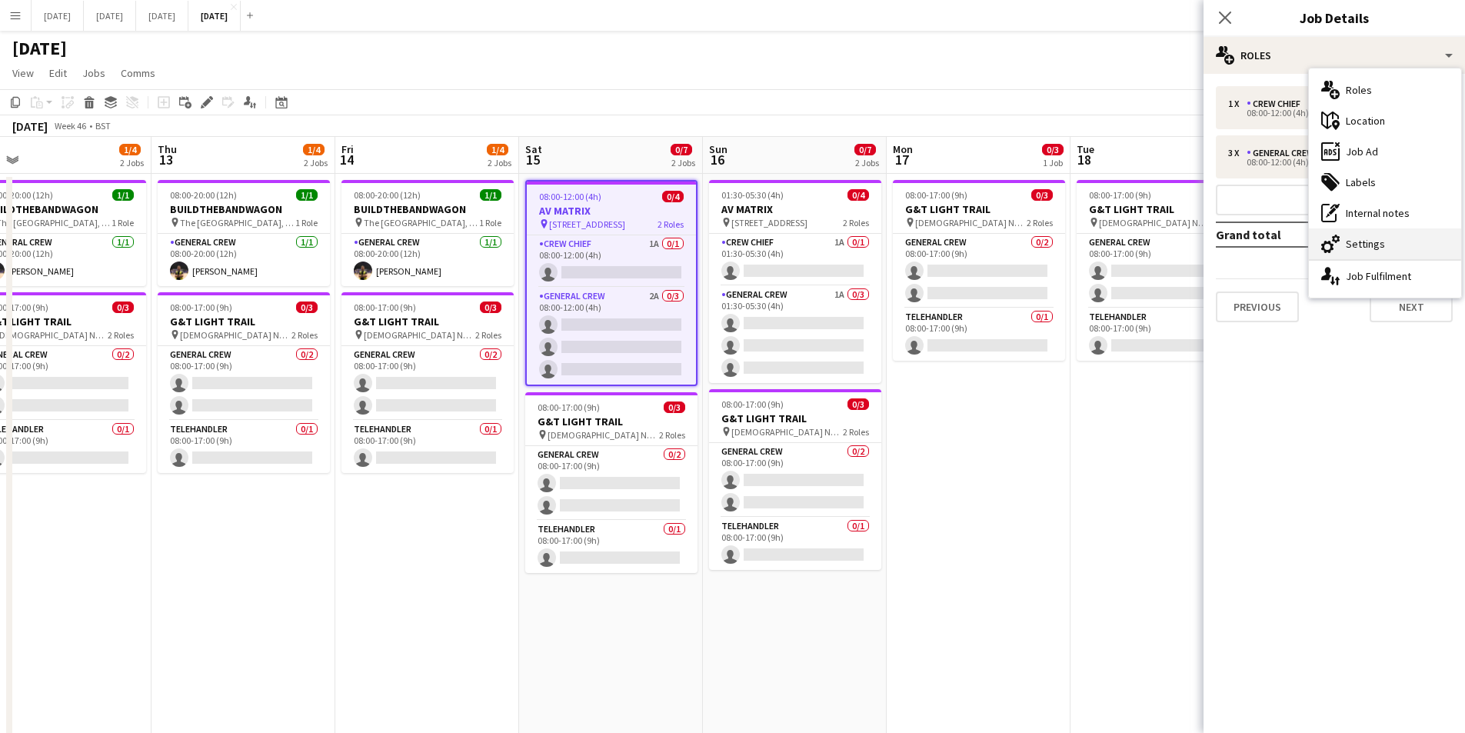
click at [1368, 250] on div "cog-double-3 Settings" at bounding box center [1385, 243] width 152 height 31
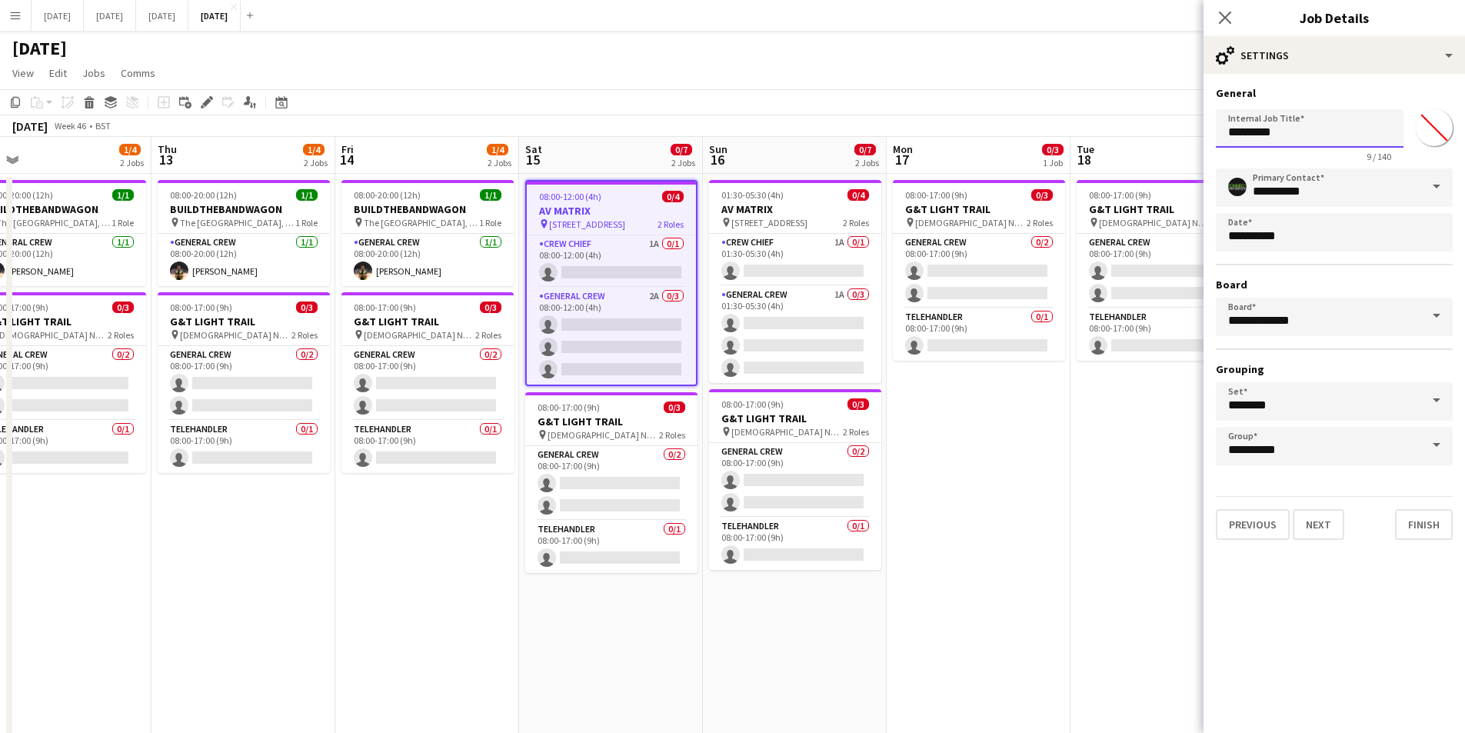
click at [1226, 134] on input "*********" at bounding box center [1310, 128] width 188 height 38
drag, startPoint x: 1285, startPoint y: 130, endPoint x: 1224, endPoint y: 127, distance: 61.6
click at [1224, 127] on input "**********" at bounding box center [1310, 128] width 188 height 38
click at [798, 195] on div "01:30-05:30 (4h) 0/4" at bounding box center [795, 195] width 172 height 12
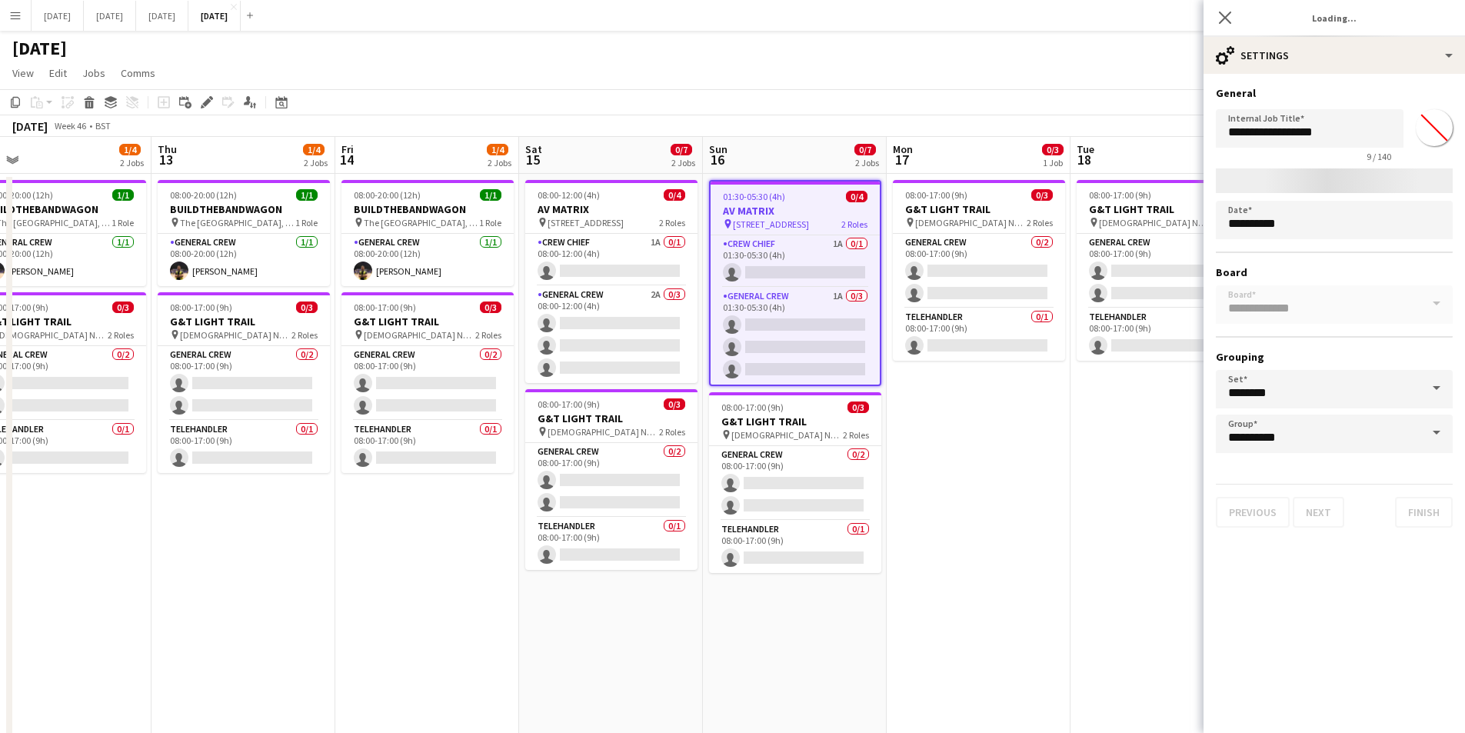
type input "*********"
type input "*******"
type input "**********"
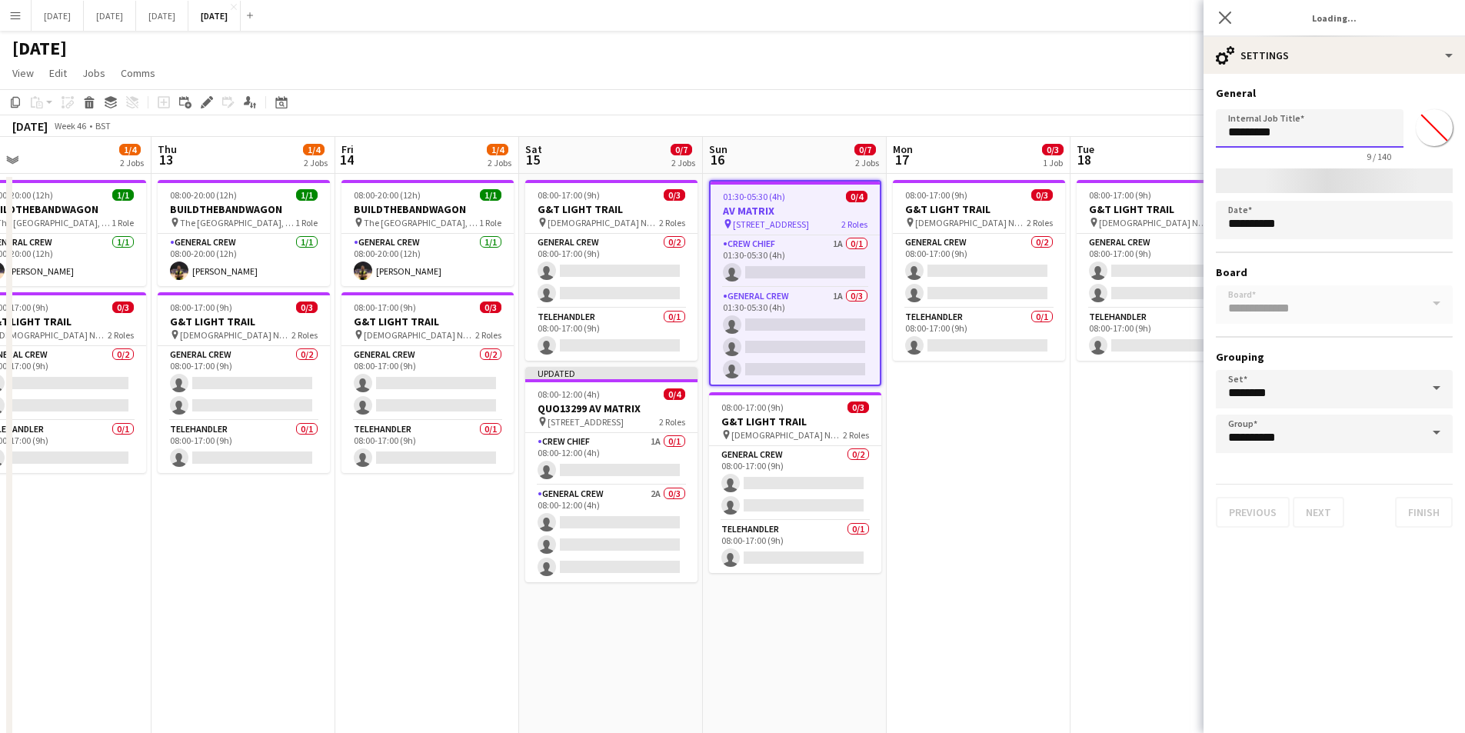
click at [1229, 133] on input "*********" at bounding box center [1310, 128] width 188 height 38
type input "*******"
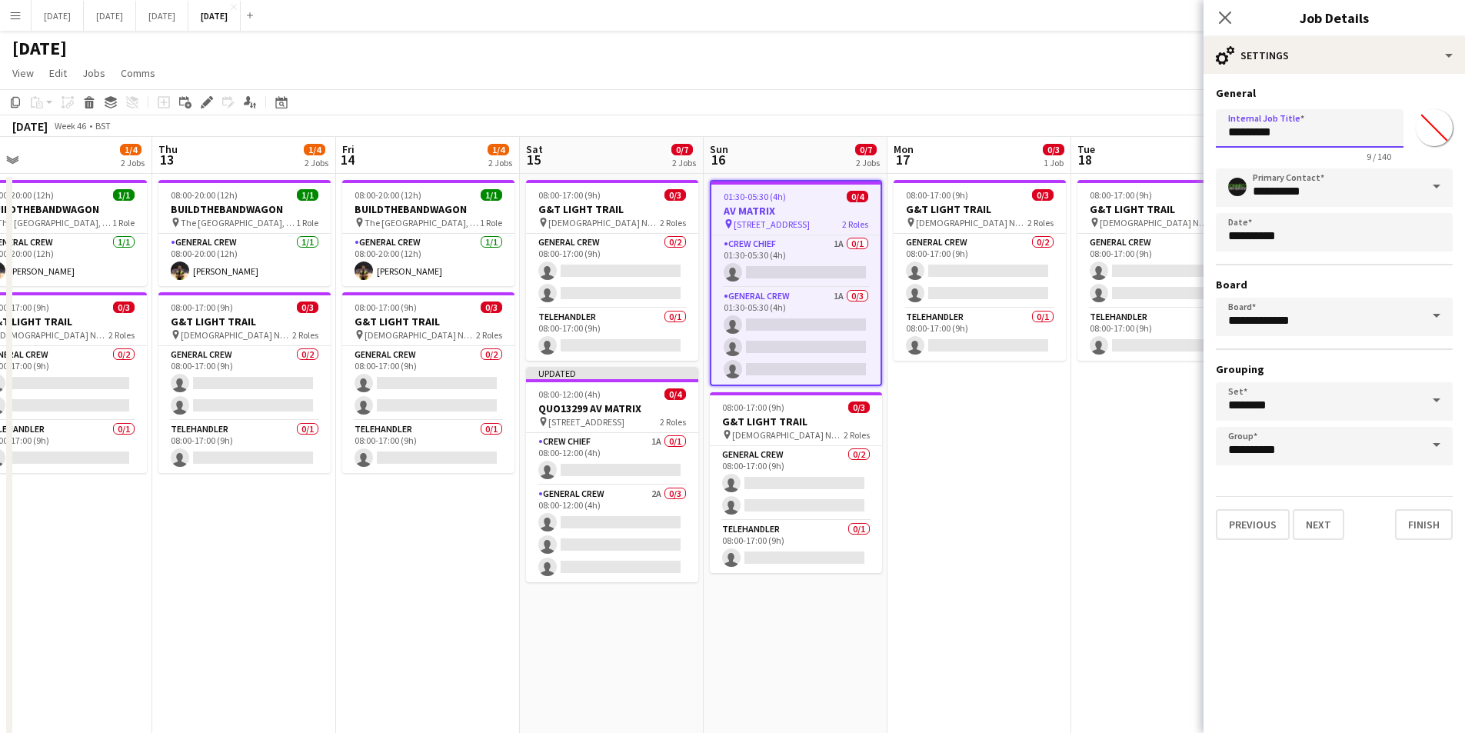
paste input "*********"
type input "**********"
click at [1225, 18] on icon at bounding box center [1224, 17] width 15 height 15
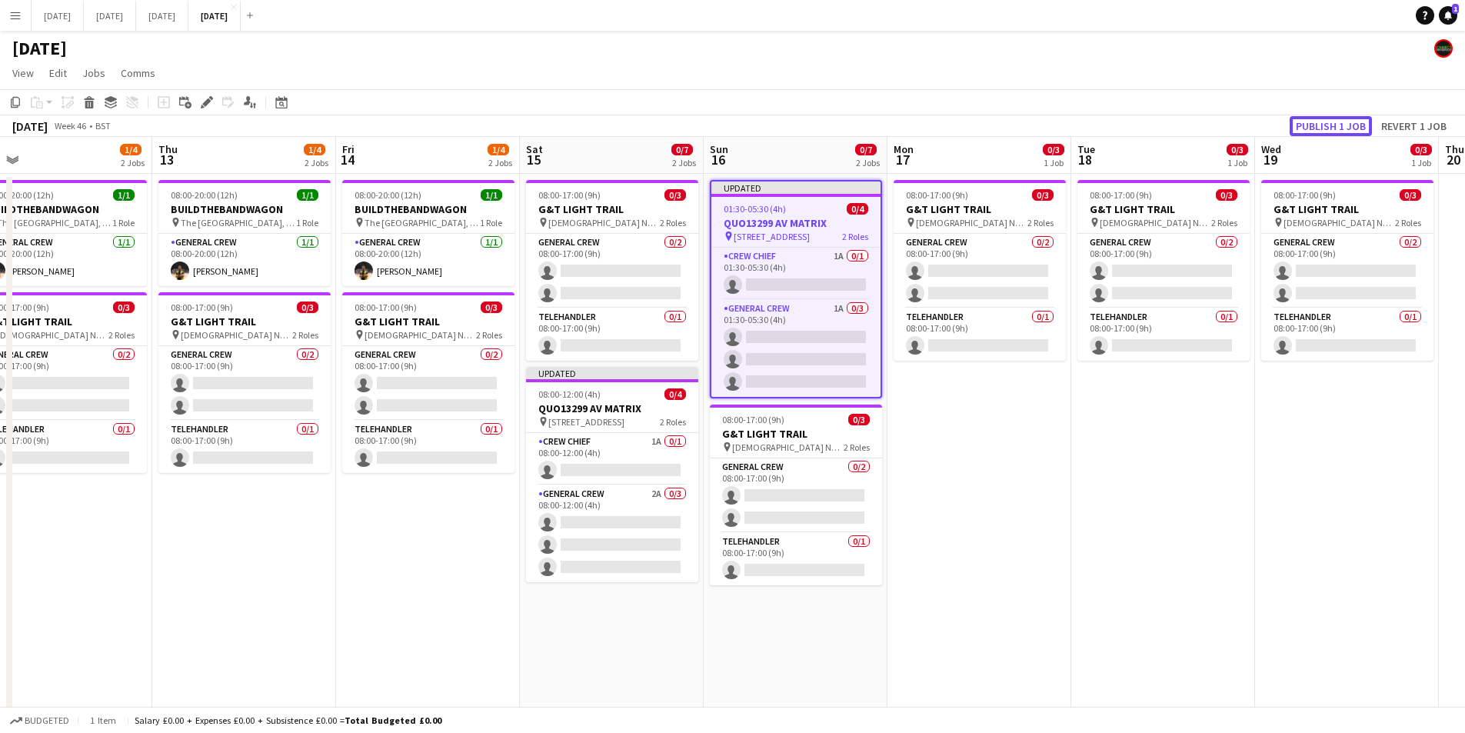
click at [1320, 122] on button "Publish 1 job" at bounding box center [1331, 126] width 82 height 20
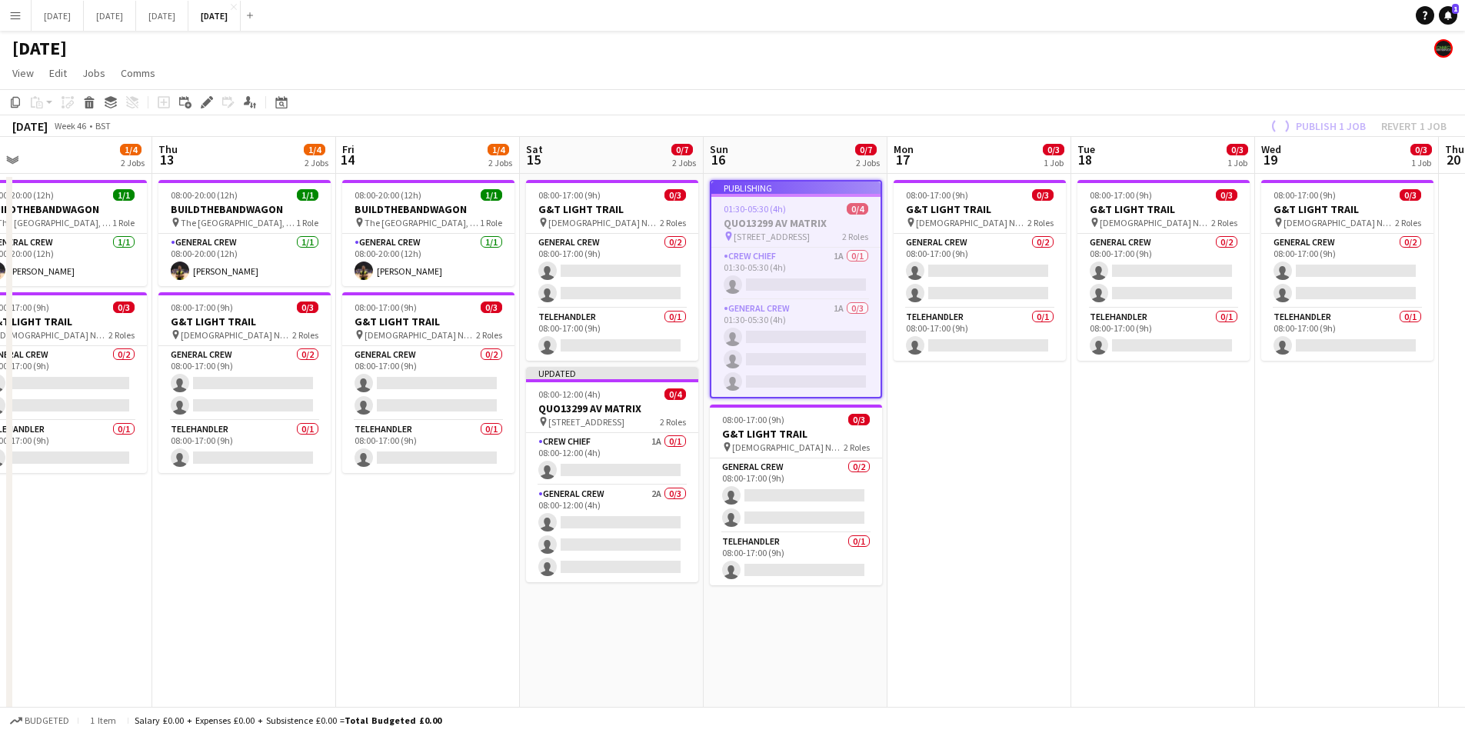
click at [1322, 125] on div "Publish 1 job Revert 1 job" at bounding box center [1357, 126] width 216 height 20
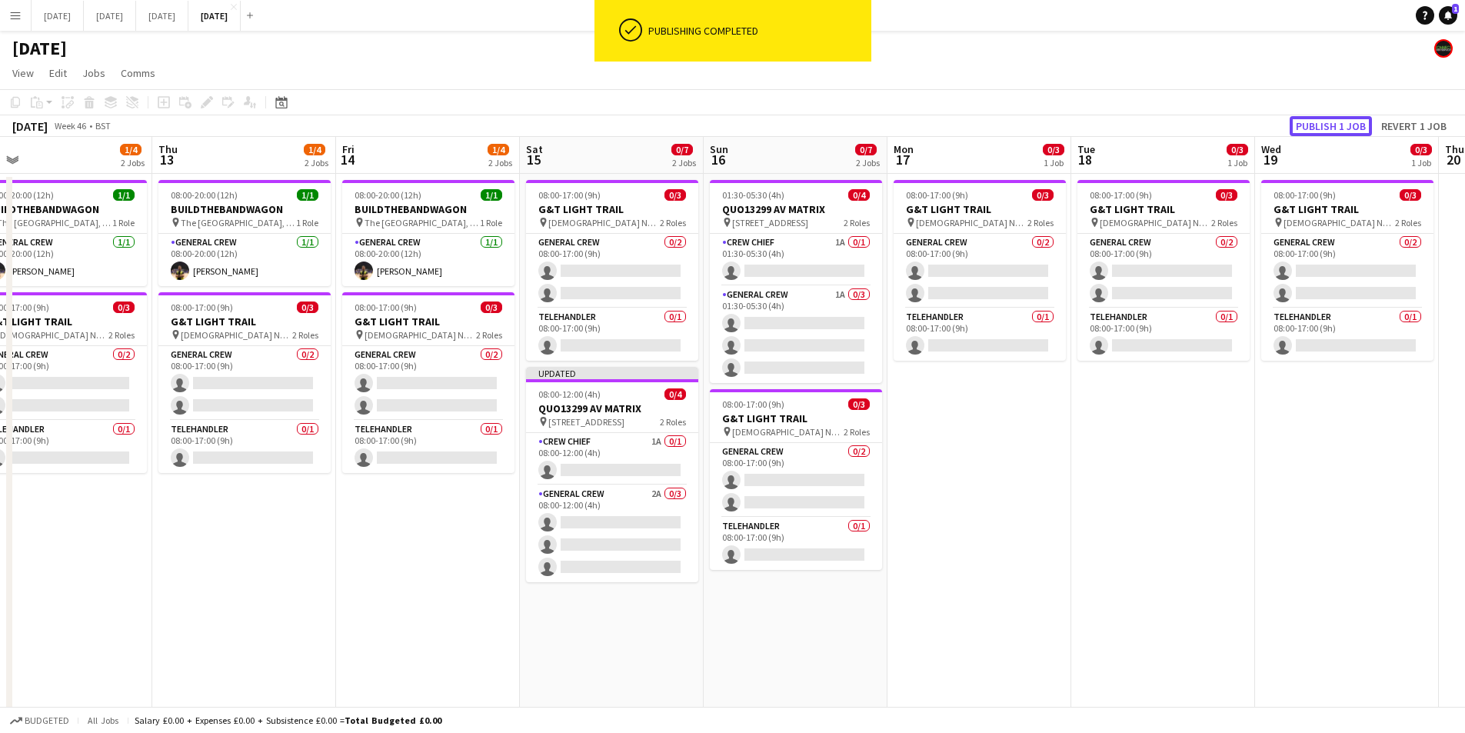
click at [1322, 125] on button "Publish 1 job" at bounding box center [1331, 126] width 82 height 20
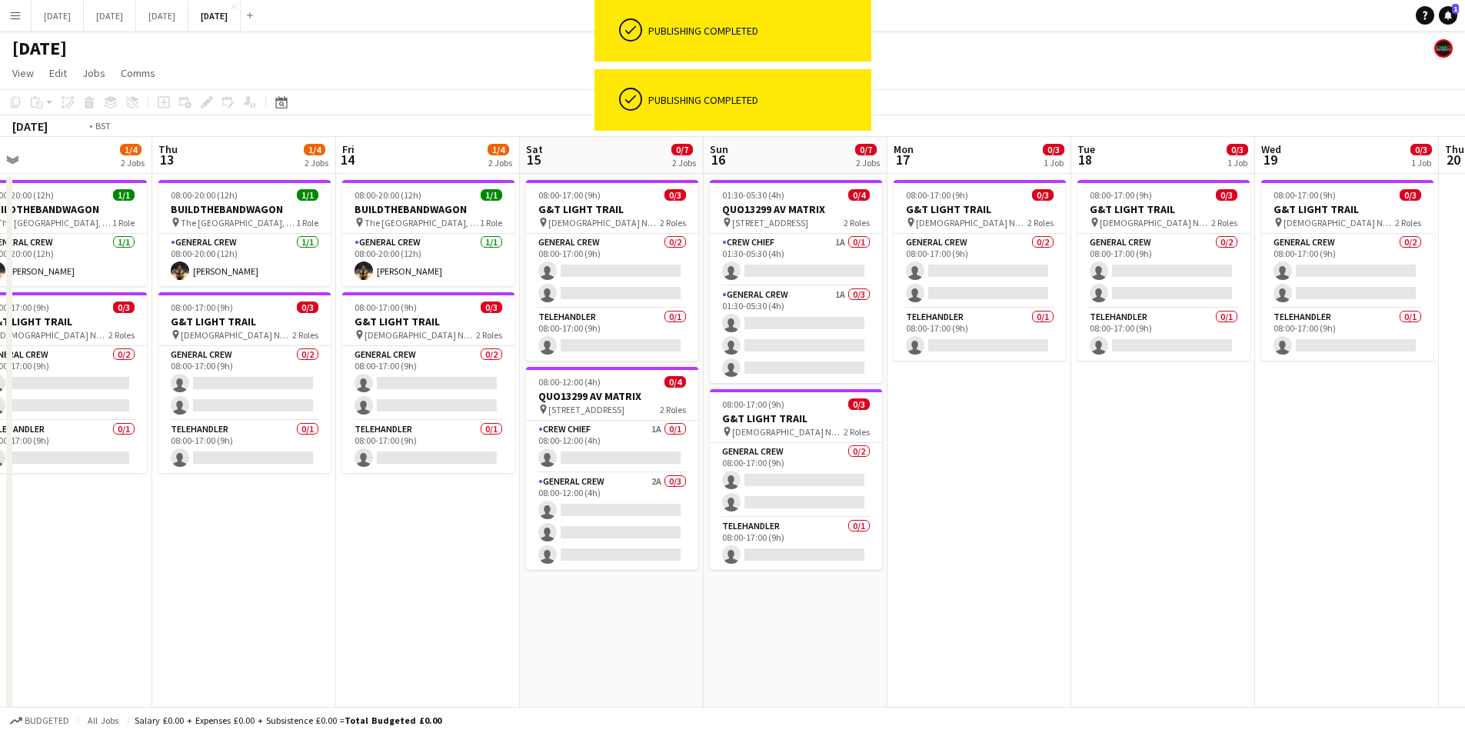
drag, startPoint x: 844, startPoint y: 530, endPoint x: 676, endPoint y: 42, distance: 515.9
click at [1176, 441] on app-calendar-viewport "Sun 9 3/21 5 Jobs Mon 10 1/4 2 Jobs Tue 11 1/4 2 Jobs Wed 12 1/4 2 Jobs Thu 13 …" at bounding box center [732, 634] width 1465 height 995
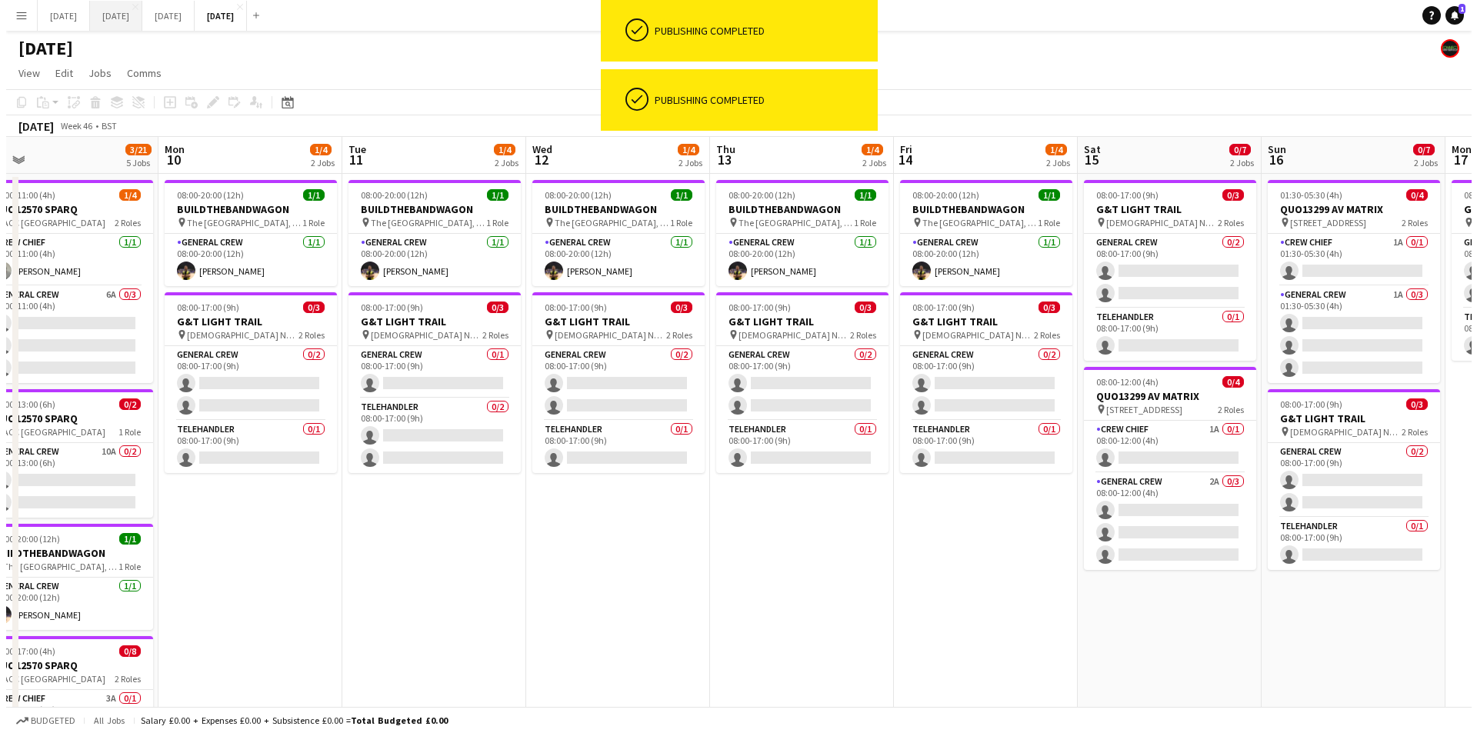
scroll to position [0, 440]
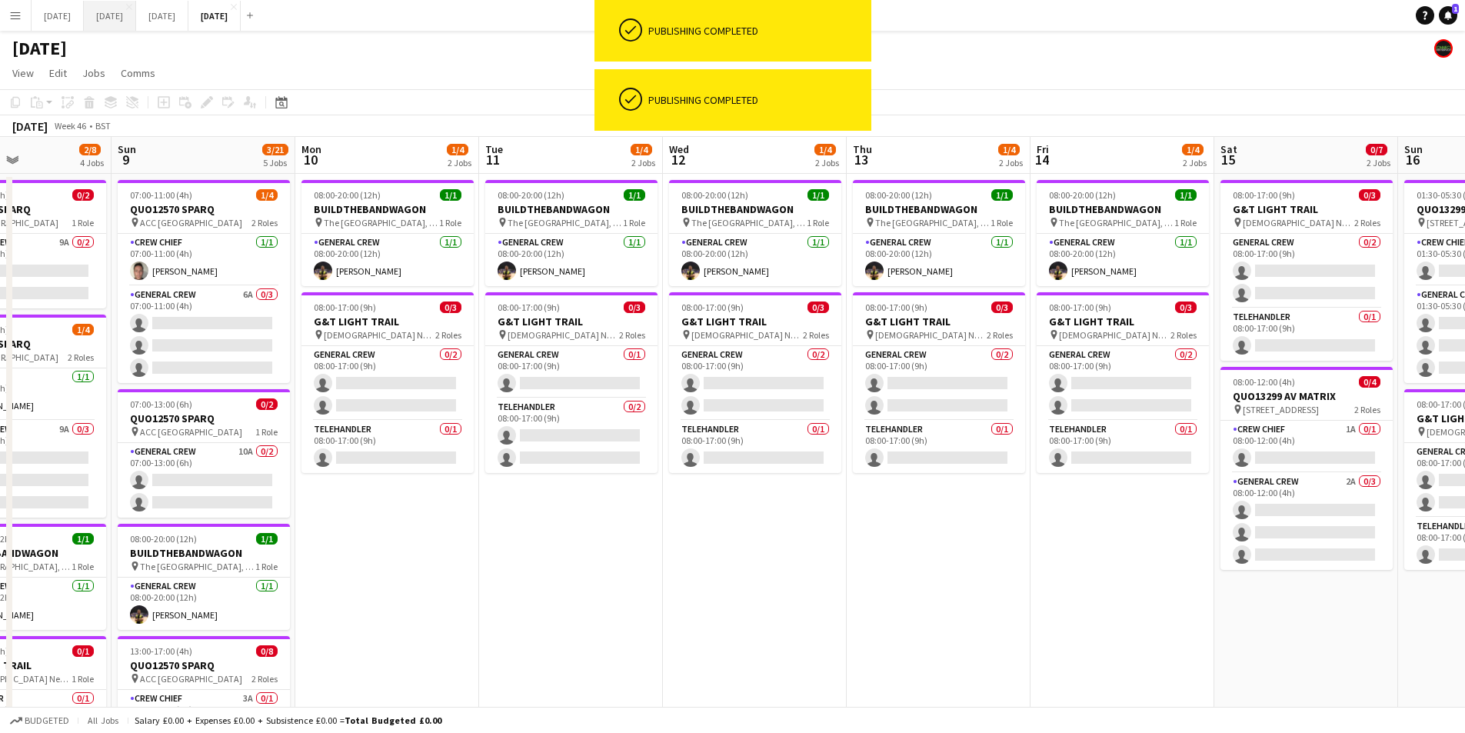
click at [136, 21] on button "[DATE] Close" at bounding box center [110, 16] width 52 height 30
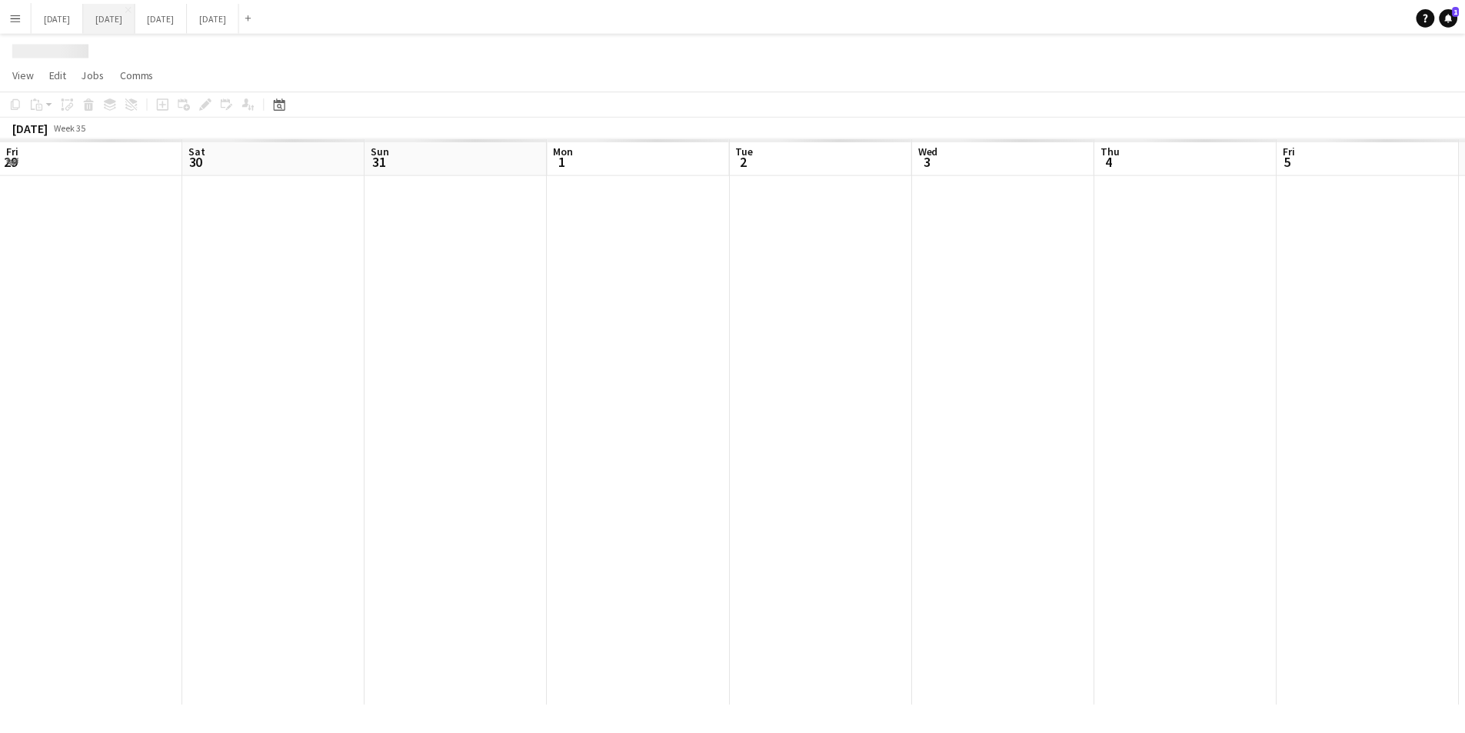
scroll to position [0, 495]
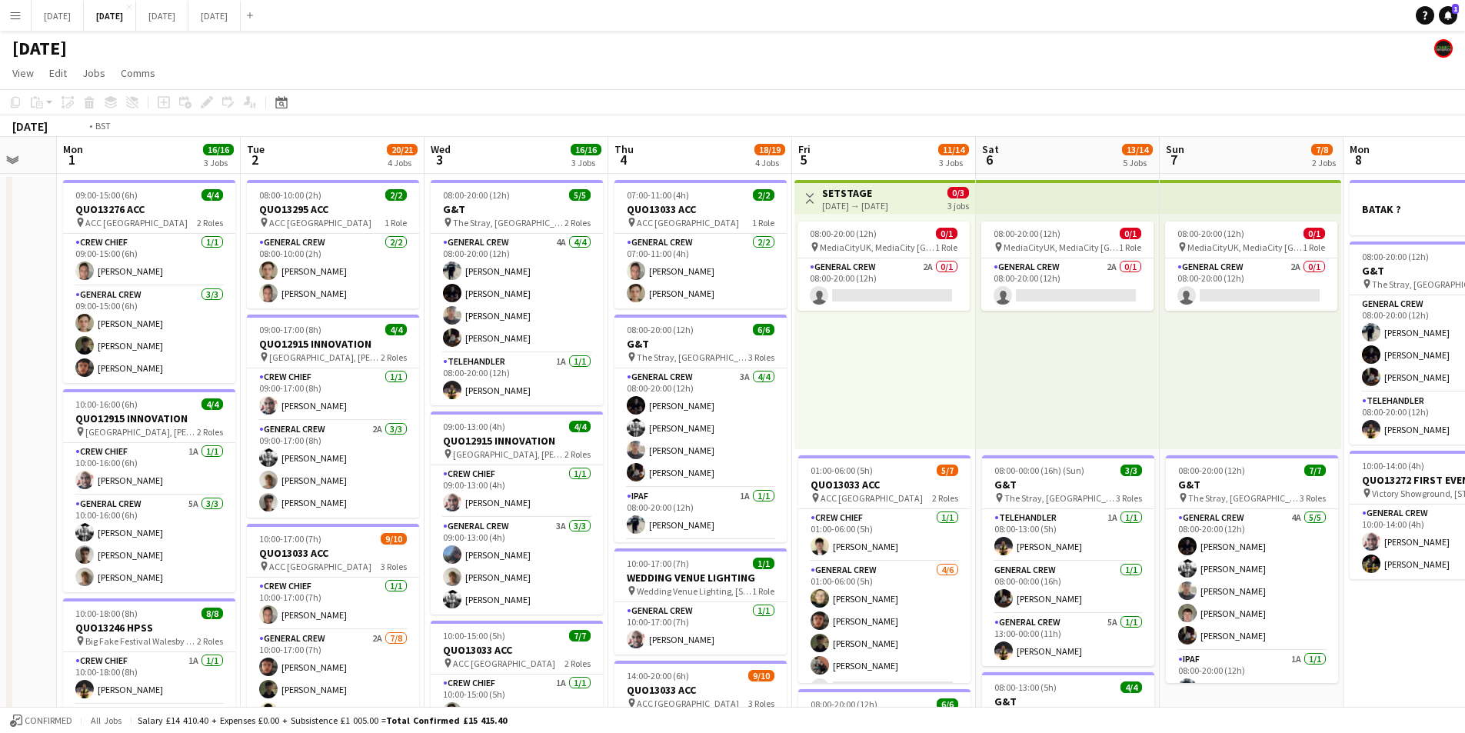
drag, startPoint x: 1201, startPoint y: 461, endPoint x: 884, endPoint y: 485, distance: 317.0
click at [884, 485] on app-calendar-viewport "Fri 29 Sat 30 Sun 31 Mon 1 16/16 3 Jobs Tue 2 20/21 4 Jobs Wed 3 16/16 3 Jobs T…" at bounding box center [732, 666] width 1465 height 1058
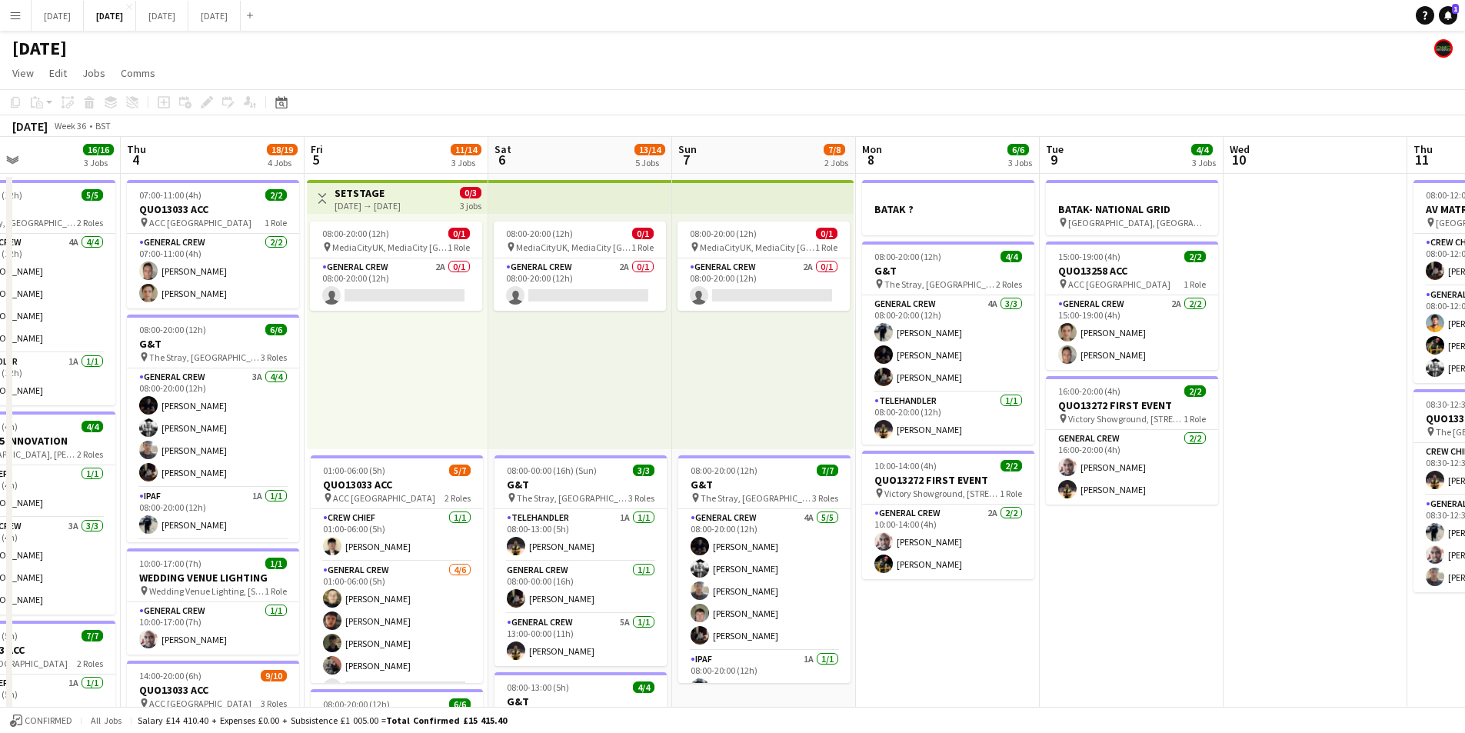
drag, startPoint x: 1359, startPoint y: 553, endPoint x: 1209, endPoint y: 559, distance: 150.1
click at [1209, 559] on app-calendar-viewport "Sun 31 Mon 1 16/16 3 Jobs Tue 2 20/21 4 Jobs Wed 3 16/16 3 Jobs Thu 4 18/19 4 J…" at bounding box center [732, 666] width 1465 height 1058
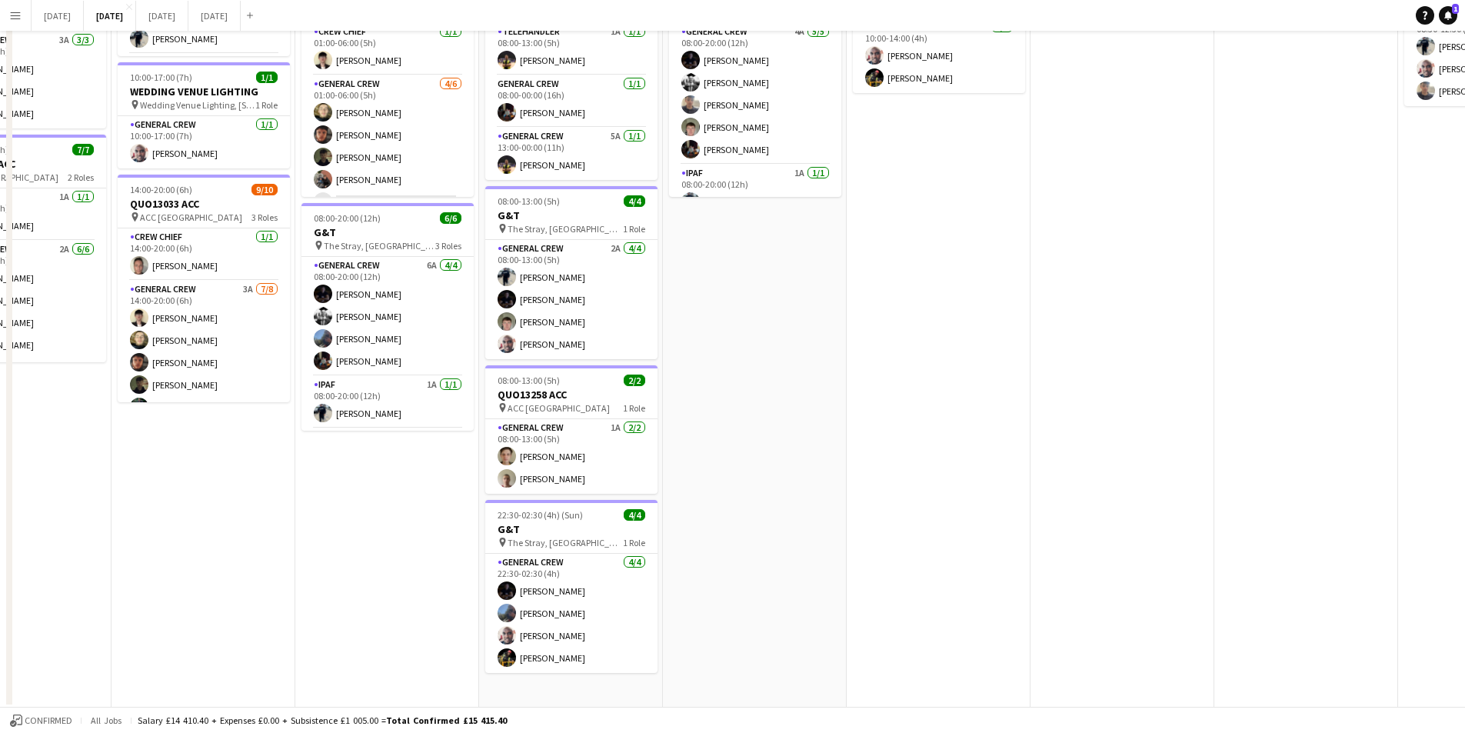
scroll to position [25, 0]
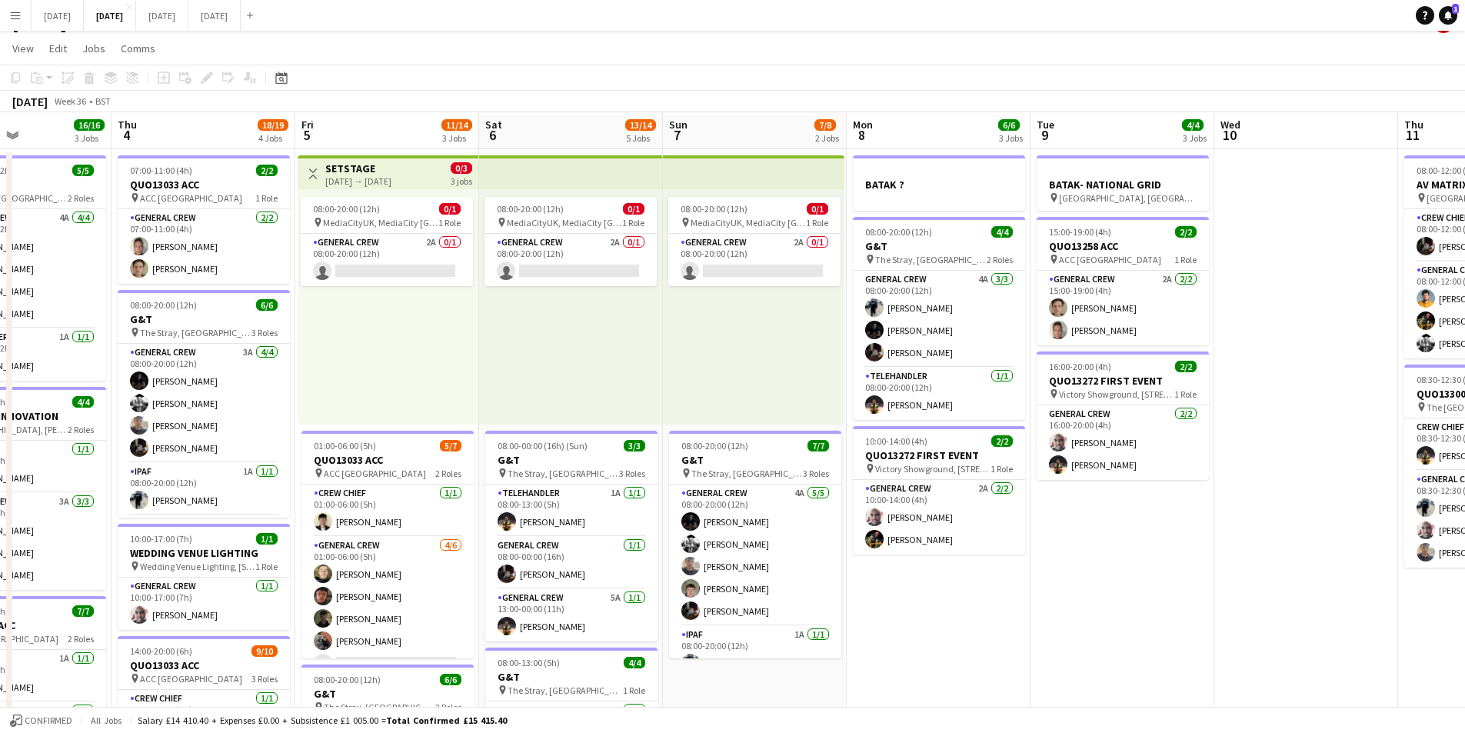
drag, startPoint x: 1247, startPoint y: 544, endPoint x: 818, endPoint y: 528, distance: 429.4
click at [793, 528] on app-calendar-viewport "Mon 1 16/16 3 Jobs Tue 2 20/21 4 Jobs Wed 3 16/16 3 Jobs Thu 4 18/19 4 Jobs Fri…" at bounding box center [732, 641] width 1465 height 1058
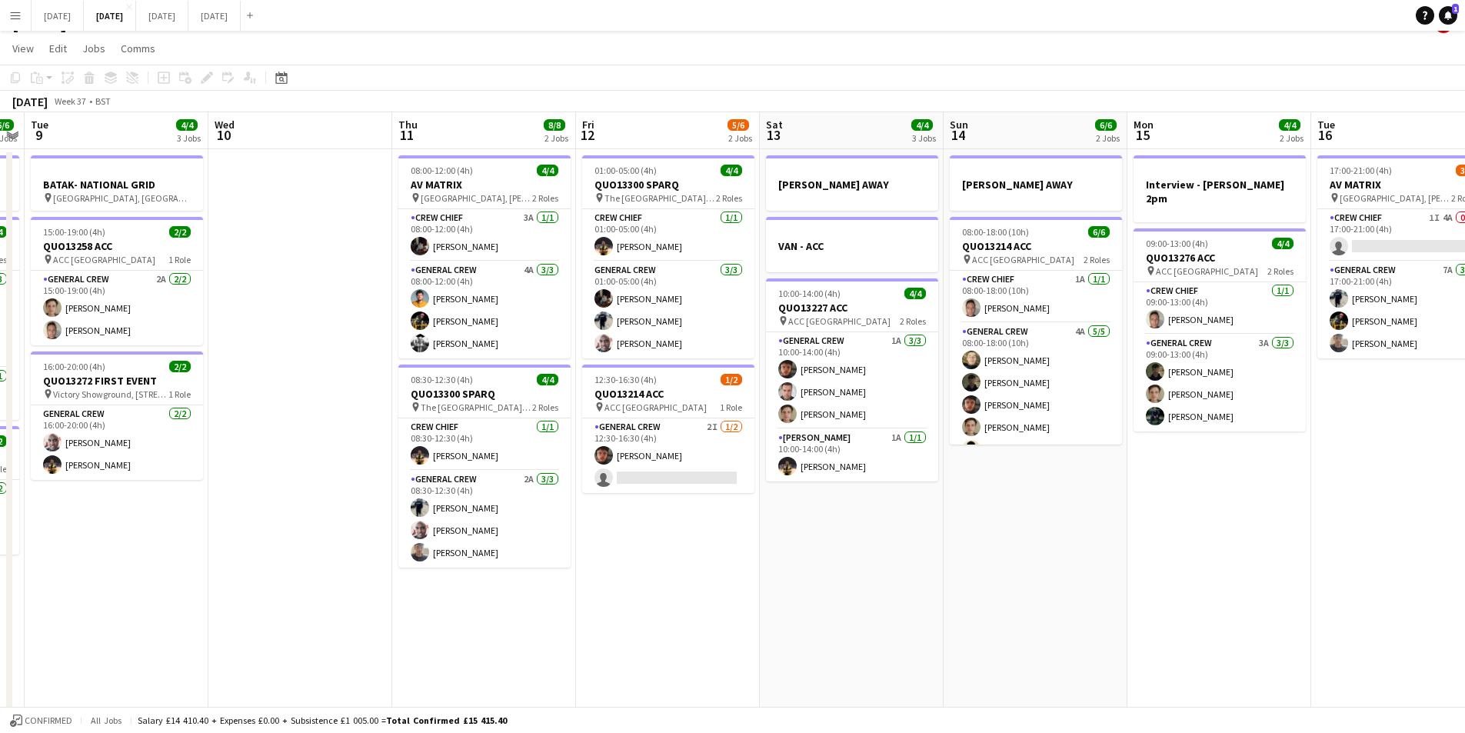
scroll to position [0, 552]
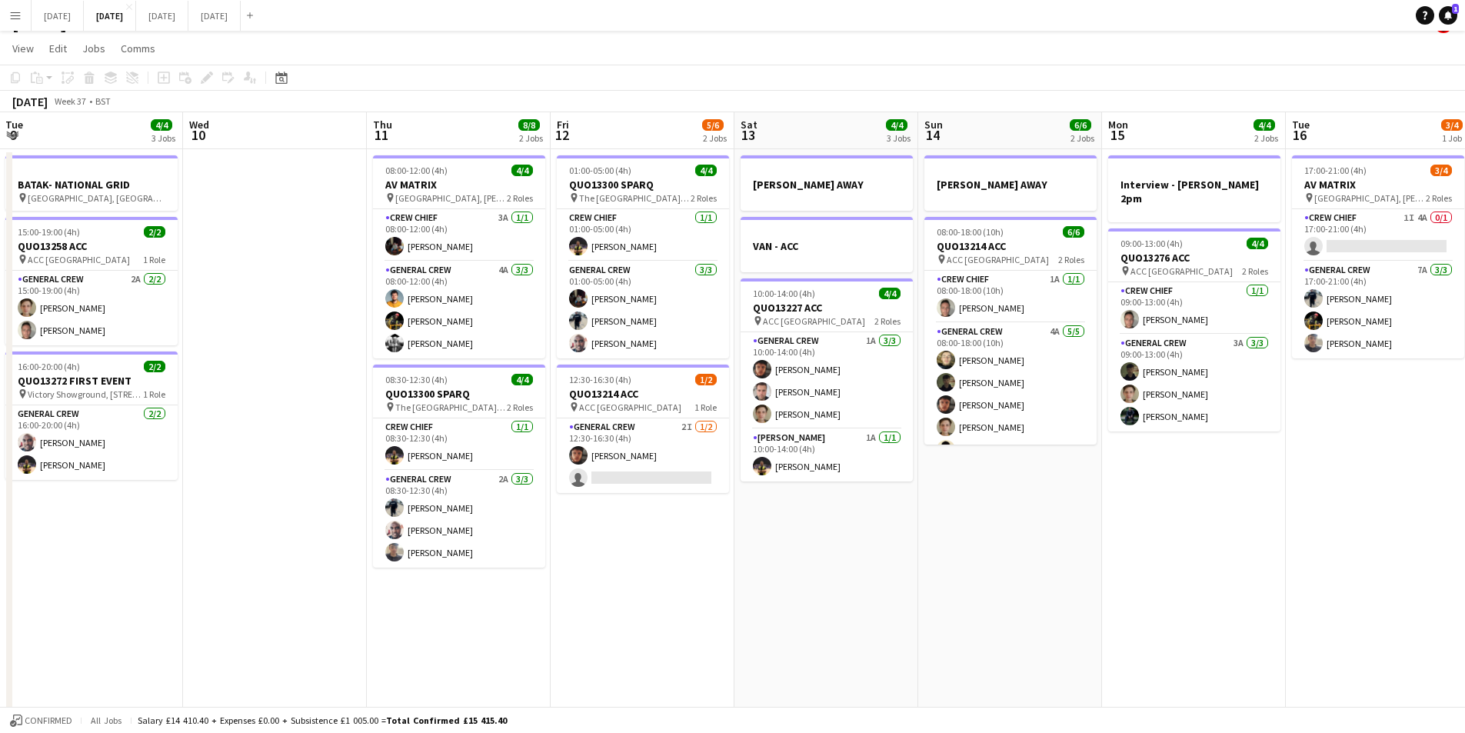
drag, startPoint x: 893, startPoint y: 400, endPoint x: 318, endPoint y: 367, distance: 575.5
click at [318, 367] on app-calendar-viewport "Sat 6 13/14 5 Jobs Sun 7 7/8 2 Jobs Mon 8 6/6 3 Jobs Tue 9 4/4 3 Jobs Wed 10 Th…" at bounding box center [732, 641] width 1465 height 1058
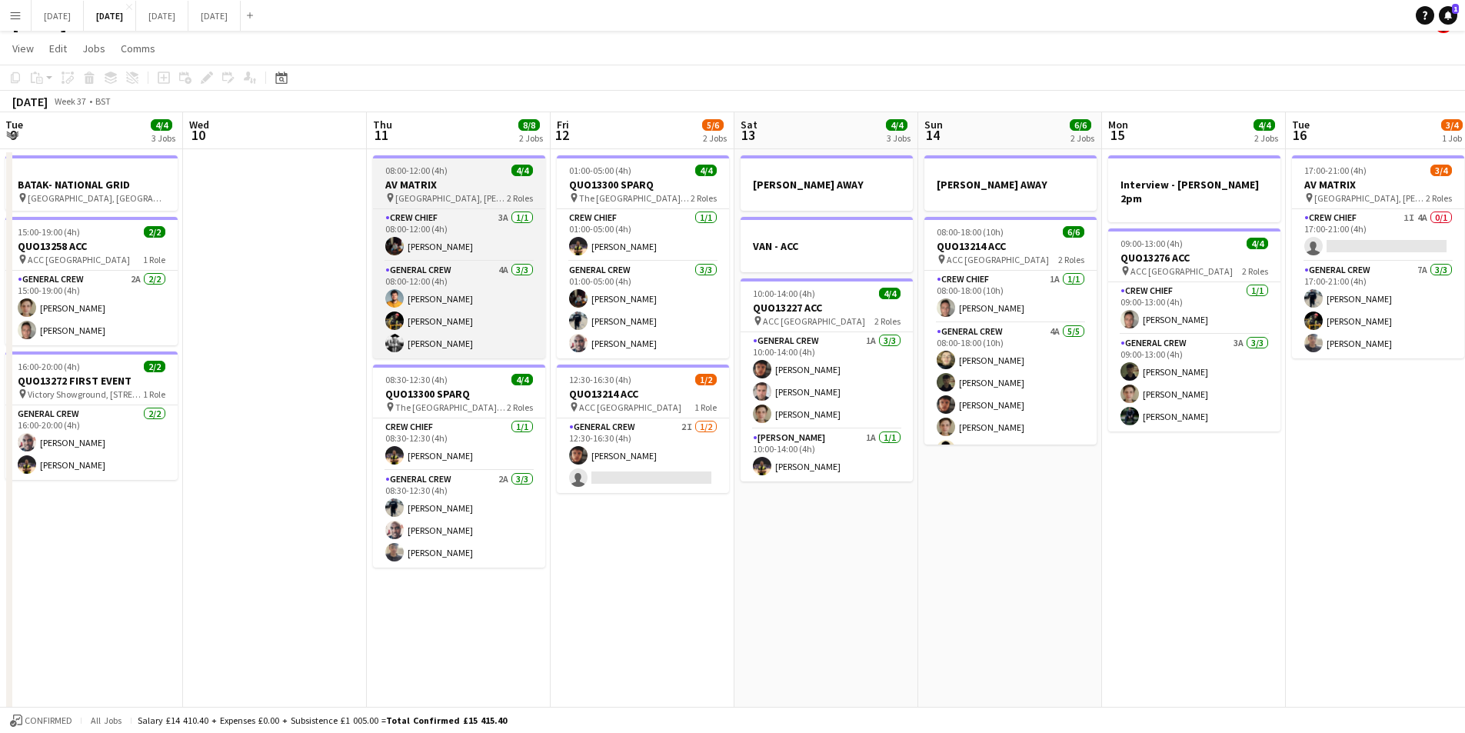
click at [442, 178] on h3 "AV MATRIX" at bounding box center [459, 185] width 172 height 14
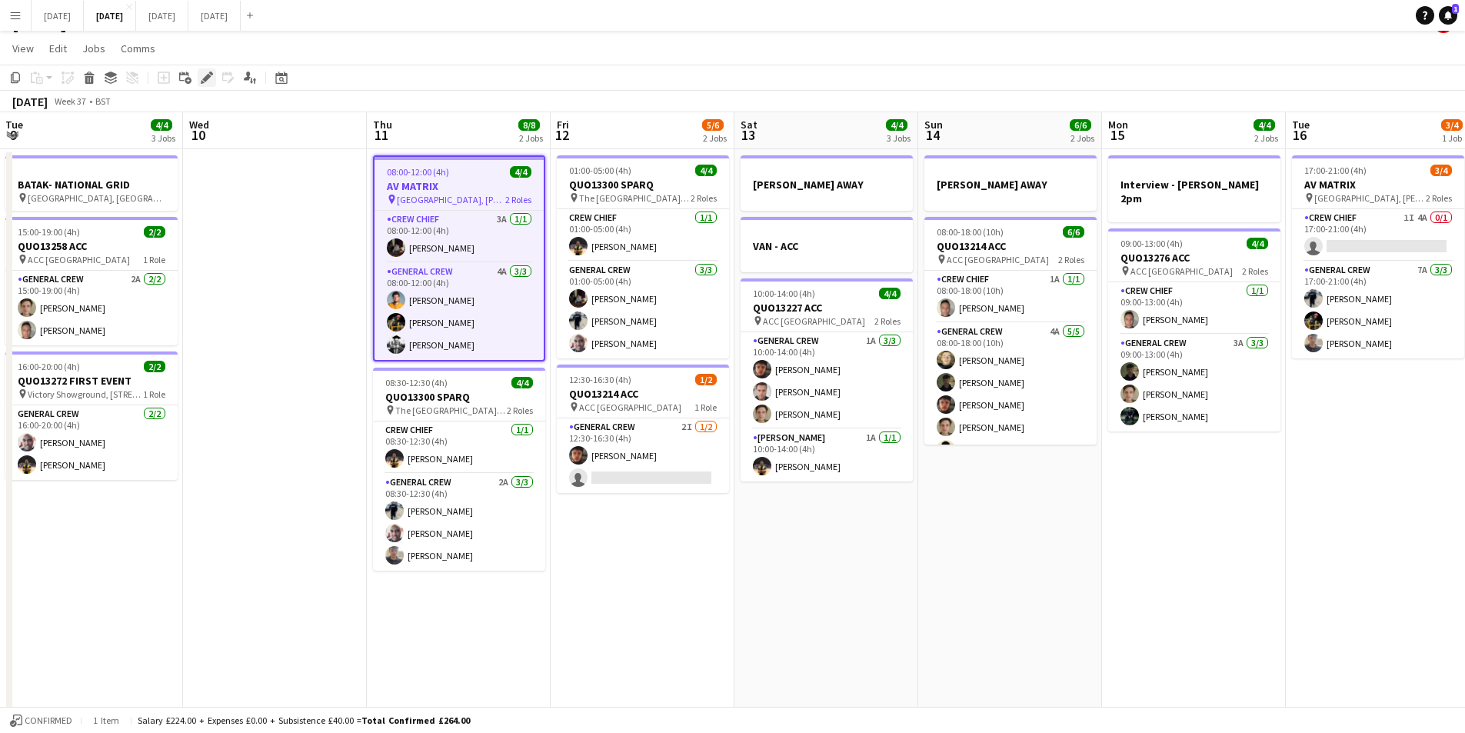
click at [205, 80] on icon at bounding box center [206, 78] width 8 height 8
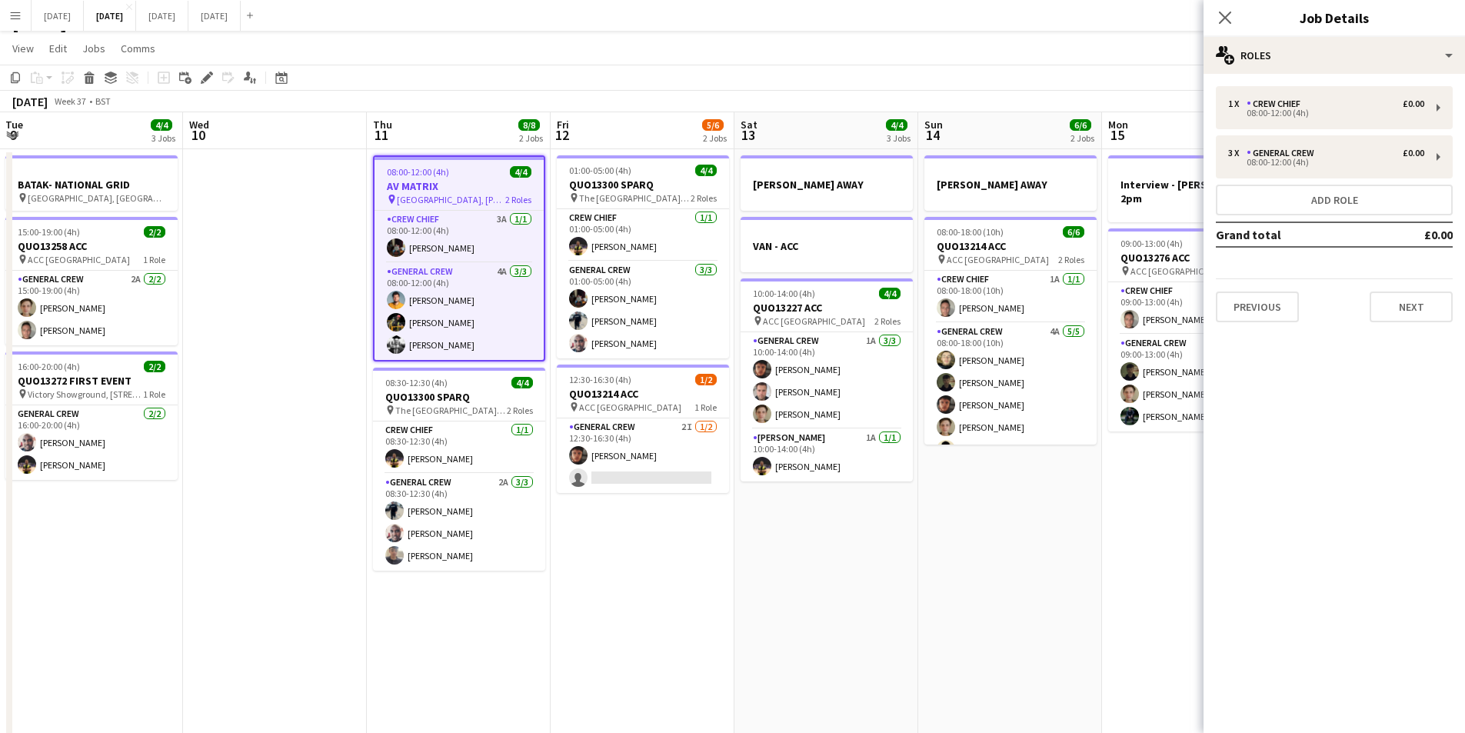
click at [1351, 35] on div "Close pop-in Job Details" at bounding box center [1334, 18] width 261 height 37
type input "*******"
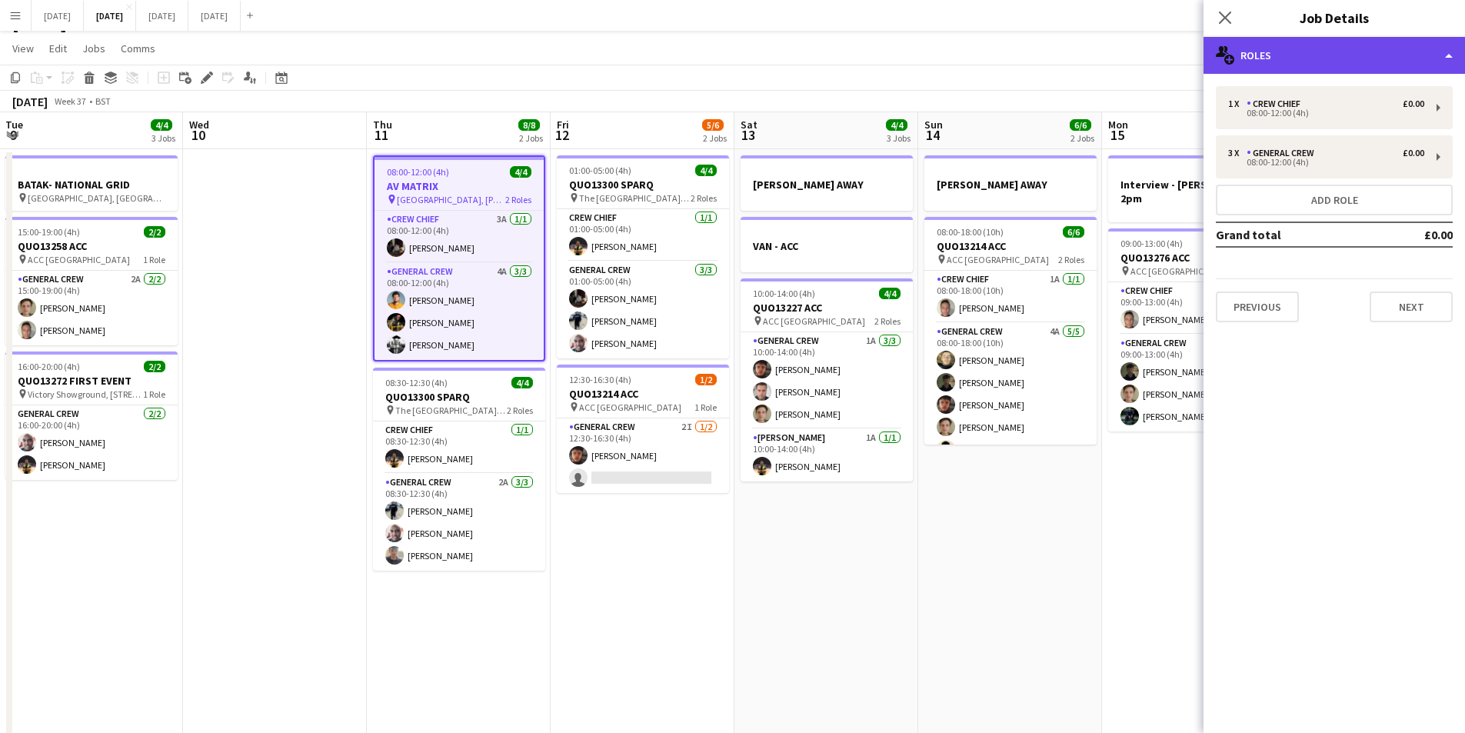
click at [1360, 55] on div "multiple-users-add Roles" at bounding box center [1334, 55] width 261 height 37
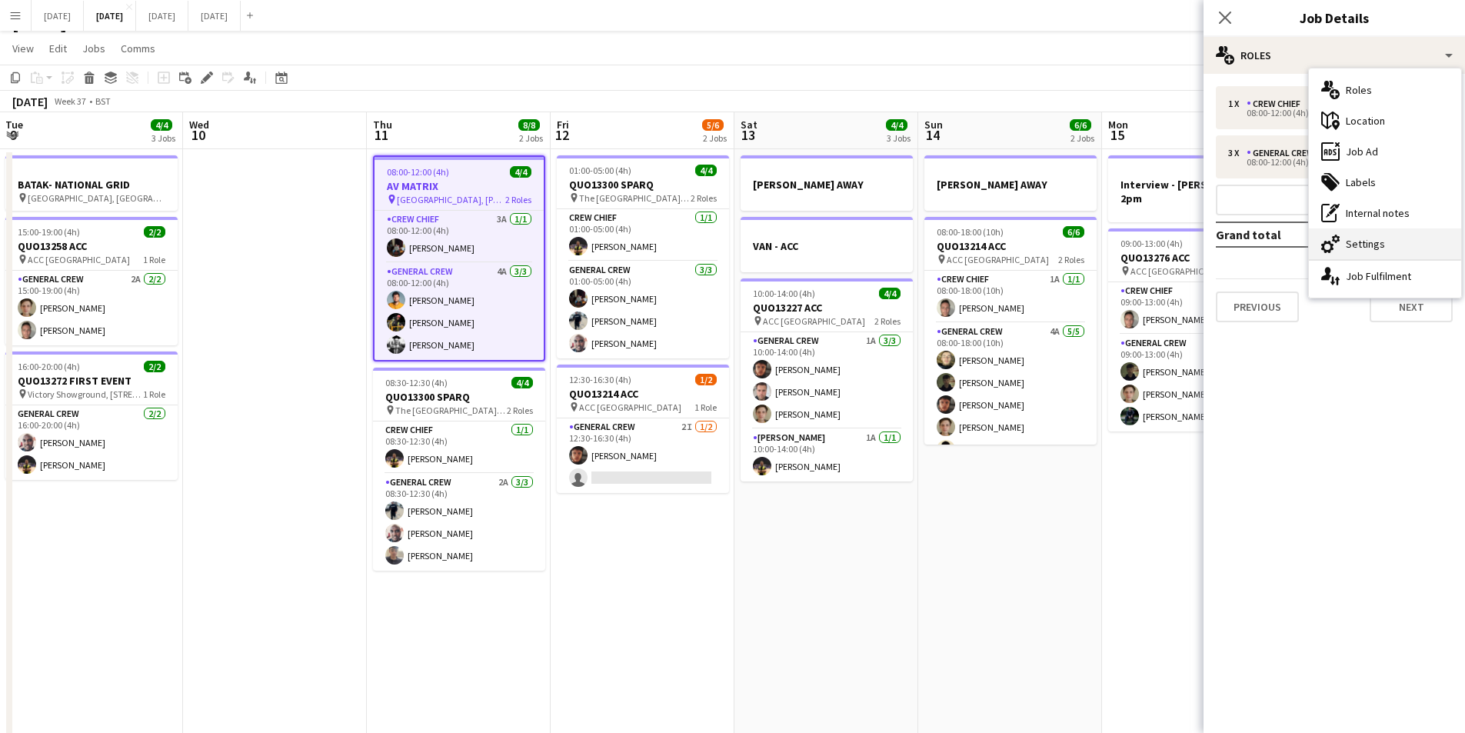
click at [1372, 236] on div "cog-double-3 Settings" at bounding box center [1385, 243] width 152 height 31
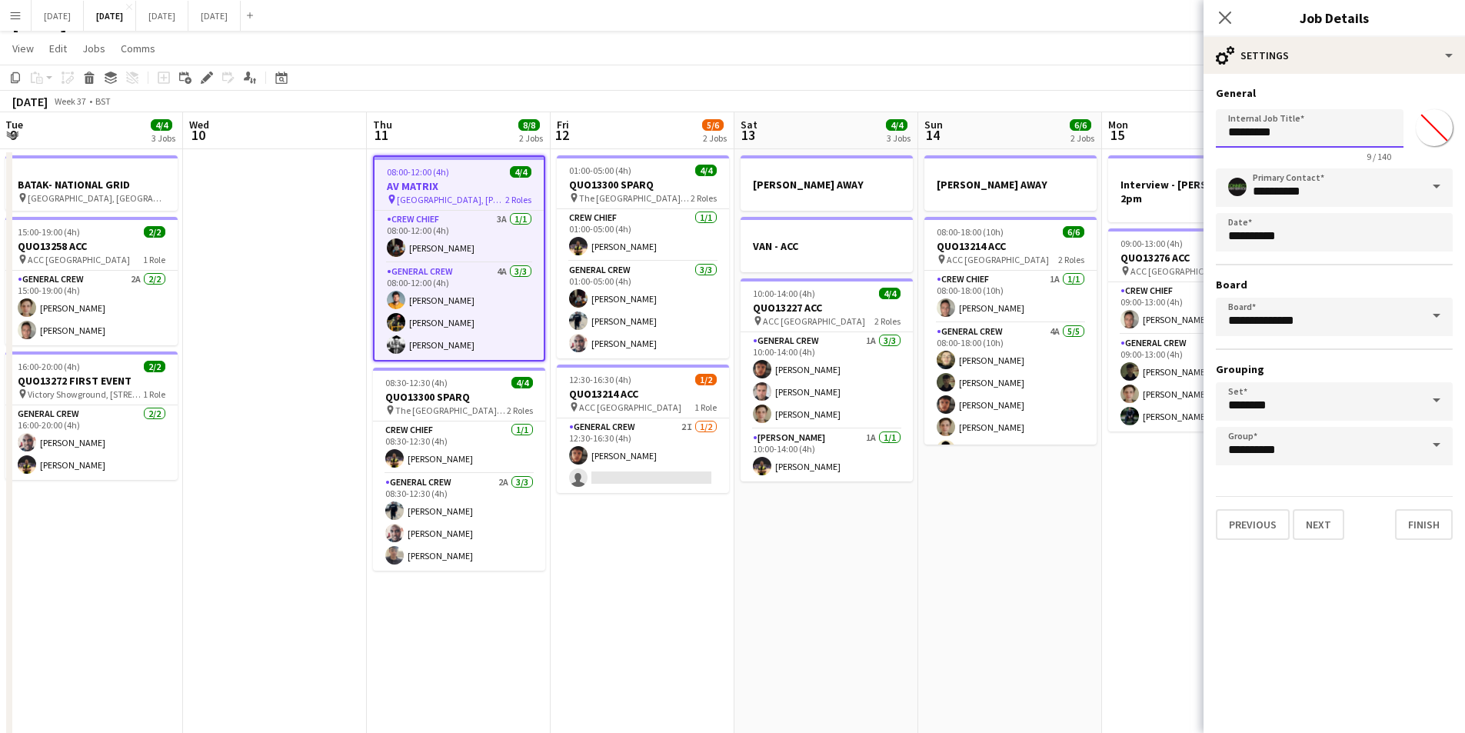
click at [1223, 135] on input "*********" at bounding box center [1310, 128] width 188 height 38
drag, startPoint x: 1286, startPoint y: 133, endPoint x: 1217, endPoint y: 133, distance: 69.2
click at [1217, 133] on input "**********" at bounding box center [1310, 128] width 188 height 38
drag, startPoint x: 1063, startPoint y: 492, endPoint x: 701, endPoint y: 482, distance: 361.6
click at [701, 482] on app-calendar-viewport "Sat 6 13/14 5 Jobs Sun 7 7/8 2 Jobs Mon 8 6/6 3 Jobs Tue 9 4/4 3 Jobs Wed 10 Th…" at bounding box center [732, 641] width 1465 height 1058
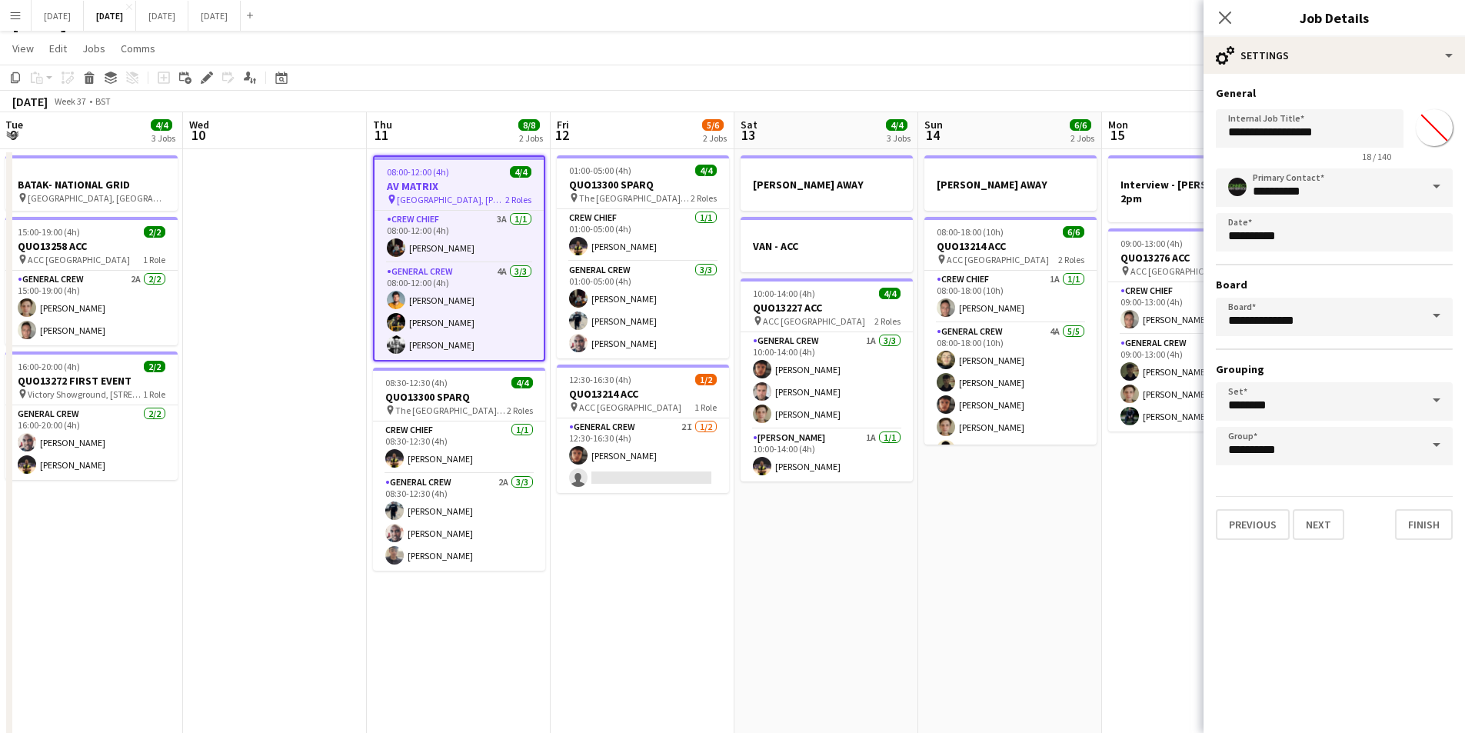
scroll to position [0, 545]
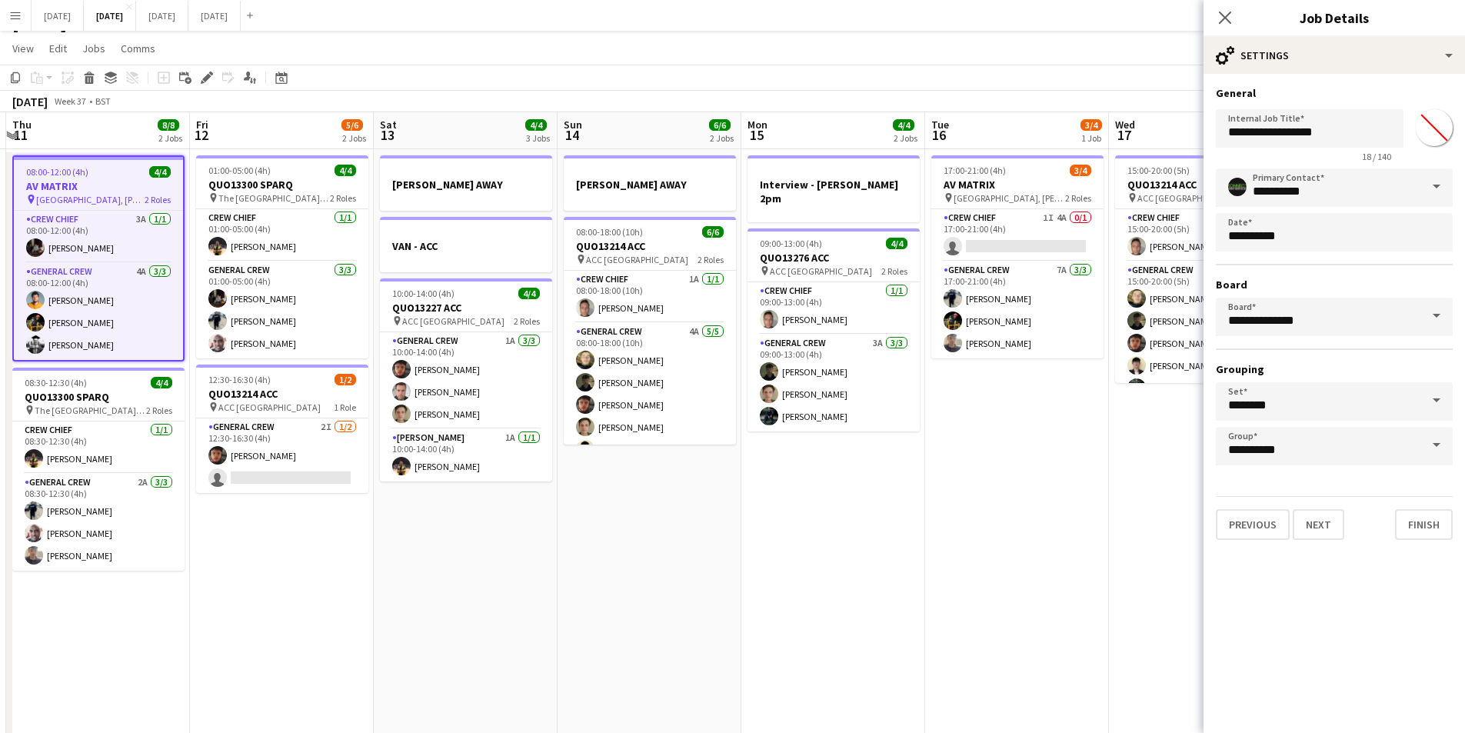
click at [761, 486] on app-calendar-viewport "Mon 8 6/6 3 Jobs Tue 9 4/4 3 Jobs Wed 10 Thu 11 8/8 2 Jobs Fri 12 5/6 2 Jobs Sa…" at bounding box center [732, 641] width 1465 height 1058
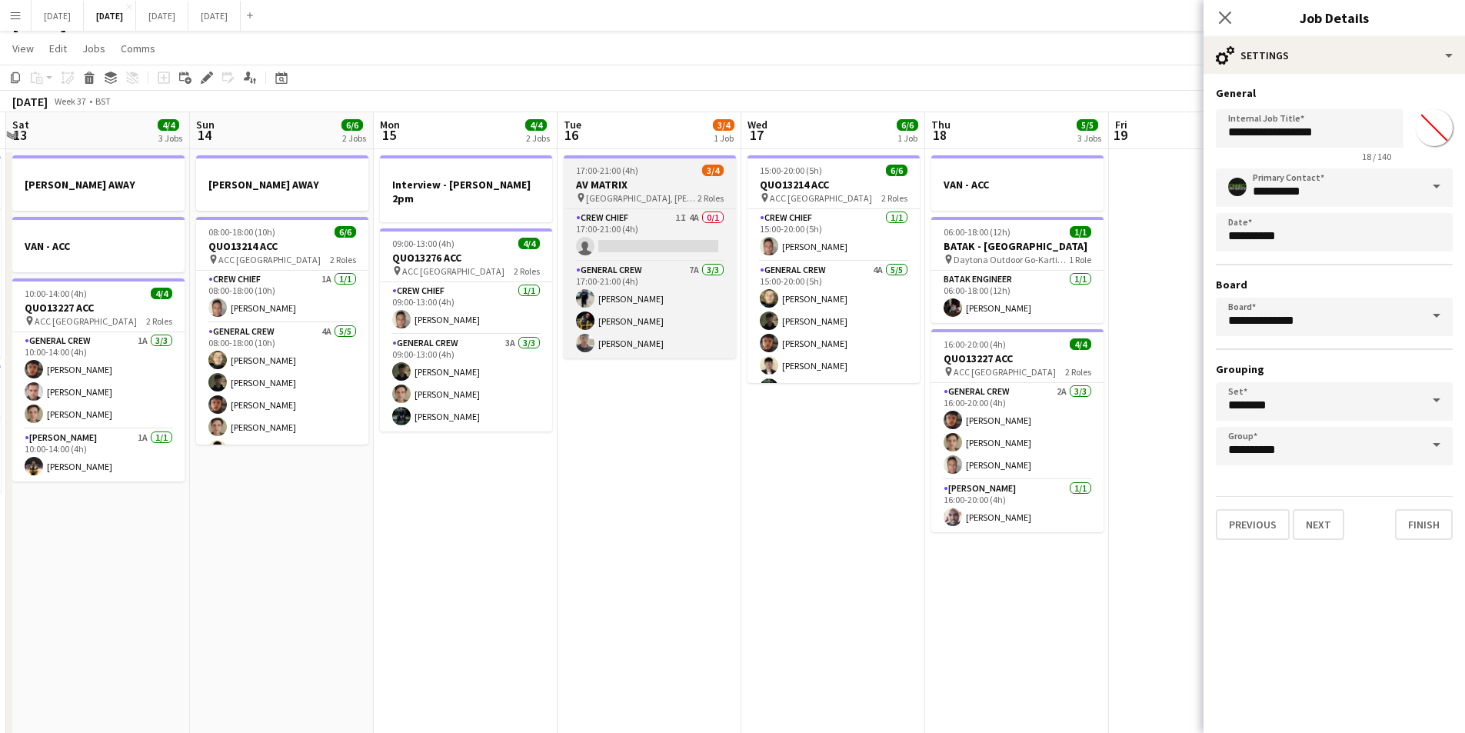
scroll to position [0, 535]
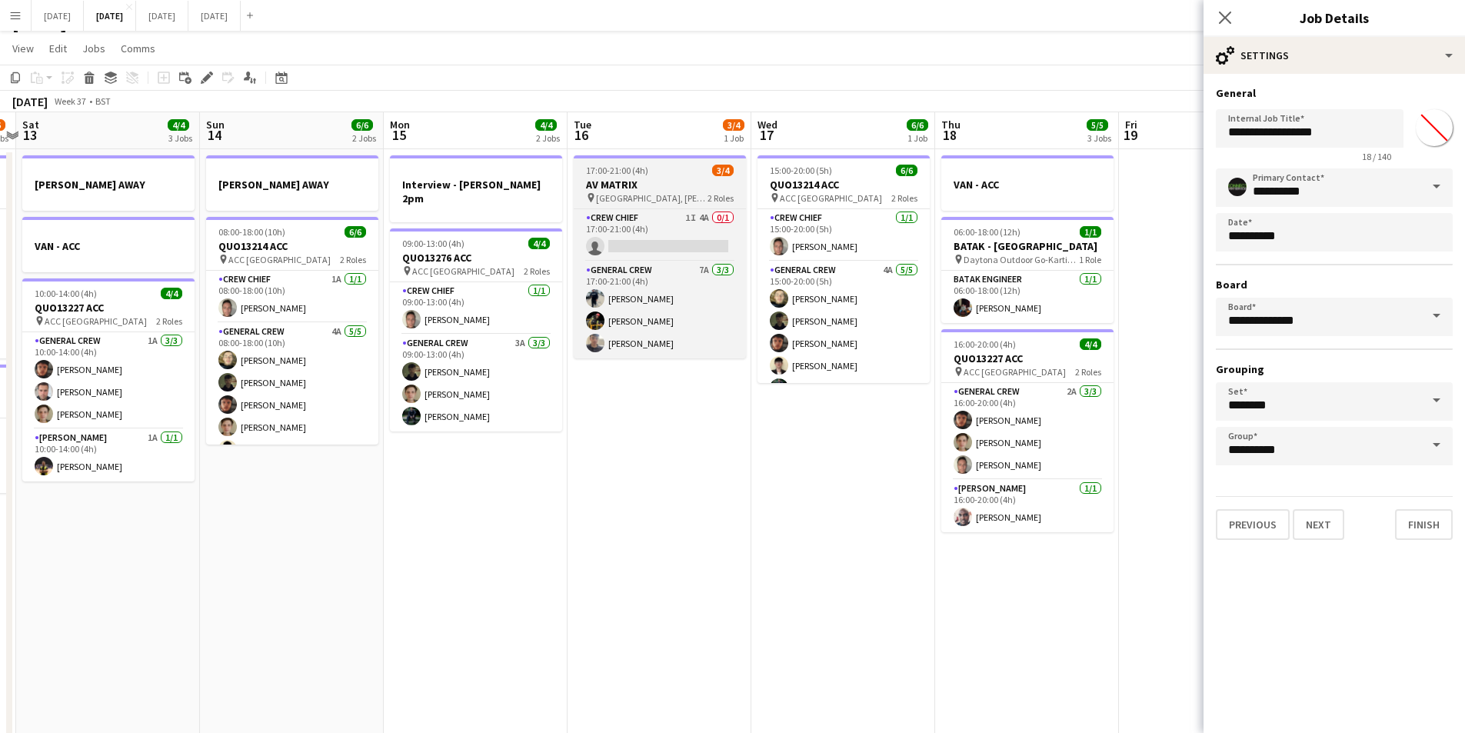
click at [671, 178] on h3 "AV MATRIX" at bounding box center [660, 185] width 172 height 14
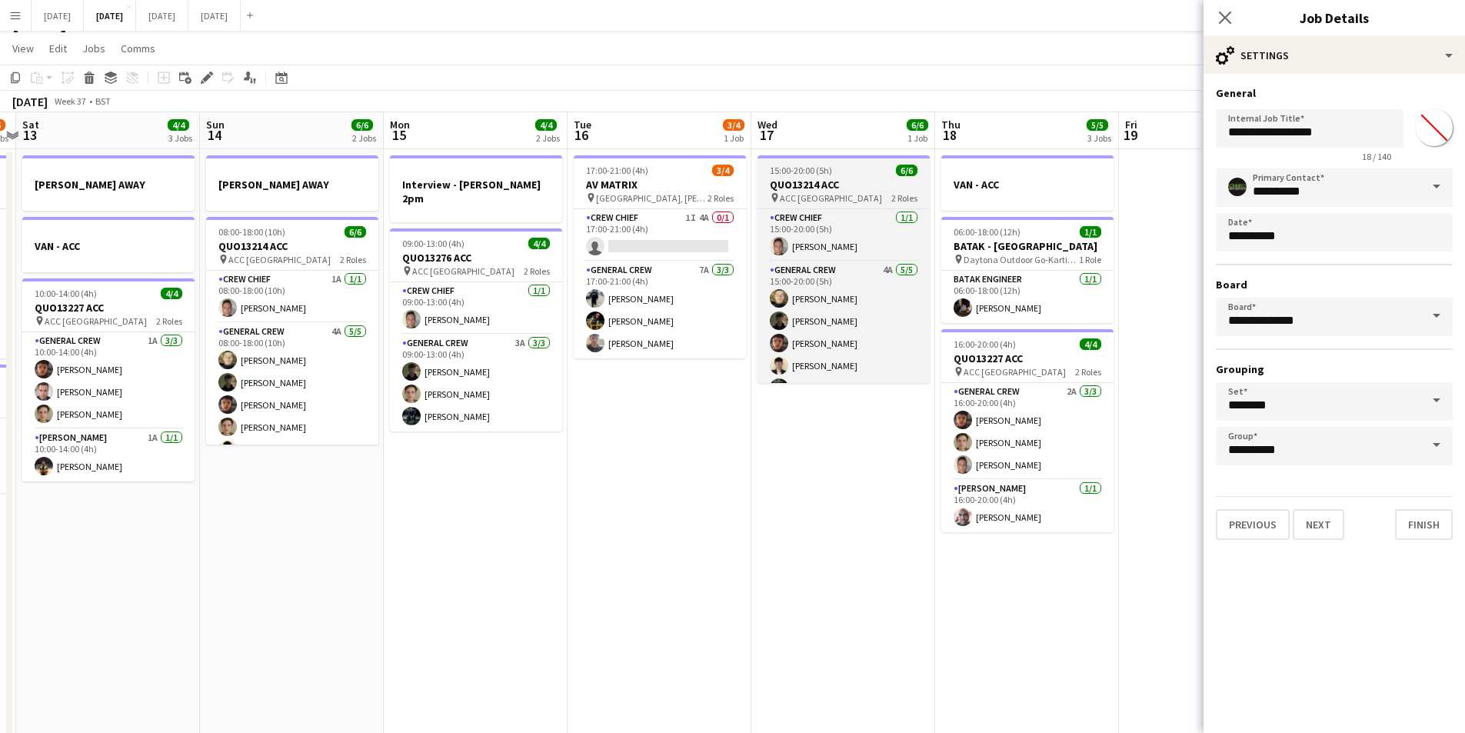
type input "*********"
type input "*******"
type input "**********"
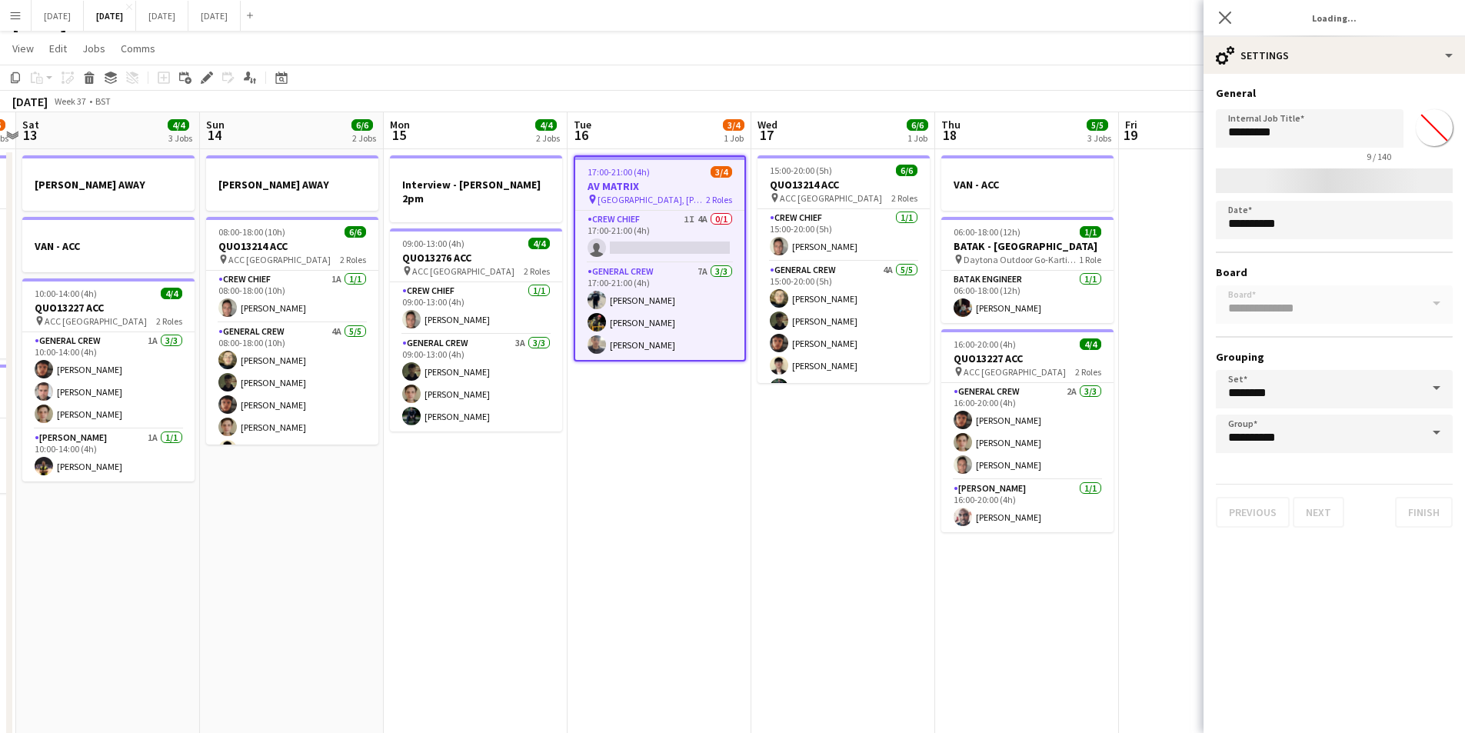
type input "*******"
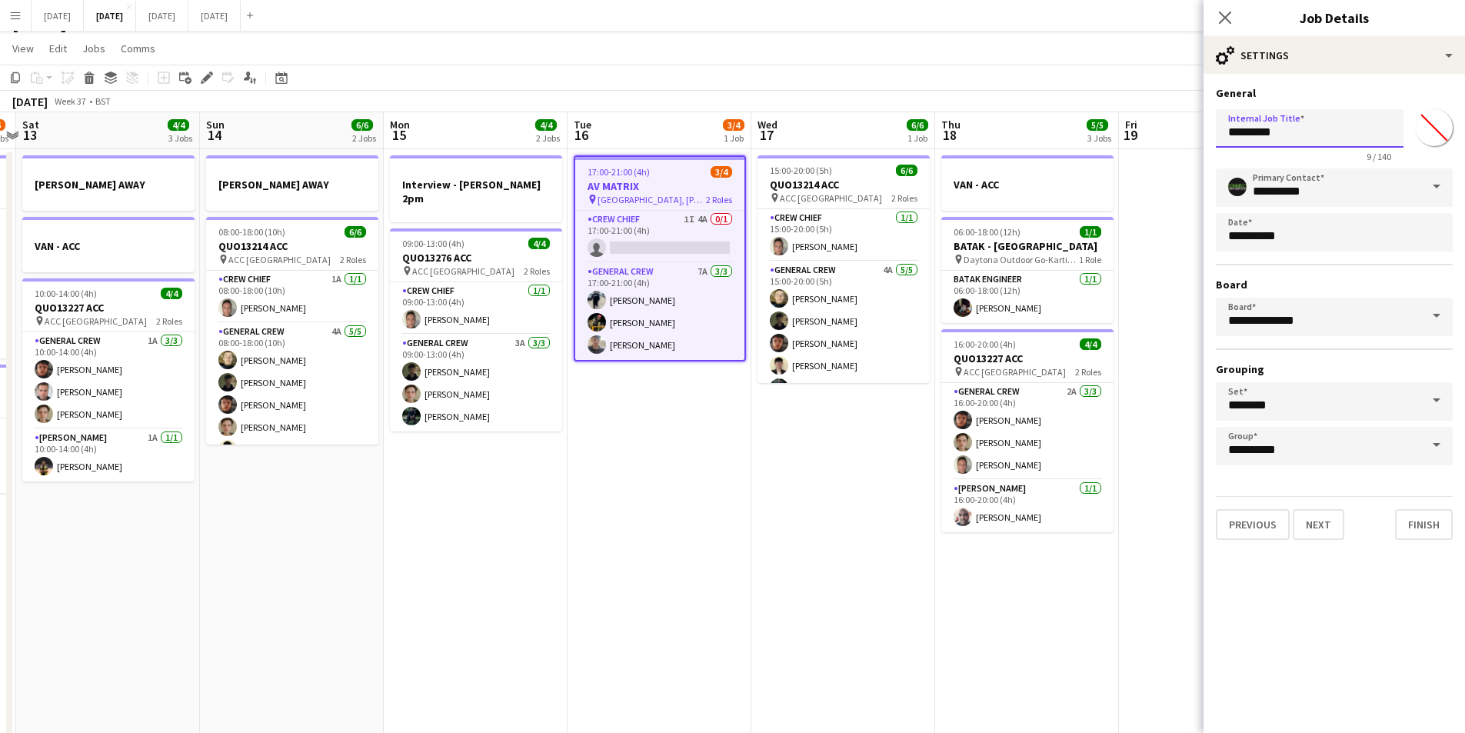
click at [1226, 132] on input "*********" at bounding box center [1310, 128] width 188 height 38
paste input "*********"
type input "**********"
click at [1224, 13] on icon "Close pop-in" at bounding box center [1224, 17] width 15 height 15
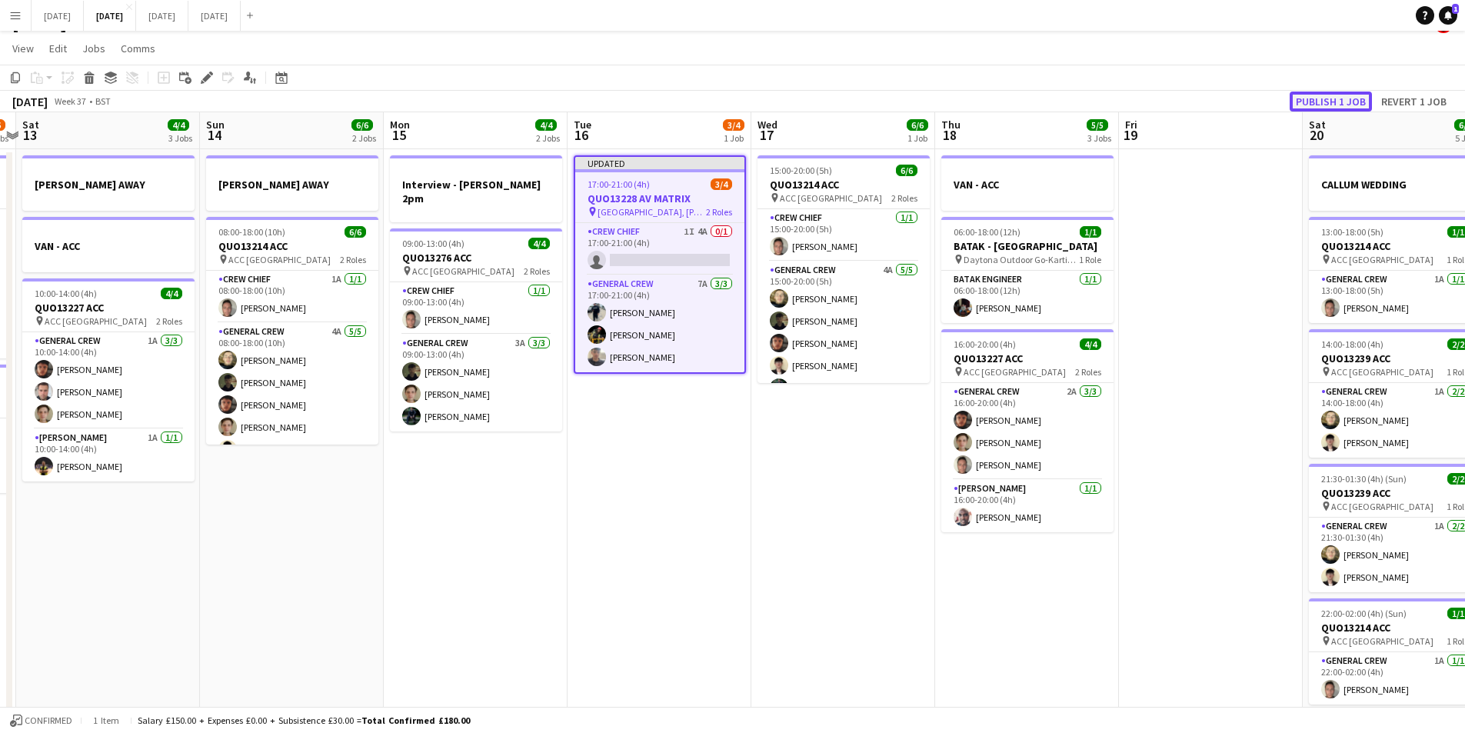
click at [1315, 105] on button "Publish 1 job" at bounding box center [1331, 102] width 82 height 20
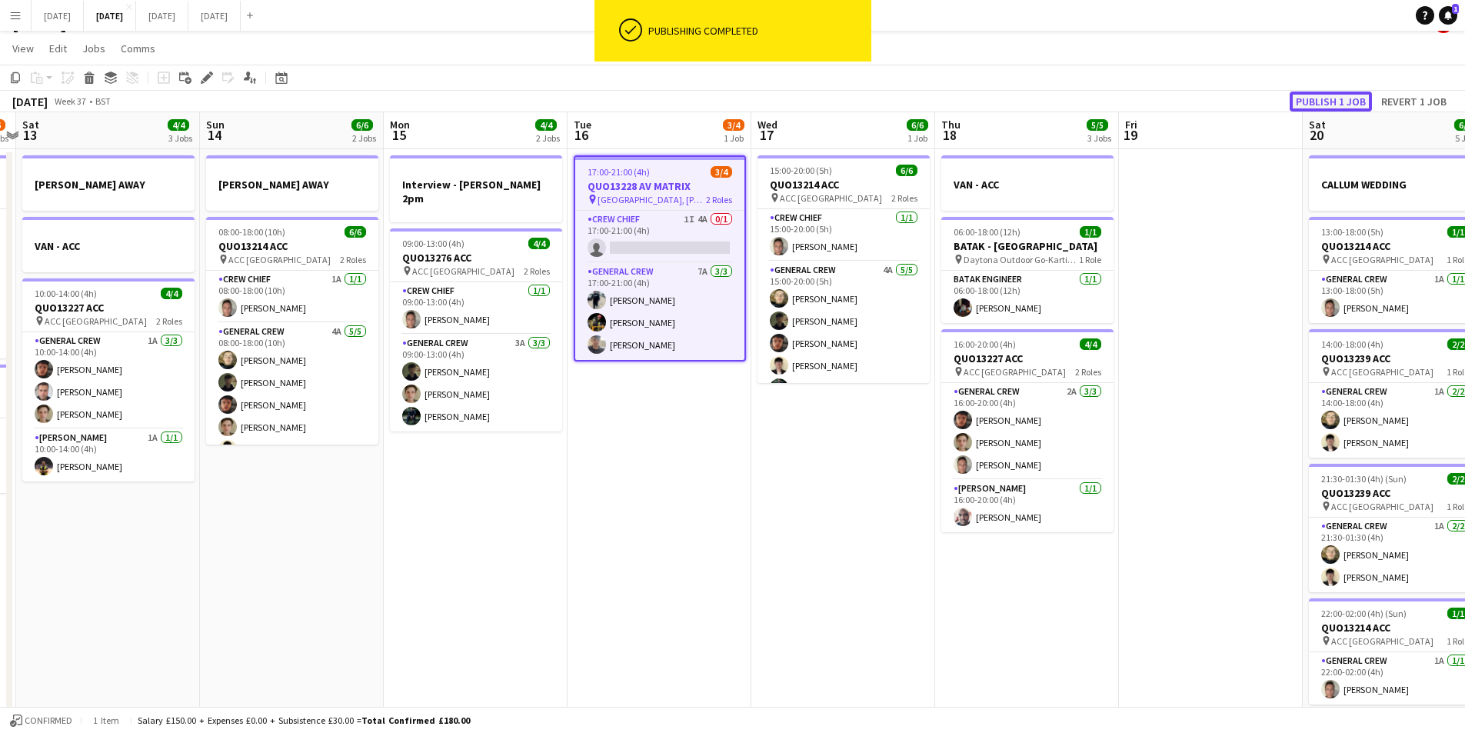
click at [1315, 105] on button "Publish 1 job" at bounding box center [1331, 102] width 82 height 20
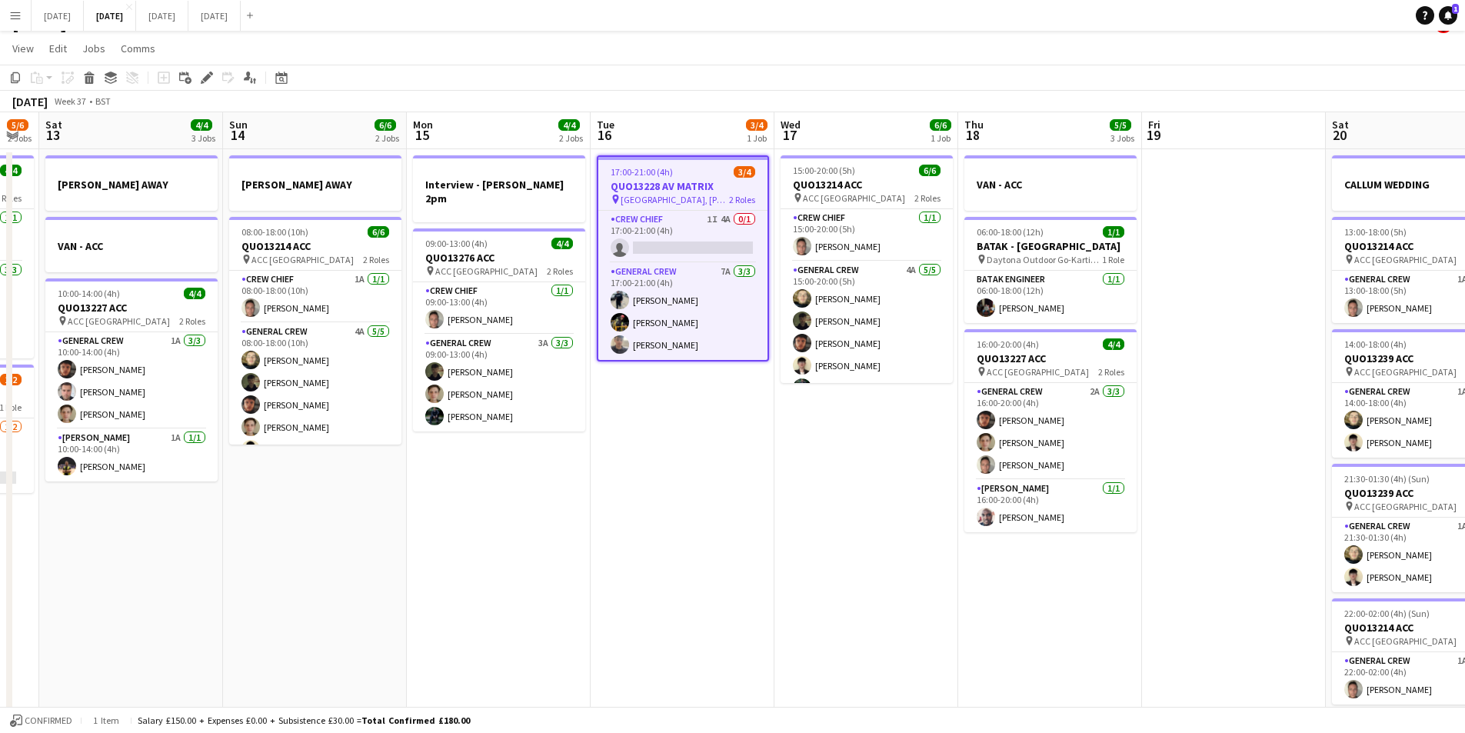
scroll to position [0, 595]
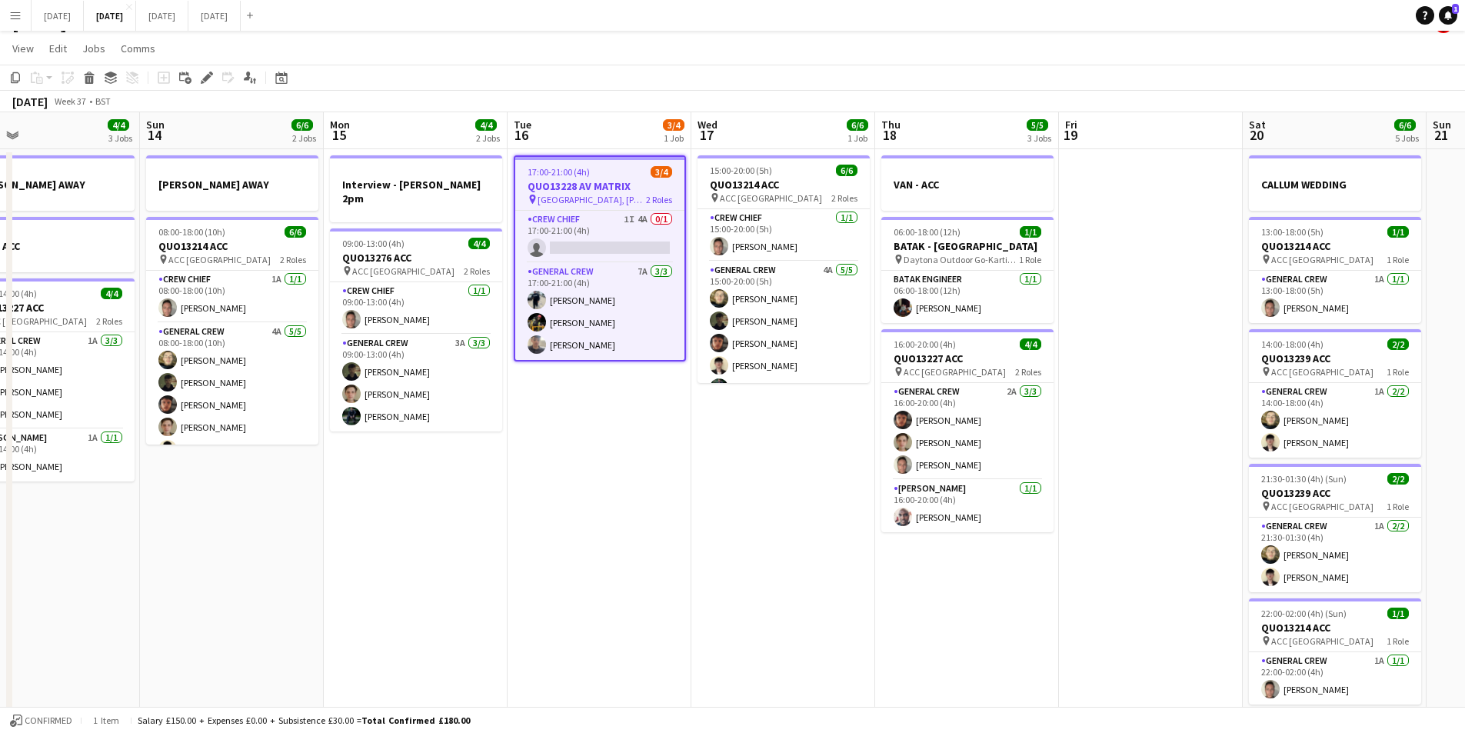
drag, startPoint x: 688, startPoint y: 467, endPoint x: 1013, endPoint y: 515, distance: 328.8
click at [1014, 515] on app-calendar-viewport "Wed 10 Thu 11 8/8 2 Jobs Fri 12 5/6 2 Jobs Sat 13 4/4 3 Jobs Sun 14 6/6 2 Jobs …" at bounding box center [732, 641] width 1465 height 1058
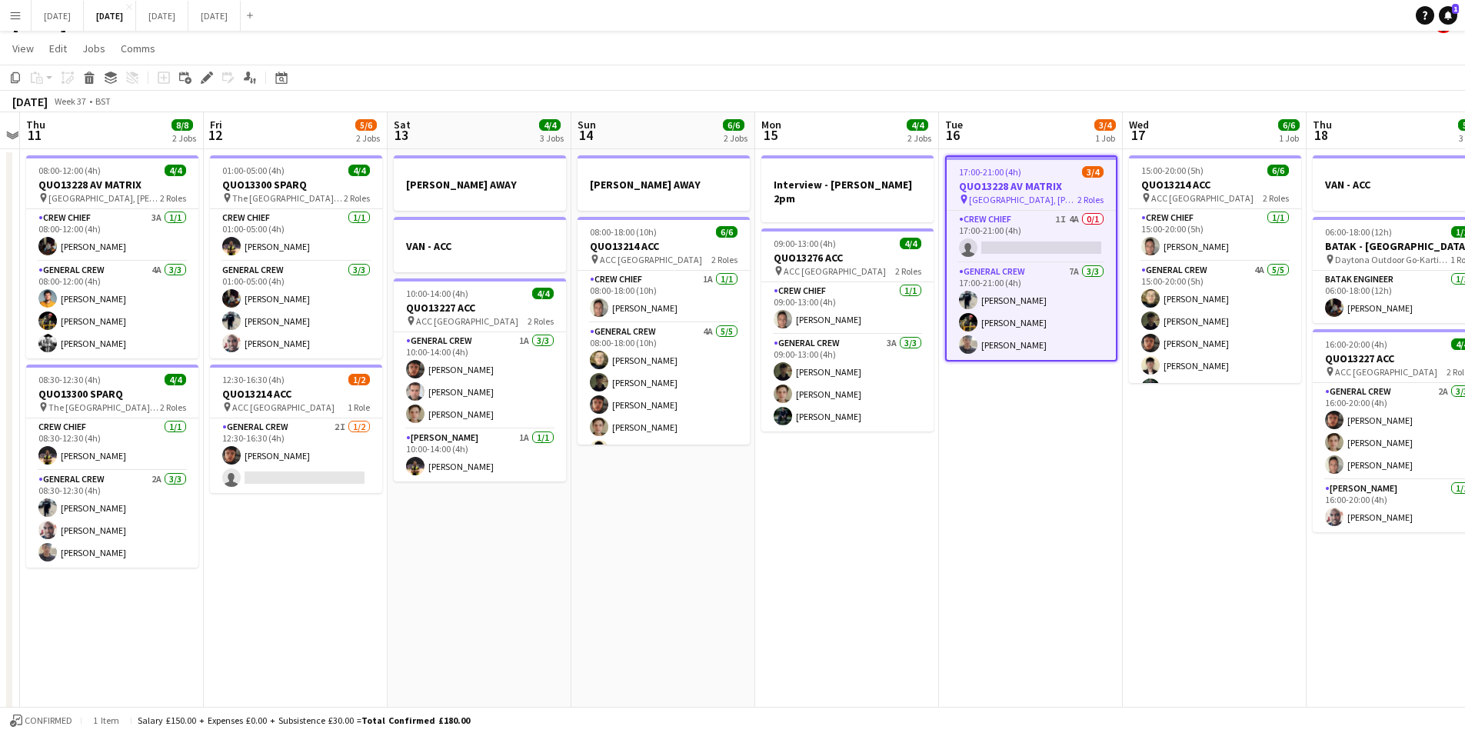
scroll to position [0, 343]
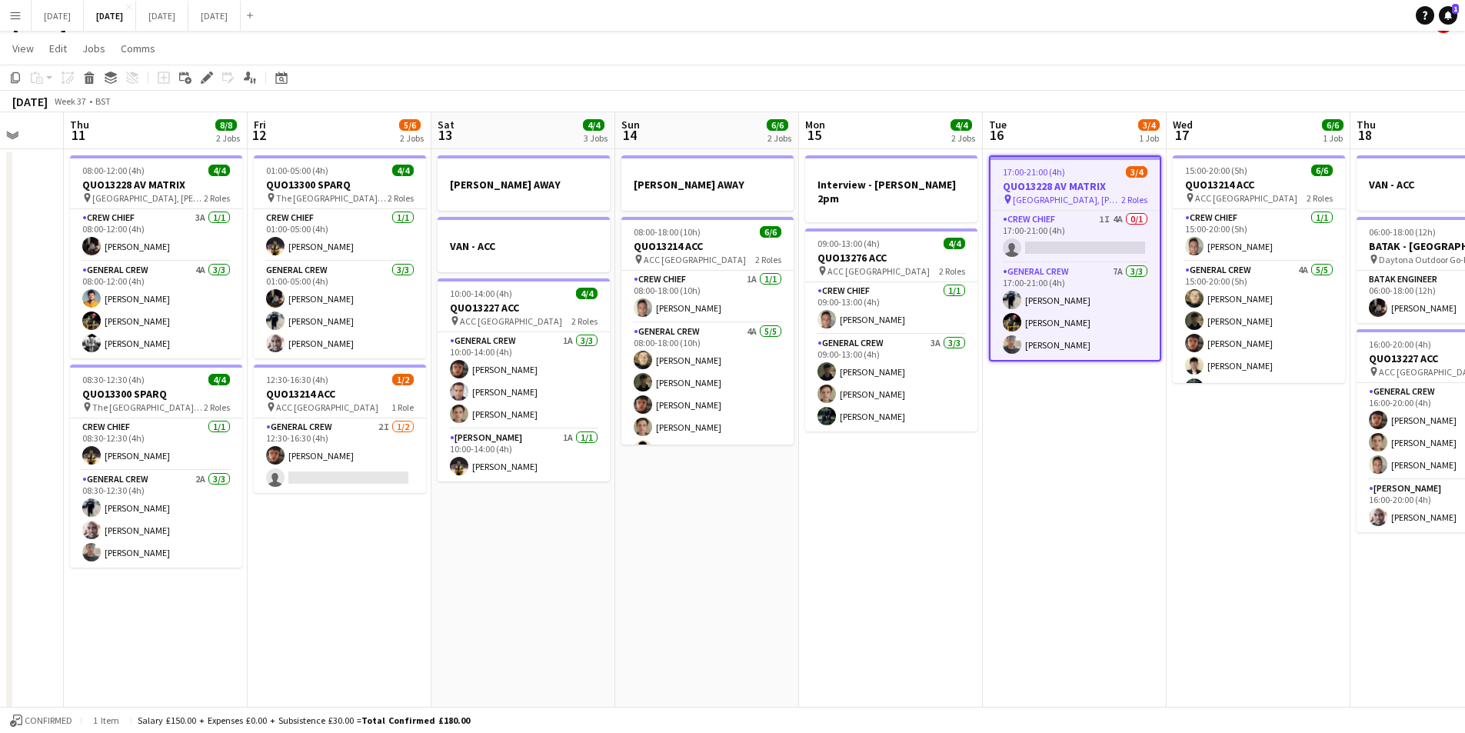
drag, startPoint x: 606, startPoint y: 514, endPoint x: 691, endPoint y: 539, distance: 89.1
click at [691, 539] on app-calendar-viewport "Mon 8 6/6 3 Jobs Tue 9 4/4 3 Jobs Wed 10 Thu 11 8/8 2 Jobs Fri 12 5/6 2 Jobs Sa…" at bounding box center [732, 641] width 1465 height 1058
click at [696, 541] on app-date-cell "REECE AWAY 08:00-18:00 (10h) 6/6 QUO13214 ACC pin ACC Liverpool 2 Roles Crew Ch…" at bounding box center [707, 659] width 184 height 1021
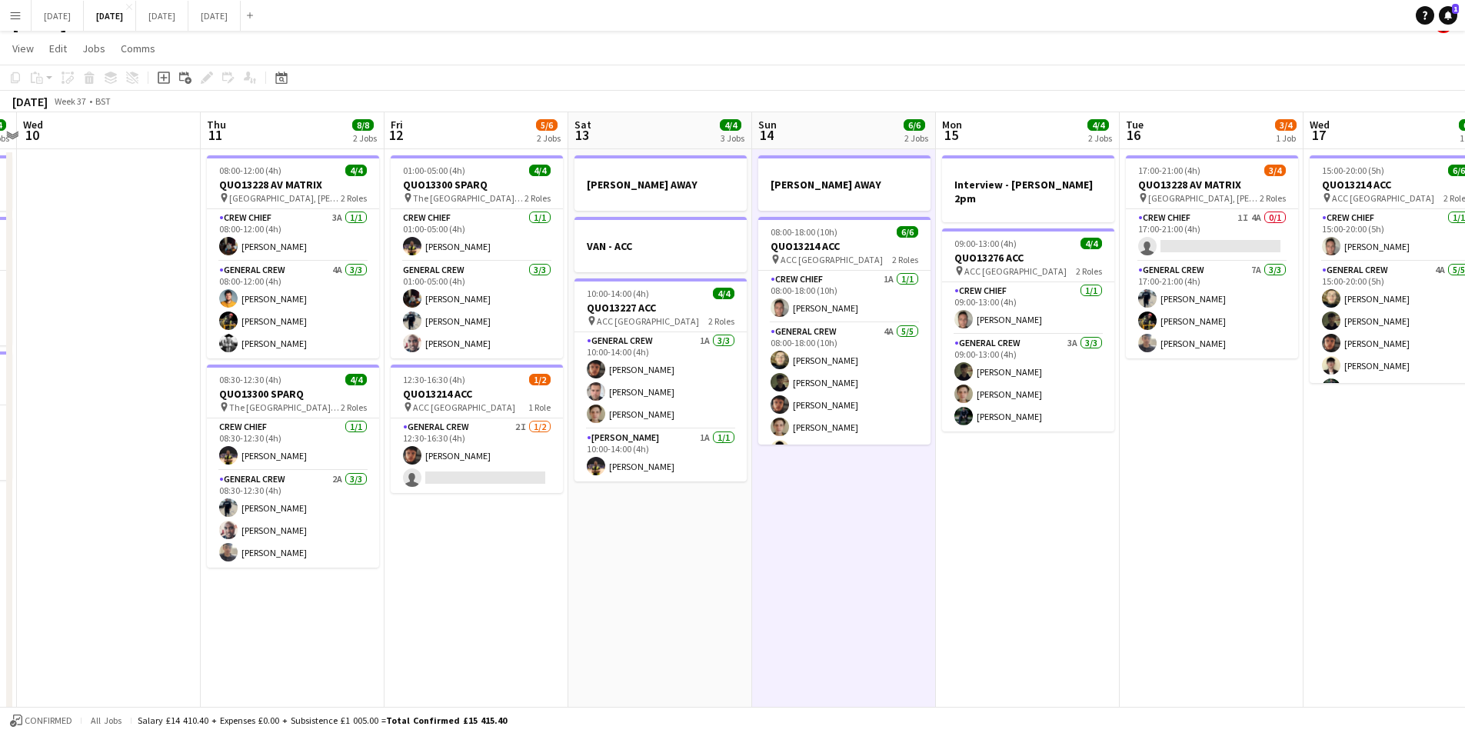
drag, startPoint x: 475, startPoint y: 555, endPoint x: 724, endPoint y: 608, distance: 254.9
click at [871, 593] on app-calendar-viewport "Mon 8 6/6 3 Jobs Tue 9 4/4 3 Jobs Wed 10 Thu 11 8/8 2 Jobs Fri 12 5/6 2 Jobs Sa…" at bounding box center [732, 641] width 1465 height 1058
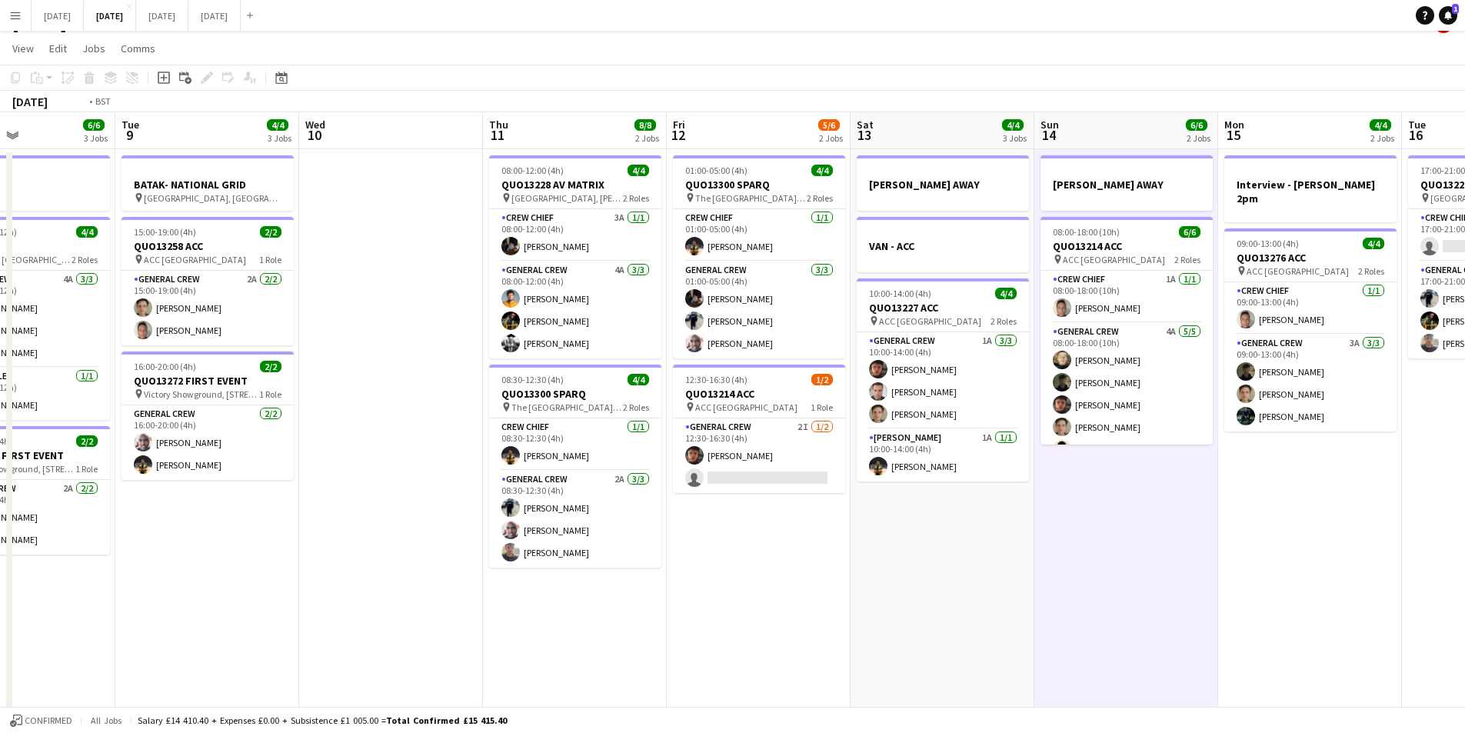
drag, startPoint x: 841, startPoint y: 642, endPoint x: 540, endPoint y: 593, distance: 304.7
click at [1001, 641] on app-calendar-viewport "Sat 6 13/14 5 Jobs Sun 7 7/8 2 Jobs Mon 8 6/6 3 Jobs Tue 9 4/4 3 Jobs Wed 10 Th…" at bounding box center [732, 641] width 1465 height 1058
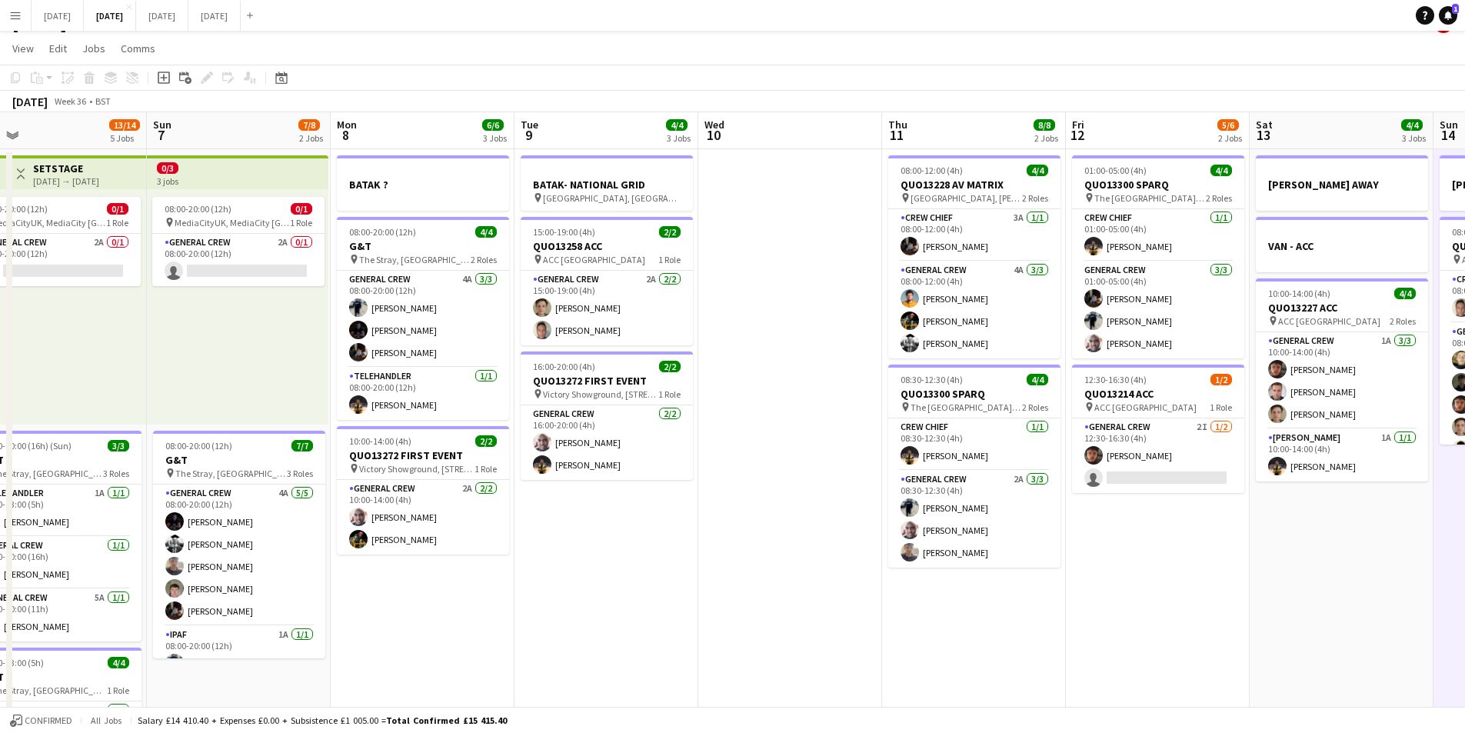
drag, startPoint x: 756, startPoint y: 651, endPoint x: 926, endPoint y: 664, distance: 170.4
click at [926, 664] on app-calendar-viewport "Thu 4 18/19 4 Jobs Fri 5 11/14 3 Jobs Sat 6 13/14 5 Jobs Sun 7 7/8 2 Jobs Mon 8…" at bounding box center [732, 641] width 1465 height 1058
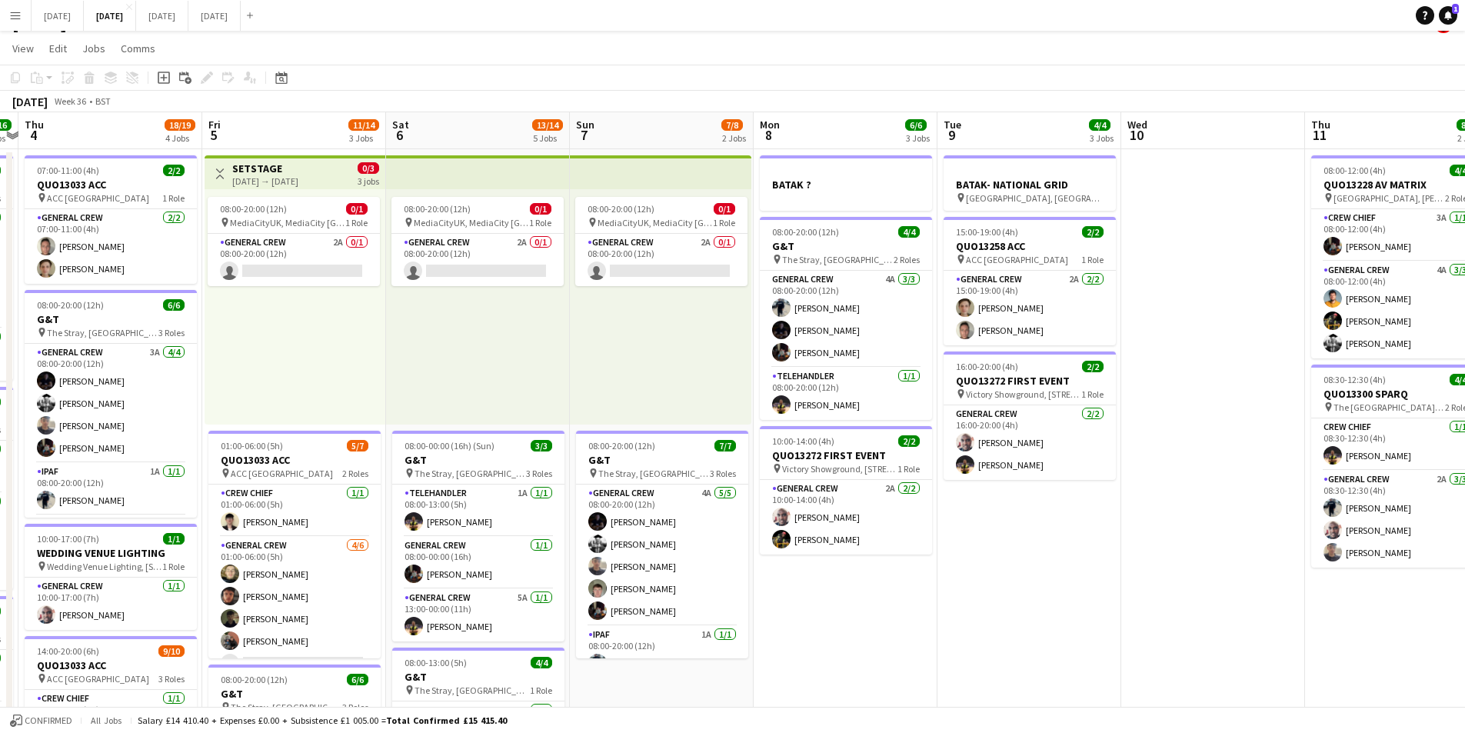
drag, startPoint x: 668, startPoint y: 623, endPoint x: 1324, endPoint y: 648, distance: 657.3
click at [1324, 648] on app-calendar-viewport "Tue 2 20/21 4 Jobs Wed 3 16/16 3 Jobs Thu 4 18/19 4 Jobs Fri 5 11/14 3 Jobs Sat…" at bounding box center [732, 641] width 1465 height 1058
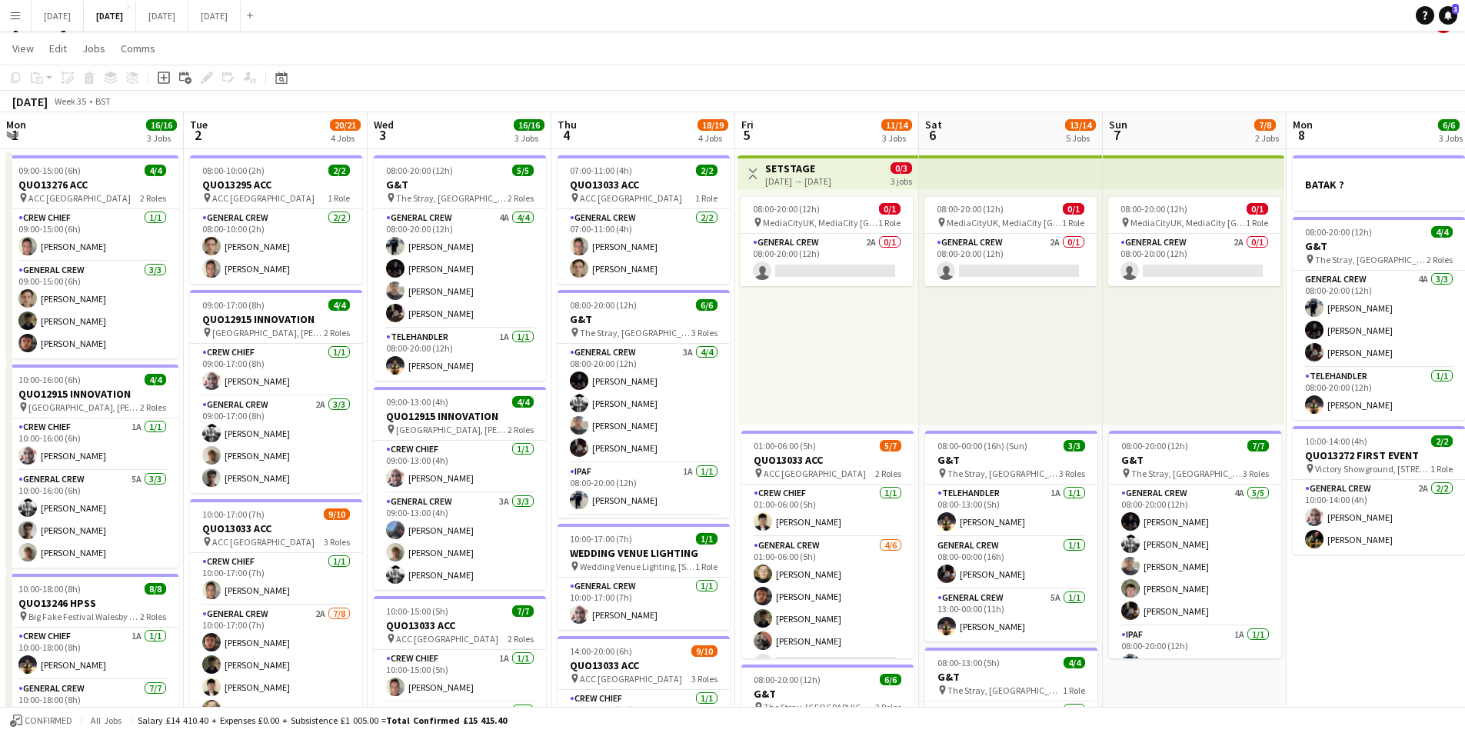
click at [841, 614] on app-calendar-viewport "Sat 30 Sun 31 Mon 1 16/16 3 Jobs Tue 2 20/21 4 Jobs Wed 3 16/16 3 Jobs Thu 4 18…" at bounding box center [732, 641] width 1465 height 1058
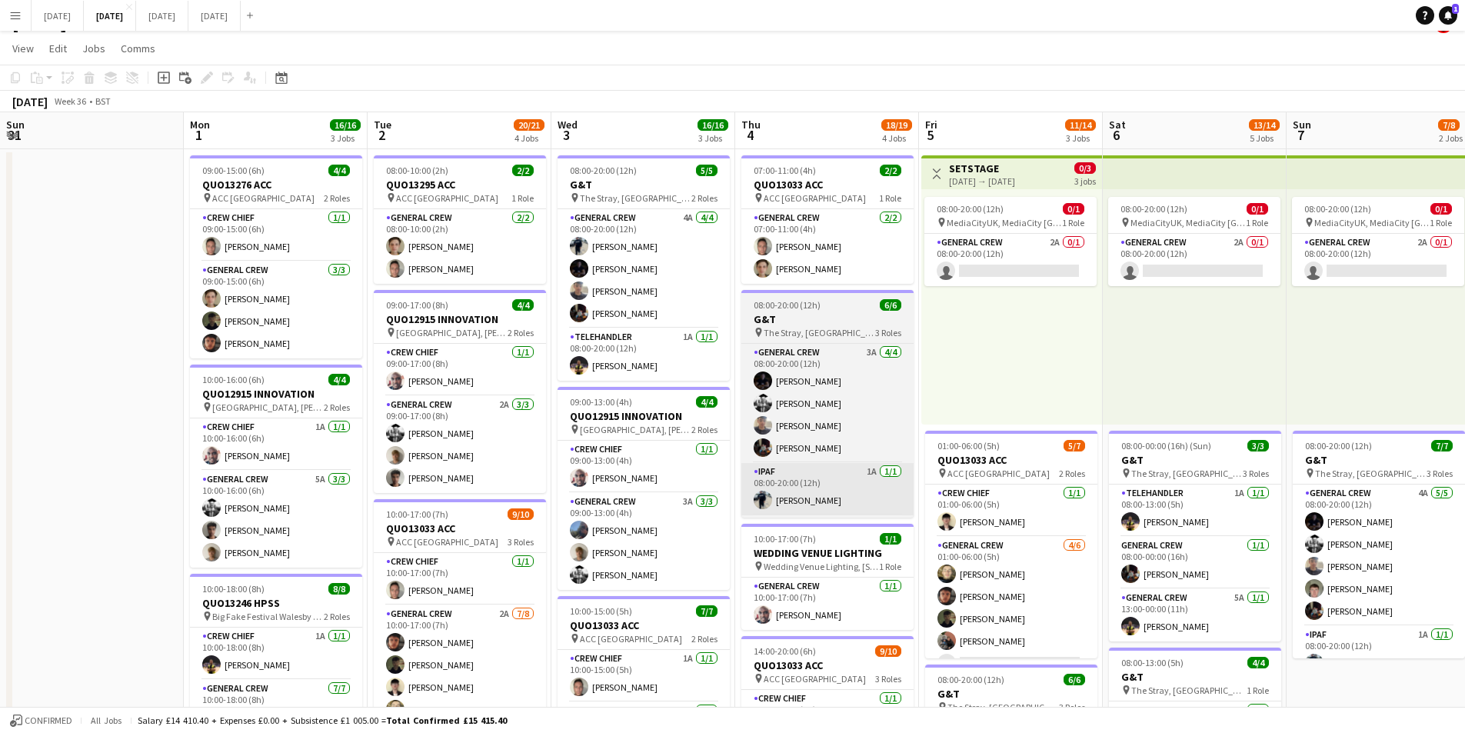
scroll to position [0, 408]
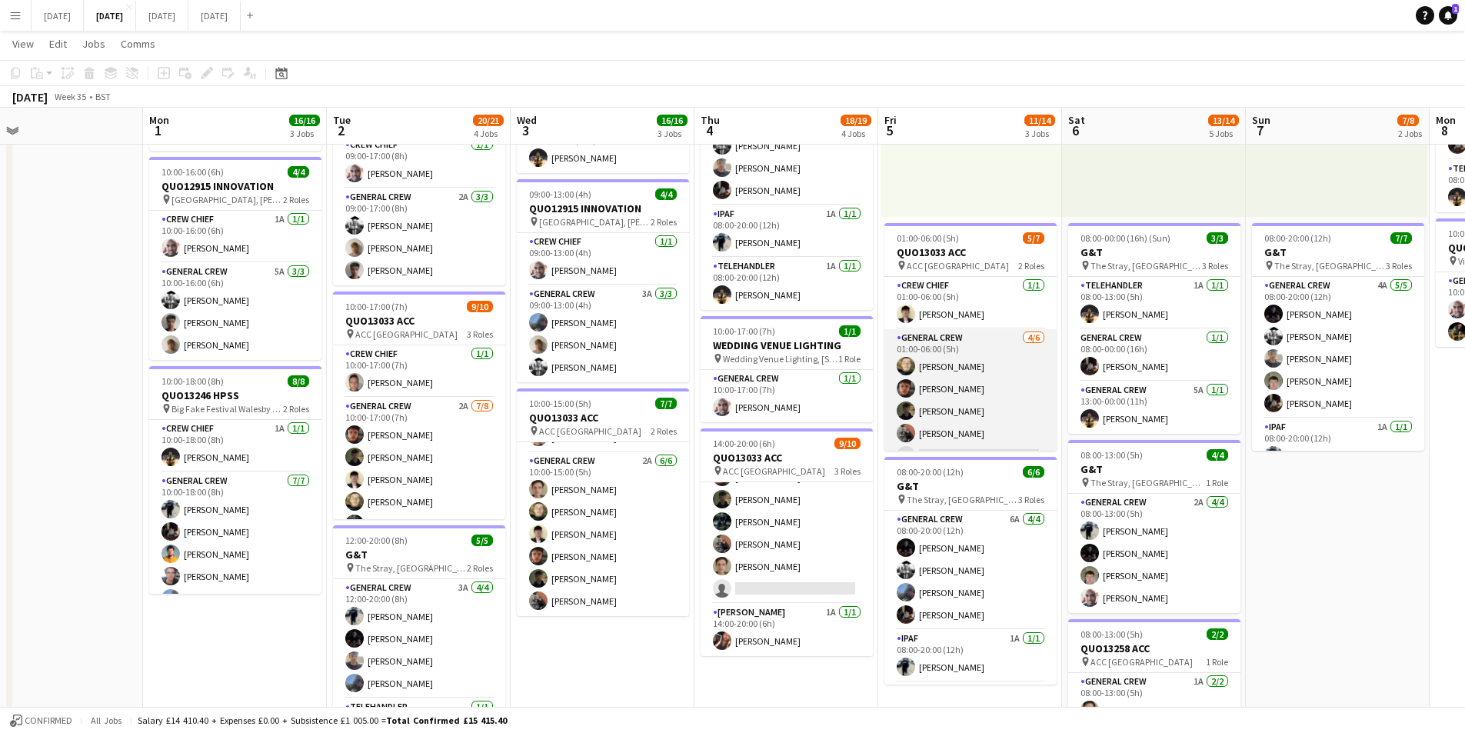
scroll to position [42, 0]
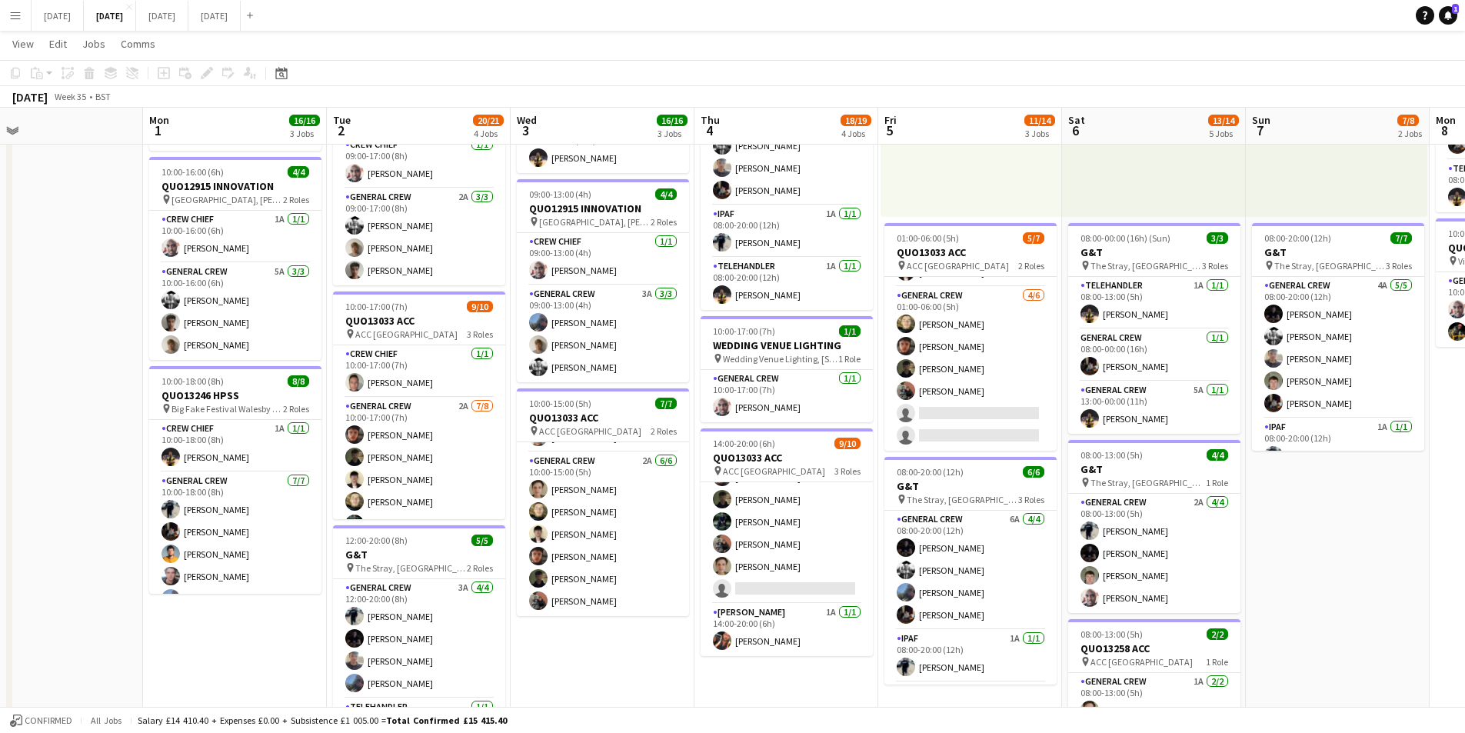
drag, startPoint x: 714, startPoint y: 684, endPoint x: 719, endPoint y: 624, distance: 60.9
click at [658, 677] on app-calendar-viewport "Fri 29 Sat 30 Sun 31 Mon 1 16/16 3 Jobs Tue 2 20/21 4 Jobs Wed 3 16/16 3 Jobs T…" at bounding box center [732, 395] width 1465 height 1133
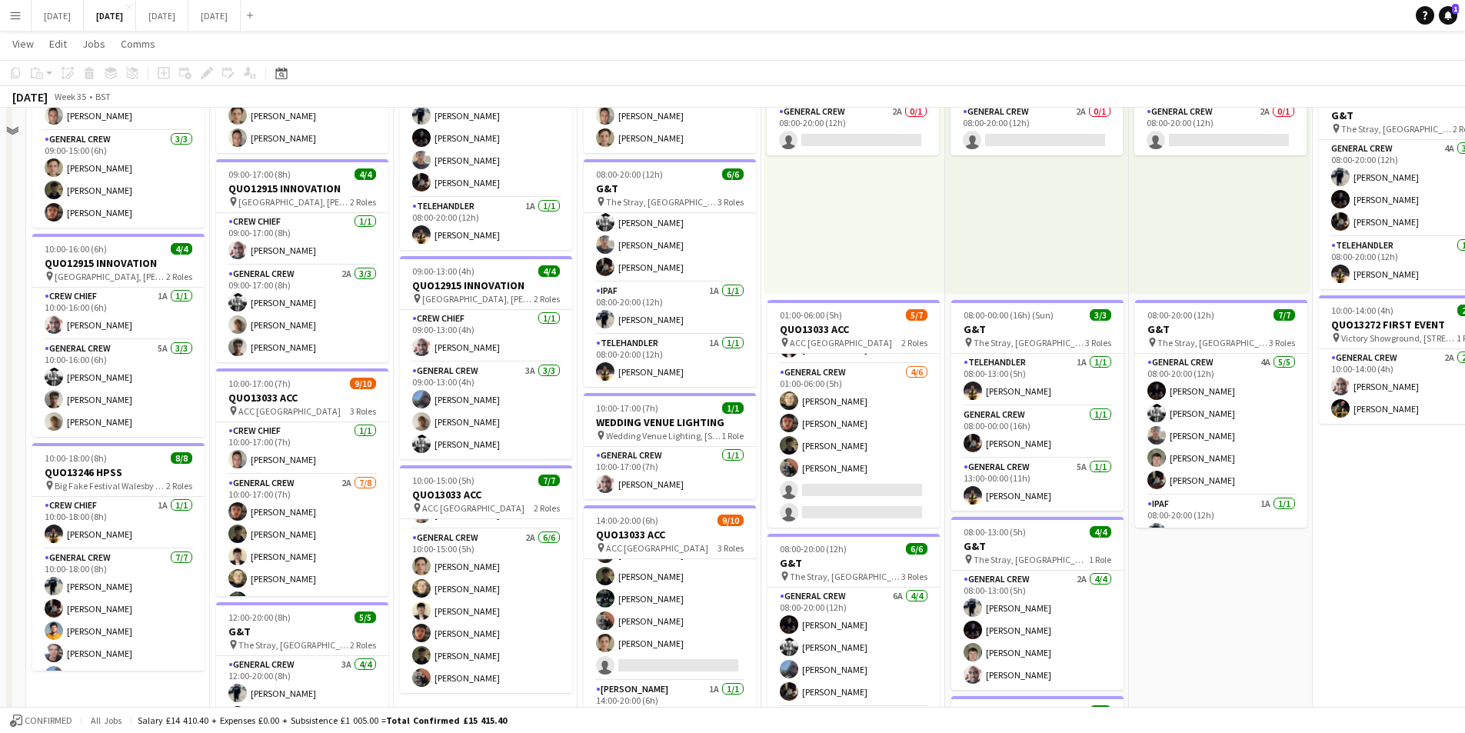
scroll to position [77, 0]
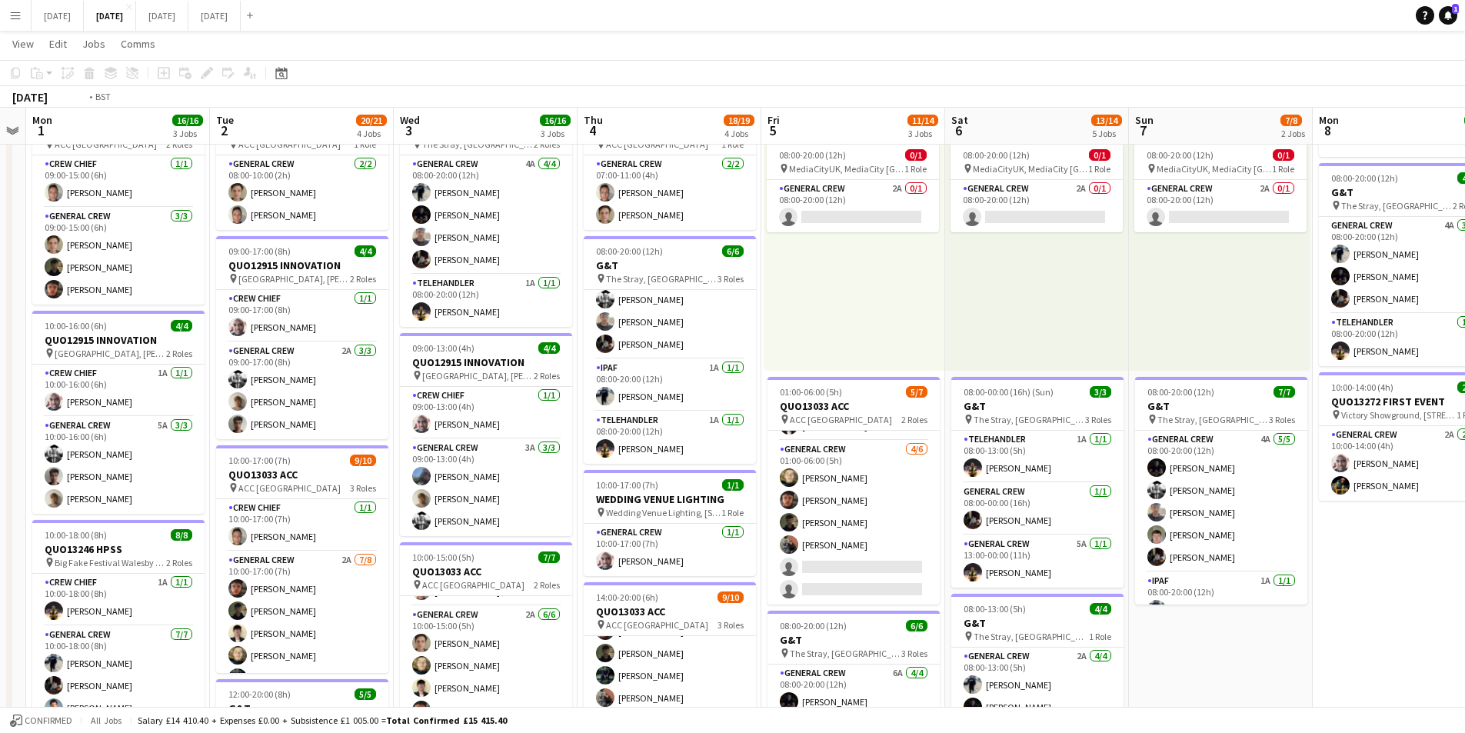
drag, startPoint x: 1221, startPoint y: 568, endPoint x: 975, endPoint y: 553, distance: 246.5
click at [975, 553] on app-calendar-viewport "Fri 29 Sat 30 Sun 31 Mon 1 16/16 3 Jobs Tue 2 20/21 4 Jobs Wed 3 16/16 3 Jobs T…" at bounding box center [732, 549] width 1465 height 1133
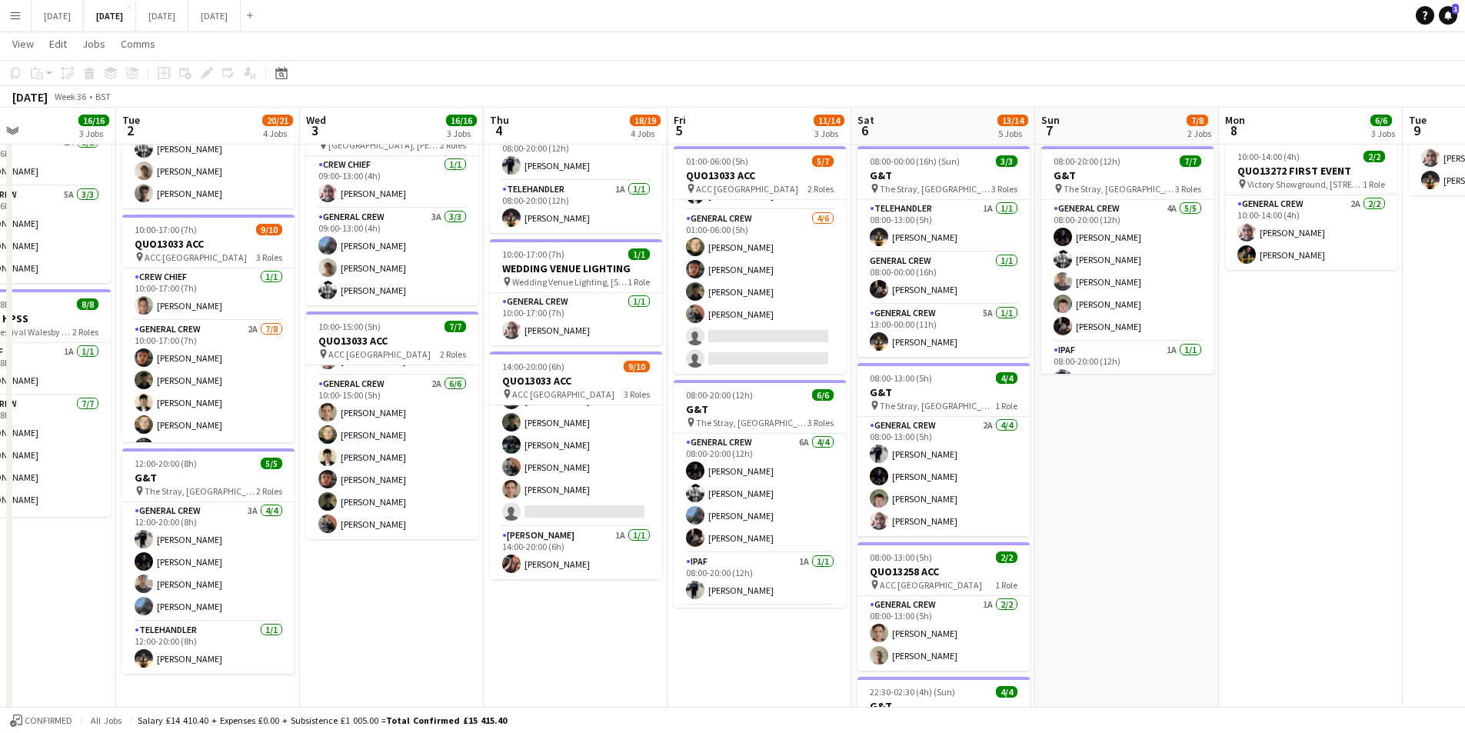
scroll to position [0, 359]
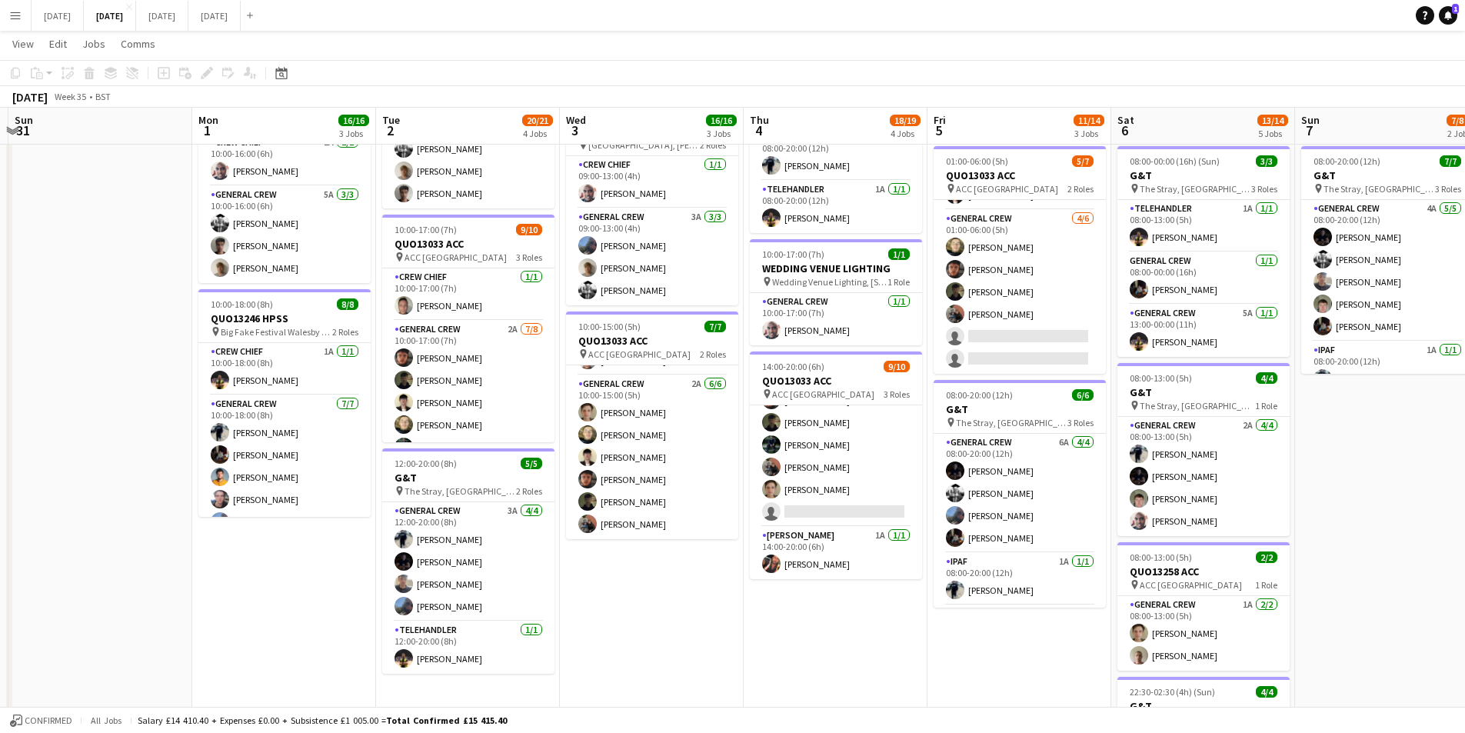
drag, startPoint x: 881, startPoint y: 571, endPoint x: 1021, endPoint y: 575, distance: 140.0
click at [1173, 598] on app-calendar-viewport "Fri 29 Sat 30 Sun 31 Mon 1 16/16 3 Jobs Tue 2 20/21 4 Jobs Wed 3 16/16 3 Jobs T…" at bounding box center [732, 318] width 1465 height 1133
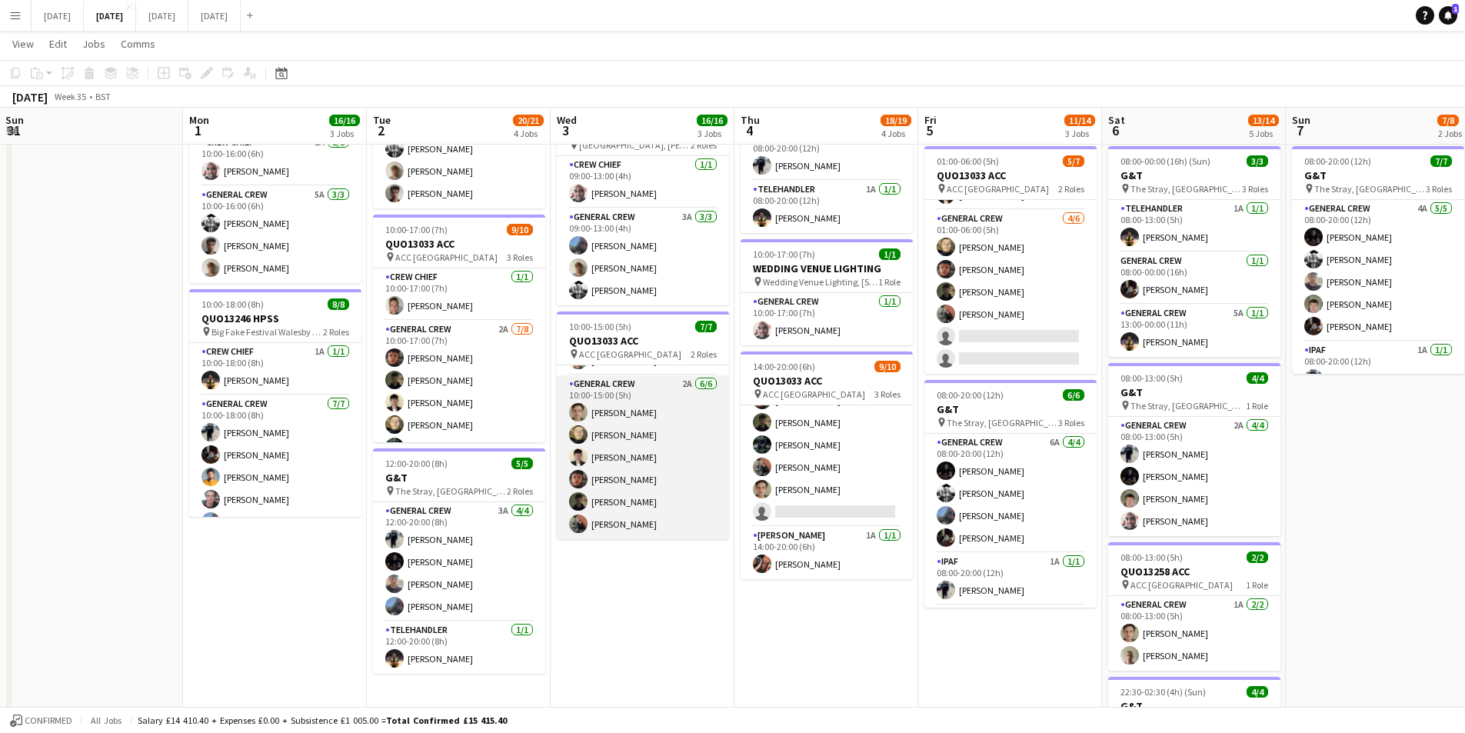
scroll to position [0, 0]
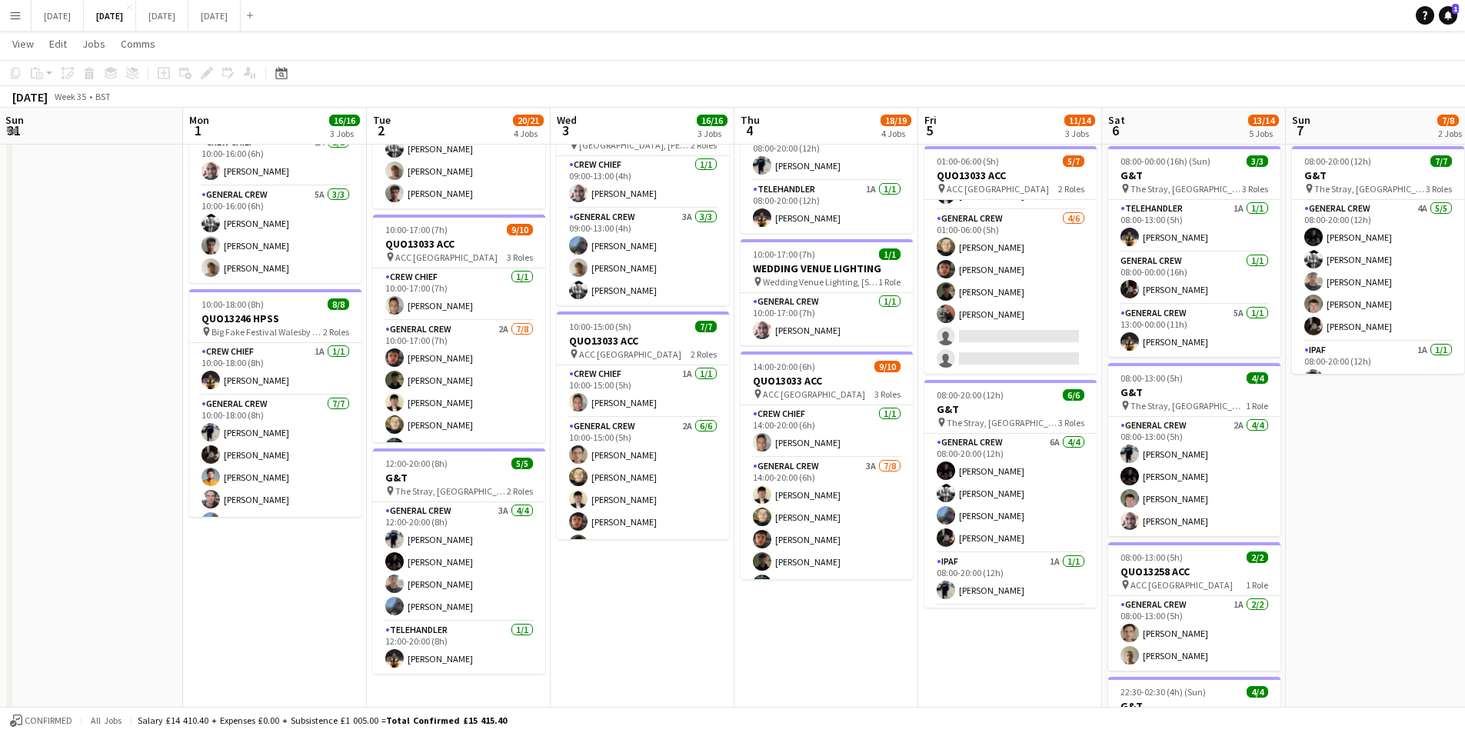
drag, startPoint x: 677, startPoint y: 572, endPoint x: 748, endPoint y: 551, distance: 74.0
click at [789, 588] on app-calendar-viewport "Fri 29 Sat 30 Sun 31 Mon 1 16/16 3 Jobs Tue 2 20/21 4 Jobs Wed 3 16/16 3 Jobs T…" at bounding box center [732, 318] width 1465 height 1133
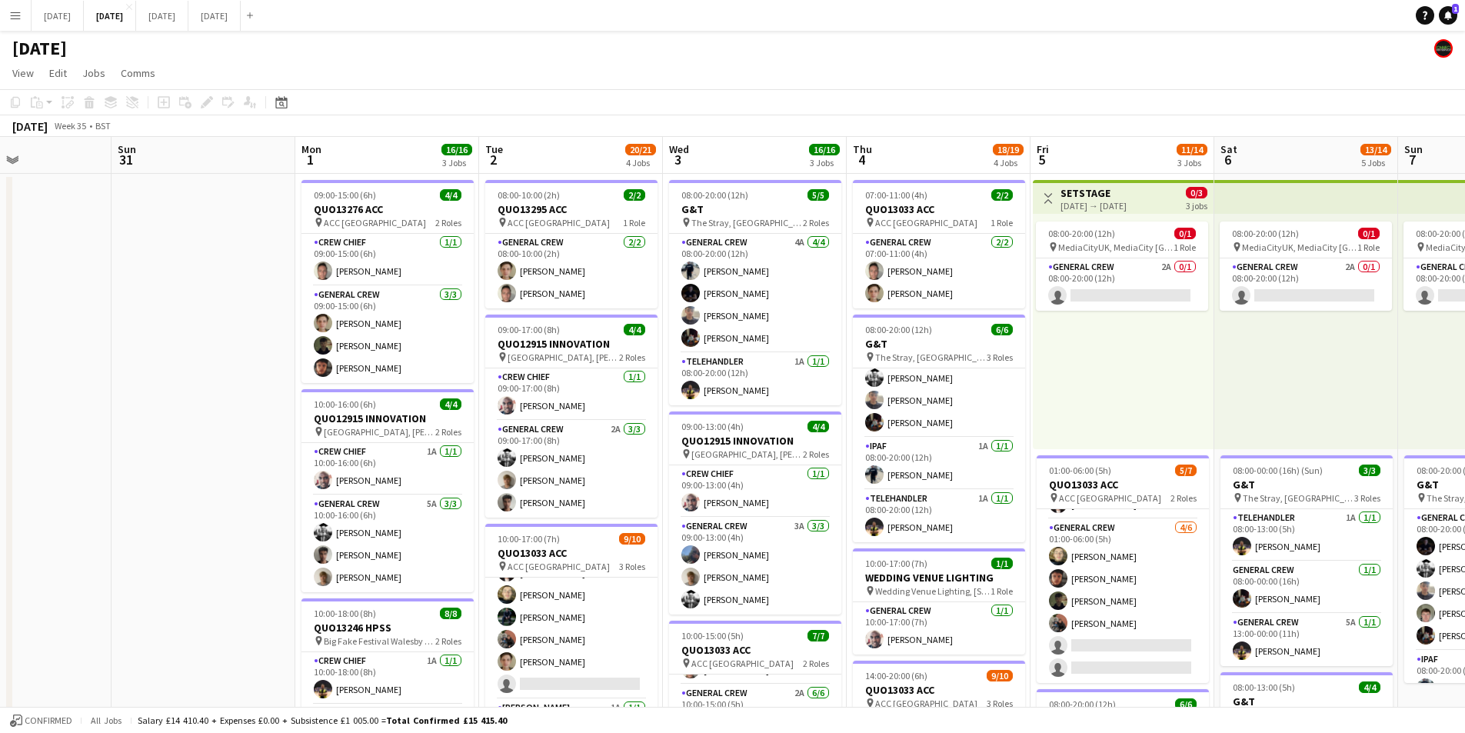
drag, startPoint x: 1129, startPoint y: 585, endPoint x: 764, endPoint y: 503, distance: 374.3
click at [764, 503] on app-calendar-viewport "Thu 28 Fri 29 Sat 30 Sun 31 Mon 1 16/16 3 Jobs Tue 2 20/21 4 Jobs Wed 3 16/16 3…" at bounding box center [732, 666] width 1465 height 1058
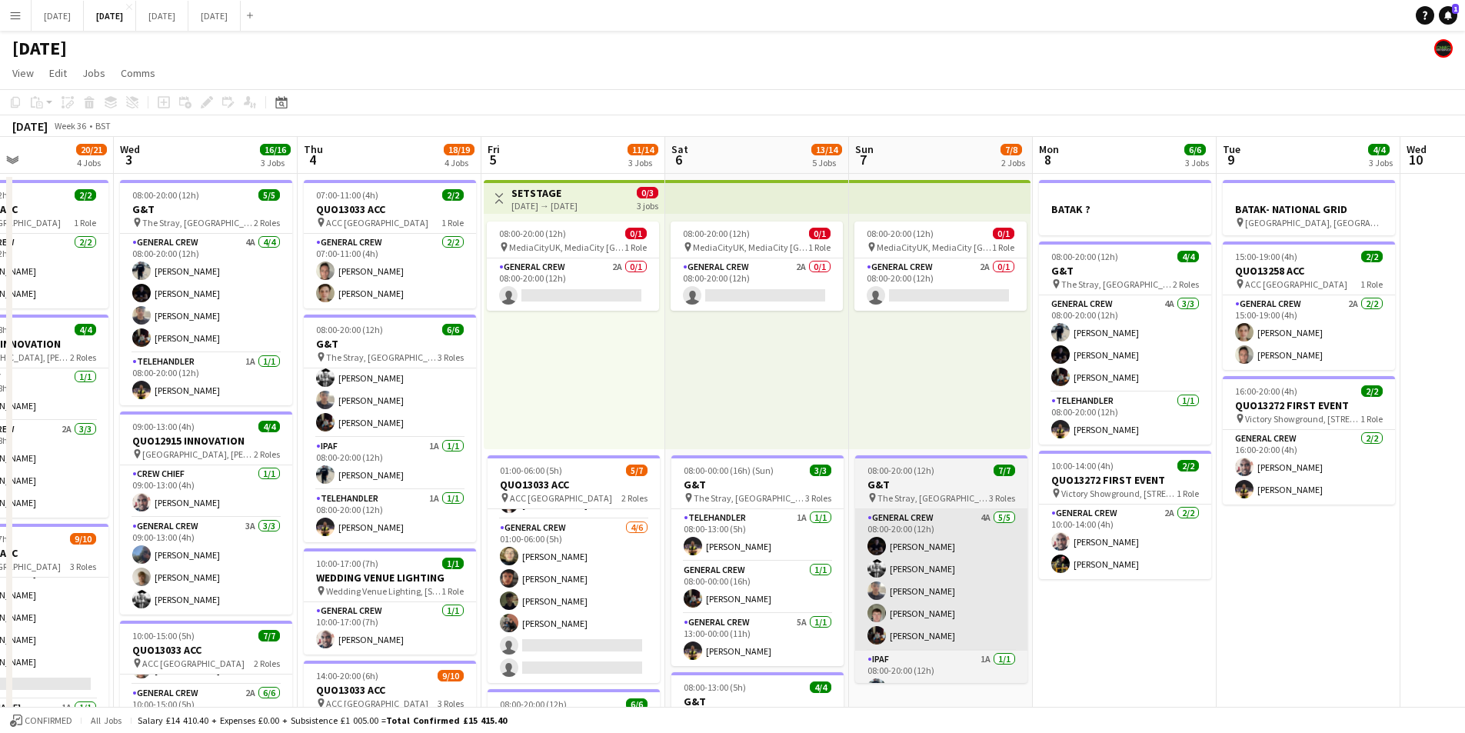
scroll to position [0, 438]
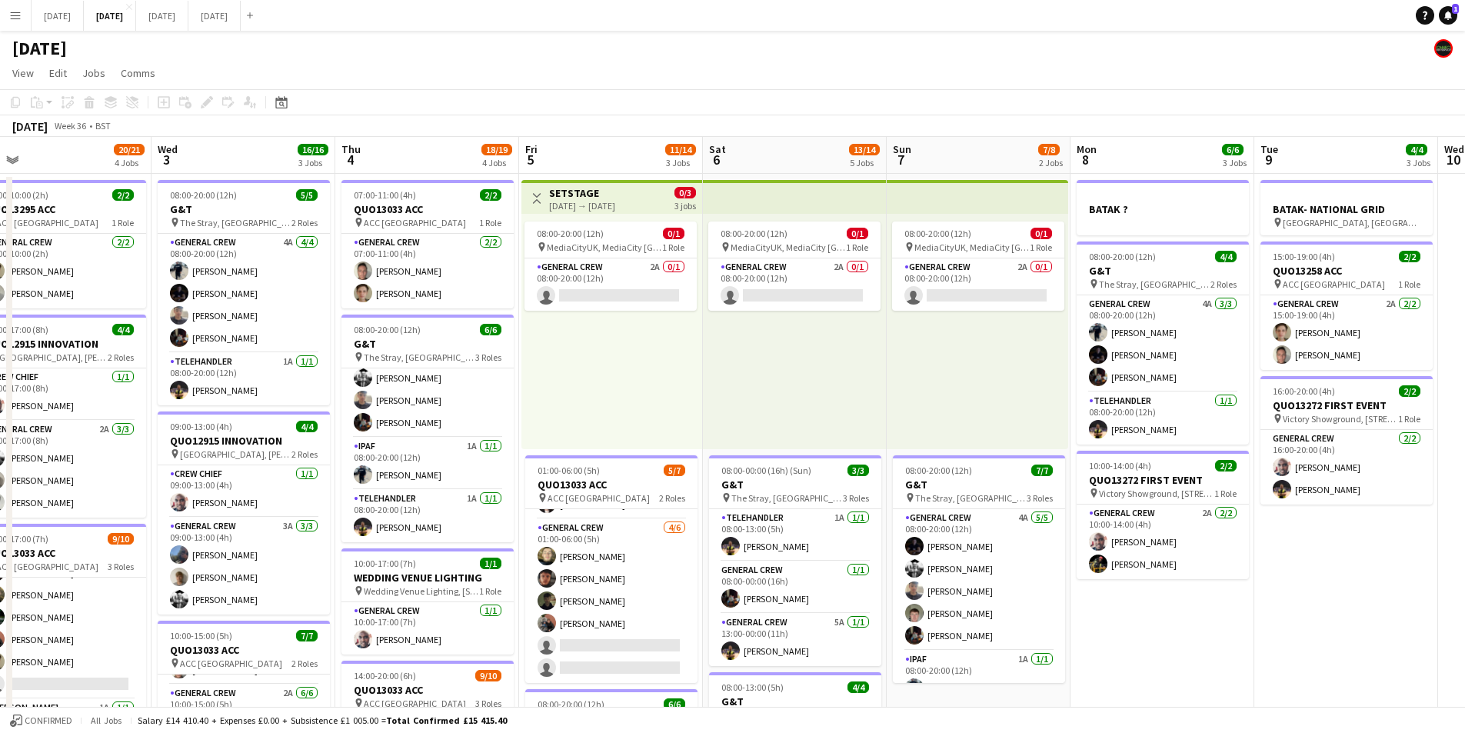
drag, startPoint x: 1161, startPoint y: 556, endPoint x: 1014, endPoint y: 522, distance: 150.7
click at [1014, 522] on app-calendar-viewport "Sat 30 Sun 31 Mon 1 16/16 3 Jobs Tue 2 20/21 4 Jobs Wed 3 16/16 3 Jobs Thu 4 18…" at bounding box center [732, 666] width 1465 height 1058
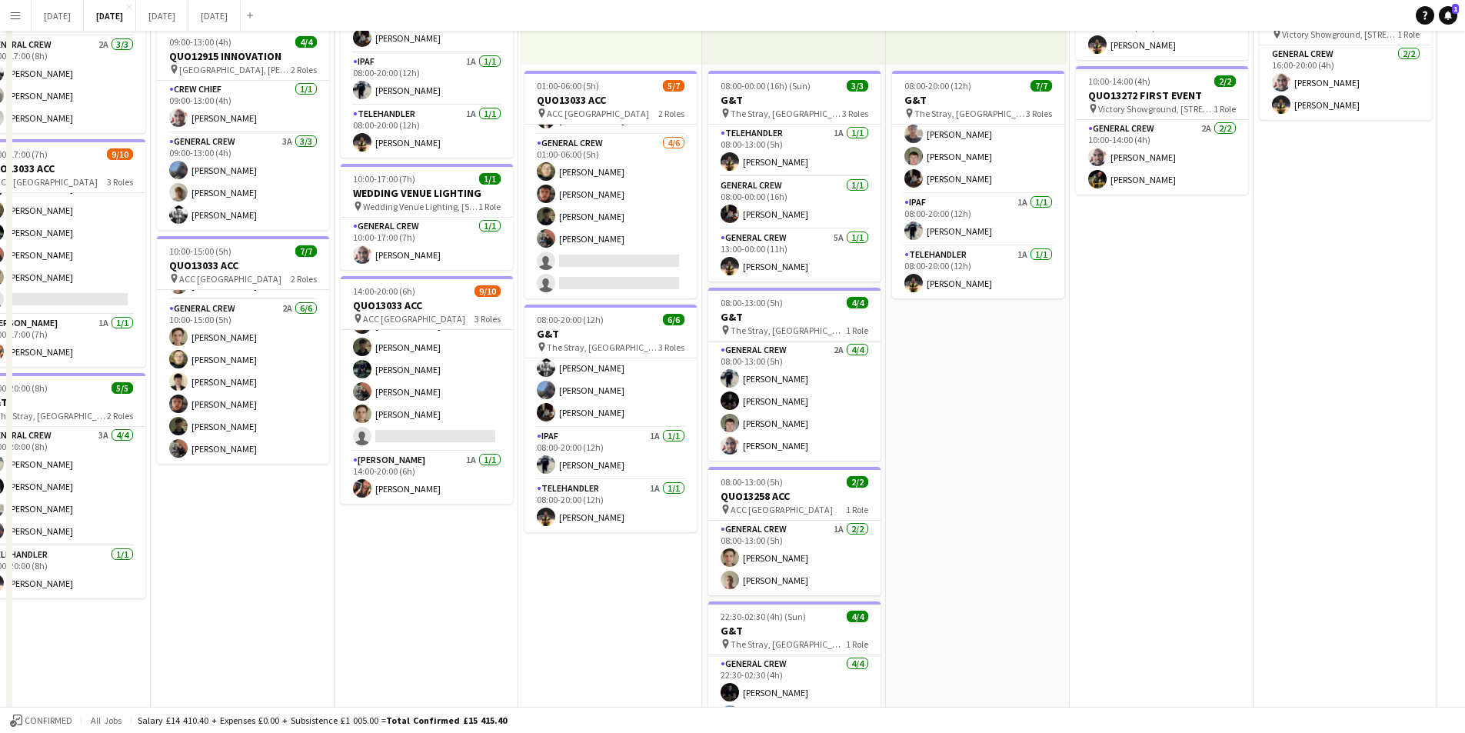
scroll to position [0, 0]
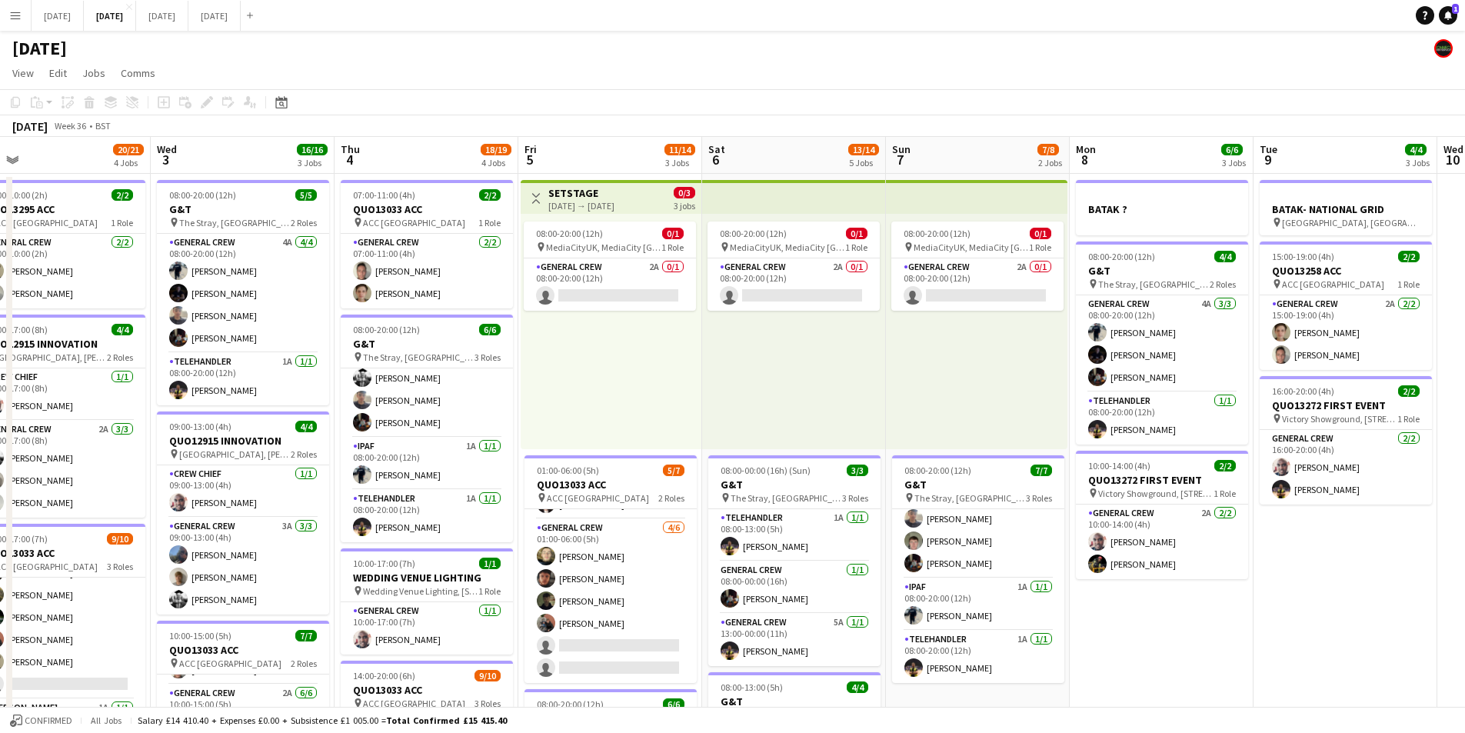
drag, startPoint x: 1334, startPoint y: 591, endPoint x: 1116, endPoint y: 550, distance: 222.2
click at [1116, 550] on app-calendar-viewport "Sat 30 Sun 31 Mon 1 16/16 3 Jobs Tue 2 20/21 4 Jobs Wed 3 16/16 3 Jobs Thu 4 18…" at bounding box center [732, 666] width 1465 height 1058
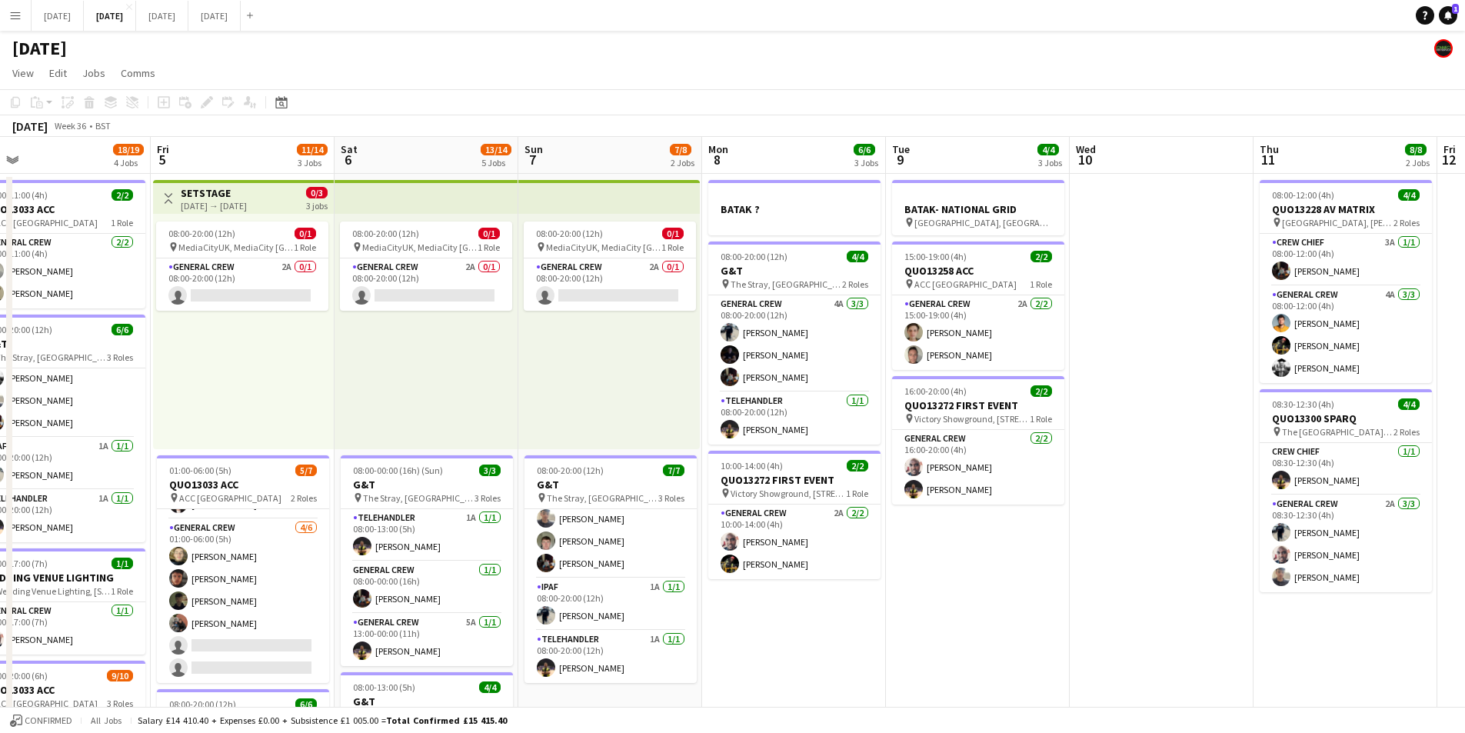
drag, startPoint x: 1250, startPoint y: 604, endPoint x: 1068, endPoint y: 574, distance: 184.0
click at [956, 537] on app-calendar-viewport "Mon 1 16/16 3 Jobs Tue 2 20/21 4 Jobs Wed 3 16/16 3 Jobs Thu 4 18/19 4 Jobs Fri…" at bounding box center [732, 666] width 1465 height 1058
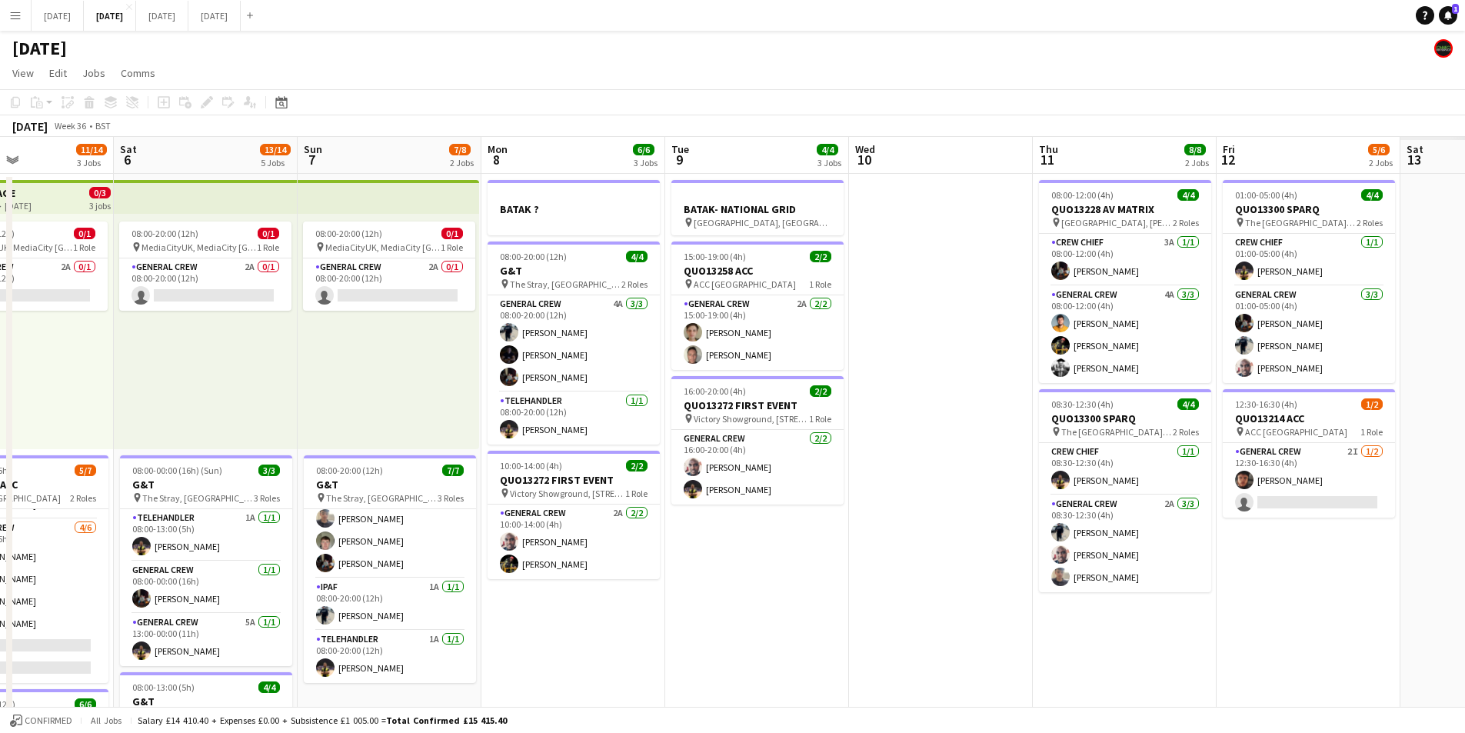
click at [801, 515] on app-calendar-viewport "Wed 3 16/16 3 Jobs Thu 4 18/19 4 Jobs Fri 5 11/14 3 Jobs Sat 6 13/14 5 Jobs Sun…" at bounding box center [732, 666] width 1465 height 1058
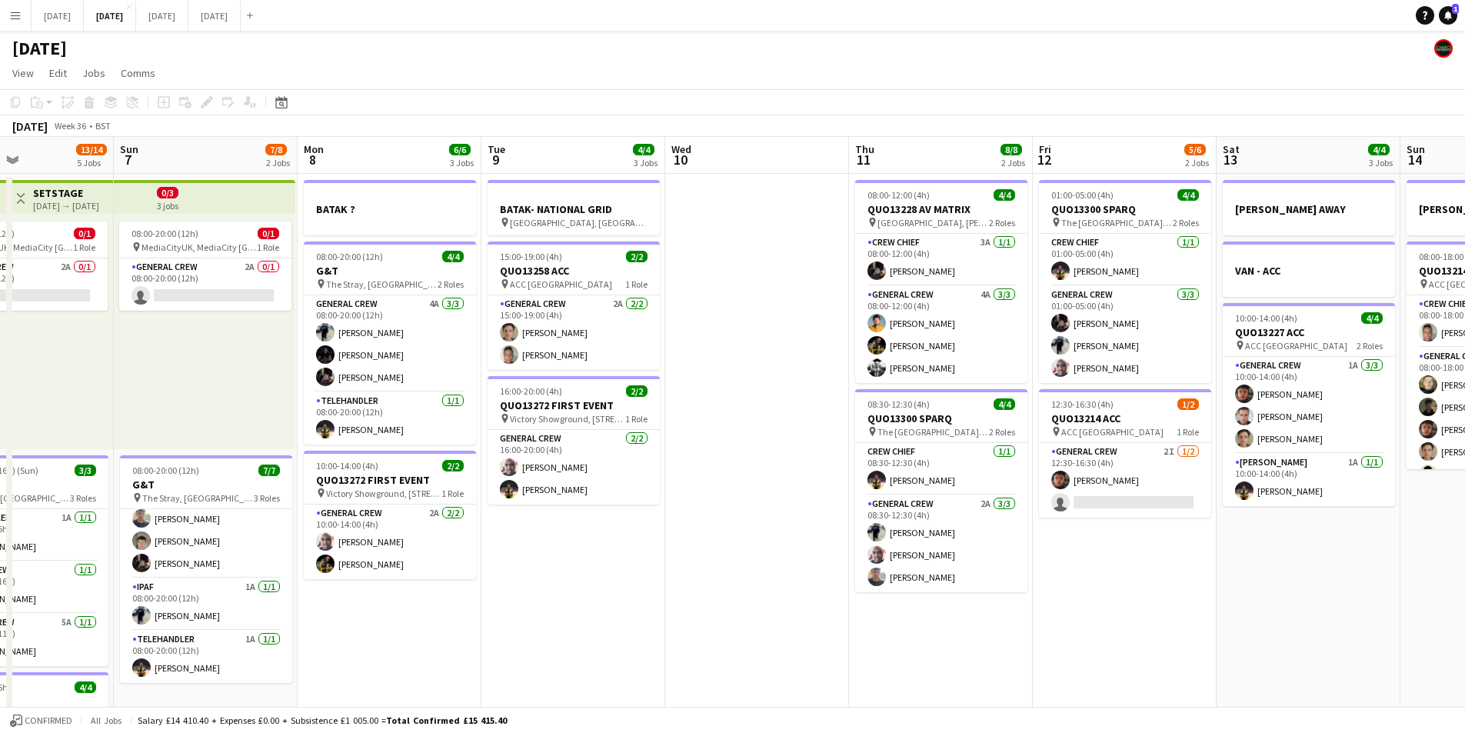
drag, startPoint x: 1038, startPoint y: 535, endPoint x: 901, endPoint y: 538, distance: 137.7
click at [957, 523] on app-calendar-viewport "Thu 4 18/19 4 Jobs Fri 5 11/14 3 Jobs Sat 6 13/14 5 Jobs Sun 7 7/8 2 Jobs Mon 8…" at bounding box center [732, 666] width 1465 height 1058
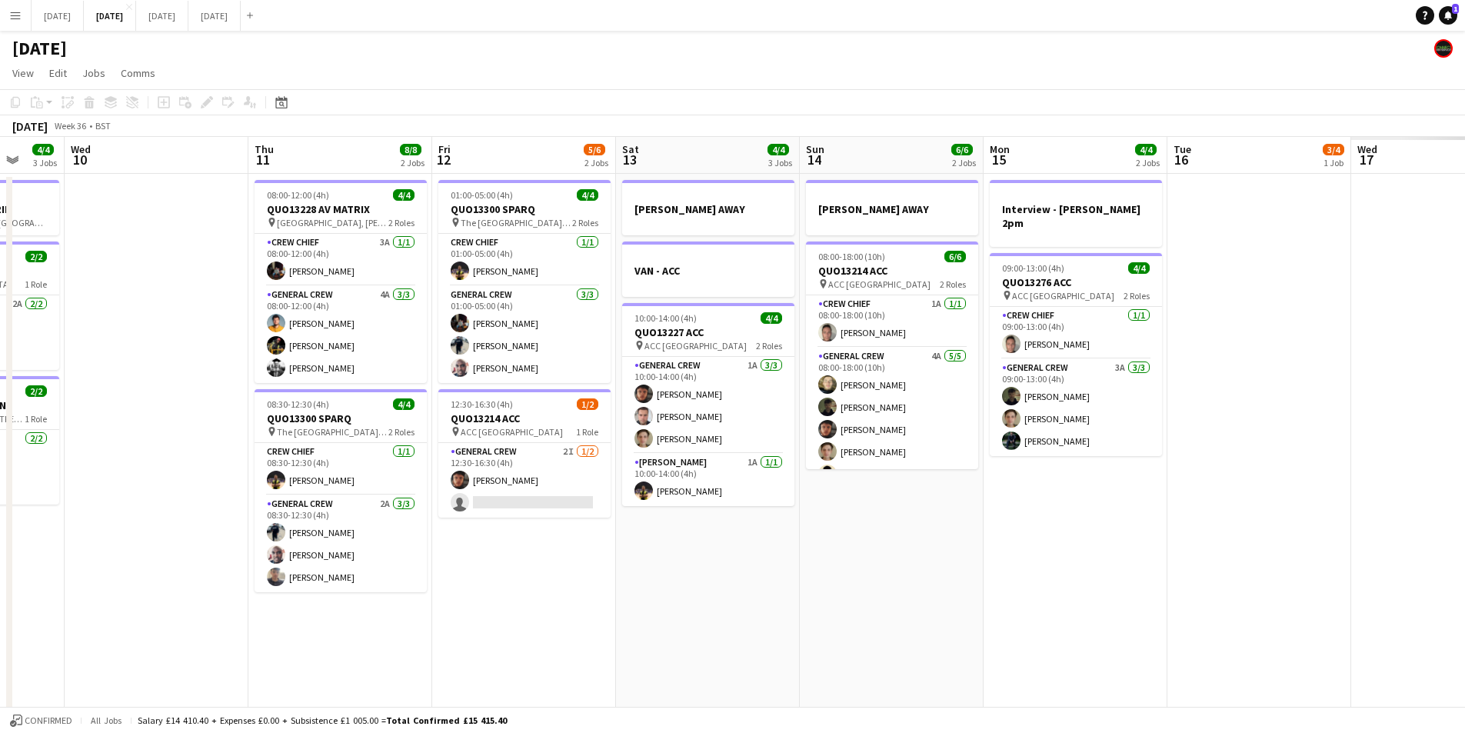
drag, startPoint x: 856, startPoint y: 641, endPoint x: 1137, endPoint y: 592, distance: 285.8
click at [1279, 623] on app-calendar-viewport "Fri 5 11/14 3 Jobs Sat 6 13/14 5 Jobs Sun 7 7/8 2 Jobs Mon 8 6/6 3 Jobs Tue 9 4…" at bounding box center [732, 666] width 1465 height 1058
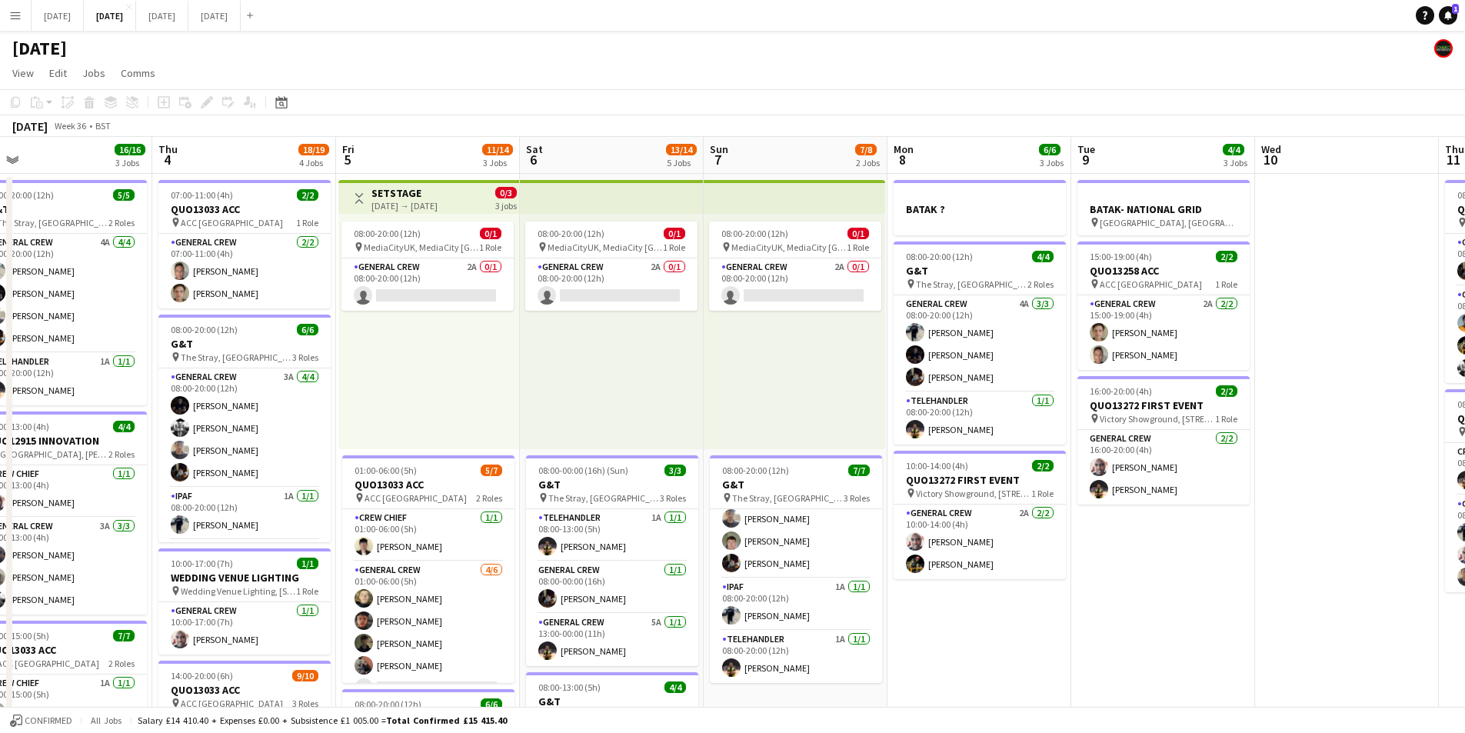
drag, startPoint x: 739, startPoint y: 605, endPoint x: 757, endPoint y: 531, distance: 75.9
click at [1163, 608] on app-calendar-viewport "Wed 3 16/16 3 Jobs Thu 4 18/19 4 Jobs Fri 5 11/14 3 Jobs Sat 6 13/14 5 Jobs Sun…" at bounding box center [732, 666] width 1465 height 1058
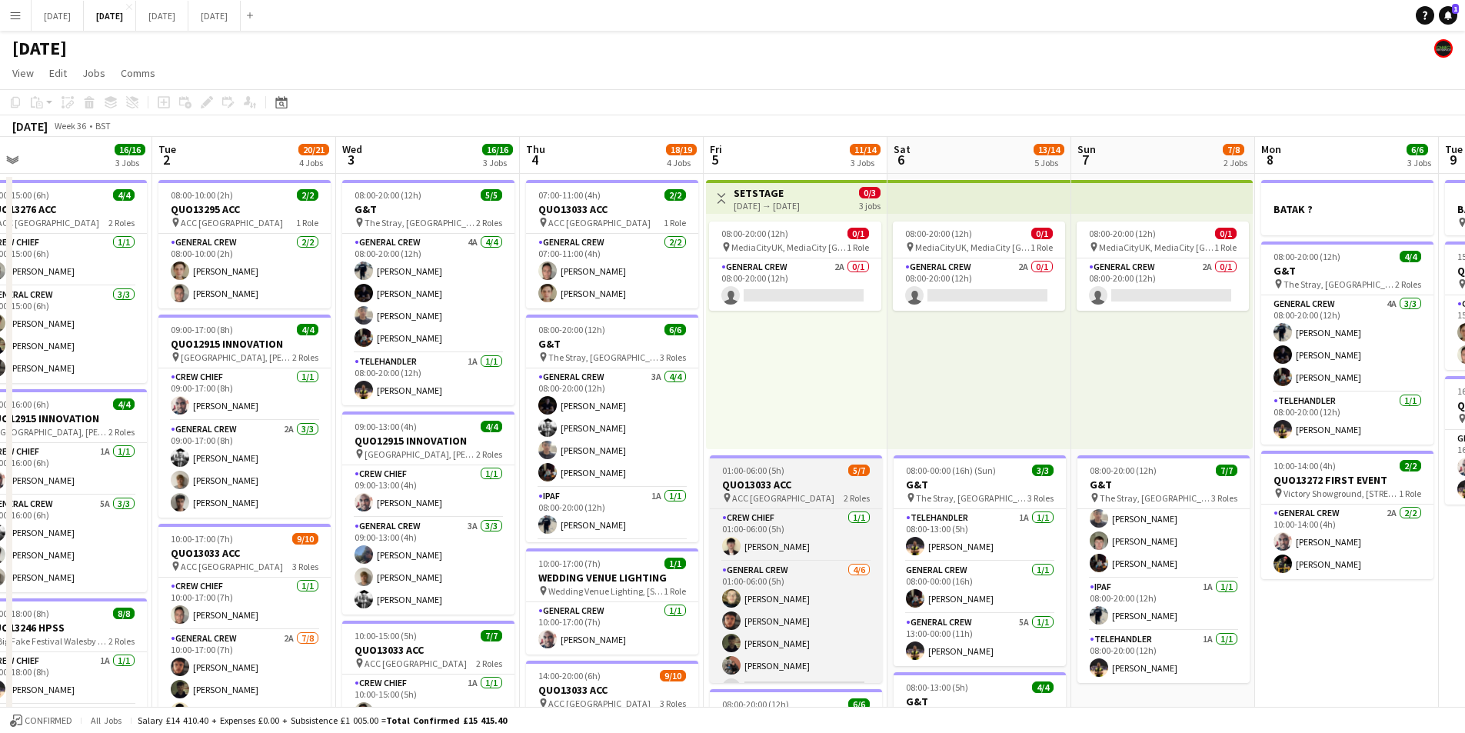
scroll to position [0, 334]
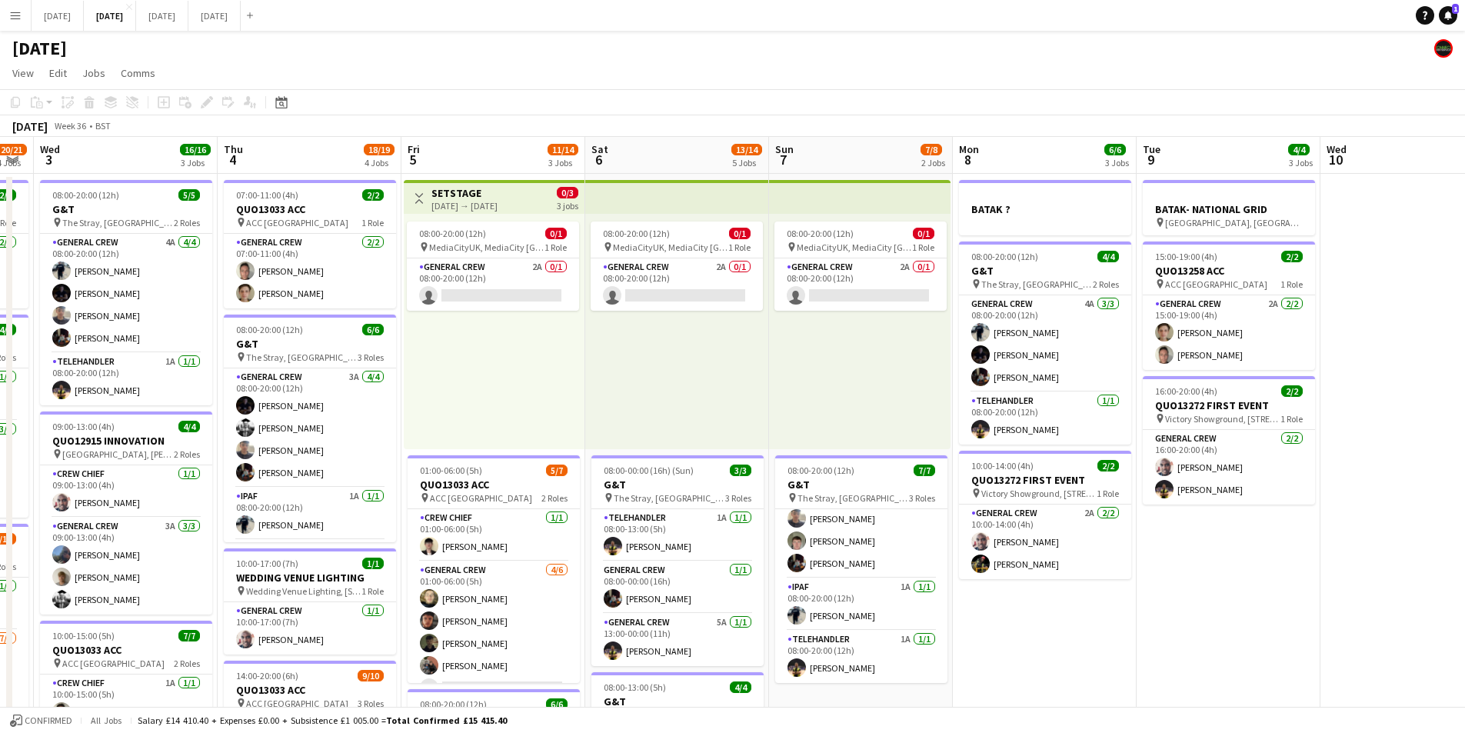
click at [1002, 576] on app-calendar-viewport "Mon 1 16/16 3 Jobs Tue 2 20/21 4 Jobs Wed 3 16/16 3 Jobs Thu 4 18/19 4 Jobs Fri…" at bounding box center [732, 666] width 1465 height 1058
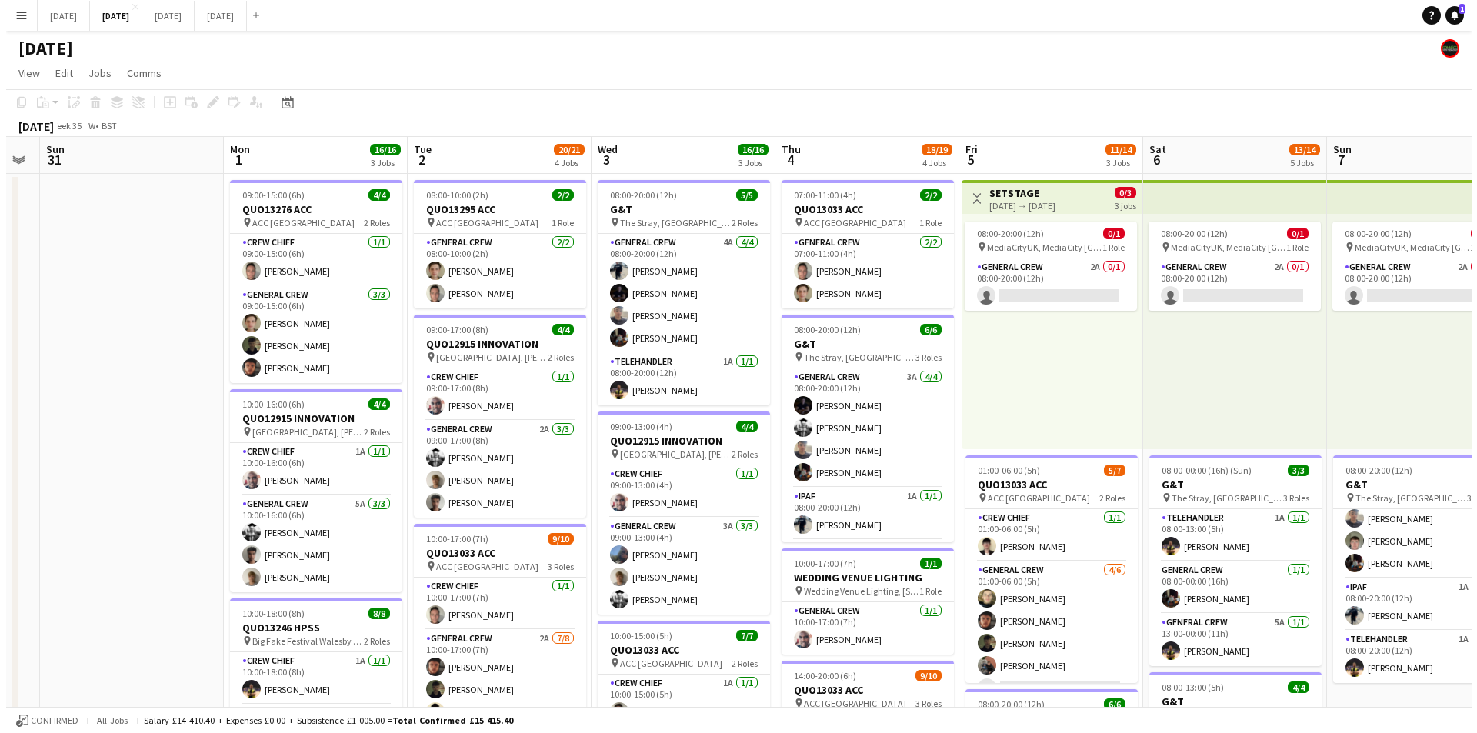
scroll to position [0, 463]
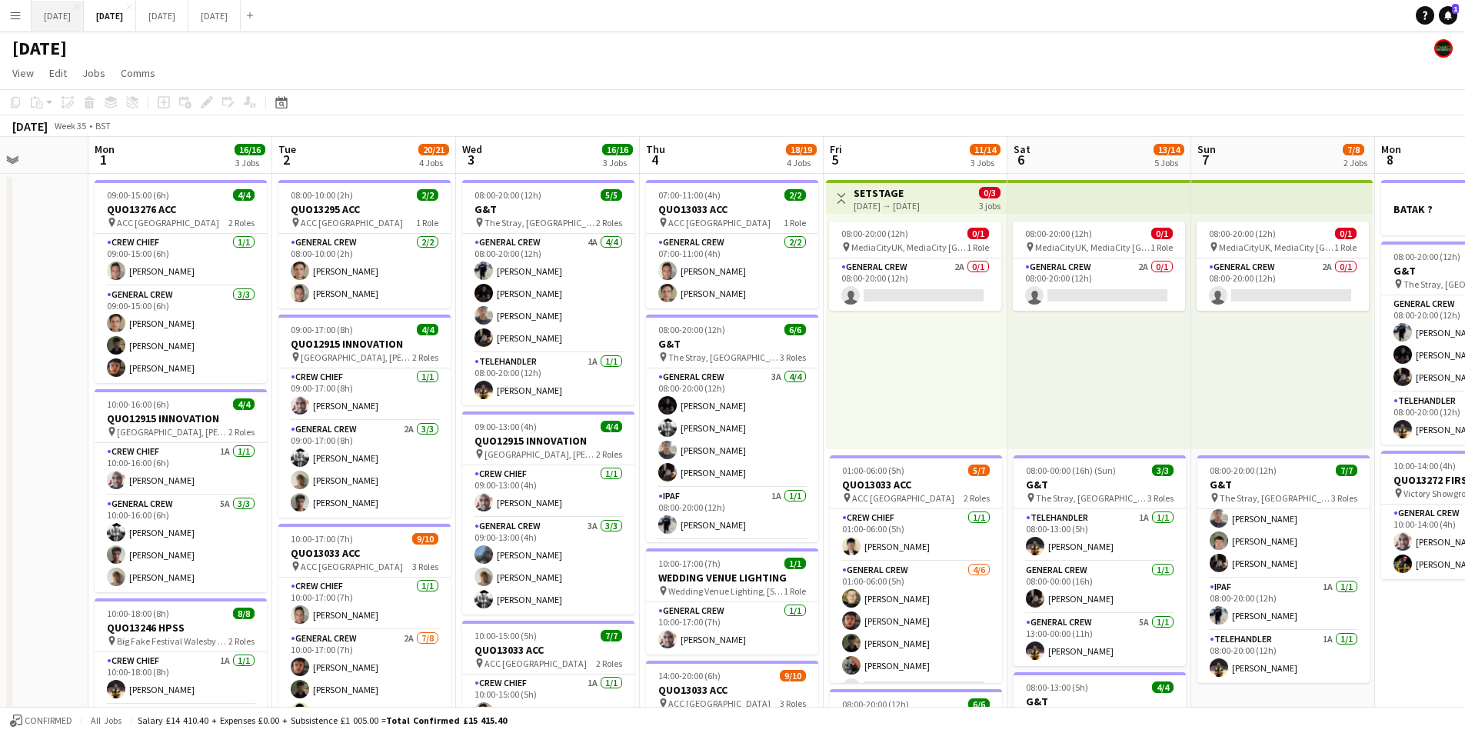
click at [82, 17] on button "[DATE] Close" at bounding box center [58, 16] width 52 height 30
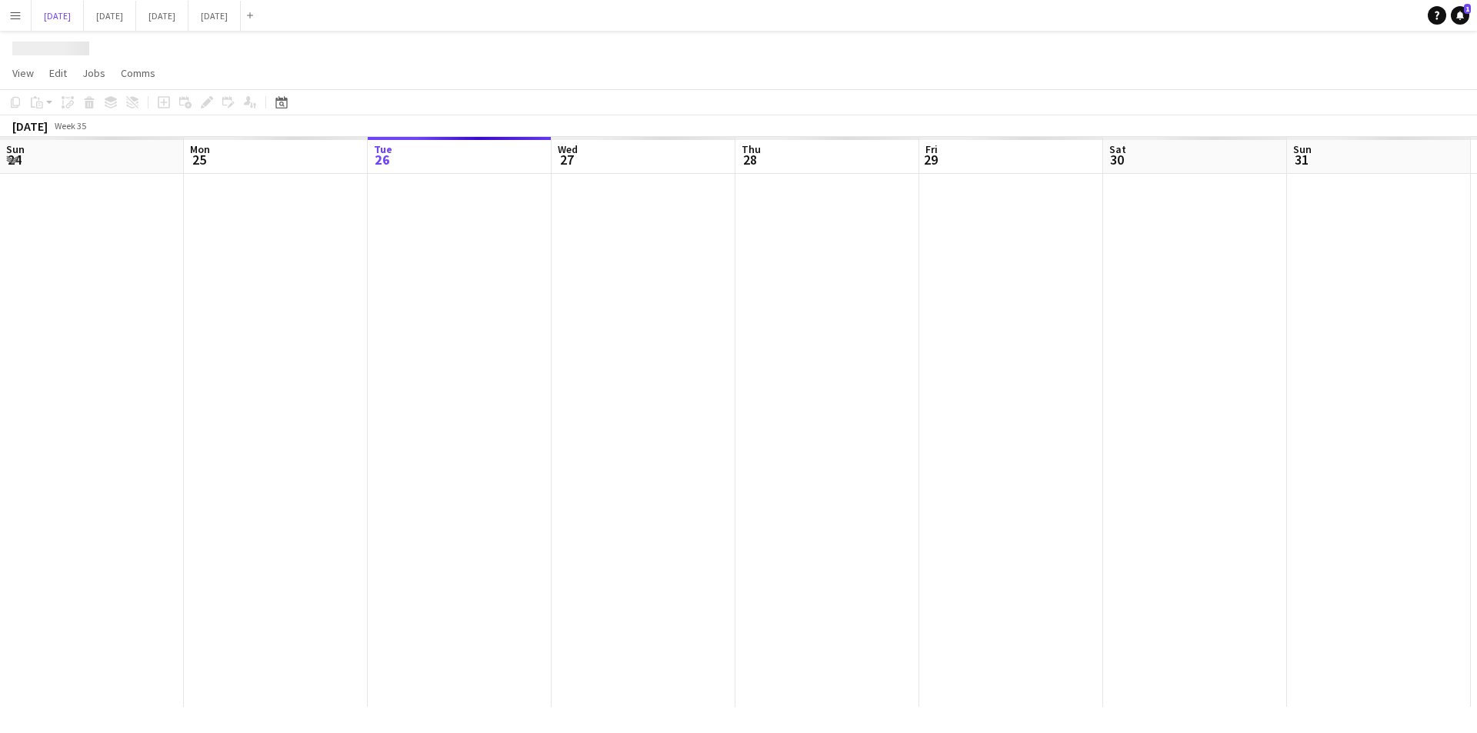
scroll to position [0, 581]
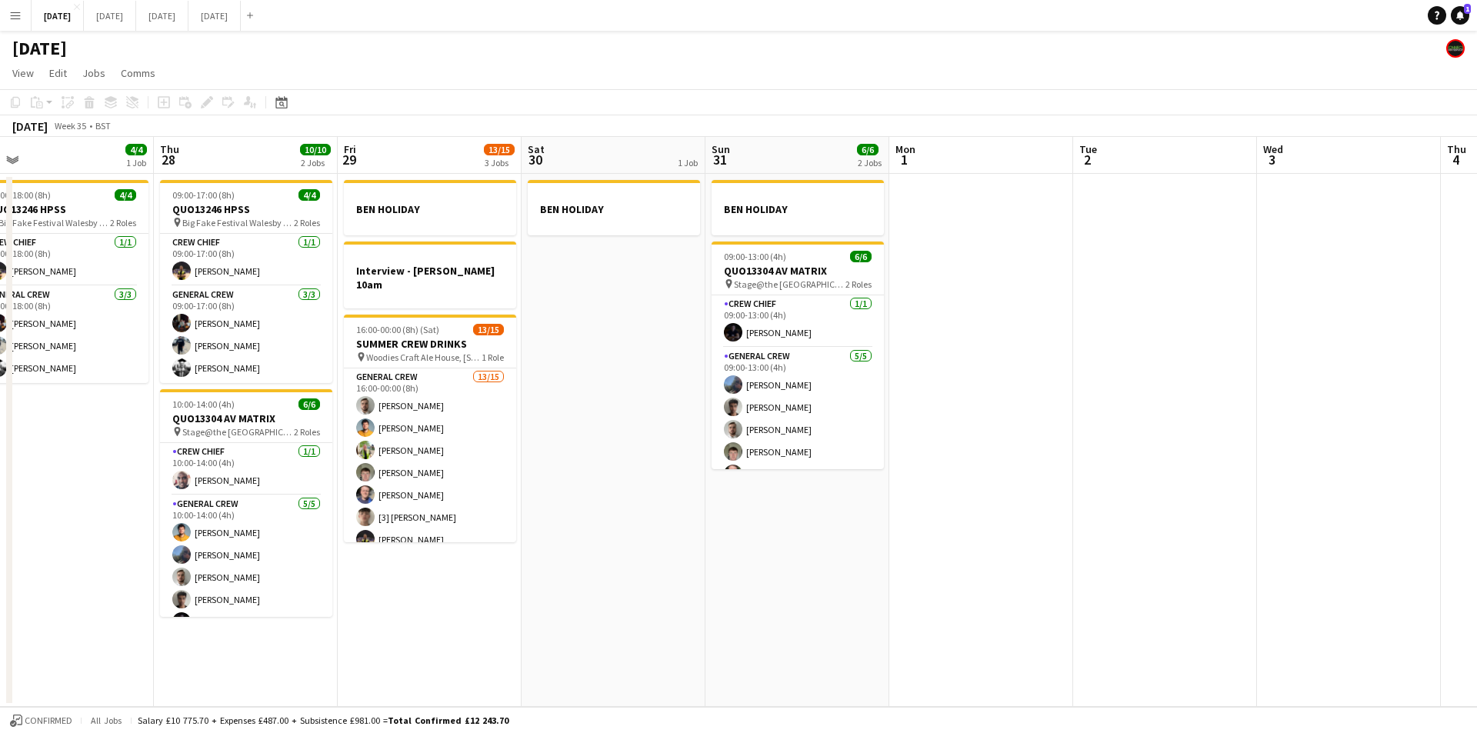
click at [17, 13] on app-icon "Menu" at bounding box center [15, 15] width 12 height 12
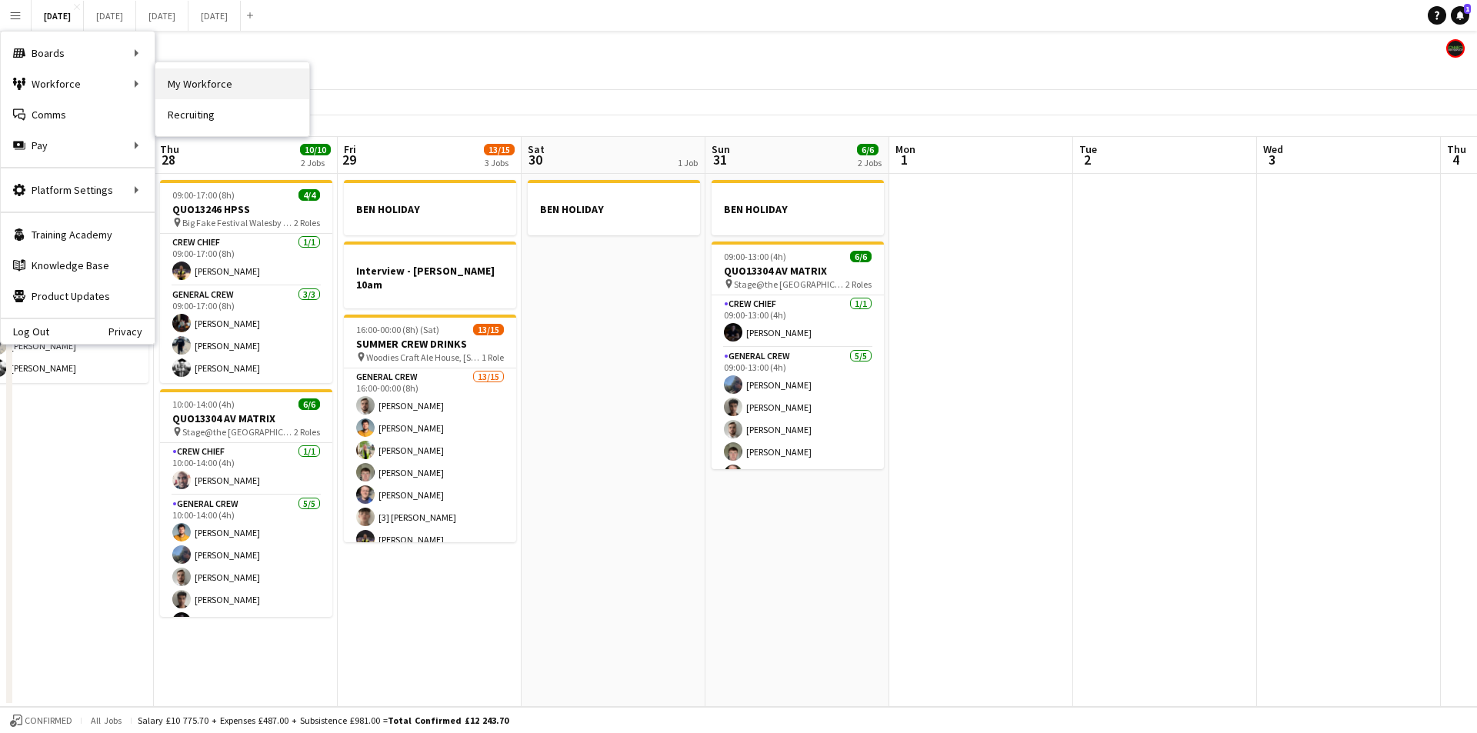
click at [202, 80] on link "My Workforce" at bounding box center [232, 83] width 154 height 31
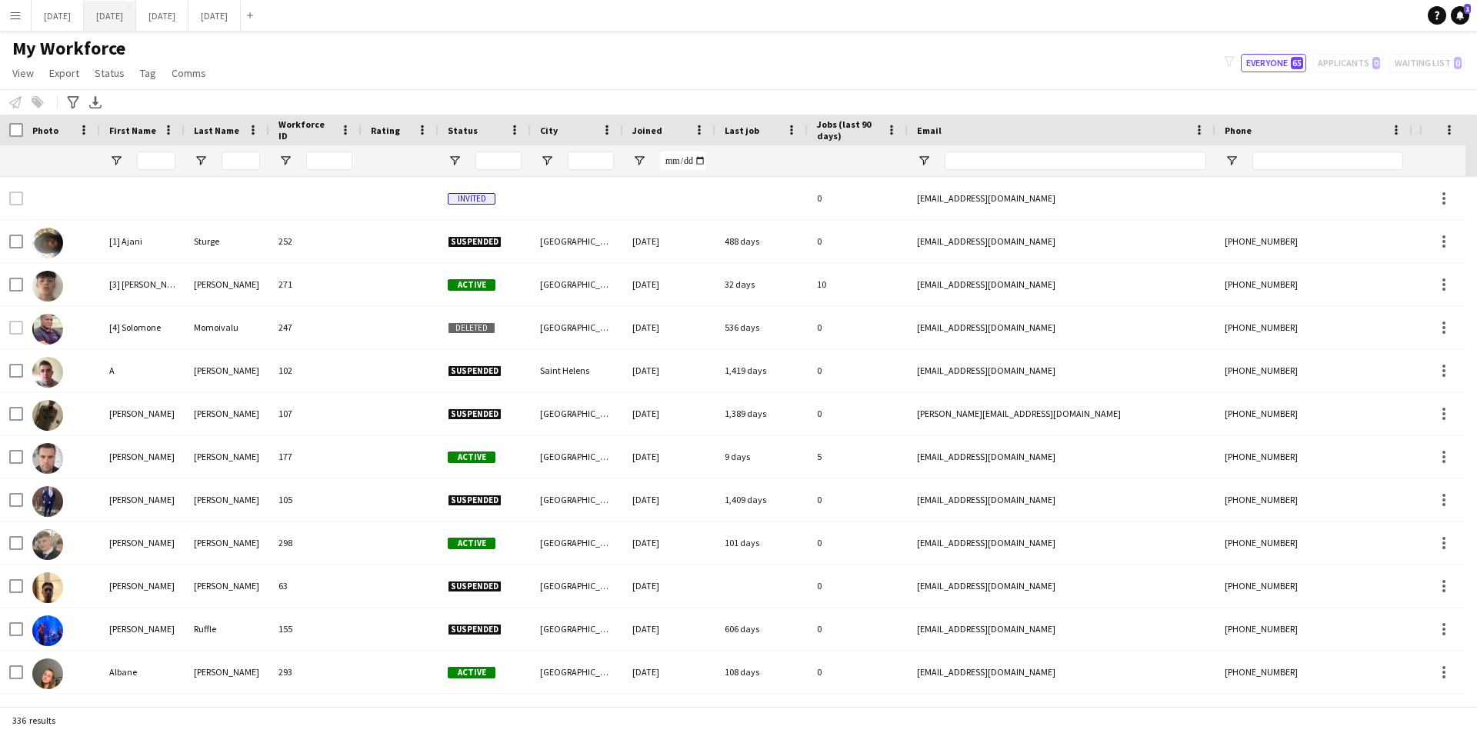
click at [136, 20] on button "[DATE] Close" at bounding box center [110, 16] width 52 height 30
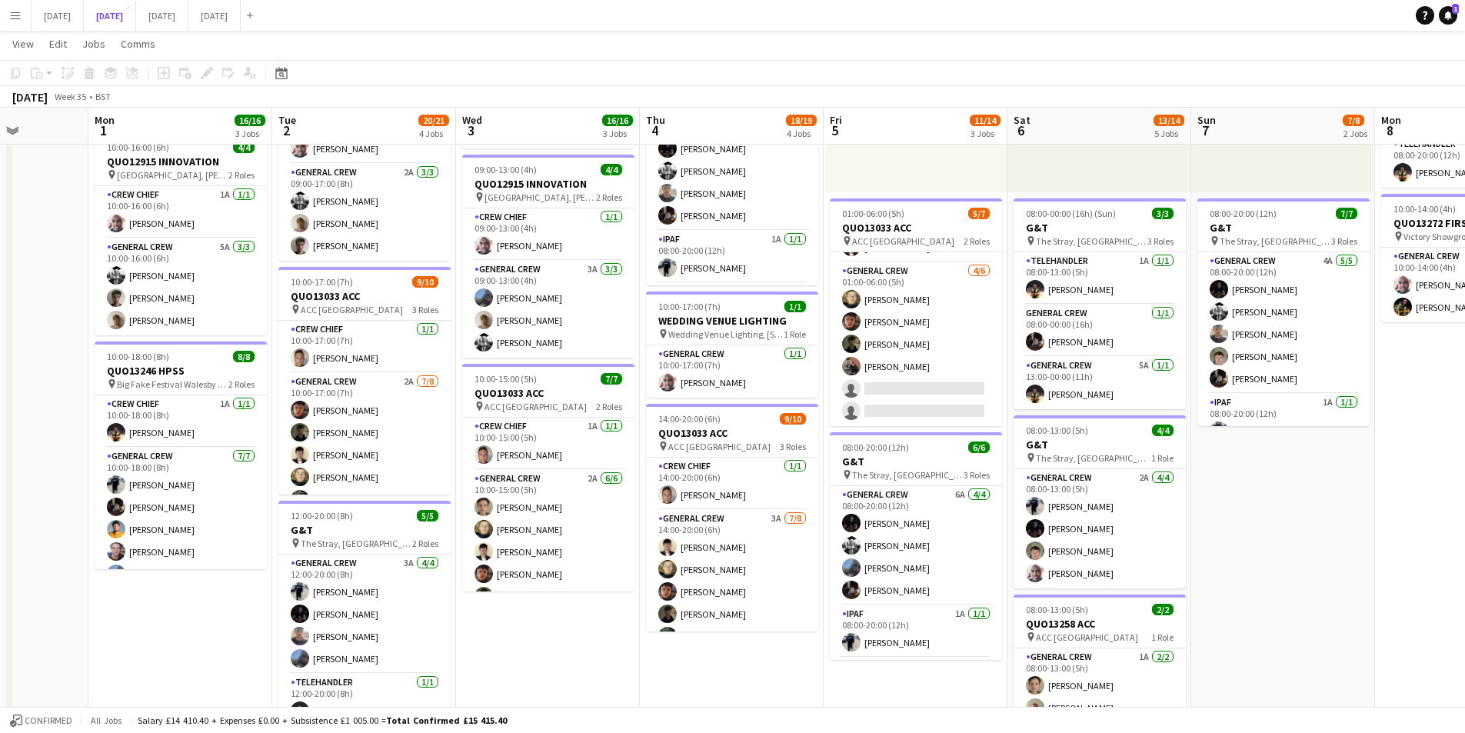
scroll to position [139, 0]
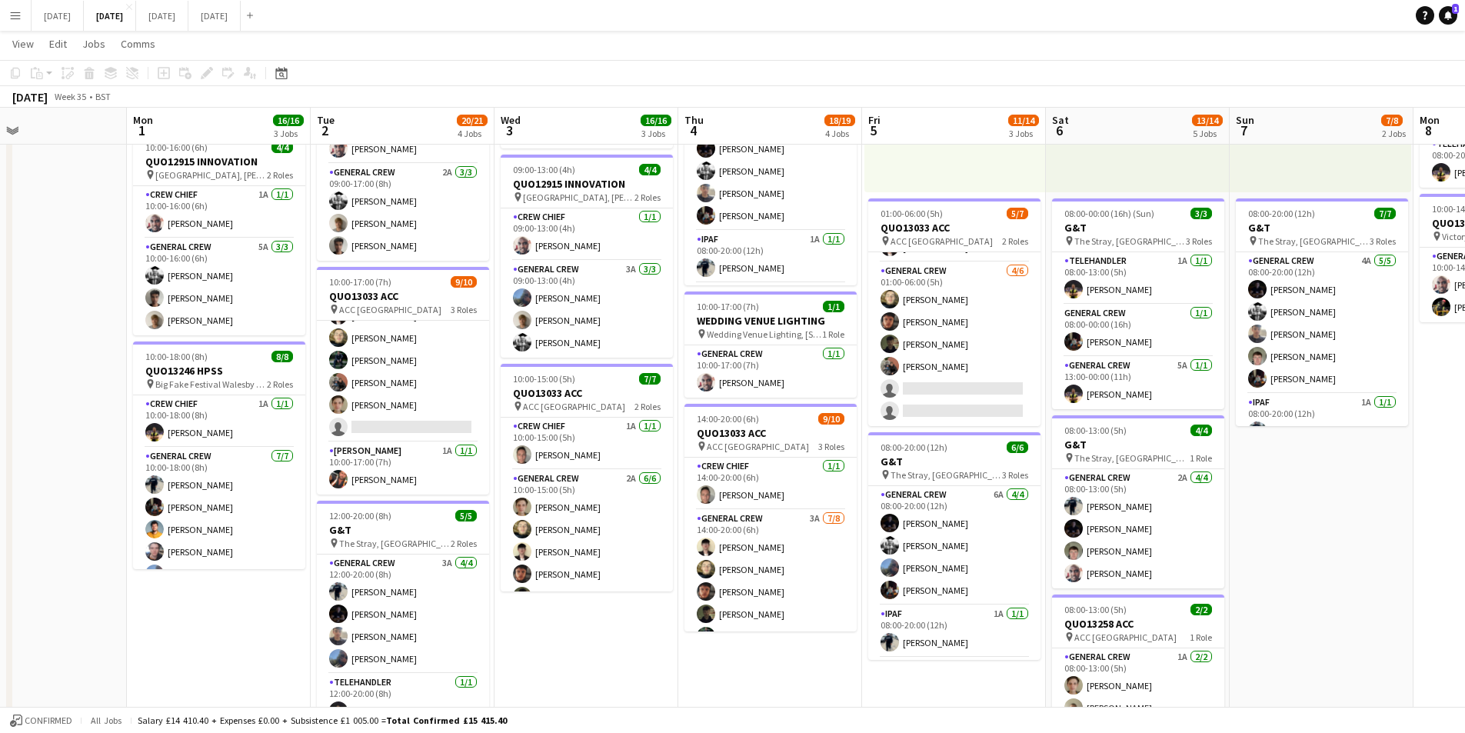
drag, startPoint x: 529, startPoint y: 615, endPoint x: 674, endPoint y: 582, distance: 148.2
click at [568, 623] on app-calendar-viewport "Fri 29 Sat 30 Sun 31 Mon 1 16/16 3 Jobs Tue 2 20/21 4 Jobs Wed 3 16/16 3 Jobs T…" at bounding box center [732, 371] width 1465 height 1133
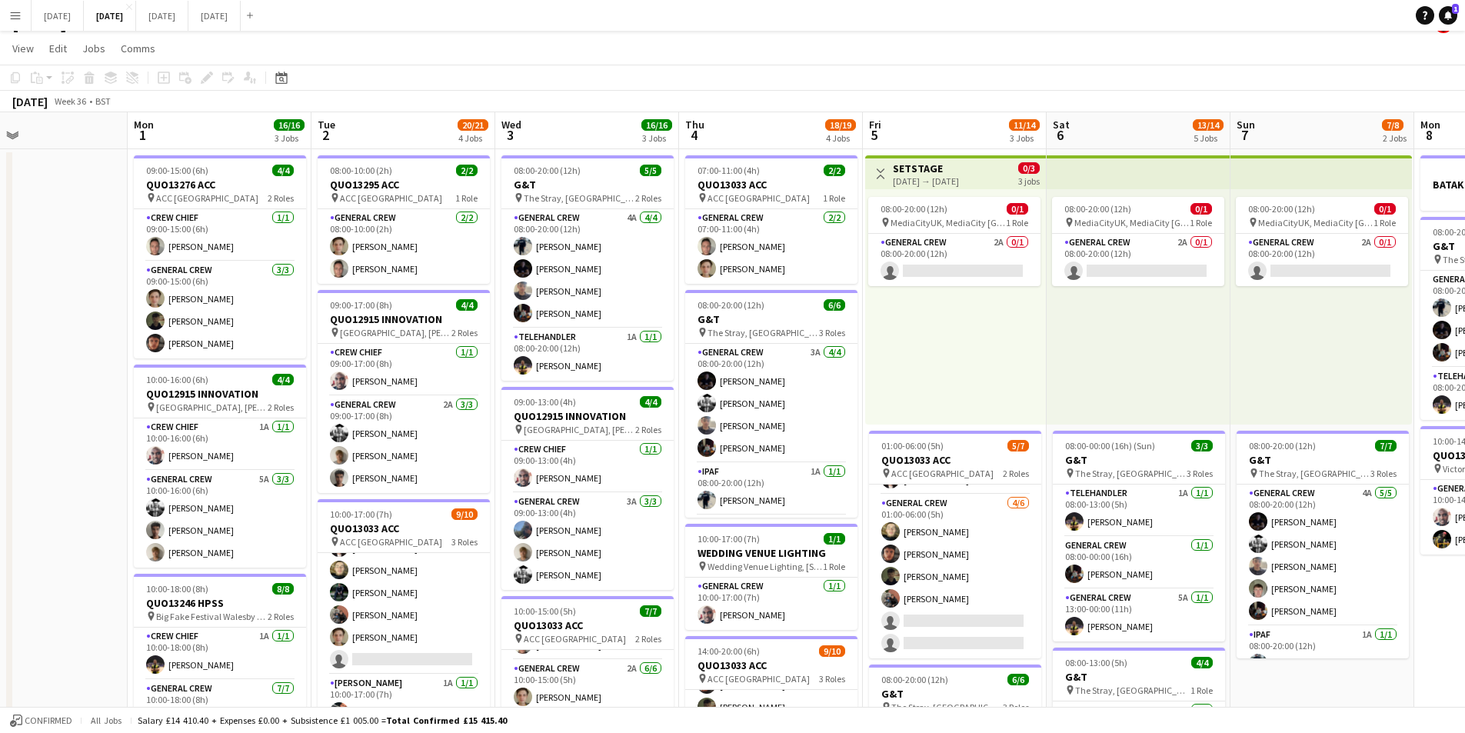
scroll to position [0, 643]
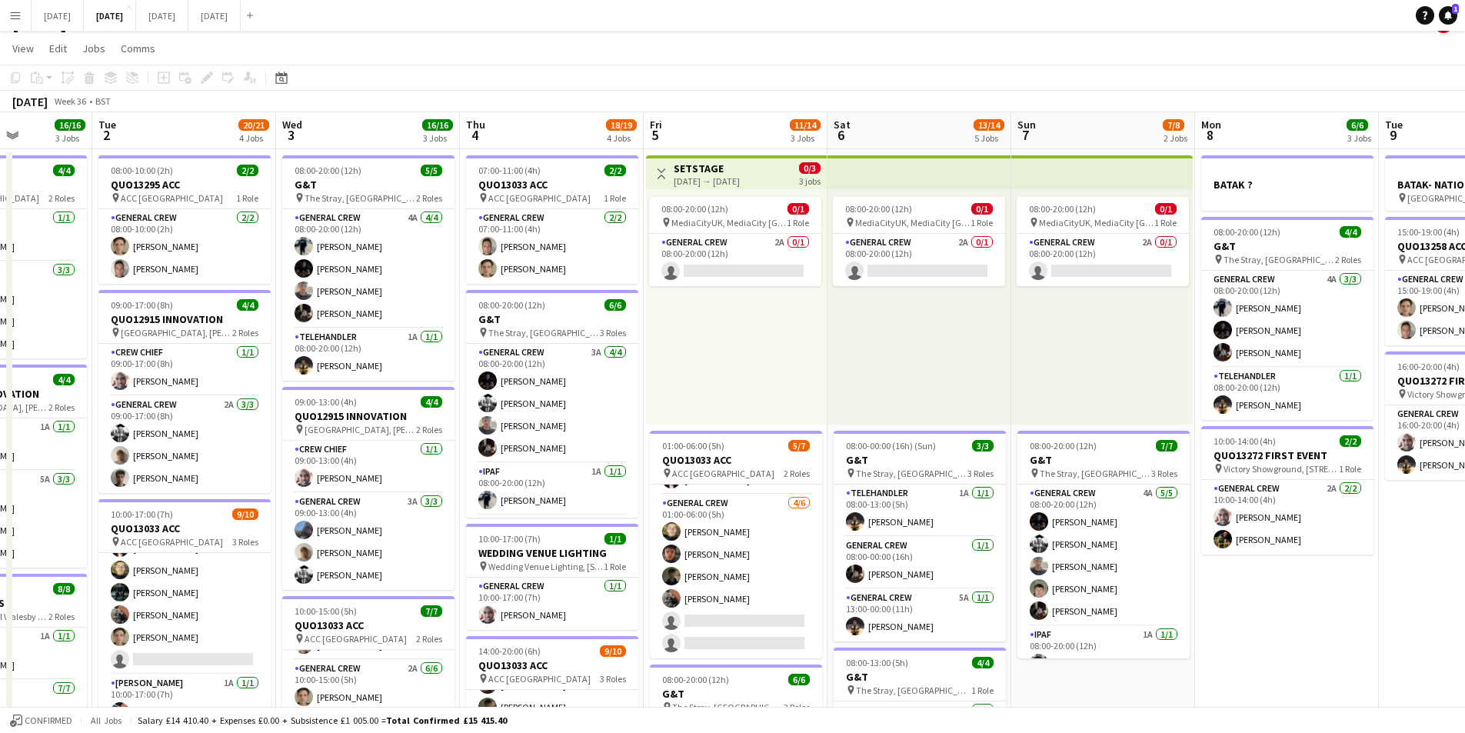
drag, startPoint x: 1318, startPoint y: 605, endPoint x: 880, endPoint y: 553, distance: 441.5
click at [880, 553] on app-calendar-viewport "Fri 29 Sat 30 Sun 31 Mon 1 16/16 3 Jobs Tue 2 20/21 4 Jobs Wed 3 16/16 3 Jobs T…" at bounding box center [732, 641] width 1465 height 1058
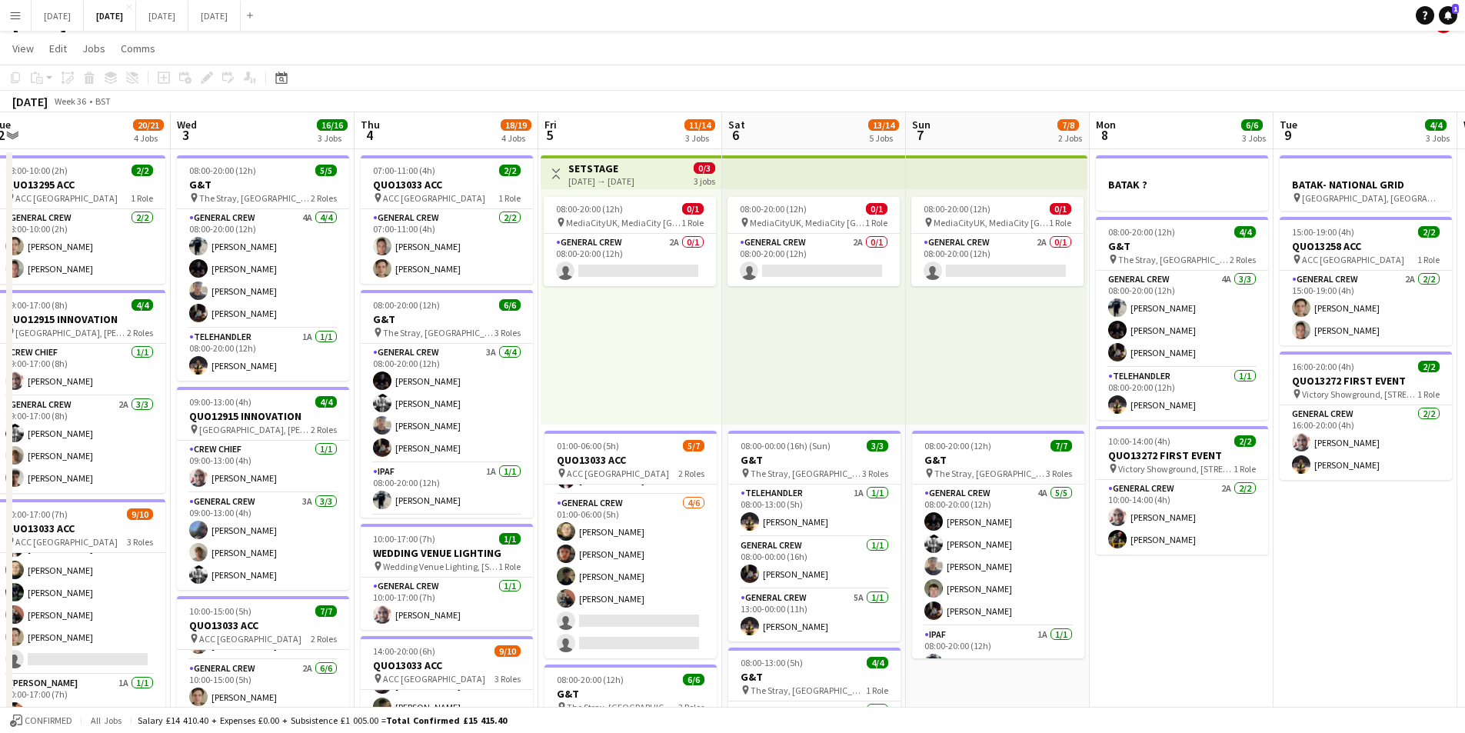
click at [1364, 579] on app-calendar-viewport "Sun 31 Mon 1 16/16 3 Jobs Tue 2 20/21 4 Jobs Wed 3 16/16 3 Jobs Thu 4 18/19 4 J…" at bounding box center [732, 641] width 1465 height 1058
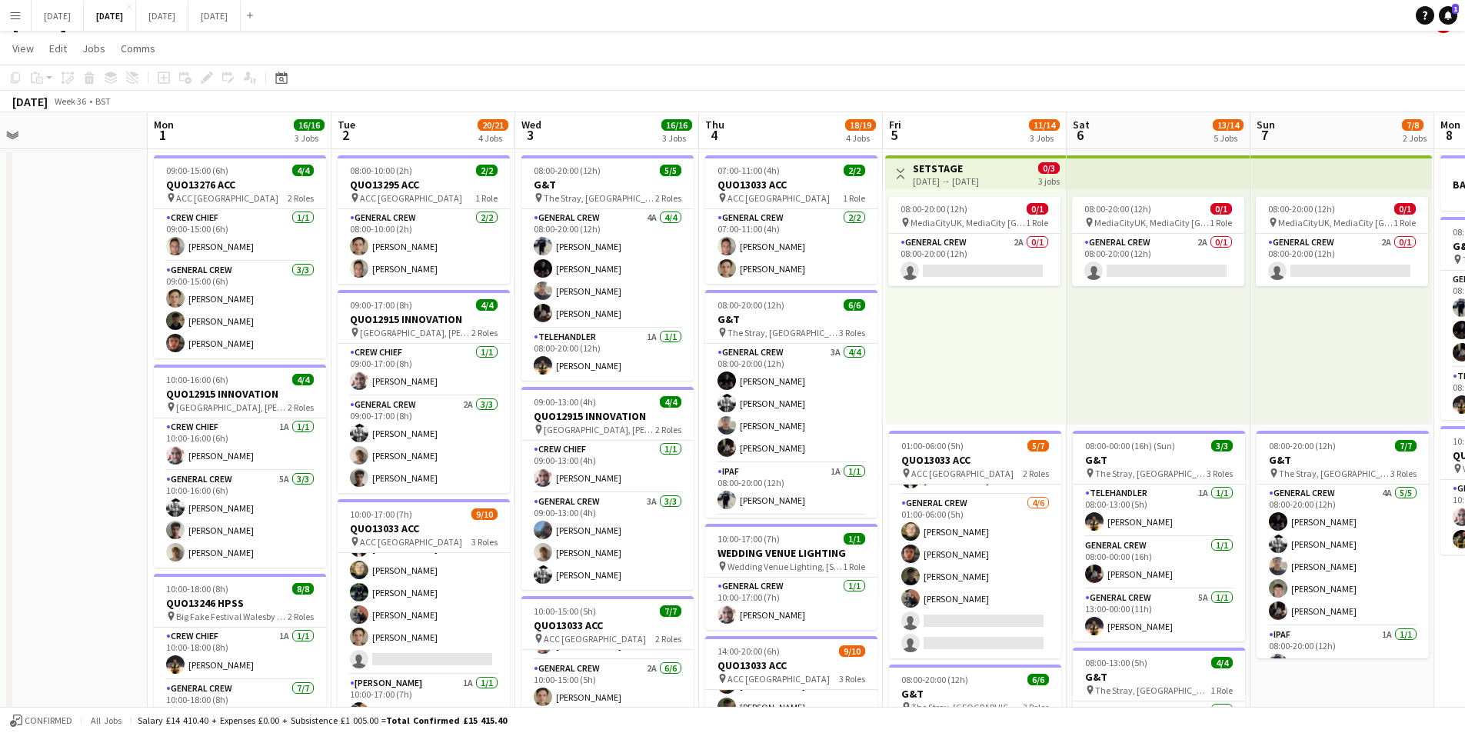
scroll to position [0, 369]
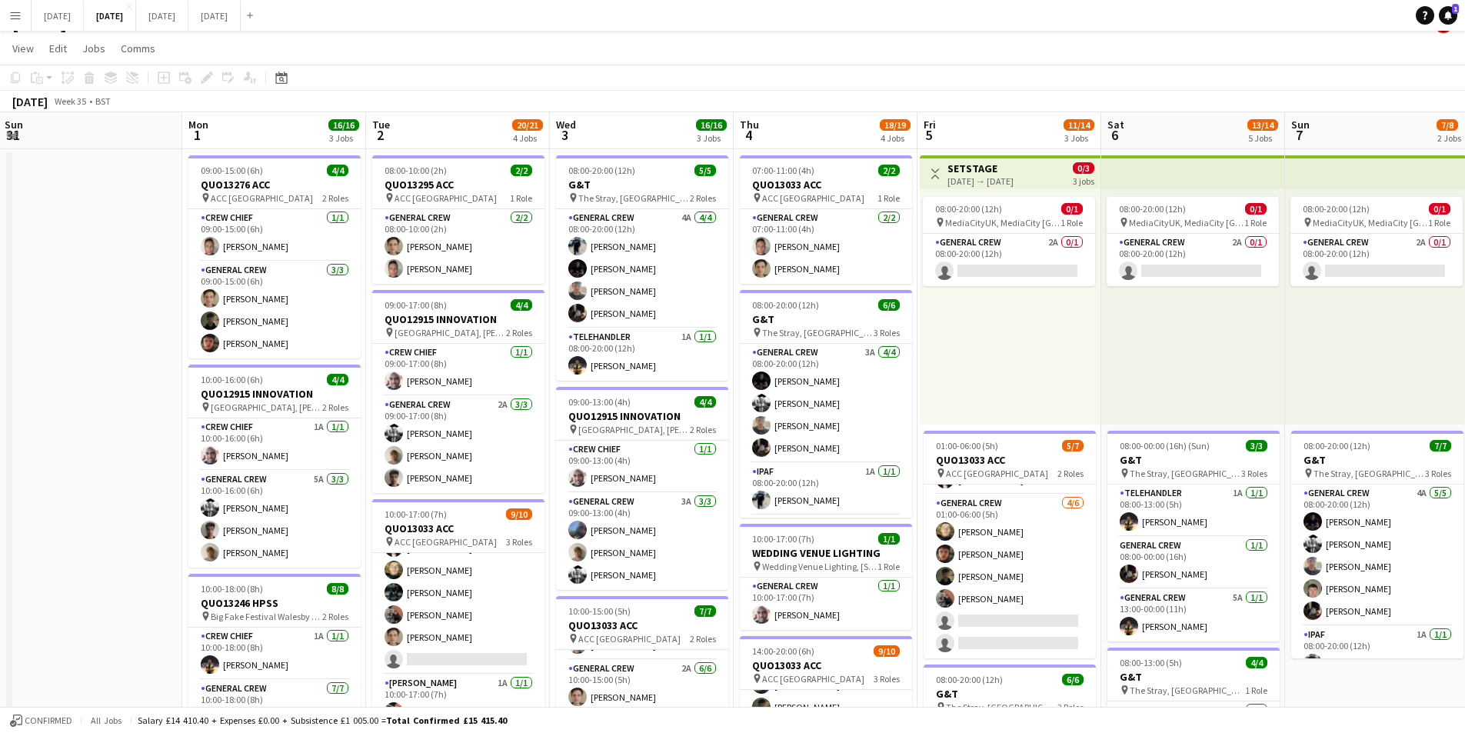
drag, startPoint x: 723, startPoint y: 567, endPoint x: 758, endPoint y: 575, distance: 35.5
click at [758, 575] on app-calendar-viewport "Fri 29 Sat 30 Sun 31 Mon 1 16/16 3 Jobs Tue 2 20/21 4 Jobs Wed 3 16/16 3 Jobs T…" at bounding box center [732, 641] width 1465 height 1058
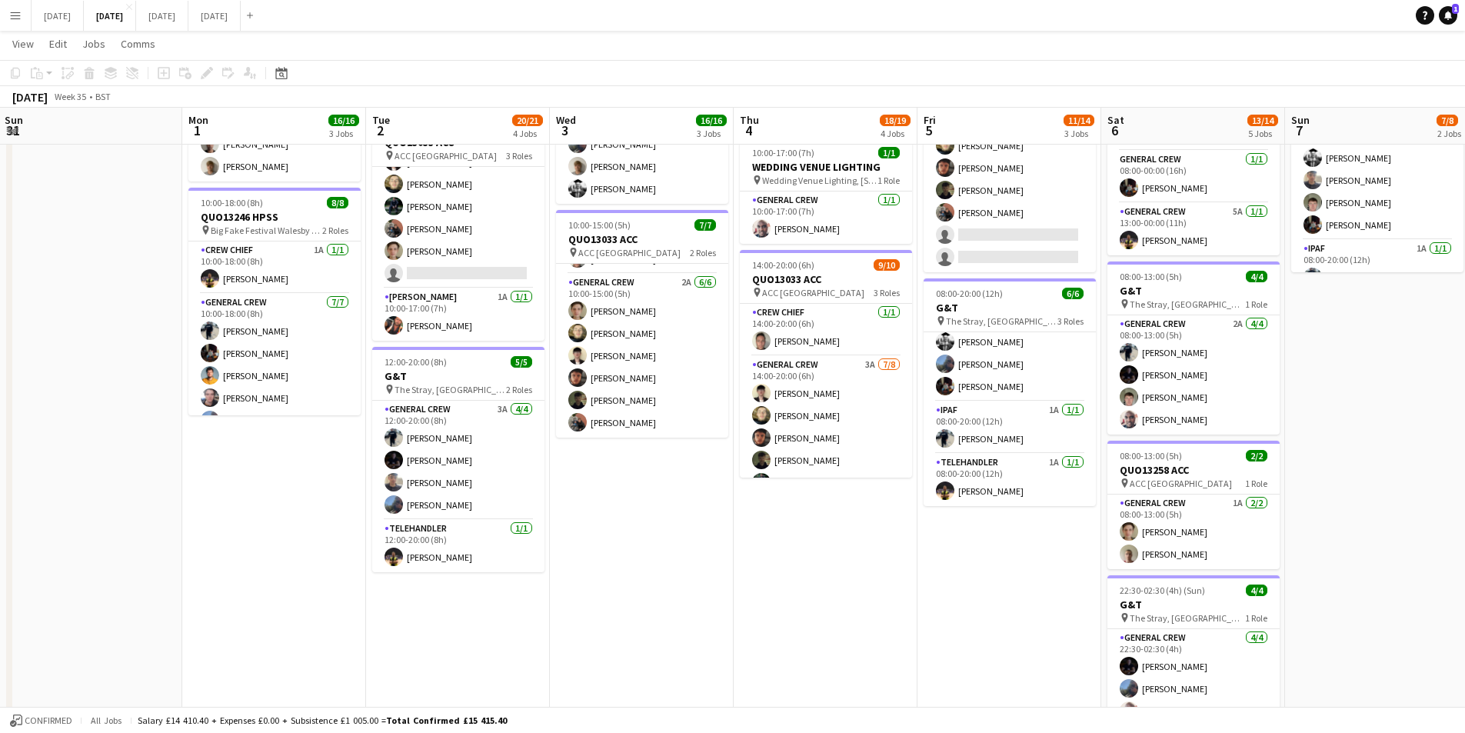
scroll to position [139, 0]
drag, startPoint x: 868, startPoint y: 580, endPoint x: 671, endPoint y: 528, distance: 203.7
click at [641, 539] on app-calendar-viewport "Fri 29 Sat 30 Sun 31 Mon 1 16/16 3 Jobs Tue 2 20/21 4 Jobs Wed 3 16/16 3 Jobs T…" at bounding box center [732, 217] width 1465 height 1133
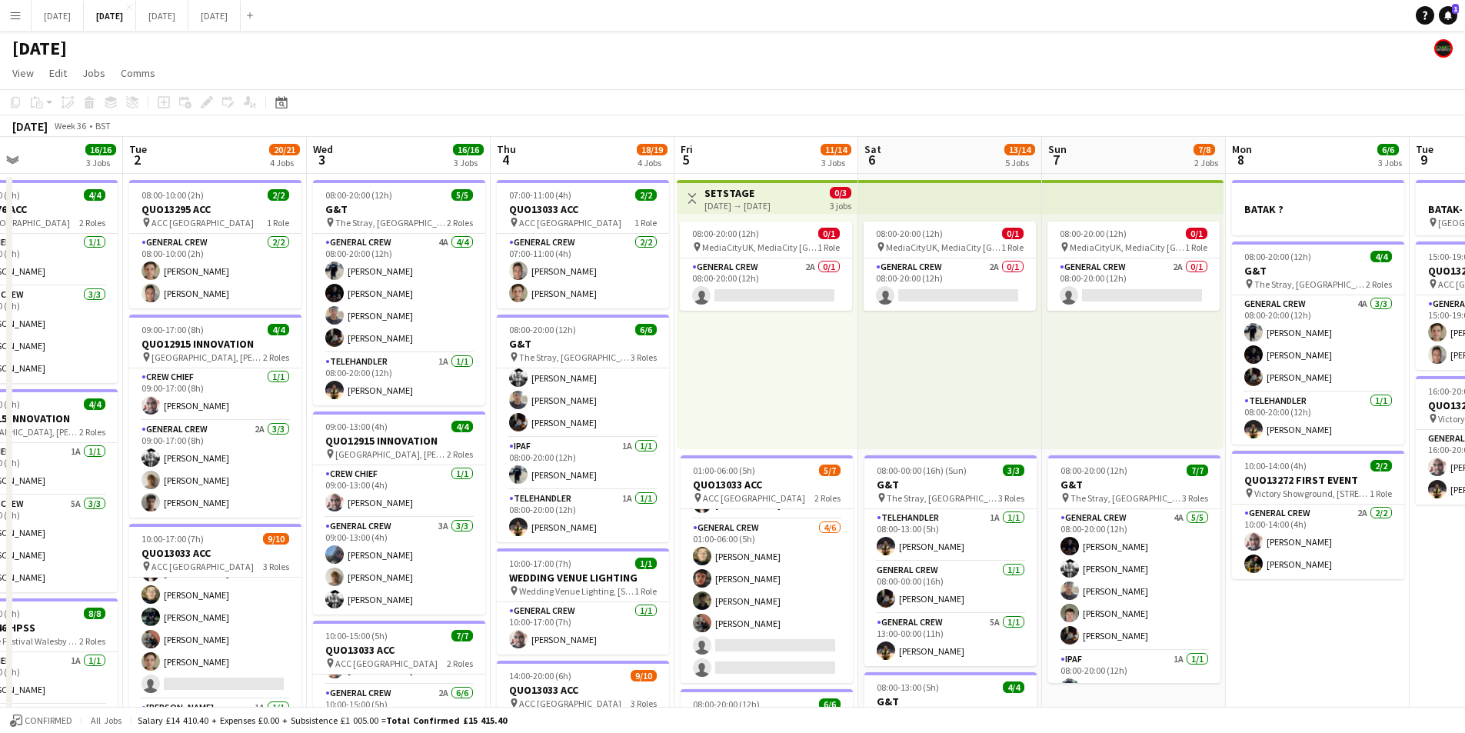
scroll to position [0, 613]
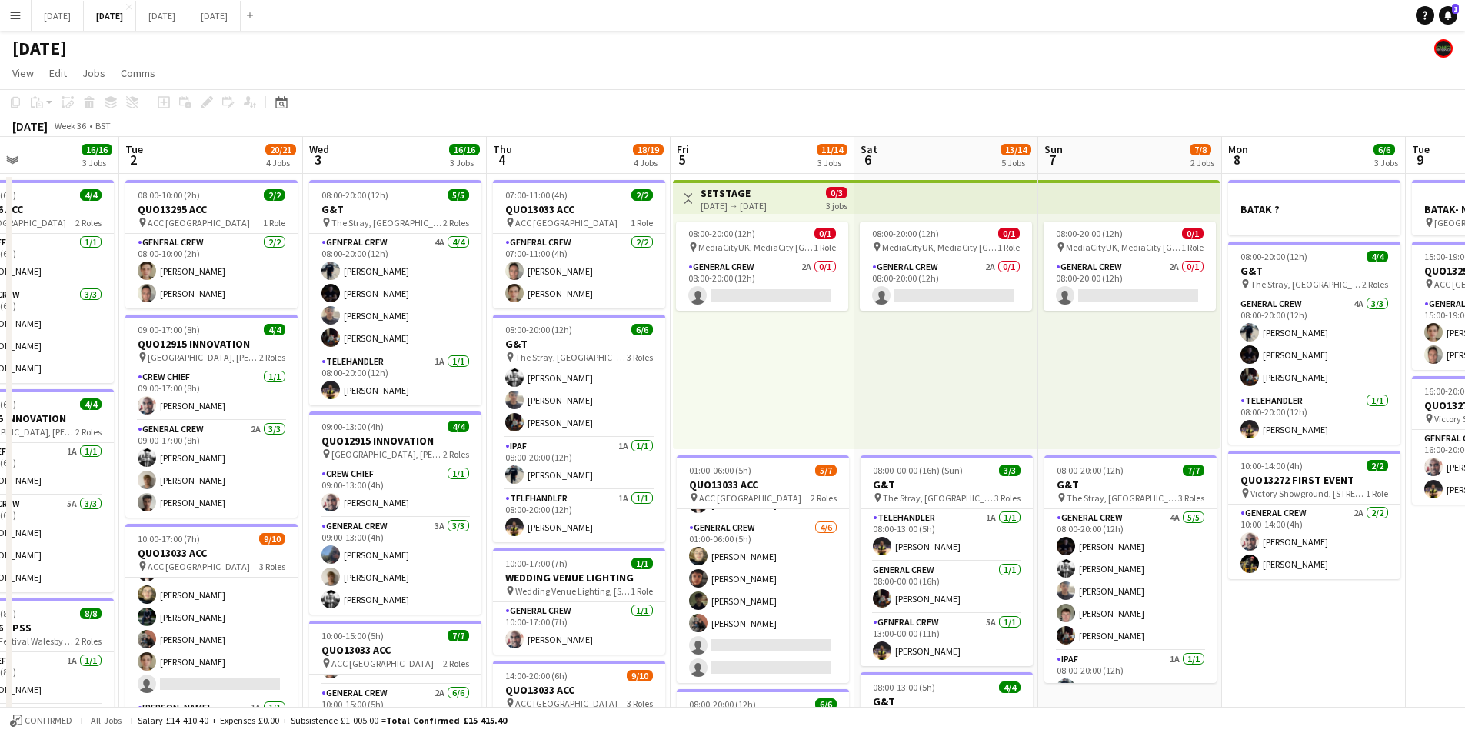
drag, startPoint x: 1217, startPoint y: 525, endPoint x: 1195, endPoint y: 525, distance: 22.3
click at [1195, 525] on app-calendar-viewport "Fri 29 Sat 30 Sun 31 Mon 1 16/16 3 Jobs Tue 2 20/21 4 Jobs Wed 3 16/16 3 Jobs T…" at bounding box center [732, 666] width 1465 height 1058
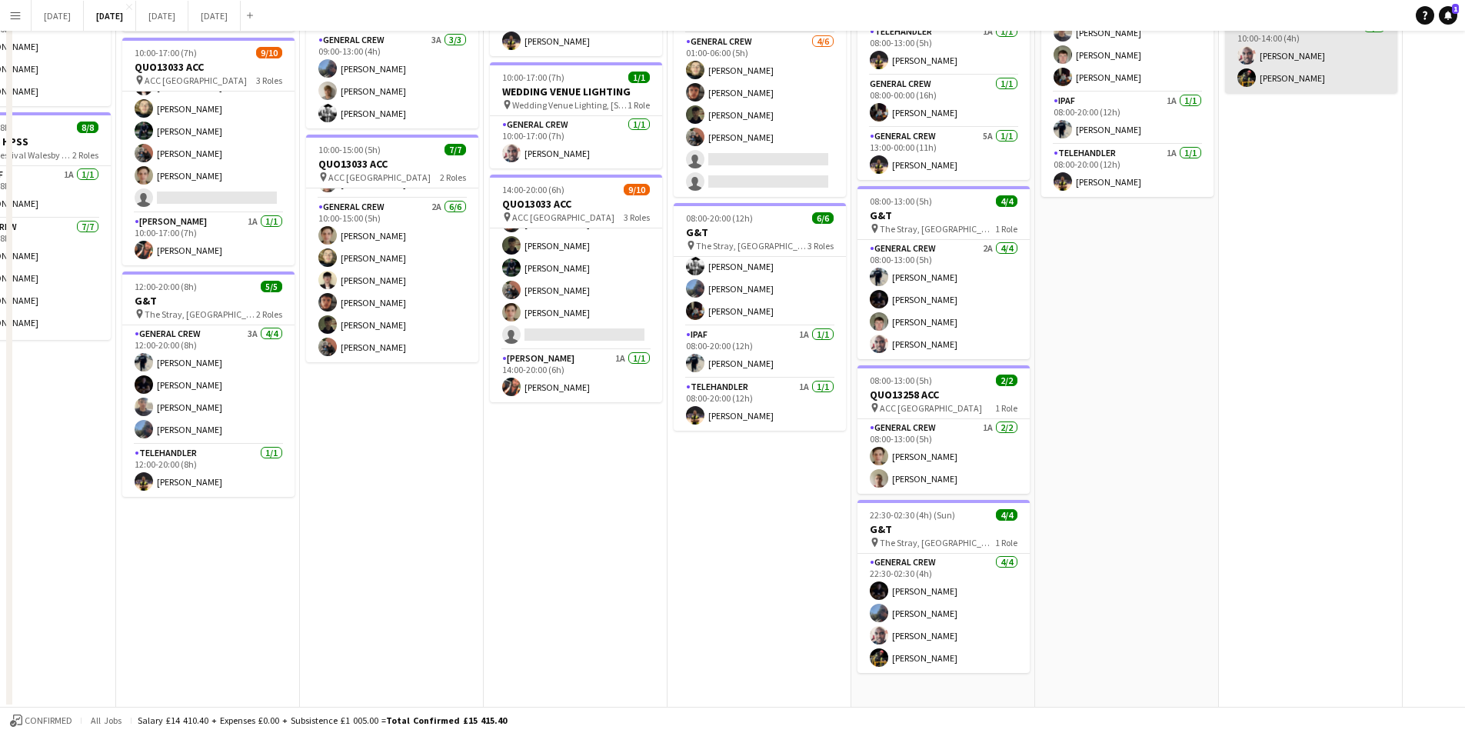
scroll to position [0, 0]
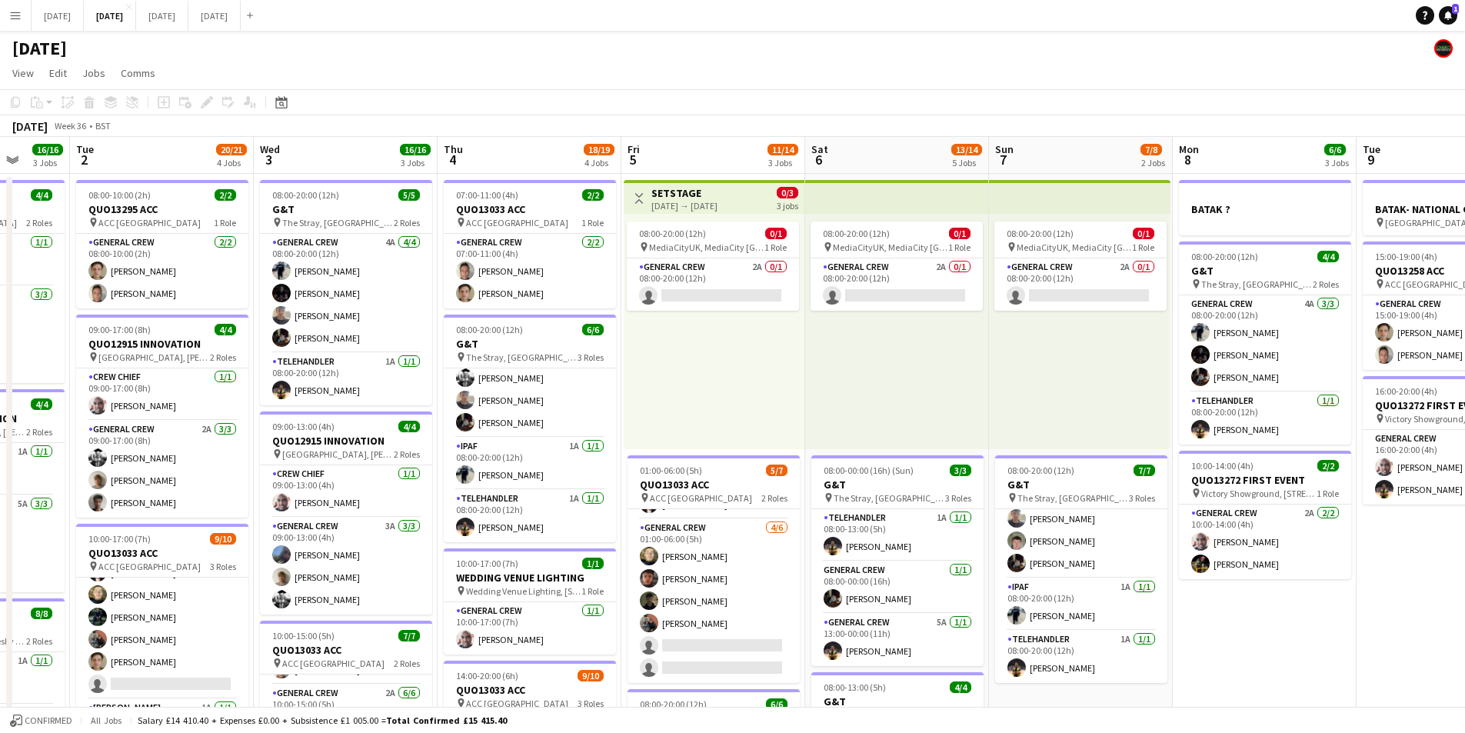
drag, startPoint x: 1361, startPoint y: 591, endPoint x: 1344, endPoint y: 561, distance: 35.1
click at [1344, 561] on app-calendar-viewport "Sat 30 Sun 31 Mon 1 16/16 3 Jobs Tue 2 20/21 4 Jobs Wed 3 16/16 3 Jobs Thu 4 18…" at bounding box center [732, 666] width 1465 height 1058
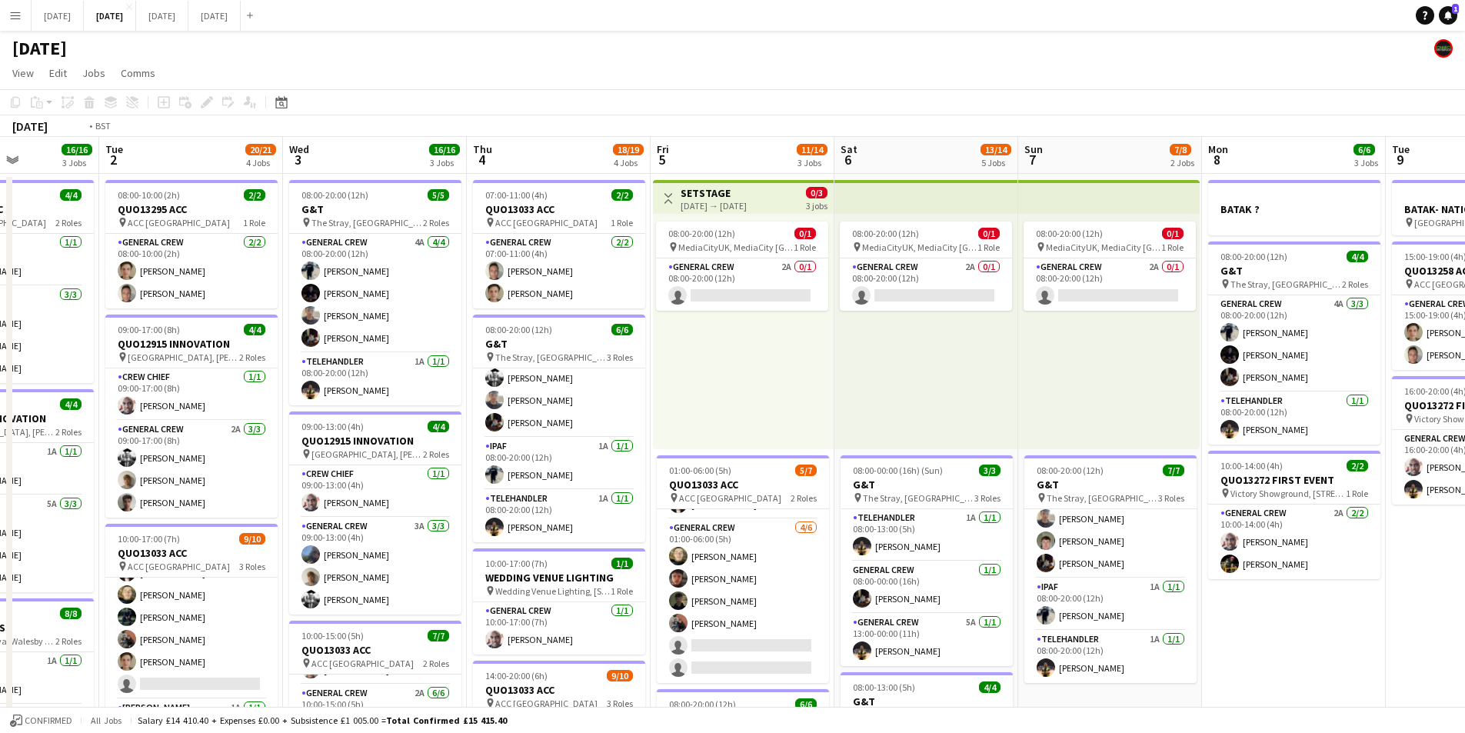
drag, startPoint x: 825, startPoint y: 531, endPoint x: 888, endPoint y: 520, distance: 63.4
click at [878, 526] on app-calendar-viewport "Sat 30 Sun 31 Mon 1 16/16 3 Jobs Tue 2 20/21 4 Jobs Wed 3 16/16 3 Jobs Thu 4 18…" at bounding box center [732, 666] width 1465 height 1058
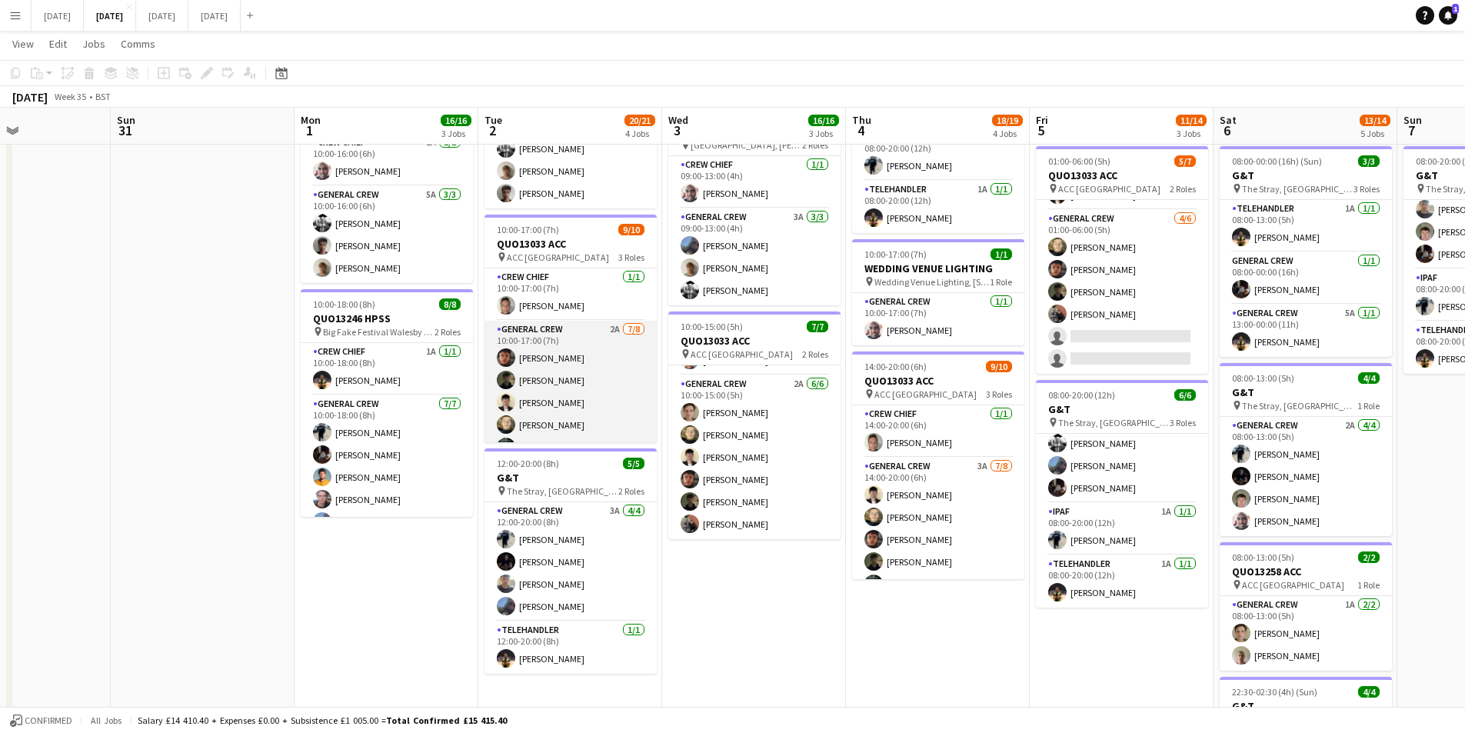
scroll to position [139, 0]
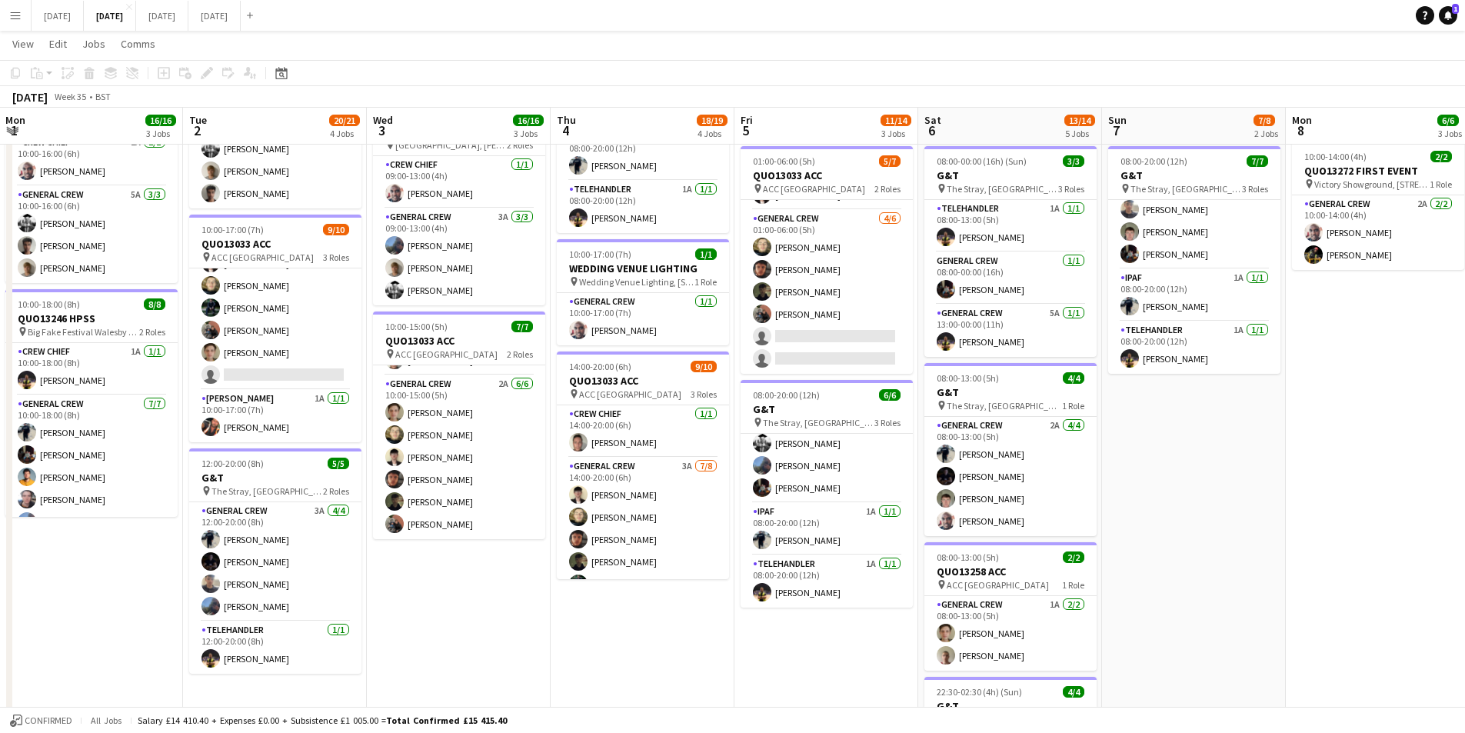
drag, startPoint x: 774, startPoint y: 611, endPoint x: 545, endPoint y: 585, distance: 230.6
click at [545, 585] on app-calendar-viewport "Fri 29 Sat 30 Sun 31 Mon 1 16/16 3 Jobs Tue 2 20/21 4 Jobs Wed 3 16/16 3 Jobs T…" at bounding box center [732, 318] width 1465 height 1133
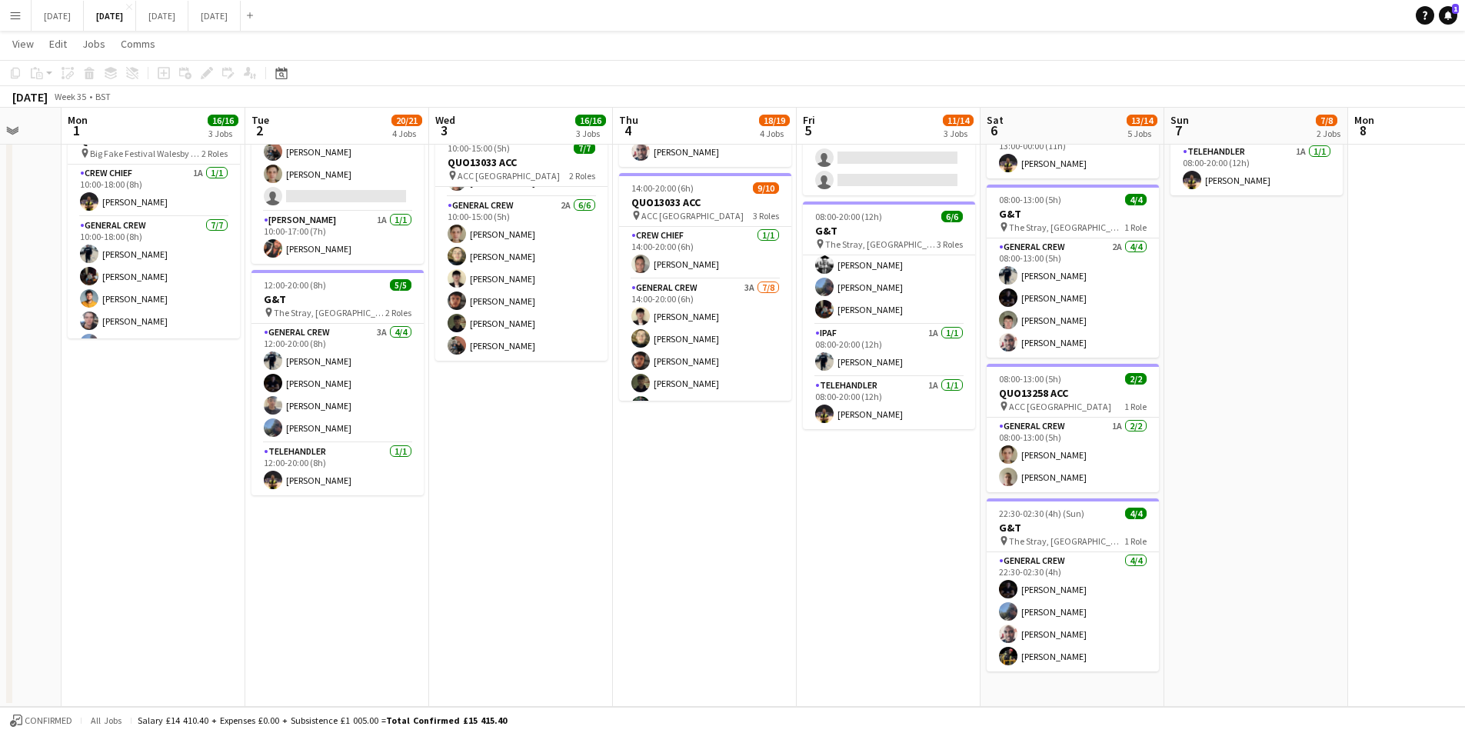
scroll to position [102, 0]
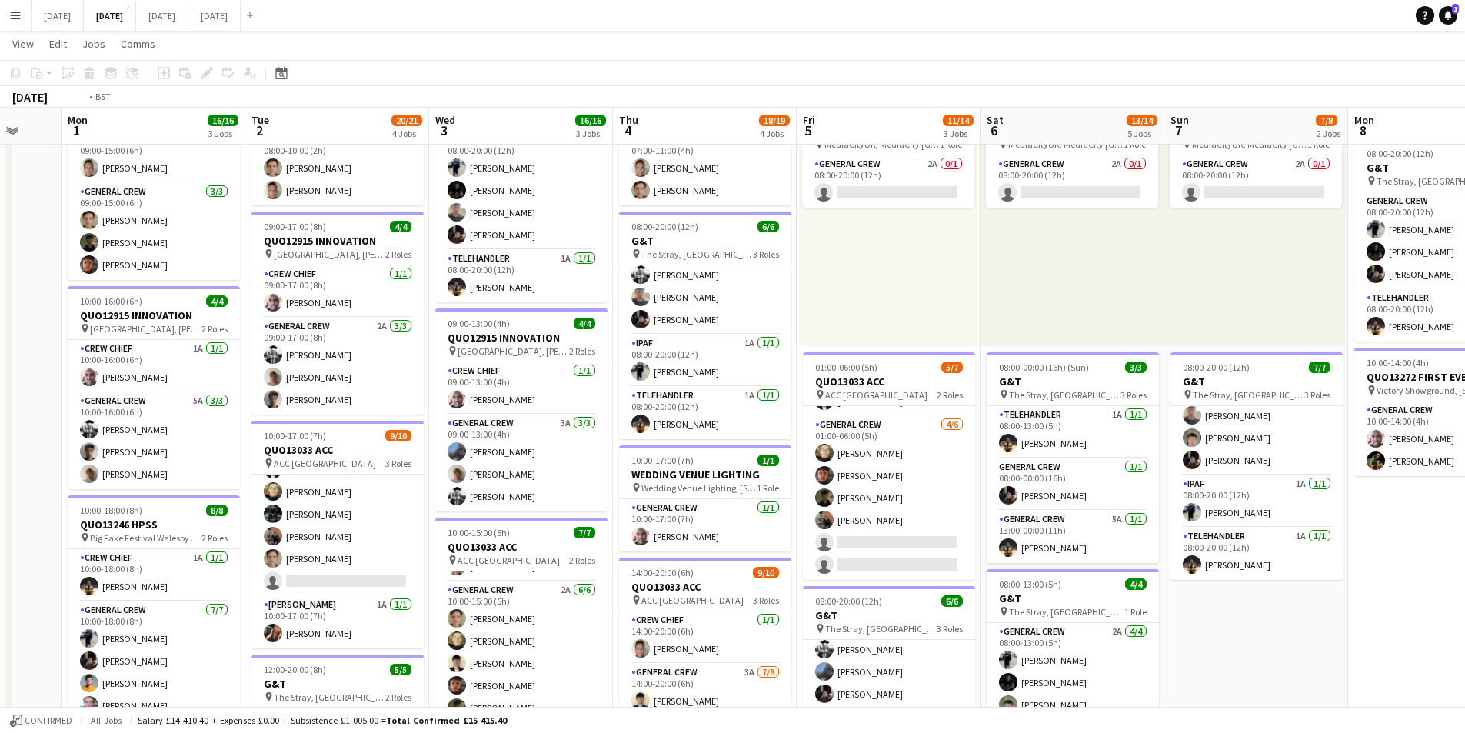
drag, startPoint x: 1340, startPoint y: 618, endPoint x: 1026, endPoint y: 556, distance: 319.9
click at [1026, 557] on app-calendar-viewport "Fri 29 Sat 30 Sun 31 Mon 1 16/16 3 Jobs Tue 2 20/21 4 Jobs Wed 3 16/16 3 Jobs T…" at bounding box center [732, 524] width 1465 height 1133
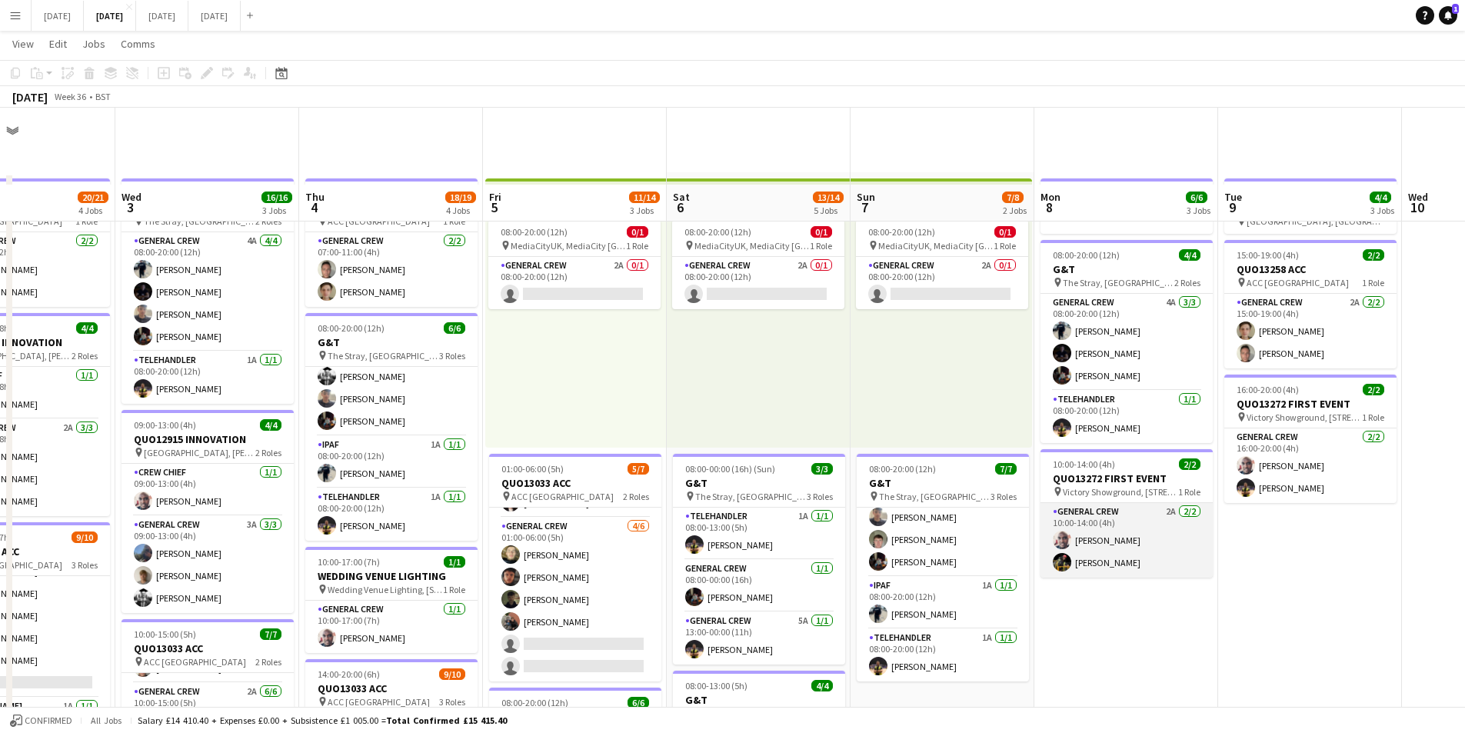
scroll to position [308, 0]
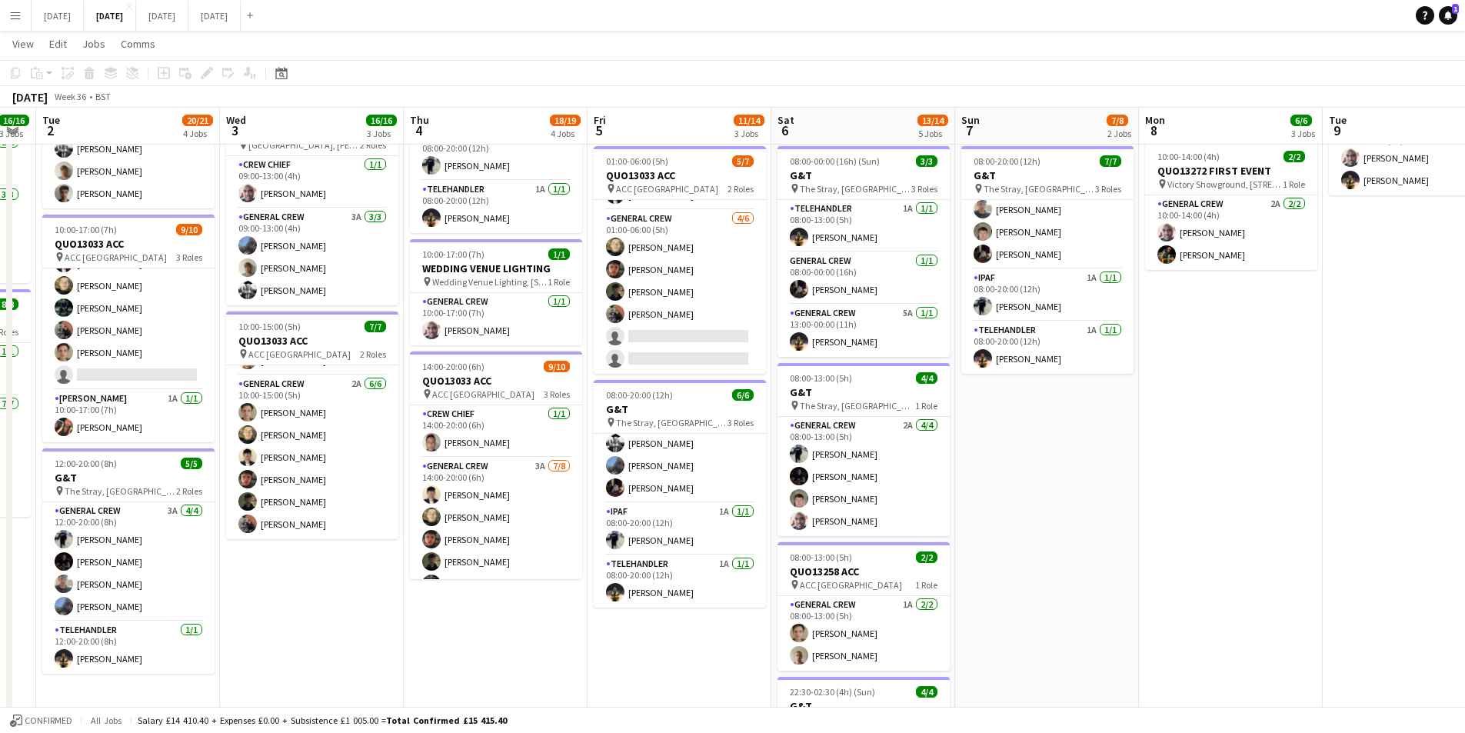
drag, startPoint x: 1017, startPoint y: 558, endPoint x: 818, endPoint y: 539, distance: 200.1
click at [818, 539] on app-calendar-viewport "Sun 31 Mon 1 16/16 3 Jobs Tue 2 20/21 4 Jobs Wed 3 16/16 3 Jobs Thu 4 18/19 4 J…" at bounding box center [732, 318] width 1465 height 1133
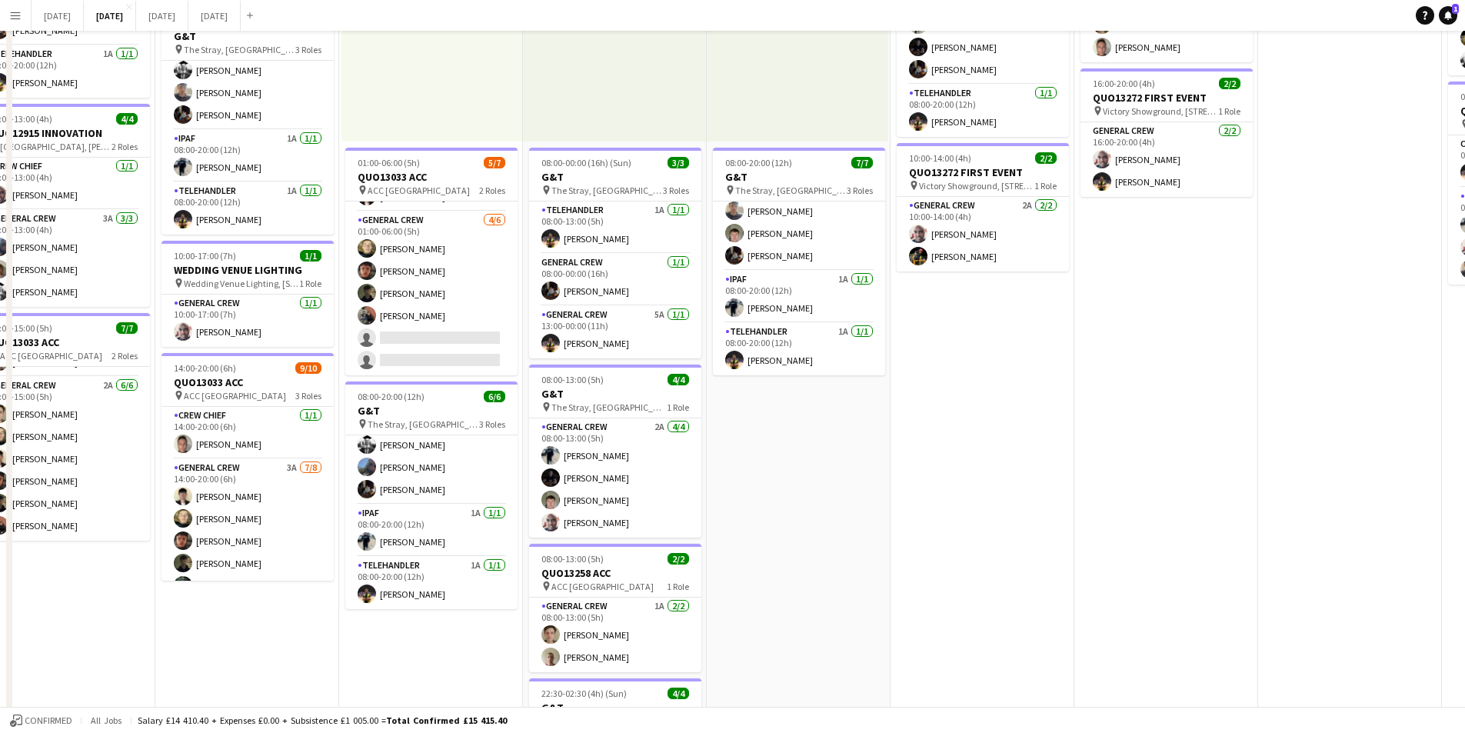
scroll to position [0, 0]
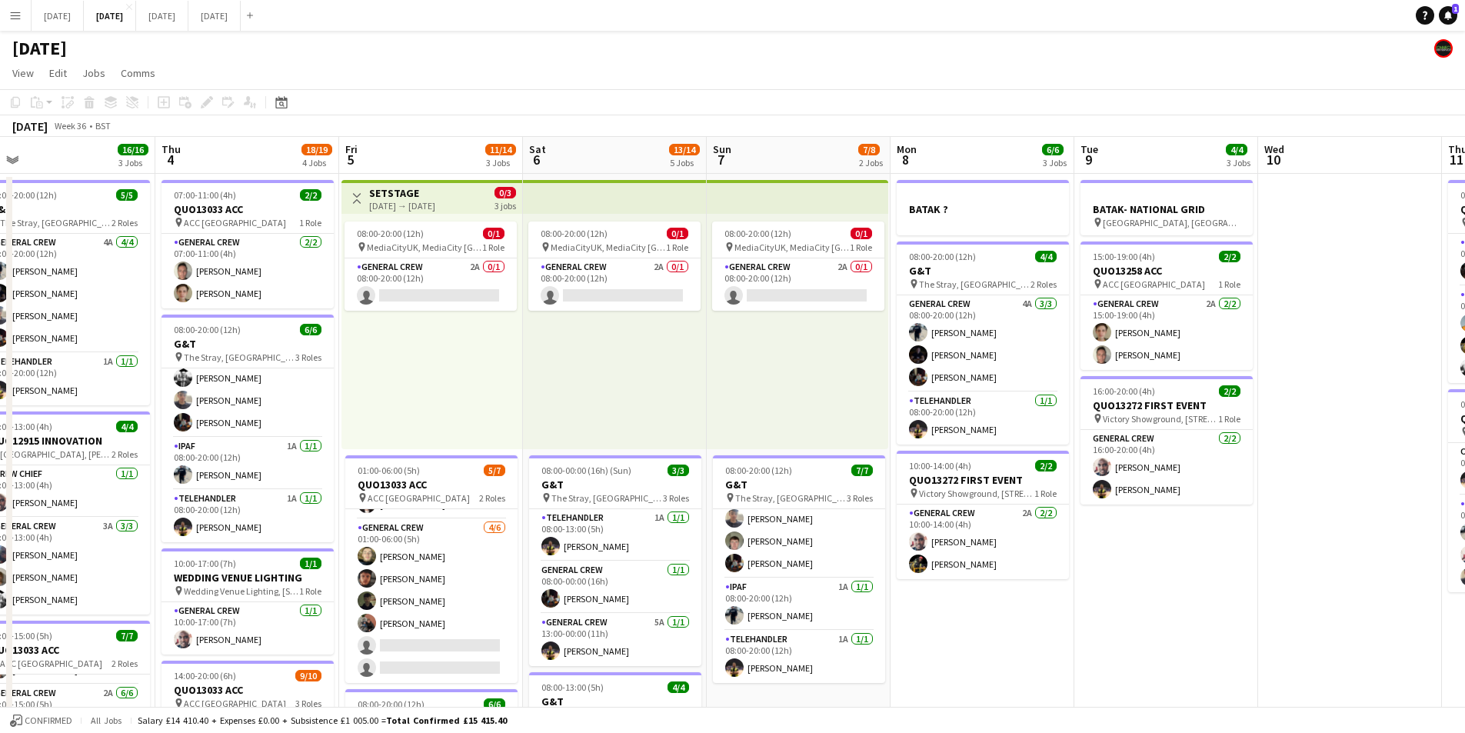
drag, startPoint x: 1267, startPoint y: 583, endPoint x: 791, endPoint y: 496, distance: 483.9
click at [804, 496] on app-calendar-viewport "Sun 31 Mon 1 16/16 3 Jobs Tue 2 20/21 4 Jobs Wed 3 16/16 3 Jobs Thu 4 18/19 4 J…" at bounding box center [732, 666] width 1465 height 1058
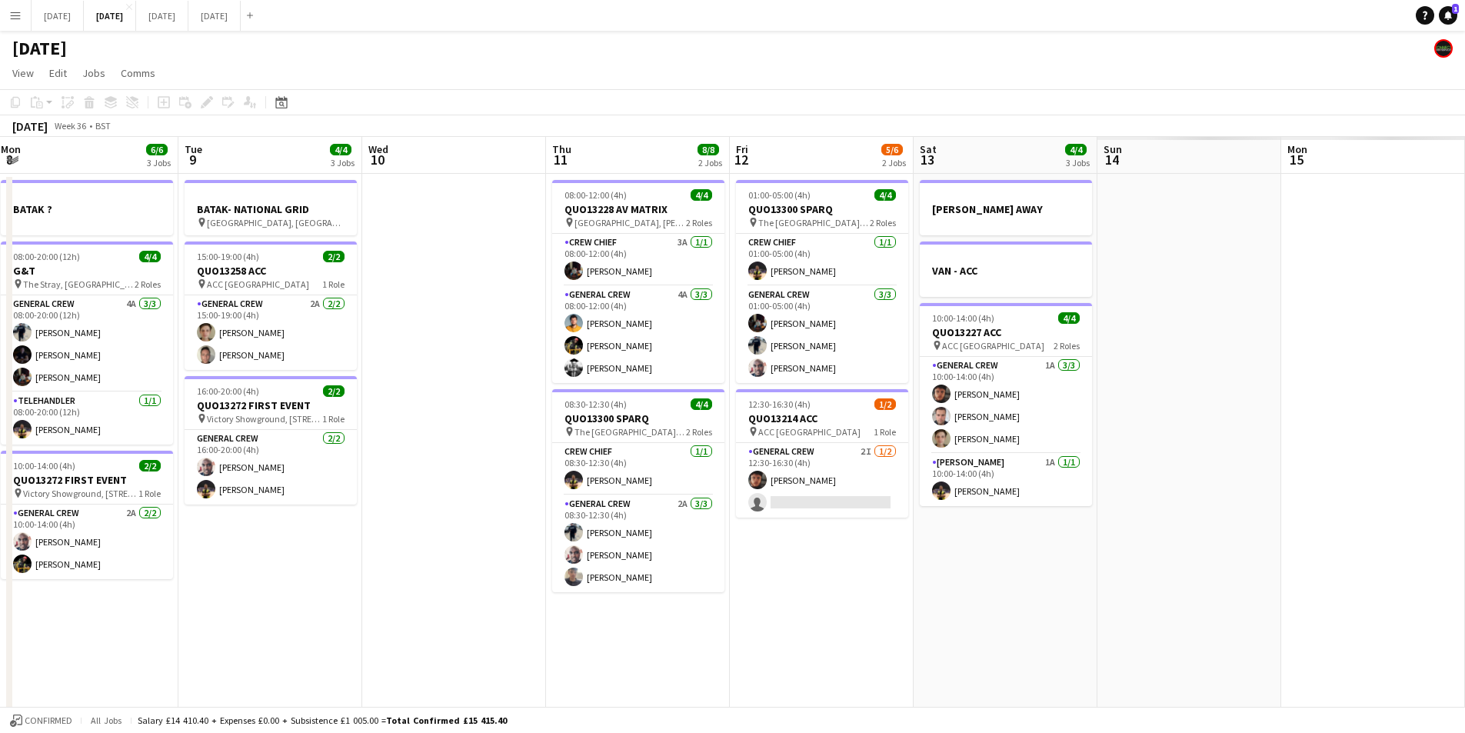
click at [621, 491] on app-calendar-viewport "Wed 3 16/16 3 Jobs Thu 4 18/19 4 Jobs Fri 5 11/14 3 Jobs Sat 6 13/14 5 Jobs Sun…" at bounding box center [732, 666] width 1465 height 1058
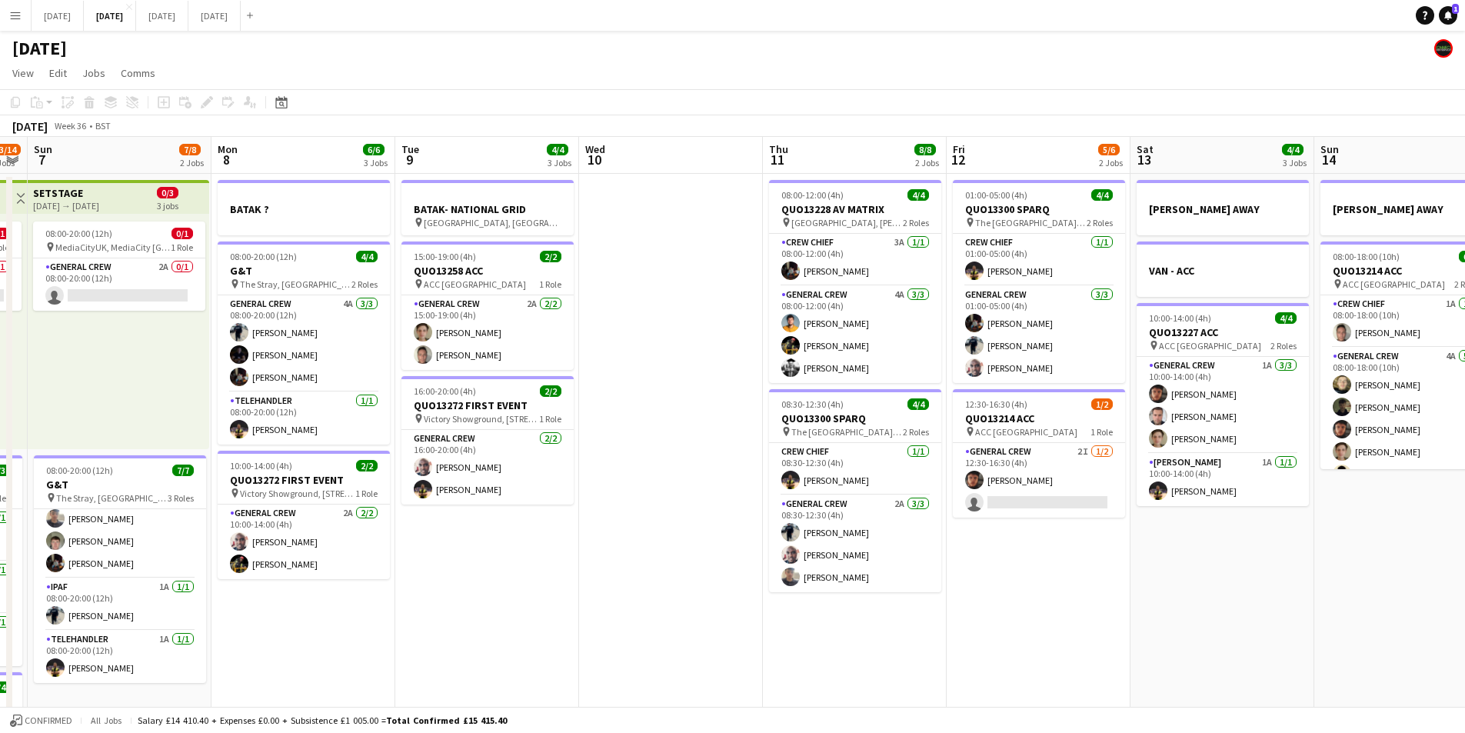
scroll to position [0, 524]
drag, startPoint x: 772, startPoint y: 575, endPoint x: 787, endPoint y: 549, distance: 29.3
click at [954, 560] on app-calendar-viewport "Thu 4 18/19 4 Jobs Fri 5 11/14 3 Jobs Sat 6 13/14 5 Jobs Sun 7 7/8 2 Jobs Mon 8…" at bounding box center [732, 666] width 1465 height 1058
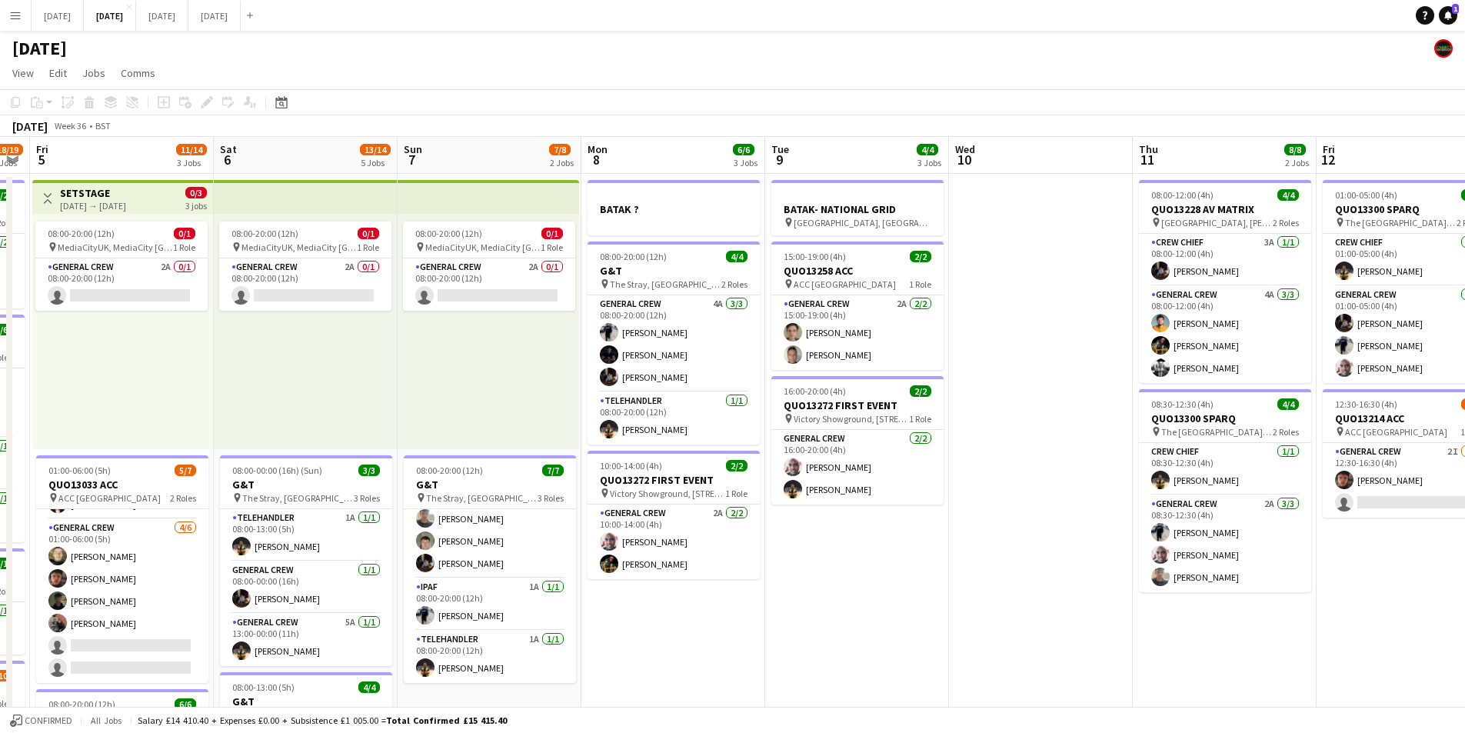
drag, startPoint x: 639, startPoint y: 568, endPoint x: 968, endPoint y: 540, distance: 329.6
click at [950, 570] on app-calendar-viewport "Wed 3 16/16 3 Jobs Thu 4 18/19 4 Jobs Fri 5 11/14 3 Jobs Sat 6 13/14 5 Jobs Sun…" at bounding box center [732, 666] width 1465 height 1058
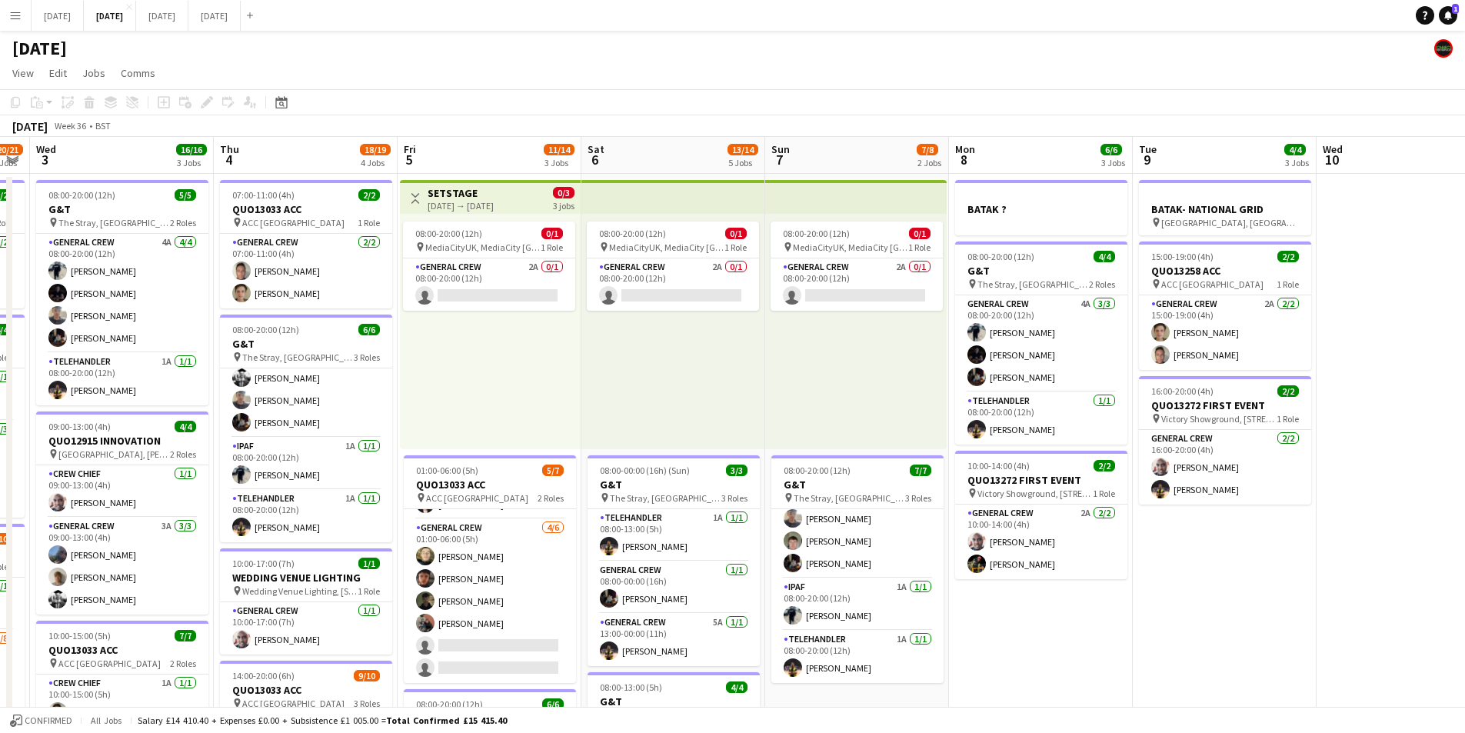
scroll to position [0, 395]
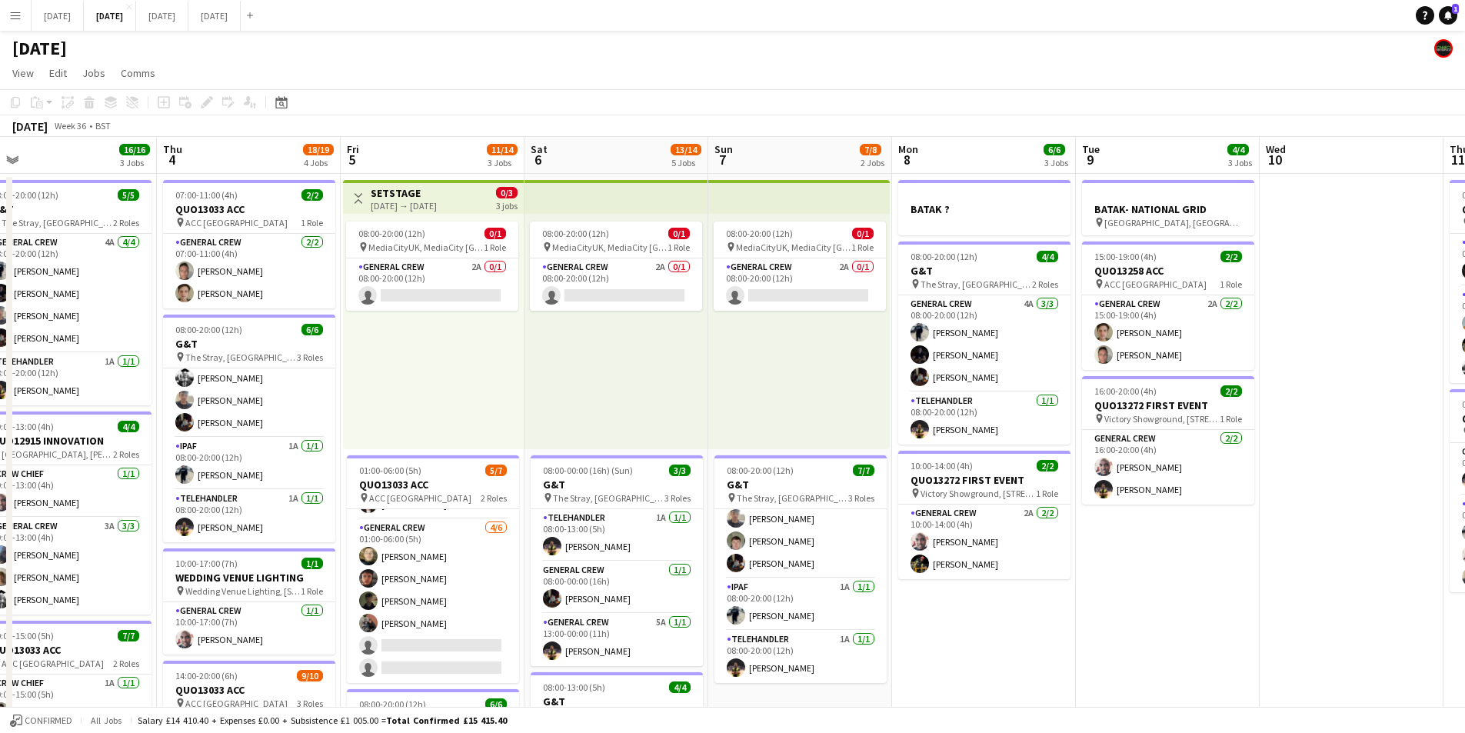
click at [843, 538] on app-calendar-viewport "Mon 1 16/16 3 Jobs Tue 2 20/21 4 Jobs Wed 3 16/16 3 Jobs Thu 4 18/19 4 Jobs Fri…" at bounding box center [732, 666] width 1465 height 1058
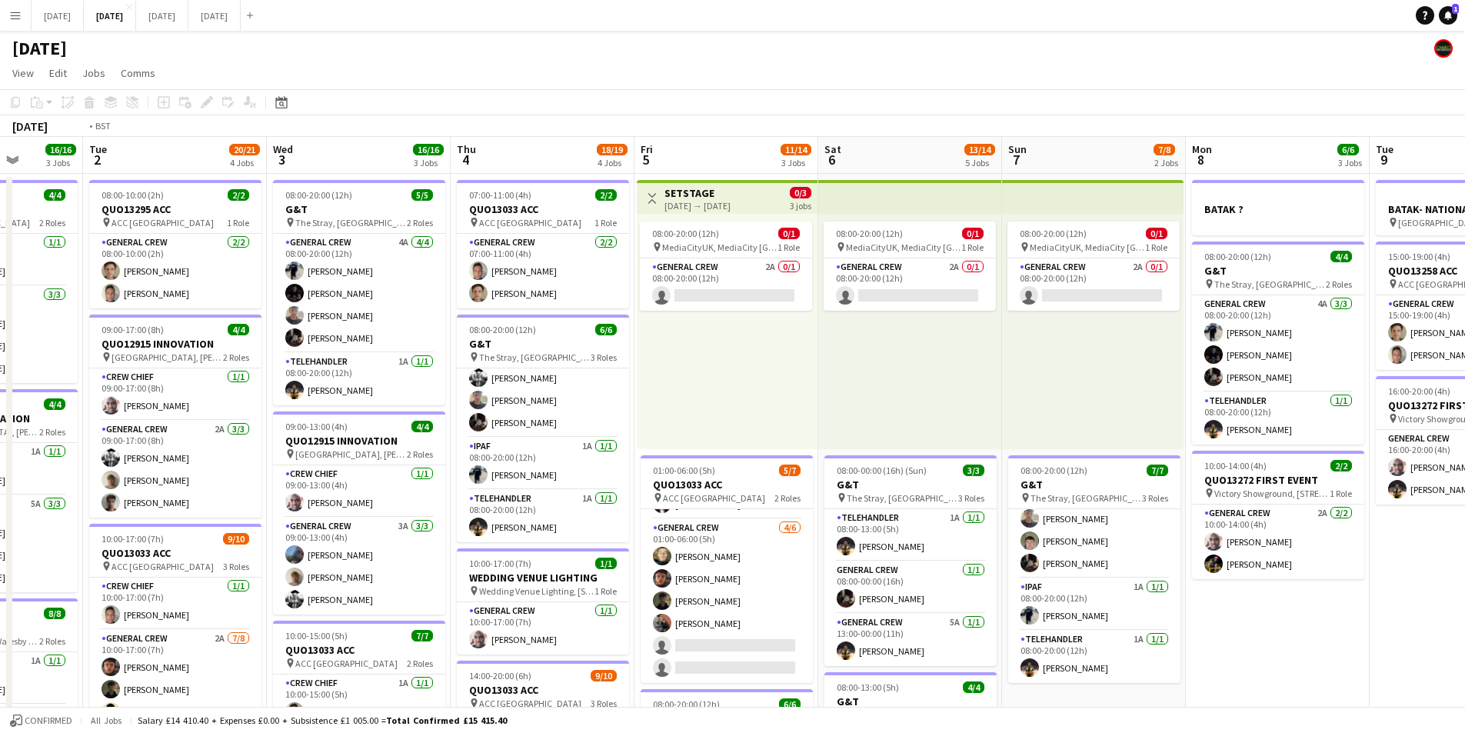
drag, startPoint x: 588, startPoint y: 578, endPoint x: 733, endPoint y: 578, distance: 145.4
click at [733, 578] on app-calendar-viewport "Sat 30 Sun 31 Mon 1 16/16 3 Jobs Tue 2 20/21 4 Jobs Wed 3 16/16 3 Jobs Thu 4 18…" at bounding box center [732, 666] width 1465 height 1058
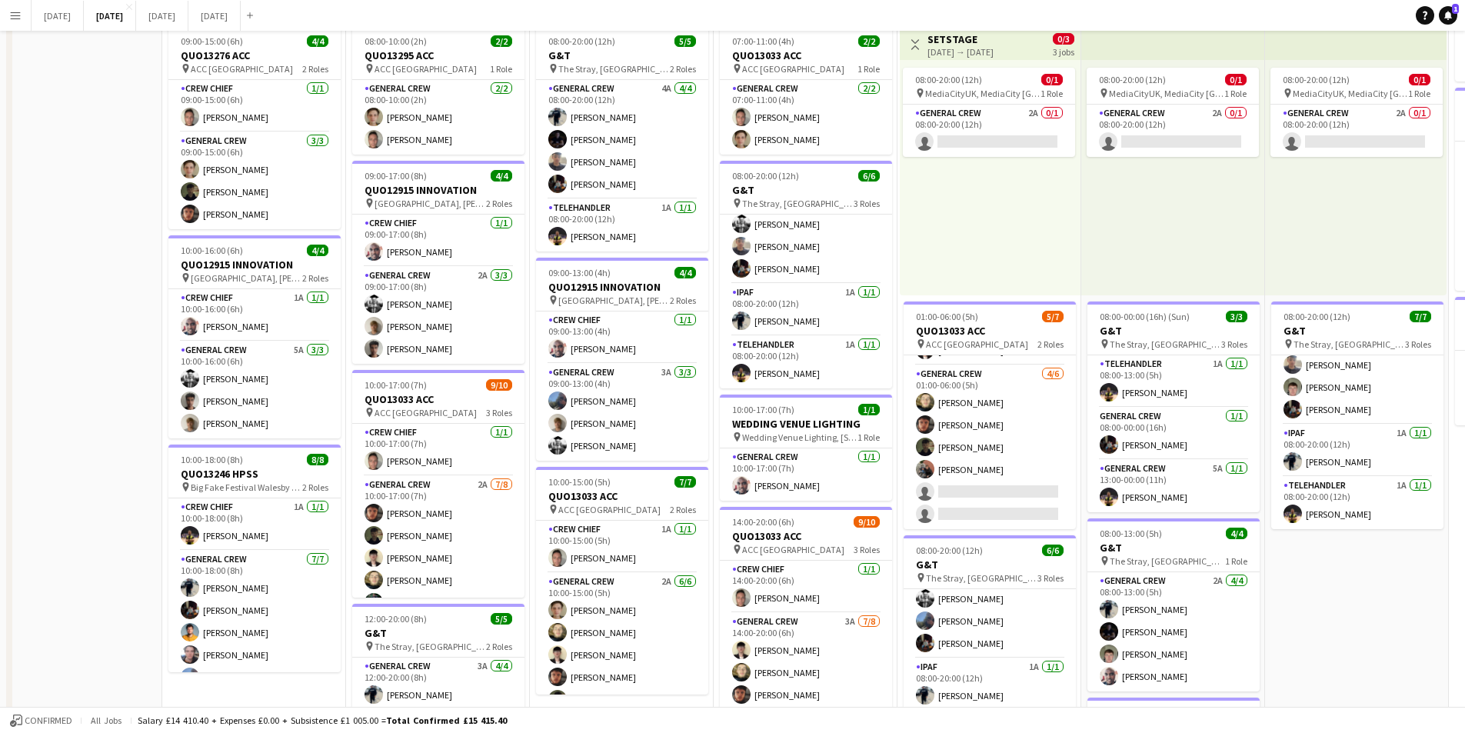
scroll to position [0, 0]
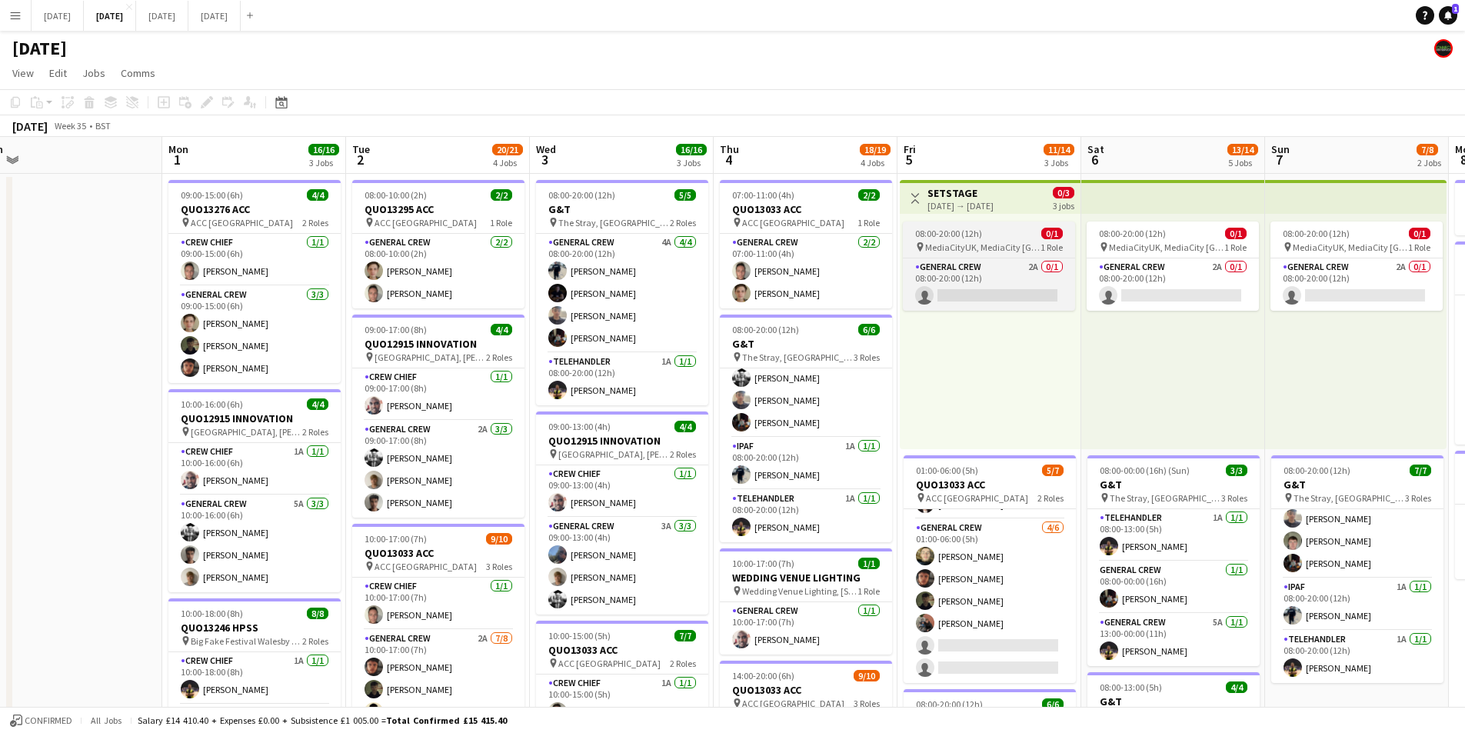
click at [963, 234] on span "08:00-20:00 (12h)" at bounding box center [948, 234] width 67 height 12
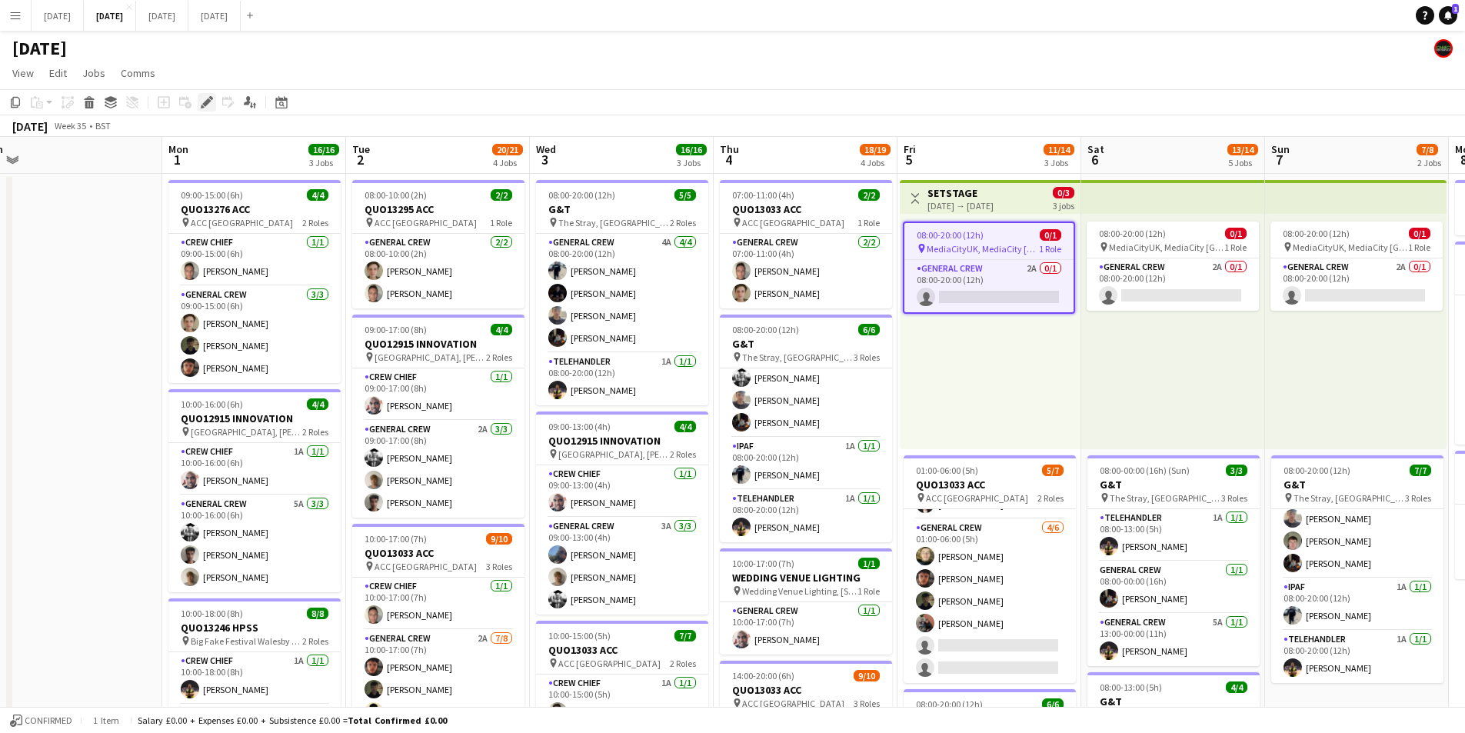
click at [210, 101] on icon at bounding box center [206, 102] width 8 height 8
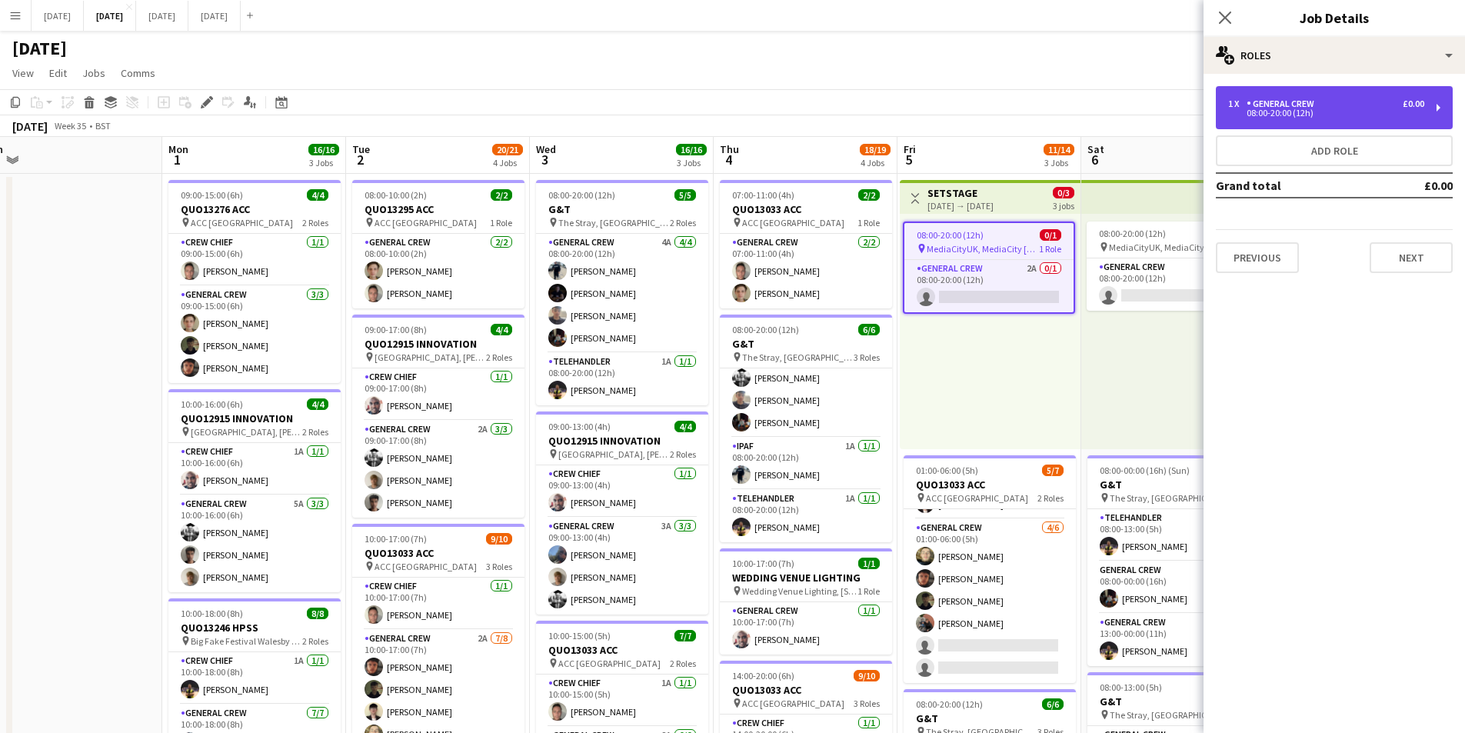
click at [1346, 105] on div "1 x General Crew £0.00" at bounding box center [1326, 103] width 196 height 11
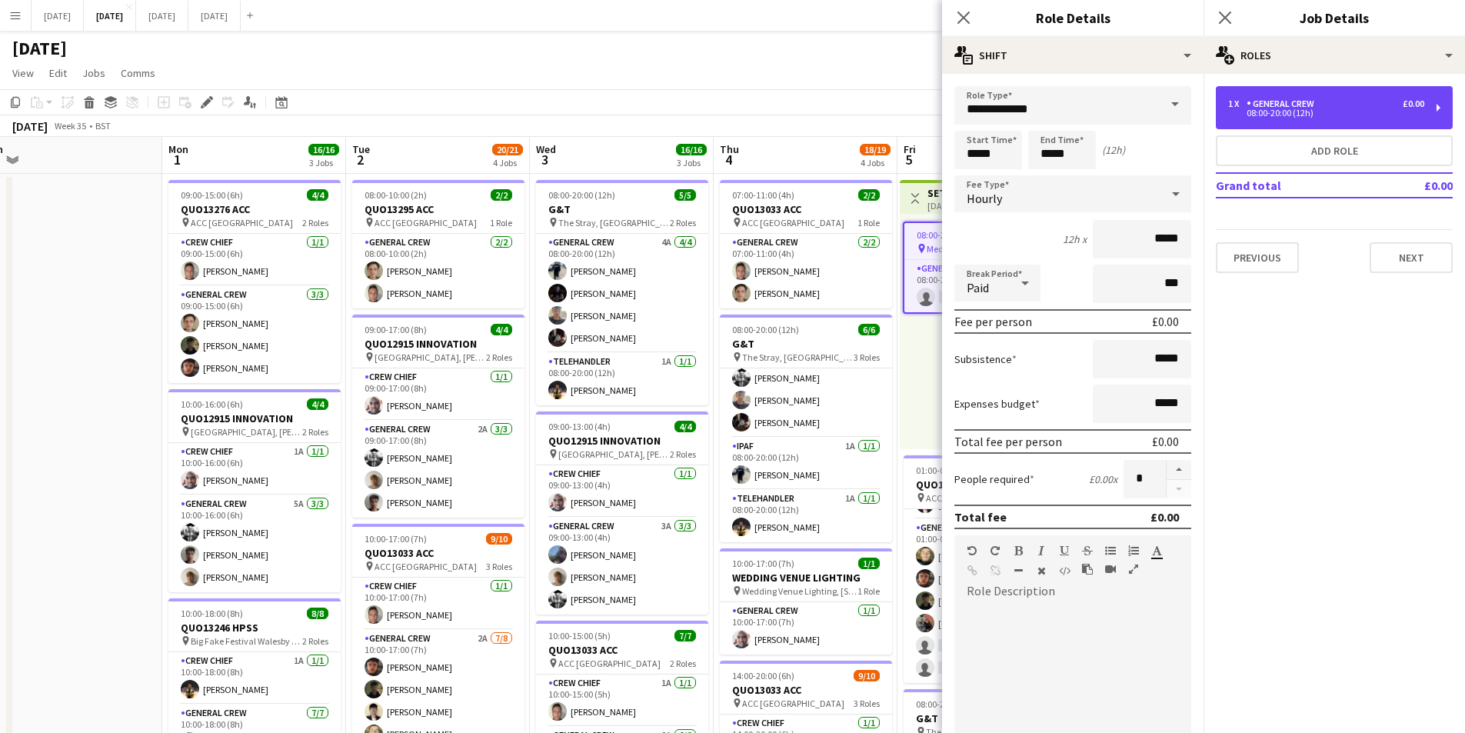
scroll to position [309, 0]
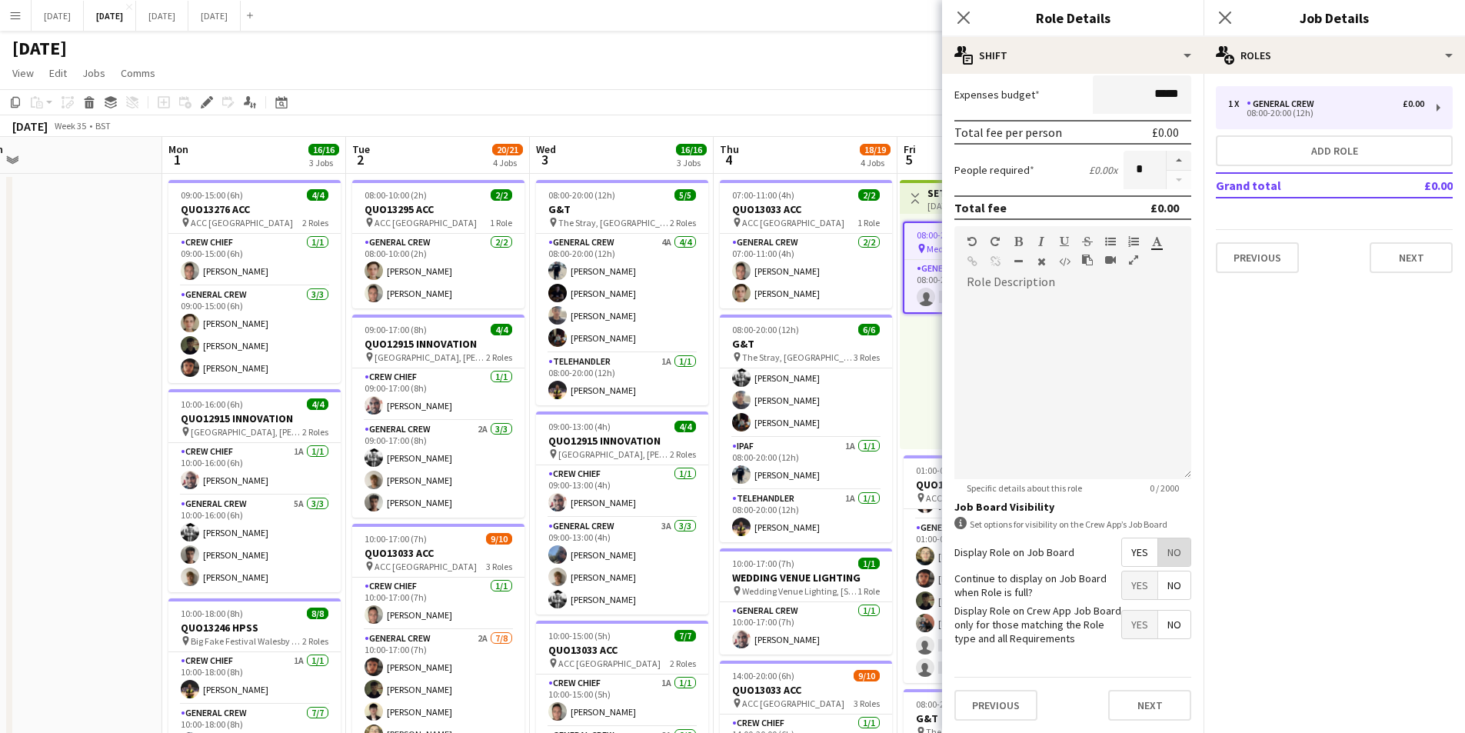
click at [1161, 550] on span "No" at bounding box center [1174, 552] width 32 height 28
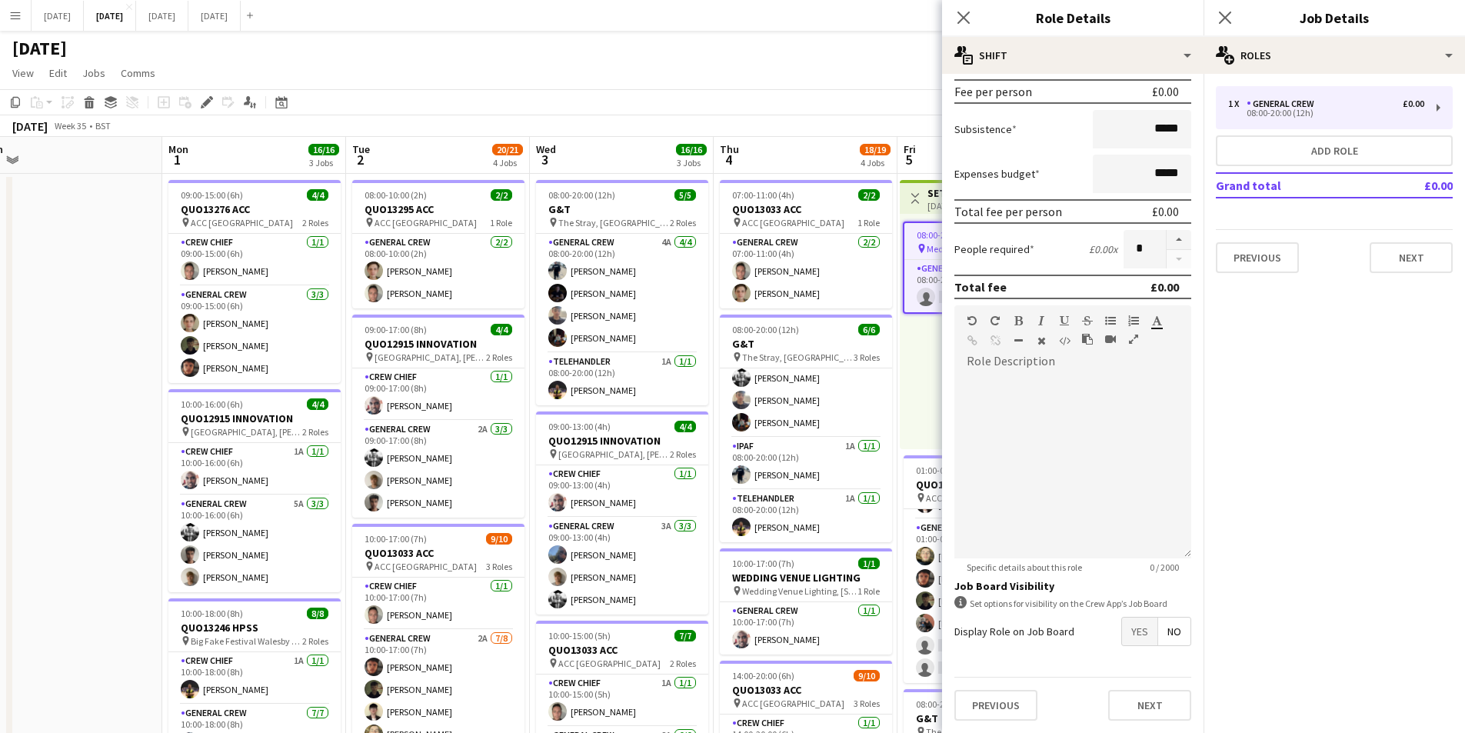
scroll to position [230, 0]
click at [954, 15] on app-icon "Close pop-in" at bounding box center [964, 18] width 22 height 22
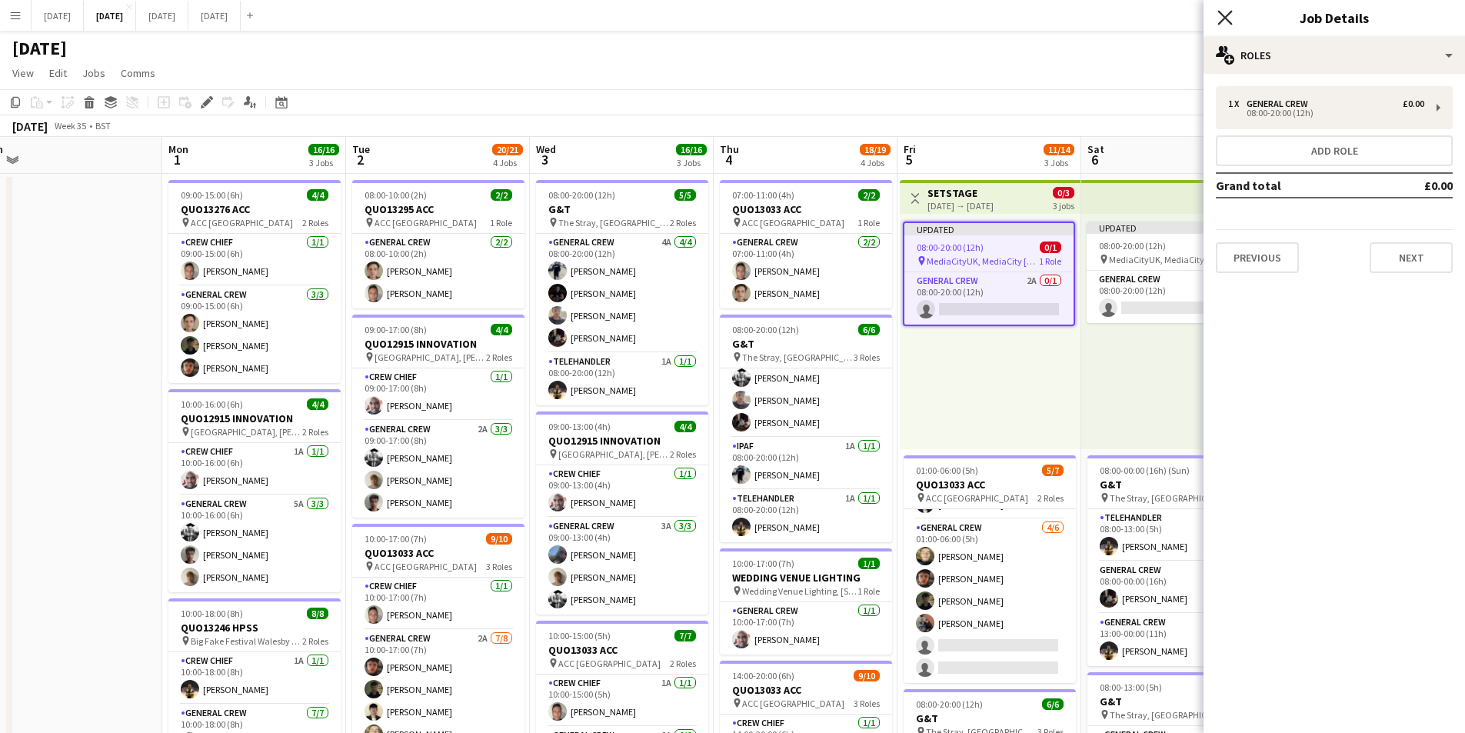
click at [1224, 15] on icon "Close pop-in" at bounding box center [1224, 17] width 15 height 15
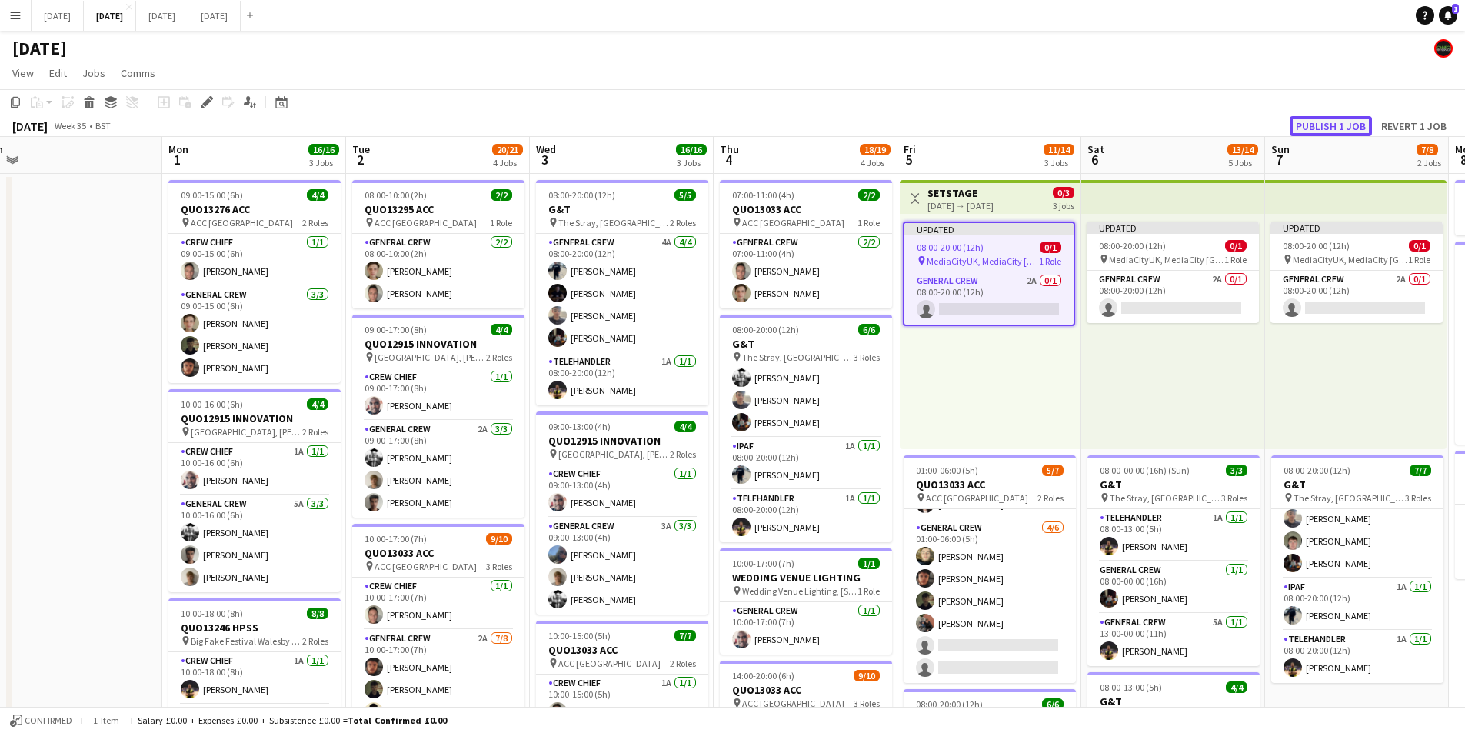
click at [1330, 125] on button "Publish 1 job" at bounding box center [1331, 126] width 82 height 20
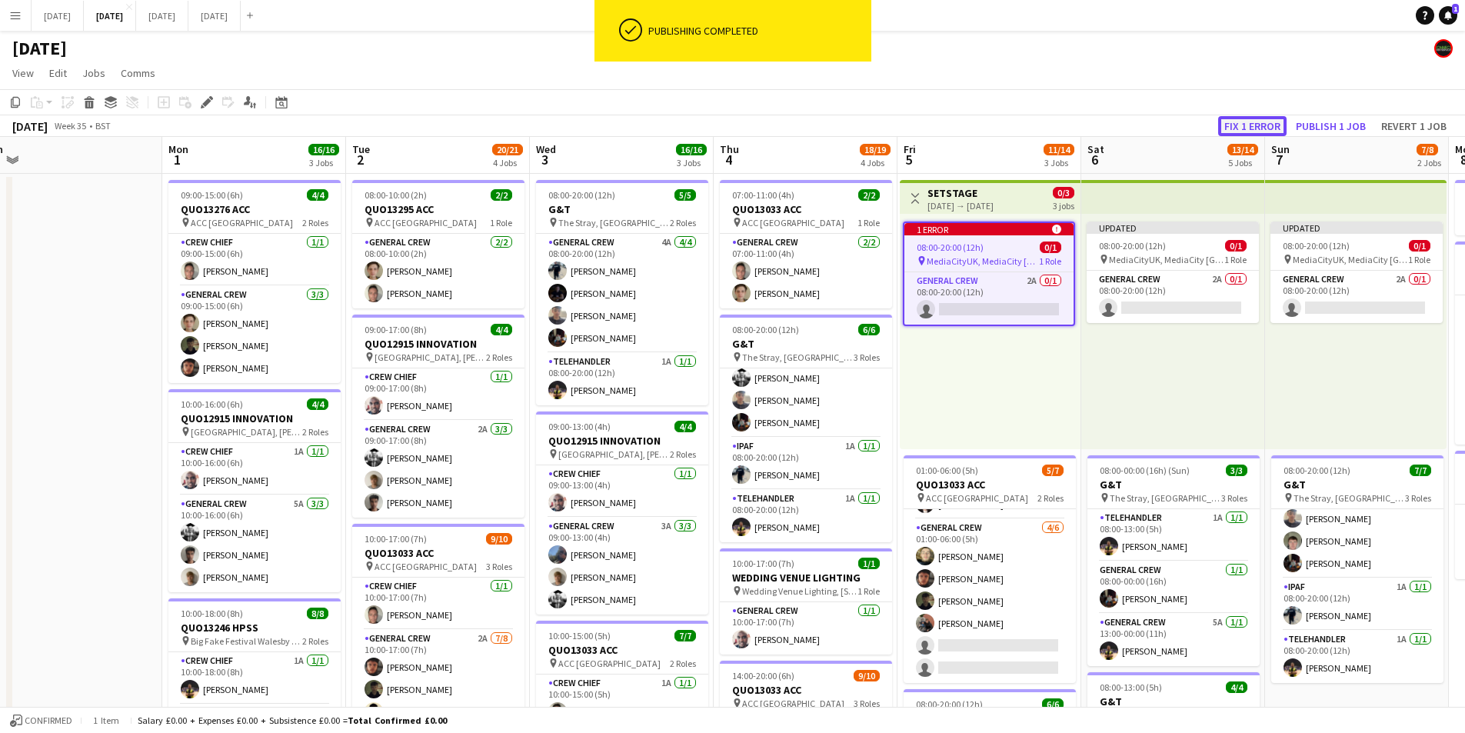
click at [1260, 124] on button "Fix 1 error" at bounding box center [1252, 126] width 68 height 20
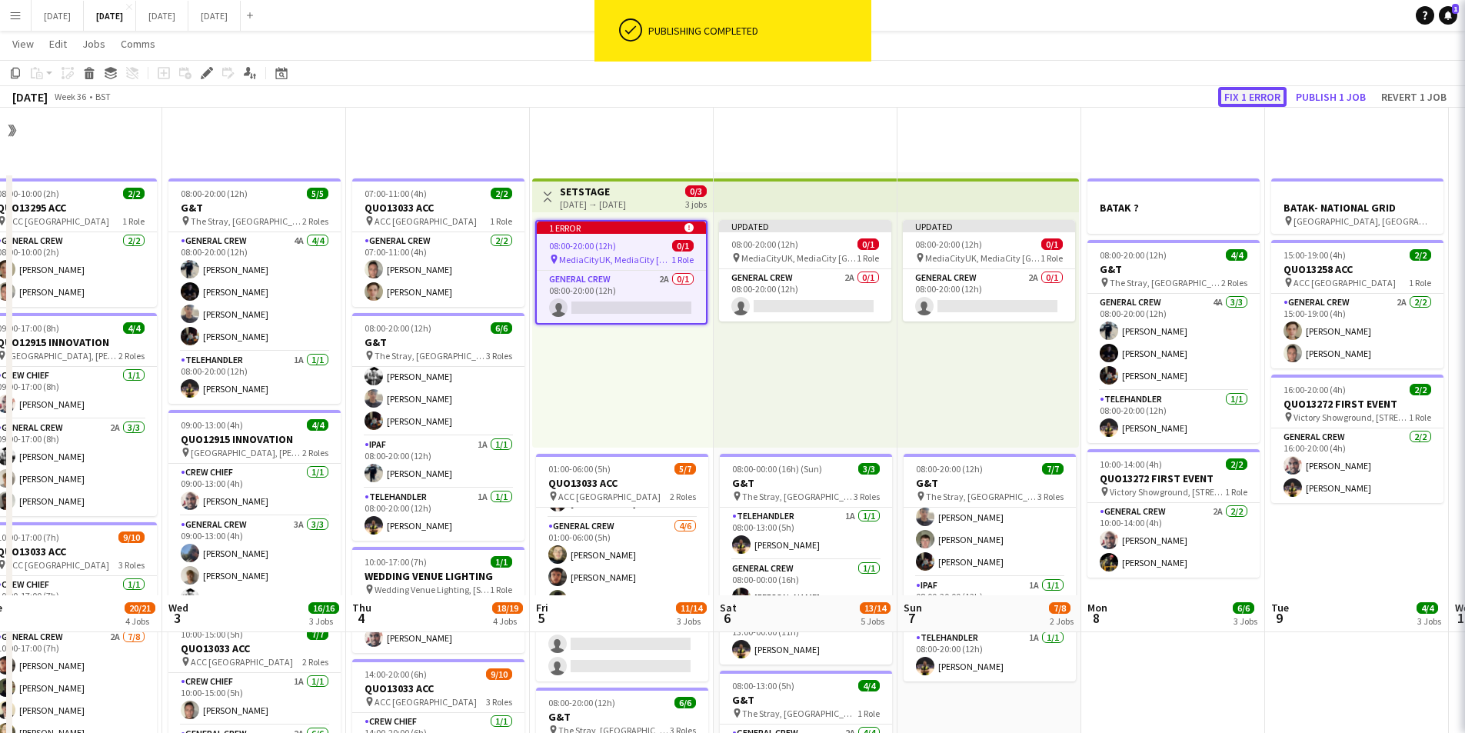
scroll to position [0, 529]
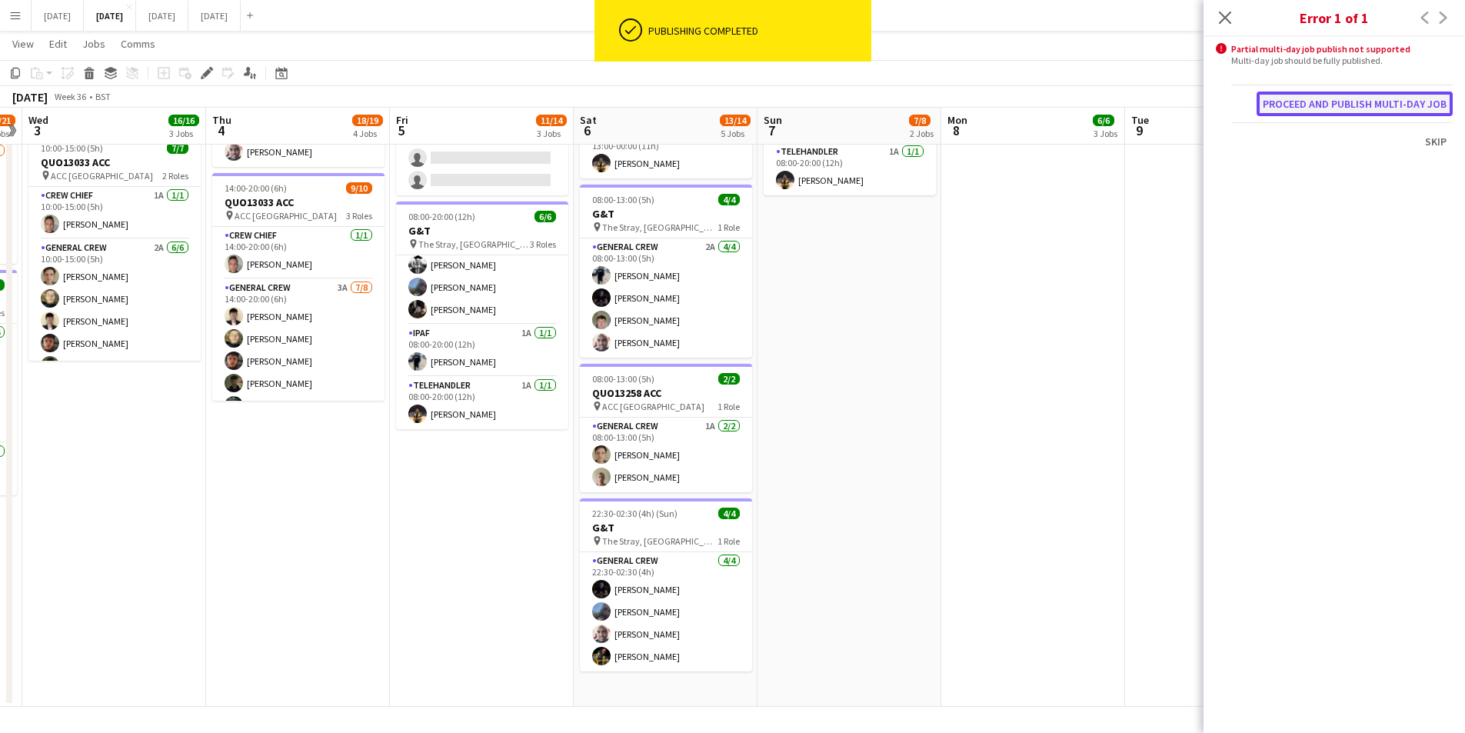
click at [1350, 108] on button "Proceed and publish multi-day job" at bounding box center [1355, 104] width 196 height 25
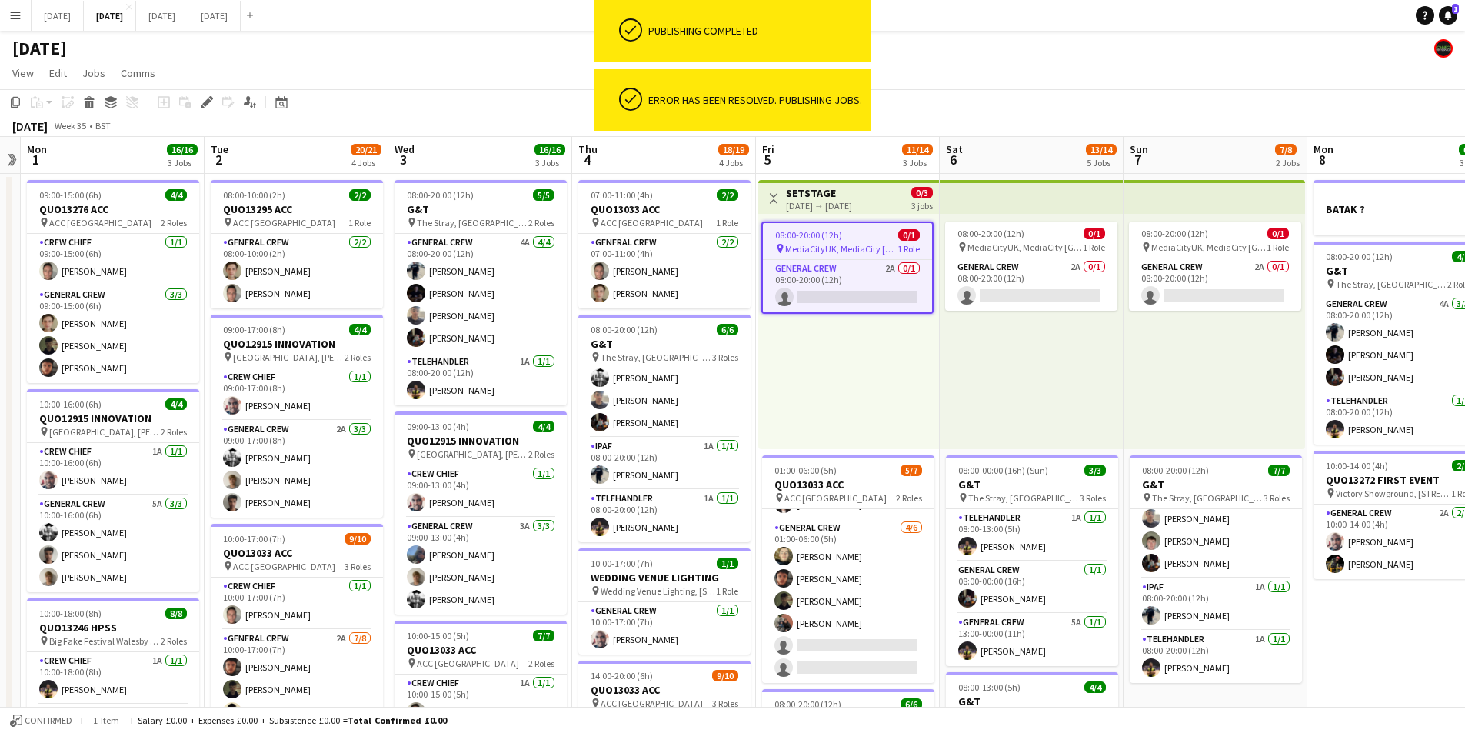
scroll to position [0, 316]
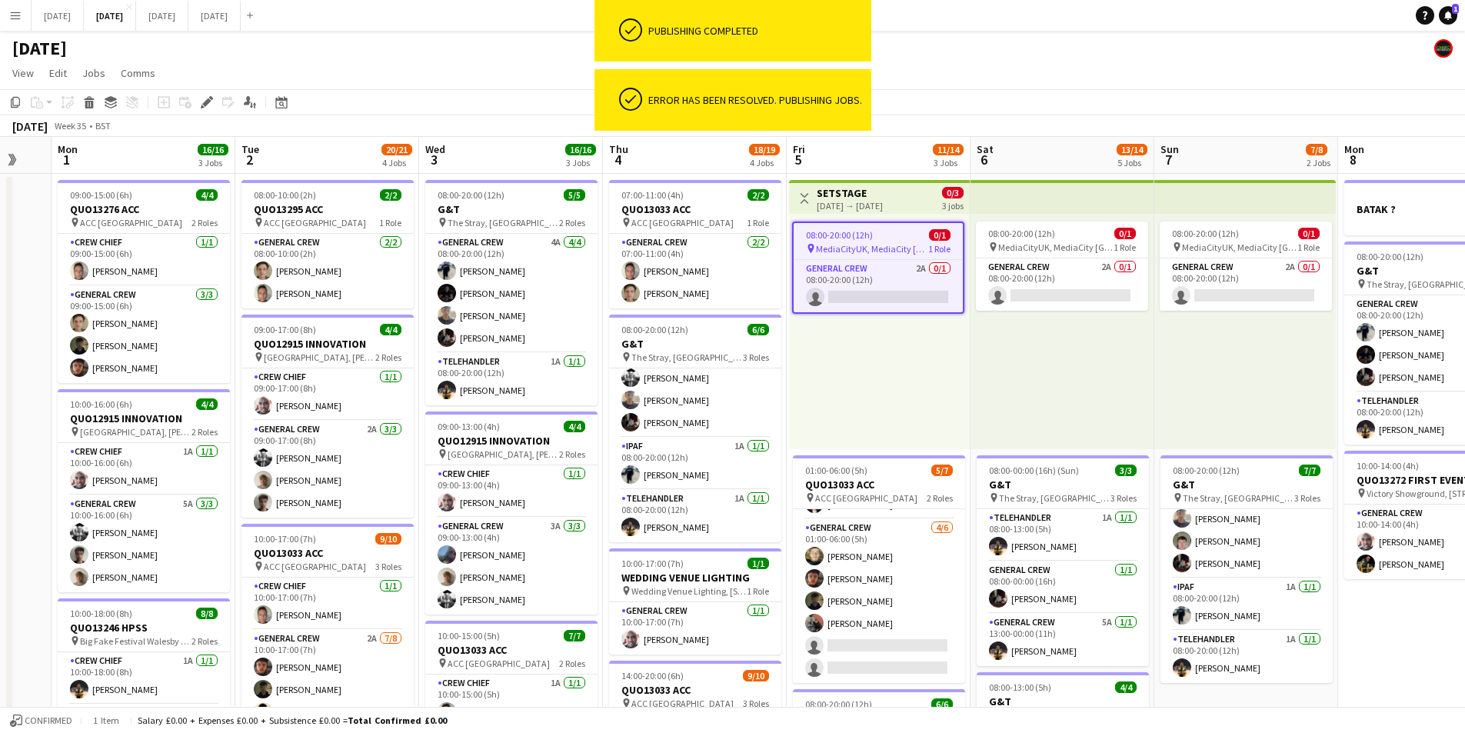
drag, startPoint x: 577, startPoint y: 476, endPoint x: 957, endPoint y: 507, distance: 381.2
click at [957, 507] on app-calendar-viewport "Sat 30 Sun 31 Mon 1 16/16 3 Jobs Tue 2 20/21 4 Jobs Wed 3 16/16 3 Jobs Thu 4 18…" at bounding box center [732, 666] width 1465 height 1058
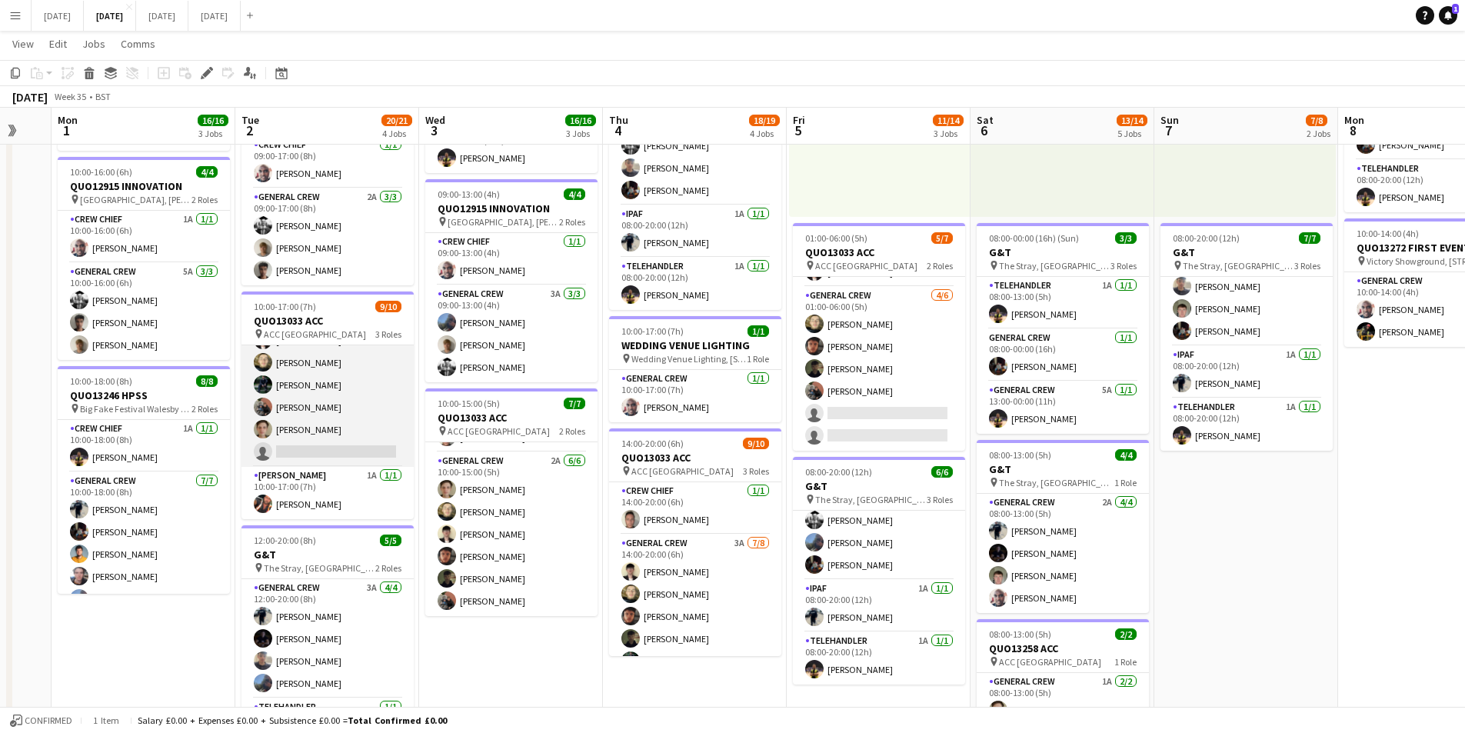
scroll to position [0, 0]
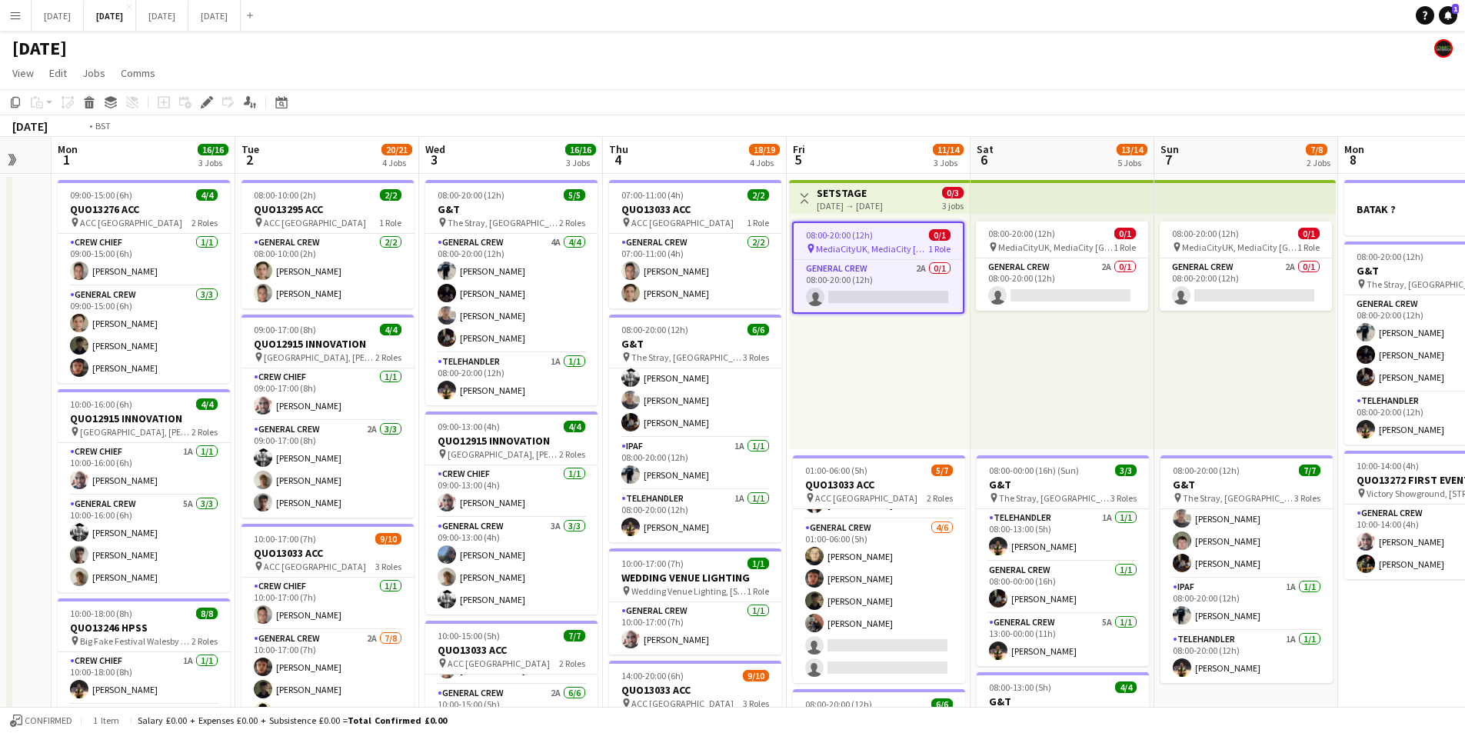
drag, startPoint x: 1259, startPoint y: 551, endPoint x: 962, endPoint y: 536, distance: 297.2
click at [962, 536] on app-calendar-viewport "Sat 30 Sun 31 Mon 1 16/16 3 Jobs Tue 2 20/21 4 Jobs Wed 3 16/16 3 Jobs Thu 4 18…" at bounding box center [732, 666] width 1465 height 1058
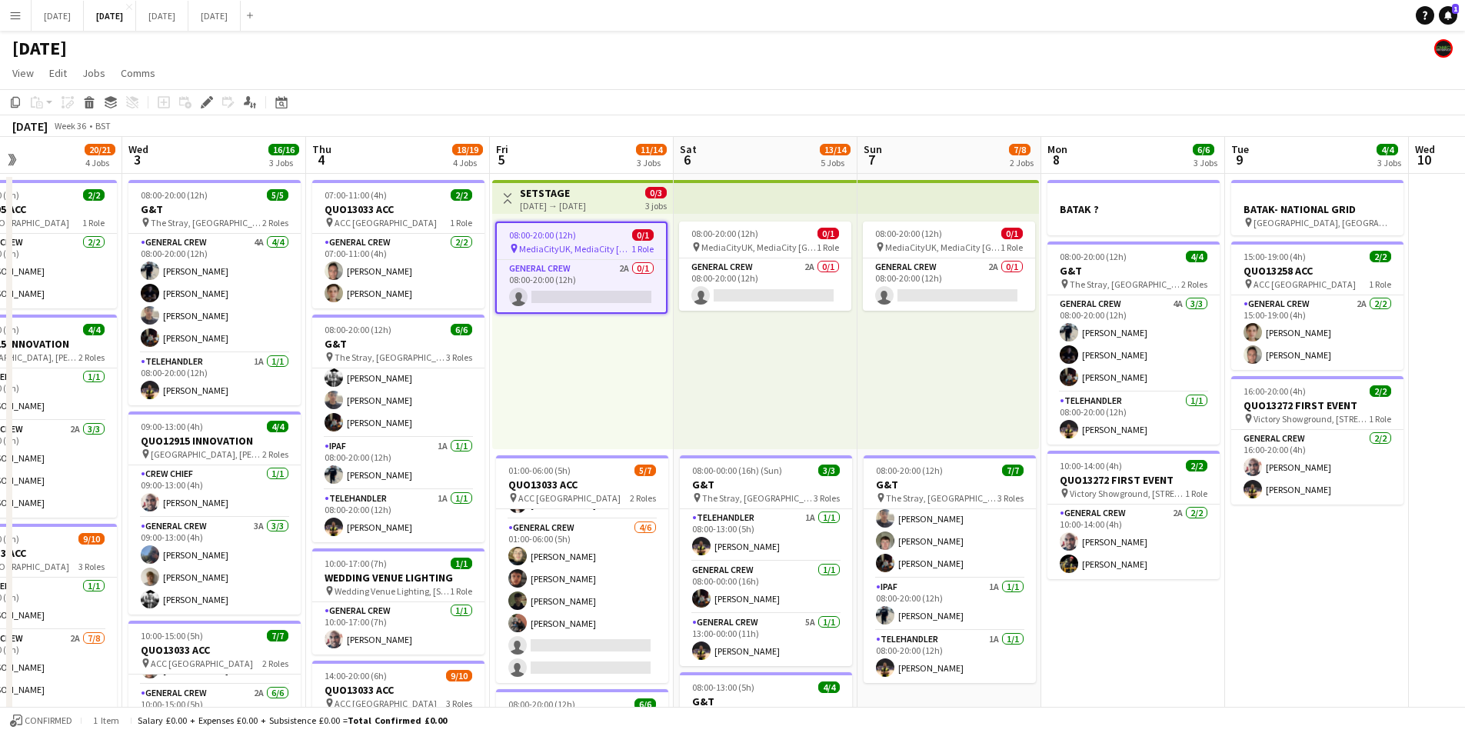
drag, startPoint x: 1304, startPoint y: 621, endPoint x: 1079, endPoint y: 588, distance: 227.6
click at [1058, 588] on app-calendar-viewport "Sat 30 Sun 31 Mon 1 16/16 3 Jobs Tue 2 20/21 4 Jobs Wed 3 16/16 3 Jobs Thu 4 18…" at bounding box center [732, 666] width 1465 height 1058
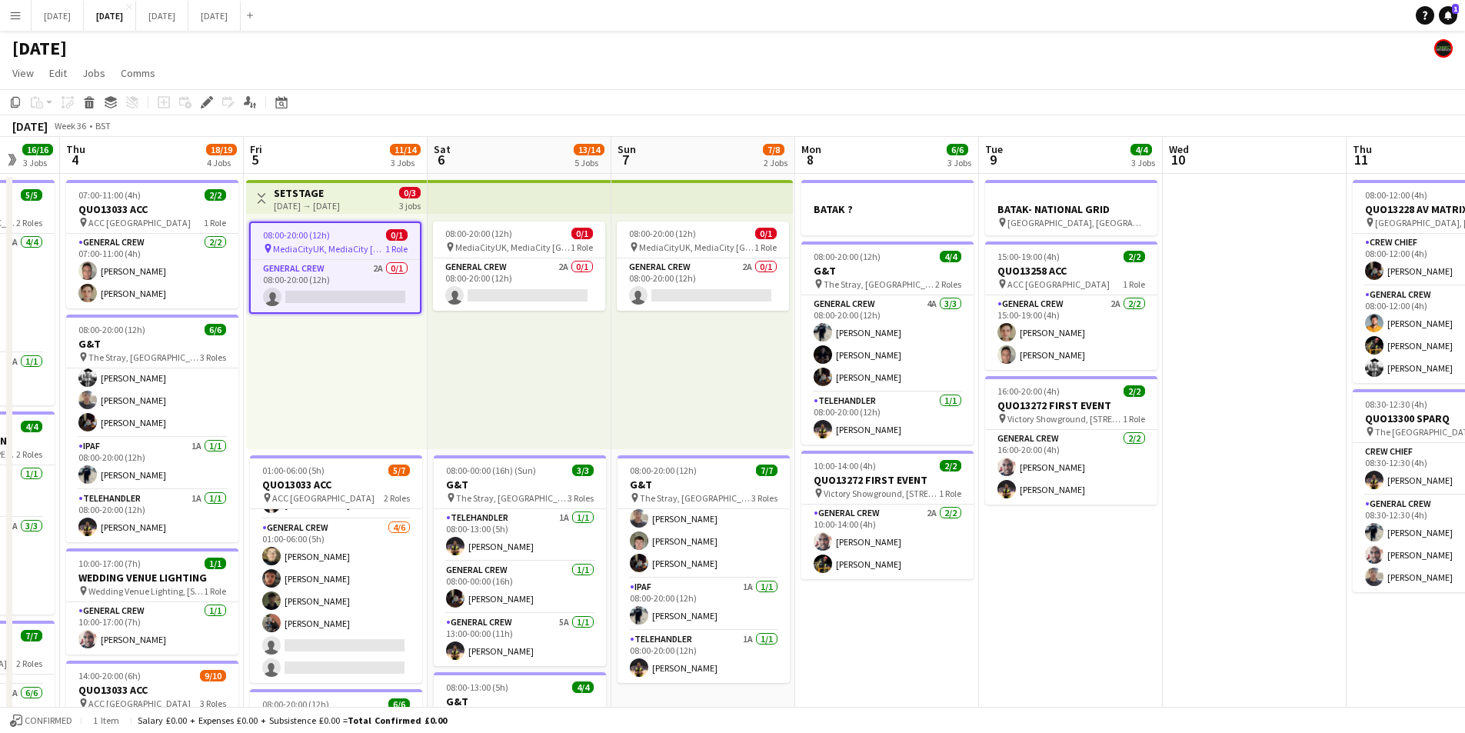
drag, startPoint x: 1136, startPoint y: 607, endPoint x: 910, endPoint y: 595, distance: 226.4
click at [894, 595] on app-calendar-viewport "Mon 1 16/16 3 Jobs Tue 2 20/21 4 Jobs Wed 3 16/16 3 Jobs Thu 4 18/19 4 Jobs Fri…" at bounding box center [732, 666] width 1465 height 1058
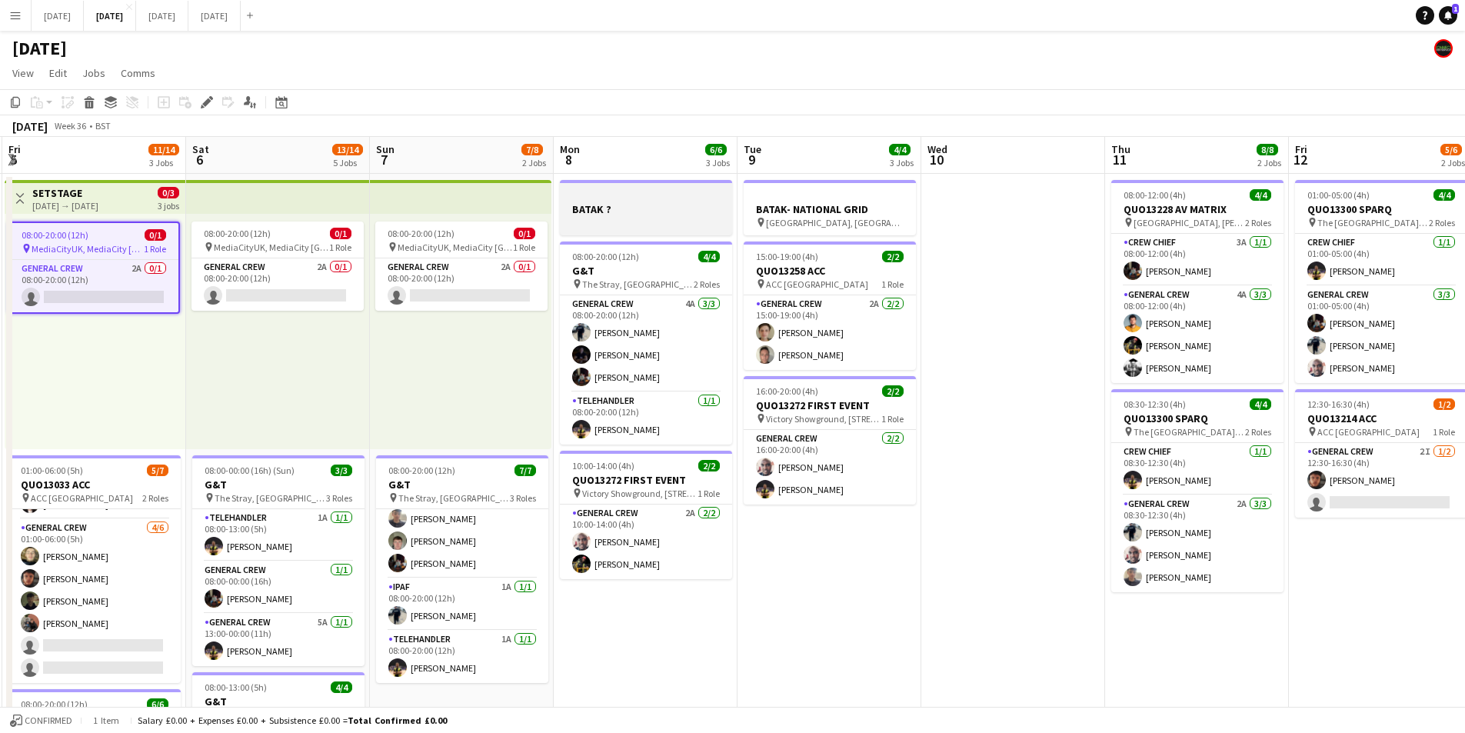
click at [635, 212] on h3 "BATAK ?" at bounding box center [646, 209] width 172 height 14
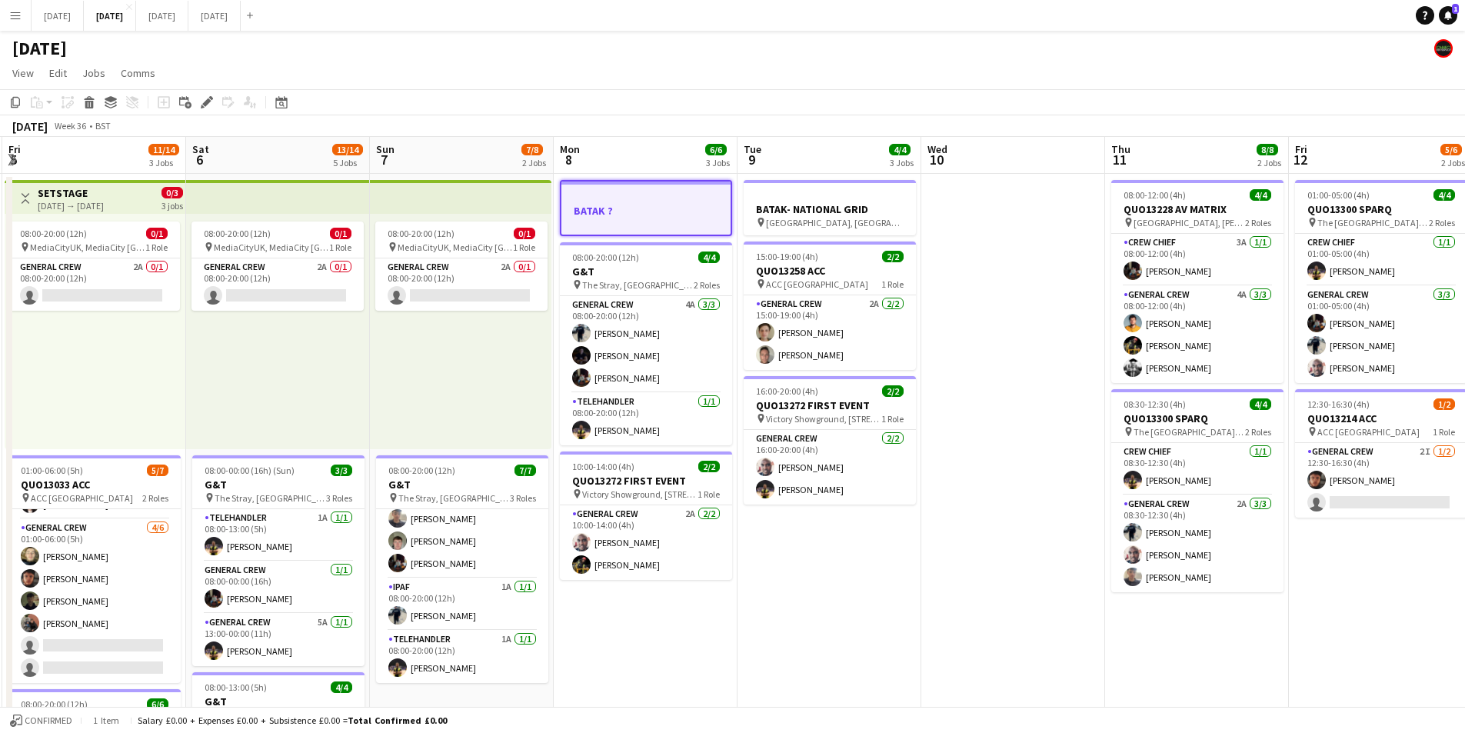
drag, startPoint x: 1046, startPoint y: 571, endPoint x: 670, endPoint y: 538, distance: 377.6
click at [663, 530] on app-calendar-viewport "Tue 2 20/21 4 Jobs Wed 3 16/16 3 Jobs Thu 4 18/19 4 Jobs Fri 5 11/14 3 Jobs Sat…" at bounding box center [732, 666] width 1465 height 1058
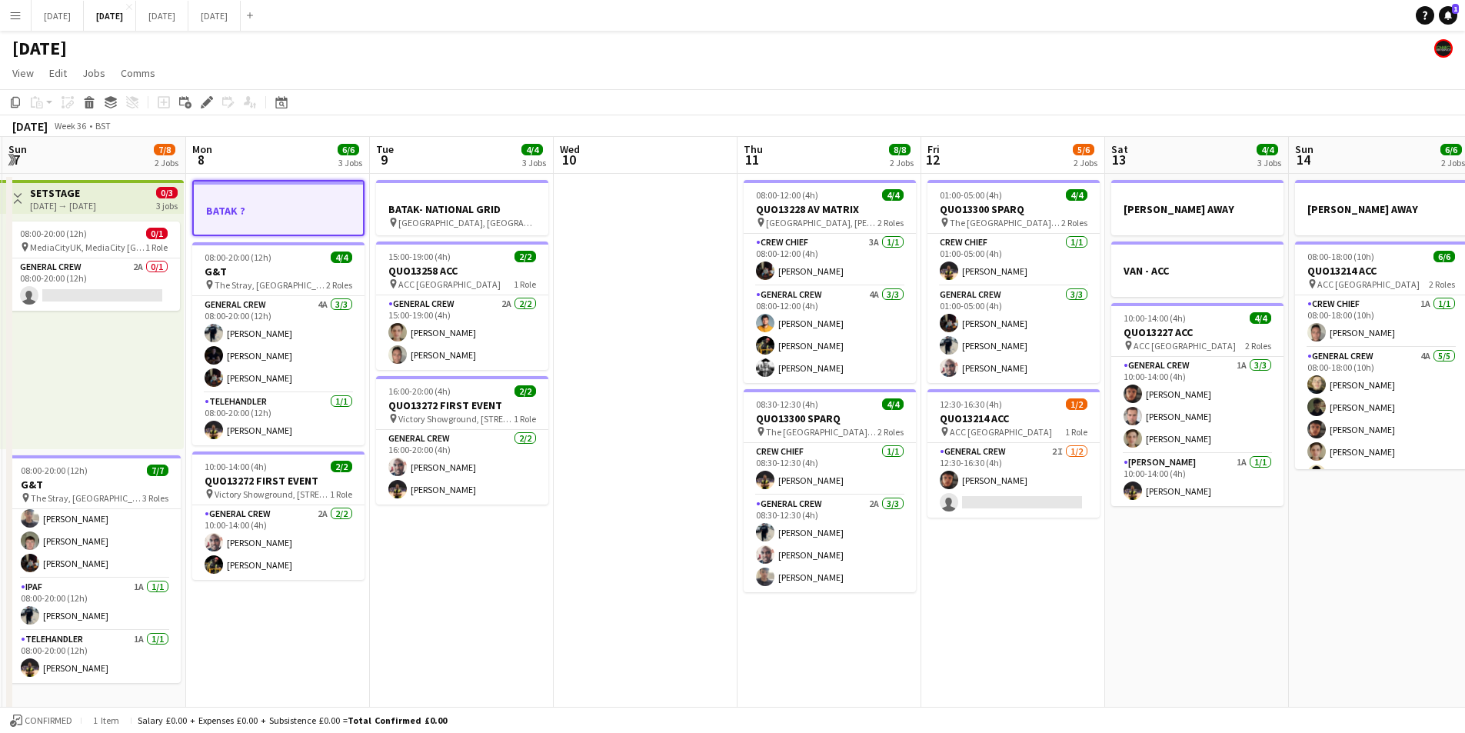
scroll to position [0, 565]
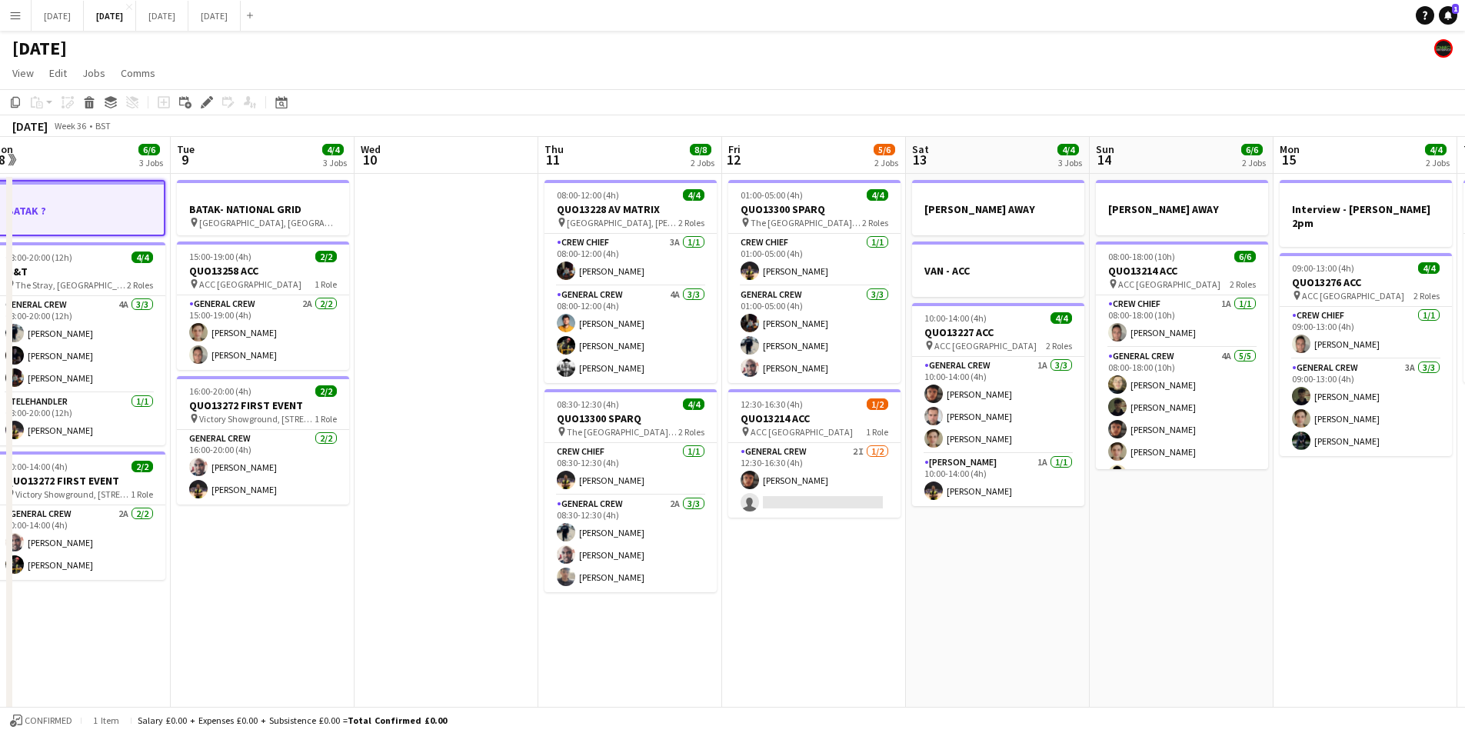
drag, startPoint x: 1094, startPoint y: 619, endPoint x: 1254, endPoint y: 428, distance: 249.5
click at [985, 599] on app-calendar-viewport "Fri 5 11/14 3 Jobs Sat 6 13/14 5 Jobs Sun 7 7/8 2 Jobs Mon 8 6/6 3 Jobs Tue 9 4…" at bounding box center [732, 666] width 1465 height 1058
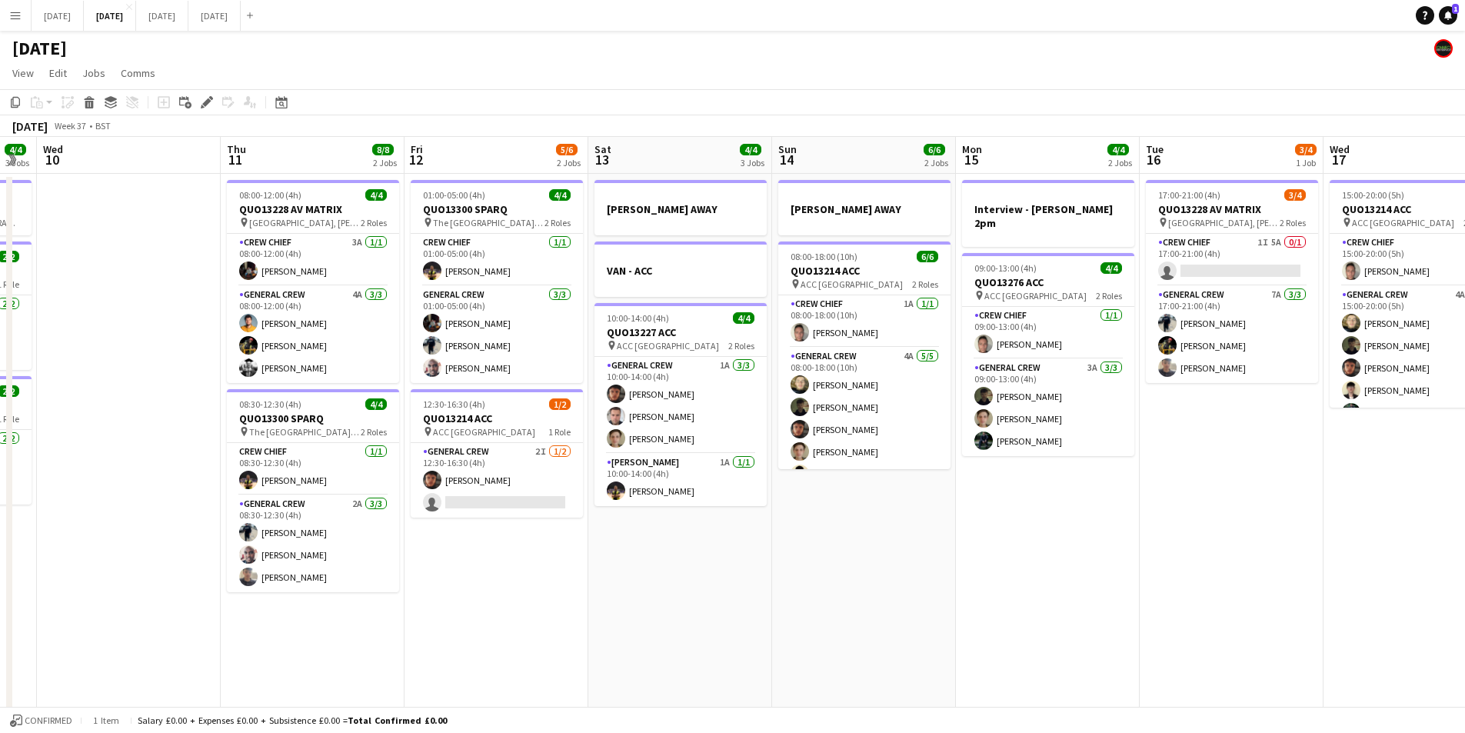
scroll to position [0, 538]
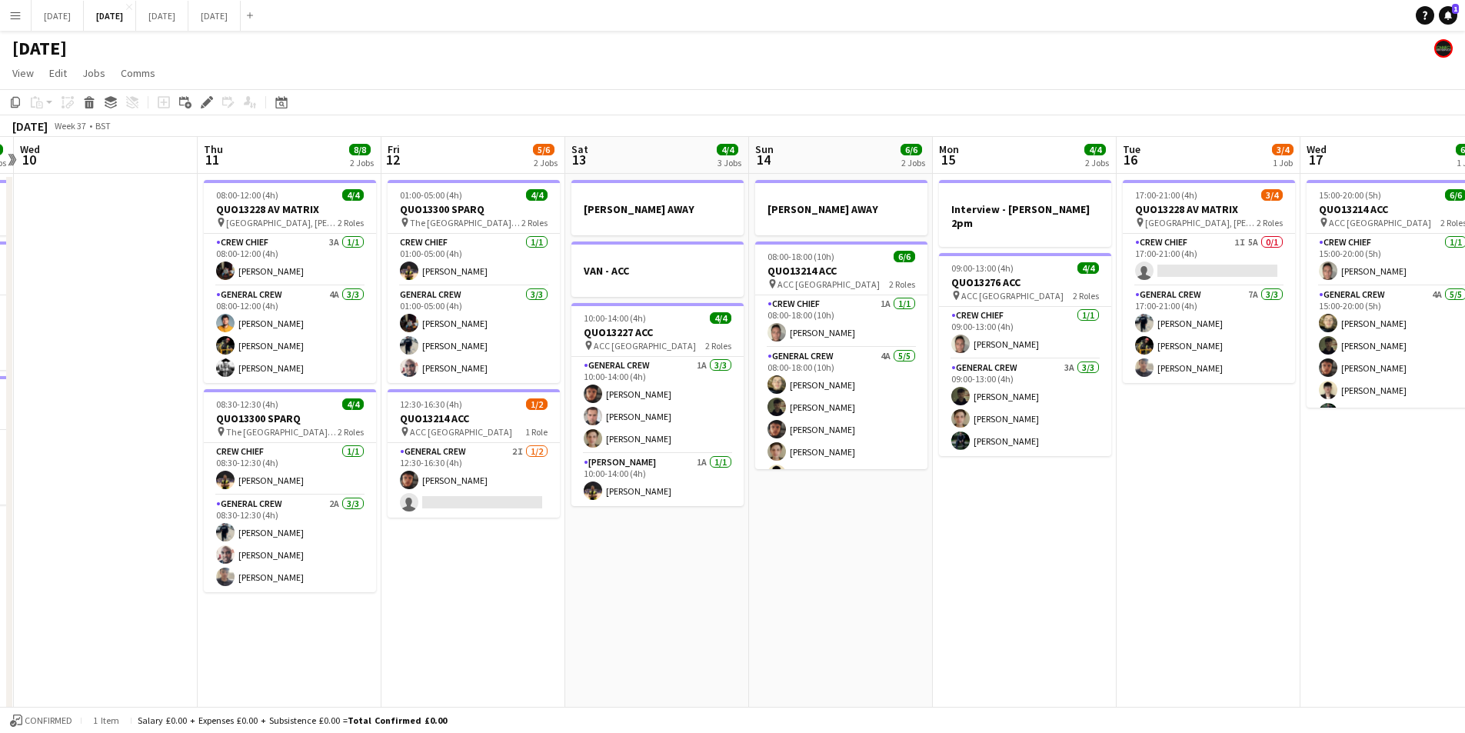
drag, startPoint x: 1347, startPoint y: 581, endPoint x: 938, endPoint y: 619, distance: 411.7
click at [685, 628] on app-calendar-viewport "Sun 7 7/8 2 Jobs Mon 8 6/6 3 Jobs Tue 9 4/4 3 Jobs Wed 10 Thu 11 8/8 2 Jobs Fri…" at bounding box center [732, 666] width 1465 height 1058
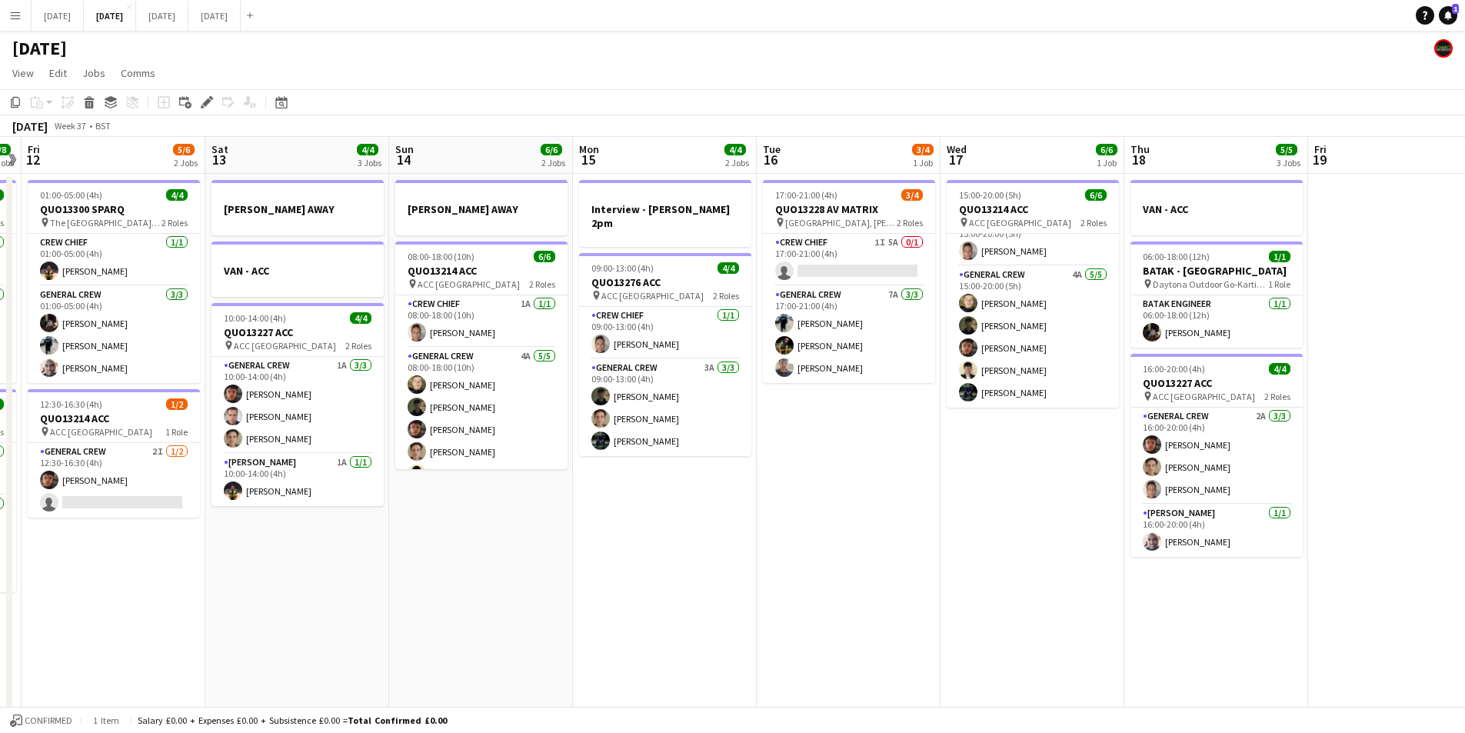
drag, startPoint x: 1065, startPoint y: 575, endPoint x: 701, endPoint y: 535, distance: 366.7
click at [1349, 541] on app-calendar-viewport "Tue 9 4/4 3 Jobs Wed 10 Thu 11 8/8 2 Jobs Fri 12 5/6 2 Jobs Sat 13 4/4 3 Jobs S…" at bounding box center [732, 666] width 1465 height 1058
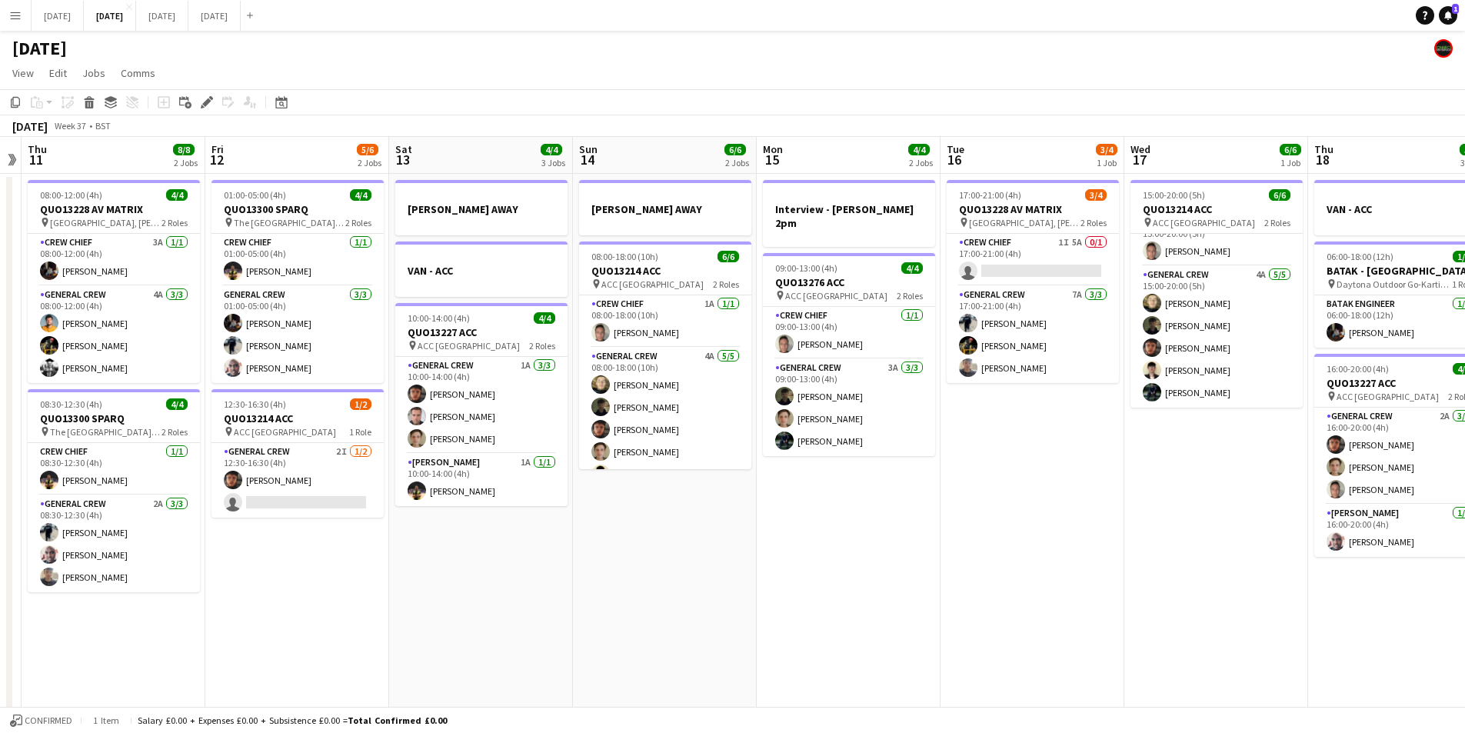
click at [1224, 538] on app-calendar-viewport "Mon 8 6/6 3 Jobs Tue 9 4/4 3 Jobs Wed 10 Thu 11 8/8 2 Jobs Fri 12 5/6 2 Jobs Sa…" at bounding box center [732, 666] width 1465 height 1058
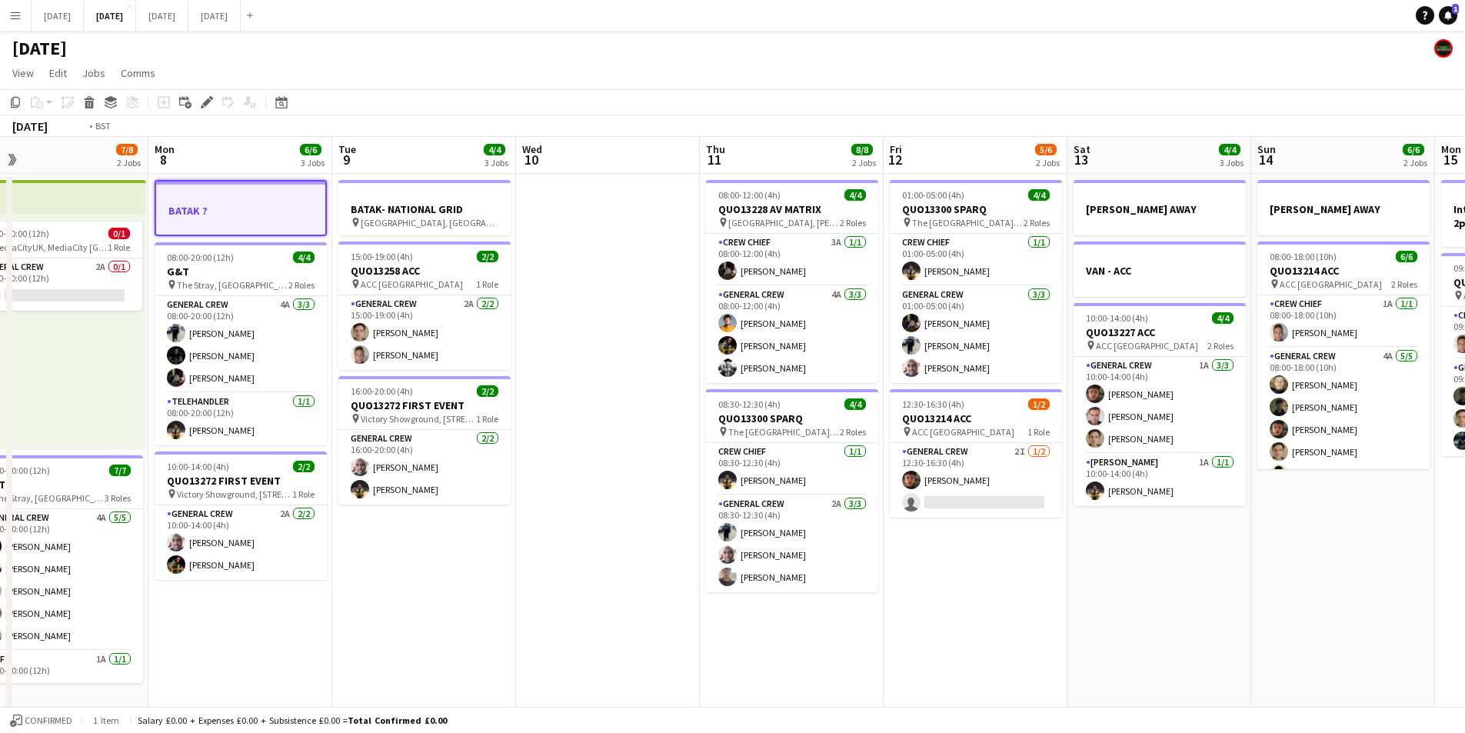
drag, startPoint x: 797, startPoint y: 555, endPoint x: 671, endPoint y: 585, distance: 129.5
click at [1191, 589] on app-calendar-viewport "Sat 6 13/14 5 Jobs Sun 7 7/8 2 Jobs Mon 8 6/6 3 Jobs Tue 9 4/4 3 Jobs Wed 10 Th…" at bounding box center [732, 666] width 1465 height 1058
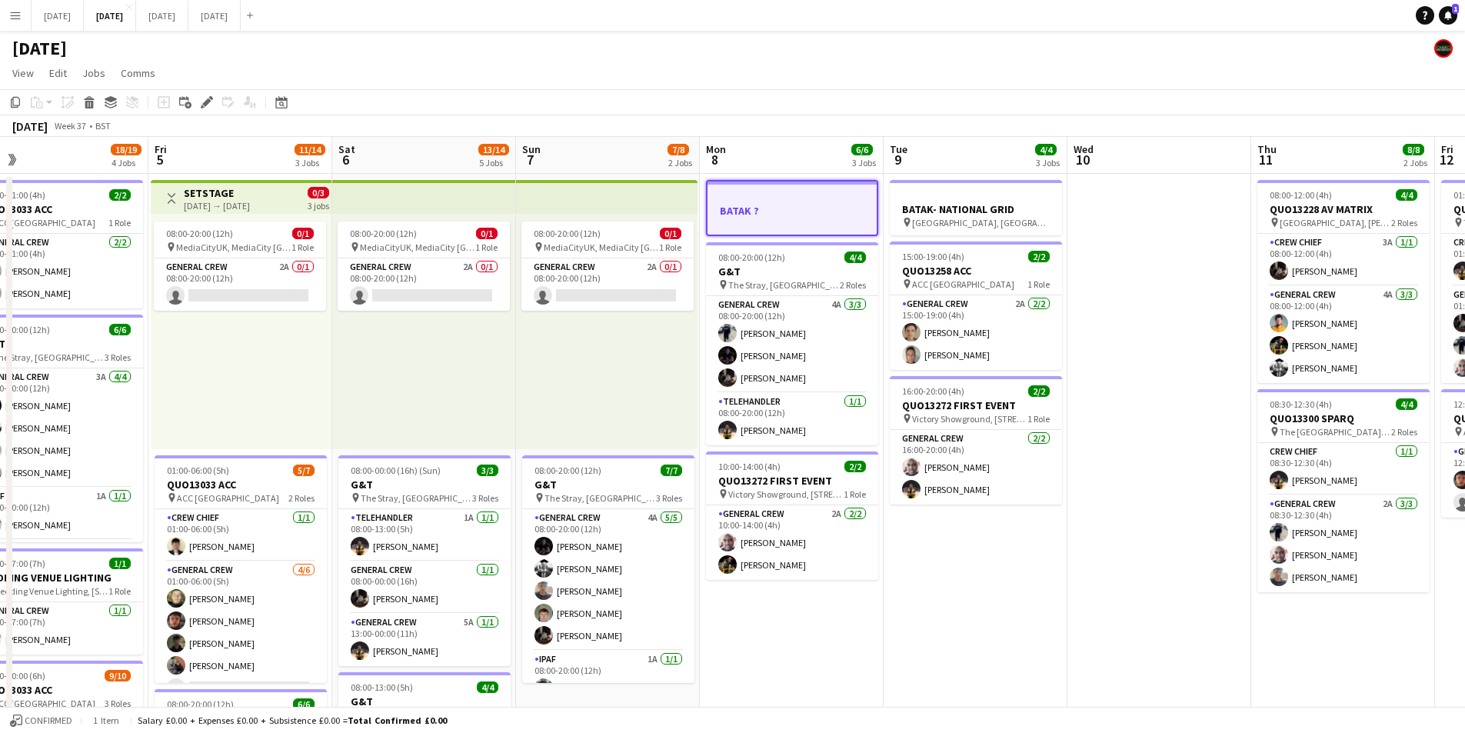
click at [1121, 606] on app-calendar-viewport "Wed 3 16/16 3 Jobs Thu 4 18/19 4 Jobs Fri 5 11/14 3 Jobs Sat 6 13/14 5 Jobs Sun…" at bounding box center [732, 666] width 1465 height 1058
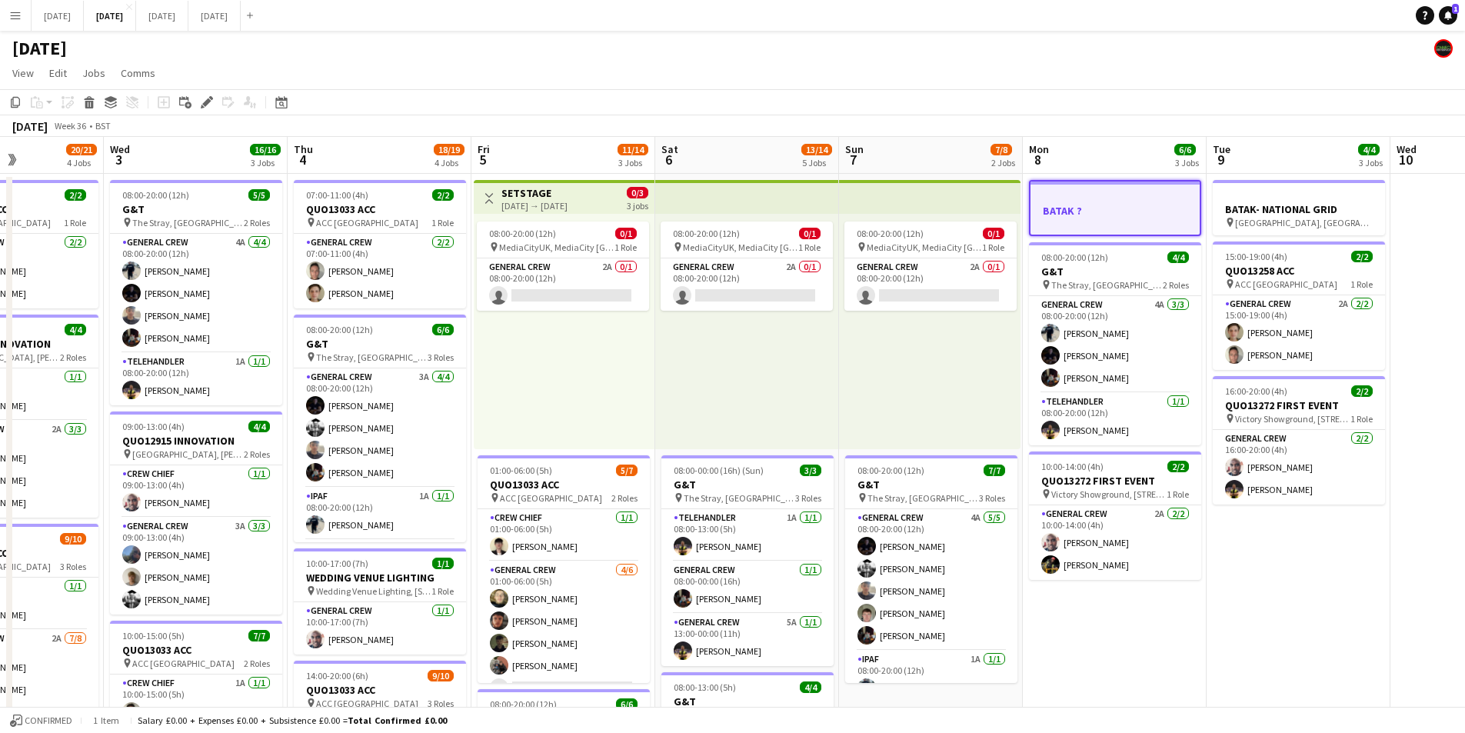
click at [1029, 564] on app-calendar-viewport "Sun 31 Mon 1 16/16 3 Jobs Tue 2 20/21 4 Jobs Wed 3 16/16 3 Jobs Thu 4 18/19 4 J…" at bounding box center [732, 666] width 1465 height 1058
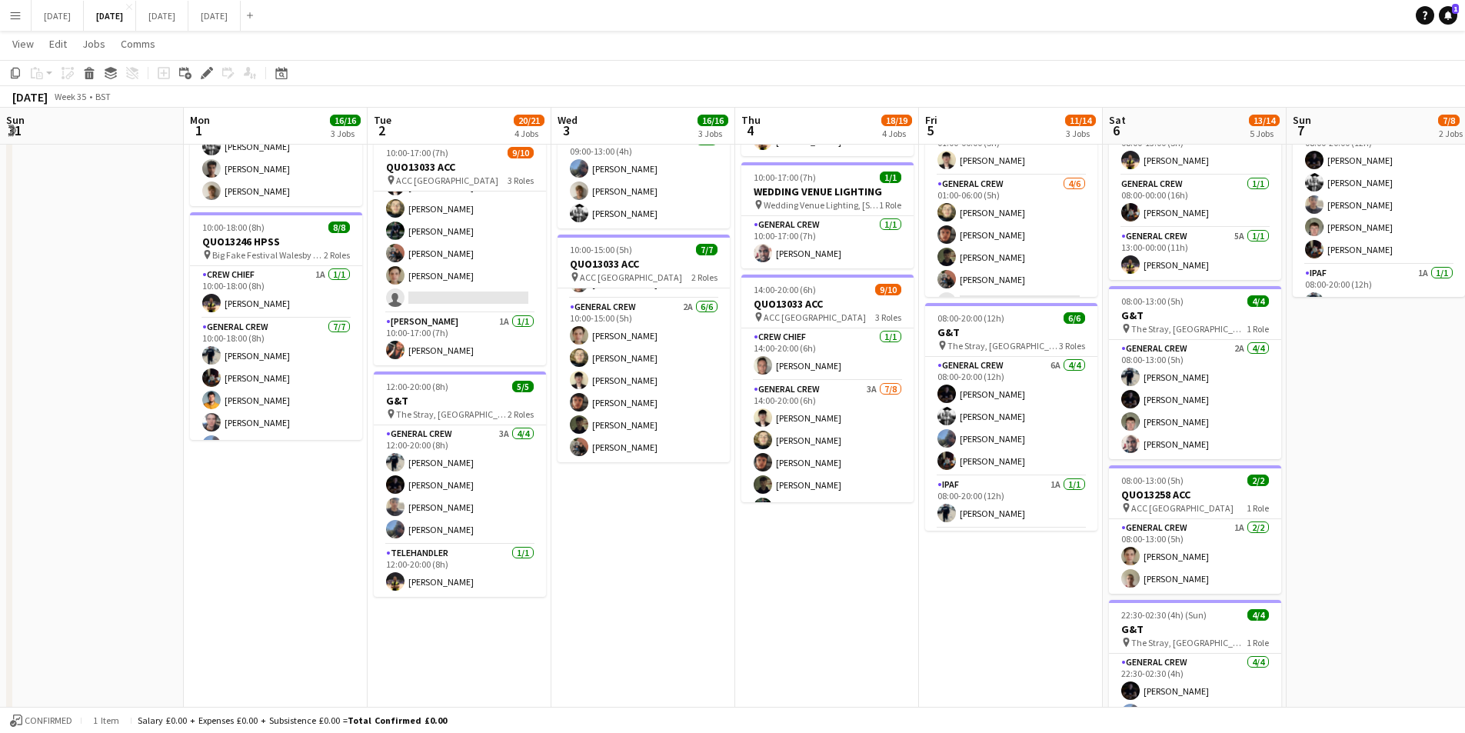
scroll to position [0, 460]
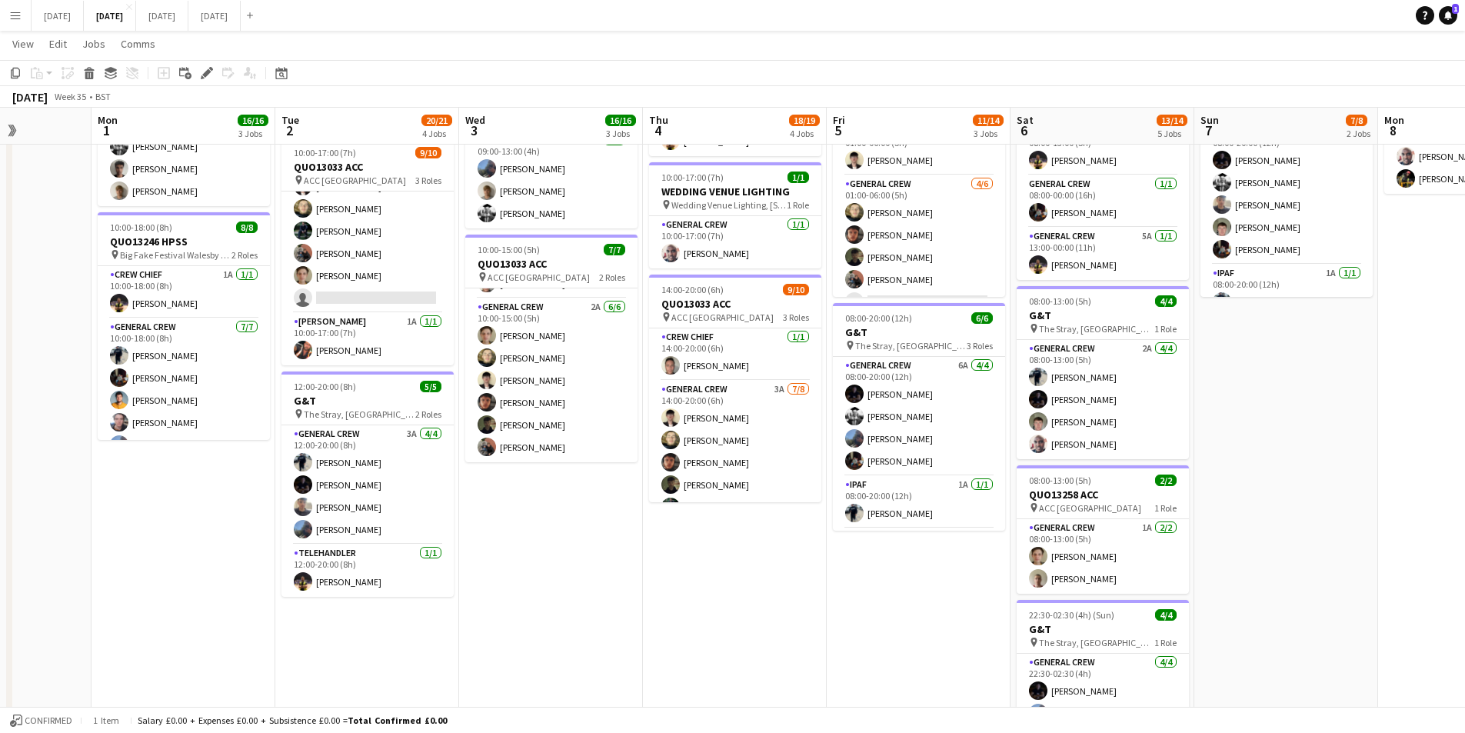
drag, startPoint x: 654, startPoint y: 565, endPoint x: 562, endPoint y: 562, distance: 92.3
click at [562, 562] on app-calendar-viewport "Fri 29 Sat 30 Sun 31 Mon 1 16/16 3 Jobs Tue 2 20/21 4 Jobs Wed 3 16/16 3 Jobs T…" at bounding box center [732, 241] width 1465 height 1133
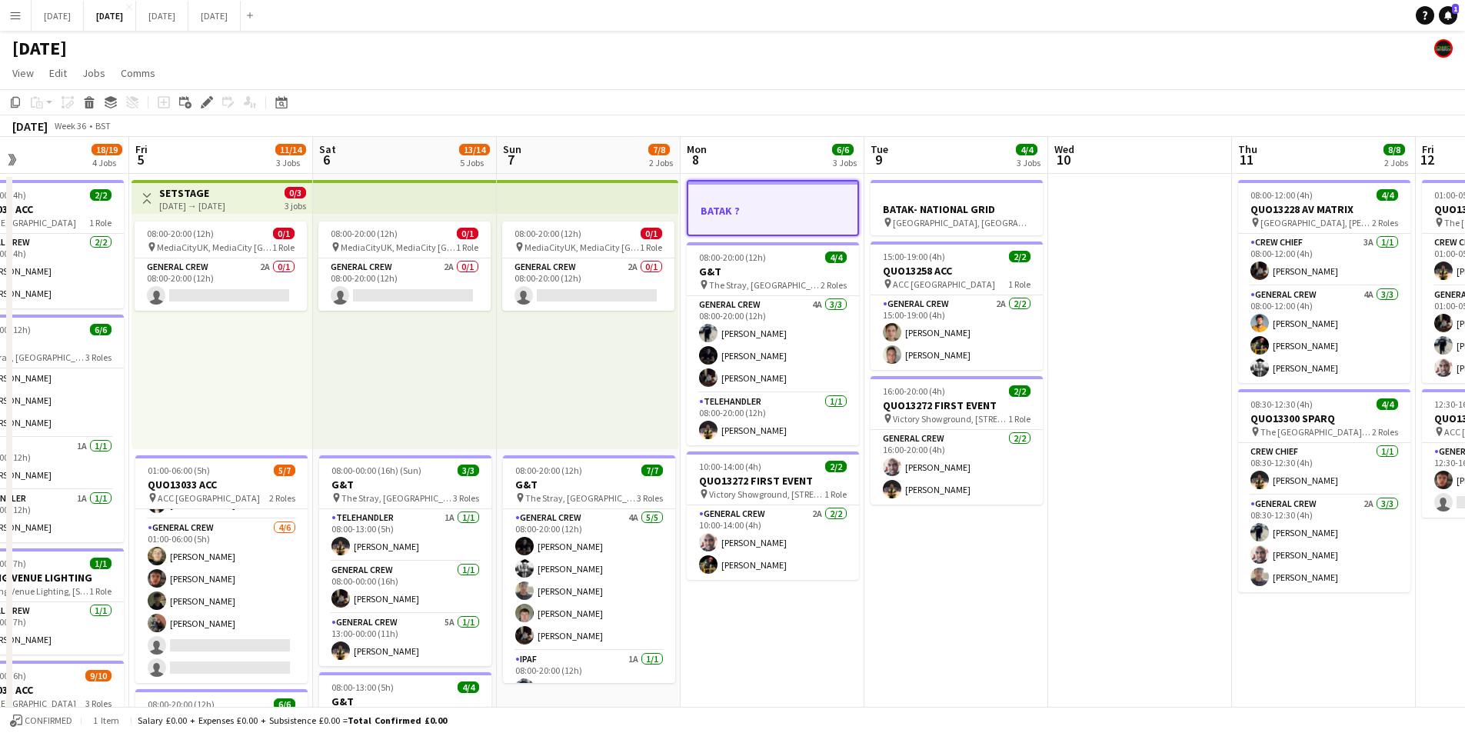
scroll to position [0, 549]
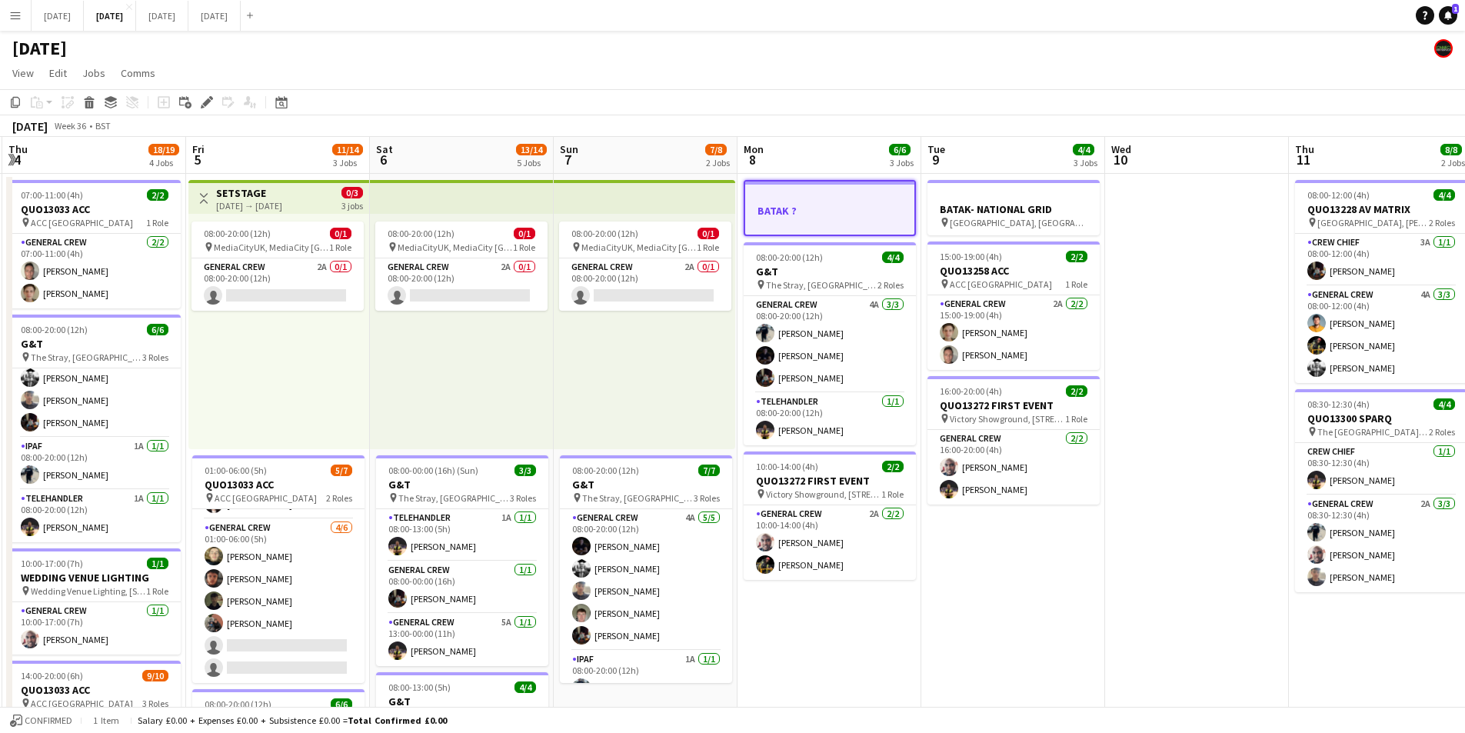
drag, startPoint x: 1297, startPoint y: 545, endPoint x: 661, endPoint y: 511, distance: 636.9
click at [661, 511] on app-calendar-viewport "Mon 1 16/16 3 Jobs Tue 2 20/21 4 Jobs Wed 3 16/16 3 Jobs Thu 4 18/19 4 Jobs Fri…" at bounding box center [732, 666] width 1465 height 1058
drag, startPoint x: 90, startPoint y: 98, endPoint x: 593, endPoint y: 148, distance: 505.5
click at [90, 98] on icon at bounding box center [89, 98] width 10 height 4
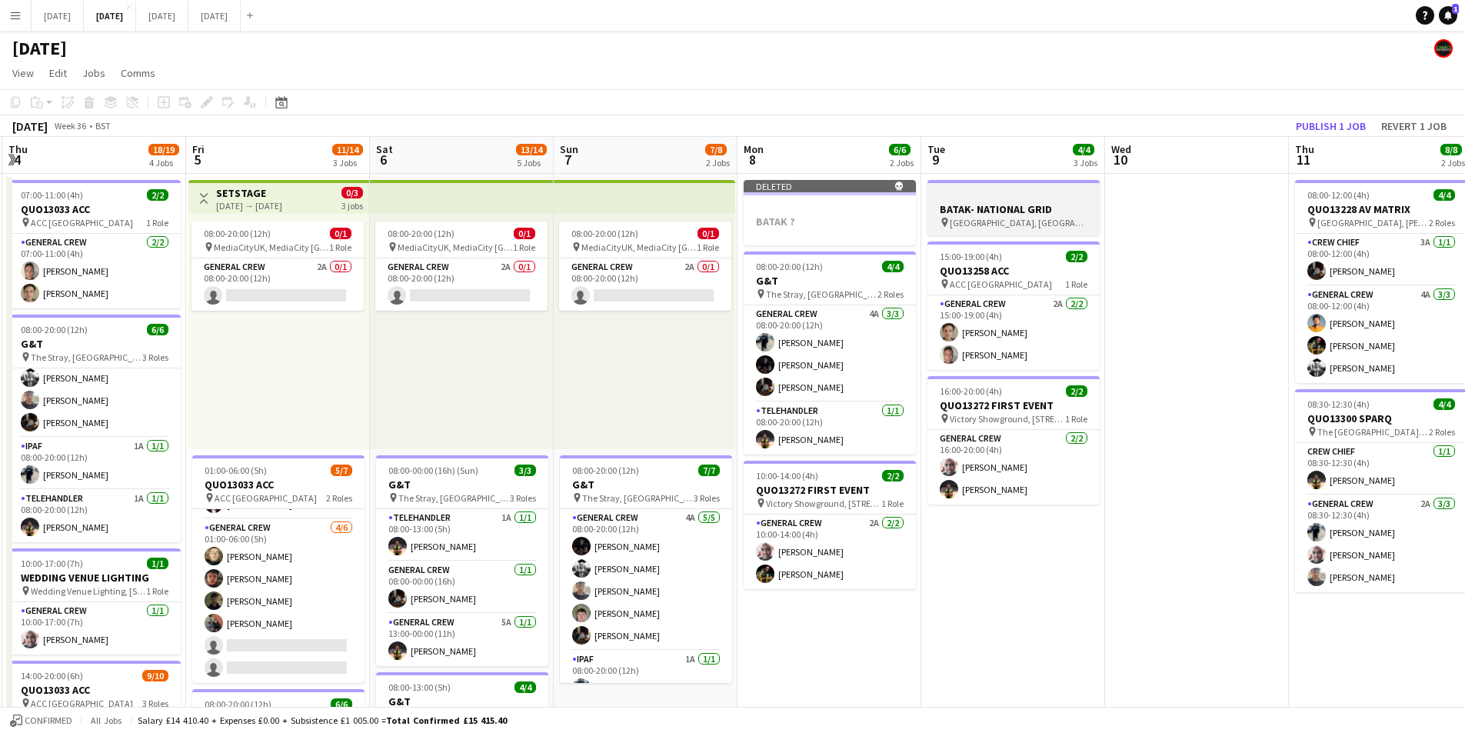
click at [1027, 190] on div at bounding box center [1014, 195] width 172 height 12
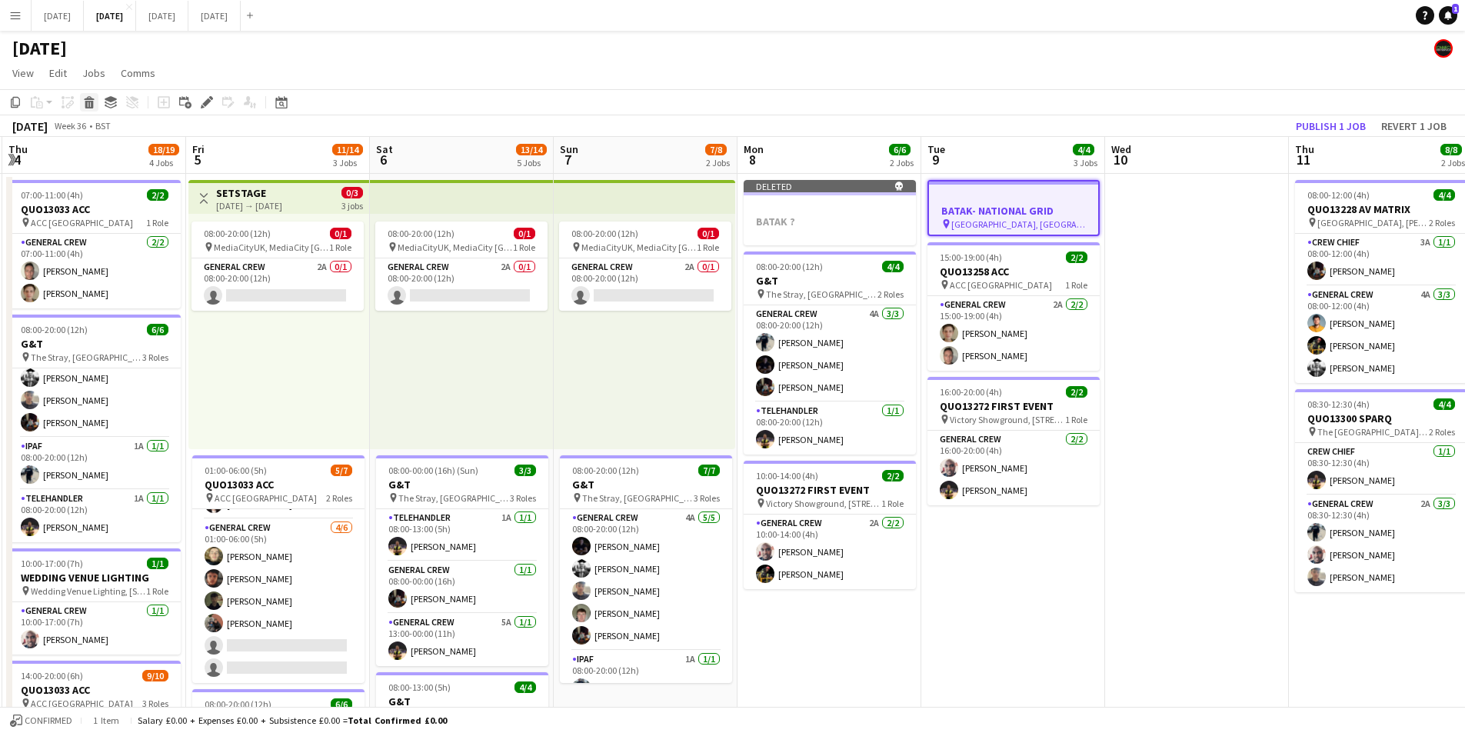
click at [84, 102] on icon "Delete" at bounding box center [89, 102] width 12 height 12
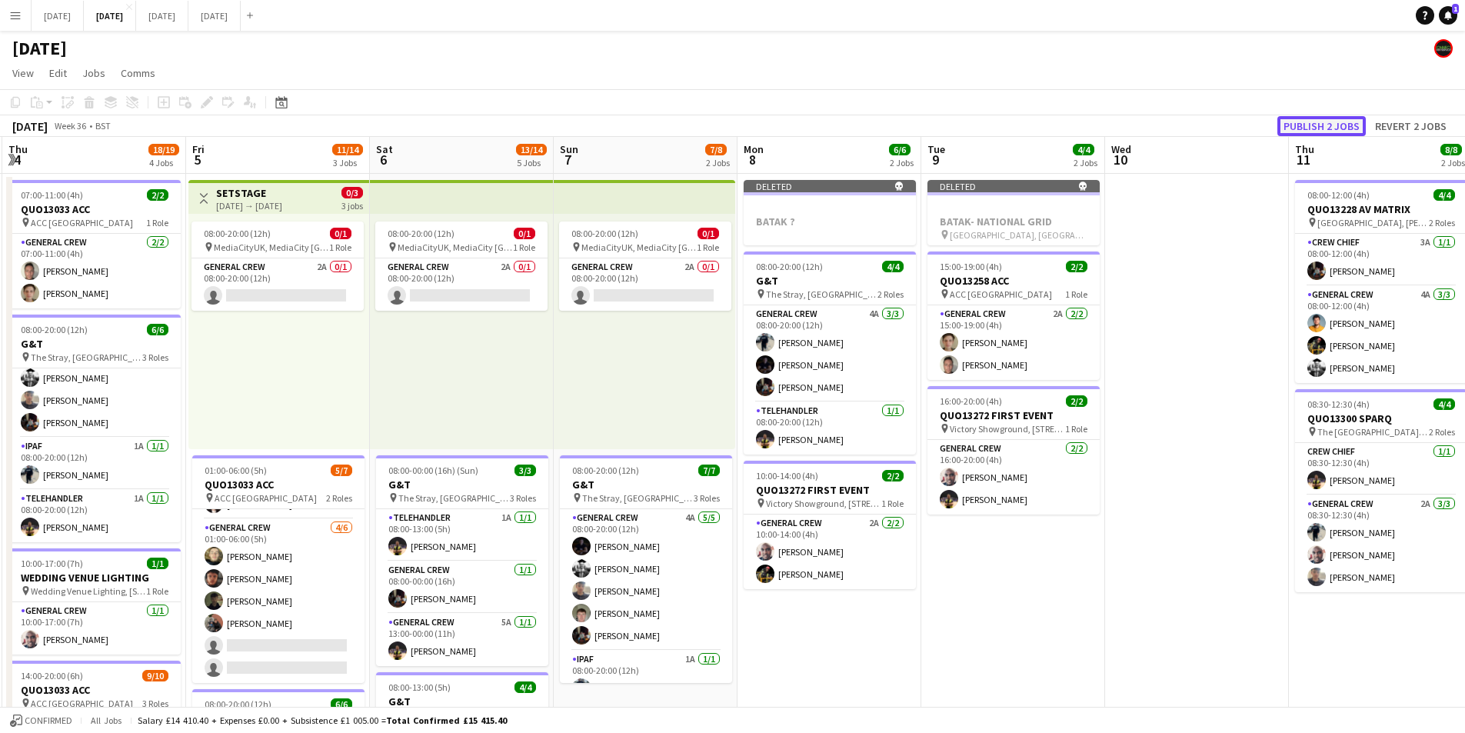
click at [1304, 122] on button "Publish 2 jobs" at bounding box center [1321, 126] width 88 height 20
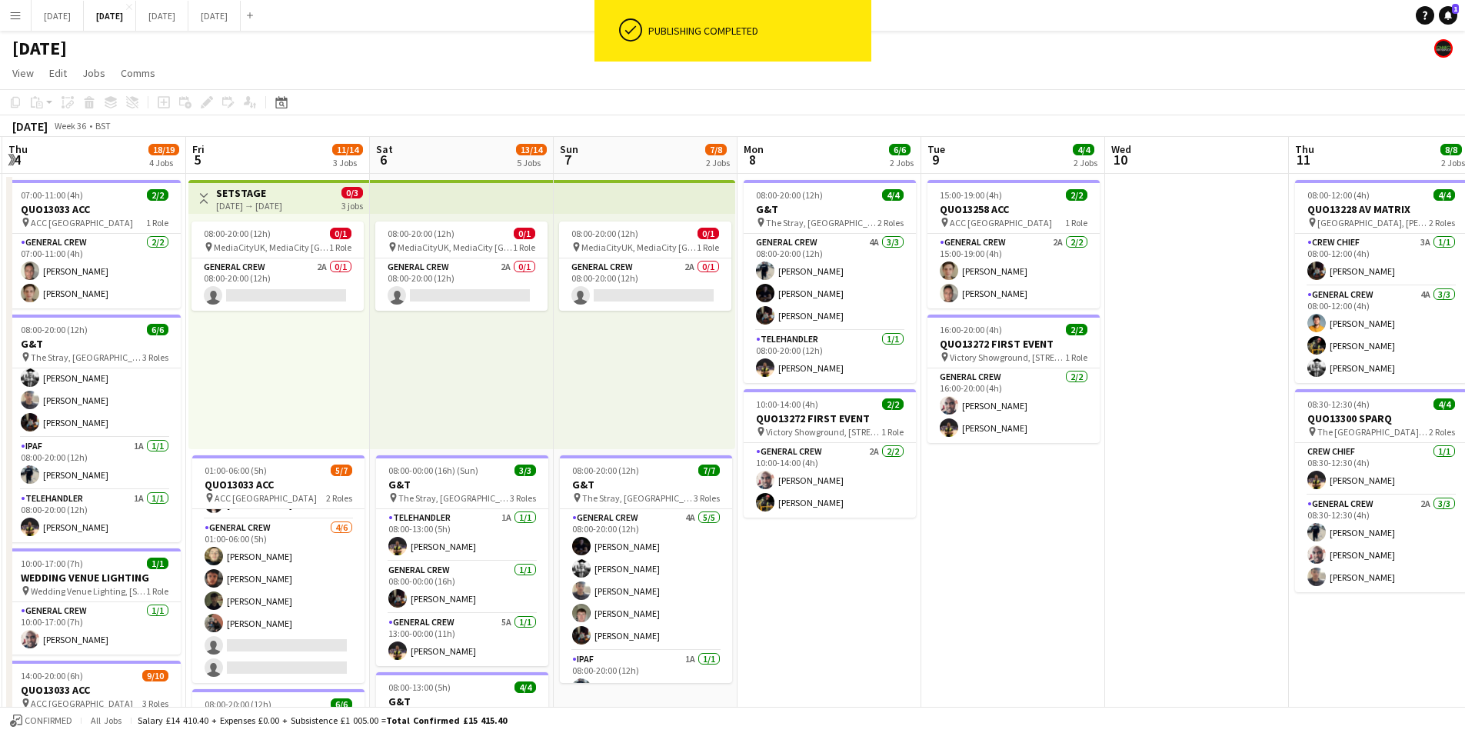
drag, startPoint x: 1094, startPoint y: 542, endPoint x: 928, endPoint y: 535, distance: 165.5
click at [928, 534] on app-calendar-viewport "Mon 1 16/16 3 Jobs Tue 2 20/21 4 Jobs Wed 3 16/16 3 Jobs Thu 4 18/19 4 Jobs Fri…" at bounding box center [732, 666] width 1465 height 1058
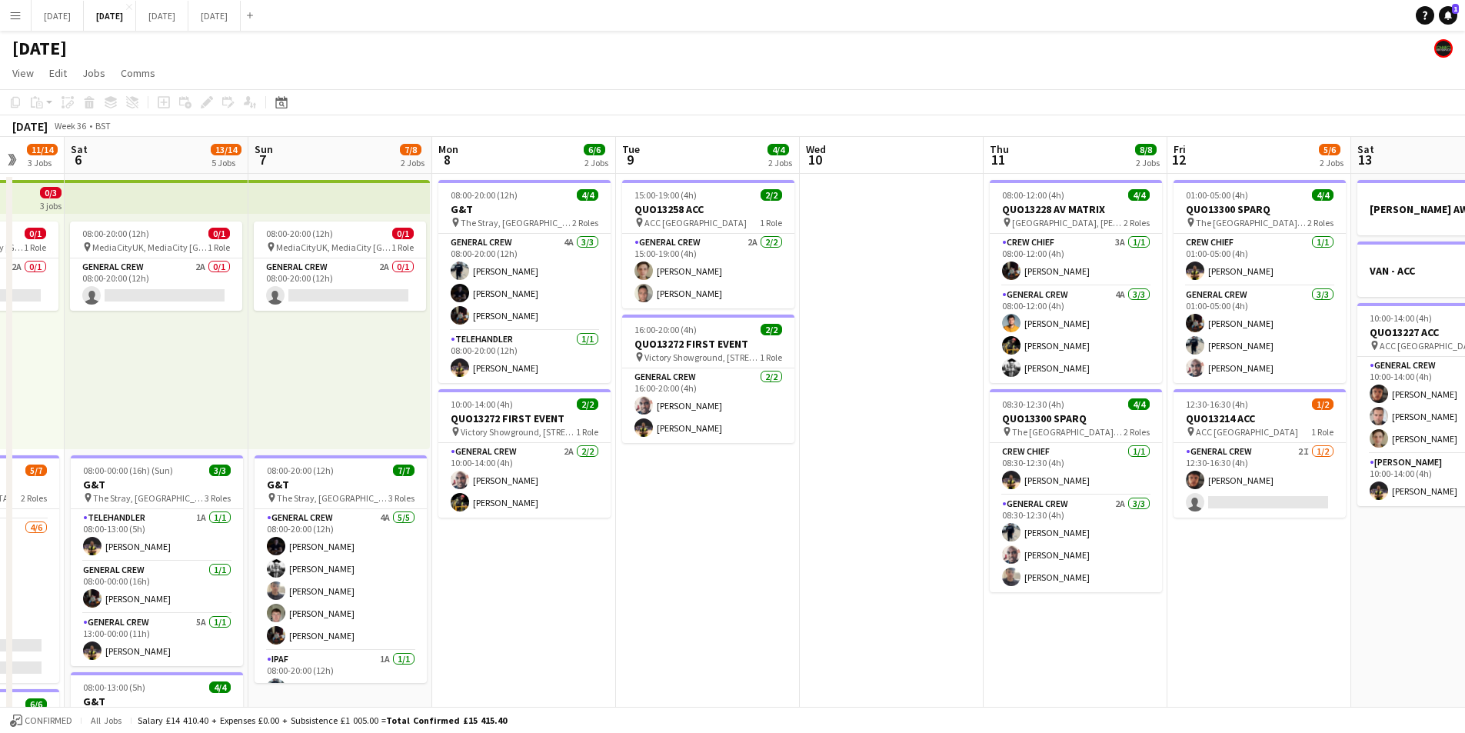
scroll to position [0, 492]
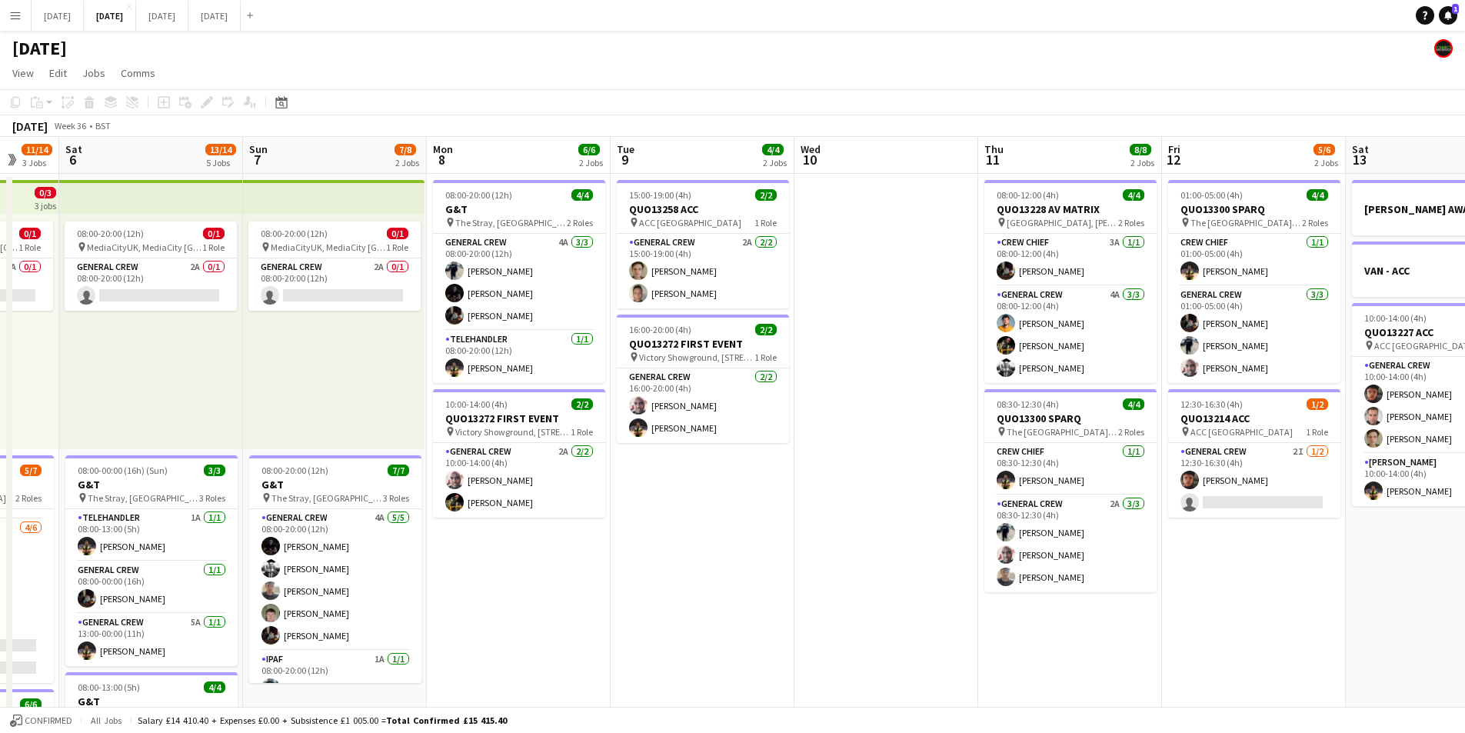
drag, startPoint x: 1041, startPoint y: 545, endPoint x: 896, endPoint y: 551, distance: 145.5
click at [896, 551] on app-calendar-viewport "Wed 3 16/16 3 Jobs Thu 4 18/19 4 Jobs Fri 5 11/14 3 Jobs Sat 6 13/14 5 Jobs Sun…" at bounding box center [732, 666] width 1465 height 1058
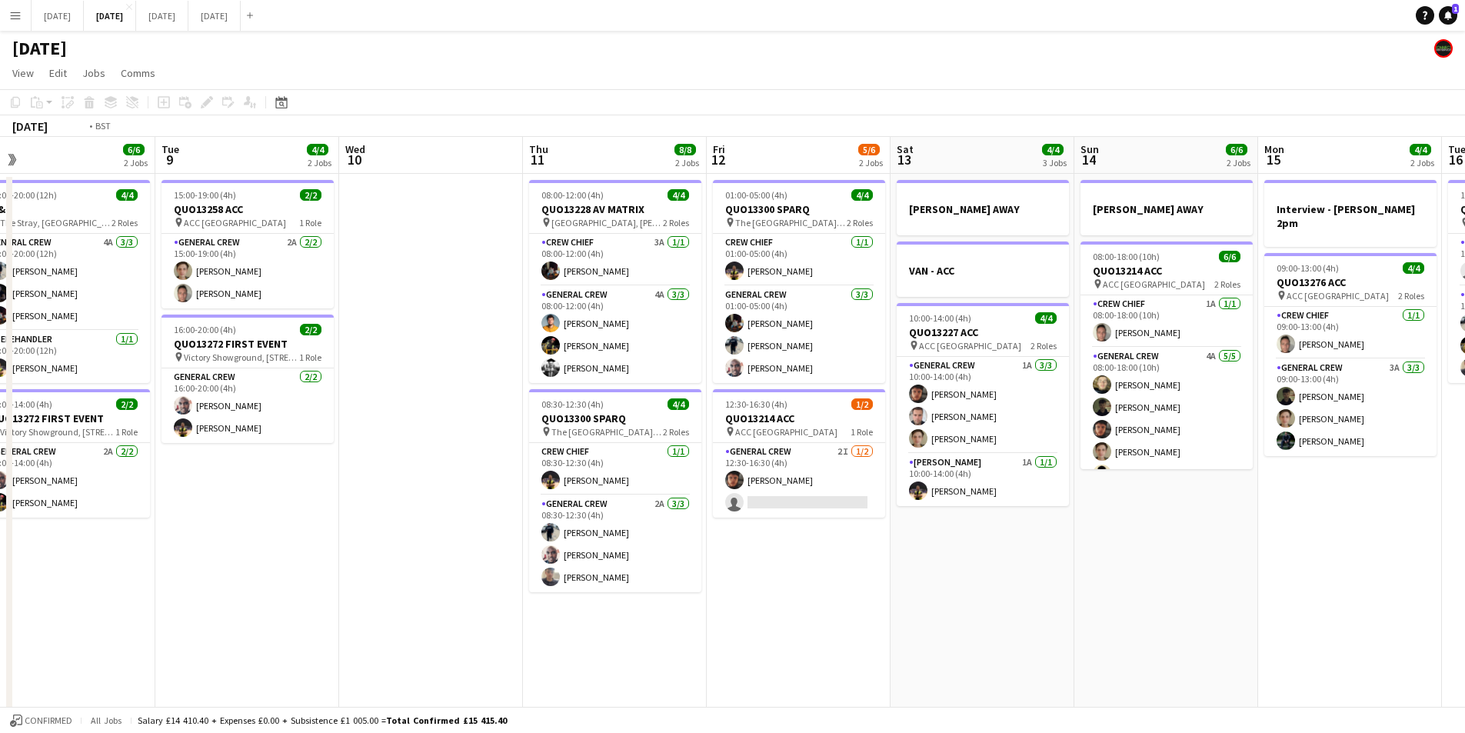
scroll to position [0, 583]
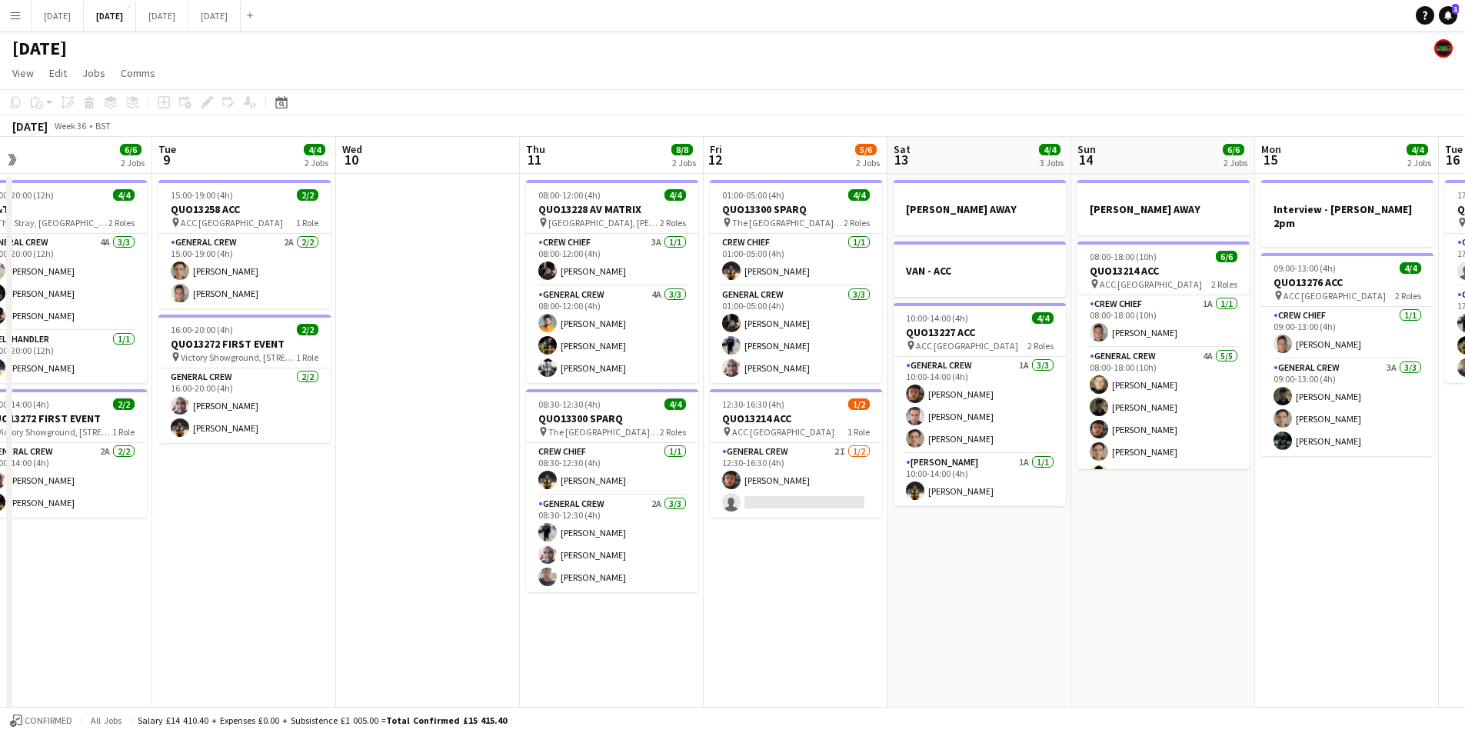
drag, startPoint x: 919, startPoint y: 540, endPoint x: 692, endPoint y: 599, distance: 234.5
click at [1170, 544] on app-calendar-viewport "Fri 5 11/14 3 Jobs Sat 6 13/14 5 Jobs Sun 7 7/8 2 Jobs Mon 8 6/6 2 Jobs Tue 9 4…" at bounding box center [732, 666] width 1465 height 1058
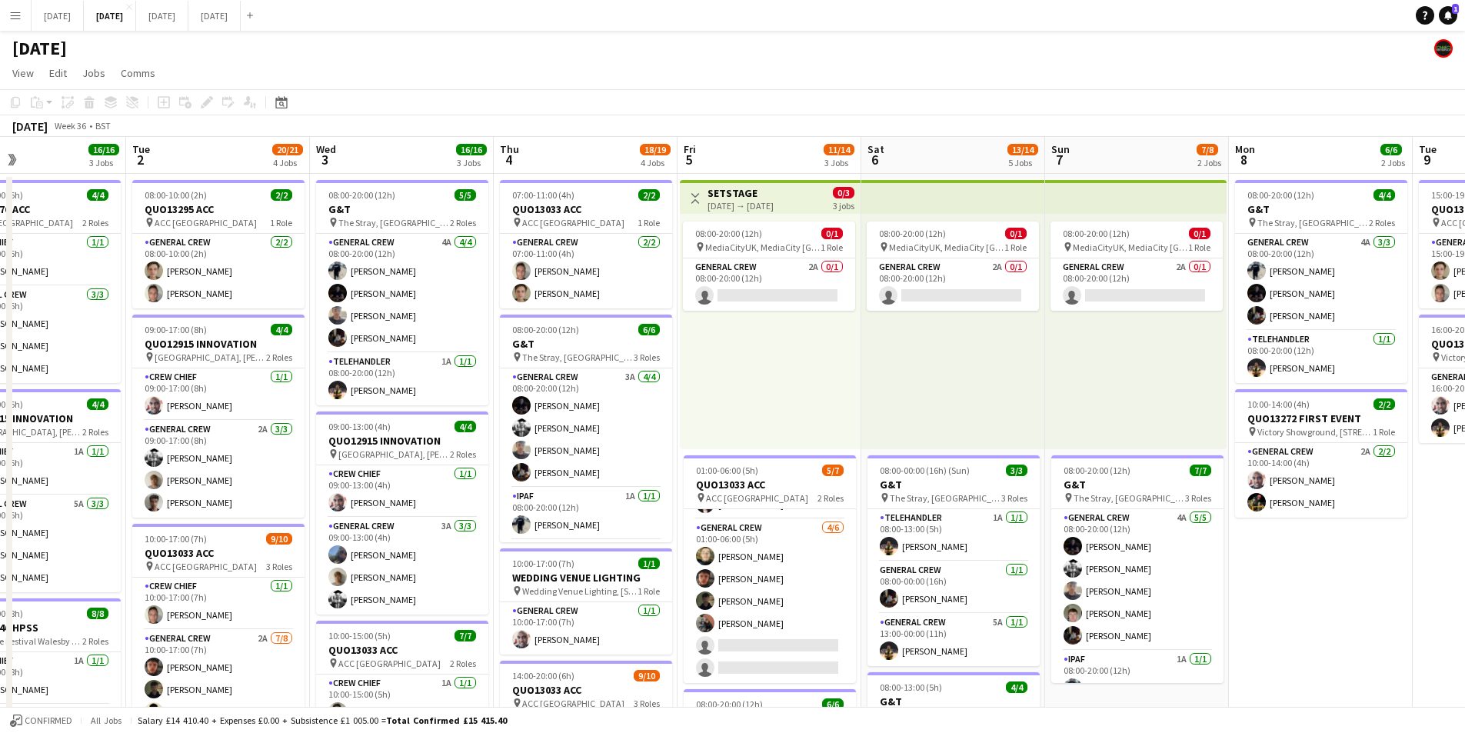
drag, startPoint x: 692, startPoint y: 599, endPoint x: 1117, endPoint y: 596, distance: 425.3
click at [1117, 596] on app-calendar-viewport "Sun 31 Mon 1 16/16 3 Jobs Tue 2 20/21 4 Jobs Wed 3 16/16 3 Jobs Thu 4 18/19 4 J…" at bounding box center [732, 666] width 1465 height 1058
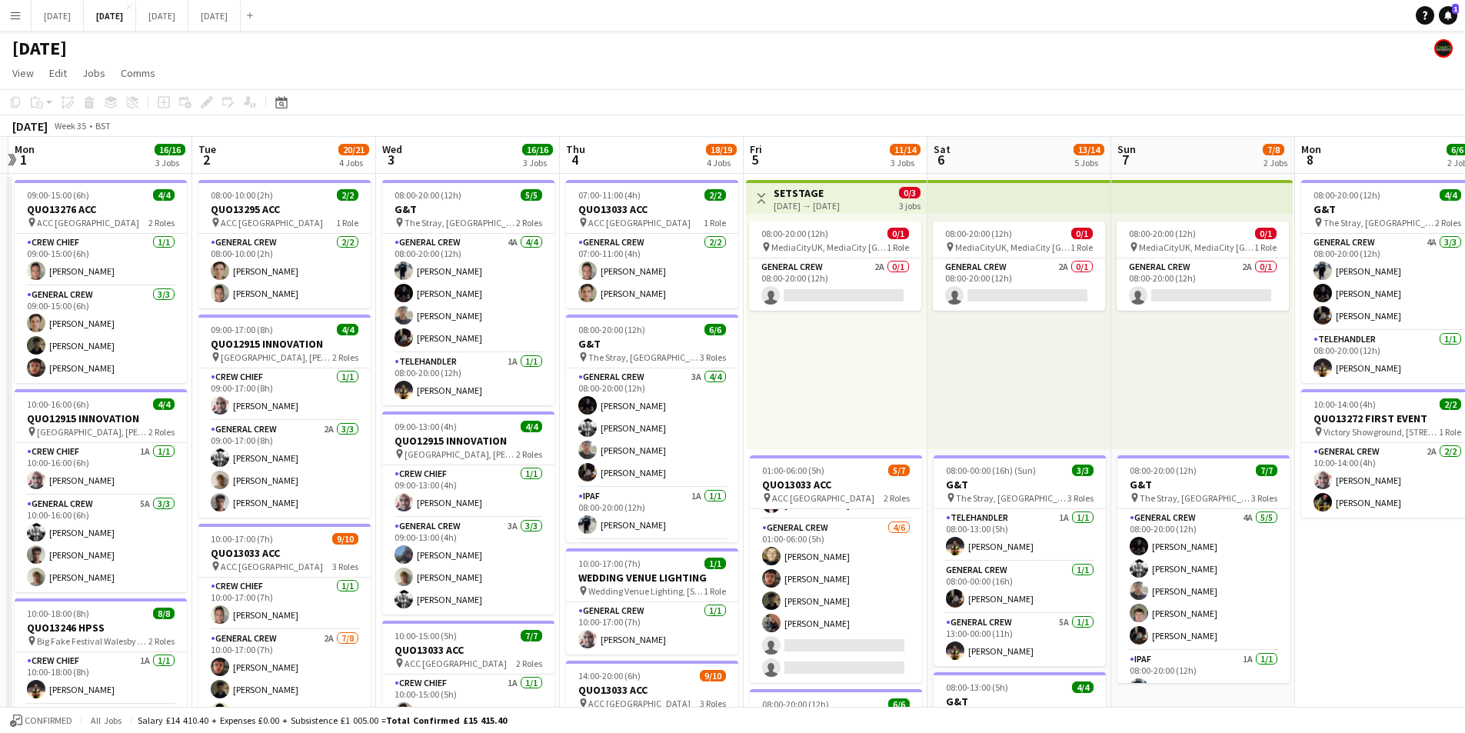
scroll to position [0, 324]
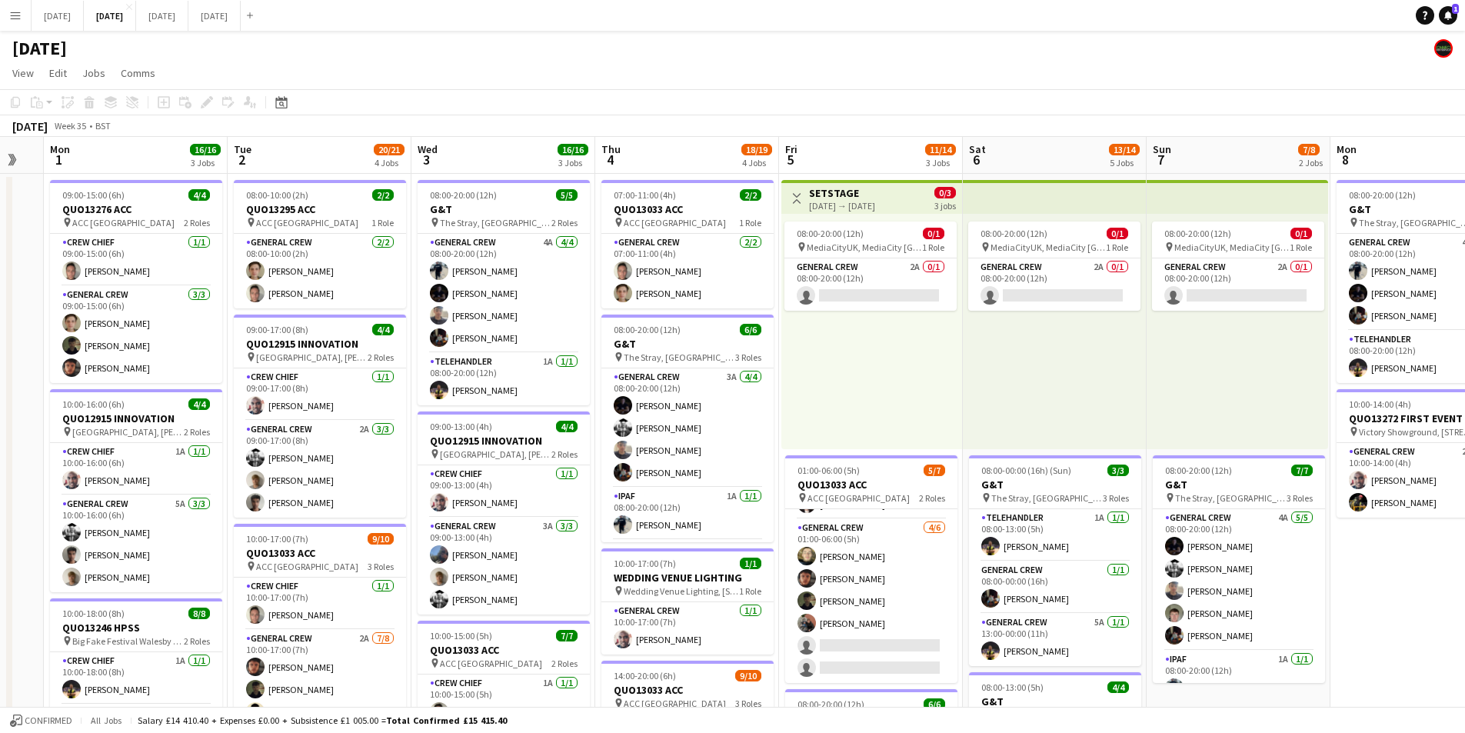
drag, startPoint x: 1157, startPoint y: 573, endPoint x: 1385, endPoint y: 572, distance: 227.7
click at [1385, 572] on app-calendar-viewport "Sat 30 Sun 31 Mon 1 16/16 3 Jobs Tue 2 20/21 4 Jobs Wed 3 16/16 3 Jobs Thu 4 18…" at bounding box center [732, 666] width 1465 height 1058
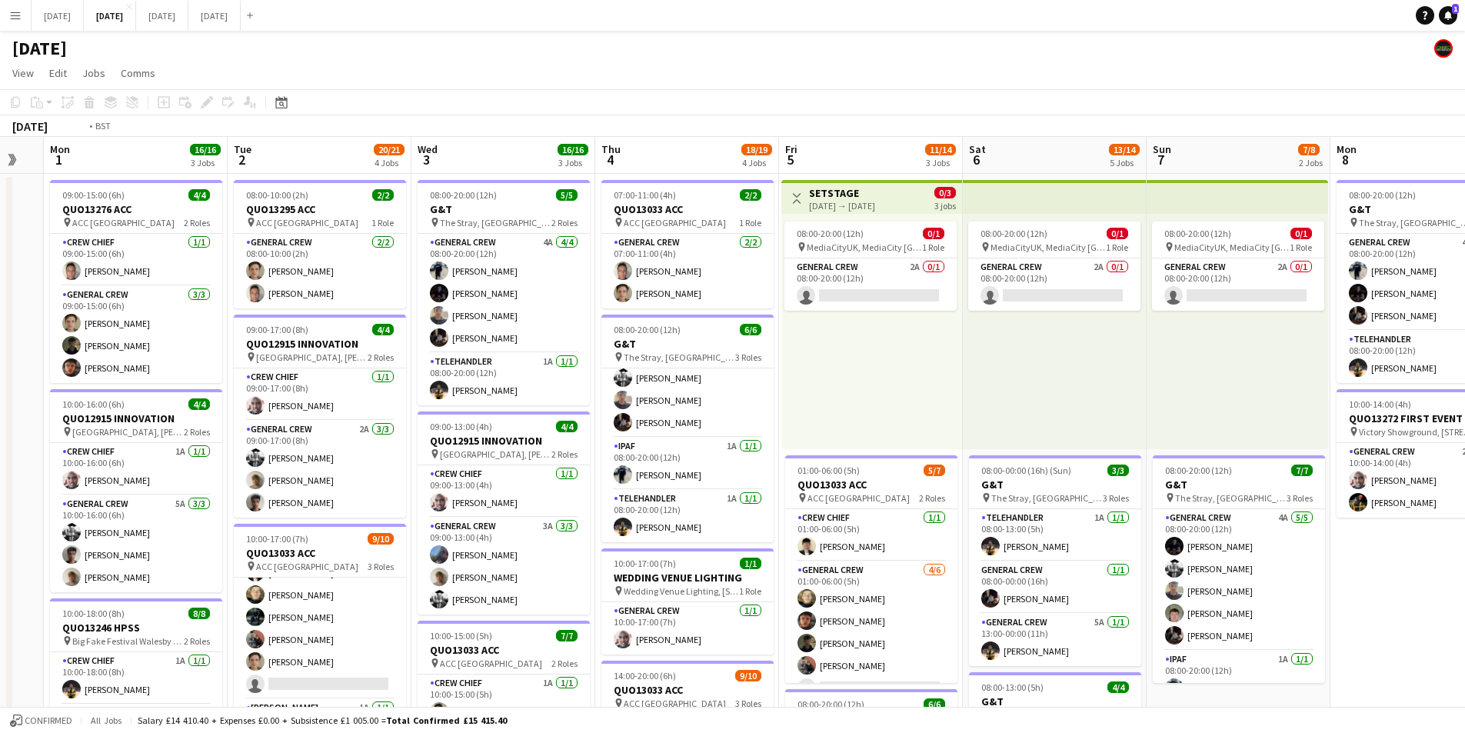
scroll to position [0, 615]
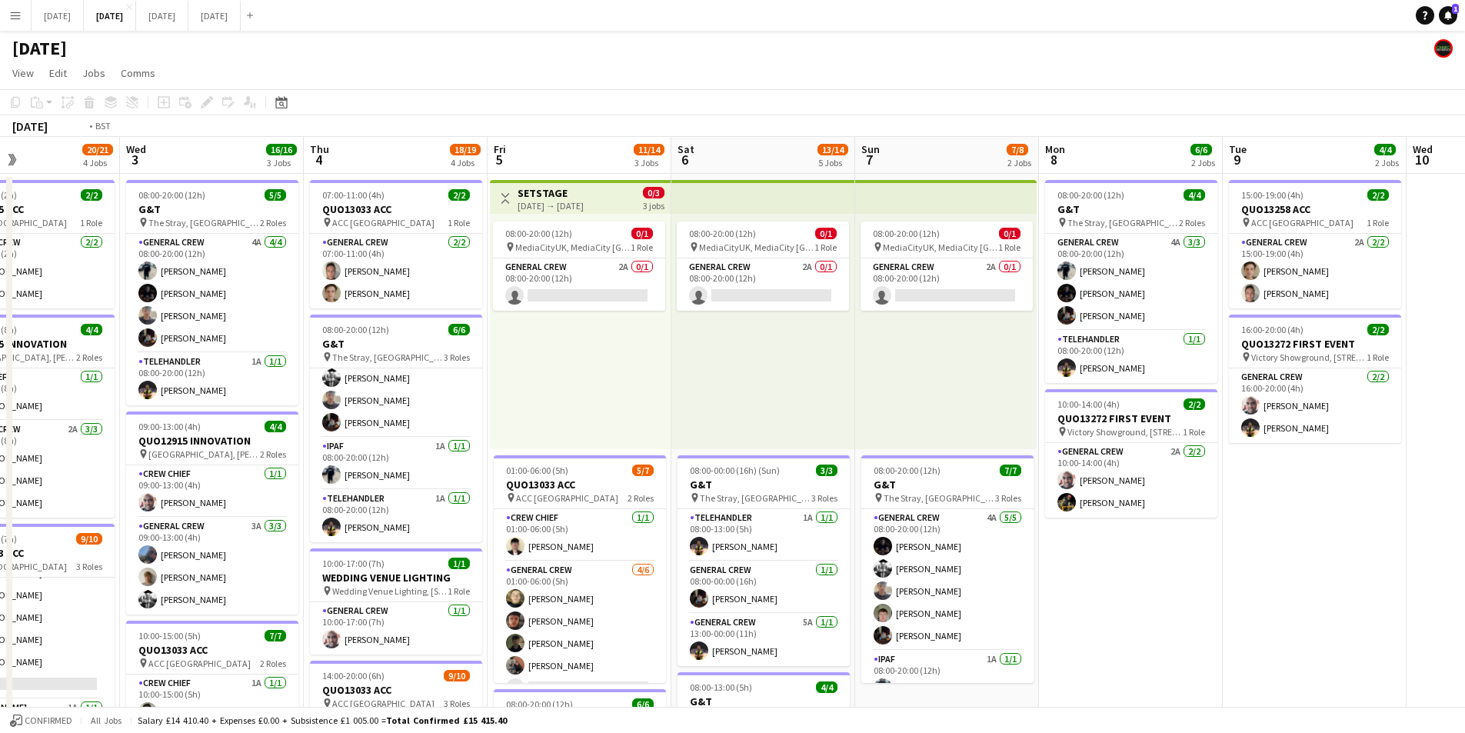
drag, startPoint x: 1236, startPoint y: 529, endPoint x: 1013, endPoint y: 534, distance: 223.1
click at [944, 498] on app-calendar-viewport "Sat 30 Sun 31 Mon 1 16/16 3 Jobs Tue 2 20/21 4 Jobs Wed 3 16/16 3 Jobs Thu 4 18…" at bounding box center [732, 666] width 1465 height 1058
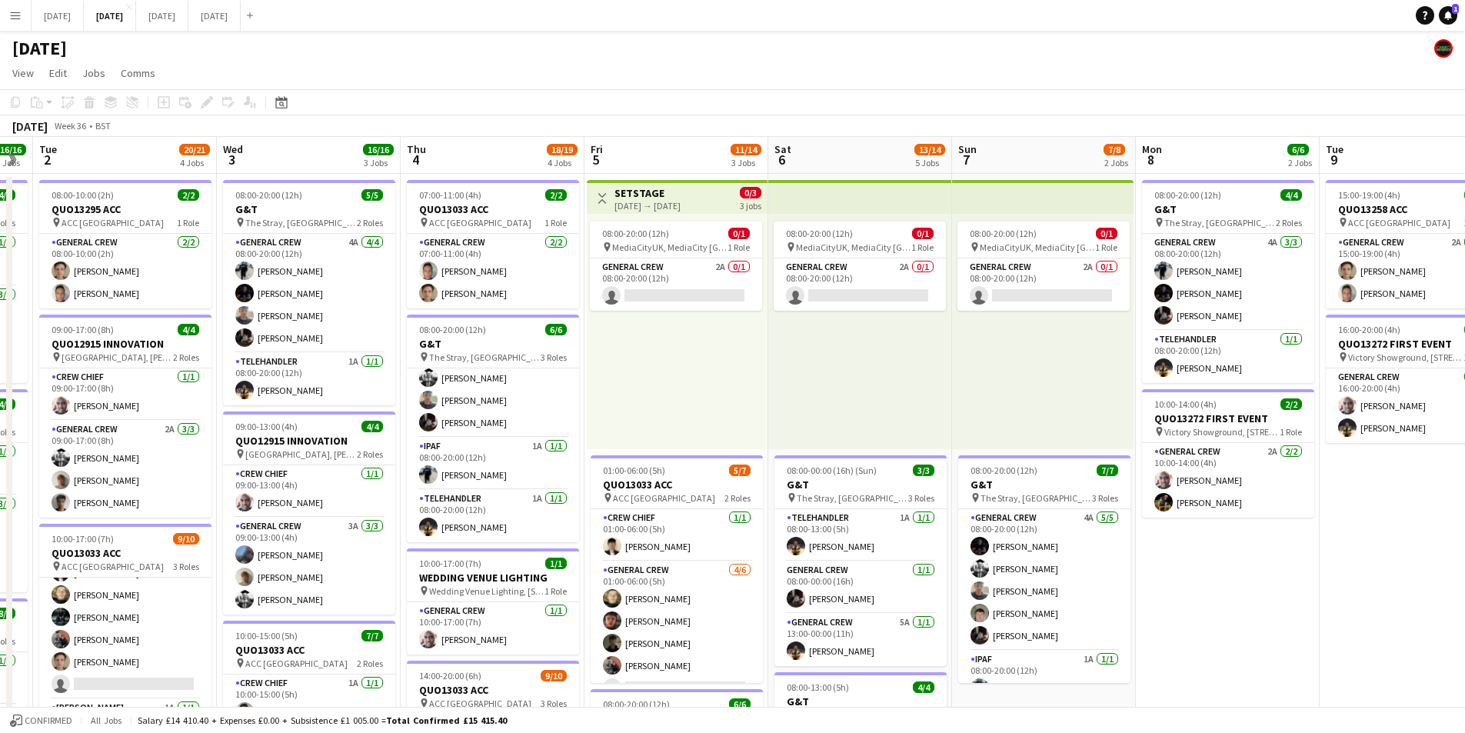
drag, startPoint x: 677, startPoint y: 457, endPoint x: 751, endPoint y: 411, distance: 87.1
click at [801, 462] on app-calendar-viewport "Sat 30 Sun 31 Mon 1 16/16 3 Jobs Tue 2 20/21 4 Jobs Wed 3 16/16 3 Jobs Thu 4 18…" at bounding box center [732, 666] width 1465 height 1058
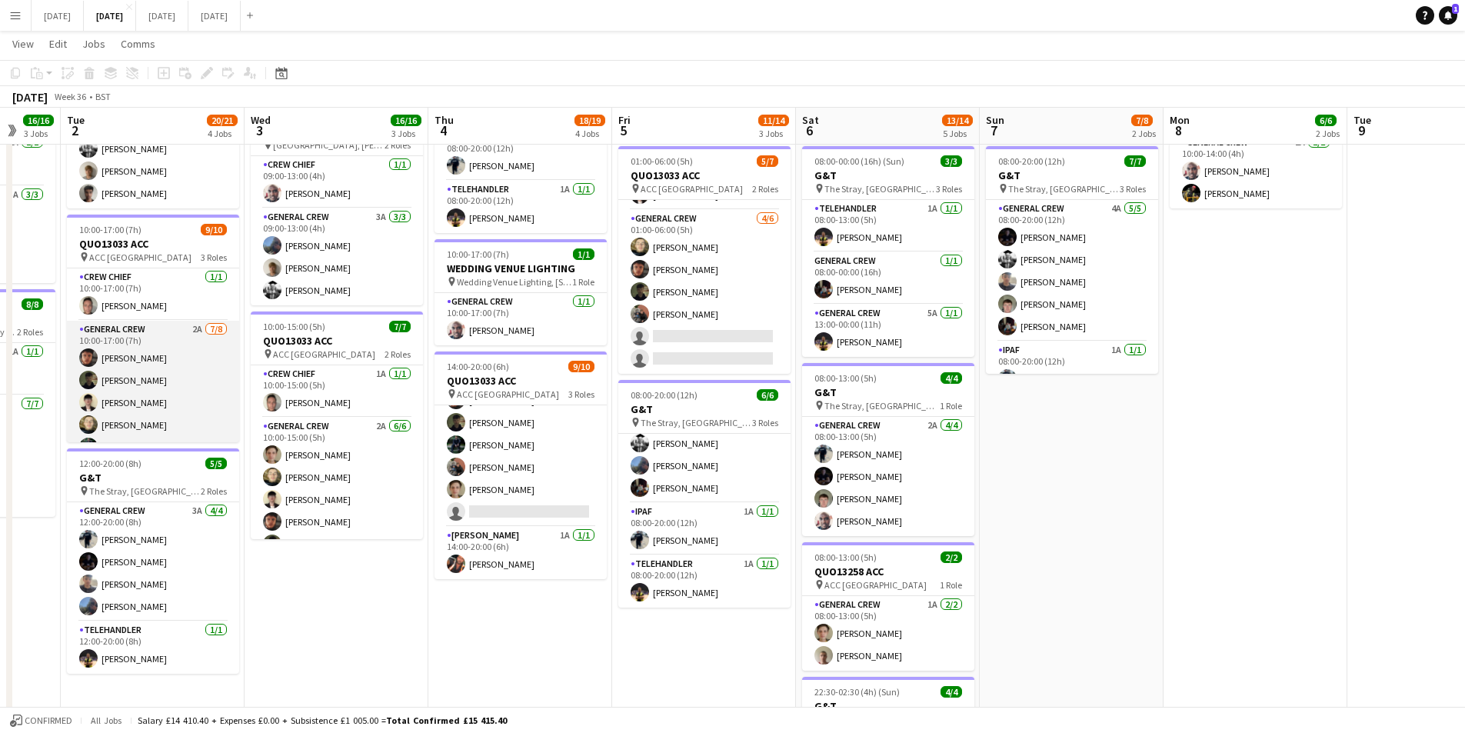
scroll to position [139, 0]
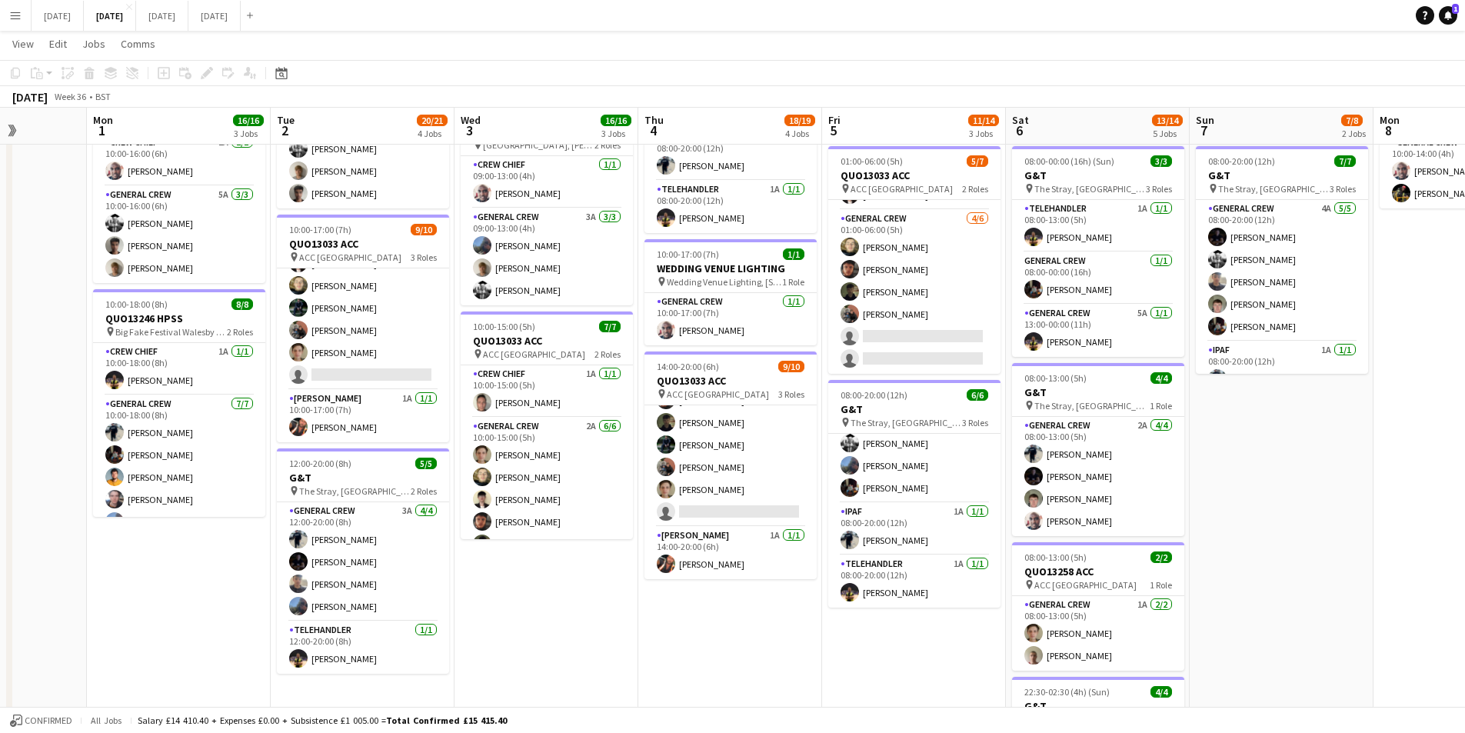
drag, startPoint x: 318, startPoint y: 666, endPoint x: 601, endPoint y: 661, distance: 282.3
click at [580, 671] on app-calendar-viewport "Fri 29 Sat 30 Sun 31 Mon 1 16/16 3 Jobs Tue 2 20/21 4 Jobs Wed 3 16/16 3 Jobs T…" at bounding box center [732, 318] width 1465 height 1133
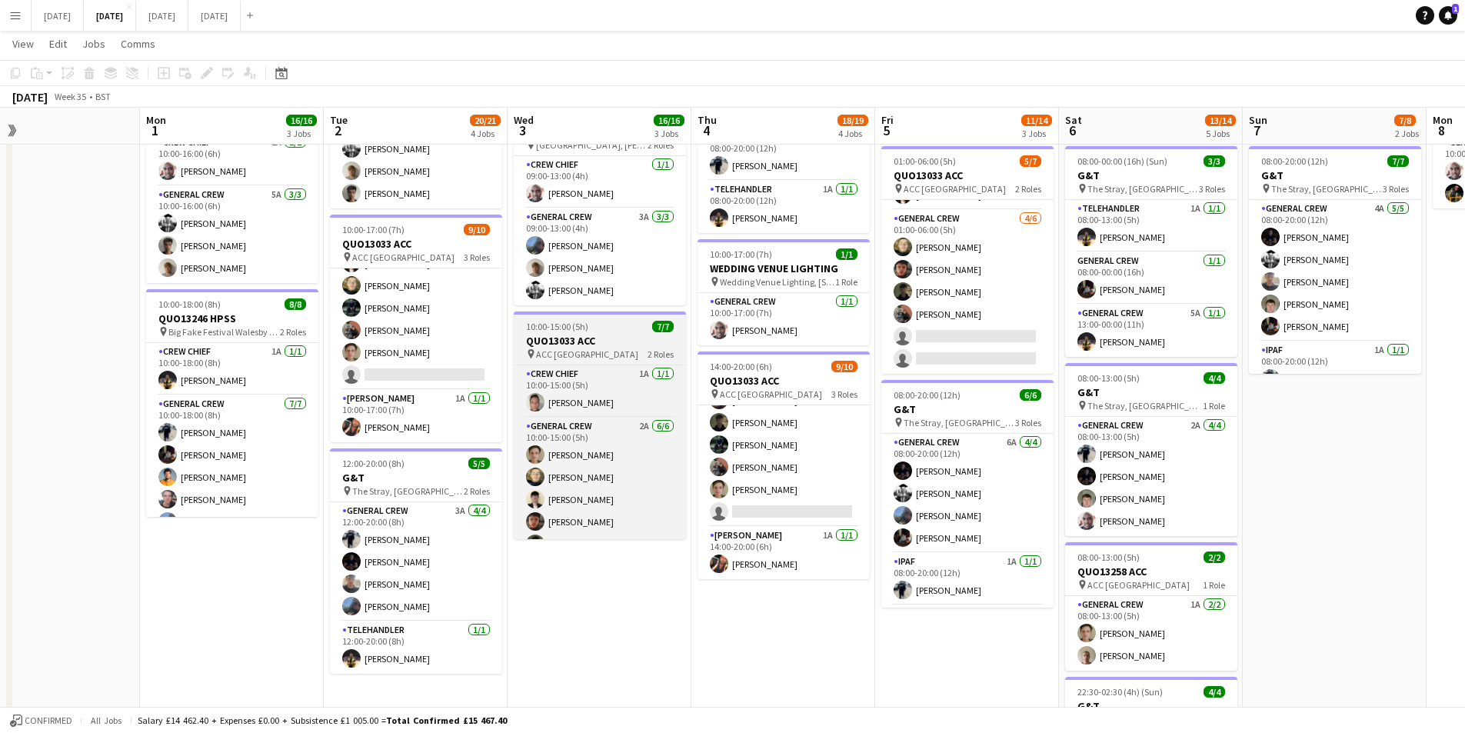
scroll to position [42, 0]
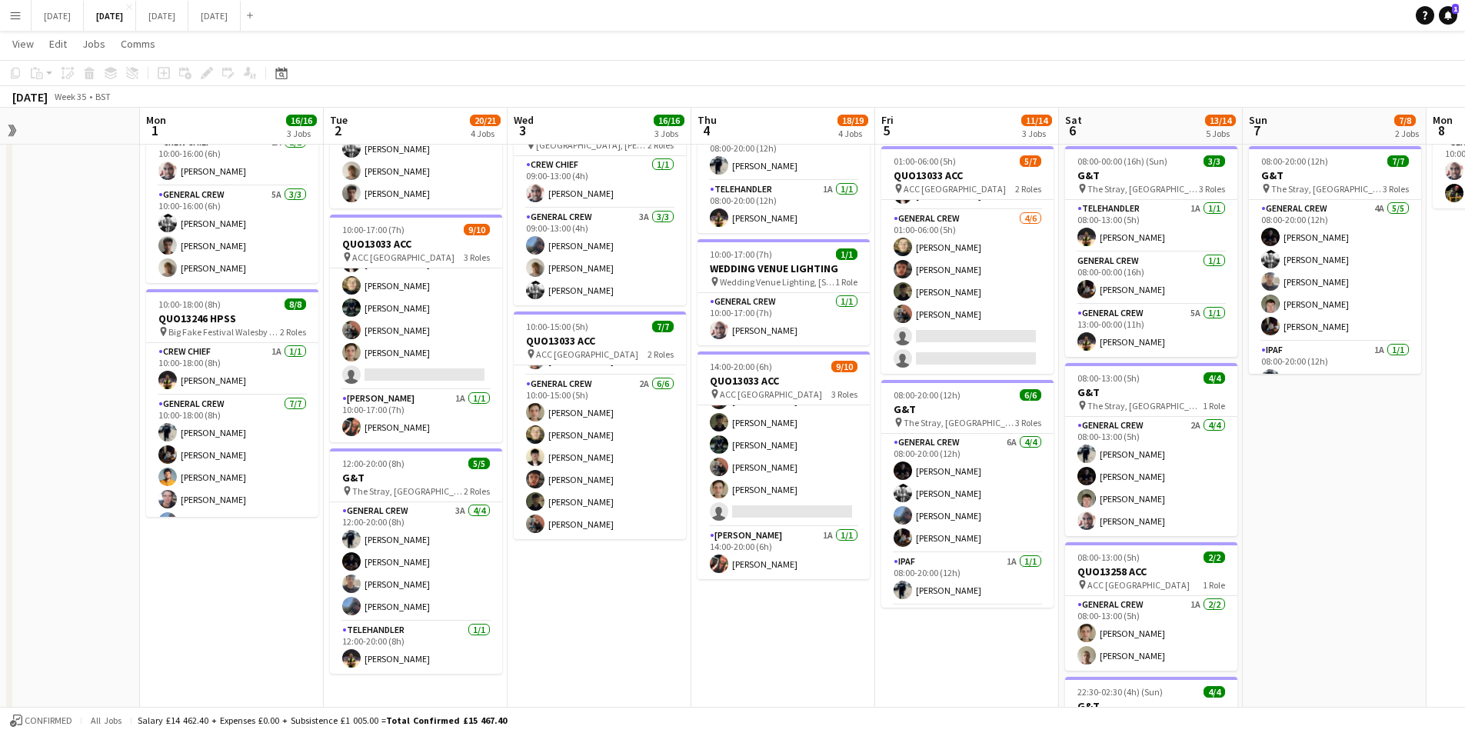
click at [15, 20] on app-icon "Menu" at bounding box center [15, 15] width 12 height 12
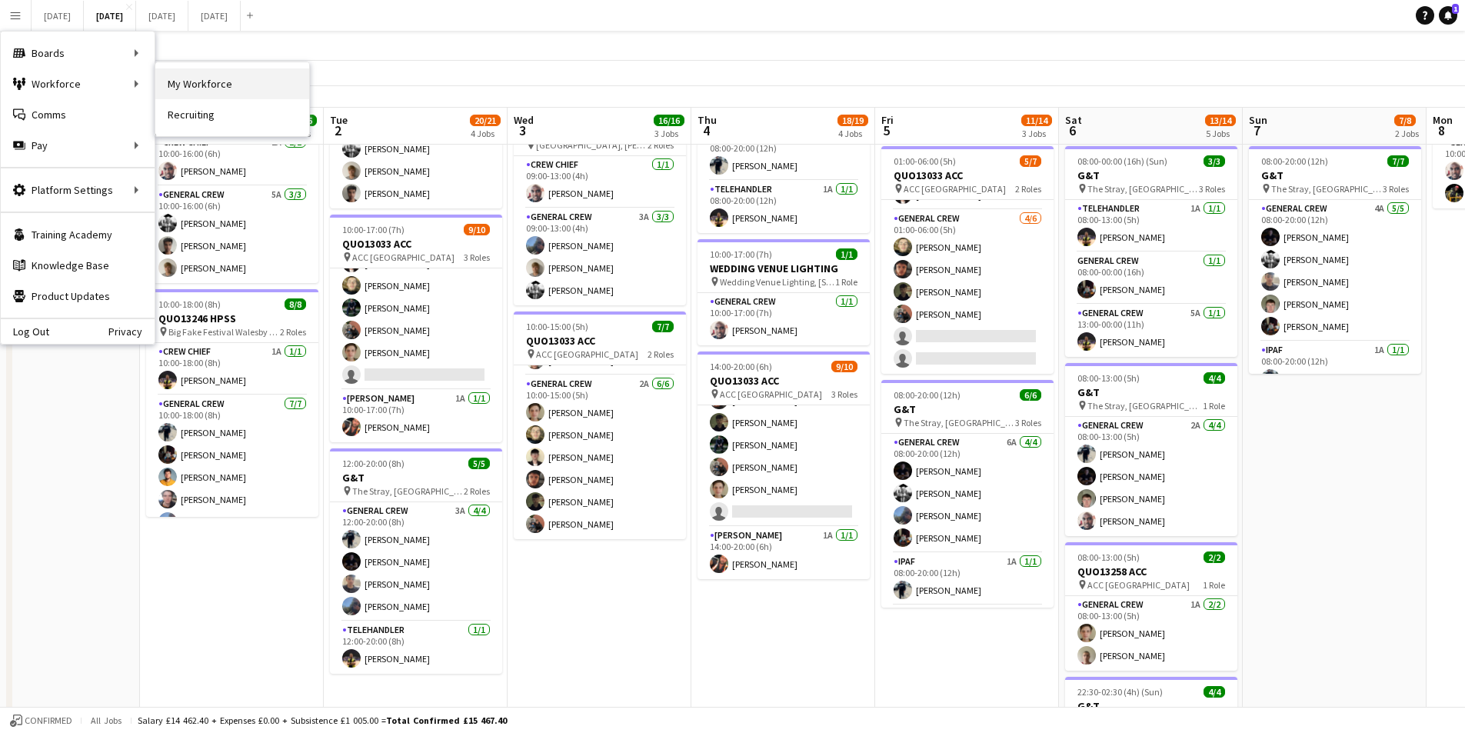
click at [202, 93] on link "My Workforce" at bounding box center [232, 83] width 154 height 31
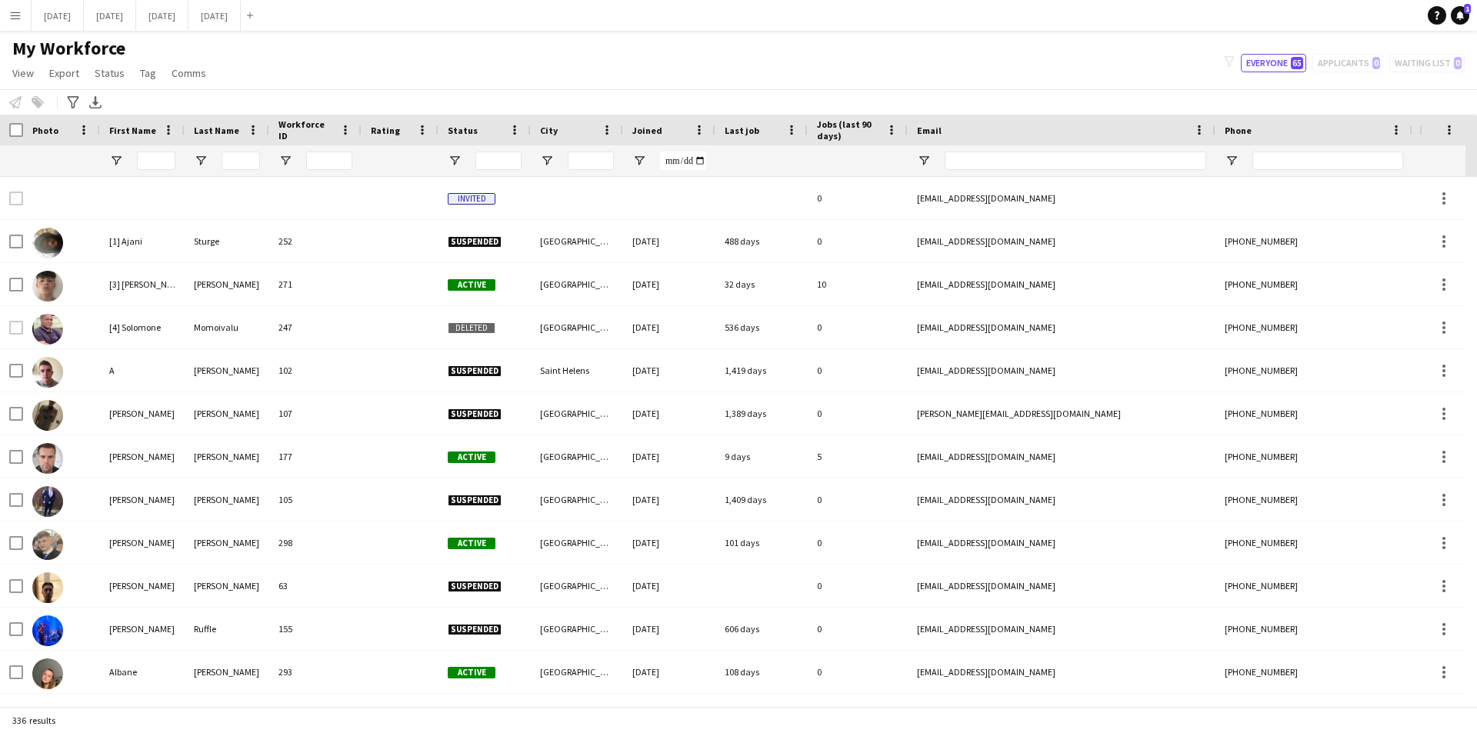
click at [635, 138] on div "Joined" at bounding box center [659, 129] width 55 height 23
click at [643, 135] on span "Joined" at bounding box center [647, 131] width 30 height 12
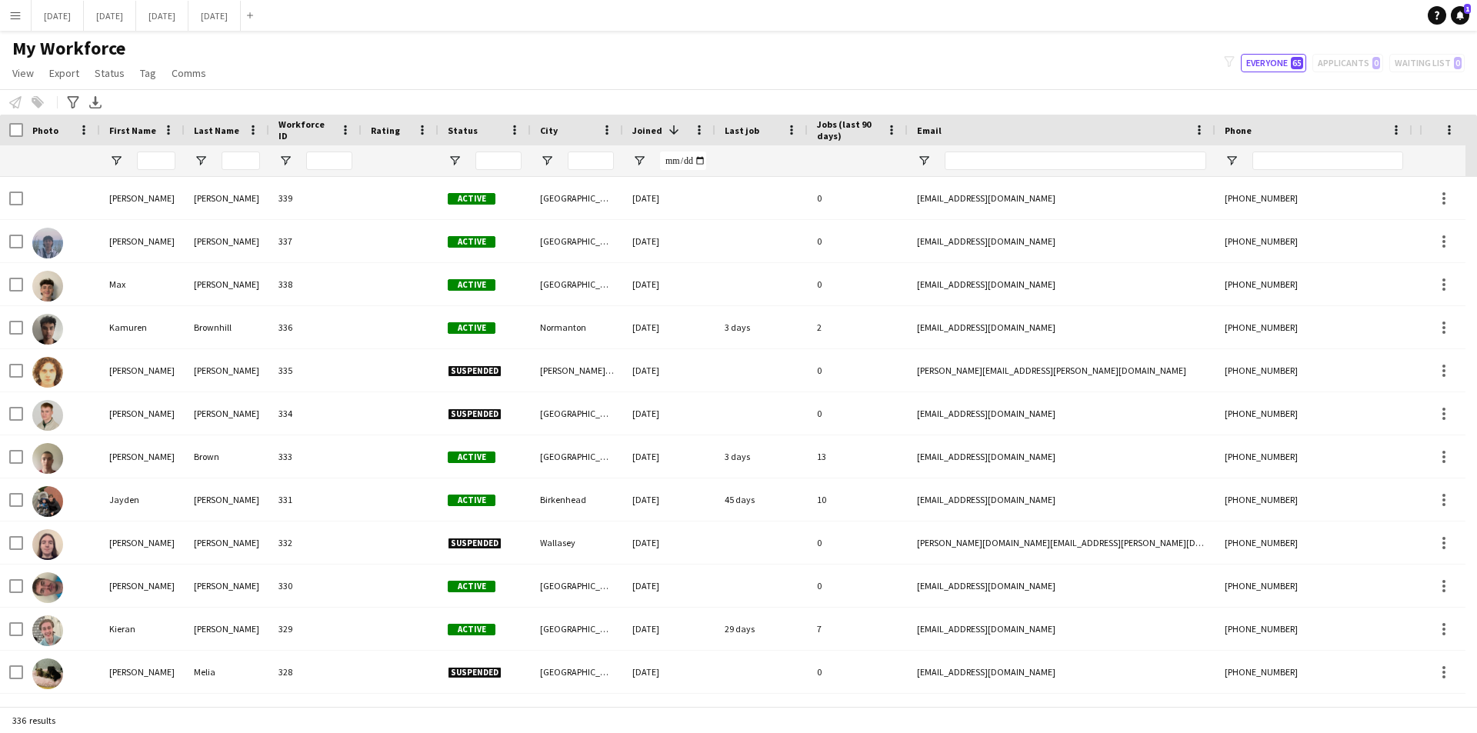
click at [647, 130] on span "Joined" at bounding box center [647, 131] width 30 height 12
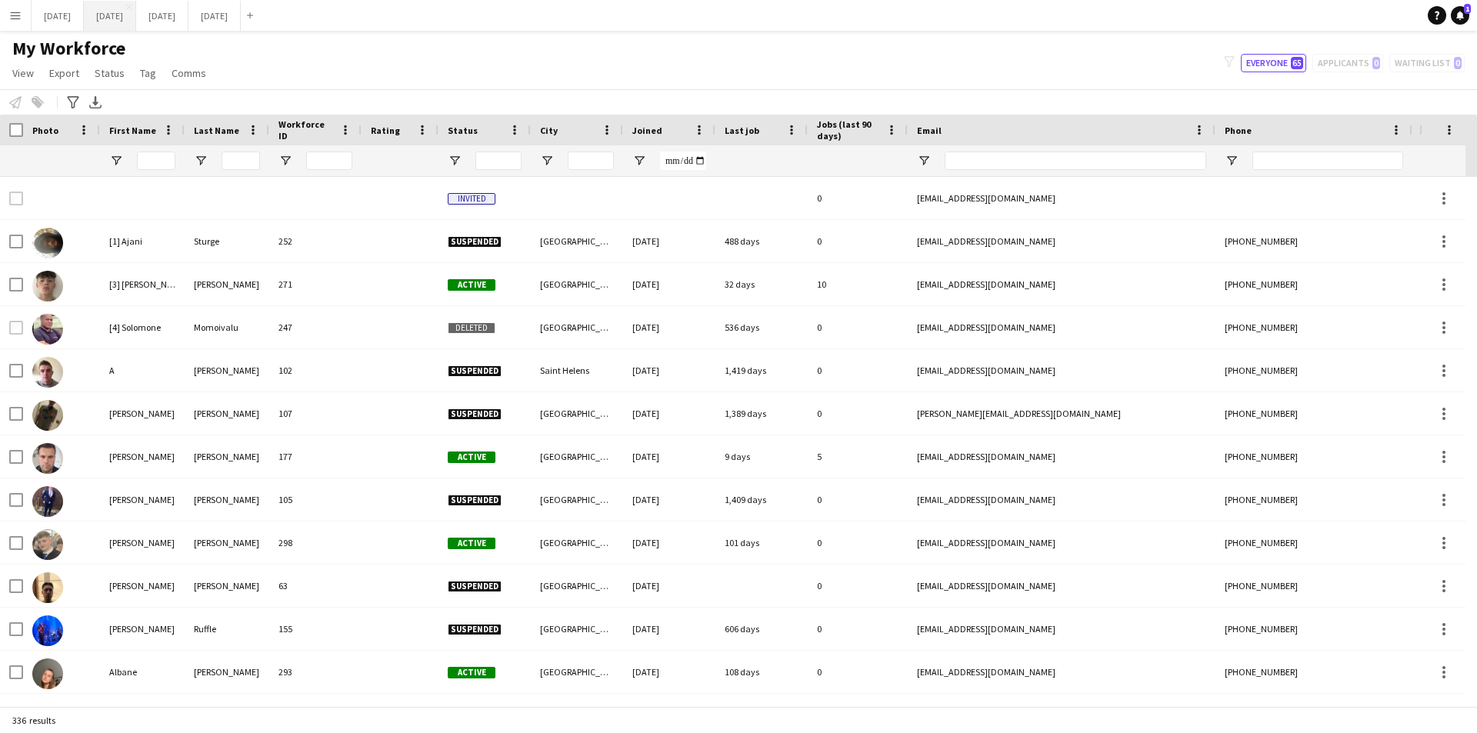
click at [136, 18] on button "[DATE] Close" at bounding box center [110, 16] width 52 height 30
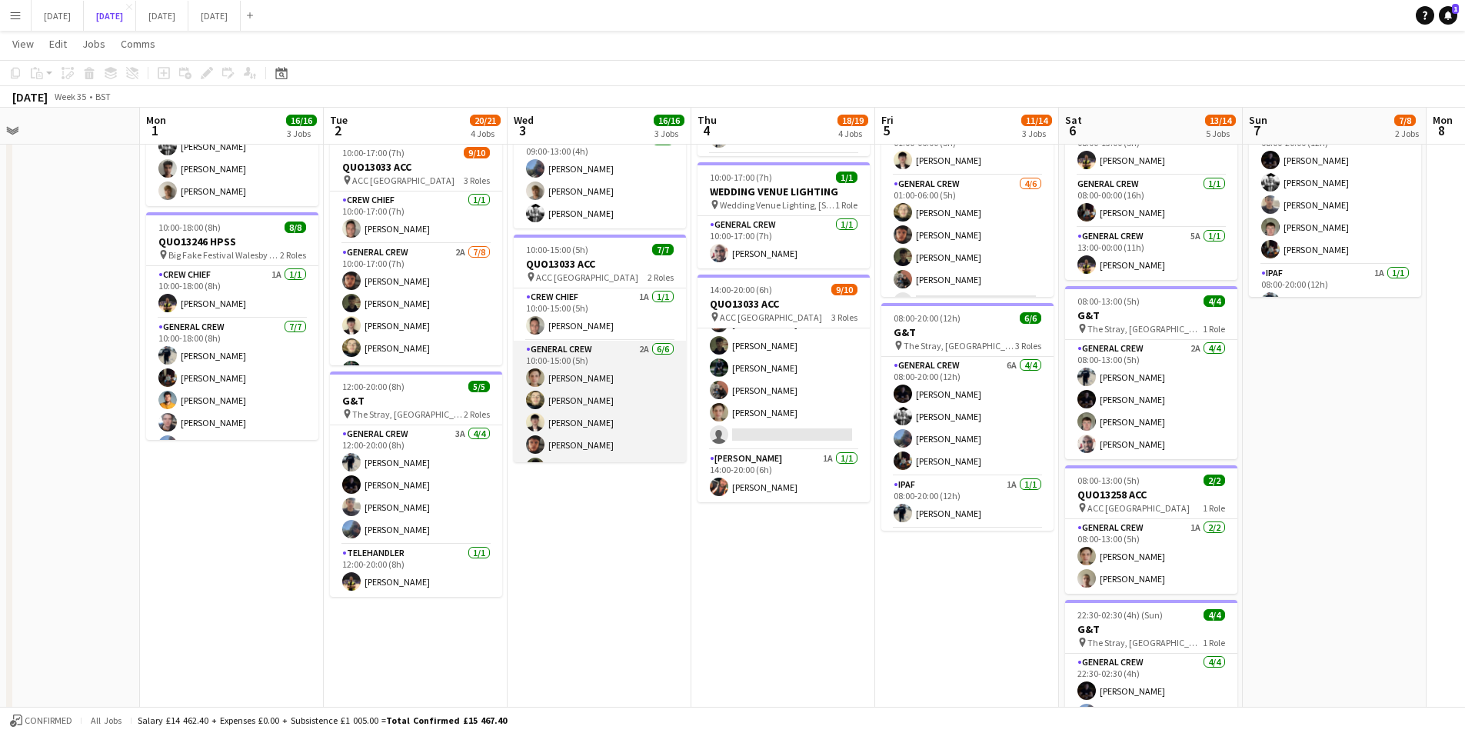
scroll to position [42, 0]
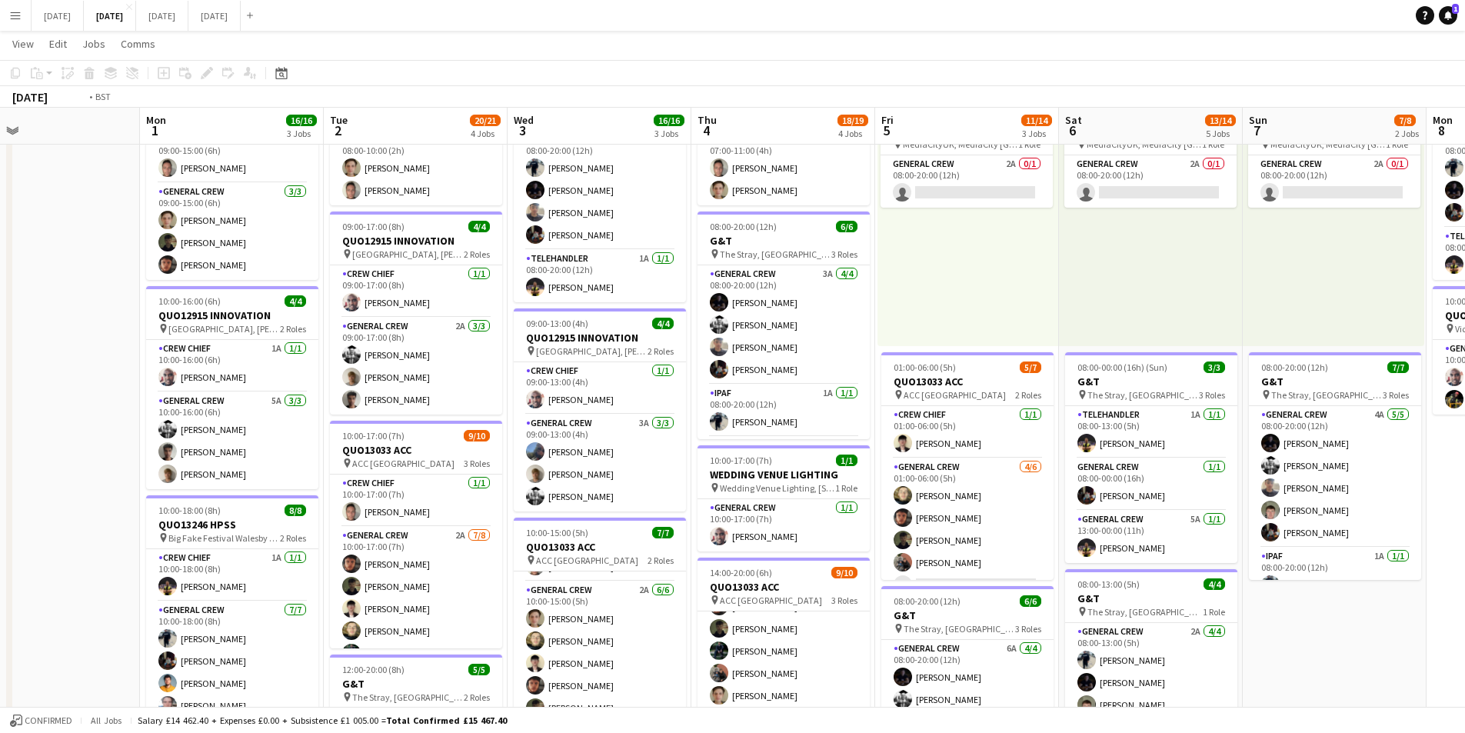
drag, startPoint x: 1240, startPoint y: 515, endPoint x: 888, endPoint y: 470, distance: 355.1
click at [885, 470] on app-calendar-viewport "Fri 29 Sat 30 Sun 31 Mon 1 16/16 3 Jobs Tue 2 20/21 4 Jobs Wed 3 16/16 3 Jobs T…" at bounding box center [732, 524] width 1465 height 1133
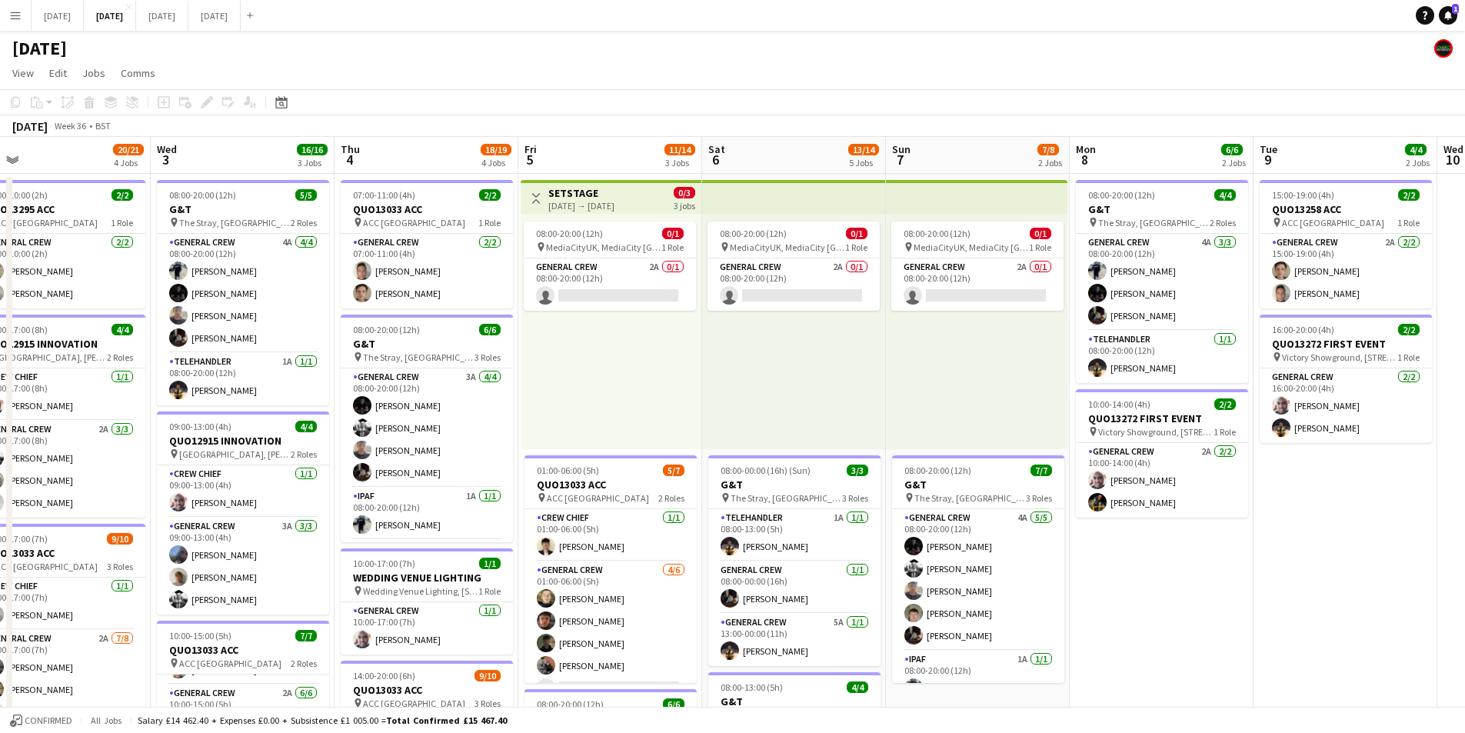
click at [1068, 488] on app-calendar-viewport "Sun 31 Mon 1 16/16 3 Jobs Tue 2 20/21 4 Jobs Wed 3 16/16 3 Jobs Thu 4 18/19 4 J…" at bounding box center [732, 666] width 1465 height 1058
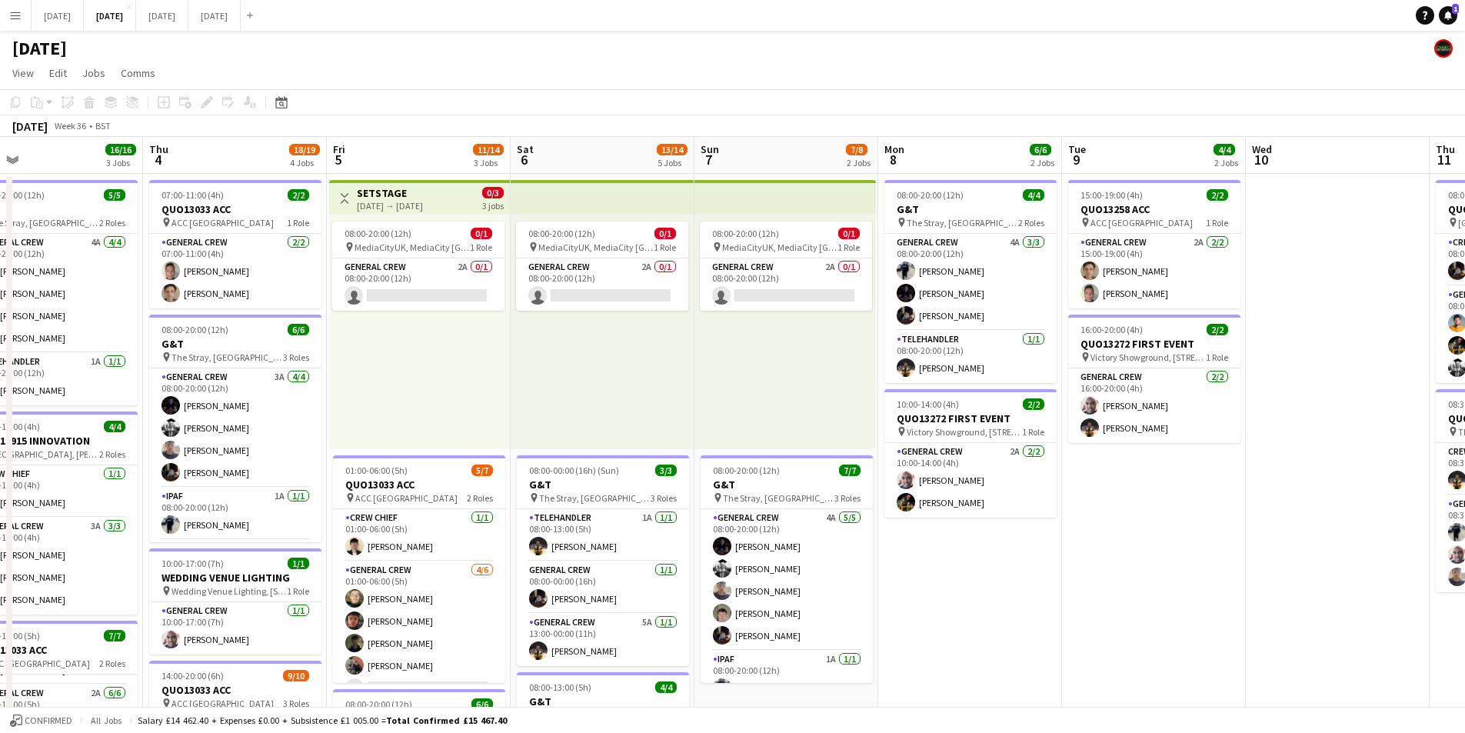
click at [1023, 508] on app-calendar-viewport "Sun 31 Mon 1 16/16 3 Jobs Tue 2 20/21 4 Jobs Wed 3 16/16 3 Jobs Thu 4 18/19 4 J…" at bounding box center [732, 666] width 1465 height 1058
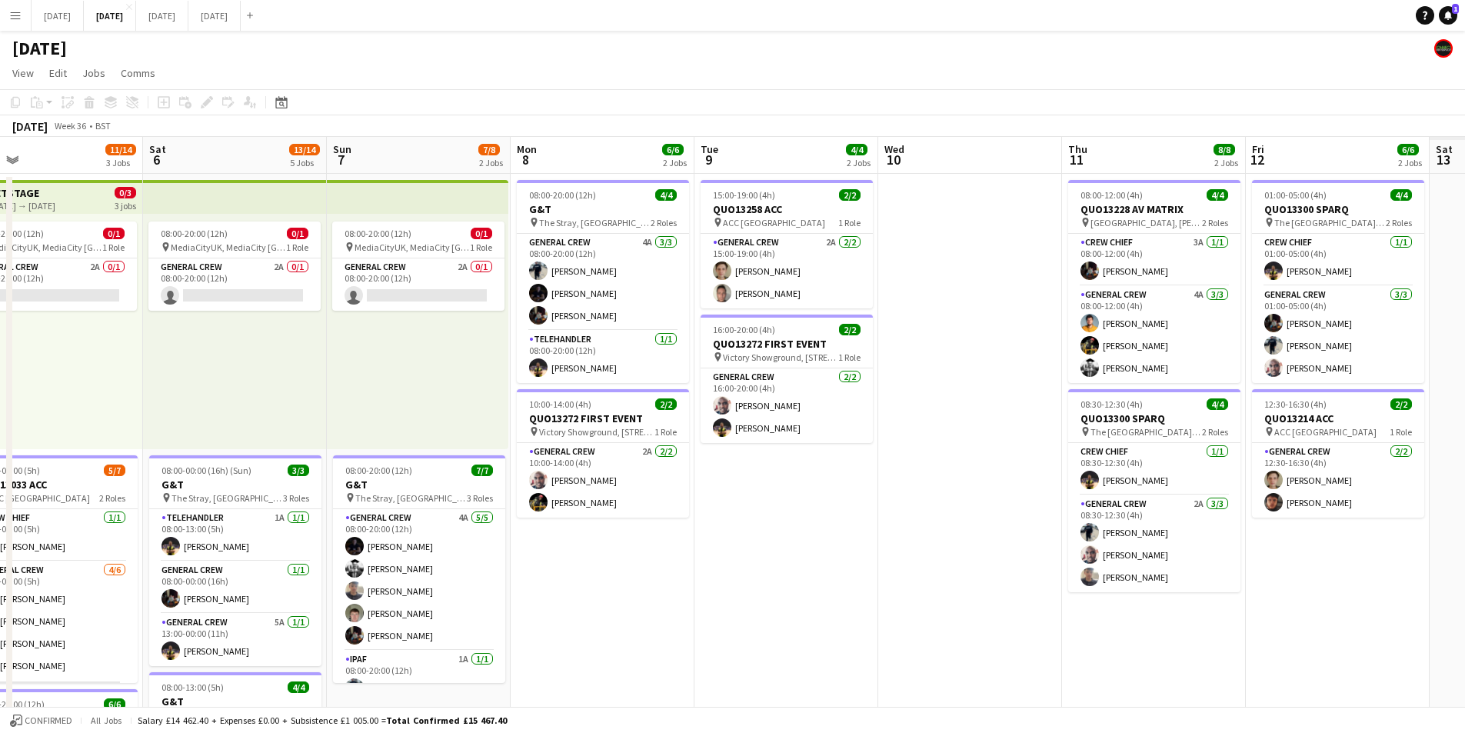
click at [871, 516] on app-calendar-viewport "Tue 2 20/21 4 Jobs Wed 3 16/16 3 Jobs Thu 4 18/19 4 Jobs Fri 5 11/14 3 Jobs Sat…" at bounding box center [732, 666] width 1465 height 1058
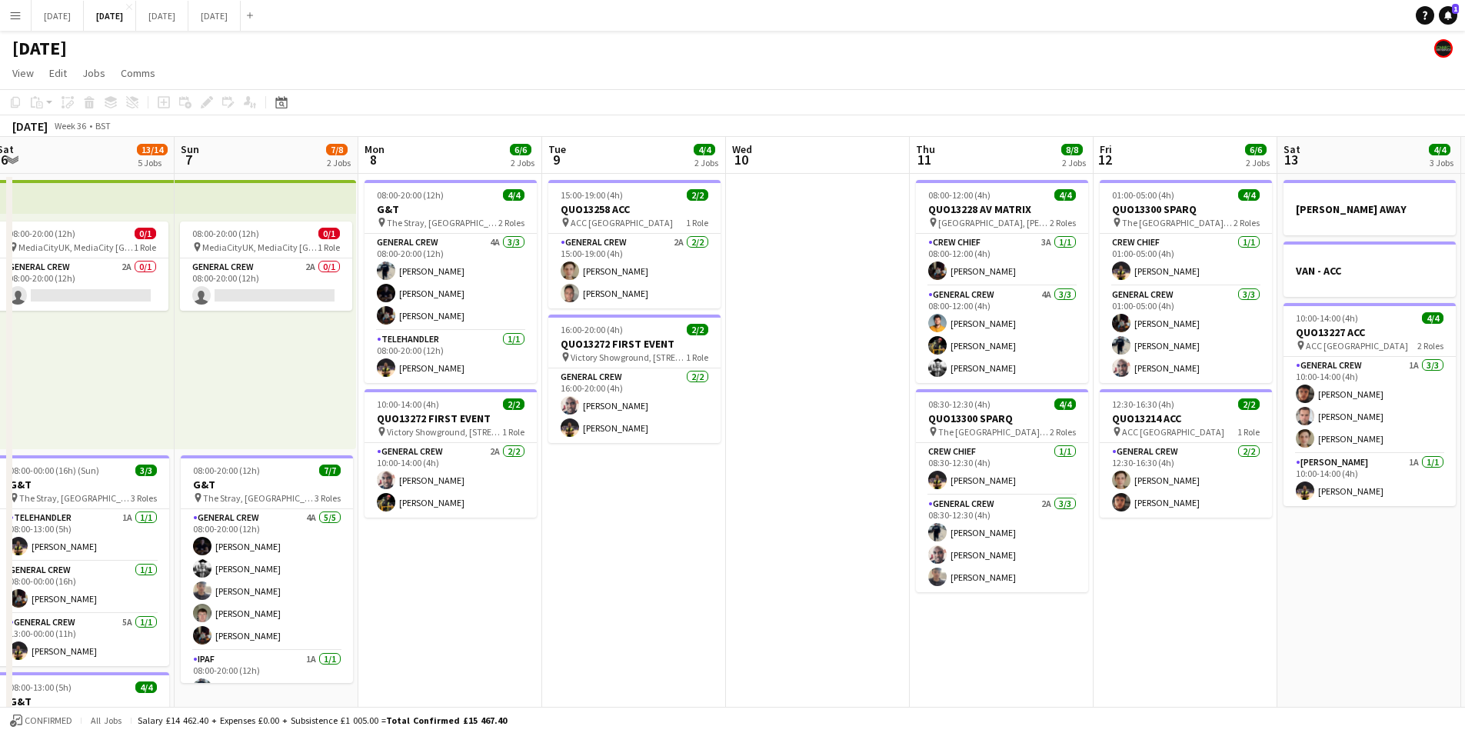
click at [763, 481] on app-calendar-viewport "Wed 3 16/16 3 Jobs Thu 4 18/19 4 Jobs Fri 5 11/14 3 Jobs Sat 6 13/14 5 Jobs Sun…" at bounding box center [732, 666] width 1465 height 1058
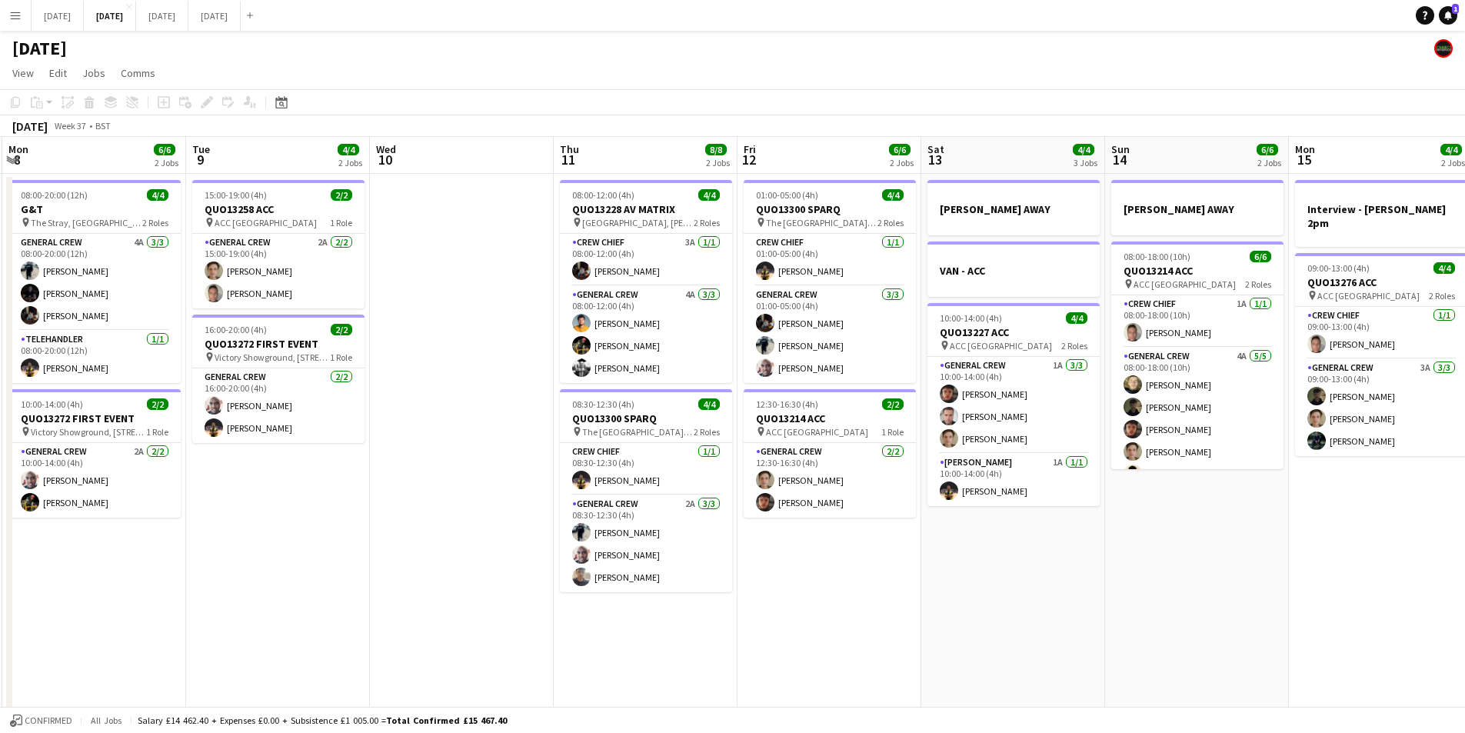
drag, startPoint x: 1074, startPoint y: 553, endPoint x: 828, endPoint y: 478, distance: 256.4
click at [828, 479] on app-calendar-viewport "Fri 5 11/14 3 Jobs Sat 6 13/14 5 Jobs Sun 7 7/8 2 Jobs Mon 8 6/6 2 Jobs Tue 9 4…" at bounding box center [732, 666] width 1465 height 1058
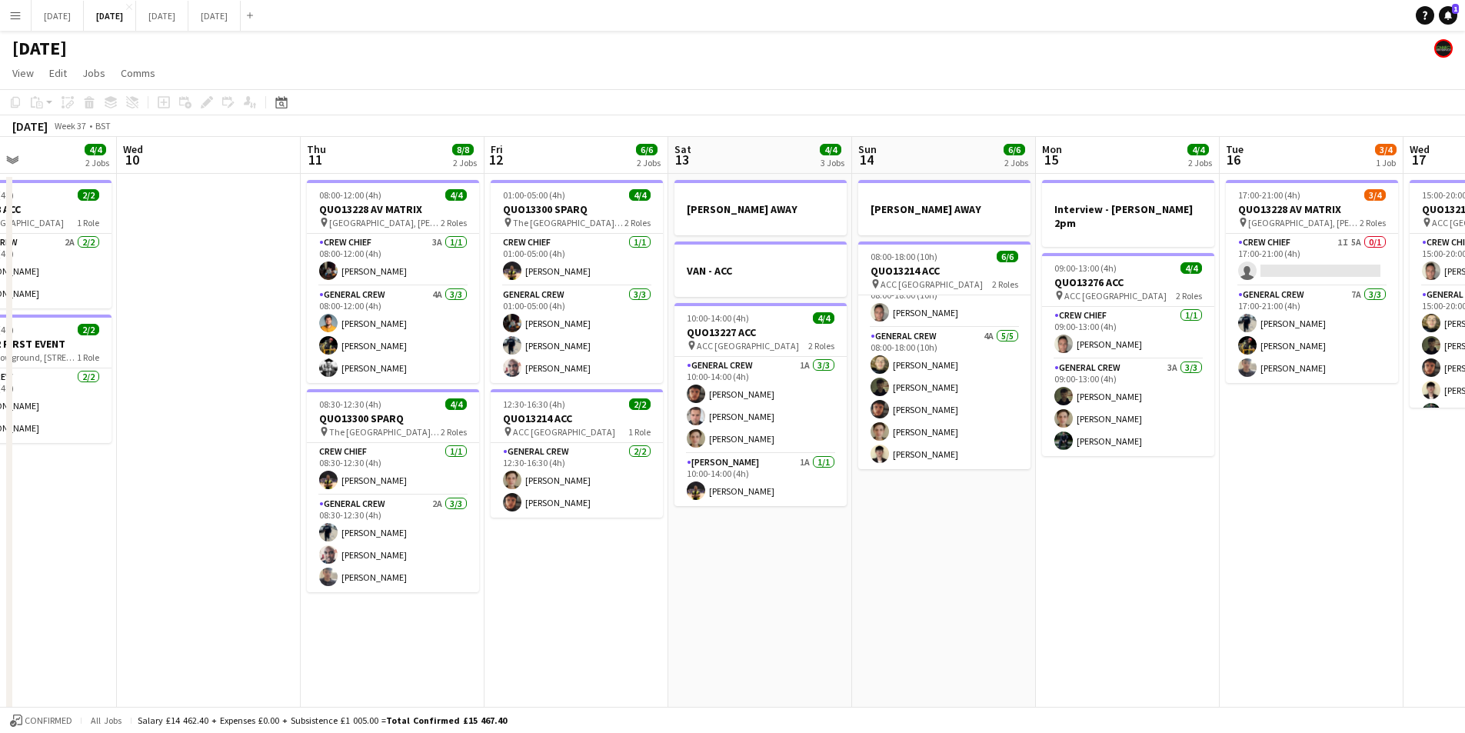
drag, startPoint x: 918, startPoint y: 478, endPoint x: 807, endPoint y: 460, distance: 112.9
click at [802, 459] on app-calendar-viewport "Sun 7 7/8 2 Jobs Mon 8 6/6 2 Jobs Tue 9 4/4 2 Jobs Wed 10 Thu 11 8/8 2 Jobs Fri…" at bounding box center [732, 666] width 1465 height 1058
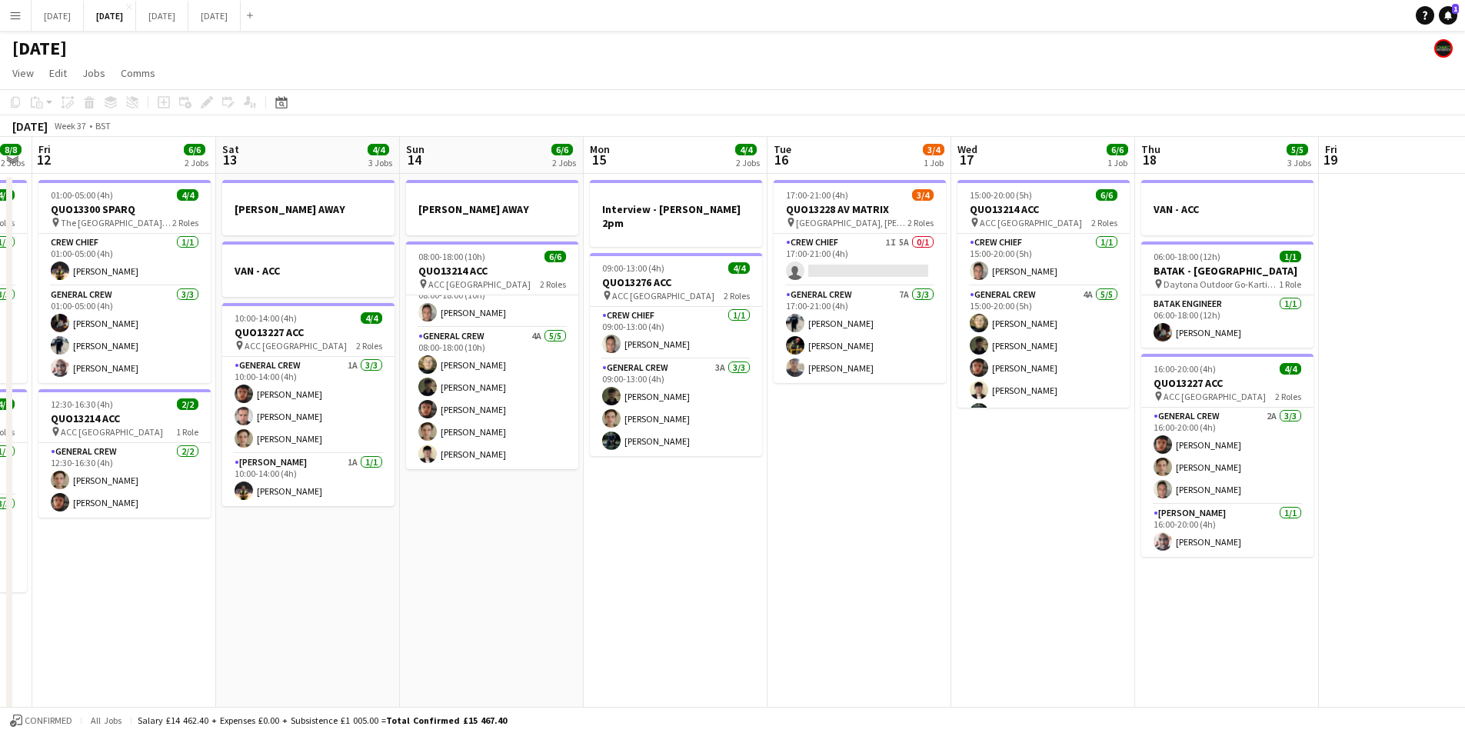
drag, startPoint x: 994, startPoint y: 514, endPoint x: 835, endPoint y: 478, distance: 163.3
click at [835, 478] on app-calendar-viewport "Tue 9 4/4 2 Jobs Wed 10 Thu 11 8/8 2 Jobs Fri 12 6/6 2 Jobs Sat 13 4/4 3 Jobs S…" at bounding box center [732, 666] width 1465 height 1058
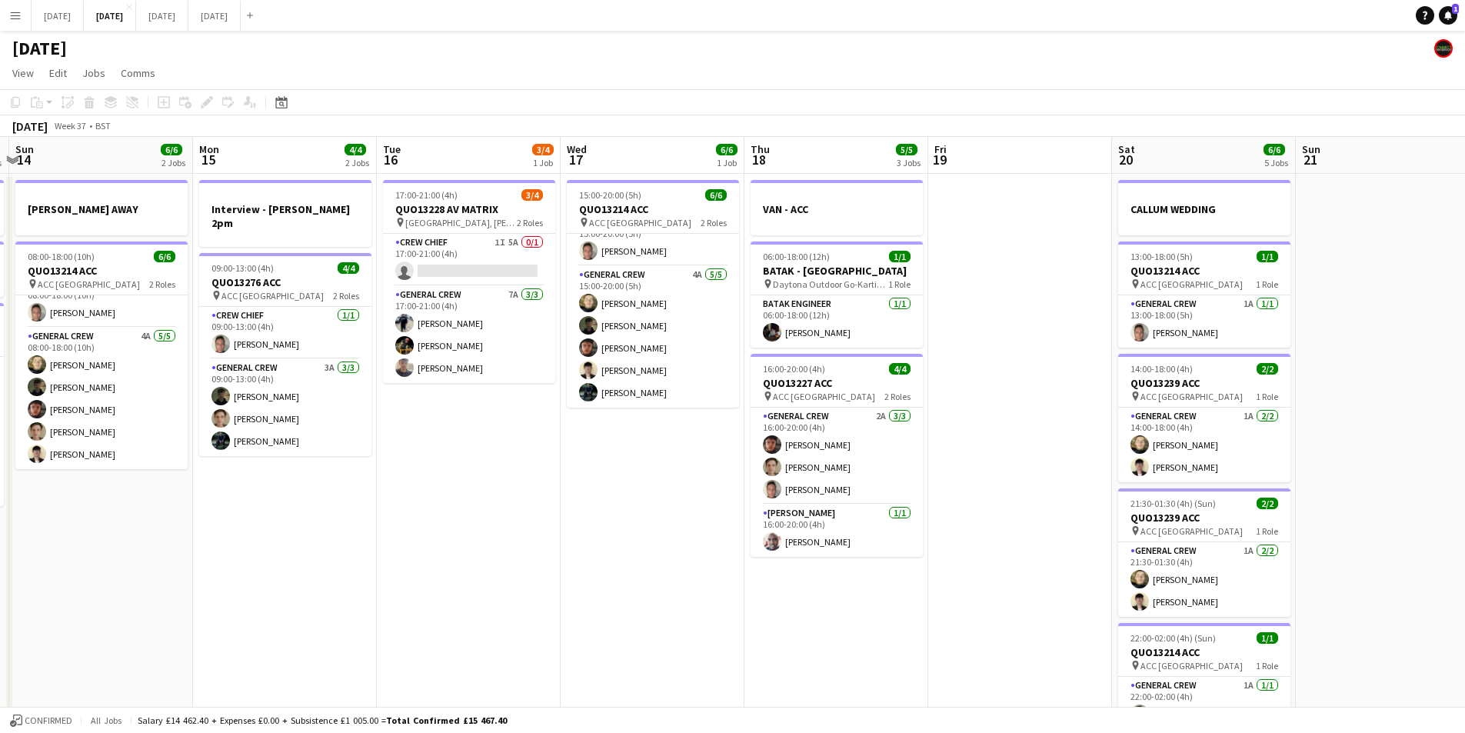
scroll to position [0, 544]
drag, startPoint x: 989, startPoint y: 471, endPoint x: 694, endPoint y: 482, distance: 294.8
click at [694, 482] on app-calendar-viewport "Thu 11 8/8 2 Jobs Fri 12 6/6 2 Jobs Sat 13 4/4 3 Jobs Sun 14 6/6 2 Jobs Mon 15 …" at bounding box center [732, 666] width 1465 height 1058
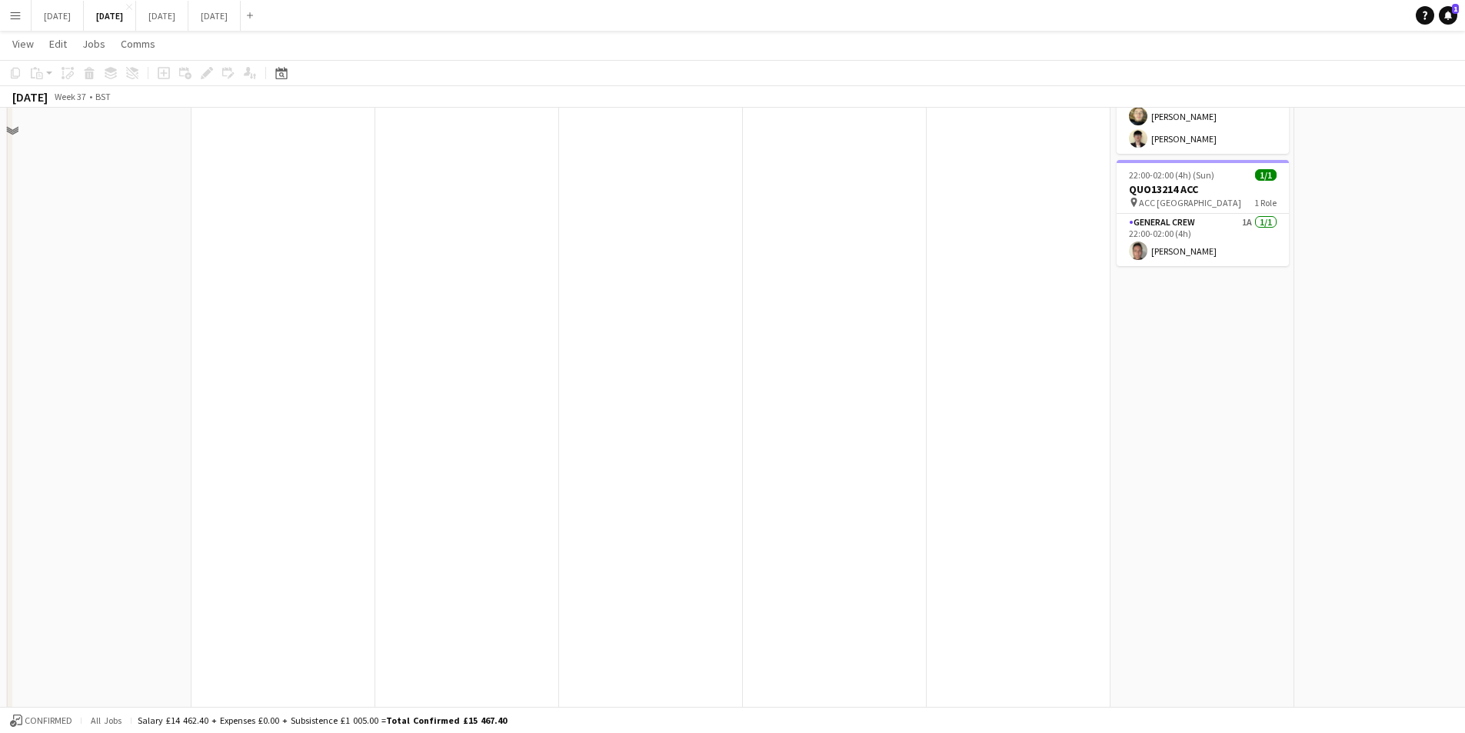
scroll to position [0, 0]
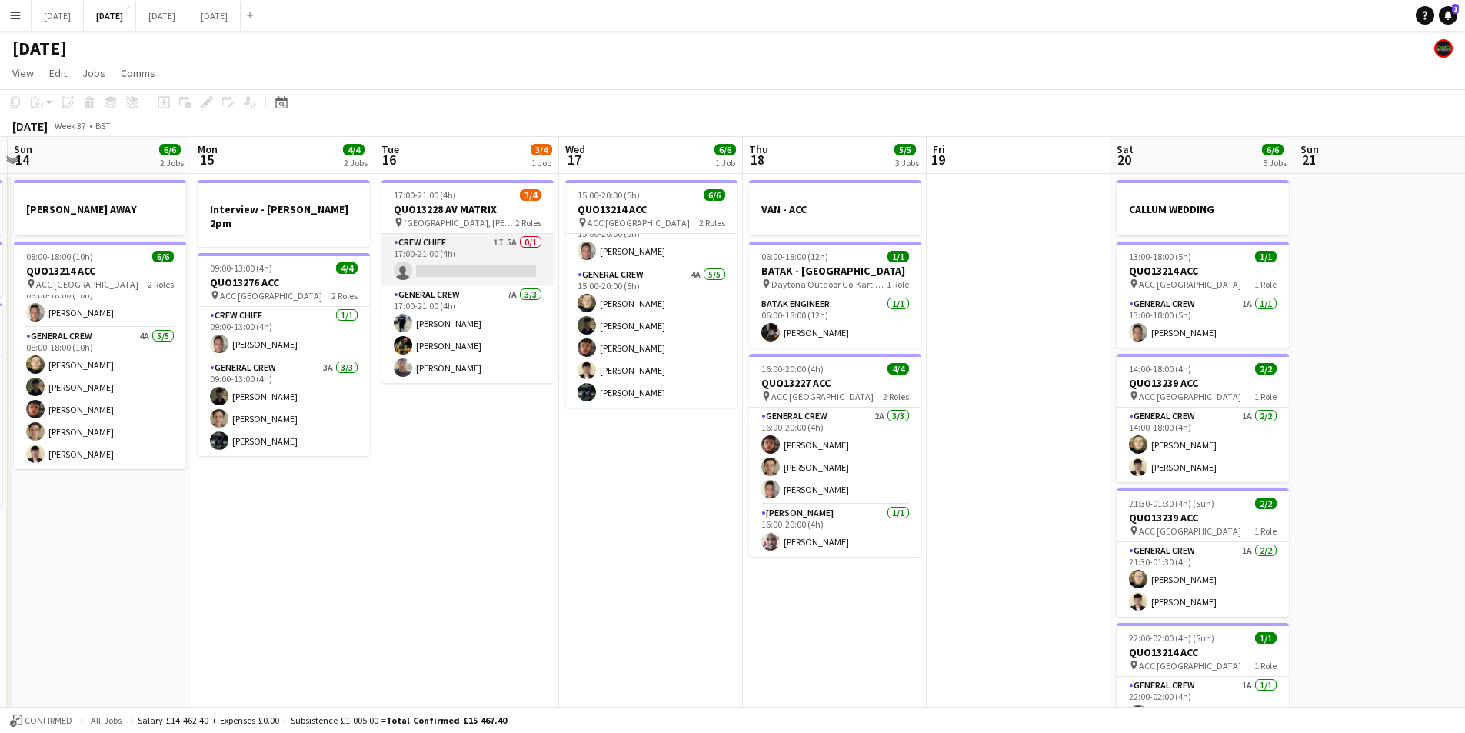
click at [479, 261] on app-card-role "Crew Chief 1I 5A 0/1 17:00-21:00 (4h) single-neutral-actions" at bounding box center [467, 260] width 172 height 52
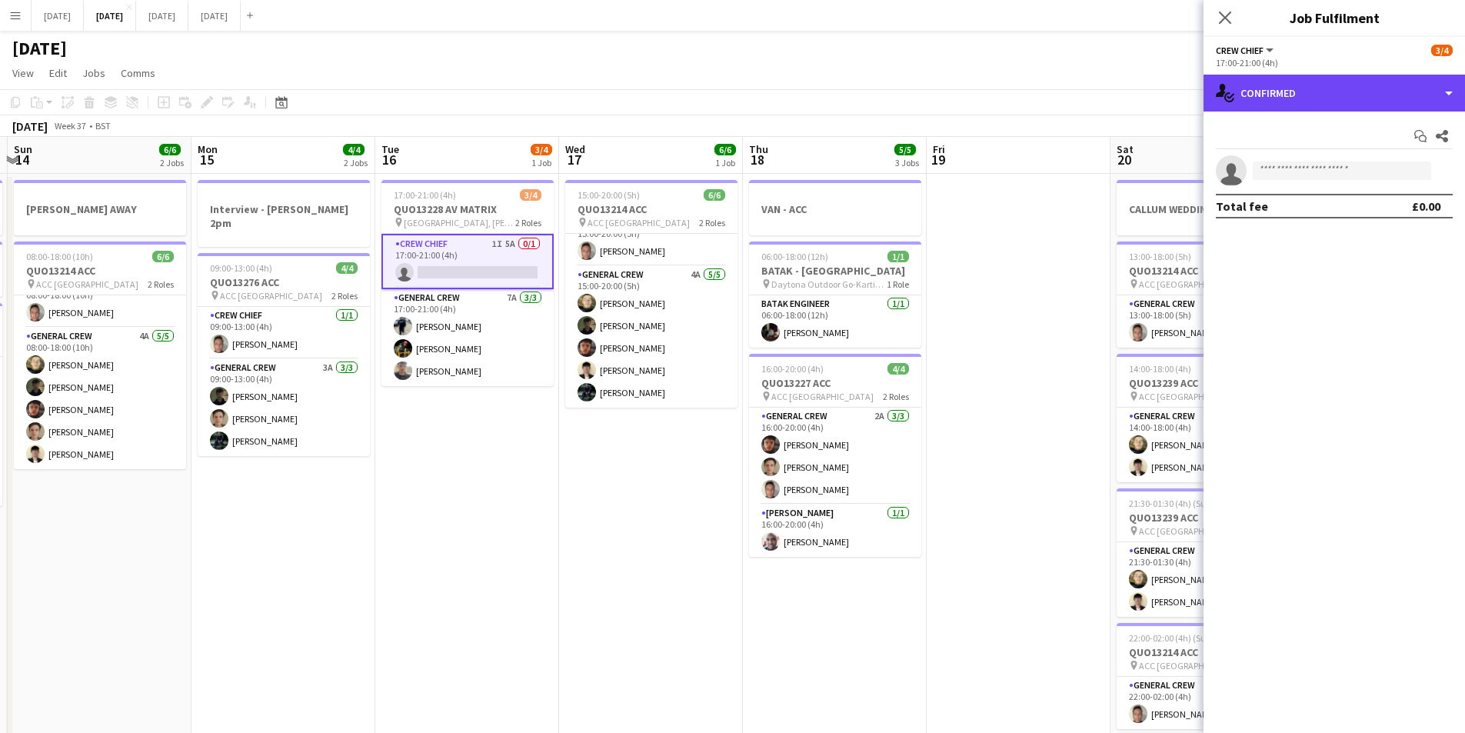
click at [1345, 106] on div "single-neutral-actions-check-2 Confirmed" at bounding box center [1334, 93] width 261 height 37
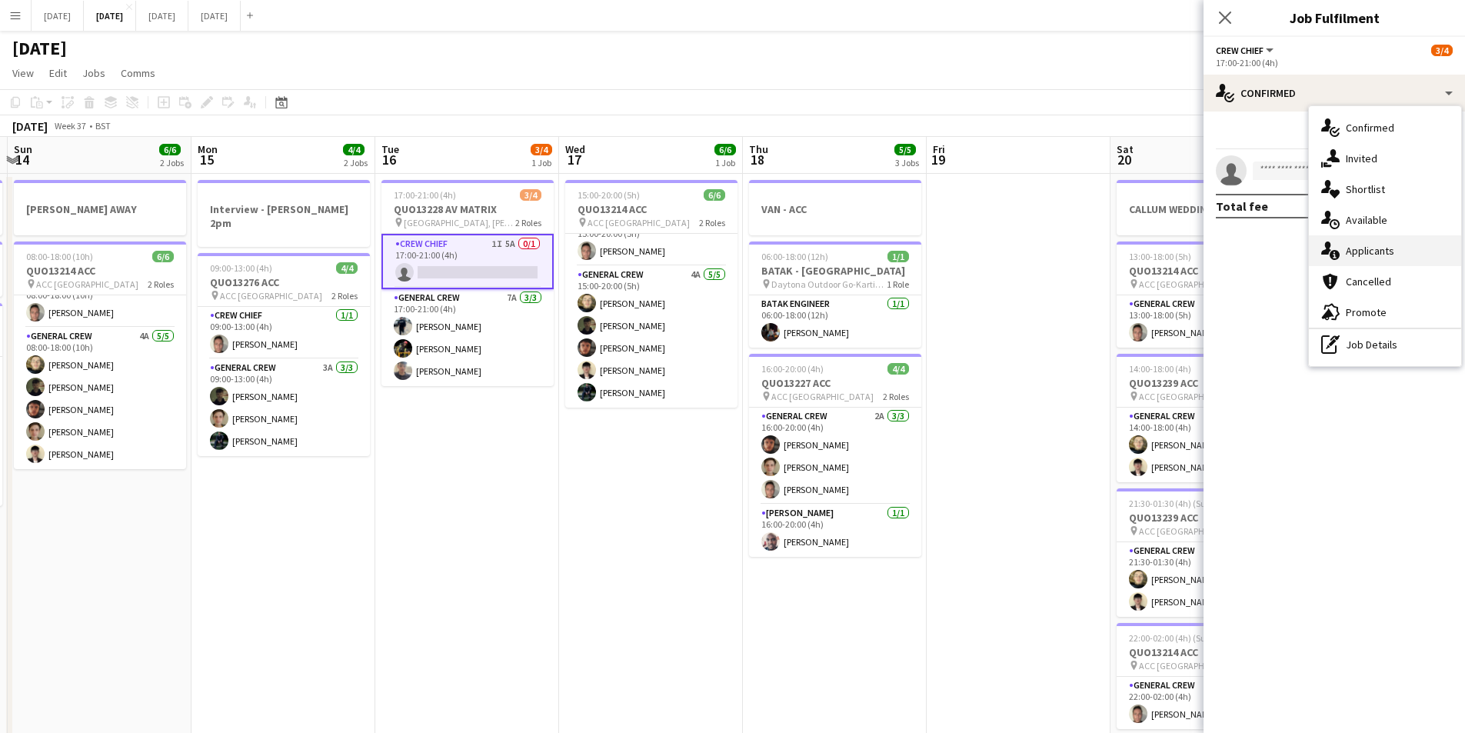
click at [1388, 245] on div "single-neutral-actions-information Applicants" at bounding box center [1385, 250] width 152 height 31
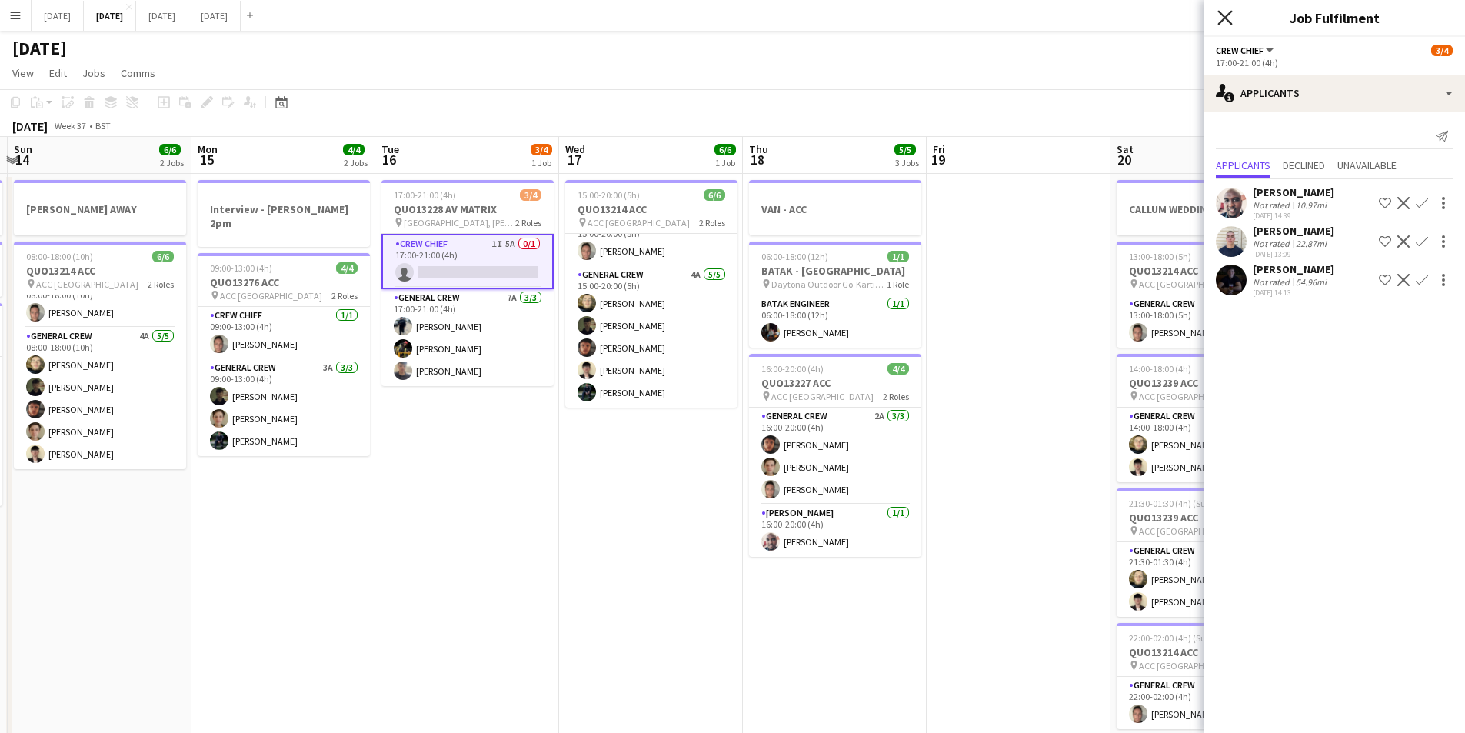
click at [1222, 16] on icon "Close pop-in" at bounding box center [1224, 17] width 15 height 15
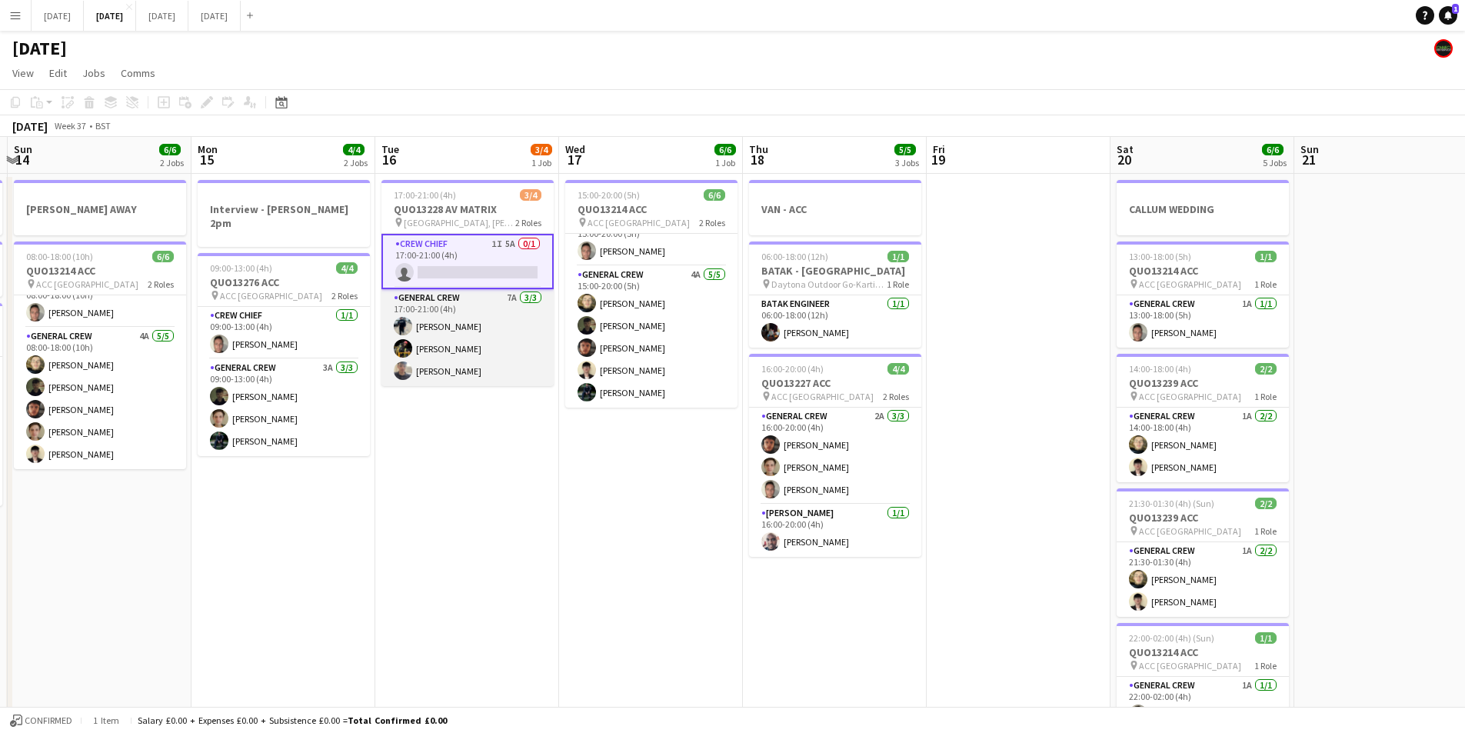
click at [494, 350] on app-card-role "General Crew 7A [DATE] 17:00-21:00 (4h) [PERSON_NAME] [PERSON_NAME] [PERSON_NAM…" at bounding box center [467, 337] width 172 height 97
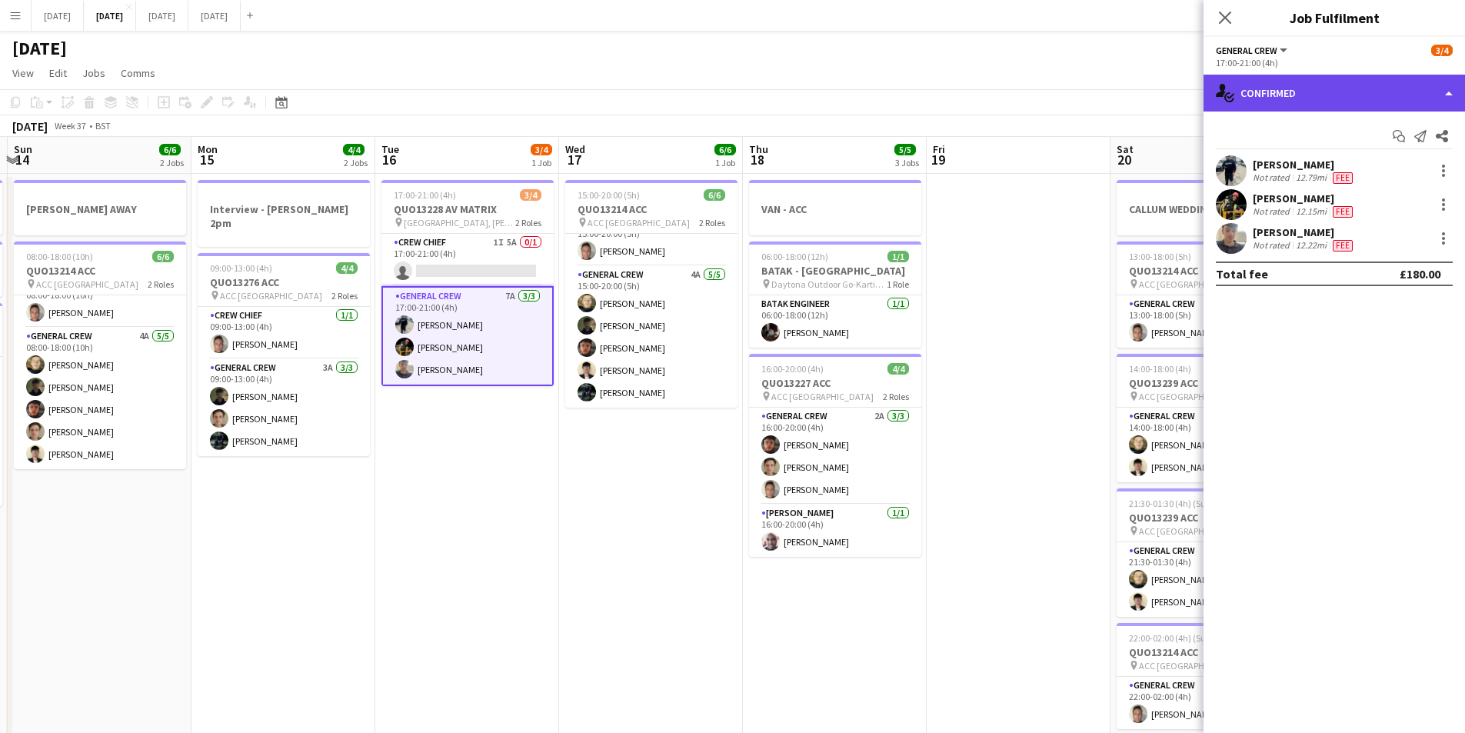
click at [1356, 96] on div "single-neutral-actions-check-2 Confirmed" at bounding box center [1334, 93] width 261 height 37
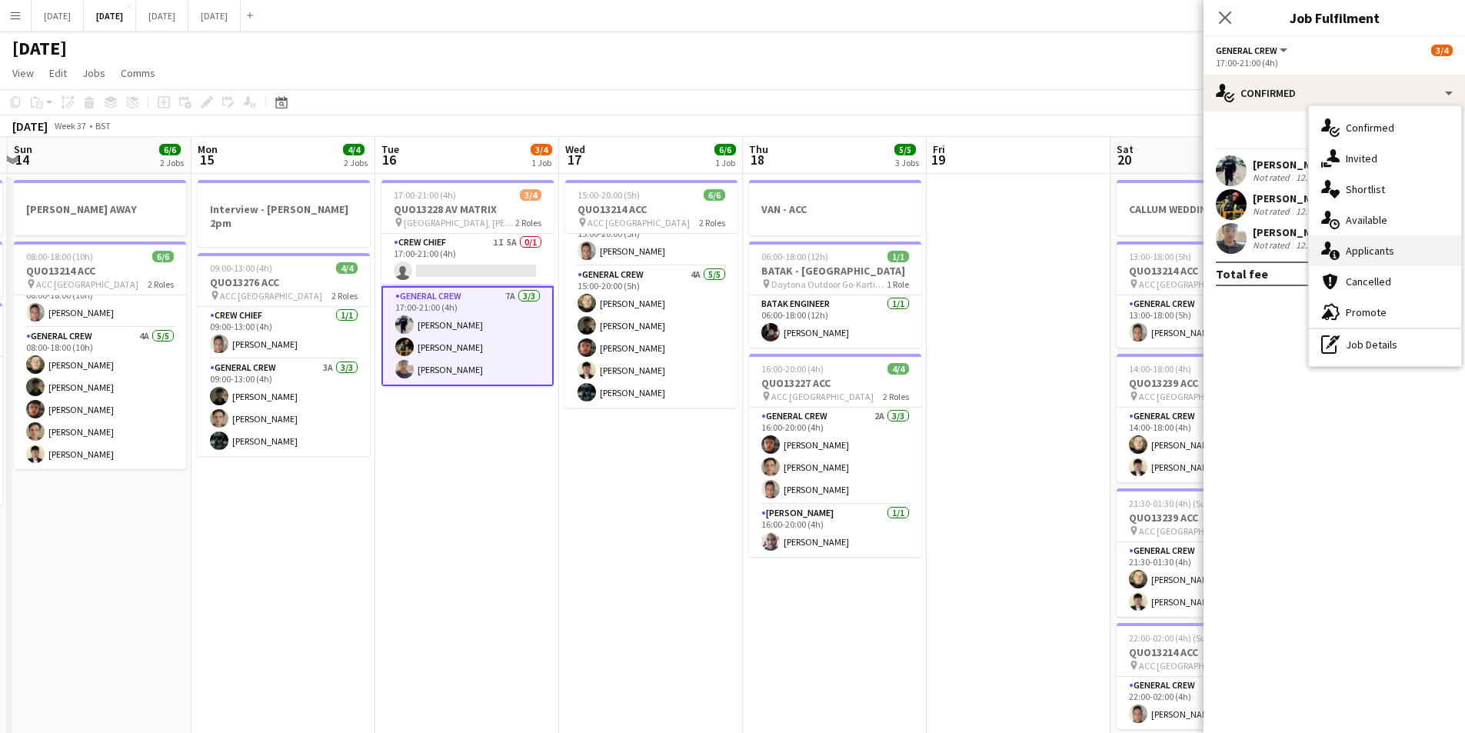
click at [1387, 253] on div "single-neutral-actions-information Applicants" at bounding box center [1385, 250] width 152 height 31
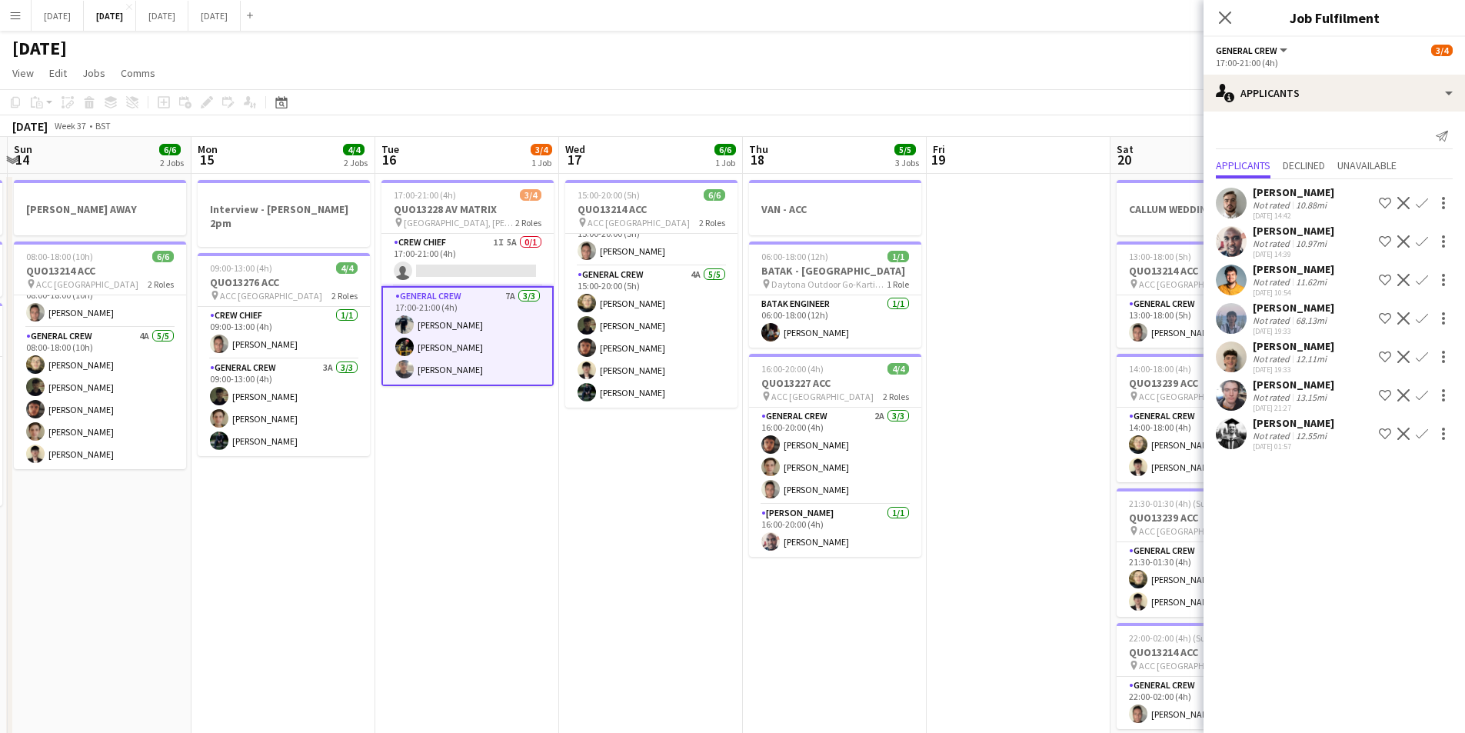
click at [1227, 17] on icon "Close pop-in" at bounding box center [1225, 18] width 12 height 12
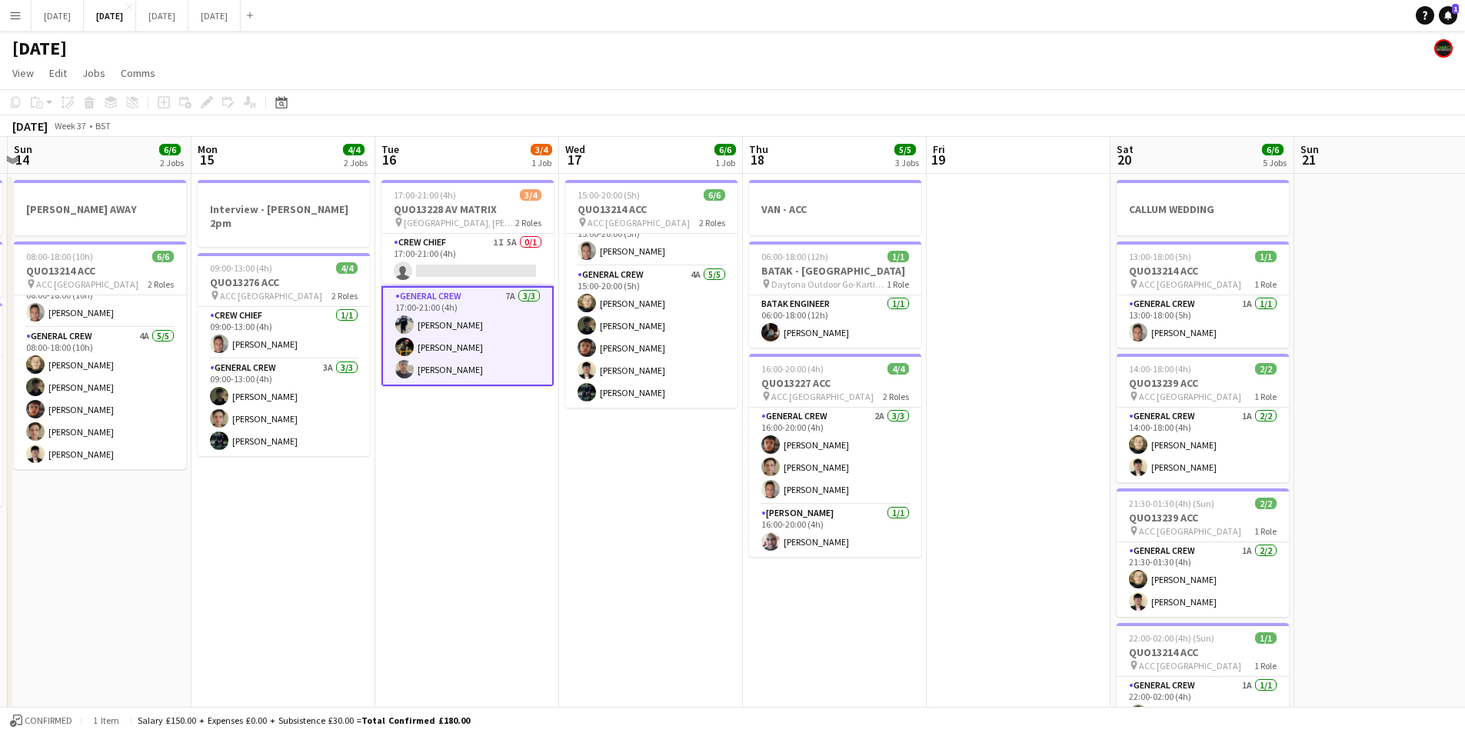
drag, startPoint x: 1267, startPoint y: 425, endPoint x: 1047, endPoint y: 412, distance: 221.1
click at [1047, 412] on app-calendar-viewport "Thu 11 8/8 2 Jobs Fri 12 6/6 2 Jobs Sat 13 4/4 3 Jobs Sun 14 6/6 2 Jobs Mon 15 …" at bounding box center [732, 666] width 1465 height 1058
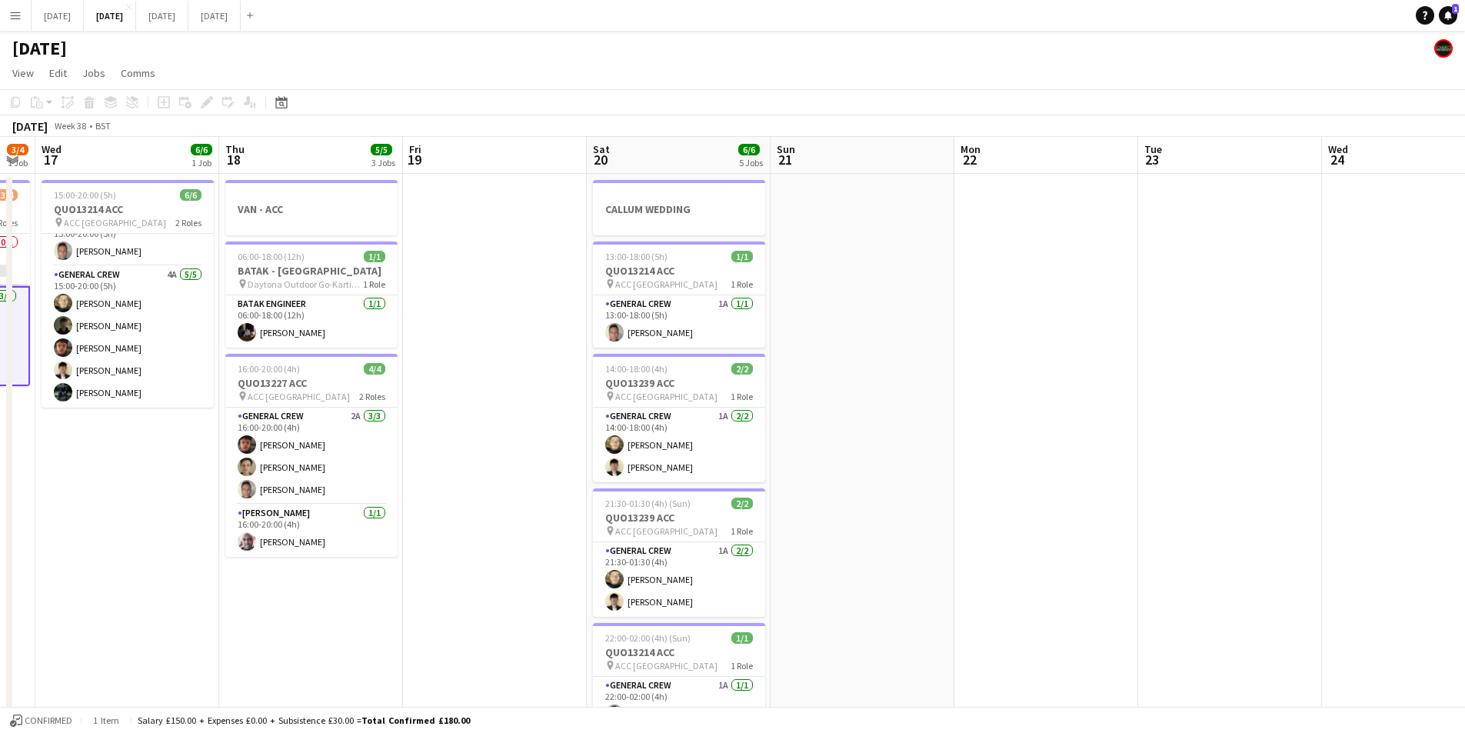
scroll to position [0, 538]
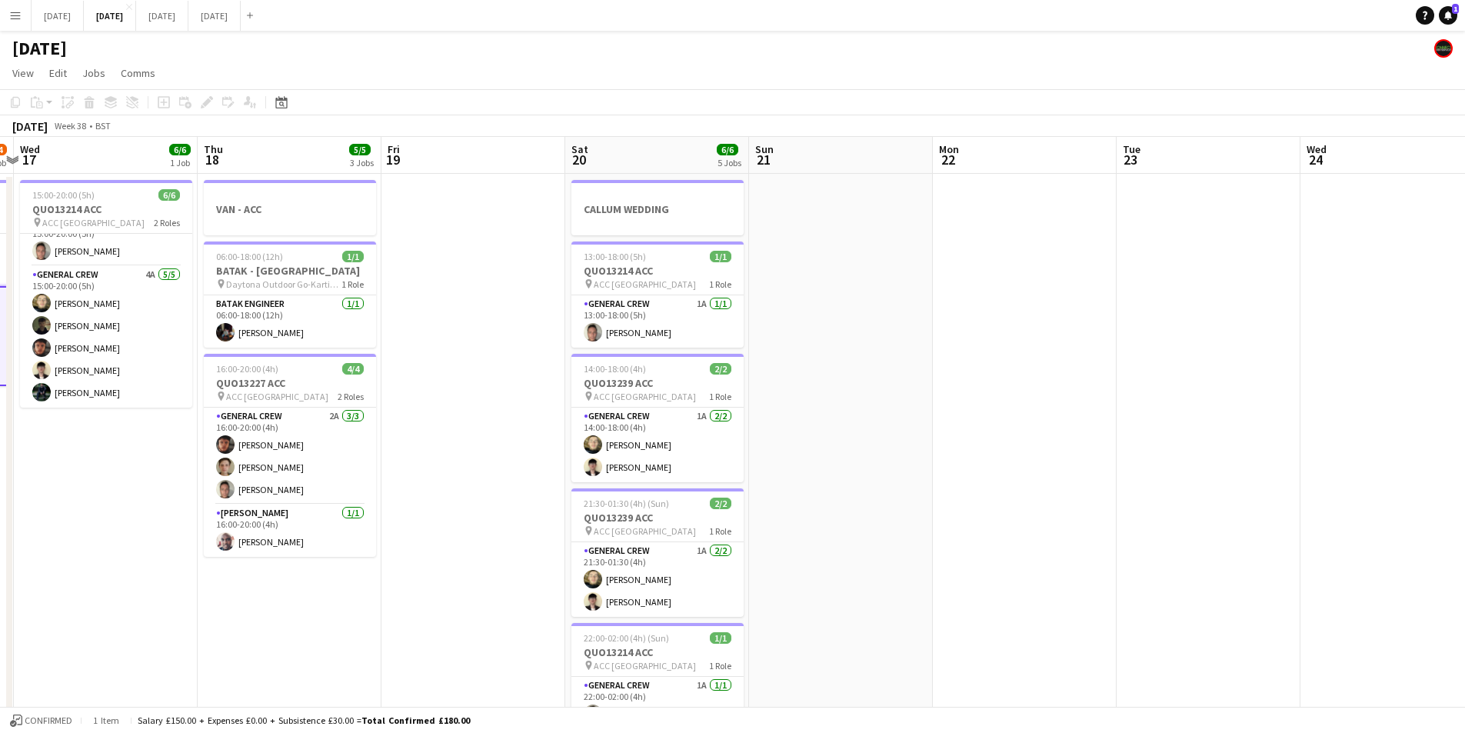
drag, startPoint x: 1191, startPoint y: 470, endPoint x: 867, endPoint y: 456, distance: 324.9
click at [867, 456] on app-calendar-viewport "Sun 14 6/6 2 Jobs Mon 15 4/4 2 Jobs Tue 16 3/4 1 Job Wed 17 6/6 1 Job Thu 18 5/…" at bounding box center [732, 666] width 1465 height 1058
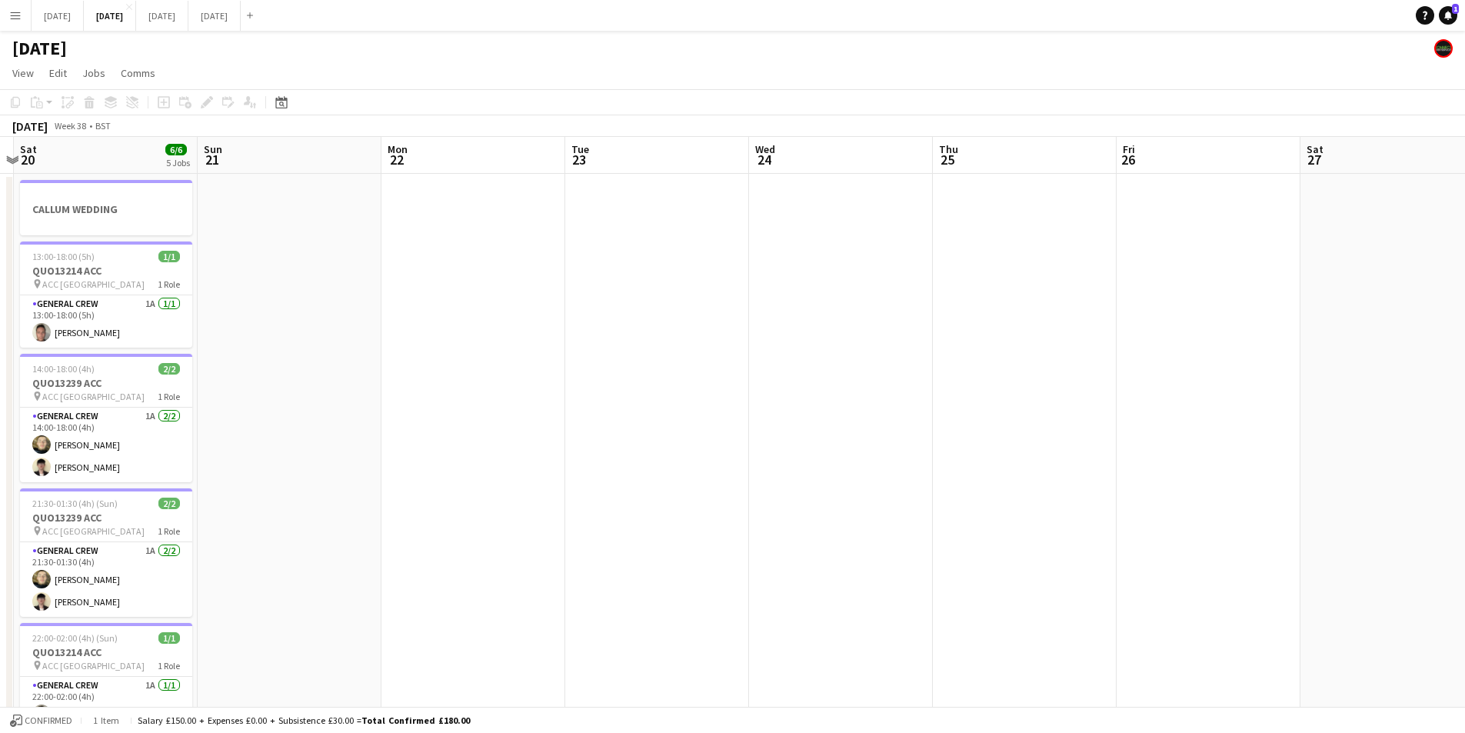
scroll to position [0, 498]
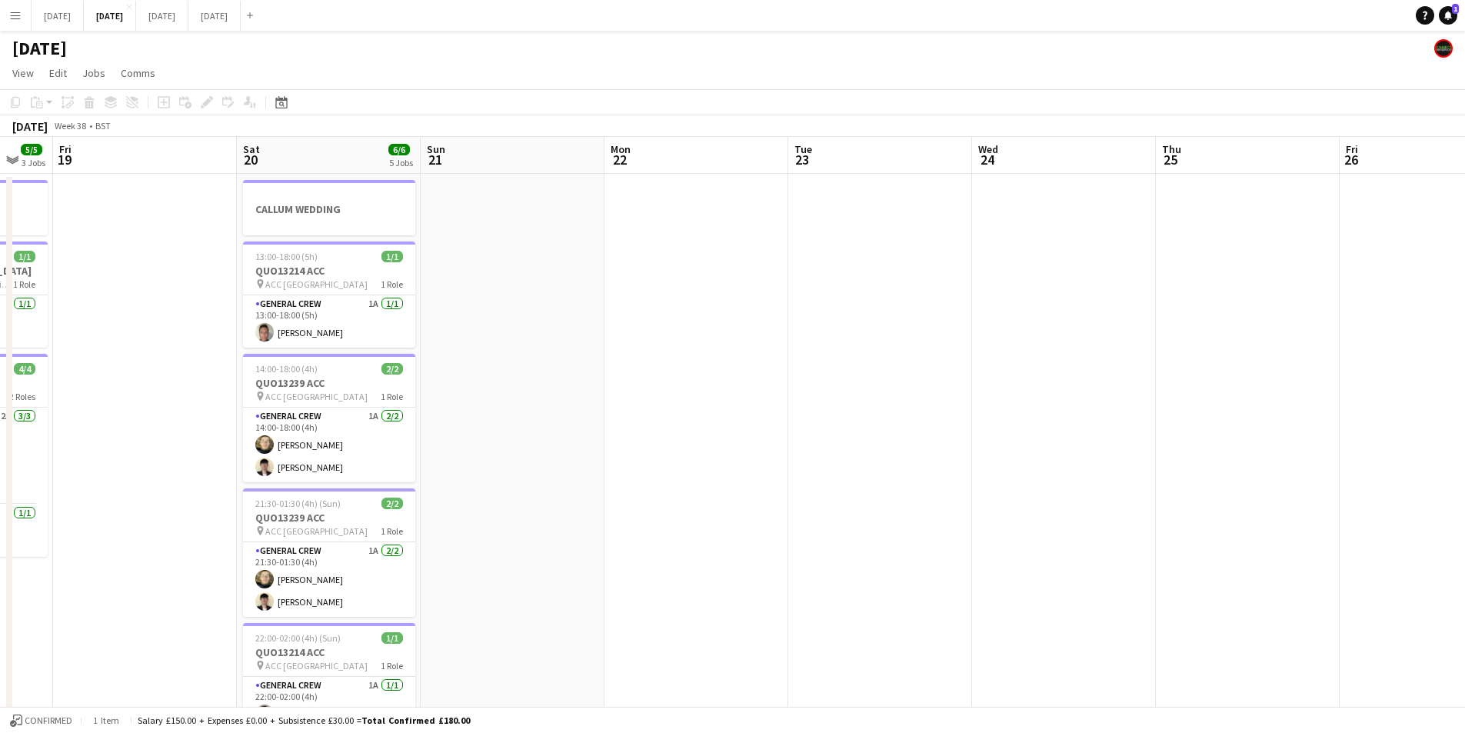
drag, startPoint x: 1155, startPoint y: 503, endPoint x: 607, endPoint y: 490, distance: 548.5
click at [1404, 475] on app-calendar-viewport "Tue 16 3/4 1 Job Wed 17 6/6 1 Job Thu 18 5/5 3 Jobs Fri 19 Sat 20 6/6 5 Jobs Su…" at bounding box center [732, 666] width 1465 height 1058
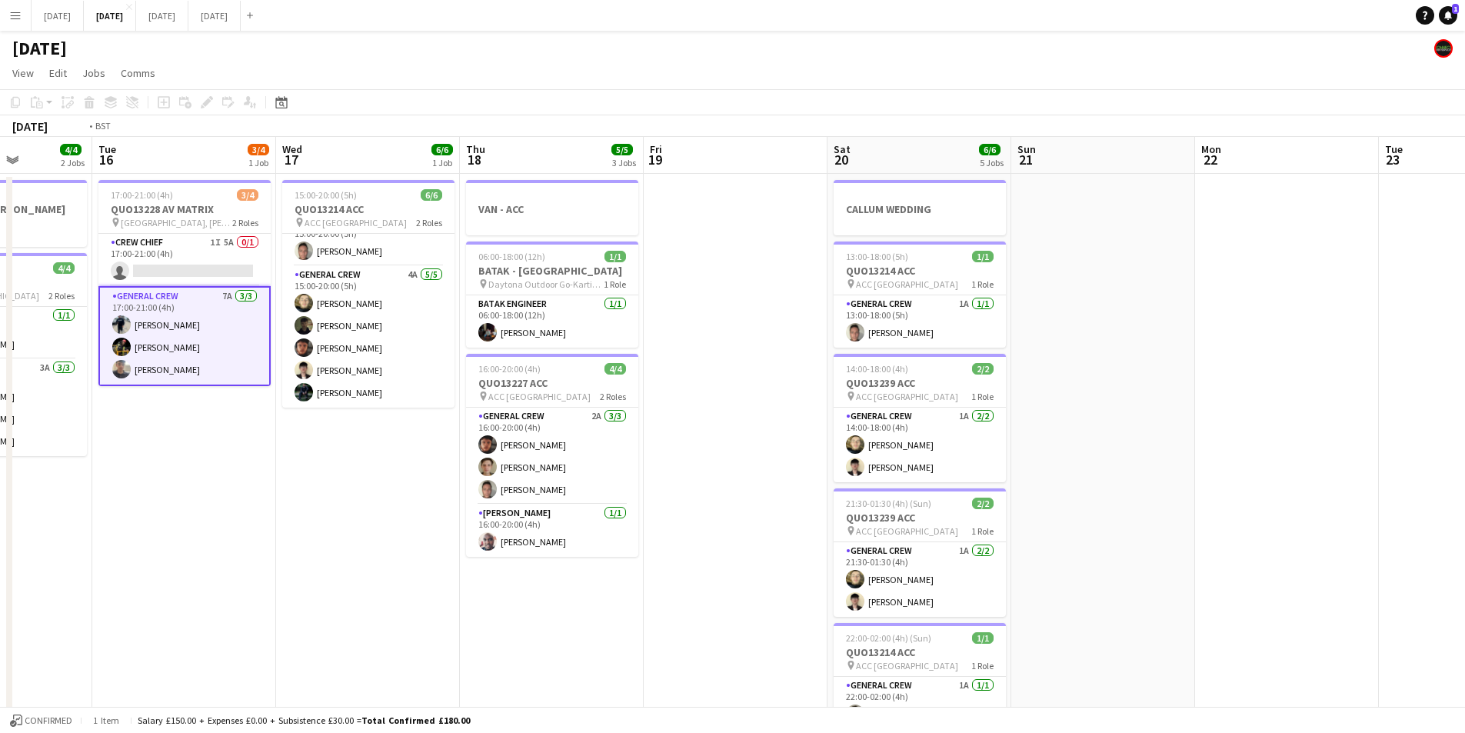
drag, startPoint x: 607, startPoint y: 490, endPoint x: 1160, endPoint y: 439, distance: 555.3
click at [1159, 465] on app-calendar-viewport "Sat 13 4/4 3 Jobs Sun 14 6/6 2 Jobs Mon 15 4/4 2 Jobs Tue 16 3/4 1 Job Wed 17 6…" at bounding box center [732, 666] width 1465 height 1058
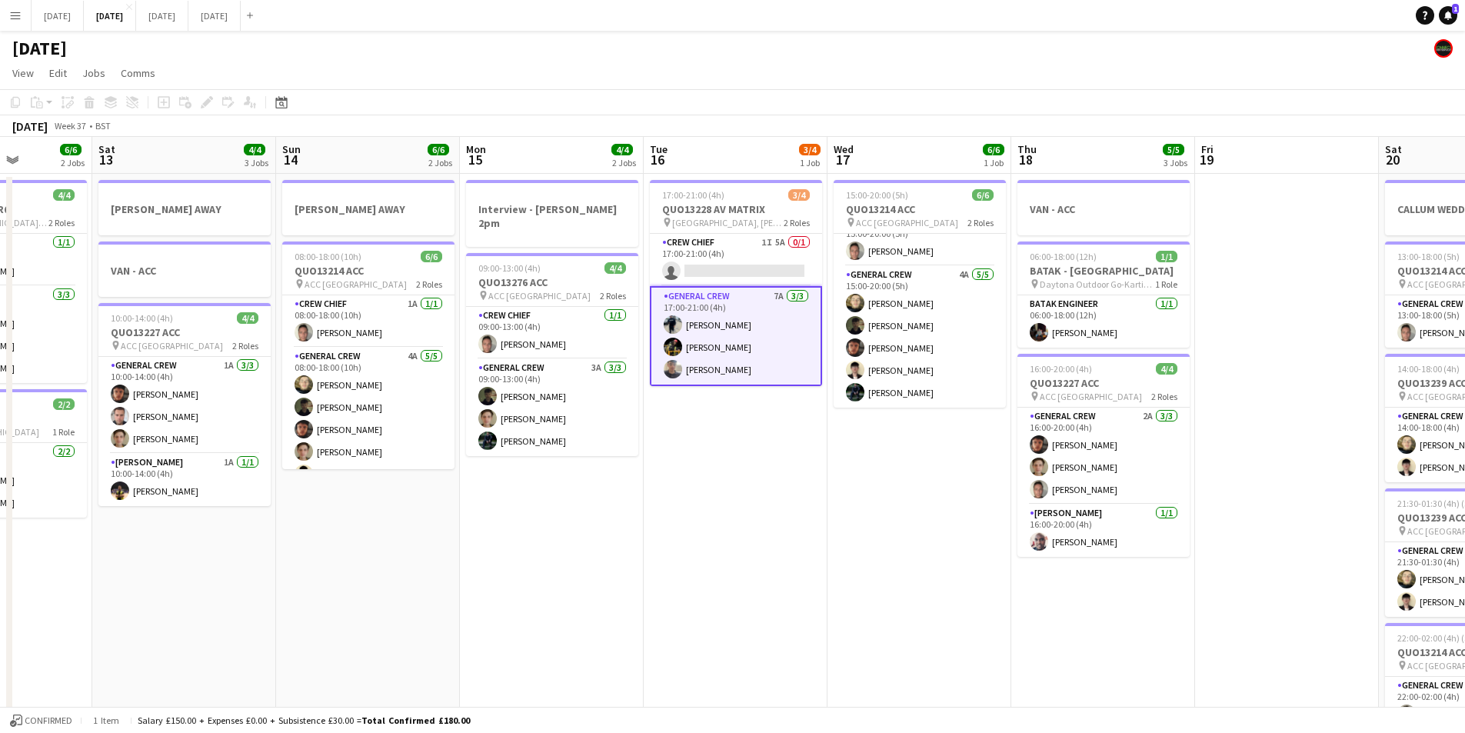
scroll to position [0, 425]
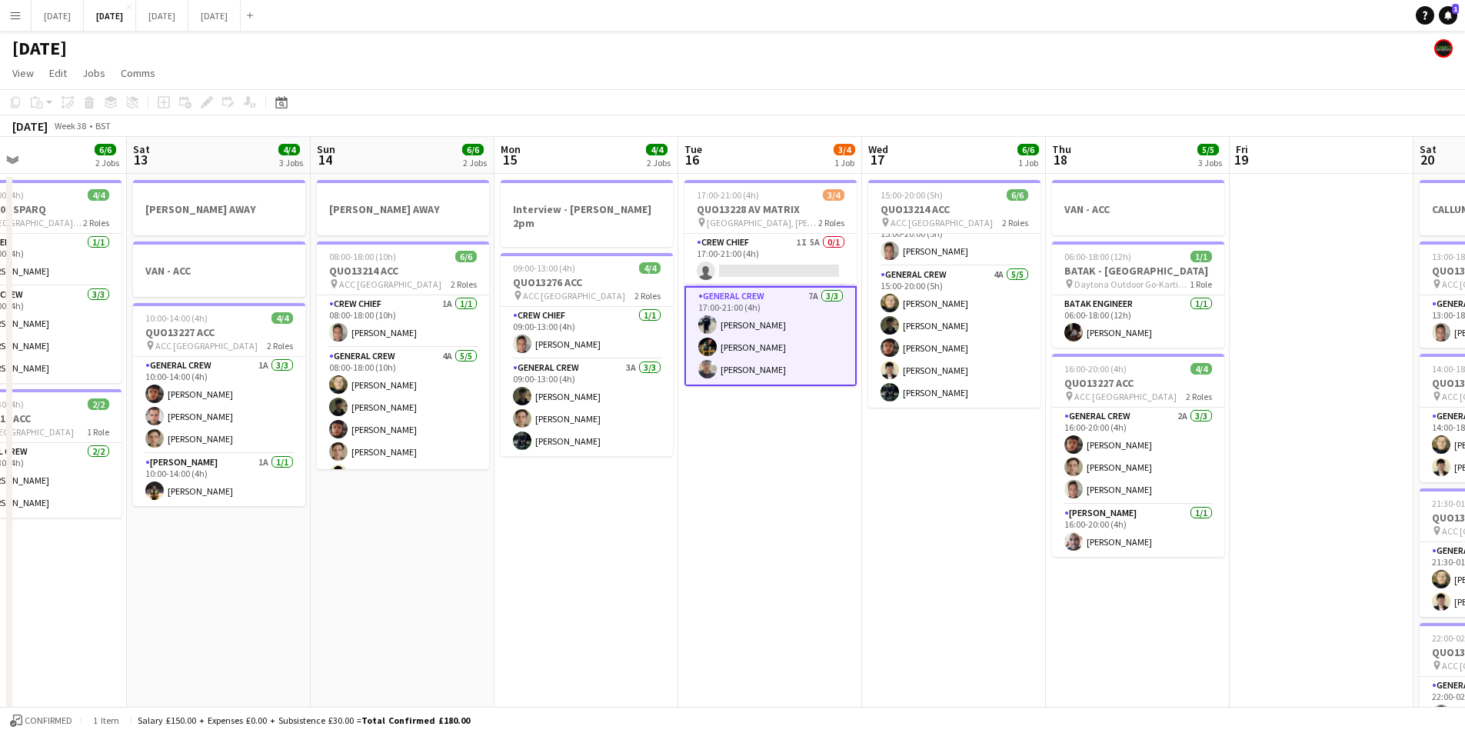
drag, startPoint x: 415, startPoint y: 530, endPoint x: 1068, endPoint y: 512, distance: 653.2
click at [1066, 518] on app-calendar-viewport "Wed 10 Thu 11 8/8 2 Jobs Fri 12 6/6 2 Jobs Sat 13 4/4 3 Jobs Sun 14 6/6 2 Jobs …" at bounding box center [732, 666] width 1465 height 1058
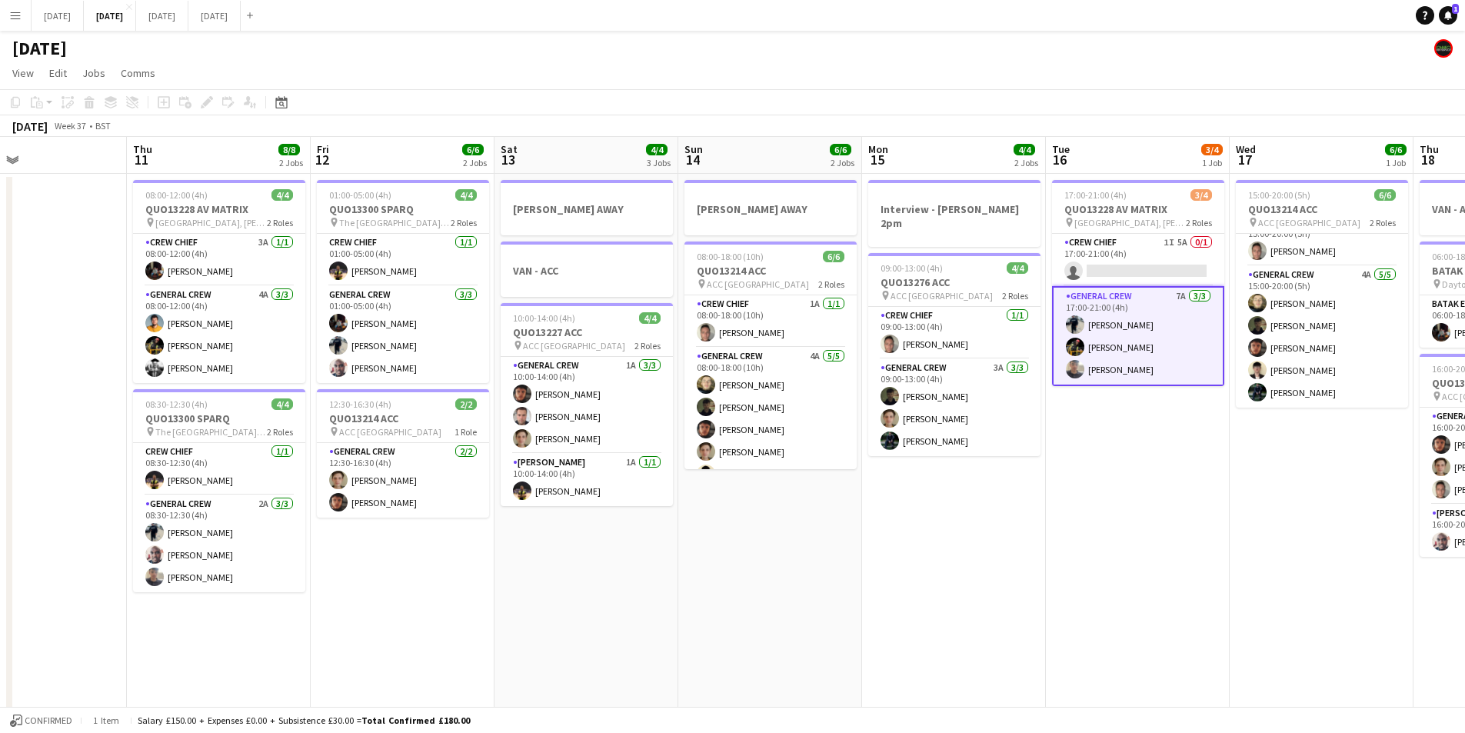
drag, startPoint x: 370, startPoint y: 560, endPoint x: 924, endPoint y: 509, distance: 556.8
click at [947, 526] on app-calendar-viewport "Mon 8 6/6 2 Jobs Tue 9 4/4 2 Jobs Wed 10 Thu 11 8/8 2 Jobs Fri 12 6/6 2 Jobs Sa…" at bounding box center [732, 666] width 1465 height 1058
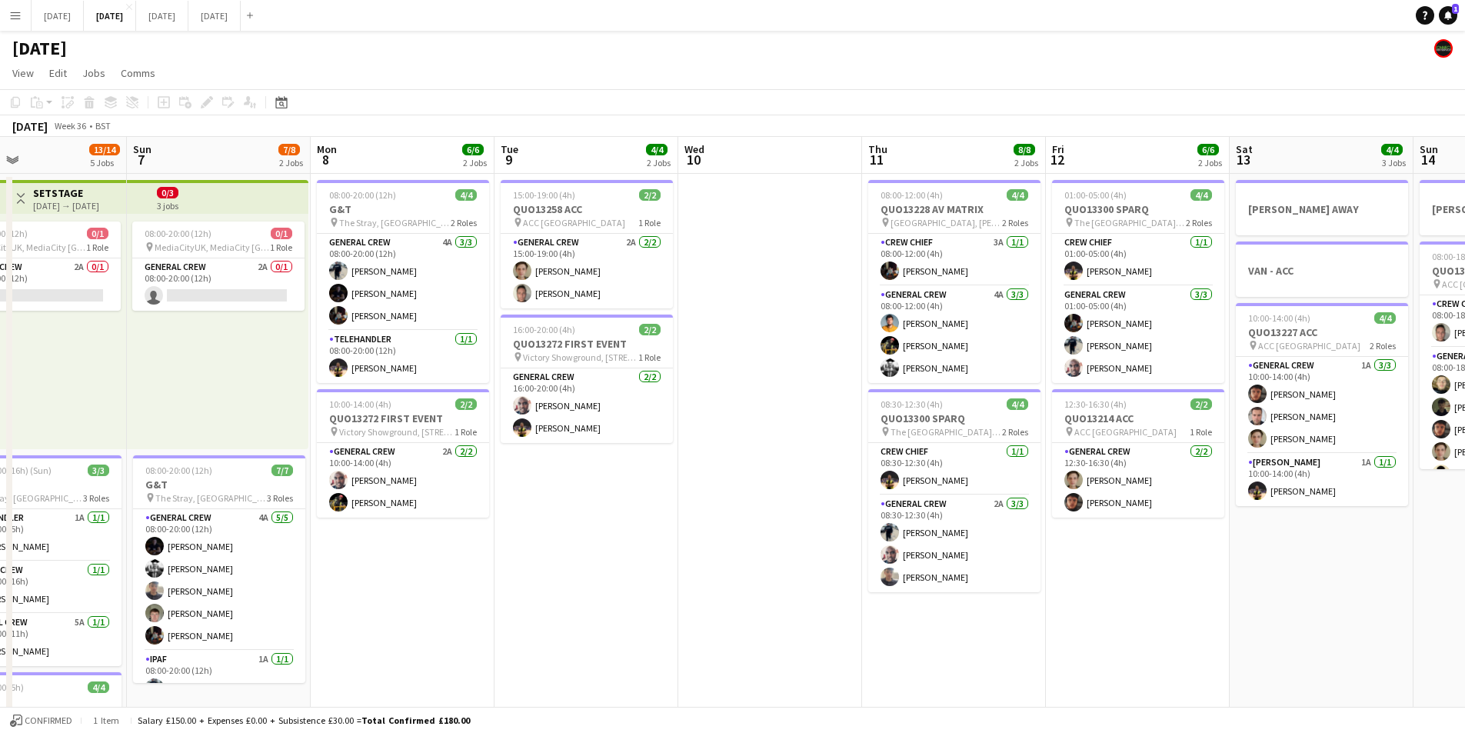
drag, startPoint x: 443, startPoint y: 531, endPoint x: 847, endPoint y: 510, distance: 404.3
click at [911, 527] on app-calendar-viewport "Thu 4 18/19 4 Jobs Fri 5 11/14 3 Jobs Sat 6 13/14 5 Jobs Sun 7 7/8 2 Jobs Mon 8…" at bounding box center [732, 666] width 1465 height 1058
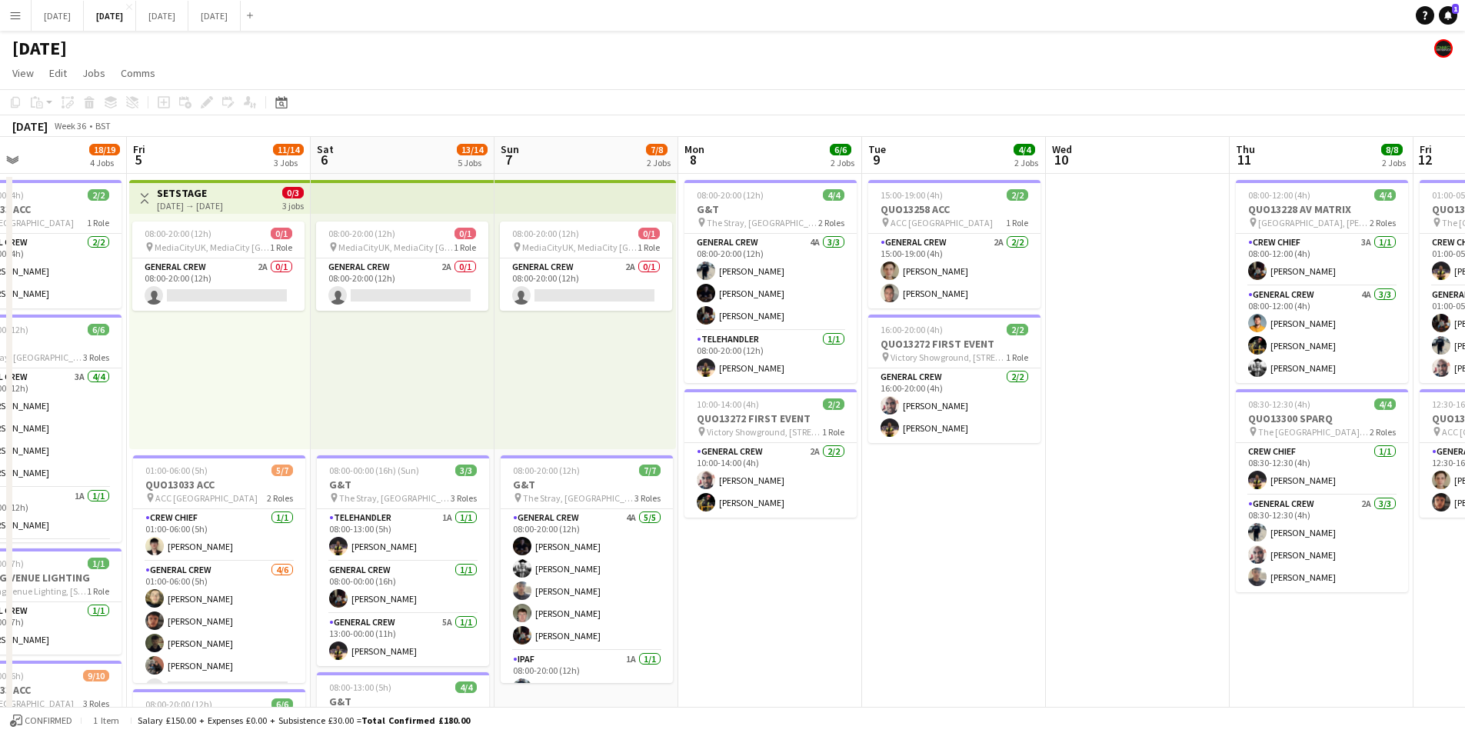
scroll to position [0, 419]
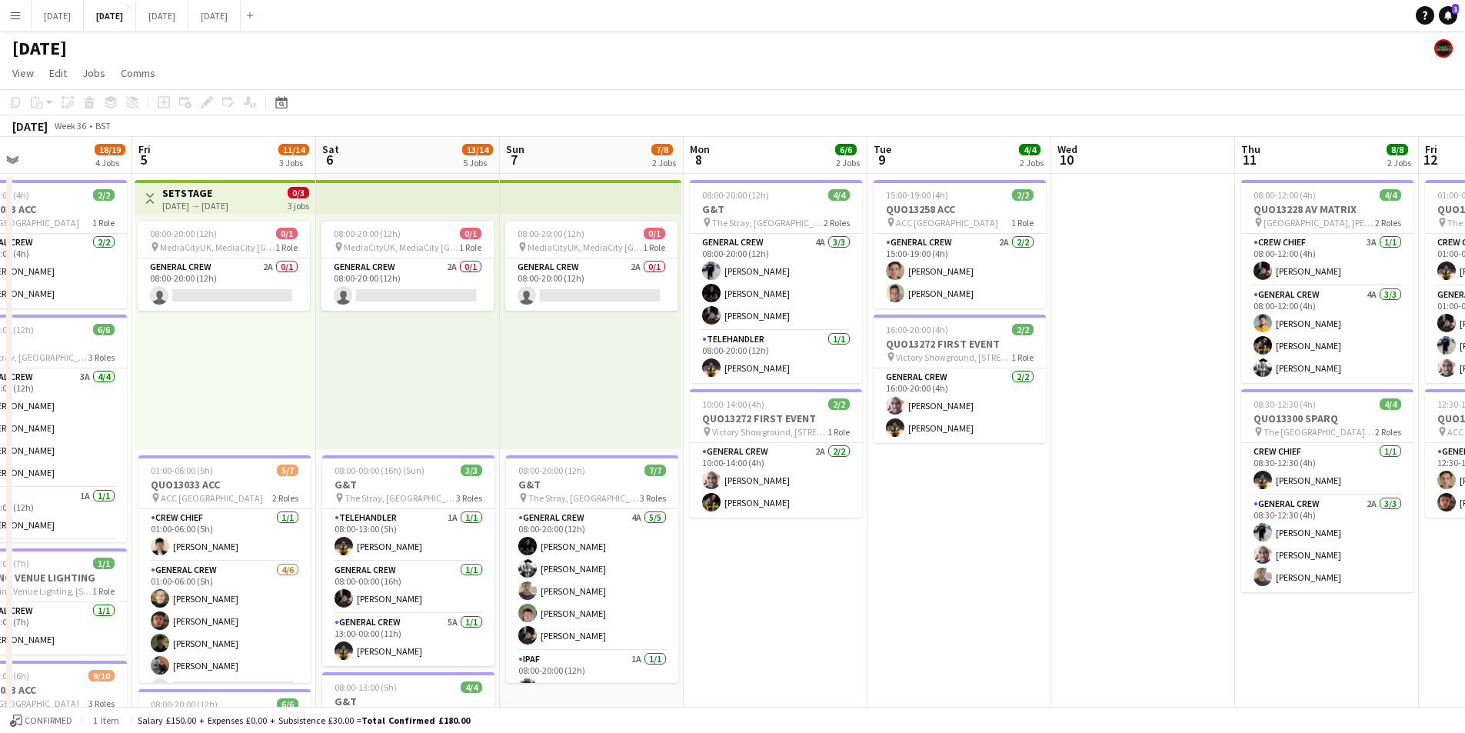
drag, startPoint x: 489, startPoint y: 539, endPoint x: 917, endPoint y: 505, distance: 429.0
click at [910, 528] on app-calendar-viewport "Tue 2 20/21 4 Jobs Wed 3 16/16 3 Jobs Thu 4 18/19 4 Jobs Fri 5 11/14 3 Jobs Sat…" at bounding box center [732, 666] width 1465 height 1058
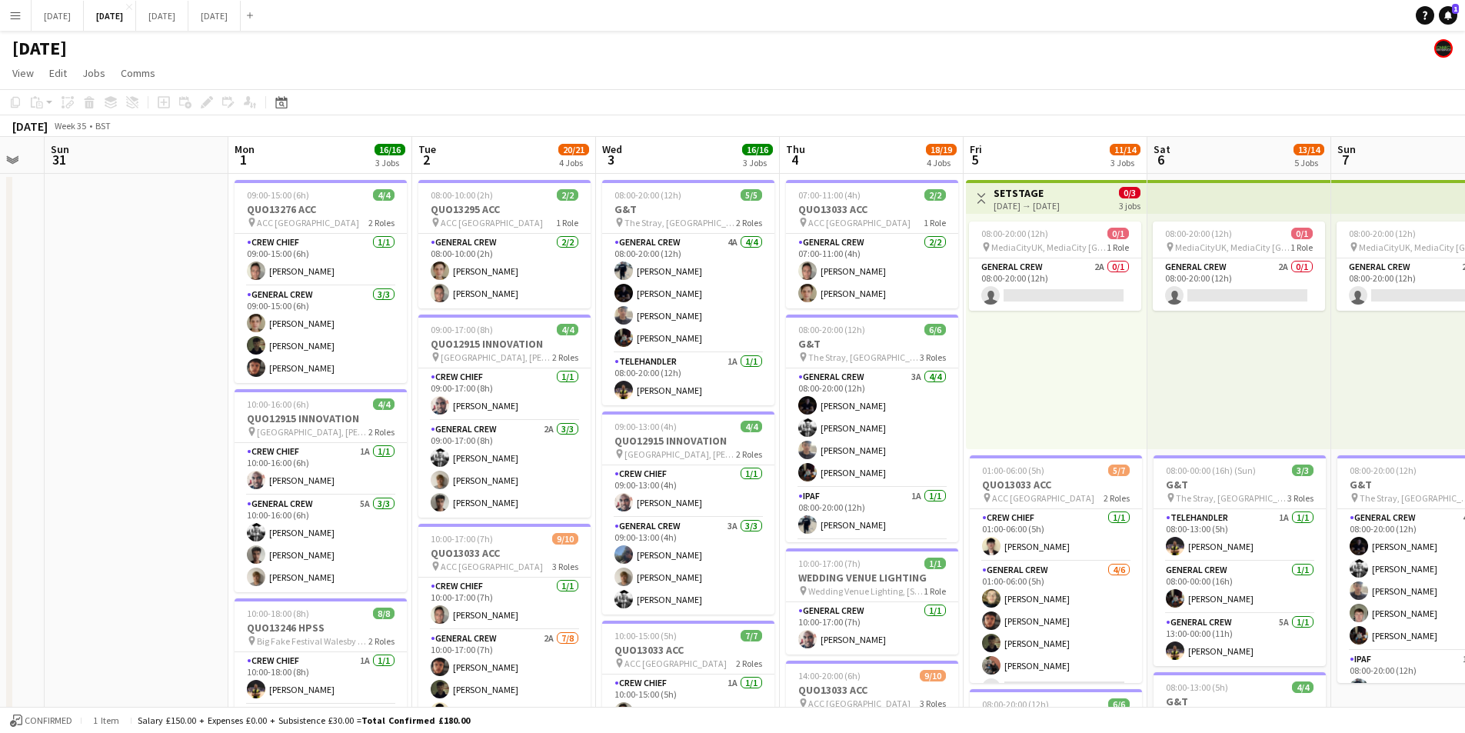
drag, startPoint x: 578, startPoint y: 515, endPoint x: 798, endPoint y: 495, distance: 221.6
click at [794, 500] on app-calendar-viewport "Fri 29 Sat 30 Sun 31 Mon 1 16/16 3 Jobs Tue 2 20/21 4 Jobs Wed 3 16/16 3 Jobs T…" at bounding box center [732, 666] width 1465 height 1058
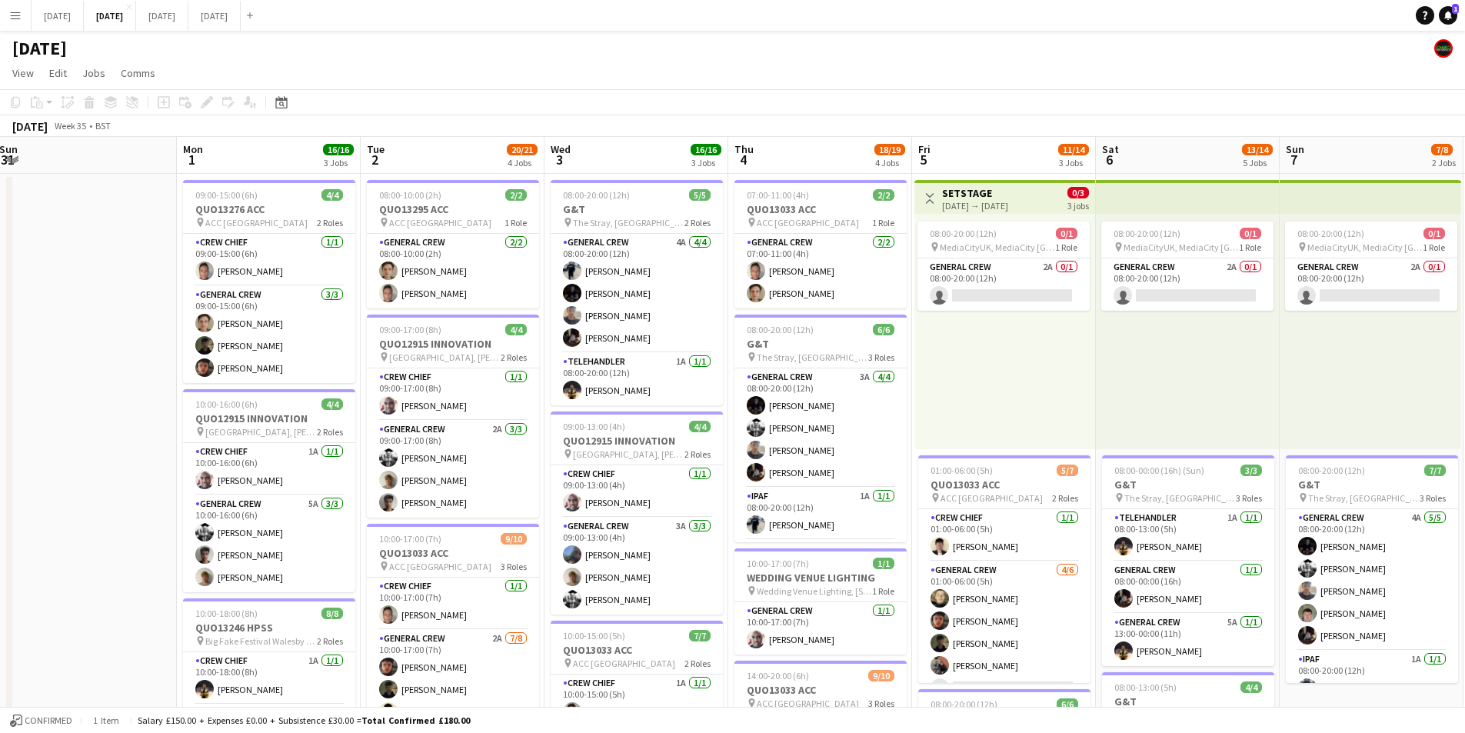
drag, startPoint x: 727, startPoint y: 495, endPoint x: 705, endPoint y: 461, distance: 39.5
click at [732, 479] on app-calendar-viewport "Thu 28 Fri 29 Sat 30 Sun 31 Mon 1 16/16 3 Jobs Tue 2 20/21 4 Jobs Wed 3 16/16 3…" at bounding box center [732, 666] width 1465 height 1058
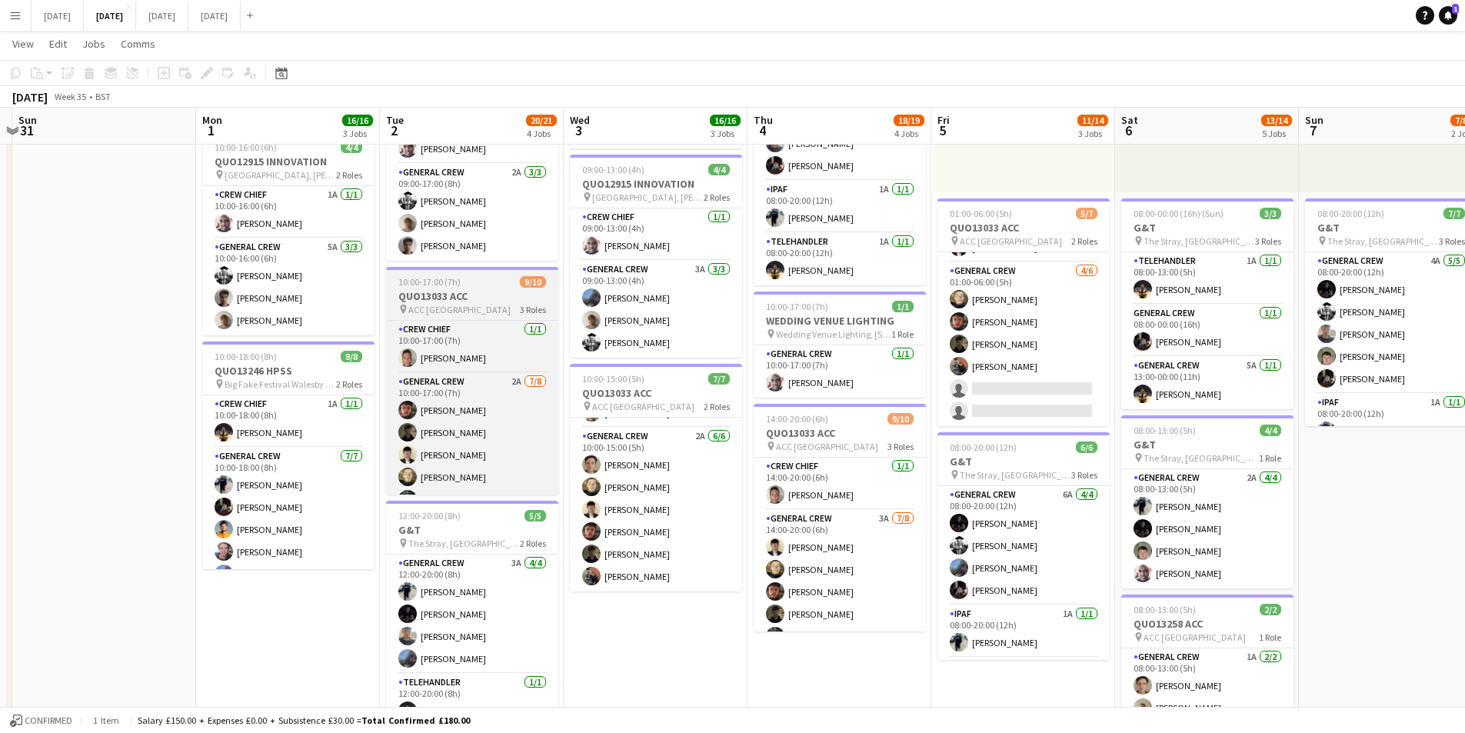
scroll to position [139, 0]
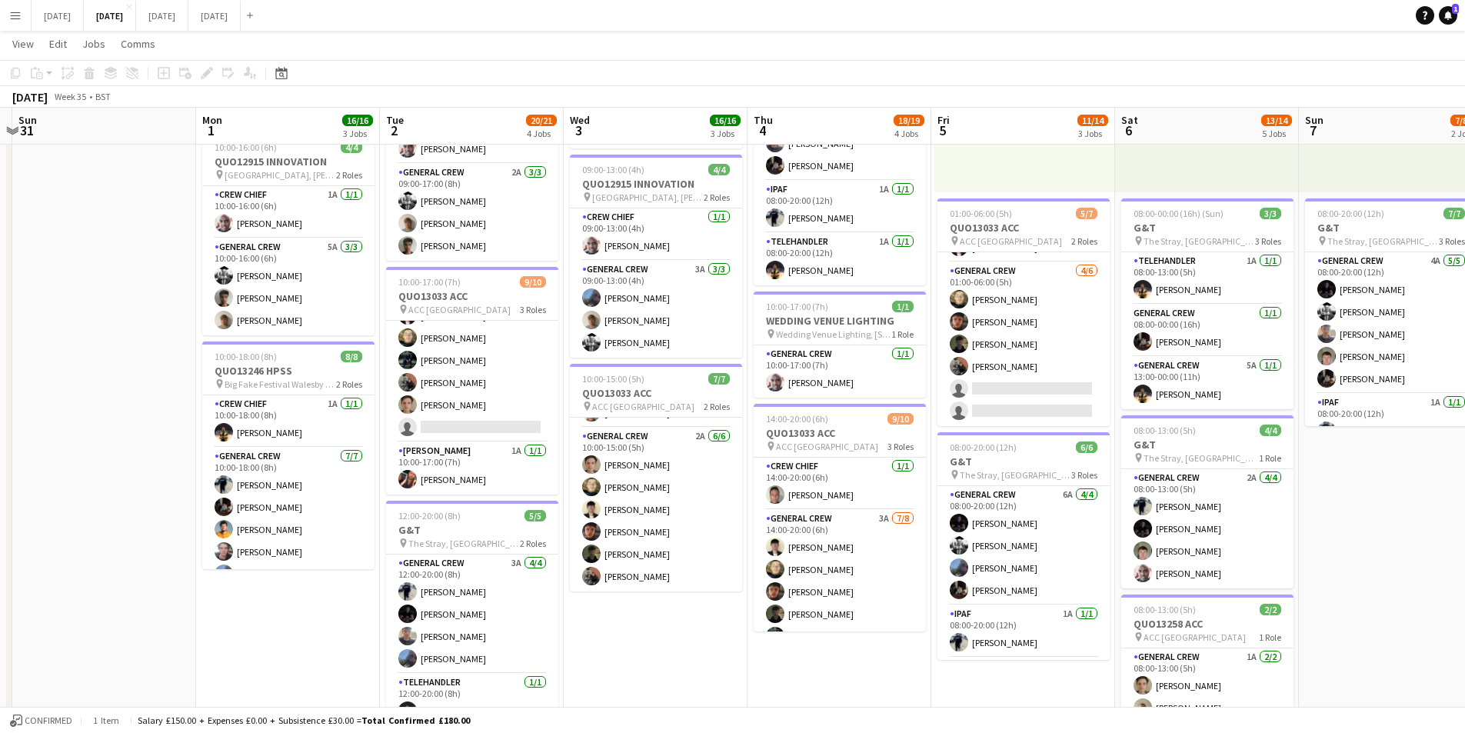
click at [13, 6] on button "Menu" at bounding box center [15, 15] width 31 height 31
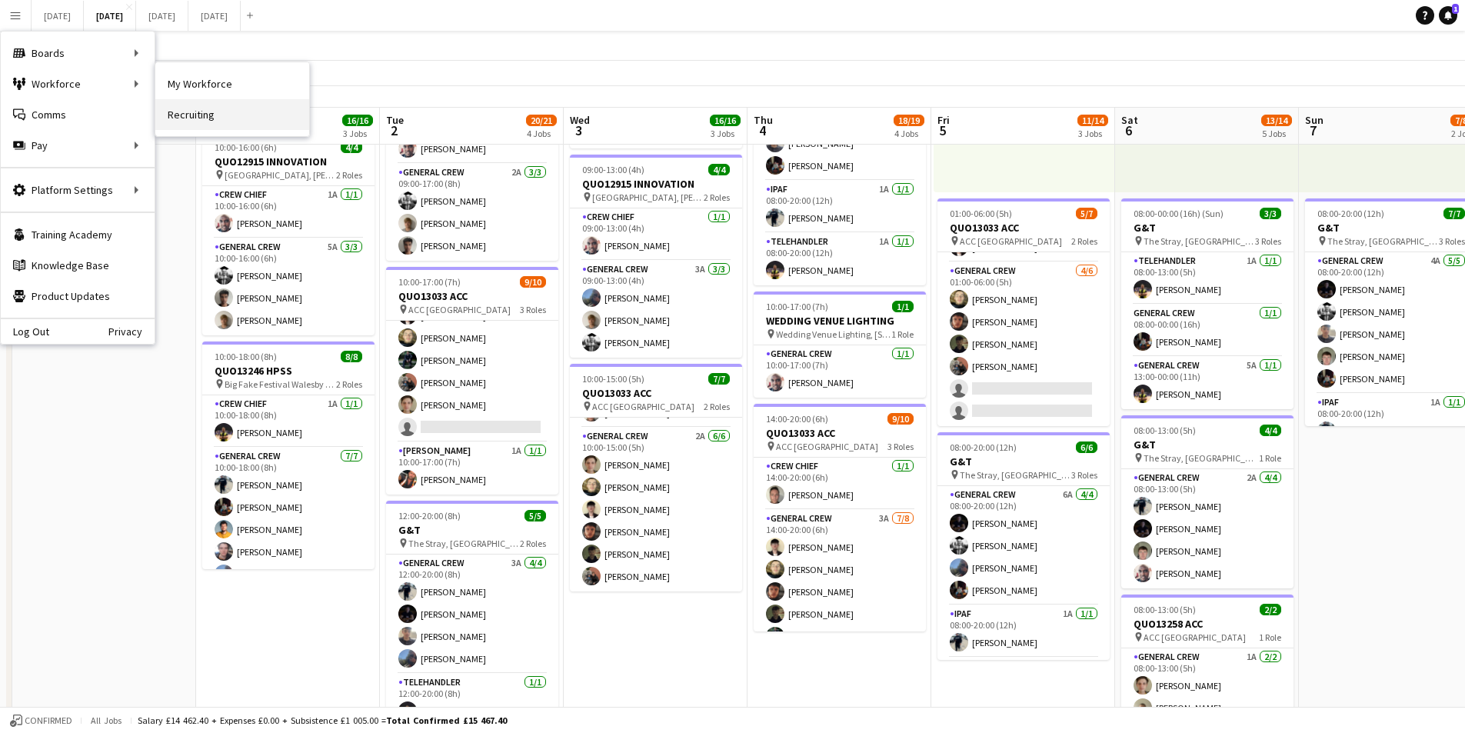
click at [208, 115] on link "Recruiting" at bounding box center [232, 114] width 154 height 31
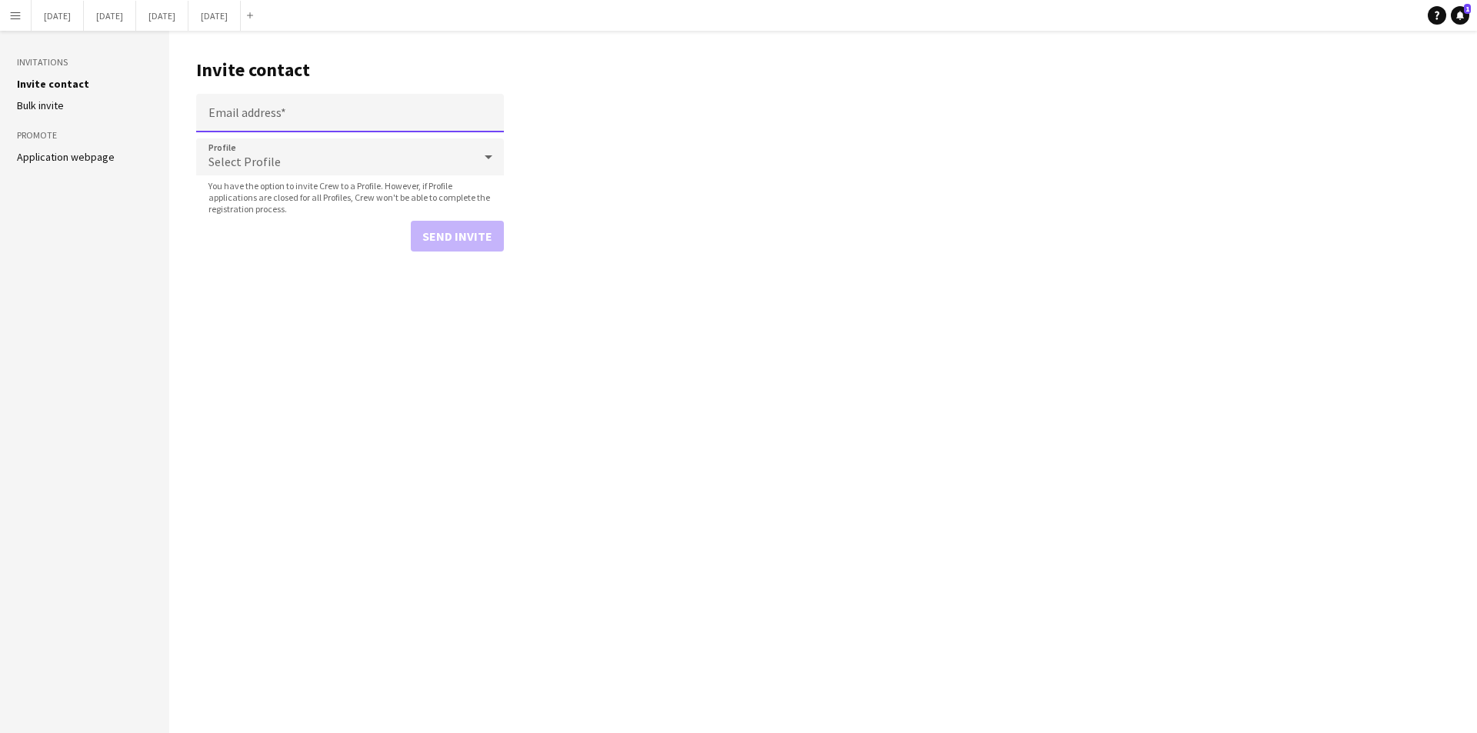
click at [288, 112] on input "Email address" at bounding box center [350, 113] width 308 height 38
paste input "**********"
type input "**********"
click at [286, 162] on div "Select Profile" at bounding box center [334, 156] width 277 height 37
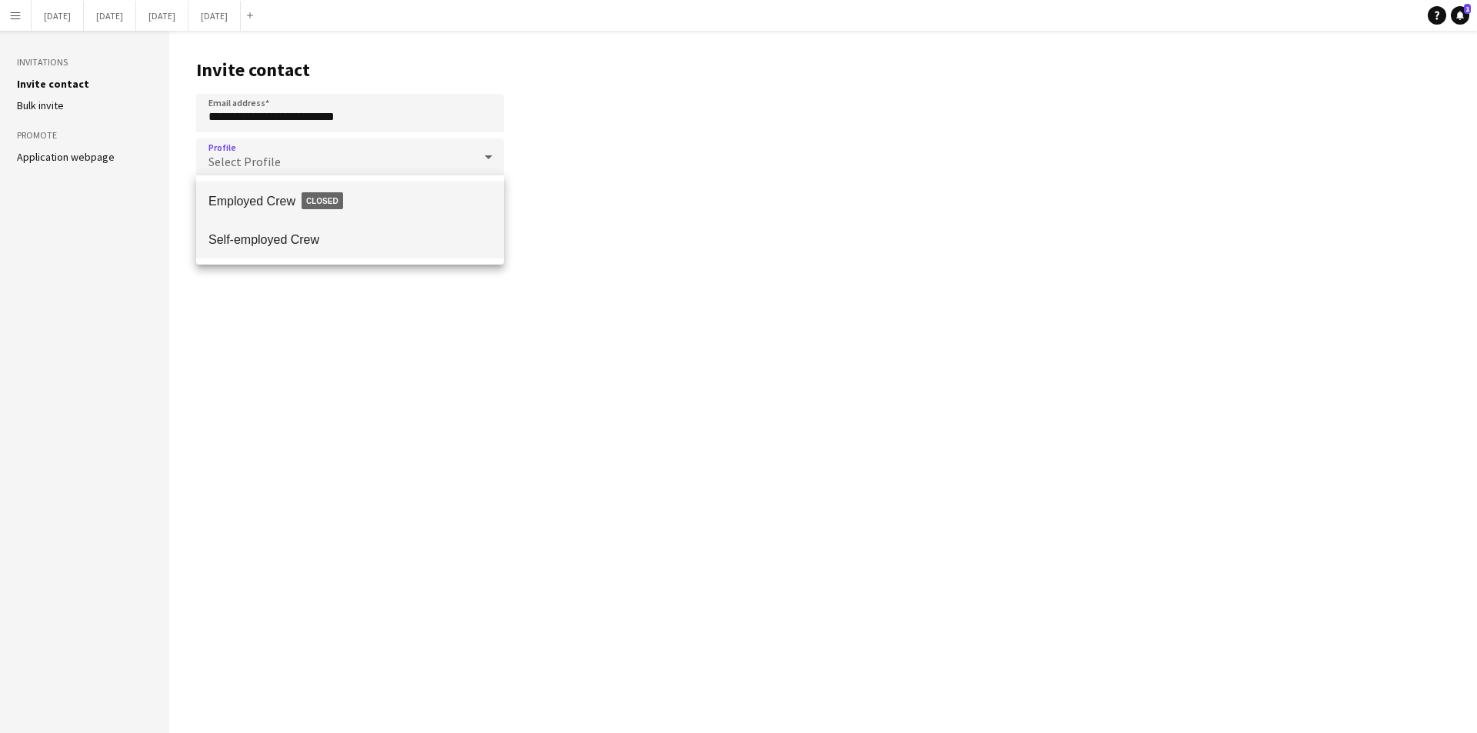
click at [253, 239] on span "Self-employed Crew" at bounding box center [349, 239] width 283 height 15
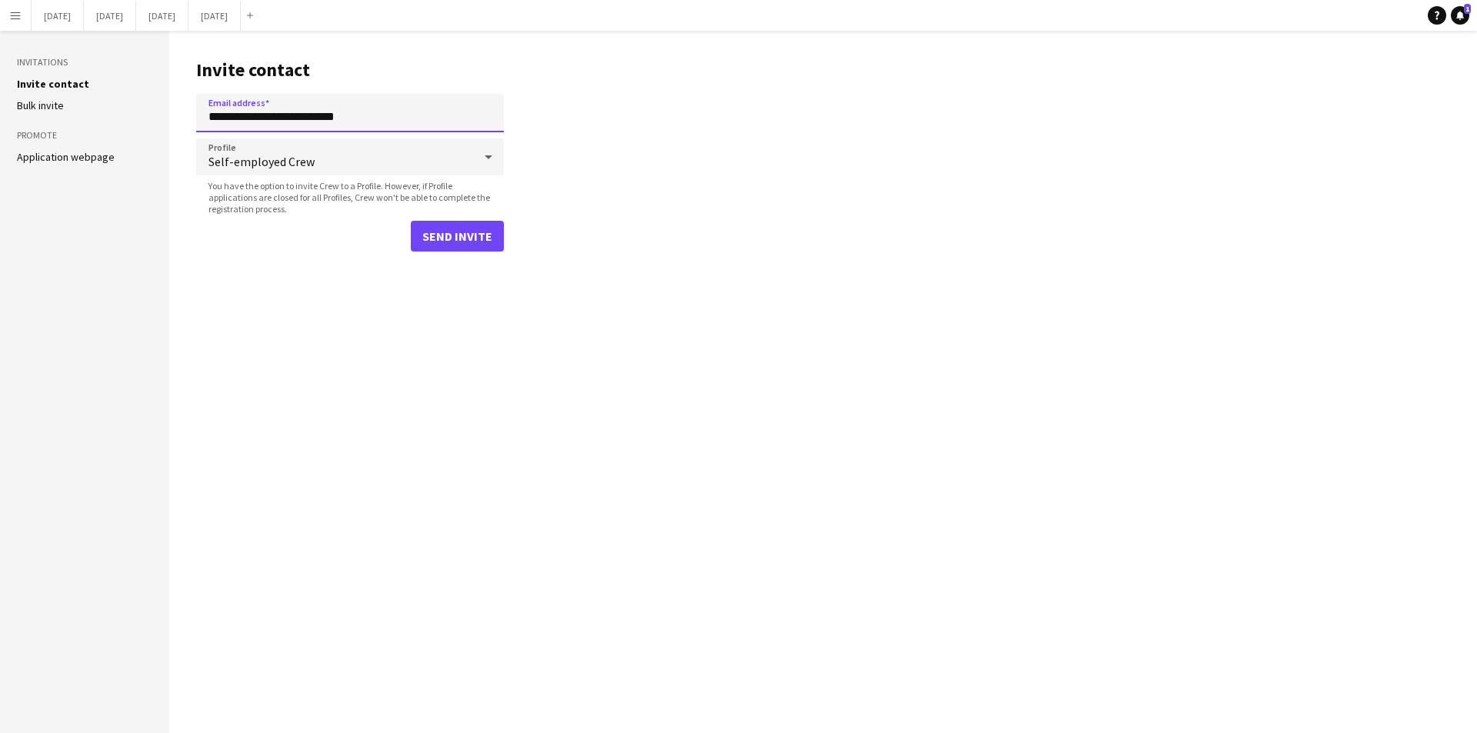
drag, startPoint x: 385, startPoint y: 122, endPoint x: 187, endPoint y: 140, distance: 199.3
click at [187, 140] on main "**********" at bounding box center [822, 382] width 1307 height 702
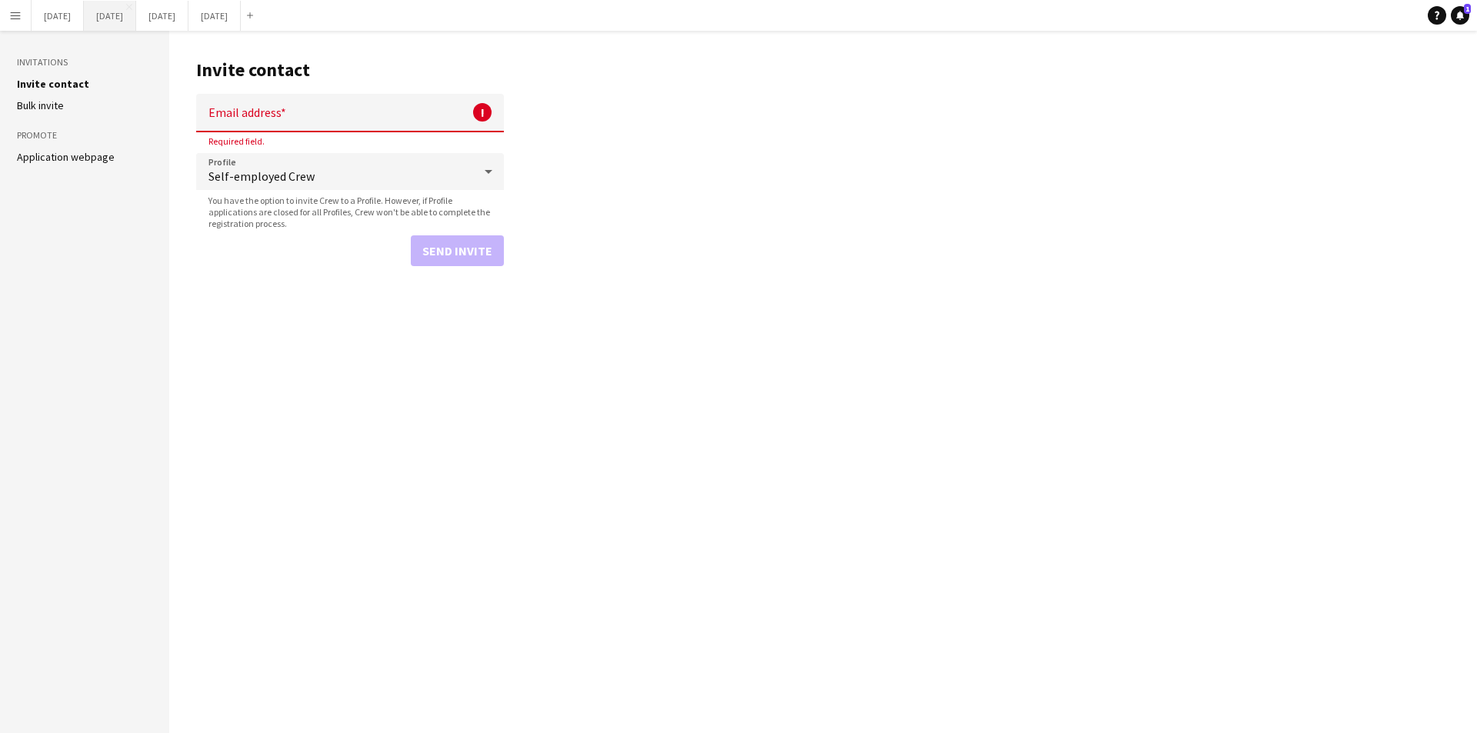
click at [136, 15] on button "[DATE] Close" at bounding box center [110, 16] width 52 height 30
